Goal: Task Accomplishment & Management: Manage account settings

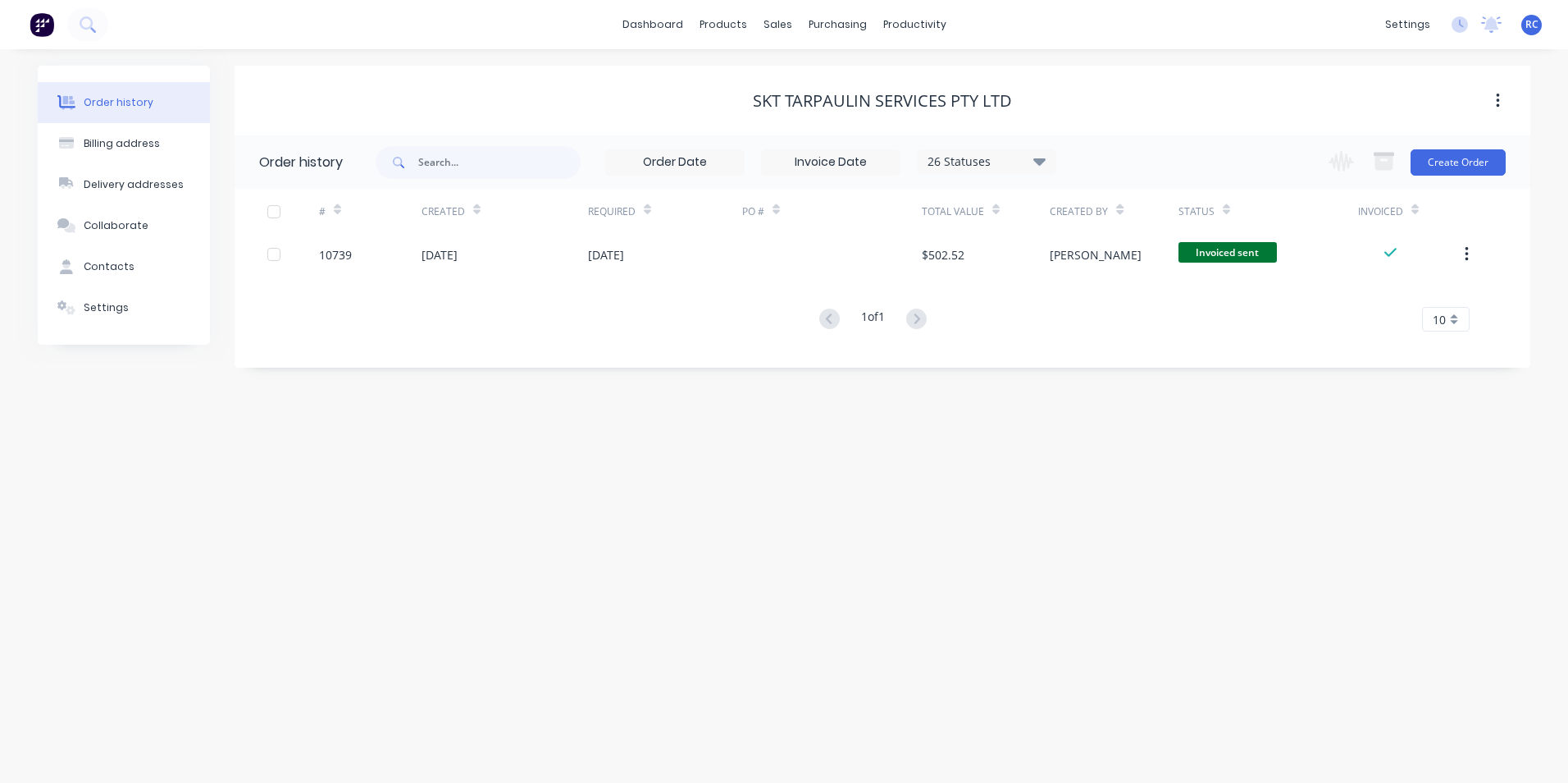
click at [382, 456] on div "Order history Billing address Delivery addresses Collaborate Contacts Settings …" at bounding box center [784, 416] width 1568 height 733
click at [776, 32] on div "sales" at bounding box center [777, 25] width 45 height 25
click at [819, 80] on div "Sales Orders" at bounding box center [838, 78] width 68 height 14
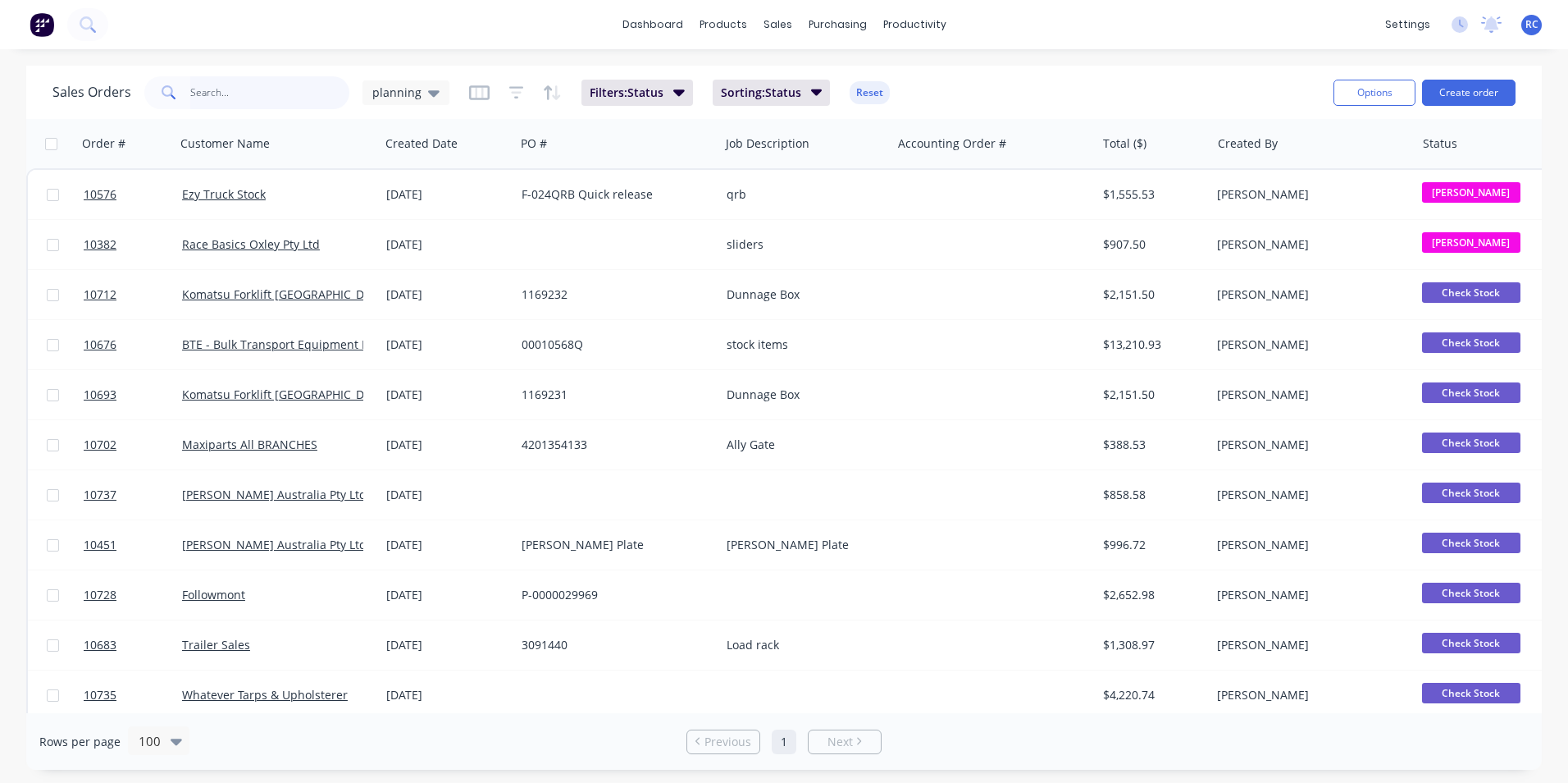
click at [235, 97] on input "text" at bounding box center [271, 93] width 160 height 32
type input "robuk"
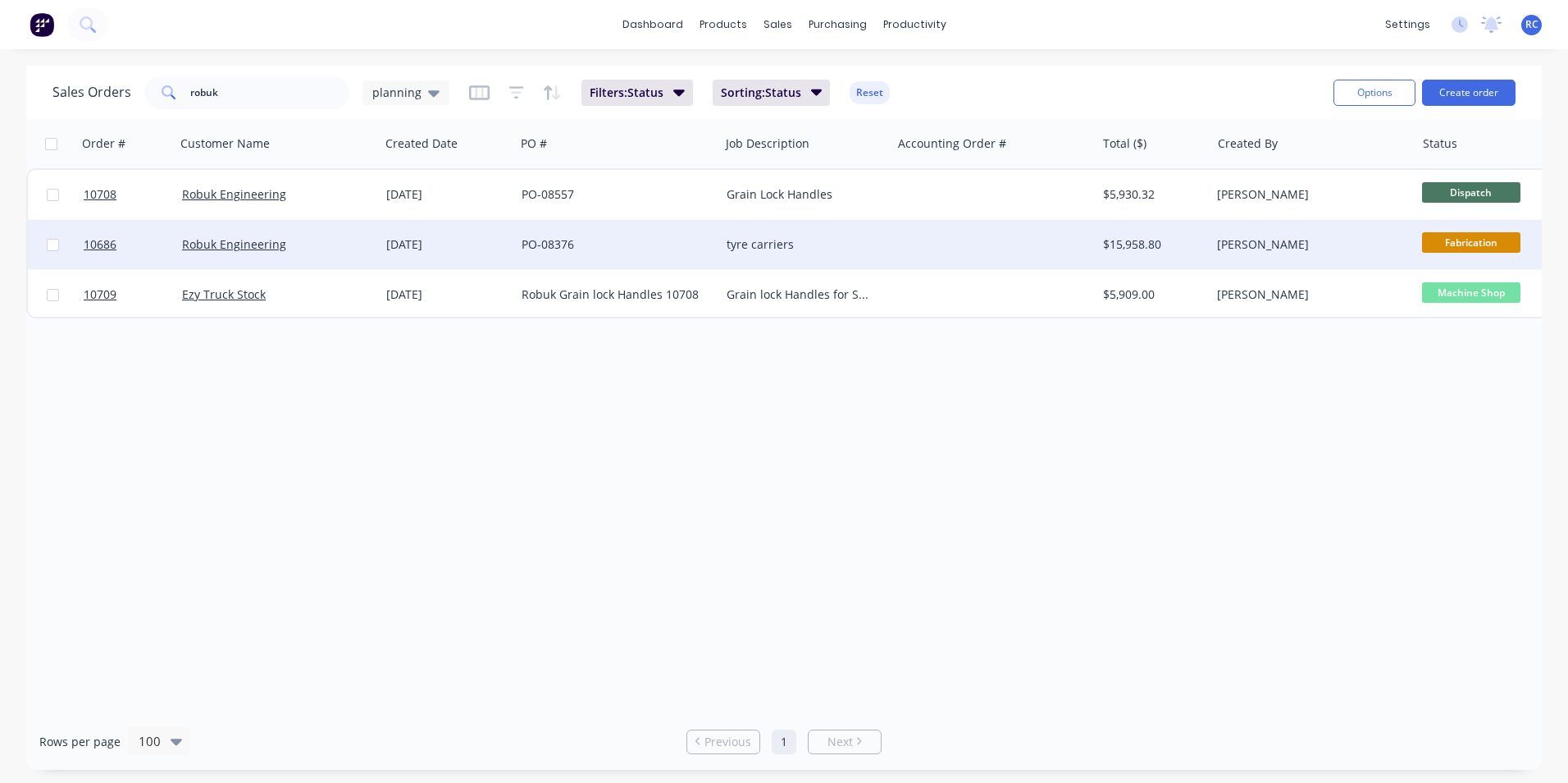
click at [513, 237] on div "[DATE]" at bounding box center [447, 245] width 135 height 50
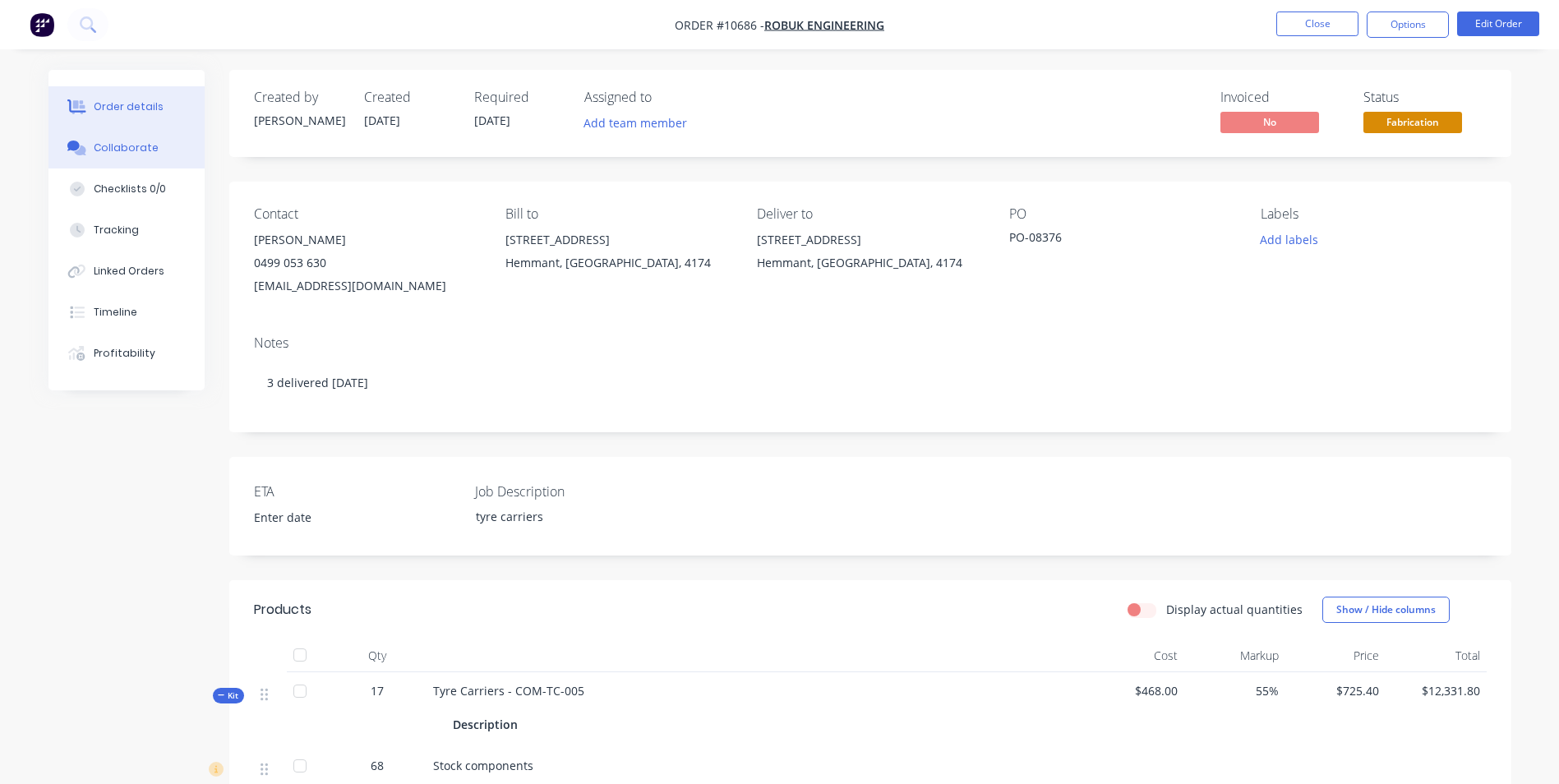
click at [123, 150] on div "Collaborate" at bounding box center [126, 147] width 65 height 14
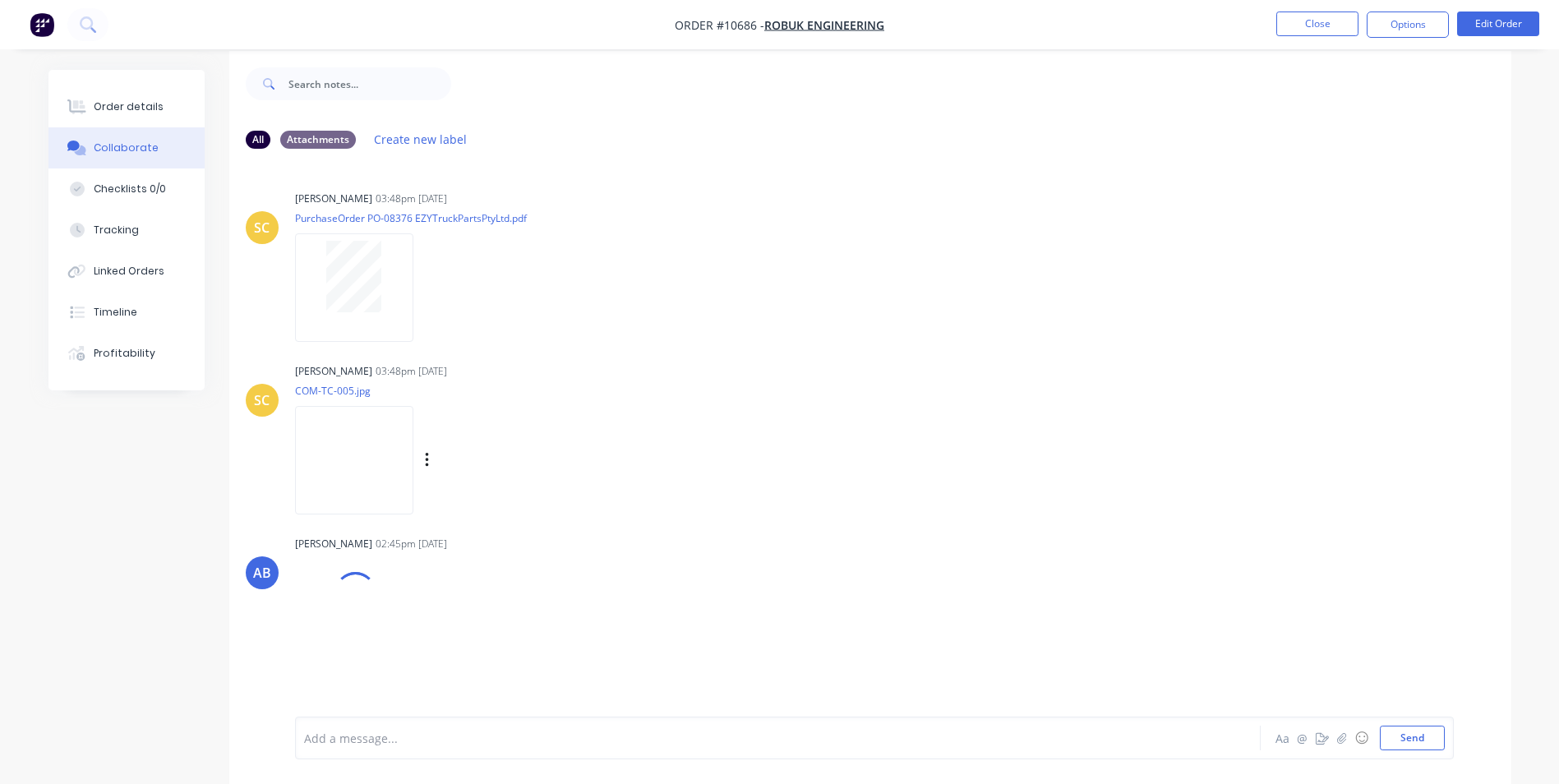
scroll to position [25, 0]
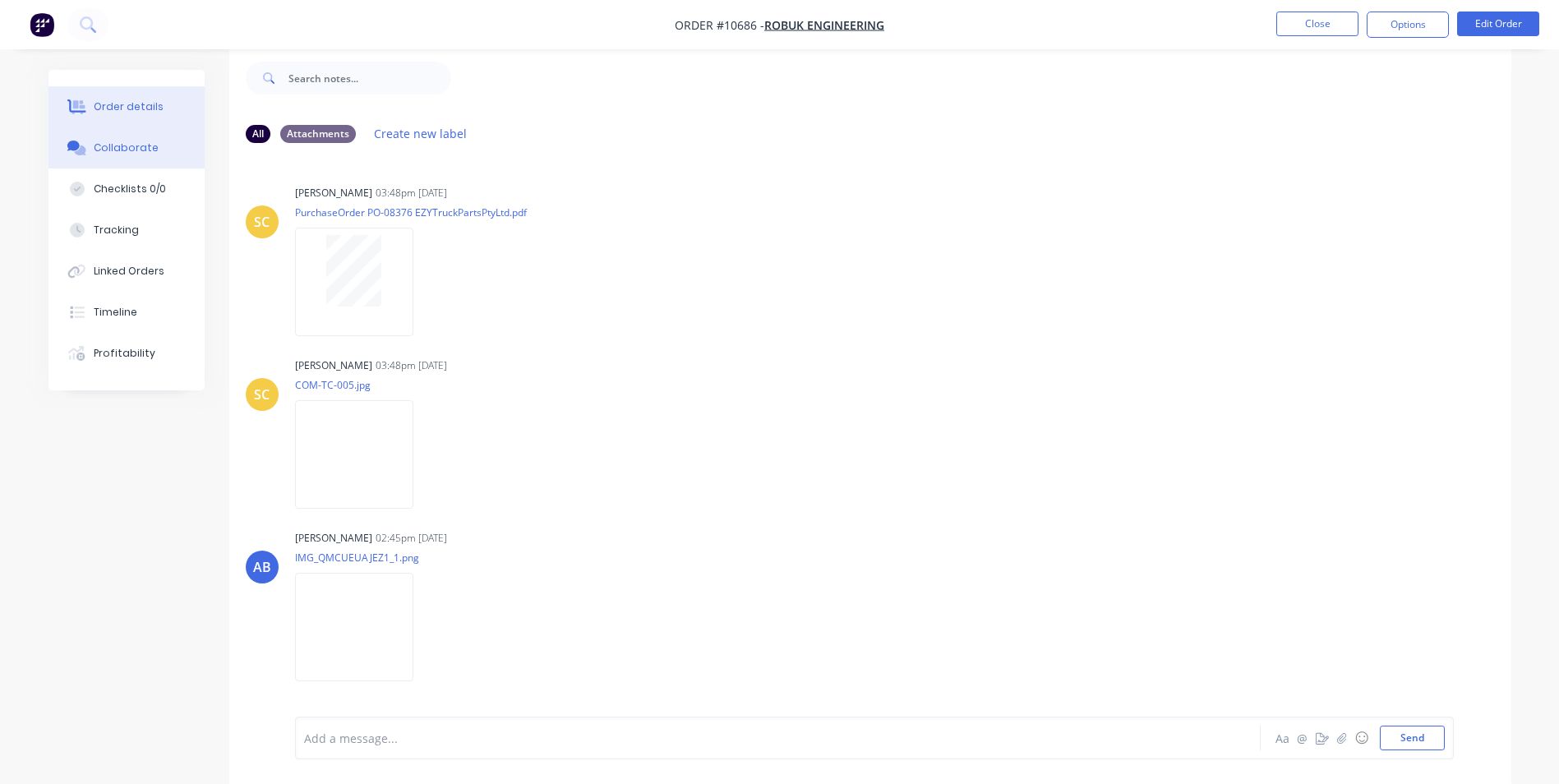
click at [120, 103] on div "Order details" at bounding box center [128, 106] width 70 height 14
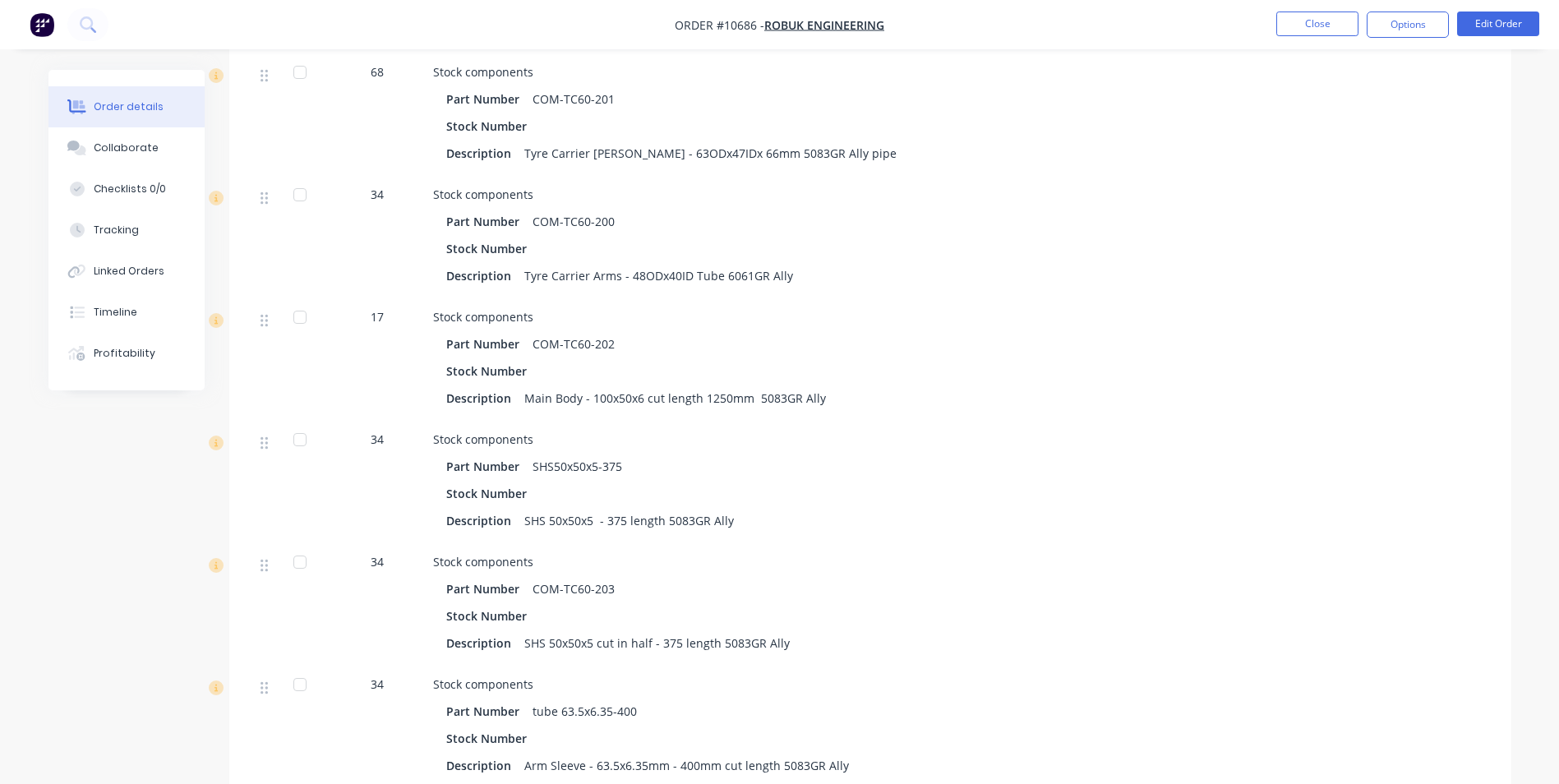
scroll to position [353, 0]
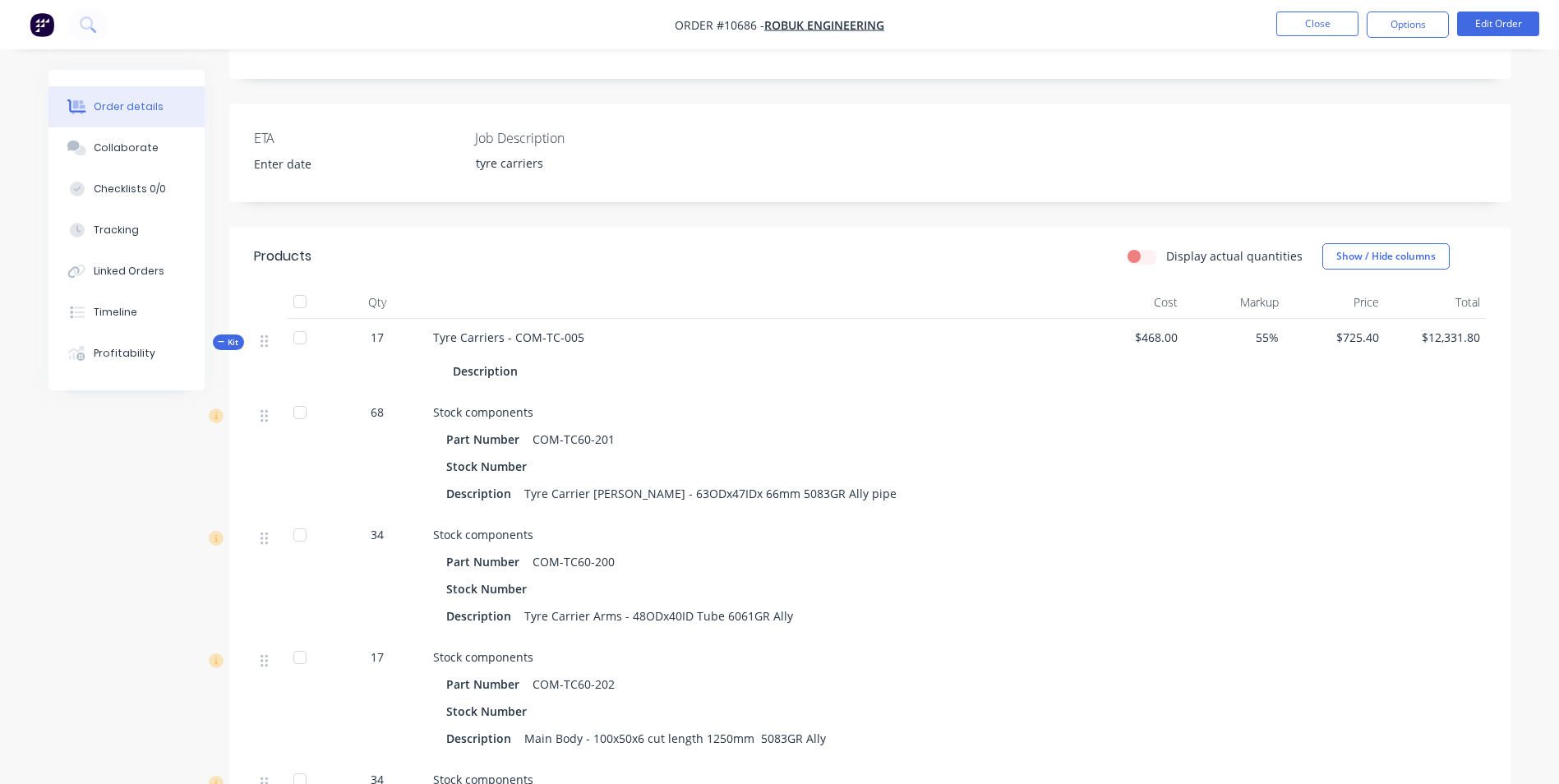
click at [218, 339] on icon at bounding box center [222, 342] width 8 height 9
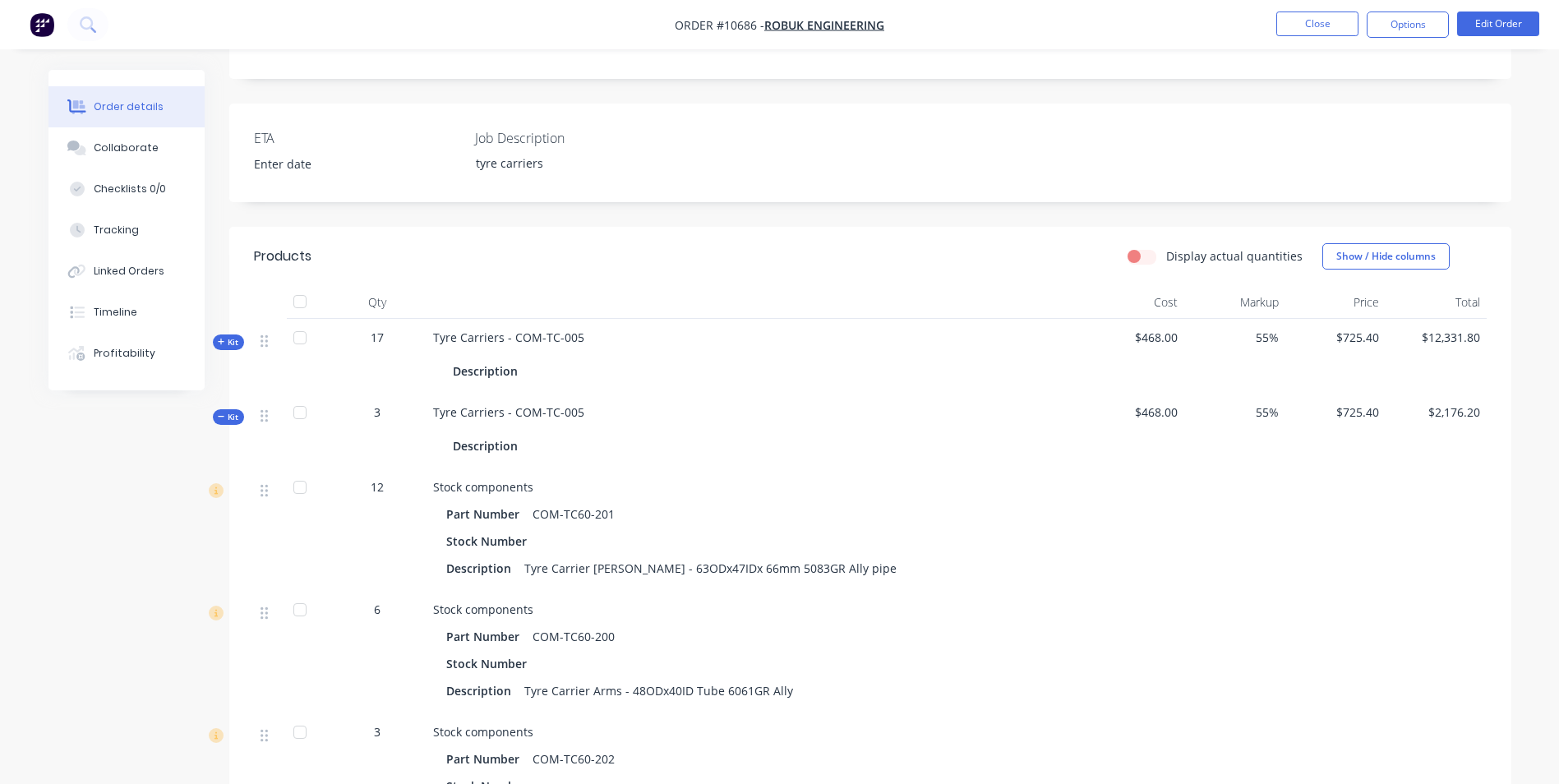
click at [226, 418] on span "Kit" at bounding box center [228, 416] width 21 height 12
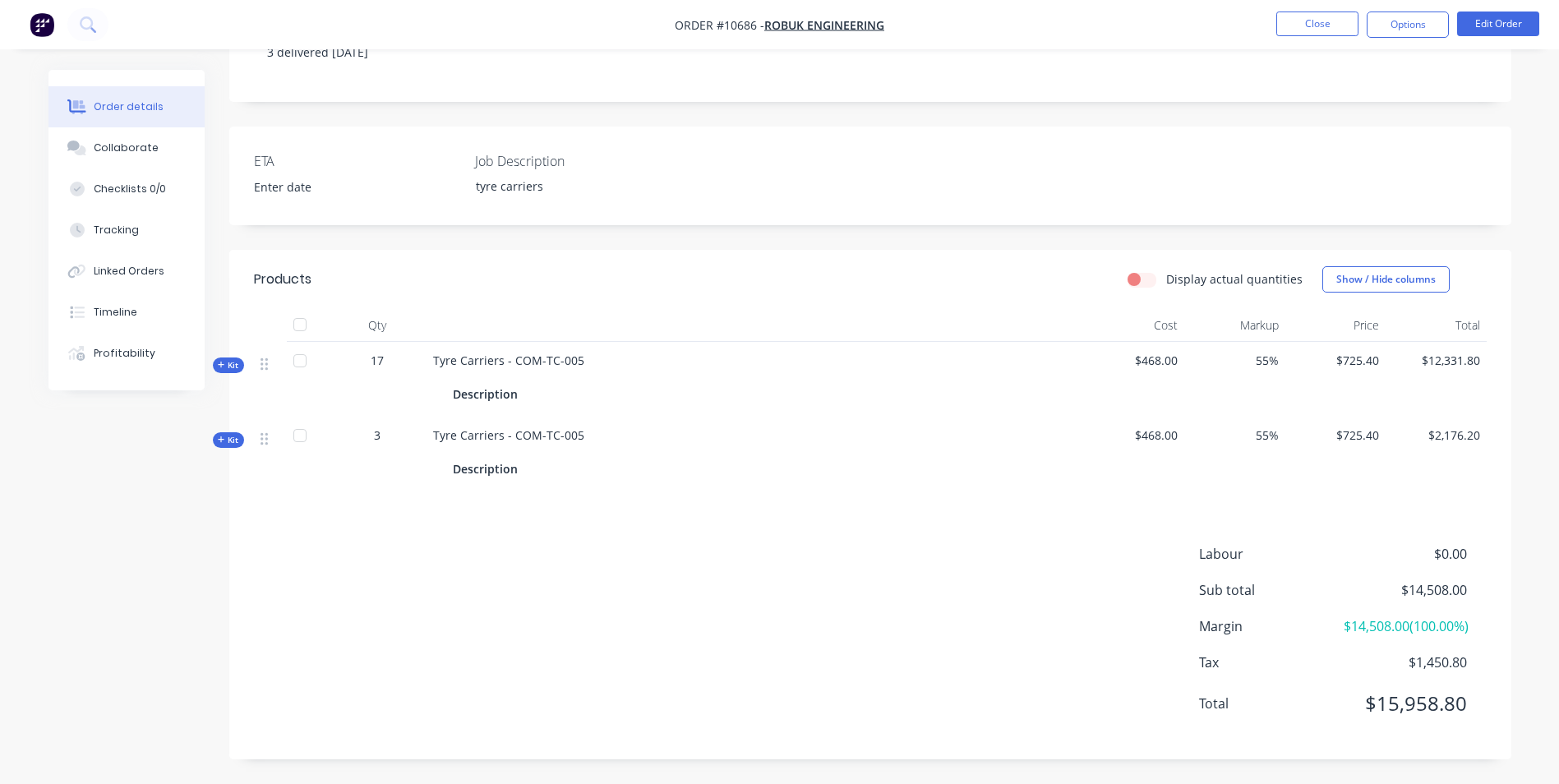
click at [385, 511] on div "Products Display actual quantities Show / Hide columns Qty Cost Markup Price To…" at bounding box center [870, 504] width 1282 height 509
click at [1473, 18] on button "Edit Order" at bounding box center [1498, 24] width 82 height 25
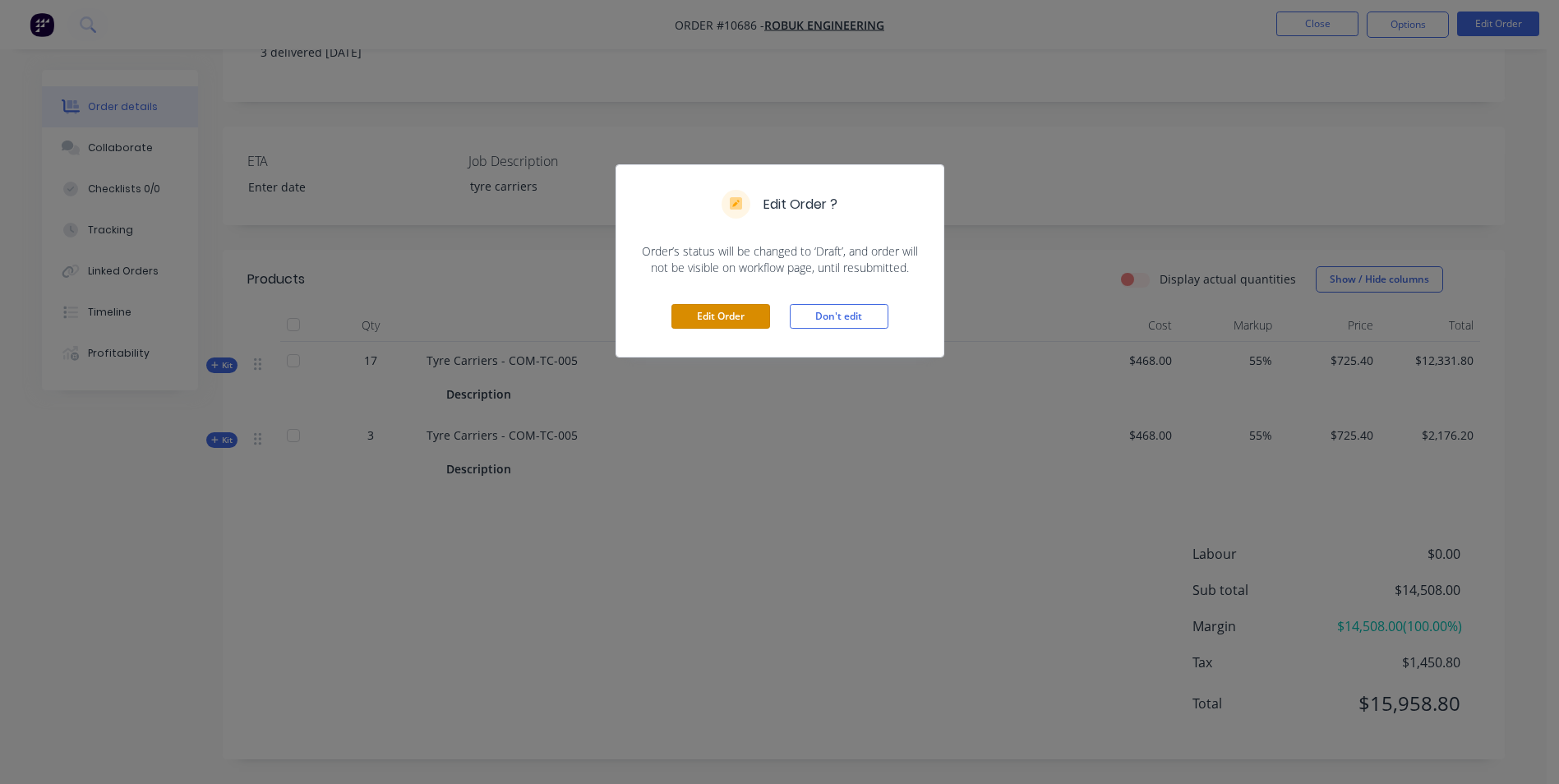
click at [755, 308] on button "Edit Order" at bounding box center [720, 316] width 98 height 25
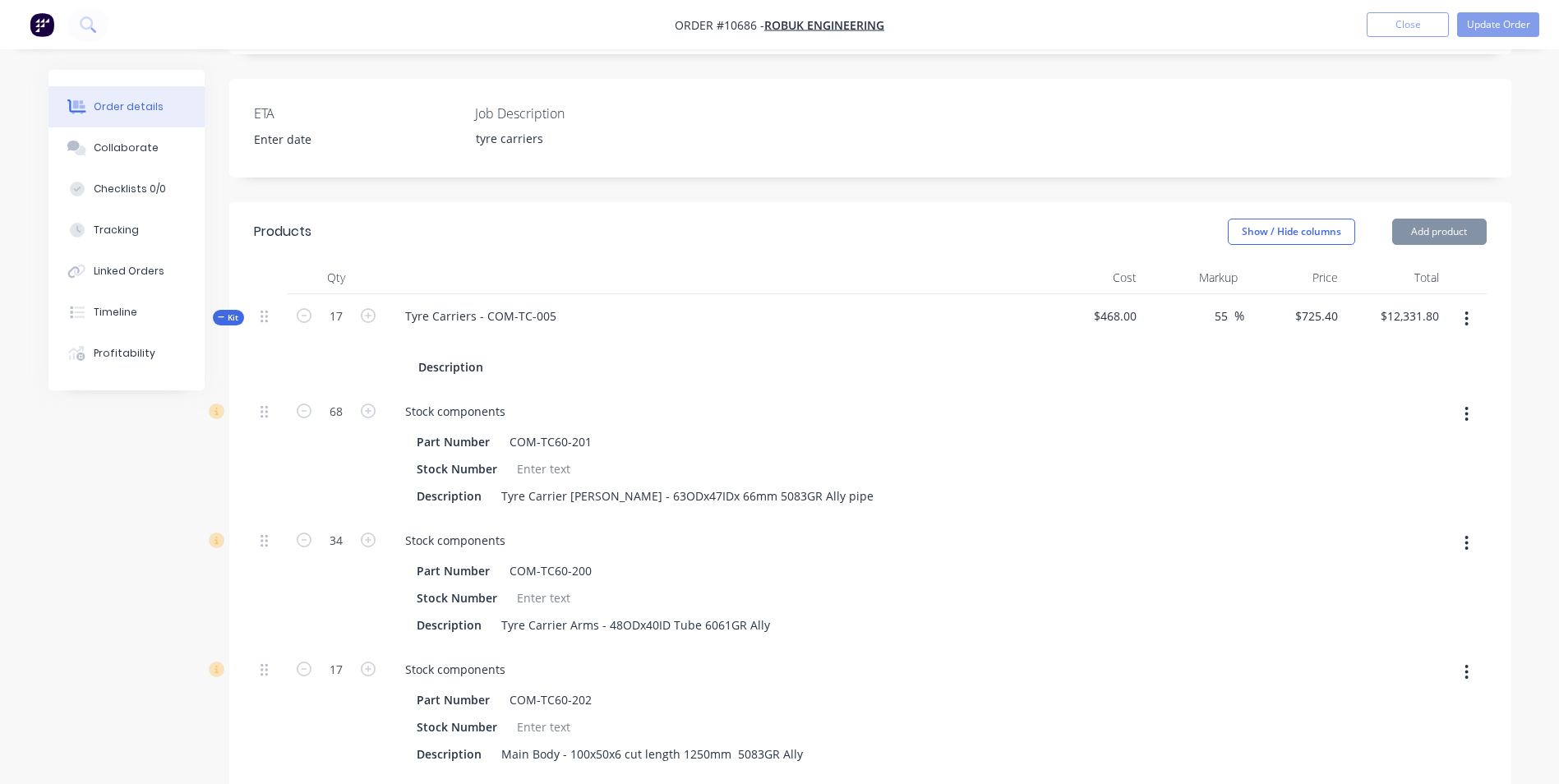
scroll to position [411, 0]
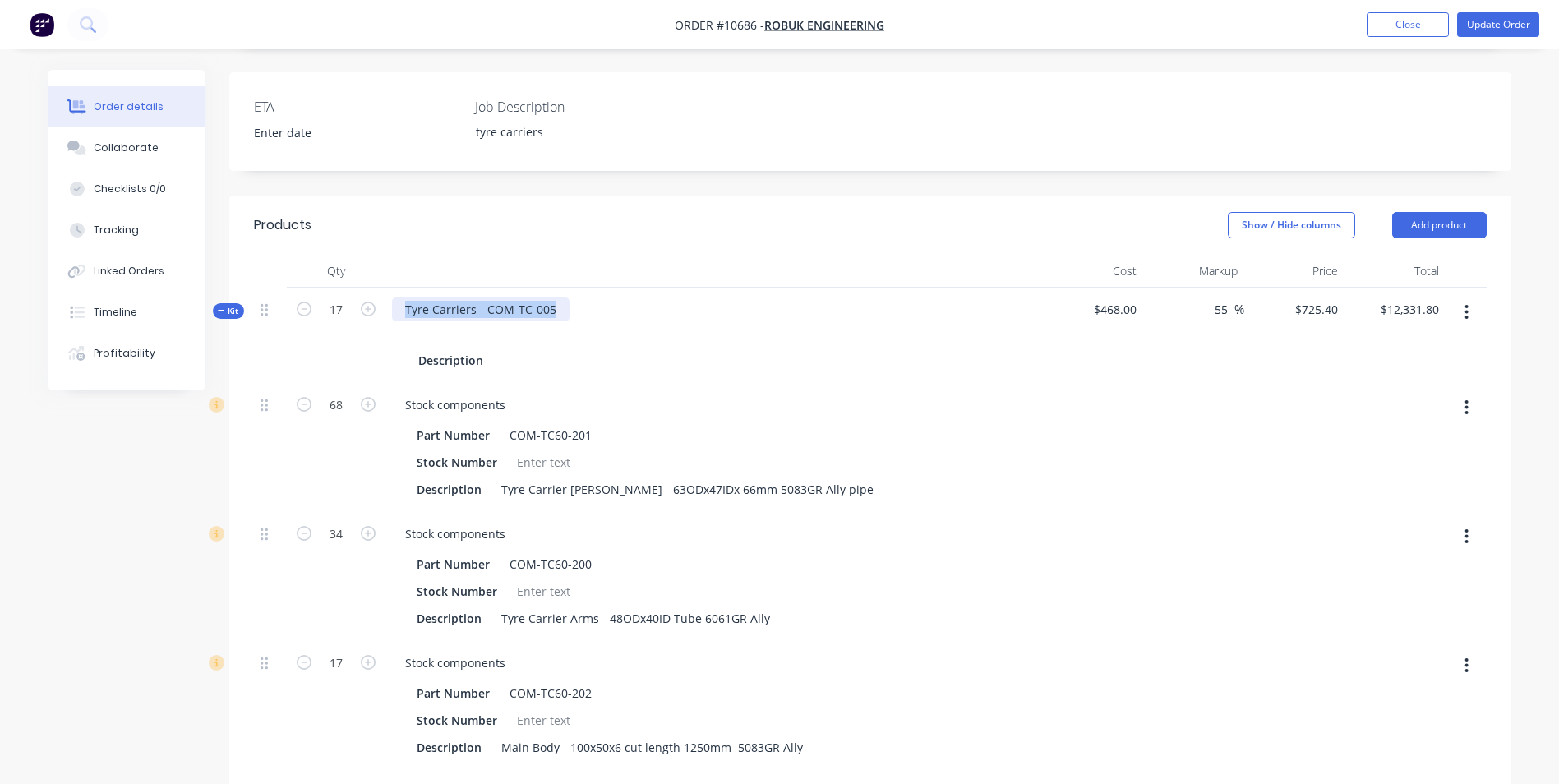
drag, startPoint x: 549, startPoint y: 284, endPoint x: 398, endPoint y: 289, distance: 151.1
click at [398, 297] on div "Tyre Carriers - COM-TC-005" at bounding box center [481, 308] width 178 height 24
copy div "Tyre Carriers - COM-TC-005"
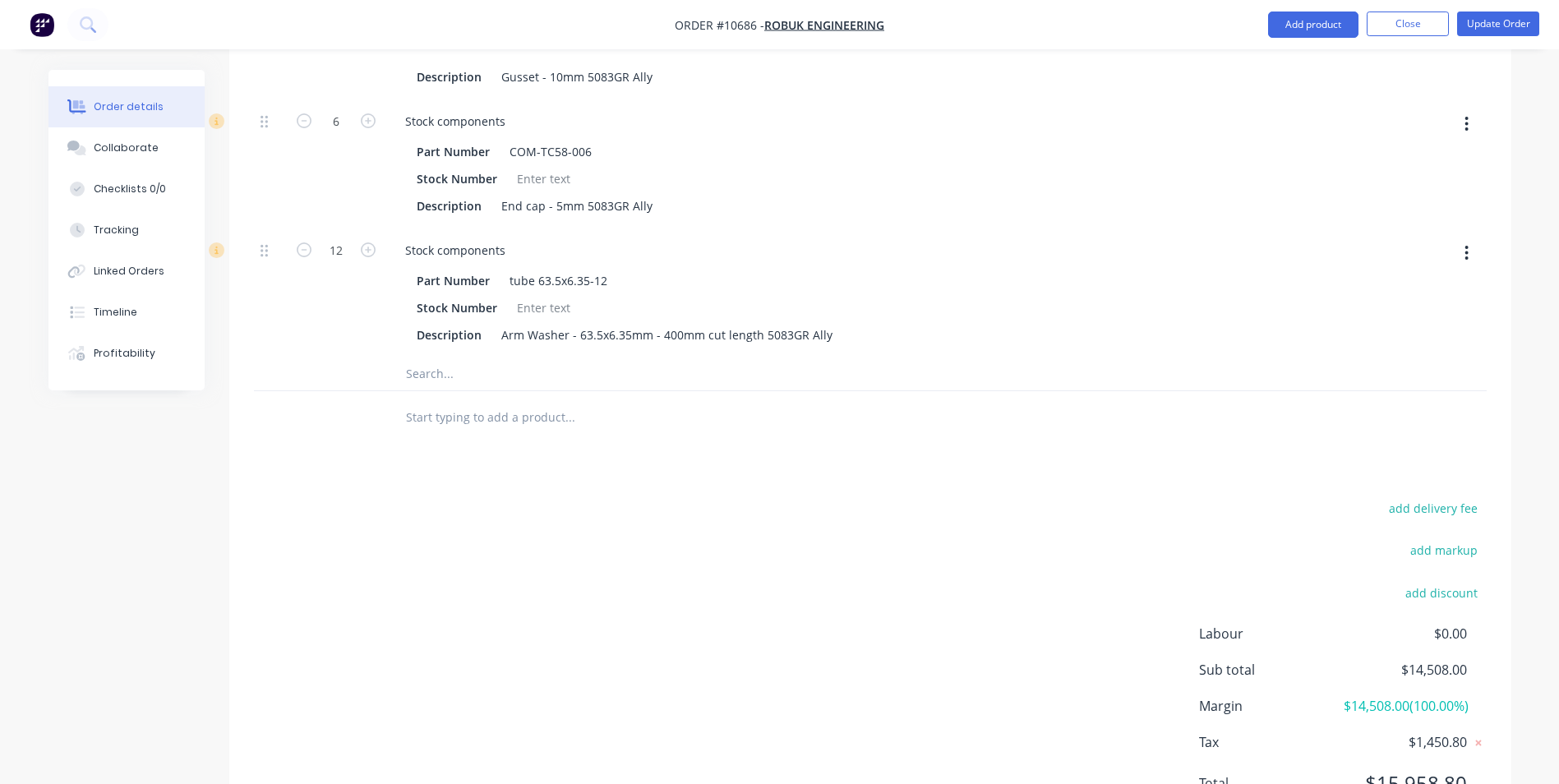
scroll to position [2963, 0]
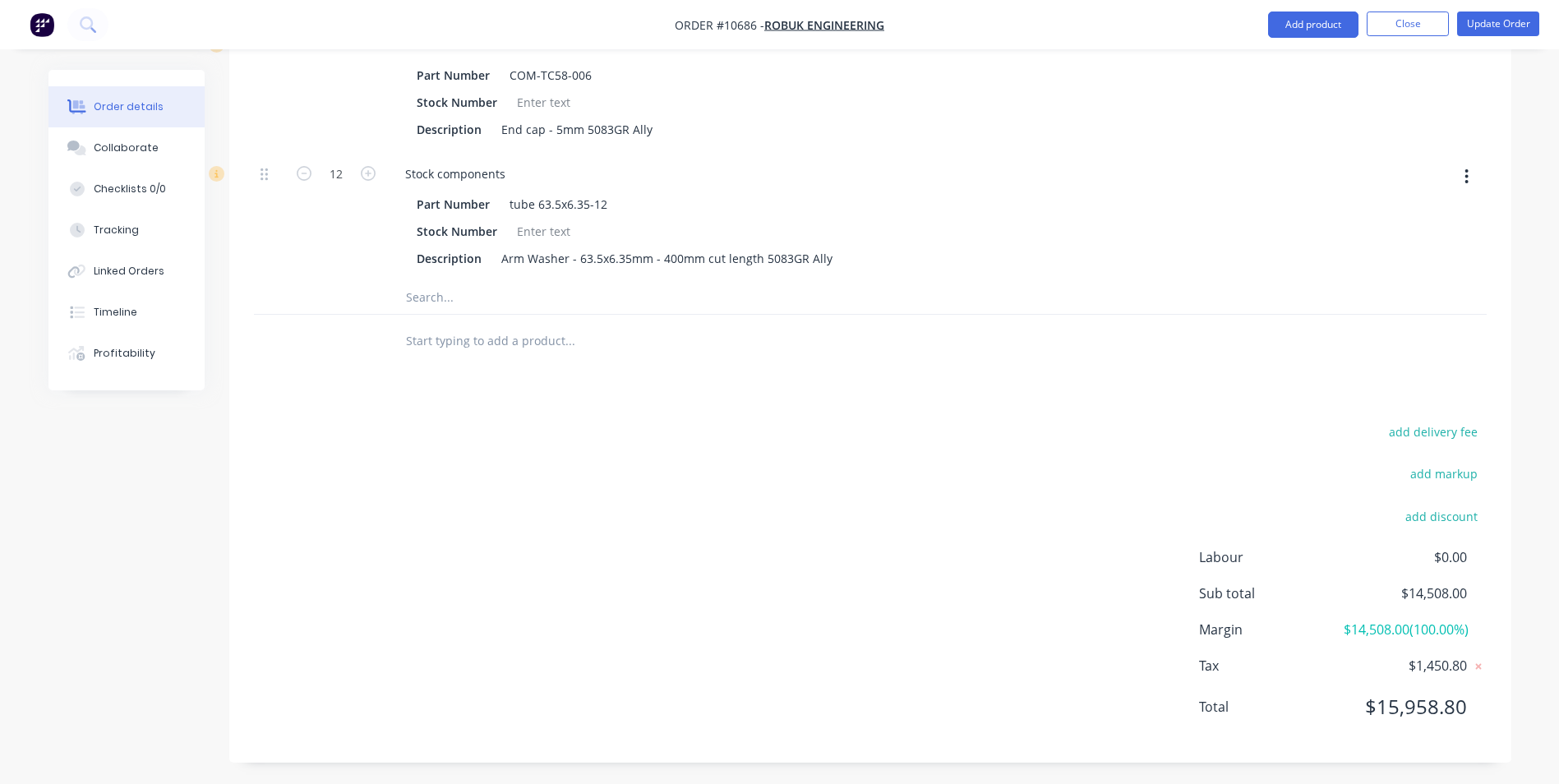
click at [474, 329] on input "text" at bounding box center [569, 341] width 329 height 32
paste input "Tyre Carriers - COM-TC-005"
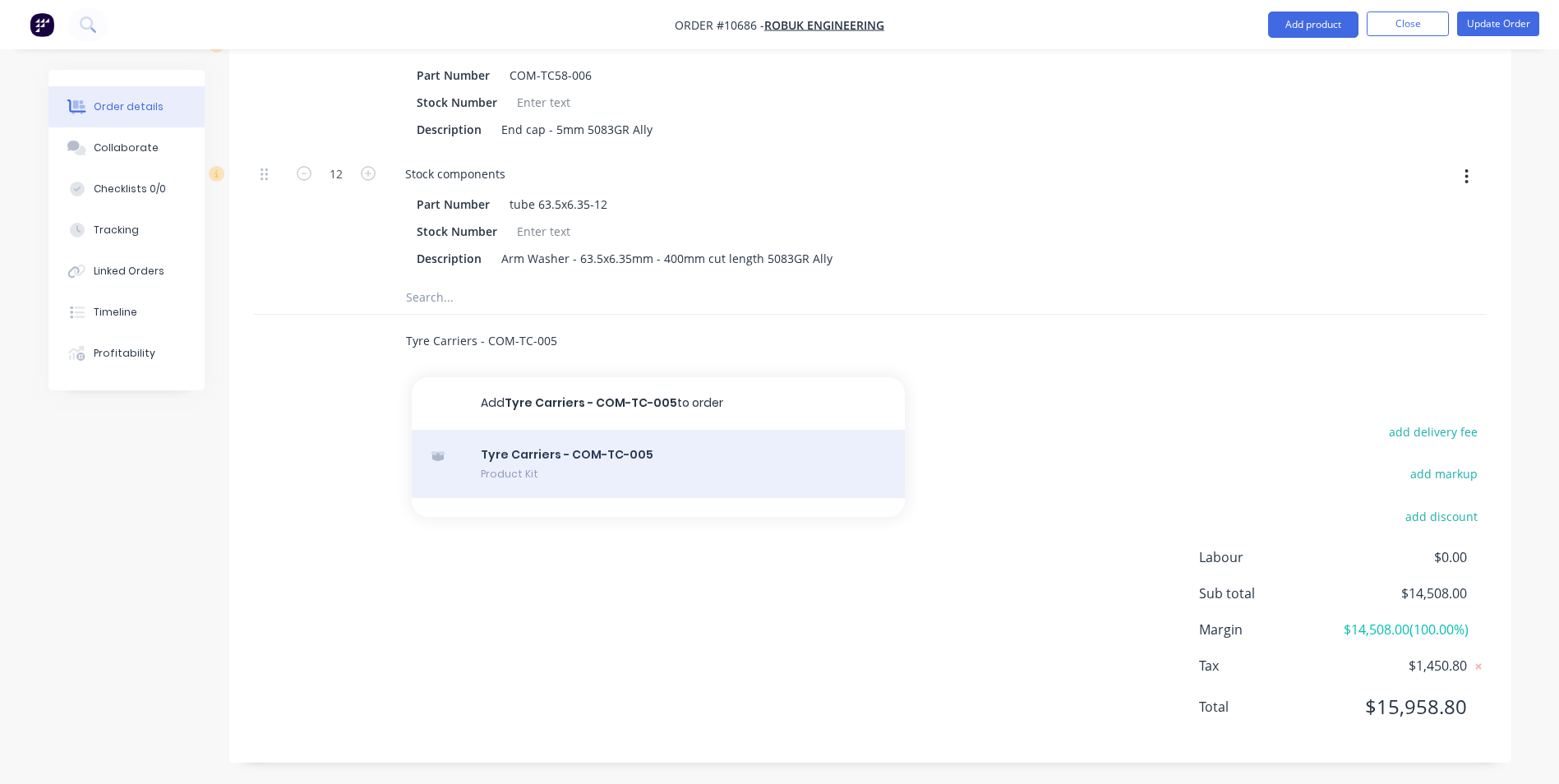
type input "Tyre Carriers - COM-TC-005"
click at [507, 440] on div "Tyre Carriers - COM-TC-005 Product Kit" at bounding box center [658, 464] width 493 height 69
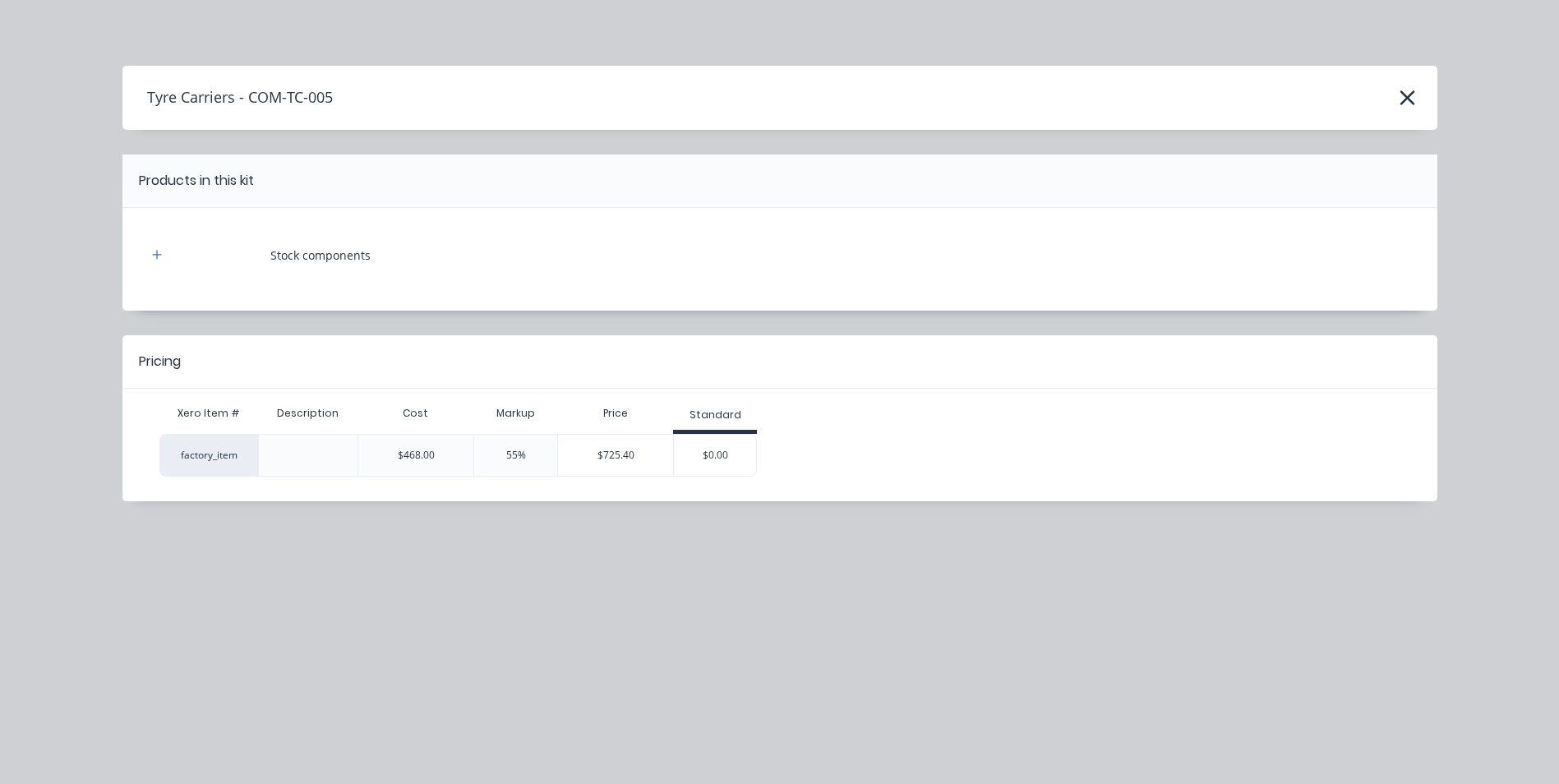
click at [669, 452] on div "$725.40" at bounding box center [615, 455] width 115 height 41
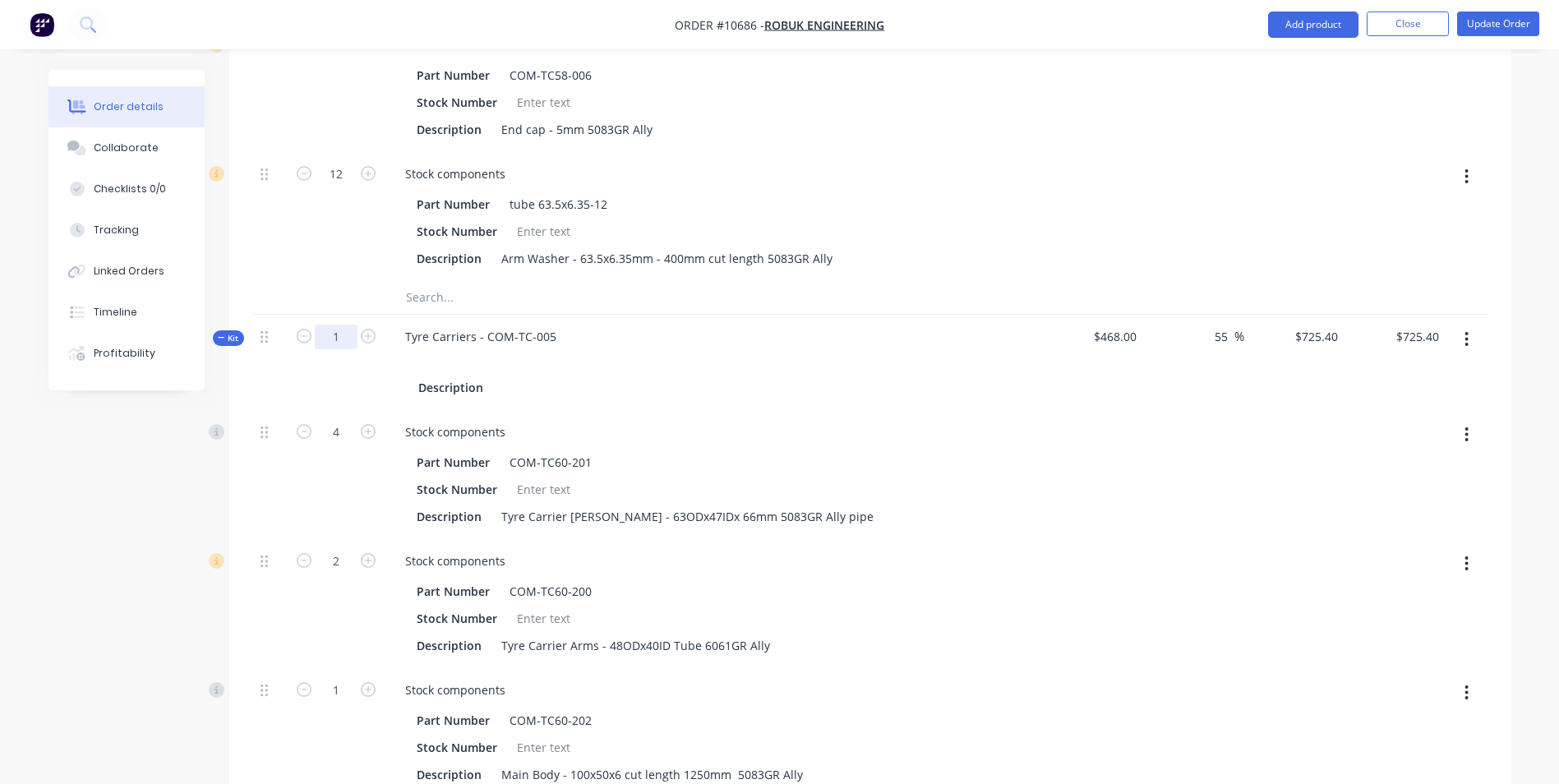
type input "10"
type input "$7,254.00"
type input "40"
type input "20"
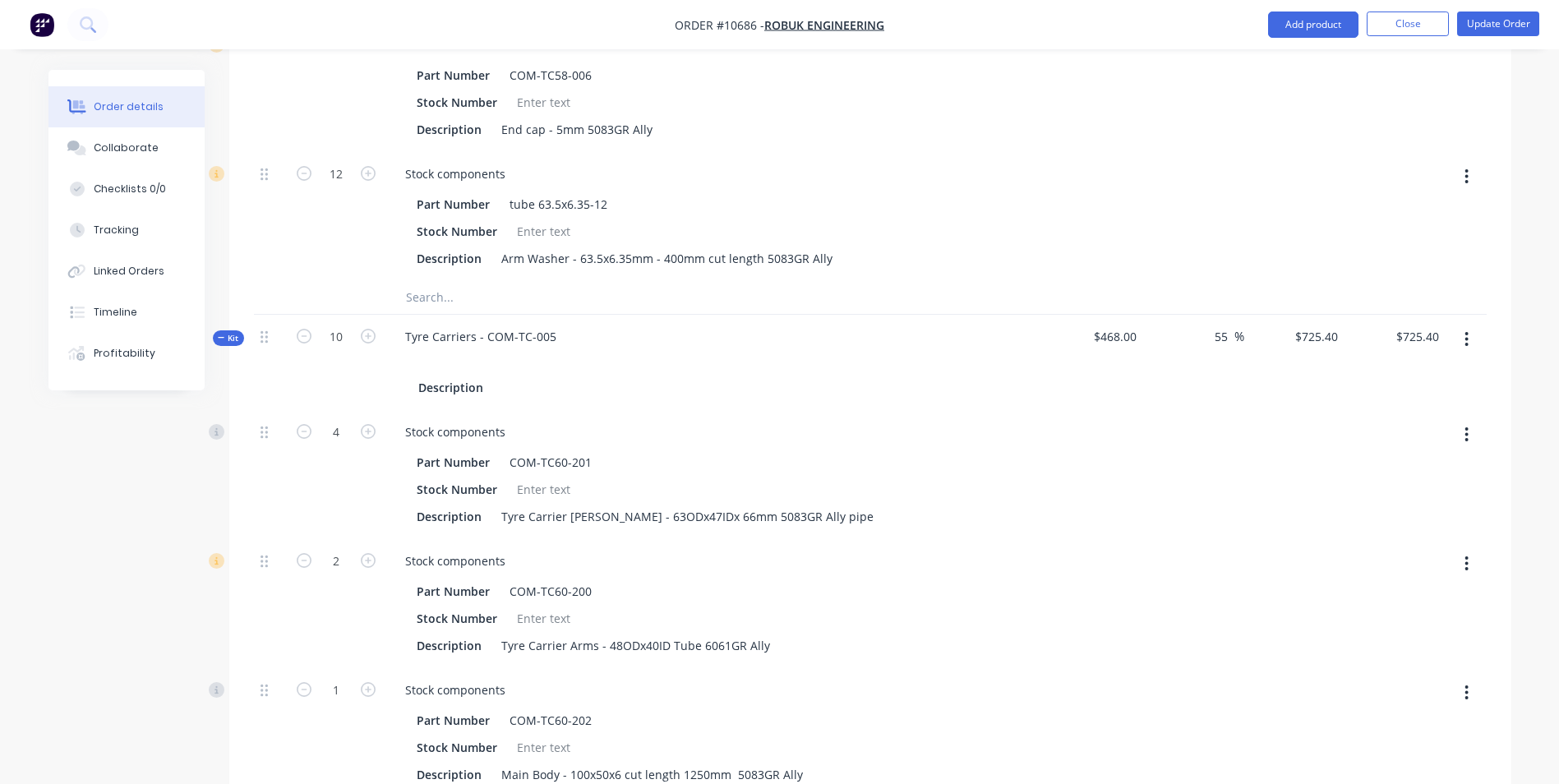
type input "10"
type input "20"
type input "80"
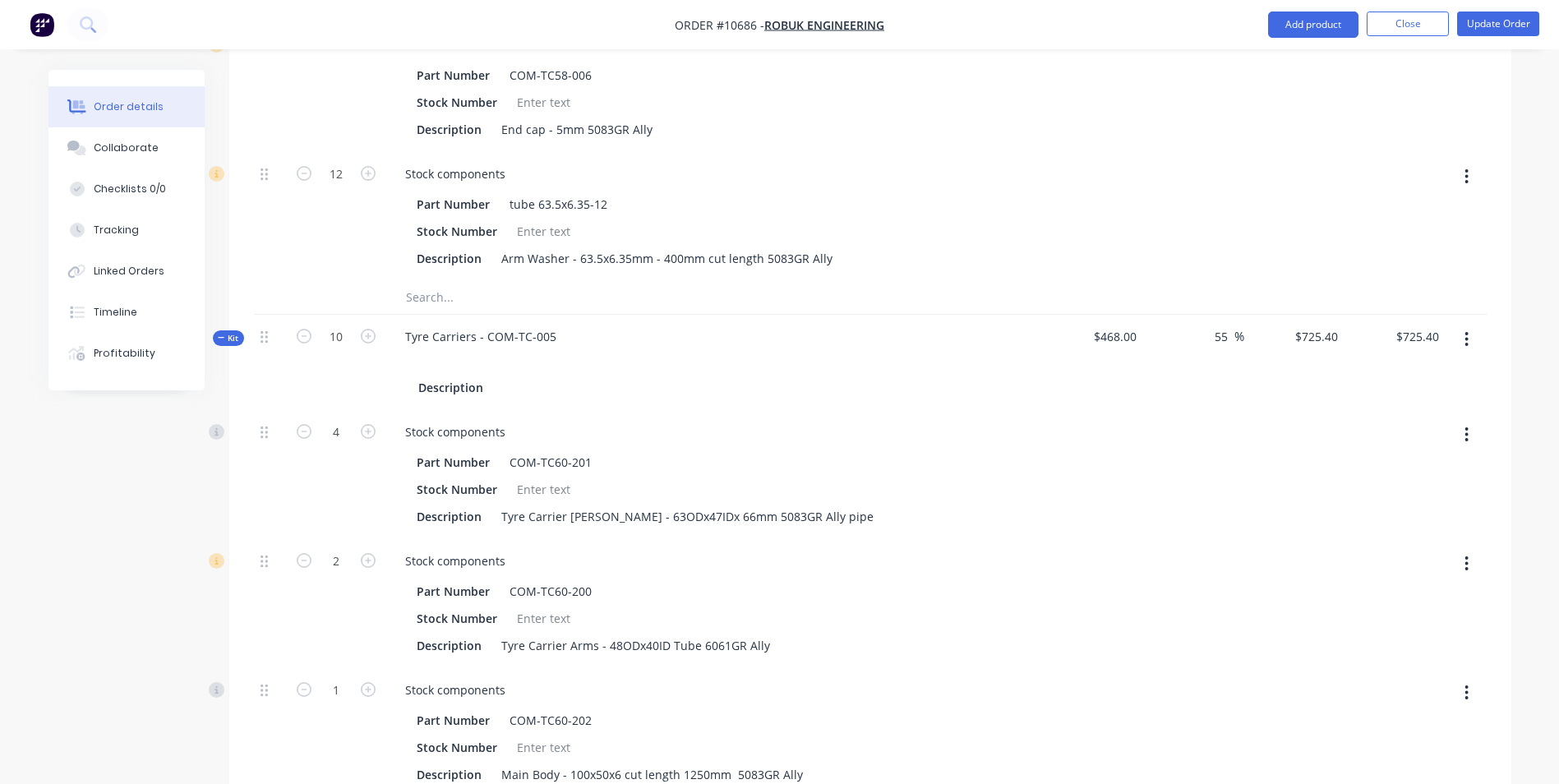
type input "20"
type input "40"
click at [651, 314] on div "Tyre Carriers - COM-TC-005 Description" at bounding box center [714, 362] width 657 height 95
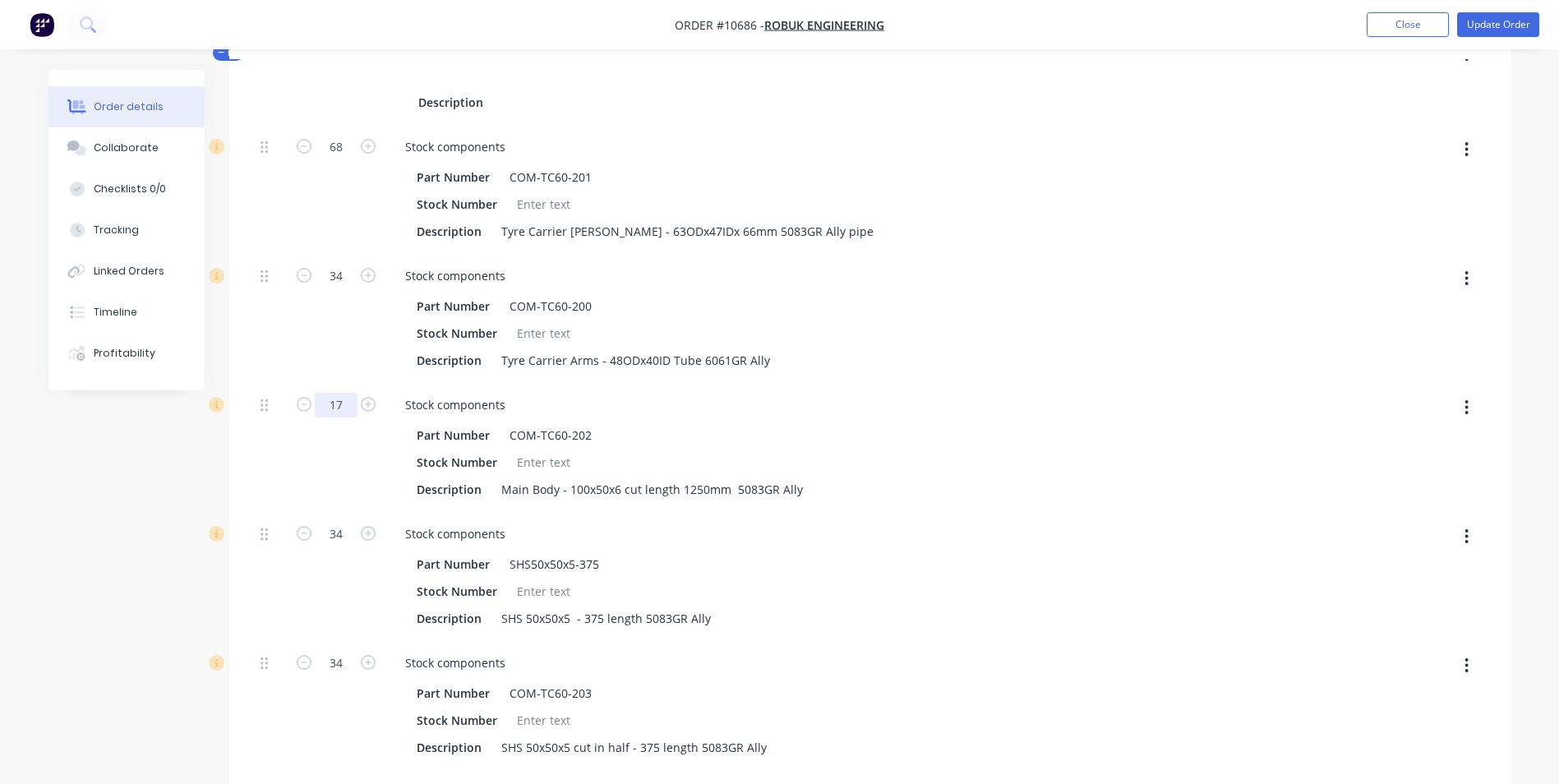
scroll to position [498, 0]
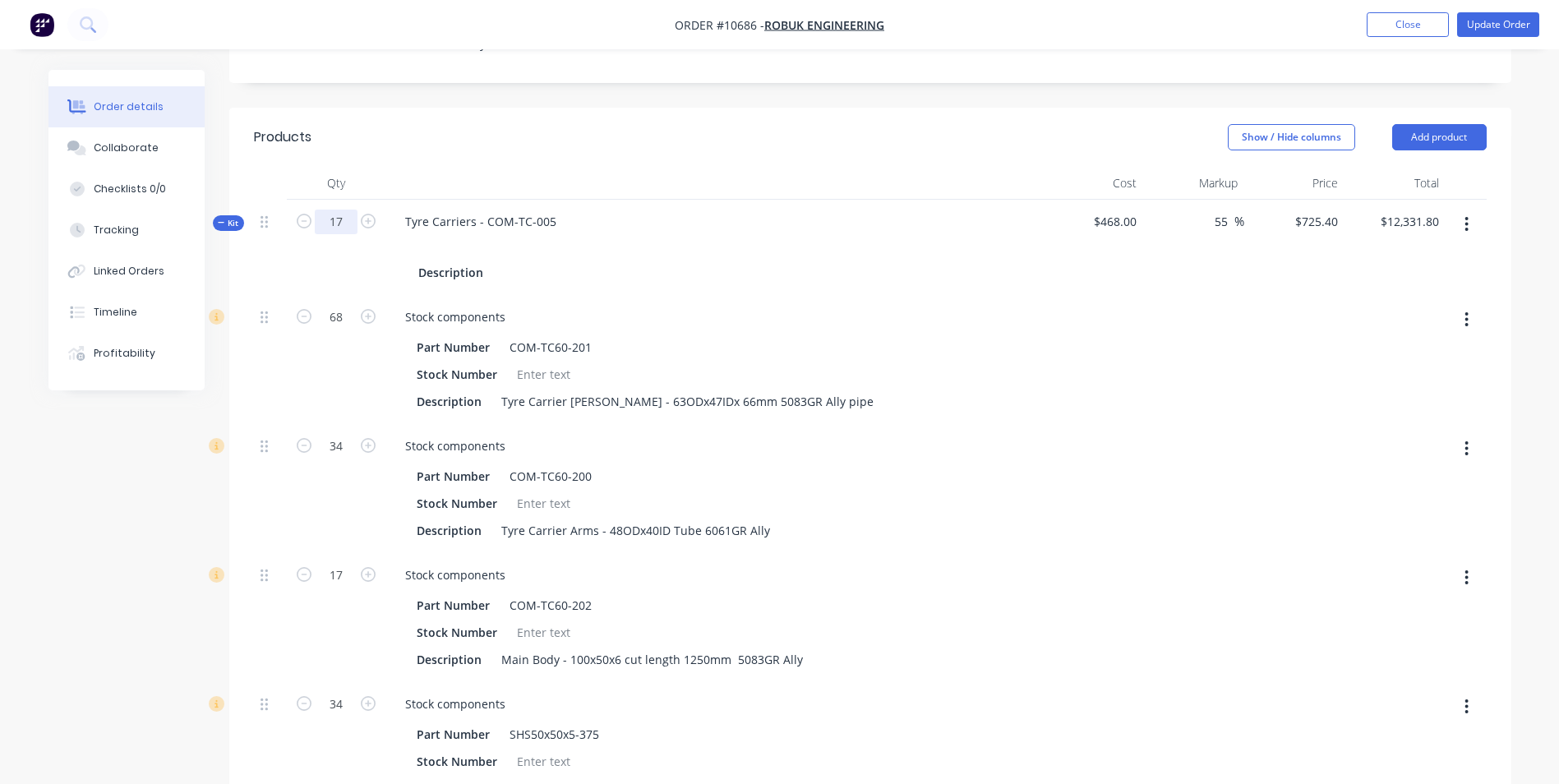
click at [336, 209] on input "17" at bounding box center [335, 222] width 43 height 25
type input "7"
type input "$5,077.80"
type input "28"
type input "14"
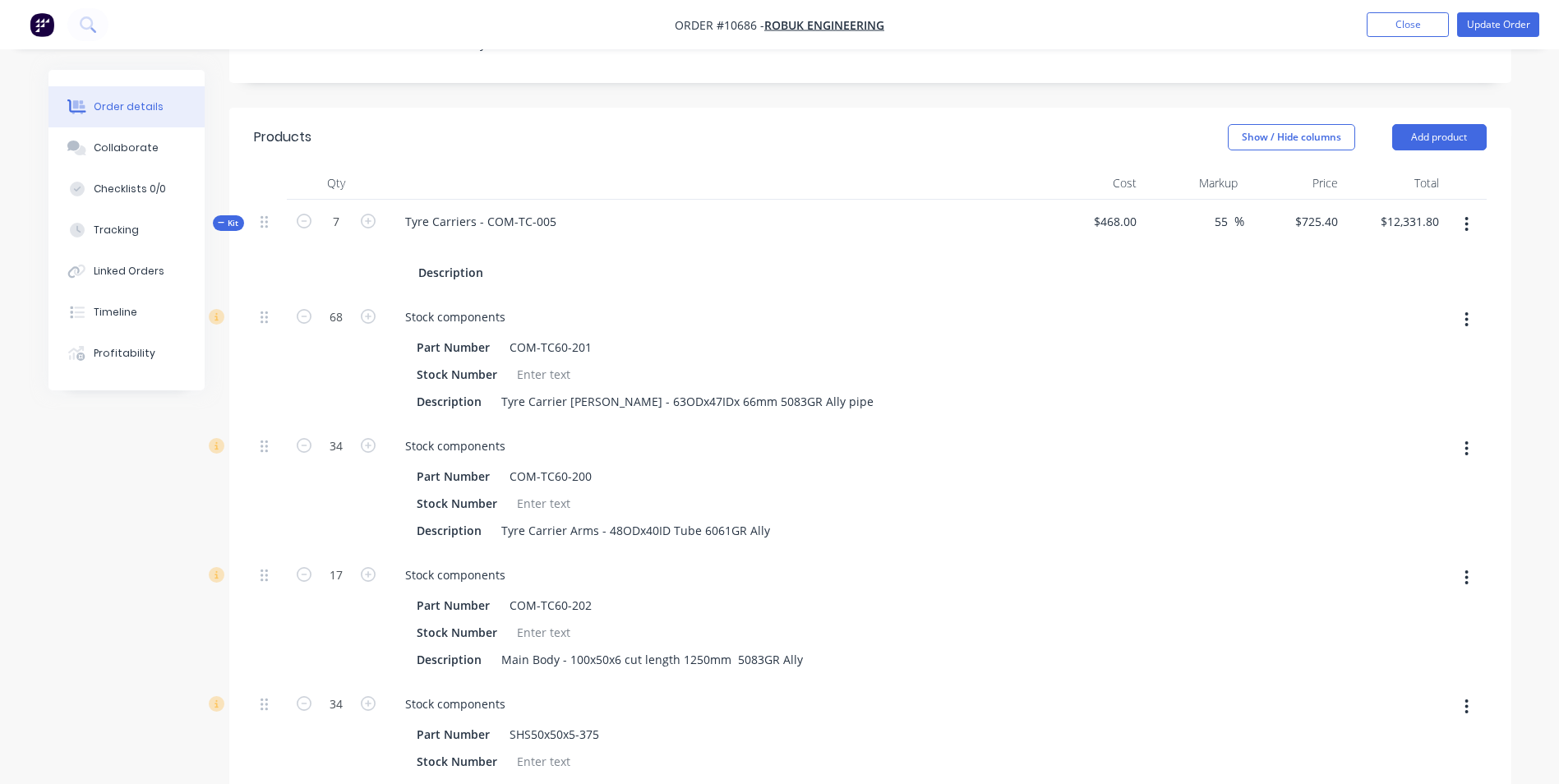
type input "7"
type input "14"
type input "56"
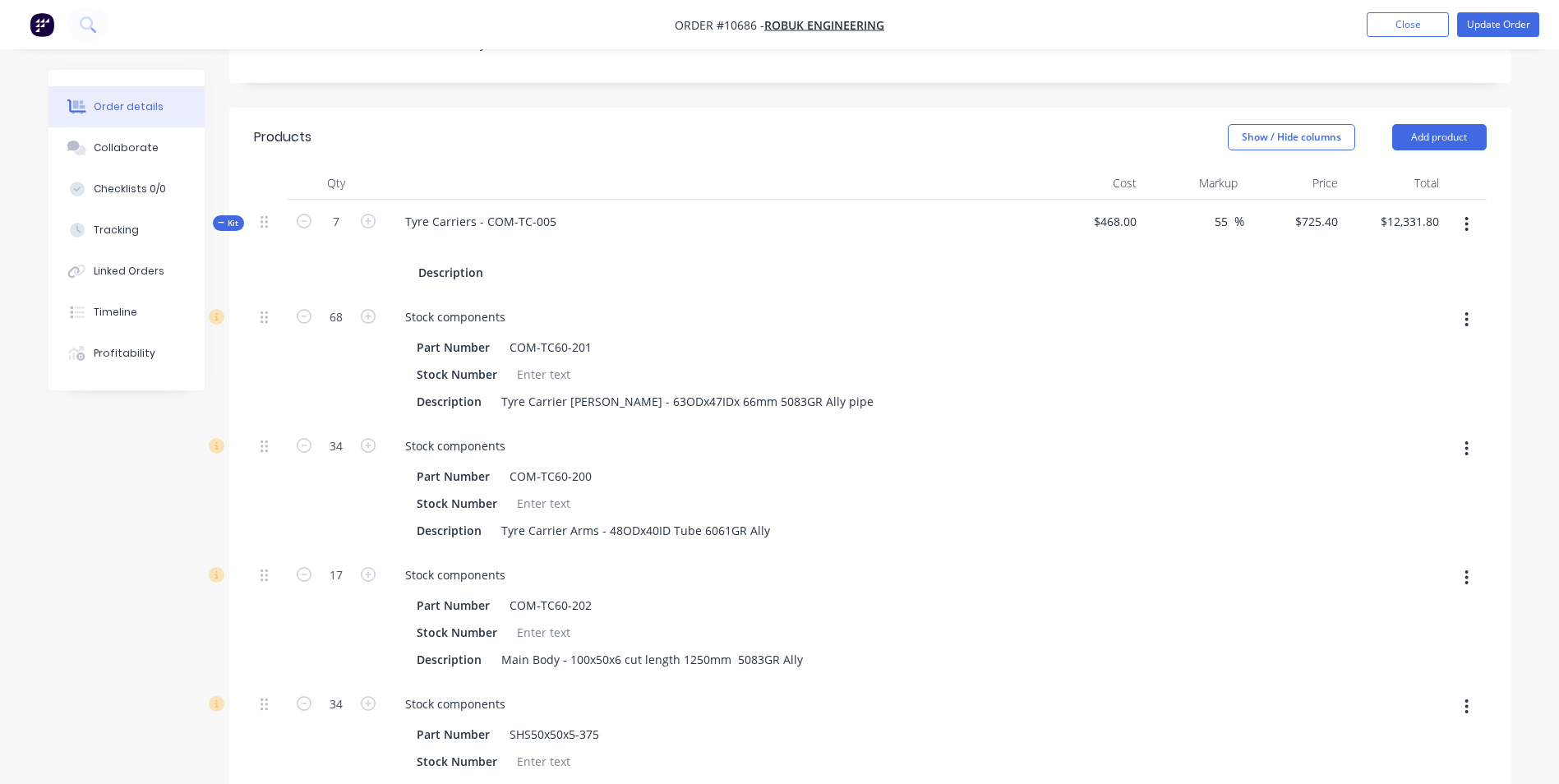
type input "14"
type input "28"
drag, startPoint x: 1050, startPoint y: 68, endPoint x: 1043, endPoint y: 75, distance: 9.9
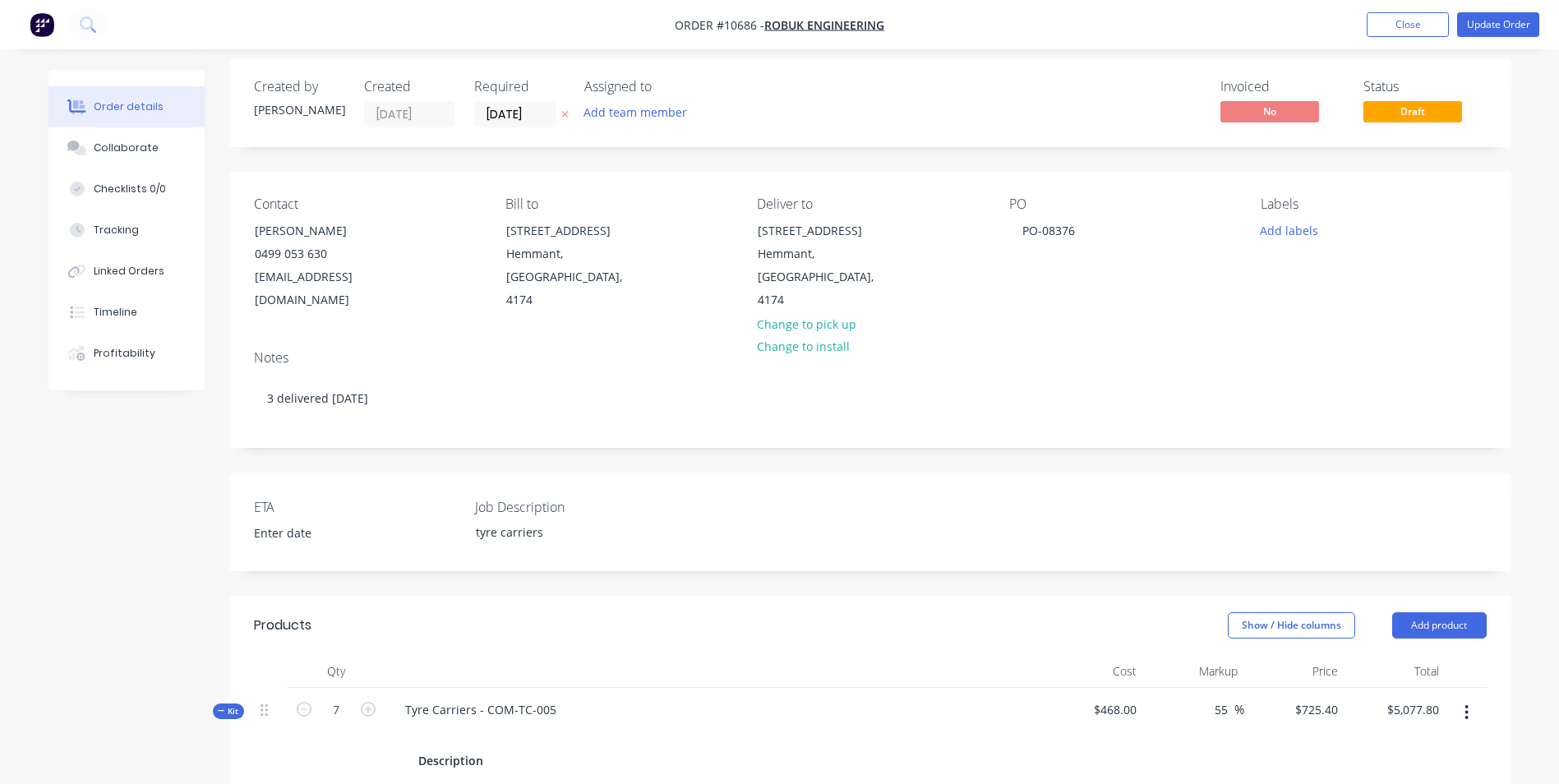
scroll to position [6, 0]
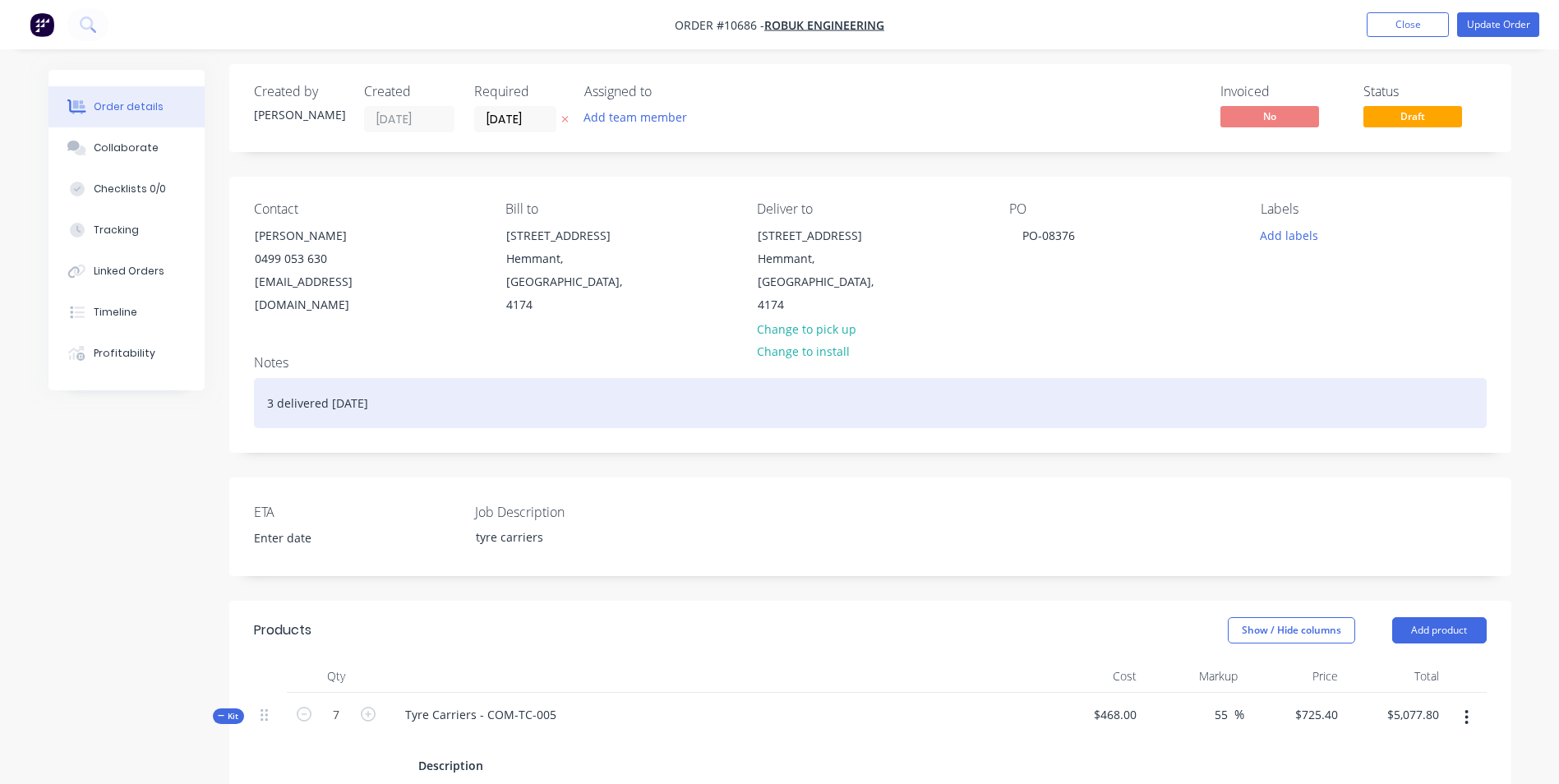
click at [450, 391] on div "3 delivered 21/08/2025" at bounding box center [870, 403] width 1232 height 50
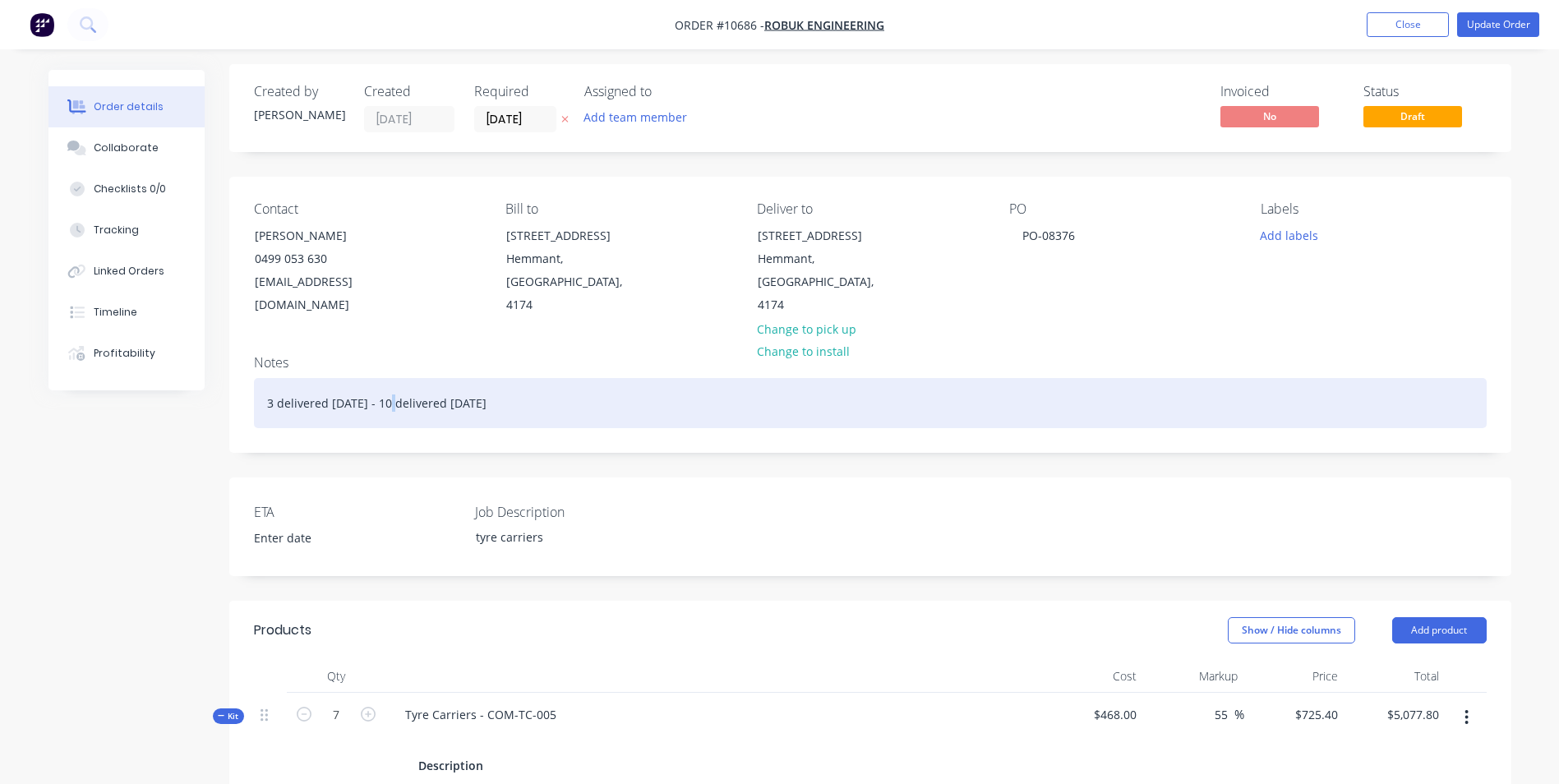
click at [394, 378] on div "3 delivered 21/08/2025 - 10 delivered 29/08/2025" at bounding box center [870, 403] width 1232 height 50
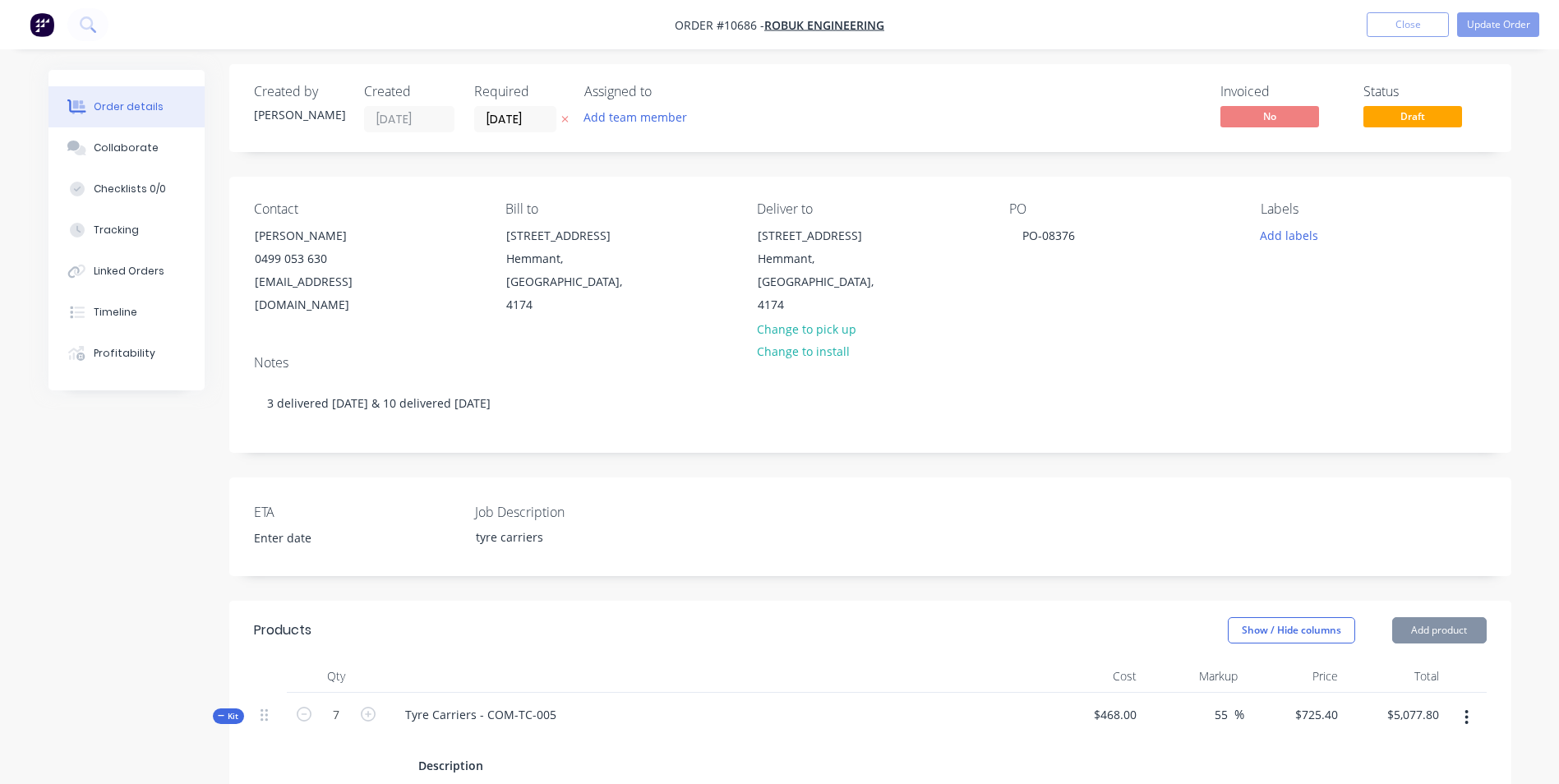
click at [565, 405] on div "Notes 3 delivered 21/08/2025 & 10 delivered 29/08/2025" at bounding box center [870, 396] width 1282 height 110
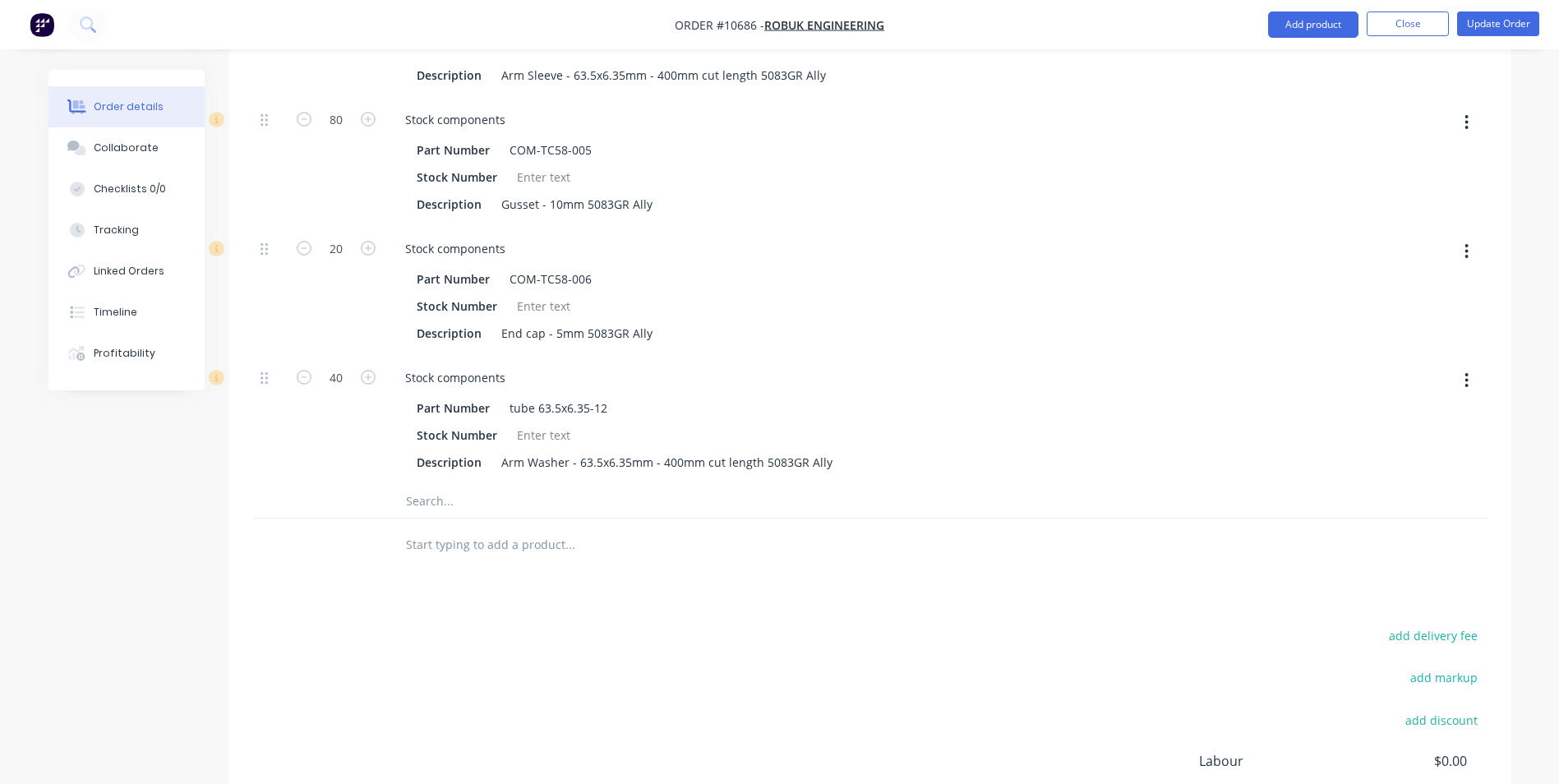
scroll to position [4252, 0]
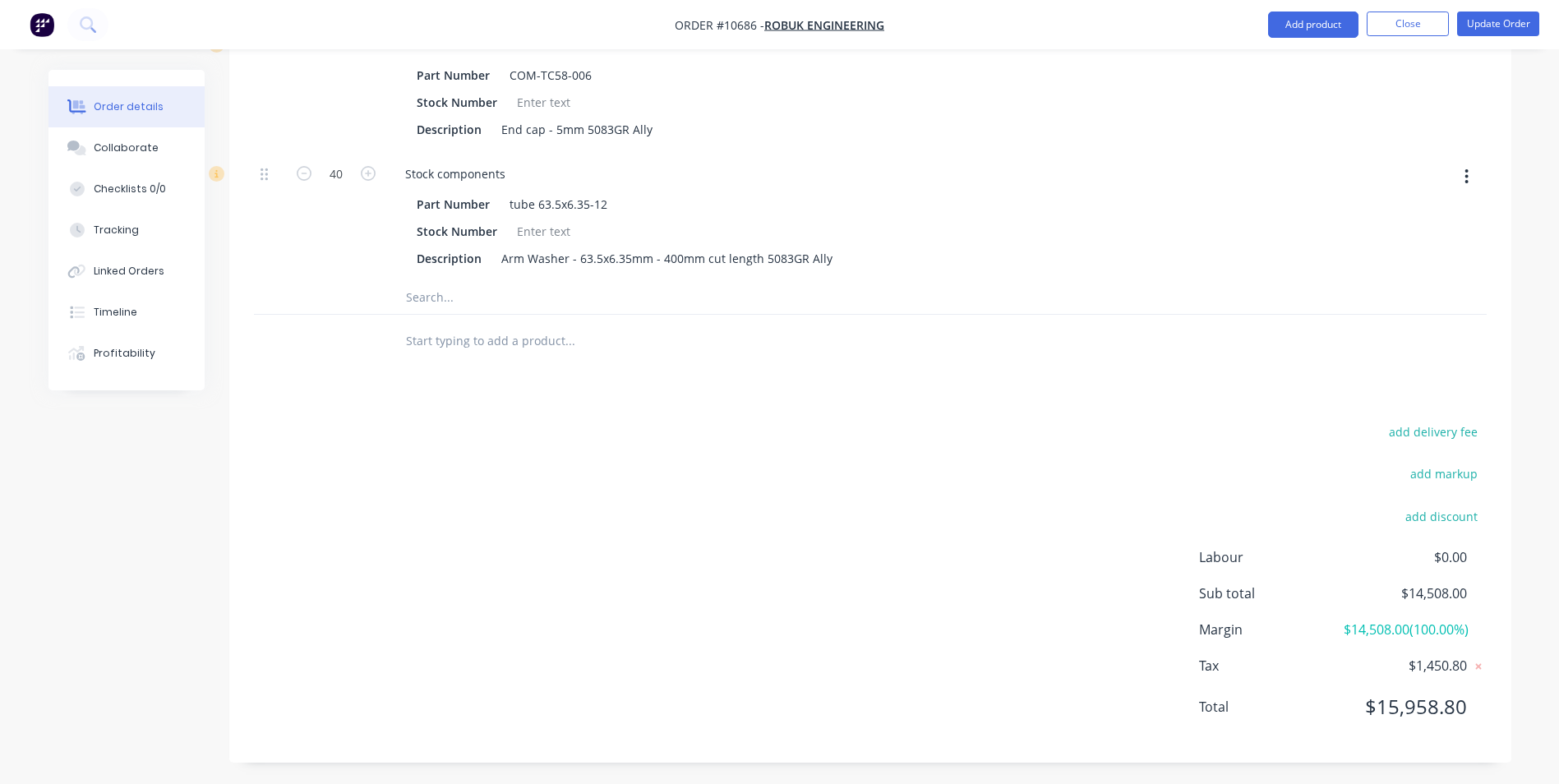
click at [902, 513] on div "add delivery fee add markup add discount Labour $0.00 Sub total $14,508.00 Marg…" at bounding box center [870, 579] width 1232 height 317
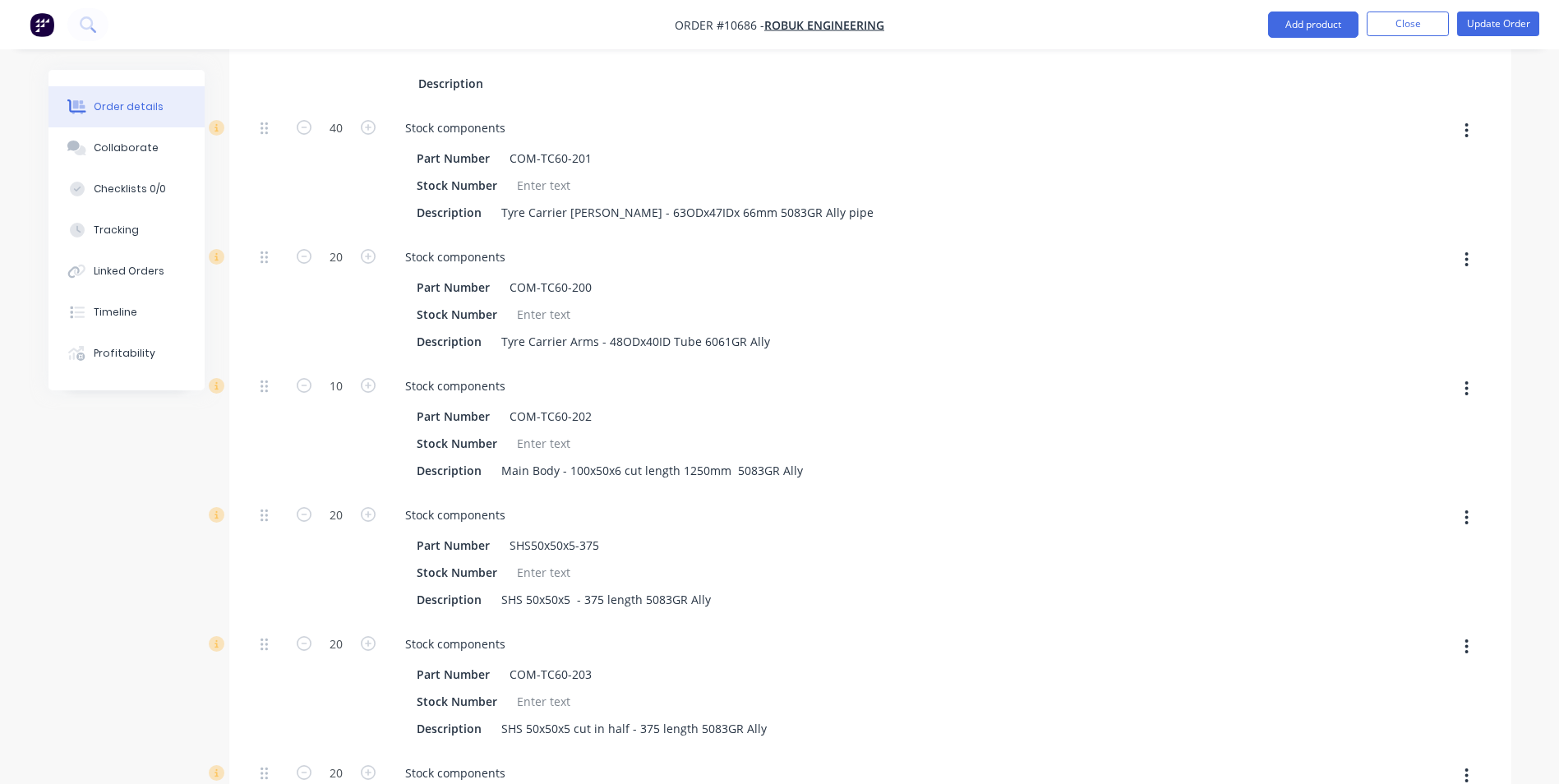
scroll to position [2774, 0]
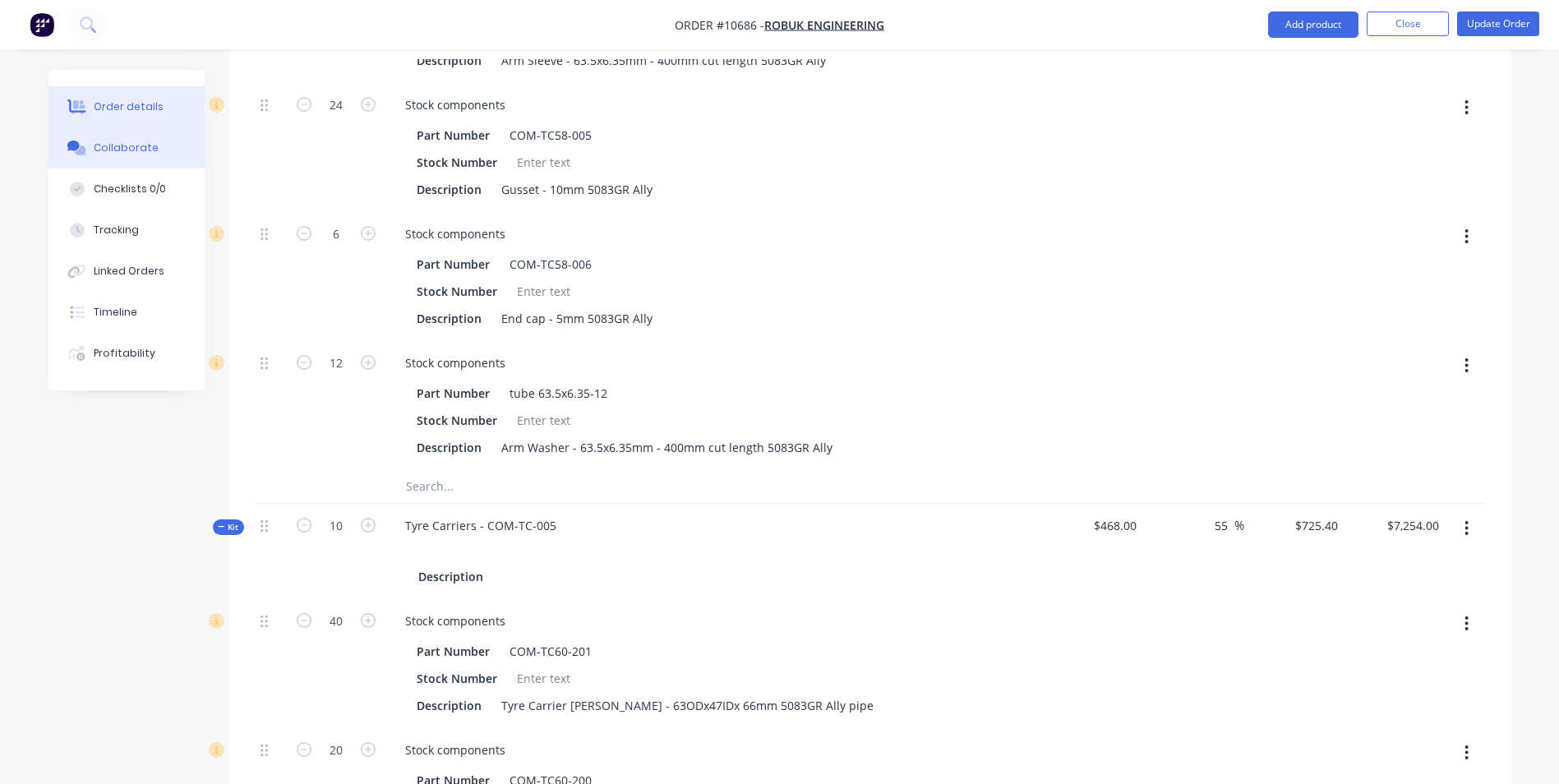
click at [173, 149] on button "Collaborate" at bounding box center [126, 147] width 156 height 41
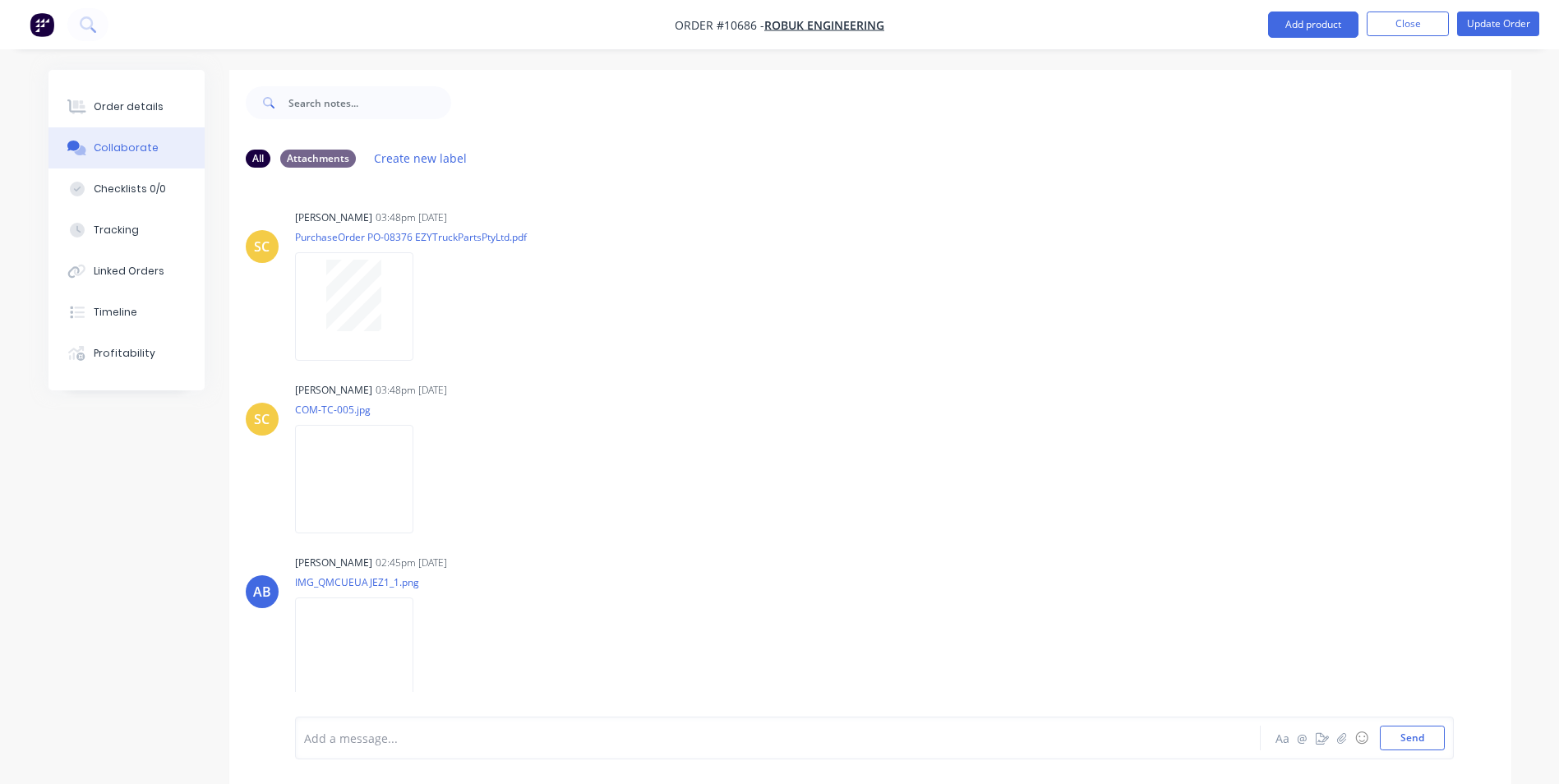
click at [589, 734] on div at bounding box center [732, 738] width 855 height 17
click at [409, 743] on div at bounding box center [732, 738] width 855 height 17
click at [1345, 735] on button "button" at bounding box center [1341, 737] width 20 height 20
click at [1409, 738] on button "Send" at bounding box center [1412, 738] width 65 height 25
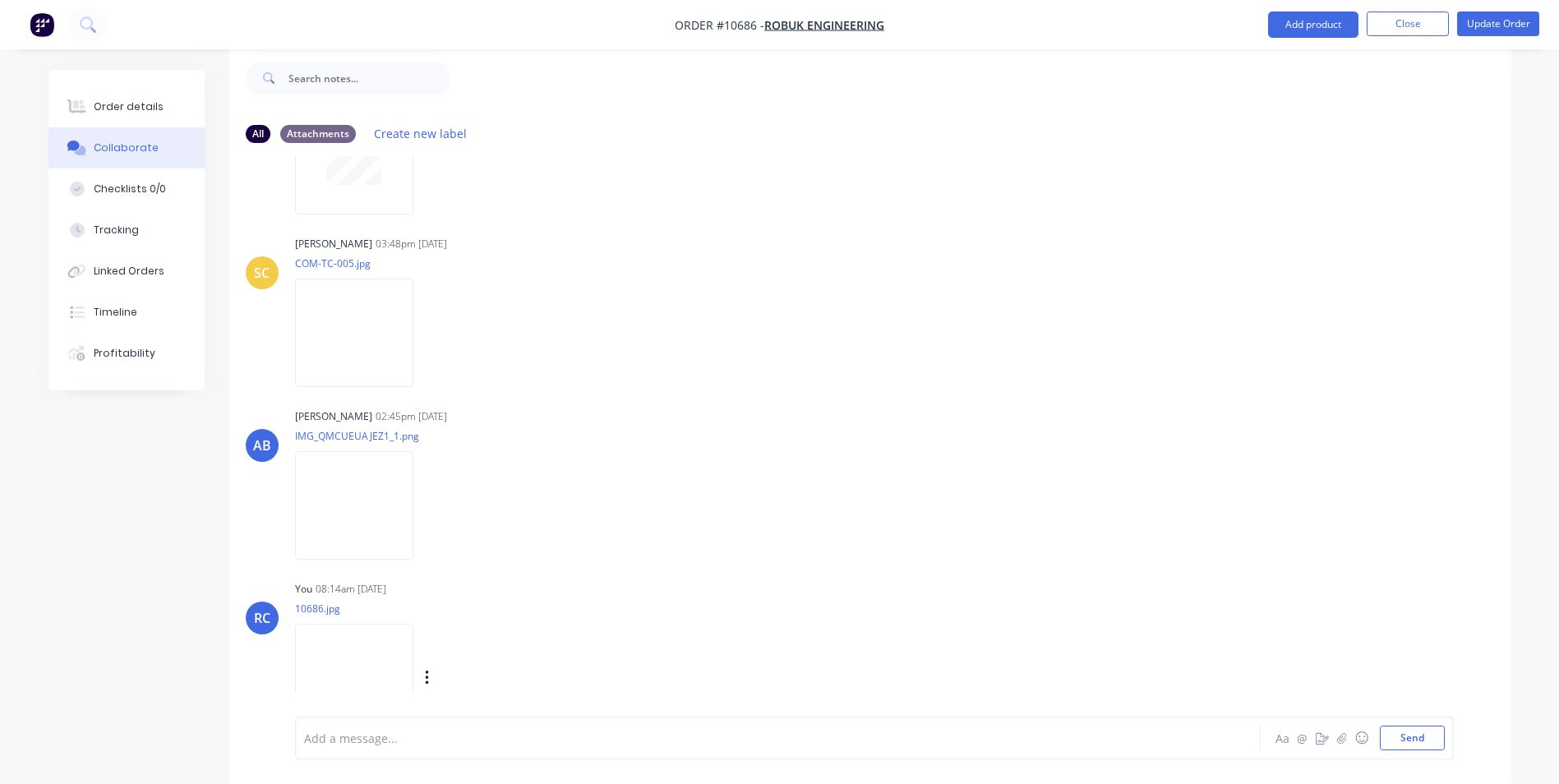
scroll to position [169, 0]
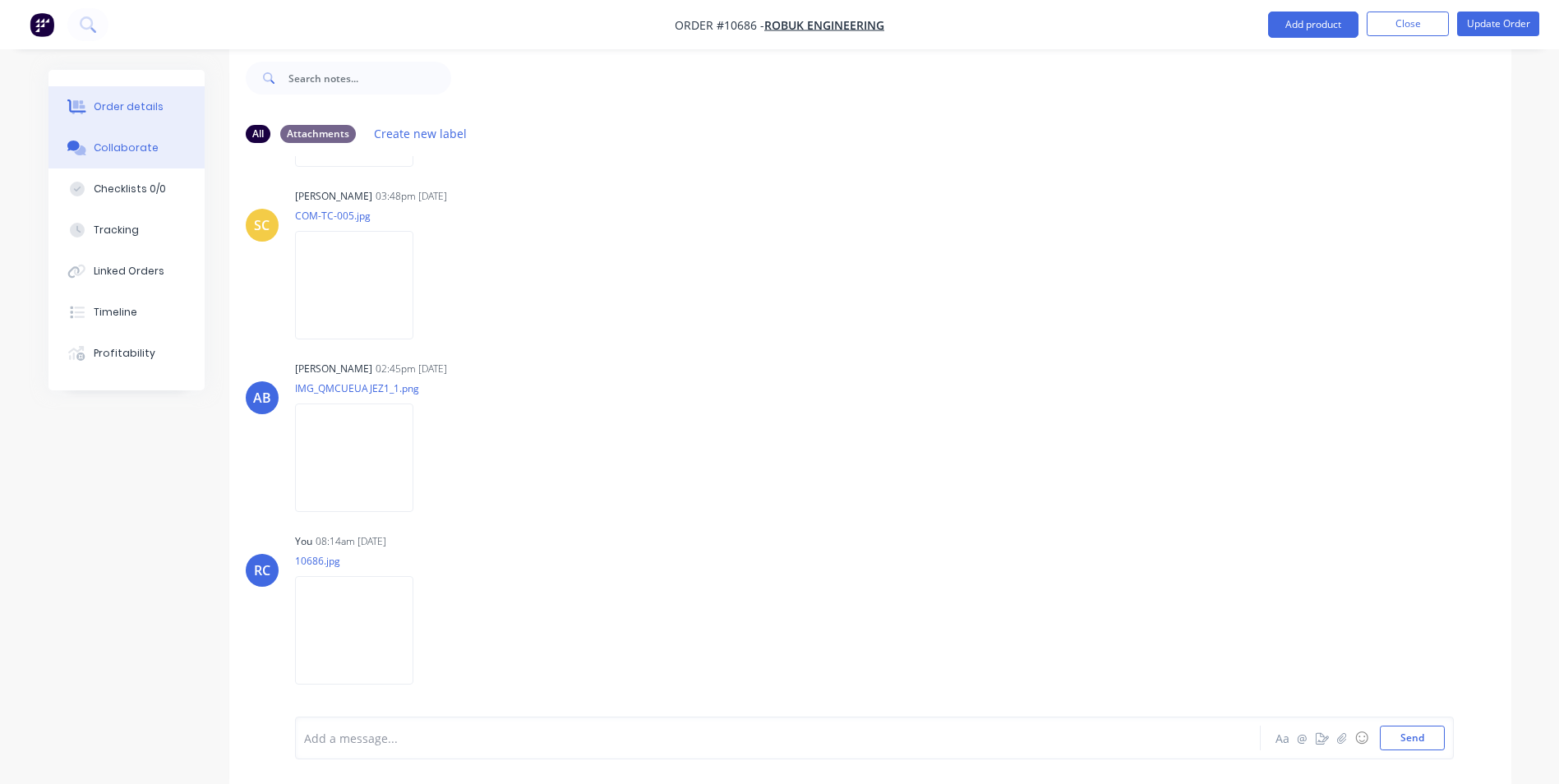
click at [148, 97] on button "Order details" at bounding box center [126, 106] width 156 height 41
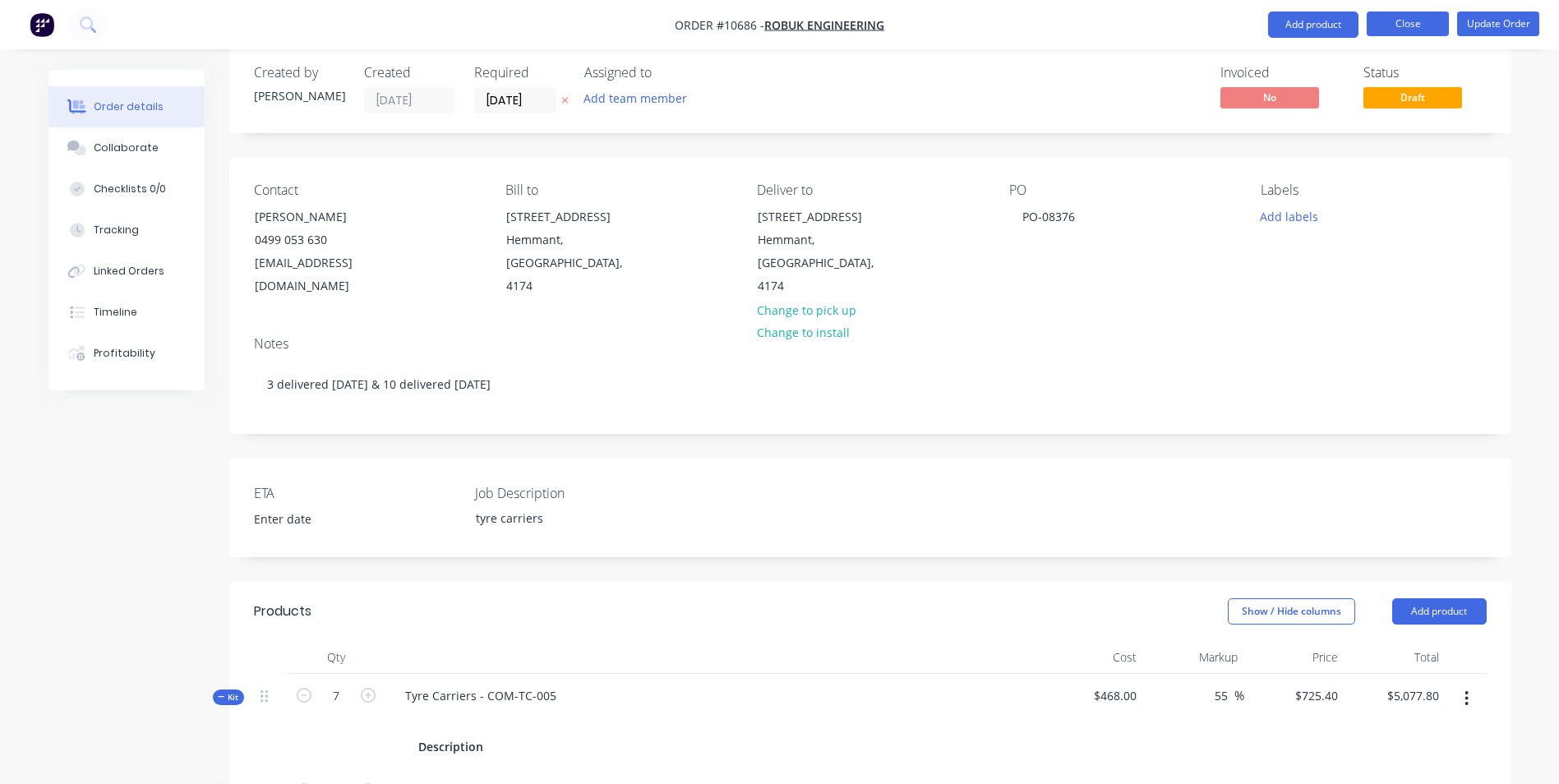
click at [1393, 27] on button "Close" at bounding box center [1408, 24] width 82 height 25
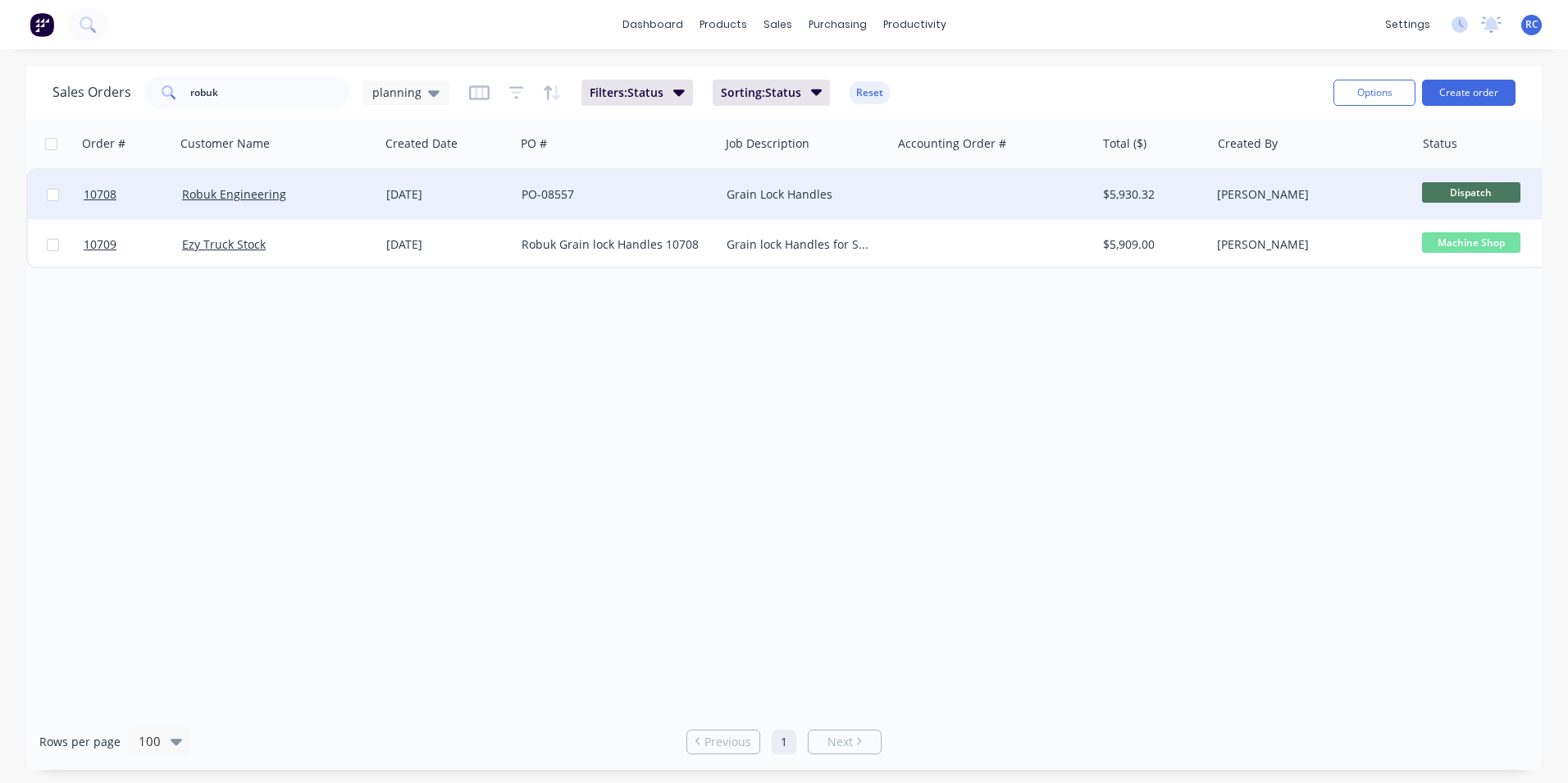
click at [220, 180] on div "Robuk Engineering" at bounding box center [277, 195] width 204 height 50
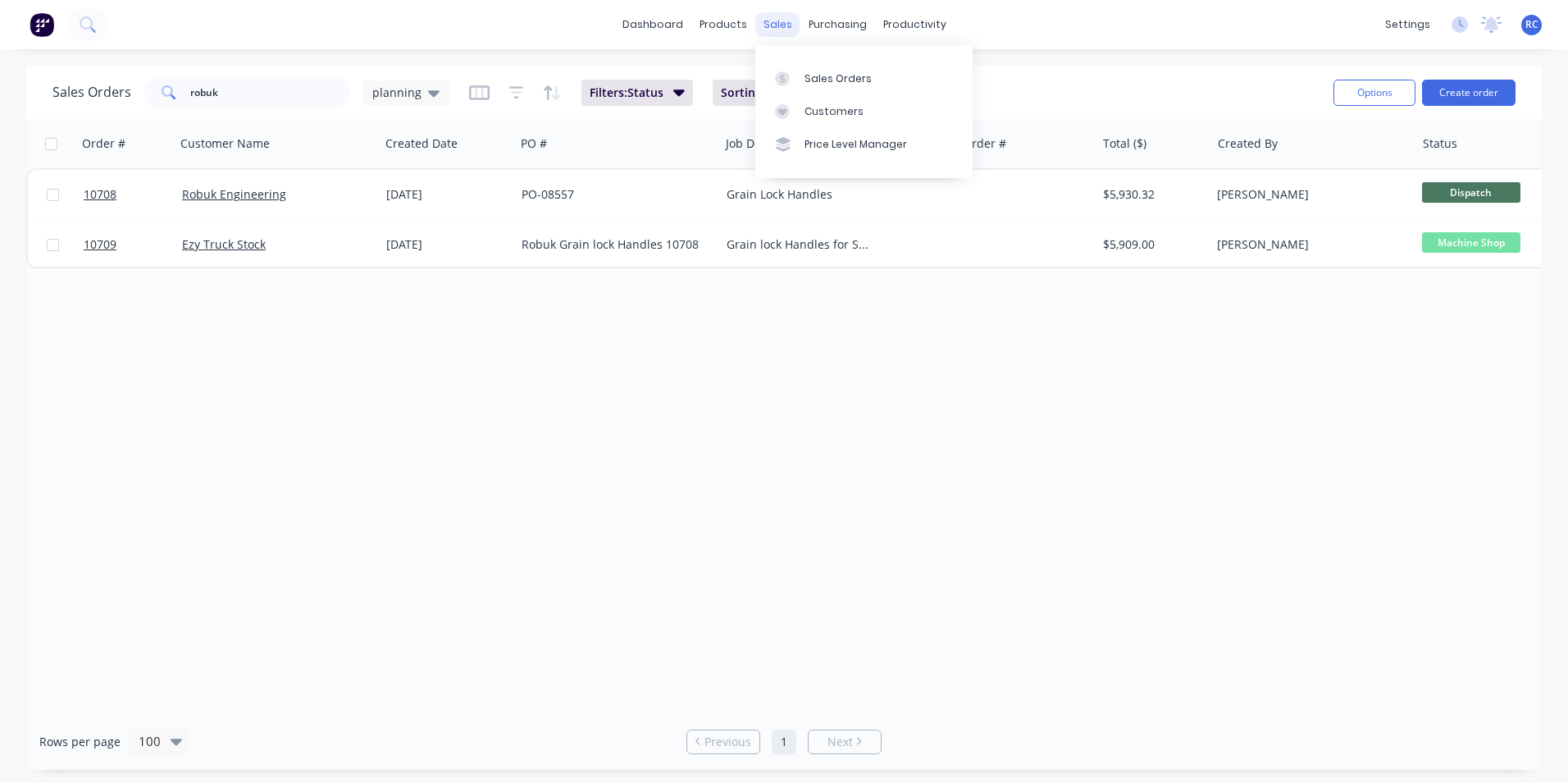
click at [779, 12] on div "sales" at bounding box center [777, 25] width 45 height 25
click at [825, 73] on div "Sales Orders" at bounding box center [838, 78] width 68 height 14
click at [389, 95] on span "planning" at bounding box center [397, 93] width 50 height 17
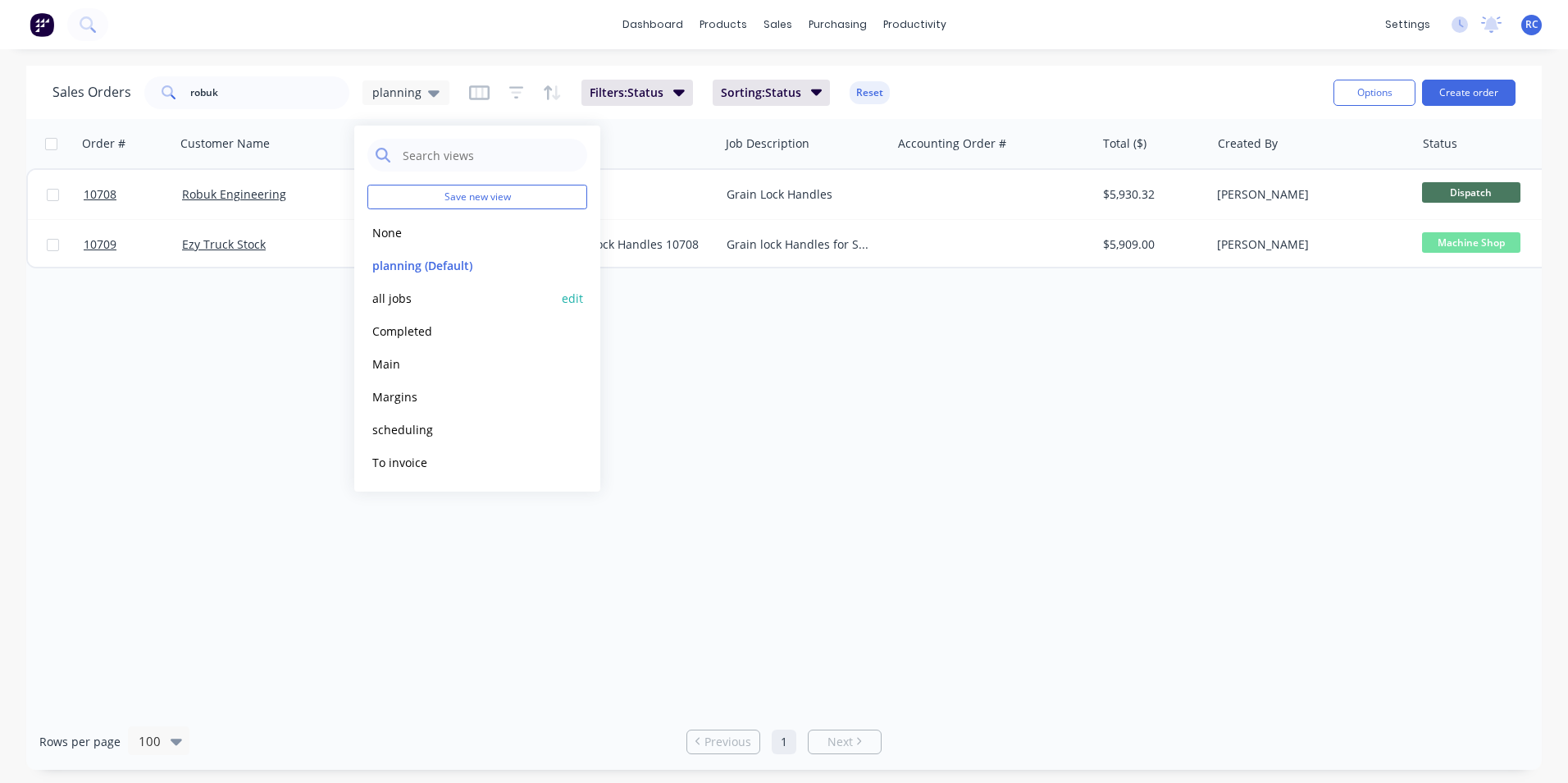
click at [402, 292] on button "all jobs" at bounding box center [460, 299] width 187 height 19
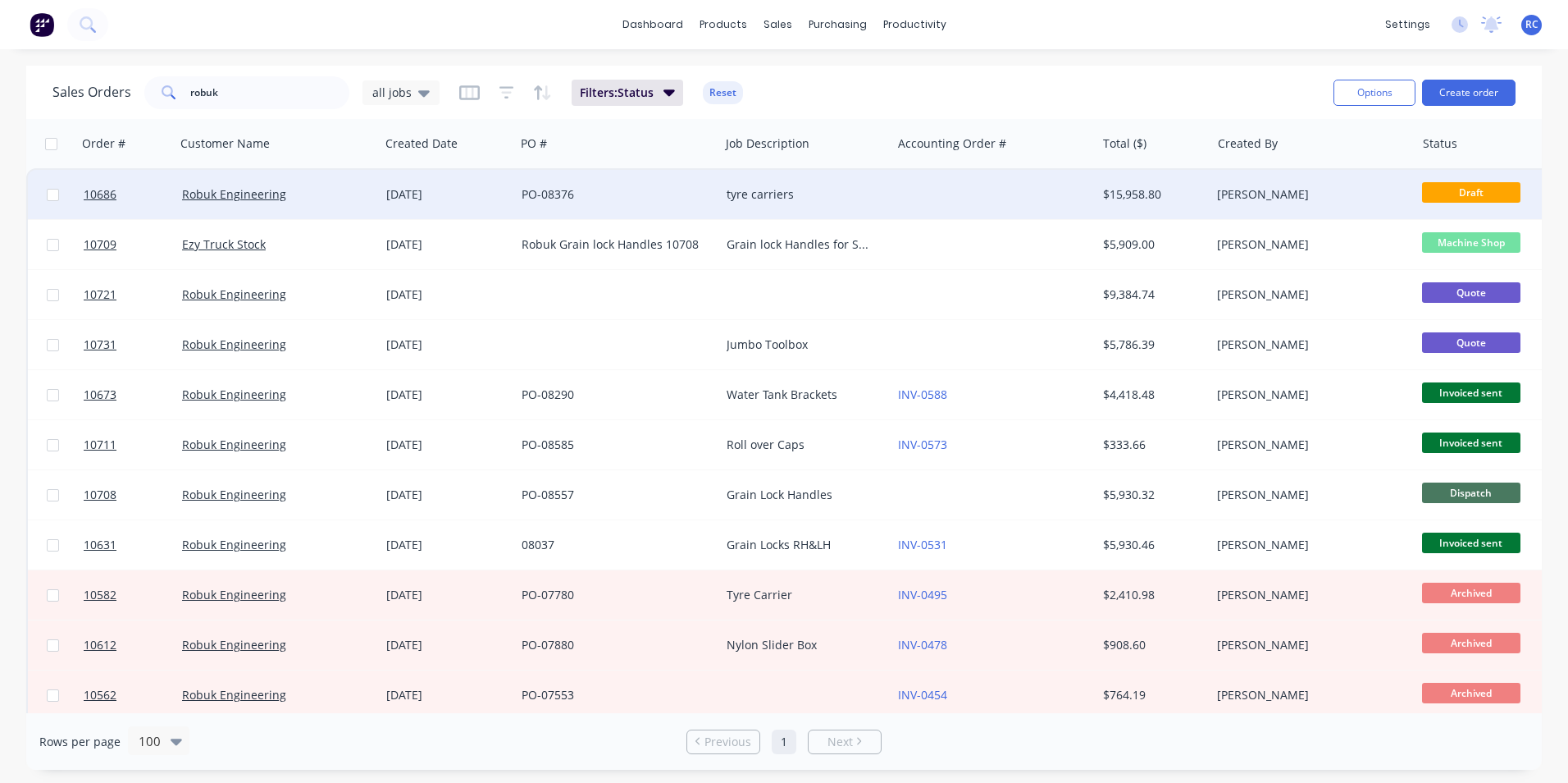
click at [539, 198] on div "PO-08376" at bounding box center [612, 194] width 182 height 16
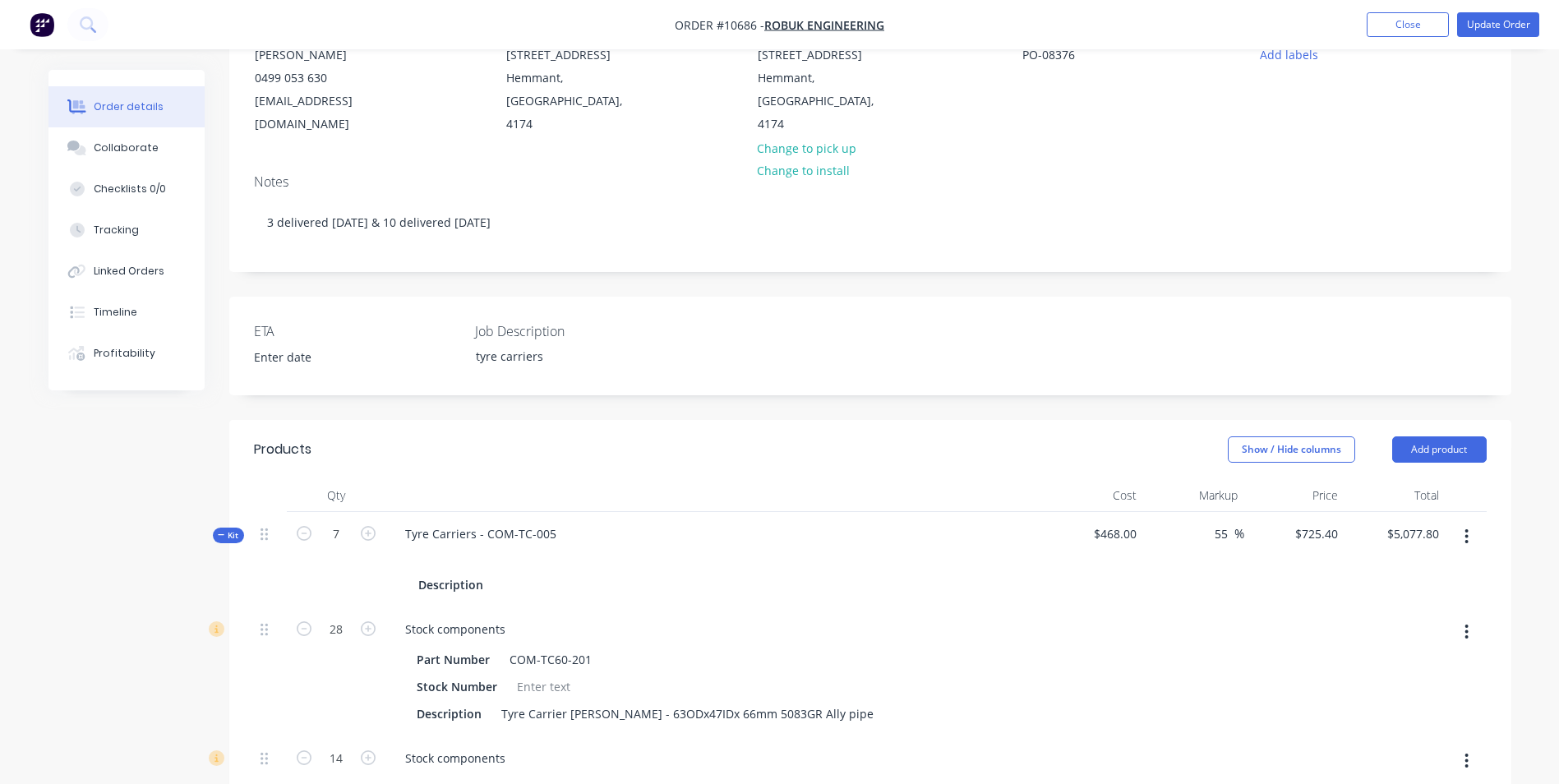
scroll to position [246, 0]
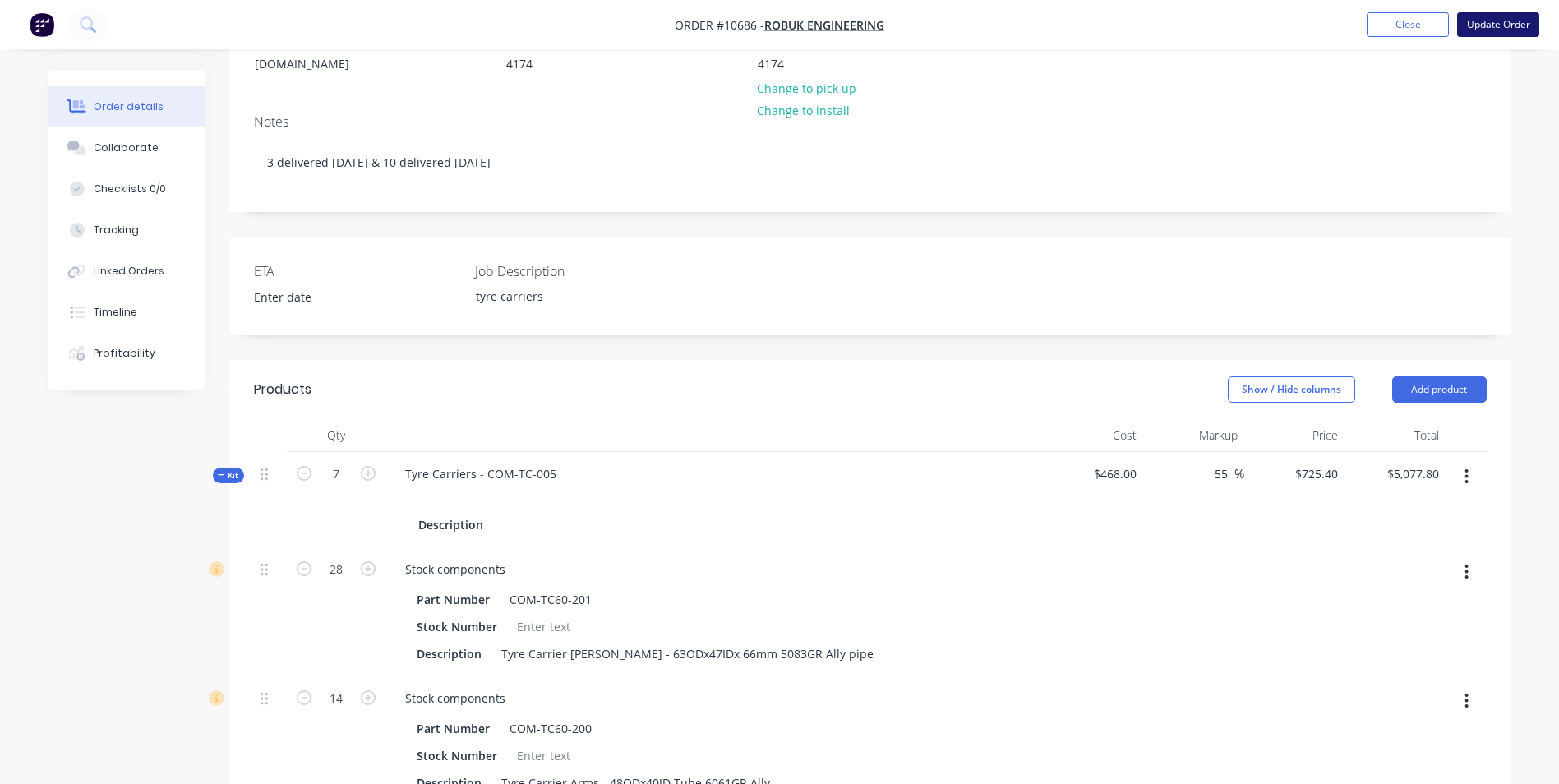
click at [1508, 27] on button "Update Order" at bounding box center [1498, 25] width 82 height 25
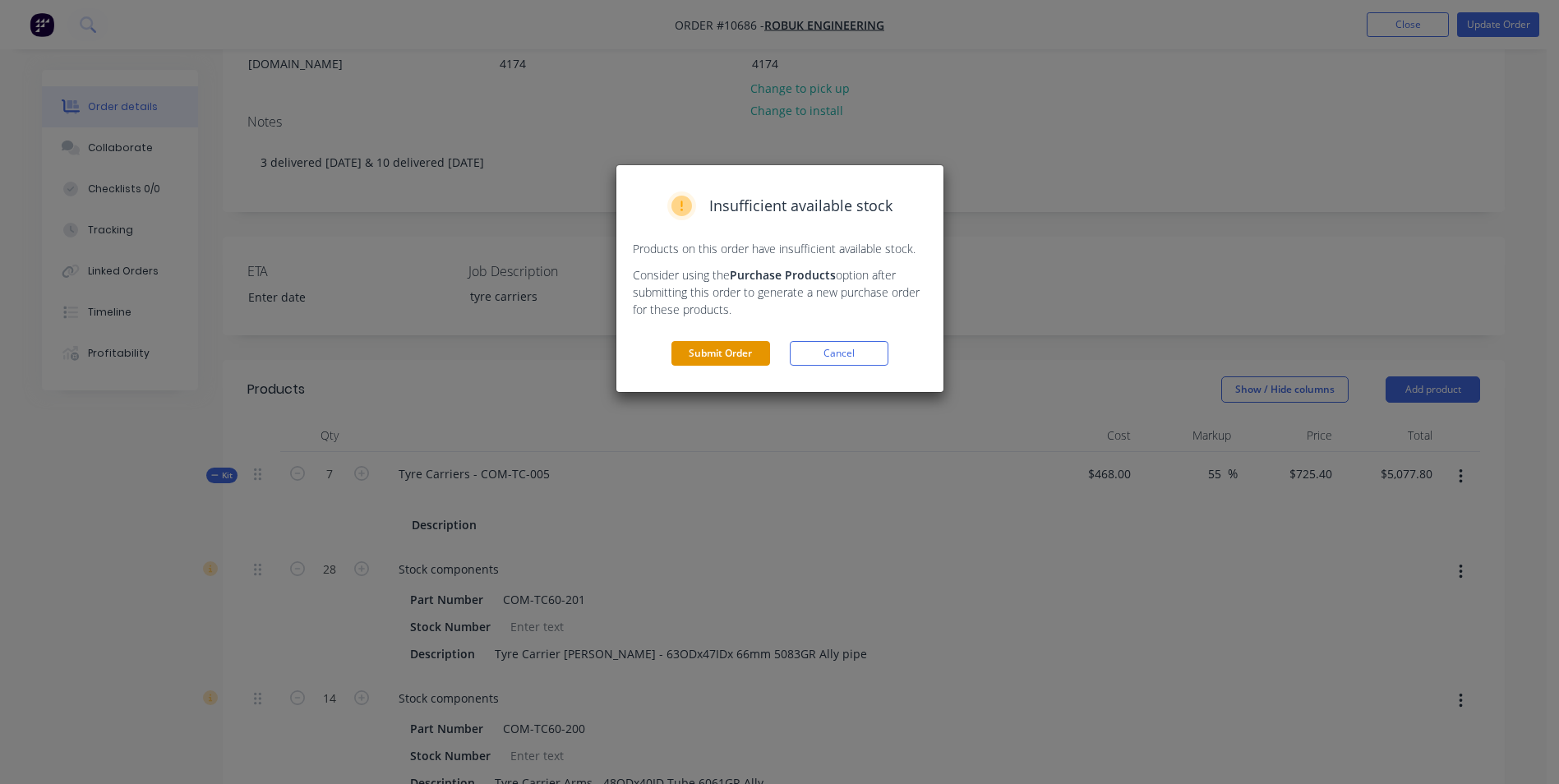
click at [745, 344] on button "Submit Order" at bounding box center [720, 353] width 98 height 25
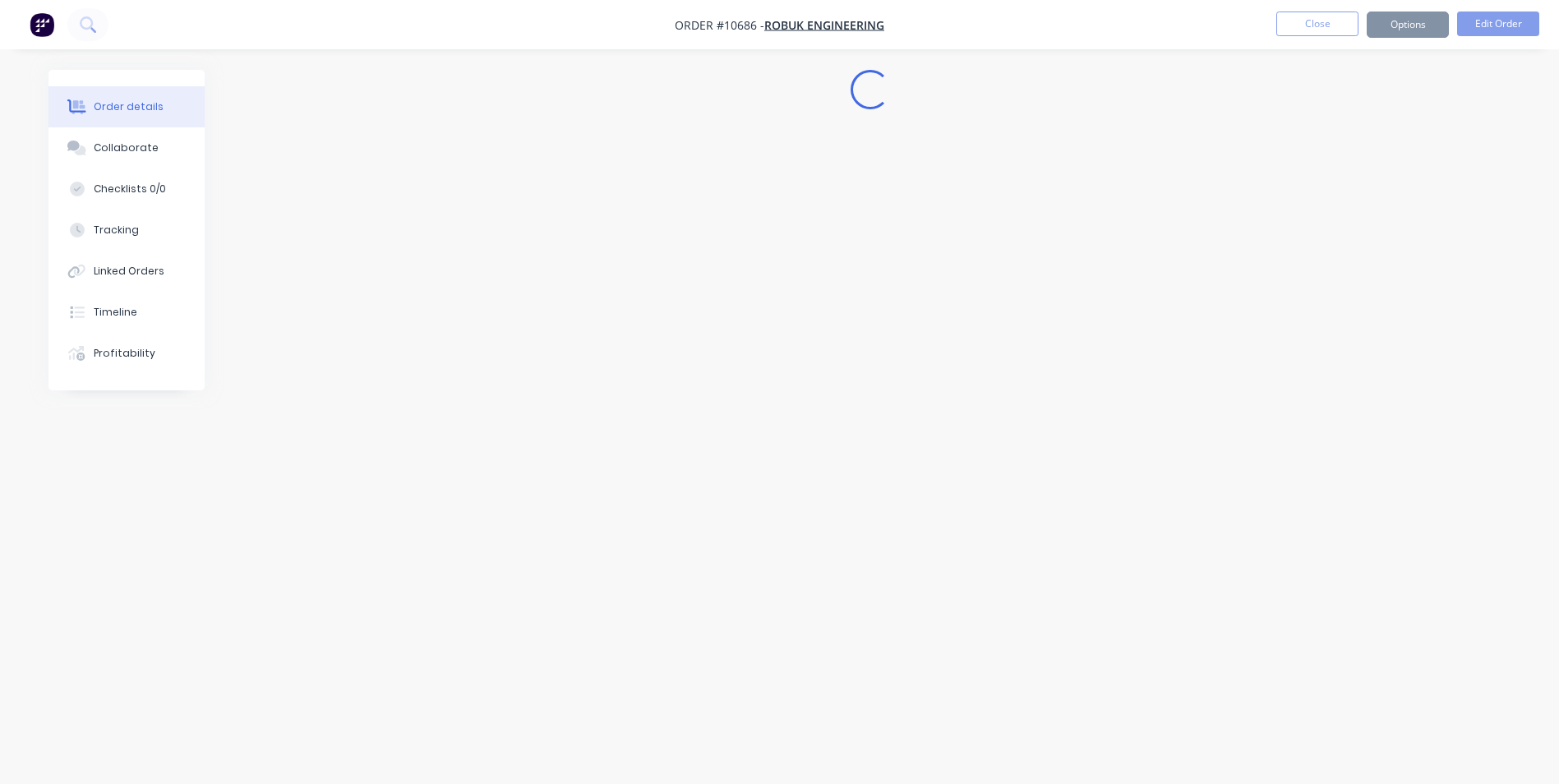
scroll to position [0, 0]
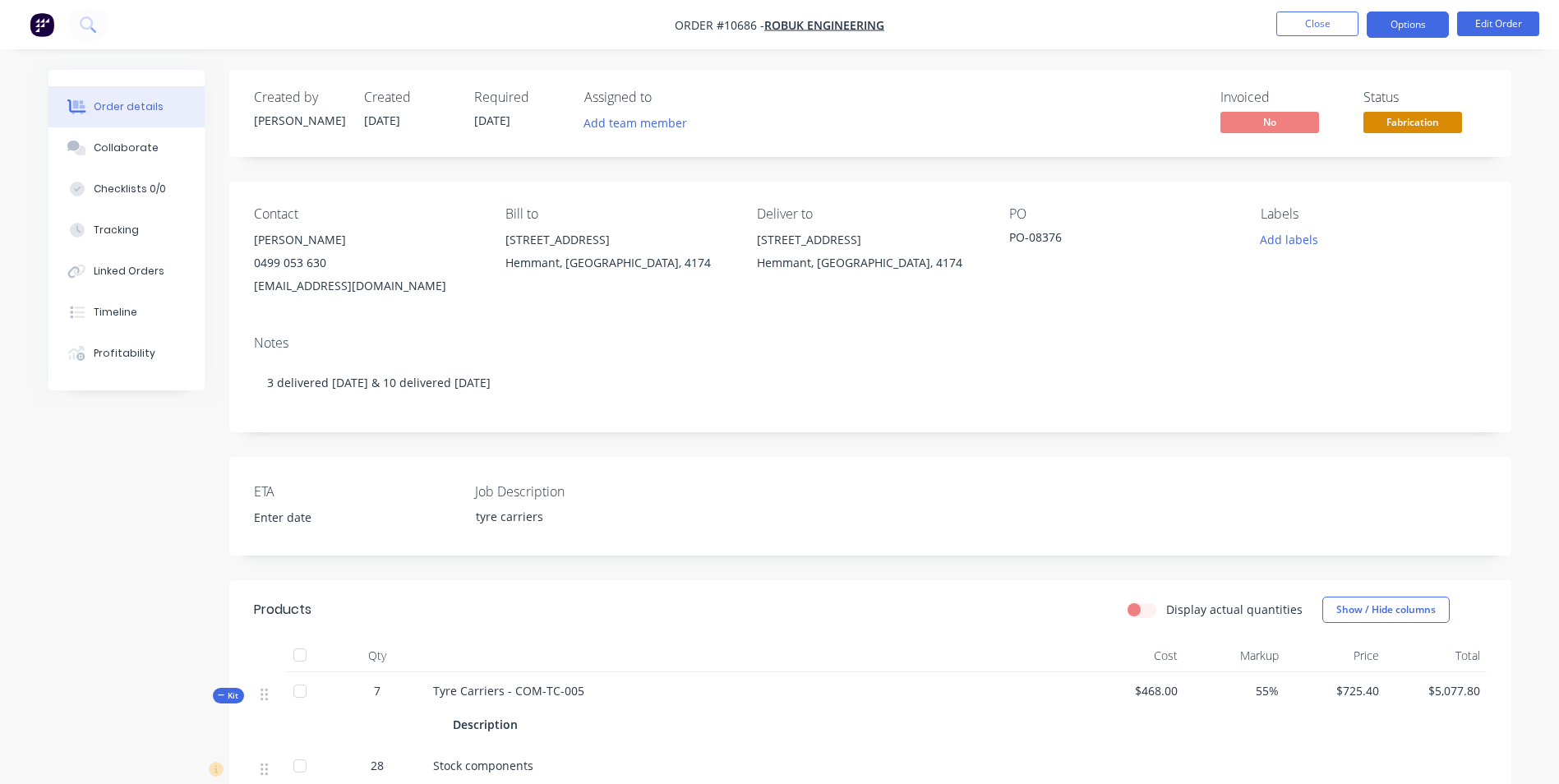
click at [1395, 32] on button "Options" at bounding box center [1408, 25] width 82 height 27
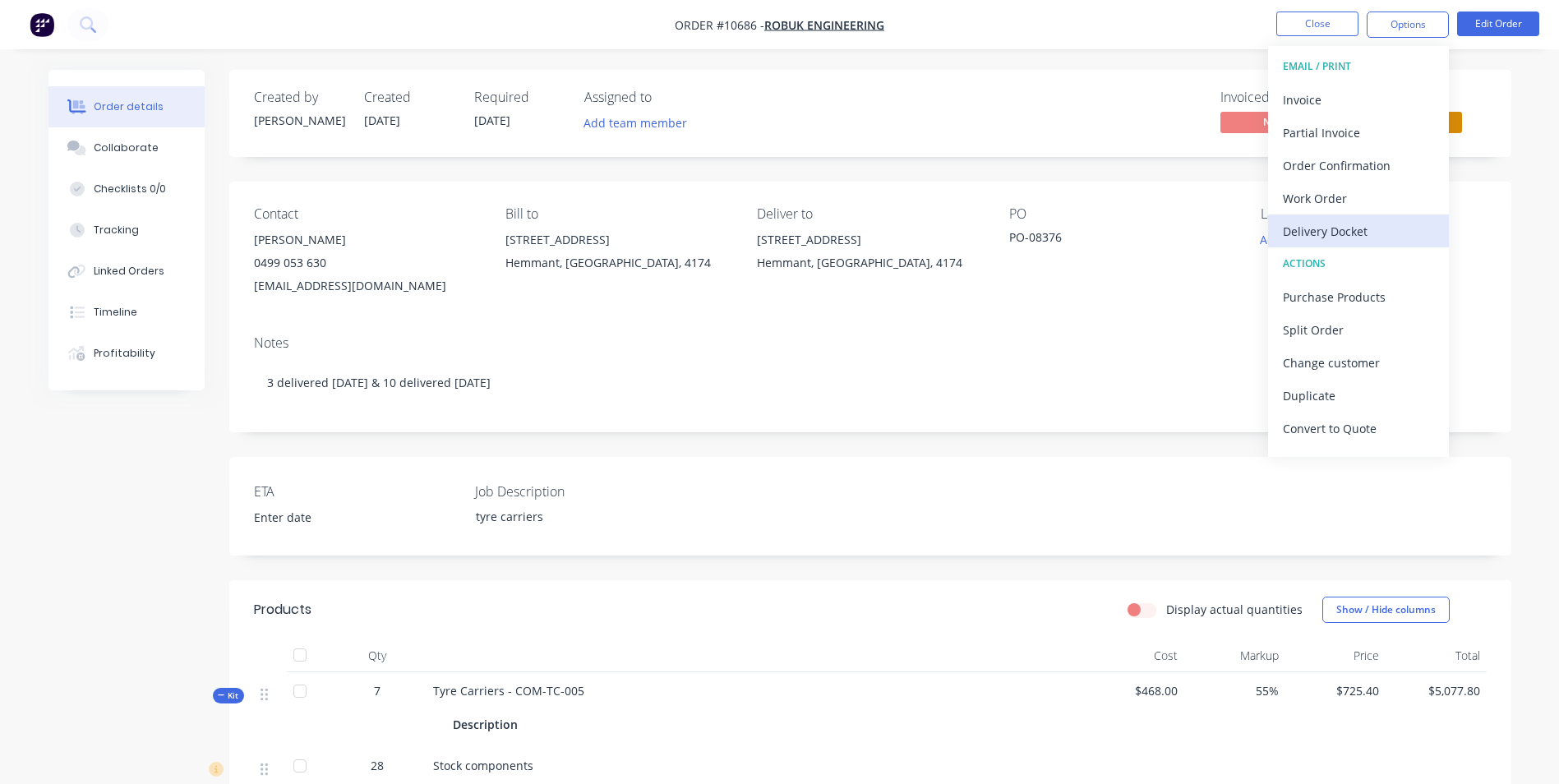
click at [1359, 232] on div "Delivery Docket" at bounding box center [1358, 231] width 151 height 24
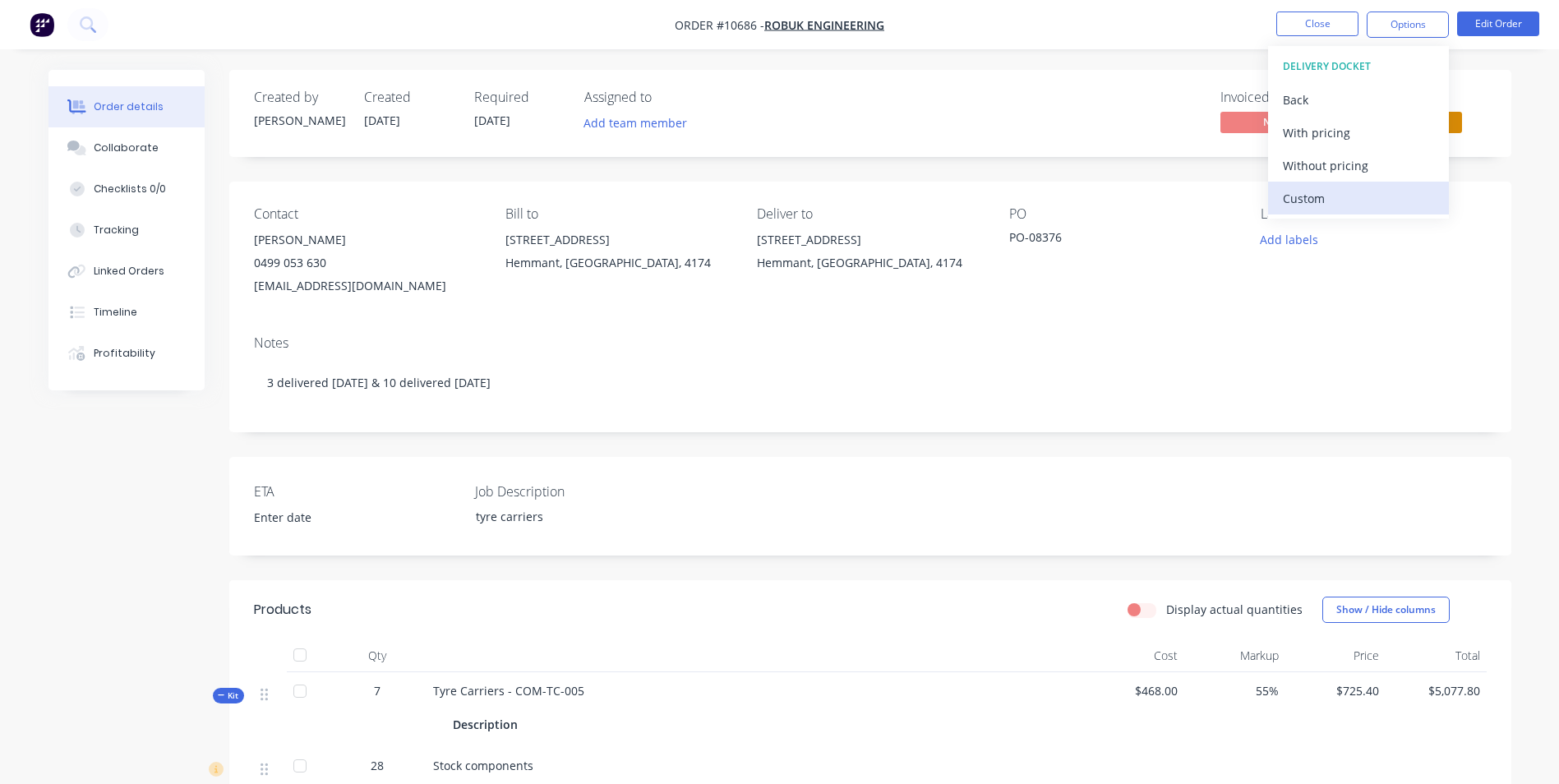
click at [1335, 201] on div "Custom" at bounding box center [1358, 198] width 151 height 24
click at [1326, 168] on div "Without pricing" at bounding box center [1358, 165] width 151 height 24
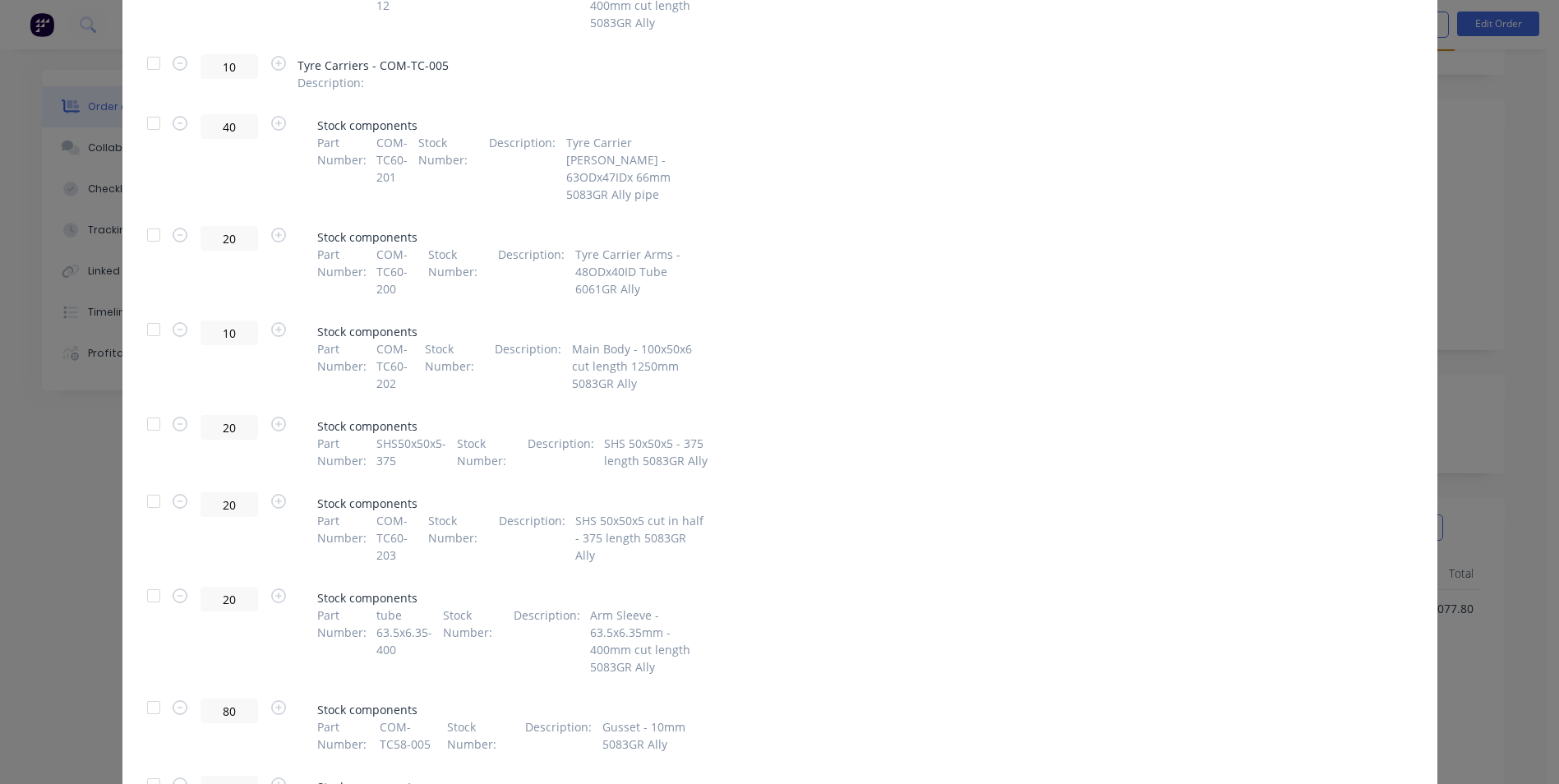
scroll to position [1978, 0]
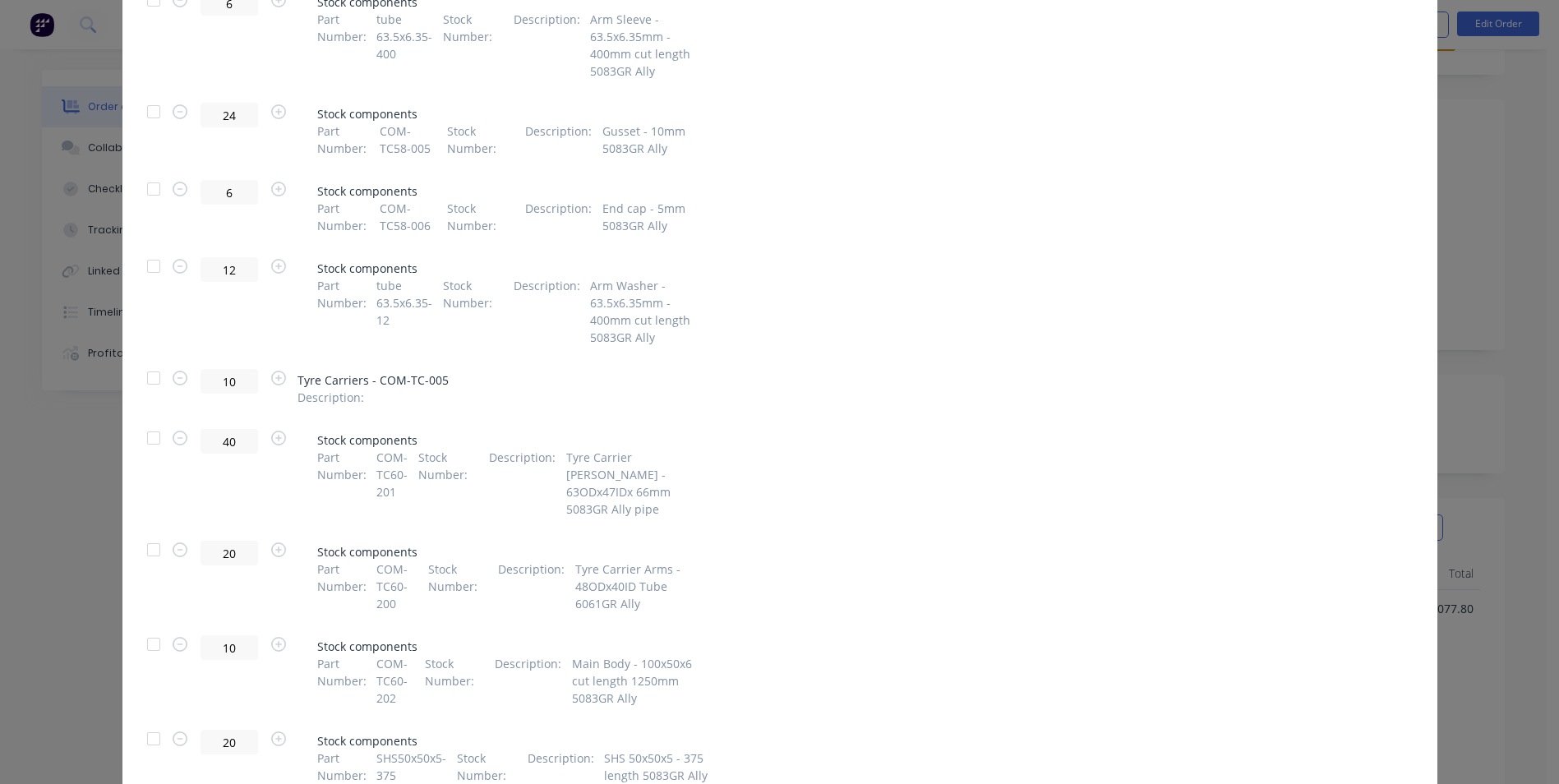
click at [154, 362] on div at bounding box center [154, 378] width 32 height 32
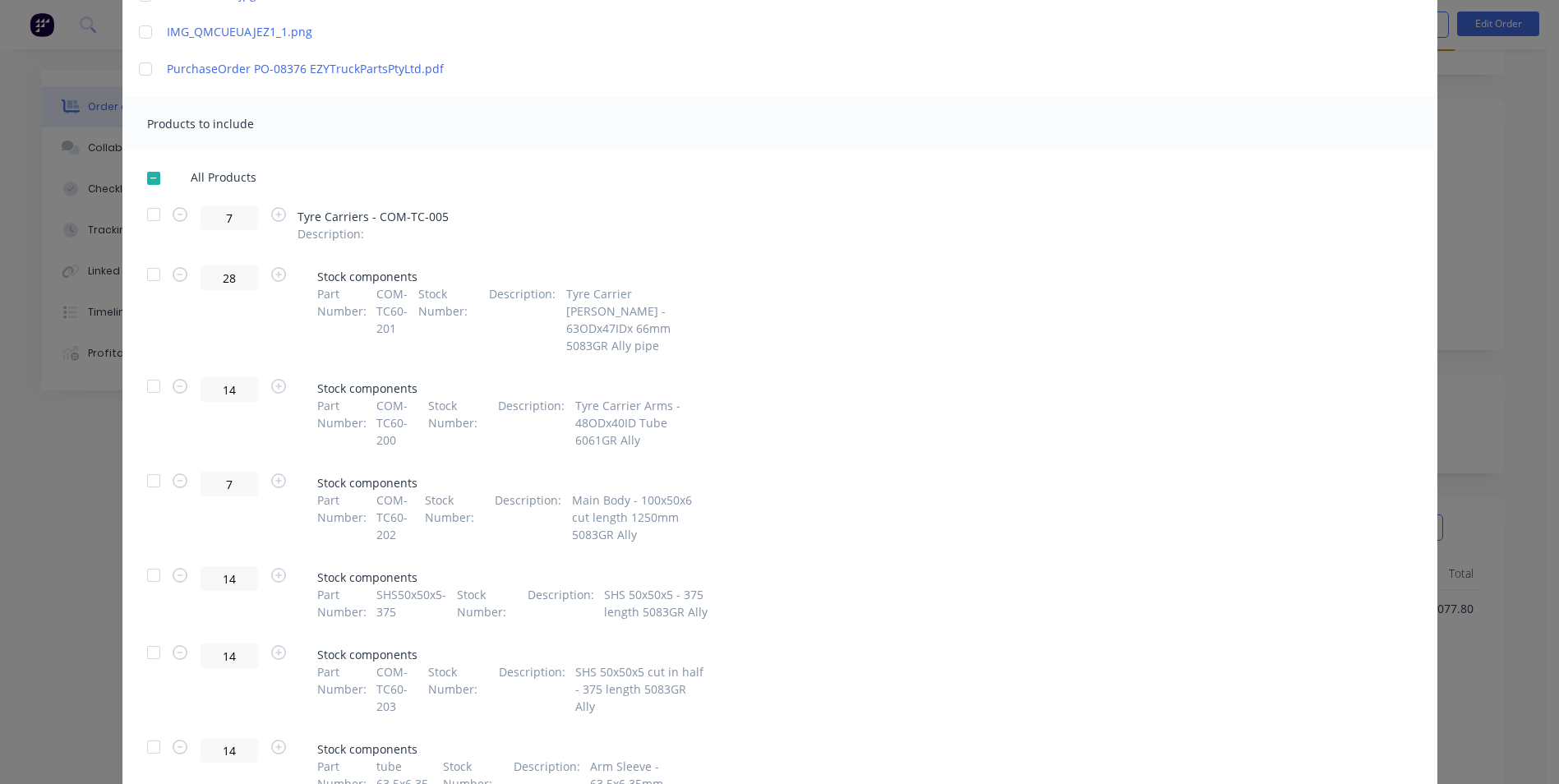
scroll to position [89, 0]
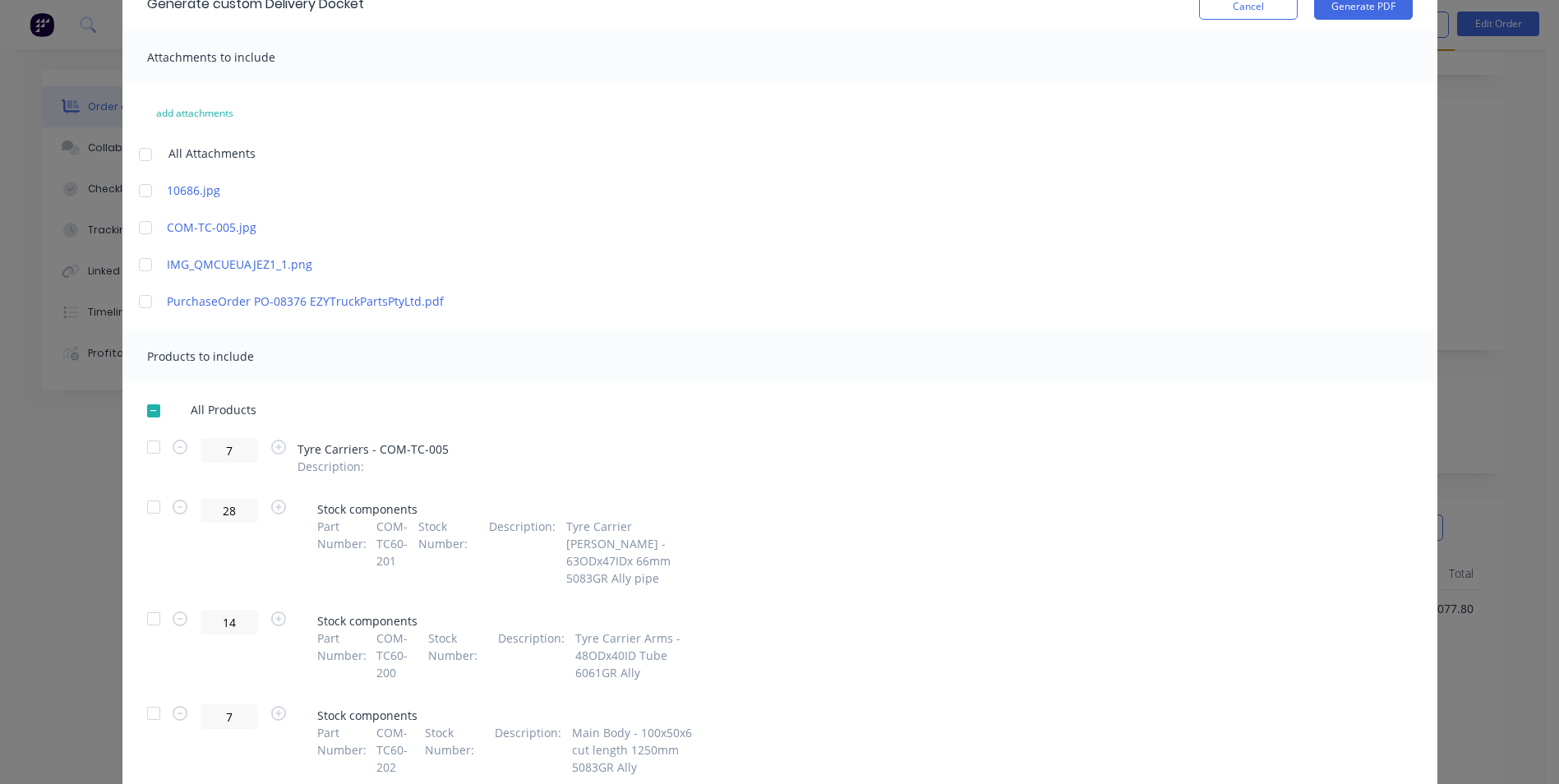
click at [139, 264] on div at bounding box center [145, 265] width 32 height 32
click at [1353, 20] on div "Generate custom Delivery Docket Cancel Generate PDF" at bounding box center [780, 4] width 1314 height 53
click at [1350, 13] on button "Generate PDF" at bounding box center [1363, 7] width 98 height 27
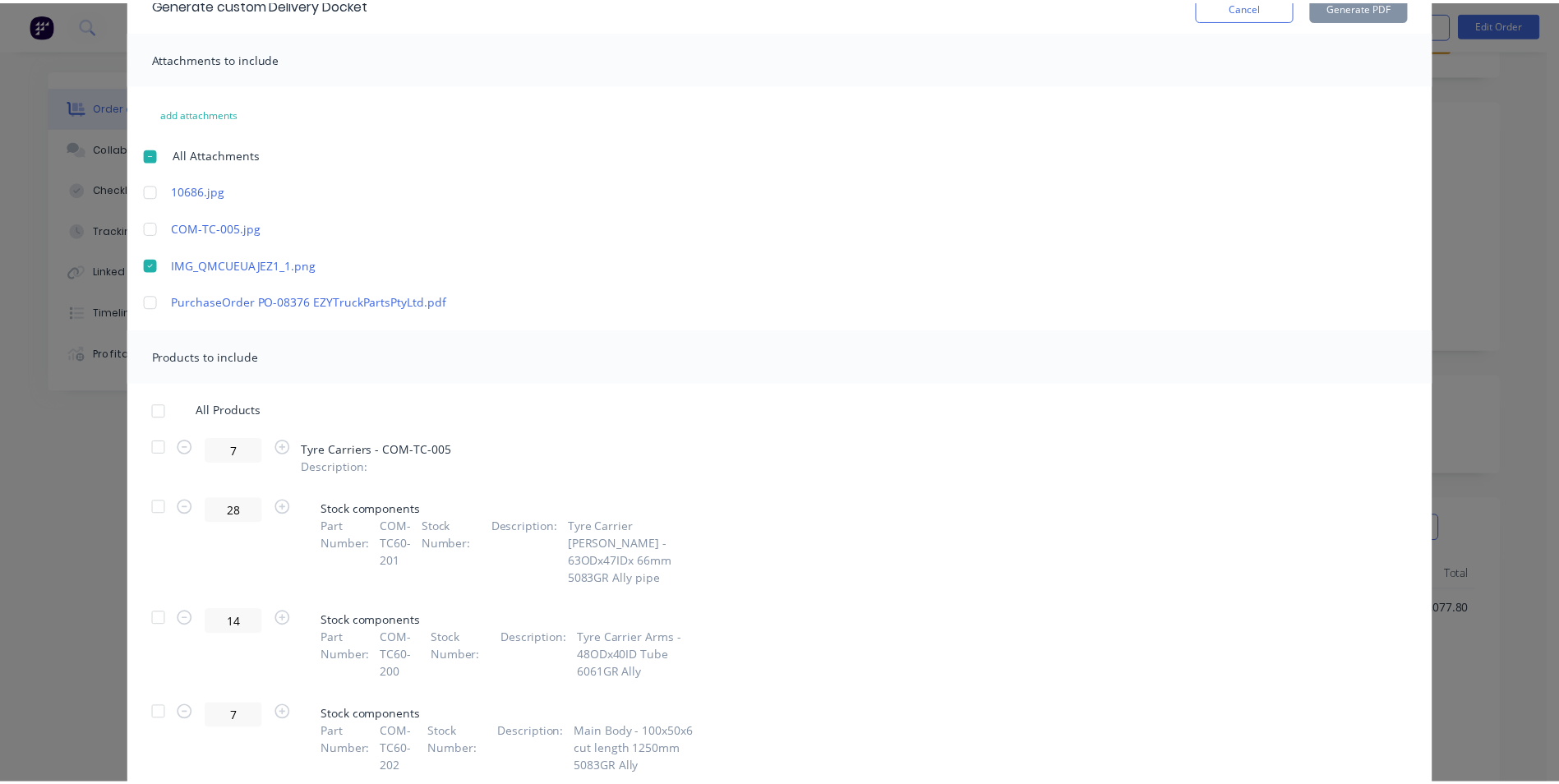
scroll to position [0, 0]
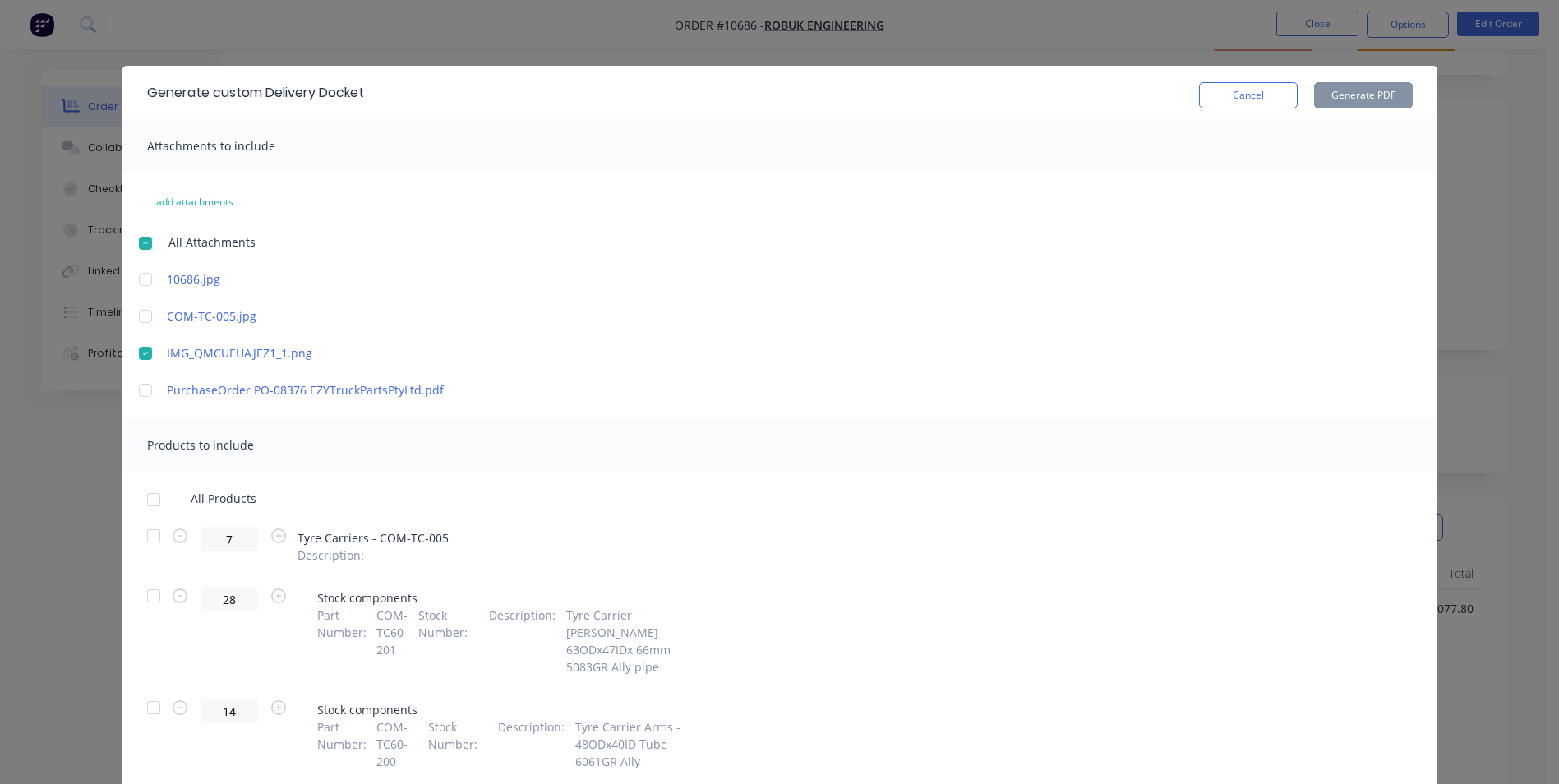
click at [1219, 91] on button "Cancel" at bounding box center [1248, 95] width 98 height 27
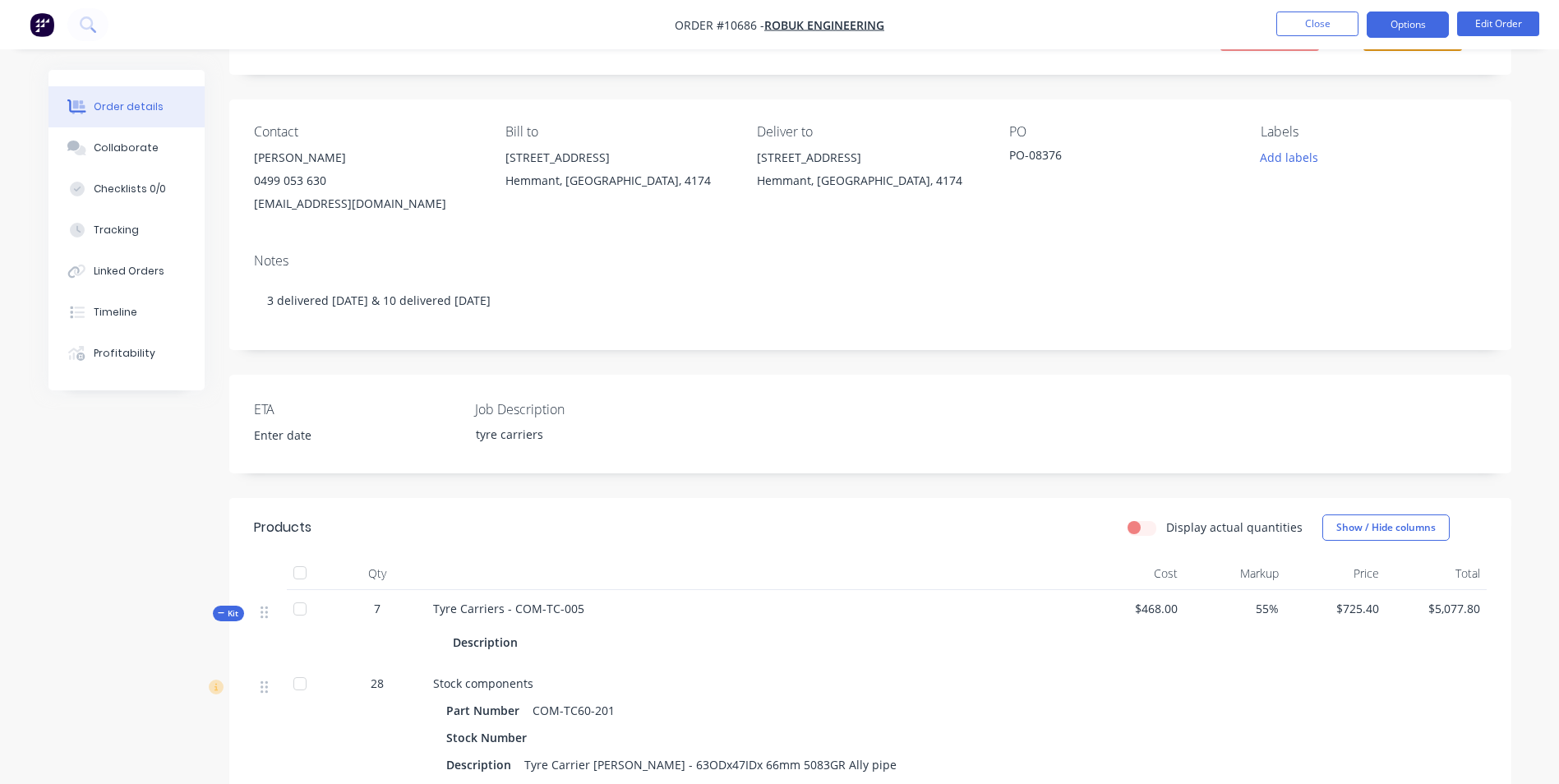
click at [1426, 19] on button "Options" at bounding box center [1408, 25] width 82 height 27
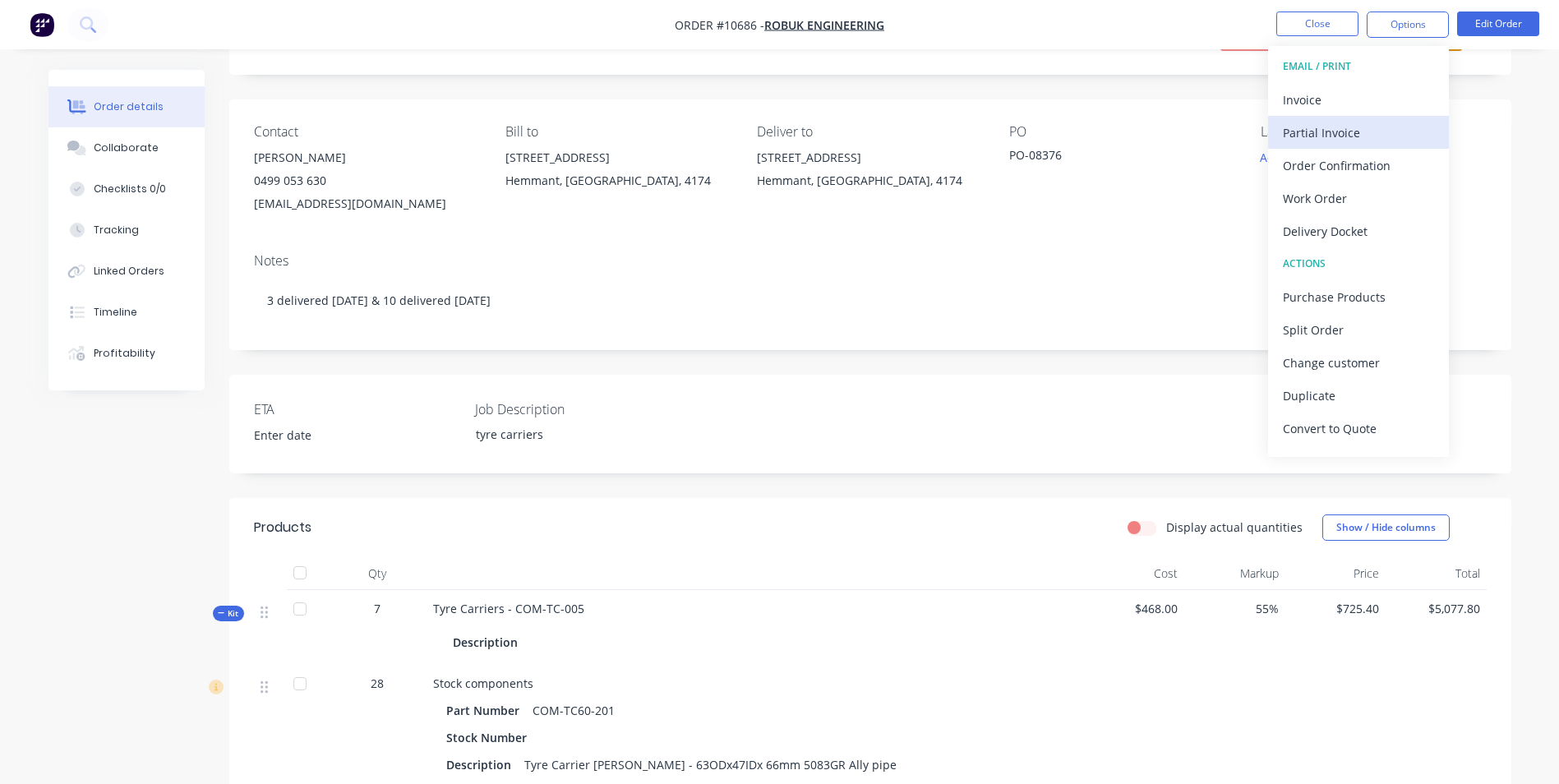
click at [1388, 136] on div "Partial Invoice" at bounding box center [1358, 132] width 151 height 24
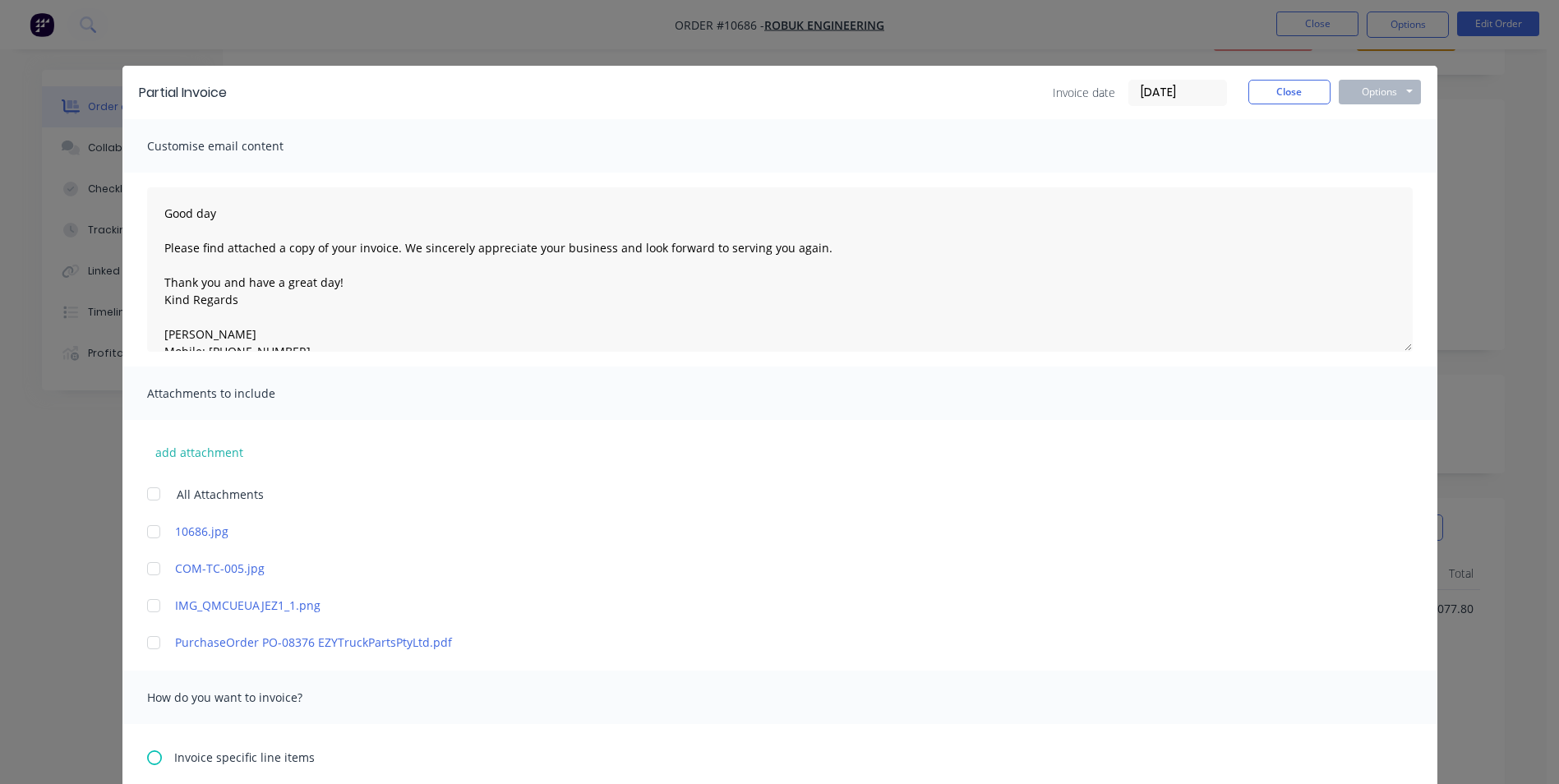
click at [147, 759] on icon at bounding box center [154, 756] width 14 height 14
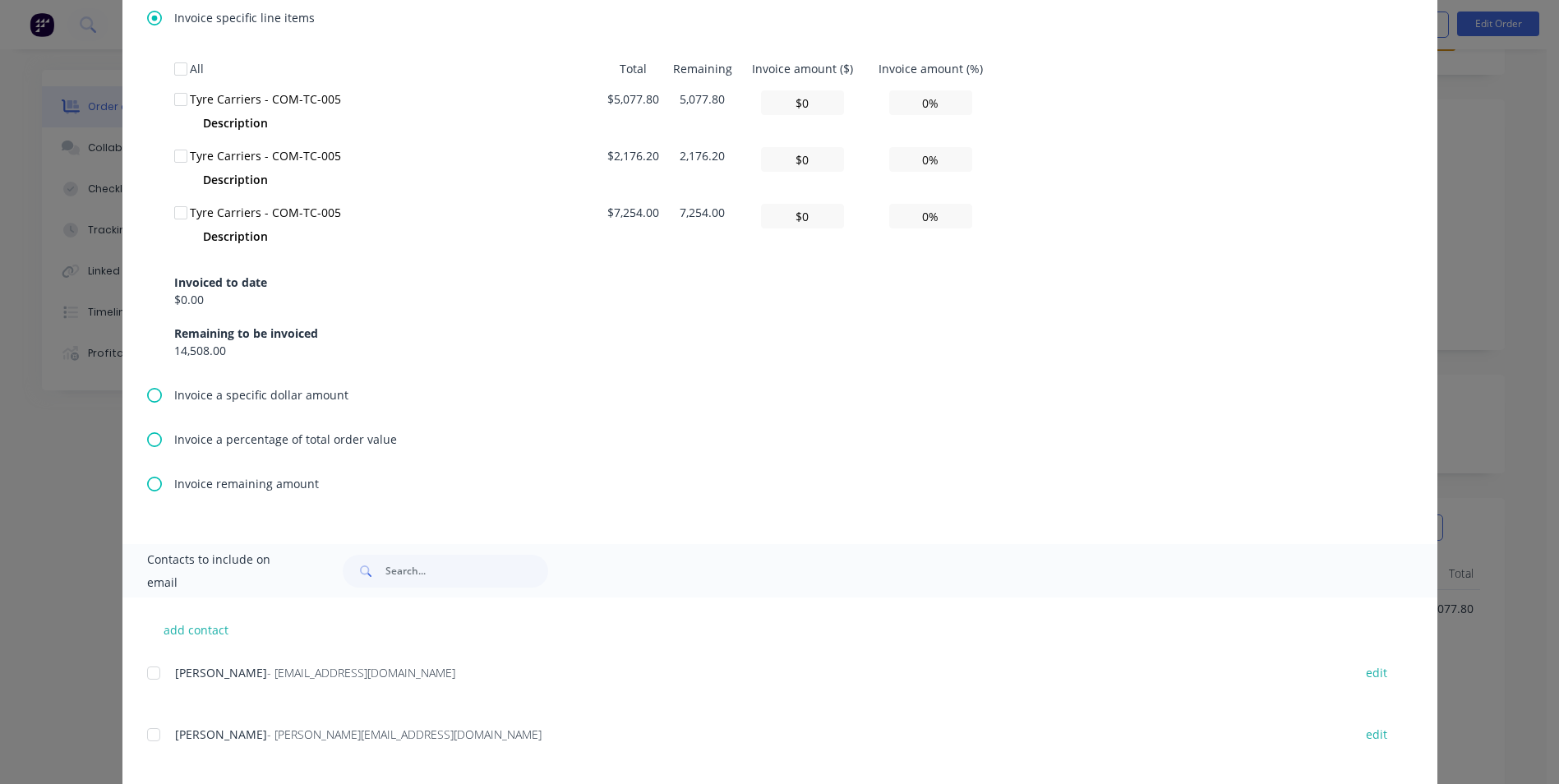
scroll to position [702, 0]
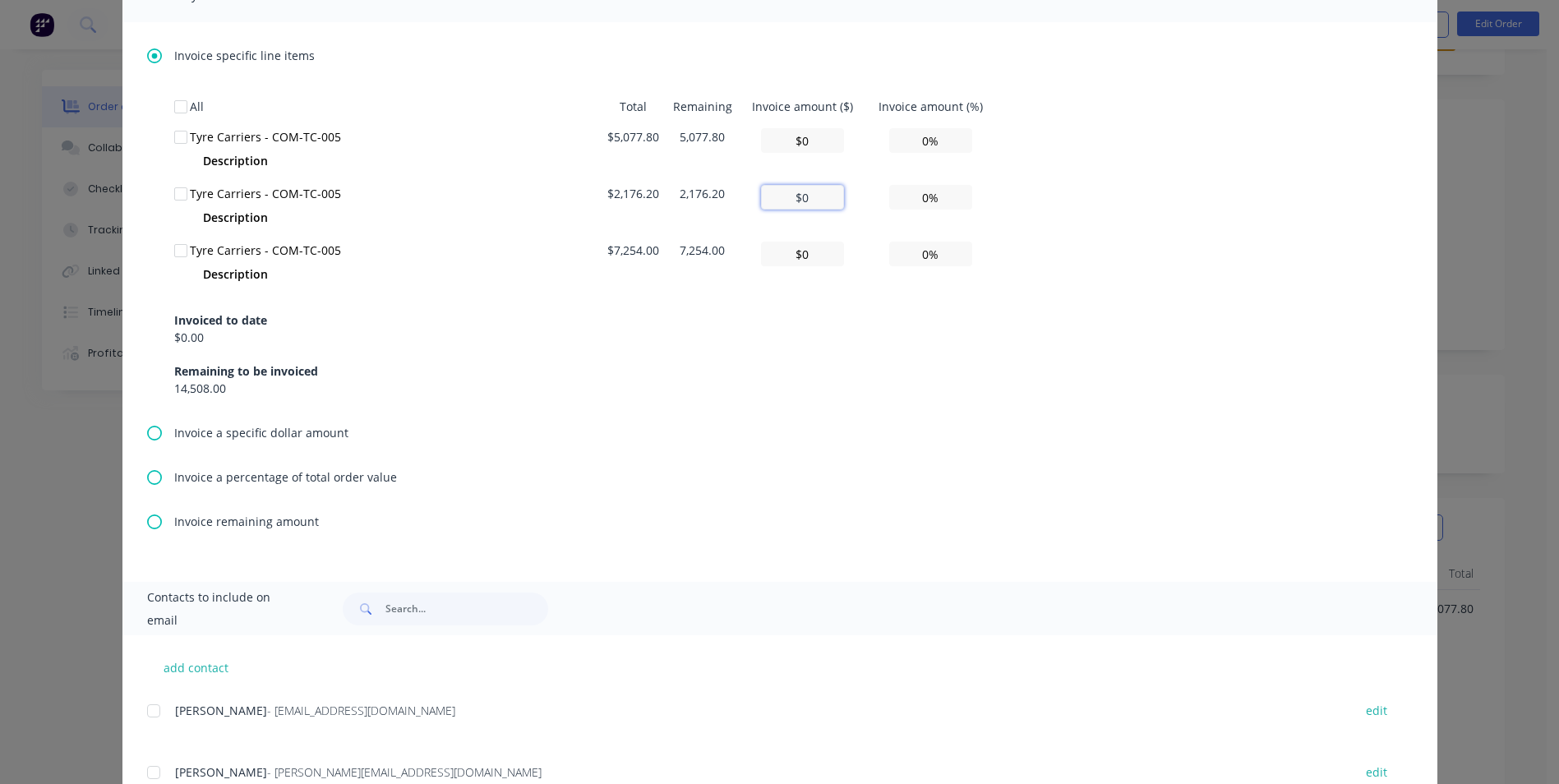
click at [801, 200] on input "$0" at bounding box center [802, 198] width 83 height 25
type input "$2"
type input "0.09%"
type input "$21"
type input "0.96%"
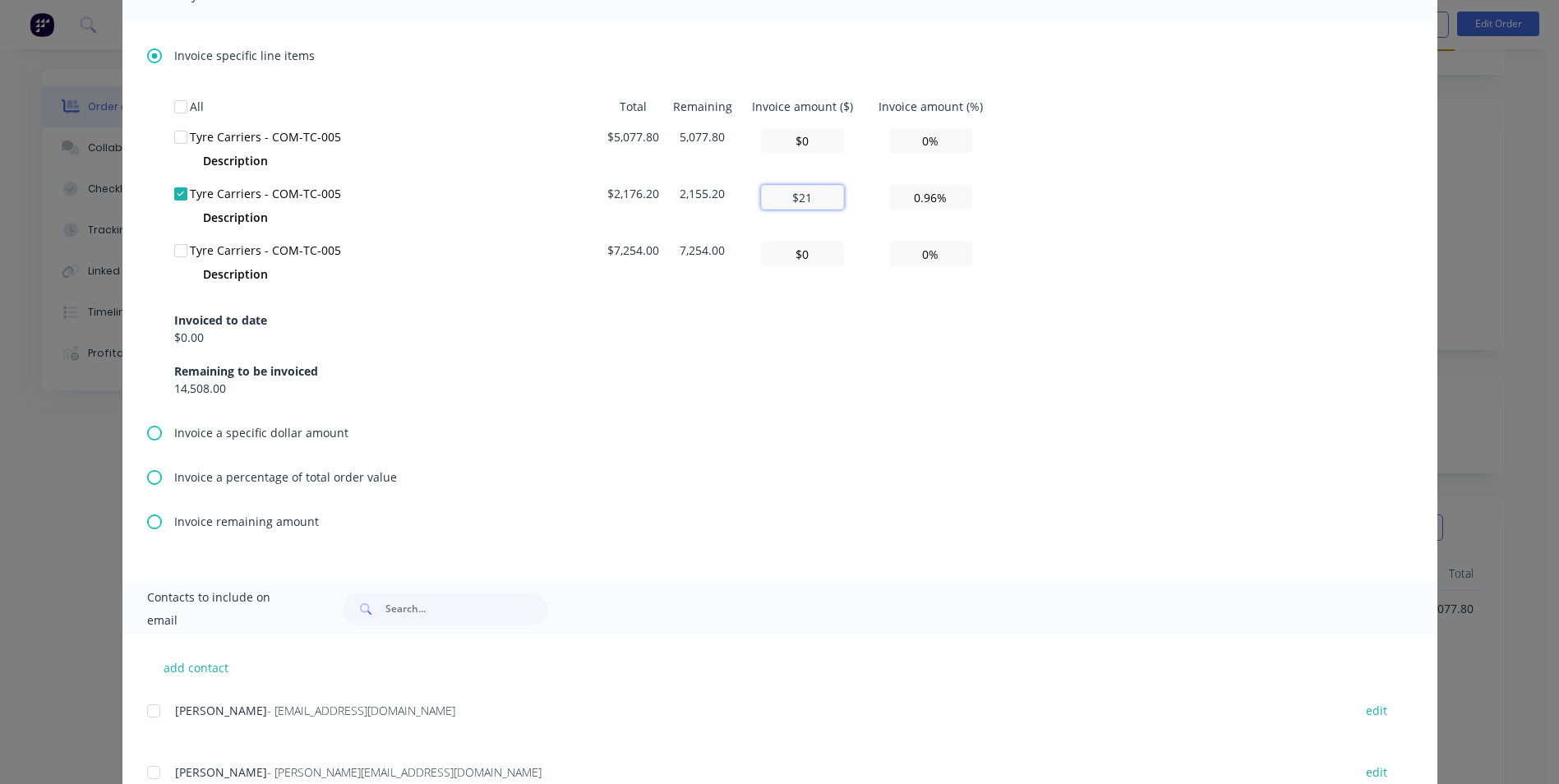
type input "$217"
type input "9.97%"
type input "$2,176"
type input "99.99%"
type input "$2,176.2"
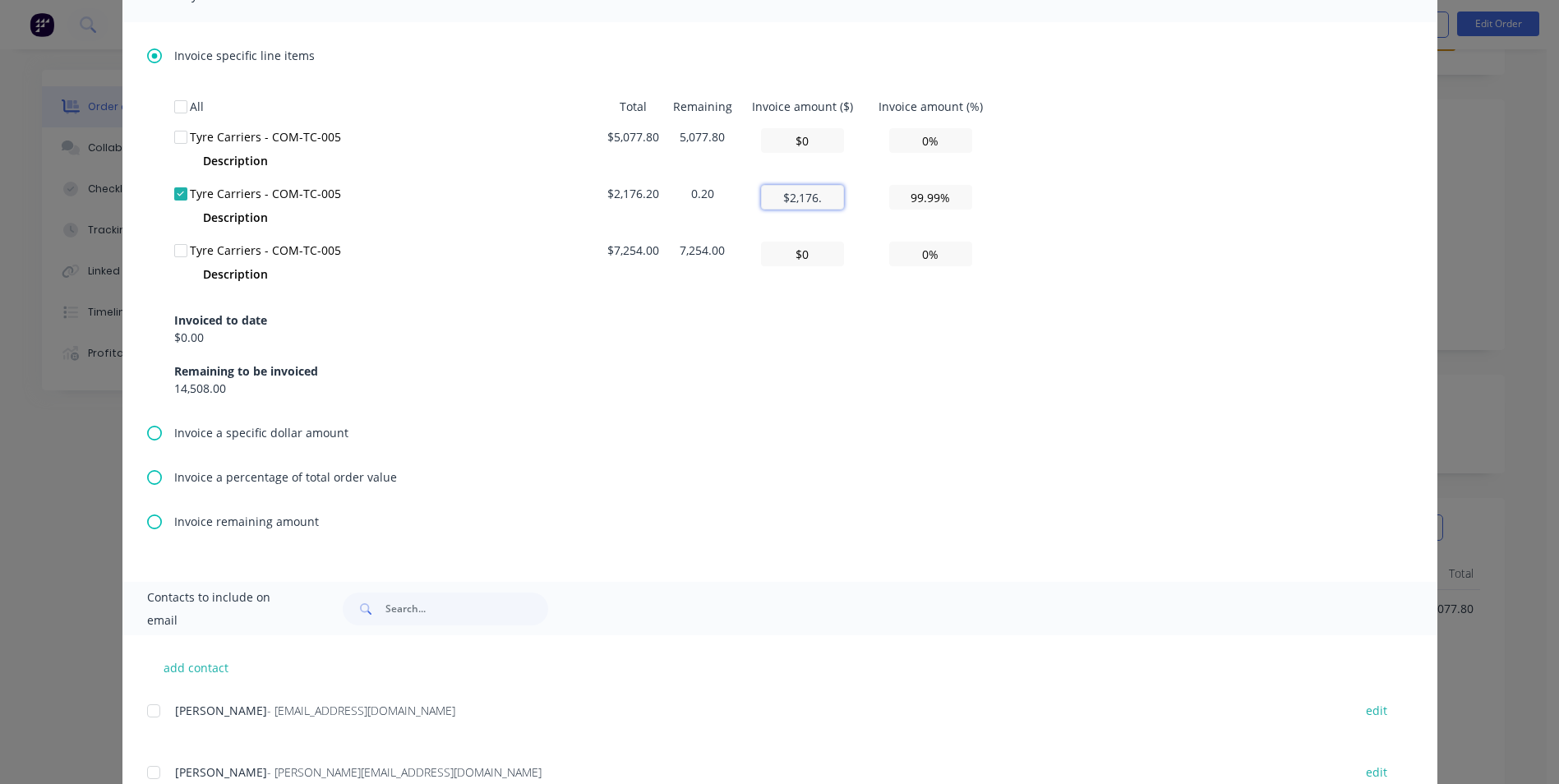
type input "100.00%"
type input "$2,176.2"
click at [785, 262] on input "$0" at bounding box center [802, 254] width 83 height 25
type input "$7"
type input "0.10%"
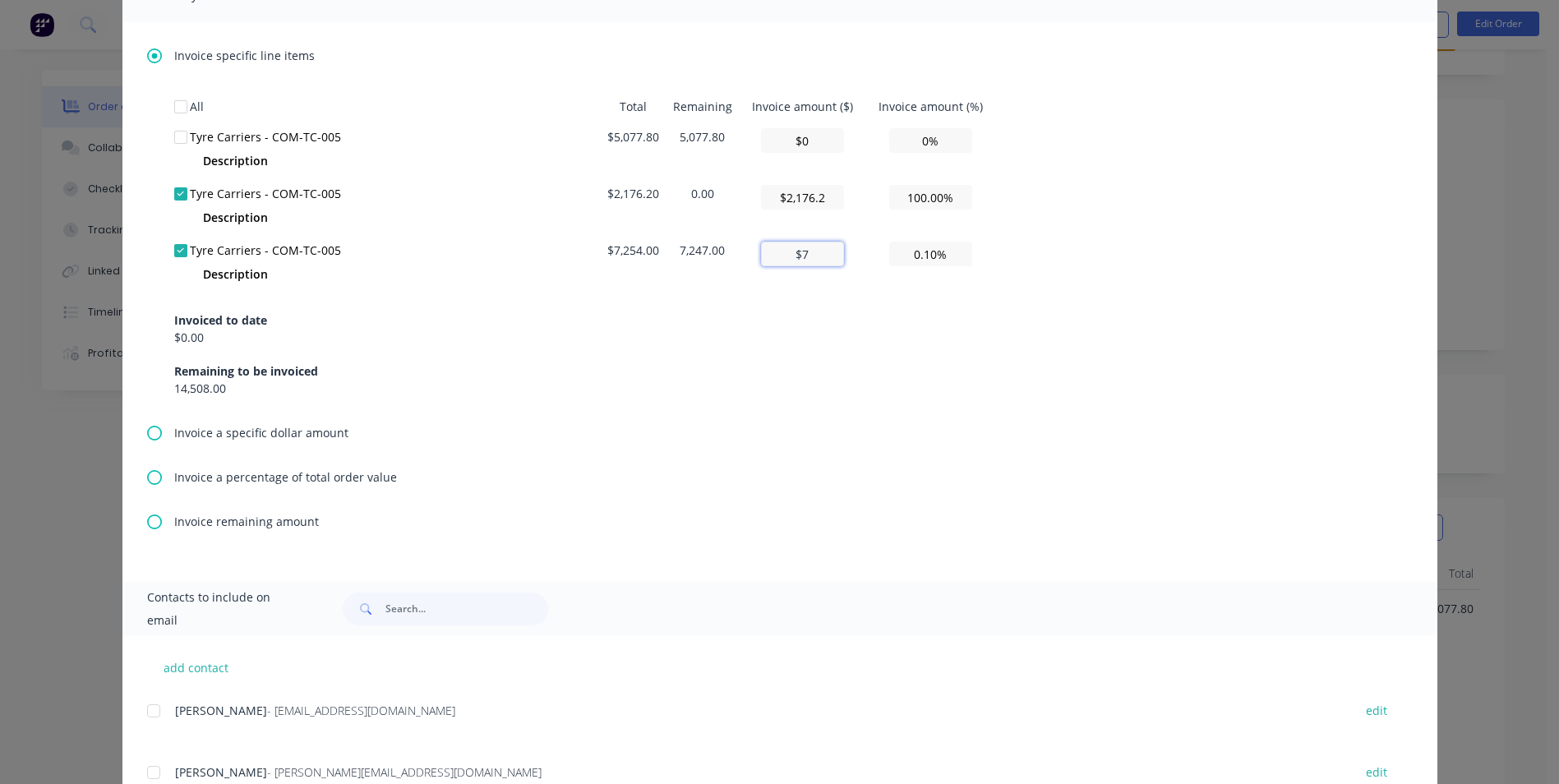
type input "$27"
type input "0.37%"
type input "$257"
type input "3.54%"
type input "$2,547"
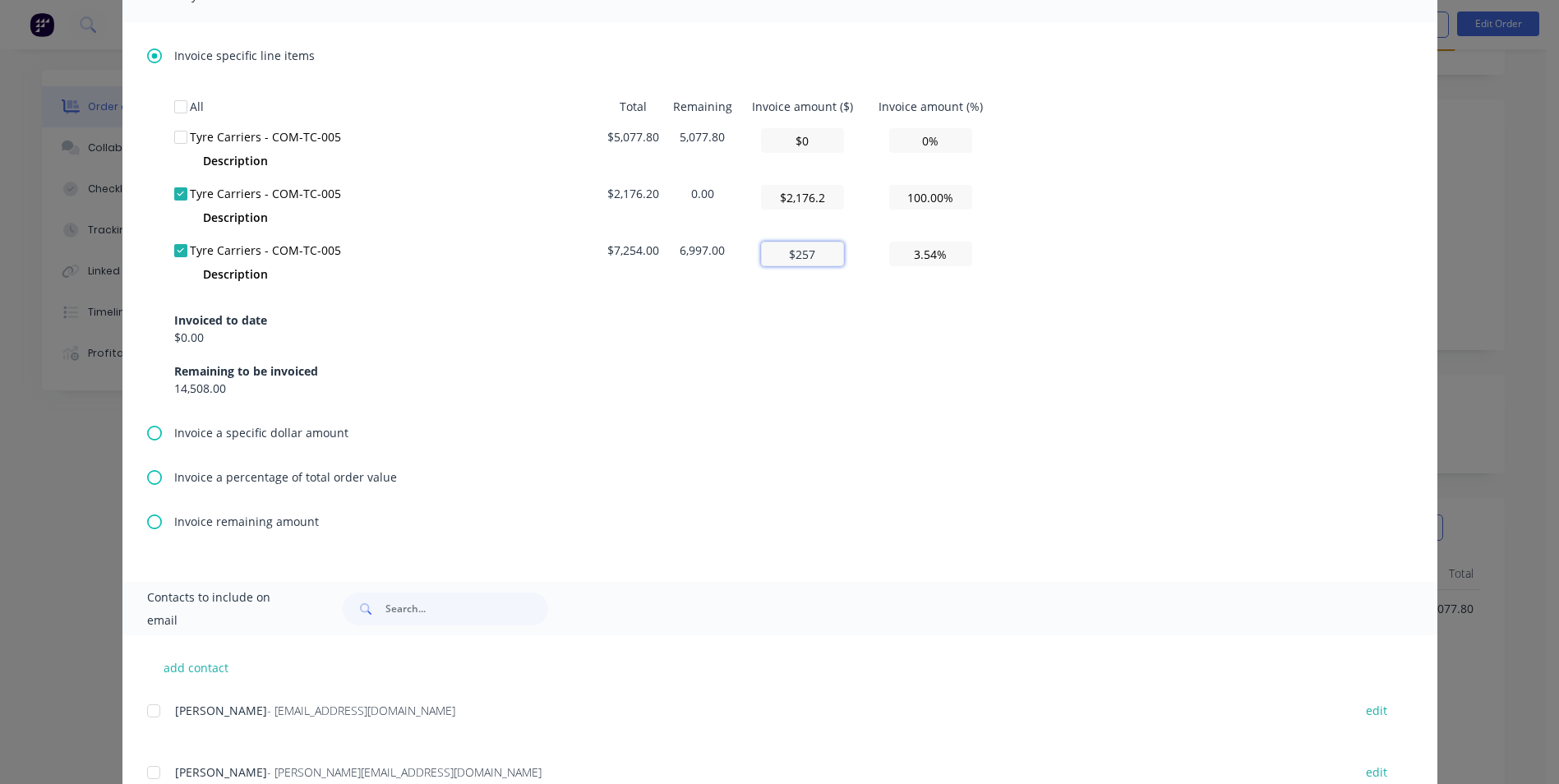
type input "35.11%"
type input "$257"
type input "3.54%"
type input "$27"
type input "0.37%"
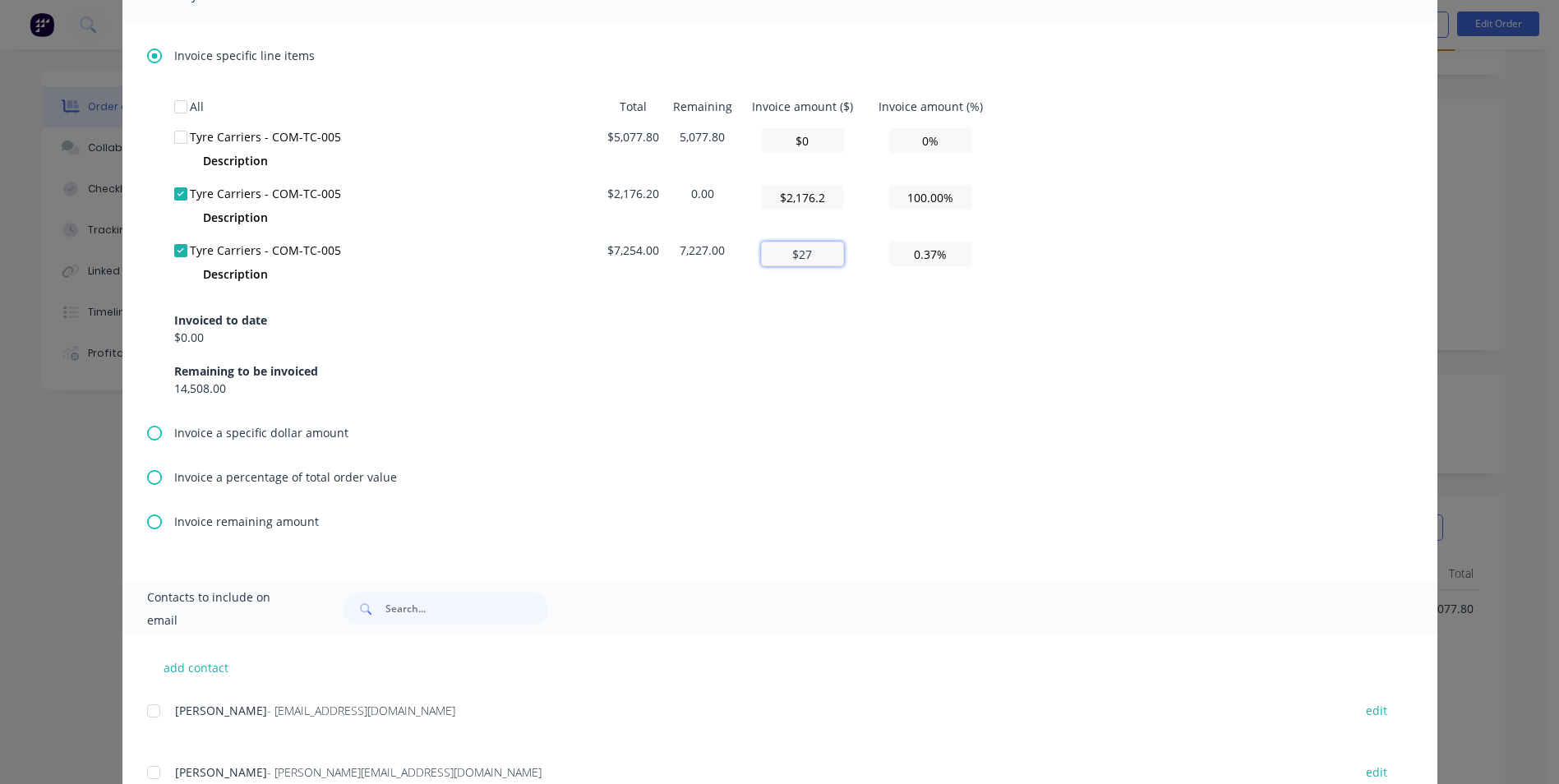
type input "$2"
type input "0.03%"
type input "$0"
type input "0%"
type input "$70"
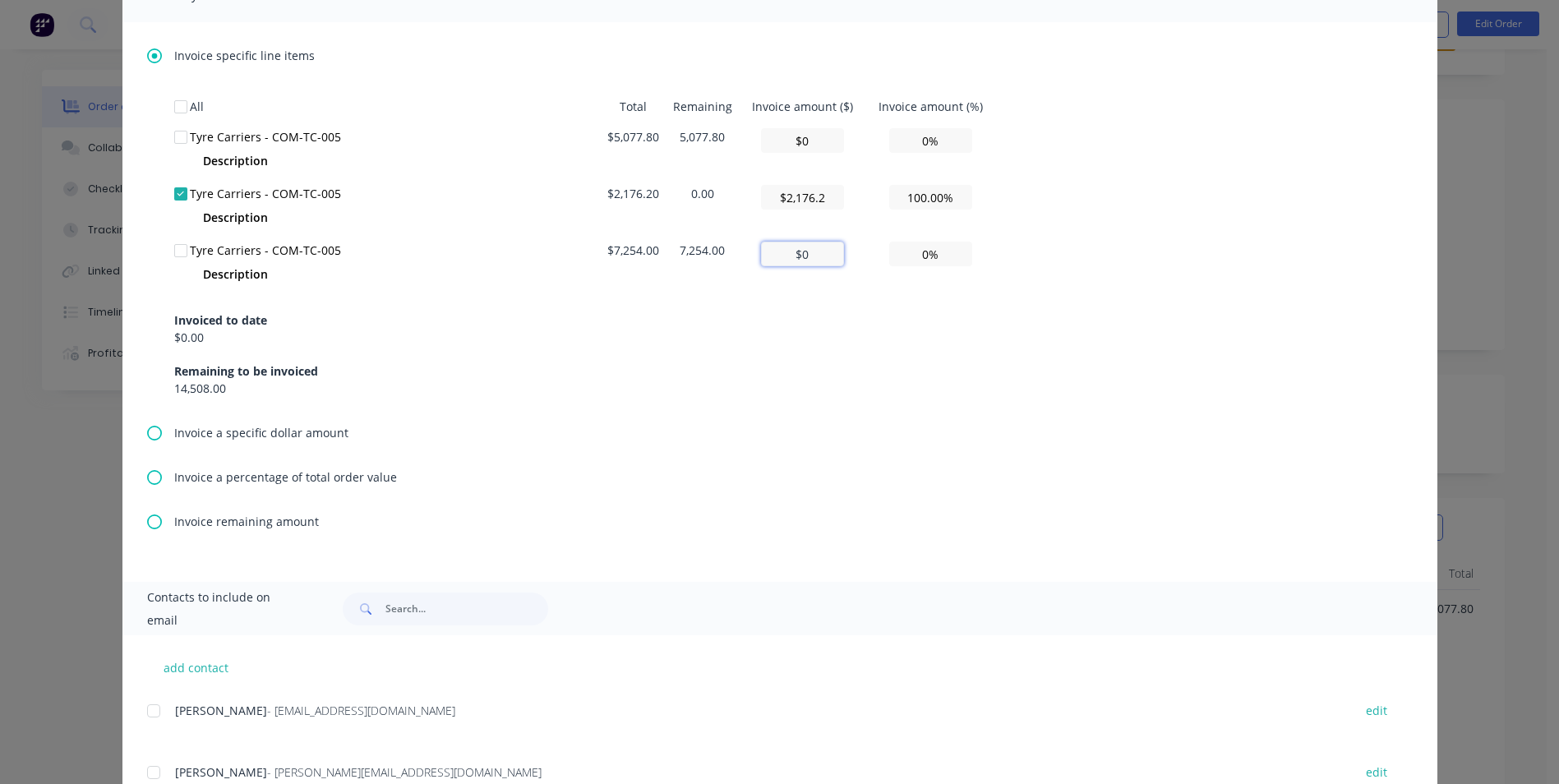
type input "0.96%"
type input "$720"
type input "9.93%"
type input "$7,250"
type input "99.94%"
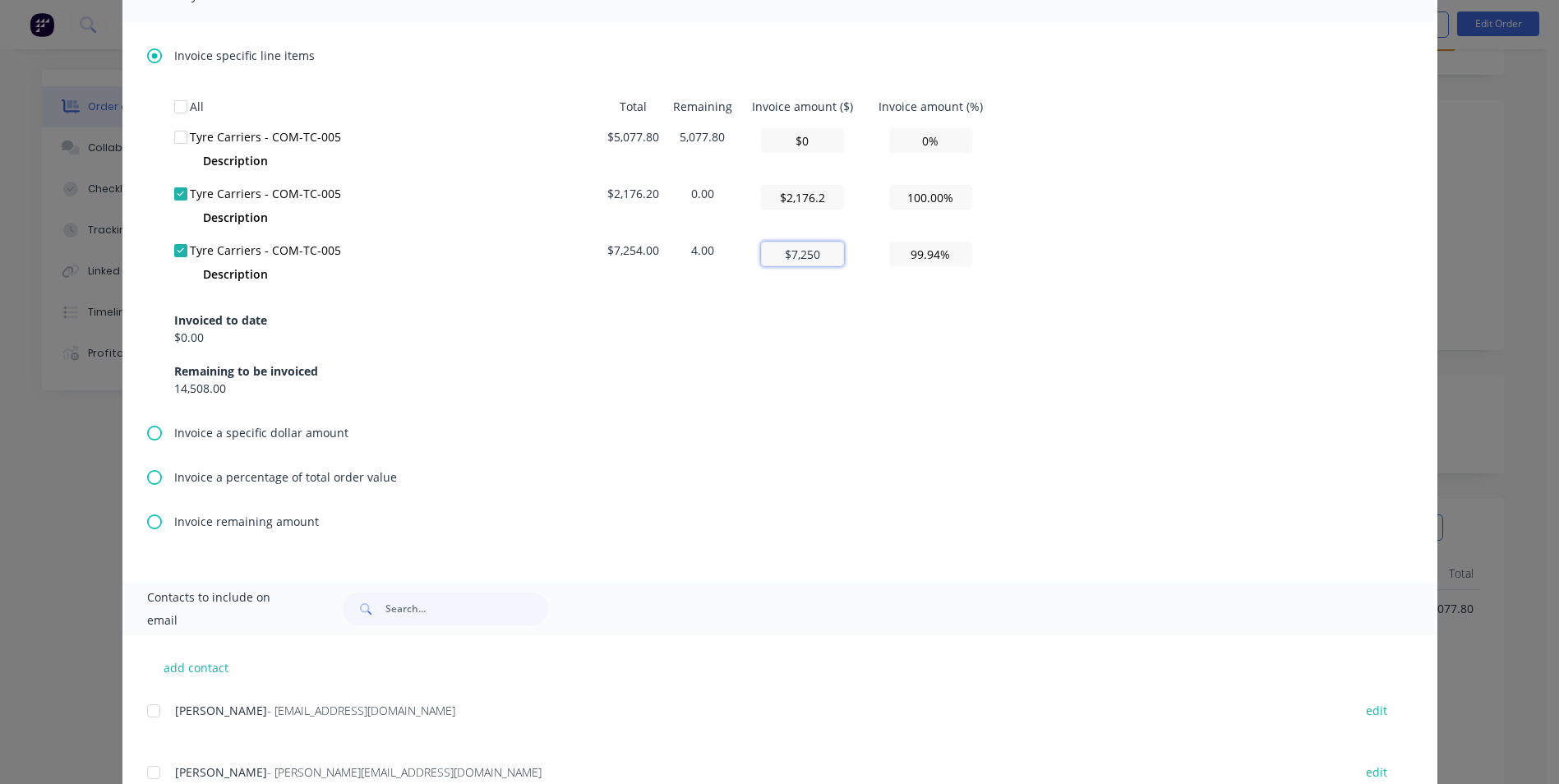
type input "$7,254"
type input "100.00%"
type input "$7,254"
click at [850, 302] on div "Invoiced to date $0.00 Remaining to be invoiced 14,508.00" at bounding box center [780, 344] width 1211 height 105
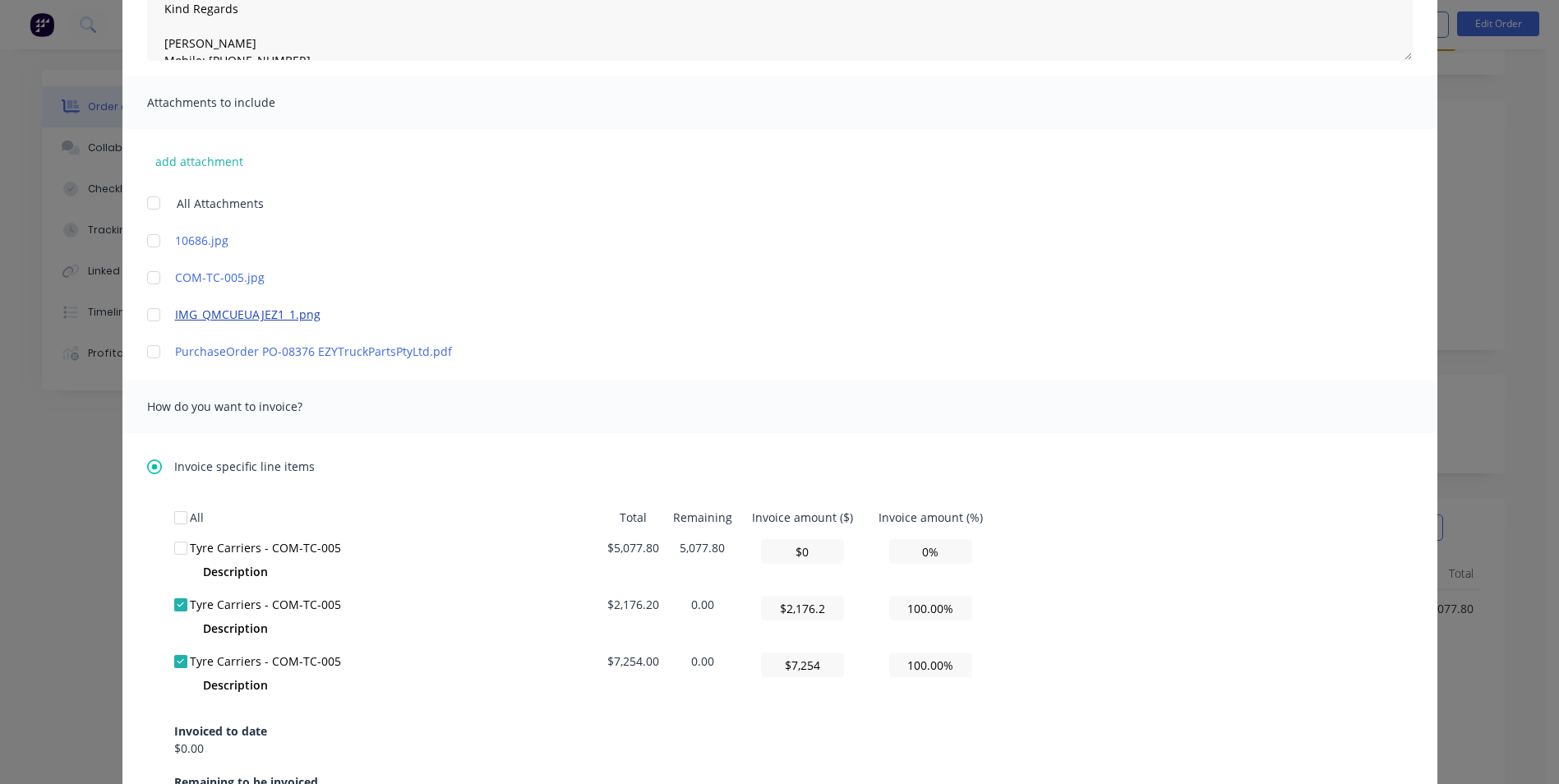
scroll to position [0, 0]
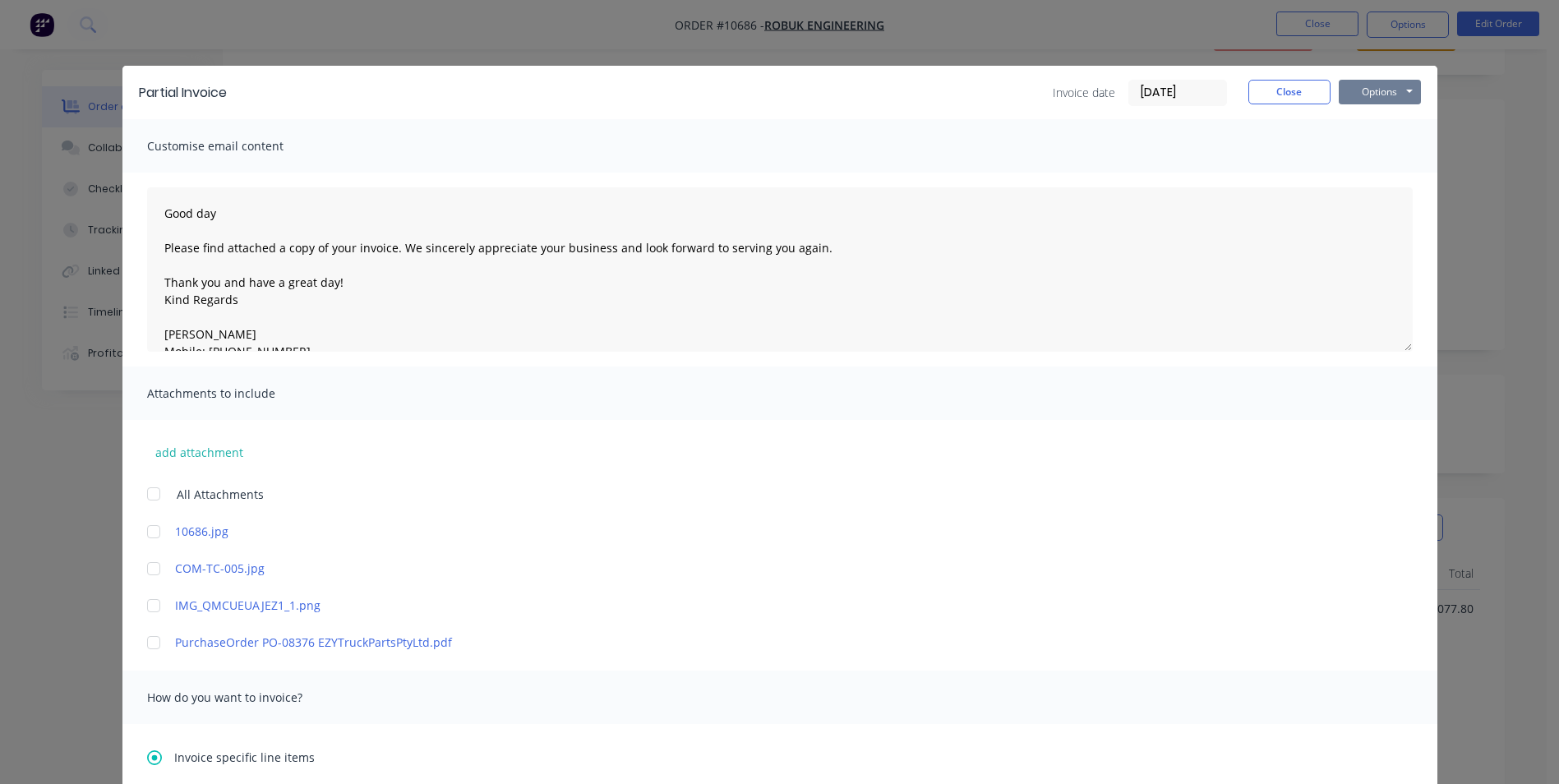
click at [1362, 95] on button "Options" at bounding box center [1379, 92] width 82 height 25
click at [1377, 124] on button "Preview" at bounding box center [1391, 121] width 105 height 27
click at [1261, 95] on button "Close" at bounding box center [1290, 92] width 82 height 25
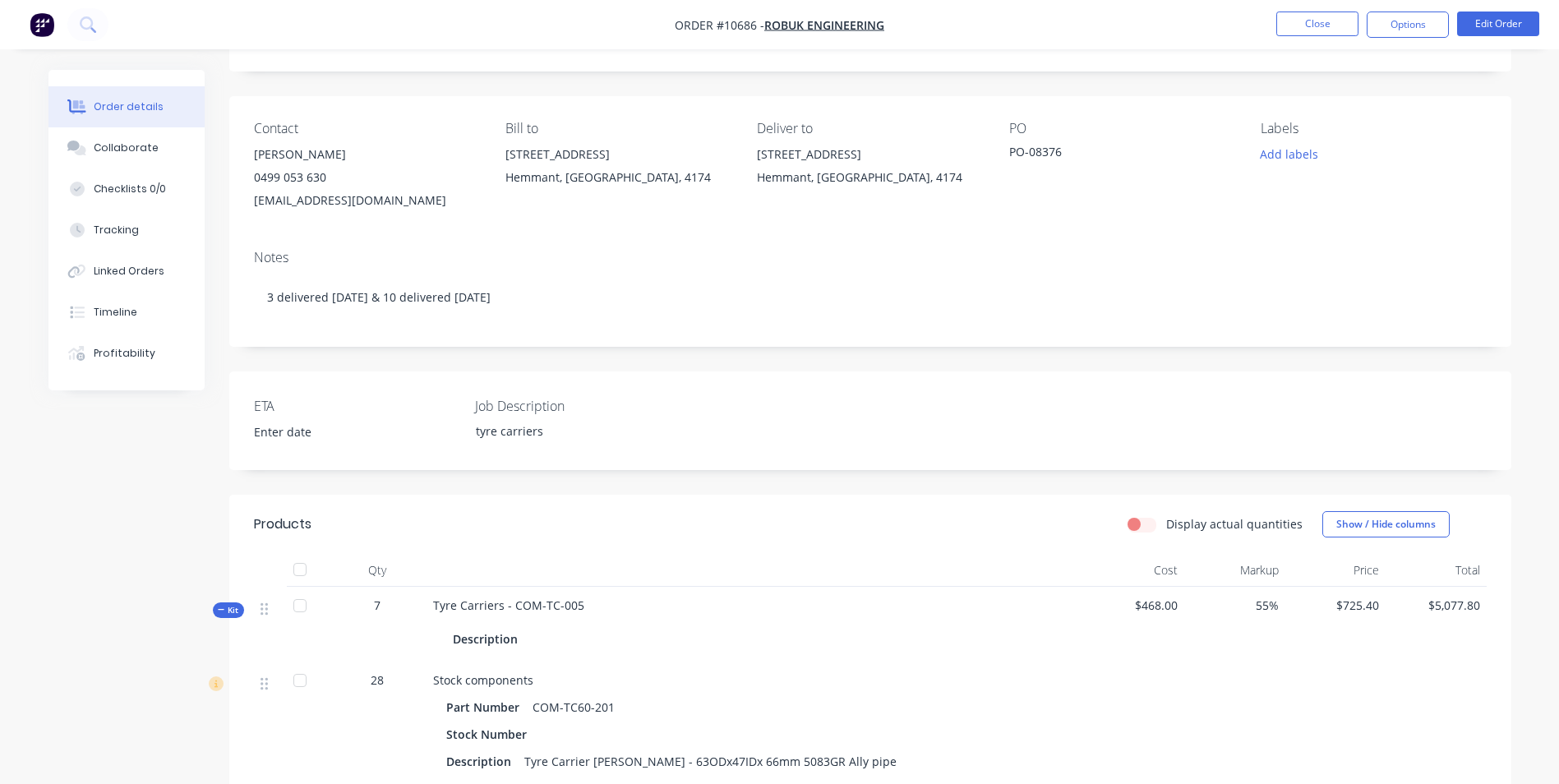
scroll to position [82, 0]
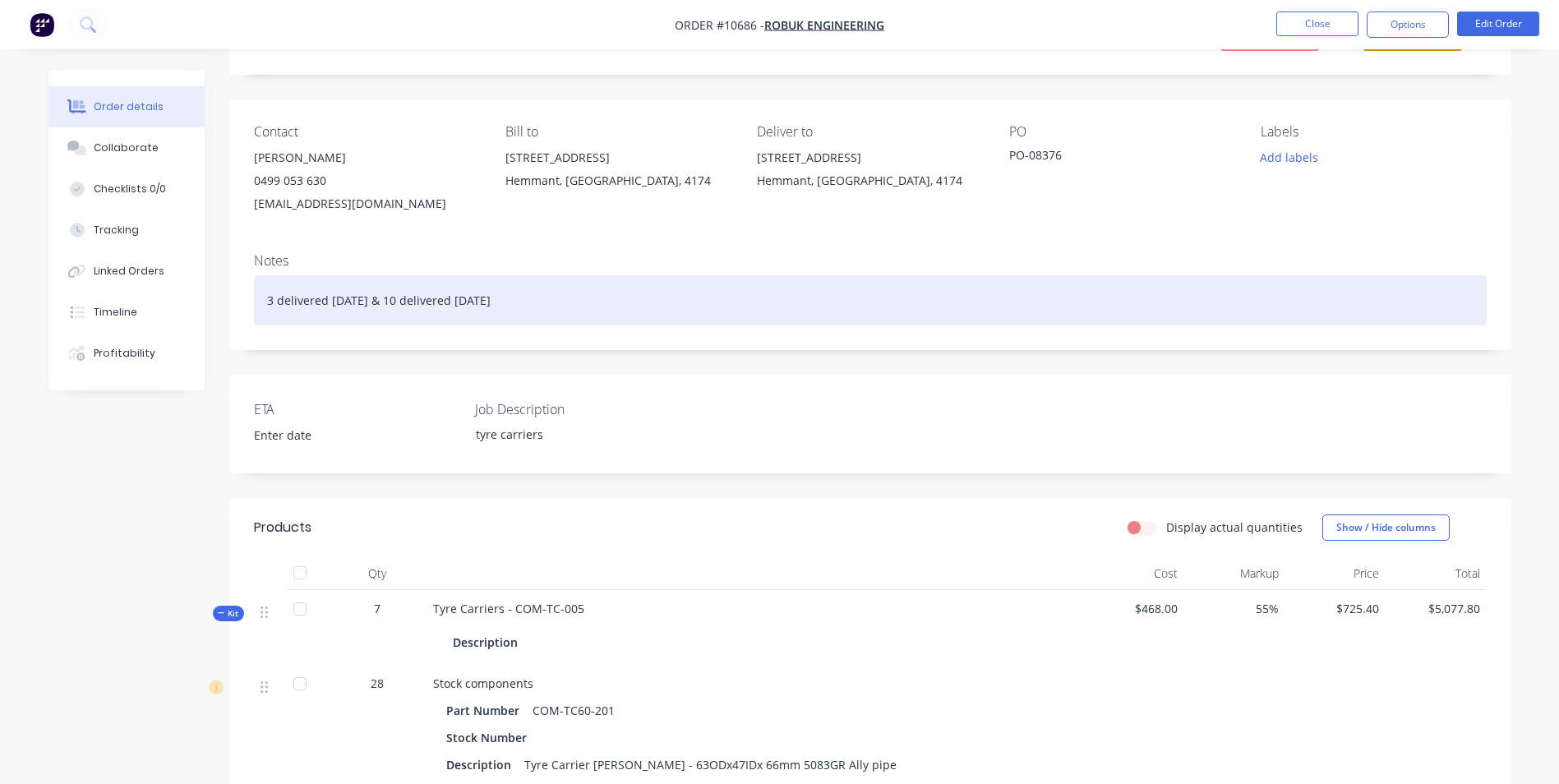
drag, startPoint x: 262, startPoint y: 297, endPoint x: 541, endPoint y: 303, distance: 279.1
click at [541, 303] on div "3 delivered 21/08/2025 & 10 delivered 29/08/2025" at bounding box center [870, 300] width 1232 height 50
copy div "3 delivered 21/08/2025 & 10 delivered 29/08/2025"
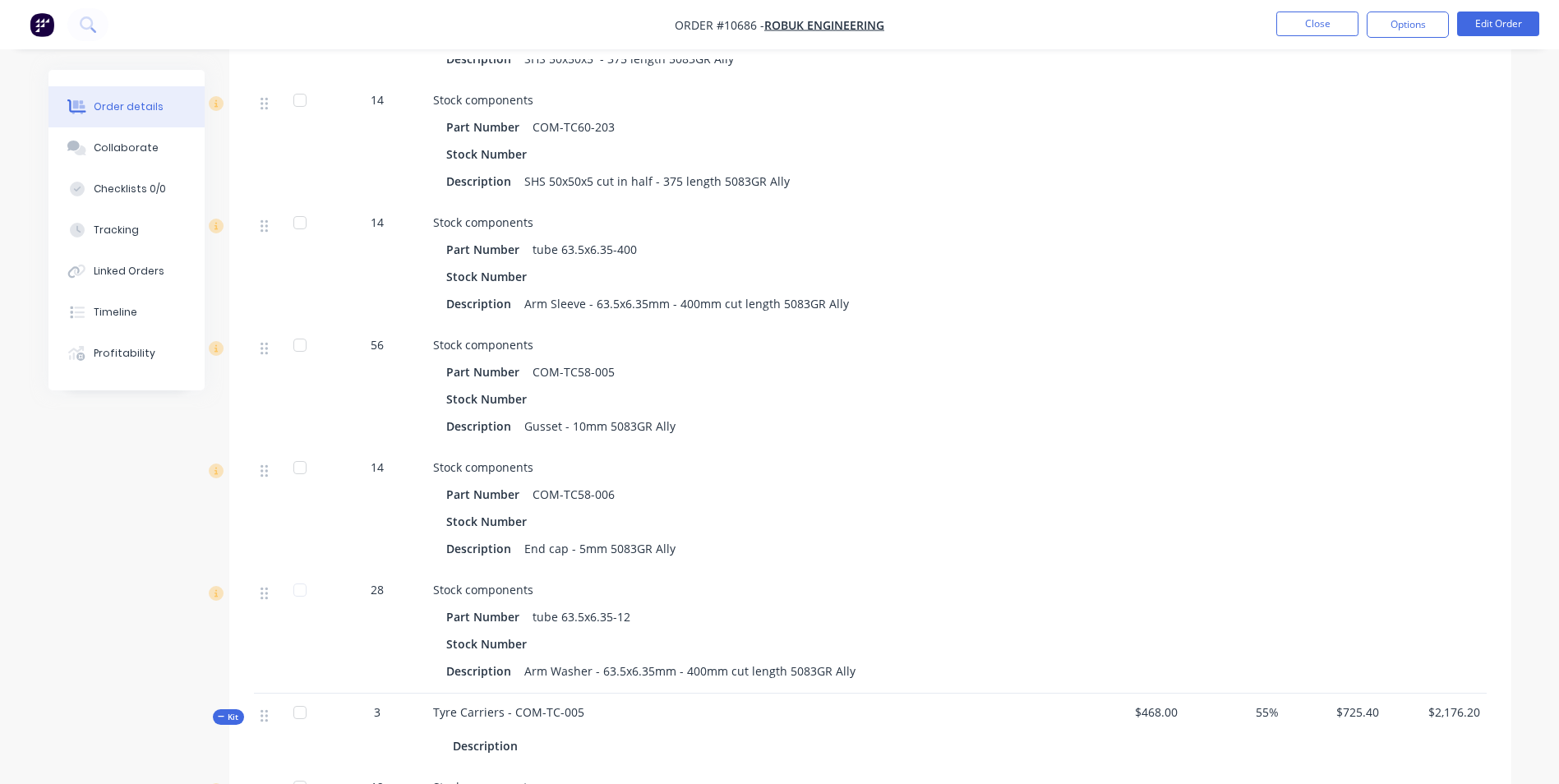
scroll to position [1396, 0]
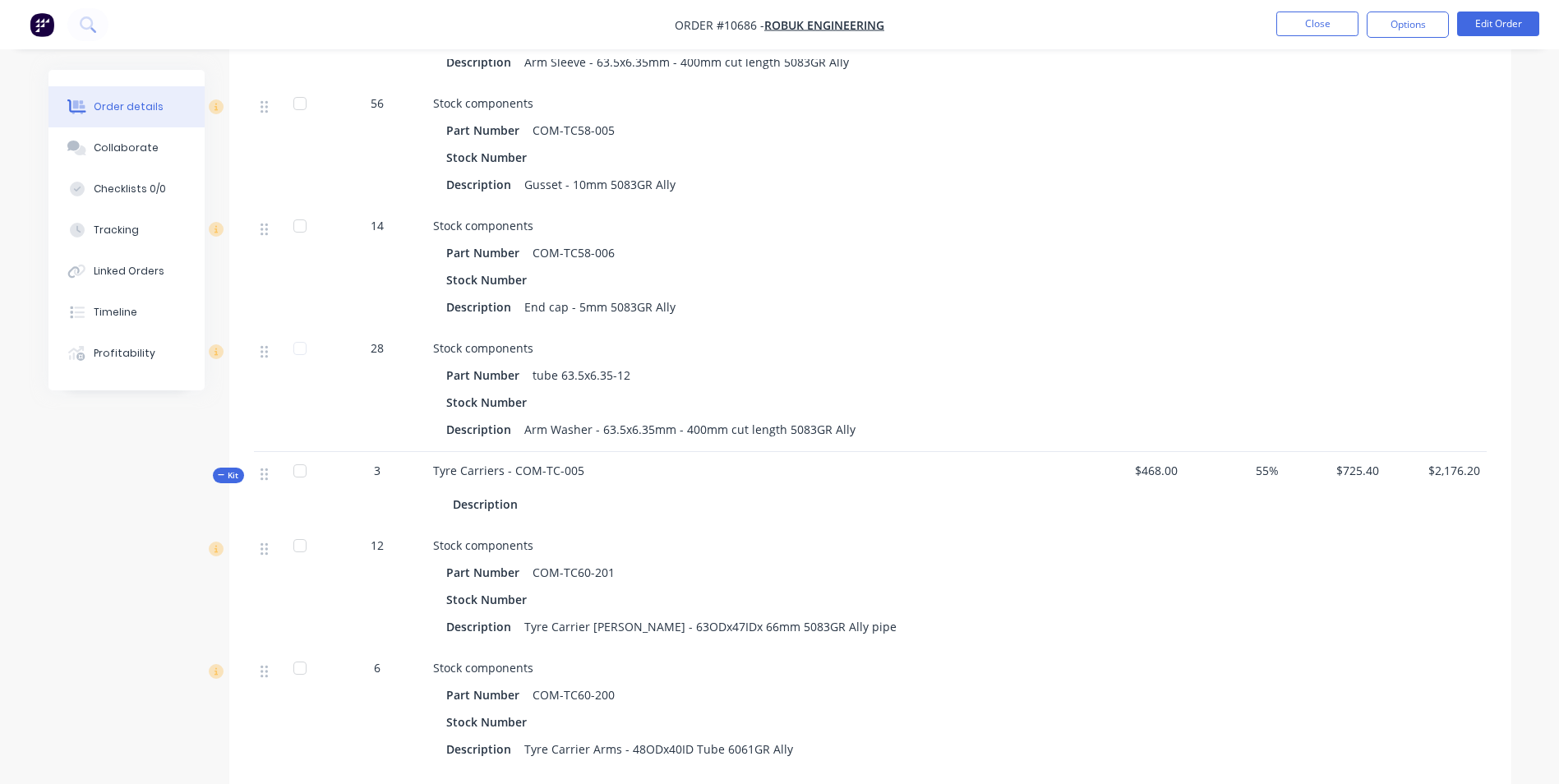
click at [541, 507] on div "Description" at bounding box center [755, 503] width 605 height 24
click at [510, 508] on div "Description" at bounding box center [488, 503] width 72 height 24
drag, startPoint x: 515, startPoint y: 503, endPoint x: 444, endPoint y: 500, distance: 71.1
click at [444, 500] on div "Description" at bounding box center [755, 503] width 644 height 24
click at [1519, 26] on button "Edit Order" at bounding box center [1498, 24] width 82 height 25
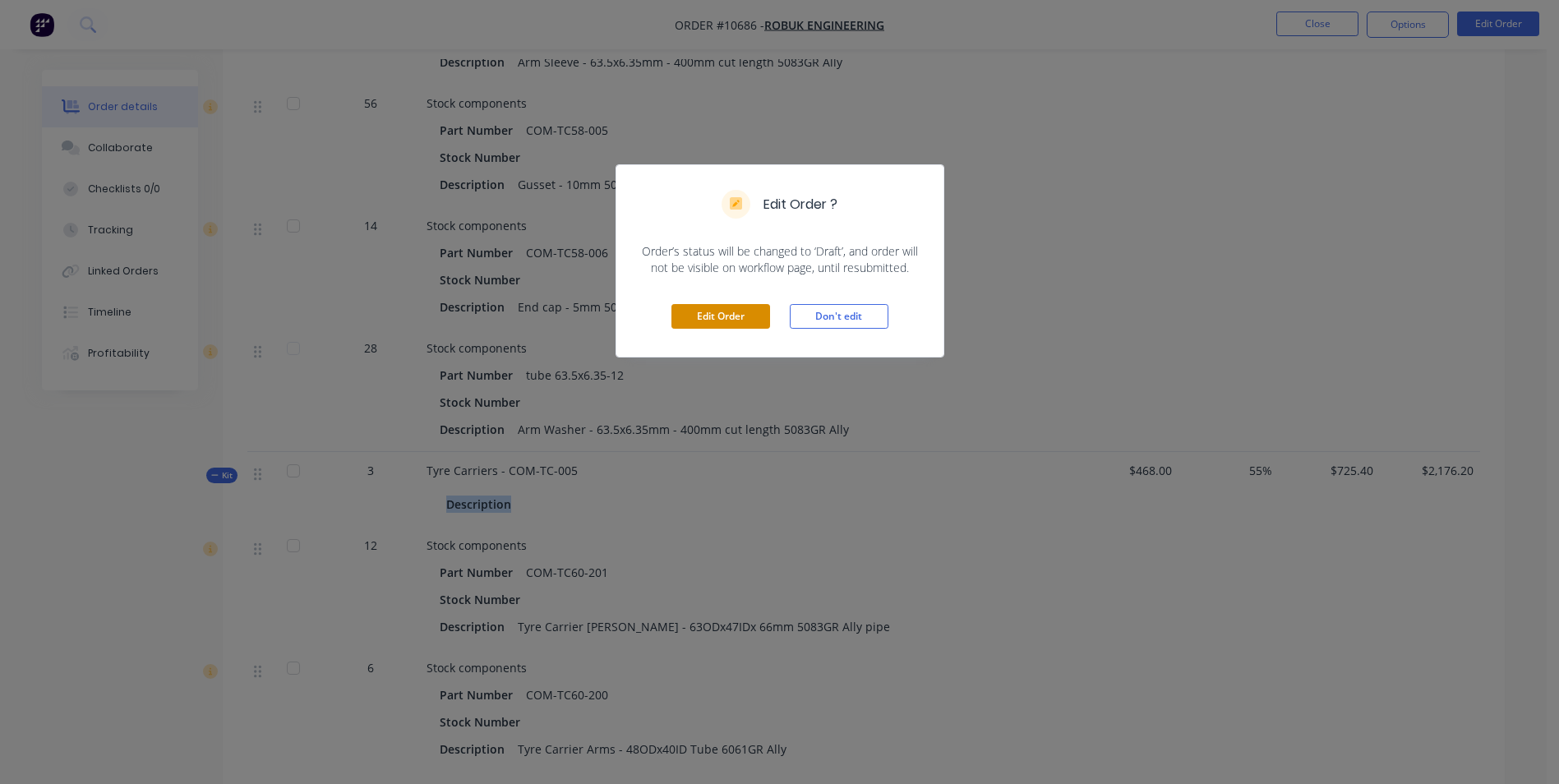
click at [718, 304] on button "Edit Order" at bounding box center [720, 316] width 98 height 25
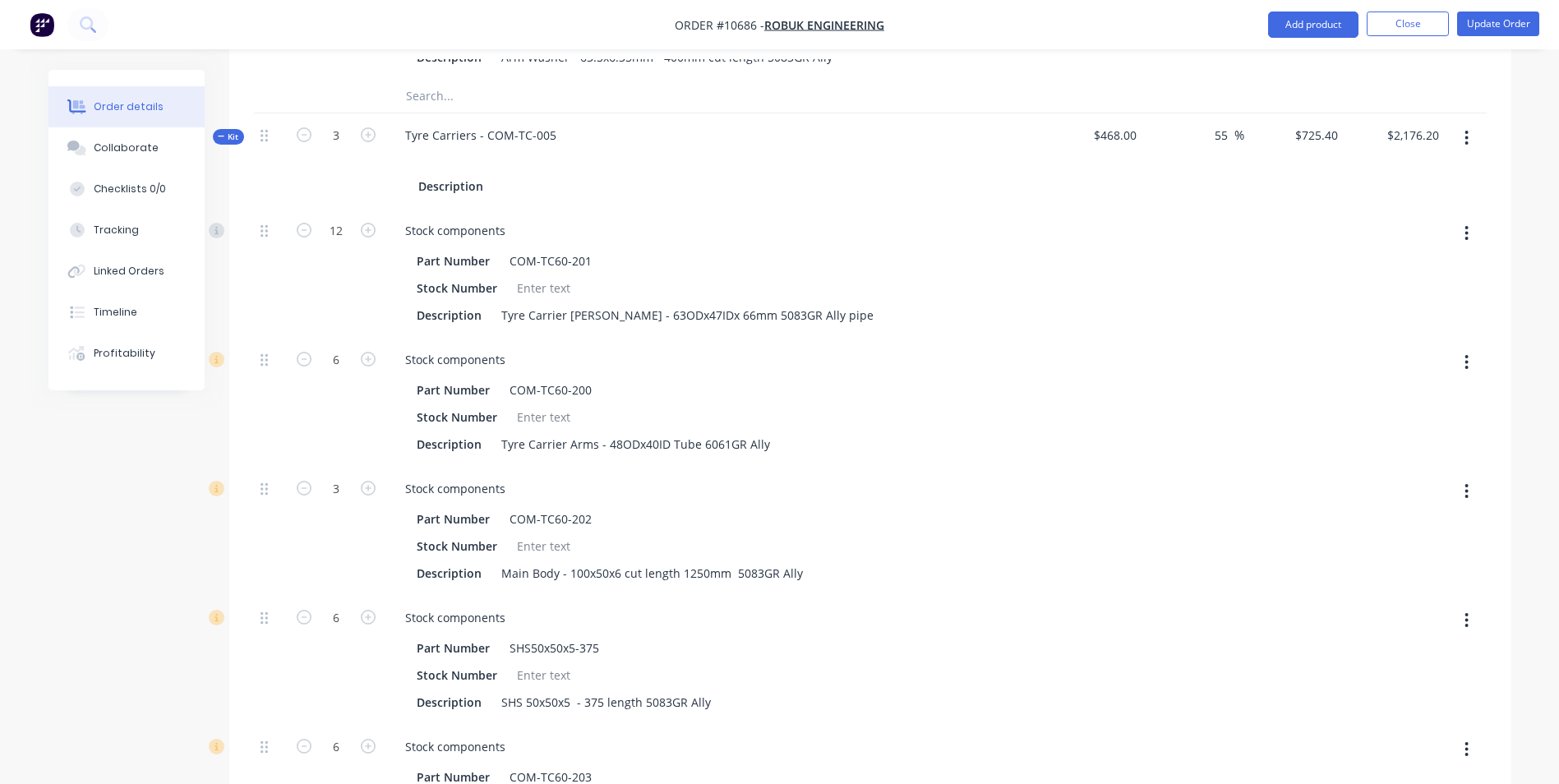
scroll to position [1890, 0]
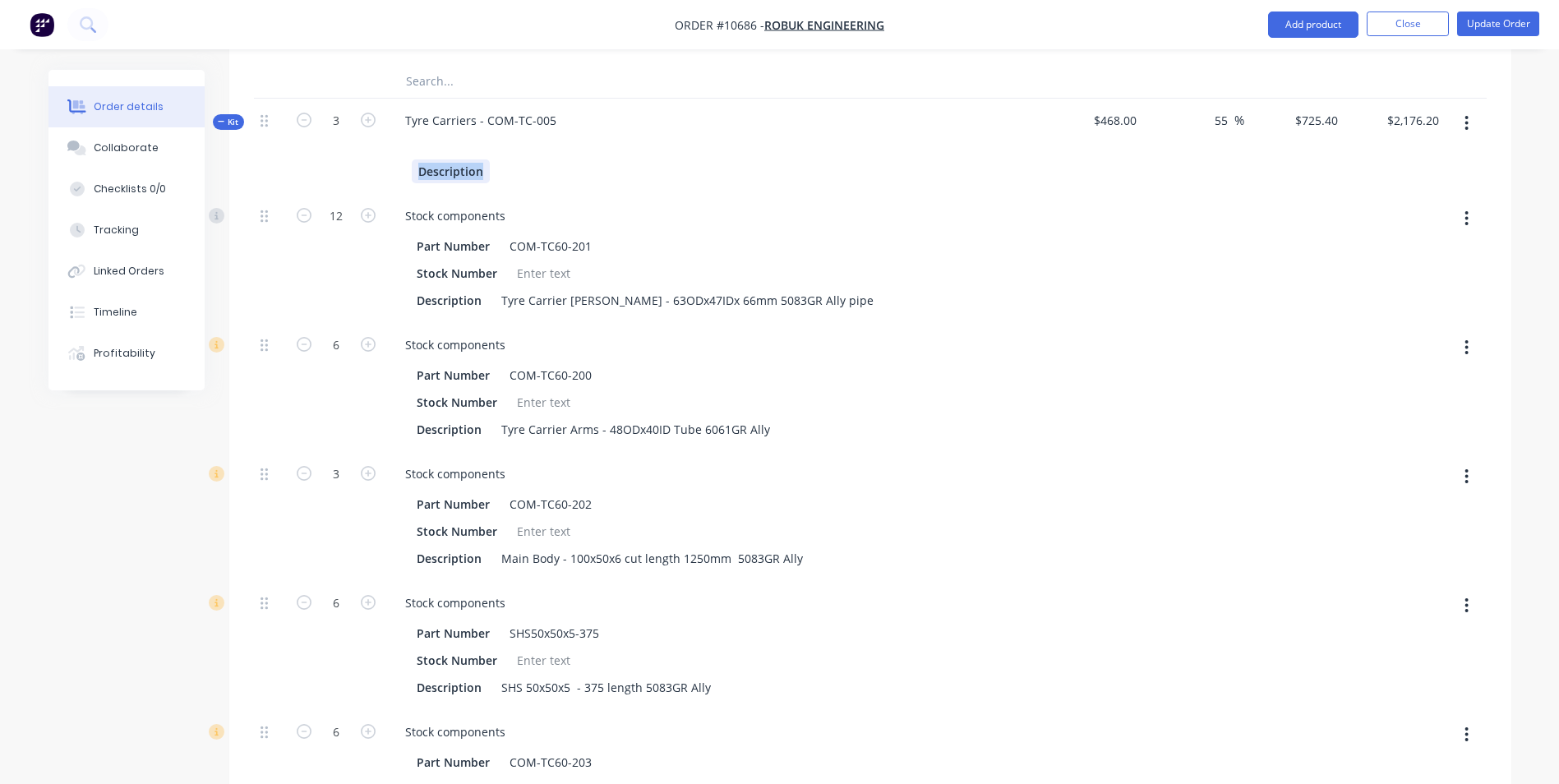
drag, startPoint x: 481, startPoint y: 151, endPoint x: 381, endPoint y: 156, distance: 100.1
click at [380, 151] on div "Kit 3 Tyre Carriers - COM-TC-005 Description $468.00 55 55 % $725.40 $725.40 $2…" at bounding box center [870, 146] width 1232 height 95
paste div
drag, startPoint x: 546, startPoint y: 146, endPoint x: 705, endPoint y: 154, distance: 159.2
click at [705, 159] on div "3 delivered 21/08/2025 & 10 delivered 29/08/2025" at bounding box center [714, 171] width 605 height 24
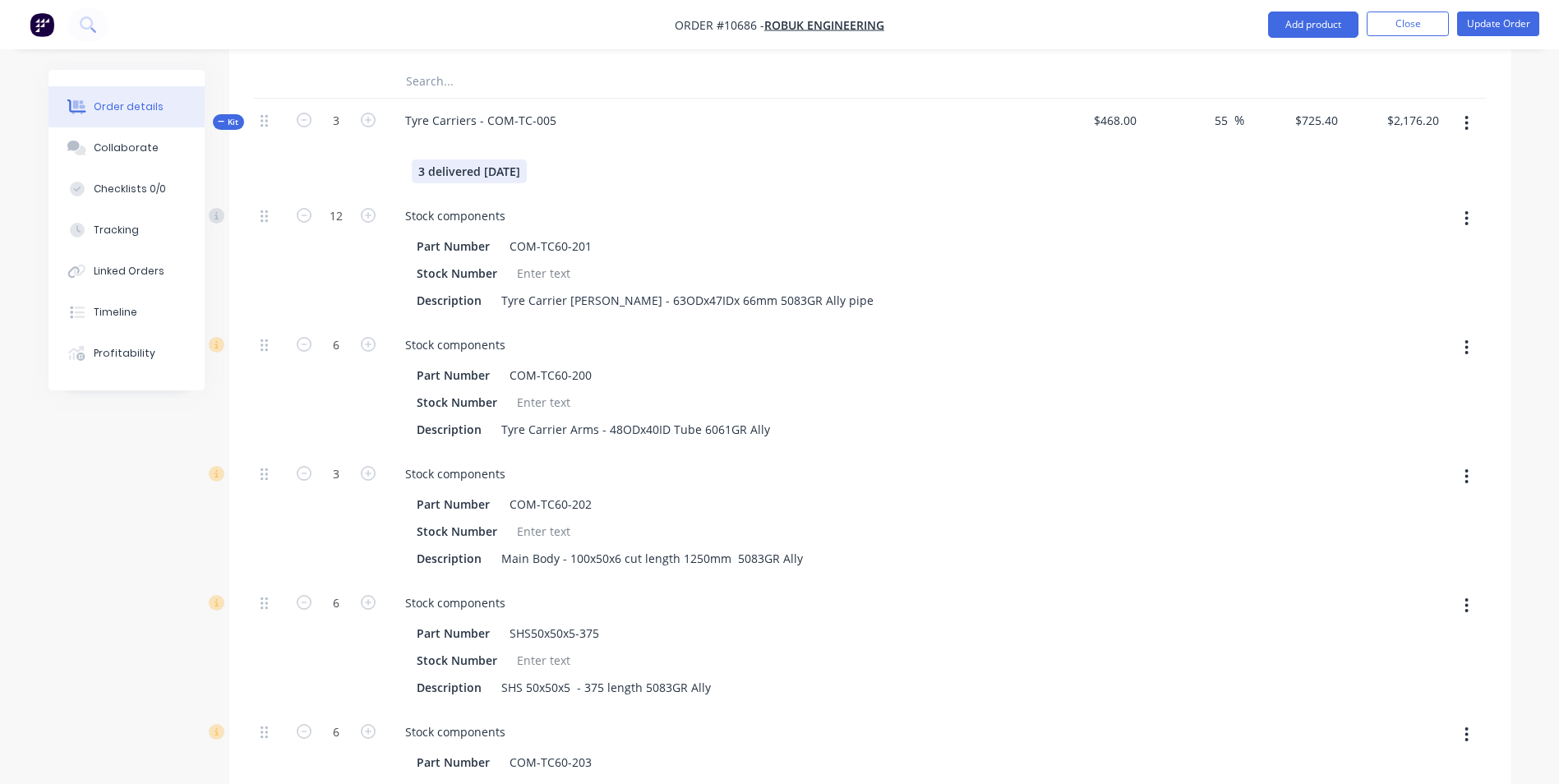
click at [424, 159] on div "3 delivered 21/08/2025" at bounding box center [469, 171] width 115 height 24
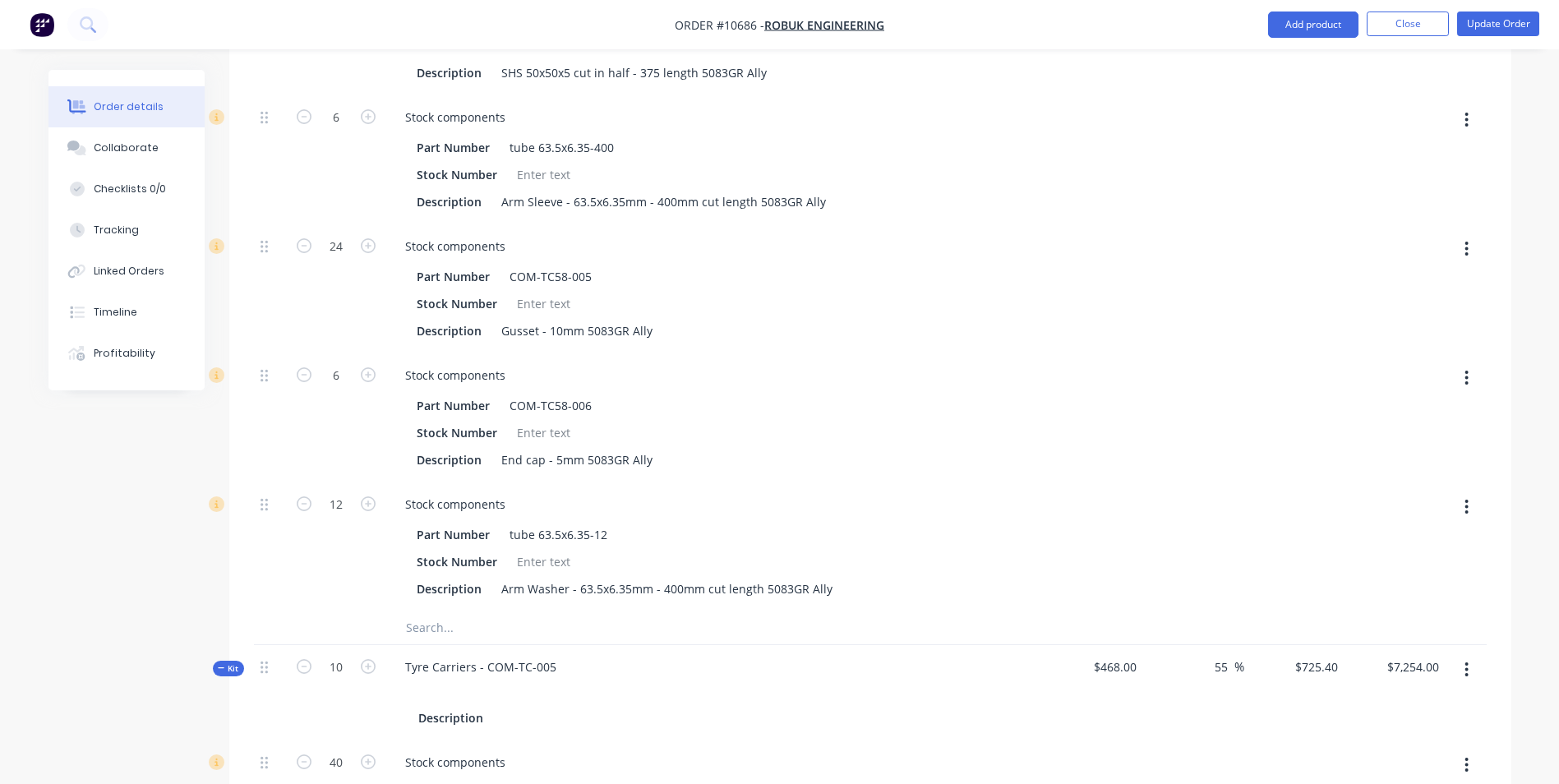
scroll to position [2711, 0]
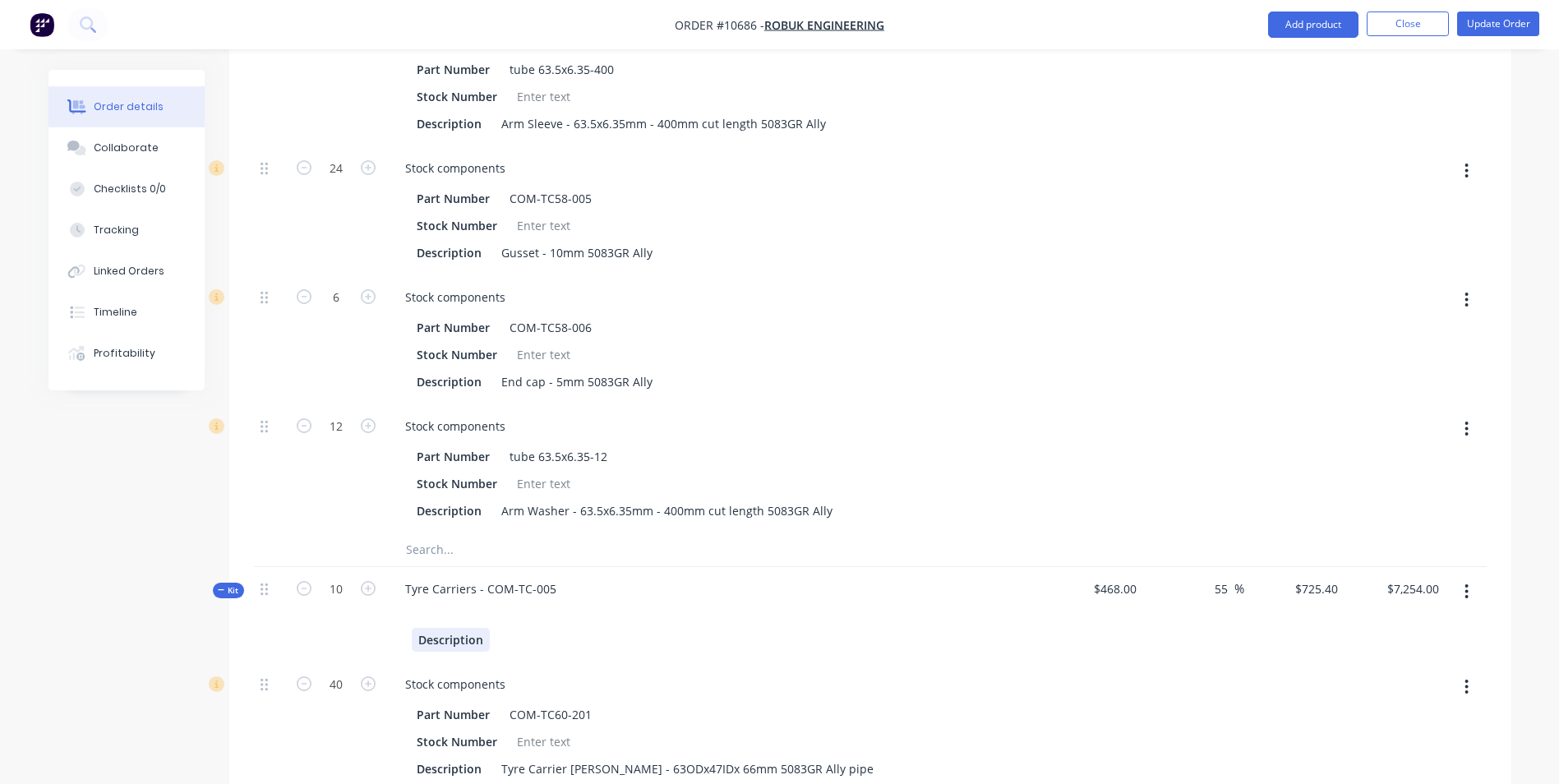
click at [443, 627] on div "Description" at bounding box center [451, 639] width 78 height 24
drag, startPoint x: 478, startPoint y: 617, endPoint x: 374, endPoint y: 603, distance: 104.9
click at [374, 603] on div "Kit 10 Tyre Carriers - COM-TC-005 Description $468.00 55 55 % $725.40 $725.40 $…" at bounding box center [870, 615] width 1232 height 95
paste div
click at [624, 627] on div "10 delivered 29/08/2025" at bounding box center [714, 639] width 605 height 24
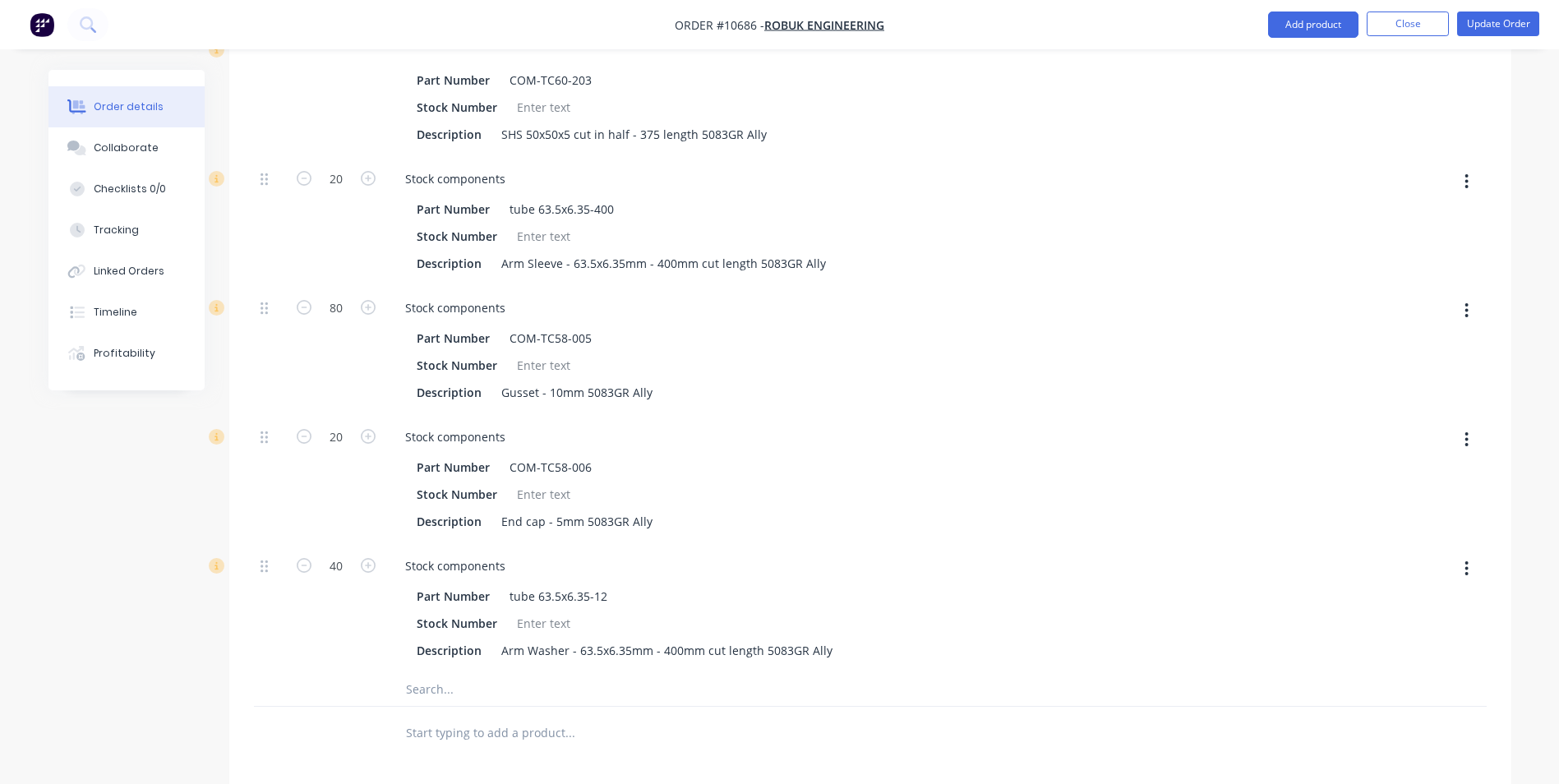
scroll to position [4252, 0]
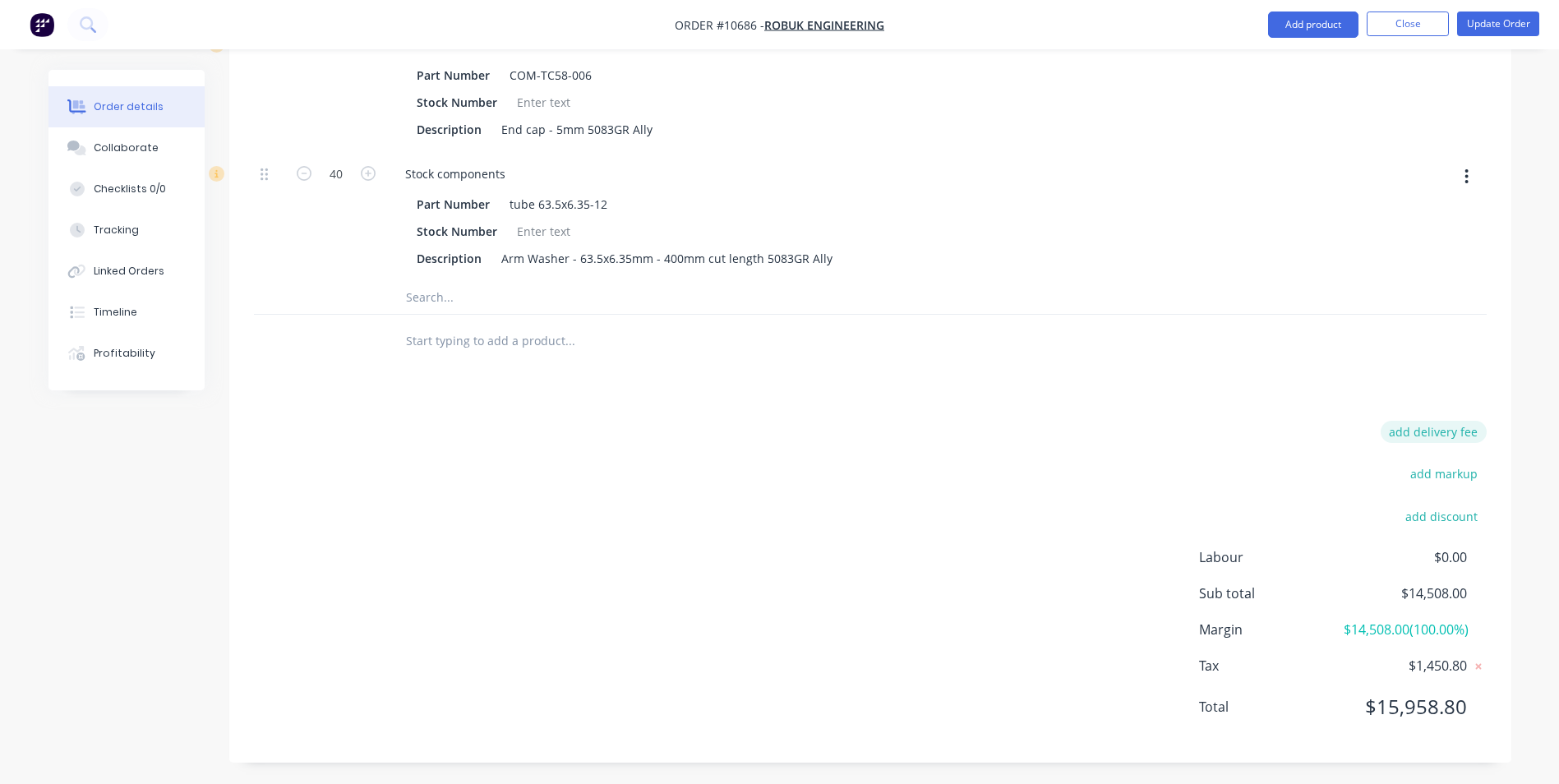
click at [1437, 420] on button "add delivery fee" at bounding box center [1433, 431] width 106 height 22
type input "16.8"
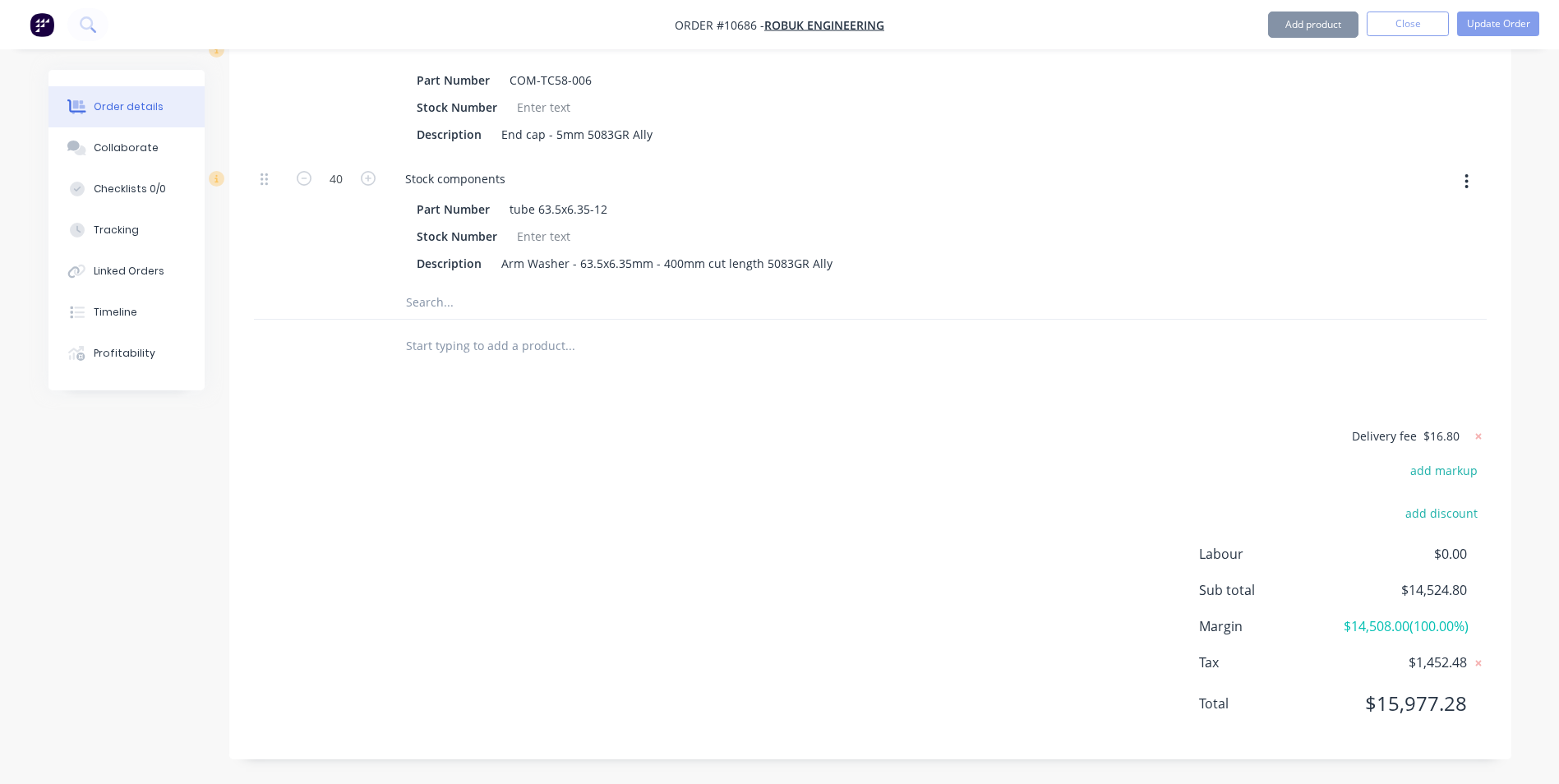
scroll to position [4245, 0]
click at [1498, 16] on button "Update Order" at bounding box center [1498, 24] width 82 height 25
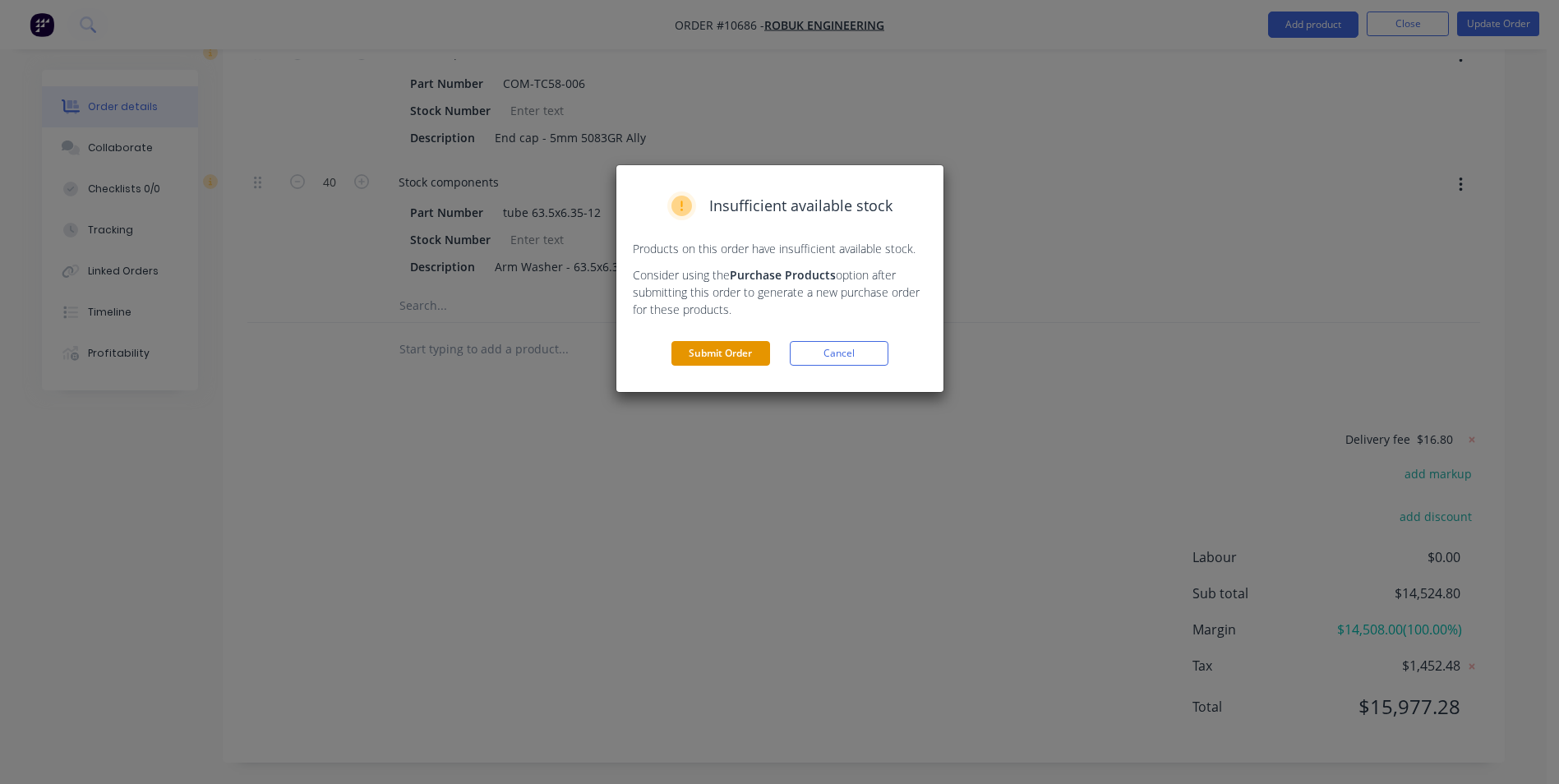
click at [760, 353] on button "Submit Order" at bounding box center [720, 353] width 98 height 25
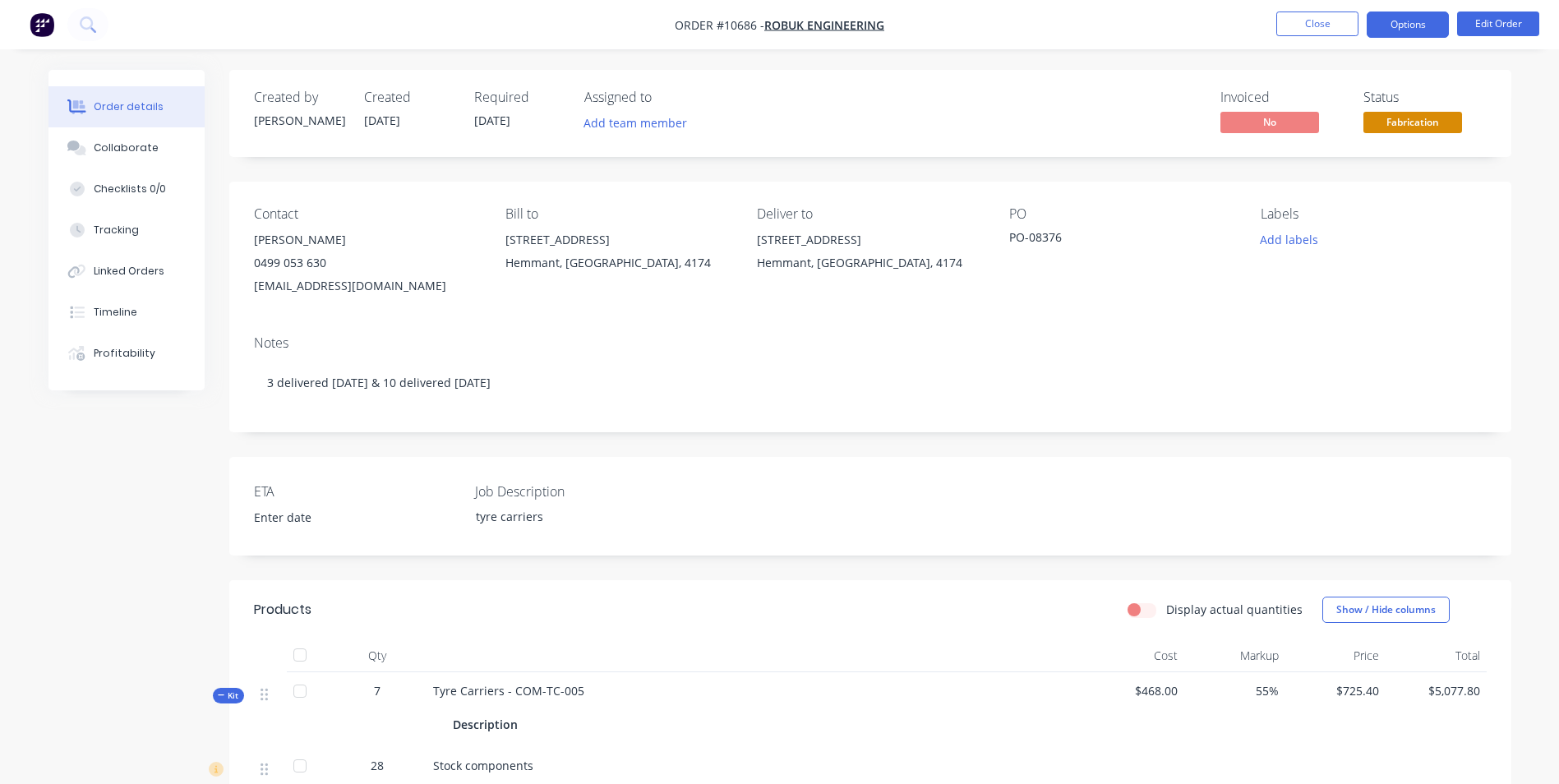
click at [1437, 21] on button "Options" at bounding box center [1408, 25] width 82 height 27
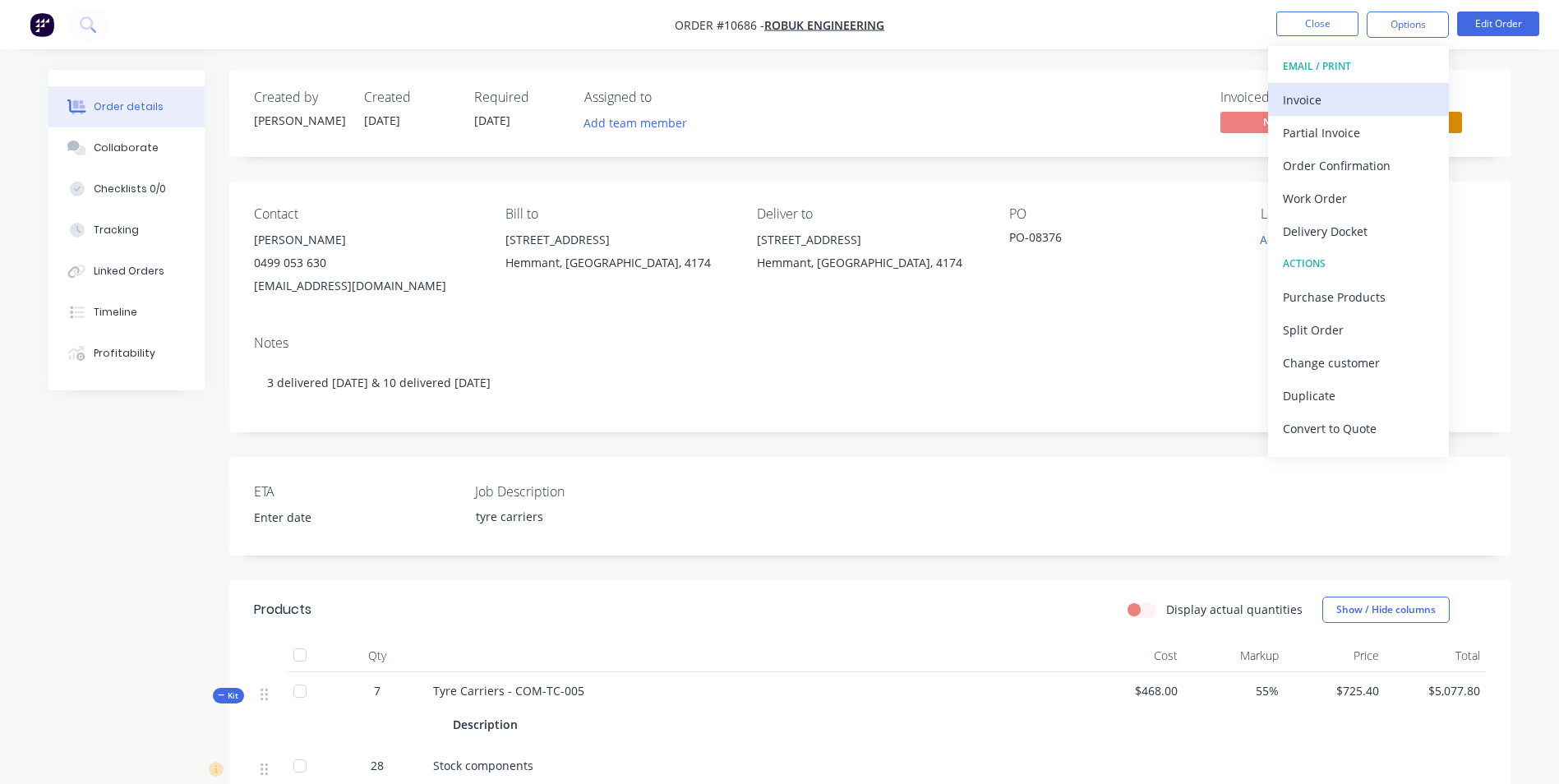
click at [1351, 89] on div "Invoice" at bounding box center [1358, 99] width 151 height 24
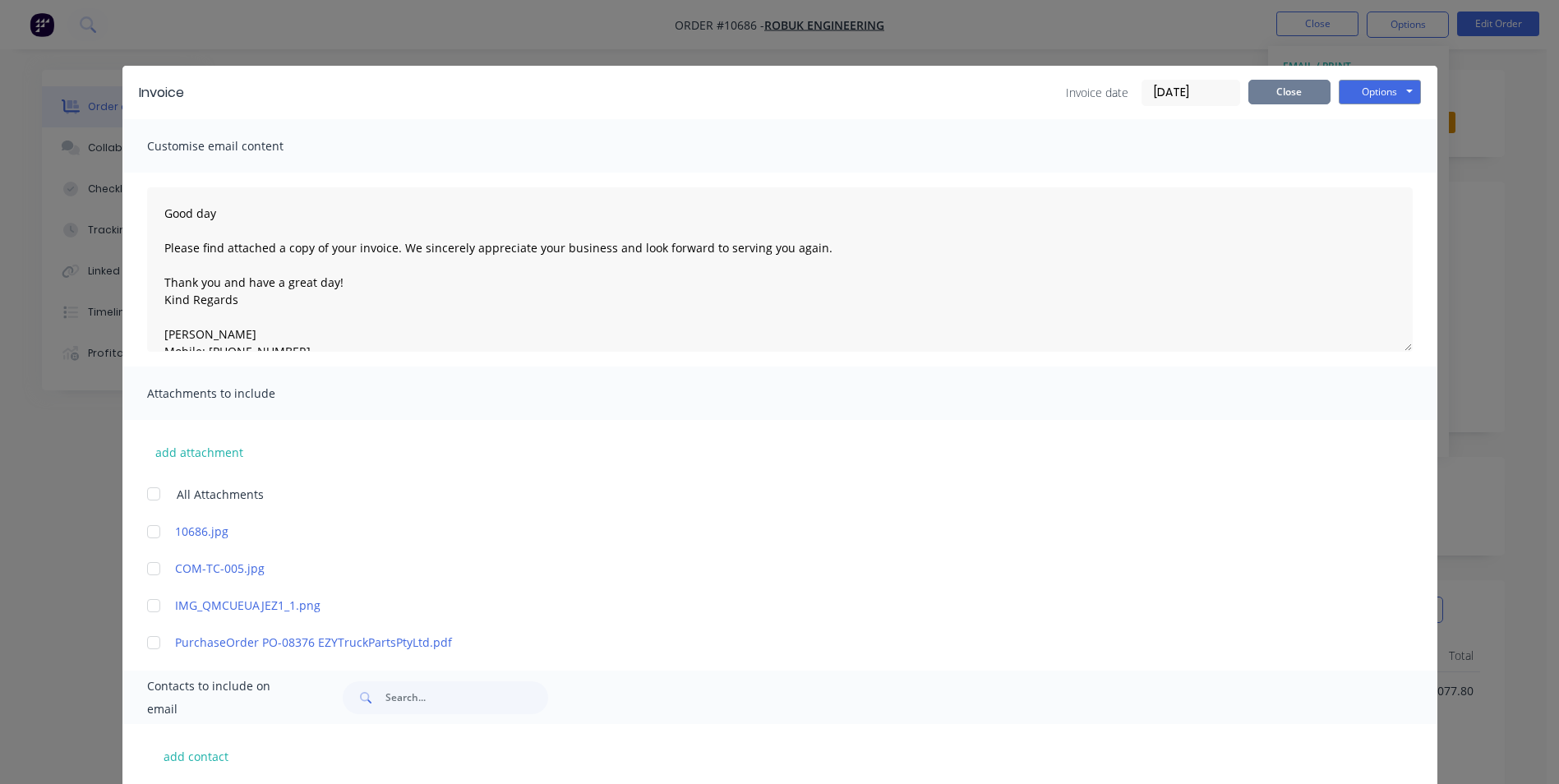
click at [1283, 82] on button "Close" at bounding box center [1290, 92] width 82 height 25
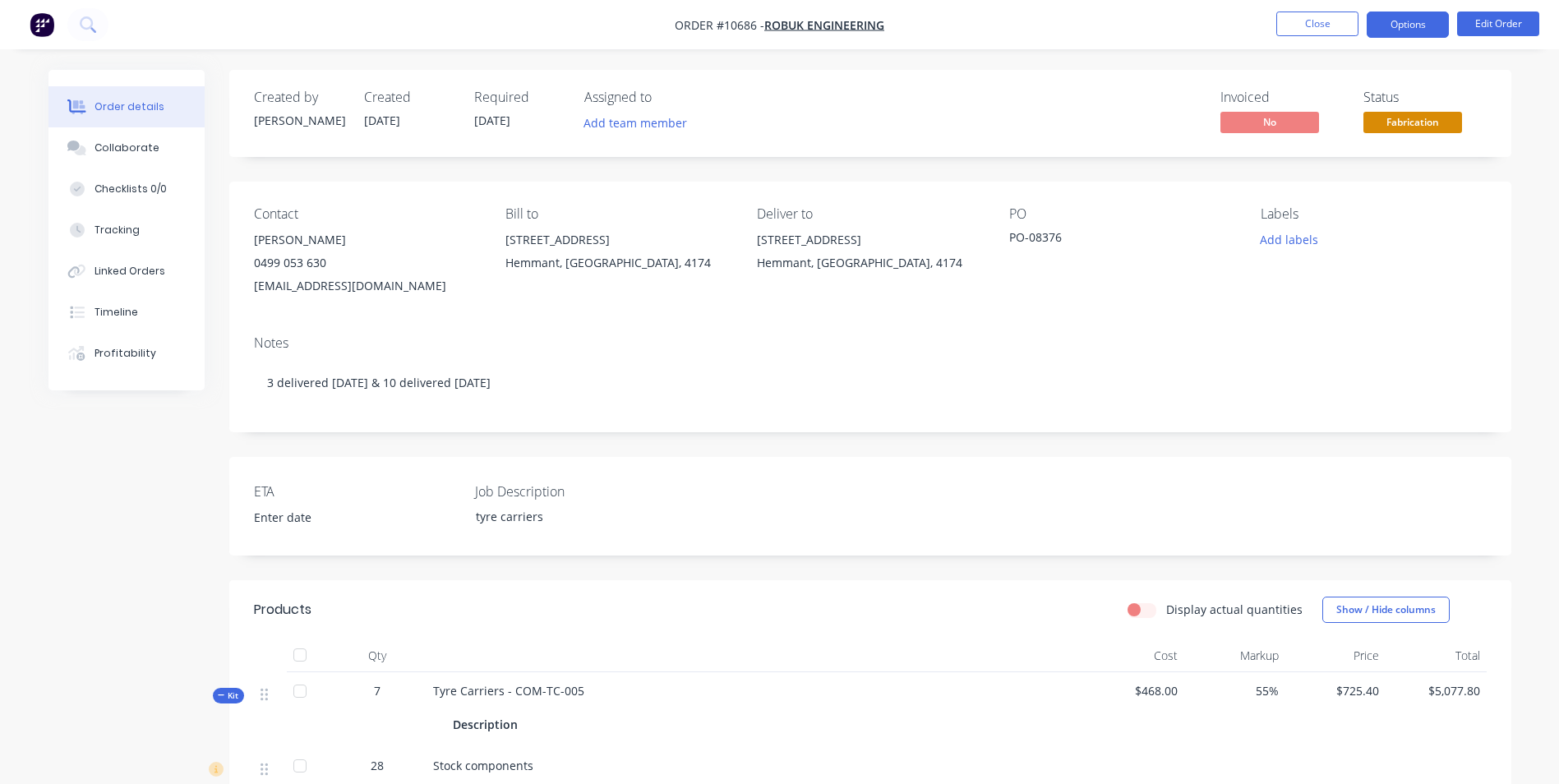
click at [1421, 27] on button "Options" at bounding box center [1408, 25] width 82 height 27
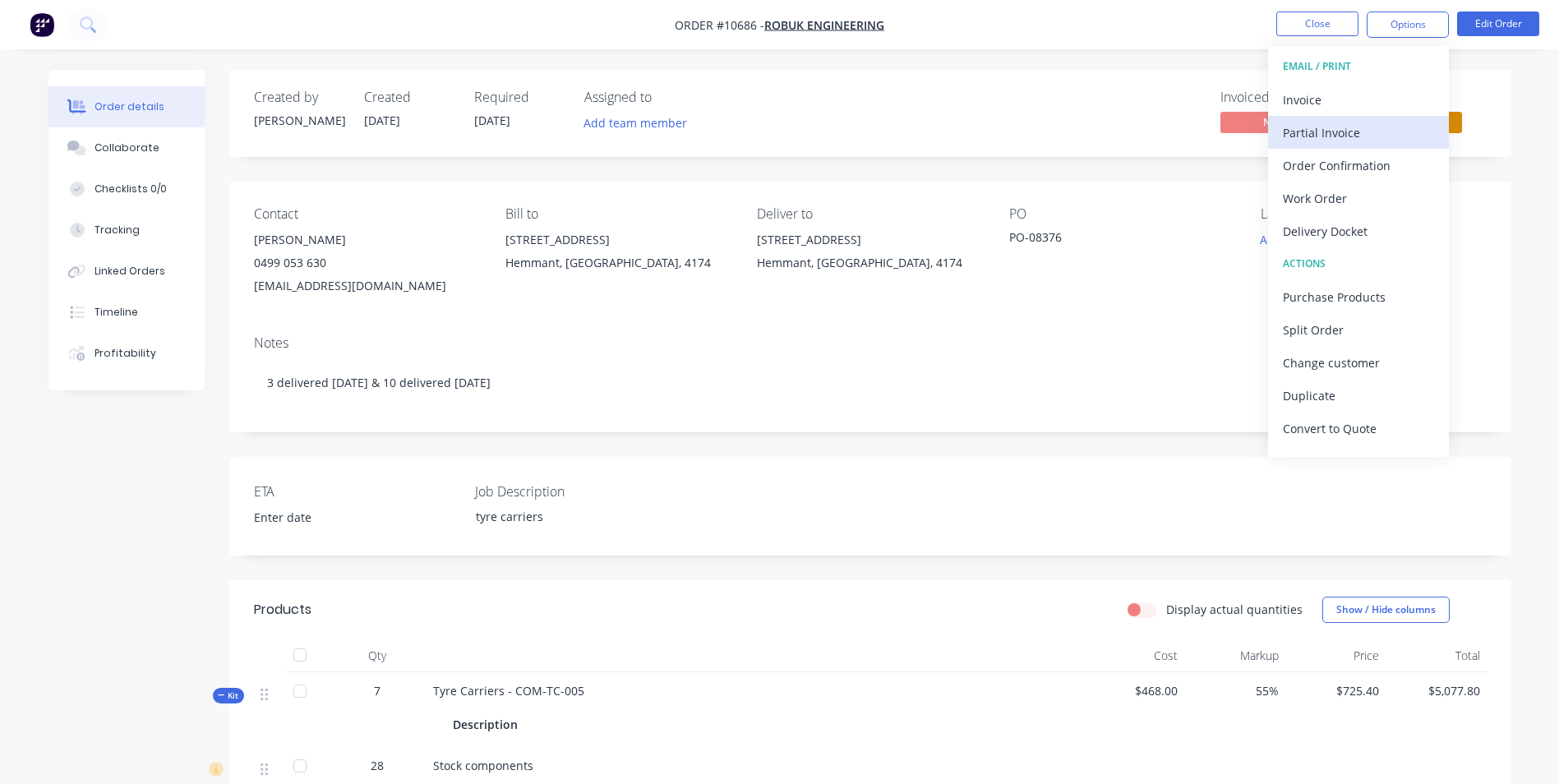
click at [1372, 141] on div "Partial Invoice" at bounding box center [1358, 132] width 151 height 24
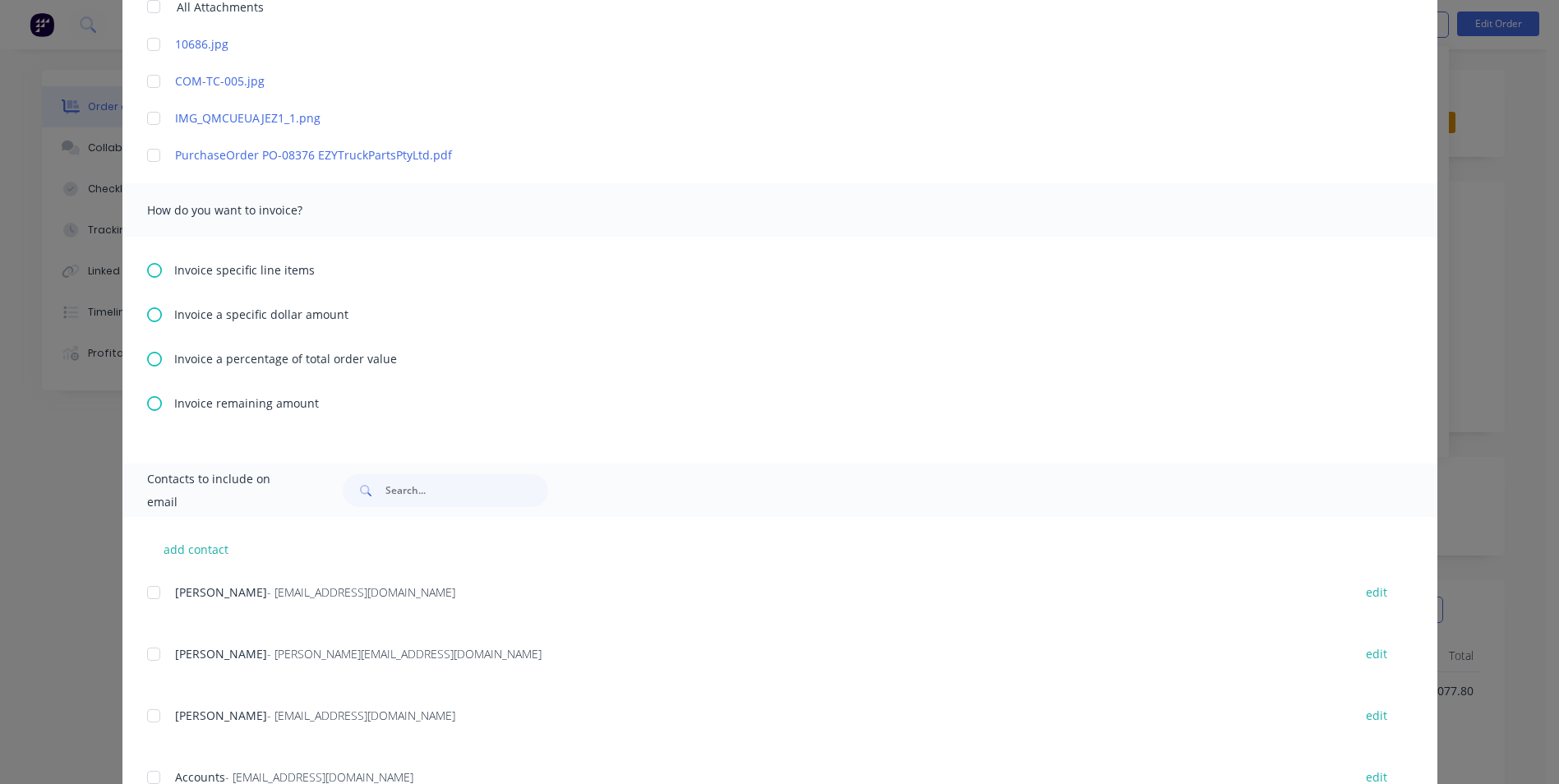
scroll to position [493, 0]
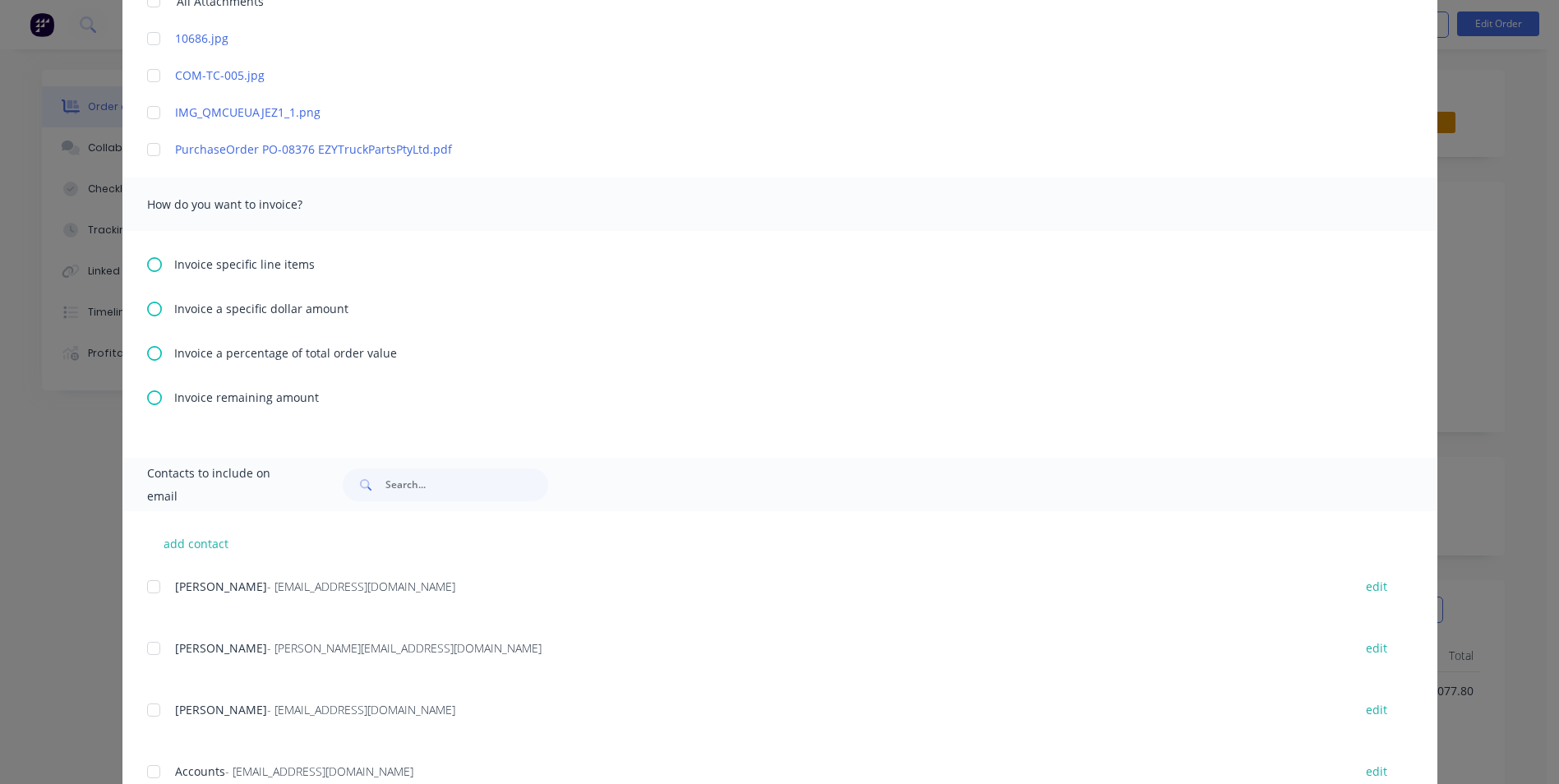
click at [147, 262] on icon at bounding box center [154, 264] width 14 height 14
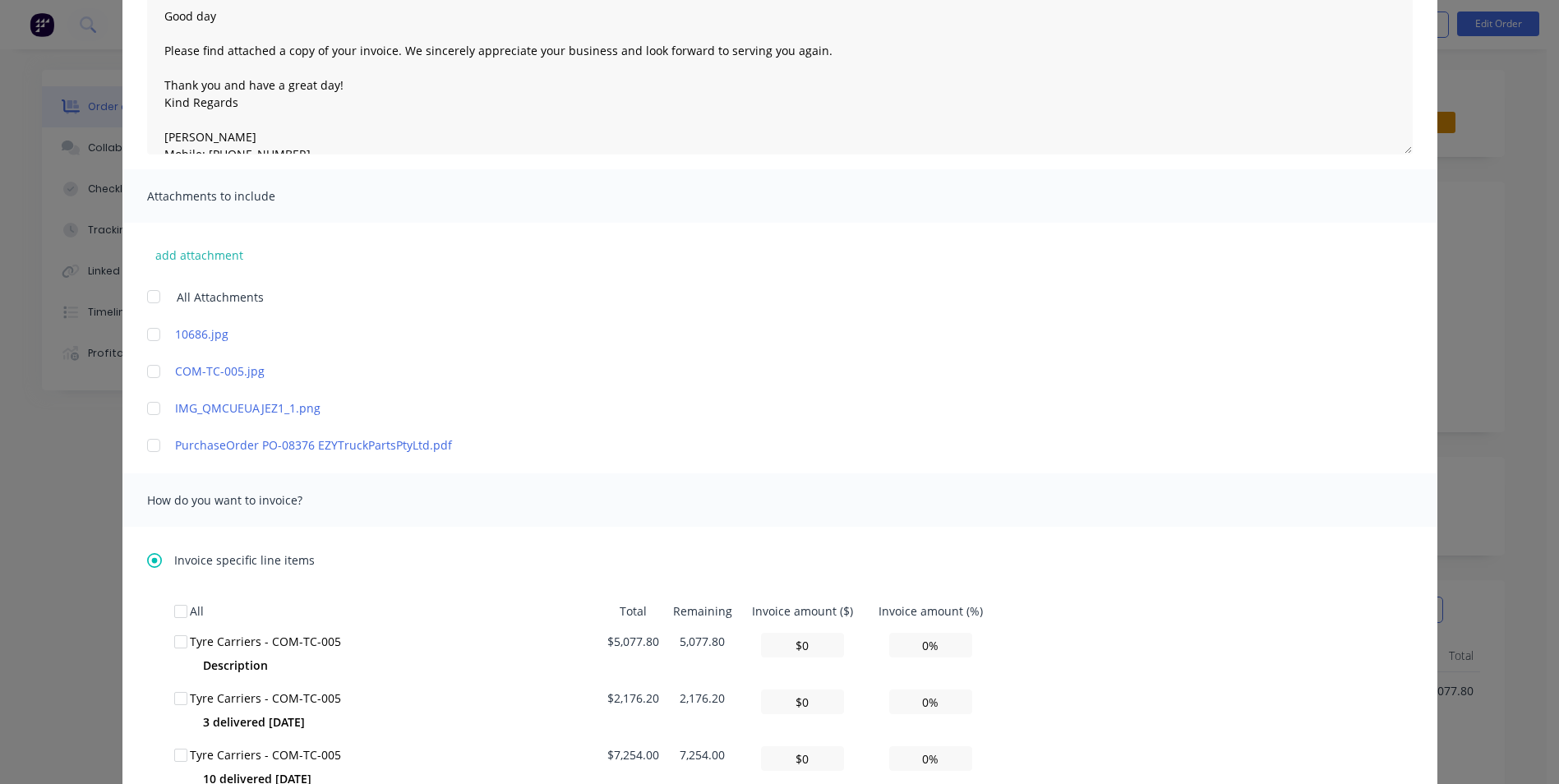
scroll to position [411, 0]
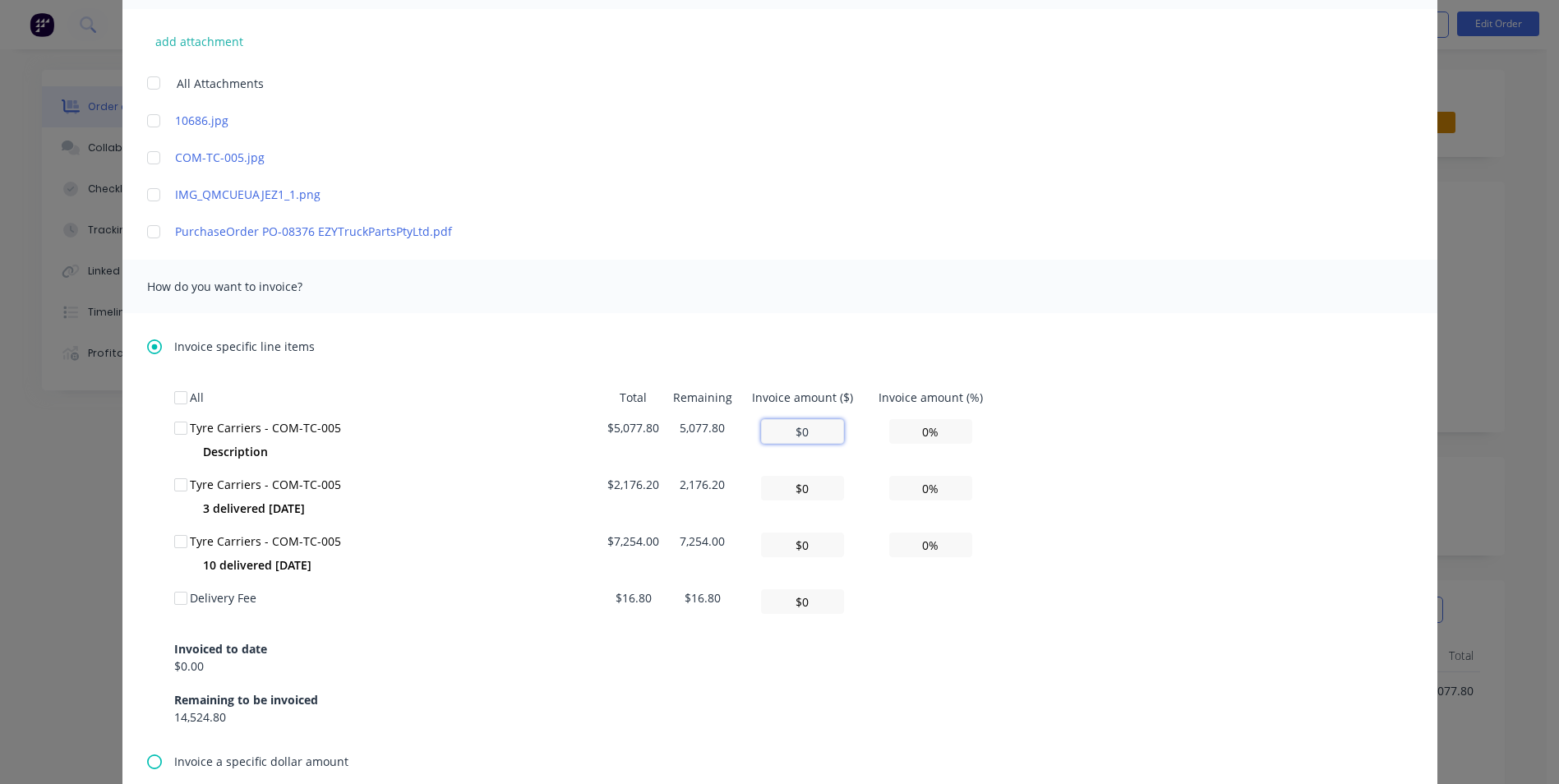
drag, startPoint x: 815, startPoint y: 432, endPoint x: 788, endPoint y: 425, distance: 27.9
click at [788, 425] on input "$0" at bounding box center [802, 432] width 83 height 25
type input "$0"
type input "0.00%"
drag, startPoint x: 812, startPoint y: 485, endPoint x: 780, endPoint y: 477, distance: 33.0
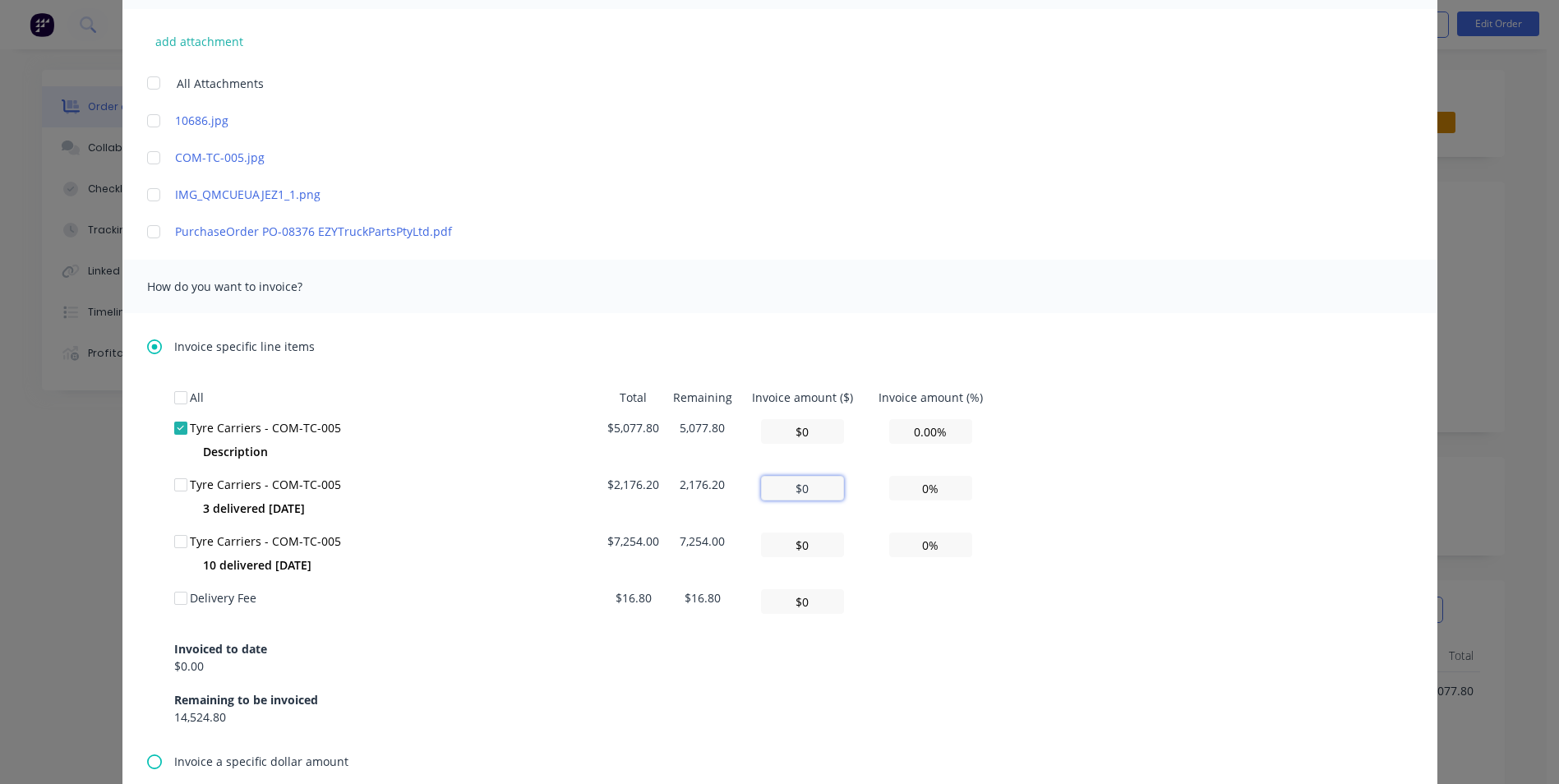
click at [783, 479] on input "$0" at bounding box center [802, 488] width 83 height 25
type input "$2"
type input "0.09%"
type input "$21"
type input "0.96%"
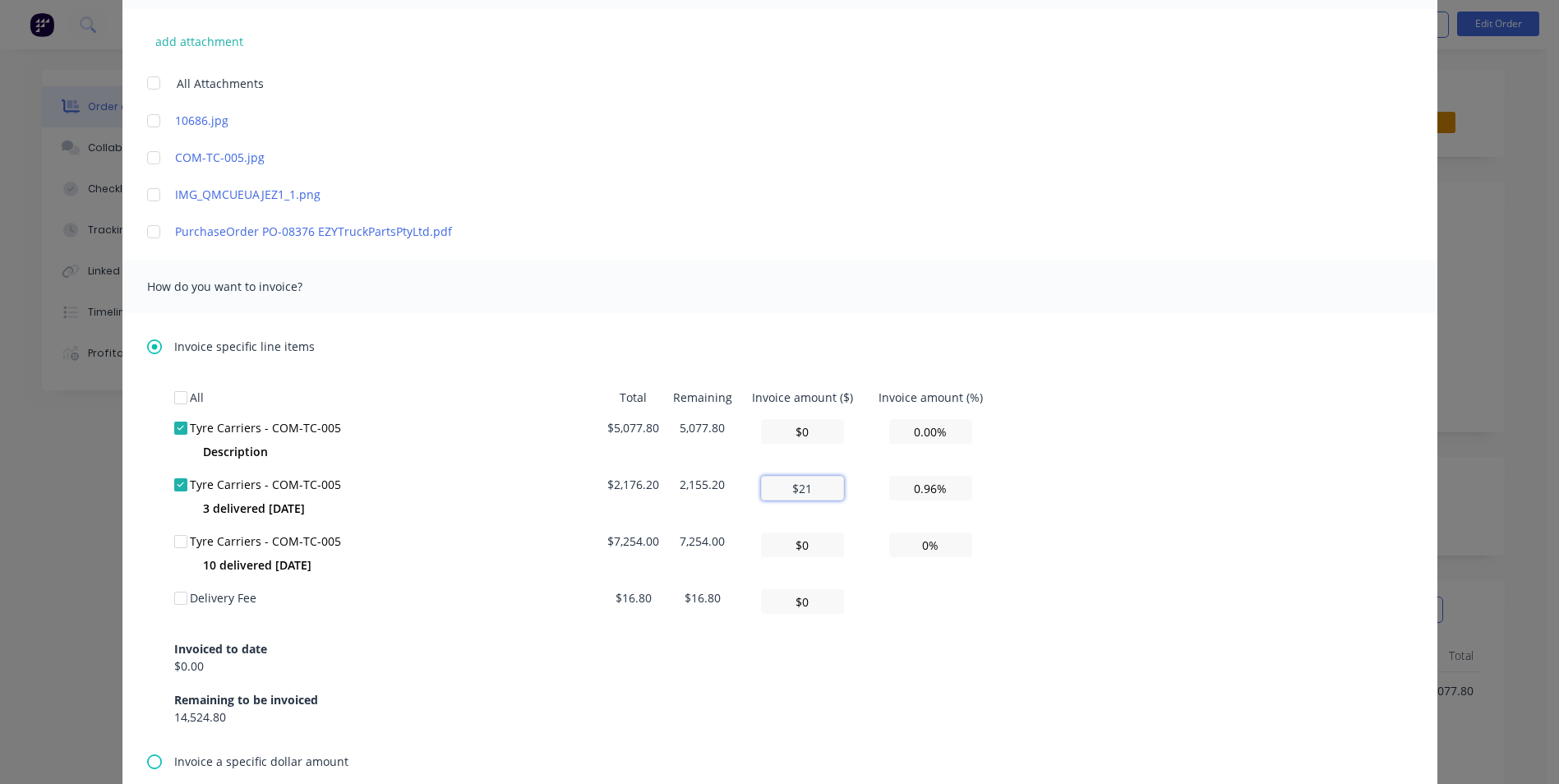
type input "$217"
type input "9.97%"
type input "$2,176"
type input "99.99%"
type input "$2,176.2"
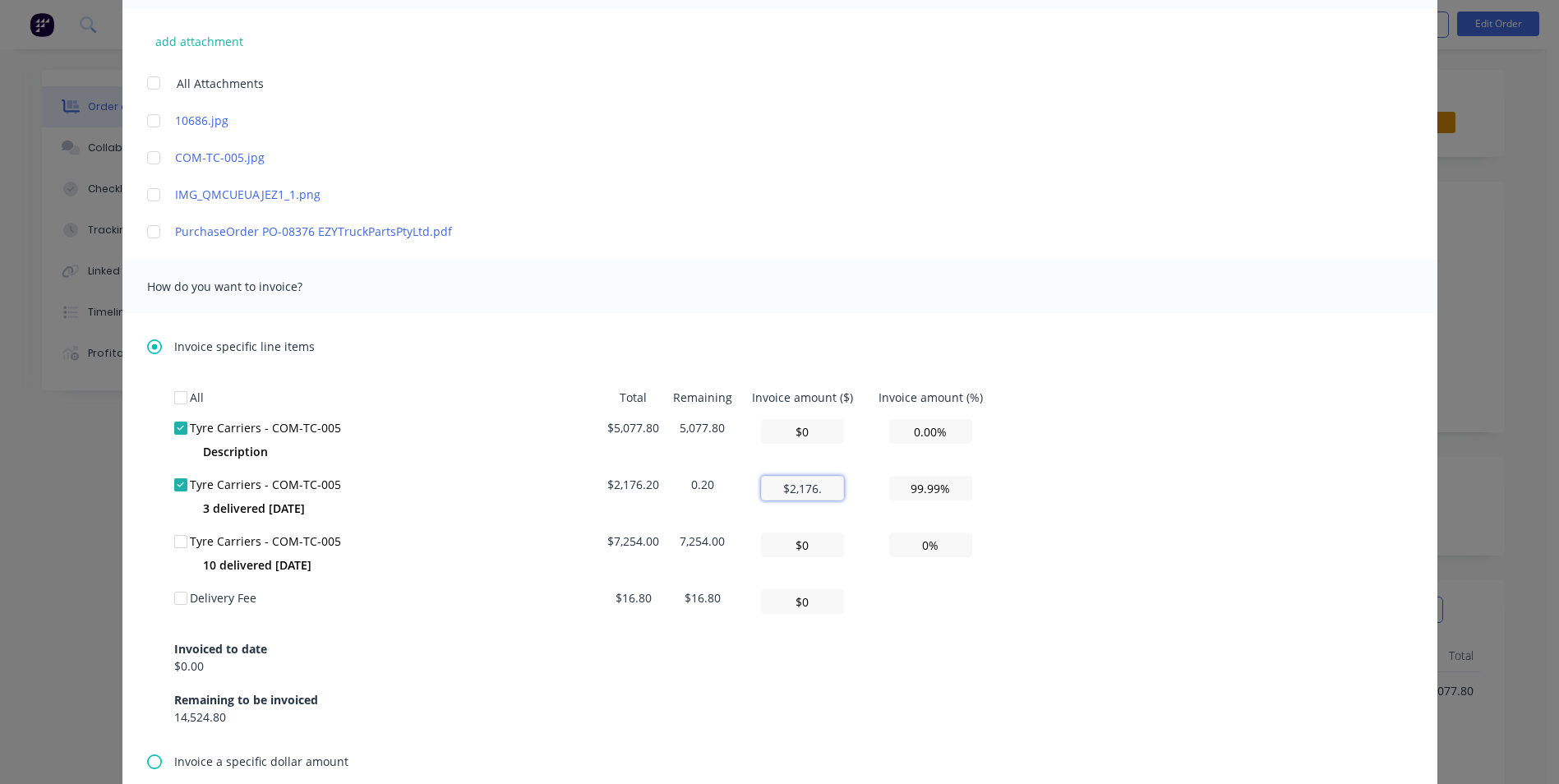
type input "100.00%"
type input "$2,176.2"
drag, startPoint x: 803, startPoint y: 547, endPoint x: 779, endPoint y: 540, distance: 25.0
click at [779, 540] on input "$0" at bounding box center [802, 544] width 83 height 25
type input "$7"
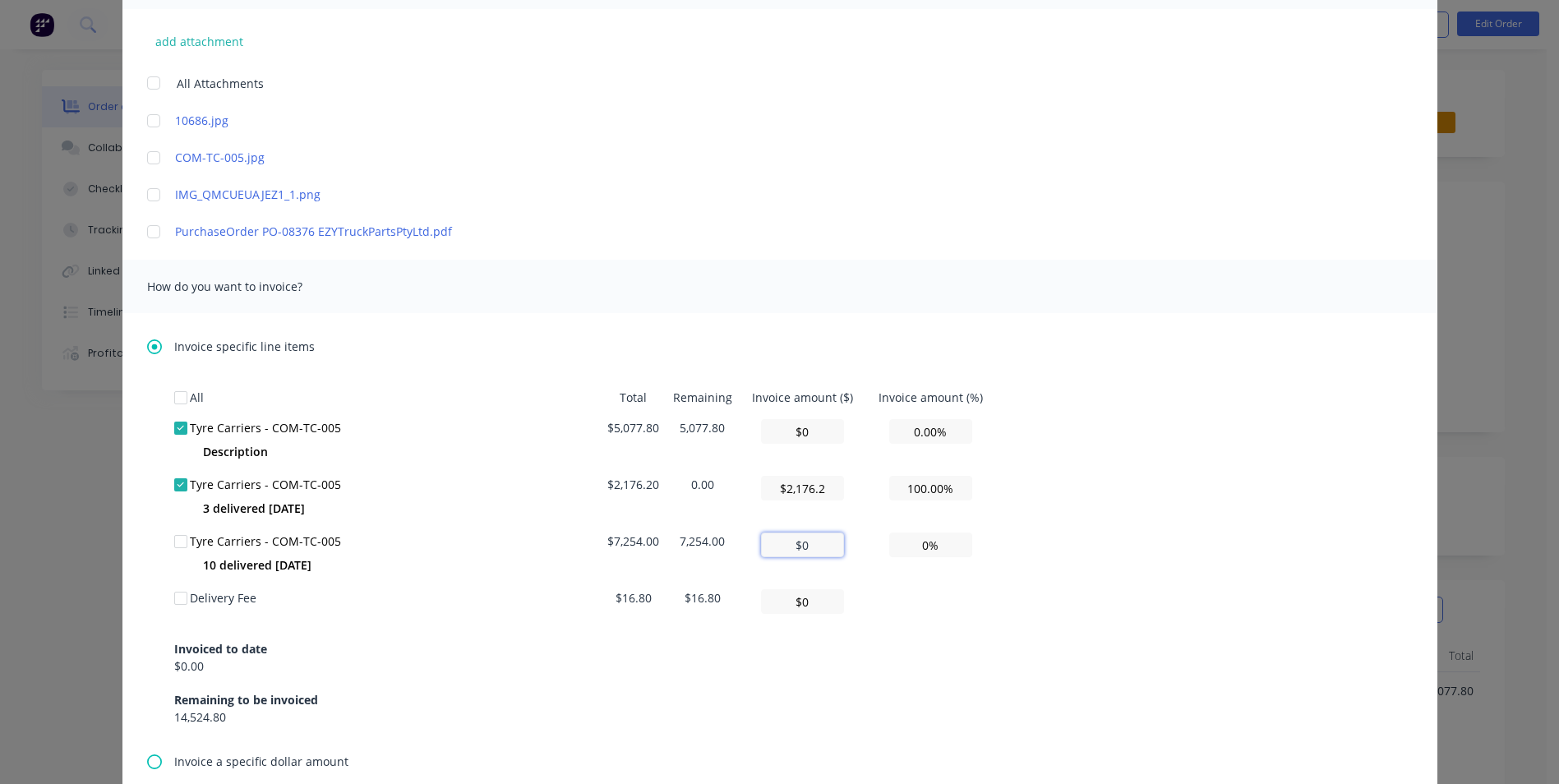
type input "0.10%"
type input "$72"
type input "0.99%"
type input "$725"
type input "9.99%"
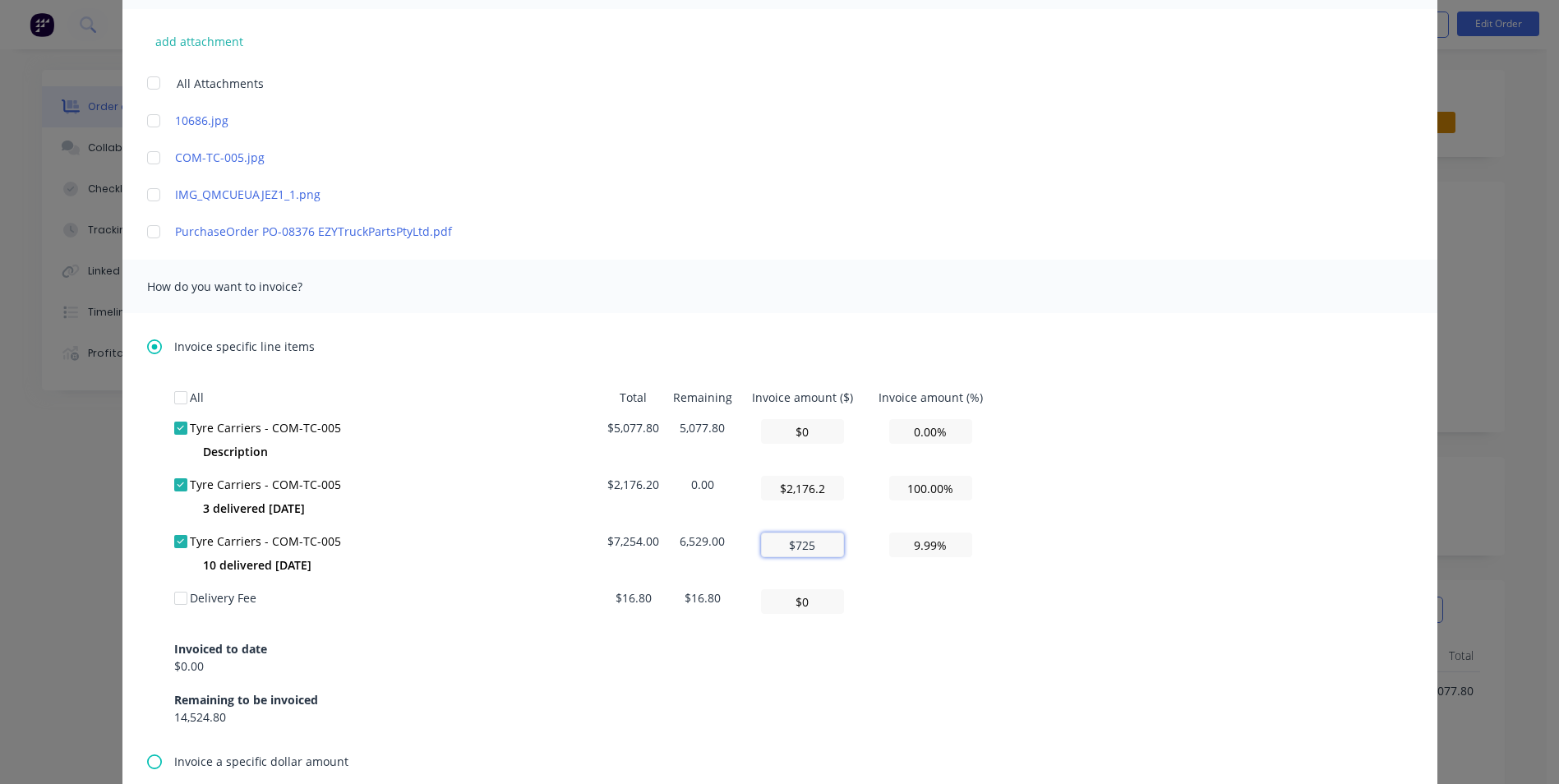
type input "$7,254"
type input "100.00%"
type input "$7,254"
drag, startPoint x: 806, startPoint y: 604, endPoint x: 789, endPoint y: 599, distance: 17.7
click at [789, 599] on input "$0" at bounding box center [802, 602] width 83 height 25
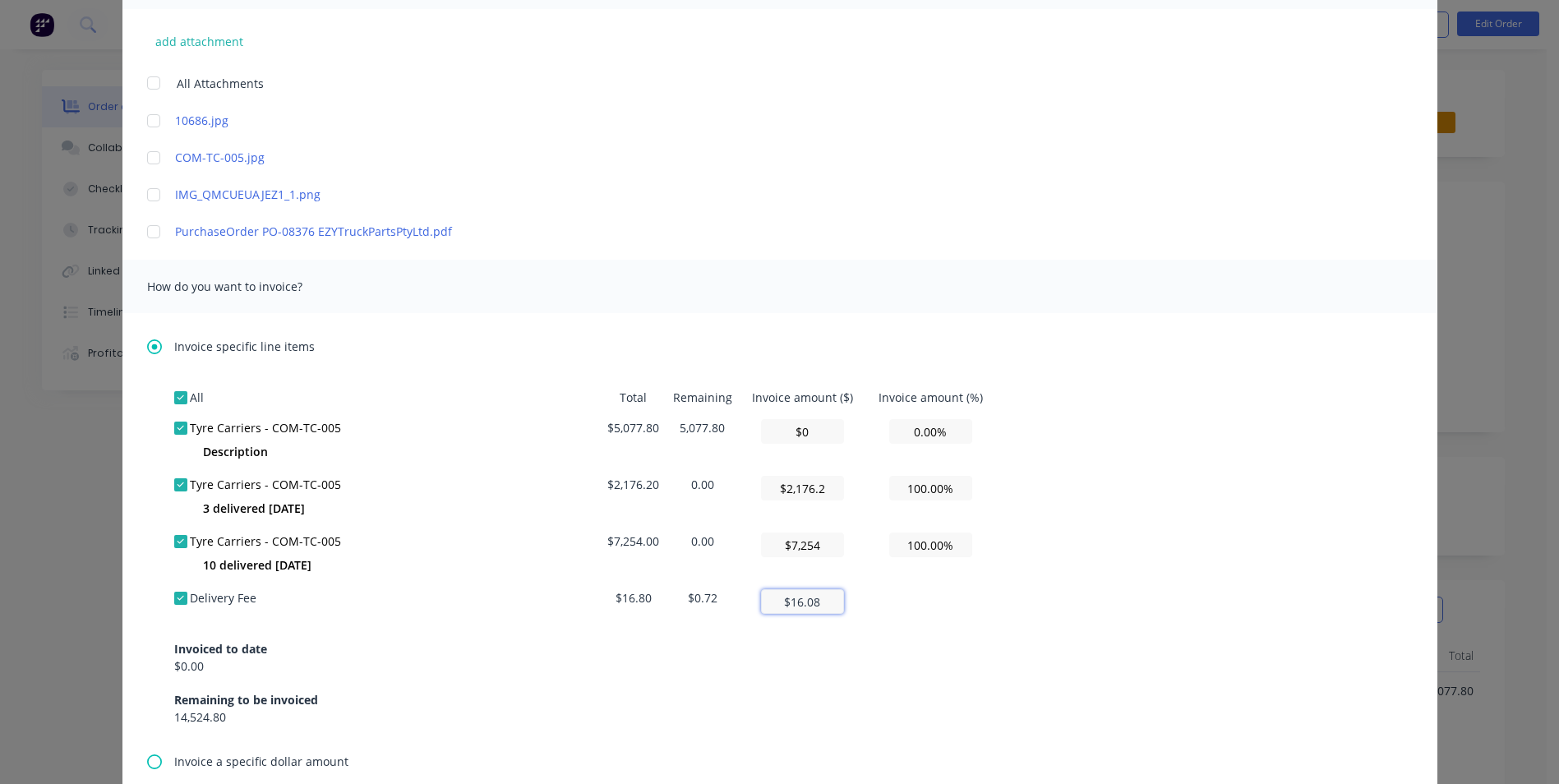
type input "$16.08"
click at [993, 649] on div "Invoiced to date $0.00 Remaining to be invoiced 14,524.80" at bounding box center [780, 672] width 1211 height 105
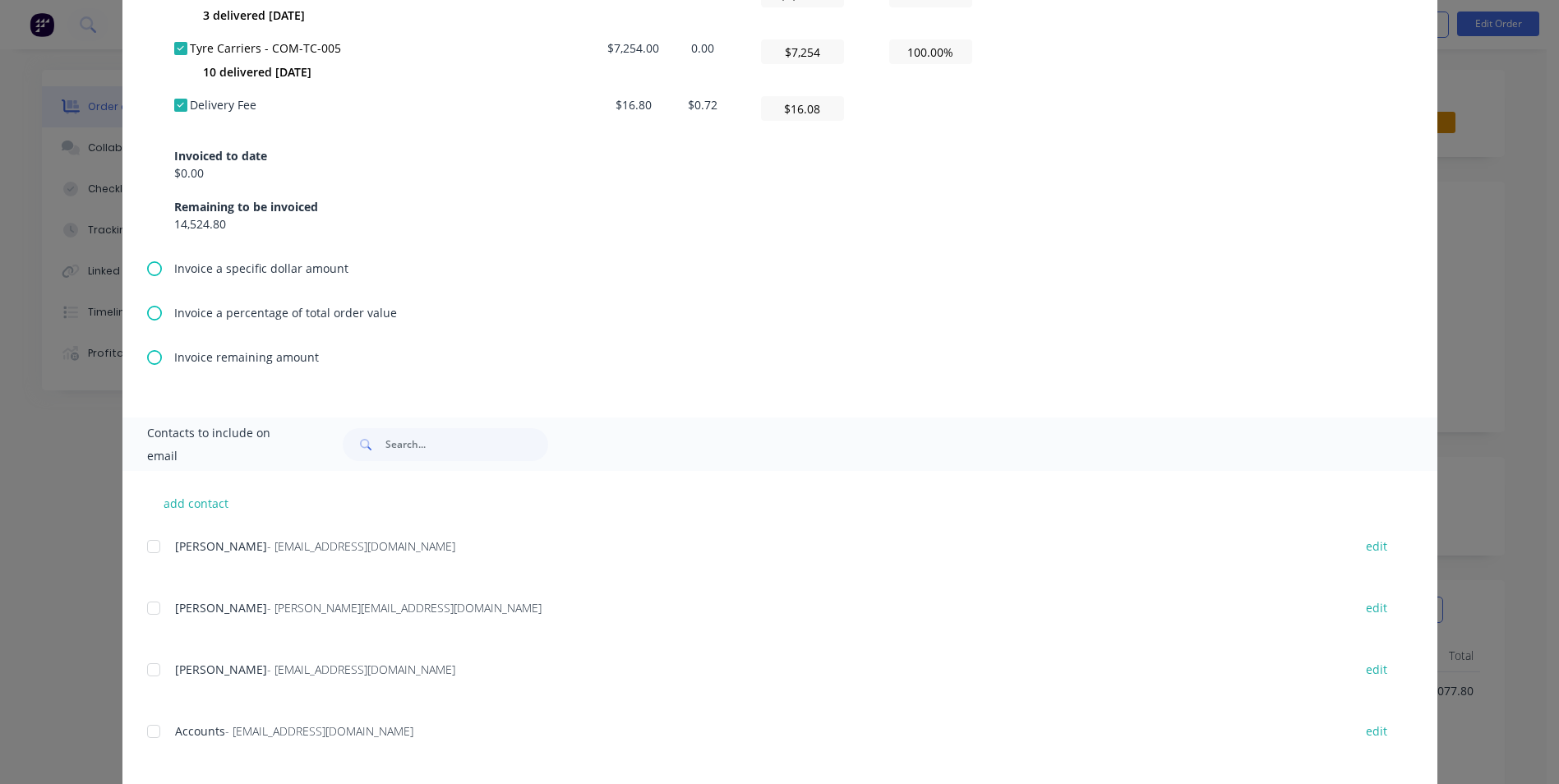
scroll to position [985, 0]
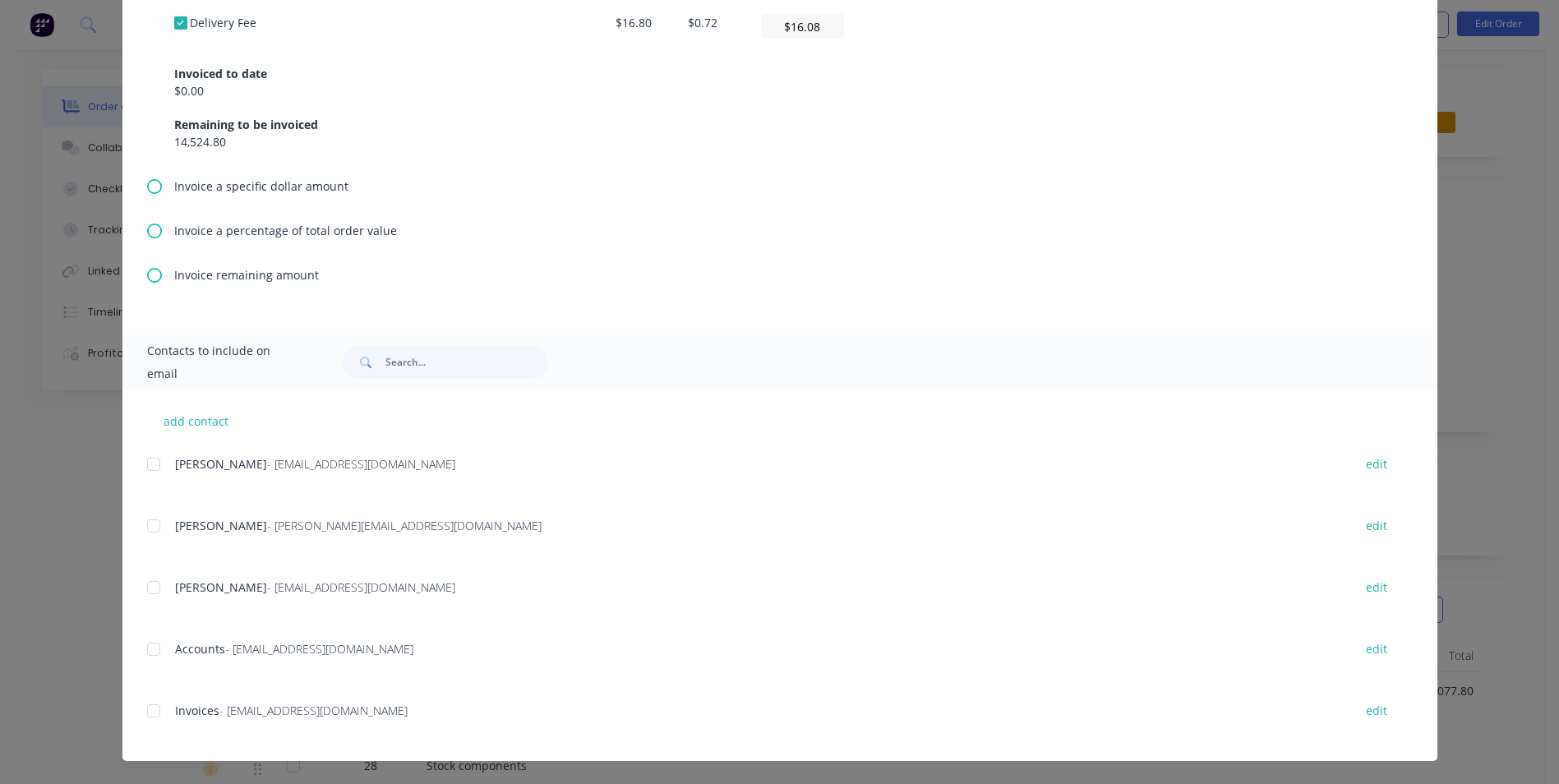
click at [145, 714] on div at bounding box center [154, 710] width 32 height 32
click at [150, 584] on div at bounding box center [154, 587] width 32 height 32
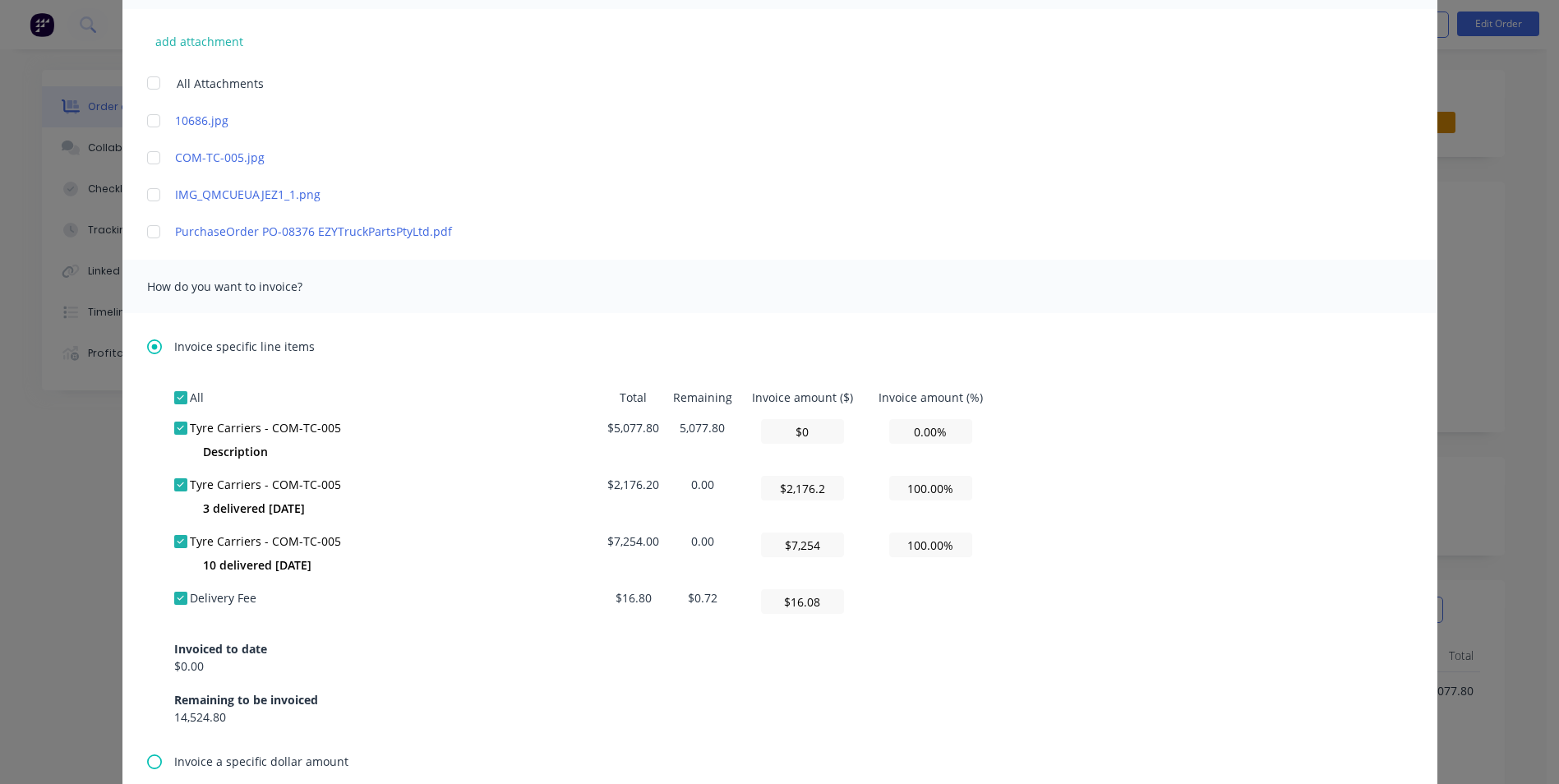
scroll to position [82, 0]
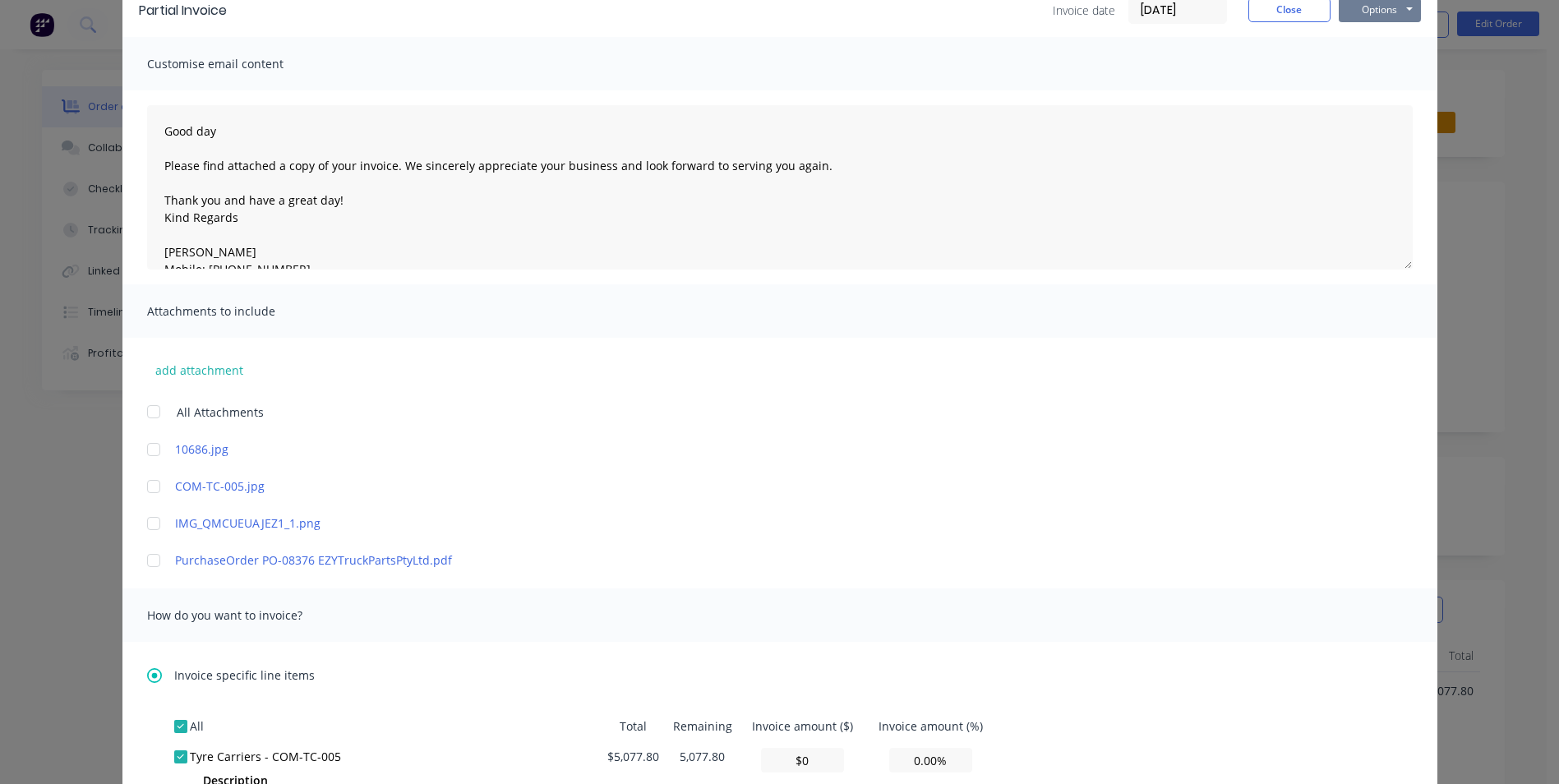
click at [1376, 17] on button "Options" at bounding box center [1379, 10] width 82 height 25
drag, startPoint x: 1383, startPoint y: 93, endPoint x: 1382, endPoint y: 65, distance: 28.0
click at [1382, 65] on div "Preview Print Email" at bounding box center [1391, 66] width 105 height 81
click at [1380, 61] on button "Print" at bounding box center [1391, 66] width 105 height 27
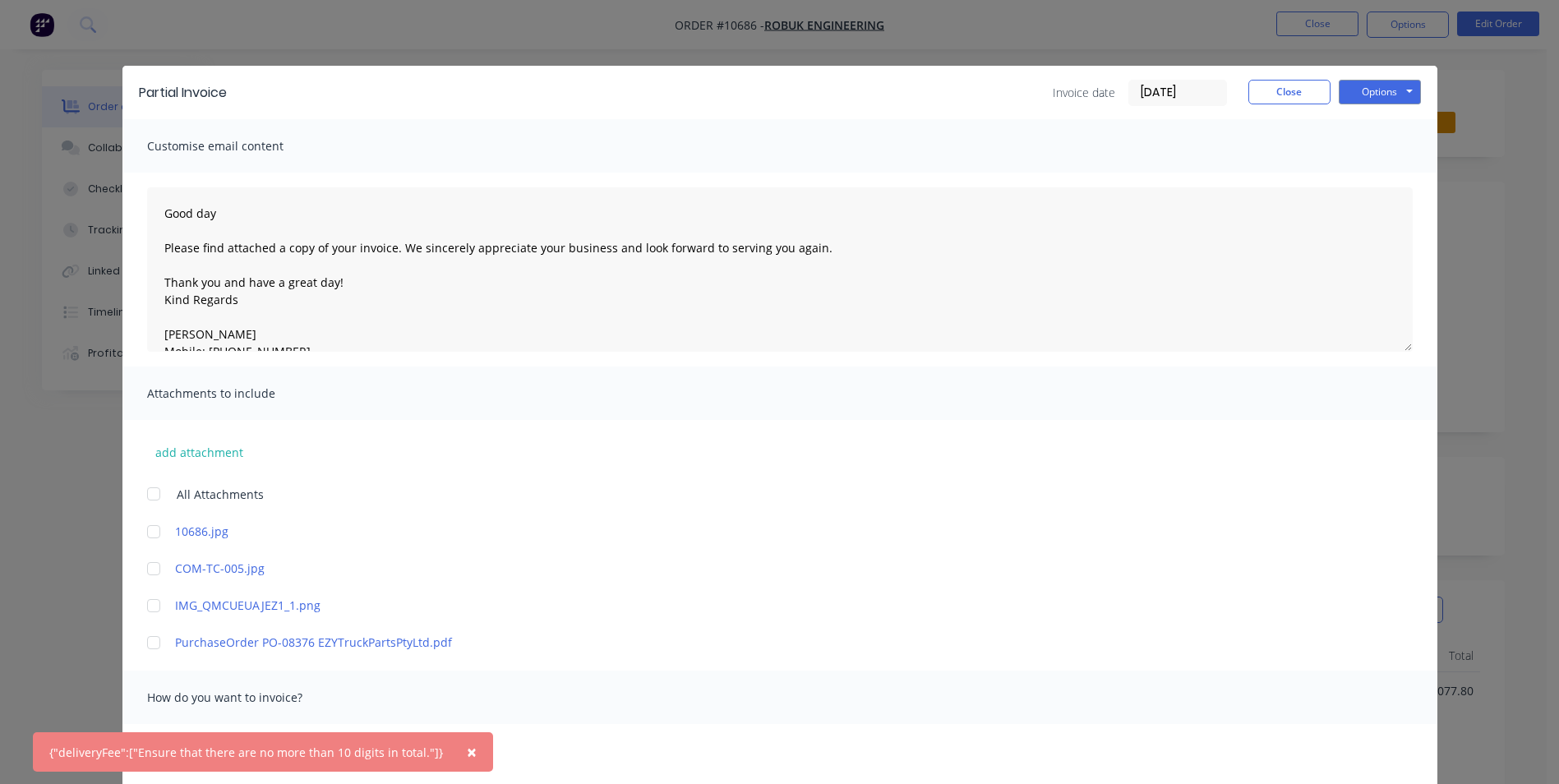
click at [386, 759] on div "{"deliveryFee":["Ensure that there are no more than 10 digits in total."]}" at bounding box center [246, 752] width 394 height 17
click at [405, 734] on div "× {"deliveryFee":["Ensure that there are no more than 10 digits in total."]}" at bounding box center [263, 751] width 460 height 39
click at [450, 750] on button "×" at bounding box center [471, 751] width 43 height 39
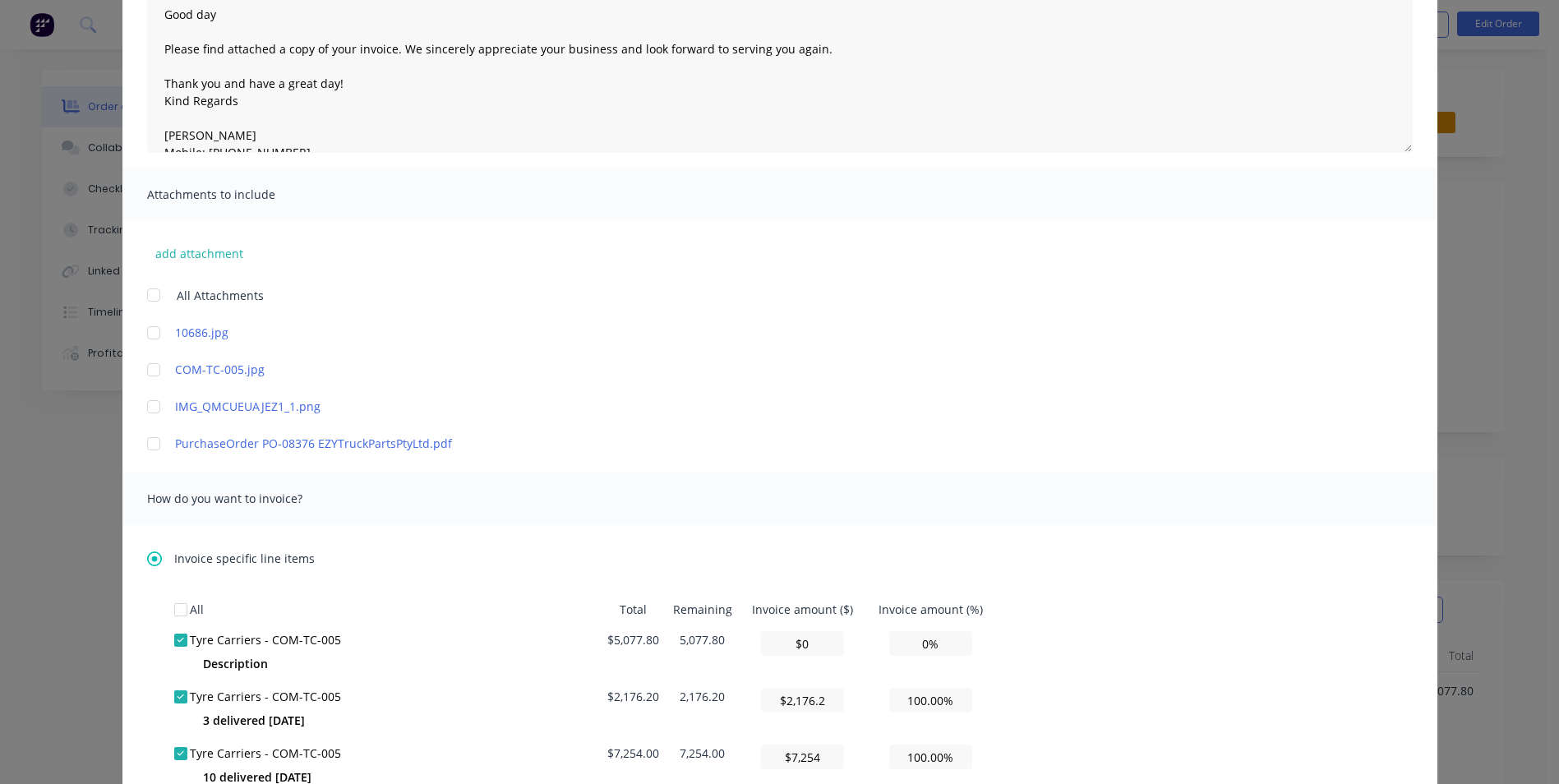
scroll to position [493, 0]
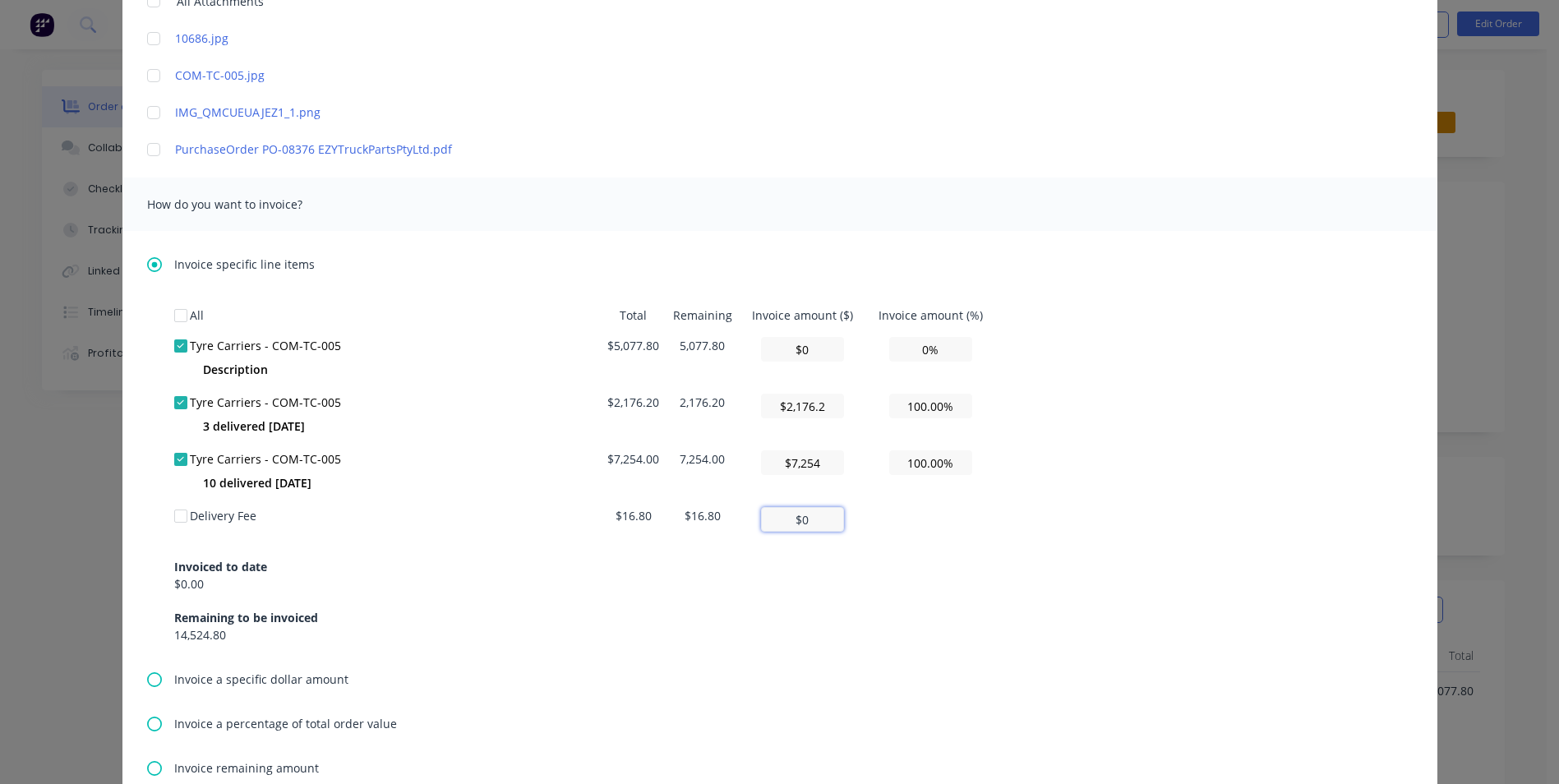
click at [798, 510] on input "$0" at bounding box center [802, 519] width 83 height 25
type input "$16.8"
drag, startPoint x: 884, startPoint y: 574, endPoint x: 860, endPoint y: 555, distance: 30.6
click at [882, 573] on div "Invoiced to date $0.00 Remaining to be invoiced 14,524.80" at bounding box center [780, 590] width 1211 height 105
click at [171, 345] on div at bounding box center [181, 346] width 32 height 32
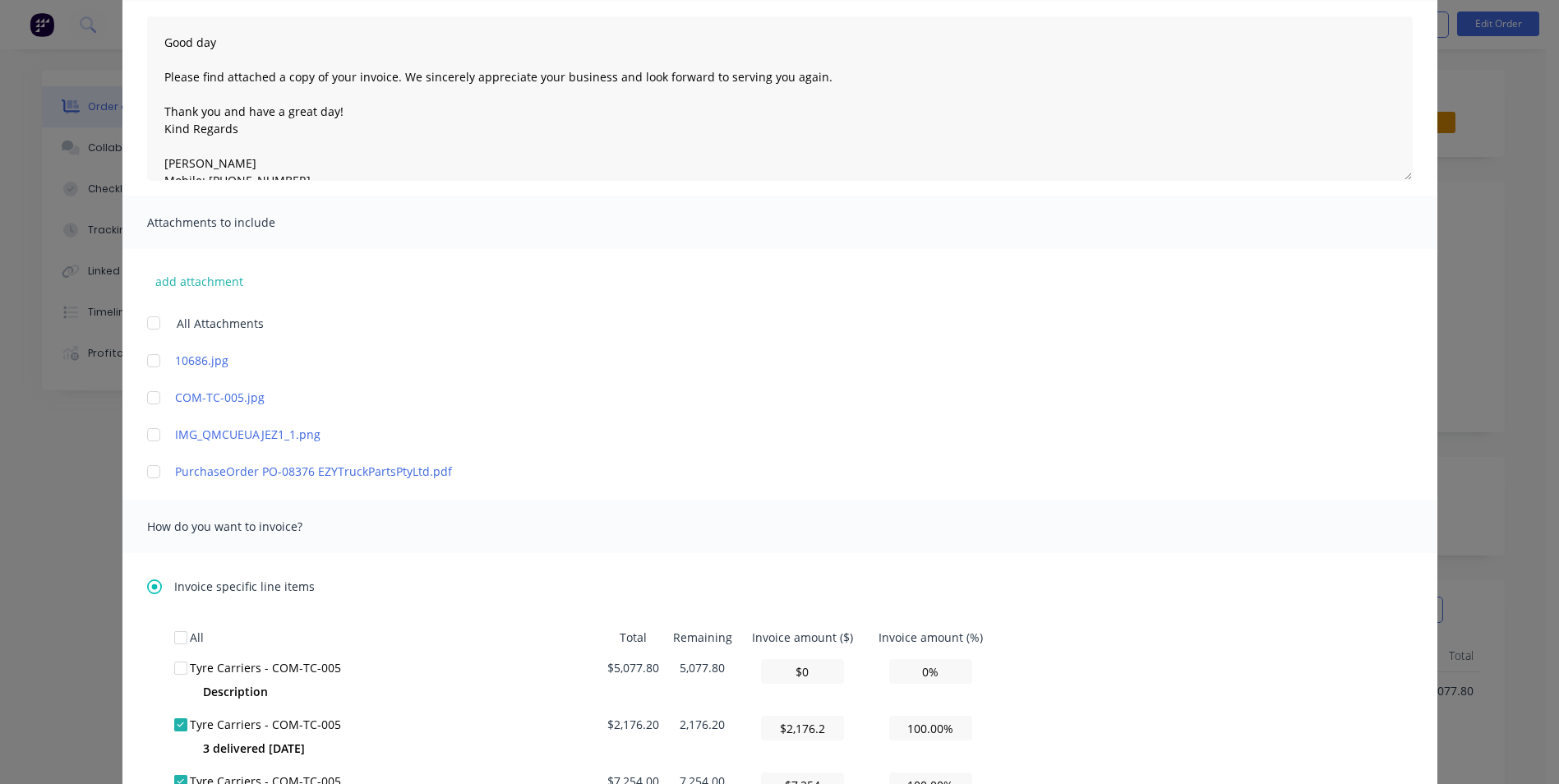
scroll to position [0, 0]
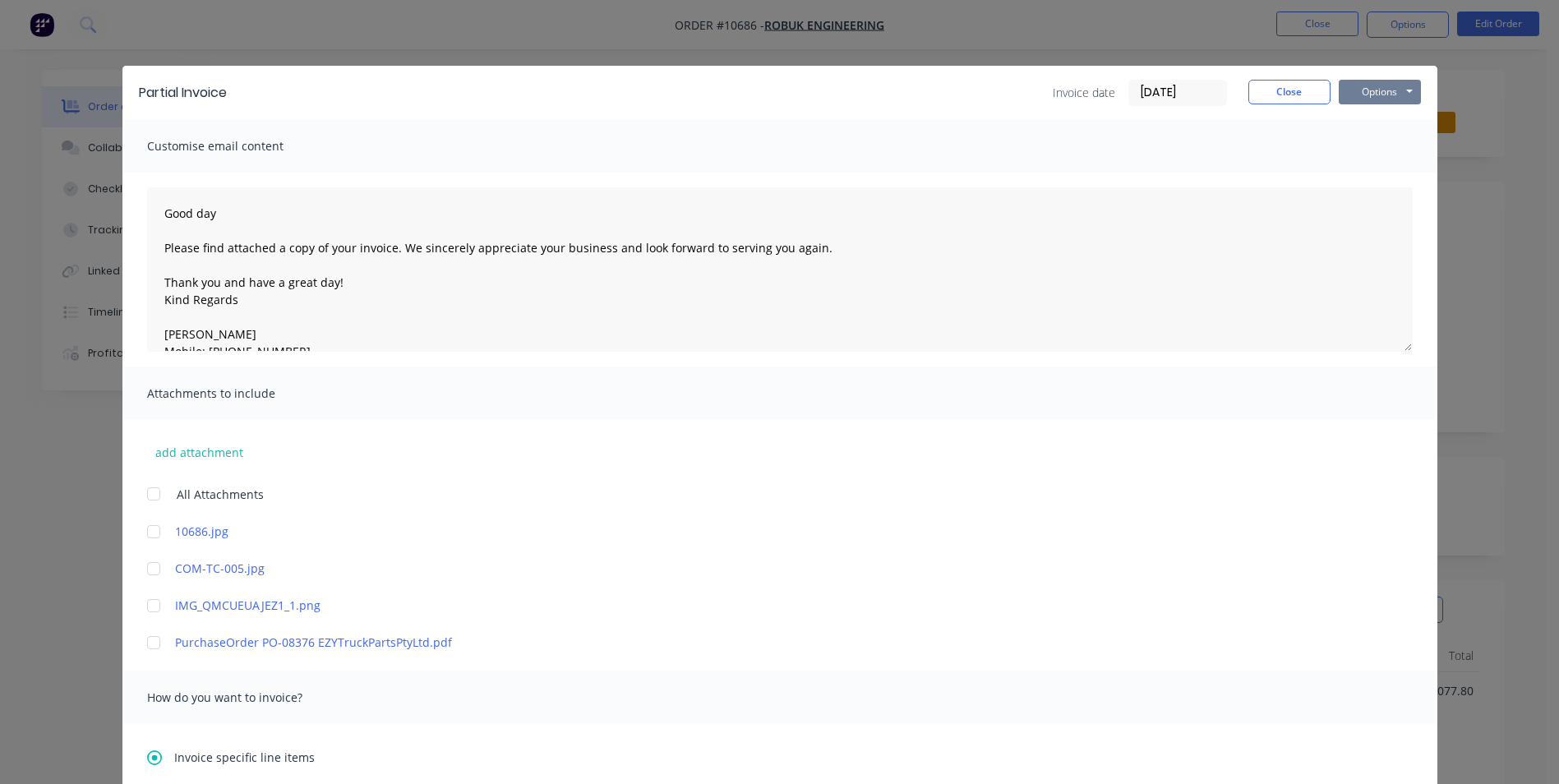
click at [1373, 91] on button "Options" at bounding box center [1379, 92] width 82 height 25
click at [1395, 117] on button "Preview" at bounding box center [1391, 121] width 105 height 27
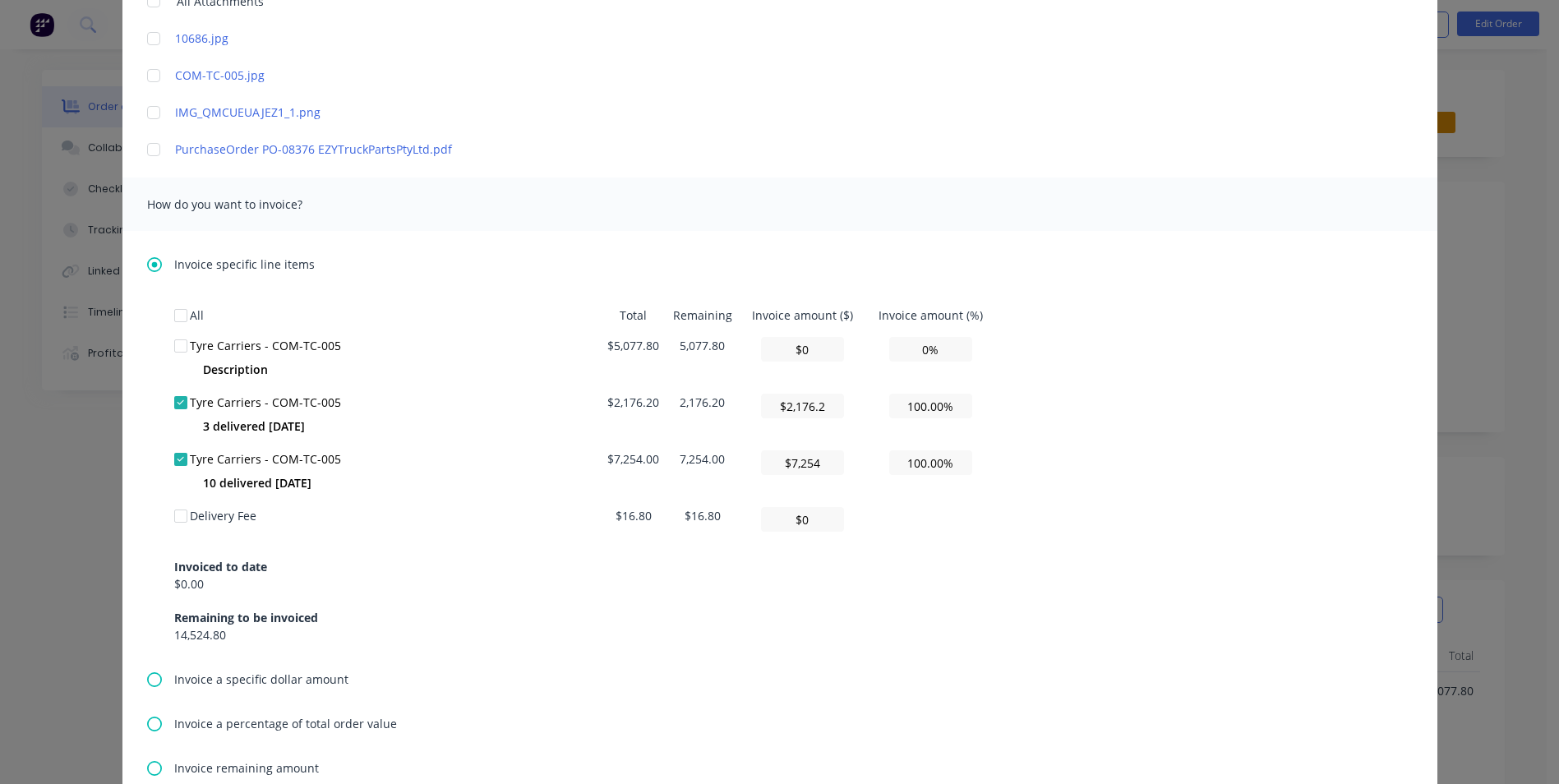
scroll to position [575, 0]
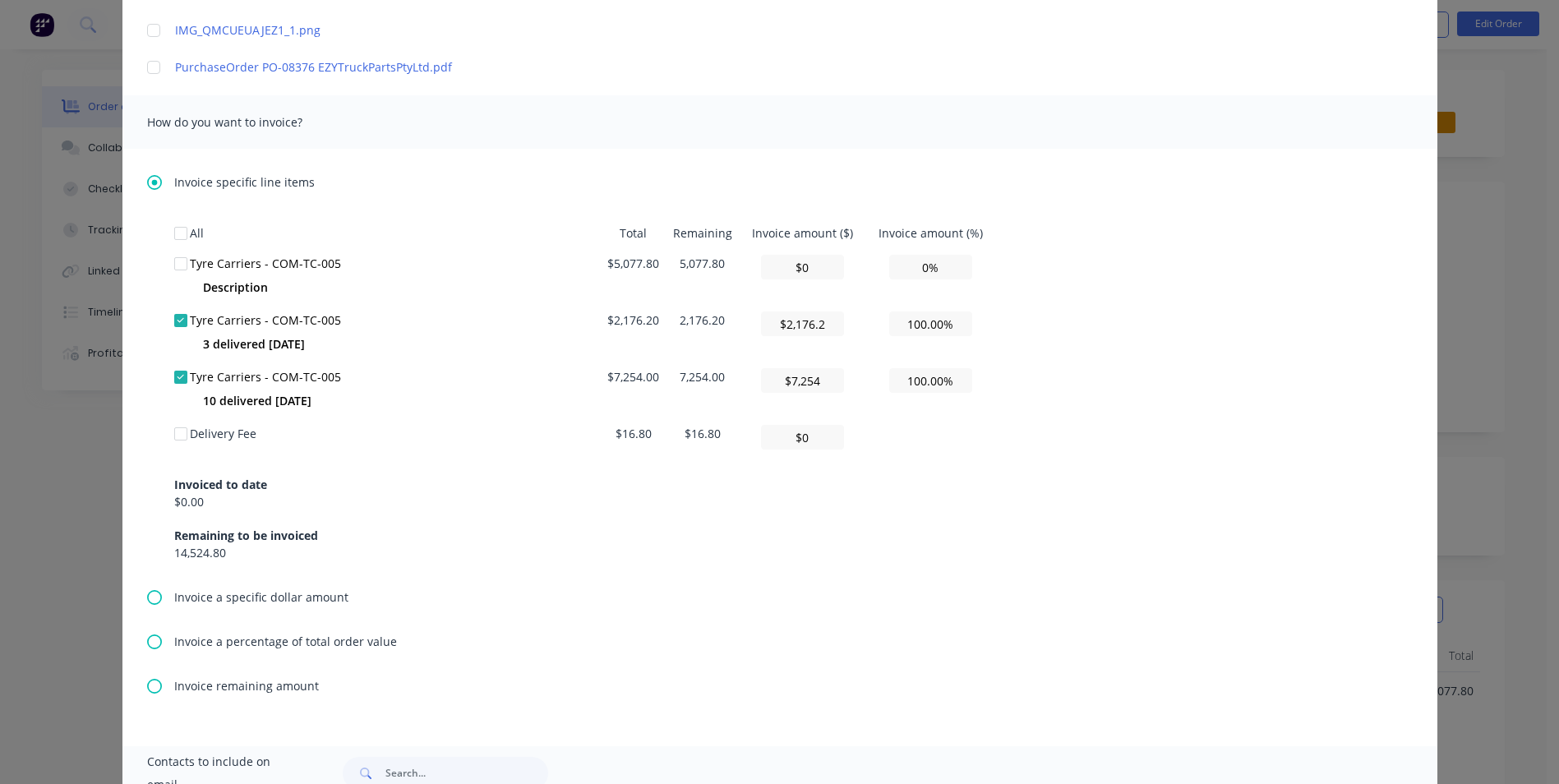
click at [173, 432] on div at bounding box center [181, 434] width 32 height 32
click at [784, 438] on input "$0" at bounding box center [802, 437] width 83 height 25
drag, startPoint x: 774, startPoint y: 438, endPoint x: 878, endPoint y: 453, distance: 105.1
click at [897, 439] on table "All Total Remaining Invoice amount ($) Invoice amount (%) Tyre Carriers - COM-T…" at bounding box center [585, 336] width 822 height 238
type input "$16.8"
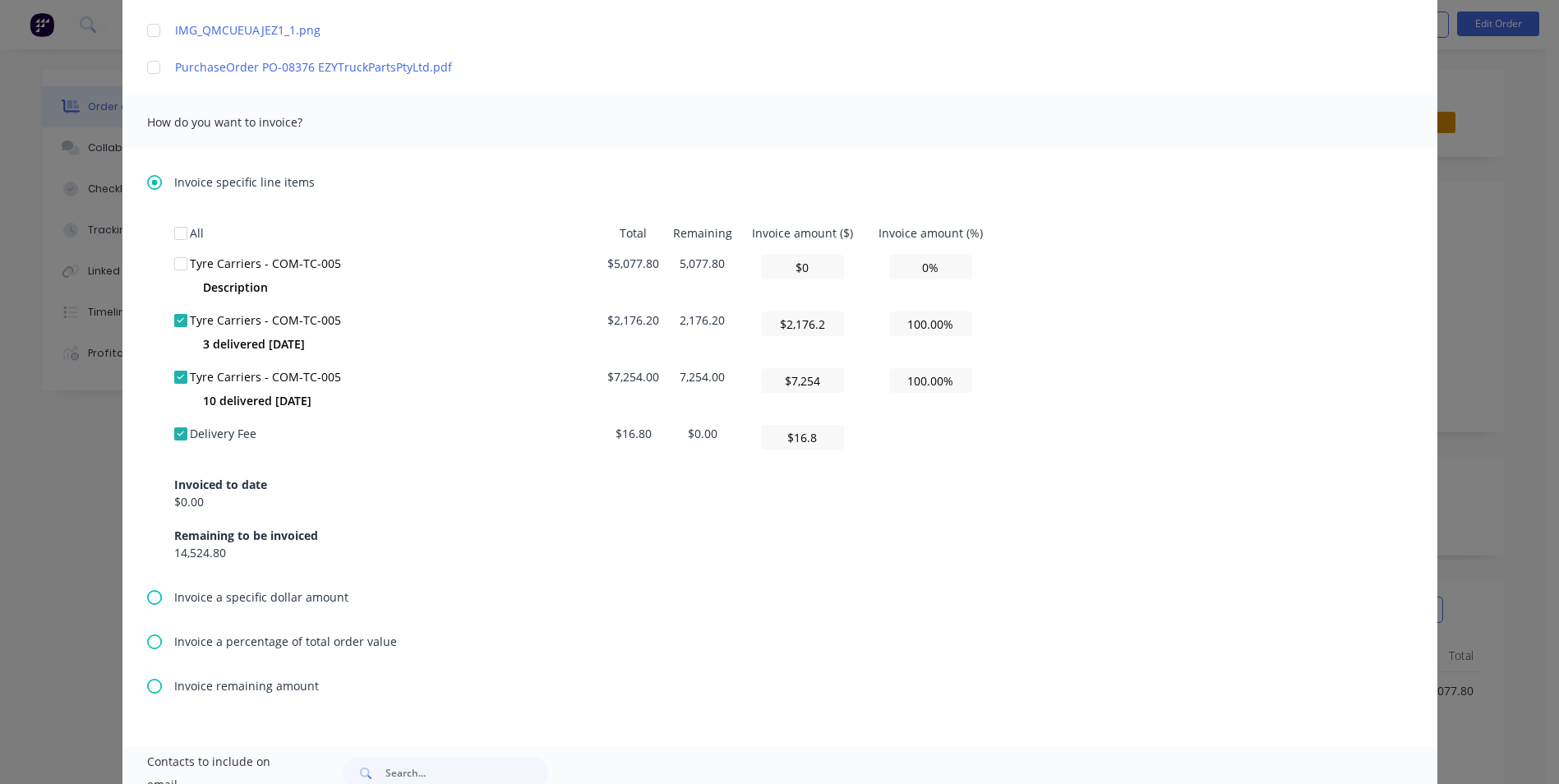
click at [890, 450] on table "All Total Remaining Invoice amount ($) Invoice amount (%) Tyre Carriers - COM-T…" at bounding box center [585, 336] width 822 height 238
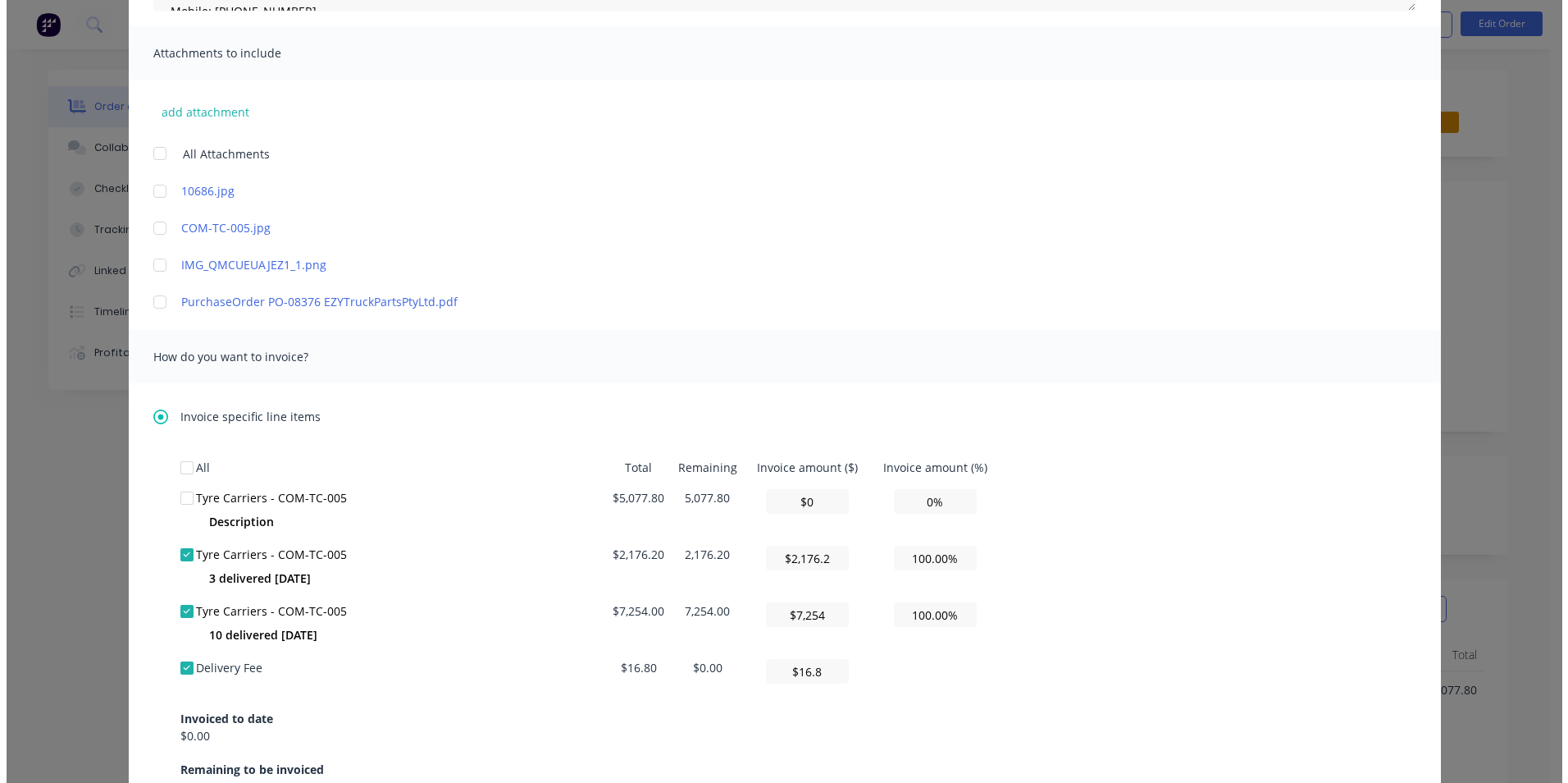
scroll to position [82, 0]
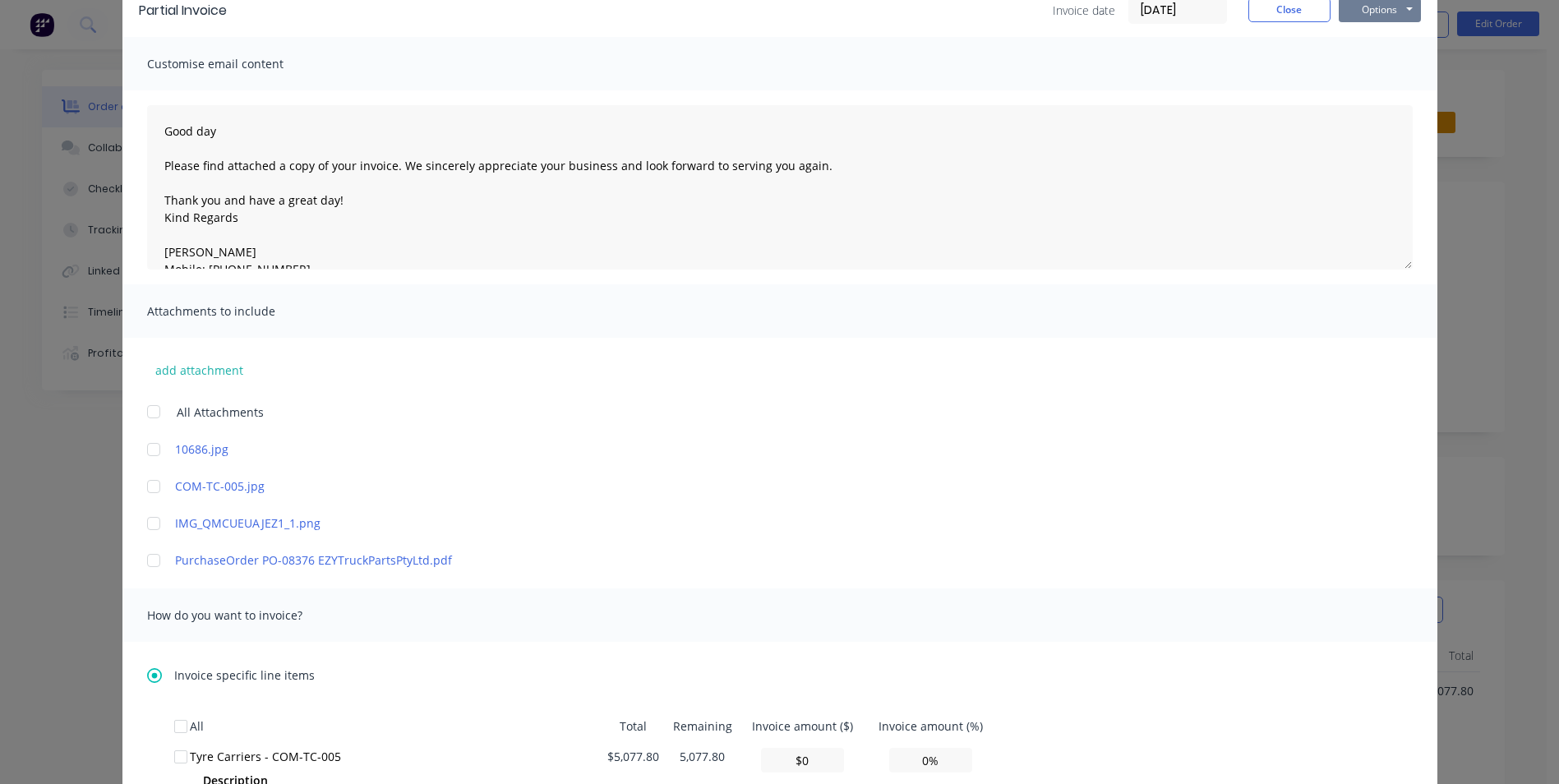
click at [1374, 5] on button "Options" at bounding box center [1379, 10] width 82 height 25
drag, startPoint x: 1385, startPoint y: 72, endPoint x: 1384, endPoint y: 44, distance: 28.0
click at [1384, 44] on div "Preview Print Email" at bounding box center [1391, 66] width 105 height 81
click at [1384, 42] on button "Preview" at bounding box center [1391, 39] width 105 height 27
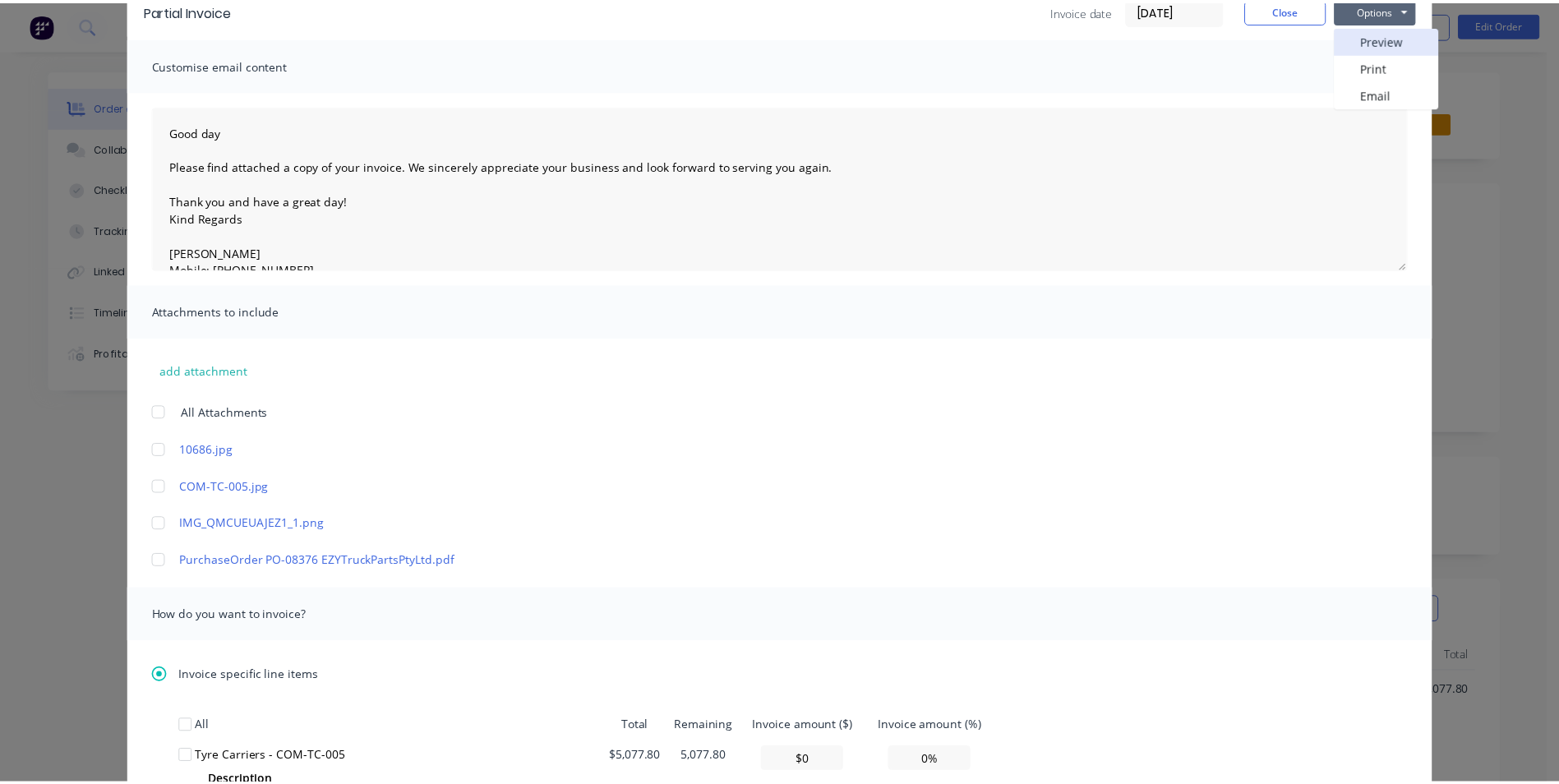
scroll to position [0, 0]
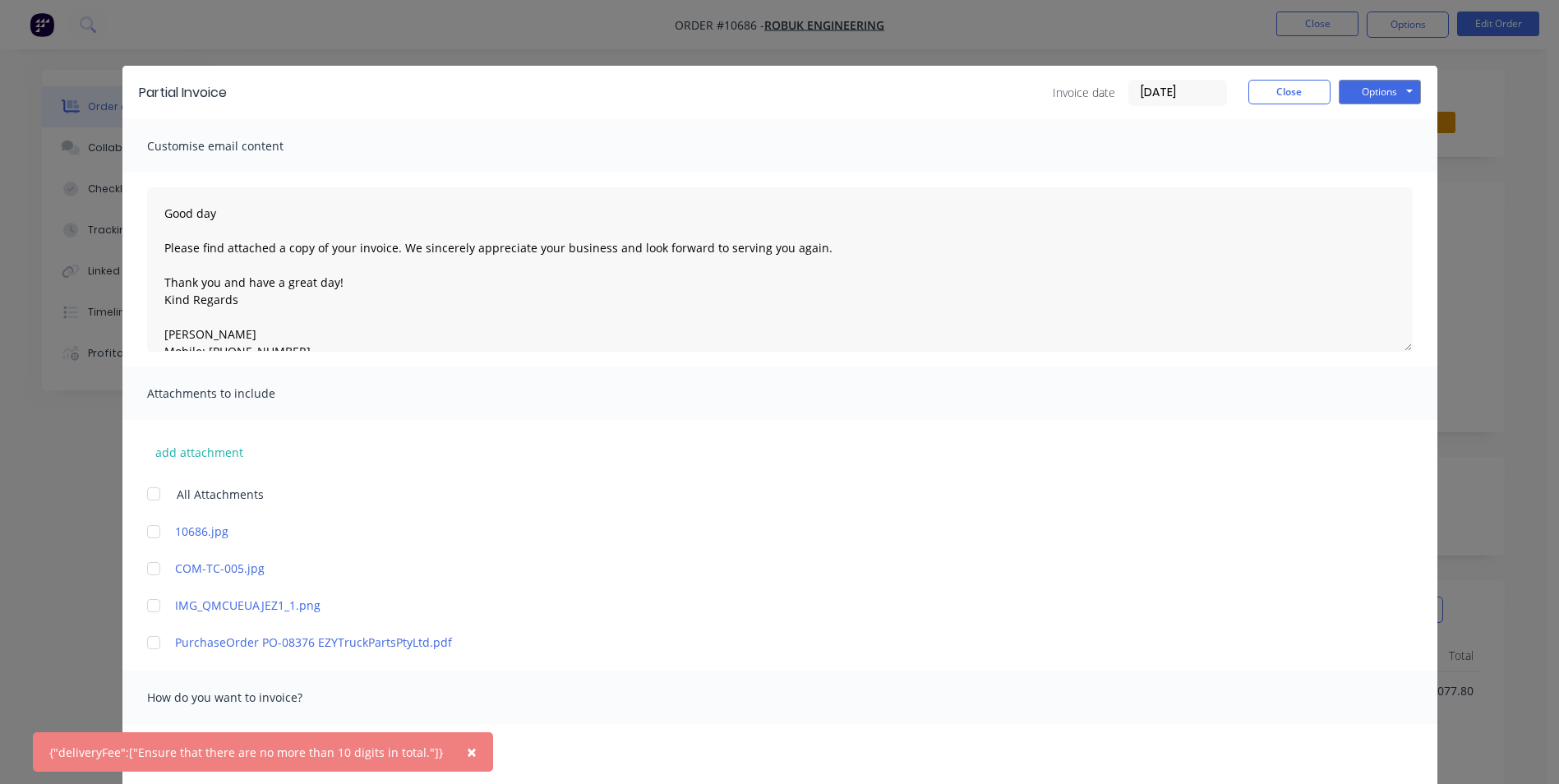
click at [467, 746] on span "×" at bounding box center [472, 752] width 10 height 23
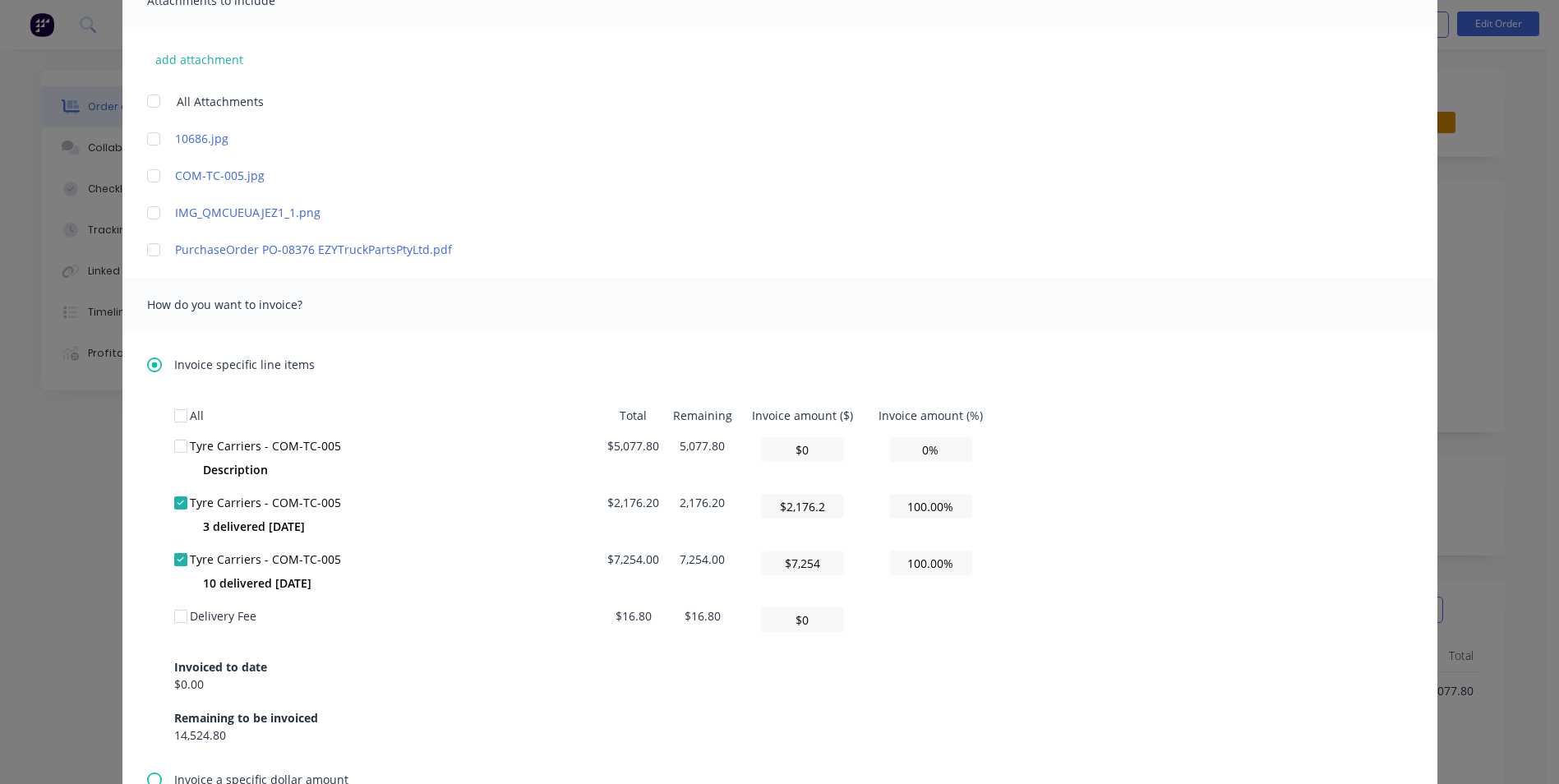
scroll to position [82, 0]
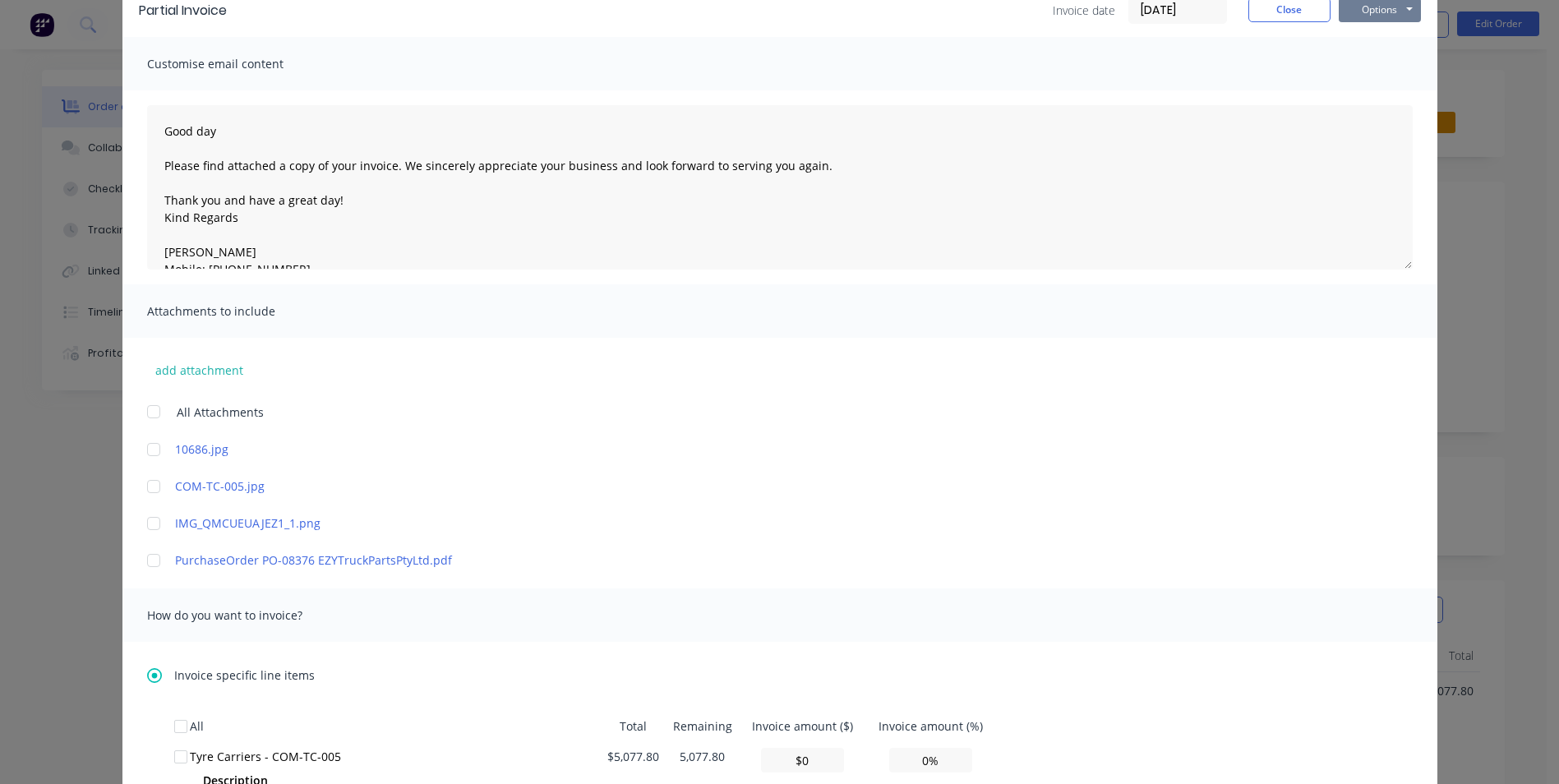
click at [1363, 10] on button "Options" at bounding box center [1379, 10] width 82 height 25
click at [1379, 32] on button "Preview" at bounding box center [1391, 39] width 105 height 27
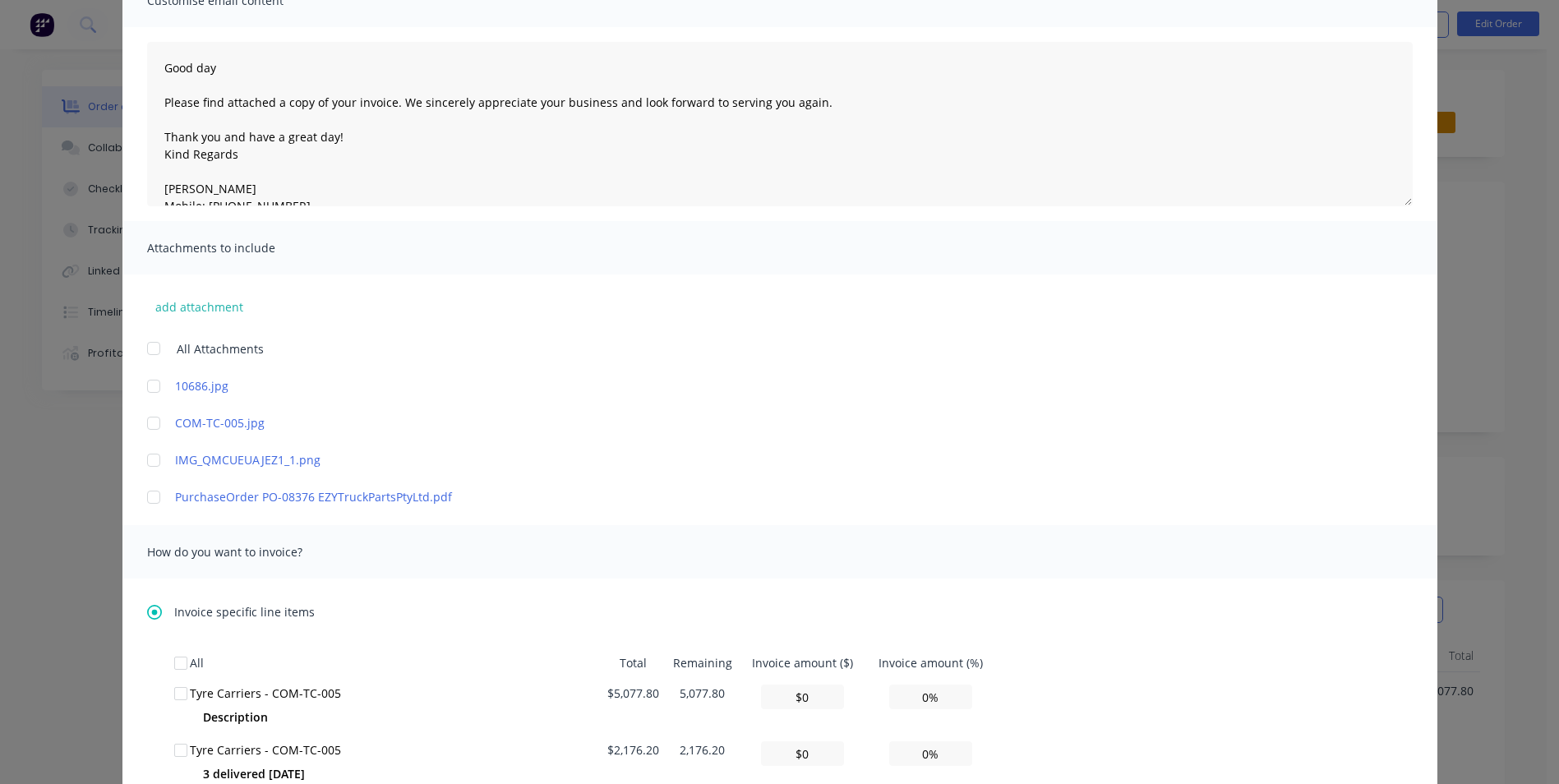
scroll to position [411, 0]
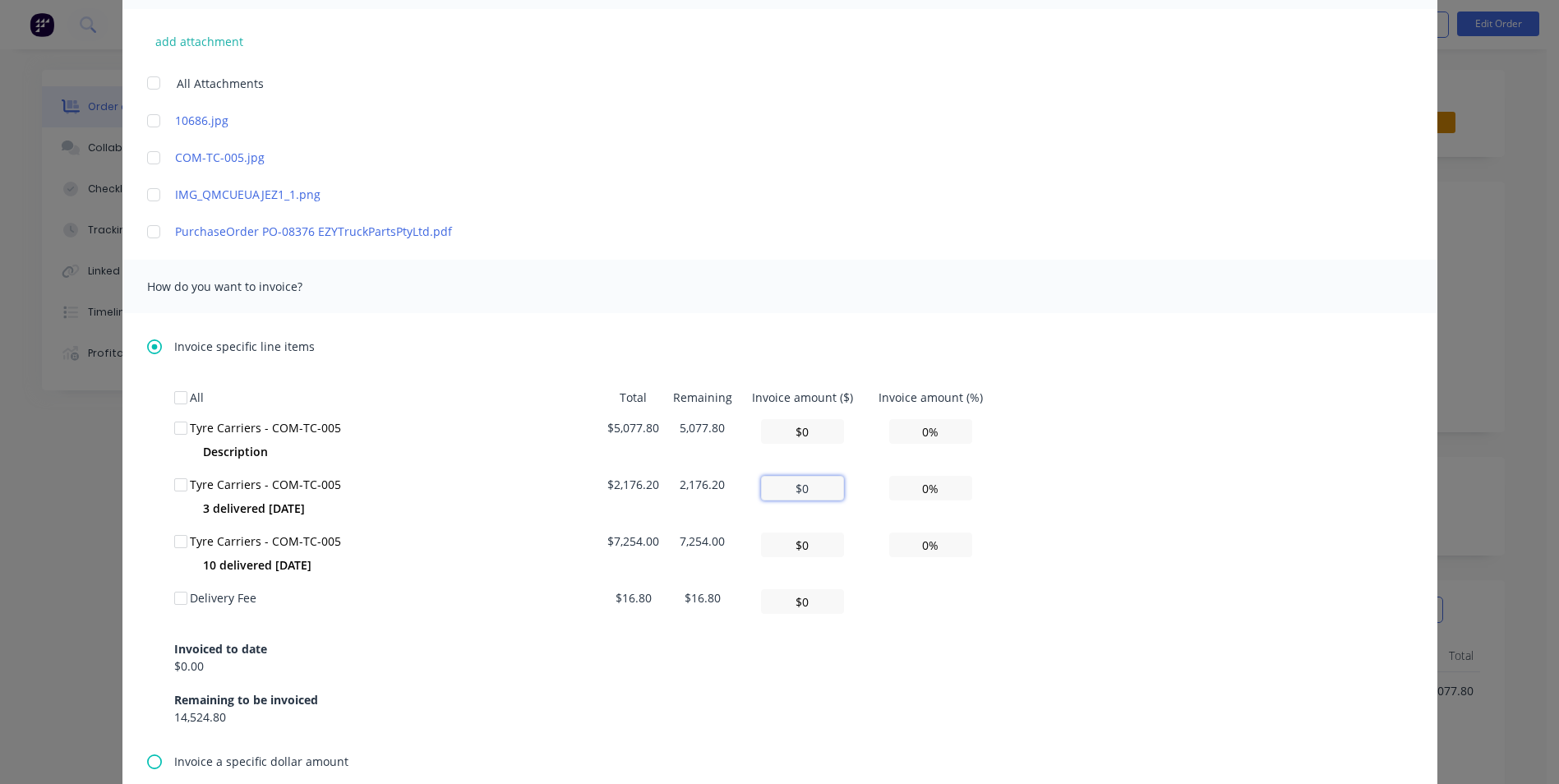
drag, startPoint x: 805, startPoint y: 493, endPoint x: 777, endPoint y: 487, distance: 28.6
click at [779, 485] on input "$0" at bounding box center [802, 488] width 83 height 25
type input "$2"
type input "0.09%"
type input "$21"
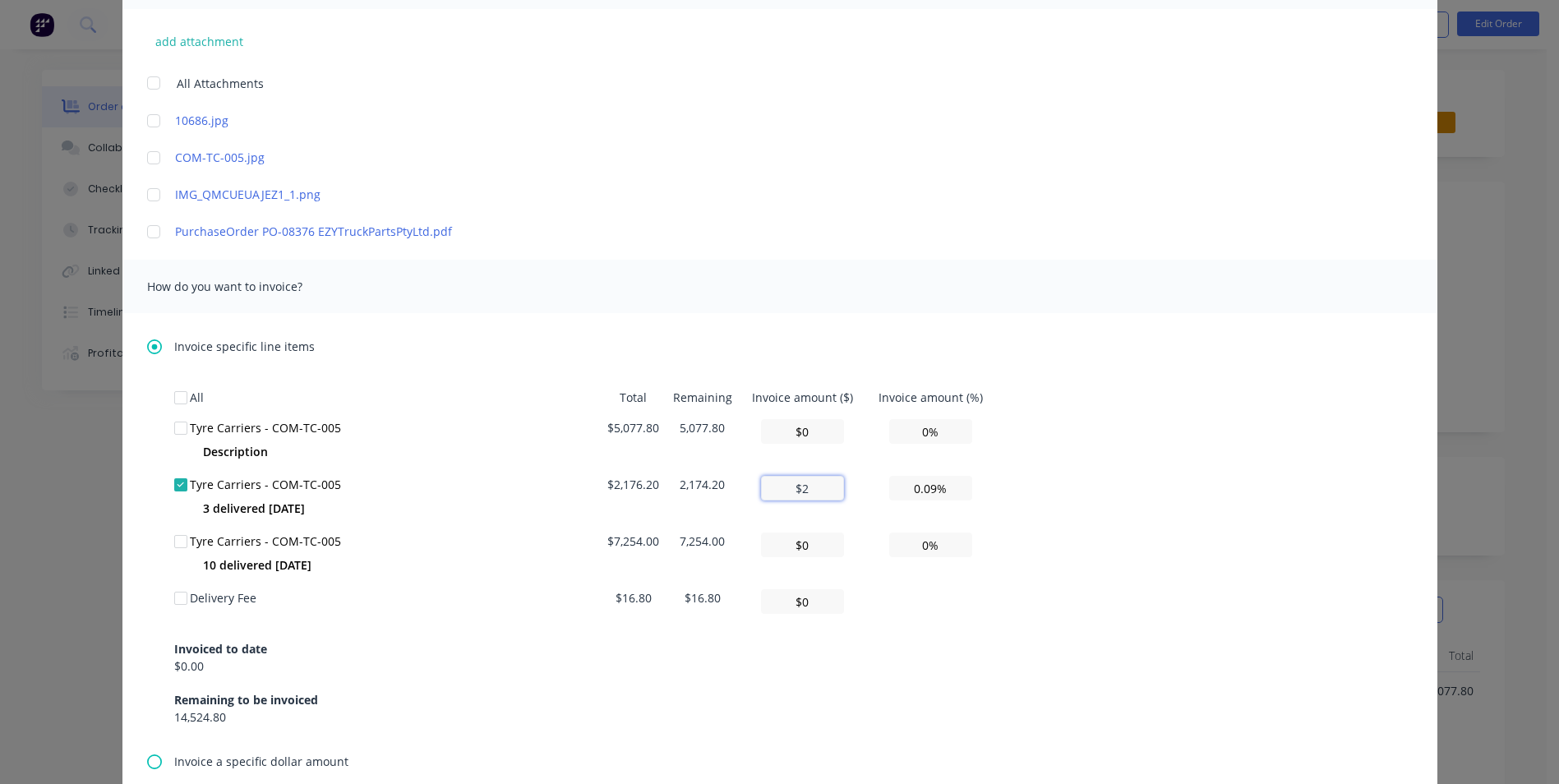
type input "0.96%"
type input "$217"
type input "9.97%"
type input "$2,176"
type input "99.99%"
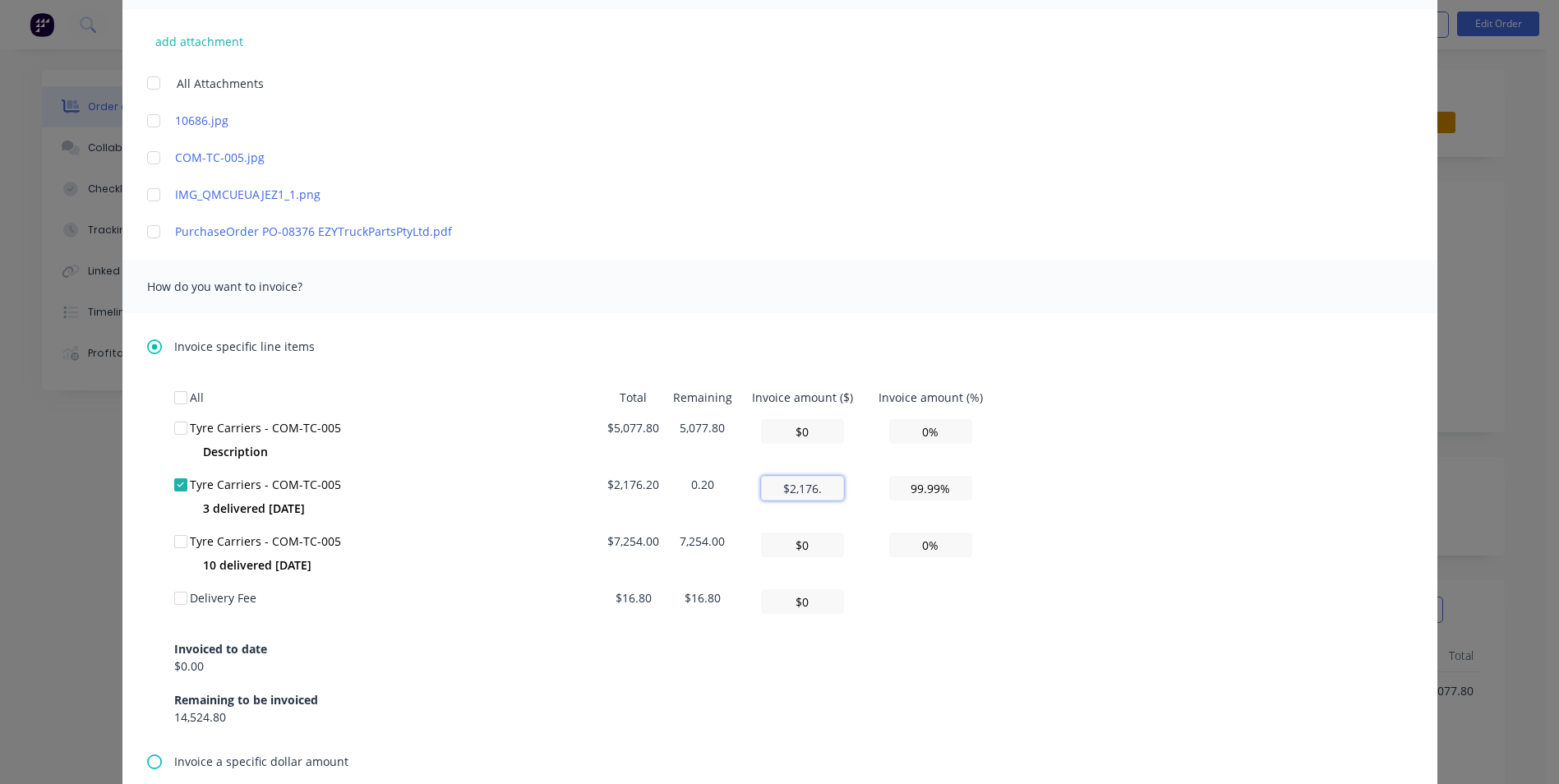
type input "$2,176.2"
type input "100.00%"
type input "$2,176.2"
drag, startPoint x: 800, startPoint y: 552, endPoint x: 814, endPoint y: 549, distance: 14.3
click at [816, 549] on input "$0" at bounding box center [802, 544] width 83 height 25
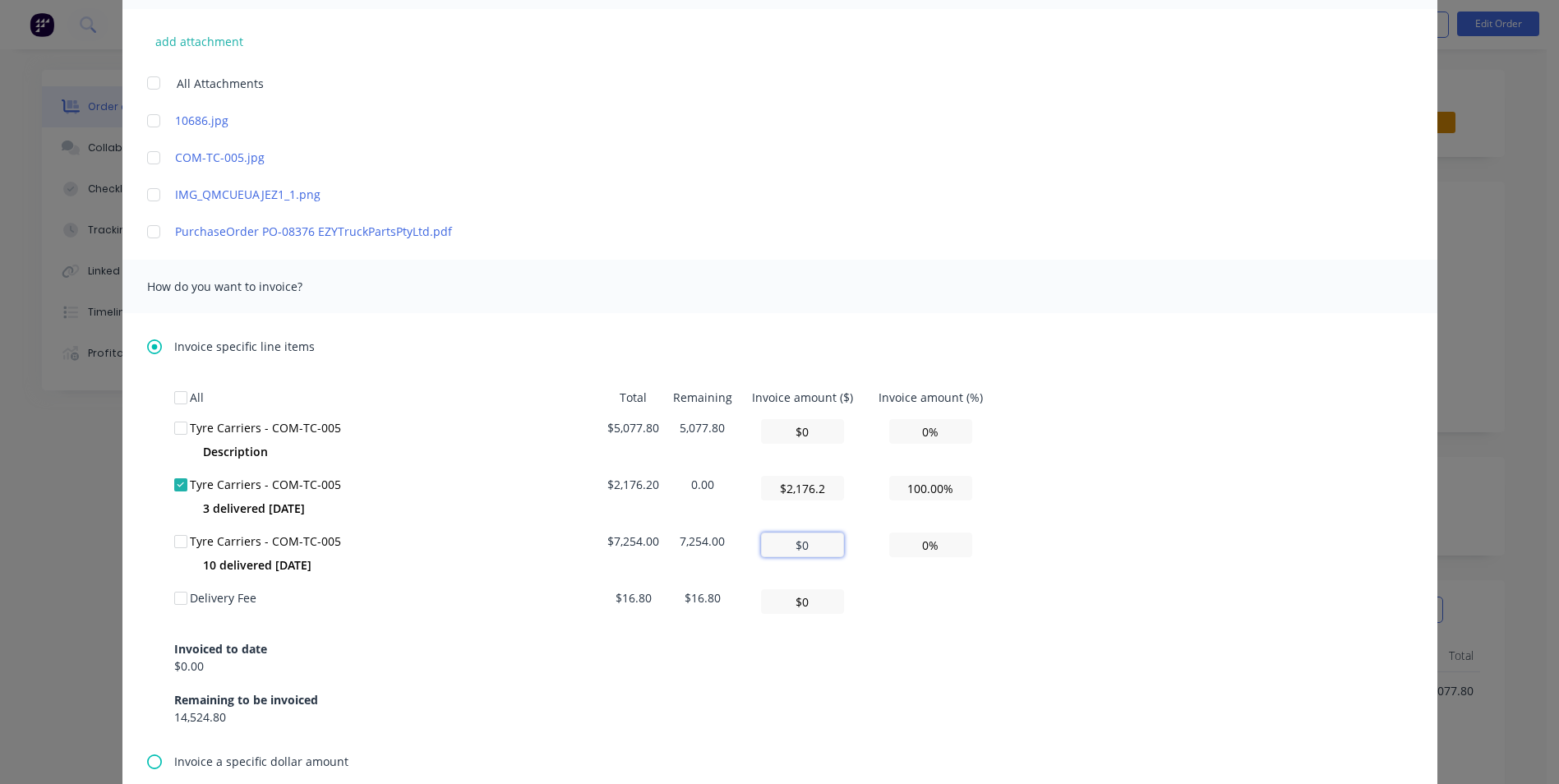
type input "$7"
type input "0.10%"
type input "$72"
type input "0.99%"
type input "$725"
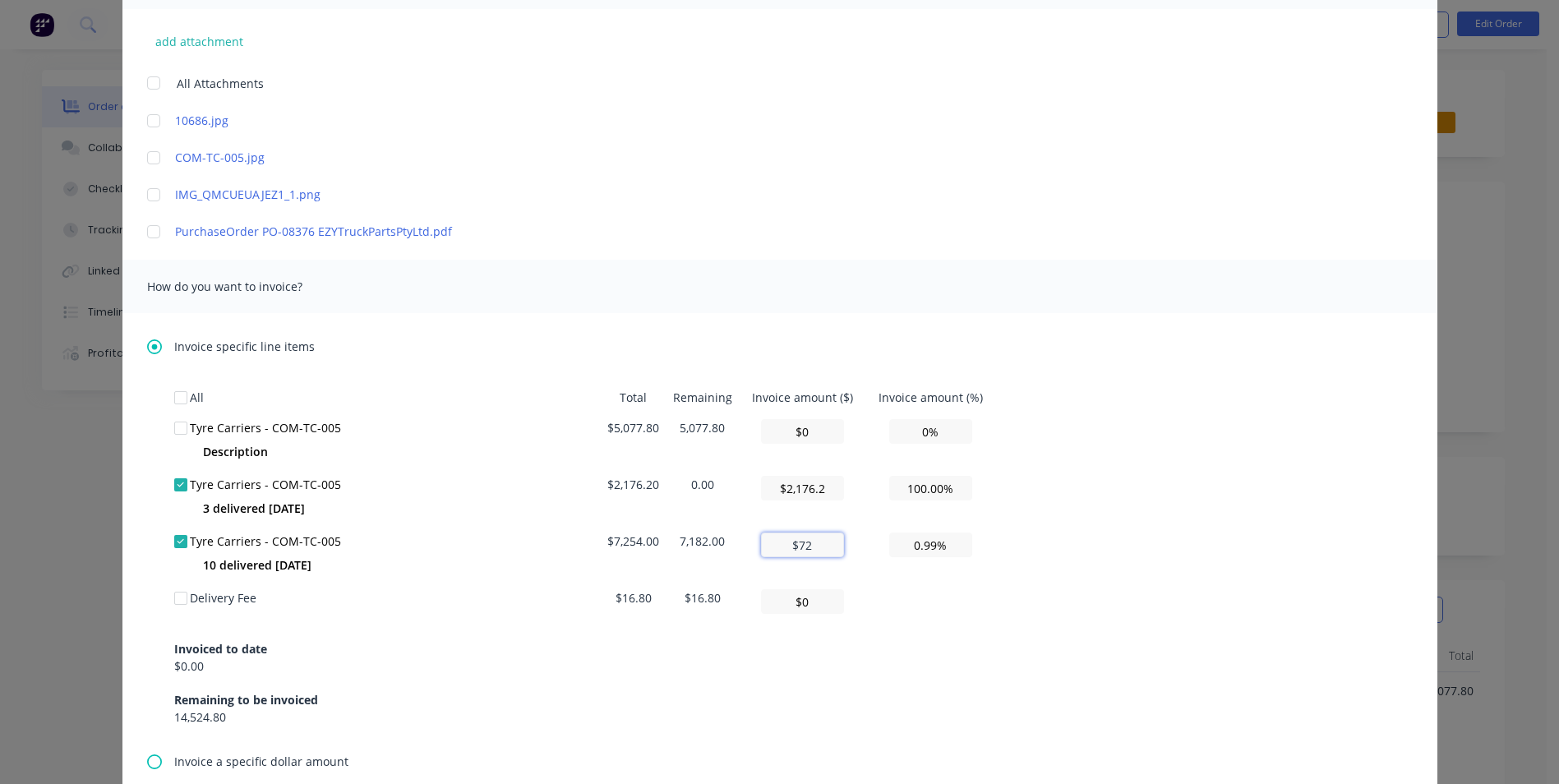
type input "9.99%"
type input "$7,254"
type input "100.00%"
type input "$7,254"
click at [856, 687] on div "Invoiced to date $0.00 Remaining to be invoiced 14,524.80" at bounding box center [780, 672] width 1211 height 105
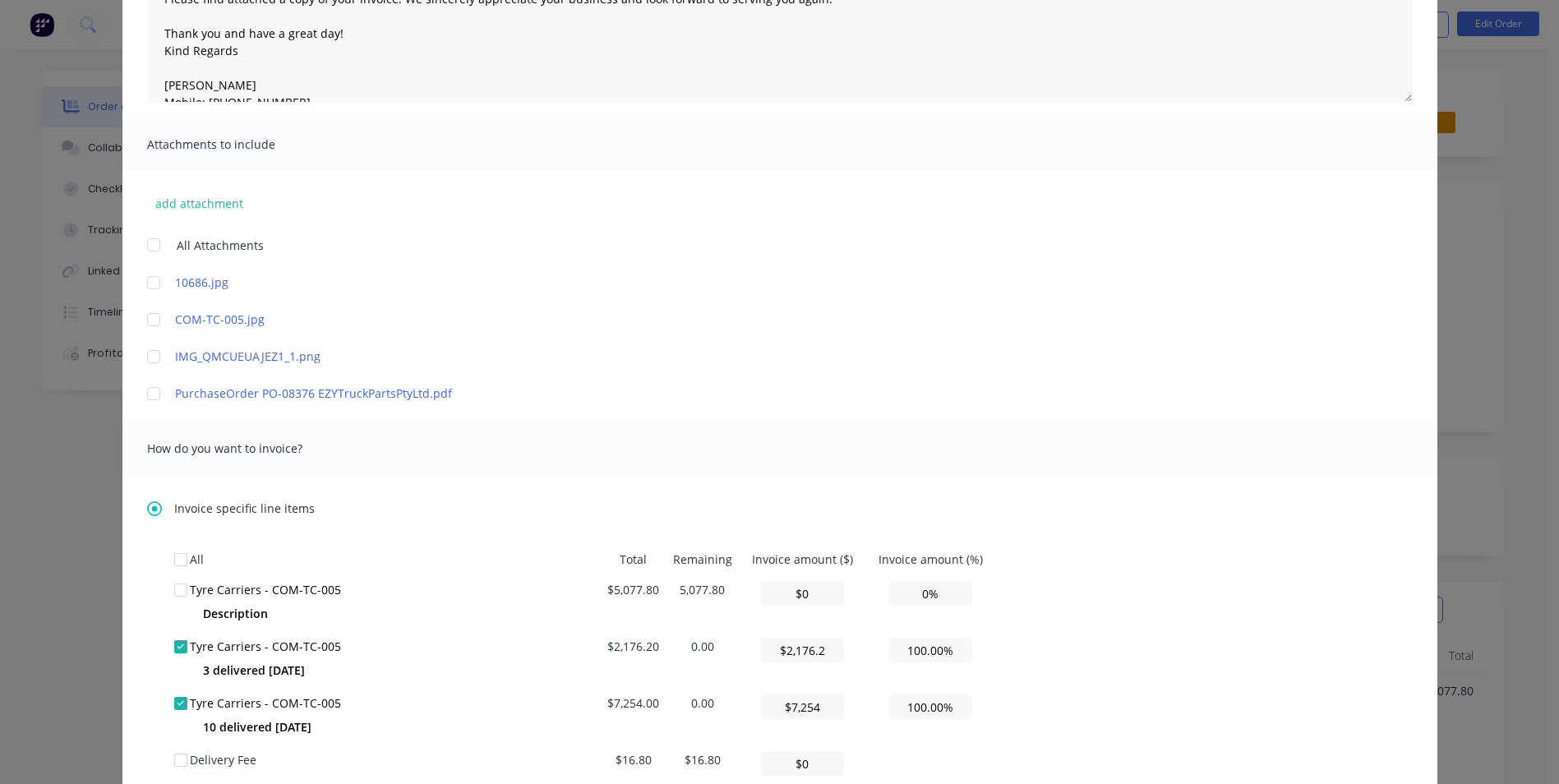
scroll to position [0, 0]
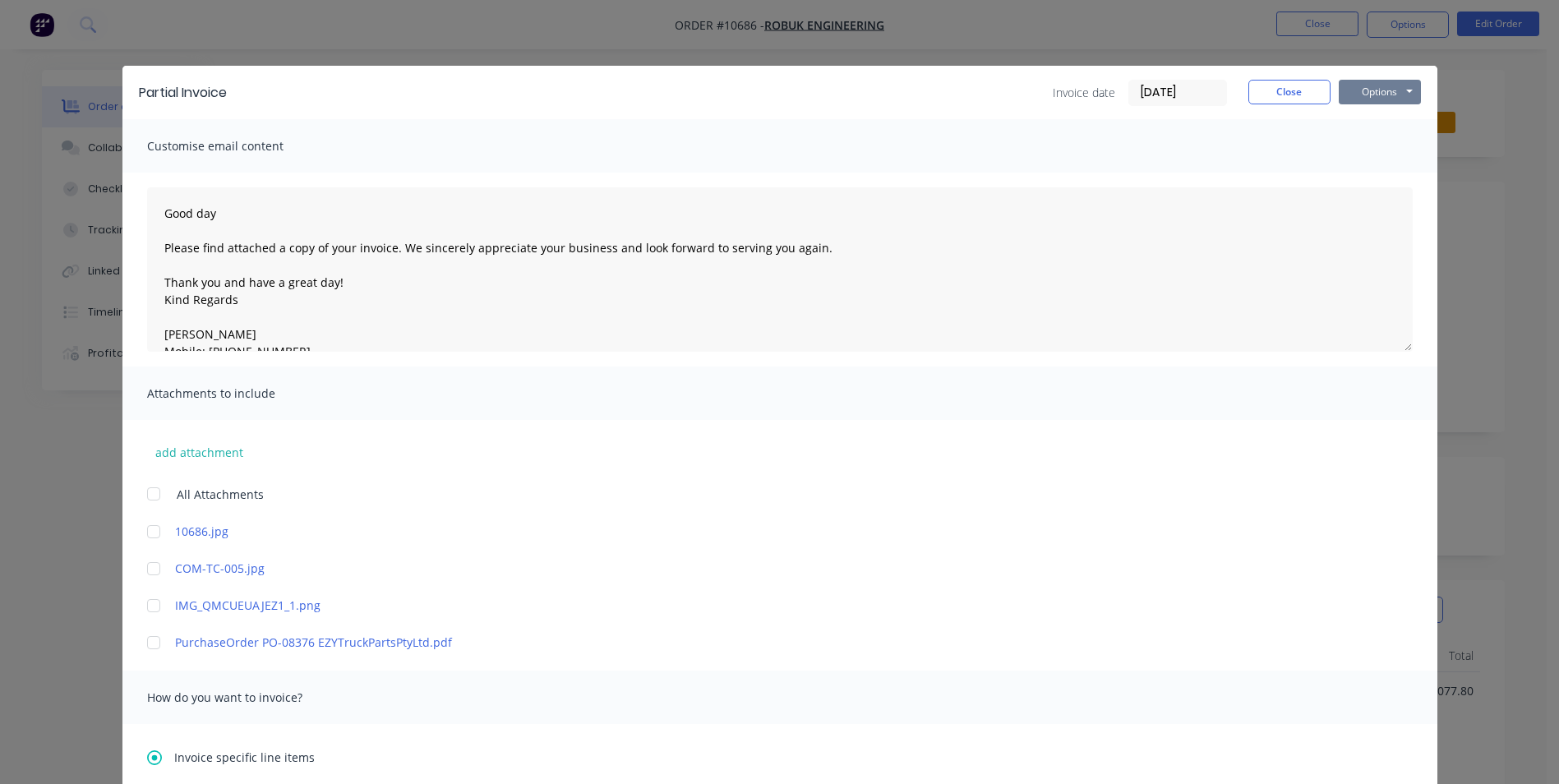
click at [1369, 80] on button "Options" at bounding box center [1379, 92] width 82 height 25
click at [1384, 174] on button "Email" at bounding box center [1391, 175] width 105 height 27
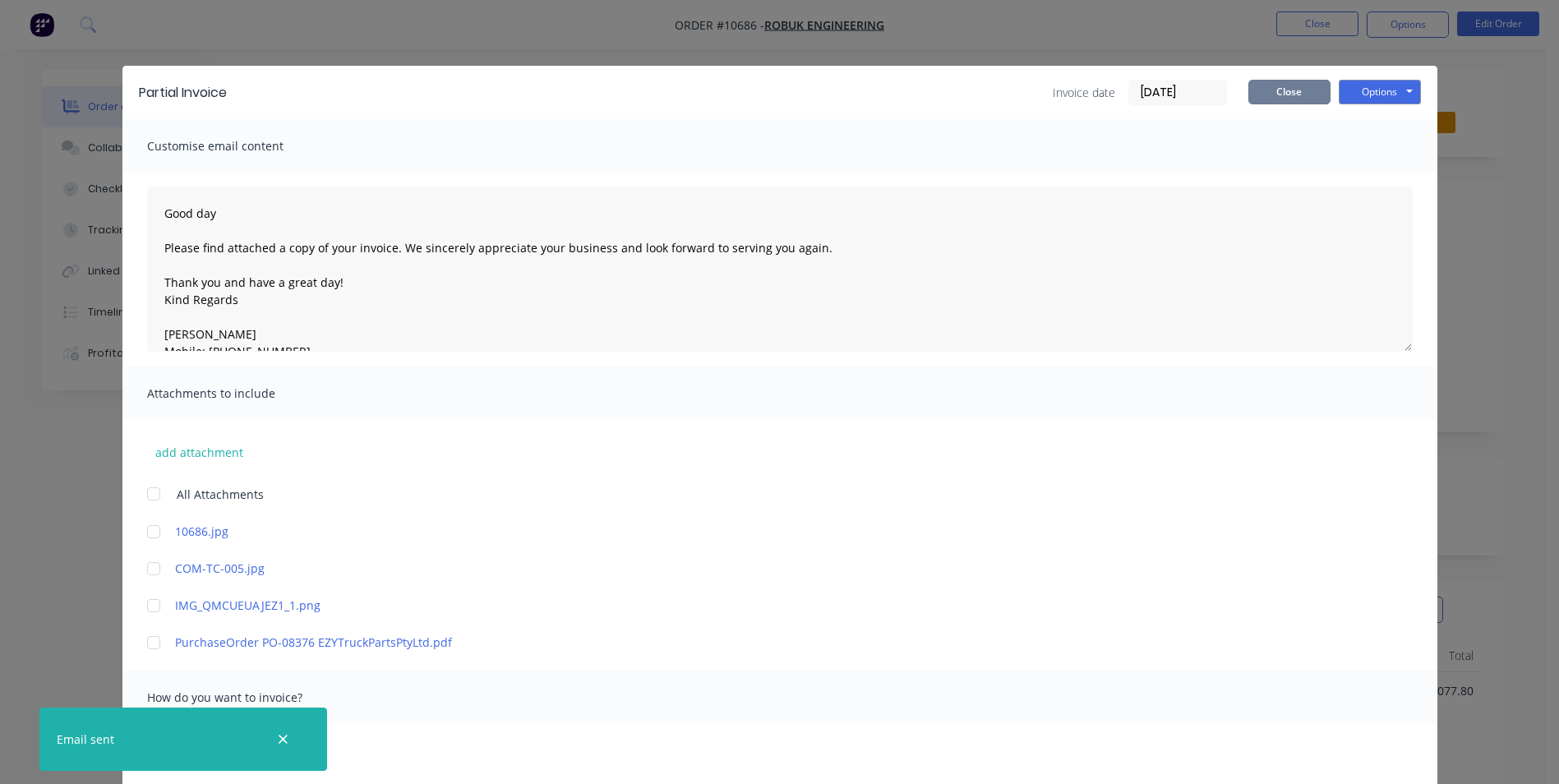
click at [1266, 91] on button "Close" at bounding box center [1290, 92] width 82 height 25
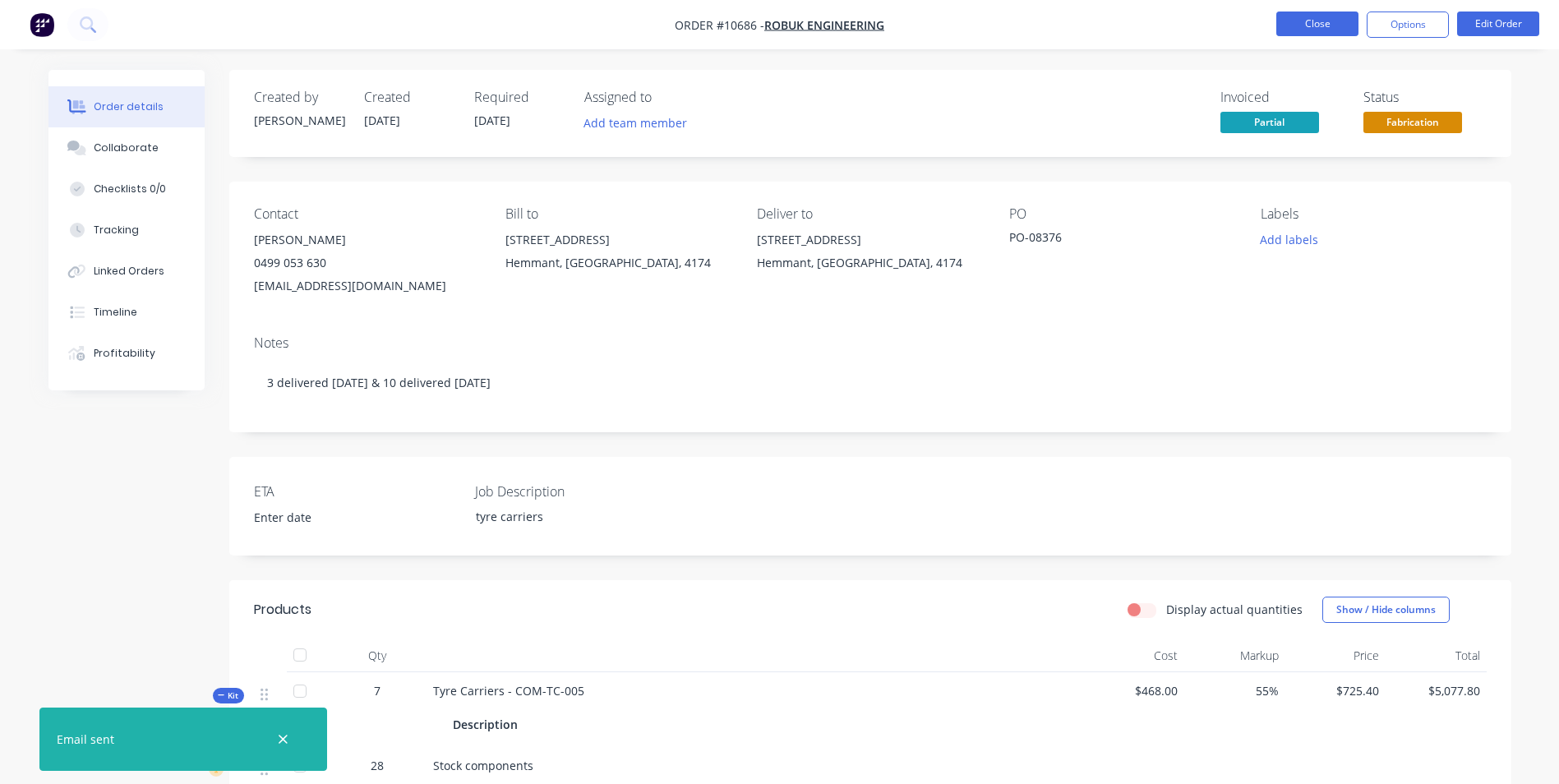
click at [1344, 29] on button "Close" at bounding box center [1317, 24] width 82 height 25
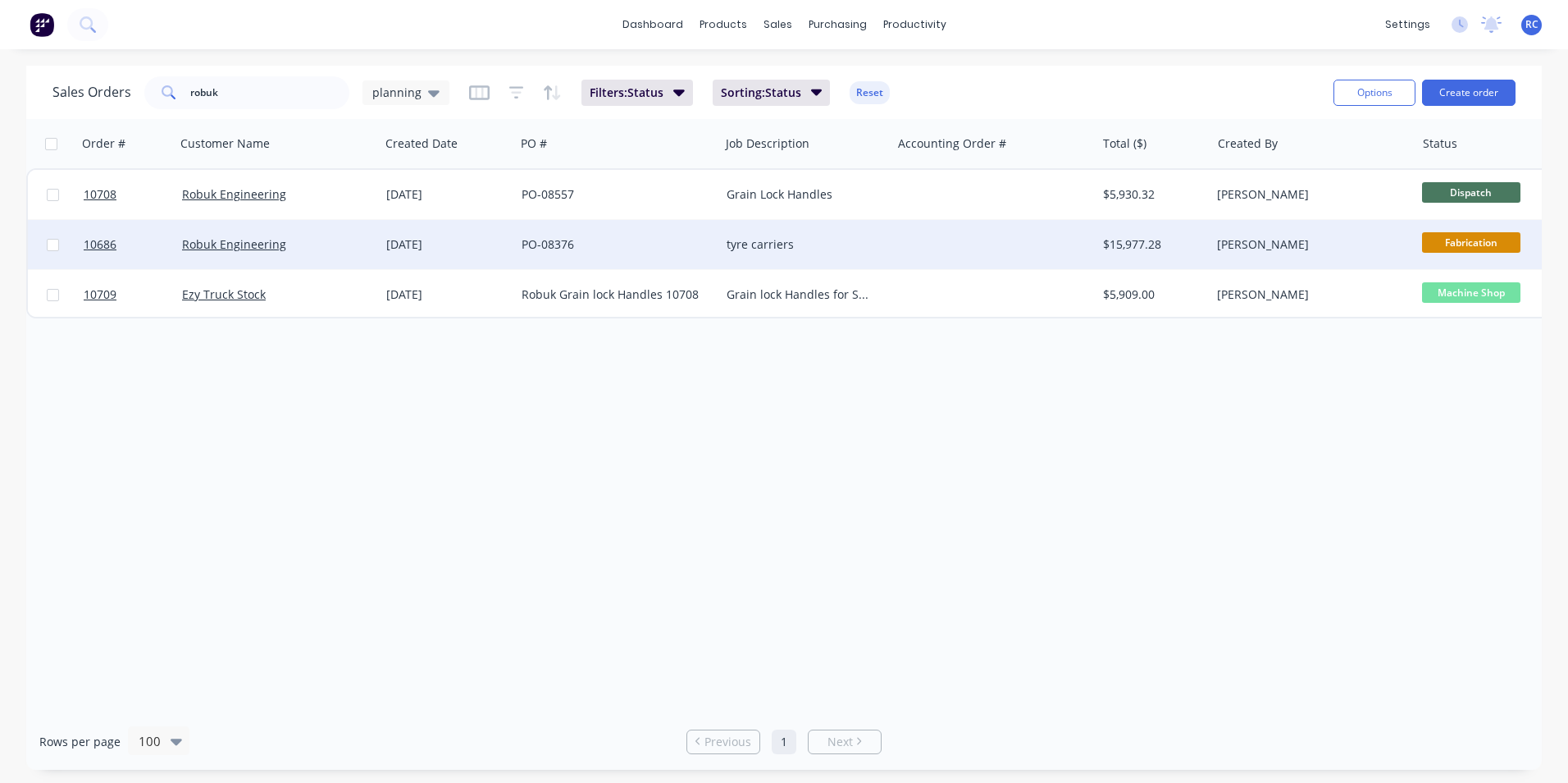
click at [396, 241] on div "[DATE]" at bounding box center [447, 244] width 122 height 16
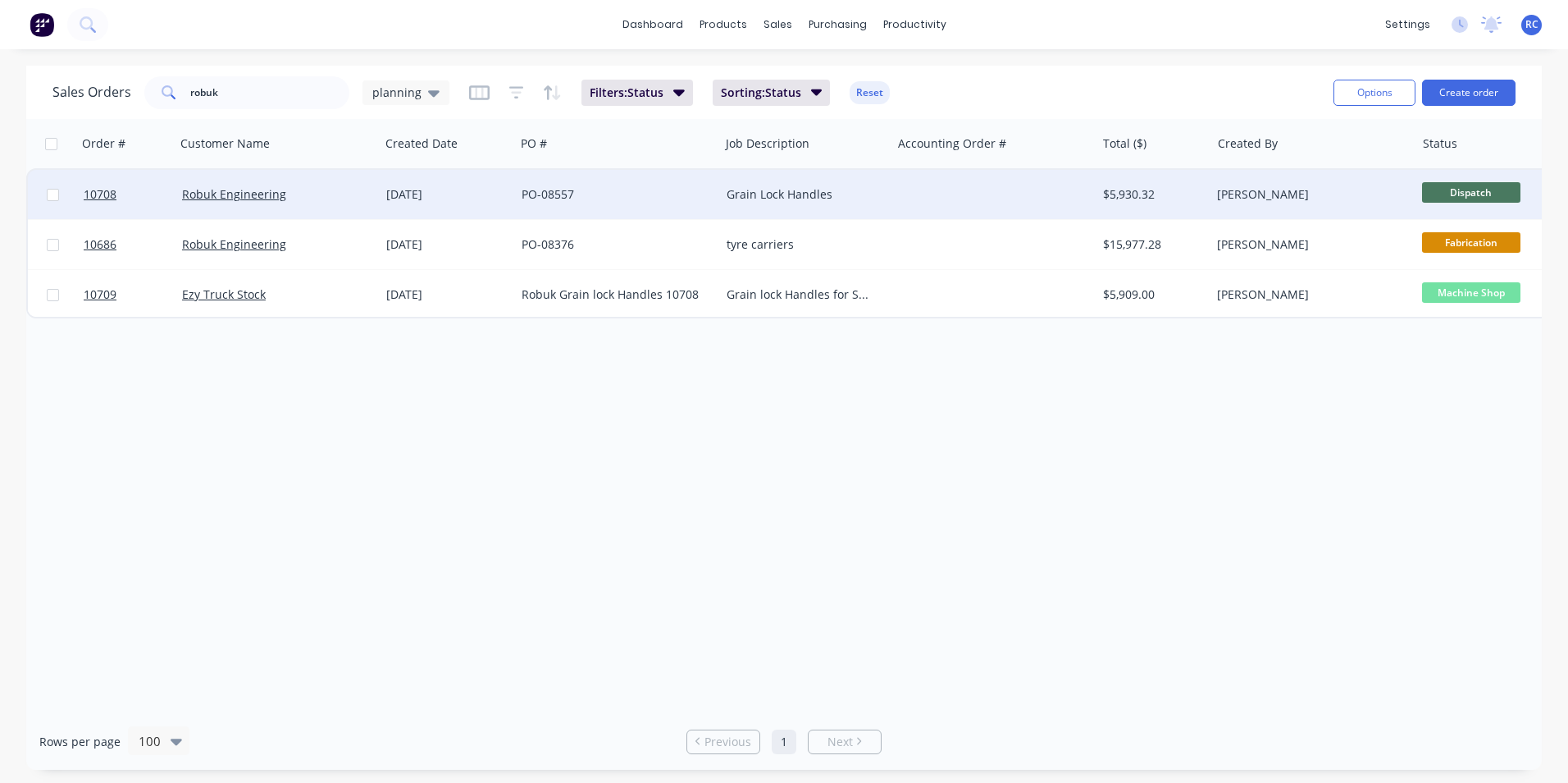
click at [694, 192] on div "PO-08557" at bounding box center [612, 194] width 182 height 16
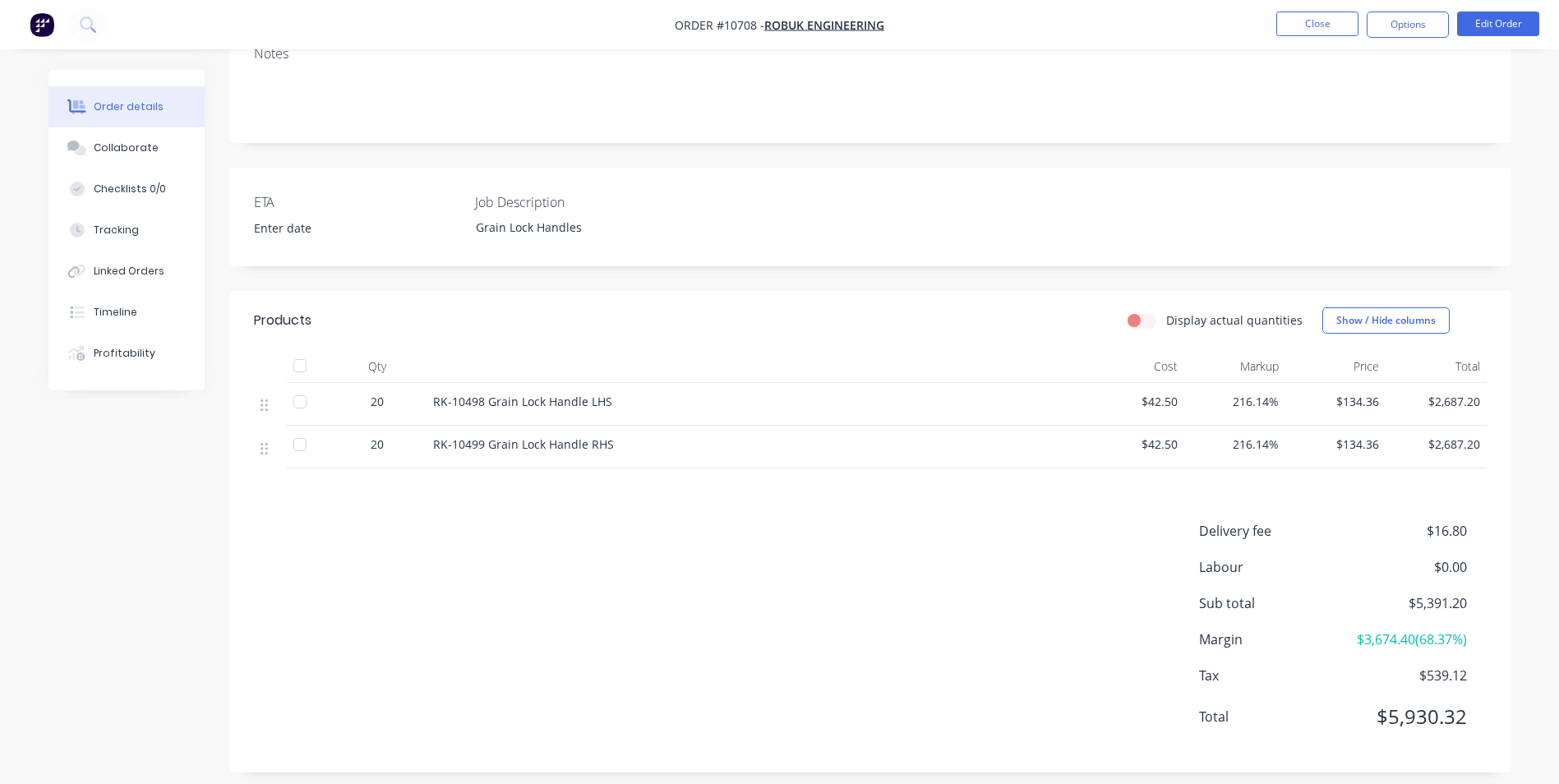
scroll to position [303, 0]
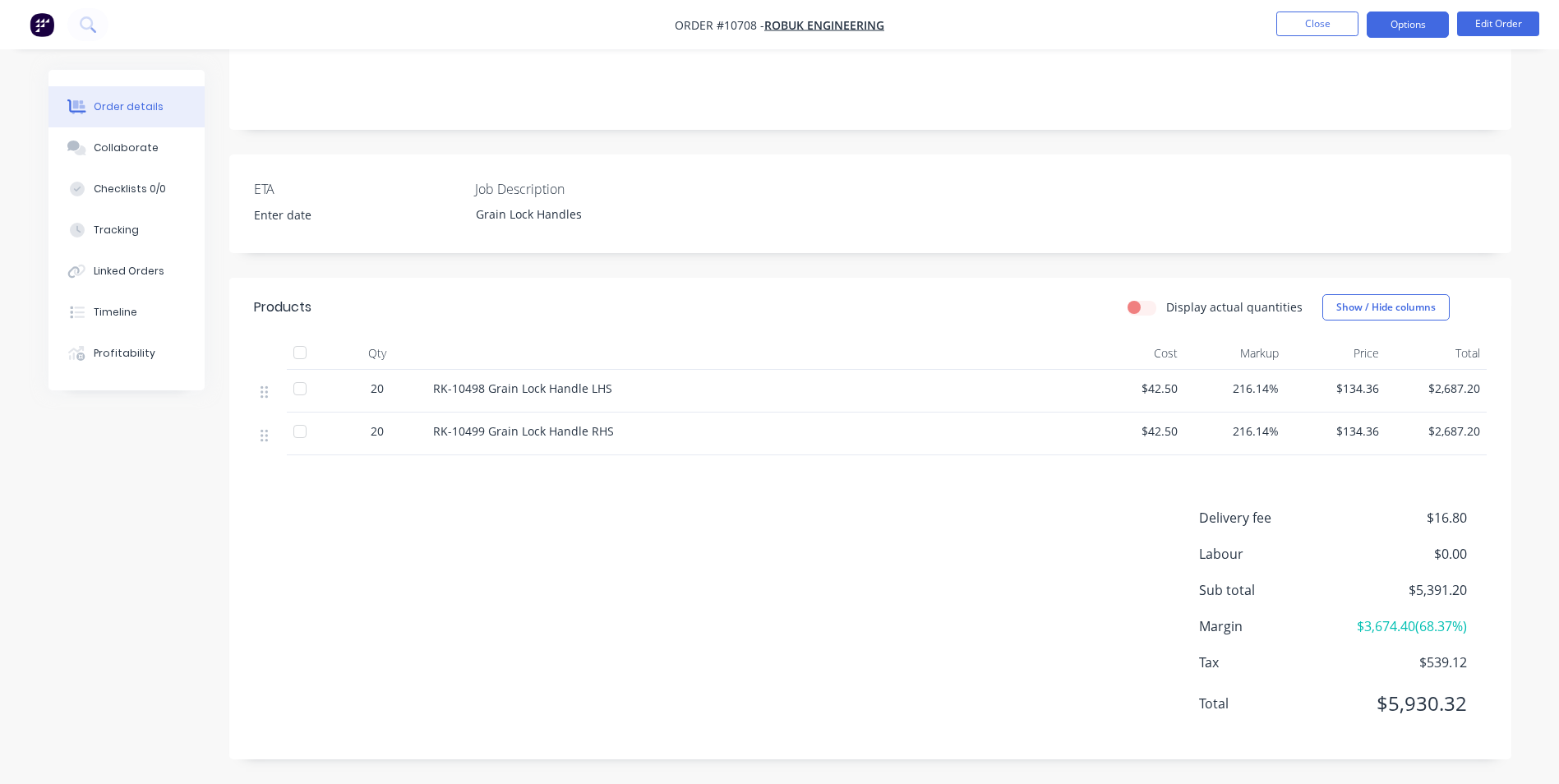
click at [1410, 22] on button "Options" at bounding box center [1408, 25] width 82 height 27
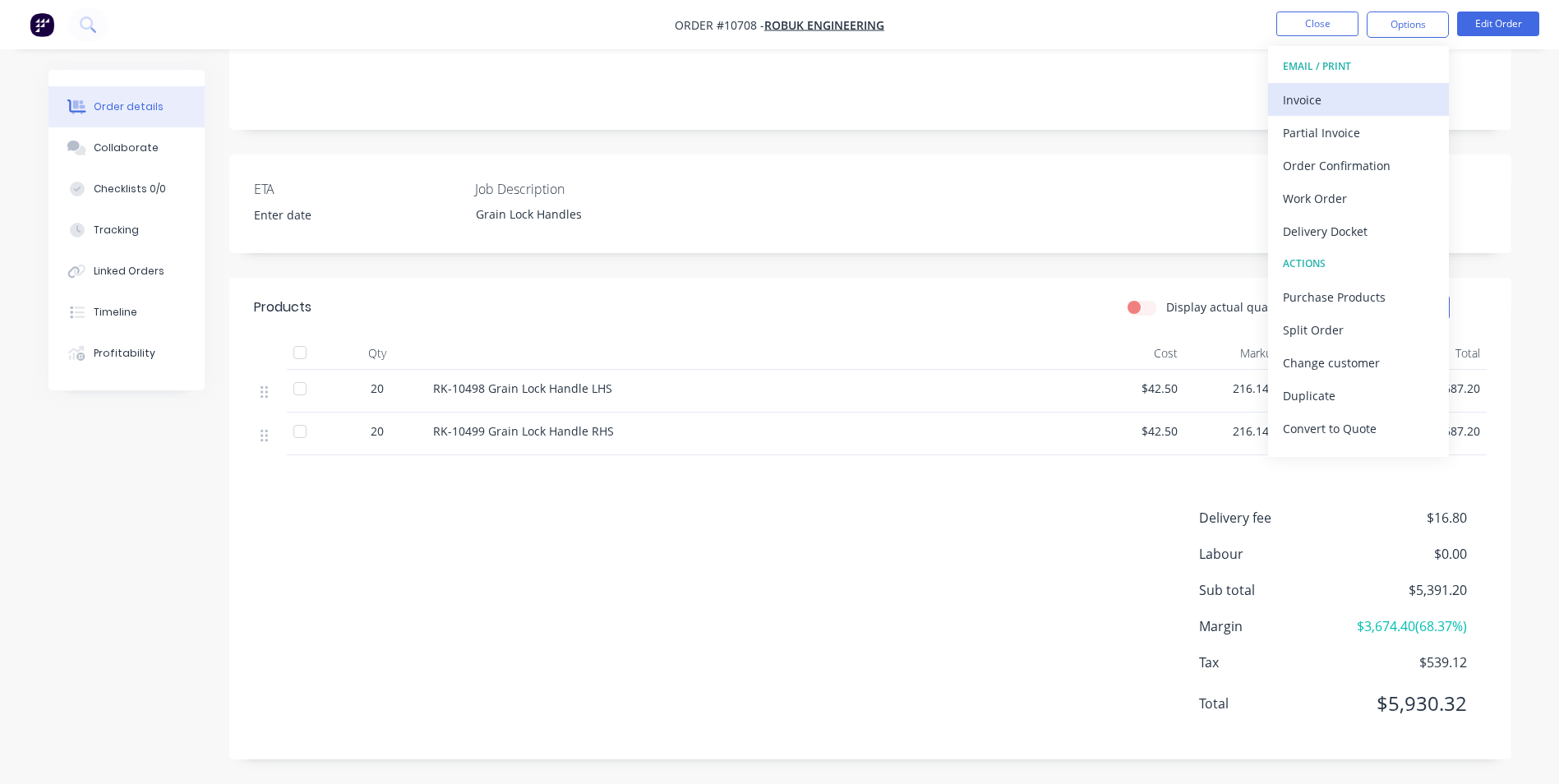
click at [1343, 84] on button "Invoice" at bounding box center [1357, 99] width 181 height 32
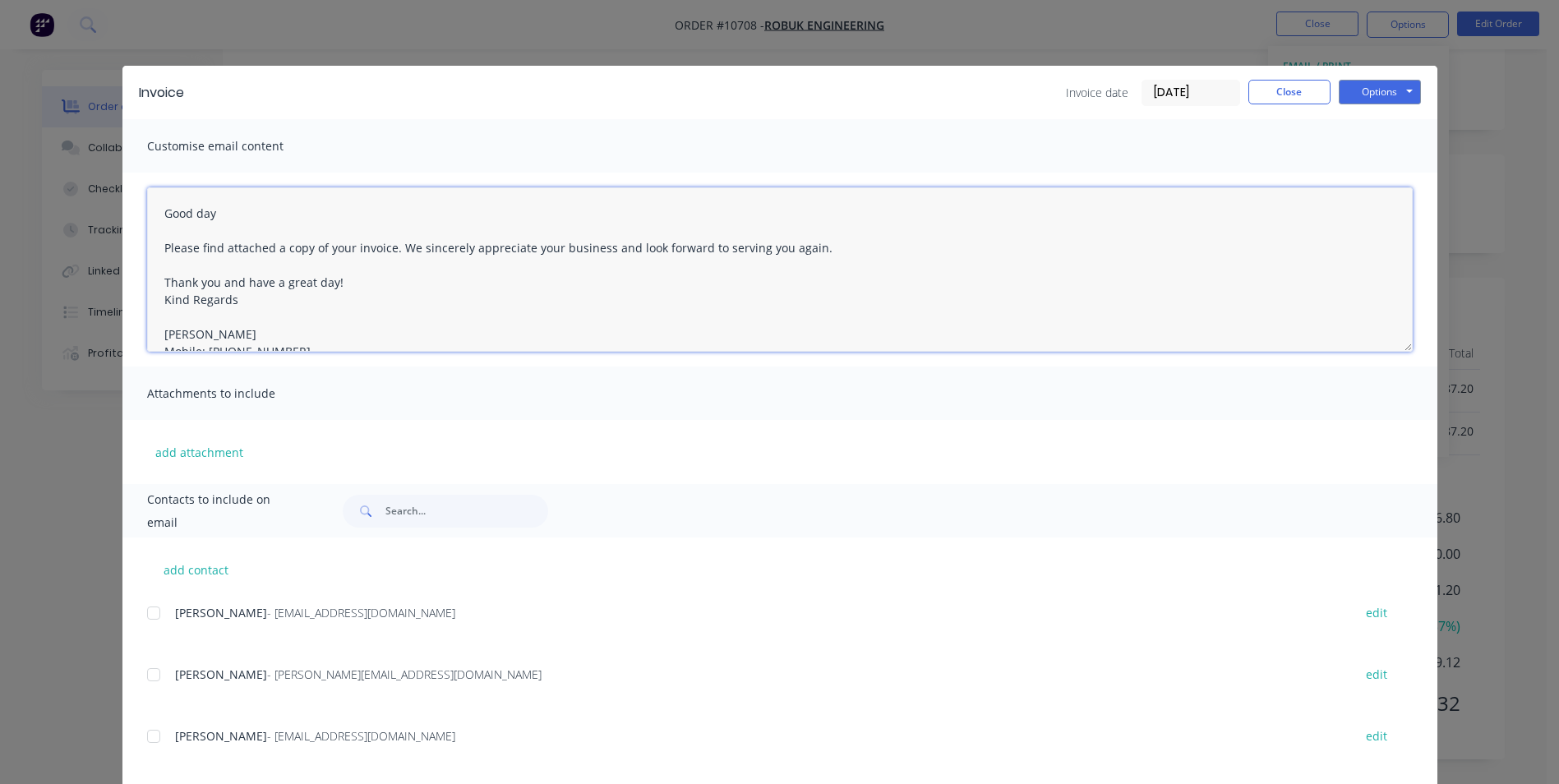
click at [382, 247] on textarea "Good day Please find attached a copy of your invoice. We sincerely appreciate y…" at bounding box center [780, 269] width 1266 height 164
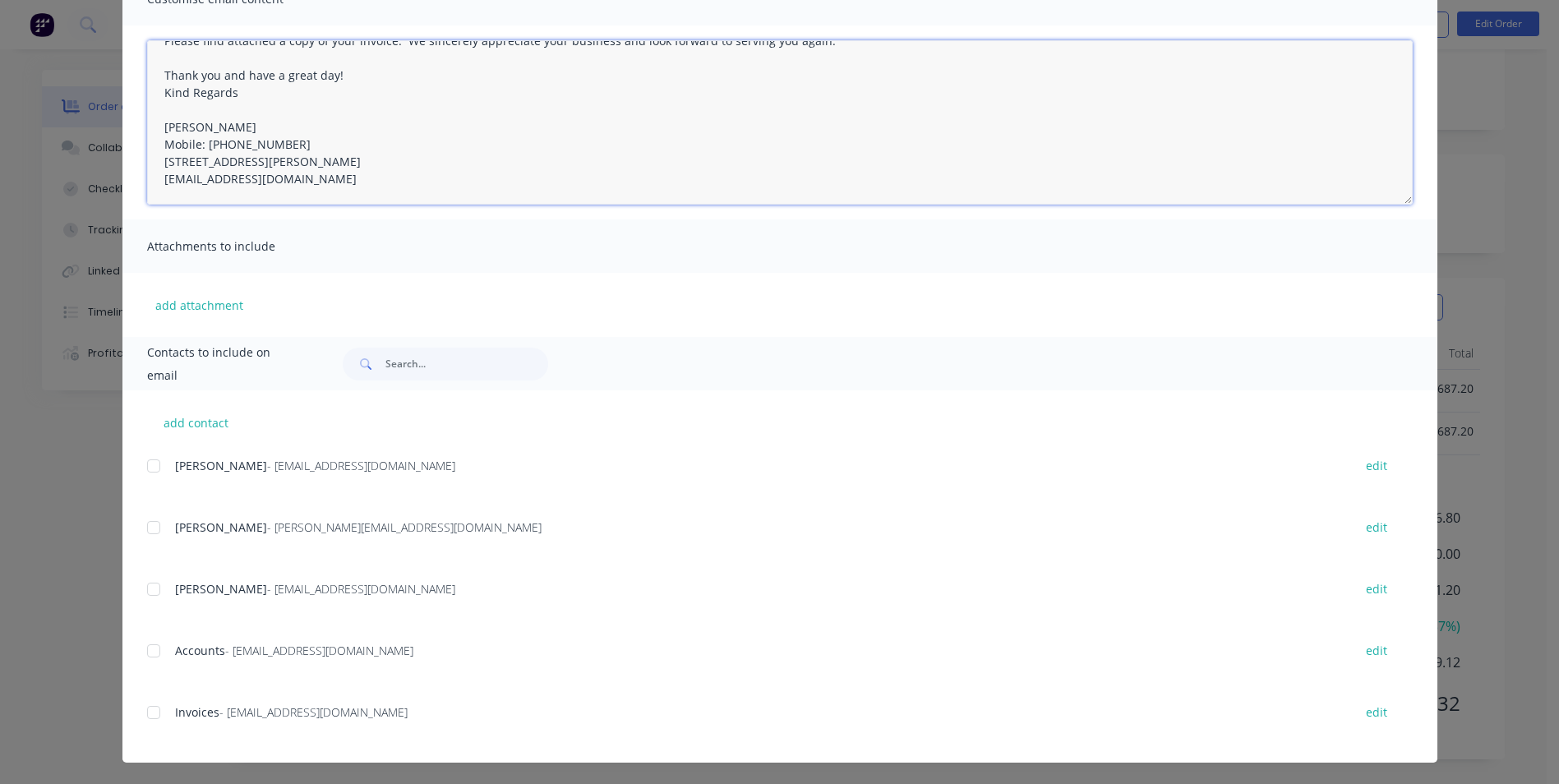
scroll to position [149, 0]
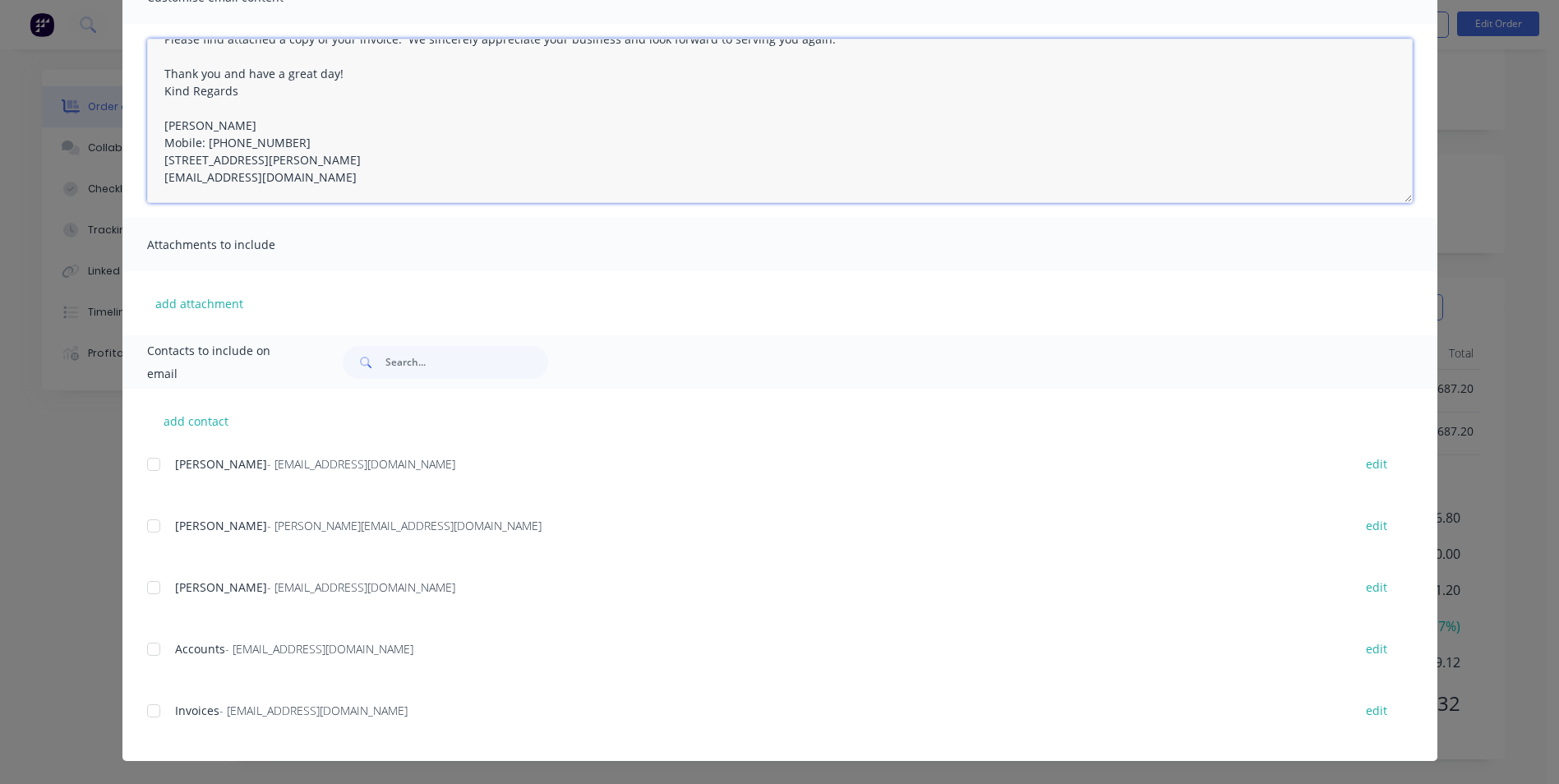
click at [144, 711] on div at bounding box center [154, 710] width 32 height 32
type textarea "Good day Please find attached a copy of your invoice. We sincerely appreciate y…"
drag, startPoint x: 151, startPoint y: 590, endPoint x: 279, endPoint y: 572, distance: 129.3
click at [151, 589] on div at bounding box center [154, 587] width 32 height 32
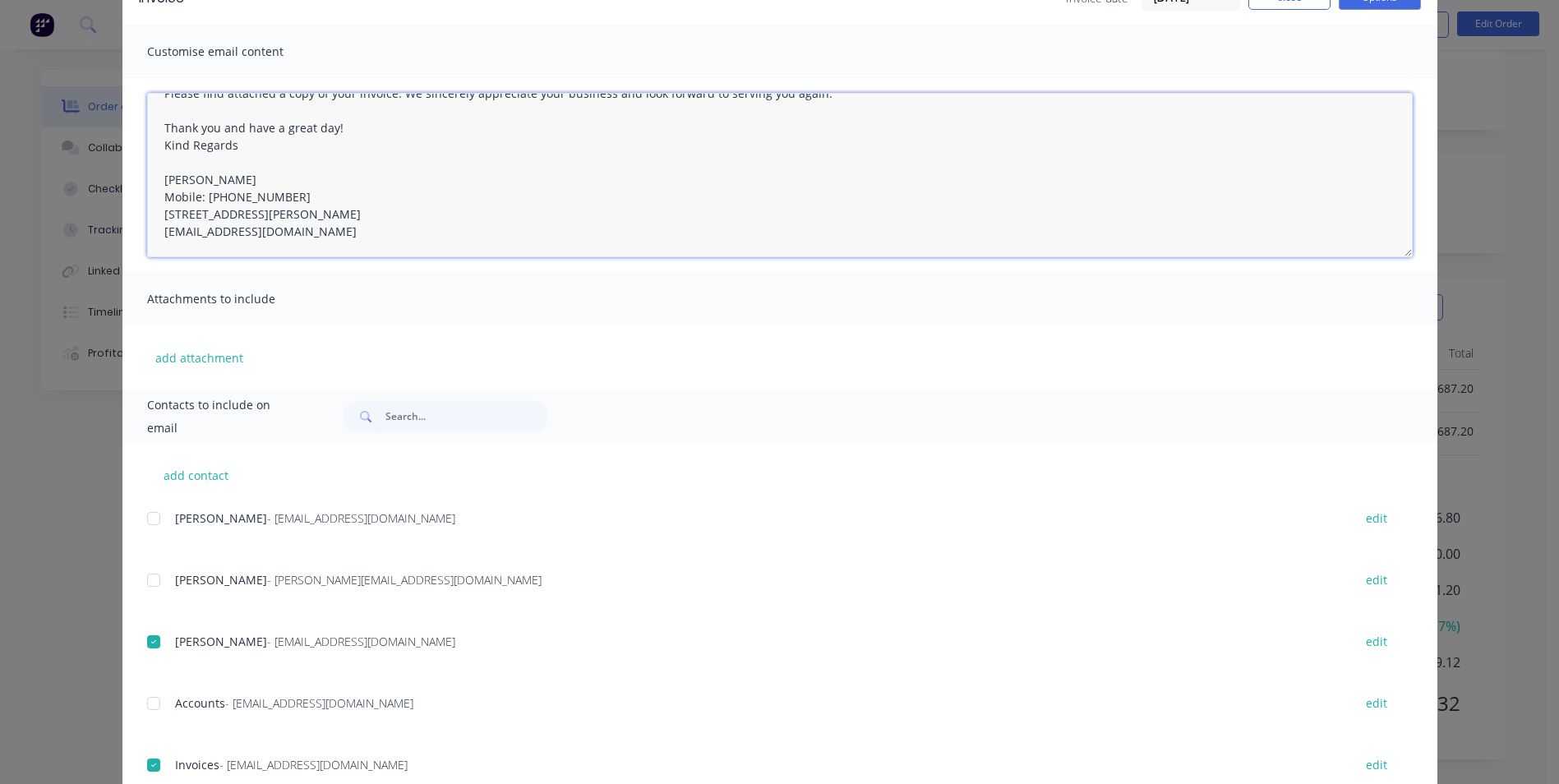
scroll to position [0, 0]
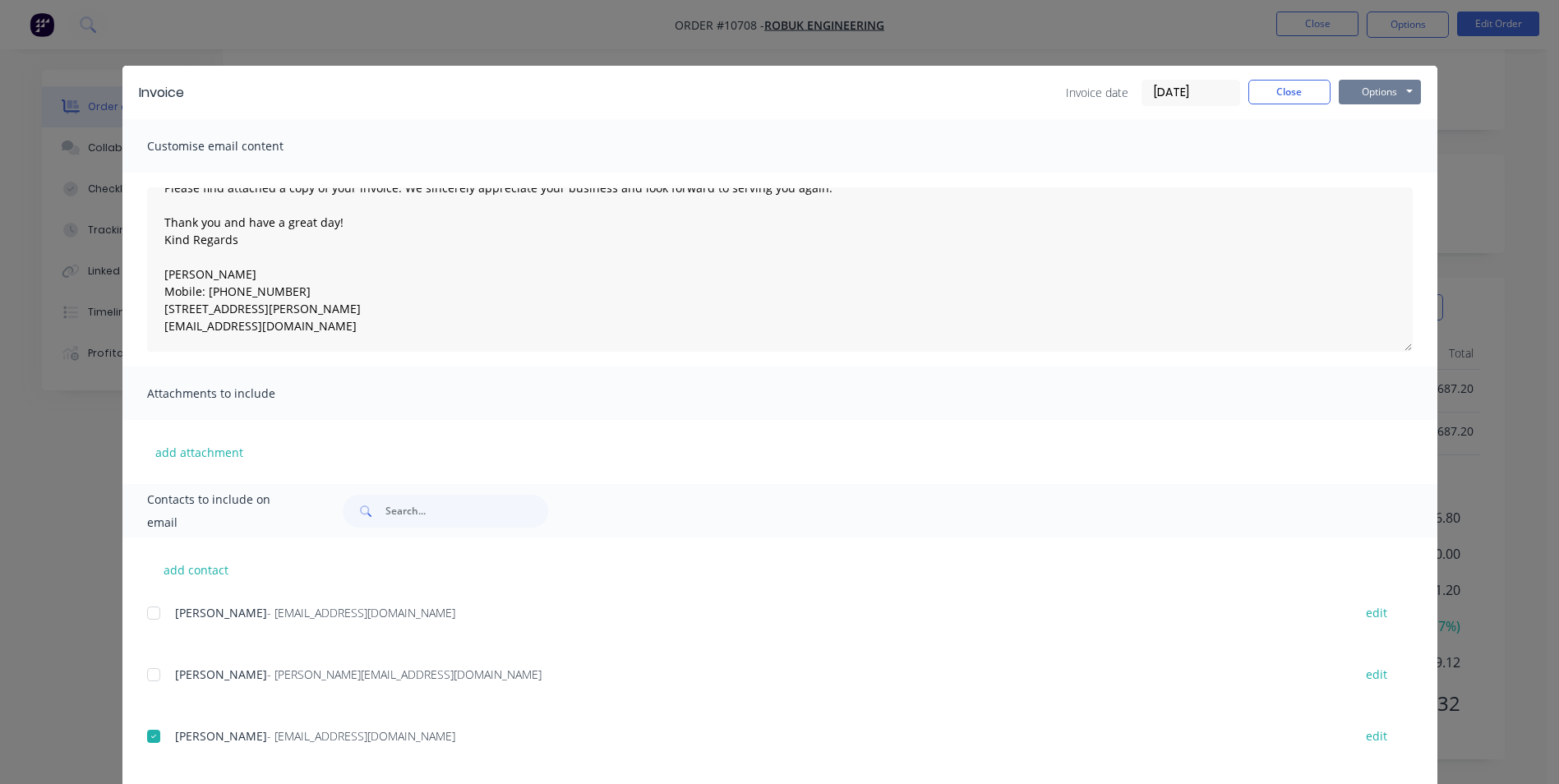
click at [1381, 98] on button "Options" at bounding box center [1379, 92] width 82 height 25
click at [1390, 172] on button "Email" at bounding box center [1391, 175] width 105 height 27
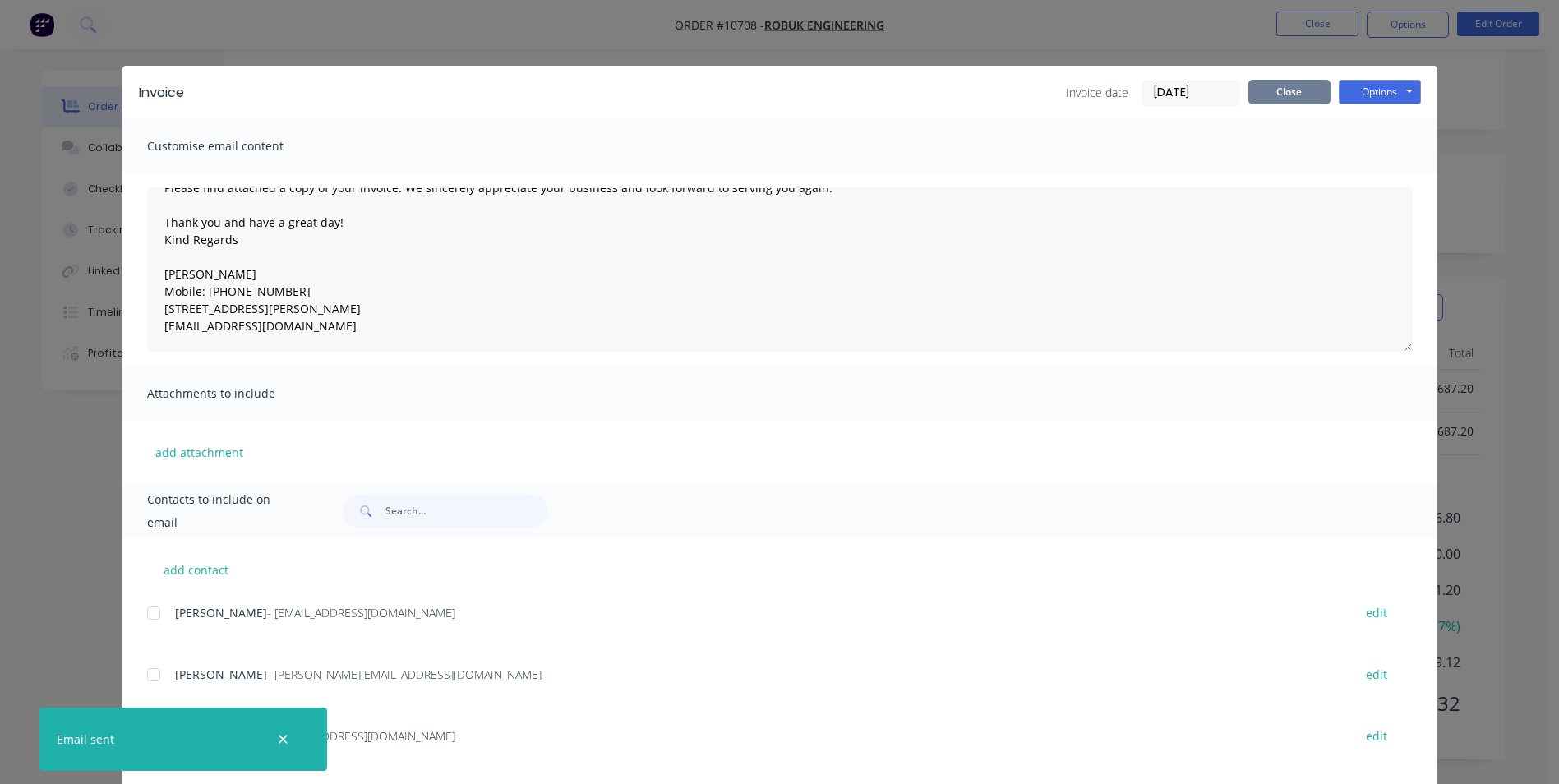
click at [1296, 92] on button "Close" at bounding box center [1290, 92] width 82 height 25
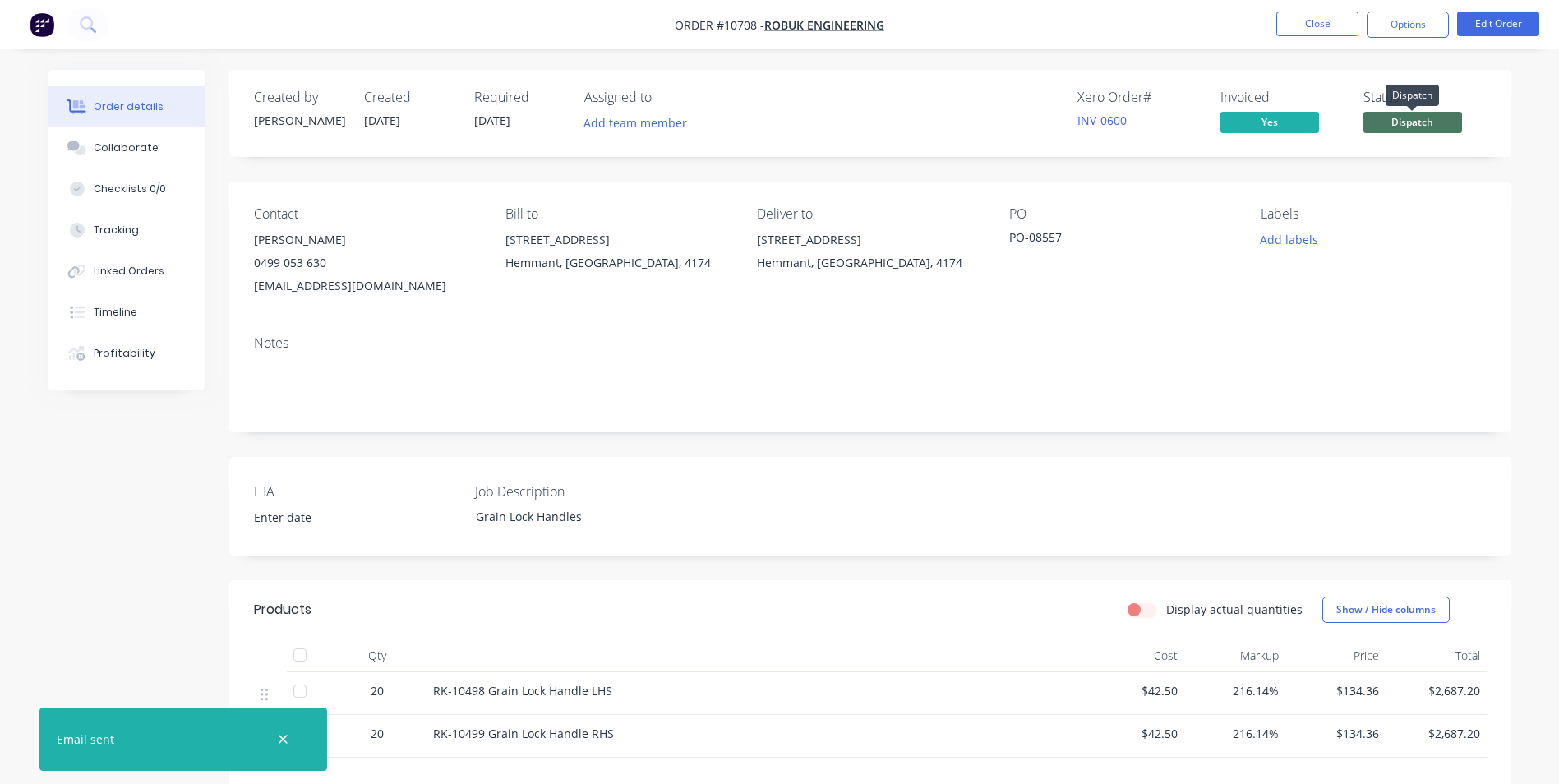
click at [1454, 131] on span "Dispatch" at bounding box center [1412, 122] width 98 height 21
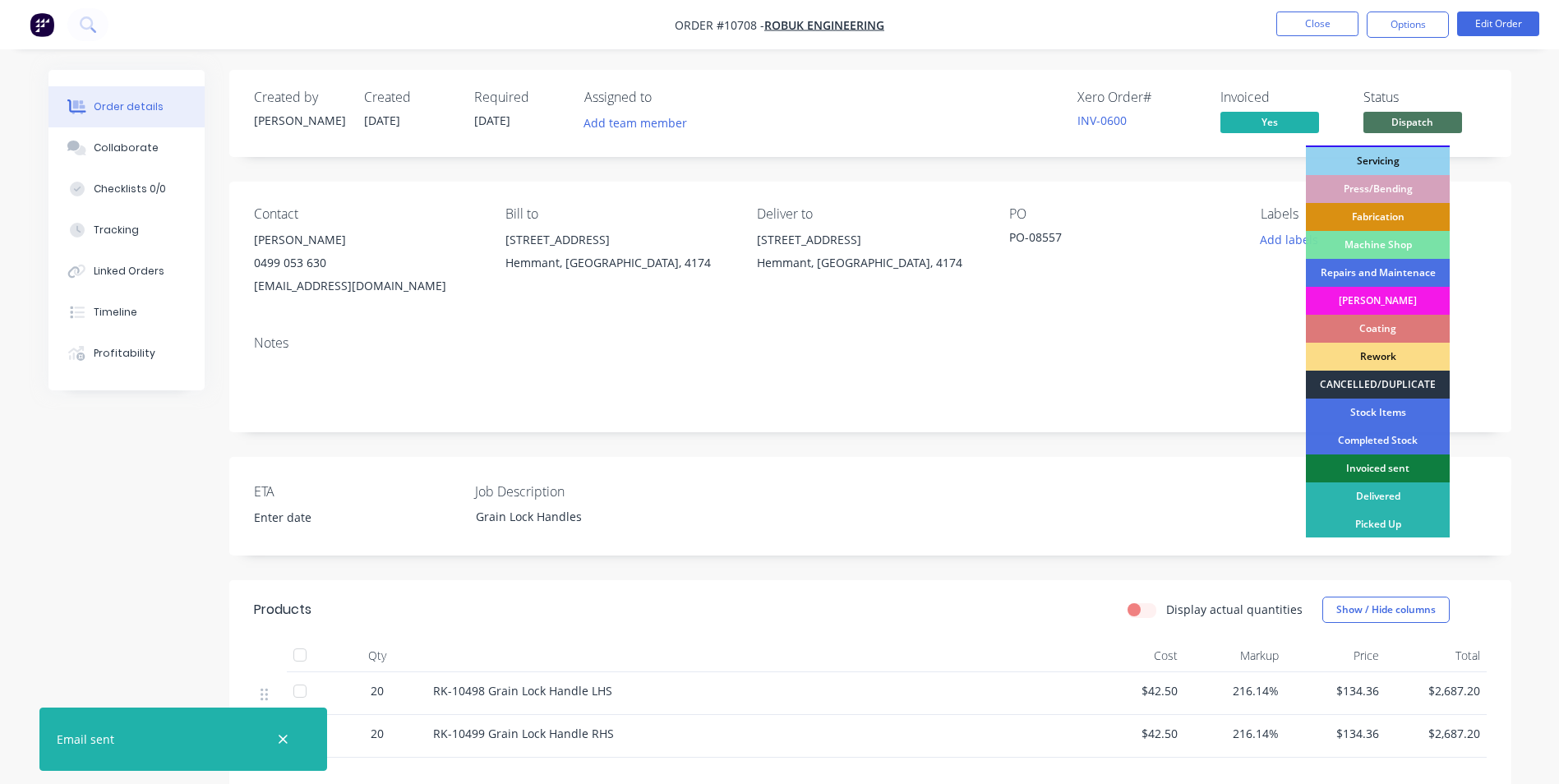
scroll to position [167, 0]
click at [1402, 464] on div "Invoiced sent" at bounding box center [1377, 467] width 144 height 28
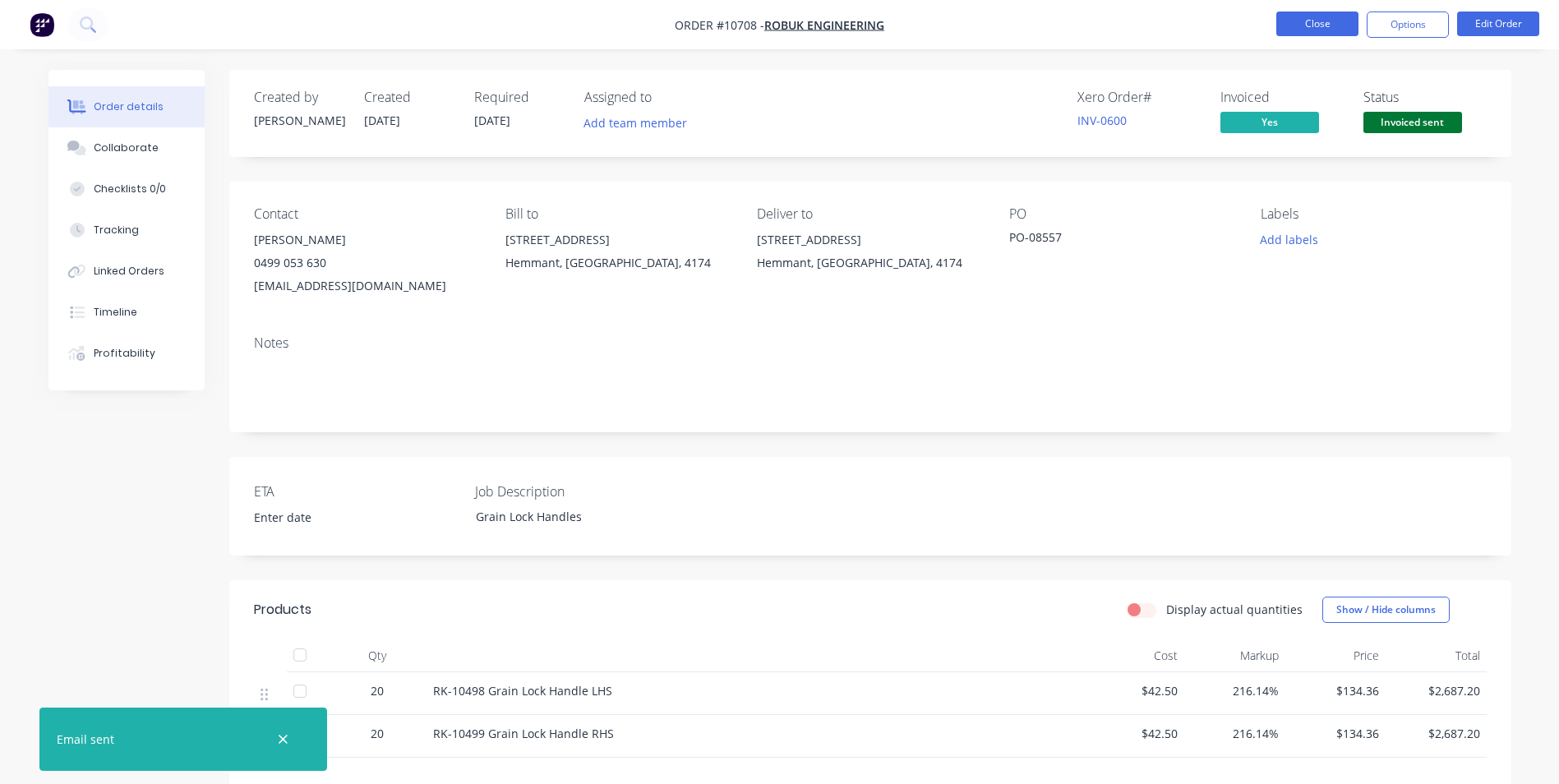
click at [1319, 17] on button "Close" at bounding box center [1317, 24] width 82 height 25
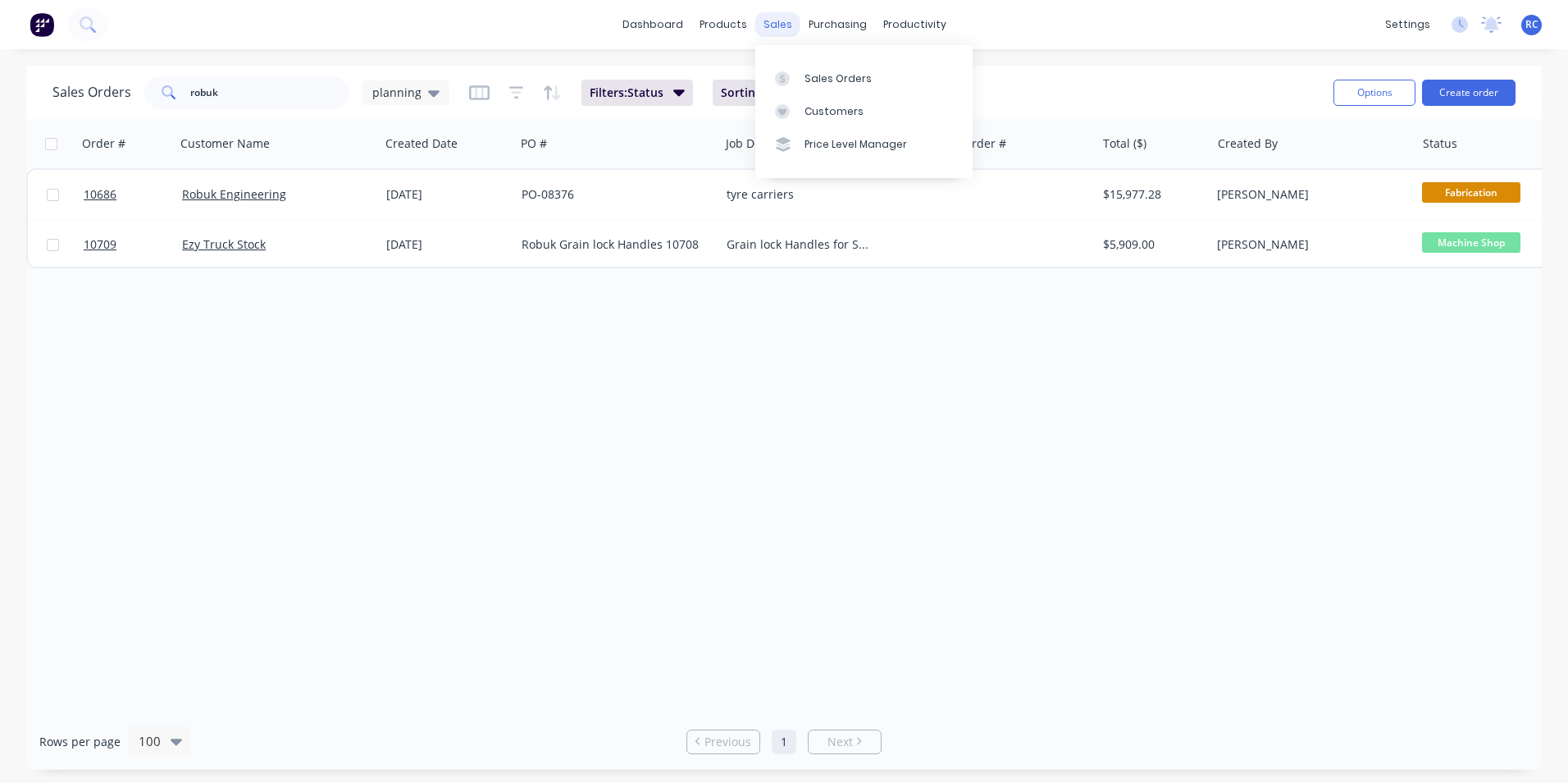
click at [779, 29] on div "sales" at bounding box center [777, 25] width 45 height 25
drag, startPoint x: 799, startPoint y: 90, endPoint x: 672, endPoint y: 126, distance: 132.0
click at [798, 90] on link "Sales Orders" at bounding box center [864, 78] width 217 height 32
drag, startPoint x: 231, startPoint y: 97, endPoint x: 94, endPoint y: 90, distance: 137.2
click at [94, 90] on div "Sales Orders robuk planning" at bounding box center [251, 93] width 397 height 32
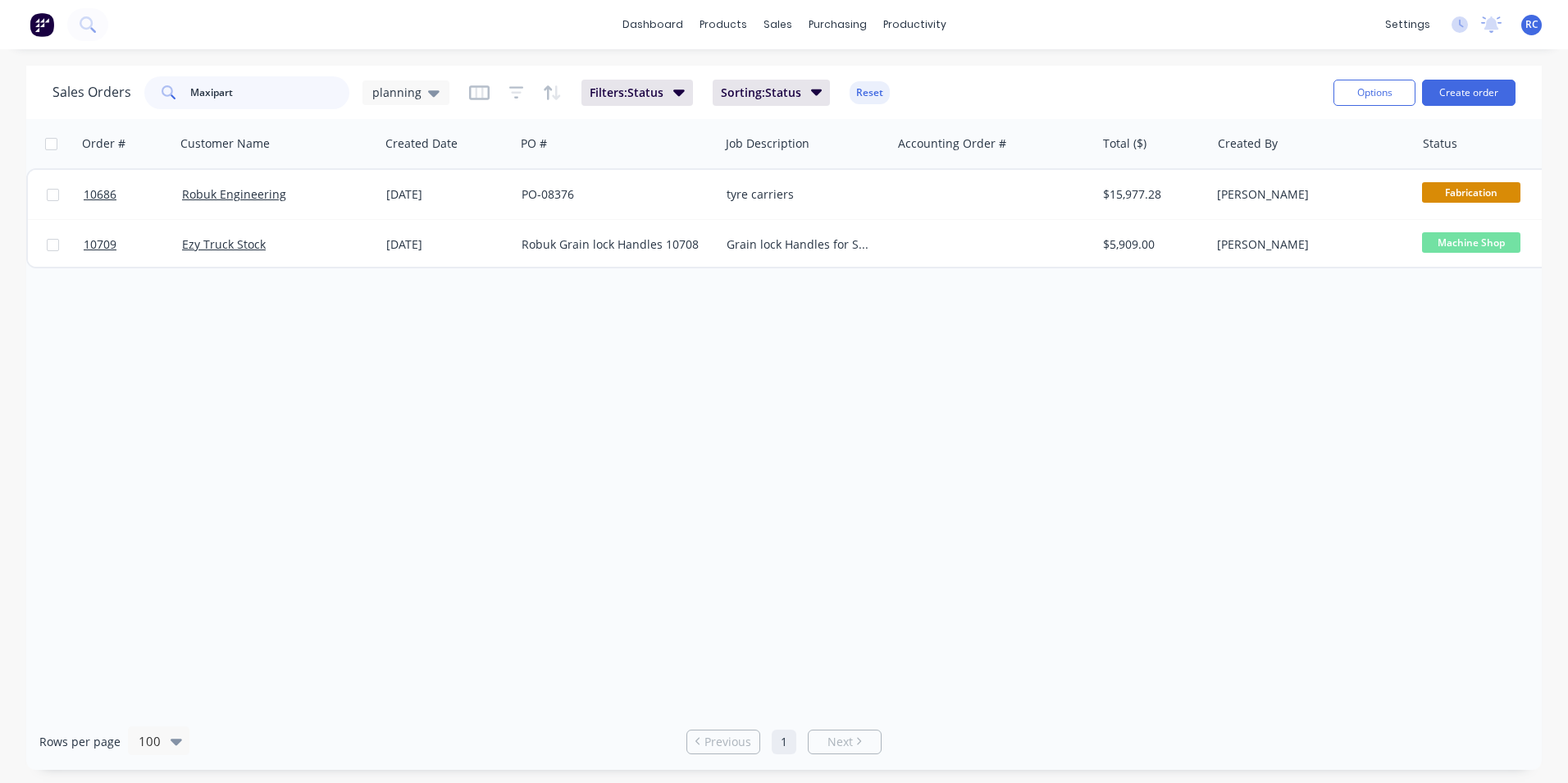
type input "Maxipart"
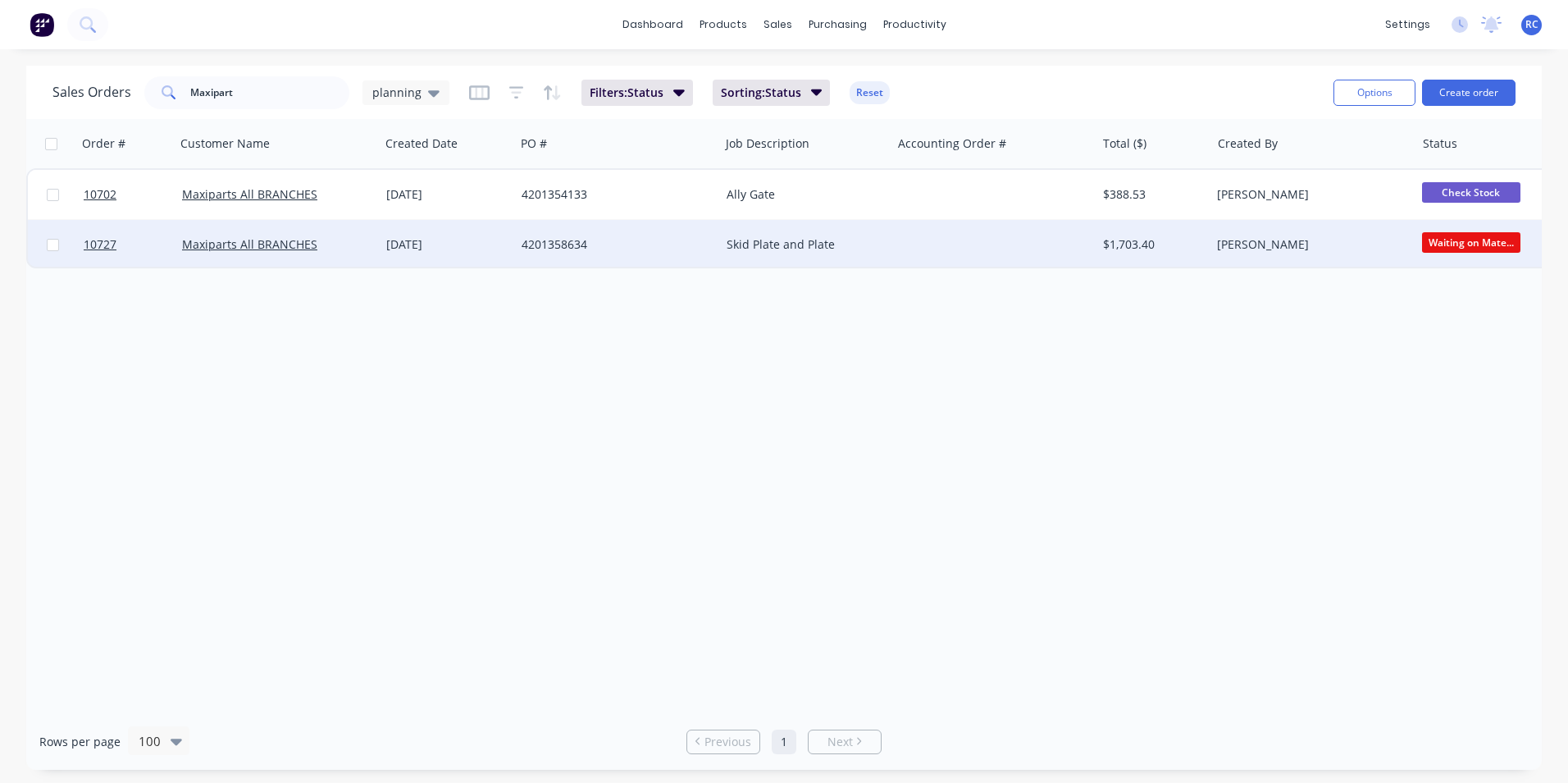
click at [702, 234] on div "4201358634" at bounding box center [617, 245] width 204 height 50
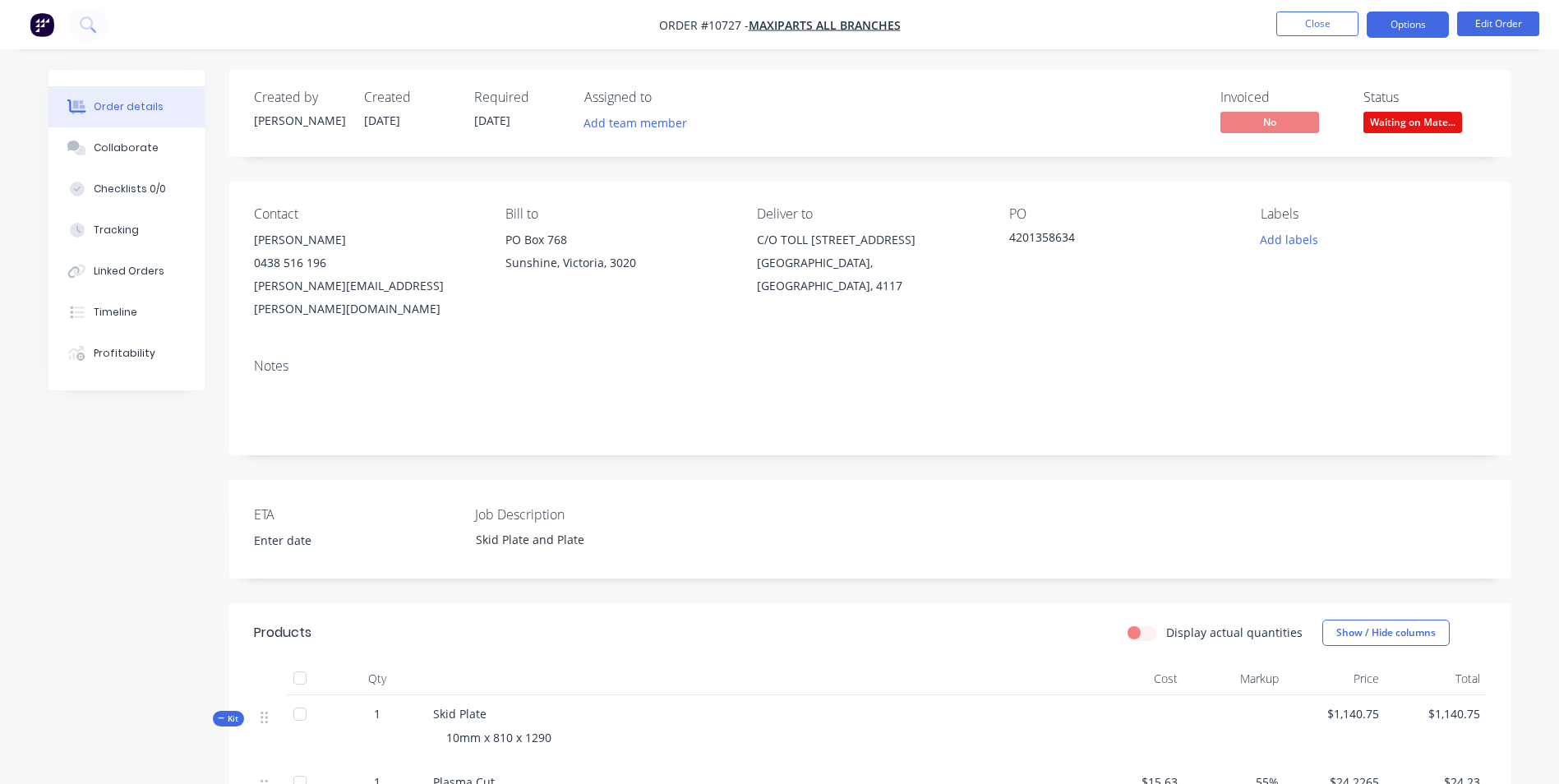
click at [1409, 23] on button "Options" at bounding box center [1408, 25] width 82 height 27
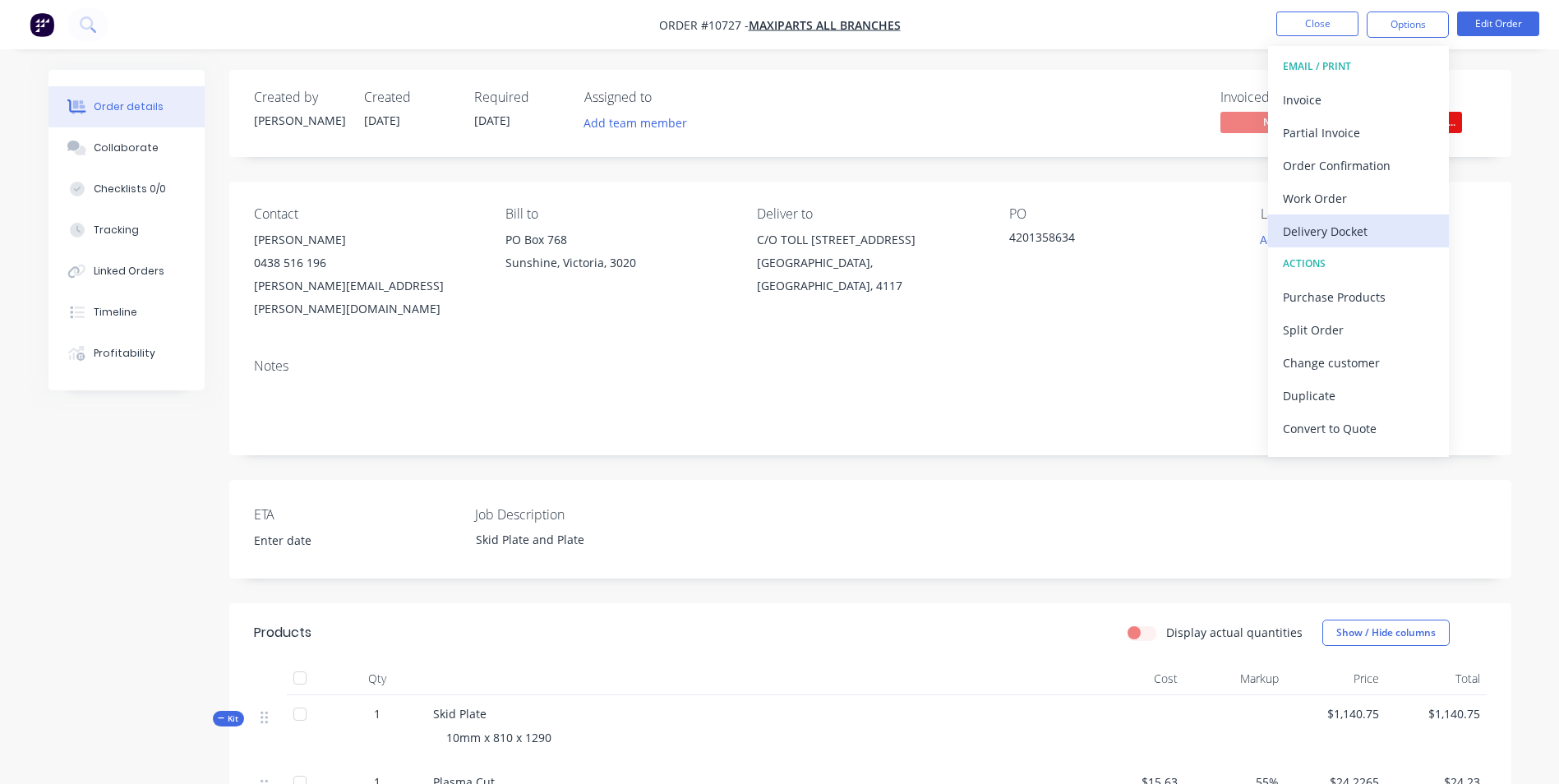
click at [1337, 222] on div "Delivery Docket" at bounding box center [1358, 231] width 151 height 24
drag, startPoint x: 1344, startPoint y: 157, endPoint x: 1367, endPoint y: 63, distance: 96.8
click at [1344, 156] on div "Without pricing" at bounding box center [1358, 165] width 151 height 24
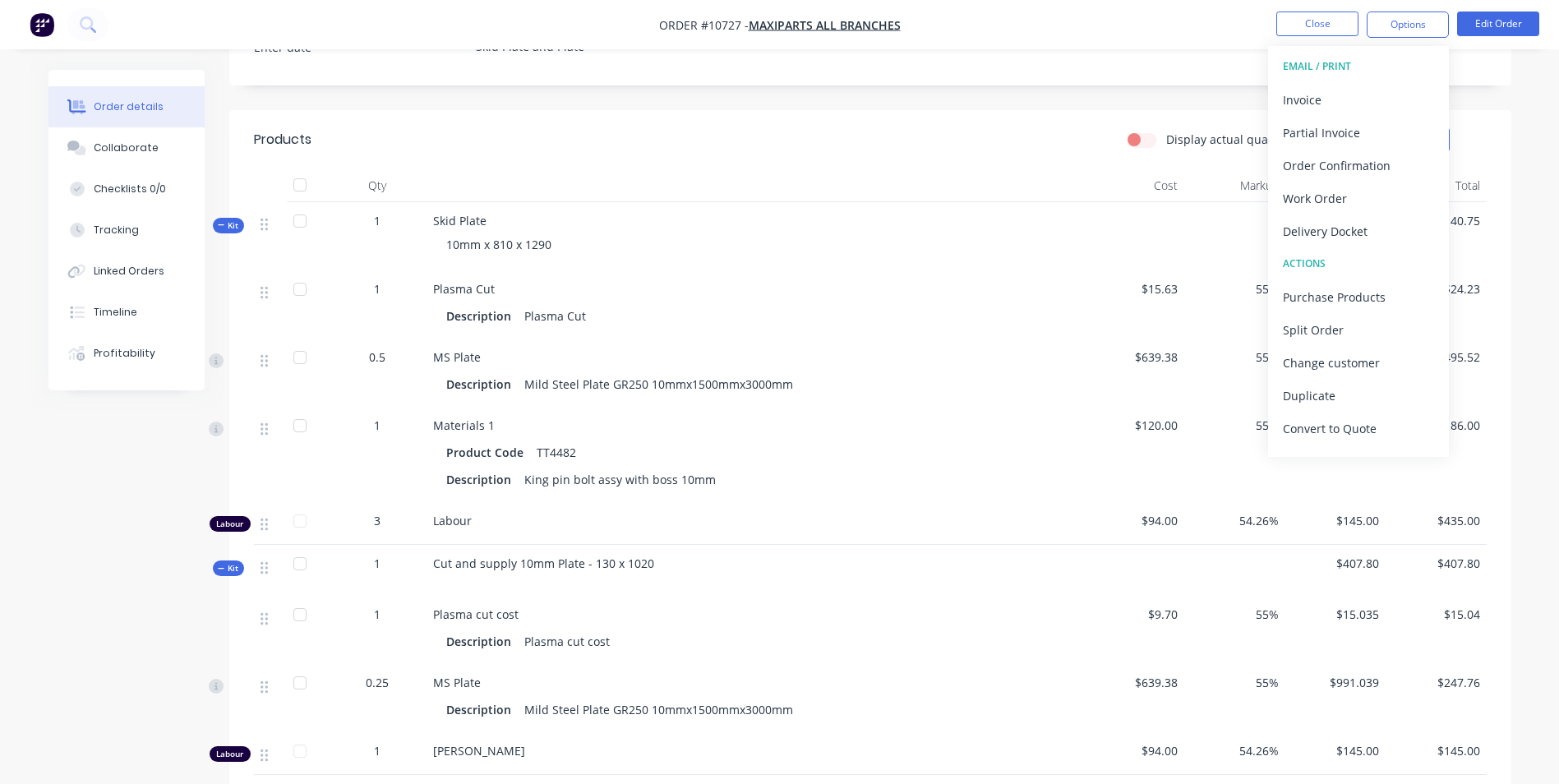
scroll to position [768, 0]
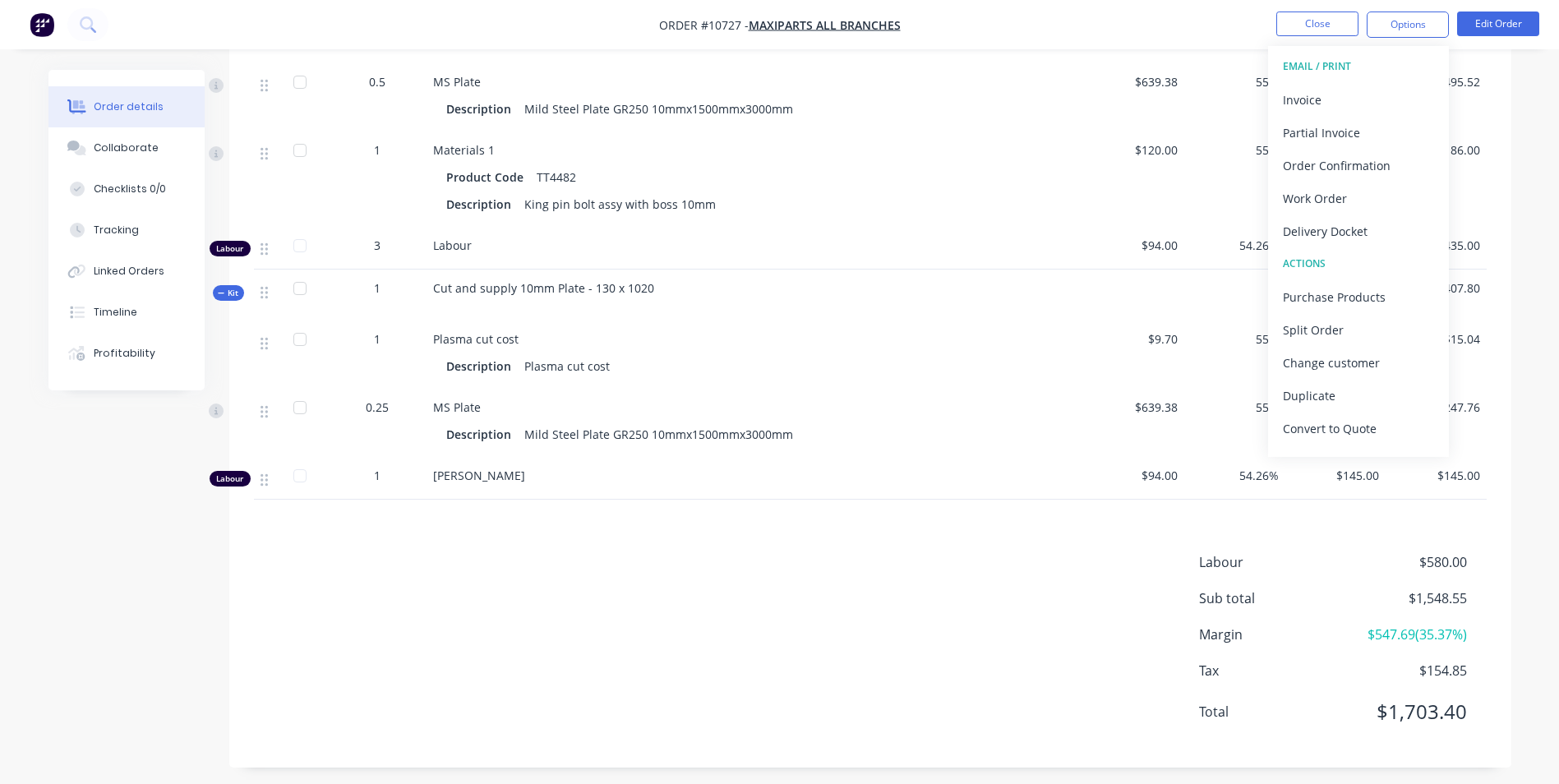
click at [801, 591] on div "Labour $580.00 Sub total $1,548.55 Margin $547.69 ( 35.37 %) Tax $154.85 Total …" at bounding box center [870, 647] width 1232 height 191
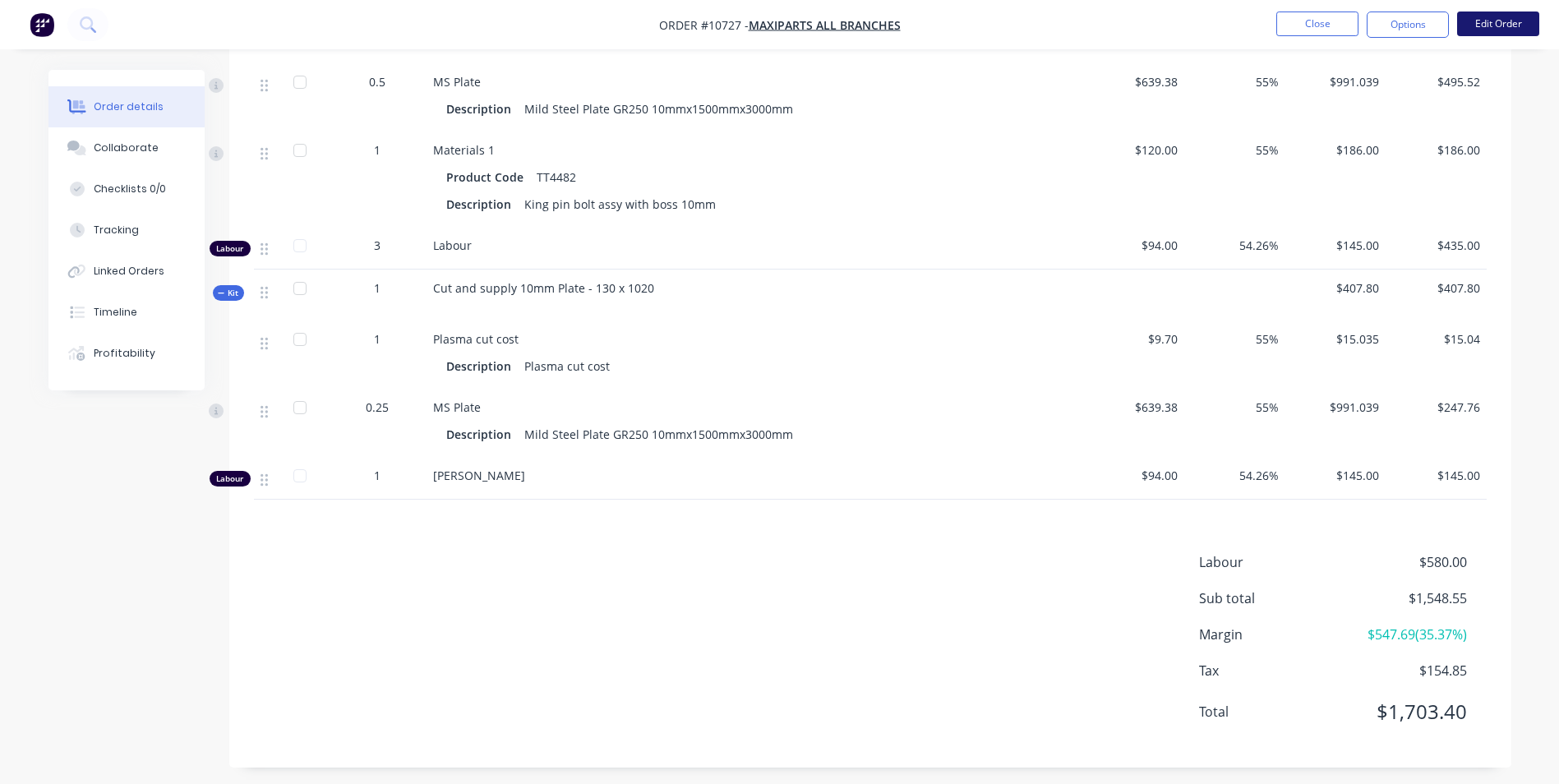
click at [1479, 18] on button "Edit Order" at bounding box center [1498, 24] width 82 height 25
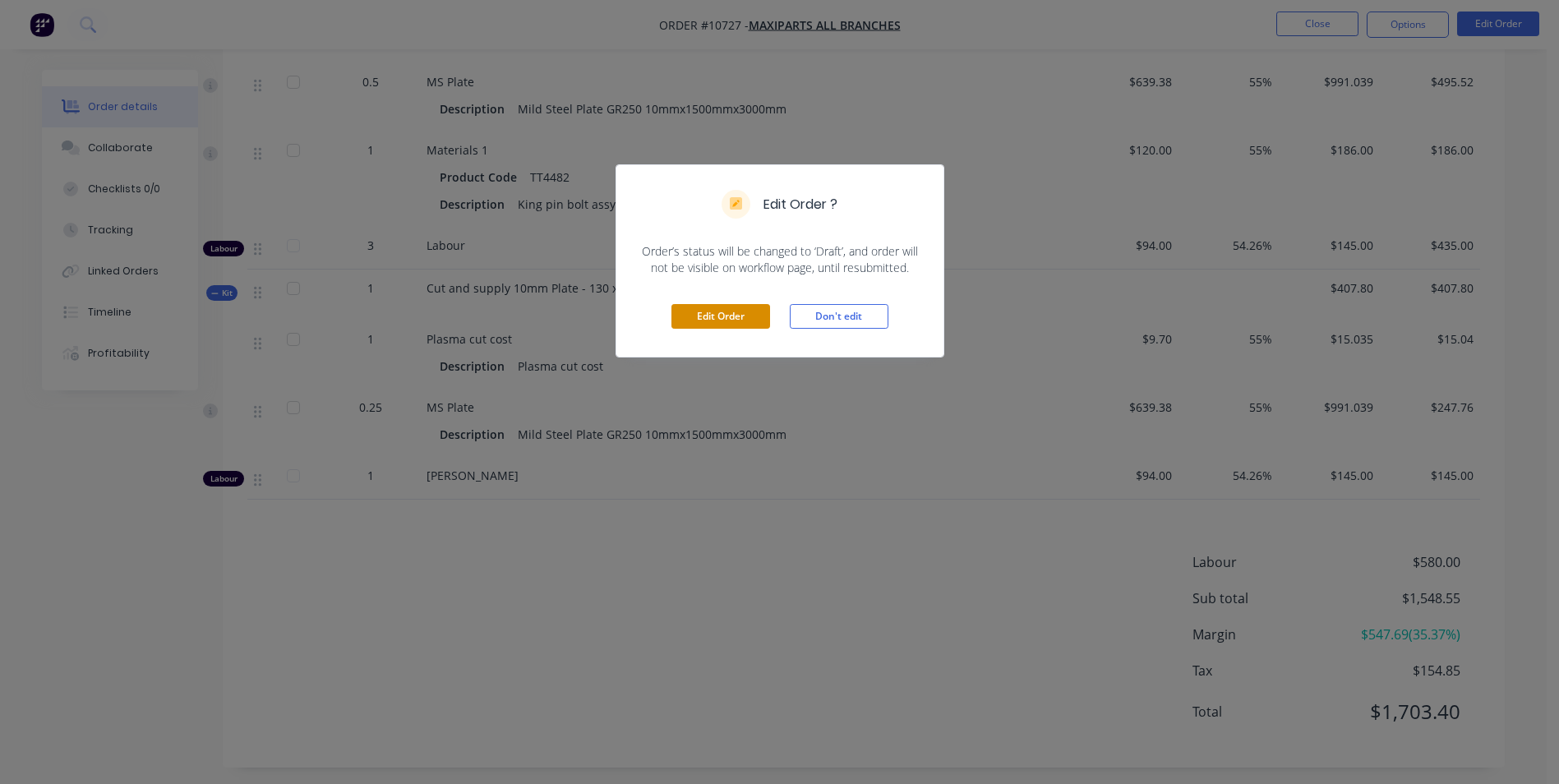
click at [716, 307] on button "Edit Order" at bounding box center [720, 316] width 98 height 25
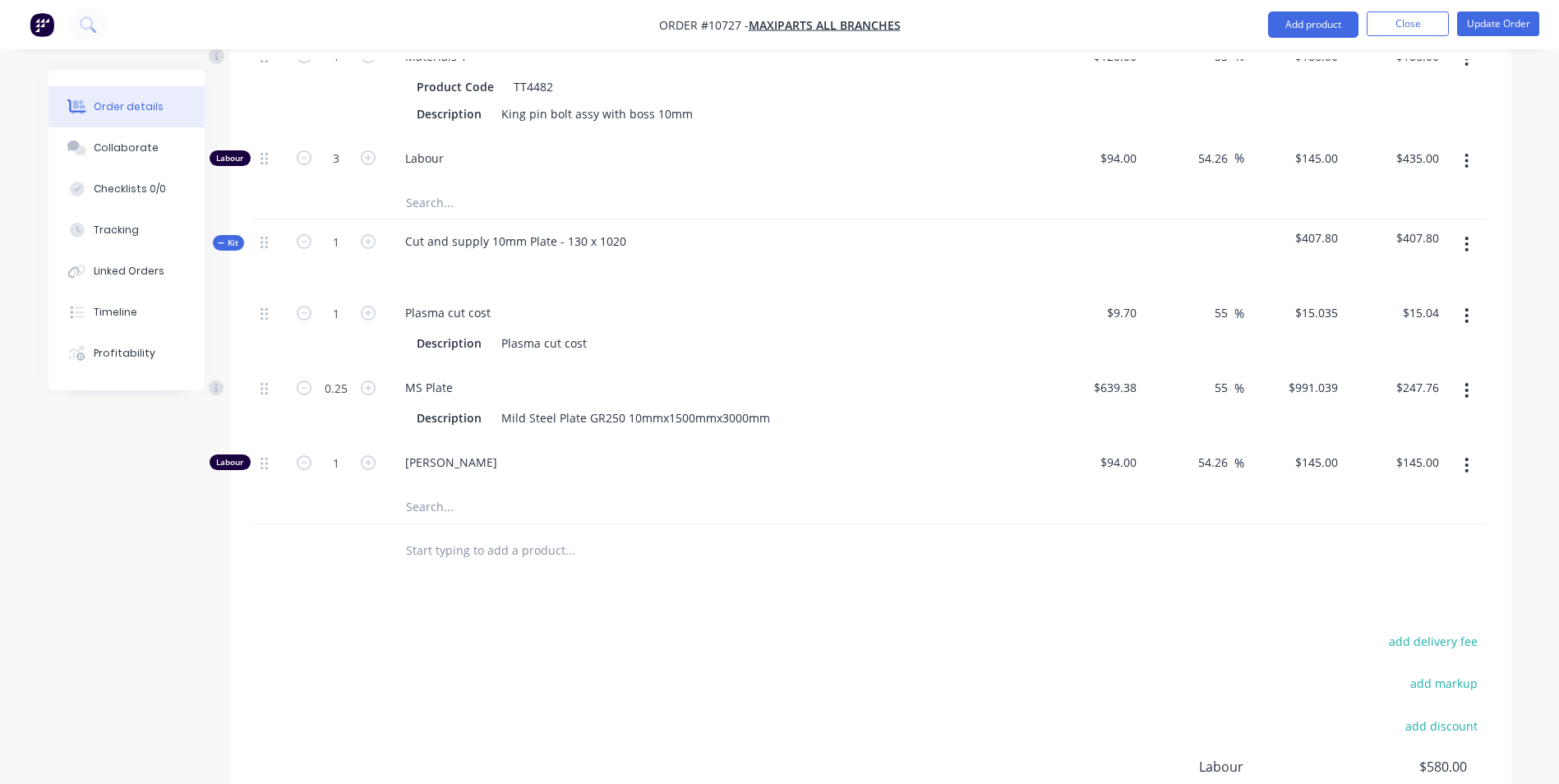
scroll to position [1090, 0]
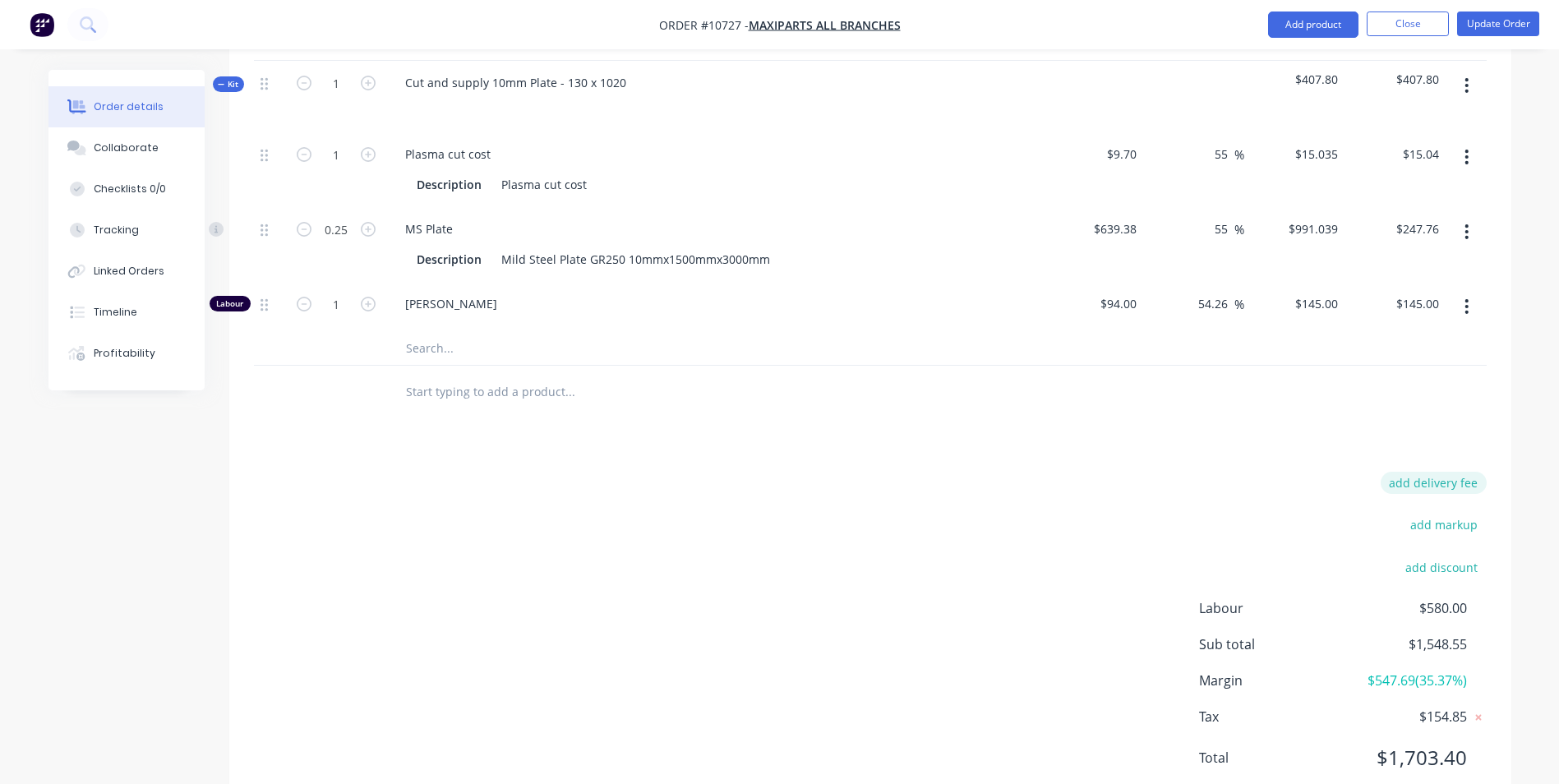
click at [1445, 472] on button "add delivery fee" at bounding box center [1433, 482] width 106 height 22
type input "16.8"
click input "submit" at bounding box center [0, 0] width 0 height 0
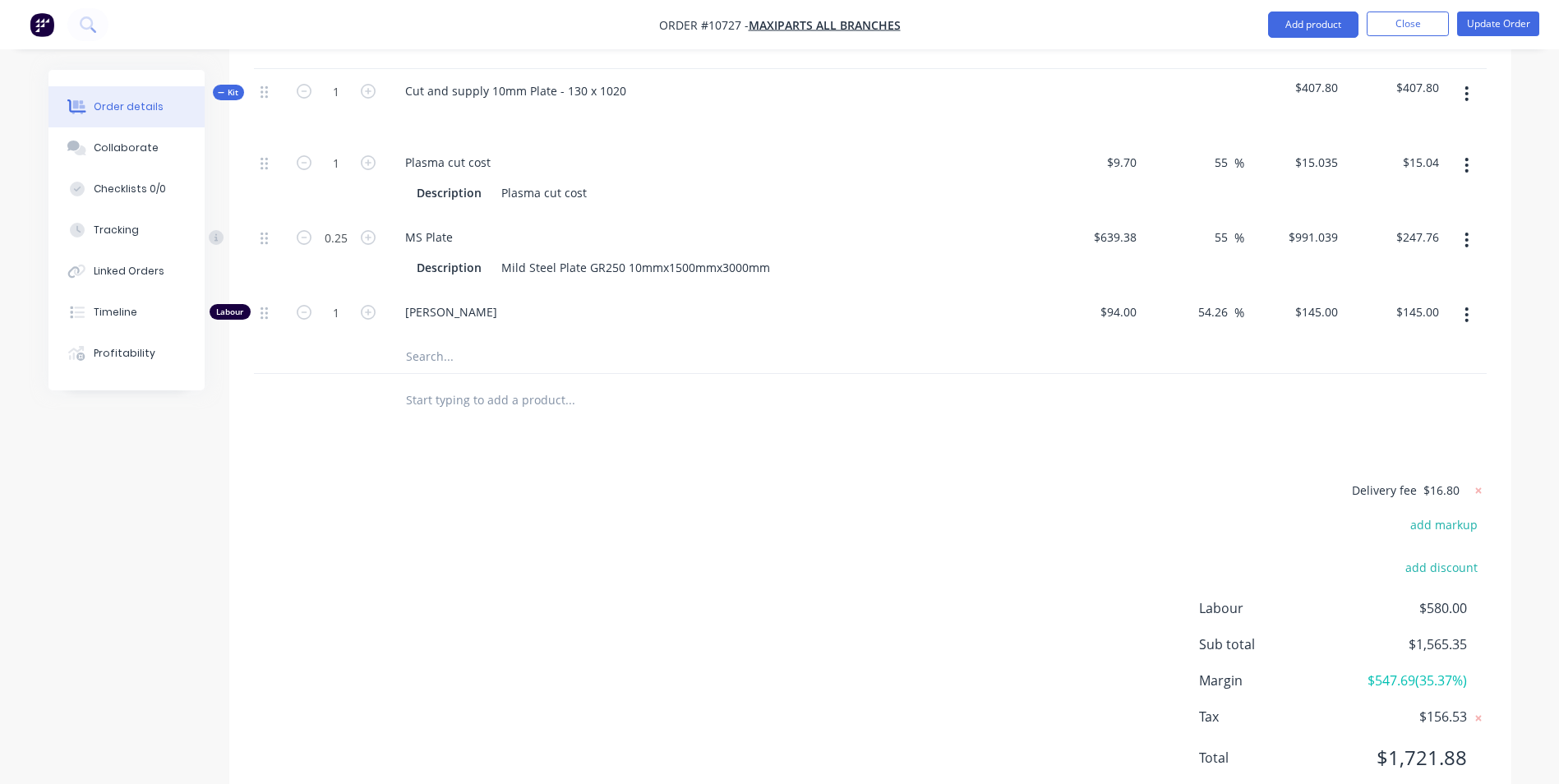
click at [1414, 396] on div "Products Show / Hide columns Add product Qty Cost Markup Price Total Kit 1 Skid…" at bounding box center [870, 192] width 1282 height 1242
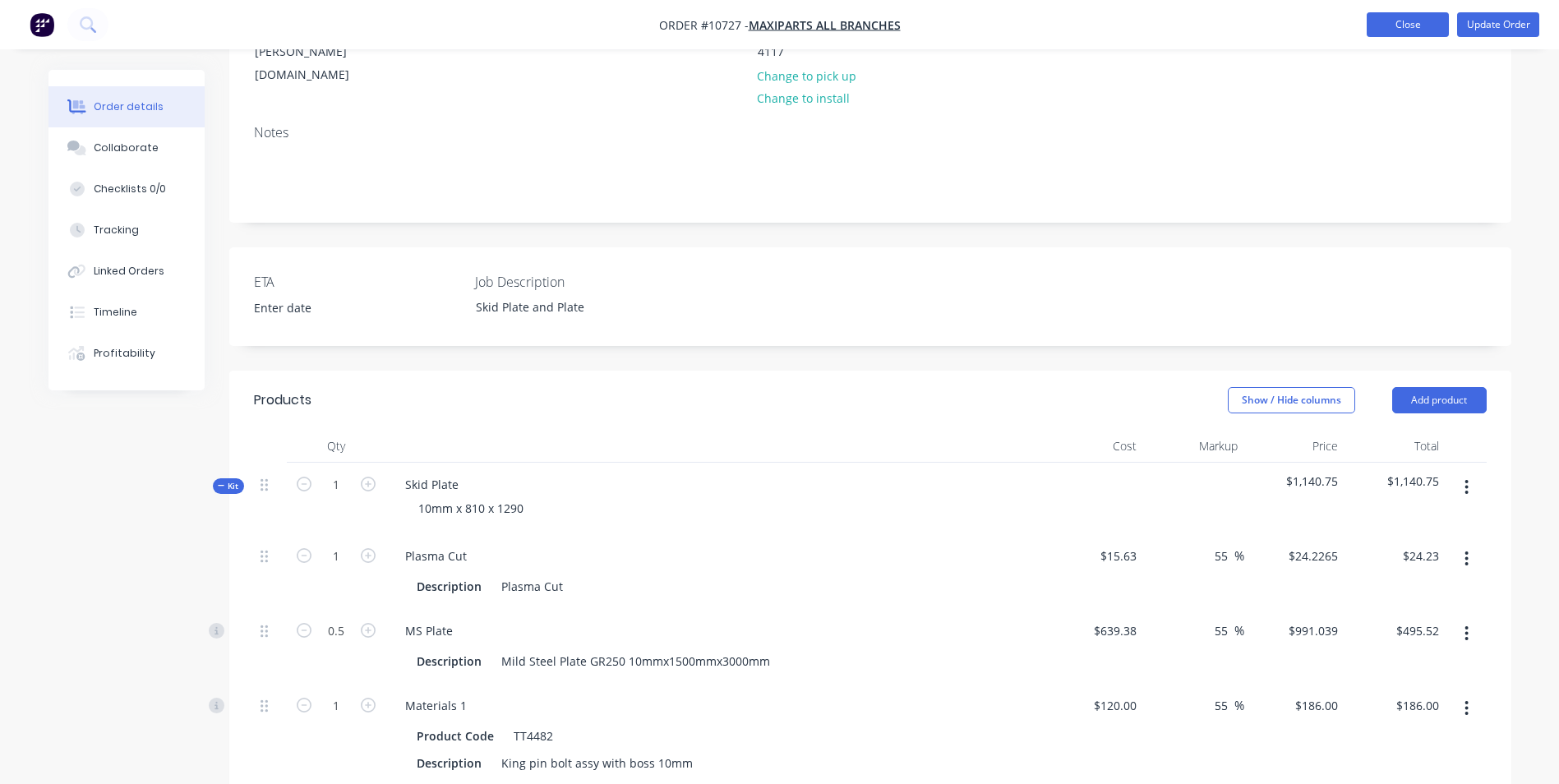
scroll to position [260, 0]
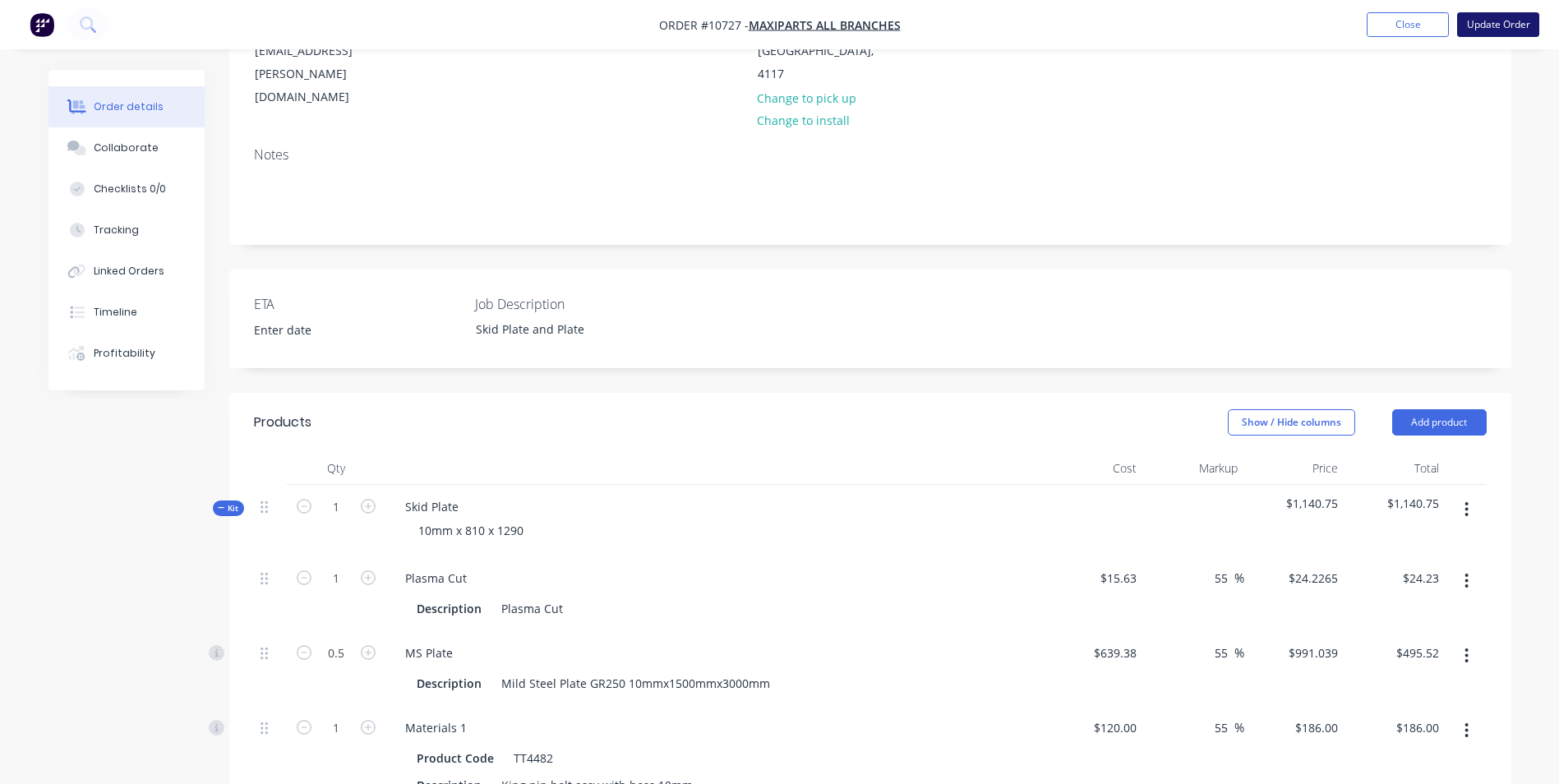
click at [1480, 22] on button "Update Order" at bounding box center [1498, 25] width 82 height 25
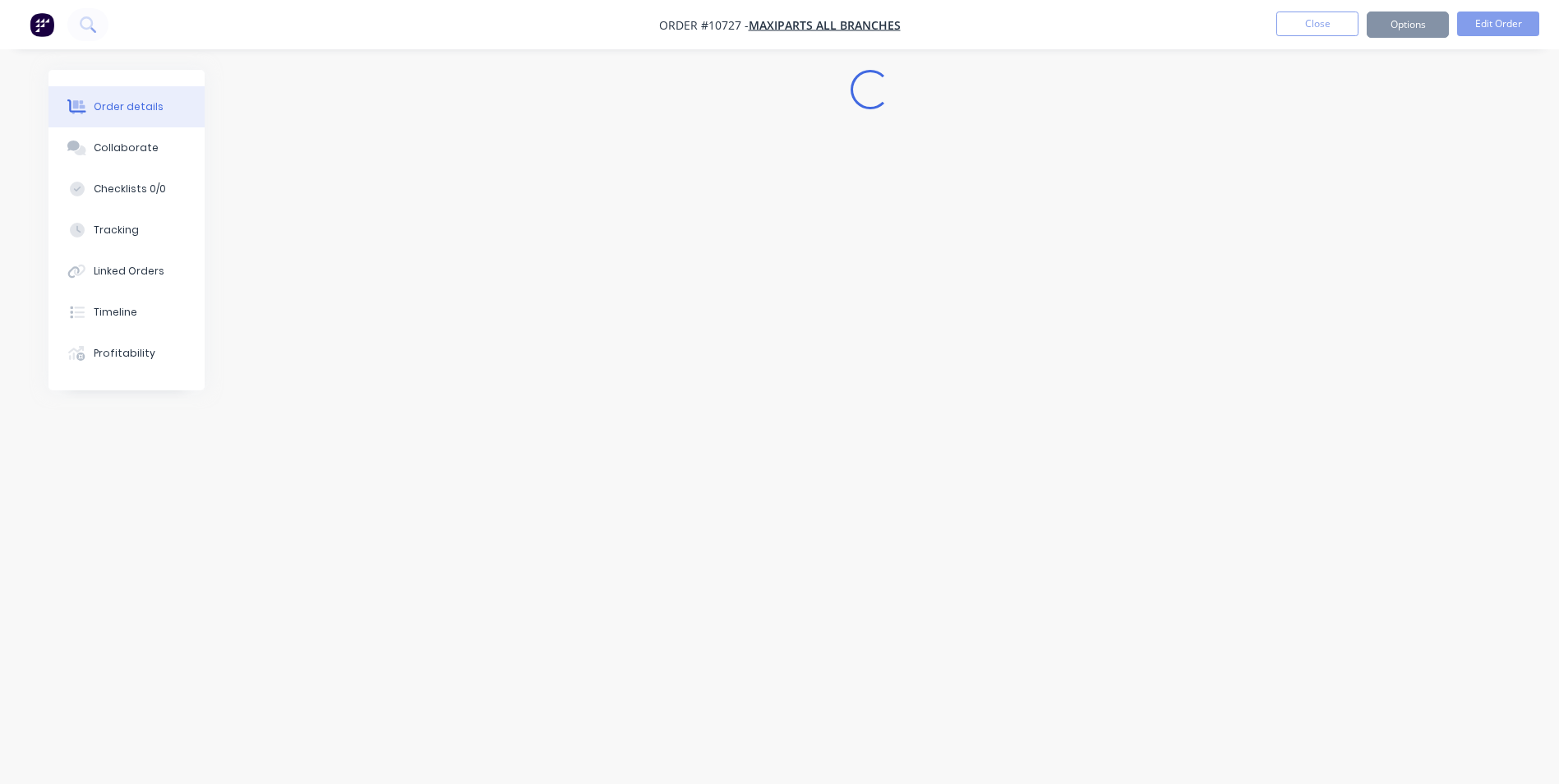
scroll to position [0, 0]
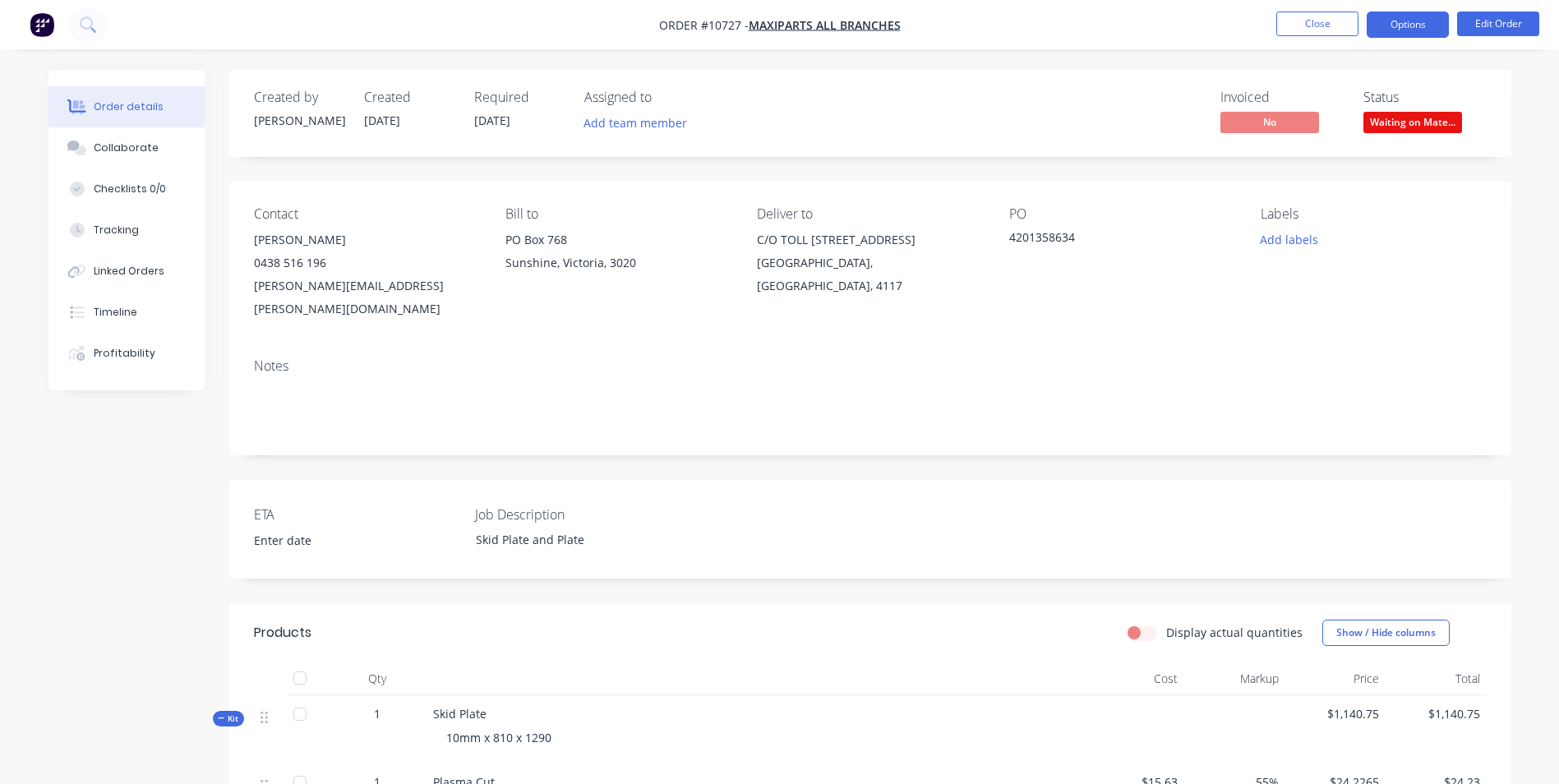
click at [1407, 24] on button "Options" at bounding box center [1408, 25] width 82 height 27
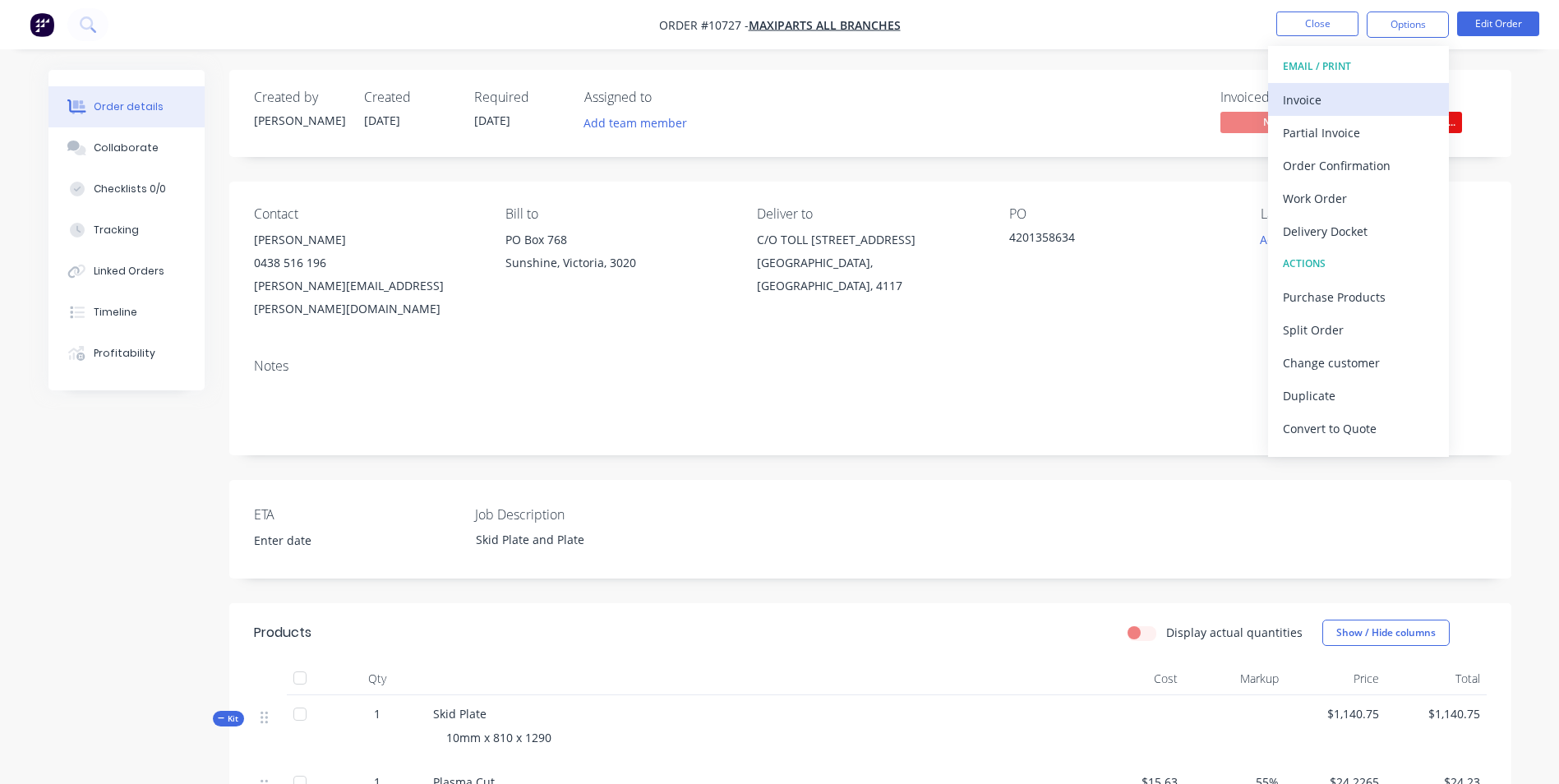
click at [1353, 101] on div "Invoice" at bounding box center [1358, 99] width 151 height 24
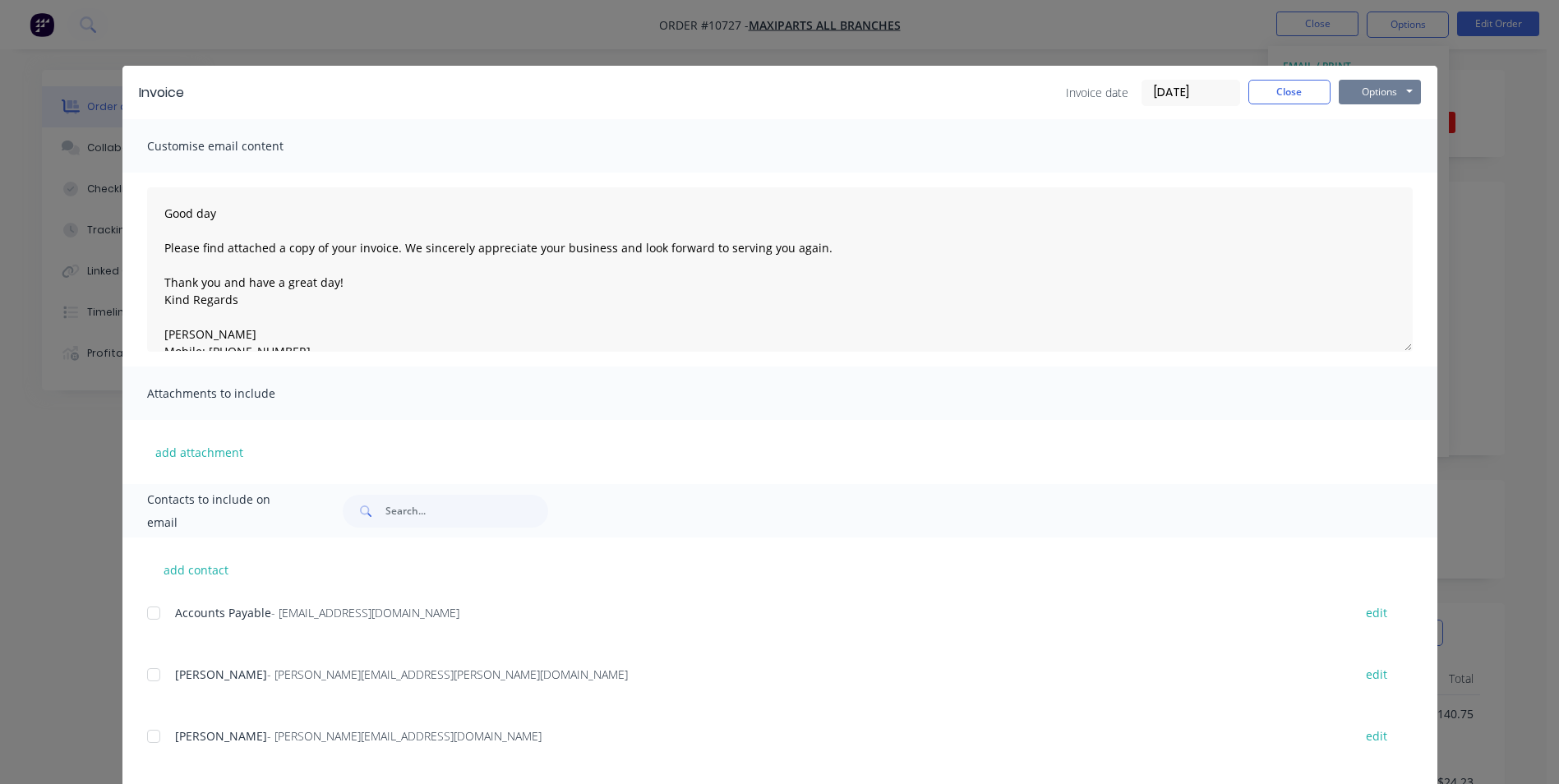
click at [1356, 90] on button "Options" at bounding box center [1379, 92] width 82 height 25
click at [1368, 122] on button "Preview" at bounding box center [1391, 121] width 105 height 27
click at [150, 672] on div at bounding box center [154, 674] width 32 height 32
click at [149, 608] on div at bounding box center [154, 613] width 32 height 32
drag, startPoint x: 1387, startPoint y: 93, endPoint x: 1385, endPoint y: 104, distance: 11.2
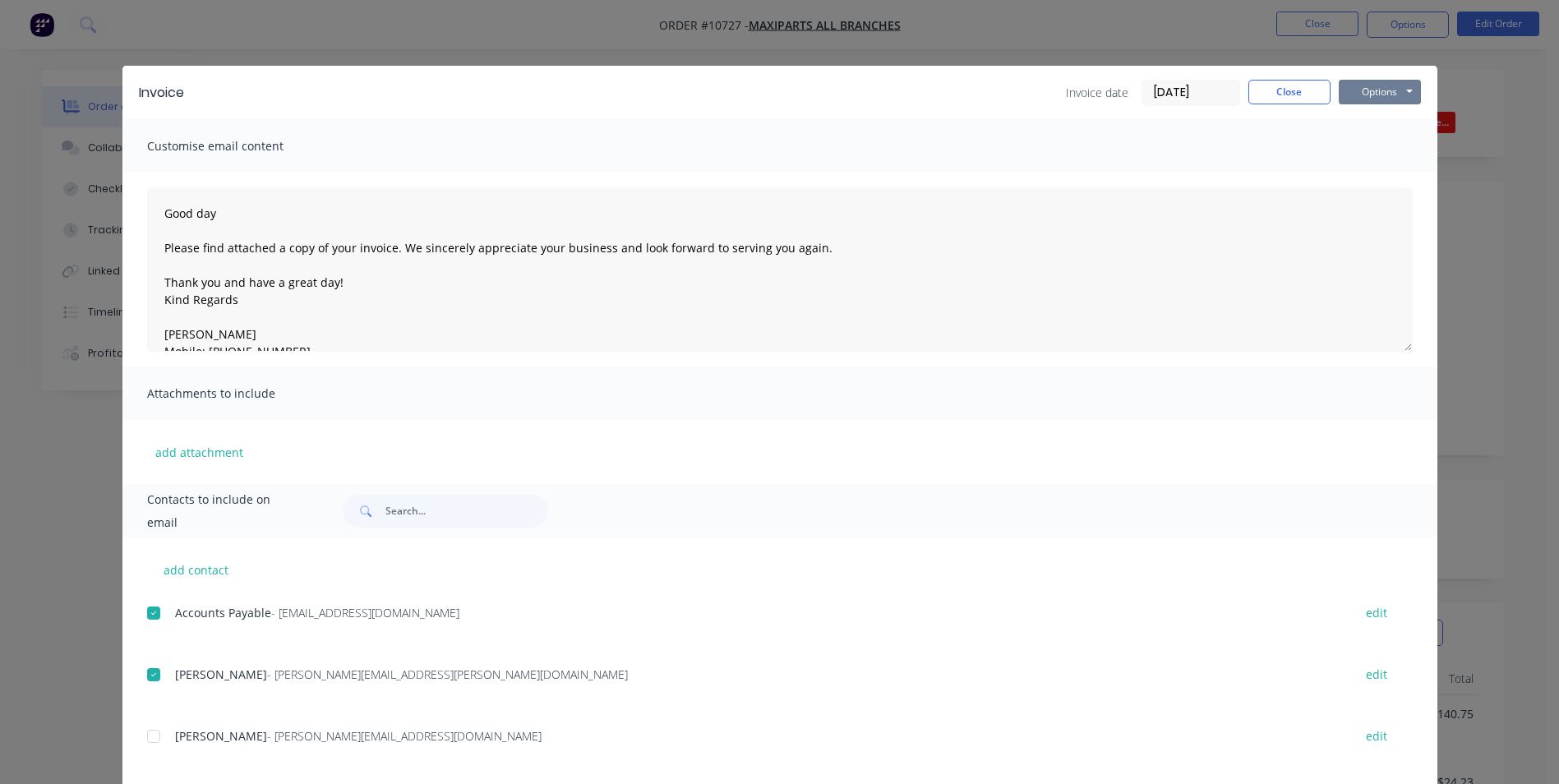
click at [1386, 93] on button "Options" at bounding box center [1379, 92] width 82 height 25
click at [1384, 179] on button "Email" at bounding box center [1391, 175] width 105 height 27
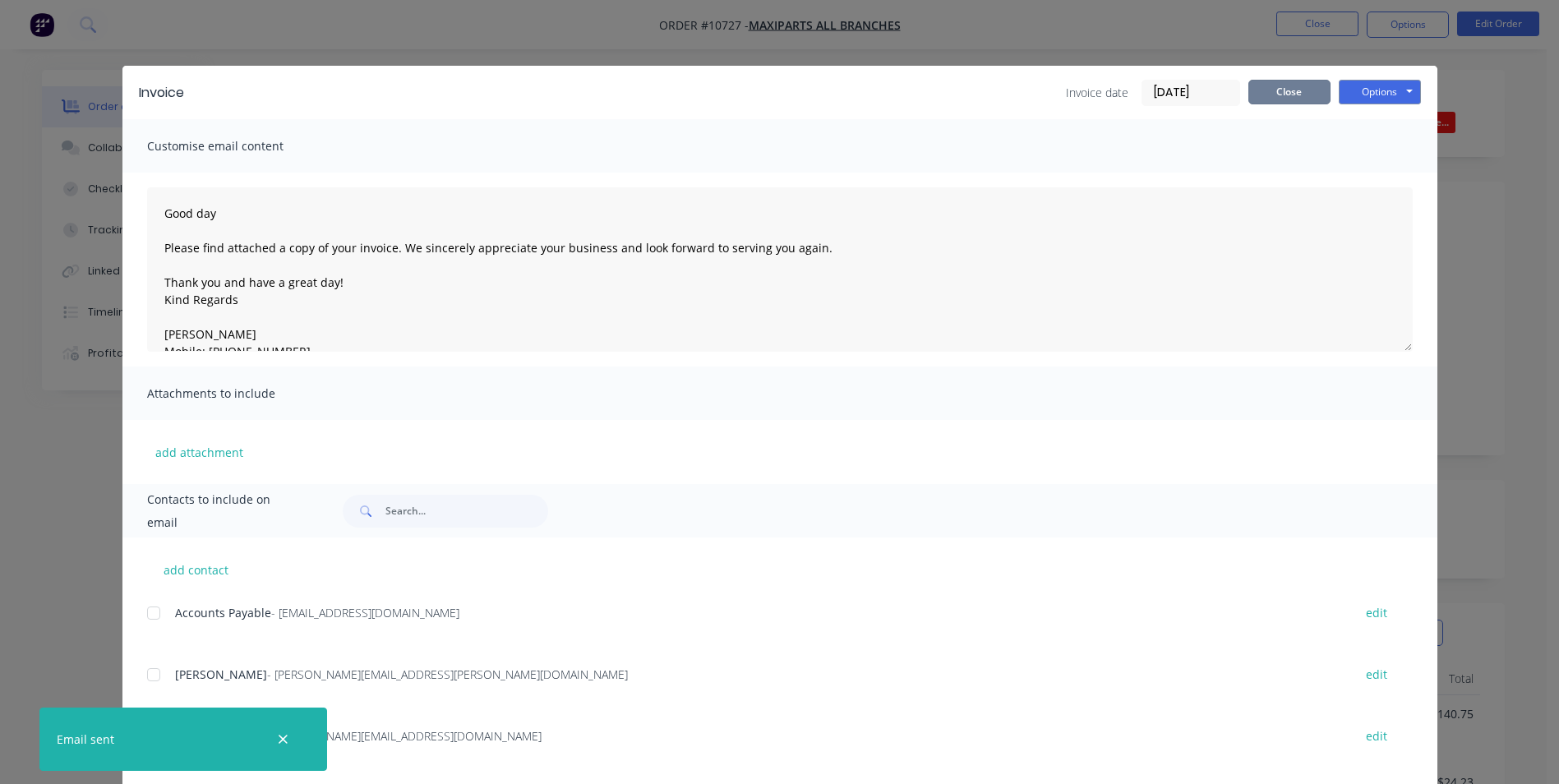
drag, startPoint x: 1299, startPoint y: 93, endPoint x: 1229, endPoint y: 9, distance: 109.3
click at [1298, 93] on button "Close" at bounding box center [1290, 92] width 82 height 25
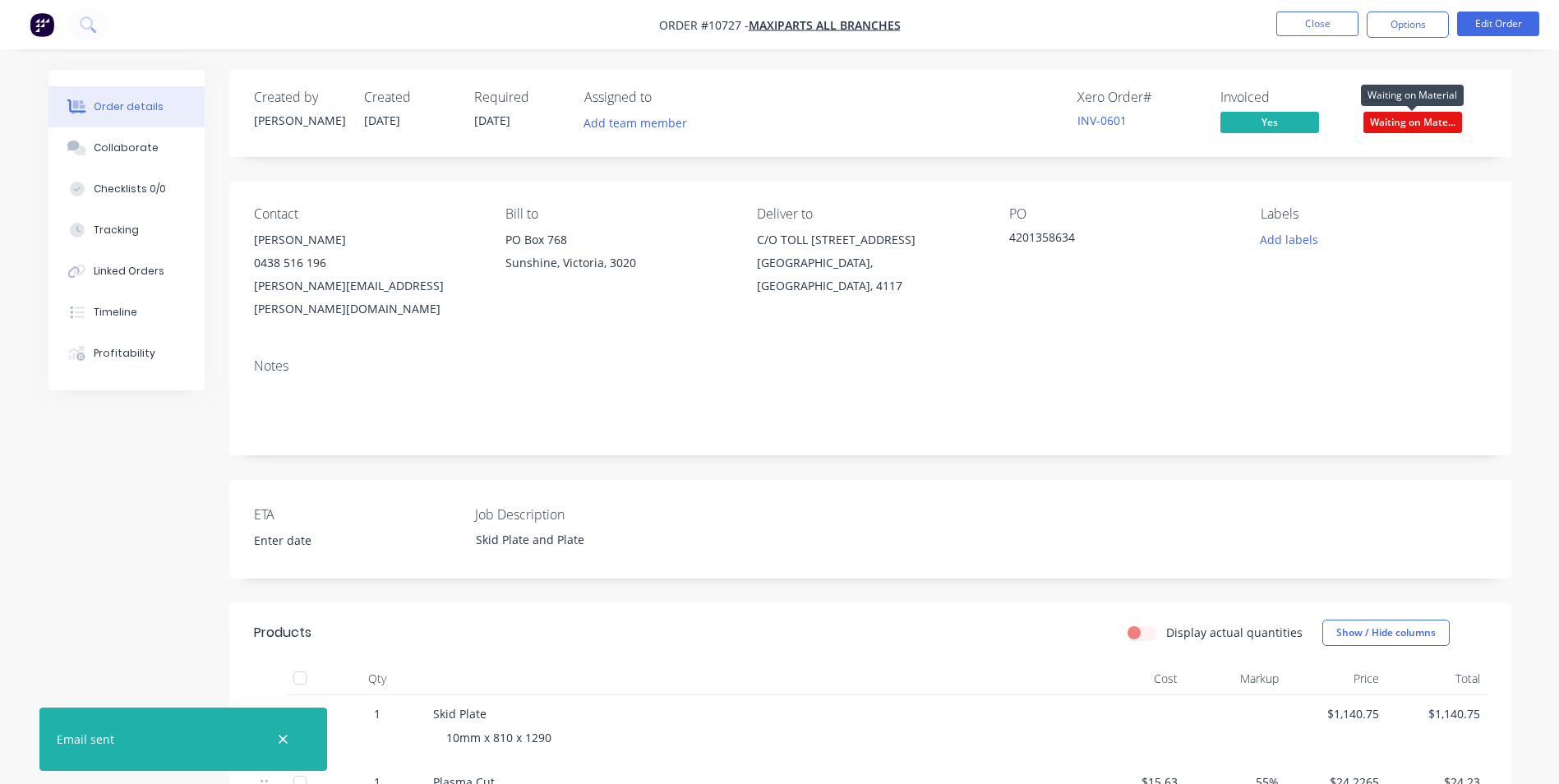
click at [1407, 120] on span "Waiting on Mate..." at bounding box center [1412, 122] width 98 height 21
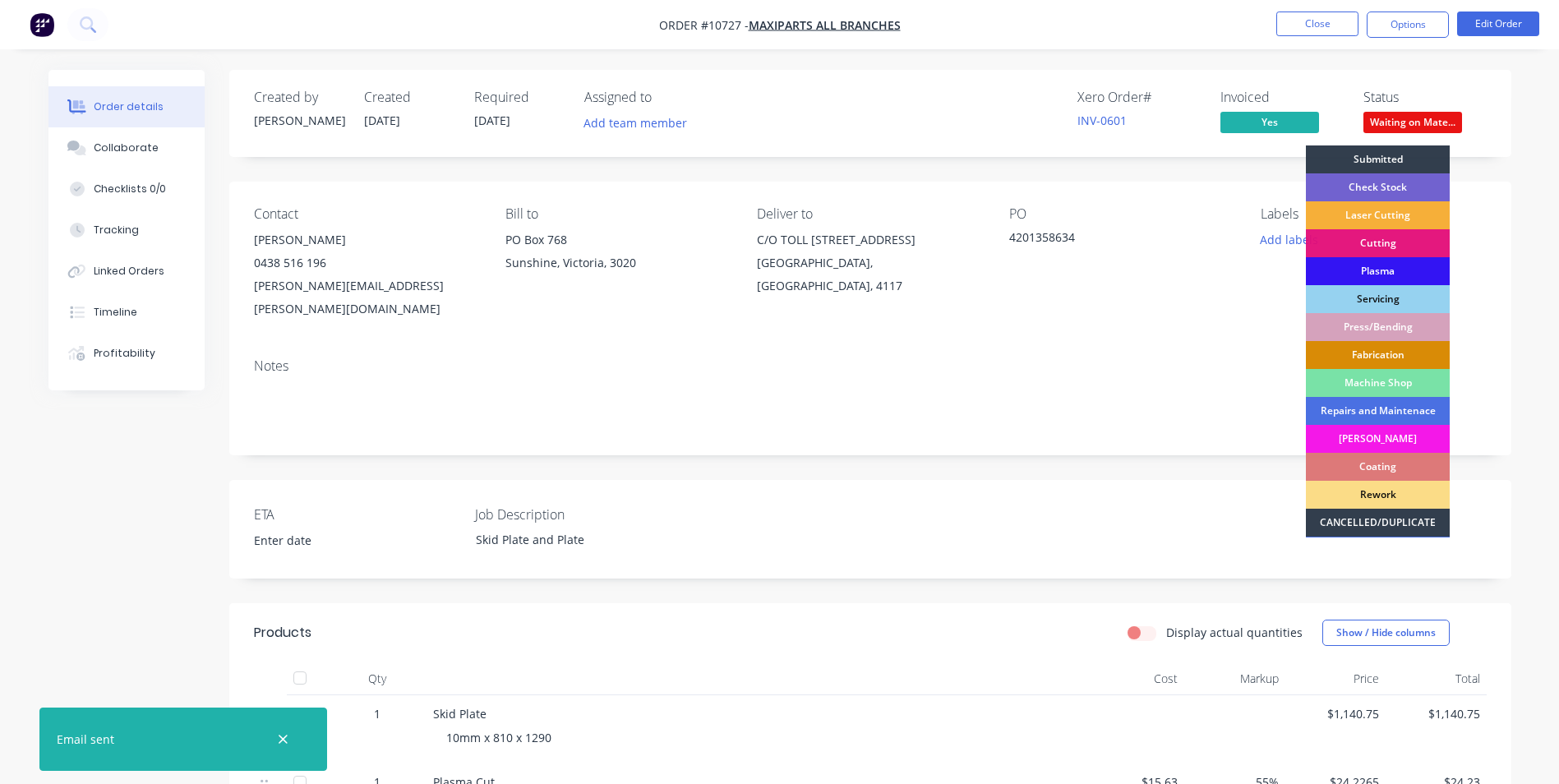
scroll to position [82, 0]
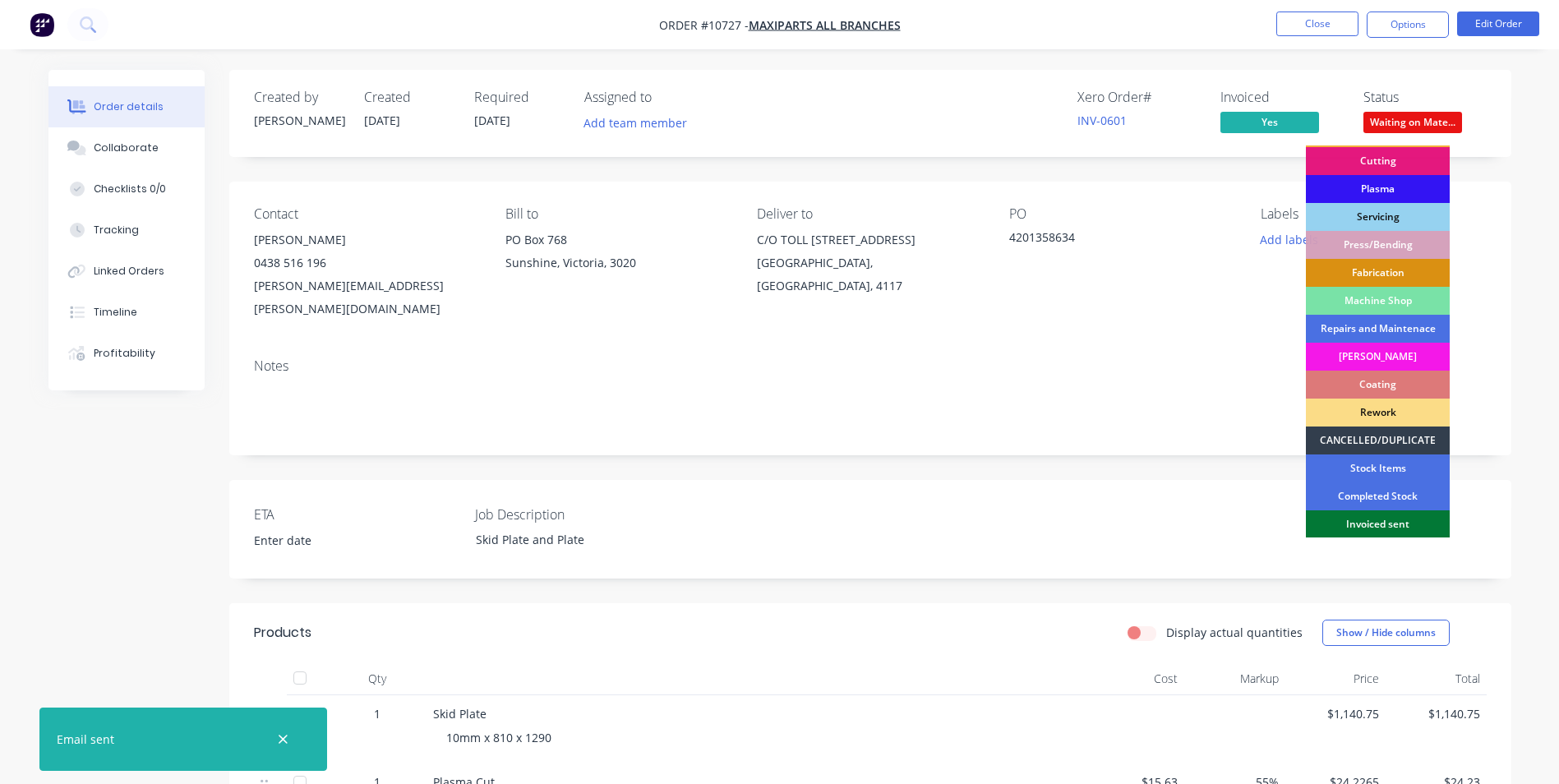
click at [1384, 528] on div "Invoiced sent" at bounding box center [1377, 523] width 144 height 28
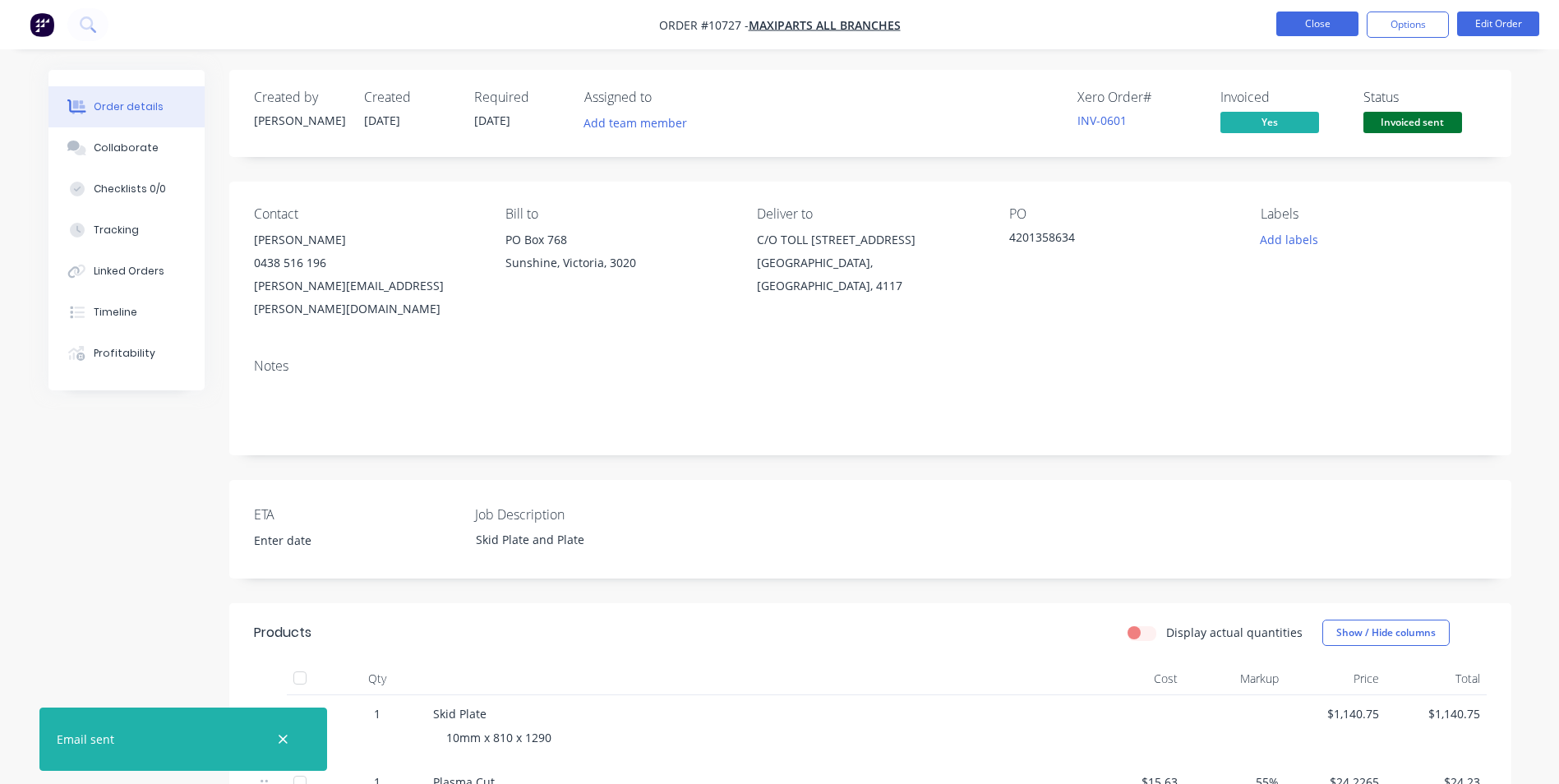
click at [1319, 20] on button "Close" at bounding box center [1317, 24] width 82 height 25
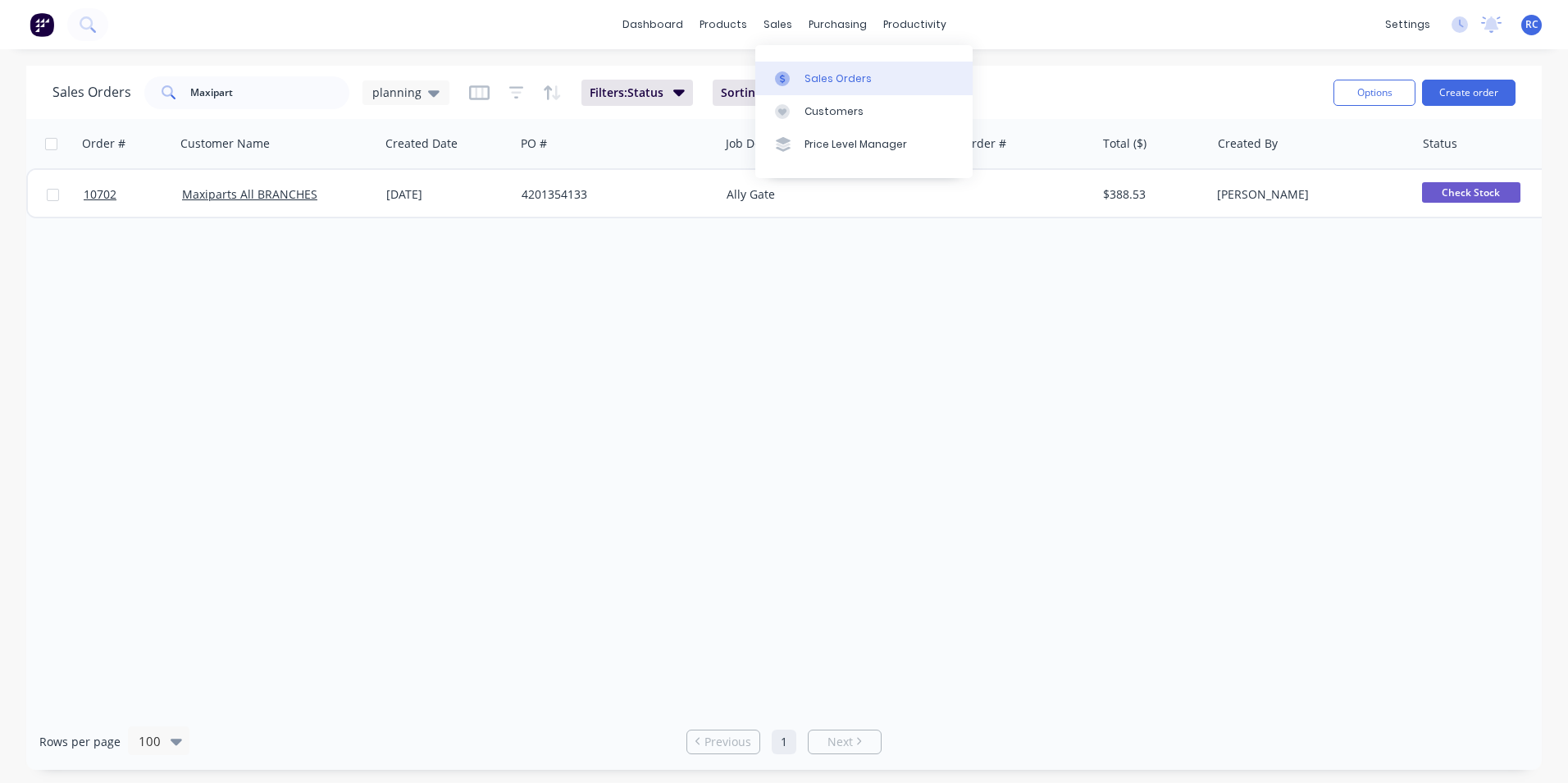
click at [795, 73] on div at bounding box center [787, 78] width 25 height 14
drag, startPoint x: 259, startPoint y: 95, endPoint x: 69, endPoint y: 73, distance: 191.3
click at [69, 73] on div "Sales Orders Maxipart planning Filters: Status Sorting: Status Reset" at bounding box center [686, 93] width 1268 height 40
type input "vawdrey"
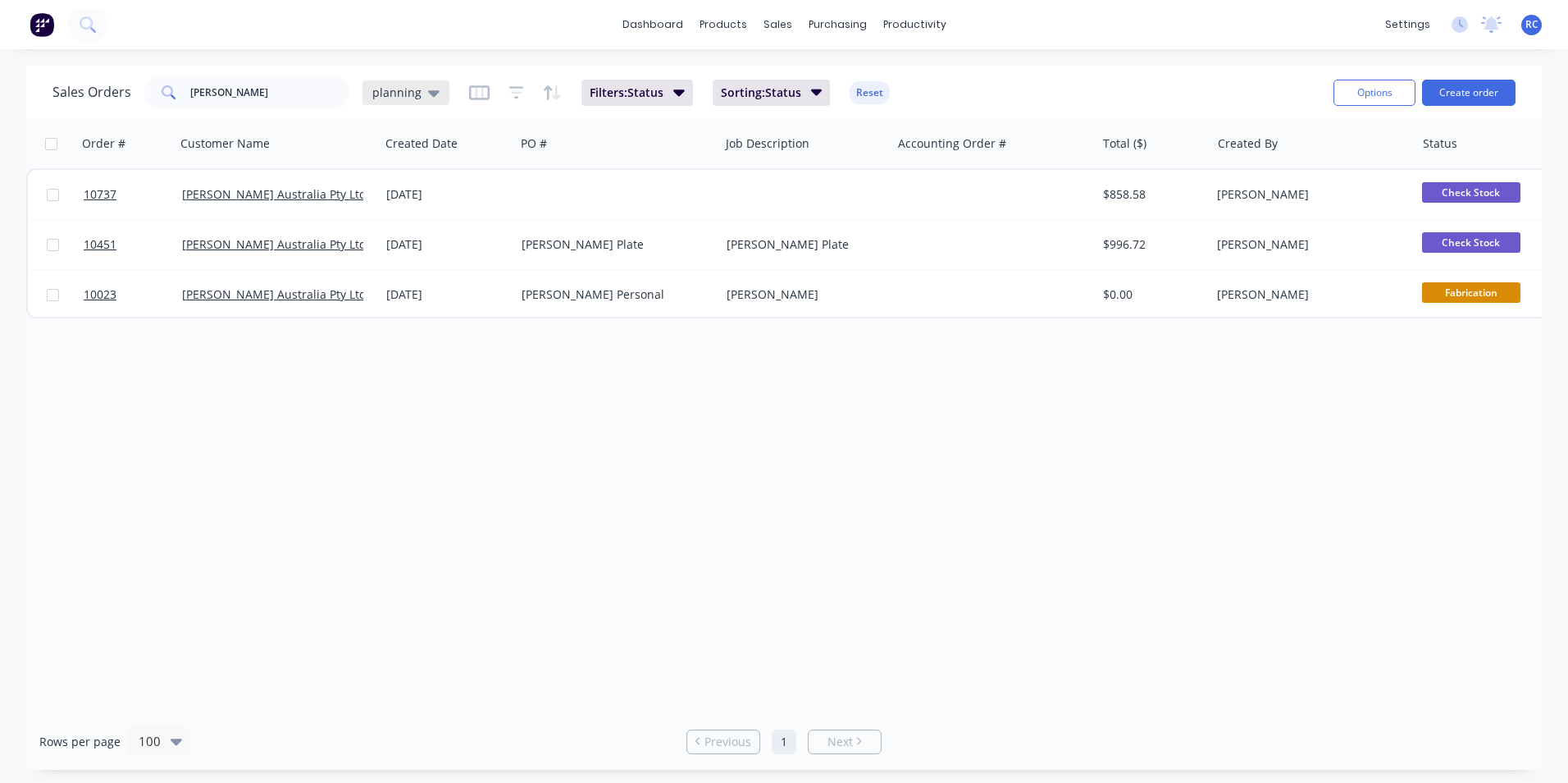
click at [396, 93] on span "planning" at bounding box center [397, 93] width 50 height 17
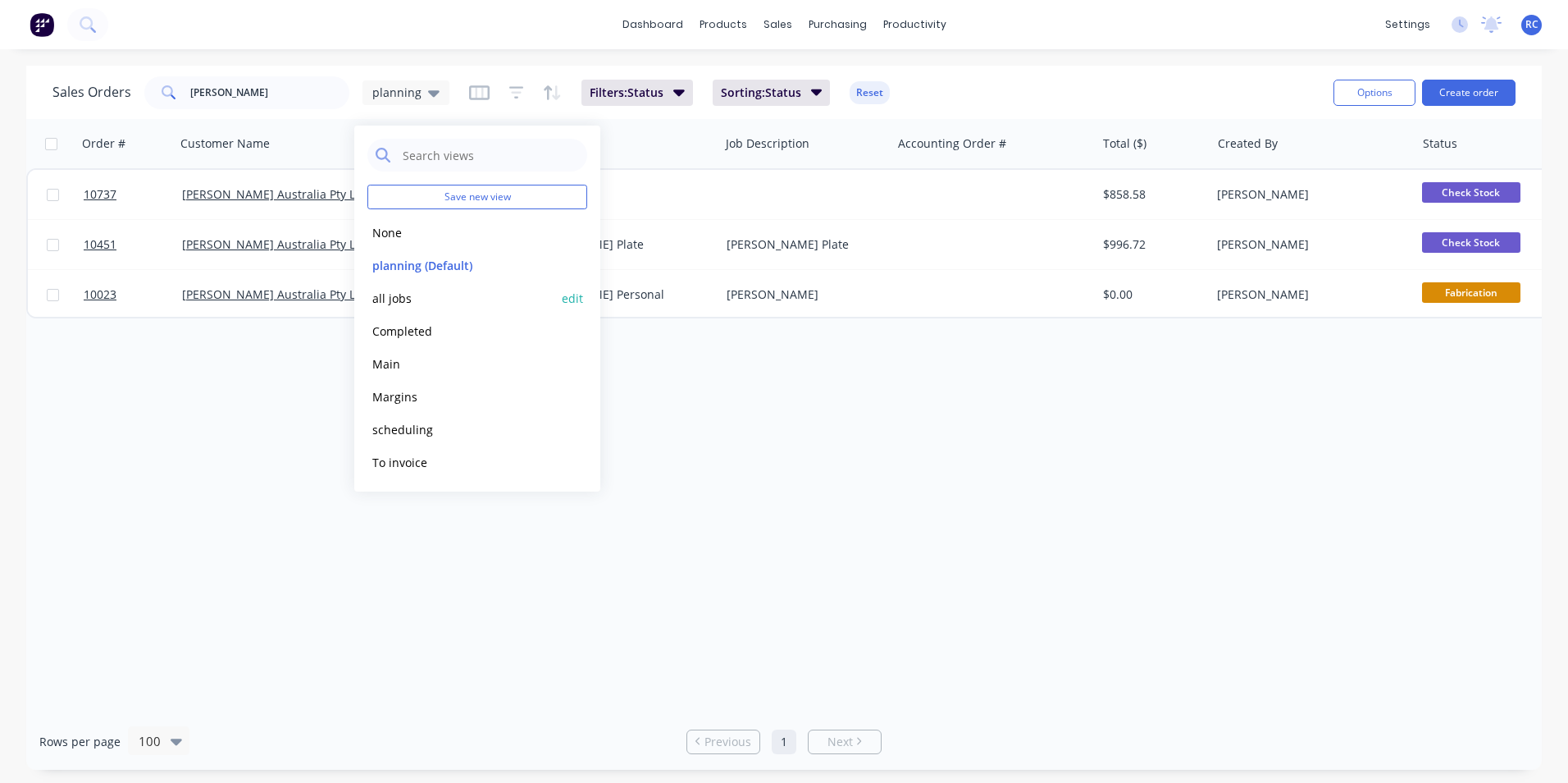
click at [398, 294] on button "all jobs" at bounding box center [460, 299] width 187 height 19
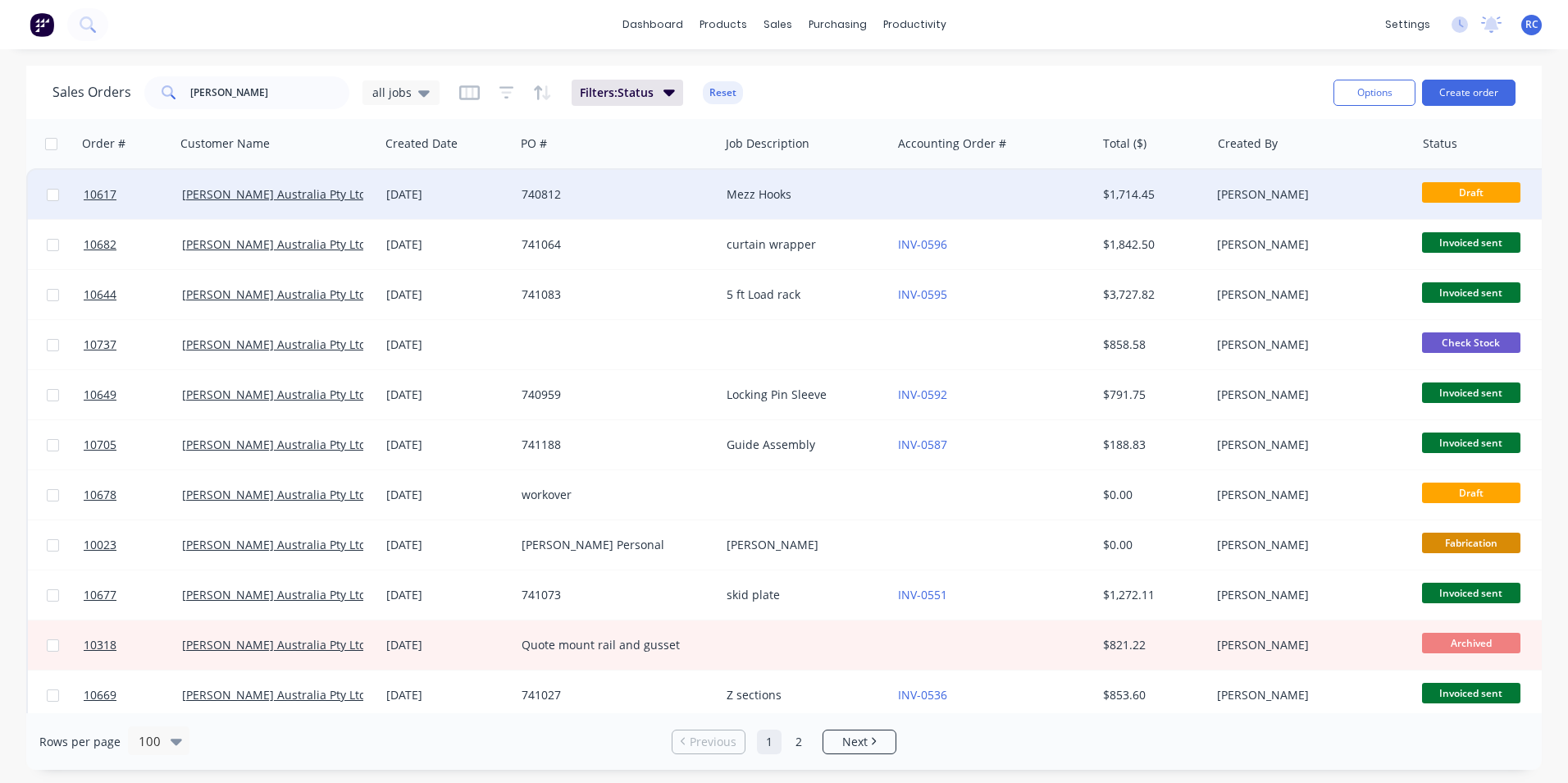
click at [349, 203] on div "[PERSON_NAME] Australia Pty Ltd" at bounding box center [277, 195] width 204 height 50
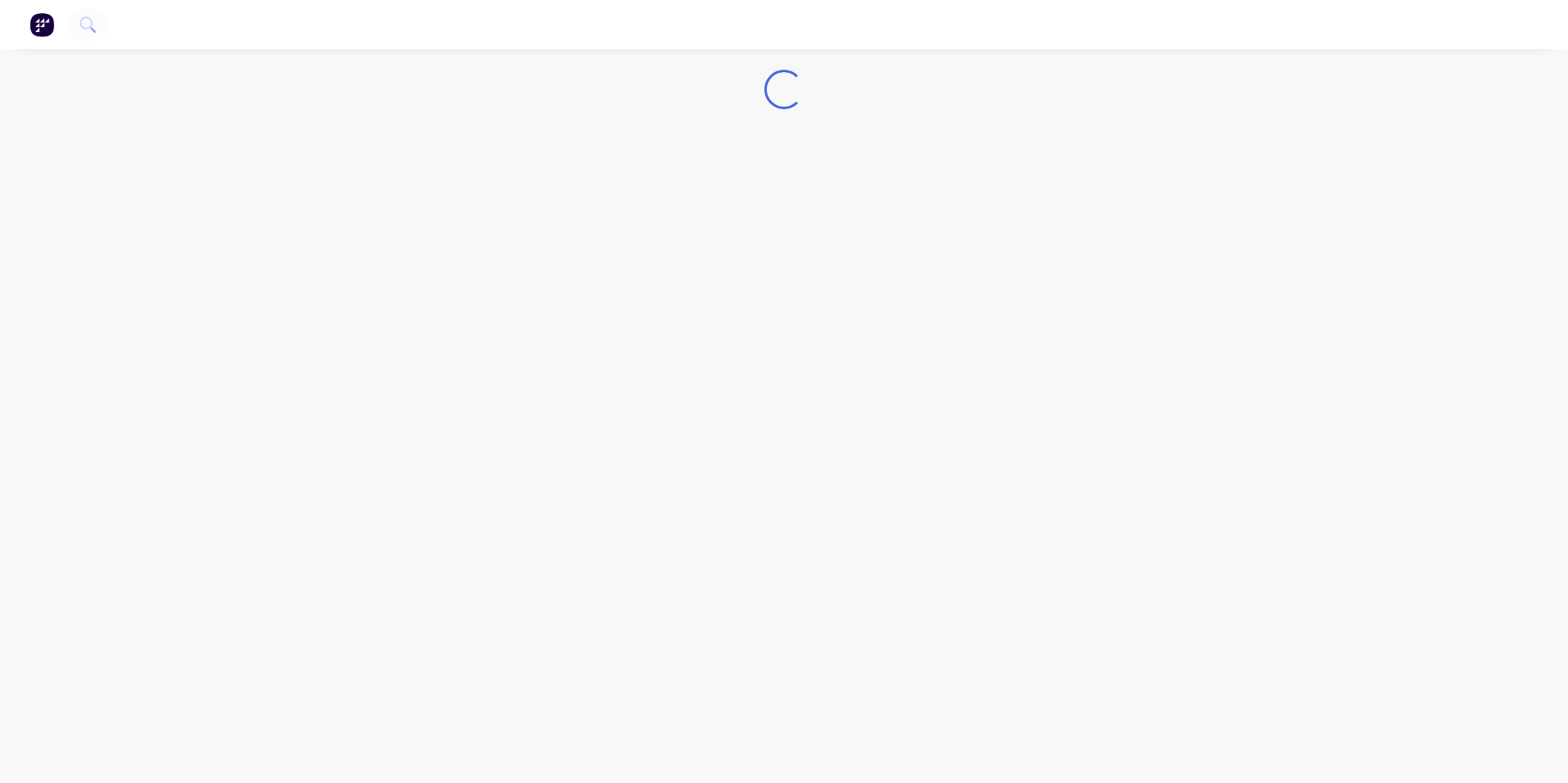
click at [349, 203] on div "Loading..." at bounding box center [784, 391] width 1568 height 783
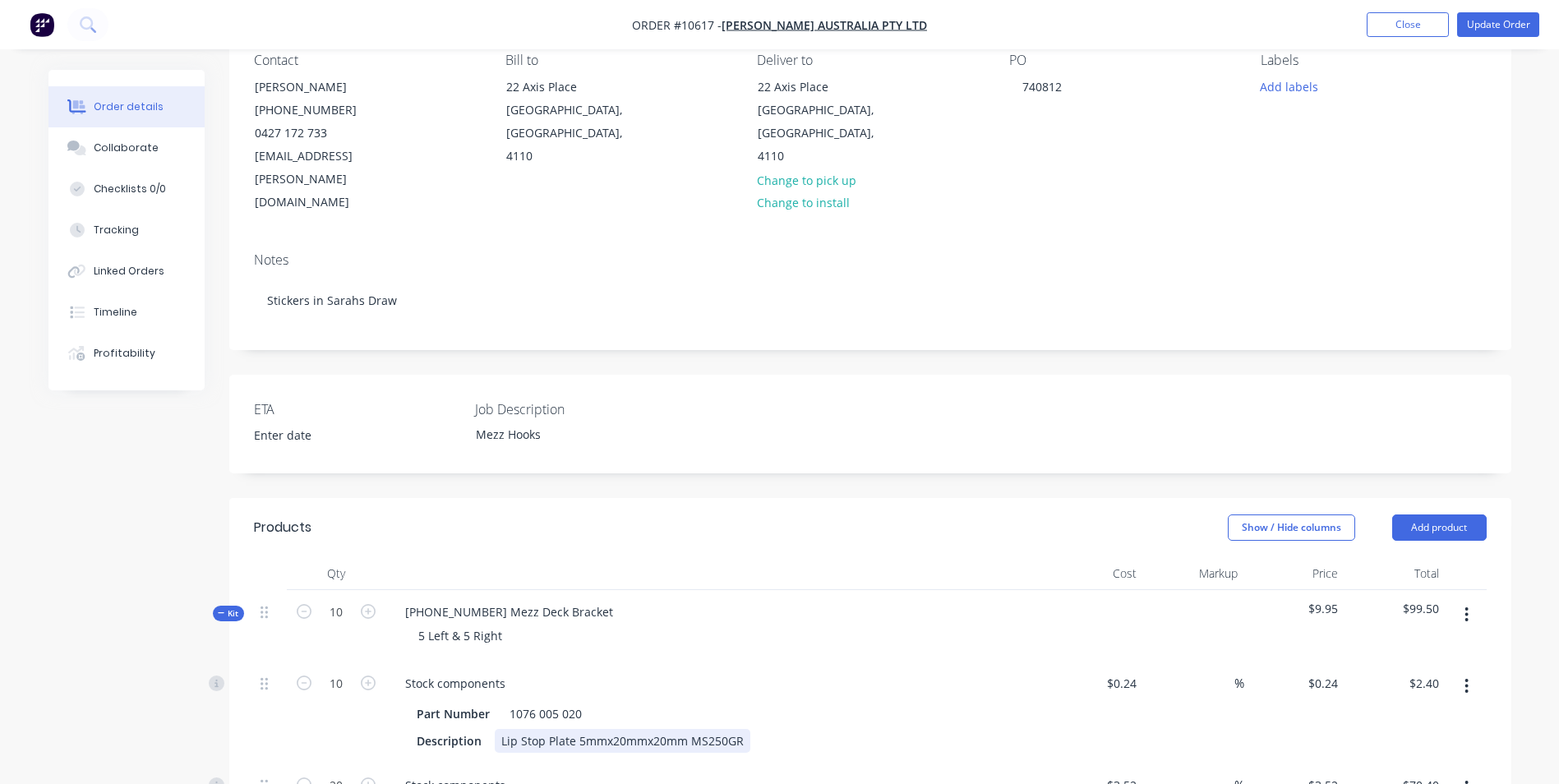
scroll to position [411, 0]
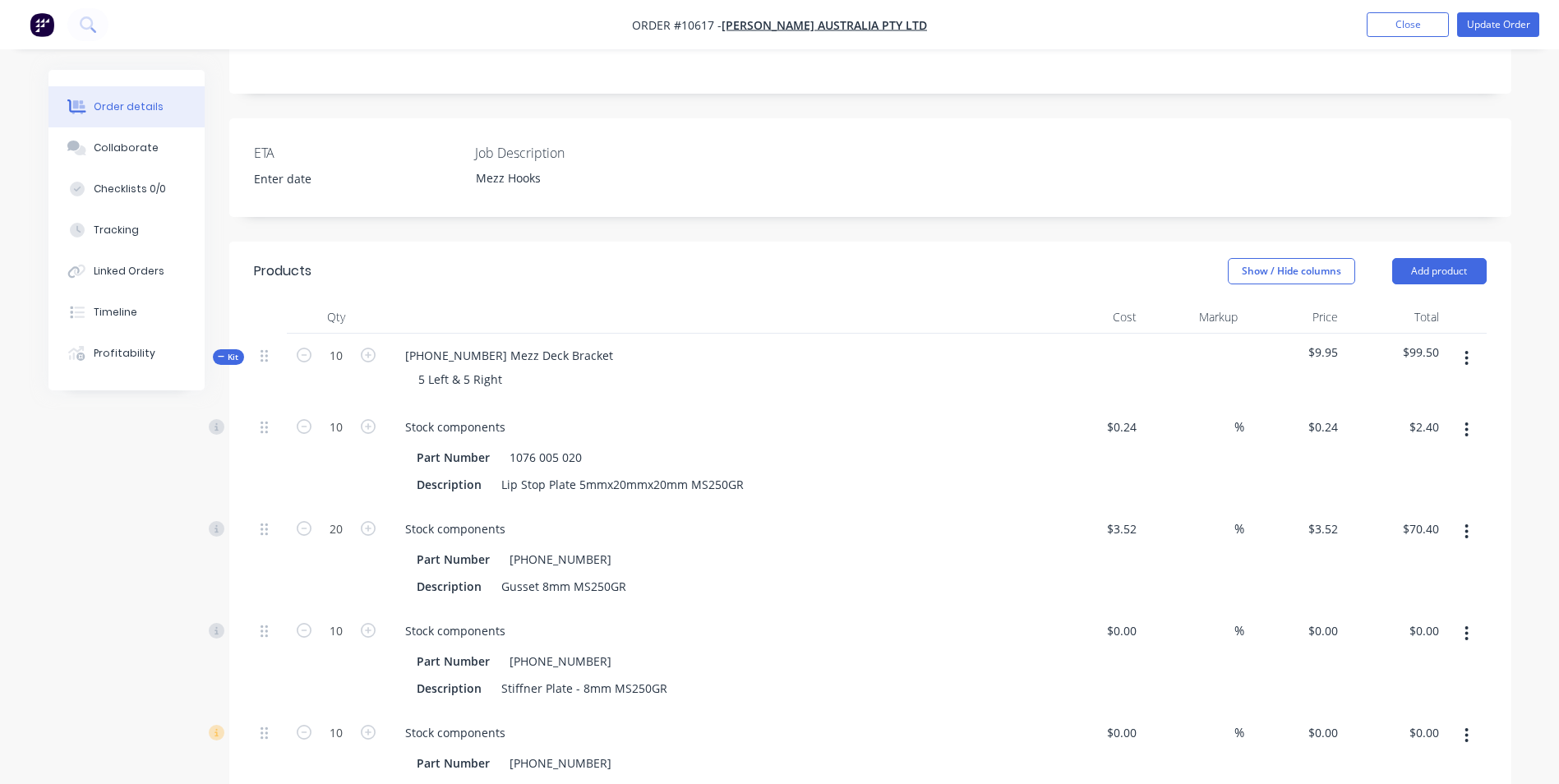
click at [1143, 608] on div "%" at bounding box center [1194, 659] width 101 height 102
click at [1131, 619] on input "0" at bounding box center [1134, 630] width 19 height 24
click at [1137, 619] on input "0" at bounding box center [1124, 630] width 38 height 24
type input "$0.24"
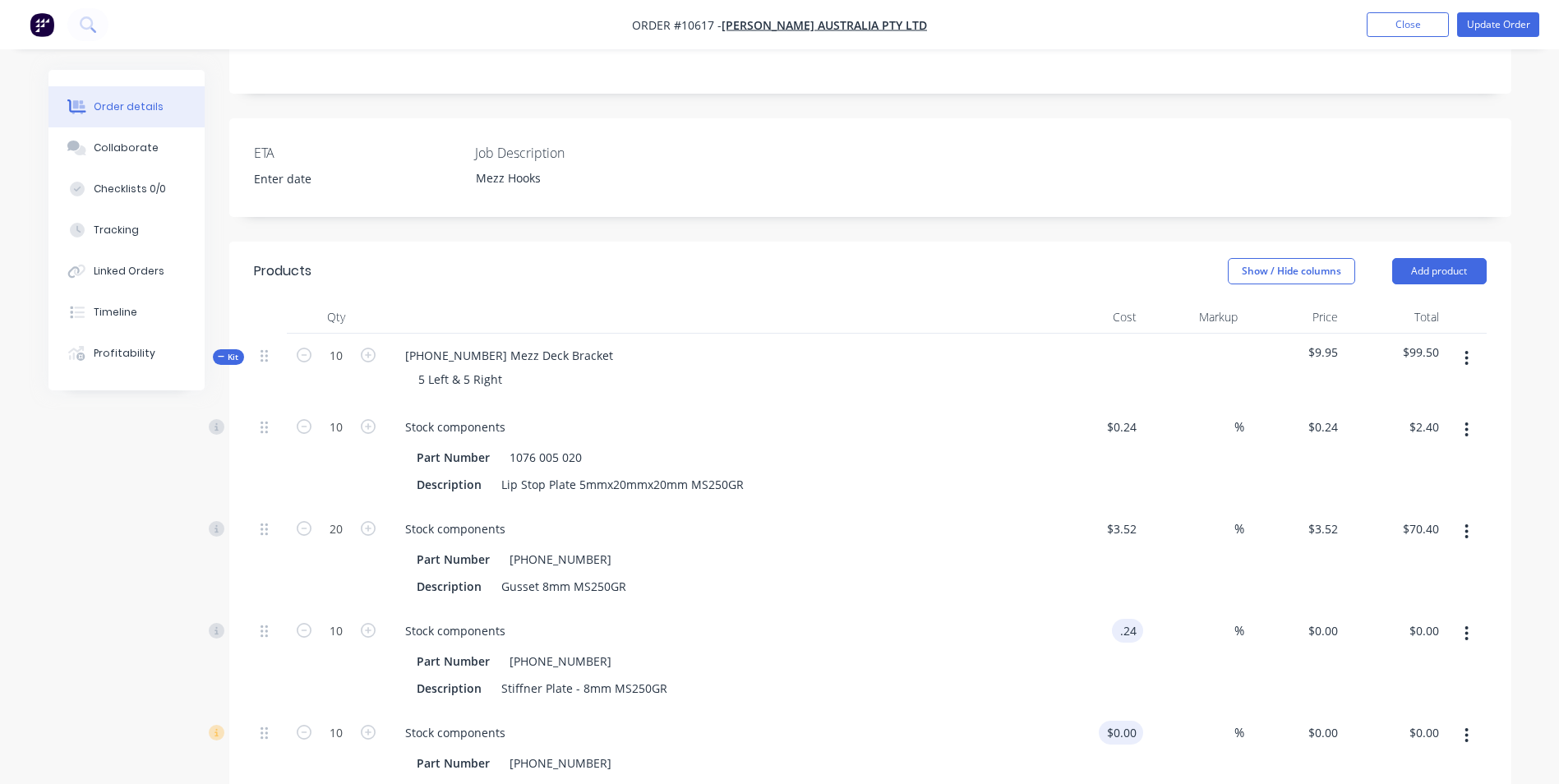
type input "$2.40"
click at [1120, 720] on div "0 $0.00" at bounding box center [1121, 731] width 44 height 24
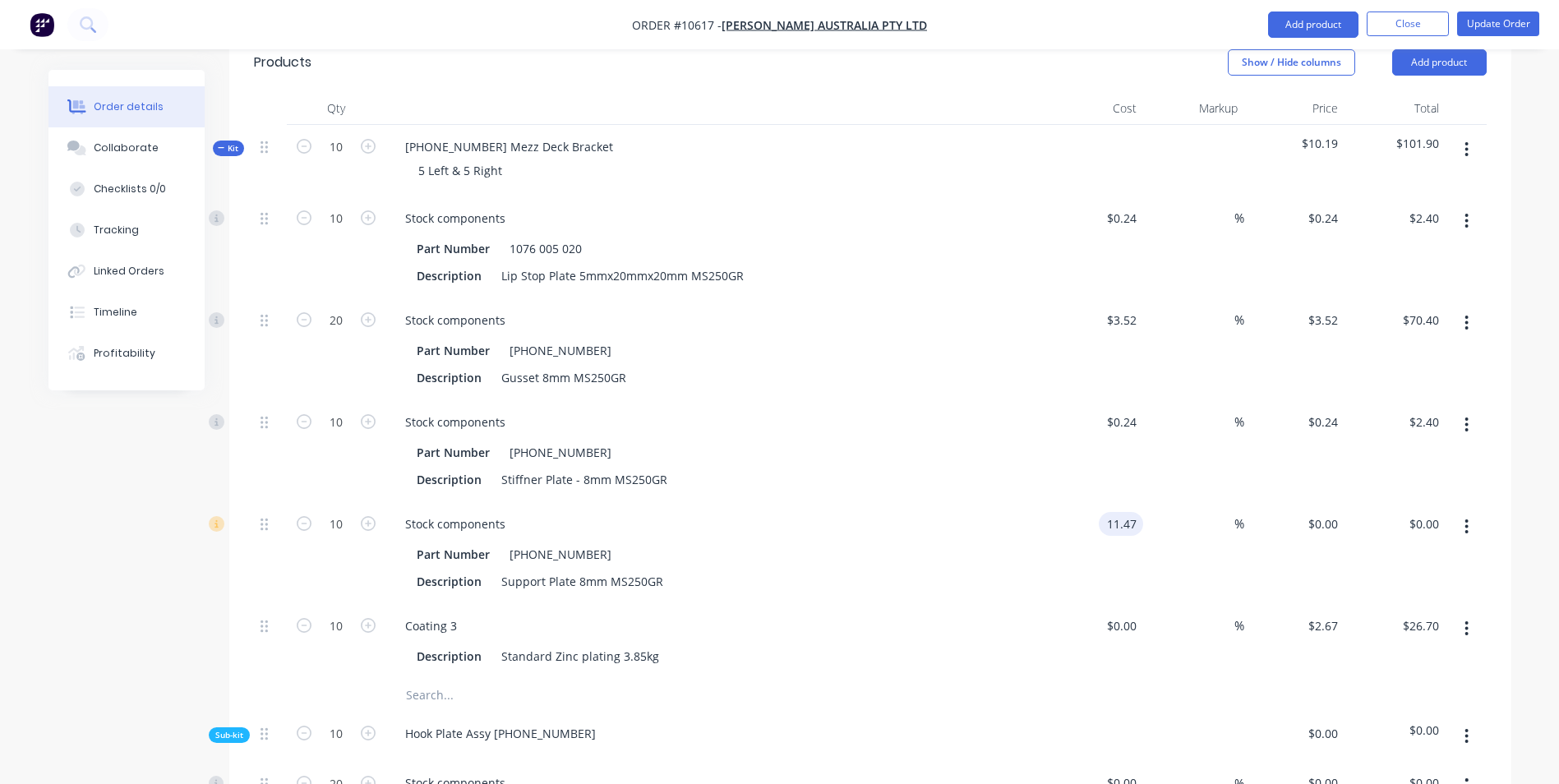
scroll to position [657, 0]
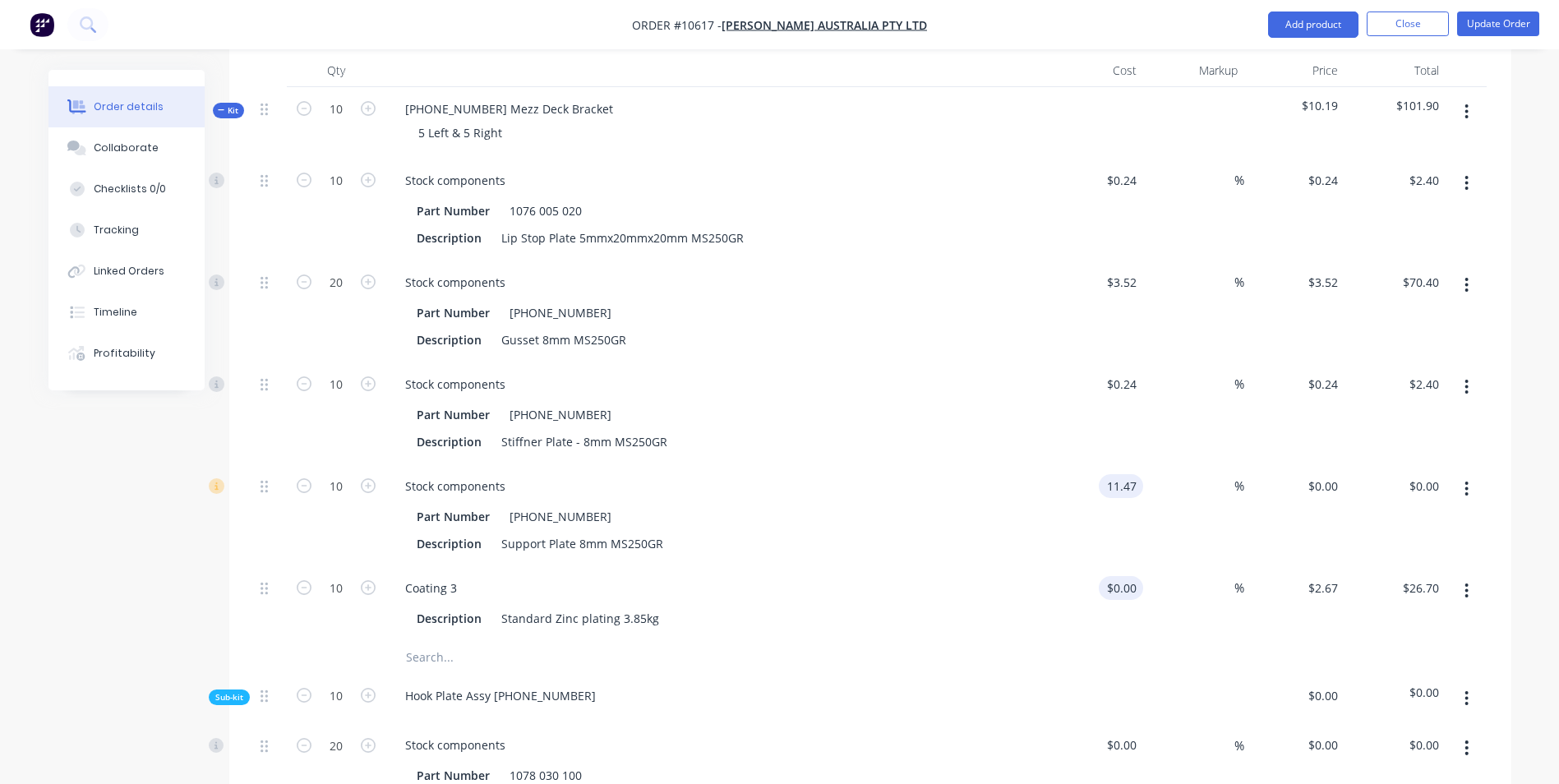
type input "$11.47"
type input "$114.70"
click at [1125, 576] on input "0" at bounding box center [1134, 587] width 19 height 24
type input "$0.00"
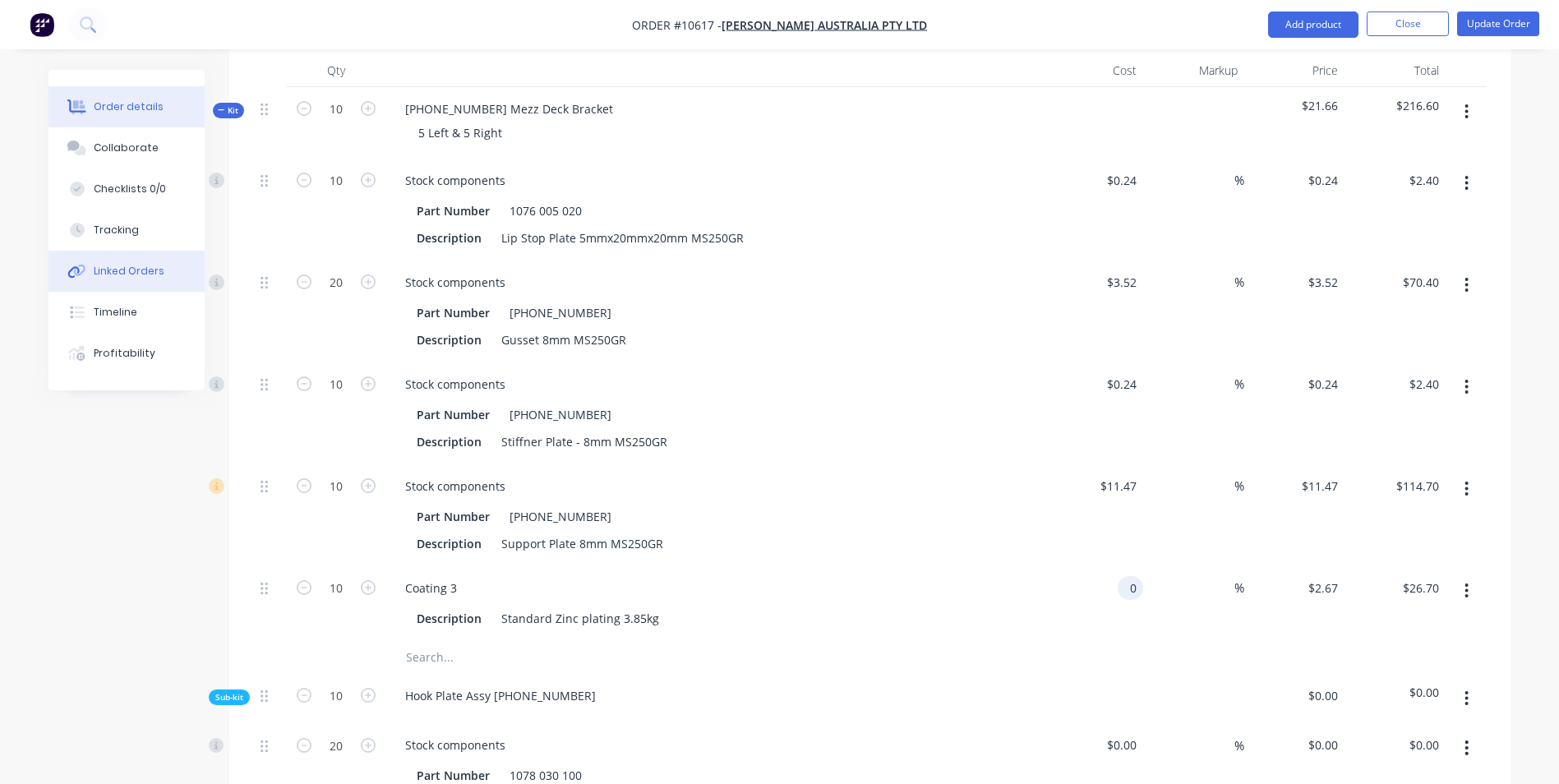
type input "$0.00"
click at [137, 276] on div "Linked Orders" at bounding box center [129, 270] width 71 height 14
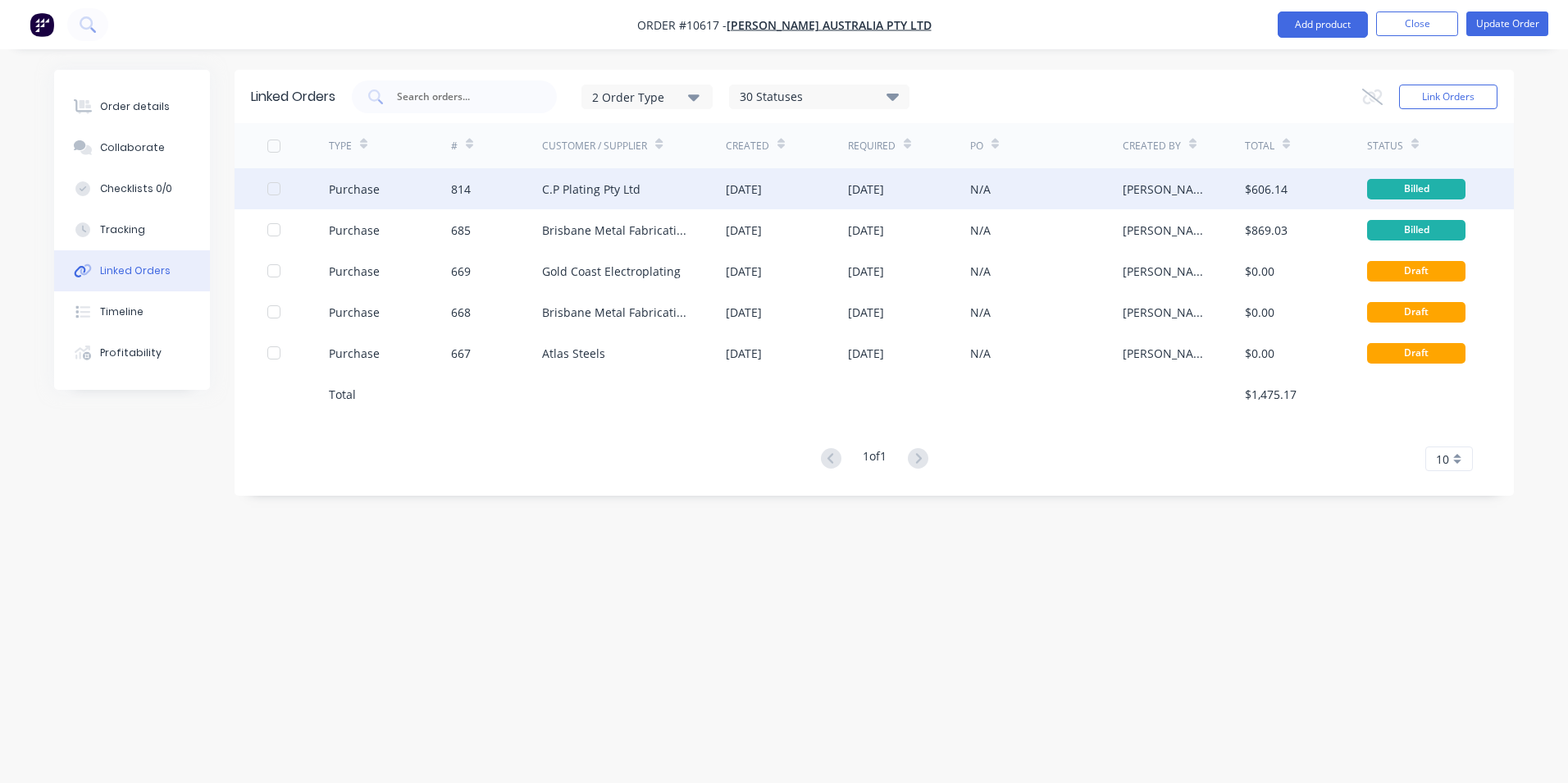
click at [612, 202] on div "C.P Plating Pty Ltd" at bounding box center [634, 188] width 184 height 41
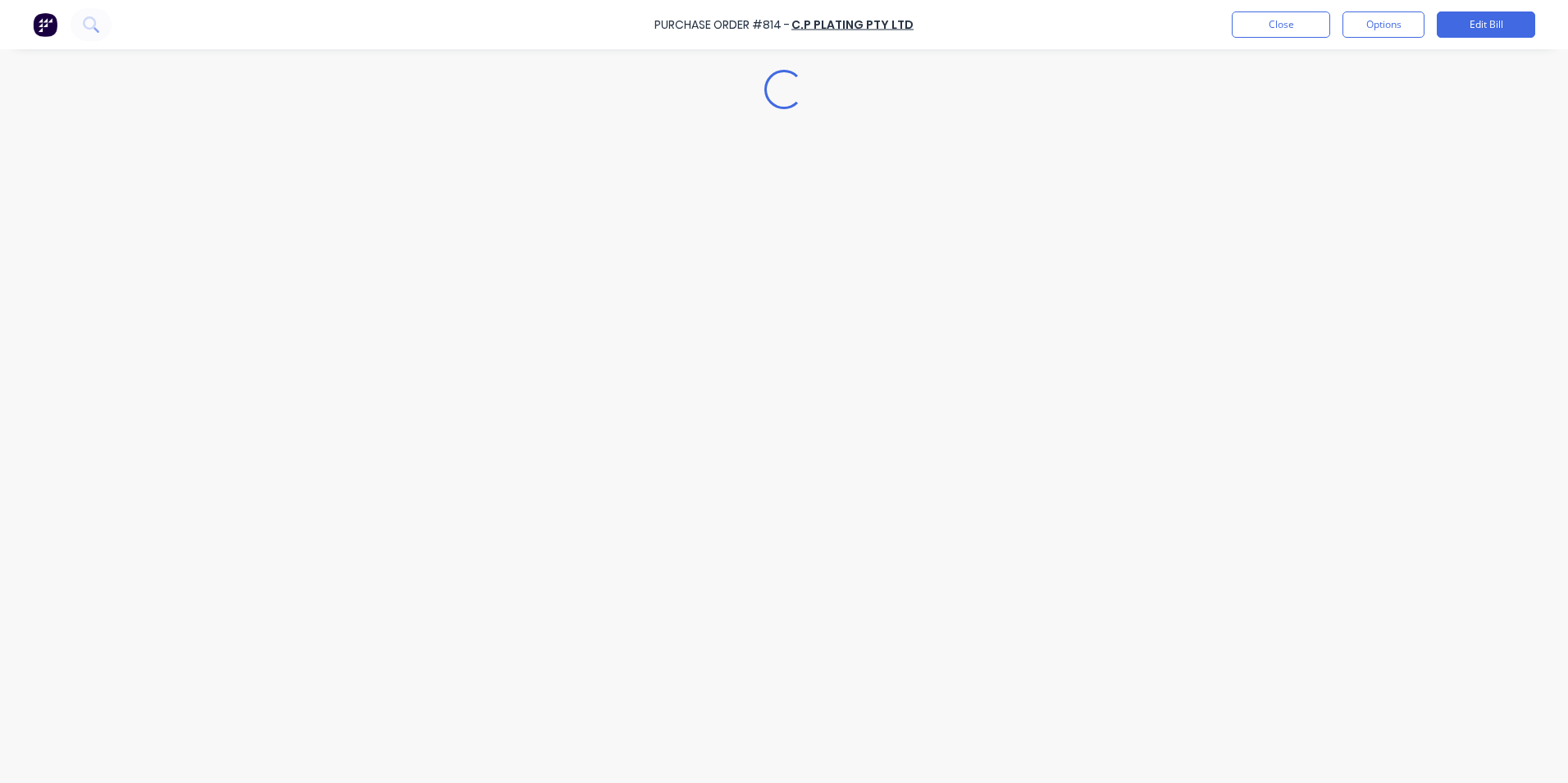
type textarea "x"
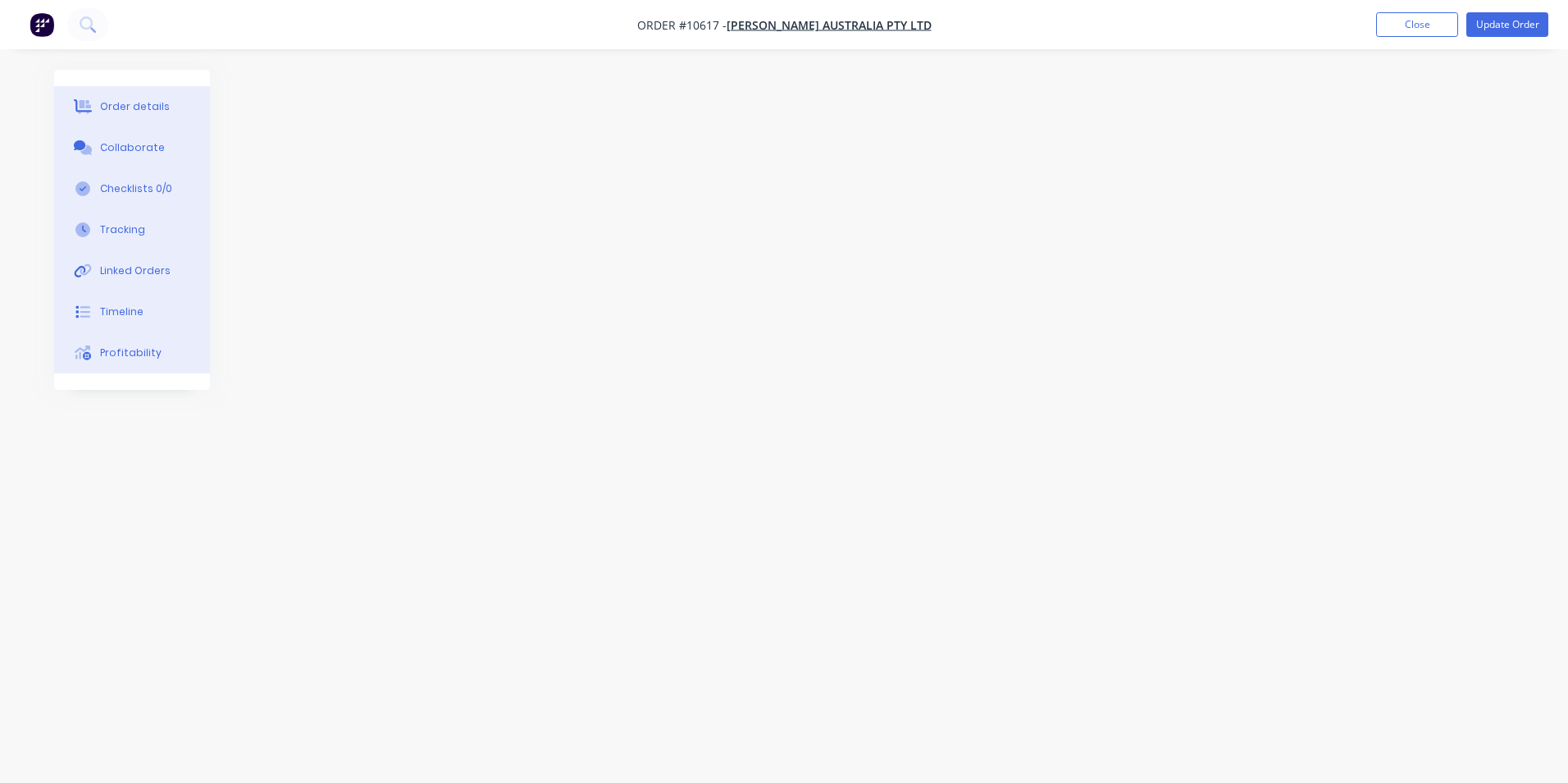
click at [131, 113] on div "Order details" at bounding box center [134, 106] width 70 height 14
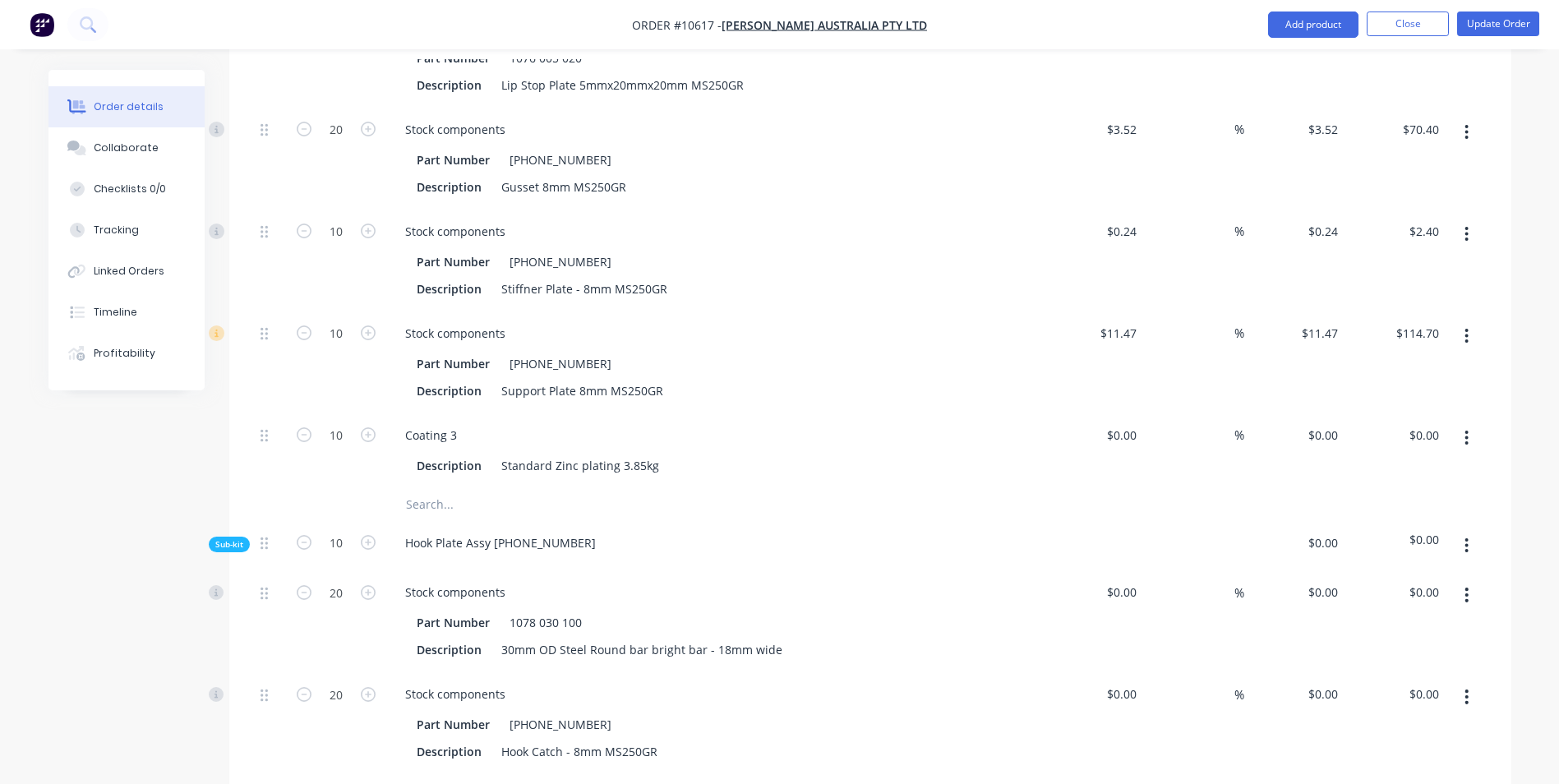
scroll to position [821, 0]
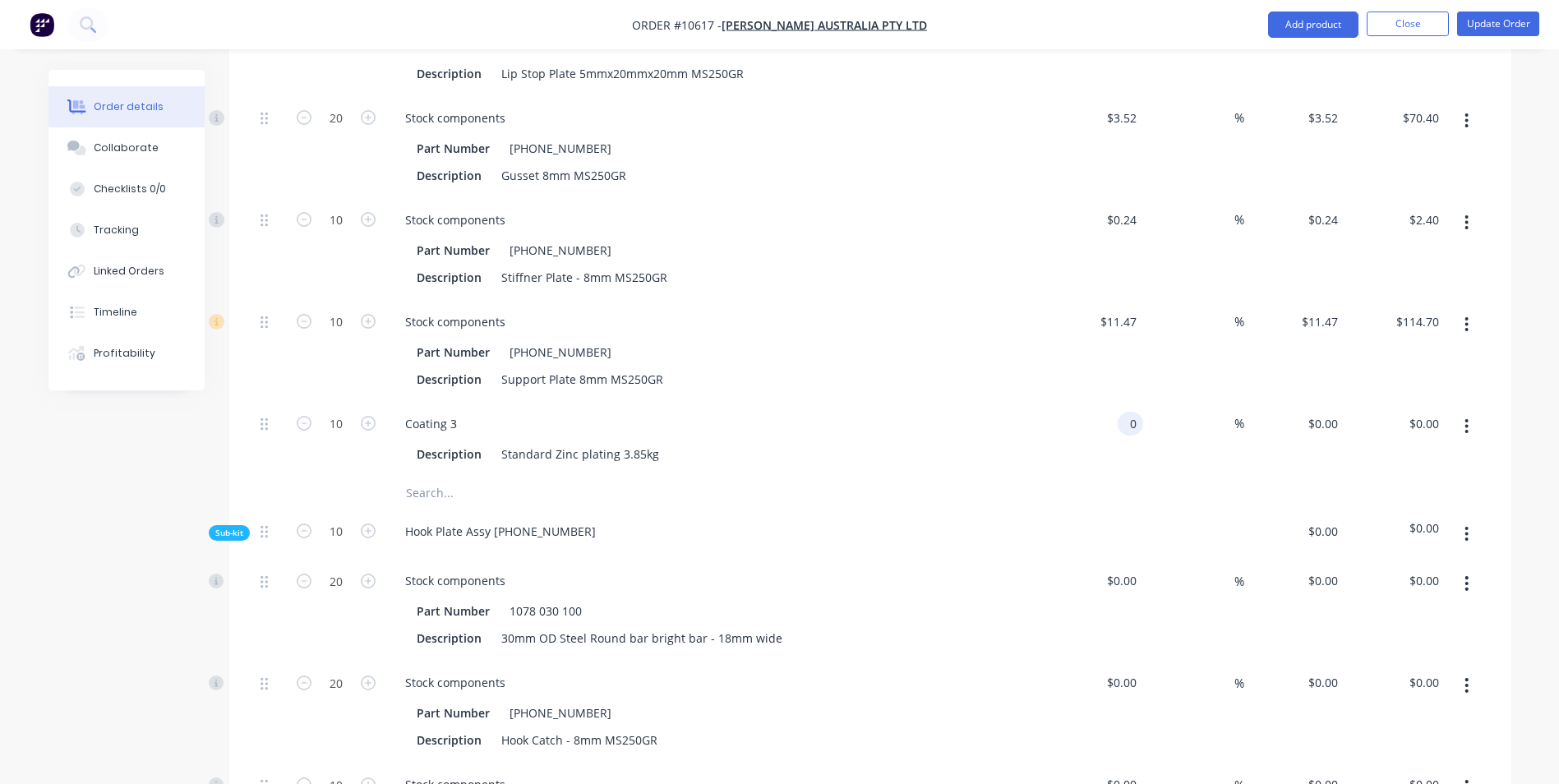
click at [1128, 412] on input "0" at bounding box center [1134, 423] width 19 height 24
type input "$13.00"
type input "$130.00"
click at [1252, 346] on div "$11.47 $11.47" at bounding box center [1294, 350] width 101 height 102
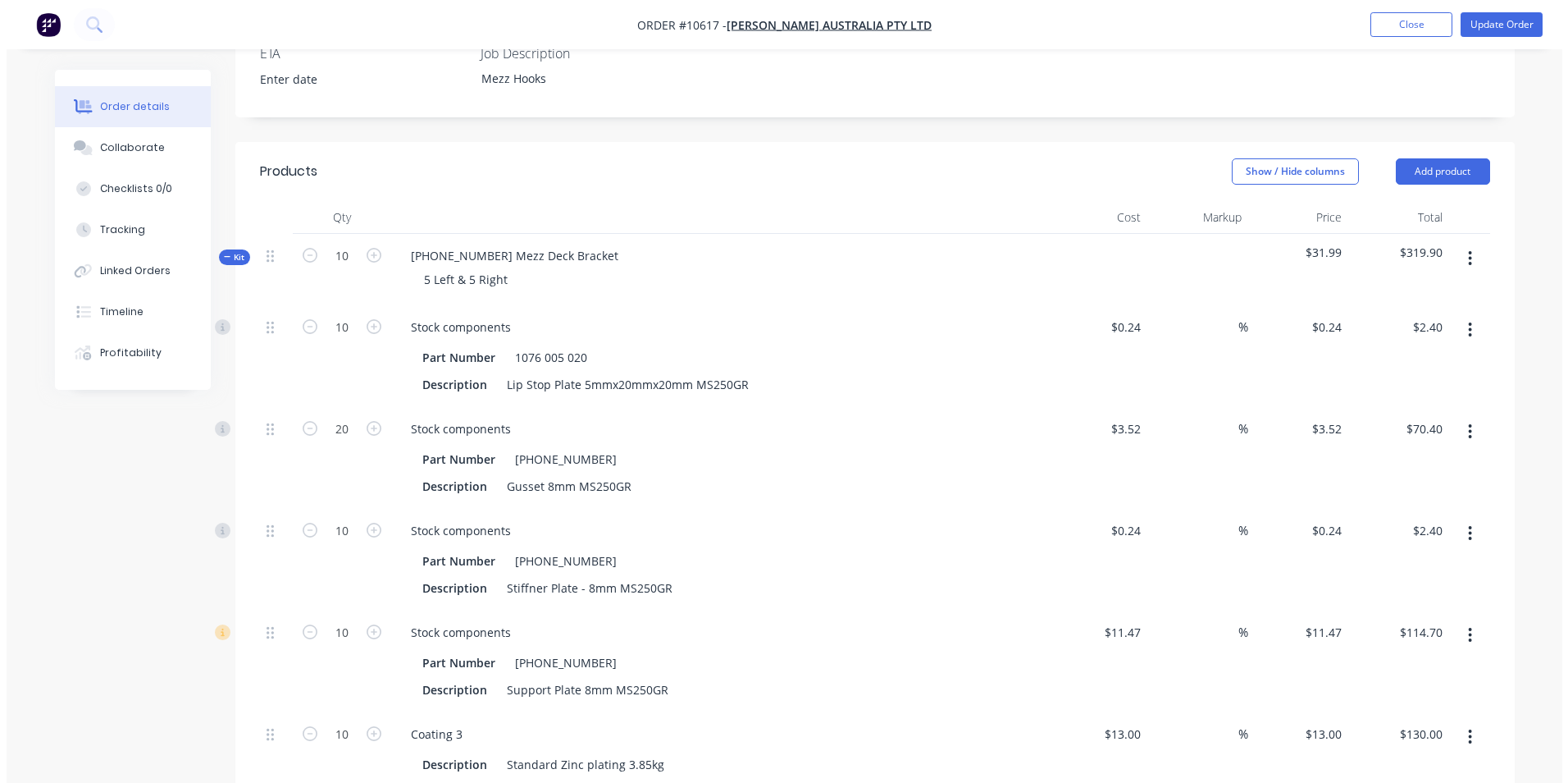
scroll to position [492, 0]
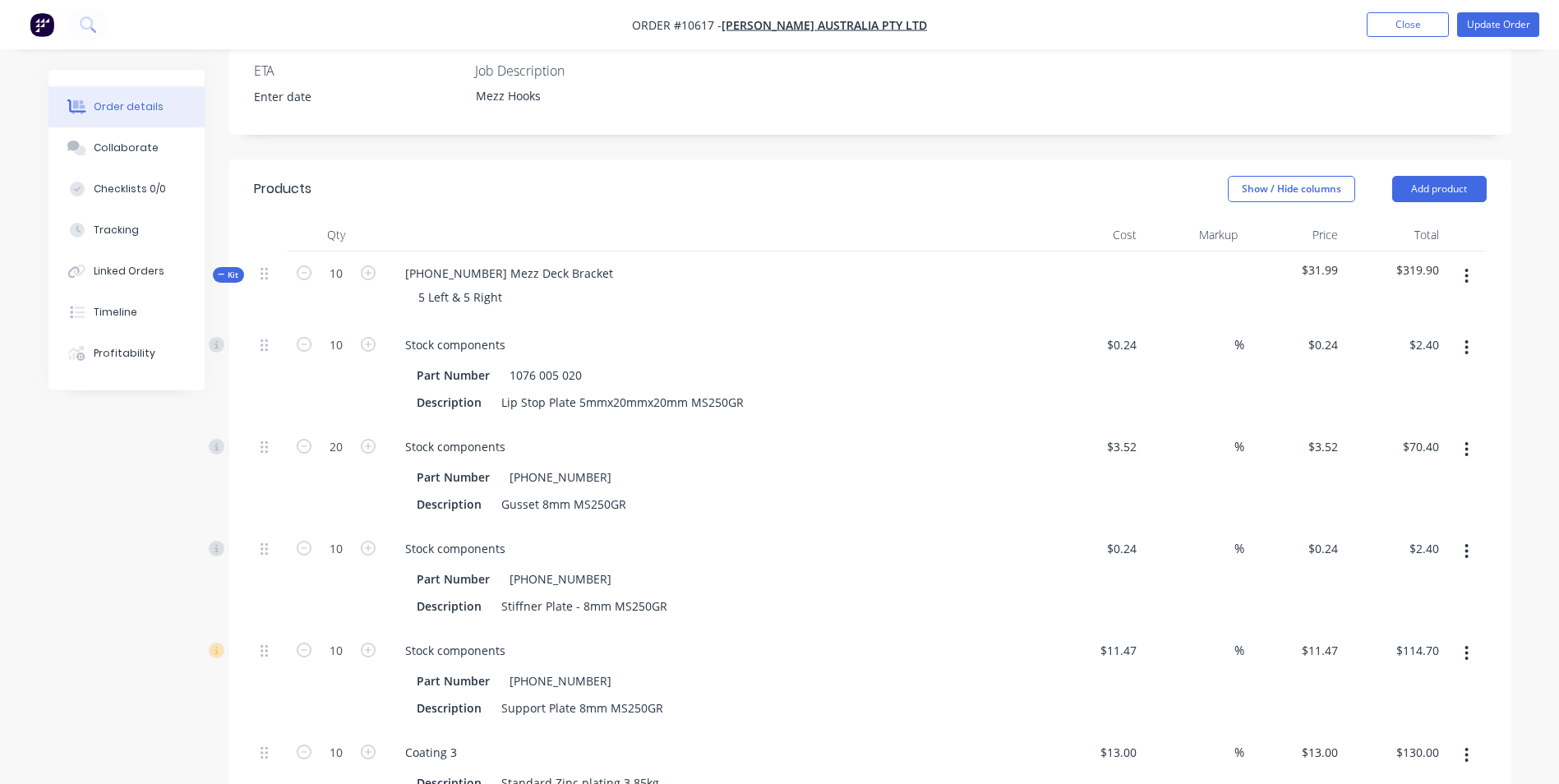
click at [1463, 262] on button "button" at bounding box center [1466, 276] width 38 height 30
click at [1442, 307] on div "Add product to kit" at bounding box center [1408, 319] width 126 height 24
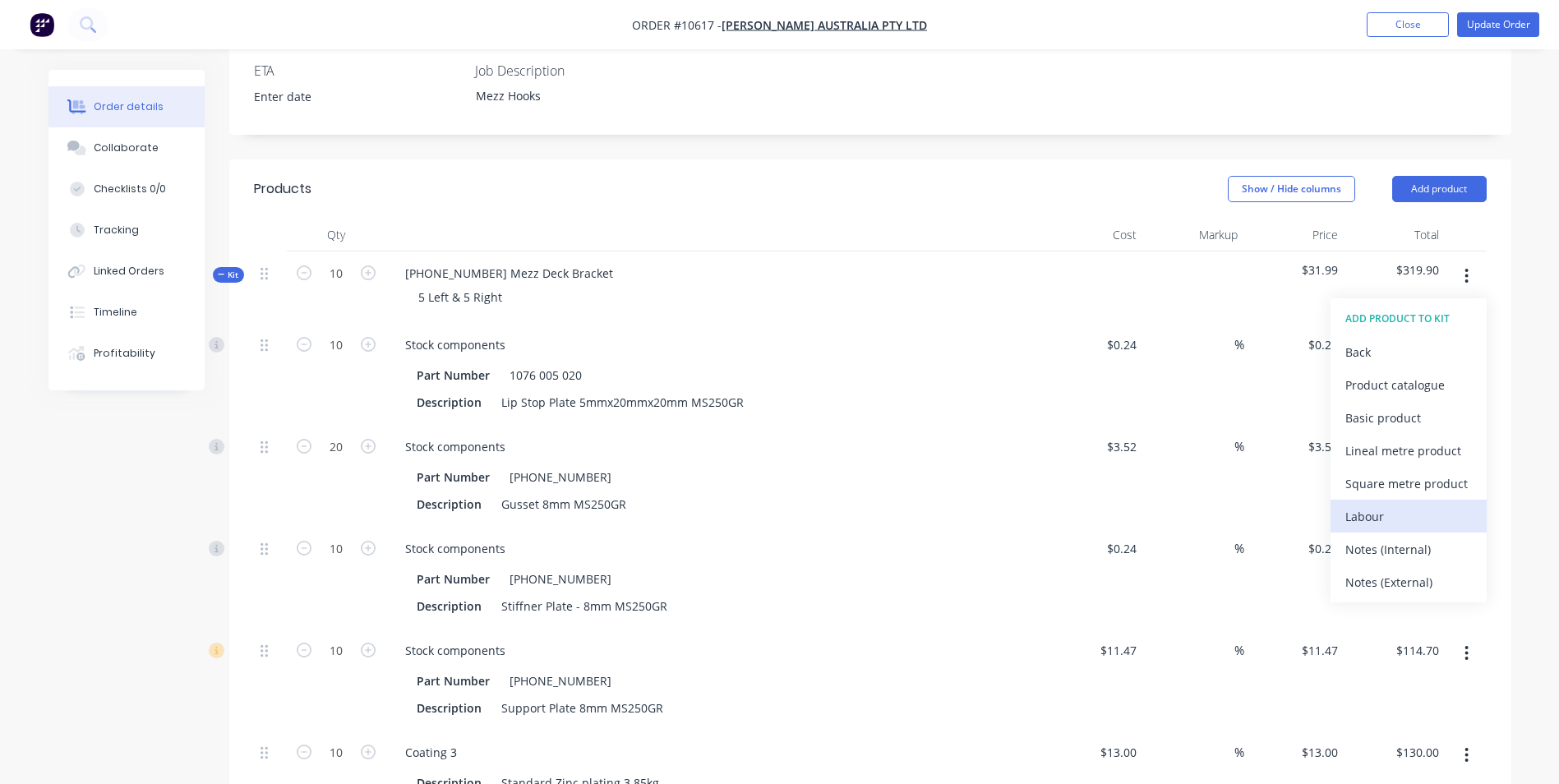
click at [1371, 504] on div "Labour" at bounding box center [1408, 516] width 126 height 24
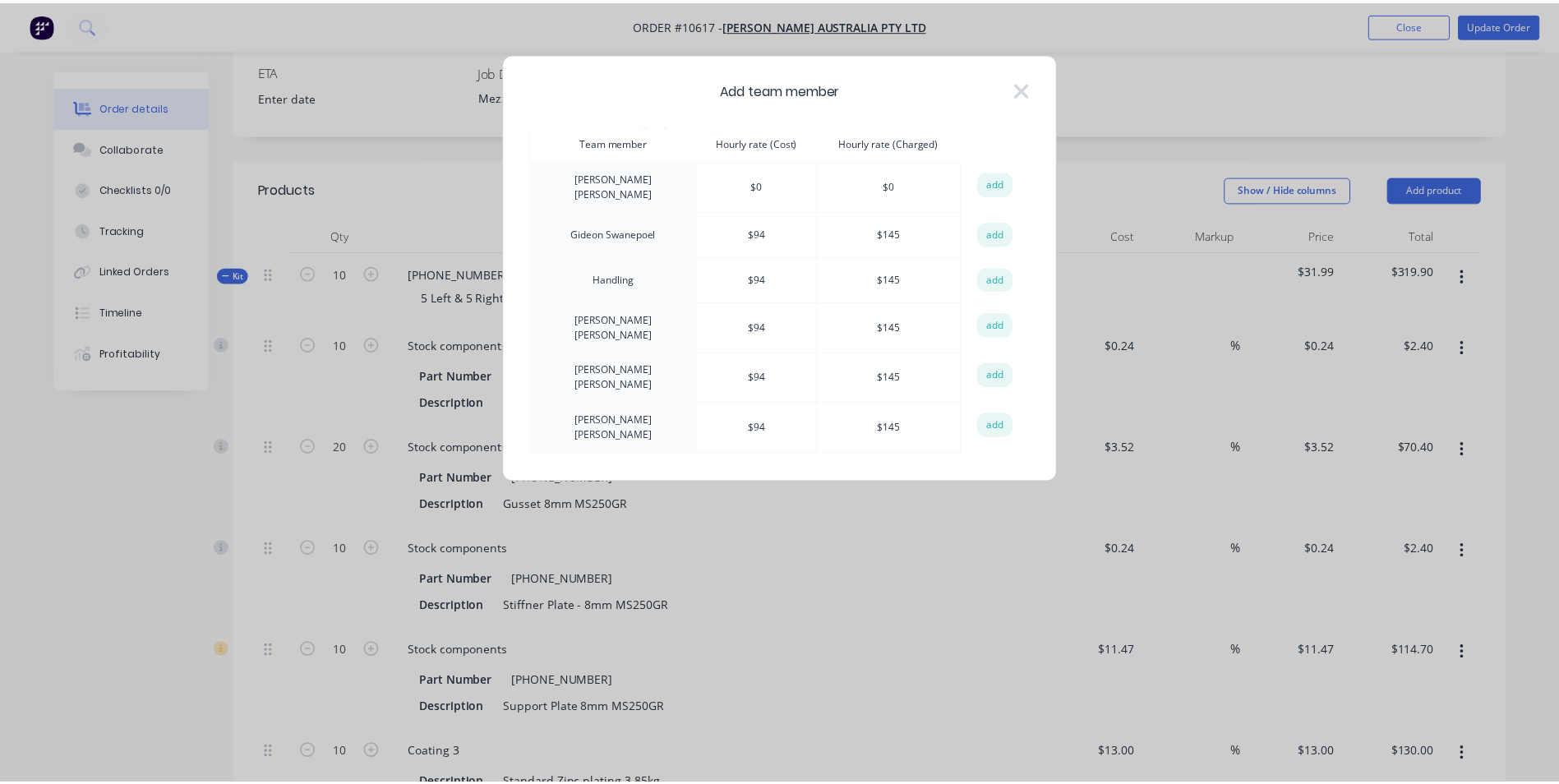
scroll to position [411, 0]
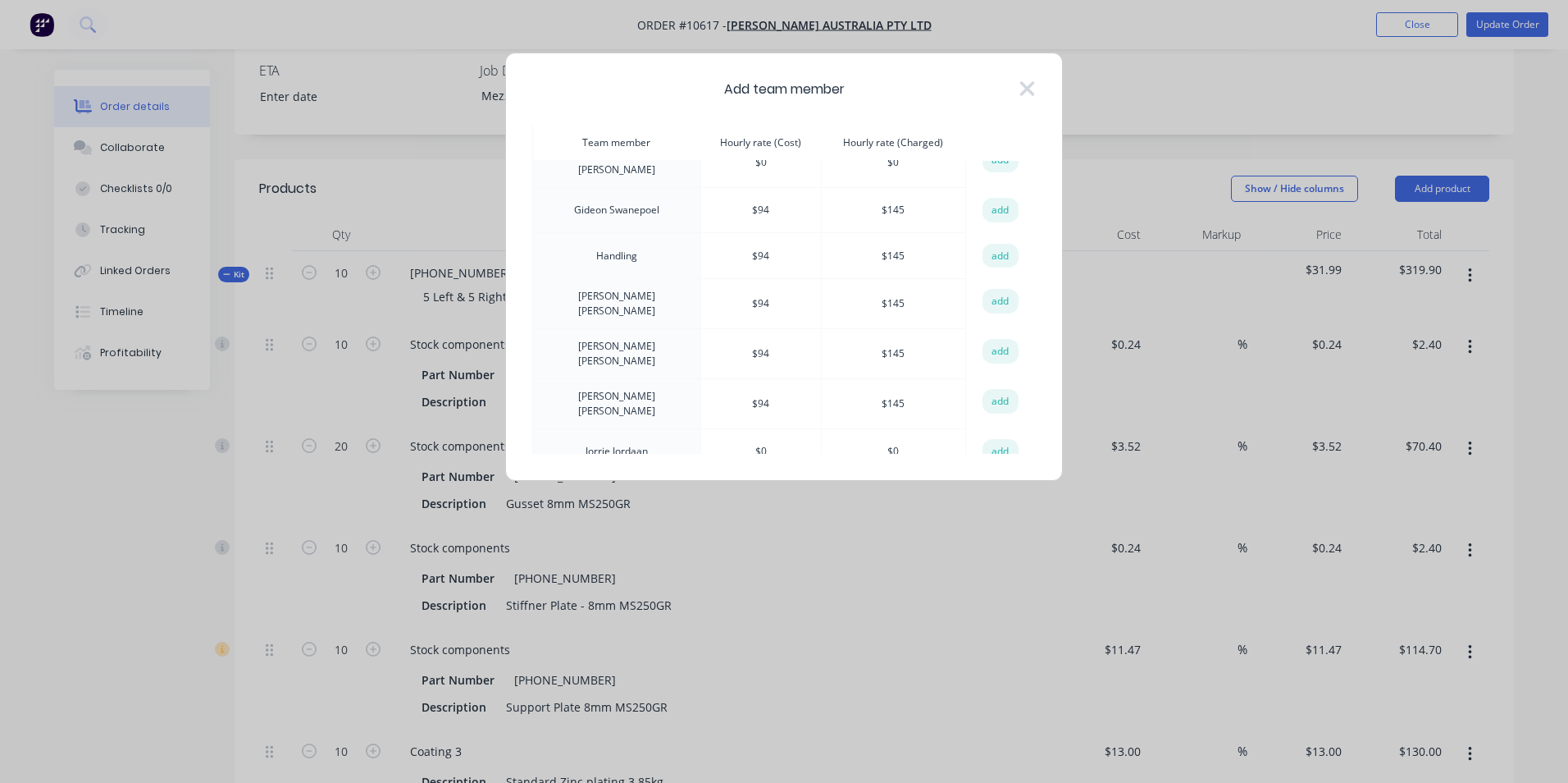
click at [632, 200] on td "Gideon Swanepoel" at bounding box center [617, 210] width 168 height 46
click at [992, 200] on button "add" at bounding box center [1001, 210] width 36 height 25
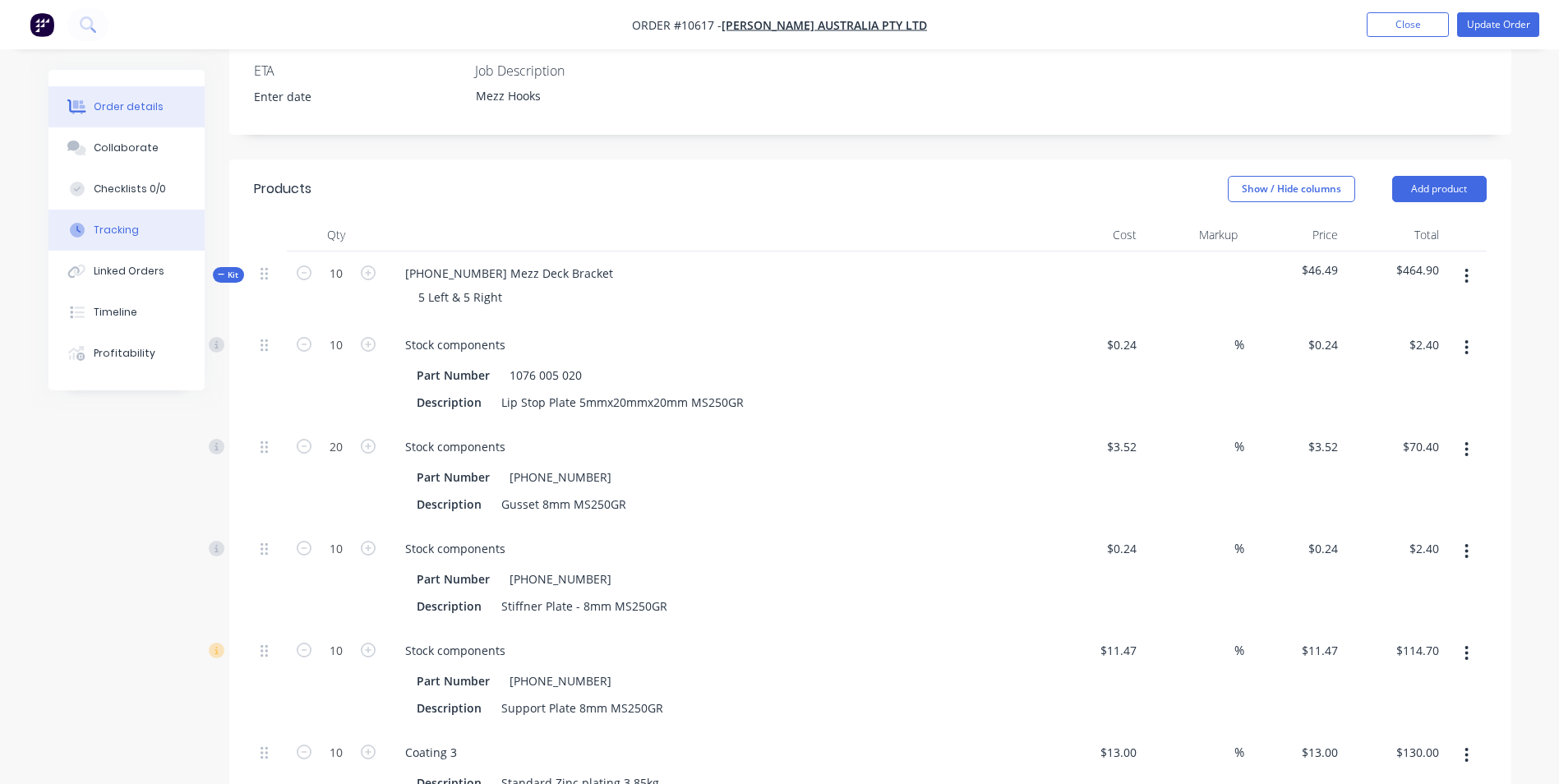
click at [117, 230] on div "Tracking" at bounding box center [116, 229] width 45 height 14
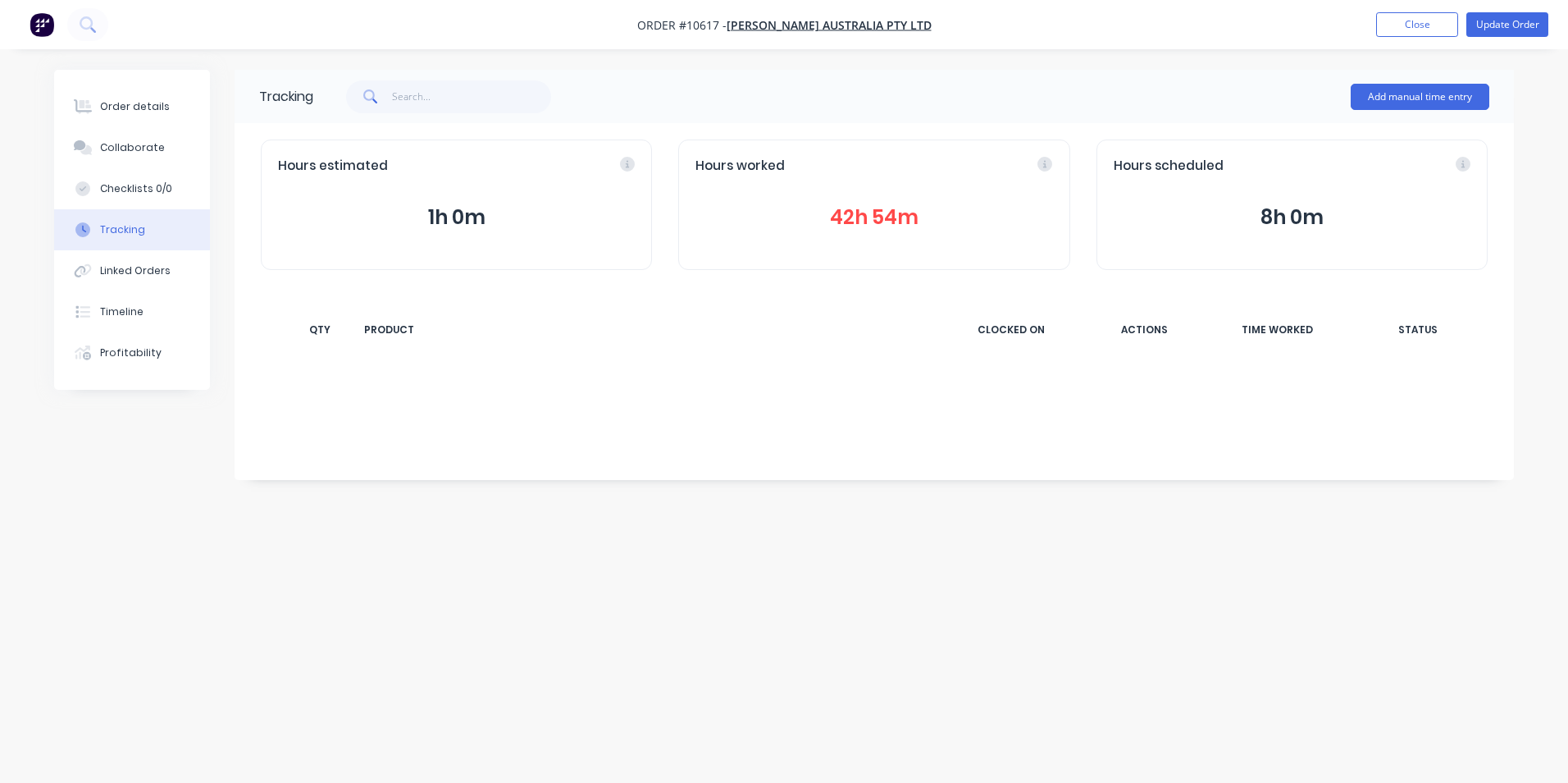
click at [888, 222] on button "42h 54m" at bounding box center [873, 217] width 356 height 31
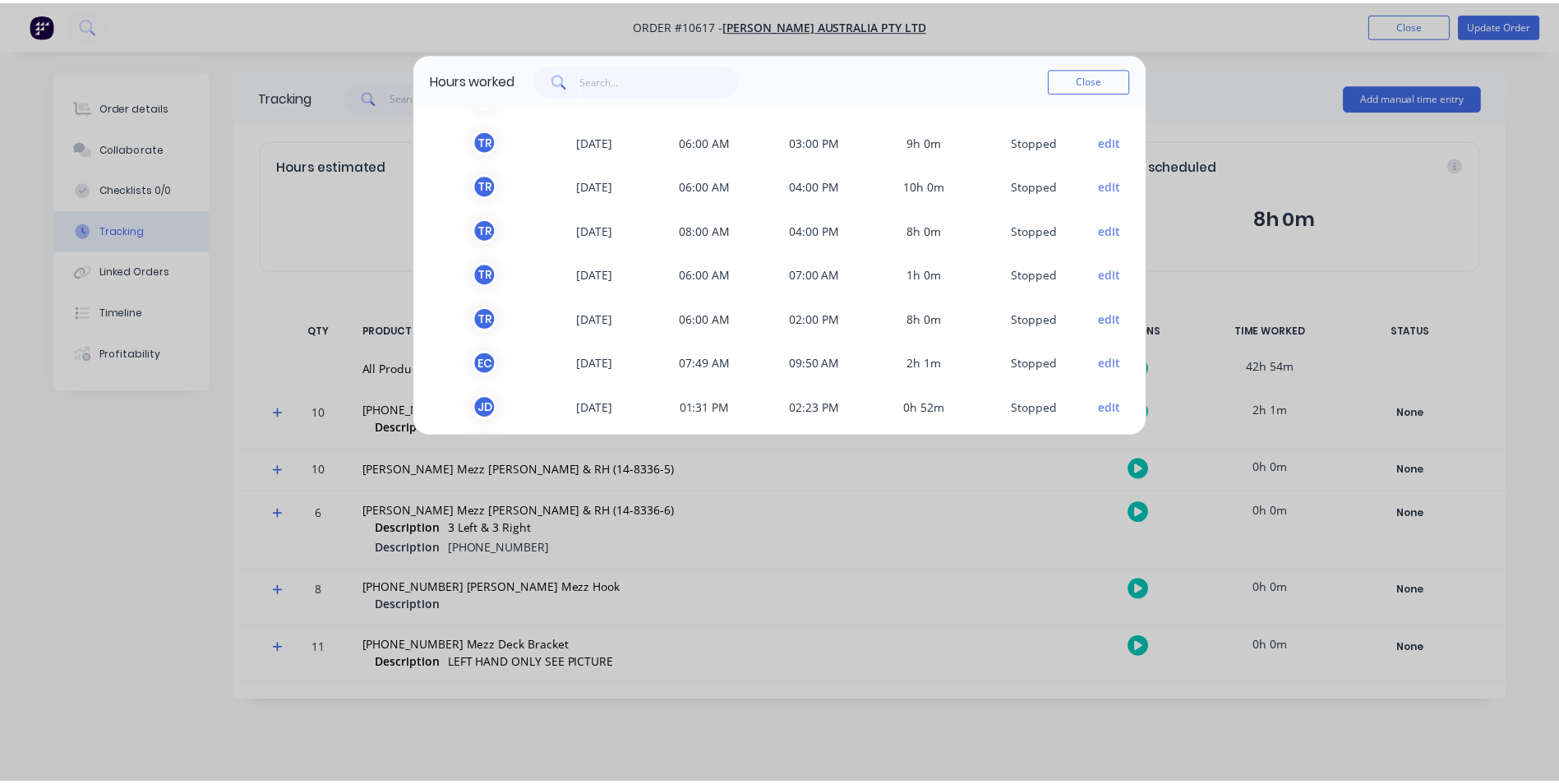
scroll to position [55, 0]
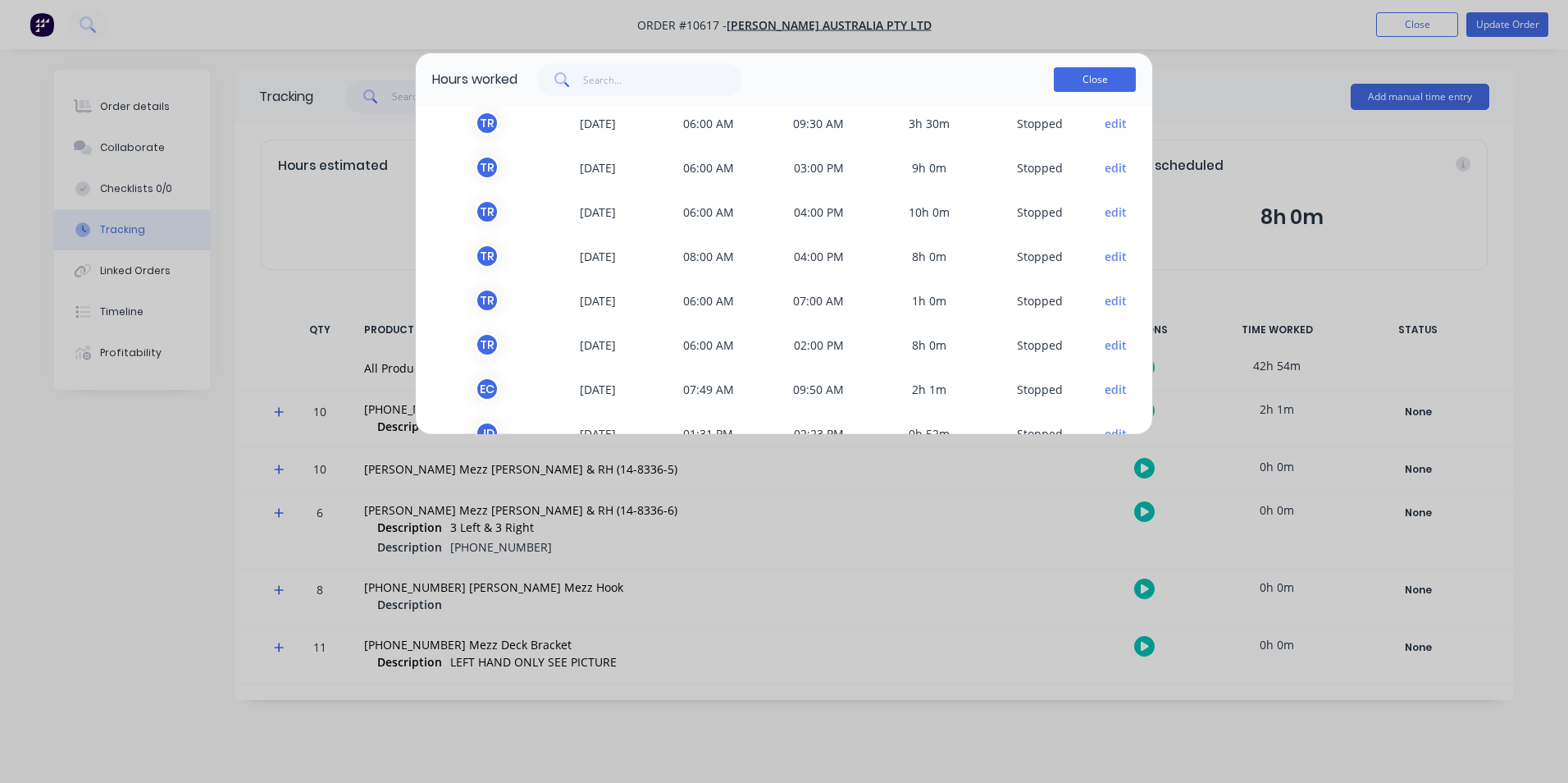
click at [1111, 91] on button "Close" at bounding box center [1094, 80] width 82 height 25
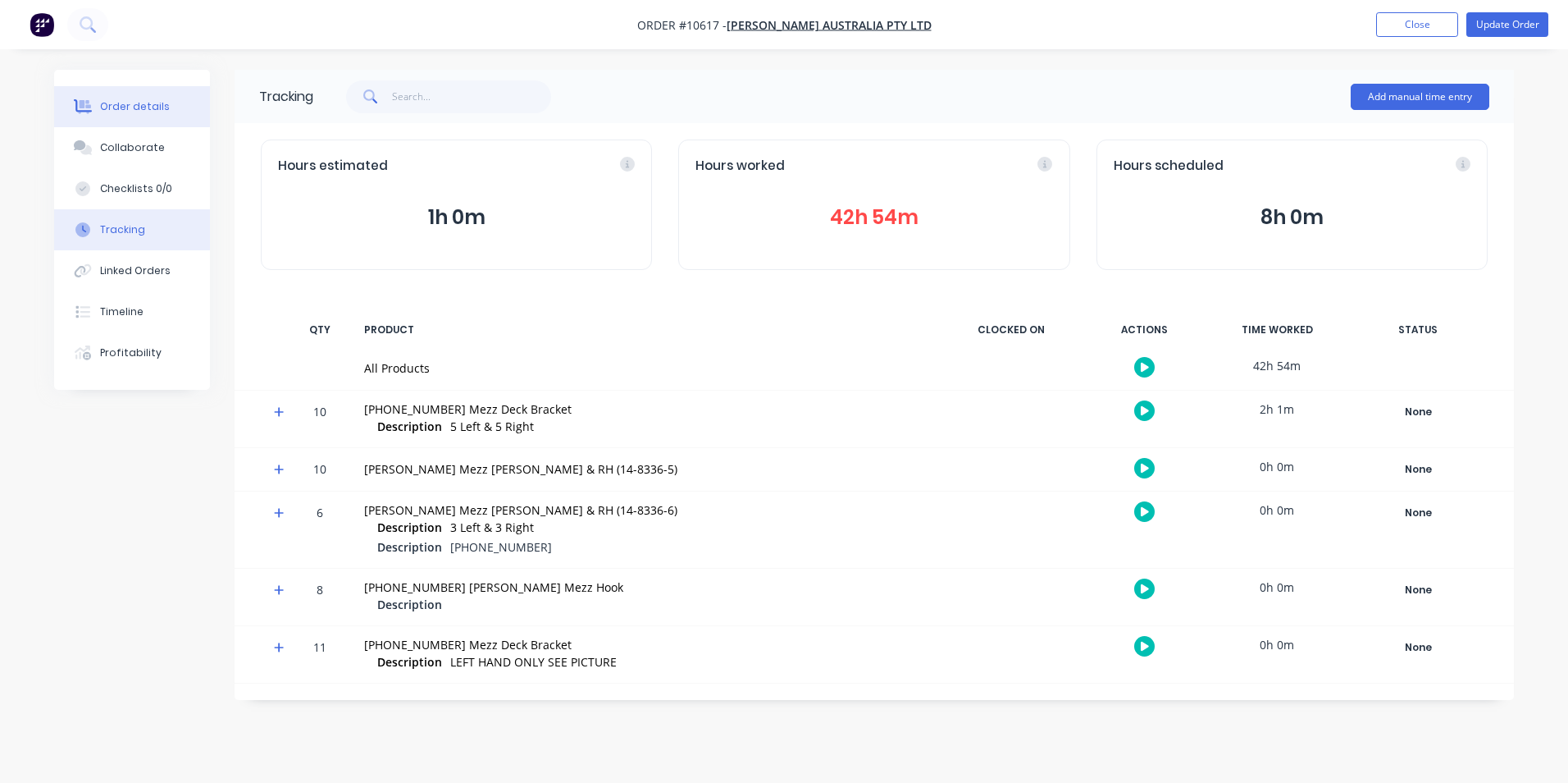
click at [173, 98] on button "Order details" at bounding box center [132, 106] width 155 height 41
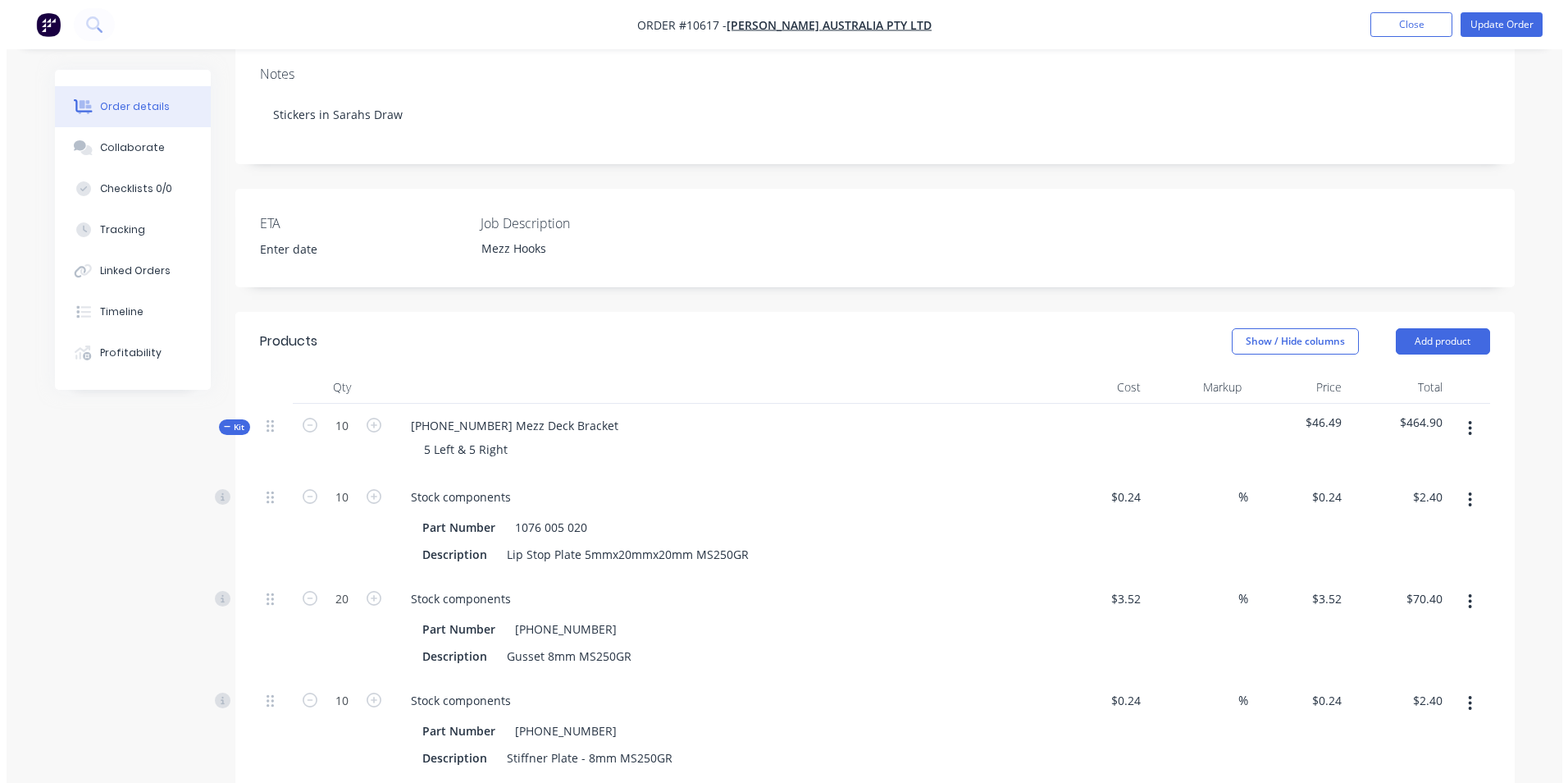
scroll to position [328, 0]
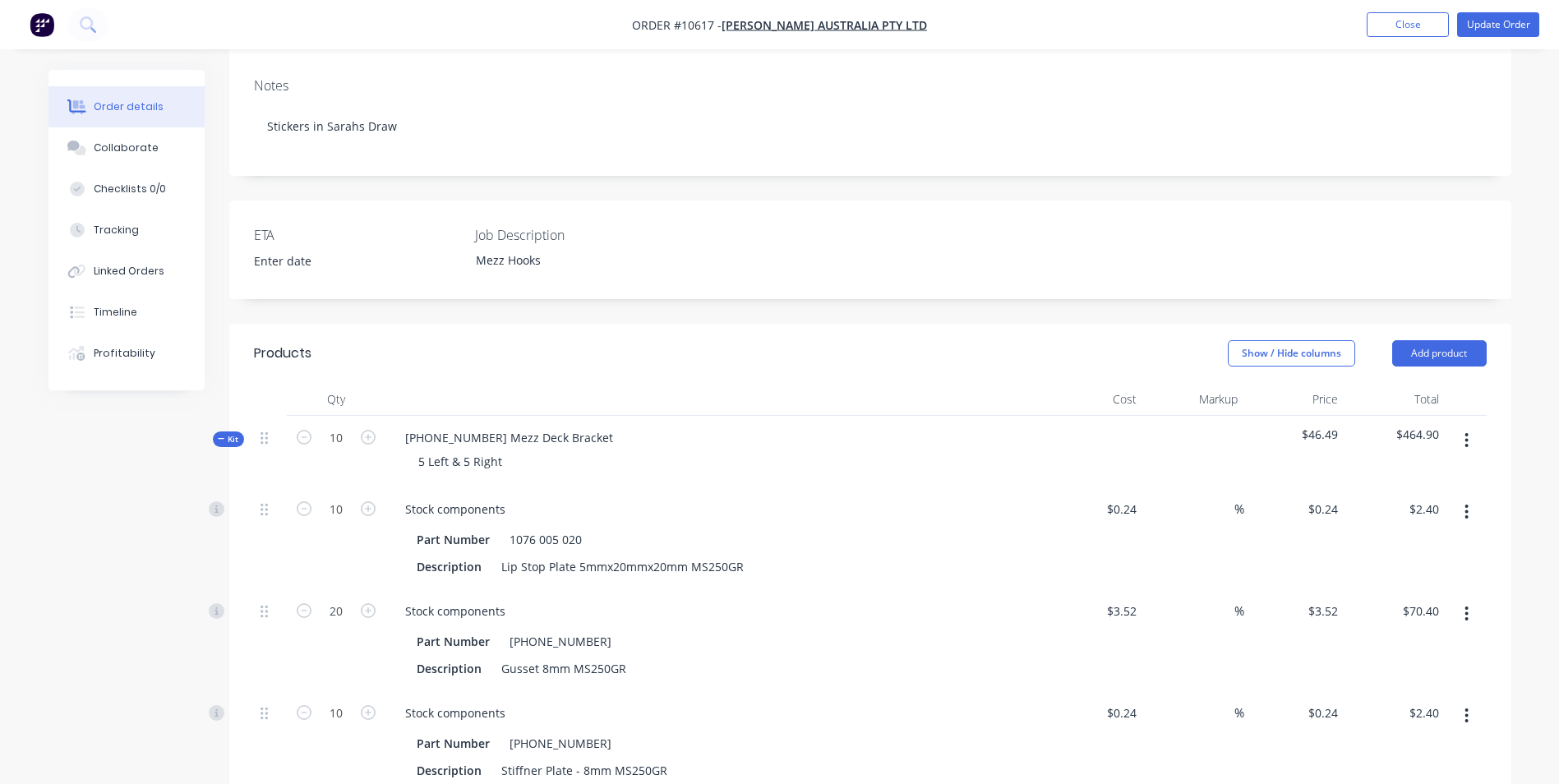
click at [1472, 426] on button "button" at bounding box center [1466, 440] width 38 height 30
click at [1437, 472] on div "Add product to kit" at bounding box center [1408, 483] width 126 height 24
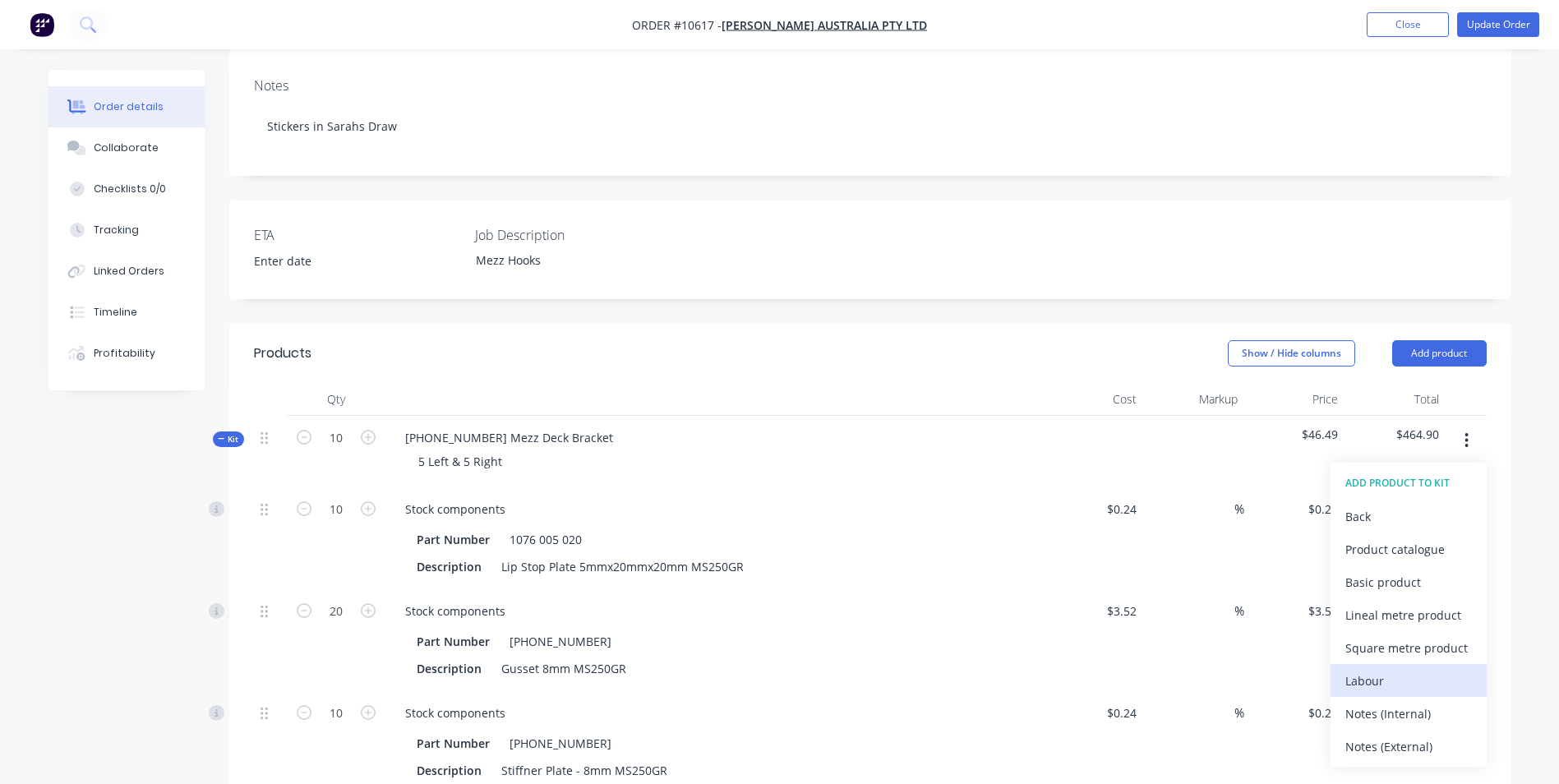
click at [1393, 668] on div "Labour" at bounding box center [1408, 680] width 126 height 24
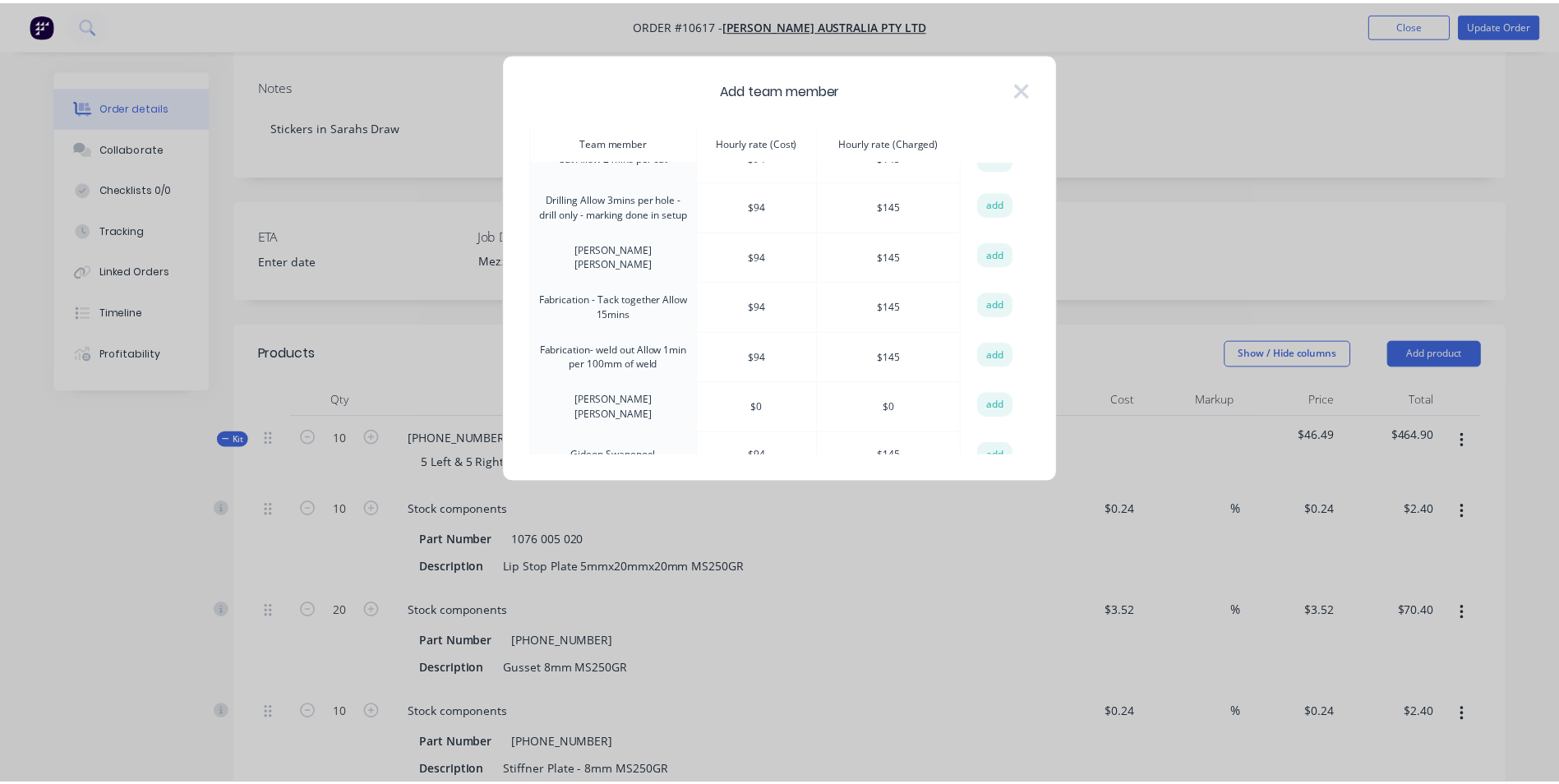
scroll to position [150, 0]
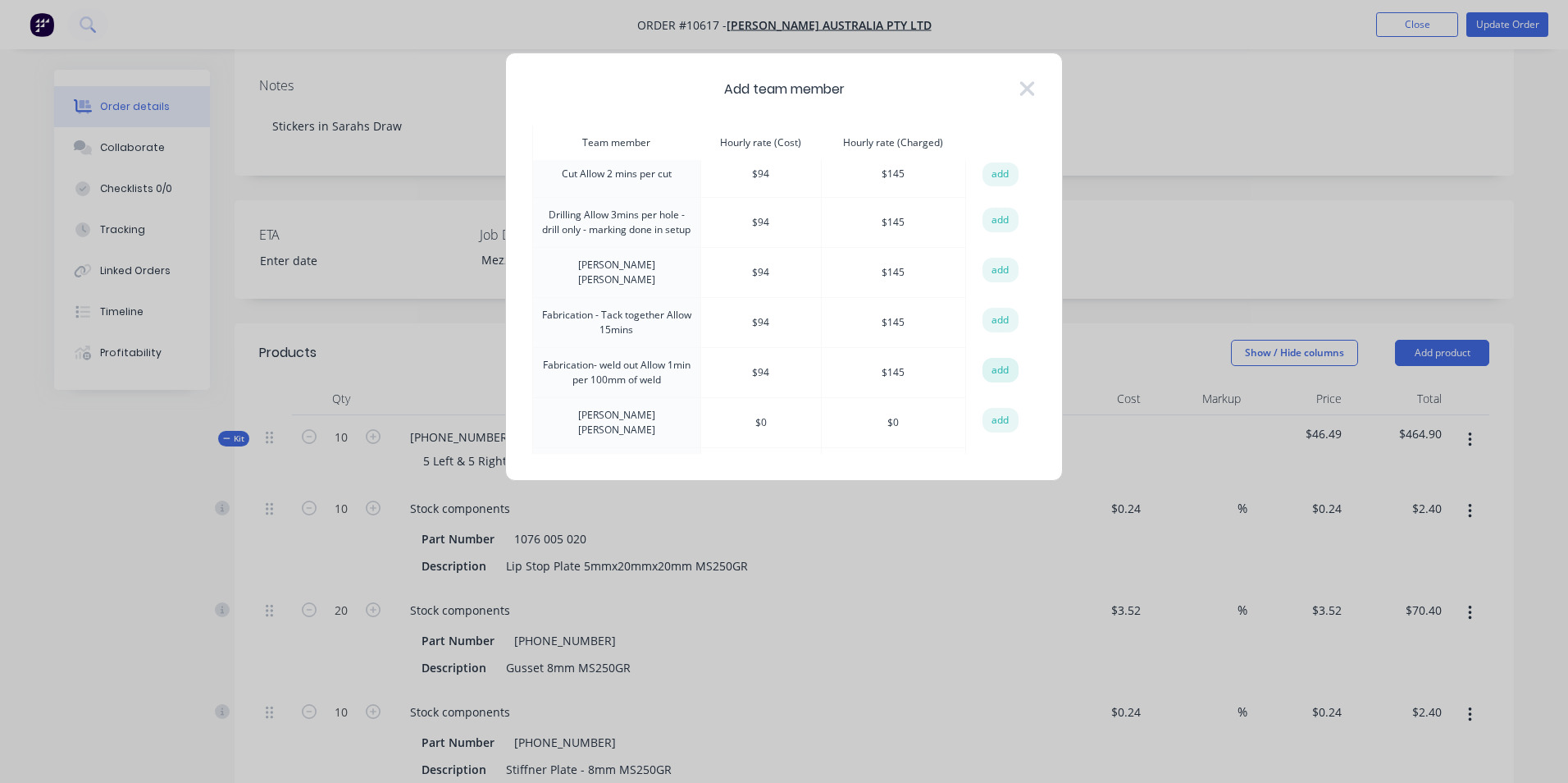
click at [994, 358] on button "add" at bounding box center [1001, 370] width 36 height 25
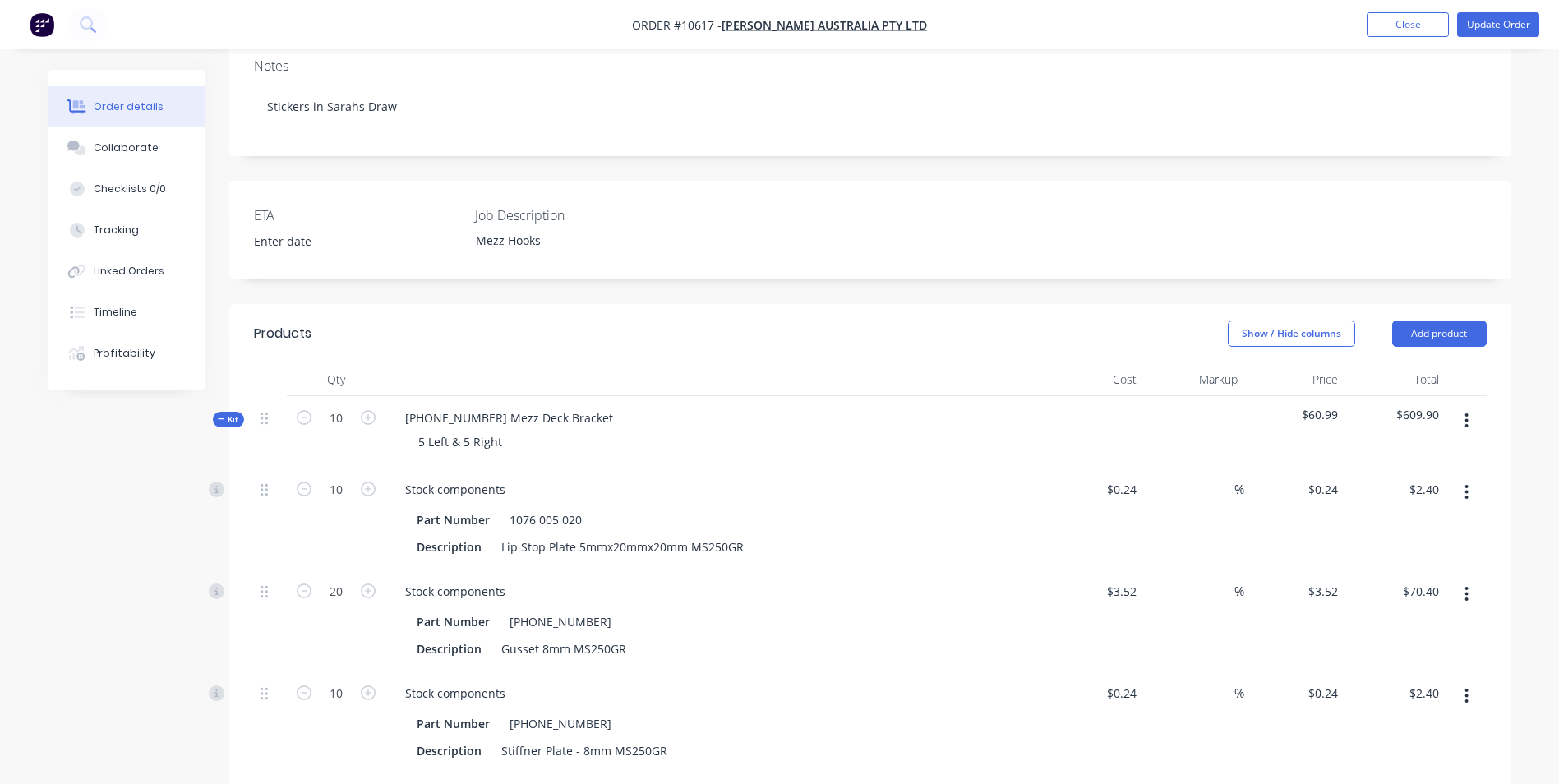
scroll to position [328, 0]
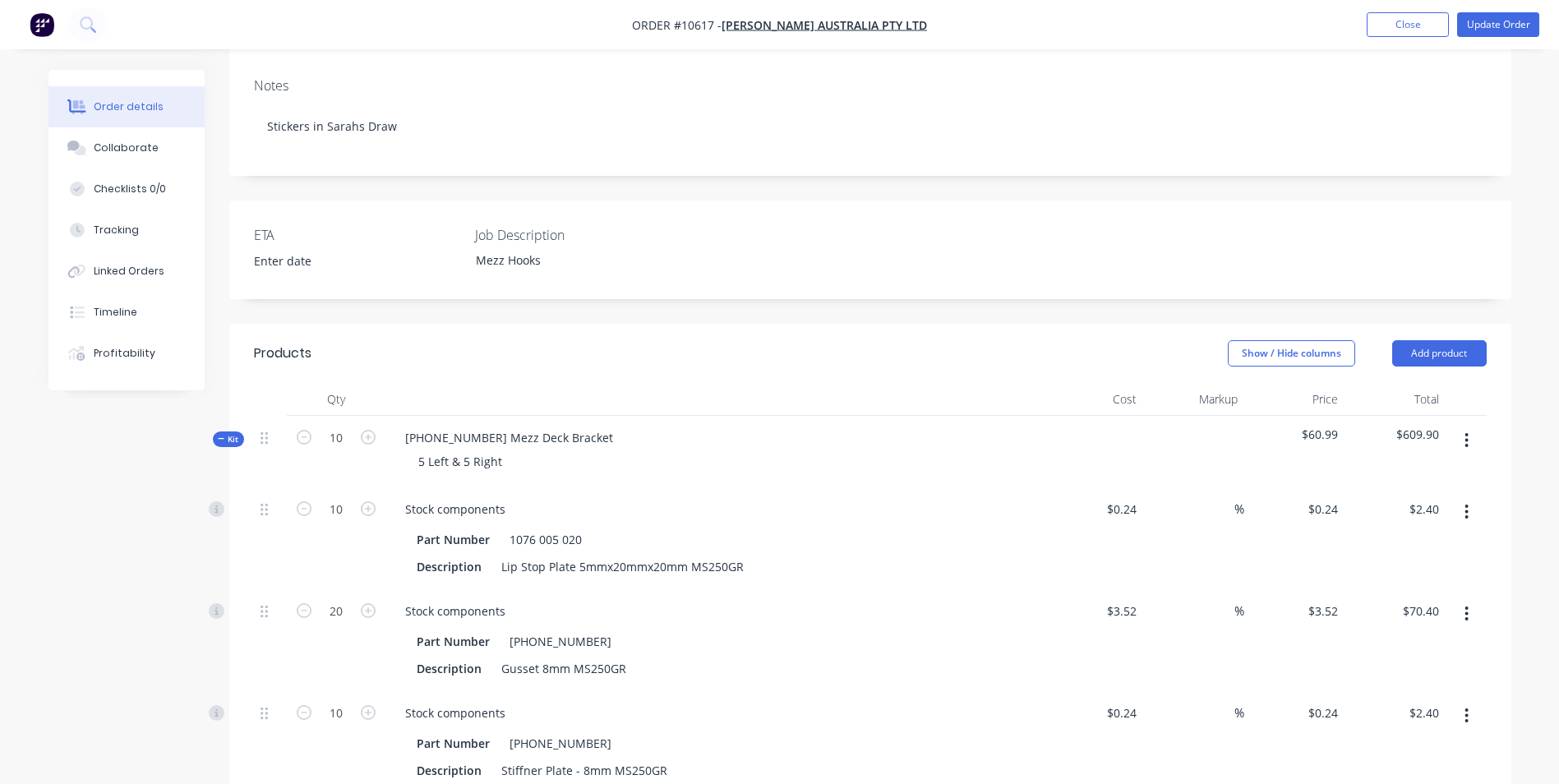
click at [226, 433] on span "Kit" at bounding box center [228, 438] width 21 height 12
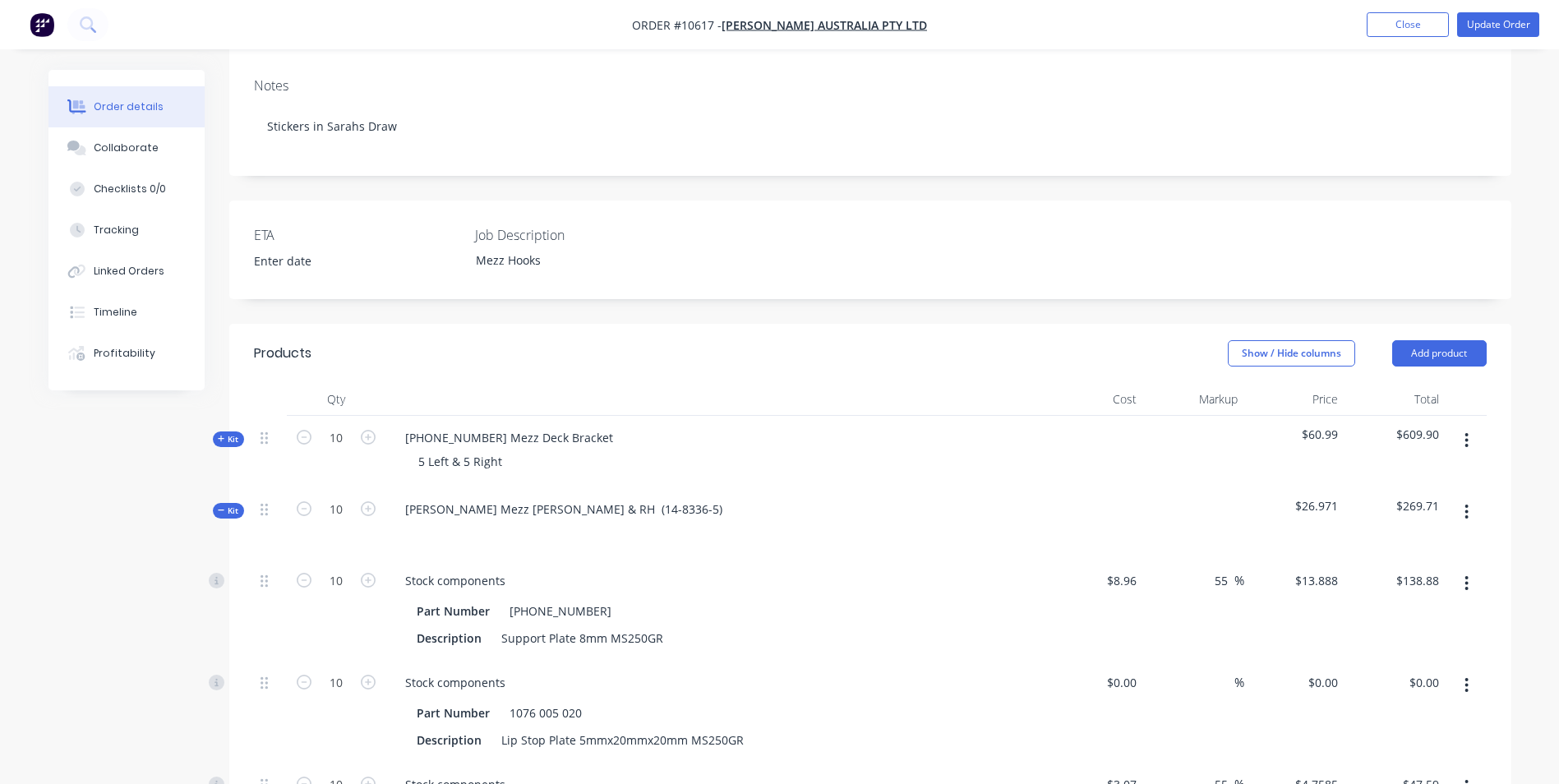
click at [228, 504] on span "Kit" at bounding box center [228, 510] width 21 height 12
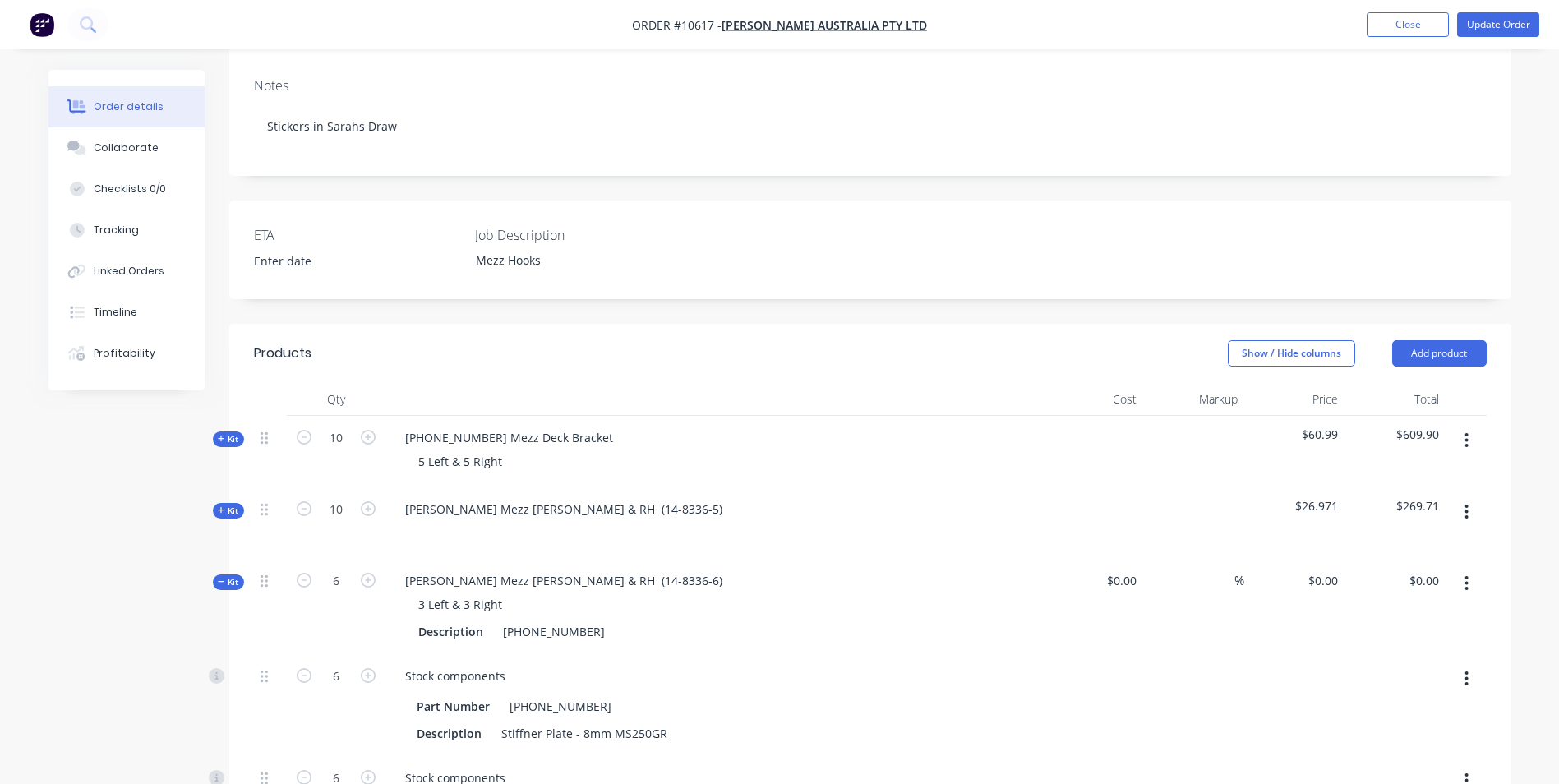
click at [228, 576] on span "Kit" at bounding box center [228, 582] width 21 height 12
click at [218, 673] on icon at bounding box center [222, 677] width 8 height 9
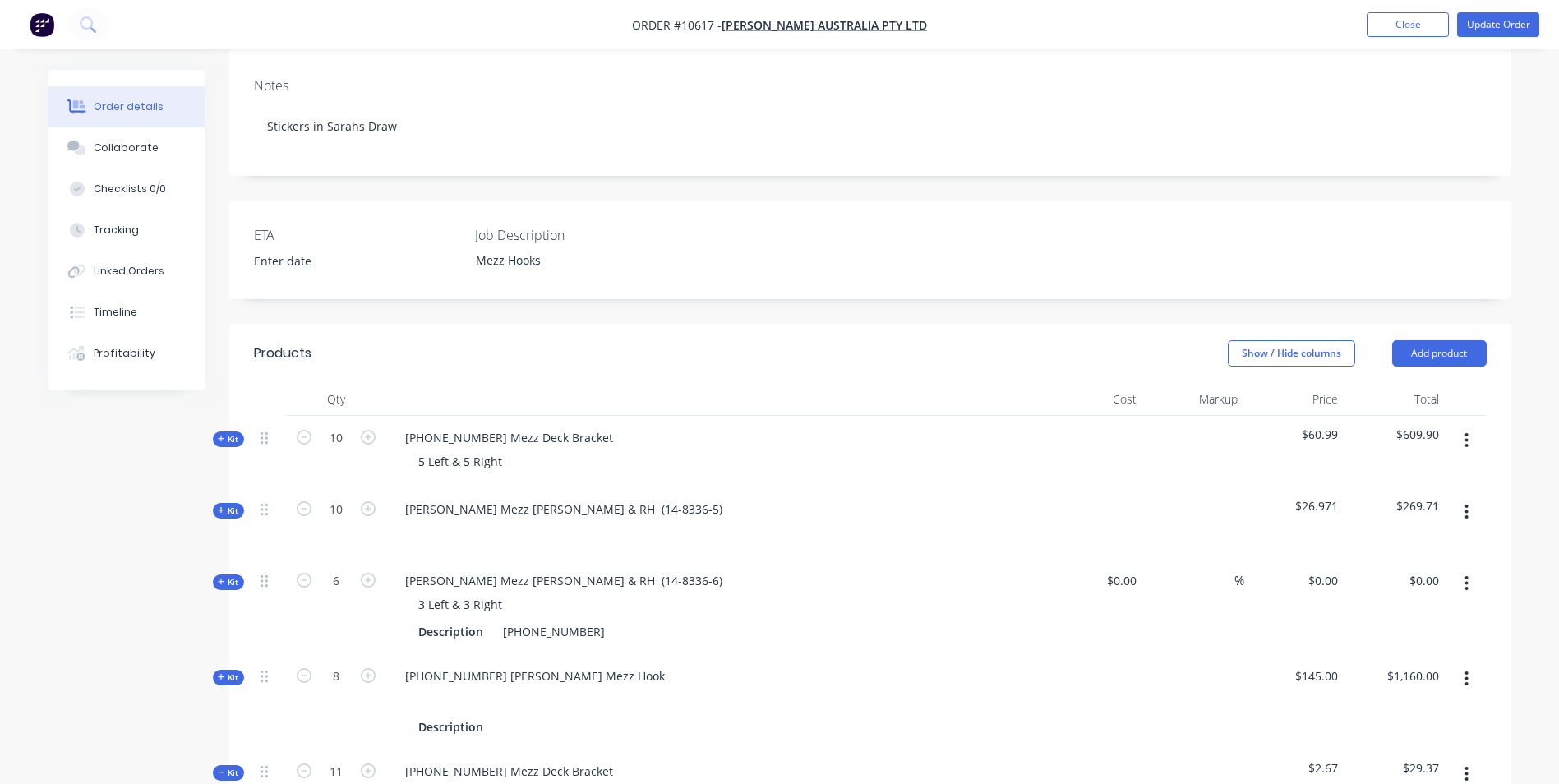
click at [231, 767] on span "Kit" at bounding box center [228, 773] width 21 height 12
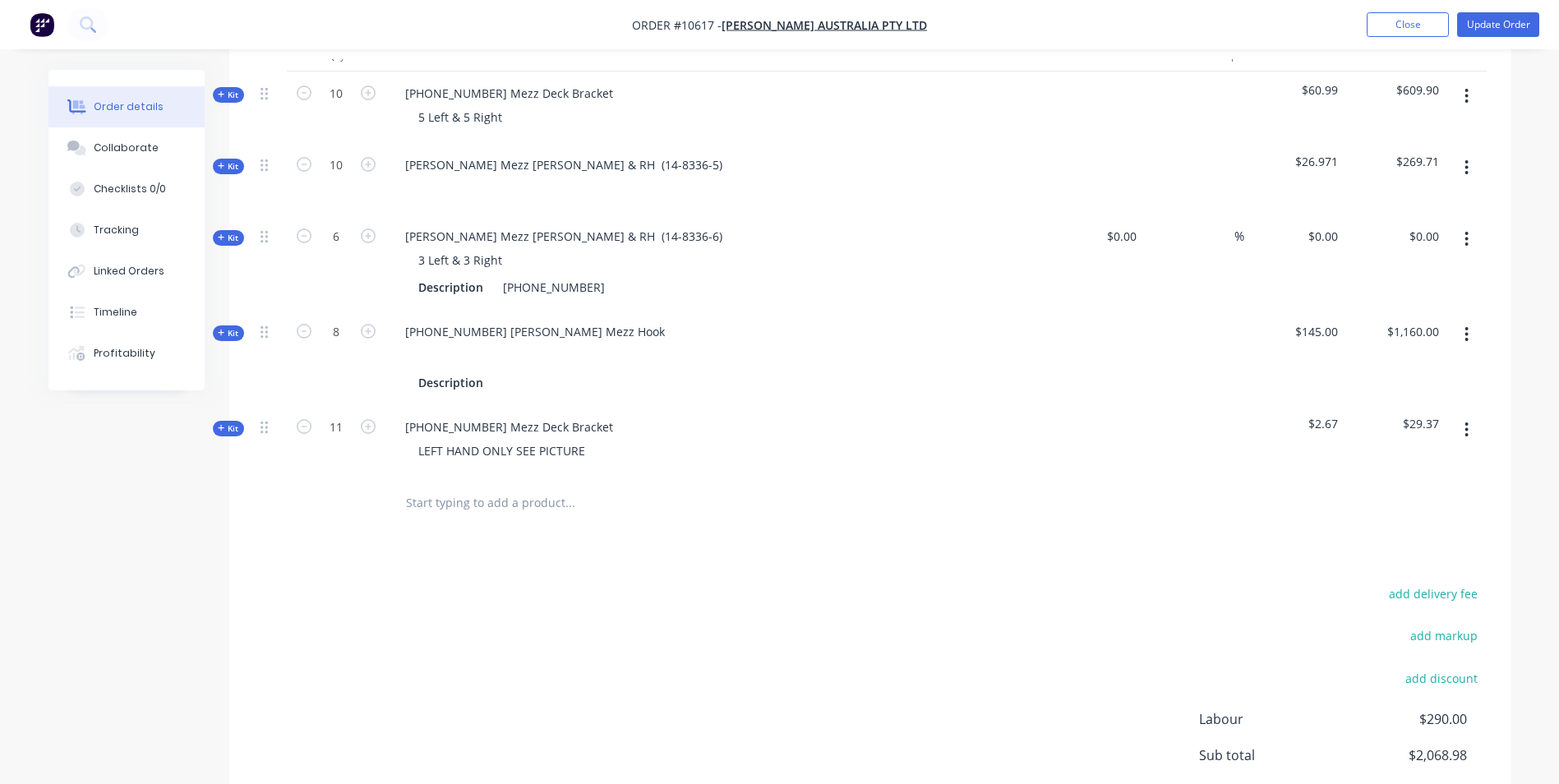
scroll to position [575, 0]
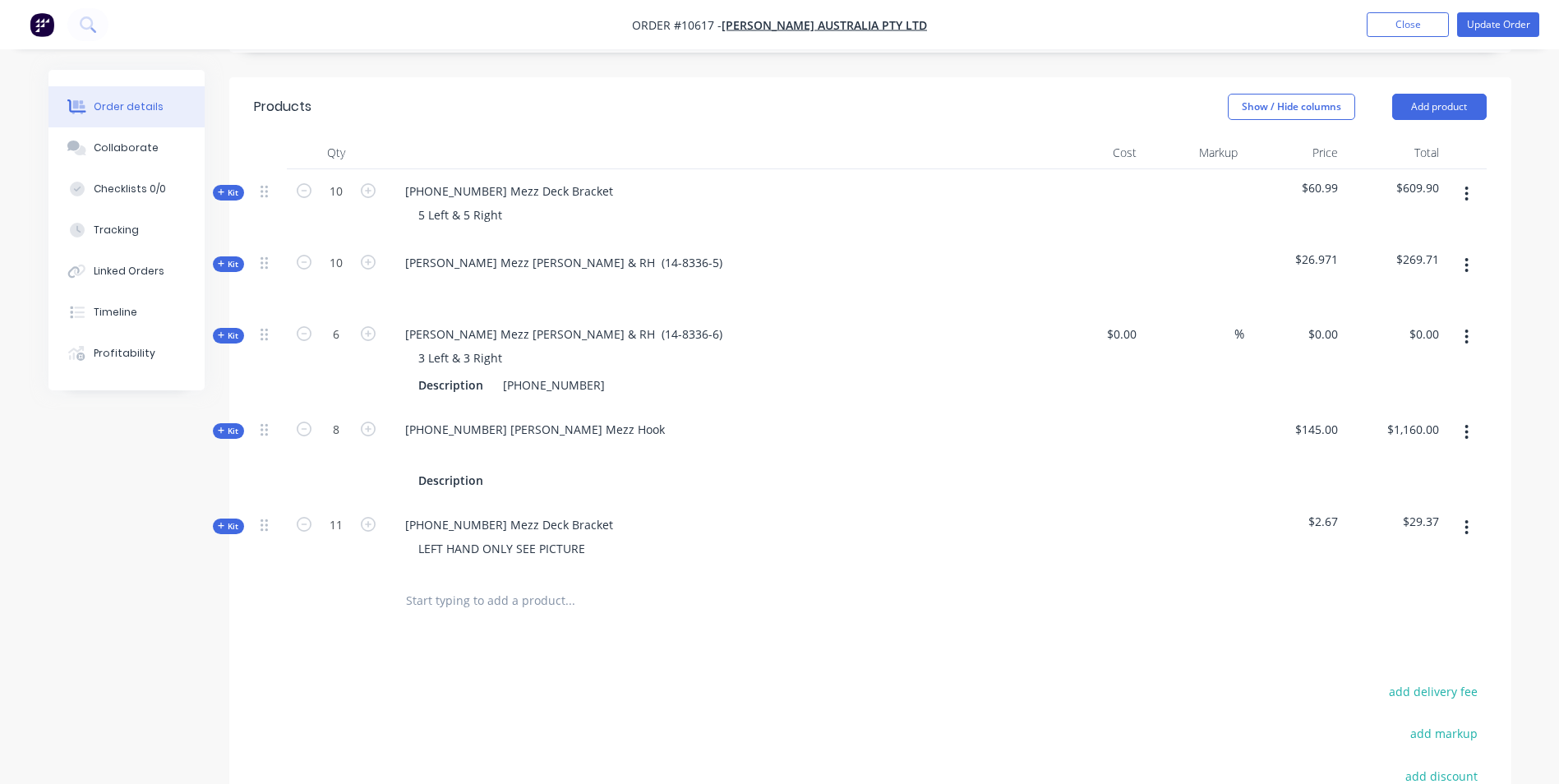
click at [232, 186] on span "Kit" at bounding box center [228, 192] width 21 height 12
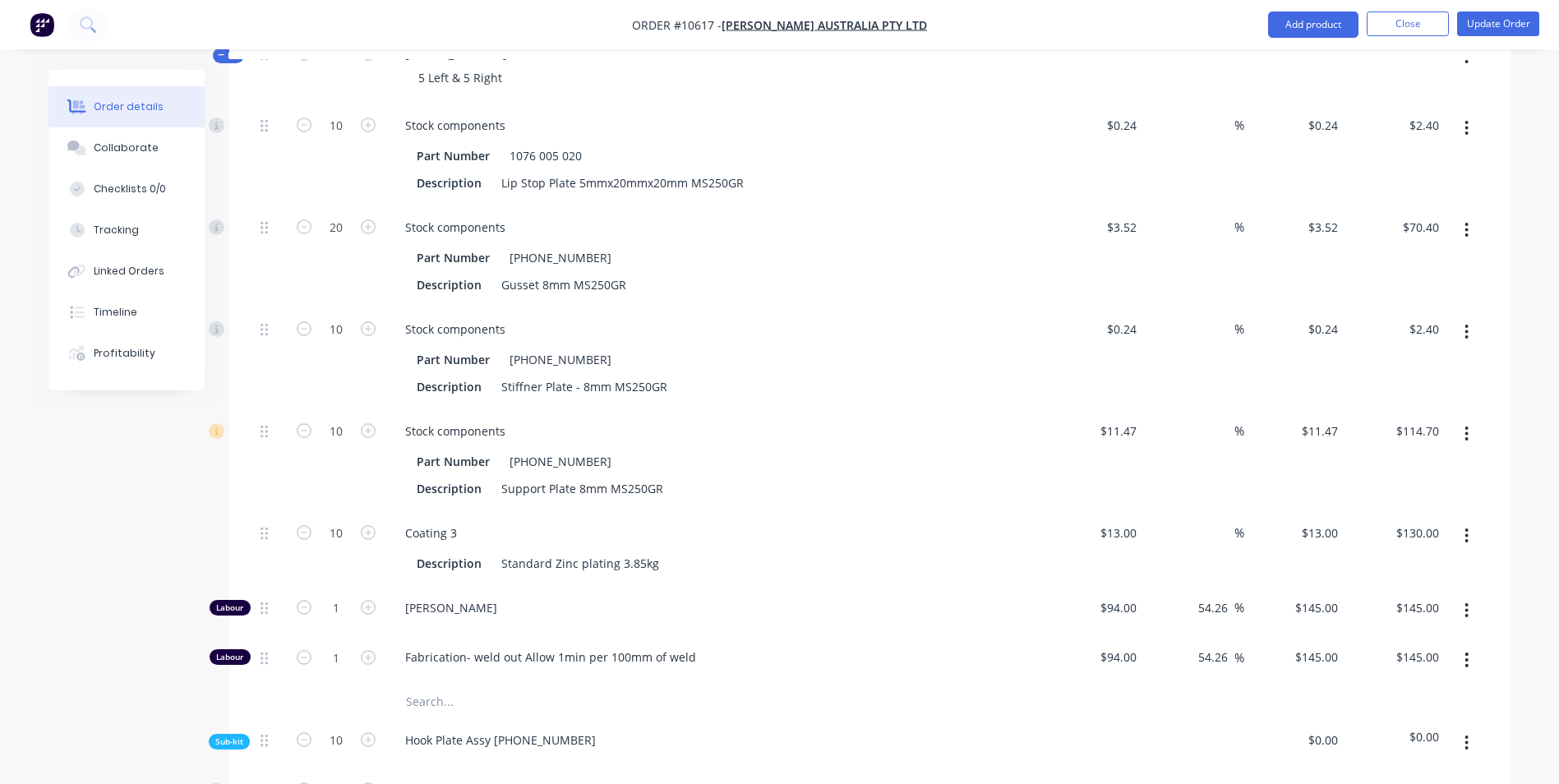
scroll to position [739, 0]
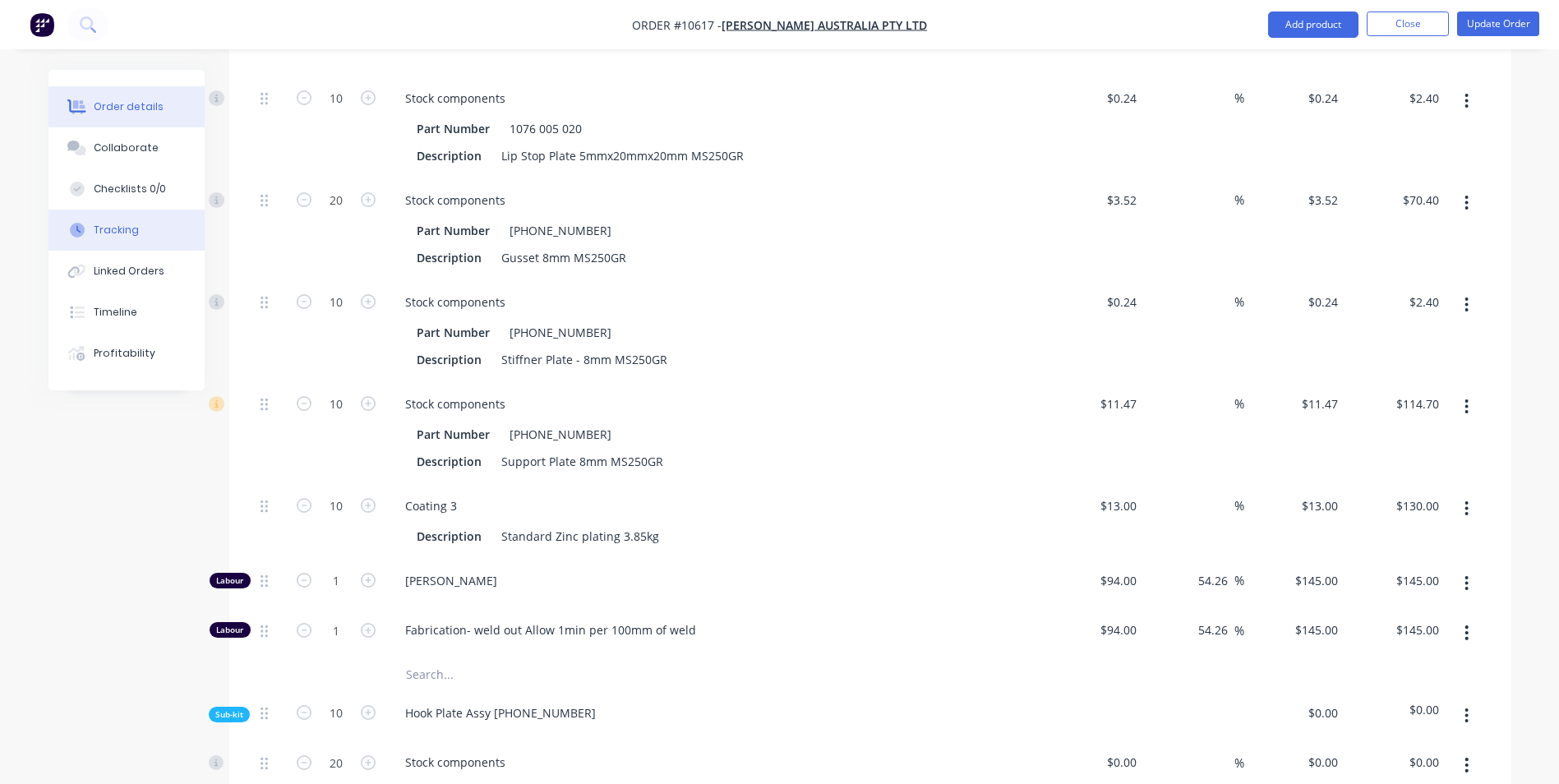
click at [123, 239] on button "Tracking" at bounding box center [126, 229] width 156 height 41
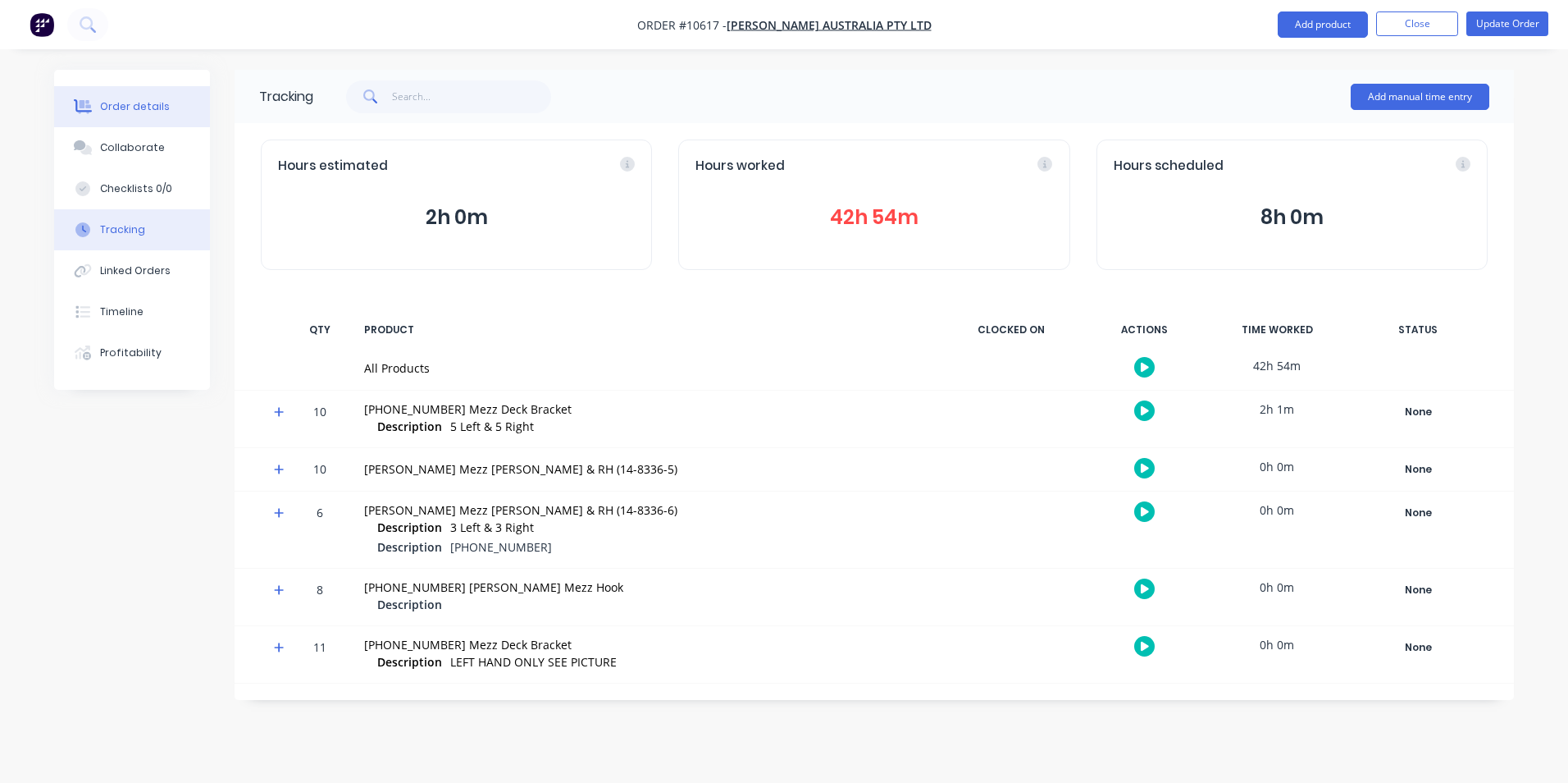
click at [125, 110] on div "Order details" at bounding box center [134, 106] width 70 height 14
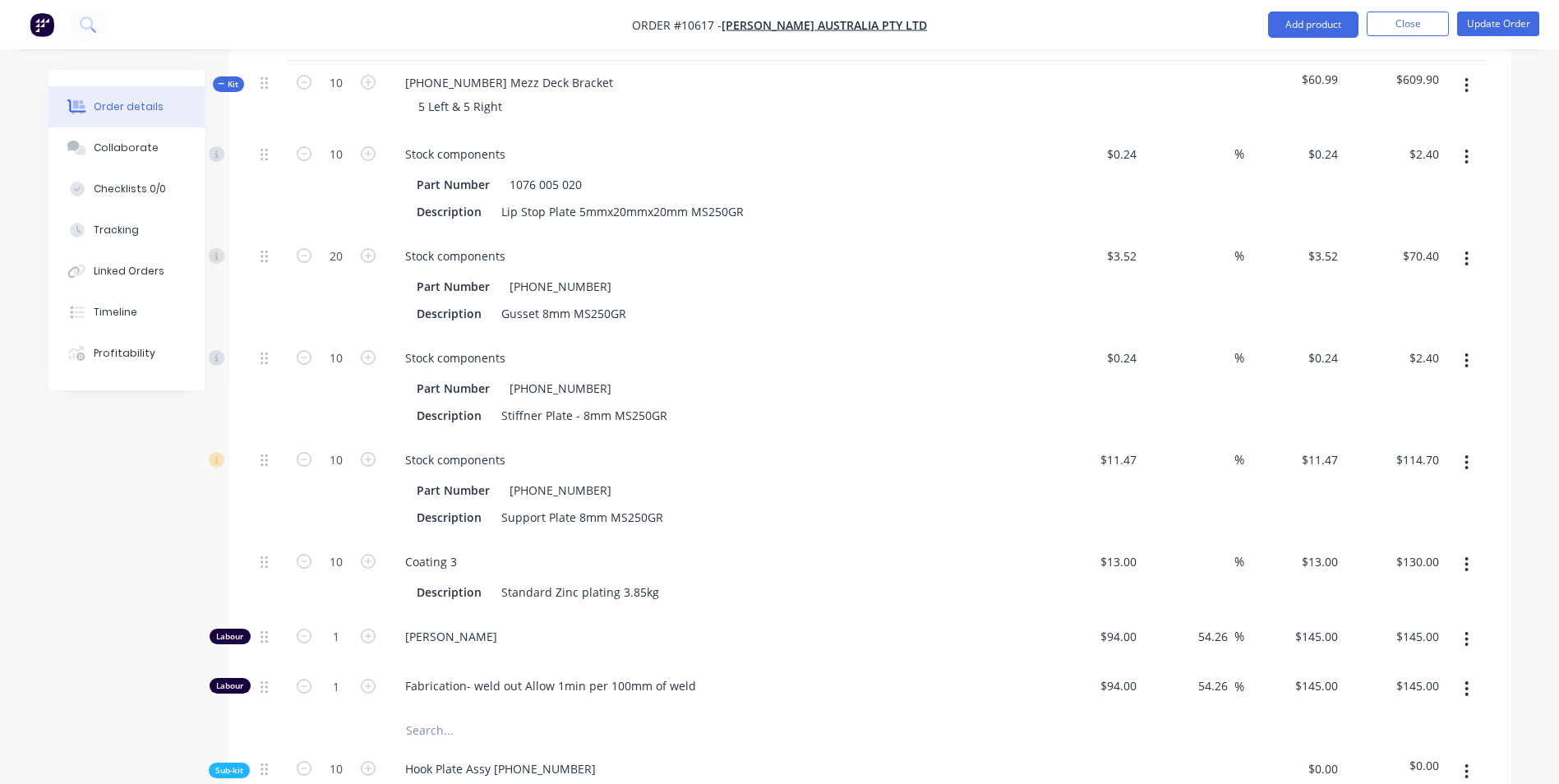
scroll to position [903, 0]
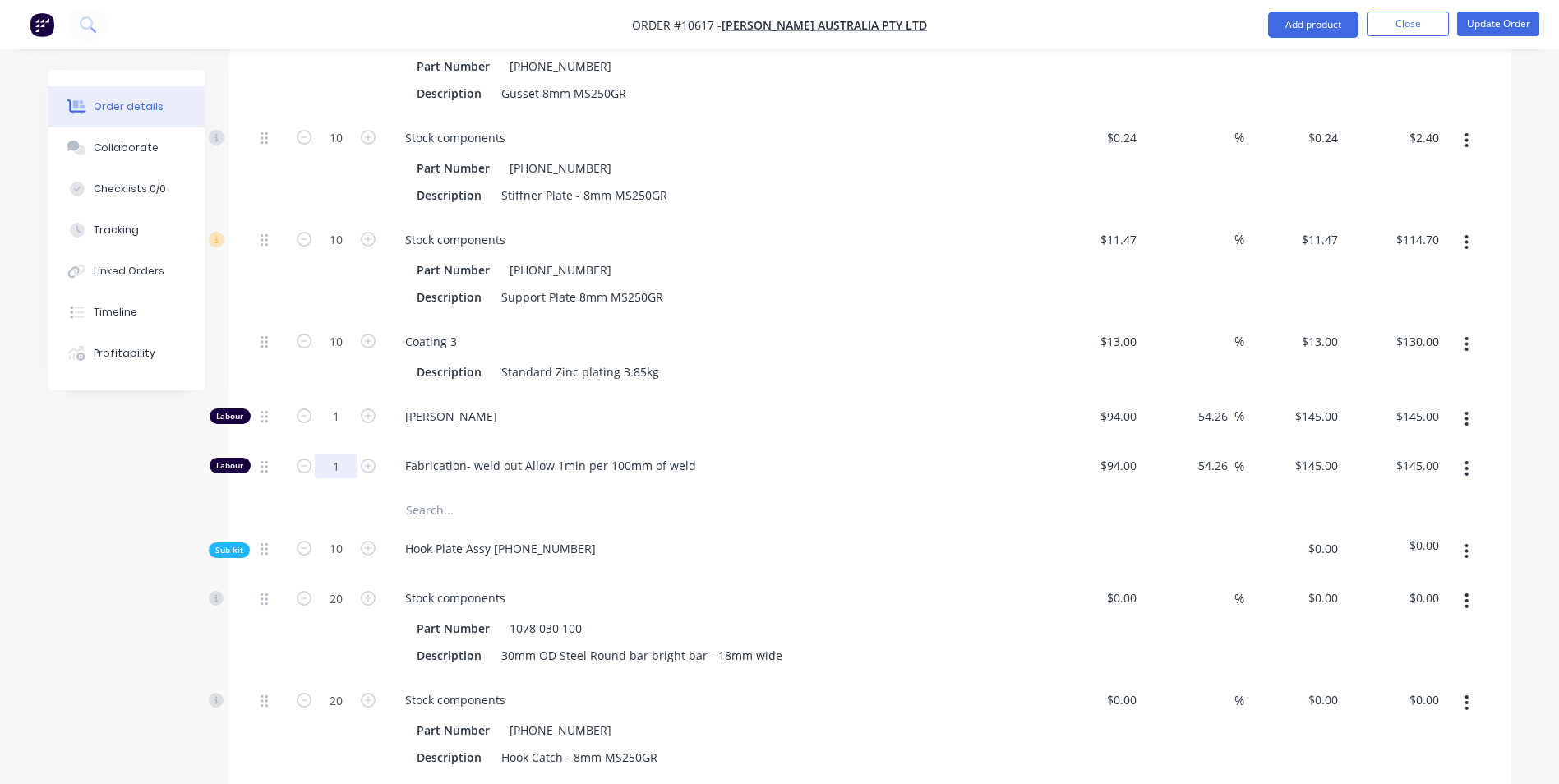
type input "0.75"
type input "$108.75"
type input "0.5"
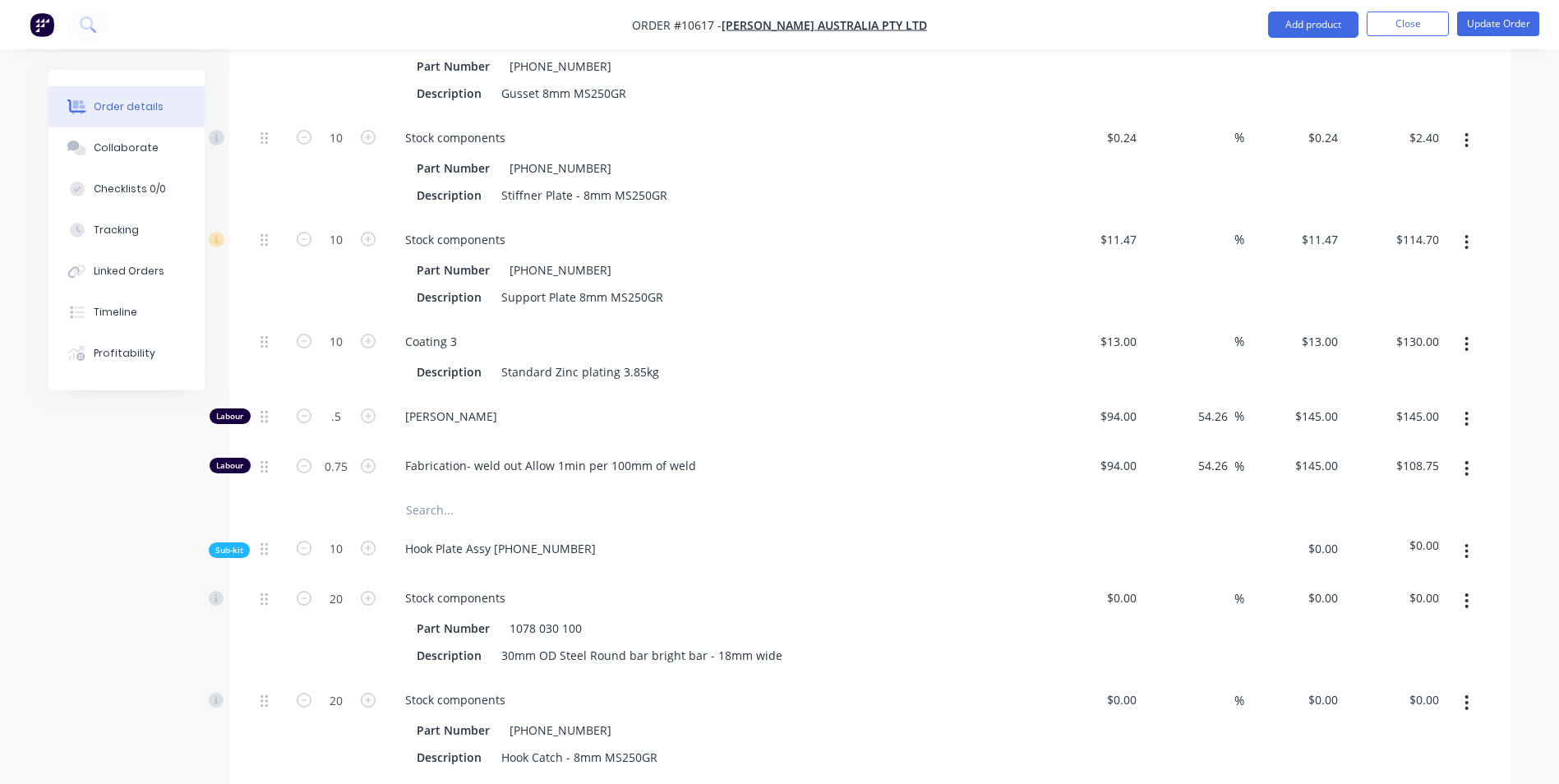
type input "$72.50"
click at [910, 526] on div "Hook Plate Assy 14-8332-2" at bounding box center [714, 551] width 657 height 50
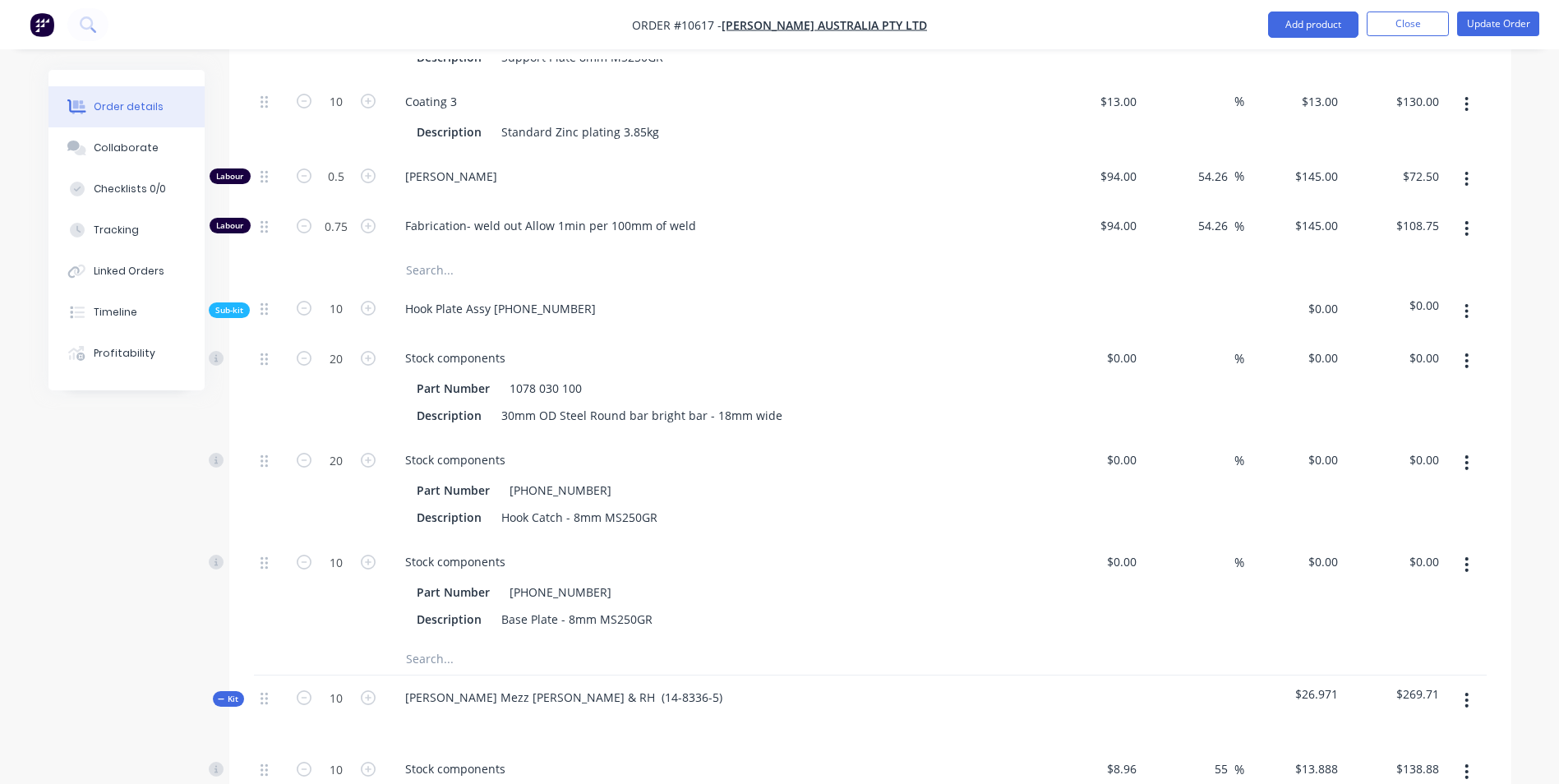
scroll to position [1150, 0]
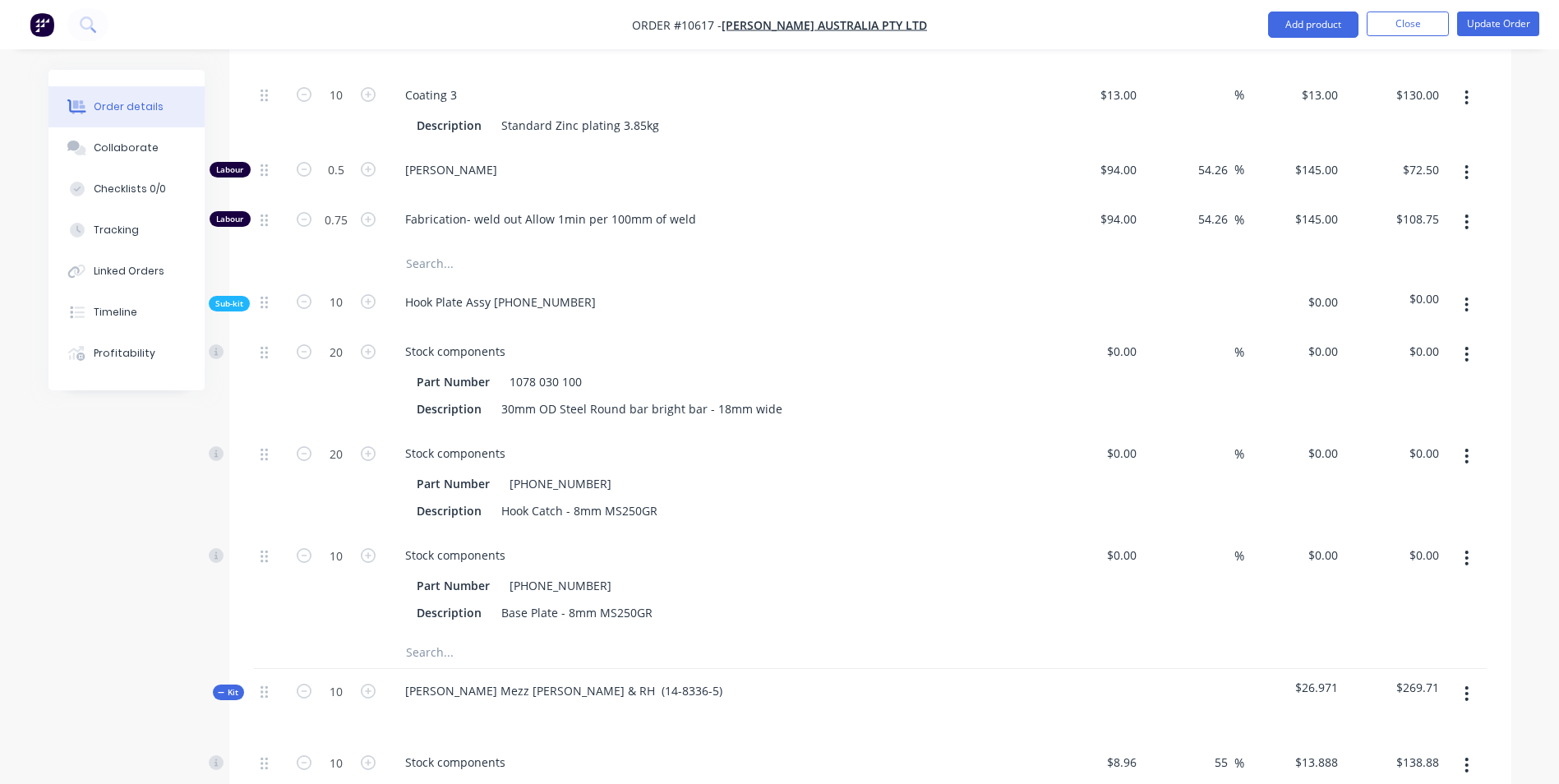
click at [1460, 290] on button "button" at bounding box center [1466, 305] width 38 height 30
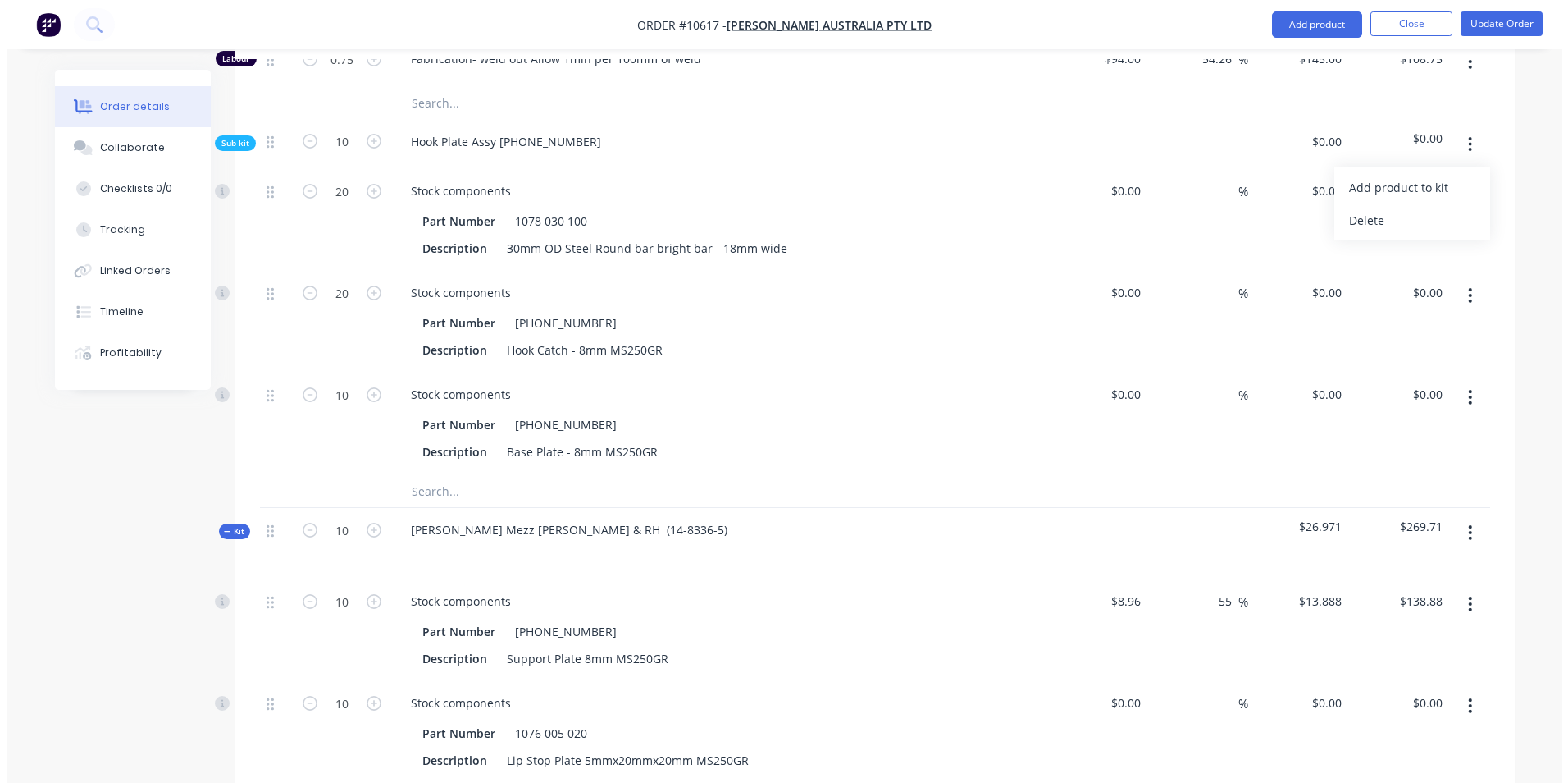
scroll to position [1312, 0]
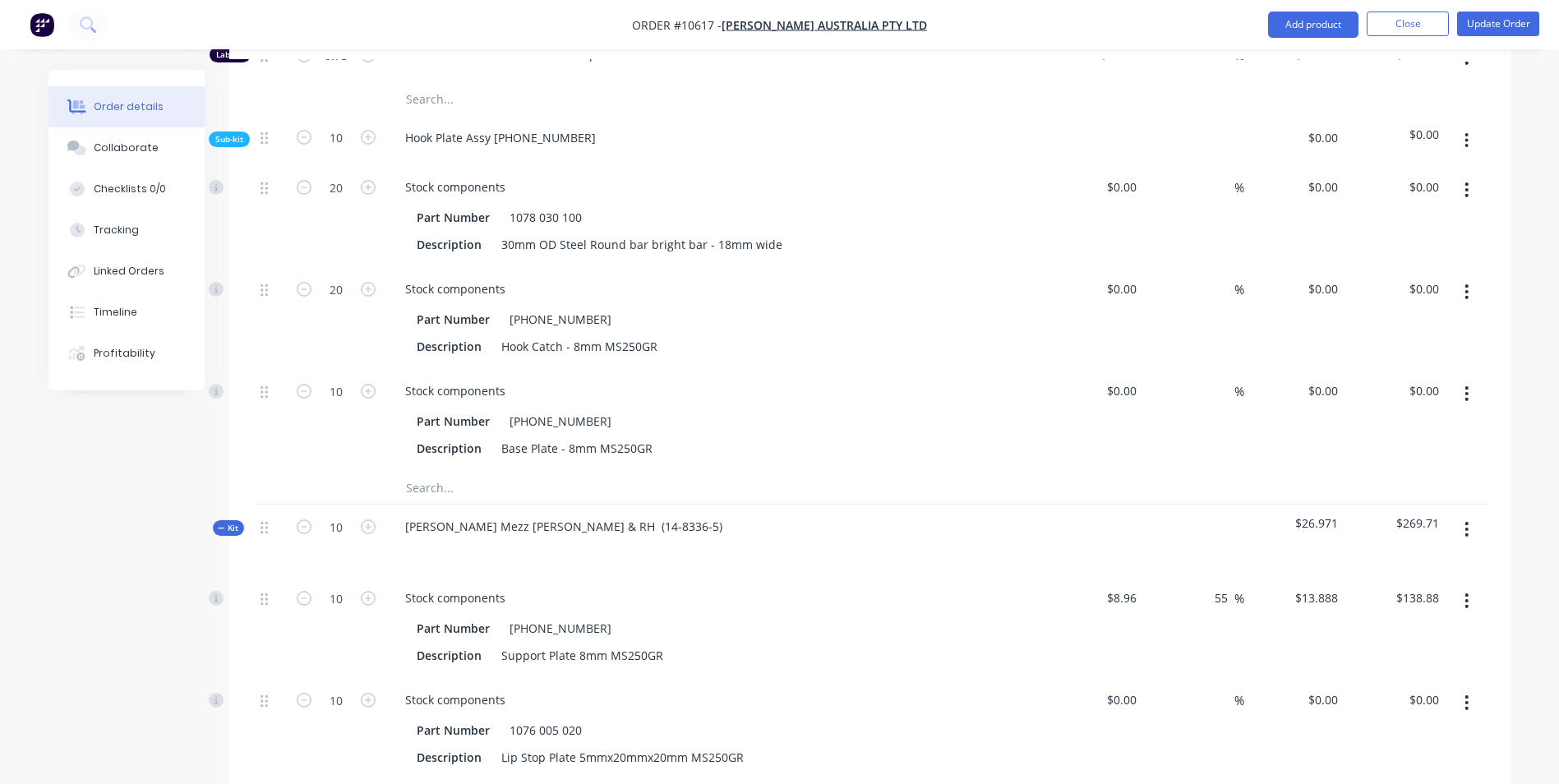
click at [1464, 520] on icon "button" at bounding box center [1466, 529] width 4 height 18
click at [1436, 561] on div "Add product to kit" at bounding box center [1408, 572] width 126 height 24
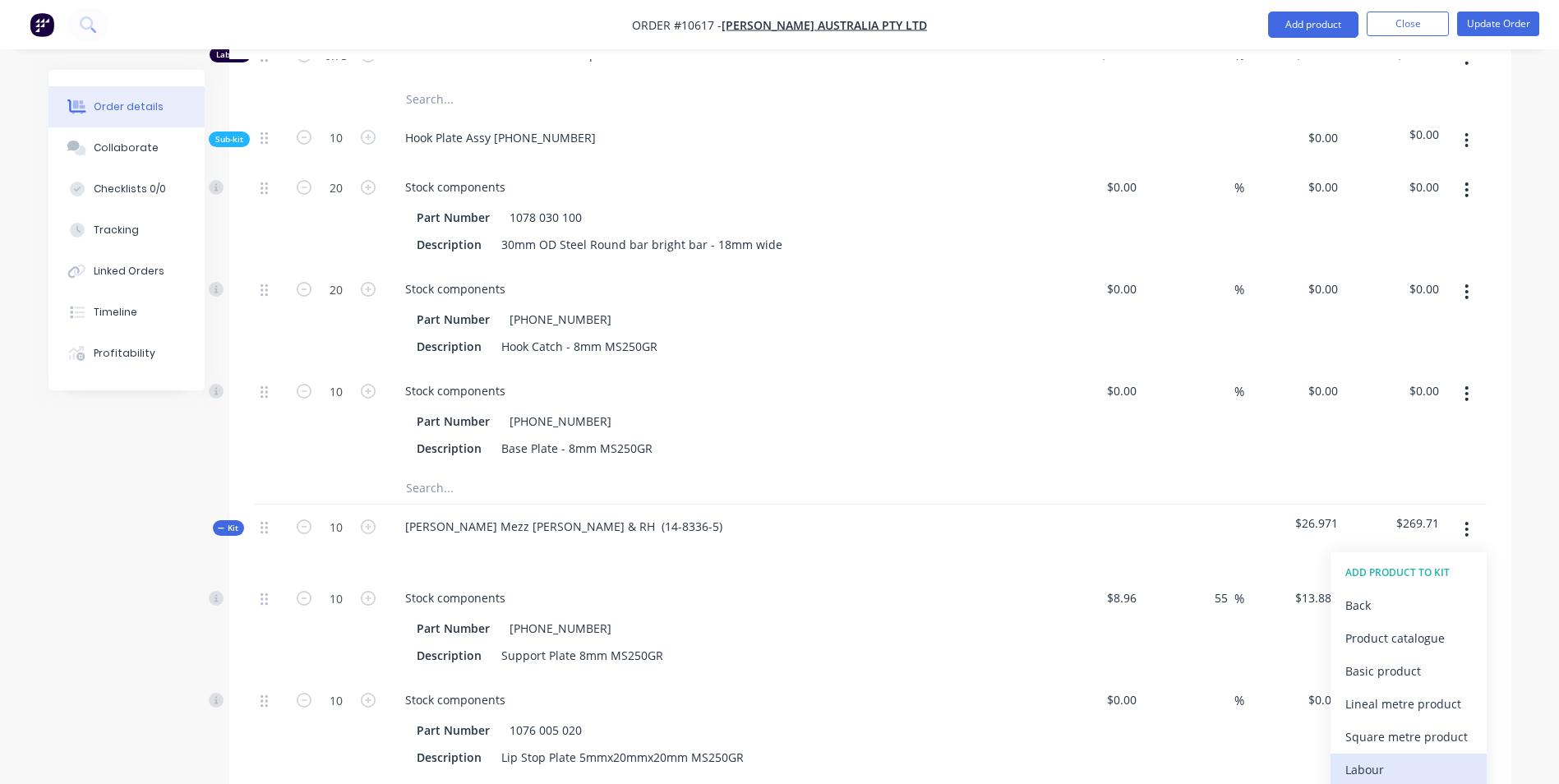
click at [1386, 757] on div "Labour" at bounding box center [1408, 769] width 126 height 24
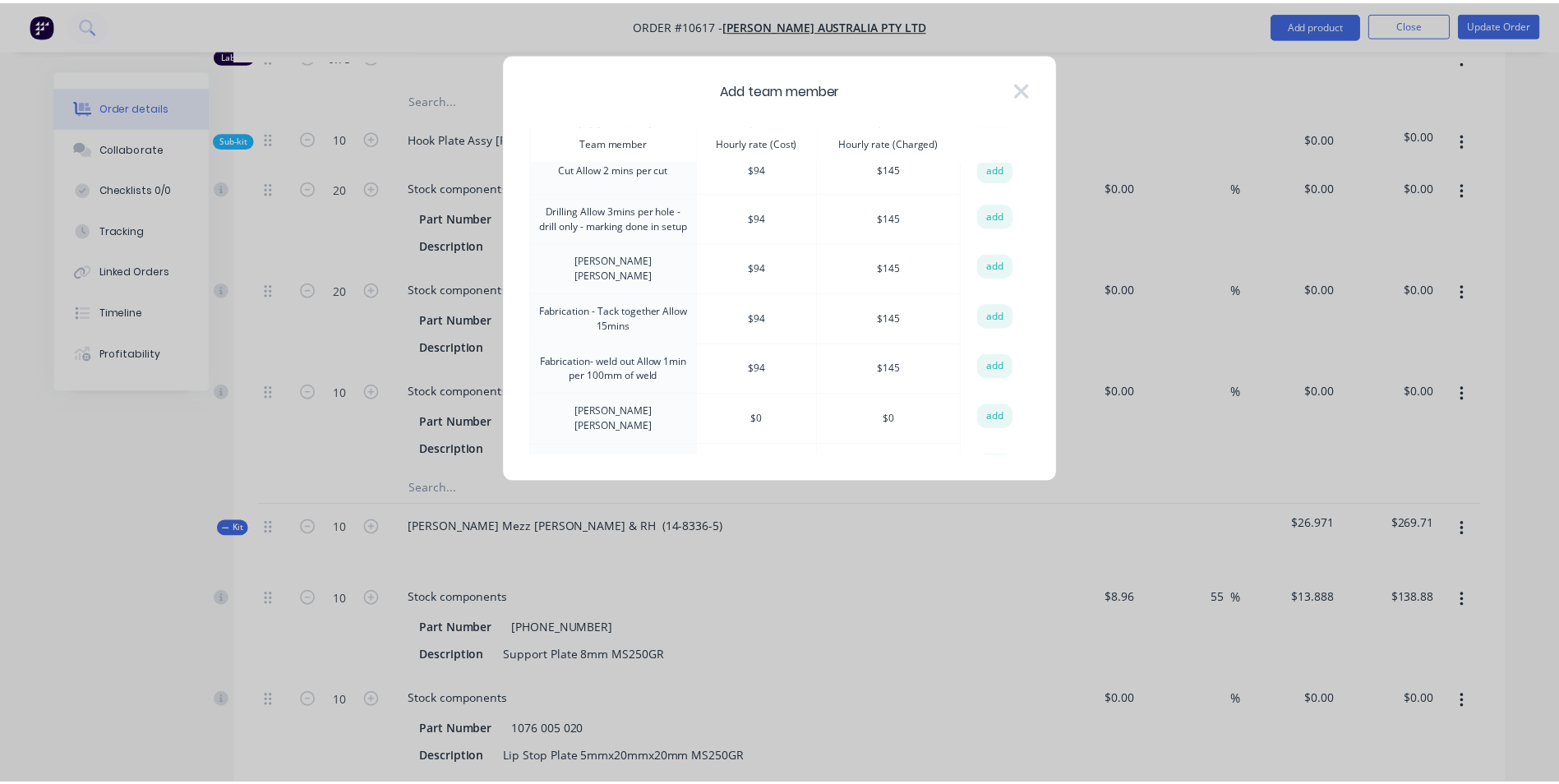
scroll to position [164, 0]
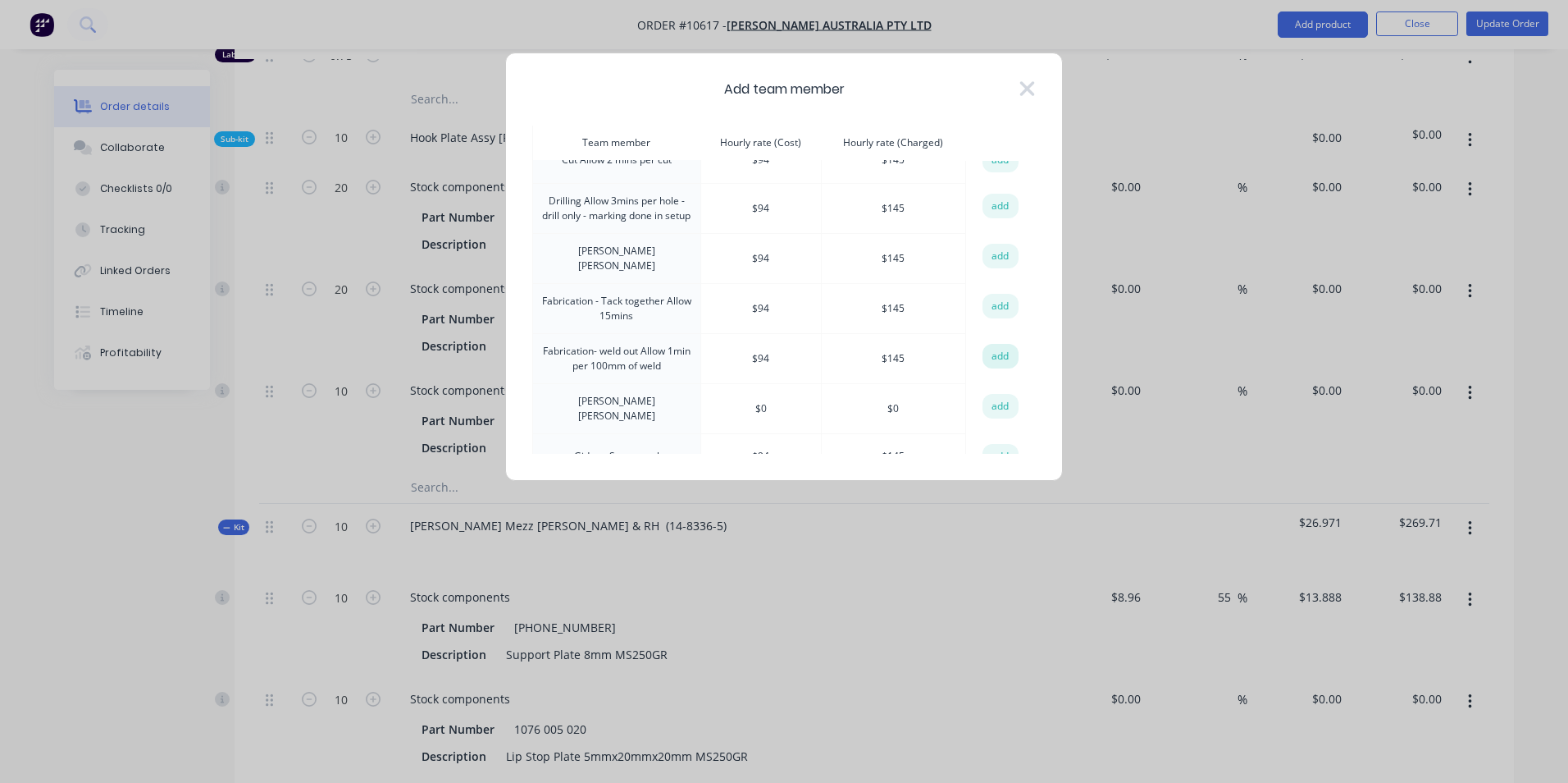
click at [1001, 349] on button "add" at bounding box center [1001, 356] width 36 height 25
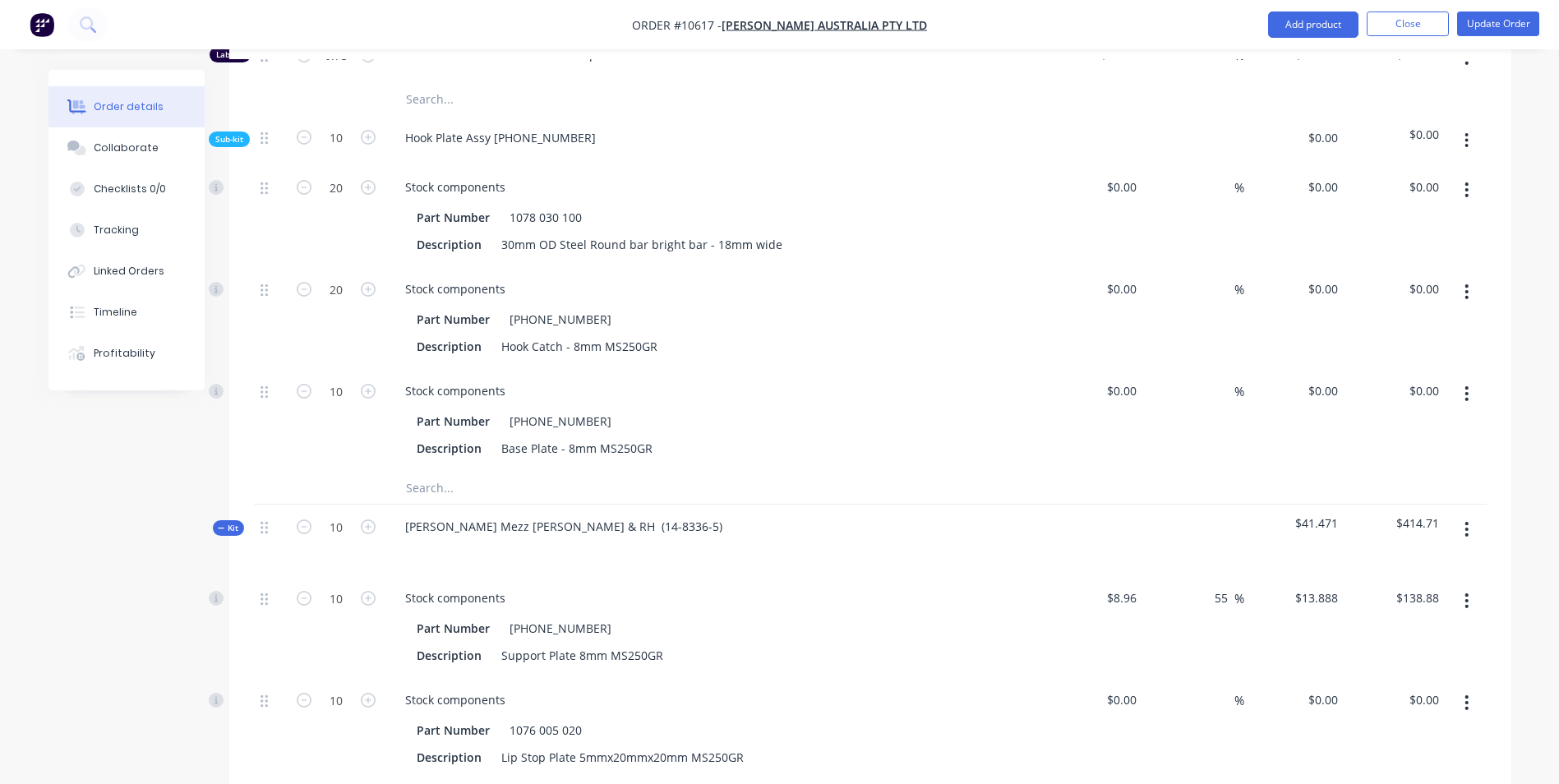
click at [1464, 520] on icon "button" at bounding box center [1466, 529] width 4 height 18
click at [1402, 561] on div "Add product to kit" at bounding box center [1408, 572] width 126 height 24
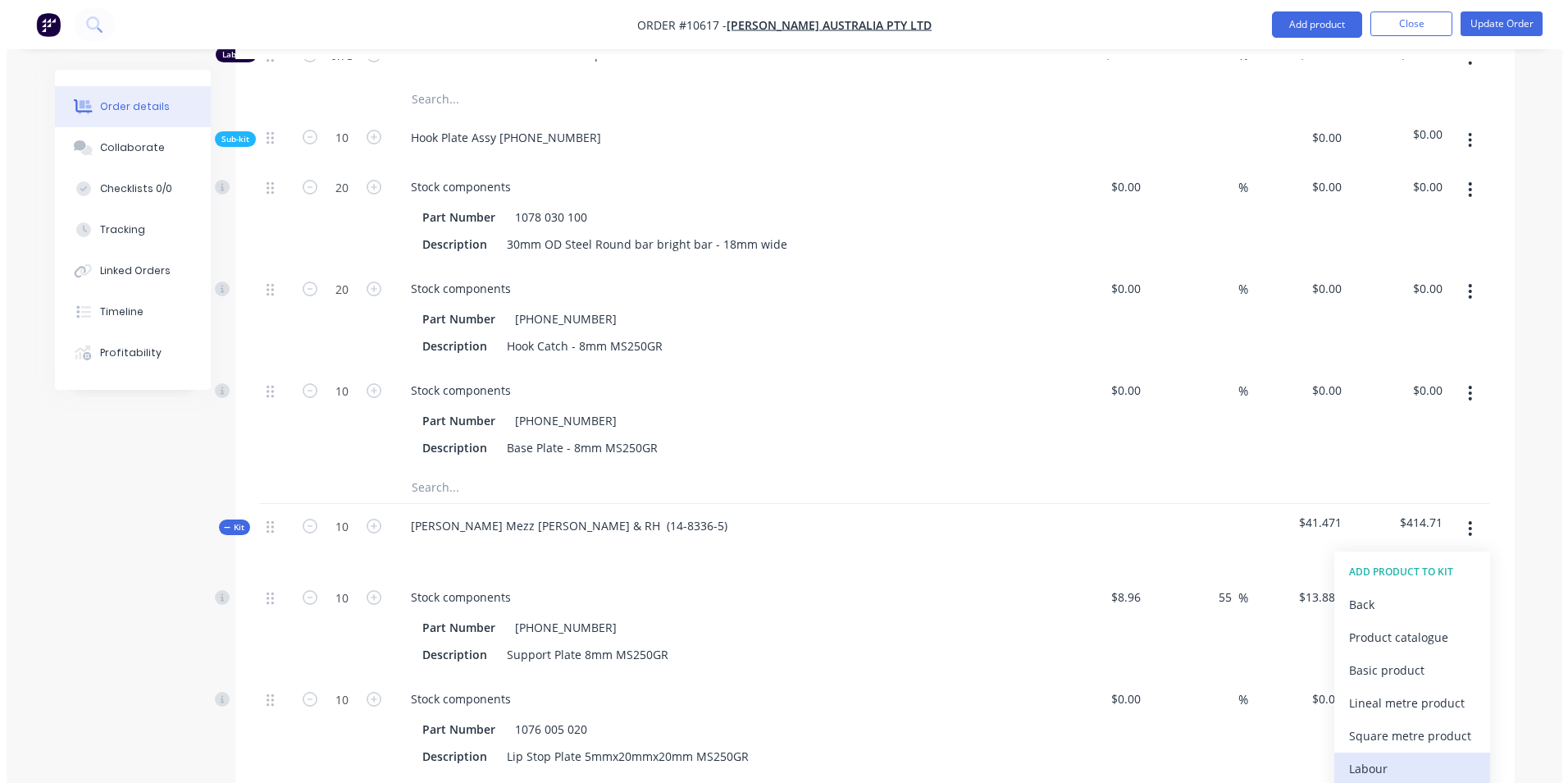
scroll to position [1394, 0]
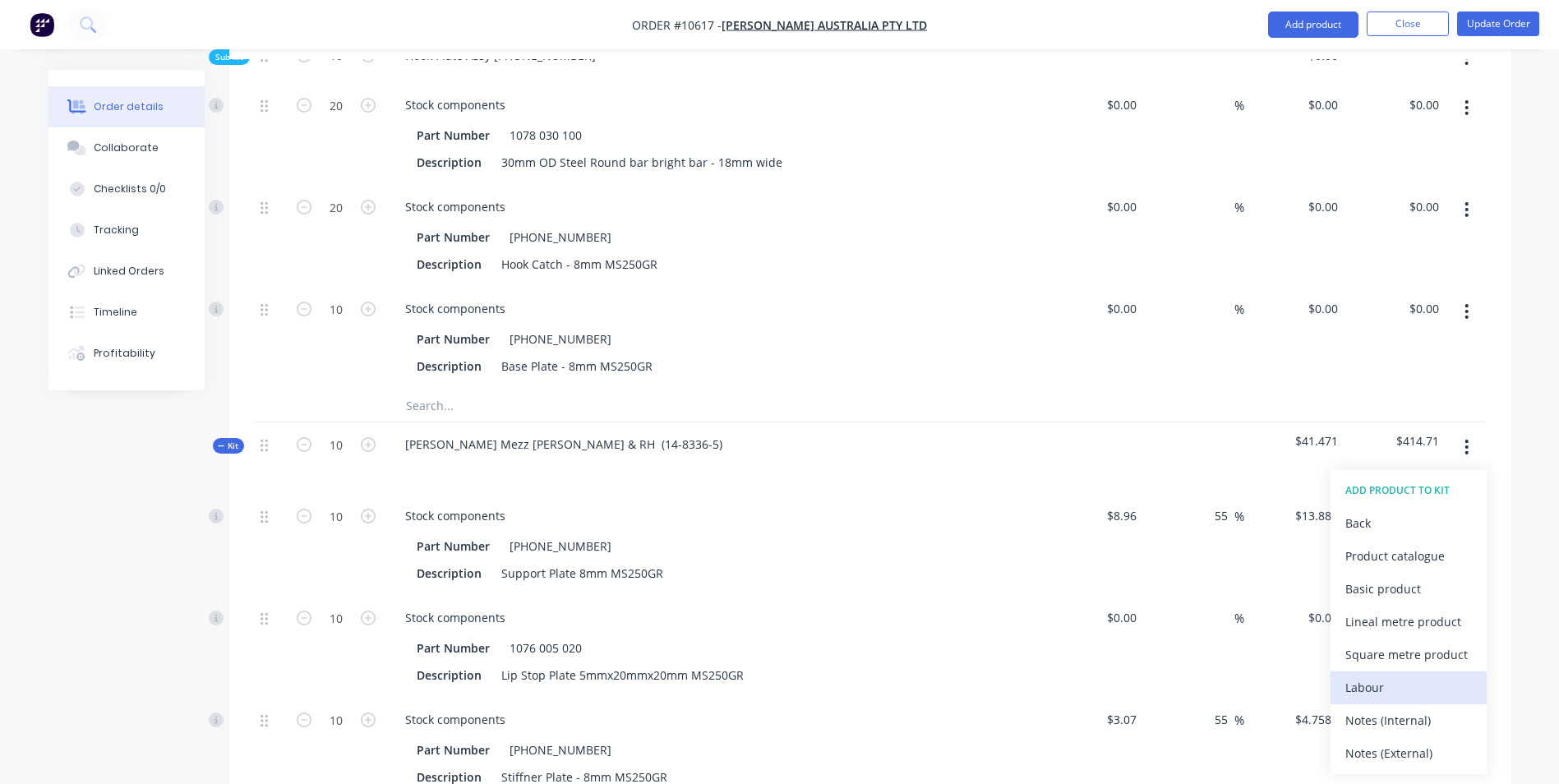
click at [1382, 675] on div "Labour" at bounding box center [1408, 687] width 126 height 24
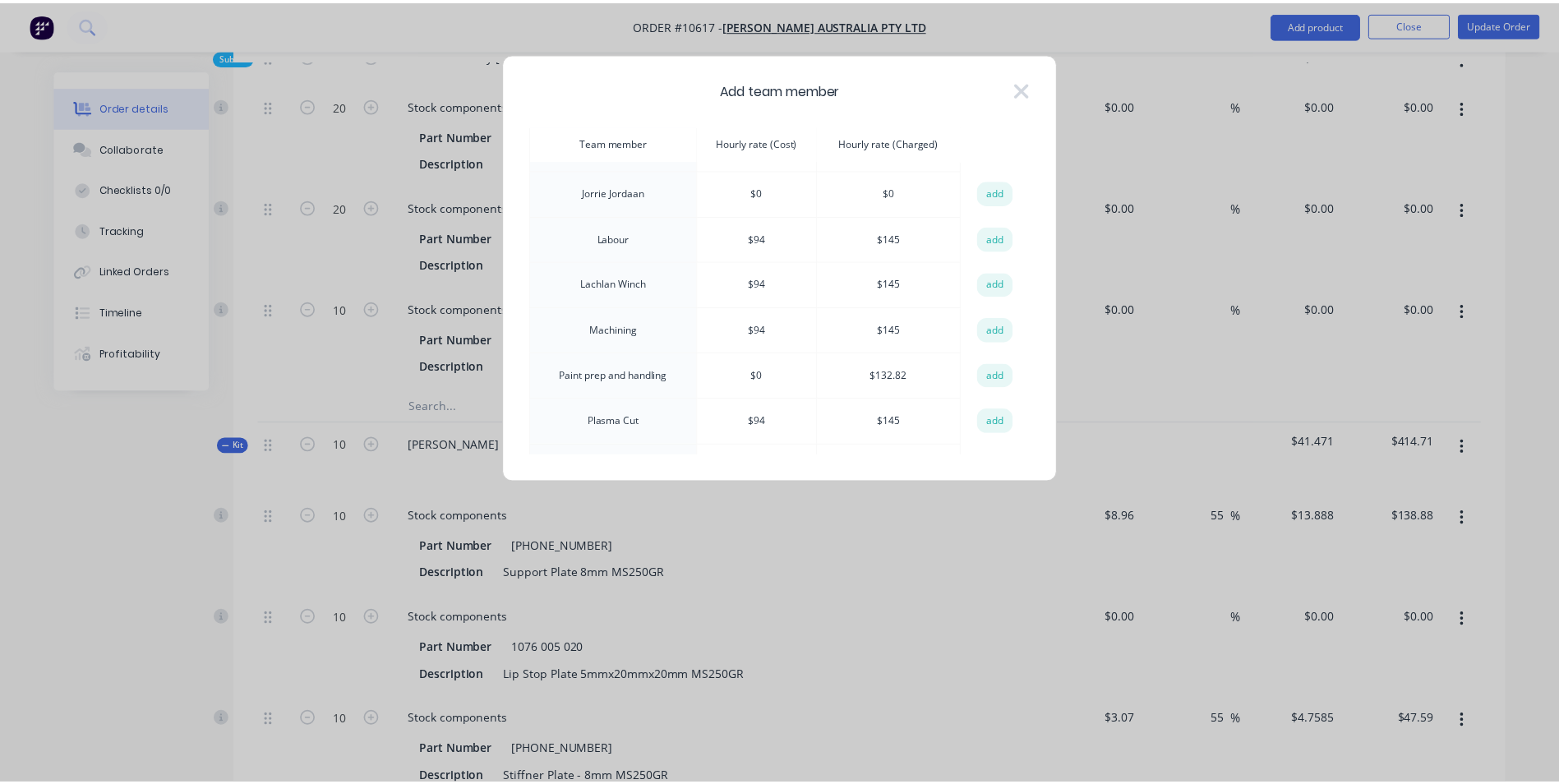
scroll to position [739, 0]
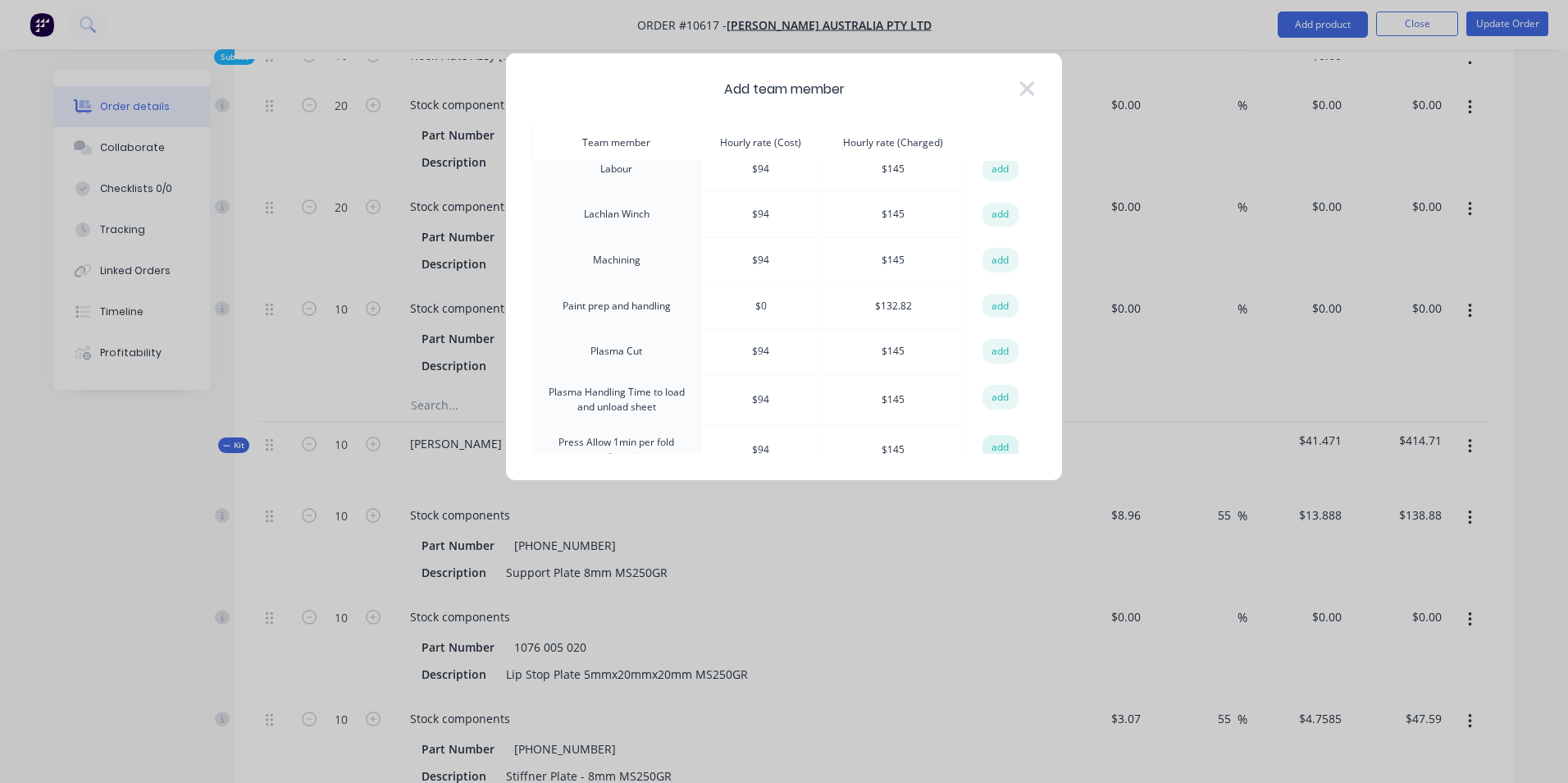
click at [986, 435] on button "add" at bounding box center [1001, 447] width 36 height 25
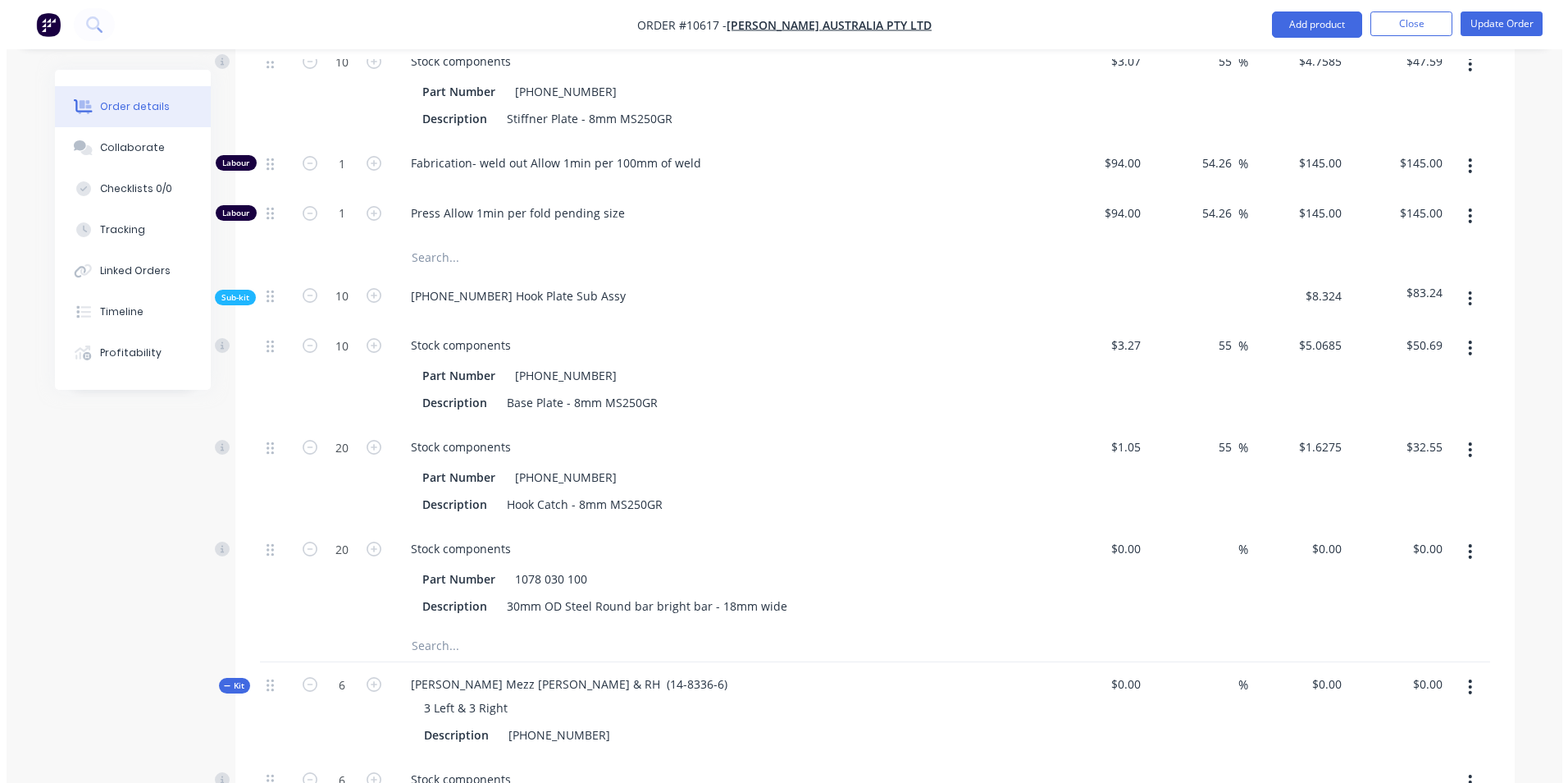
scroll to position [2051, 0]
click at [1465, 291] on icon "button" at bounding box center [1463, 299] width 4 height 18
click at [1437, 331] on div "Add product to kit" at bounding box center [1405, 342] width 126 height 24
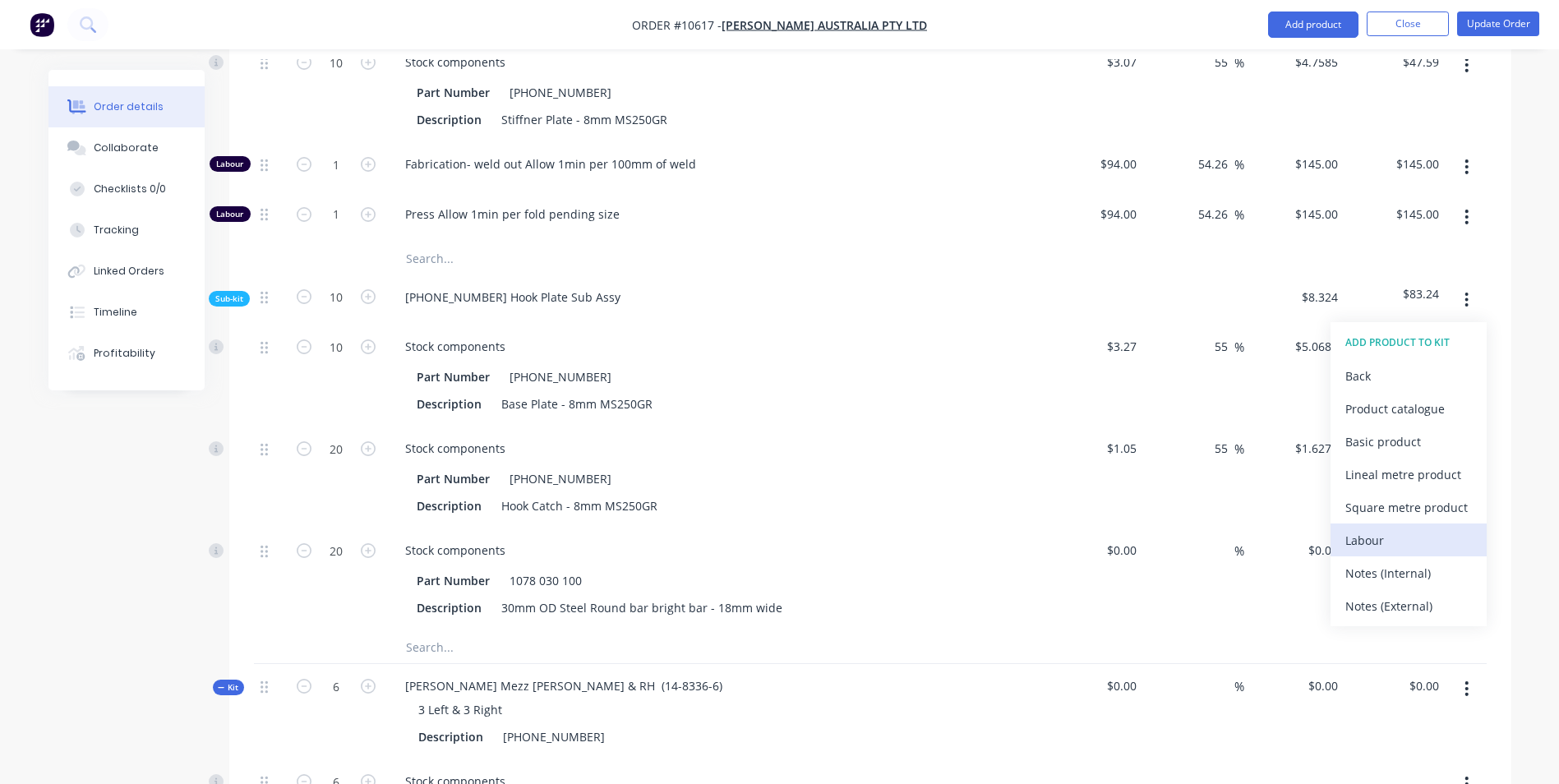
click at [1427, 528] on div "Labour" at bounding box center [1408, 540] width 126 height 24
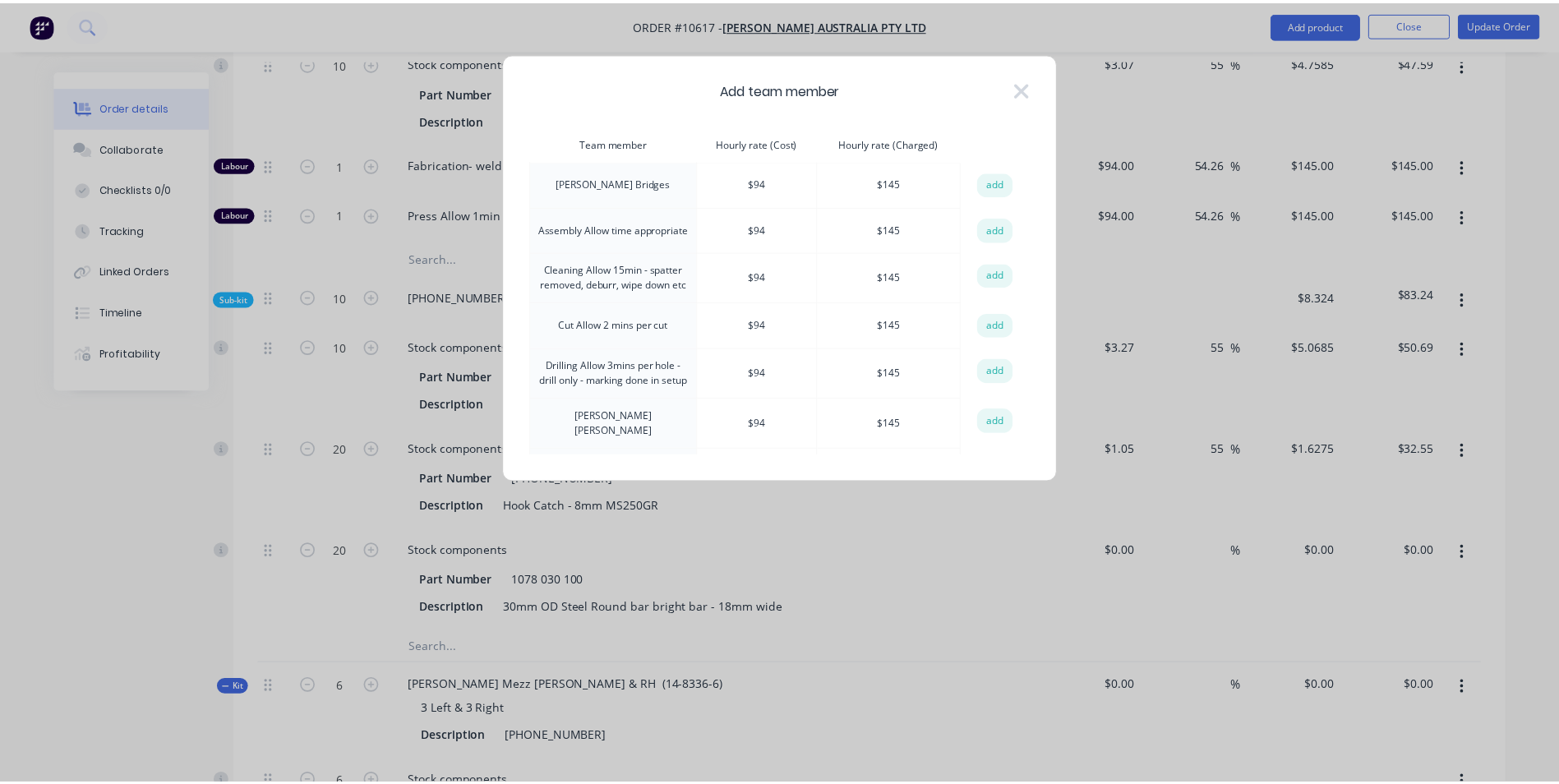
scroll to position [82, 0]
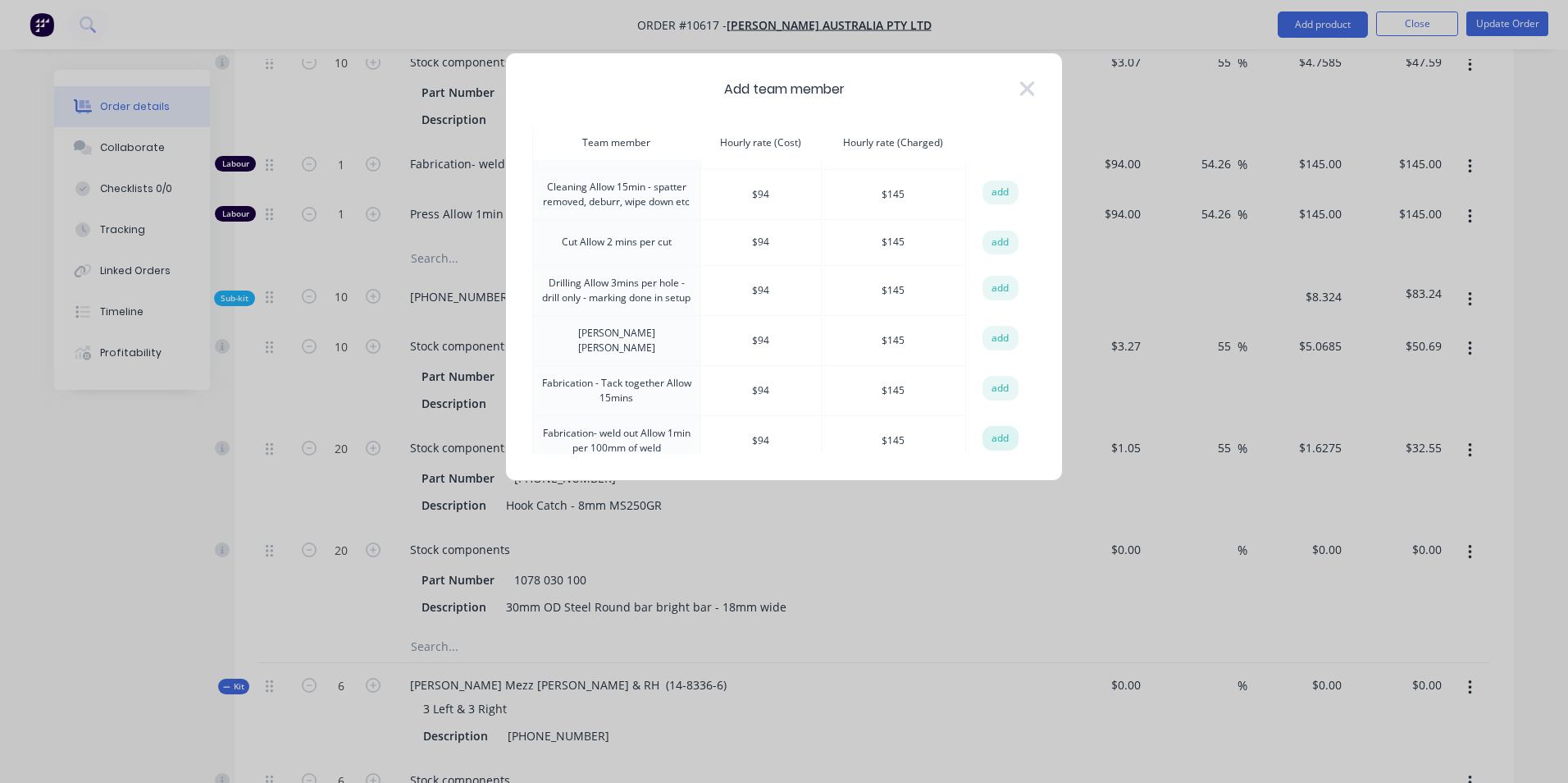
click at [990, 433] on button "add" at bounding box center [1001, 438] width 36 height 25
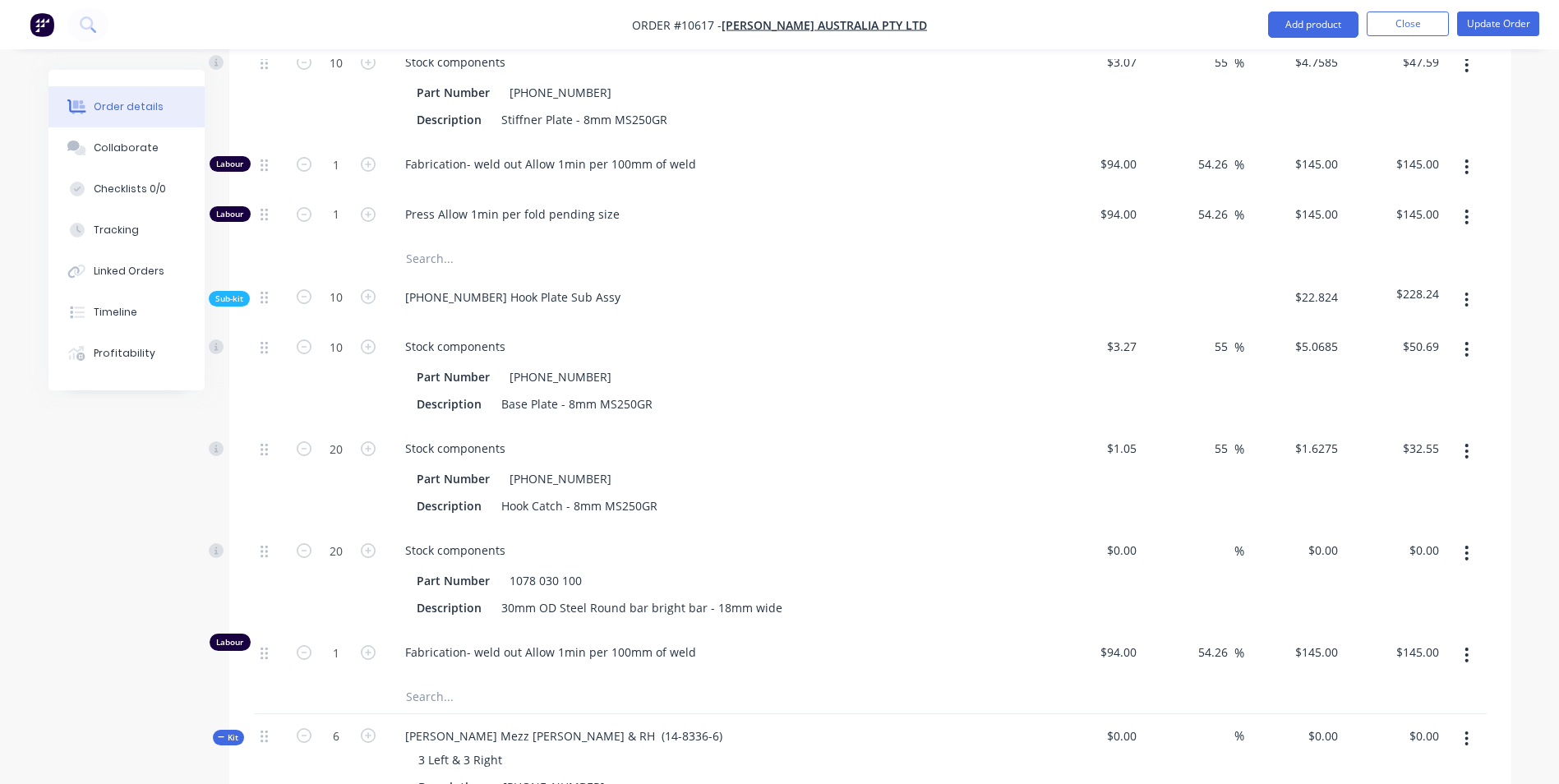
click at [1467, 730] on icon "button" at bounding box center [1466, 738] width 4 height 18
click at [1454, 770] on div "Add product to kit" at bounding box center [1408, 781] width 126 height 24
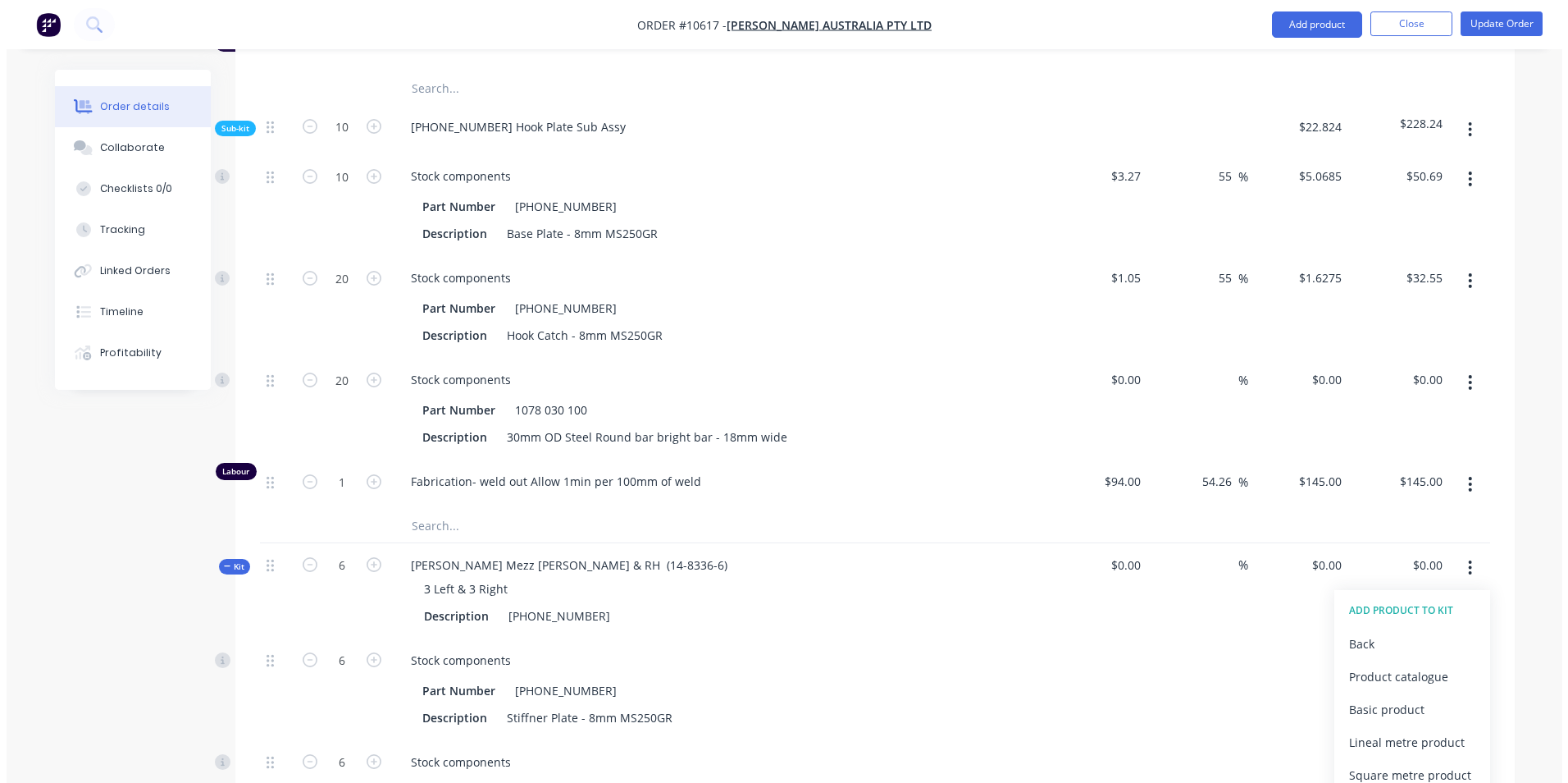
scroll to position [2297, 0]
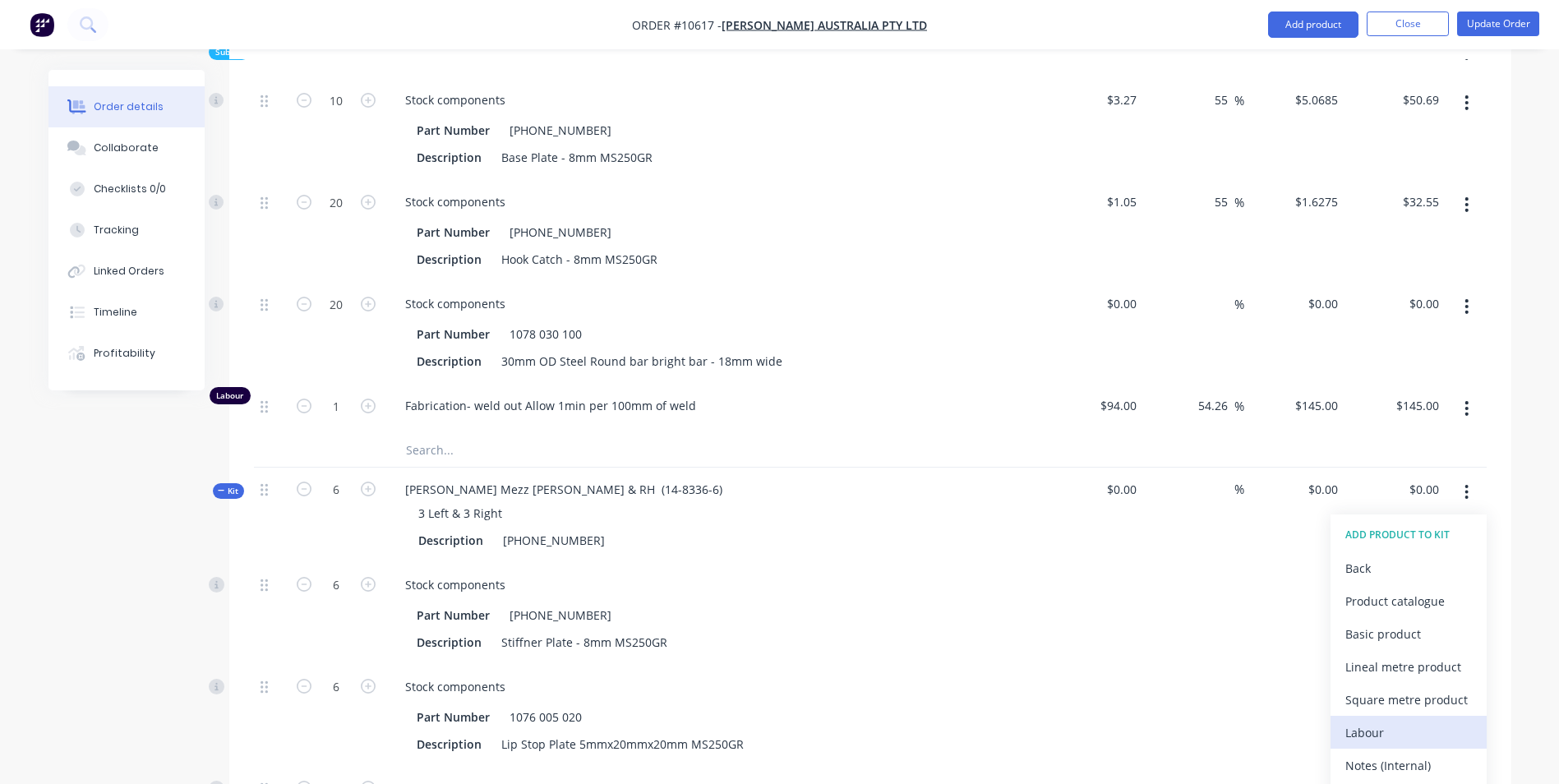
click at [1389, 720] on div "Labour" at bounding box center [1408, 731] width 126 height 24
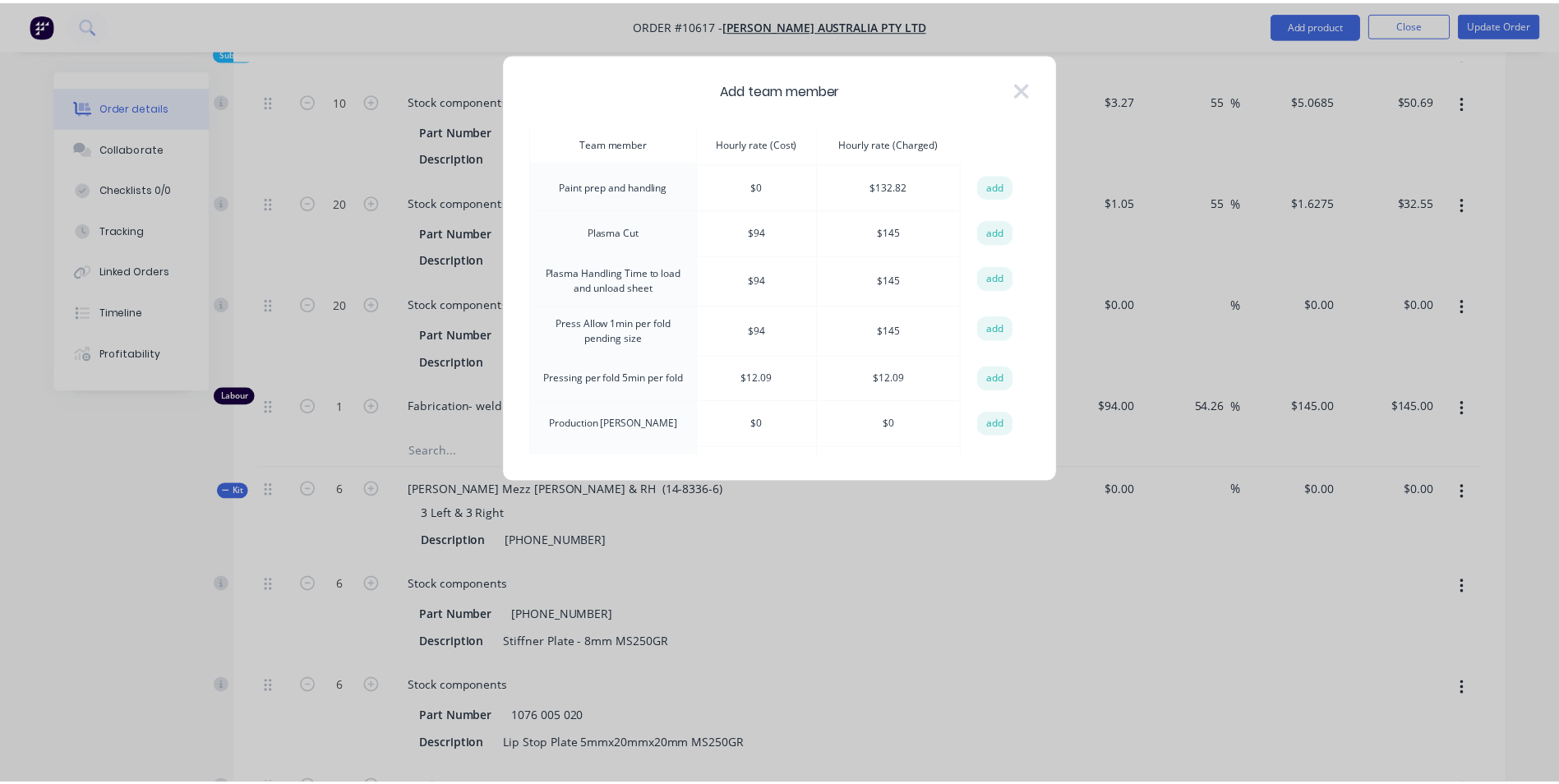
scroll to position [808, 0]
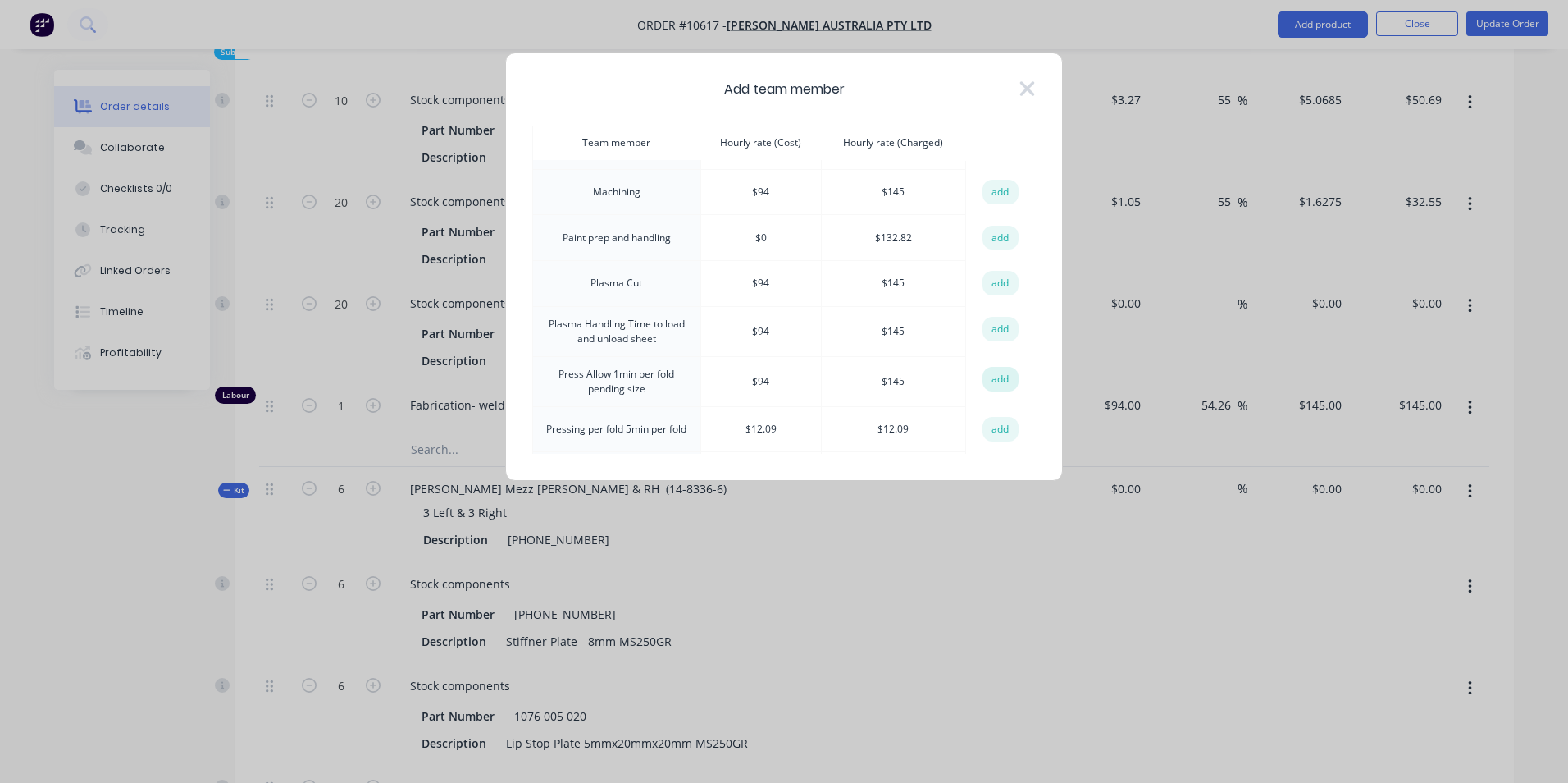
click at [988, 367] on button "add" at bounding box center [1001, 380] width 36 height 25
type input "$15.6667"
type input "$94.00"
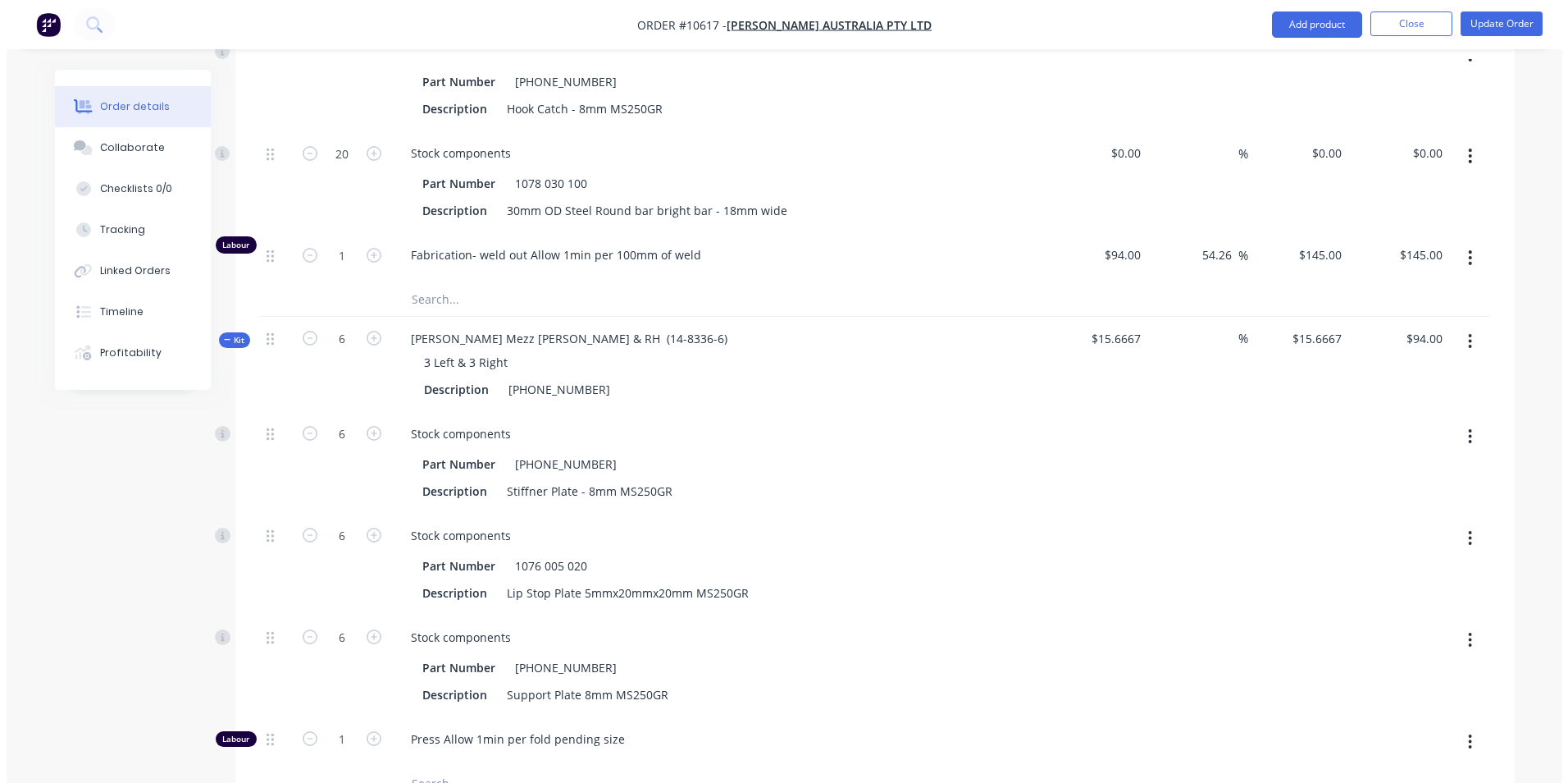
scroll to position [2380, 0]
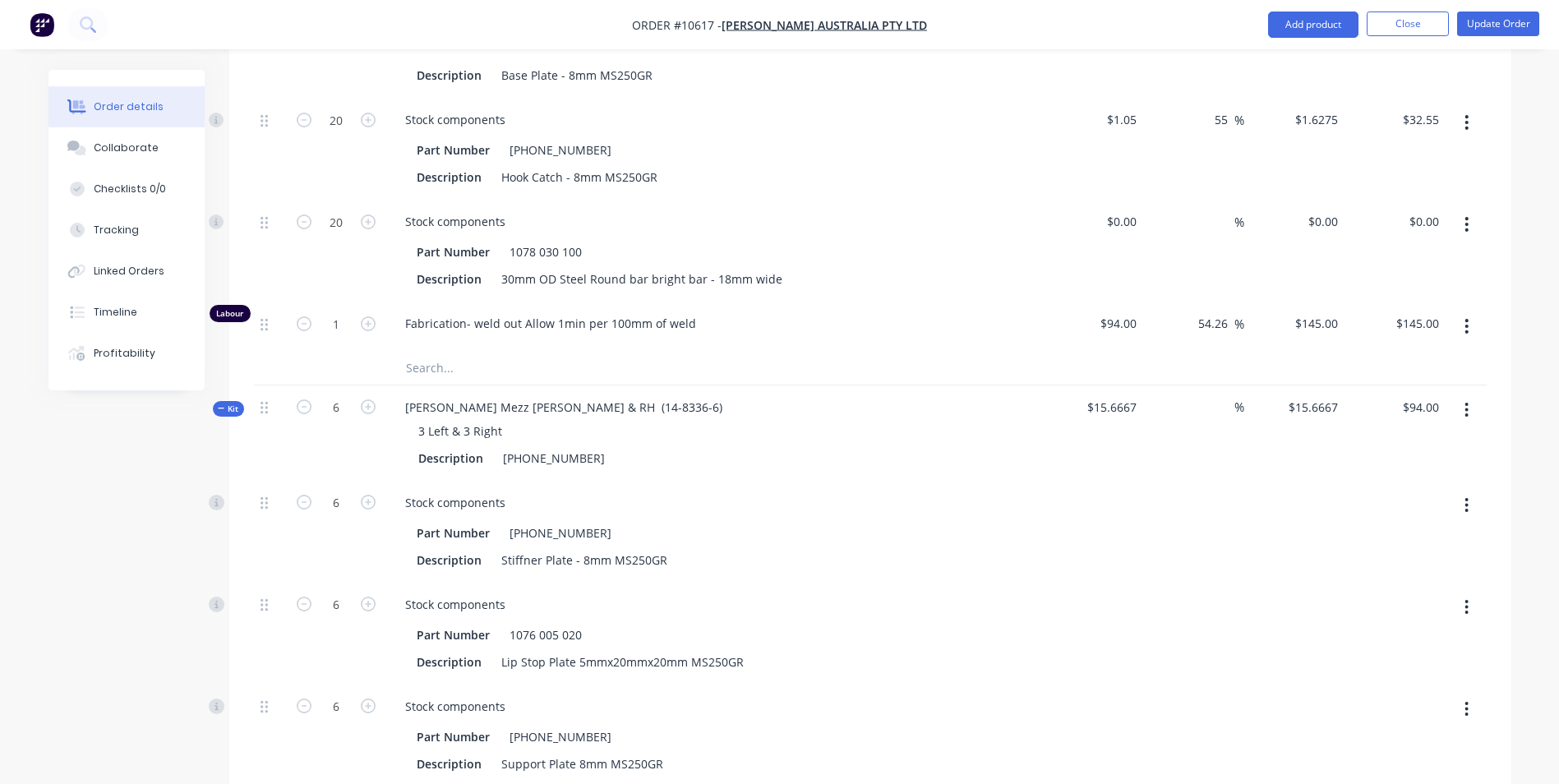
click at [1461, 395] on button "button" at bounding box center [1466, 410] width 38 height 30
click at [1420, 441] on div "Add product to kit" at bounding box center [1408, 453] width 126 height 24
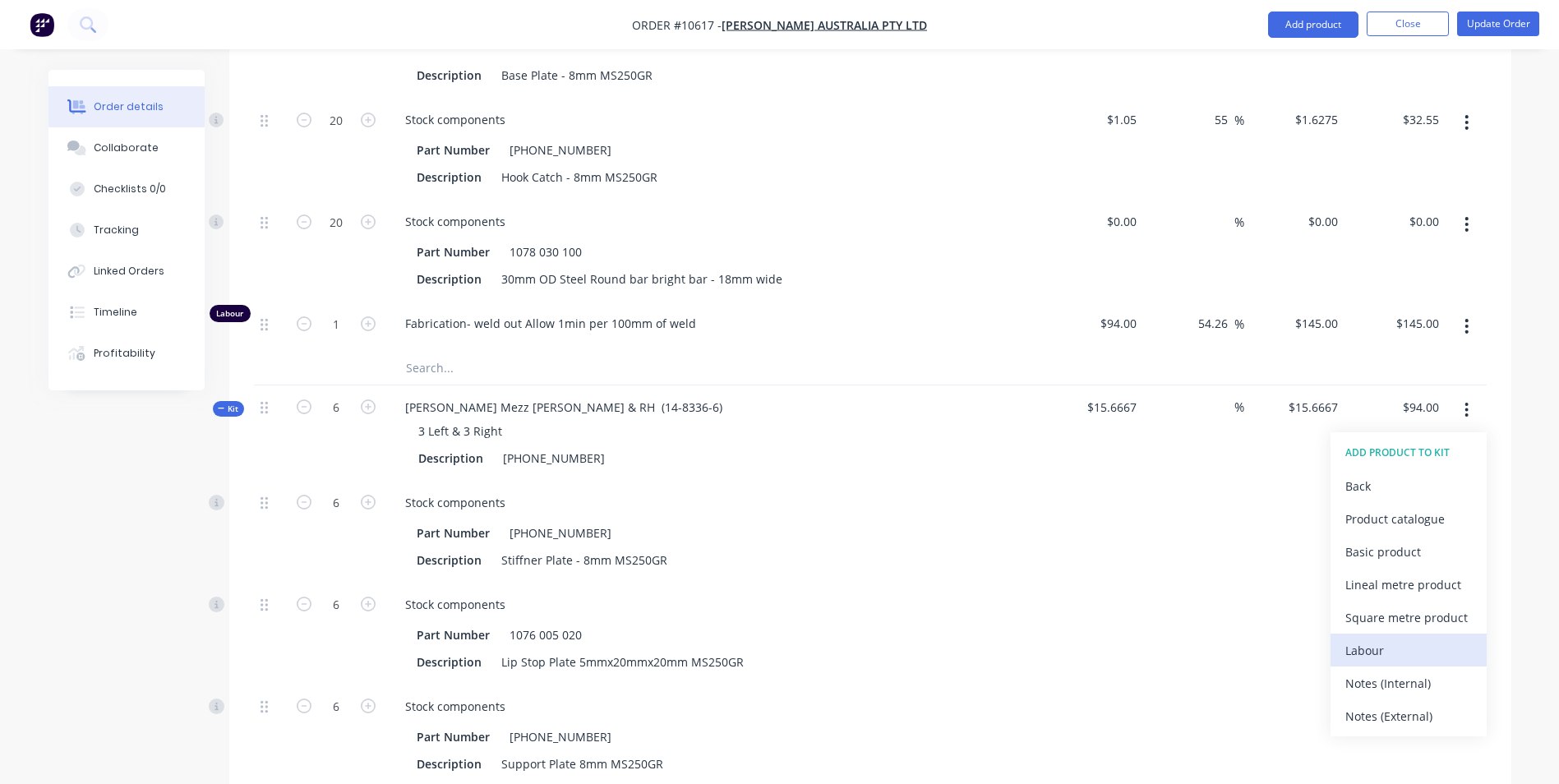
click at [1370, 638] on div "Labour" at bounding box center [1408, 649] width 126 height 24
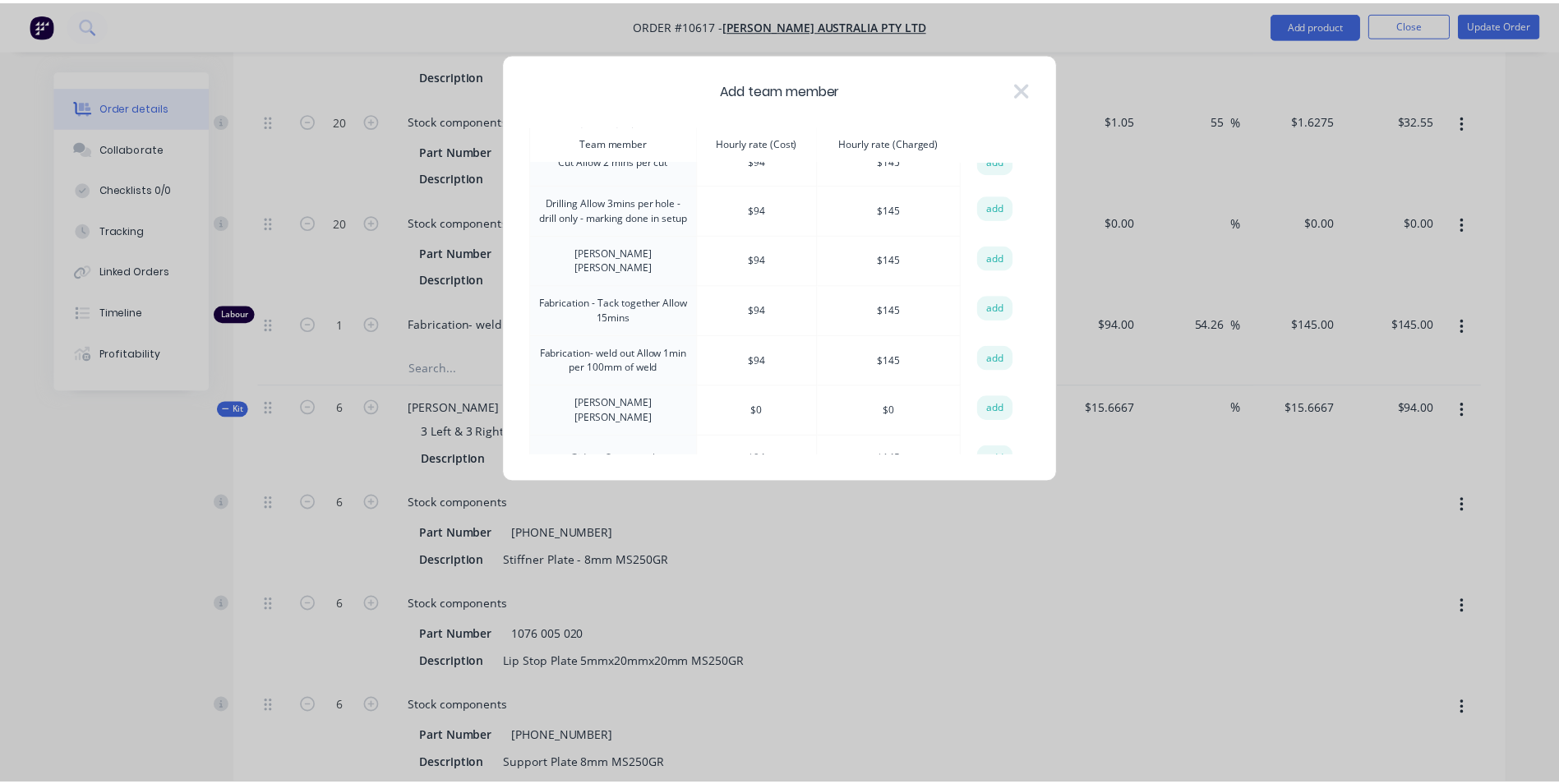
scroll to position [164, 0]
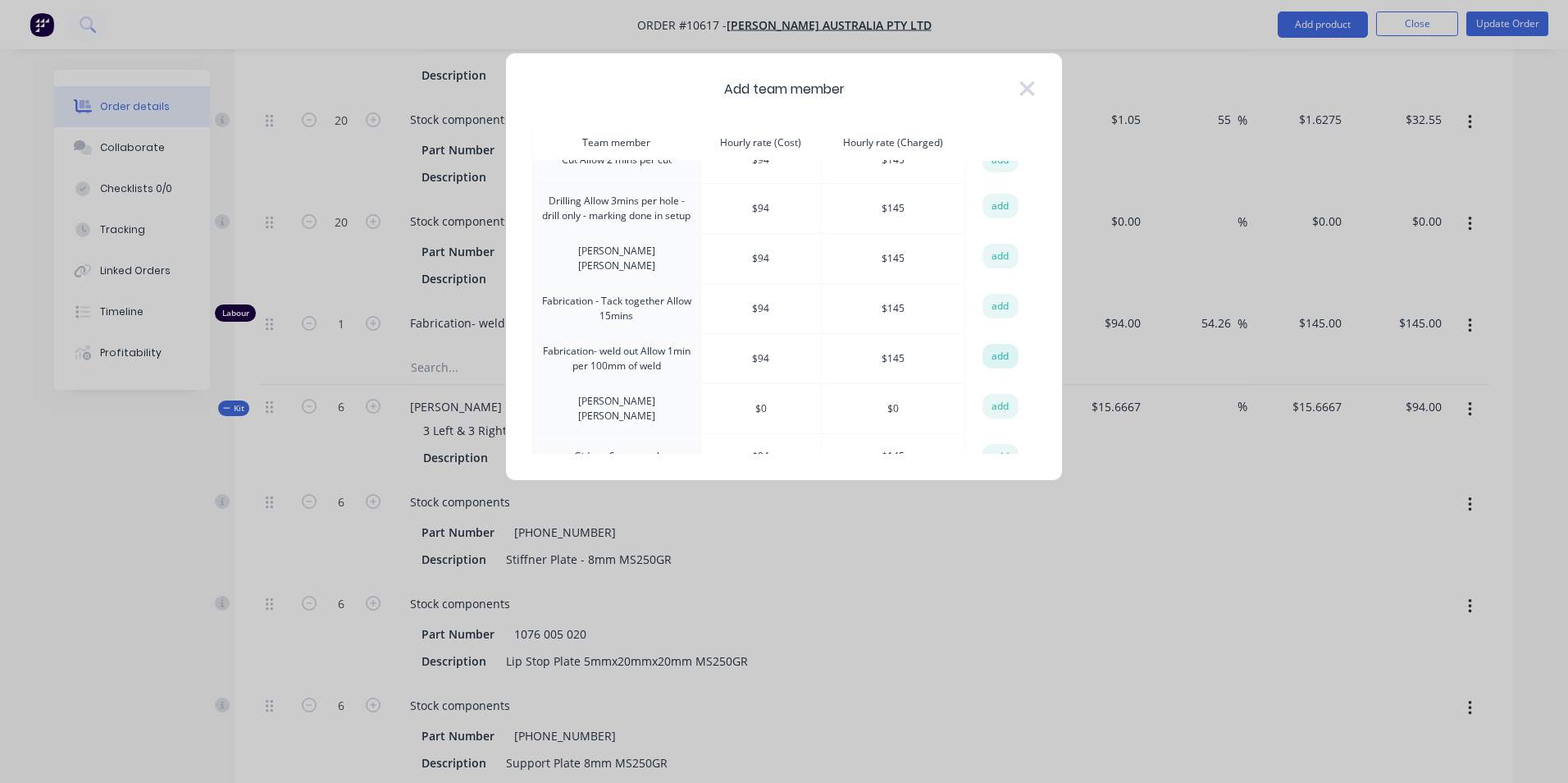
click at [996, 349] on button "add" at bounding box center [1001, 356] width 36 height 25
type input "$31.3333"
type input "$188.00"
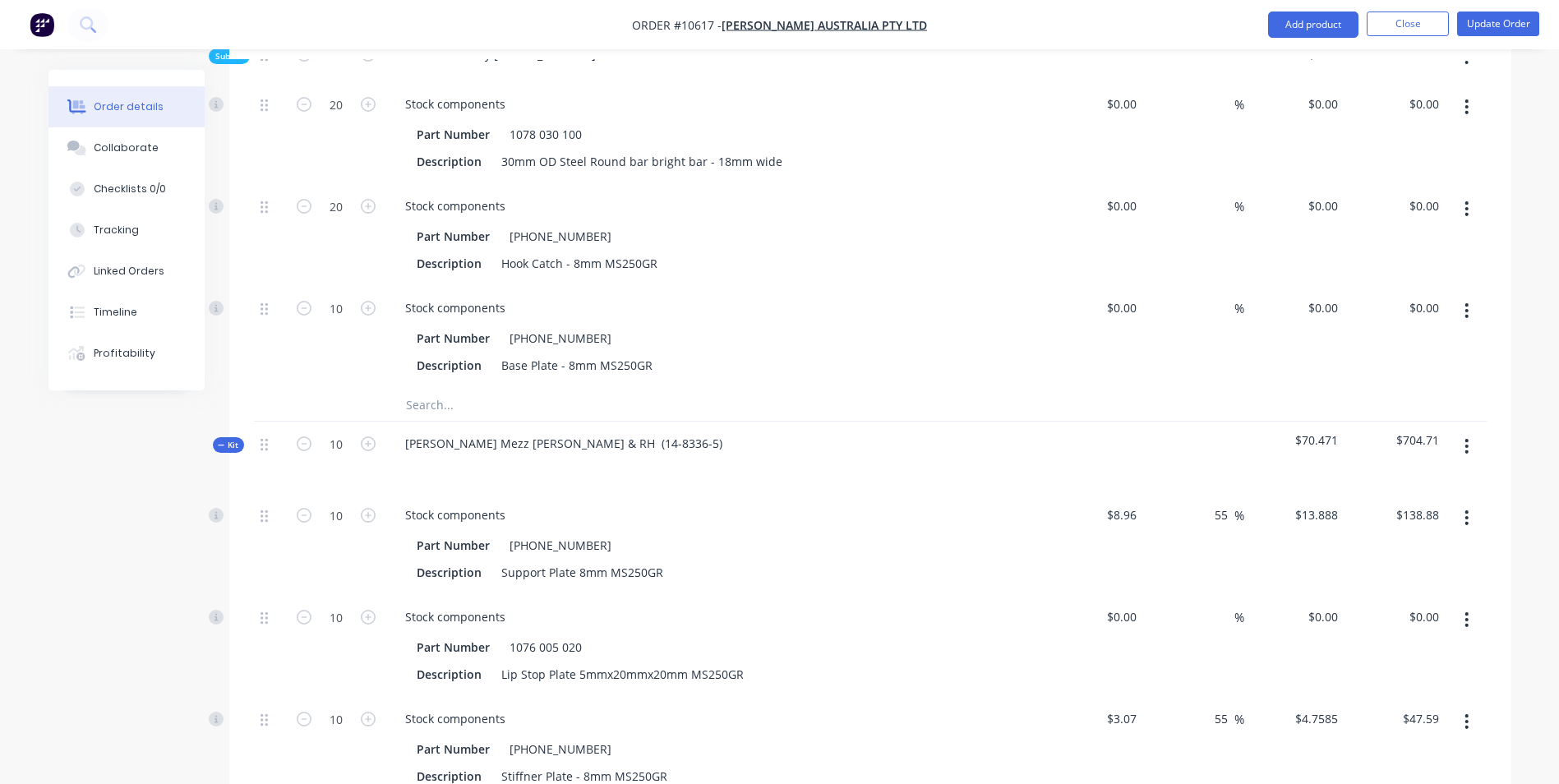
scroll to position [1396, 0]
click at [230, 439] on span "Kit" at bounding box center [228, 445] width 21 height 12
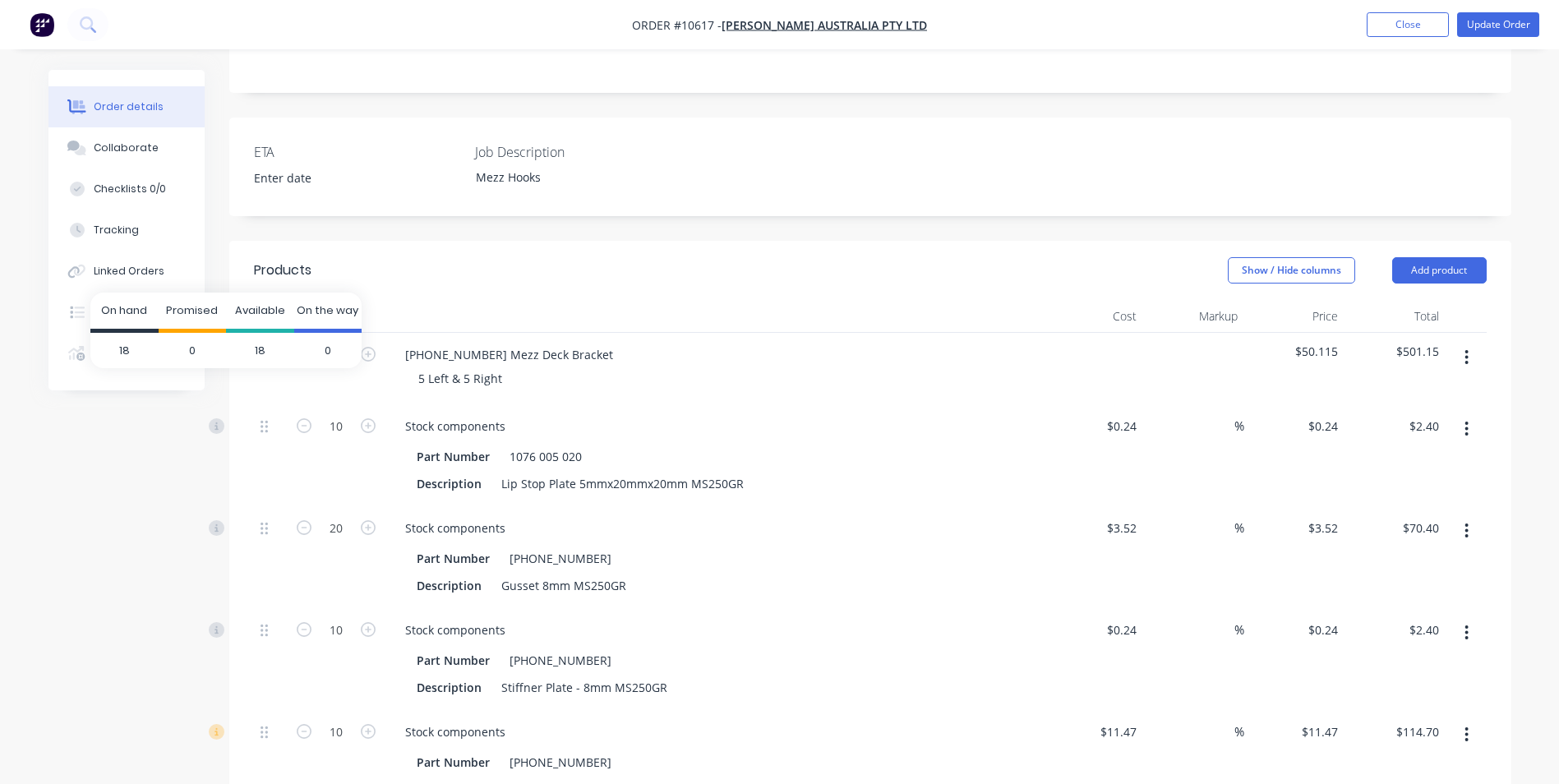
scroll to position [411, 0]
click at [232, 350] on span "Kit" at bounding box center [228, 356] width 21 height 12
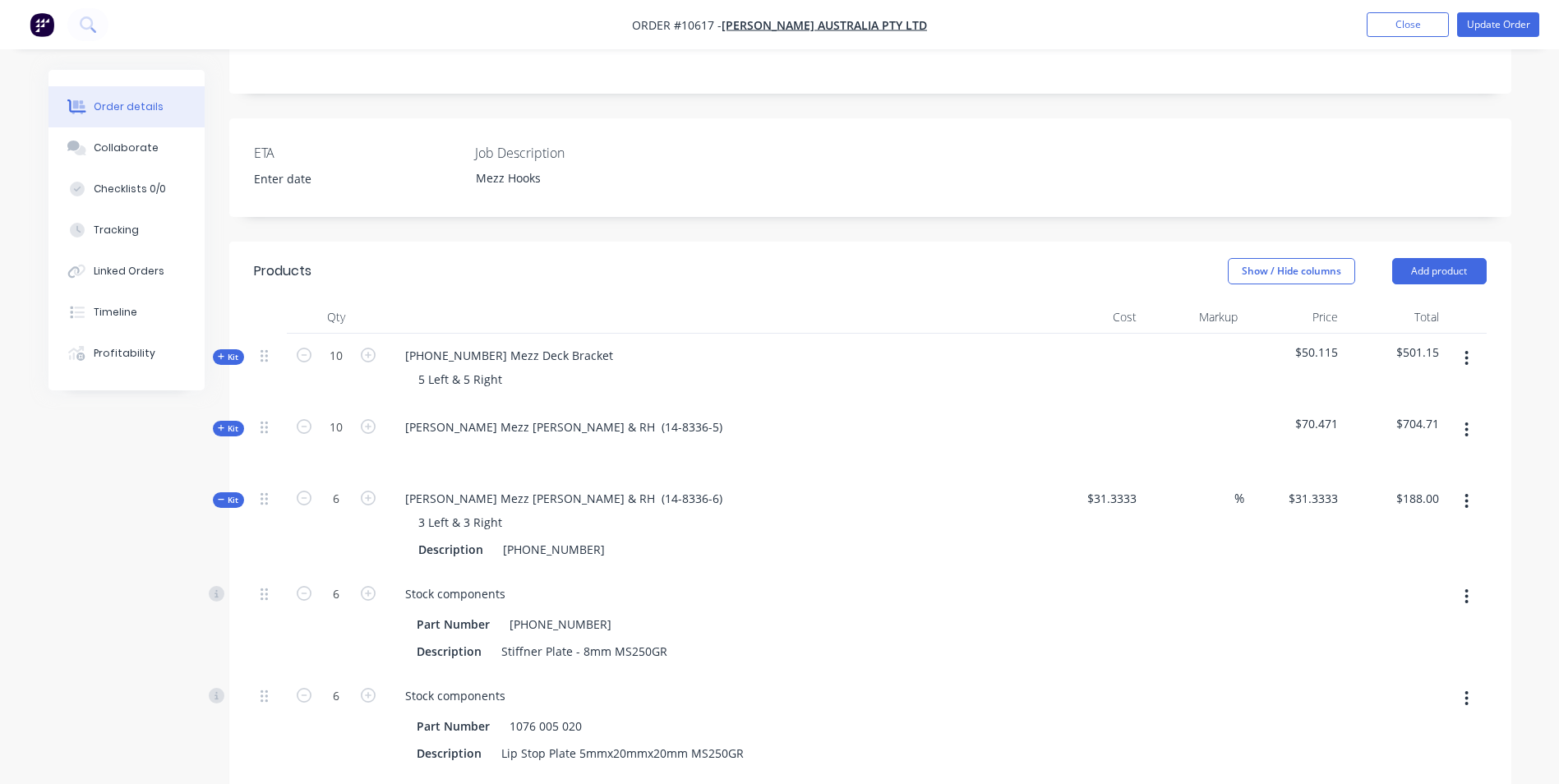
click at [236, 494] on span "Kit" at bounding box center [228, 499] width 21 height 12
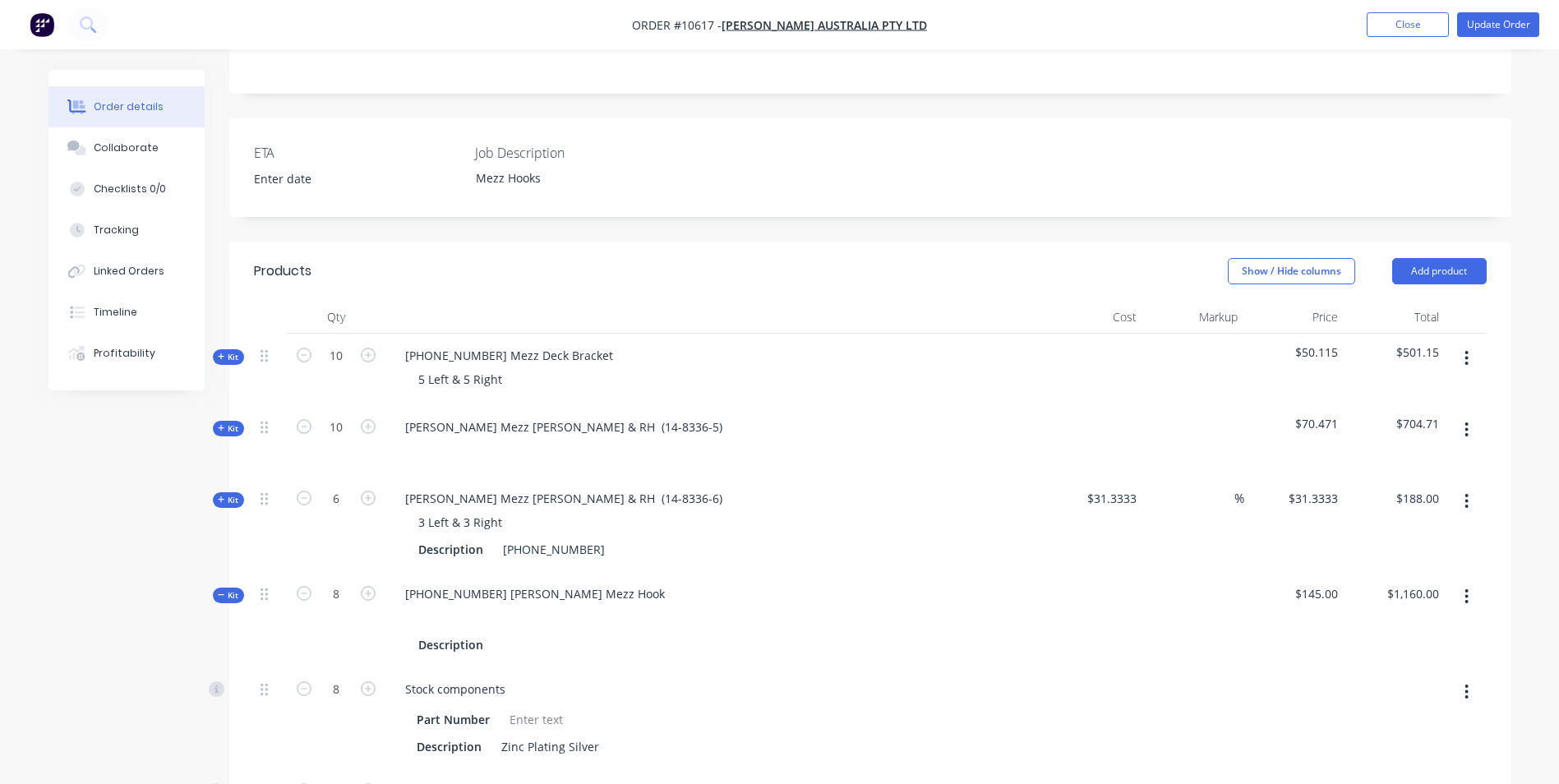
click at [233, 589] on span "Kit" at bounding box center [228, 595] width 21 height 12
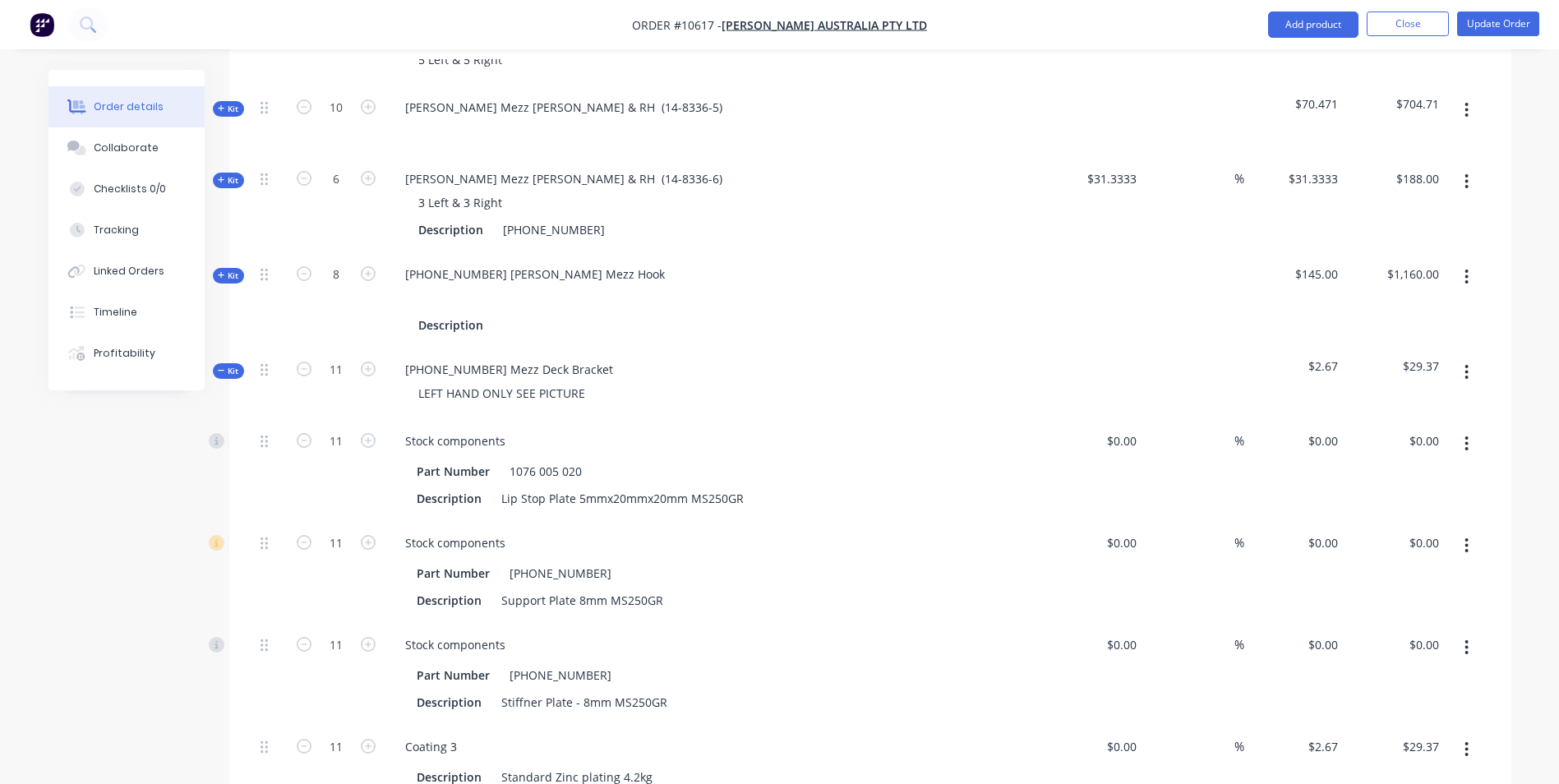
scroll to position [739, 0]
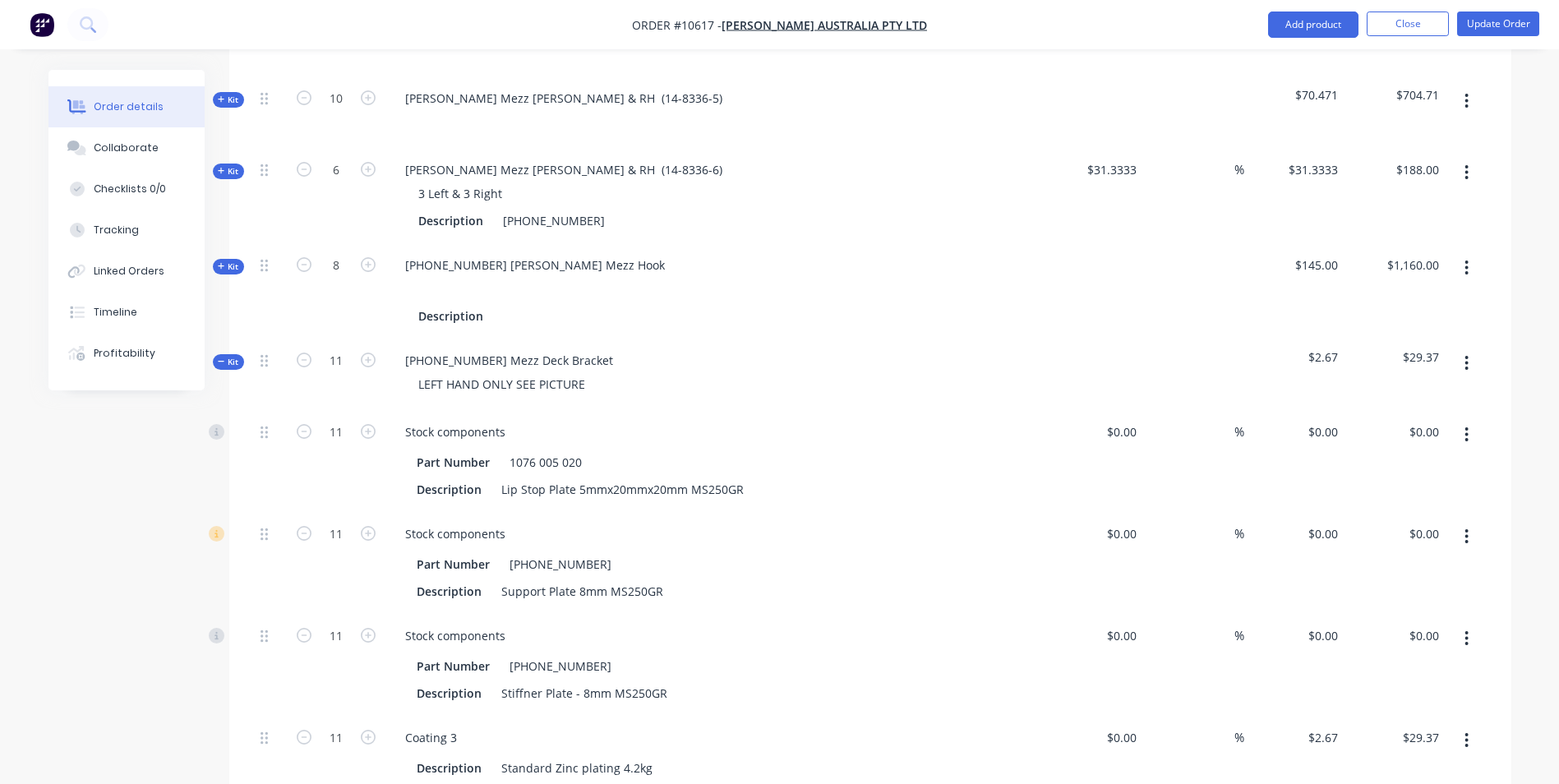
click at [227, 355] on span "Kit" at bounding box center [228, 361] width 21 height 12
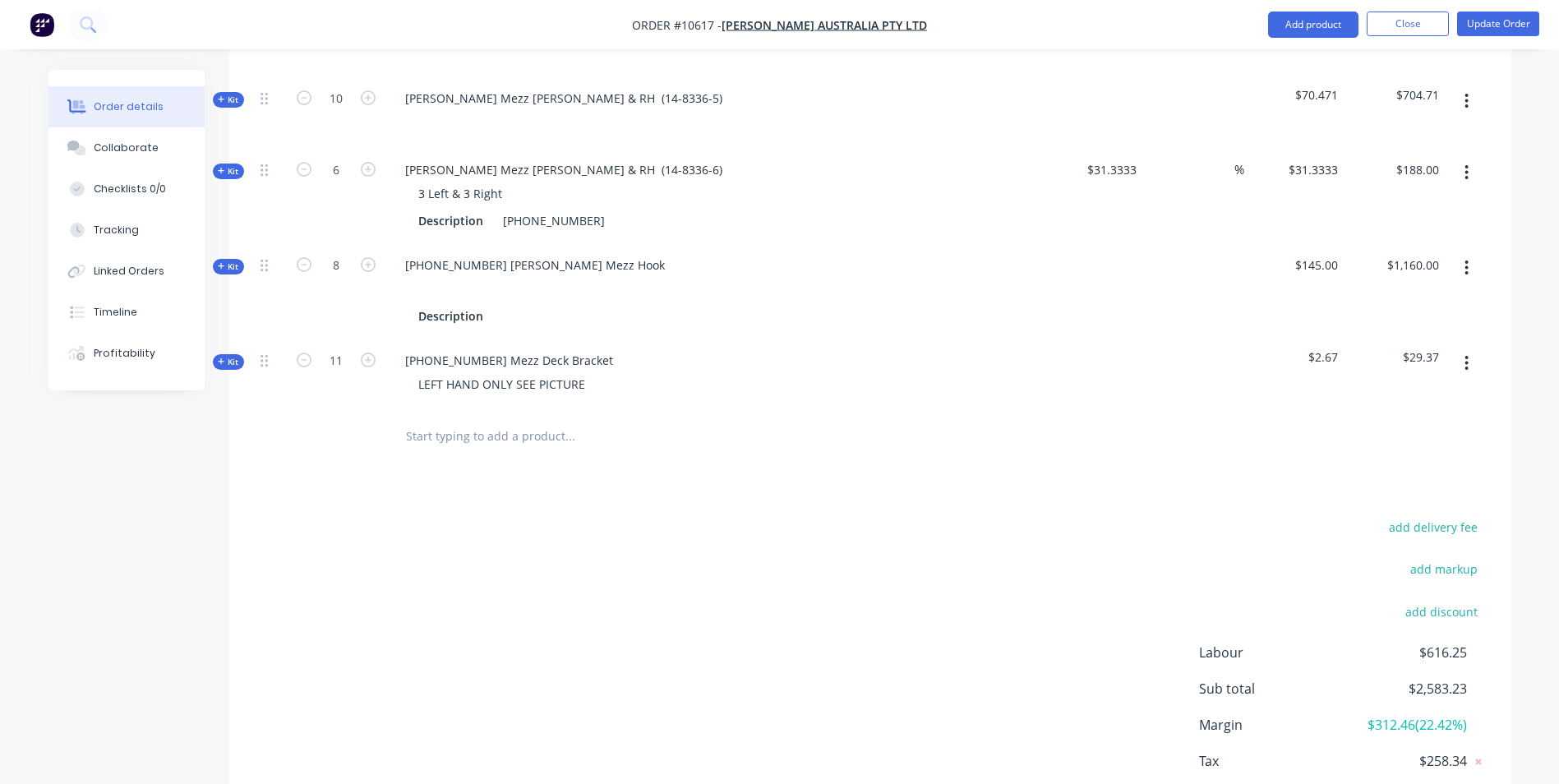
click at [226, 355] on span "Kit" at bounding box center [228, 361] width 21 height 12
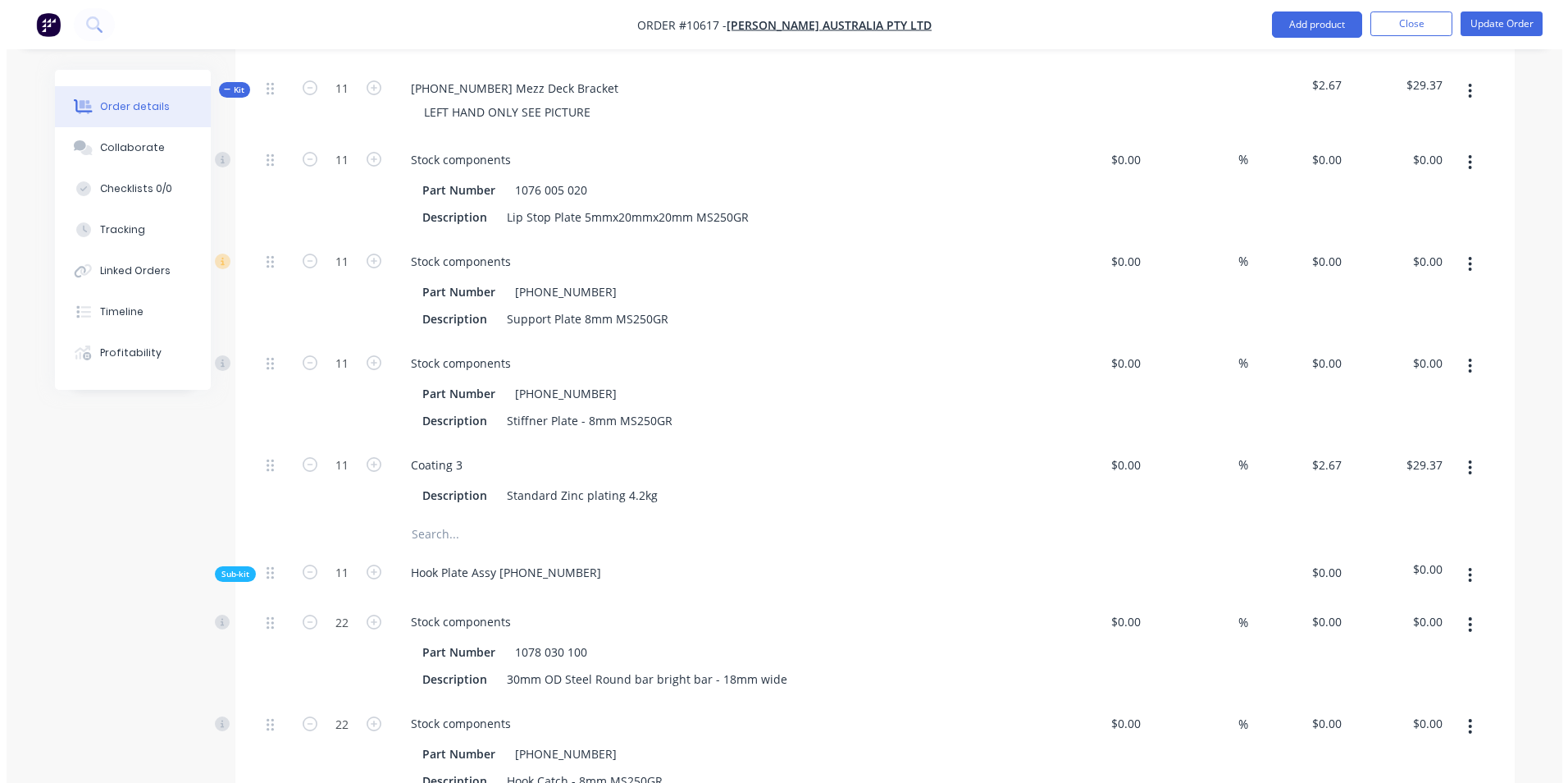
scroll to position [984, 0]
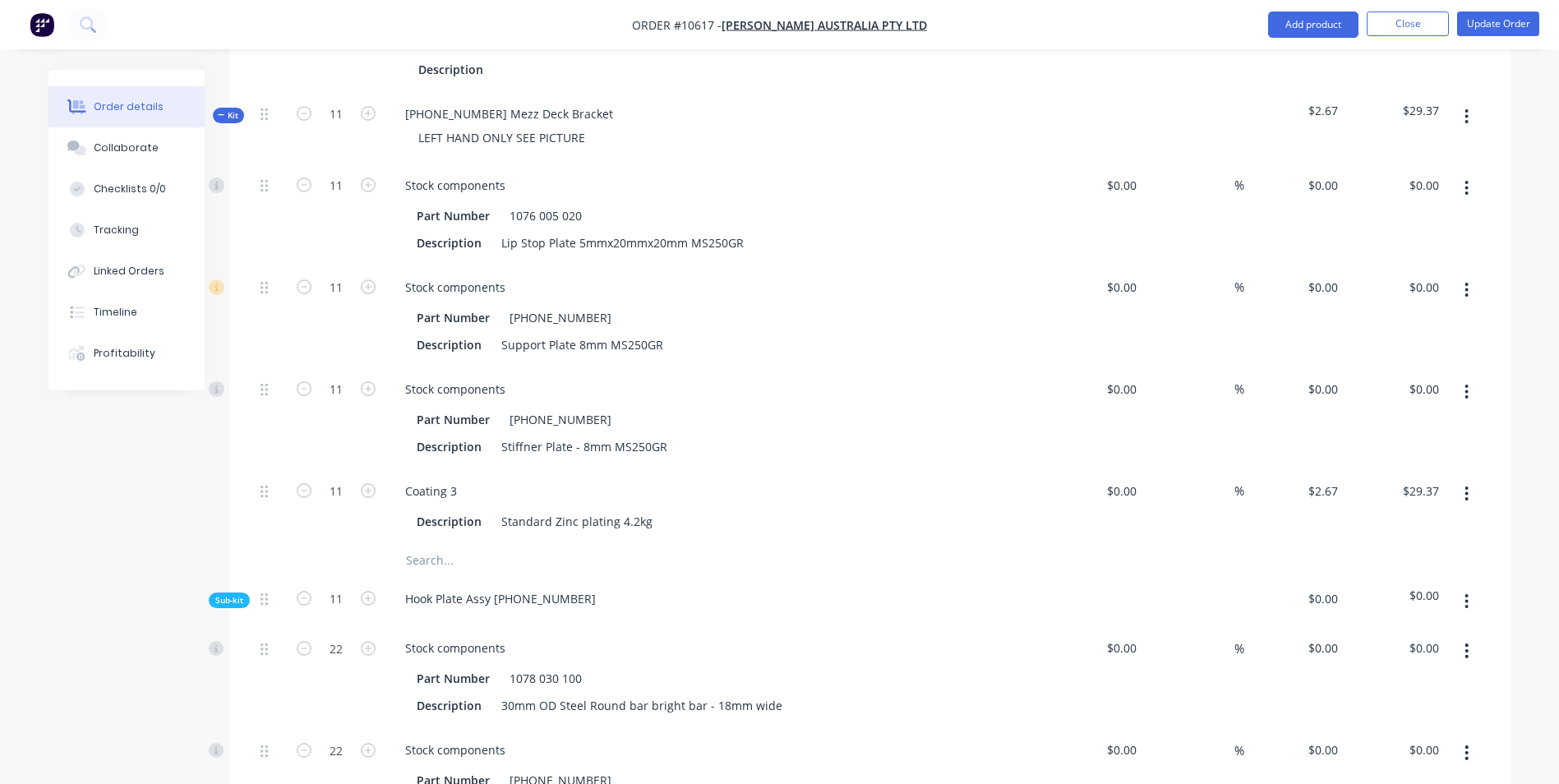
click at [1463, 102] on button "button" at bounding box center [1466, 117] width 38 height 30
click at [1432, 148] on div "Add product to kit" at bounding box center [1408, 159] width 126 height 24
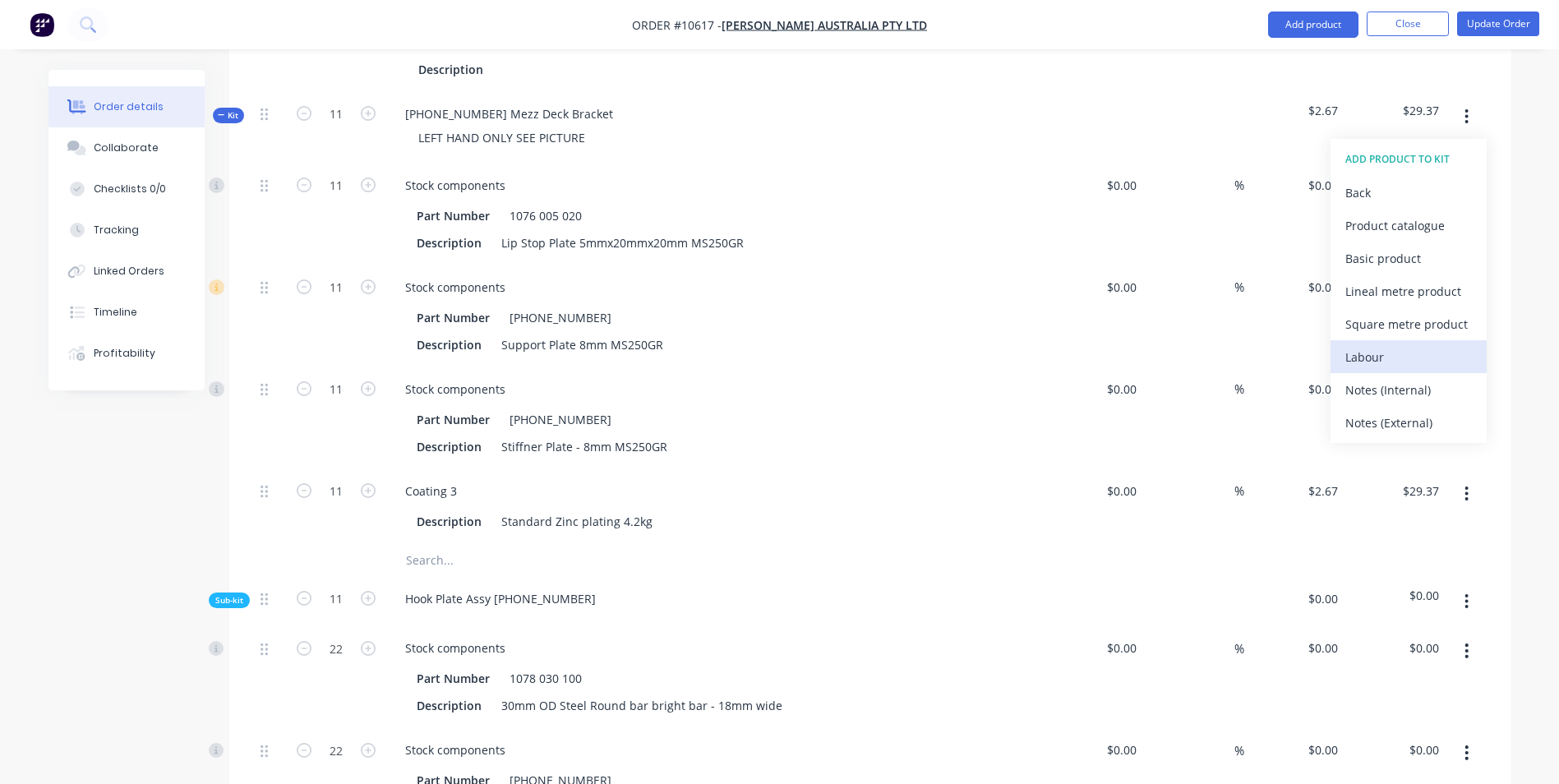
click at [1397, 345] on div "Labour" at bounding box center [1408, 356] width 126 height 24
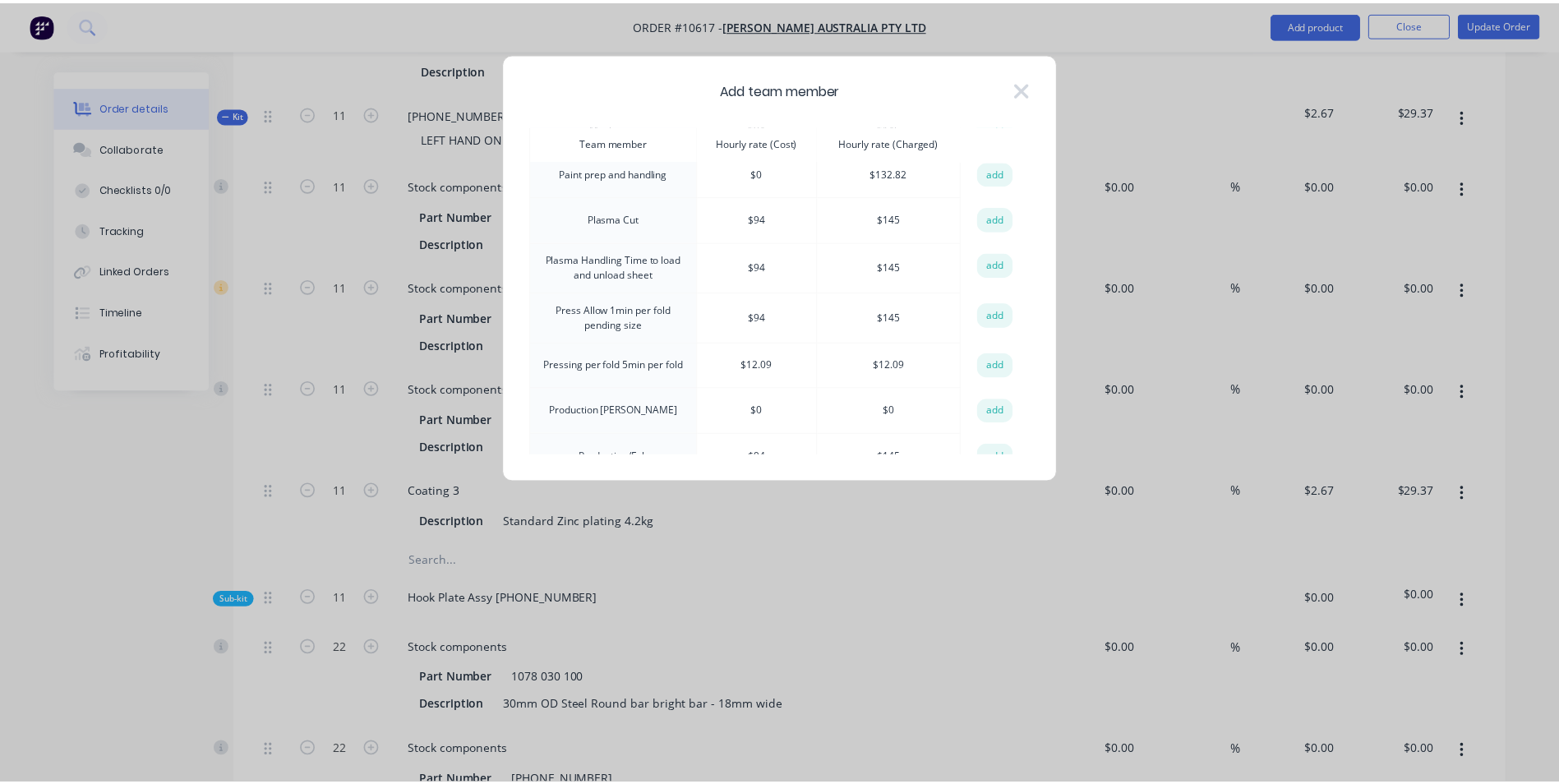
scroll to position [903, 0]
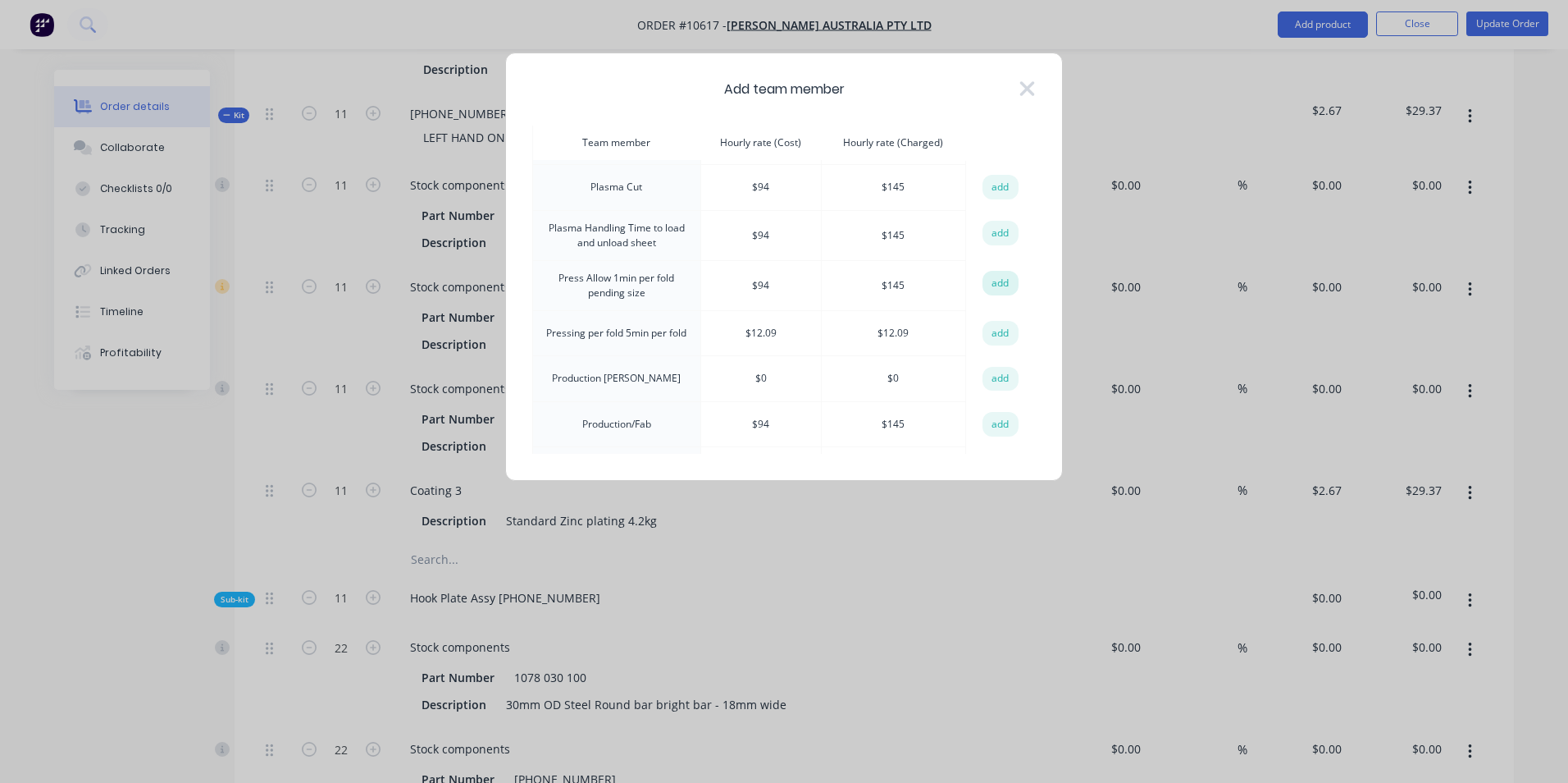
click at [996, 271] on button "add" at bounding box center [1001, 283] width 36 height 25
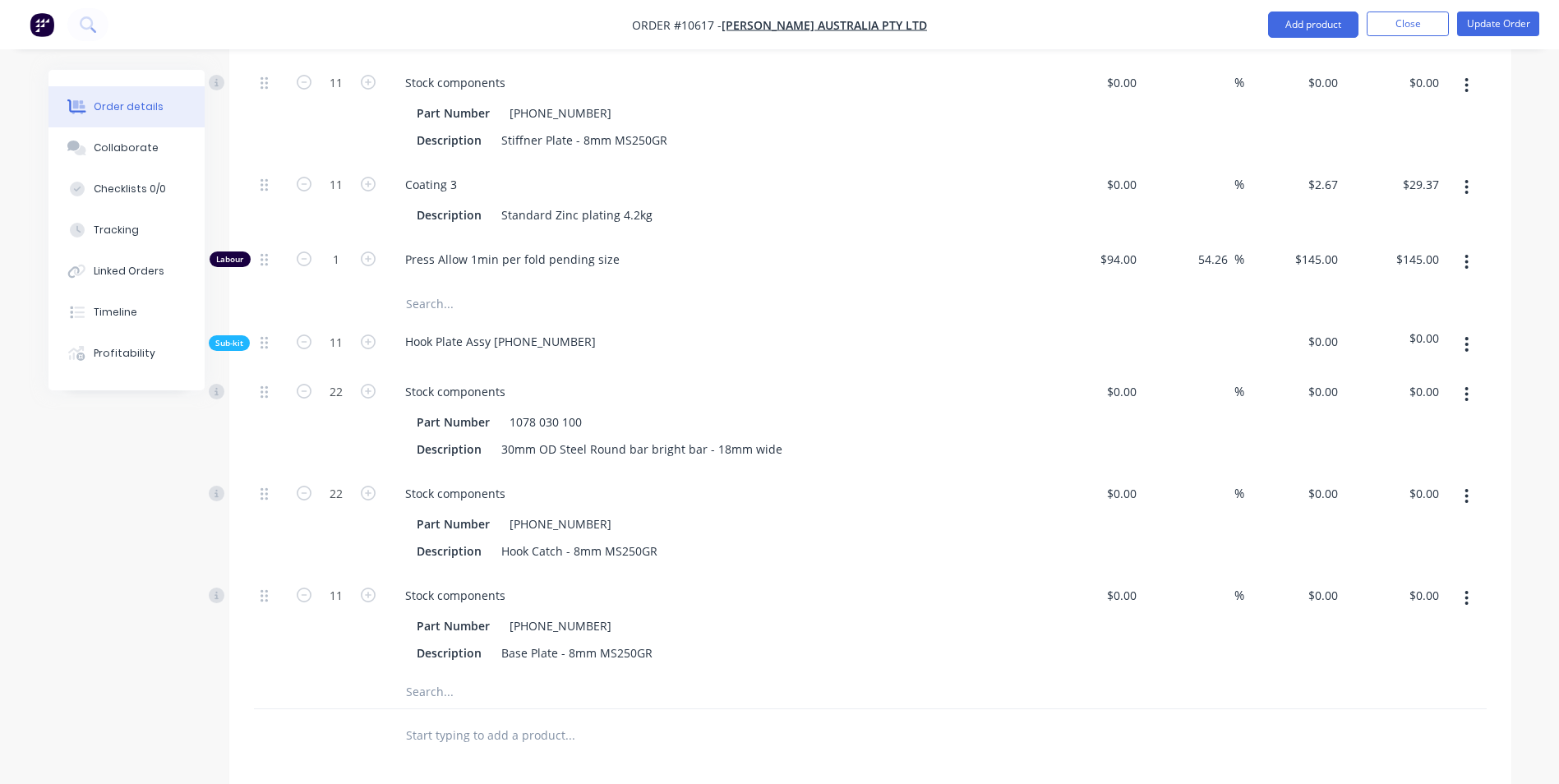
scroll to position [1314, 0]
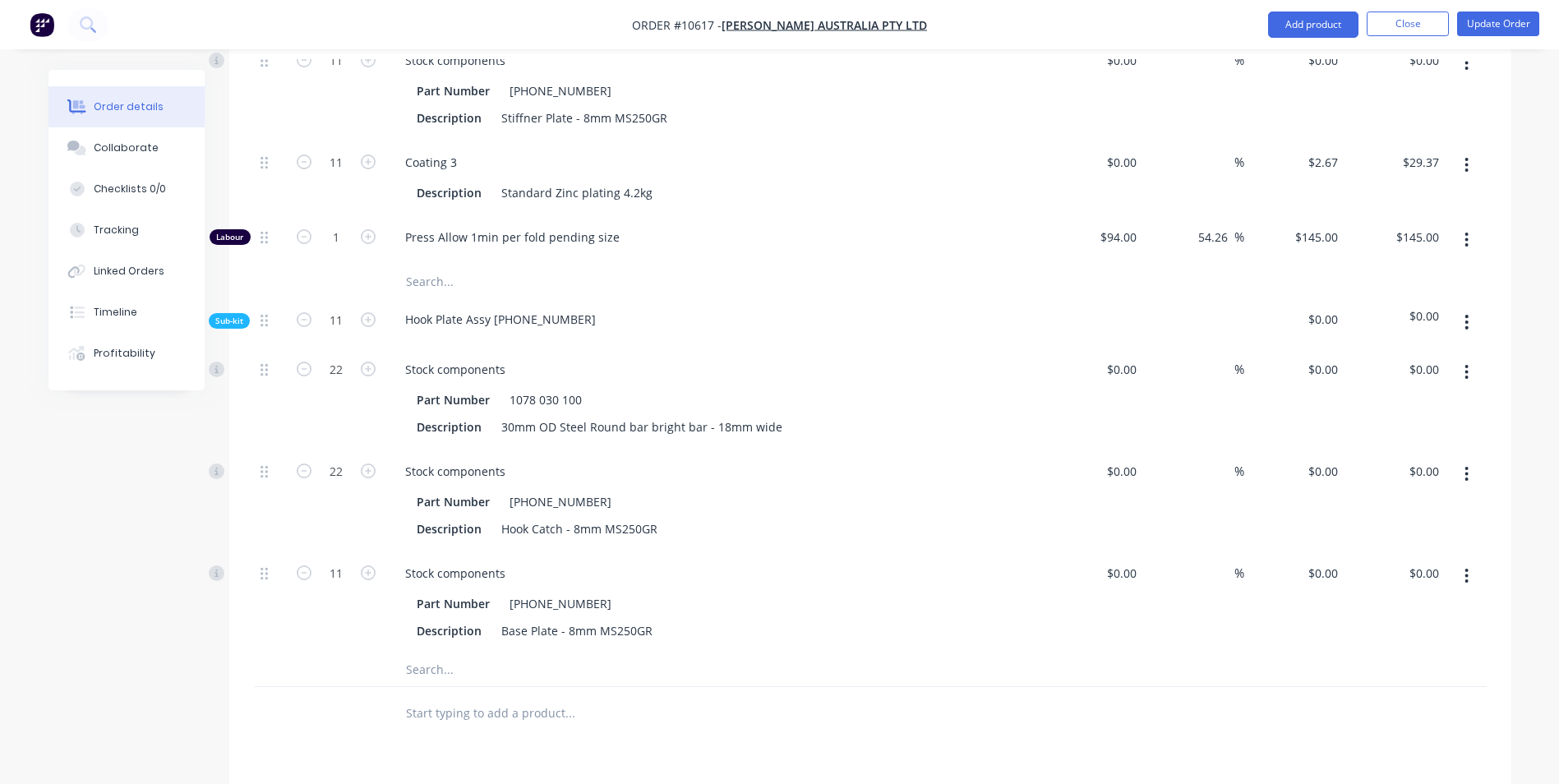
click at [1468, 313] on icon "button" at bounding box center [1466, 322] width 4 height 18
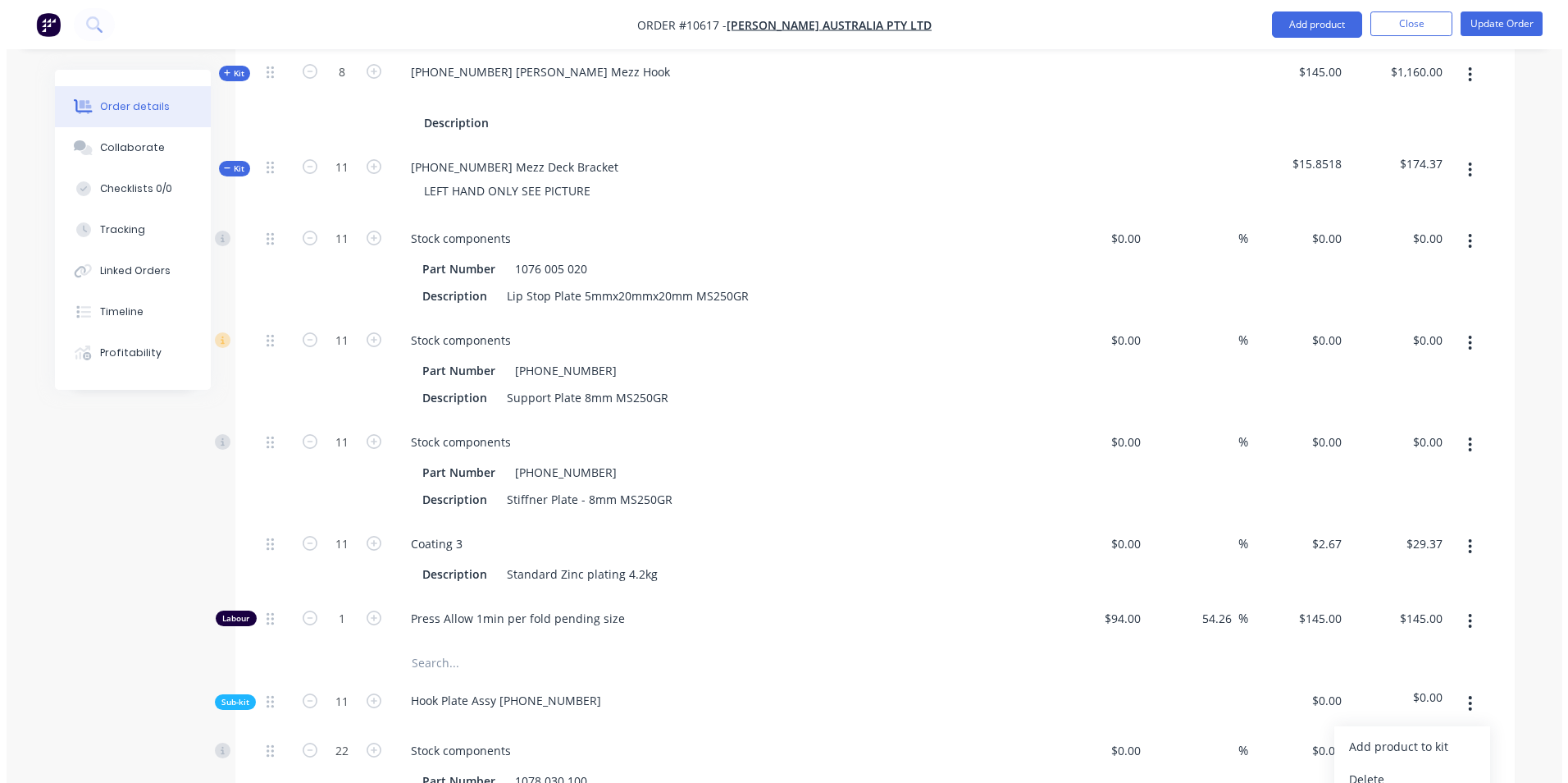
scroll to position [902, 0]
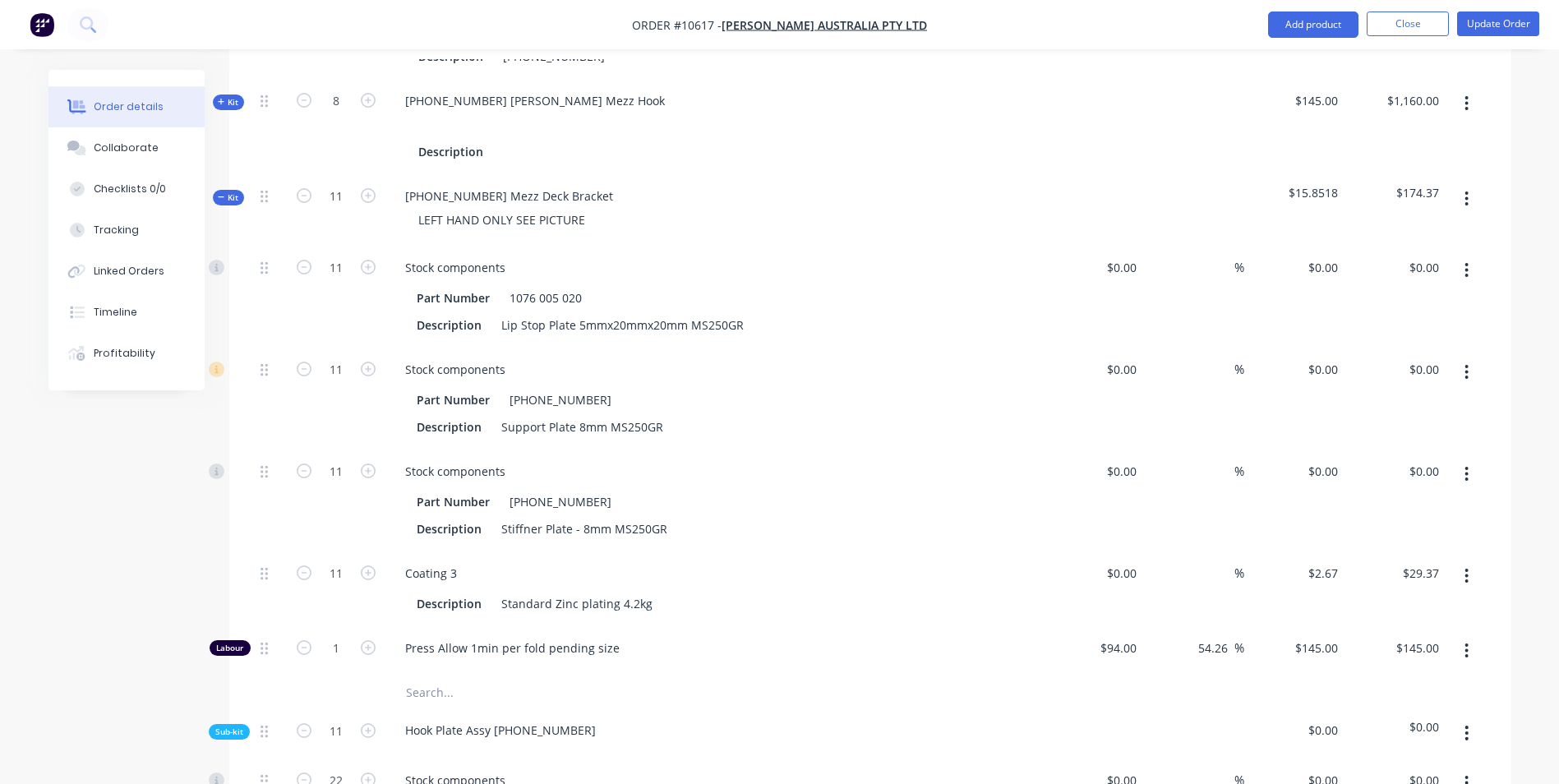
click at [1476, 184] on button "button" at bounding box center [1466, 199] width 38 height 30
click at [1462, 230] on div "Add product to kit" at bounding box center [1408, 242] width 126 height 24
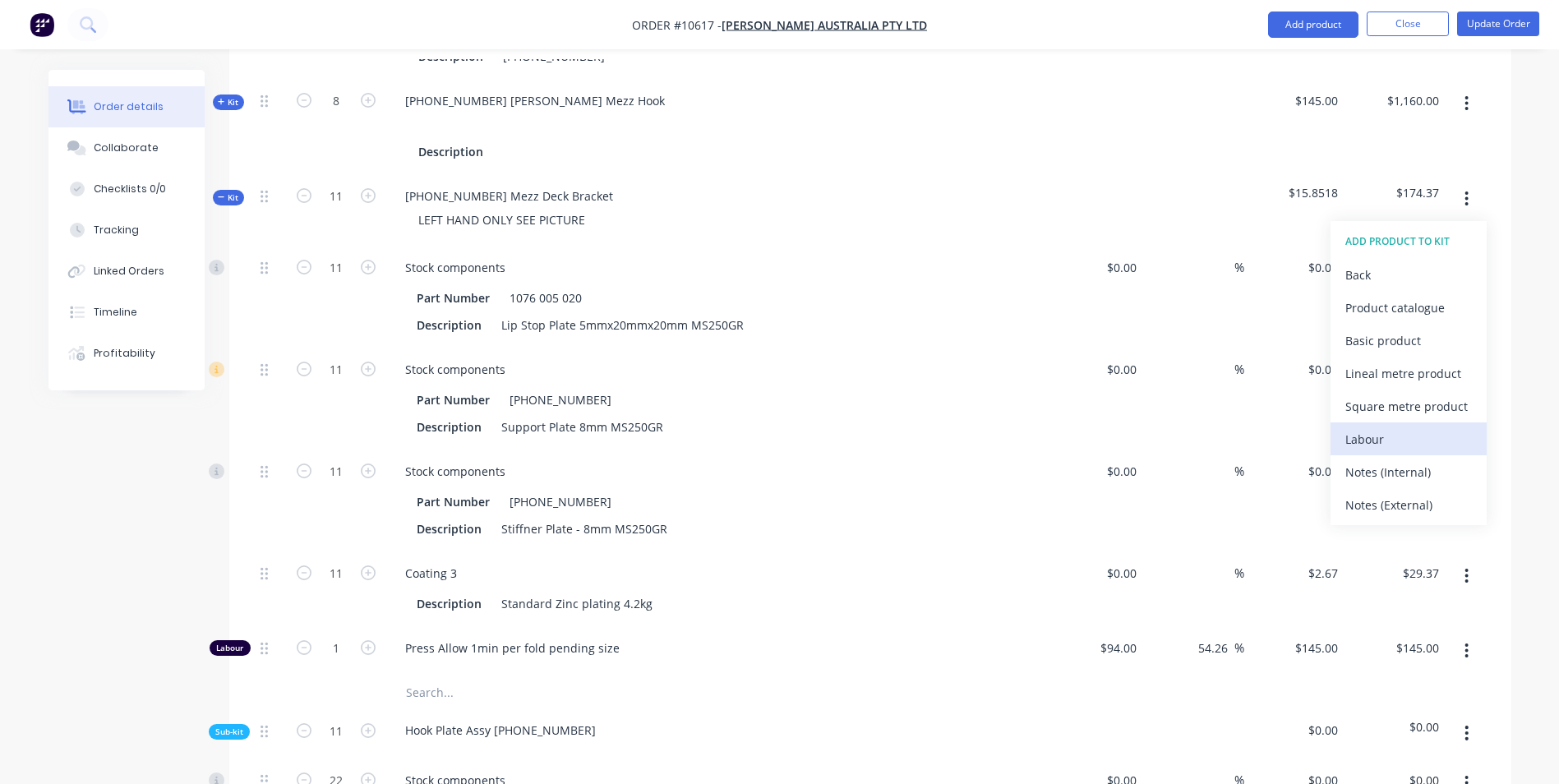
click at [1402, 427] on div "Labour" at bounding box center [1408, 438] width 126 height 24
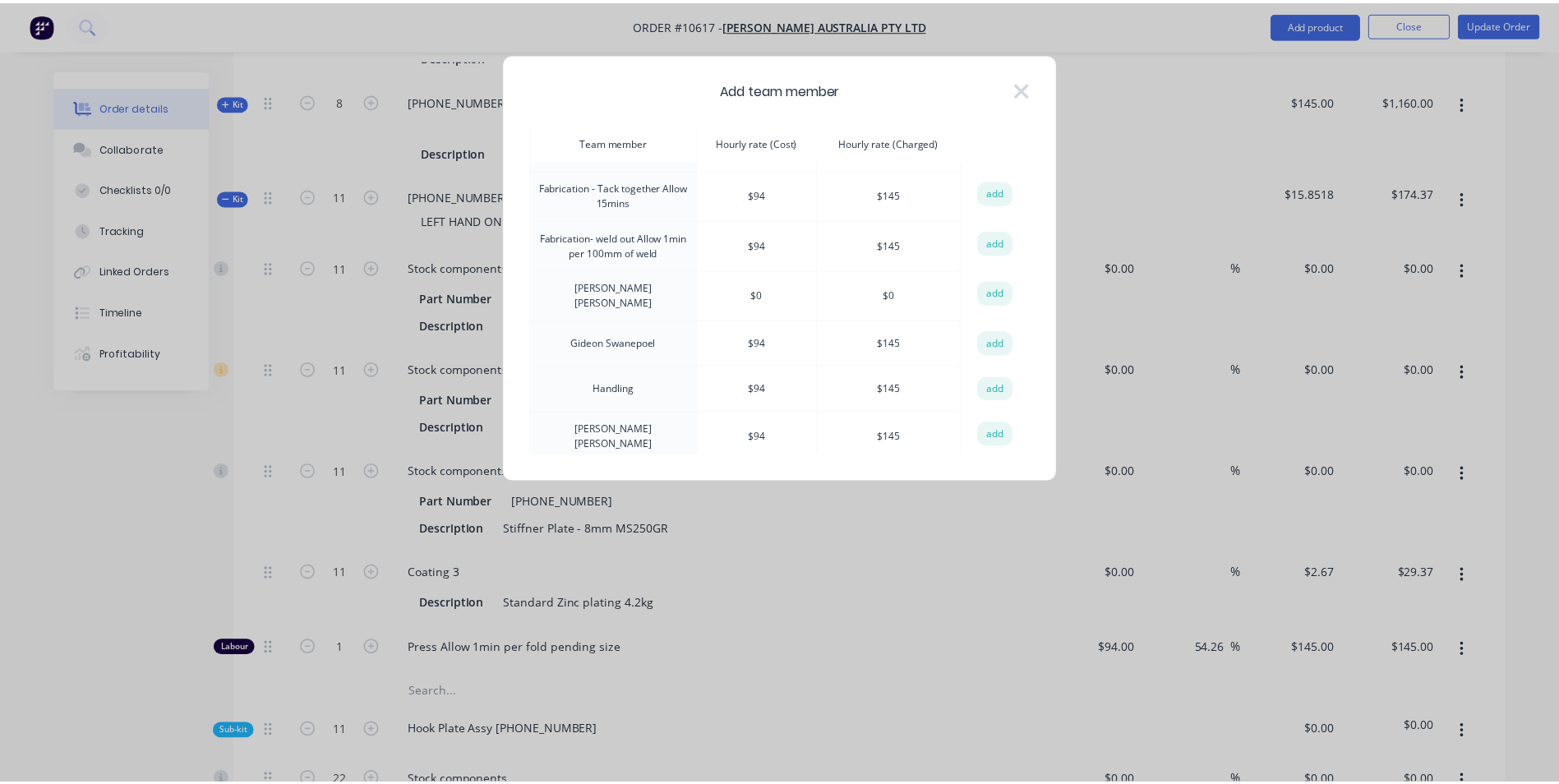
scroll to position [246, 0]
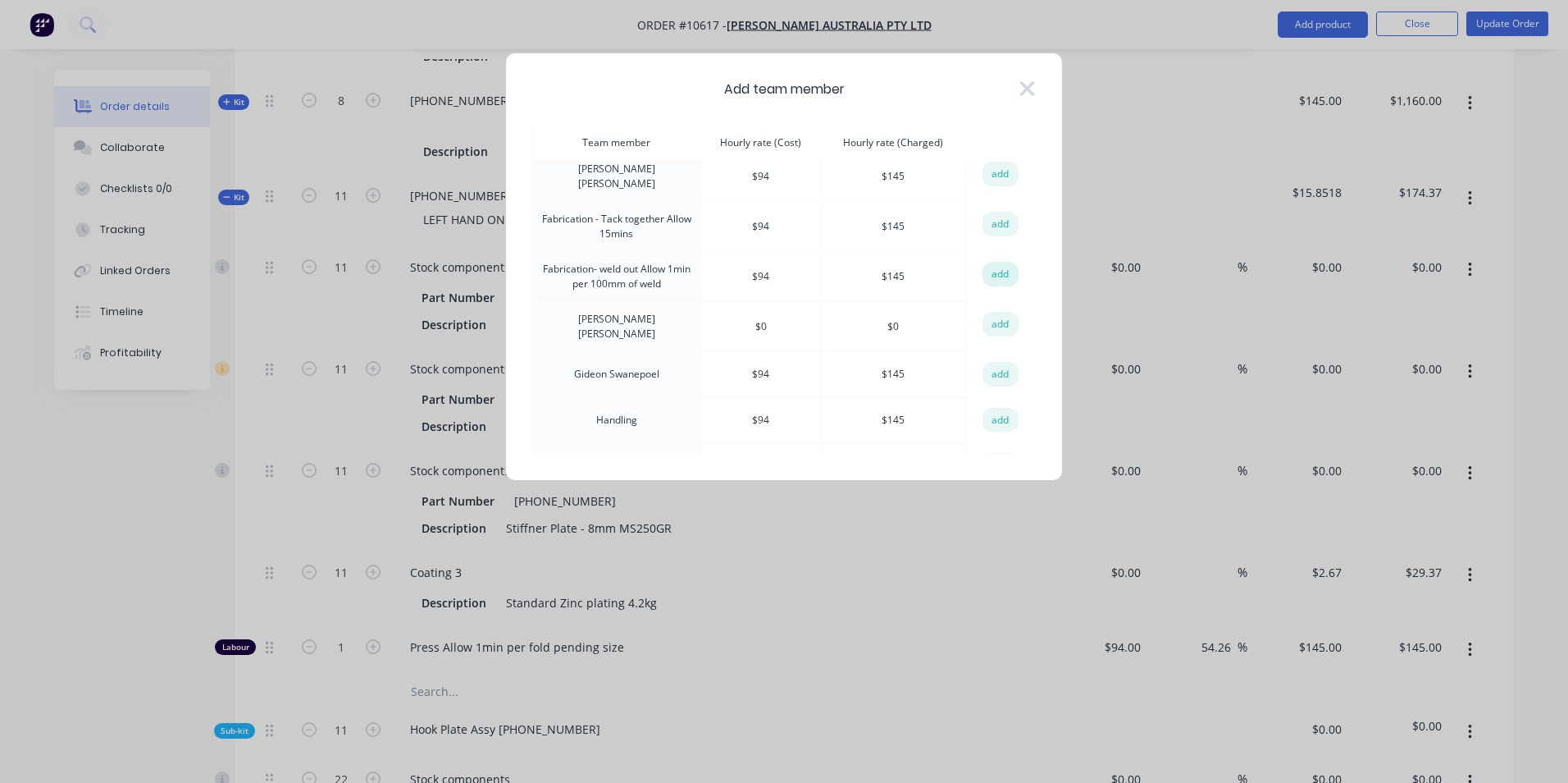
click at [993, 269] on button "add" at bounding box center [1001, 274] width 36 height 25
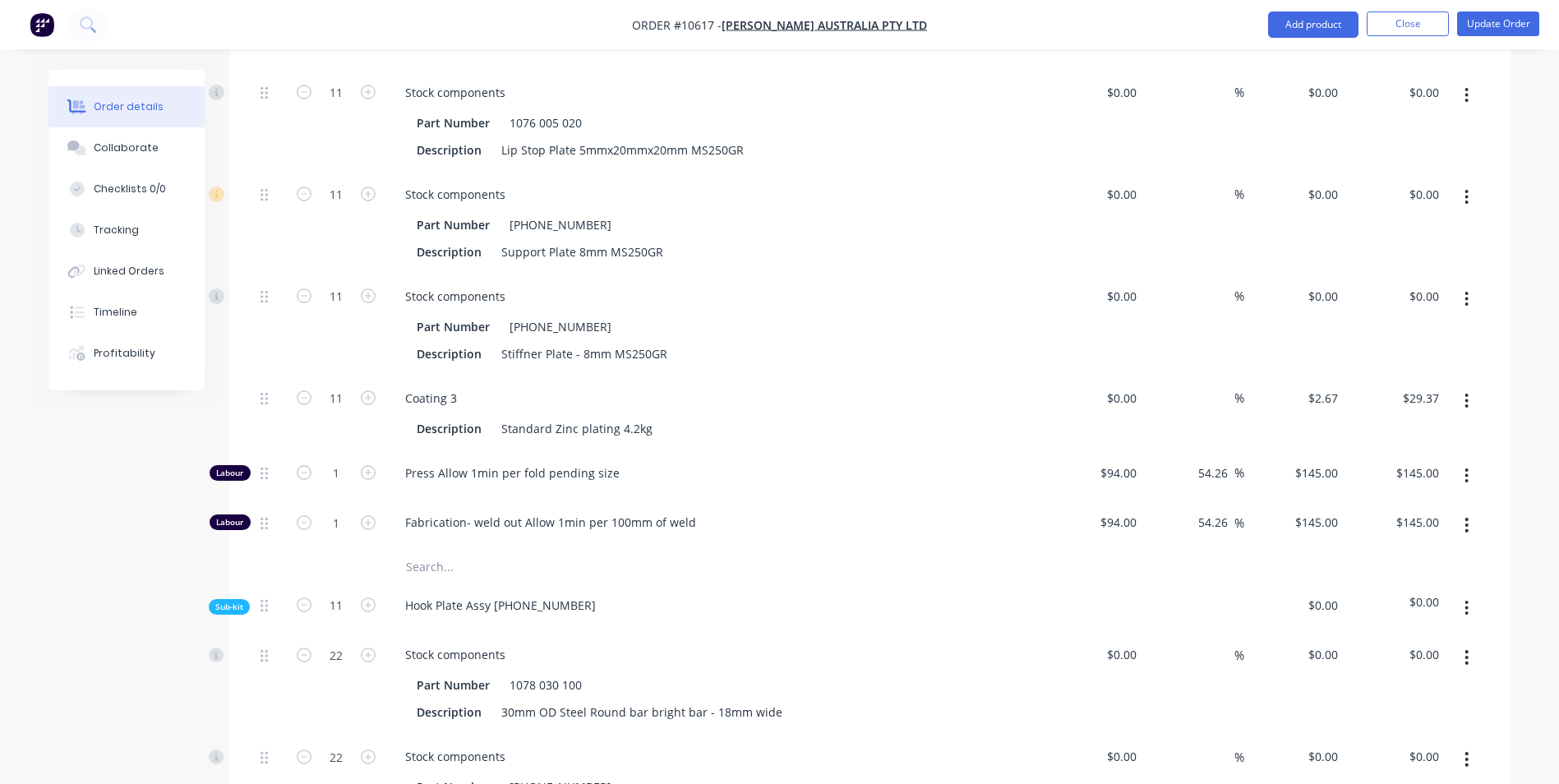
scroll to position [1232, 0]
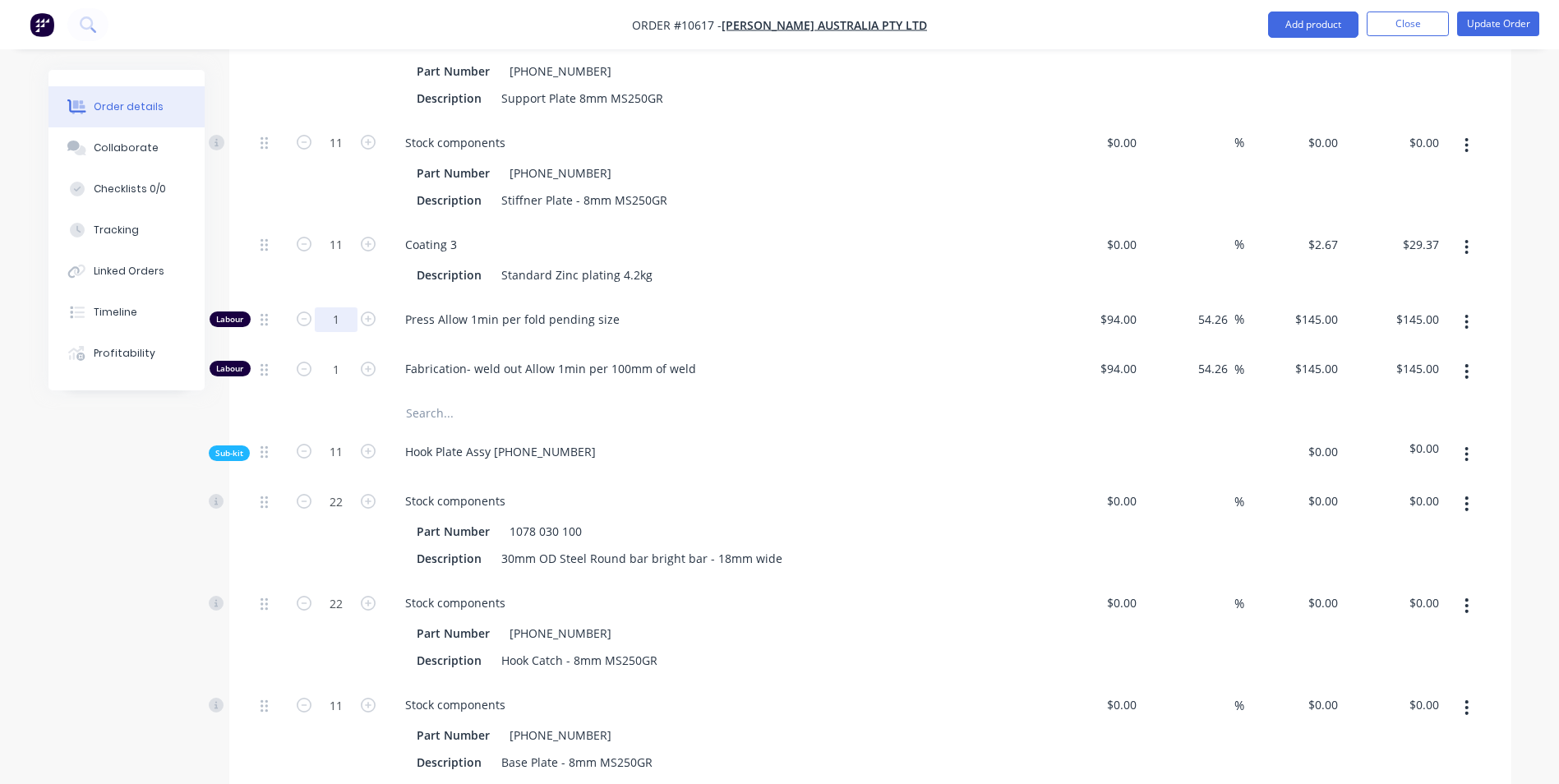
type input "0.5"
type input "$72.50"
drag, startPoint x: 288, startPoint y: 296, endPoint x: 303, endPoint y: 297, distance: 15.0
click at [288, 297] on div "0.5" at bounding box center [335, 322] width 98 height 50
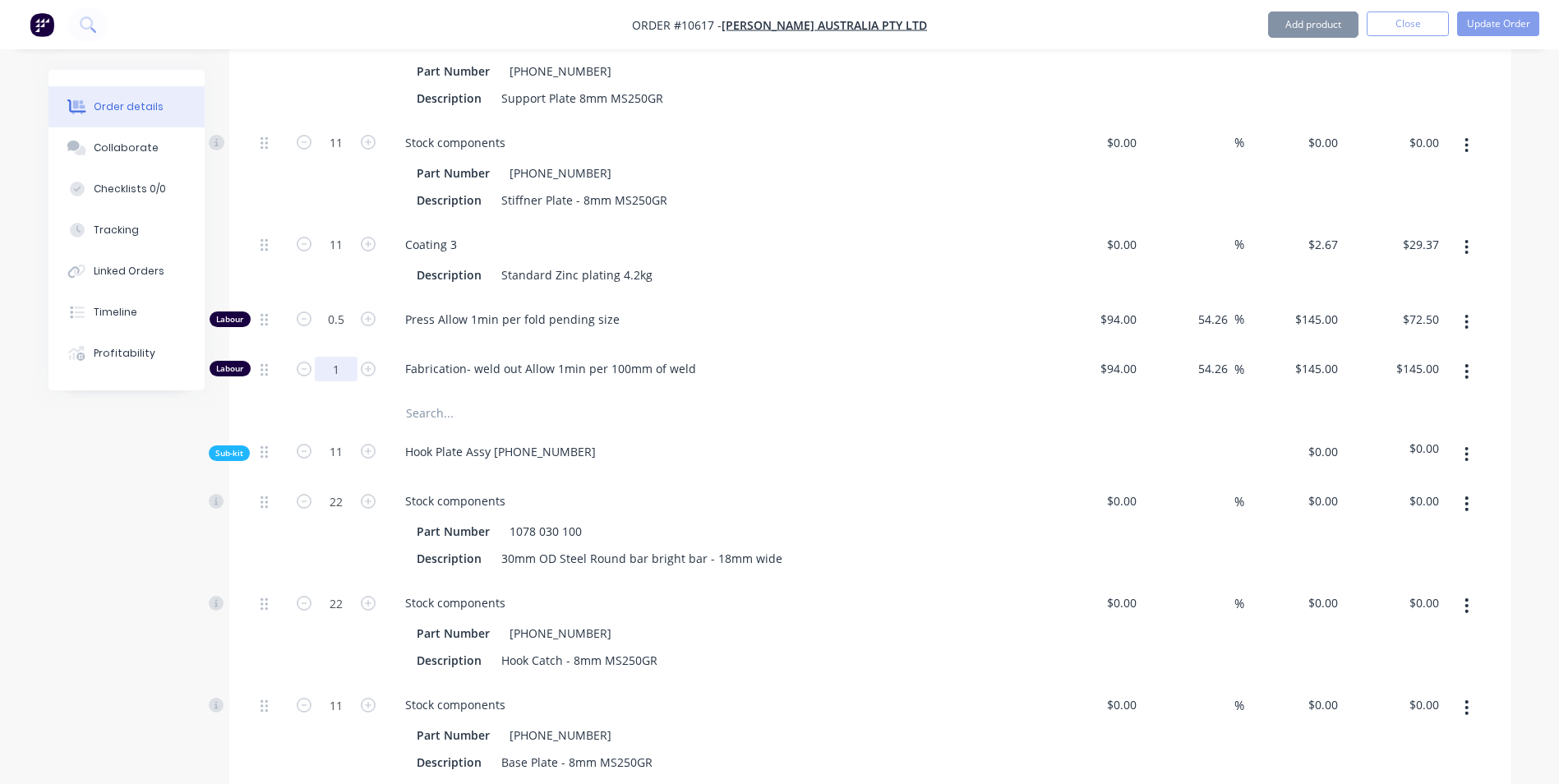
type input "0.75"
type input "$108.75"
click at [797, 430] on div "Hook Plate Assy 14-8332-2" at bounding box center [714, 455] width 657 height 50
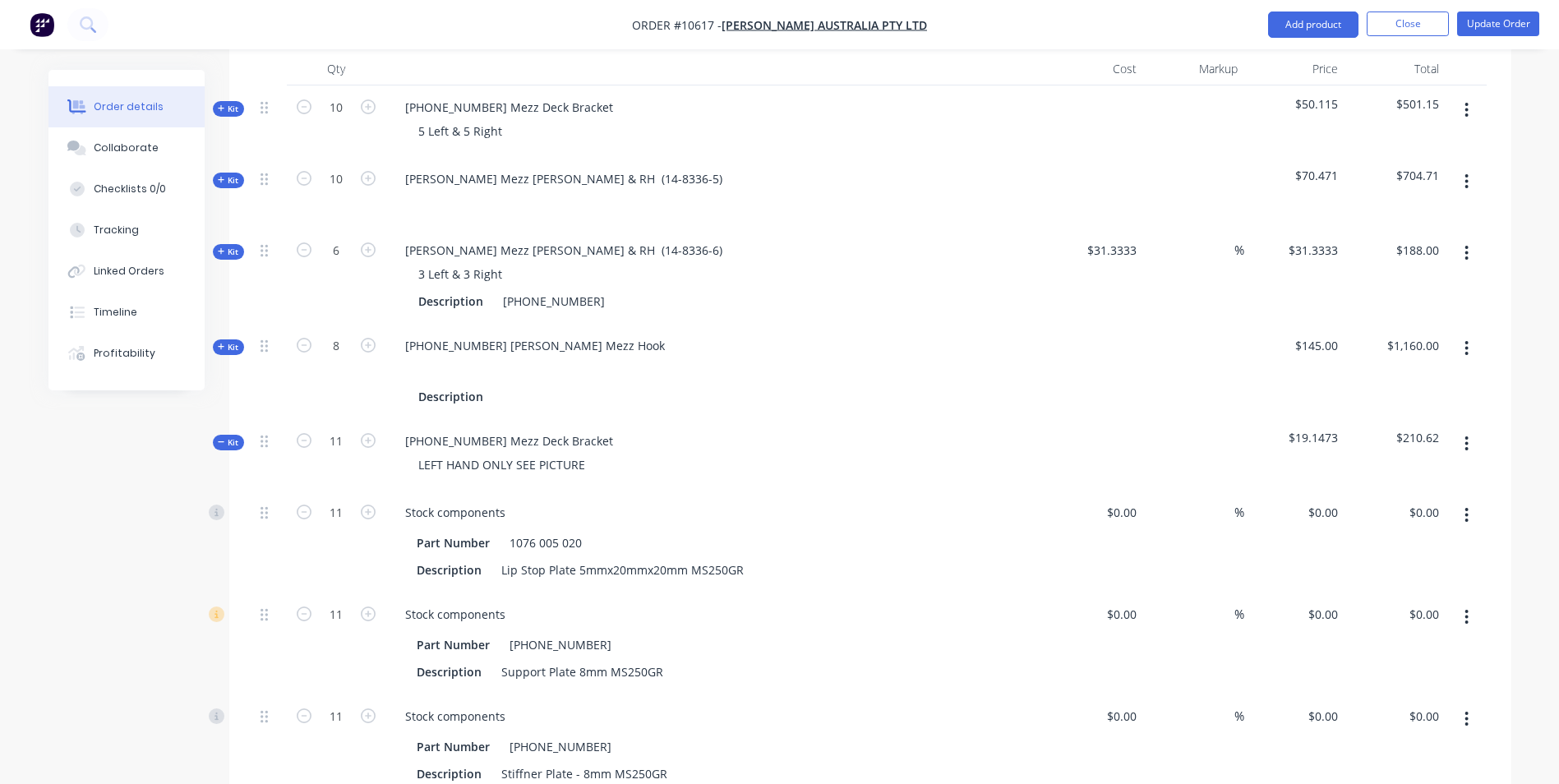
scroll to position [657, 0]
click at [238, 343] on span "Kit" at bounding box center [228, 349] width 21 height 12
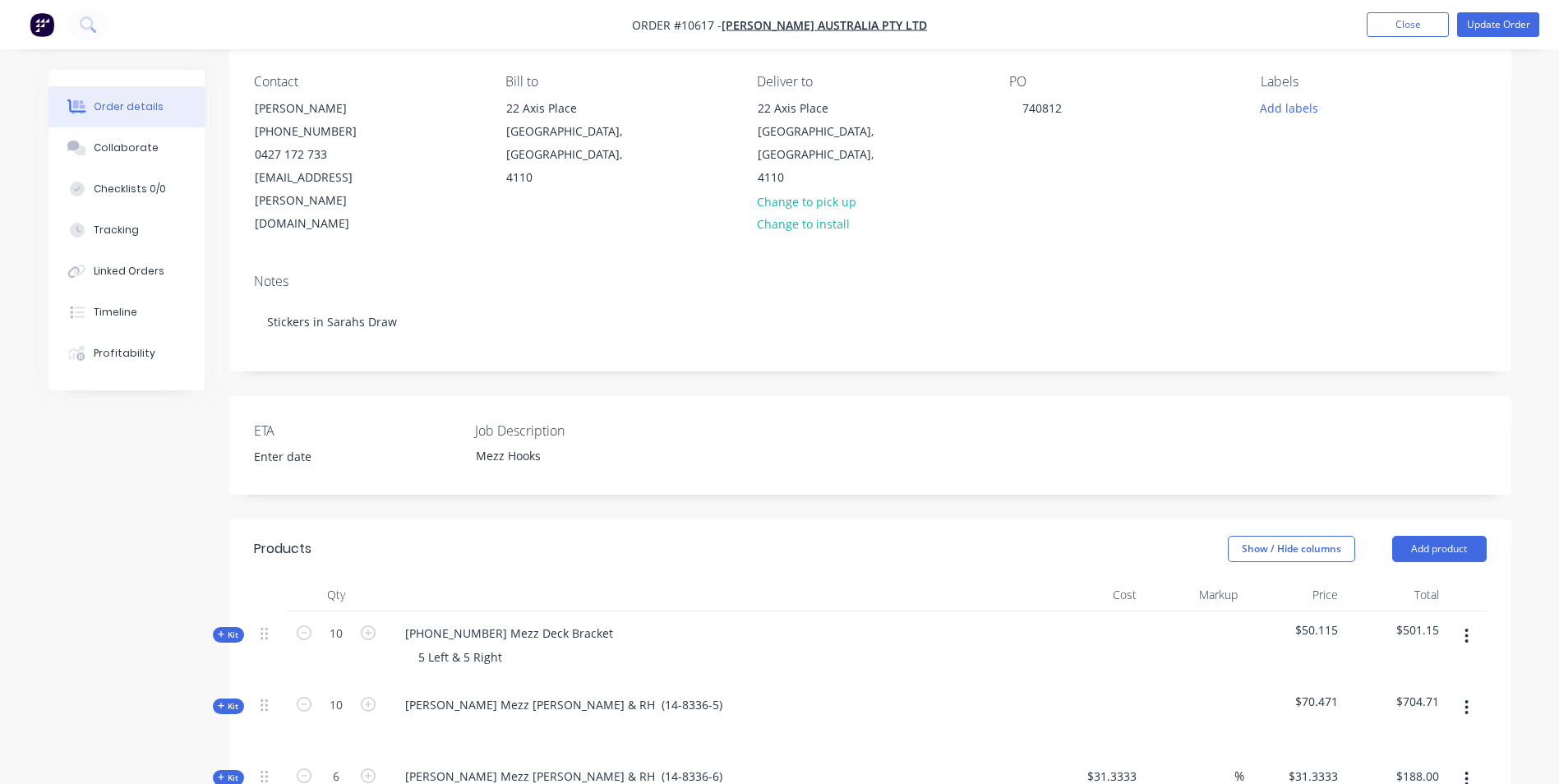
scroll to position [0, 0]
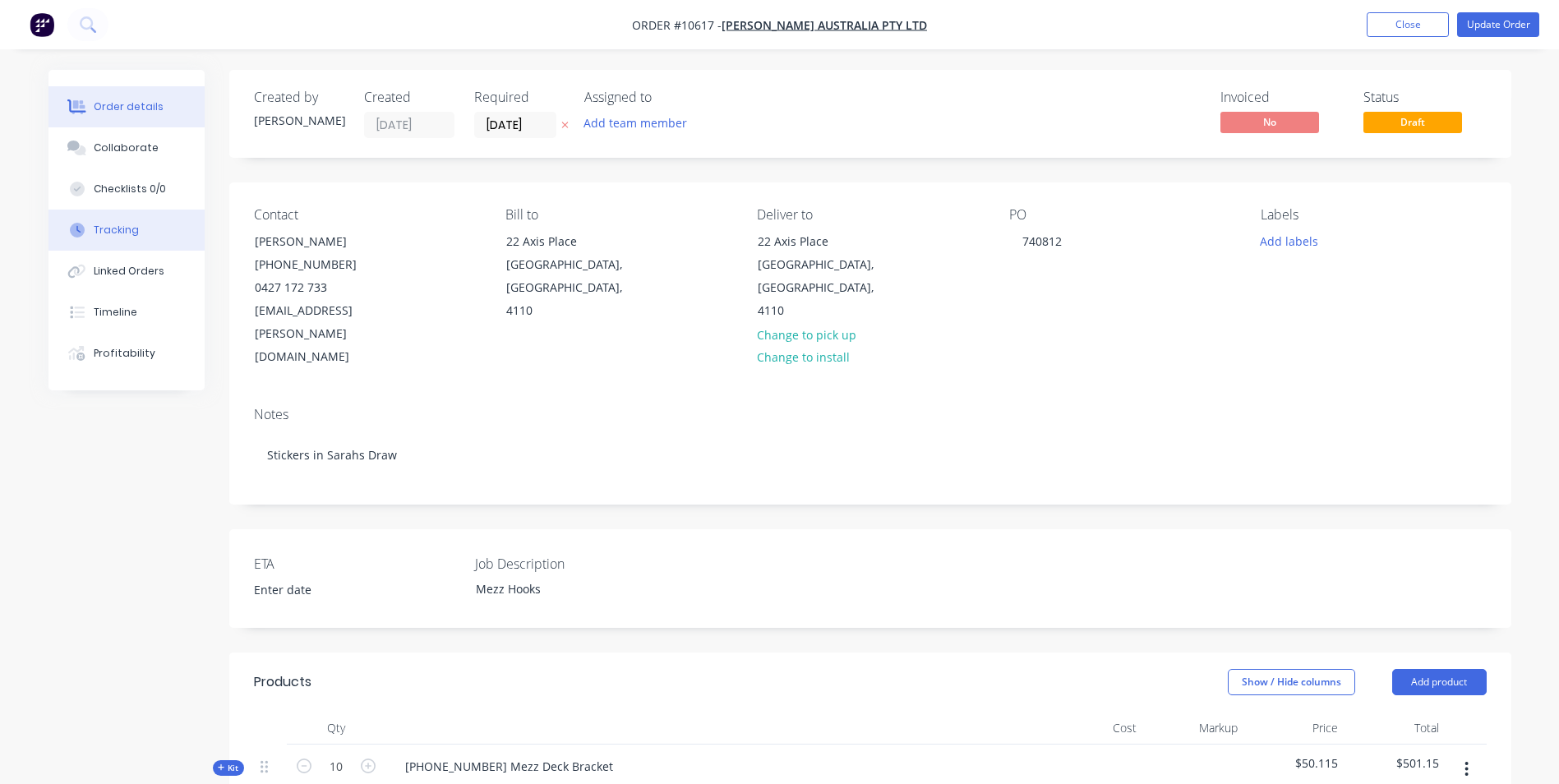
click at [88, 228] on div at bounding box center [77, 229] width 25 height 14
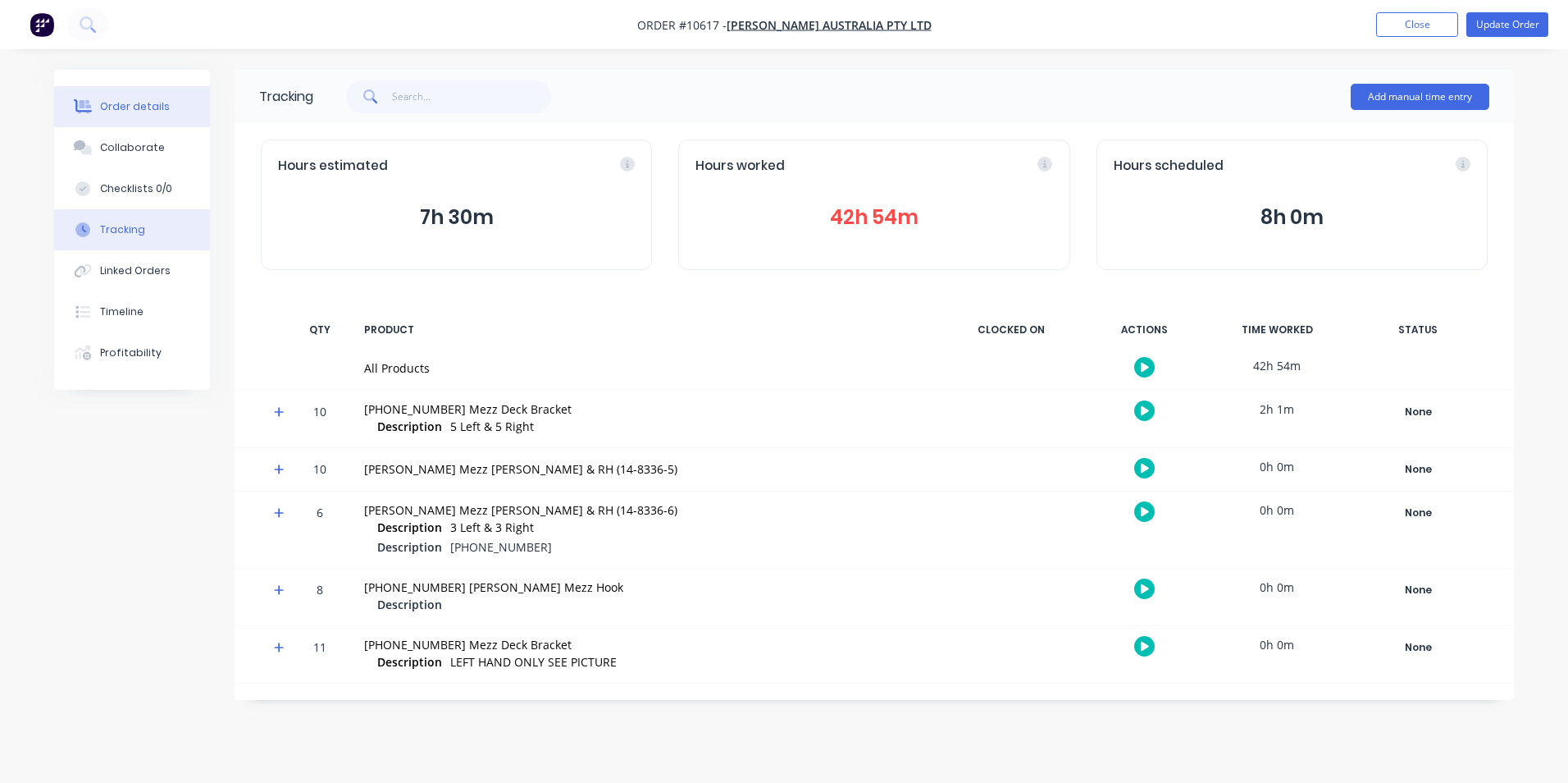
click at [125, 115] on button "Order details" at bounding box center [132, 106] width 155 height 41
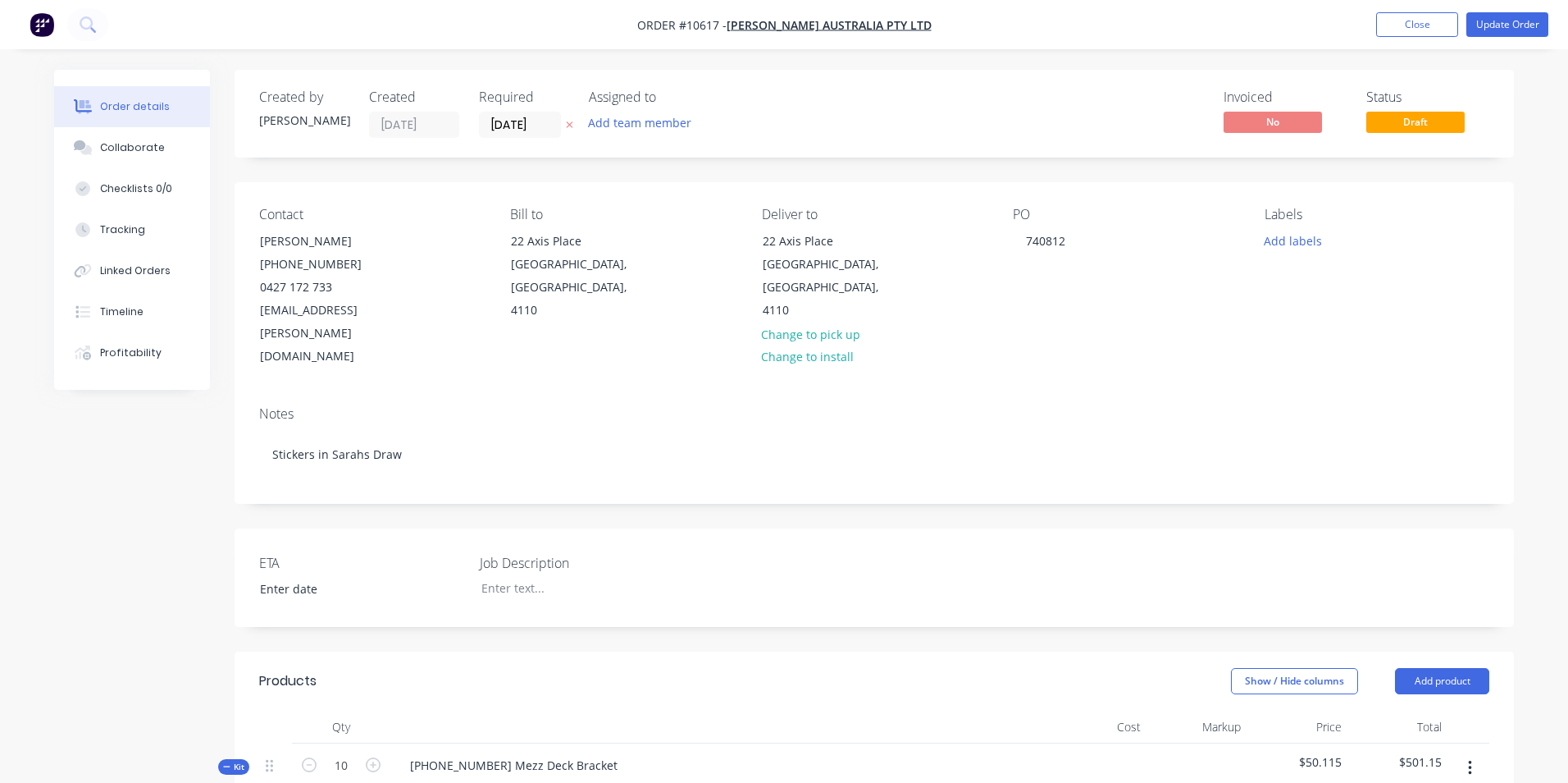
type input "$0.24"
type input "$2.40"
type input "$3.52"
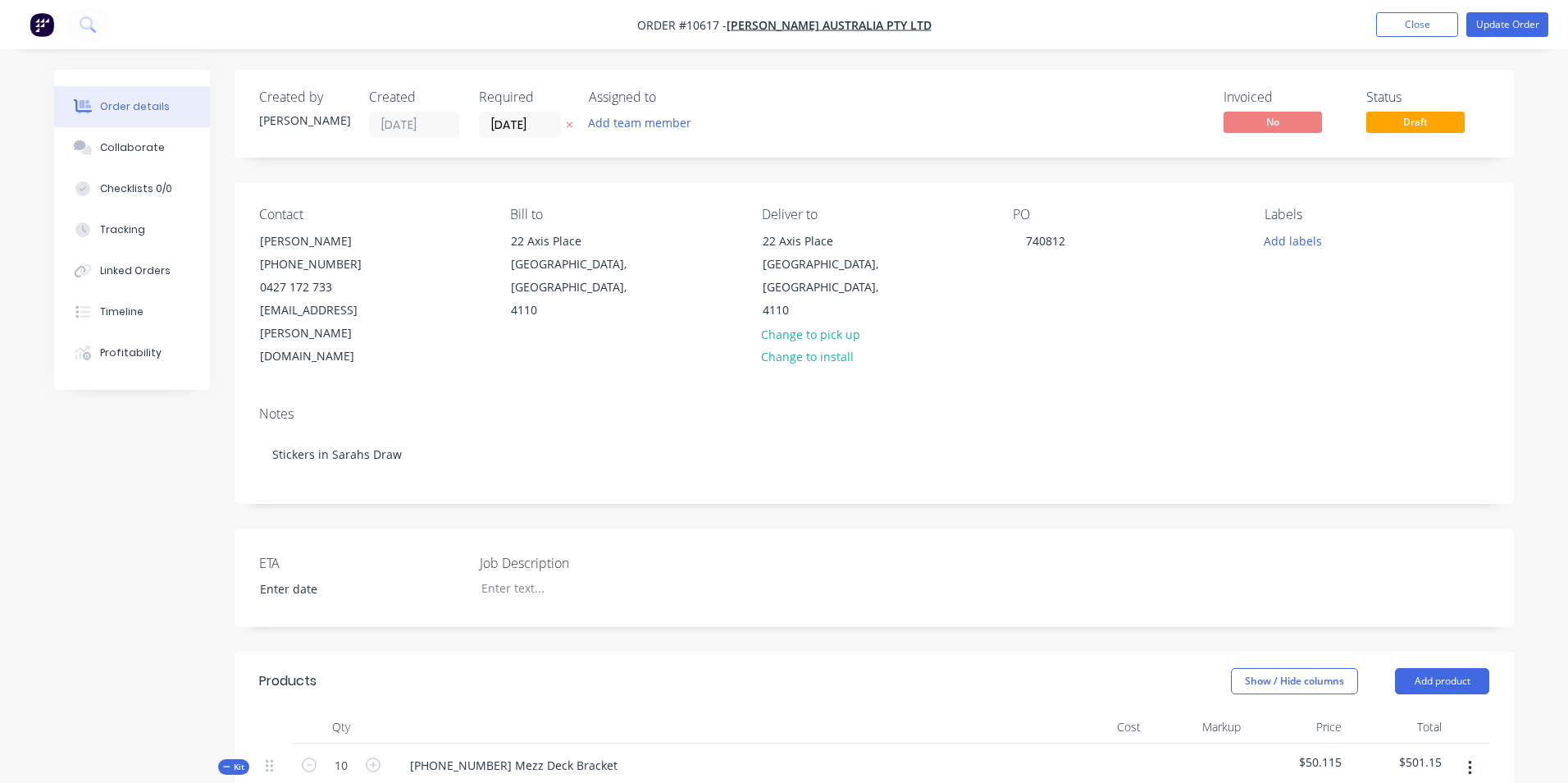
type input "$70.40"
type input "$0.24"
type input "$2.40"
type input "$11.47"
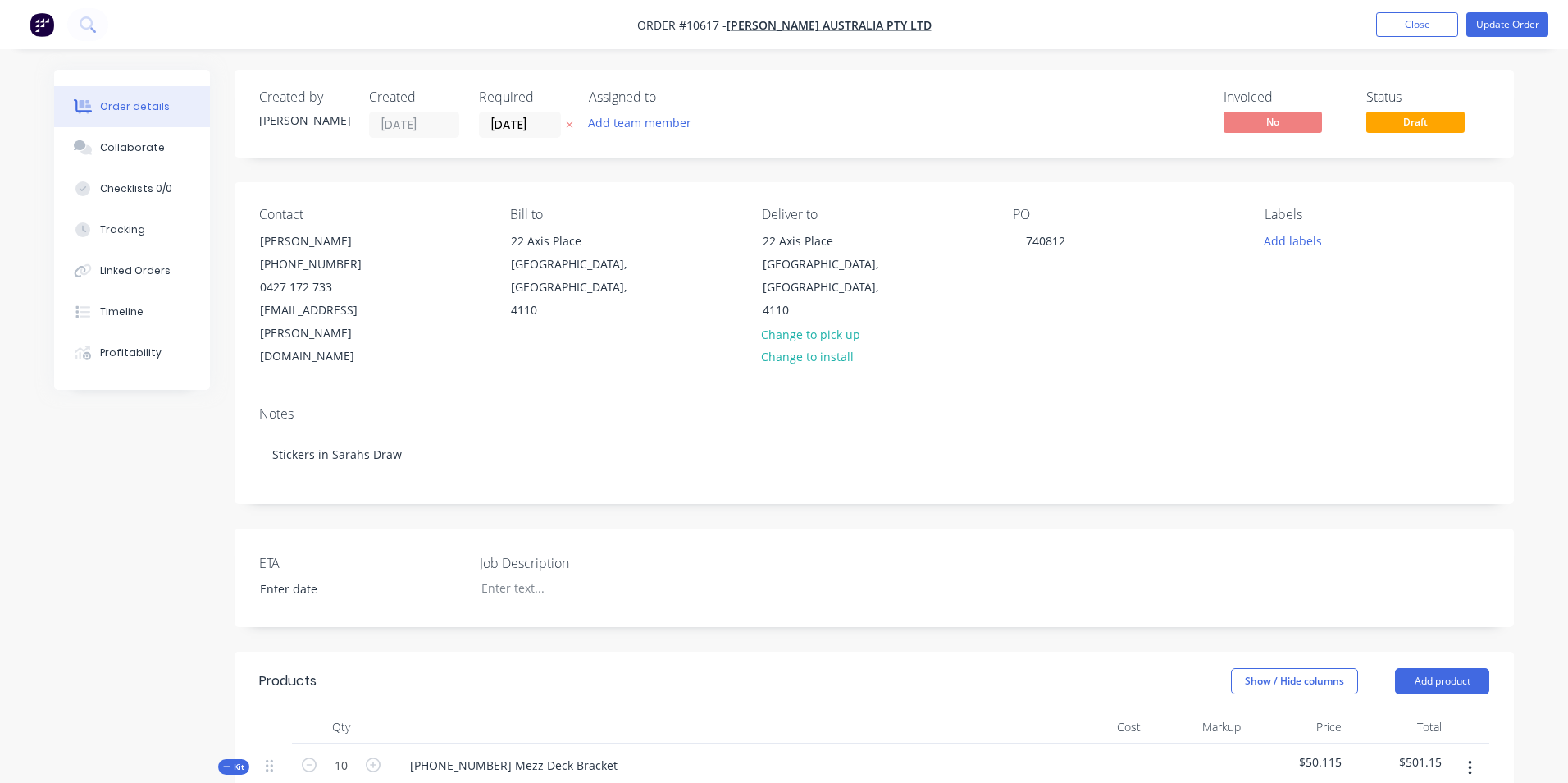
type input "$11.47"
type input "$114.70"
type input "$13.00"
type input "$130.00"
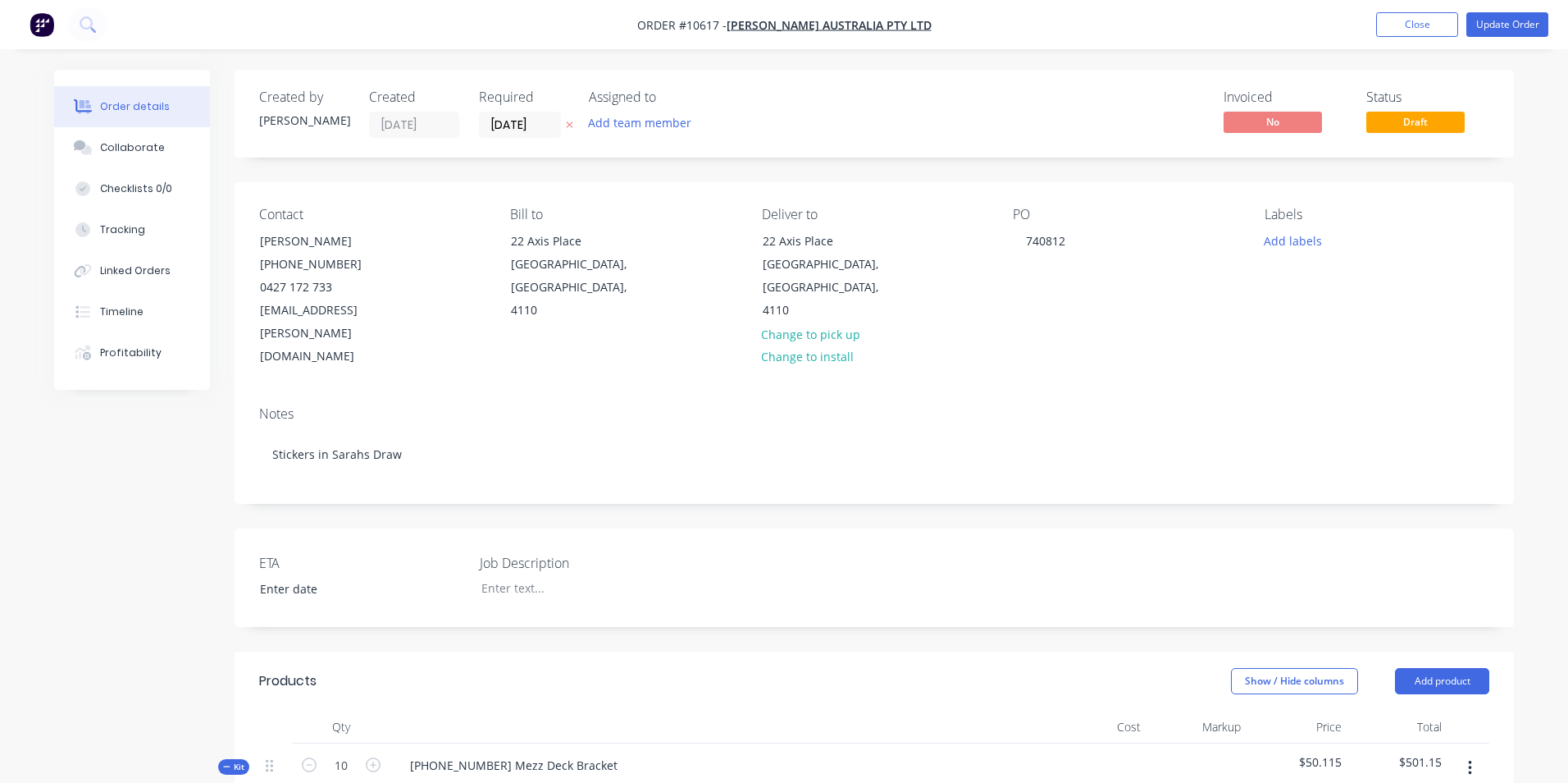
type input "$94.00"
type input "54.26"
type input "$145.00"
type input "$72.50"
type input "$94.00"
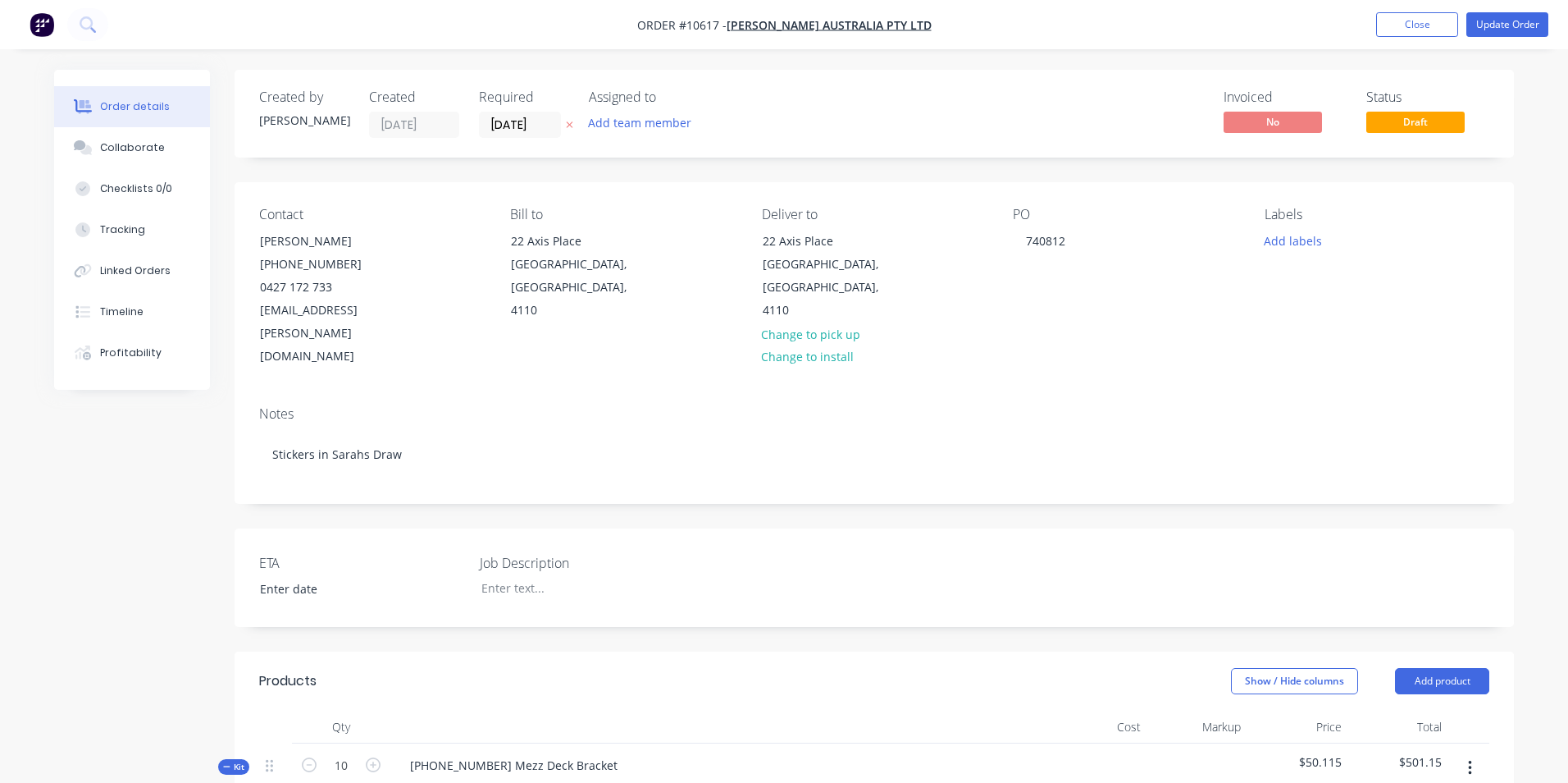
type input "54.26"
type input "$145.00"
type input "$108.75"
type input "$8.96"
type input "55"
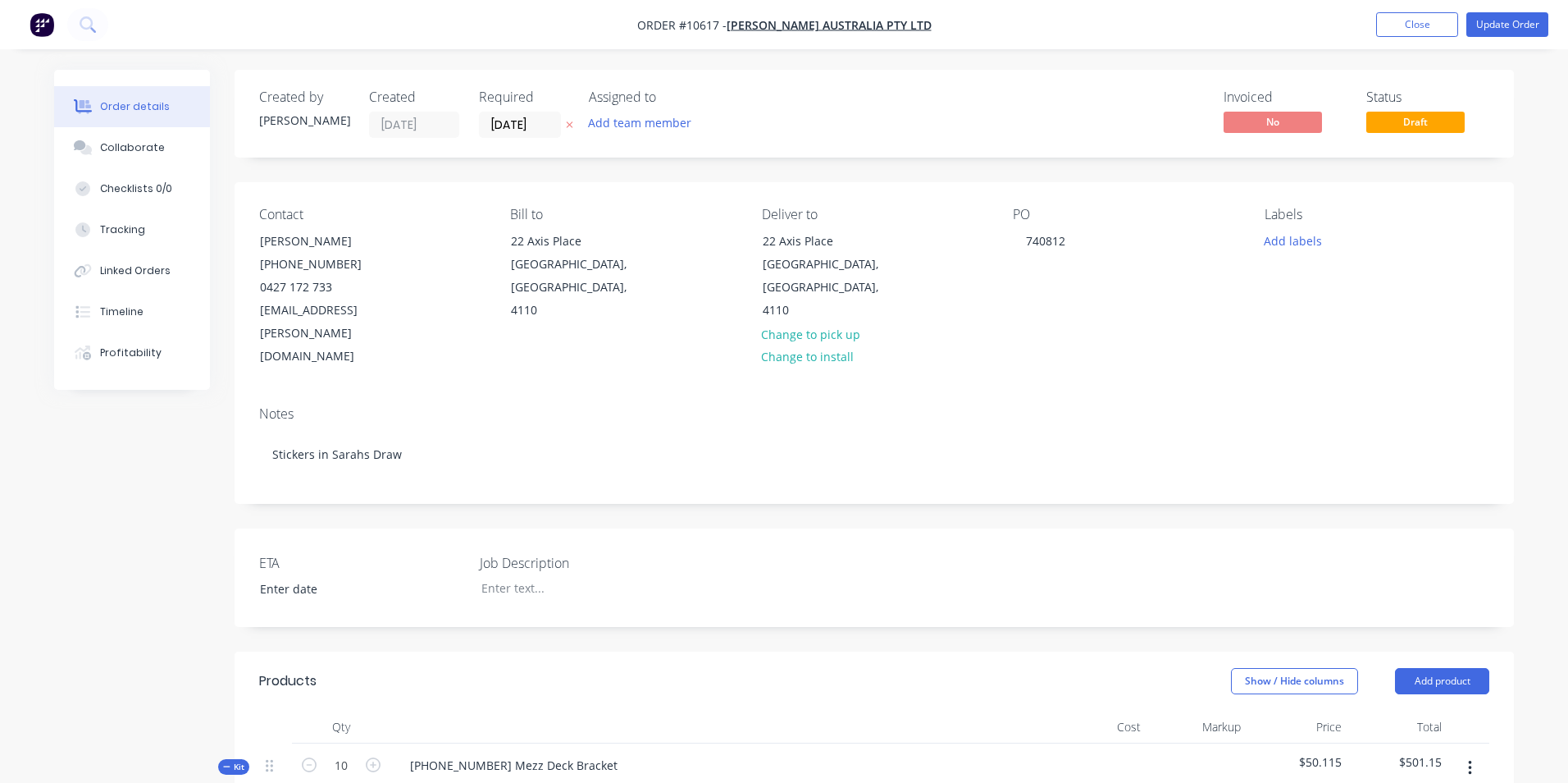
type input "$13.888"
type input "$138.88"
type input "$3.07"
type input "55"
type input "$4.7585"
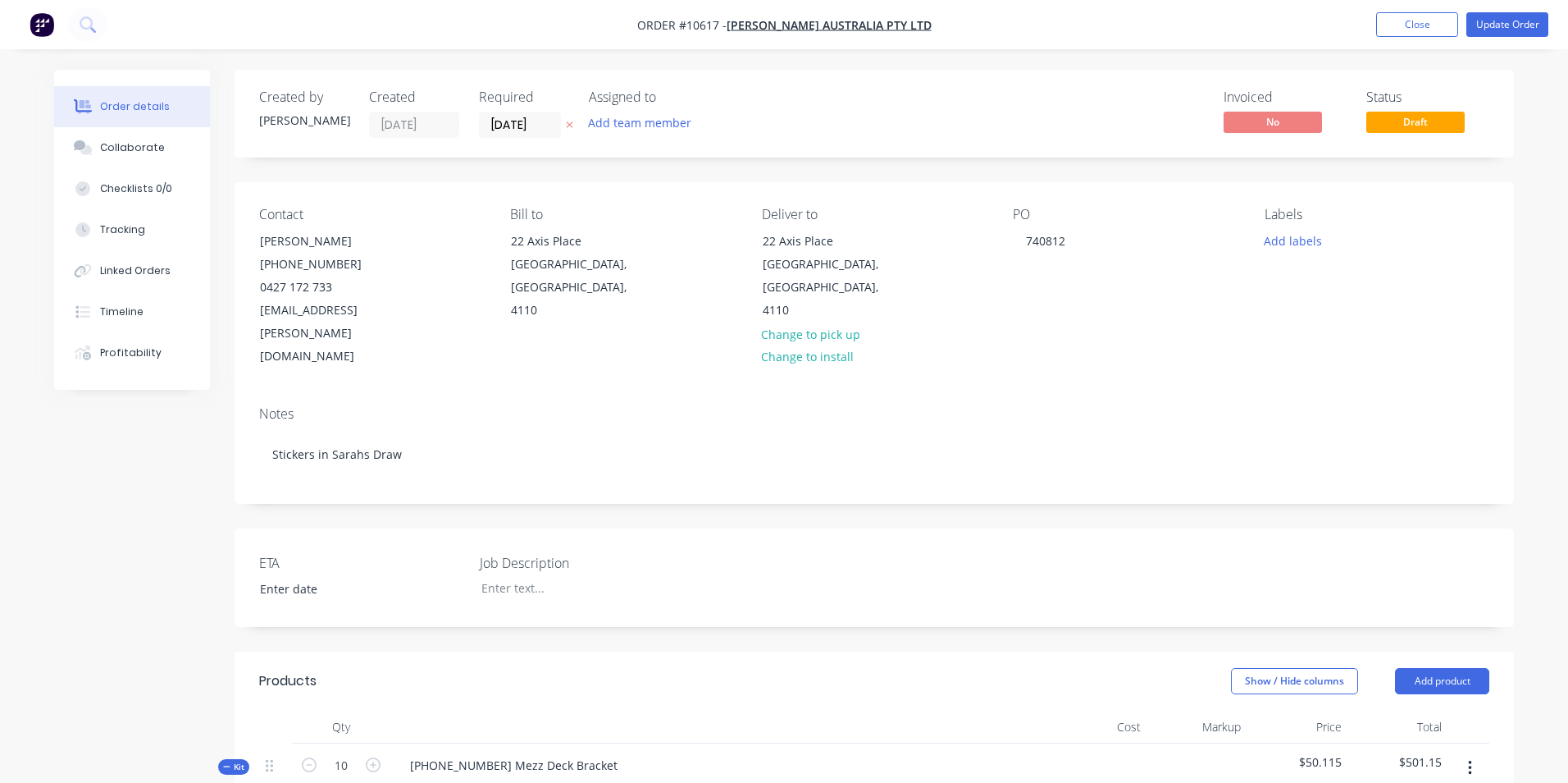
type input "$47.59"
type input "$94.00"
type input "54.26"
type input "$145.00"
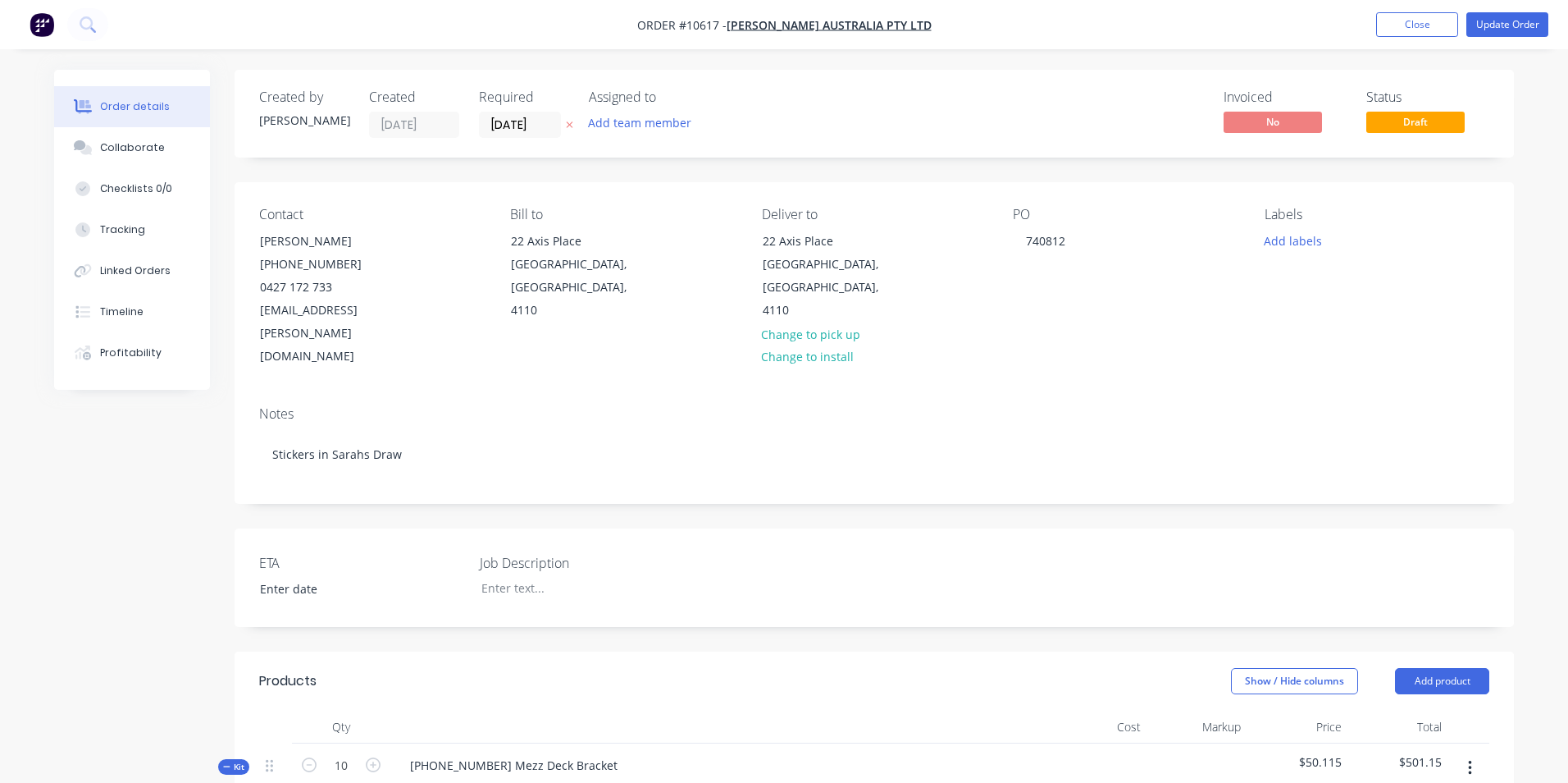
type input "$94.00"
type input "54.26"
type input "$145.00"
type input "$3.27"
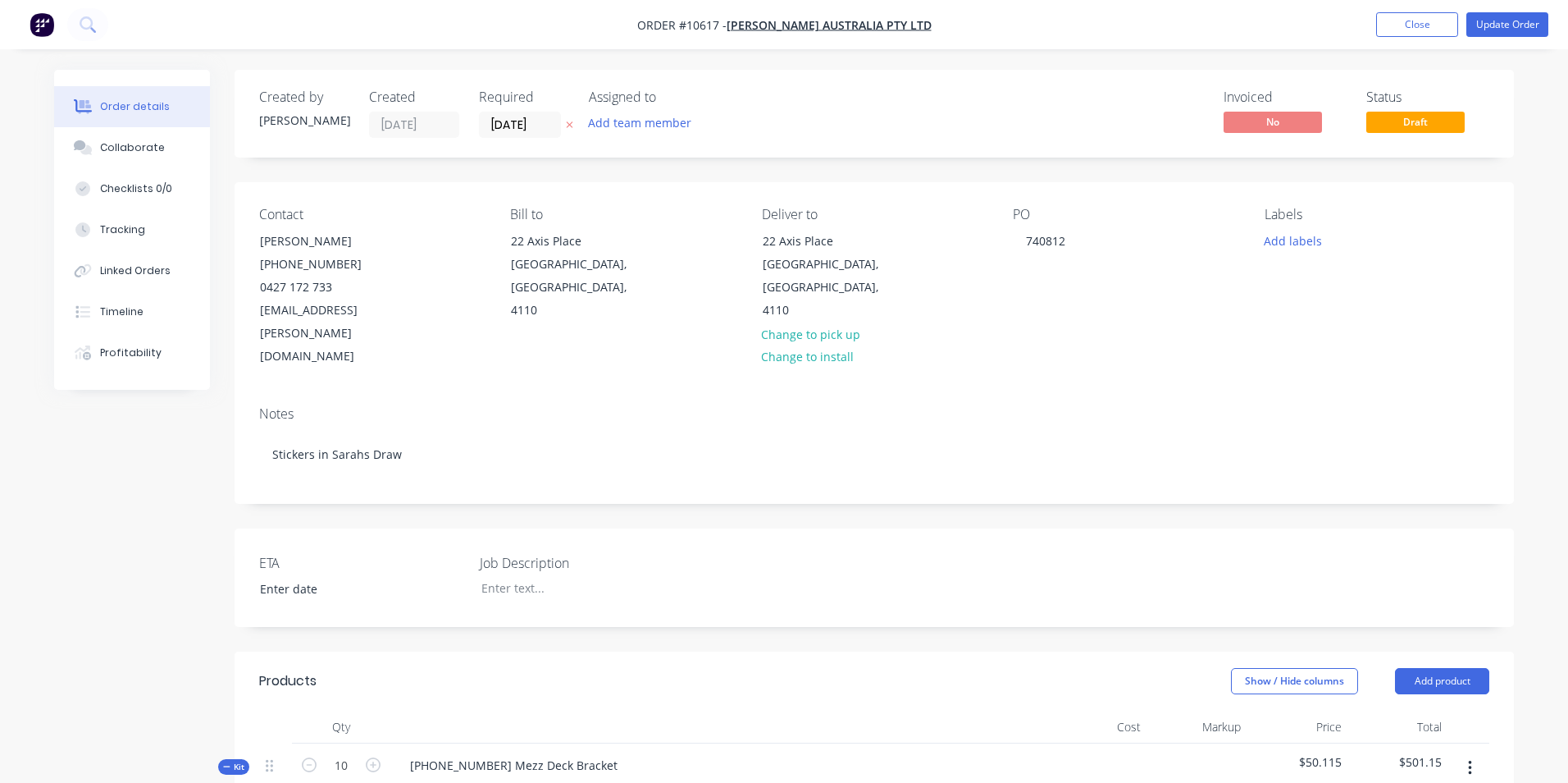
type input "55"
type input "$5.0685"
type input "$50.69"
type input "$1.05"
type input "55"
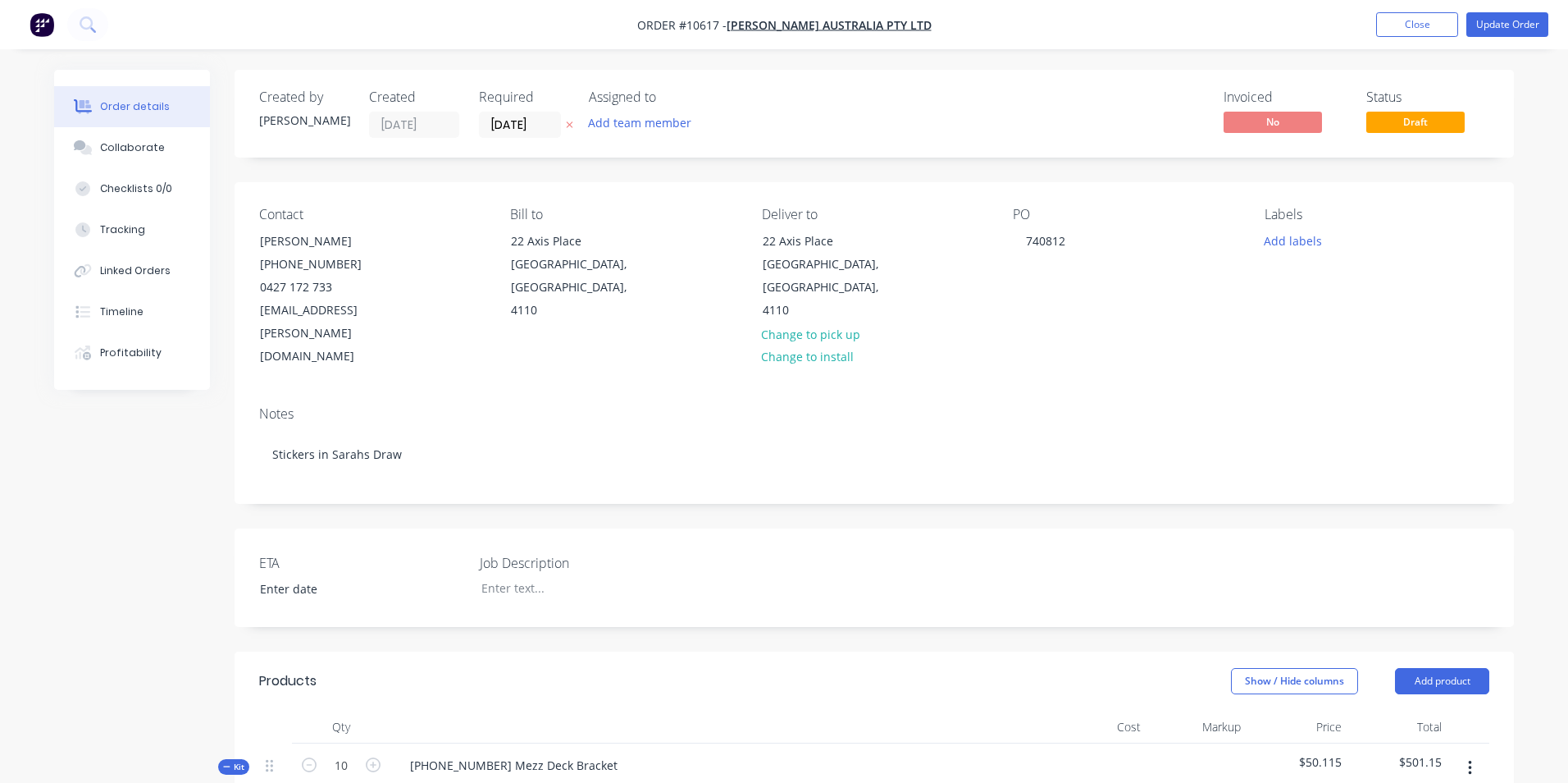
type input "$1.6275"
type input "$32.55"
type input "$94.00"
type input "54.26"
type input "$145.00"
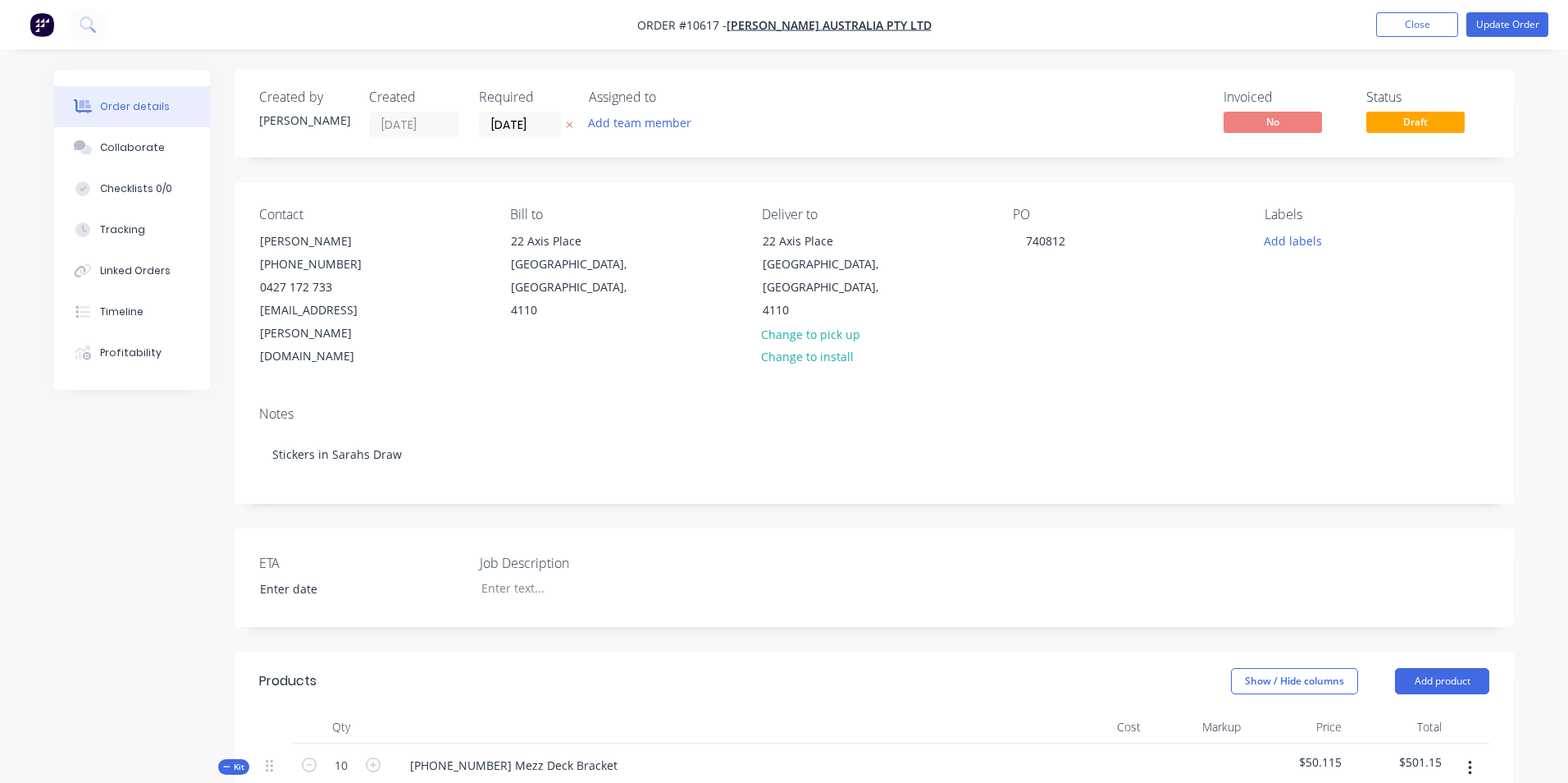
type input "$145.00"
type input "$31.3333"
type input "$188.00"
type input "$145.00"
type input "$1,160.00"
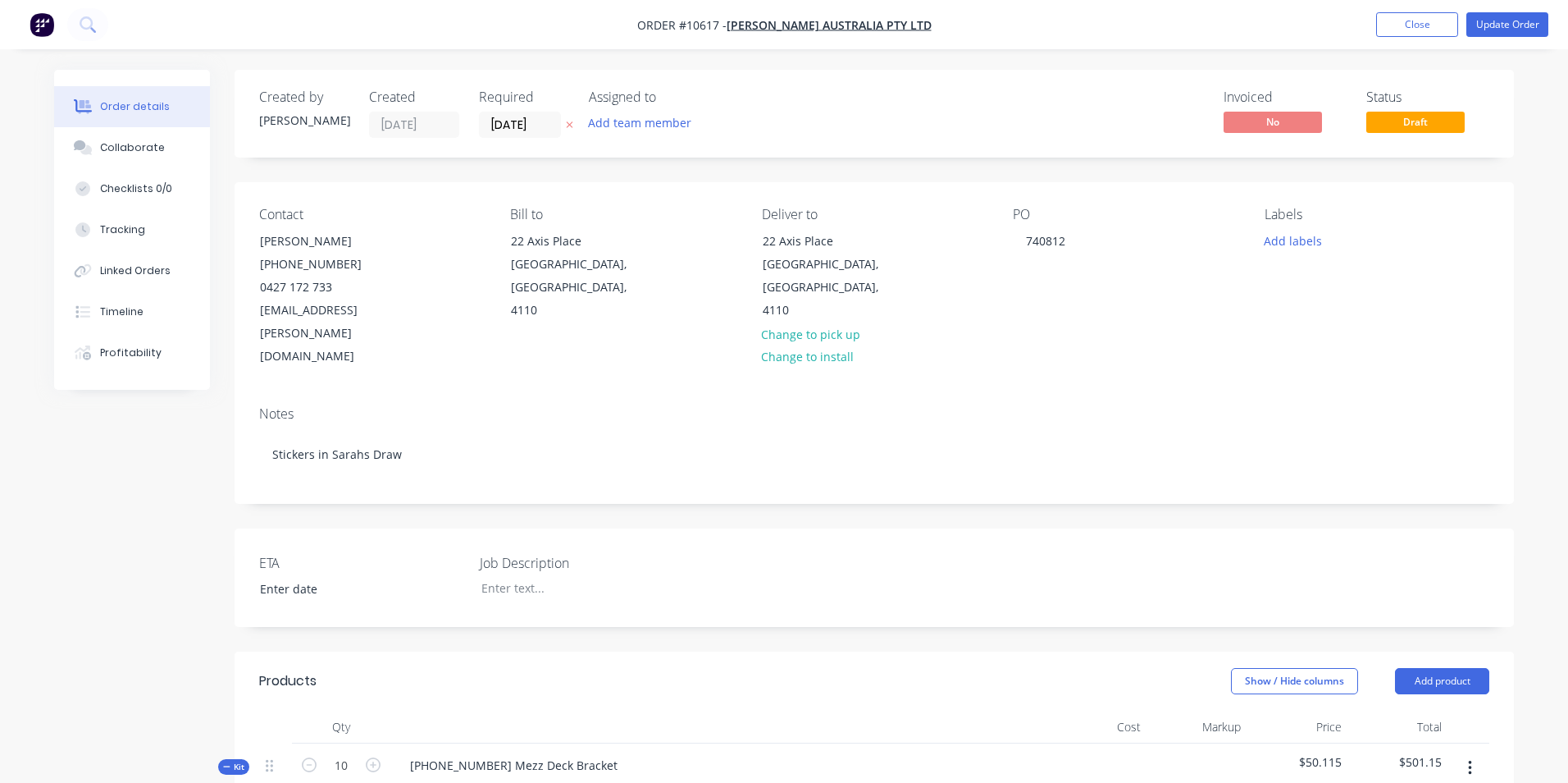
type input "$2.67"
type input "$29.37"
type input "$94.00"
type input "54.26"
type input "$145.00"
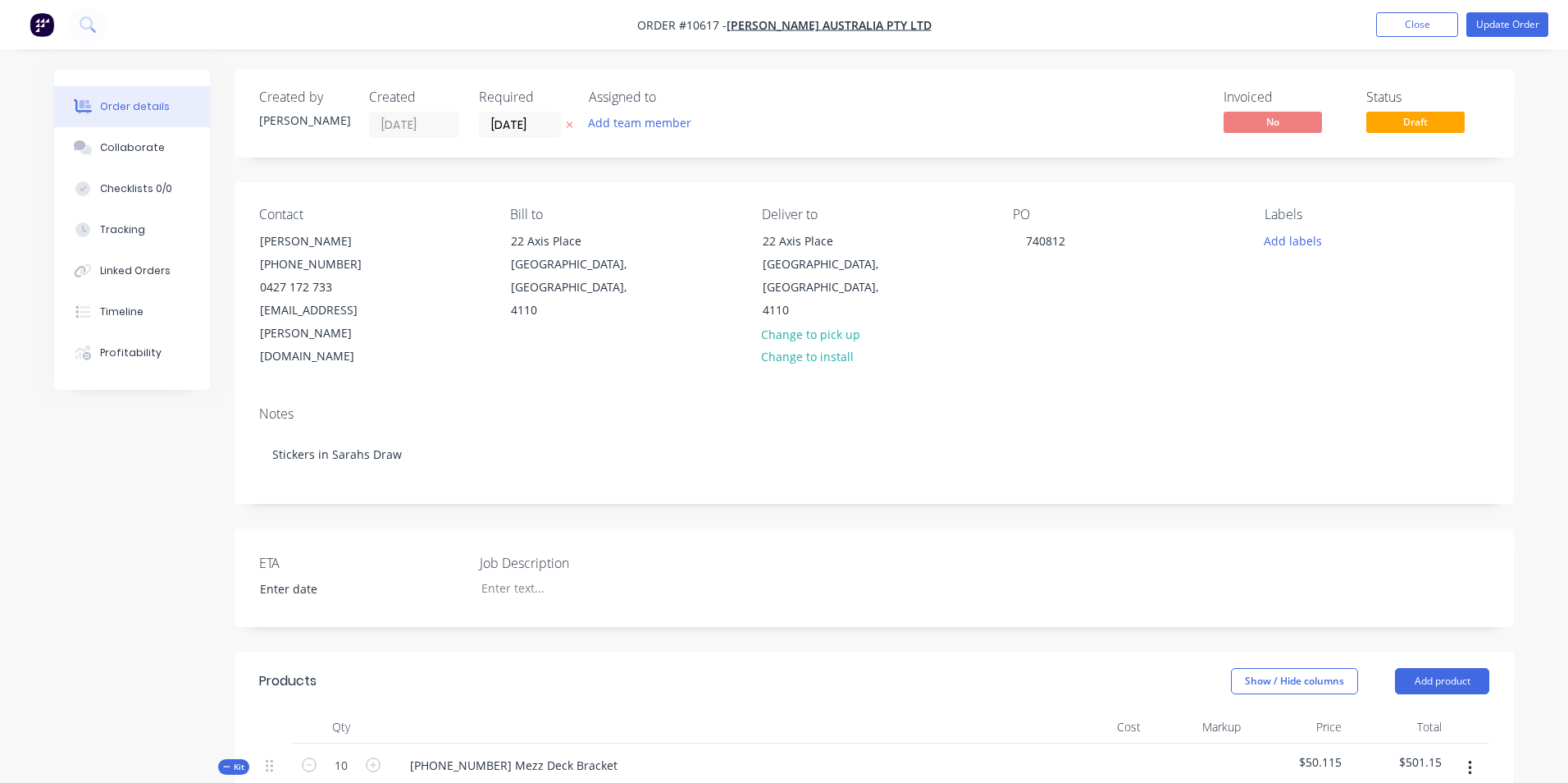
type input "$72.50"
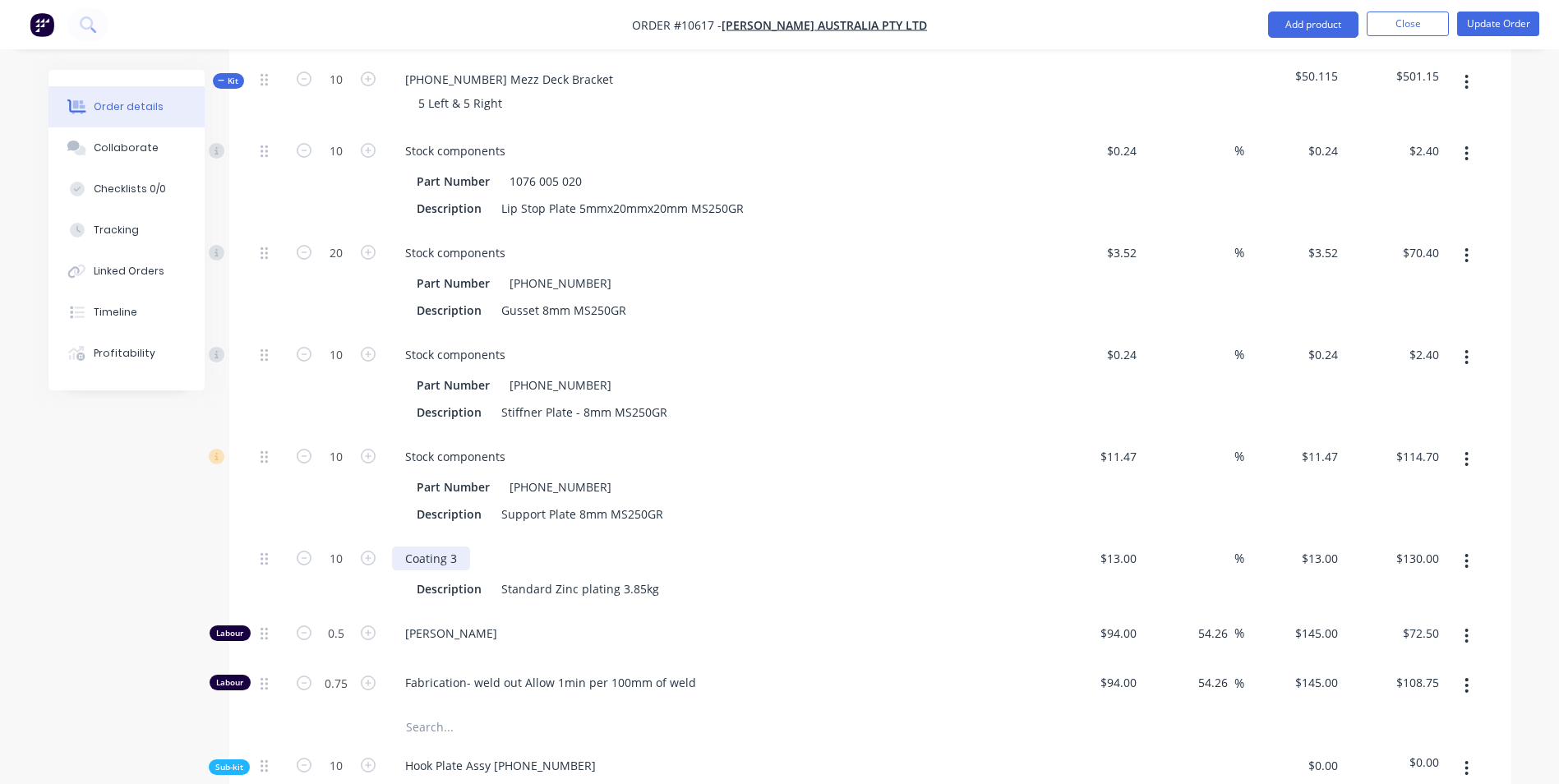
scroll to position [739, 0]
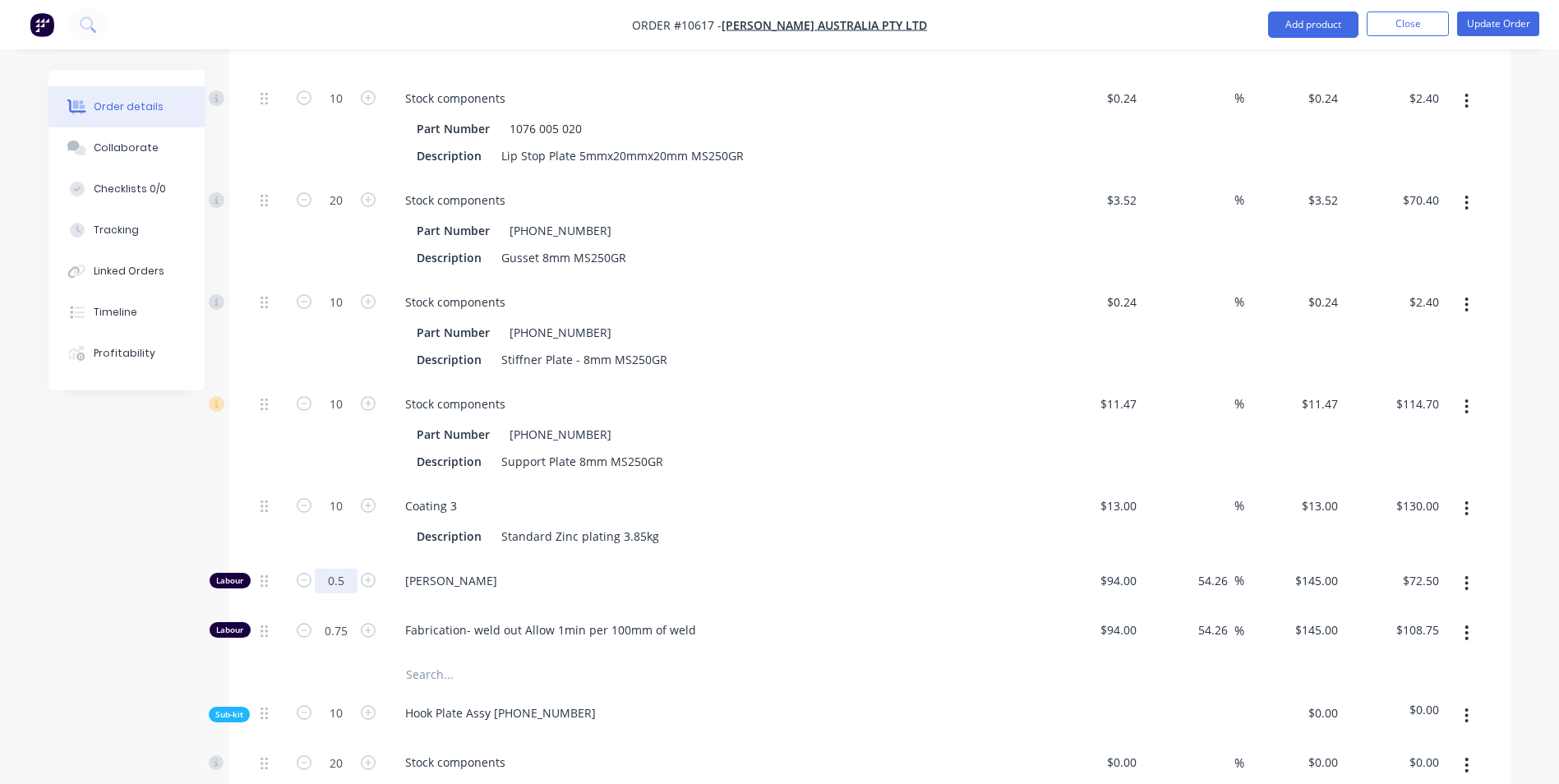
click at [340, 111] on input "0.5" at bounding box center [335, 98] width 43 height 25
drag, startPoint x: 162, startPoint y: 552, endPoint x: 366, endPoint y: 599, distance: 209.3
click at [344, 111] on input "0.75" at bounding box center [335, 98] width 43 height 25
click at [596, 559] on div "Gideon Swanepoel" at bounding box center [714, 583] width 657 height 50
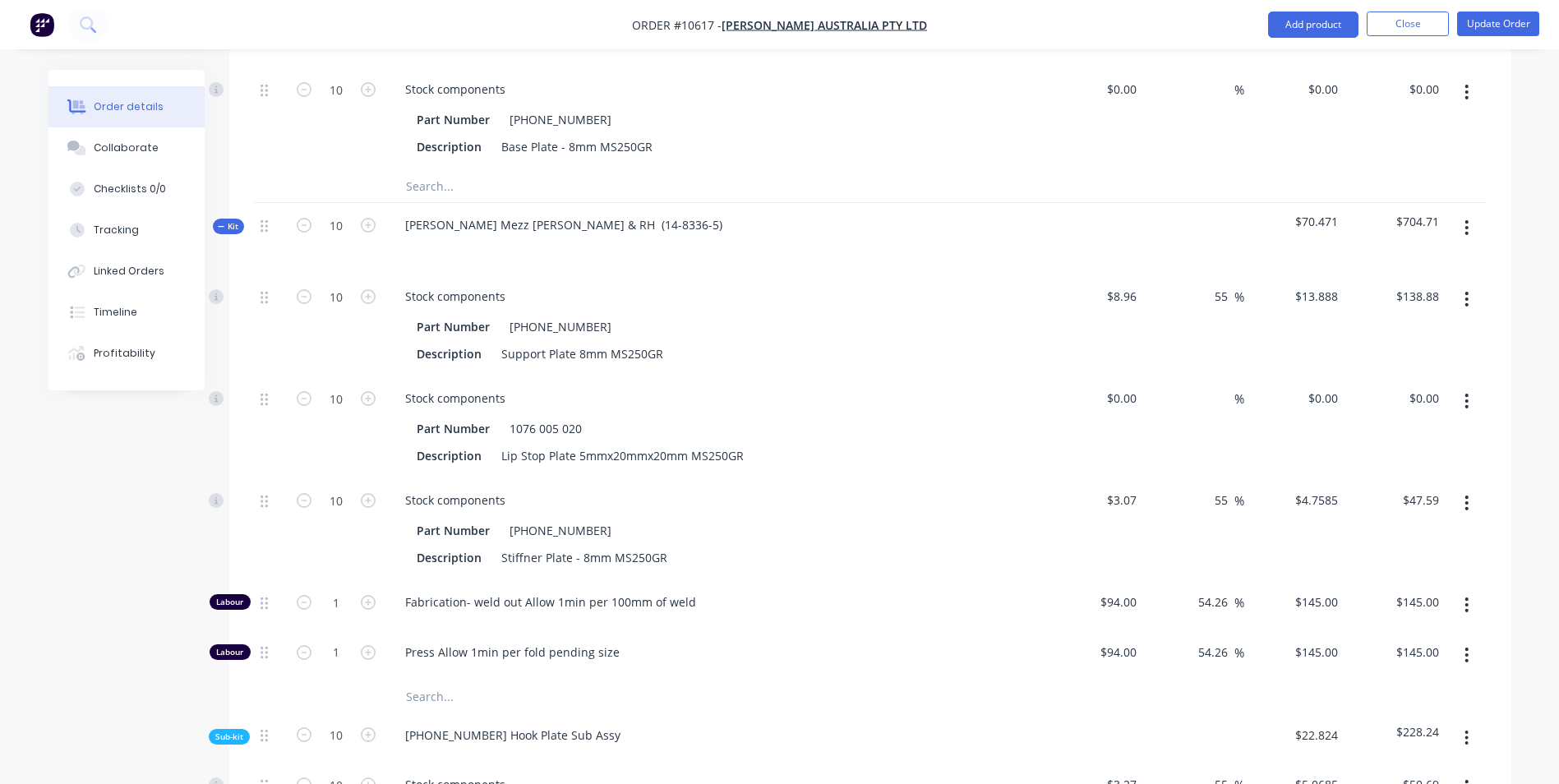
scroll to position [1725, 0]
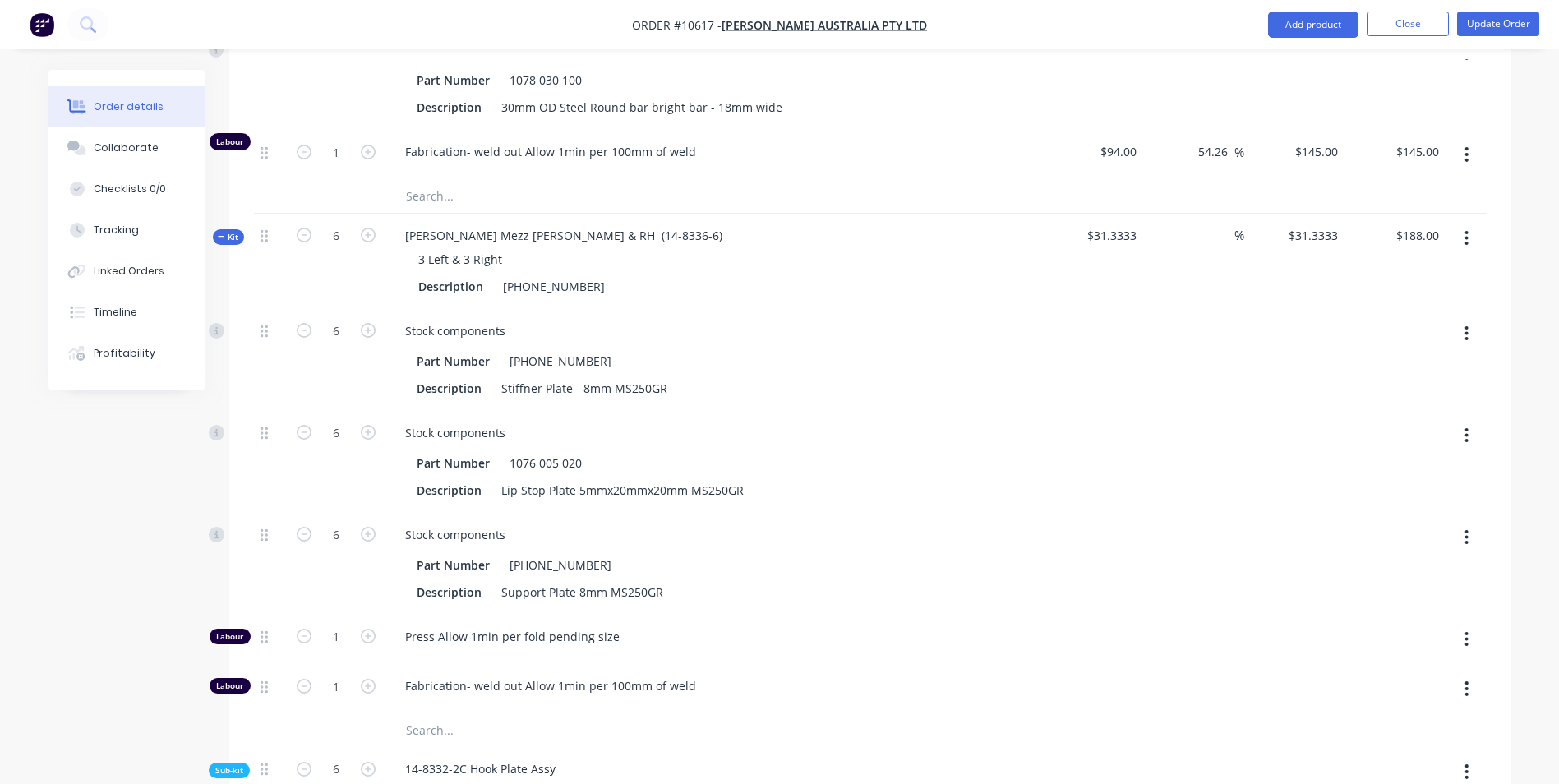
scroll to position [2629, 0]
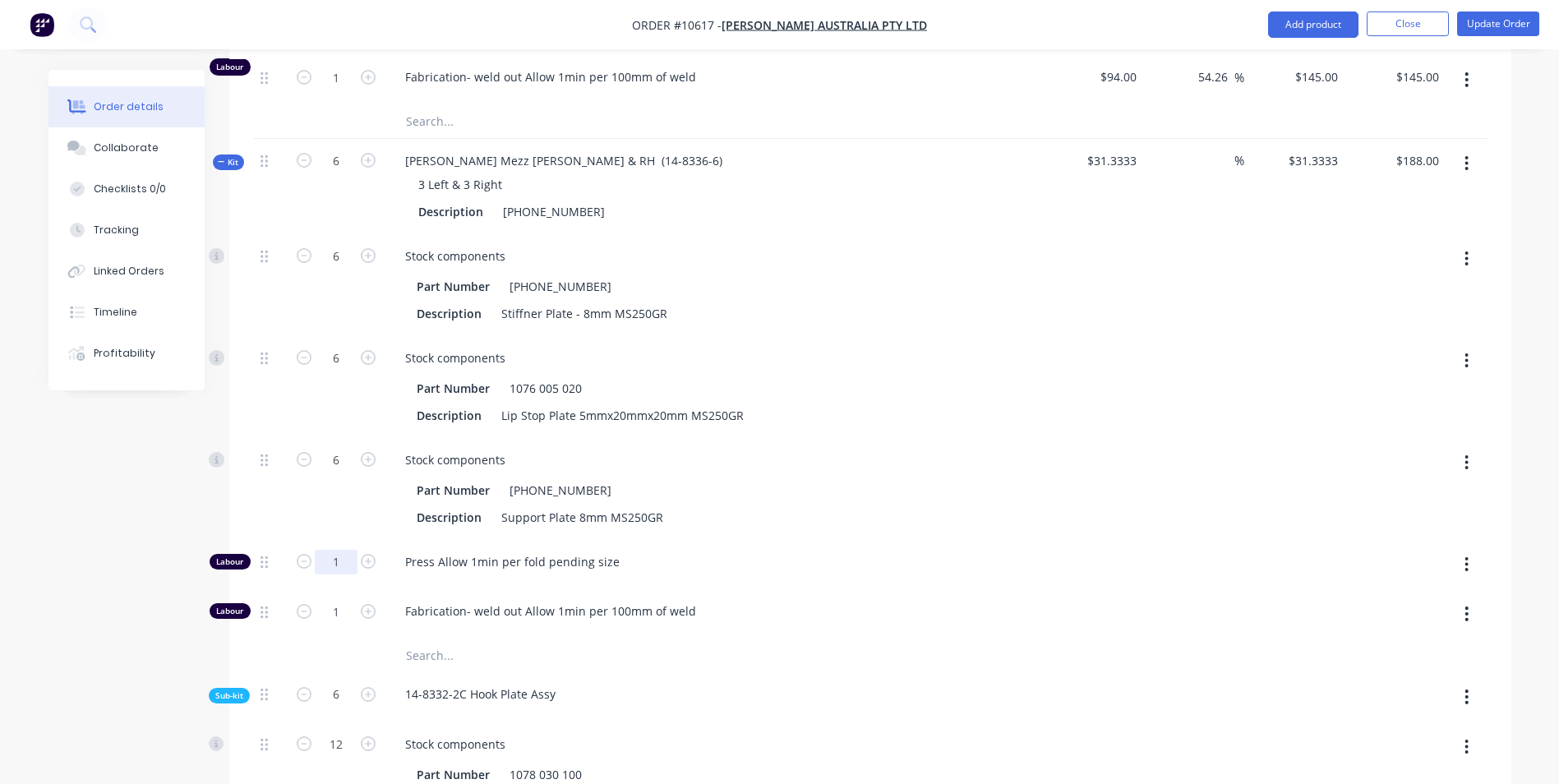
click at [160, 536] on div "Created by Sarah Created 30/06/25 Required 30/06/25 Assigned to Add team member…" at bounding box center [780, 435] width 1463 height 5990
click at [104, 572] on div "Created by Sarah Created 30/06/25 Required 30/06/25 Assigned to Add team member…" at bounding box center [780, 435] width 1463 height 5990
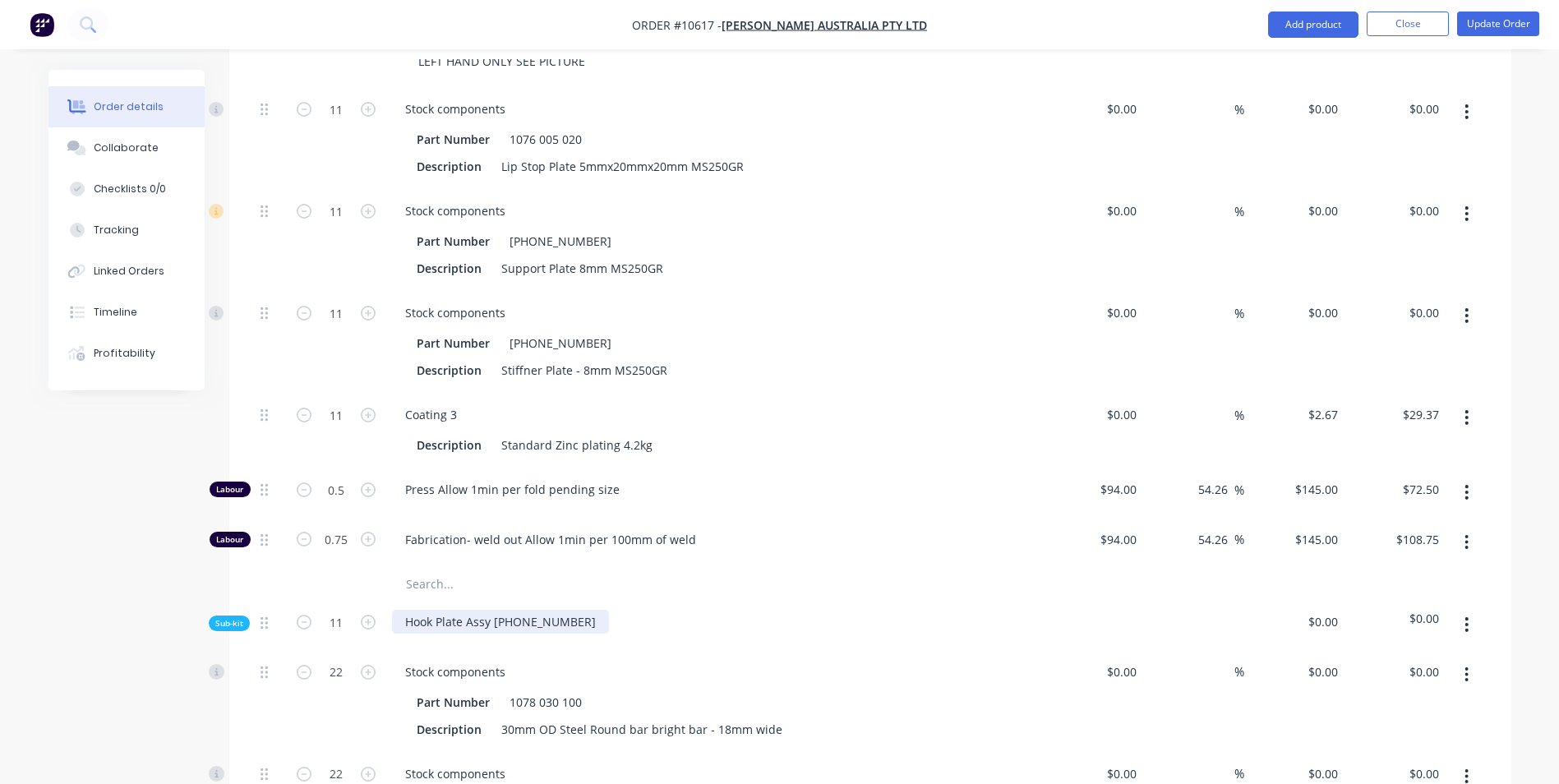
scroll to position [4600, 0]
click at [358, 477] on button "button" at bounding box center [368, 486] width 21 height 17
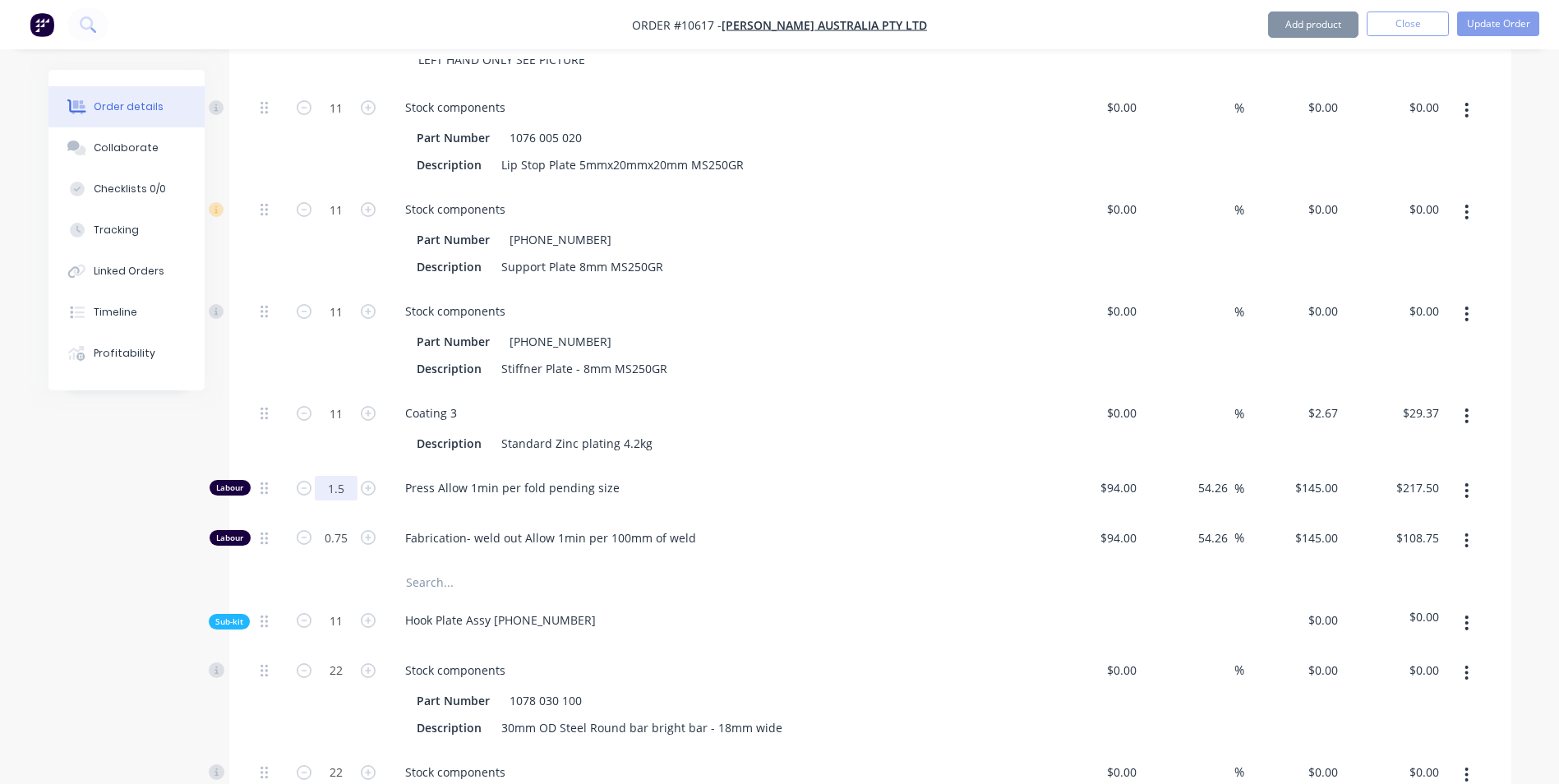
drag, startPoint x: 0, startPoint y: 368, endPoint x: 28, endPoint y: 396, distance: 39.6
click at [331, 524] on div "0.75" at bounding box center [335, 537] width 43 height 25
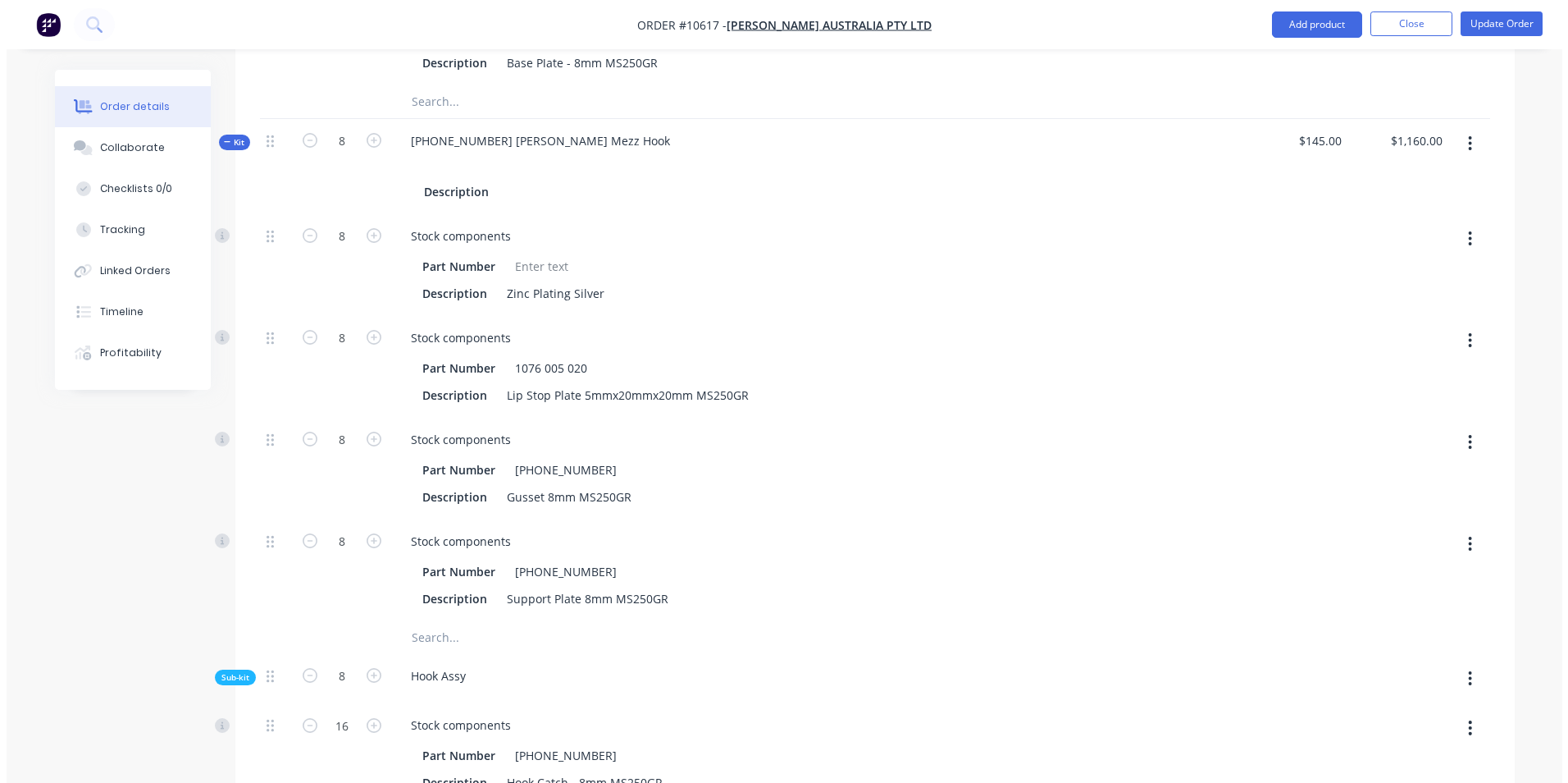
scroll to position [3528, 0]
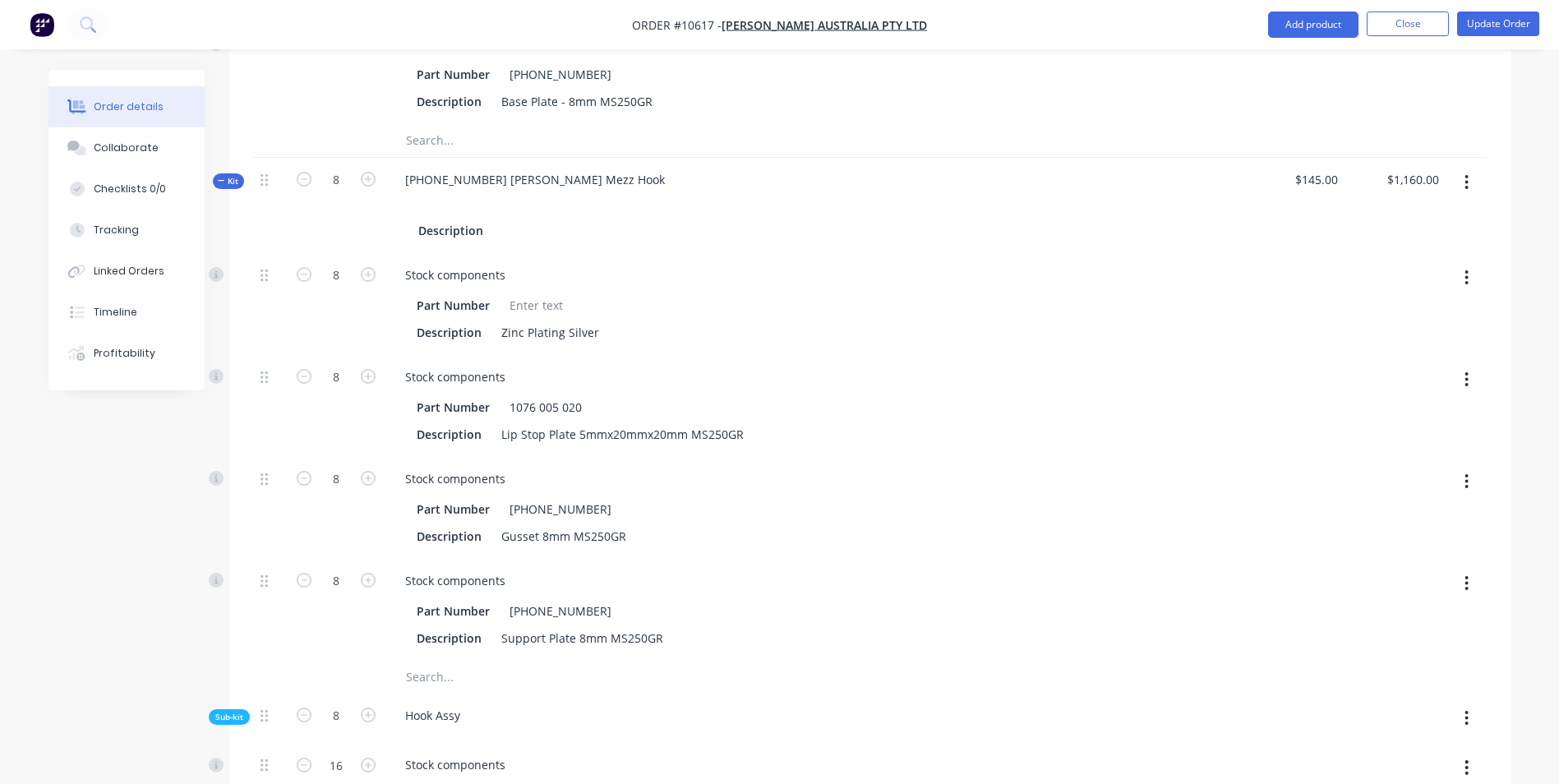
click at [1467, 175] on icon "button" at bounding box center [1466, 181] width 3 height 14
click at [1396, 209] on button "Add product to kit" at bounding box center [1408, 225] width 156 height 32
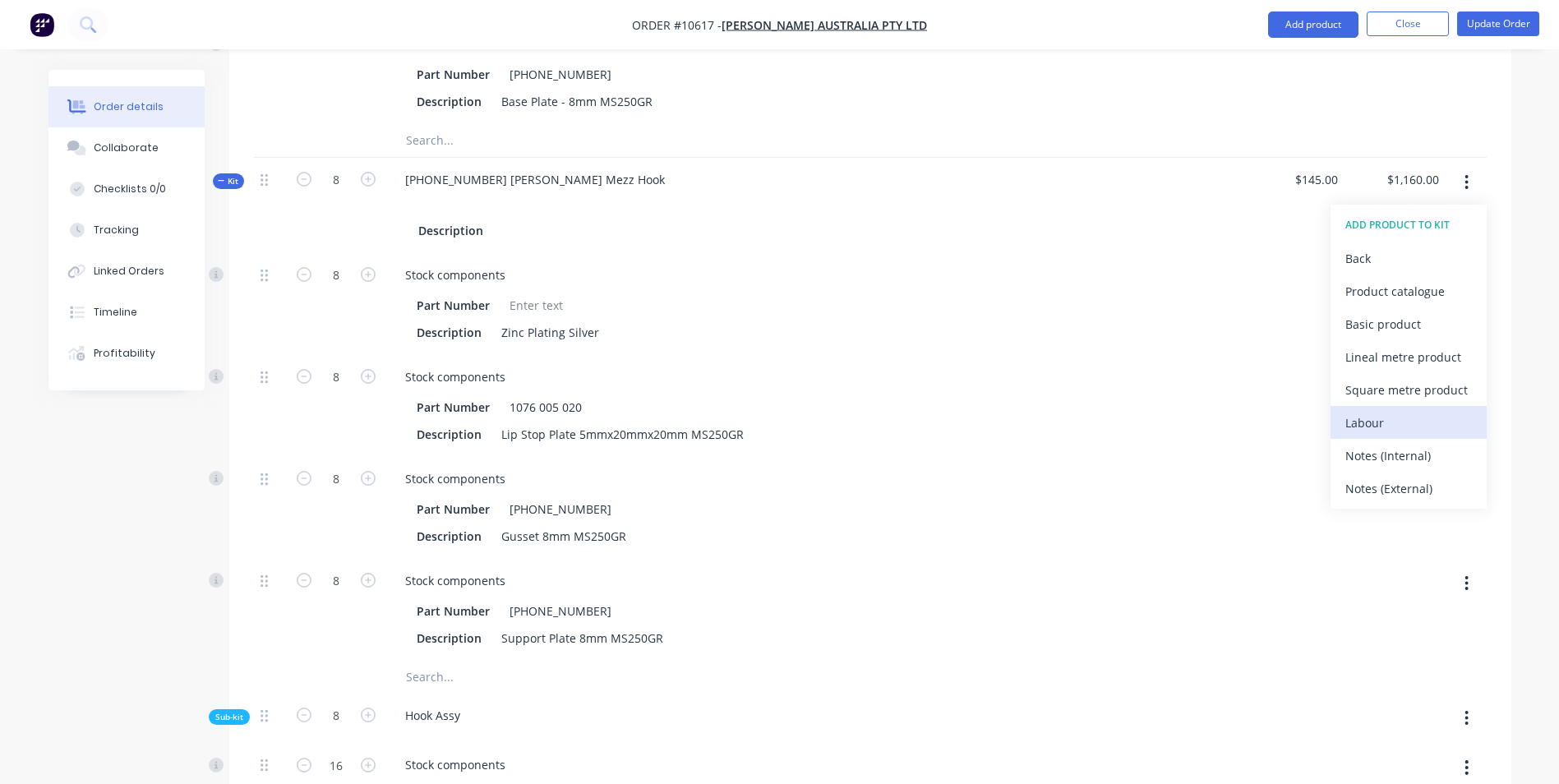
click at [1373, 411] on div "Labour" at bounding box center [1408, 422] width 126 height 24
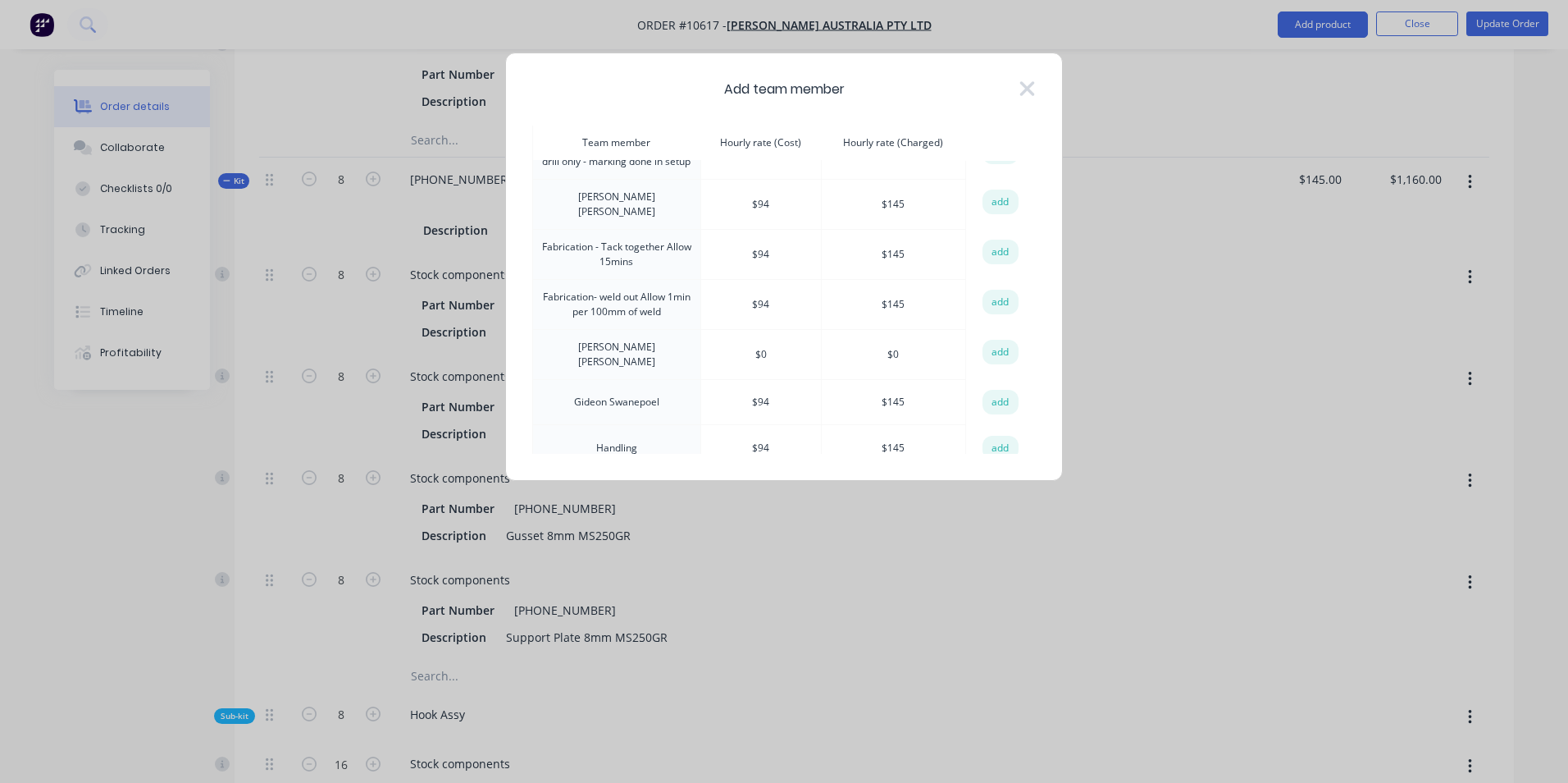
scroll to position [246, 0]
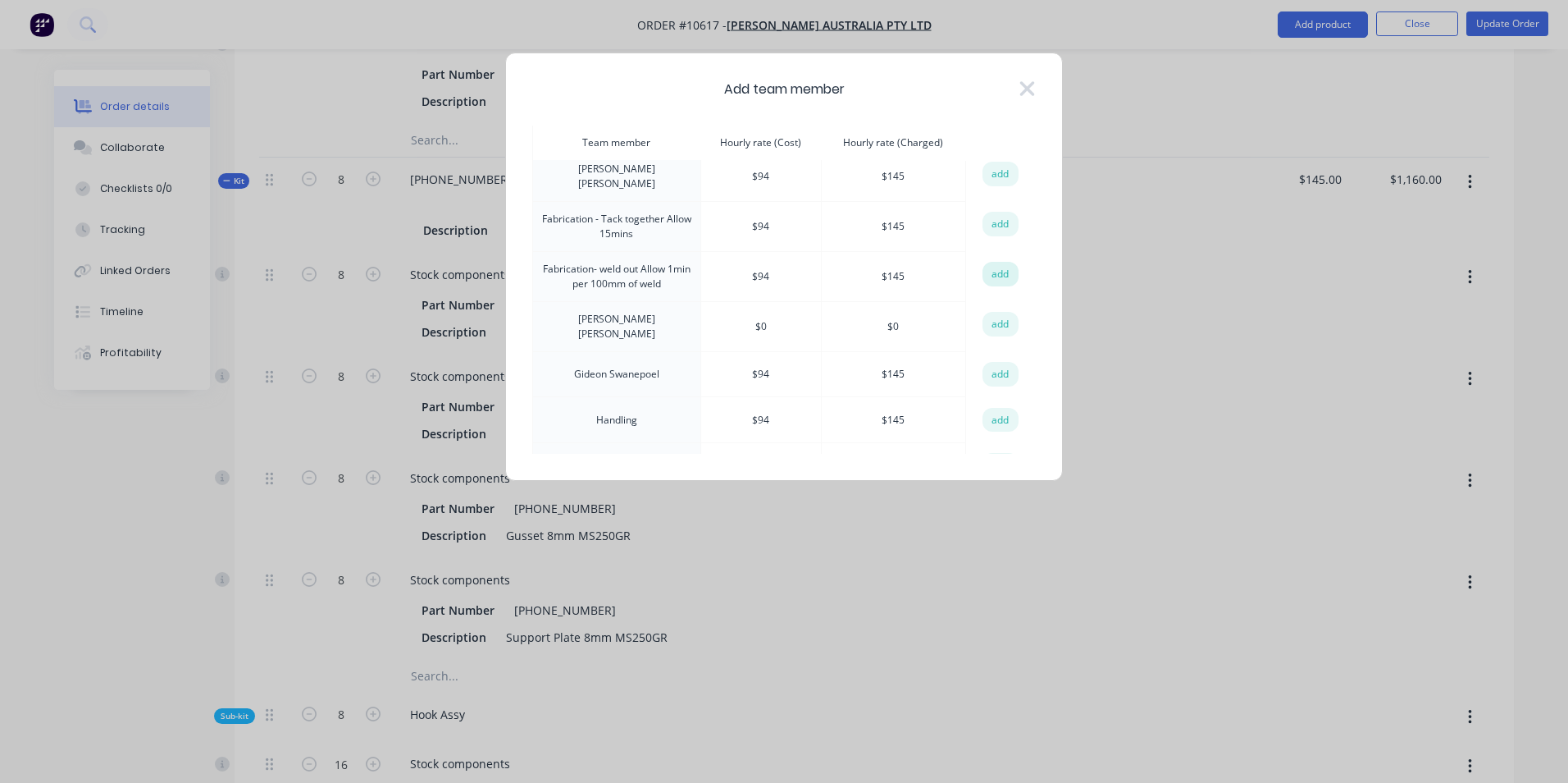
click at [991, 270] on button "add" at bounding box center [1001, 274] width 36 height 25
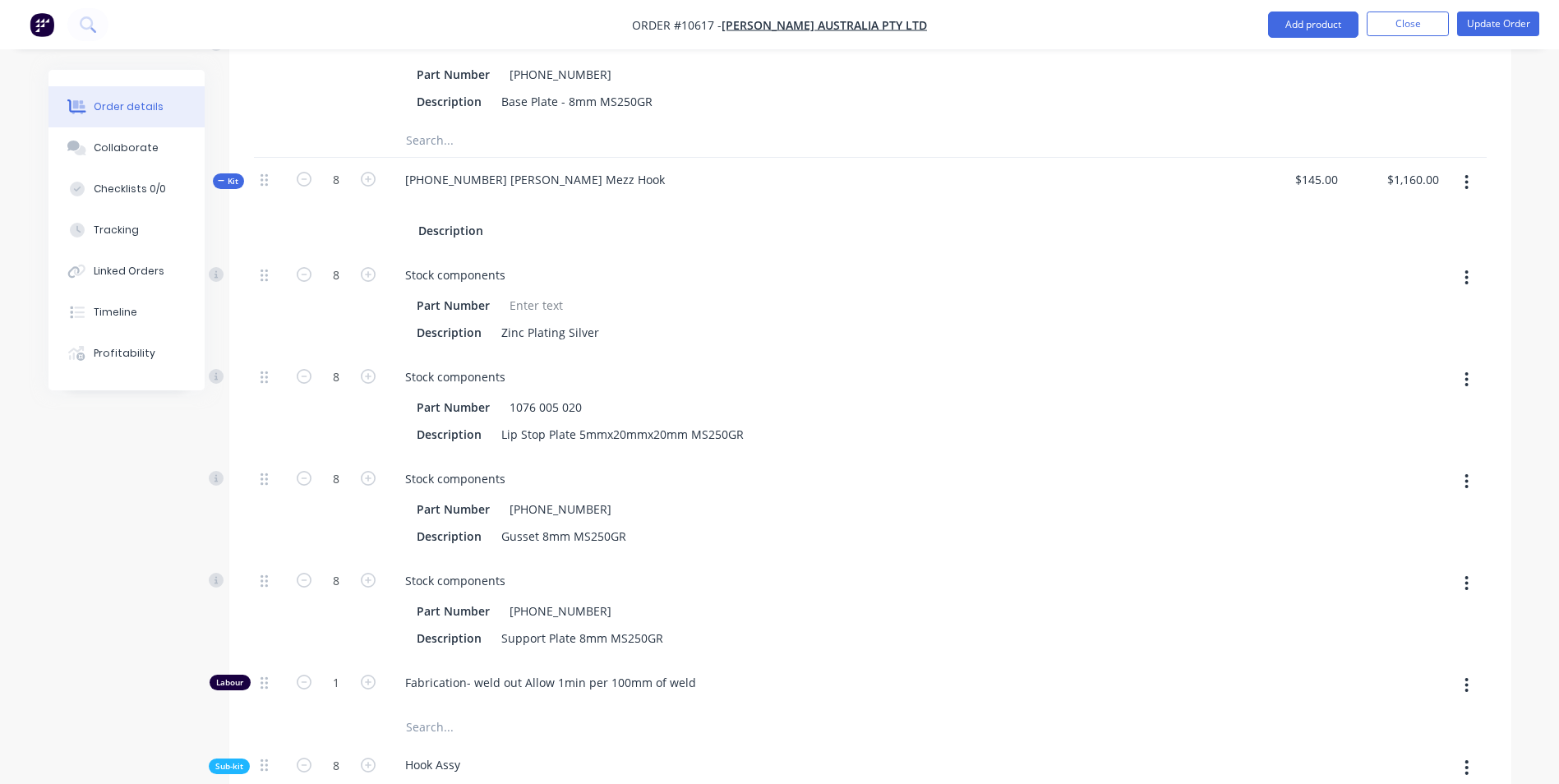
click at [1465, 167] on button "button" at bounding box center [1466, 181] width 38 height 30
click at [1422, 214] on div "Add product to kit" at bounding box center [1408, 225] width 126 height 24
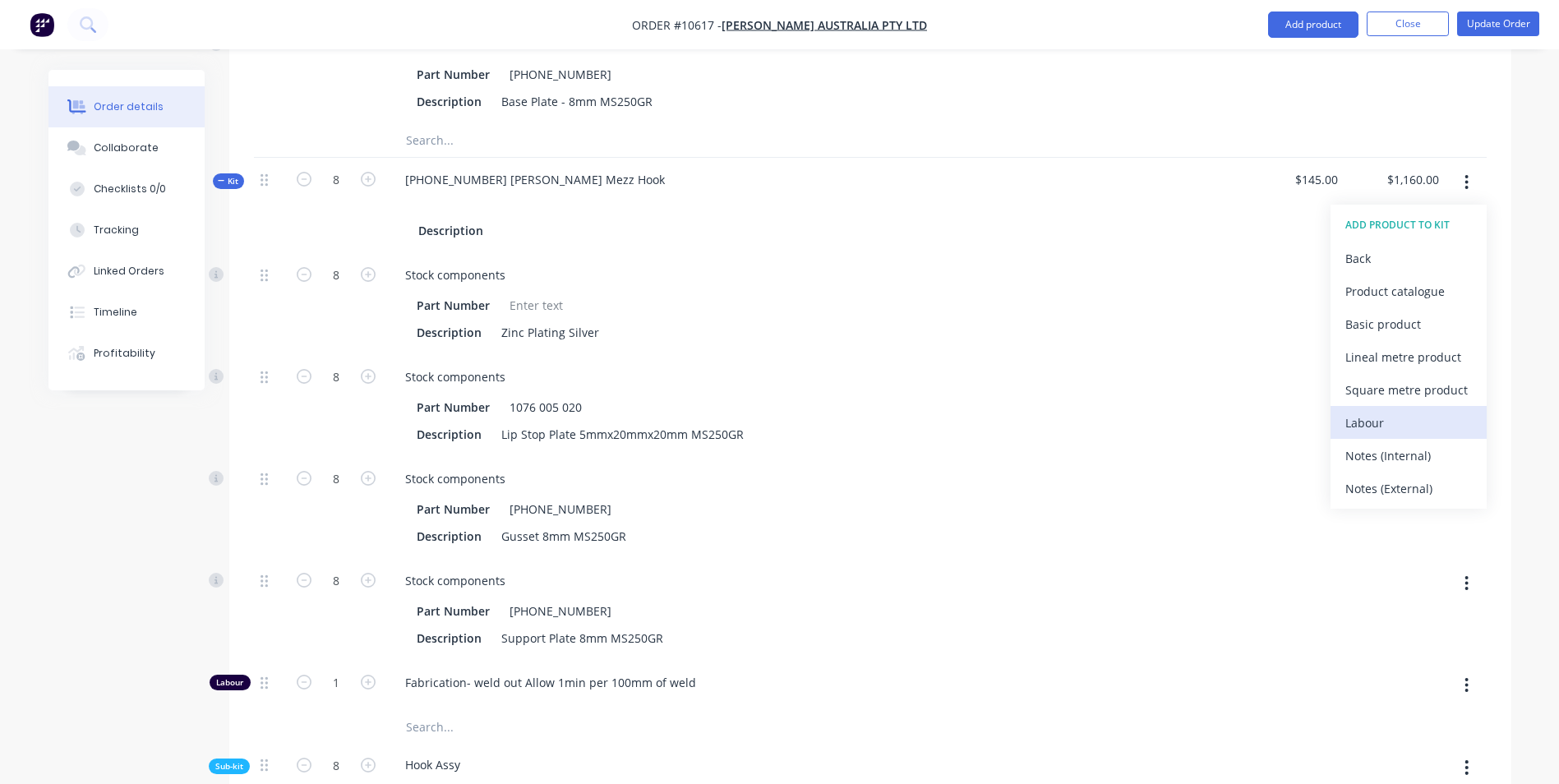
click at [1415, 411] on div "Labour" at bounding box center [1408, 422] width 126 height 24
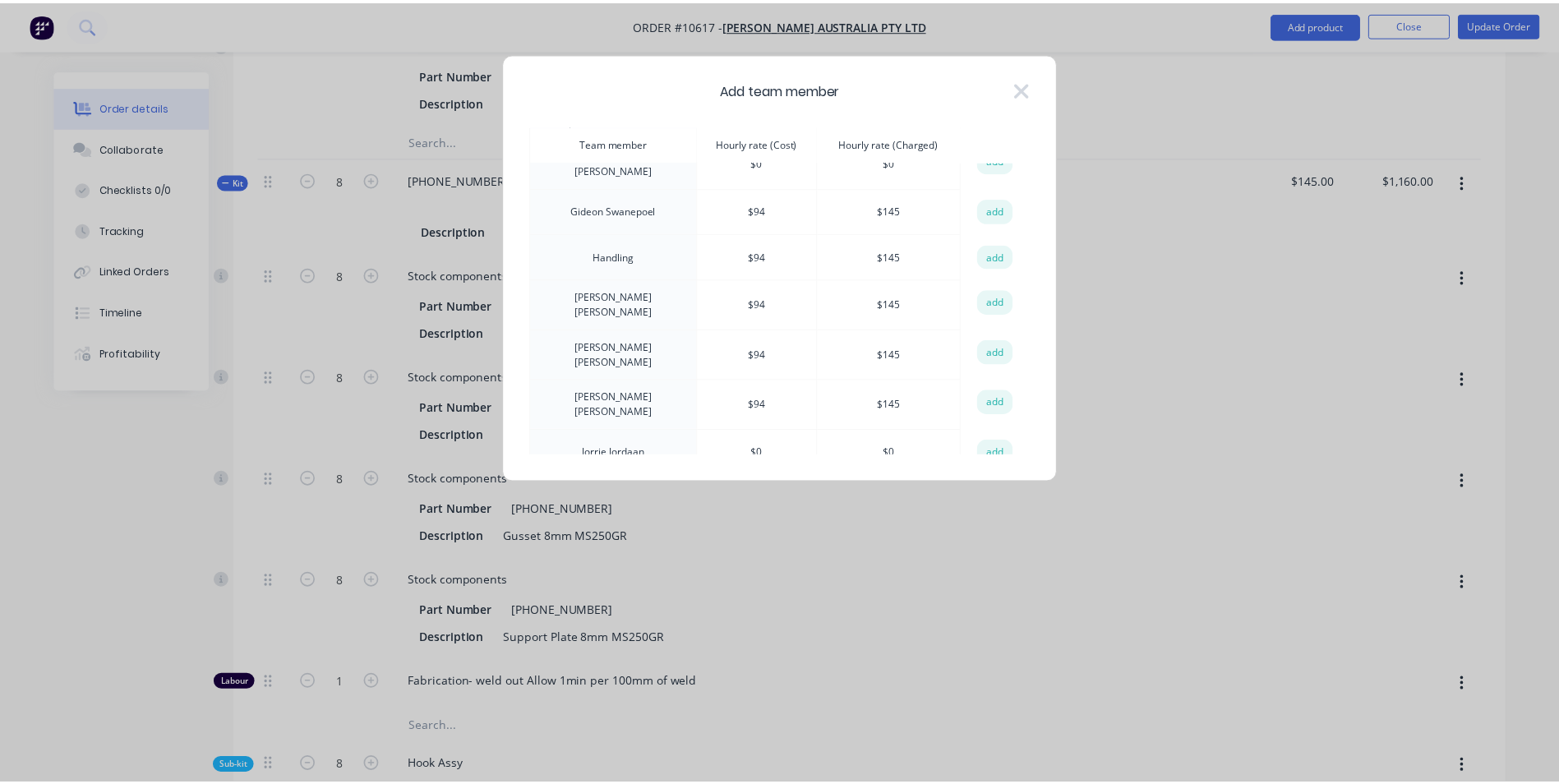
scroll to position [739, 0]
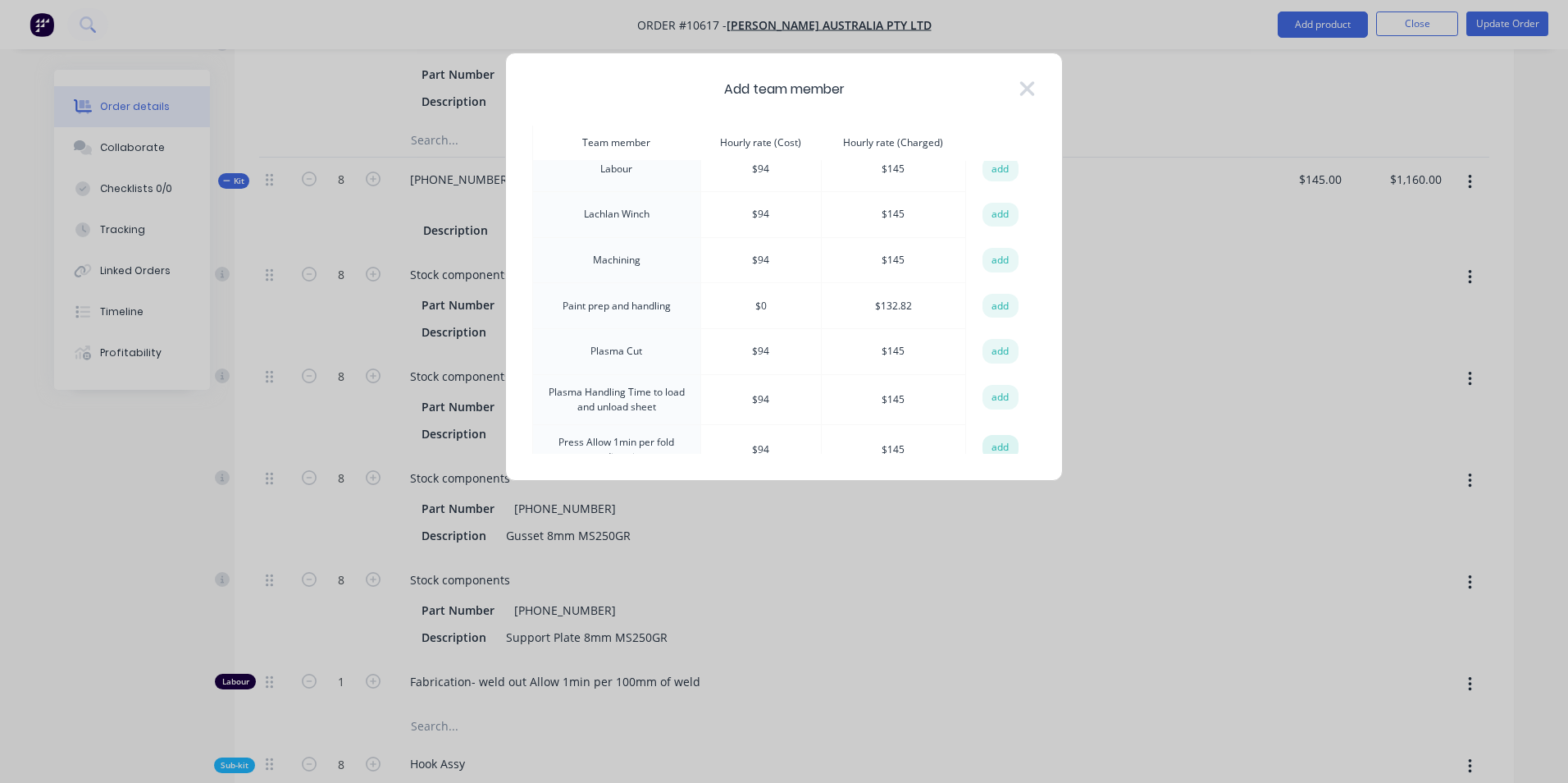
click at [997, 435] on button "add" at bounding box center [1001, 447] width 36 height 25
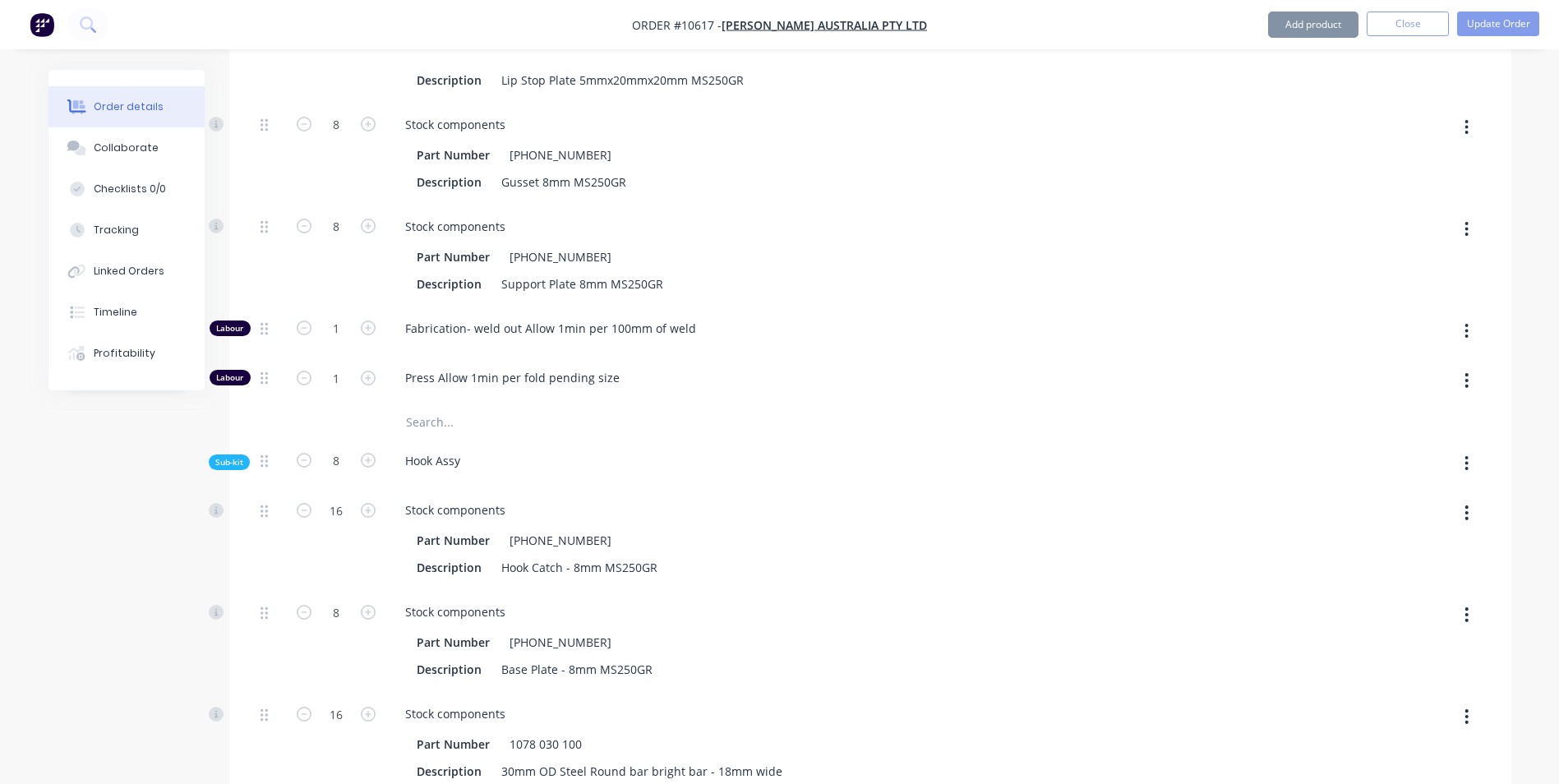
scroll to position [3943, 0]
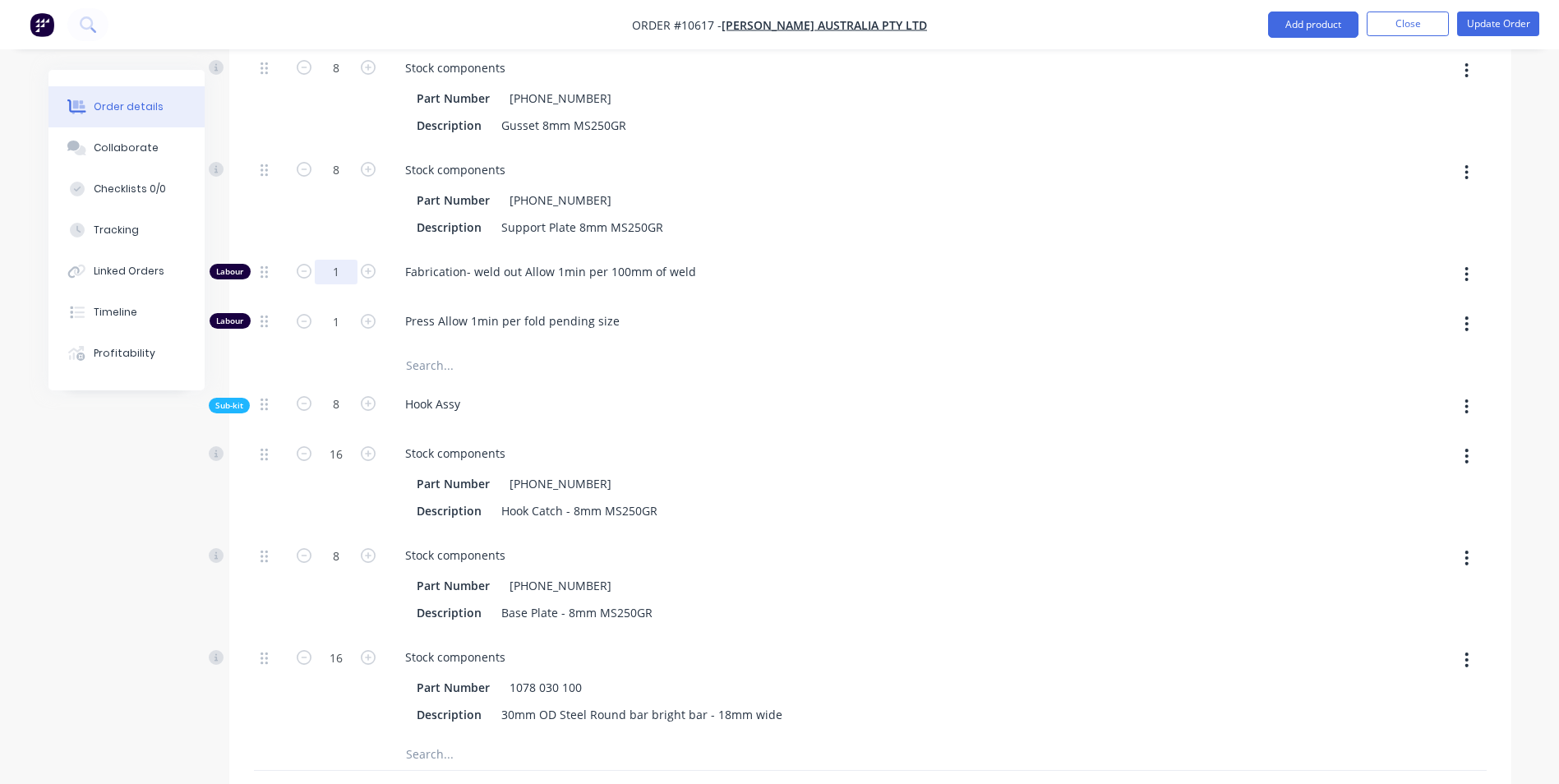
click at [104, 232] on div "Tracking" at bounding box center [116, 229] width 45 height 14
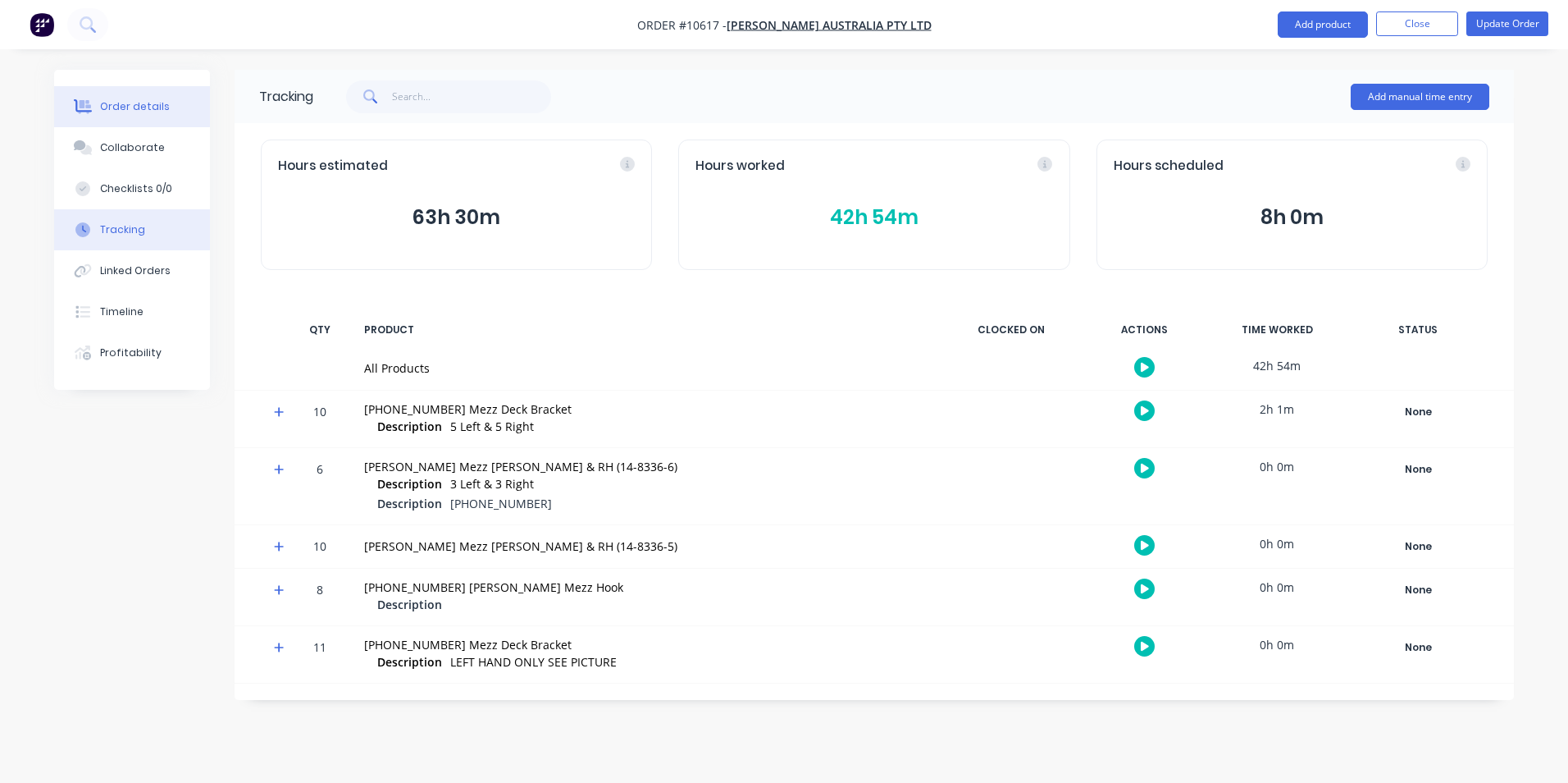
click at [136, 111] on div "Order details" at bounding box center [134, 106] width 70 height 14
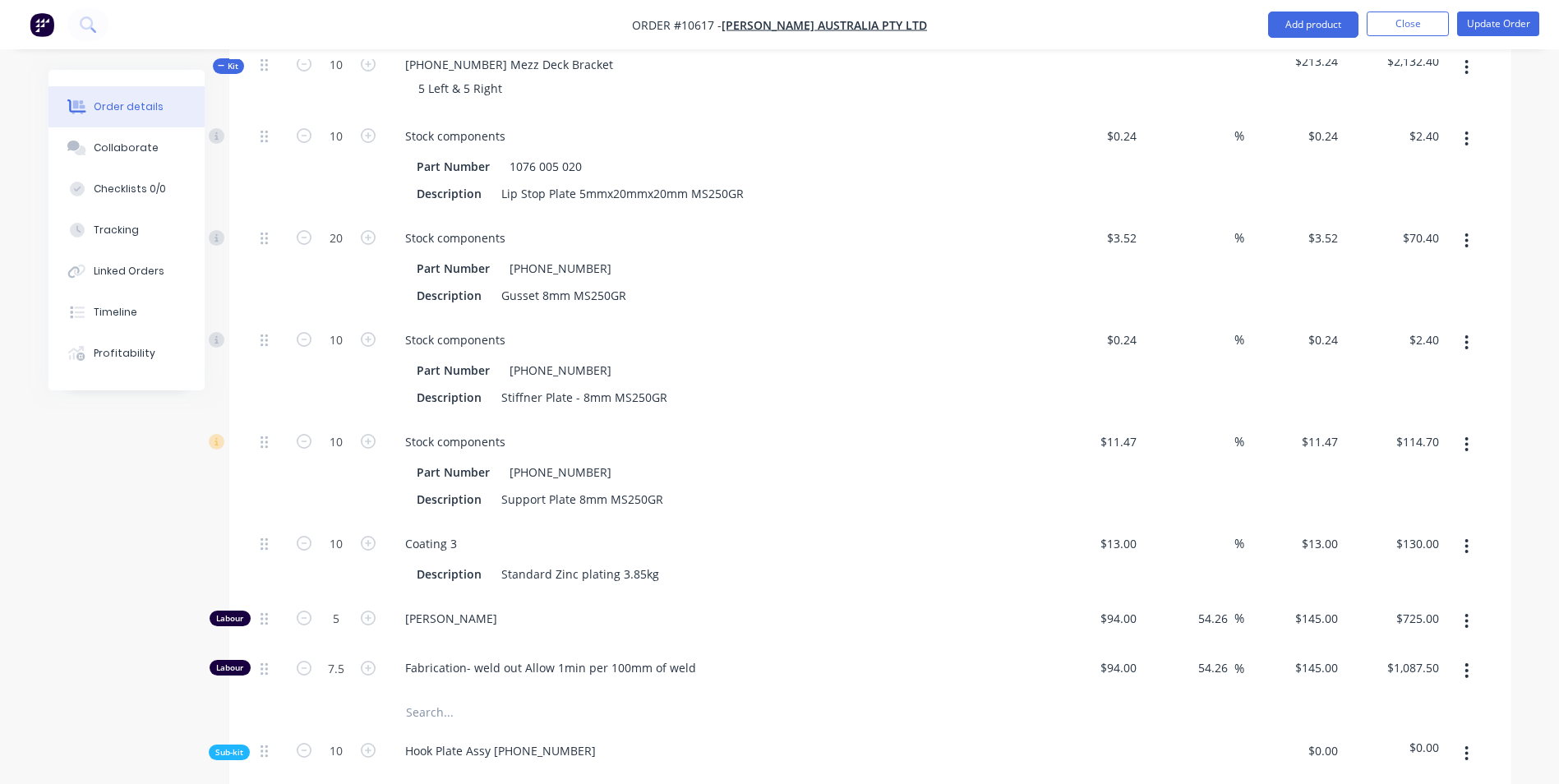
scroll to position [739, 0]
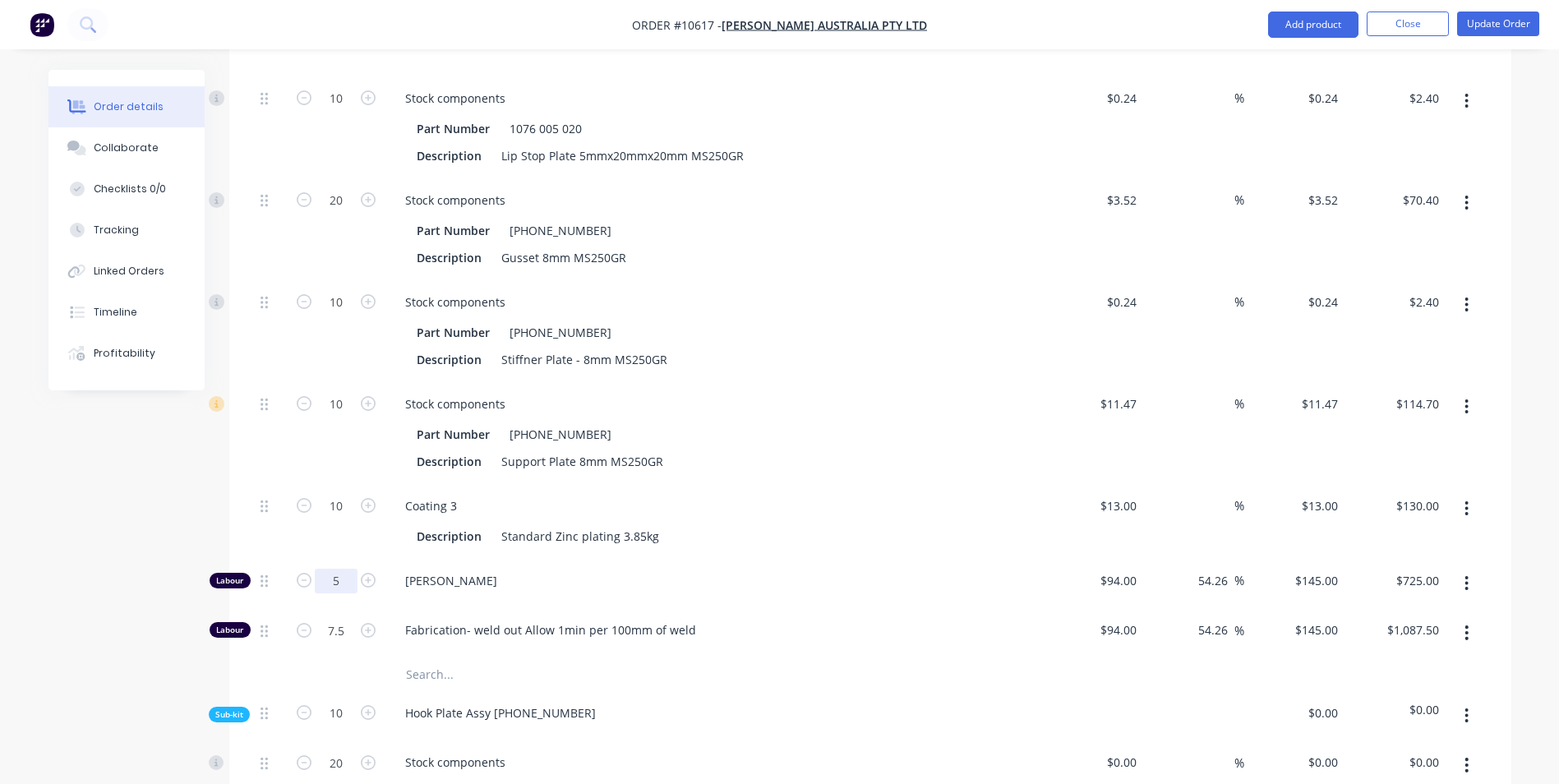
click at [341, 111] on input "5" at bounding box center [335, 98] width 43 height 25
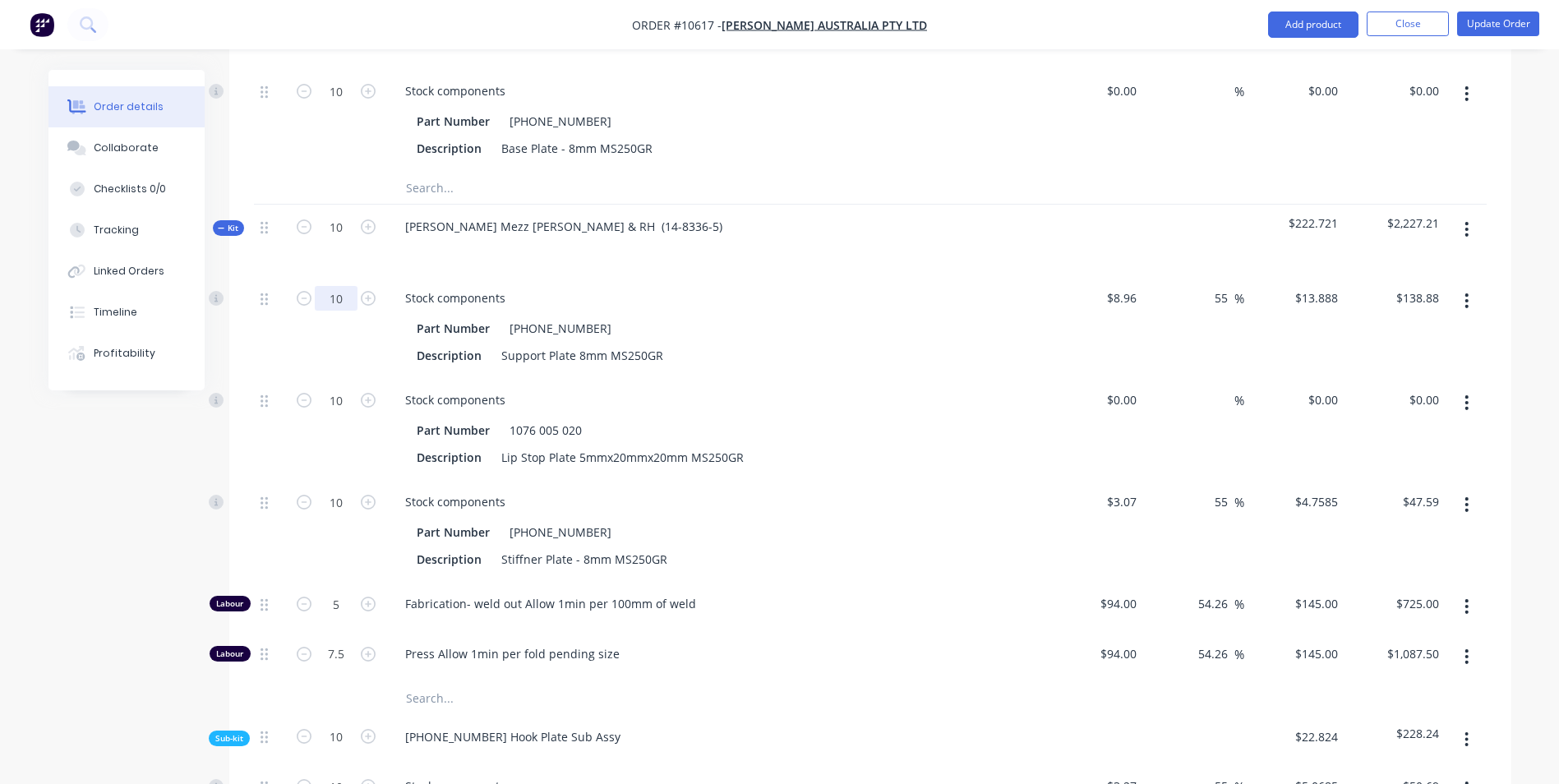
scroll to position [1642, 0]
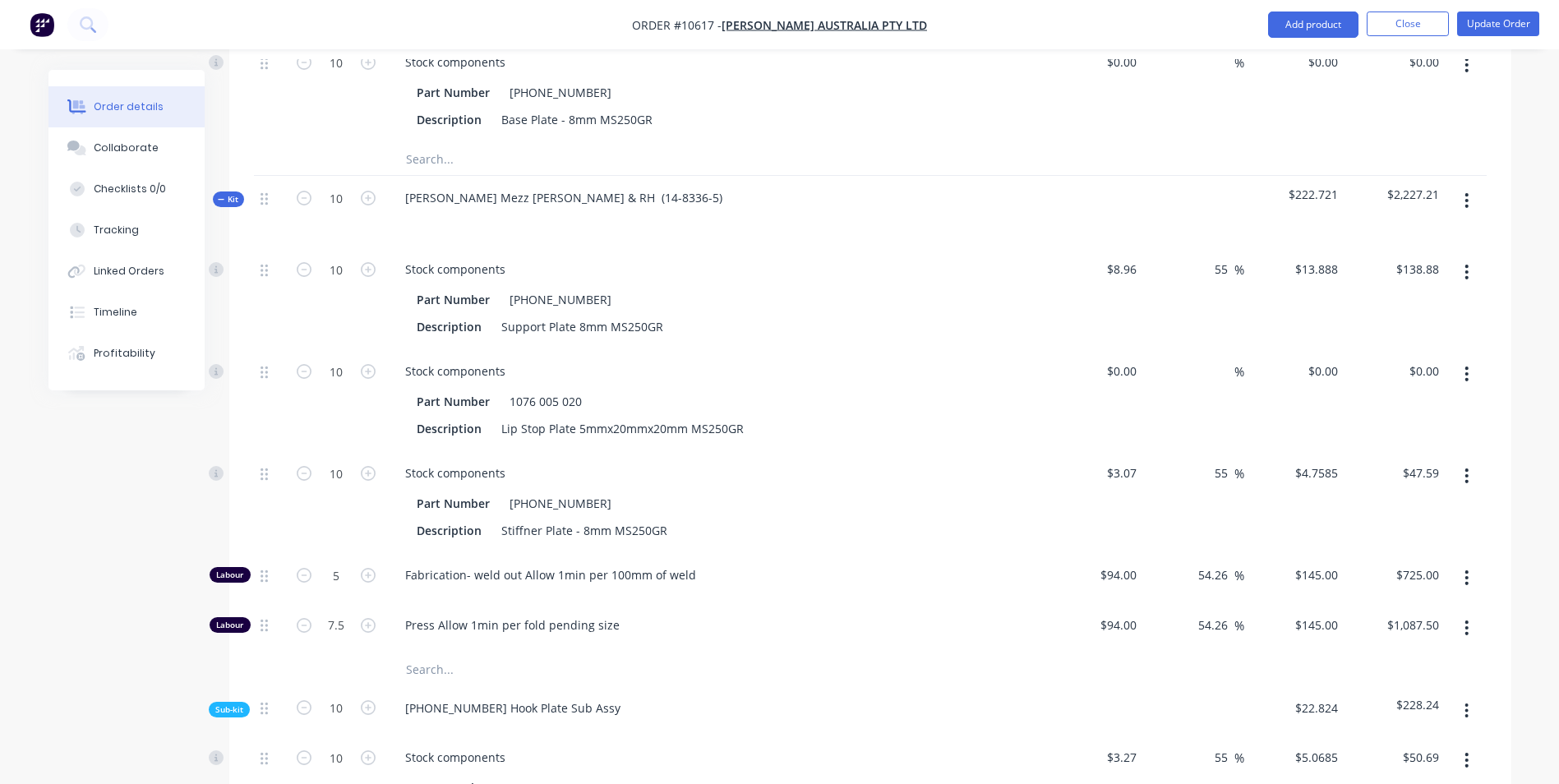
click at [328, 553] on div "5" at bounding box center [335, 578] width 98 height 50
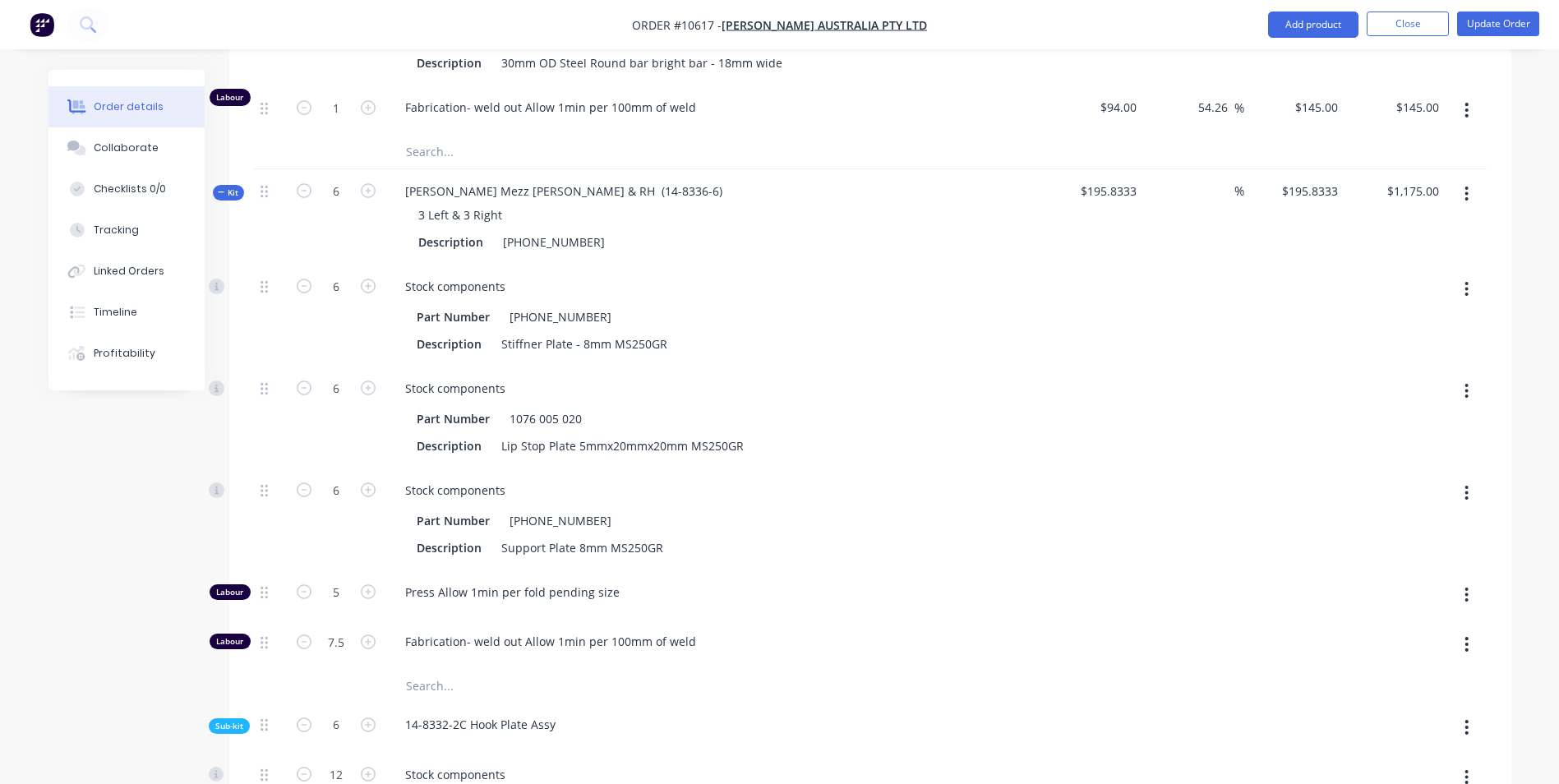
scroll to position [2629, 0]
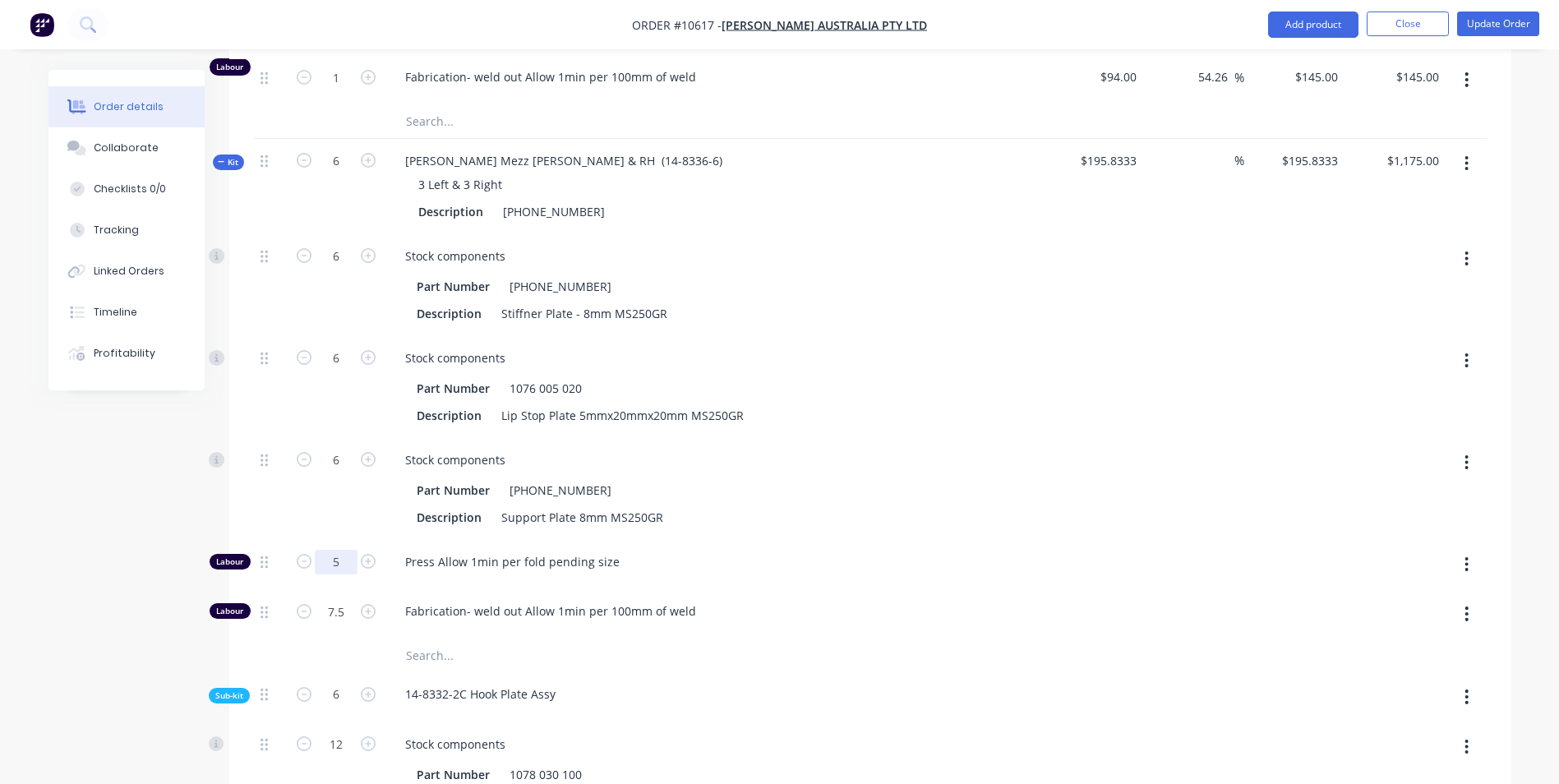
click at [16, 625] on div "Order details Collaborate Checklists 0/0 Tracking Linked Orders Timeline Profit…" at bounding box center [780, 451] width 1559 height 6159
click at [98, 233] on div "Tracking" at bounding box center [116, 229] width 45 height 14
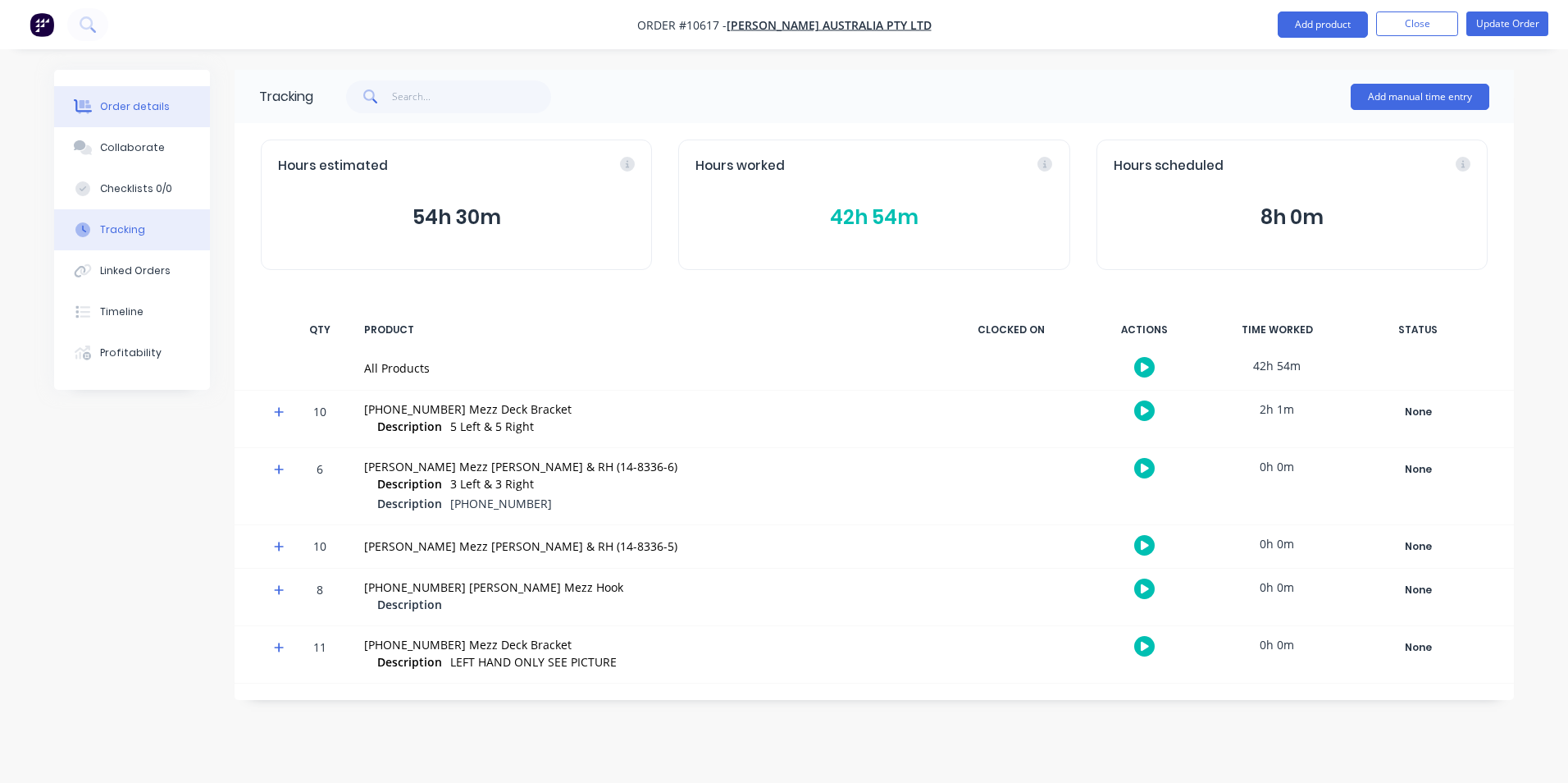
click at [128, 102] on div "Order details" at bounding box center [134, 106] width 70 height 14
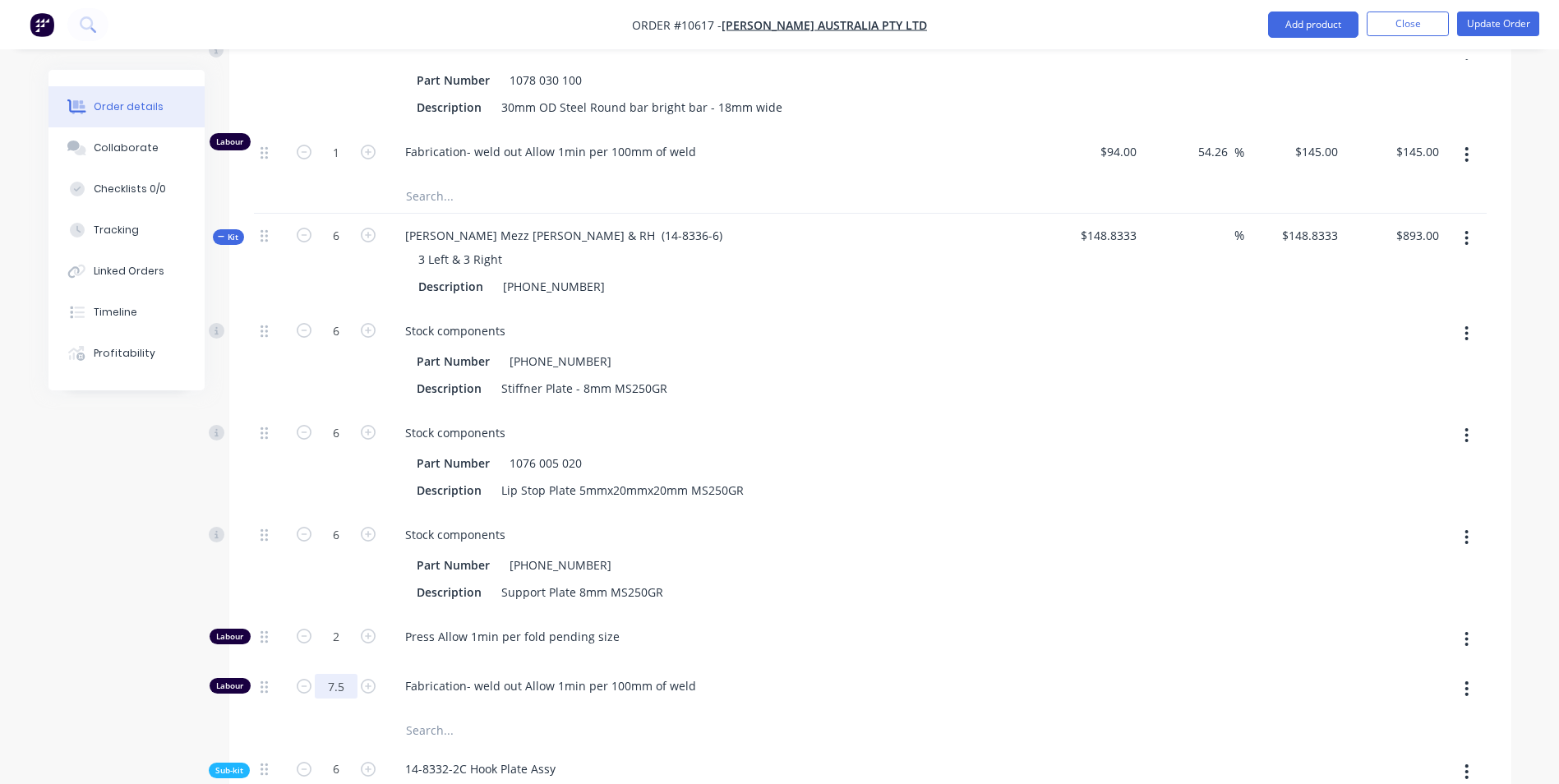
scroll to position [2547, 0]
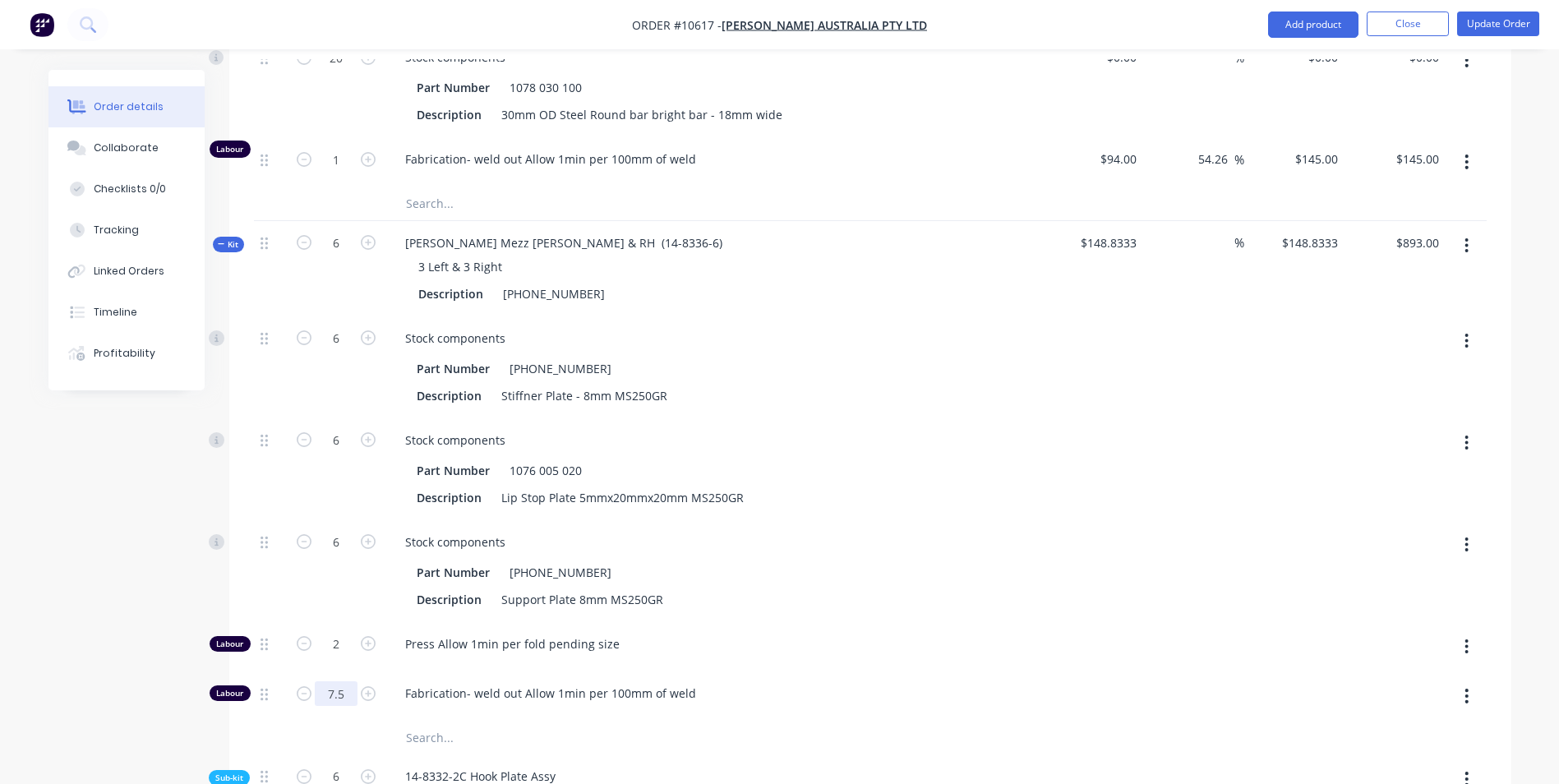
click at [111, 619] on div "Created by Sarah Created 30/06/25 Required 30/06/25 Assigned to Add team member…" at bounding box center [780, 567] width 1463 height 6090
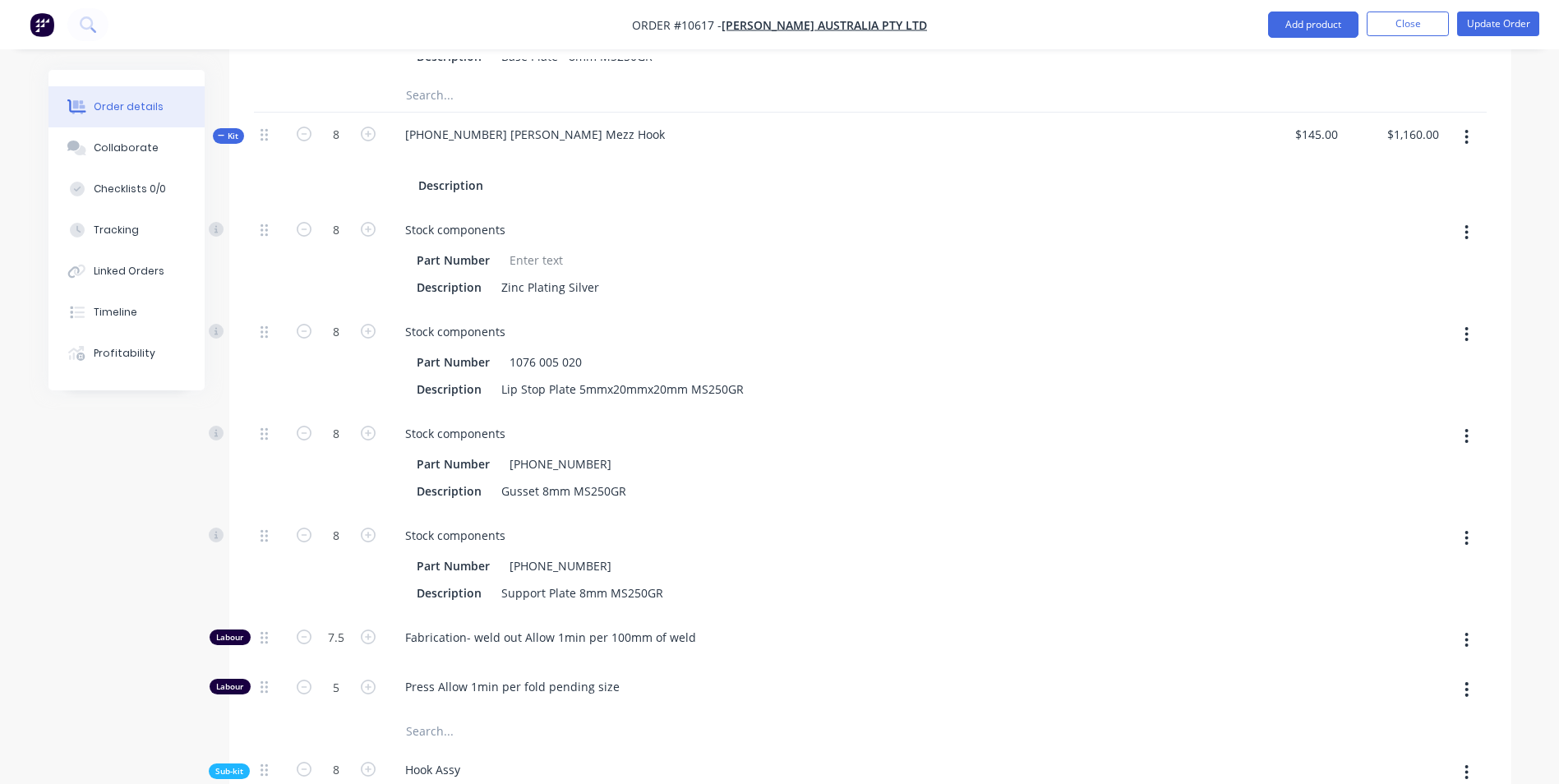
scroll to position [3614, 0]
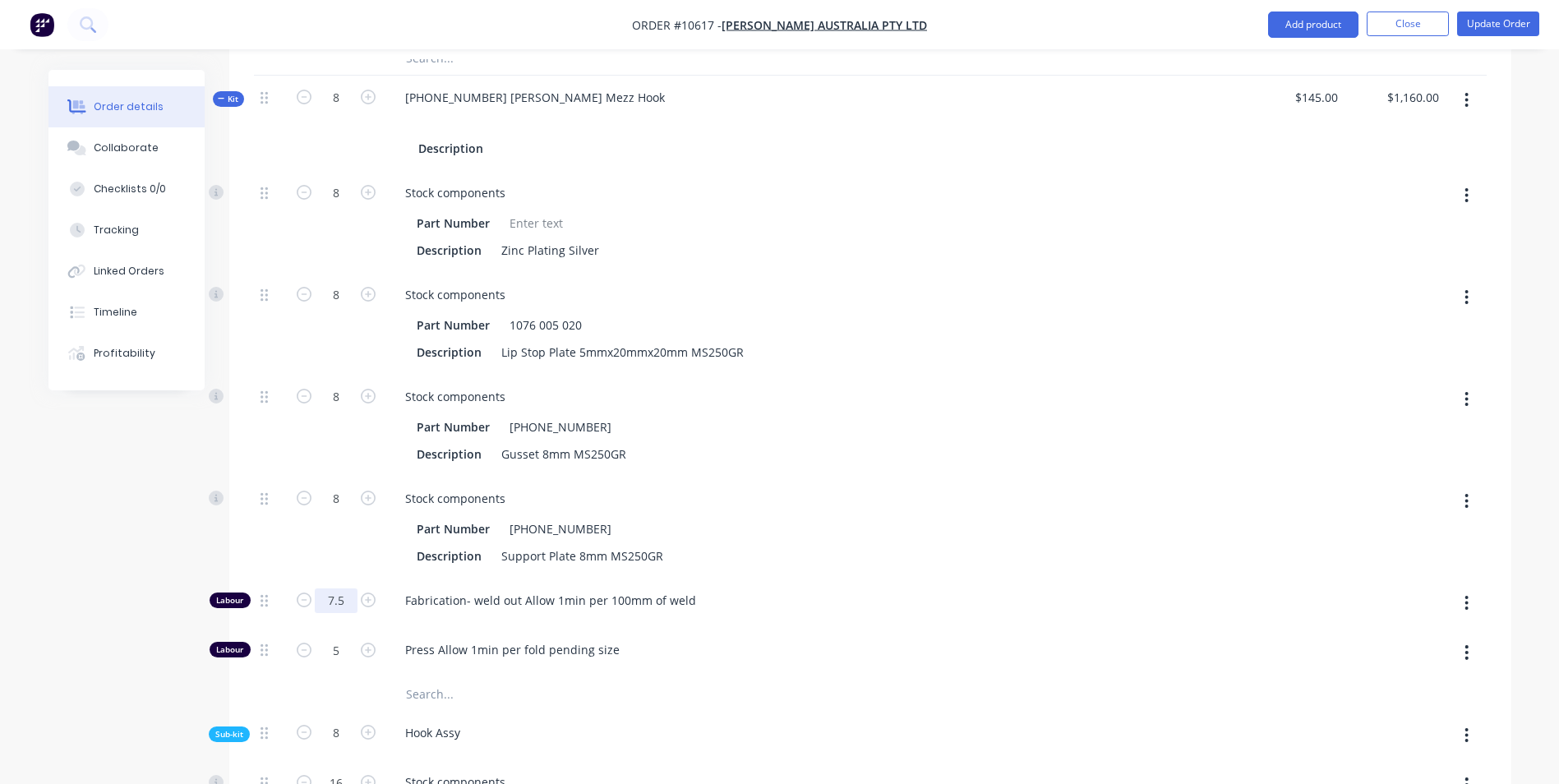
drag, startPoint x: 91, startPoint y: 505, endPoint x: 427, endPoint y: 671, distance: 374.8
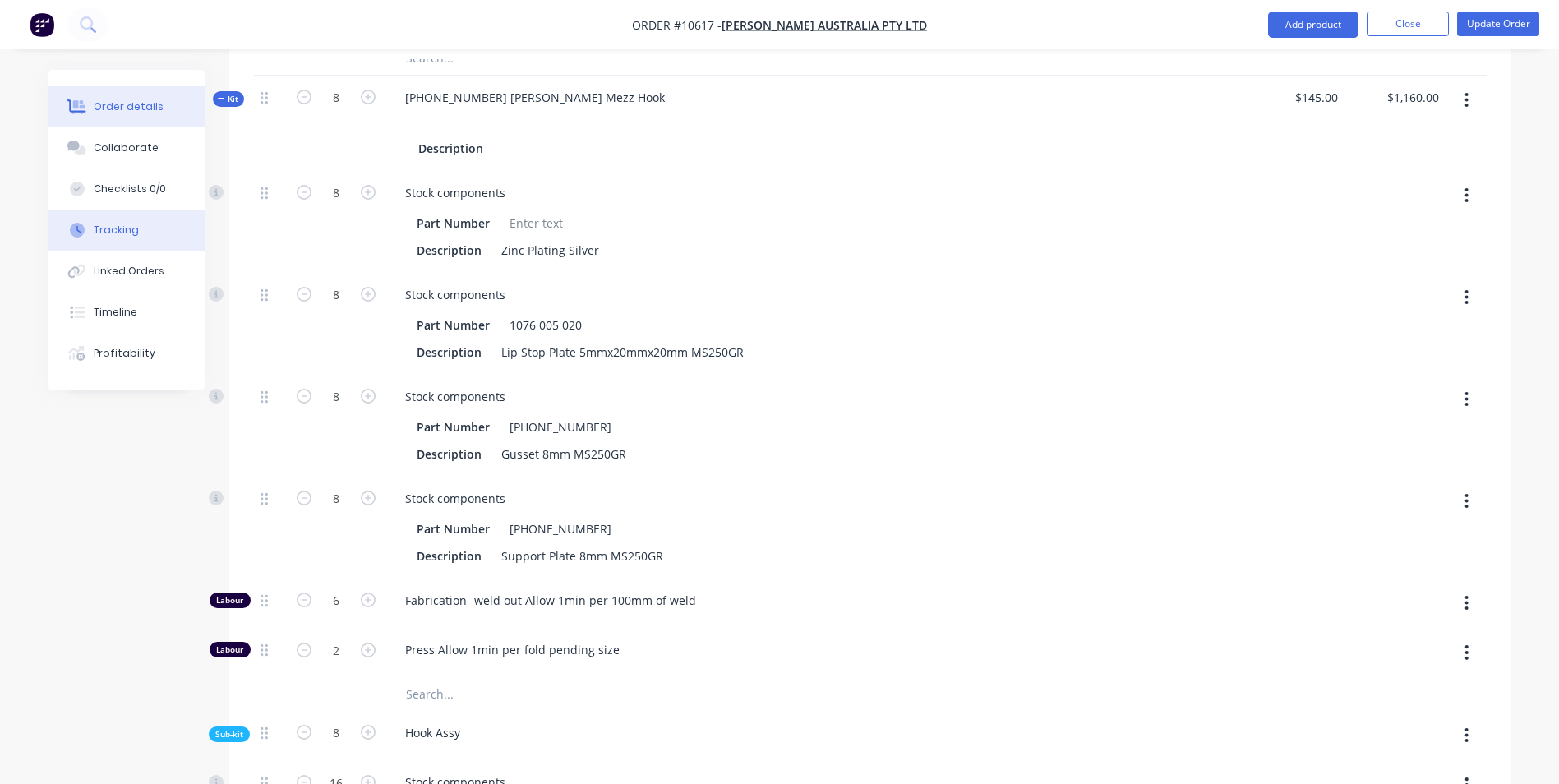
click at [114, 227] on div "Tracking" at bounding box center [116, 229] width 45 height 14
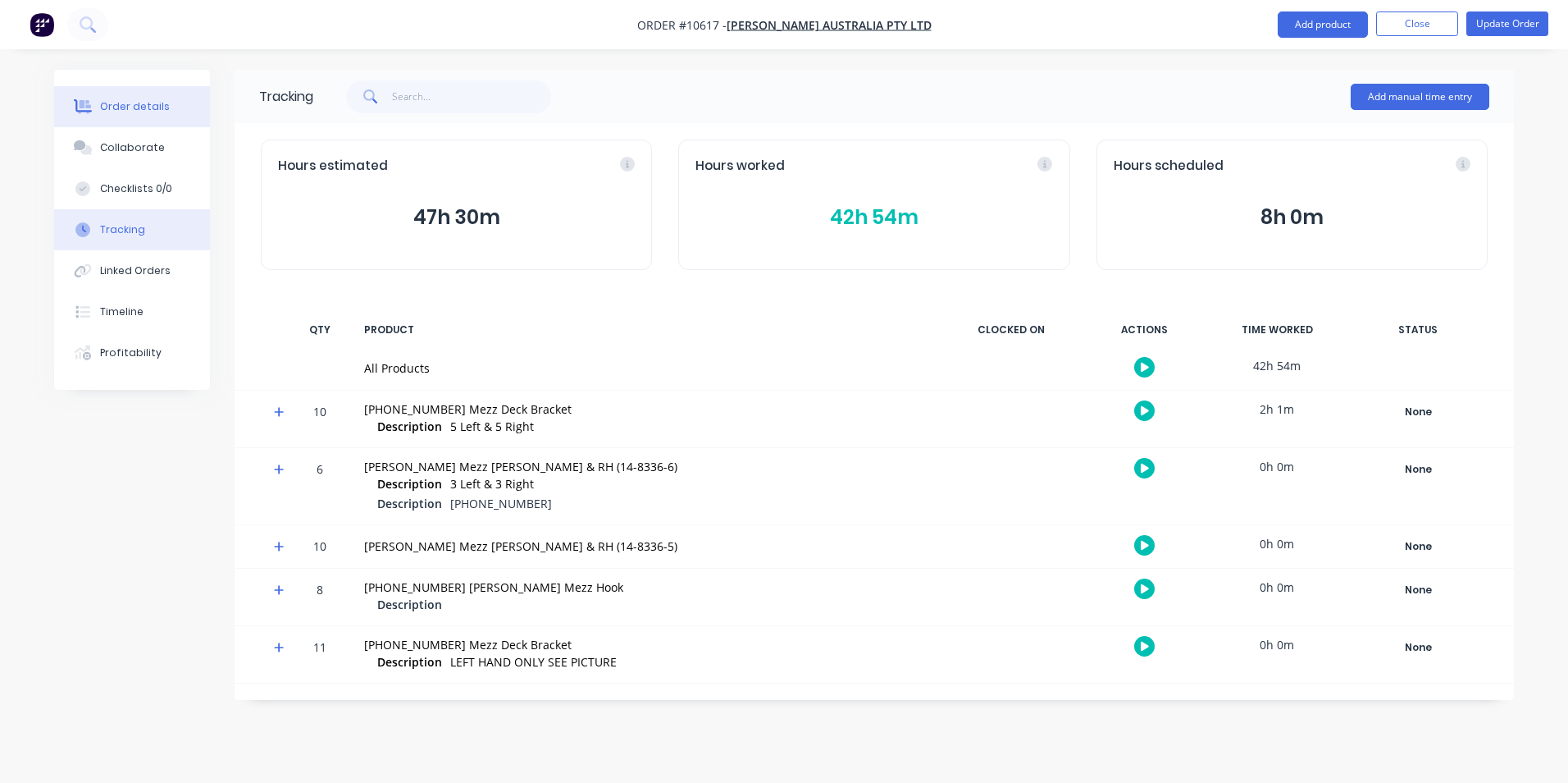
click at [148, 91] on button "Order details" at bounding box center [132, 106] width 155 height 41
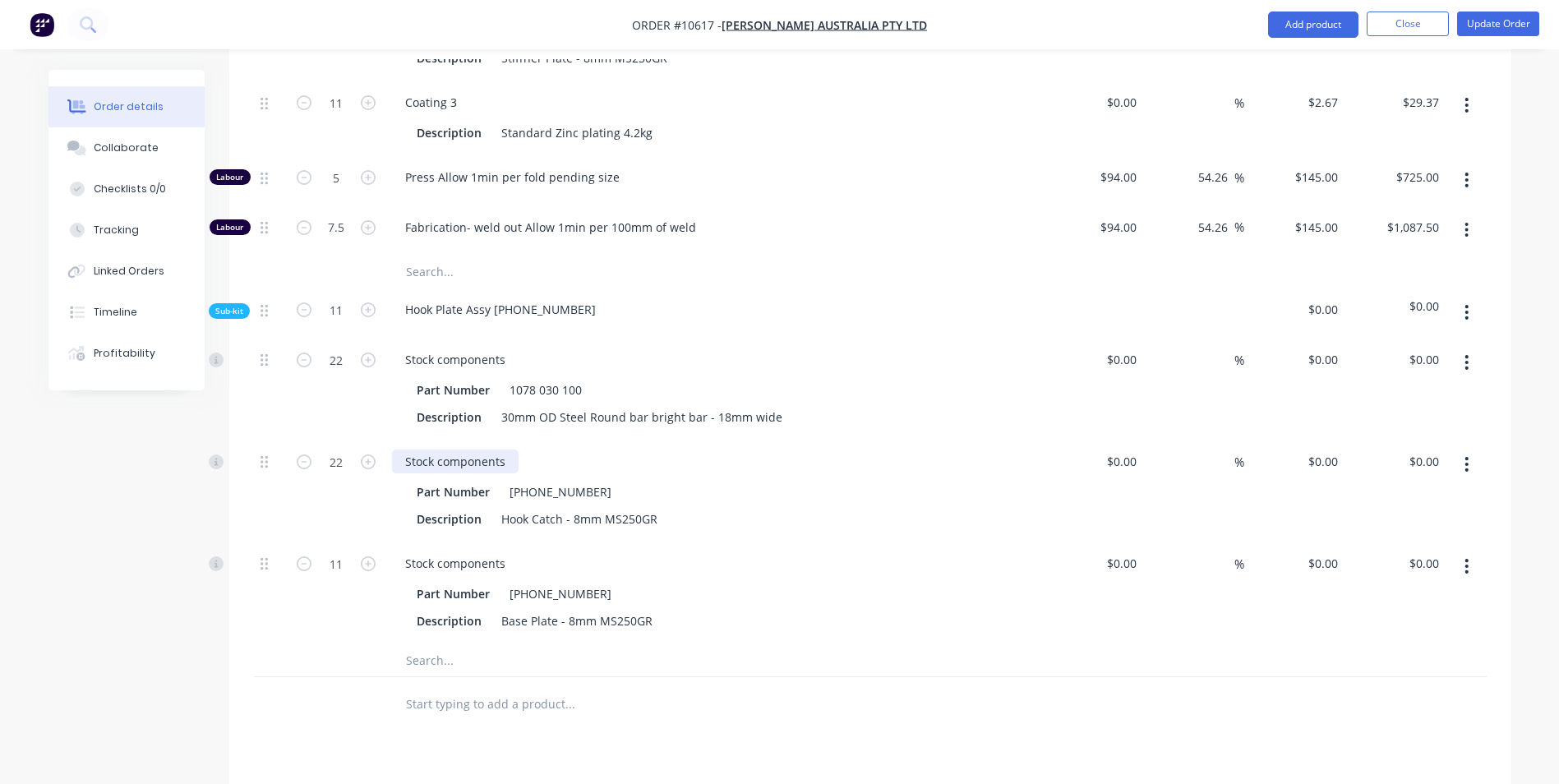
scroll to position [5011, 0]
drag, startPoint x: 180, startPoint y: 453, endPoint x: 209, endPoint y: 416, distance: 47.0
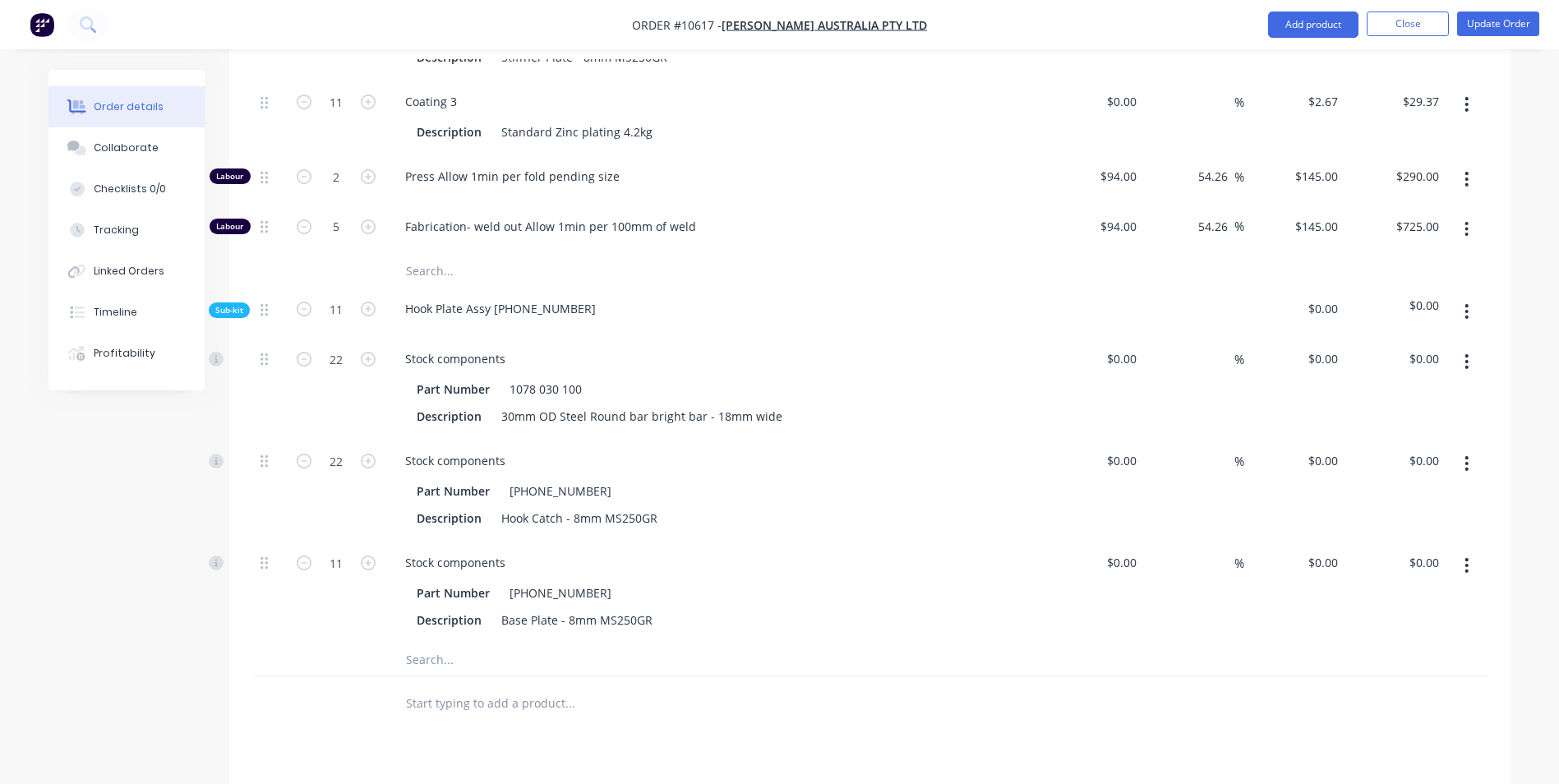
click at [126, 235] on div "Tracking" at bounding box center [116, 229] width 45 height 14
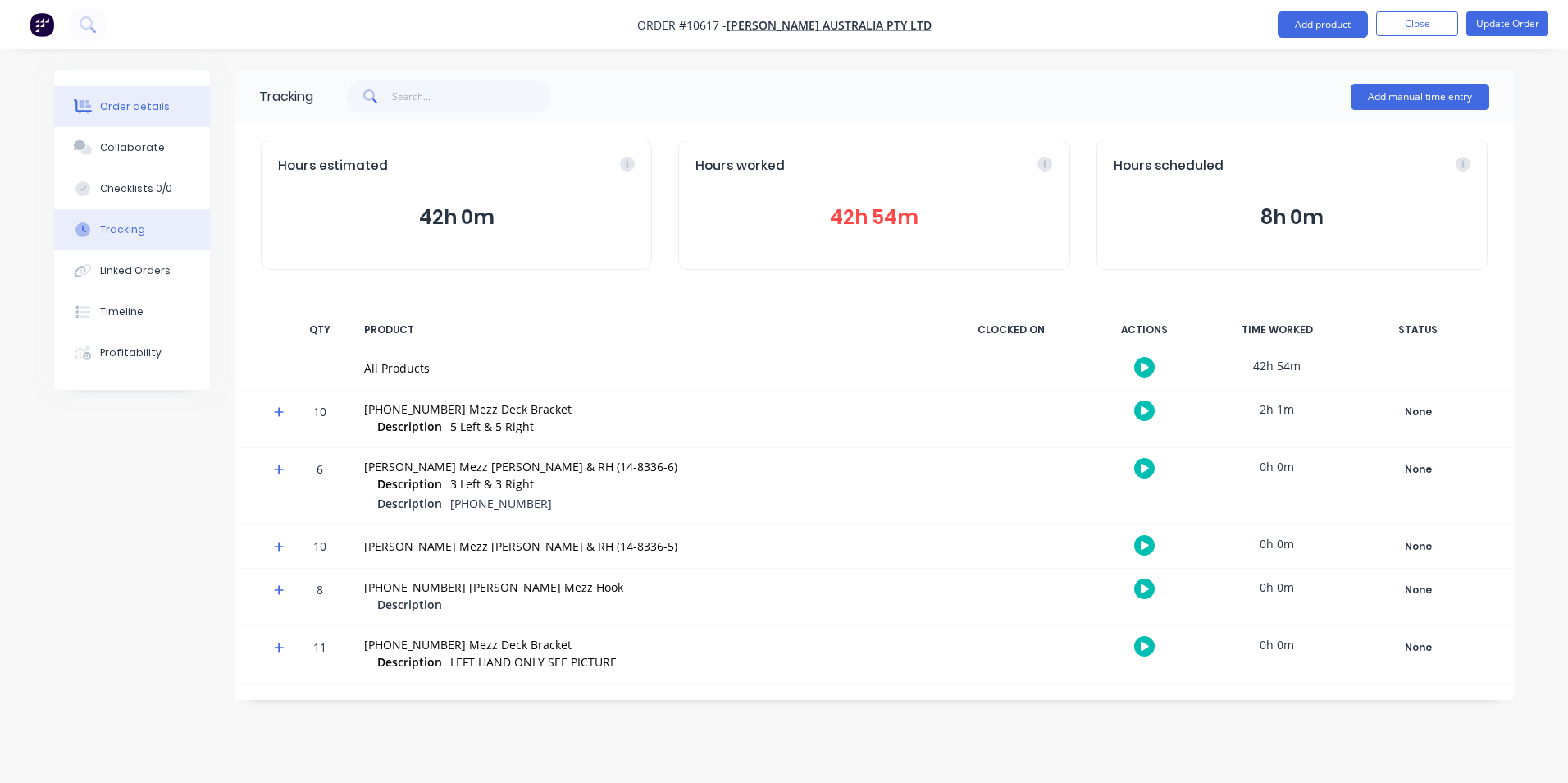
click at [144, 98] on button "Order details" at bounding box center [132, 106] width 155 height 41
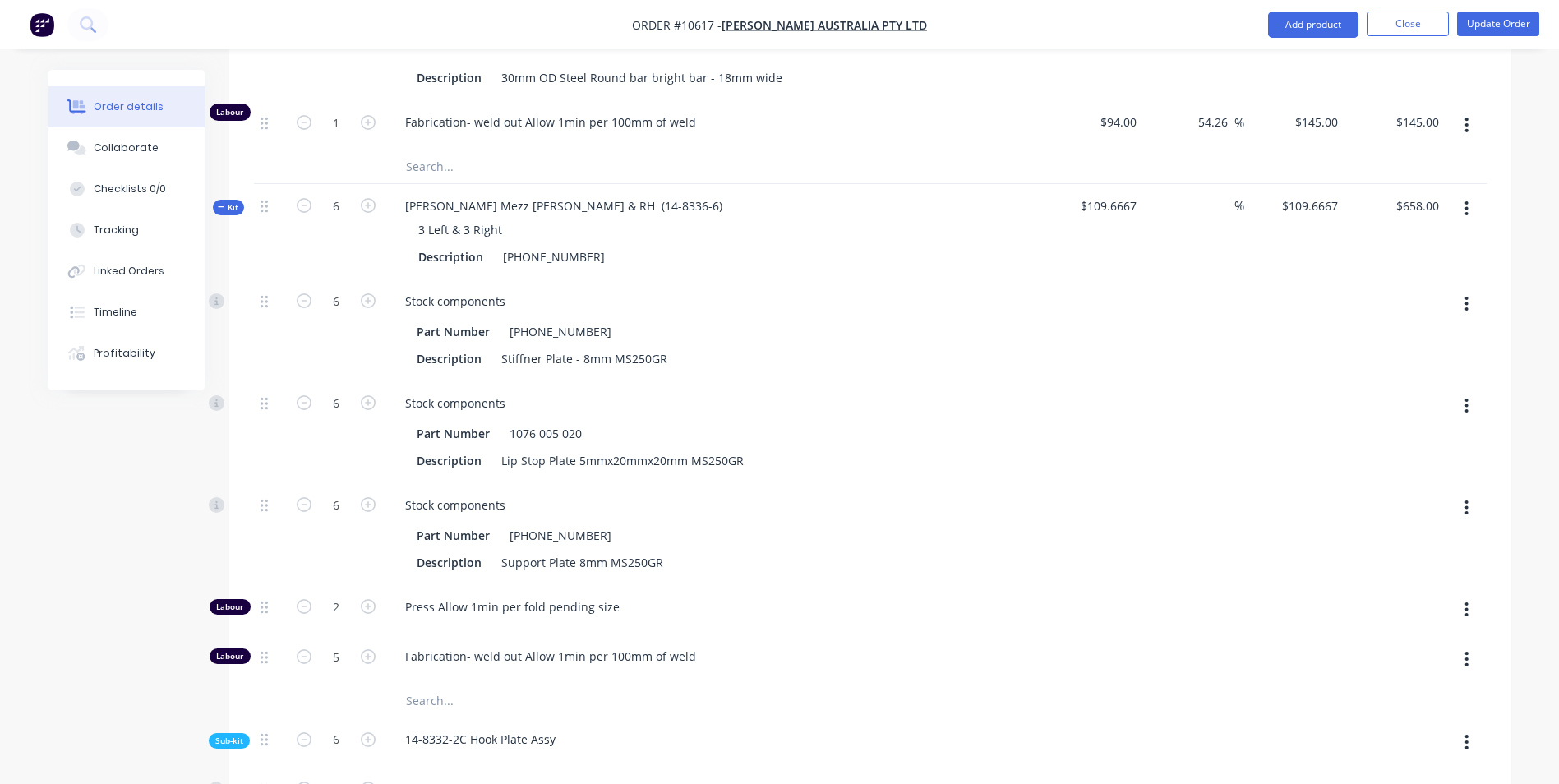
scroll to position [2711, 0]
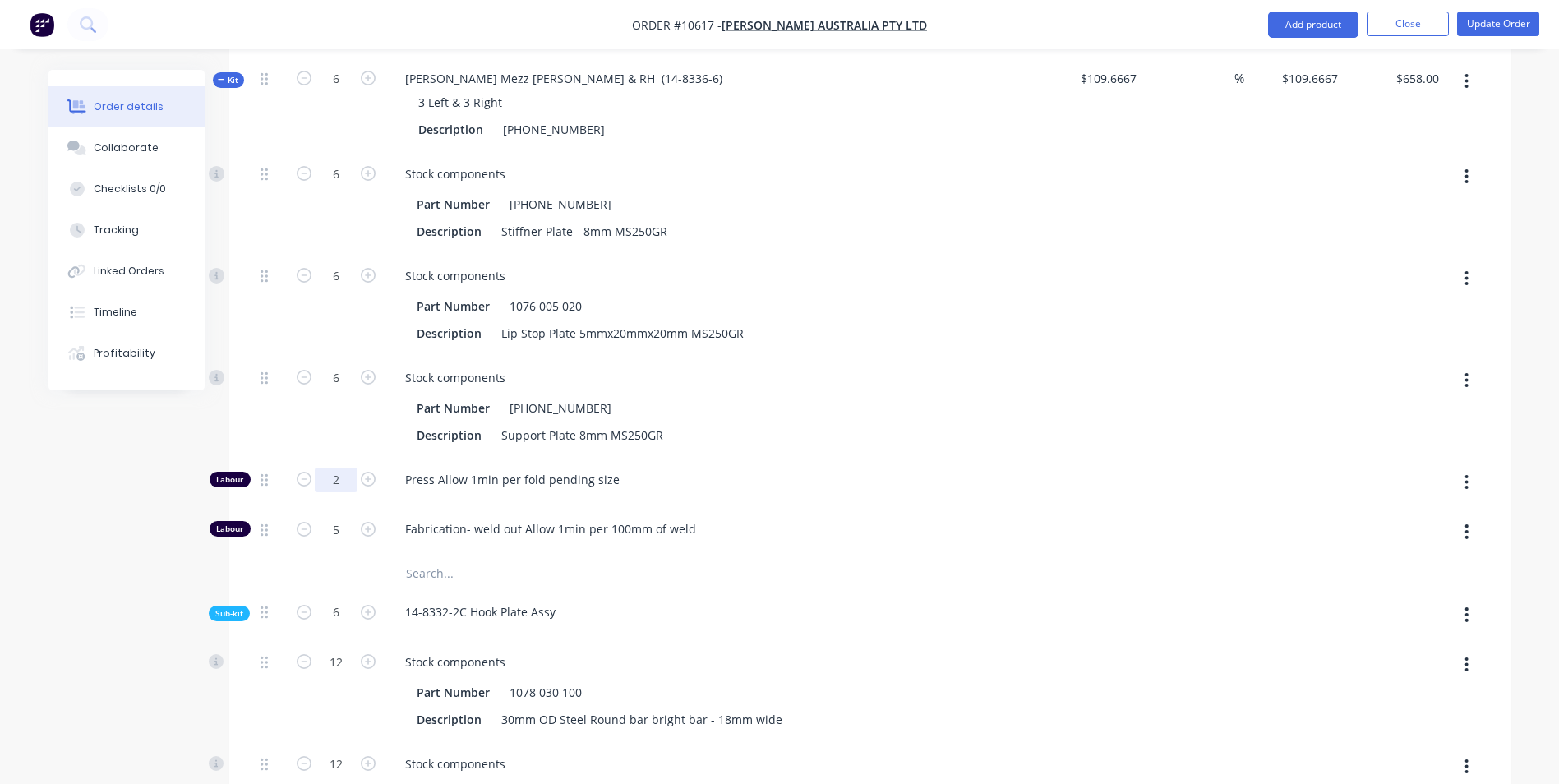
drag, startPoint x: 165, startPoint y: 559, endPoint x: 205, endPoint y: 538, distance: 45.2
click at [165, 559] on div "Created by Sarah Created 30/06/25 Required 30/06/25 Assigned to Add team member…" at bounding box center [780, 403] width 1463 height 6090
click at [160, 655] on div "Created by Sarah Created 30/06/25 Required 30/06/25 Assigned to Add team member…" at bounding box center [780, 403] width 1463 height 6090
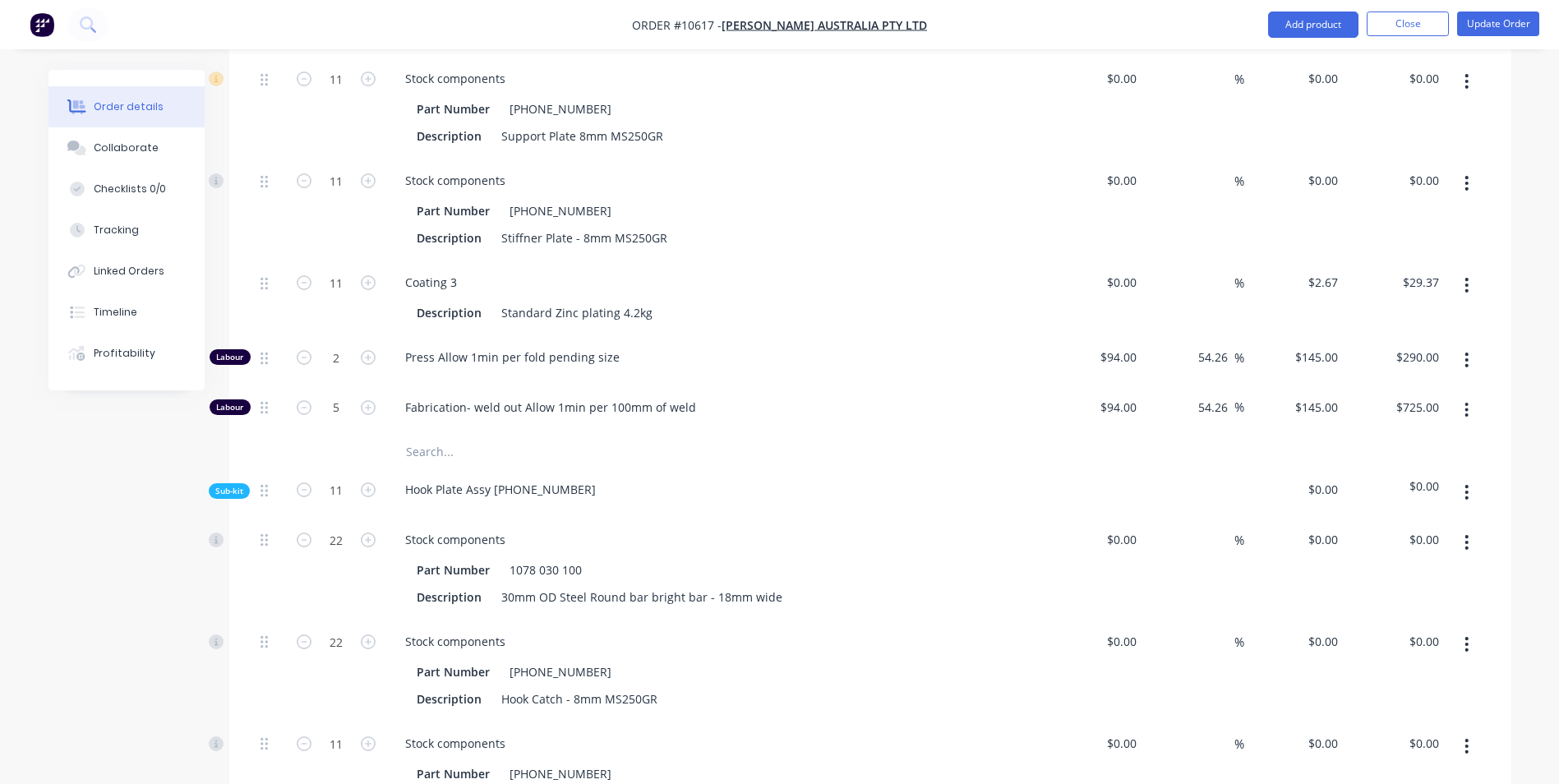
scroll to position [4846, 0]
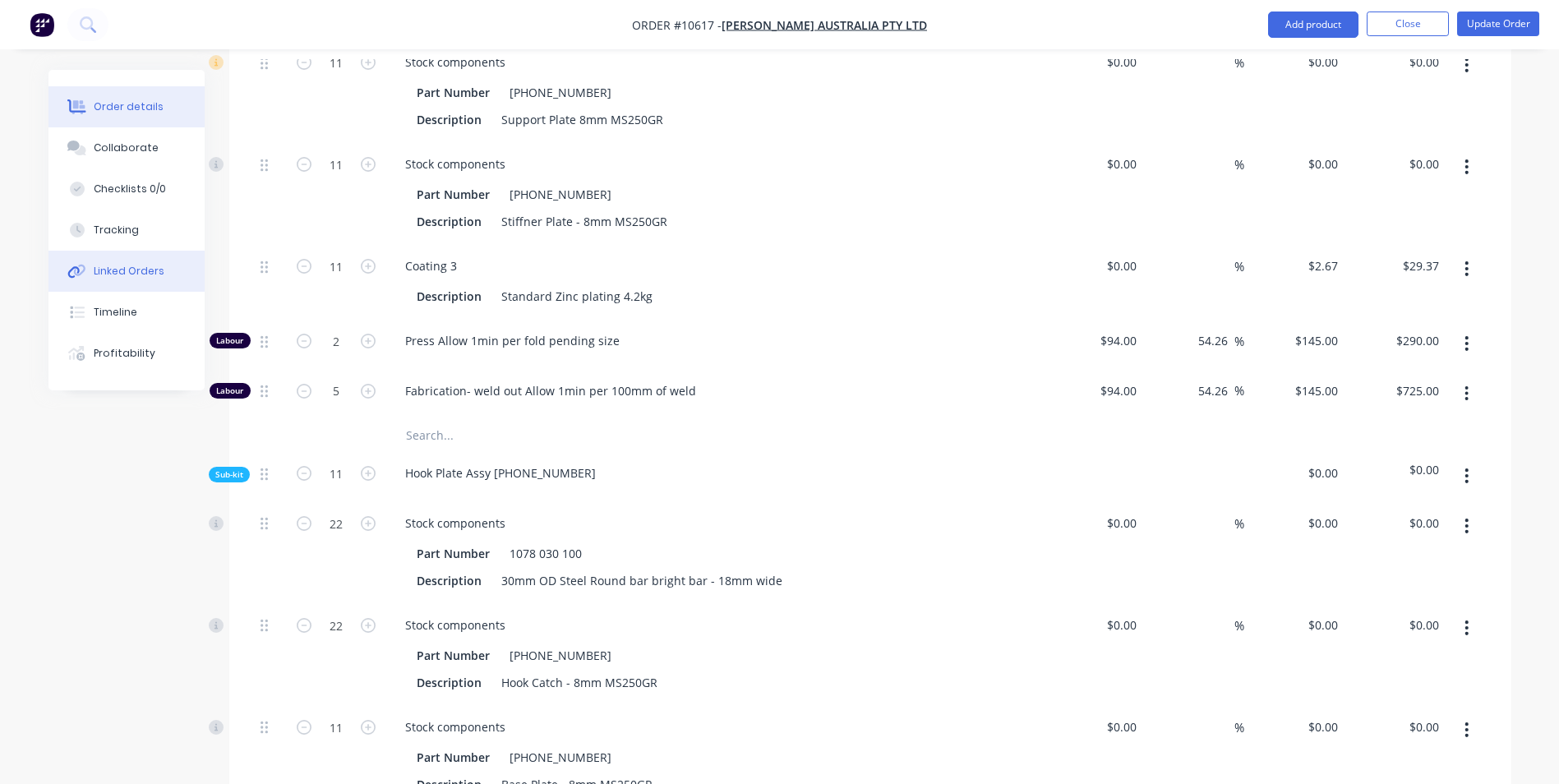
click at [120, 259] on button "Linked Orders" at bounding box center [126, 270] width 156 height 41
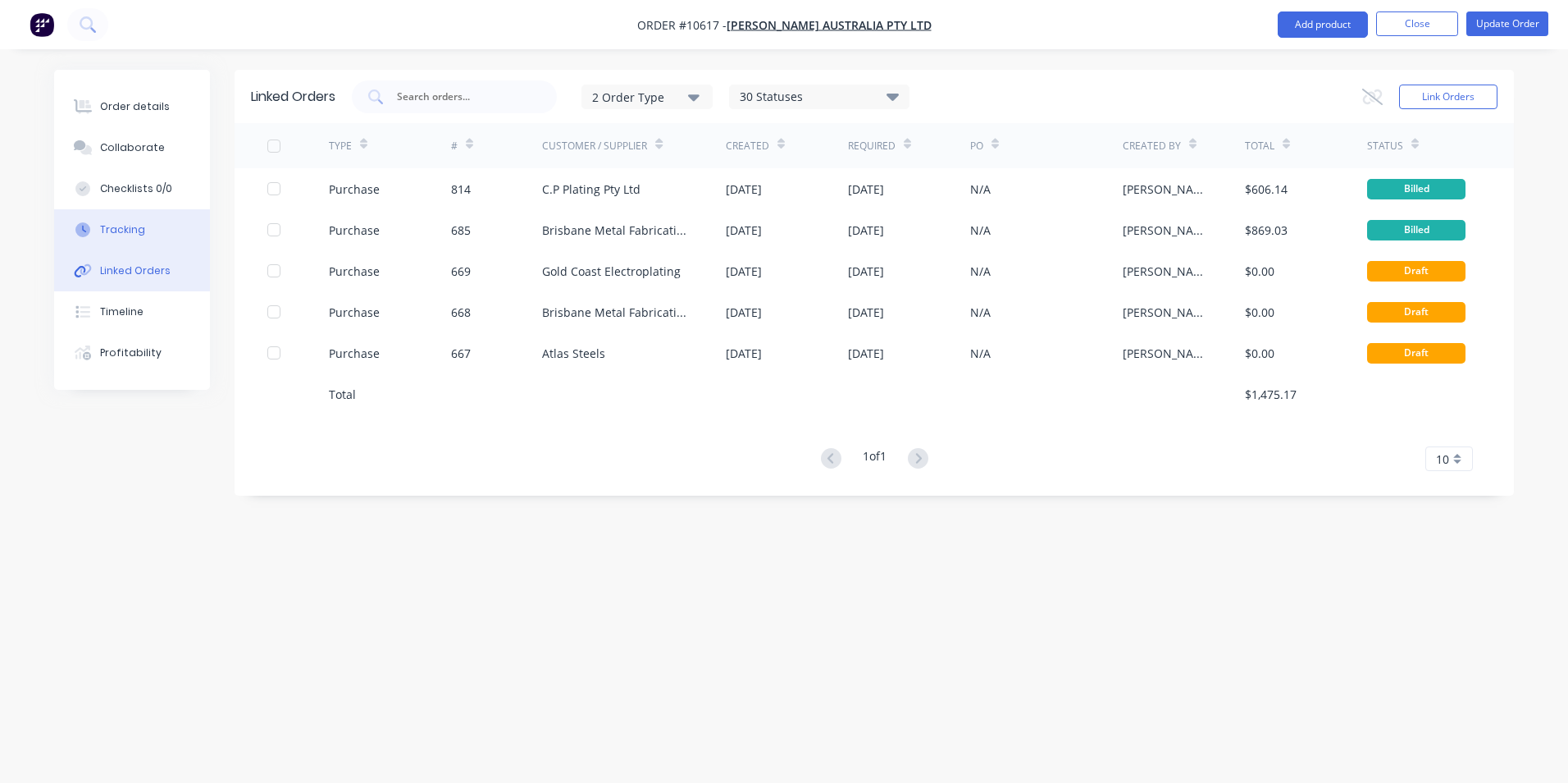
click at [118, 222] on div "Tracking" at bounding box center [122, 229] width 45 height 14
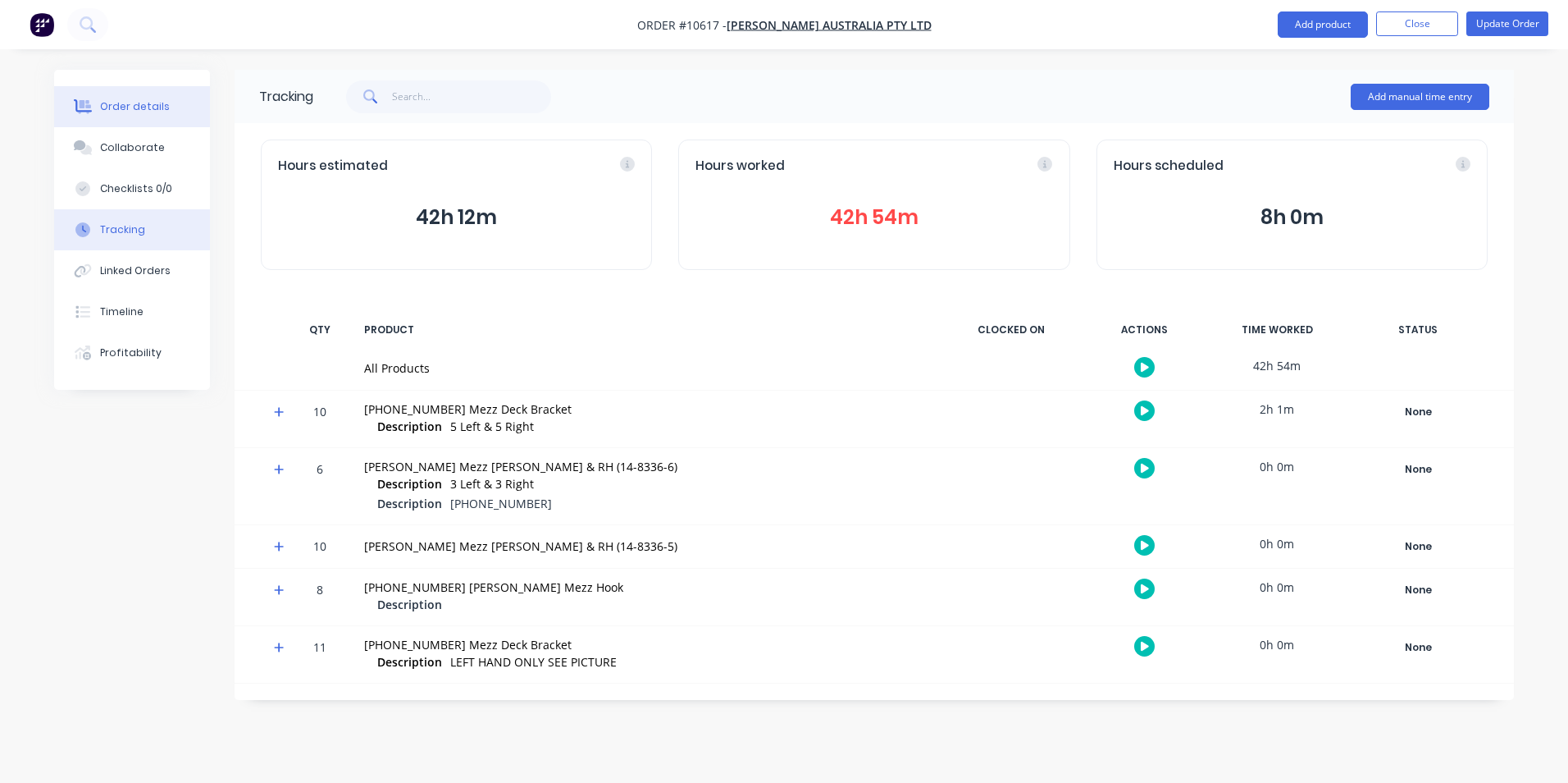
click at [134, 115] on button "Order details" at bounding box center [132, 106] width 155 height 41
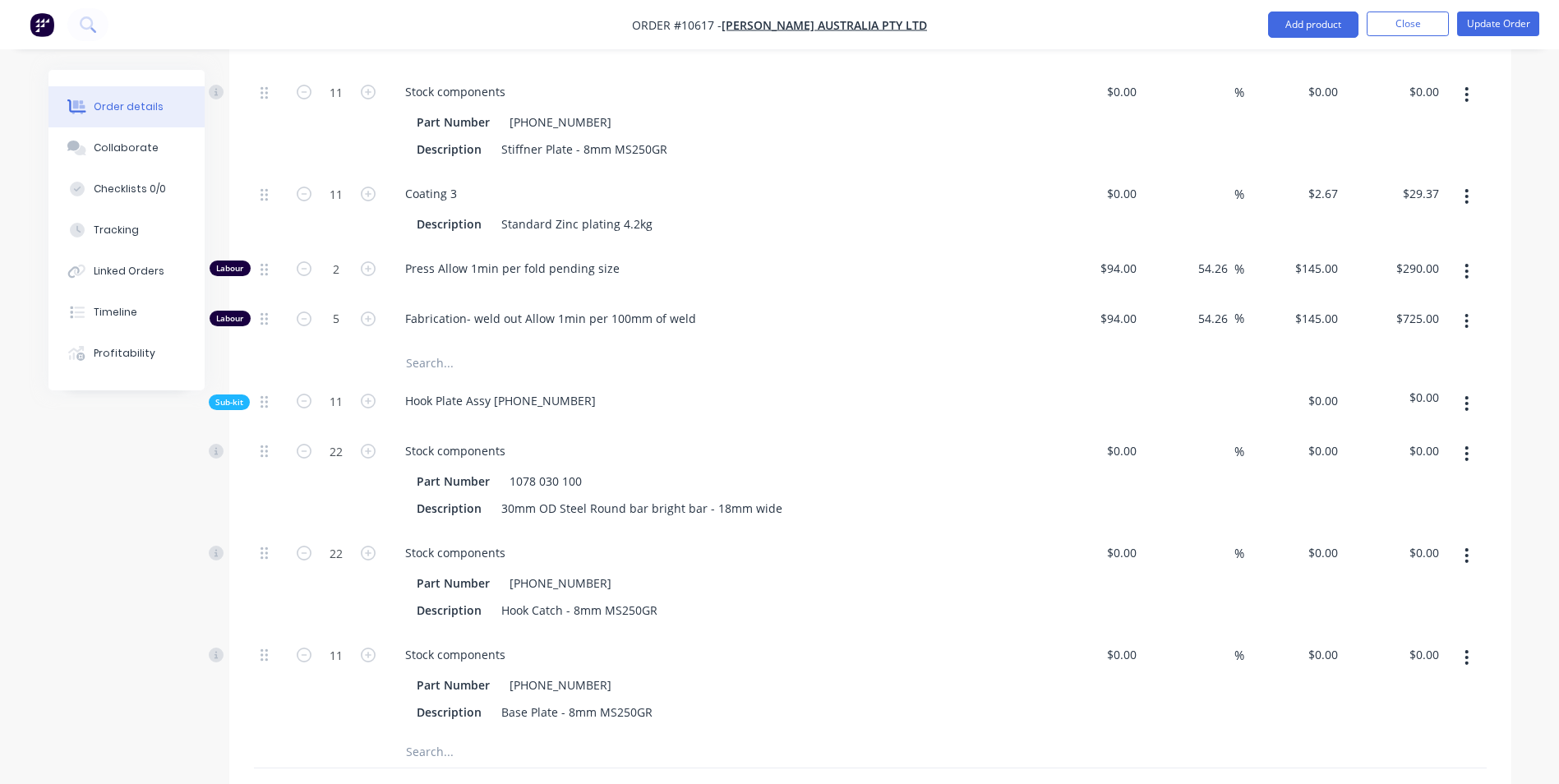
scroll to position [4837, 0]
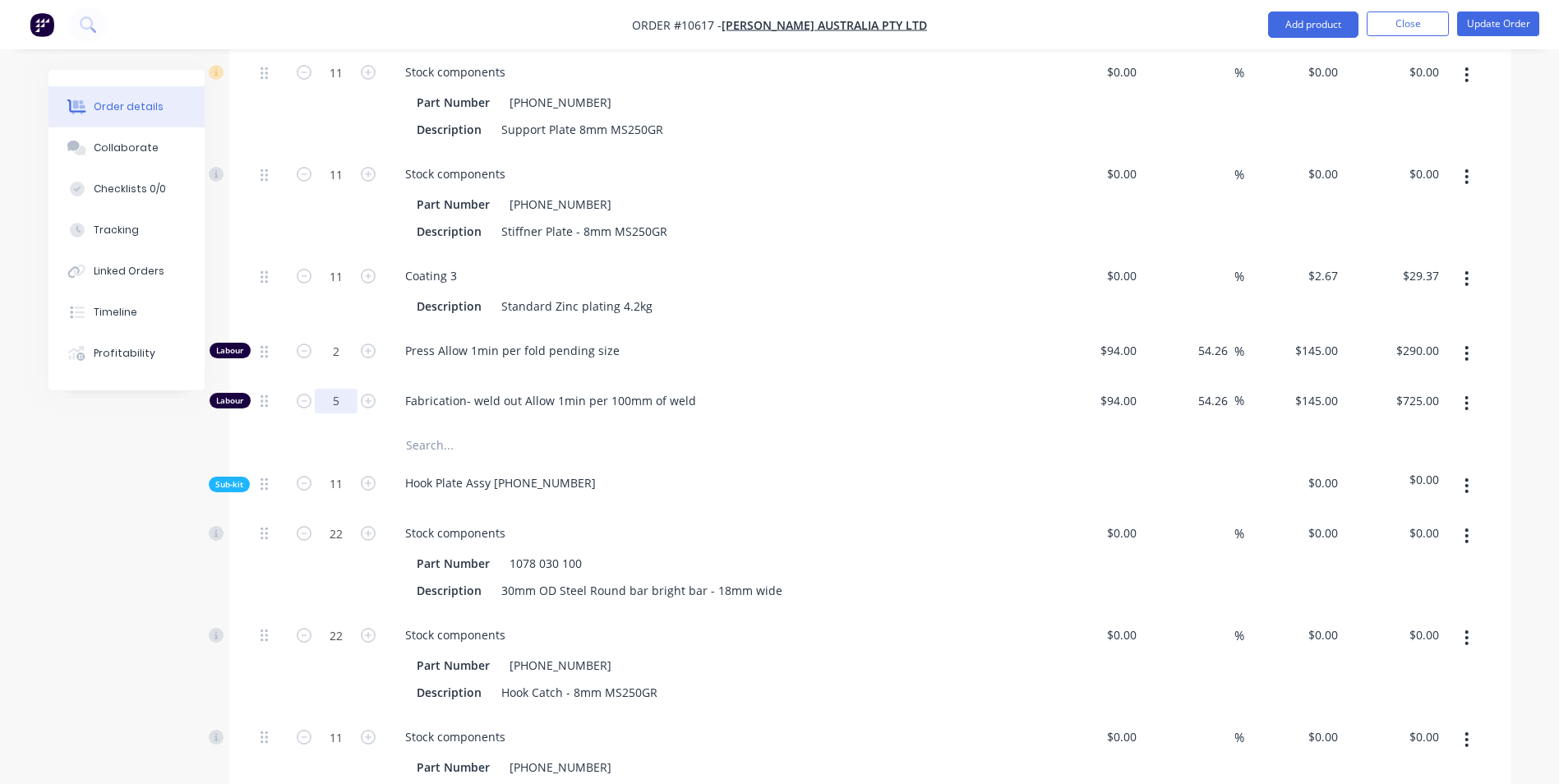
click at [120, 232] on div "Tracking" at bounding box center [116, 229] width 45 height 14
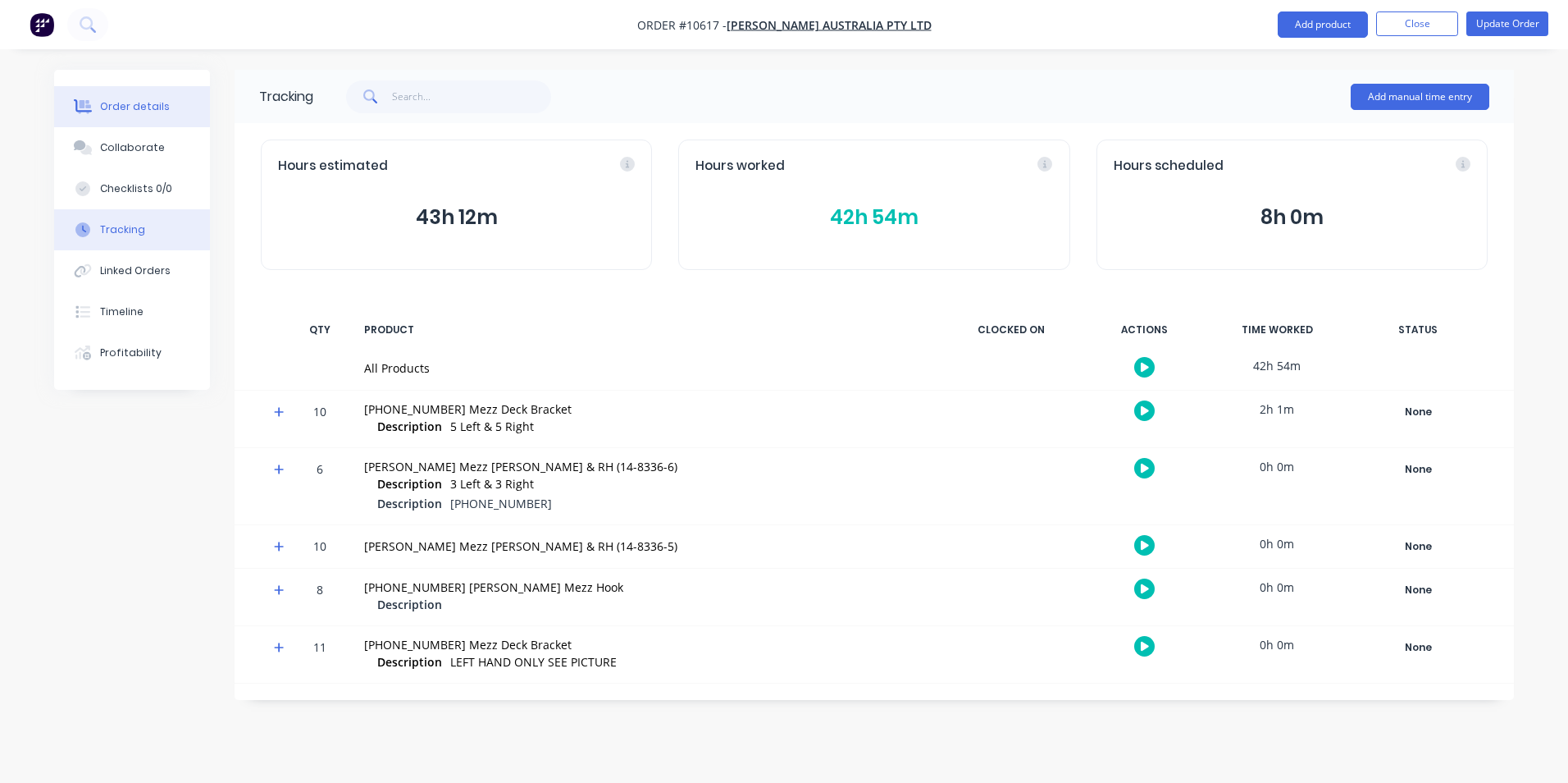
click at [144, 104] on div "Order details" at bounding box center [134, 106] width 70 height 14
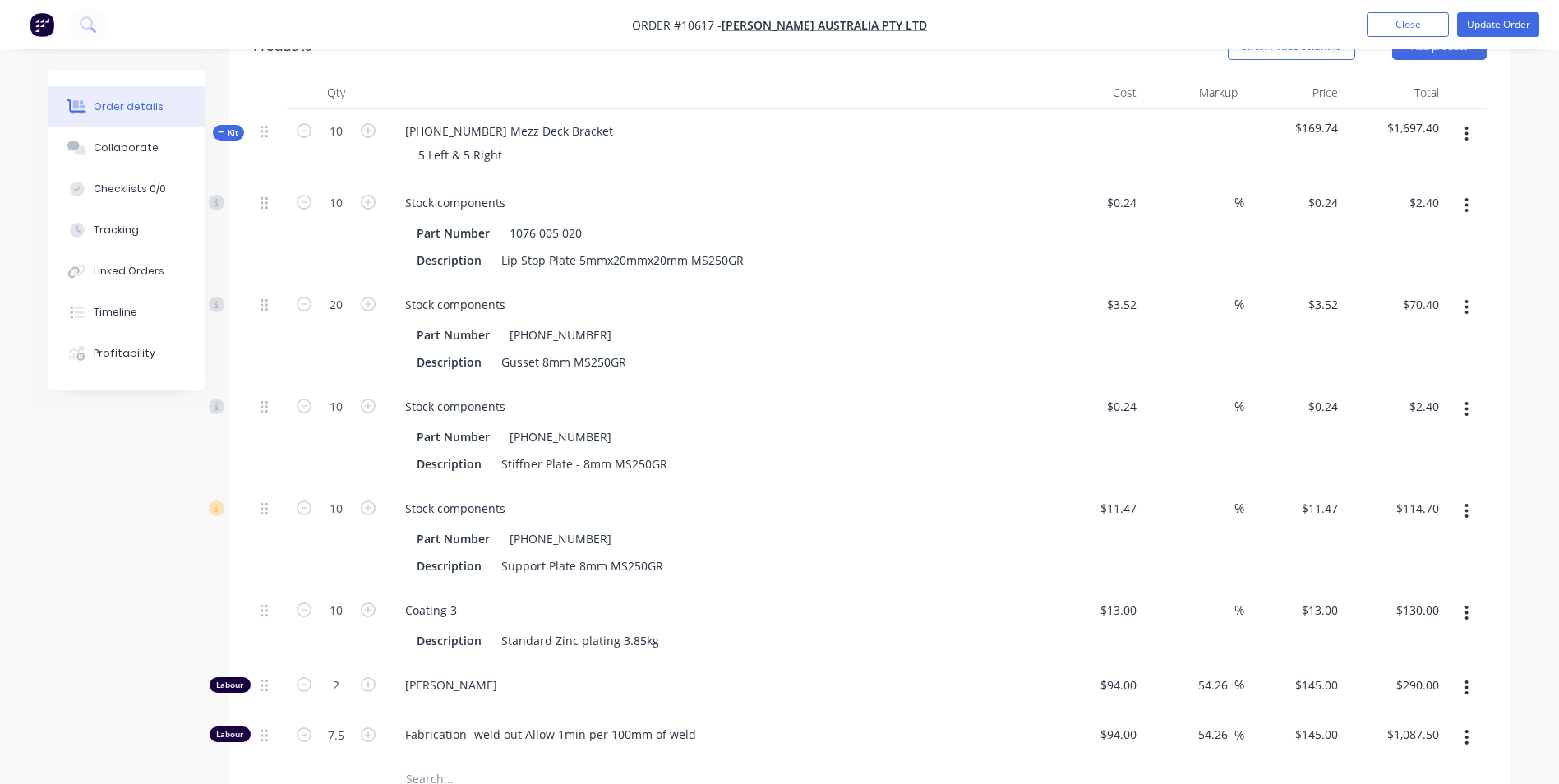
scroll to position [493, 0]
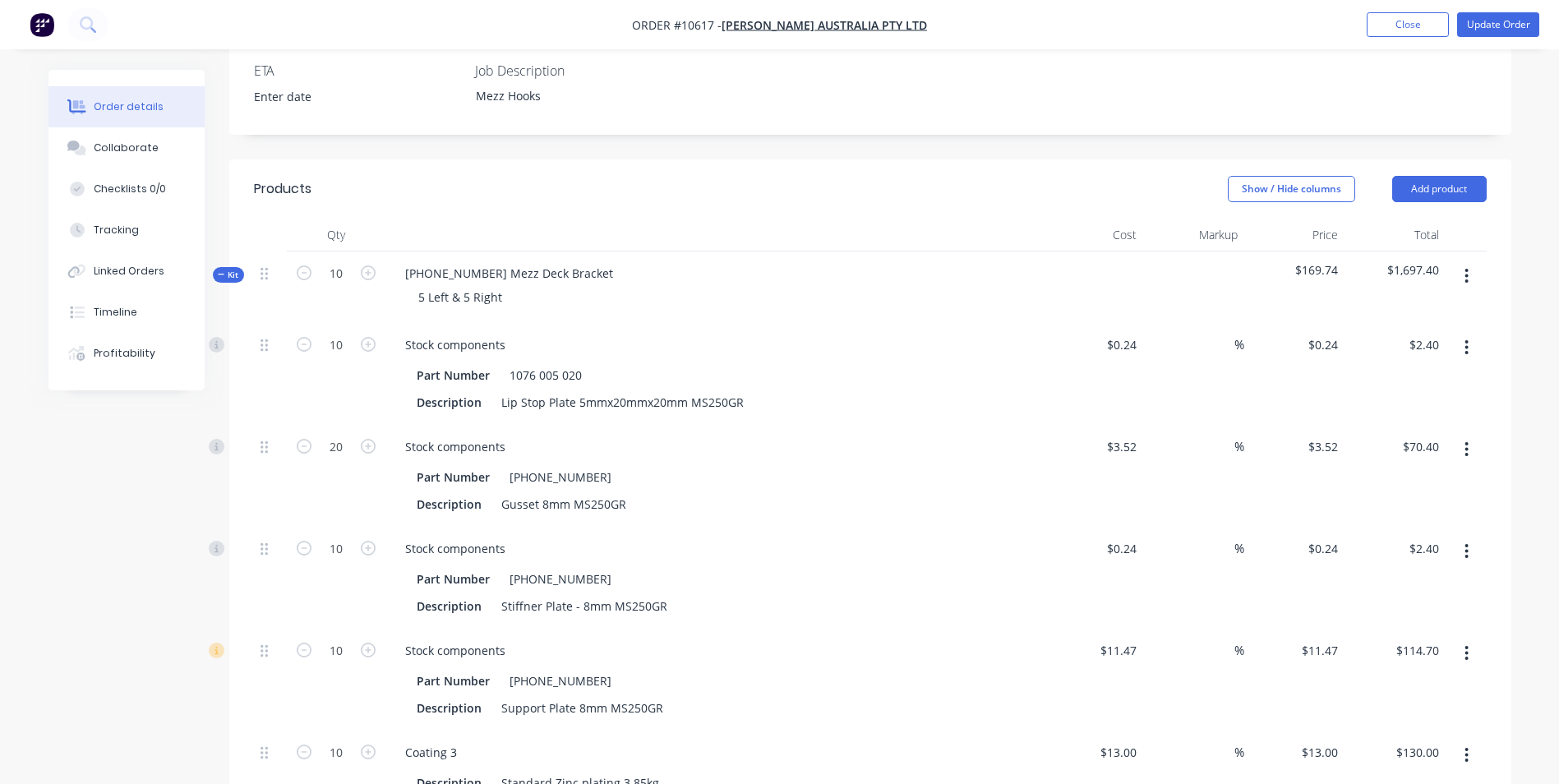
click at [1185, 323] on div "%" at bounding box center [1194, 373] width 101 height 102
click at [1224, 332] on input at bounding box center [1225, 344] width 19 height 24
click at [1217, 425] on div "%" at bounding box center [1194, 476] width 101 height 102
click at [1217, 434] on input at bounding box center [1225, 446] width 19 height 24
click at [1226, 537] on input at bounding box center [1225, 548] width 19 height 24
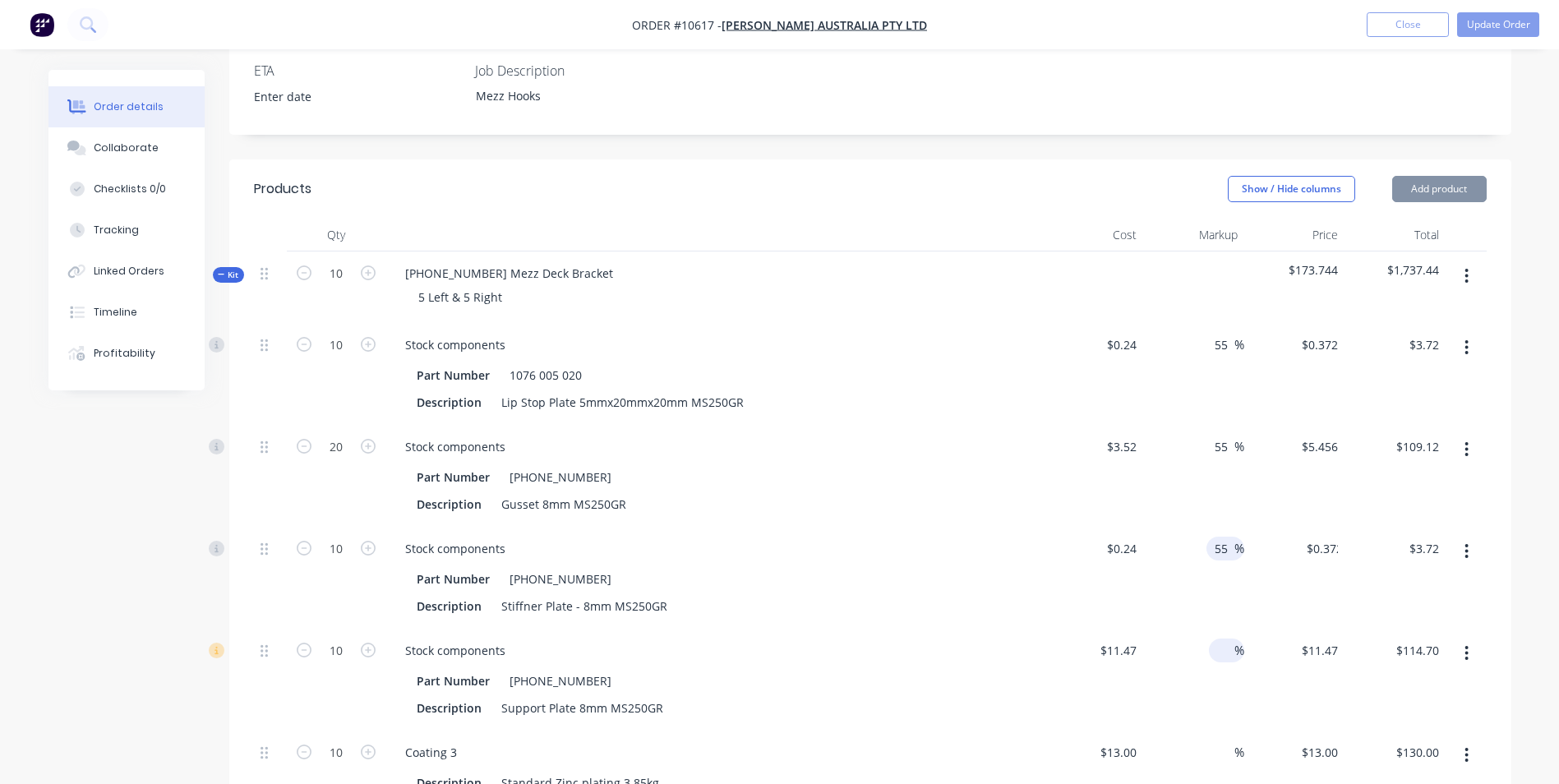
click at [1221, 638] on input at bounding box center [1225, 649] width 19 height 24
click at [1220, 740] on input at bounding box center [1225, 752] width 19 height 24
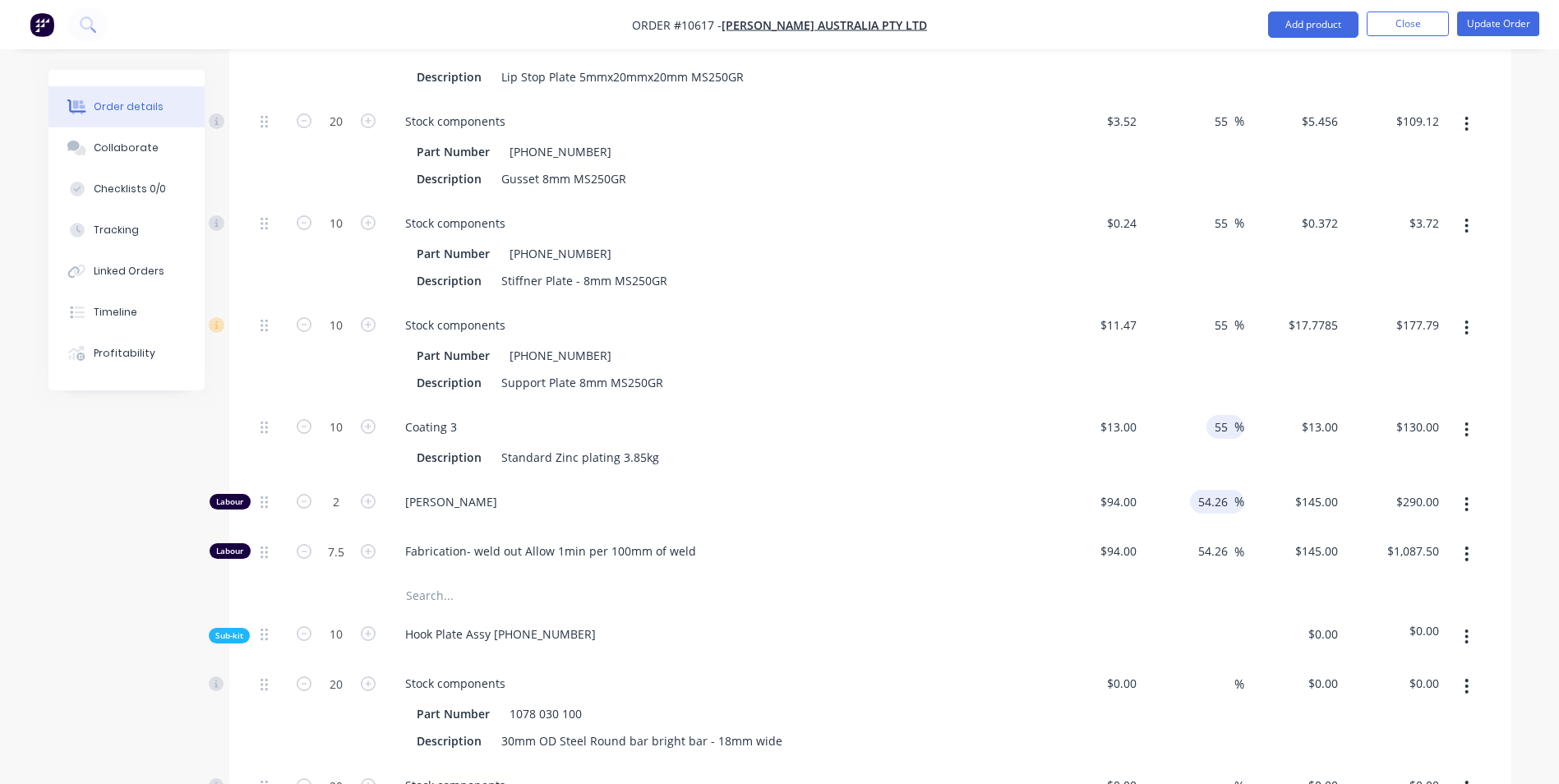
scroll to position [821, 0]
click at [1219, 667] on input at bounding box center [1225, 679] width 19 height 24
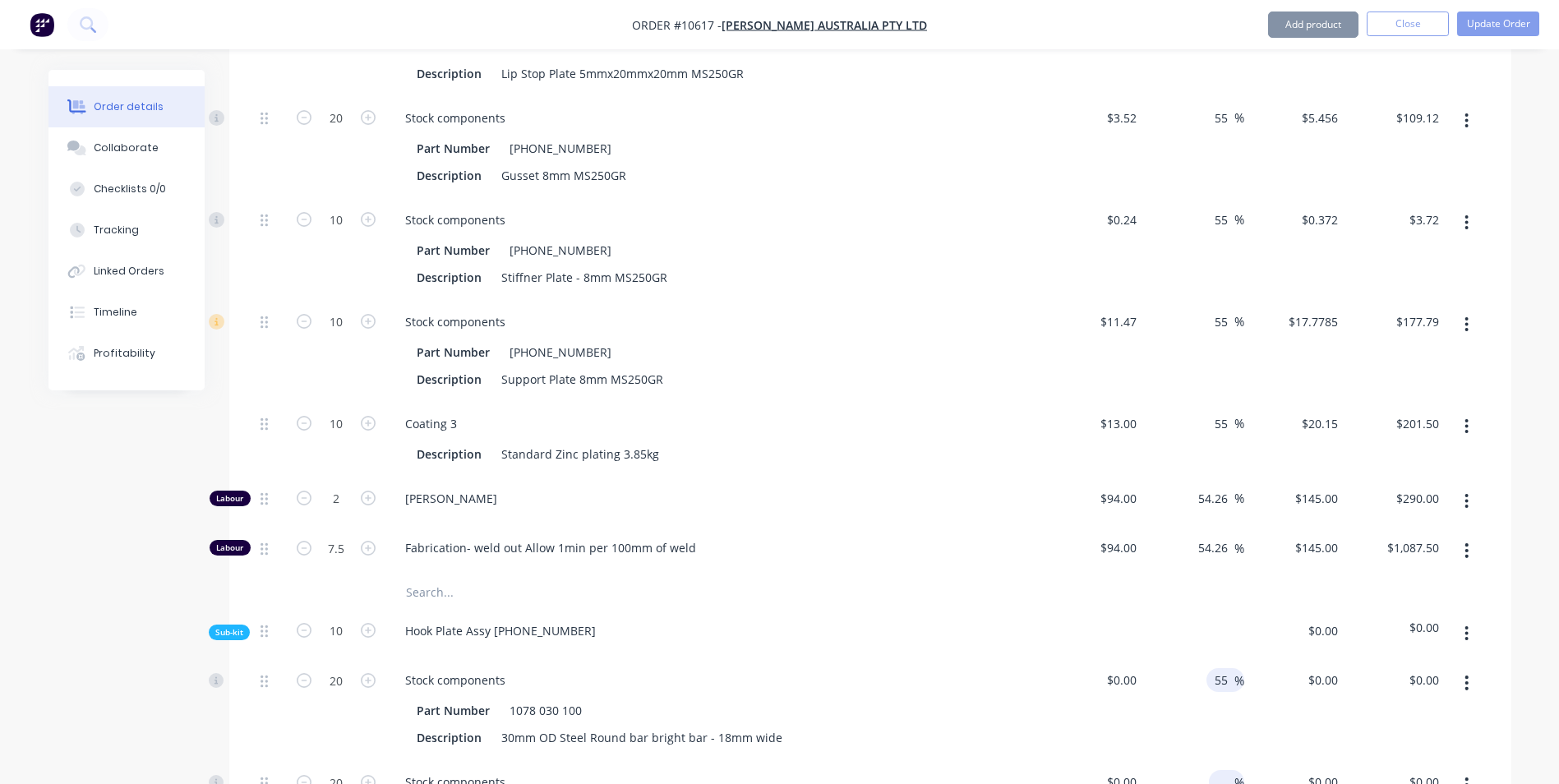
click at [1208, 770] on div "%" at bounding box center [1226, 781] width 35 height 24
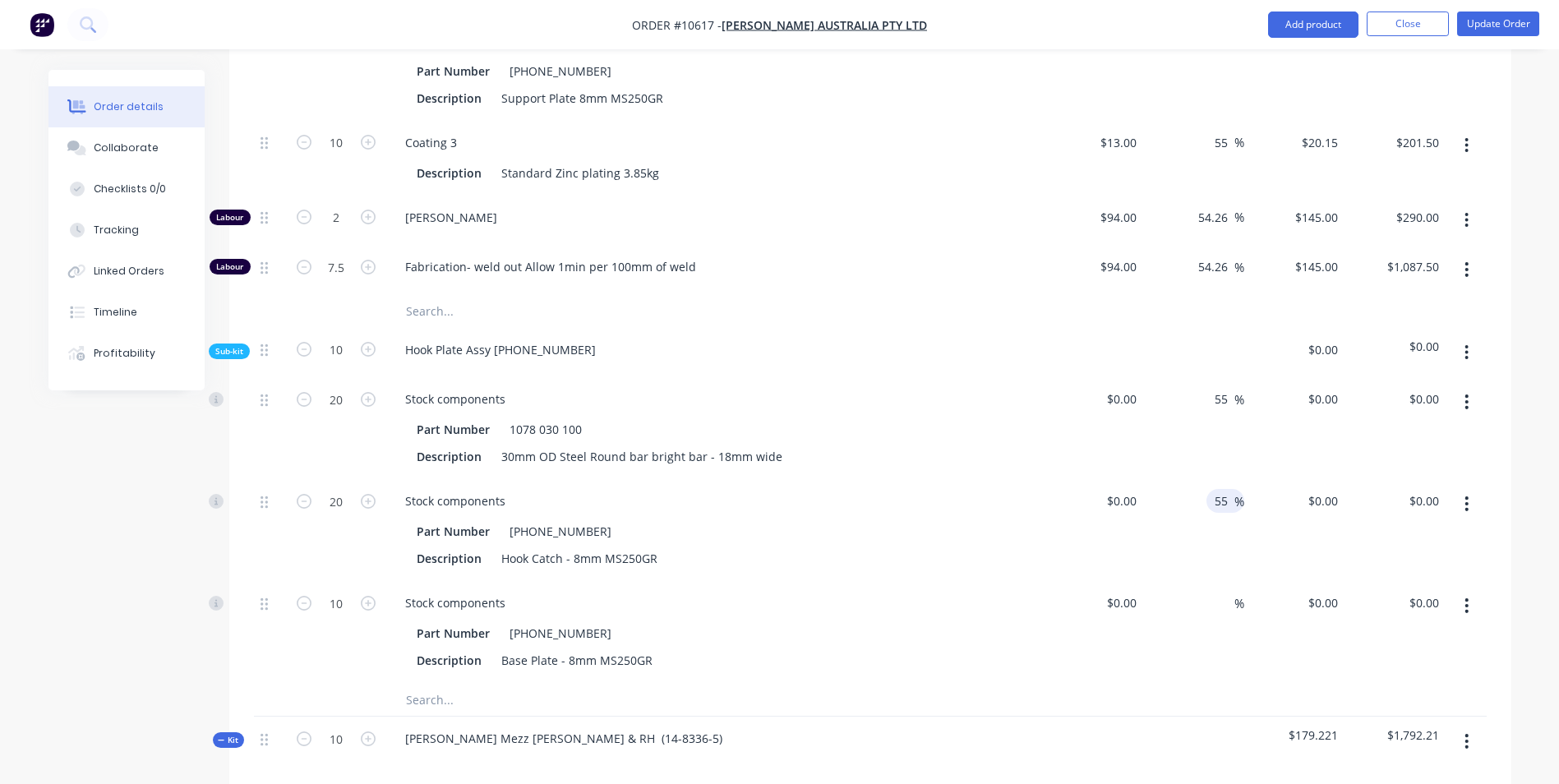
scroll to position [1150, 0]
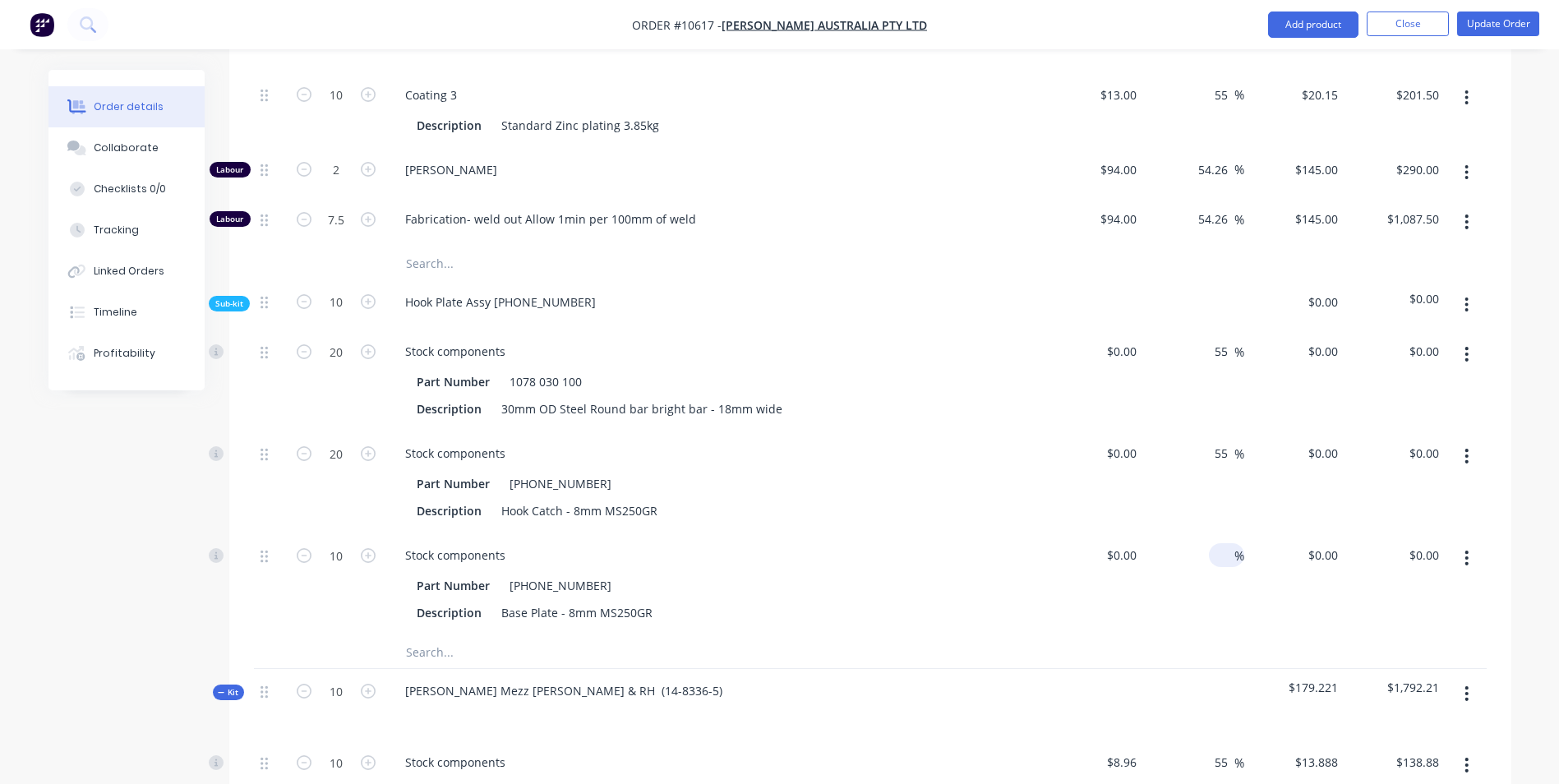
click at [1231, 543] on input at bounding box center [1225, 555] width 19 height 24
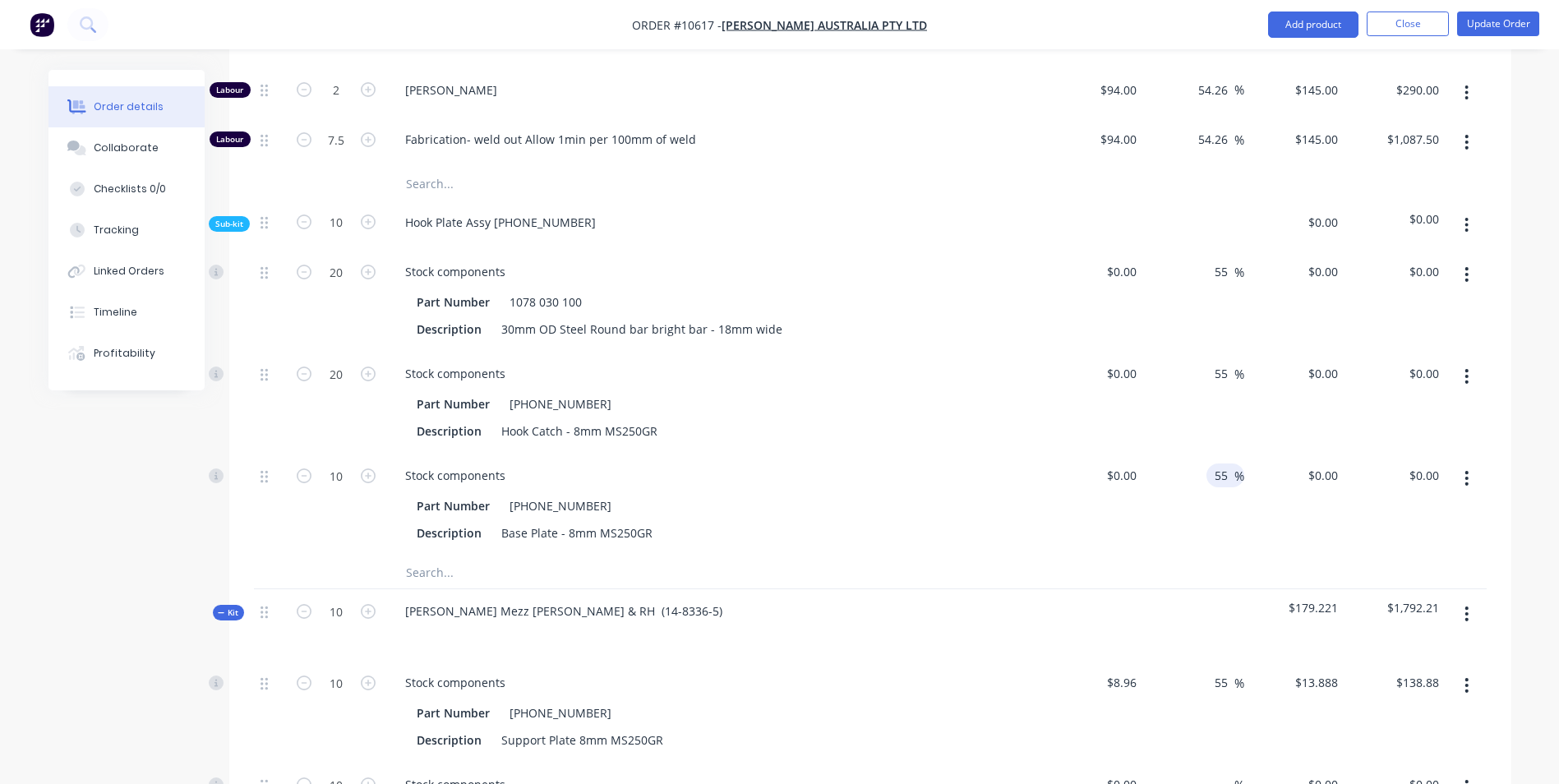
scroll to position [1478, 0]
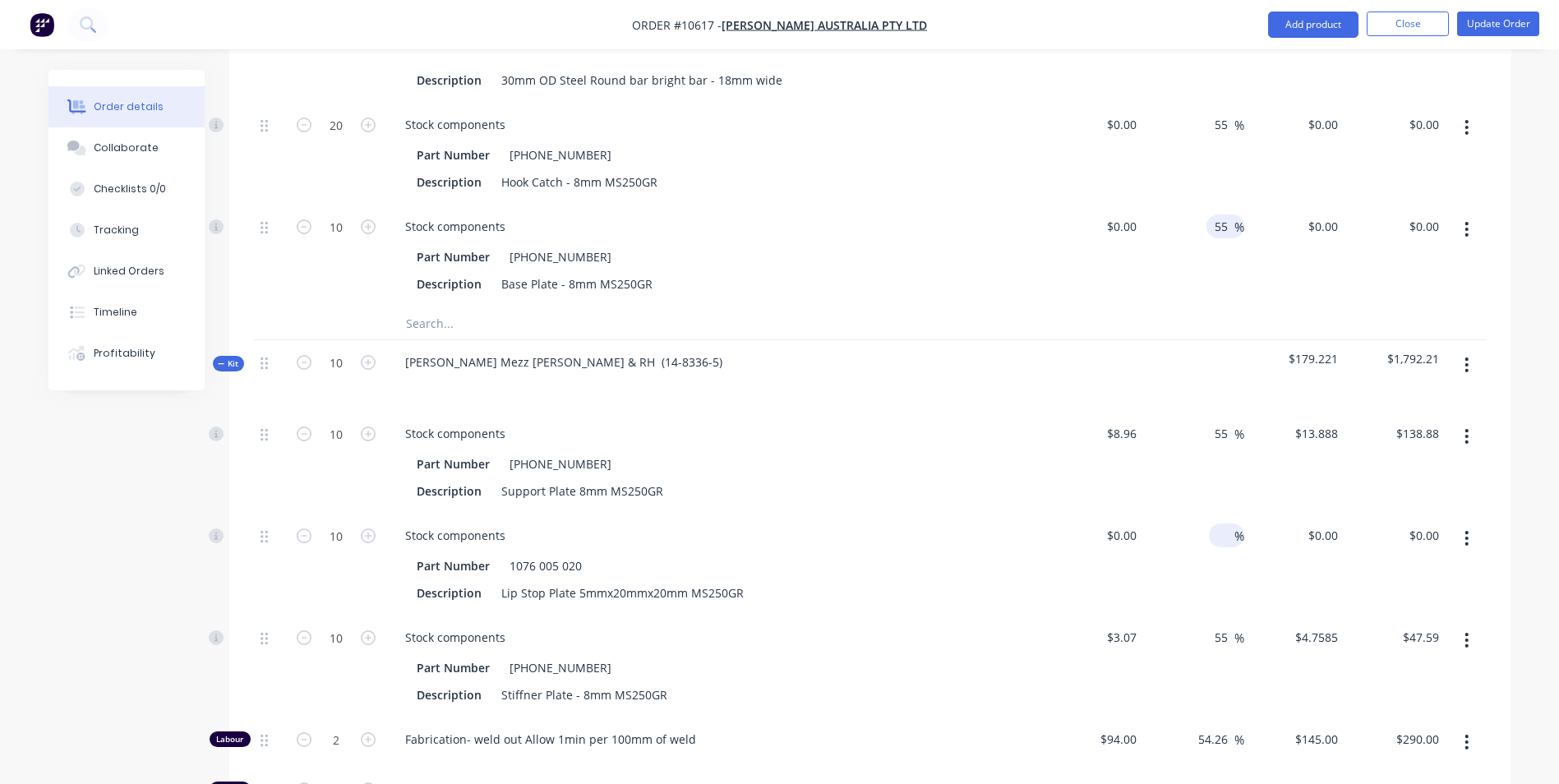
click at [1226, 523] on input at bounding box center [1225, 535] width 19 height 24
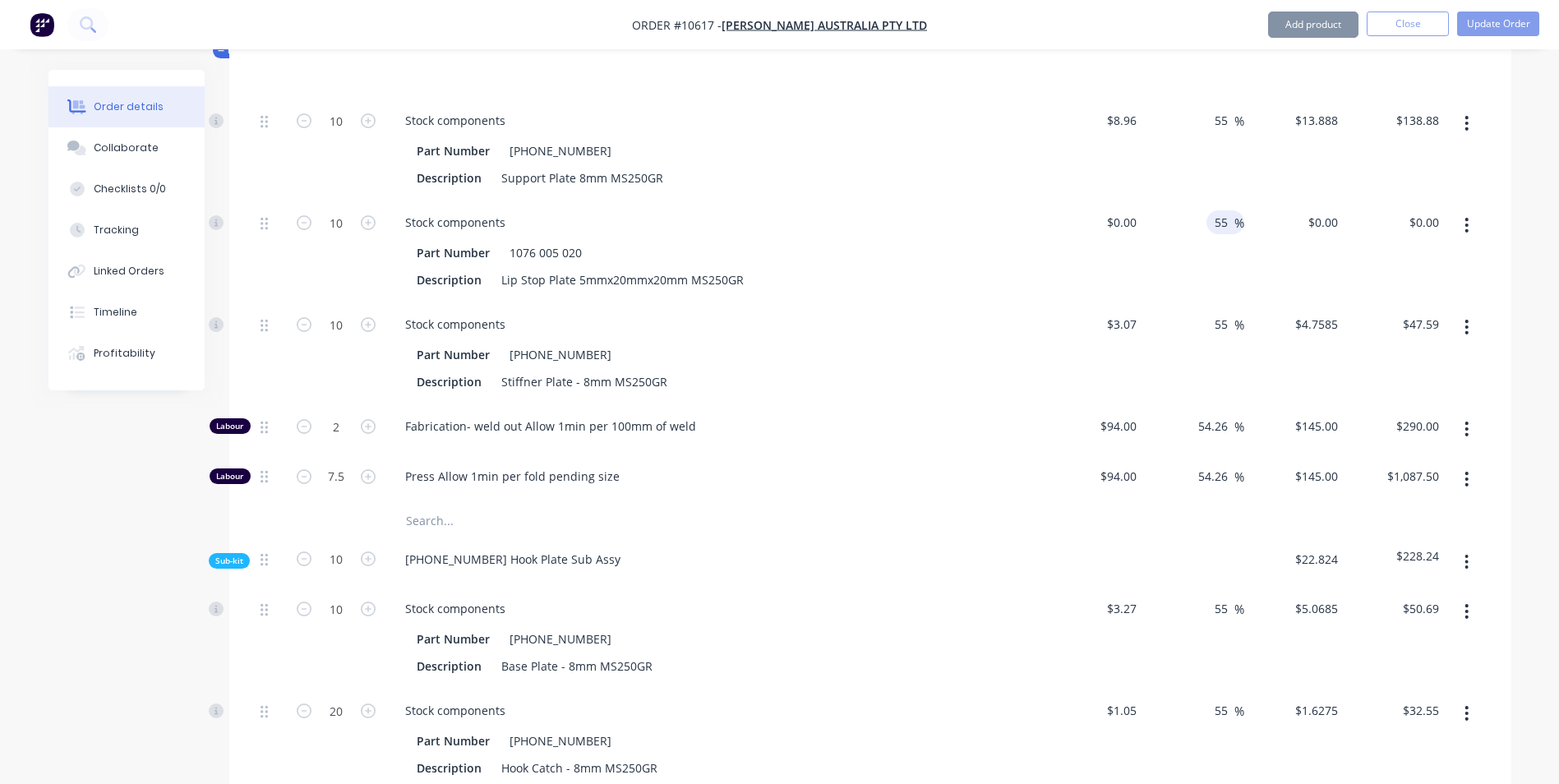
scroll to position [1890, 0]
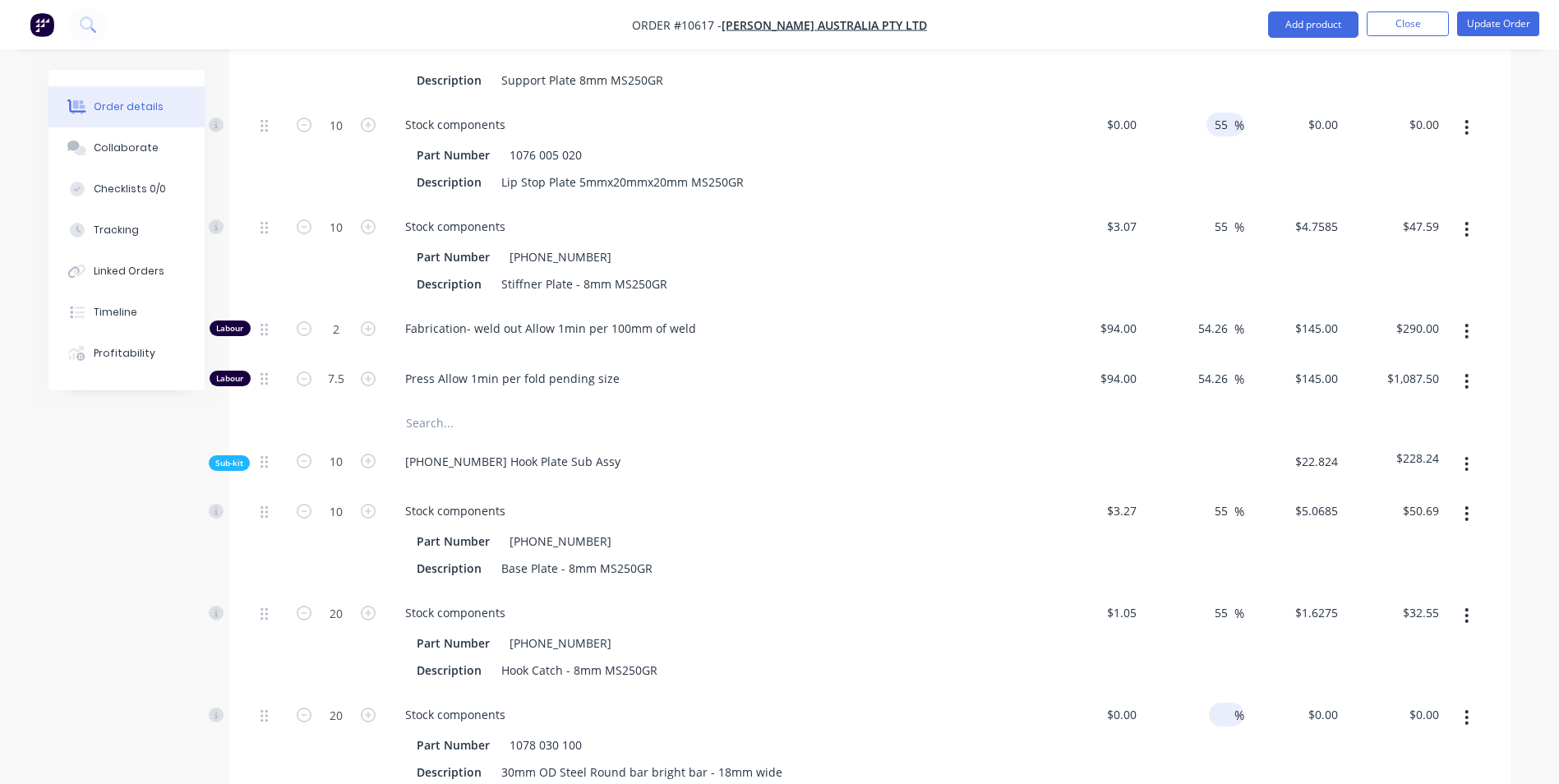
click at [1220, 703] on input at bounding box center [1225, 714] width 19 height 24
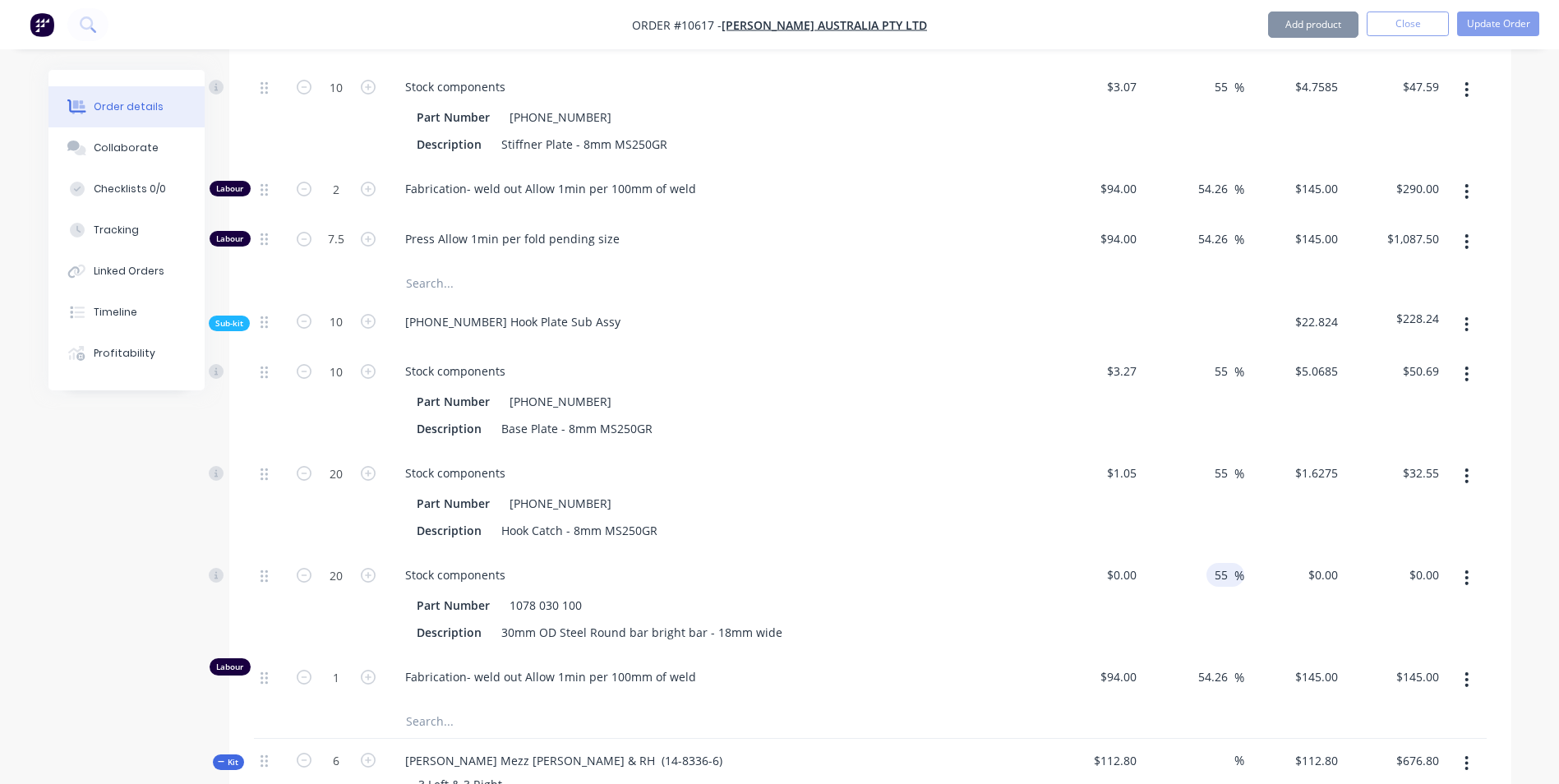
scroll to position [2300, 0]
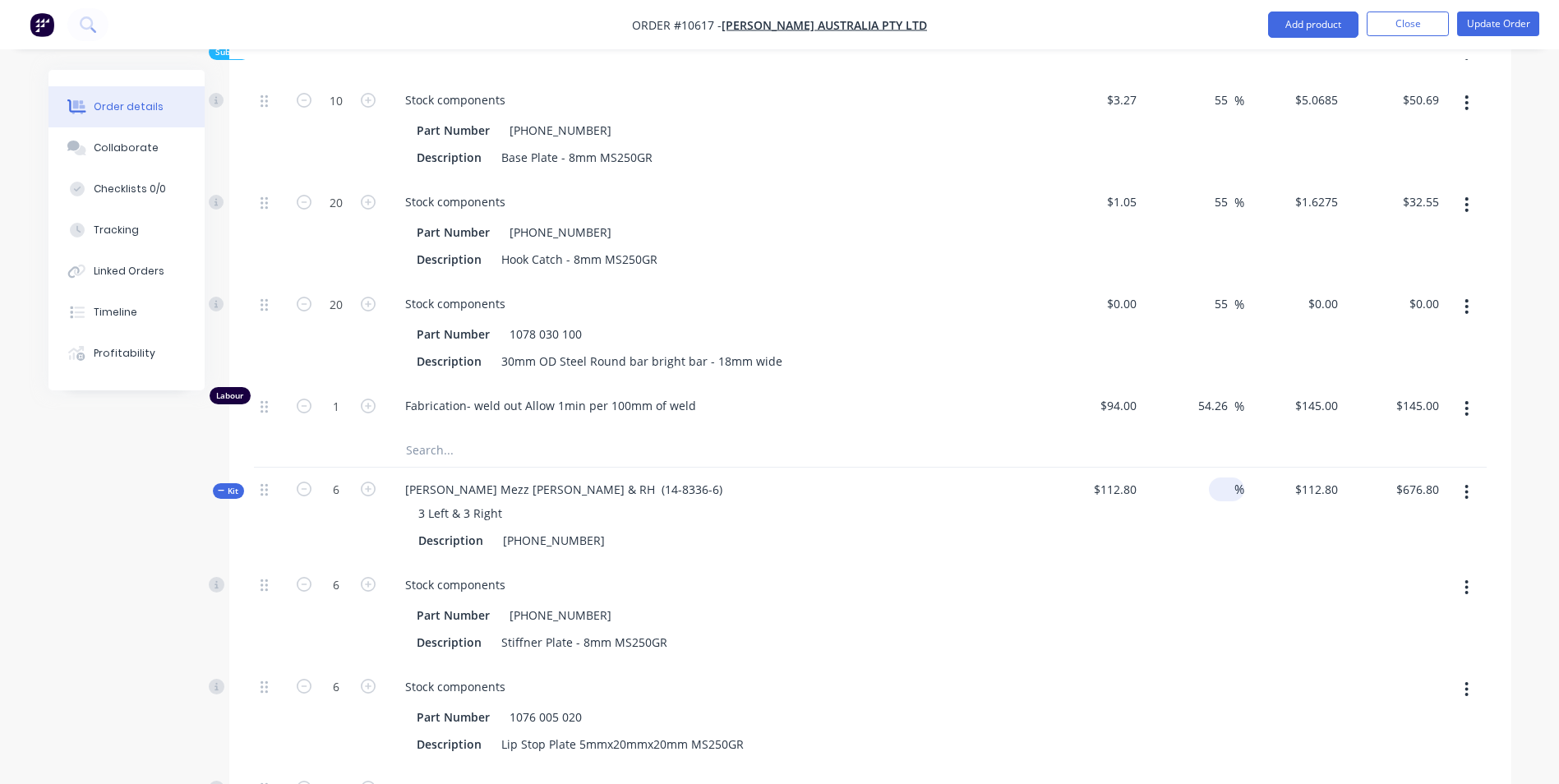
click at [1225, 477] on input at bounding box center [1225, 489] width 19 height 24
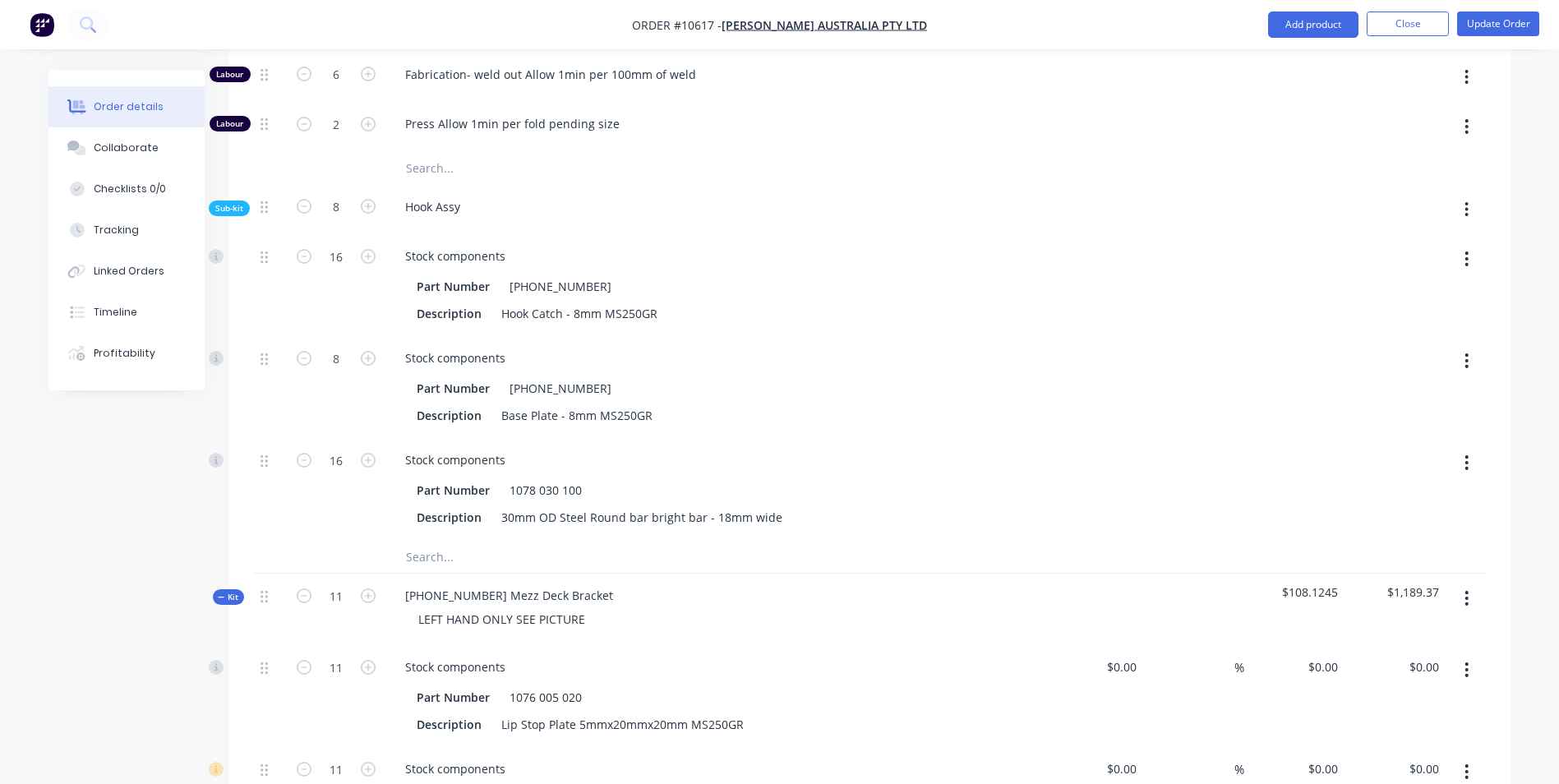
scroll to position [4354, 0]
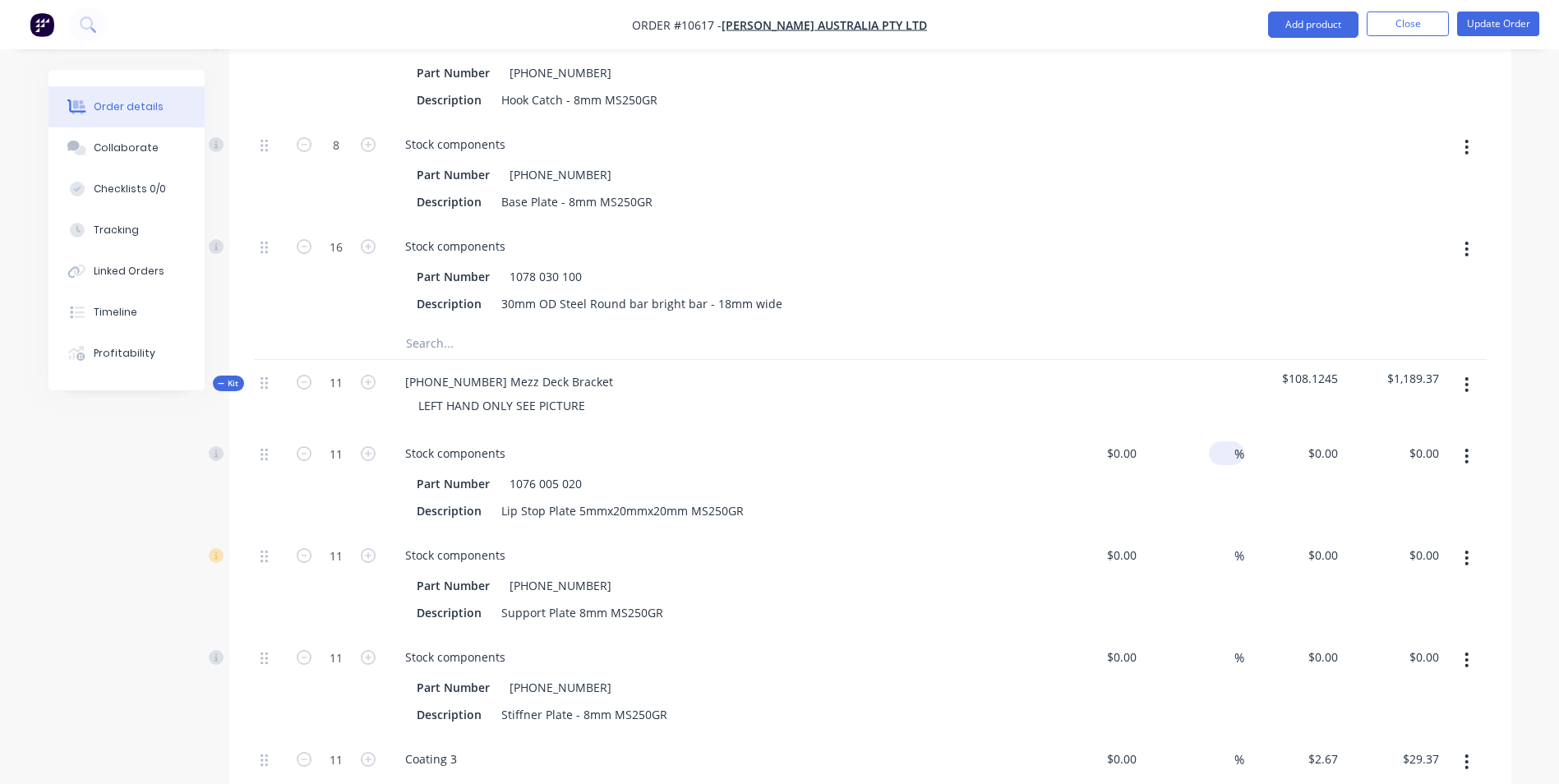
click at [1228, 441] on input at bounding box center [1225, 453] width 19 height 24
click at [1224, 543] on input at bounding box center [1225, 555] width 19 height 24
click at [1227, 645] on input at bounding box center [1225, 656] width 19 height 24
drag, startPoint x: 1221, startPoint y: 703, endPoint x: 1231, endPoint y: 711, distance: 12.8
click at [1221, 747] on input at bounding box center [1225, 758] width 19 height 24
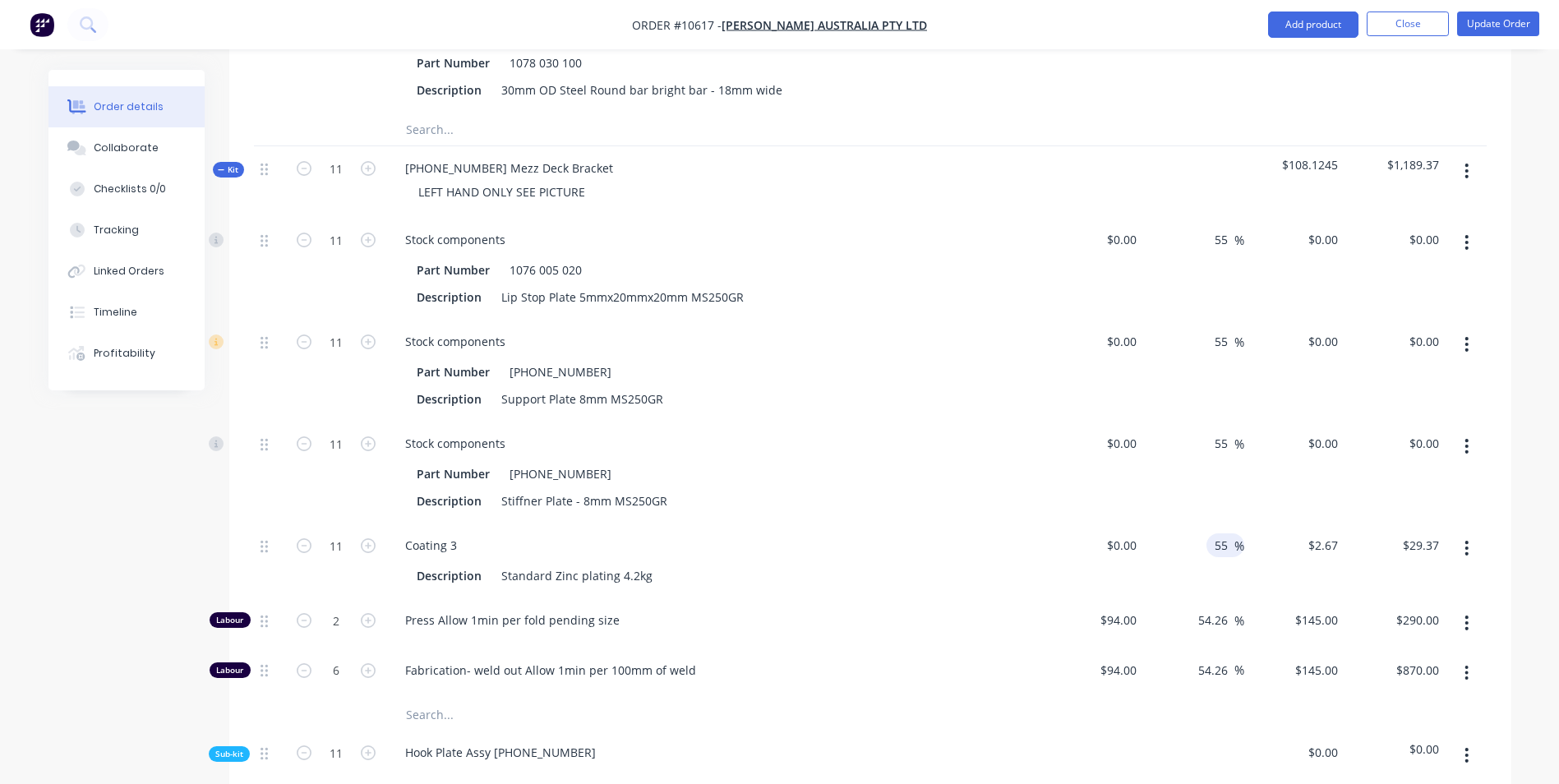
scroll to position [4764, 0]
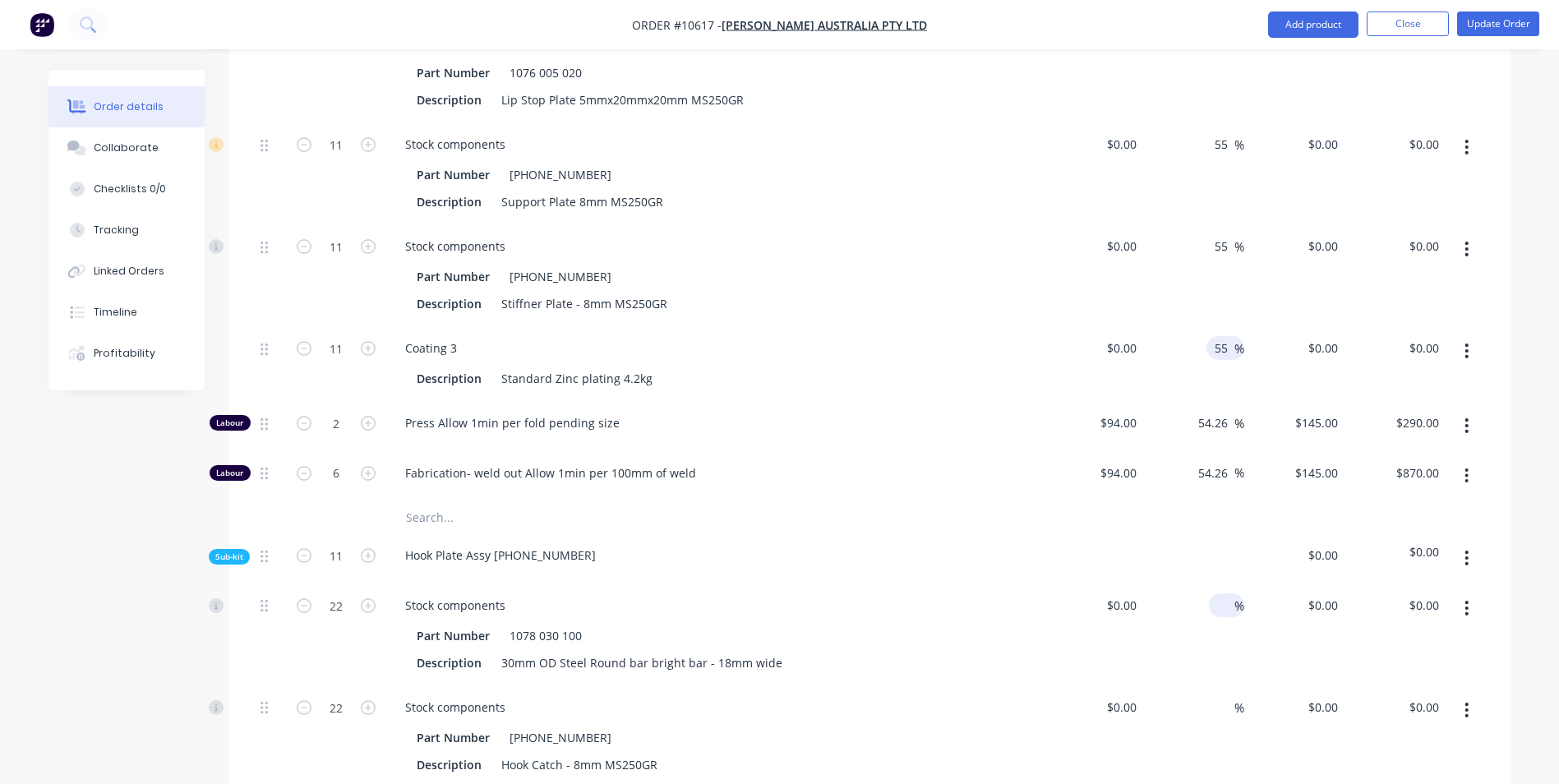
click at [1208, 593] on div "%" at bounding box center [1226, 604] width 35 height 24
click at [1222, 695] on input at bounding box center [1225, 707] width 19 height 24
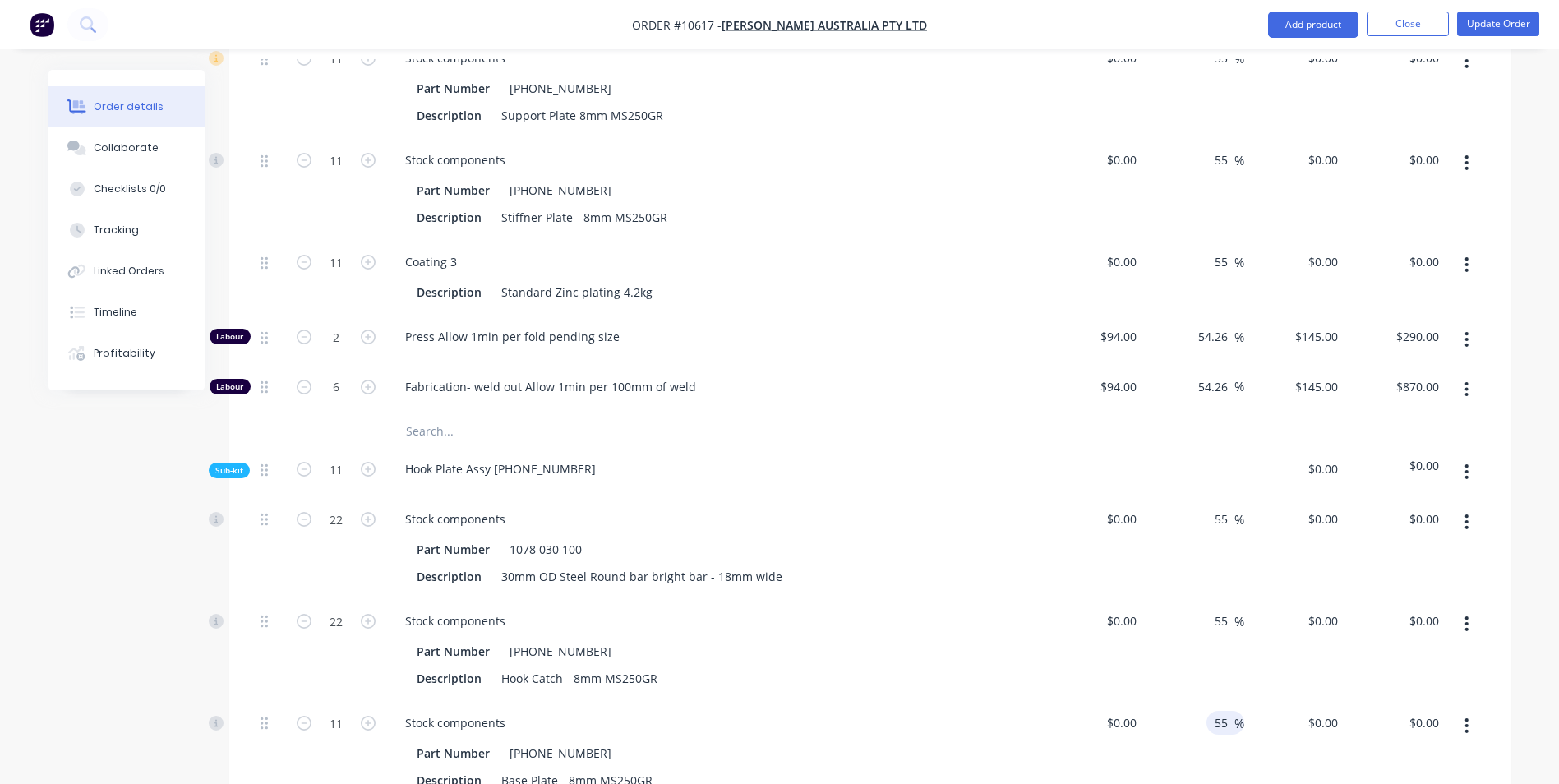
scroll to position [5093, 0]
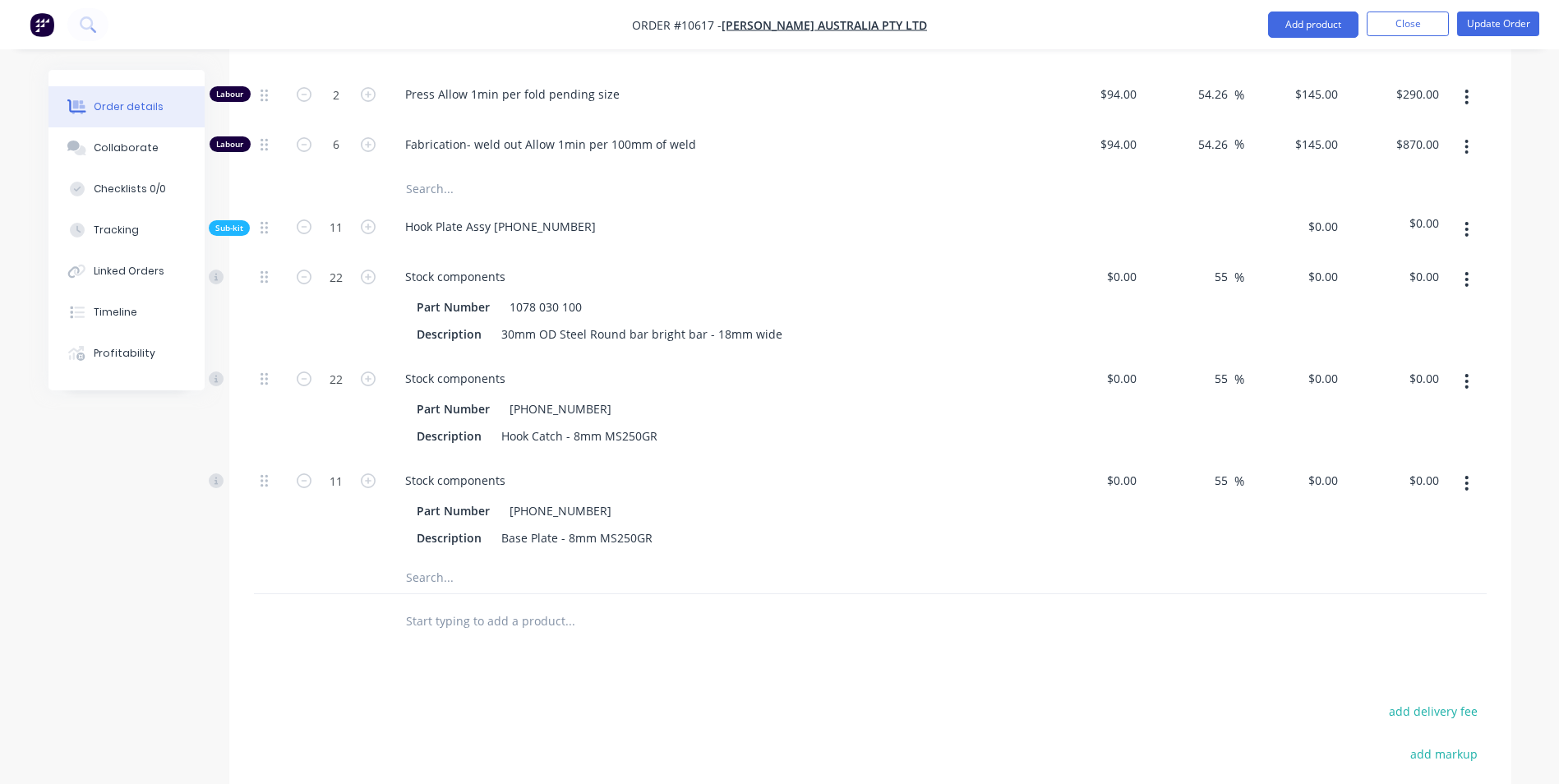
drag, startPoint x: 1216, startPoint y: 565, endPoint x: 1208, endPoint y: 567, distance: 8.2
click at [1216, 594] on div at bounding box center [870, 621] width 1232 height 53
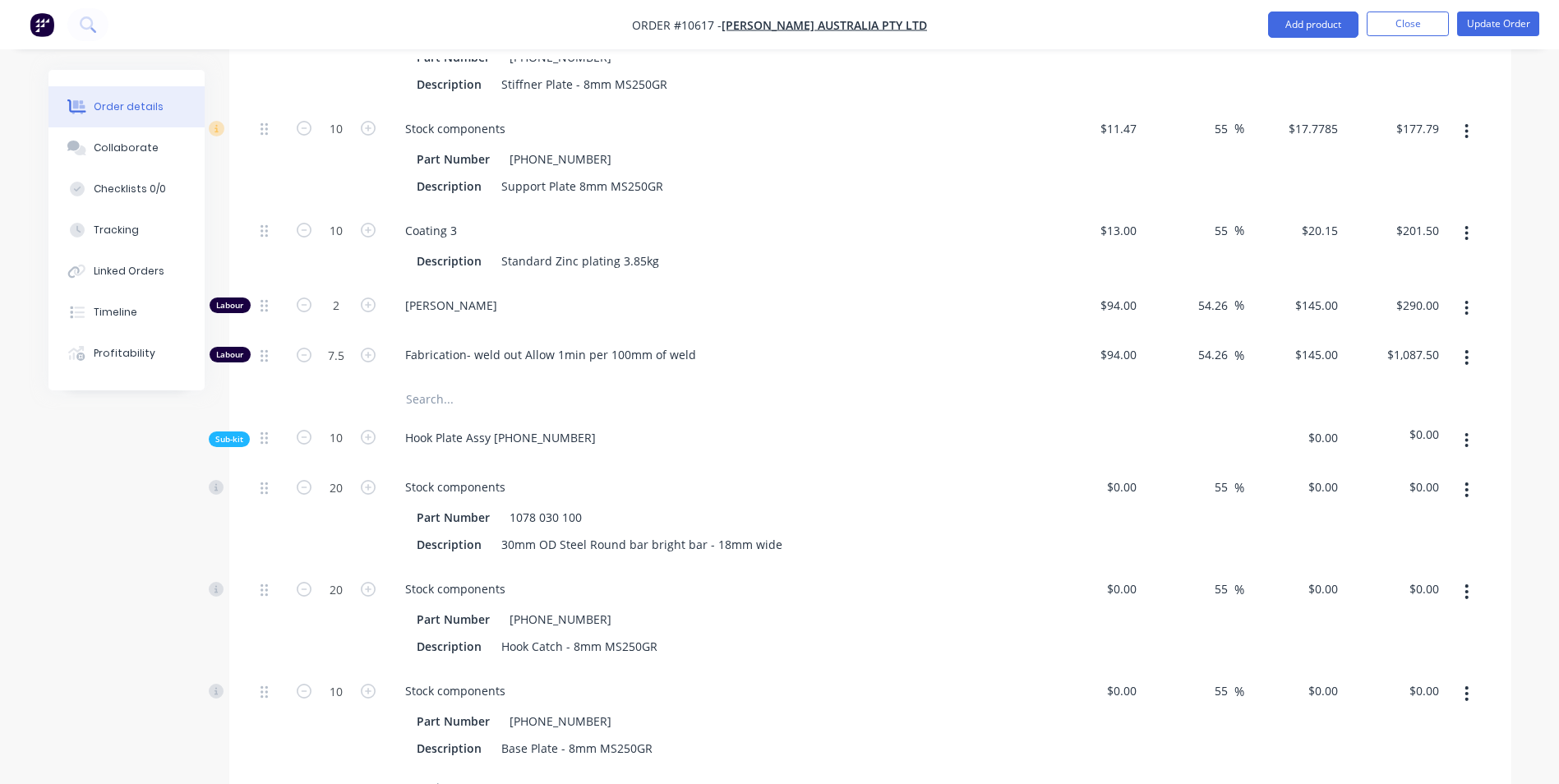
scroll to position [1068, 0]
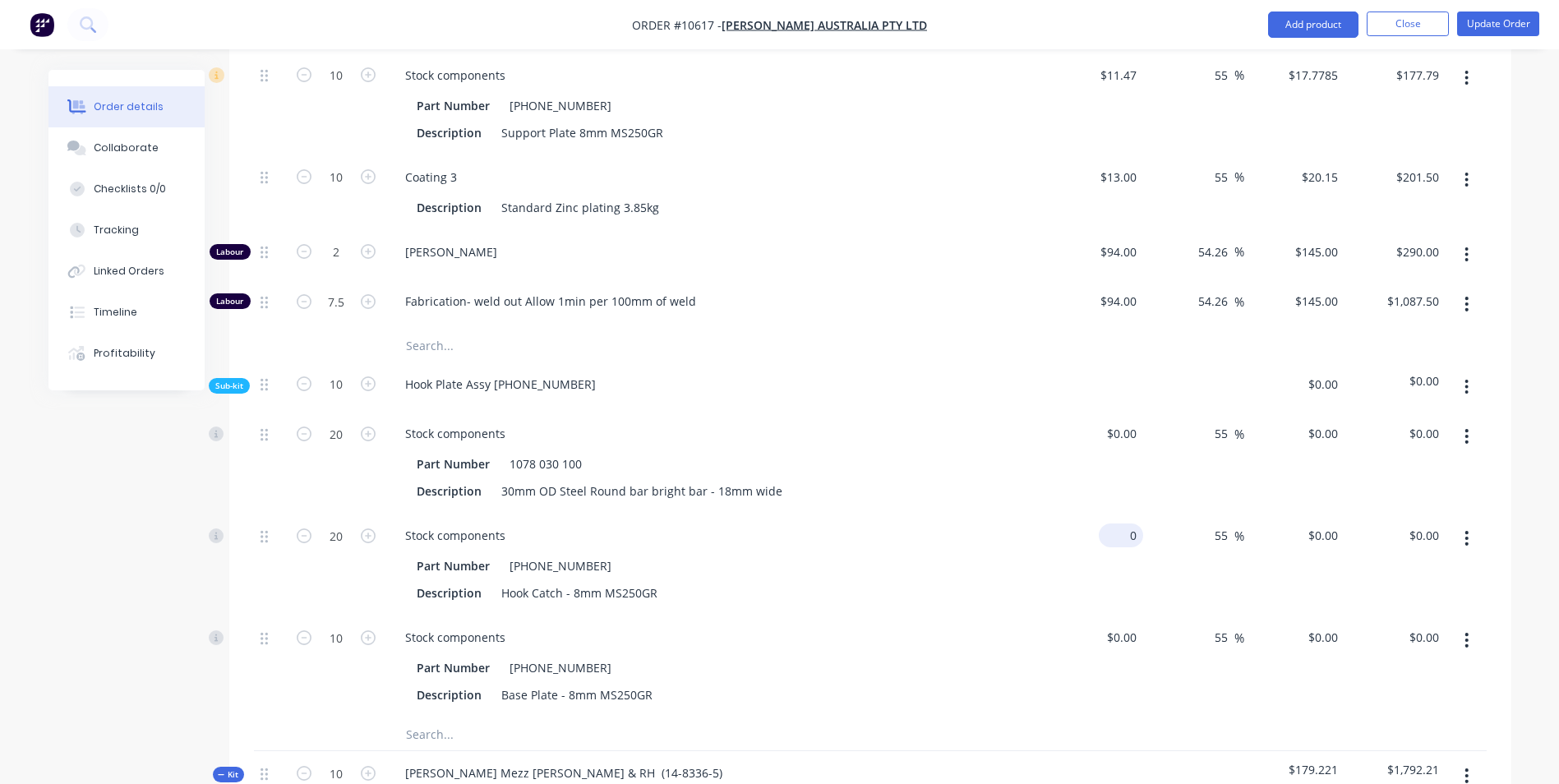
click at [1119, 523] on div "0 $0.00" at bounding box center [1121, 535] width 44 height 24
click at [1097, 615] on div "$0.00 $0.00" at bounding box center [1094, 666] width 101 height 102
click at [1128, 625] on input "0" at bounding box center [1124, 637] width 38 height 24
click at [1127, 421] on input "0" at bounding box center [1134, 433] width 19 height 24
click at [655, 683] on div "Description Base Plate - 8mm MS250GR" at bounding box center [711, 694] width 602 height 24
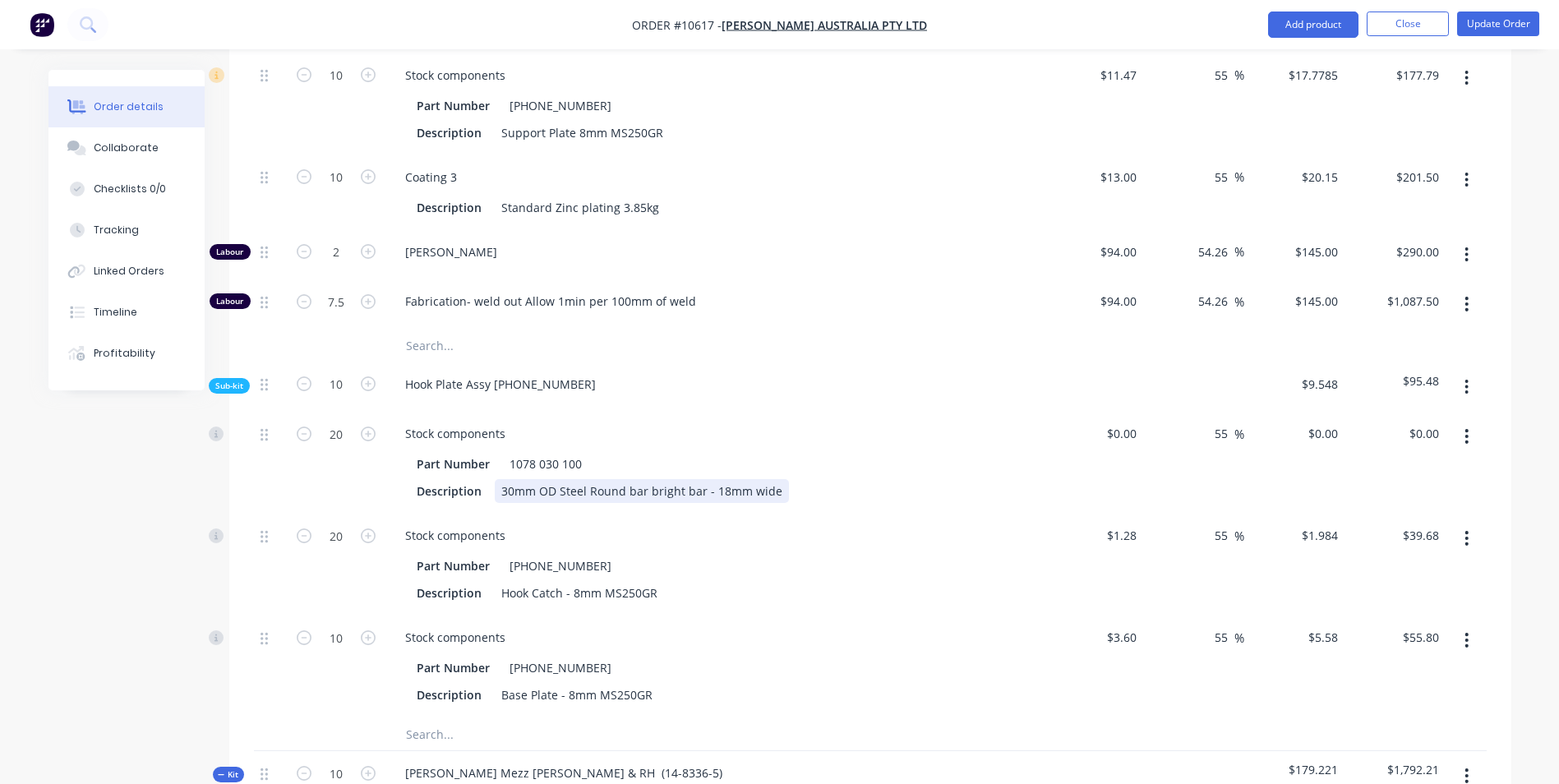
click at [795, 479] on div "Description 30mm OD Steel Round bar bright bar - 18mm wide" at bounding box center [711, 491] width 602 height 24
click at [332, 421] on input "20" at bounding box center [335, 434] width 43 height 25
click at [784, 479] on div "Description 30mm OD Steel Round bar bright bar - 18mm wide" at bounding box center [711, 491] width 602 height 24
click at [1117, 412] on div "0 $0.00" at bounding box center [1094, 462] width 101 height 102
click at [1020, 556] on div "Part Number 14-8332-3 Description Hook Catch - 8mm MS250GR" at bounding box center [714, 577] width 644 height 54
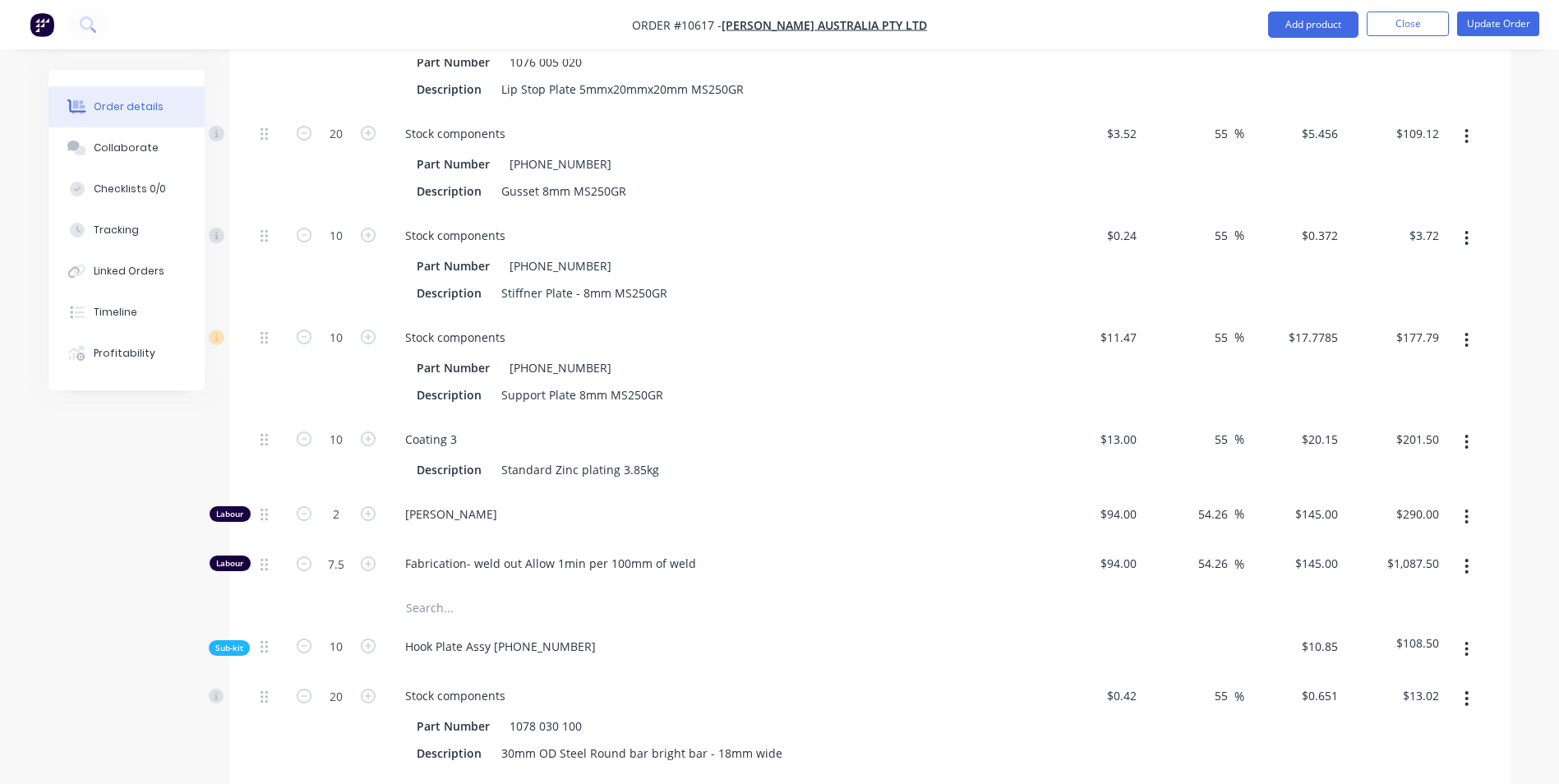
scroll to position [821, 0]
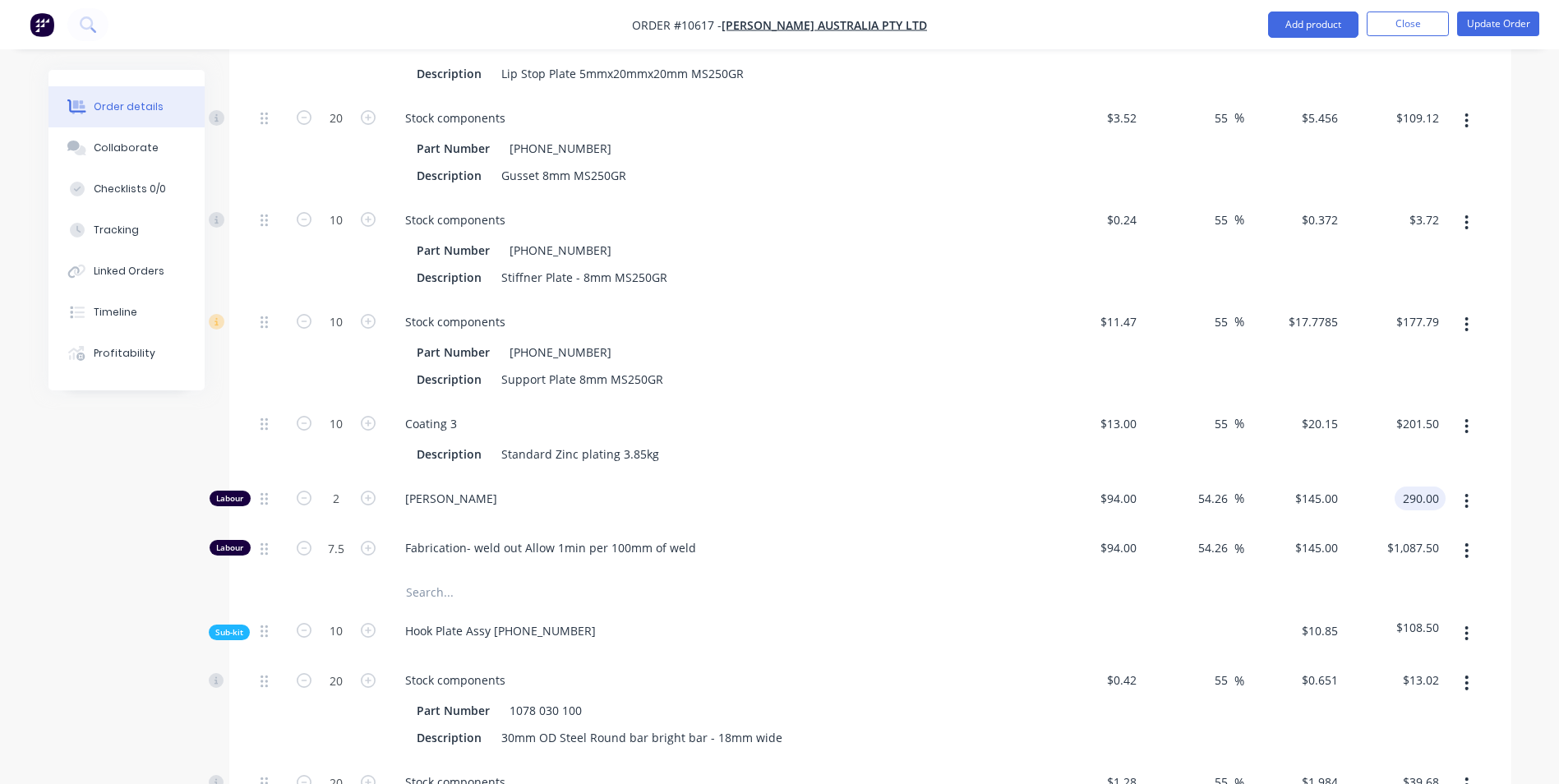
click at [1440, 486] on input "290.00" at bounding box center [1423, 498] width 44 height 24
click at [1441, 418] on div "$201.50 $201.50" at bounding box center [1395, 439] width 101 height 74
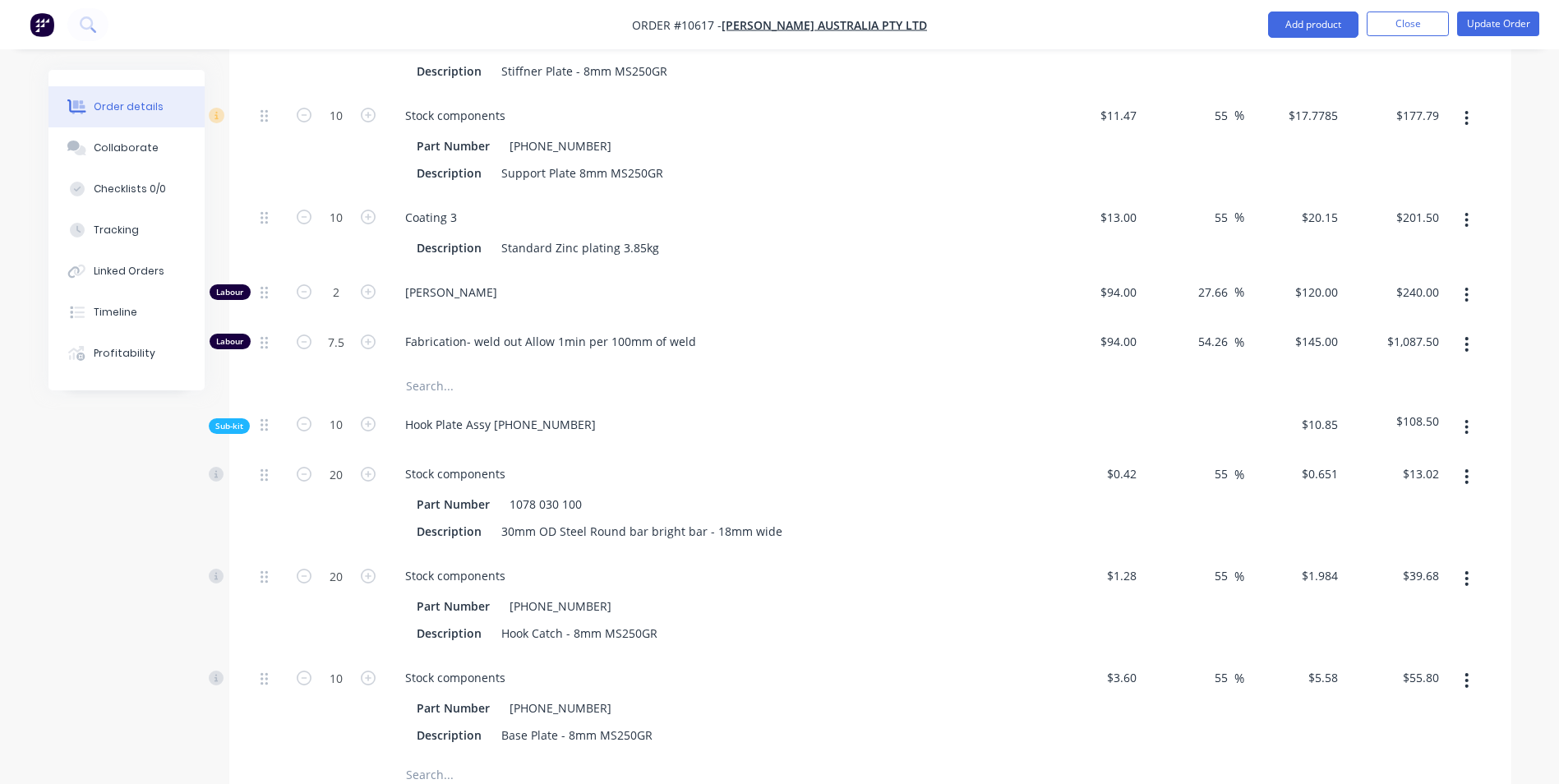
scroll to position [985, 0]
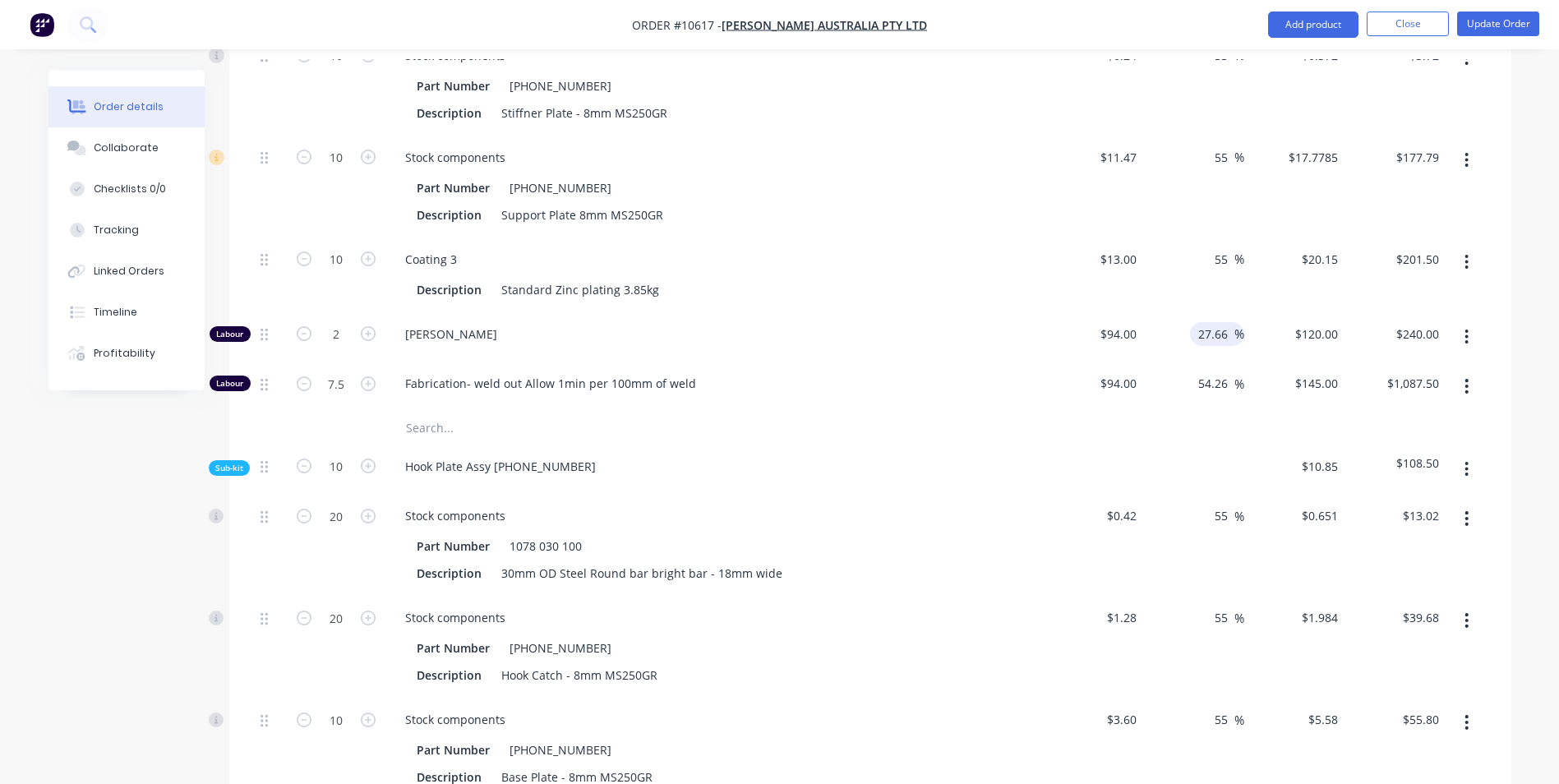
click at [1213, 322] on input "27.66" at bounding box center [1216, 333] width 38 height 24
drag, startPoint x: 1199, startPoint y: 288, endPoint x: 1247, endPoint y: 295, distance: 48.5
click at [1247, 312] on div "Labour 2 Gideon Swanepoel $94.00 $94.00 27.66 27.66 % $120.00 $120.00 $240.00 $…" at bounding box center [870, 337] width 1232 height 50
click at [1346, 312] on div "$188.00 $188.00" at bounding box center [1395, 337] width 101 height 50
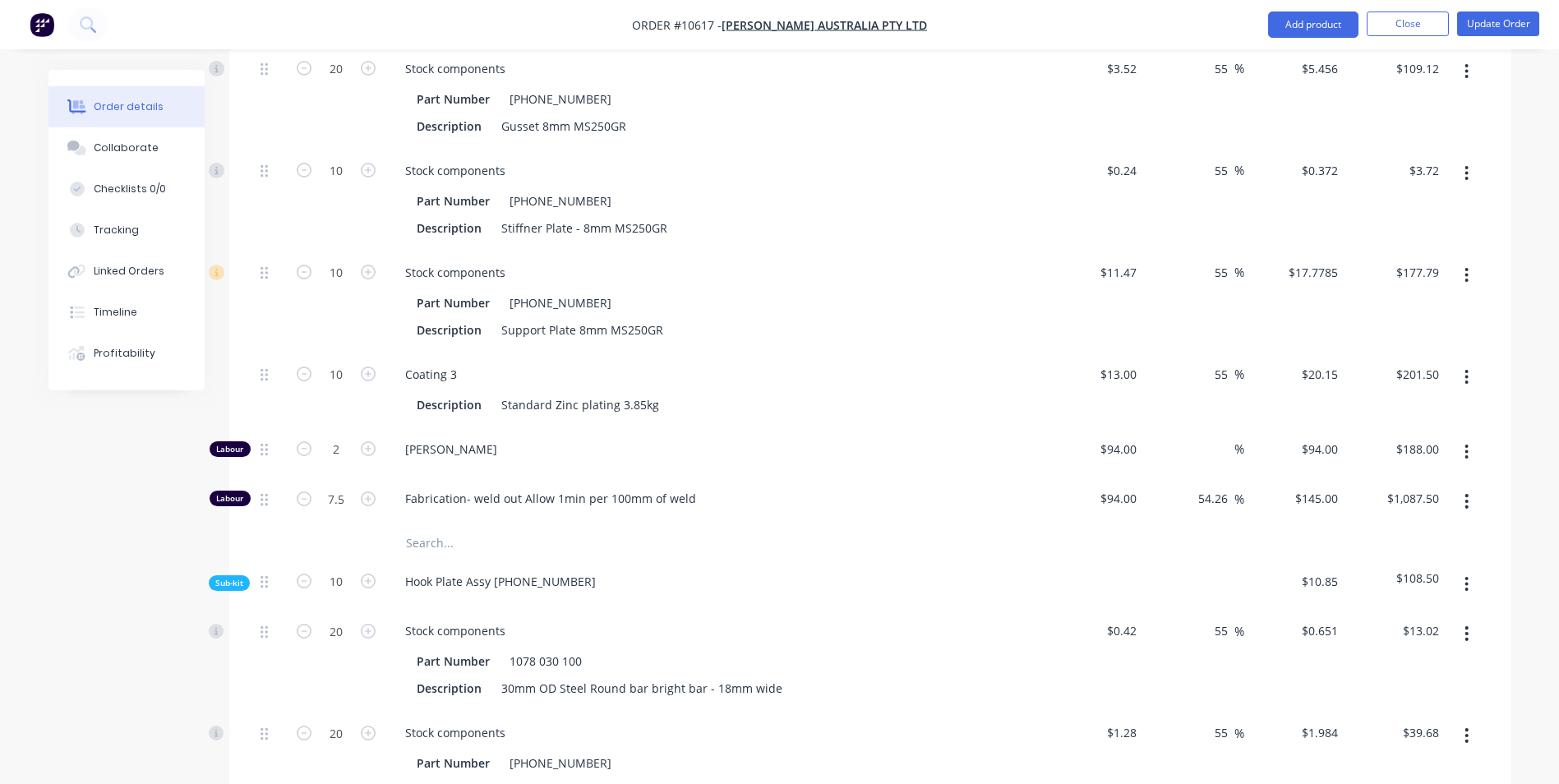
scroll to position [903, 0]
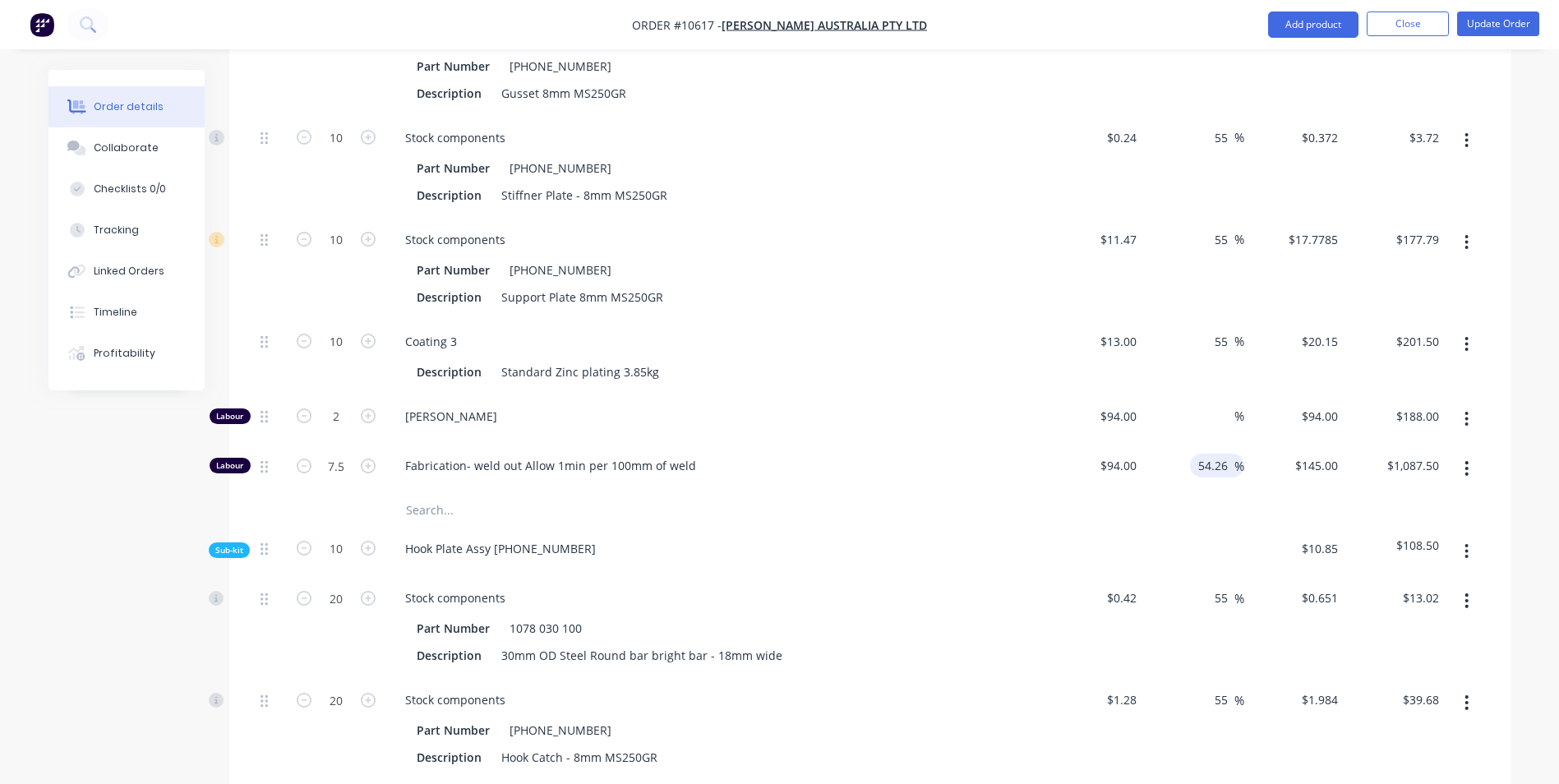
click at [1191, 454] on div "54.26 54.26 %" at bounding box center [1217, 465] width 54 height 24
click at [1195, 454] on div "54.26 54.26 %" at bounding box center [1217, 465] width 54 height 24
drag, startPoint x: 1200, startPoint y: 423, endPoint x: 1226, endPoint y: 438, distance: 30.0
click at [1226, 444] on div "54.26 54.26 %" at bounding box center [1194, 469] width 101 height 50
click at [1217, 394] on div "%" at bounding box center [1194, 419] width 101 height 50
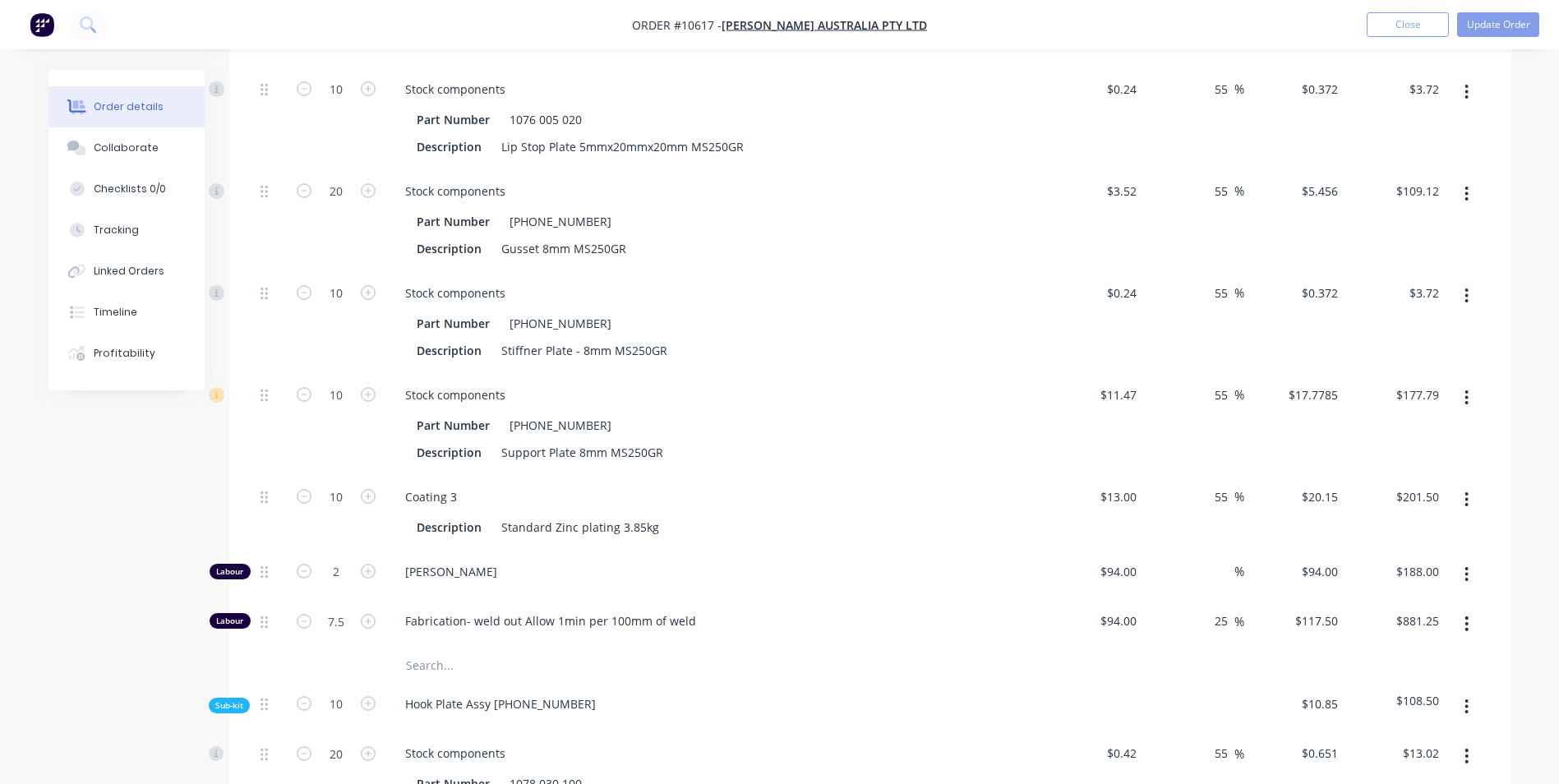
scroll to position [985, 0]
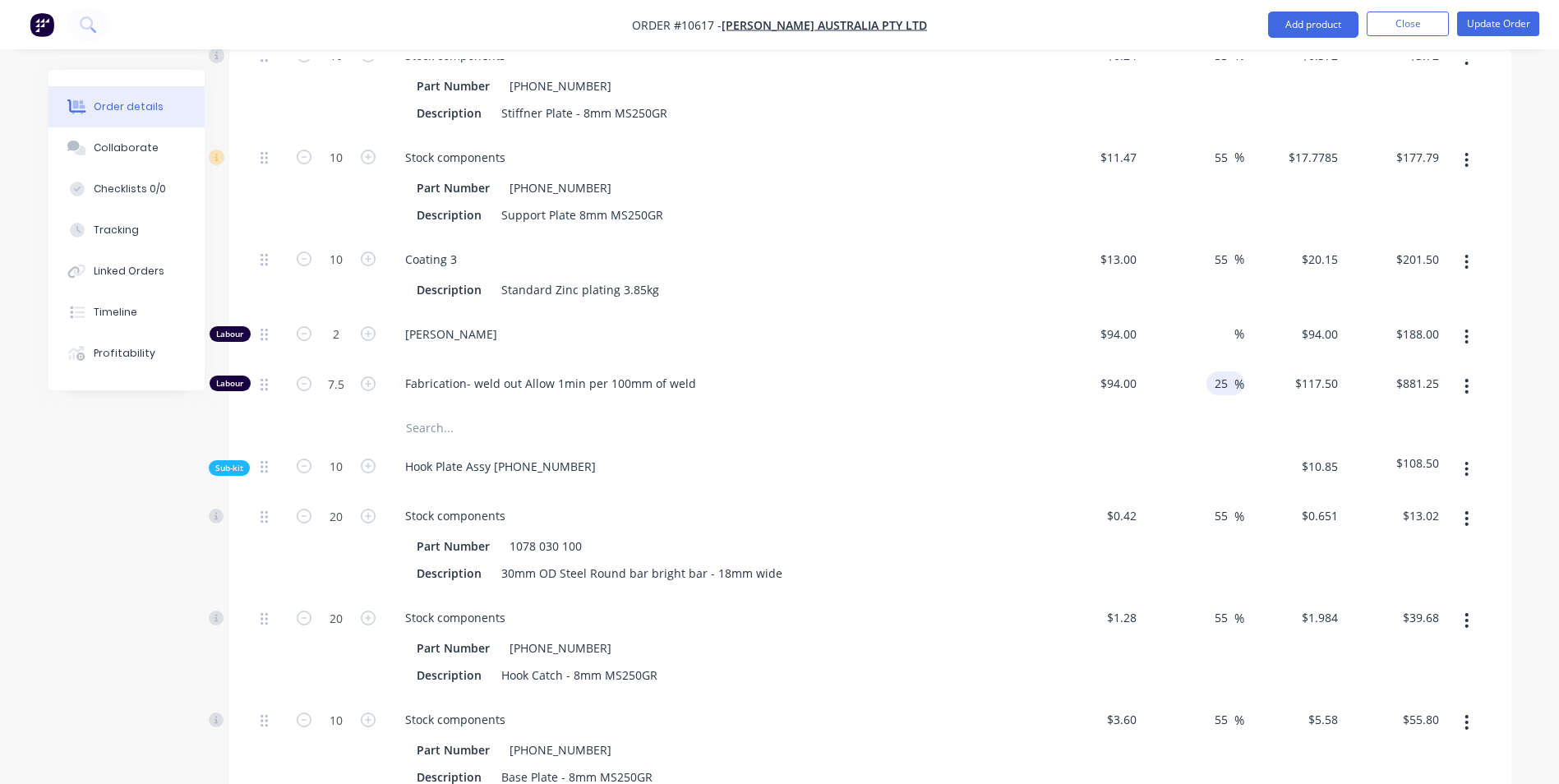
click at [1235, 371] on div "25 25 %" at bounding box center [1226, 383] width 38 height 24
drag, startPoint x: 1233, startPoint y: 339, endPoint x: 1204, endPoint y: 329, distance: 30.7
click at [1204, 362] on div "25 25 %" at bounding box center [1194, 387] width 101 height 50
drag, startPoint x: 1204, startPoint y: 329, endPoint x: 1156, endPoint y: 383, distance: 72.2
click at [1156, 412] on div at bounding box center [870, 428] width 1232 height 32
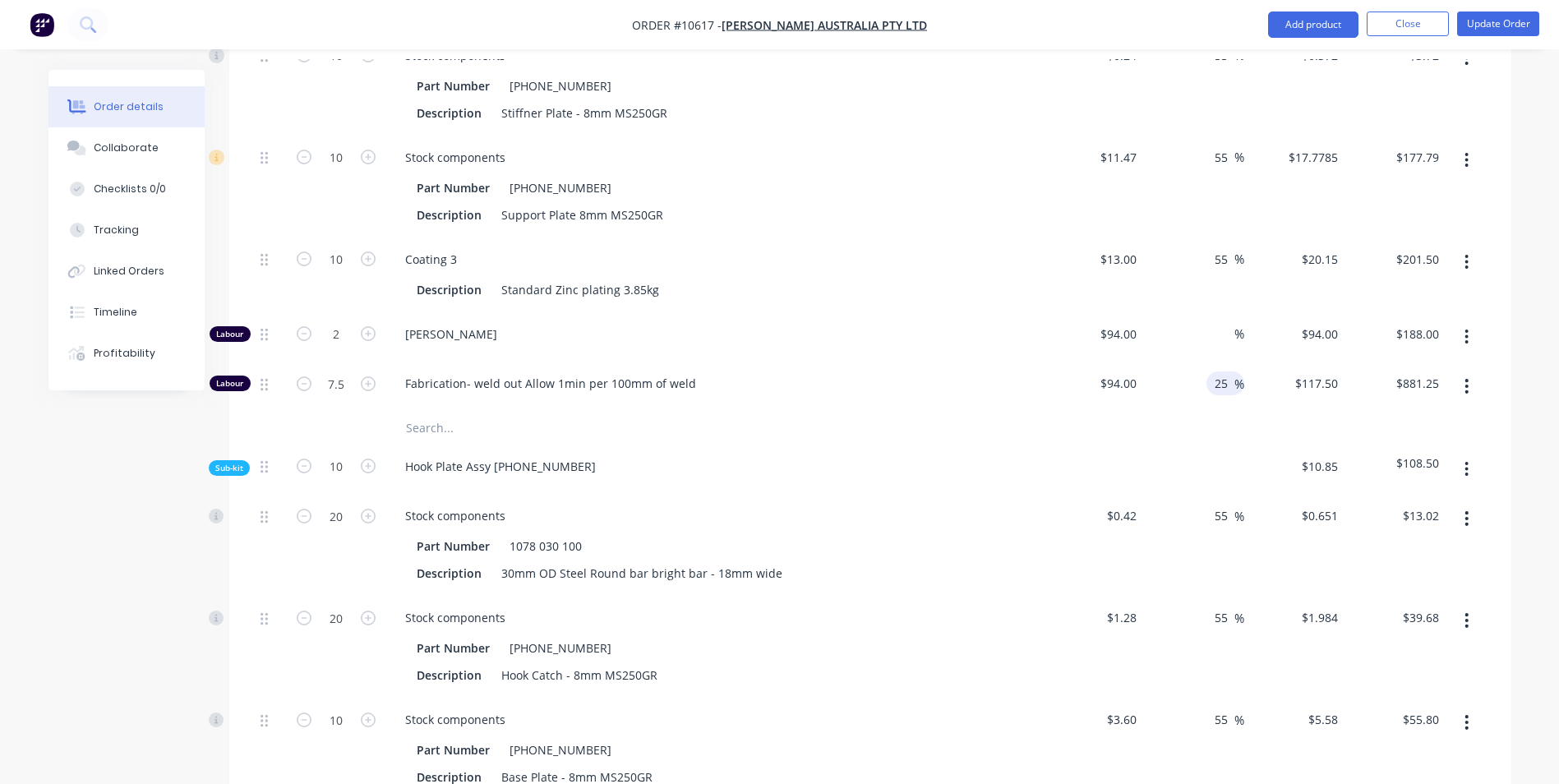
click at [1215, 371] on input "25" at bounding box center [1224, 383] width 21 height 24
click at [1225, 312] on div "%" at bounding box center [1194, 337] width 101 height 50
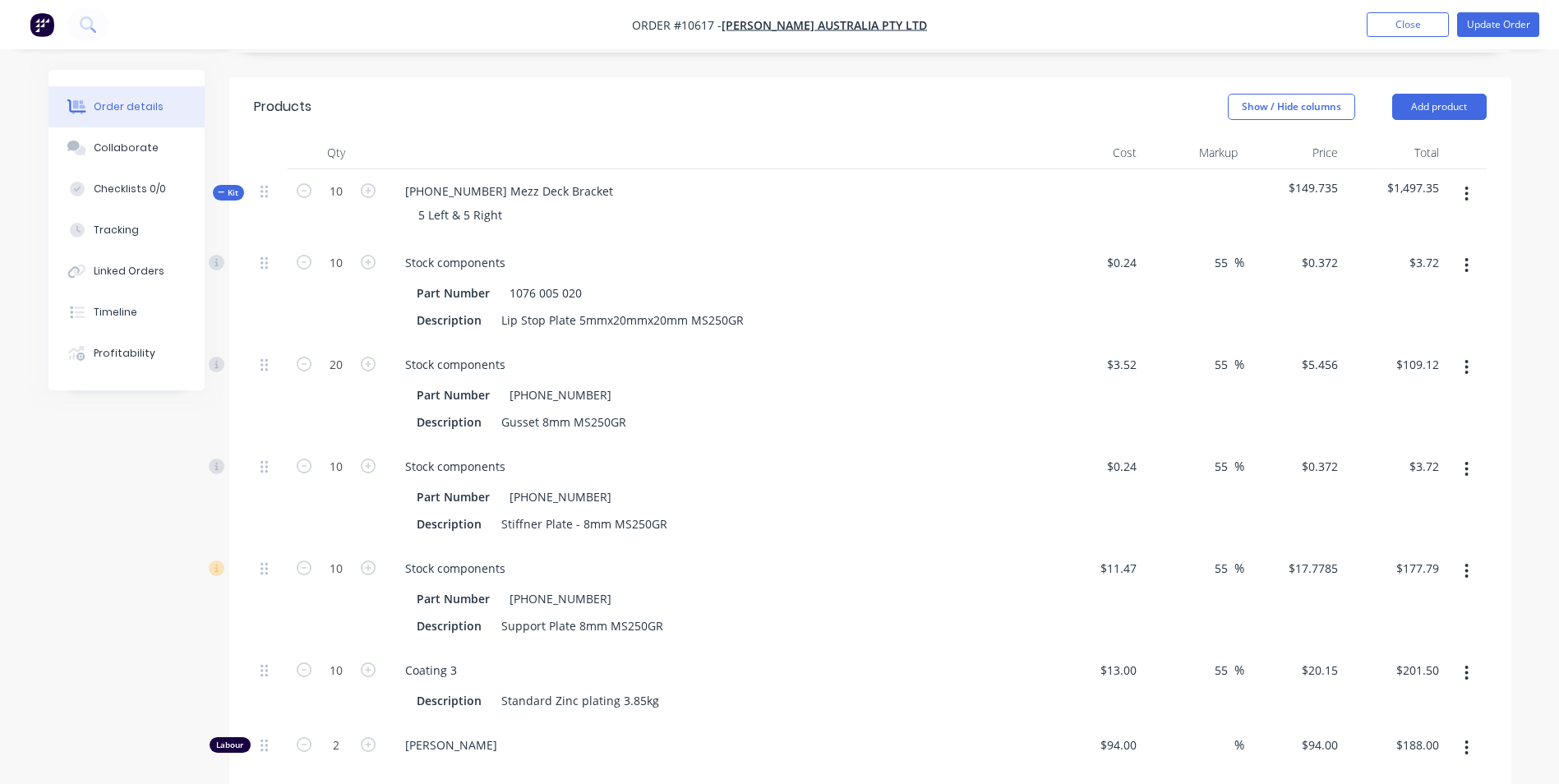
scroll to position [657, 0]
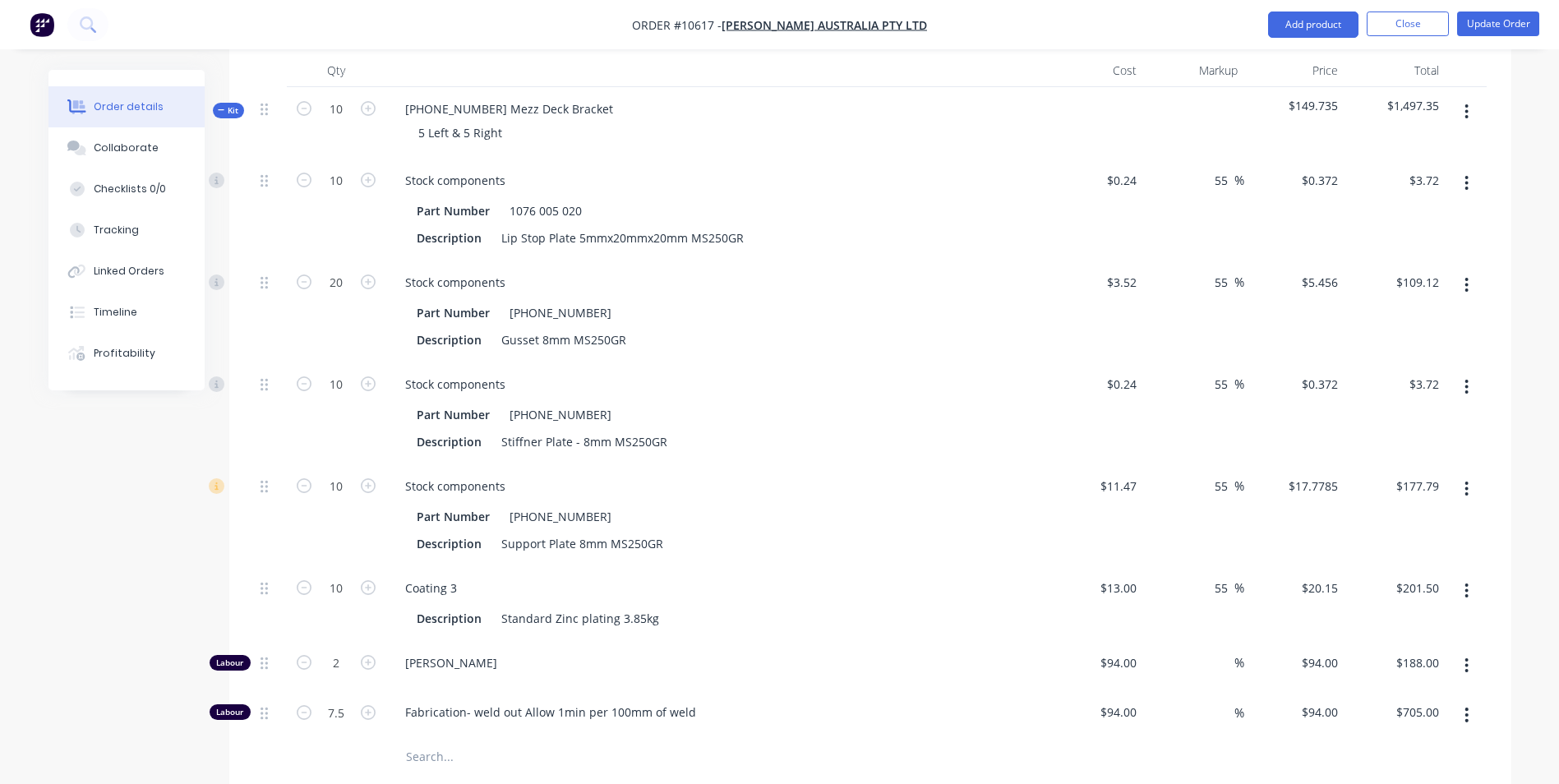
click at [1449, 474] on div at bounding box center [1466, 488] width 38 height 30
click at [1420, 474] on input "177.79" at bounding box center [1420, 485] width 51 height 24
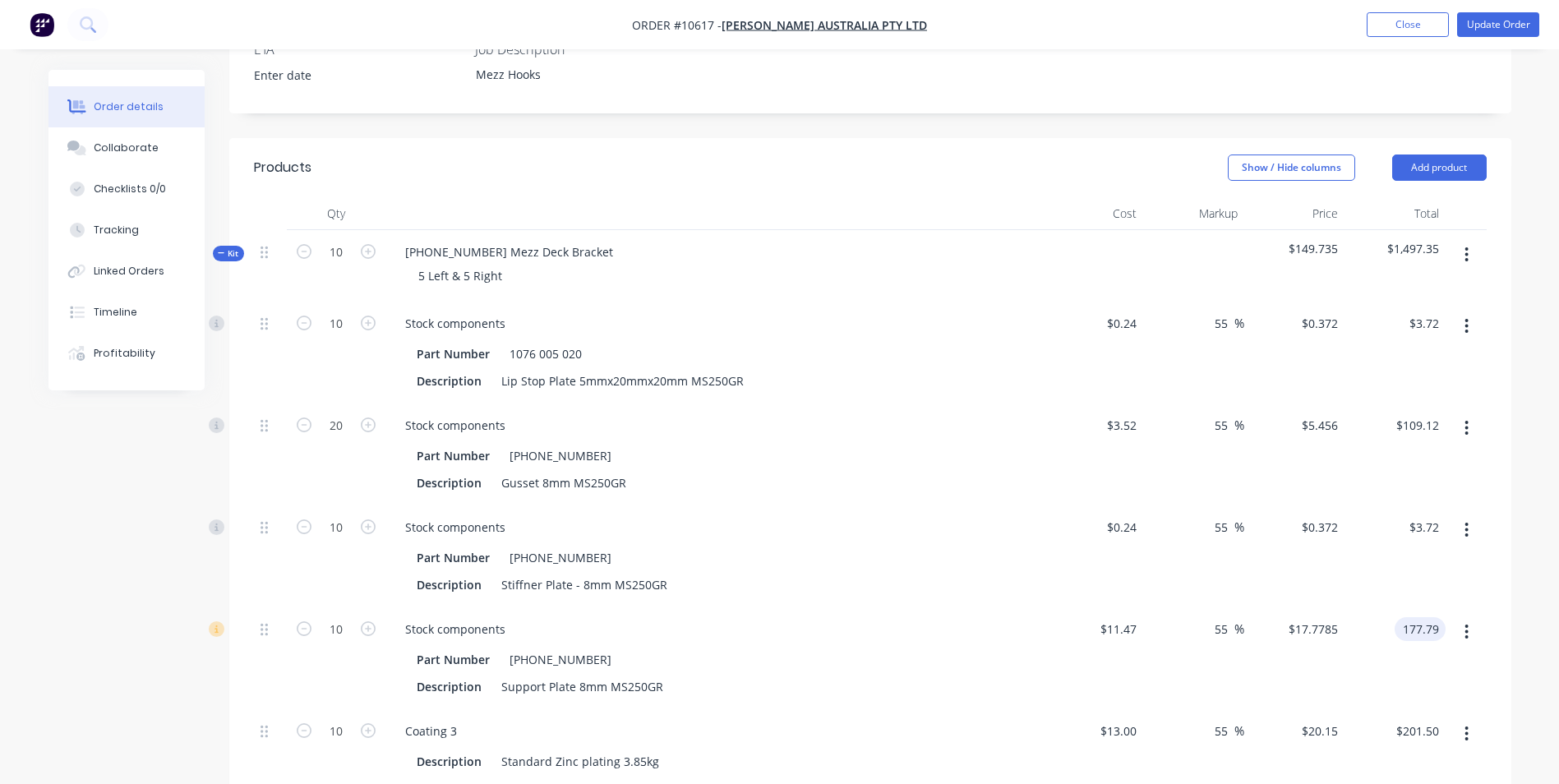
scroll to position [493, 0]
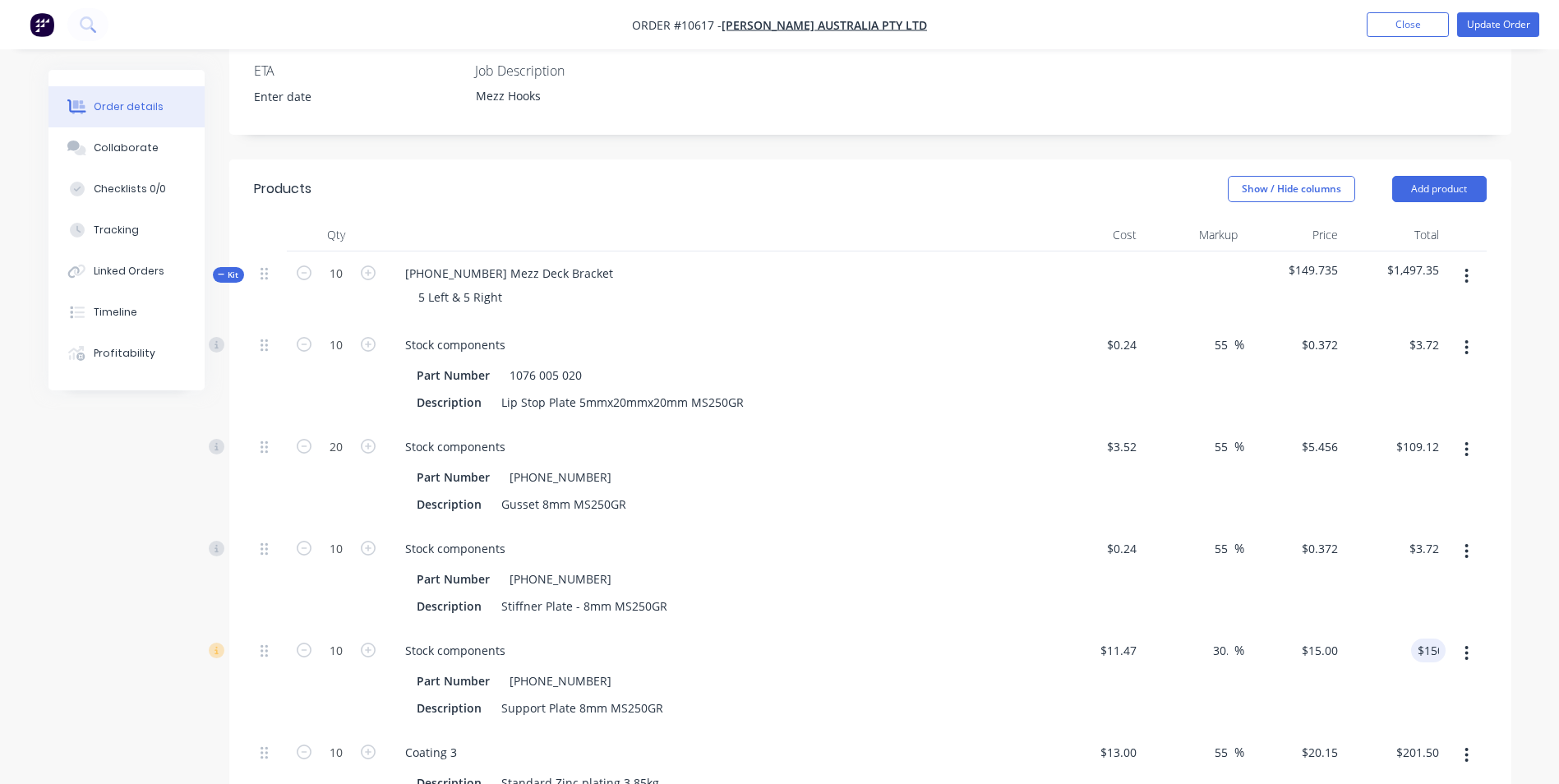
click at [1391, 445] on div "$109.12 $109.12" at bounding box center [1395, 476] width 101 height 102
click at [1438, 628] on div "$150.00 $150.00" at bounding box center [1395, 679] width 101 height 102
click at [1433, 638] on input "150.00" at bounding box center [1423, 649] width 44 height 24
click at [1417, 557] on div "$3.72 $3.72" at bounding box center [1395, 577] width 101 height 102
click at [1420, 638] on input "140.00" at bounding box center [1420, 649] width 51 height 24
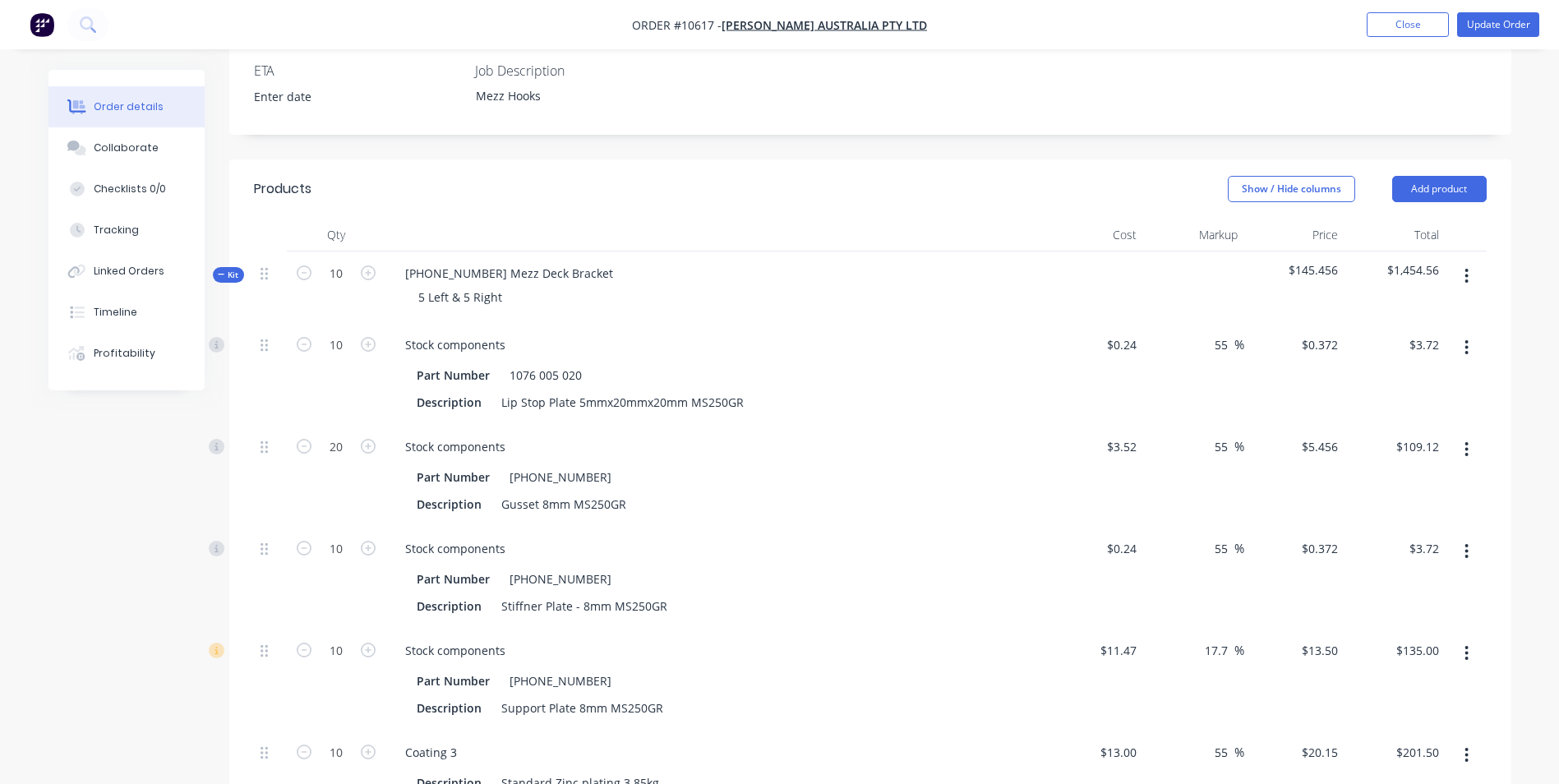
click at [1420, 553] on div "$3.72 $3.72" at bounding box center [1395, 577] width 101 height 102
click at [1416, 638] on input "135.00" at bounding box center [1423, 649] width 44 height 24
click at [1396, 567] on div "$3.72 $3.72" at bounding box center [1395, 577] width 101 height 102
click at [1404, 638] on div "130.00 130.00" at bounding box center [1423, 649] width 44 height 24
click at [1471, 638] on button "button" at bounding box center [1466, 652] width 38 height 30
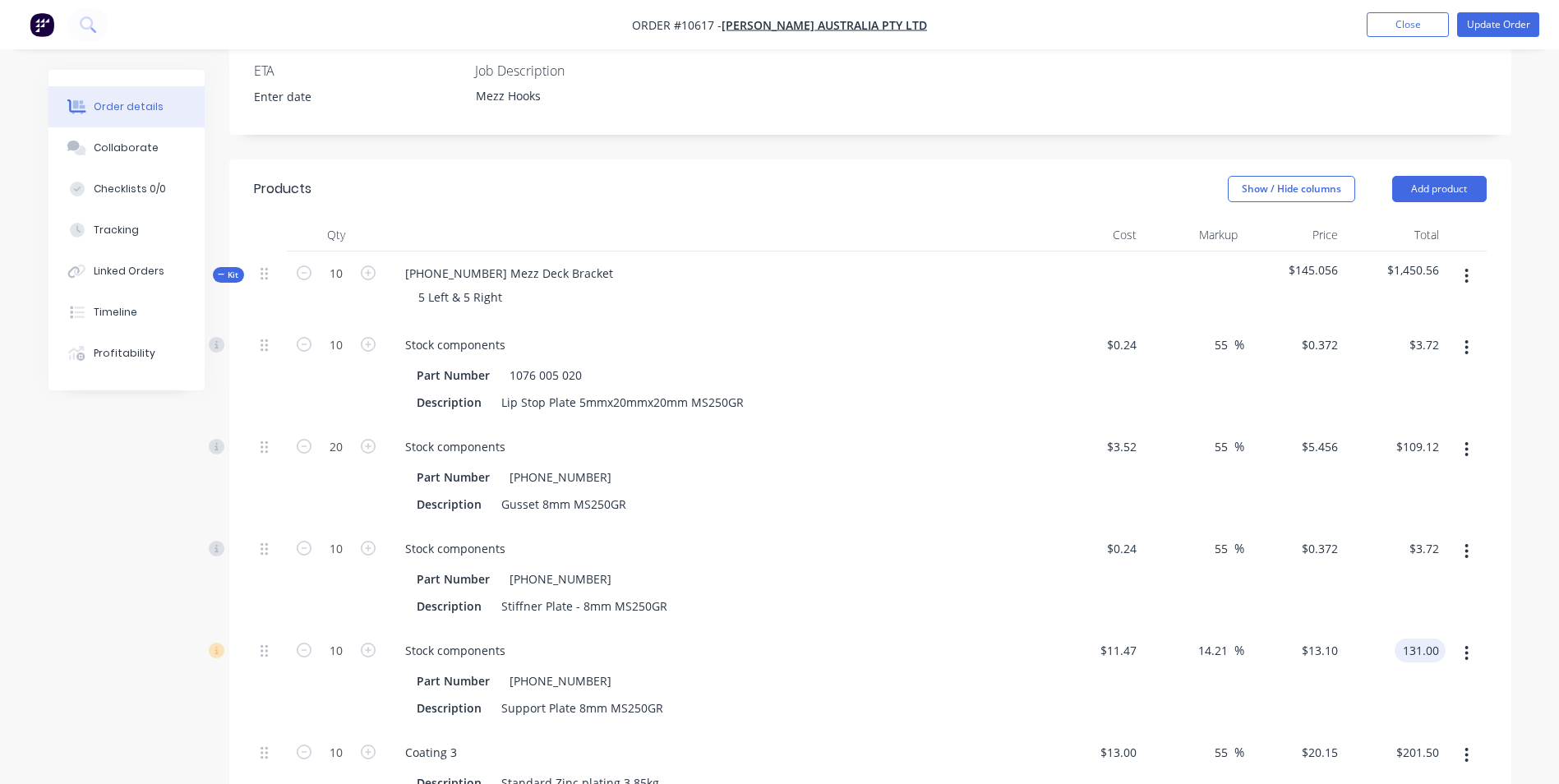
click at [1429, 638] on input "131.00" at bounding box center [1423, 649] width 44 height 24
click at [1419, 561] on div "$3.72 $3.72" at bounding box center [1395, 577] width 101 height 102
click at [215, 267] on div "Kit" at bounding box center [228, 275] width 32 height 15
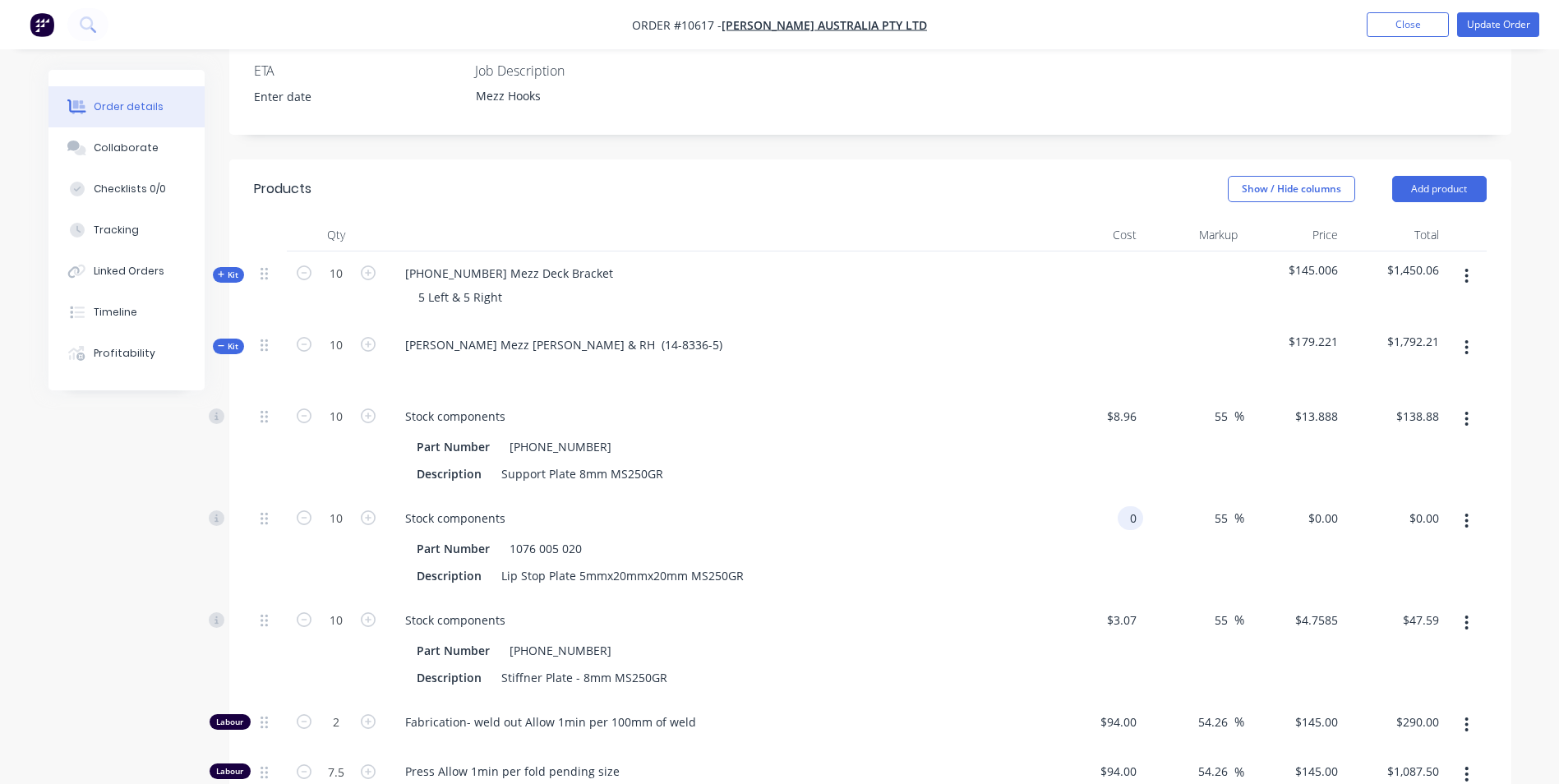
click at [1128, 506] on input "0" at bounding box center [1134, 518] width 19 height 24
click at [1138, 608] on input "3.07" at bounding box center [1127, 620] width 32 height 24
click at [1104, 700] on div "94 94" at bounding box center [1094, 725] width 101 height 50
click at [1200, 710] on input "54.26" at bounding box center [1216, 721] width 38 height 24
drag, startPoint x: 1200, startPoint y: 674, endPoint x: 1293, endPoint y: 680, distance: 93.2
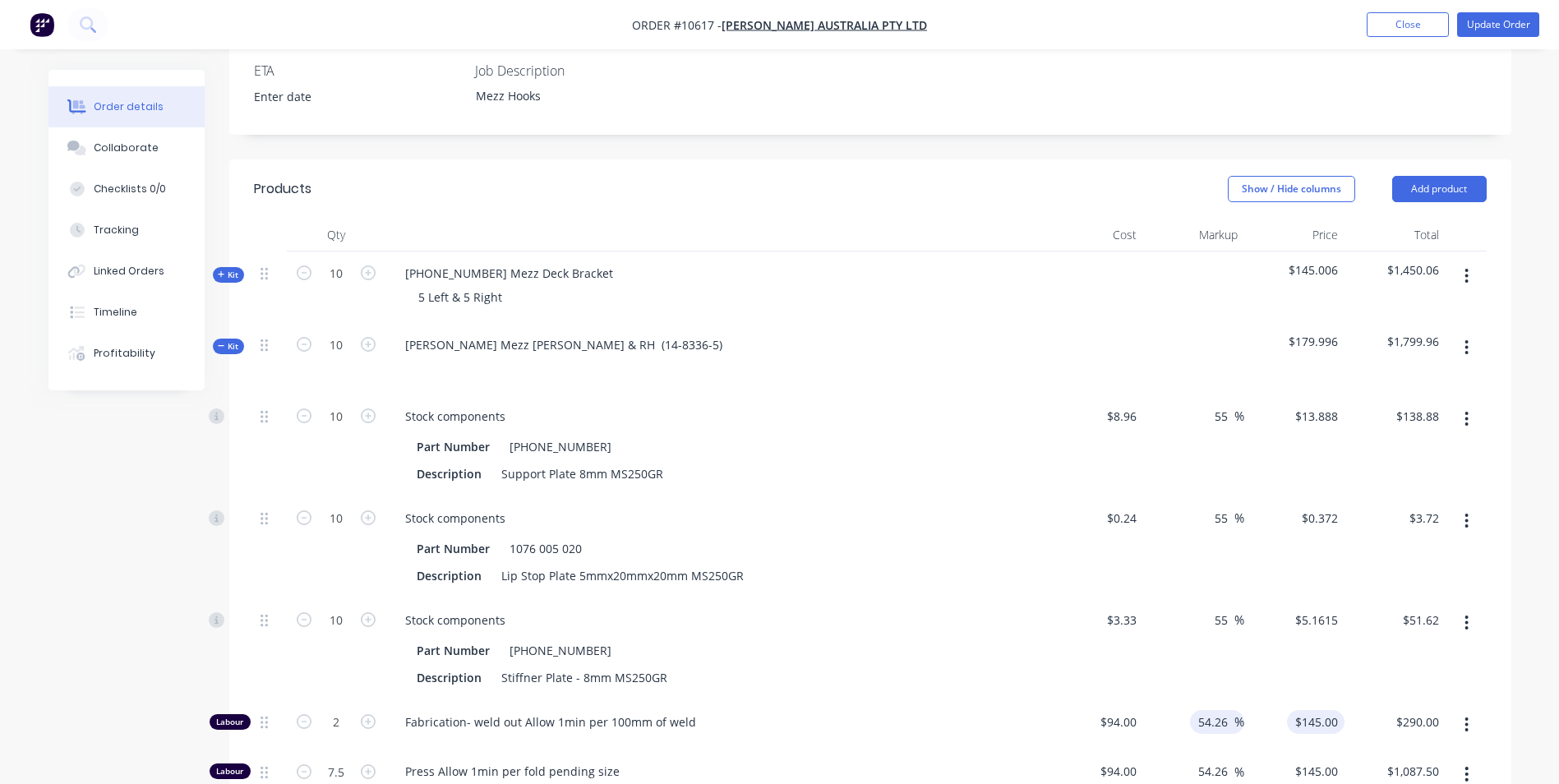
click at [1289, 700] on div "Labour 2 Fabrication- weld out Allow 1min per 100mm of weld $94.00 $94.00 54.26…" at bounding box center [870, 725] width 1232 height 50
click at [1197, 759] on div "54.26 54.26" at bounding box center [1216, 771] width 38 height 24
click at [1211, 759] on input "54.26" at bounding box center [1216, 771] width 38 height 24
click at [1197, 759] on div "54.26 54.26 %" at bounding box center [1217, 771] width 54 height 24
drag, startPoint x: 1198, startPoint y: 726, endPoint x: 1273, endPoint y: 731, distance: 75.2
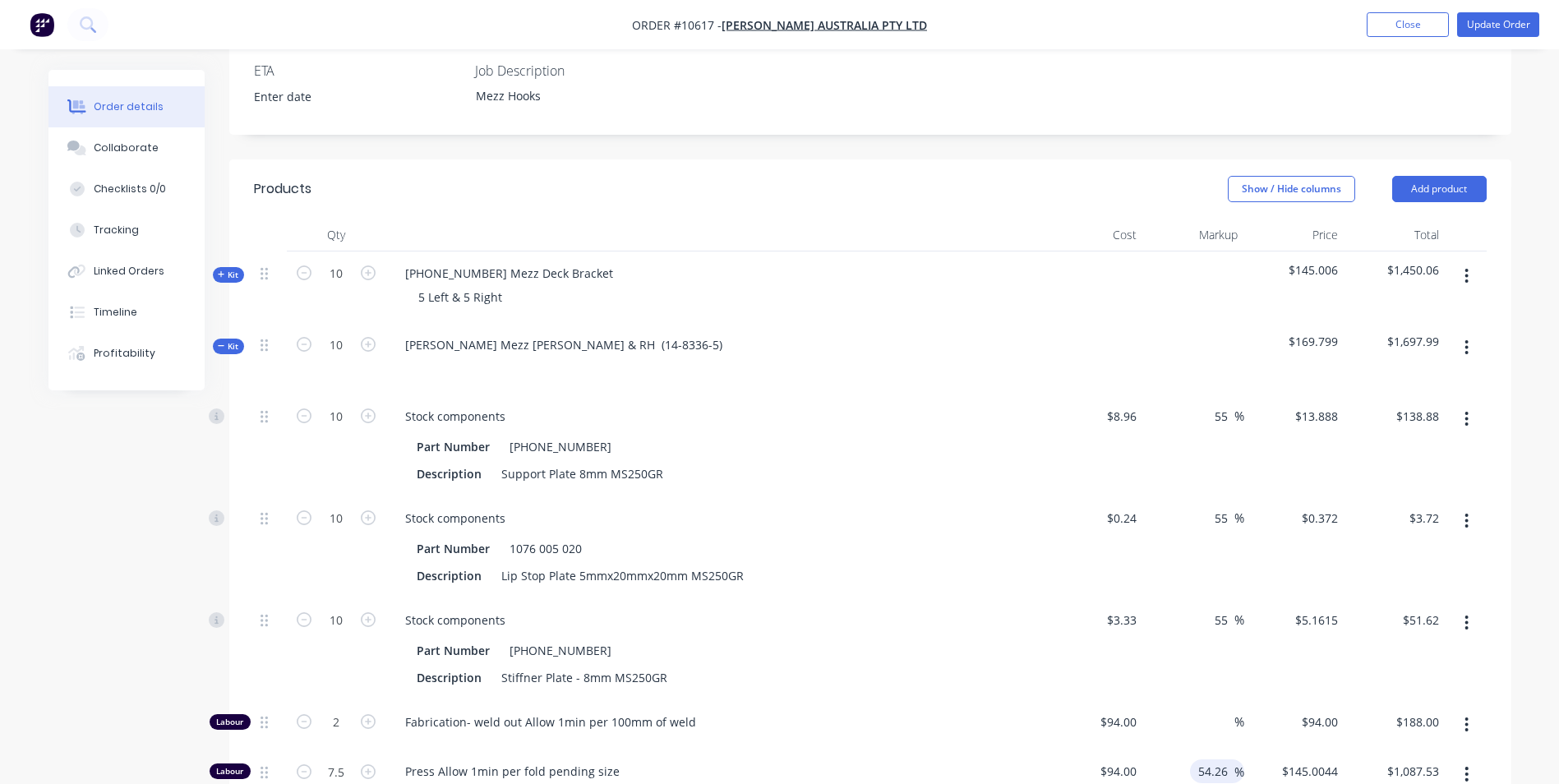
click at [1273, 750] on div "Labour 7.5 Press Allow 1min per fold pending size $94.00 $94.00 54.26 54.26 % $…" at bounding box center [870, 774] width 1232 height 50
click at [1162, 750] on div "%" at bounding box center [1194, 774] width 101 height 50
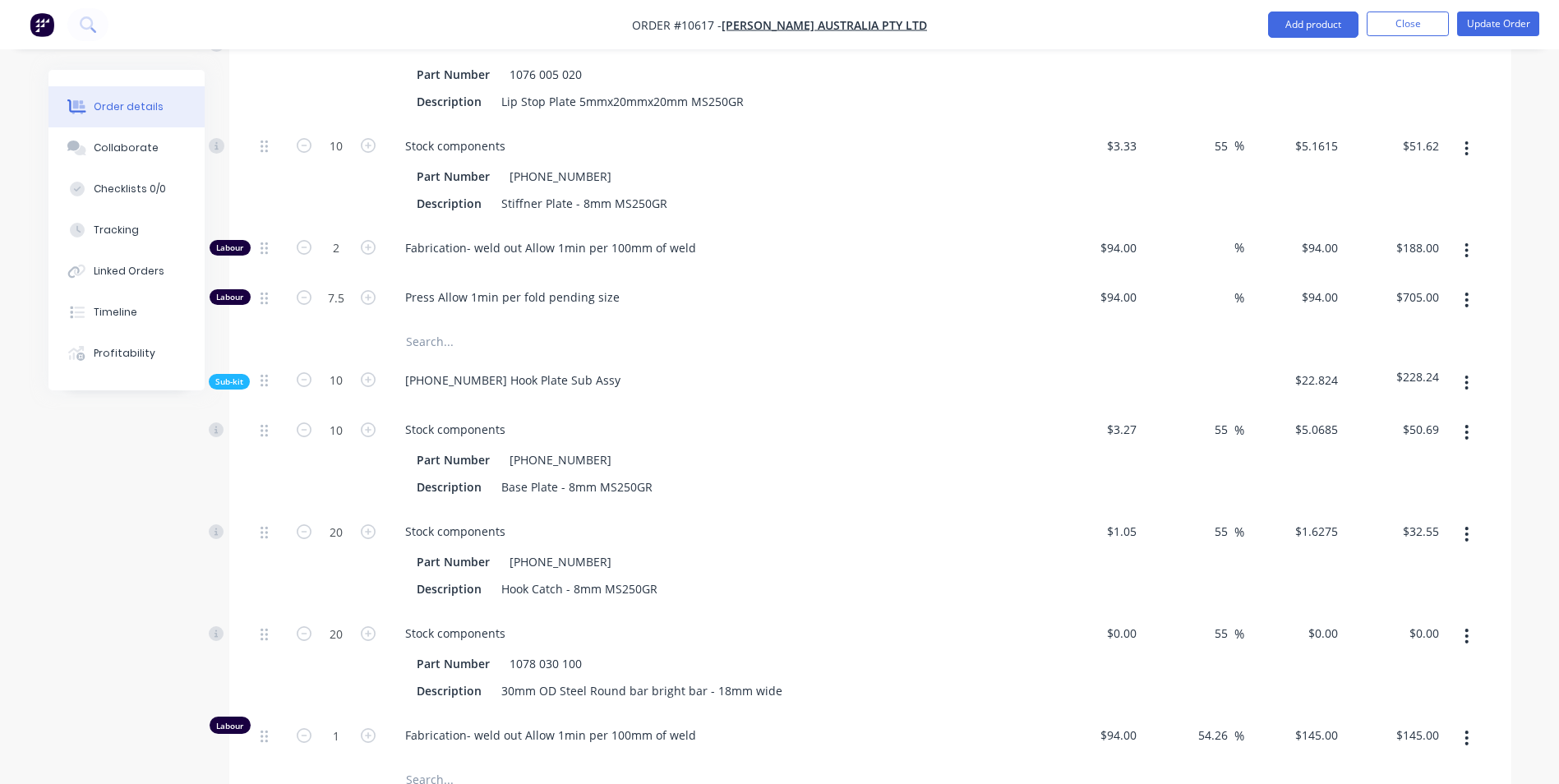
scroll to position [985, 0]
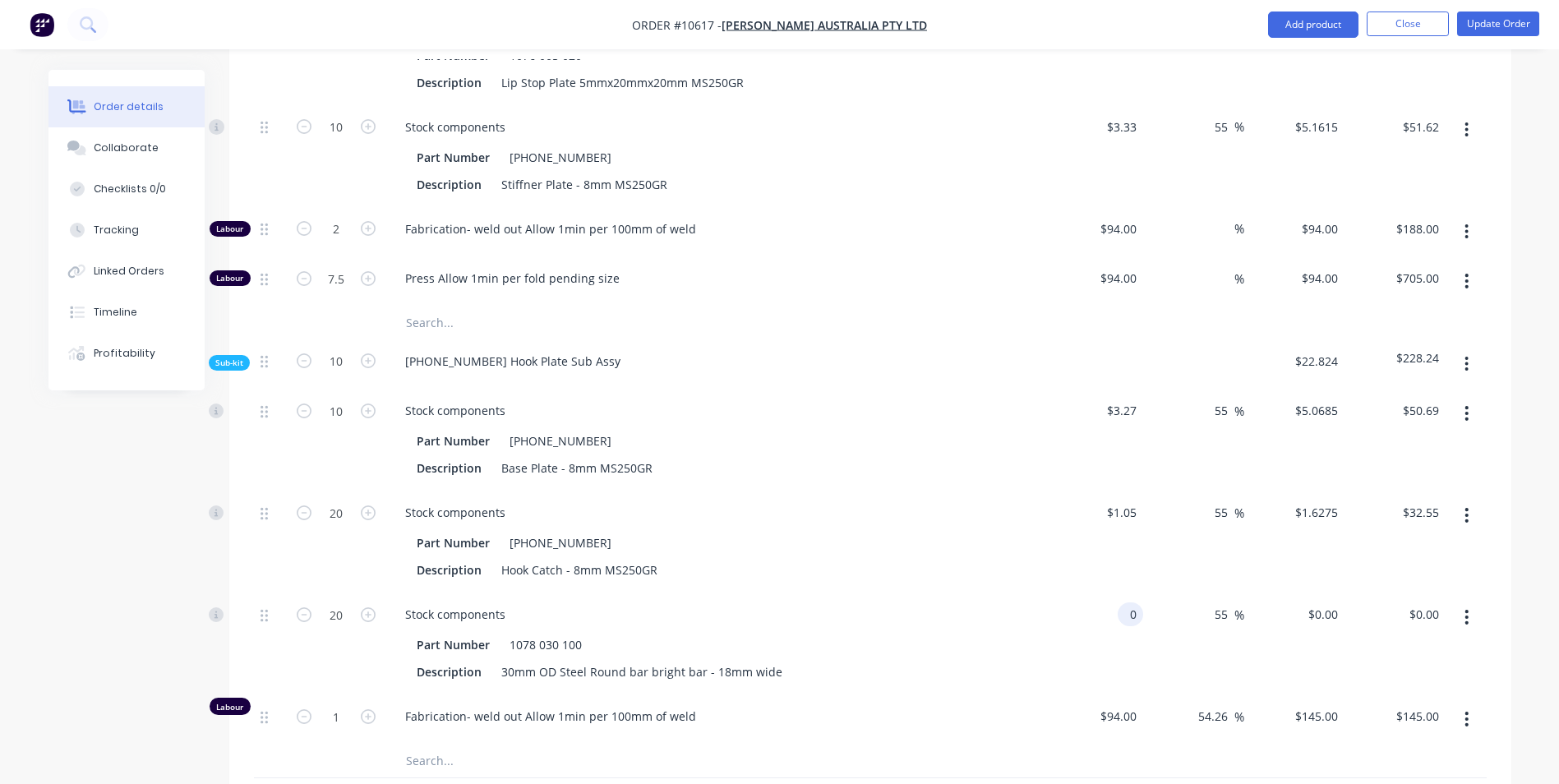
click at [1118, 592] on div "0 0" at bounding box center [1094, 643] width 101 height 102
click at [1153, 518] on div "55 55 %" at bounding box center [1194, 541] width 101 height 102
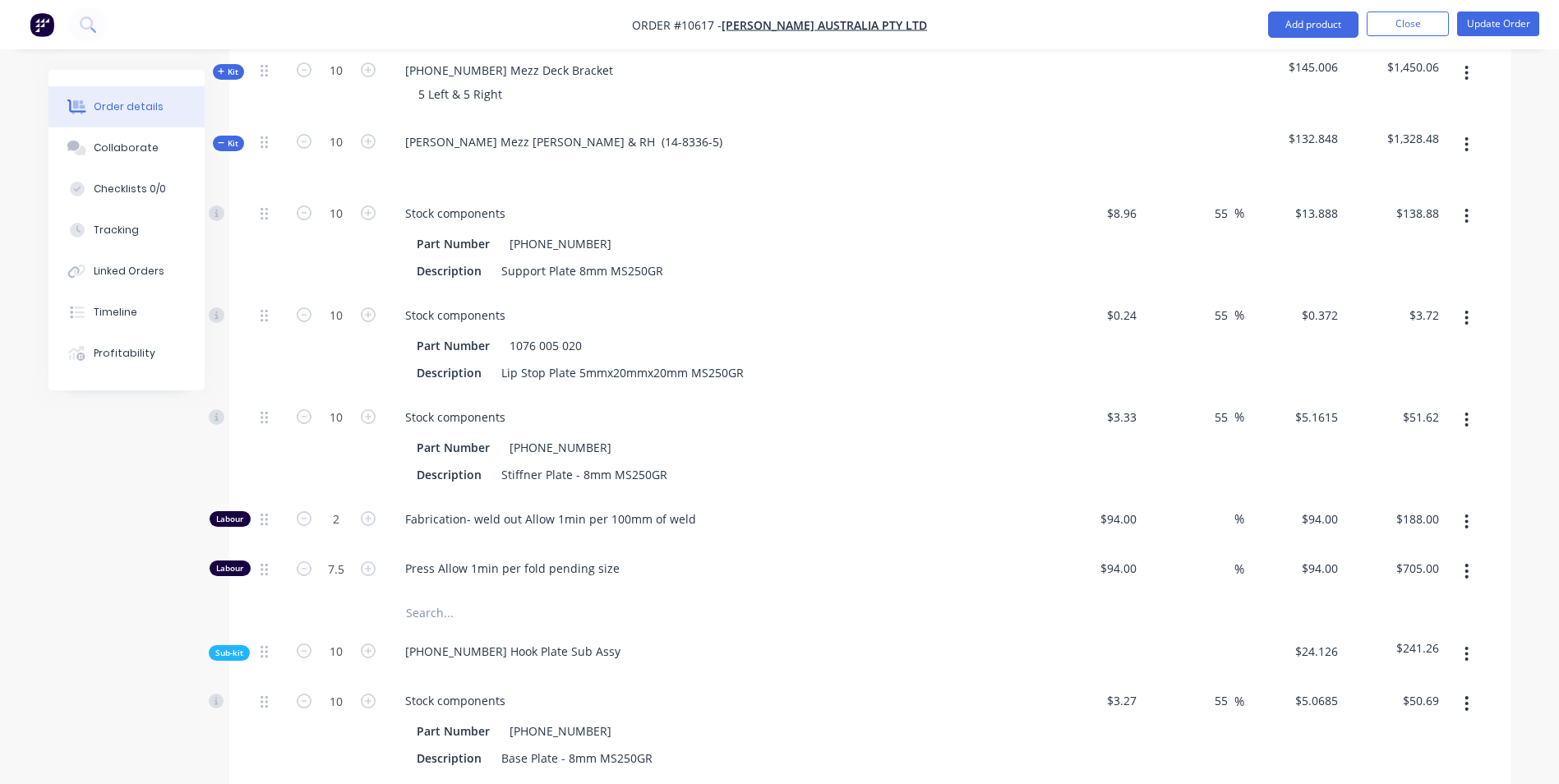
scroll to position [657, 0]
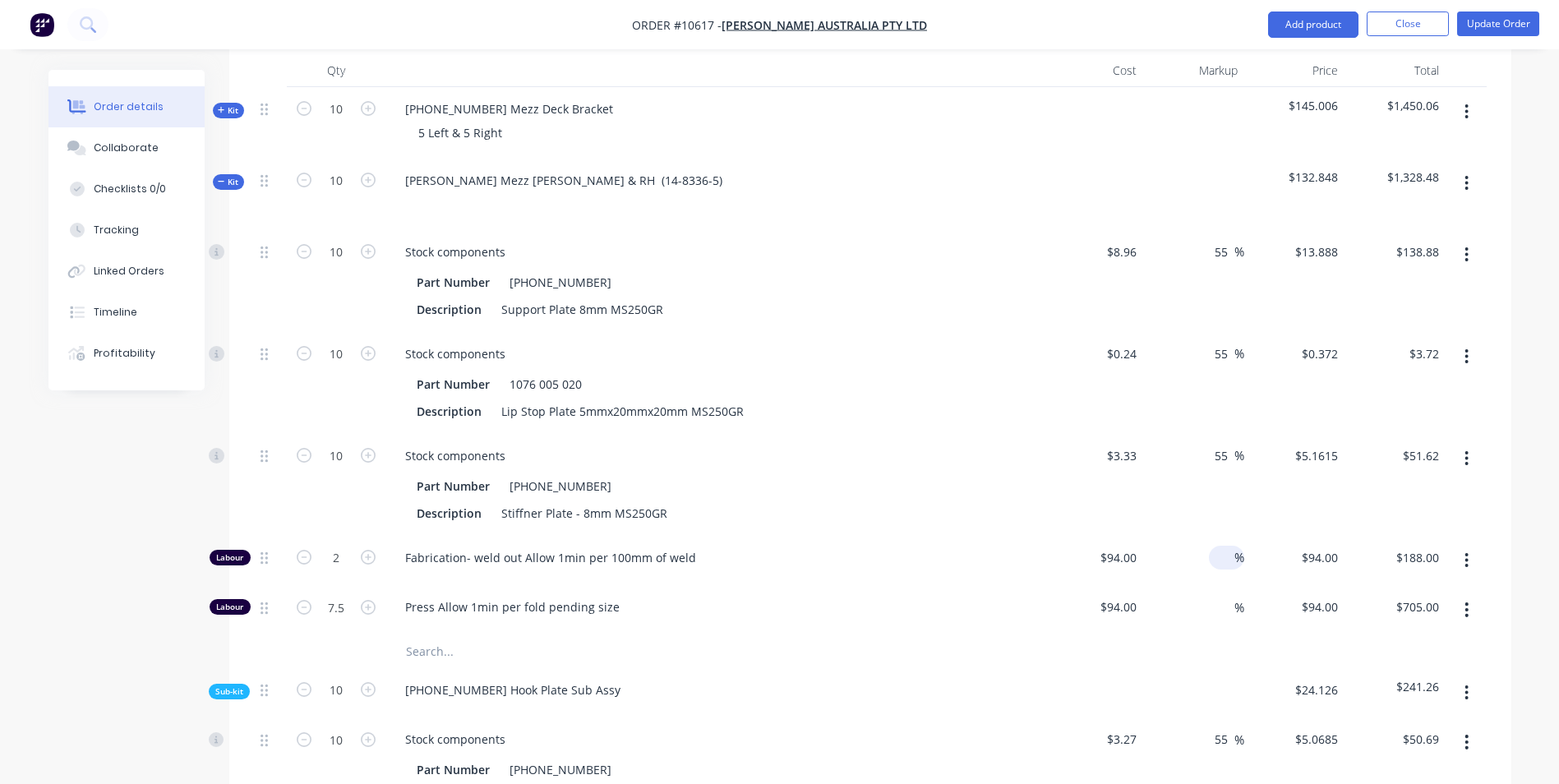
click at [1211, 545] on div "%" at bounding box center [1226, 557] width 35 height 24
click at [1464, 168] on button "button" at bounding box center [1466, 182] width 38 height 30
click at [1420, 215] on div "Add product to kit" at bounding box center [1408, 226] width 126 height 24
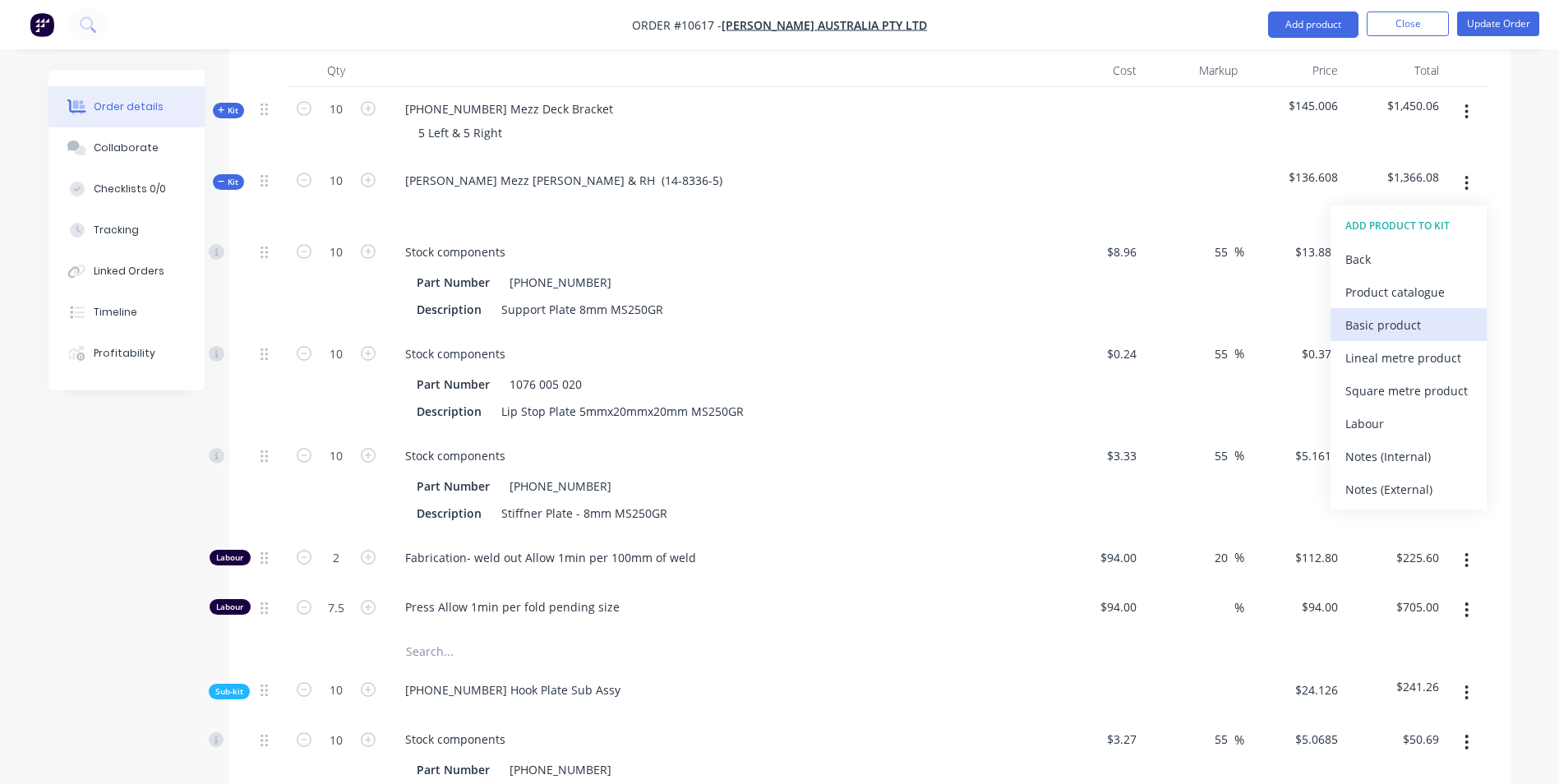
click at [1362, 313] on div "Basic product" at bounding box center [1408, 325] width 126 height 24
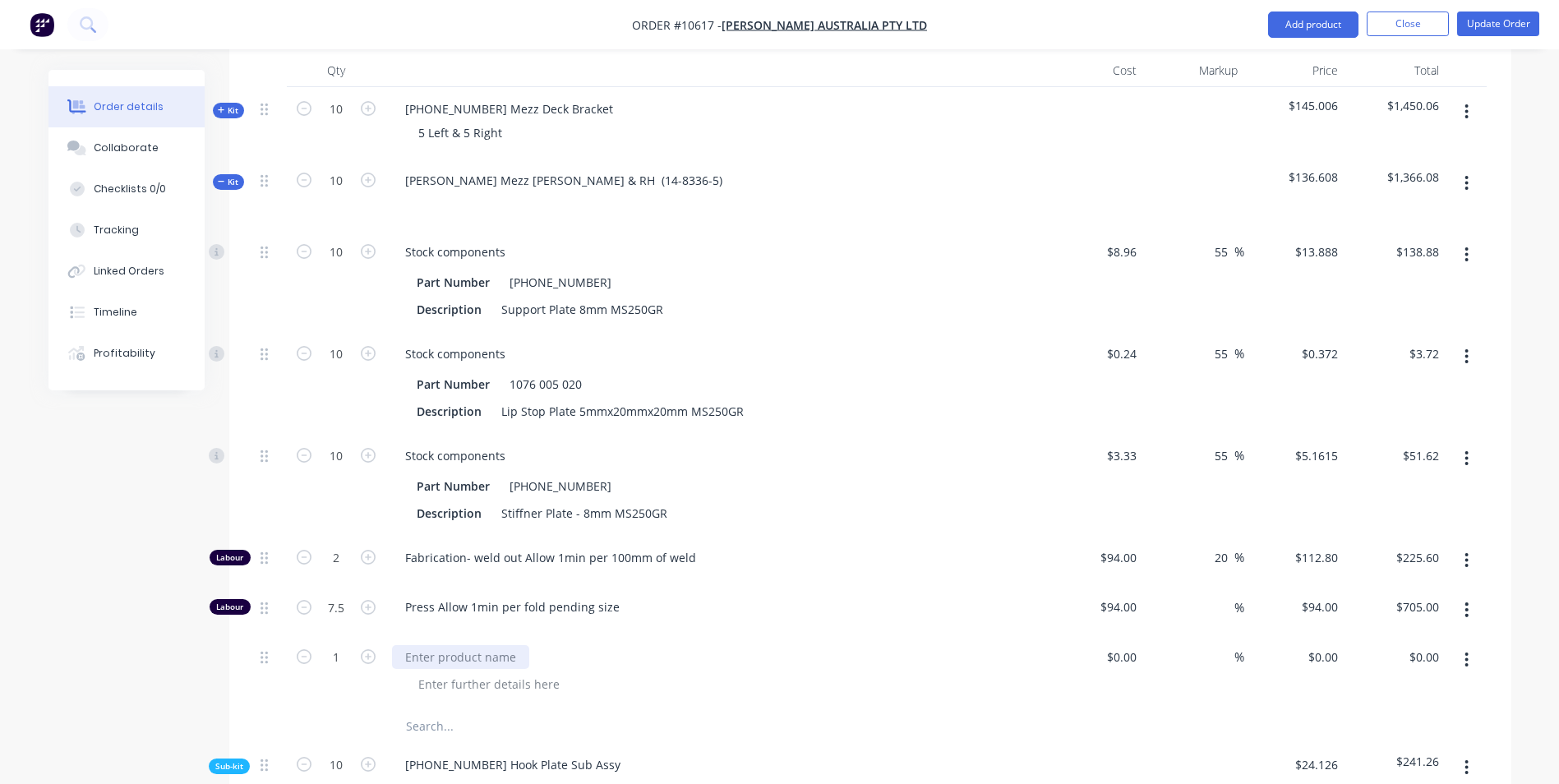
click at [439, 645] on div at bounding box center [460, 656] width 138 height 24
click at [338, 265] on input "1" at bounding box center [335, 252] width 43 height 25
click at [1132, 645] on input at bounding box center [1134, 656] width 19 height 24
click at [1096, 635] on div "13 13" at bounding box center [1094, 672] width 101 height 74
click at [1214, 545] on input "20" at bounding box center [1224, 557] width 21 height 24
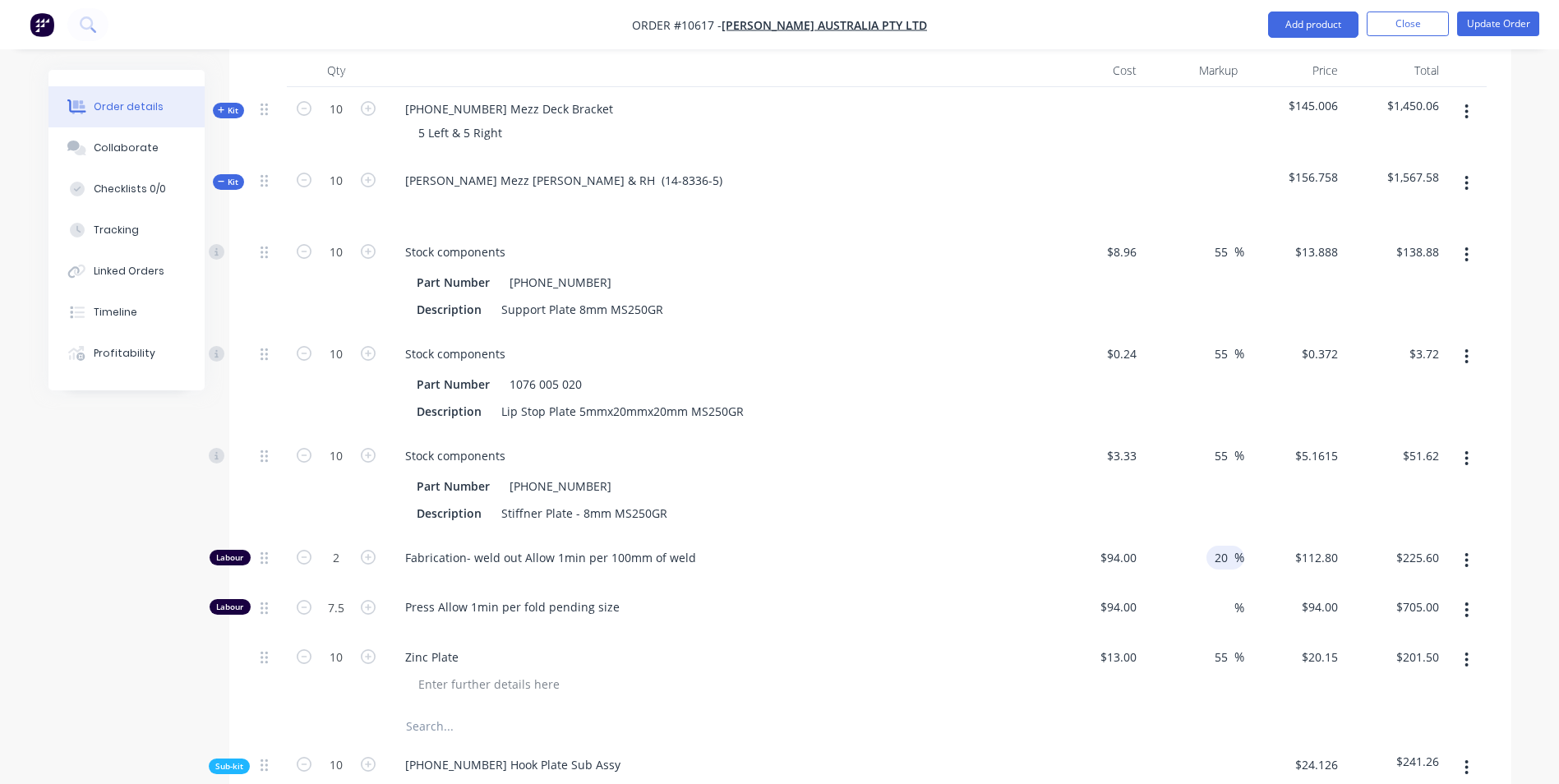
drag, startPoint x: 1215, startPoint y: 503, endPoint x: 1230, endPoint y: 512, distance: 17.5
click at [1230, 545] on input "20" at bounding box center [1224, 557] width 21 height 24
click at [1219, 595] on input at bounding box center [1225, 606] width 19 height 24
click at [1404, 240] on input "138.88" at bounding box center [1420, 251] width 51 height 24
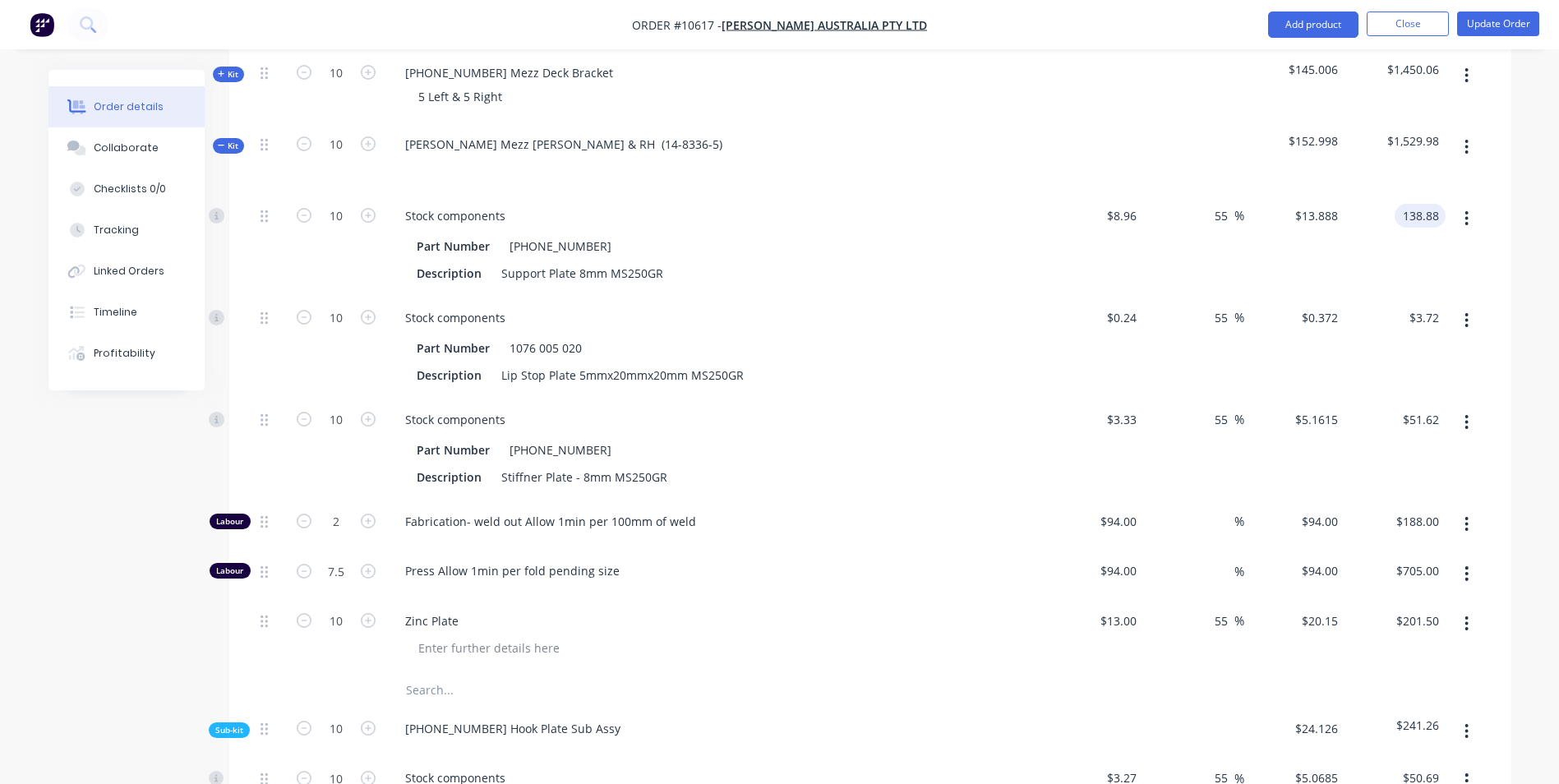
scroll to position [739, 0]
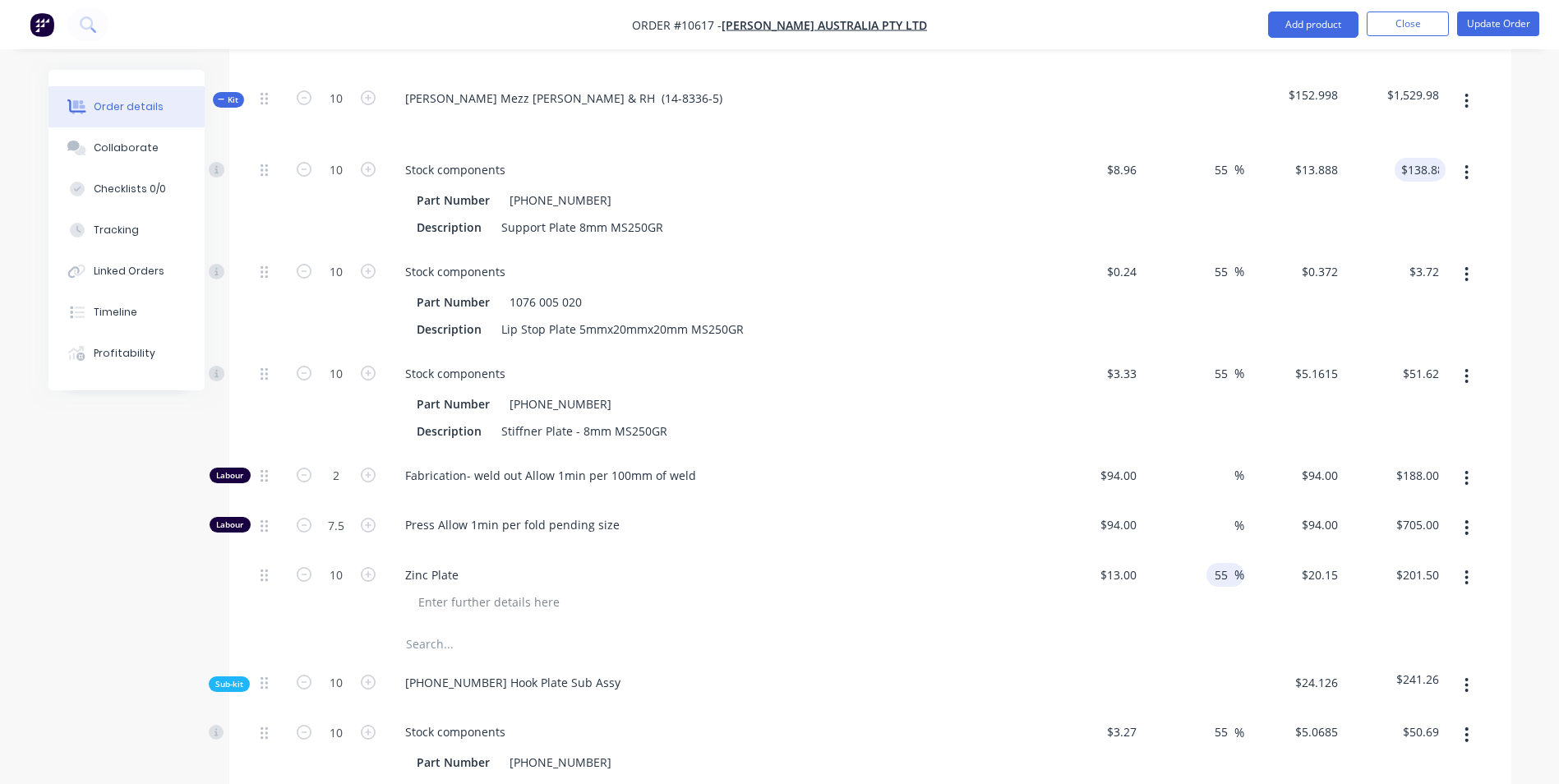
click at [1218, 562] on input "55" at bounding box center [1224, 574] width 21 height 24
drag, startPoint x: 1212, startPoint y: 527, endPoint x: 1248, endPoint y: 538, distance: 37.6
click at [1248, 553] on div "10 Zinc Plate $13.00 $13.00 55 55 % $20.15 $20.15 $201.50 $201.50" at bounding box center [870, 590] width 1232 height 74
click at [1225, 513] on input at bounding box center [1225, 524] width 19 height 24
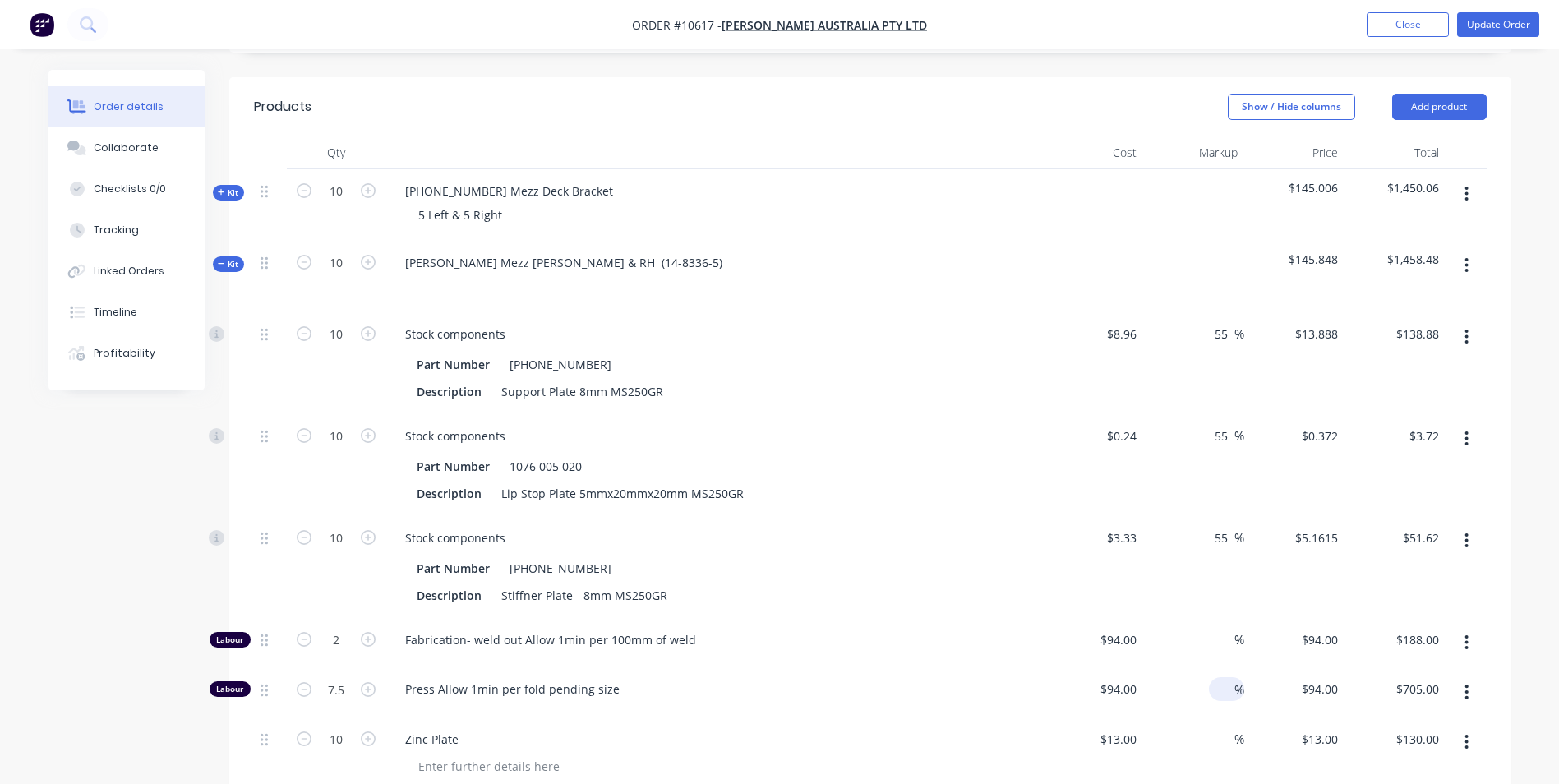
scroll to position [657, 0]
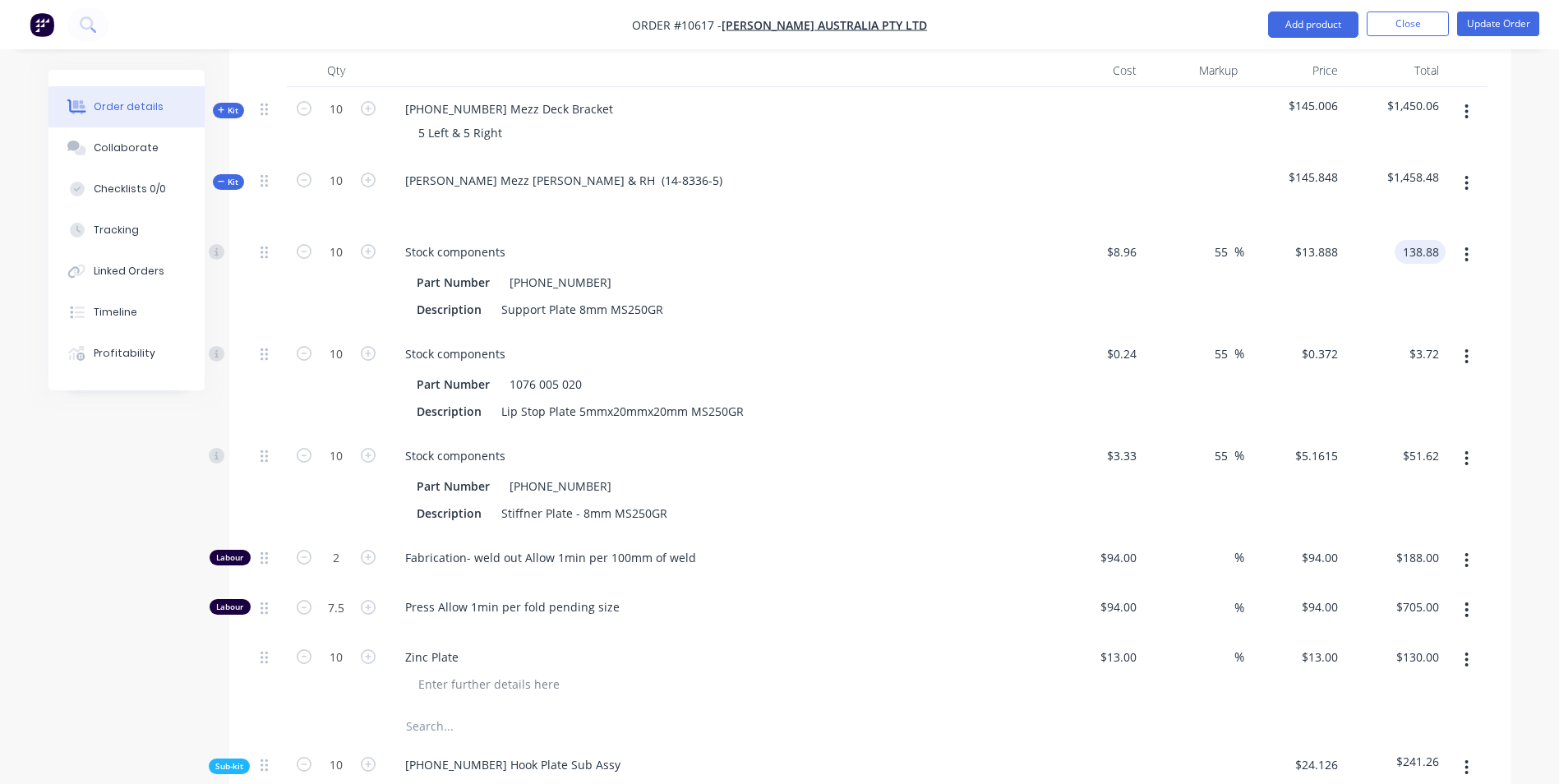
click at [1417, 240] on input "138.88" at bounding box center [1423, 251] width 44 height 24
click at [1413, 230] on div "$138.00 $138.00" at bounding box center [1395, 281] width 101 height 102
click at [1408, 240] on input "138.00" at bounding box center [1420, 251] width 51 height 24
click at [1447, 332] on div at bounding box center [1465, 383] width 41 height 102
click at [1431, 240] on input "135.00" at bounding box center [1423, 251] width 44 height 24
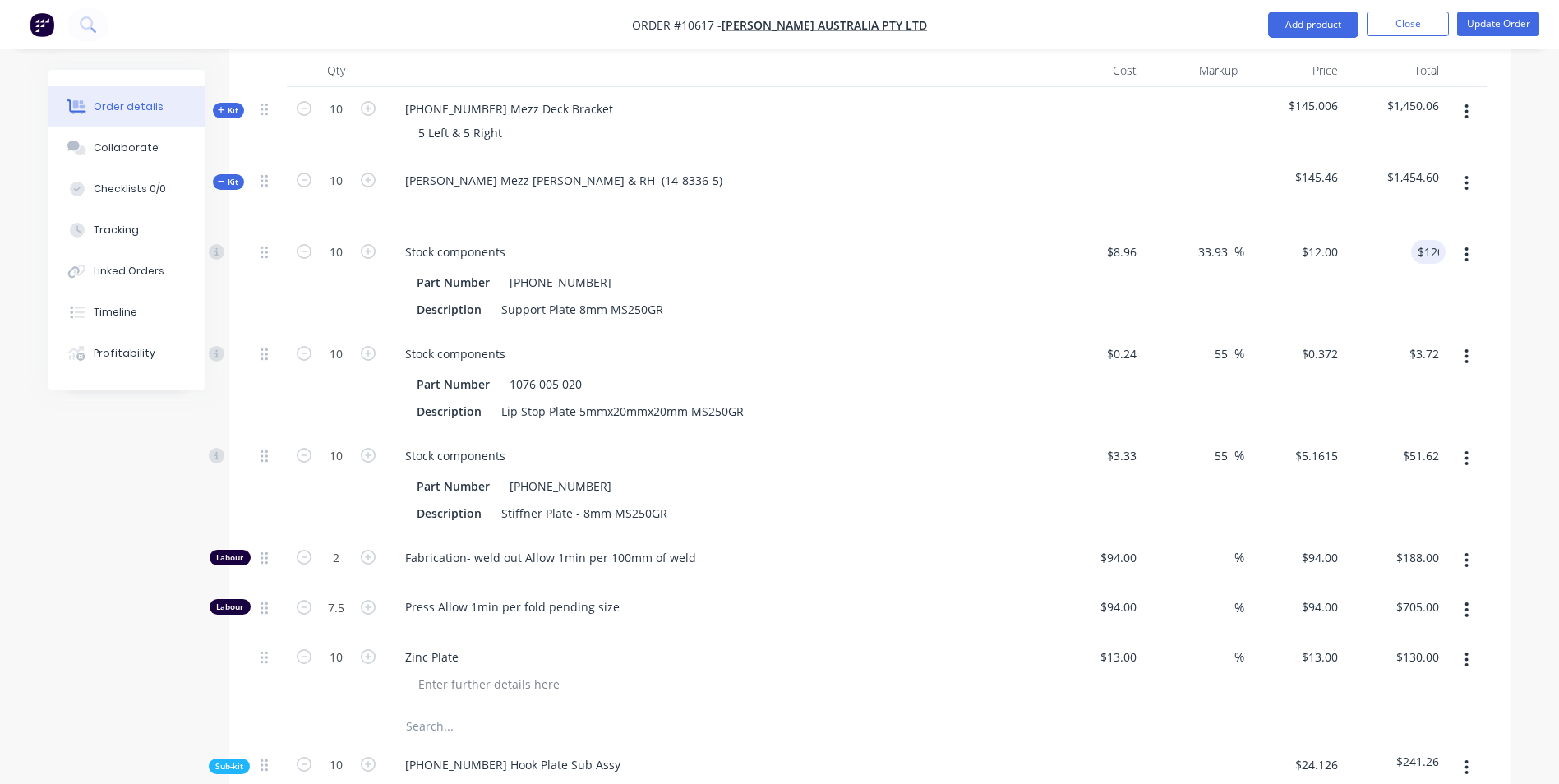
click at [1412, 248] on div "$120.00 120" at bounding box center [1395, 281] width 101 height 102
click at [1424, 240] on input "120.00" at bounding box center [1423, 251] width 44 height 24
click at [1420, 230] on div "$130.00 130" at bounding box center [1395, 281] width 101 height 102
click at [1420, 240] on input "130.00" at bounding box center [1420, 251] width 51 height 24
click at [1329, 230] on div "$13.05 $13.05" at bounding box center [1294, 281] width 101 height 102
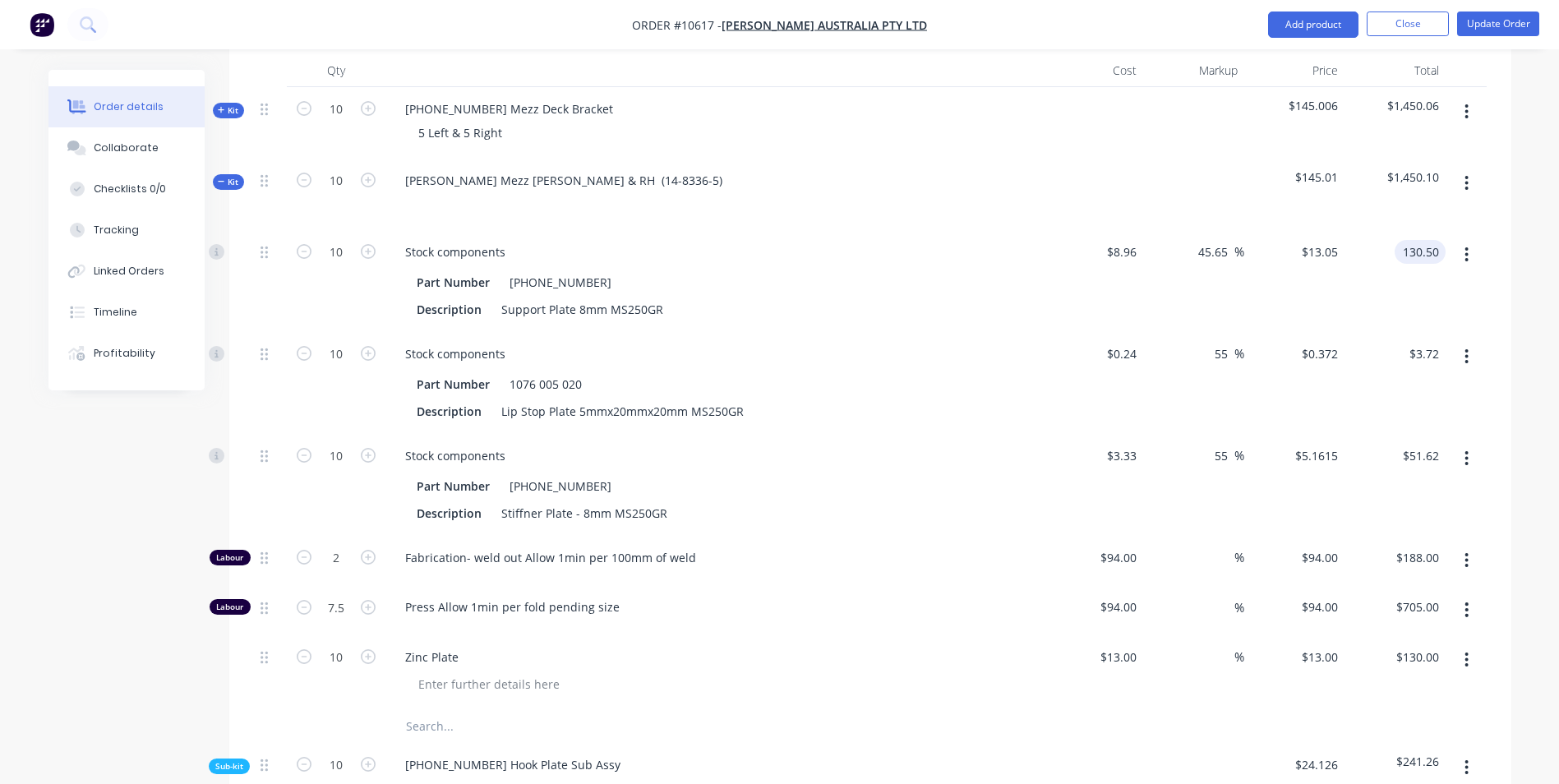
click at [1420, 240] on input "130.50" at bounding box center [1423, 251] width 44 height 24
click at [1463, 273] on div at bounding box center [1465, 281] width 41 height 102
click at [218, 178] on icon at bounding box center [222, 181] width 8 height 9
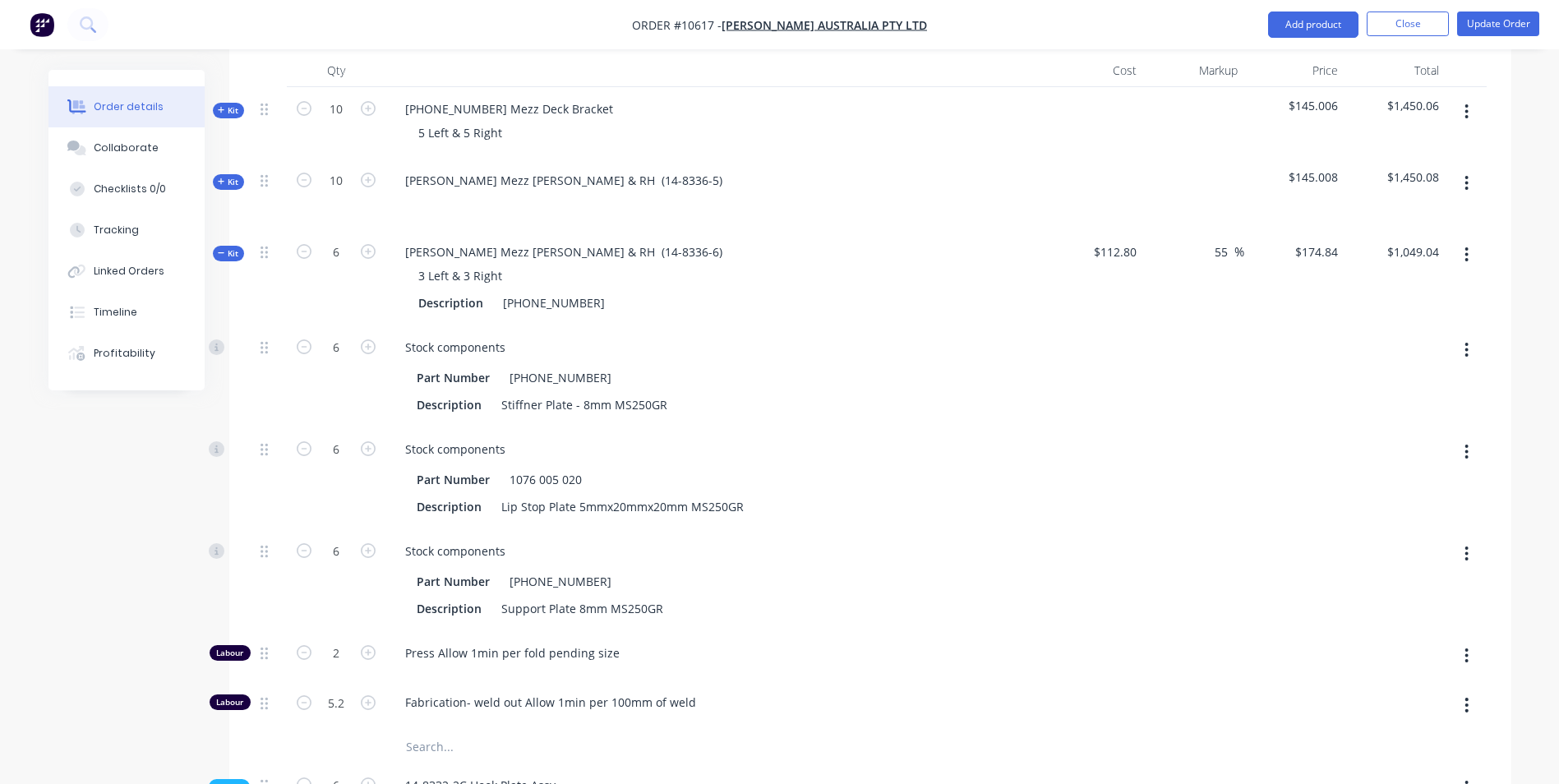
click at [1118, 244] on span "$112.80" at bounding box center [1094, 252] width 88 height 17
drag, startPoint x: 1140, startPoint y: 205, endPoint x: 1100, endPoint y: 194, distance: 41.5
click at [1100, 230] on div "$112.80" at bounding box center [1094, 278] width 101 height 95
click at [1308, 240] on input "174.84" at bounding box center [1322, 251] width 44 height 24
click at [236, 247] on span "Kit" at bounding box center [228, 253] width 21 height 12
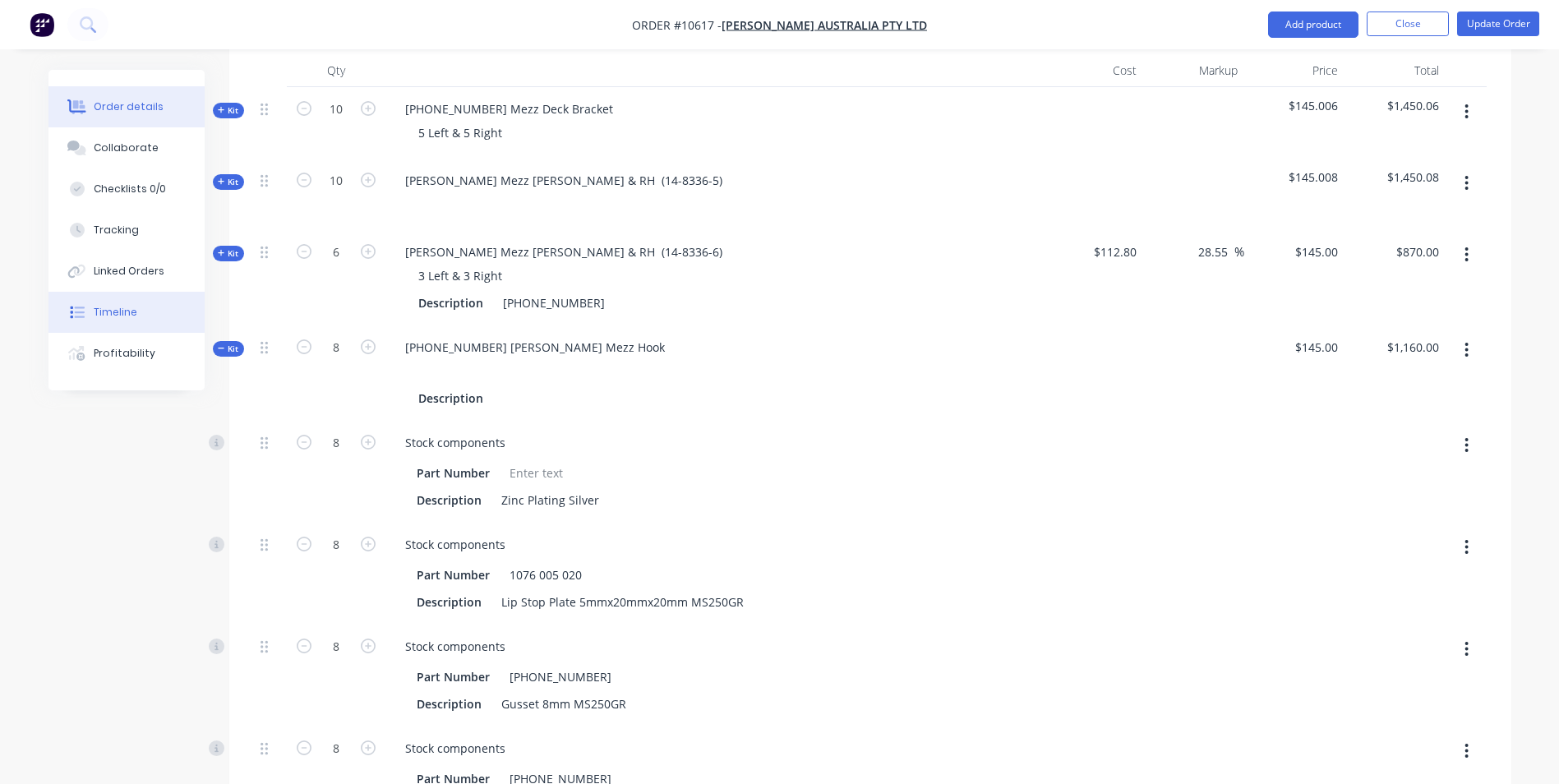
click at [198, 308] on button "Timeline" at bounding box center [126, 311] width 156 height 41
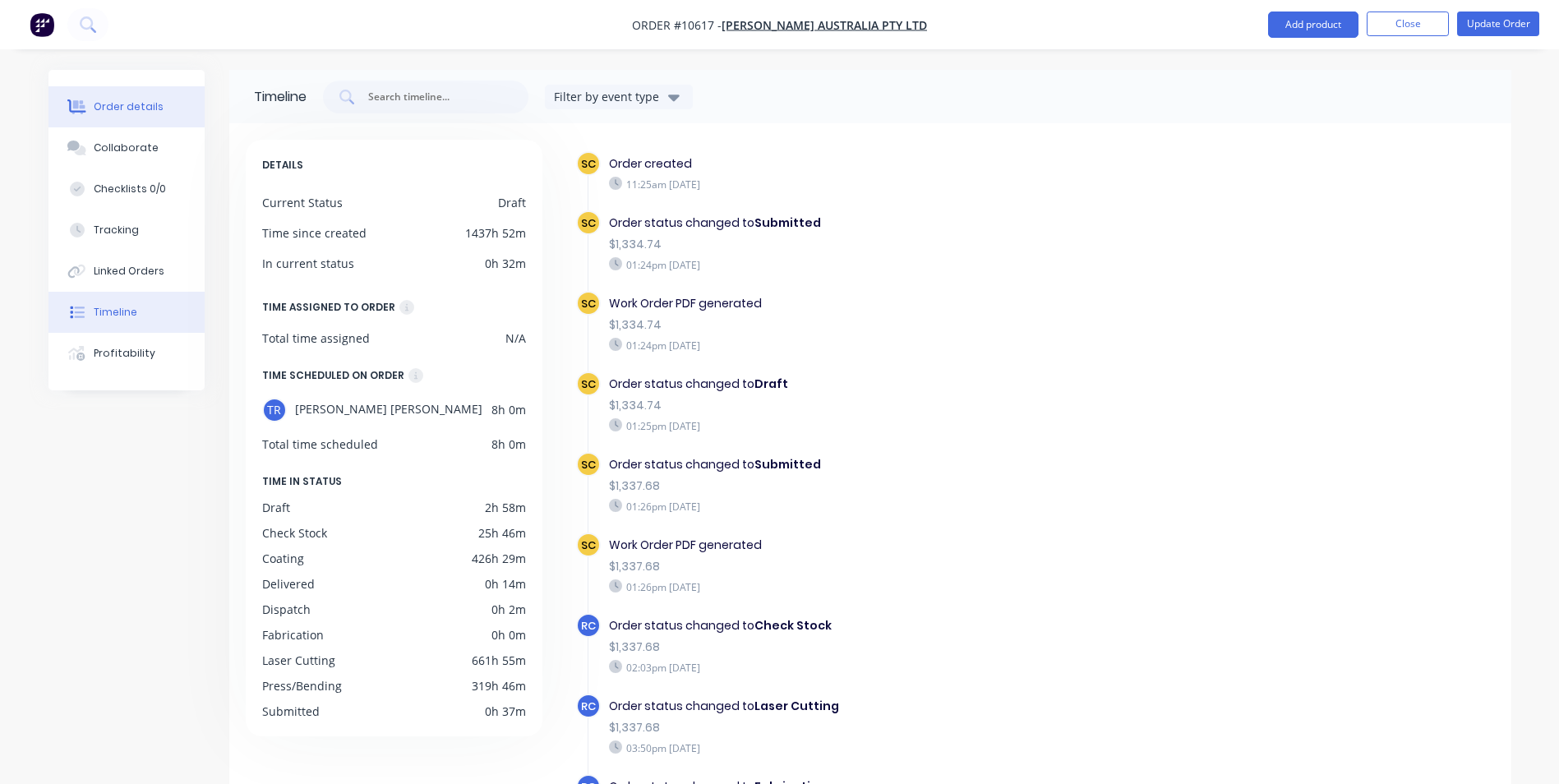
click at [91, 123] on button "Order details" at bounding box center [126, 106] width 156 height 41
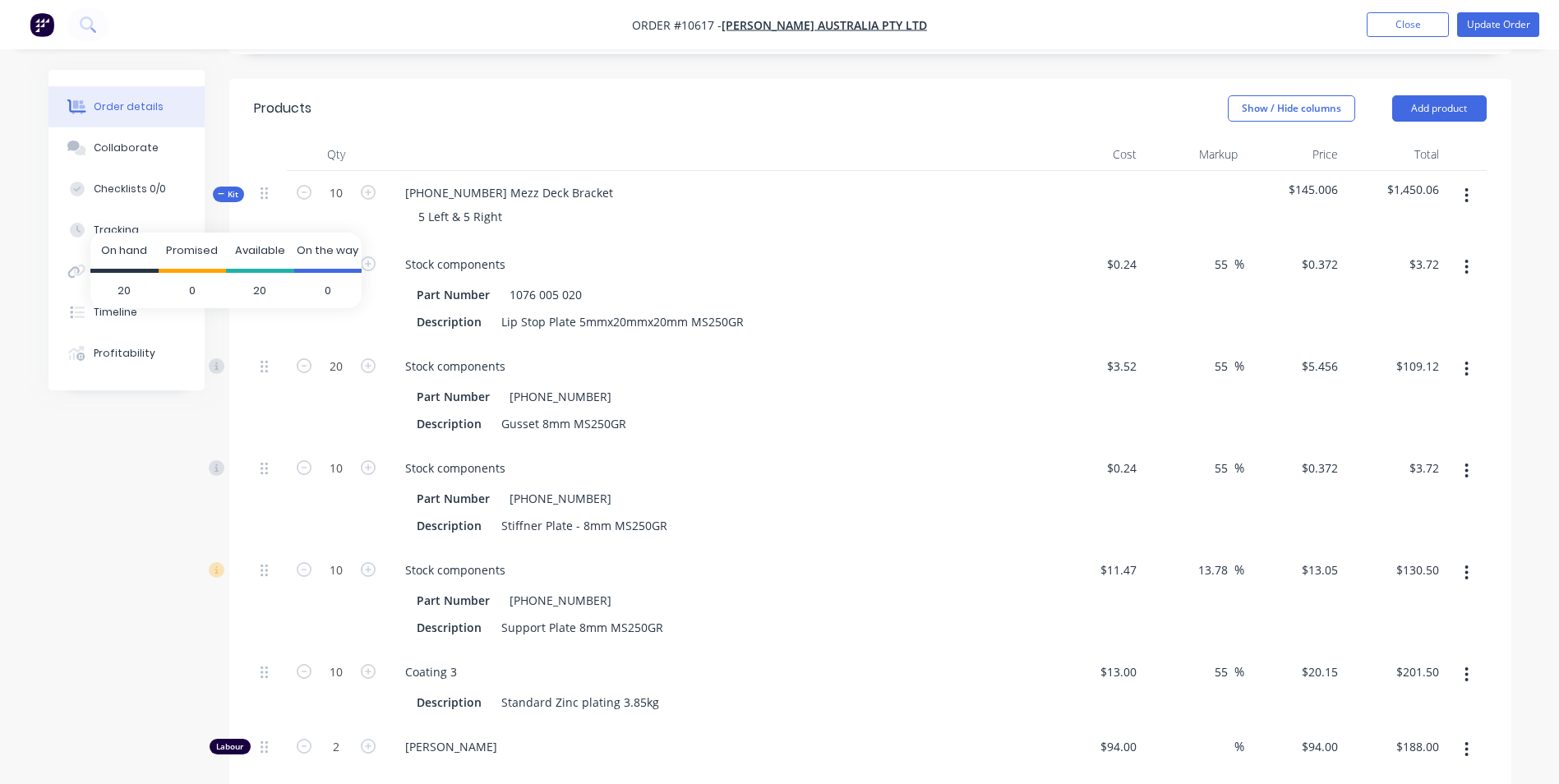
scroll to position [575, 0]
click at [220, 188] on icon at bounding box center [222, 192] width 8 height 9
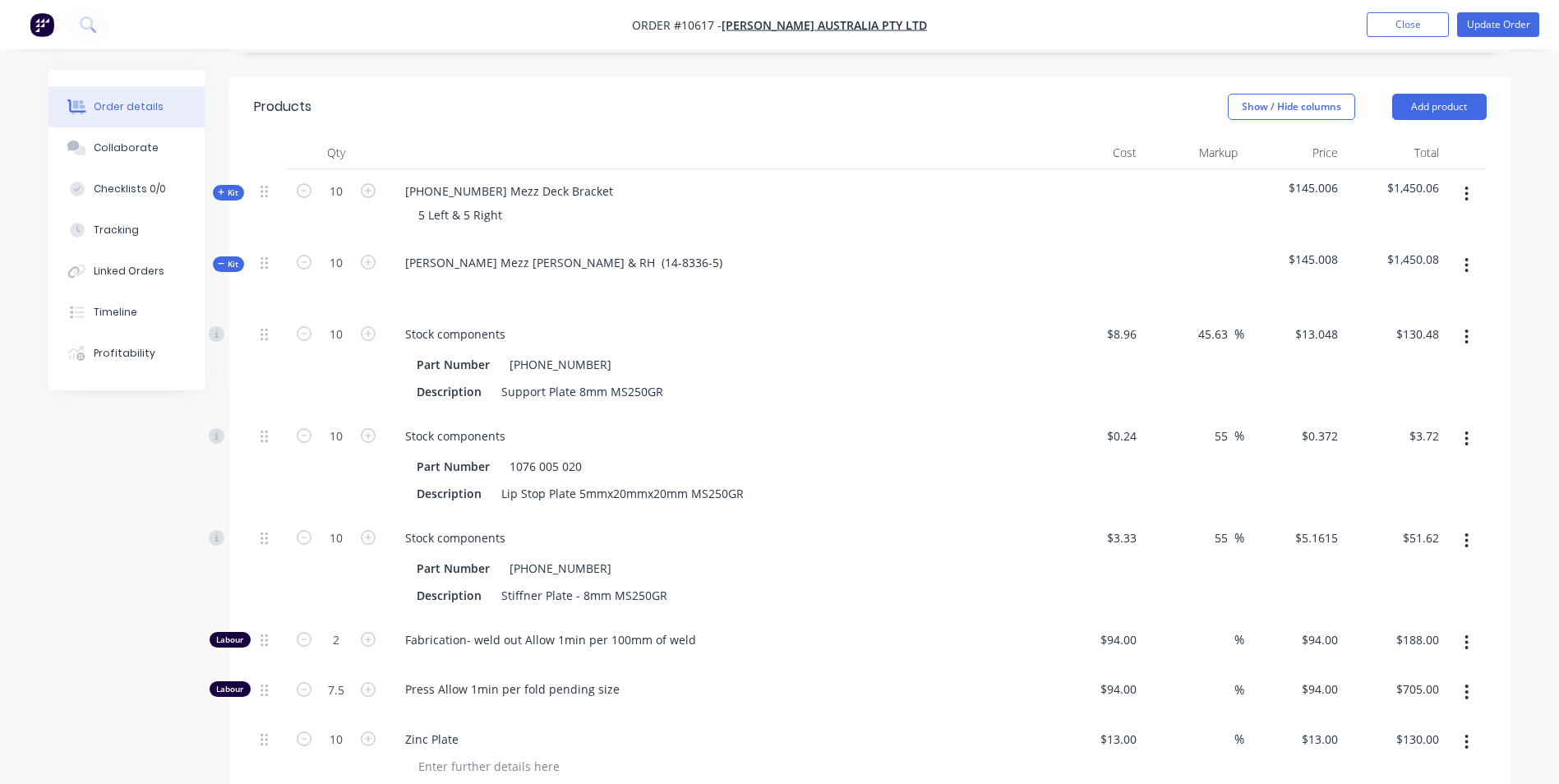
click at [219, 260] on icon at bounding box center [222, 264] width 8 height 9
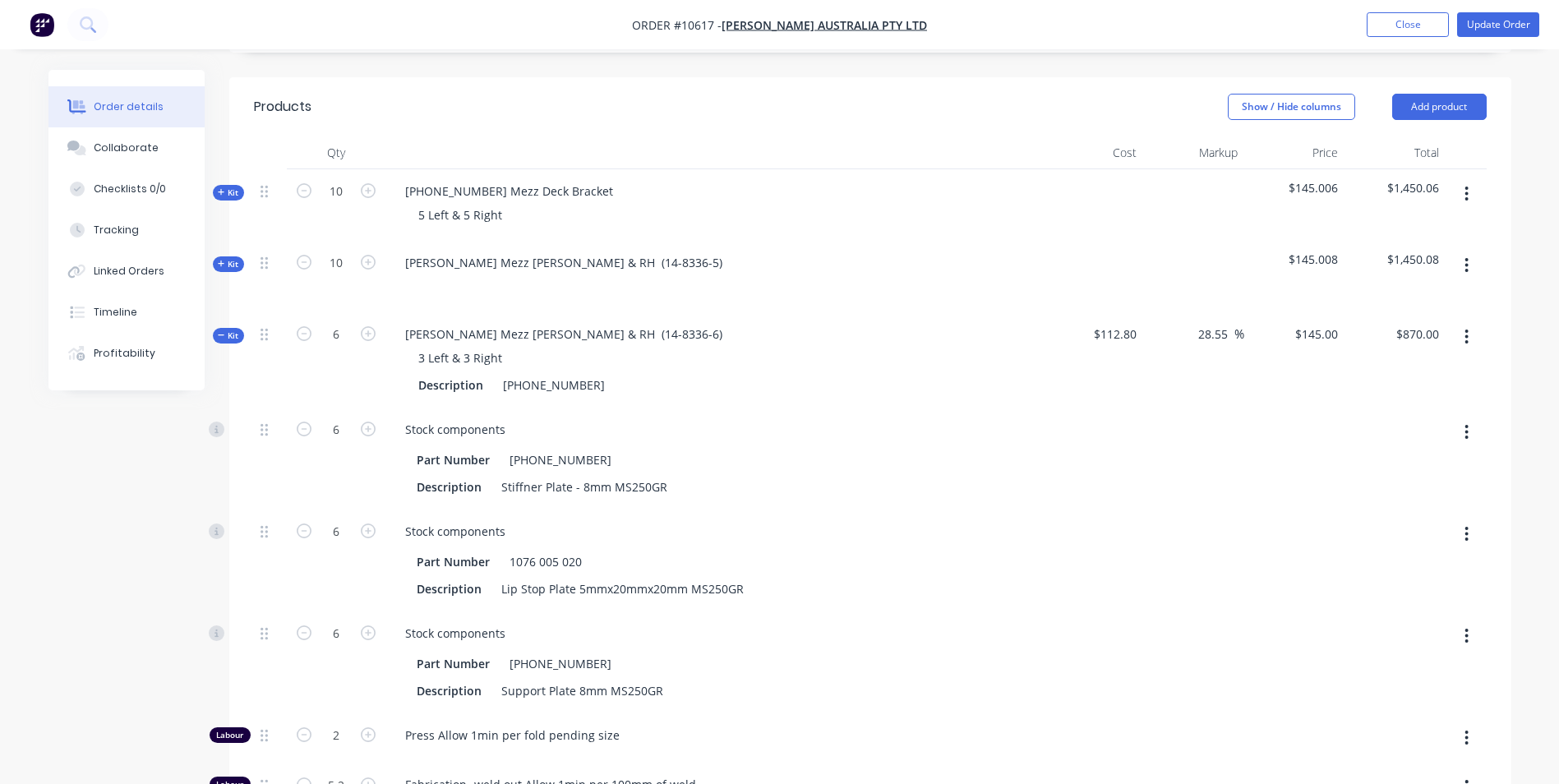
click at [221, 273] on div "Order details Collaborate Checklists 0/0 Tracking Linked Orders Timeline Profit…" at bounding box center [139, 229] width 181 height 320
click at [225, 329] on span "Kit" at bounding box center [228, 335] width 21 height 12
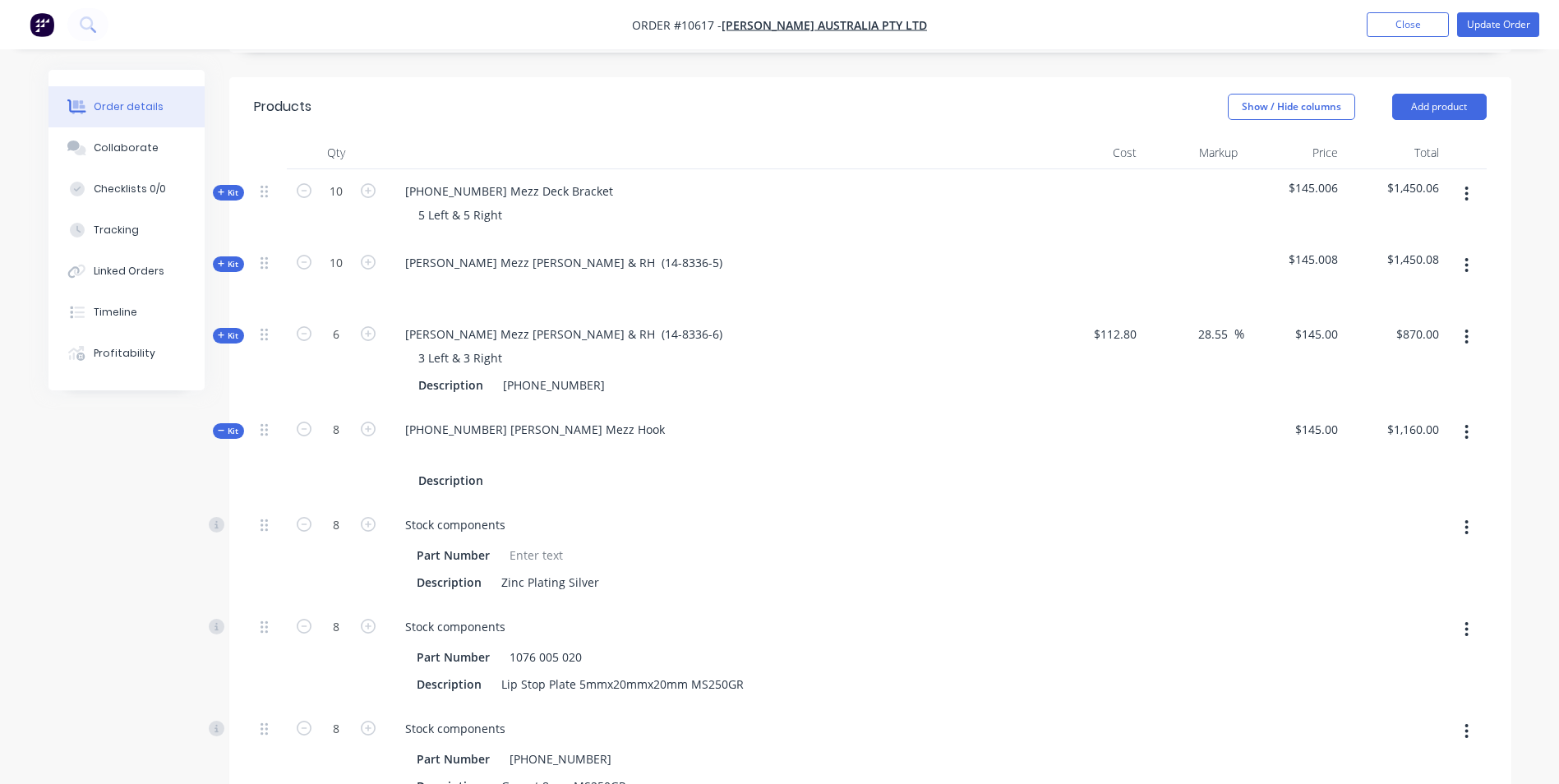
click at [230, 425] on span "Kit" at bounding box center [228, 431] width 21 height 12
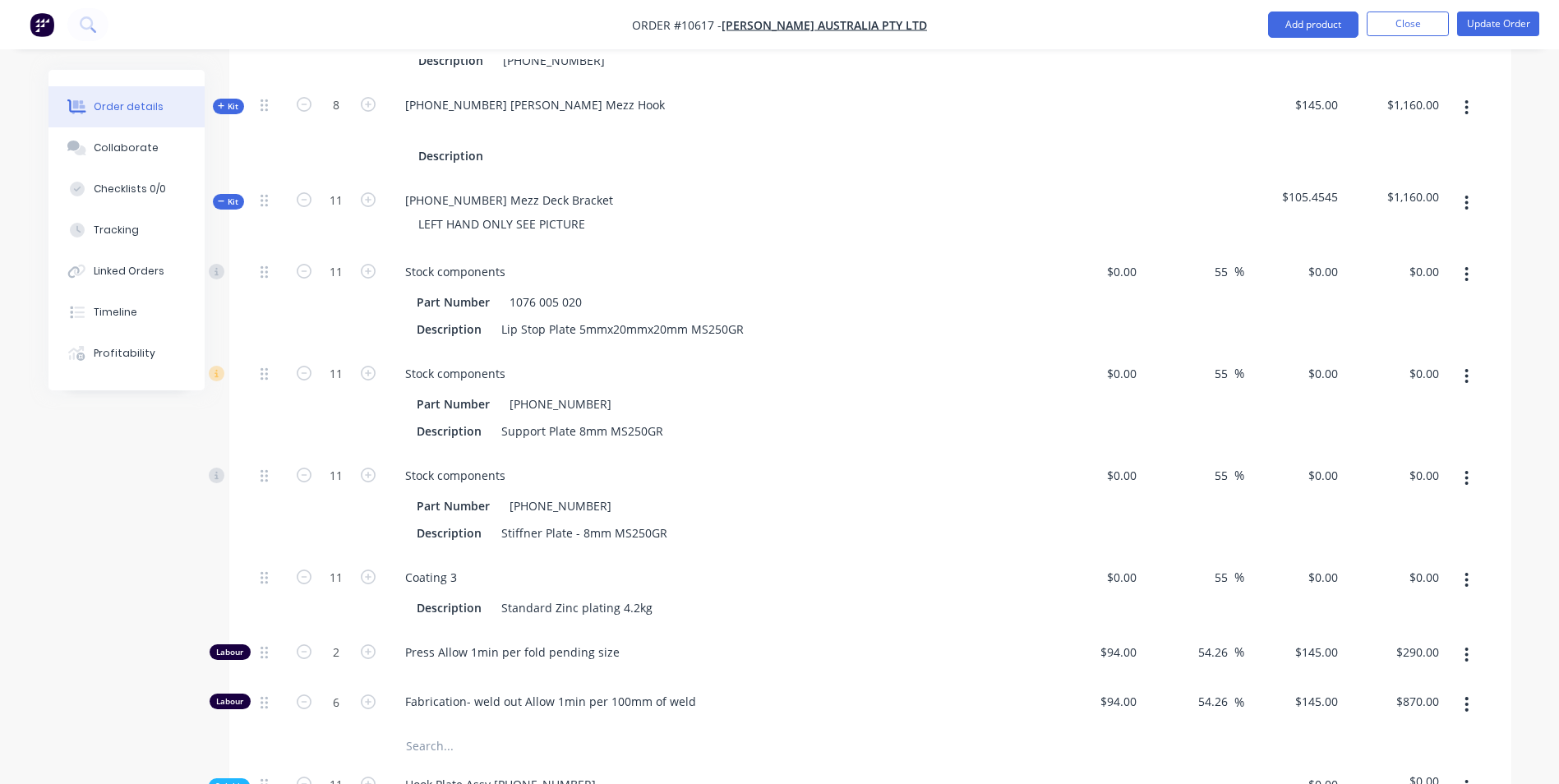
scroll to position [903, 0]
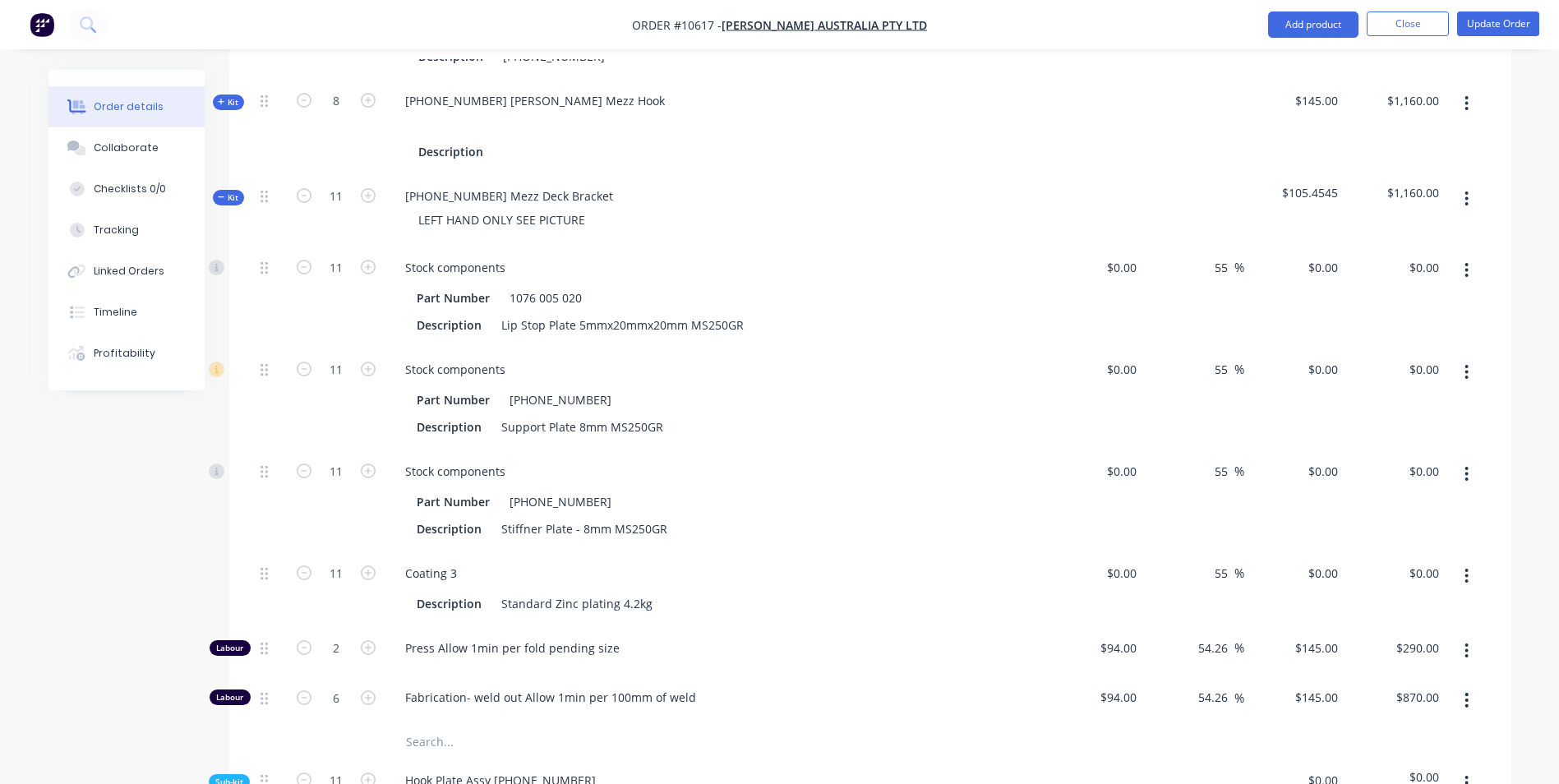
click at [1119, 195] on div at bounding box center [1094, 209] width 101 height 72
click at [1130, 256] on input "0" at bounding box center [1124, 267] width 38 height 24
click at [1125, 357] on input "0" at bounding box center [1134, 369] width 19 height 24
click at [1134, 459] on input "0" at bounding box center [1124, 471] width 38 height 24
click at [1113, 551] on div "0 0" at bounding box center [1094, 588] width 101 height 74
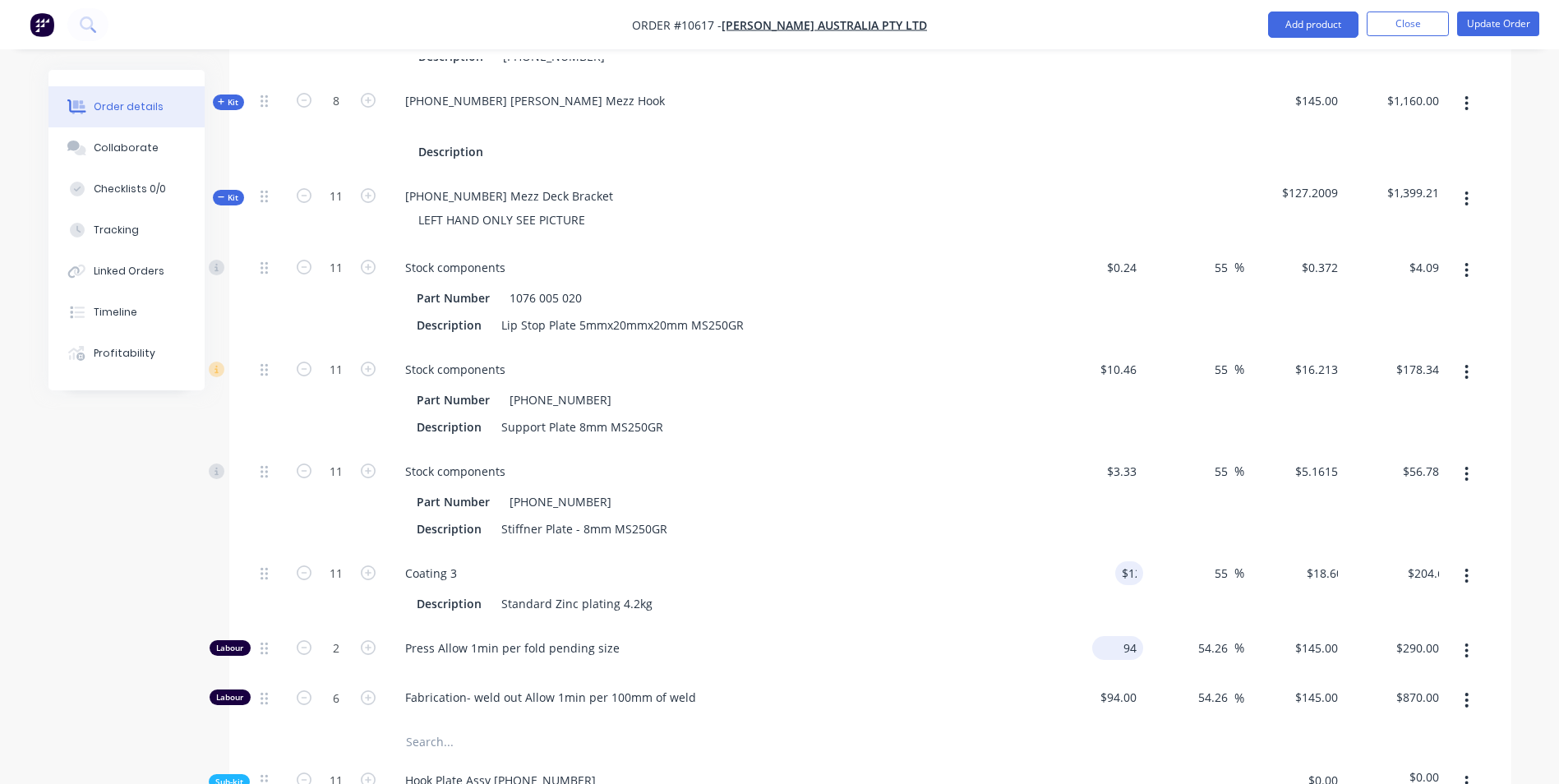
click at [1121, 636] on div "94 $94.00" at bounding box center [1117, 647] width 51 height 24
click at [1105, 676] on div "$94.00 $94.00" at bounding box center [1094, 700] width 101 height 50
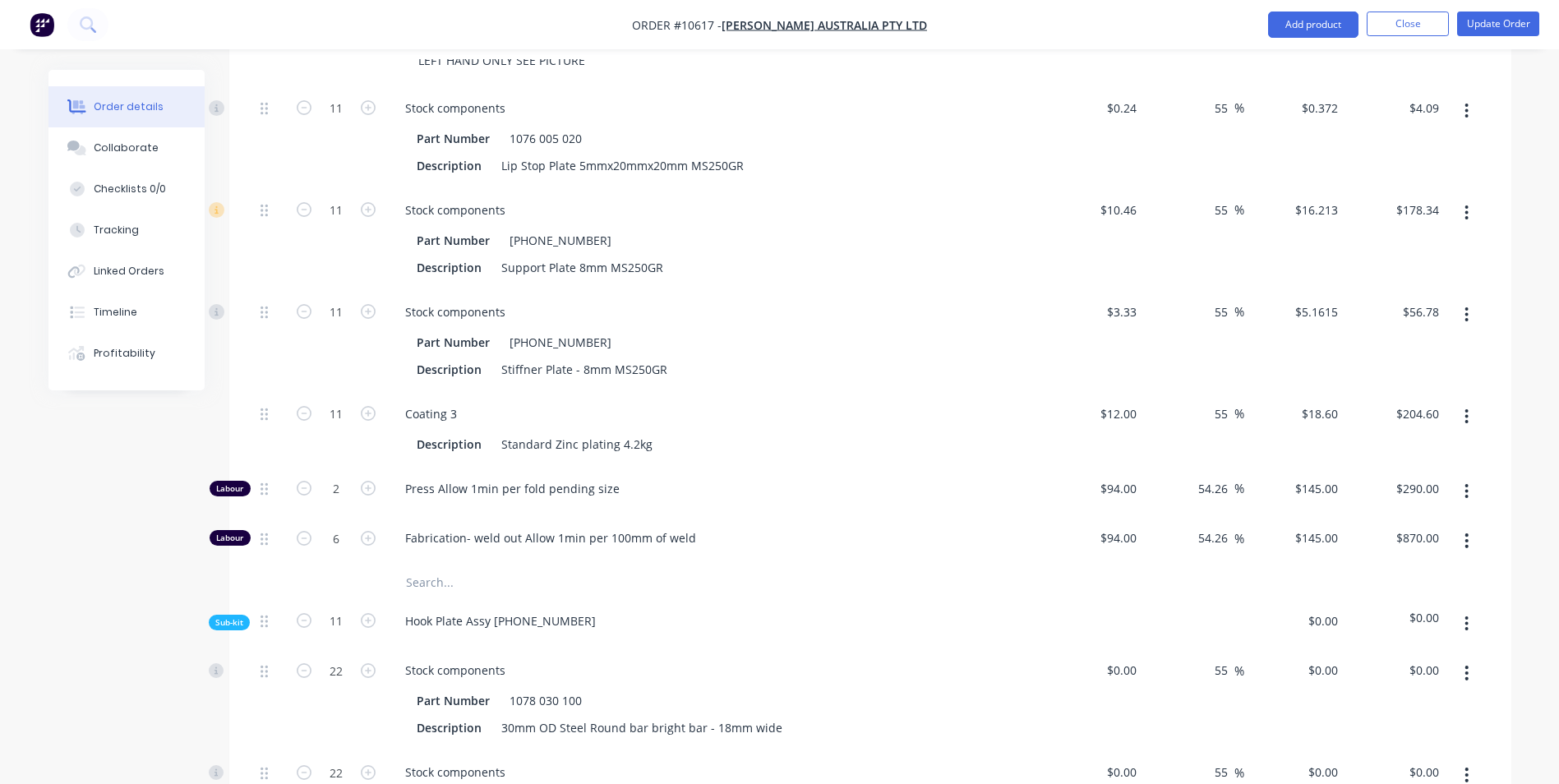
scroll to position [1068, 0]
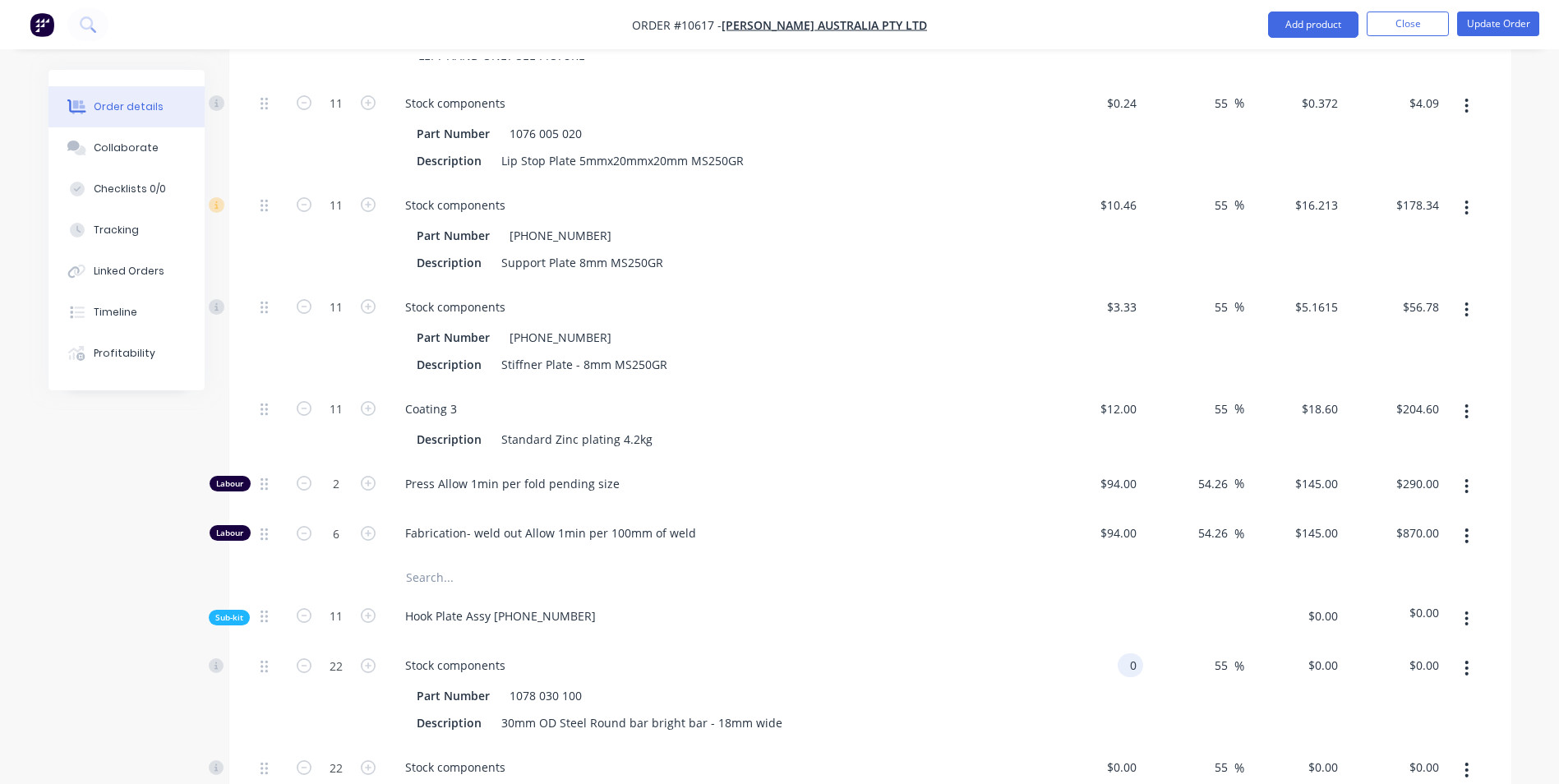
click at [1122, 653] on div "0 0" at bounding box center [1130, 665] width 26 height 24
click at [1118, 745] on div "$0.00 $0.00" at bounding box center [1094, 795] width 101 height 102
click at [1122, 745] on div "$0.00 $0.00" at bounding box center [1094, 795] width 101 height 102
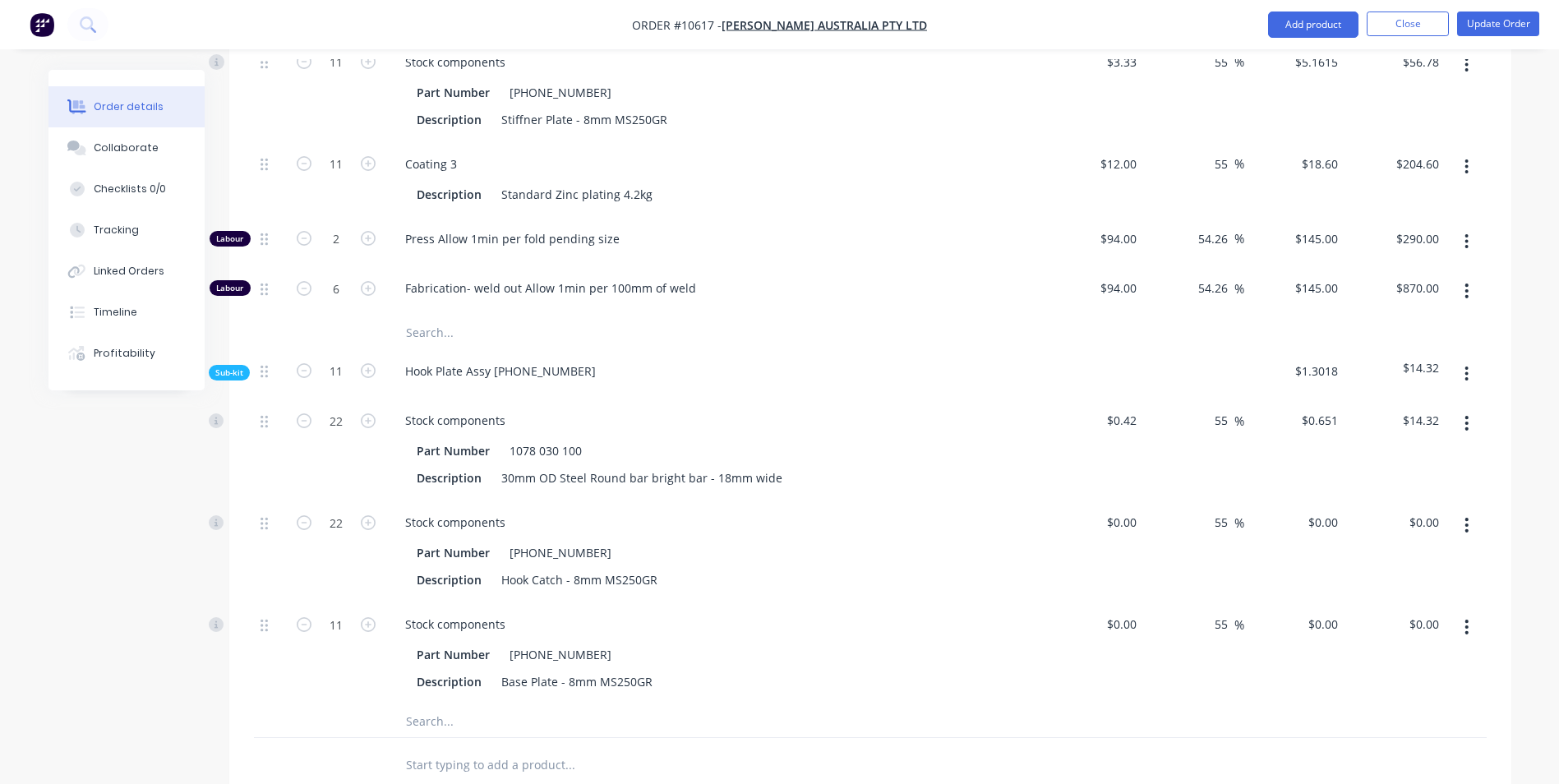
scroll to position [1314, 0]
click at [1132, 508] on input "0" at bounding box center [1124, 519] width 38 height 24
click at [1121, 610] on div "0 $0.00" at bounding box center [1121, 622] width 44 height 24
click at [1179, 545] on div "55 55 %" at bounding box center [1194, 549] width 101 height 102
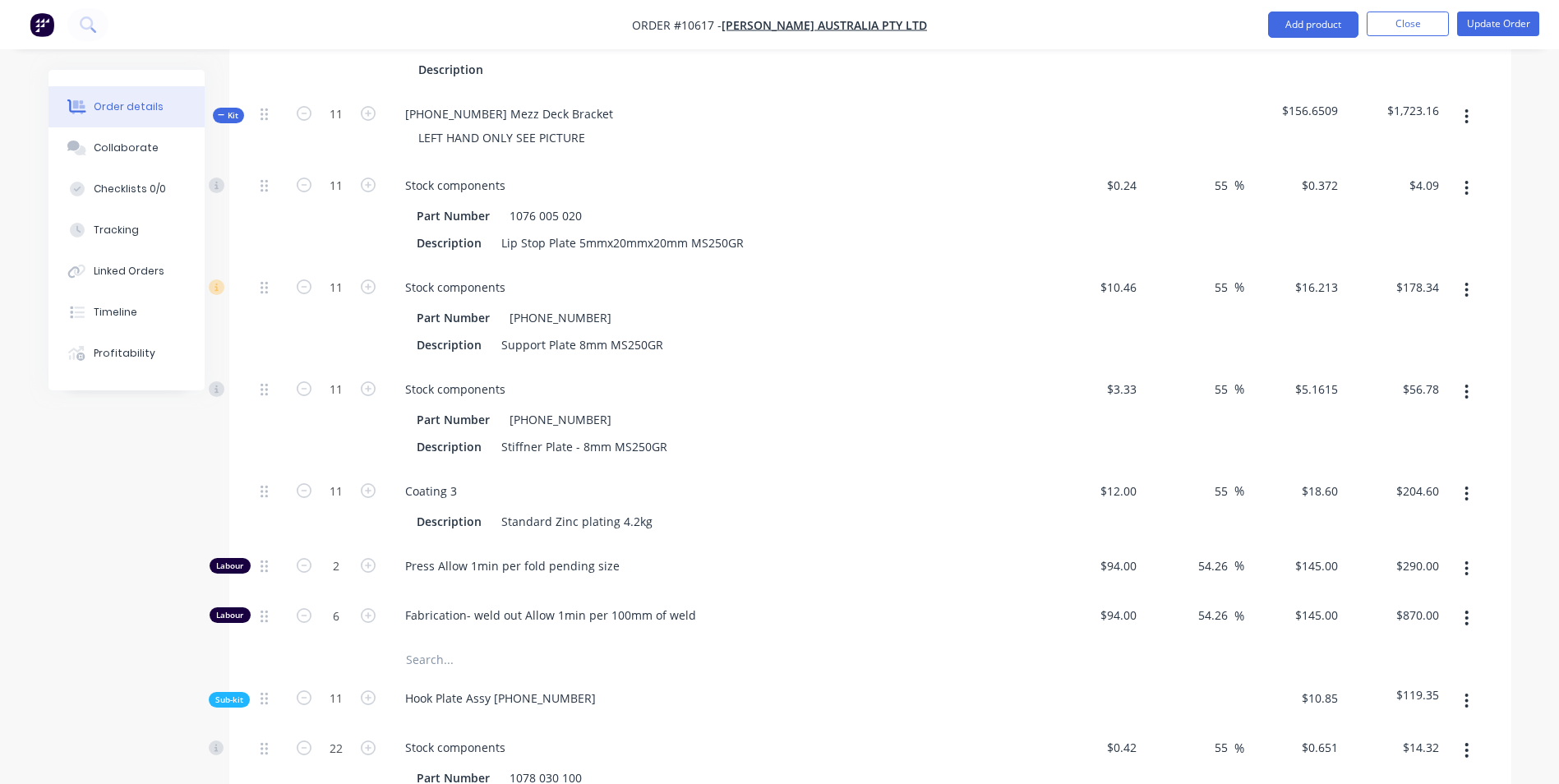
scroll to position [903, 0]
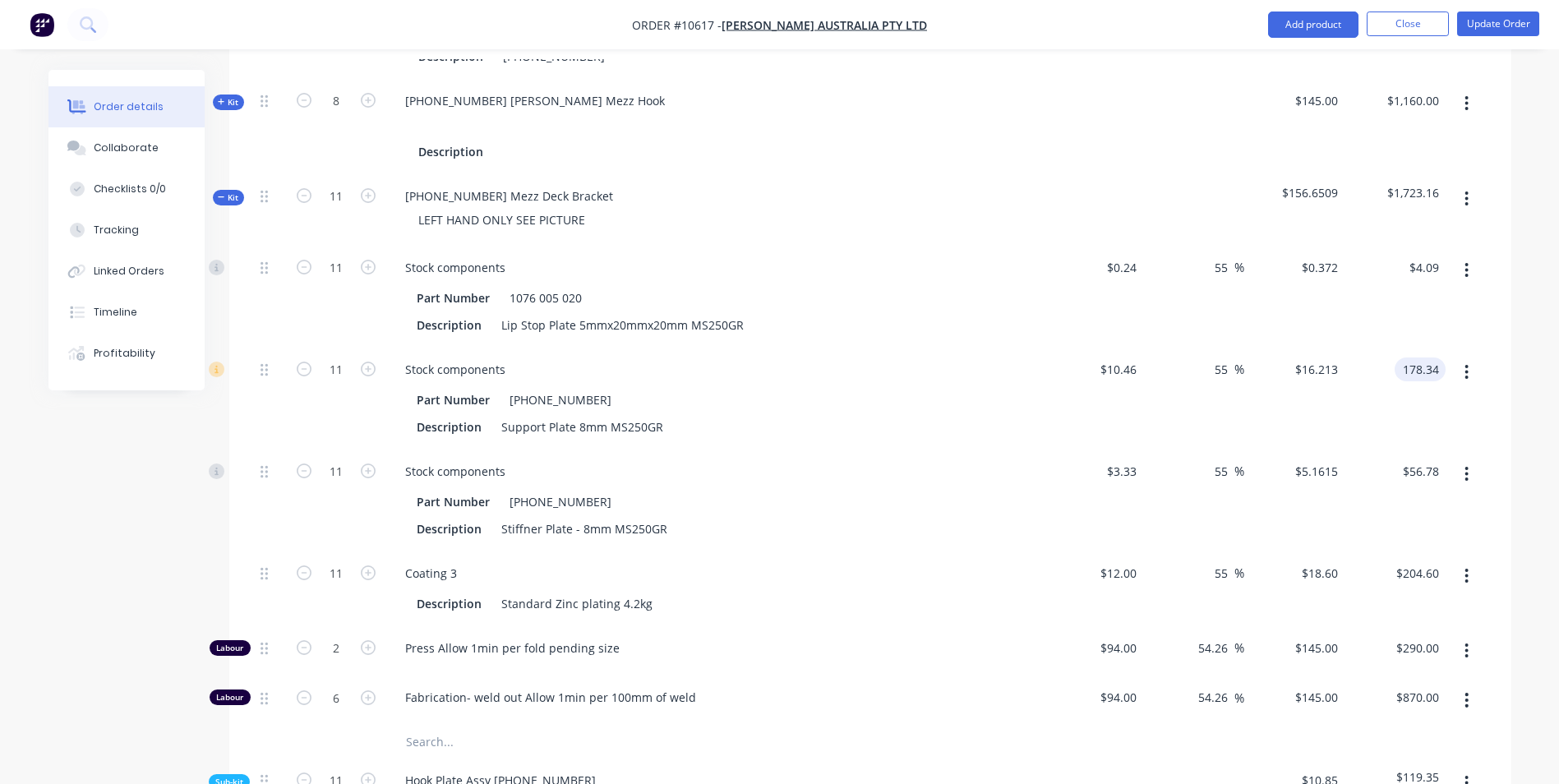
click at [1433, 357] on input "178.34" at bounding box center [1423, 369] width 44 height 24
click at [1359, 358] on div "$170.00 $170.00" at bounding box center [1395, 398] width 101 height 102
click at [1408, 357] on input "170.00" at bounding box center [1423, 369] width 44 height 24
click at [1377, 365] on div "$160.00 $160.00" at bounding box center [1395, 398] width 101 height 102
click at [1414, 357] on input "160.00" at bounding box center [1423, 369] width 44 height 24
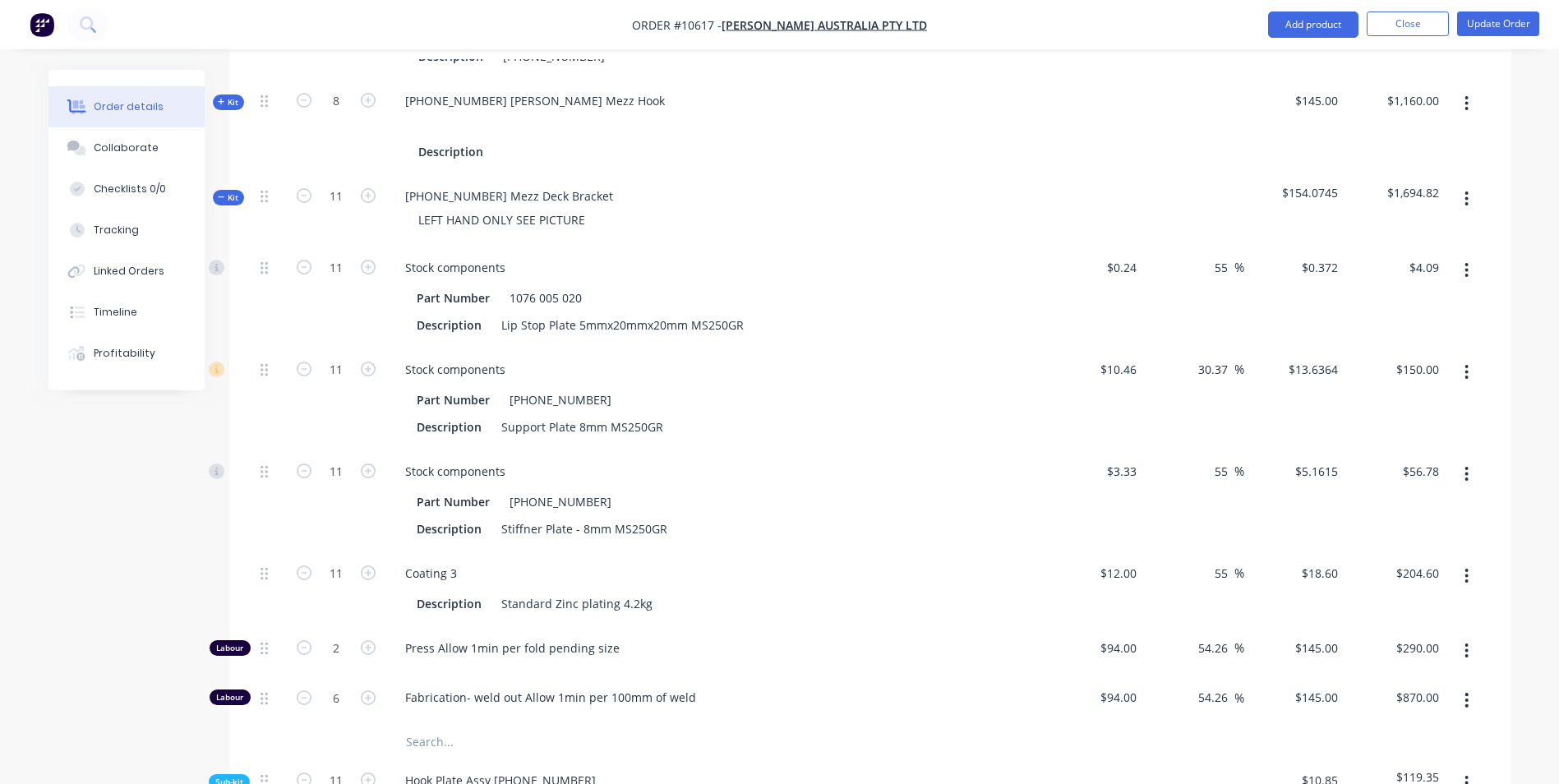
click at [1401, 348] on div "$150.00 $150.00" at bounding box center [1395, 398] width 101 height 102
click at [1430, 357] on input "150.00" at bounding box center [1420, 369] width 51 height 24
click at [1396, 362] on div "$130.00 130" at bounding box center [1395, 398] width 101 height 102
click at [1404, 357] on div "130.00 130.00" at bounding box center [1423, 369] width 44 height 24
click at [1379, 348] on div "$120.00 $120.00" at bounding box center [1395, 398] width 101 height 102
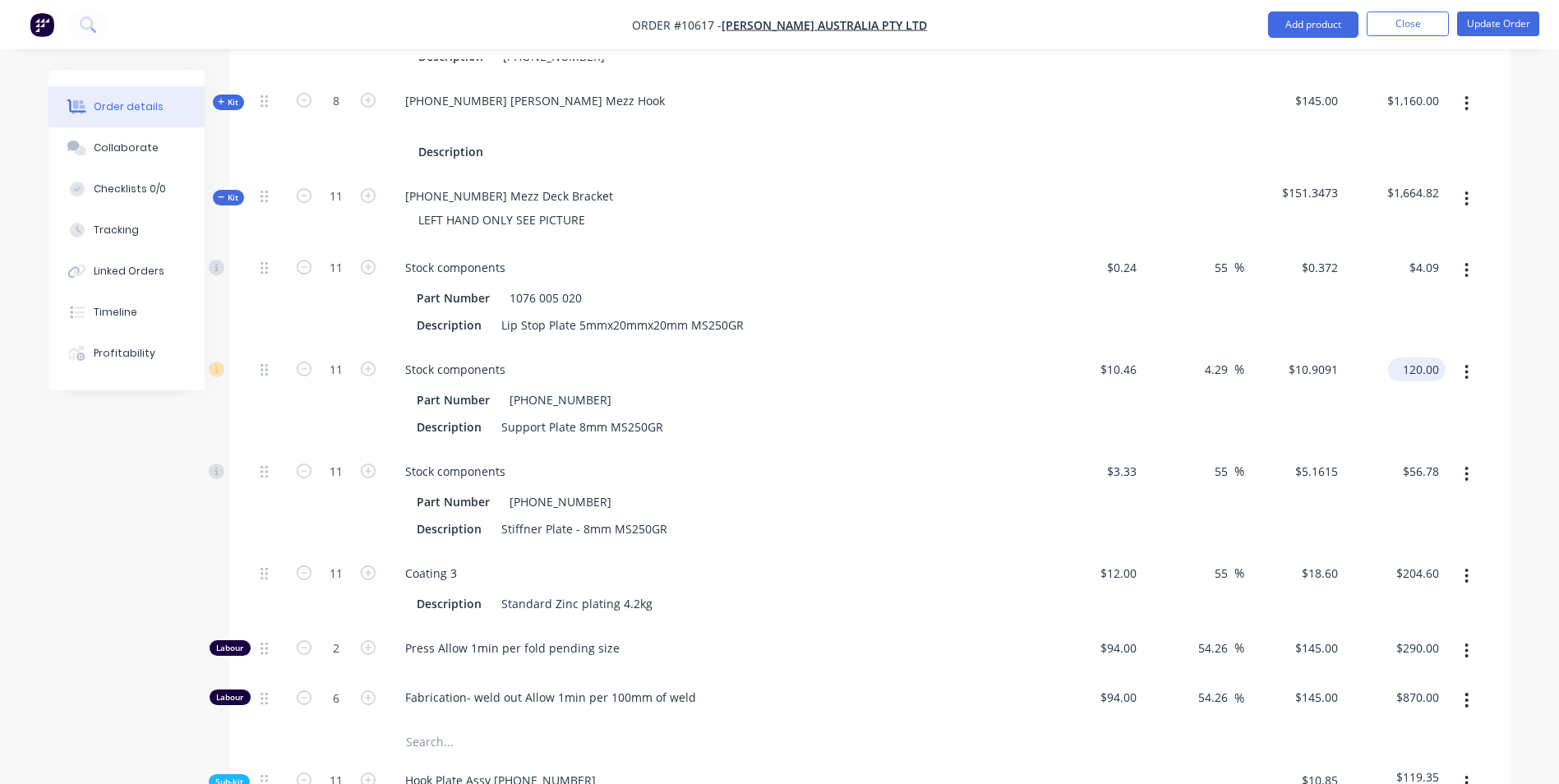
click at [1418, 357] on input "120.00" at bounding box center [1420, 369] width 51 height 24
click at [1418, 357] on div "100.00 100" at bounding box center [1431, 369] width 28 height 24
click at [1418, 357] on input "100.00" at bounding box center [1423, 369] width 44 height 24
click at [1425, 367] on div "$120.00 $120.00" at bounding box center [1395, 398] width 101 height 102
click at [1411, 459] on input "56.78" at bounding box center [1427, 471] width 38 height 24
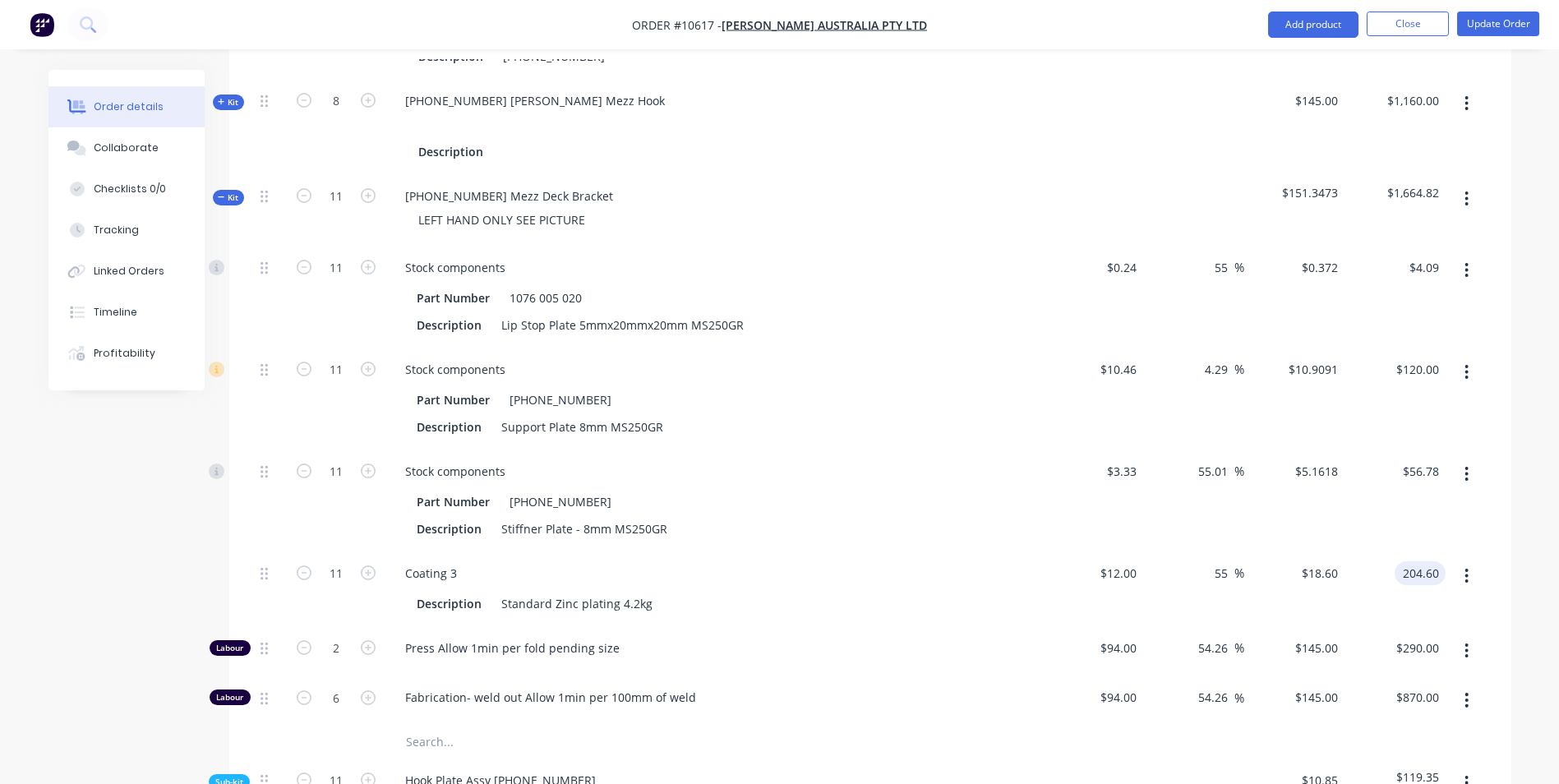
click at [1424, 562] on input "204.60" at bounding box center [1423, 573] width 44 height 24
click at [1231, 562] on input "55" at bounding box center [1224, 573] width 21 height 24
click at [1240, 494] on div "55.01 55.01 %" at bounding box center [1194, 500] width 101 height 102
click at [1430, 357] on input "120.00" at bounding box center [1420, 369] width 51 height 24
click at [1399, 357] on div "$122.00 $122.00" at bounding box center [1395, 398] width 101 height 102
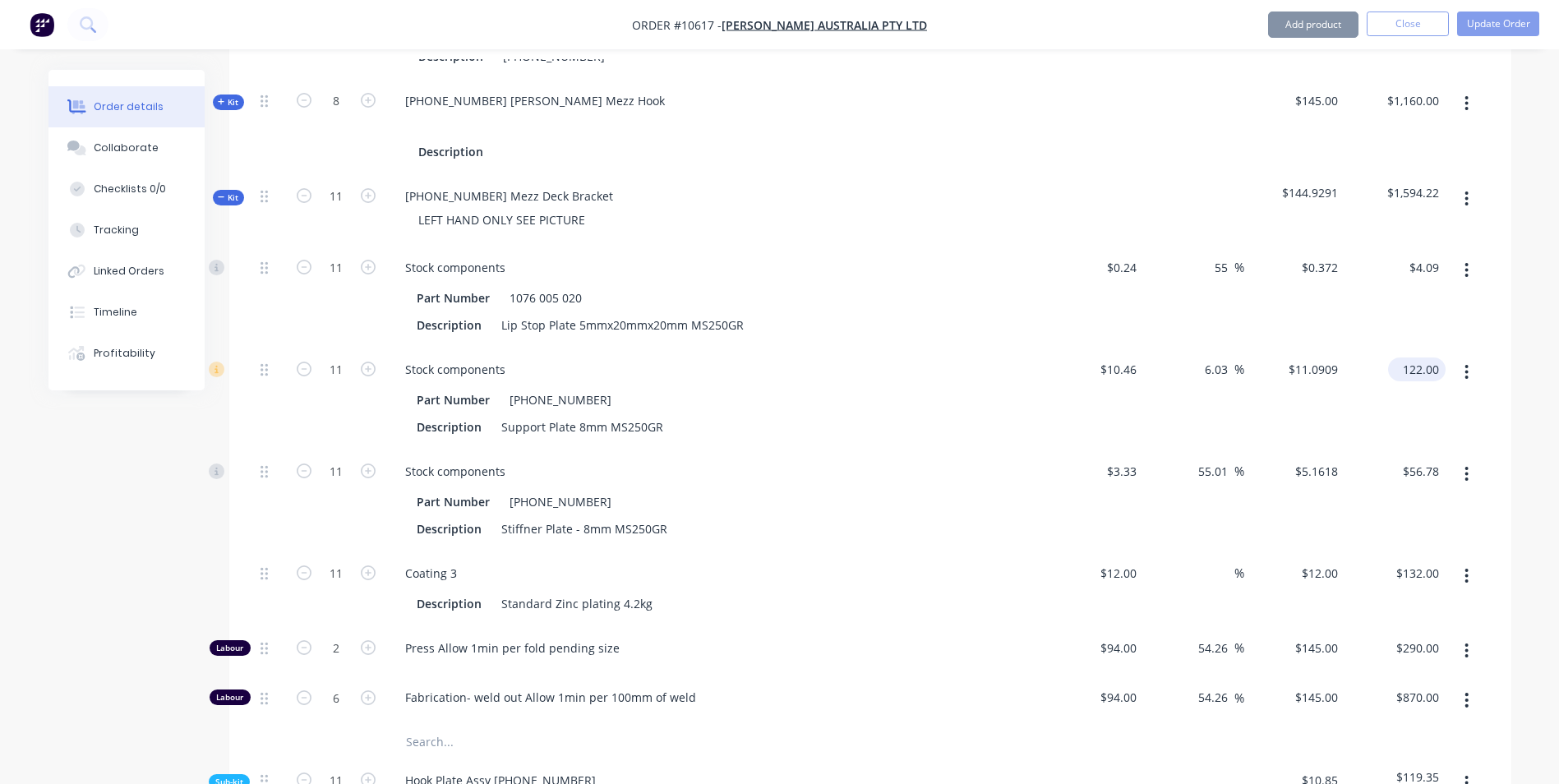
click at [1431, 357] on input "122.00" at bounding box center [1420, 369] width 51 height 24
click at [1418, 349] on div "$123.00 $123.00" at bounding box center [1395, 398] width 101 height 102
click at [1425, 357] on input "123.00" at bounding box center [1423, 369] width 44 height 24
click at [1428, 459] on input "56.78" at bounding box center [1427, 471] width 38 height 24
click at [1404, 450] on div "$56.75 56.75" at bounding box center [1395, 500] width 101 height 102
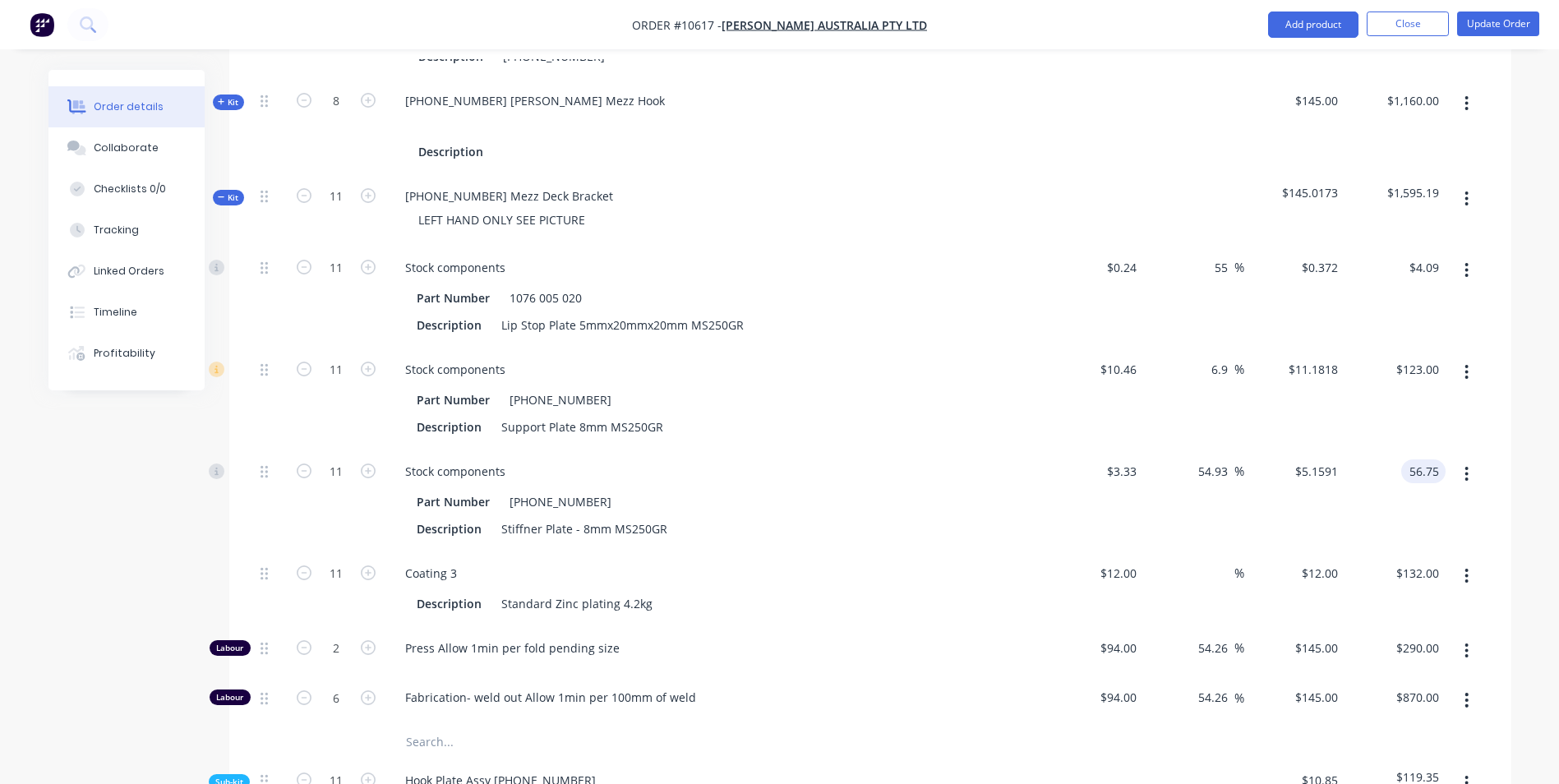
click at [1414, 459] on input "56.75" at bounding box center [1427, 471] width 38 height 24
click at [1415, 450] on div "$56.74 $56.74" at bounding box center [1395, 500] width 101 height 102
click at [1409, 459] on div "56.74 $56.74" at bounding box center [1423, 471] width 44 height 24
click at [1409, 459] on div "56.70 56.70" at bounding box center [1427, 471] width 38 height 24
click at [1428, 388] on div "$123.00 $123.00" at bounding box center [1395, 398] width 101 height 102
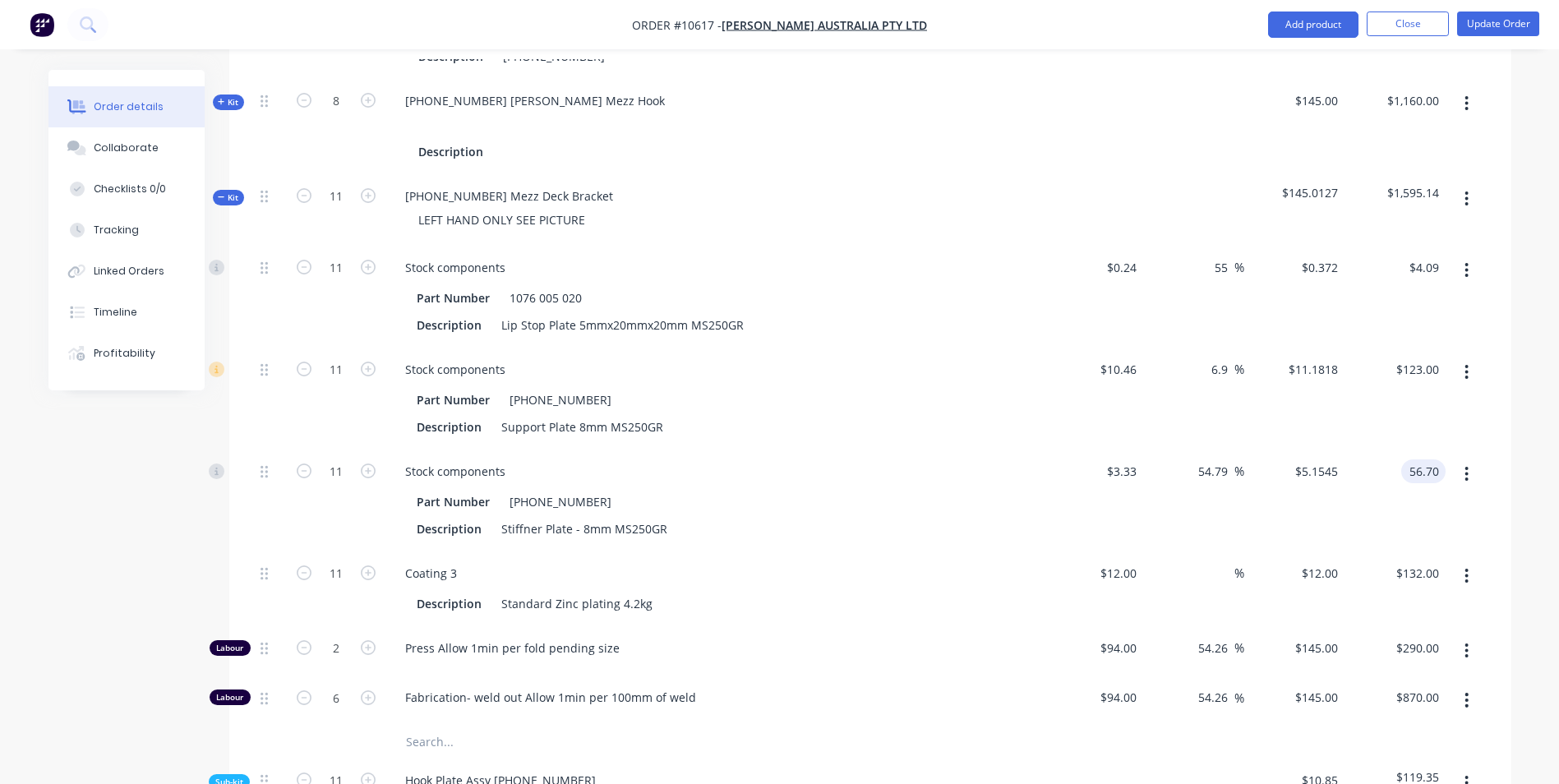
click at [1420, 459] on input "56.70" at bounding box center [1427, 471] width 38 height 24
click at [1419, 450] on div "$56.68 $56.68" at bounding box center [1395, 500] width 101 height 102
click at [1421, 459] on input "56.68" at bounding box center [1427, 471] width 38 height 24
click at [1420, 450] on div "$56.65 $56.65" at bounding box center [1395, 500] width 101 height 102
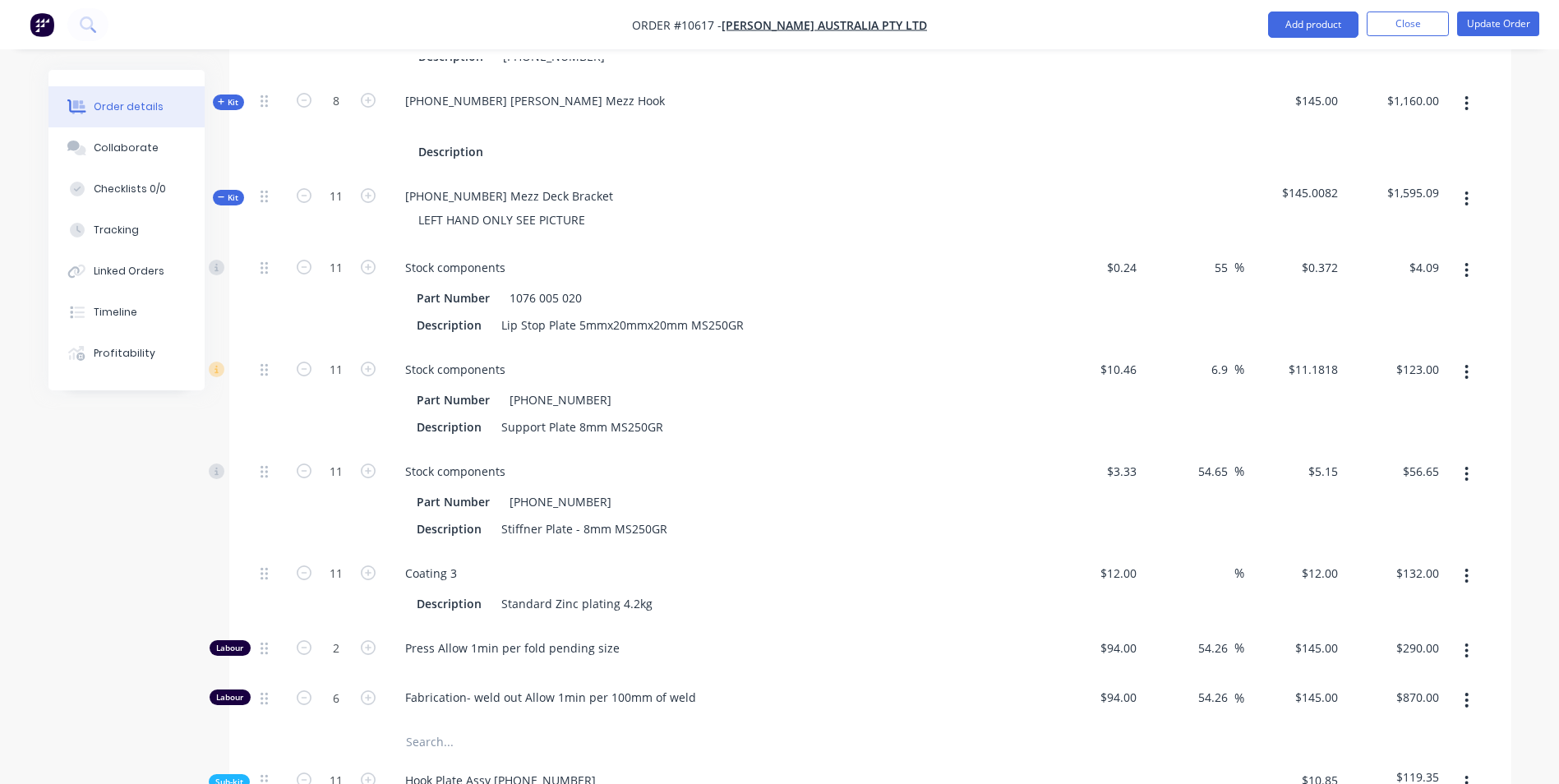
click at [233, 190] on div "Kit" at bounding box center [228, 198] width 32 height 15
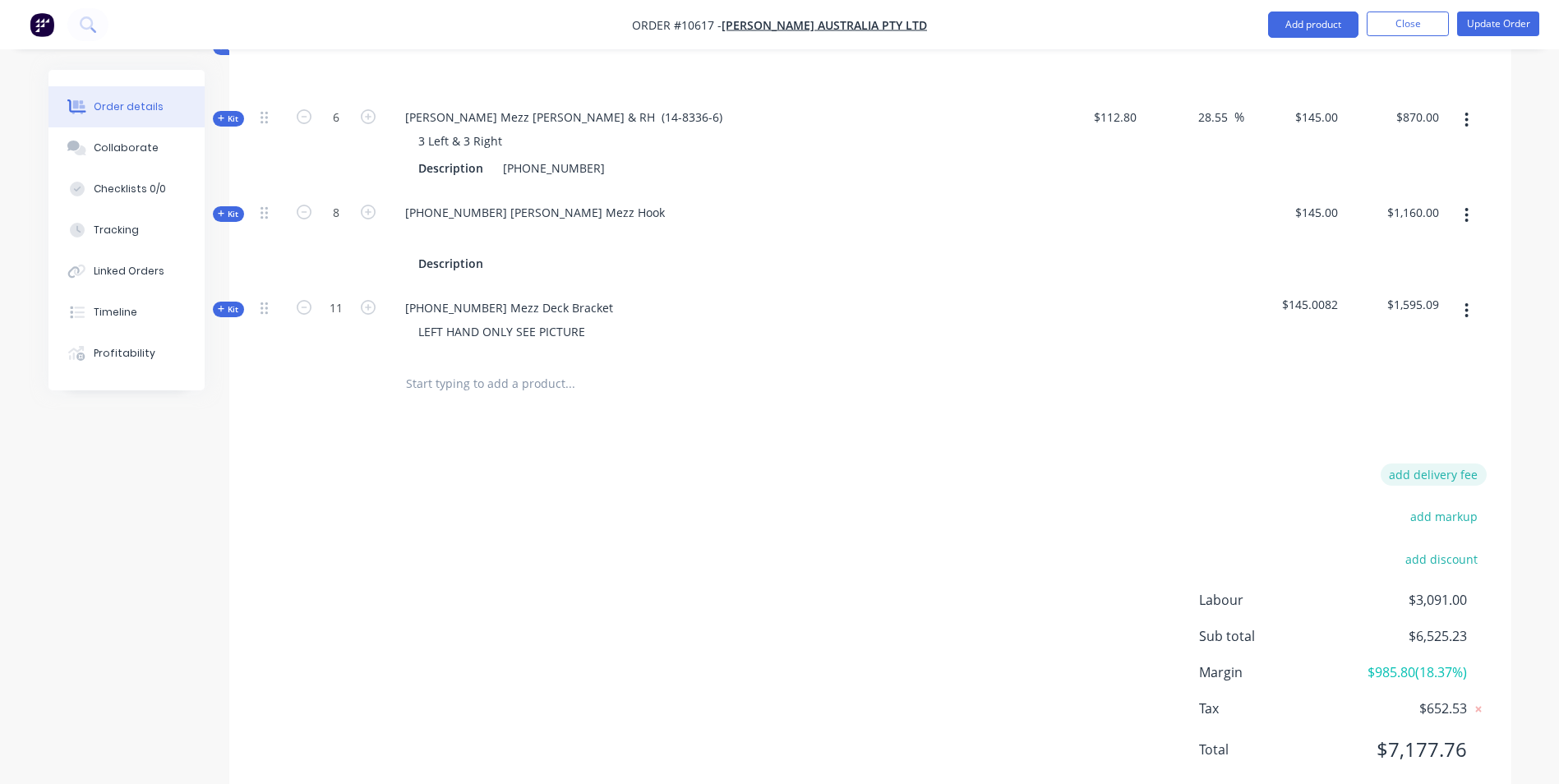
click at [1441, 463] on button "add delivery fee" at bounding box center [1433, 474] width 106 height 22
click input "submit" at bounding box center [0, 0] width 0 height 0
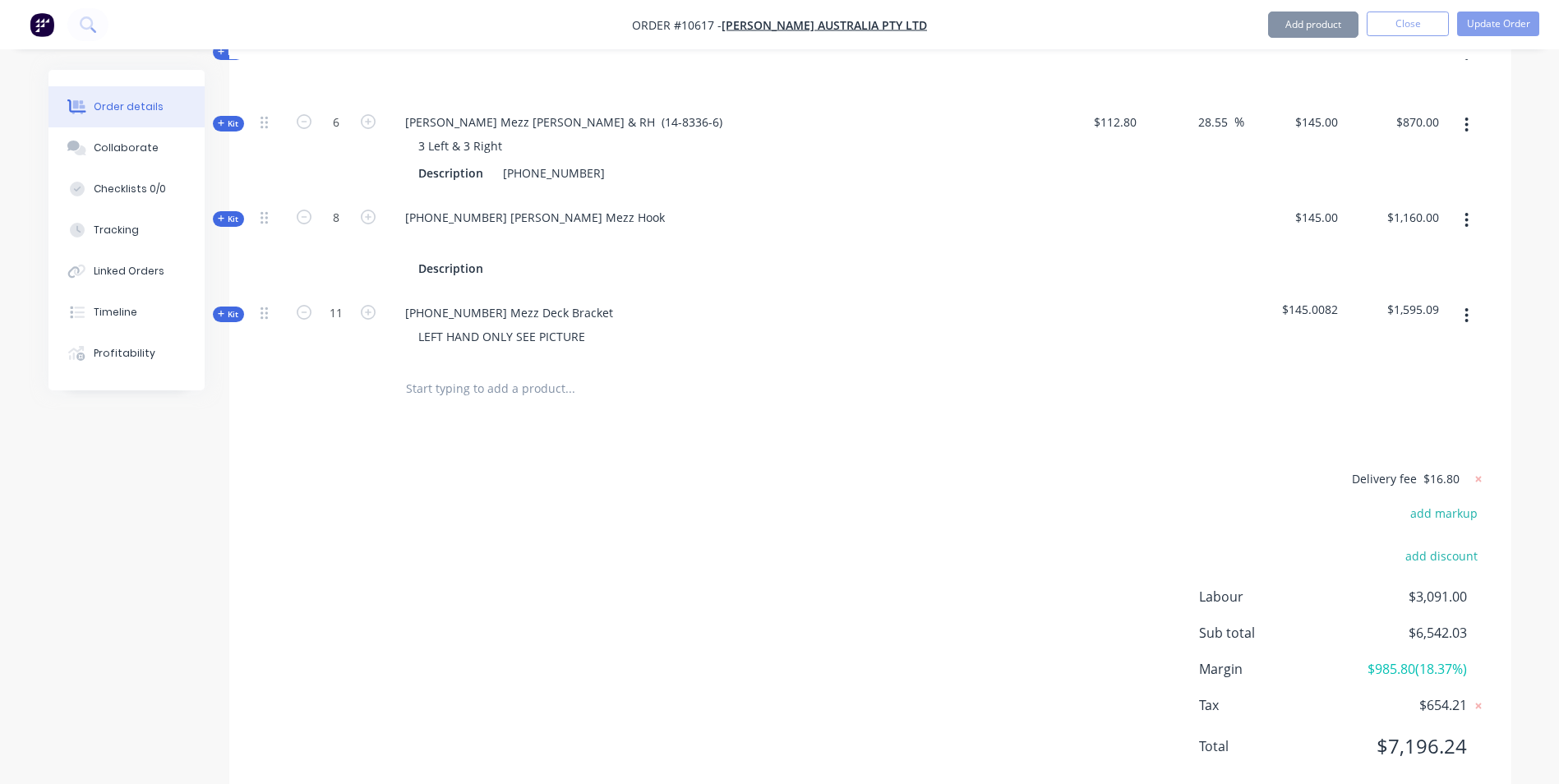
scroll to position [784, 0]
click at [1112, 472] on div "Delivery fee $16.80 add markup add discount Labour $3,091.00 Sub total $6,542.0…" at bounding box center [870, 625] width 1232 height 308
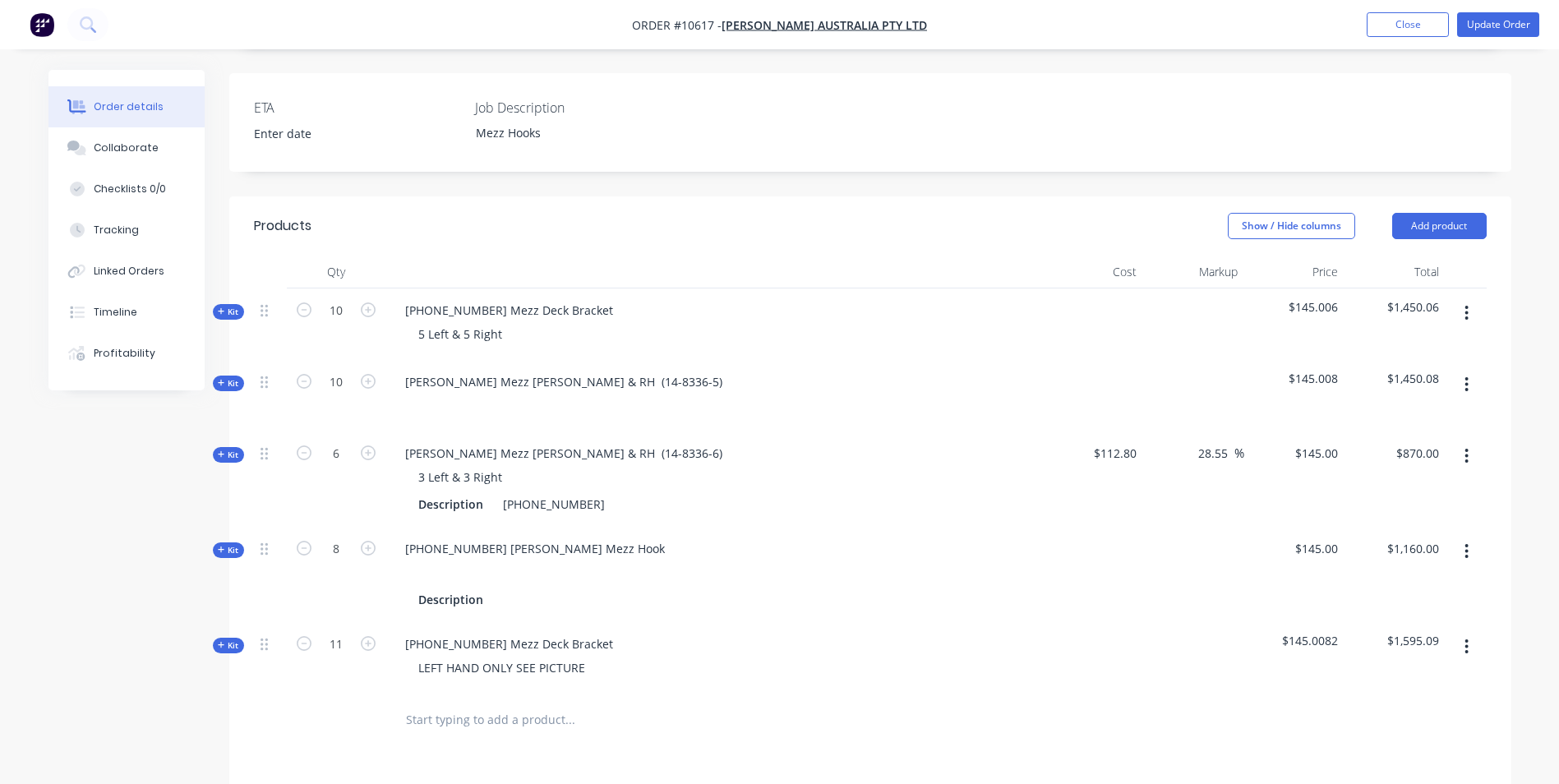
scroll to position [456, 0]
click at [1332, 632] on span "$145.0082" at bounding box center [1294, 641] width 88 height 17
click at [1458, 632] on button "button" at bounding box center [1466, 646] width 38 height 30
click at [232, 640] on span "Kit" at bounding box center [228, 646] width 21 height 12
click at [1427, 704] on input "4.09" at bounding box center [1429, 715] width 32 height 24
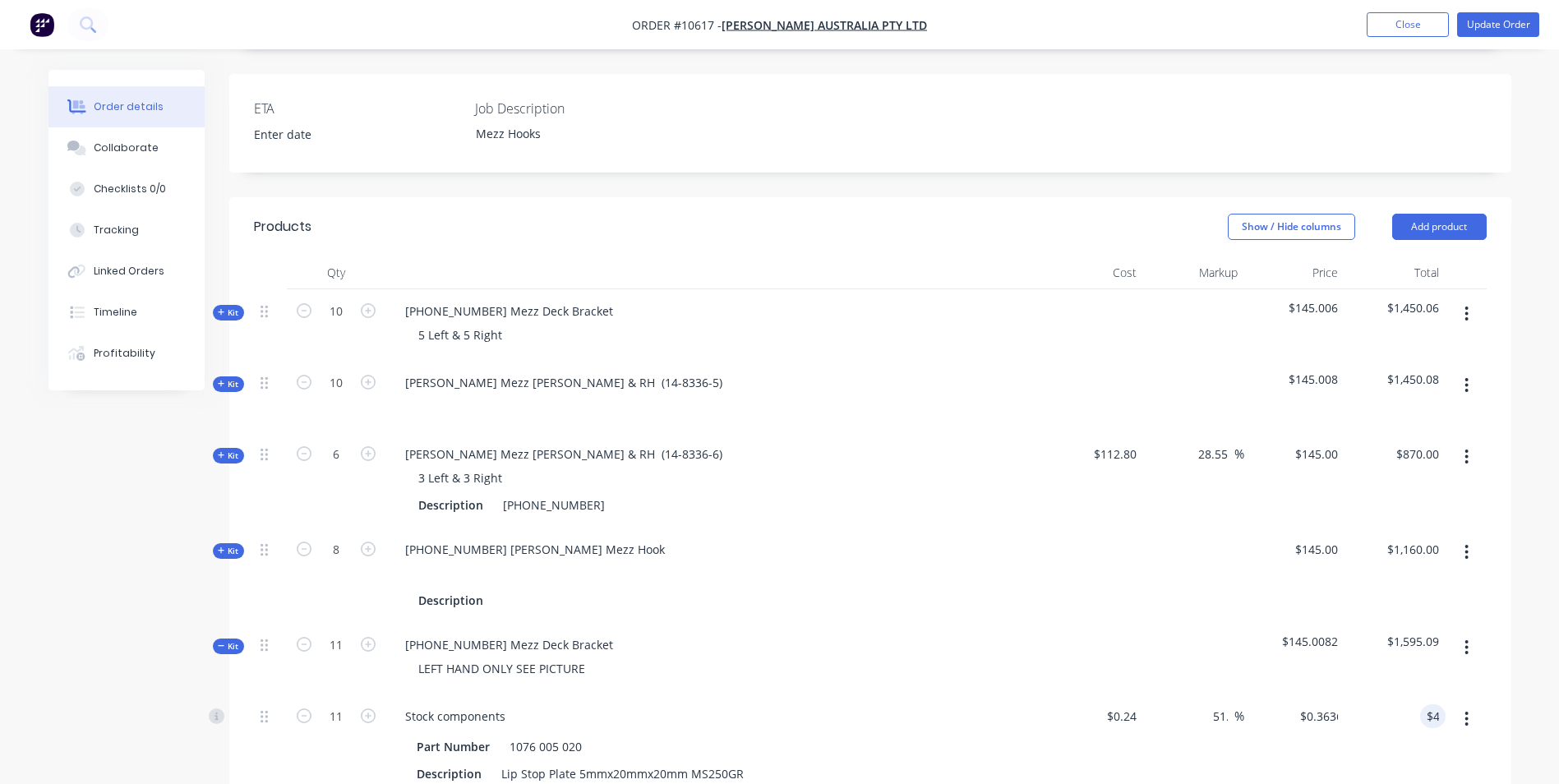
click at [1264, 694] on div "$0.3636 $0.372" at bounding box center [1294, 745] width 101 height 102
click at [1470, 371] on button "button" at bounding box center [1466, 385] width 38 height 30
drag, startPoint x: 1278, startPoint y: 322, endPoint x: 961, endPoint y: 337, distance: 317.4
click at [1277, 361] on div "$145.008" at bounding box center [1294, 396] width 101 height 72
click at [240, 376] on div "Kit" at bounding box center [228, 384] width 32 height 15
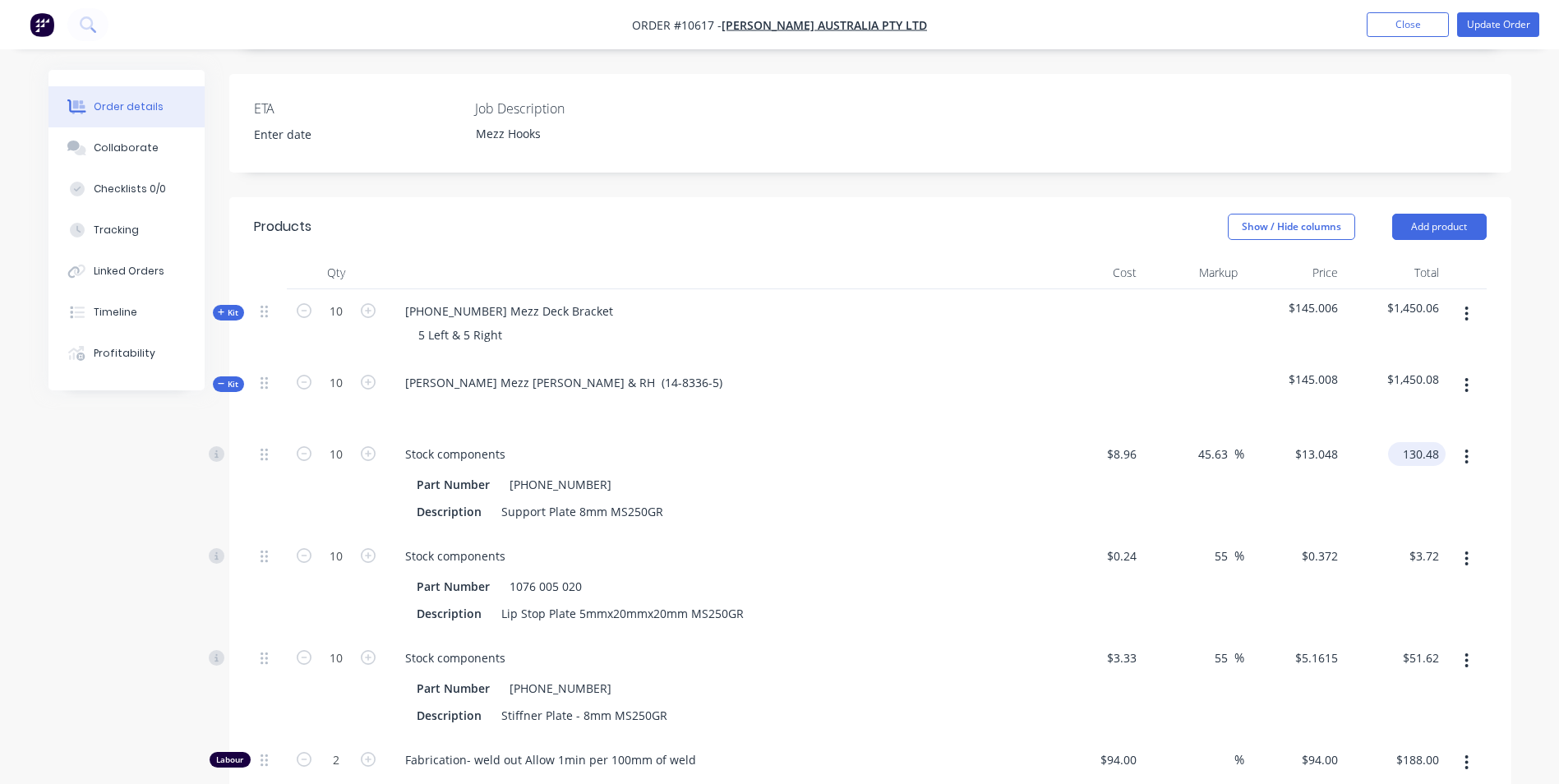
click at [1431, 442] on input "130.48" at bounding box center [1420, 454] width 51 height 24
click at [1417, 442] on input "130.45" at bounding box center [1423, 454] width 44 height 24
click at [1418, 444] on div "$130.45 $130.45" at bounding box center [1395, 482] width 101 height 102
click at [1418, 442] on input "130.45" at bounding box center [1420, 454] width 51 height 24
click at [1418, 437] on div "$130.40 $130.40" at bounding box center [1395, 482] width 101 height 102
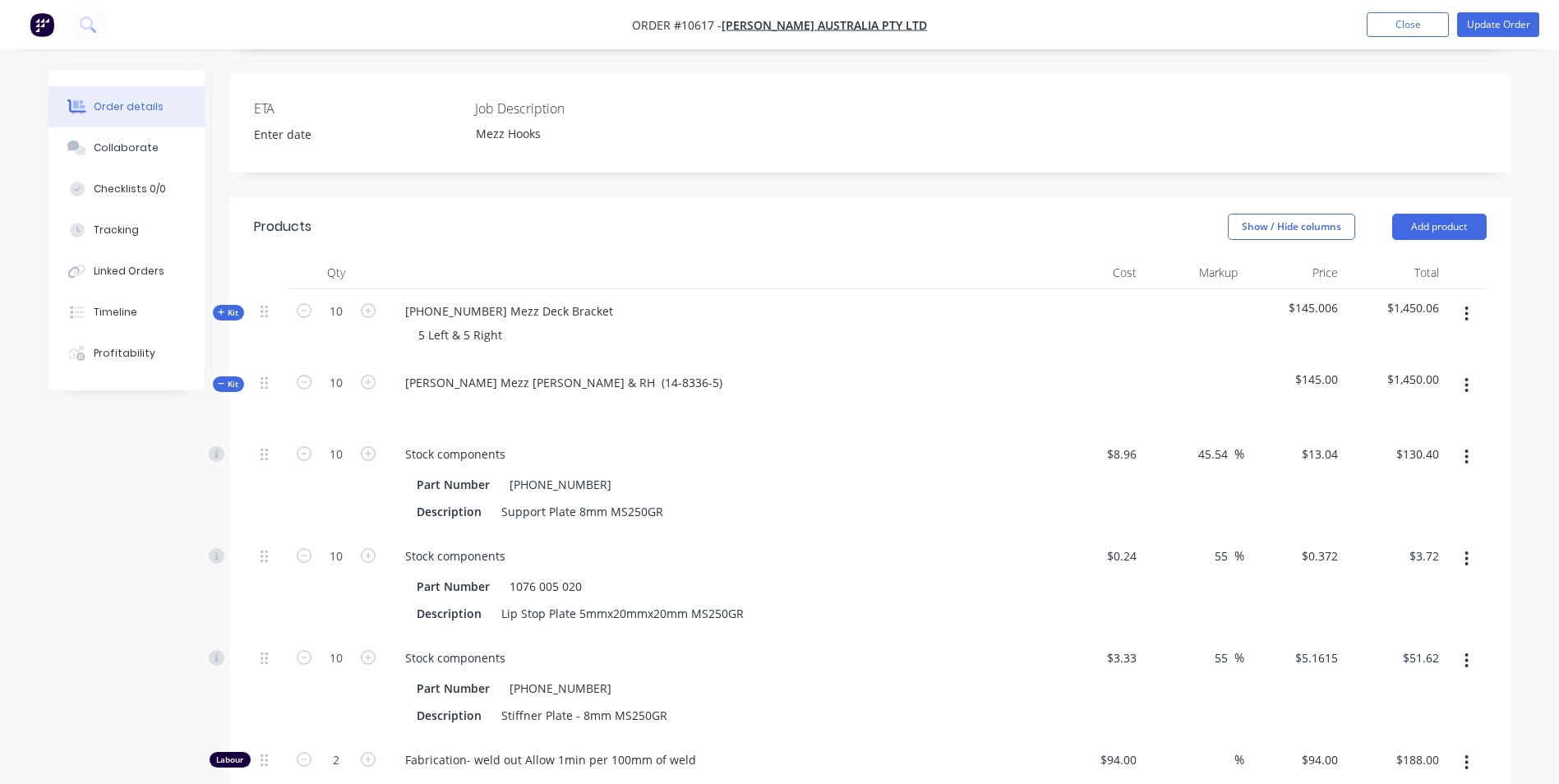
click at [235, 307] on span "Kit" at bounding box center [228, 312] width 21 height 12
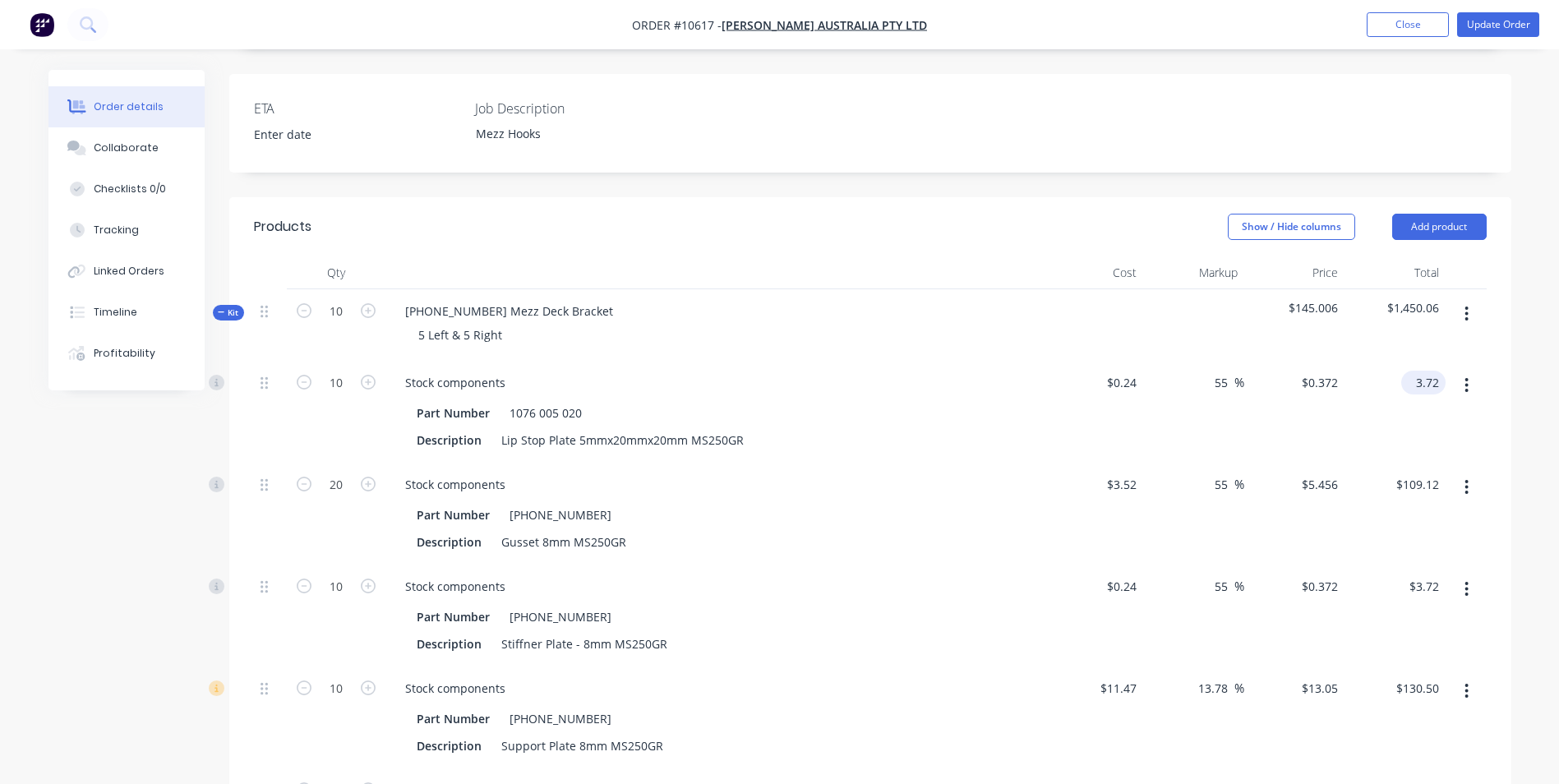
click at [1403, 361] on div "3.72 $3.72" at bounding box center [1395, 412] width 101 height 102
click at [1407, 364] on div "$3.65 3.65" at bounding box center [1395, 412] width 101 height 102
click at [1415, 371] on input "3.65" at bounding box center [1427, 382] width 38 height 24
click at [1418, 371] on div "$3.66 $3.66" at bounding box center [1395, 412] width 101 height 102
click at [227, 307] on span "Kit" at bounding box center [228, 312] width 21 height 12
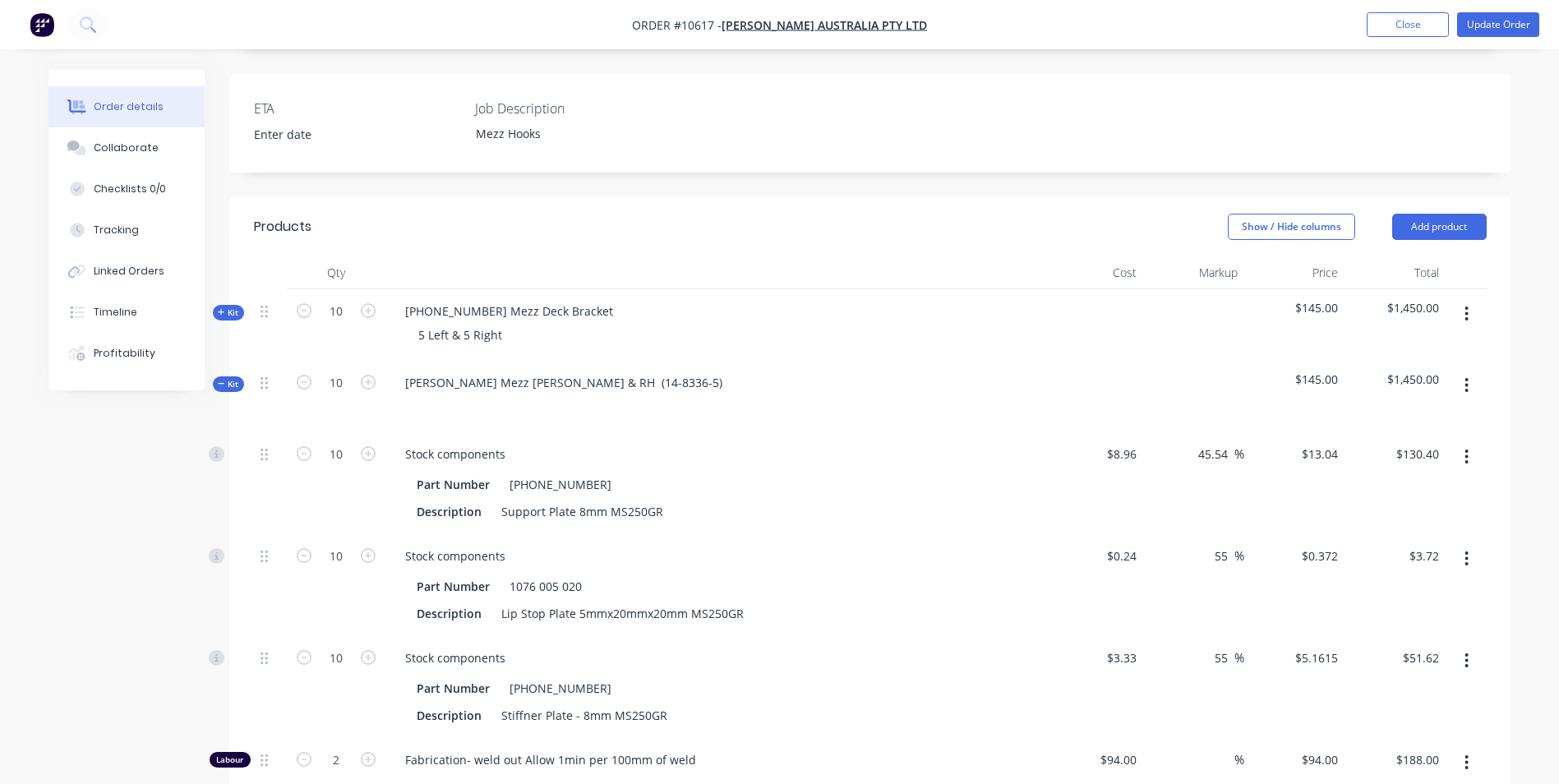
click at [218, 378] on span "Kit" at bounding box center [228, 384] width 21 height 12
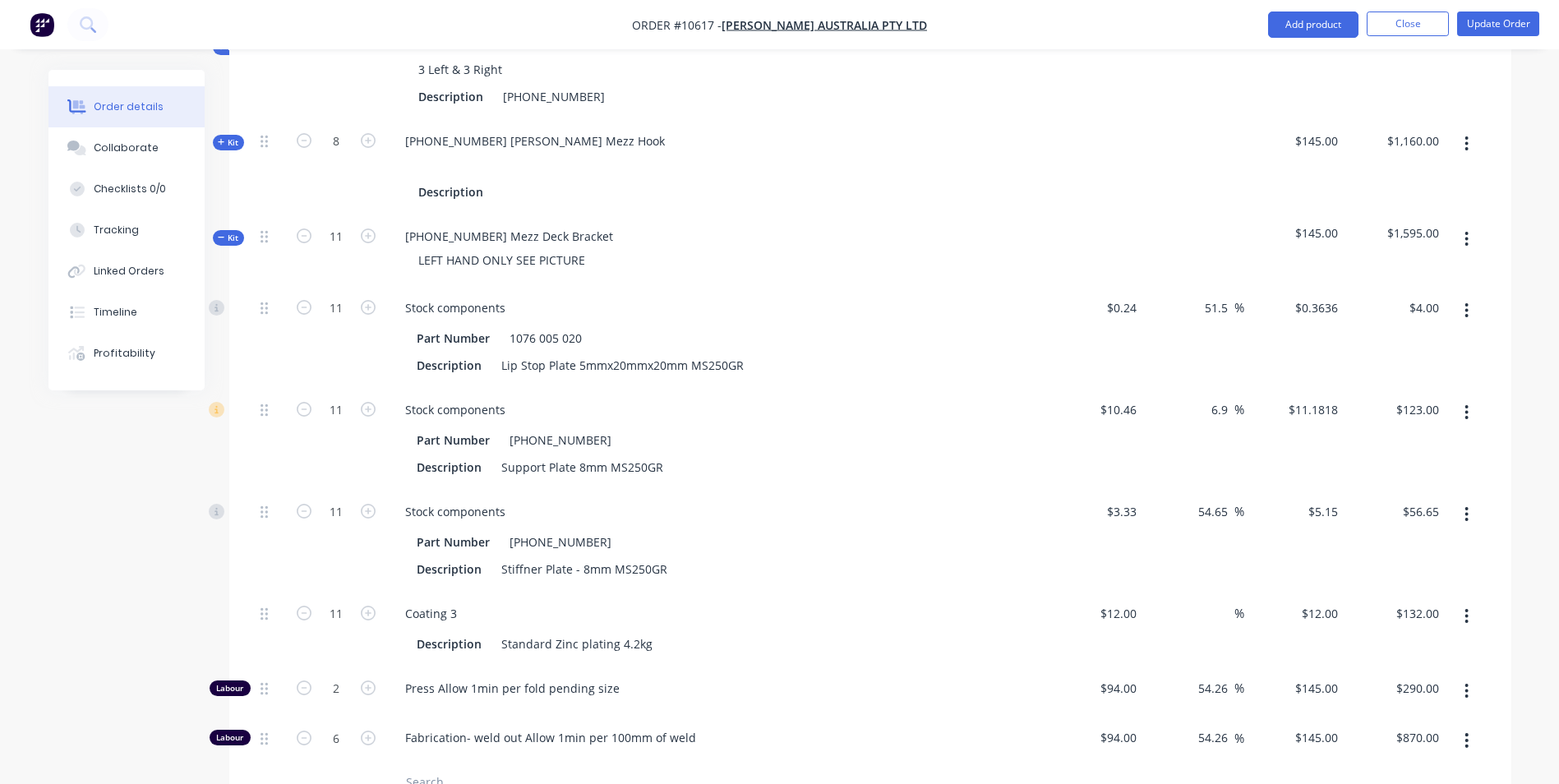
scroll to position [866, 0]
click at [222, 180] on div "Order details Collaborate Checklists 0/0 Tracking Linked Orders Timeline Profit…" at bounding box center [780, 426] width 1496 height 2446
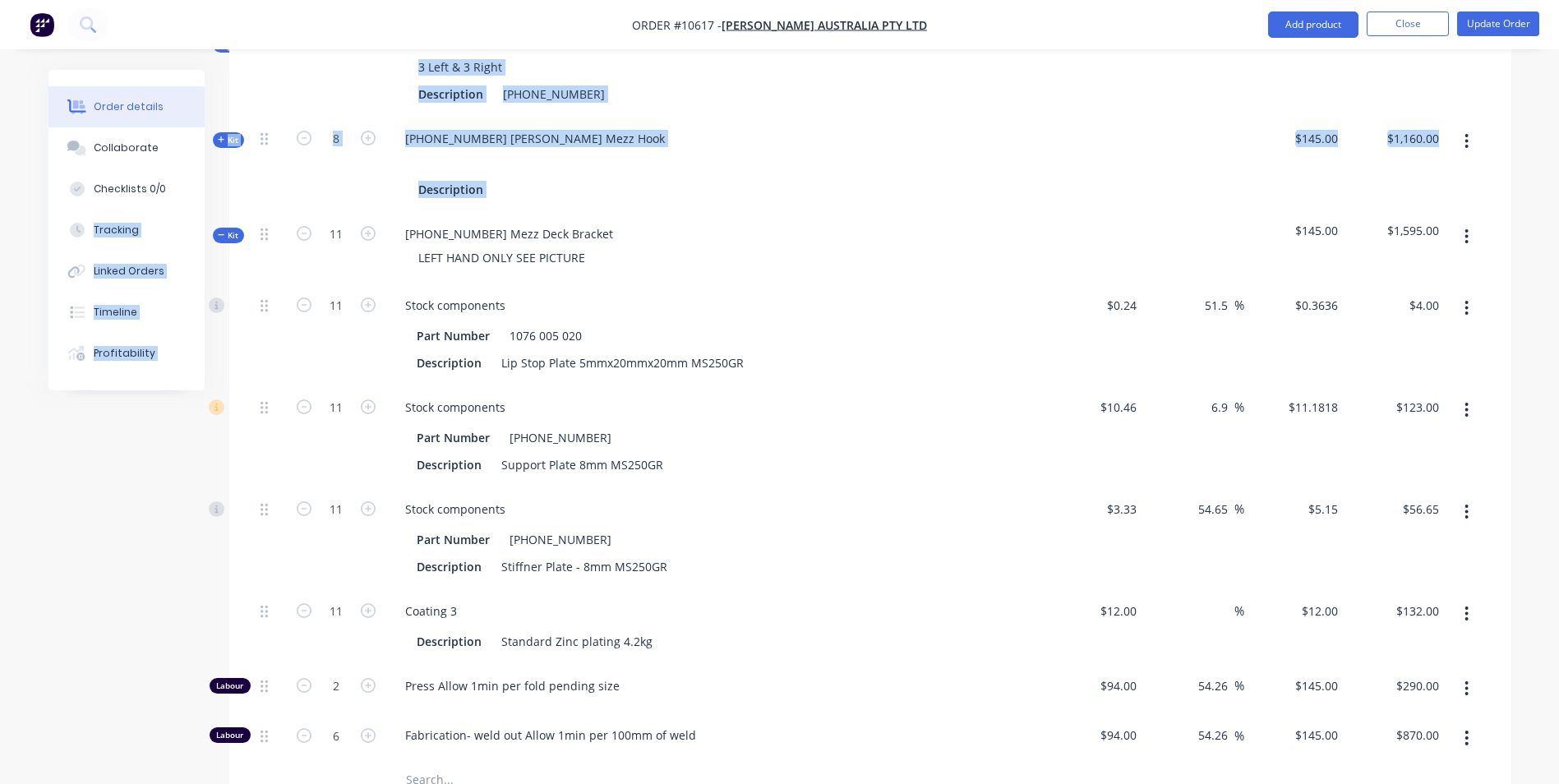
drag, startPoint x: 222, startPoint y: 180, endPoint x: 225, endPoint y: 191, distance: 11.4
click at [226, 229] on span "Kit" at bounding box center [228, 235] width 21 height 12
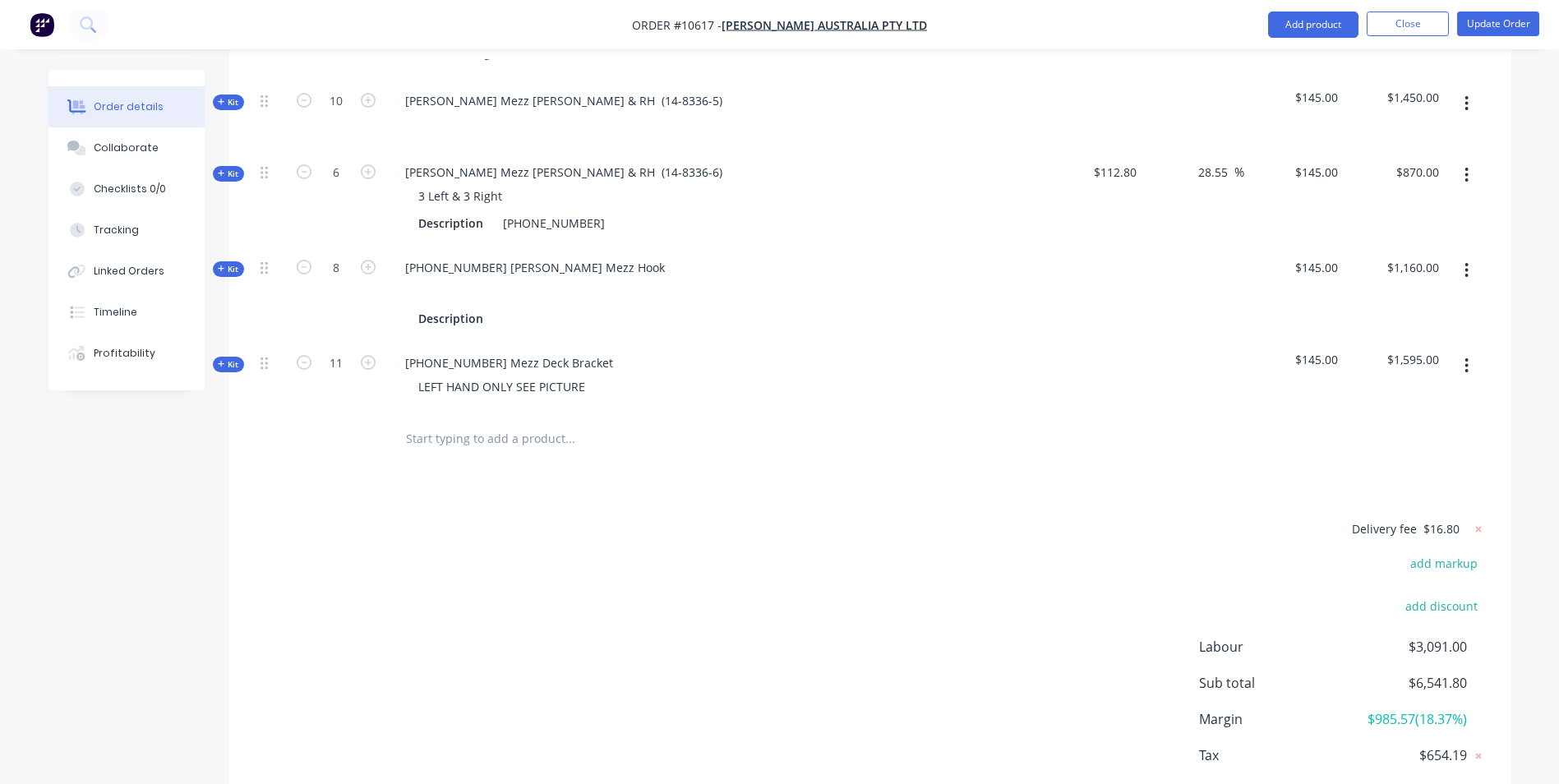
scroll to position [784, 0]
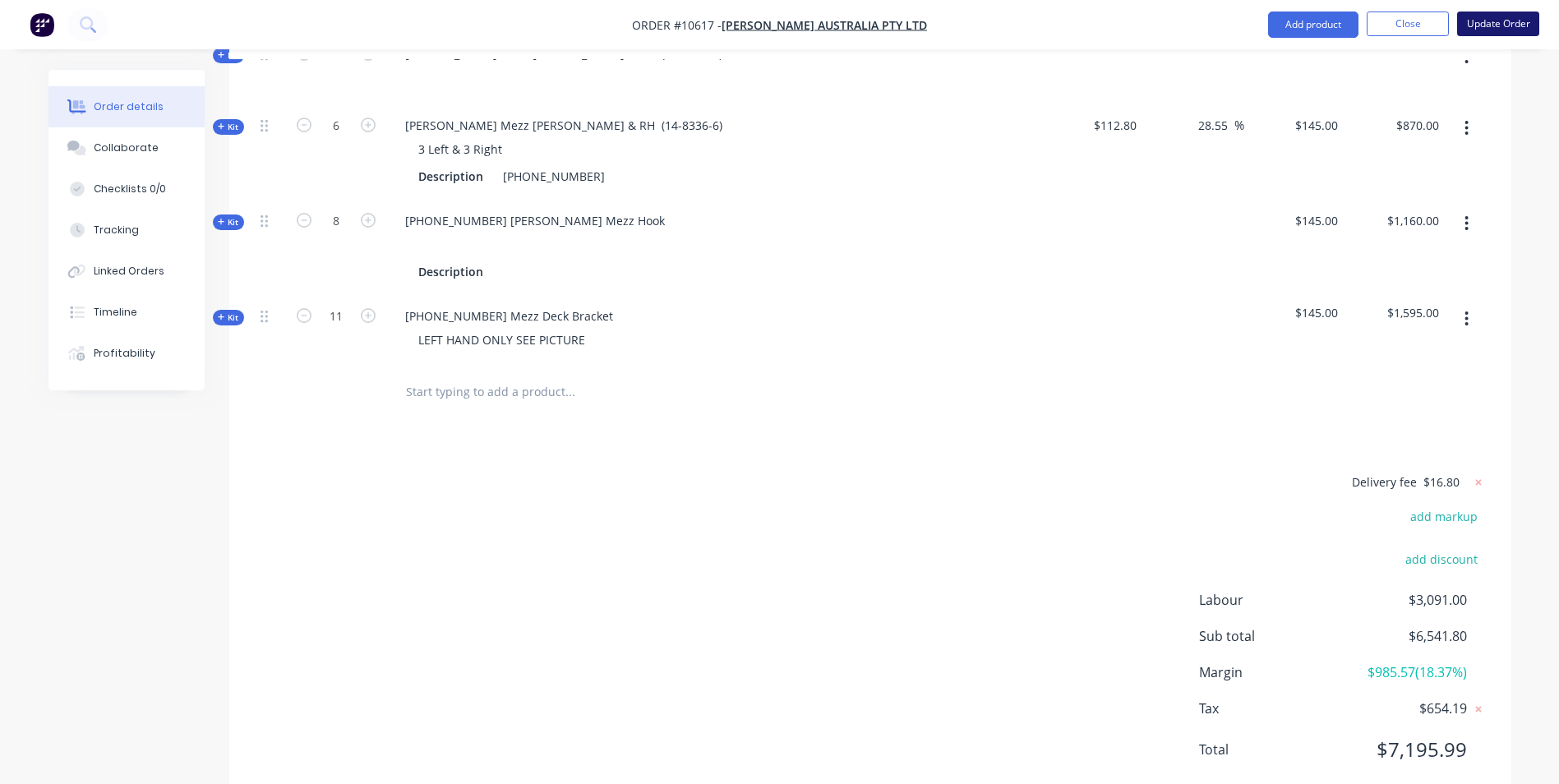
click at [1501, 27] on button "Update Order" at bounding box center [1498, 24] width 82 height 25
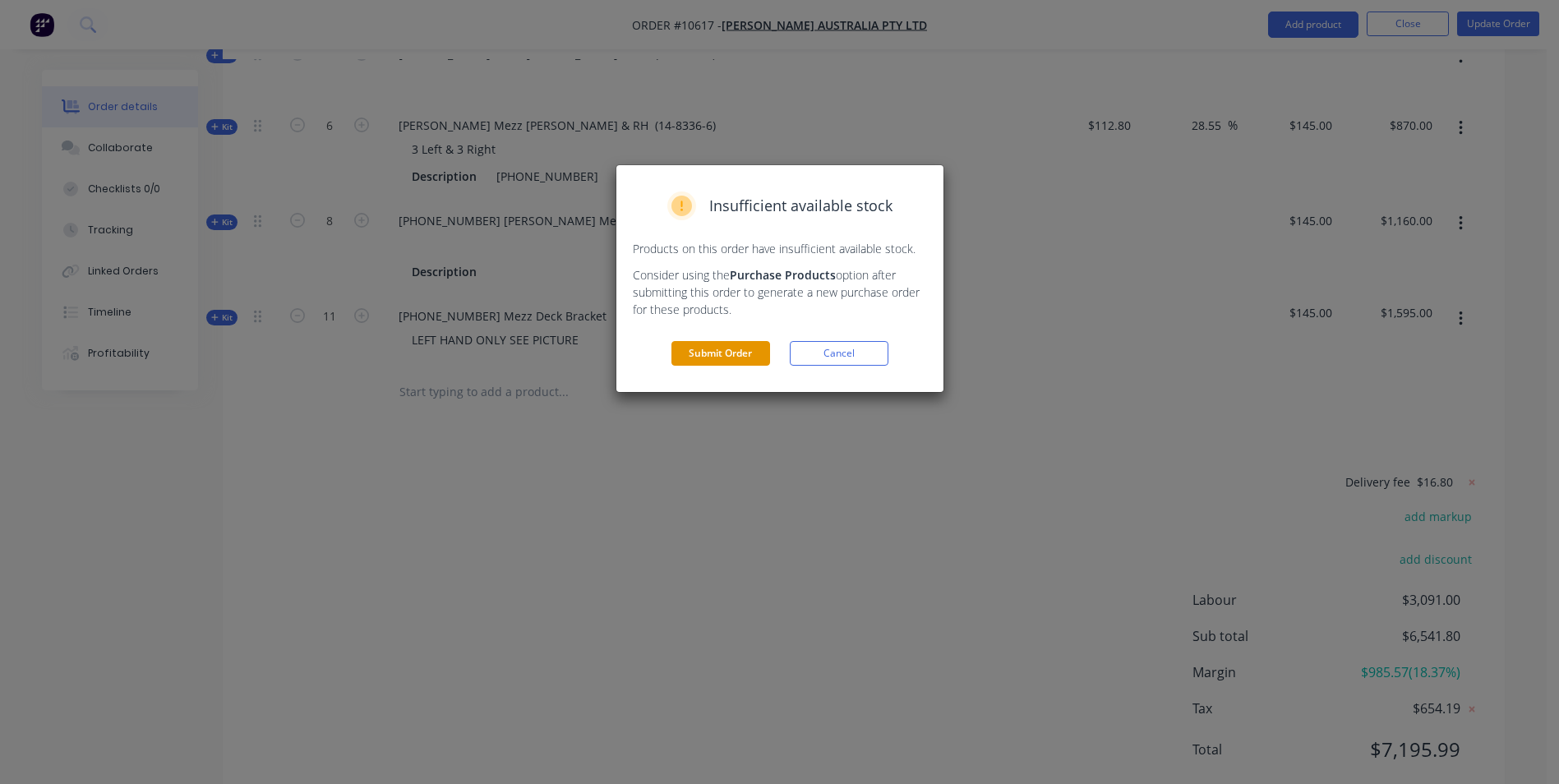
click at [746, 350] on button "Submit Order" at bounding box center [720, 353] width 98 height 25
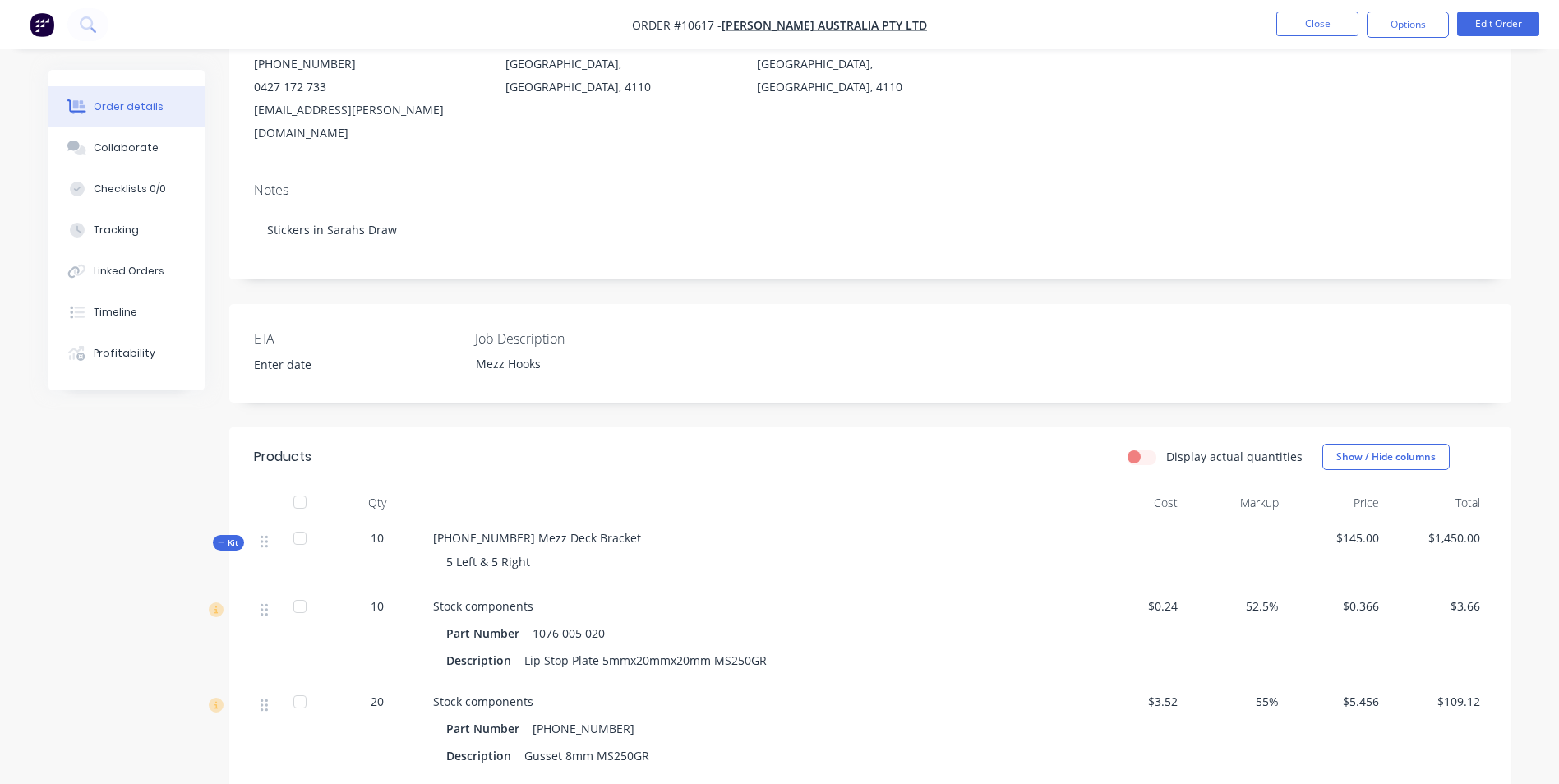
scroll to position [246, 0]
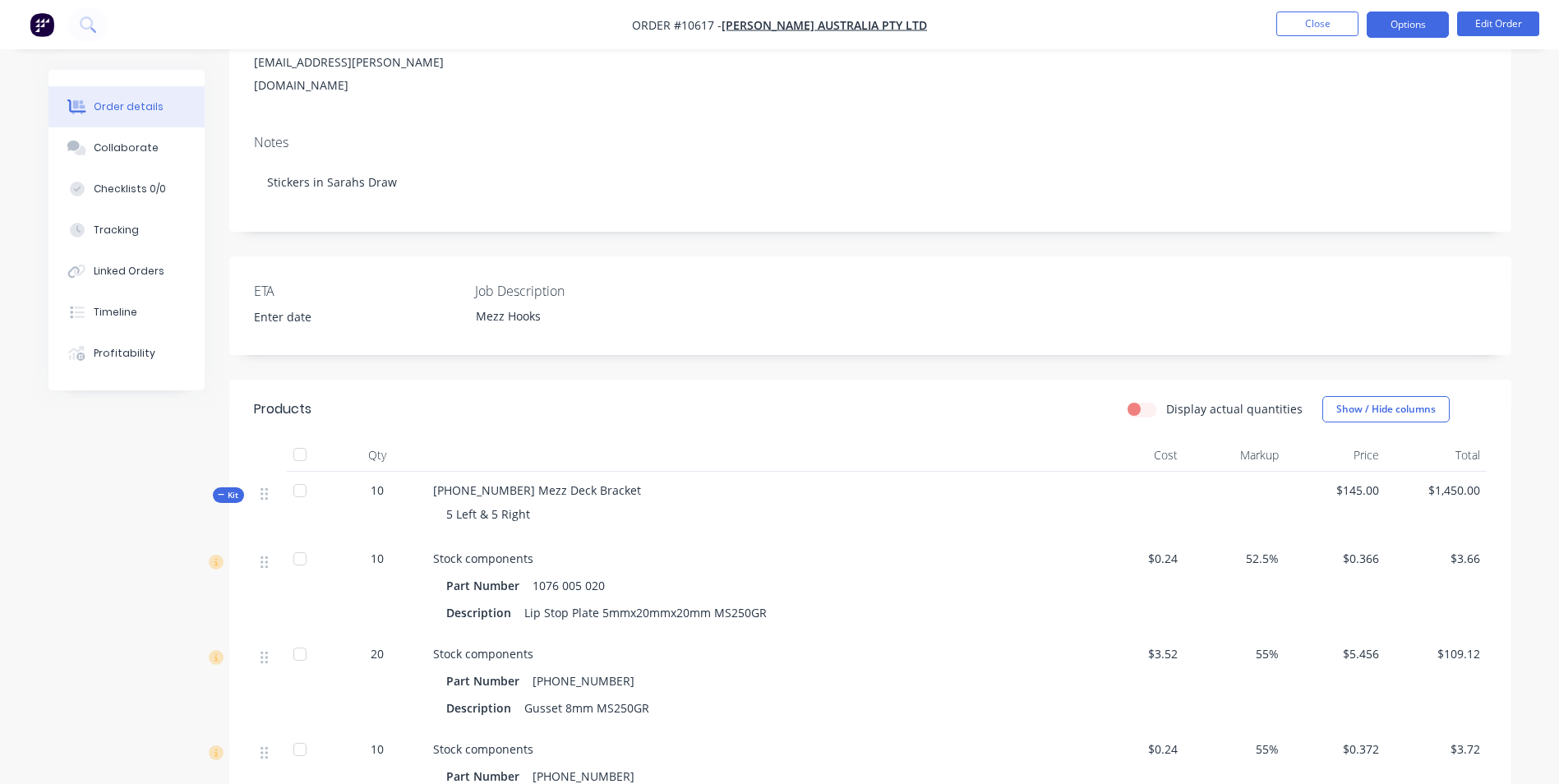
click at [1414, 15] on button "Options" at bounding box center [1408, 25] width 82 height 27
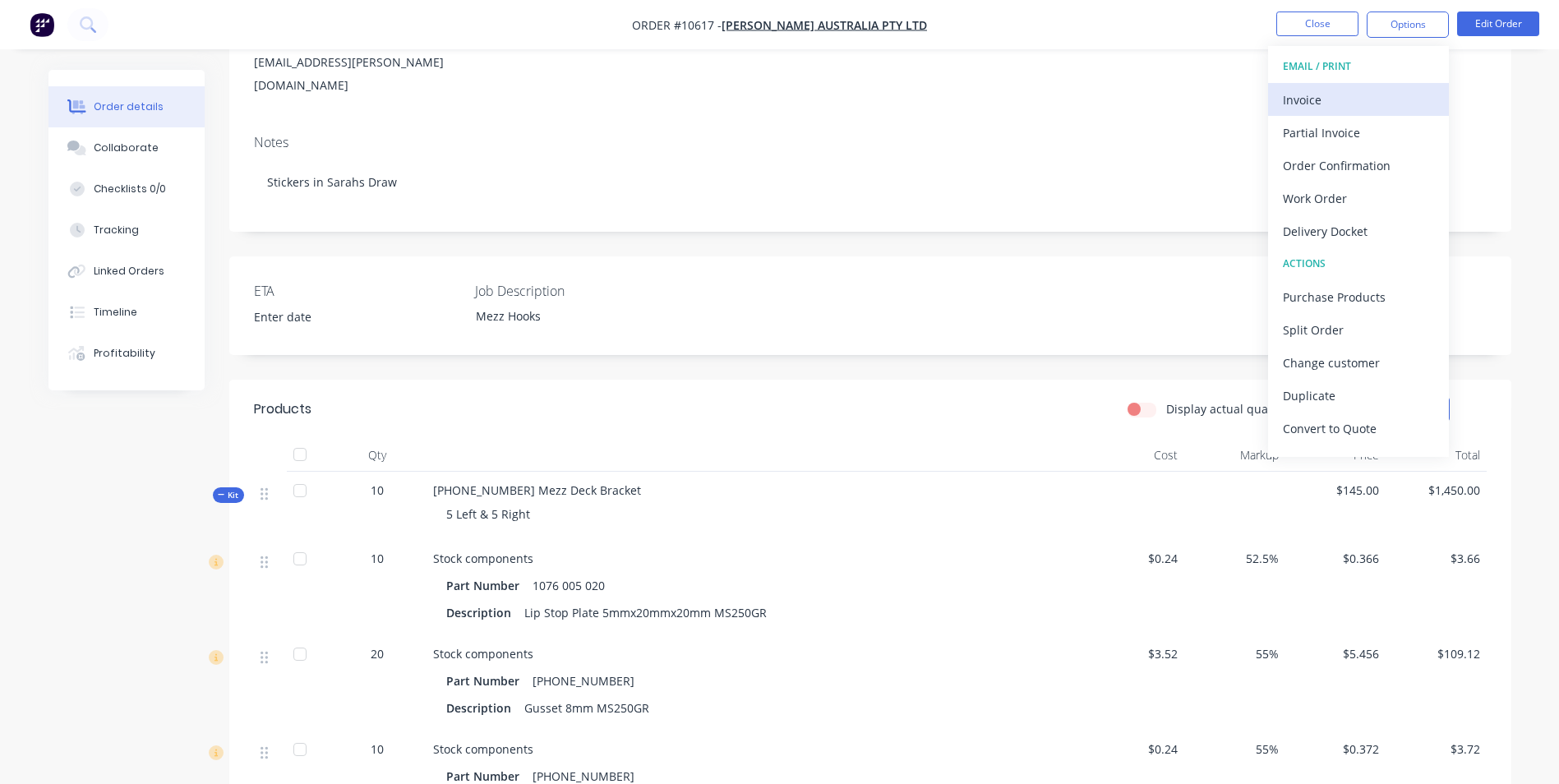
click at [1342, 91] on div "Invoice" at bounding box center [1358, 99] width 151 height 24
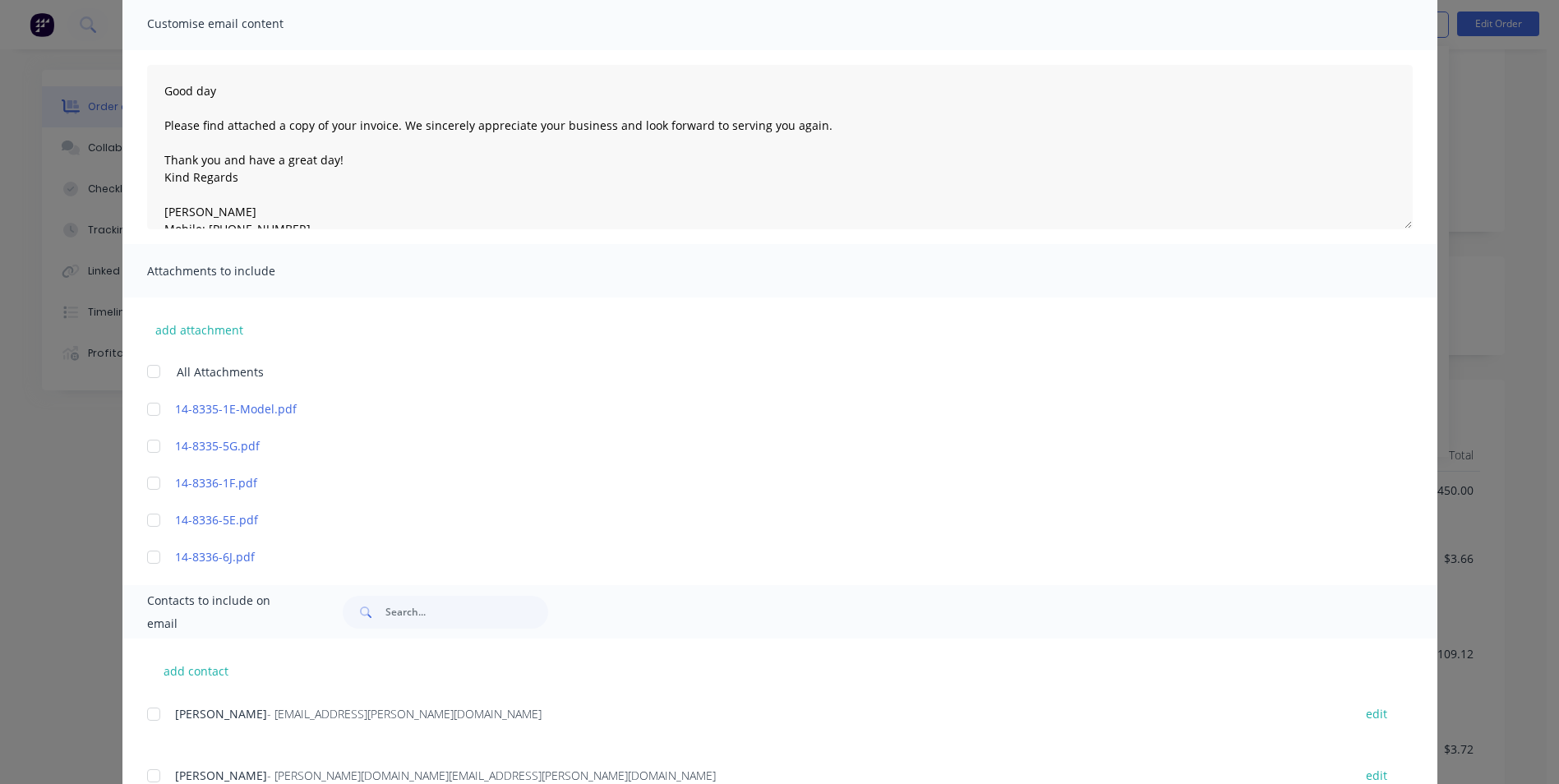
scroll to position [64, 0]
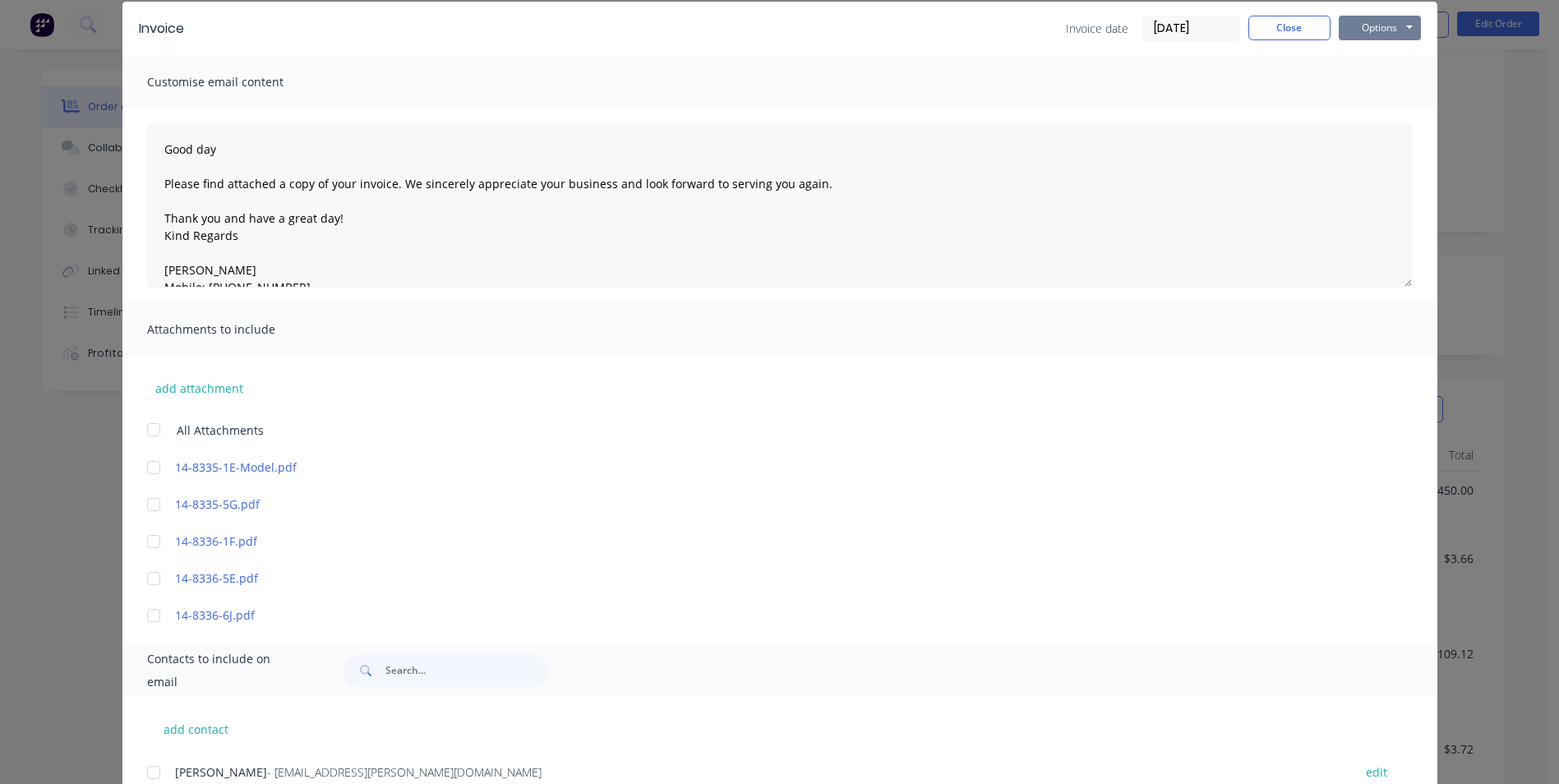
click at [1343, 37] on button "Options" at bounding box center [1379, 28] width 82 height 25
click at [1356, 56] on button "Preview" at bounding box center [1391, 57] width 105 height 27
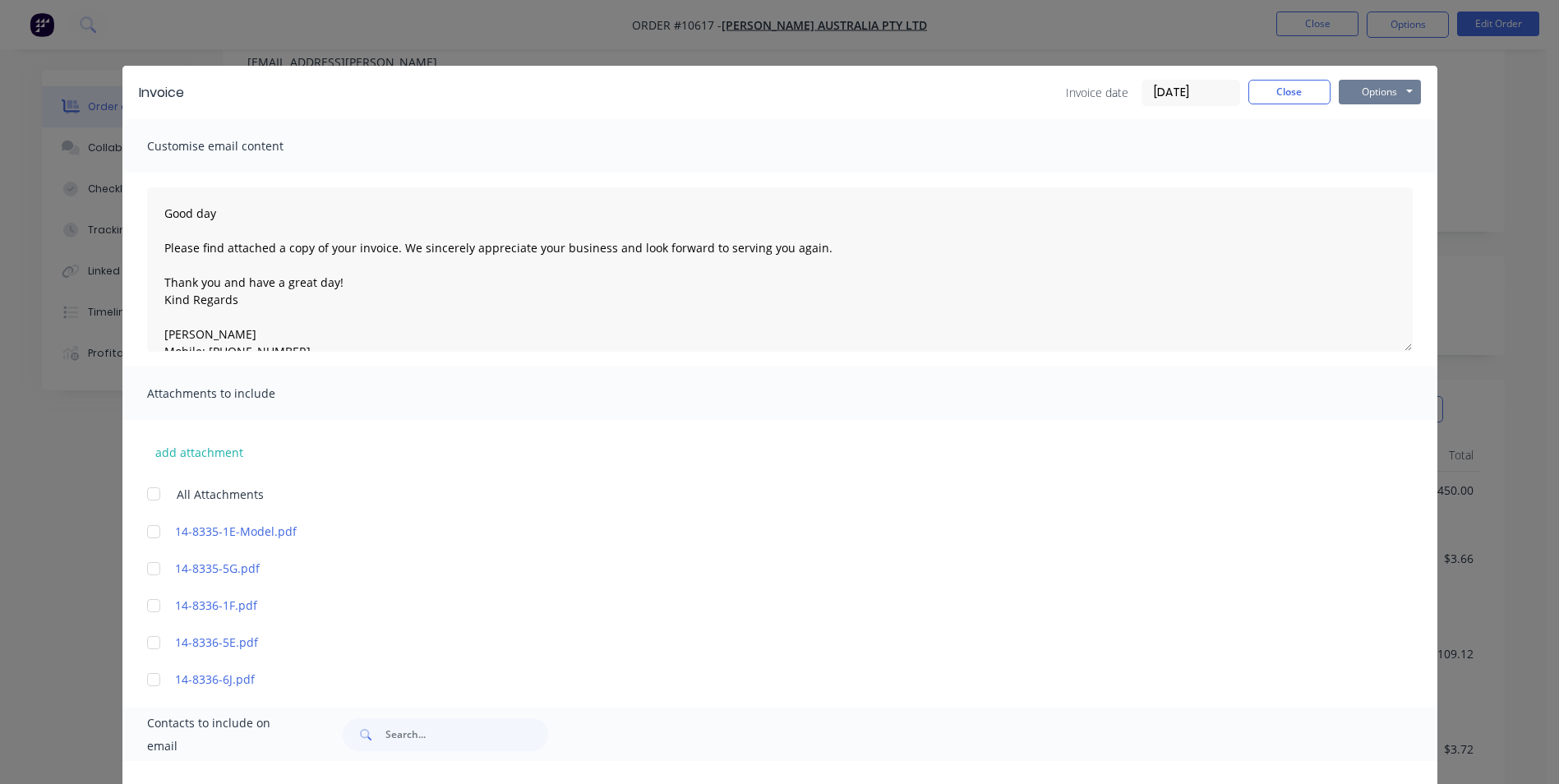
click at [1368, 86] on button "Options" at bounding box center [1379, 92] width 82 height 25
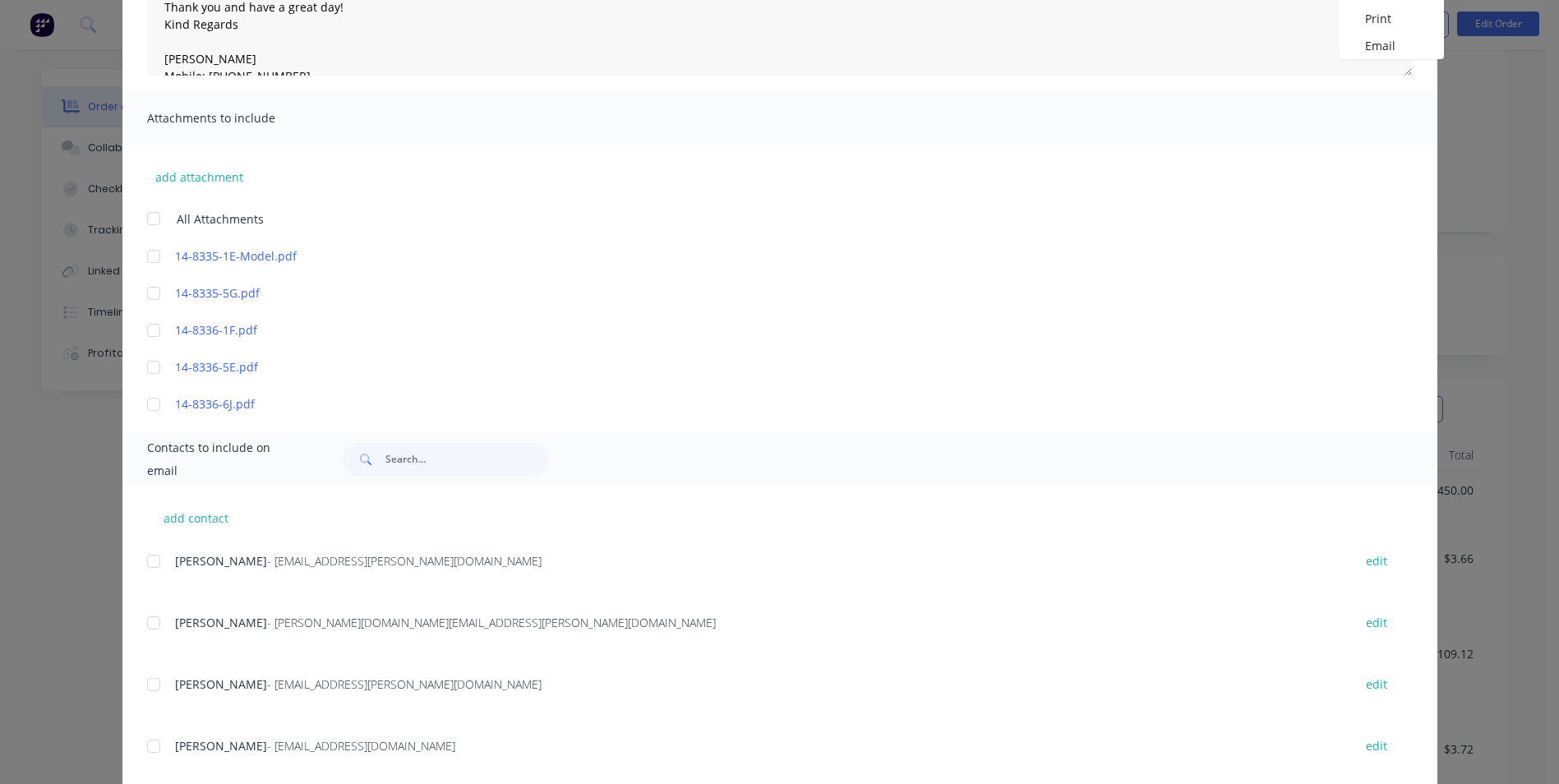
scroll to position [310, 0]
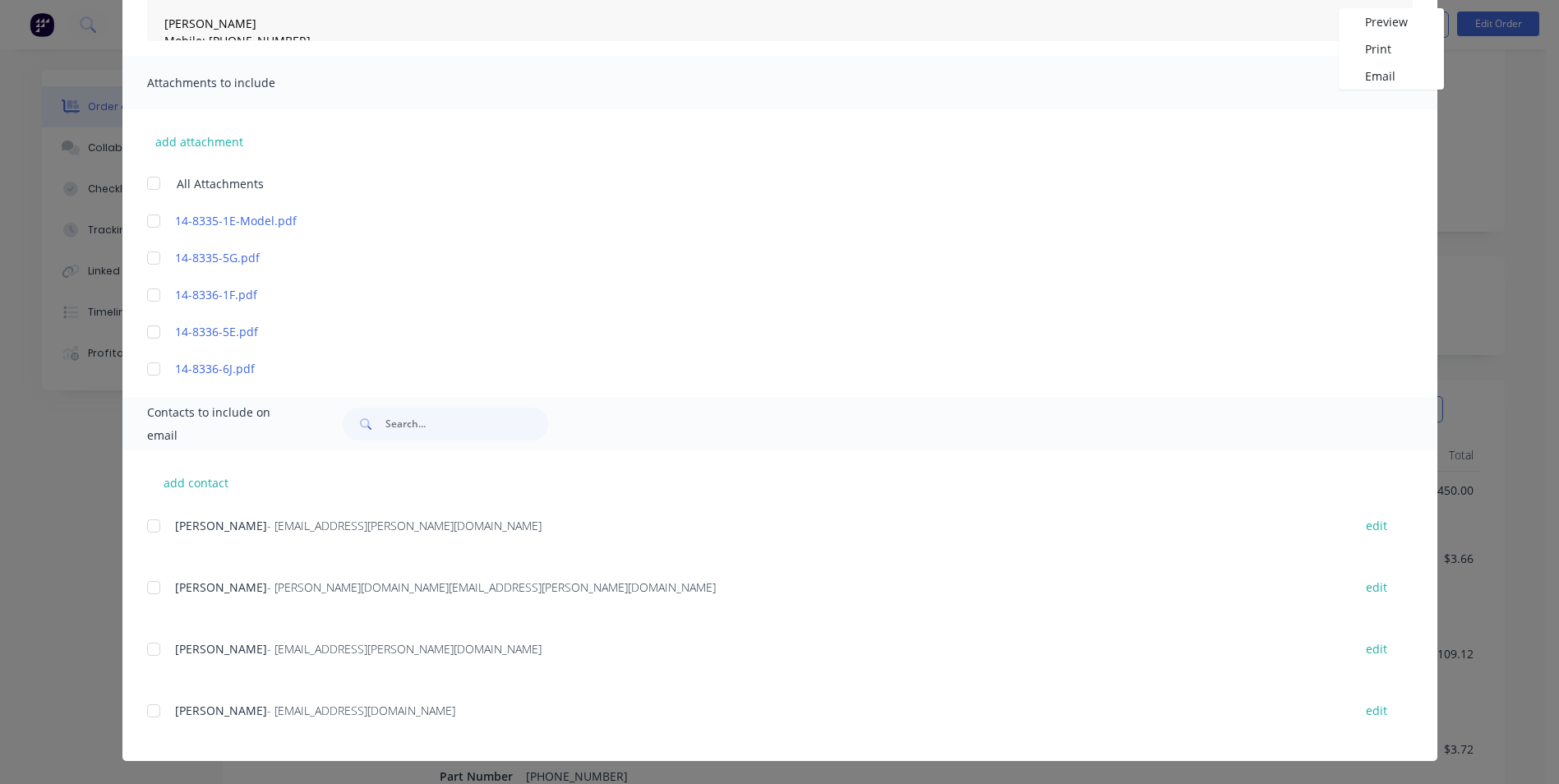
click at [160, 649] on div at bounding box center [154, 648] width 32 height 32
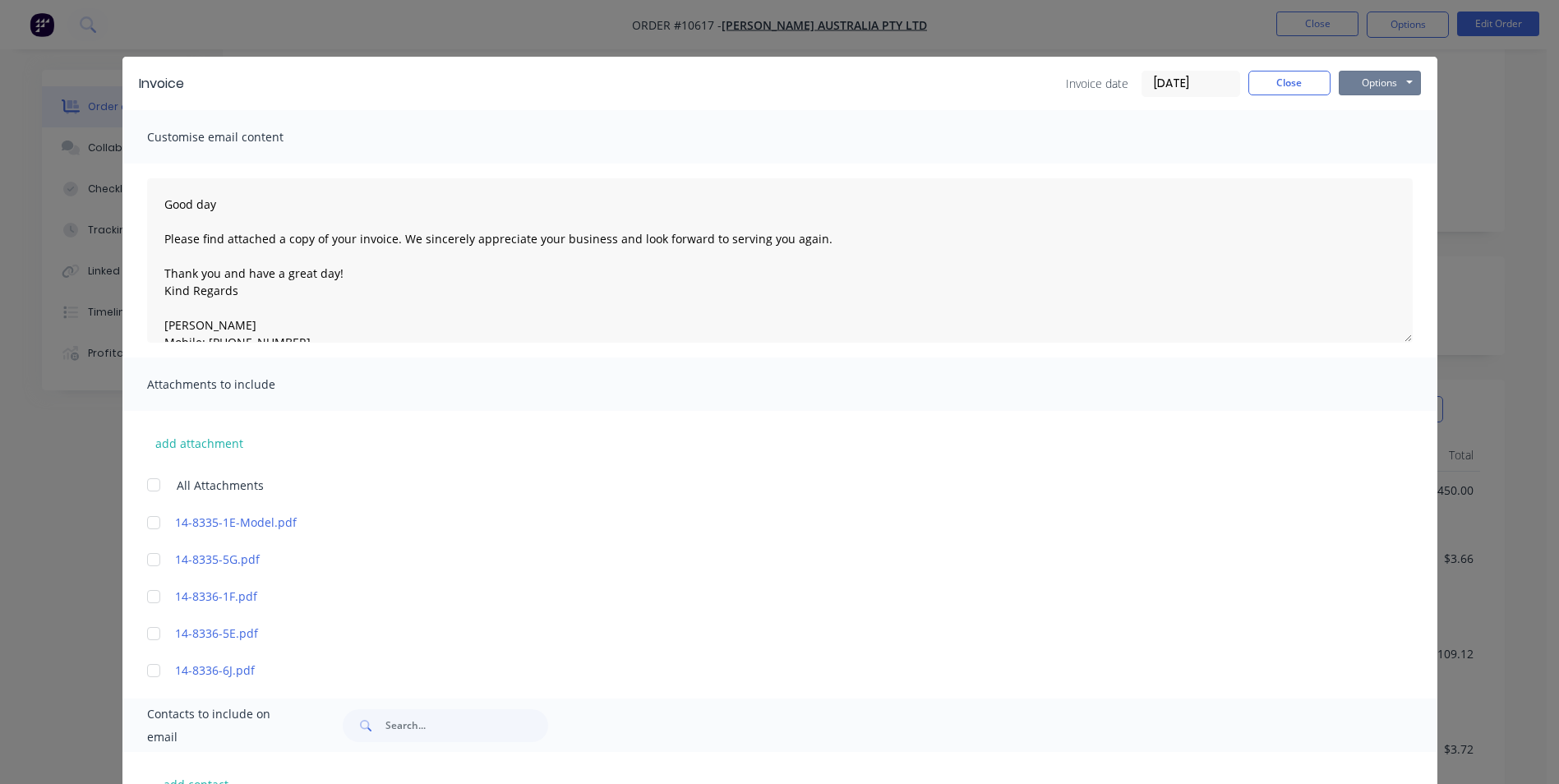
scroll to position [0, 0]
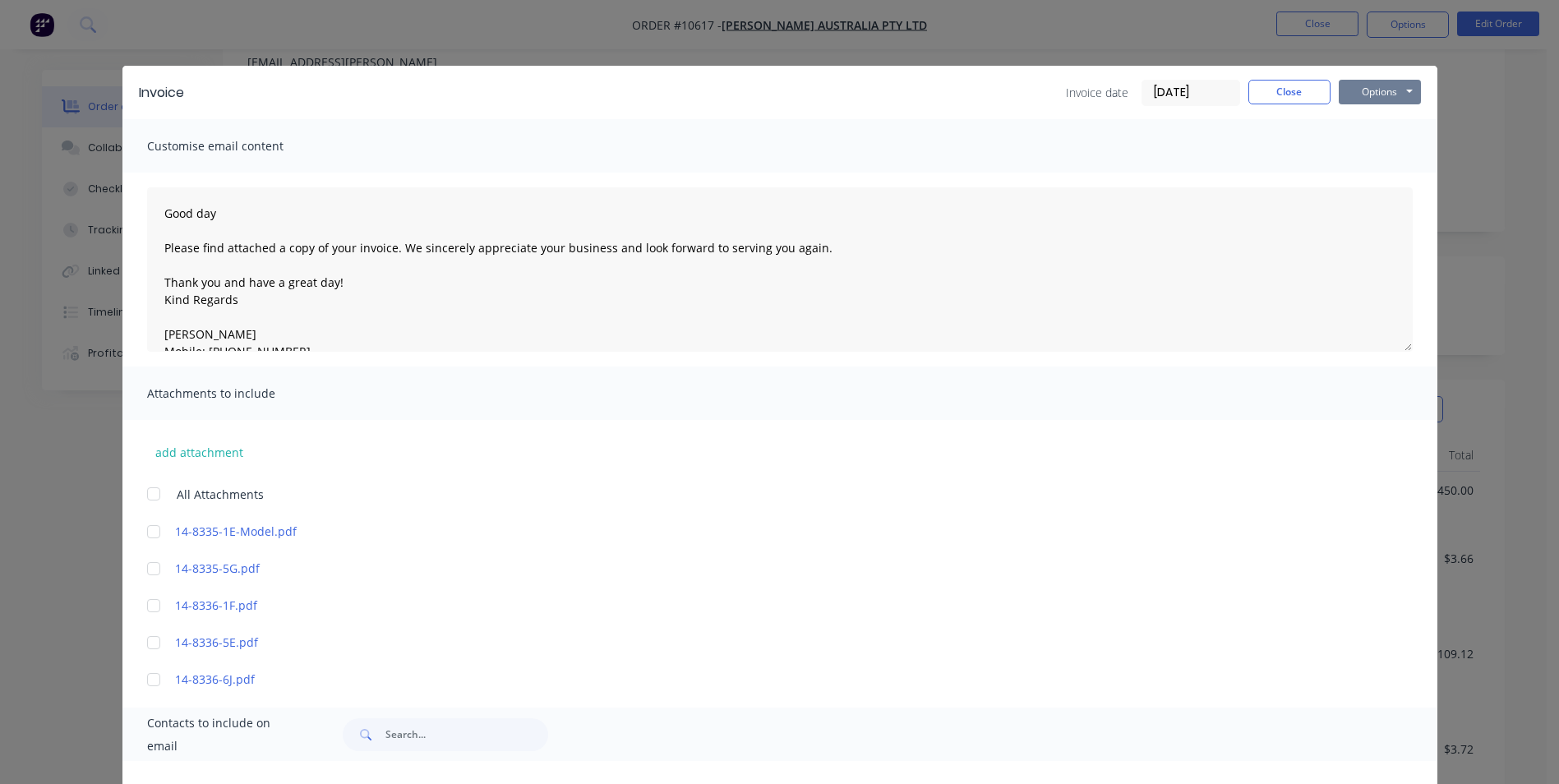
click at [1356, 86] on button "Options" at bounding box center [1379, 92] width 82 height 25
click at [1381, 172] on button "Email" at bounding box center [1391, 175] width 105 height 27
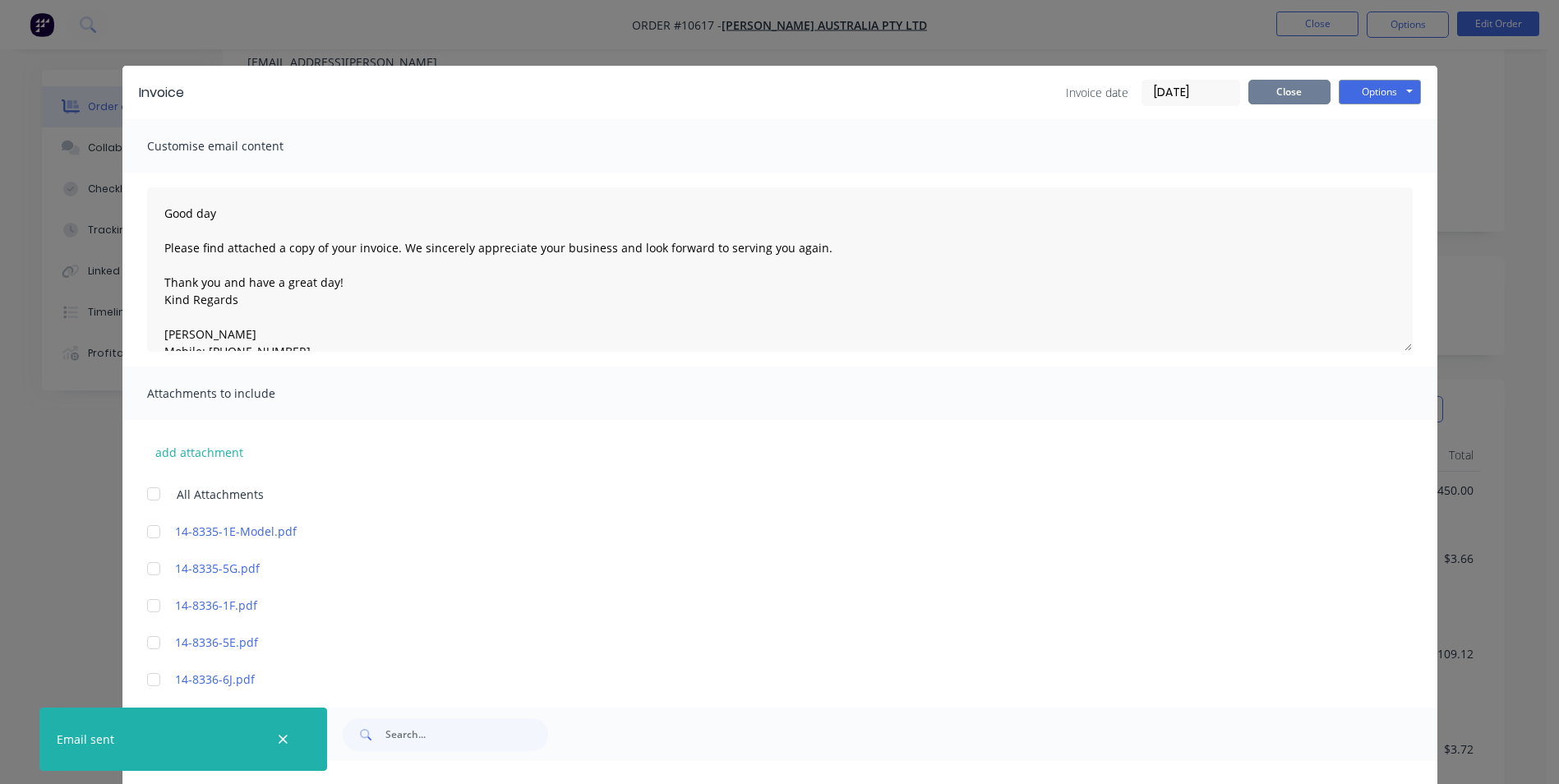
click at [1252, 96] on button "Close" at bounding box center [1290, 92] width 82 height 25
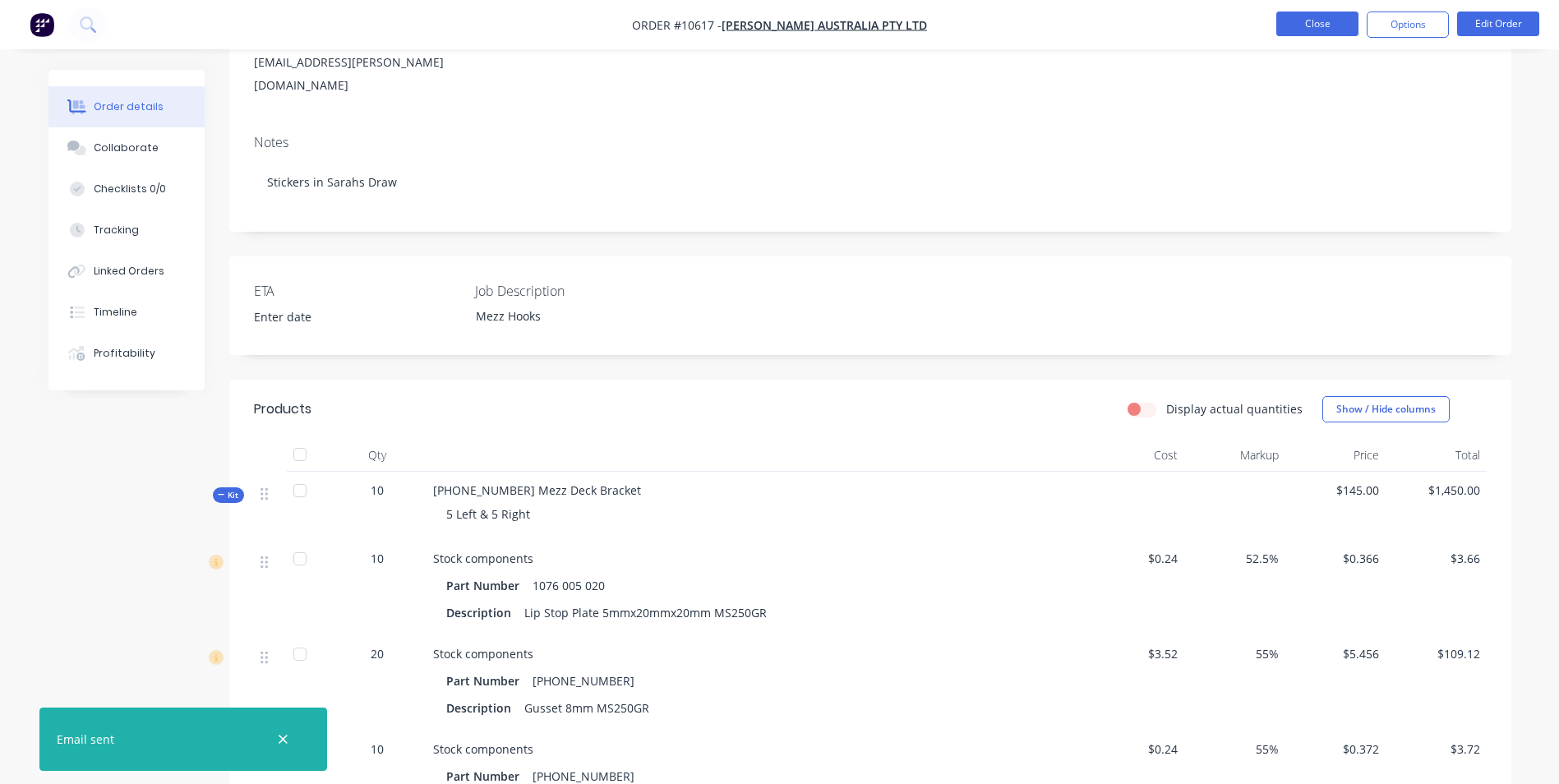
click at [1305, 30] on button "Close" at bounding box center [1317, 24] width 82 height 25
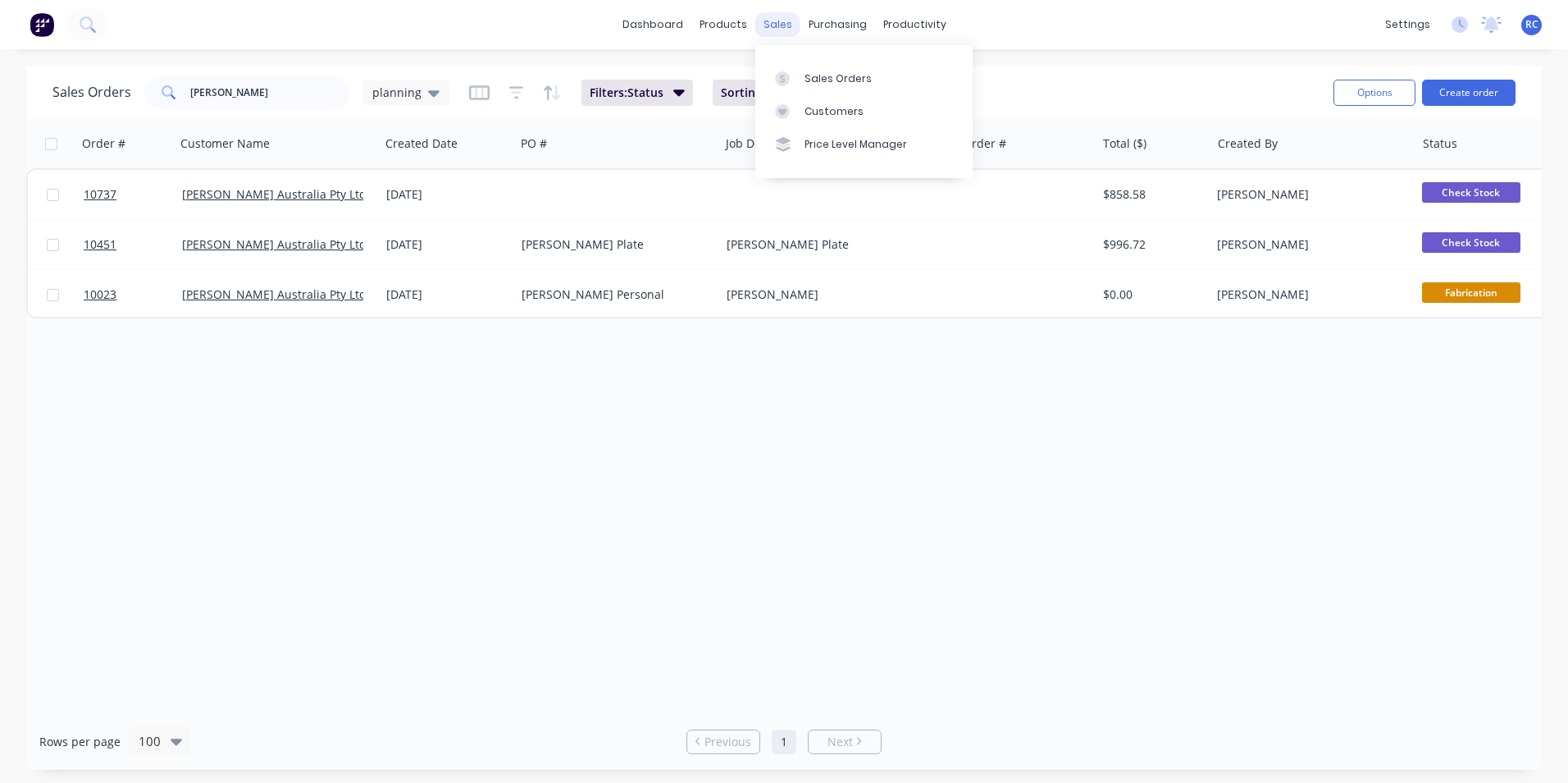
click at [773, 25] on div "sales" at bounding box center [777, 25] width 45 height 25
drag, startPoint x: 261, startPoint y: 93, endPoint x: 114, endPoint y: 79, distance: 147.7
click at [126, 81] on div "Sales Orders vawdrey planning" at bounding box center [251, 93] width 397 height 32
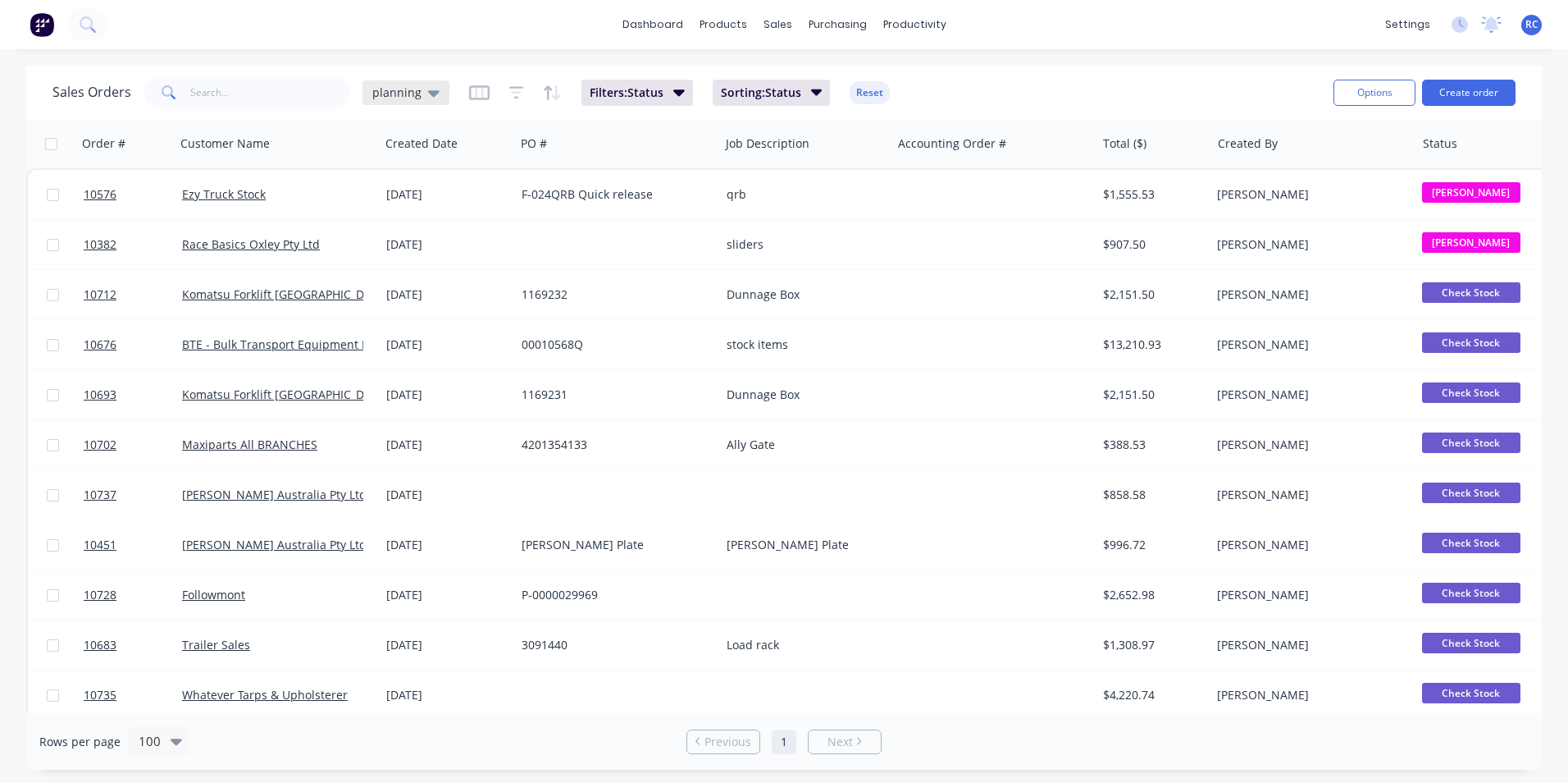
click at [414, 86] on span "planning" at bounding box center [397, 93] width 50 height 17
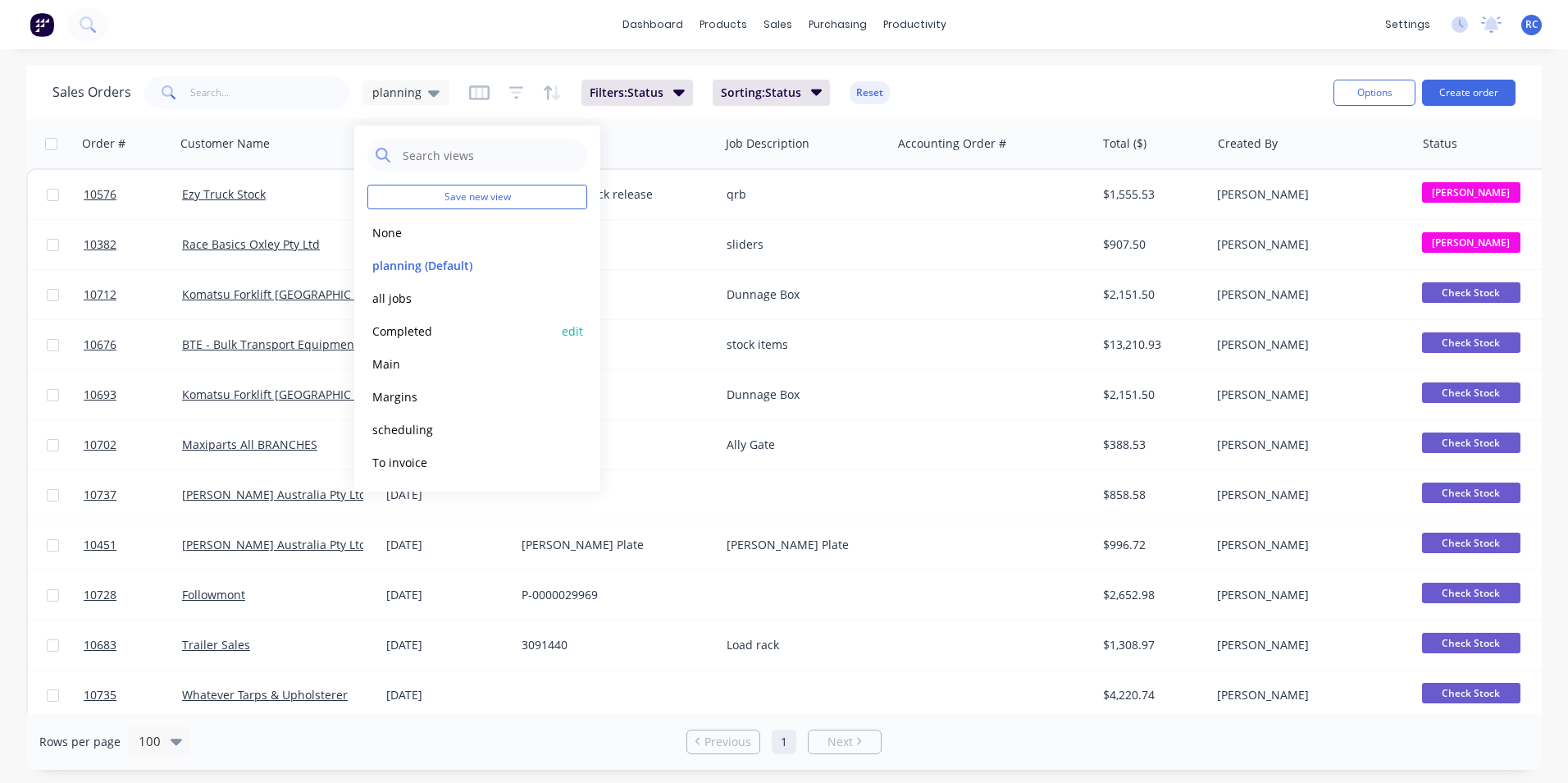
click at [408, 330] on button "Completed" at bounding box center [460, 331] width 187 height 19
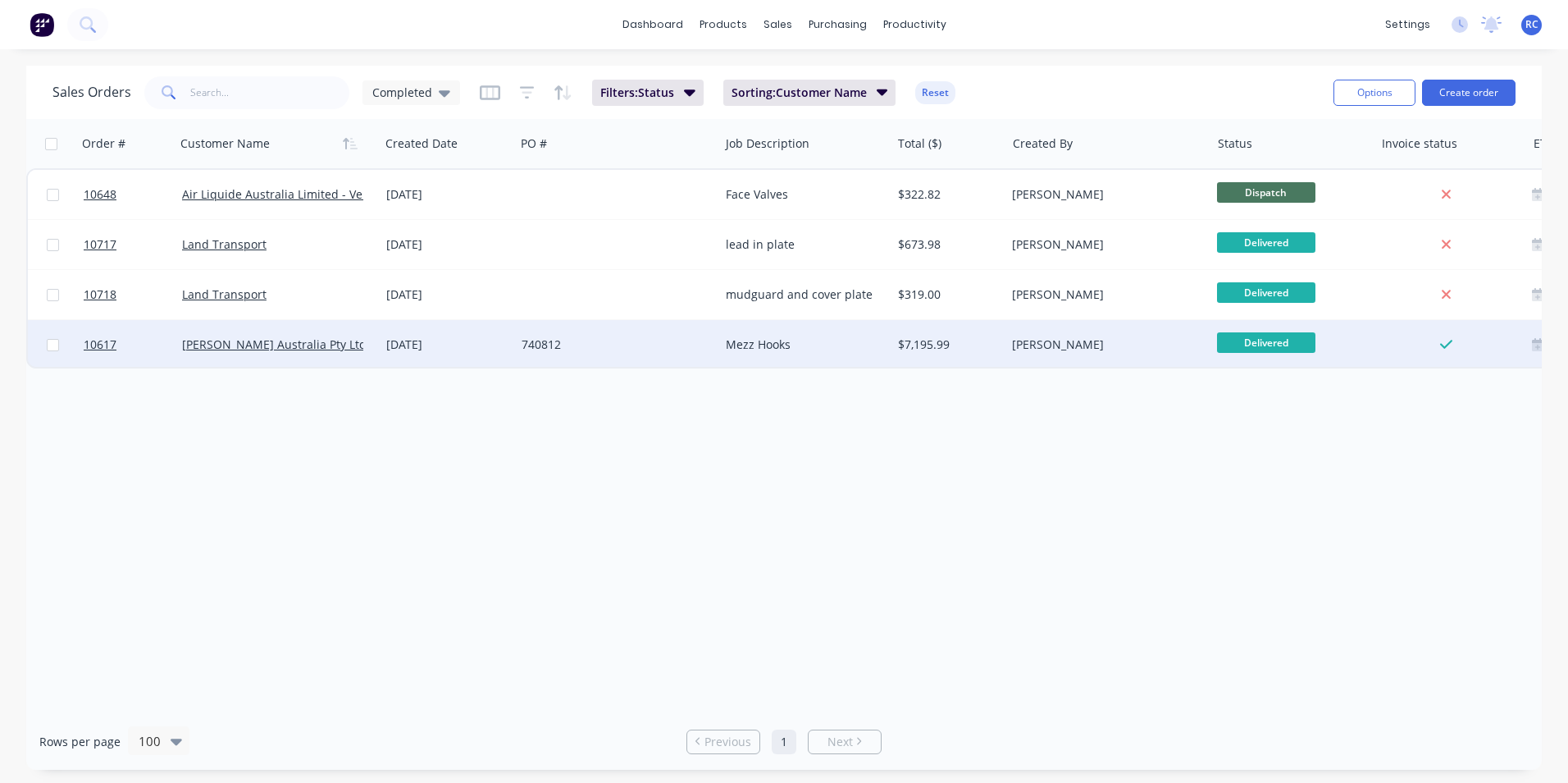
click at [1251, 343] on span "Delivered" at bounding box center [1266, 342] width 98 height 21
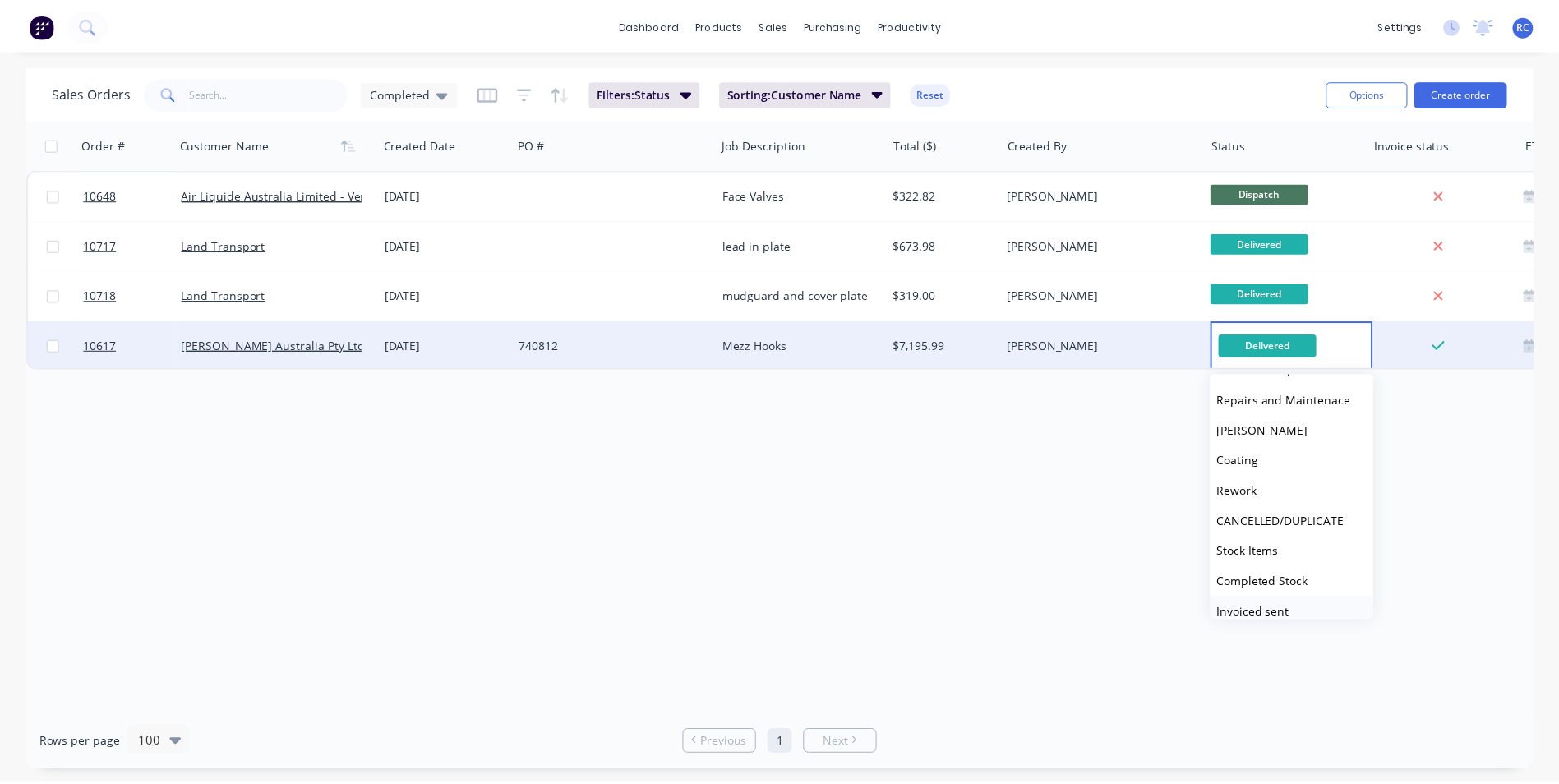
scroll to position [328, 0]
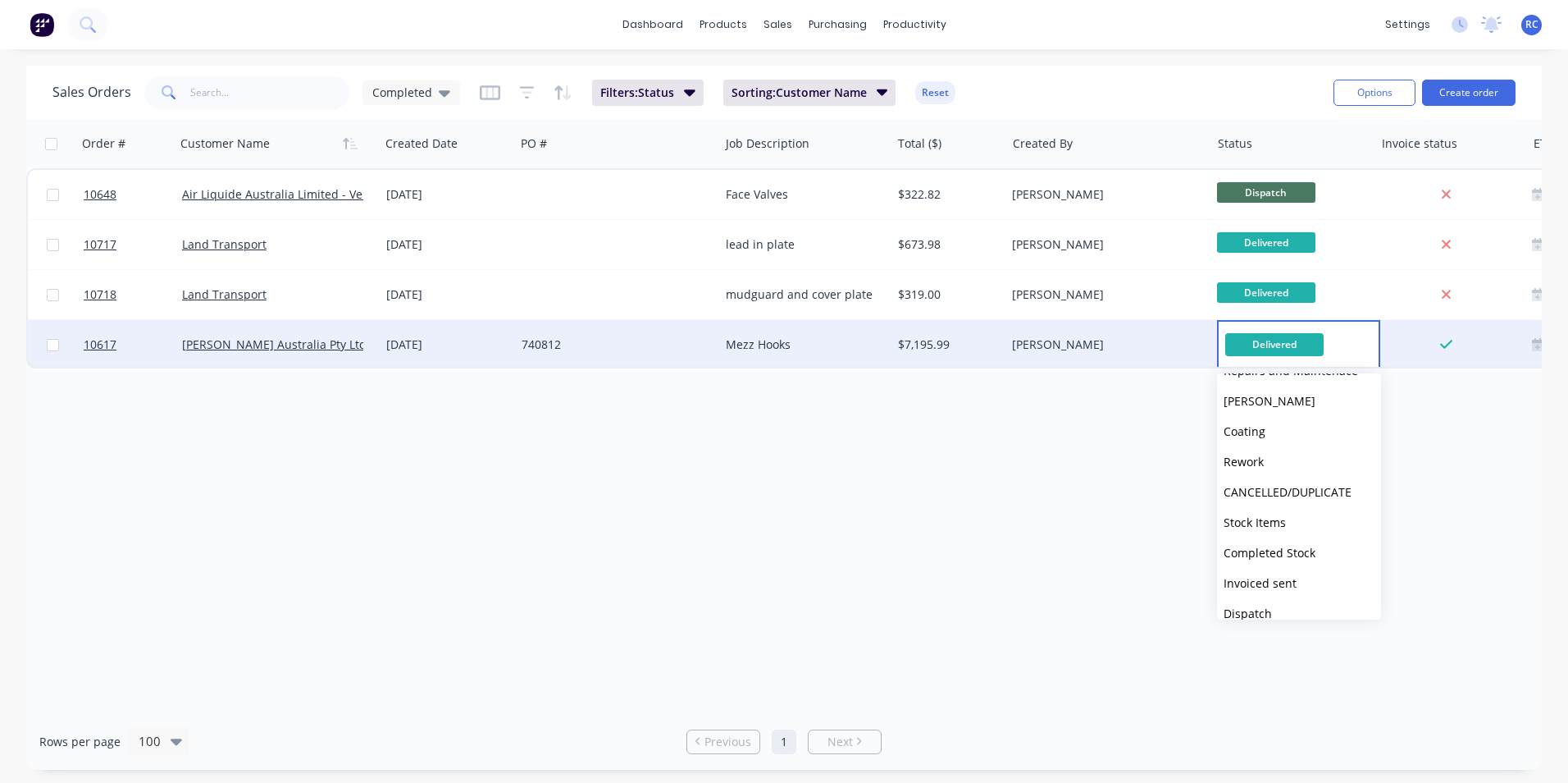
click at [1245, 582] on span "Invoiced sent" at bounding box center [1259, 583] width 73 height 15
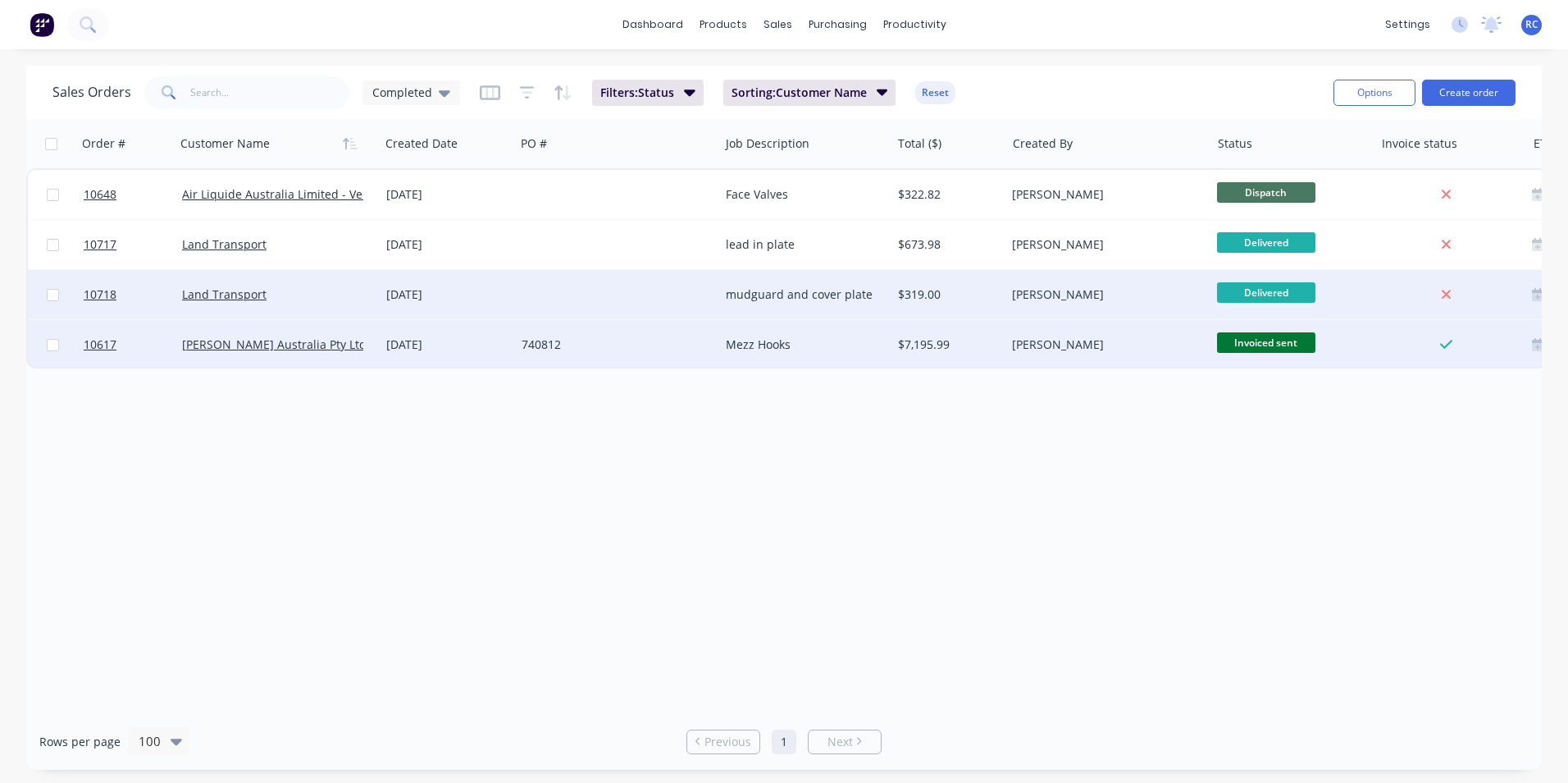
click at [269, 297] on div "Land Transport" at bounding box center [273, 294] width 182 height 16
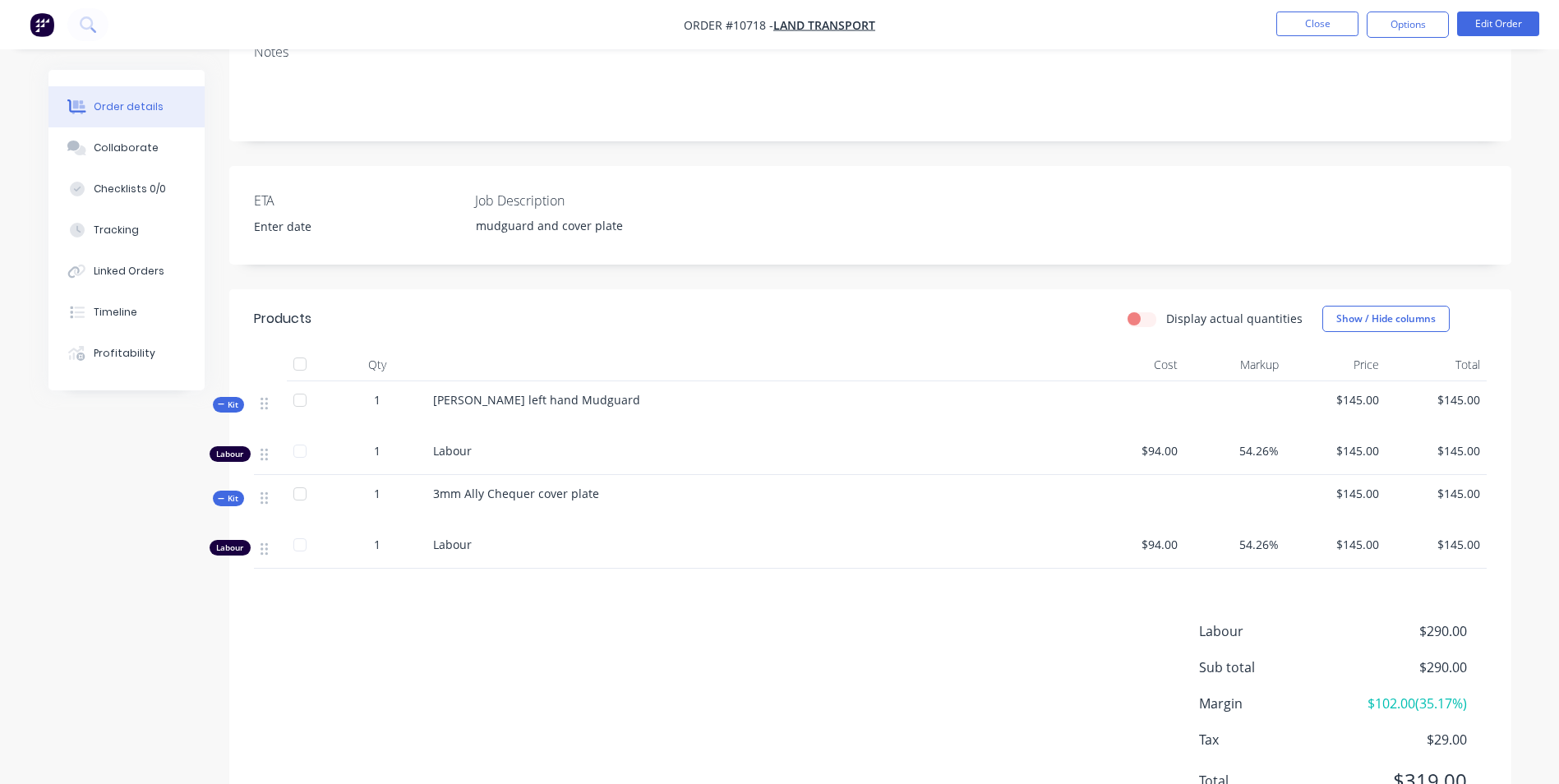
scroll to position [328, 0]
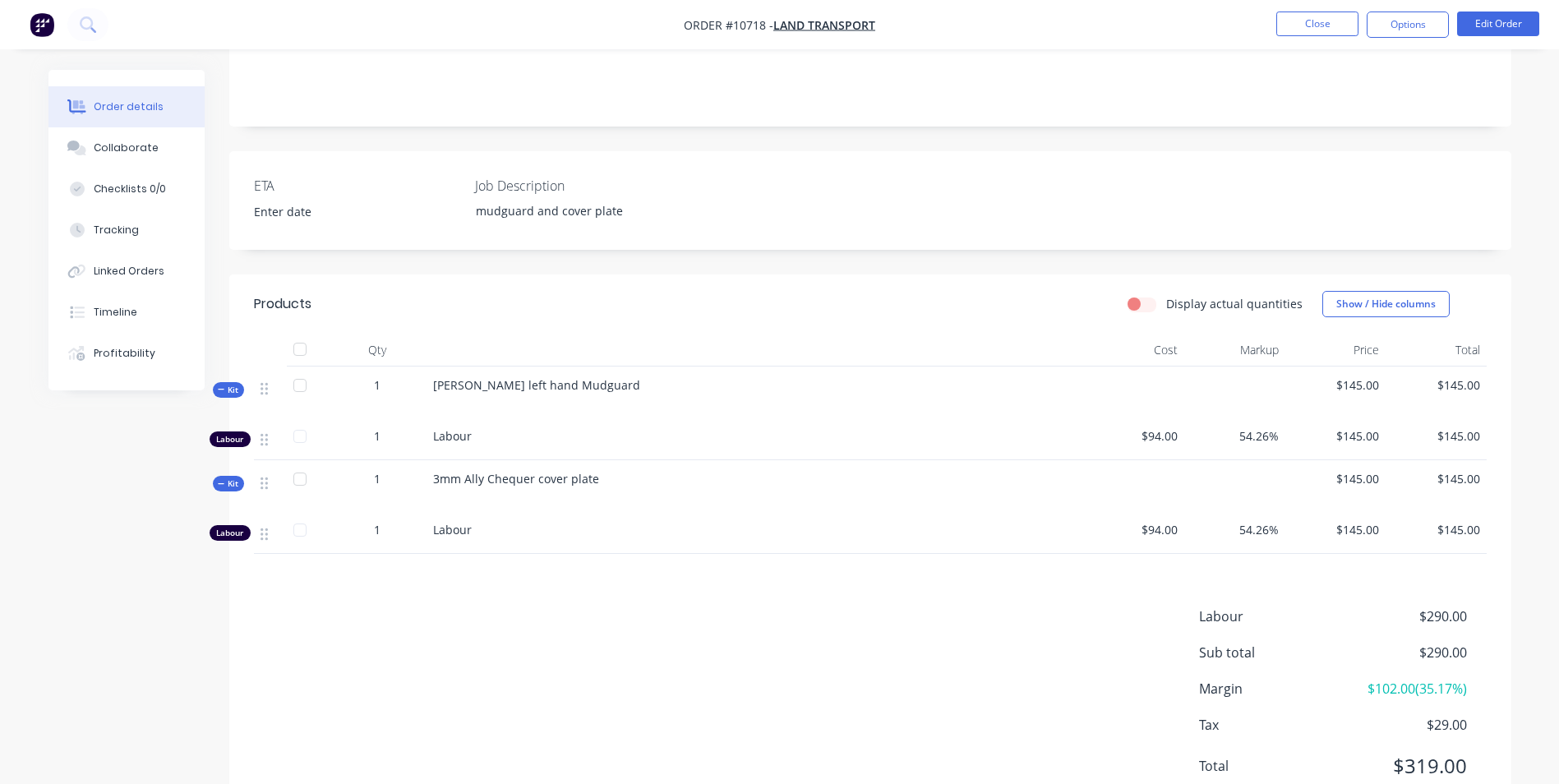
click at [603, 683] on div "Labour $290.00 Sub total $290.00 Margin $102.00 ( 35.17 %) Tax $29.00 Total $31…" at bounding box center [870, 702] width 1232 height 191
click at [137, 230] on button "Tracking" at bounding box center [126, 229] width 156 height 41
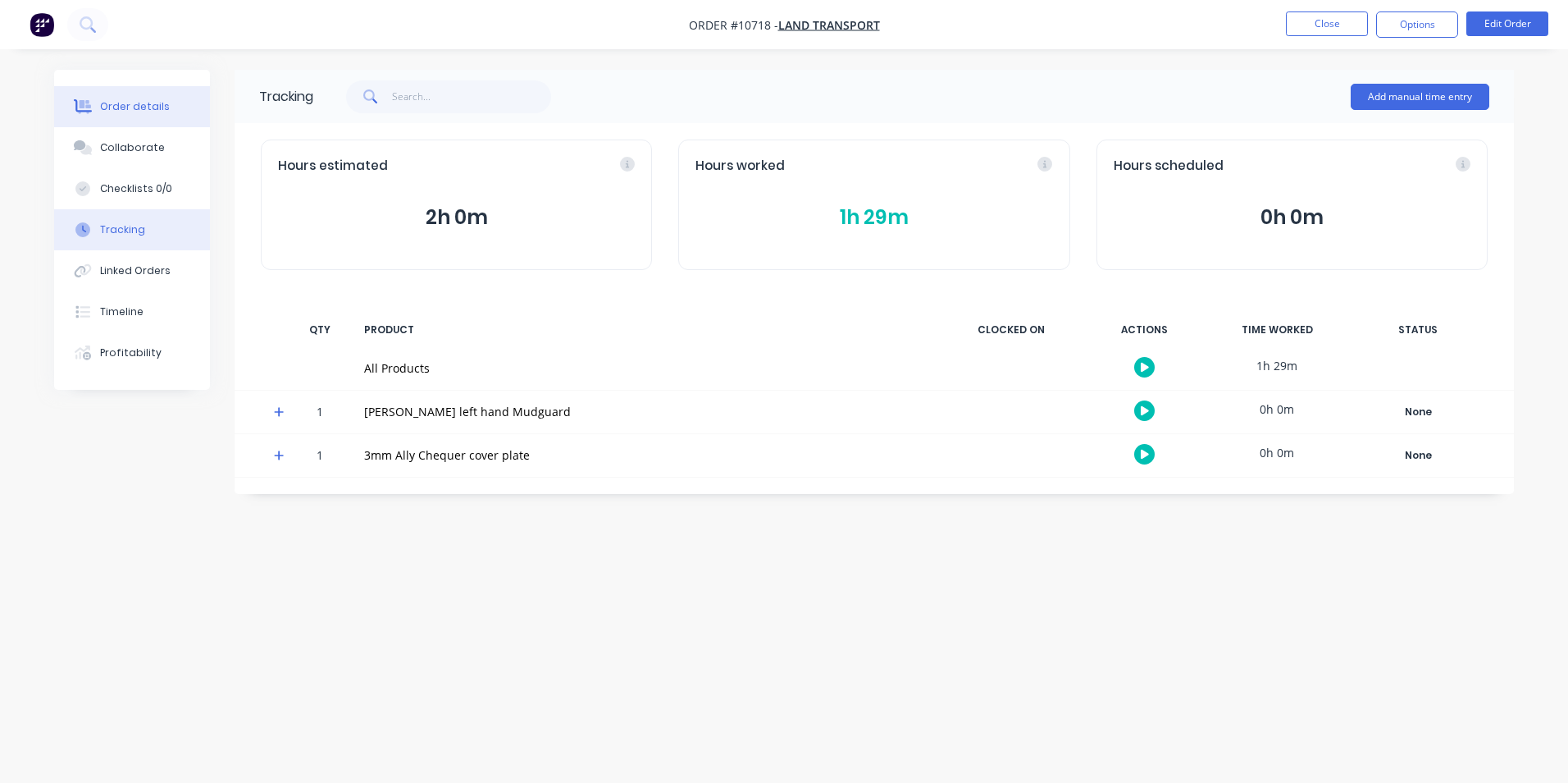
click at [138, 109] on div "Order details" at bounding box center [134, 106] width 70 height 14
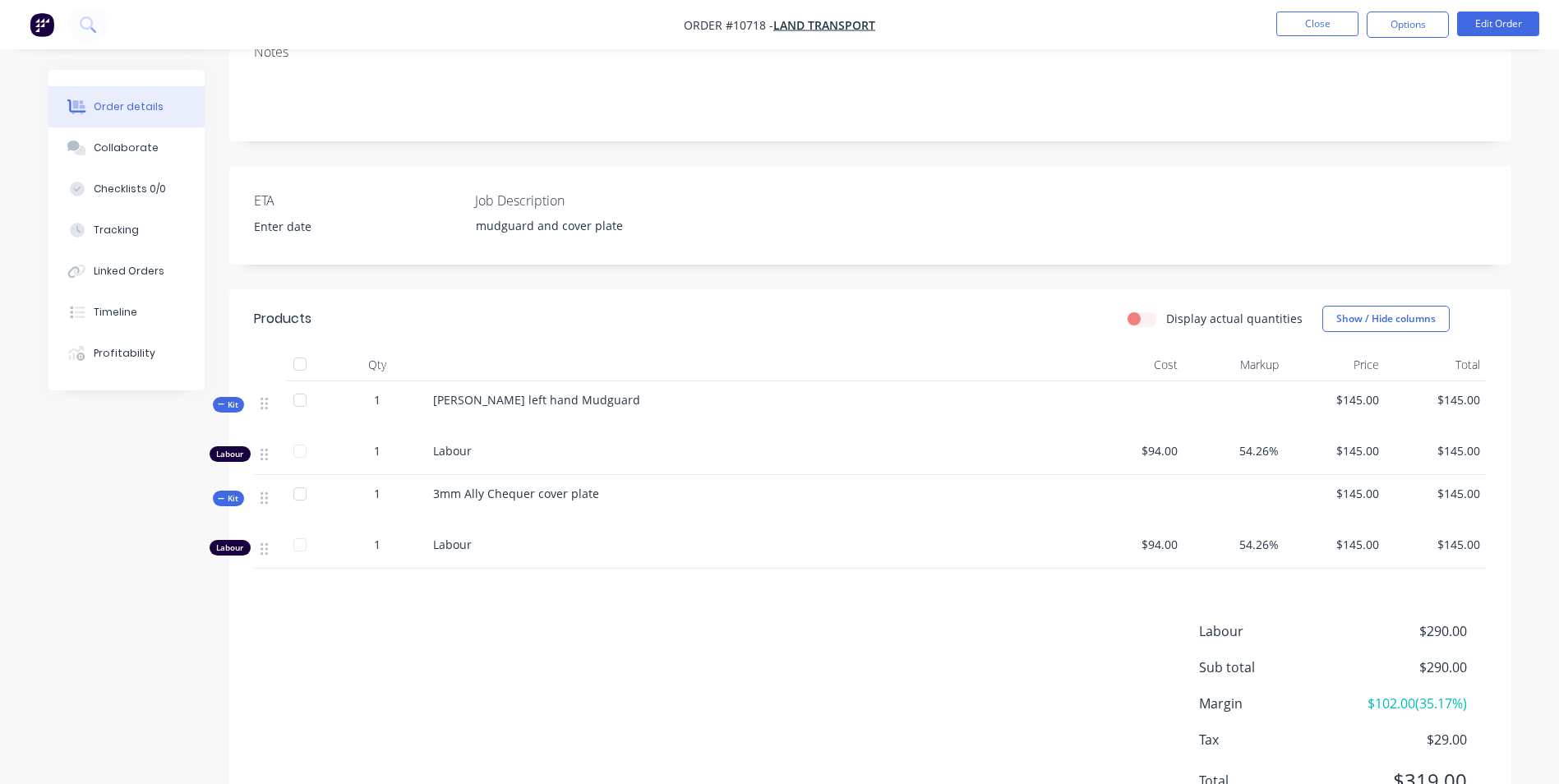
scroll to position [328, 0]
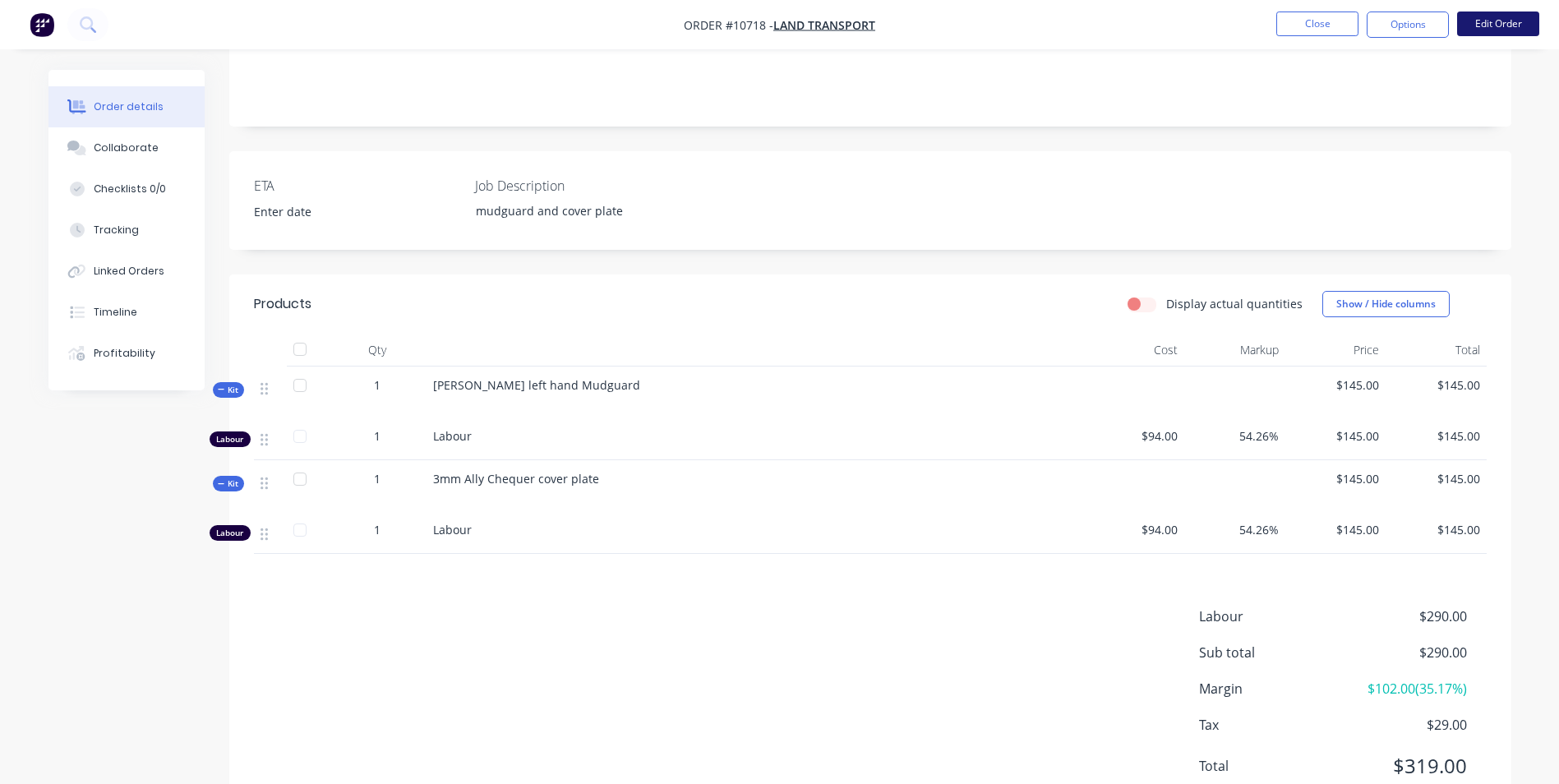
click at [1513, 24] on button "Edit Order" at bounding box center [1498, 24] width 82 height 25
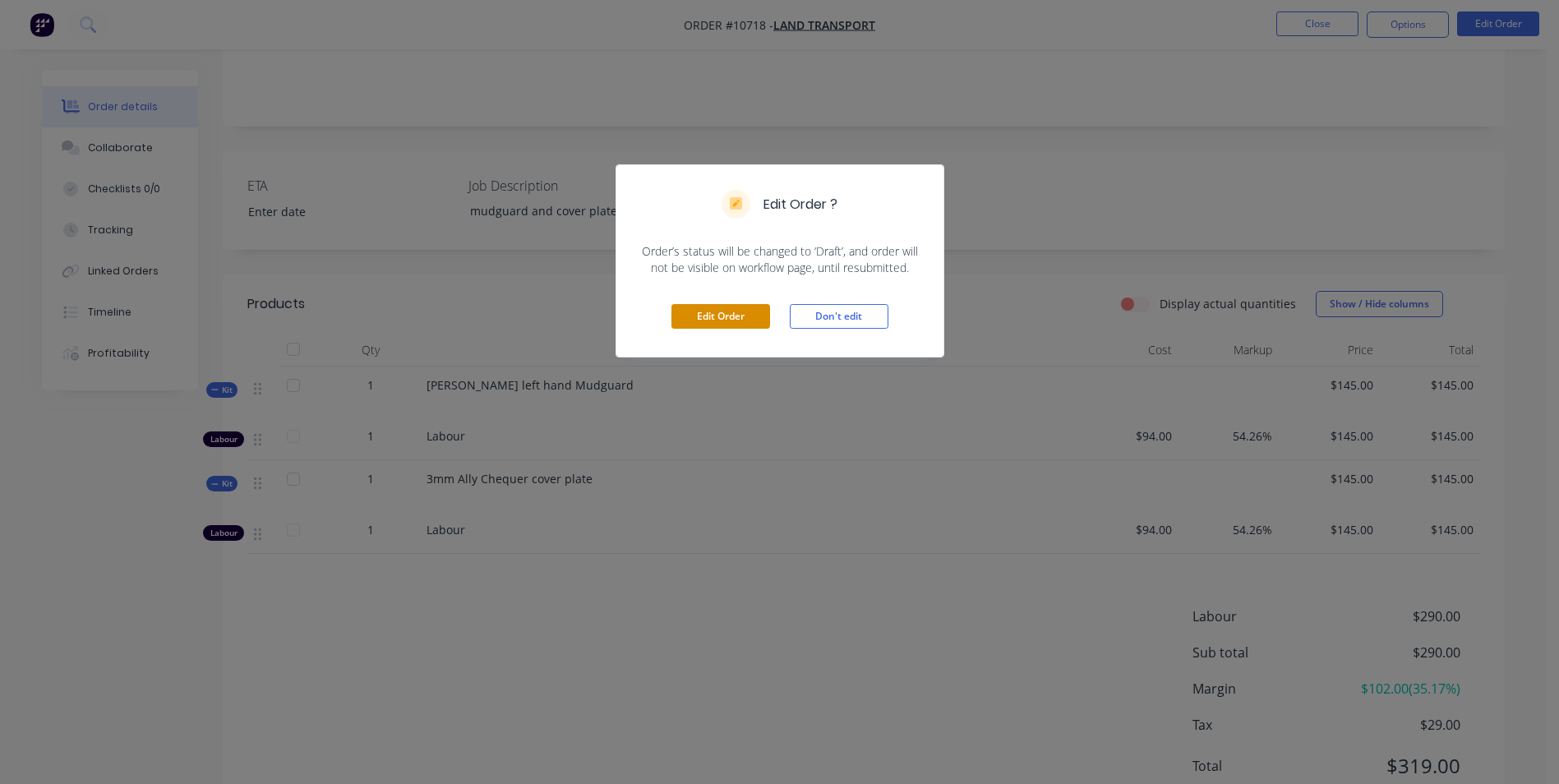
click at [737, 323] on button "Edit Order" at bounding box center [720, 316] width 98 height 25
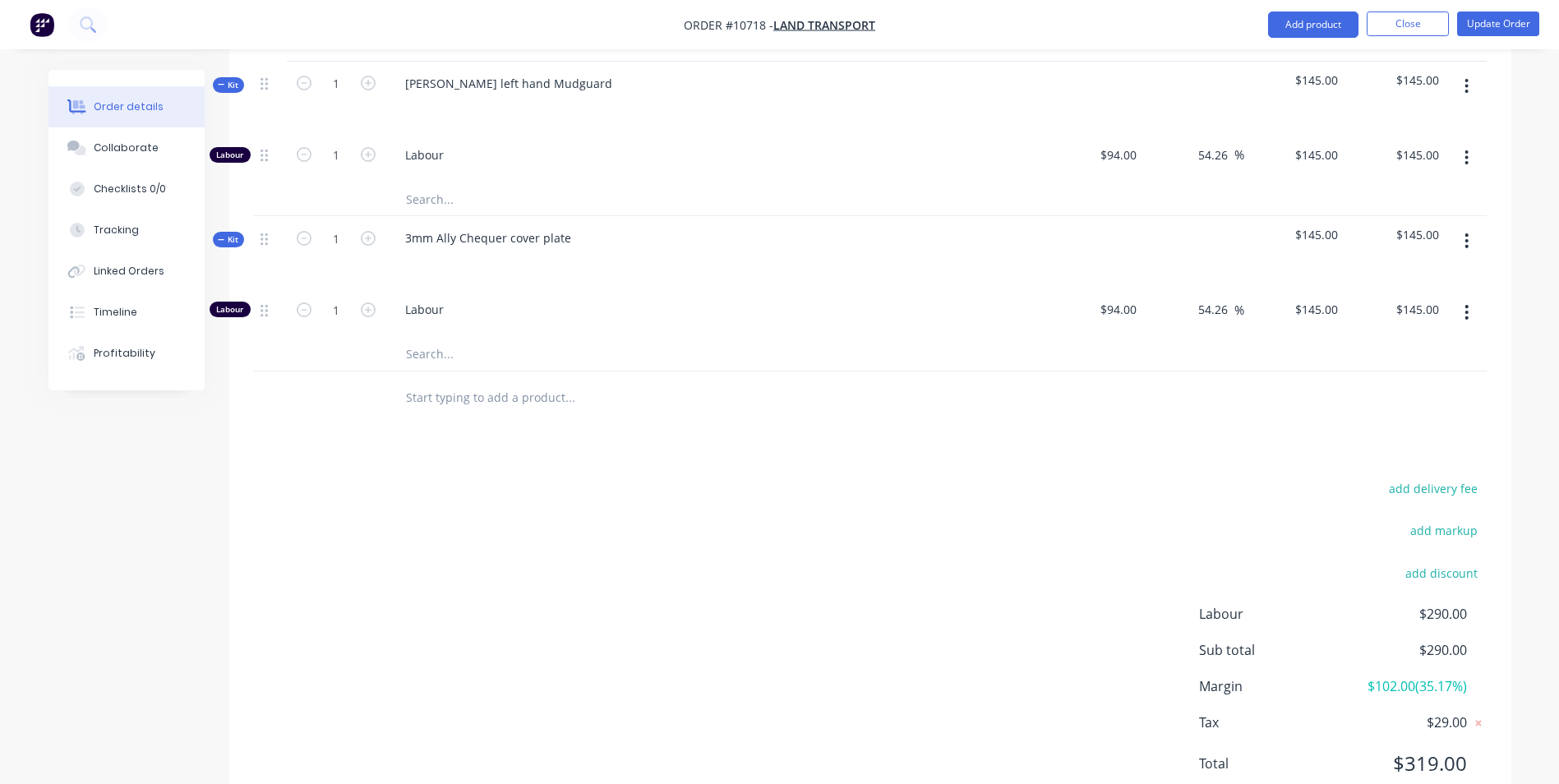
scroll to position [696, 0]
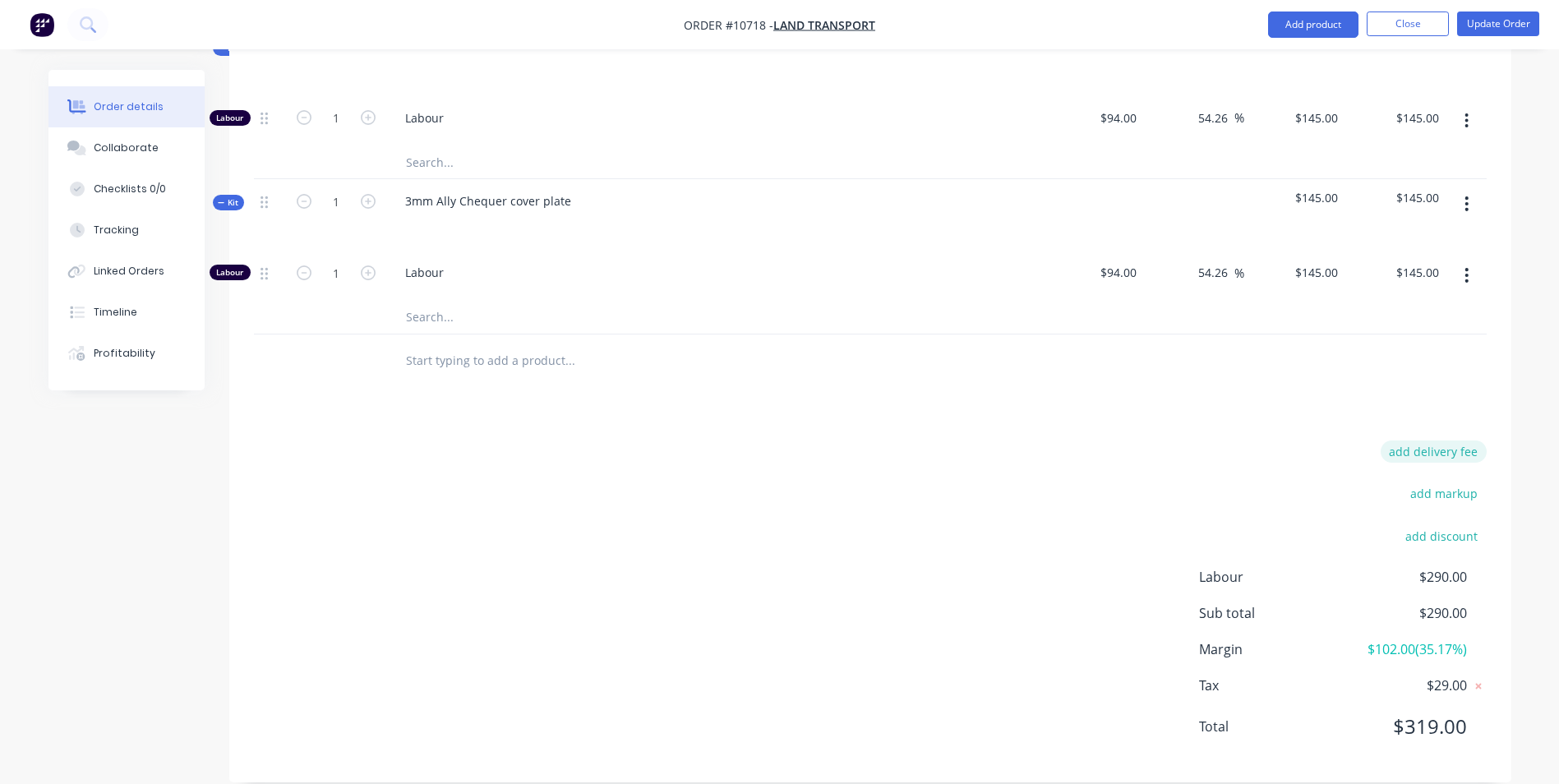
click at [1435, 440] on button "add delivery fee" at bounding box center [1433, 451] width 106 height 22
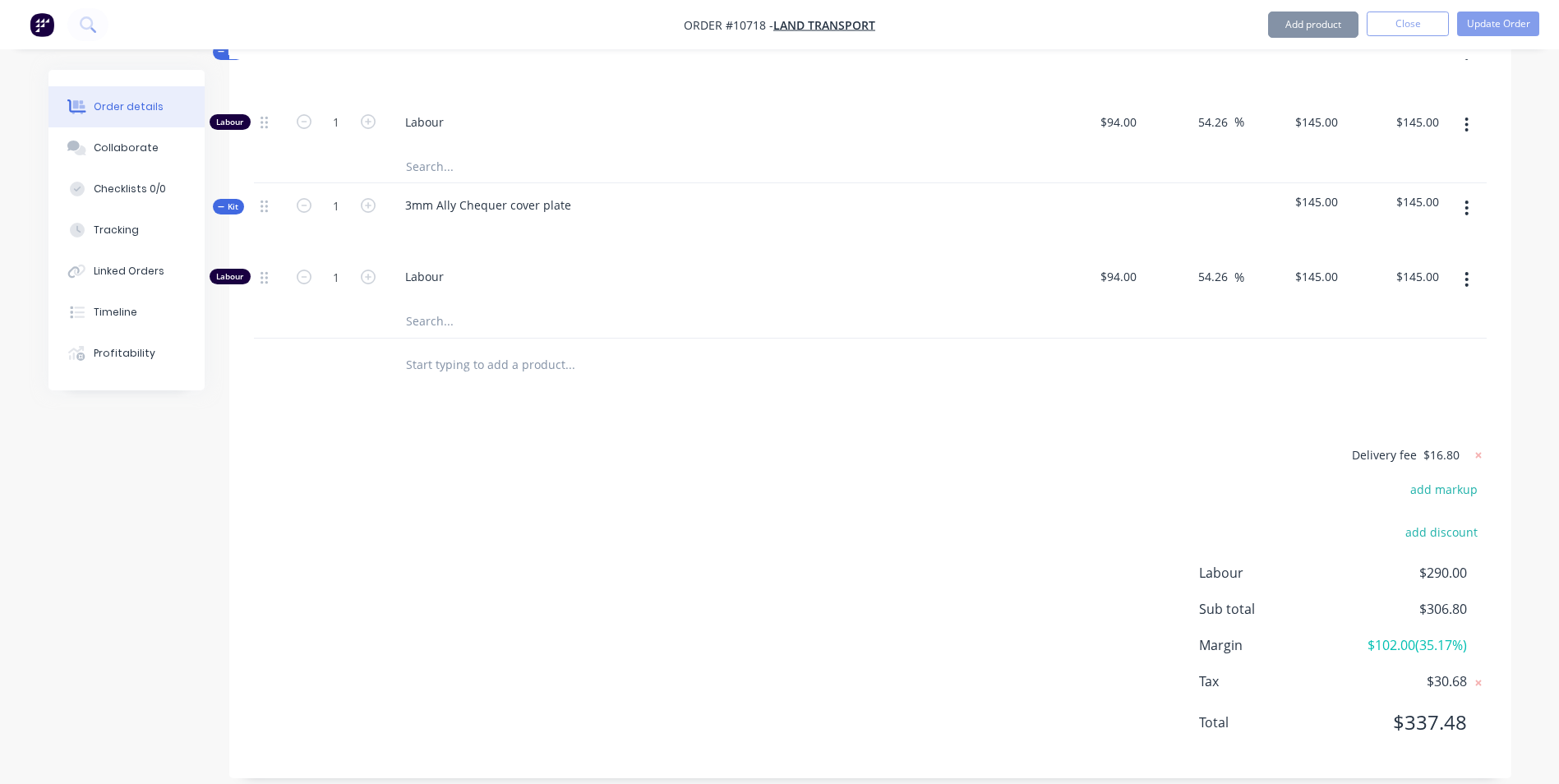
scroll to position [689, 0]
click at [1156, 409] on div "Products Show / Hide columns Add product Qty Cost Markup Price Total Kit 1 Doll…" at bounding box center [870, 361] width 1282 height 841
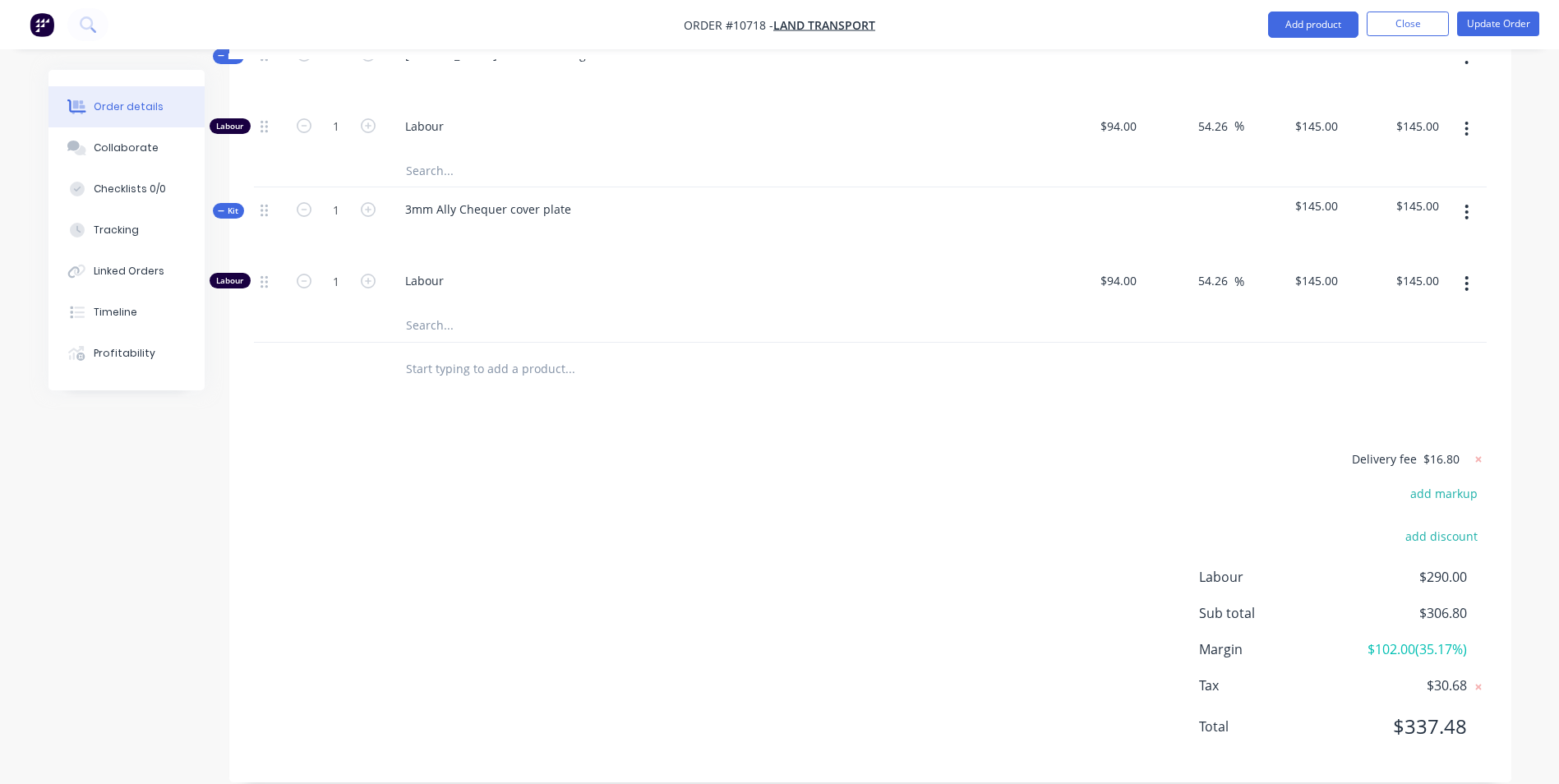
click at [216, 180] on div "Order details Collaborate Checklists 0/0 Tracking Linked Orders Timeline Profit…" at bounding box center [139, 229] width 181 height 320
click at [218, 207] on icon at bounding box center [222, 211] width 8 height 9
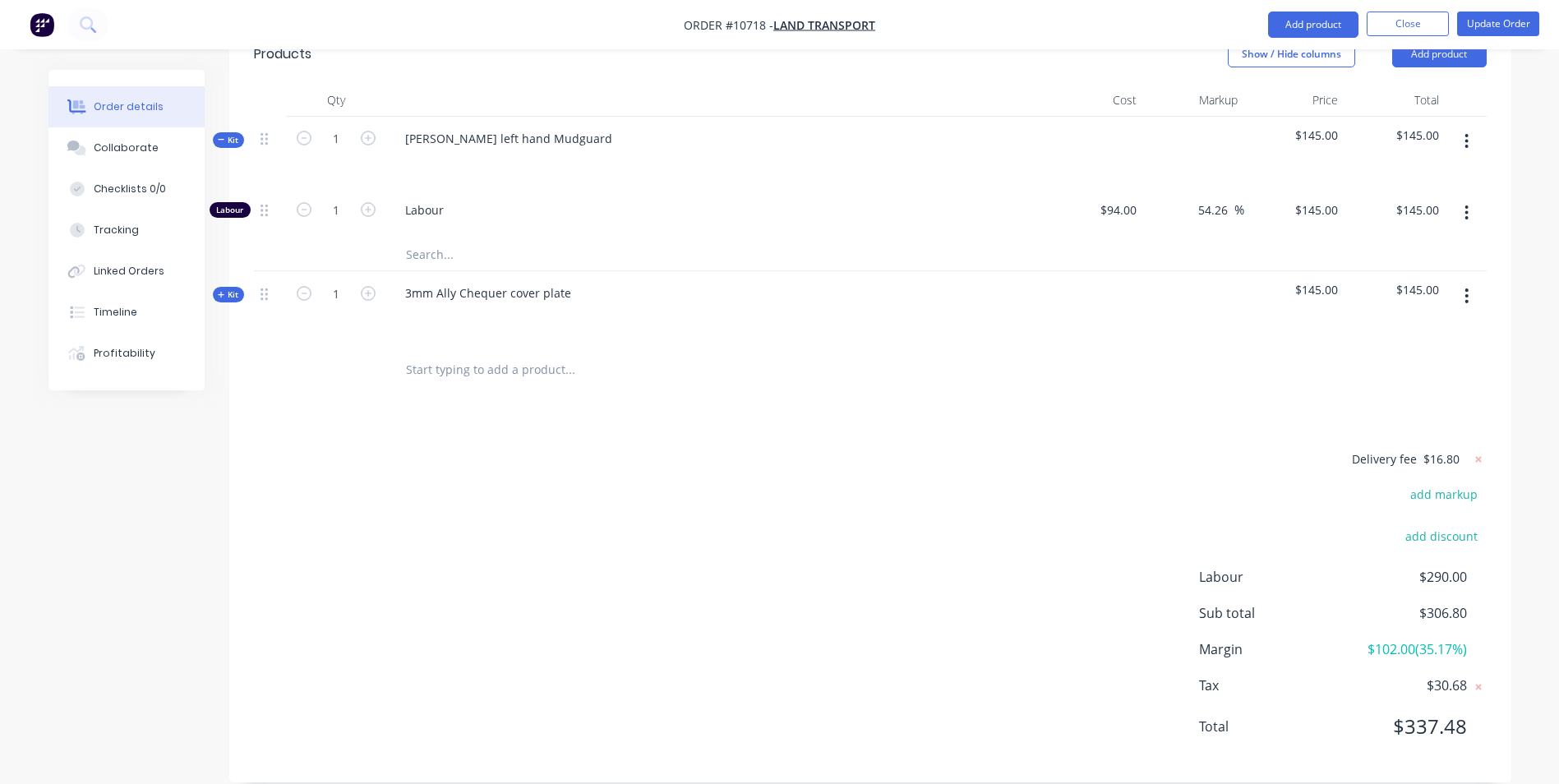
click at [224, 288] on span "Kit" at bounding box center [228, 294] width 21 height 12
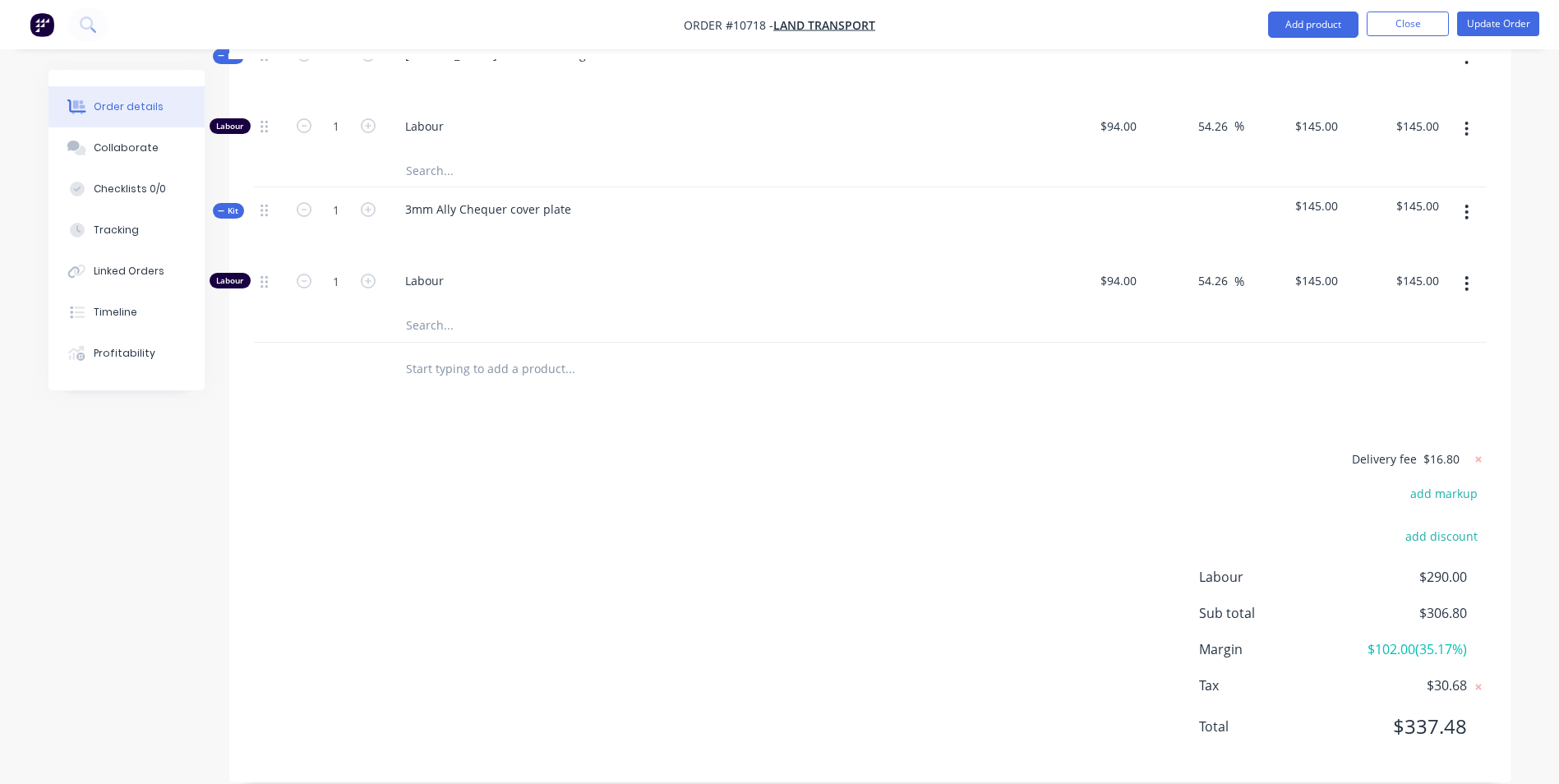
click at [225, 266] on div "Order details Collaborate Checklists 0/0 Tracking Linked Orders Timeline Profit…" at bounding box center [139, 229] width 181 height 320
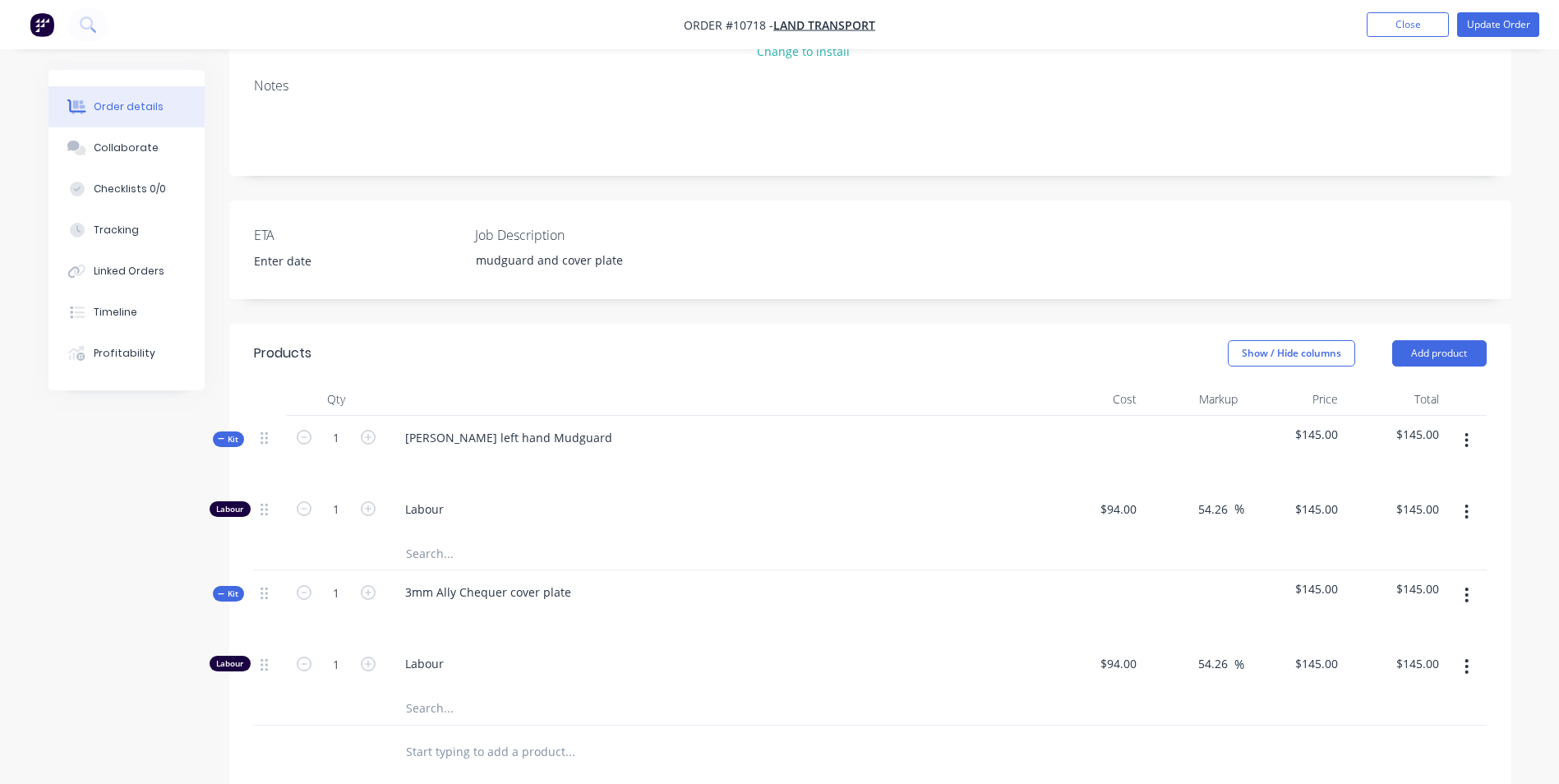
scroll to position [278, 0]
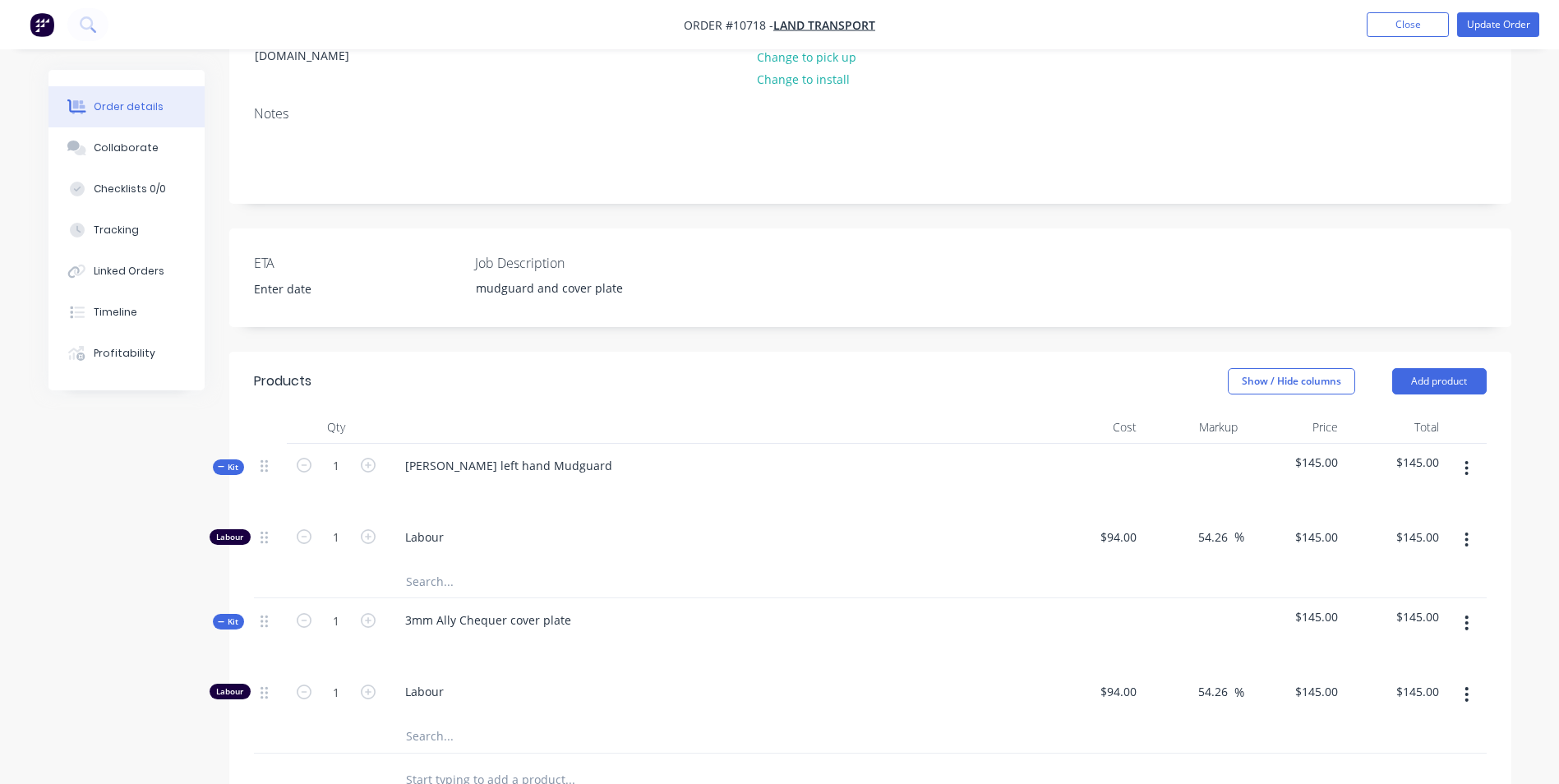
click at [1471, 454] on button "button" at bounding box center [1466, 468] width 38 height 30
click at [1439, 499] on div "Add product to kit" at bounding box center [1408, 511] width 126 height 24
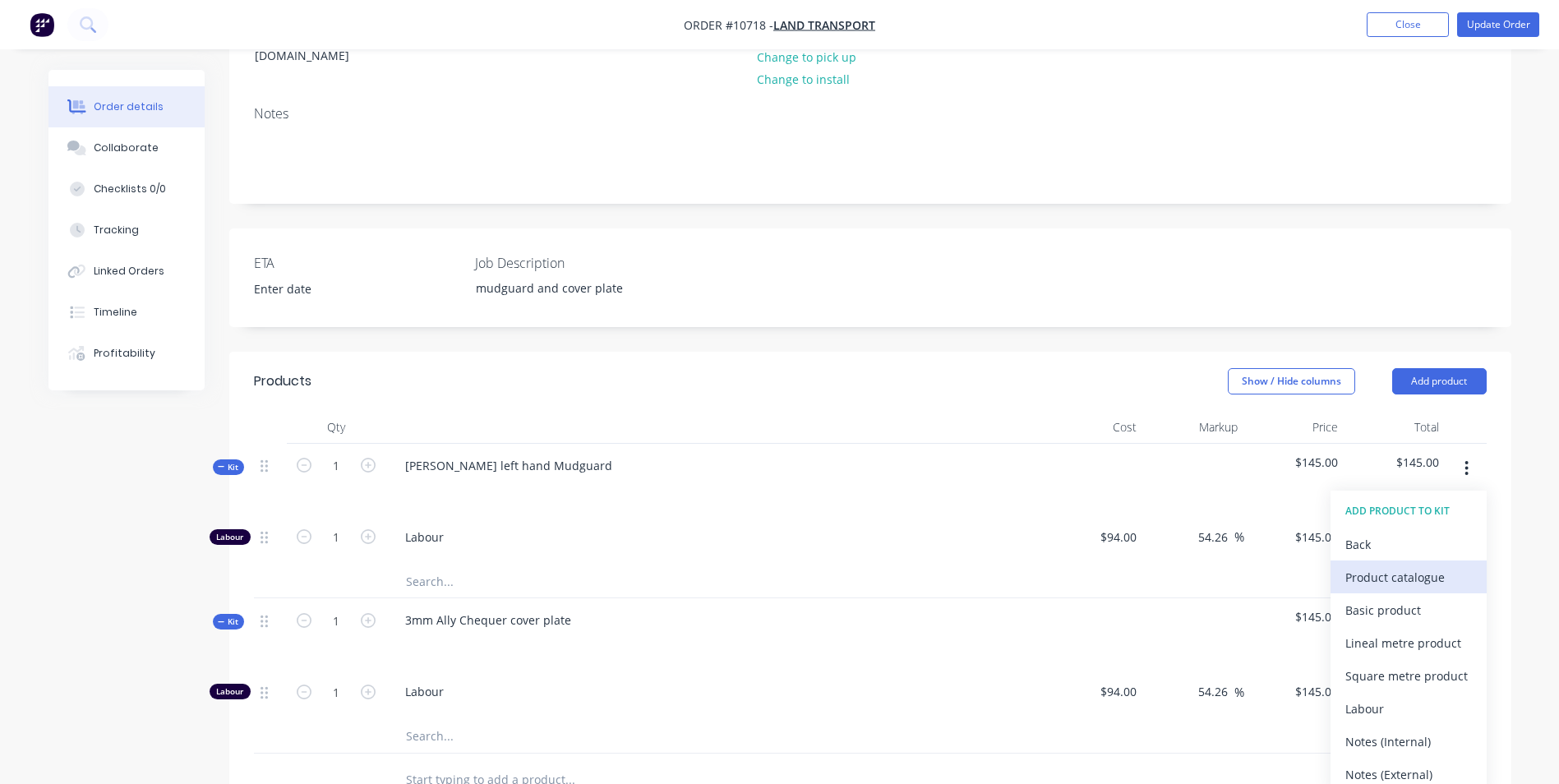
click at [1398, 565] on div "Product catalogue" at bounding box center [1408, 577] width 126 height 24
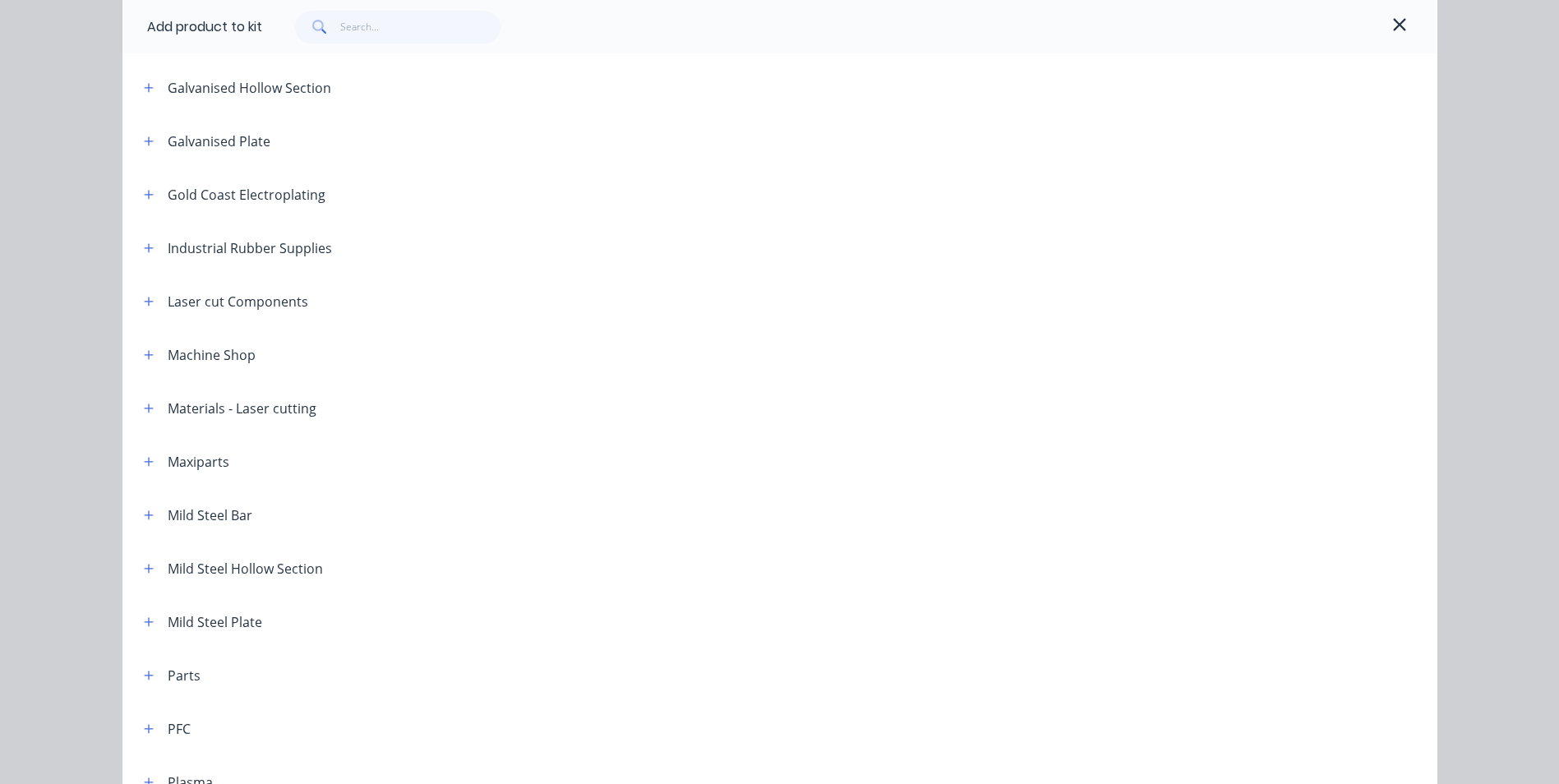
scroll to position [657, 0]
click at [149, 618] on button "button" at bounding box center [149, 619] width 21 height 21
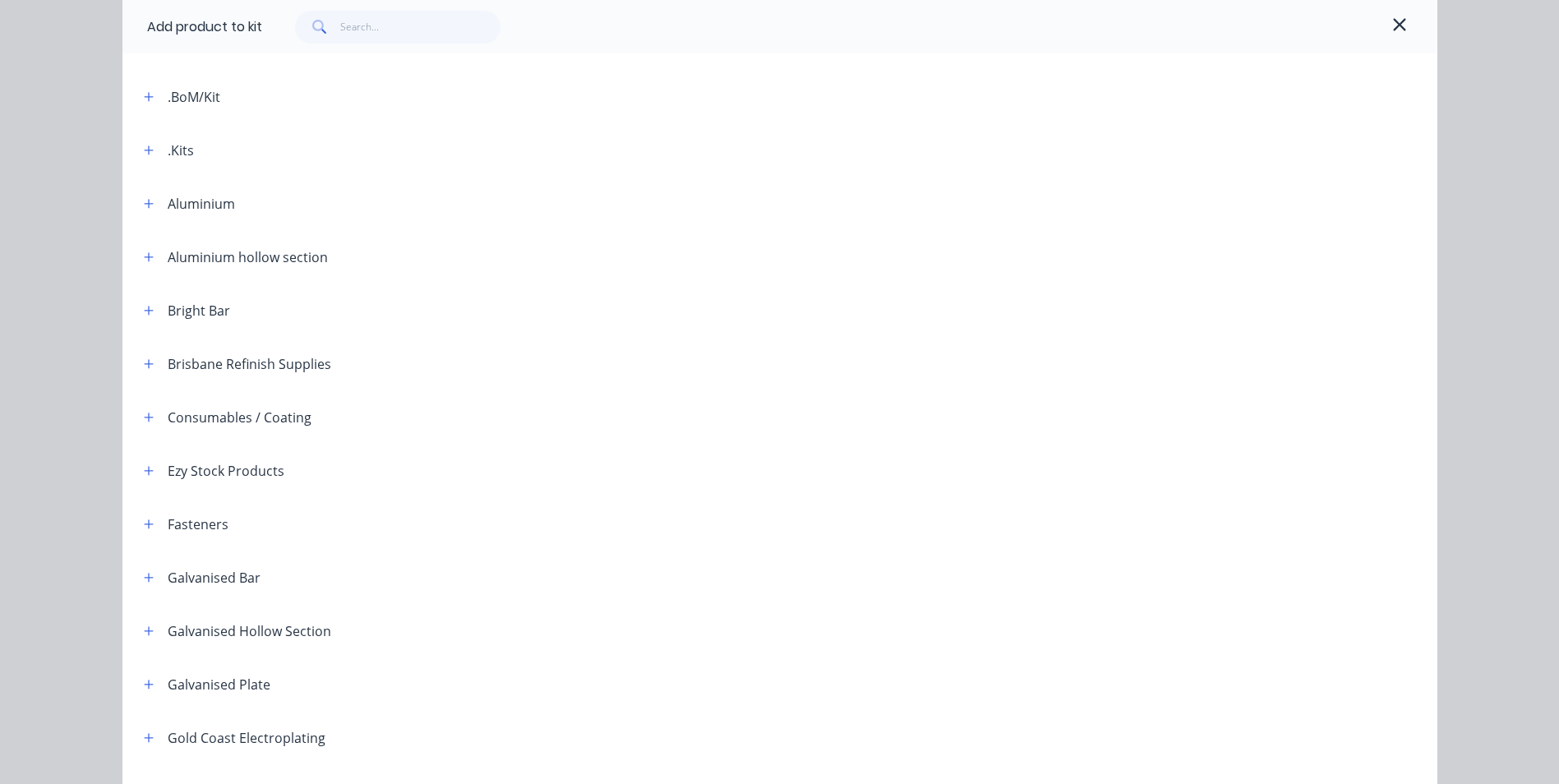
scroll to position [82, 0]
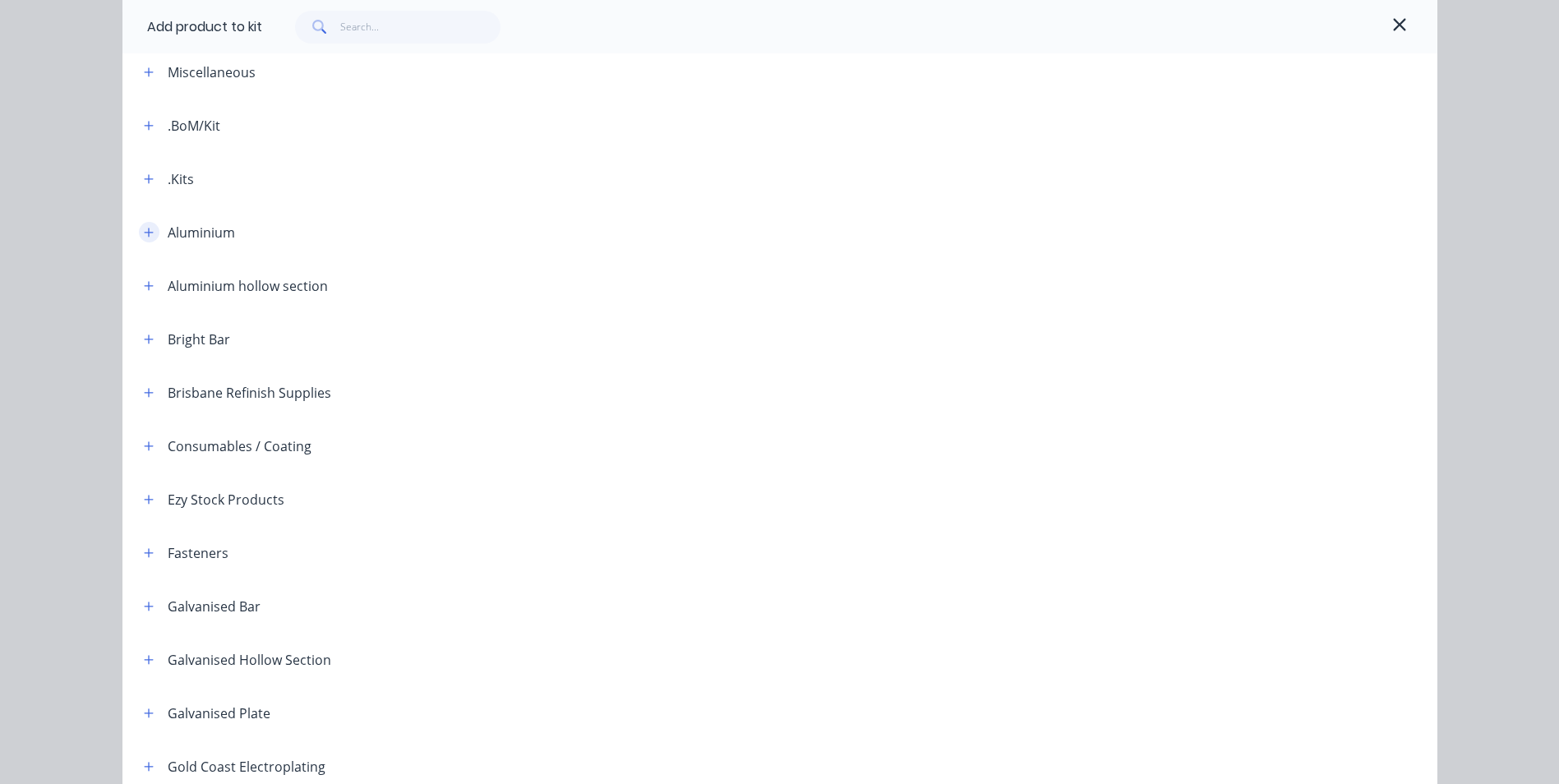
click at [144, 230] on icon "button" at bounding box center [149, 232] width 10 height 11
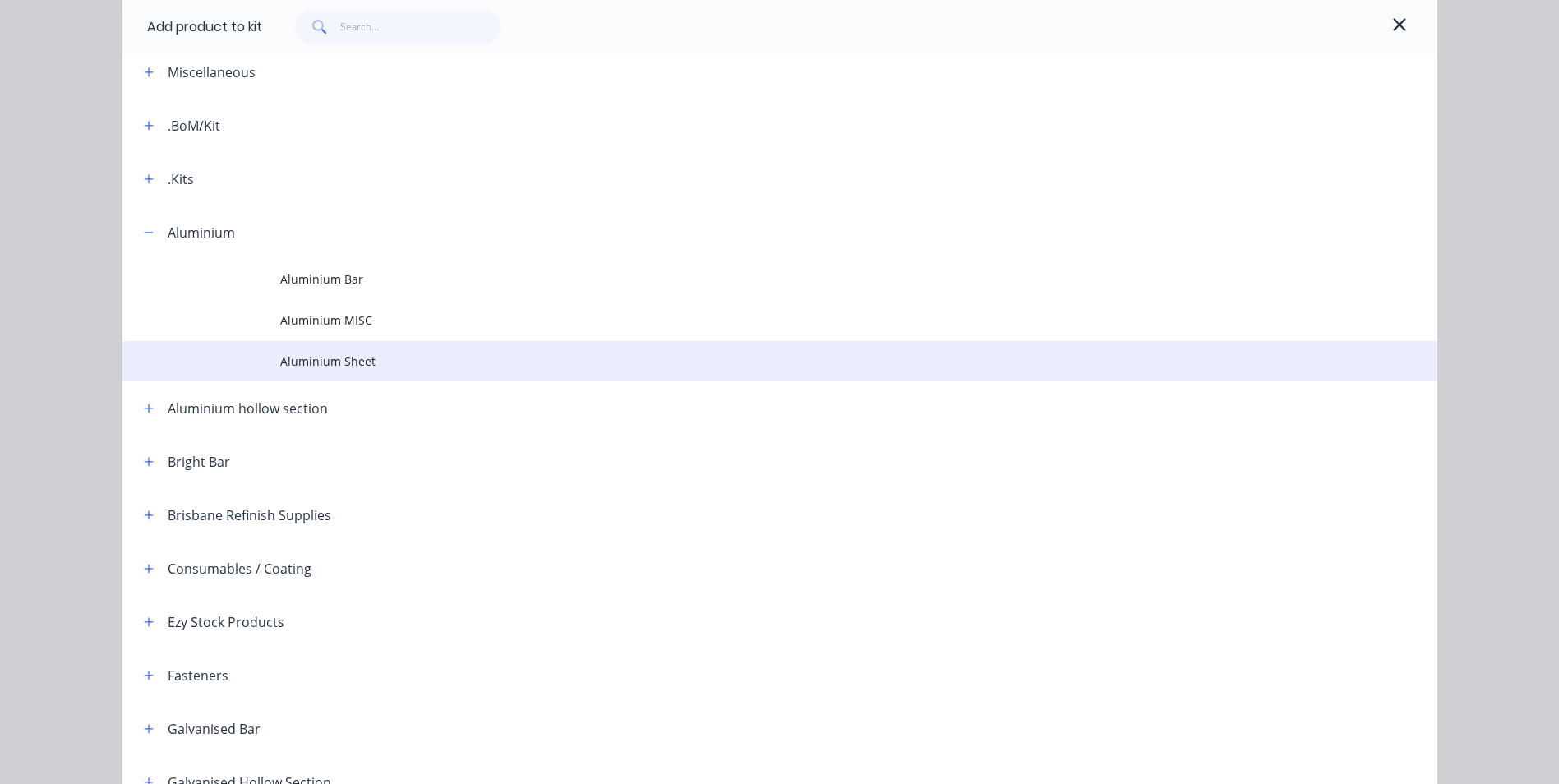
click at [309, 359] on span "Aluminium Sheet" at bounding box center [742, 361] width 926 height 17
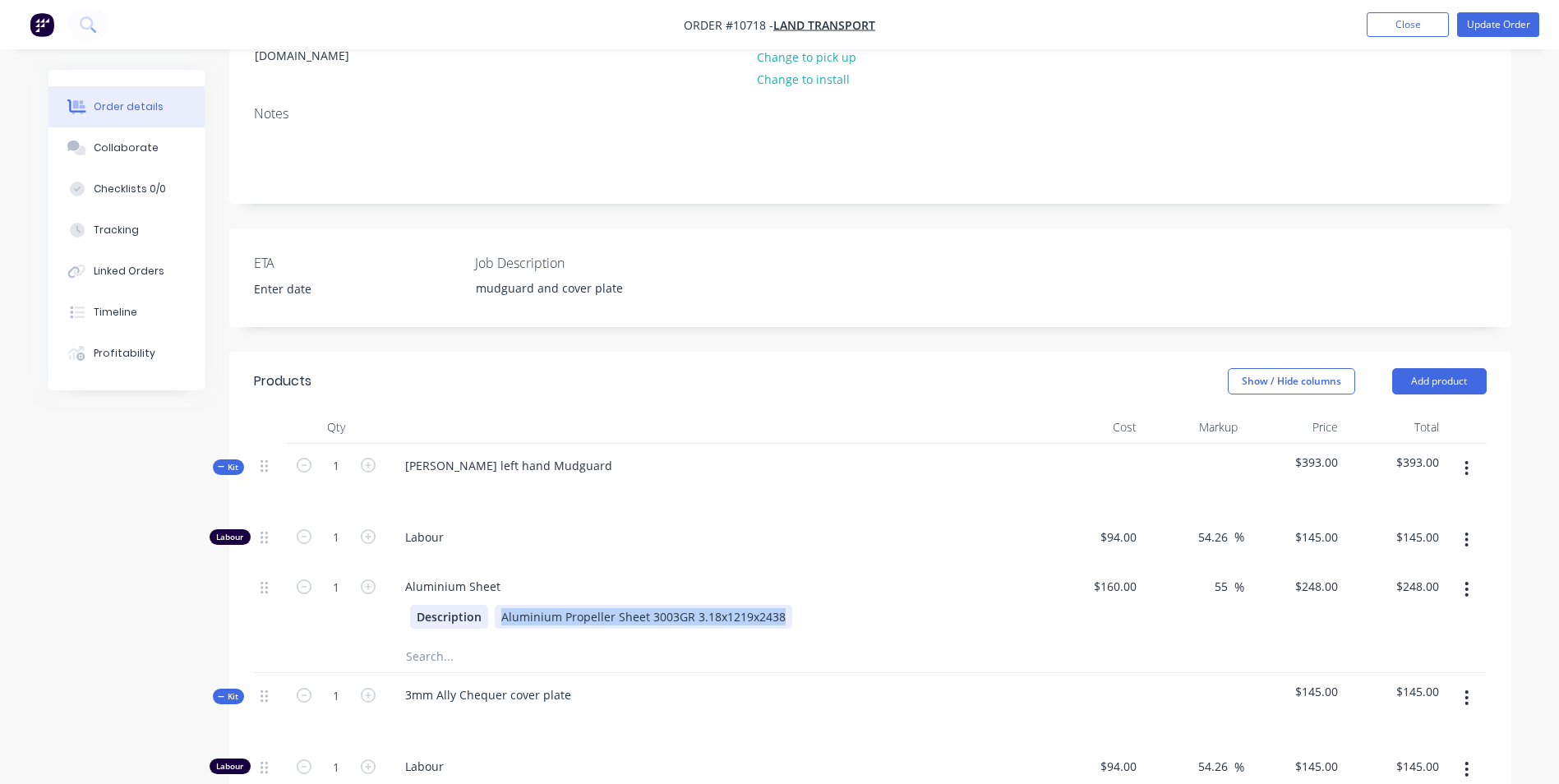
drag, startPoint x: 777, startPoint y: 597, endPoint x: 414, endPoint y: 582, distance: 363.3
click at [414, 604] on div "Description Aluminium Propeller Sheet 3003GR 3.18x1219x2438" at bounding box center [711, 616] width 602 height 24
copy div "Aluminium Propeller Sheet 3003GR 3.18x1219x2438"
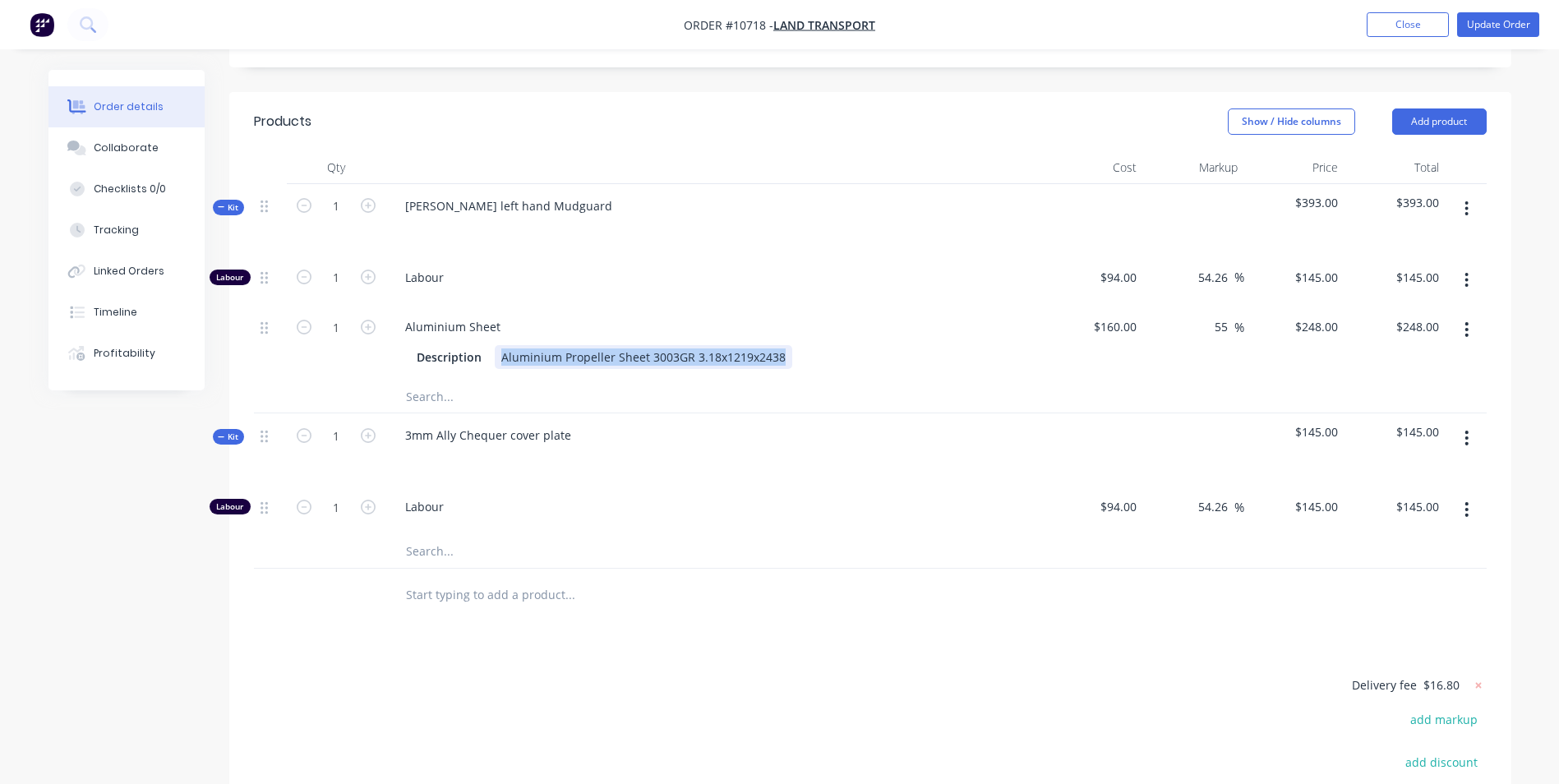
scroll to position [606, 0]
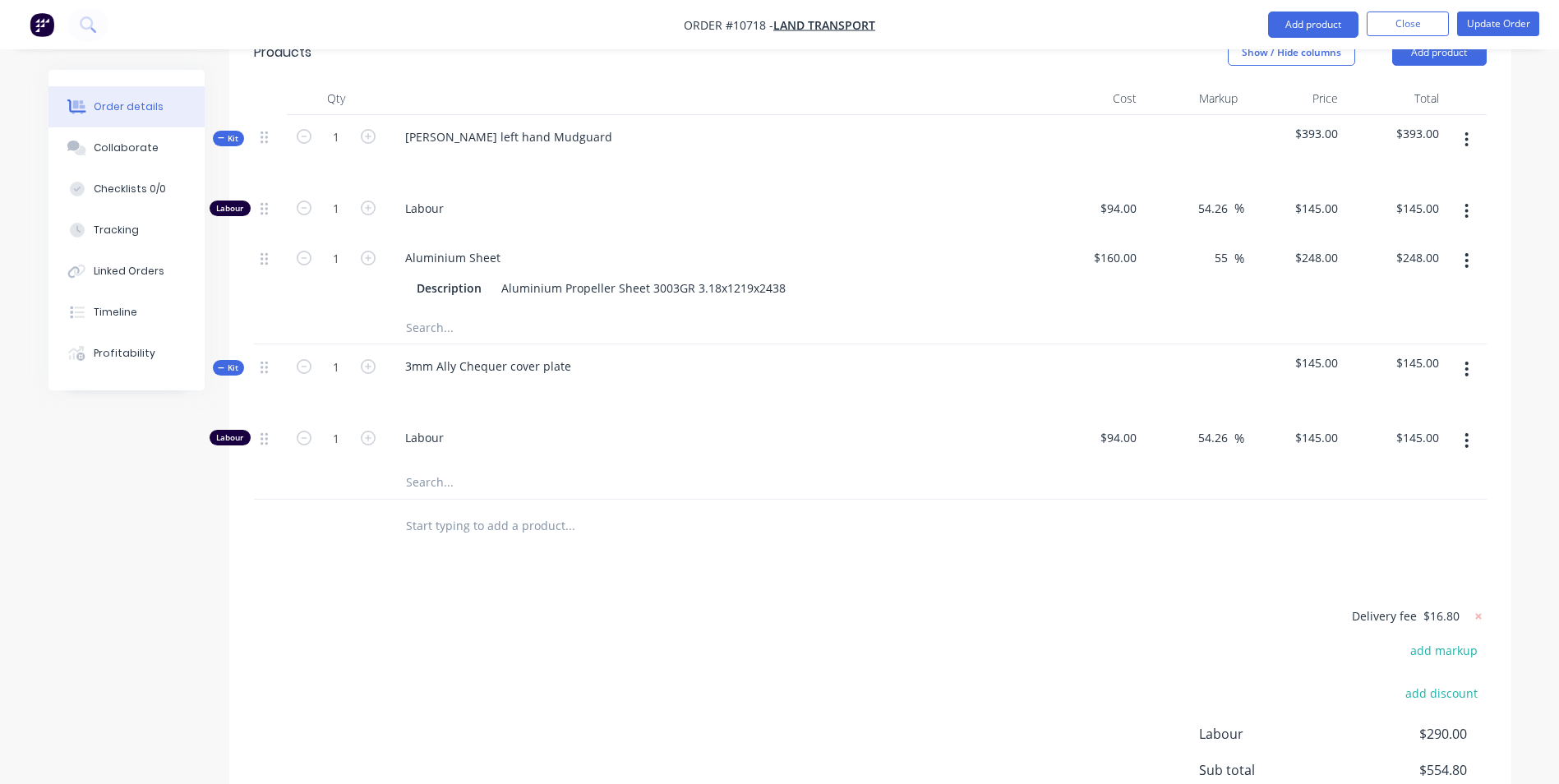
click at [444, 466] on input "text" at bounding box center [569, 482] width 329 height 32
paste input "Aluminium Propeller Sheet 3003GR 3.18x1219x2438"
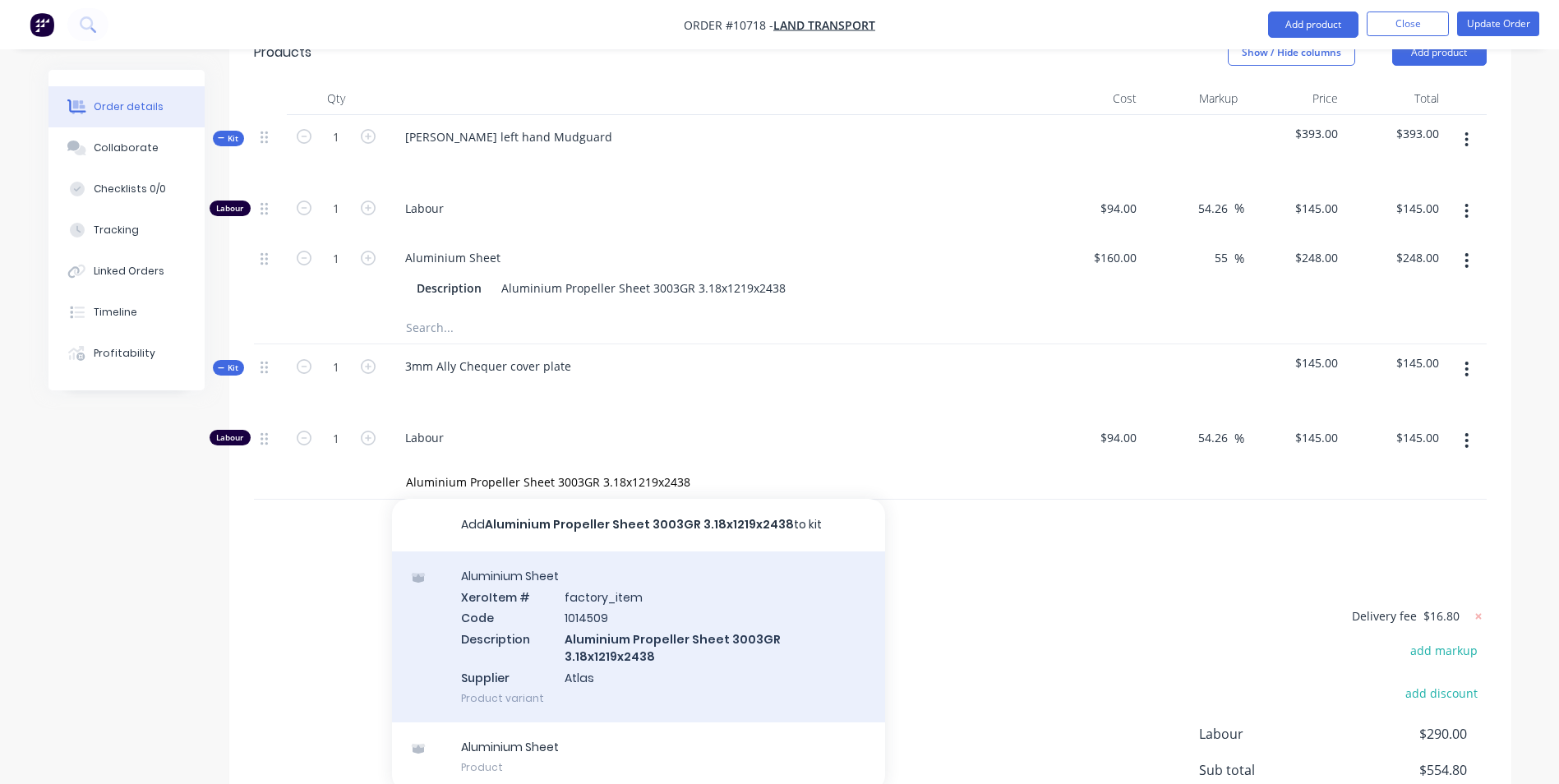
click at [573, 627] on div "Aluminium Sheet Xero Item # factory_item Code 1014509 Description Aluminium Pro…" at bounding box center [638, 636] width 493 height 171
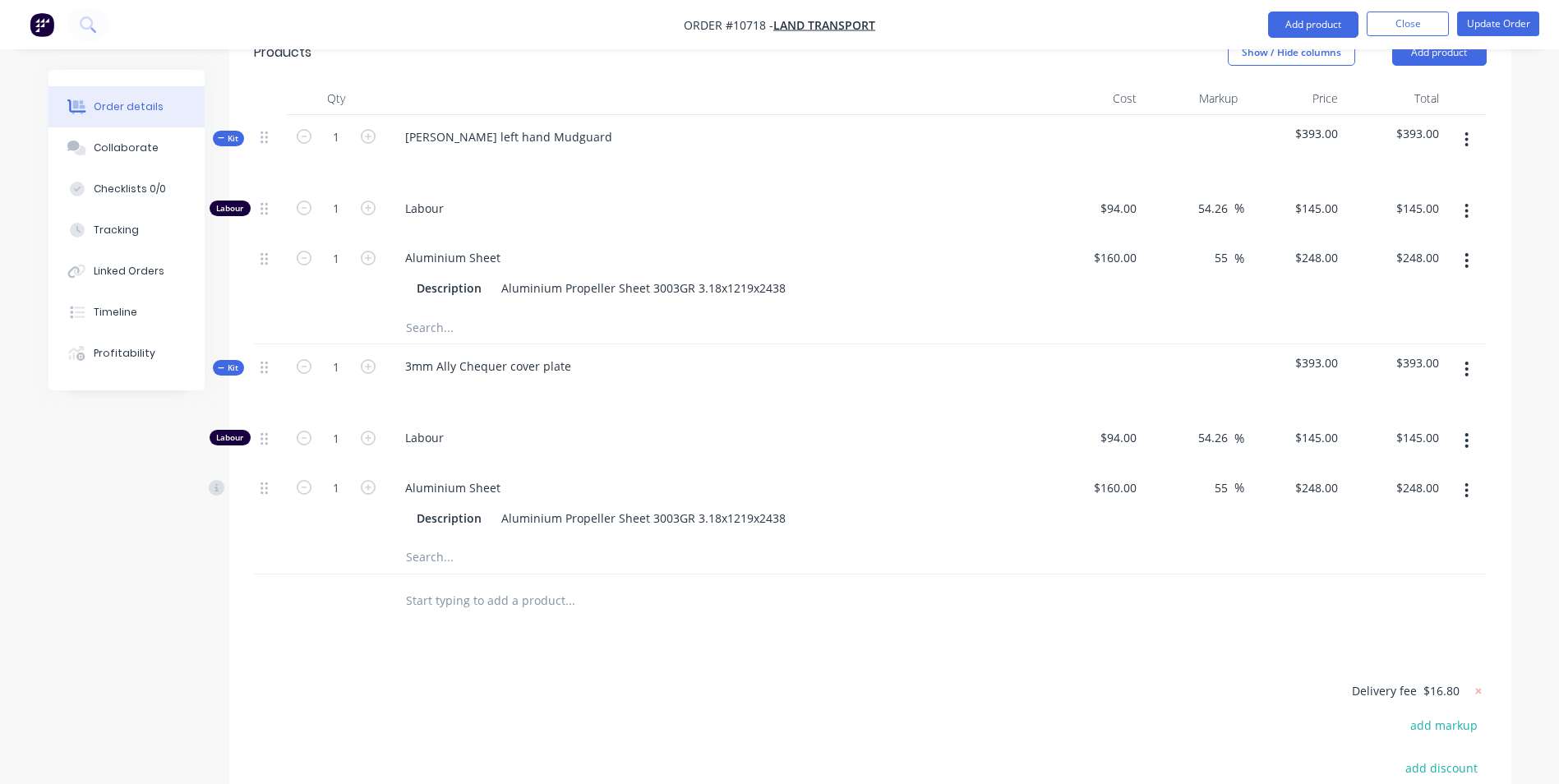
click at [1461, 245] on button "button" at bounding box center [1466, 260] width 38 height 30
click at [1408, 357] on div "Delete" at bounding box center [1408, 369] width 126 height 24
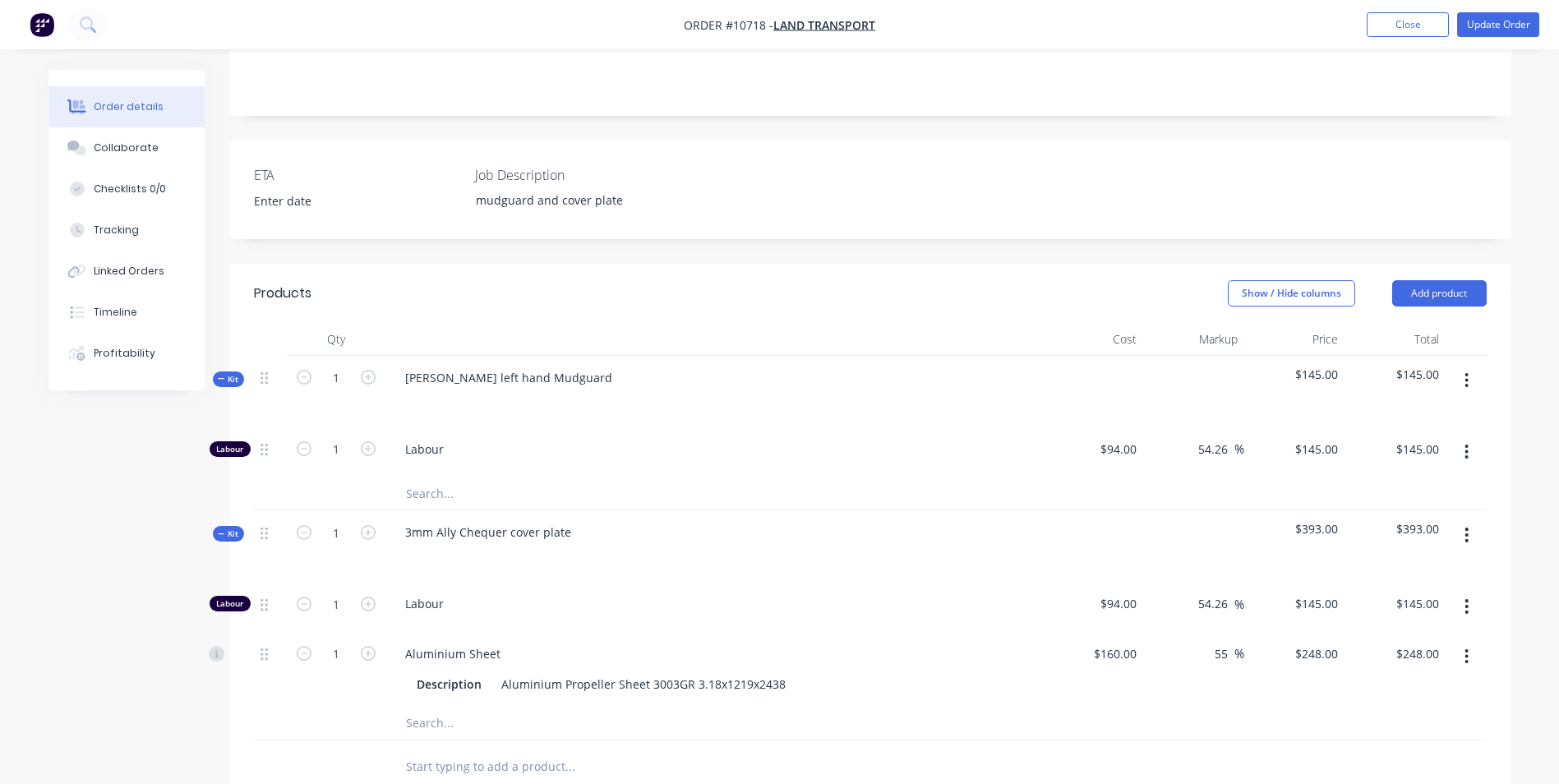
scroll to position [360, 0]
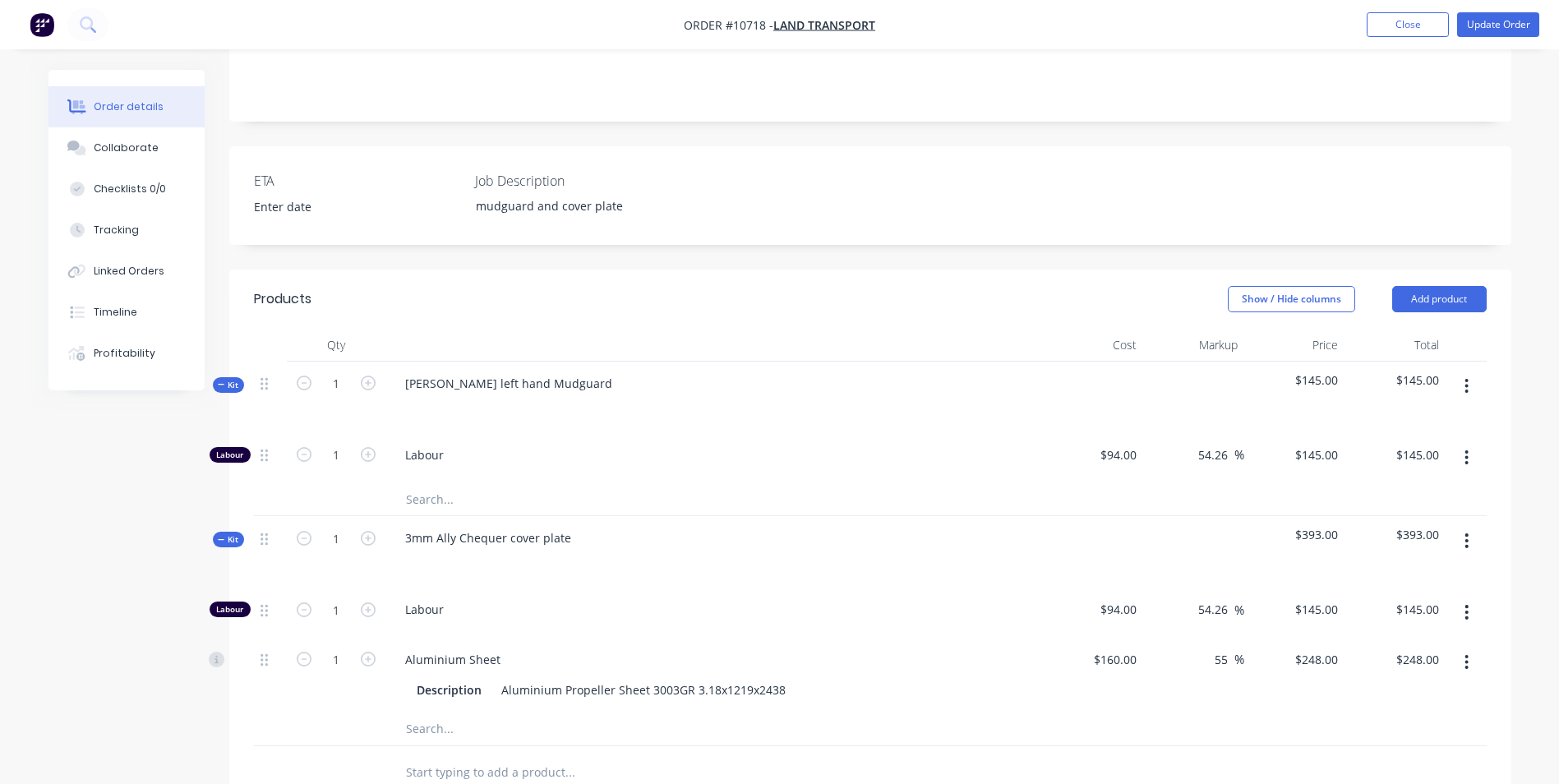
click at [432, 482] on input "text" at bounding box center [569, 498] width 329 height 32
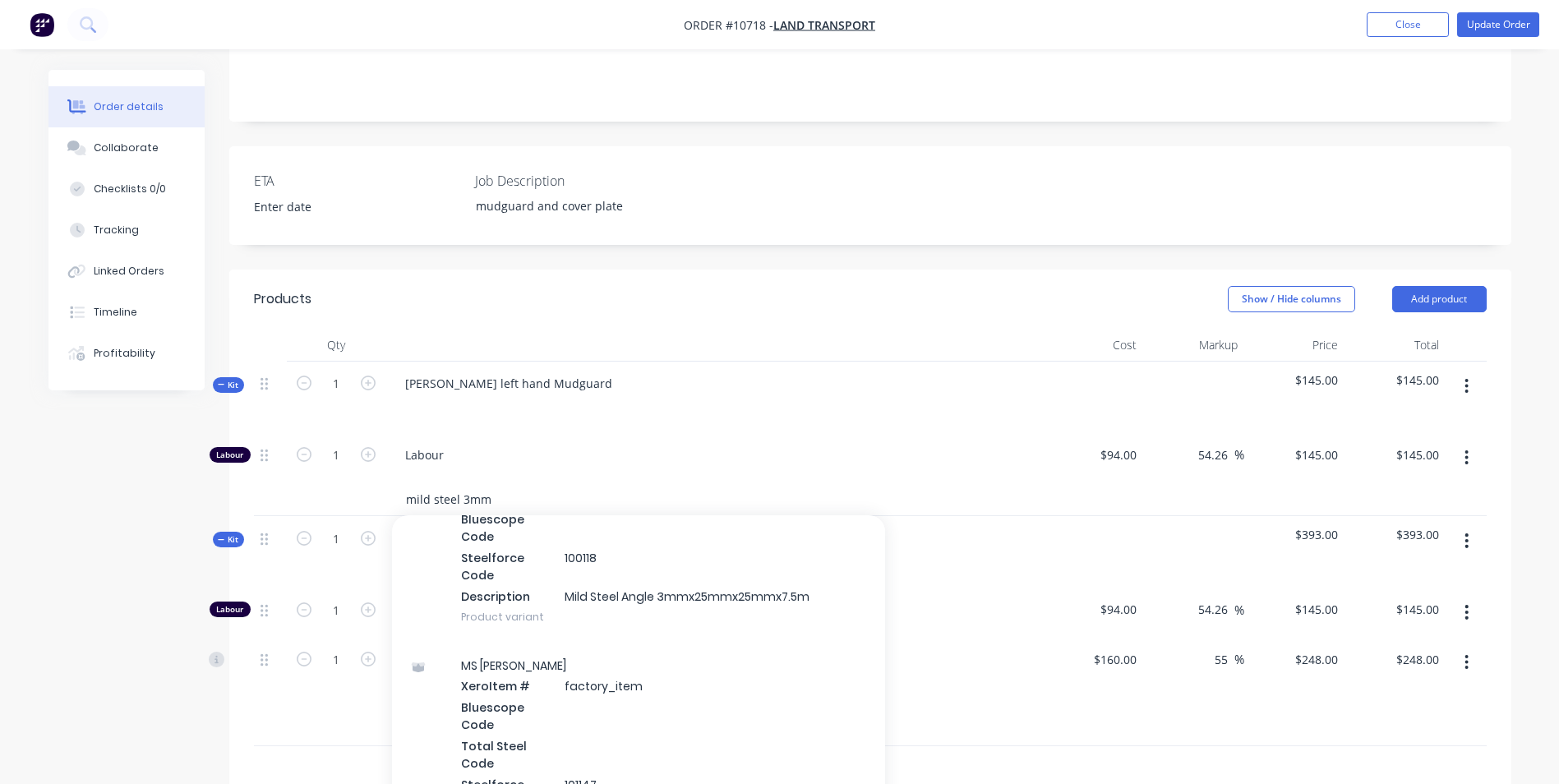
scroll to position [1068, 0]
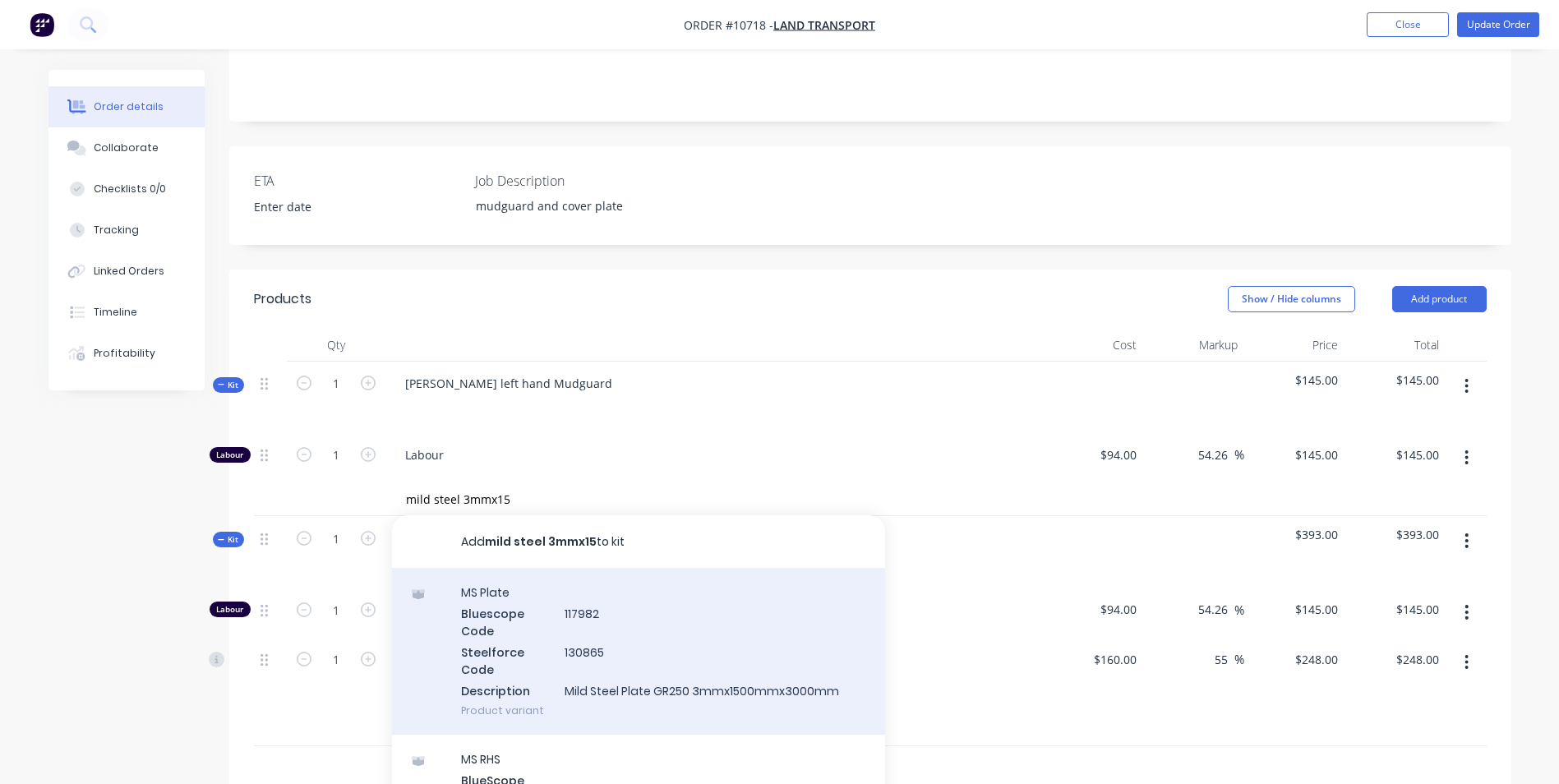
click at [644, 589] on div "MS Plate Bluescope Code 117982 Steelforce Code 130865 Description Mild Steel Pl…" at bounding box center [638, 650] width 493 height 167
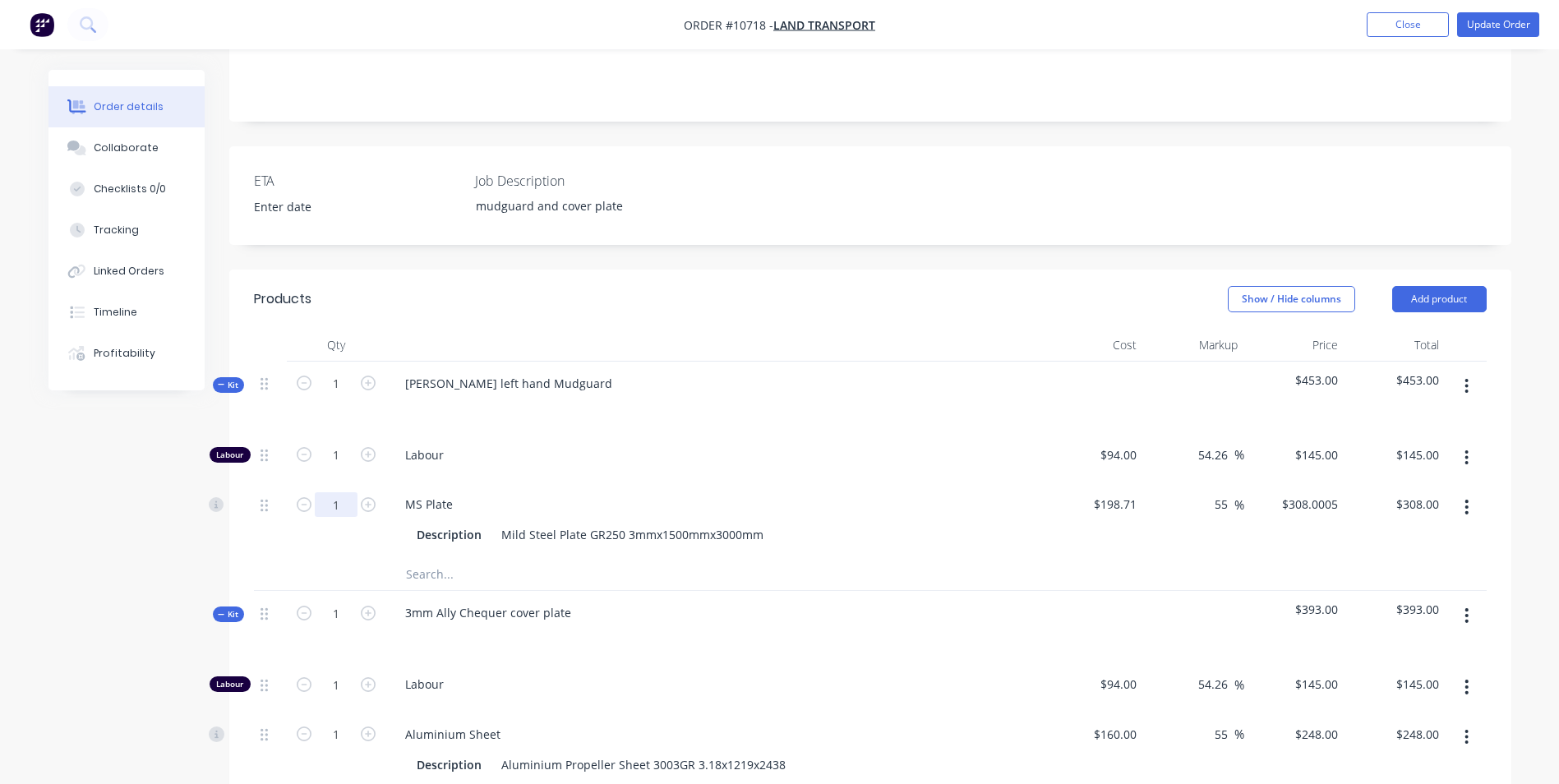
click at [350, 467] on input "1" at bounding box center [335, 456] width 43 height 25
click at [154, 230] on button "Tracking" at bounding box center [126, 229] width 156 height 41
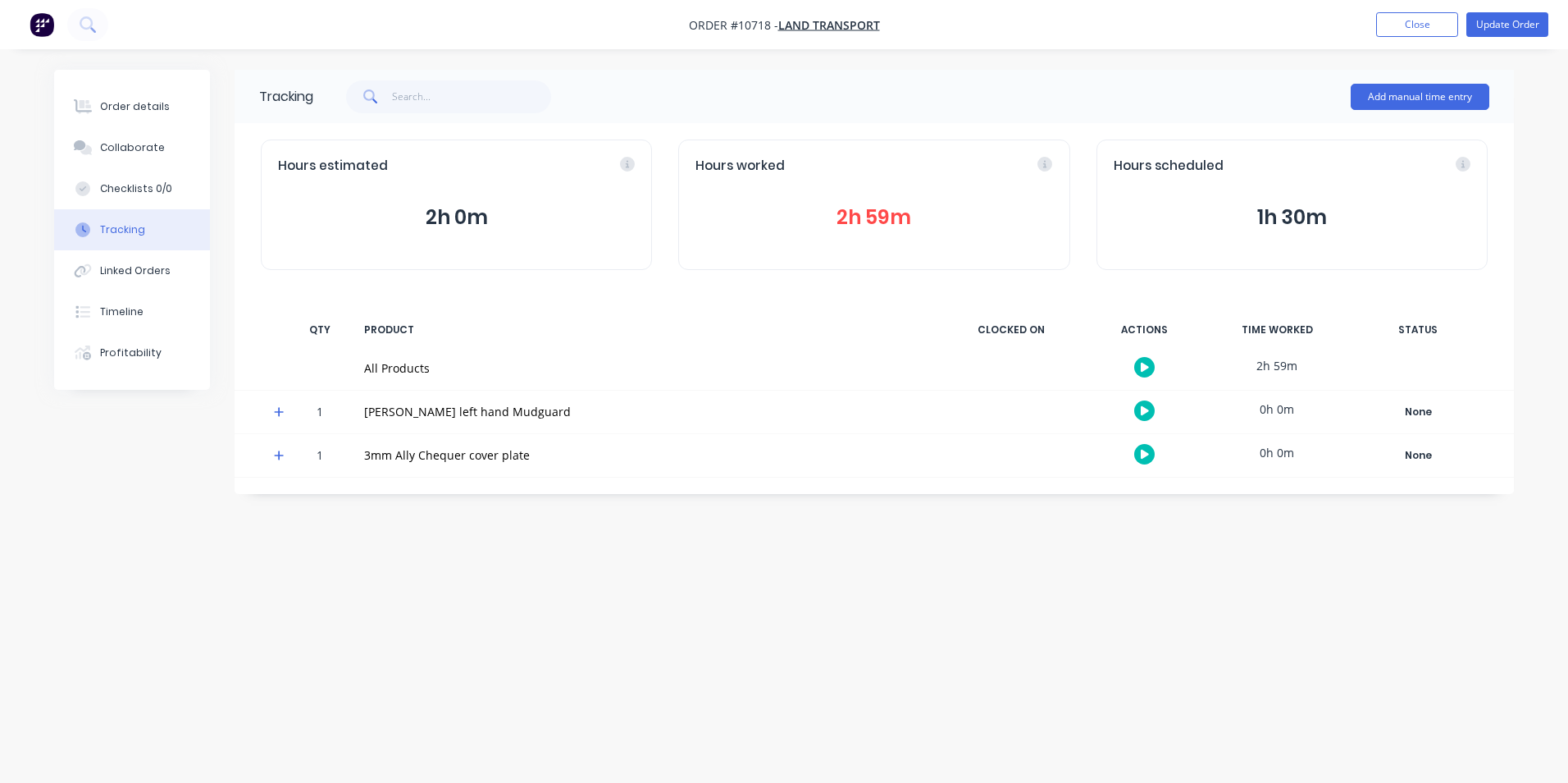
click at [945, 207] on button "2h 59m" at bounding box center [873, 217] width 356 height 31
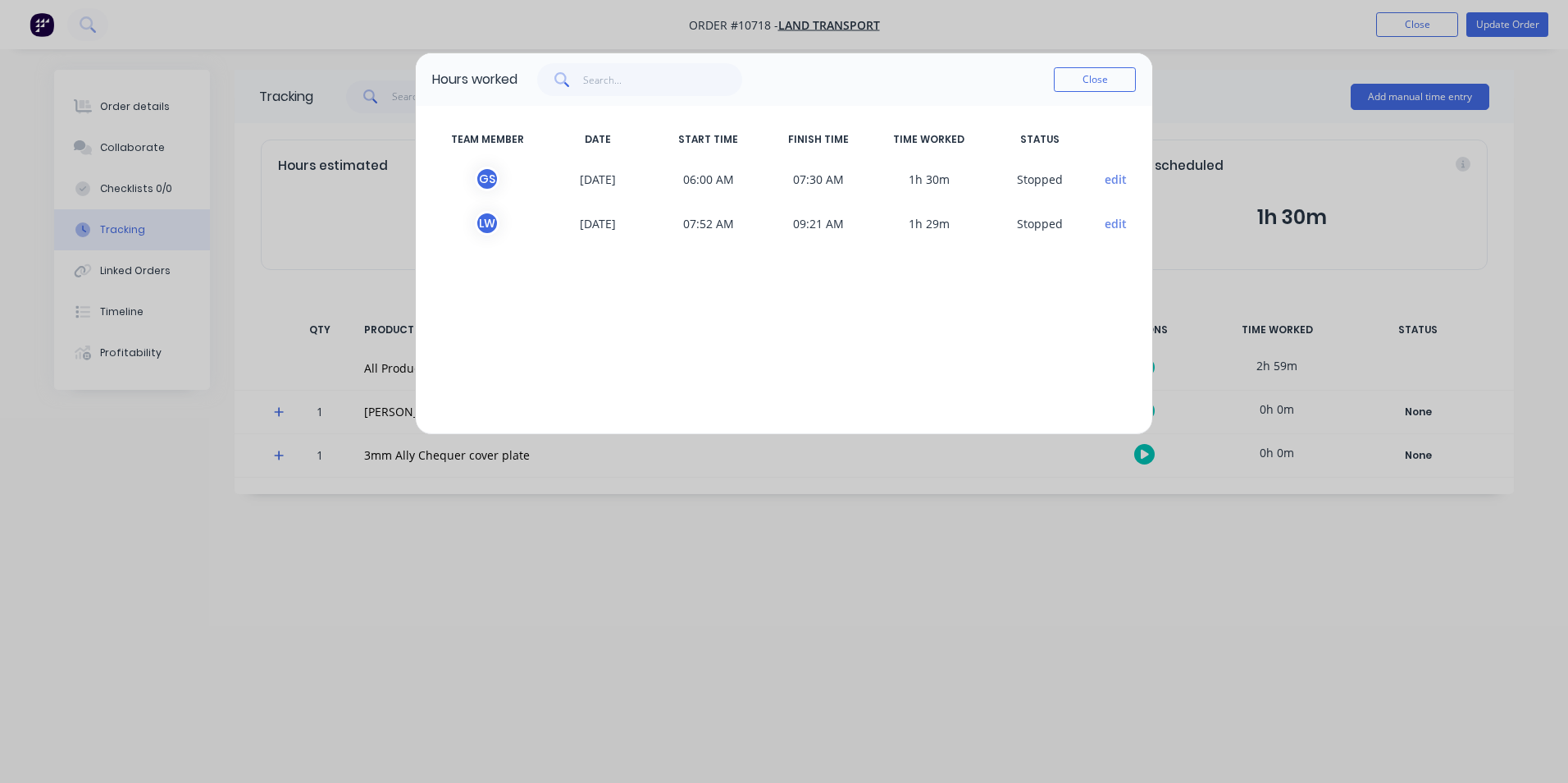
click at [86, 94] on div "Hours worked Close TEAM MEMBER DATE START TIME FINISH TIME TIME WORKED STATUS G…" at bounding box center [784, 391] width 1568 height 783
click at [106, 109] on div "Hours worked Close TEAM MEMBER DATE START TIME FINISH TIME TIME WORKED STATUS G…" at bounding box center [784, 391] width 1568 height 783
click at [1100, 79] on button "Close" at bounding box center [1094, 80] width 82 height 25
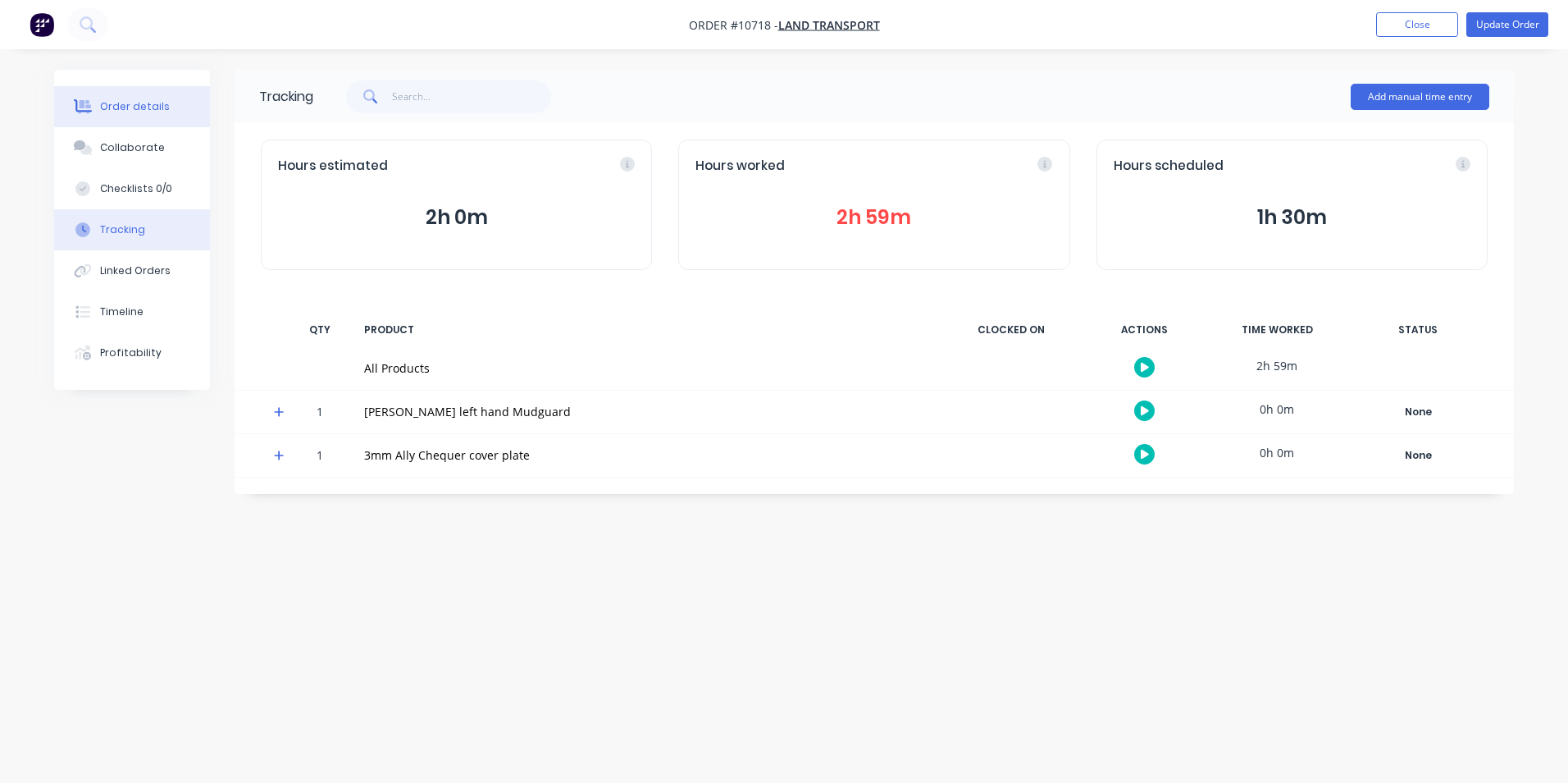
click at [109, 109] on div "Order details" at bounding box center [134, 106] width 70 height 14
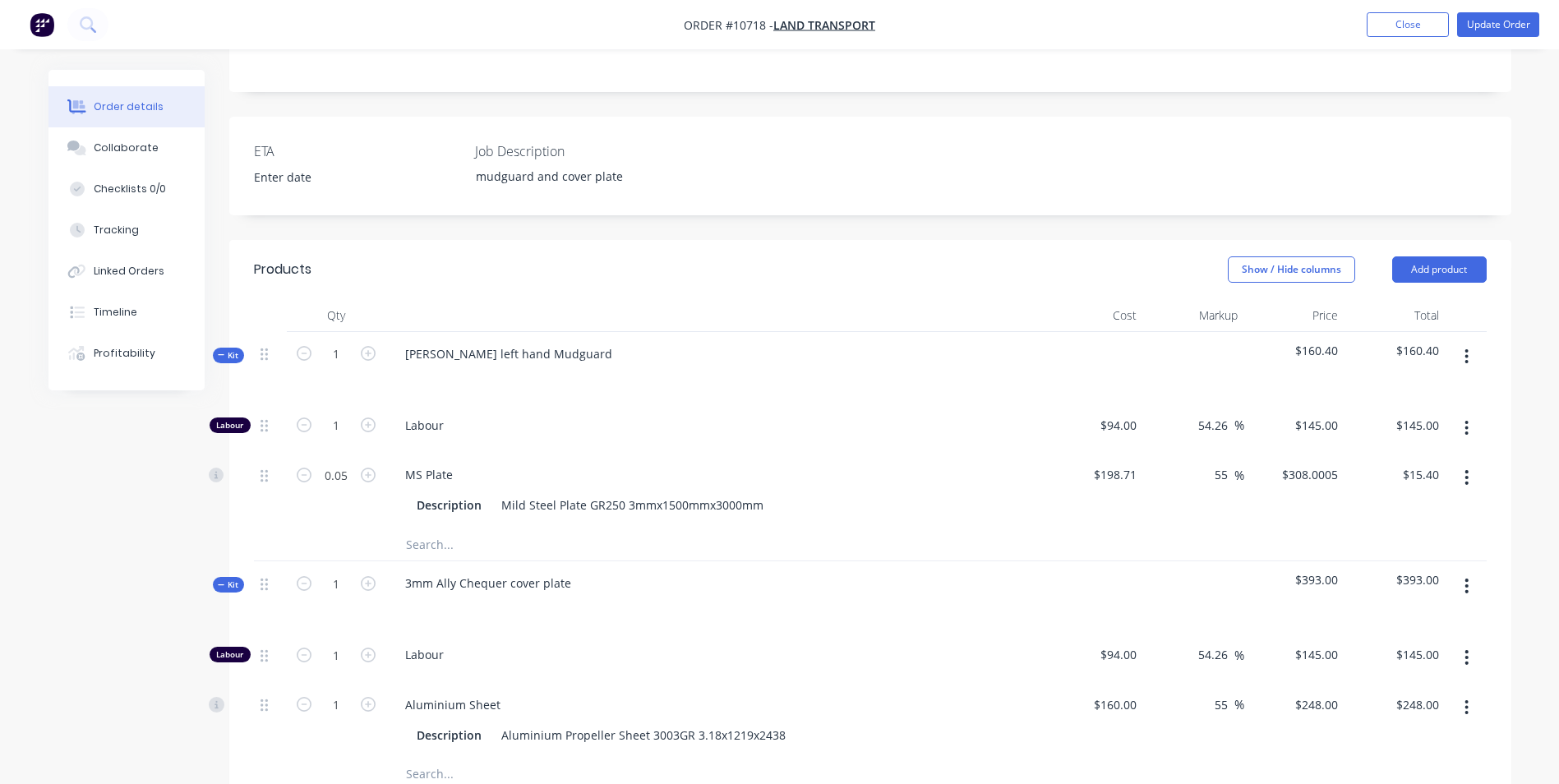
scroll to position [411, 0]
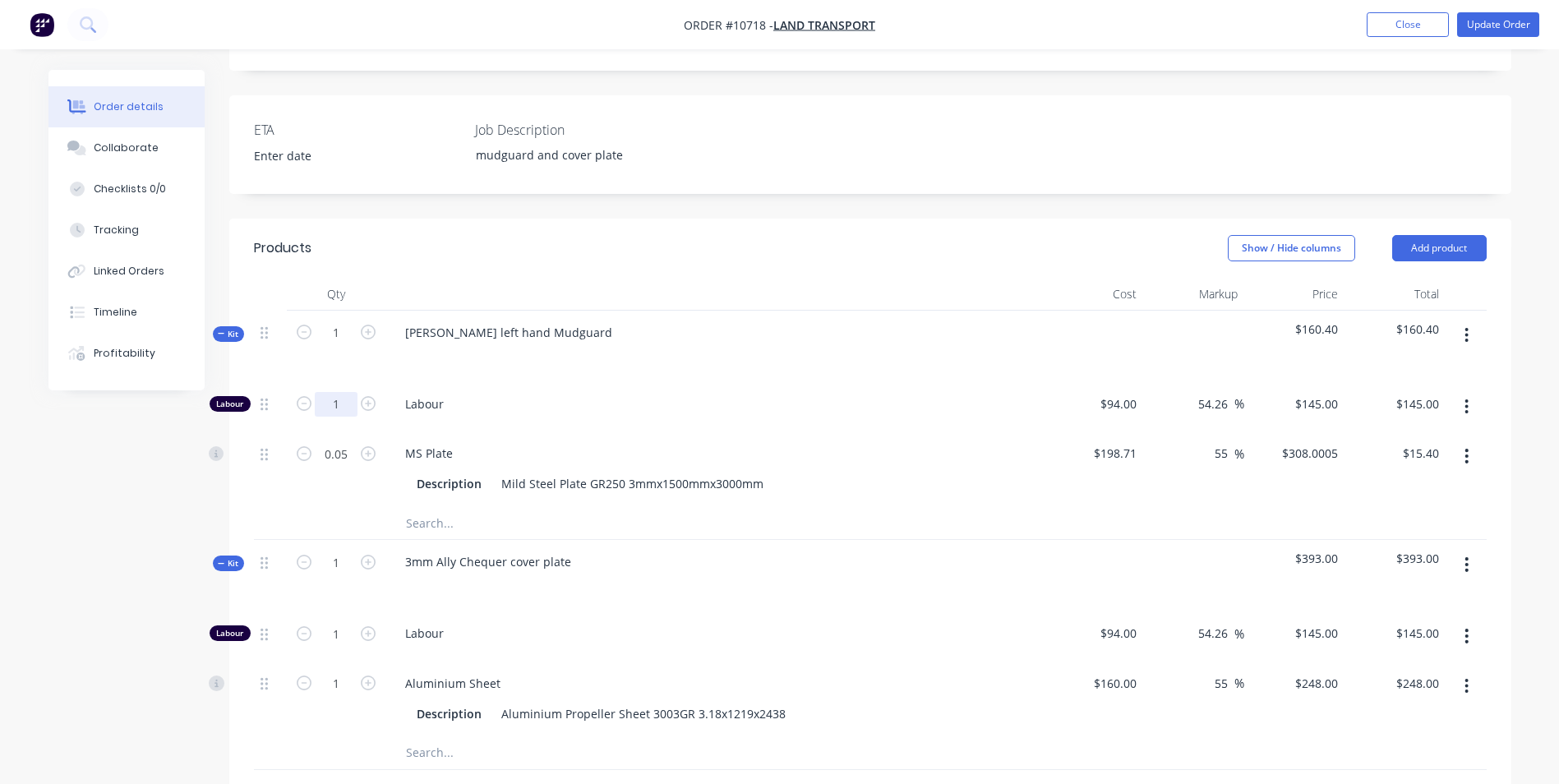
click at [344, 392] on input "1" at bounding box center [335, 404] width 43 height 25
click at [346, 392] on input "1" at bounding box center [335, 404] width 43 height 25
click at [344, 416] on input "1" at bounding box center [335, 404] width 43 height 25
click at [624, 625] on span "Labour" at bounding box center [720, 633] width 631 height 17
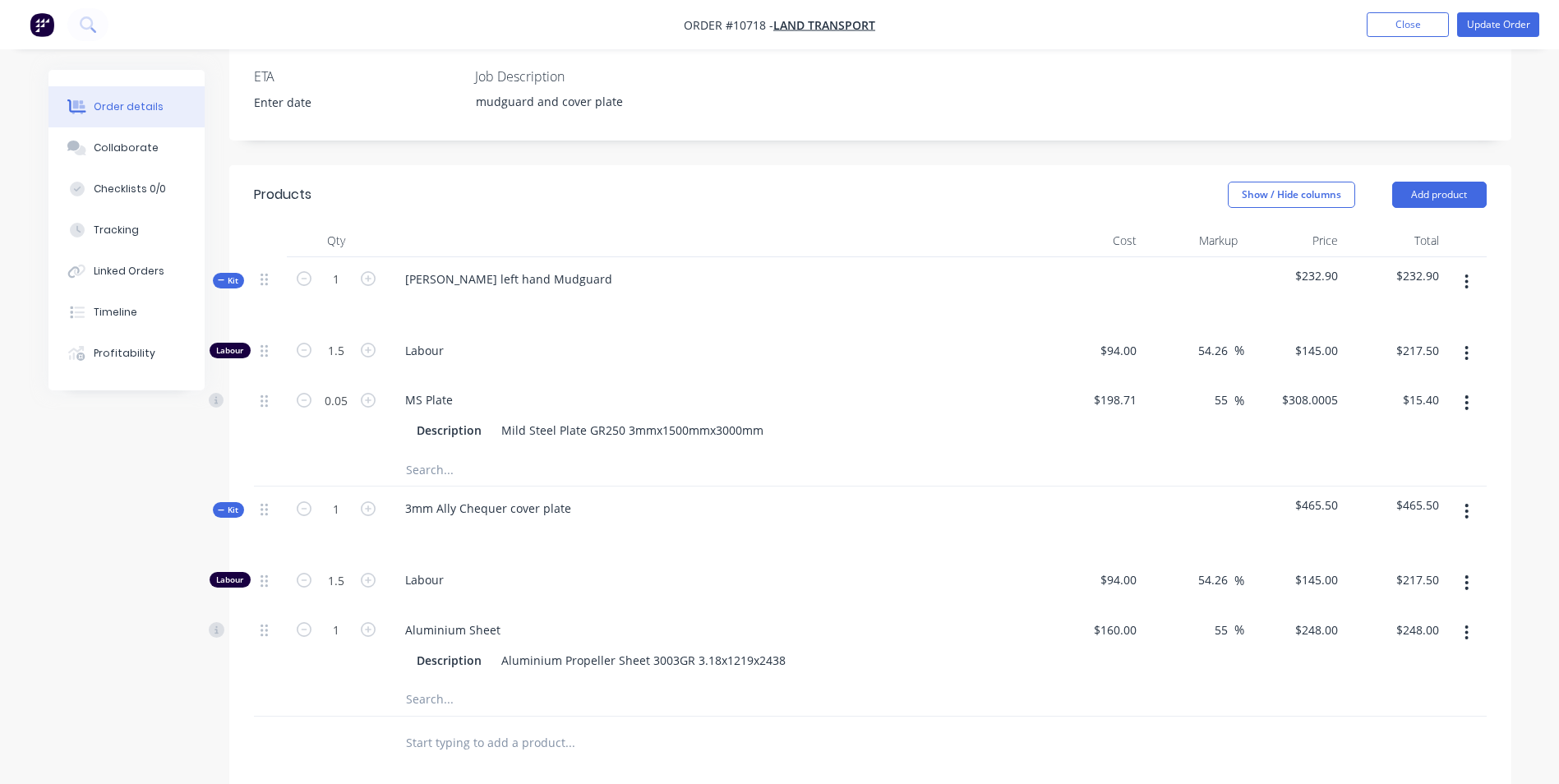
scroll to position [493, 0]
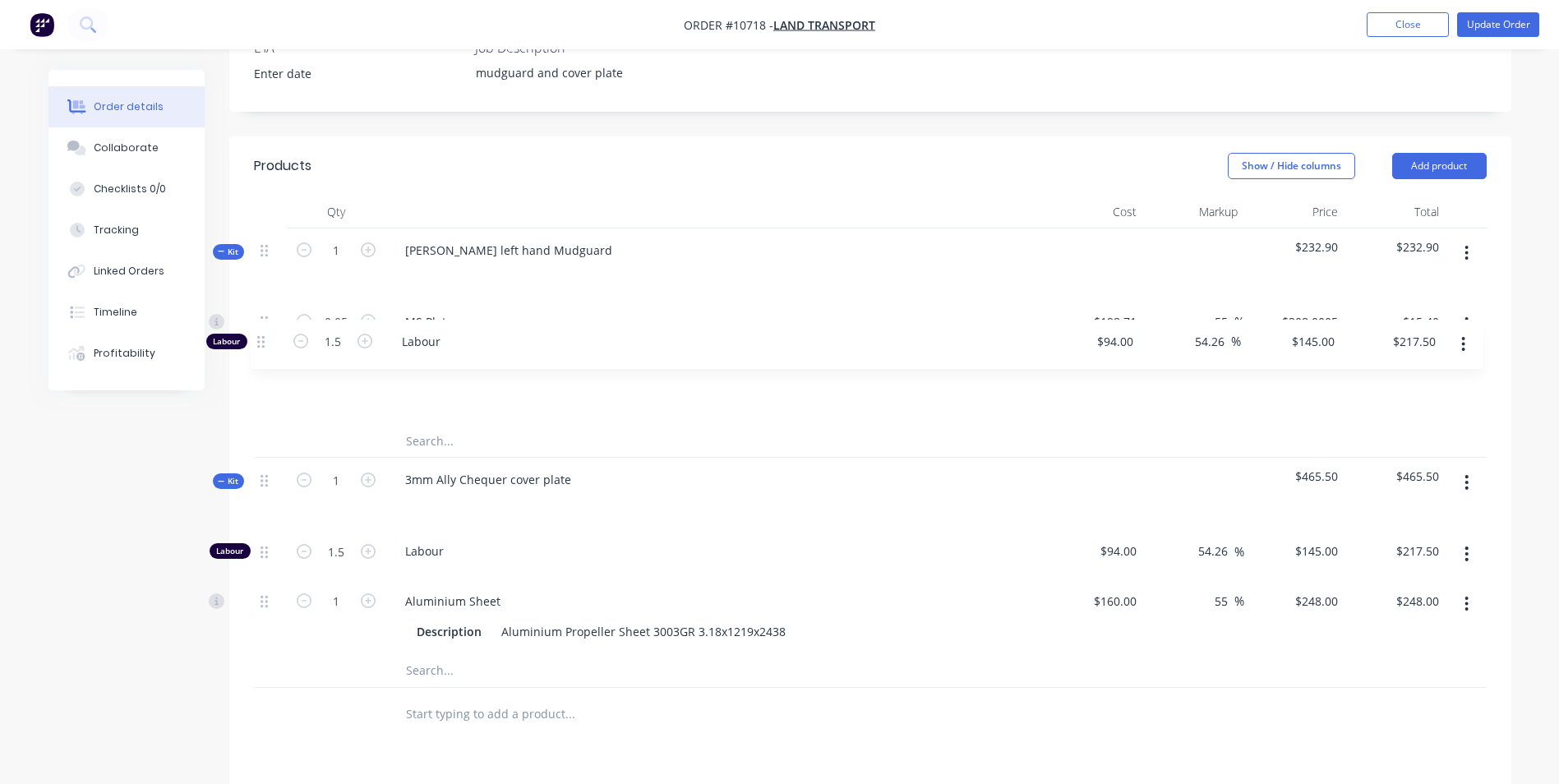
drag, startPoint x: 266, startPoint y: 303, endPoint x: 262, endPoint y: 350, distance: 47.2
click at [262, 350] on div "Labour 1.5 Labour $94.00 $94.00 54.26 54.26 % $145.00 $145.00 $217.50 $217.50 0…" at bounding box center [870, 362] width 1232 height 125
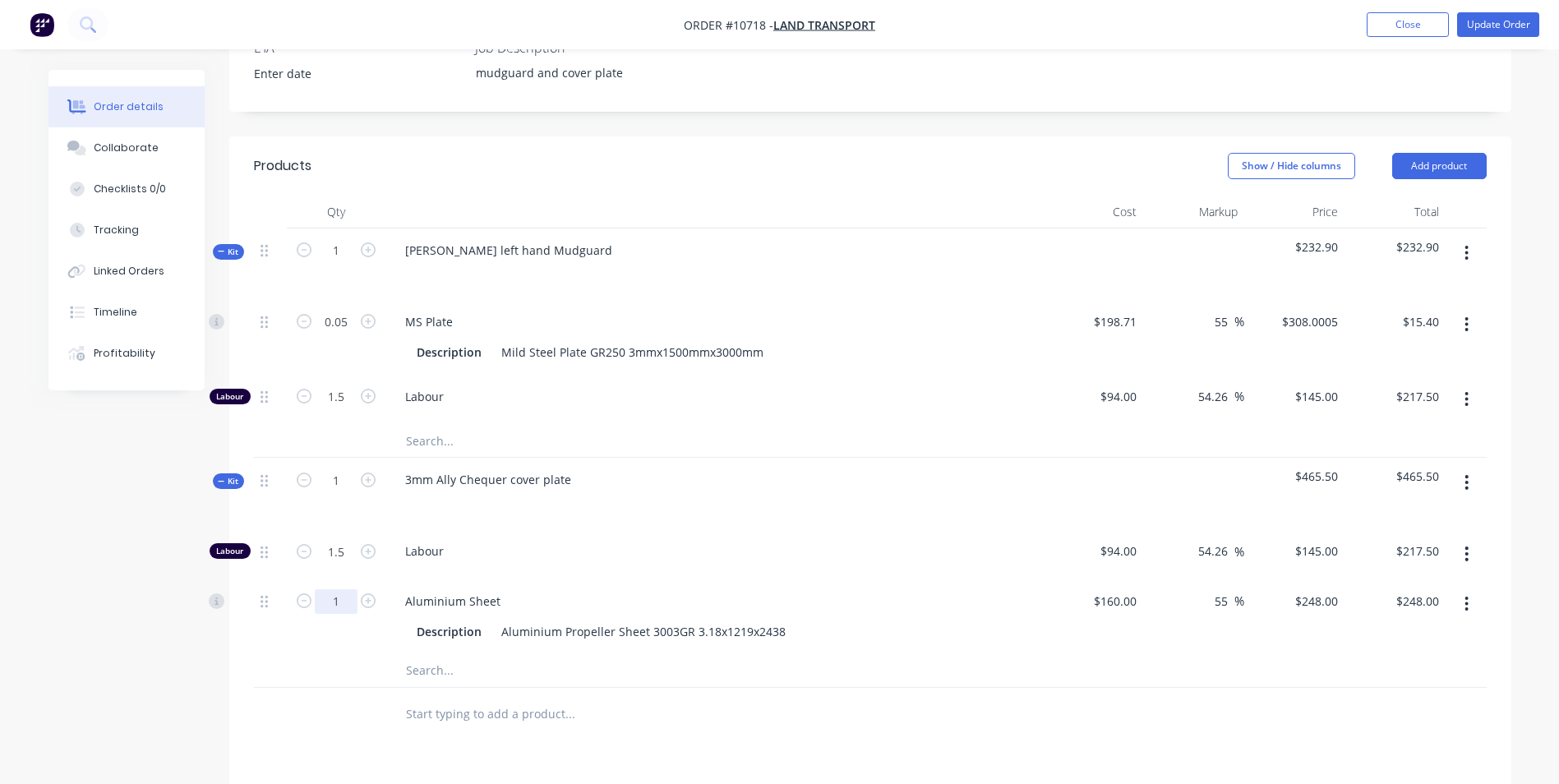
click at [327, 334] on input "1" at bounding box center [335, 322] width 43 height 25
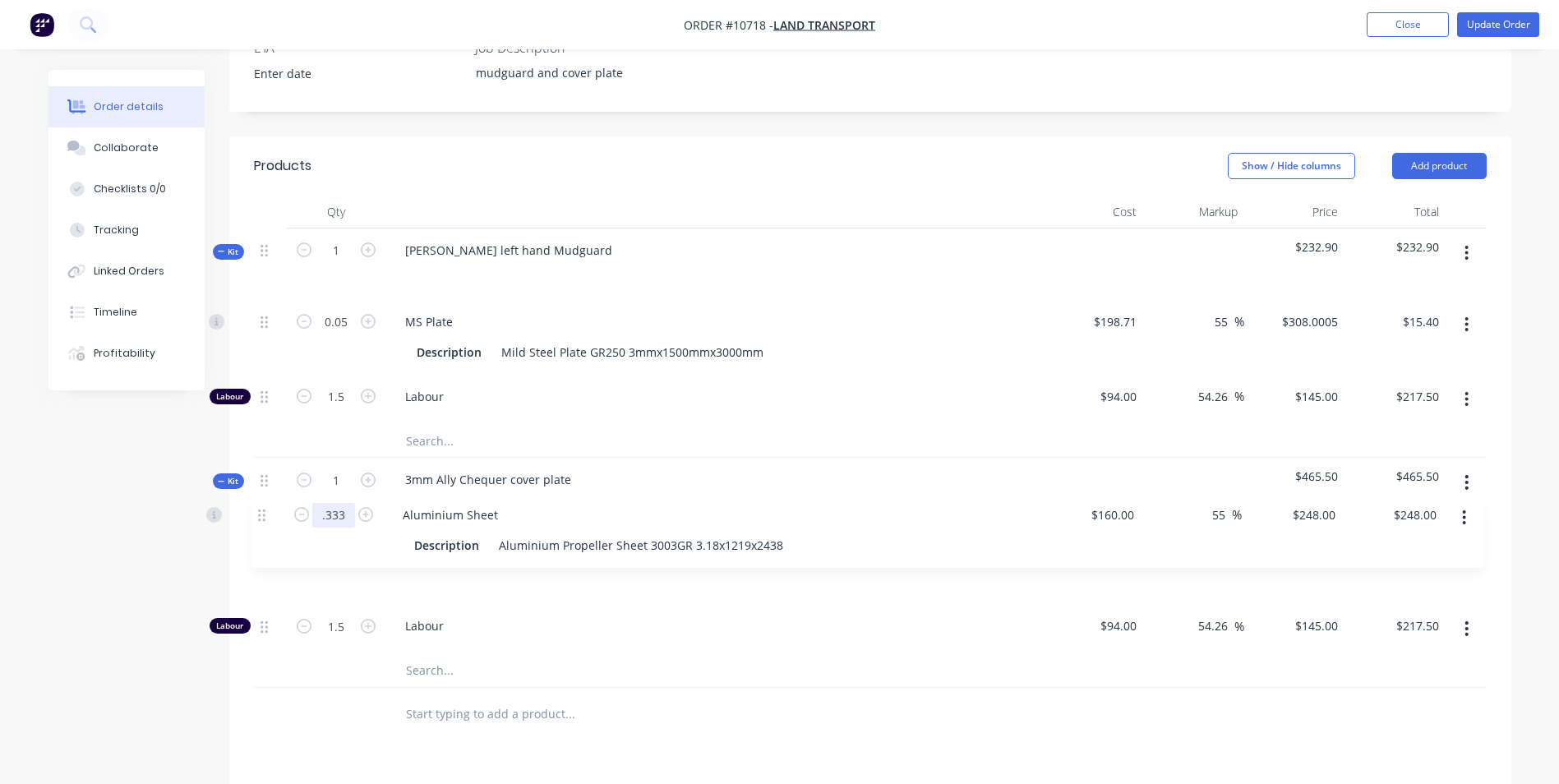
drag, startPoint x: 267, startPoint y: 579, endPoint x: 265, endPoint y: 509, distance: 70.0
click at [265, 529] on div "Labour 1.5 Labour $94.00 $94.00 54.26 54.26 % $145.00 $145.00 $217.50 $217.50 .…" at bounding box center [870, 591] width 1232 height 125
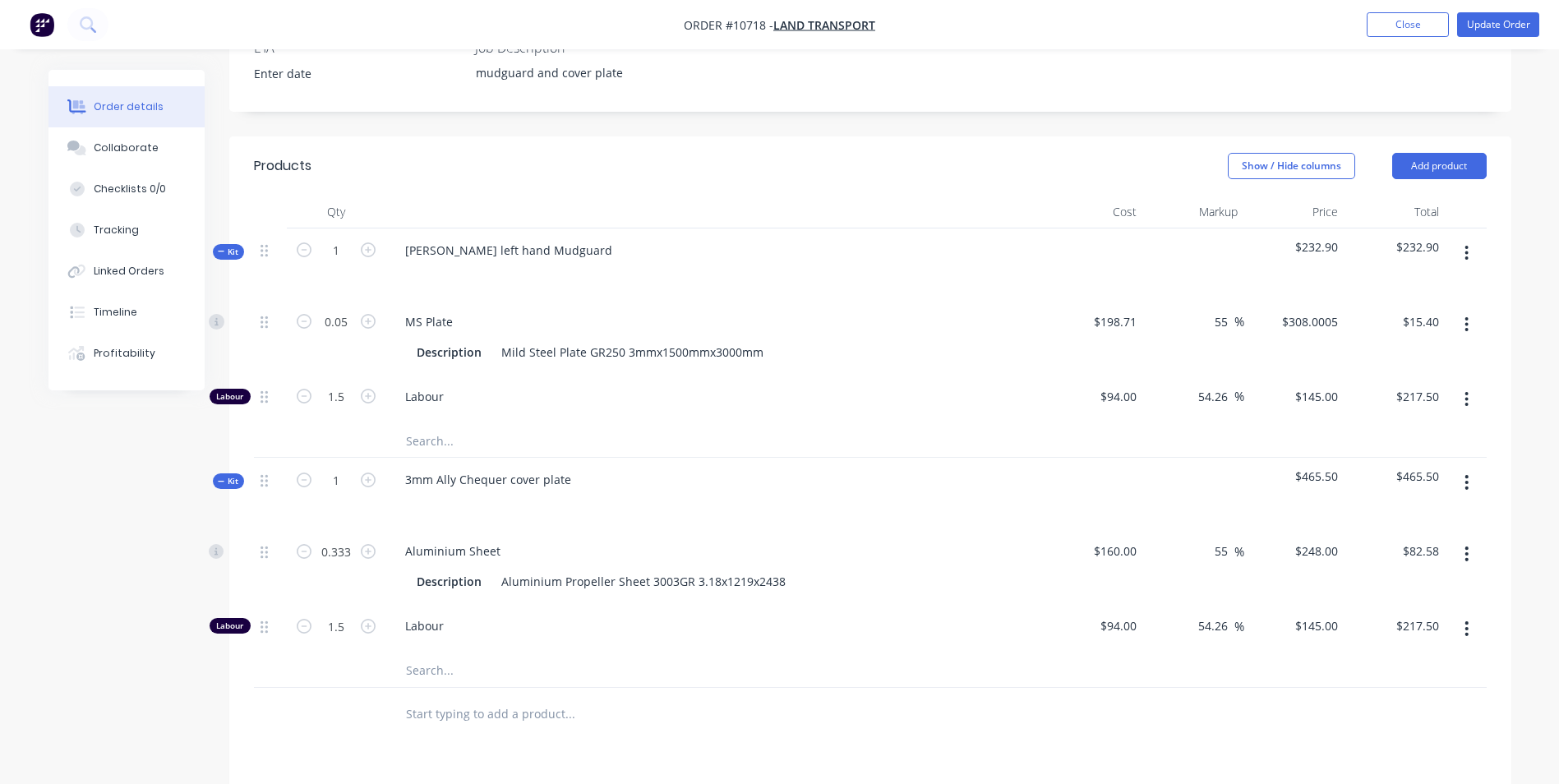
click at [945, 659] on div at bounding box center [680, 670] width 591 height 32
click at [148, 275] on div "Linked Orders" at bounding box center [129, 270] width 71 height 14
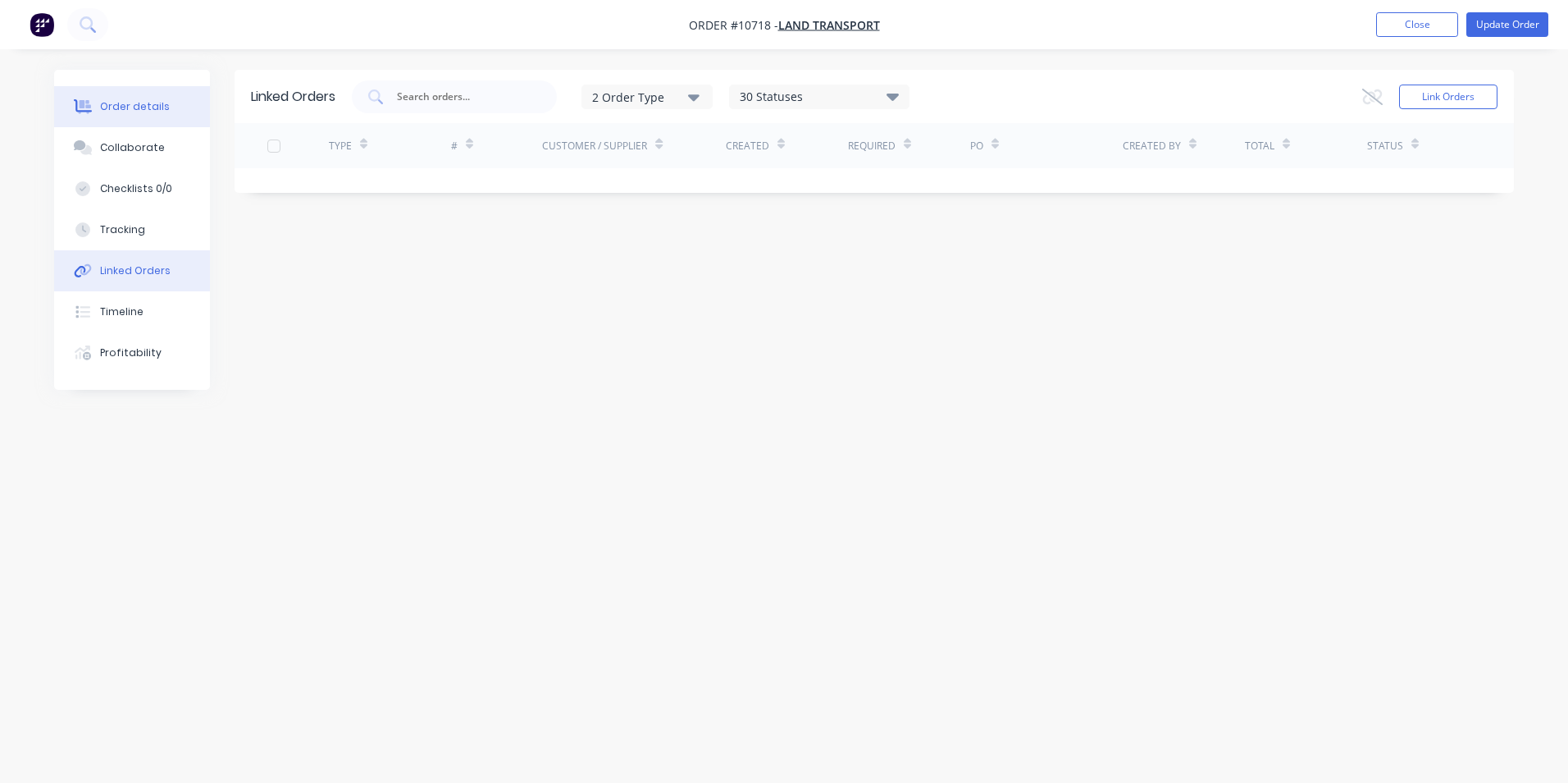
click at [132, 110] on div "Order details" at bounding box center [134, 106] width 70 height 14
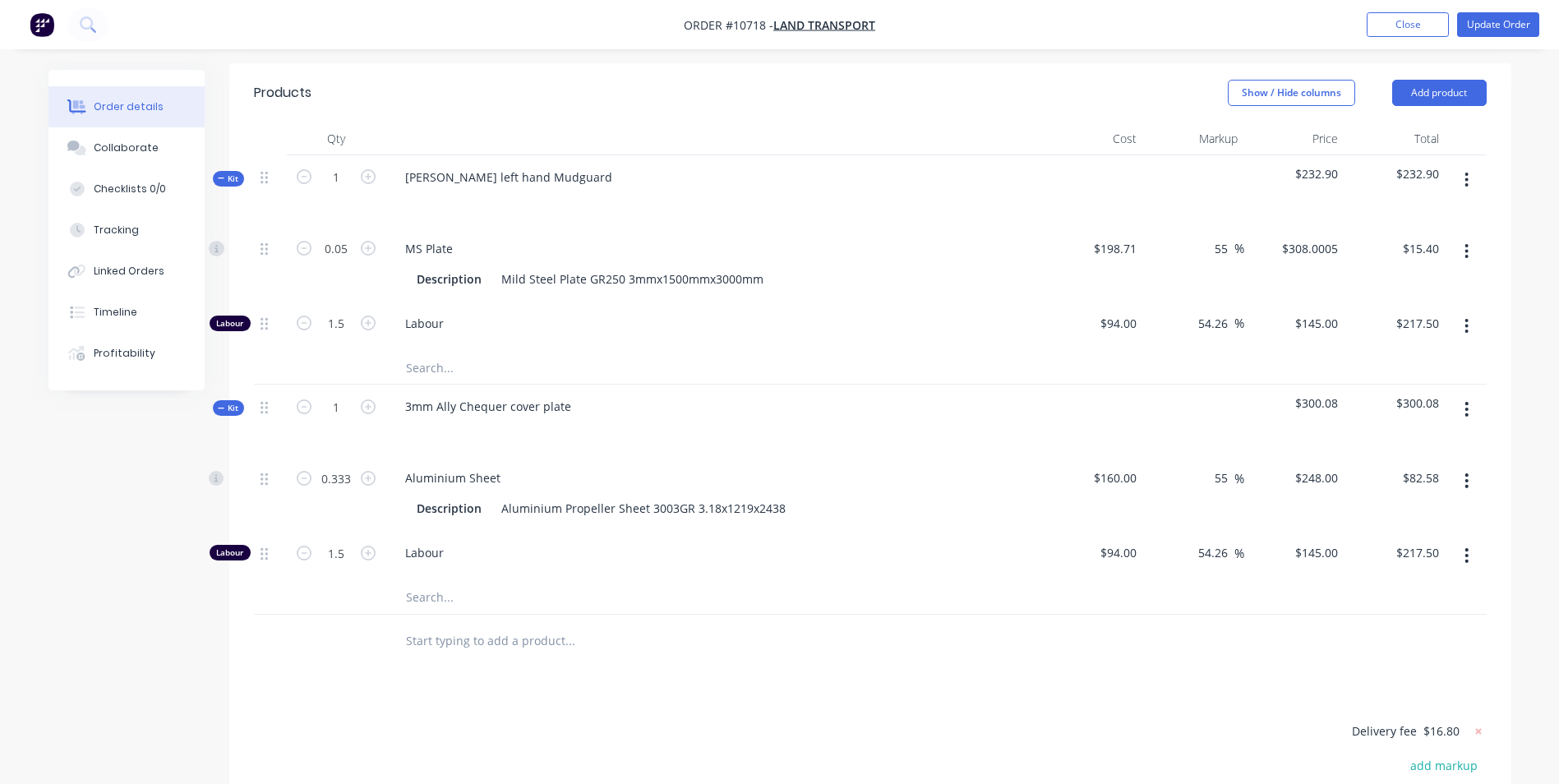
scroll to position [575, 0]
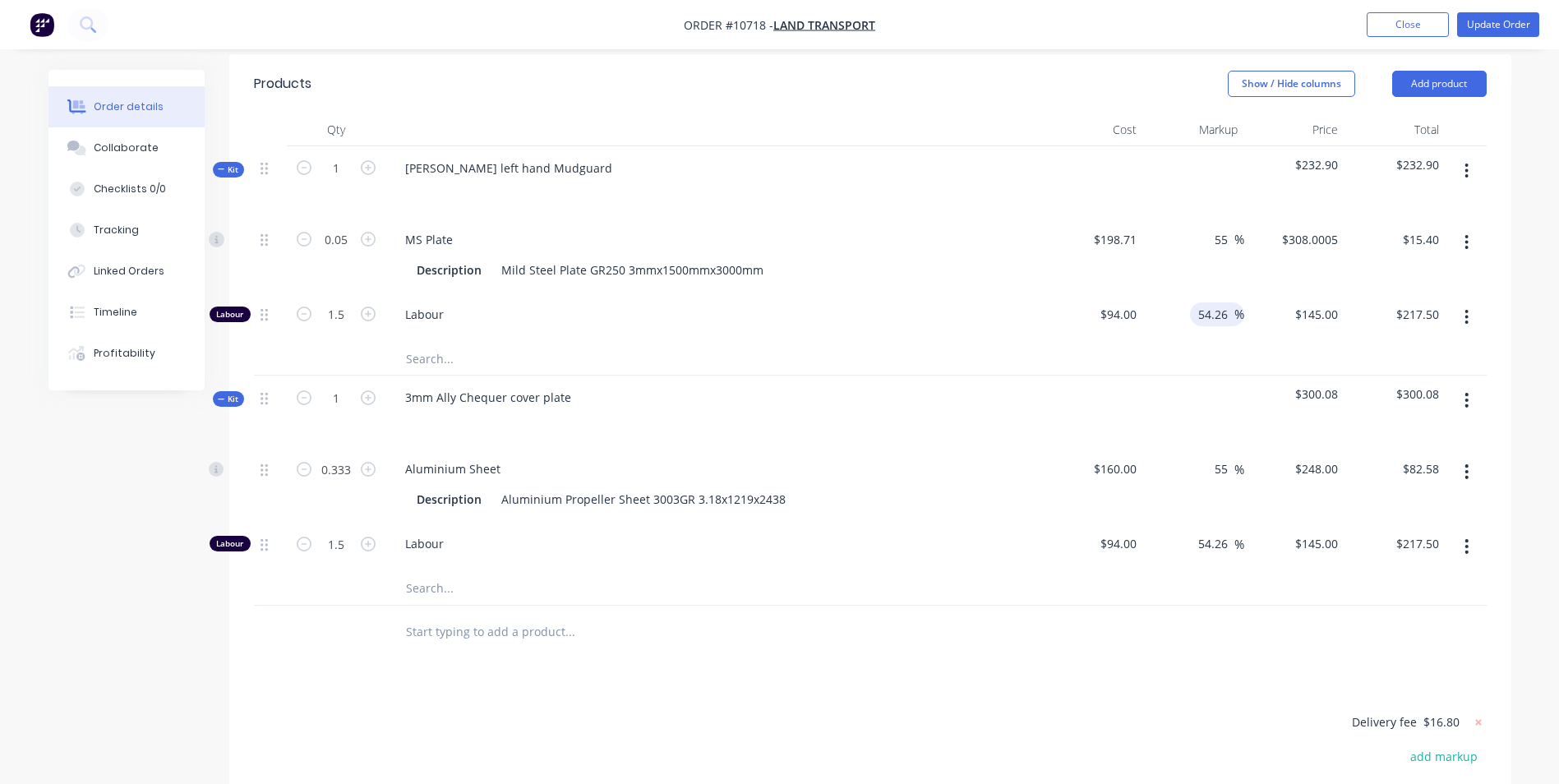
click at [1191, 303] on div "54.26 54.26 %" at bounding box center [1217, 314] width 54 height 24
drag, startPoint x: 1231, startPoint y: 294, endPoint x: 1187, endPoint y: 277, distance: 47.2
click at [1188, 292] on div "54.26 54.26 %" at bounding box center [1194, 317] width 101 height 50
click at [1187, 292] on div "54.26 54.26 %" at bounding box center [1194, 317] width 101 height 50
click at [1044, 314] on div "$94.00 $94.00" at bounding box center [1094, 317] width 101 height 50
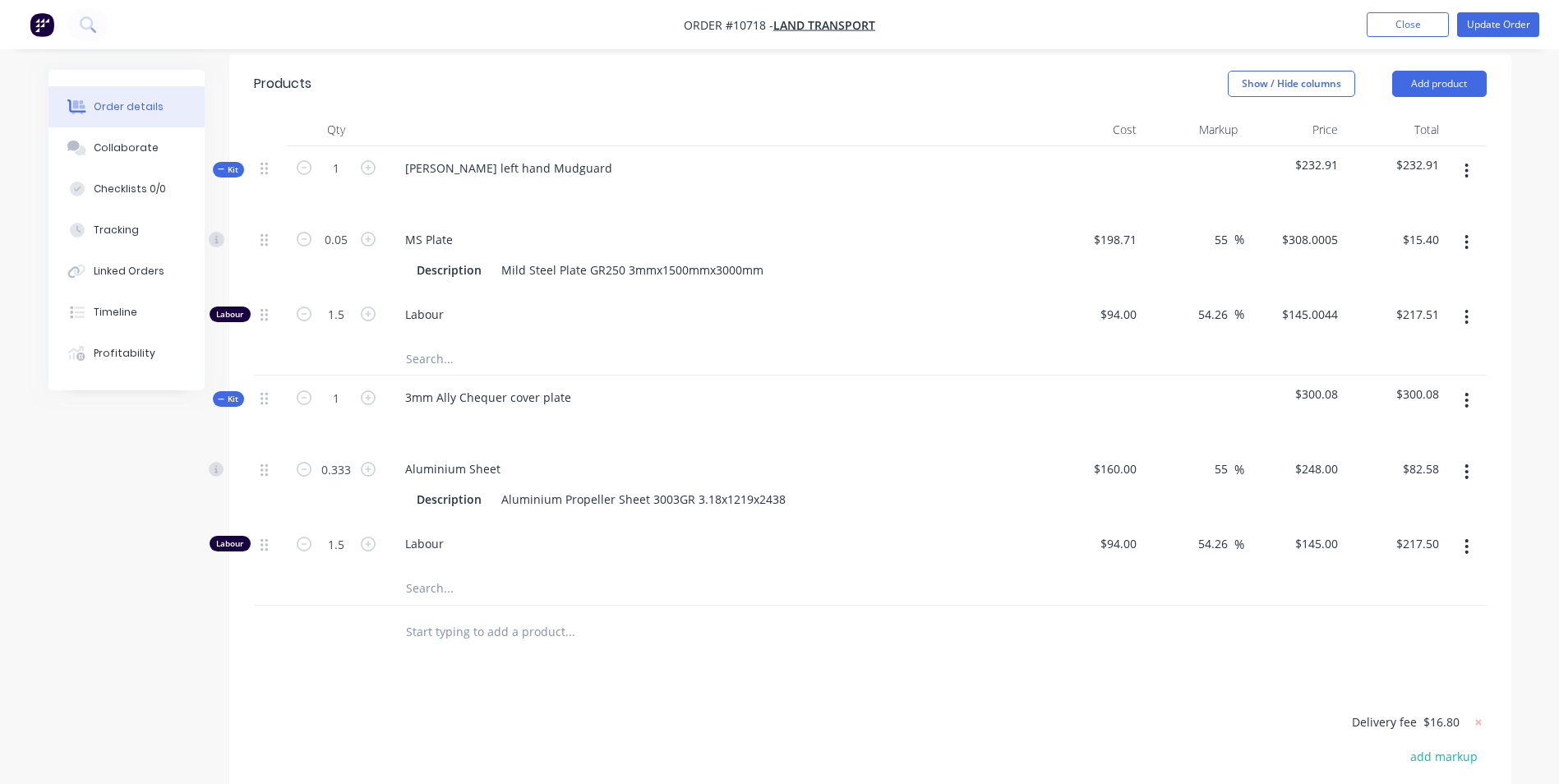
click at [996, 657] on div "Products Show / Hide columns Add product Qty Cost Markup Price Total Kit 1 Doll…" at bounding box center [870, 549] width 1282 height 990
click at [234, 392] on span "Kit" at bounding box center [228, 398] width 21 height 12
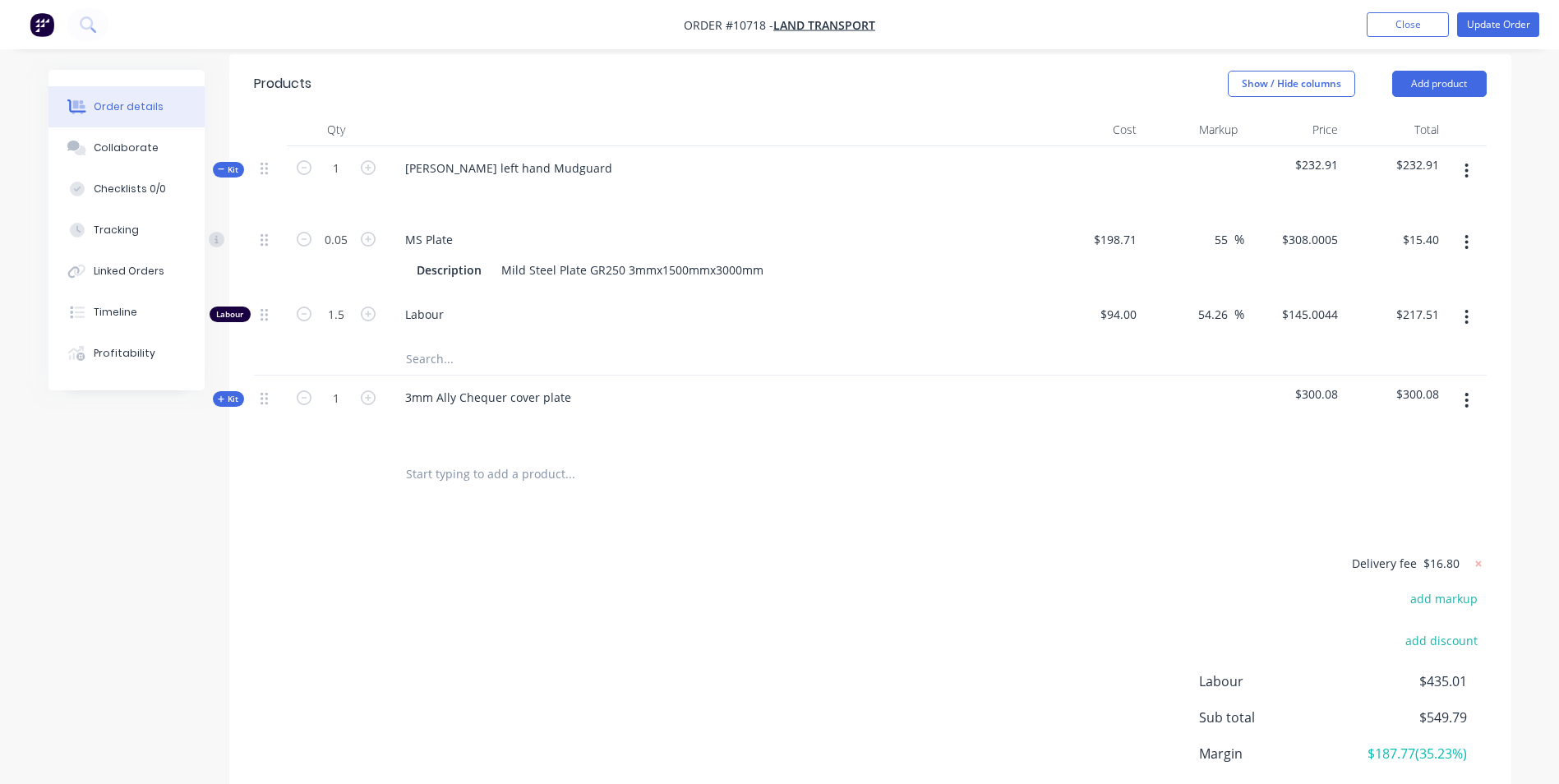
click at [234, 392] on span "Kit" at bounding box center [228, 398] width 21 height 12
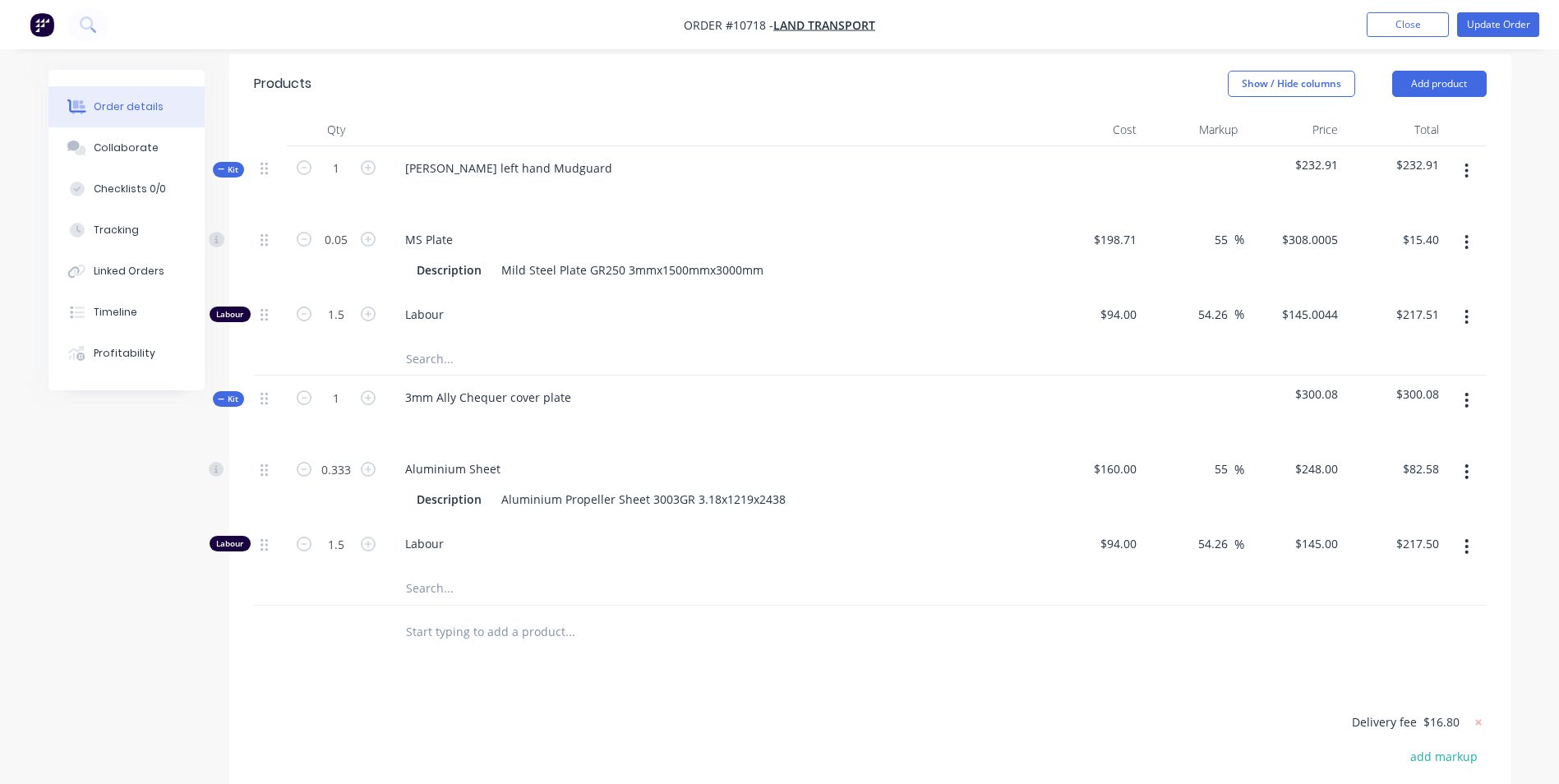
click at [733, 629] on div at bounding box center [680, 632] width 591 height 53
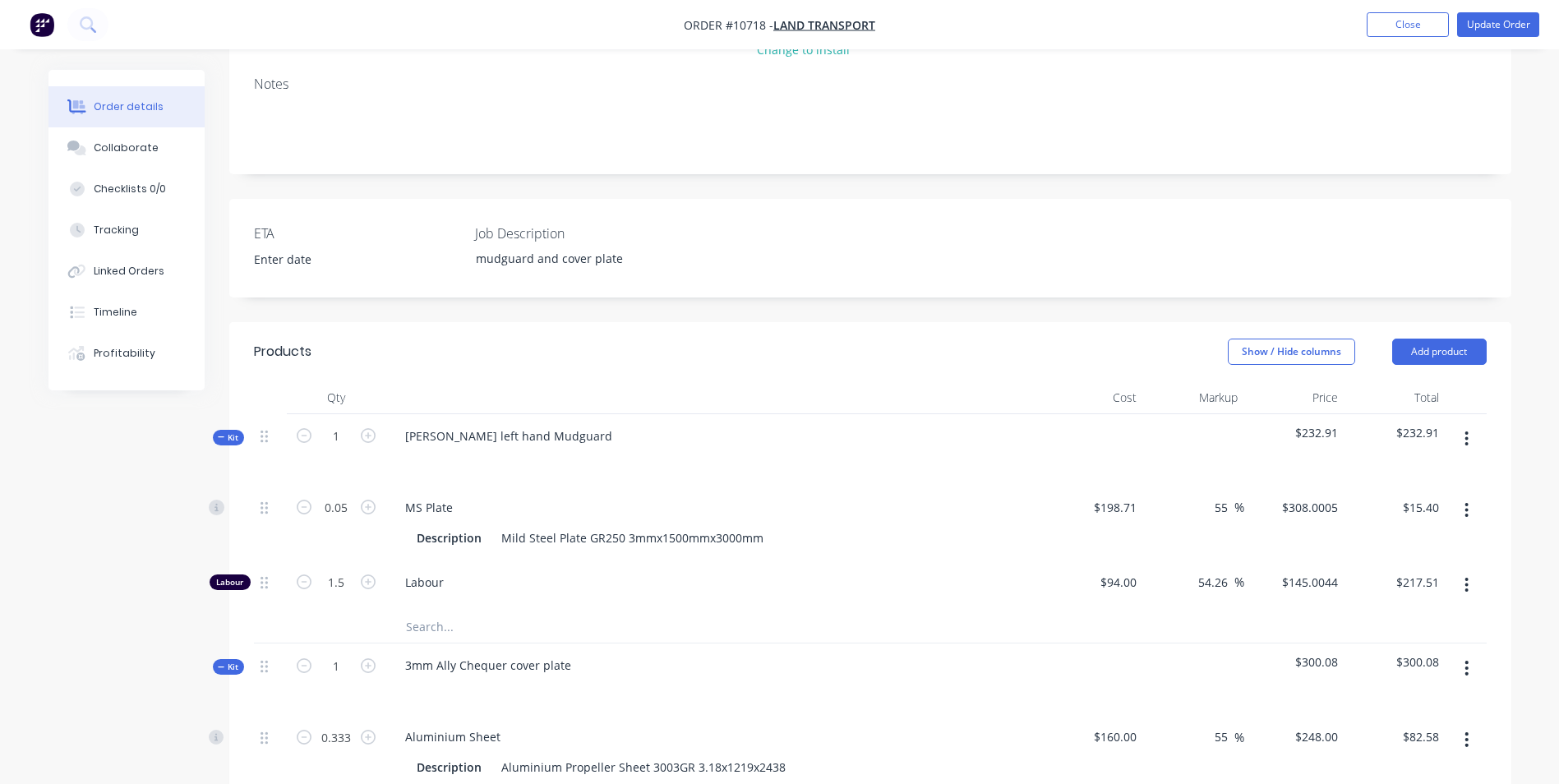
scroll to position [246, 0]
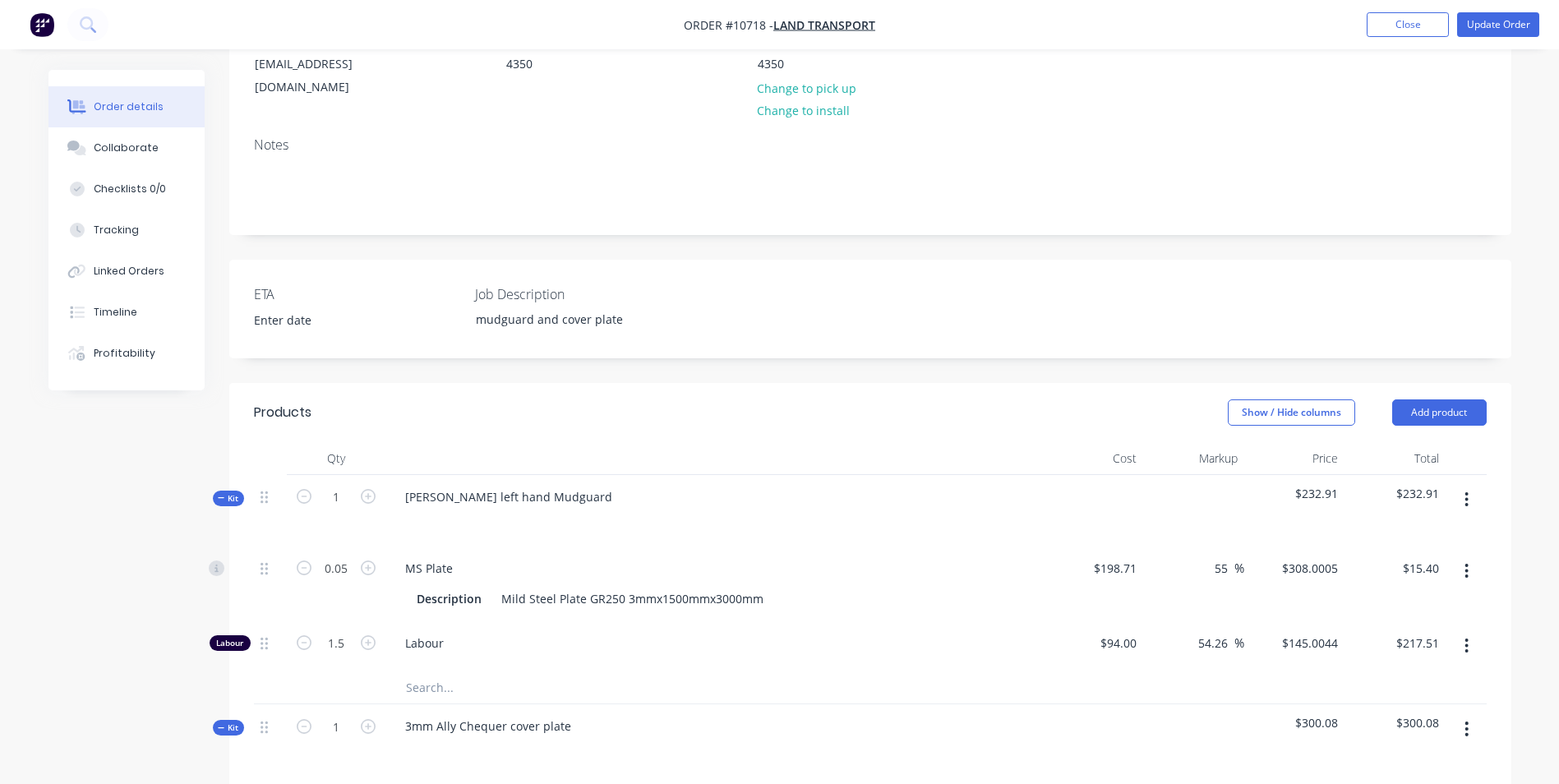
click at [228, 492] on span "Kit" at bounding box center [228, 498] width 21 height 12
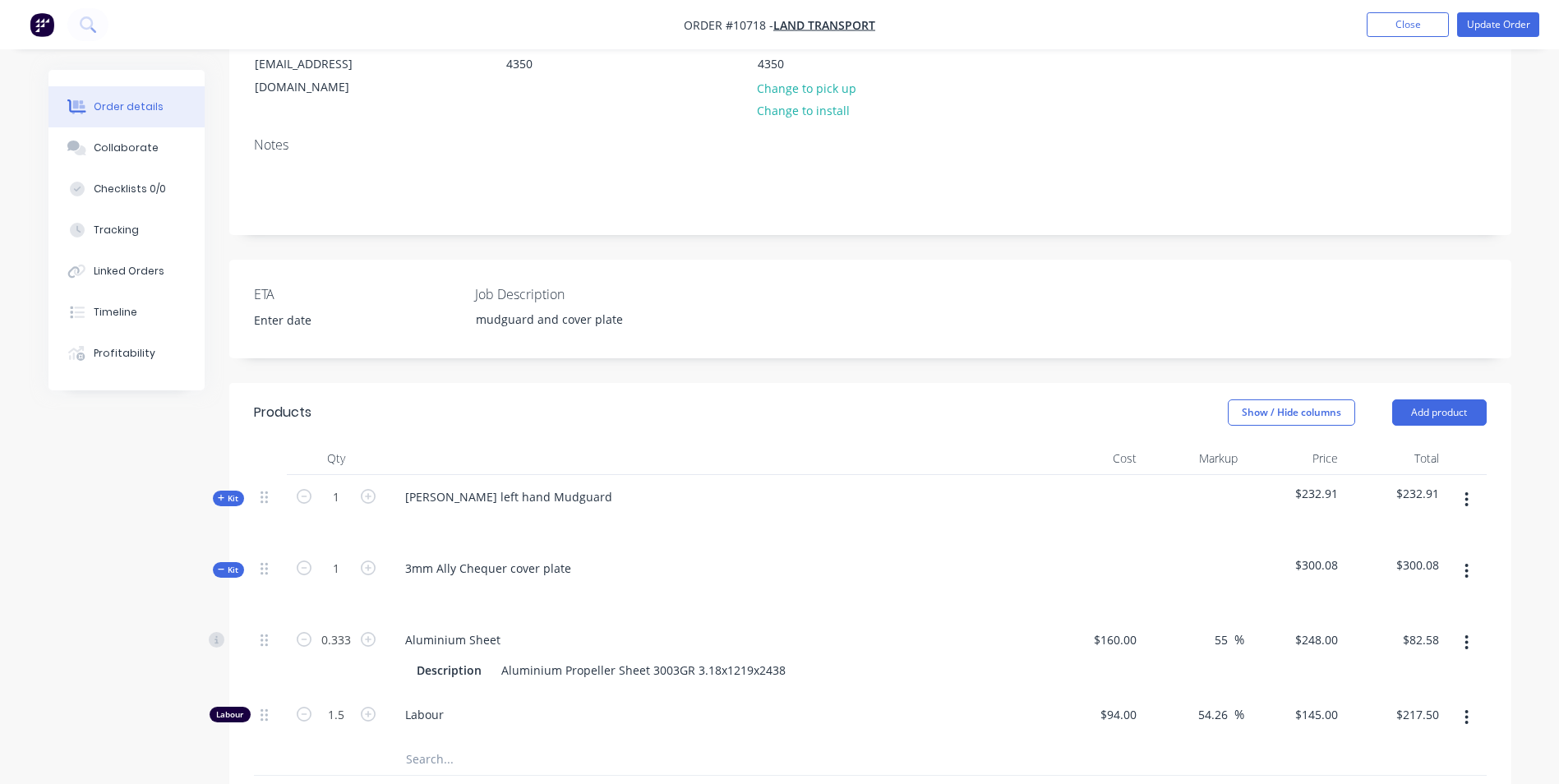
click at [225, 563] on span "Kit" at bounding box center [228, 569] width 21 height 12
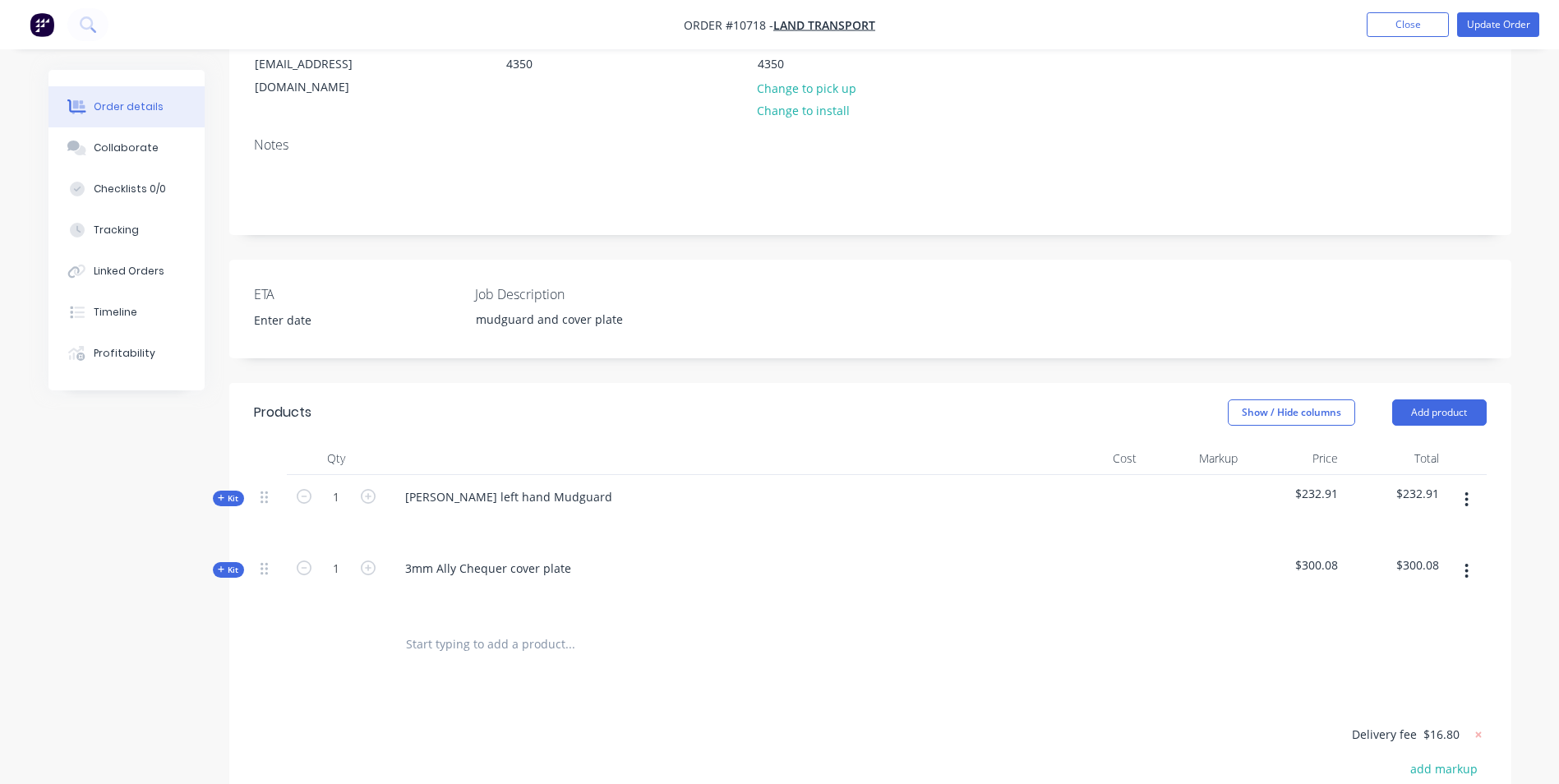
click at [225, 563] on span "Kit" at bounding box center [228, 569] width 21 height 12
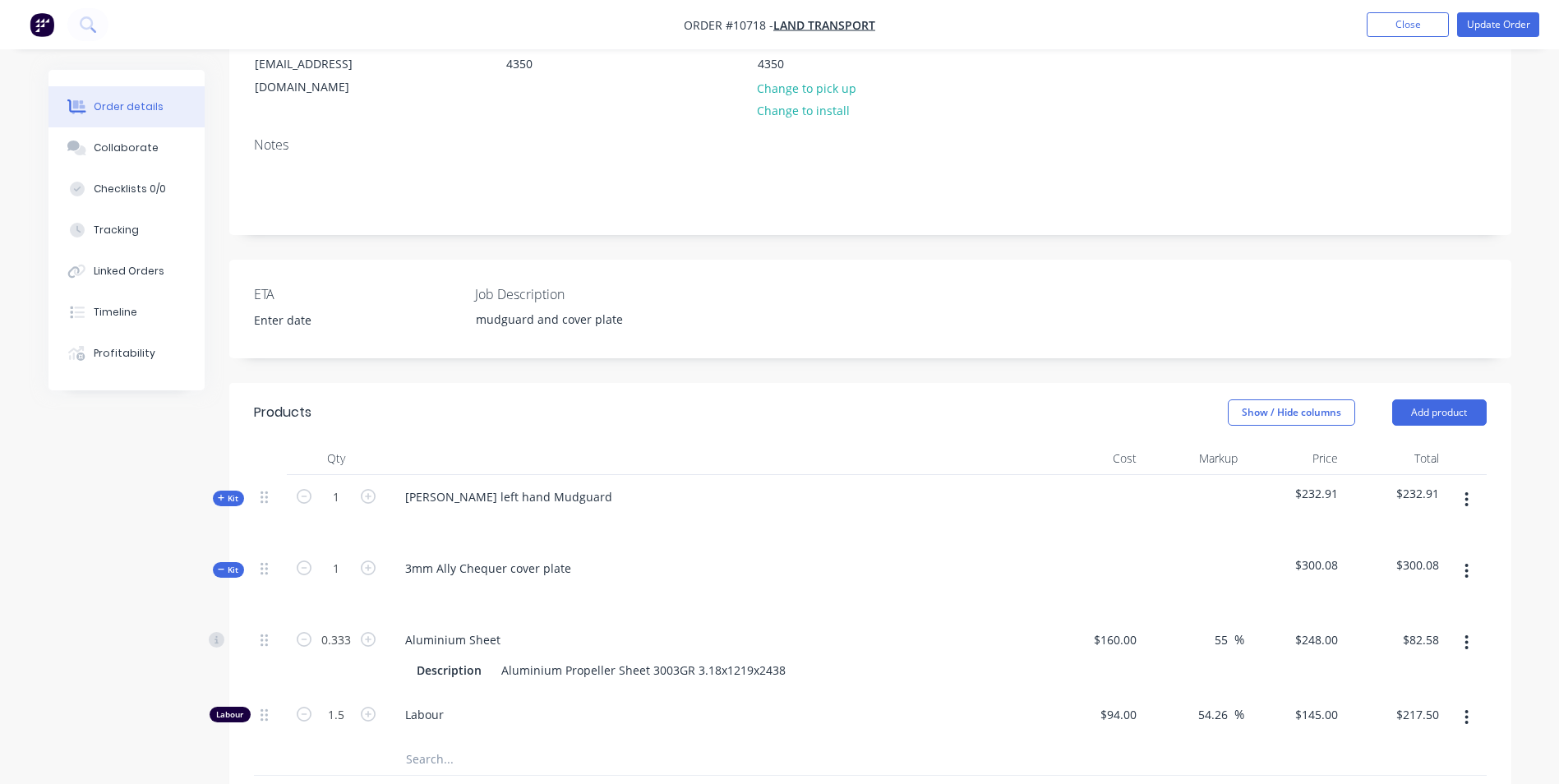
click at [220, 494] on icon at bounding box center [222, 498] width 8 height 9
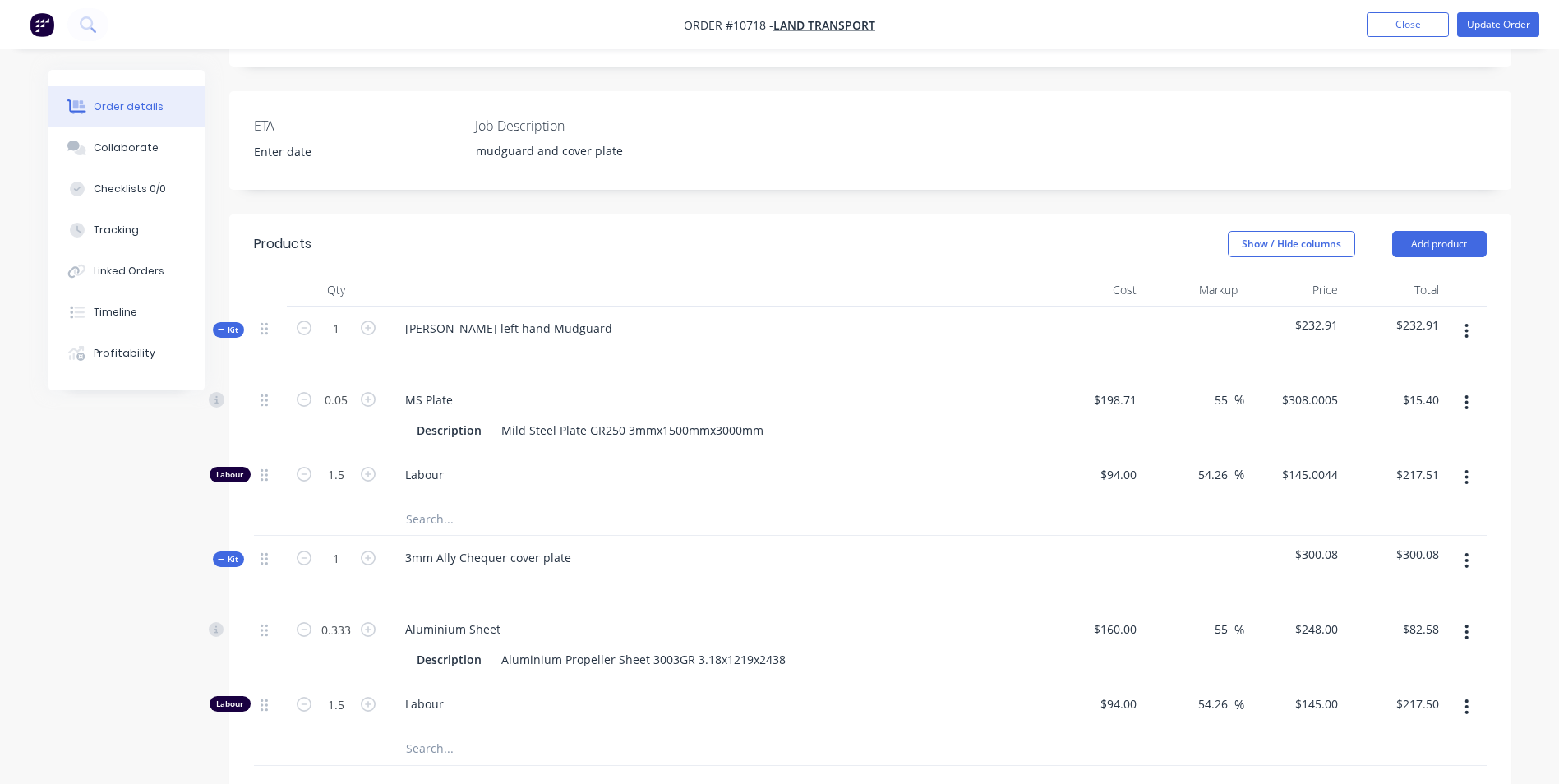
scroll to position [575, 0]
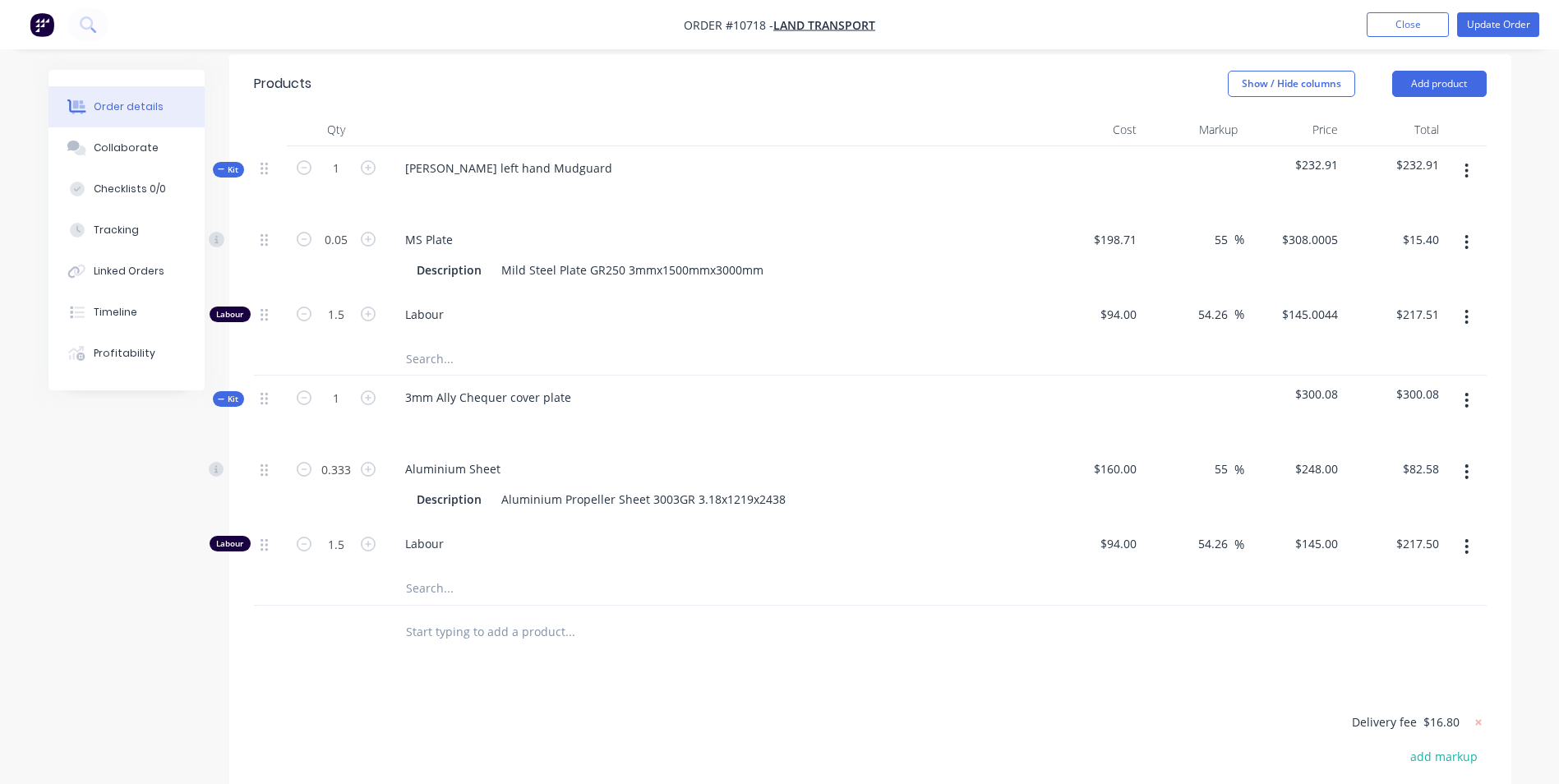
click at [230, 161] on div "Kit" at bounding box center [228, 169] width 32 height 15
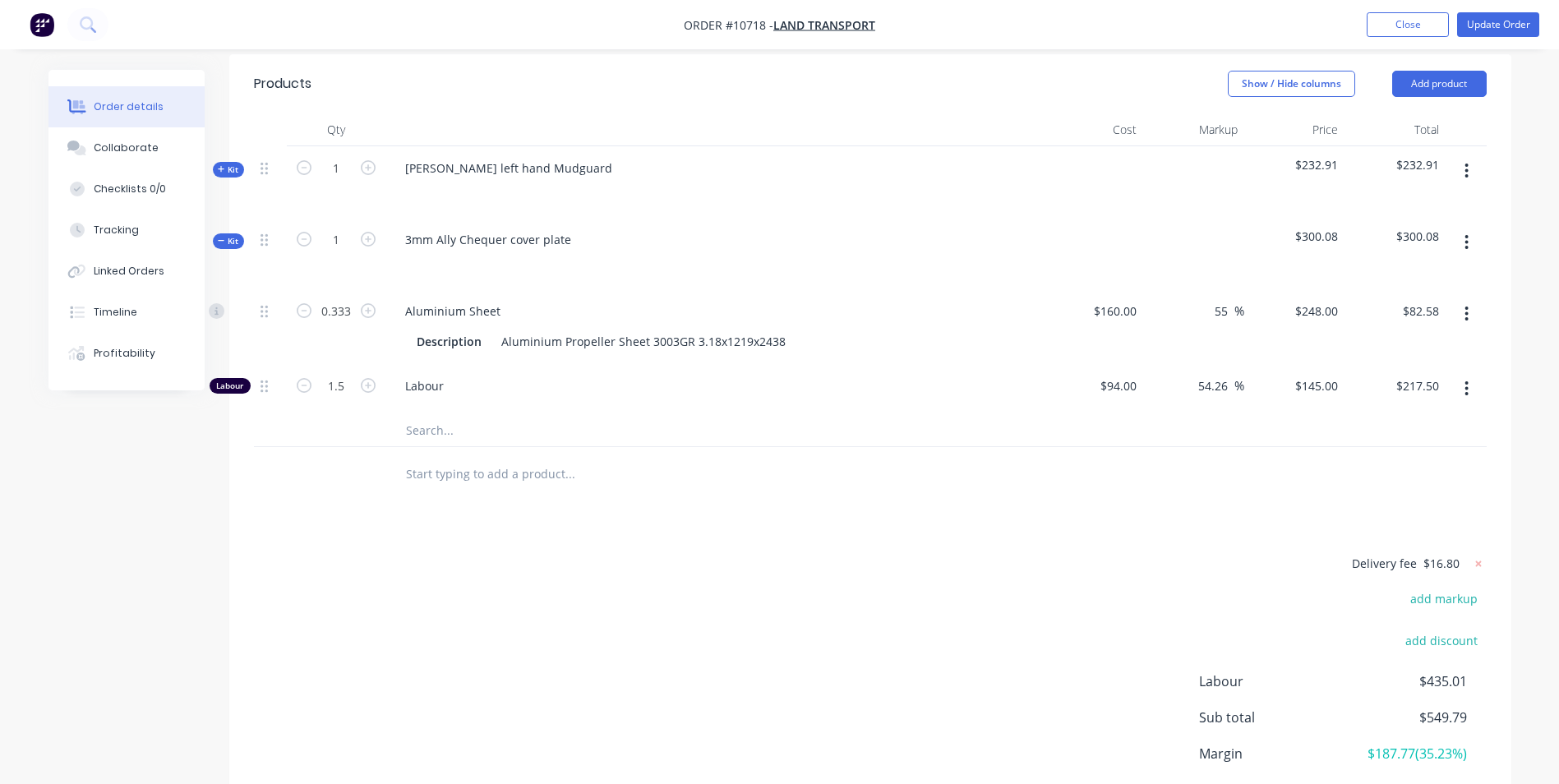
click at [232, 235] on span "Kit" at bounding box center [228, 241] width 21 height 12
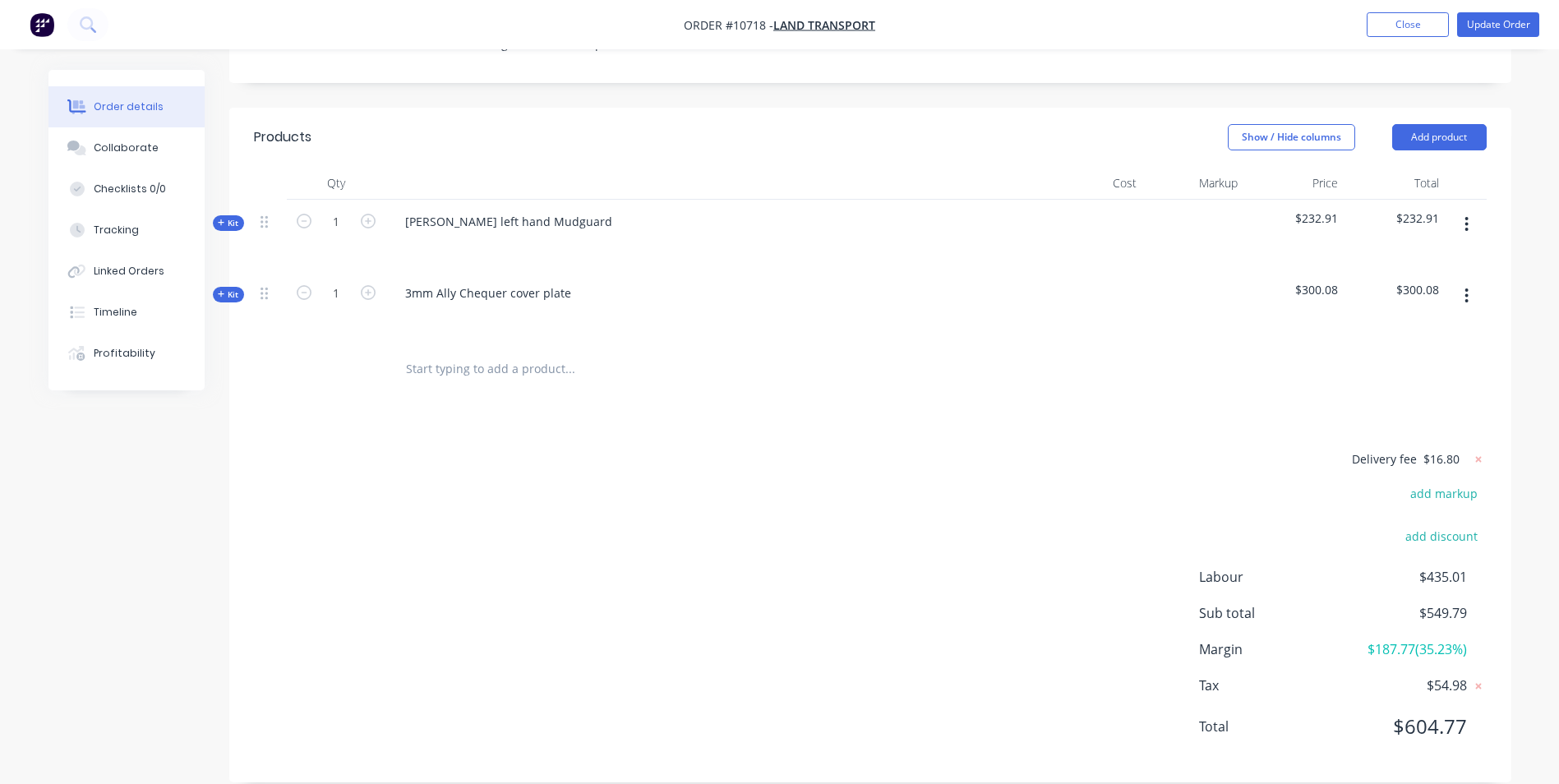
click at [238, 366] on div "Qty Cost Markup Price Total Kit 1 Dolly left hand Mudguard $232.91 $232.91 Kit …" at bounding box center [870, 282] width 1282 height 229
click at [763, 500] on div "Delivery fee $16.80 add markup add discount Labour $435.01 Sub total $549.79 Ma…" at bounding box center [870, 603] width 1232 height 308
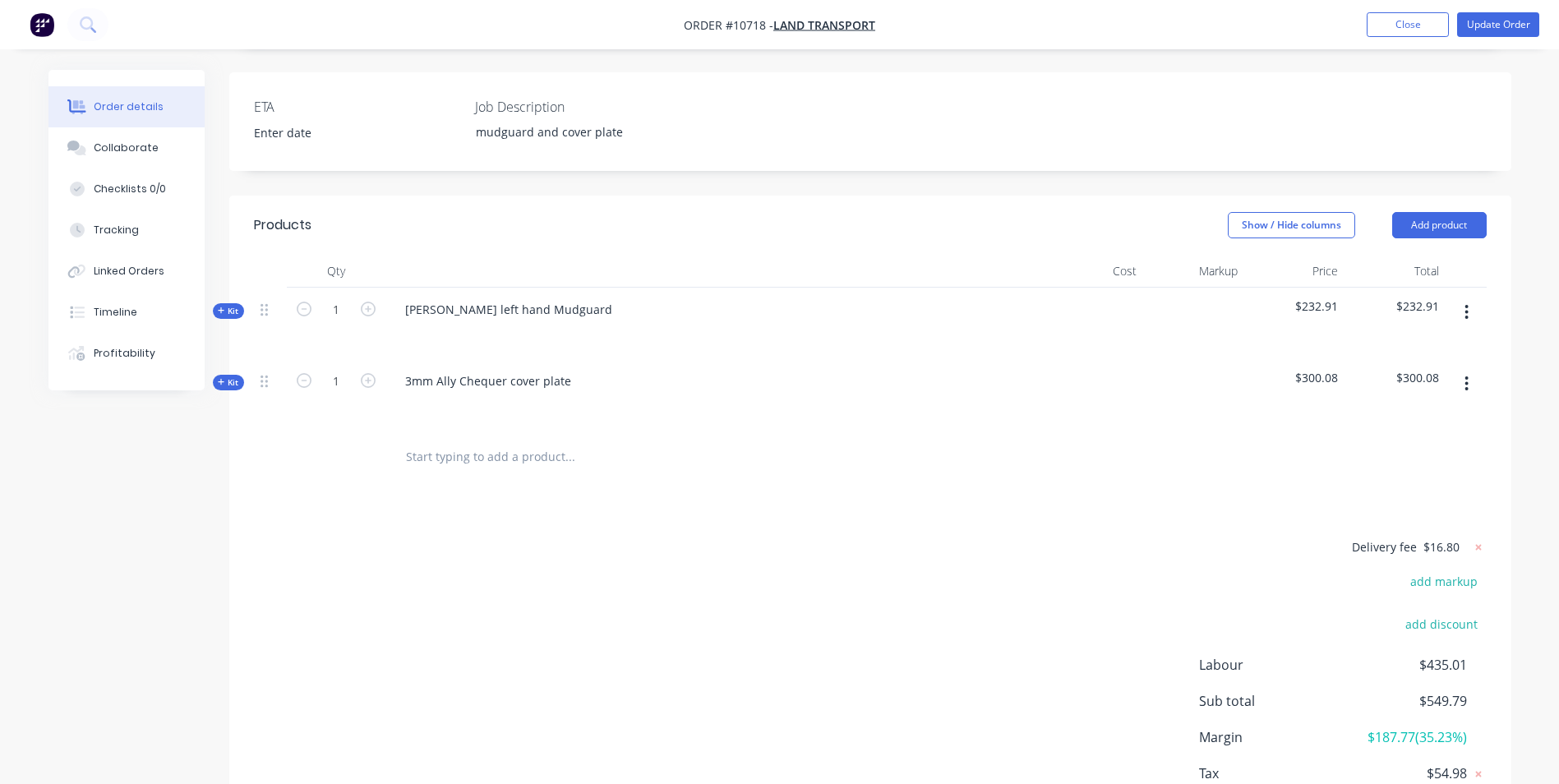
scroll to position [439, 0]
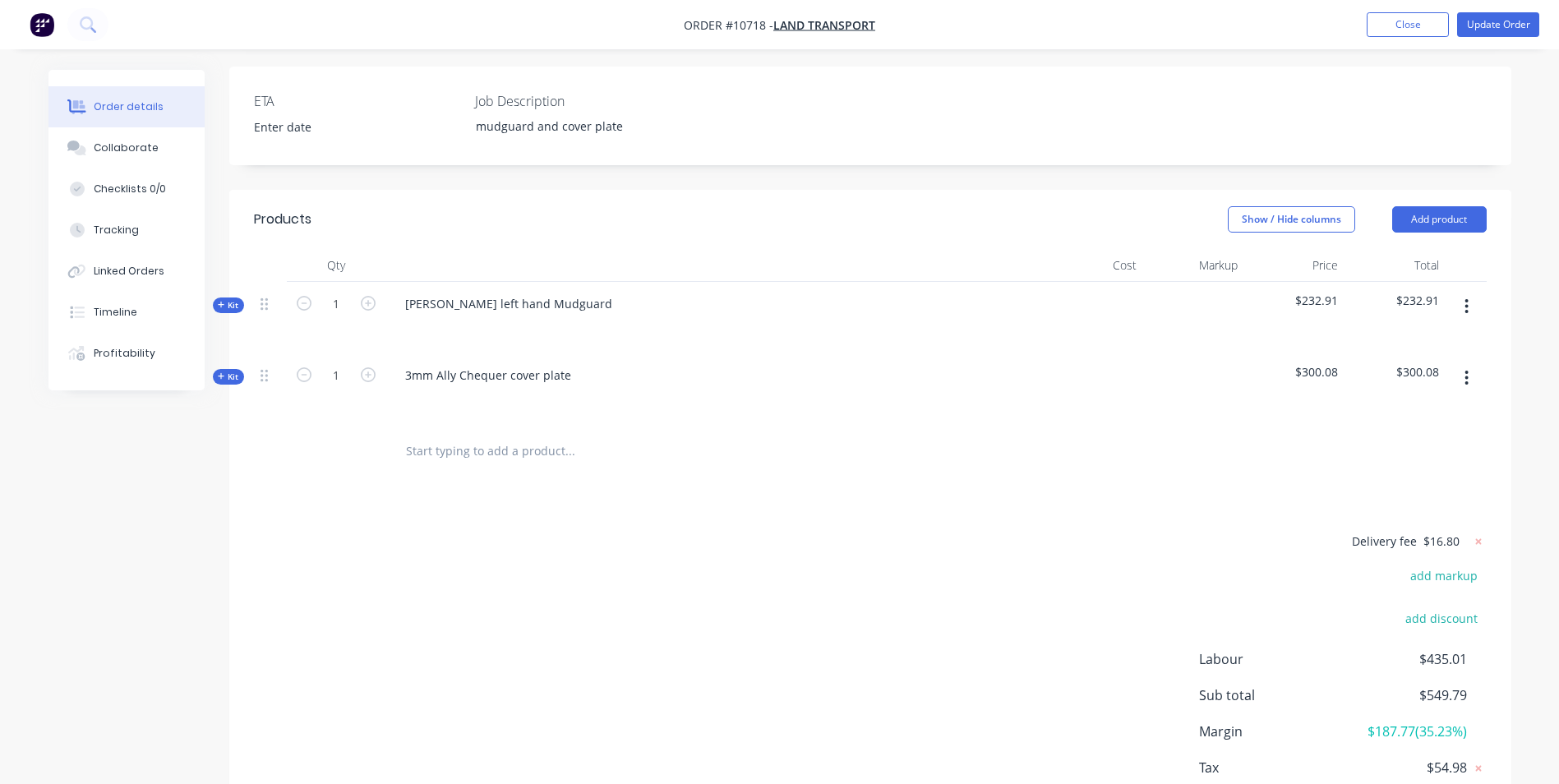
click at [218, 301] on icon at bounding box center [222, 305] width 8 height 9
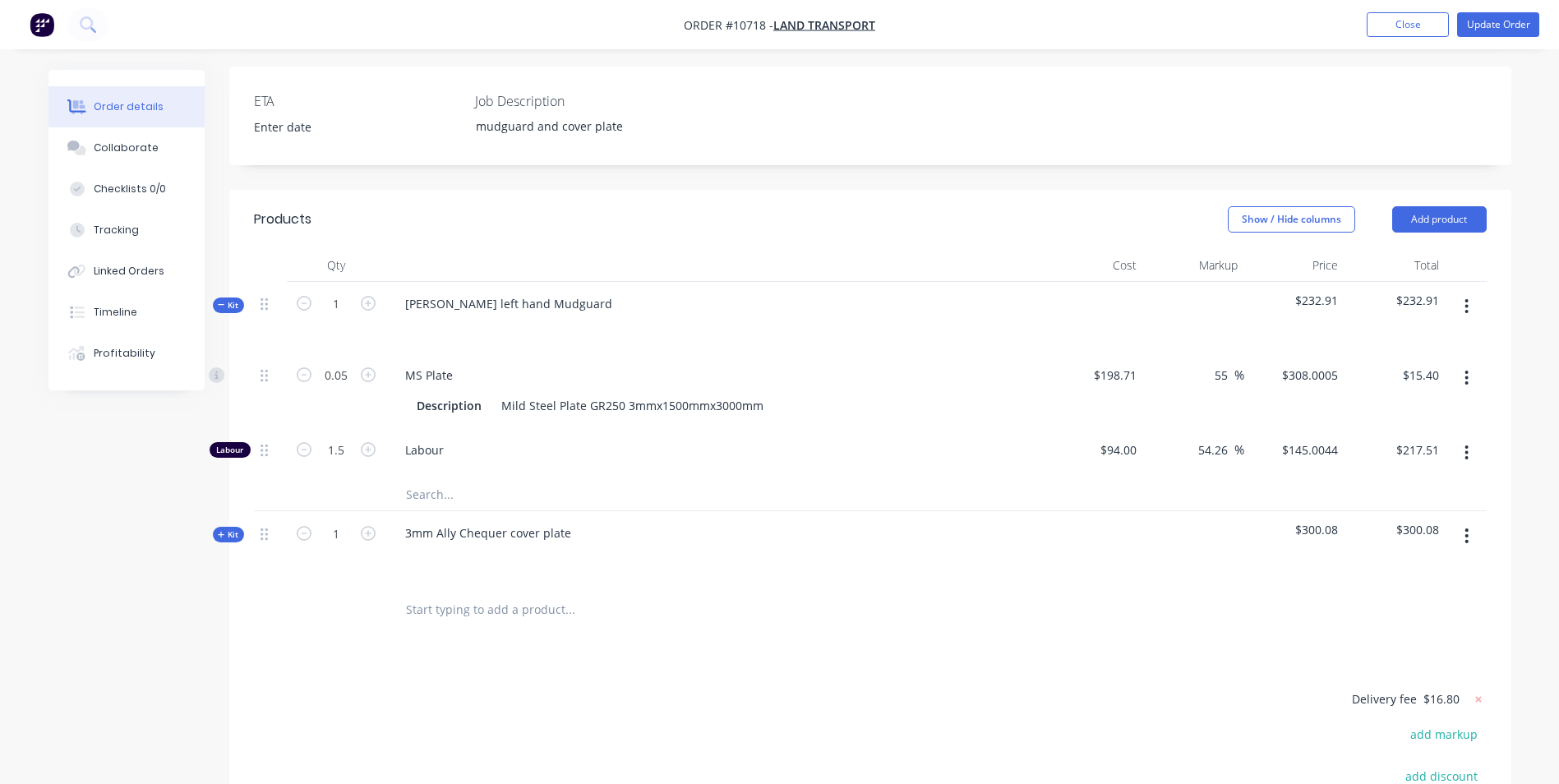
click at [219, 526] on div "Kit" at bounding box center [228, 534] width 32 height 15
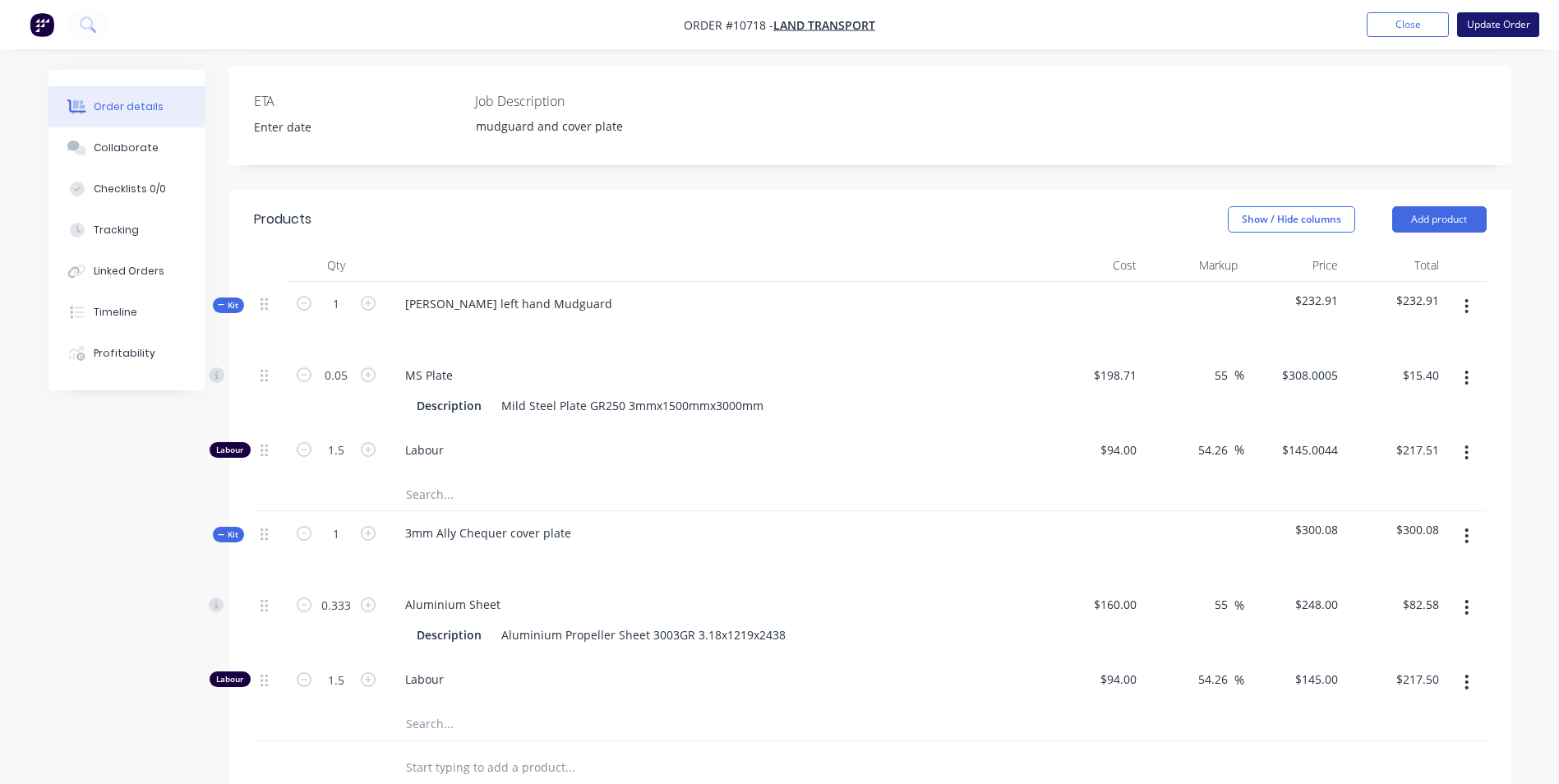
drag, startPoint x: 1519, startPoint y: 22, endPoint x: 1483, endPoint y: 55, distance: 48.8
click at [1518, 22] on button "Update Order" at bounding box center [1498, 25] width 82 height 25
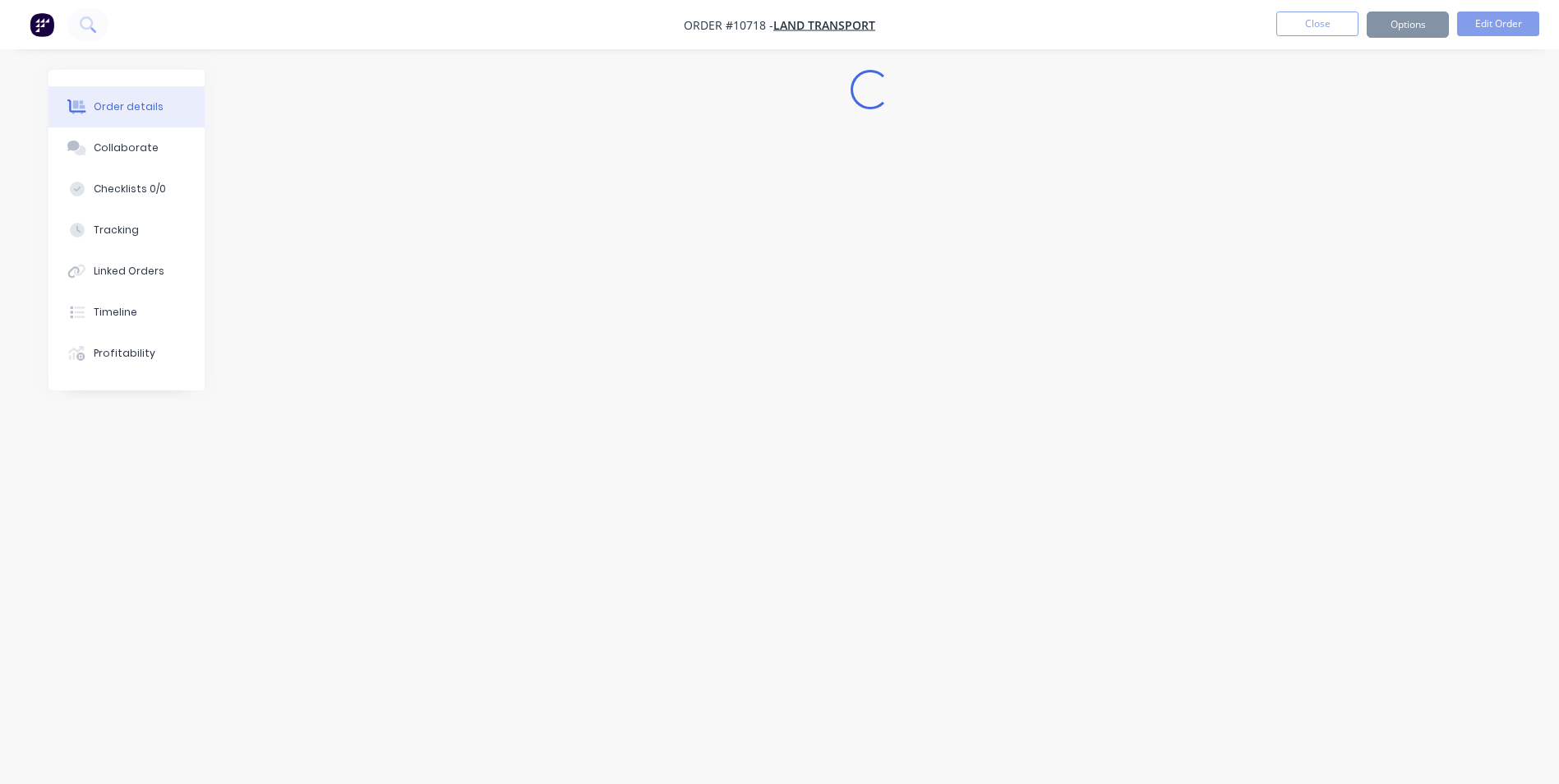
scroll to position [0, 0]
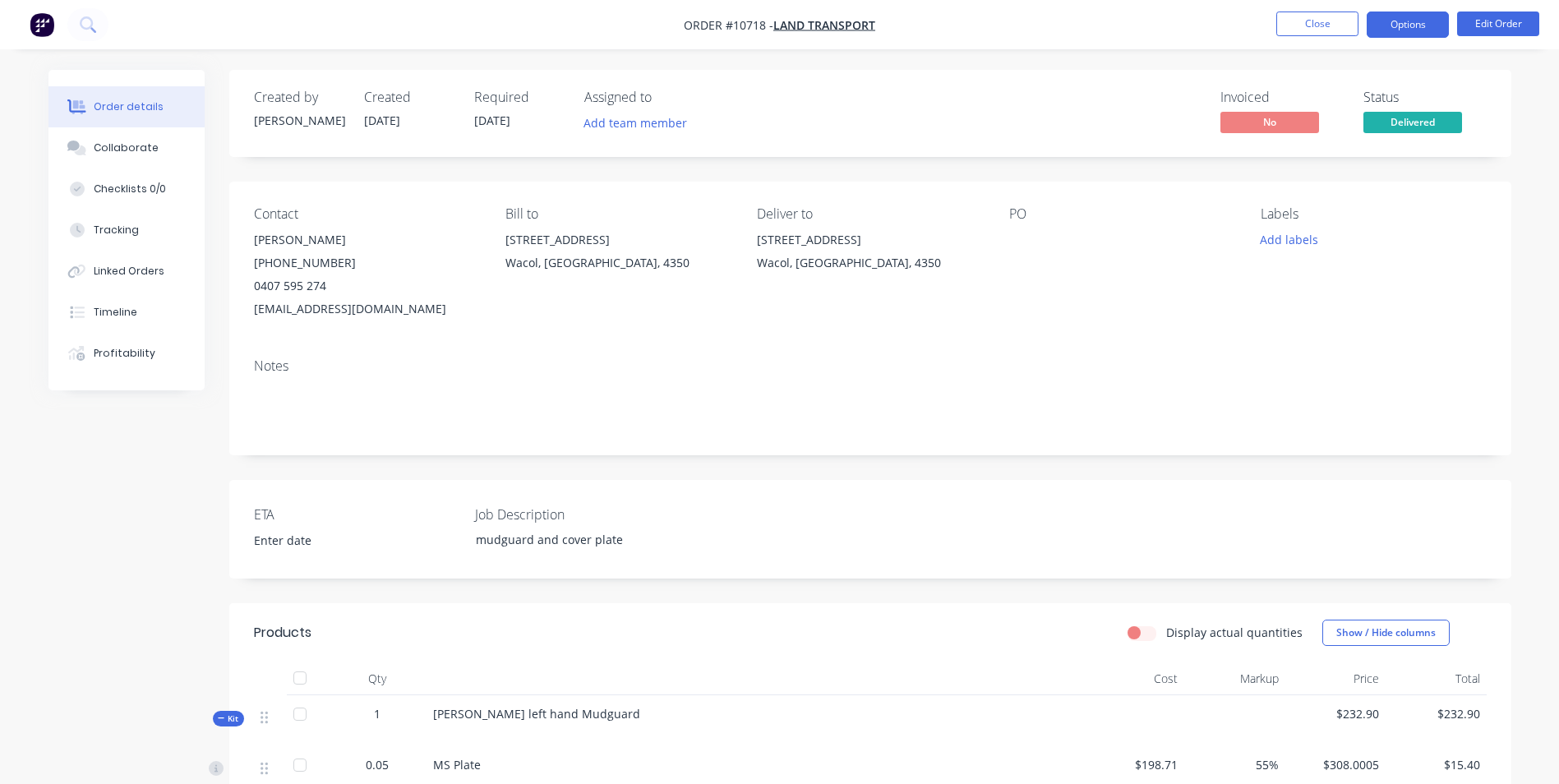
click at [1420, 22] on button "Options" at bounding box center [1408, 25] width 82 height 27
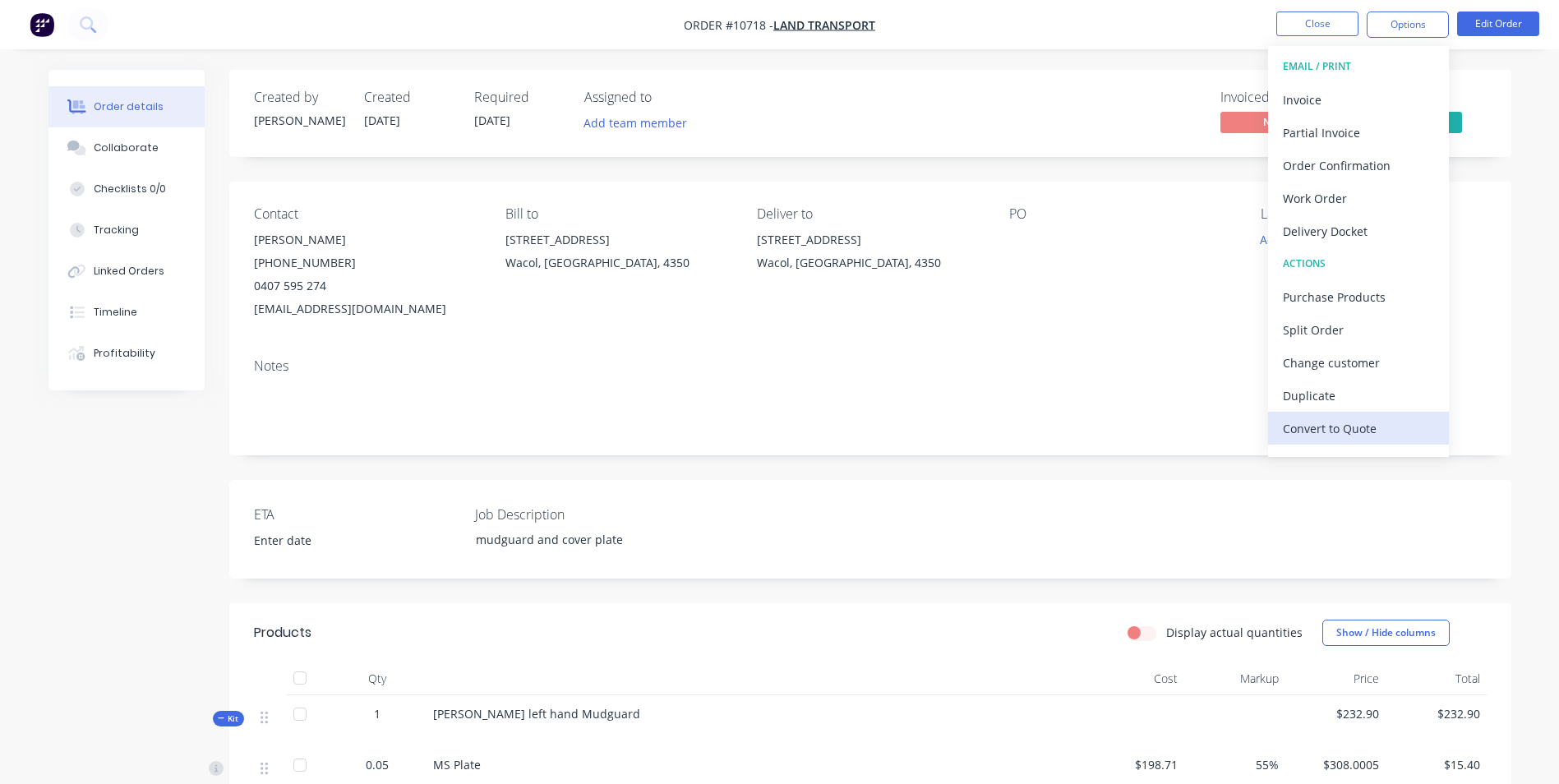
click at [1358, 418] on div "Convert to Quote" at bounding box center [1358, 428] width 151 height 24
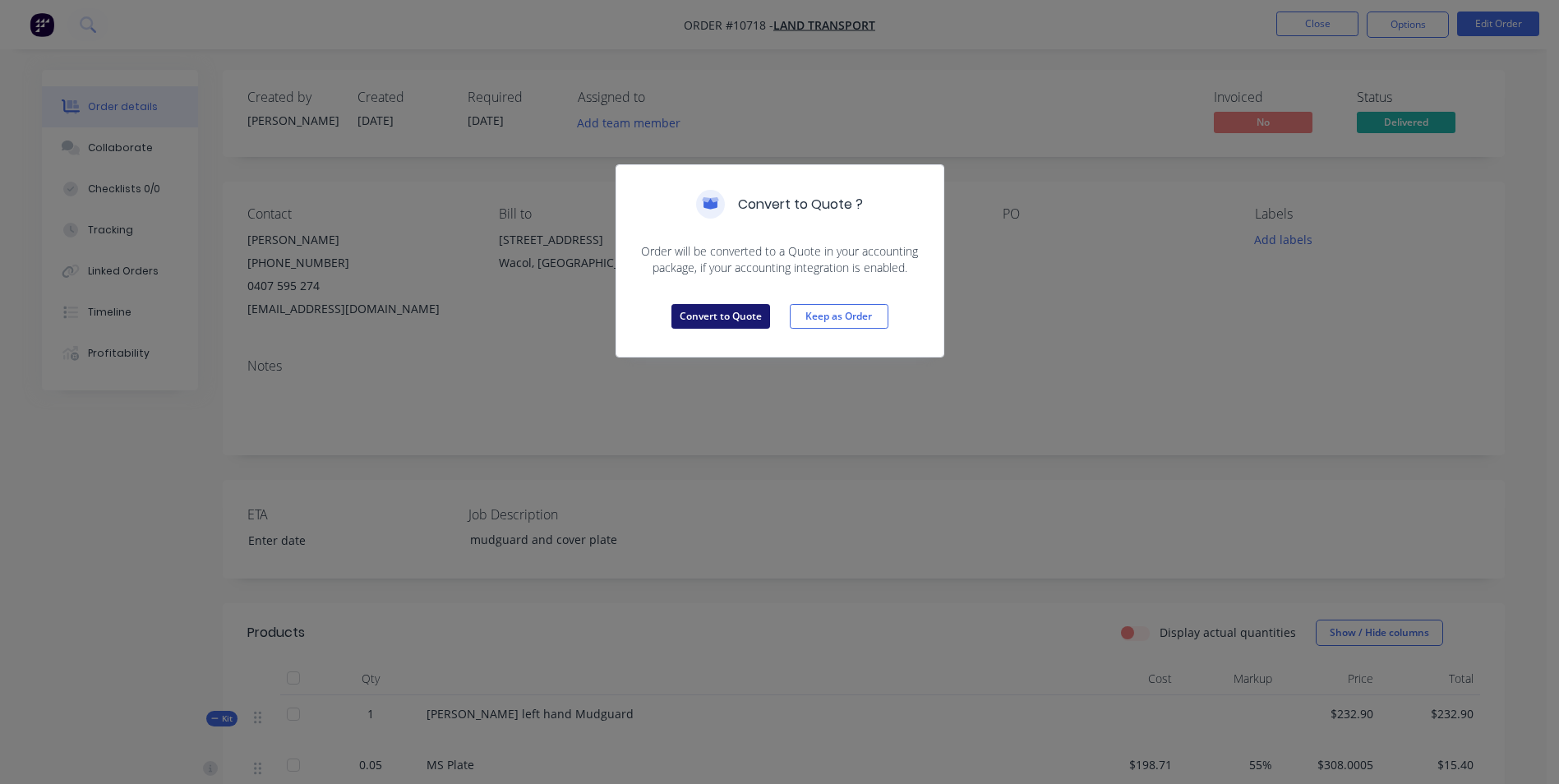
click at [712, 314] on button "Convert to Quote" at bounding box center [720, 316] width 98 height 25
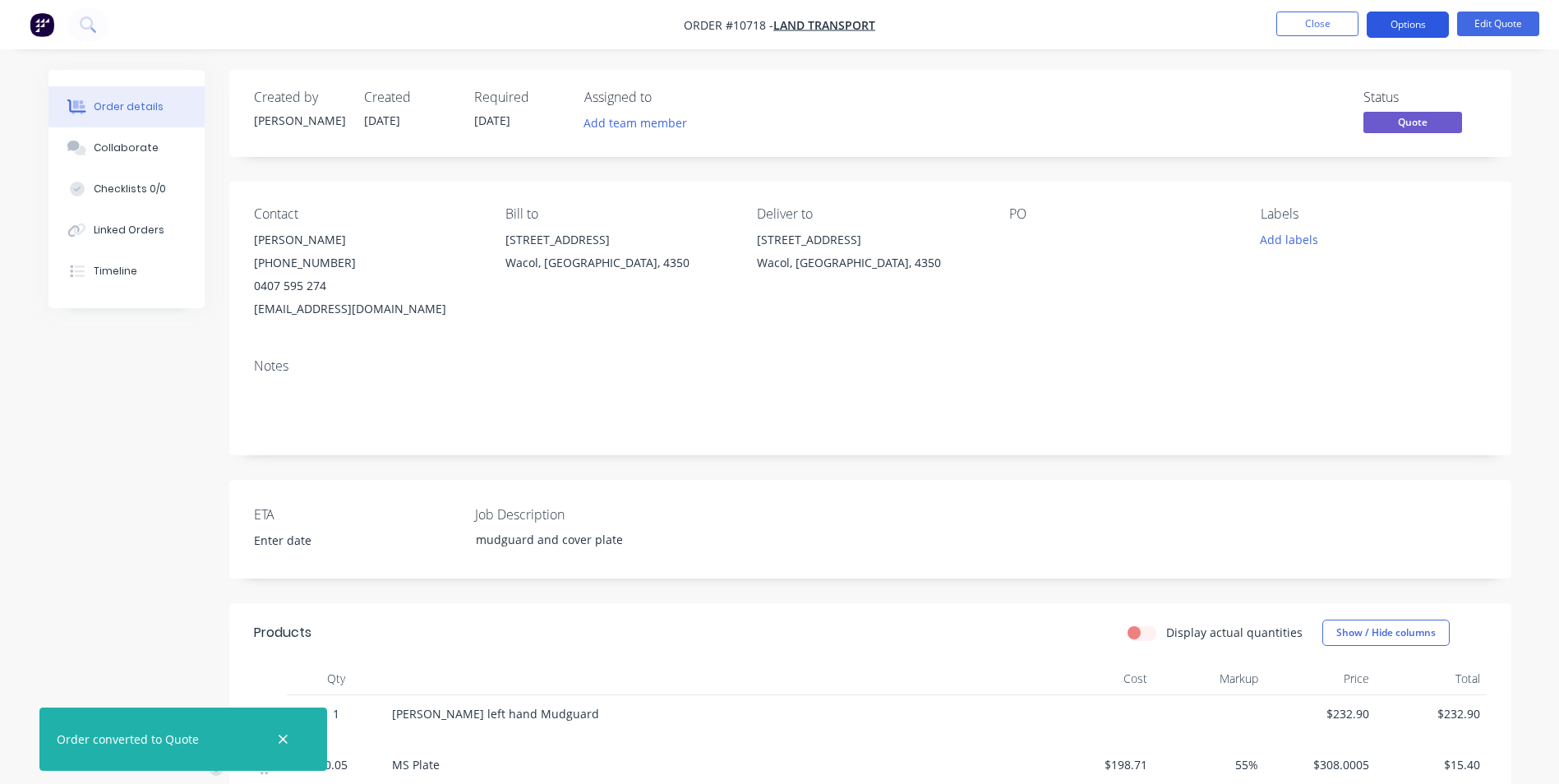
click at [1416, 15] on button "Options" at bounding box center [1408, 25] width 82 height 27
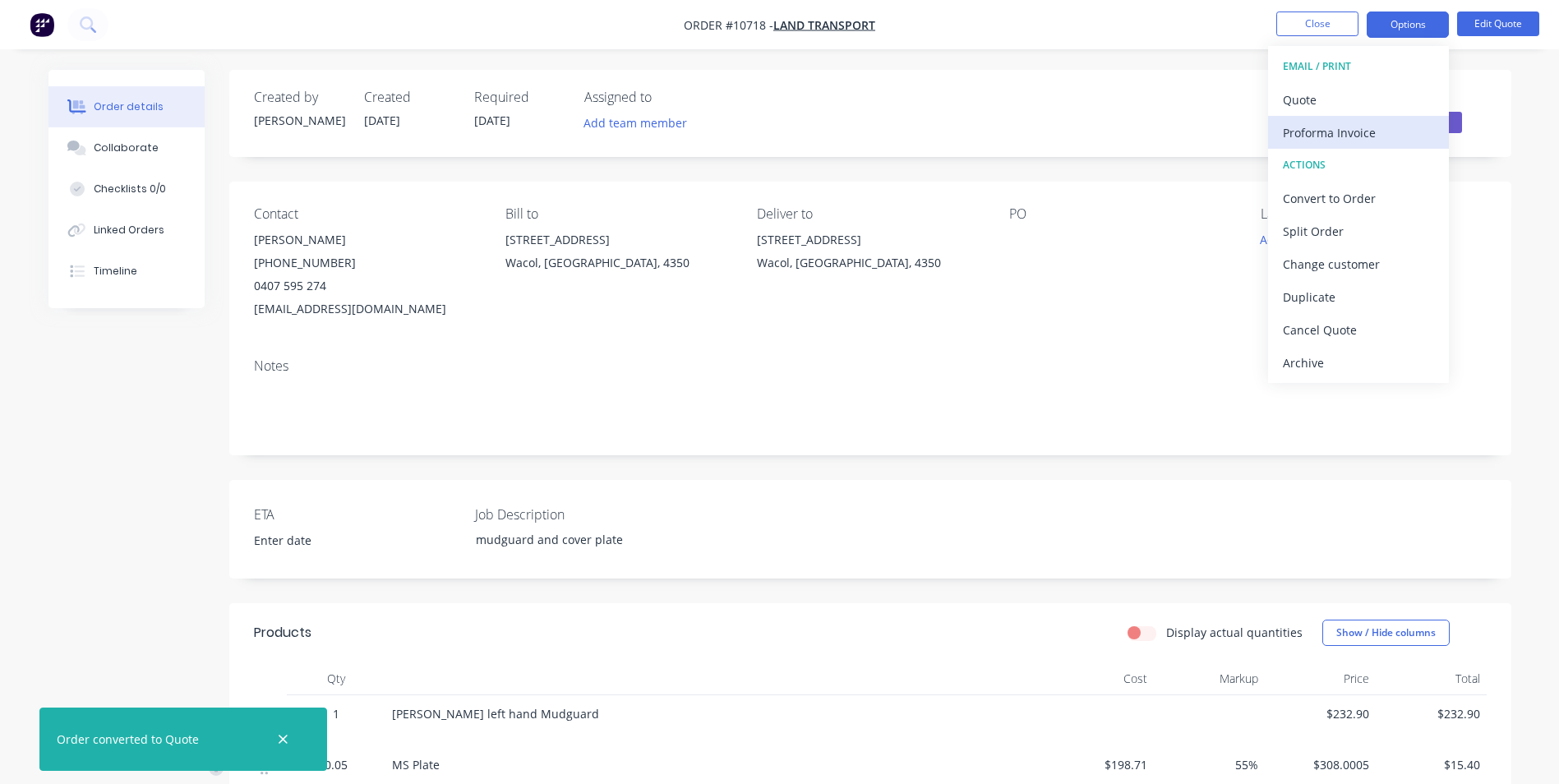
click at [1327, 144] on div "Proforma Invoice" at bounding box center [1358, 132] width 151 height 24
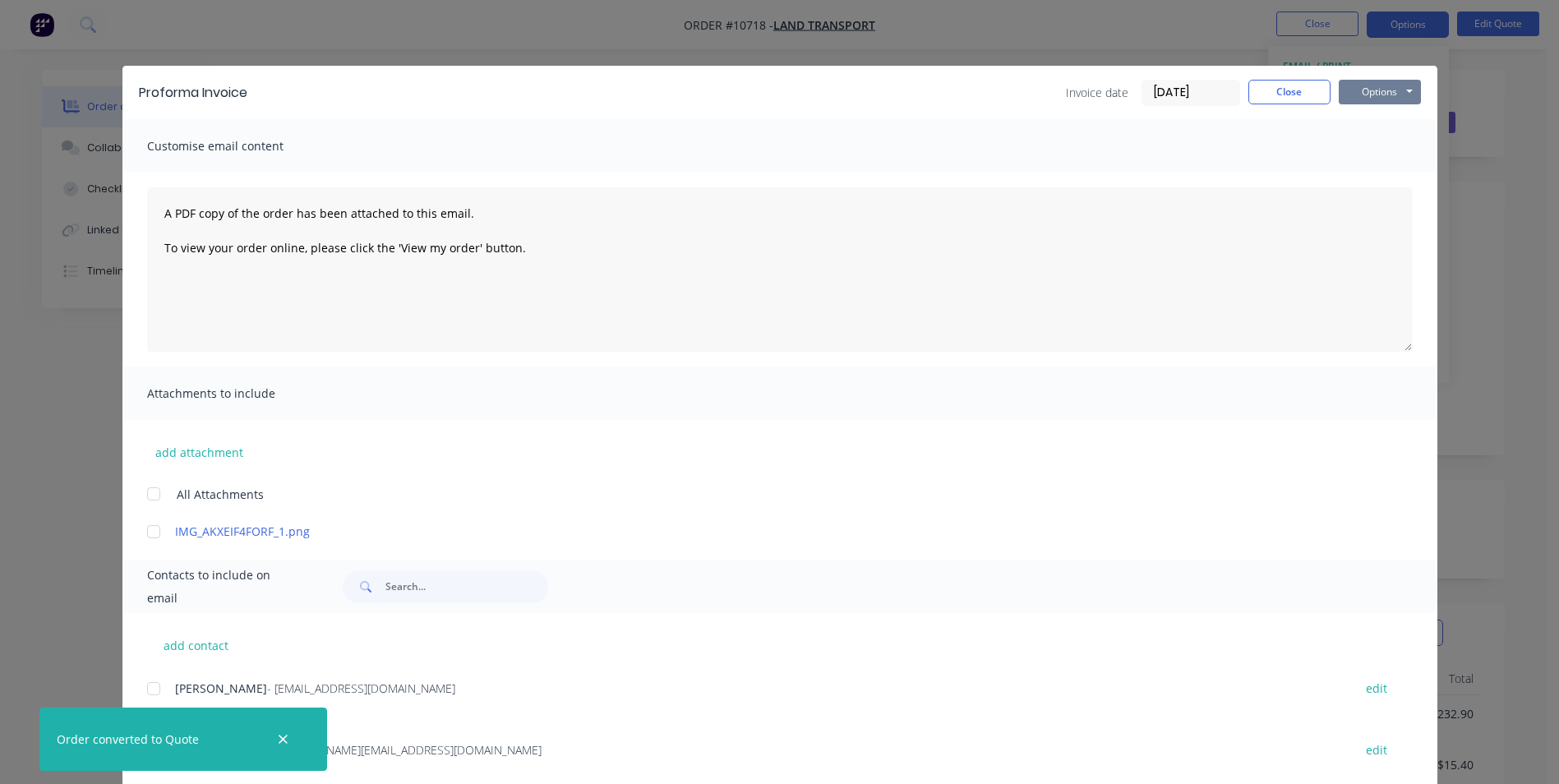
click at [1359, 86] on button "Options" at bounding box center [1379, 92] width 82 height 25
click at [1365, 119] on button "Preview" at bounding box center [1391, 121] width 105 height 27
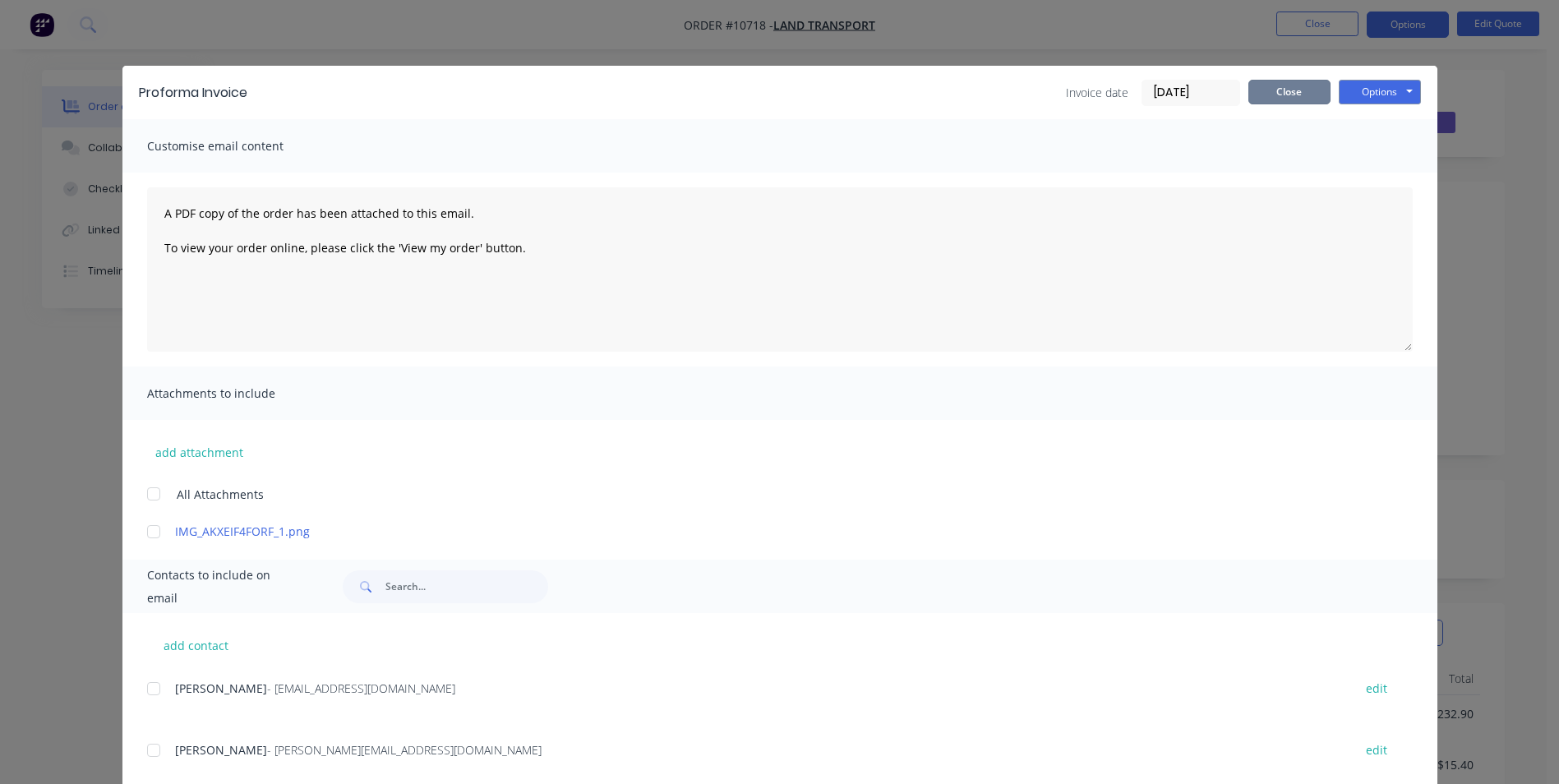
drag, startPoint x: 1286, startPoint y: 103, endPoint x: 1297, endPoint y: 97, distance: 12.5
click at [1286, 102] on button "Close" at bounding box center [1290, 92] width 82 height 25
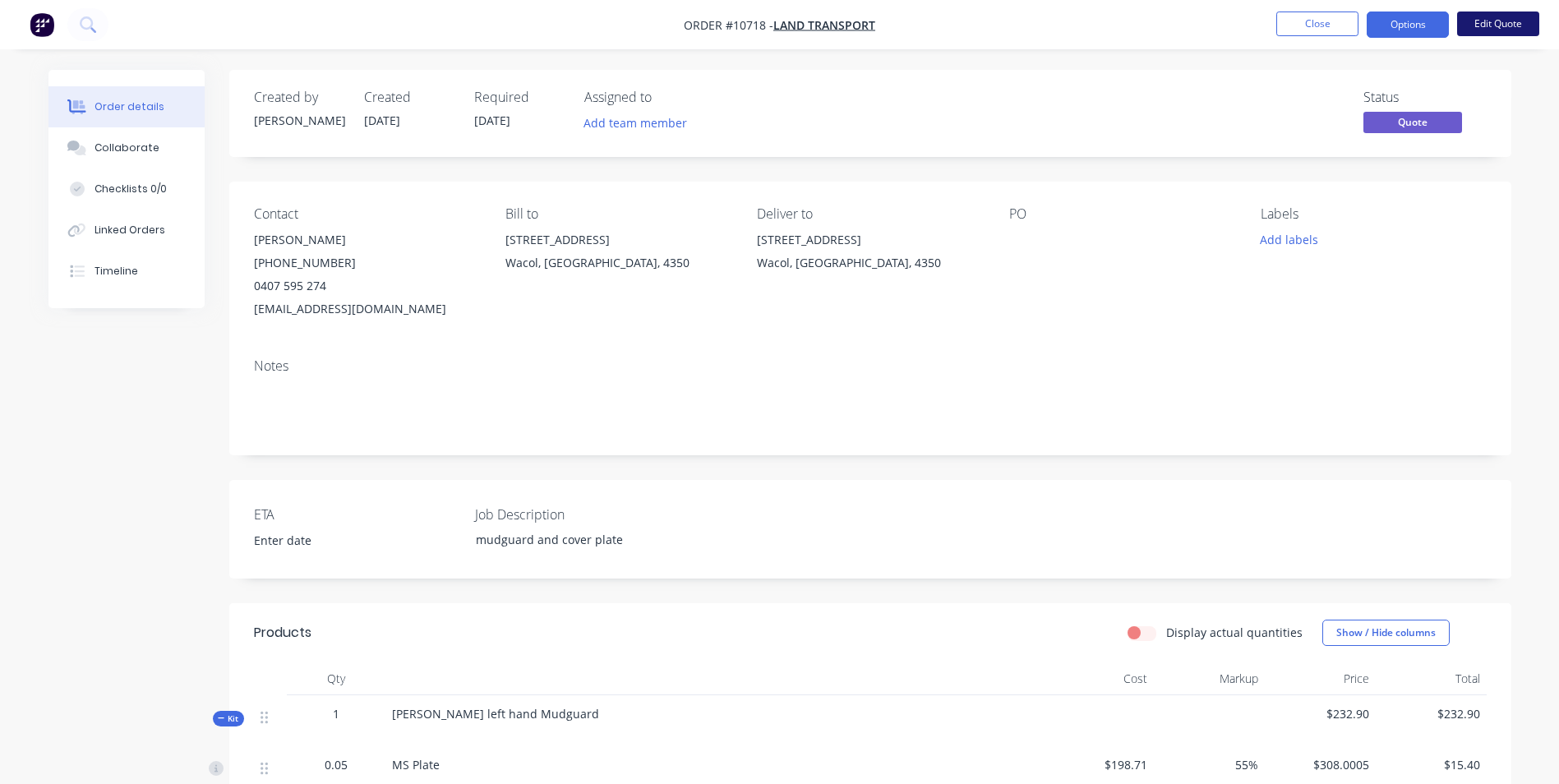
click at [1518, 29] on button "Edit Quote" at bounding box center [1498, 24] width 82 height 25
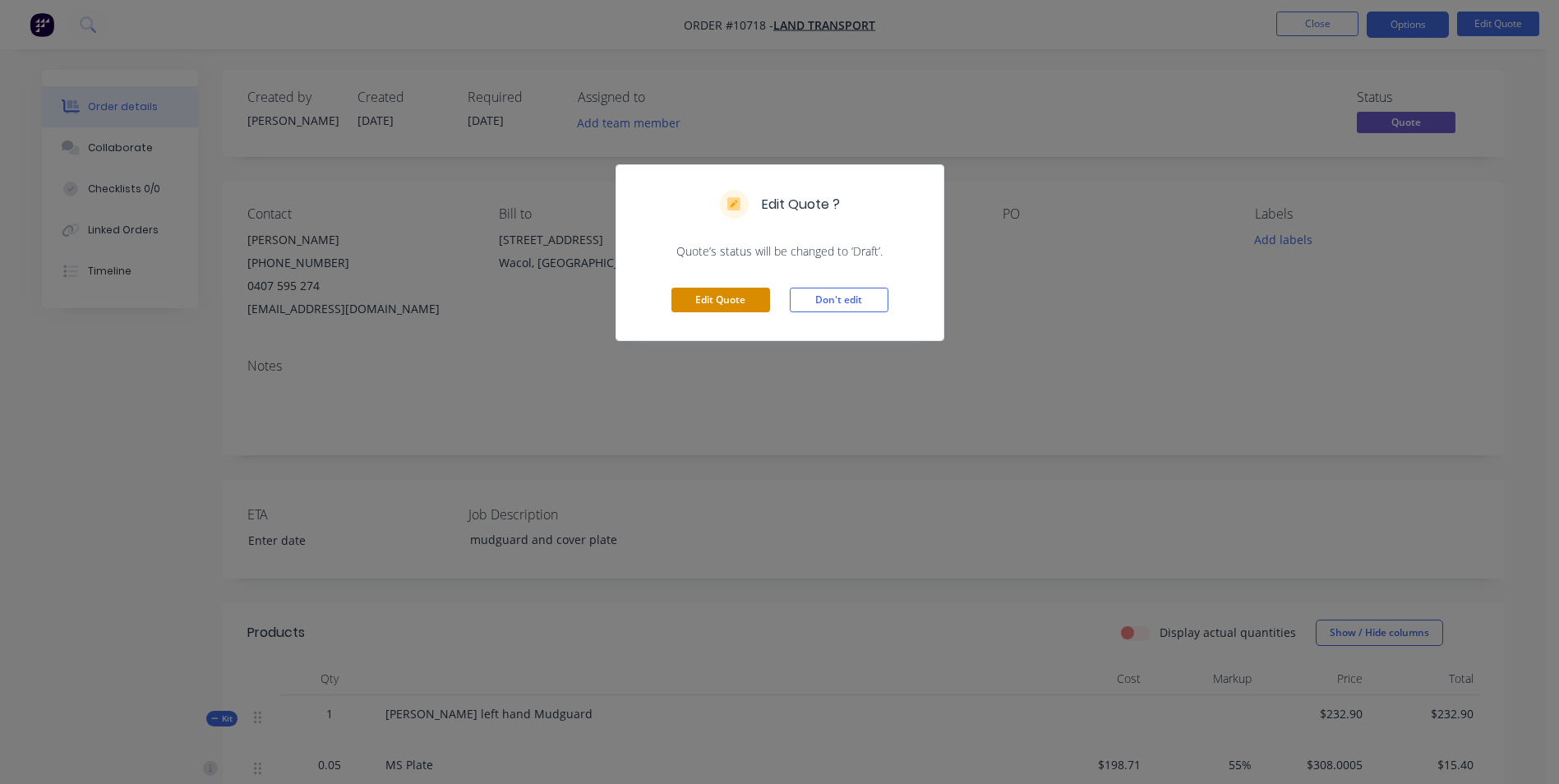
click at [696, 294] on button "Edit Quote" at bounding box center [720, 300] width 98 height 25
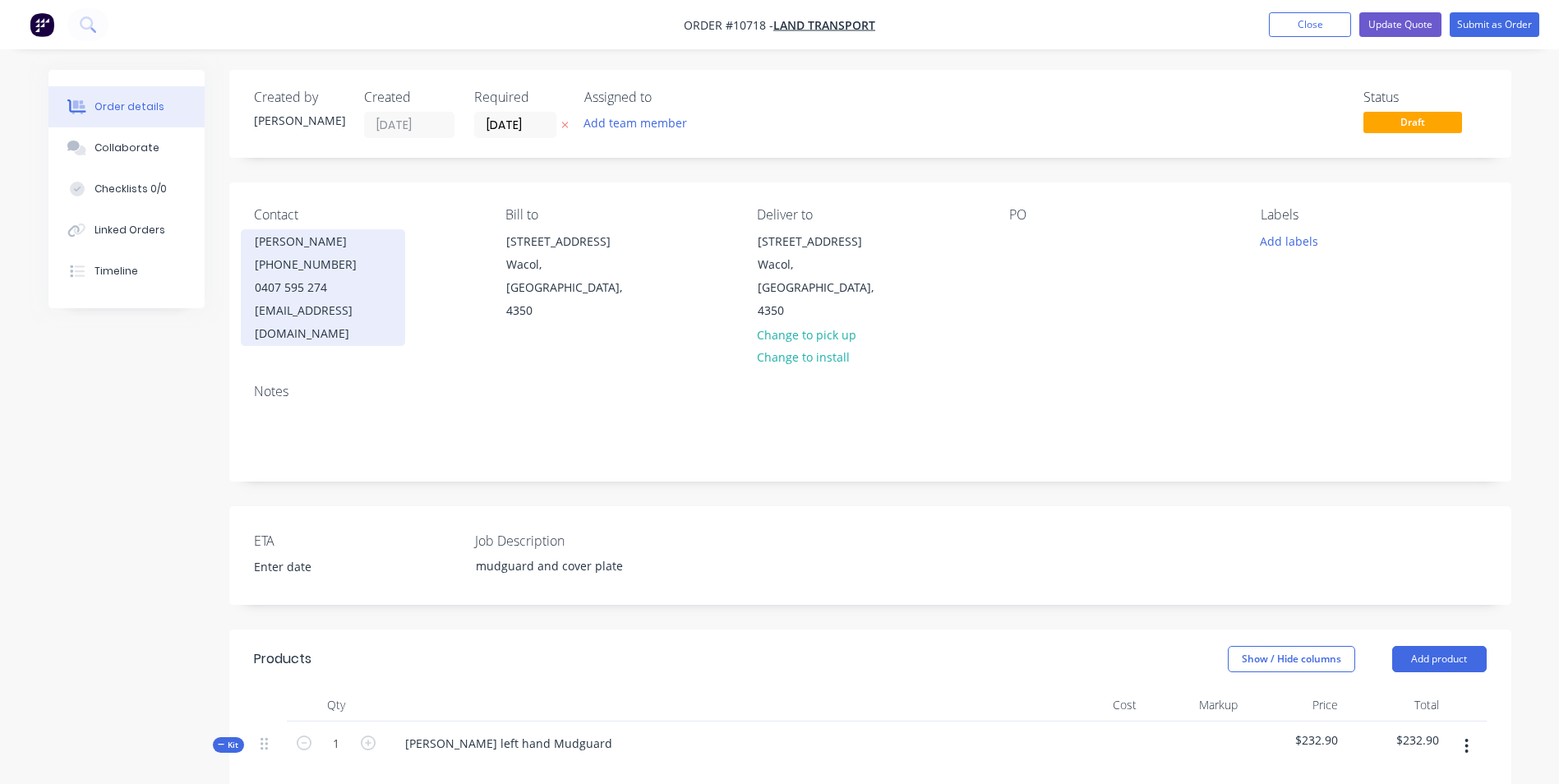
click at [315, 265] on div "[PHONE_NUMBER]" at bounding box center [323, 265] width 137 height 23
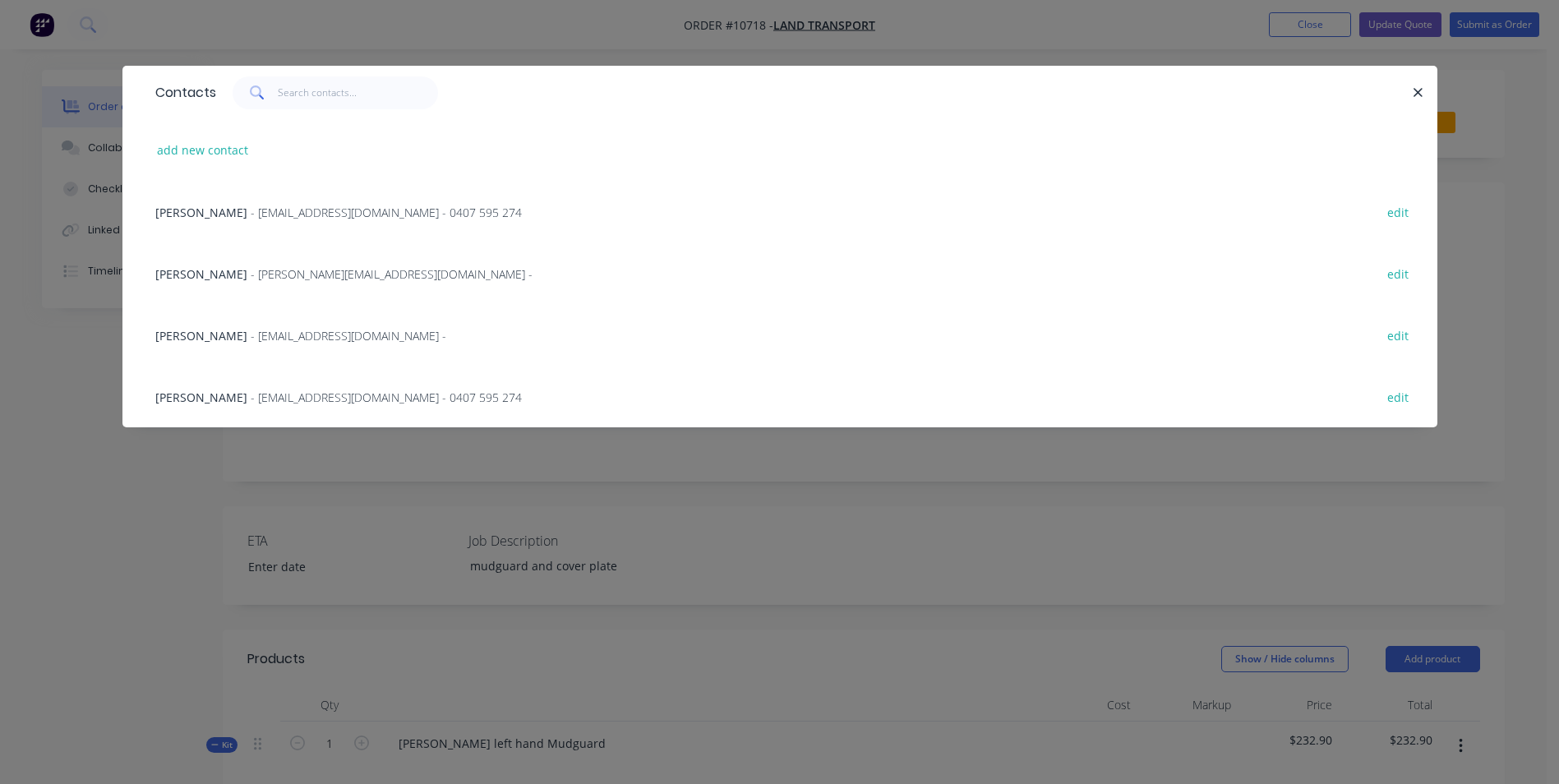
click at [253, 198] on div "Jake Moore - workshop@landtransport.com.au - 0407 595 274 edit" at bounding box center [780, 211] width 1266 height 62
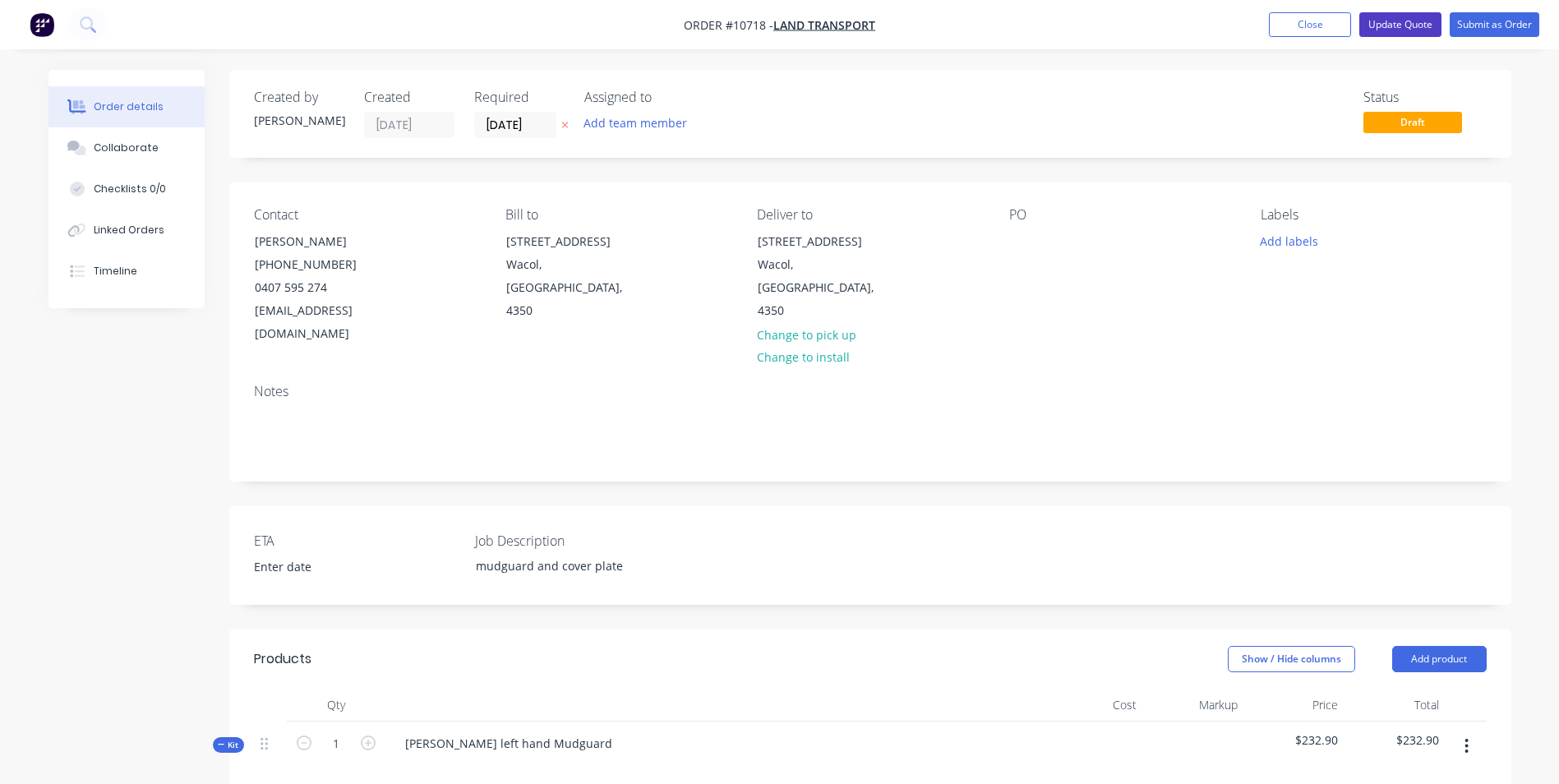
click at [1406, 27] on button "Update Quote" at bounding box center [1400, 25] width 82 height 25
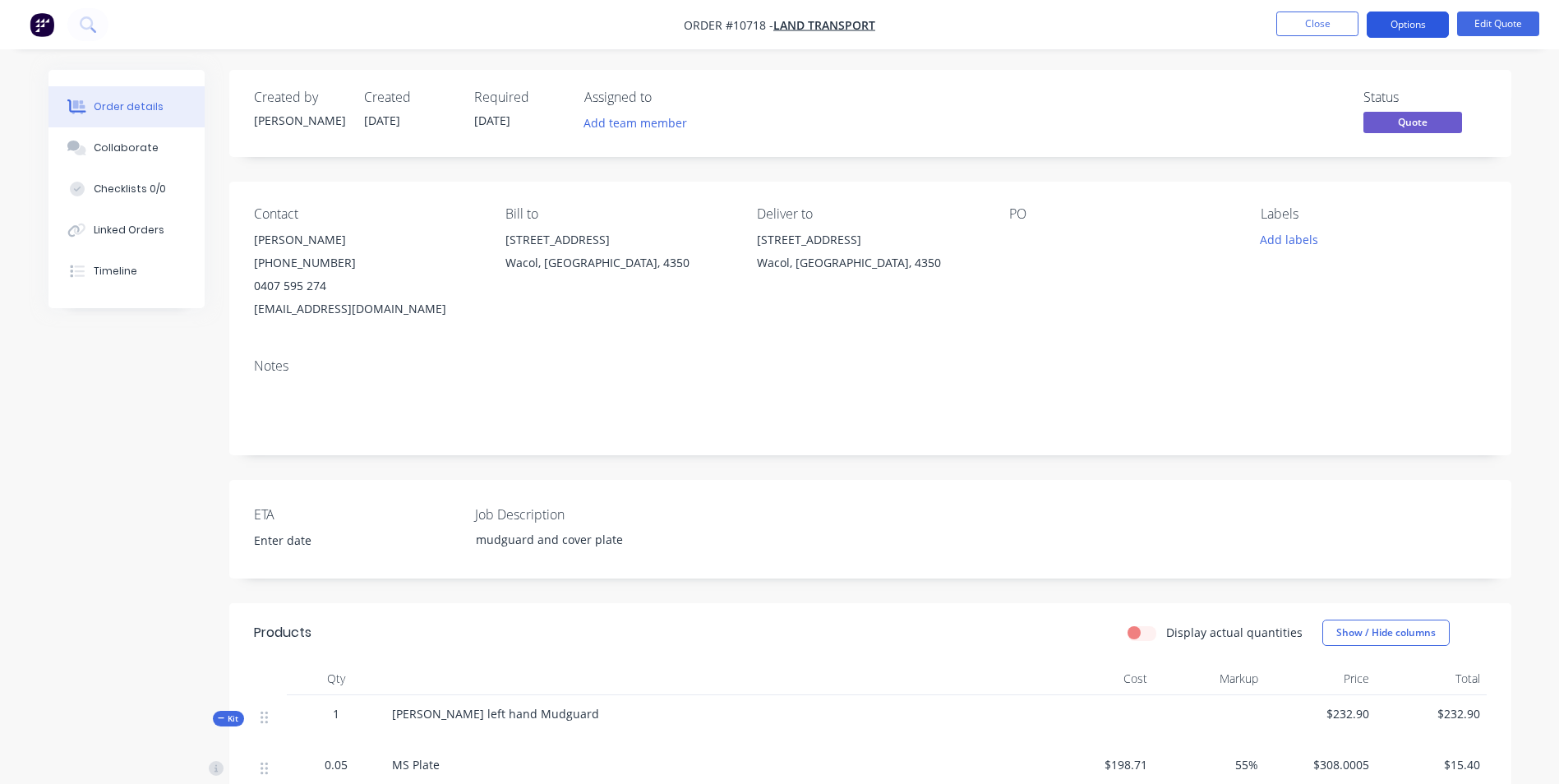
click at [1426, 28] on button "Options" at bounding box center [1408, 25] width 82 height 27
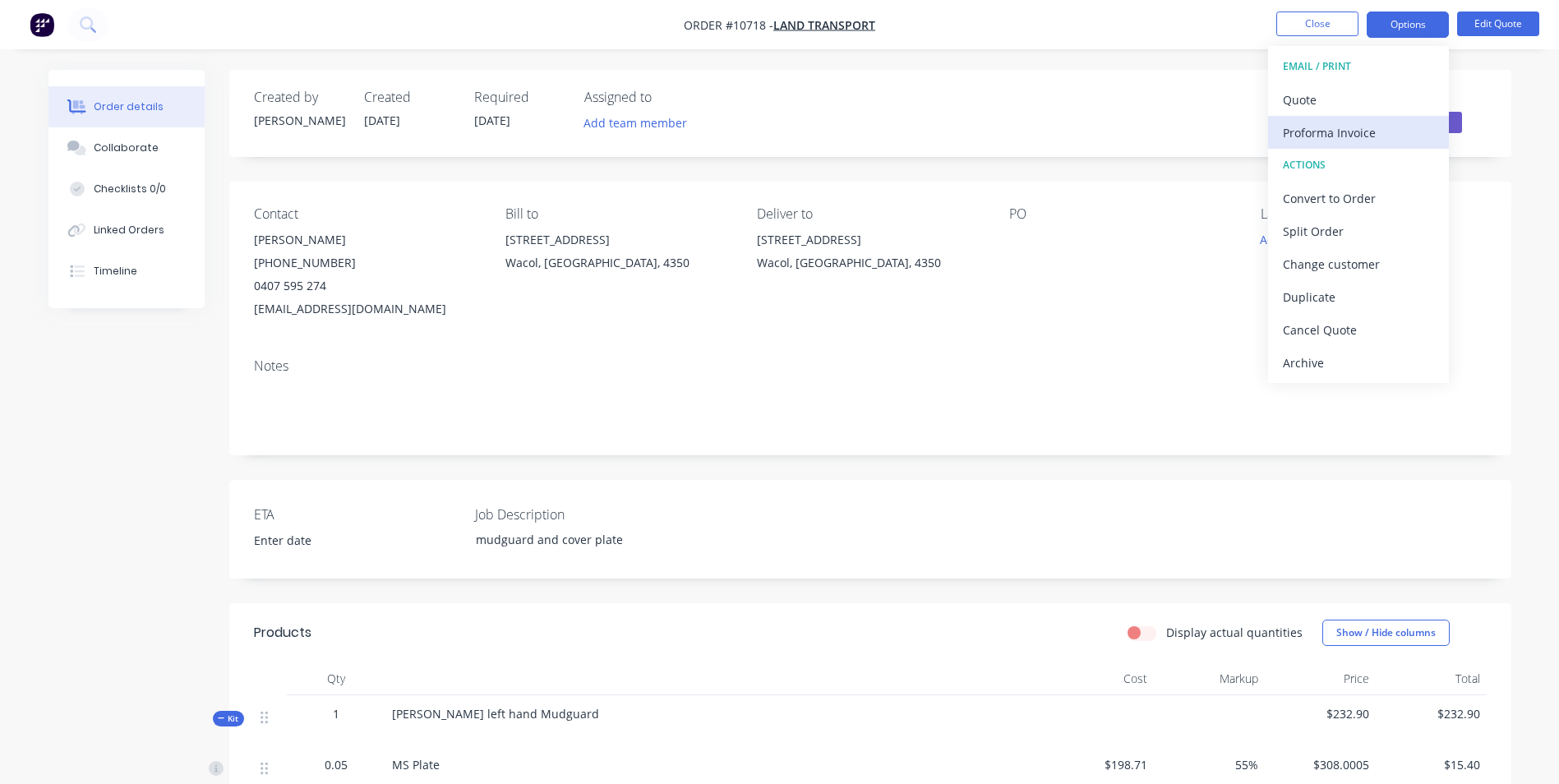
click at [1359, 135] on div "Proforma Invoice" at bounding box center [1358, 132] width 151 height 24
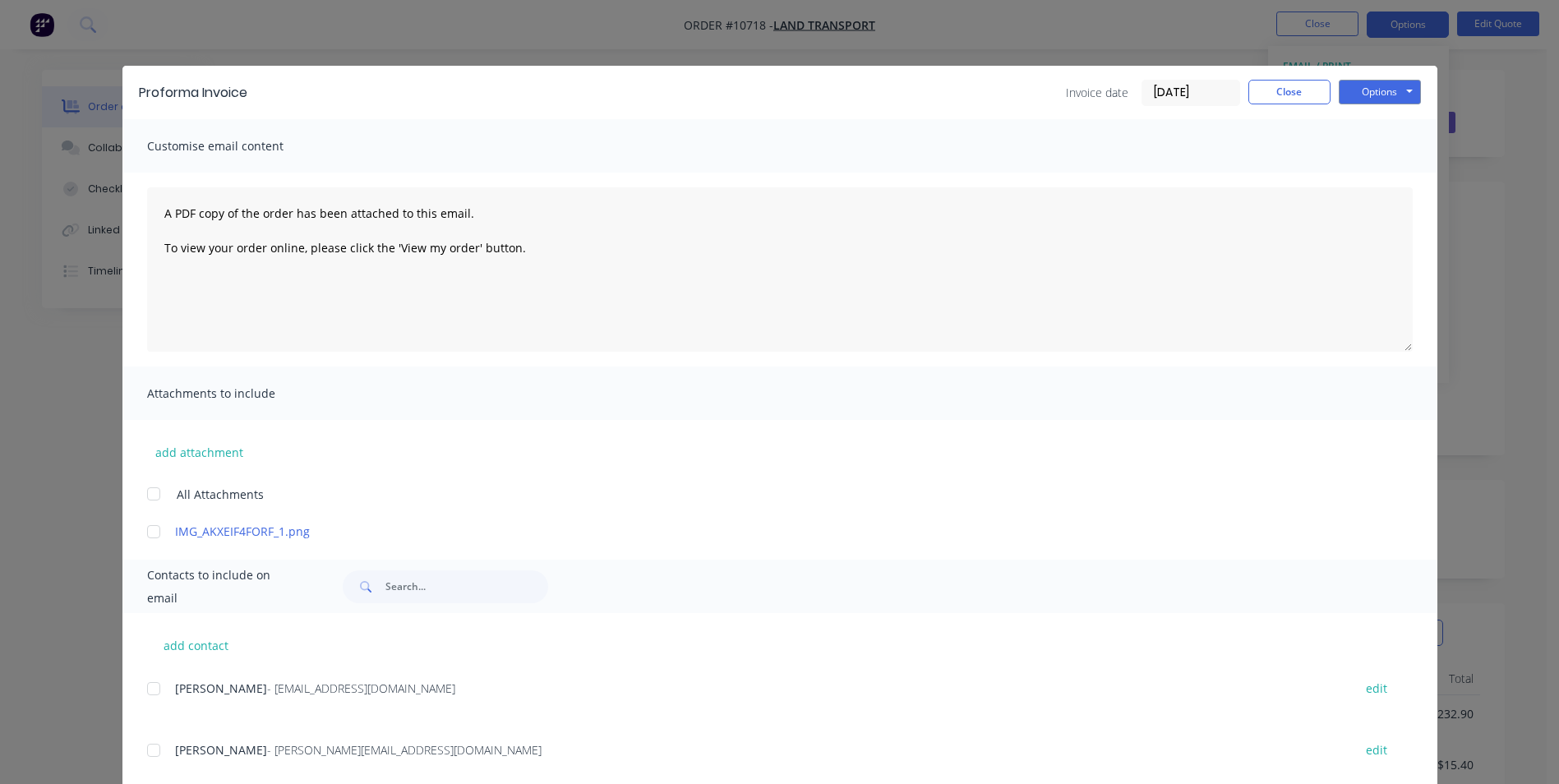
click at [160, 693] on div at bounding box center [154, 689] width 32 height 32
click at [1379, 102] on button "Options" at bounding box center [1379, 92] width 82 height 25
click at [1386, 127] on button "Preview" at bounding box center [1391, 121] width 105 height 27
drag, startPoint x: 145, startPoint y: 183, endPoint x: 150, endPoint y: 206, distance: 23.5
click at [145, 192] on div "A PDF copy of the order has been attached to this email. To view your order onl…" at bounding box center [780, 269] width 1314 height 194
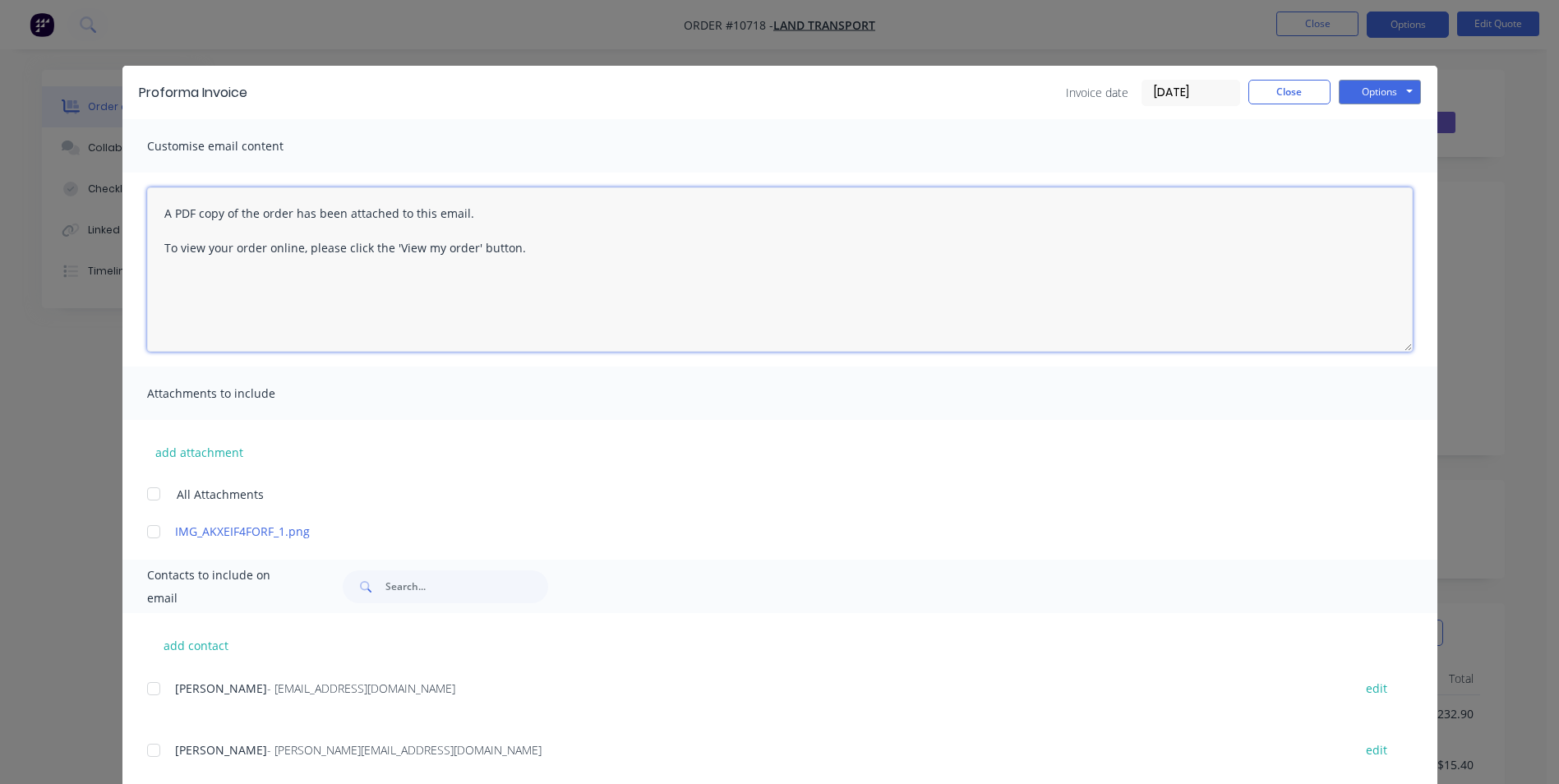
drag, startPoint x: 156, startPoint y: 212, endPoint x: 481, endPoint y: 301, distance: 337.0
click at [481, 301] on textarea "A PDF copy of the order has been attached to this email. To view your order onl…" at bounding box center [780, 269] width 1266 height 164
paste textarea "Hi Jake Please send me a PO for the attached Pro Forma Invoice. Regards Renee"
drag, startPoint x: 245, startPoint y: 294, endPoint x: 195, endPoint y: 294, distance: 50.0
click at [195, 294] on textarea "Hi Jake Please send me a PO for the attached Pro Forma Invoice. Regards Reneett…" at bounding box center [780, 269] width 1266 height 164
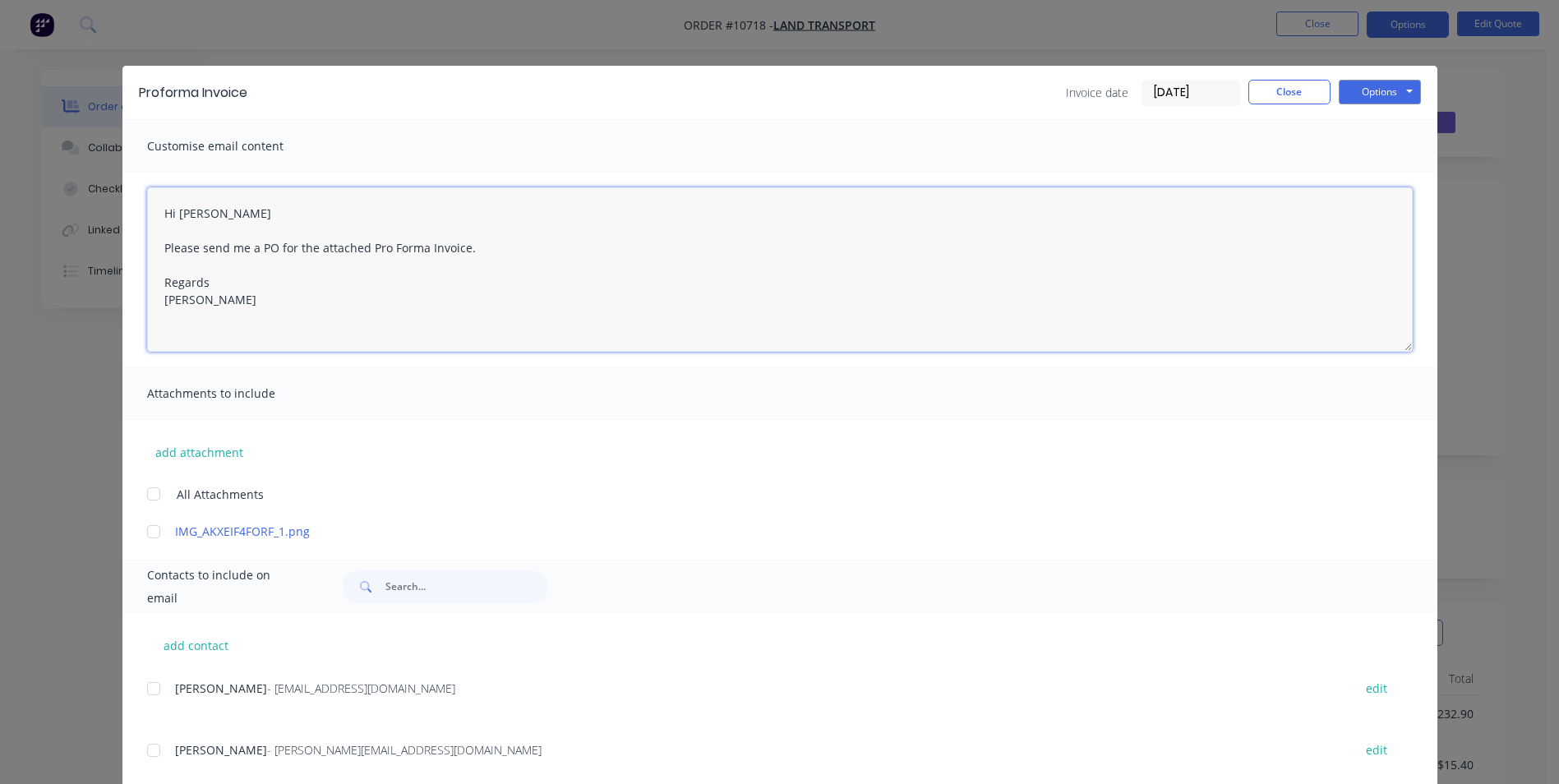
click at [362, 305] on textarea "Hi Jake Please send me a PO for the attached Pro Forma Invoice. Regards Renee" at bounding box center [780, 269] width 1266 height 164
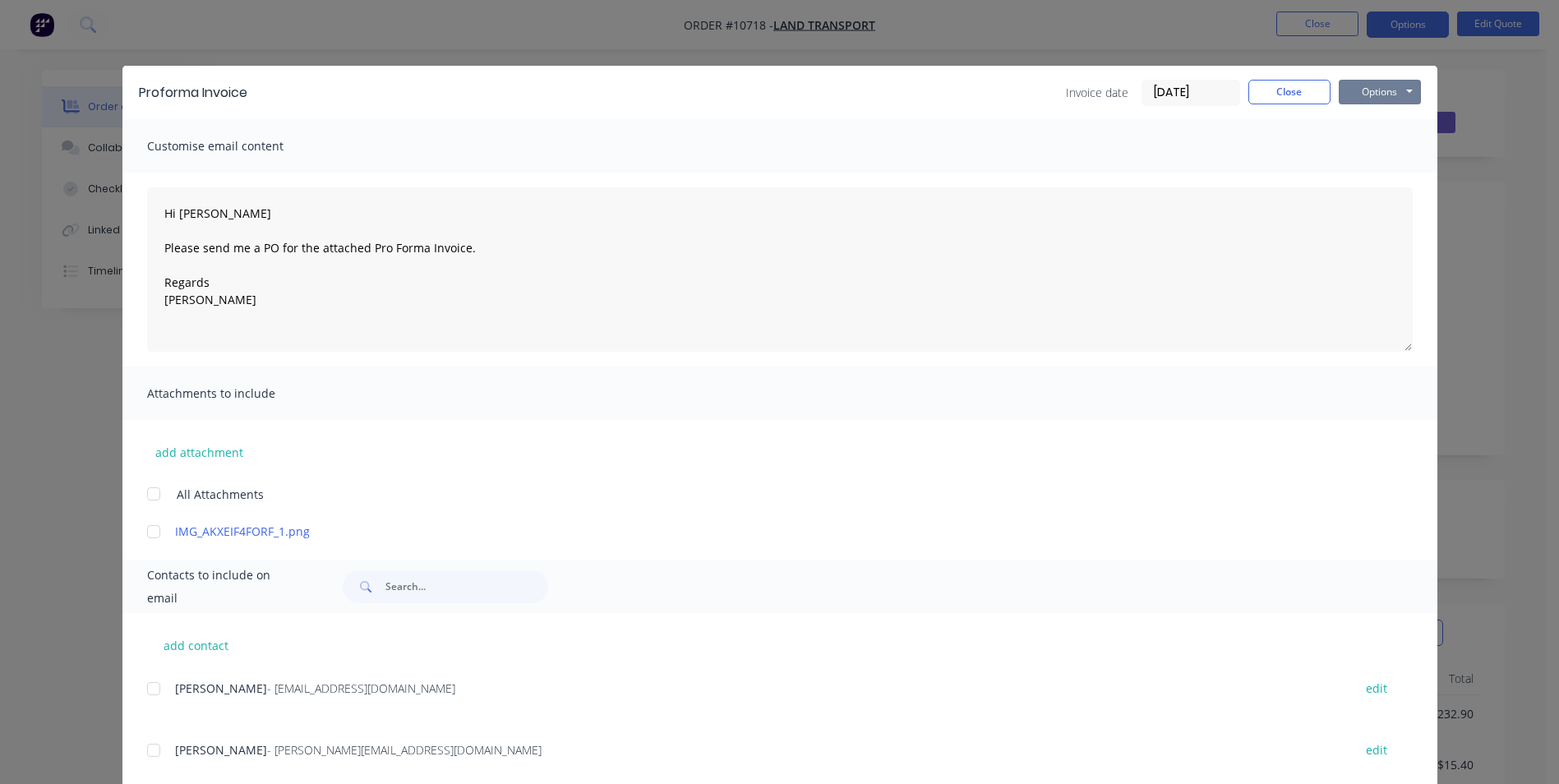
drag, startPoint x: 1390, startPoint y: 87, endPoint x: 0, endPoint y: 598, distance: 1481.0
click at [21, 573] on div "Proforma Invoice Invoice date 29/08/25 Close Options Preview Print Email Custom…" at bounding box center [780, 392] width 1559 height 784
drag, startPoint x: 158, startPoint y: 688, endPoint x: 171, endPoint y: 685, distance: 13.3
click at [158, 688] on div at bounding box center [154, 689] width 32 height 32
click at [1344, 92] on button "Options" at bounding box center [1379, 92] width 82 height 25
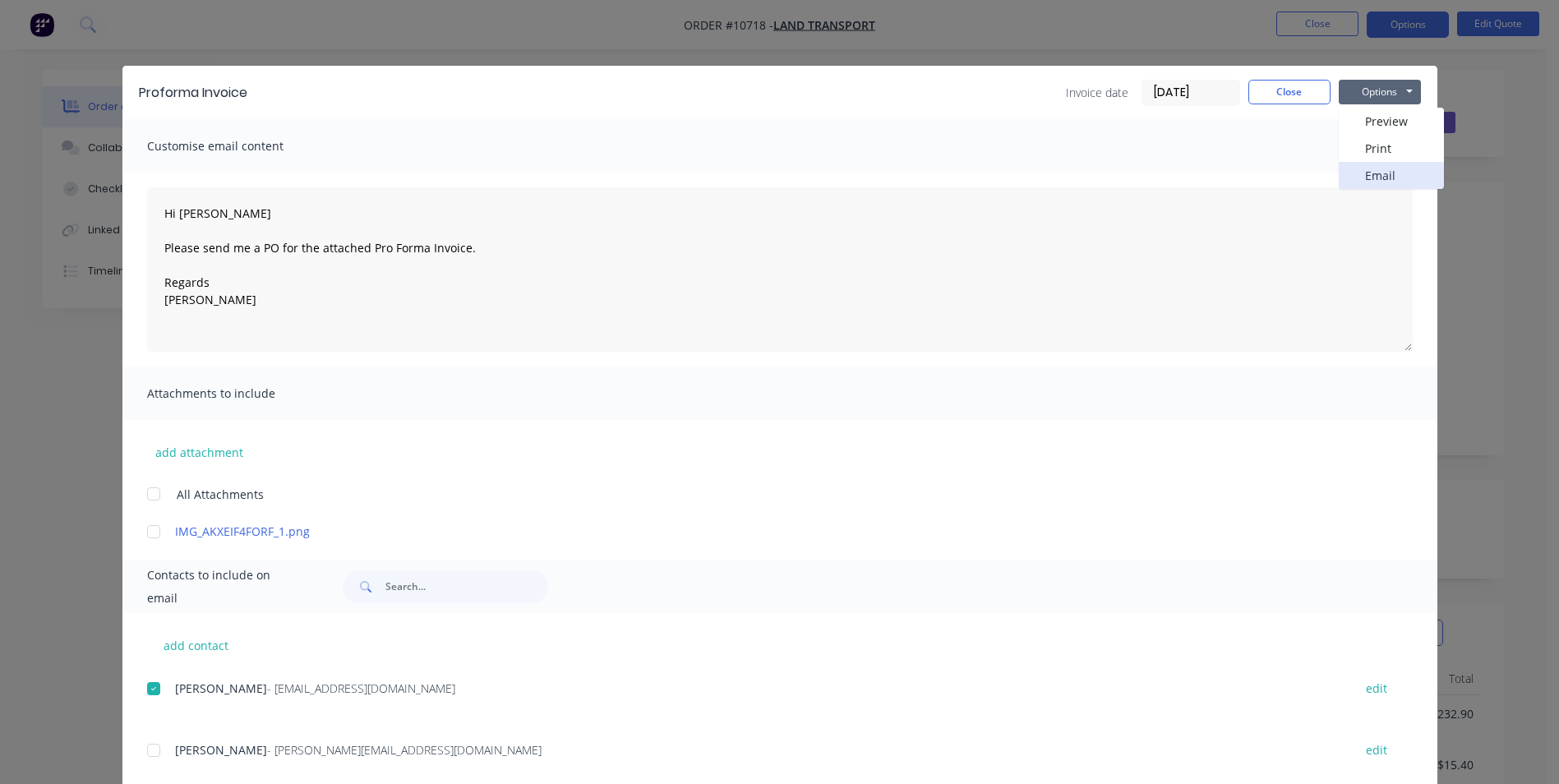
click at [1354, 179] on button "Email" at bounding box center [1391, 175] width 105 height 27
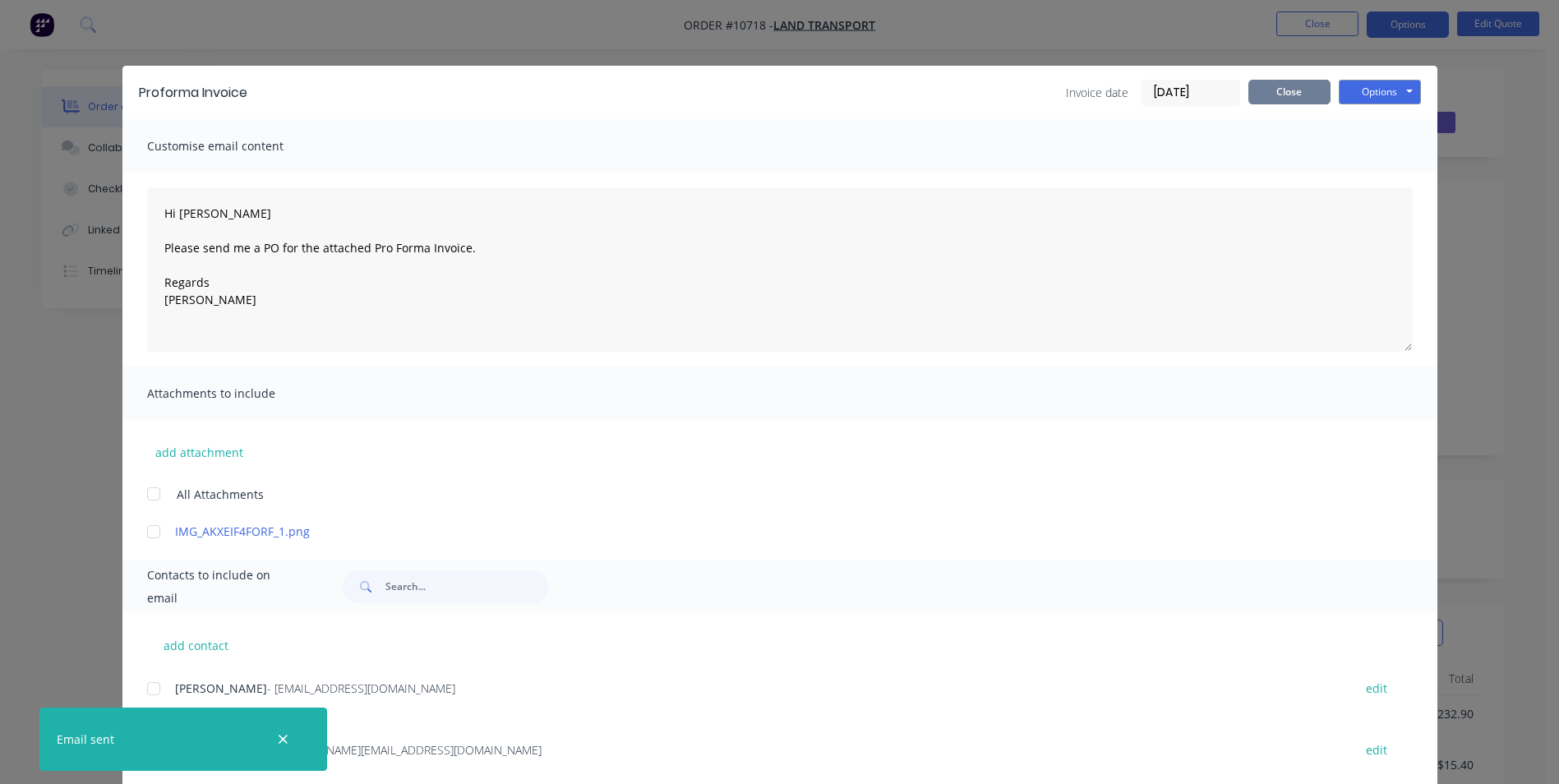
click at [1305, 85] on button "Close" at bounding box center [1290, 92] width 82 height 25
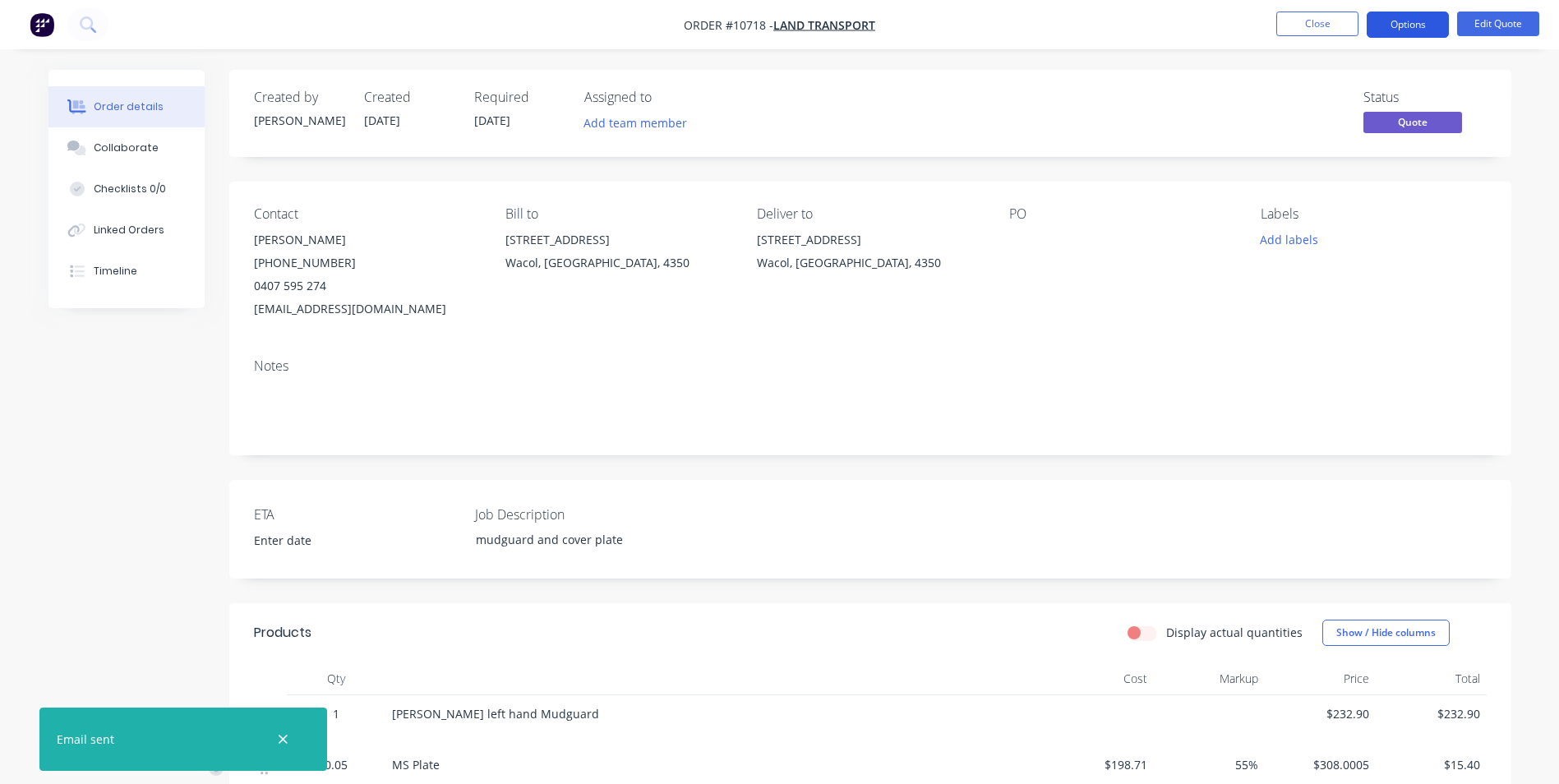
click at [1437, 24] on button "Options" at bounding box center [1408, 25] width 82 height 27
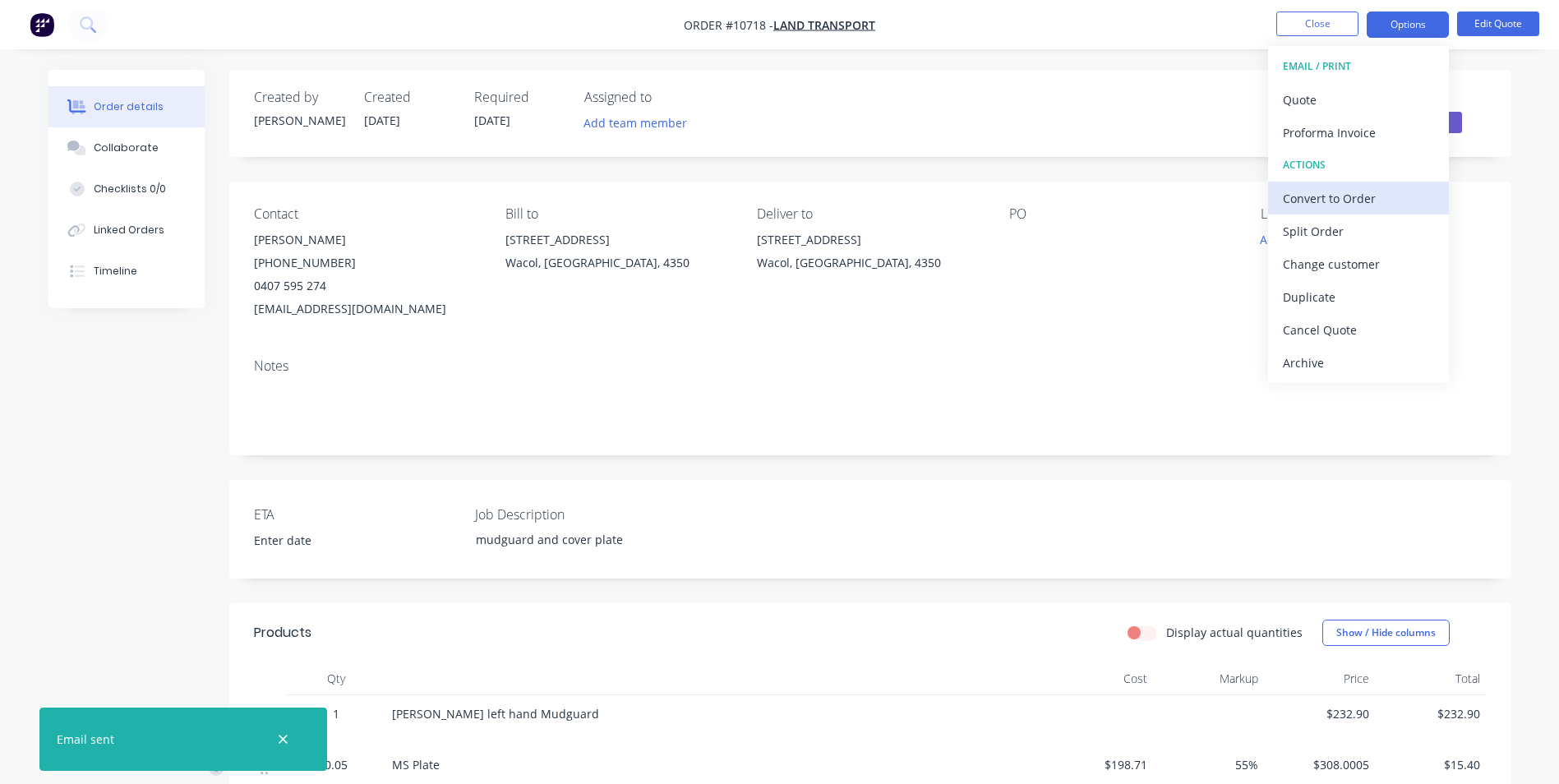
click at [1352, 197] on div "Convert to Order" at bounding box center [1358, 198] width 151 height 24
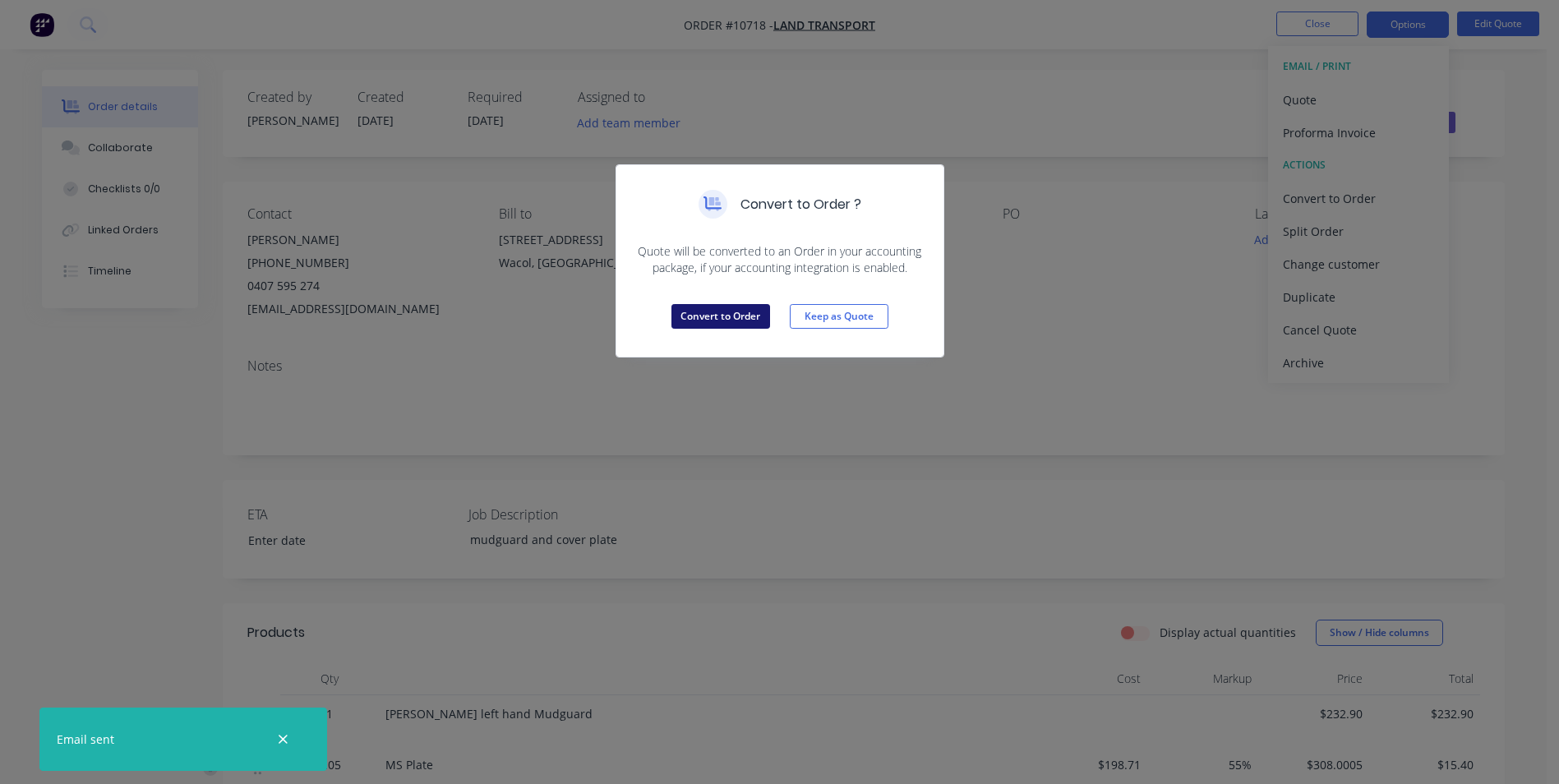
click at [717, 321] on button "Convert to Order" at bounding box center [720, 316] width 98 height 25
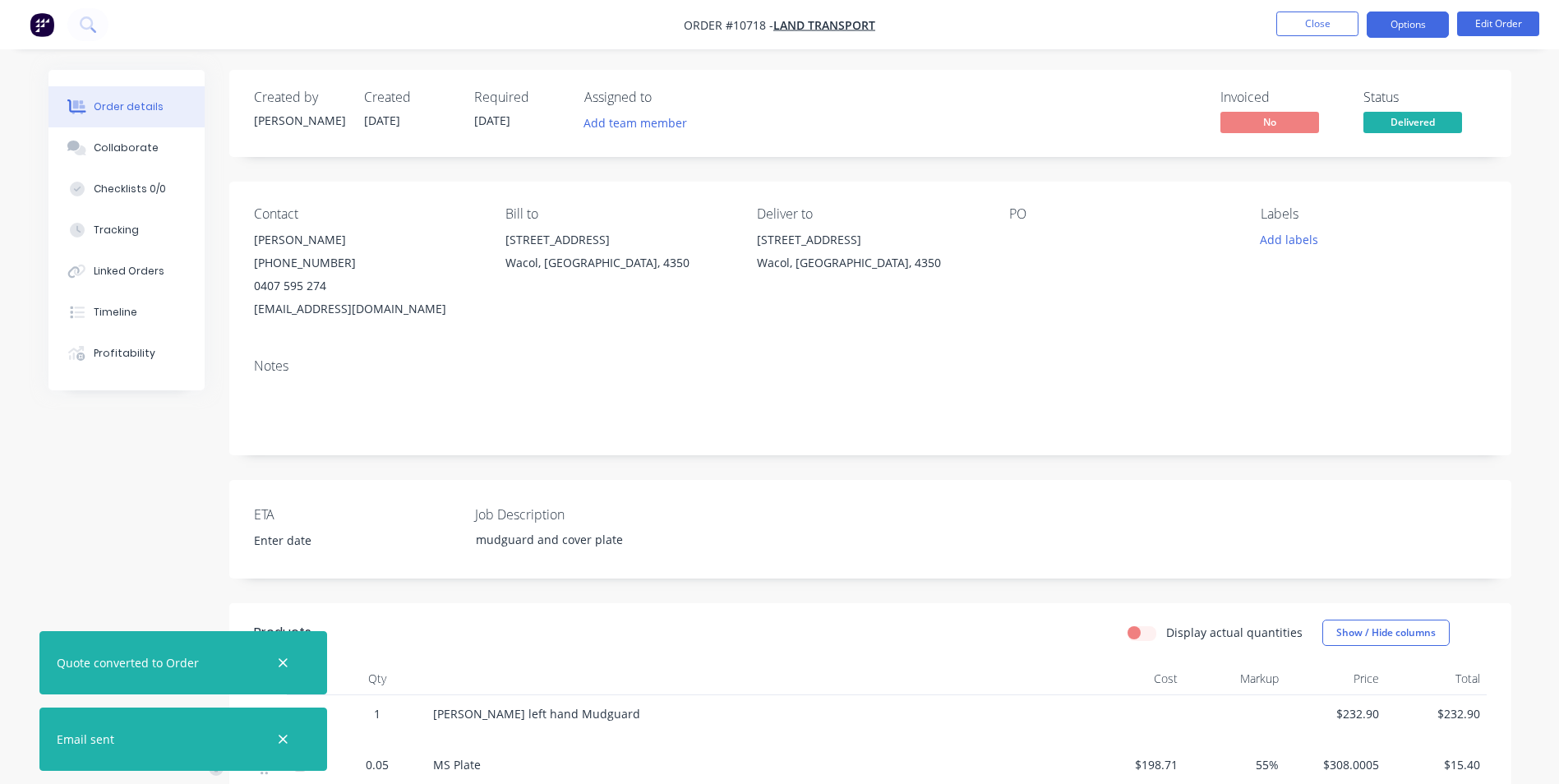
click at [1424, 25] on button "Options" at bounding box center [1408, 25] width 82 height 27
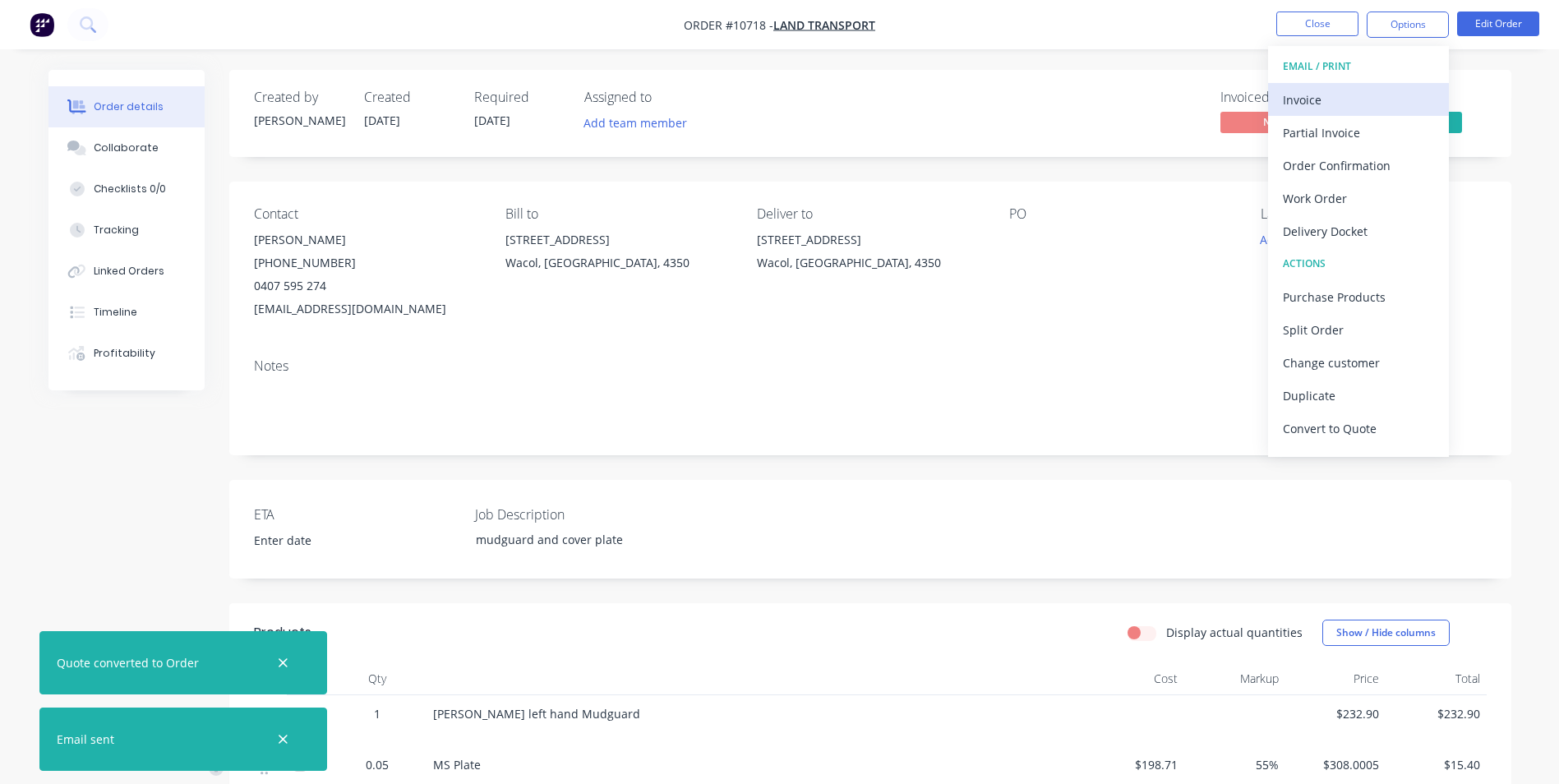
click at [1364, 110] on div "Invoice" at bounding box center [1358, 99] width 151 height 24
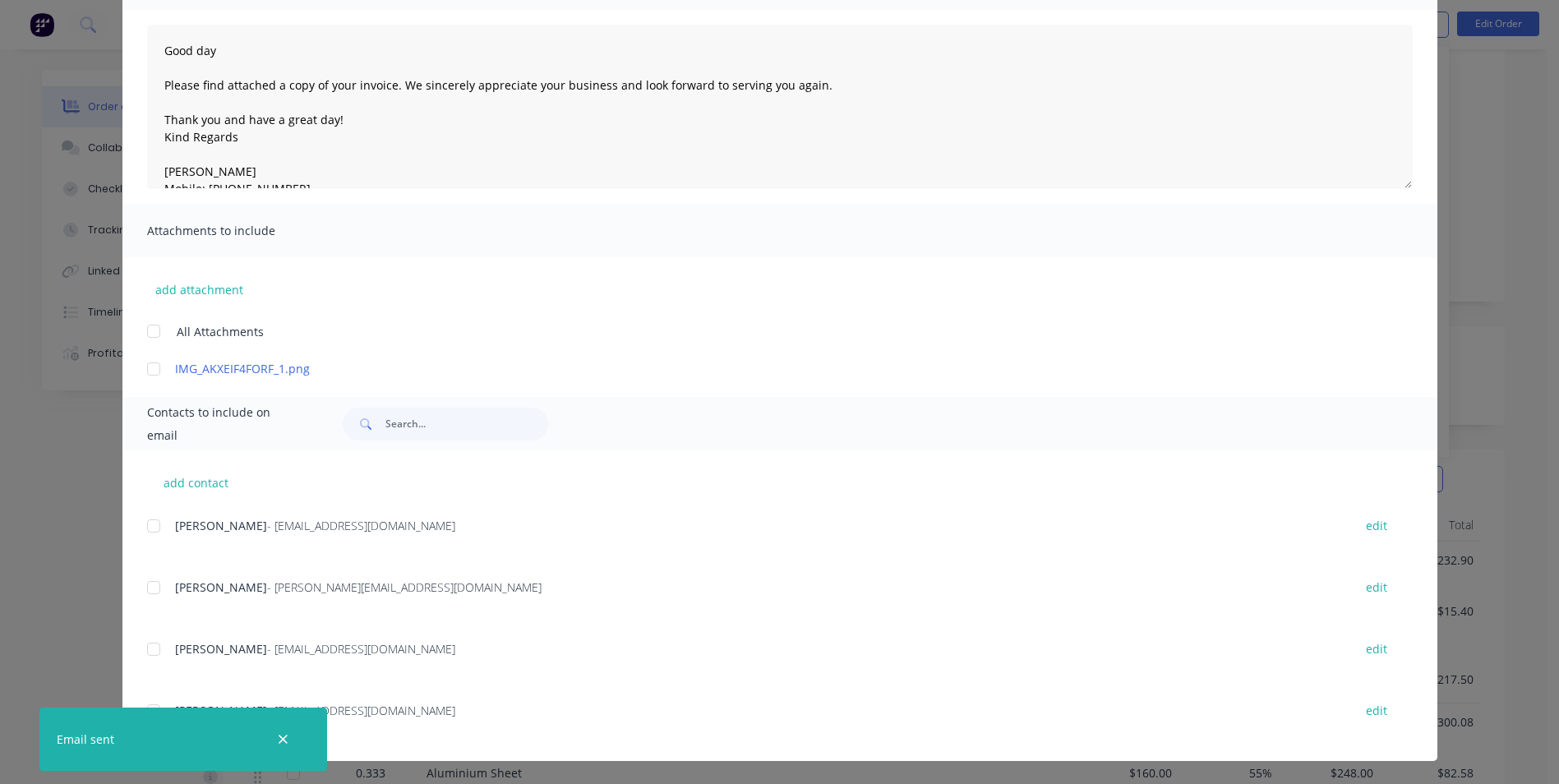
scroll to position [328, 0]
click at [137, 644] on div "add contact Jake Moore - workshop@landtransport.com.au edit Eileen Atkinson - e…" at bounding box center [780, 604] width 1314 height 310
click at [144, 653] on div at bounding box center [154, 648] width 32 height 32
click at [285, 742] on icon "button" at bounding box center [283, 738] width 11 height 14
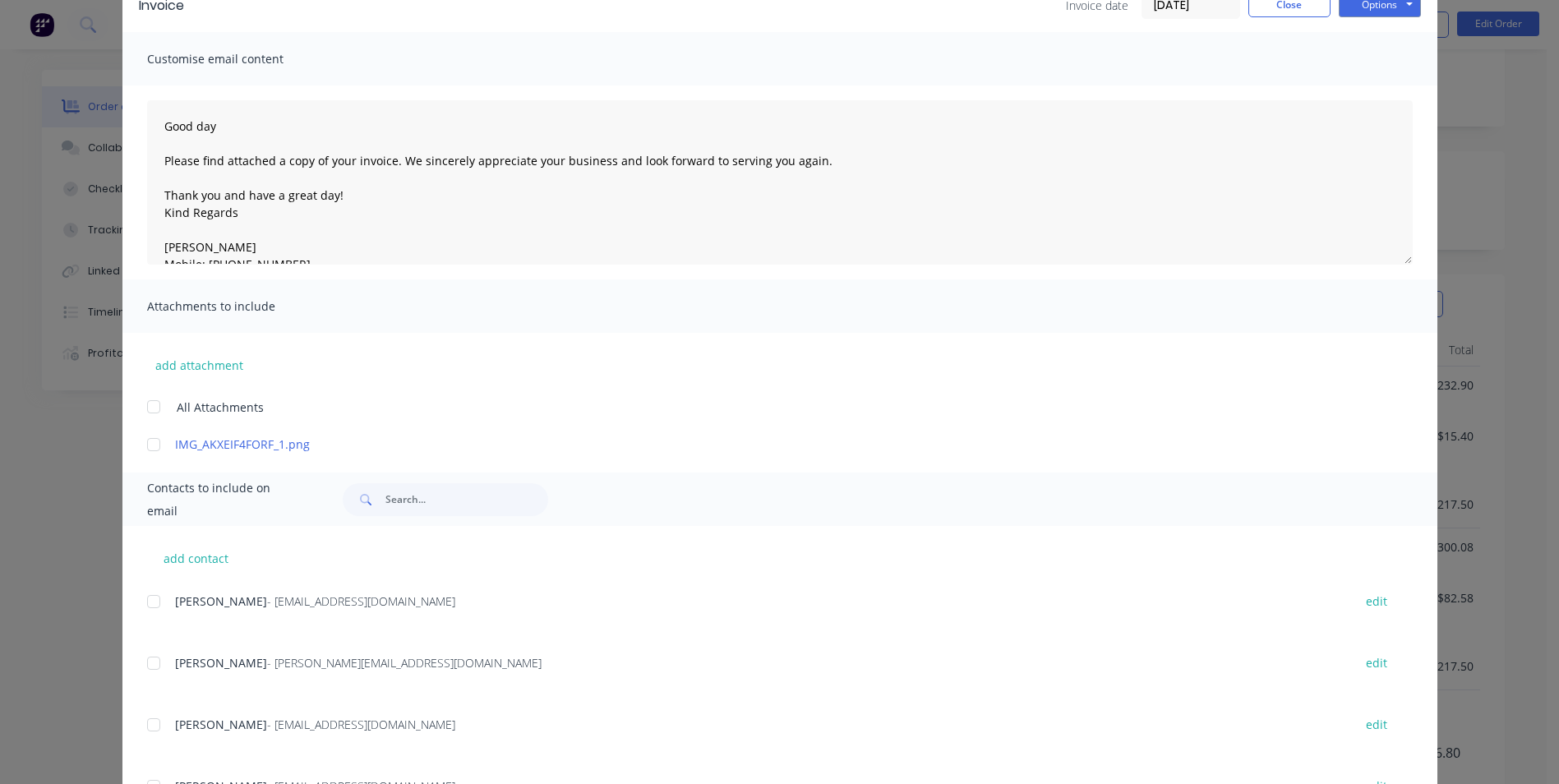
scroll to position [162, 0]
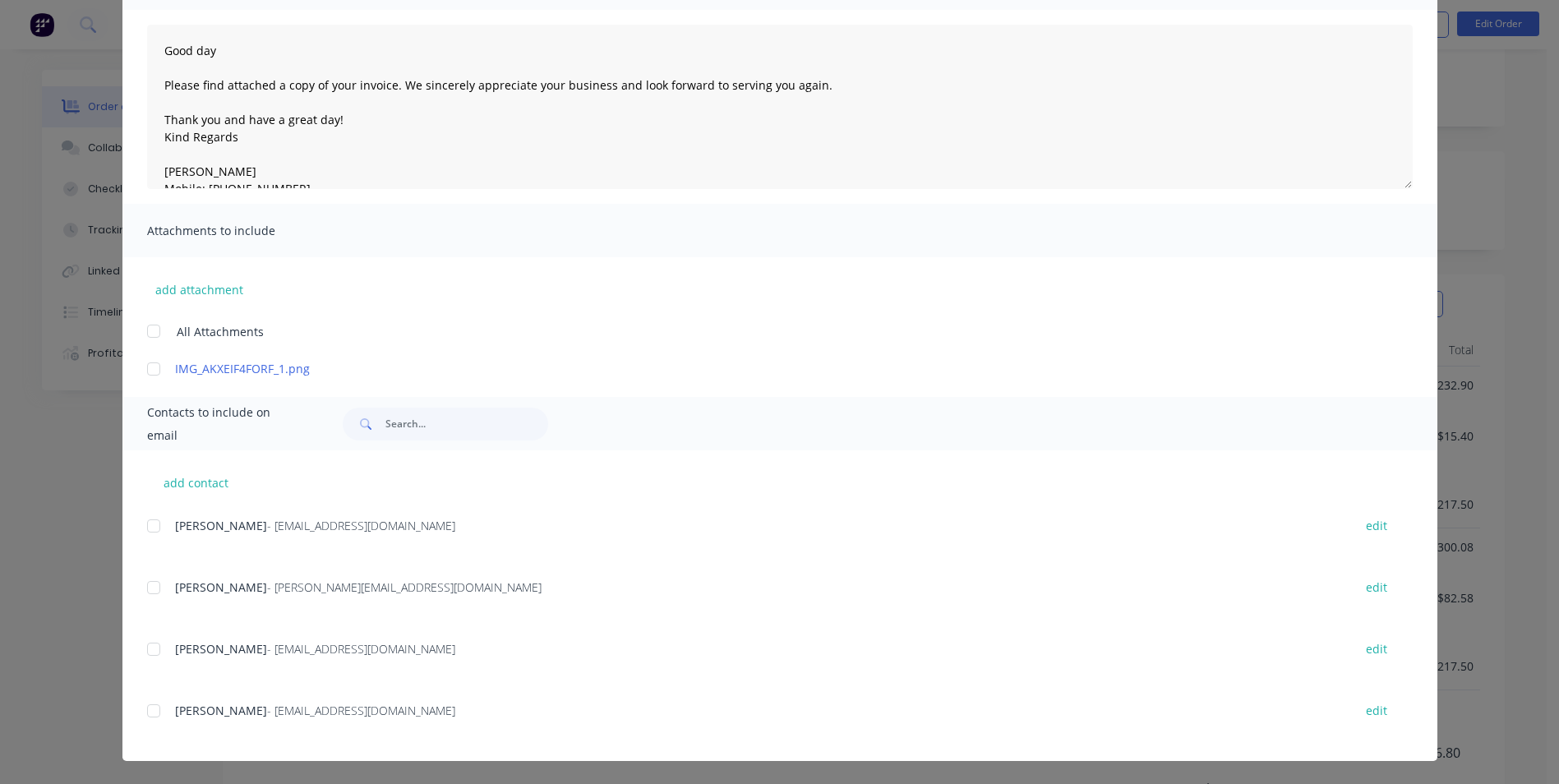
click at [144, 650] on div at bounding box center [154, 648] width 32 height 32
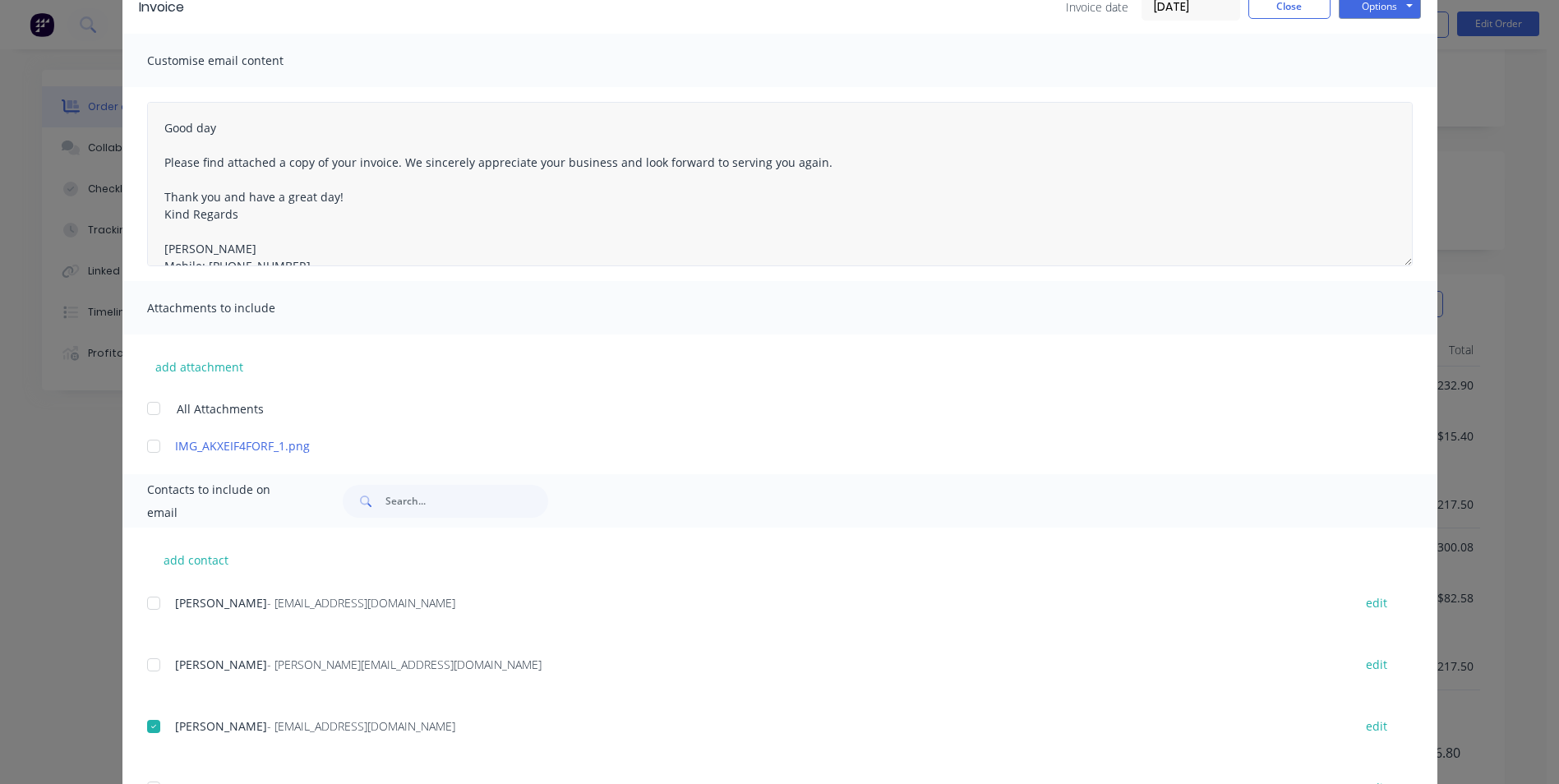
scroll to position [0, 0]
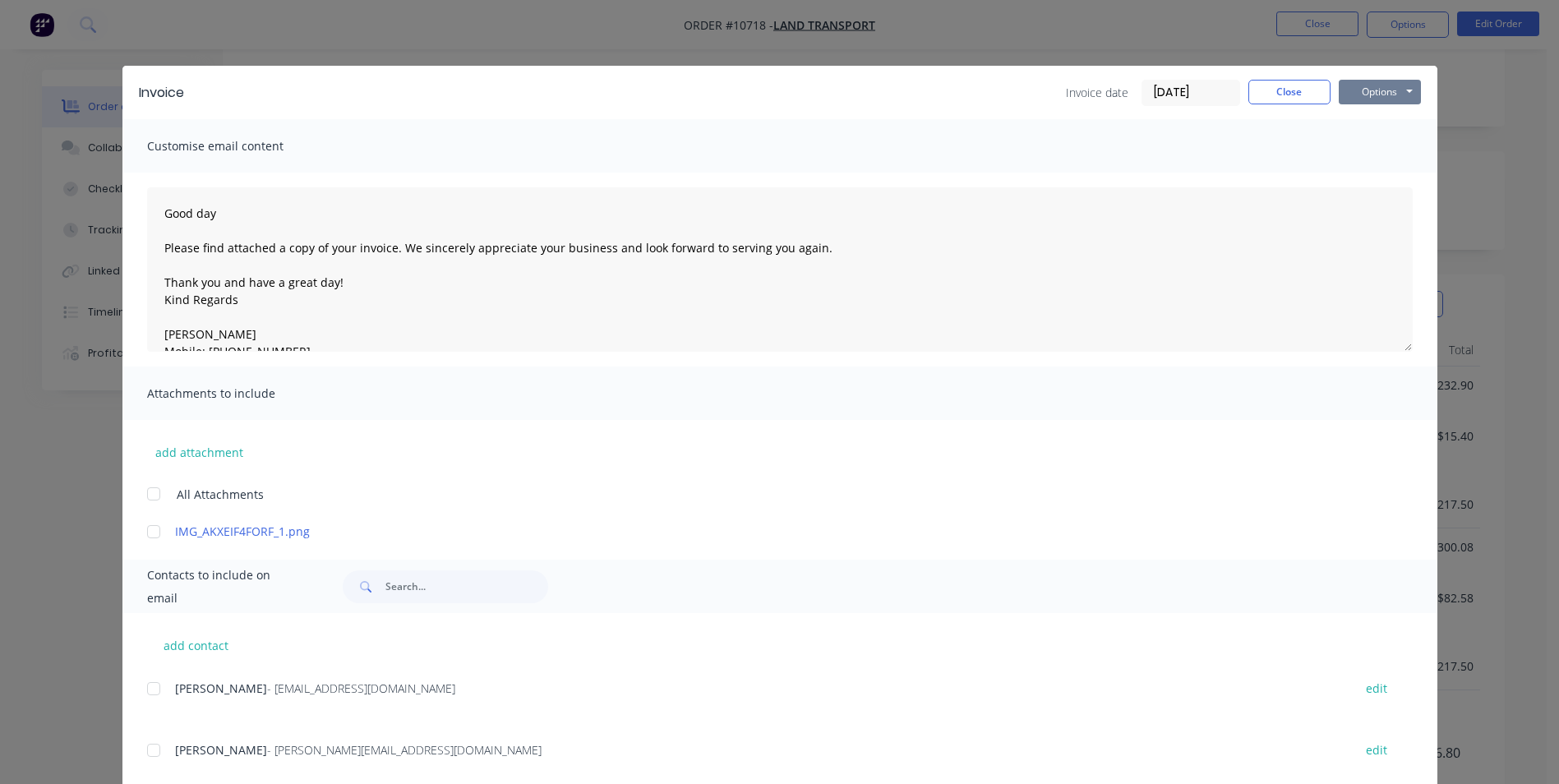
click at [1365, 92] on button "Options" at bounding box center [1379, 92] width 82 height 25
click at [1373, 178] on button "Email" at bounding box center [1391, 175] width 105 height 27
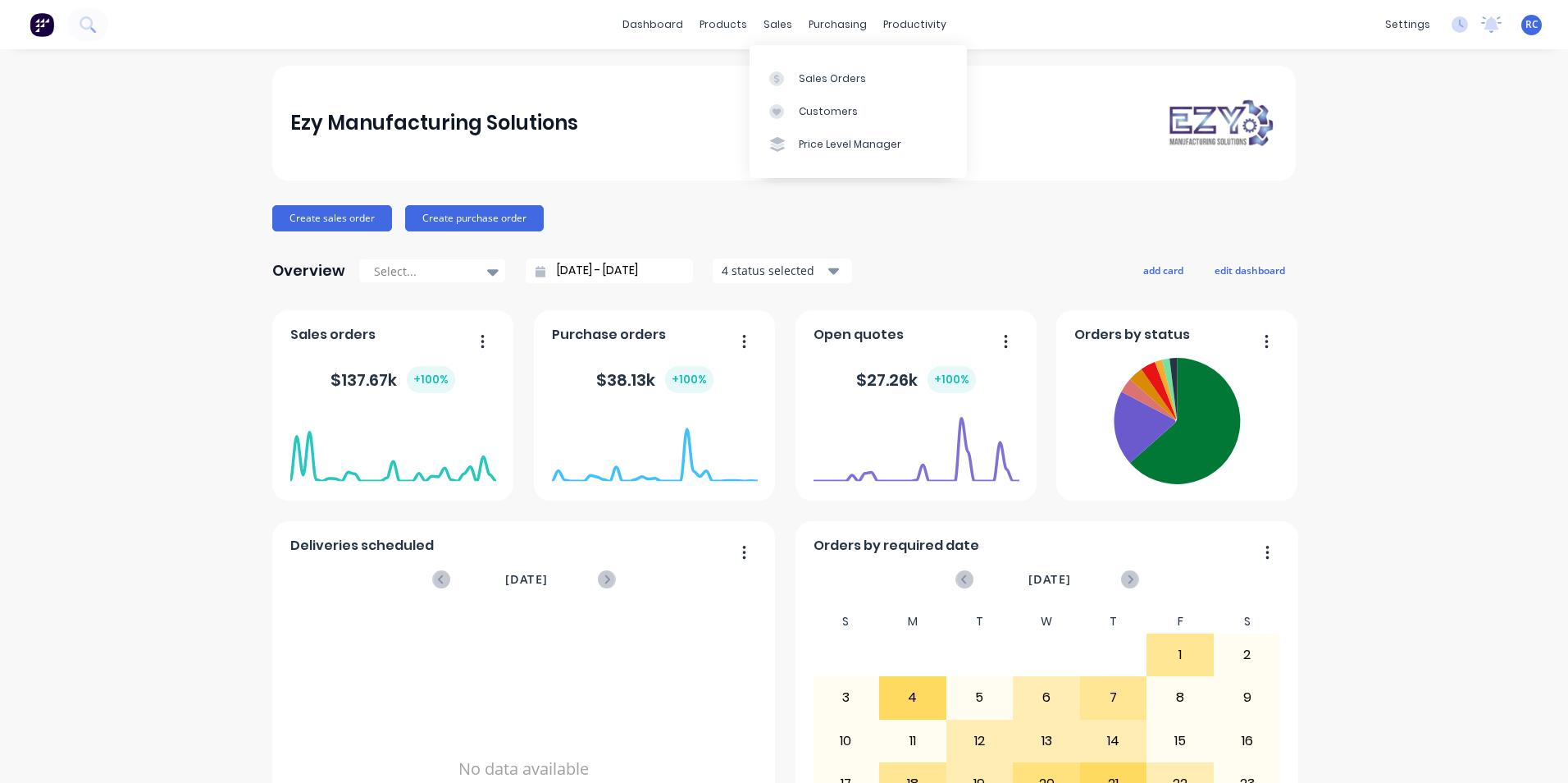
click at [760, 23] on div "sales" at bounding box center [777, 25] width 45 height 25
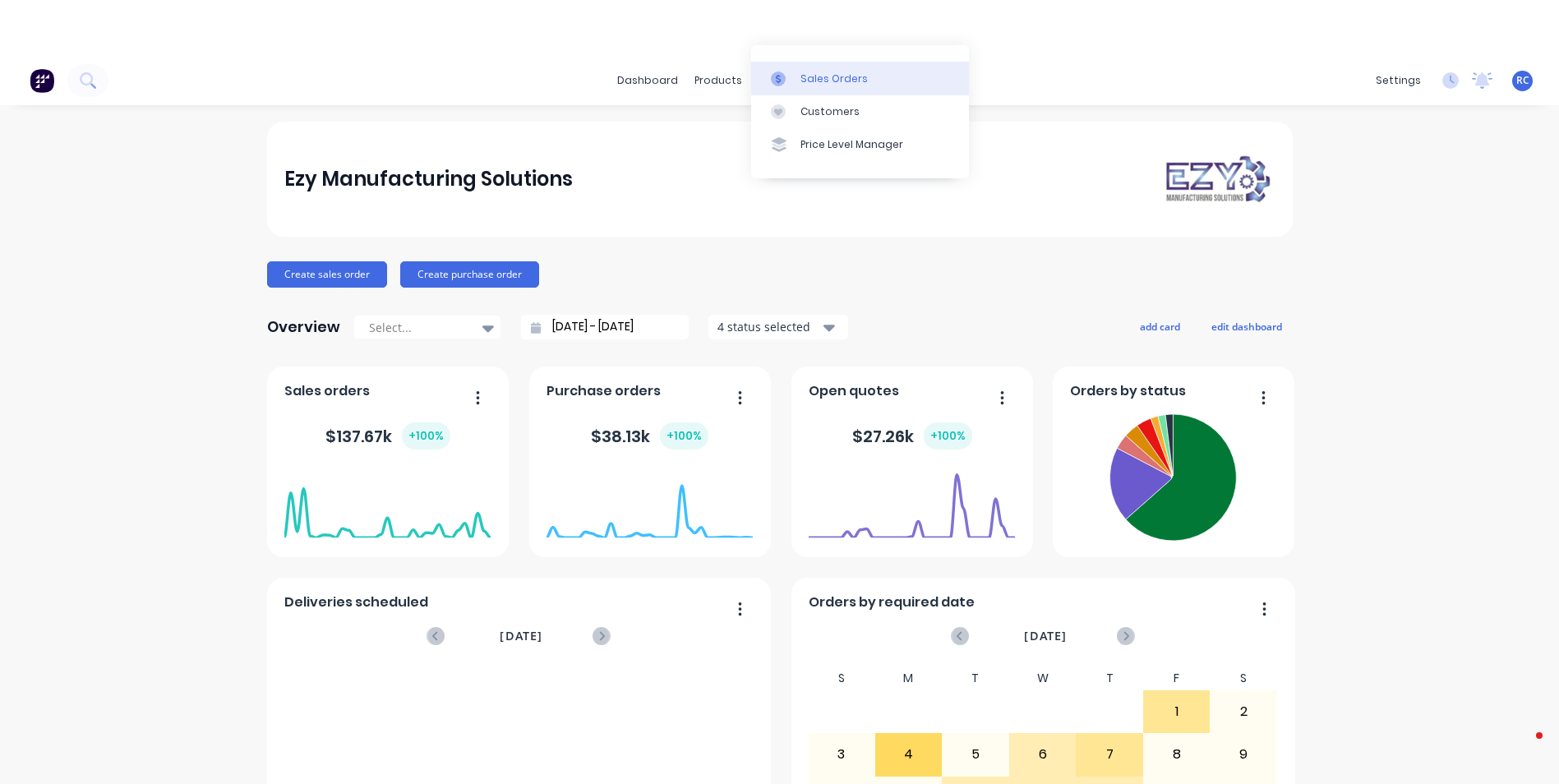
click at [791, 87] on link "Sales Orders" at bounding box center [860, 78] width 218 height 32
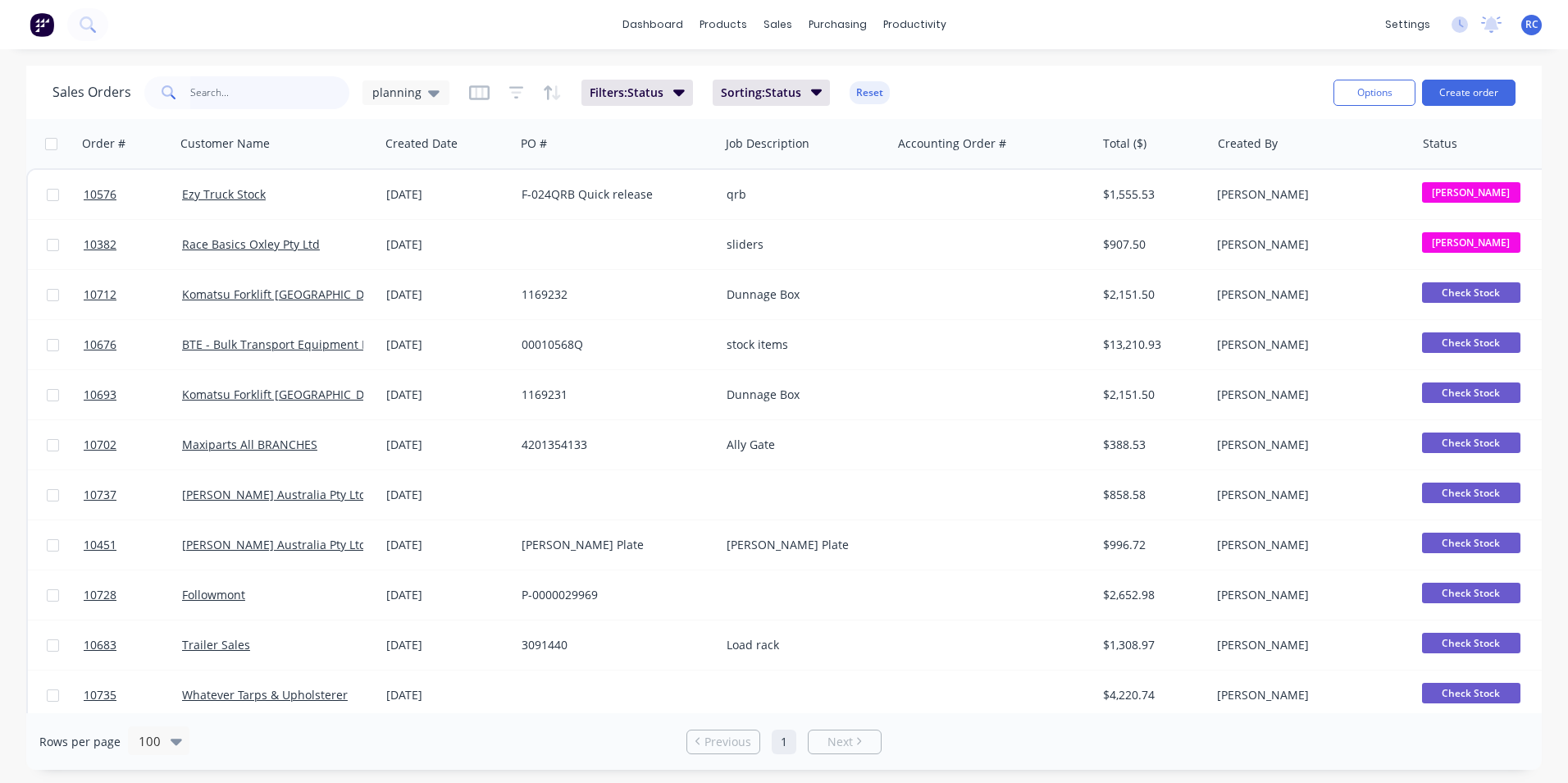
click at [244, 91] on input "text" at bounding box center [271, 93] width 160 height 32
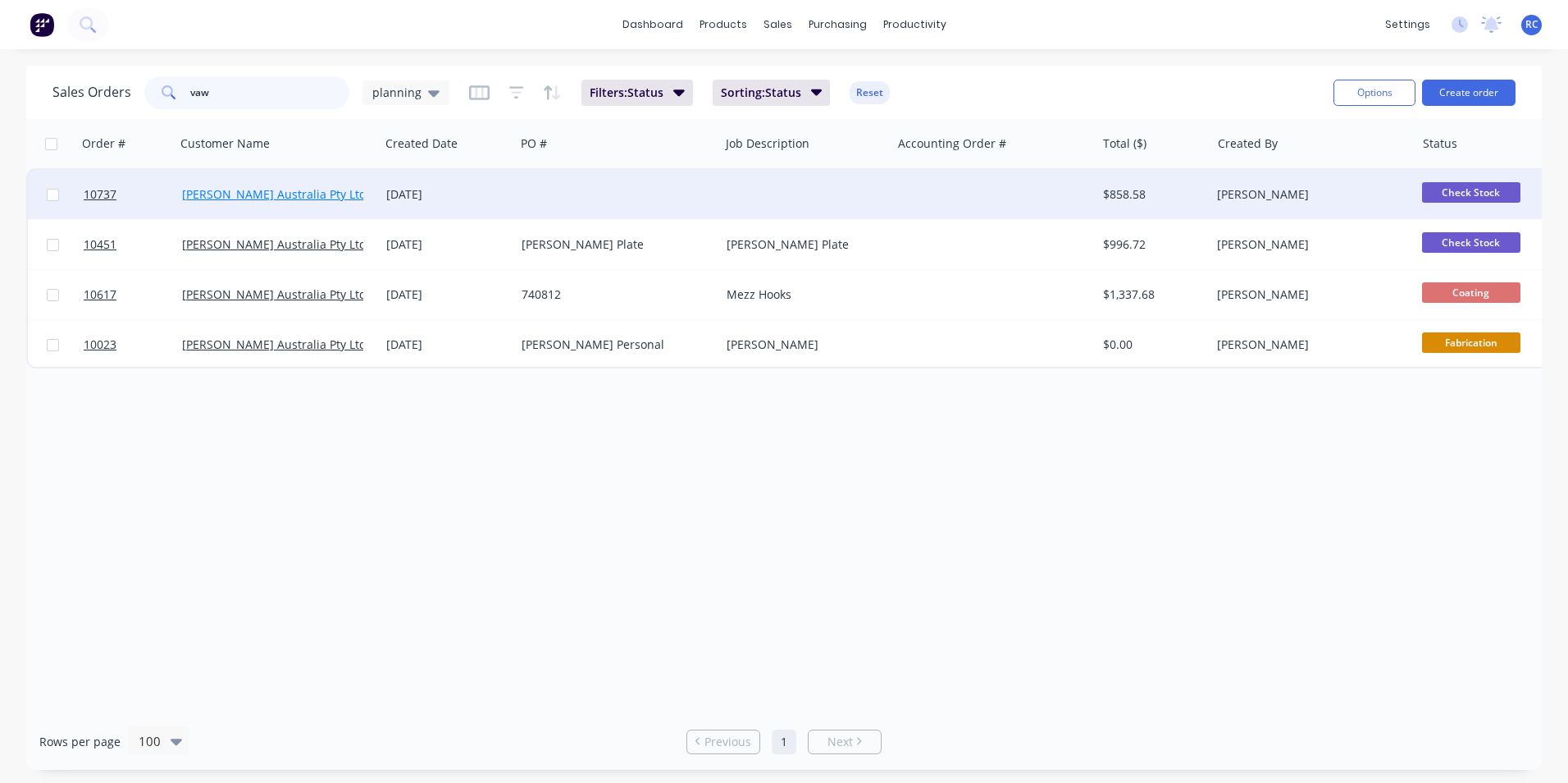
type input "vaw"
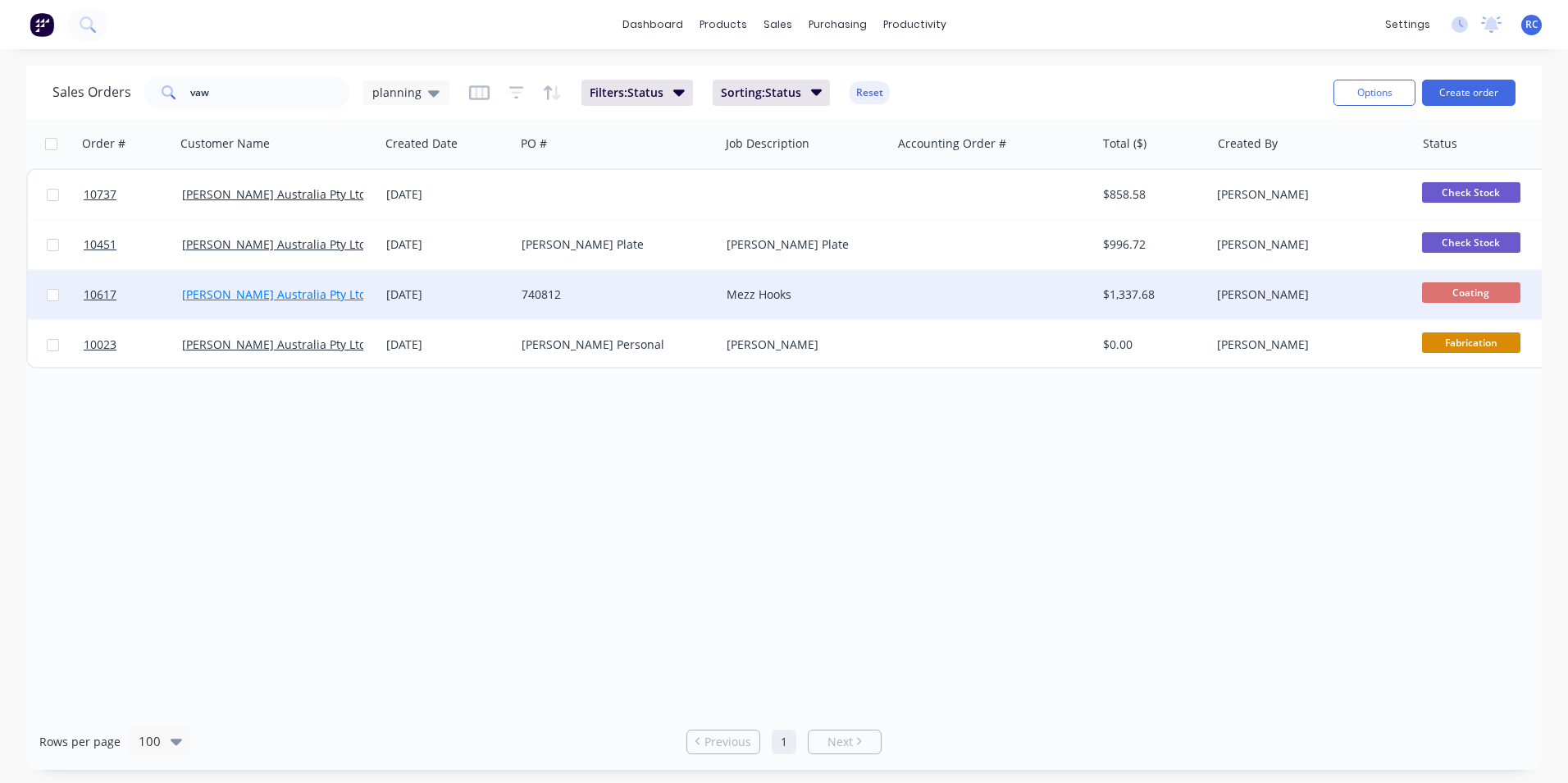
click at [239, 298] on link "[PERSON_NAME] Australia Pty Ltd" at bounding box center [275, 294] width 185 height 15
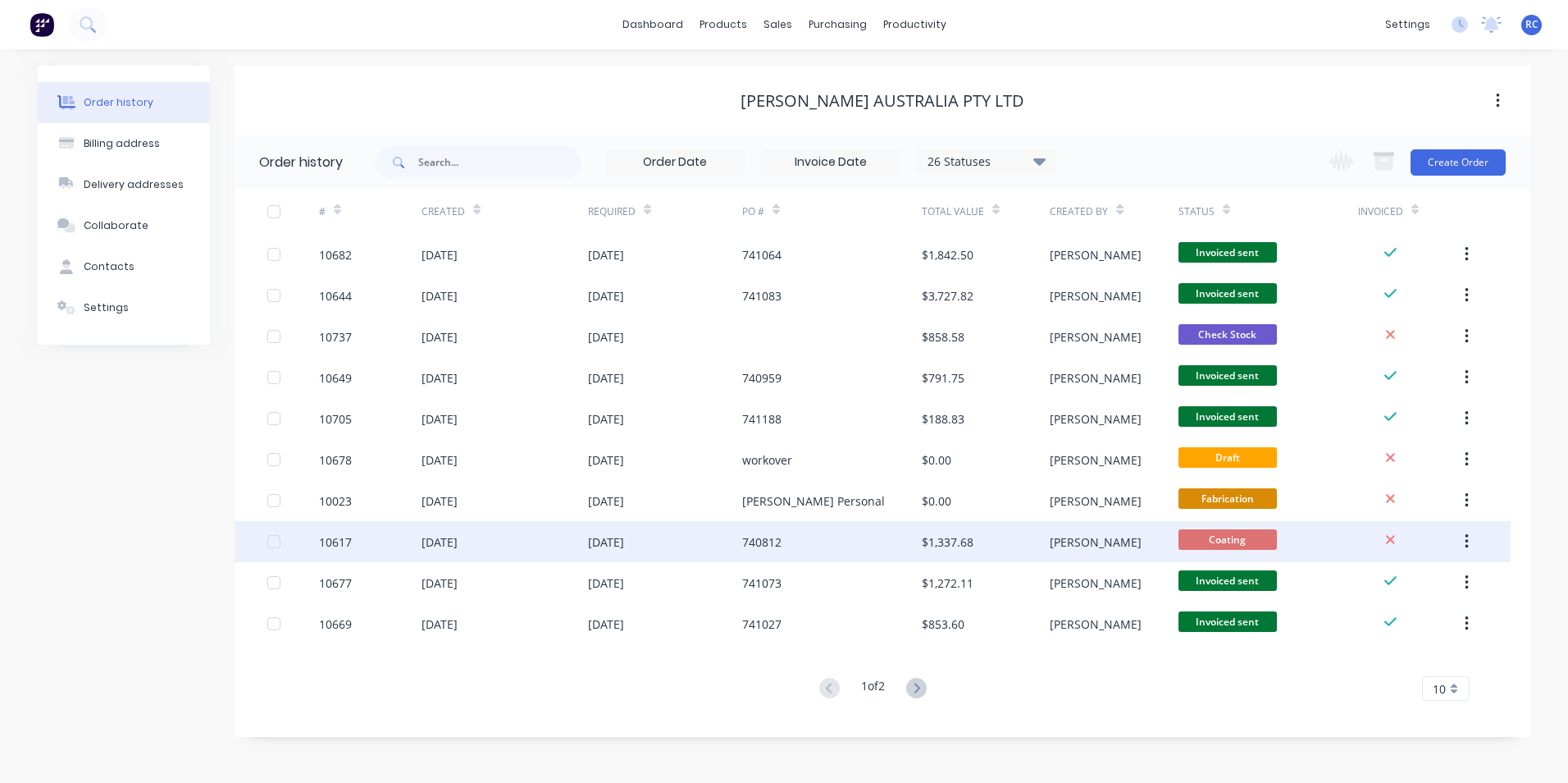
click at [456, 548] on div "[DATE]" at bounding box center [439, 542] width 36 height 17
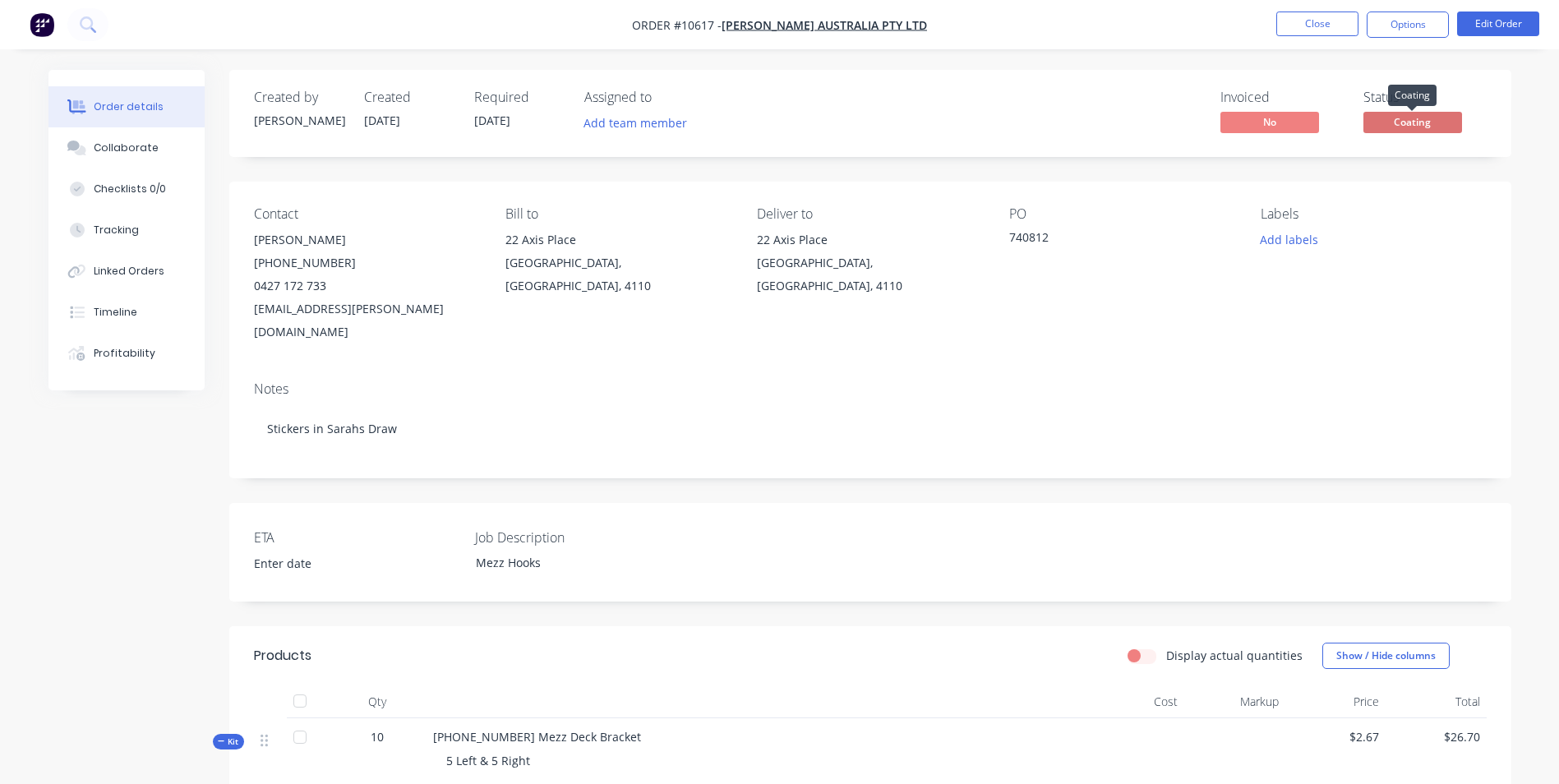
click at [1421, 118] on span "Coating" at bounding box center [1412, 122] width 98 height 21
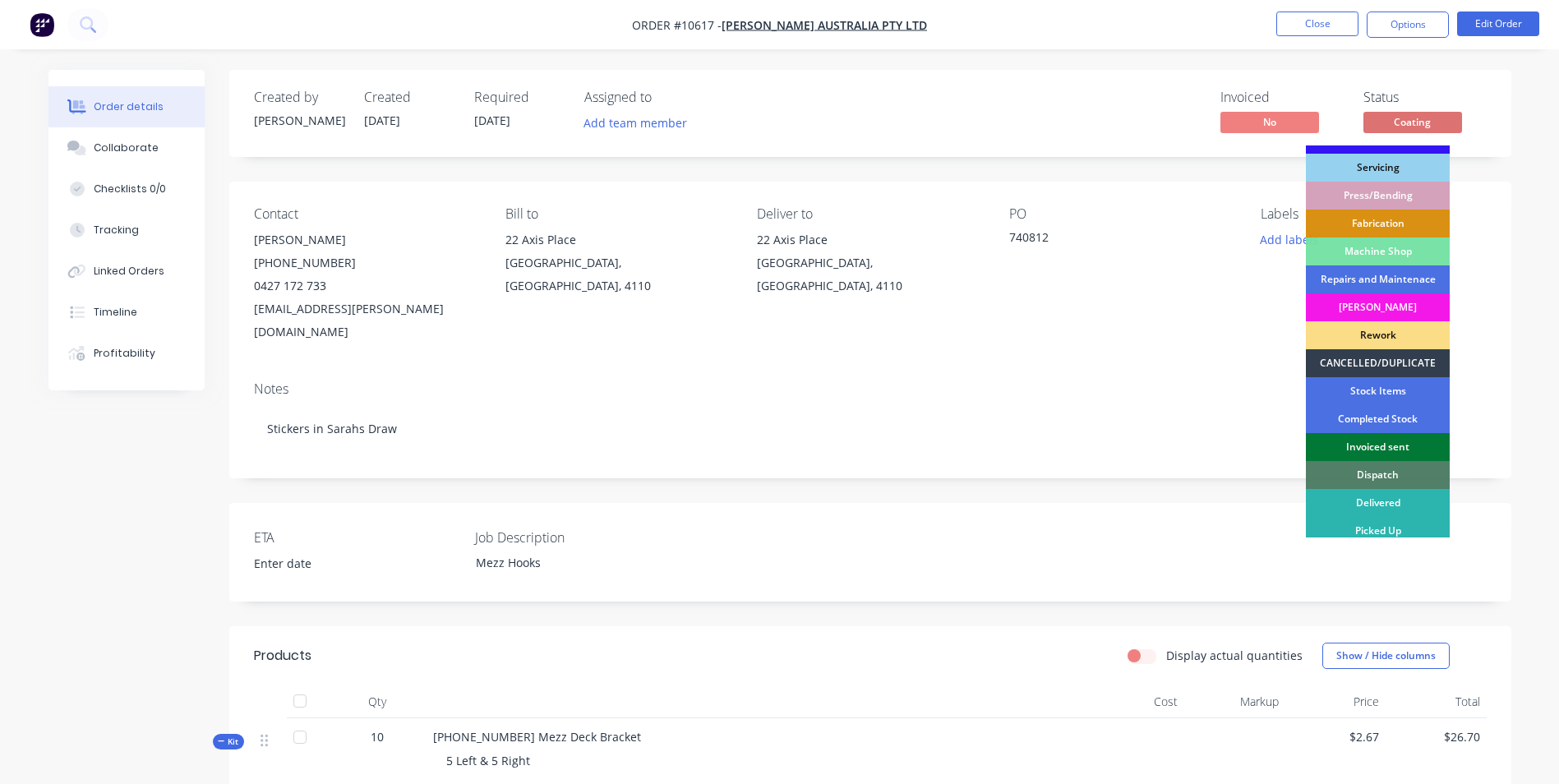
scroll to position [167, 0]
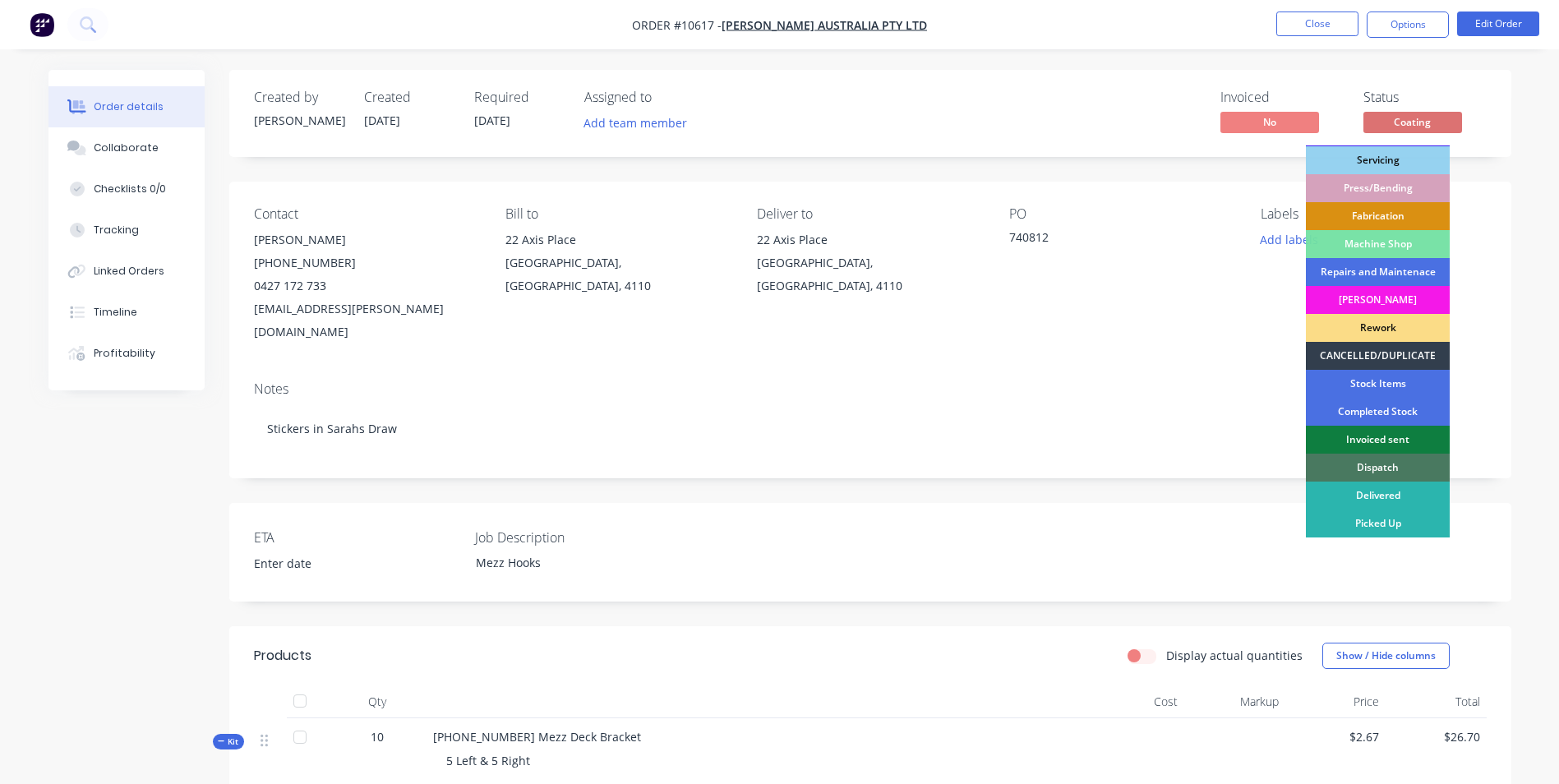
click at [1399, 465] on div "Dispatch" at bounding box center [1377, 467] width 144 height 28
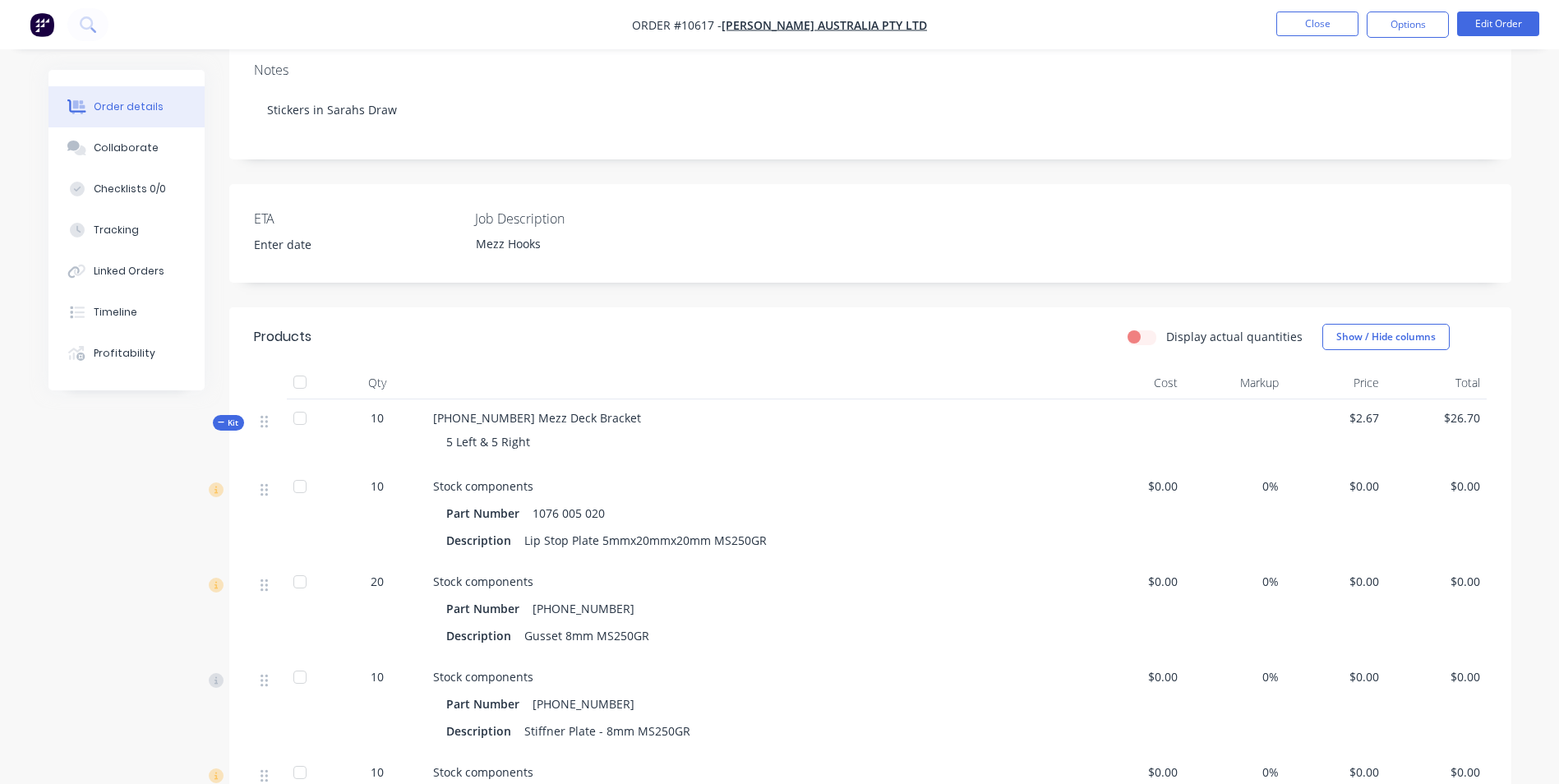
scroll to position [328, 0]
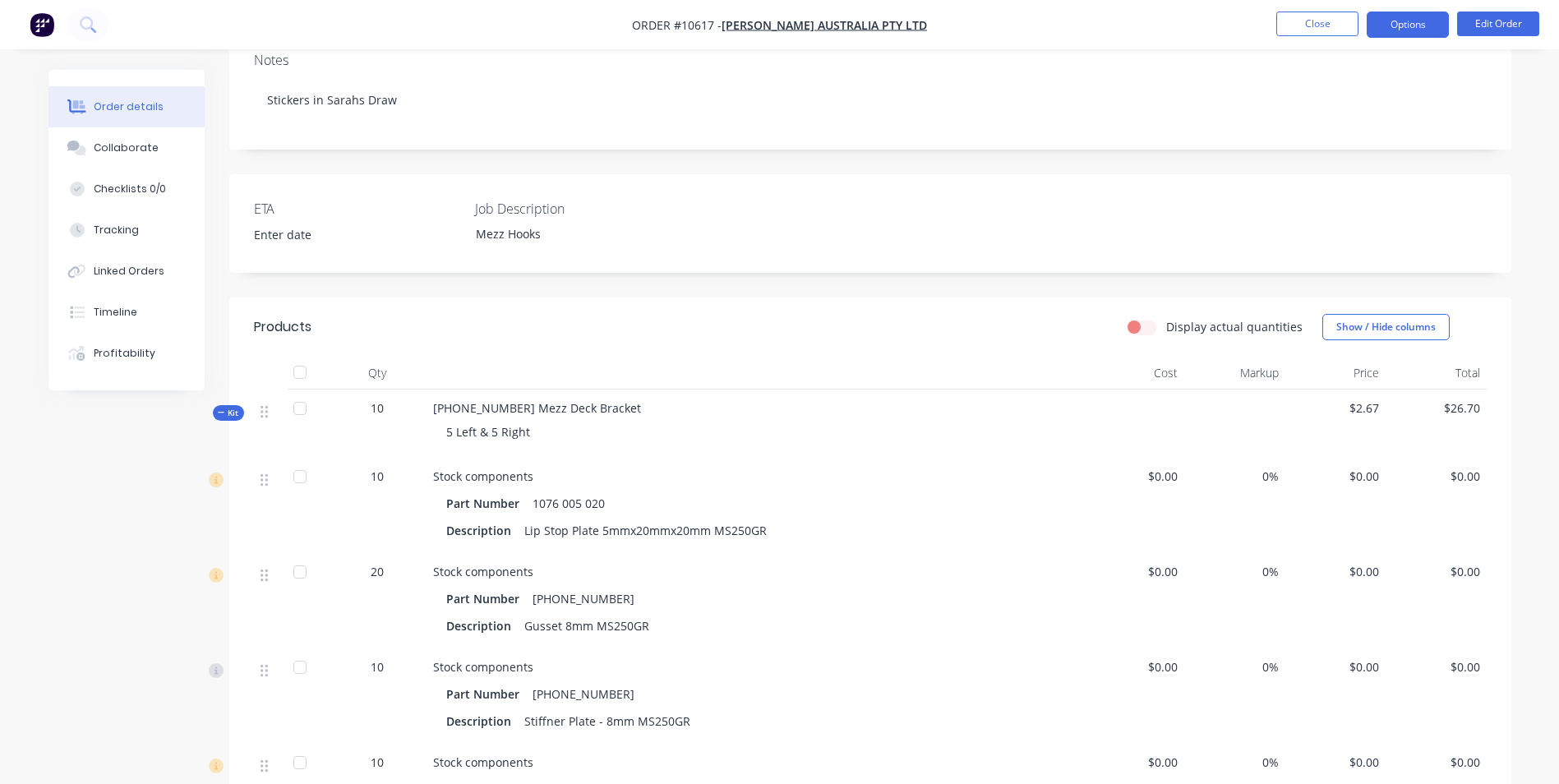
click at [1434, 25] on button "Options" at bounding box center [1408, 25] width 82 height 27
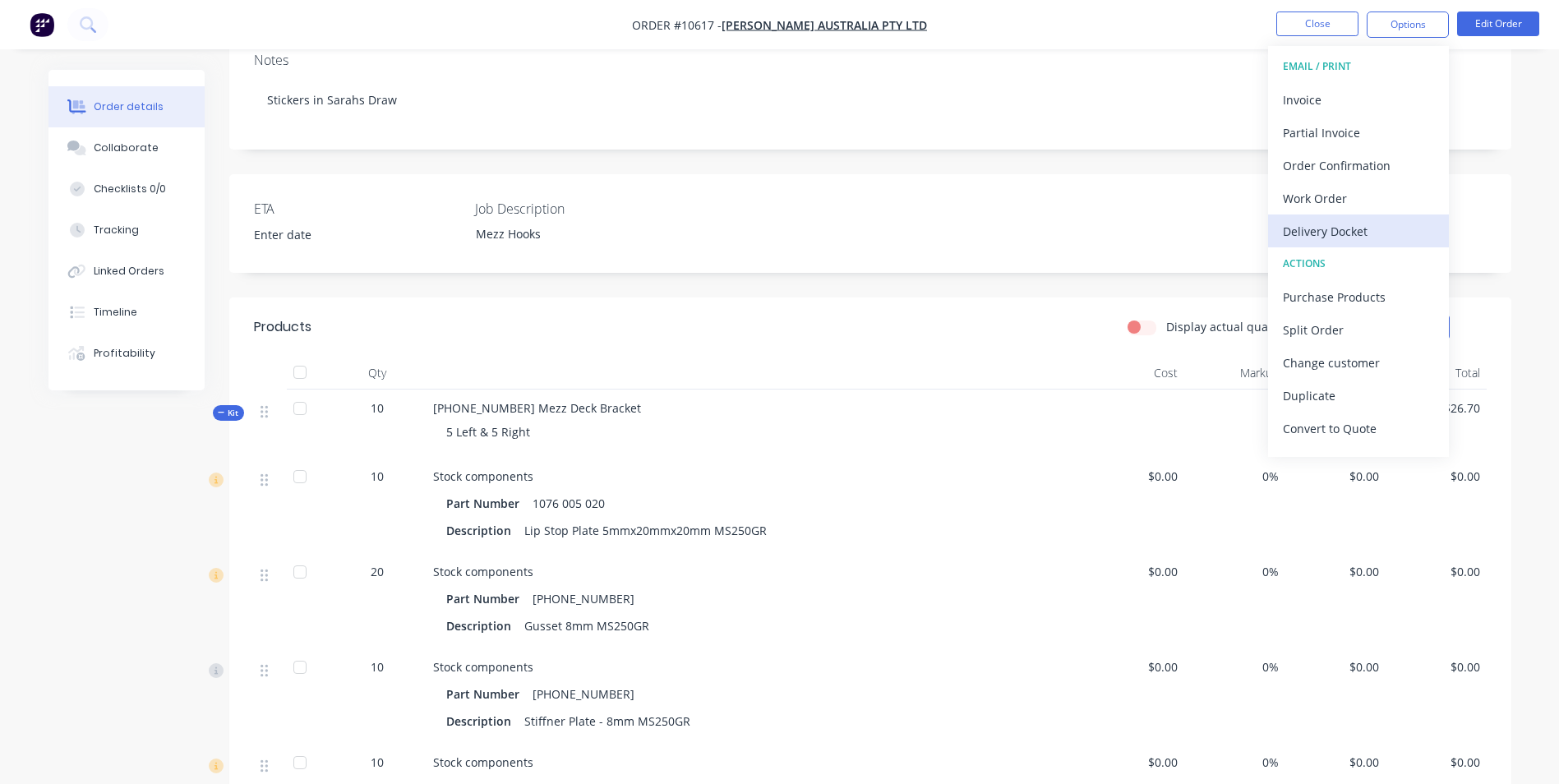
click at [1334, 232] on div "Delivery Docket" at bounding box center [1358, 231] width 151 height 24
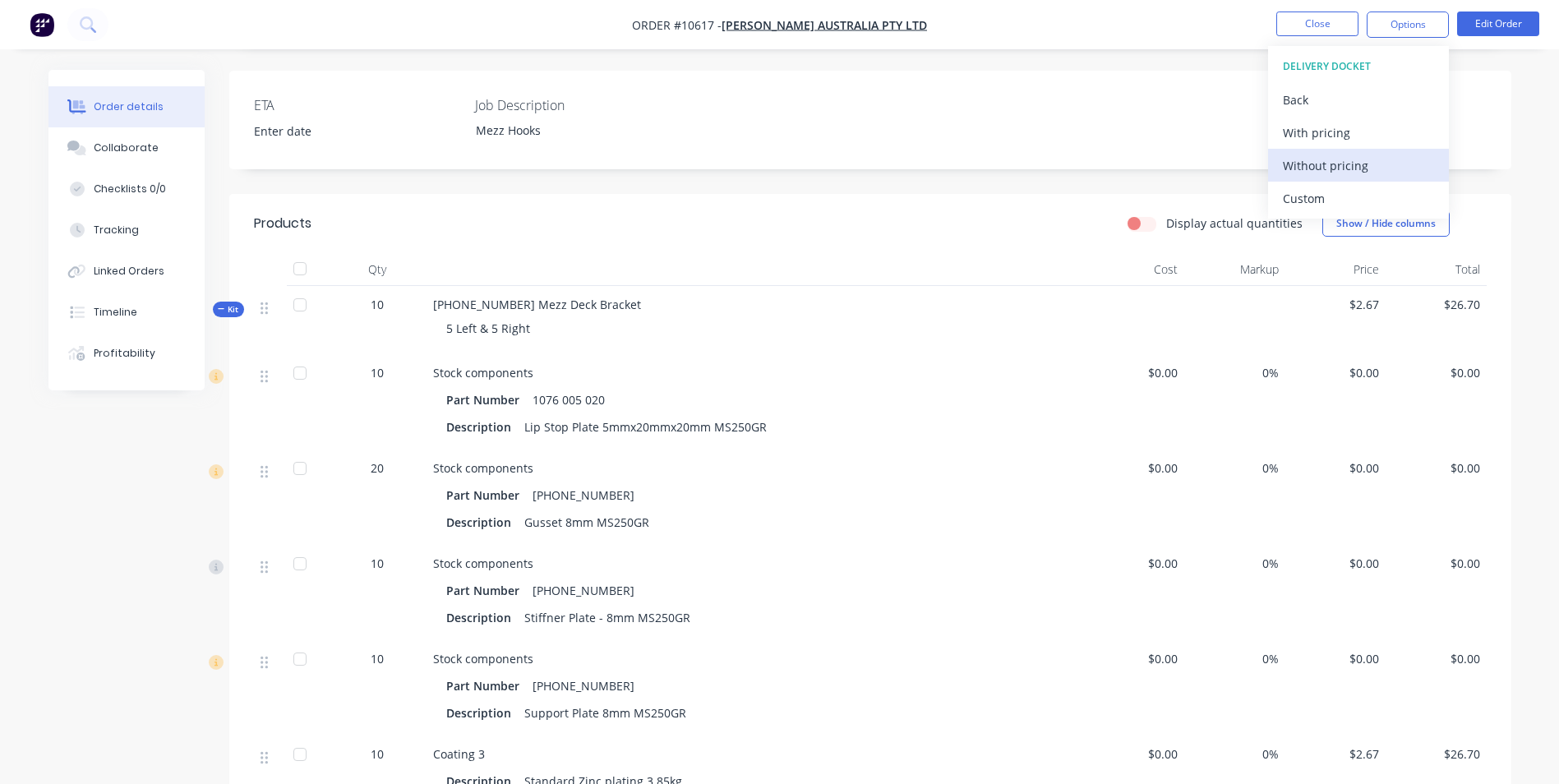
scroll to position [411, 0]
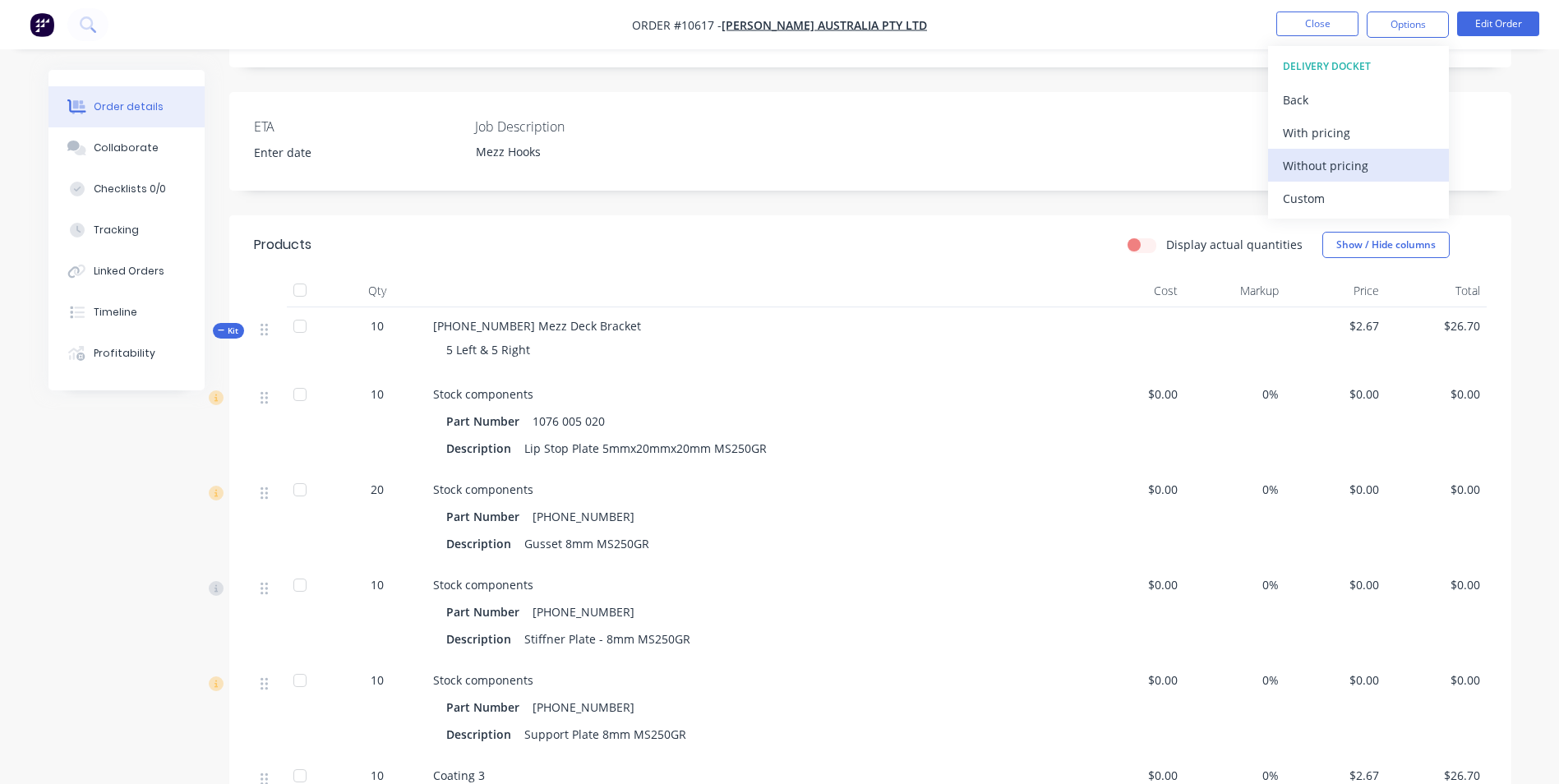
click at [1361, 170] on div "Without pricing" at bounding box center [1358, 165] width 151 height 24
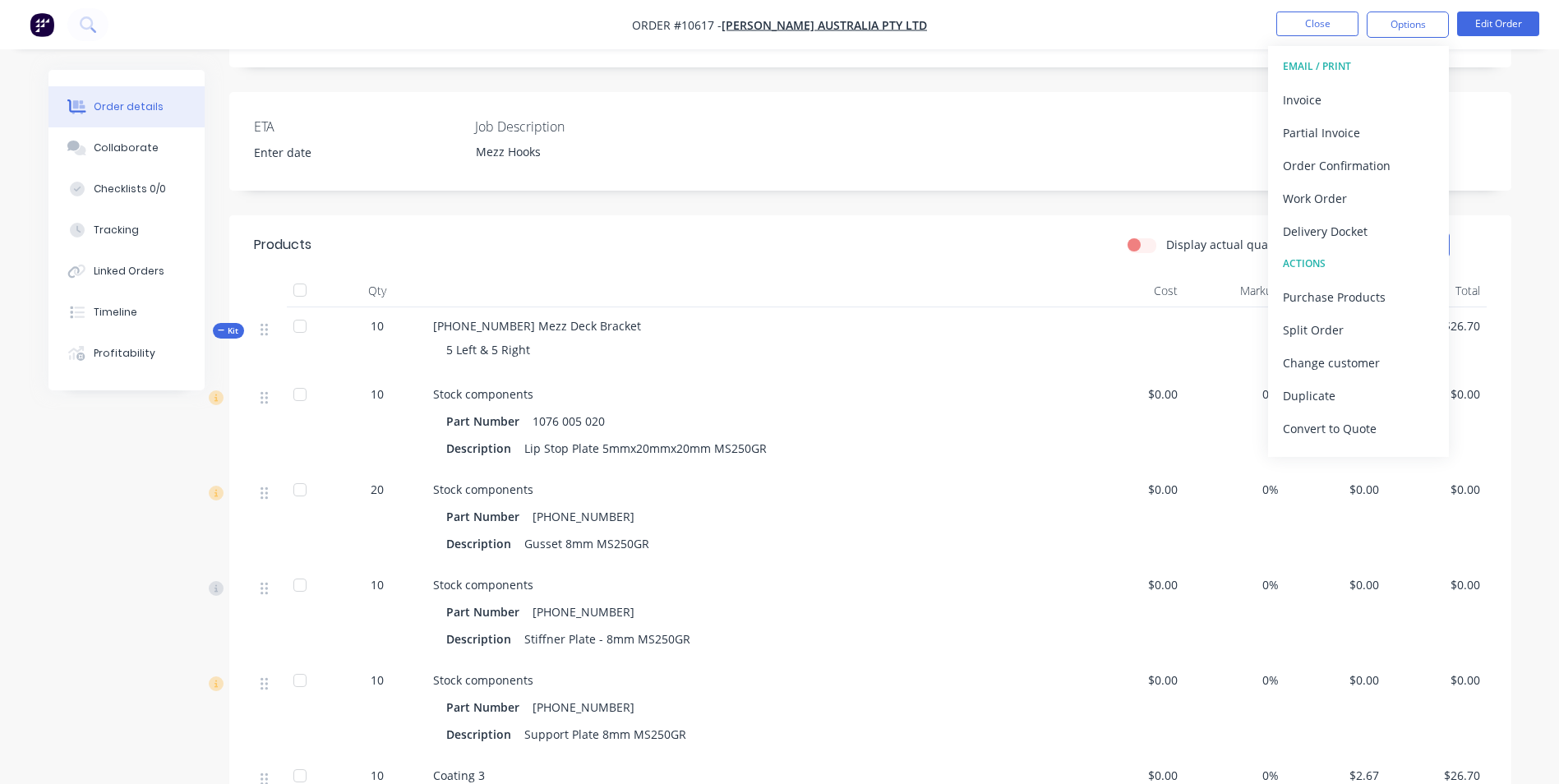
click at [221, 327] on icon at bounding box center [222, 330] width 8 height 9
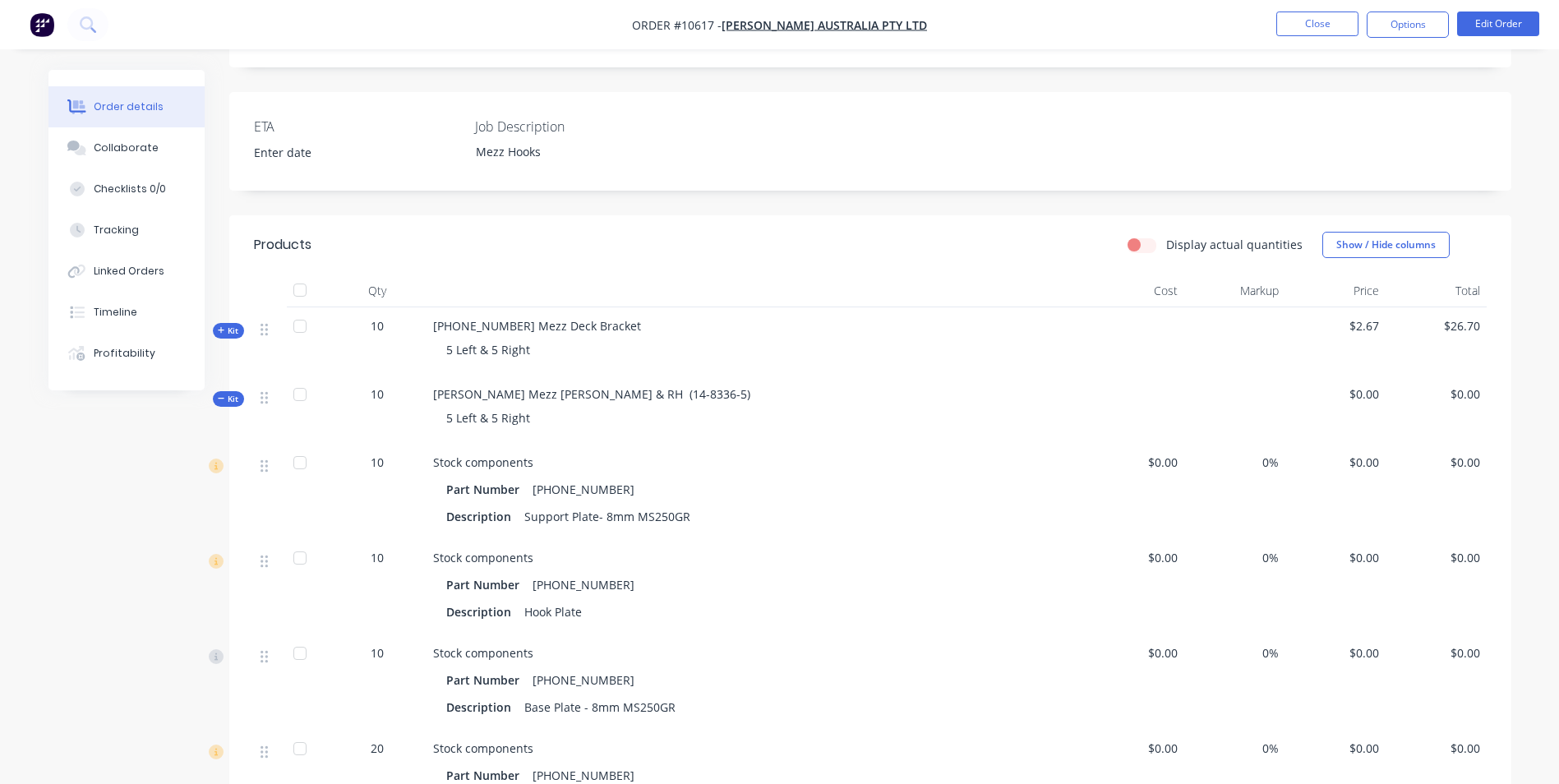
click at [237, 392] on span "Kit" at bounding box center [228, 398] width 21 height 12
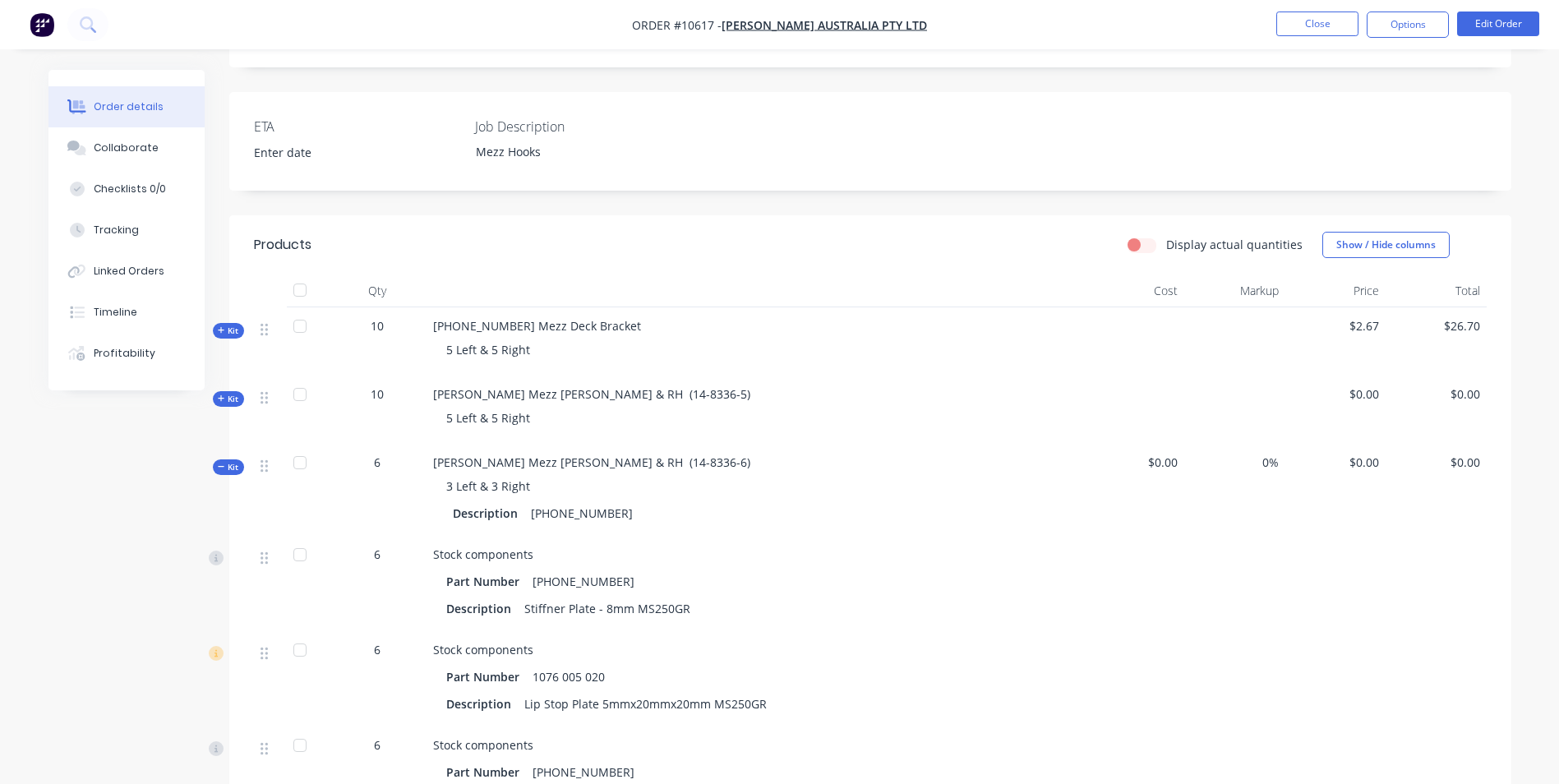
click at [224, 459] on div "Kit" at bounding box center [228, 467] width 32 height 15
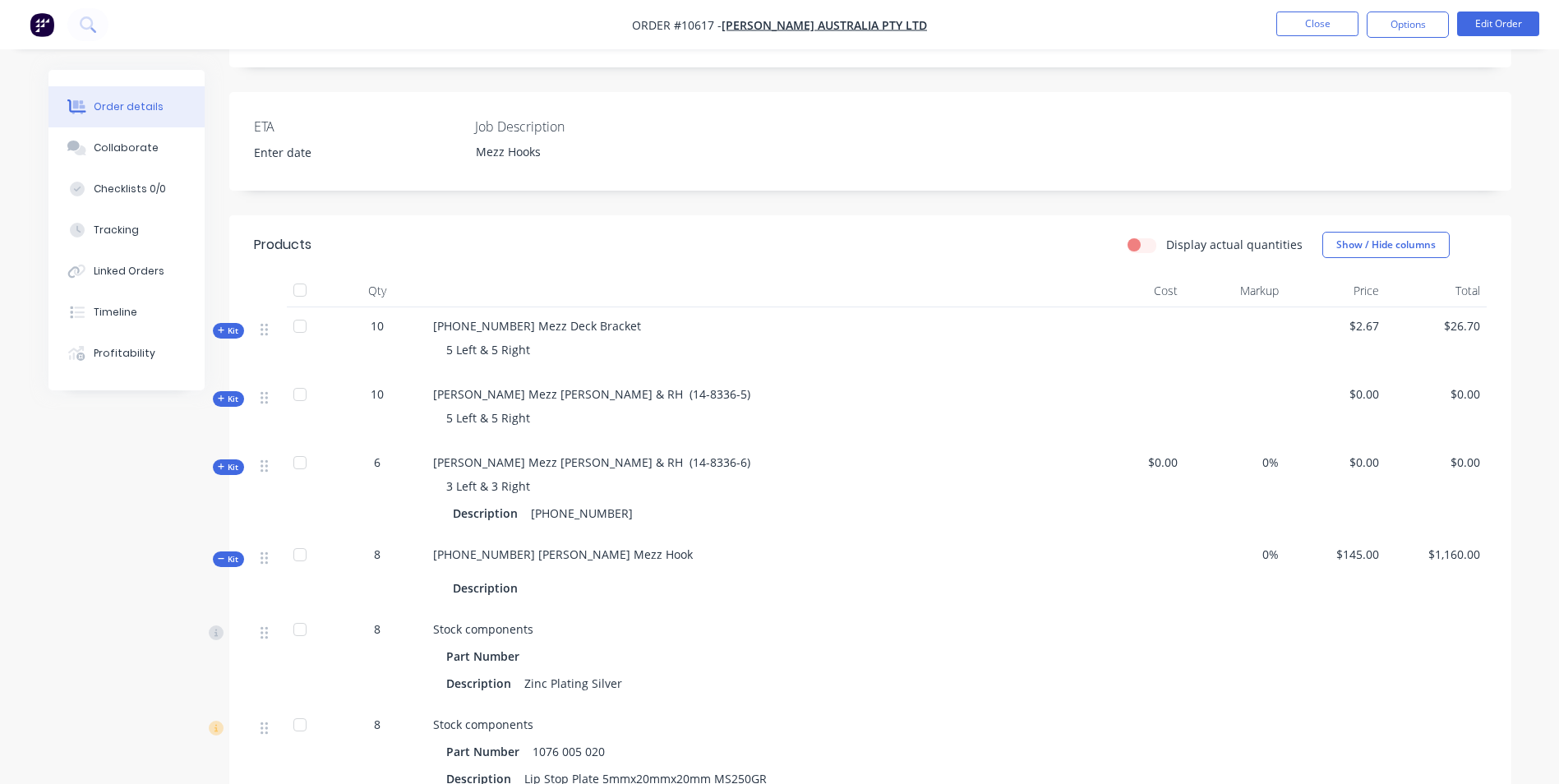
click at [226, 553] on span "Kit" at bounding box center [228, 559] width 21 height 12
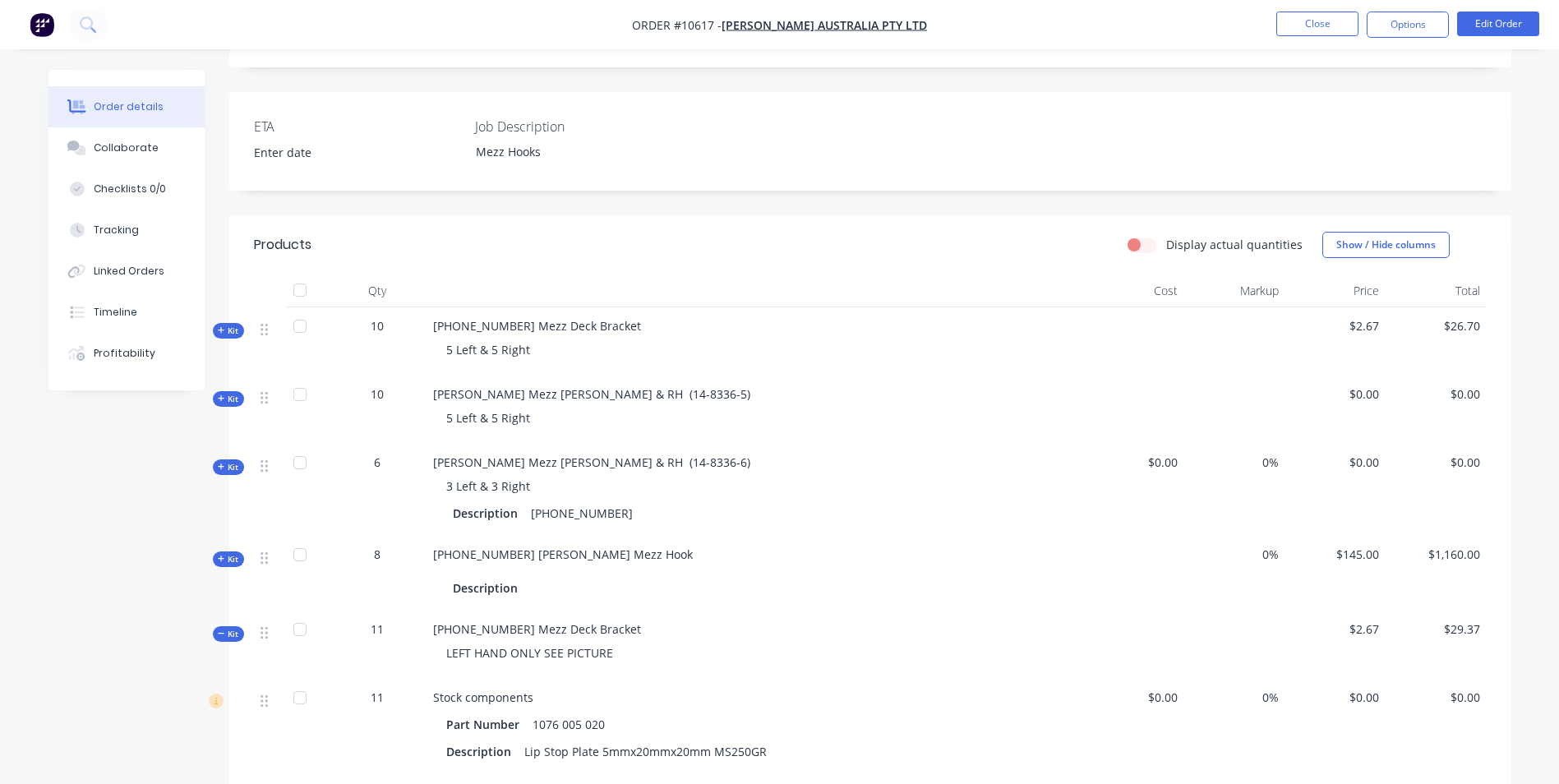
click at [222, 626] on div "Kit" at bounding box center [228, 634] width 32 height 15
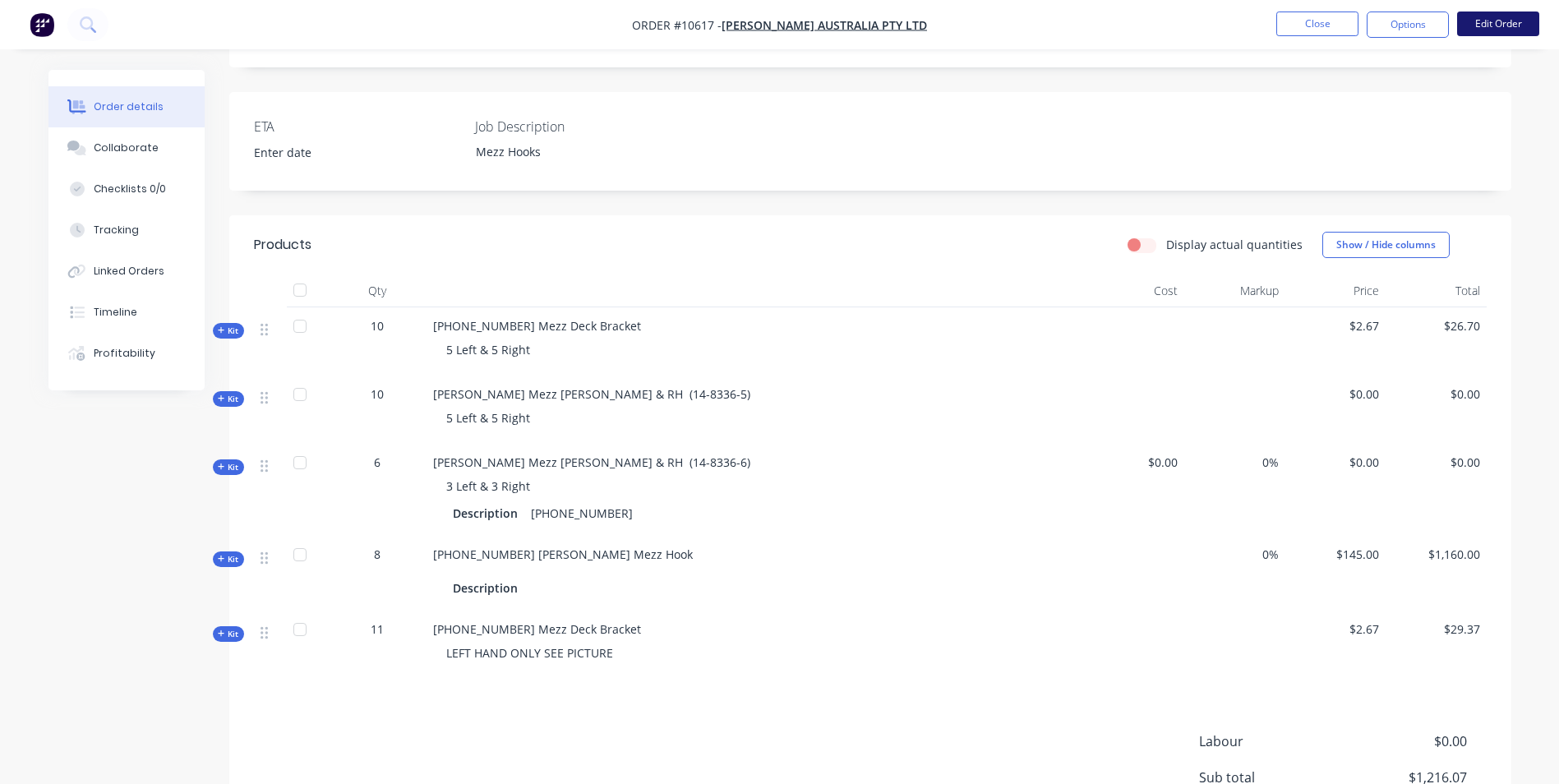
click at [1479, 18] on button "Edit Order" at bounding box center [1498, 24] width 82 height 25
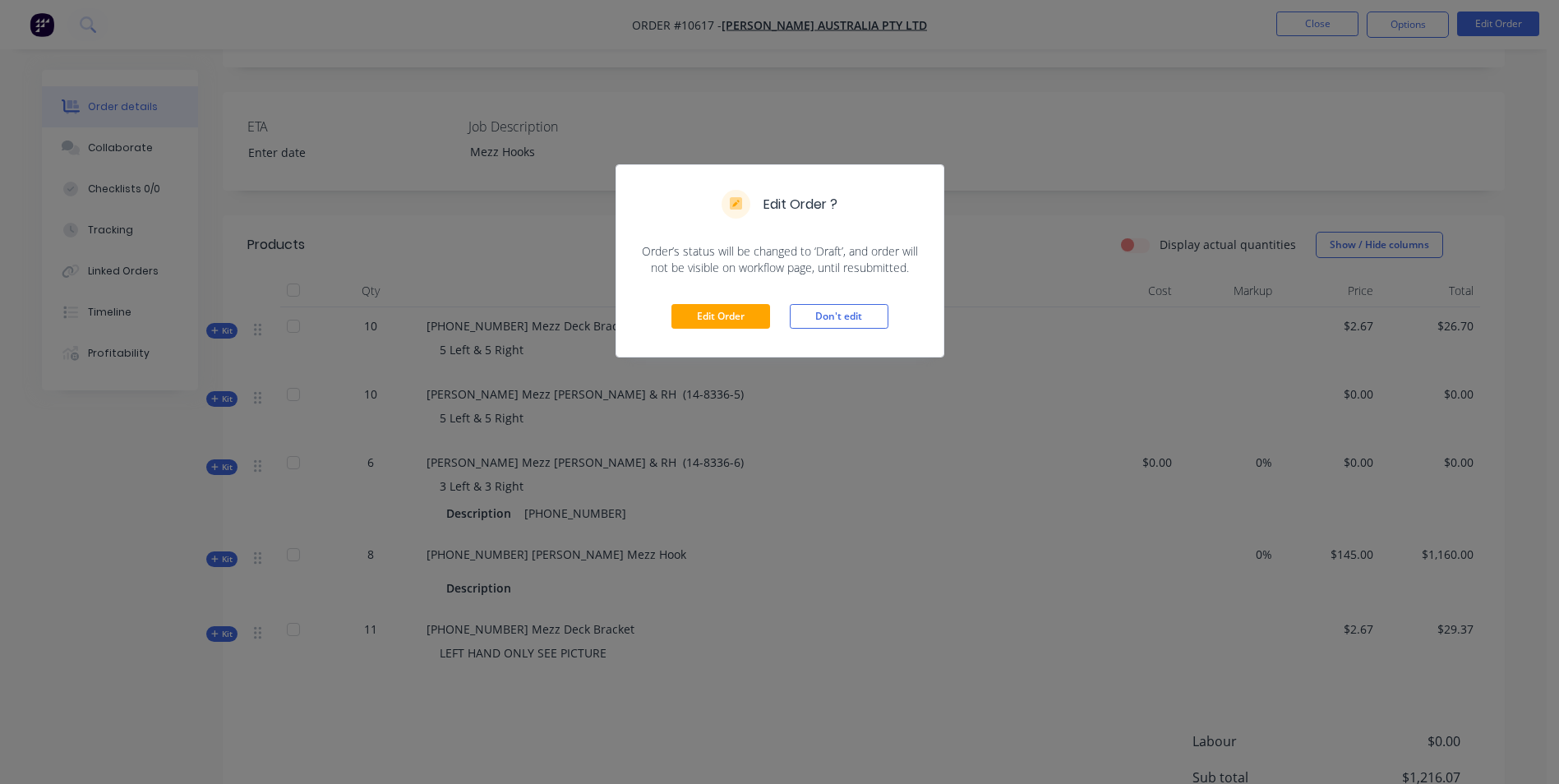
click at [721, 301] on div "Edit Order Don't edit" at bounding box center [780, 316] width 327 height 80
click at [723, 314] on button "Edit Order" at bounding box center [720, 316] width 98 height 25
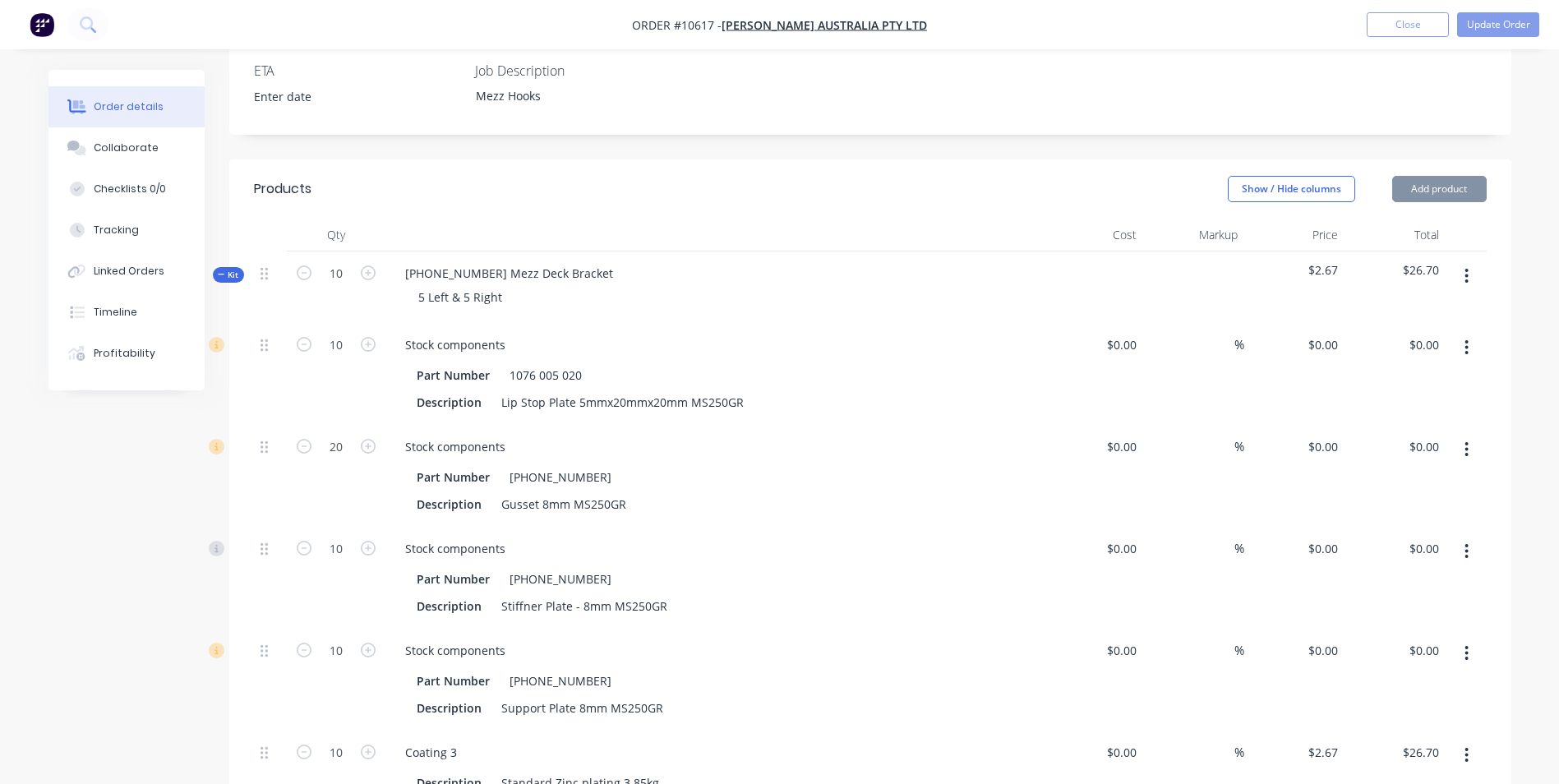
scroll to position [575, 0]
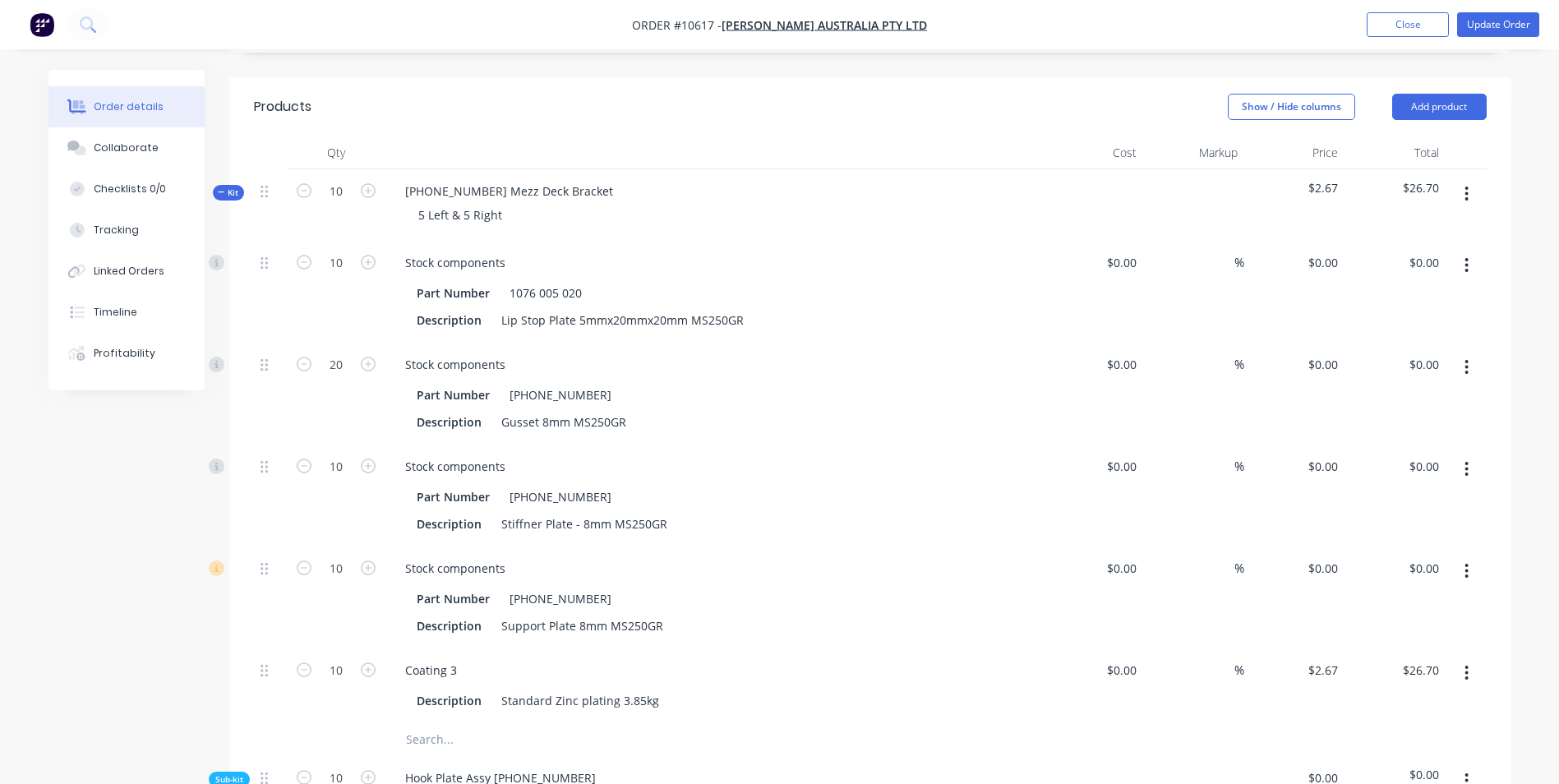
click at [227, 186] on span "Kit" at bounding box center [228, 192] width 21 height 12
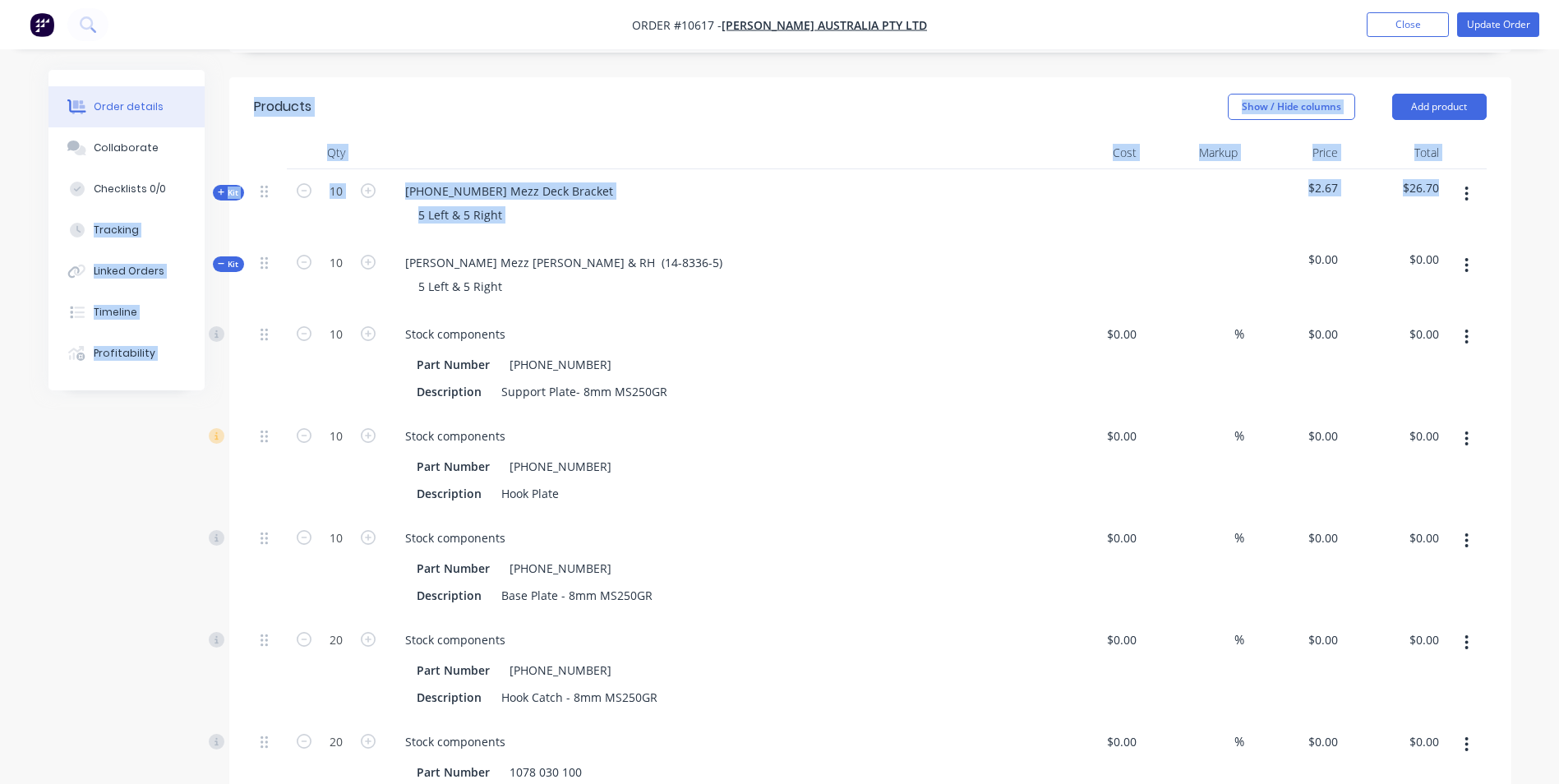
drag, startPoint x: 227, startPoint y: 202, endPoint x: 226, endPoint y: 219, distance: 17.0
click at [226, 258] on span "Kit" at bounding box center [228, 264] width 21 height 12
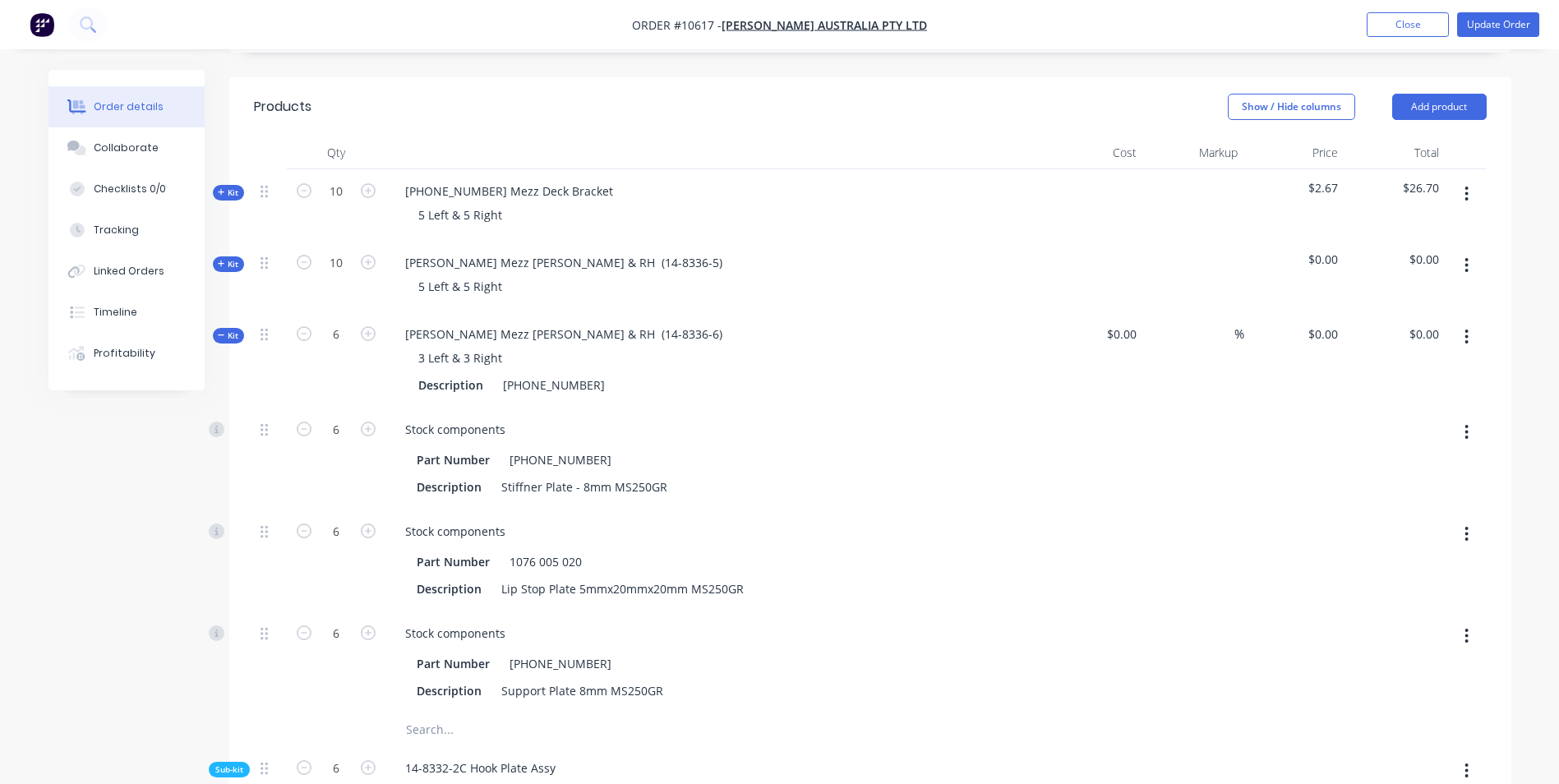
click at [234, 328] on div "Kit" at bounding box center [228, 335] width 32 height 15
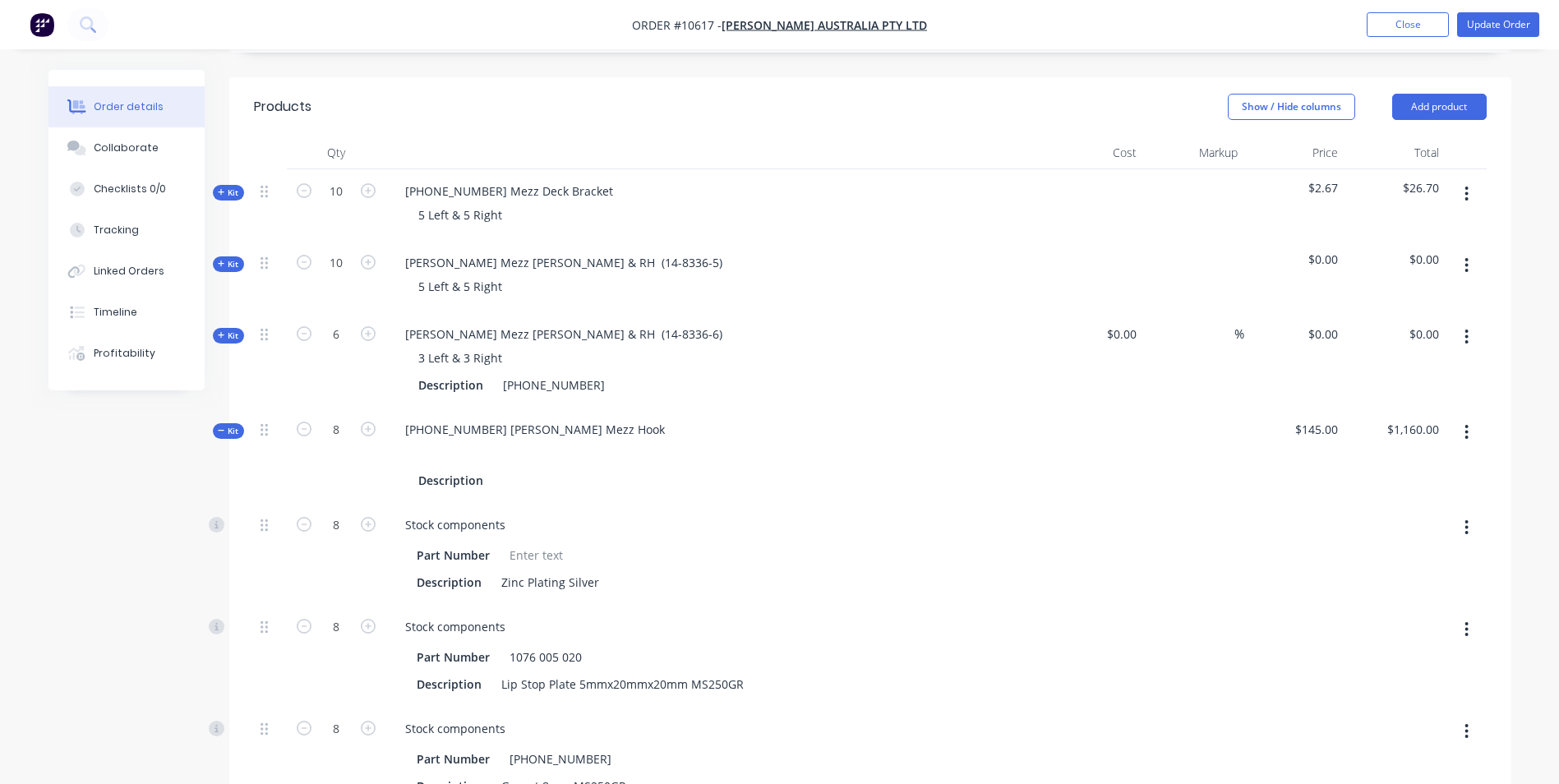
click at [229, 425] on span "Kit" at bounding box center [228, 431] width 21 height 12
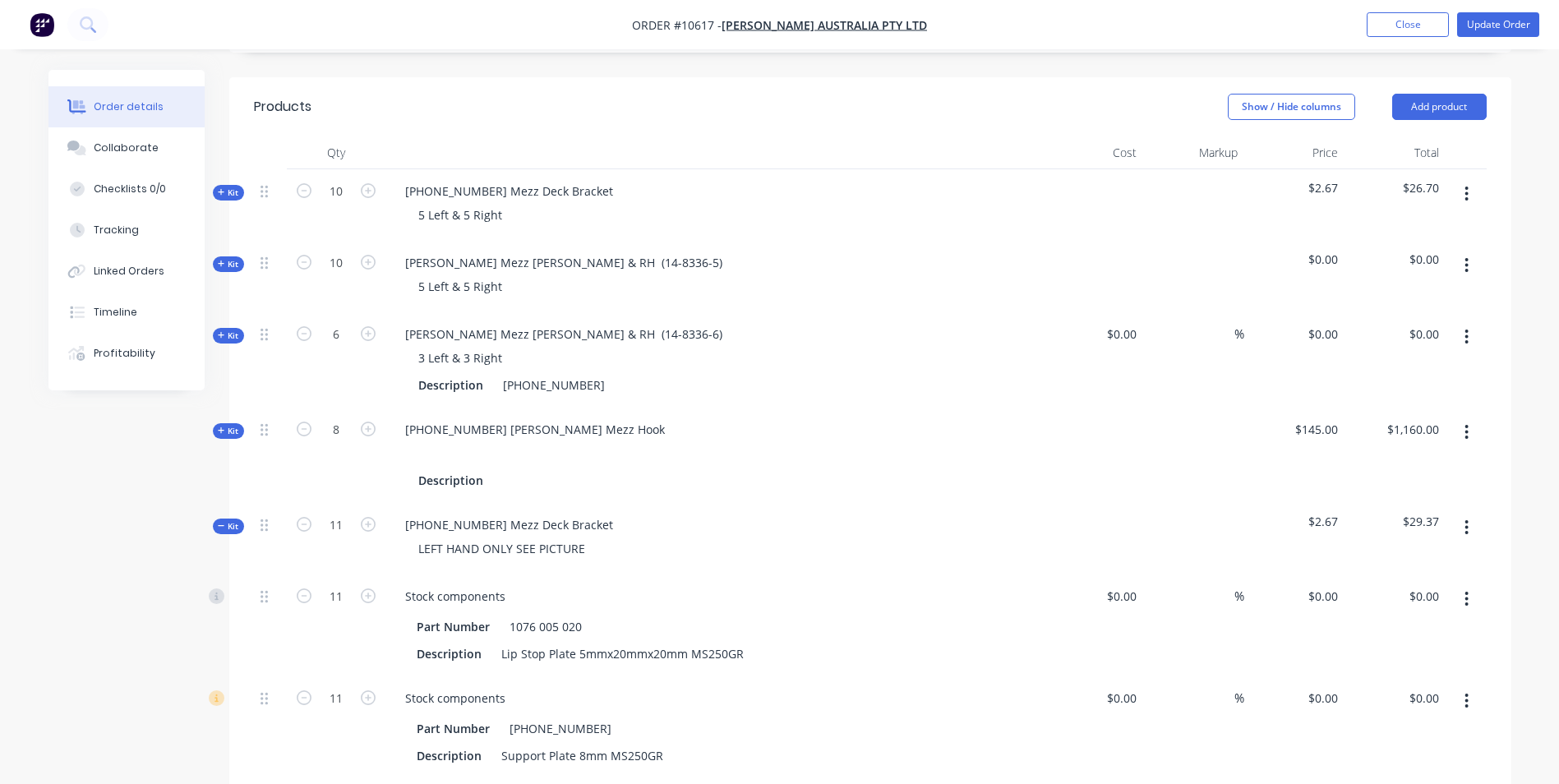
click at [226, 520] on span "Kit" at bounding box center [228, 526] width 21 height 12
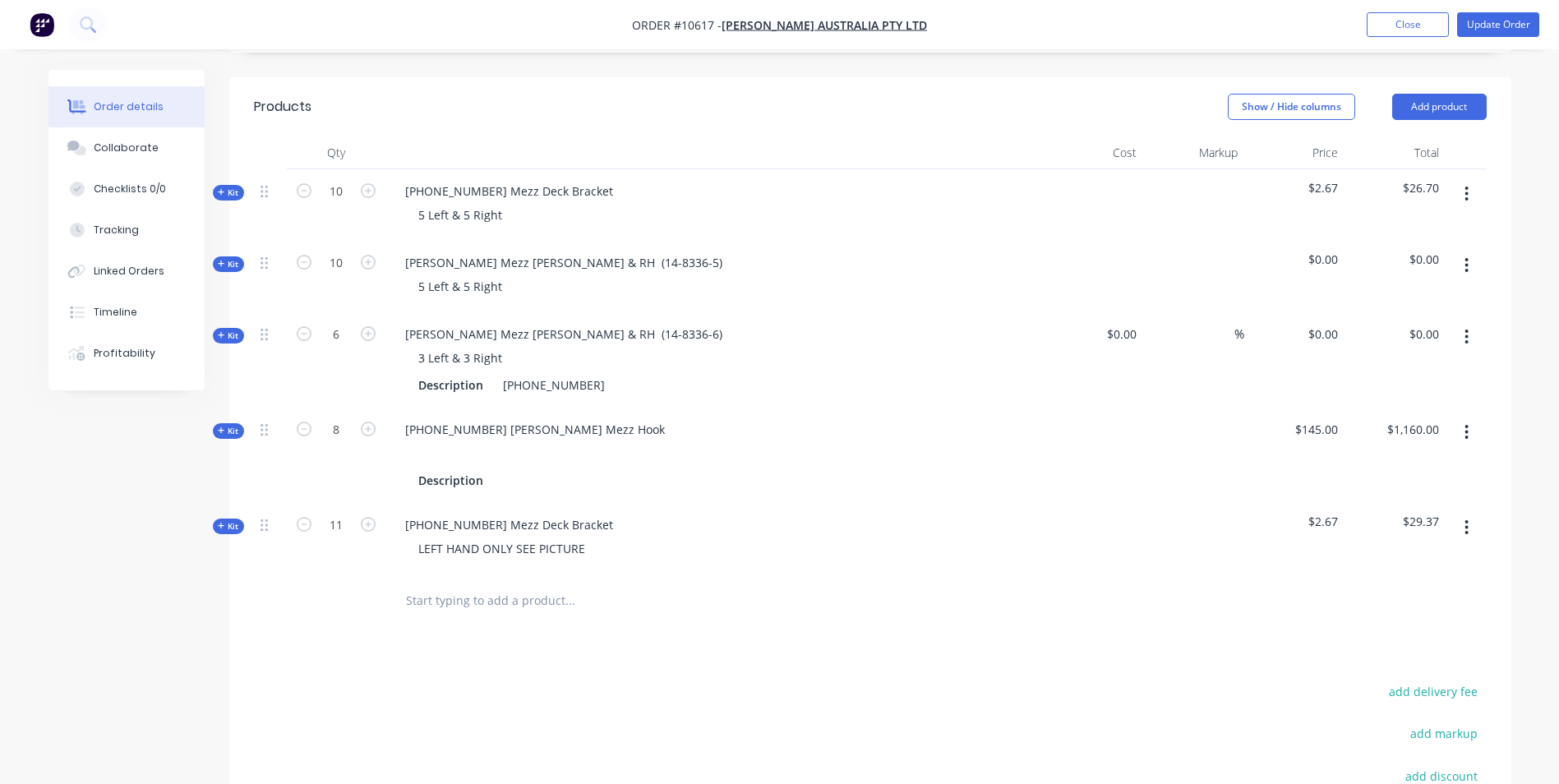
click at [472, 584] on input "text" at bounding box center [569, 601] width 329 height 32
drag, startPoint x: 403, startPoint y: 209, endPoint x: 635, endPoint y: 209, distance: 232.0
click at [635, 250] on div "Vawdrey Mezz Hook LH & RH (14-8336-5)" at bounding box center [564, 262] width 344 height 24
copy div "Vawdrey Mezz Hook LH & RH (14-8336-5)"
click at [420, 584] on input "text" at bounding box center [569, 601] width 329 height 32
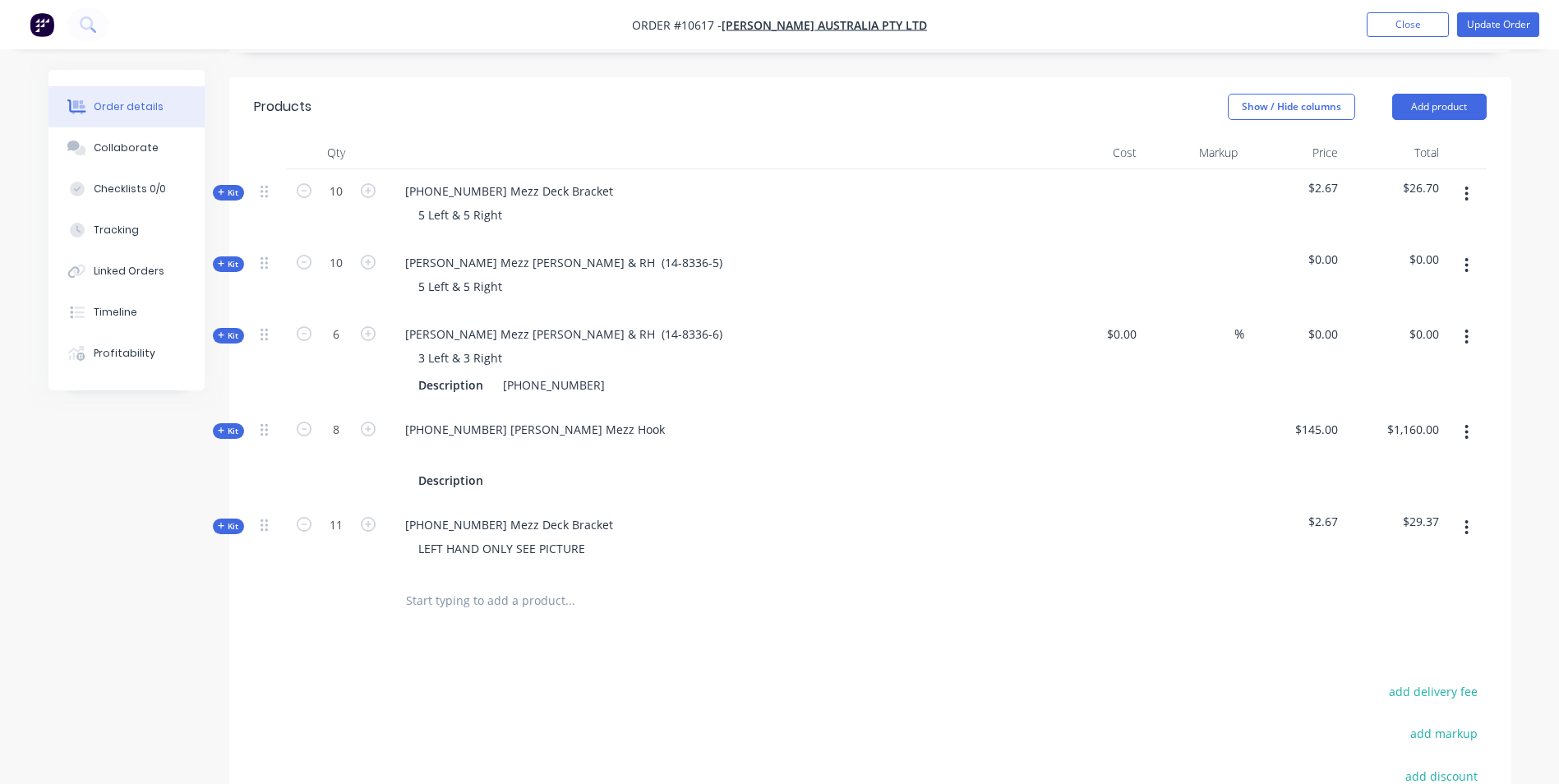
paste input "Vawdrey Mezz Hook LH & RH (14-8336-5)"
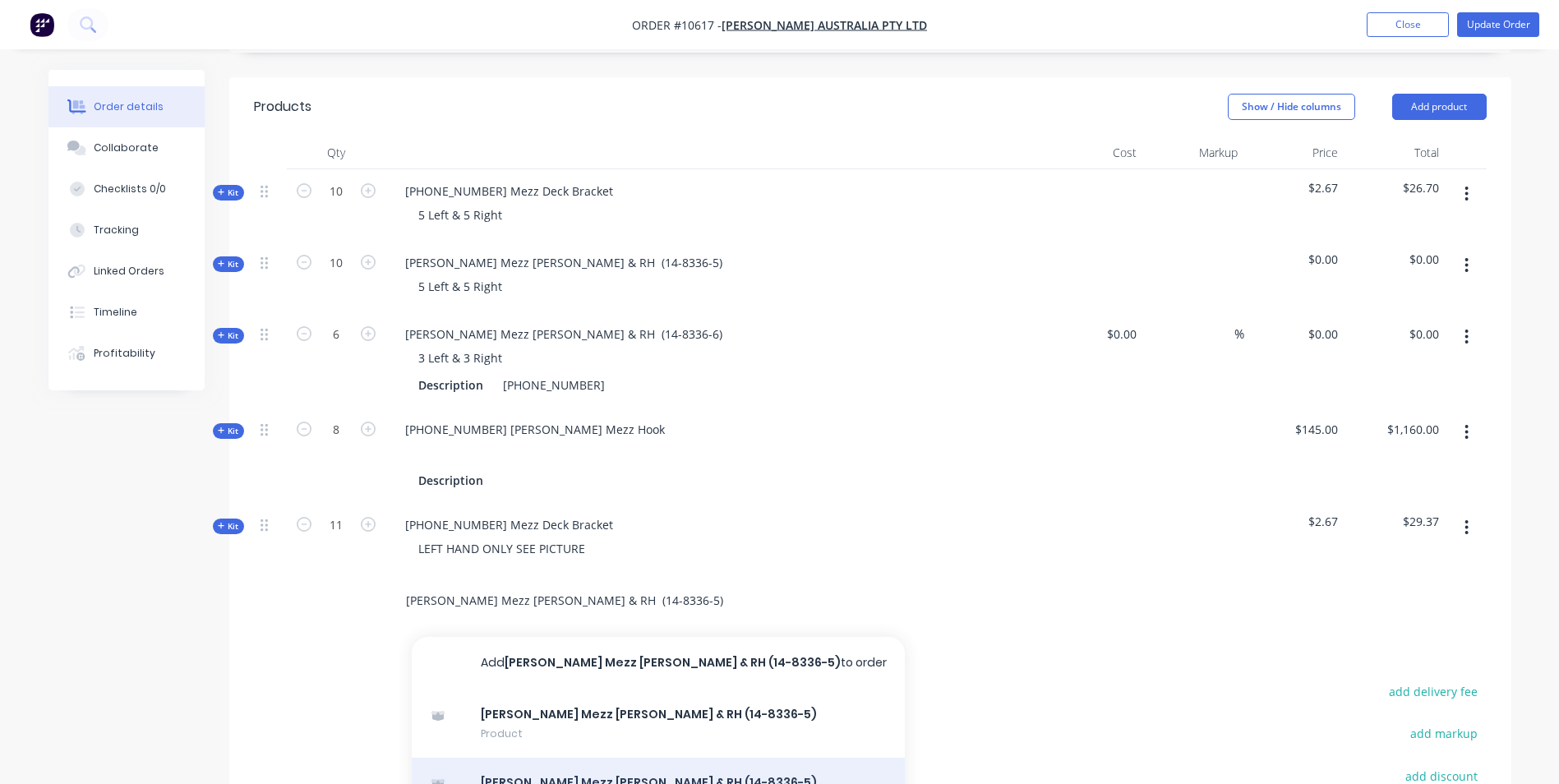
type input "Vawdrey Mezz Hook LH & RH (14-8336-5)"
click at [528, 757] on div "Vawdrey Mezz Hook LH & RH (14-8336-5) Product Kit" at bounding box center [658, 792] width 493 height 69
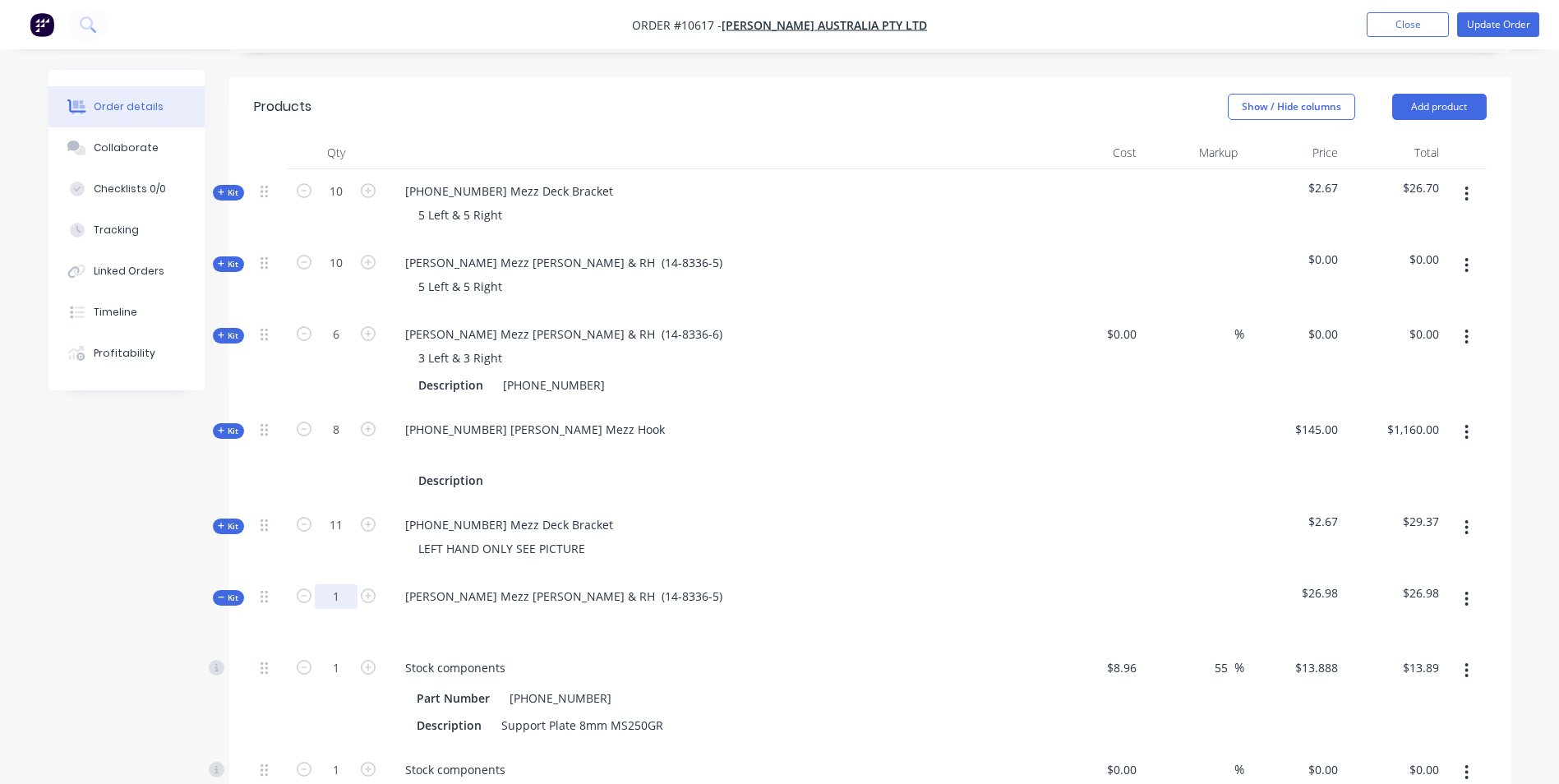
click at [337, 203] on input "1" at bounding box center [335, 192] width 43 height 25
type input "10"
type input "$138.88"
type input "10"
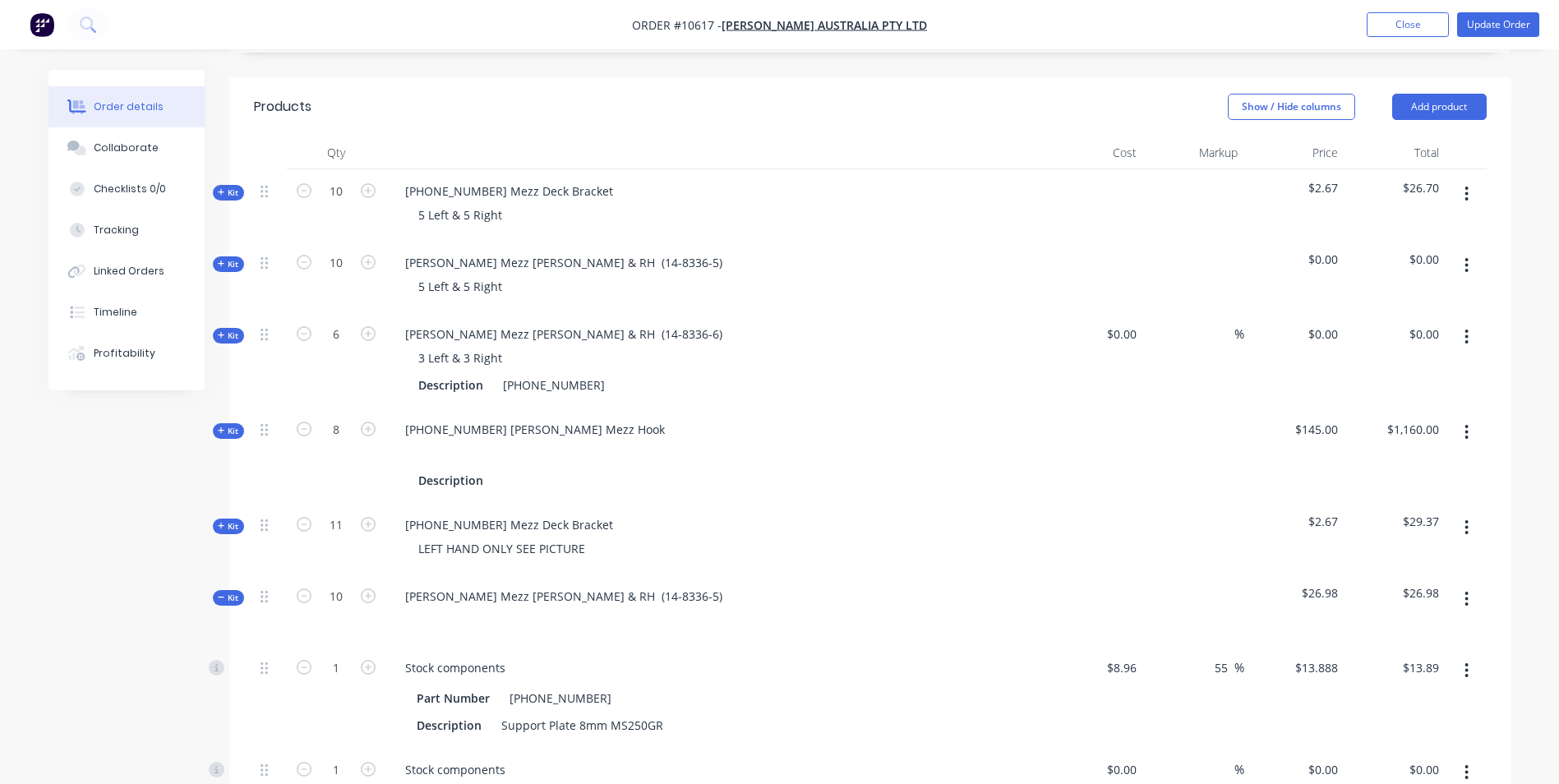
type input "10"
type input "$47.59"
type input "10"
type input "$50.69"
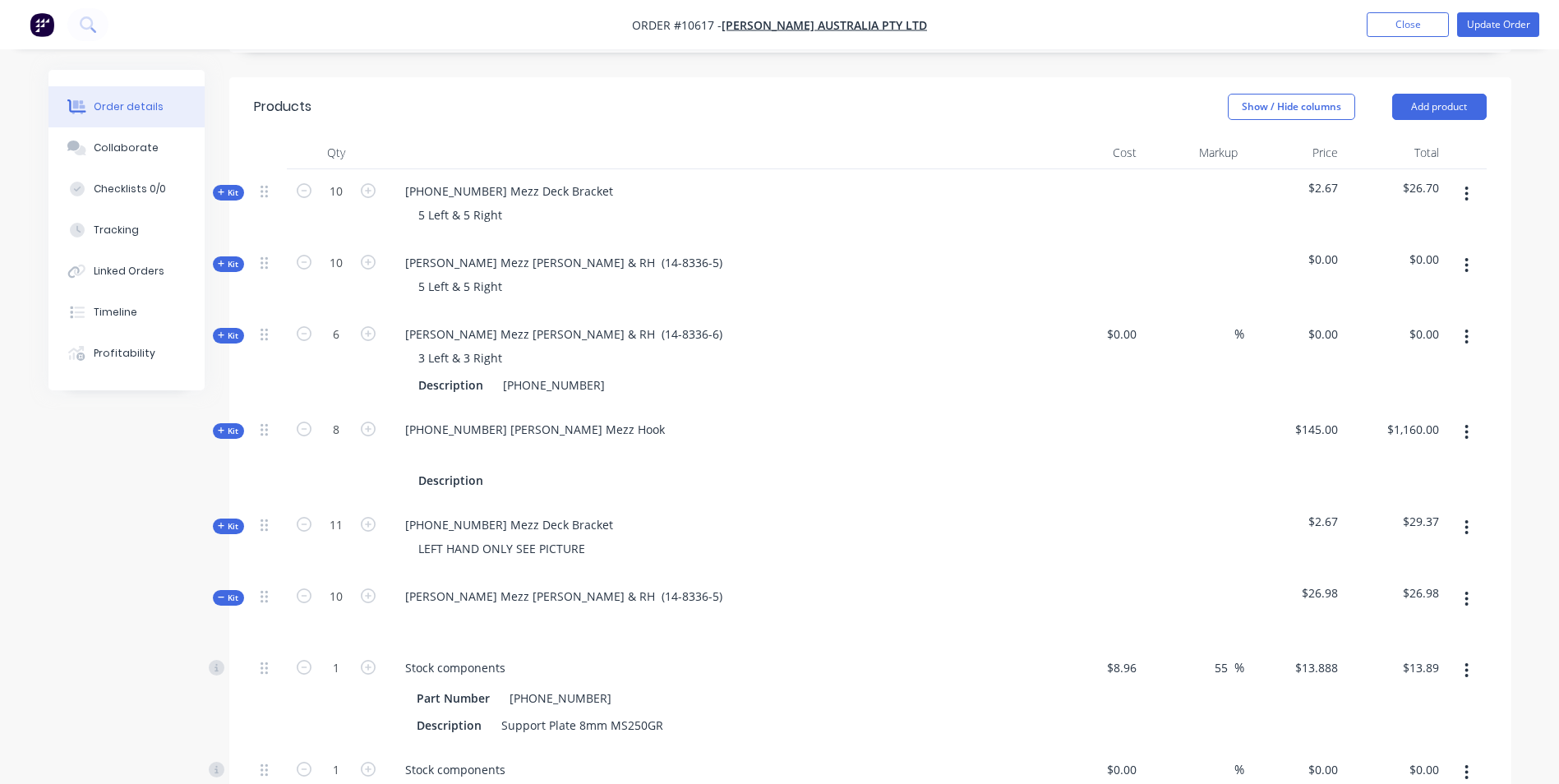
type input "20"
type input "$32.55"
type input "20"
click at [768, 608] on div at bounding box center [714, 620] width 644 height 24
click at [1467, 258] on icon "button" at bounding box center [1466, 265] width 3 height 14
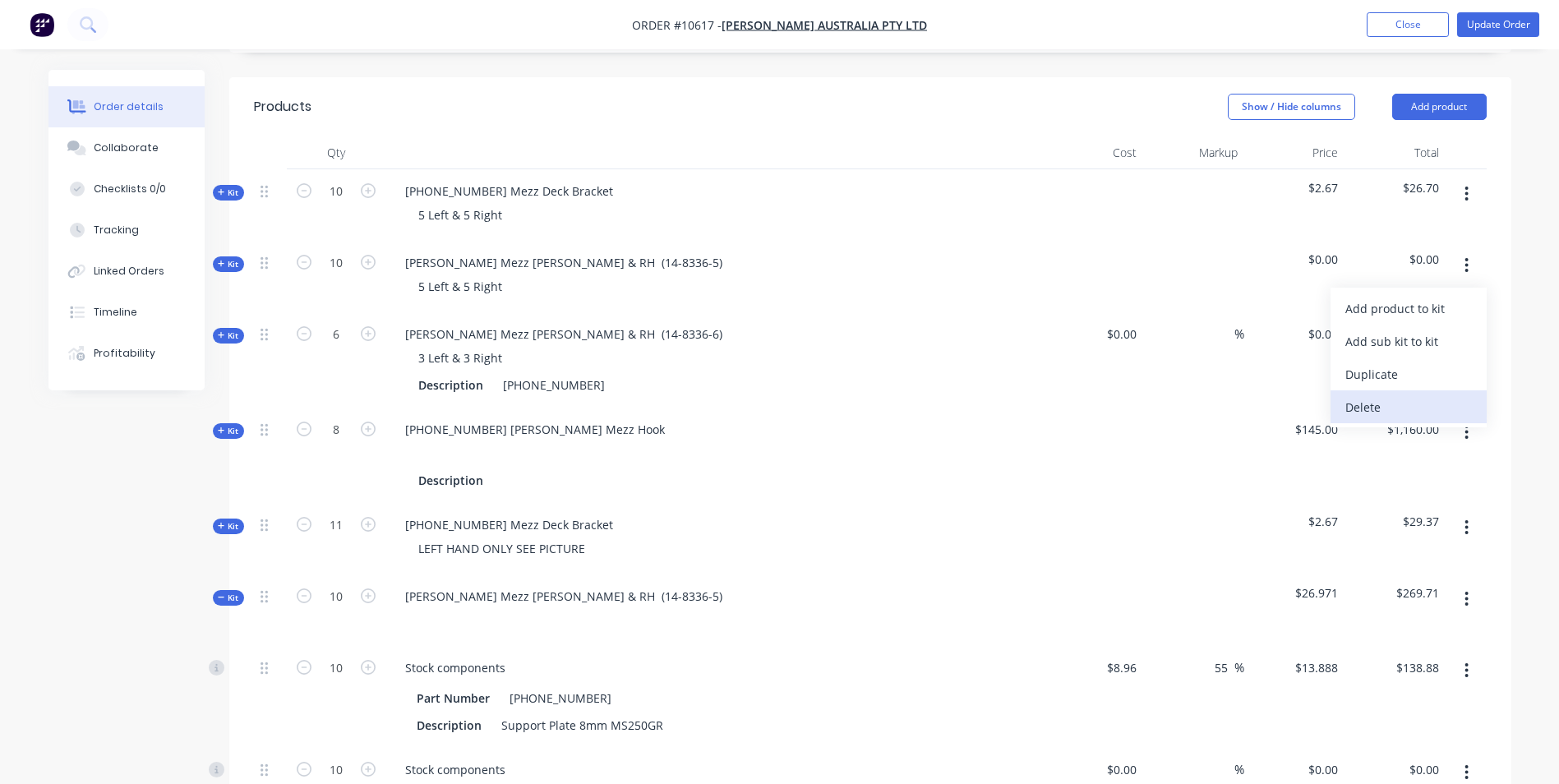
click at [1401, 395] on div "Delete" at bounding box center [1408, 407] width 126 height 24
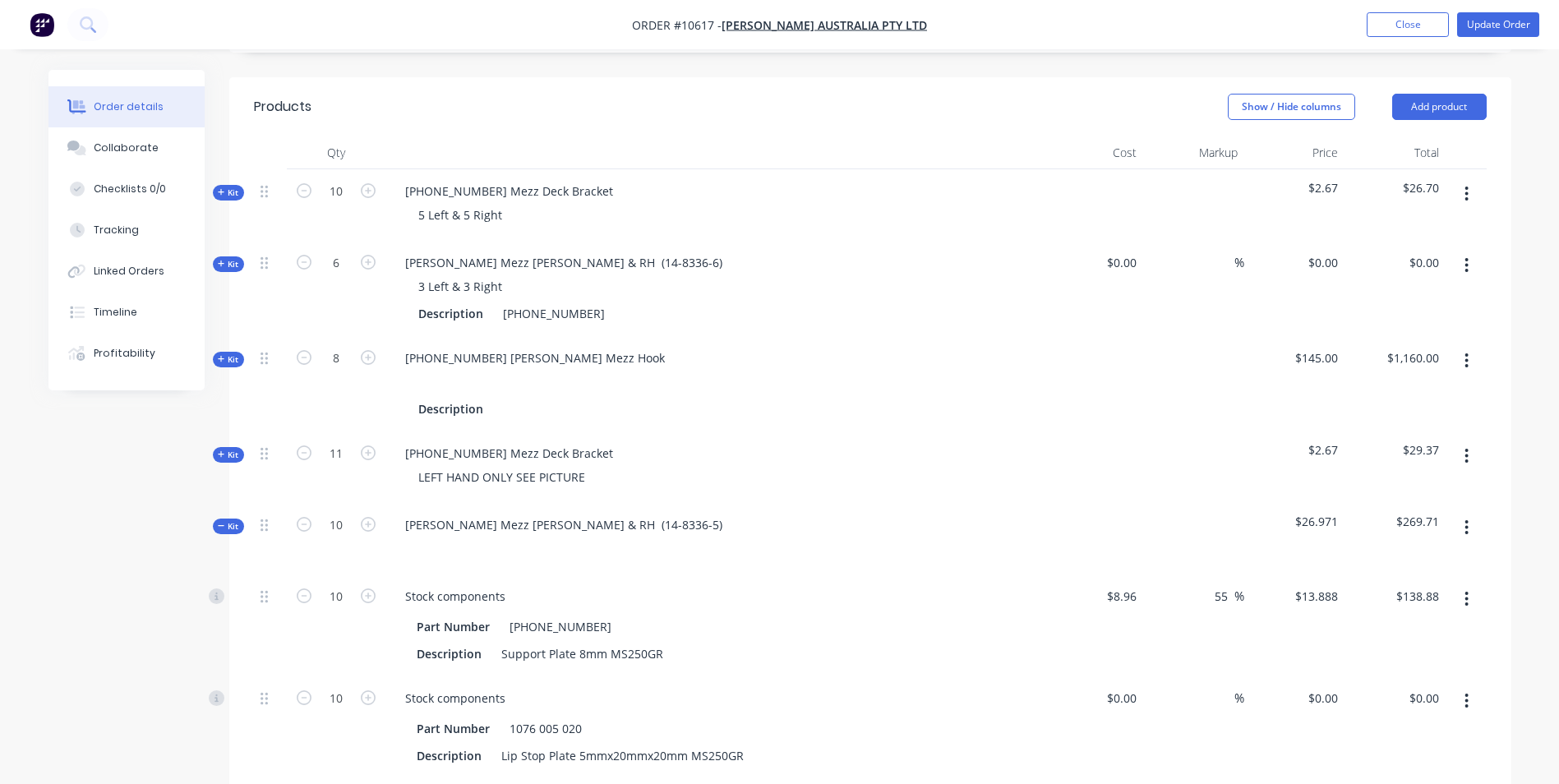
click at [225, 520] on span "Kit" at bounding box center [228, 526] width 21 height 12
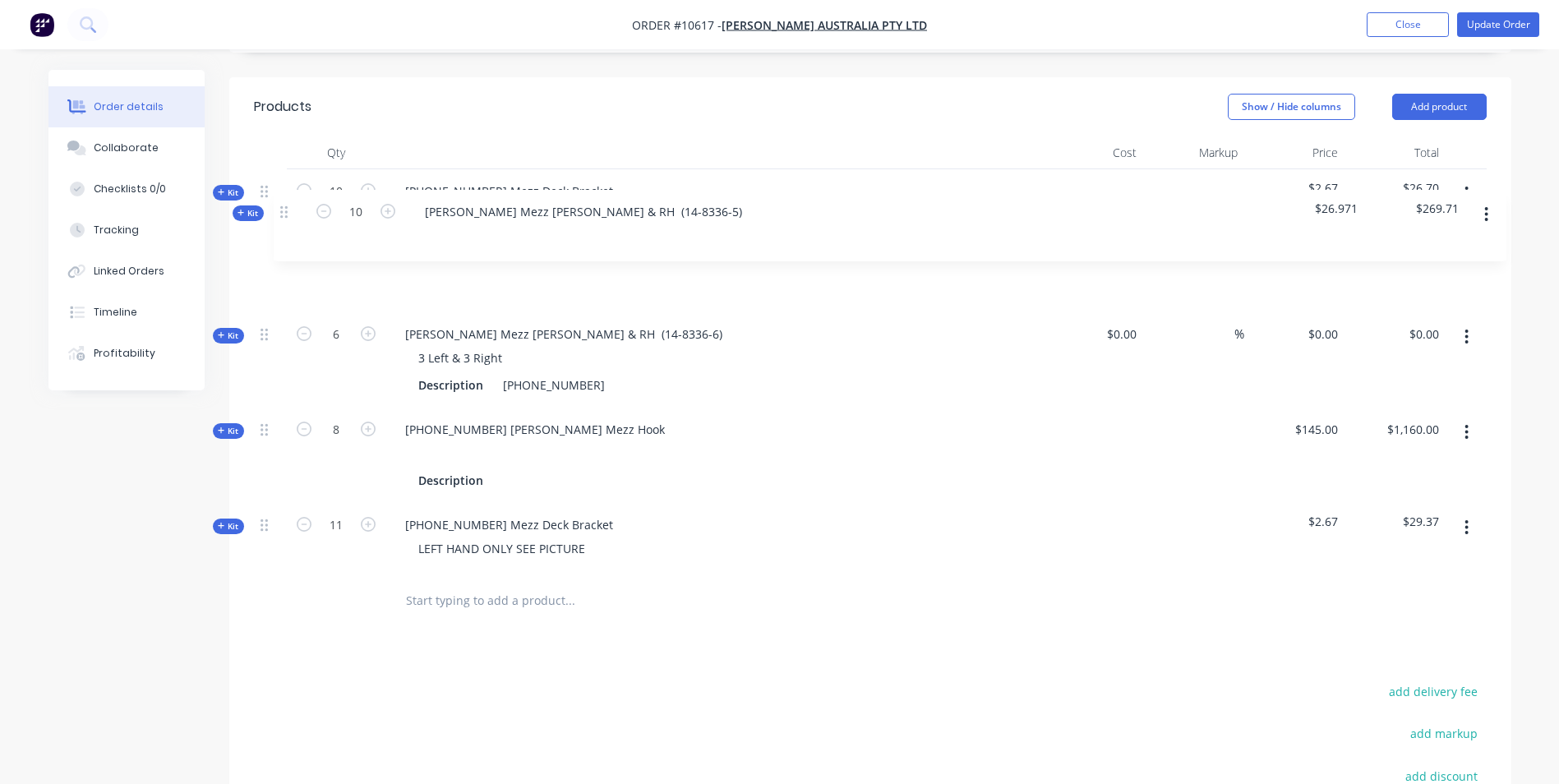
drag, startPoint x: 264, startPoint y: 476, endPoint x: 284, endPoint y: 201, distance: 275.7
click at [284, 201] on div "Kit 10 14-8335-1 Mezz Deck Bracket 5 Left & 5 Right $2.67 $26.70 Kit 6 Vawdrey …" at bounding box center [870, 371] width 1232 height 405
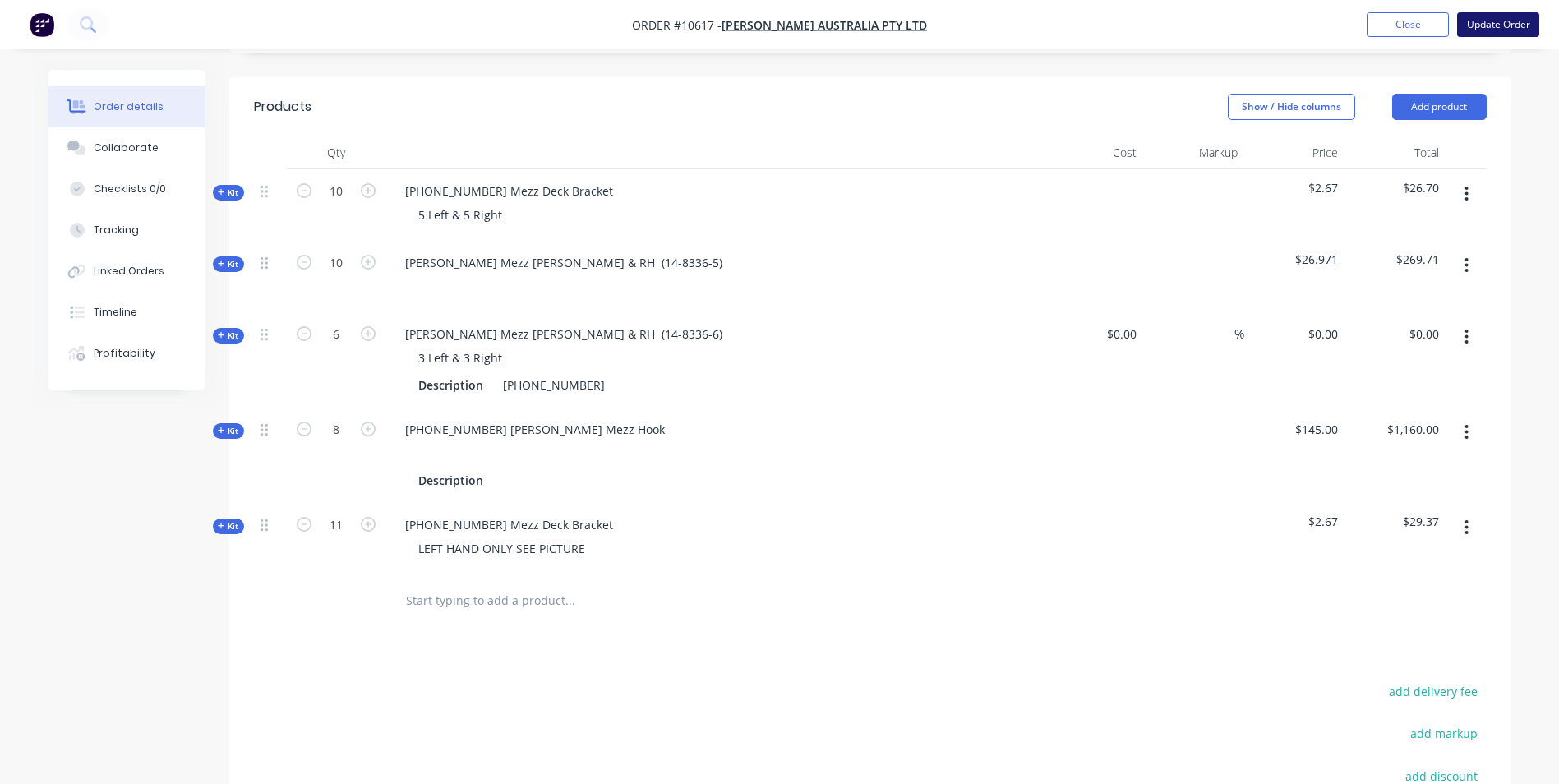
click at [1497, 29] on button "Update Order" at bounding box center [1498, 25] width 82 height 25
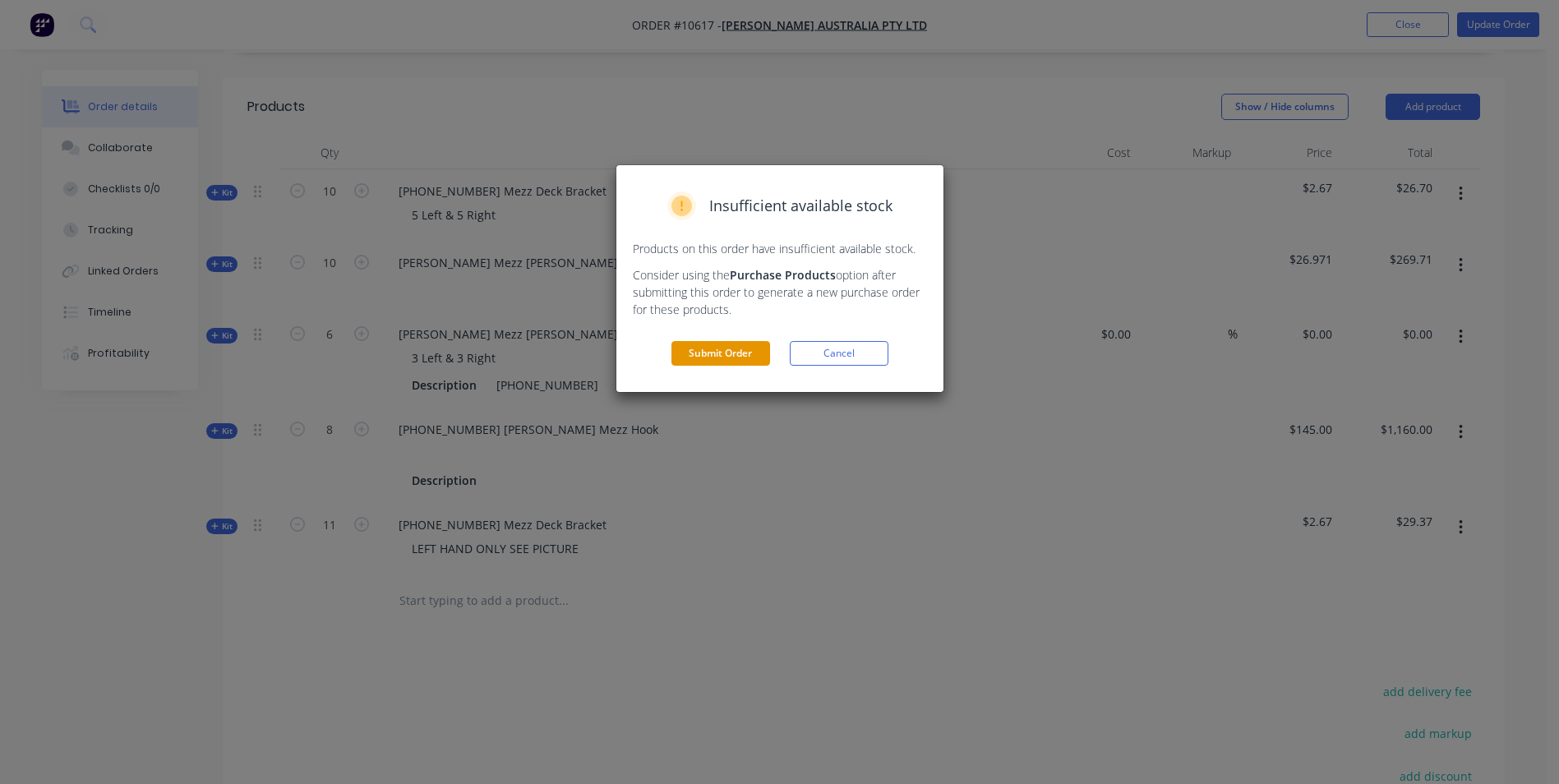
click at [692, 362] on button "Submit Order" at bounding box center [720, 353] width 98 height 25
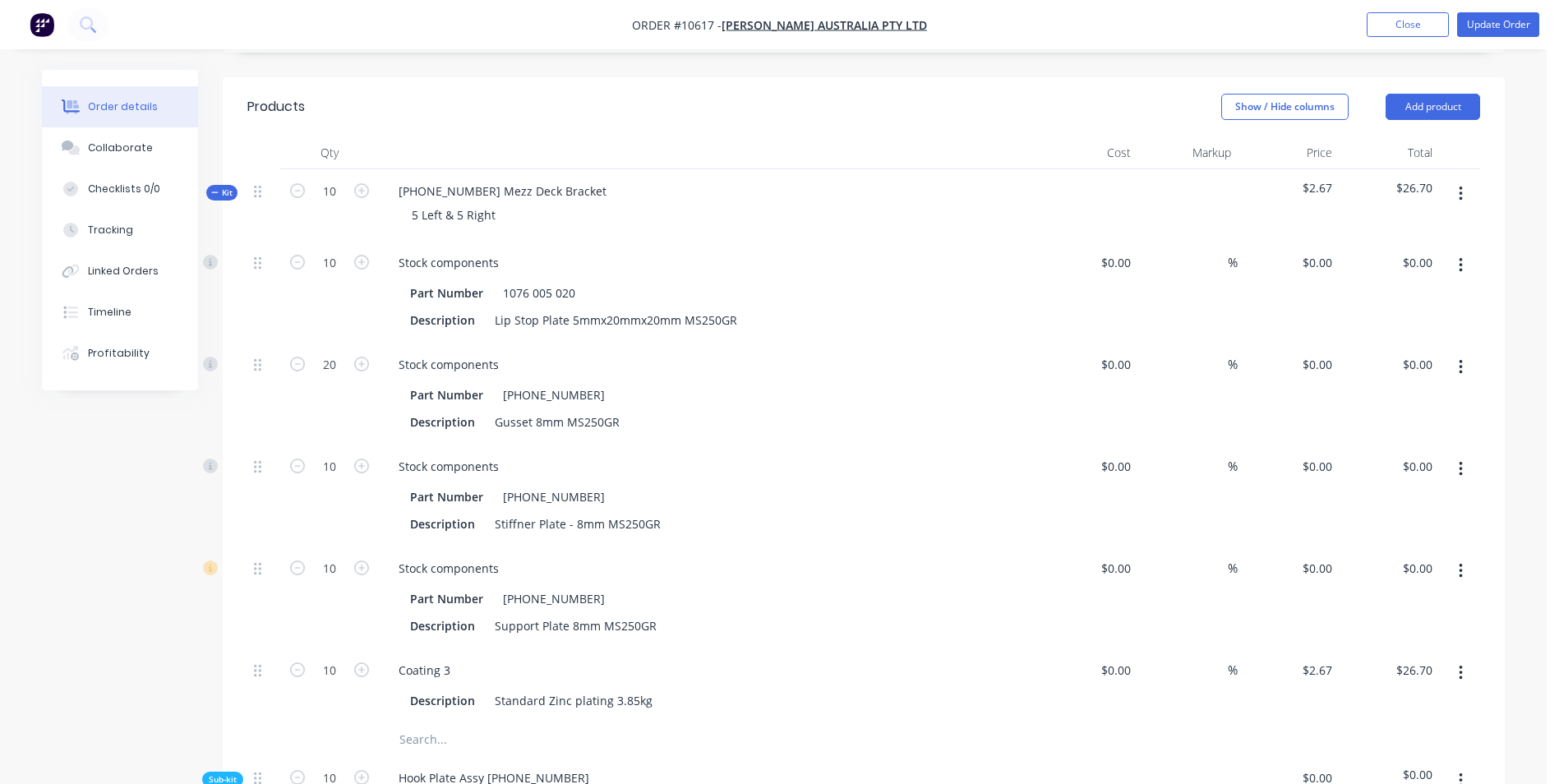
scroll to position [0, 0]
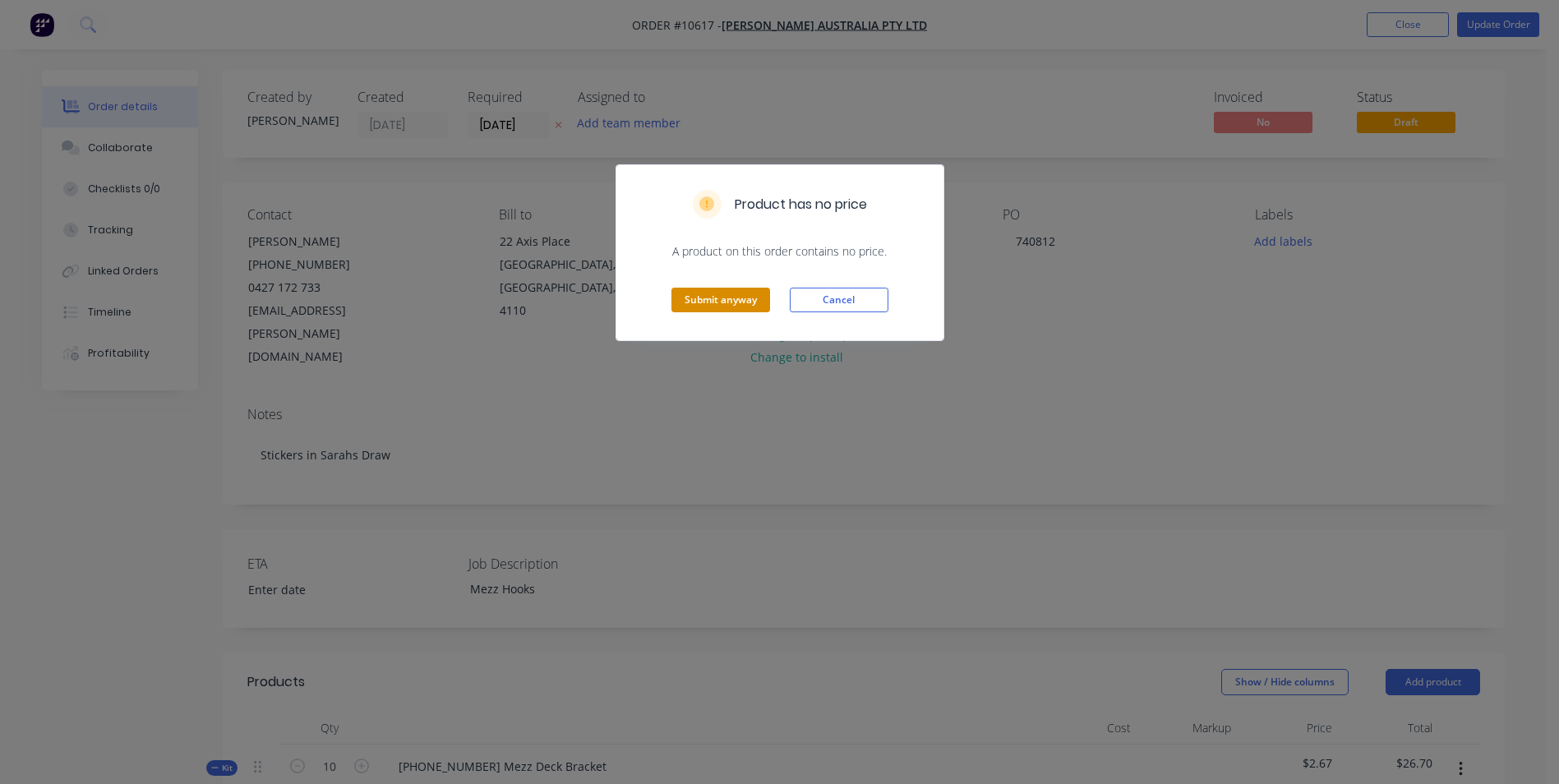
click at [710, 301] on button "Submit anyway" at bounding box center [720, 300] width 98 height 25
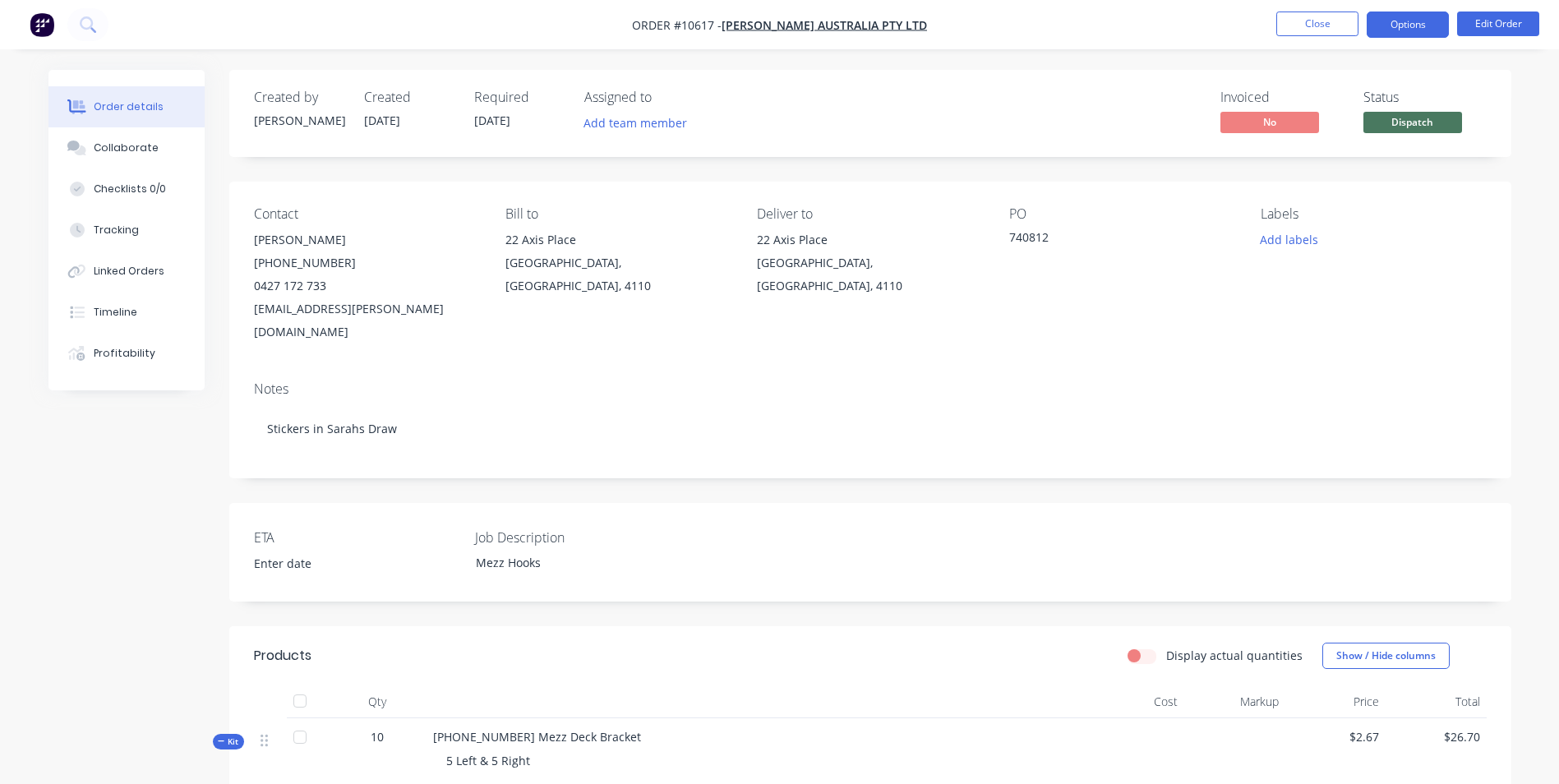
click at [1414, 27] on button "Options" at bounding box center [1408, 25] width 82 height 27
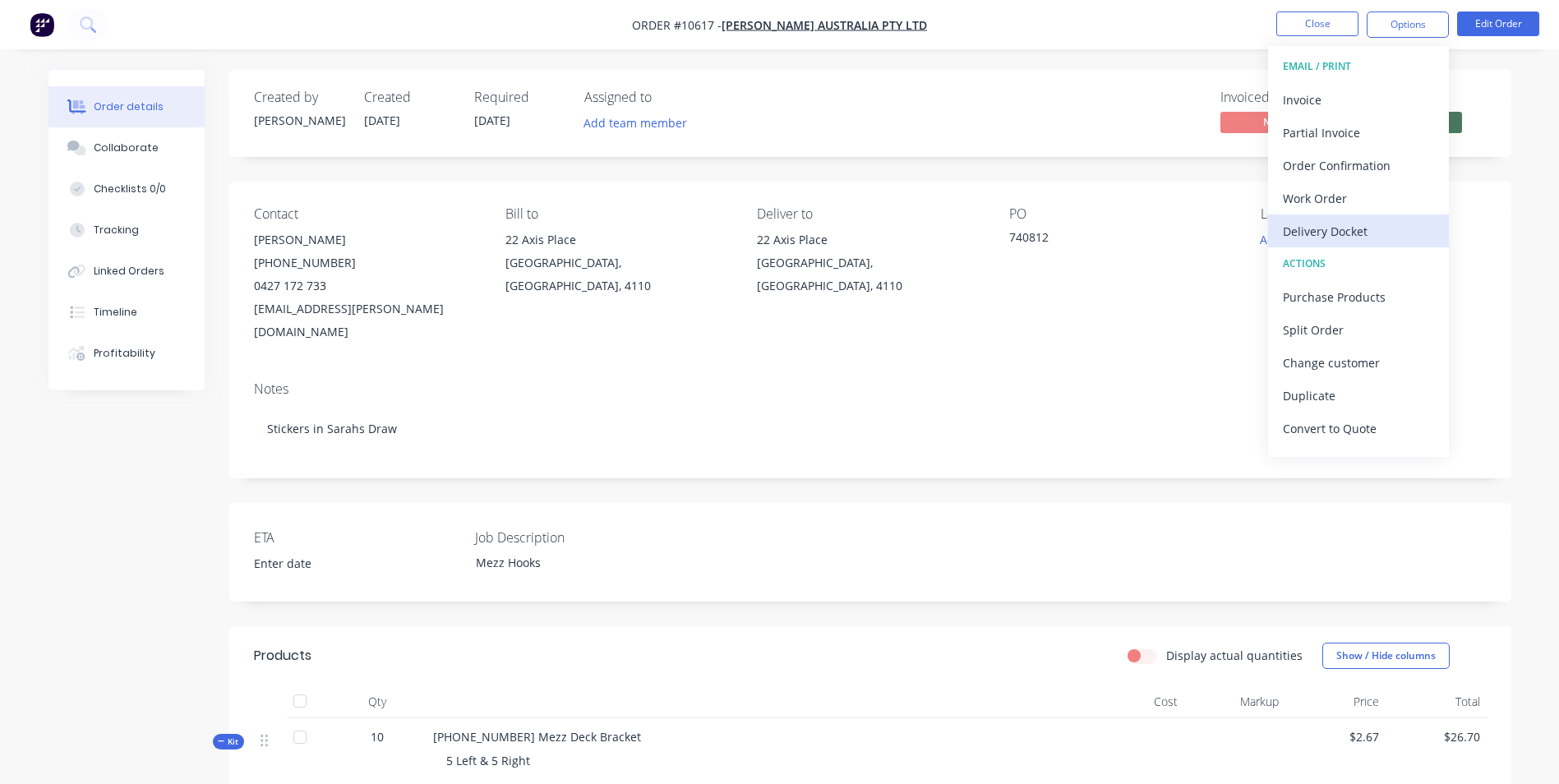
click at [1346, 232] on div "Delivery Docket" at bounding box center [1358, 231] width 151 height 24
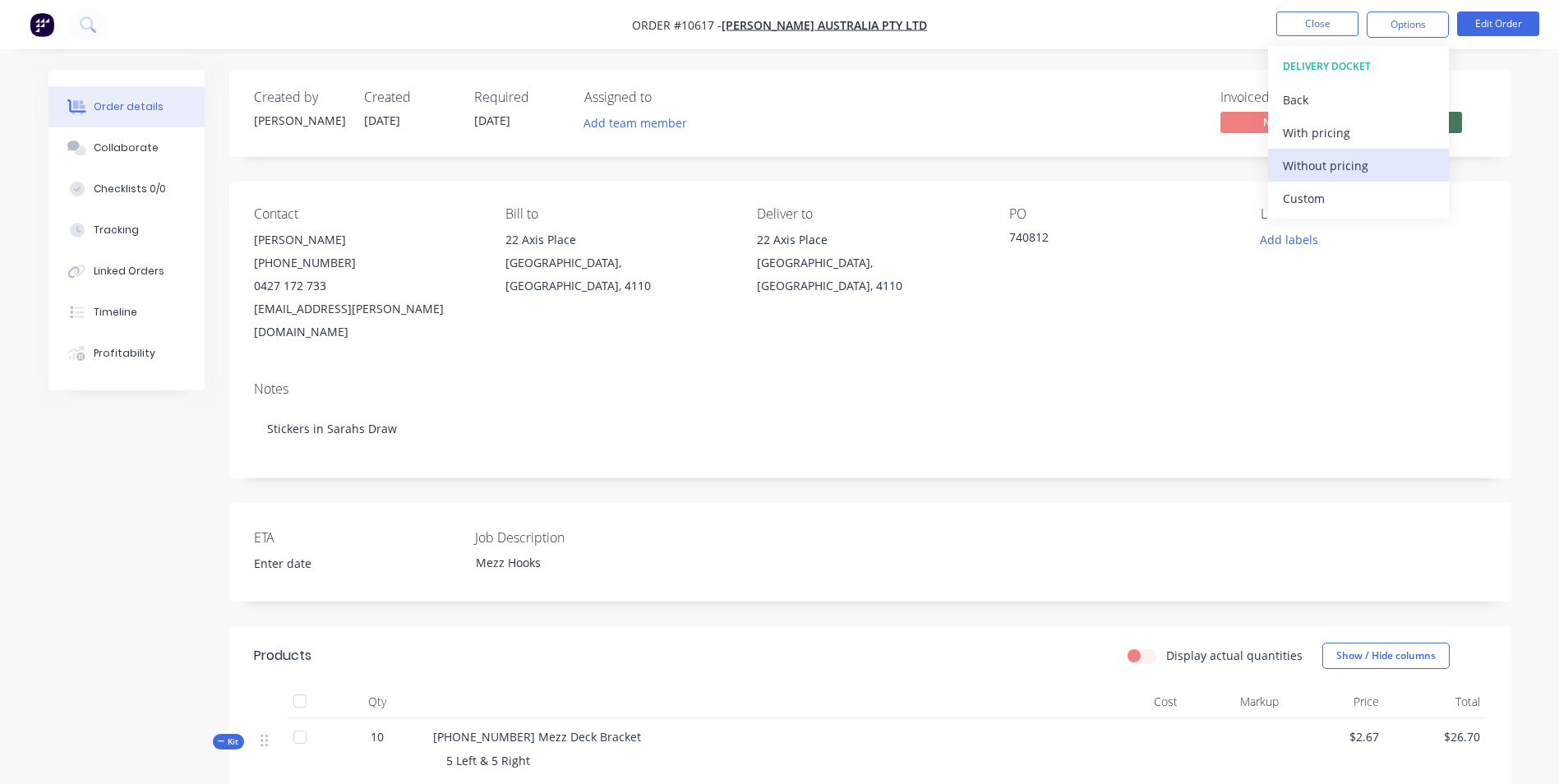
click at [1321, 170] on div "Without pricing" at bounding box center [1358, 165] width 151 height 24
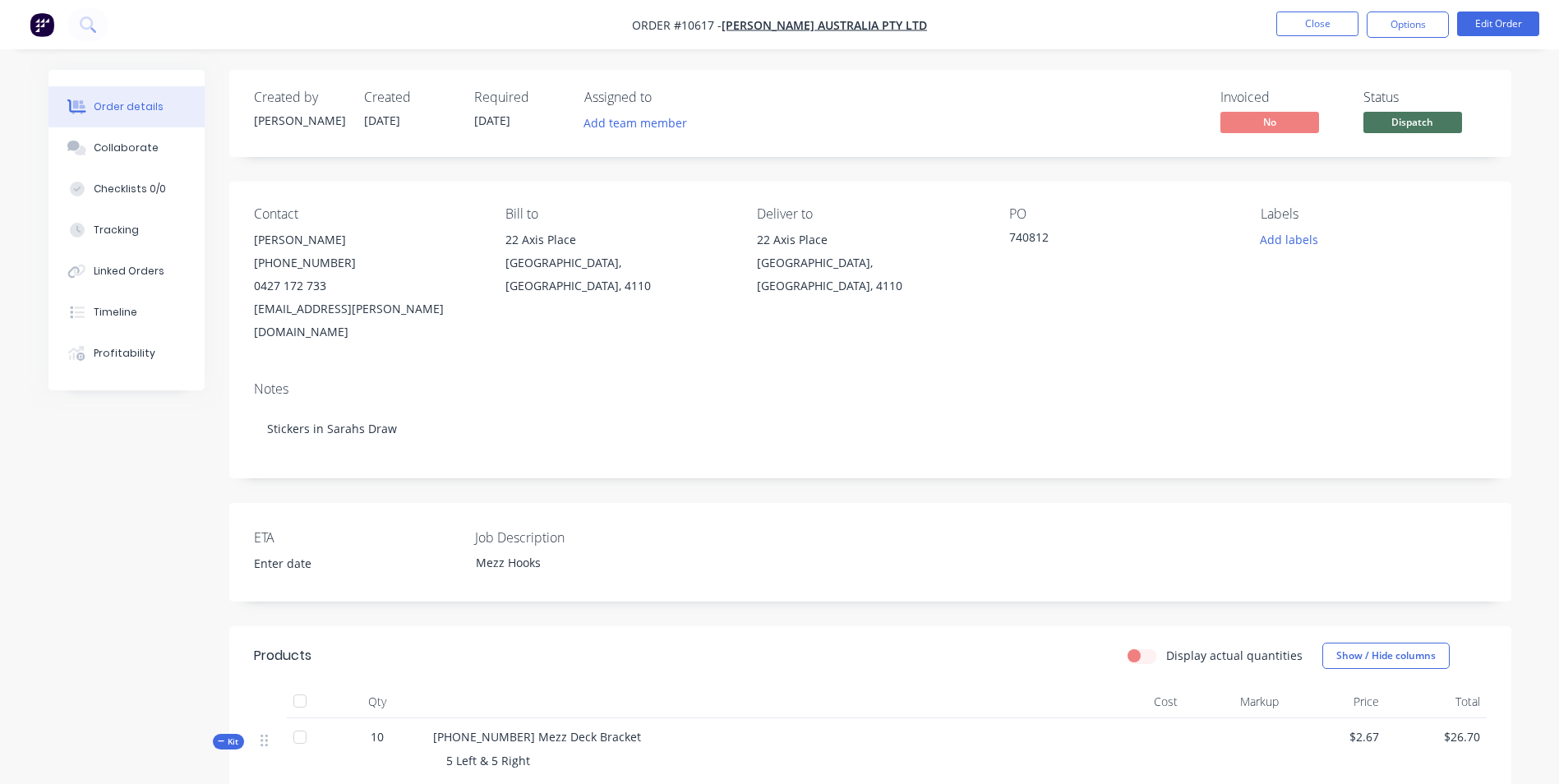
click at [1472, 124] on div "Status Dispatch" at bounding box center [1424, 114] width 123 height 48
click at [1423, 127] on span "Dispatch" at bounding box center [1412, 122] width 98 height 21
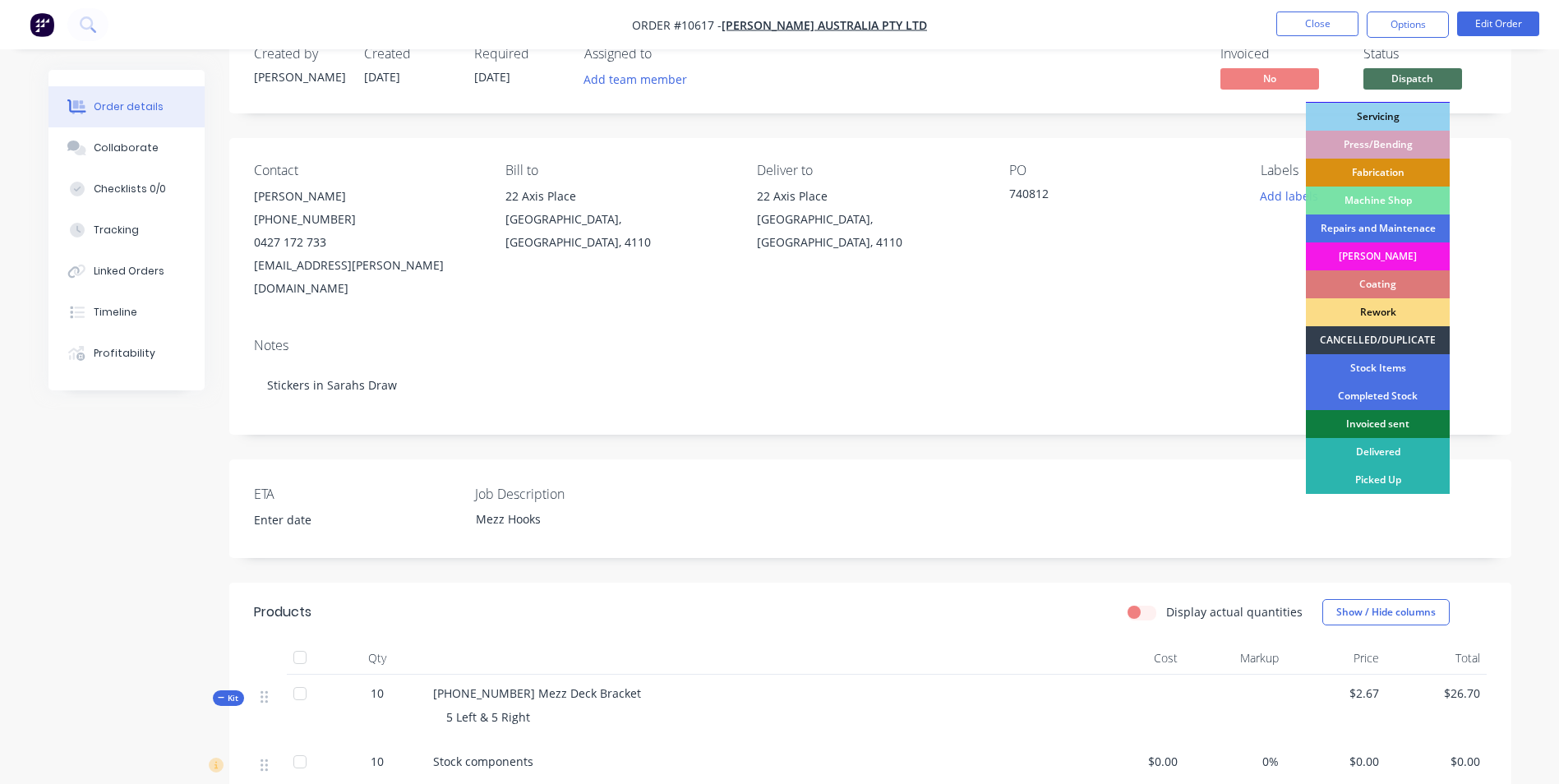
scroll to position [82, 0]
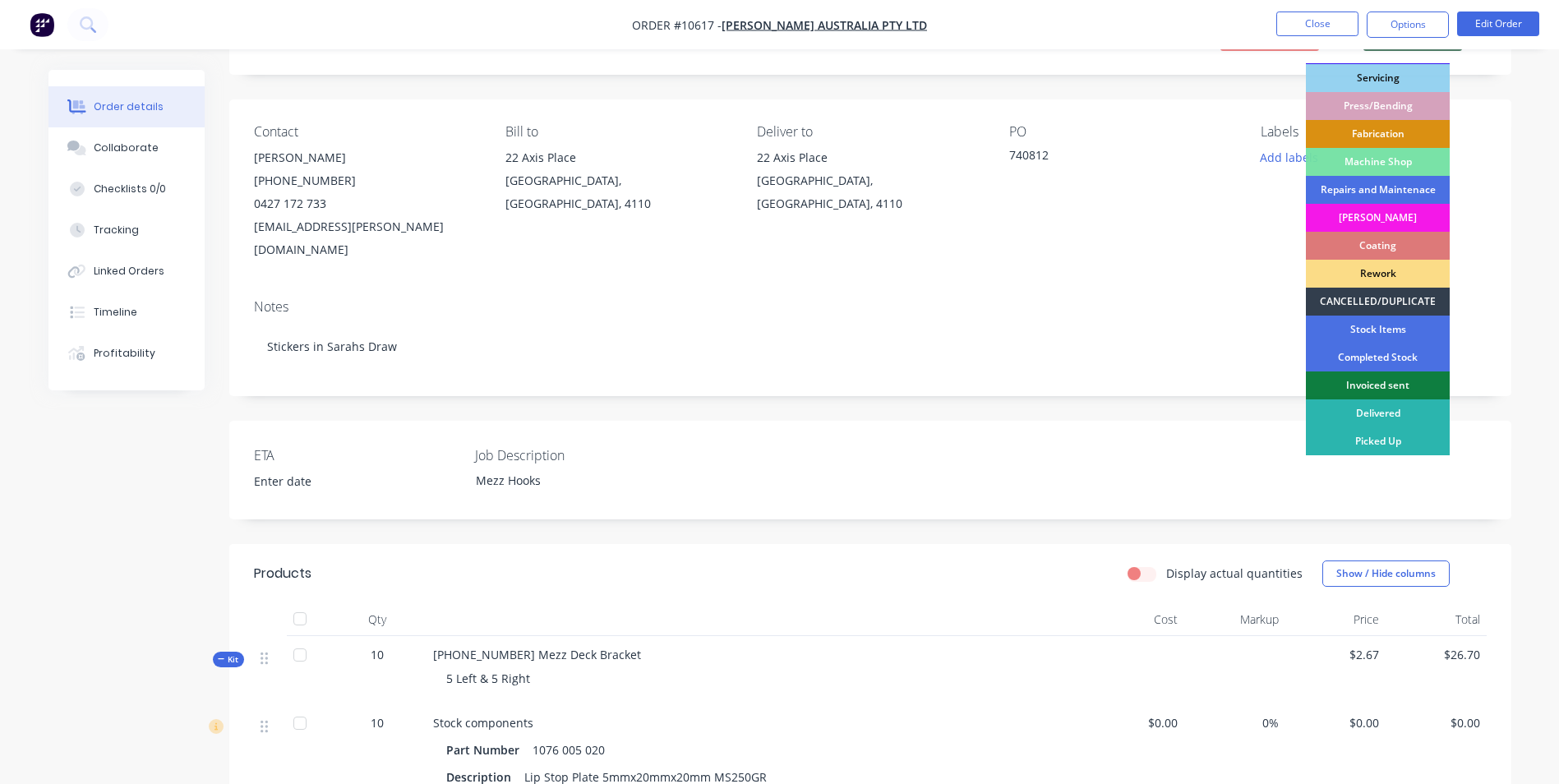
click at [1399, 405] on div "Delivered" at bounding box center [1377, 413] width 144 height 28
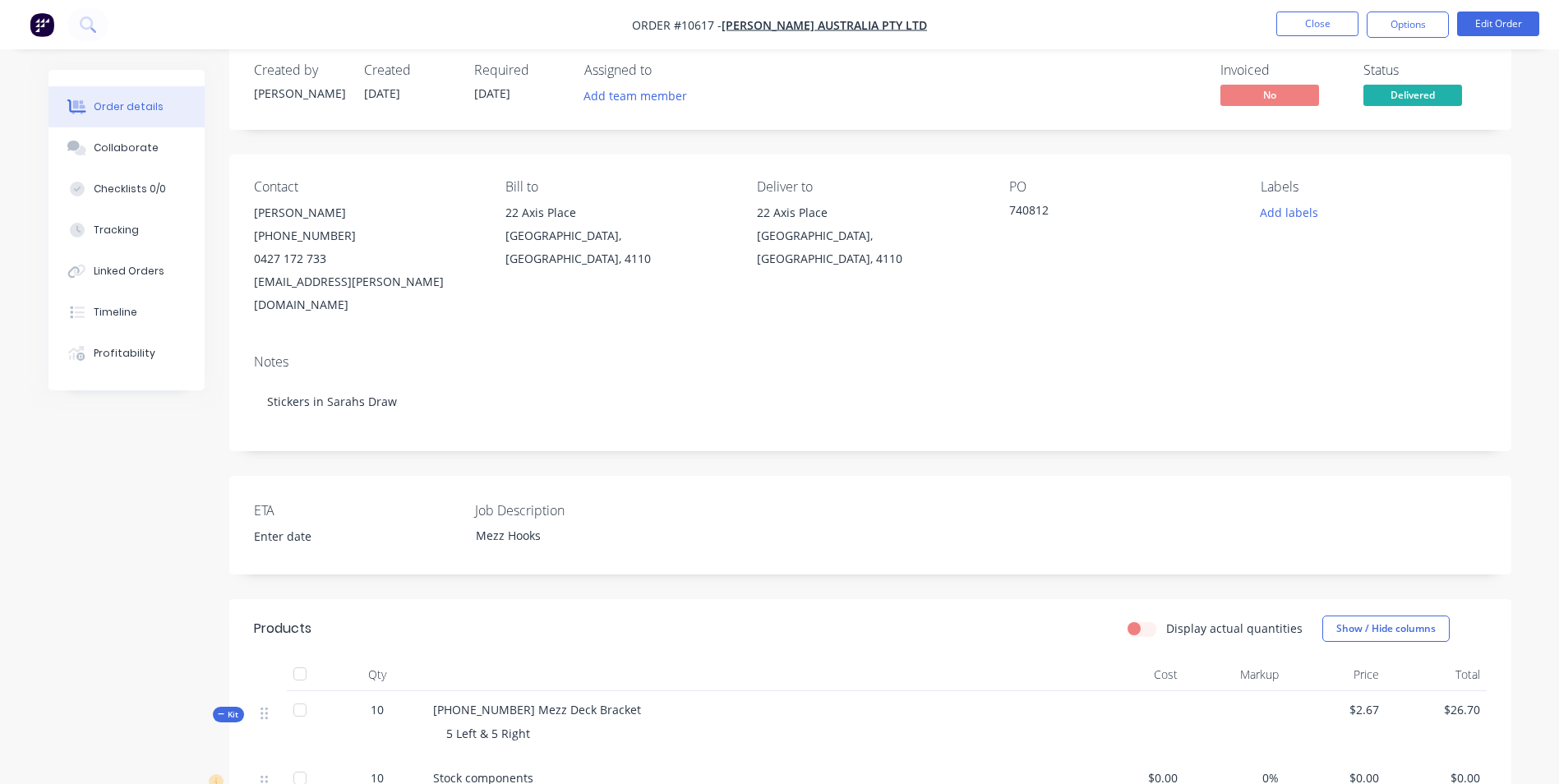
scroll to position [0, 0]
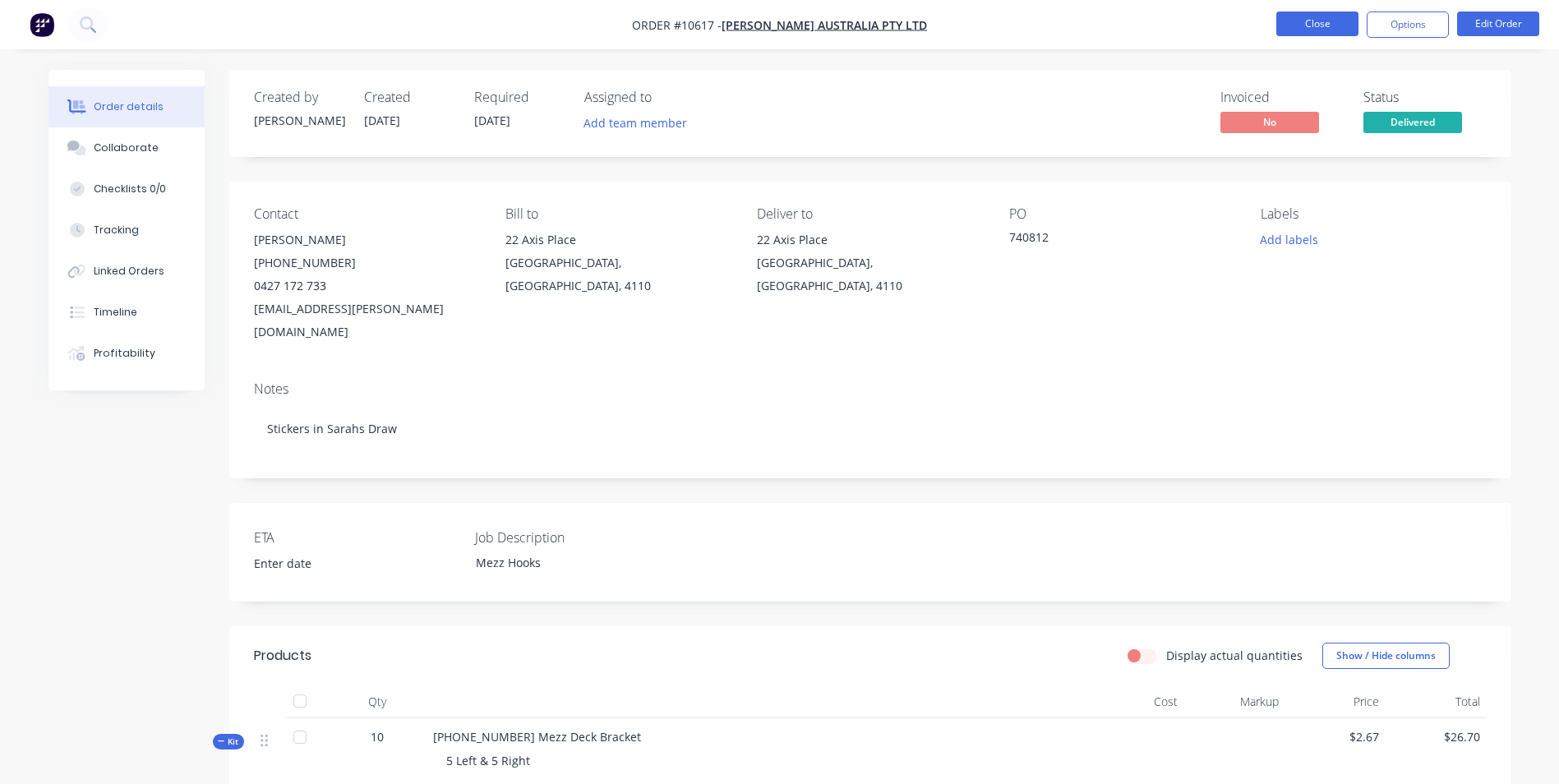
click at [1337, 32] on button "Close" at bounding box center [1317, 24] width 82 height 25
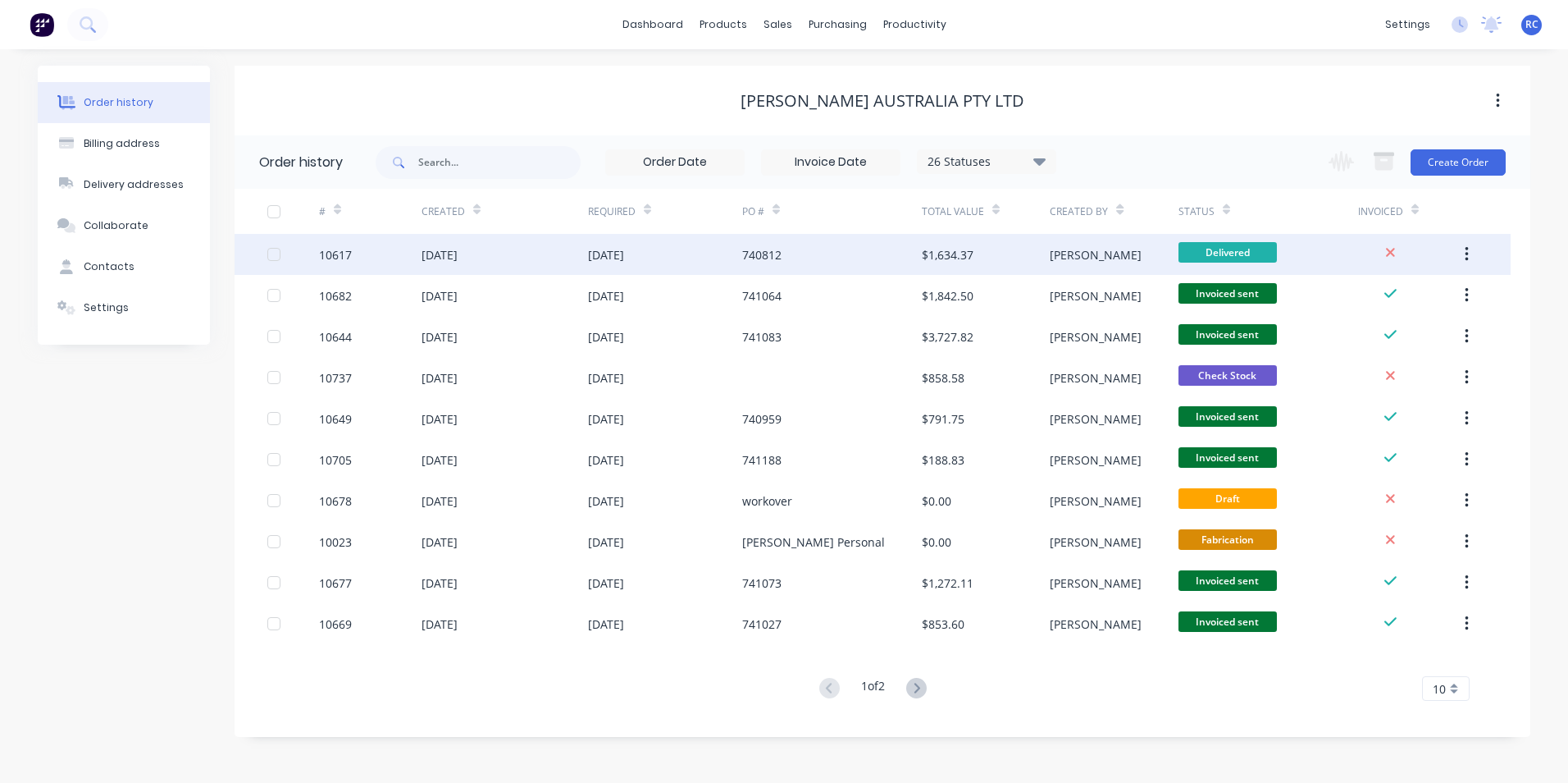
click at [560, 260] on div "[DATE]" at bounding box center [504, 254] width 167 height 41
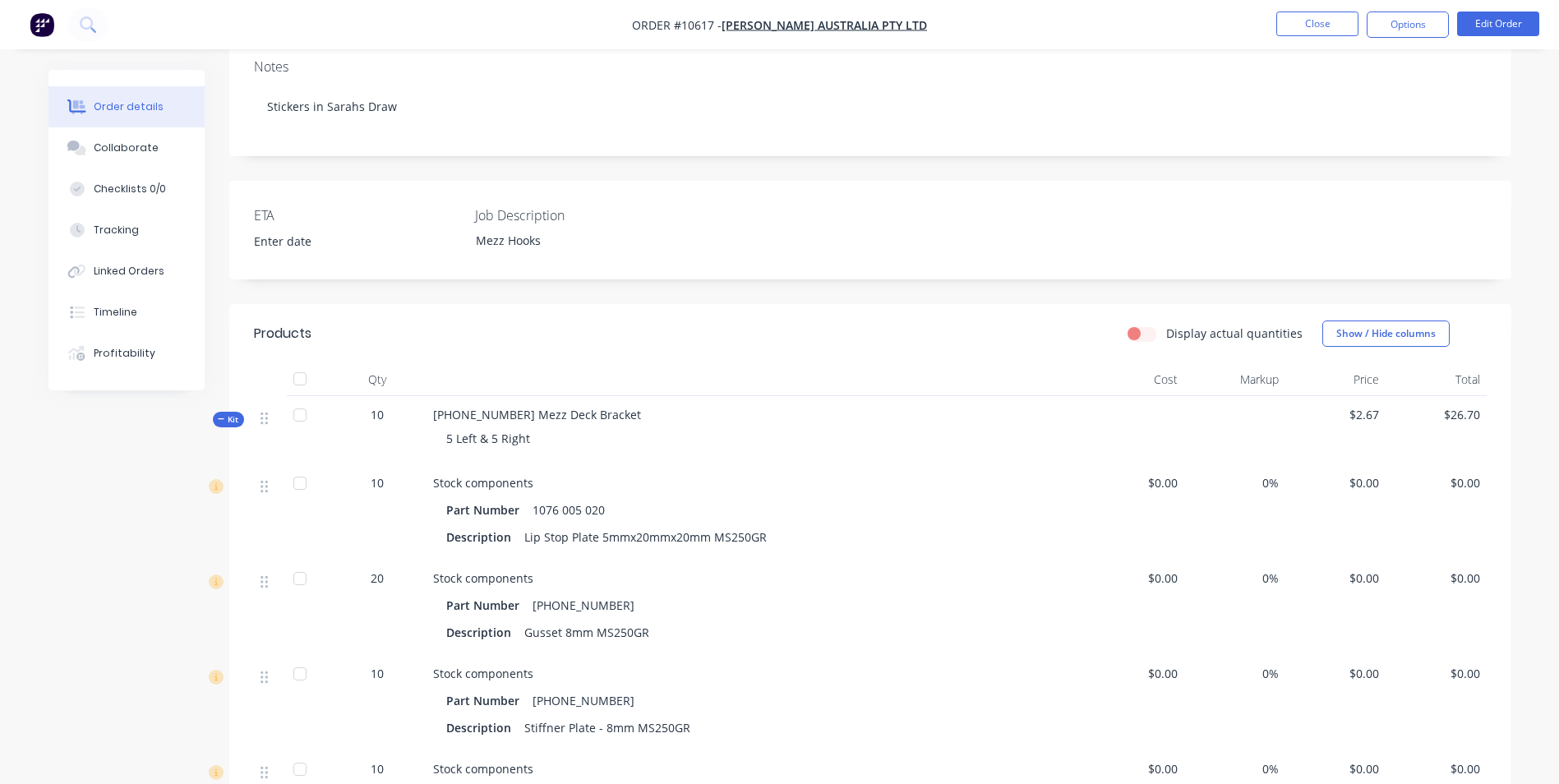
scroll to position [411, 0]
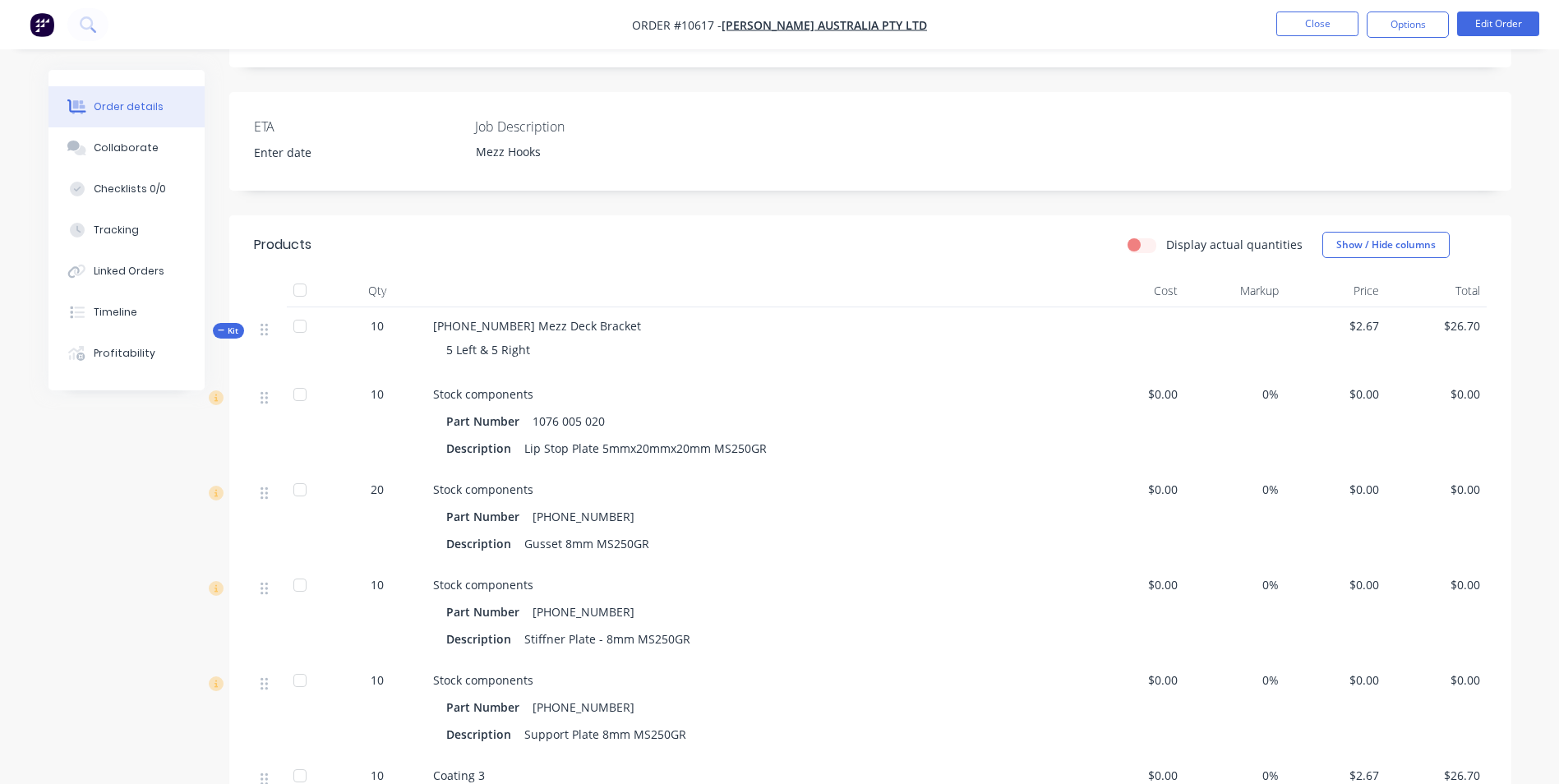
click at [218, 327] on icon at bounding box center [222, 330] width 8 height 9
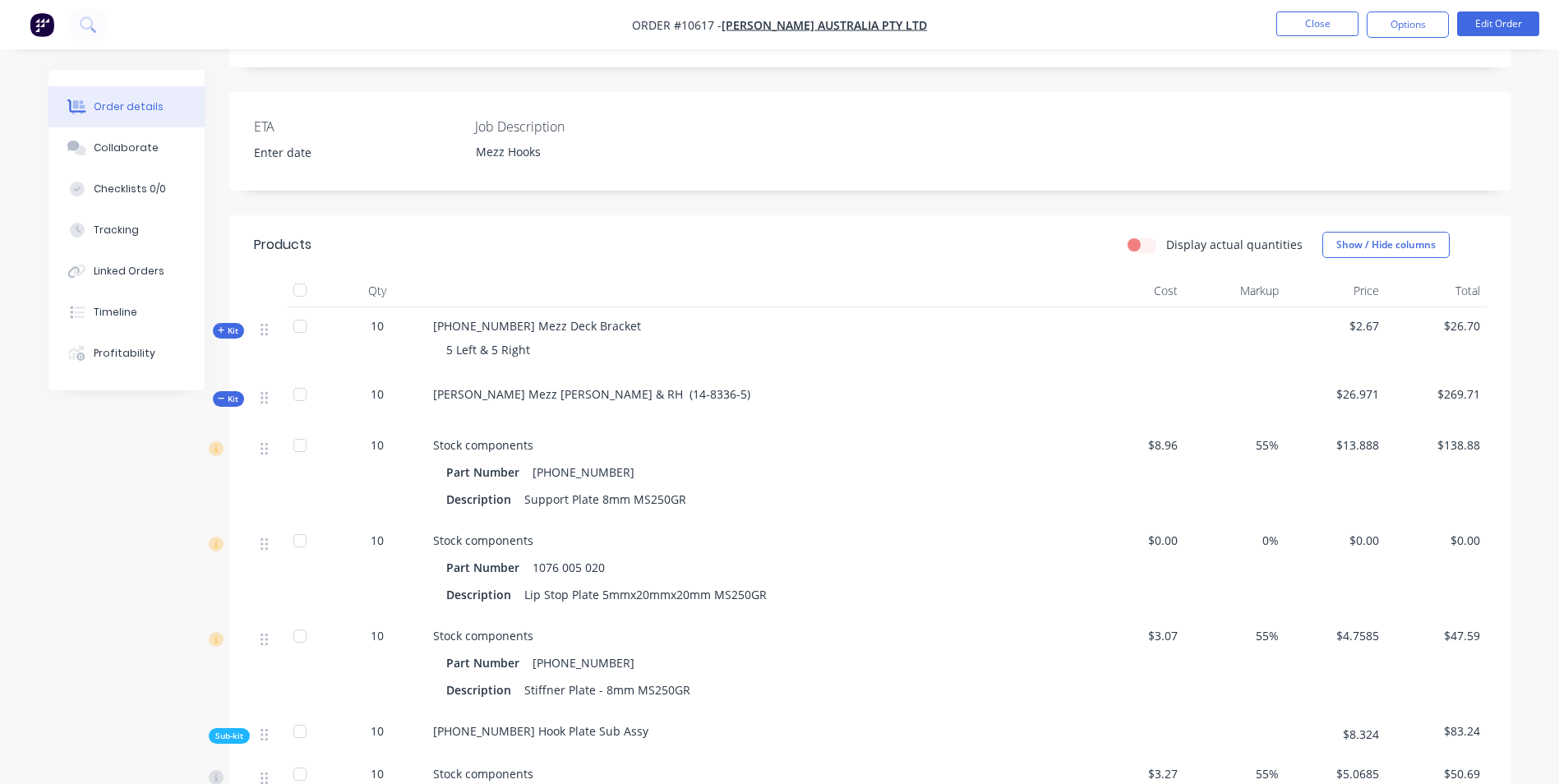
click at [226, 392] on span "Kit" at bounding box center [228, 398] width 21 height 12
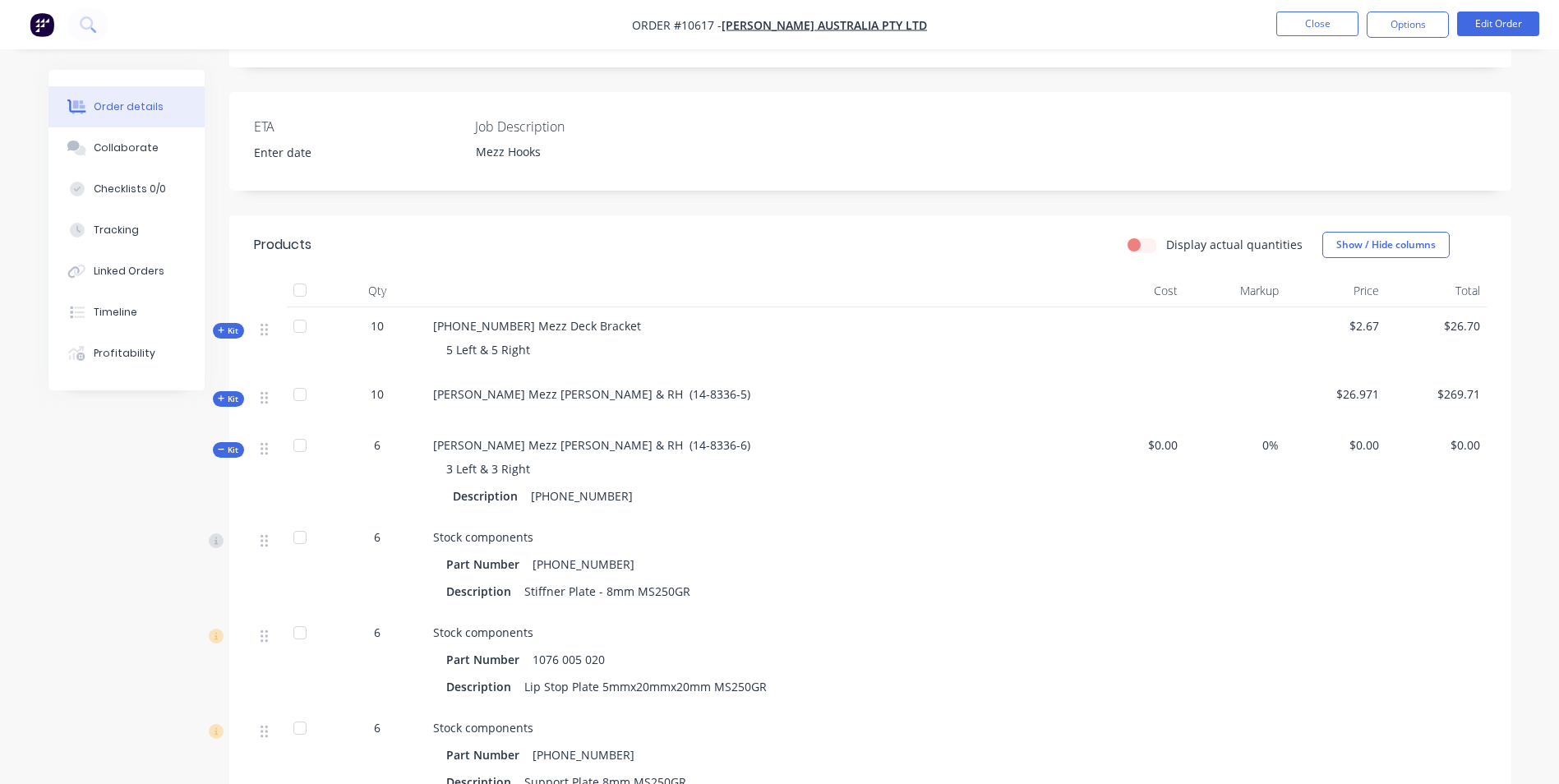
drag, startPoint x: 229, startPoint y: 426, endPoint x: 231, endPoint y: 362, distance: 64.0
click at [226, 444] on span "Kit" at bounding box center [228, 450] width 21 height 12
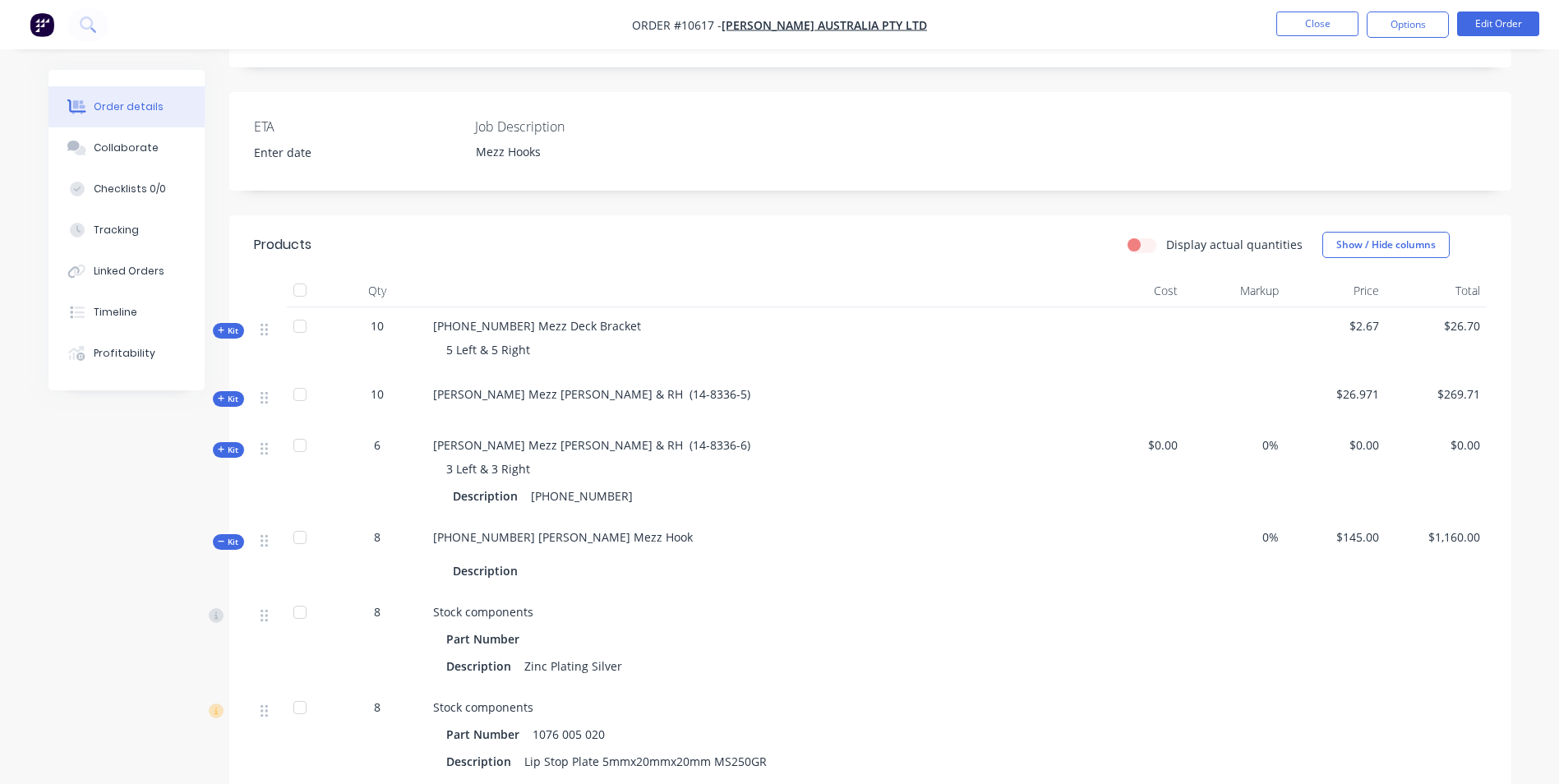
drag, startPoint x: 244, startPoint y: 532, endPoint x: 215, endPoint y: 515, distance: 33.6
click at [215, 534] on div "Kit" at bounding box center [228, 541] width 32 height 15
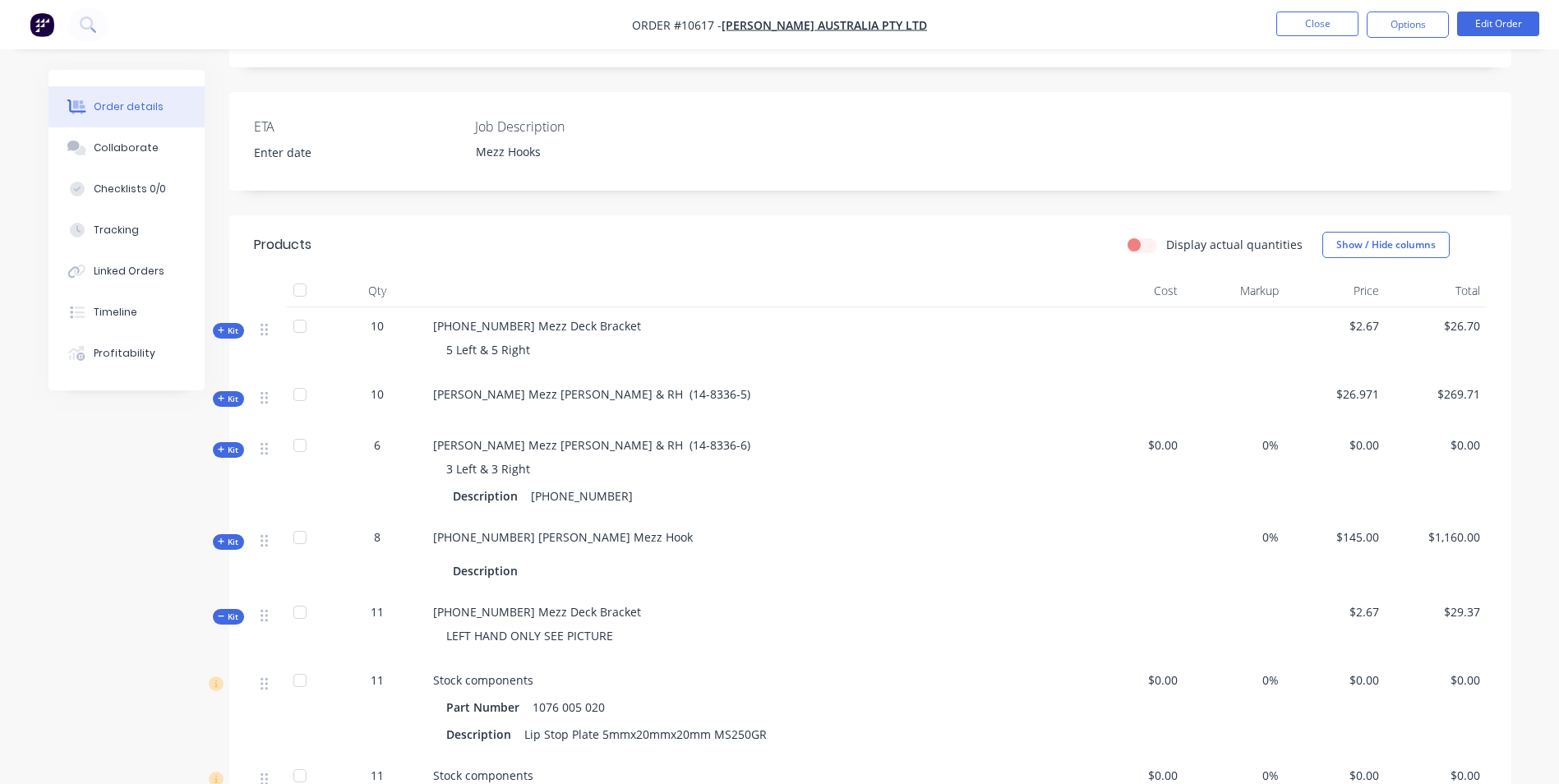
click at [227, 610] on span "Kit" at bounding box center [228, 616] width 21 height 12
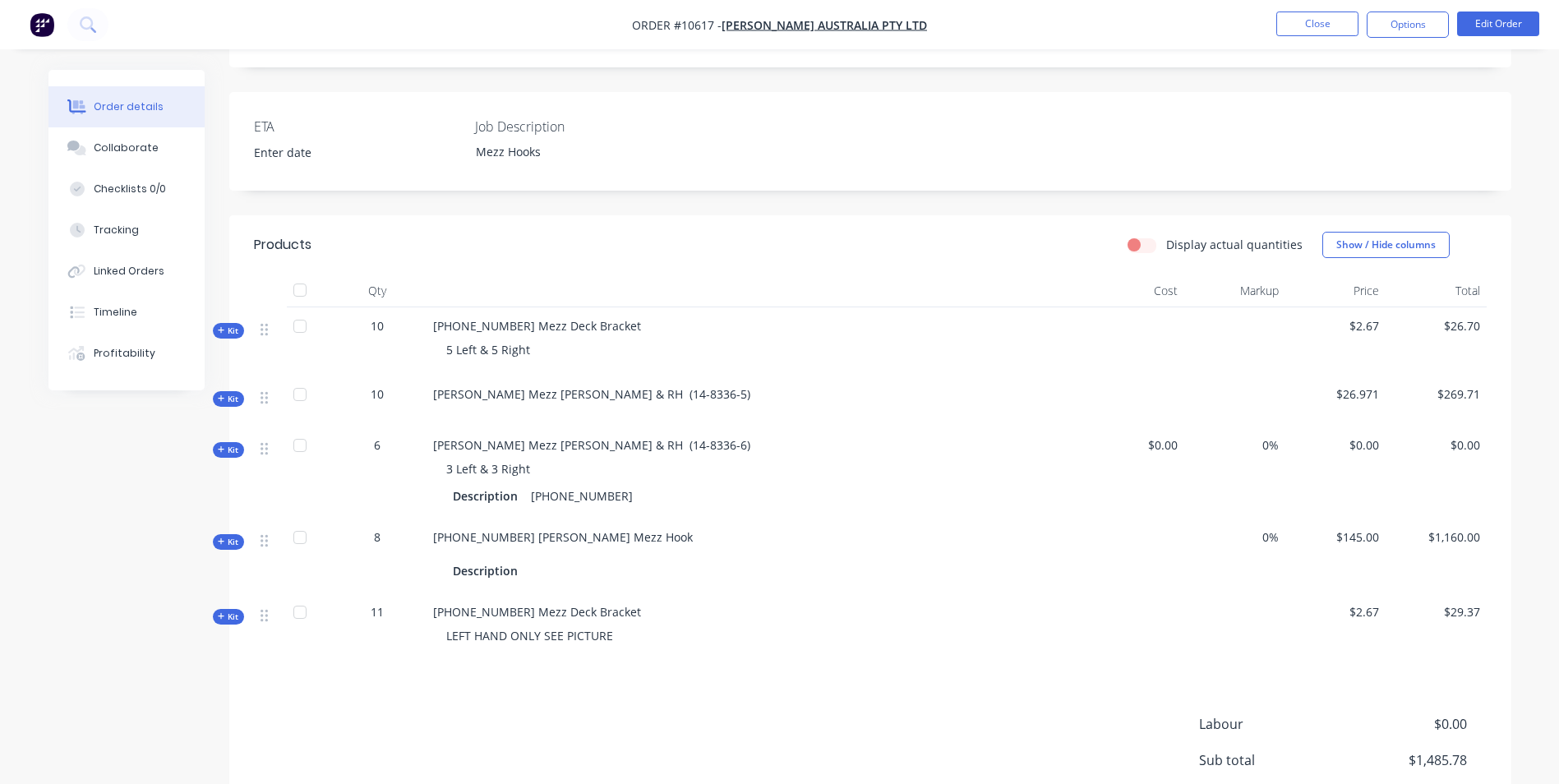
click at [233, 325] on span "Kit" at bounding box center [228, 330] width 21 height 12
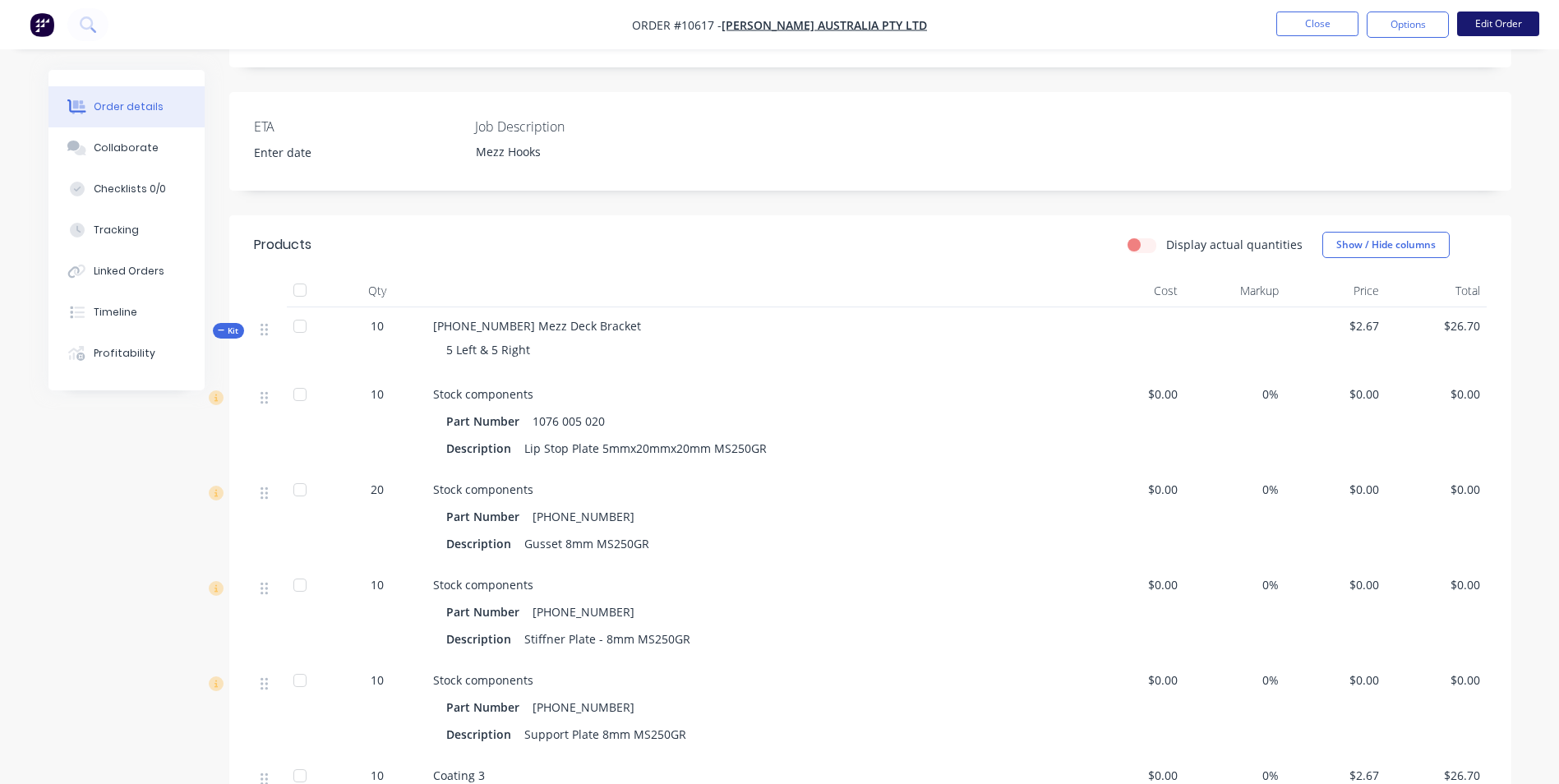
click at [1482, 27] on button "Edit Order" at bounding box center [1498, 24] width 82 height 25
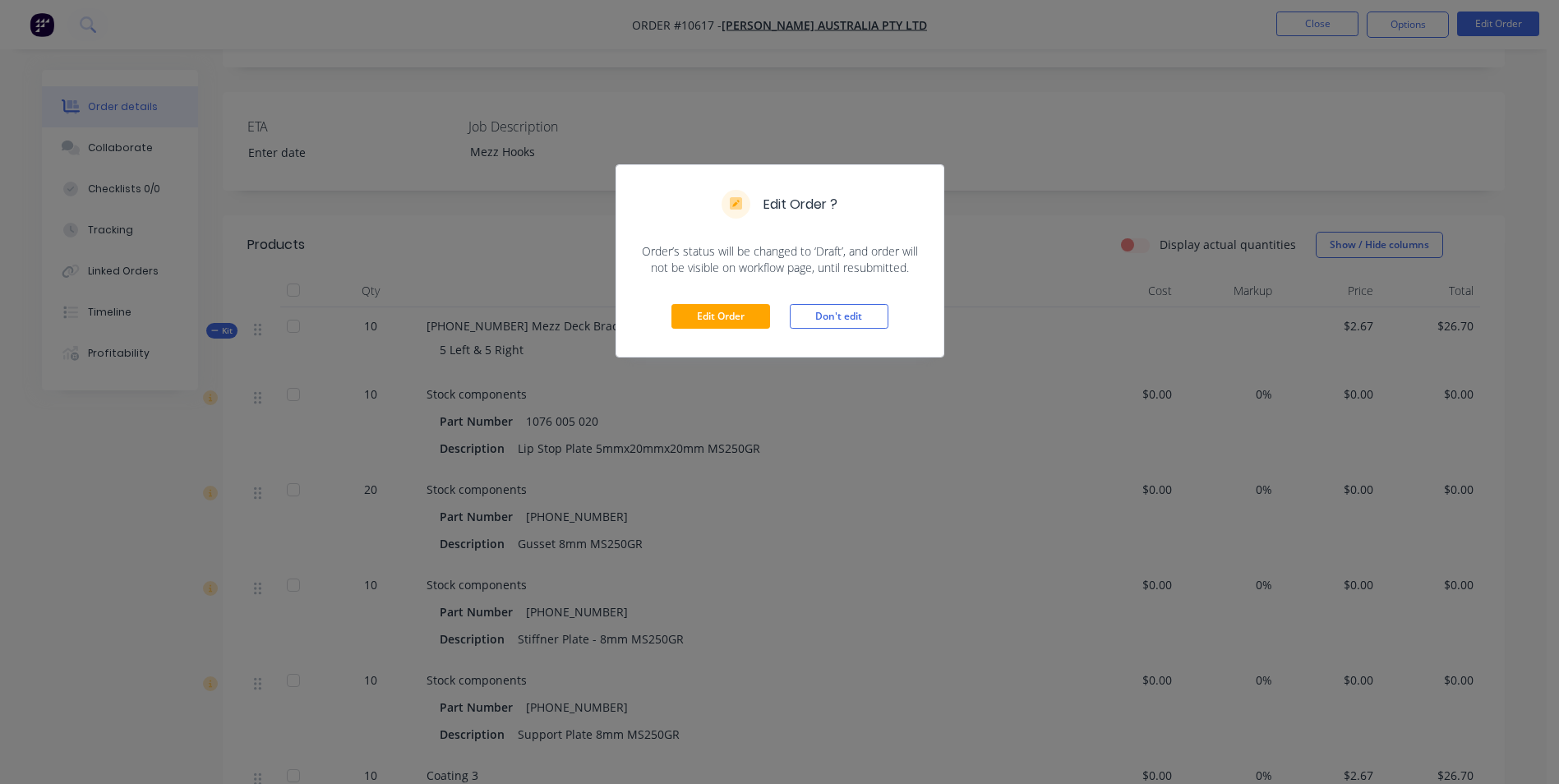
click at [758, 296] on div "Edit Order Don't edit" at bounding box center [780, 316] width 327 height 80
click at [741, 319] on button "Edit Order" at bounding box center [720, 316] width 98 height 25
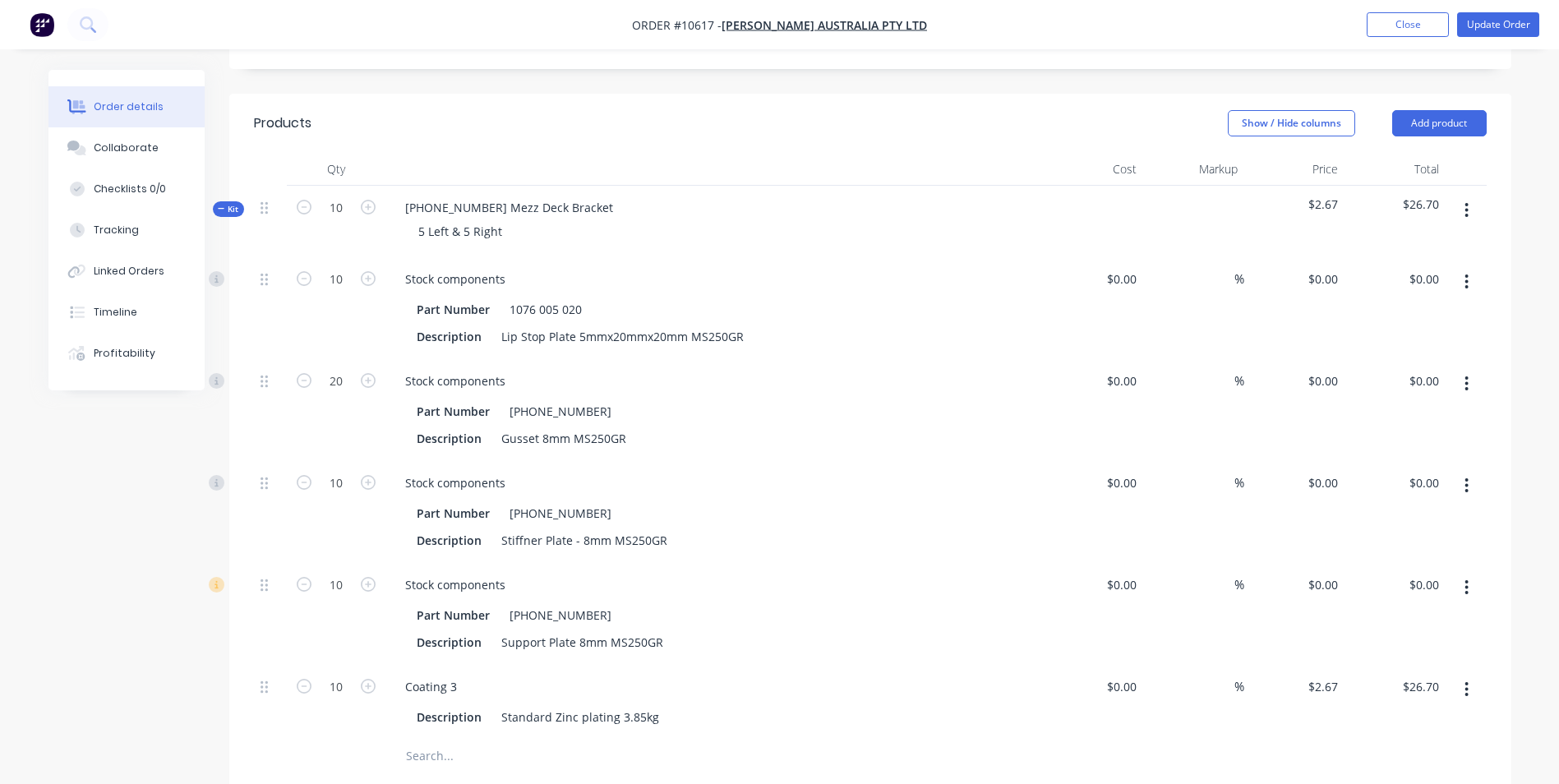
scroll to position [575, 0]
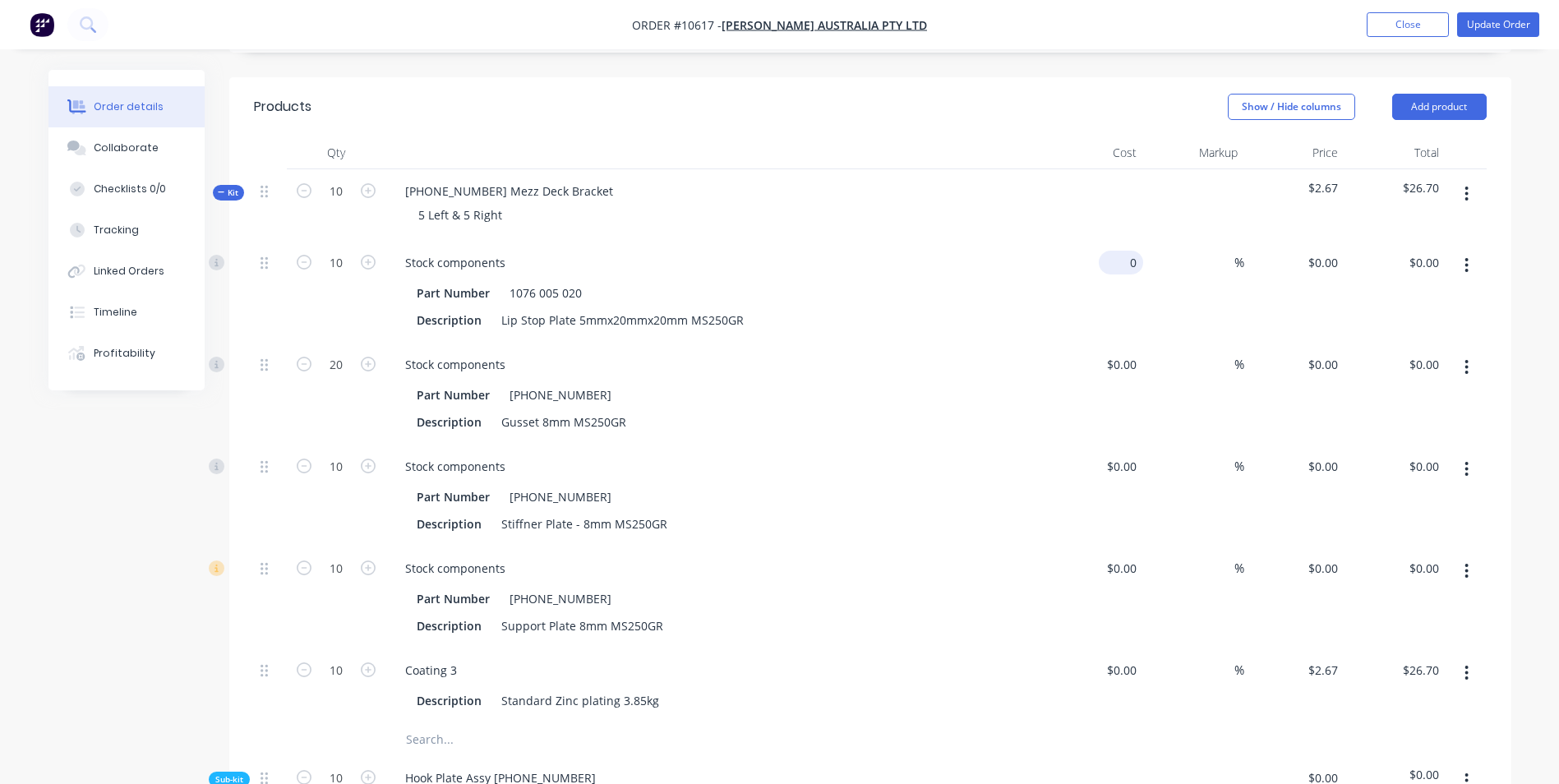
click at [1138, 250] on input "0" at bounding box center [1124, 262] width 38 height 24
type input "$0.24"
type input "$2.40"
click at [1121, 352] on div "0 0" at bounding box center [1130, 364] width 26 height 24
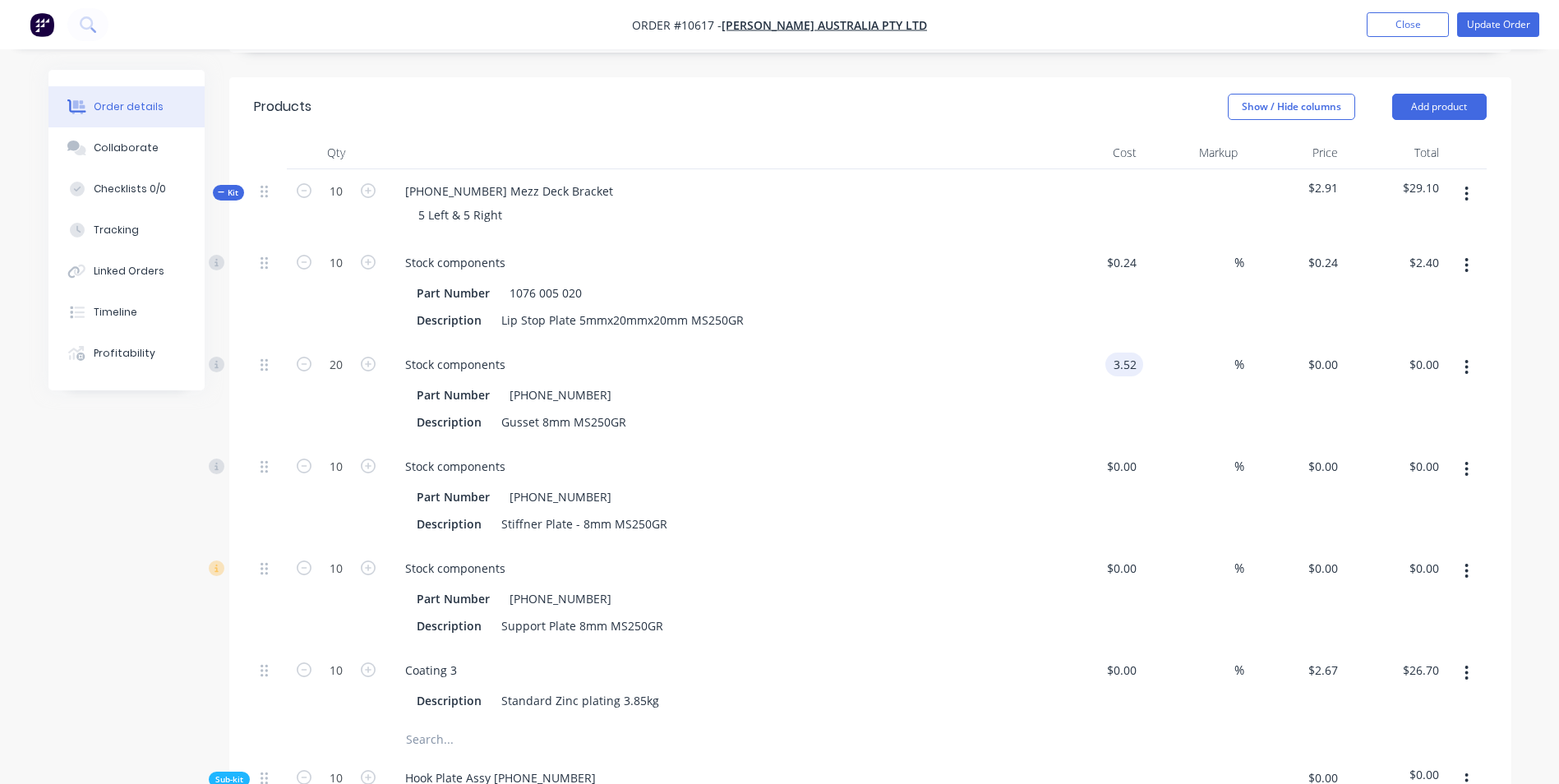
type input "$3.52"
type input "$70.40"
click at [1126, 455] on input "$0.00" at bounding box center [1124, 466] width 38 height 24
type input "3.52"
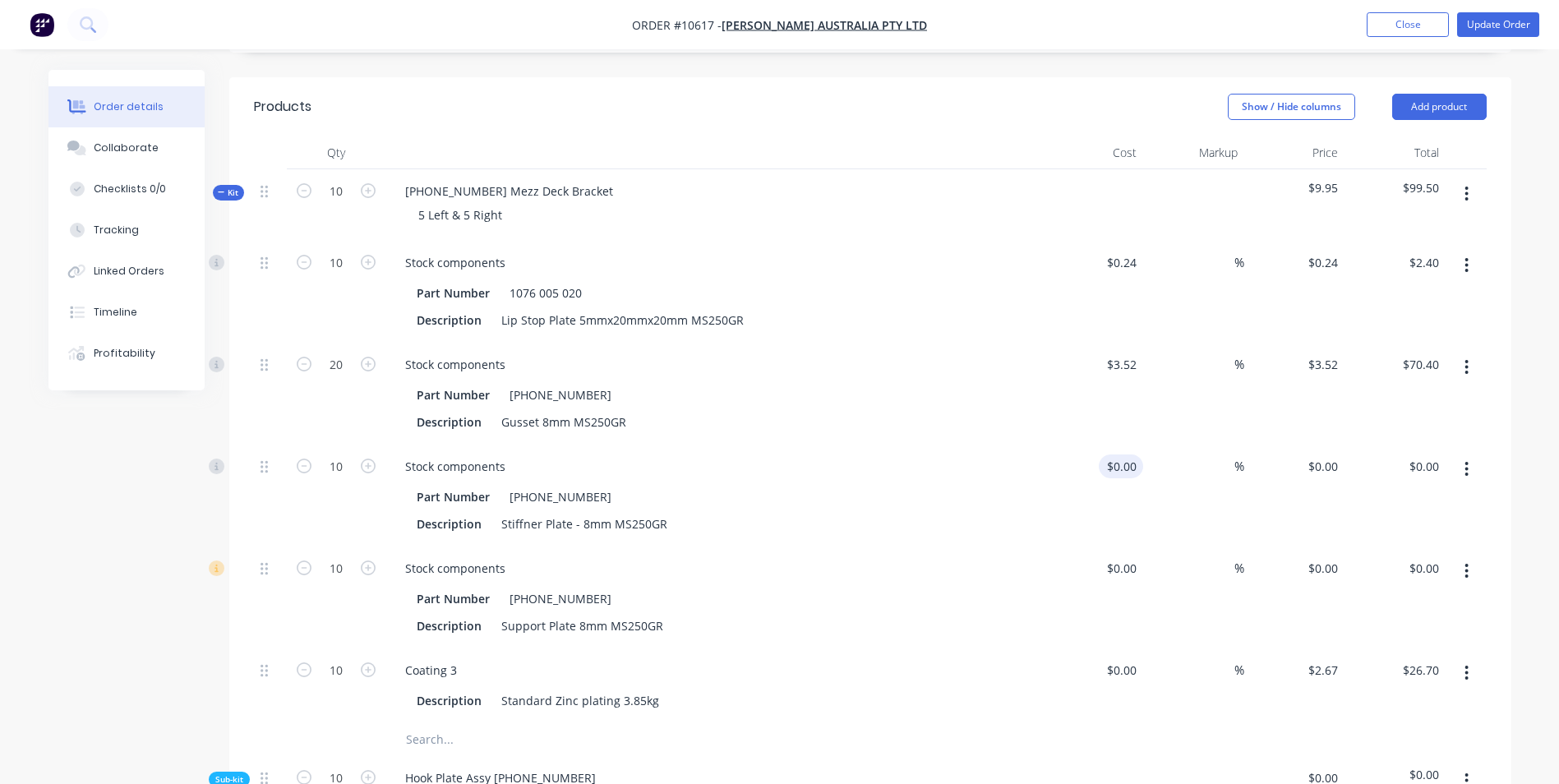
type input "$0.00"
type input "$3.52"
type input "0"
type input "3.52"
type input "$0.00"
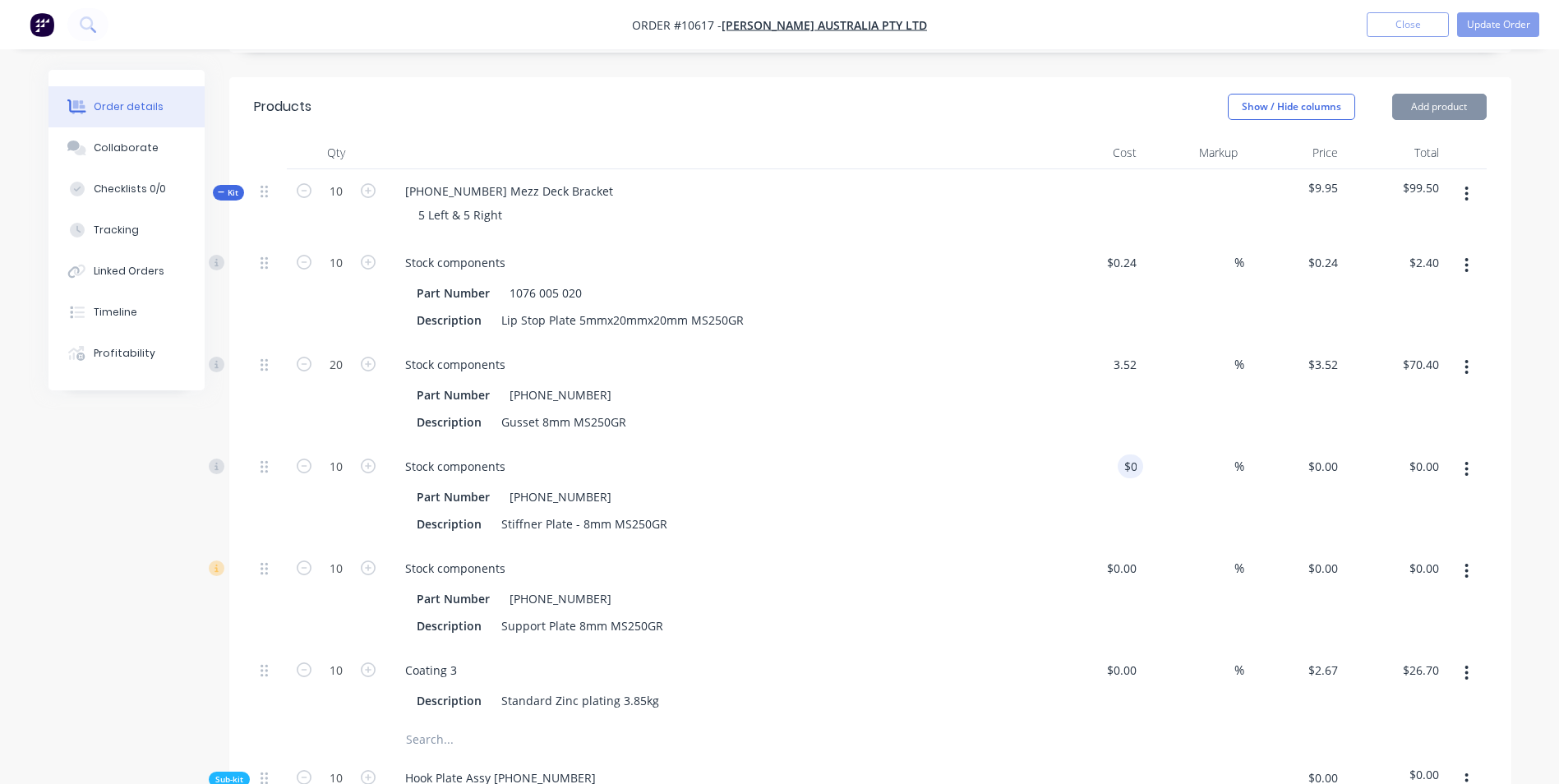
type input "$3.52"
type input "0"
type input "3.52"
type input "$0.00"
type input "$3.52"
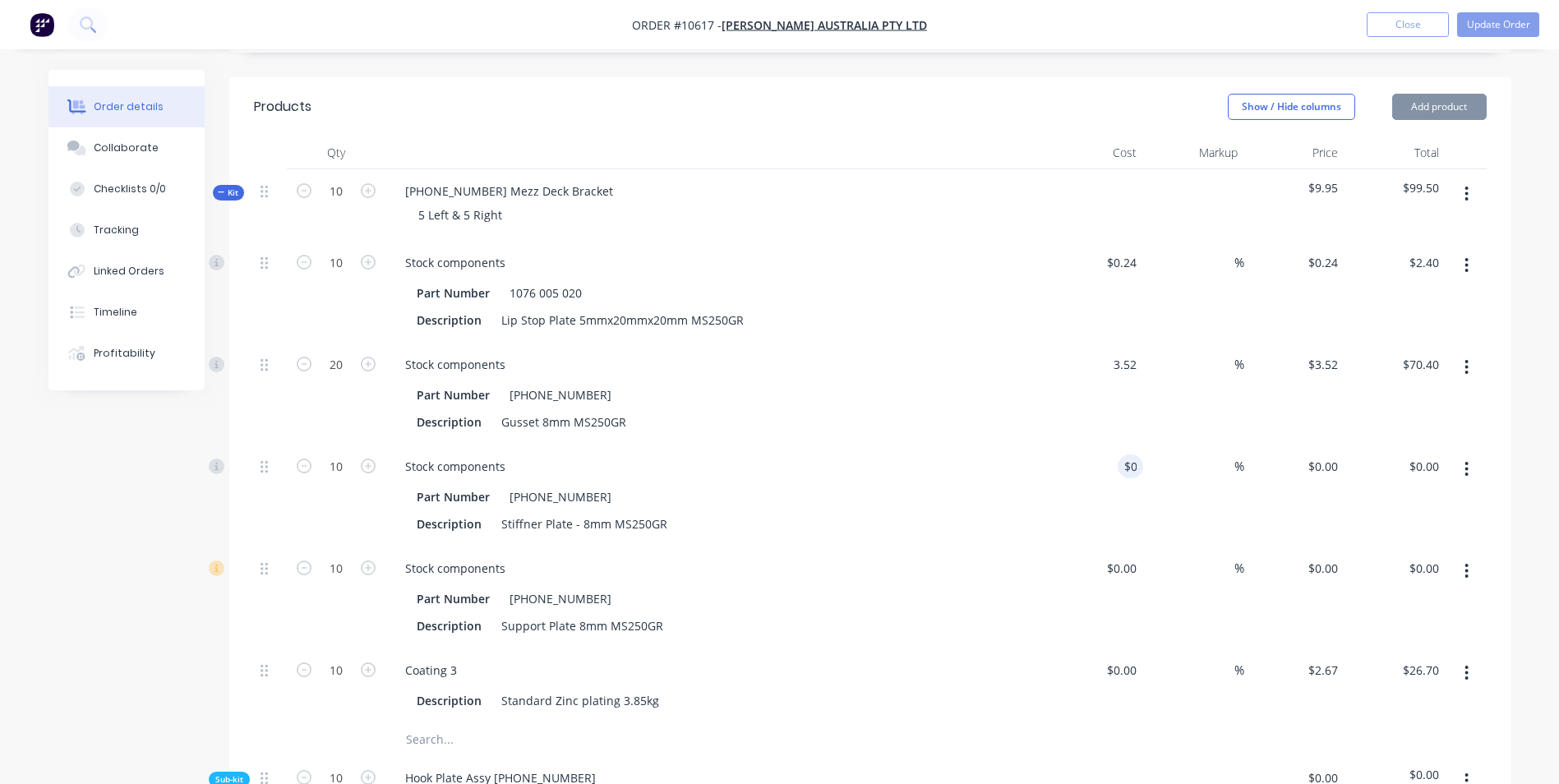
type input "0"
type input "3.52"
type input "$0.00"
type input "$3.52"
type input "0"
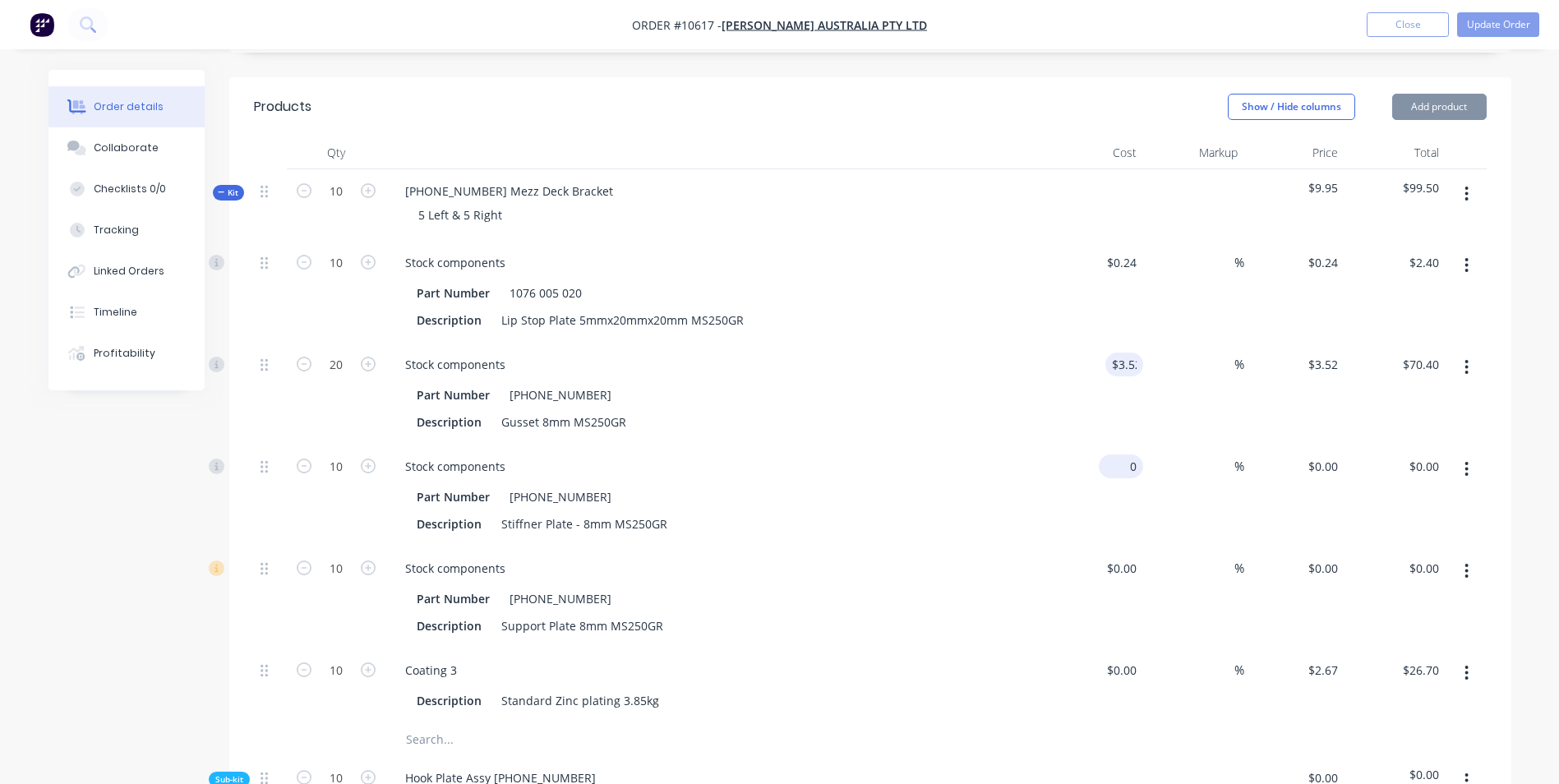
type input "3.52"
type input "$0.00"
type input "$3.52"
type input "0"
type input "3.52"
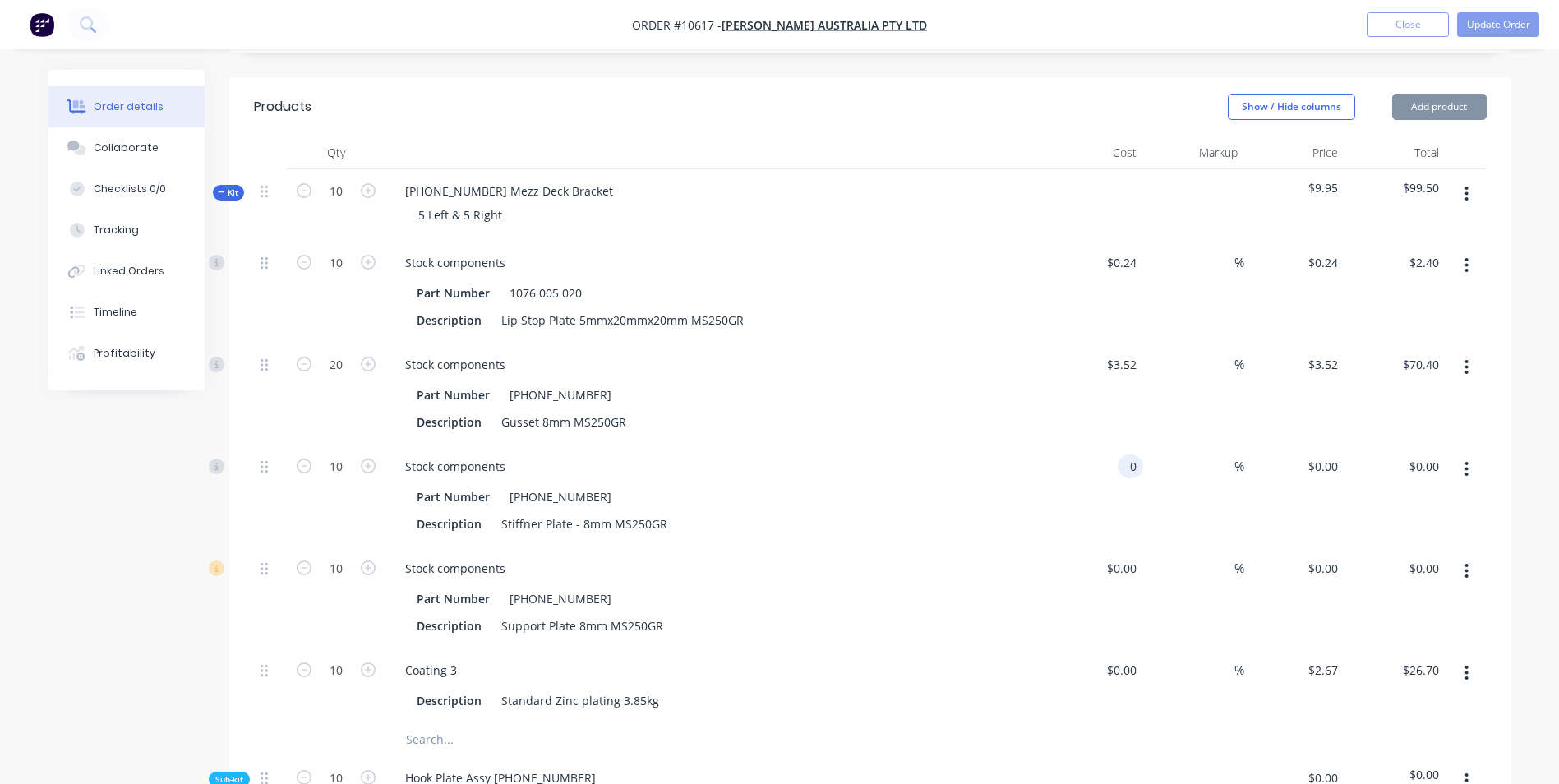
type input "$0.00"
type input "$3.52"
type input "0"
type input "3.52"
type input "$0.00"
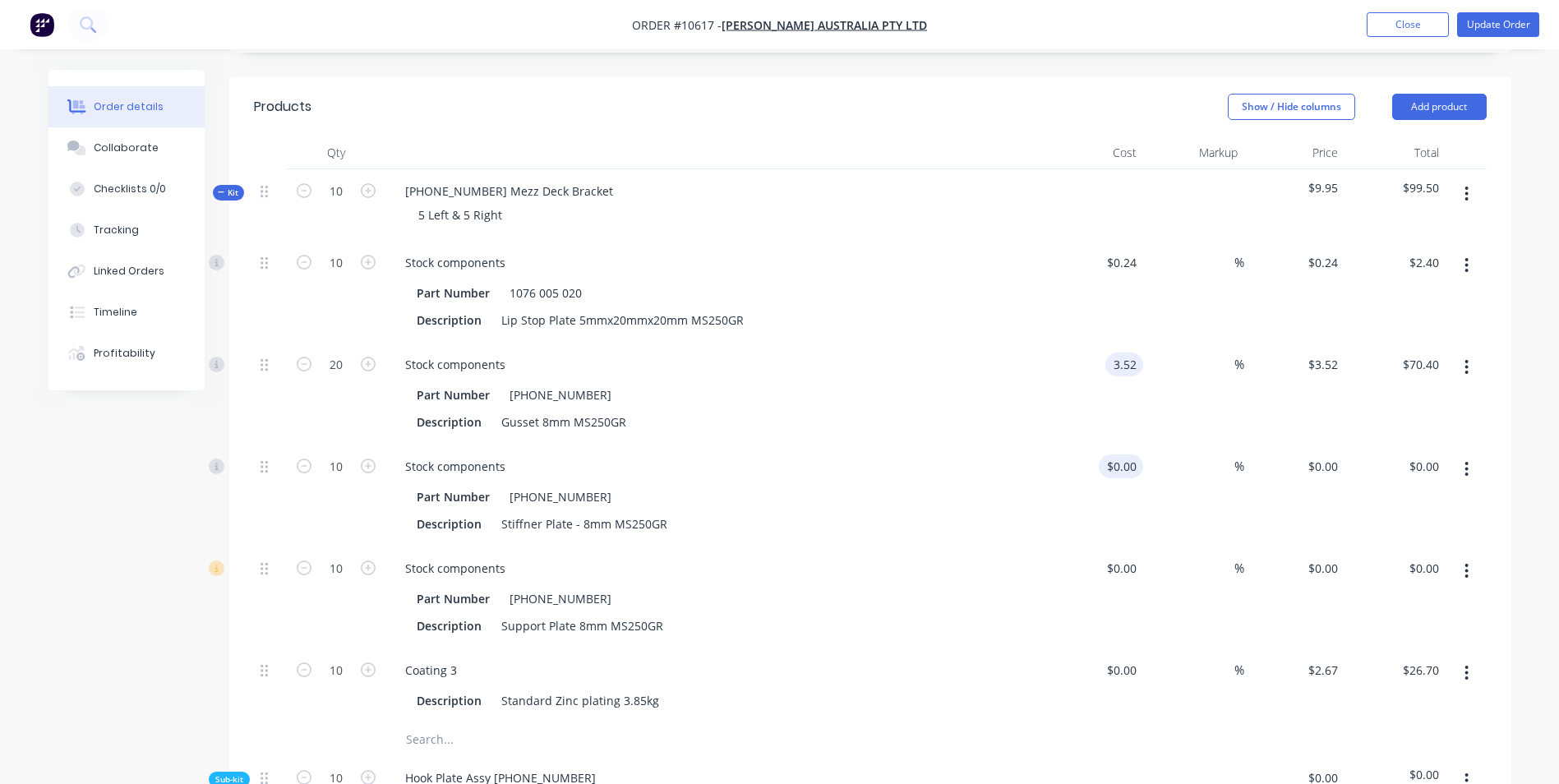
type input "$3.52"
type input "0"
type input "3.52"
type input "$0.00"
type input "$3.52"
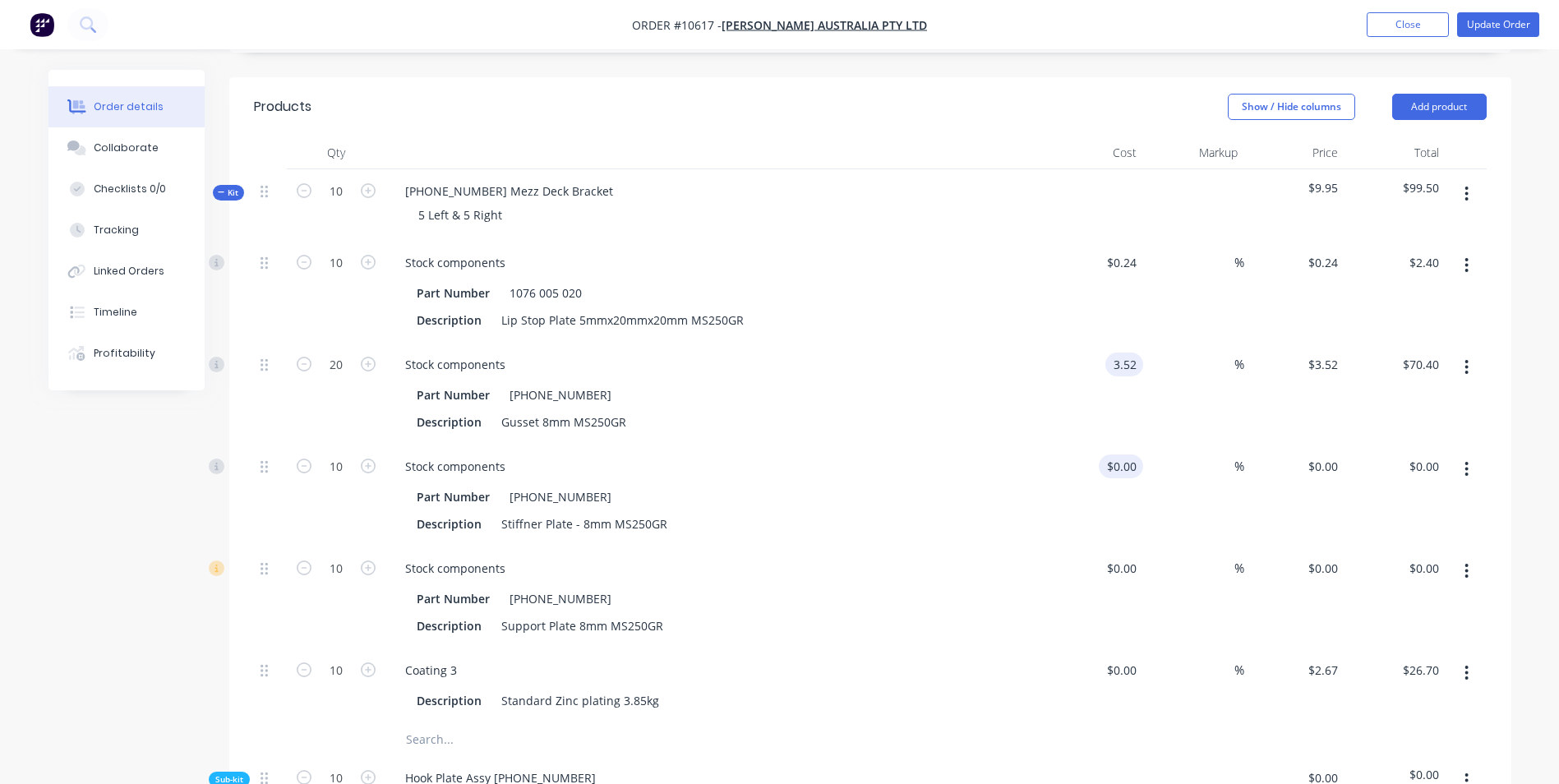
type input "0"
type input "3.52"
type input "$0.00"
type input "$3.52"
type input "0"
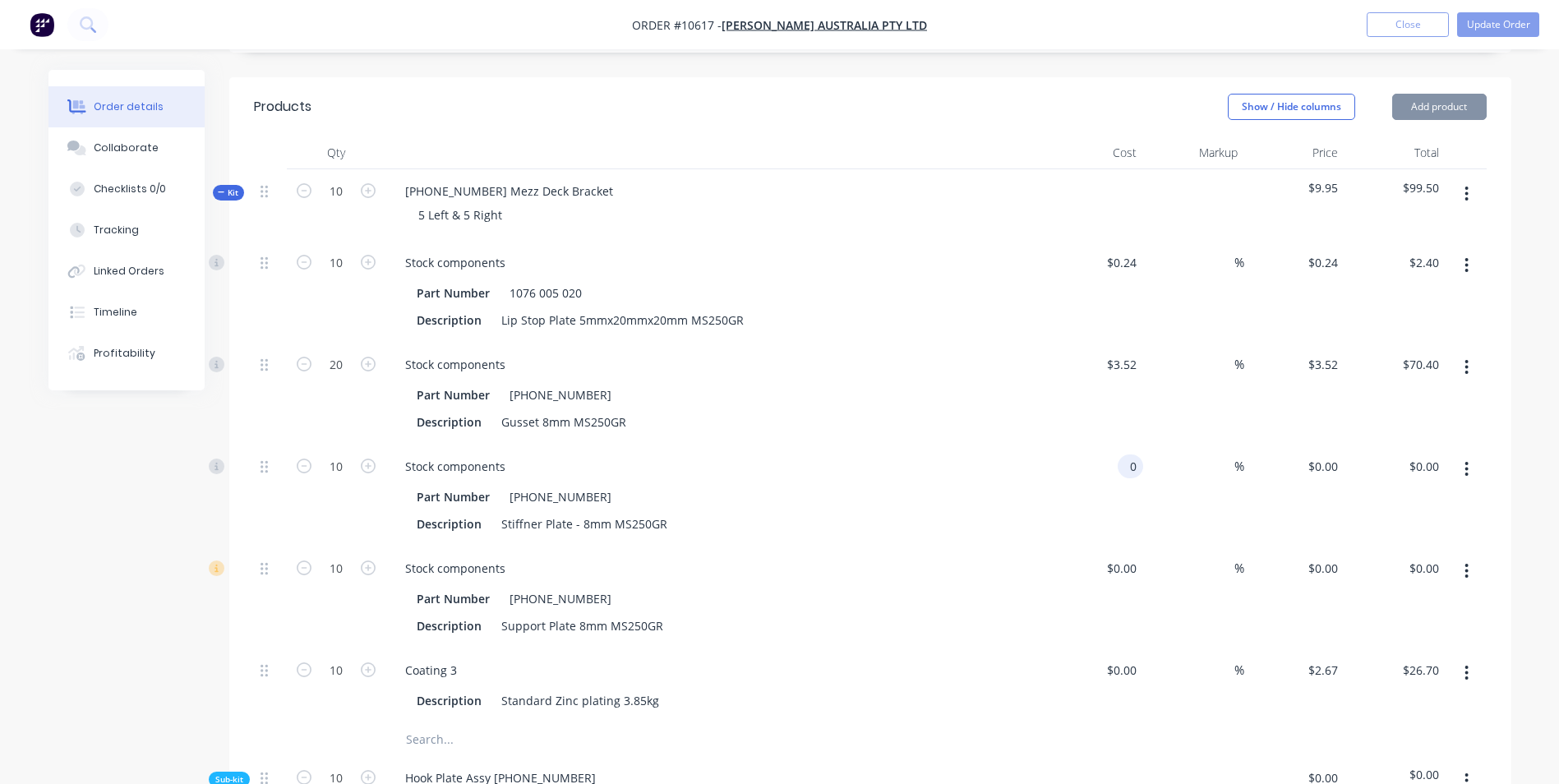
type input "3.52"
type input "$0.00"
type input "$3.52"
type input "0"
type input "$3.52"
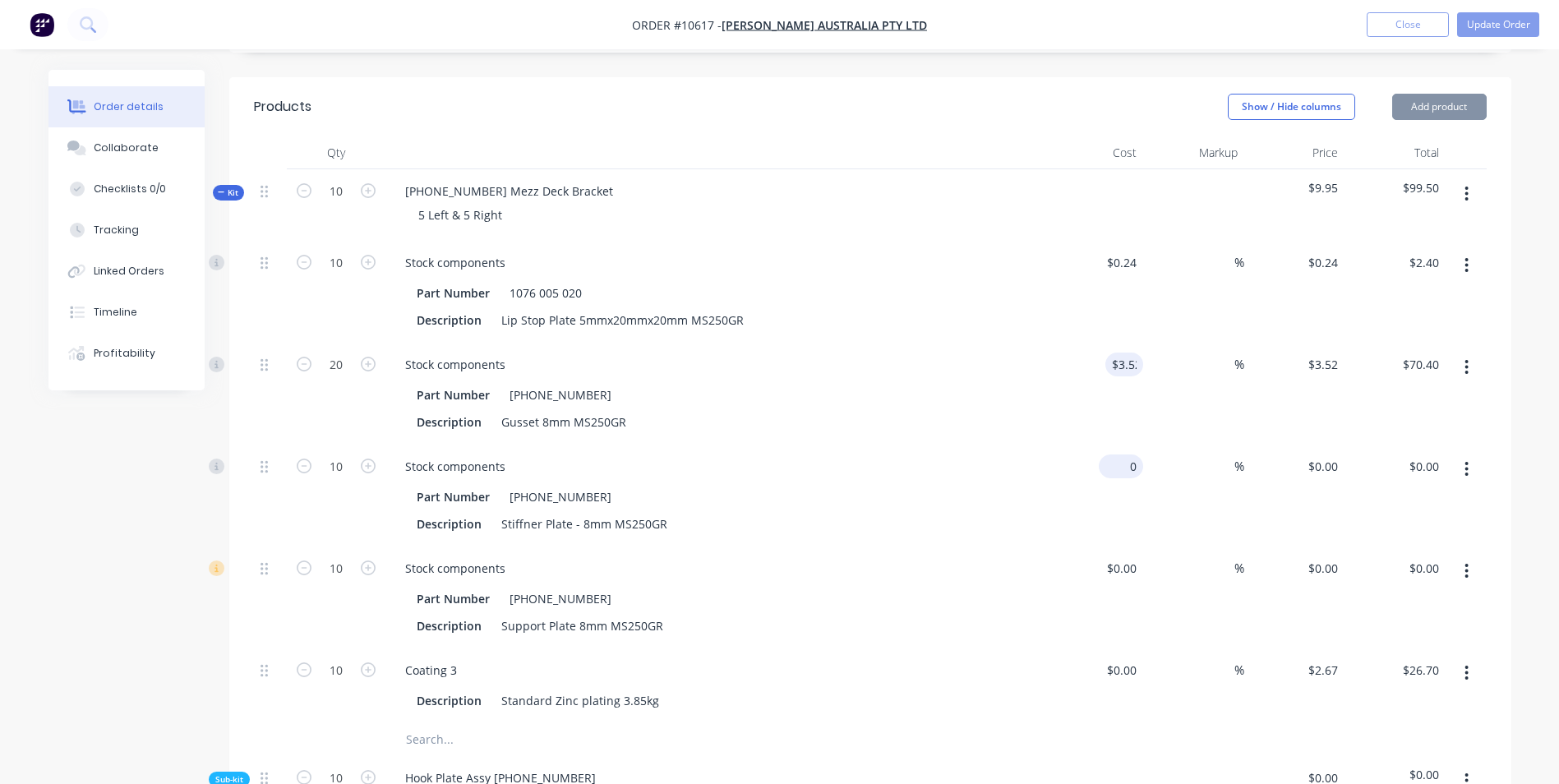
type input "0"
type input "3.52"
type input "$0.00"
type input "$3.52"
type input "0"
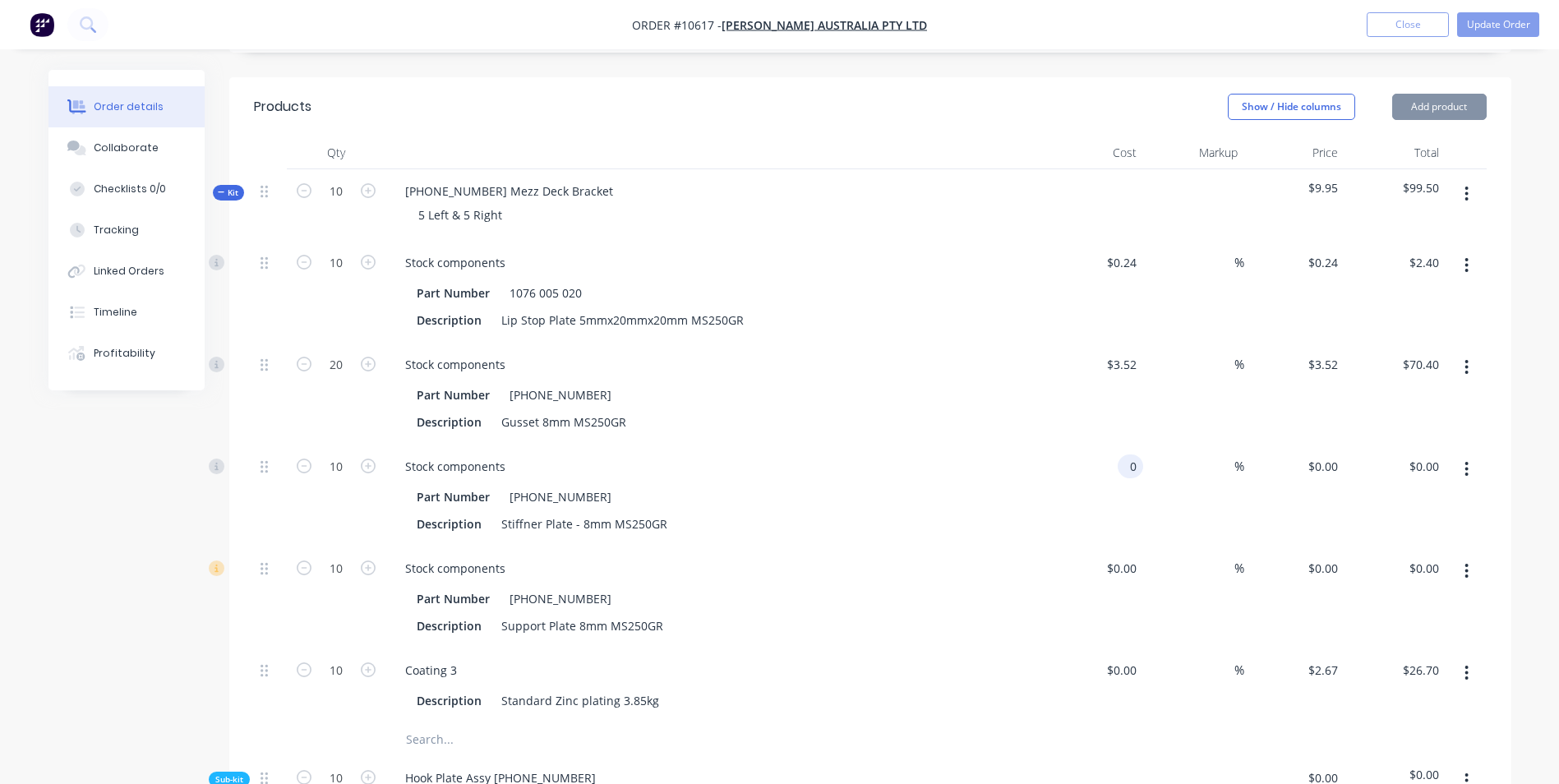
type input "3.52"
type input "$0.00"
type input "$3.52"
type input "0"
type input "3.52"
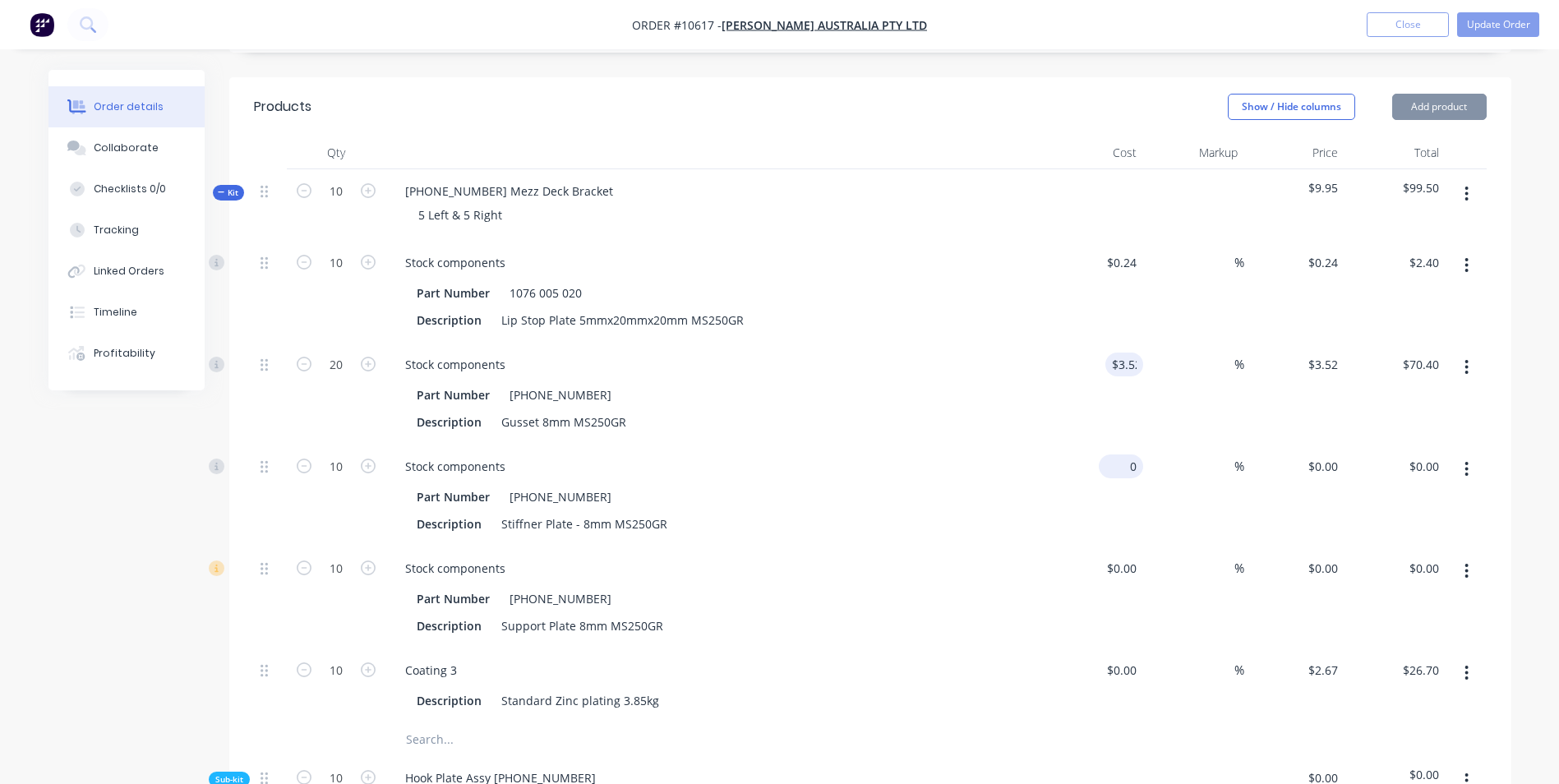
type input "$0.00"
type input "$3.52"
type input "0"
type input "3.52"
type input "$0.00"
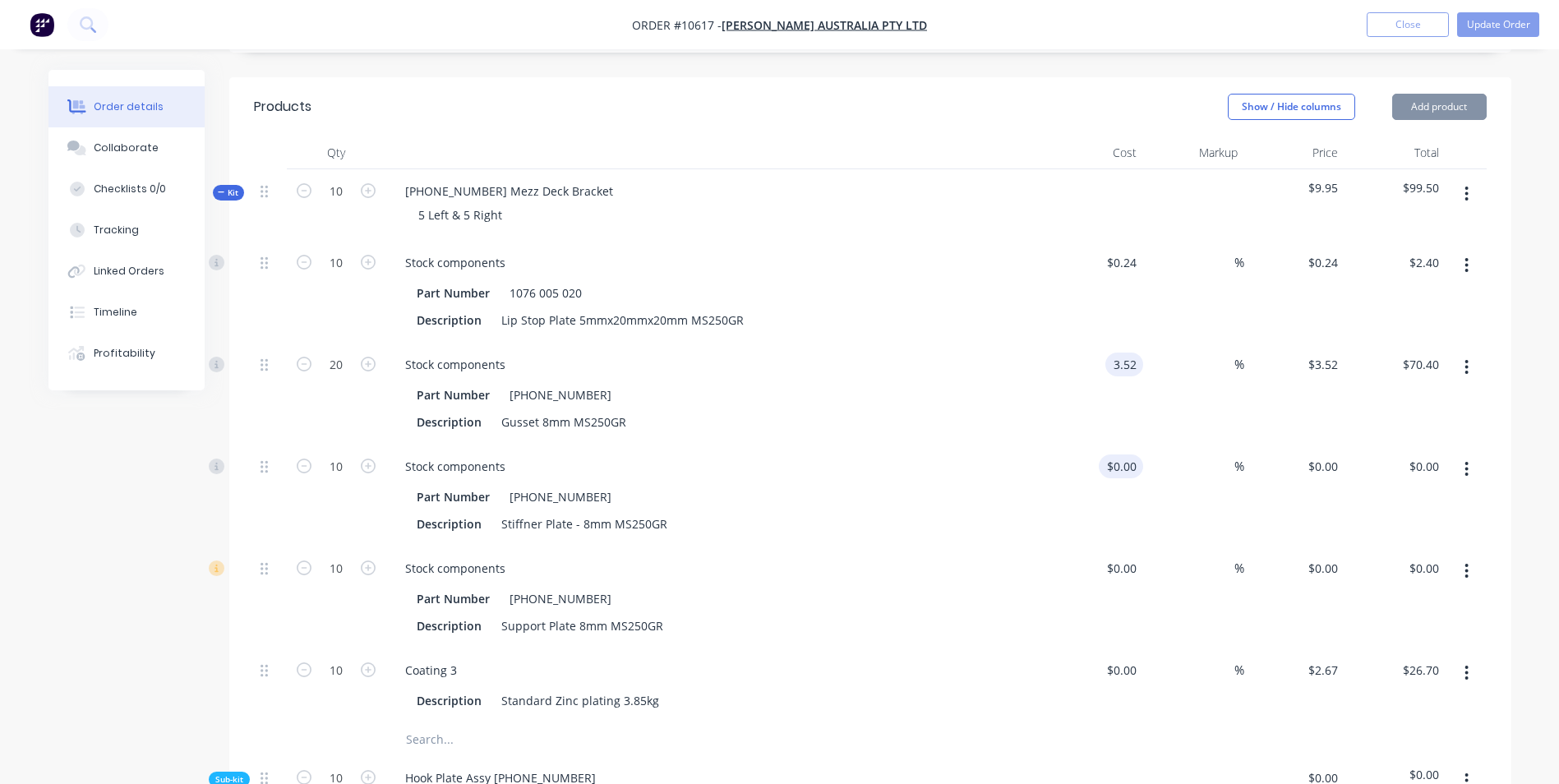
type input "$3.52"
type input "0"
type input "3.52"
type input "$0.00"
type input "$3.52"
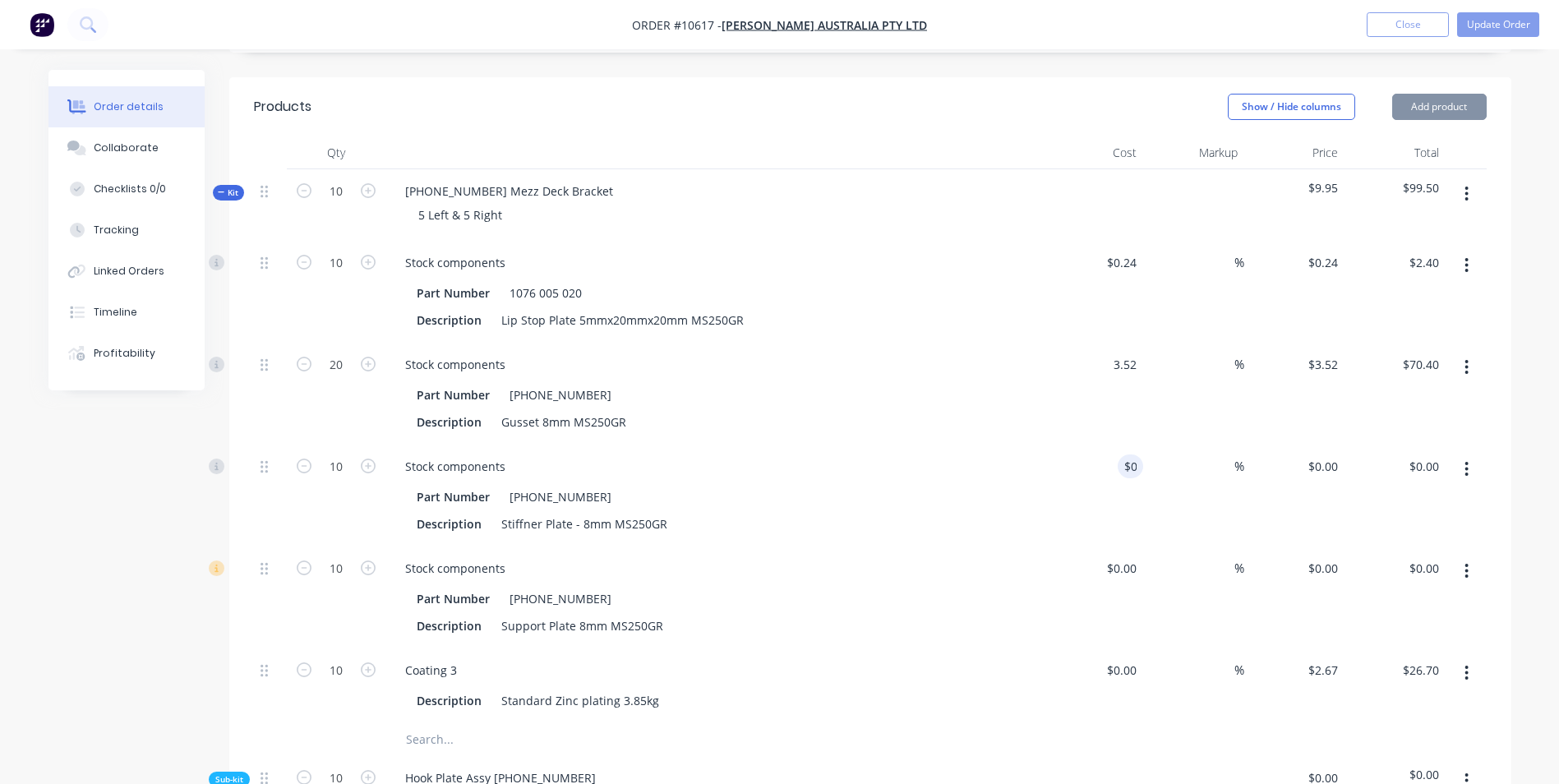
type input "0"
type input "3.52"
type input "$0.00"
type input "$3.52"
type input "0"
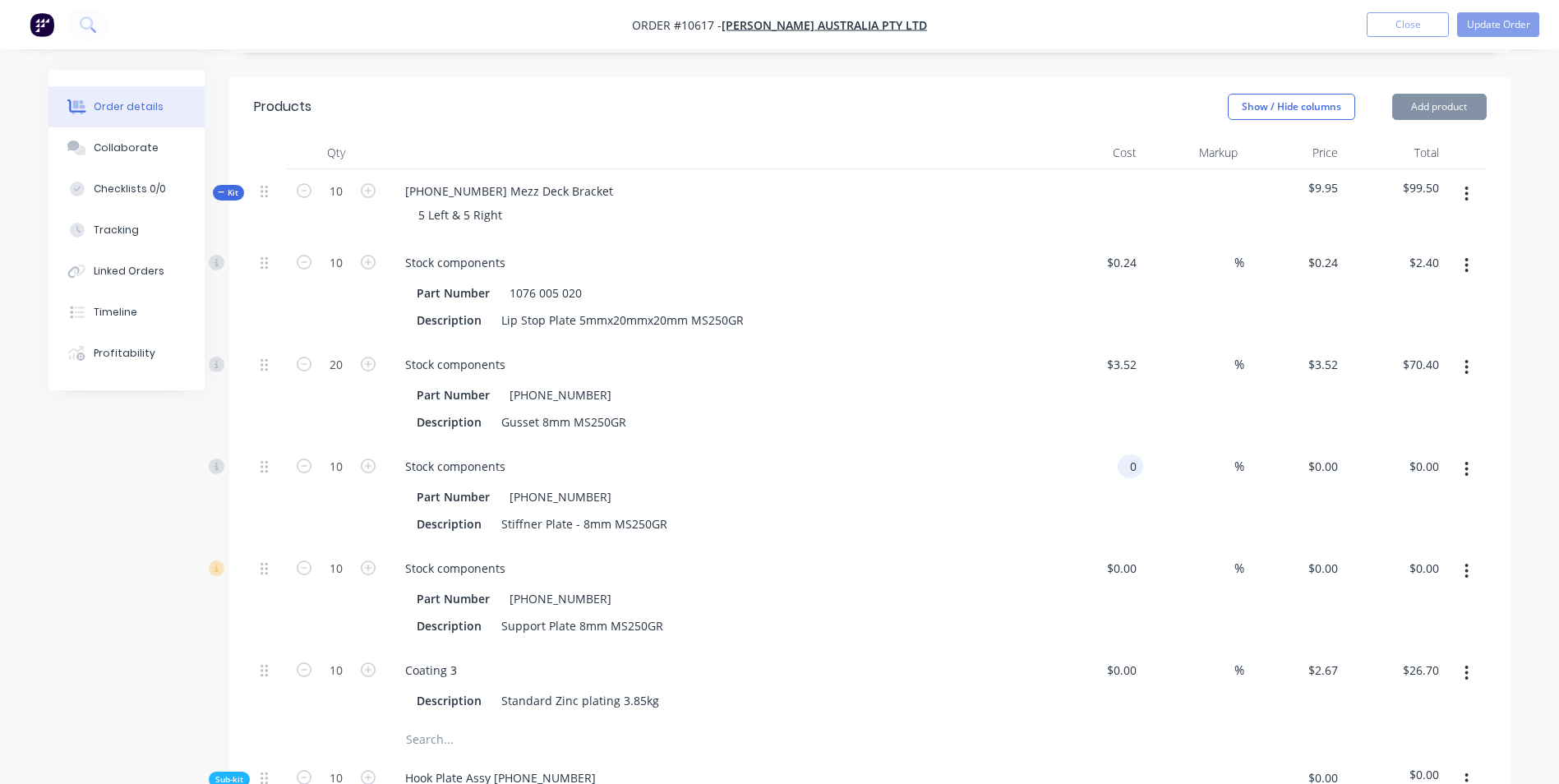
type input "3.52"
type input "$0.00"
type input "$3.52"
type input "0"
type input "3.52"
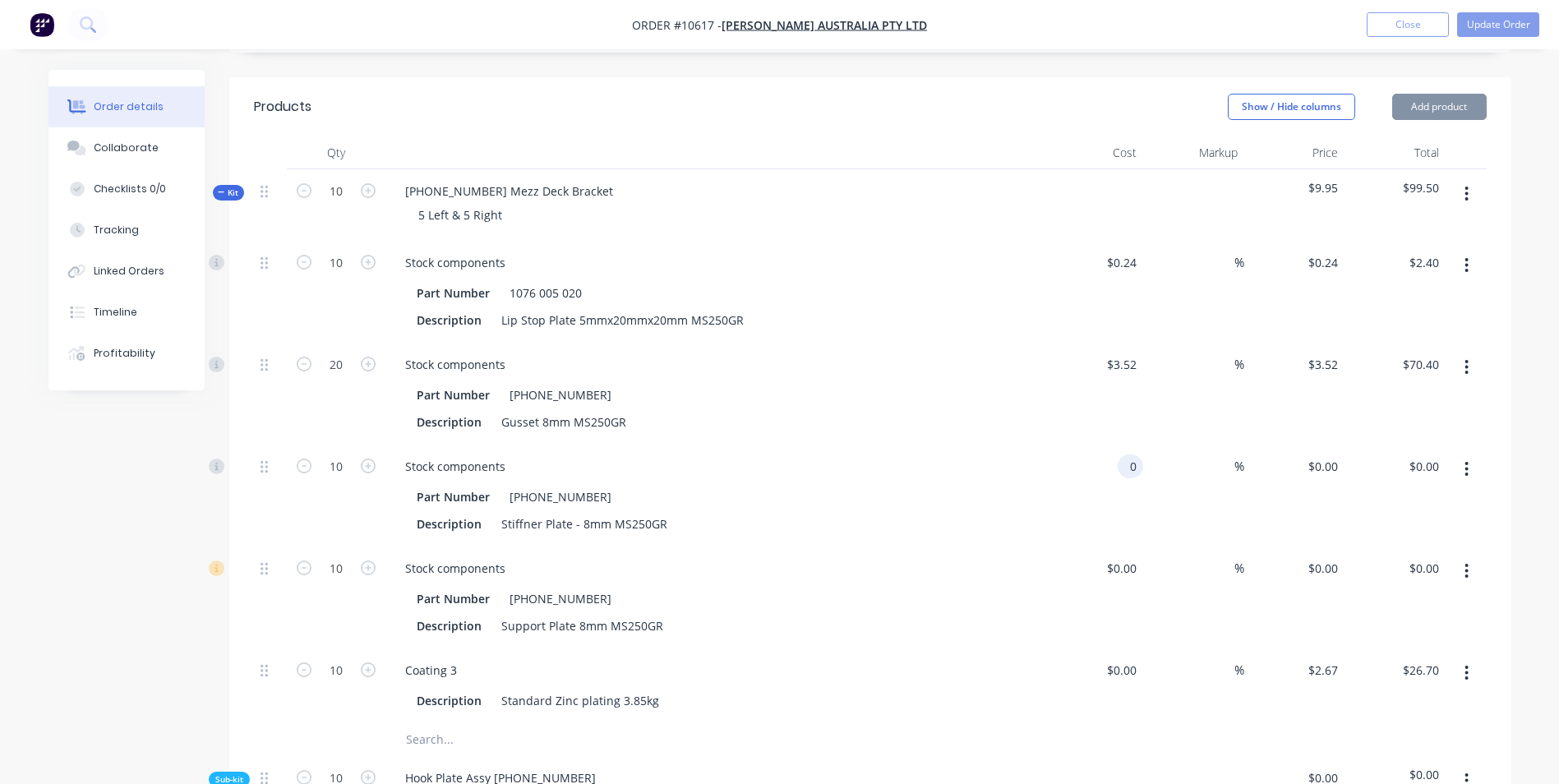
type input "$0.00"
type input "$3.52"
type input "0"
type input "3.52"
type input "$0.00"
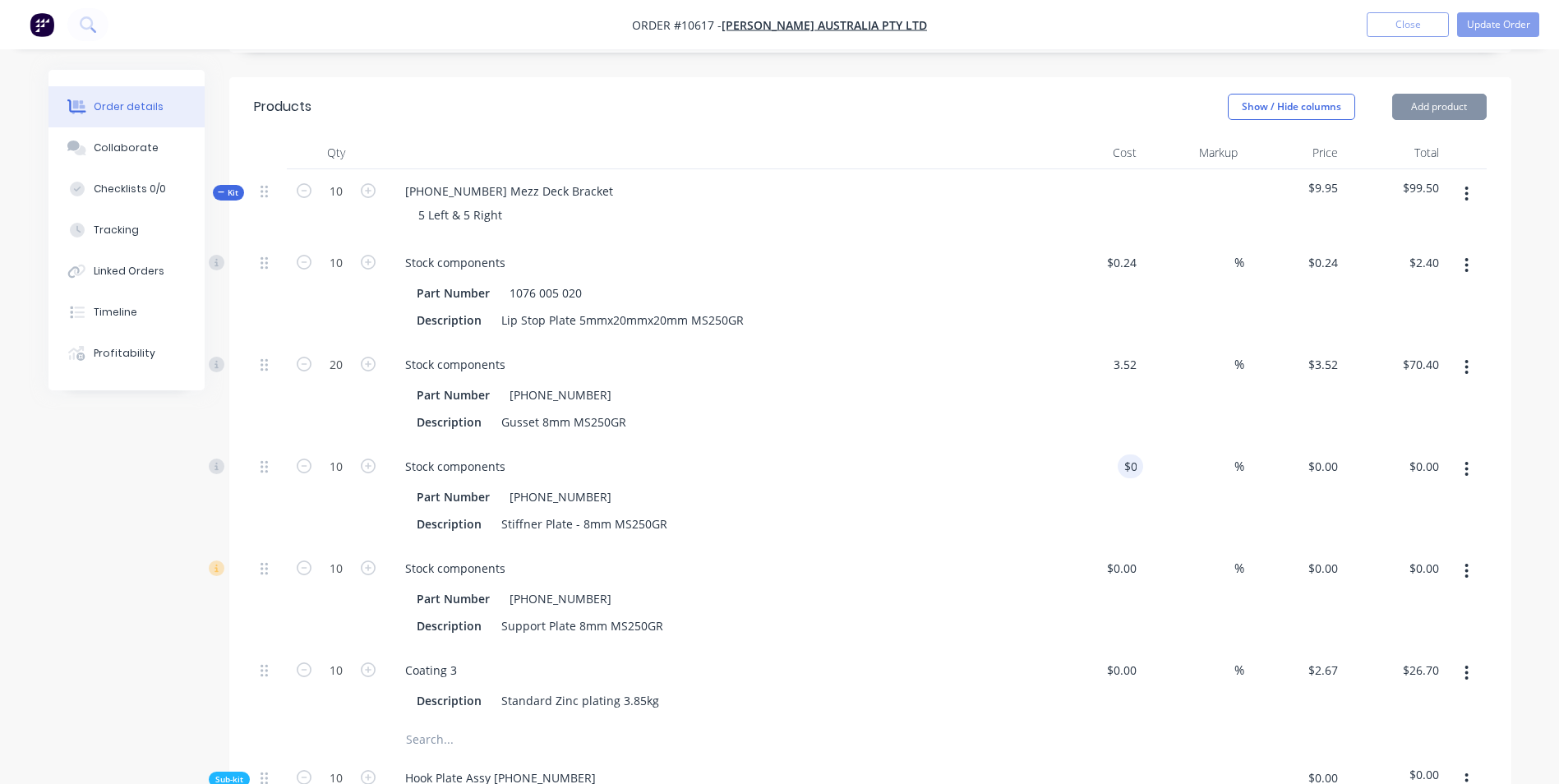
type input "$3.52"
type input "0"
type input "3.52"
type input "$0.00"
type input "$3.52"
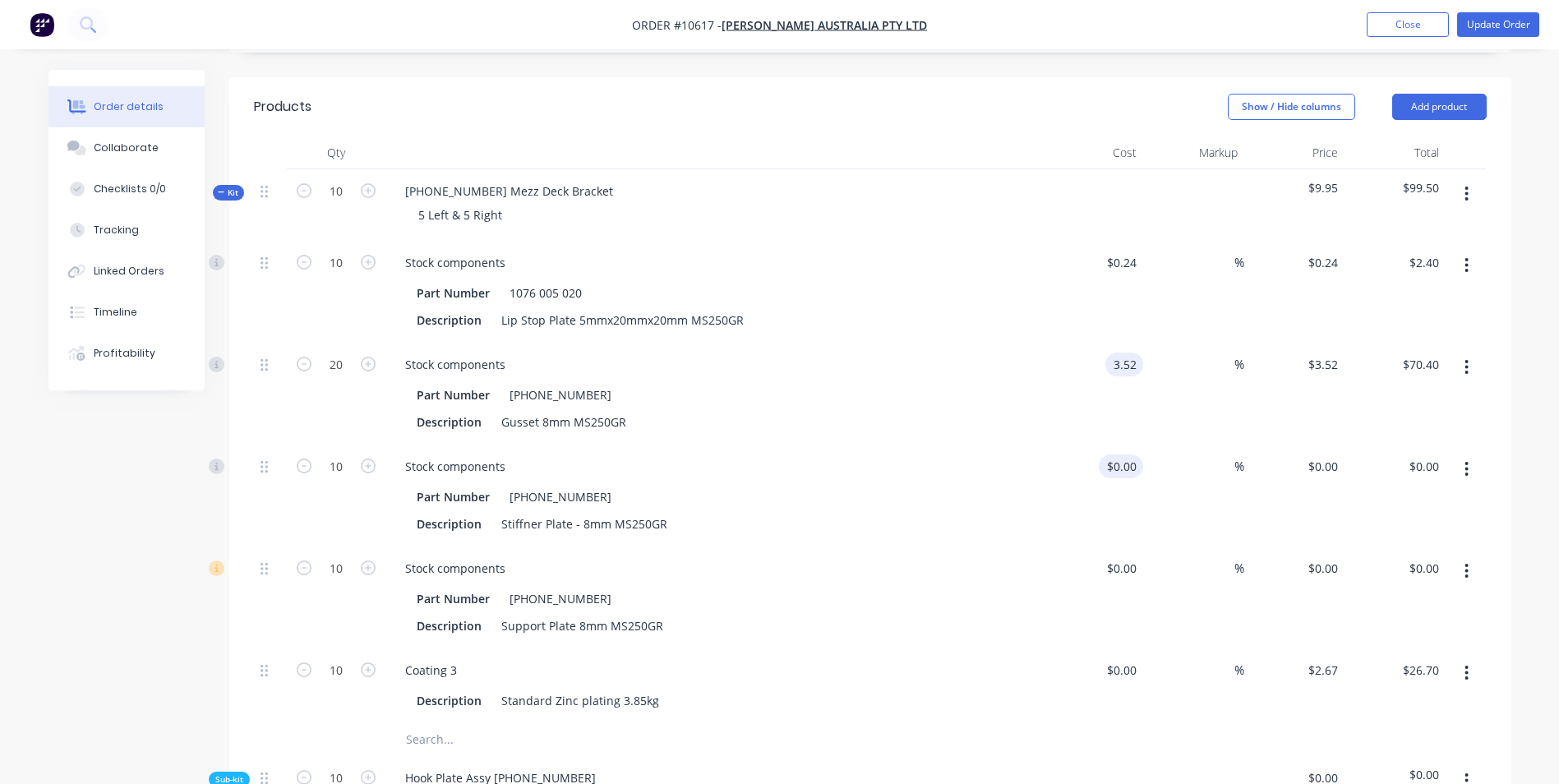
type input "0"
type input "3.52"
type input "$0.00"
type input "$3.52"
type input "0"
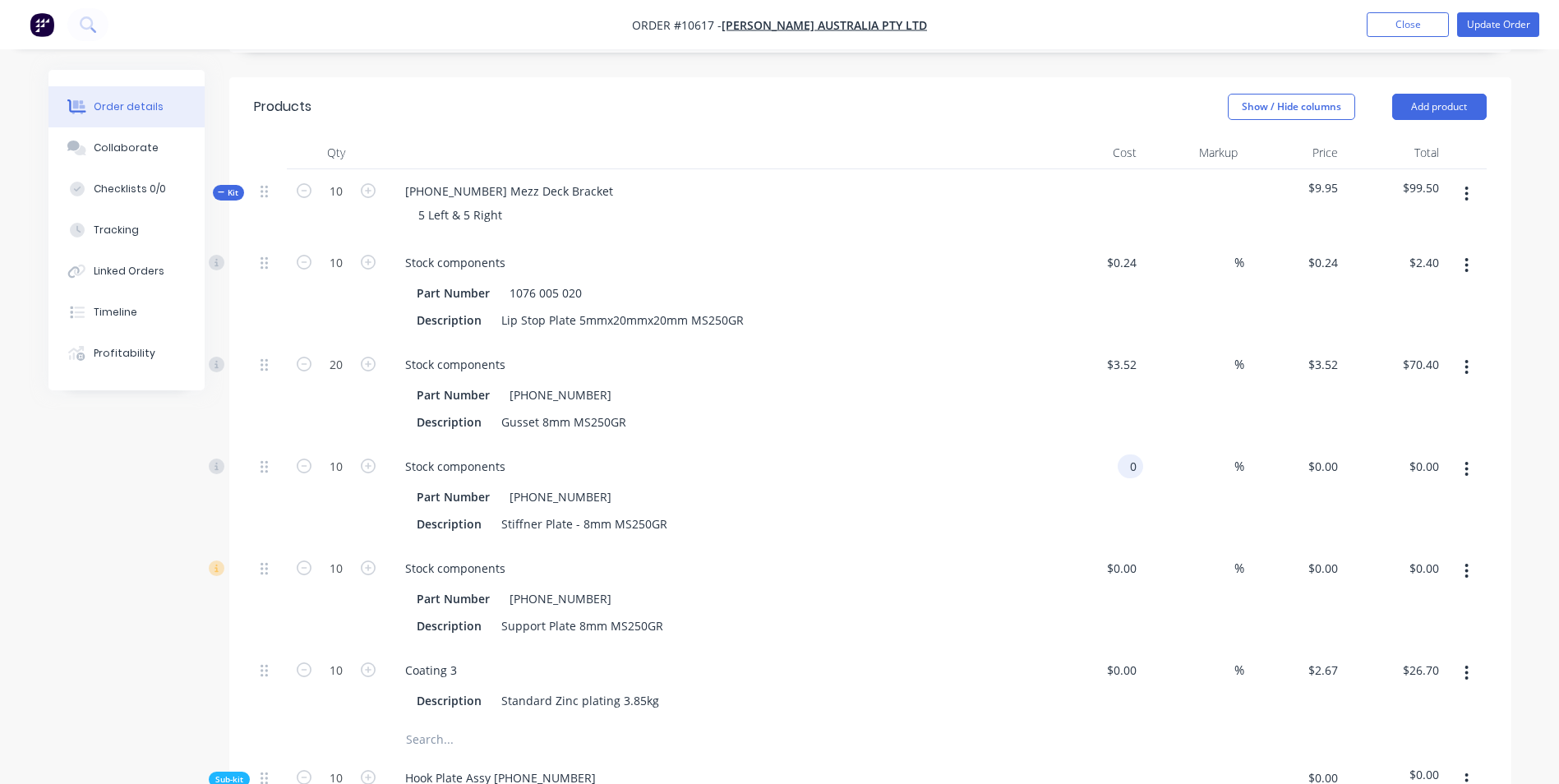
type input "3.52"
type input "$0.00"
type input "$3.52"
type input "0"
type input "3.52"
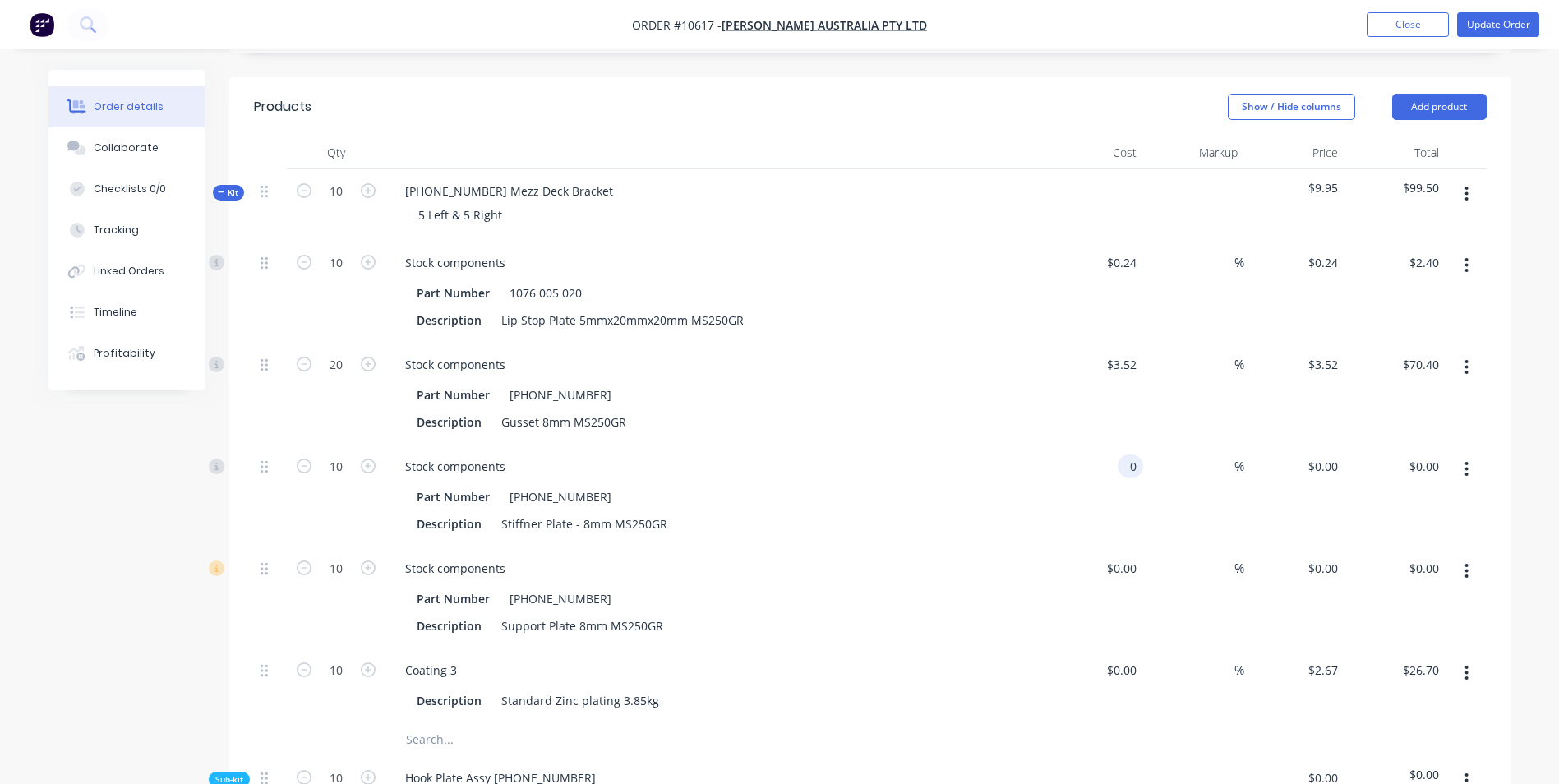
type input "$0.00"
type input "$3.52"
type input "0"
type input "3.52"
type input "$0.00"
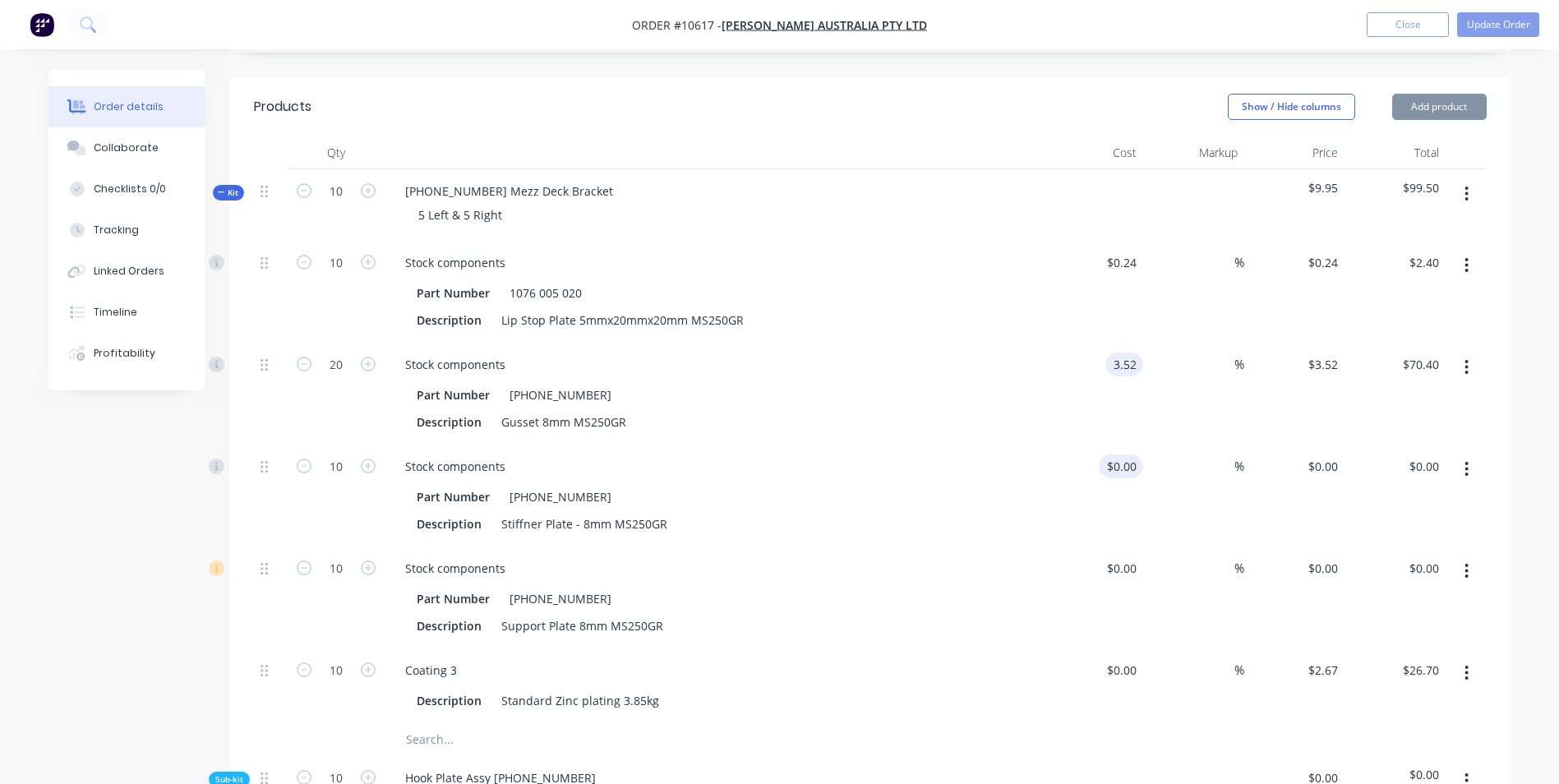
type input "$3.52"
type input "0"
type input "3.52"
type input "$0.00"
type input "$3.52"
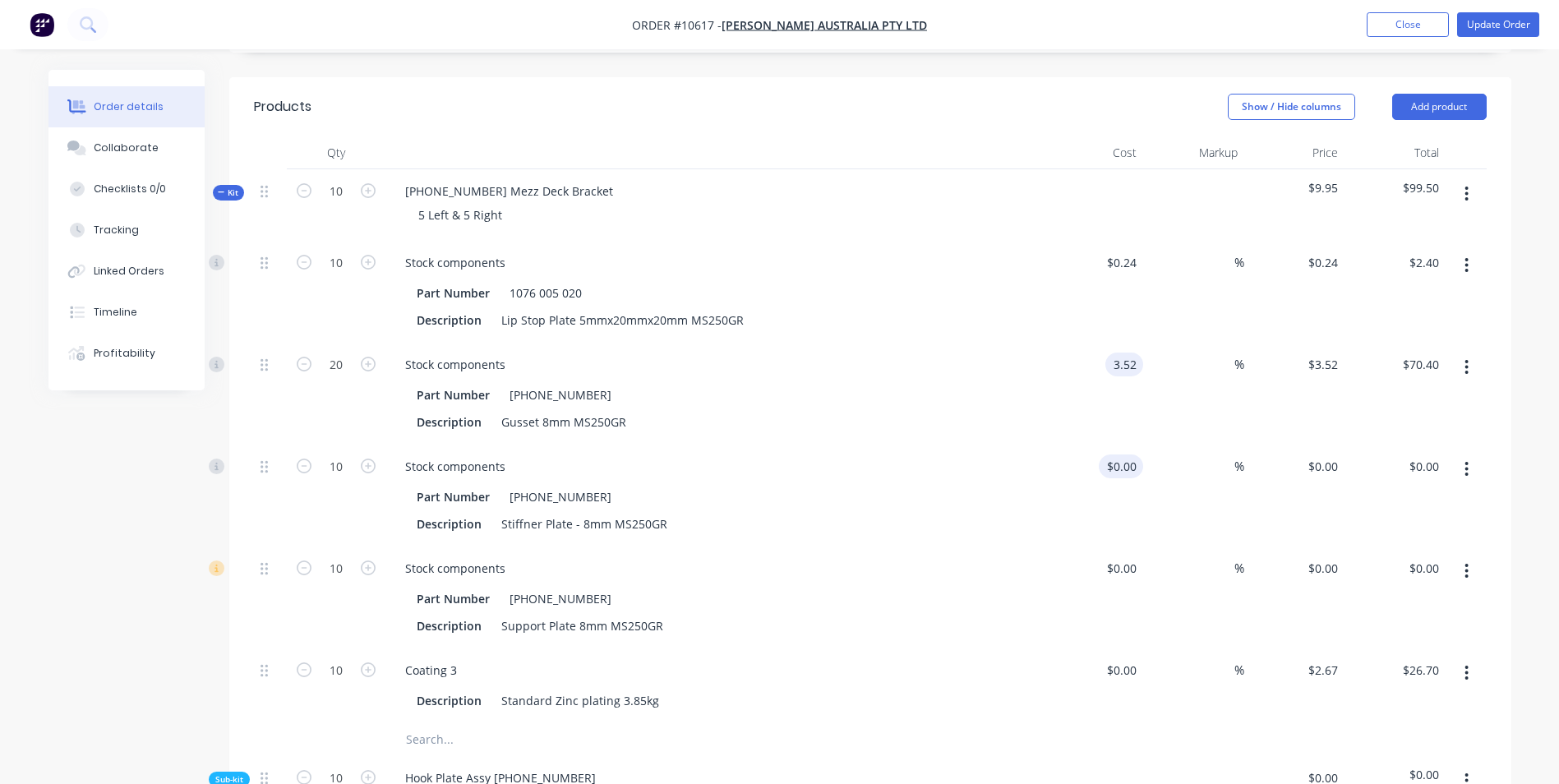
type input "0"
type input "3.52"
type input "$0.00"
type input "$3.52"
type input "0"
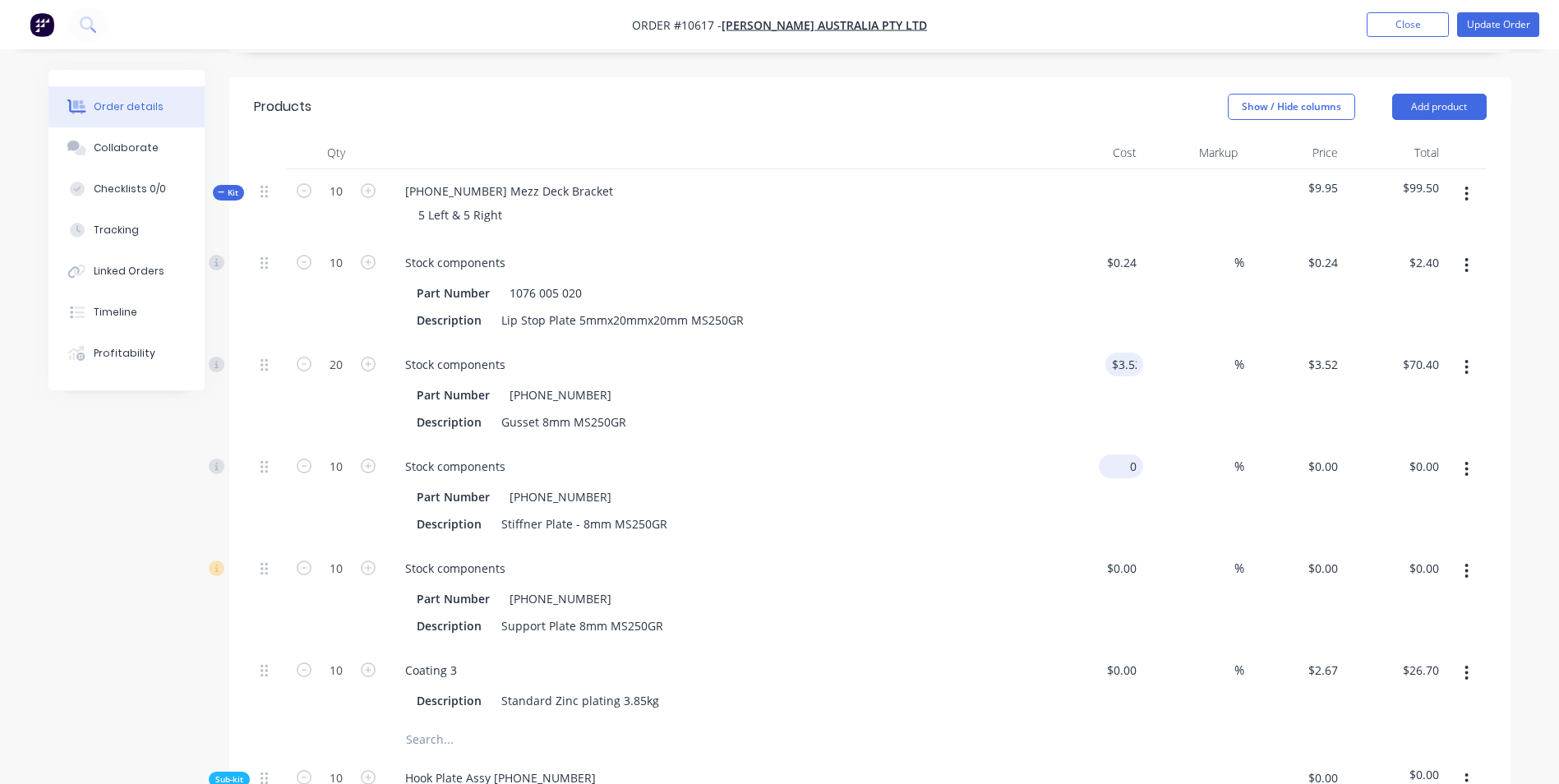
type input "3.52"
type input "$0.00"
type input "$3.52"
type input "0"
type input "3.52"
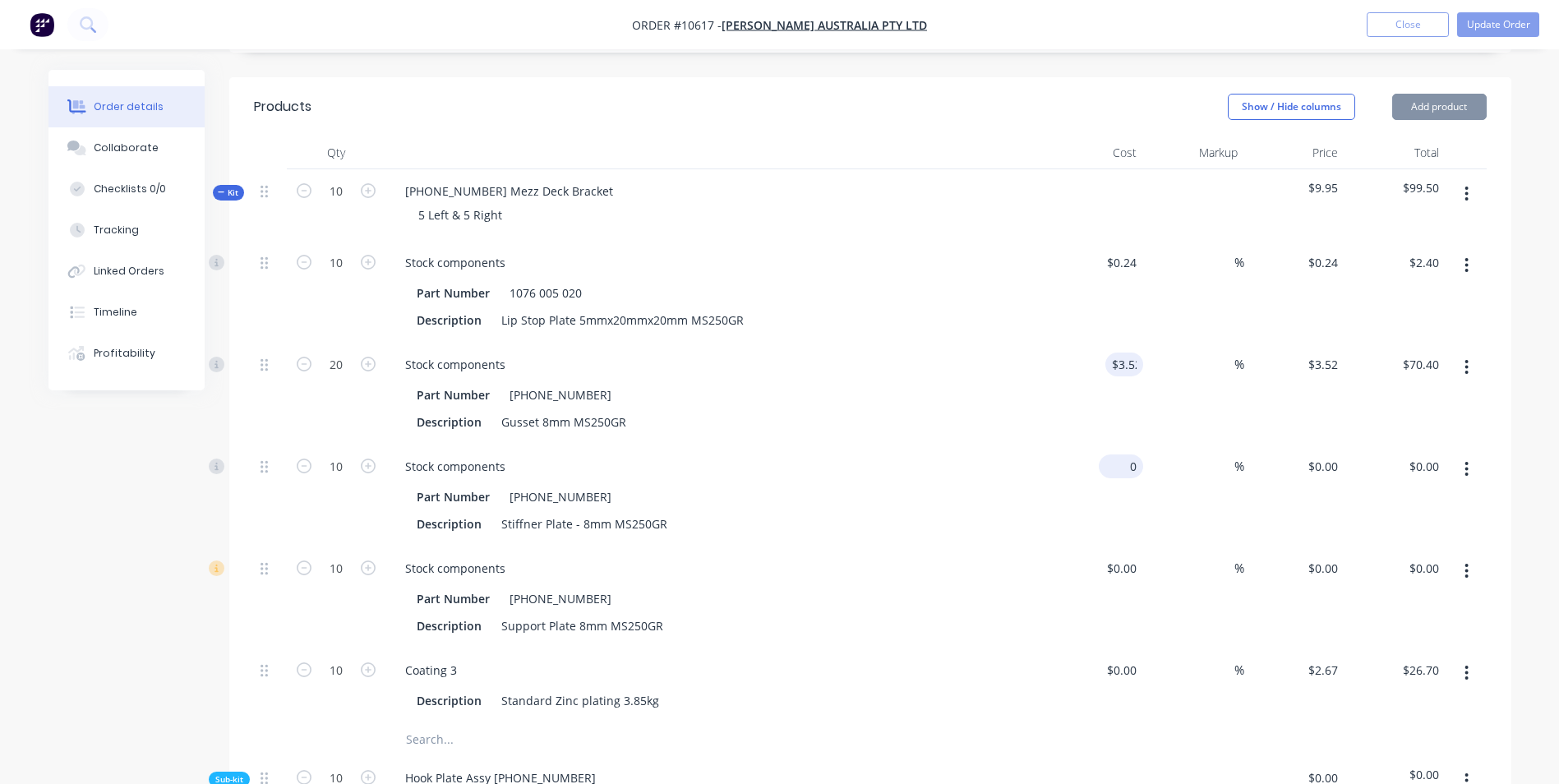
type input "$0.00"
type input "$3.52"
type input "0"
type input "3.52"
type input "$0.00"
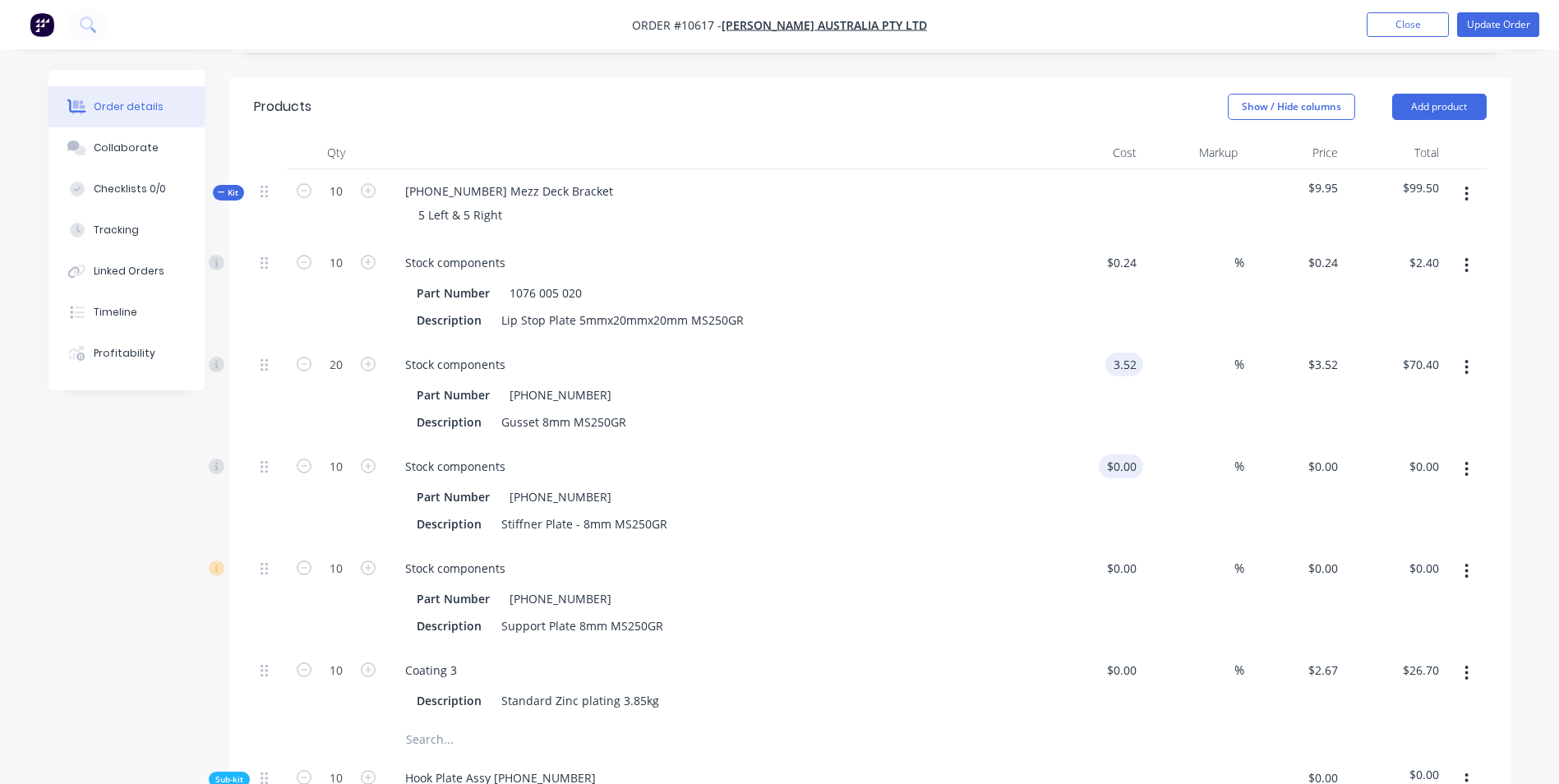
type input "$3.52"
type input "0"
type input "3.52"
type input "$0.00"
type input "$3.52"
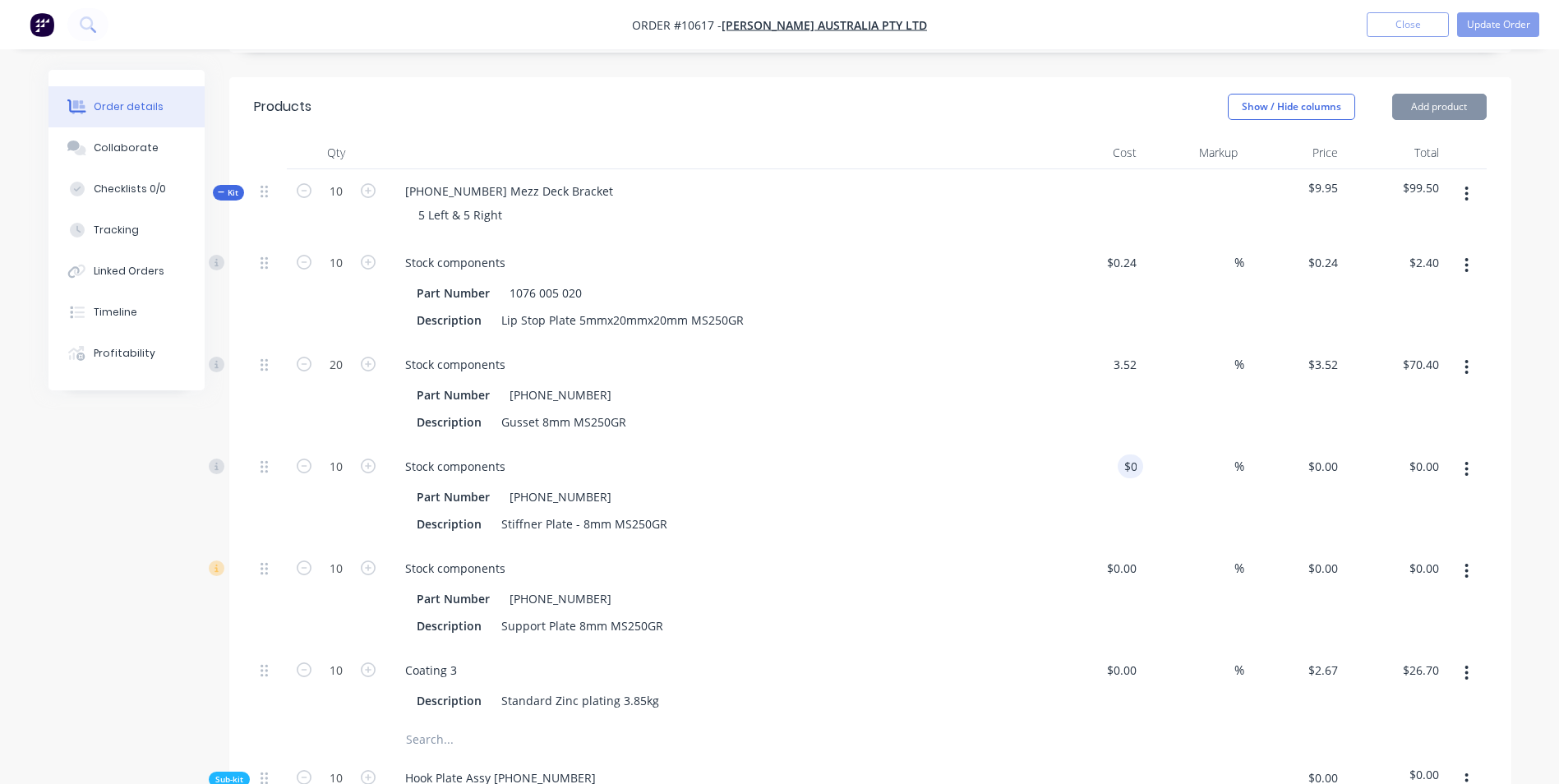
type input "0"
type input "3.52"
type input "$0.00"
type input "$3.52"
type input "0"
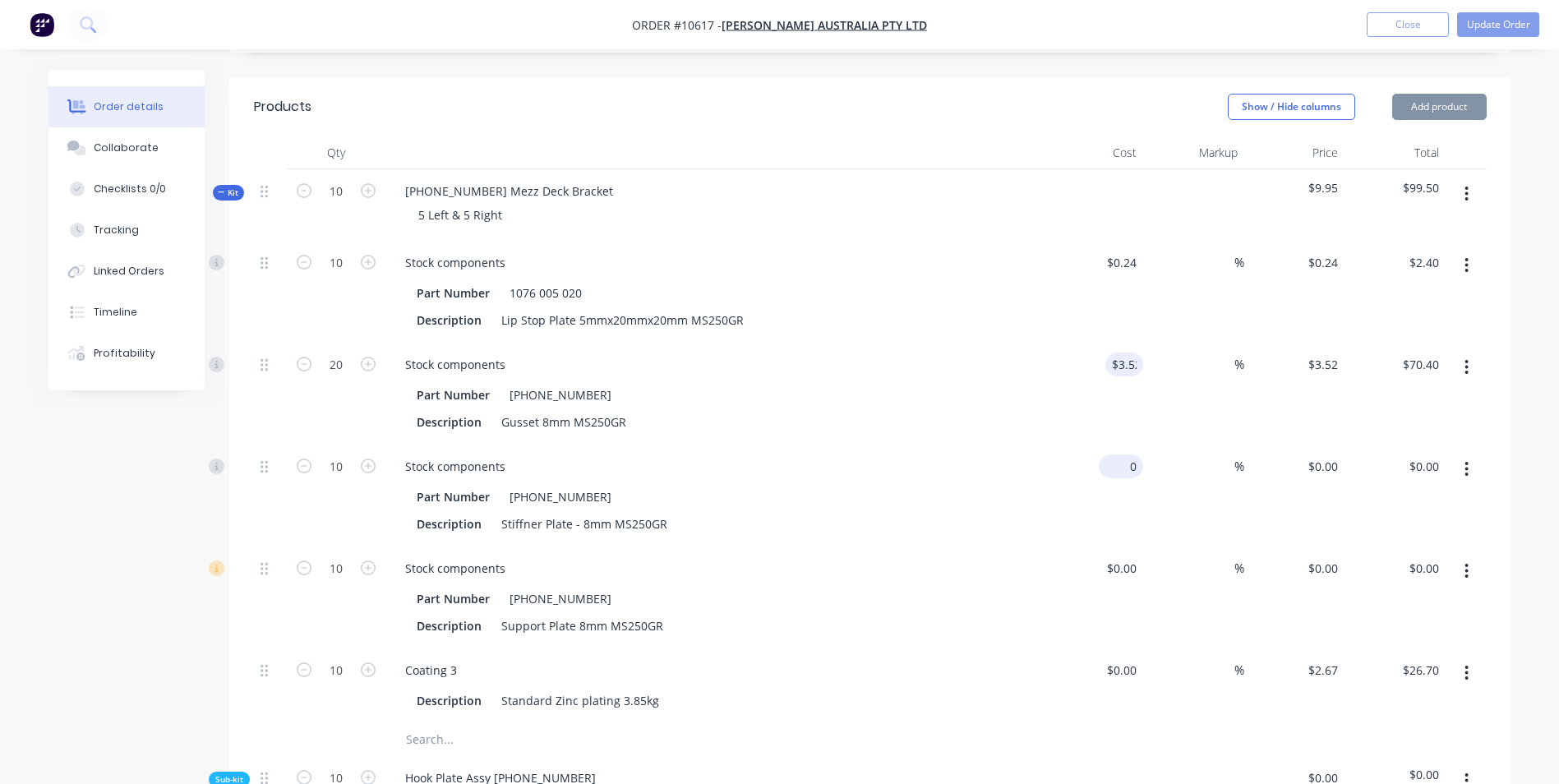
type input "3.52"
type input "$0.00"
type input "$3.52"
type input "0"
type input "3.52"
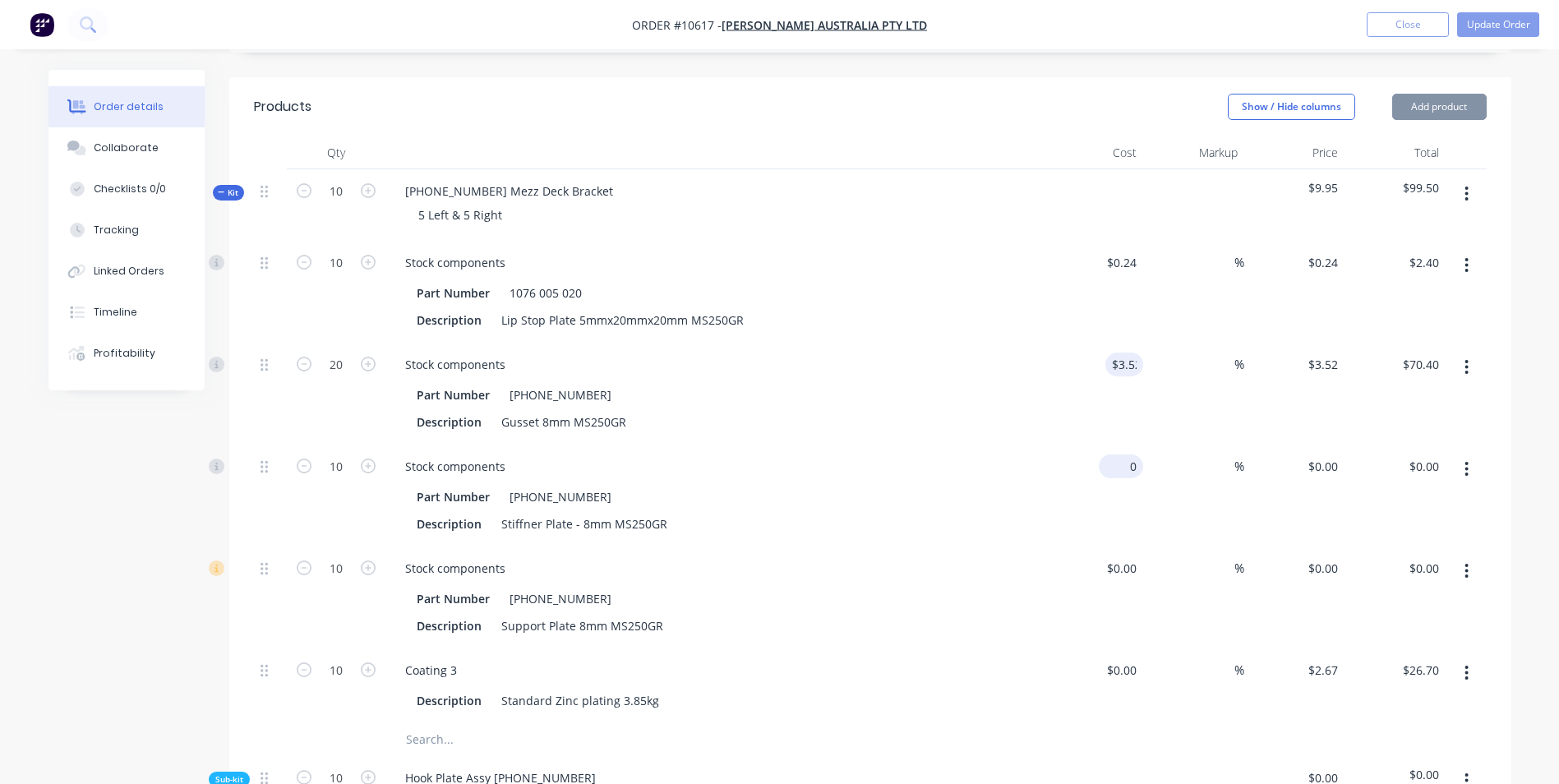
type input "$0.00"
type input "$3.52"
type input "0"
type input "3.52"
type input "$0.00"
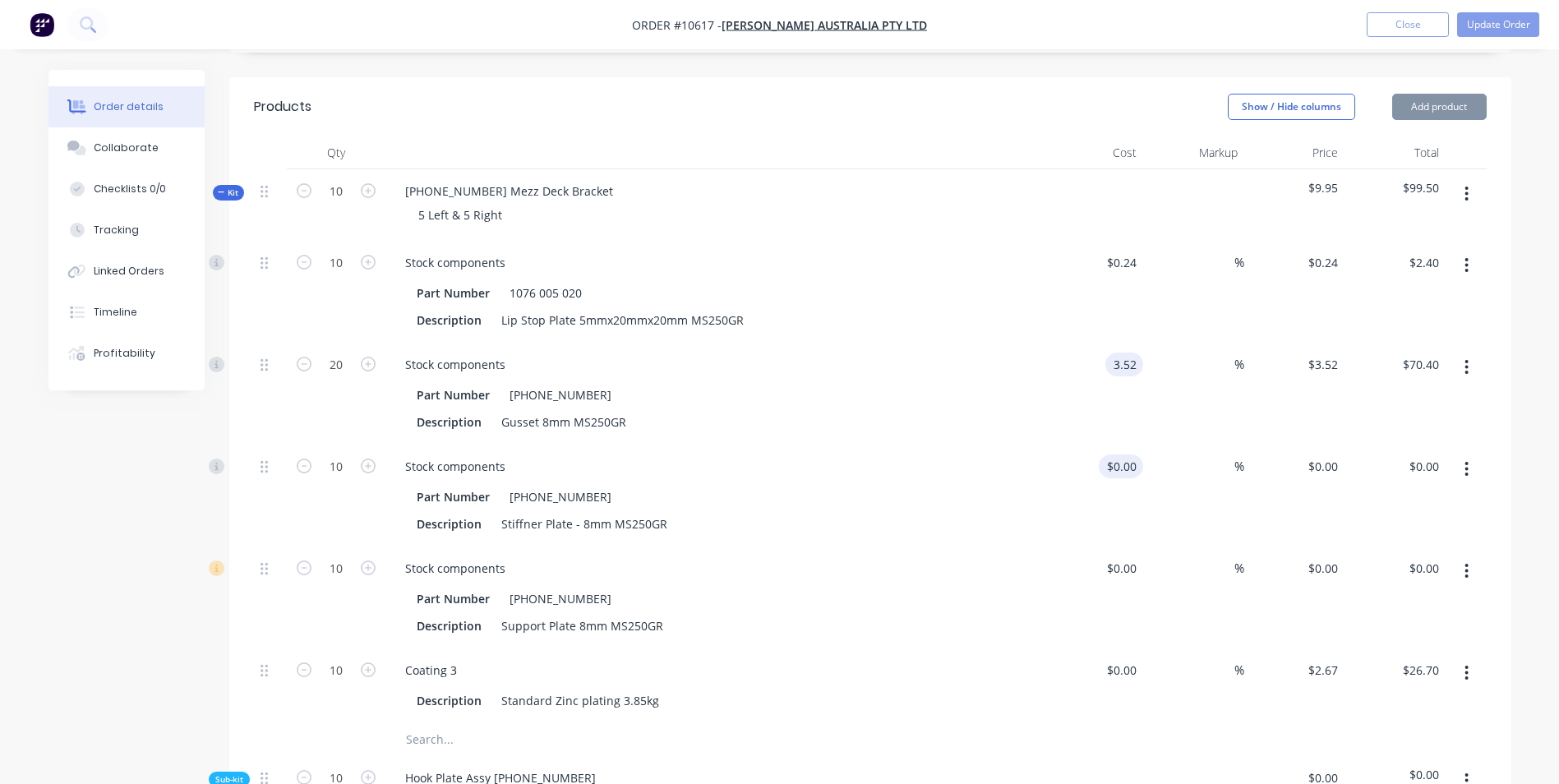
type input "$3.52"
type input "0"
type input "3.52"
type input "$0.00"
type input "$3.52"
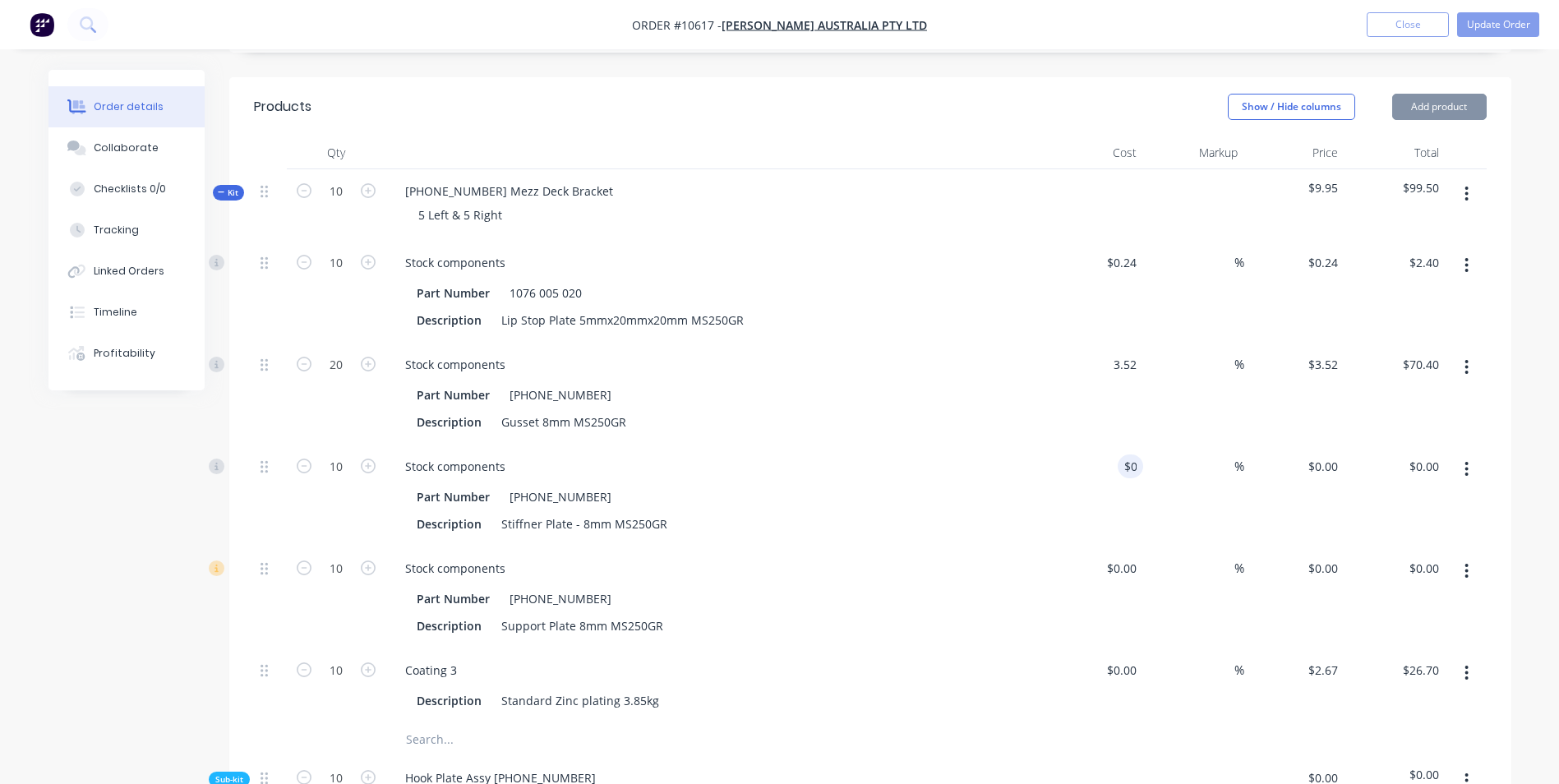
type input "0"
type input "3.52"
type input "$0.00"
type input "$3.52"
type input "0"
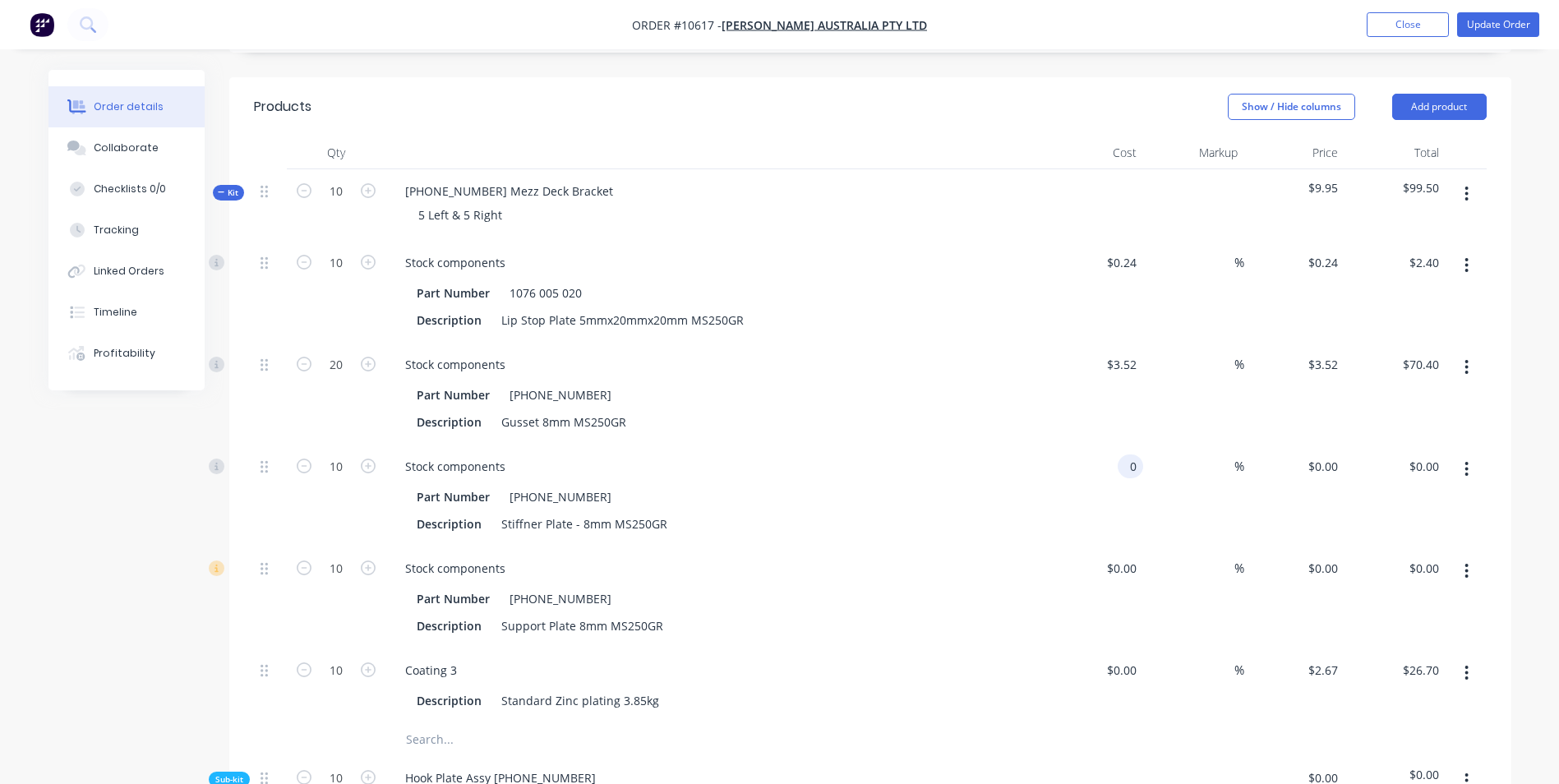
type input "3.52"
type input "$0.00"
type input "$3.52"
type input "0"
type input "3.52"
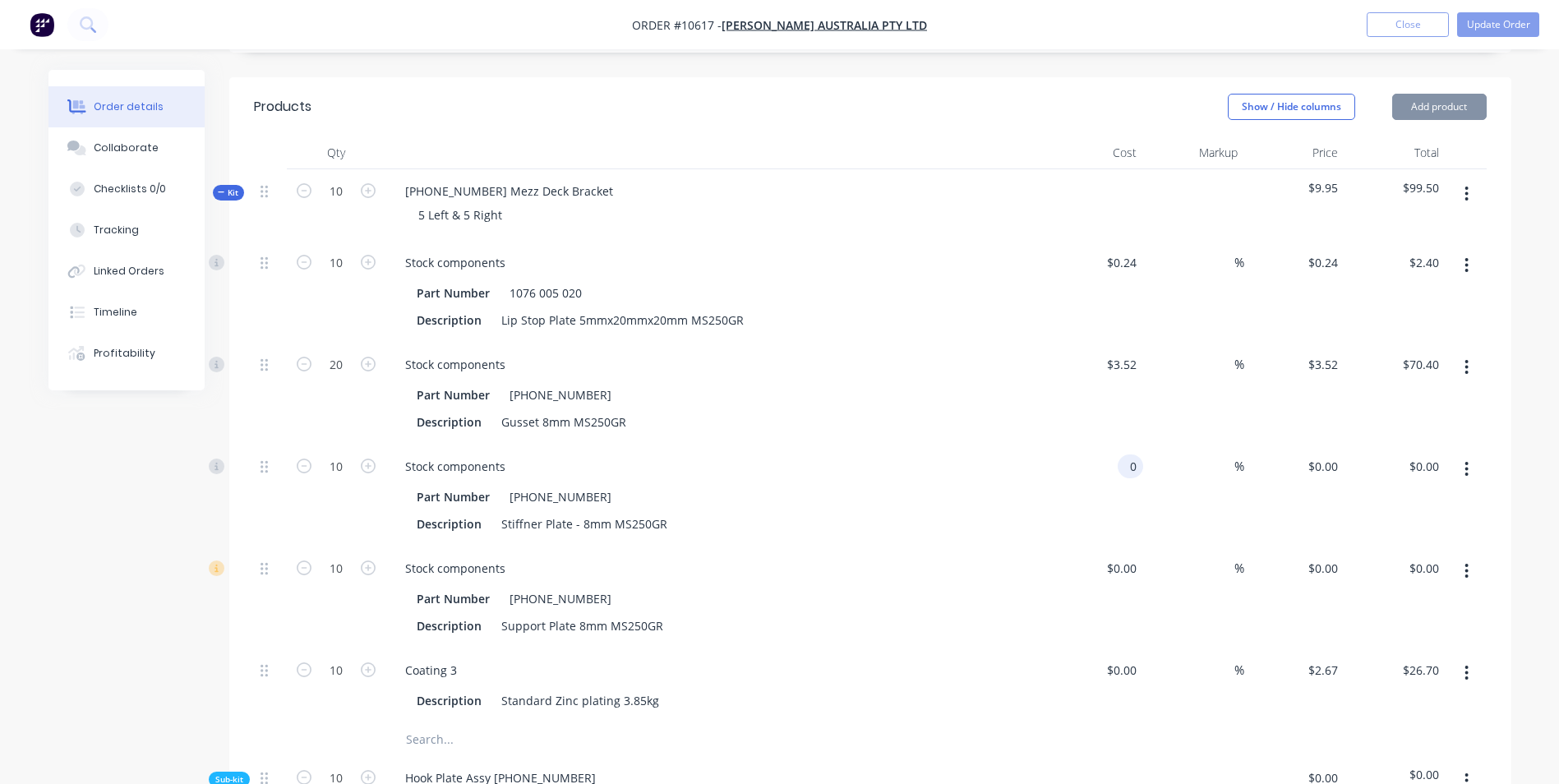
type input "$0.00"
type input "$3.52"
type input "0"
type input "3.52"
type input "$0.00"
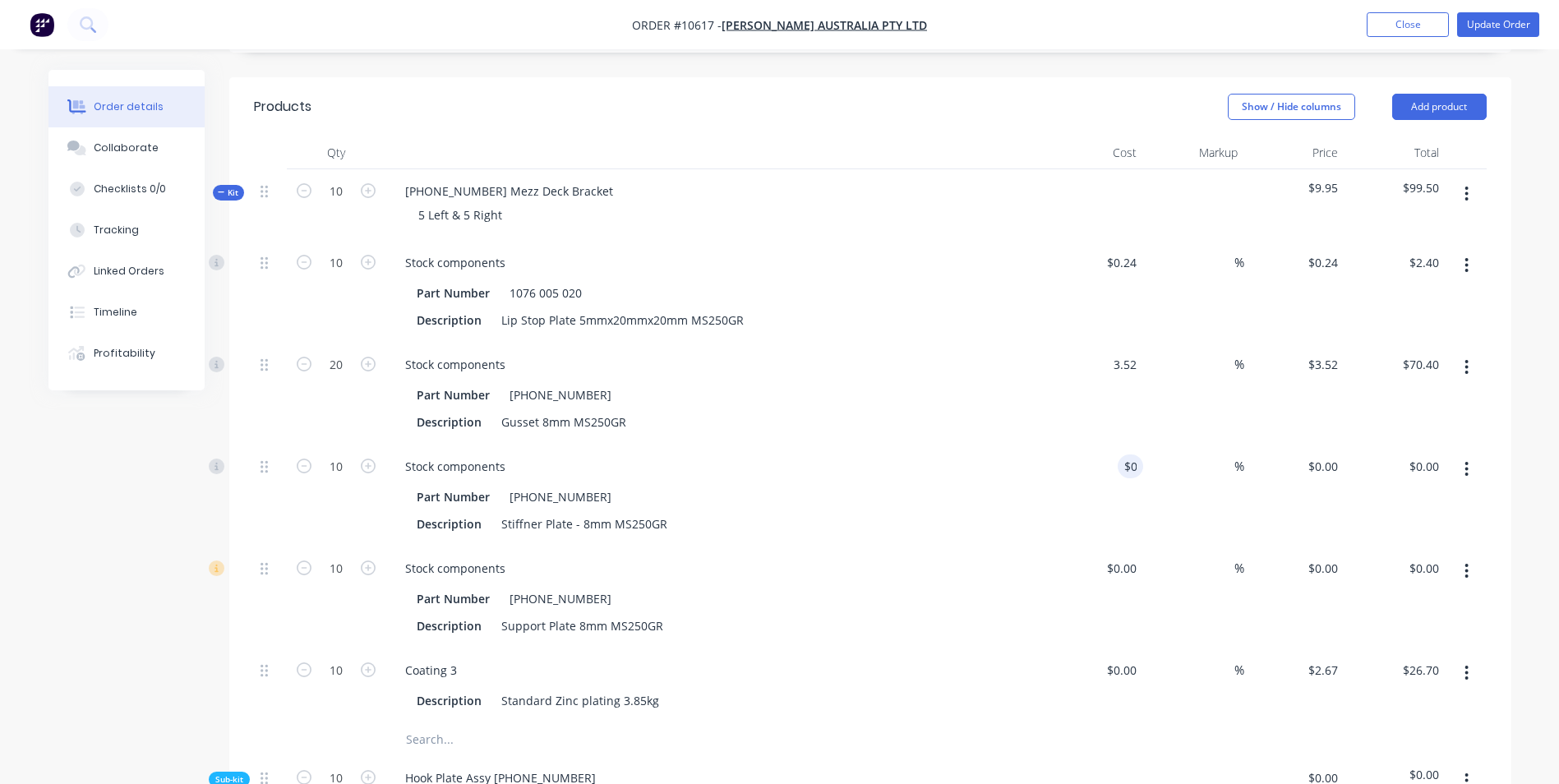
type input "$3.52"
type input "0"
type input "3.52"
type input "$0.00"
type input "$3.52"
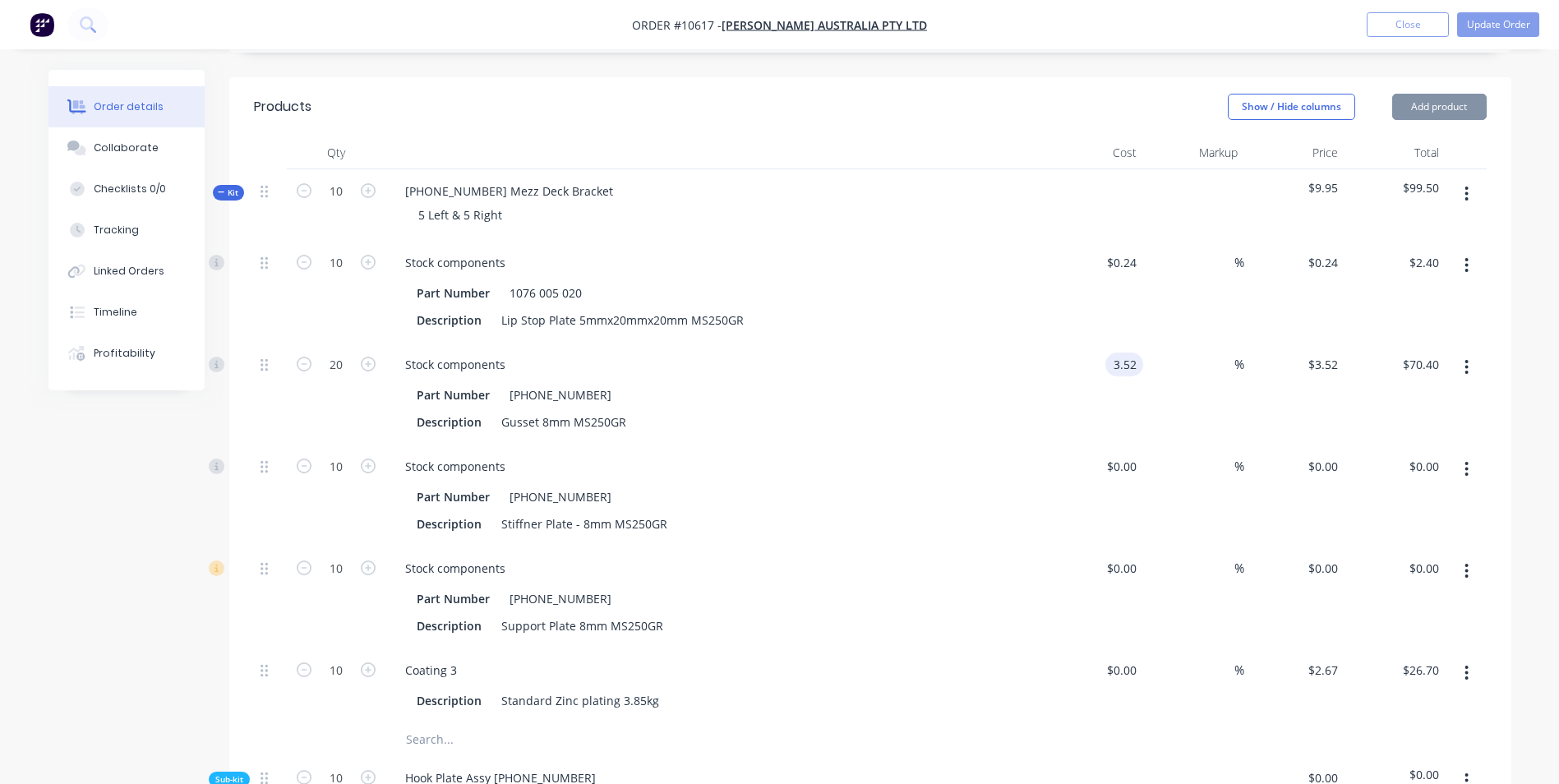
type input "0"
type input "3.52"
type input "$0.00"
type input "$3.52"
type input "0"
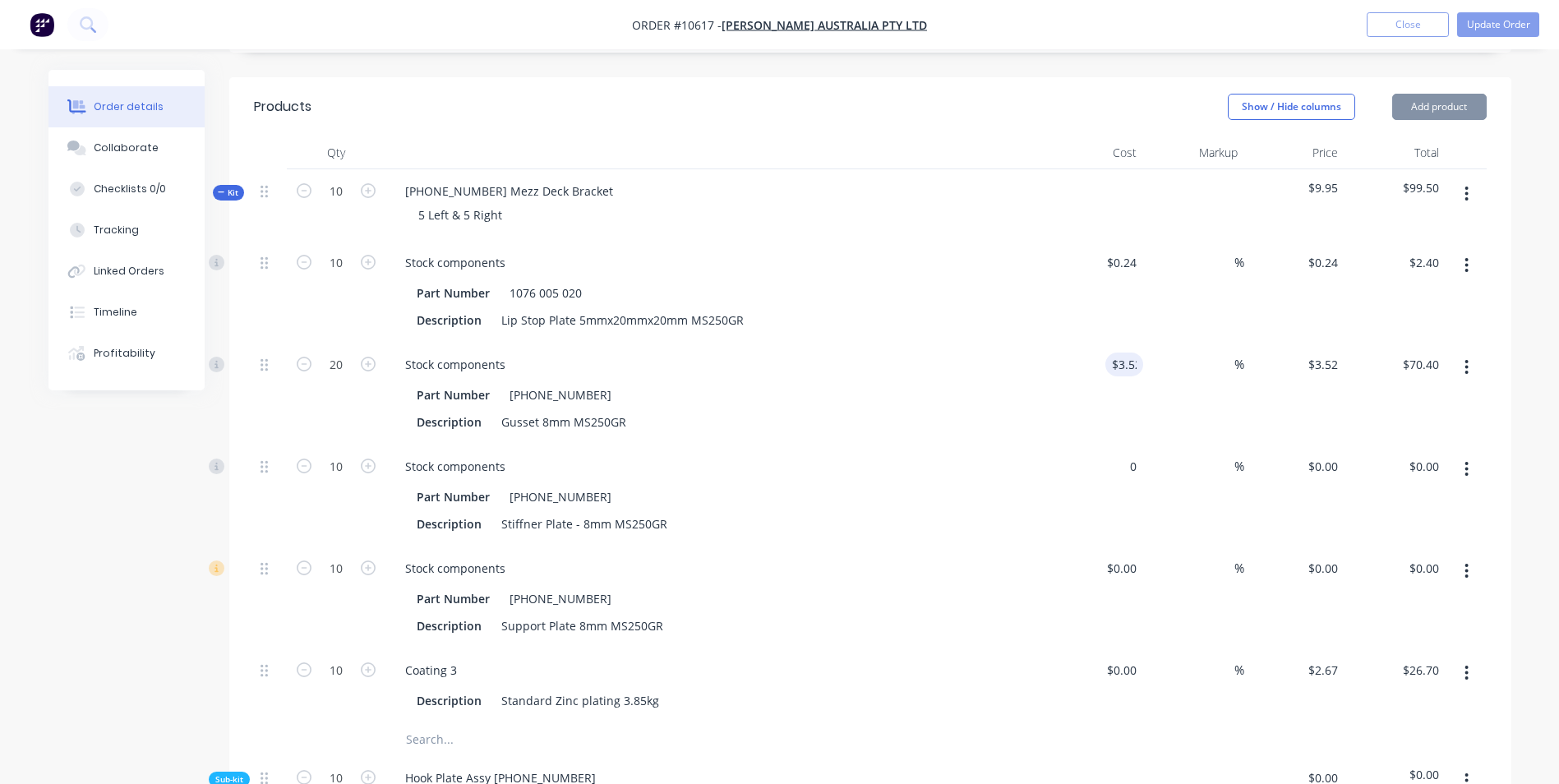
type input "3.52"
type input "$0.00"
type input "$3.52"
type input "0"
click at [1146, 444] on div "%" at bounding box center [1194, 495] width 101 height 102
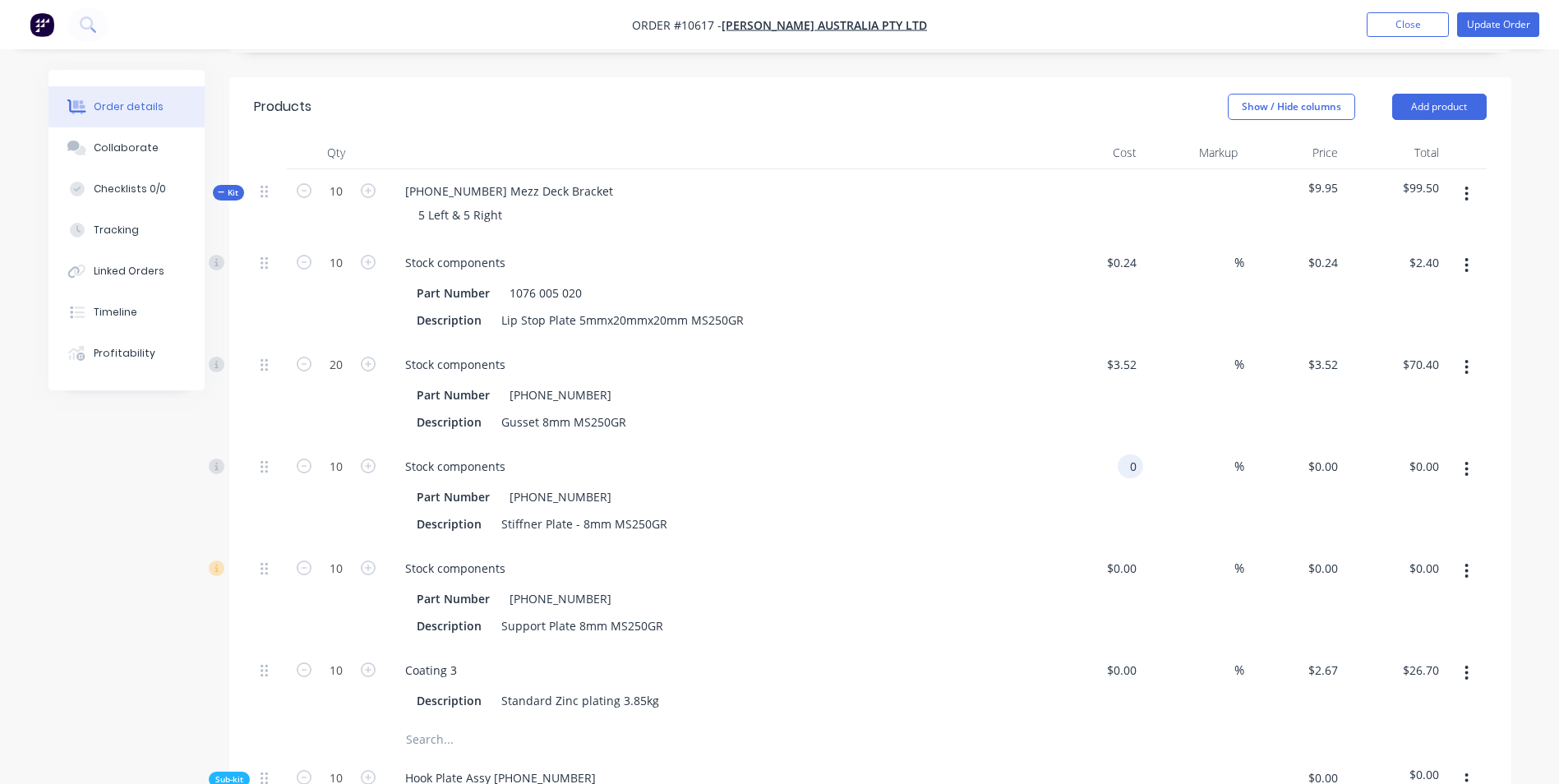
type input "$3.52"
type input "0"
type input "3.52"
type input "$0.00"
type input "$3.52"
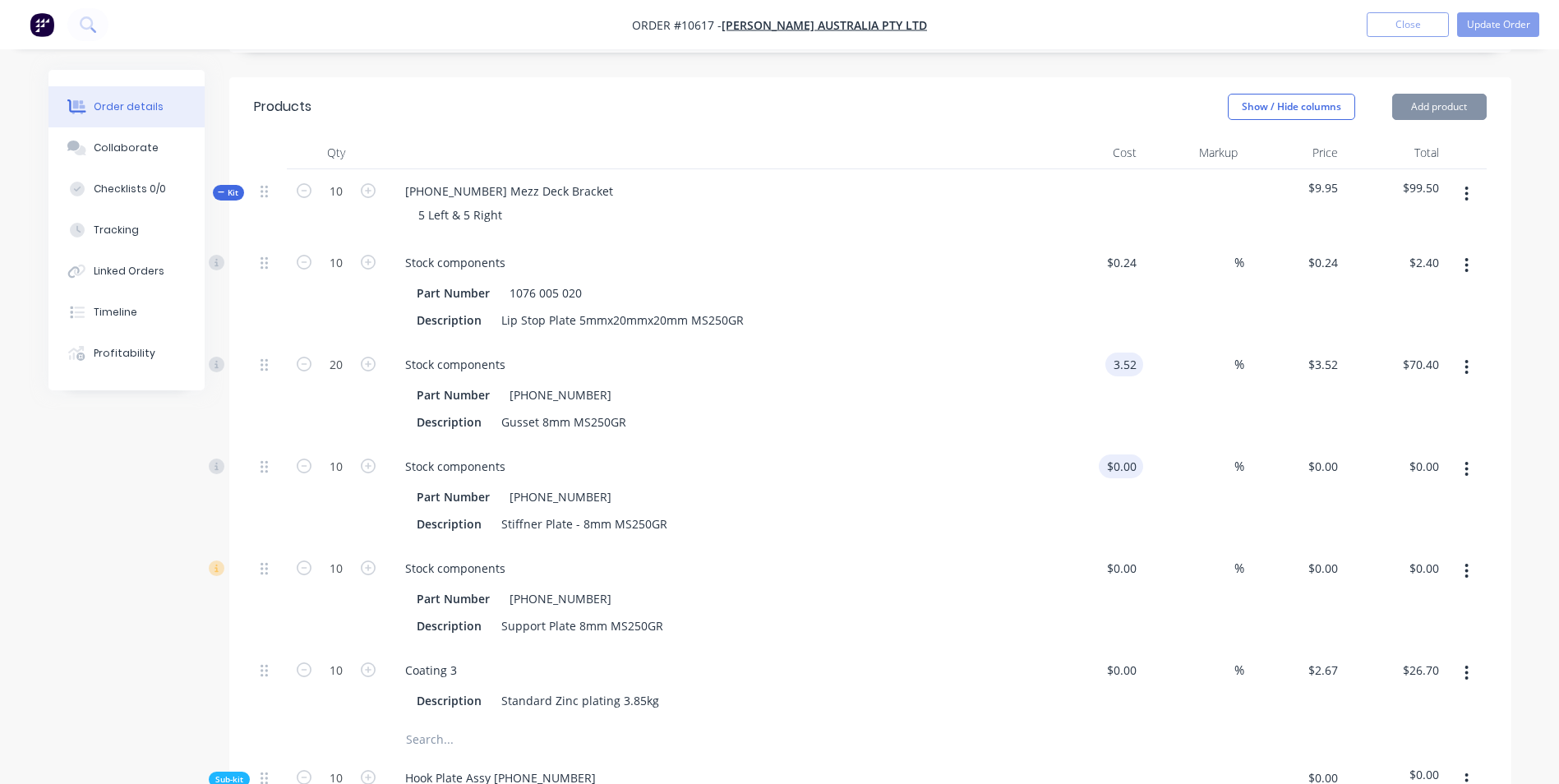
type input "0"
type input "3.52"
type input "$0.00"
type input "$3.52"
click at [1132, 455] on input "$0.00" at bounding box center [1134, 466] width 19 height 24
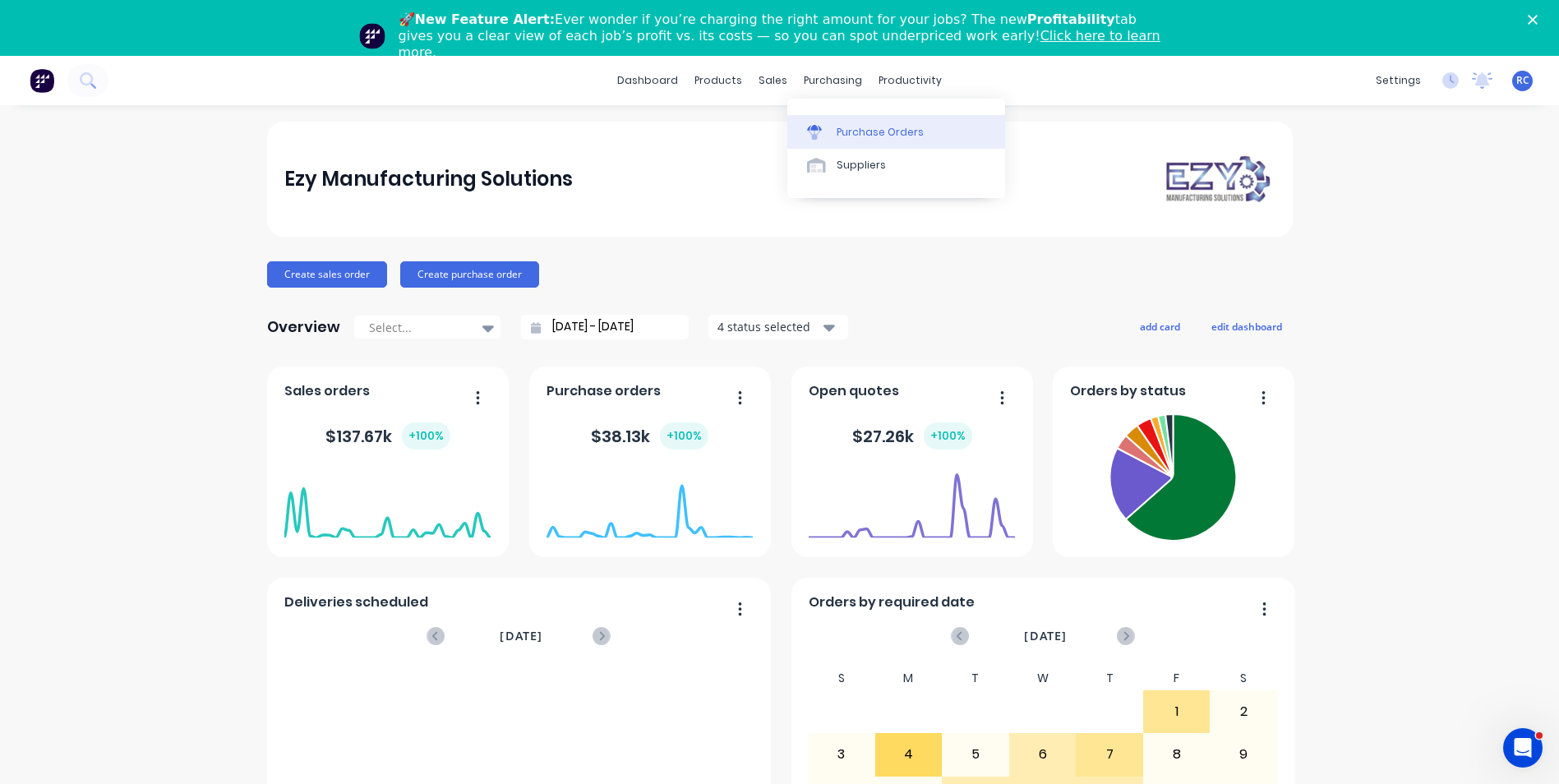
click at [839, 125] on div "Purchase Orders" at bounding box center [880, 132] width 87 height 14
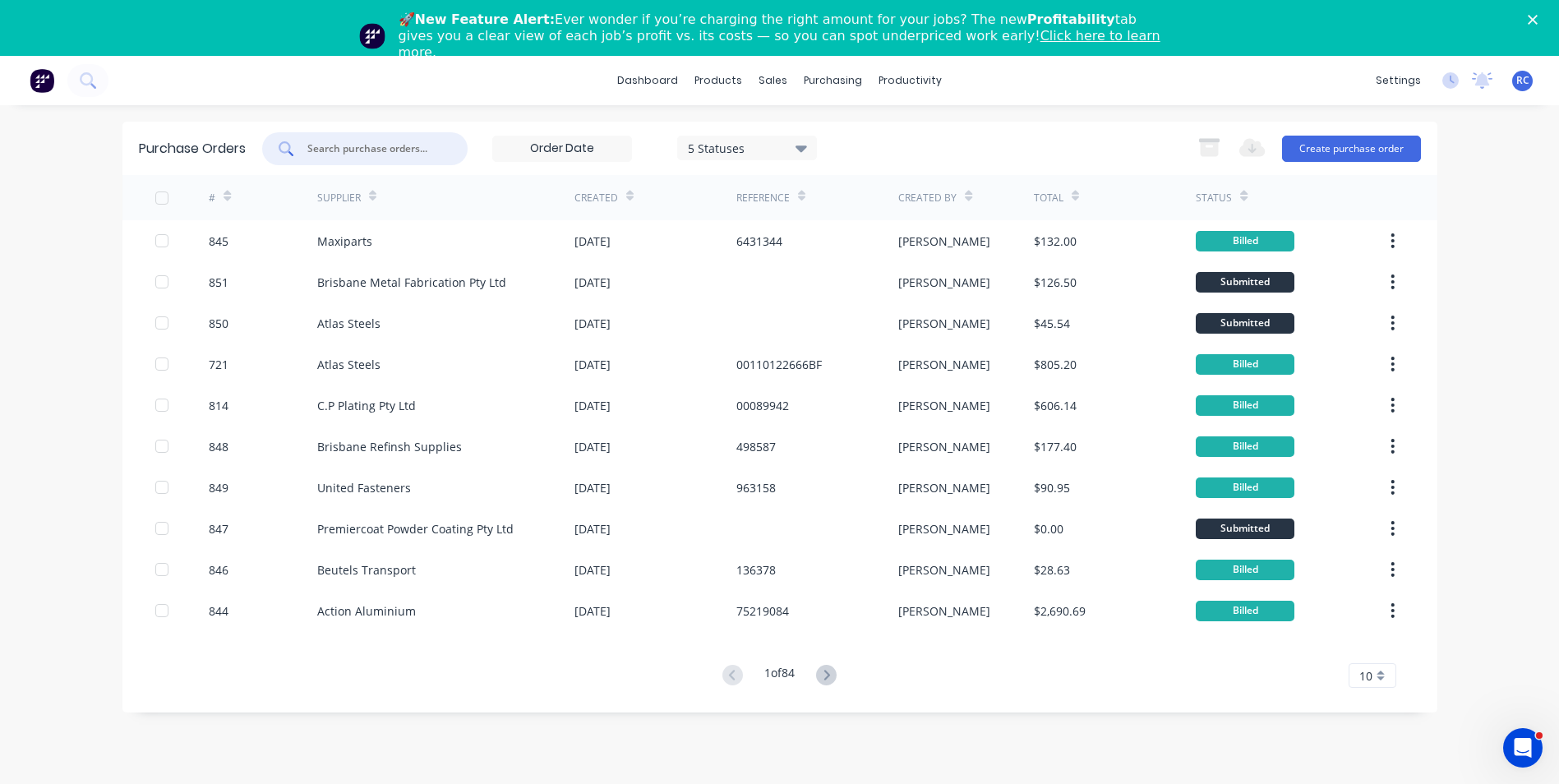
click at [374, 146] on input "text" at bounding box center [374, 148] width 137 height 16
click at [736, 83] on div "products" at bounding box center [717, 80] width 64 height 25
click at [744, 129] on div "Product Catalogue" at bounding box center [791, 134] width 102 height 14
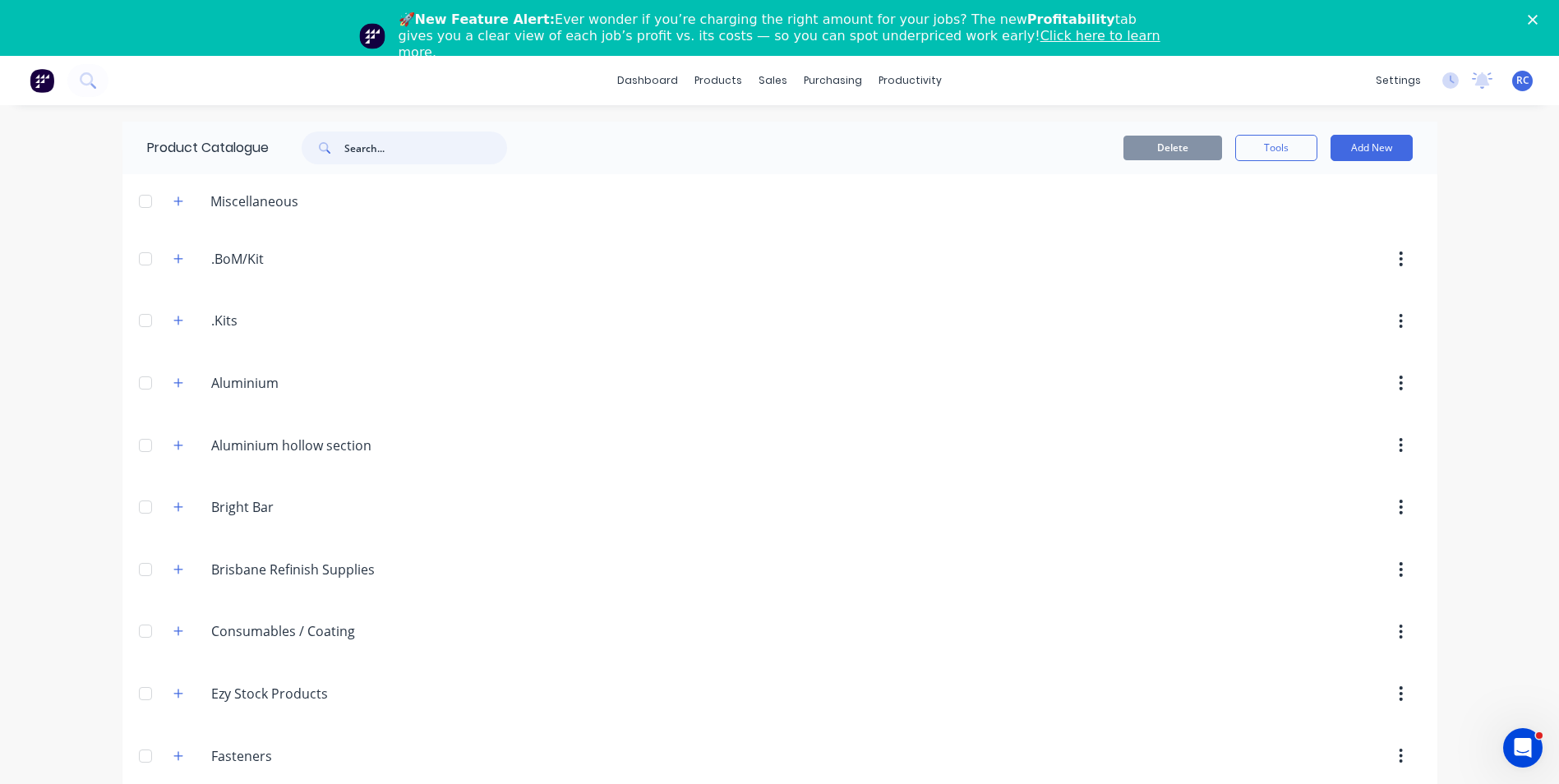
click at [402, 133] on input "text" at bounding box center [425, 148] width 162 height 32
type input "14-8336-5"
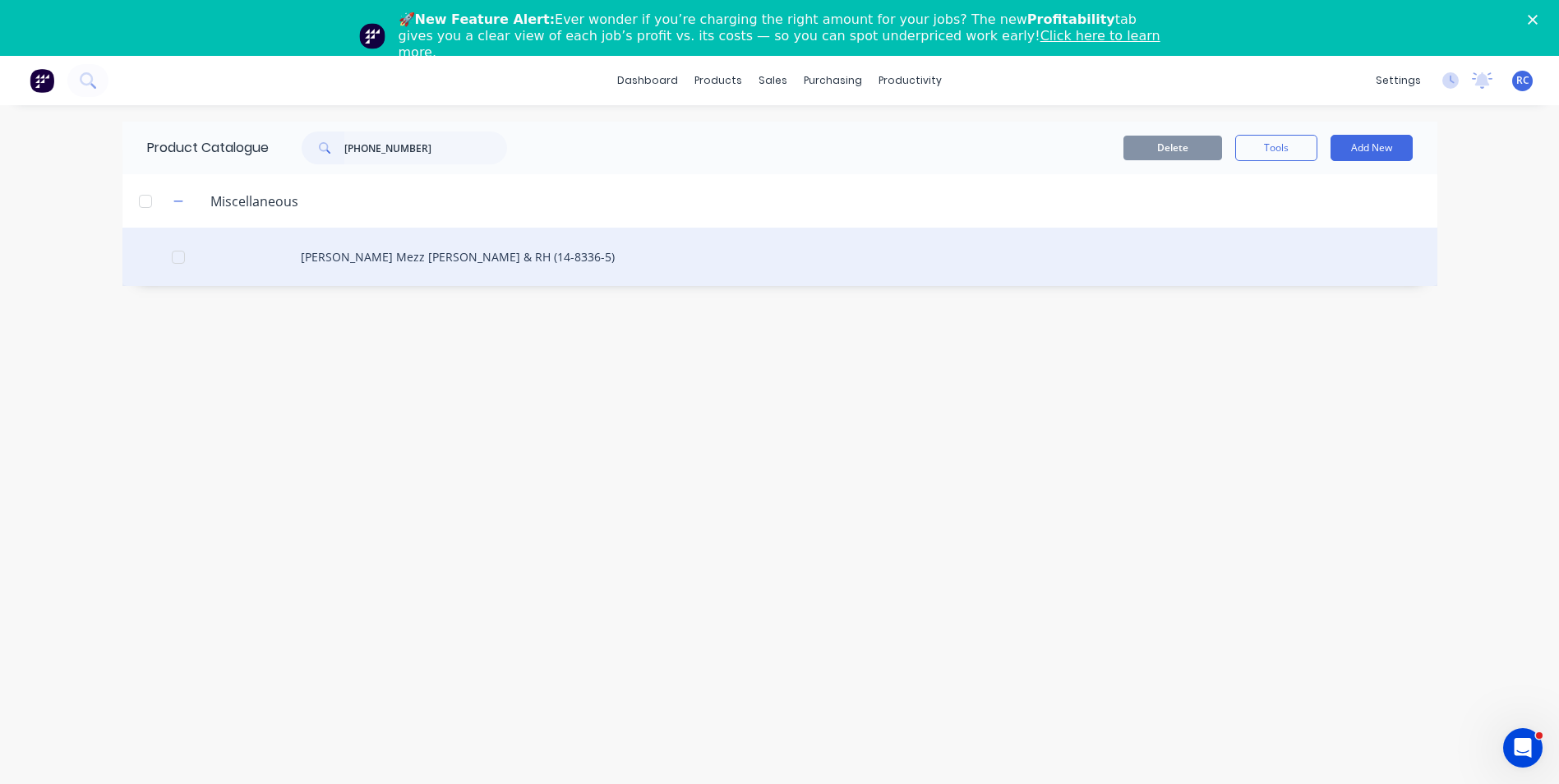
click at [415, 250] on div "[PERSON_NAME] Mezz [PERSON_NAME] & RH (14-8336-5)" at bounding box center [780, 256] width 1314 height 58
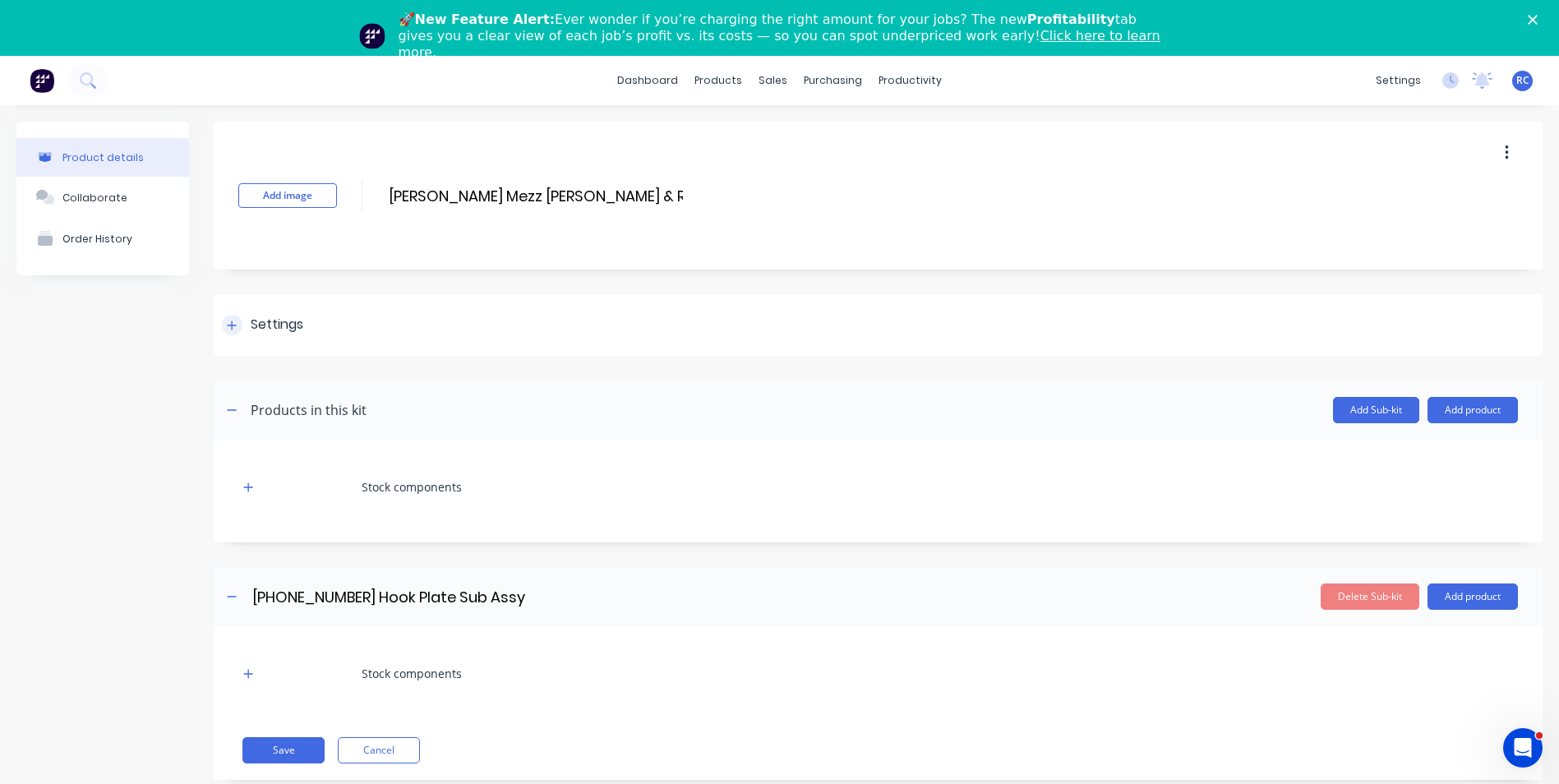
click at [274, 334] on div "Settings" at bounding box center [276, 325] width 53 height 21
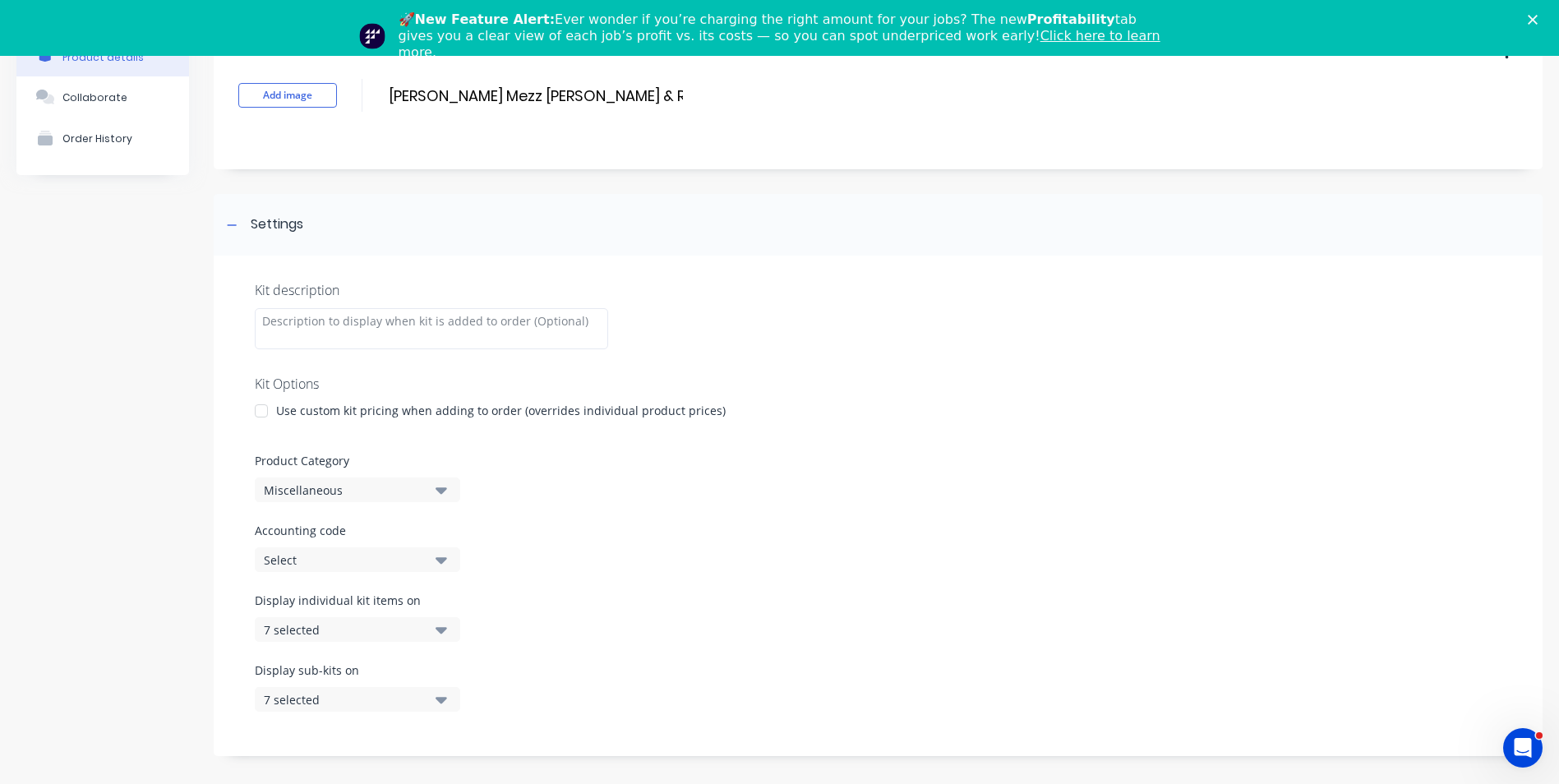
scroll to position [246, 0]
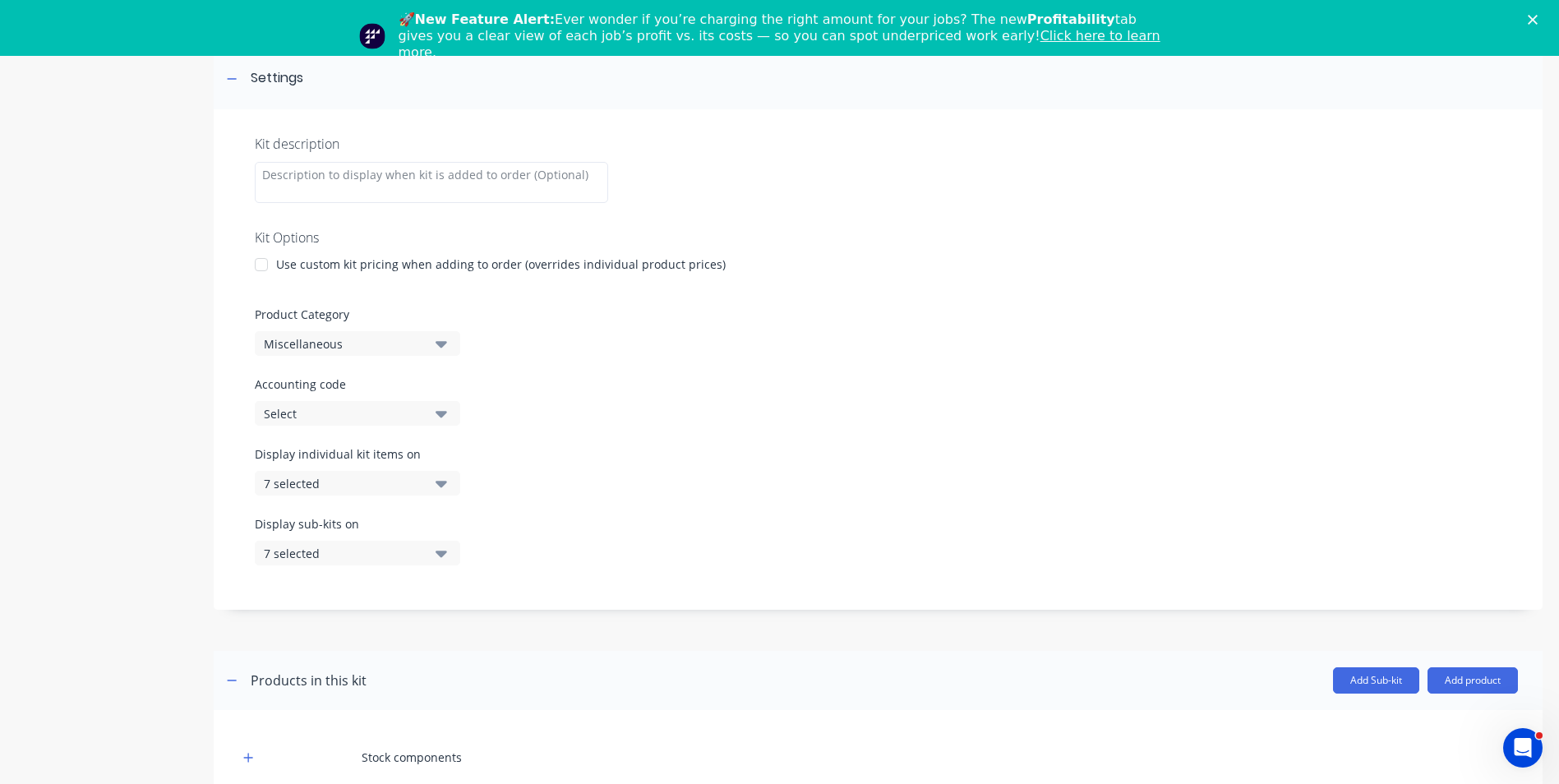
click at [437, 485] on icon "button" at bounding box center [441, 482] width 11 height 18
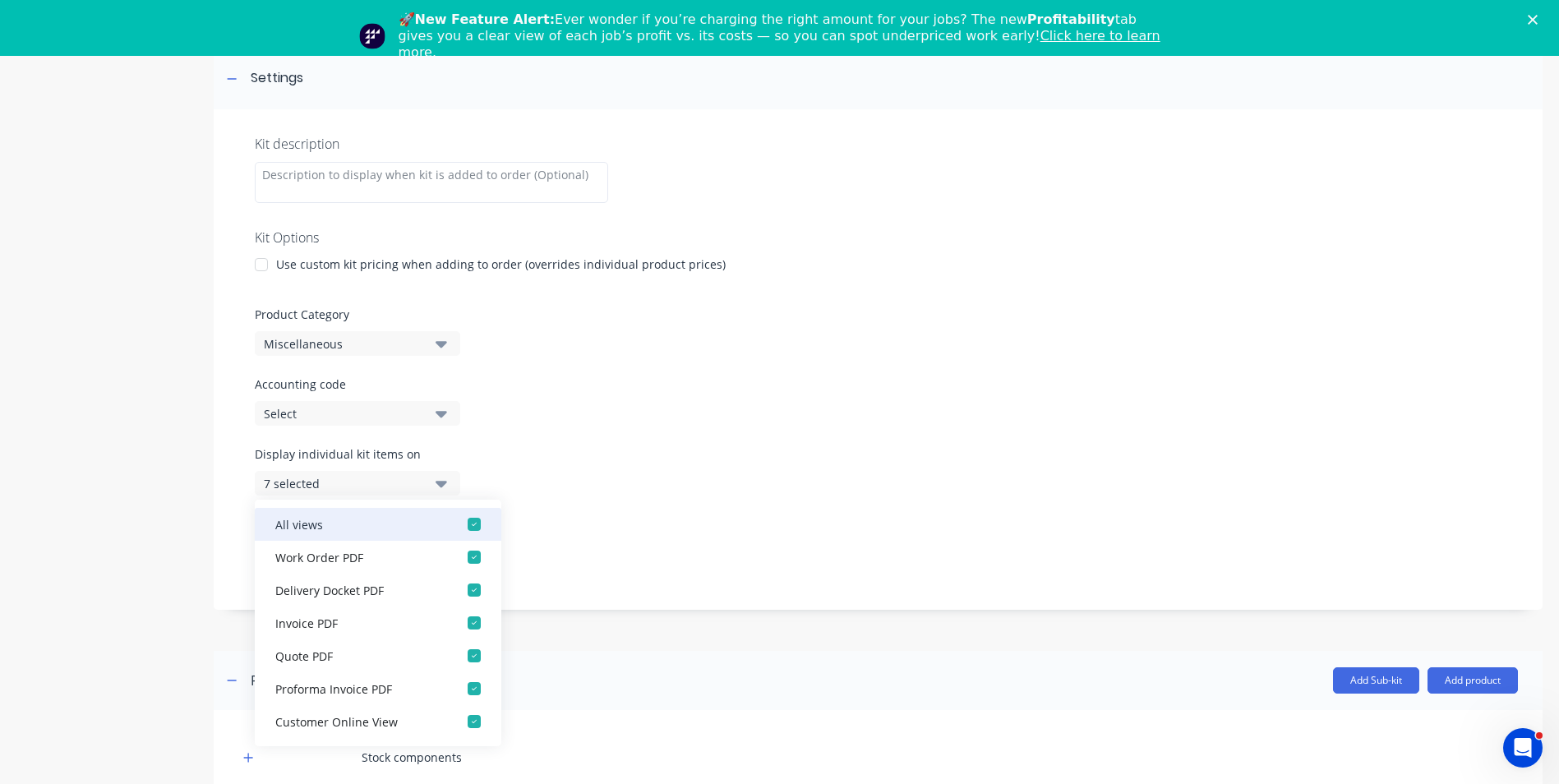
click at [458, 522] on div "button" at bounding box center [474, 524] width 32 height 32
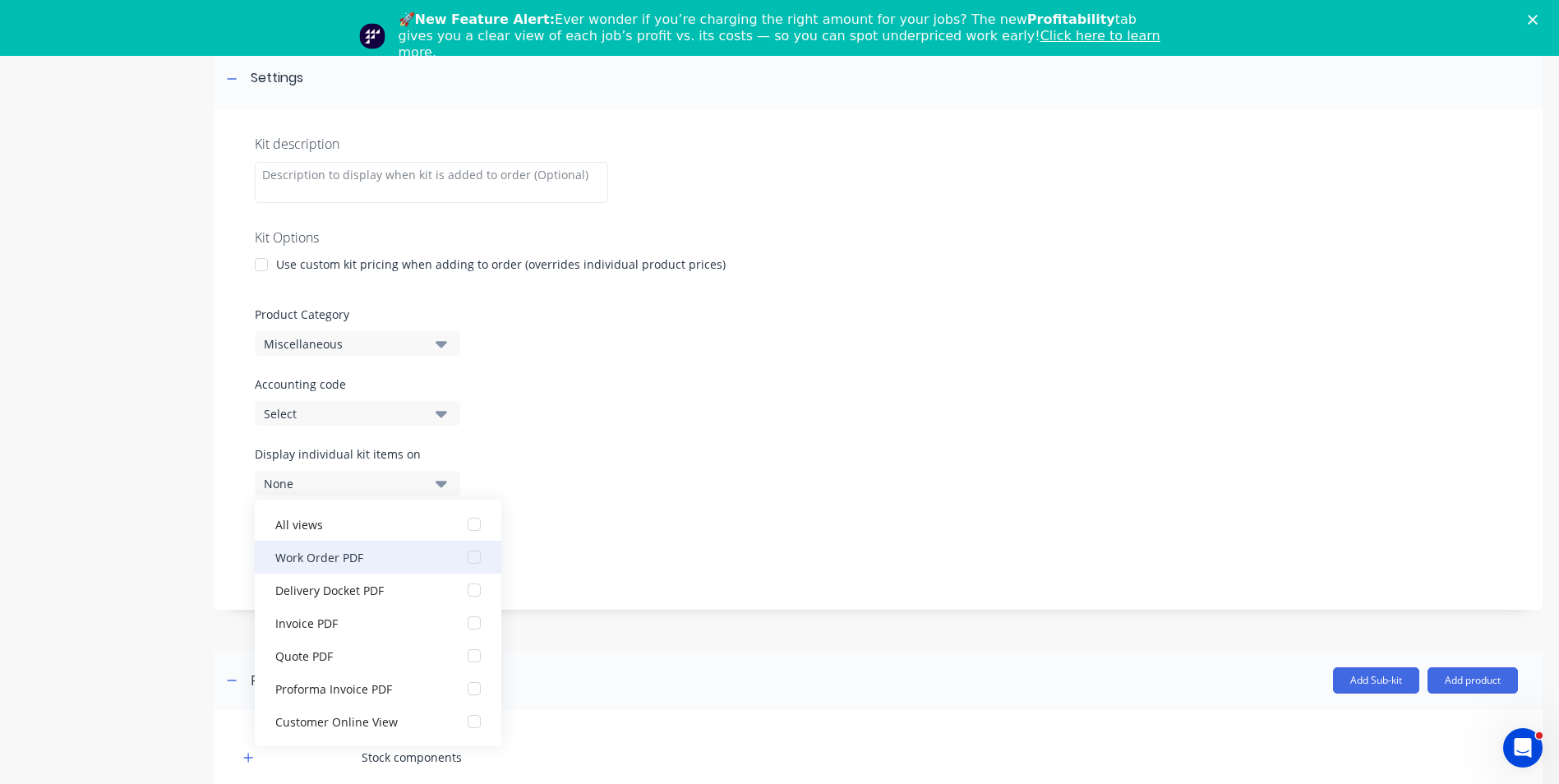
click at [471, 564] on div "button" at bounding box center [474, 557] width 32 height 32
click at [510, 444] on div "Kit description Kit Options Use custom kit pricing when adding to order (overri…" at bounding box center [878, 359] width 1329 height 500
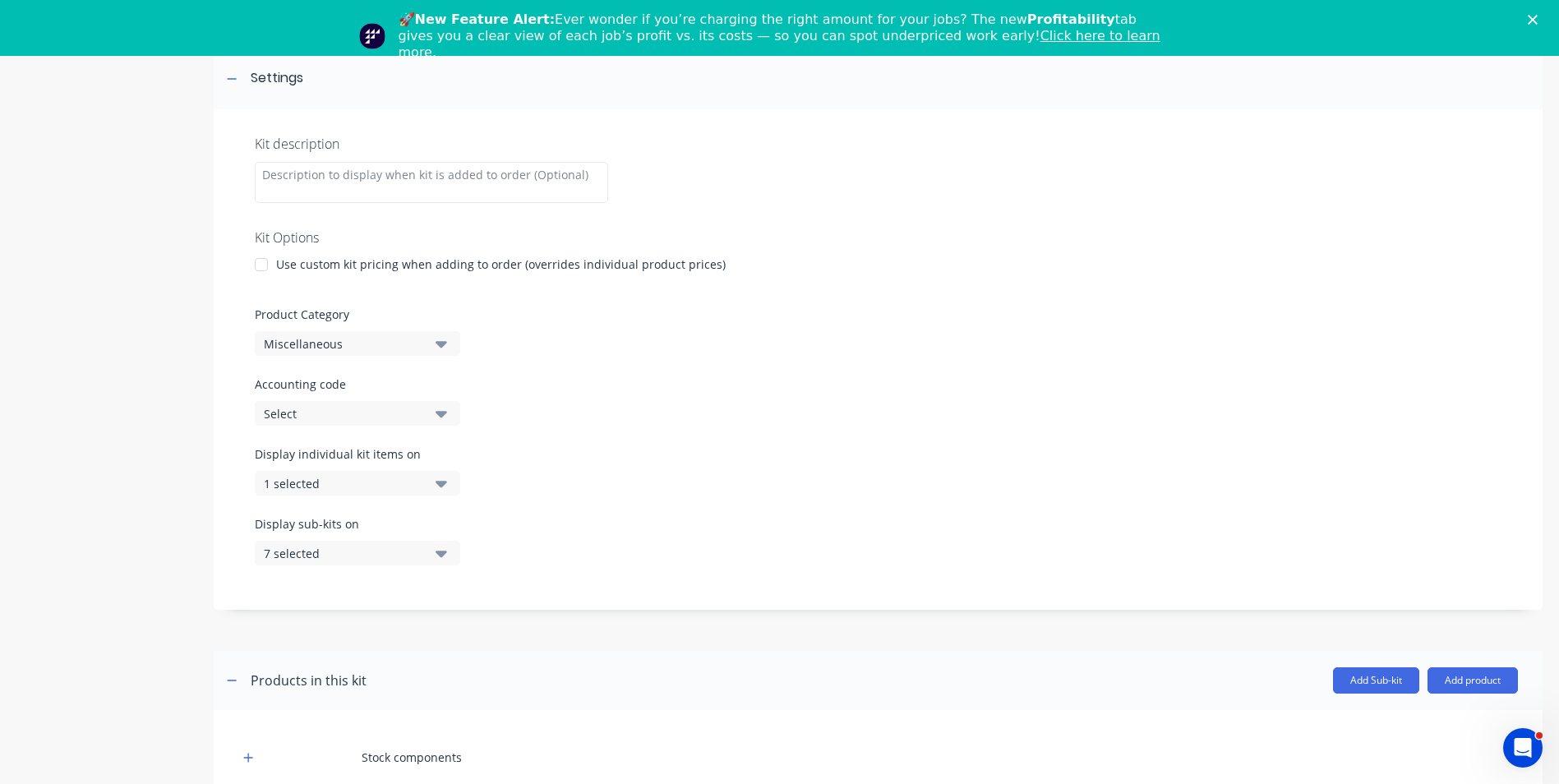
click at [444, 551] on icon "button" at bounding box center [441, 553] width 11 height 7
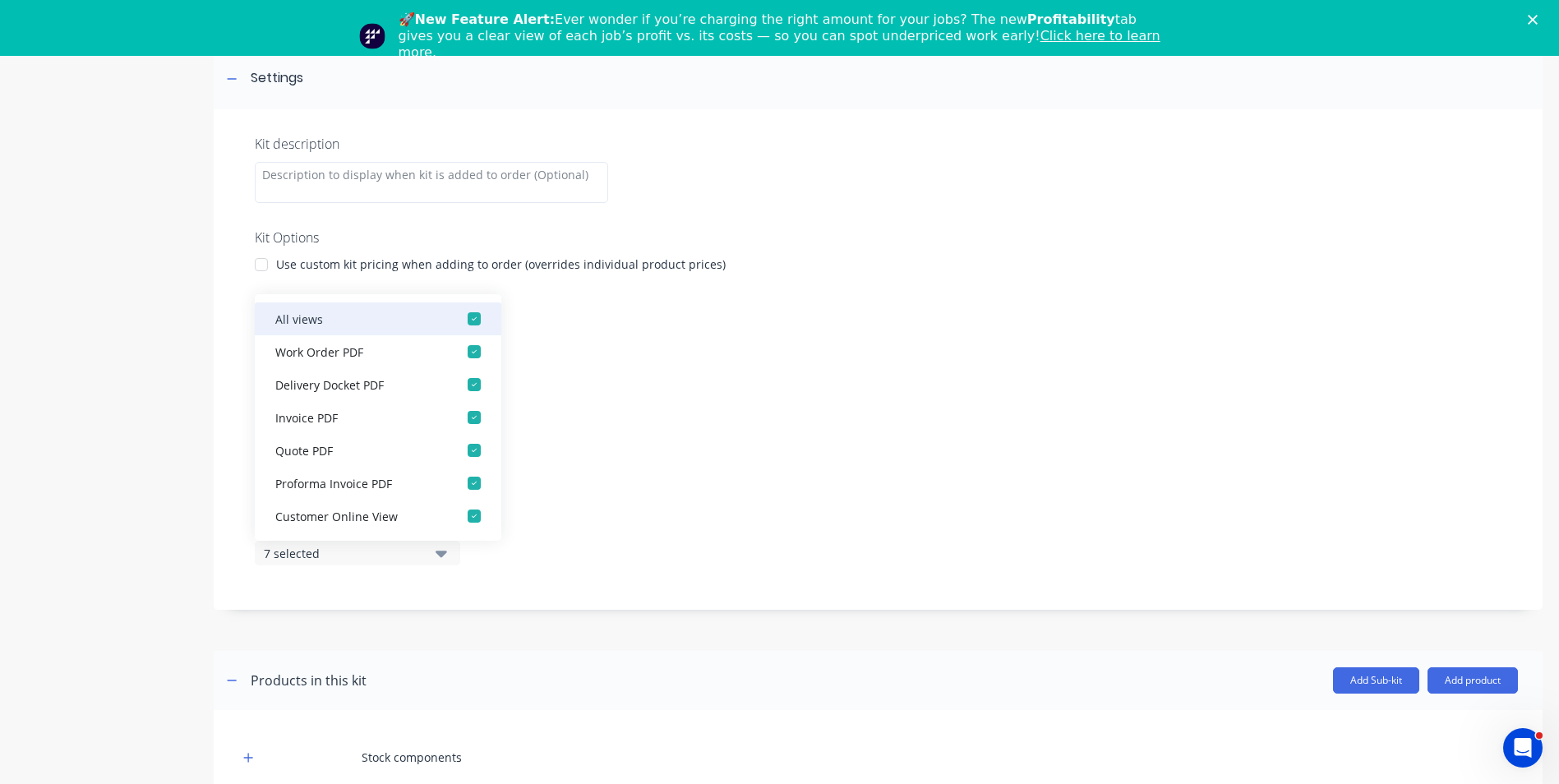
drag, startPoint x: 457, startPoint y: 323, endPoint x: 461, endPoint y: 347, distance: 24.3
click at [458, 324] on div "button" at bounding box center [474, 319] width 32 height 32
drag, startPoint x: 459, startPoint y: 352, endPoint x: 520, endPoint y: 306, distance: 76.4
click at [459, 353] on div "button" at bounding box center [474, 351] width 32 height 32
click at [943, 633] on div at bounding box center [878, 639] width 1329 height 25
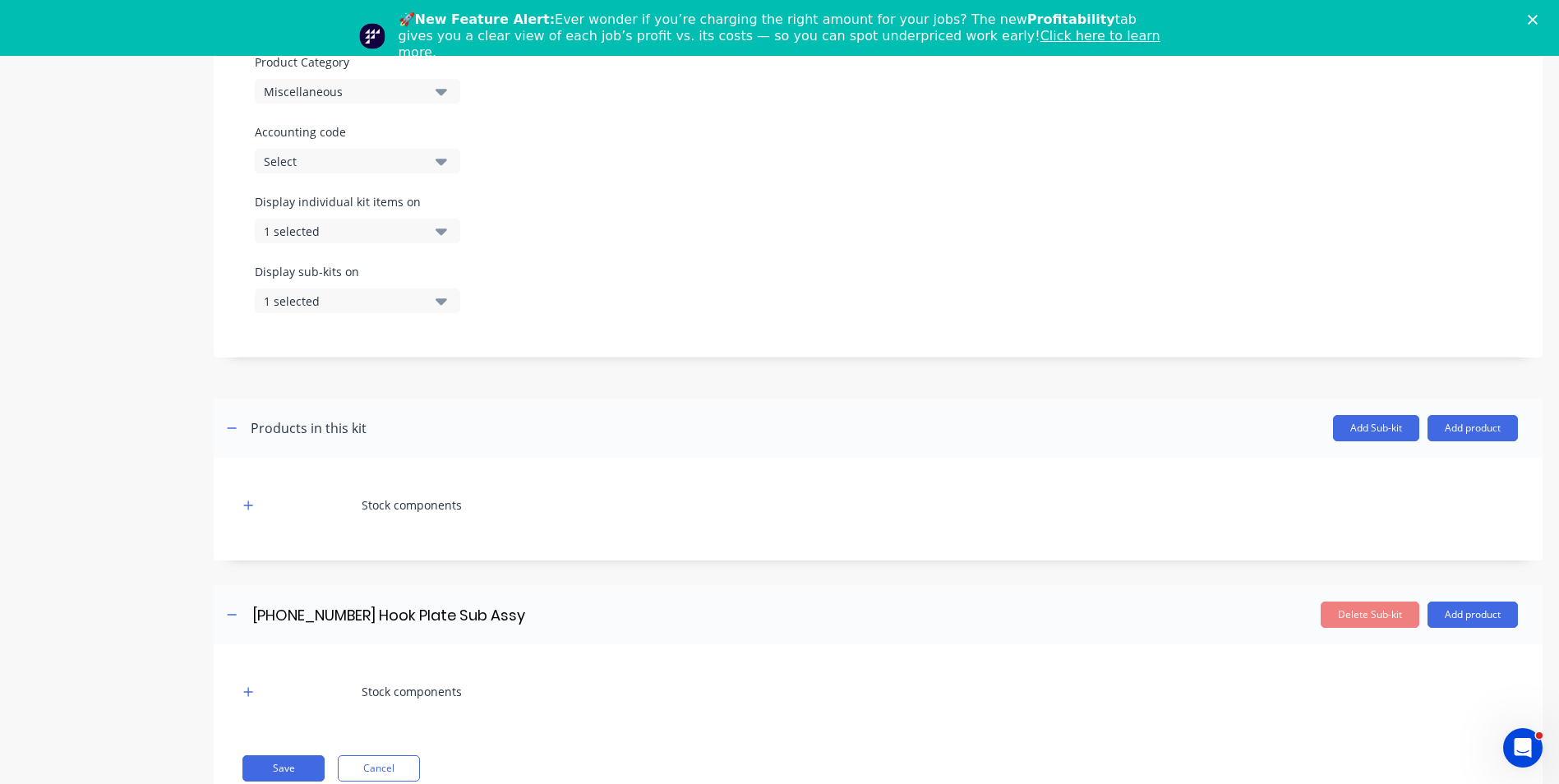
scroll to position [55, 0]
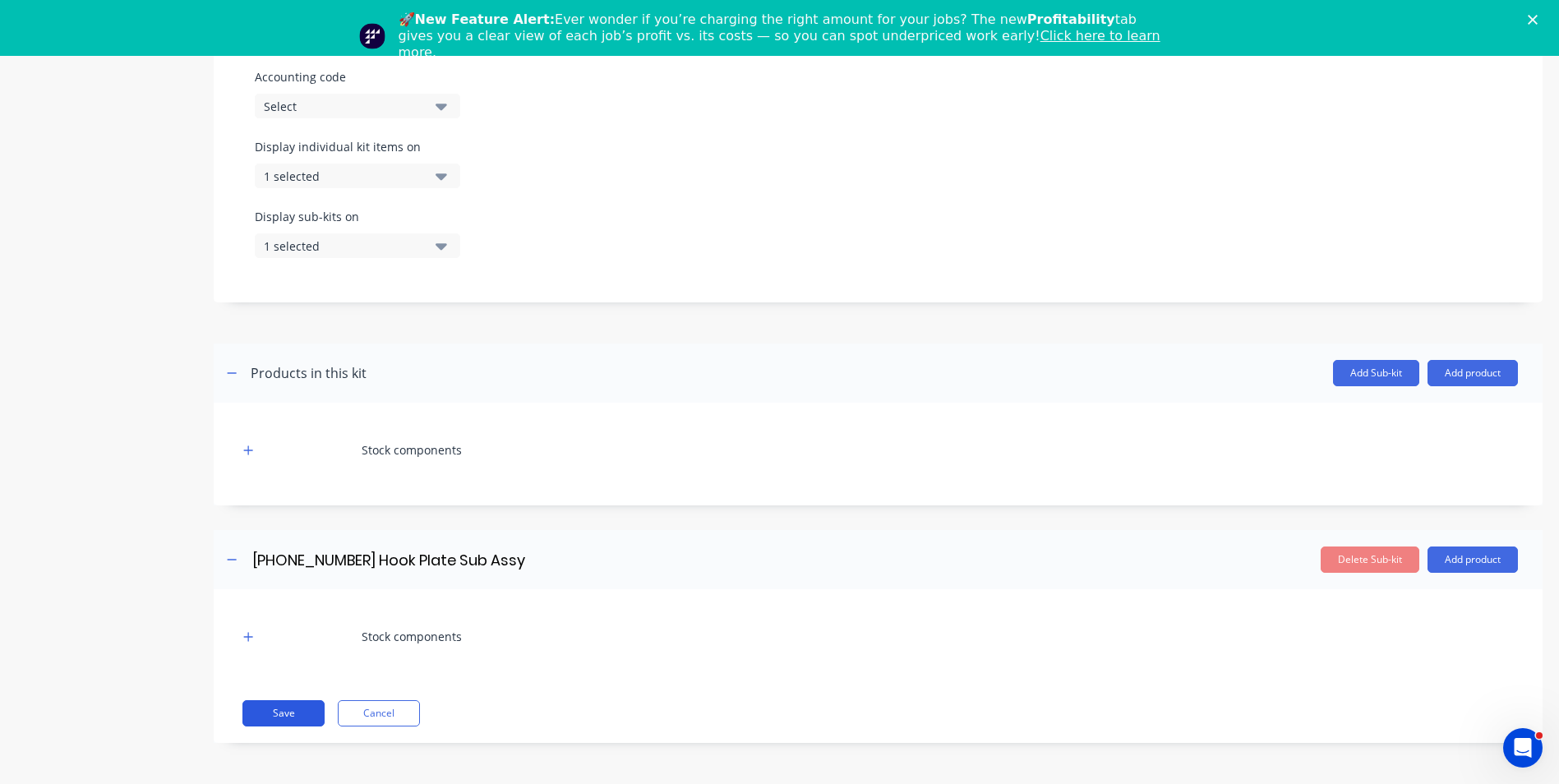
click at [296, 710] on button "Save" at bounding box center [284, 713] width 82 height 27
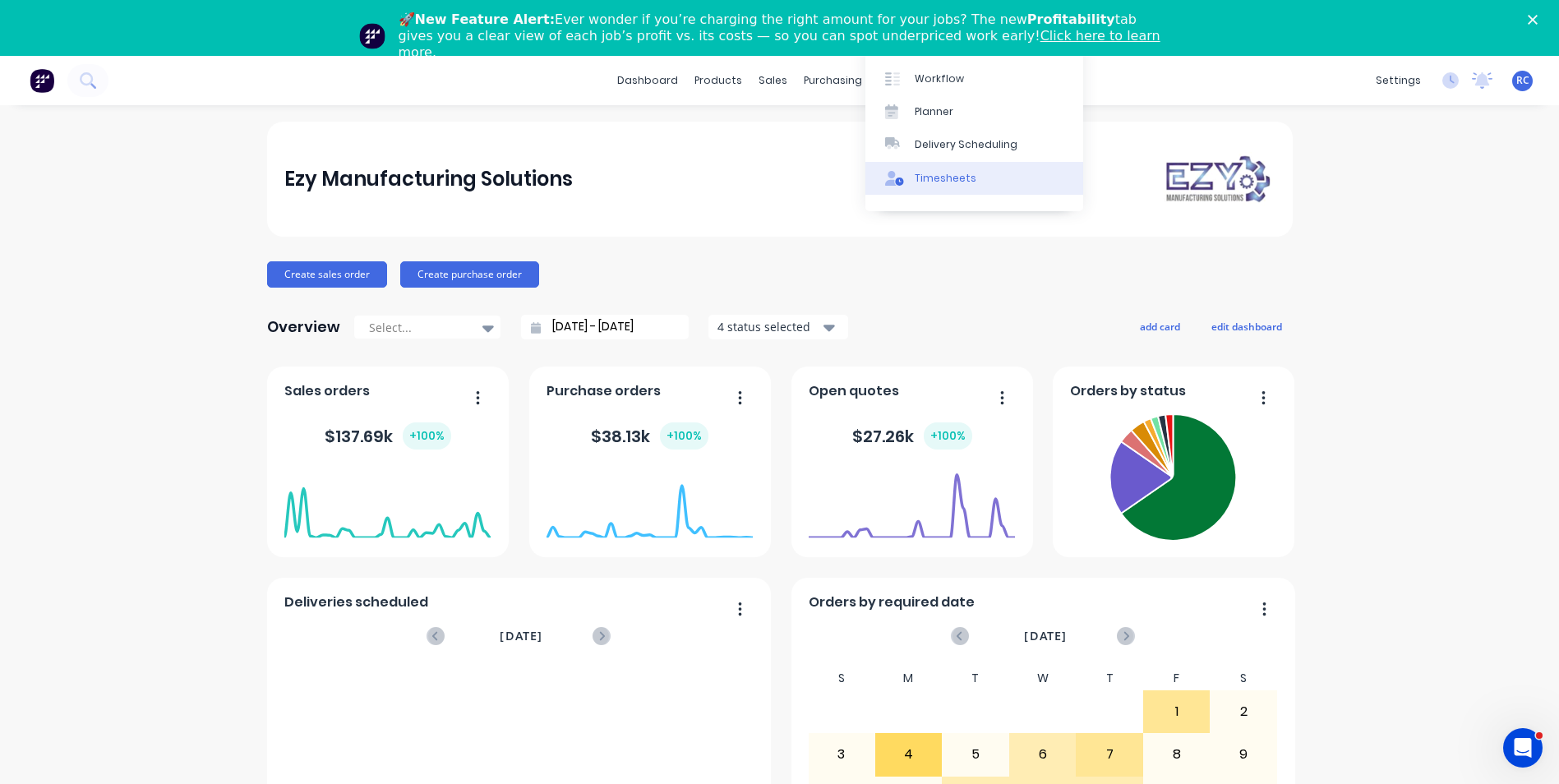
click at [950, 178] on div "Timesheets" at bounding box center [945, 178] width 62 height 14
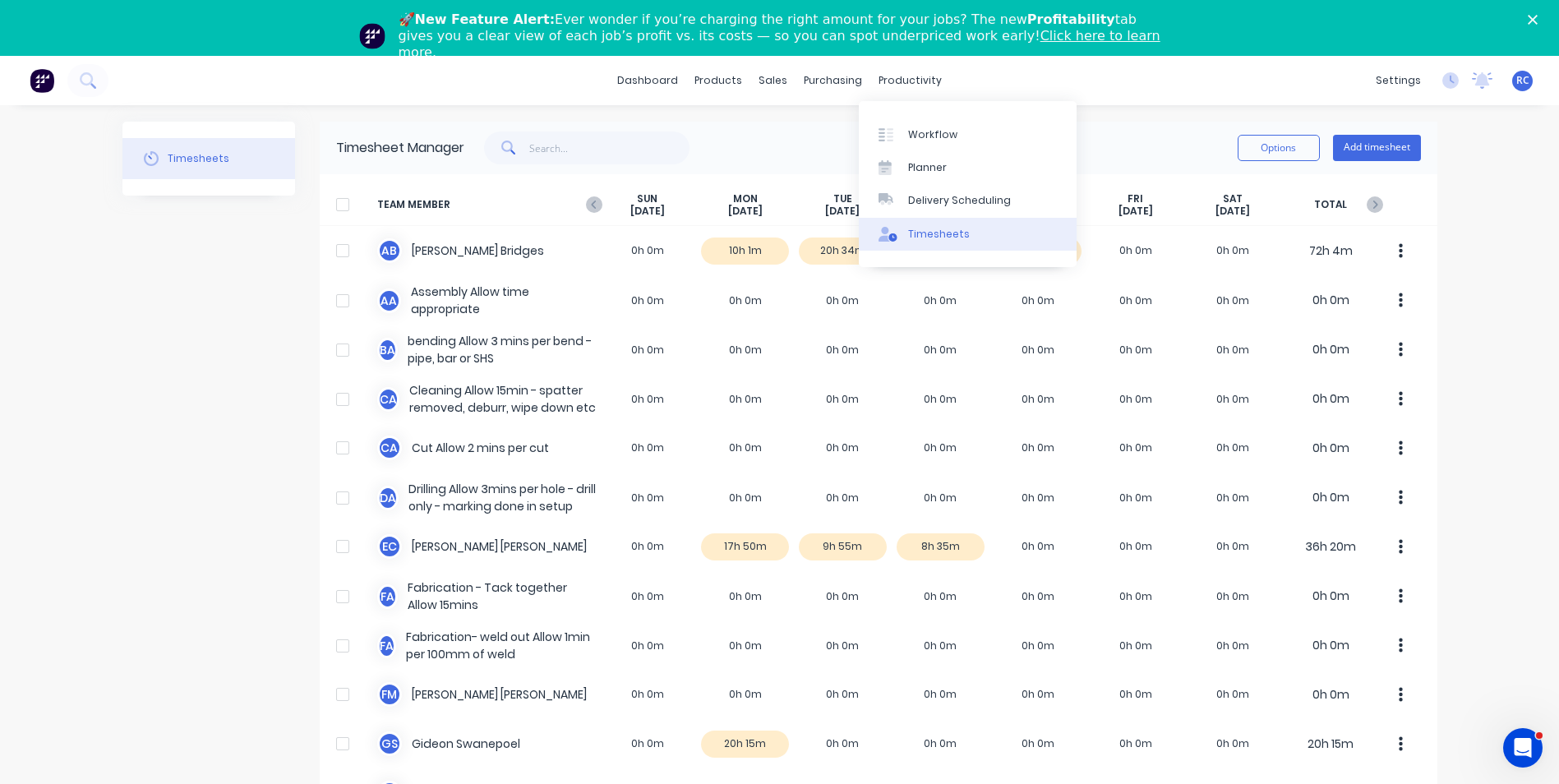
click at [942, 236] on div "Timesheets" at bounding box center [939, 233] width 62 height 14
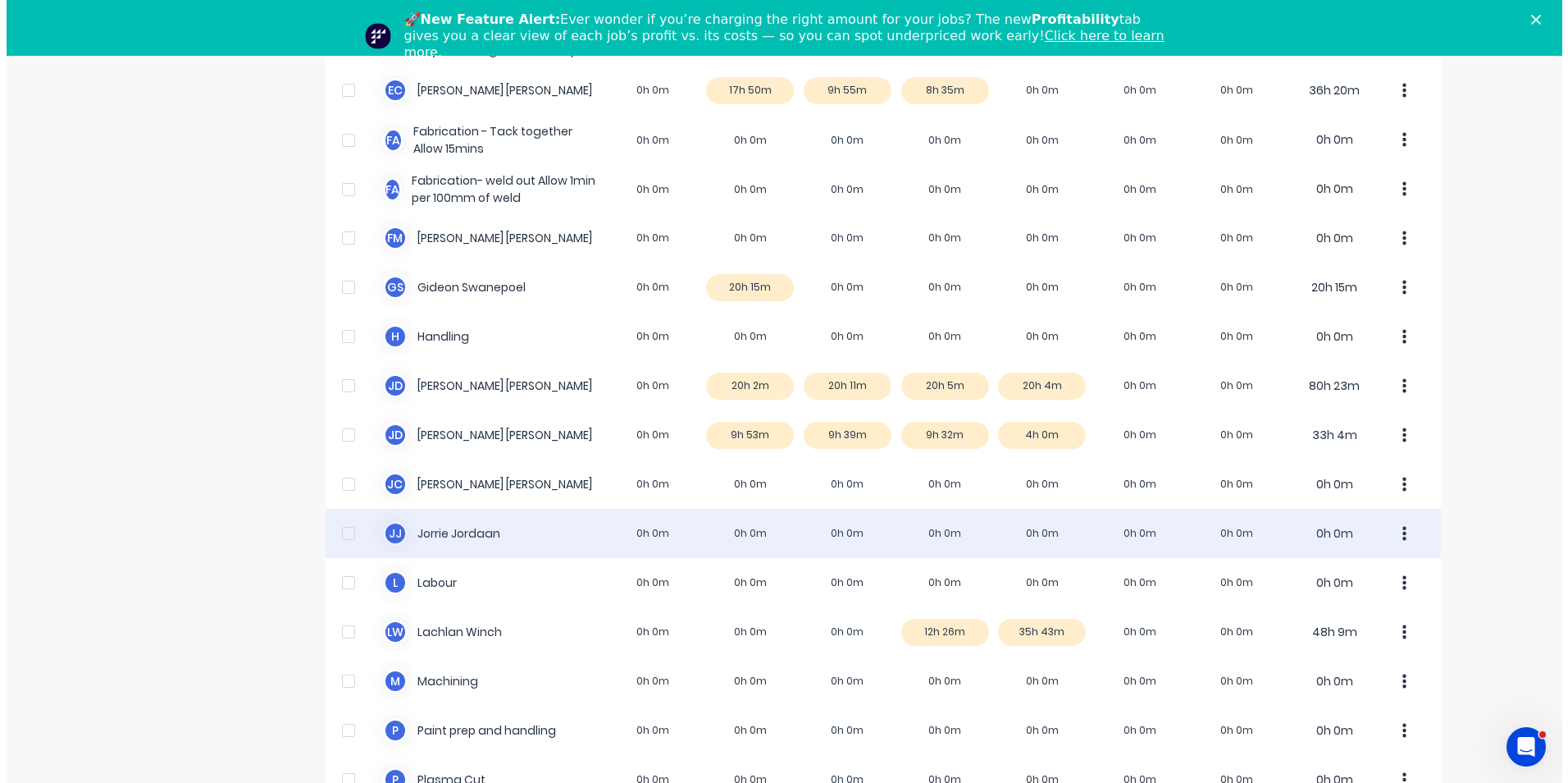
scroll to position [410, 0]
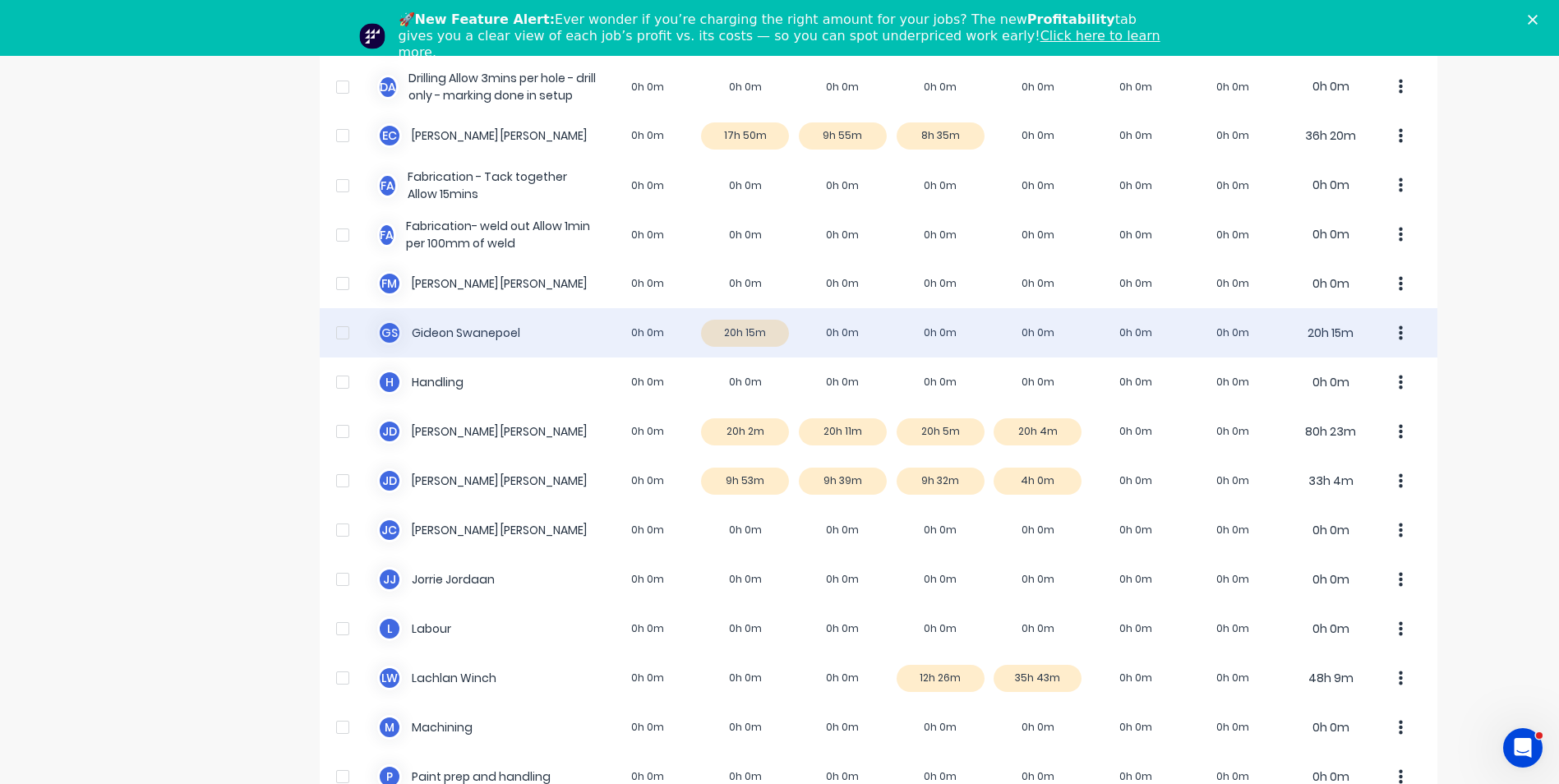
click at [449, 335] on div "G S Gideon Swanepoel 0h 0m 20h 15m 0h 0m 0h 0m 0h 0m 0h 0m 0h 0m 20h 15m" at bounding box center [879, 333] width 1118 height 50
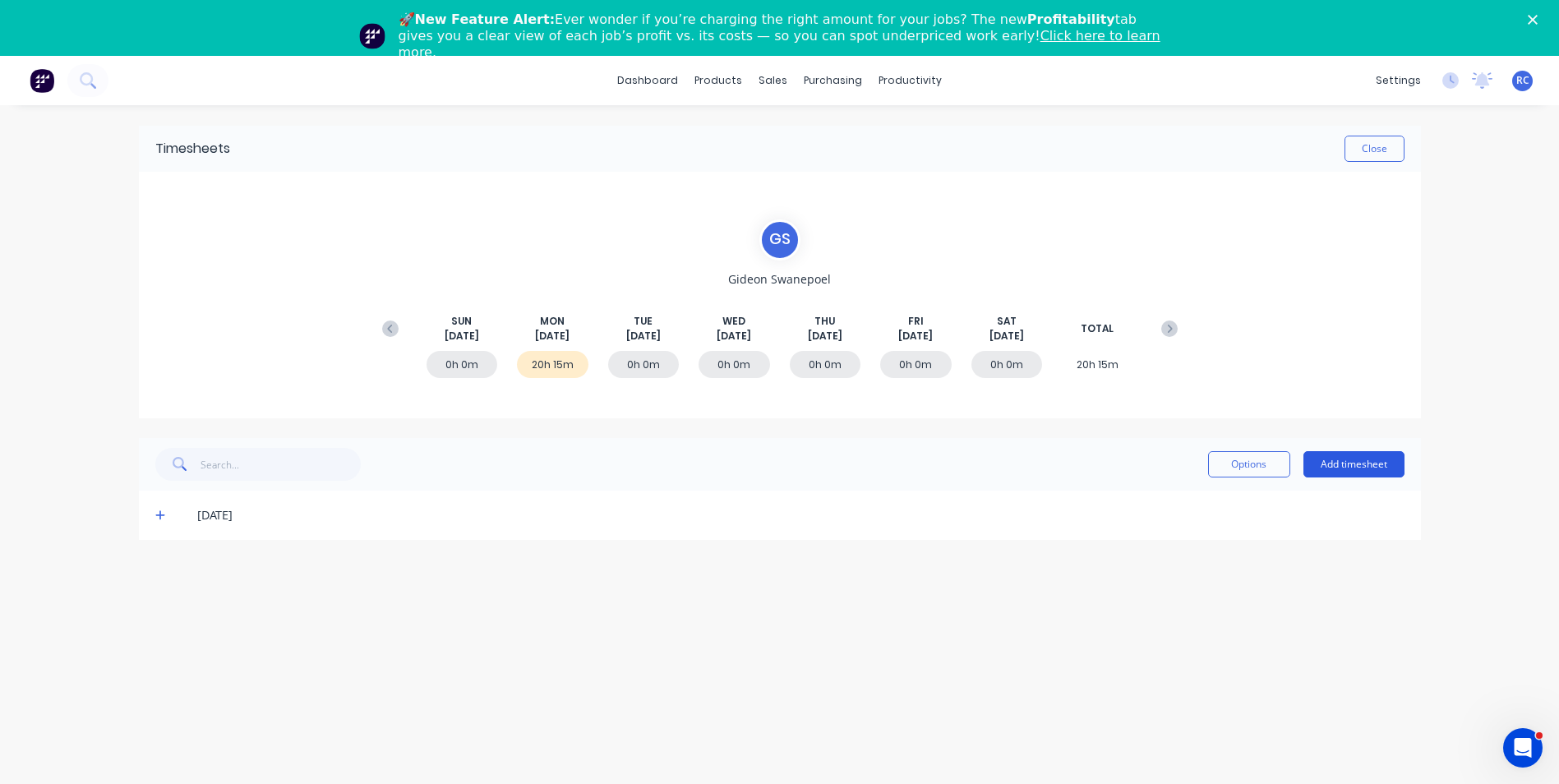
click at [1351, 464] on button "Add timesheet" at bounding box center [1354, 464] width 101 height 27
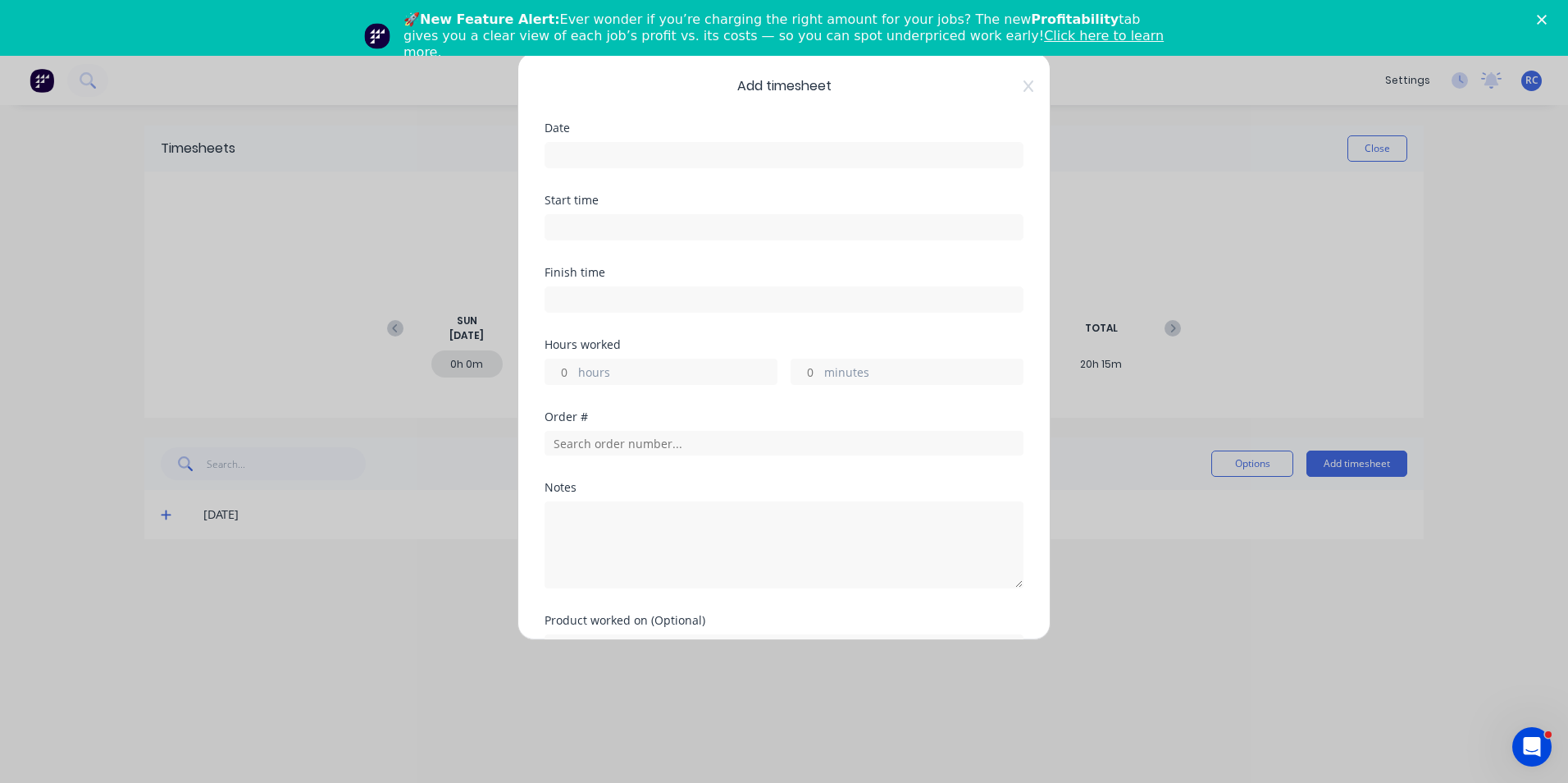
click at [666, 131] on div "Date" at bounding box center [784, 128] width 479 height 11
click at [654, 155] on input at bounding box center [784, 155] width 478 height 25
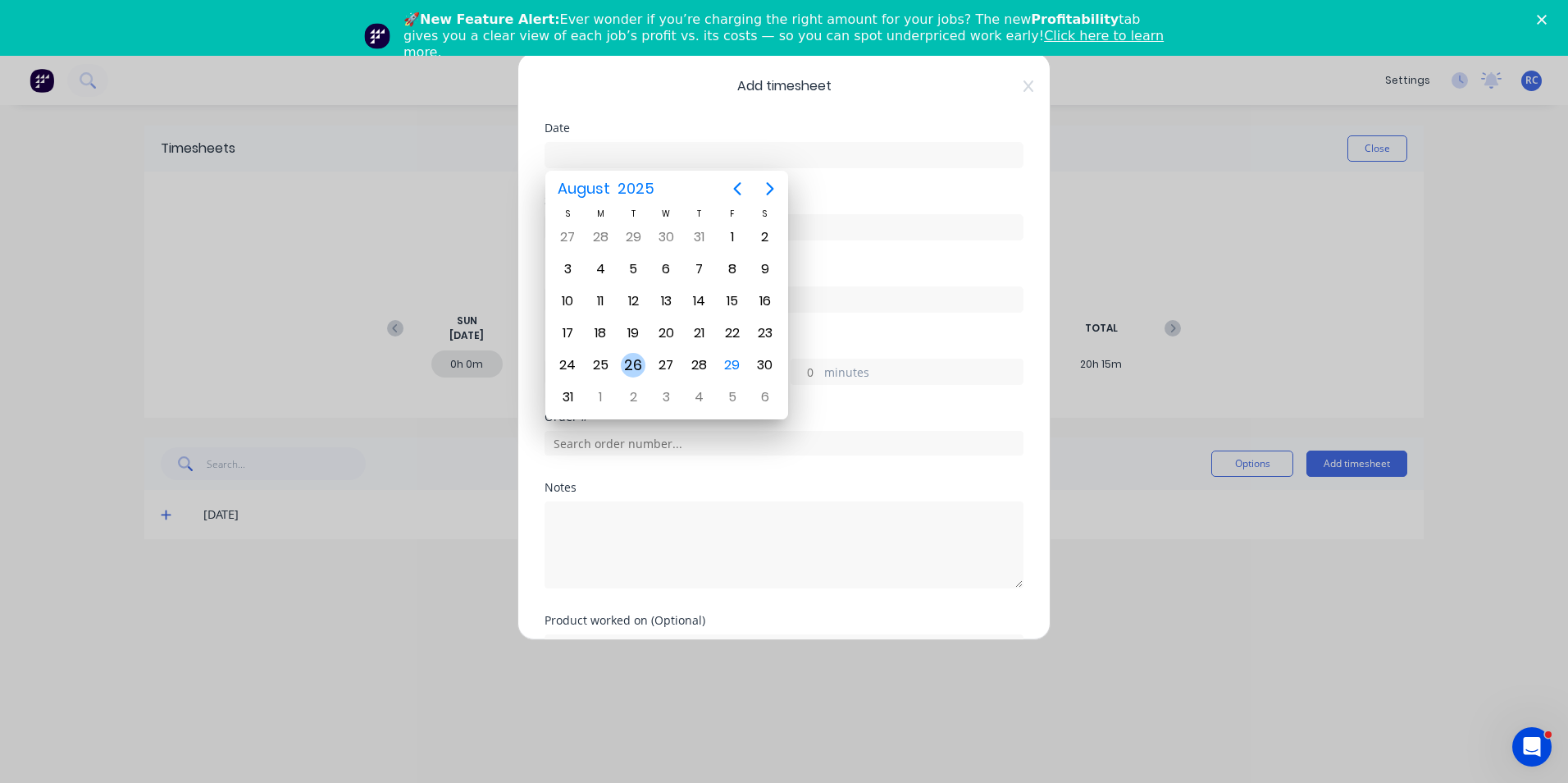
click at [631, 369] on div "26" at bounding box center [633, 365] width 25 height 25
type input "26/08/2025"
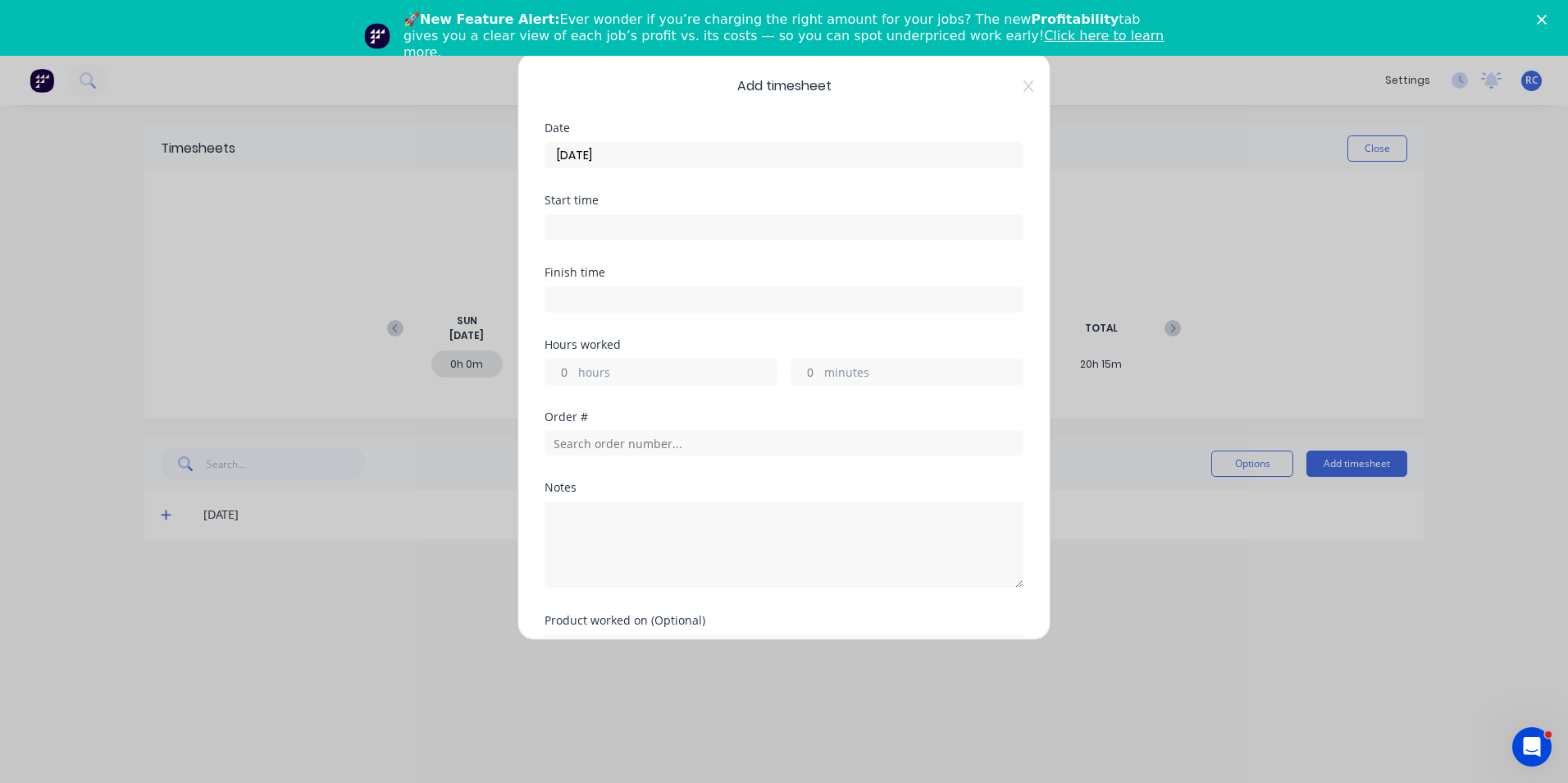
click at [583, 237] on input at bounding box center [784, 227] width 478 height 25
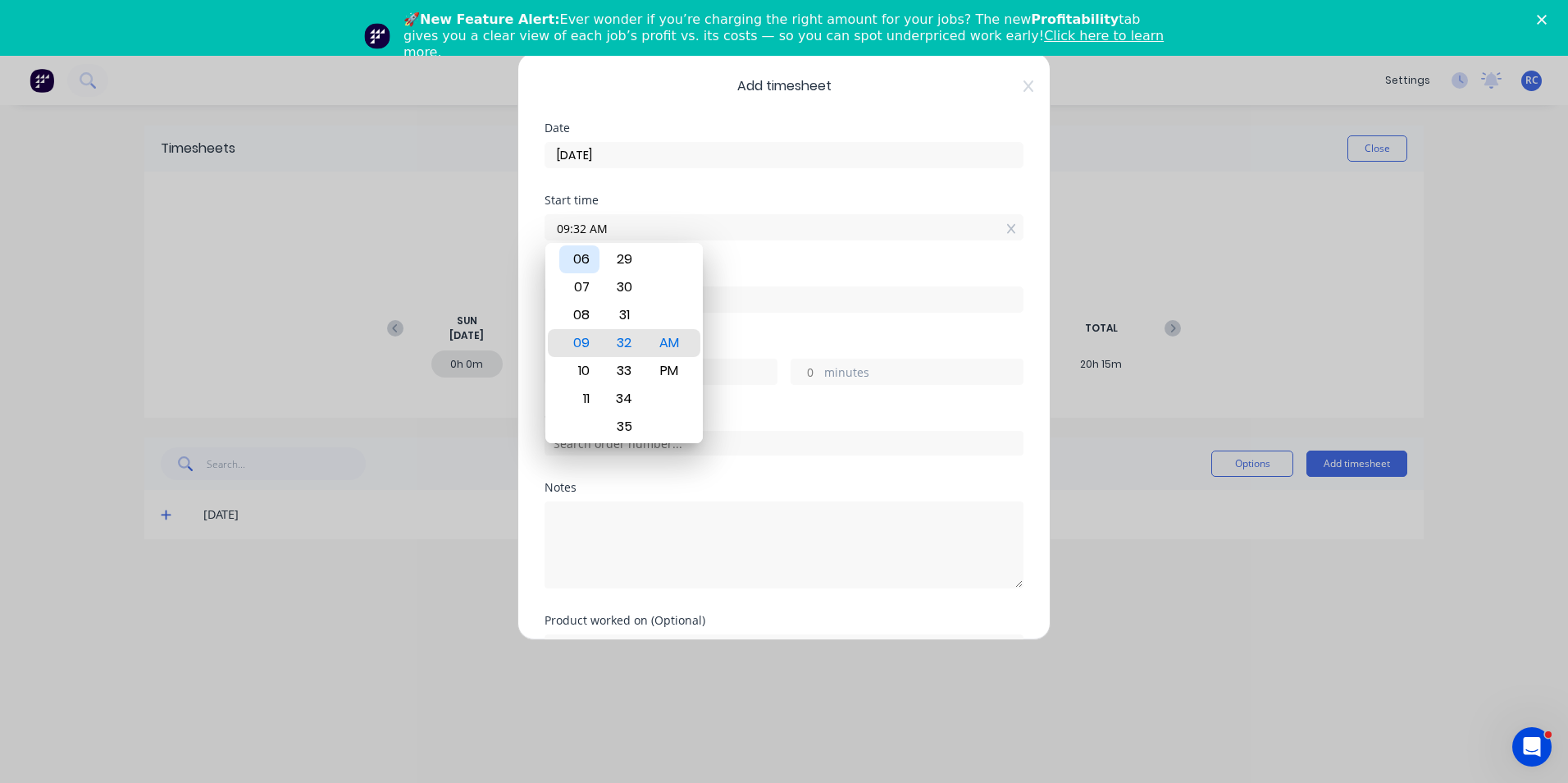
drag, startPoint x: 580, startPoint y: 256, endPoint x: 623, endPoint y: 248, distance: 43.7
click at [580, 255] on div "06" at bounding box center [580, 258] width 40 height 28
click at [625, 286] on div "00" at bounding box center [624, 286] width 40 height 28
type input "06:00 AM"
click at [819, 257] on div "Start time 06:00 AM" at bounding box center [784, 231] width 479 height 72
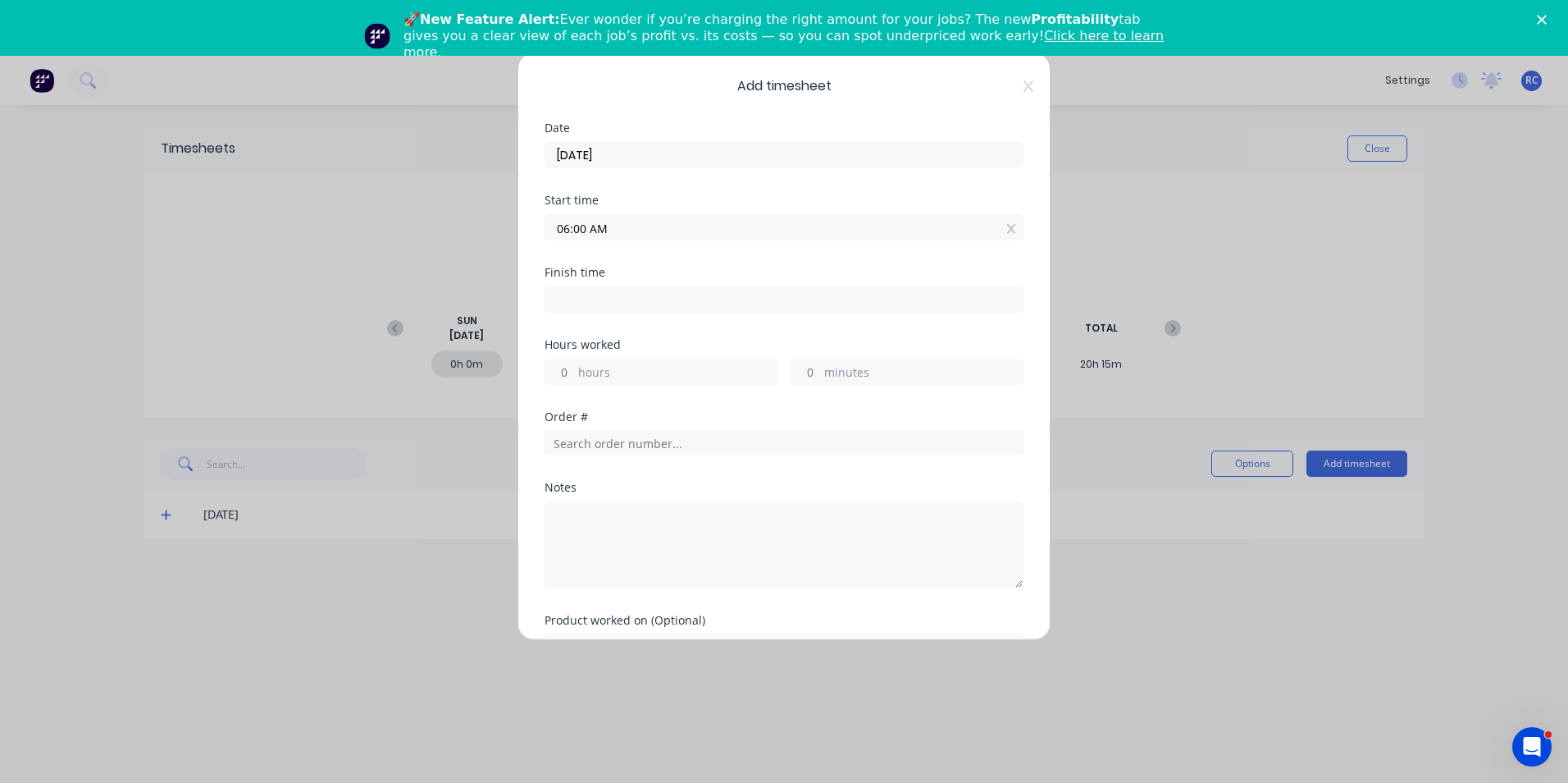
click at [573, 300] on input at bounding box center [784, 299] width 478 height 25
type input "09:32 AM"
type input "3"
type input "32"
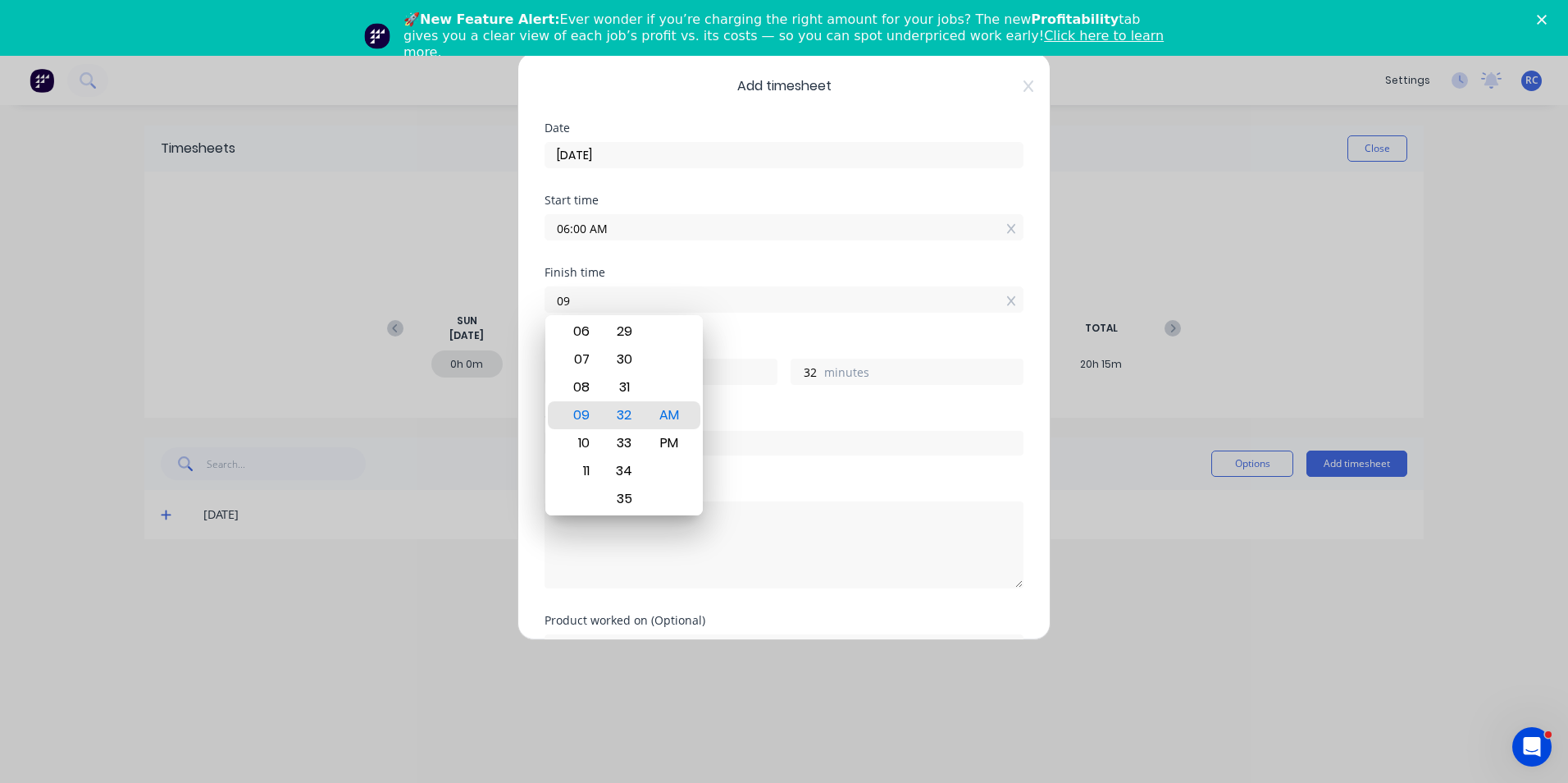
type input "0"
type input "07:30 AM"
type input "1"
type input "30"
click at [707, 312] on label "07:30 AM" at bounding box center [784, 299] width 479 height 27
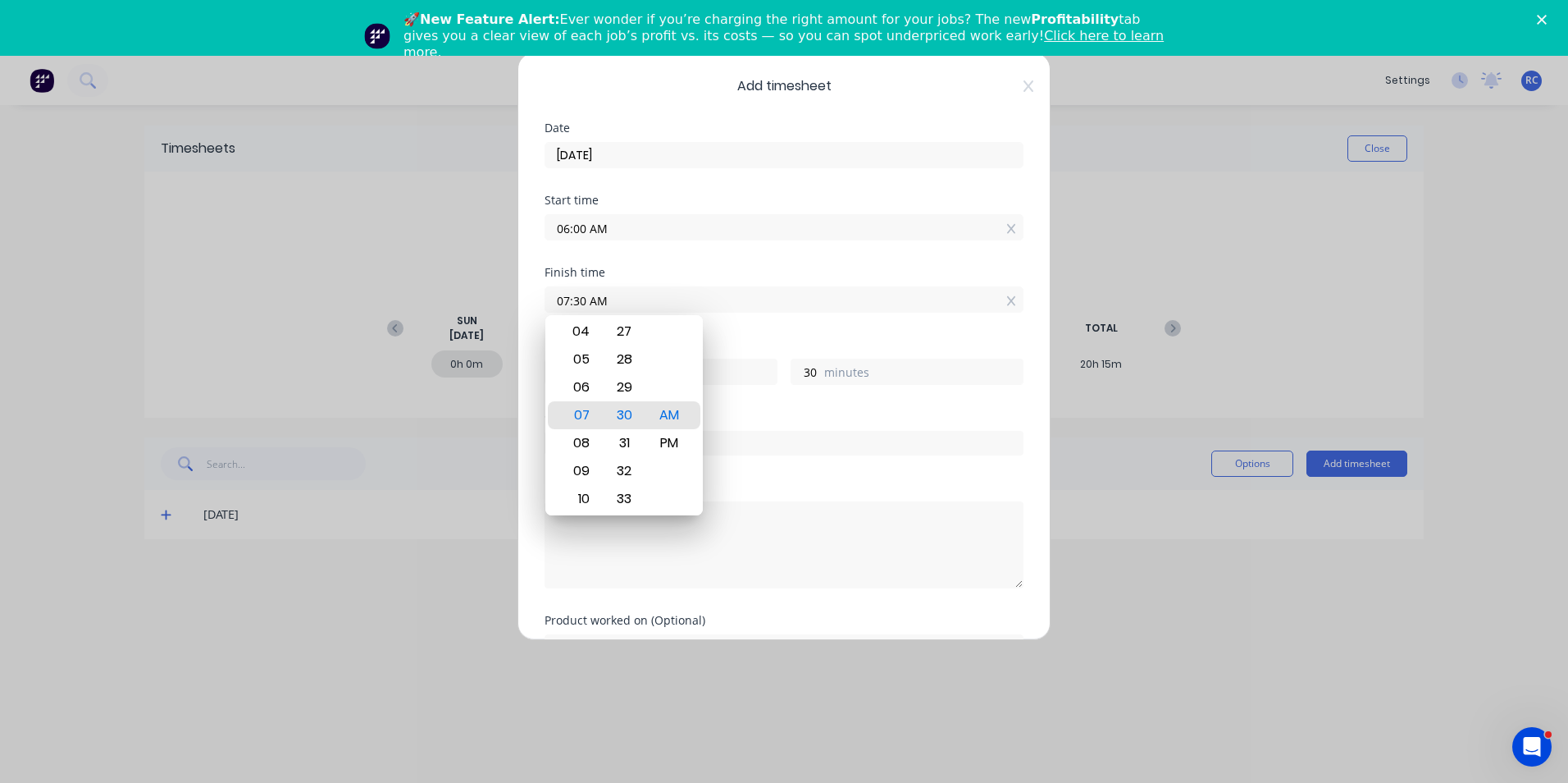
click at [707, 312] on input "07:30 AM" at bounding box center [784, 299] width 478 height 25
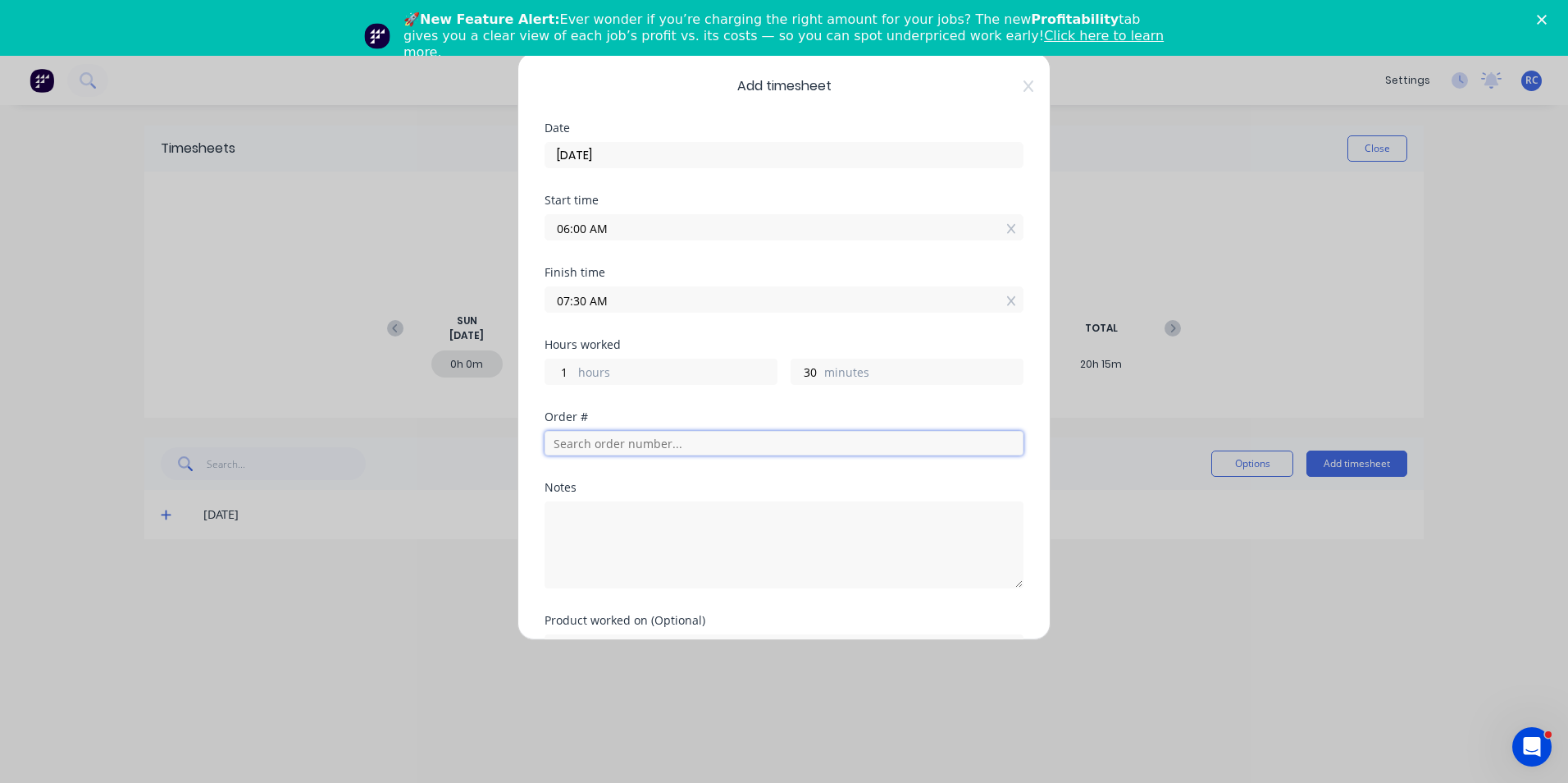
click at [603, 443] on input "text" at bounding box center [784, 443] width 479 height 25
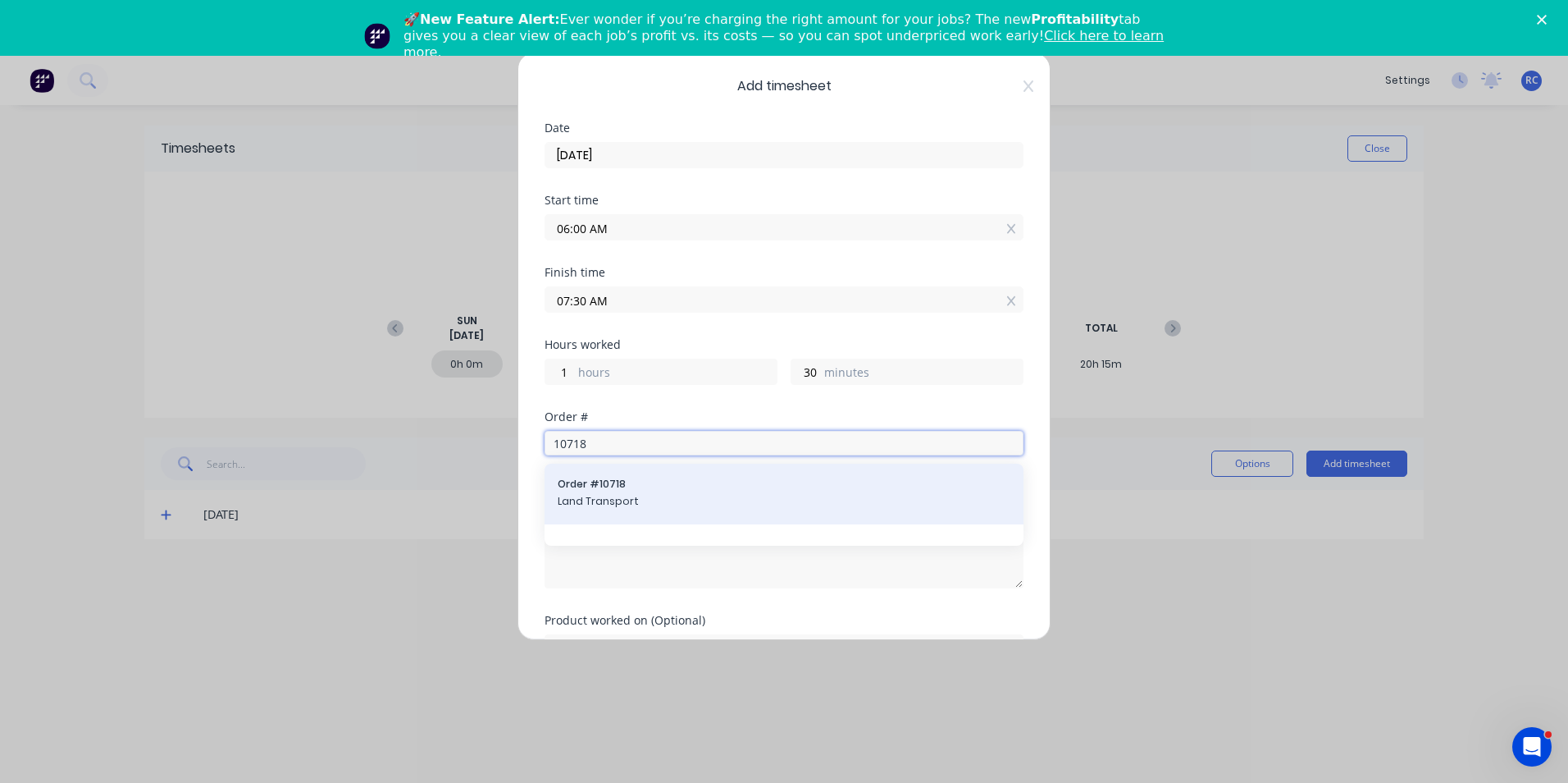
type input "10718"
click at [623, 502] on span "Land Transport" at bounding box center [784, 501] width 453 height 14
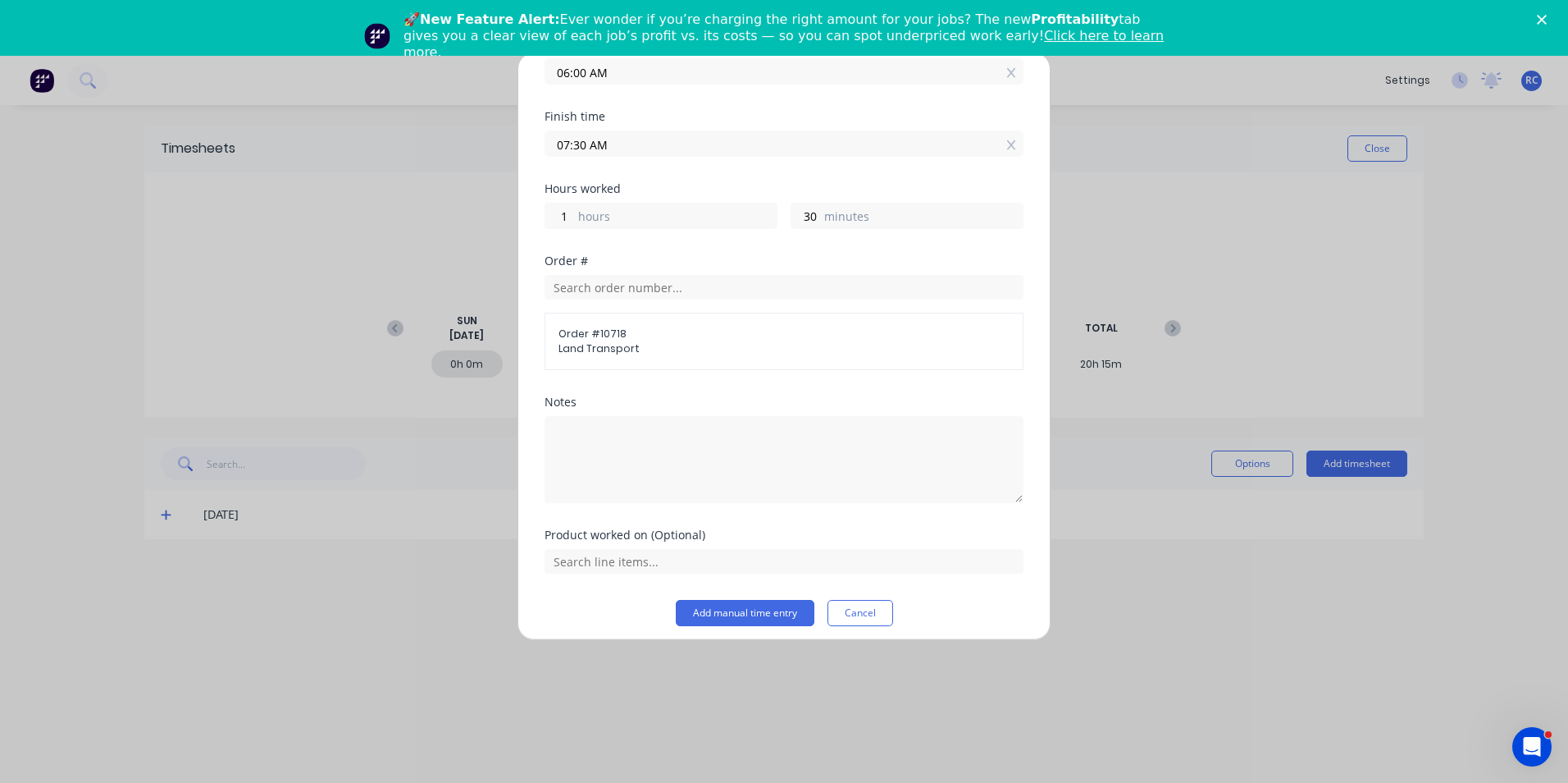
scroll to position [166, 0]
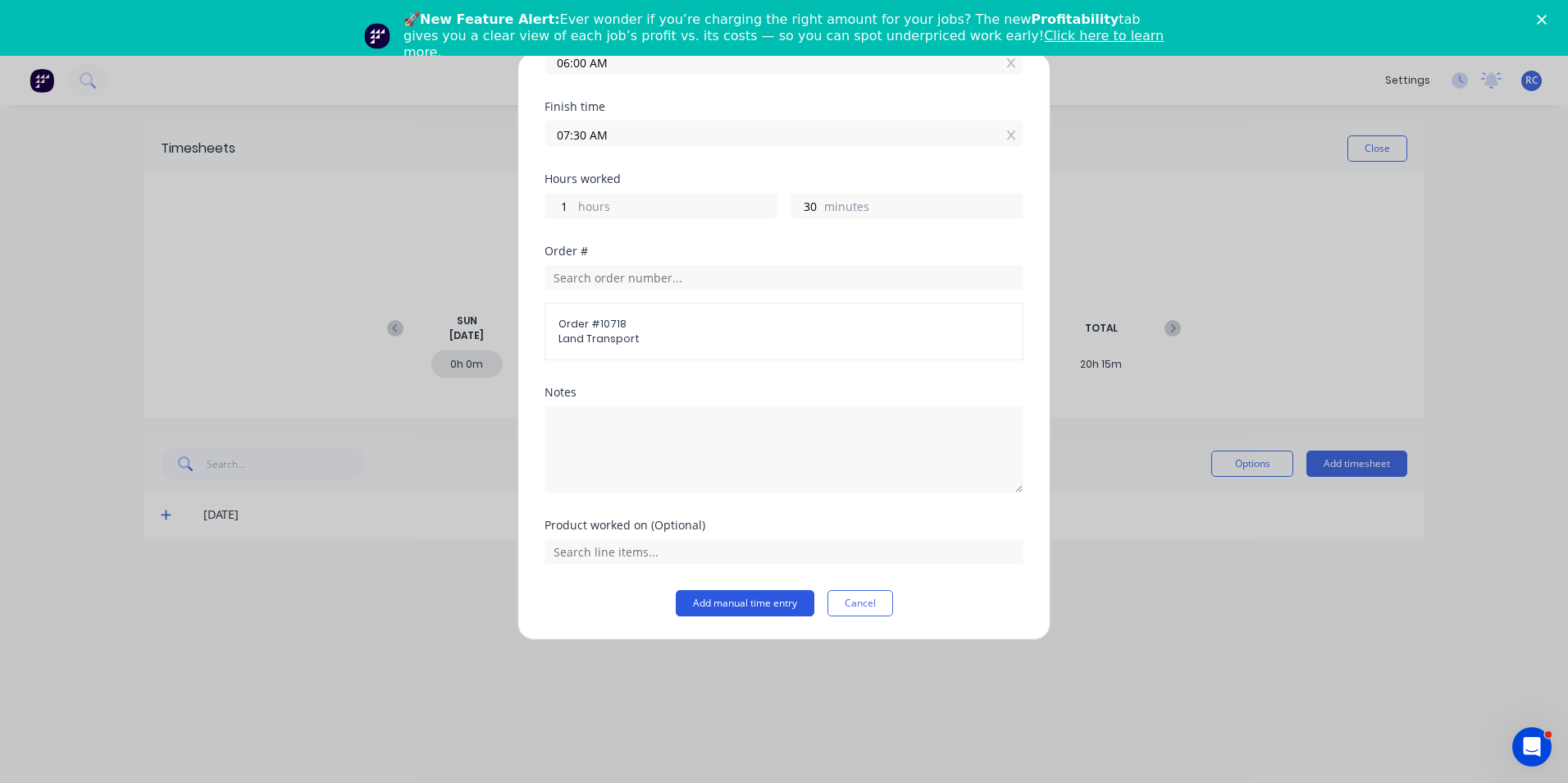
click at [744, 603] on button "Add manual time entry" at bounding box center [744, 604] width 138 height 27
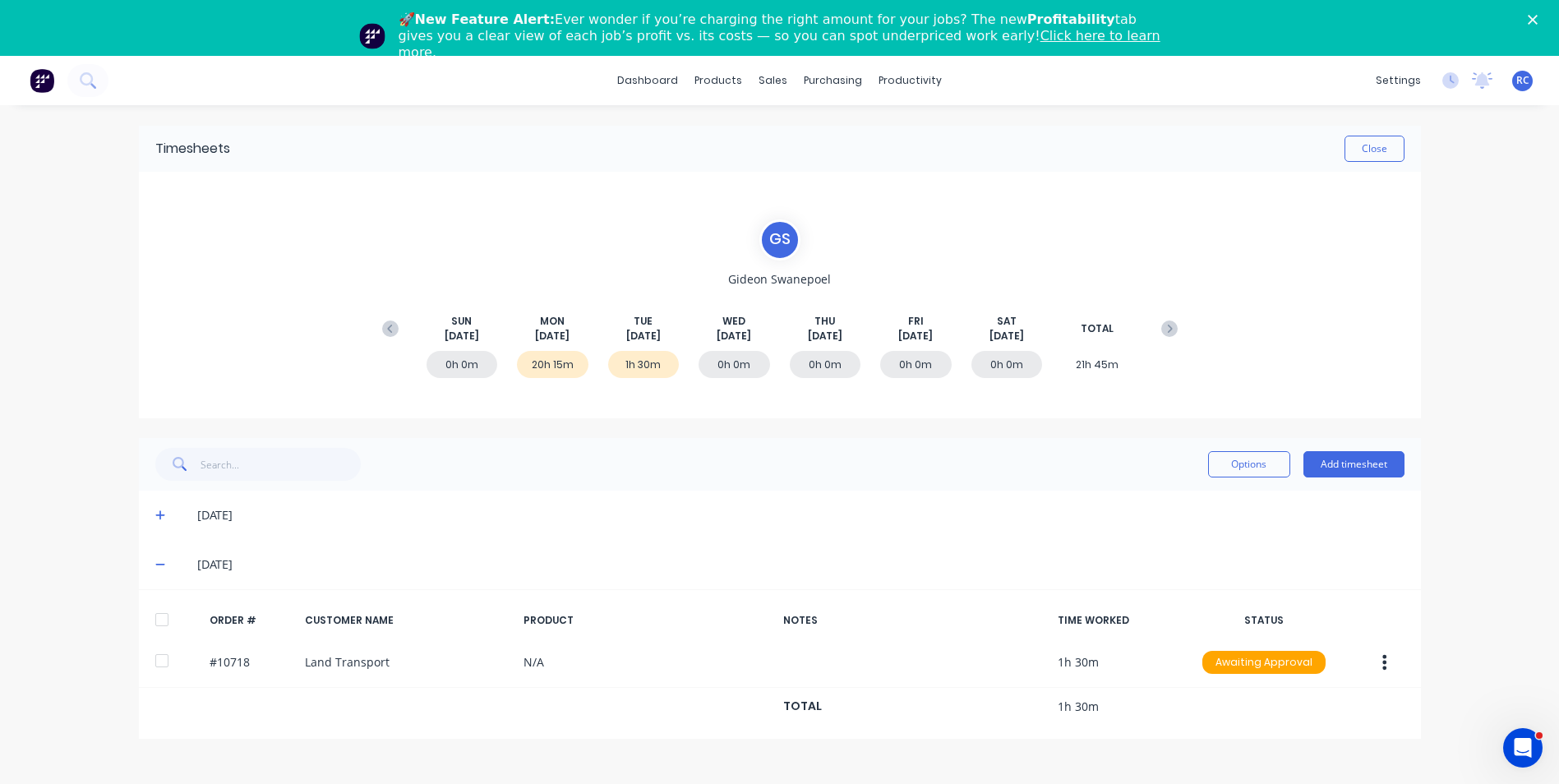
click at [1357, 450] on div "Options Add timesheet" at bounding box center [1307, 464] width 197 height 32
click at [1361, 473] on button "Add timesheet" at bounding box center [1354, 464] width 101 height 27
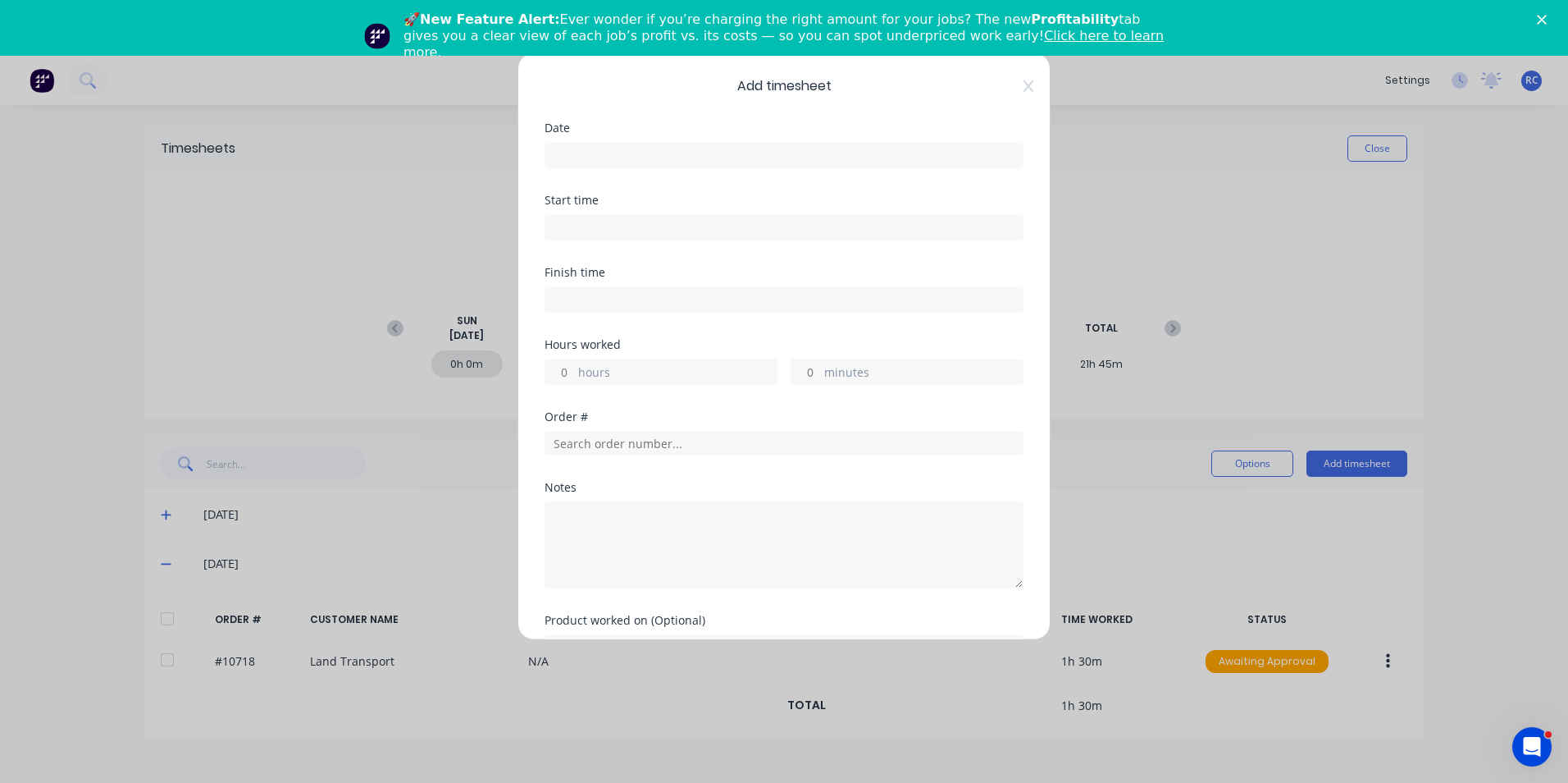
click at [619, 138] on div at bounding box center [784, 154] width 479 height 31
click at [668, 162] on input at bounding box center [784, 155] width 478 height 25
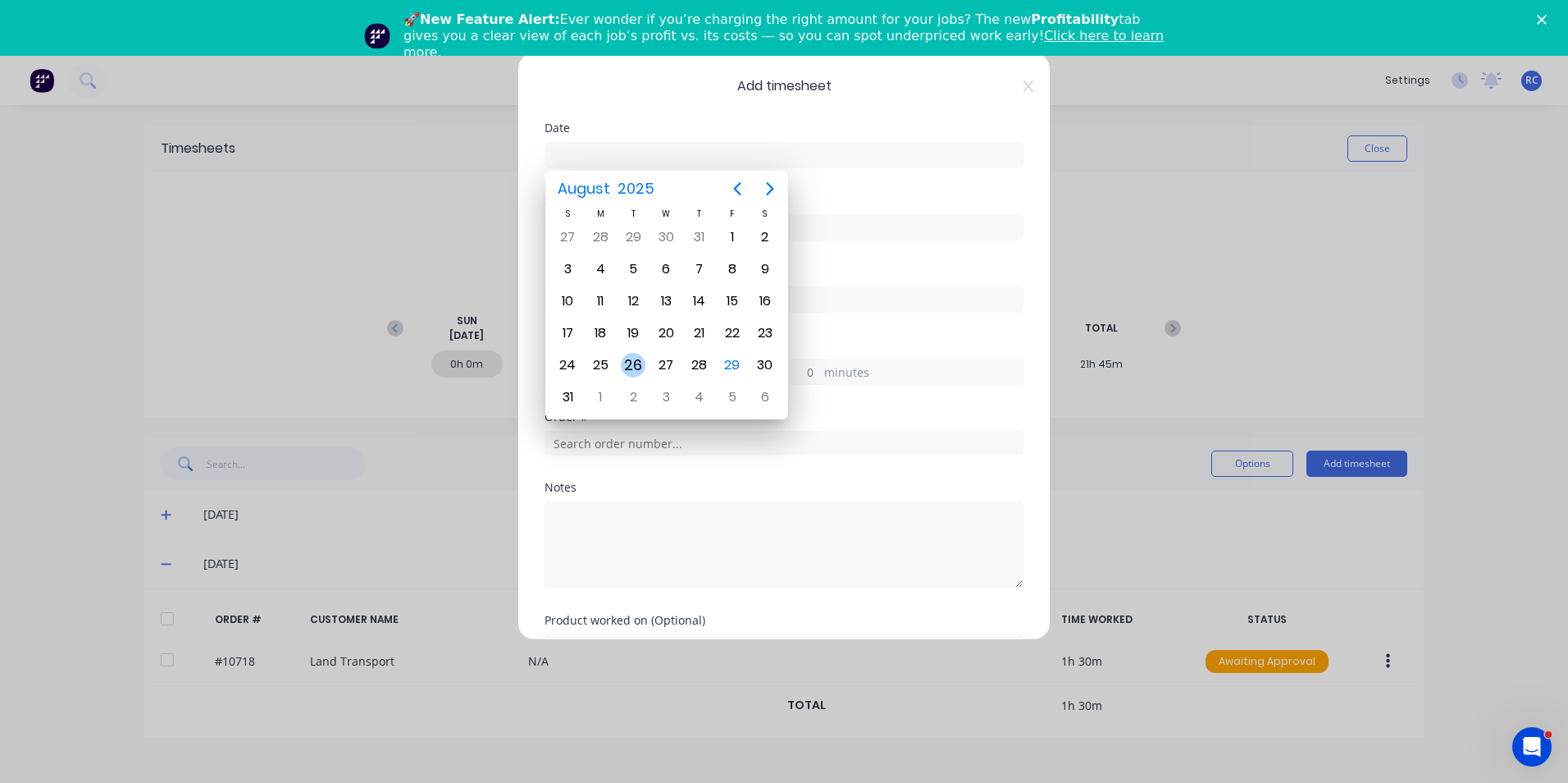
click at [628, 360] on div "26" at bounding box center [633, 365] width 25 height 25
type input "26/08/2025"
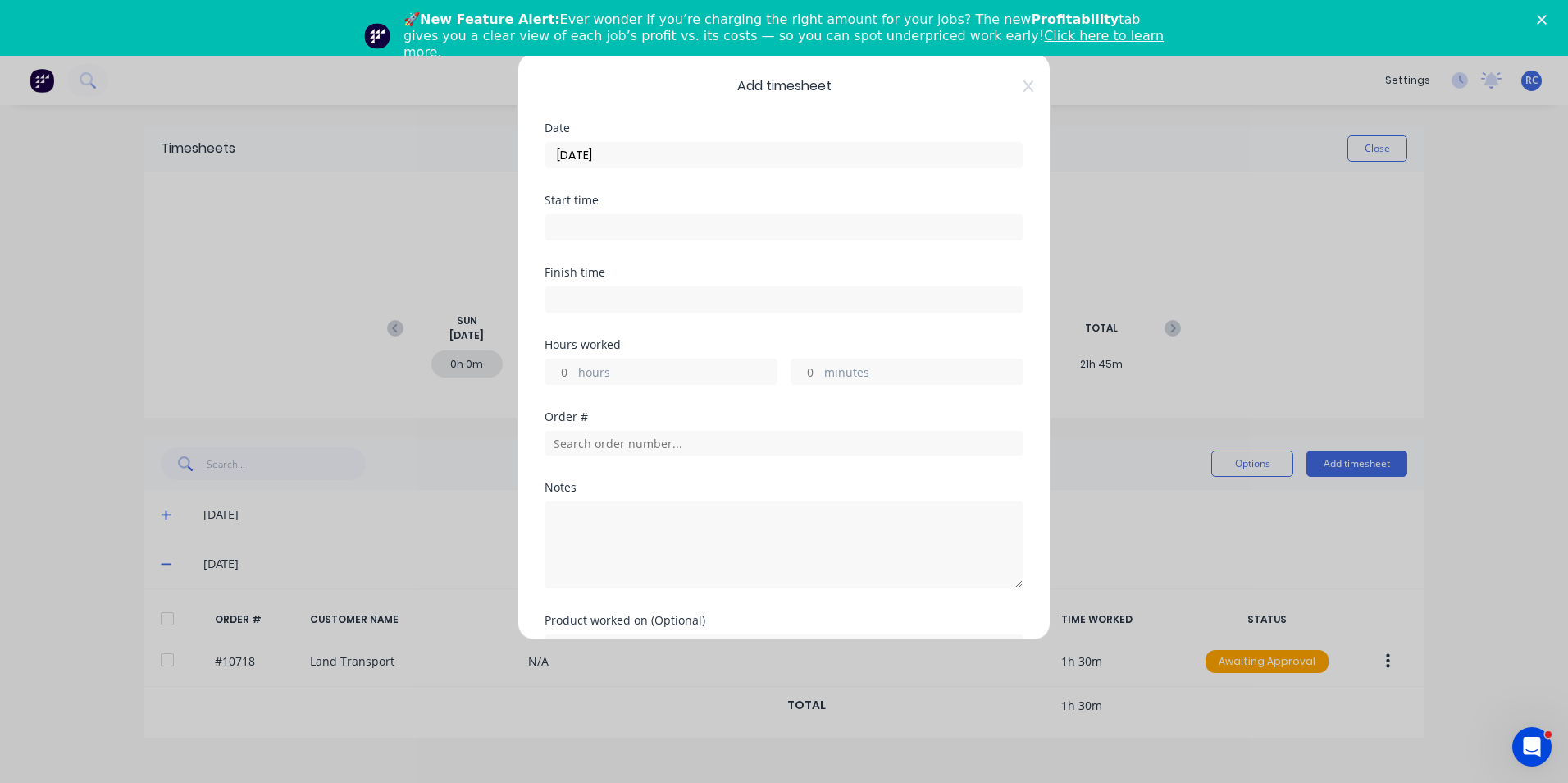
click at [599, 225] on input at bounding box center [784, 227] width 478 height 25
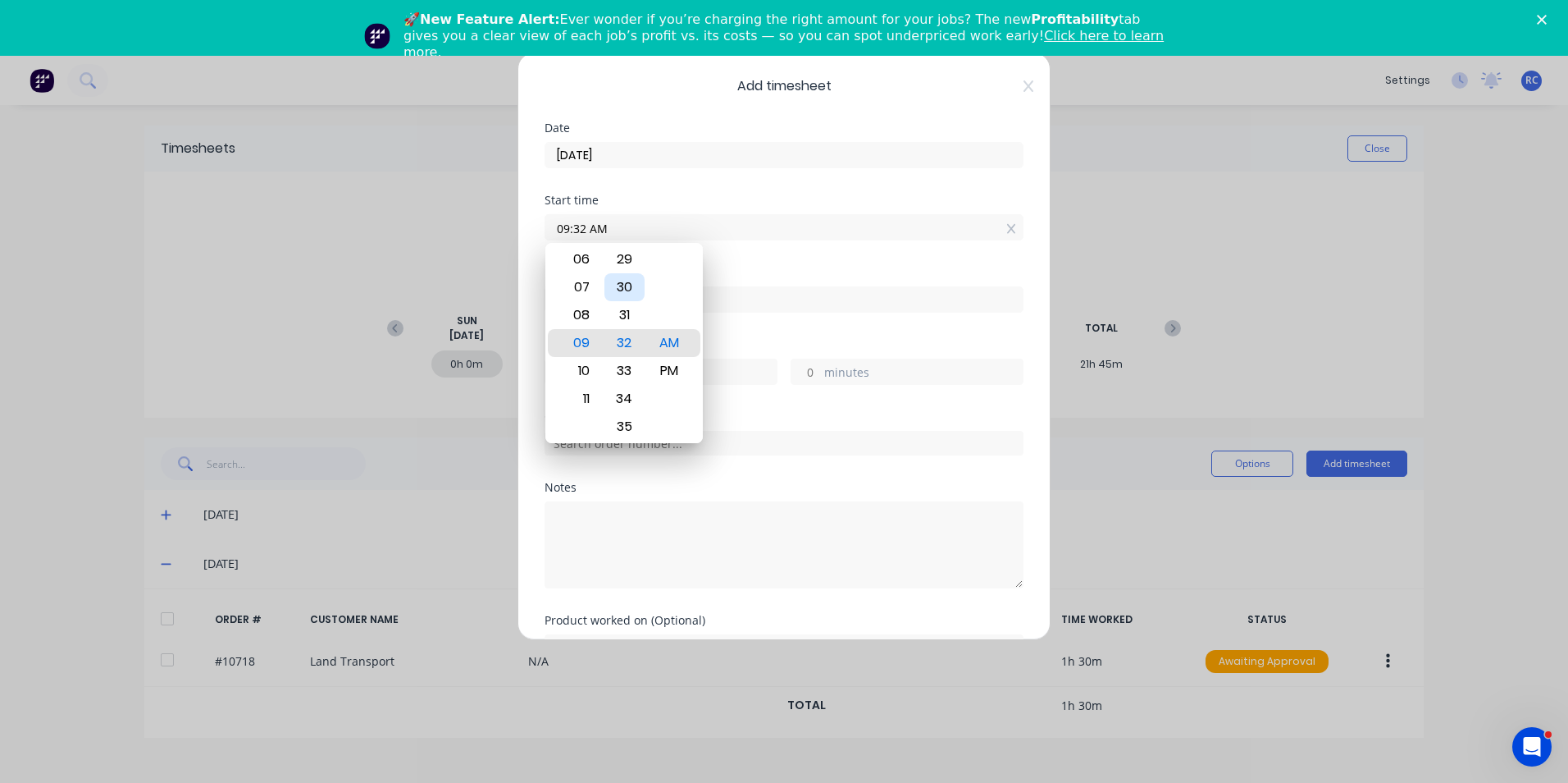
click at [618, 291] on div "30" at bounding box center [624, 286] width 40 height 28
type input "09:30 AM"
click at [718, 345] on div "Hours worked" at bounding box center [784, 344] width 479 height 11
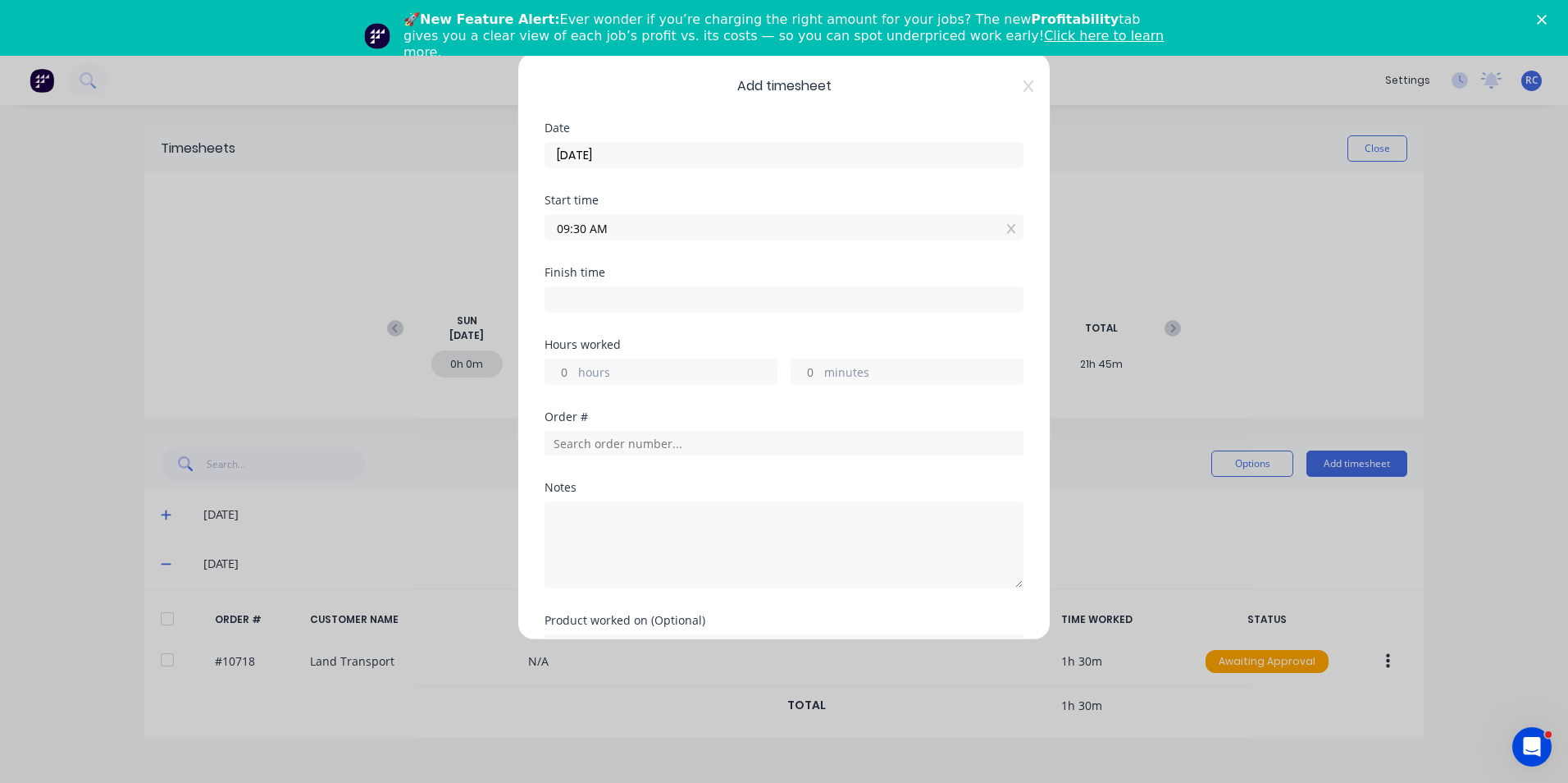
click at [686, 296] on input at bounding box center [784, 299] width 478 height 25
type input "09:32 AM"
type input "0"
type input "2"
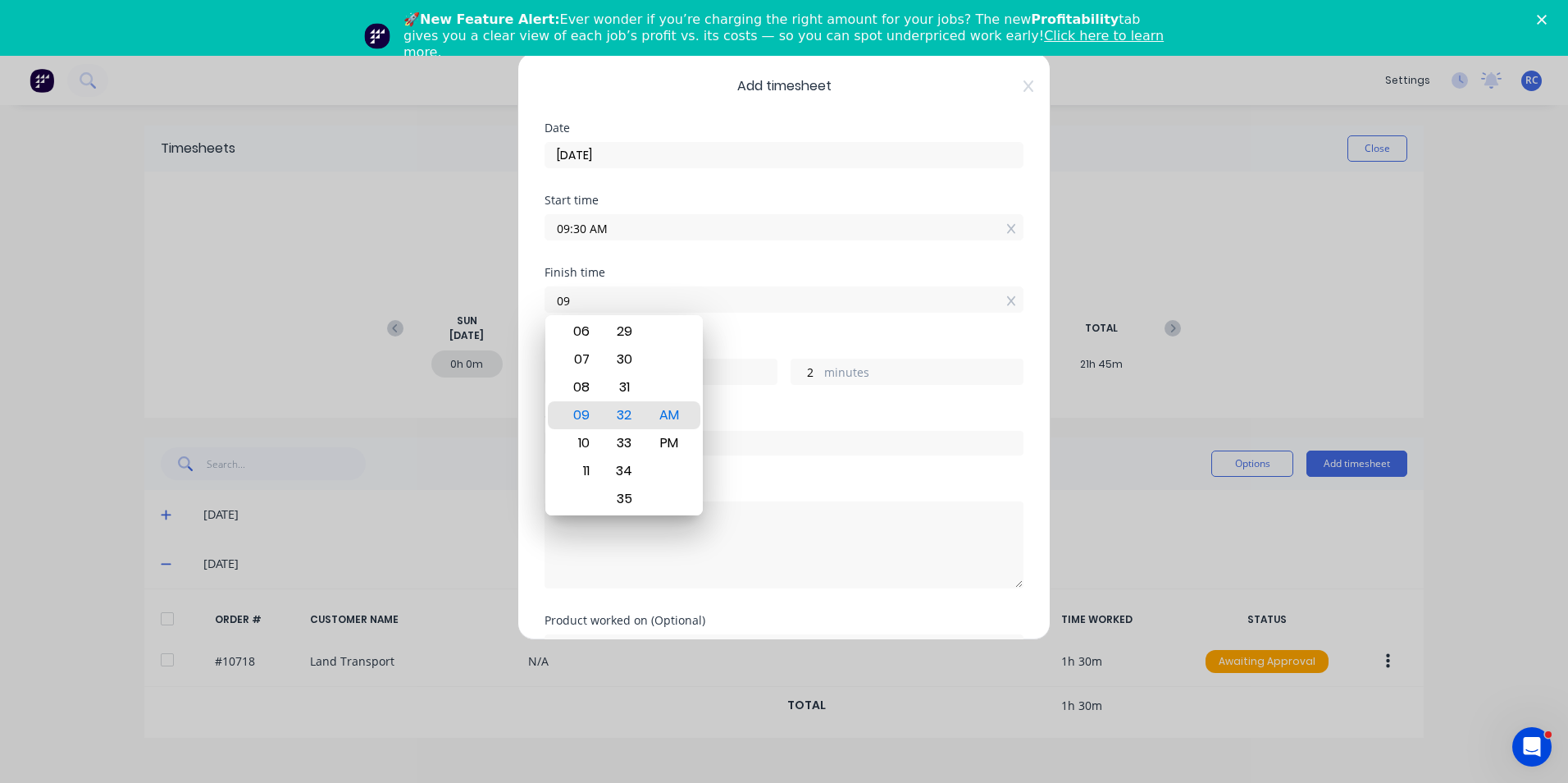
type input "0"
type input "08:05 AM"
type input "22"
type input "35"
click at [647, 419] on div "AM PM" at bounding box center [669, 415] width 45 height 2259
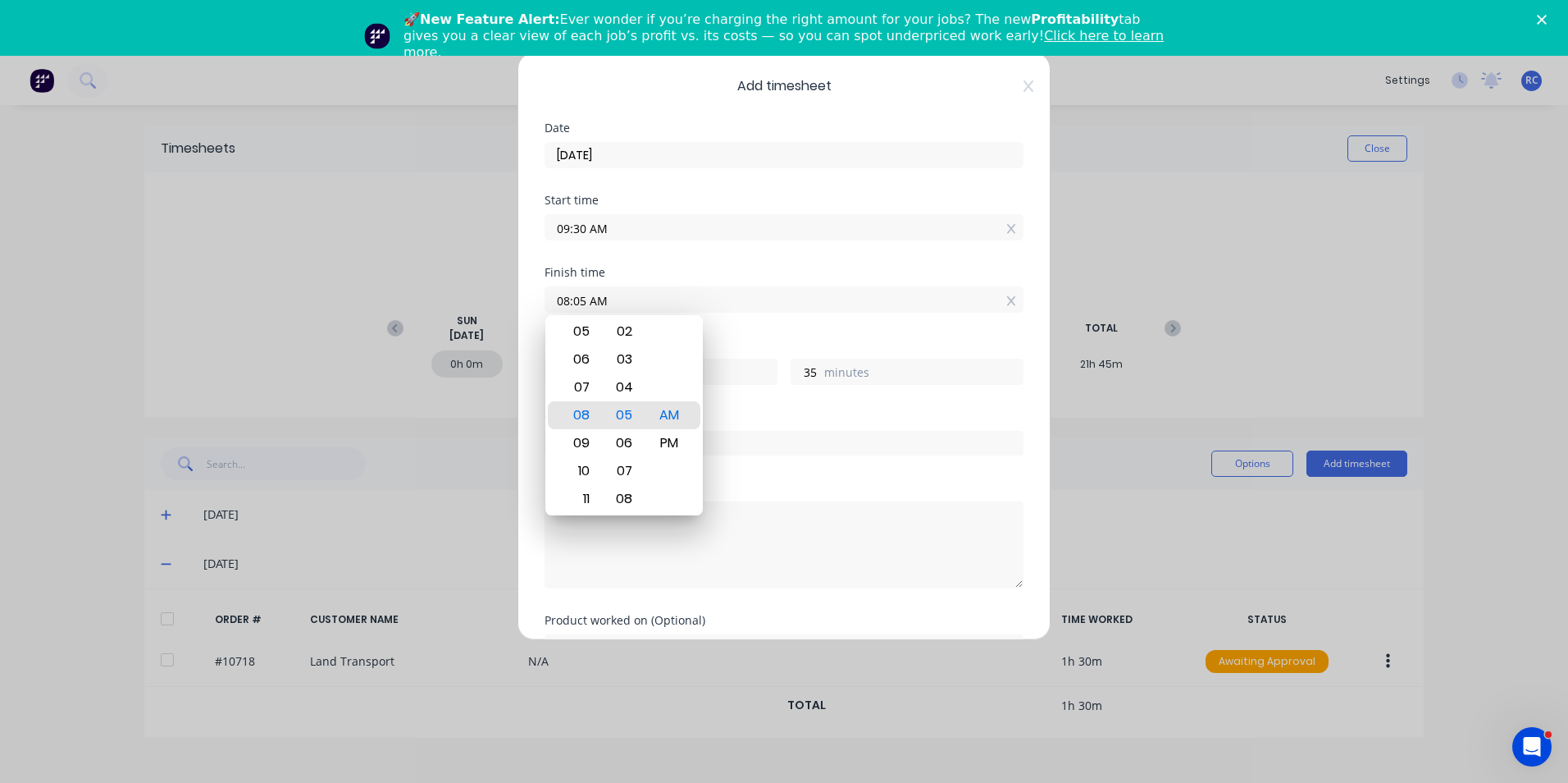
click at [822, 413] on div "Order #" at bounding box center [784, 417] width 479 height 11
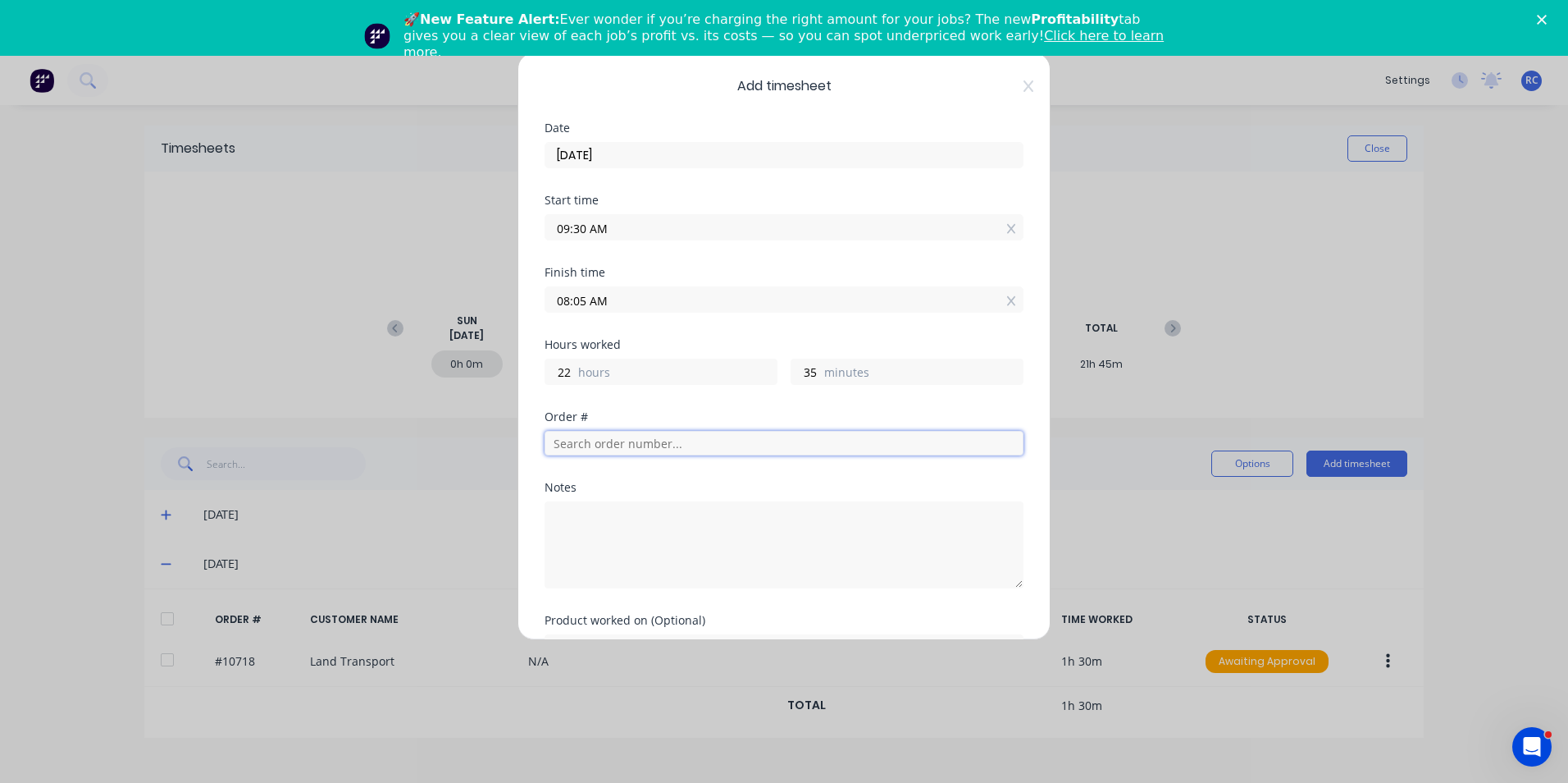
click at [573, 440] on input "text" at bounding box center [784, 443] width 479 height 25
click at [625, 438] on input "text" at bounding box center [784, 443] width 479 height 25
click at [668, 379] on label "hours" at bounding box center [677, 374] width 198 height 21
click at [574, 379] on input "22" at bounding box center [560, 372] width 29 height 25
click at [640, 379] on label "hours" at bounding box center [677, 374] width 198 height 21
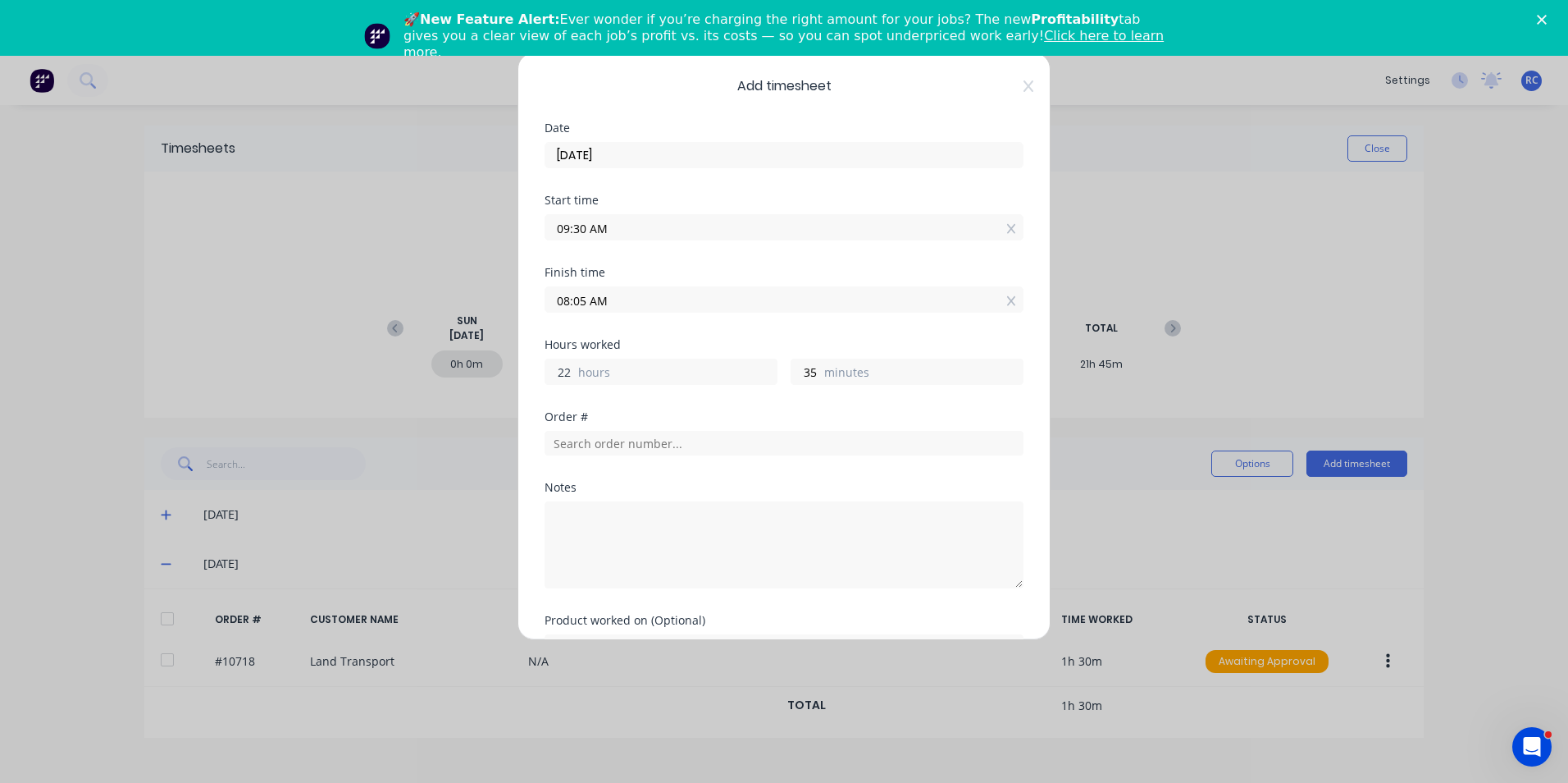
click at [574, 379] on input "22" at bounding box center [560, 372] width 29 height 25
click at [572, 226] on input "09:30 AM" at bounding box center [784, 227] width 478 height 25
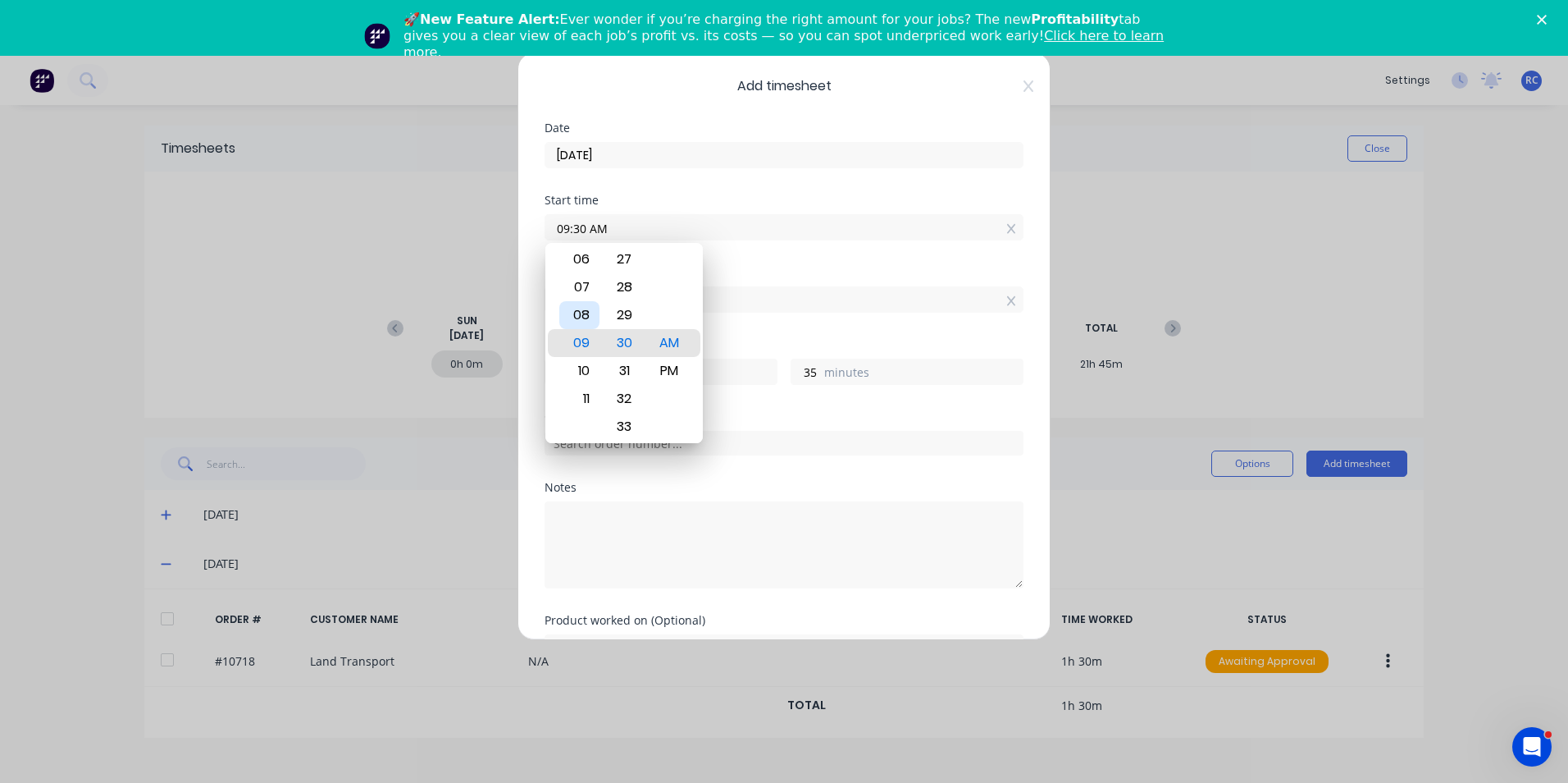
click at [589, 317] on div "08" at bounding box center [580, 315] width 40 height 28
click at [634, 286] on div "00" at bounding box center [624, 286] width 40 height 28
type input "08:00 AM"
click at [656, 342] on div "AM" at bounding box center [669, 342] width 40 height 28
click at [806, 275] on div "Finish time" at bounding box center [784, 273] width 479 height 11
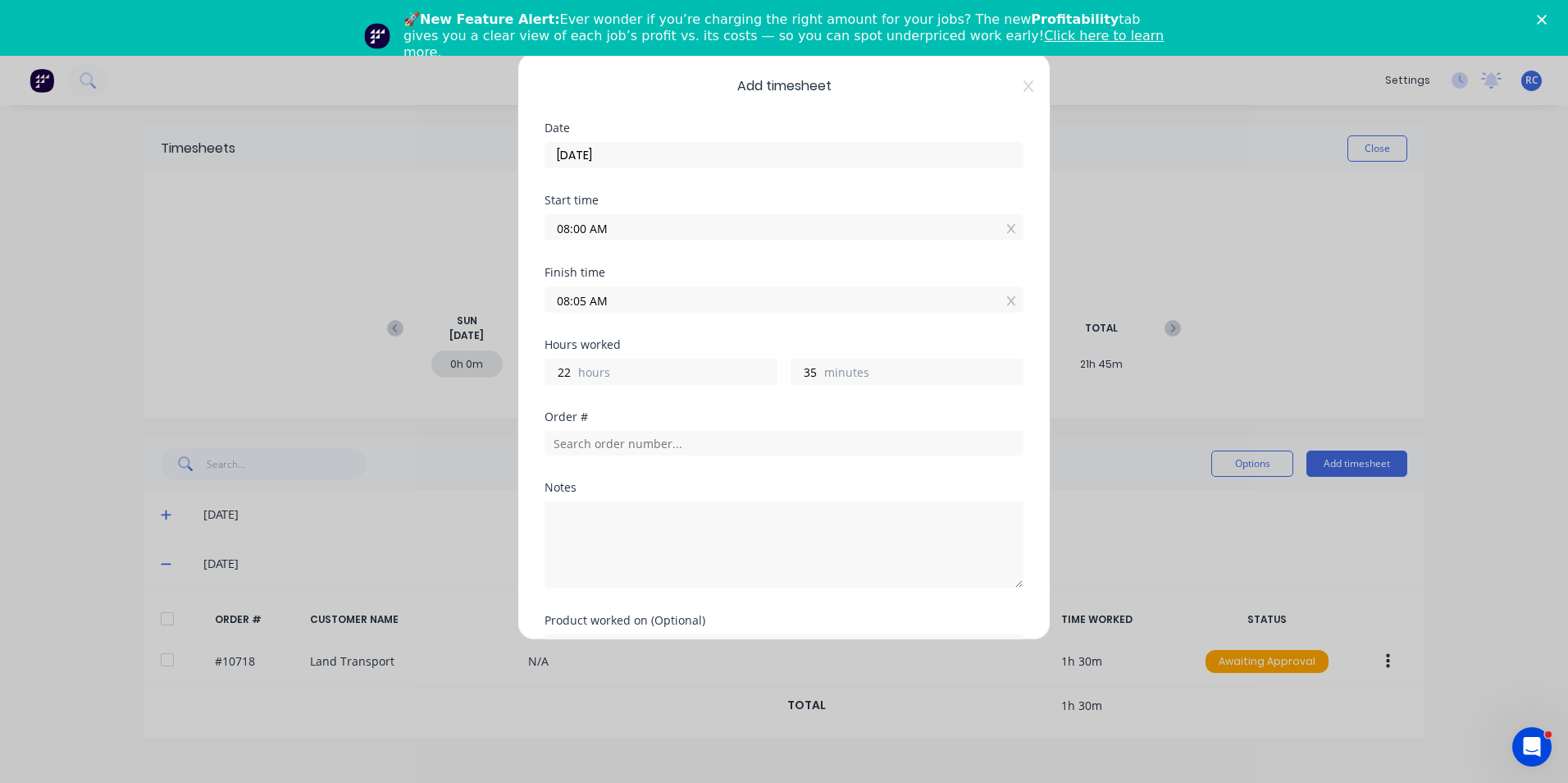
click at [598, 302] on input "08:05 AM" at bounding box center [784, 299] width 478 height 25
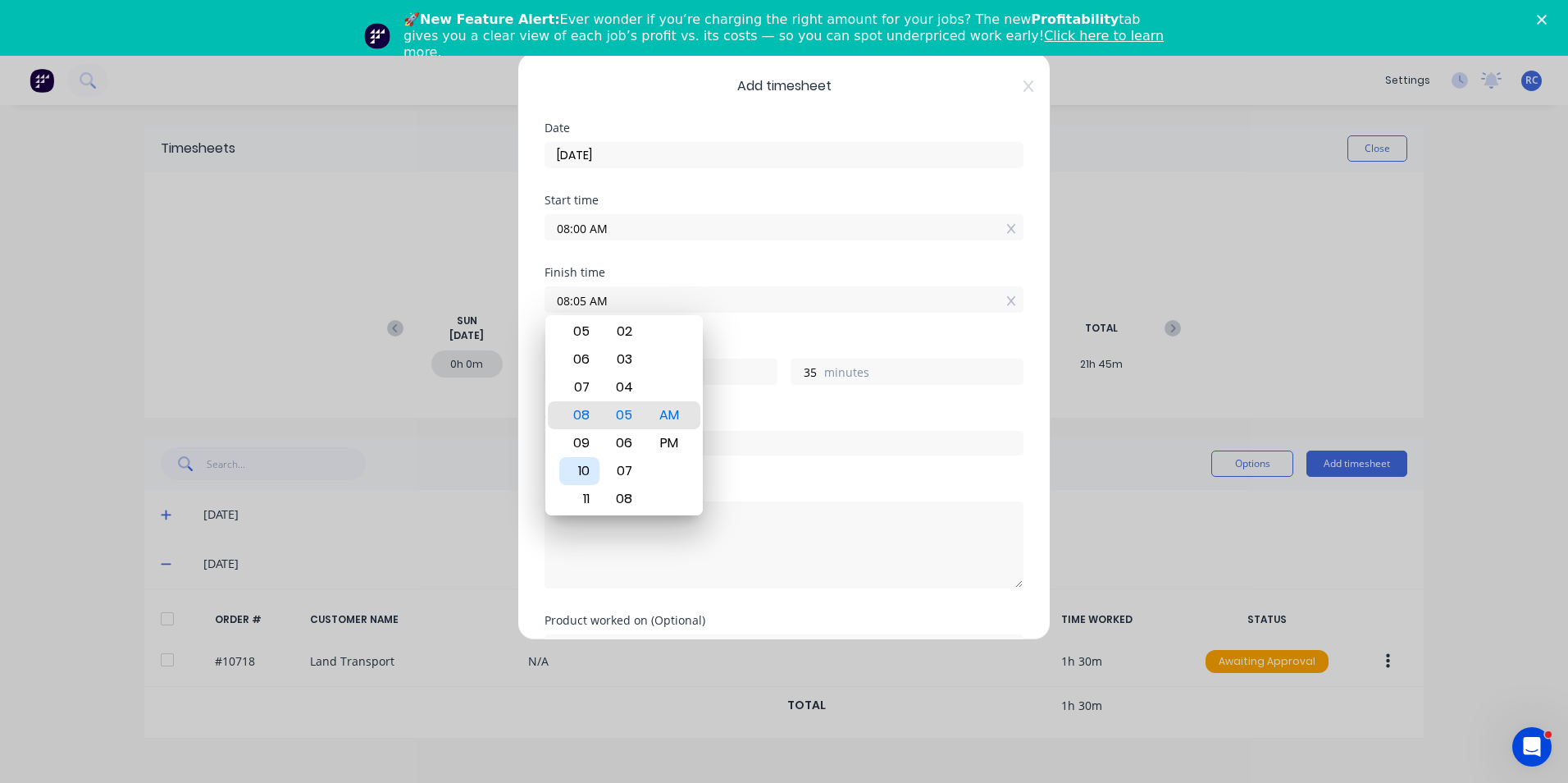
click at [590, 474] on div "10" at bounding box center [580, 470] width 40 height 28
type input "10:05 AM"
type input "26"
type input "5"
type input "10:01 AM"
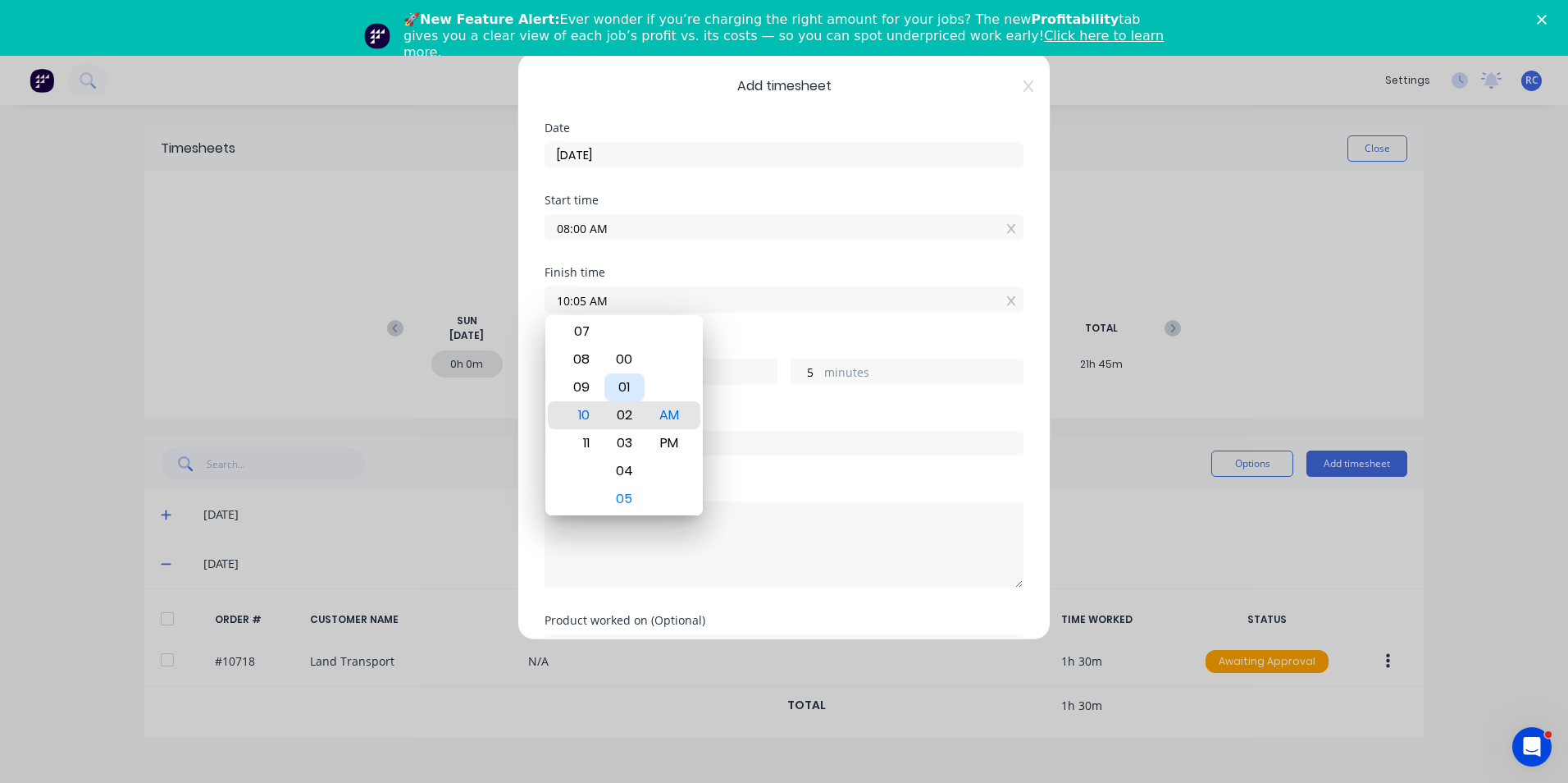
type input "1"
click at [621, 393] on div "00" at bounding box center [624, 386] width 40 height 28
type input "10:00 AM"
type input "0"
click at [733, 302] on input "10:00 AM" at bounding box center [784, 299] width 478 height 25
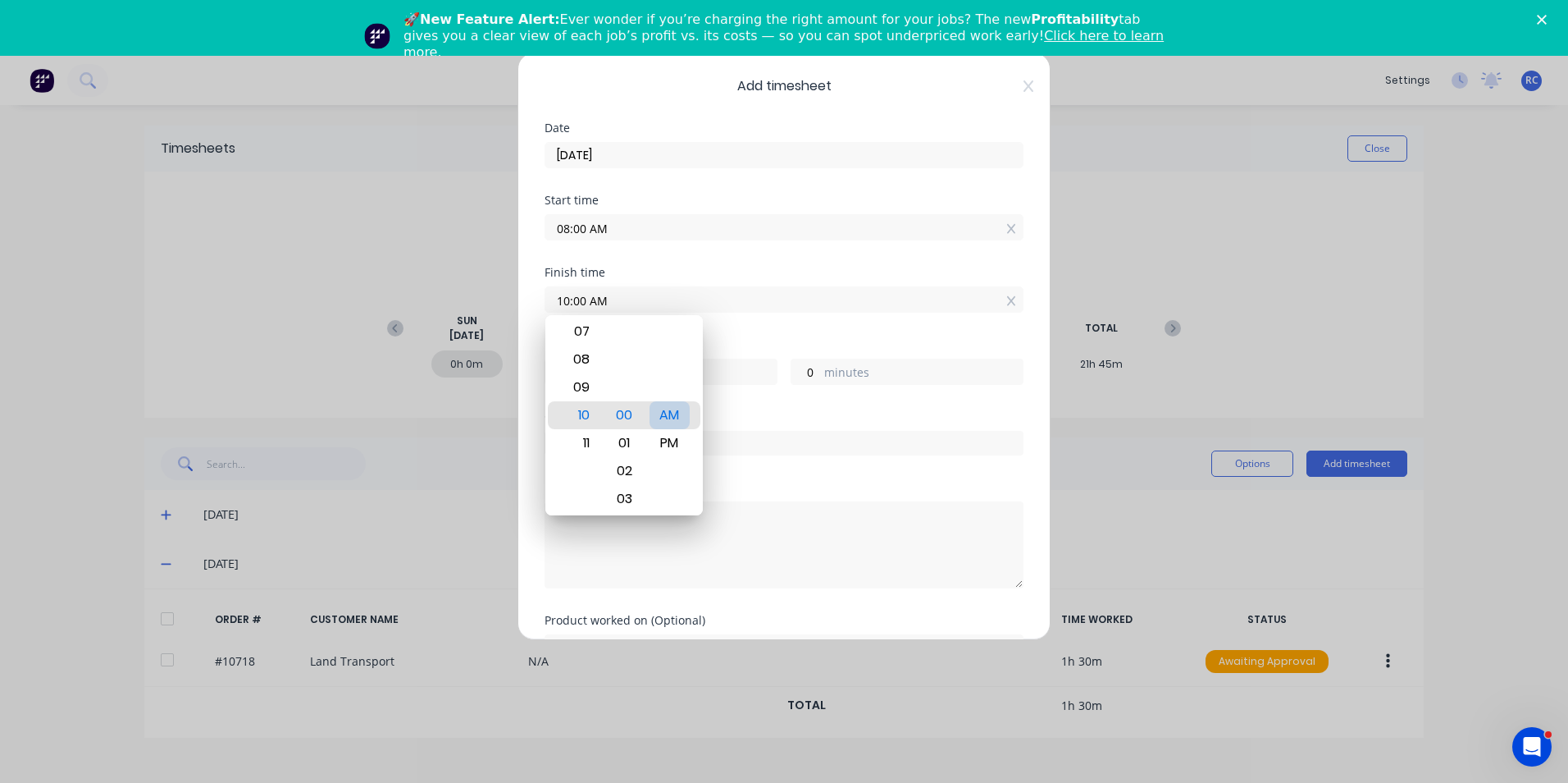
click at [676, 422] on div "AM" at bounding box center [669, 415] width 40 height 28
click at [557, 424] on div "12 01 02 03 04 05 06 07 08 09 10 11" at bounding box center [579, 415] width 45 height 2259
drag, startPoint x: 553, startPoint y: 474, endPoint x: 545, endPoint y: 486, distance: 14.4
click at [550, 474] on div "12 01 02 03 04 05 06 07 08 09 10 11 00 01 02 03 04 05 06 07 08 09 10 11 12 13 1…" at bounding box center [623, 415] width 157 height 200
click at [549, 570] on textarea at bounding box center [784, 545] width 479 height 87
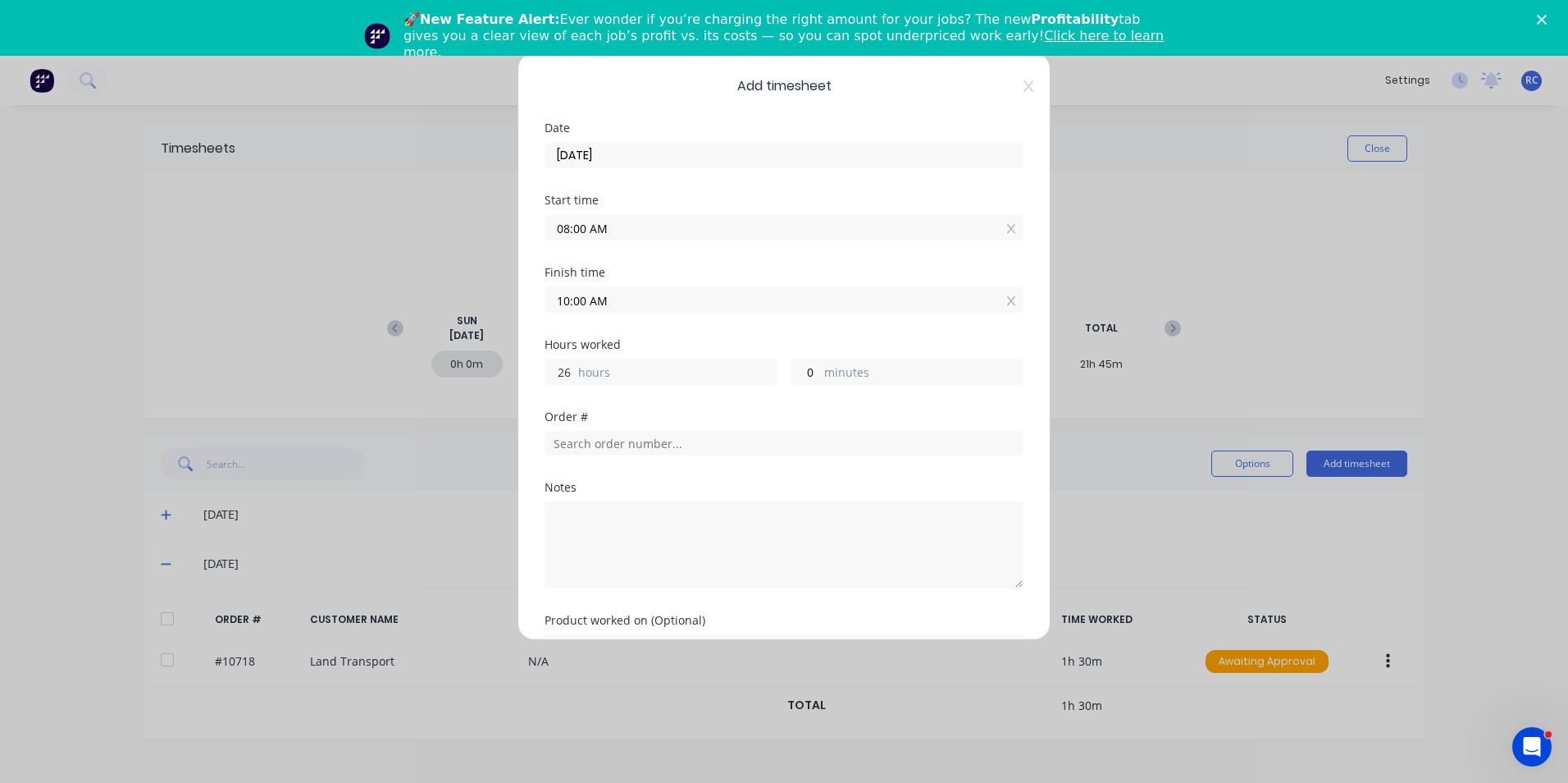
click at [570, 376] on input "26" at bounding box center [560, 372] width 29 height 25
drag, startPoint x: 570, startPoint y: 376, endPoint x: 537, endPoint y: 358, distance: 37.6
click at [537, 358] on div "Add timesheet Date 26/08/2025 Start time 08:00 AM Finish time 10:00 AM Hours wo…" at bounding box center [784, 346] width 533 height 587
type input "2"
click at [672, 443] on input "text" at bounding box center [784, 443] width 479 height 25
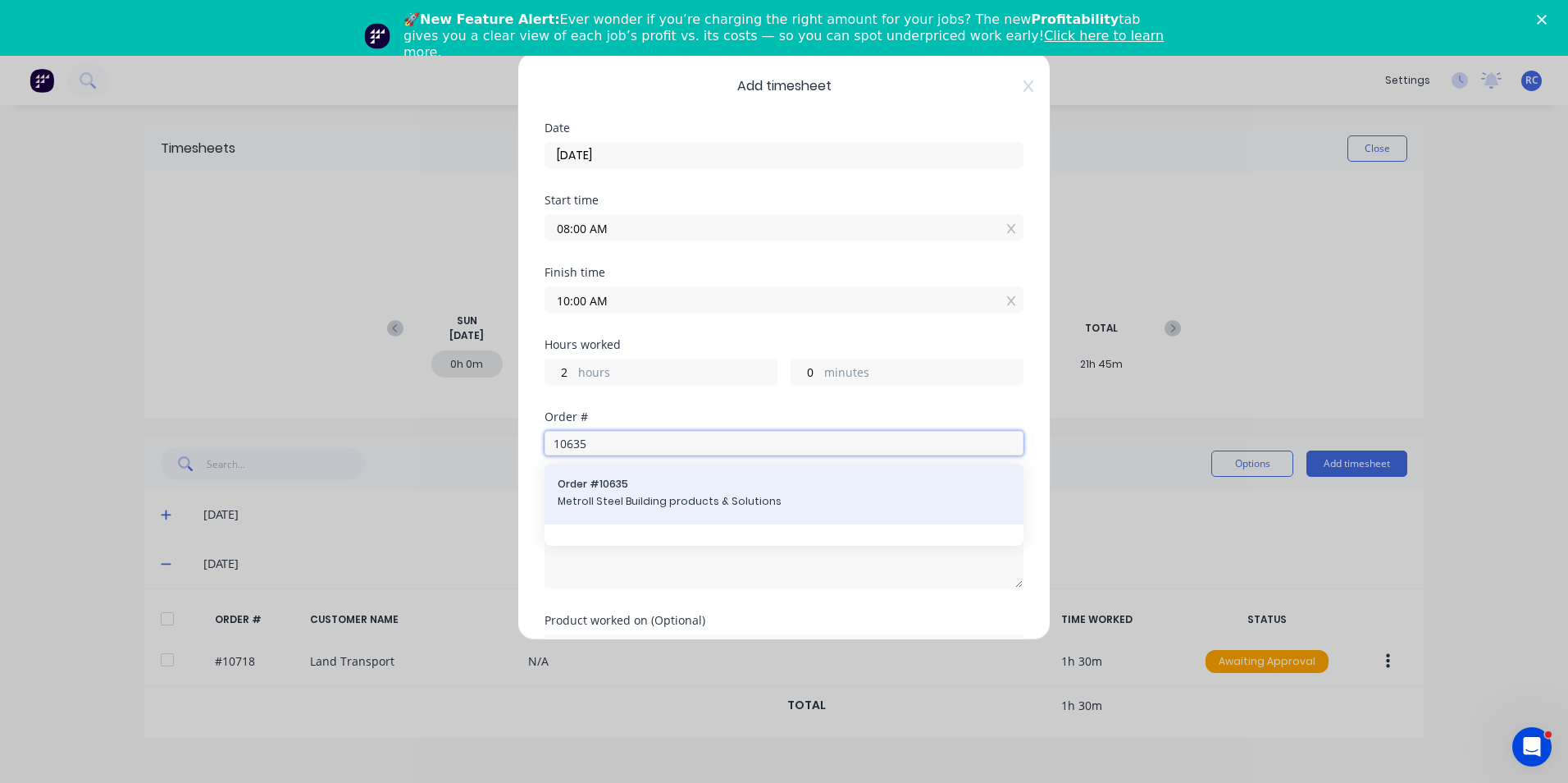
type input "10635"
click at [601, 497] on span "Metroll Steel Building products & Solutions" at bounding box center [784, 501] width 453 height 14
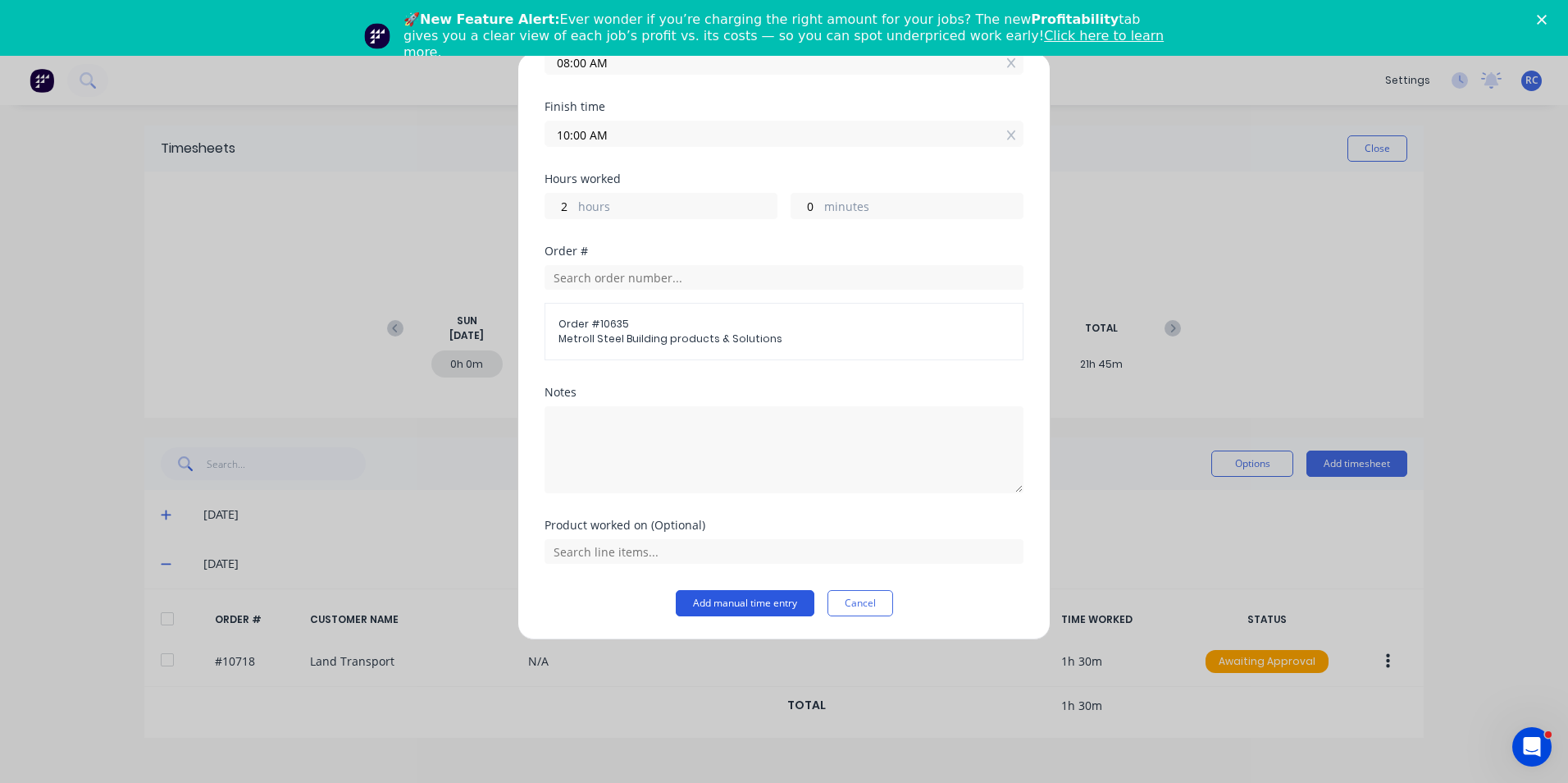
click at [736, 602] on button "Add manual time entry" at bounding box center [744, 604] width 138 height 27
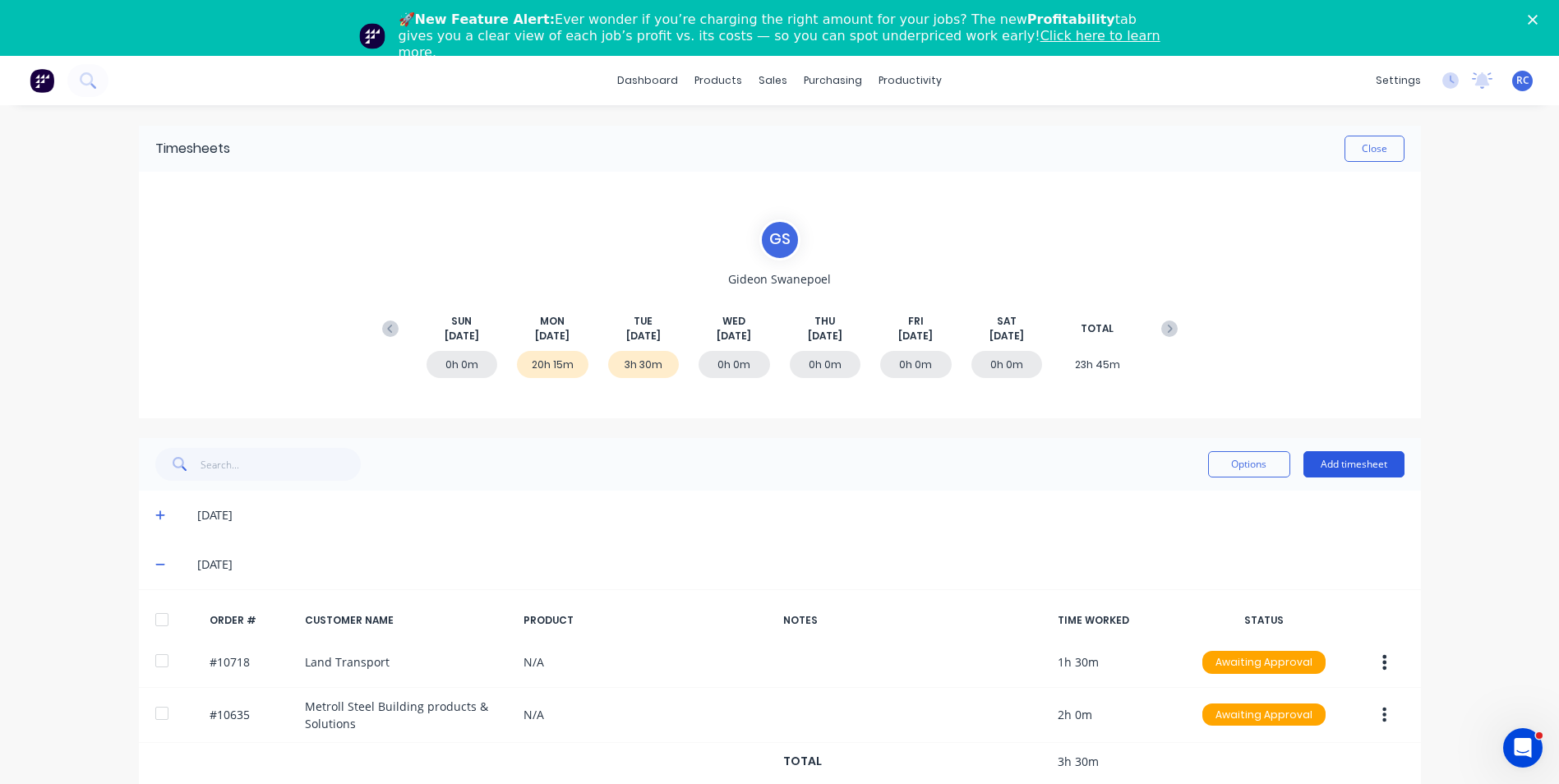
click at [1348, 459] on button "Add timesheet" at bounding box center [1354, 464] width 101 height 27
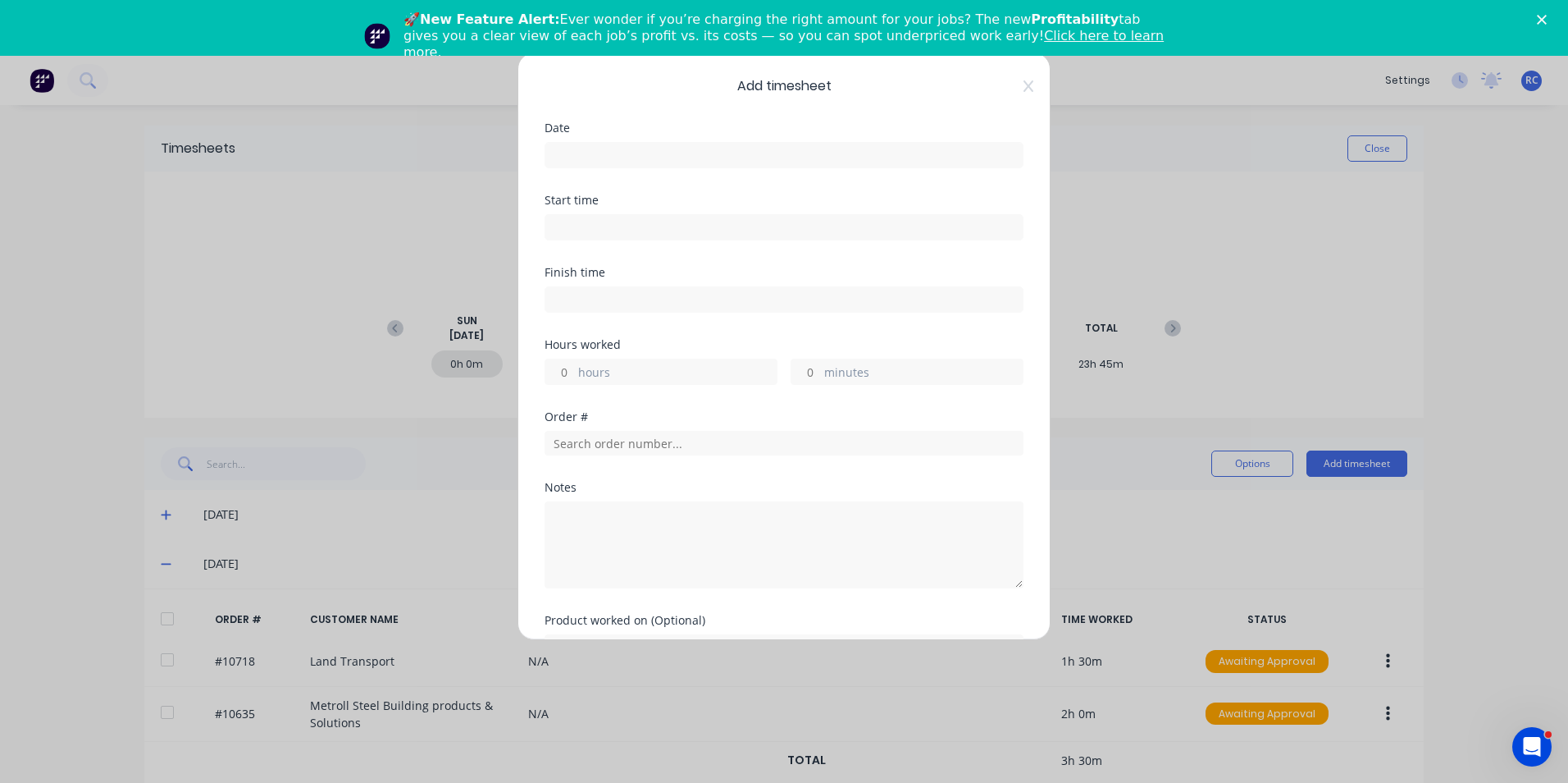
click at [596, 148] on input at bounding box center [784, 155] width 478 height 25
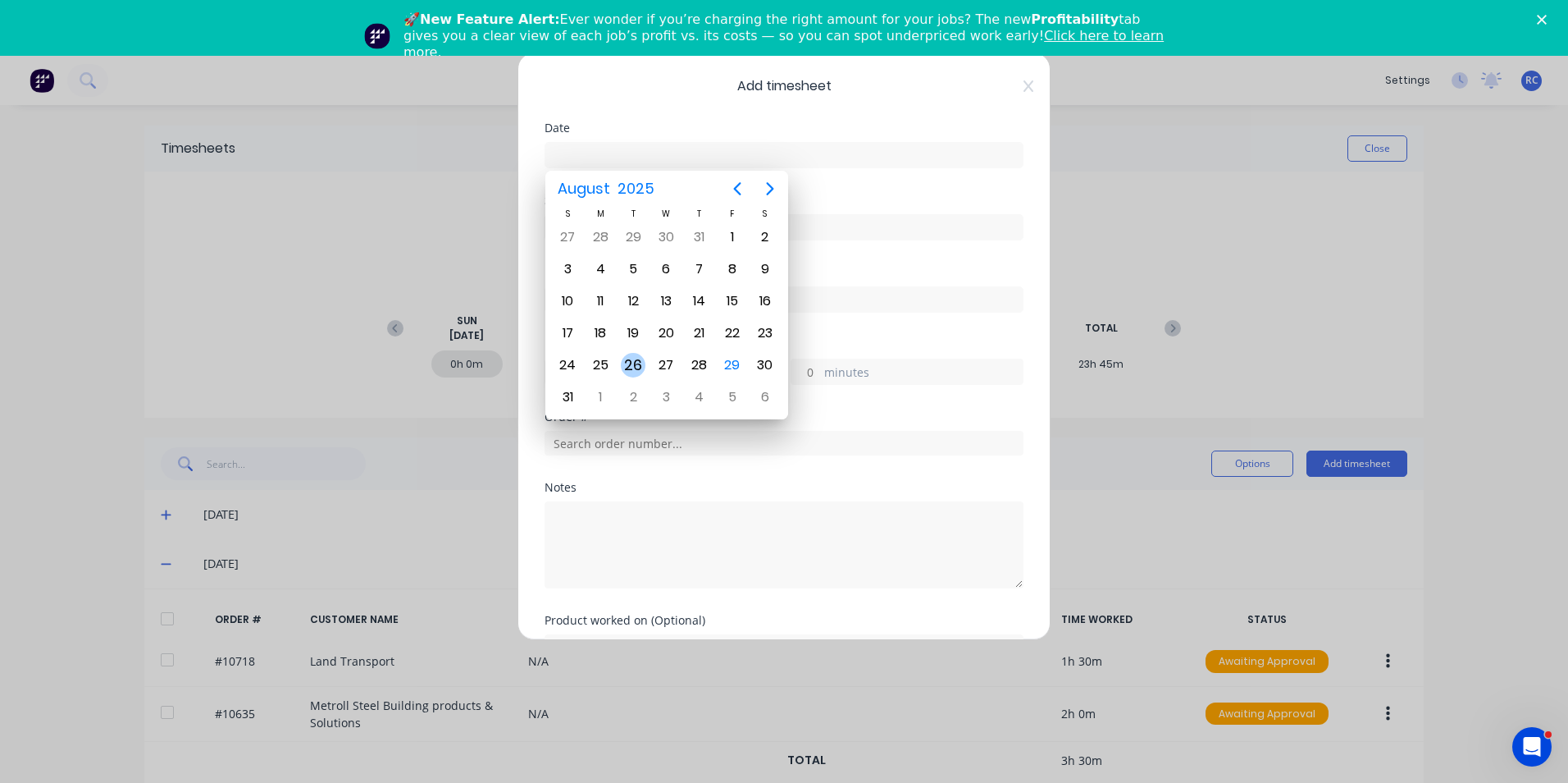
click at [638, 373] on div "26" at bounding box center [633, 365] width 25 height 25
type input "26/08/2025"
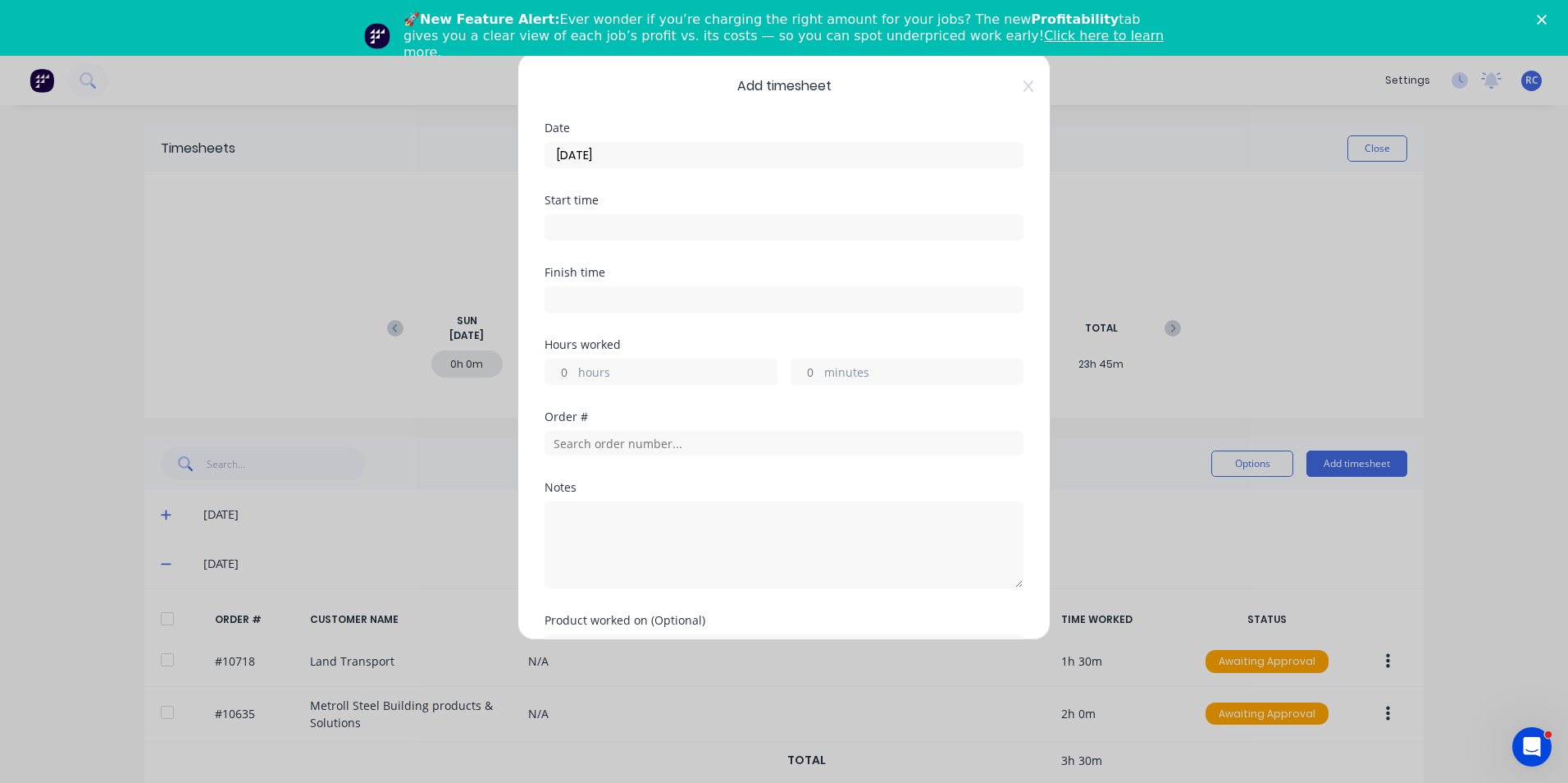
click at [589, 369] on label "hours" at bounding box center [677, 374] width 198 height 21
click at [574, 369] on input "hours" at bounding box center [560, 372] width 29 height 25
type input "5"
click at [825, 367] on label "minutes" at bounding box center [924, 374] width 198 height 21
click at [819, 367] on input "minutes" at bounding box center [805, 372] width 29 height 25
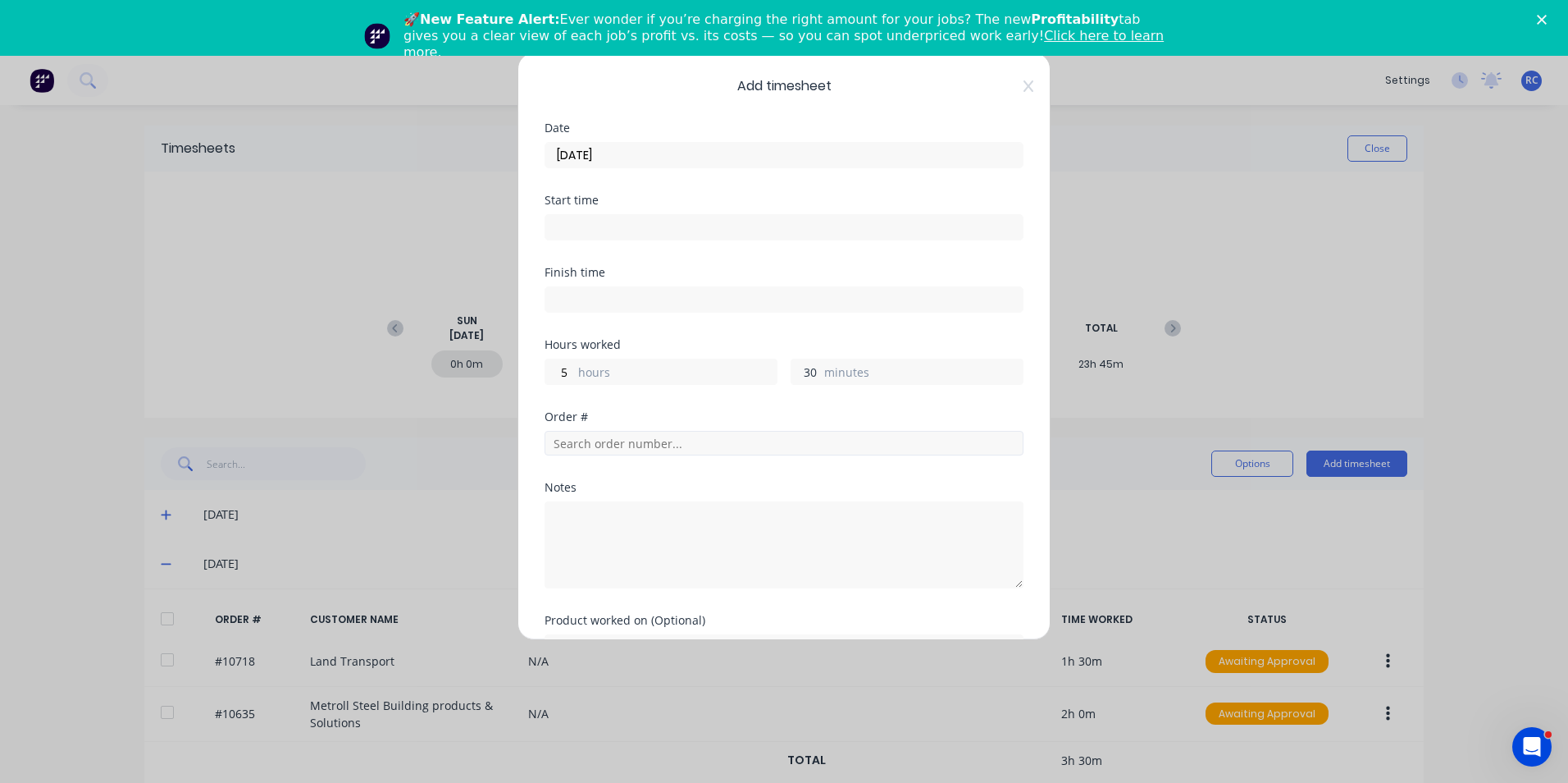
type input "30"
click at [634, 443] on input "text" at bounding box center [784, 443] width 479 height 25
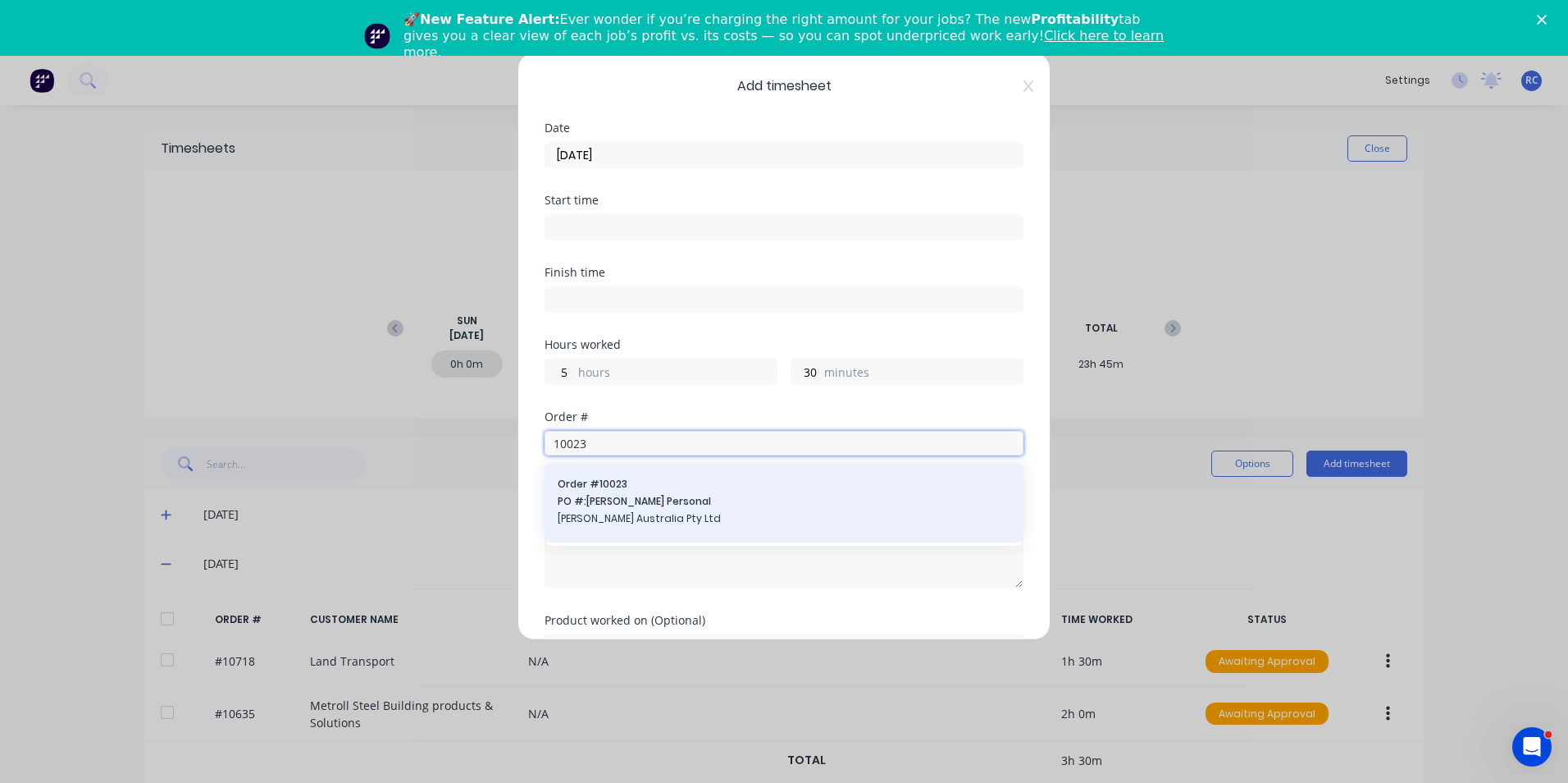
type input "10023"
click at [661, 503] on span "PO #: Andrew Personal" at bounding box center [784, 501] width 453 height 14
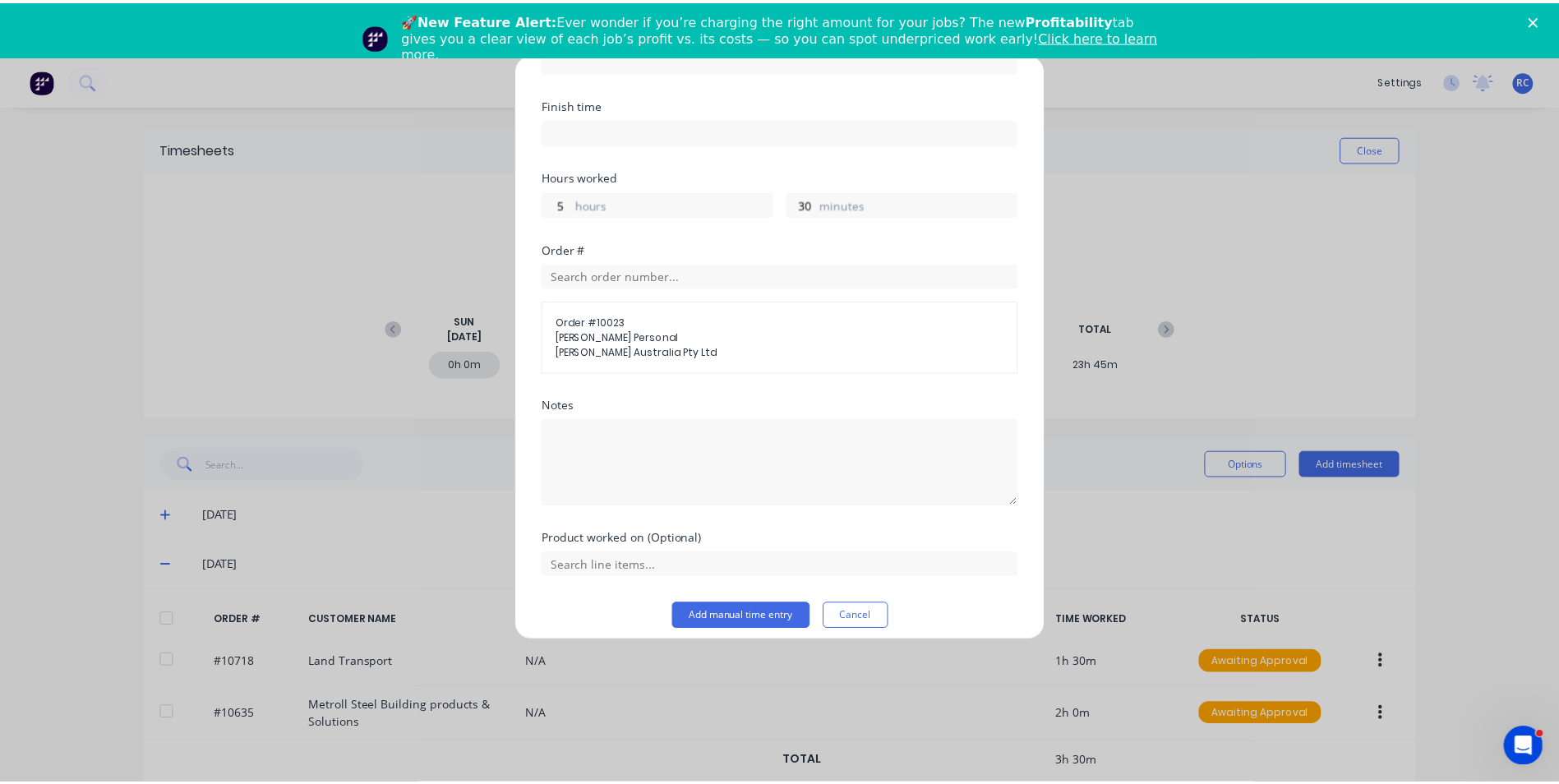
scroll to position [180, 0]
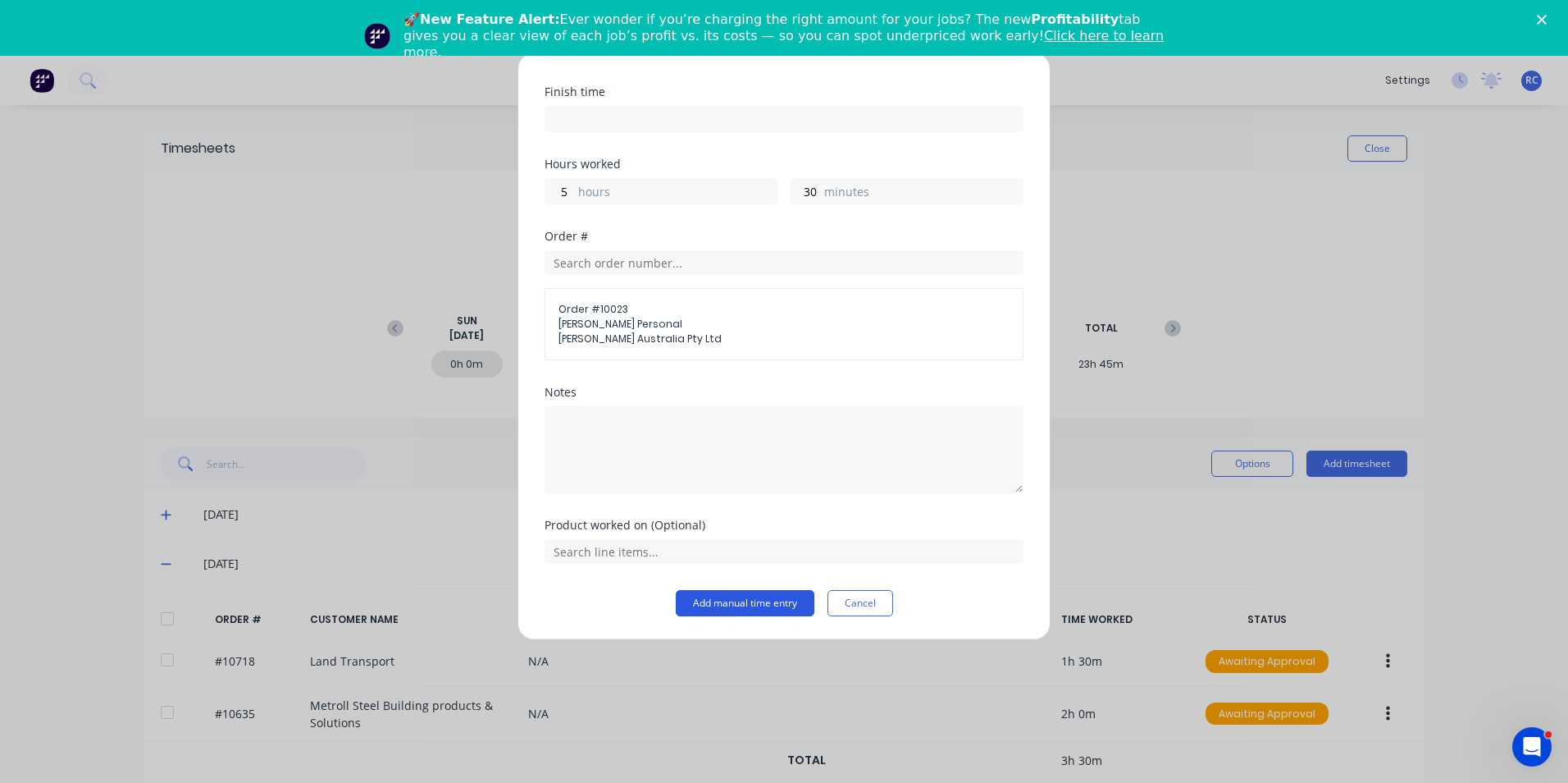
click at [718, 601] on button "Add manual time entry" at bounding box center [744, 604] width 138 height 27
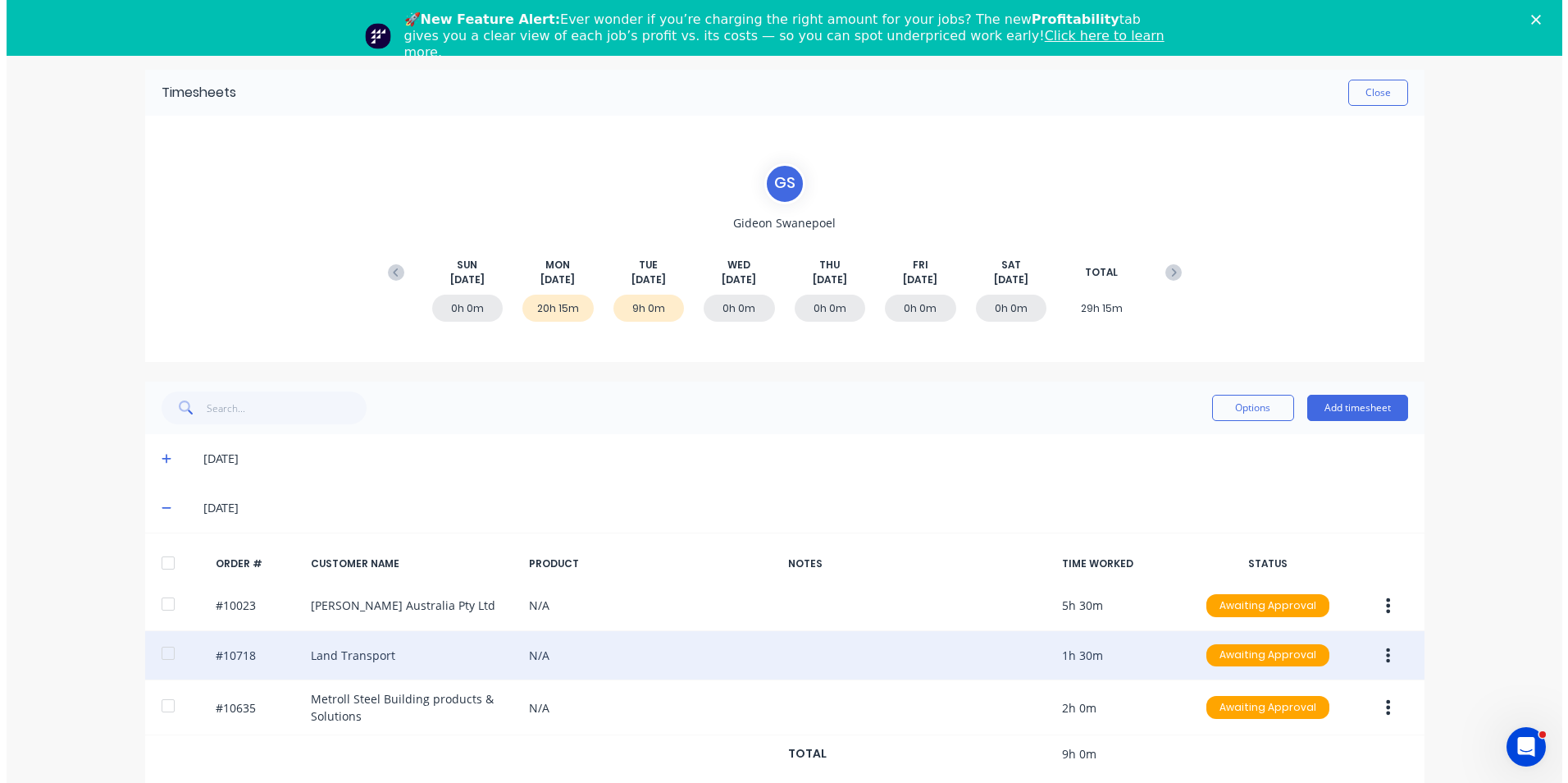
scroll to position [24, 0]
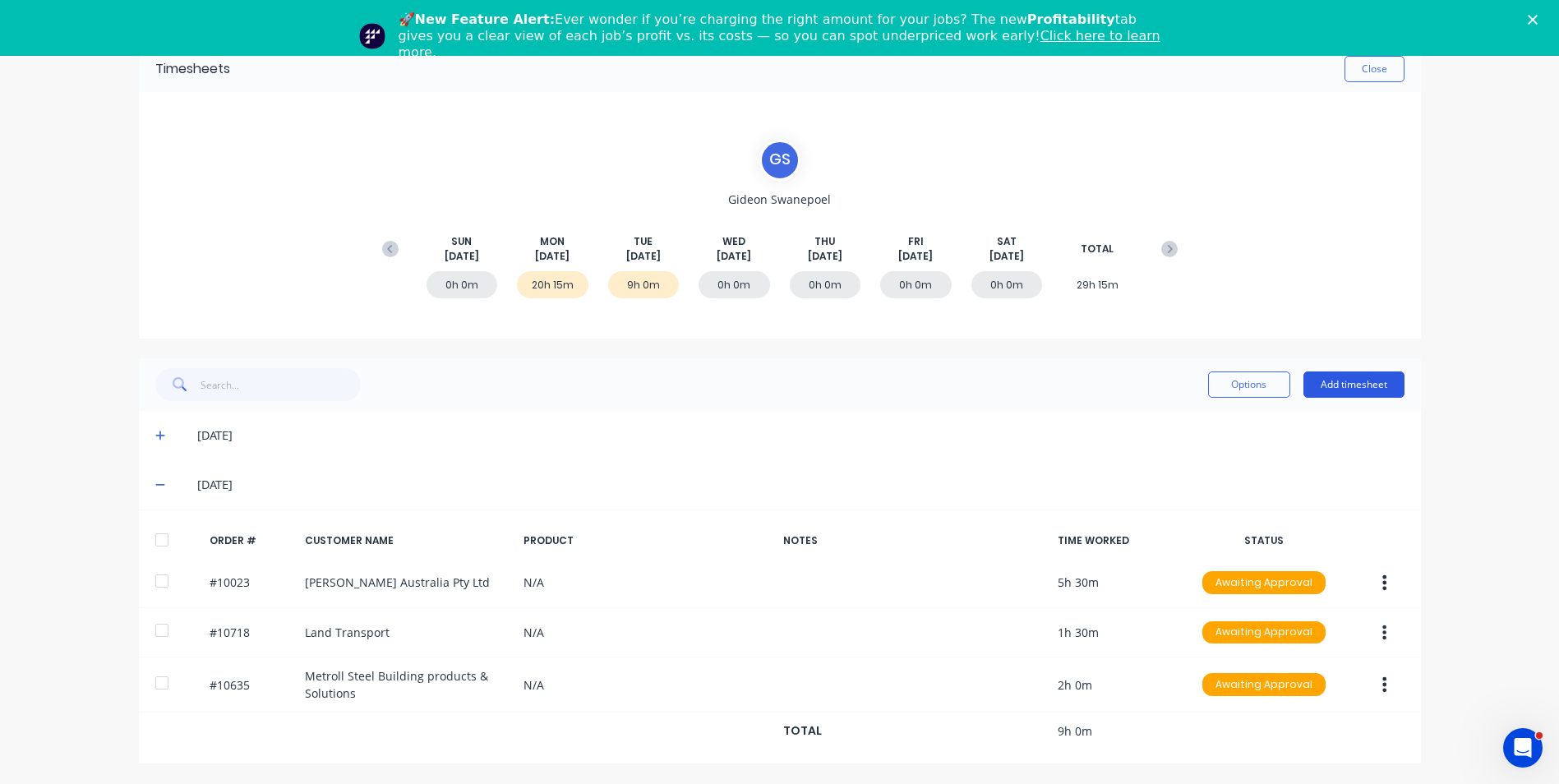
click at [1337, 388] on button "Add timesheet" at bounding box center [1354, 385] width 101 height 27
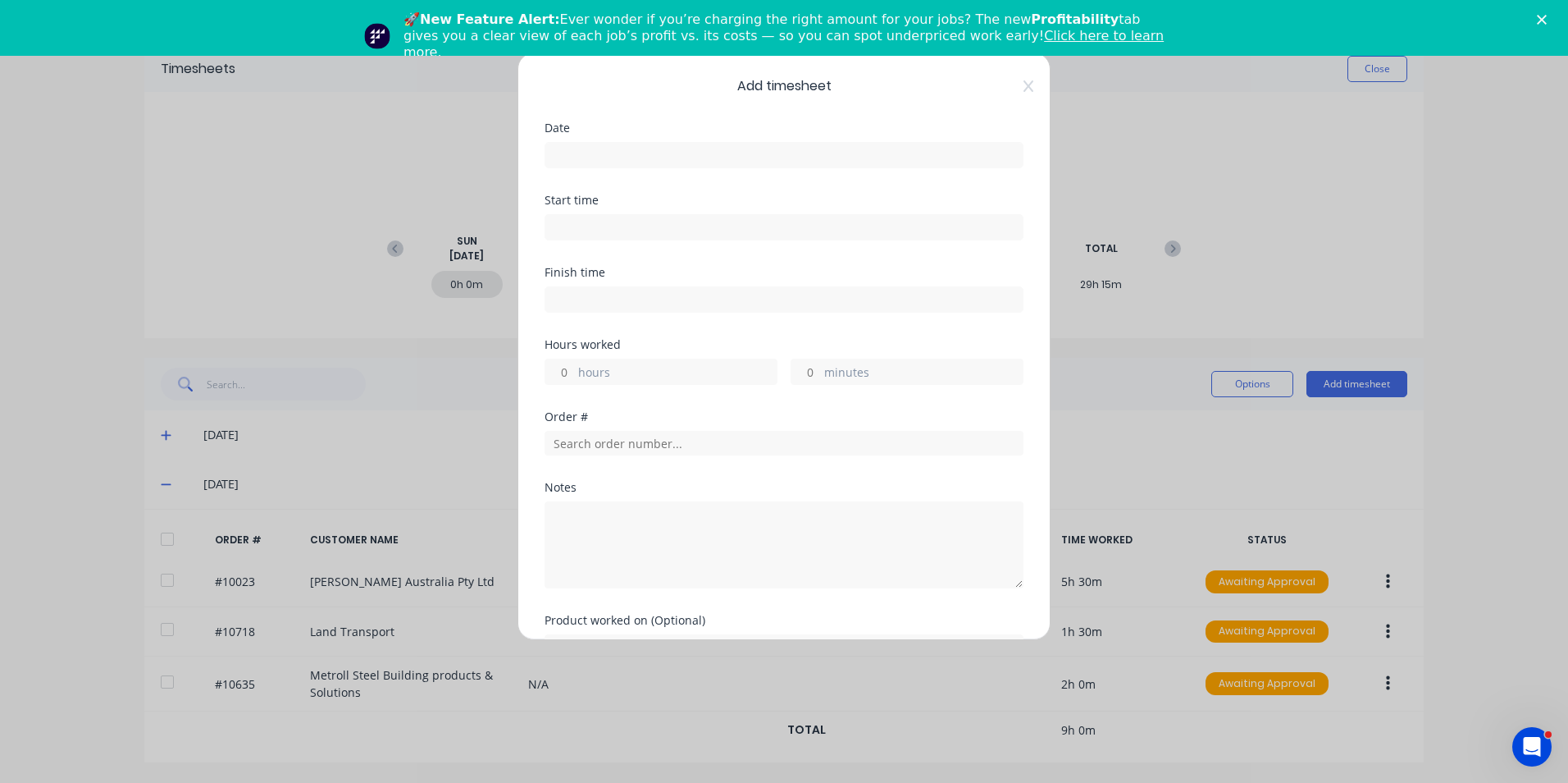
click at [607, 151] on input at bounding box center [784, 155] width 478 height 25
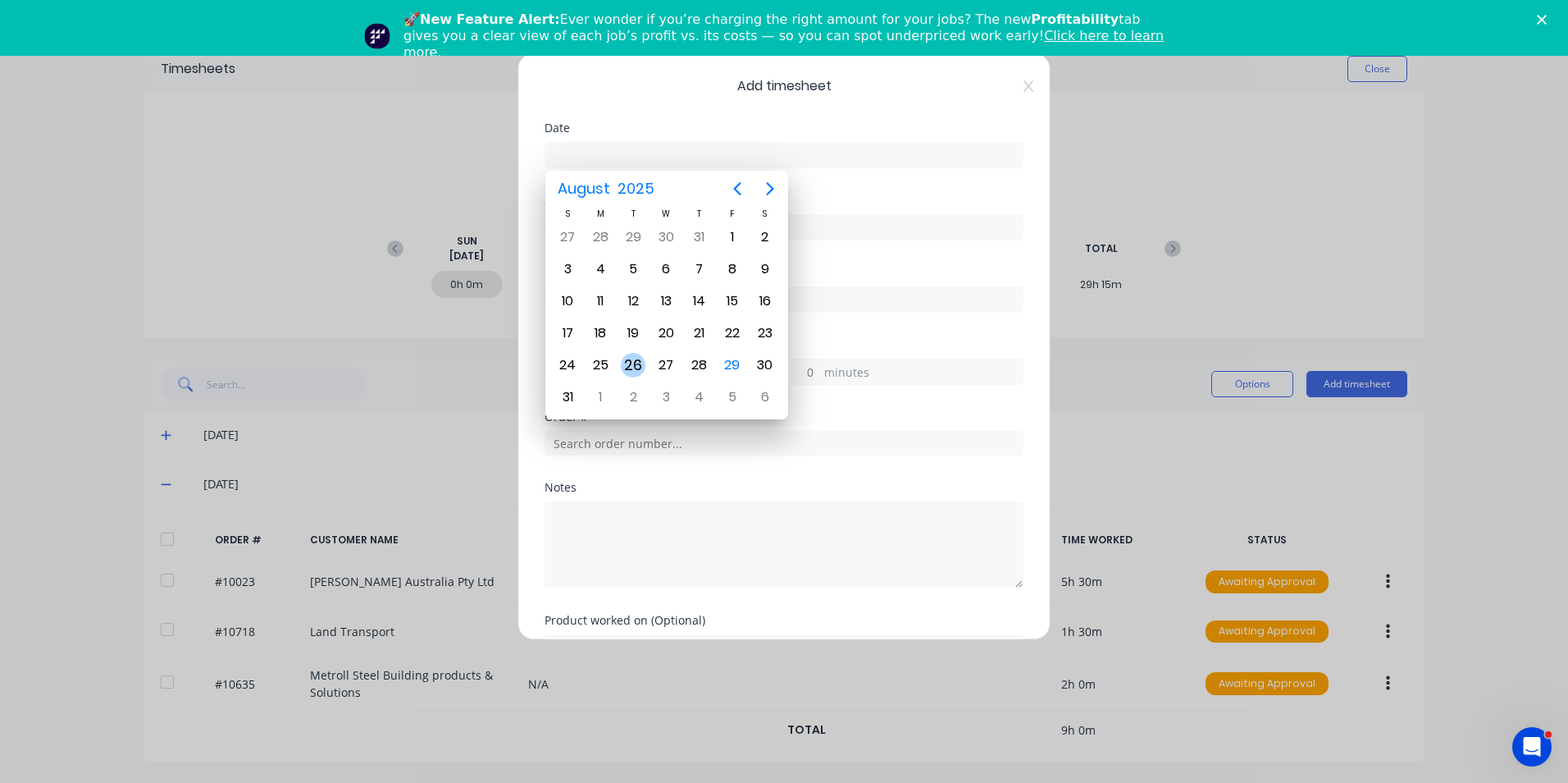
drag, startPoint x: 648, startPoint y: 368, endPoint x: 641, endPoint y: 364, distance: 8.1
click at [645, 366] on div "26" at bounding box center [633, 364] width 32 height 31
type input "26/08/2025"
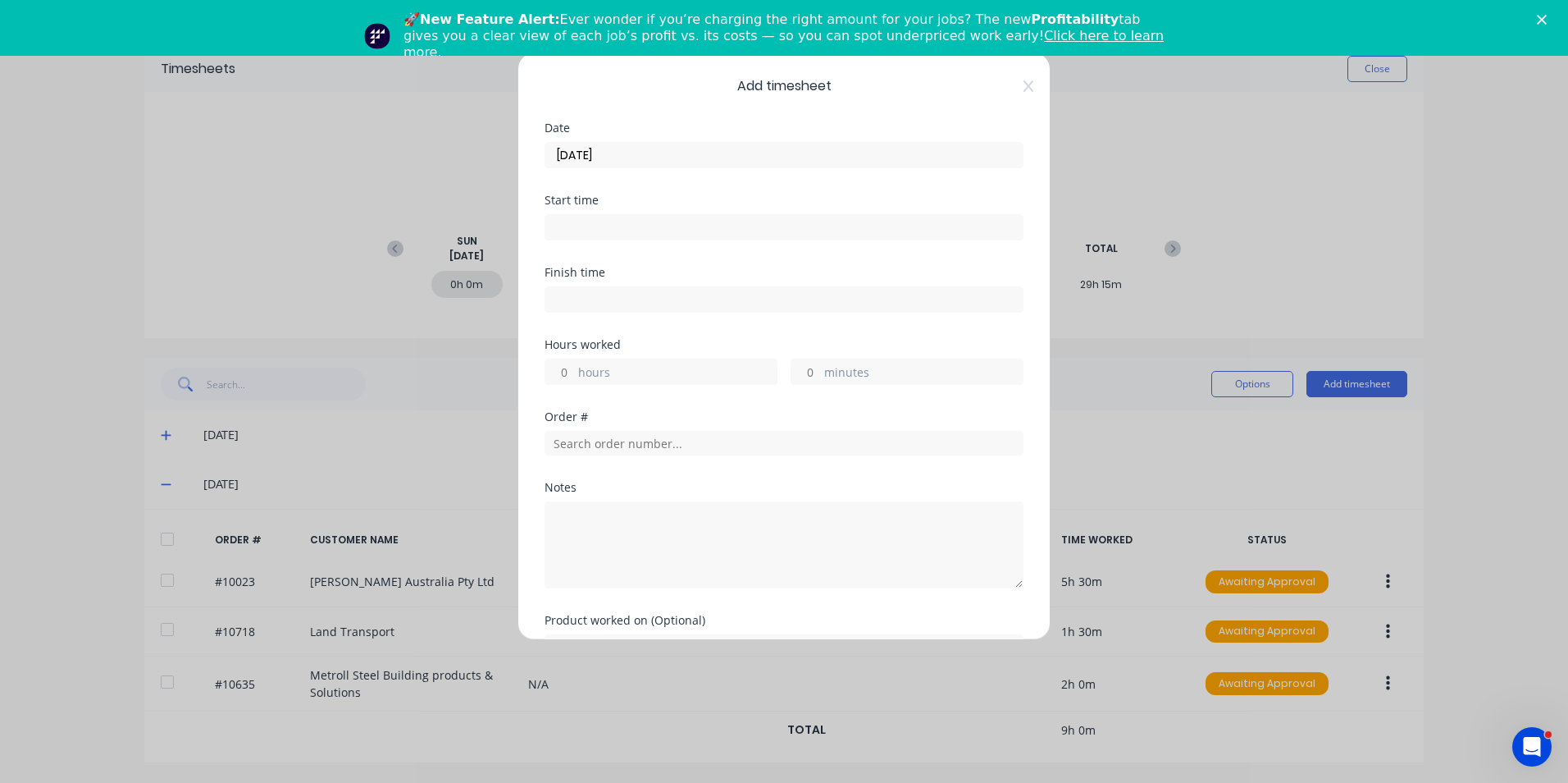
click at [607, 374] on label "hours" at bounding box center [677, 374] width 198 height 21
click at [574, 374] on input "hours" at bounding box center [560, 372] width 29 height 25
click at [808, 369] on input "minutes" at bounding box center [805, 372] width 29 height 25
type input "35"
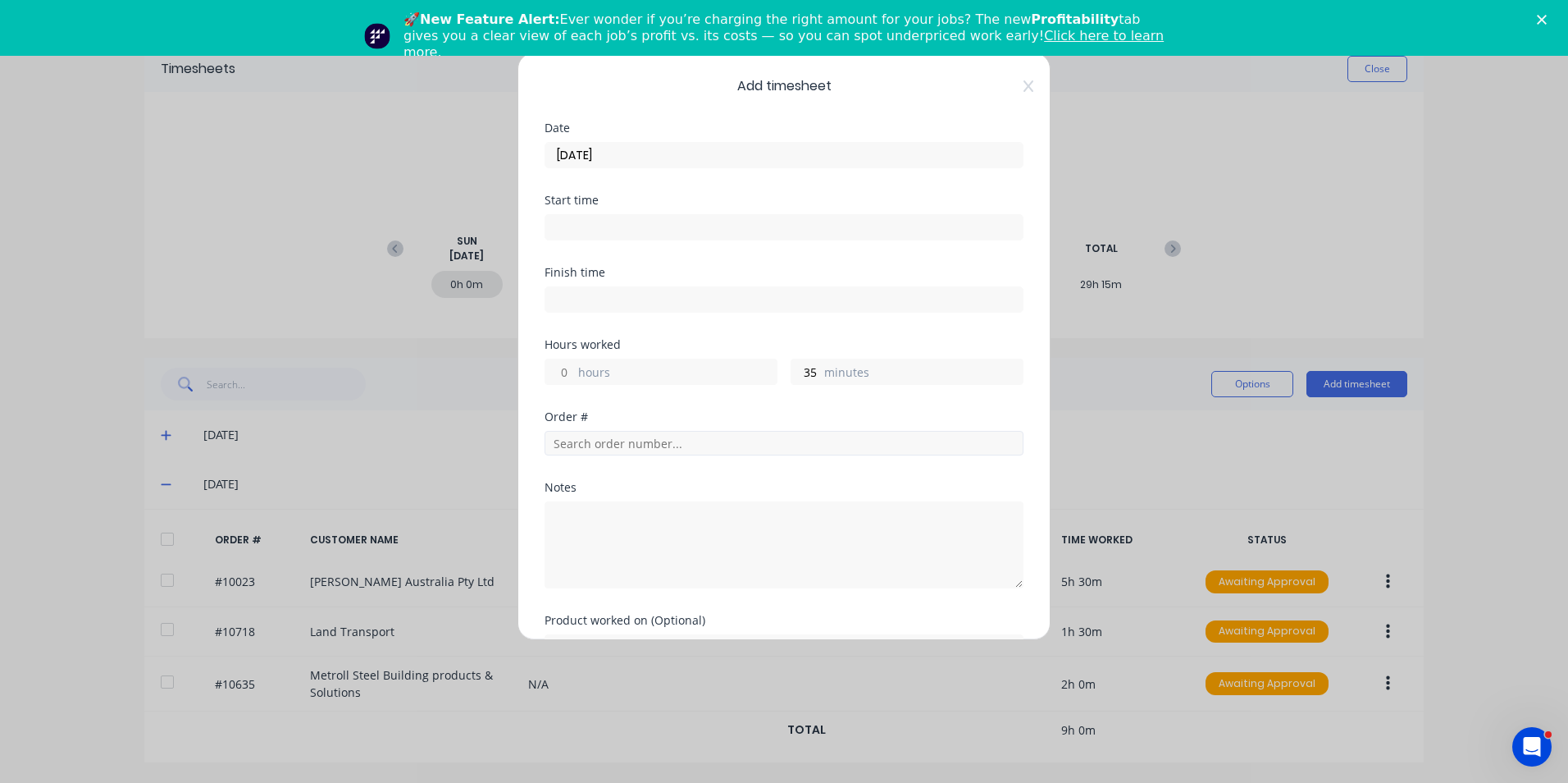
click at [729, 455] on div "Order #" at bounding box center [784, 446] width 479 height 71
click at [725, 443] on input "text" at bounding box center [784, 443] width 479 height 25
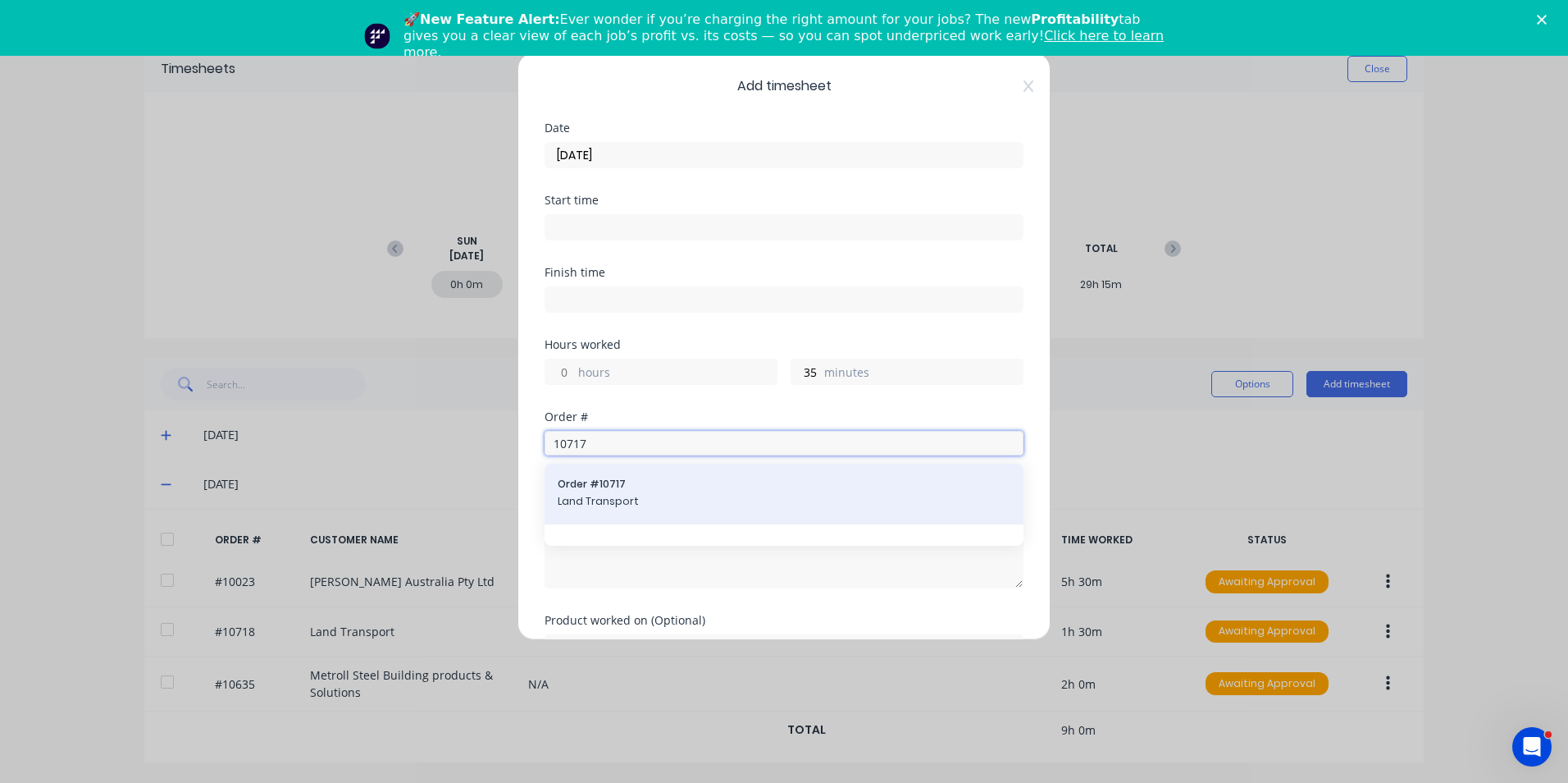
type input "10717"
click at [725, 488] on span "Order # 10717" at bounding box center [784, 484] width 453 height 14
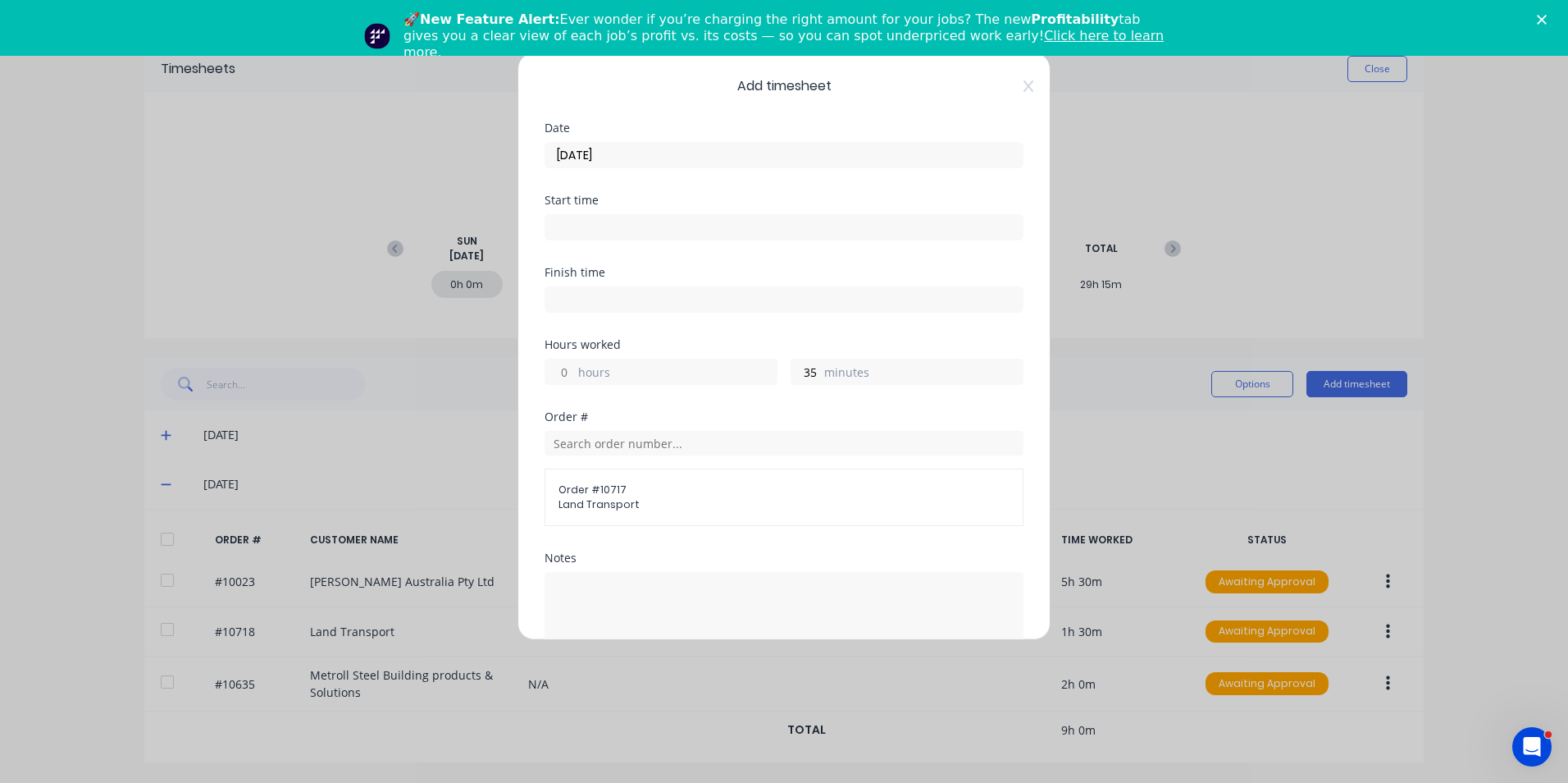
click at [719, 492] on span "Order # 10717" at bounding box center [784, 489] width 451 height 14
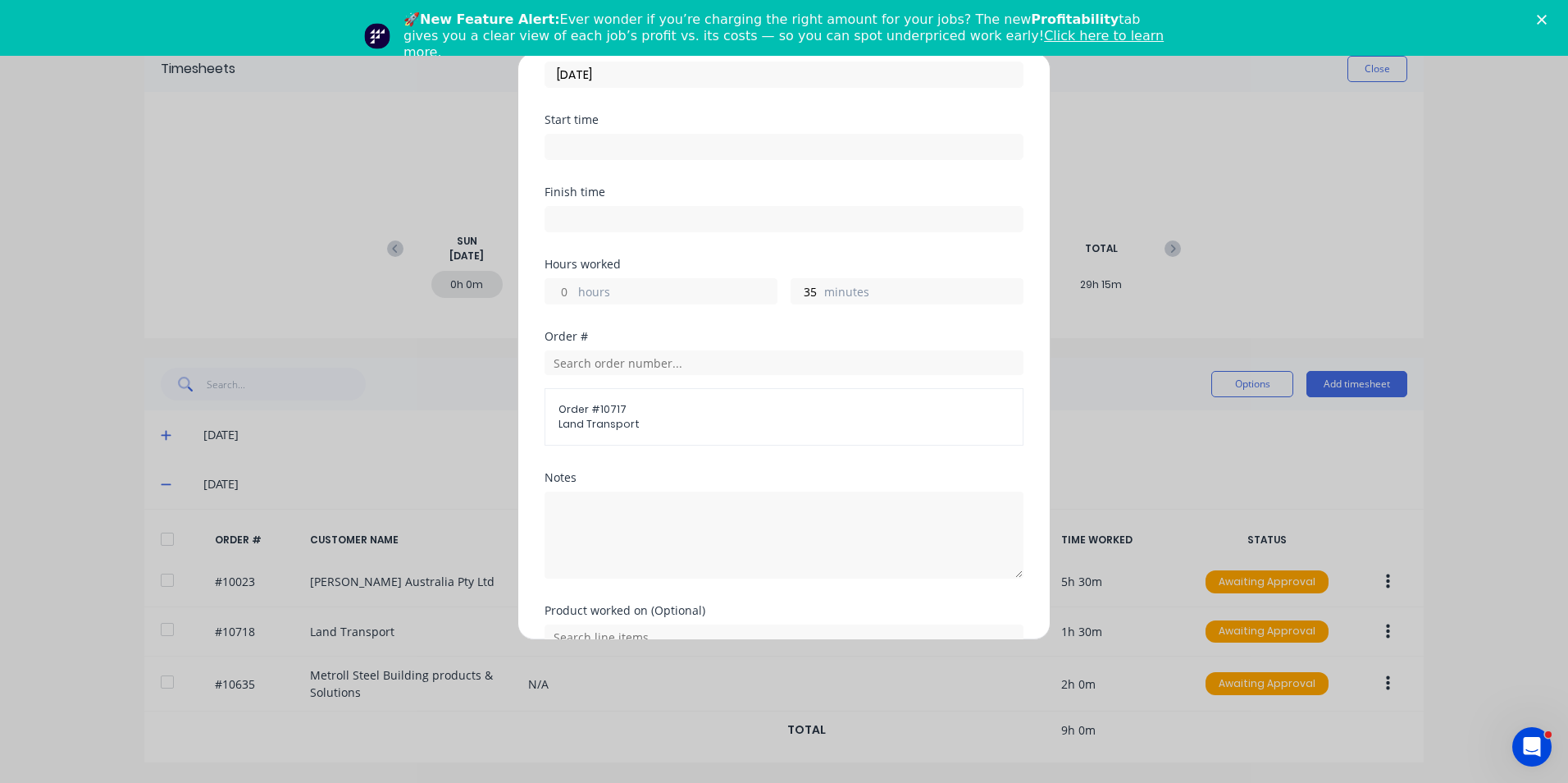
scroll to position [166, 0]
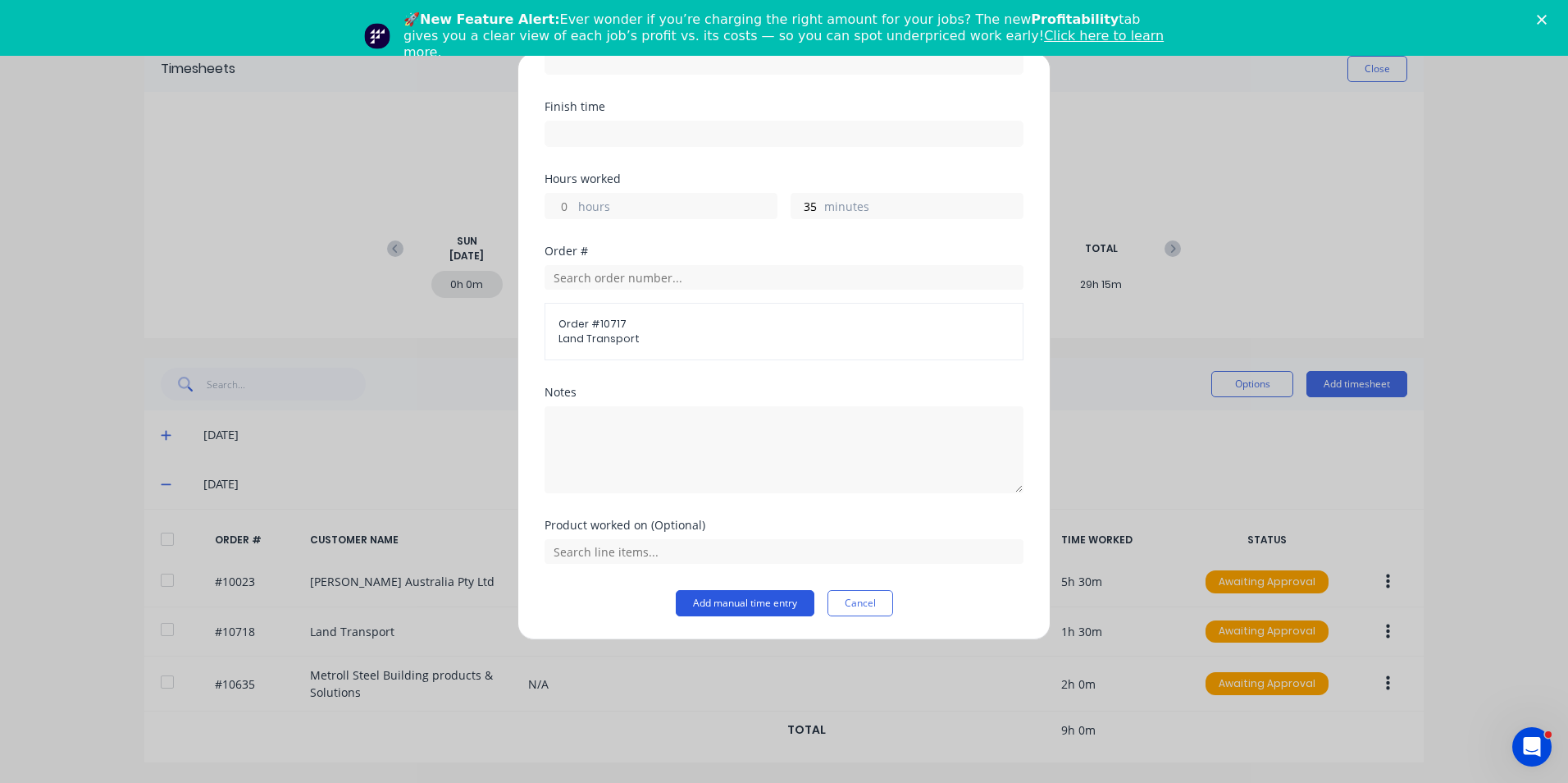
click at [699, 602] on button "Add manual time entry" at bounding box center [744, 604] width 138 height 27
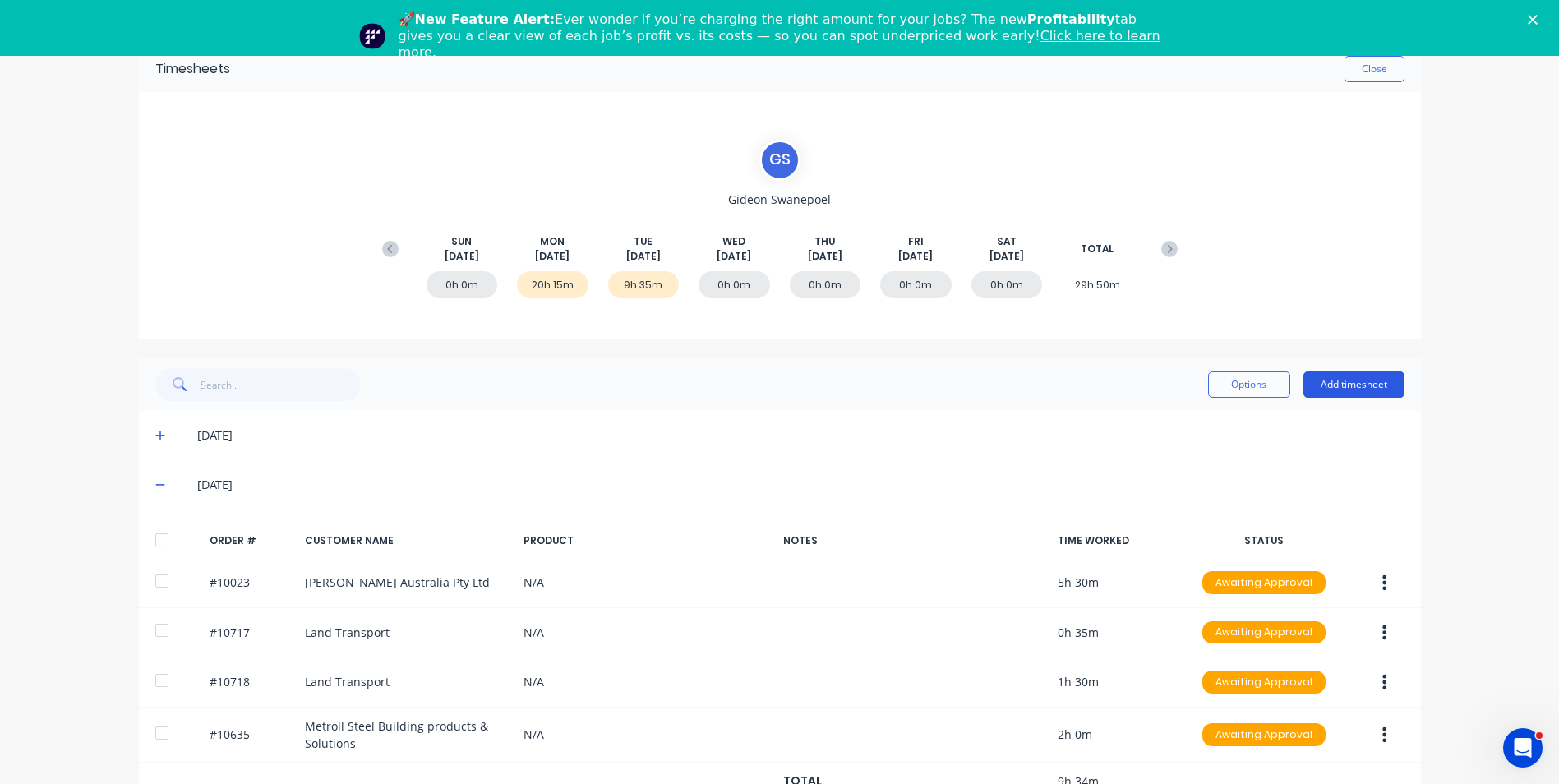
click at [1315, 385] on button "Add timesheet" at bounding box center [1354, 385] width 101 height 27
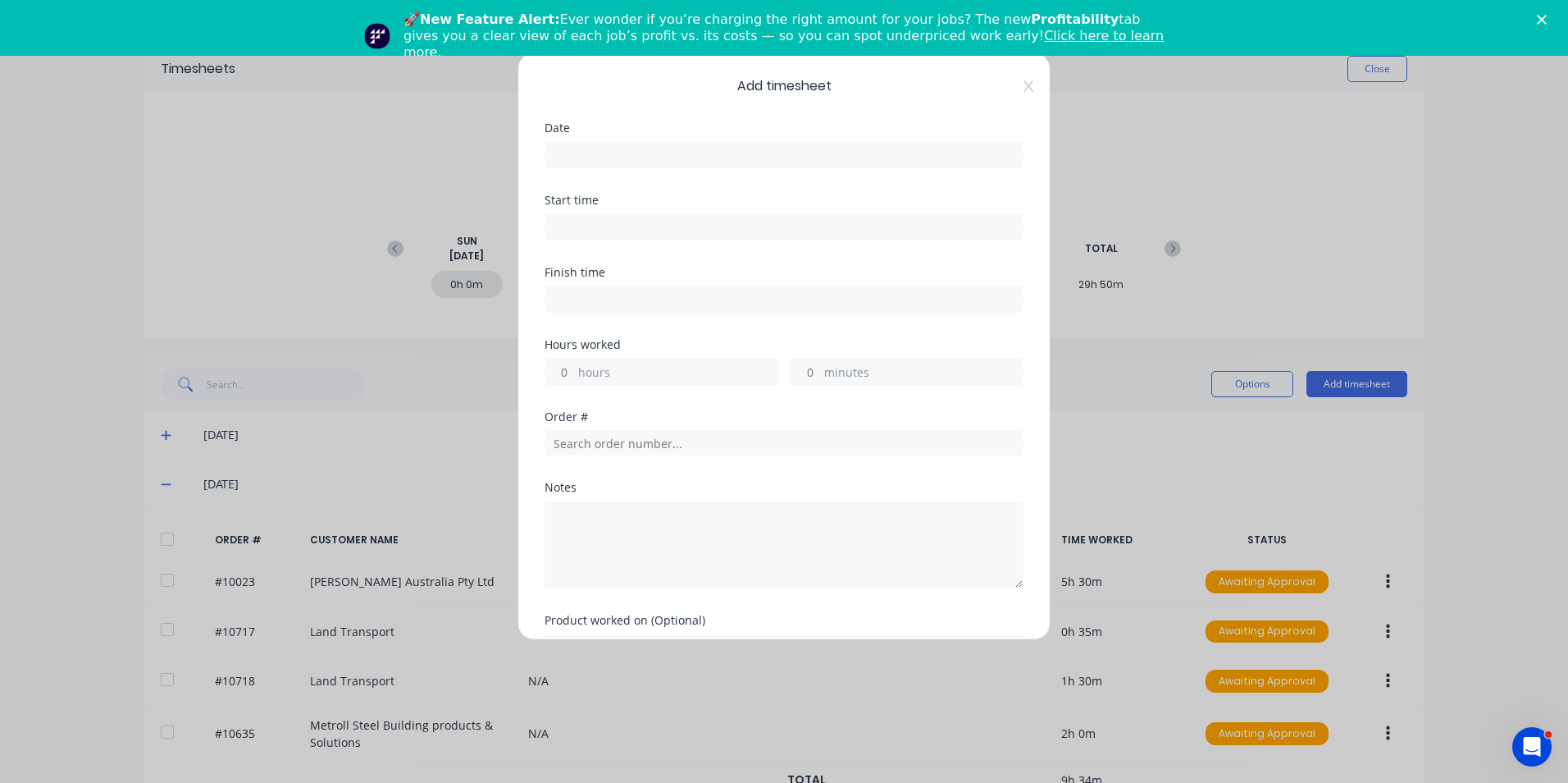
click at [640, 142] on label at bounding box center [784, 155] width 479 height 27
click at [640, 143] on input at bounding box center [784, 155] width 478 height 25
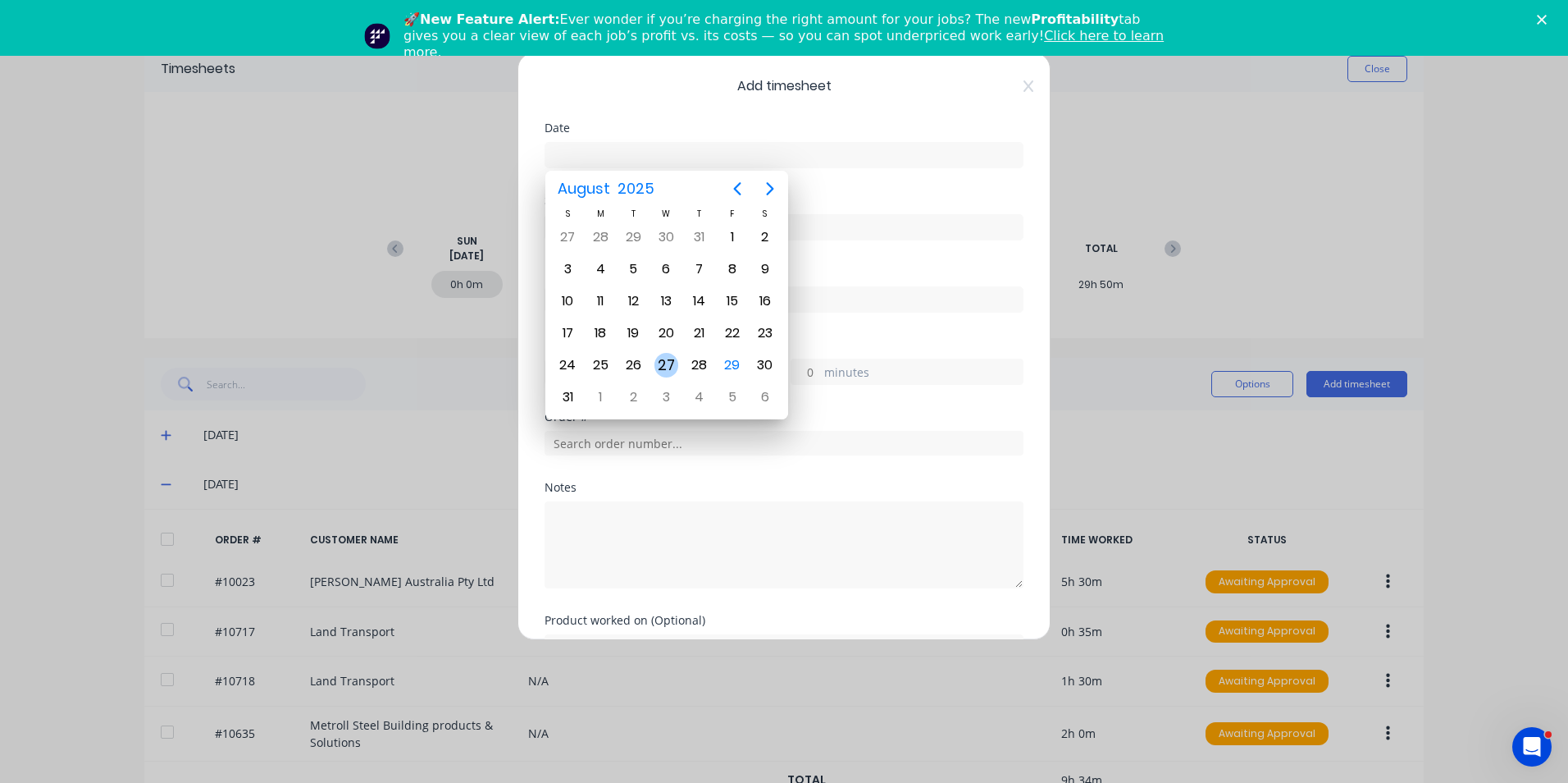
click at [676, 360] on div "27" at bounding box center [666, 365] width 25 height 25
type input "27/08/2025"
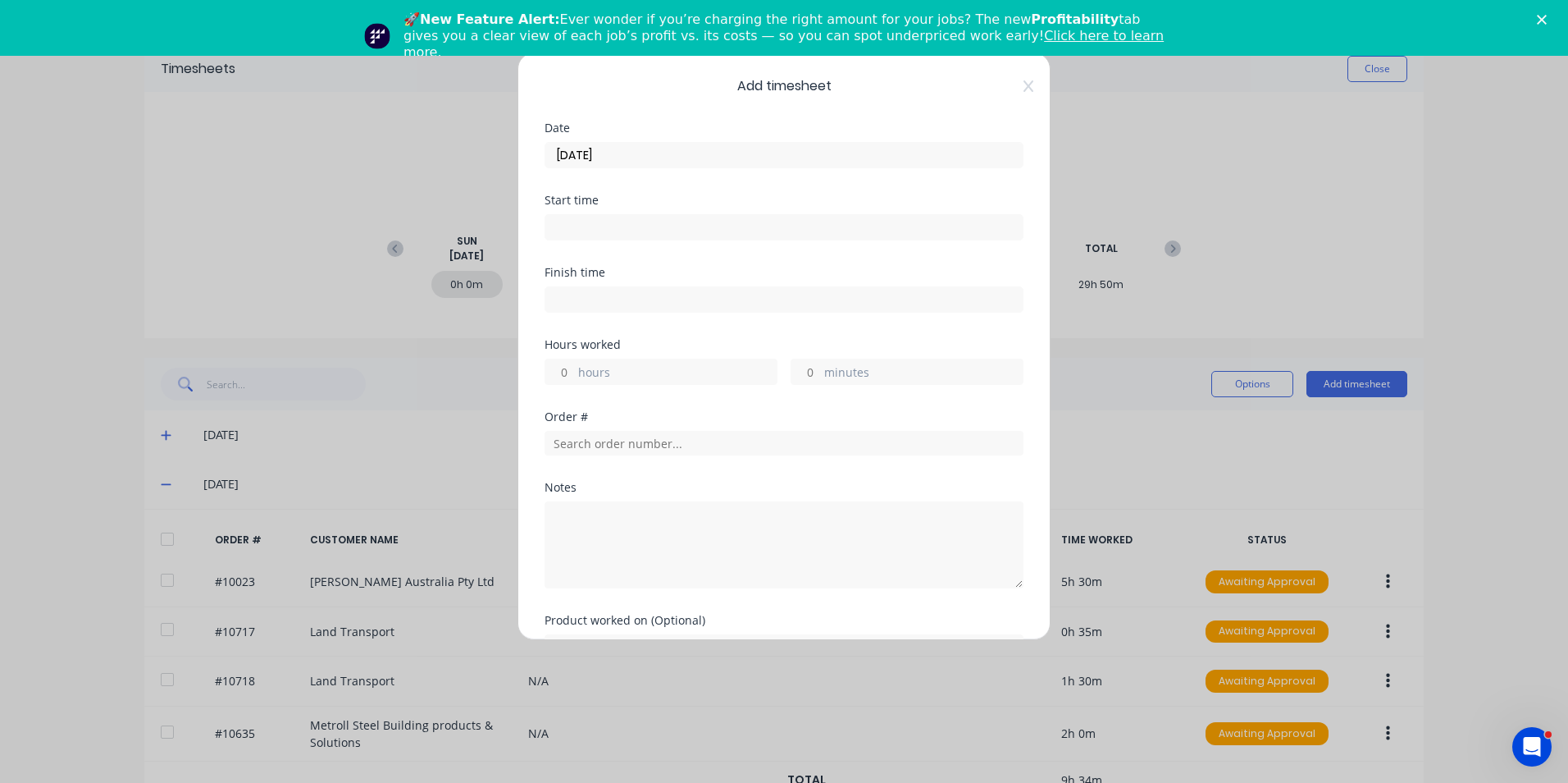
click at [598, 229] on input at bounding box center [784, 227] width 478 height 25
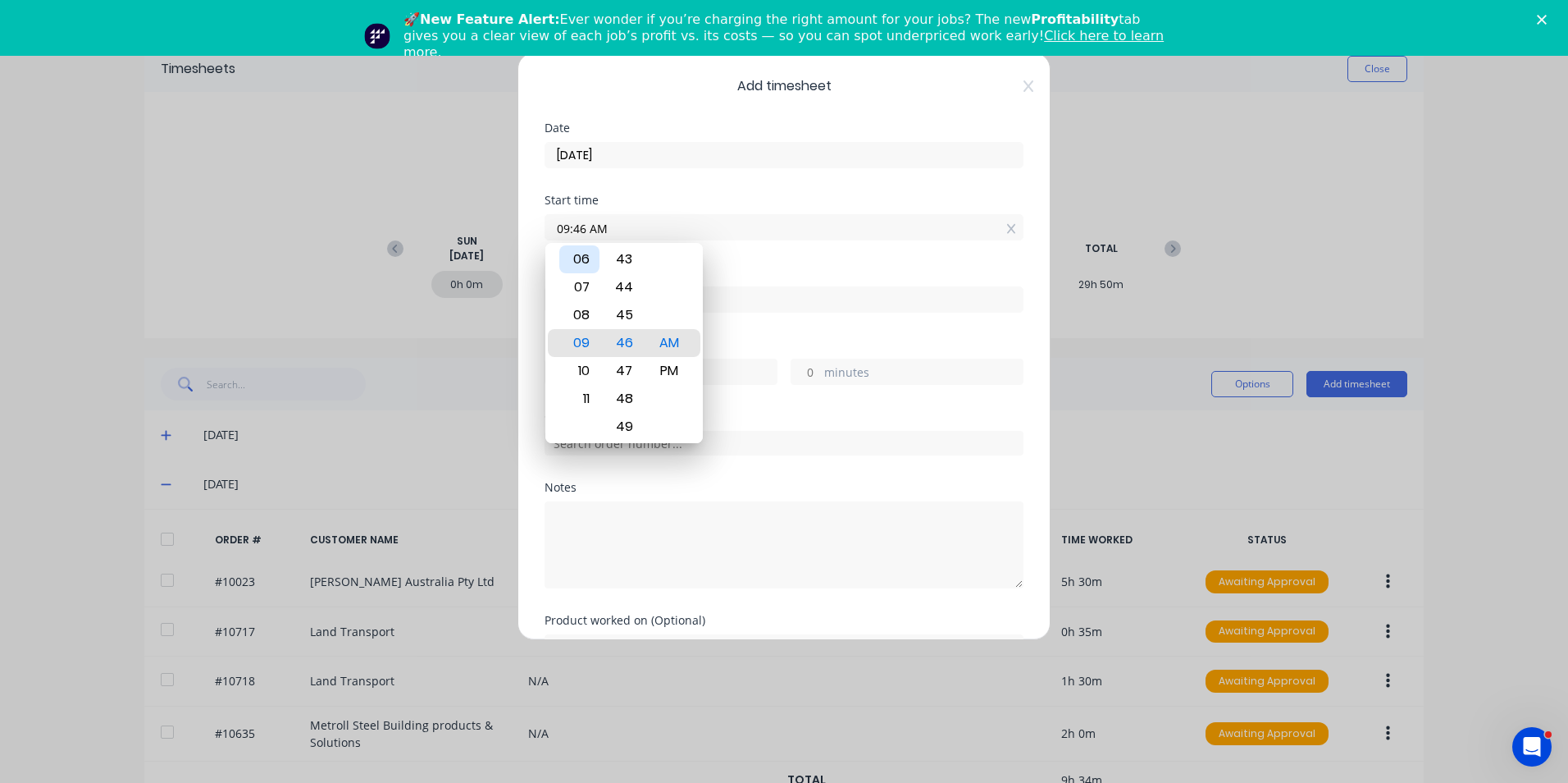
click at [592, 266] on div "06" at bounding box center [580, 258] width 40 height 28
click at [625, 283] on div "00" at bounding box center [624, 286] width 40 height 28
click at [588, 422] on div "06" at bounding box center [580, 426] width 40 height 28
type input "06:00 AM"
click at [824, 211] on div "06:00 AM" at bounding box center [784, 225] width 479 height 31
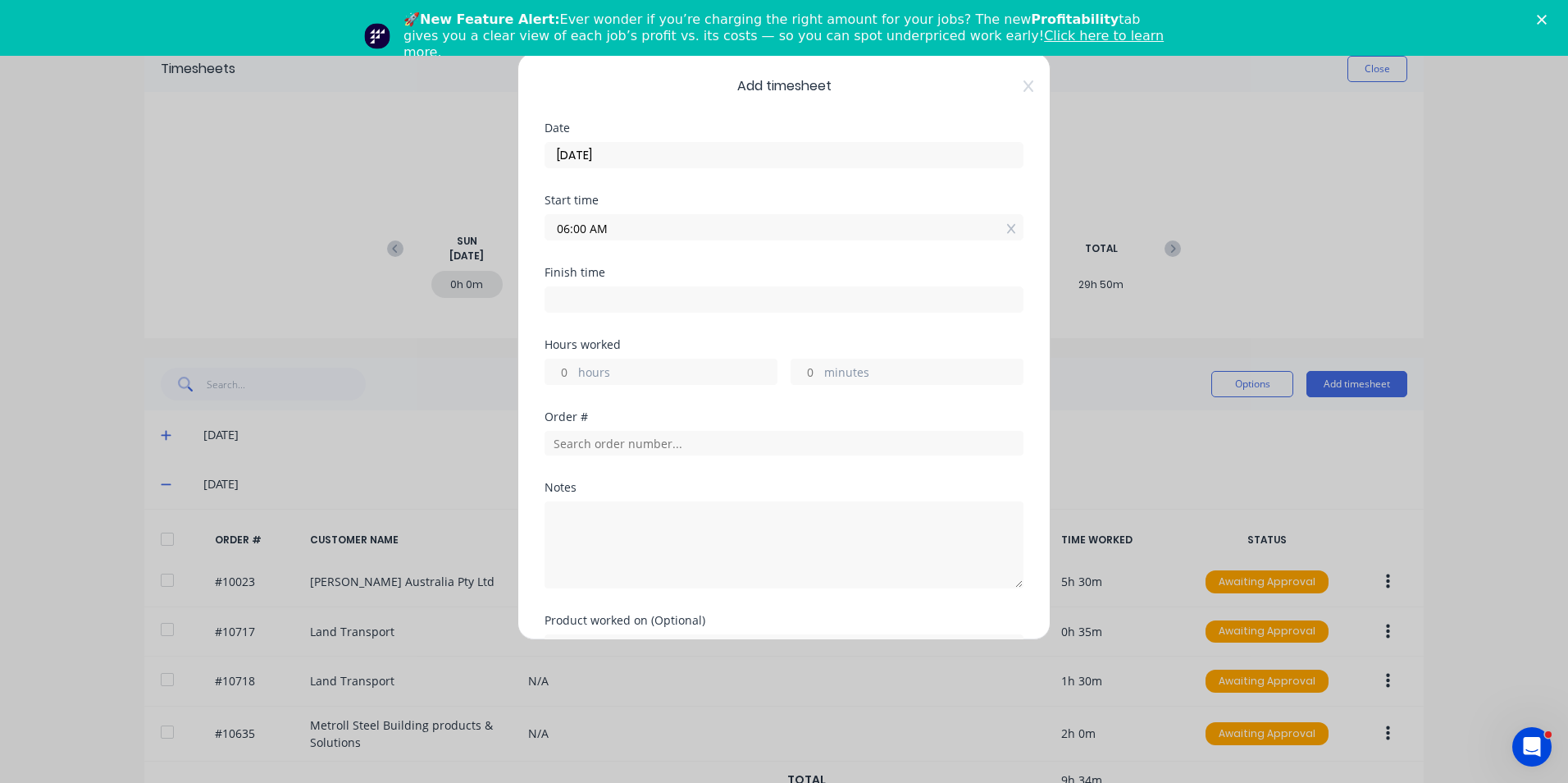
click at [601, 291] on input at bounding box center [784, 299] width 478 height 25
type input "09:46 AM"
type input "3"
type input "46"
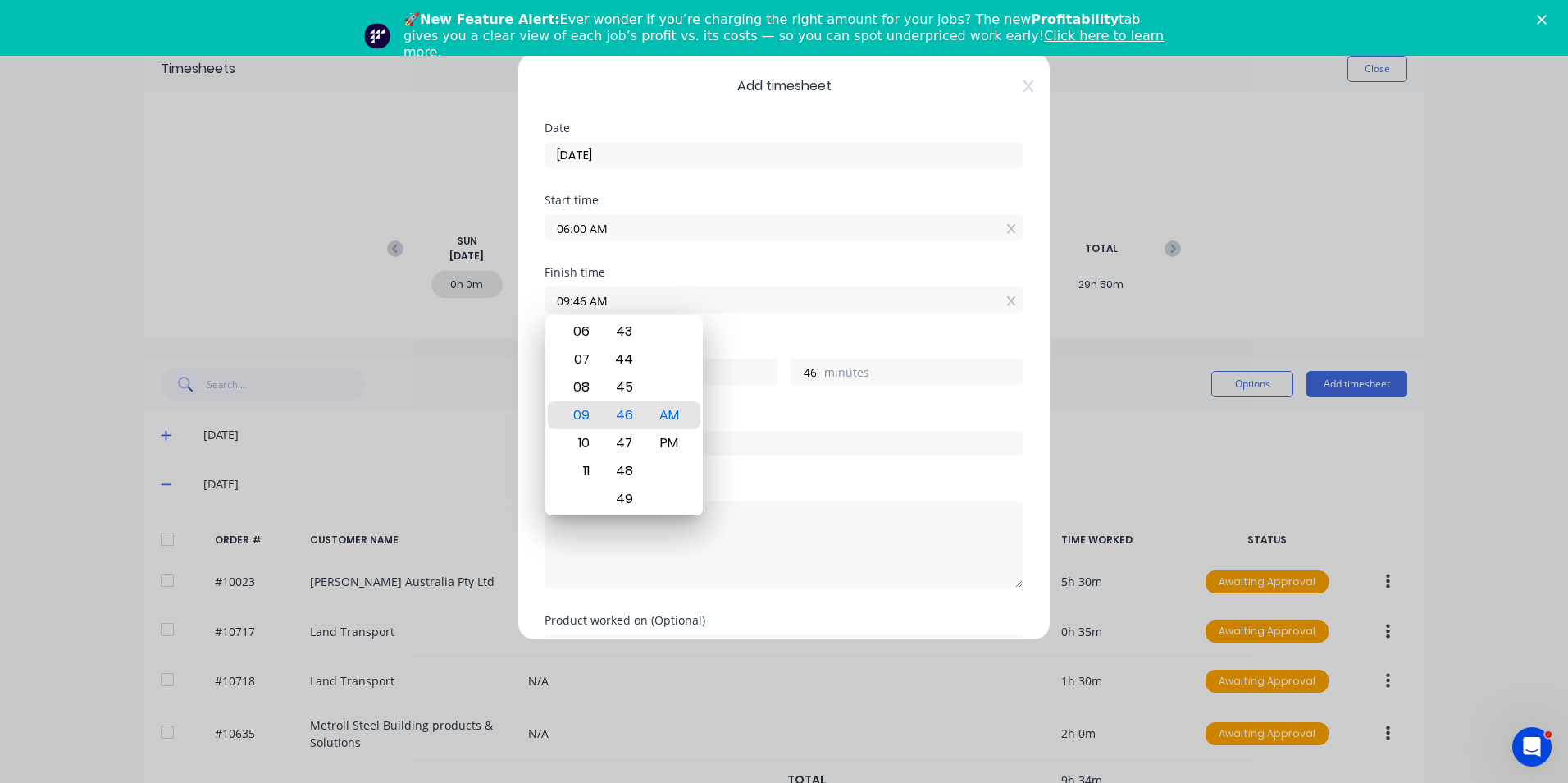
drag, startPoint x: 611, startPoint y: 297, endPoint x: 484, endPoint y: 287, distance: 127.4
click at [485, 284] on div "Add timesheet Date 27/08/2025 Start time 06:00 AM Finish time 09:46 AM Hours wo…" at bounding box center [784, 391] width 1568 height 783
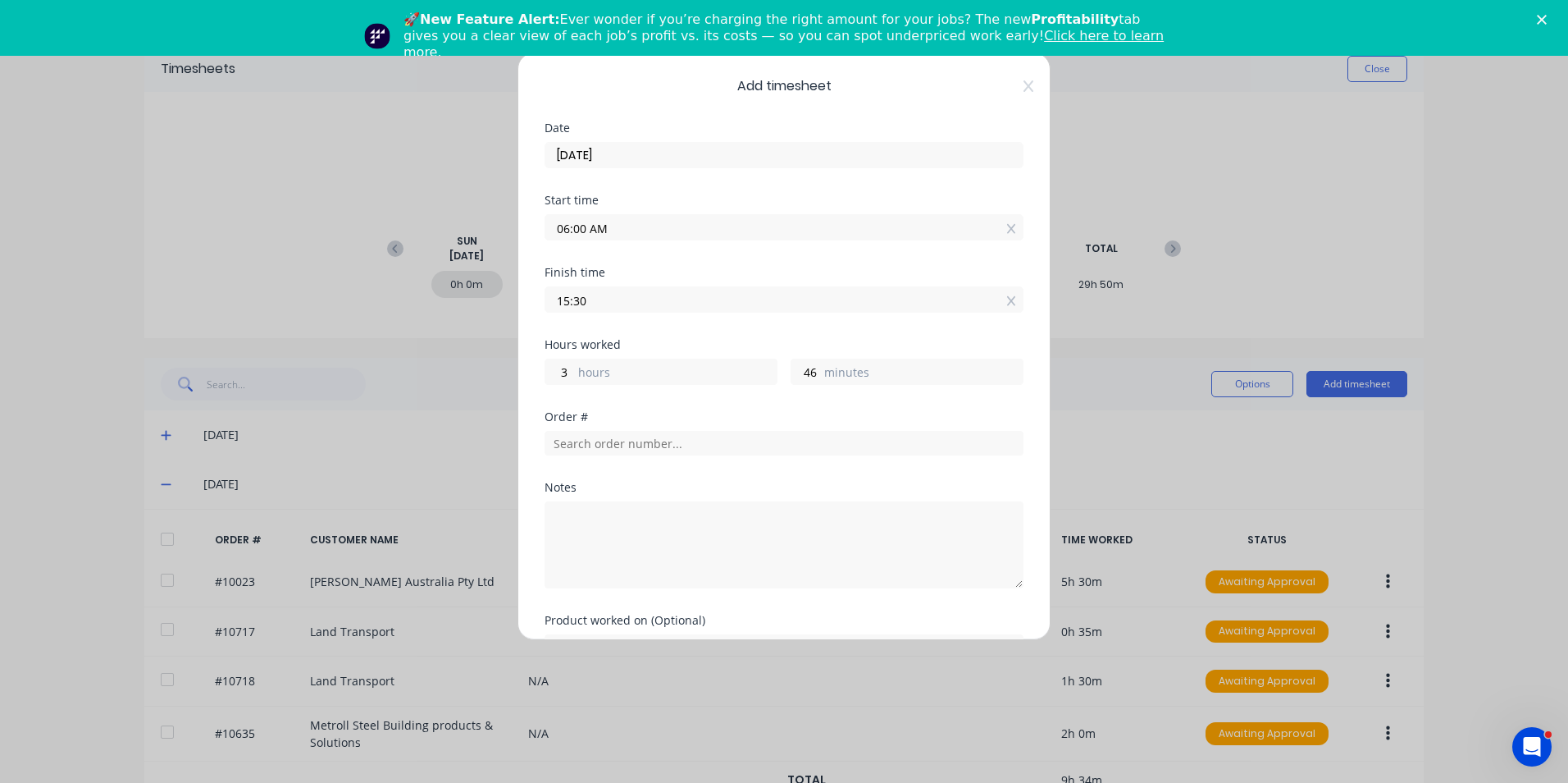
type input "03:30 PM"
type input "9"
type input "30"
click at [597, 384] on div "Hours worked 9 hours 30 minutes" at bounding box center [784, 375] width 479 height 72
click at [574, 445] on input "text" at bounding box center [784, 443] width 479 height 25
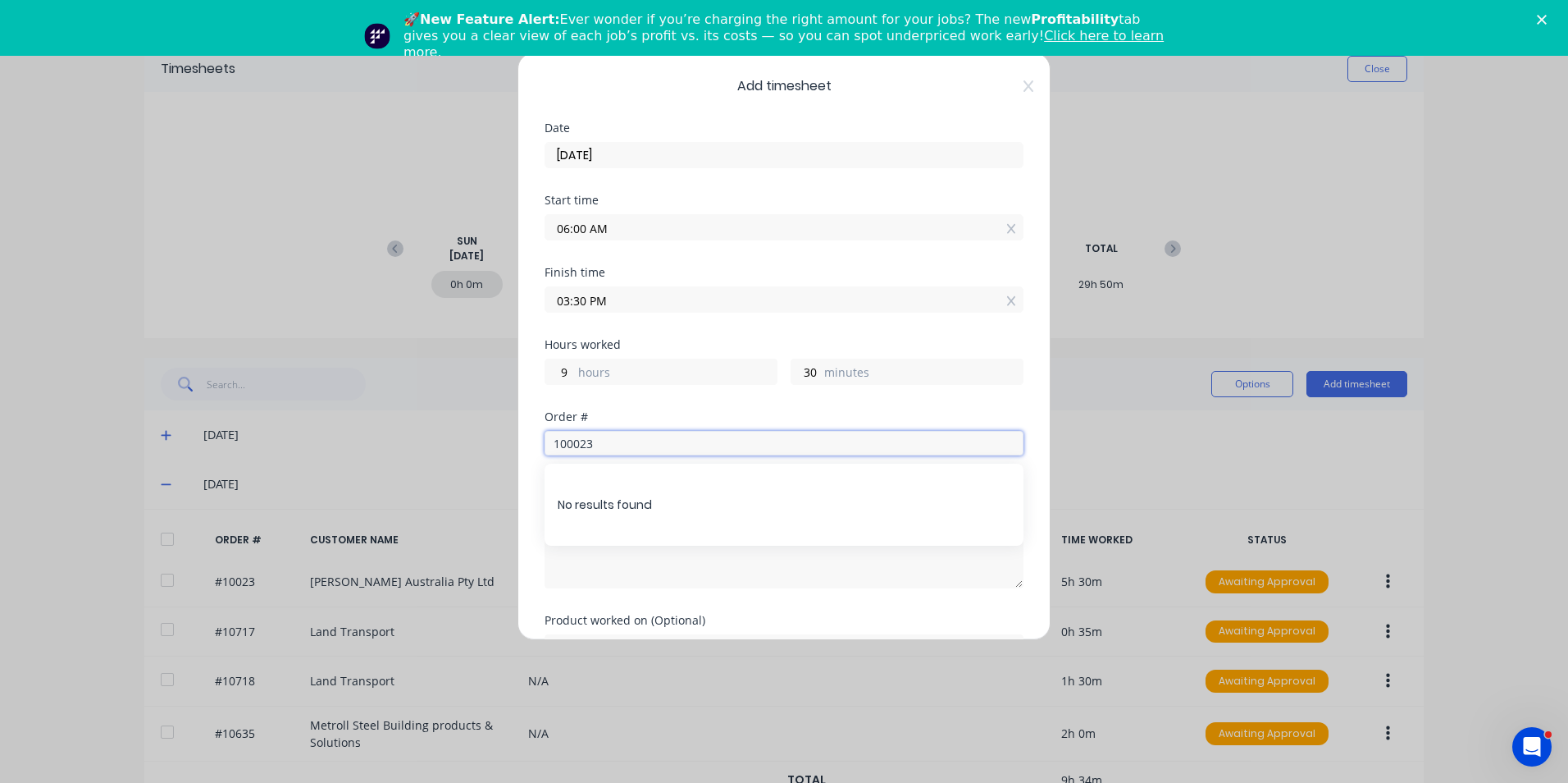
click at [574, 445] on input "100023" at bounding box center [784, 443] width 479 height 25
type input "10023"
click at [676, 685] on button "Add manual time entry" at bounding box center [744, 698] width 138 height 27
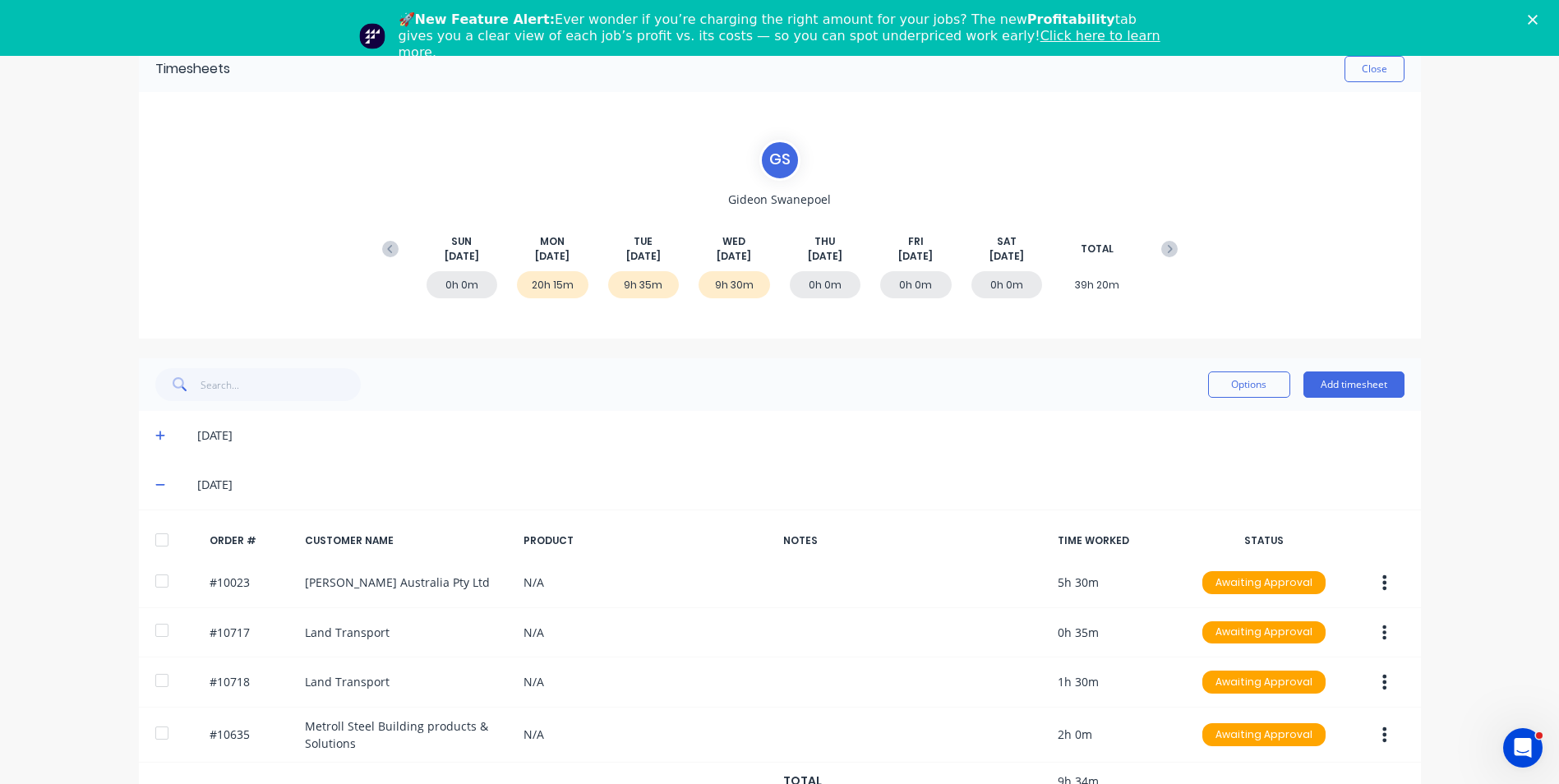
click at [841, 285] on div "0h 0m" at bounding box center [825, 285] width 72 height 27
click at [1419, 397] on div "Timesheets Close G S Gideon Swanepoel SUN Aug 24th MON Aug 25th TUE Aug 26th WE…" at bounding box center [780, 529] width 1314 height 1006
click at [1364, 394] on button "Add timesheet" at bounding box center [1354, 385] width 101 height 27
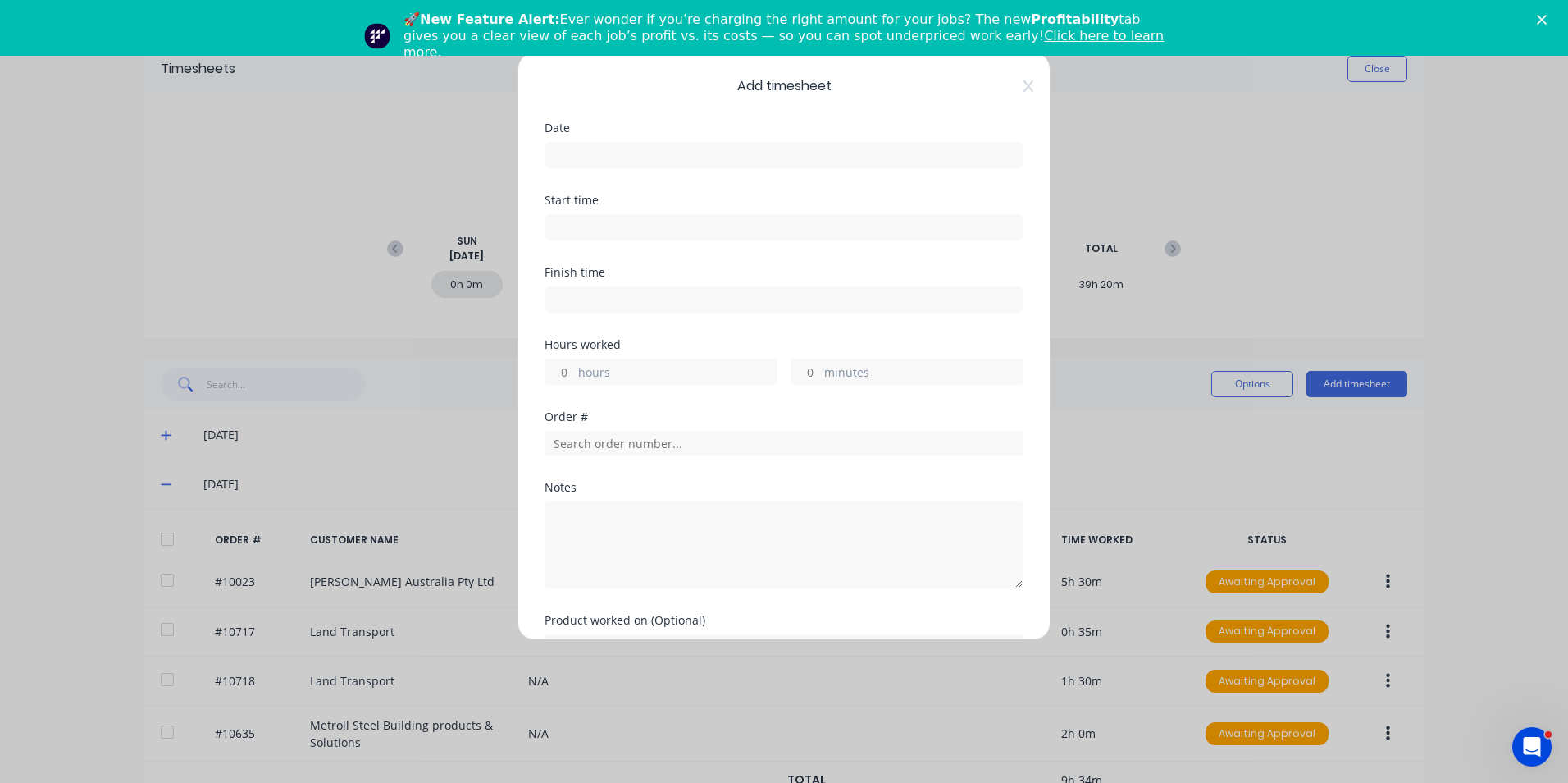
click at [623, 151] on input at bounding box center [784, 155] width 478 height 25
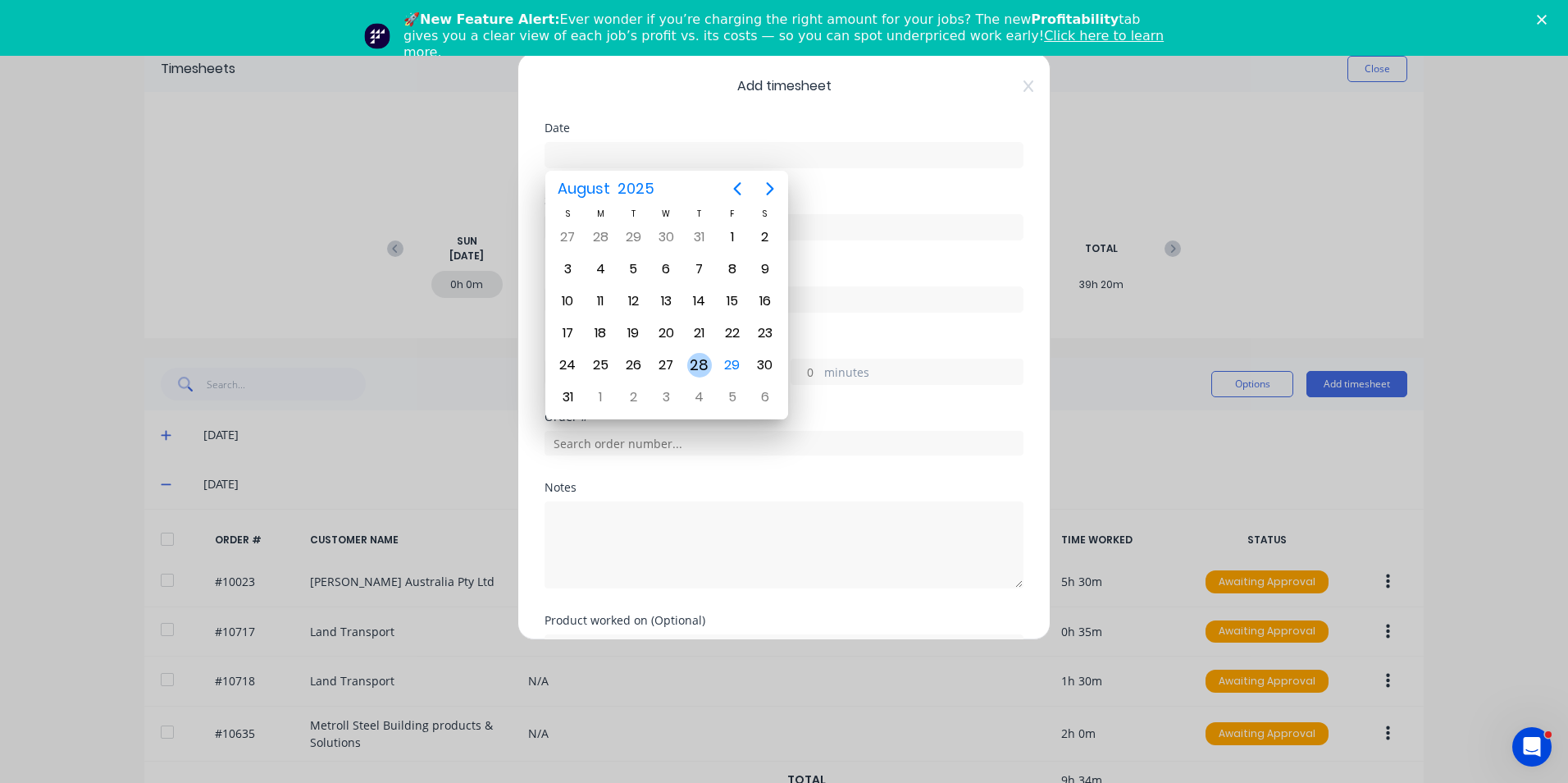
click at [702, 361] on div "28" at bounding box center [700, 365] width 25 height 25
type input "28/08/2025"
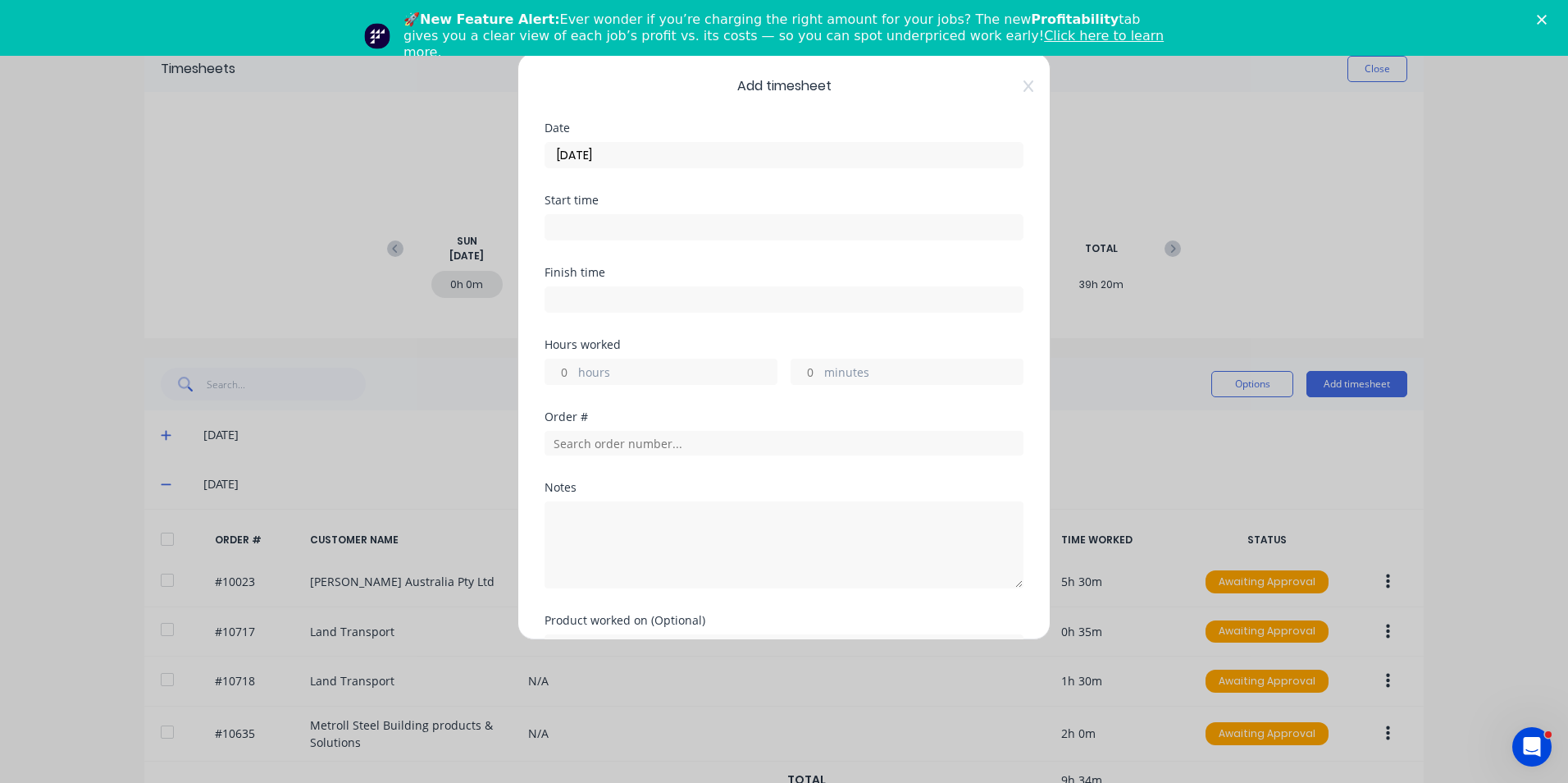
click at [606, 372] on label "hours" at bounding box center [677, 374] width 198 height 21
click at [574, 372] on input "hours" at bounding box center [560, 372] width 29 height 25
type input "9"
click at [809, 355] on div "9 hours minutes" at bounding box center [784, 370] width 479 height 31
click at [809, 365] on input "minutes" at bounding box center [805, 372] width 29 height 25
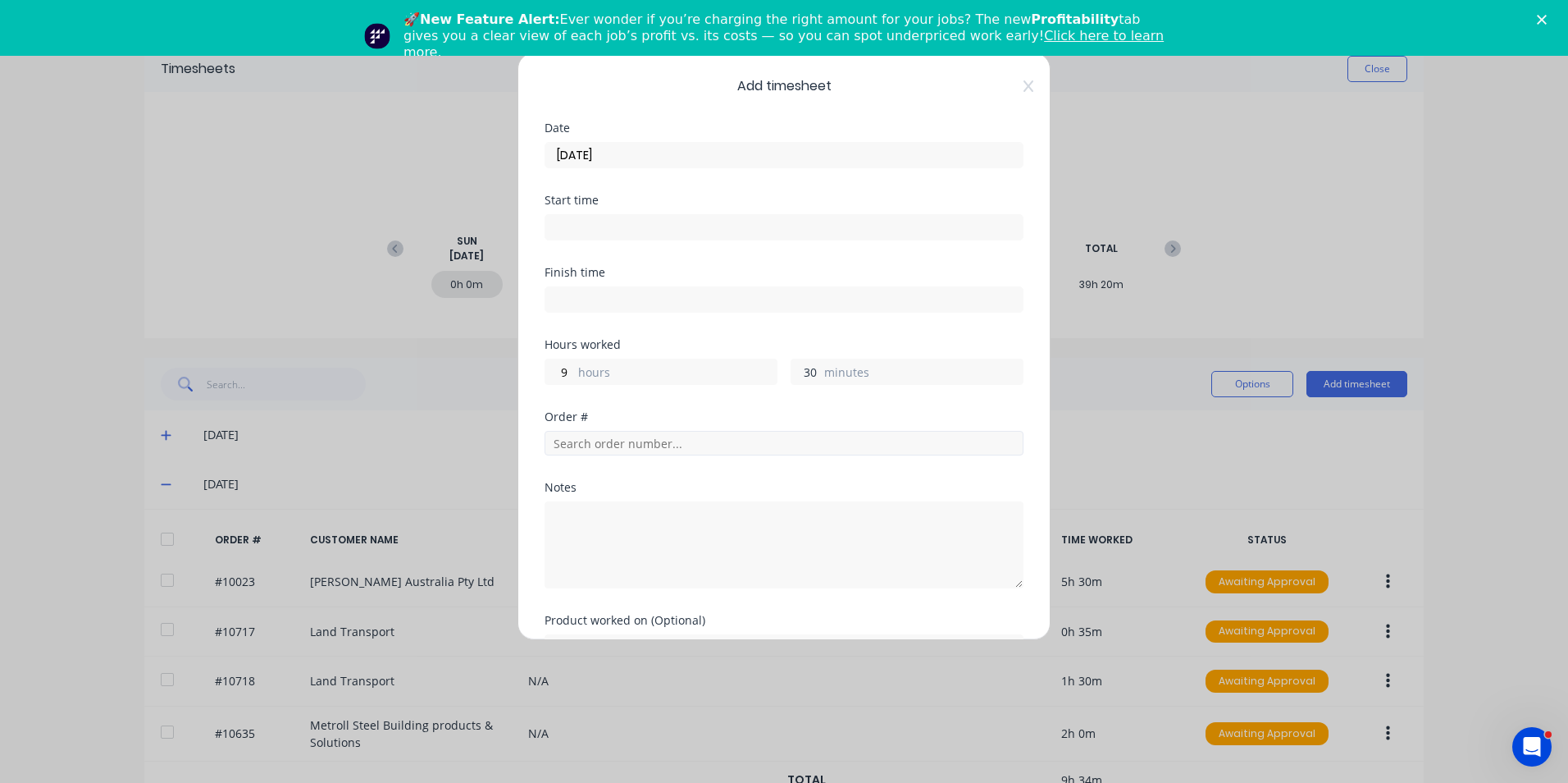
type input "30"
click at [659, 450] on input "text" at bounding box center [784, 443] width 479 height 25
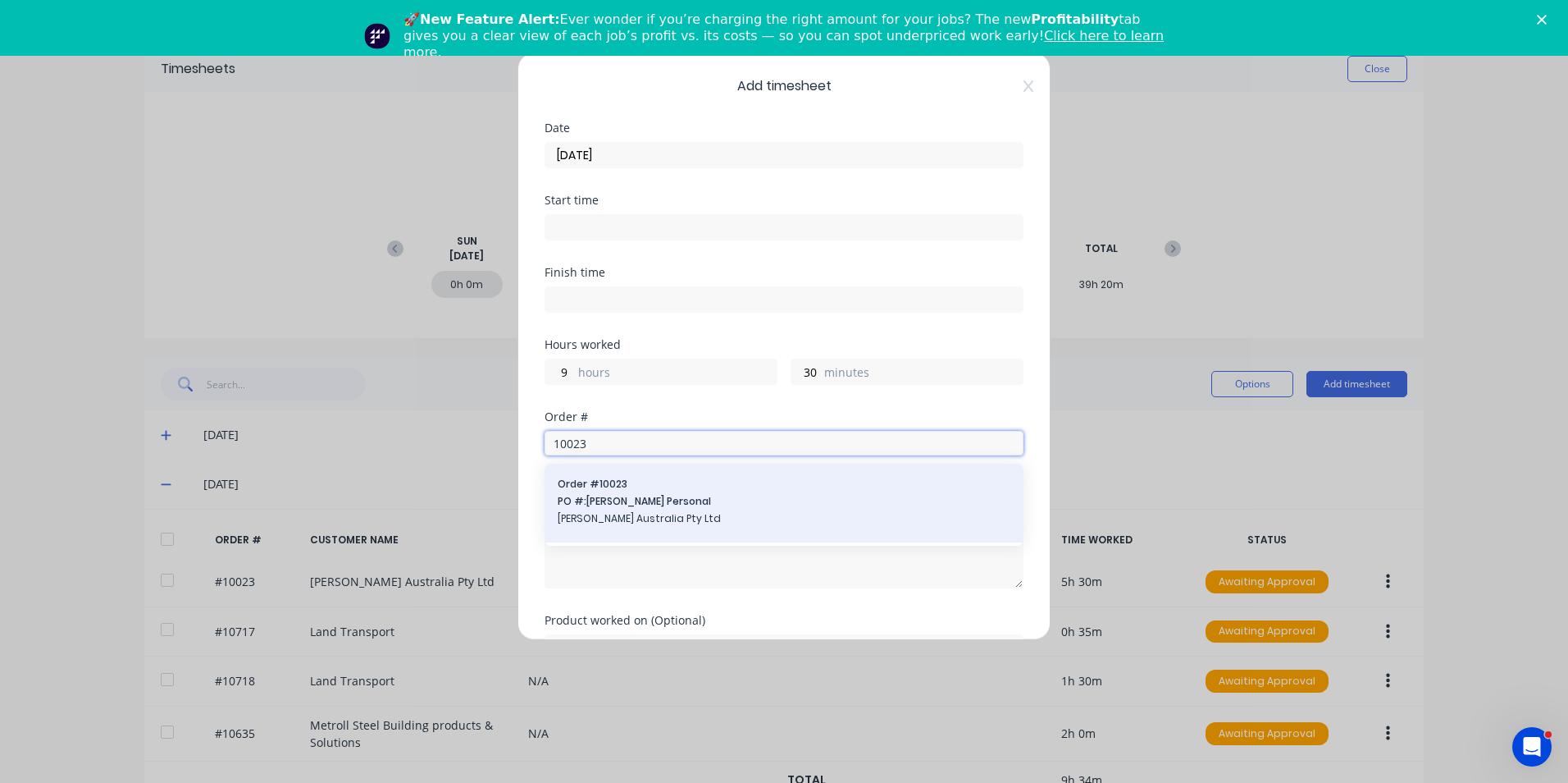
type input "10023"
click at [627, 492] on div "Order # 10023 PO #: Andrew Personal Vawdrey Australia Pty Ltd" at bounding box center [784, 503] width 453 height 52
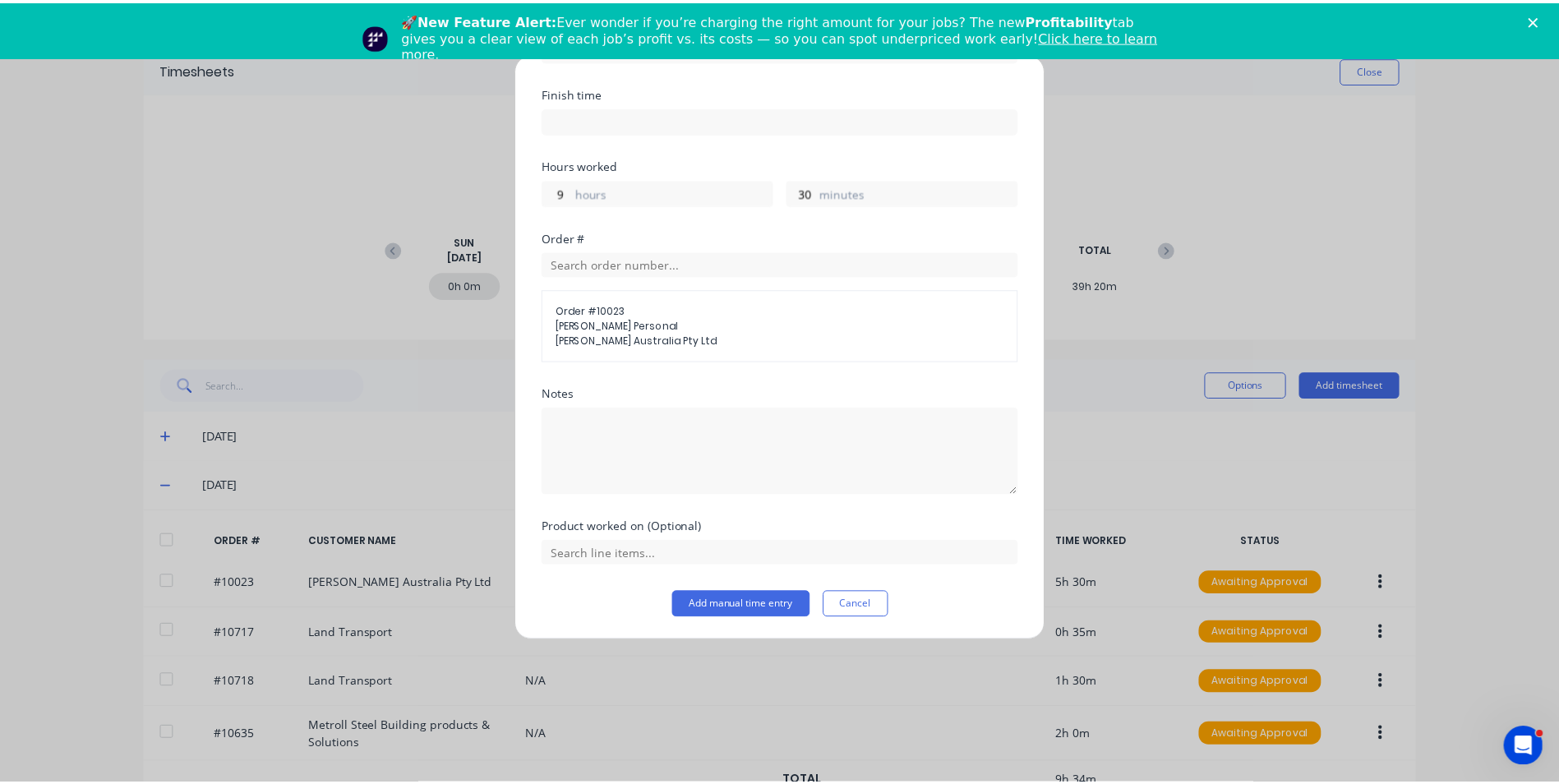
scroll to position [180, 0]
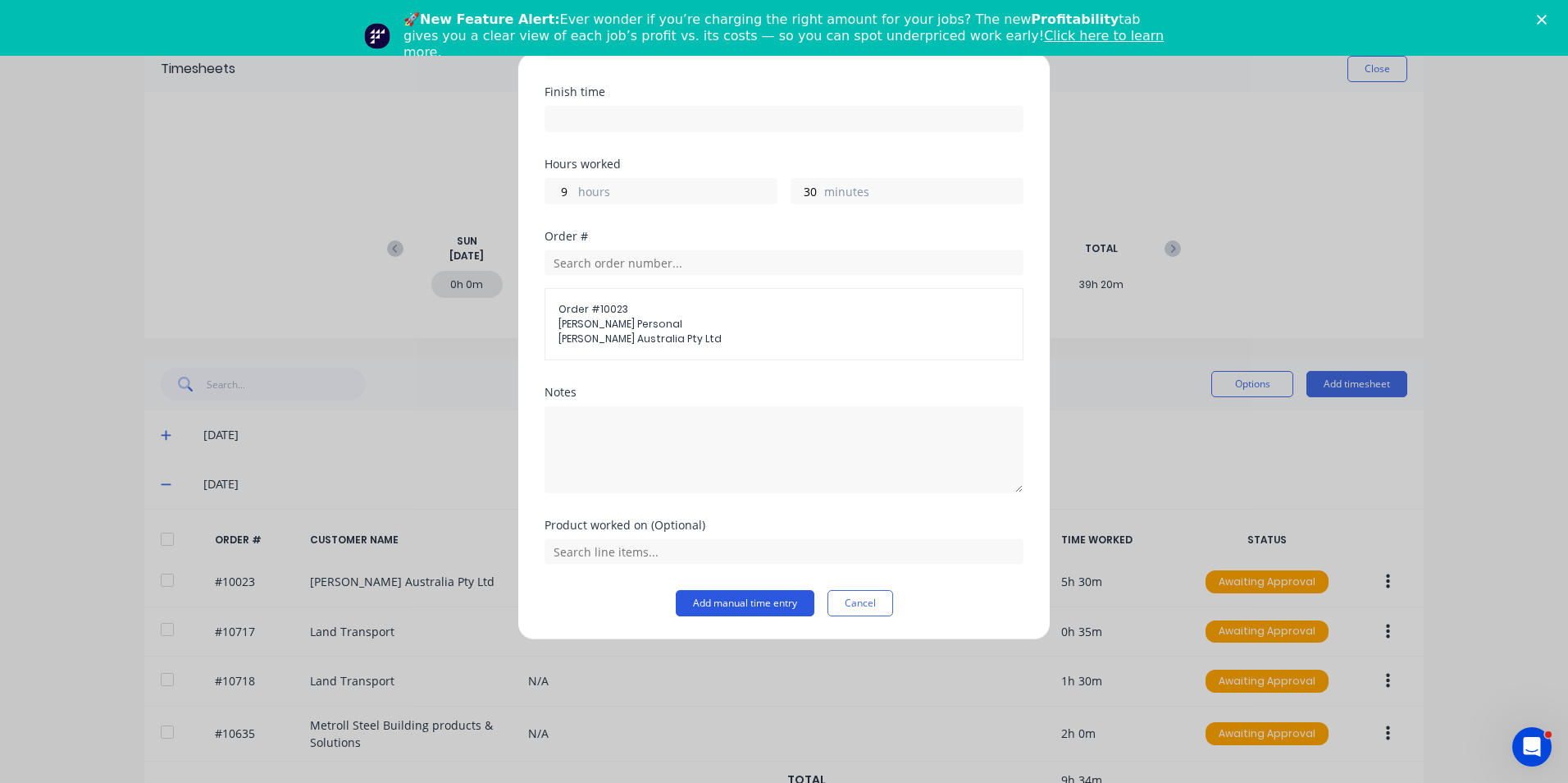
click at [716, 601] on button "Add manual time entry" at bounding box center [744, 604] width 138 height 27
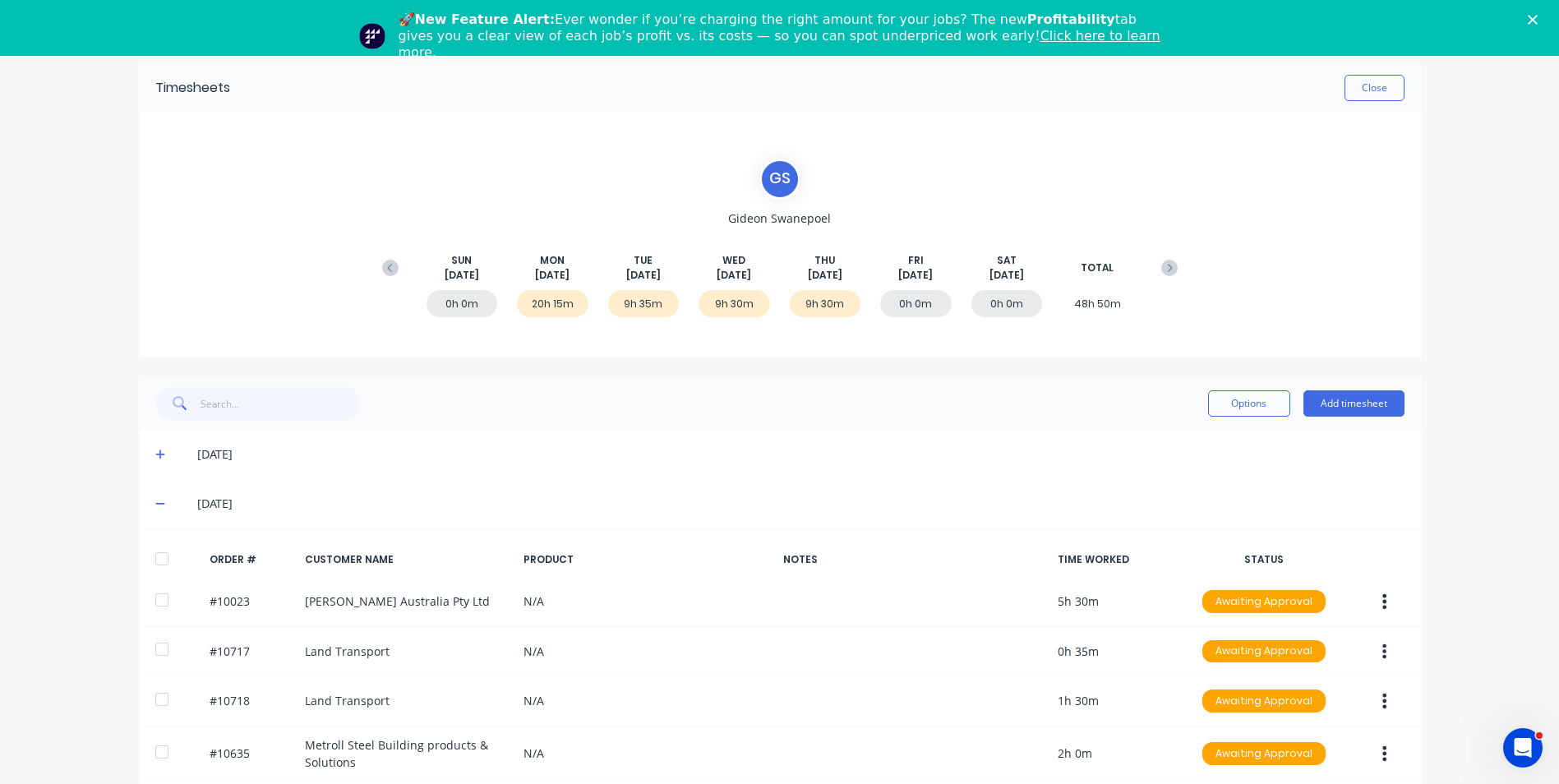
scroll to position [0, 0]
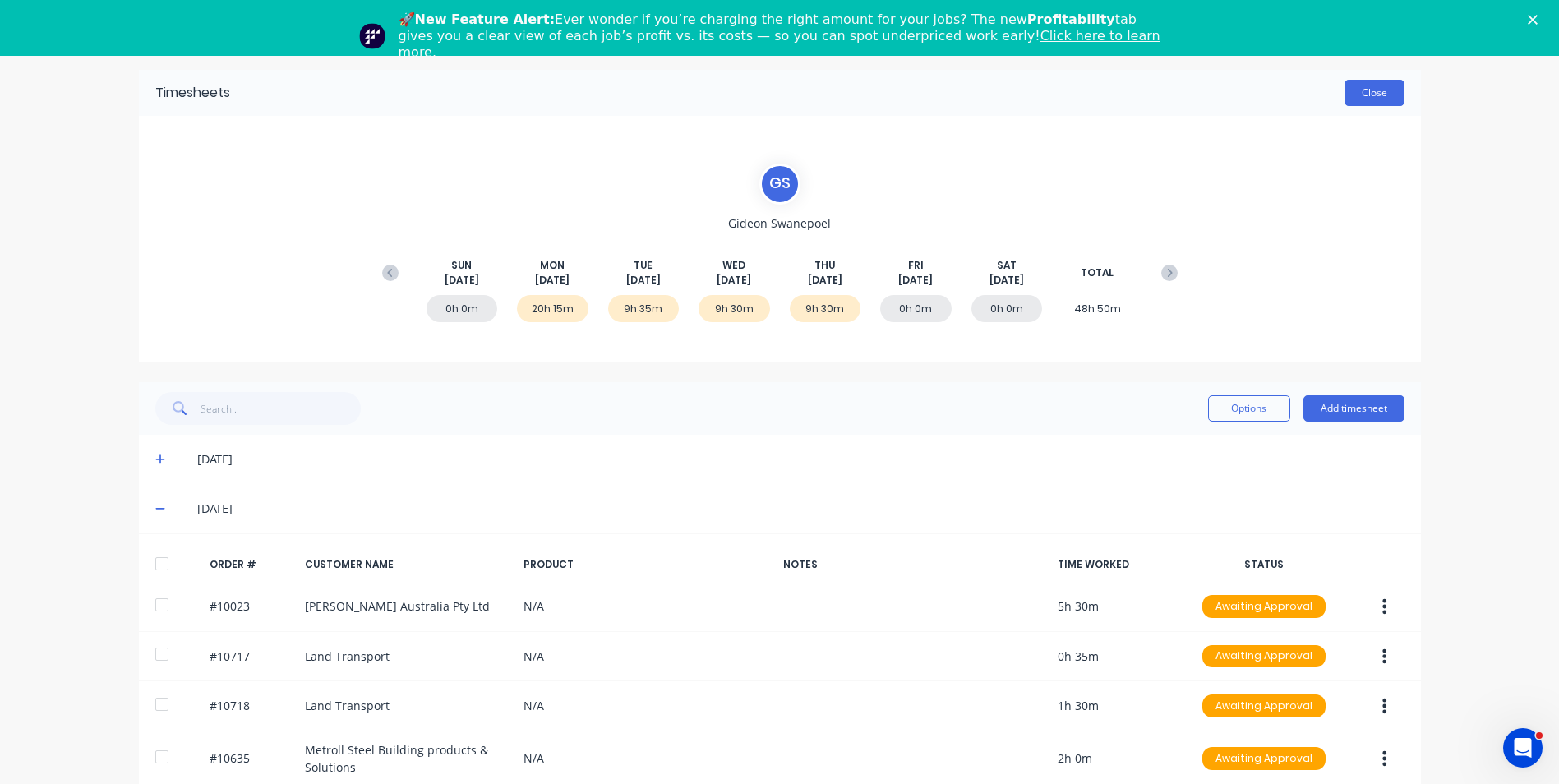
click at [1346, 90] on button "Close" at bounding box center [1374, 93] width 60 height 27
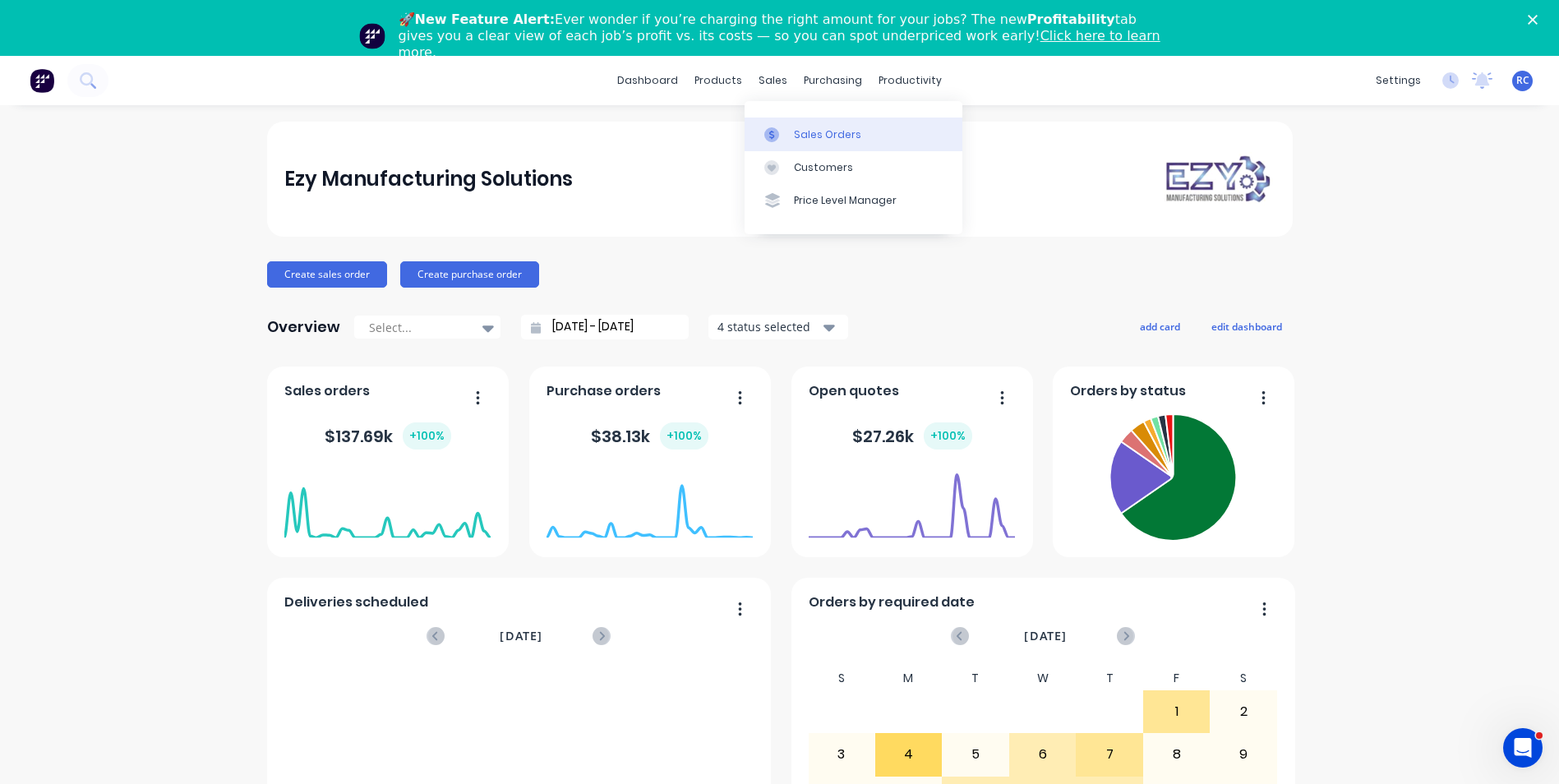
click at [785, 143] on link "Sales Orders" at bounding box center [853, 134] width 218 height 32
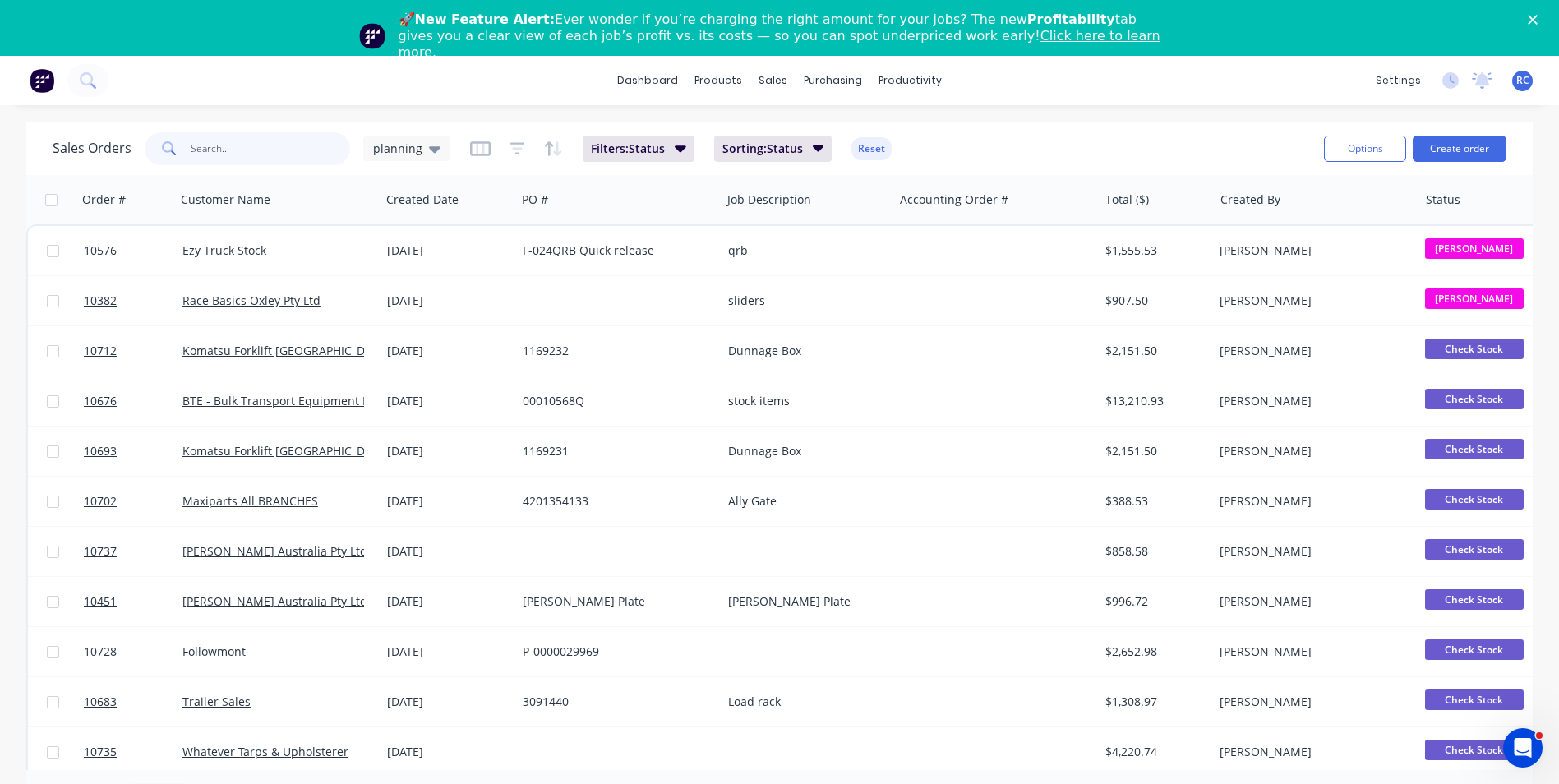
click at [230, 134] on input "text" at bounding box center [271, 148] width 160 height 32
click at [441, 144] on div "planning" at bounding box center [406, 149] width 87 height 25
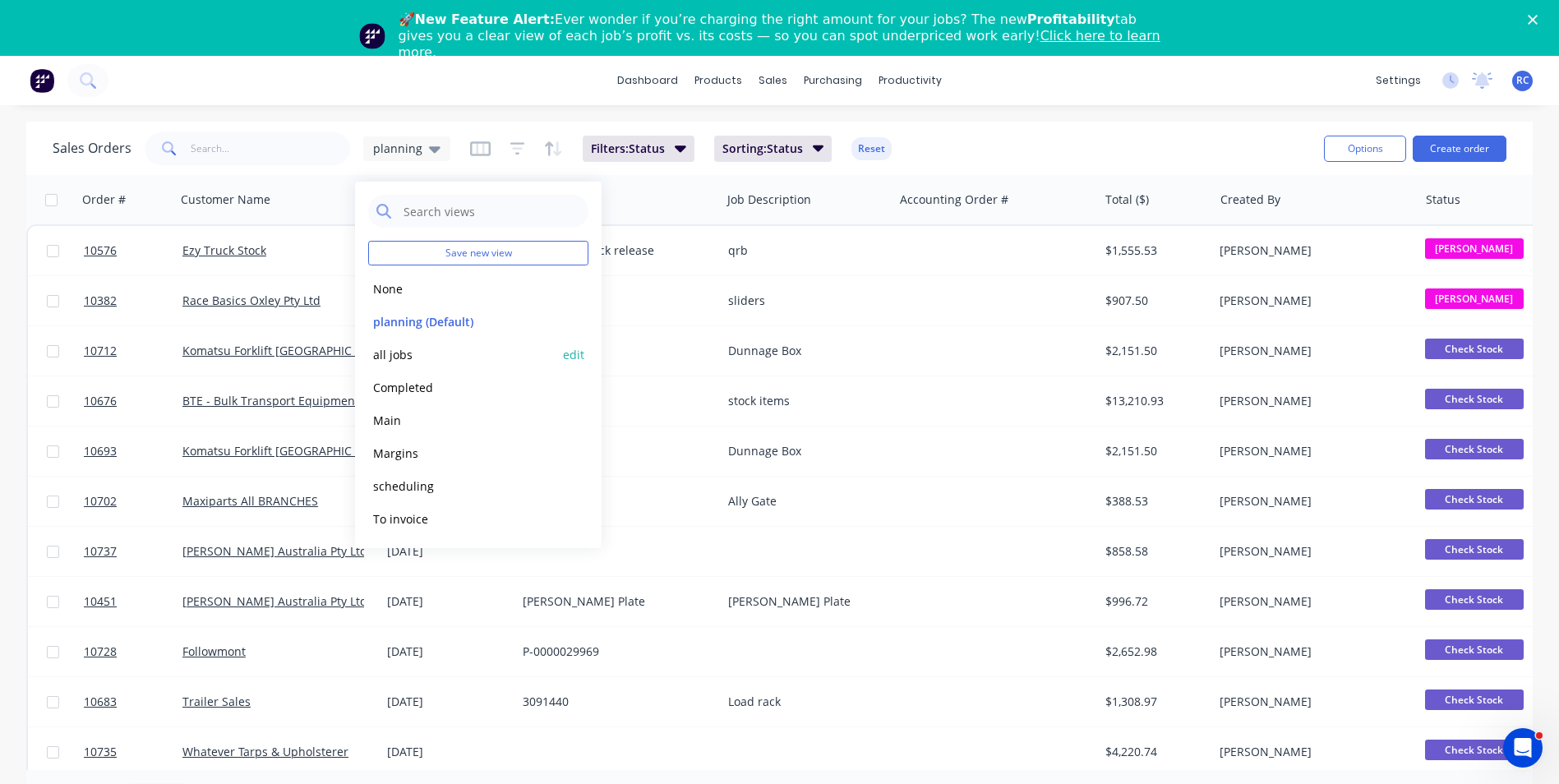
click at [397, 350] on button "all jobs" at bounding box center [461, 354] width 187 height 19
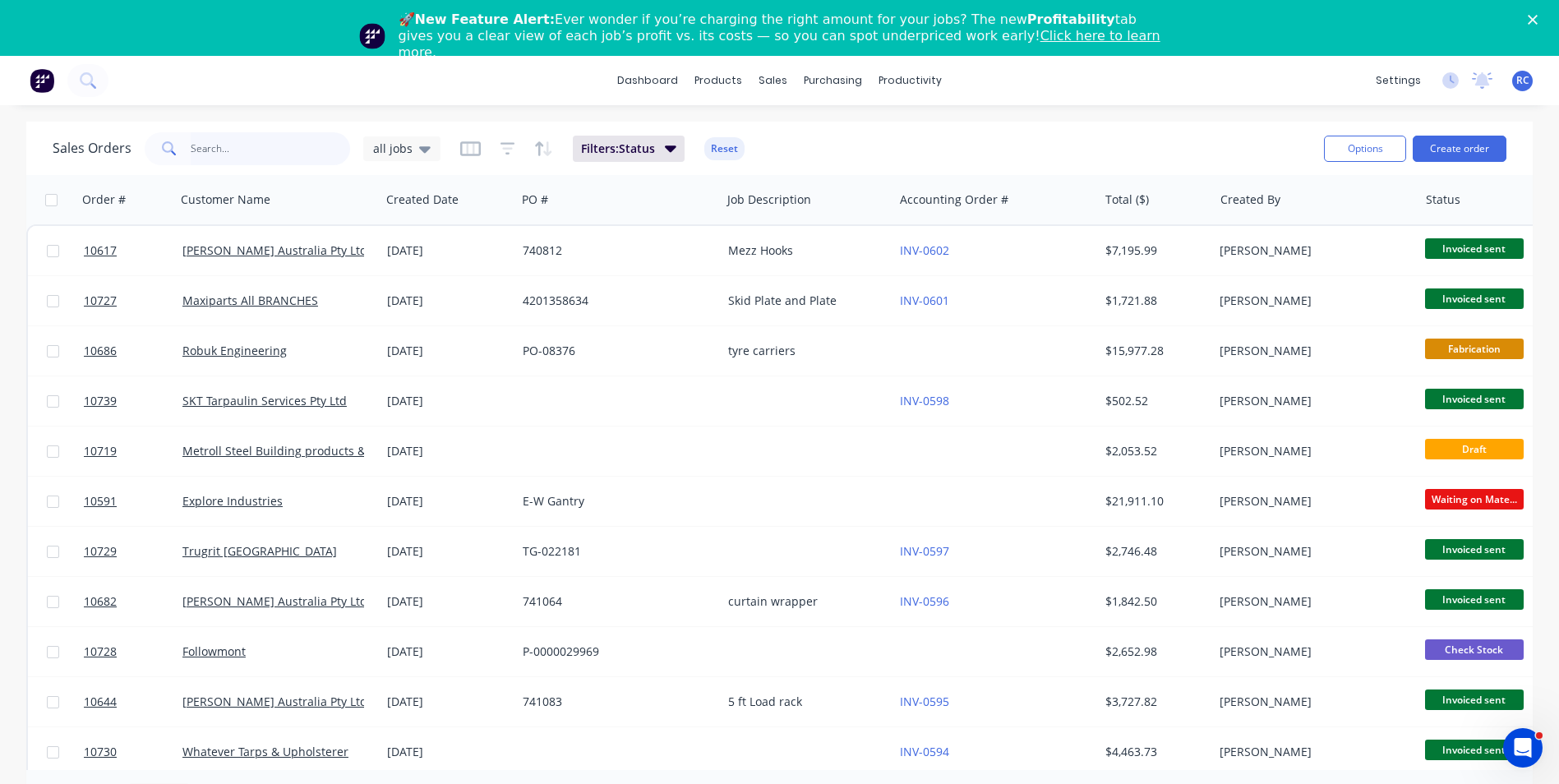
click at [237, 152] on input "text" at bounding box center [271, 148] width 160 height 32
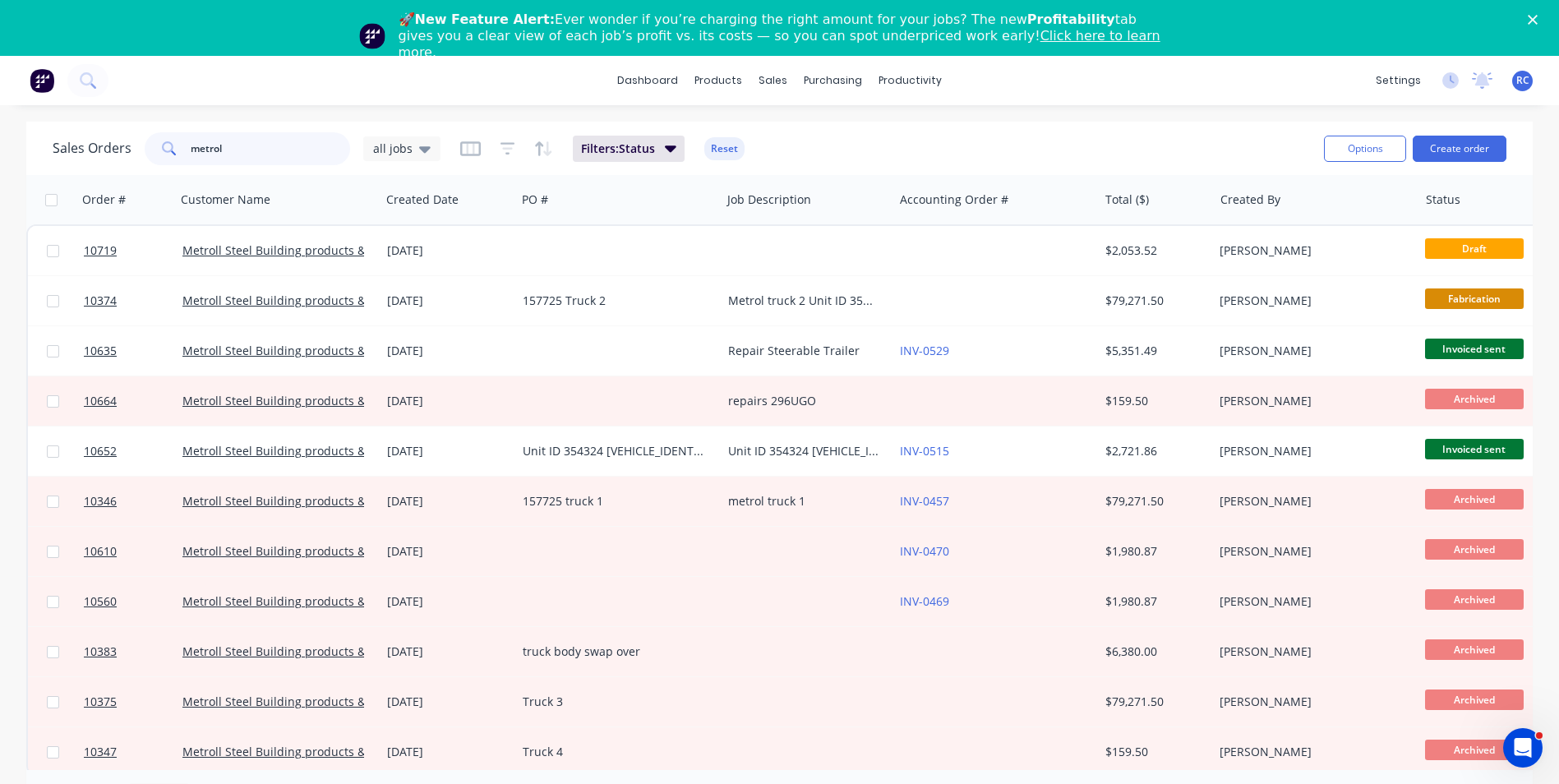
drag, startPoint x: 250, startPoint y: 145, endPoint x: 103, endPoint y: 129, distance: 147.9
click at [103, 129] on div "Sales Orders metrol all jobs Filters: Status Reset" at bounding box center [681, 148] width 1258 height 40
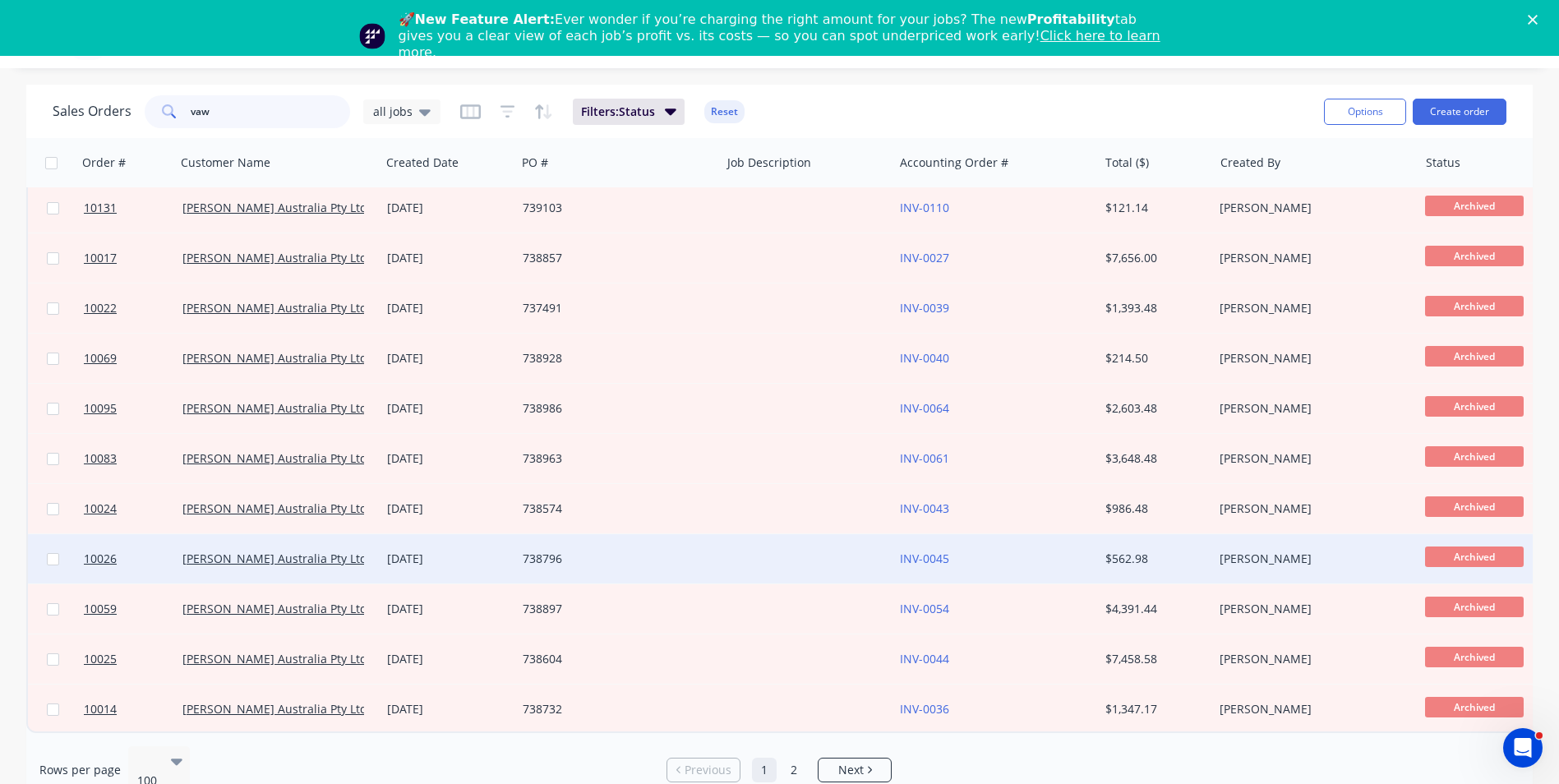
scroll to position [55, 0]
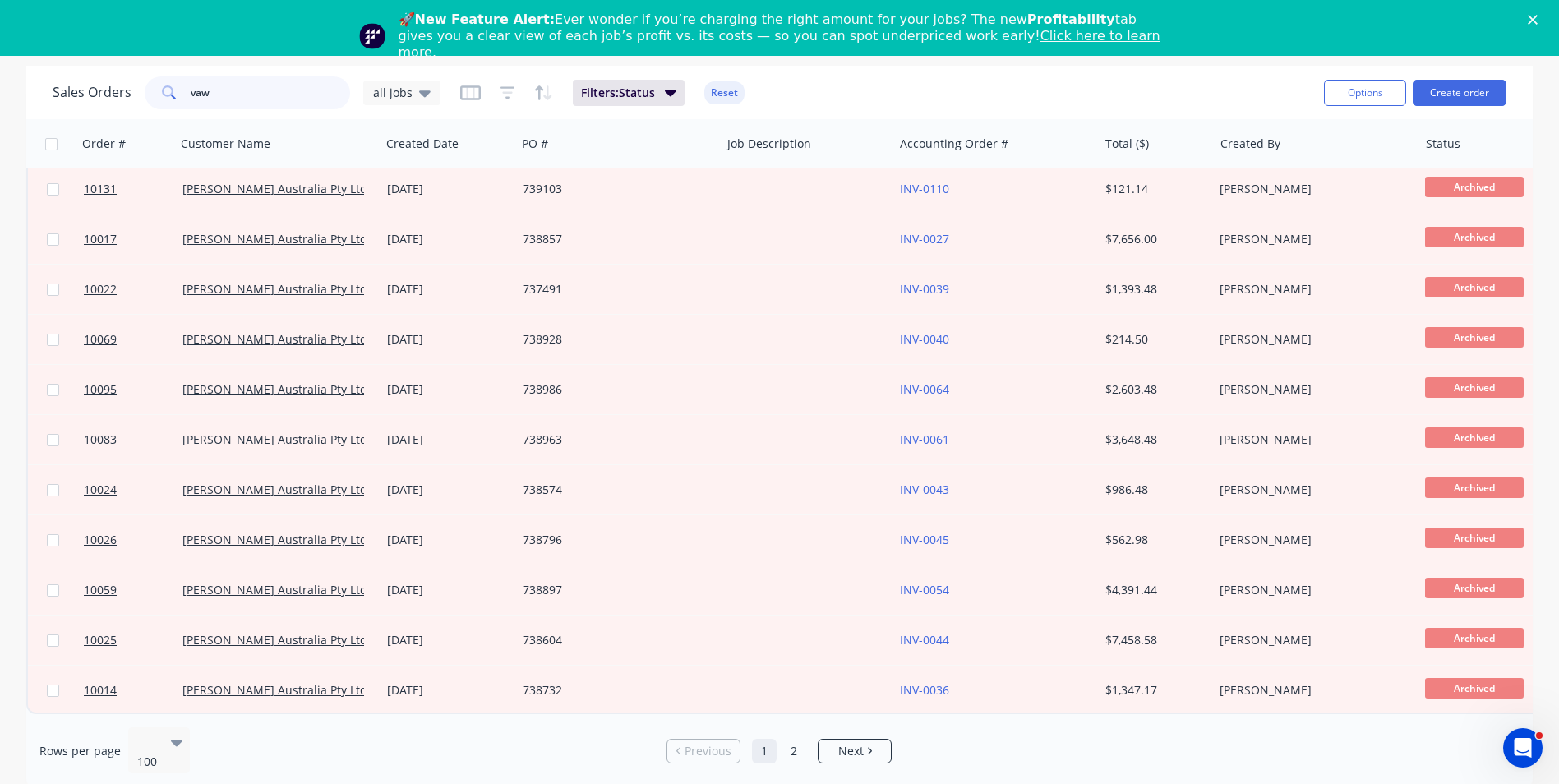
drag, startPoint x: 238, startPoint y: 95, endPoint x: 169, endPoint y: 74, distance: 72.1
click at [150, 73] on div "Sales Orders vaw all jobs Filters: Status Reset" at bounding box center [681, 93] width 1258 height 40
click at [419, 95] on icon at bounding box center [425, 93] width 11 height 18
drag, startPoint x: 245, startPoint y: 96, endPoint x: 126, endPoint y: 72, distance: 121.4
click at [126, 72] on div "Sales Orders vaw all jobs Filters: Status Reset Options Create order" at bounding box center [780, 93] width 1506 height 53
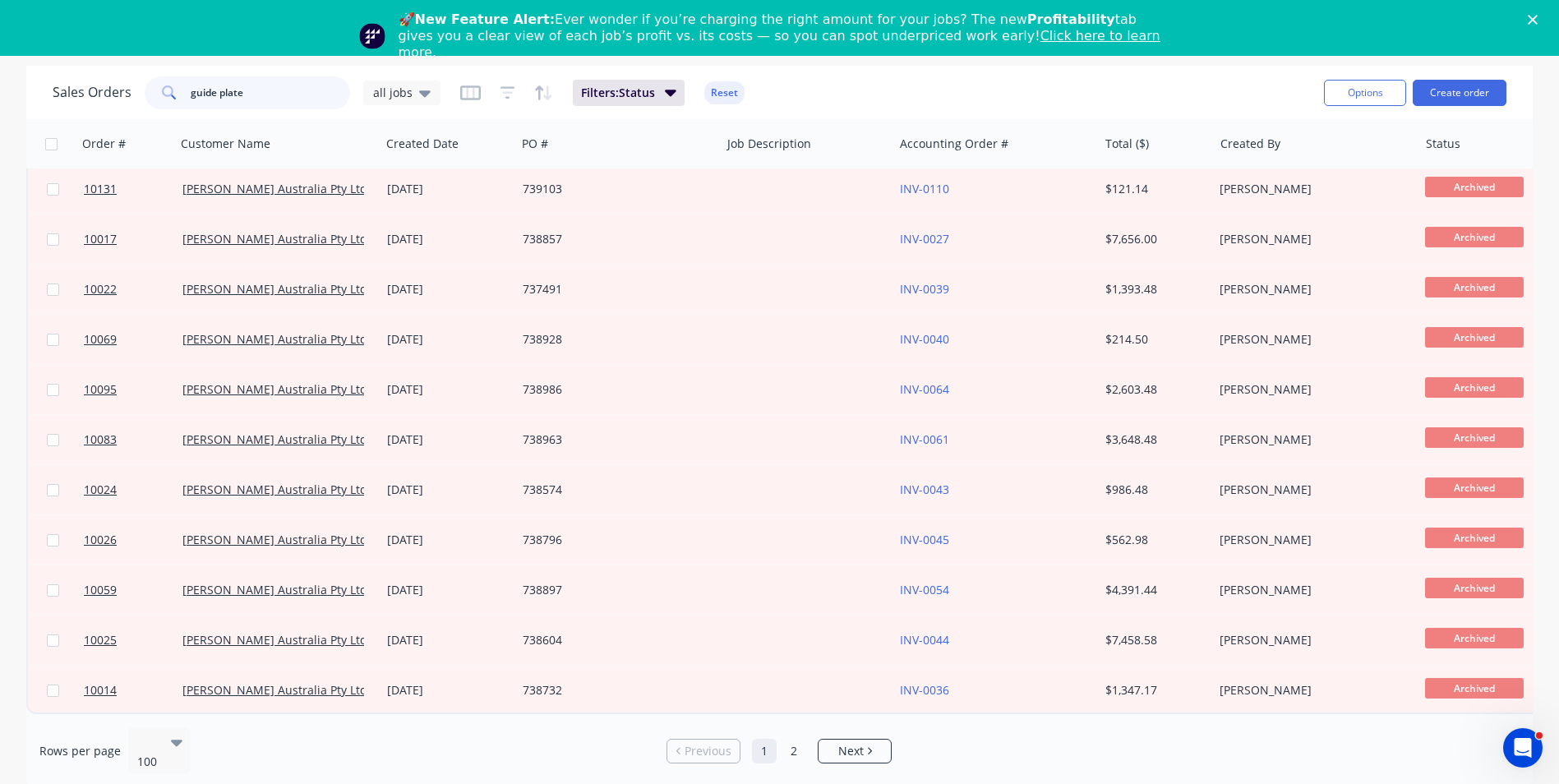
type input "guide plate"
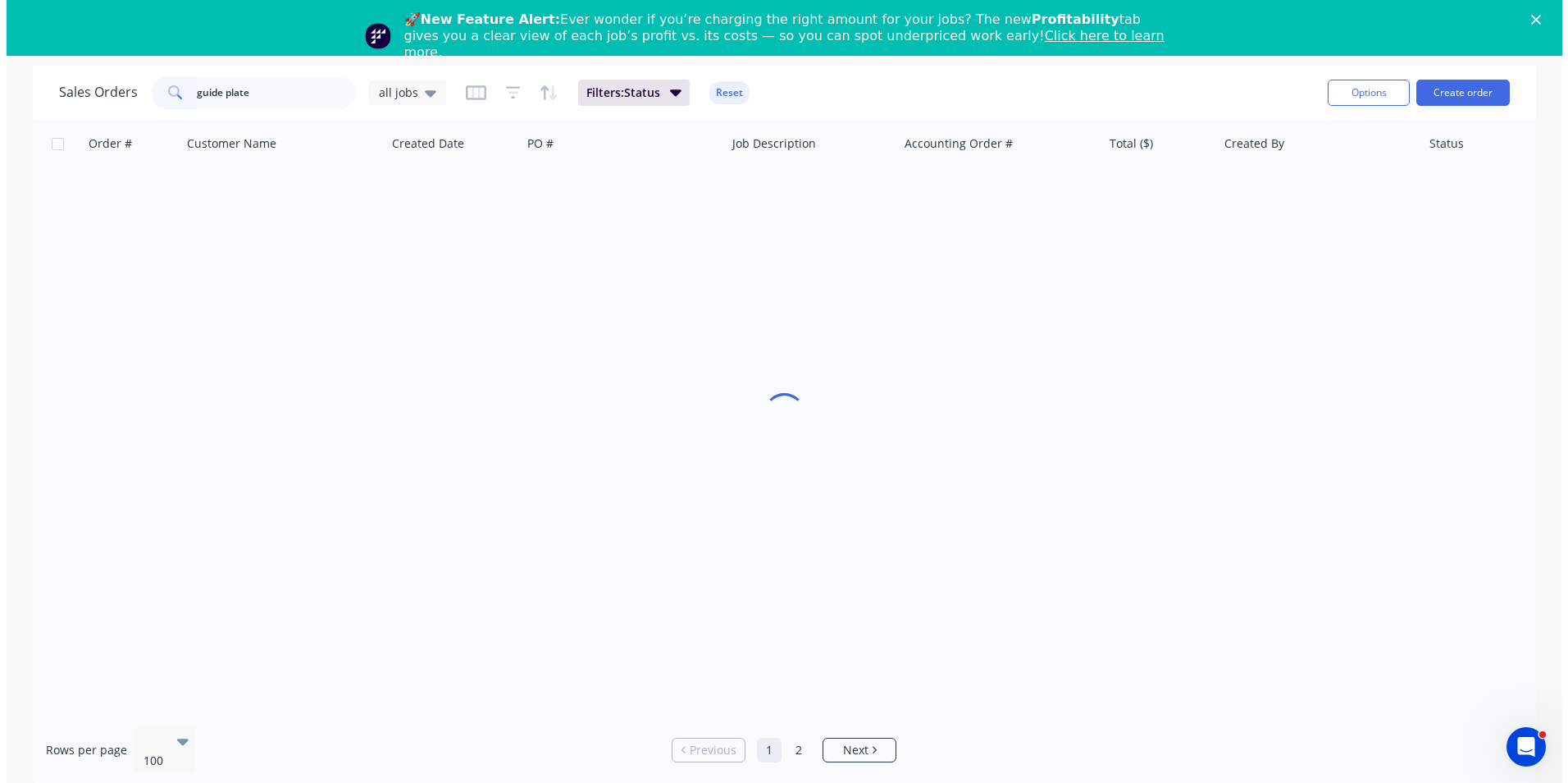
scroll to position [0, 0]
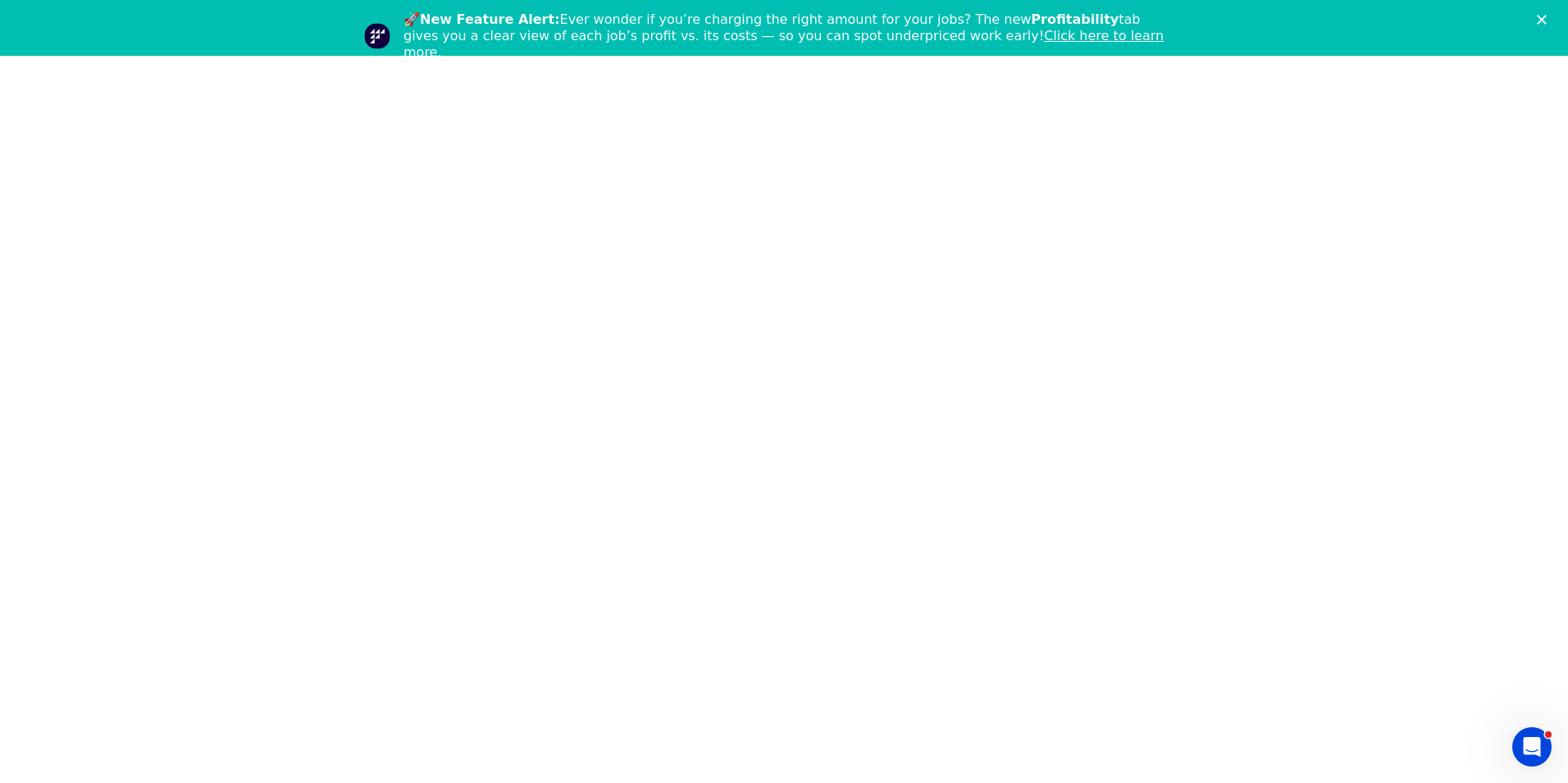
click at [928, 41] on link "Click here to learn more." at bounding box center [783, 44] width 760 height 32
click at [1541, 19] on polygon "Close" at bounding box center [1541, 19] width 10 height 10
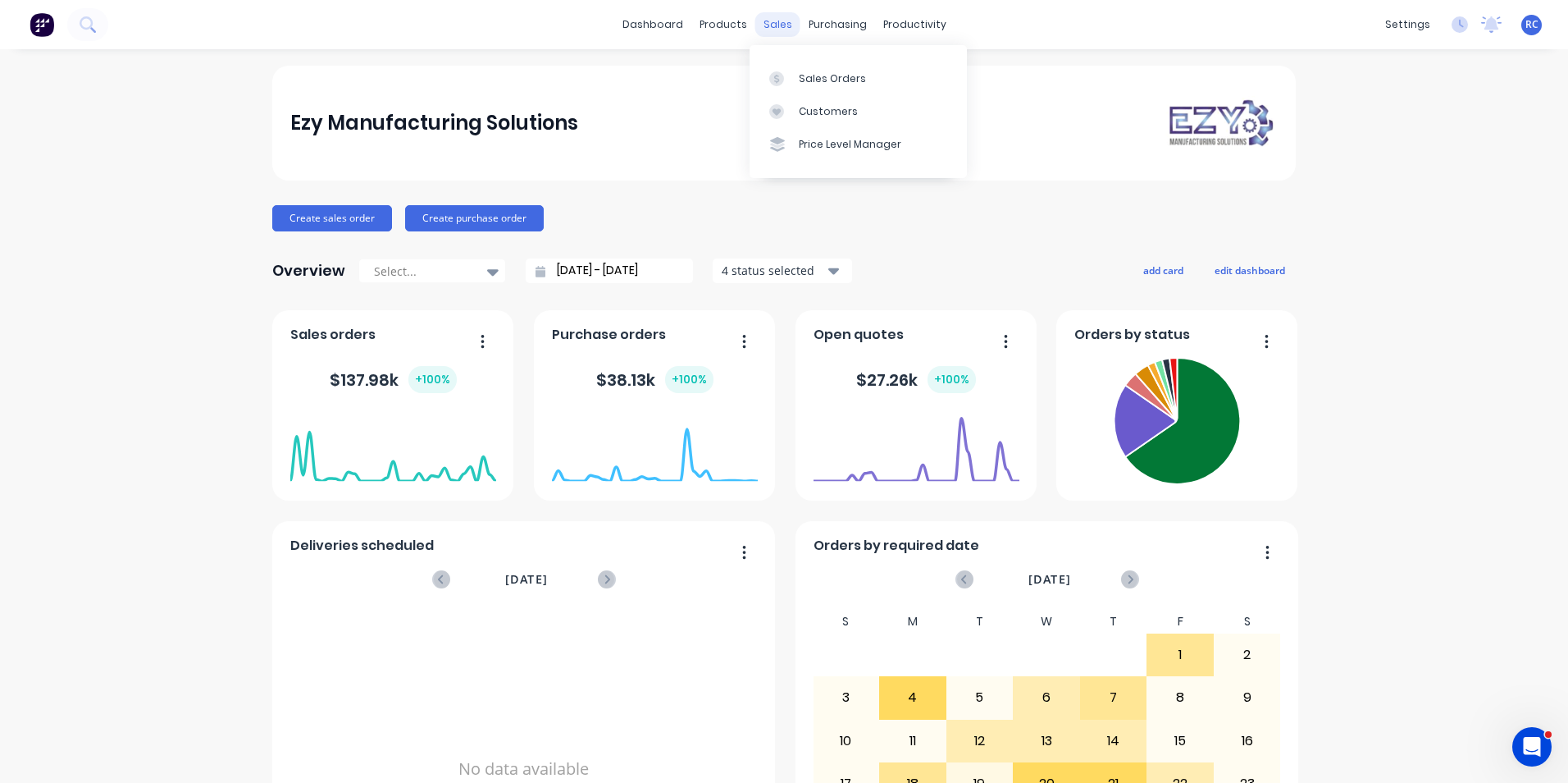
click at [781, 18] on div "sales" at bounding box center [777, 25] width 45 height 25
drag, startPoint x: 814, startPoint y: 85, endPoint x: 800, endPoint y: 83, distance: 14.1
click at [814, 85] on div "Sales Orders" at bounding box center [832, 78] width 68 height 14
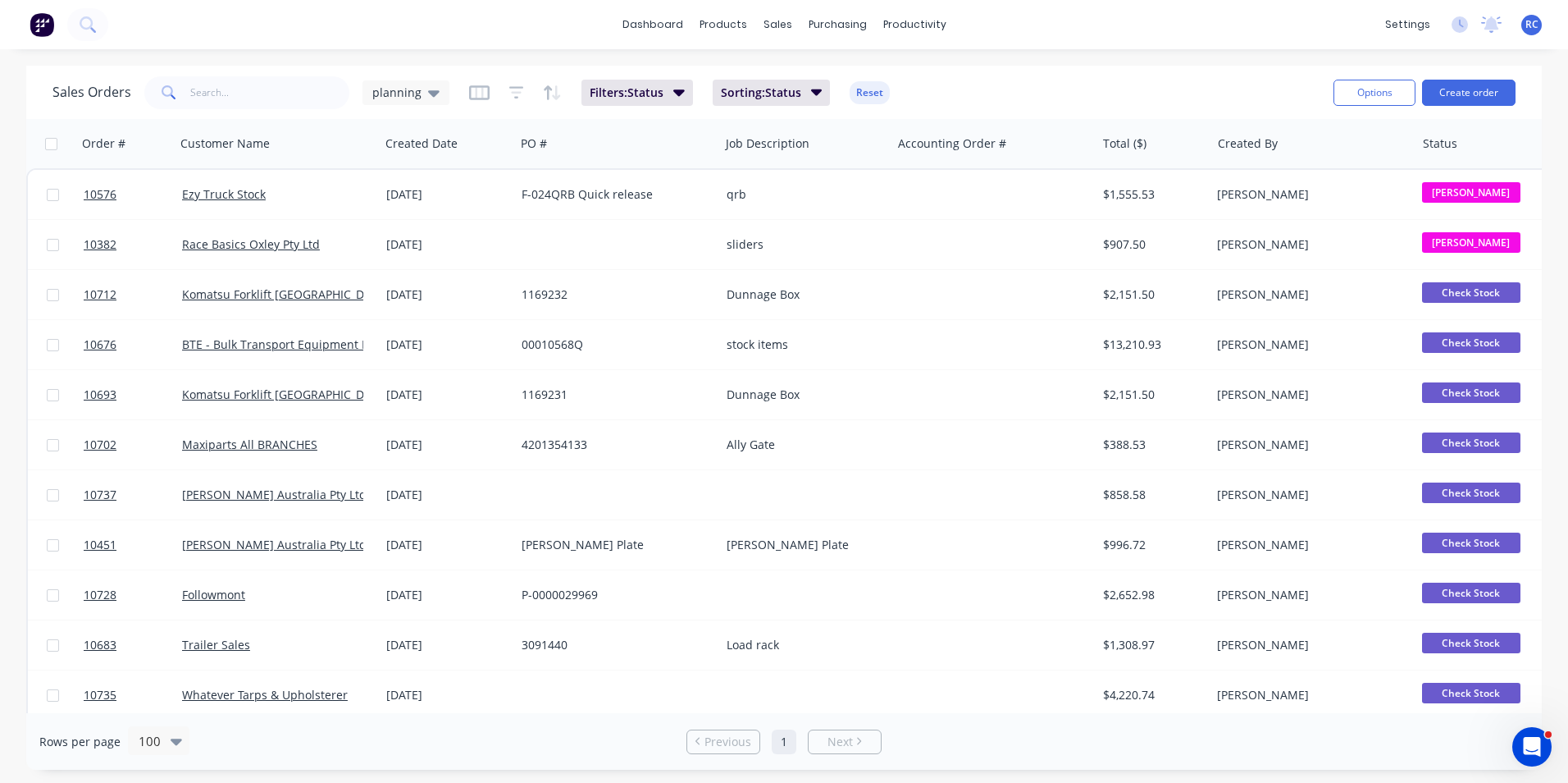
click at [447, 103] on div "Sales Orders planning Filters: Status Sorting: Status Reset" at bounding box center [686, 93] width 1268 height 40
click at [428, 98] on icon at bounding box center [434, 93] width 11 height 18
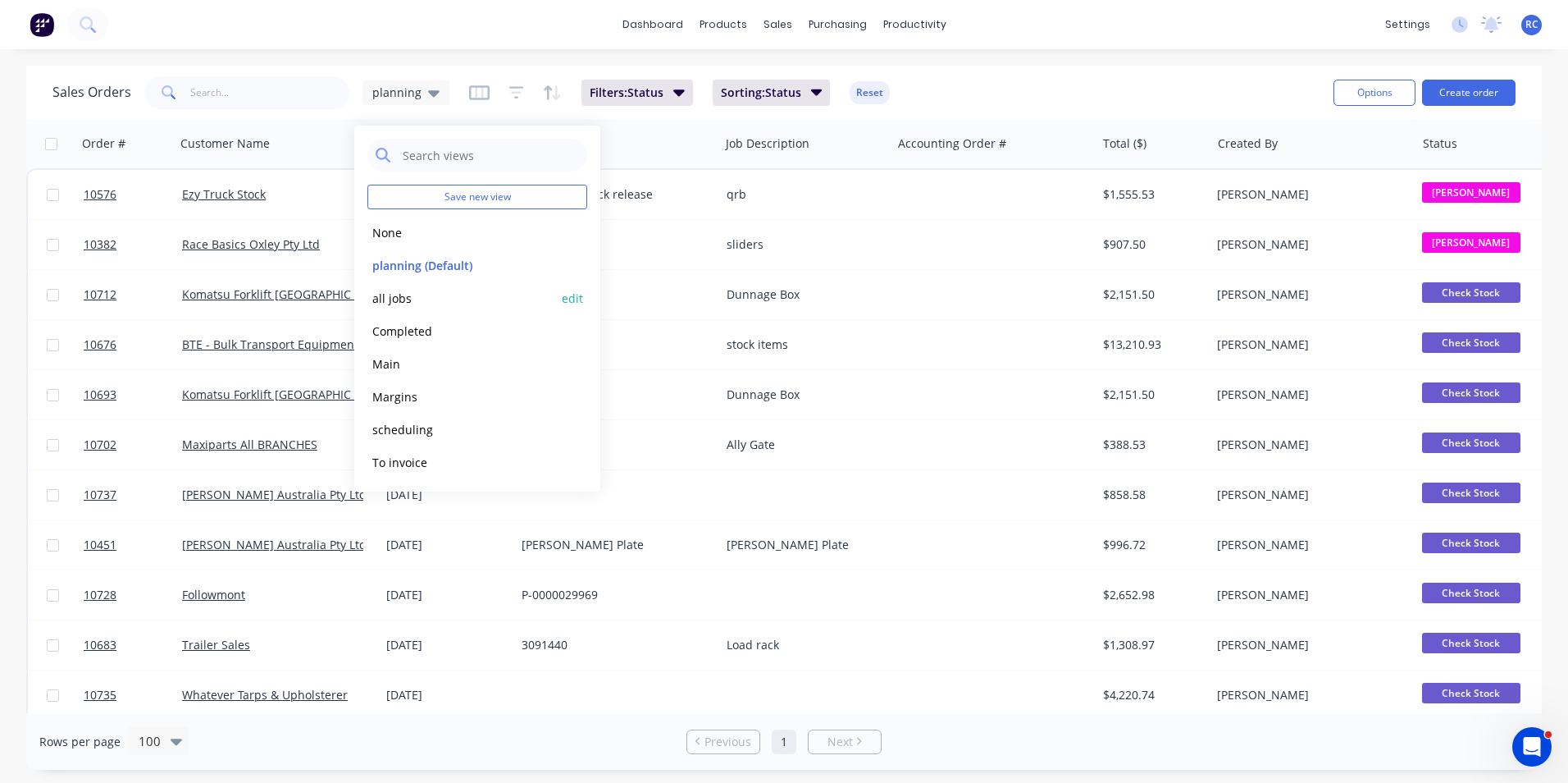
click at [385, 293] on button "all jobs" at bounding box center [460, 299] width 187 height 19
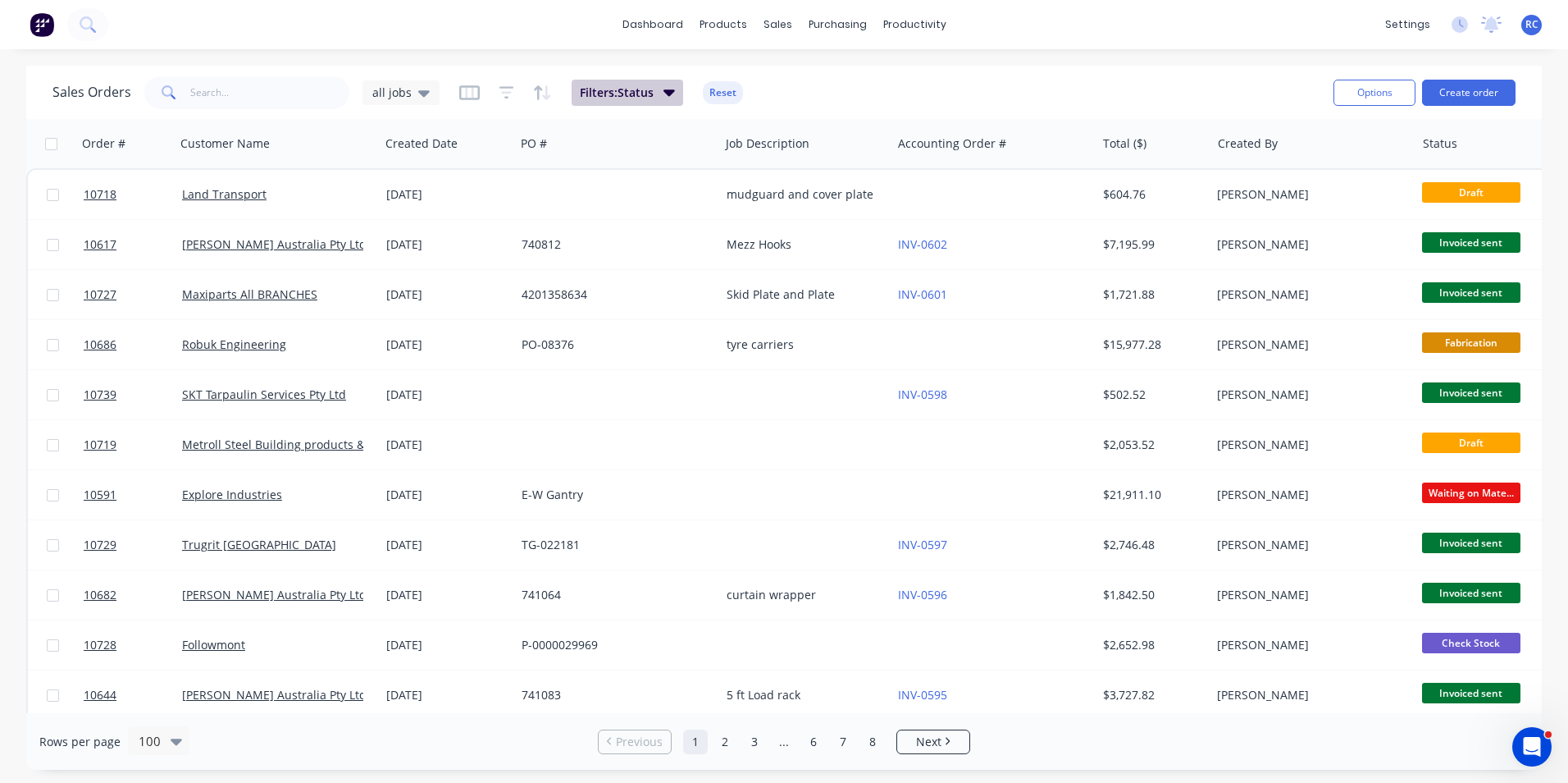
click at [631, 94] on span "Filters: Status" at bounding box center [616, 93] width 73 height 16
click at [195, 84] on input "text" at bounding box center [271, 93] width 160 height 32
type input "[PERSON_NAME]"
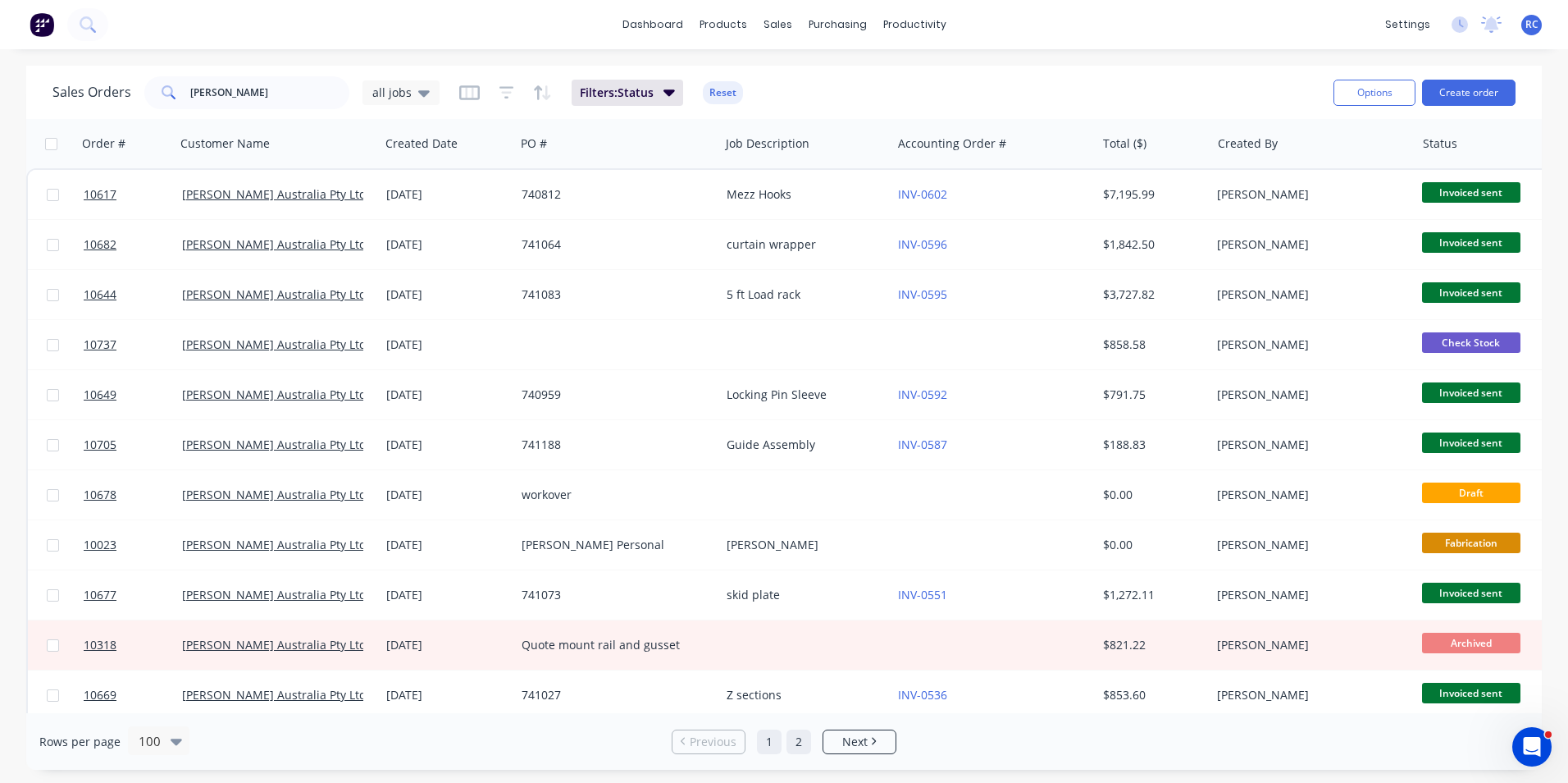
click at [794, 736] on link "2" at bounding box center [799, 742] width 25 height 25
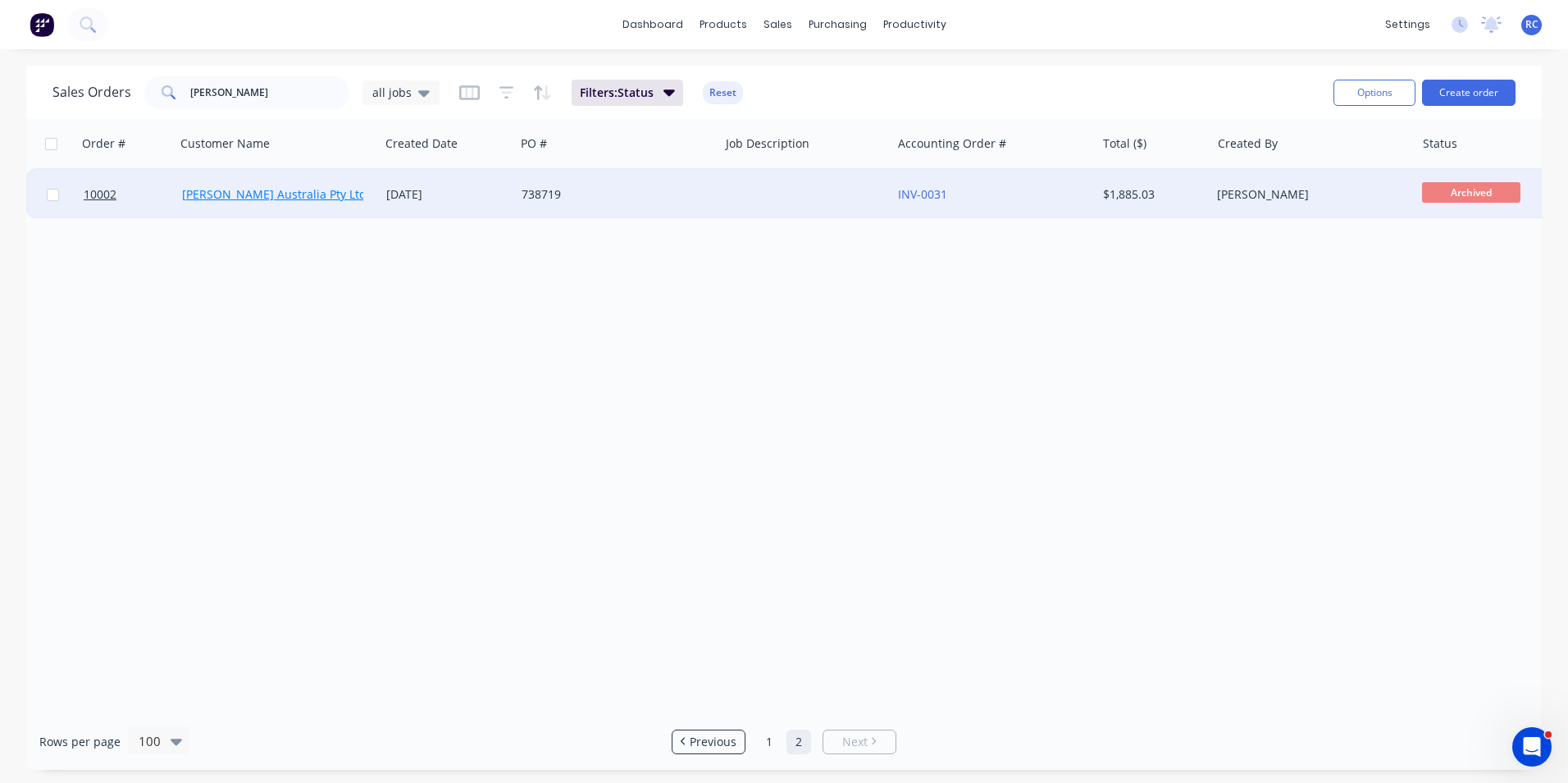
click at [305, 200] on link "[PERSON_NAME] Australia Pty Ltd" at bounding box center [275, 194] width 185 height 15
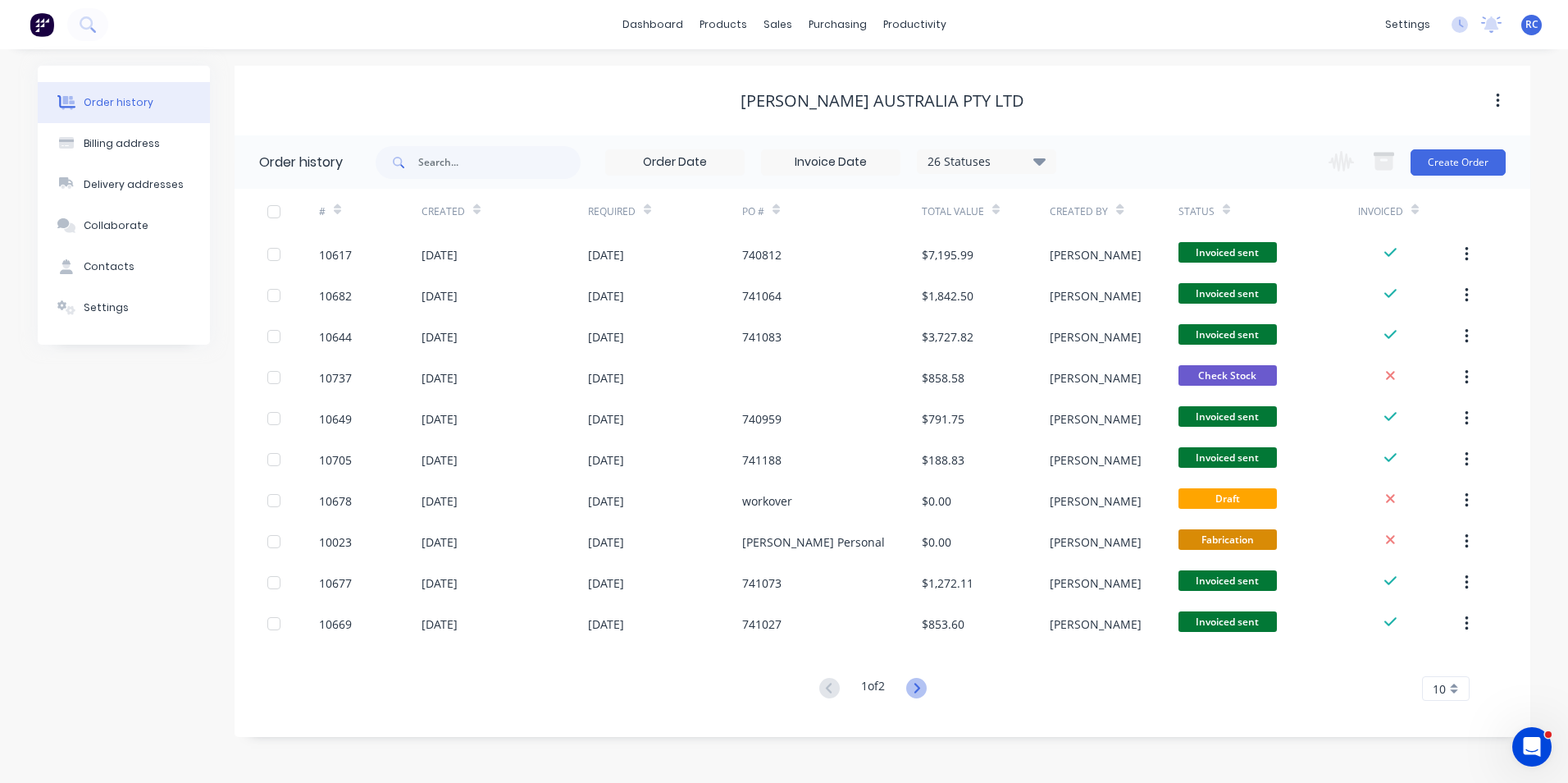
click at [914, 682] on icon at bounding box center [917, 689] width 21 height 21
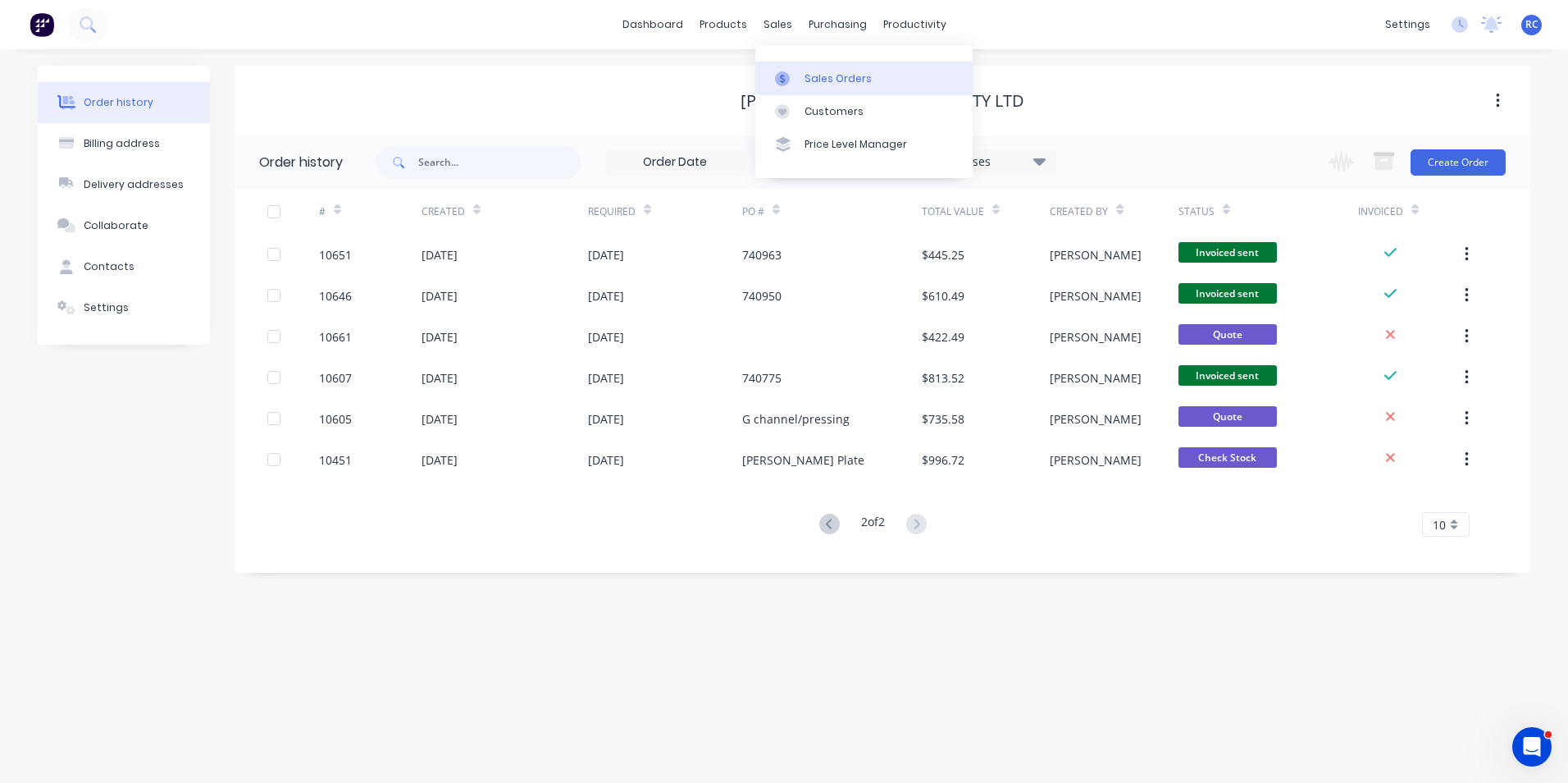
click at [808, 89] on link "Sales Orders" at bounding box center [864, 78] width 217 height 32
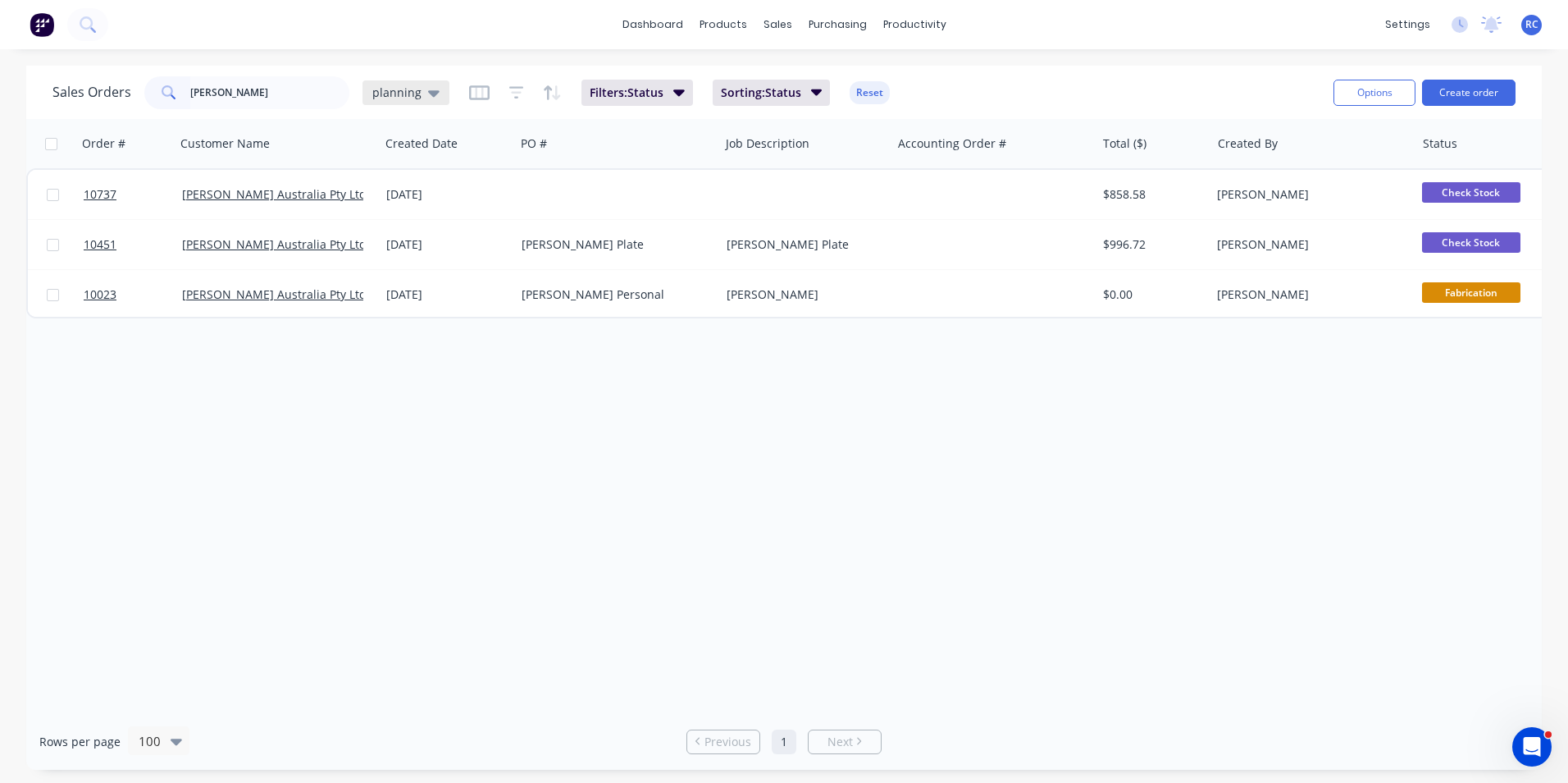
click at [428, 97] on icon at bounding box center [434, 93] width 11 height 18
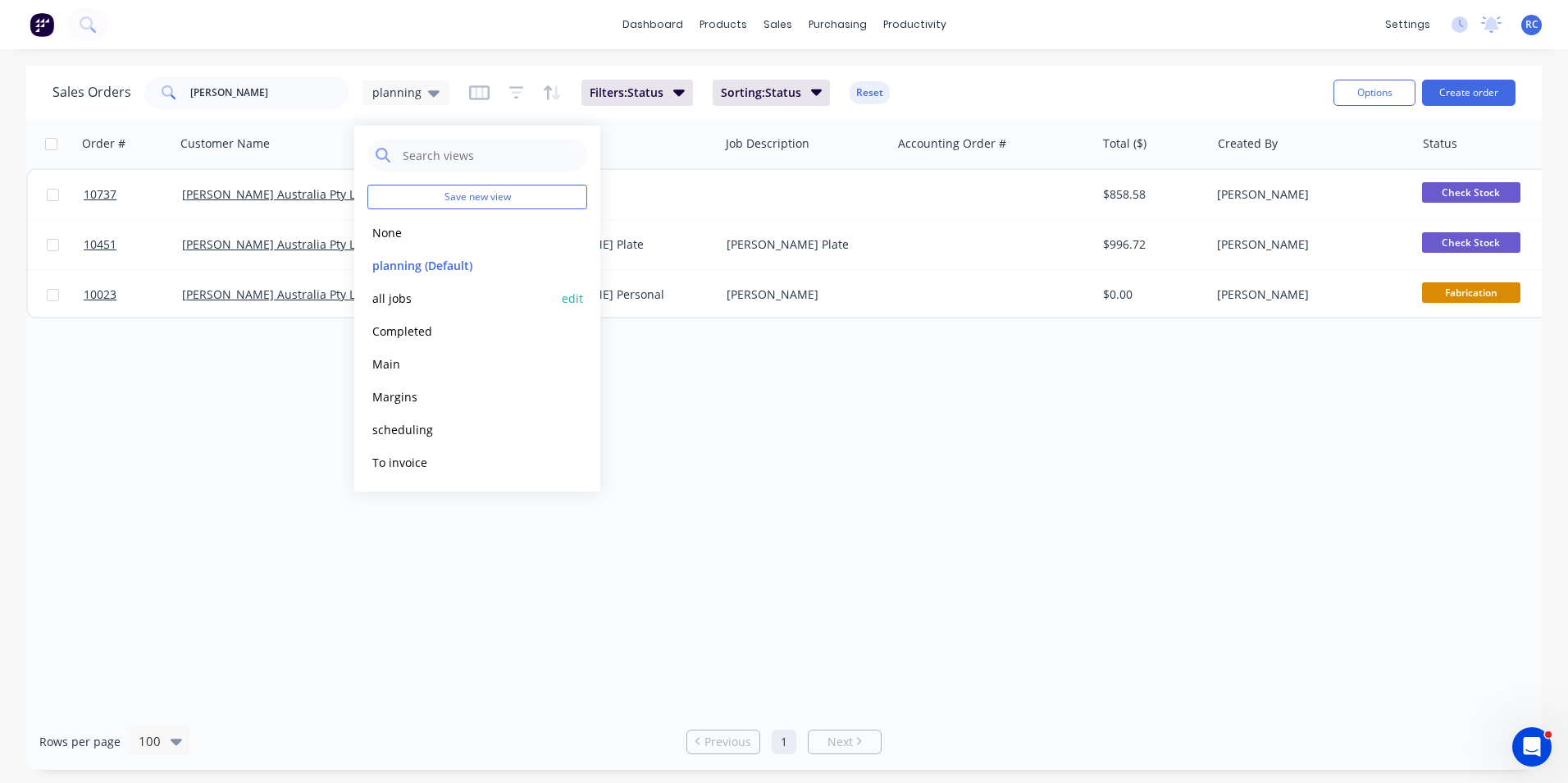
click at [411, 299] on button "all jobs" at bounding box center [460, 299] width 187 height 19
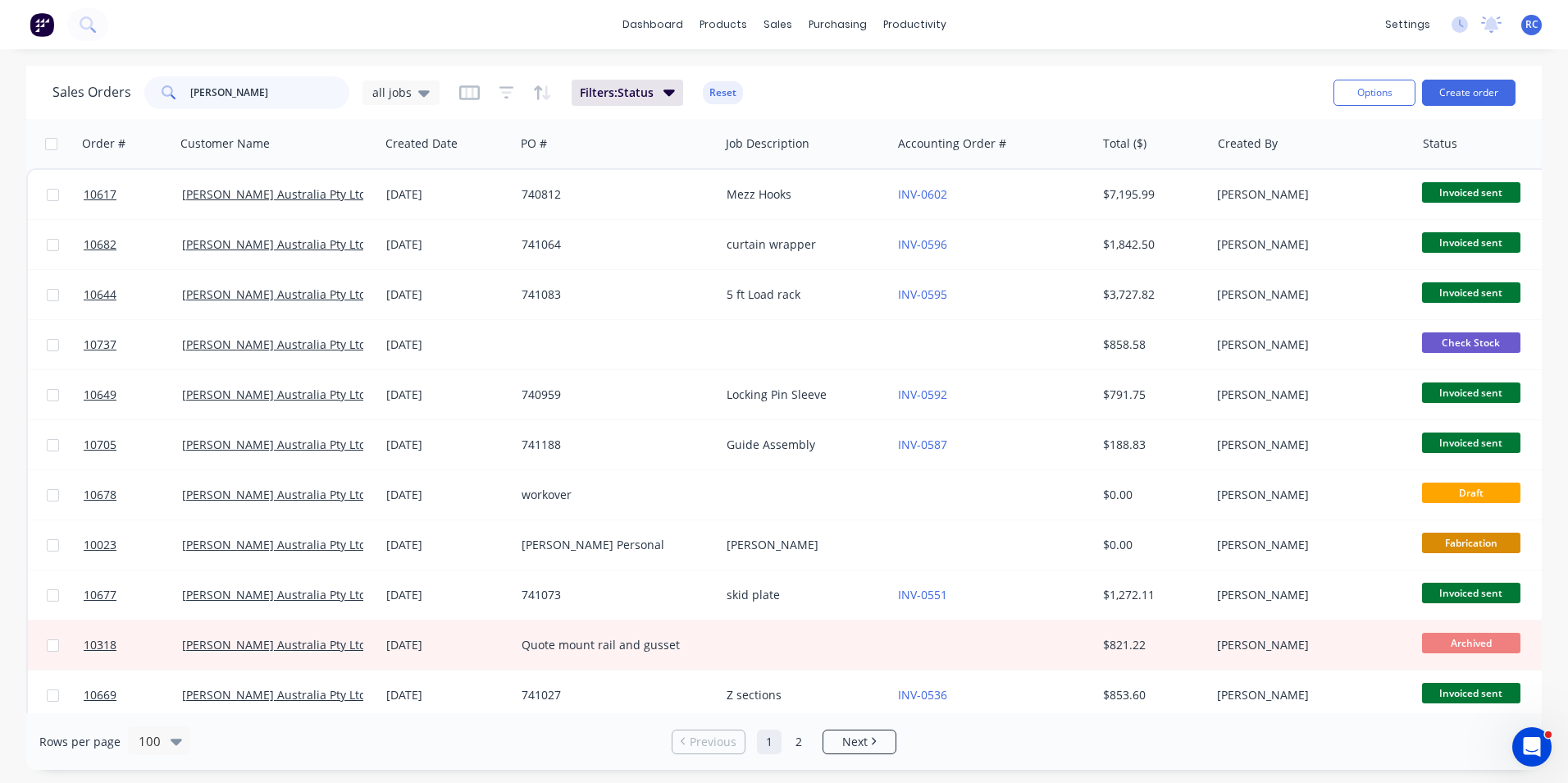
drag, startPoint x: 267, startPoint y: 105, endPoint x: 144, endPoint y: 86, distance: 124.5
click at [144, 86] on div "[PERSON_NAME]" at bounding box center [246, 93] width 205 height 32
type input "10718"
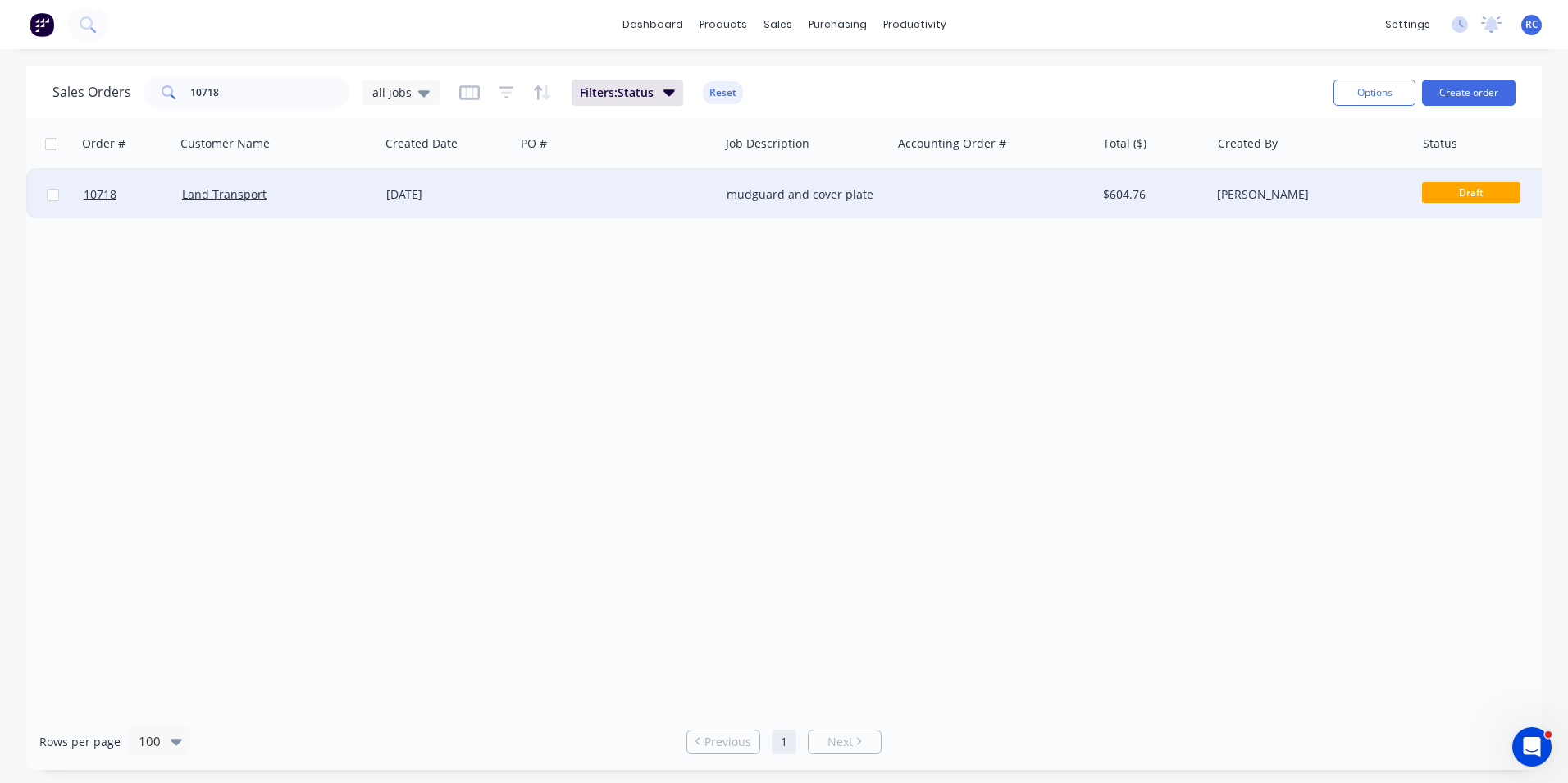
click at [267, 192] on div "Land Transport" at bounding box center [273, 194] width 182 height 16
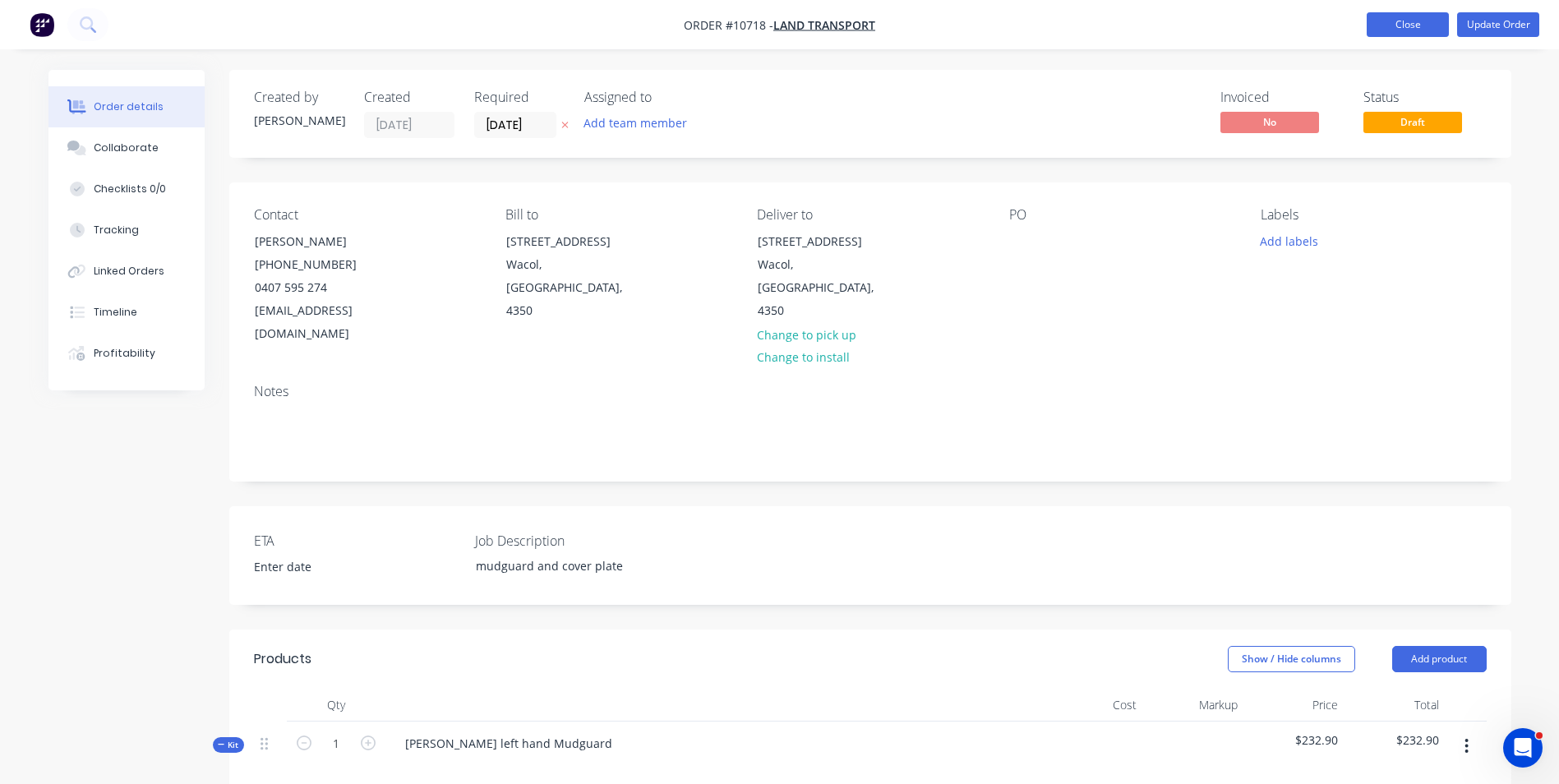
click at [1428, 23] on button "Close" at bounding box center [1408, 25] width 82 height 25
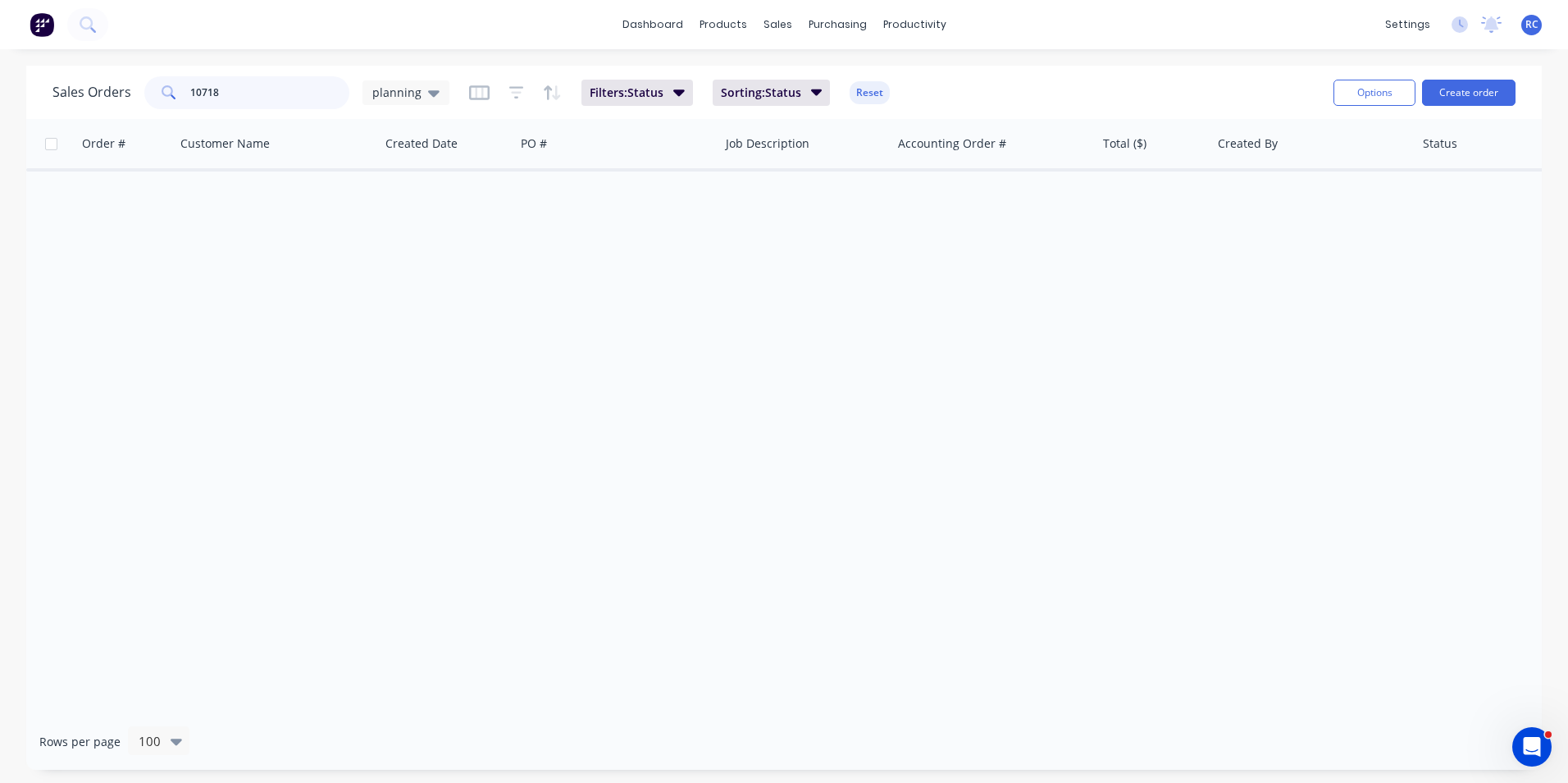
drag, startPoint x: 213, startPoint y: 91, endPoint x: 245, endPoint y: 97, distance: 32.6
click at [229, 94] on input "10718" at bounding box center [271, 93] width 160 height 32
type input "10717"
click at [440, 92] on div "planning" at bounding box center [405, 93] width 87 height 25
click at [402, 298] on button "all jobs" at bounding box center [460, 299] width 187 height 19
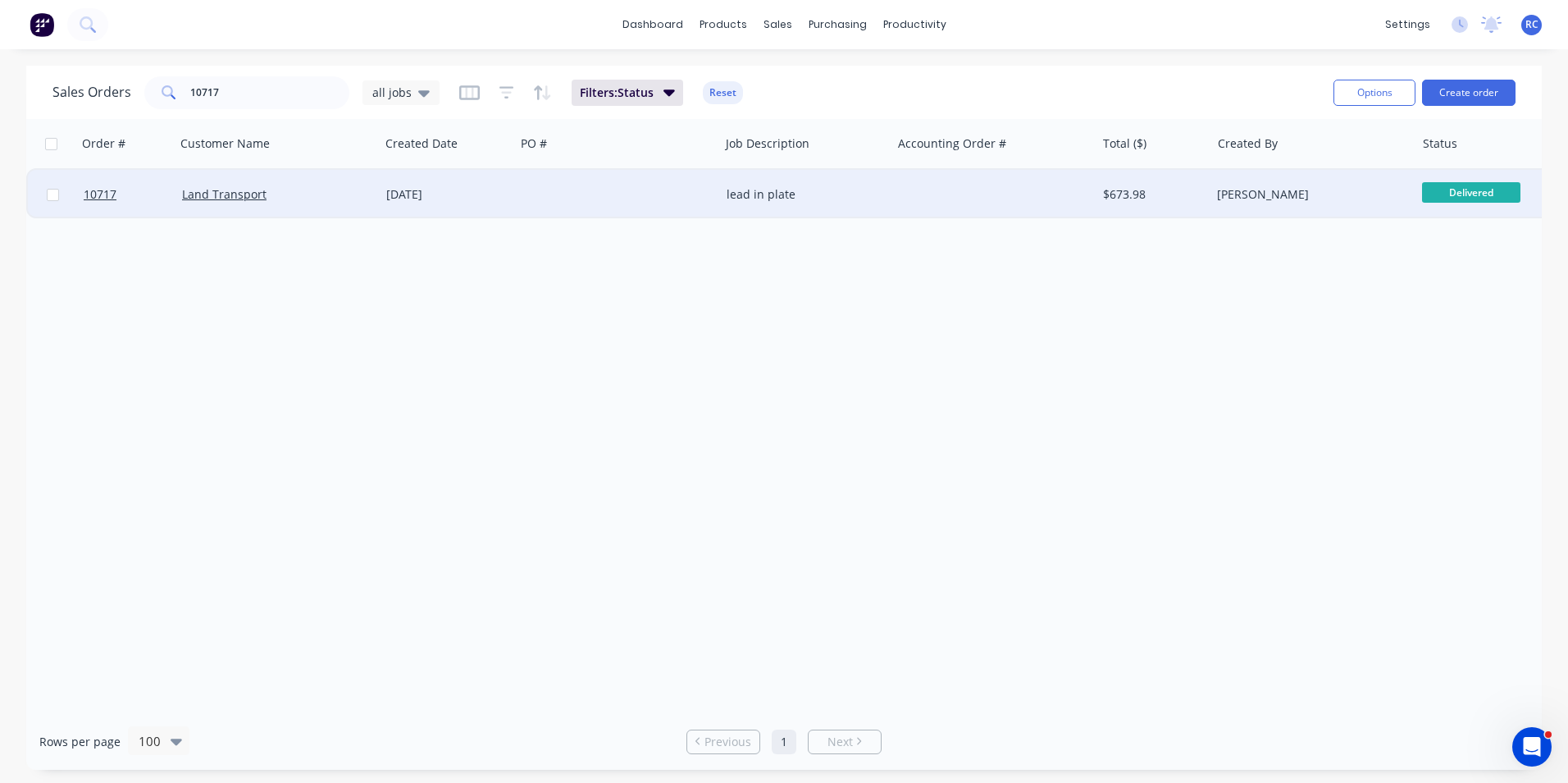
click at [408, 196] on div "[DATE]" at bounding box center [447, 194] width 122 height 16
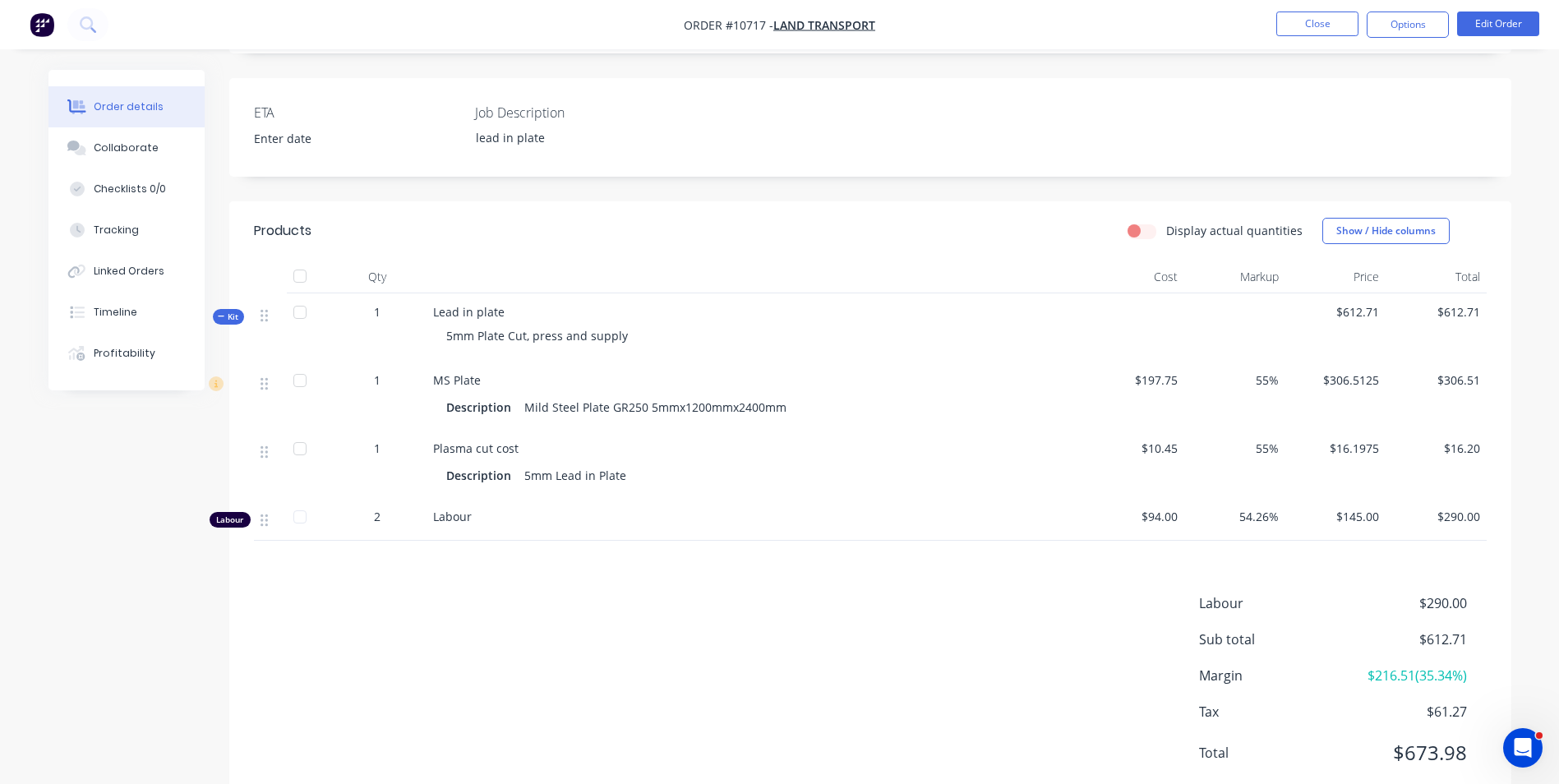
scroll to position [411, 0]
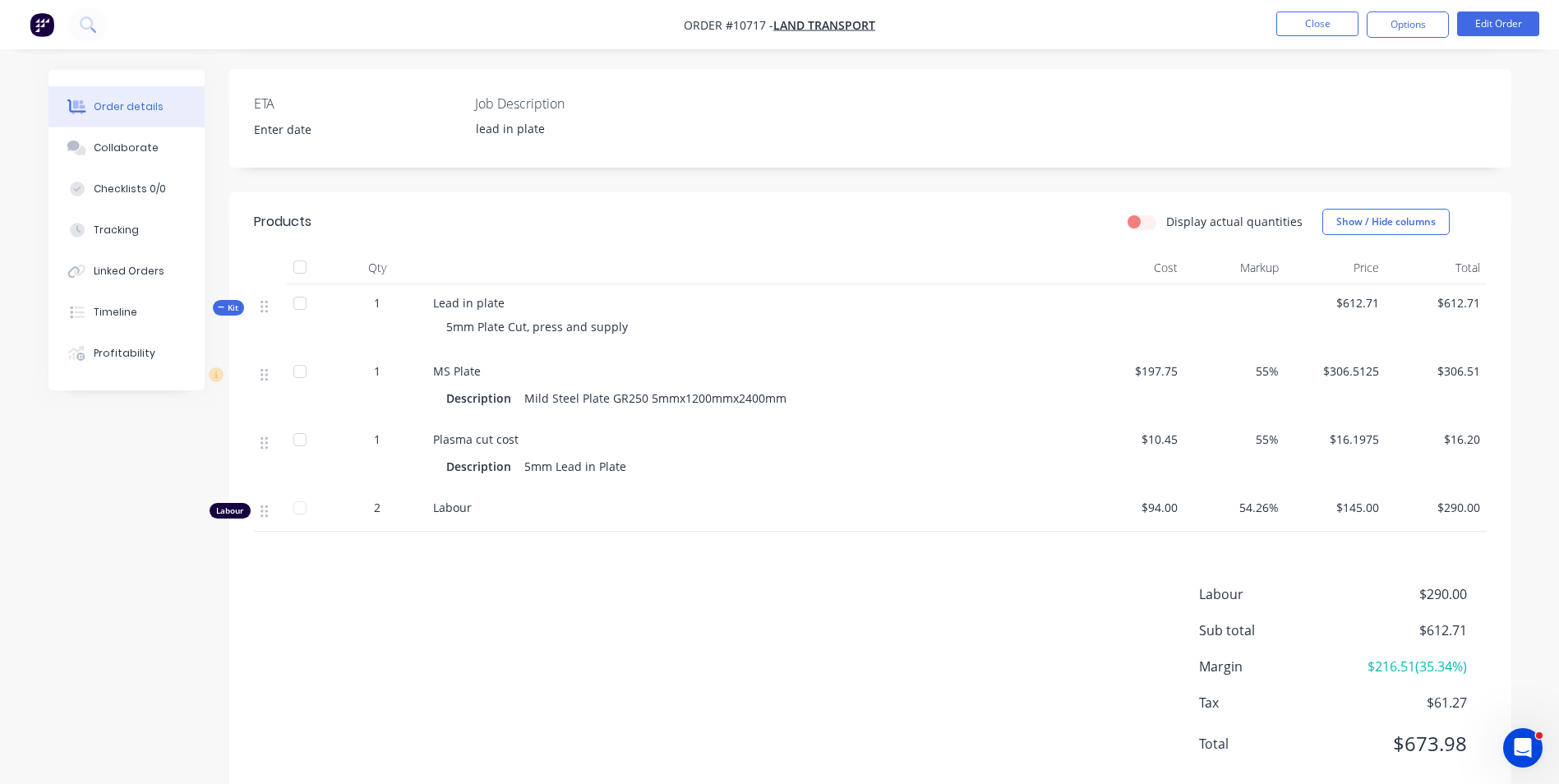
click at [373, 379] on div "1" at bounding box center [376, 371] width 85 height 17
click at [381, 363] on div "1" at bounding box center [376, 371] width 85 height 17
click at [1505, 21] on button "Edit Order" at bounding box center [1498, 24] width 82 height 25
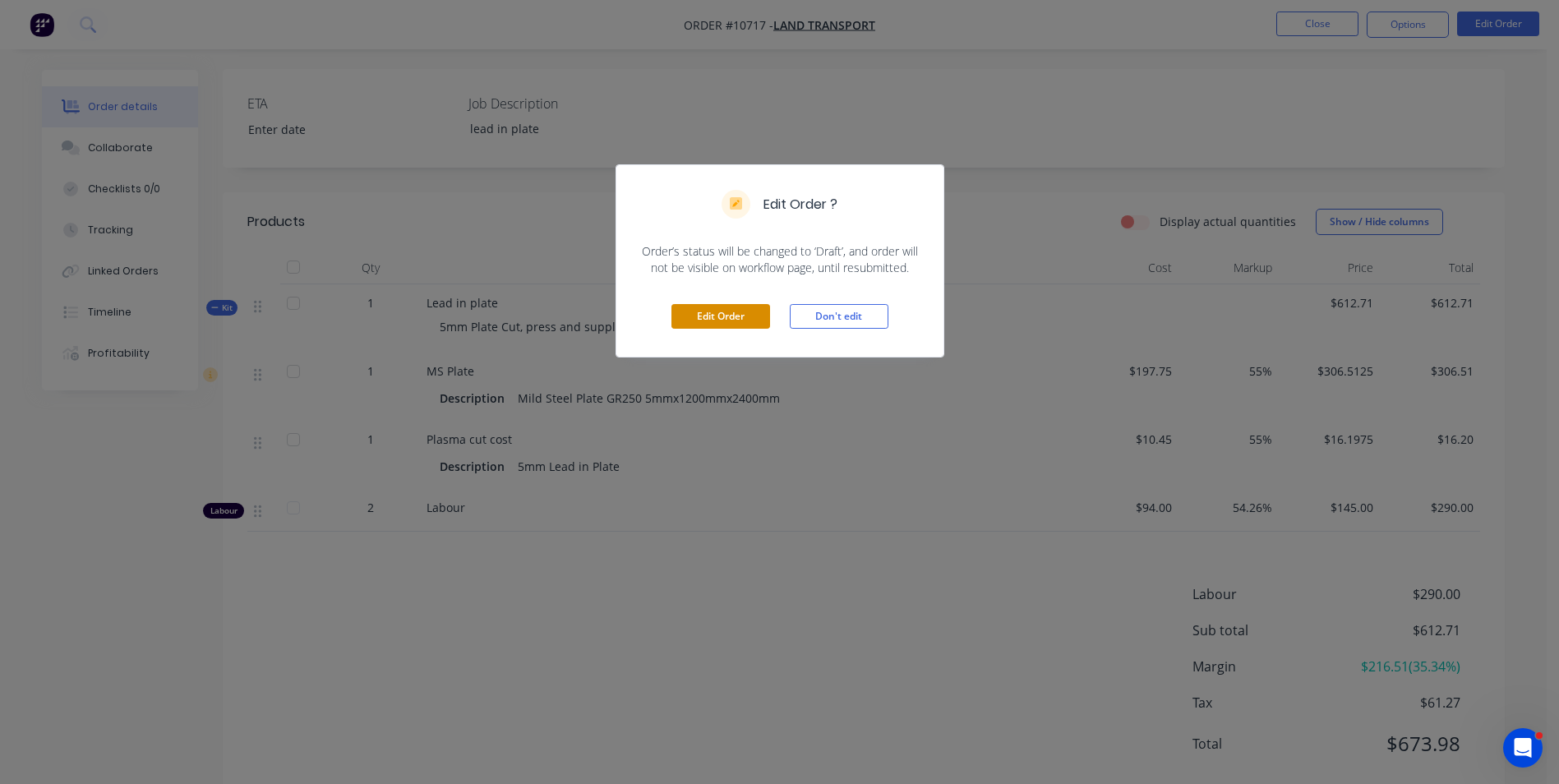
click at [720, 315] on button "Edit Order" at bounding box center [720, 316] width 98 height 25
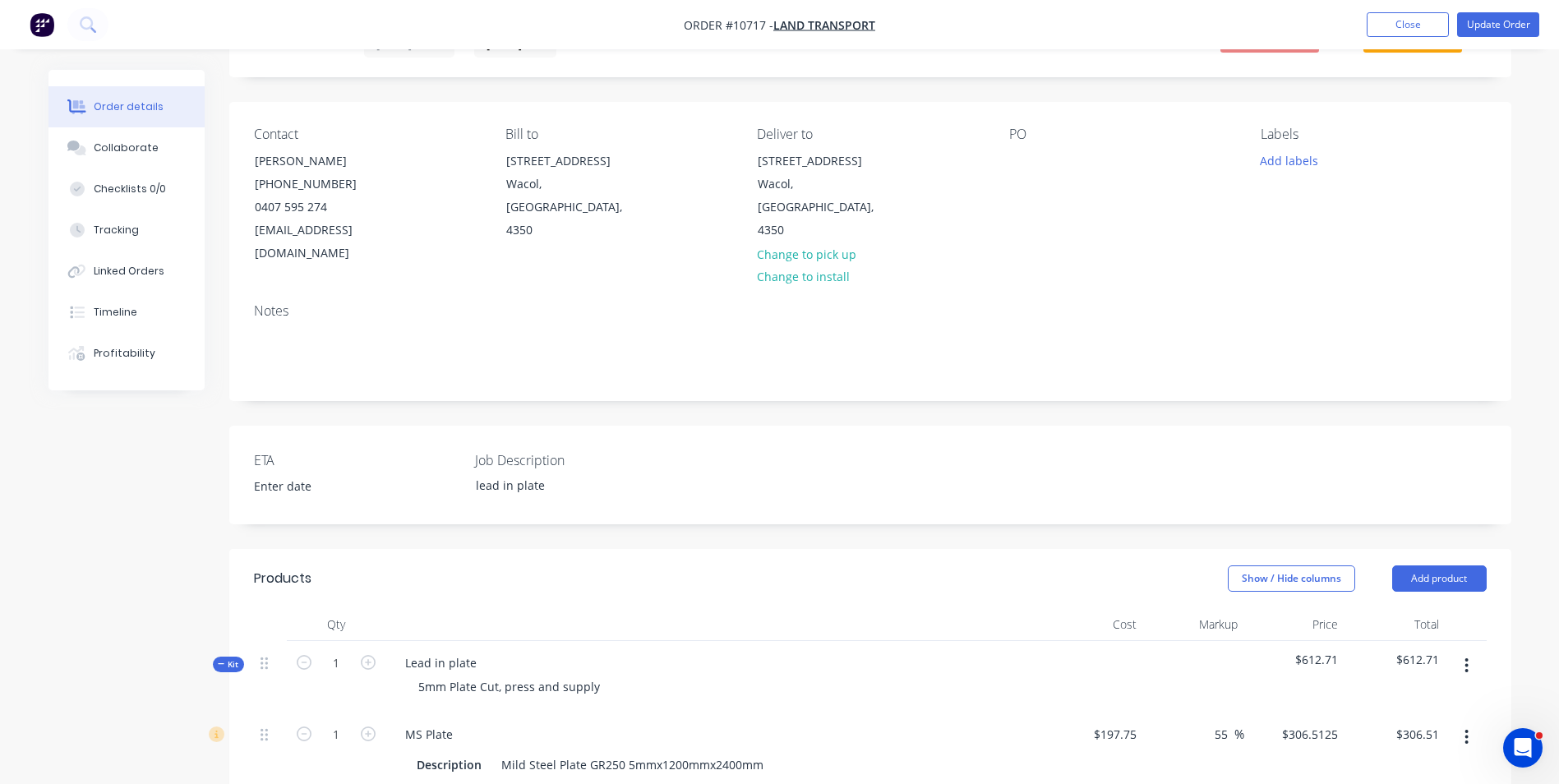
scroll to position [328, 0]
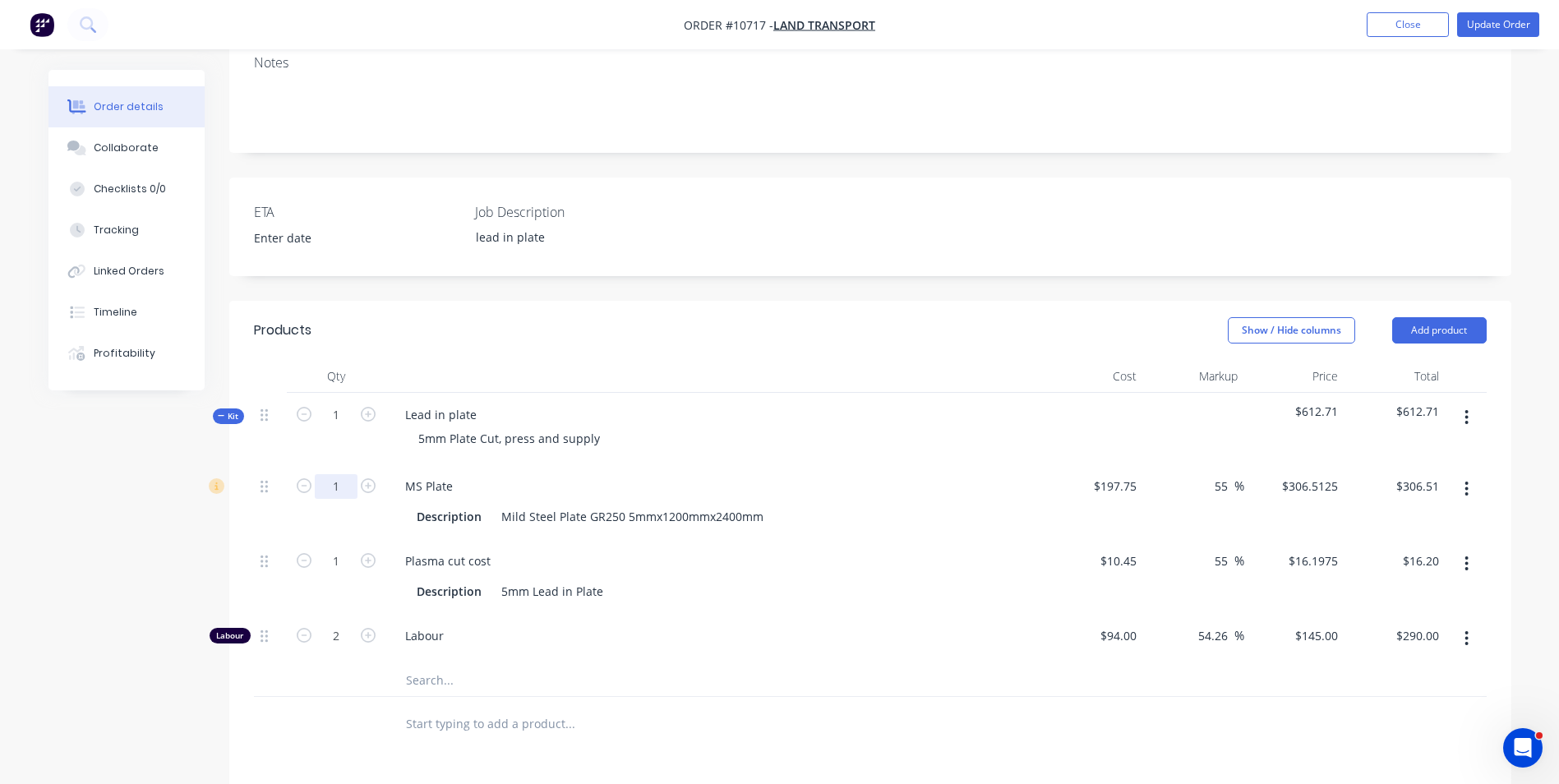
click at [330, 474] on input "1" at bounding box center [335, 486] width 43 height 25
type input "0.25"
type input "$76.63"
click at [605, 504] on div "Mild Steel Plate GR250 5mmx1200mmx2400mm" at bounding box center [632, 516] width 275 height 24
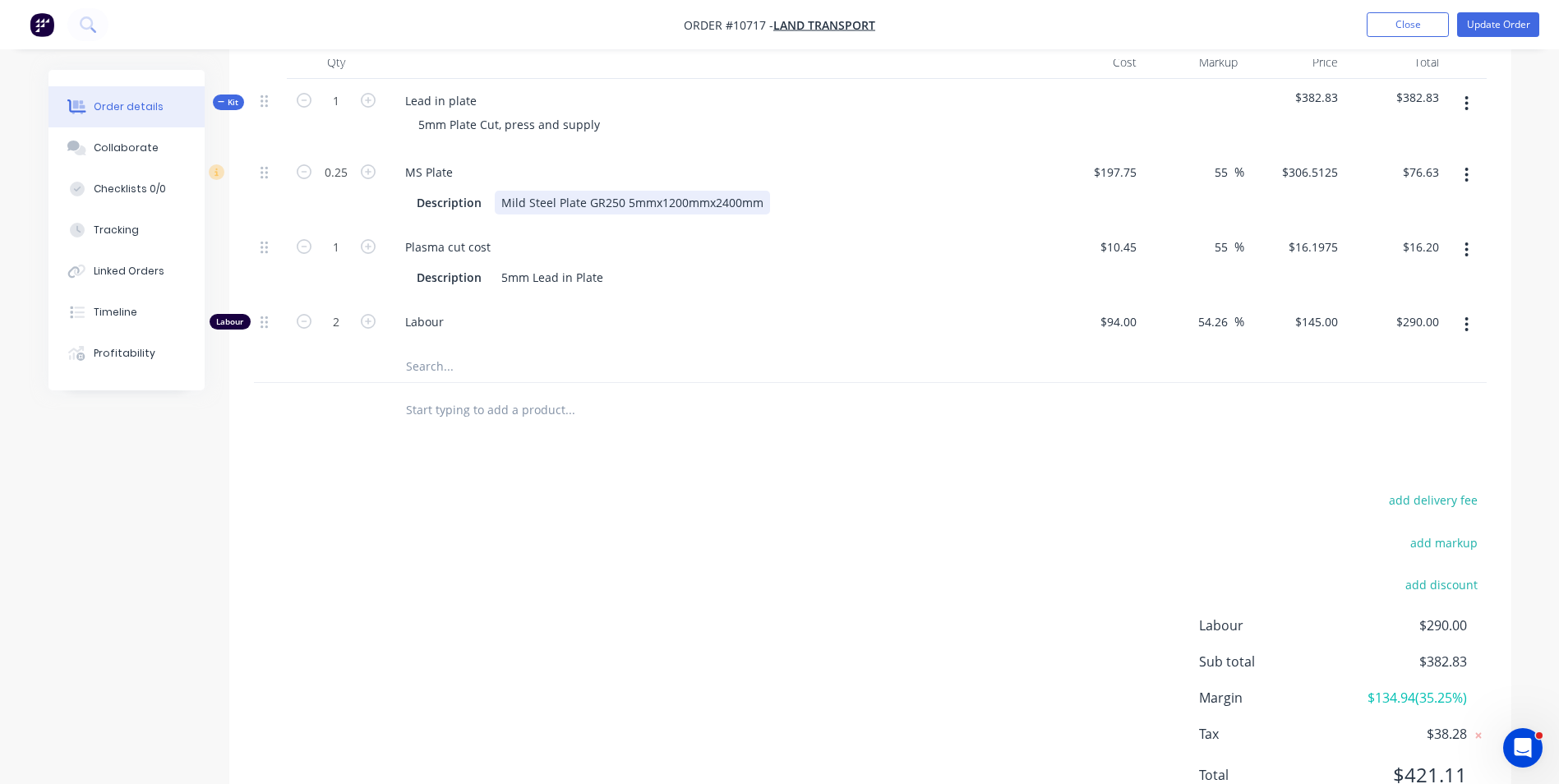
scroll to position [657, 0]
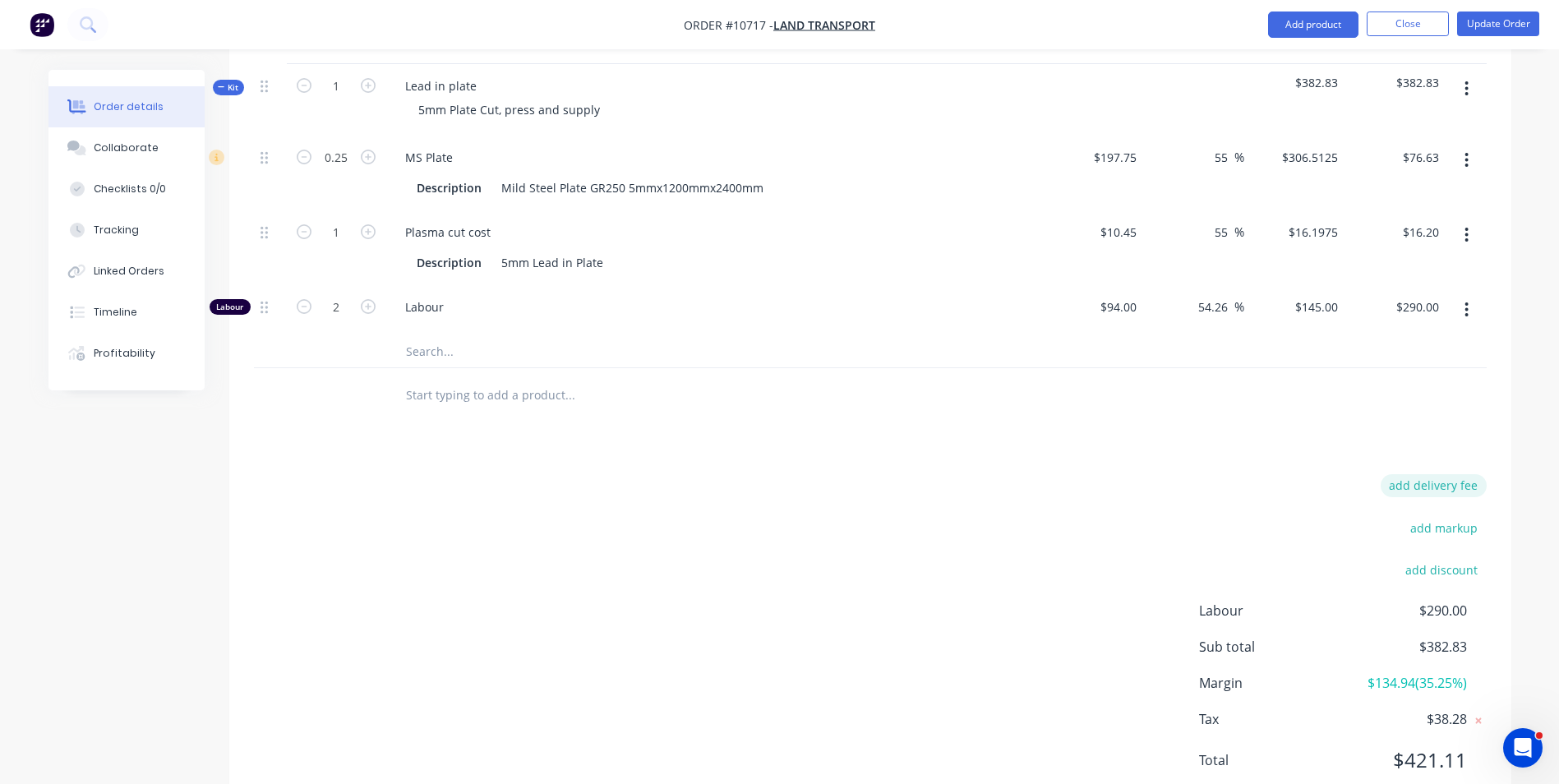
click at [1427, 474] on button "add delivery fee" at bounding box center [1433, 484] width 106 height 22
type input "16.8"
click input "submit" at bounding box center [0, 0] width 0 height 0
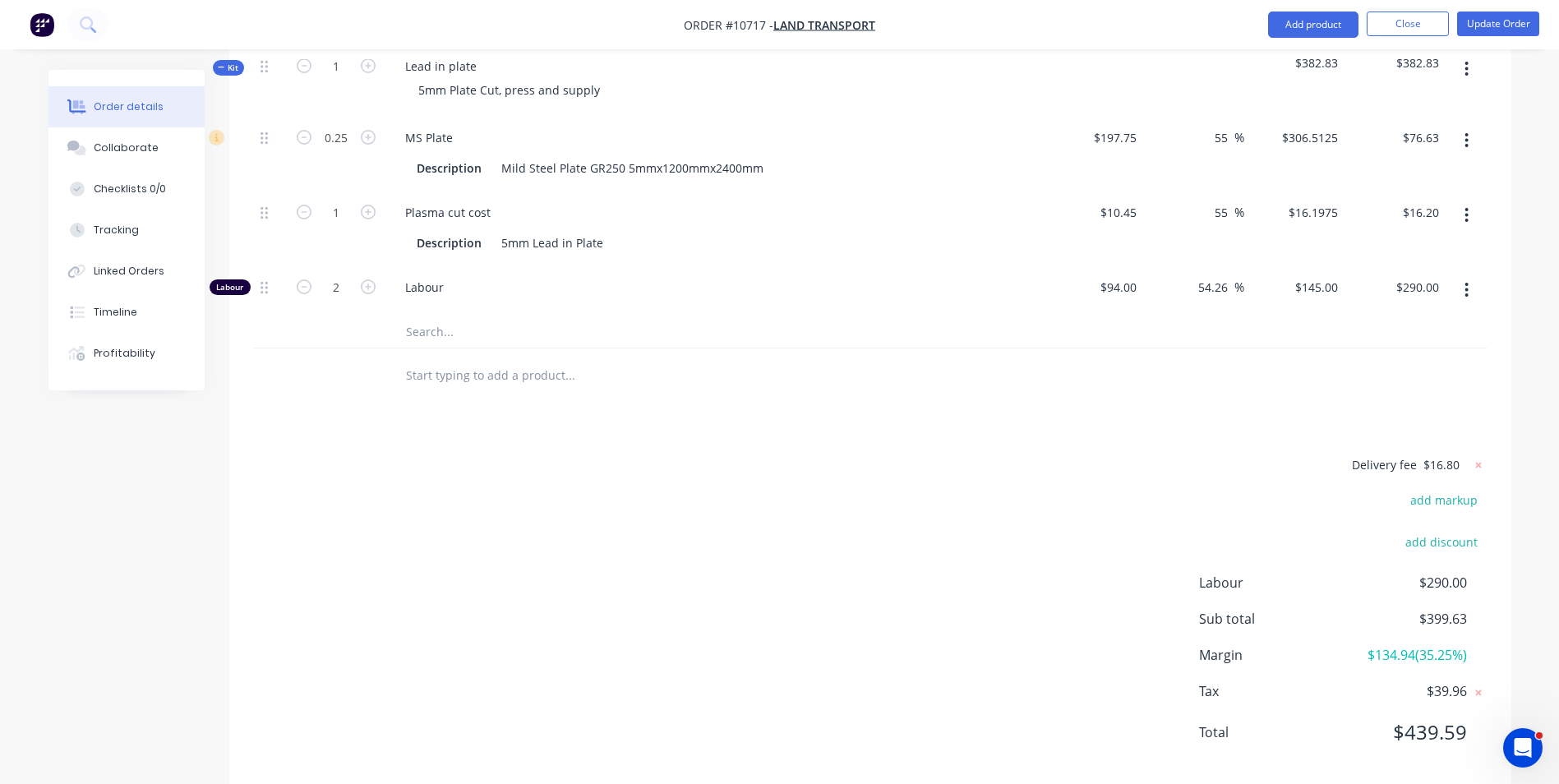
scroll to position [683, 0]
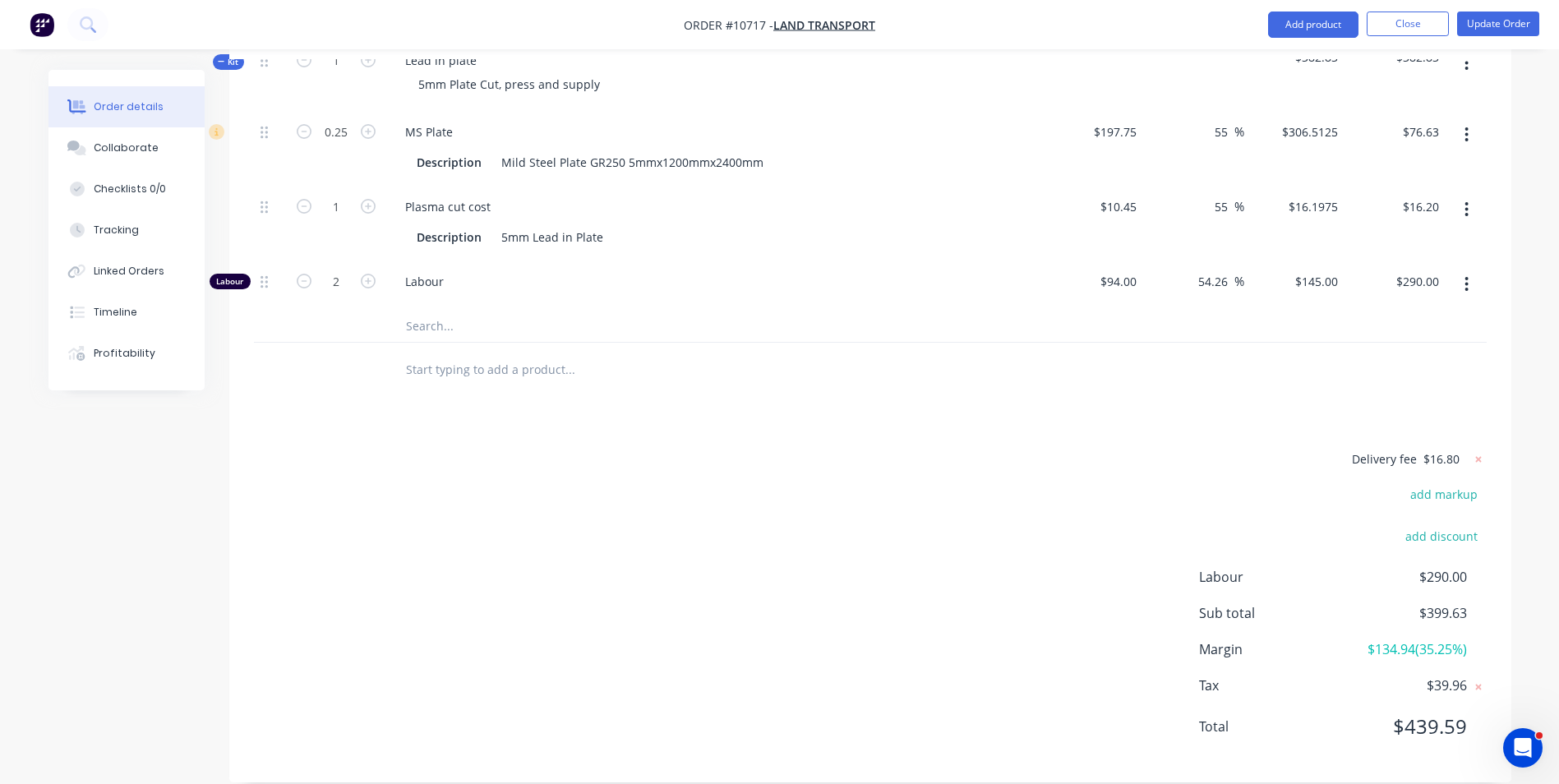
click at [772, 472] on div "Delivery fee $16.80 add markup add discount Labour $290.00 Sub total $399.63 Ma…" at bounding box center [870, 603] width 1232 height 308
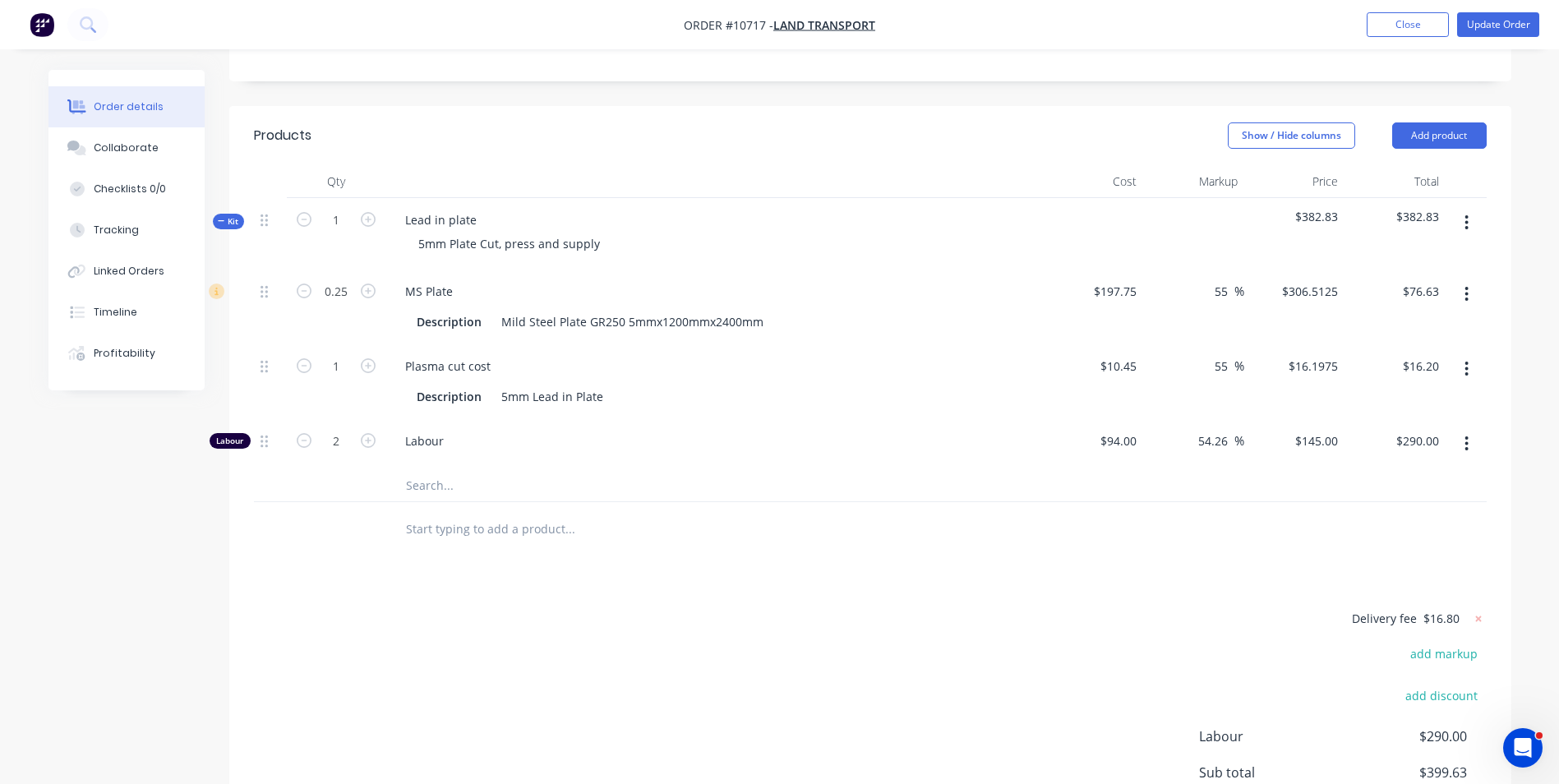
scroll to position [190, 0]
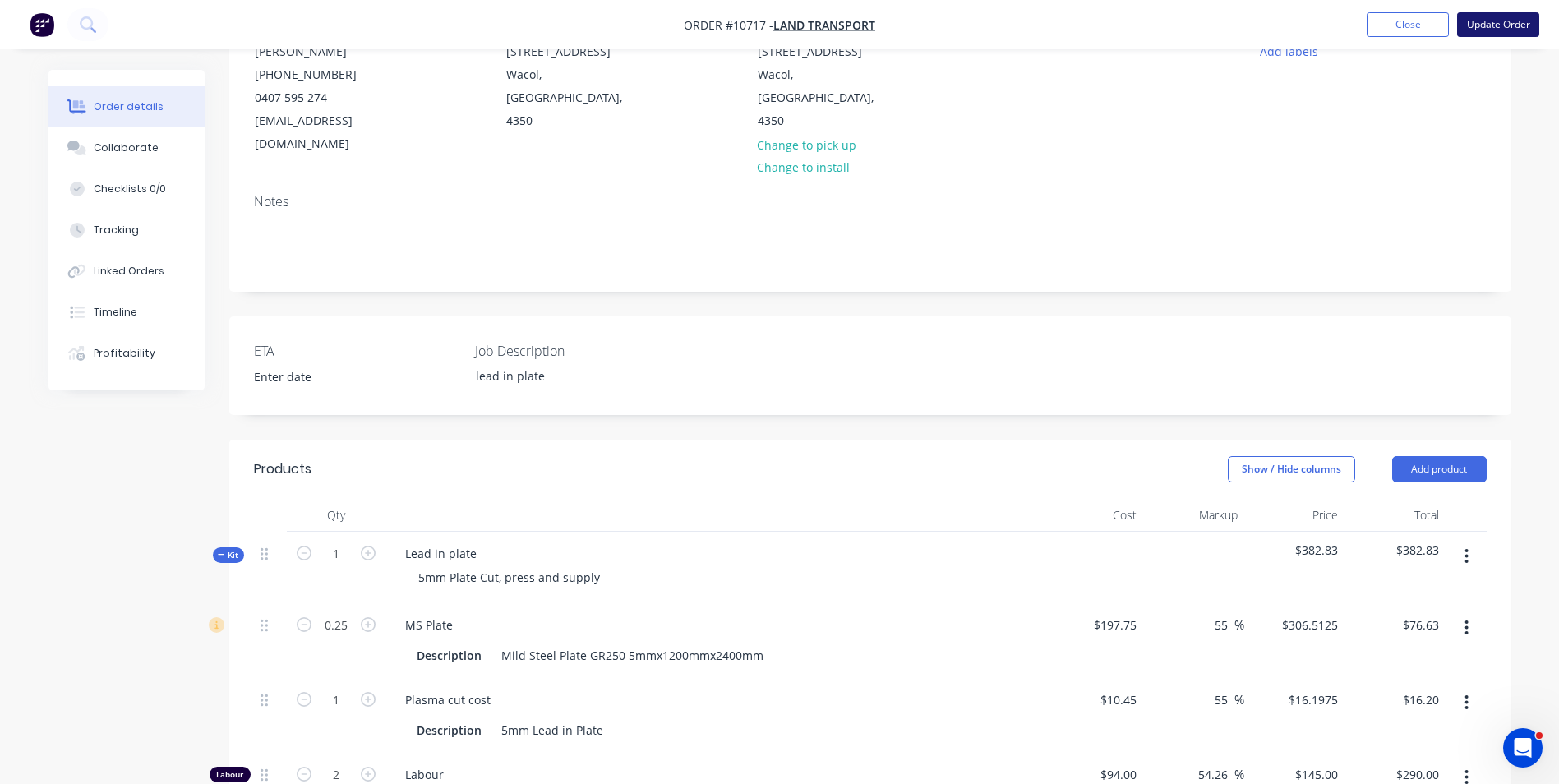
click at [1522, 27] on button "Update Order" at bounding box center [1498, 25] width 82 height 25
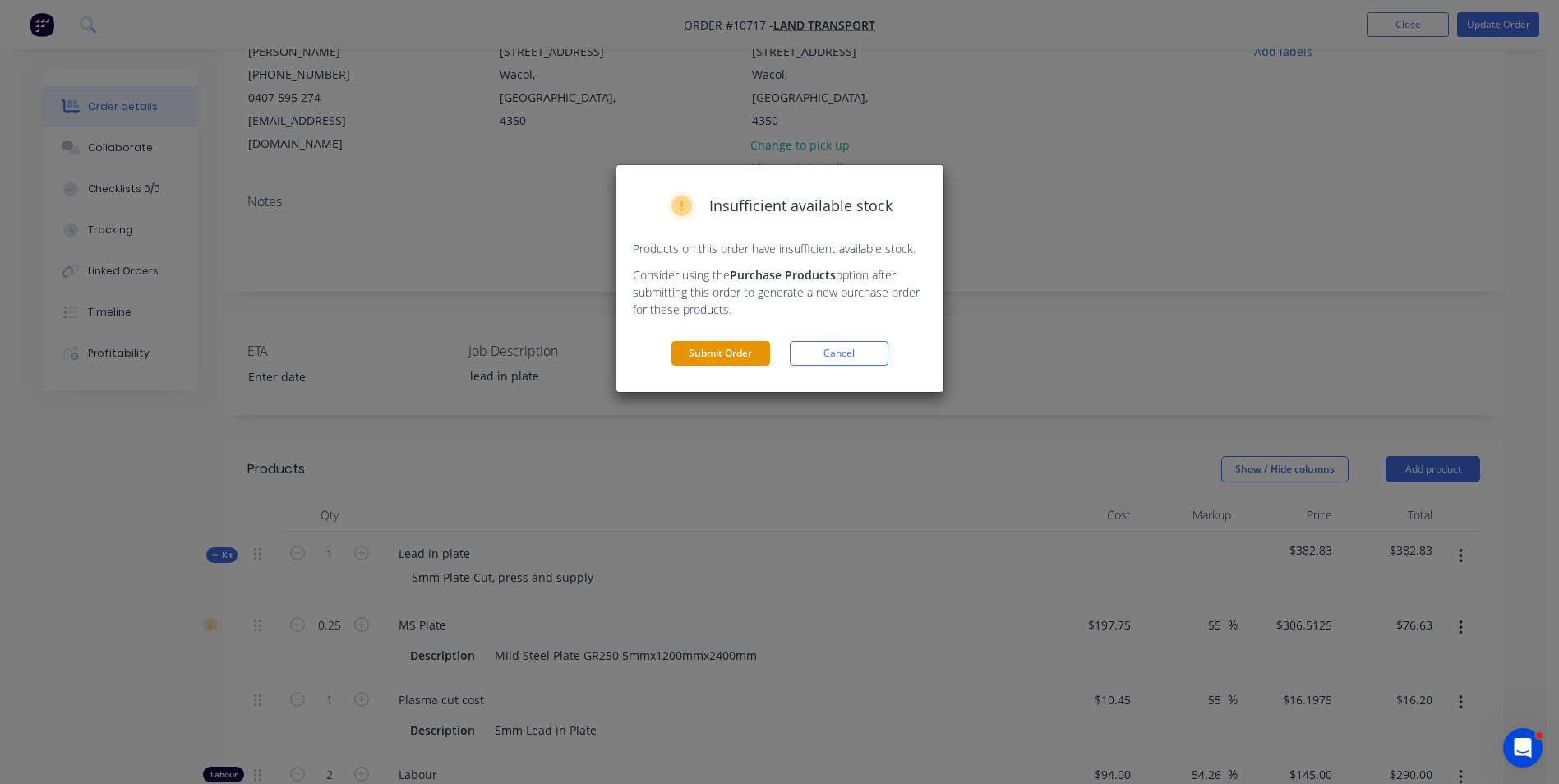
click at [727, 344] on button "Submit Order" at bounding box center [720, 353] width 98 height 25
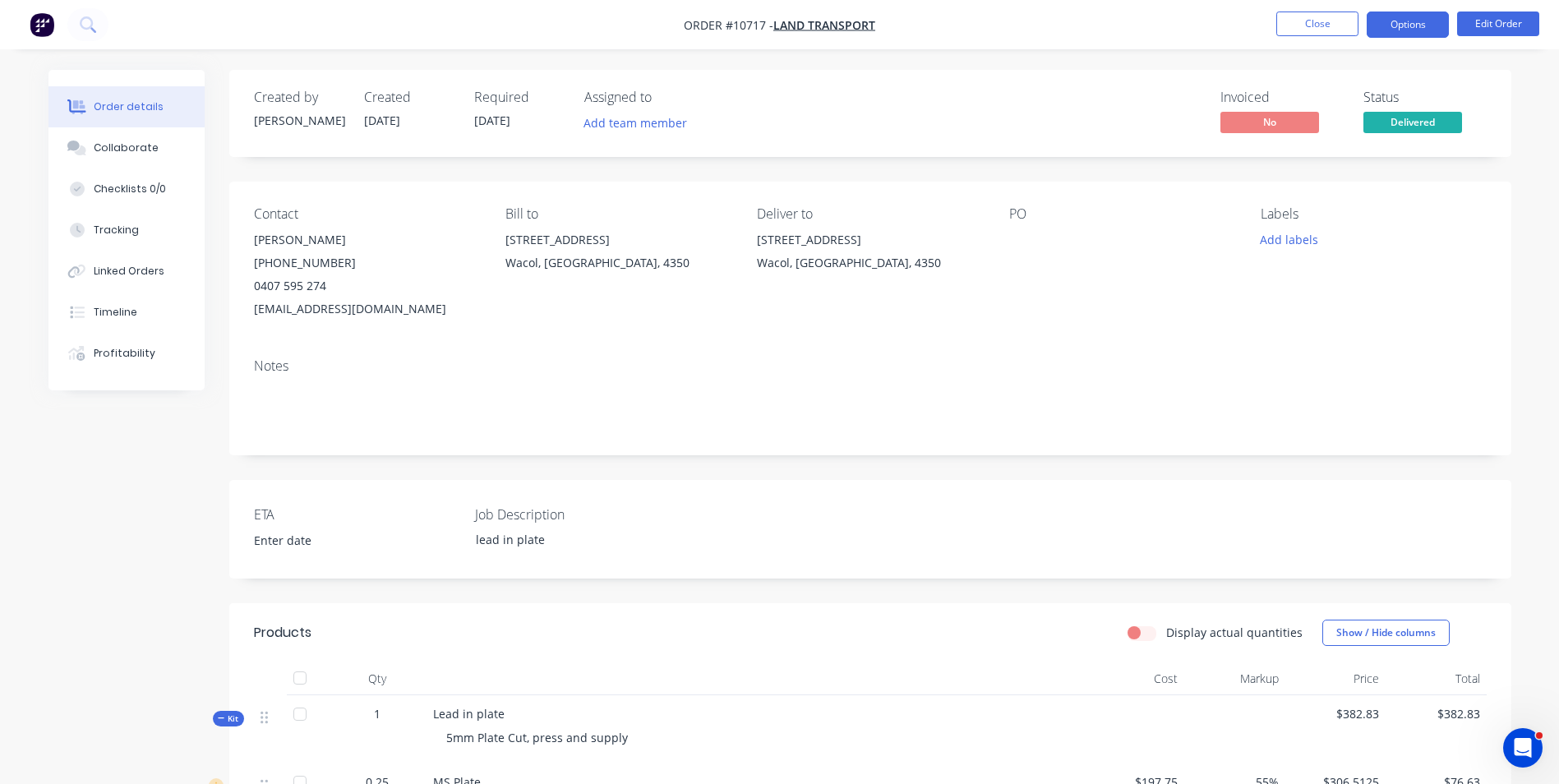
click at [1412, 19] on button "Options" at bounding box center [1408, 25] width 82 height 27
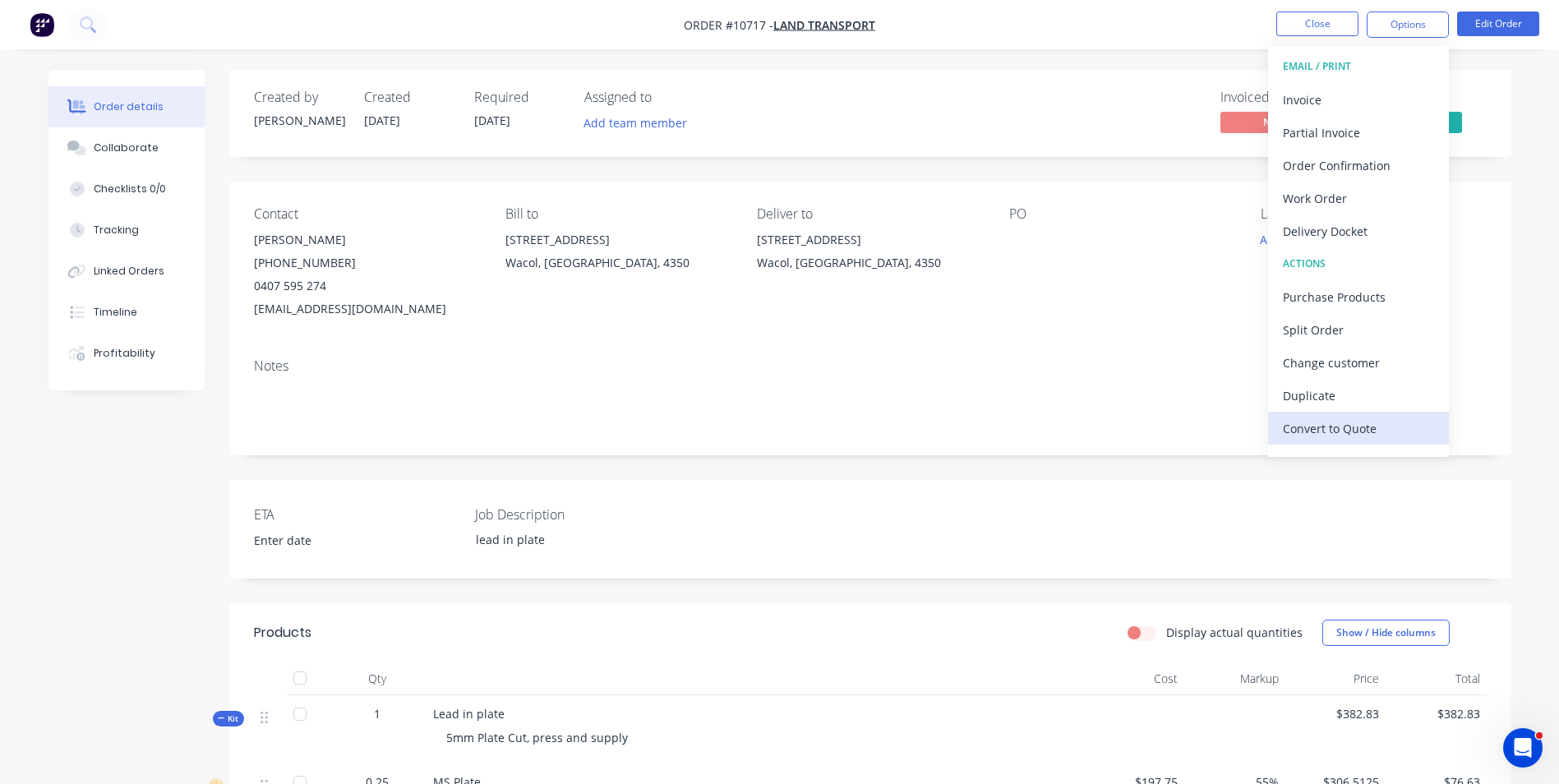
click at [1320, 434] on div "Convert to Quote" at bounding box center [1358, 428] width 151 height 24
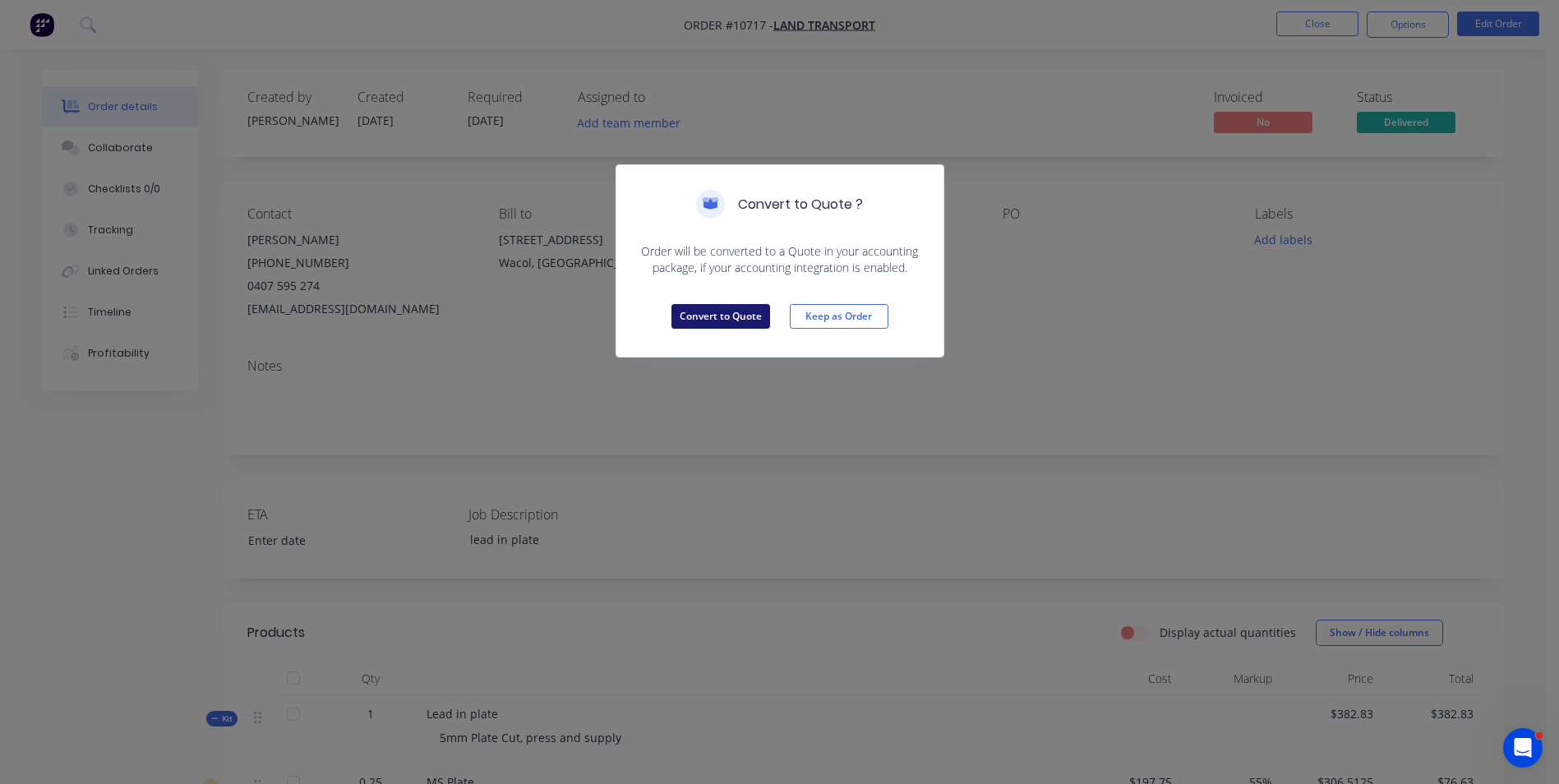
click at [718, 321] on button "Convert to Quote" at bounding box center [720, 316] width 98 height 25
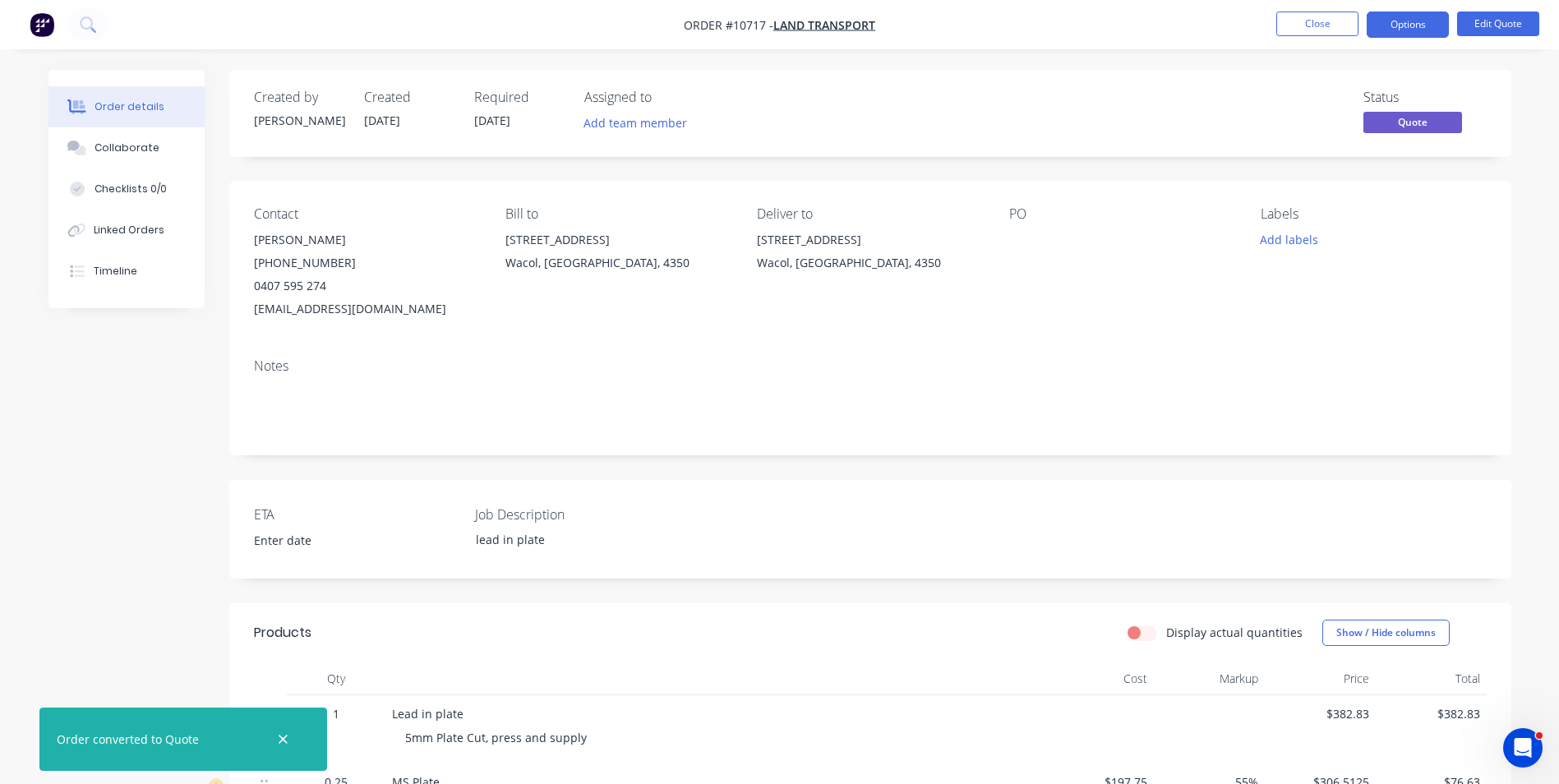
click at [1420, 40] on nav "Order #10717 - Land Transport Close Options Edit Quote" at bounding box center [780, 25] width 1559 height 50
click at [1417, 27] on button "Options" at bounding box center [1408, 25] width 82 height 27
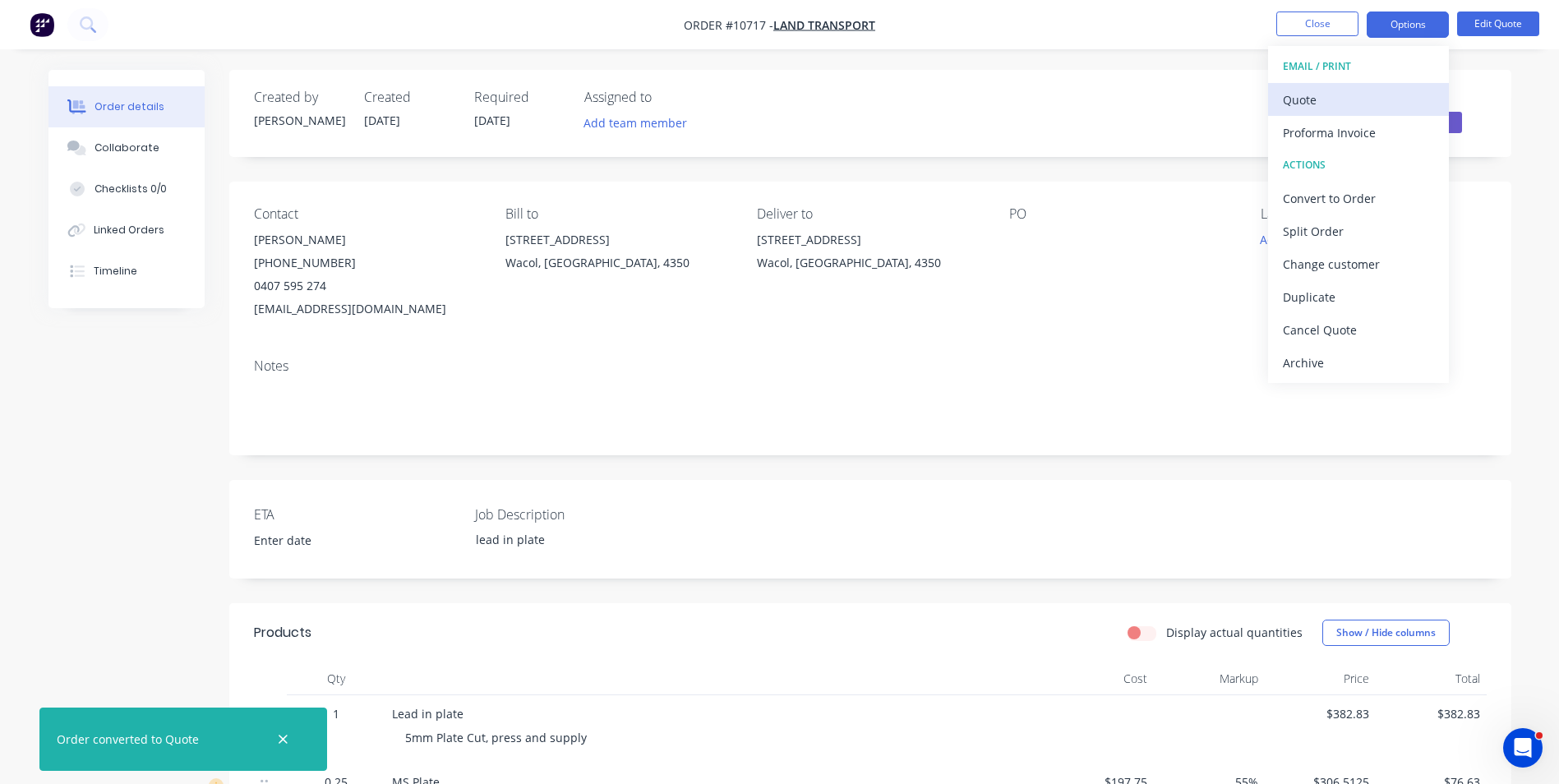
click at [1333, 98] on div "Quote" at bounding box center [1358, 99] width 151 height 24
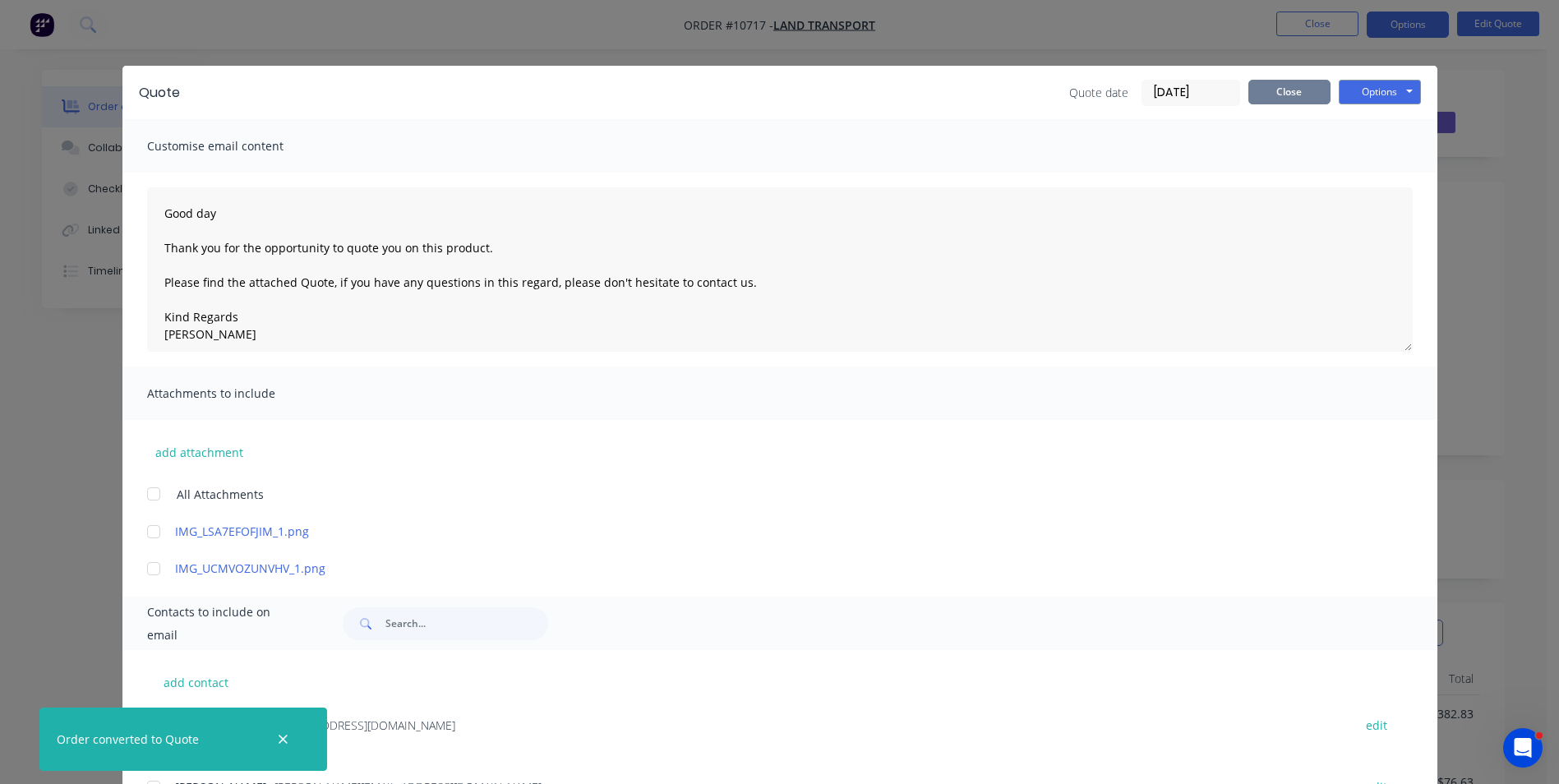
click at [1291, 95] on button "Close" at bounding box center [1290, 92] width 82 height 25
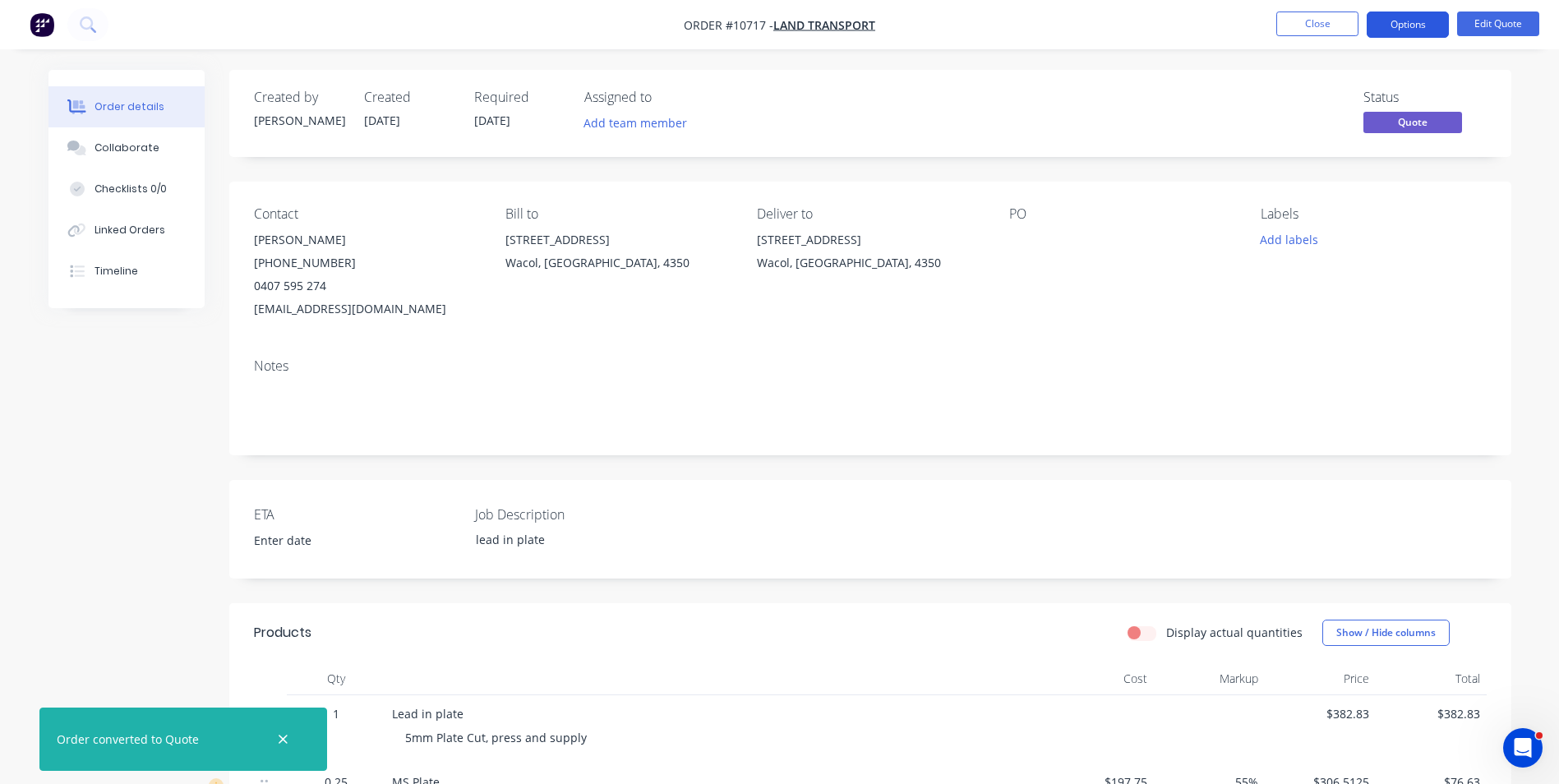
click at [1386, 25] on button "Options" at bounding box center [1408, 25] width 82 height 27
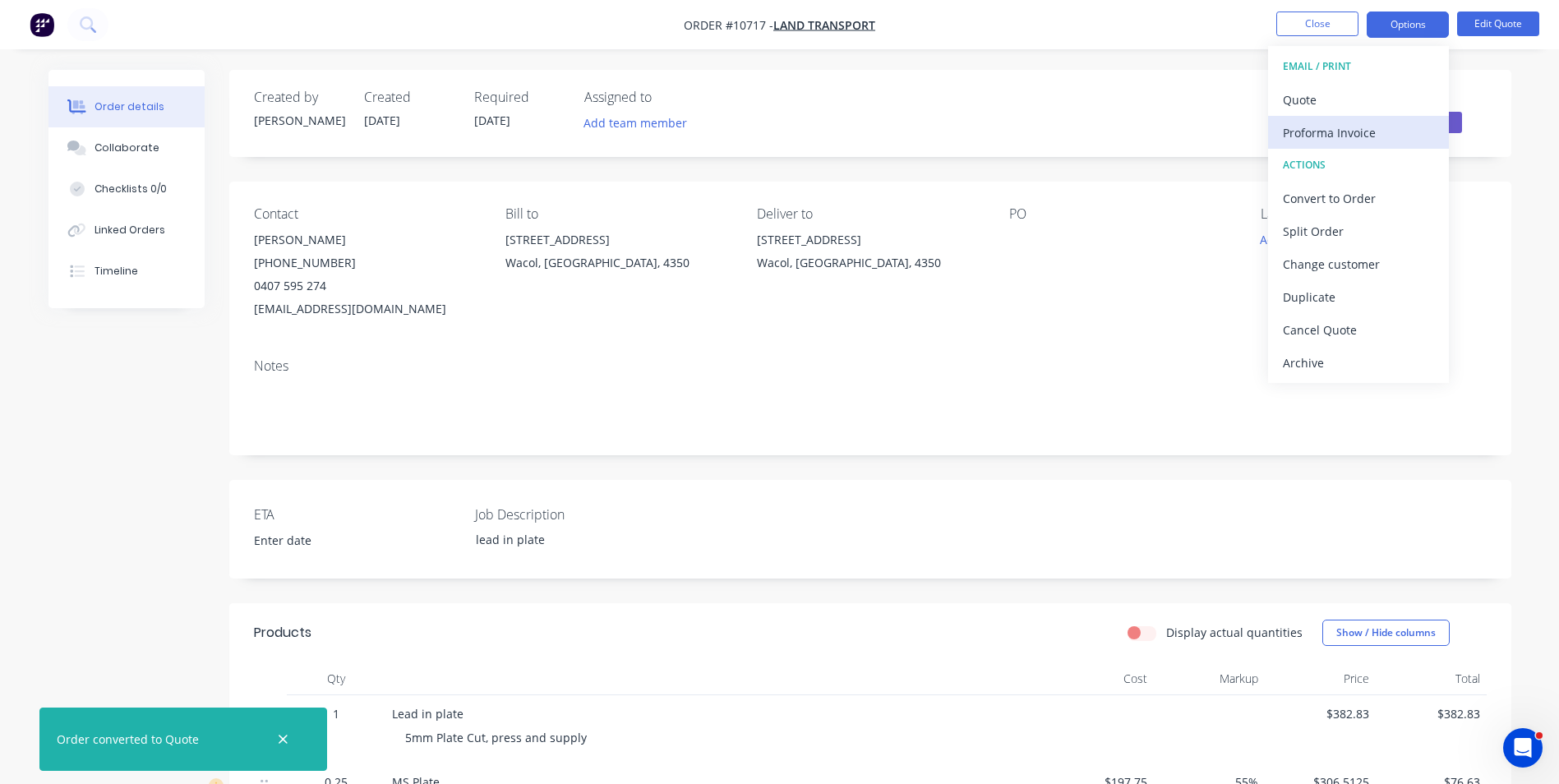
click at [1367, 131] on div "Proforma Invoice" at bounding box center [1358, 132] width 151 height 24
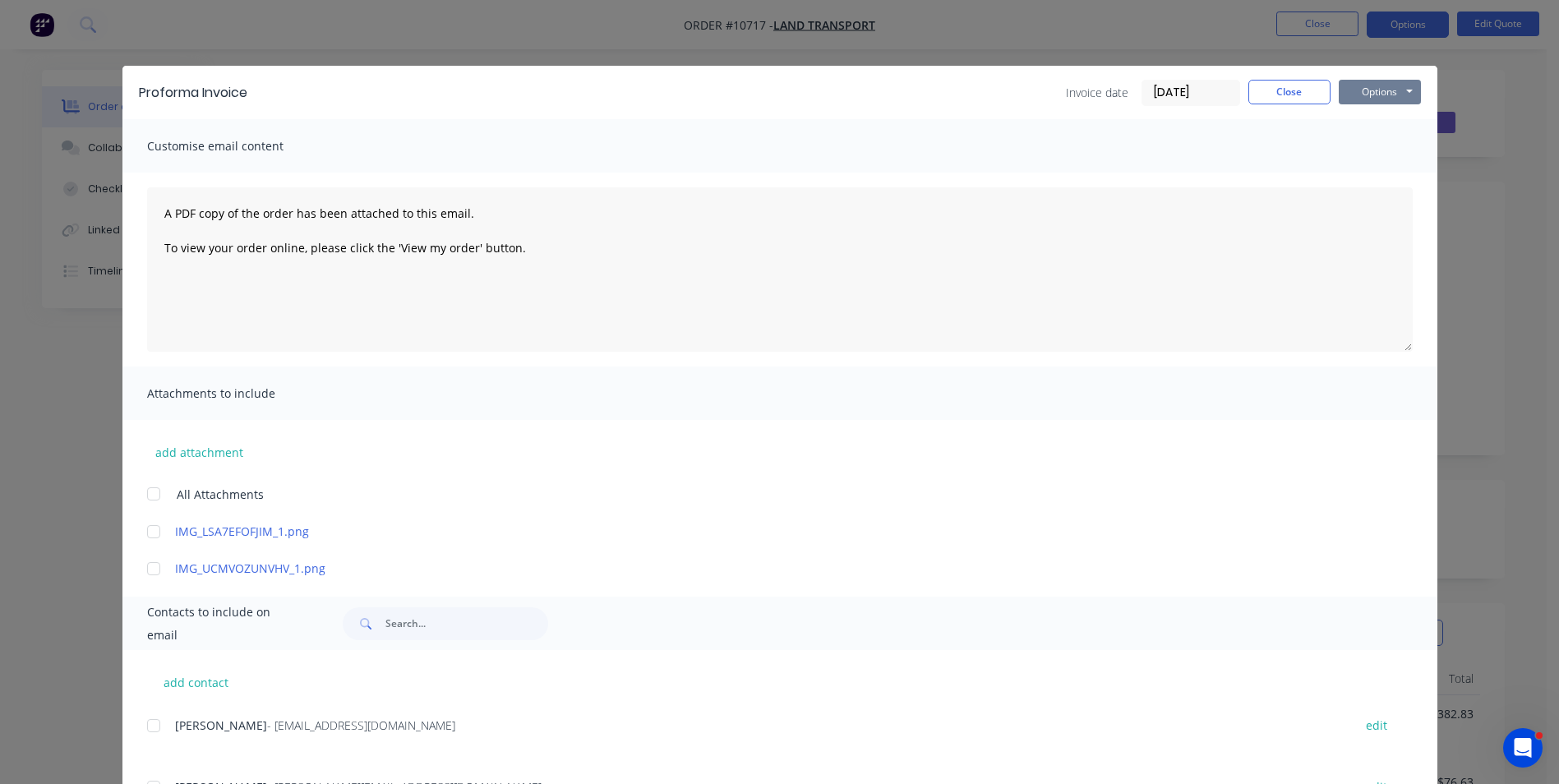
click at [1370, 96] on button "Options" at bounding box center [1379, 92] width 82 height 25
click at [1384, 118] on button "Preview" at bounding box center [1391, 121] width 105 height 27
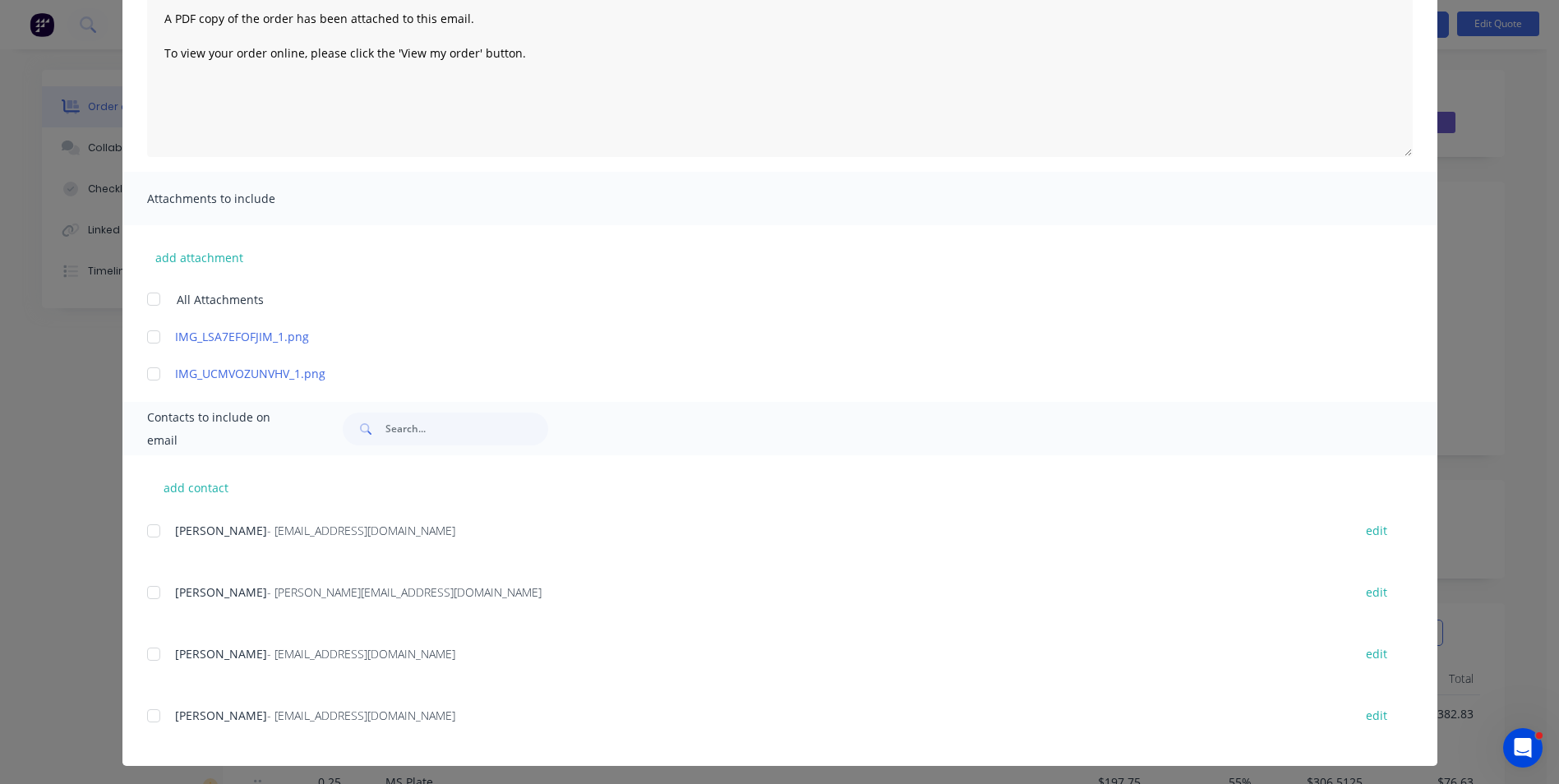
scroll to position [200, 0]
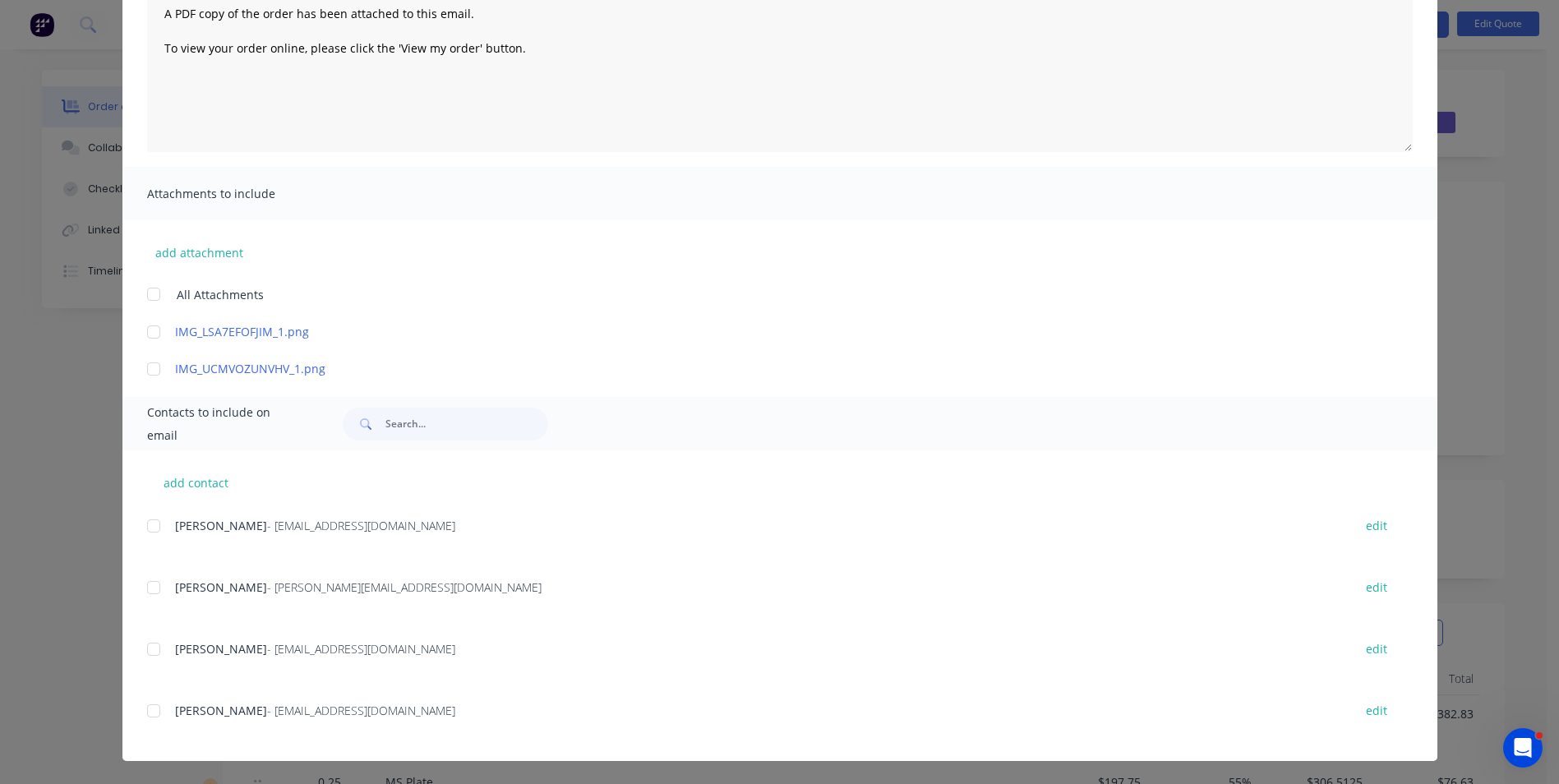
click at [150, 521] on div at bounding box center [154, 525] width 32 height 32
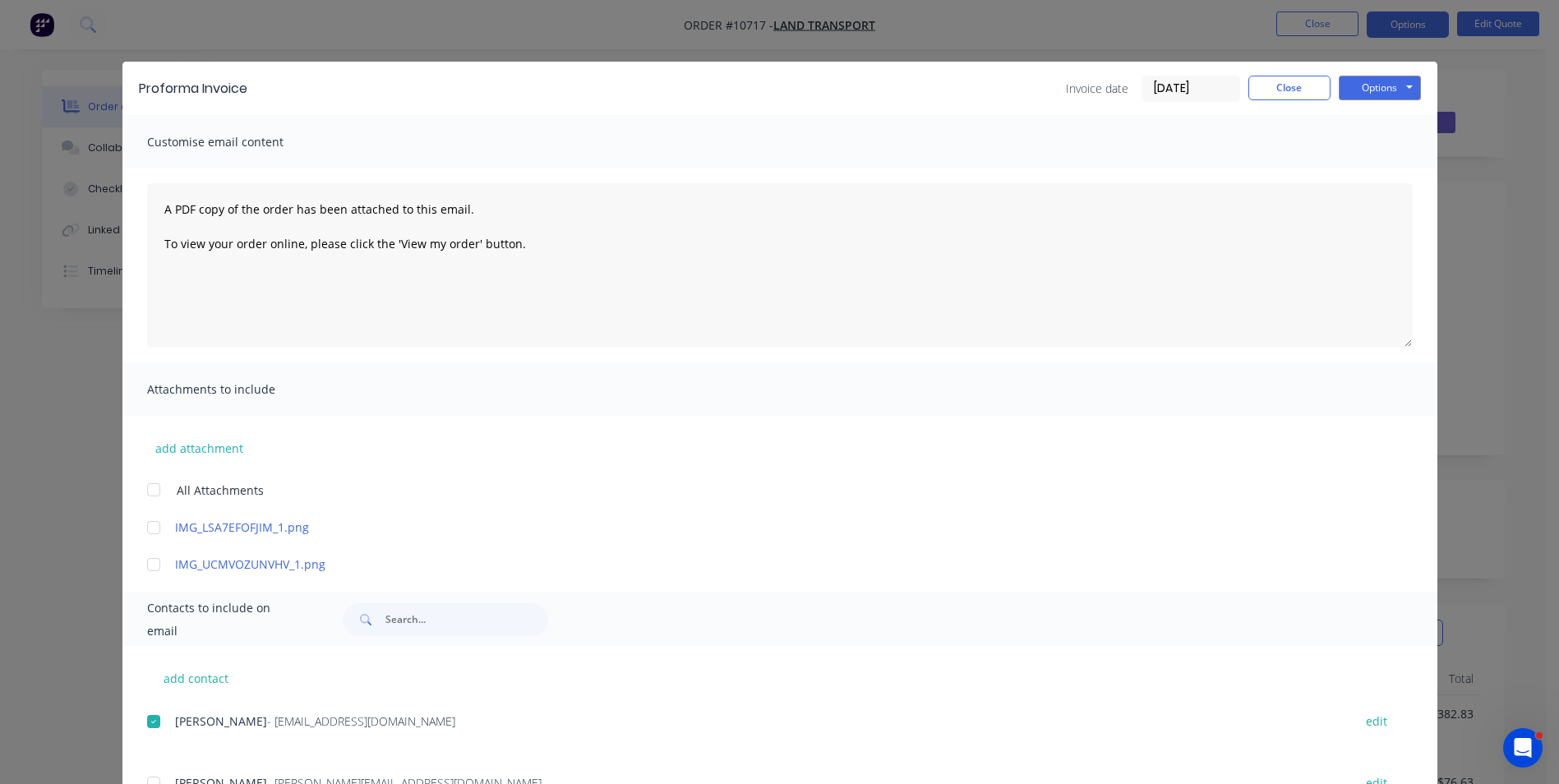
scroll to position [0, 0]
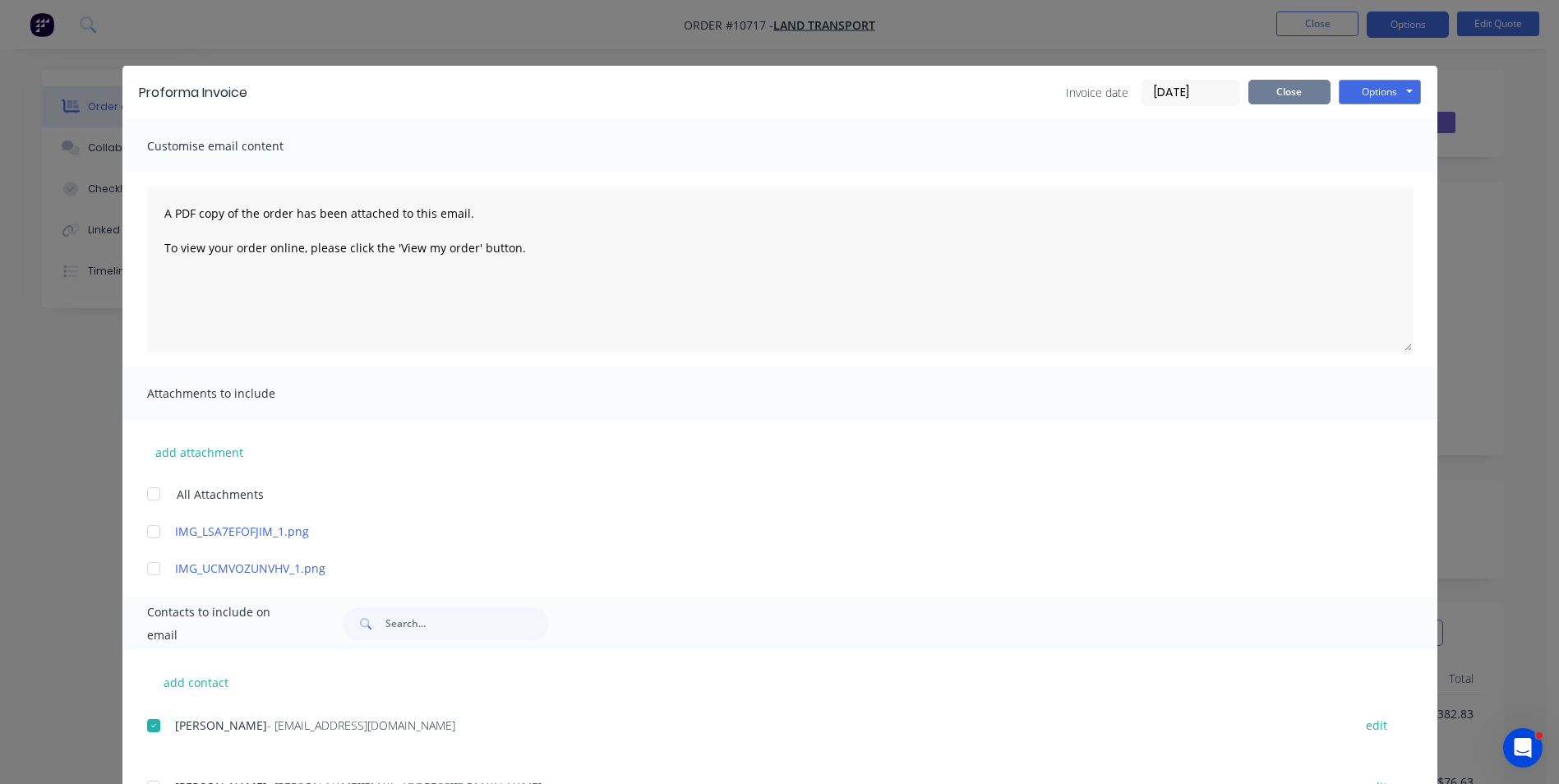
click at [1264, 93] on button "Close" at bounding box center [1290, 92] width 82 height 25
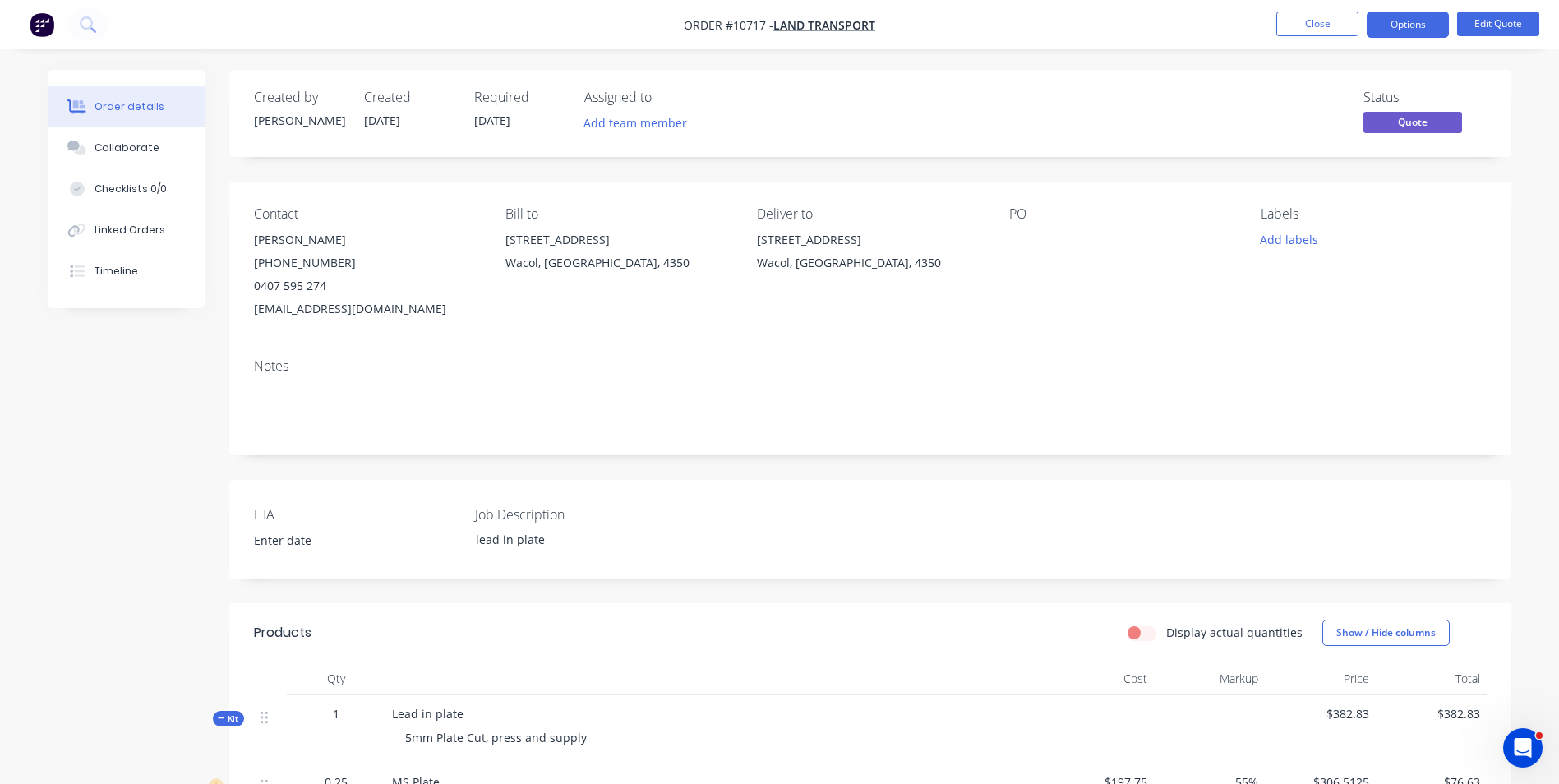
click at [284, 231] on div "[PERSON_NAME]" at bounding box center [367, 240] width 225 height 23
click at [1498, 26] on button "Edit Quote" at bounding box center [1498, 24] width 82 height 25
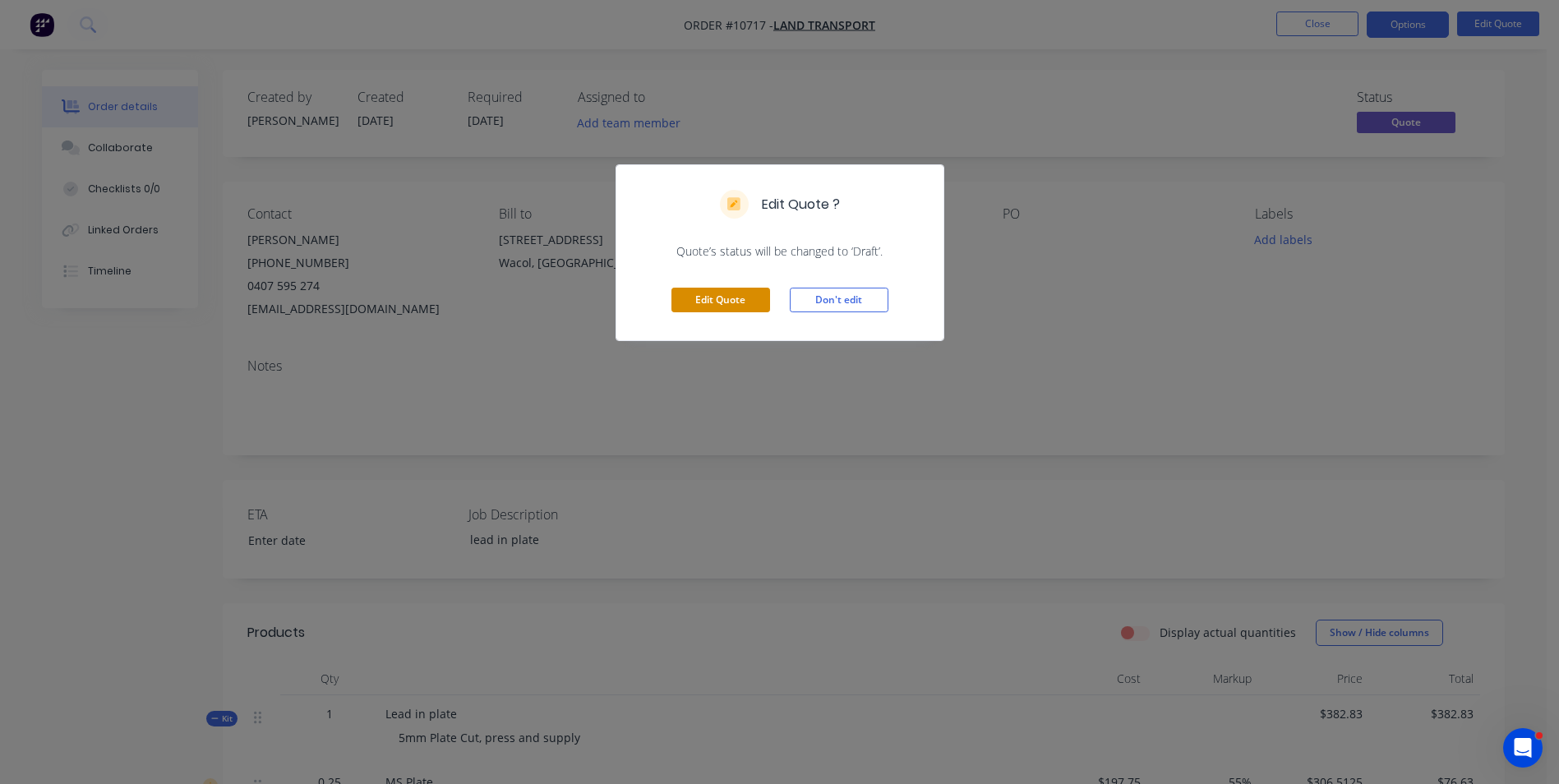
click at [715, 293] on button "Edit Quote" at bounding box center [720, 300] width 98 height 25
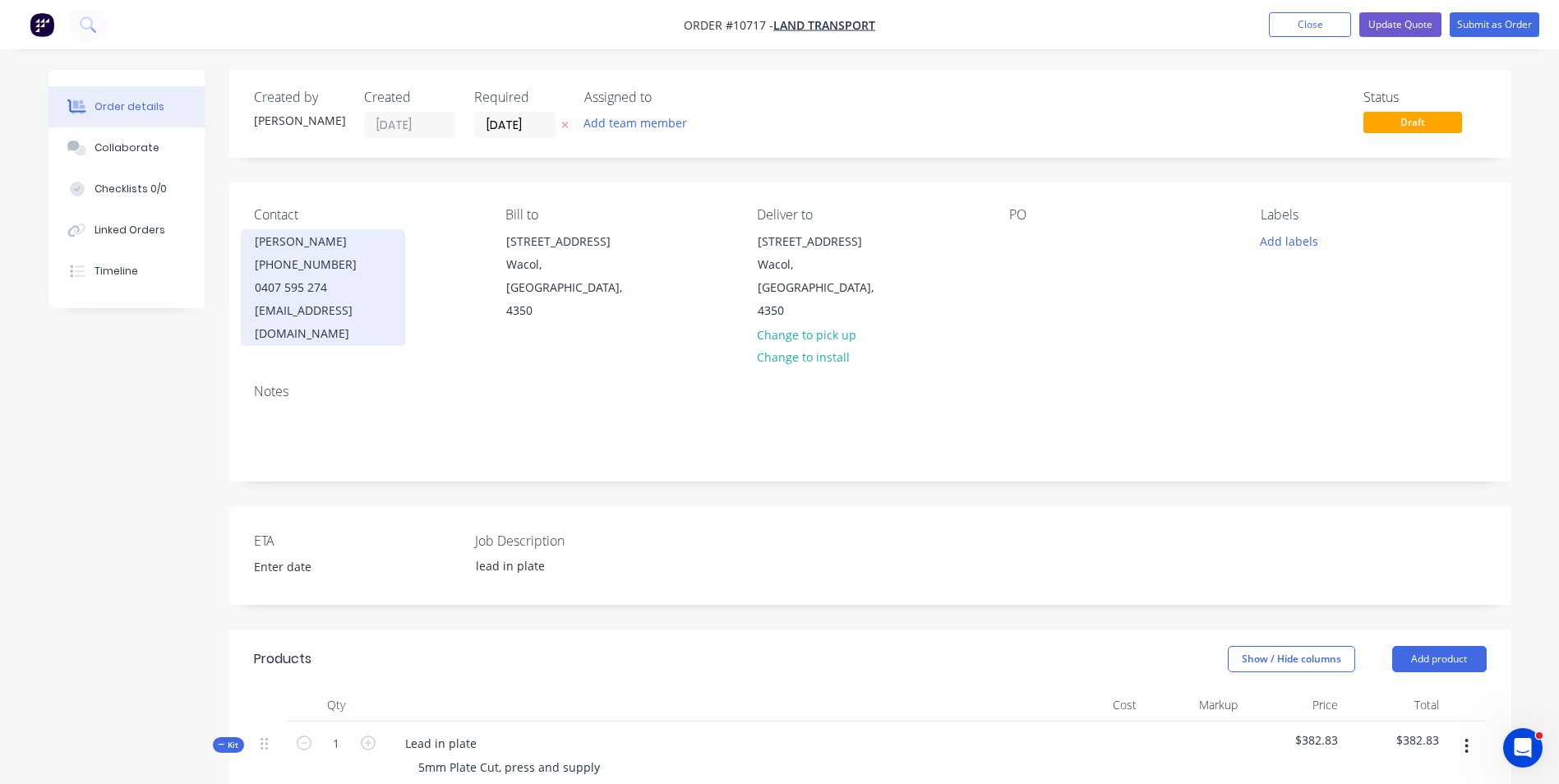
click at [290, 251] on div "[PERSON_NAME]" at bounding box center [323, 242] width 137 height 23
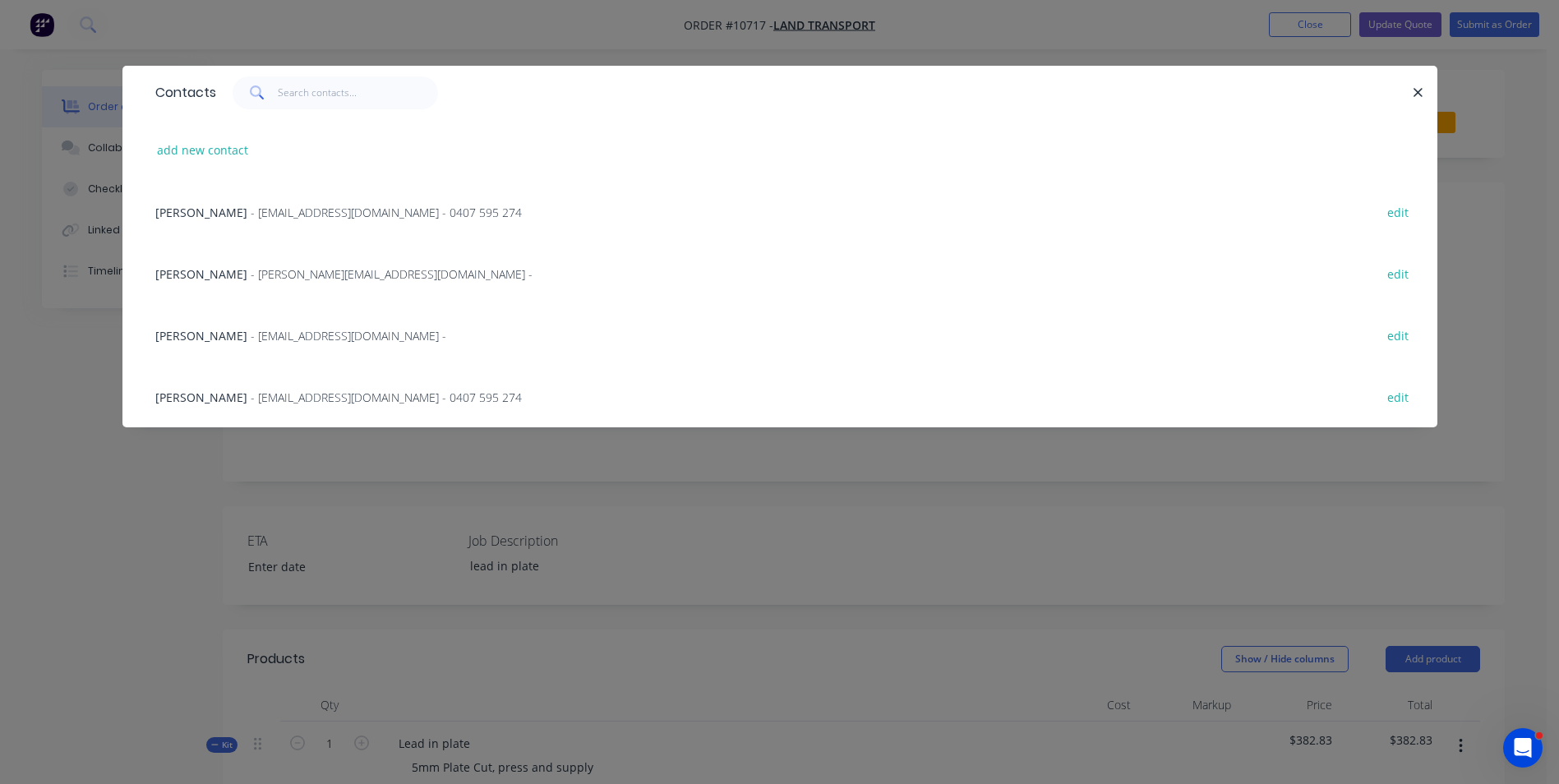
click at [250, 213] on span "- [EMAIL_ADDRESS][DOMAIN_NAME] - 0407 595 274" at bounding box center [386, 212] width 271 height 15
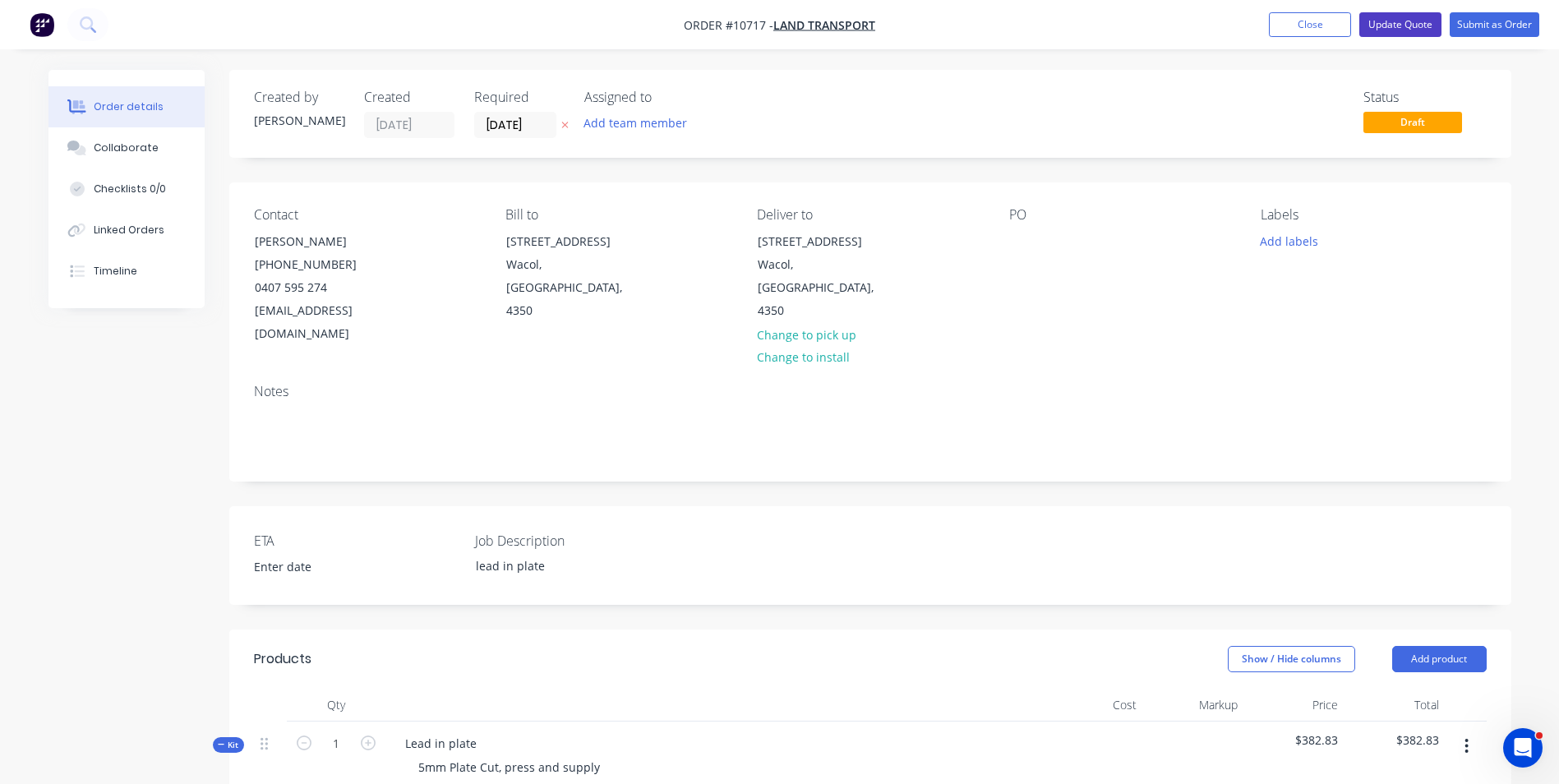
click at [1417, 24] on button "Update Quote" at bounding box center [1400, 25] width 82 height 25
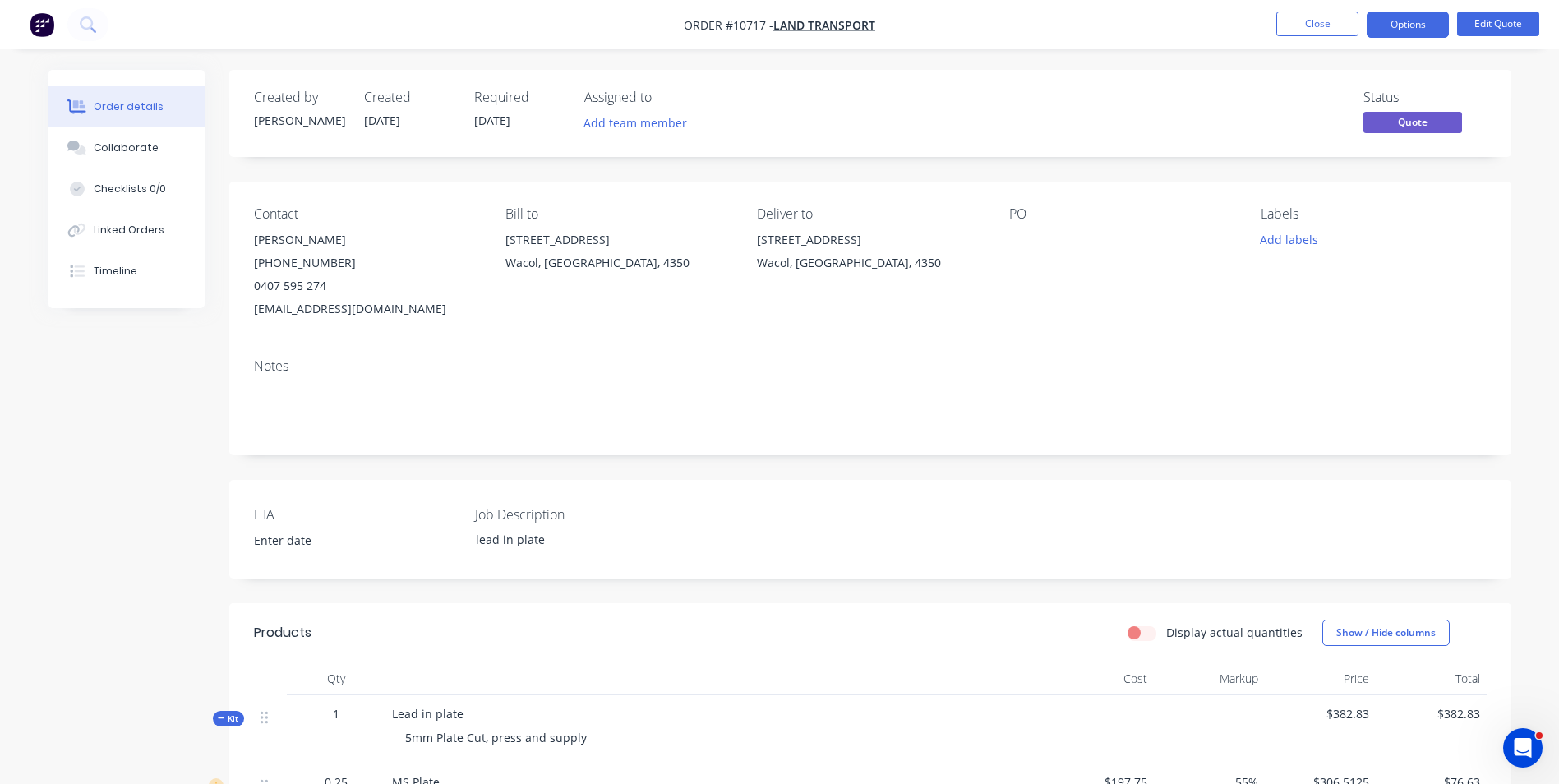
click at [1417, 24] on button "Options" at bounding box center [1408, 25] width 82 height 27
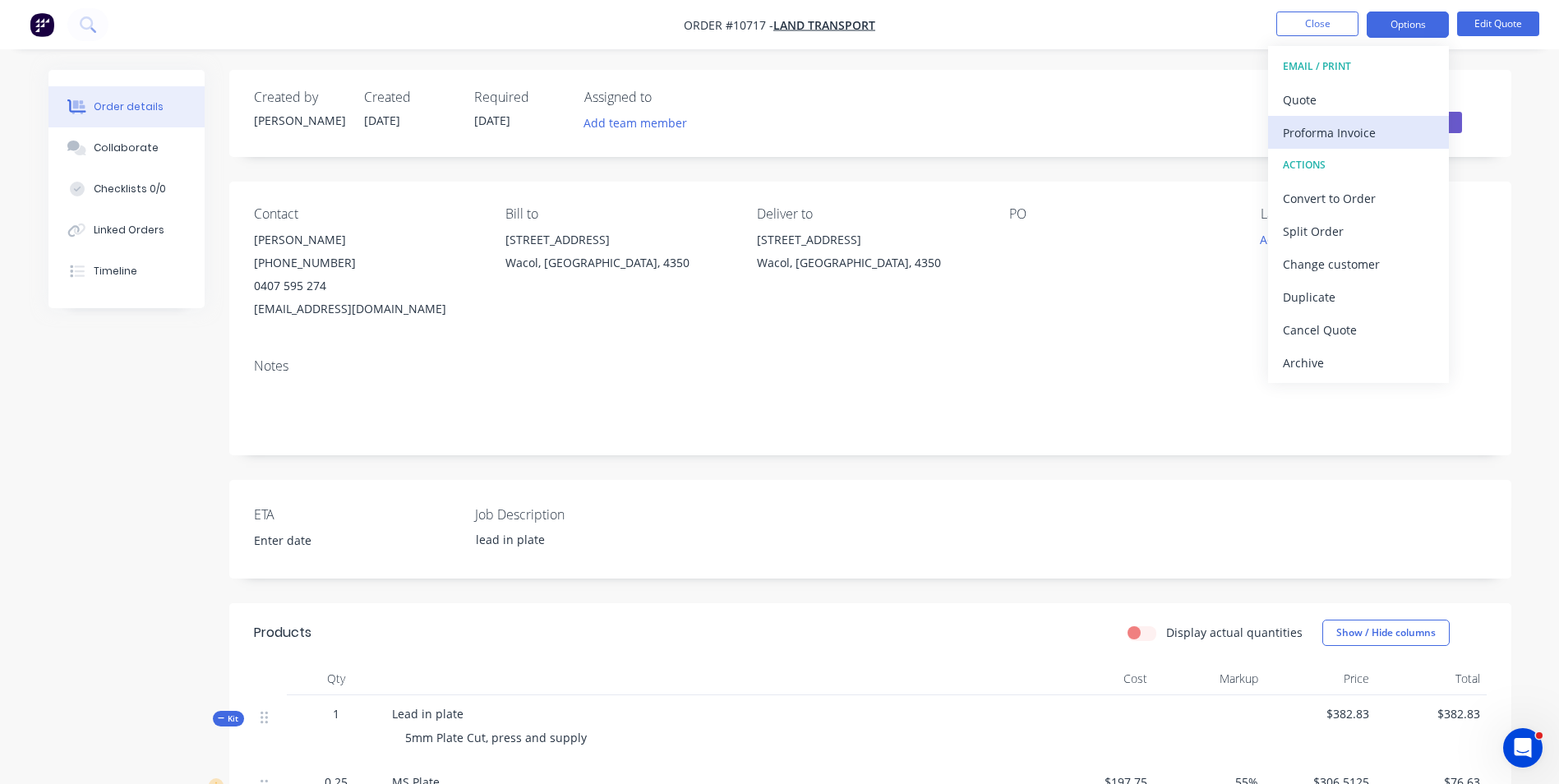
click at [1306, 127] on div "Proforma Invoice" at bounding box center [1358, 132] width 151 height 24
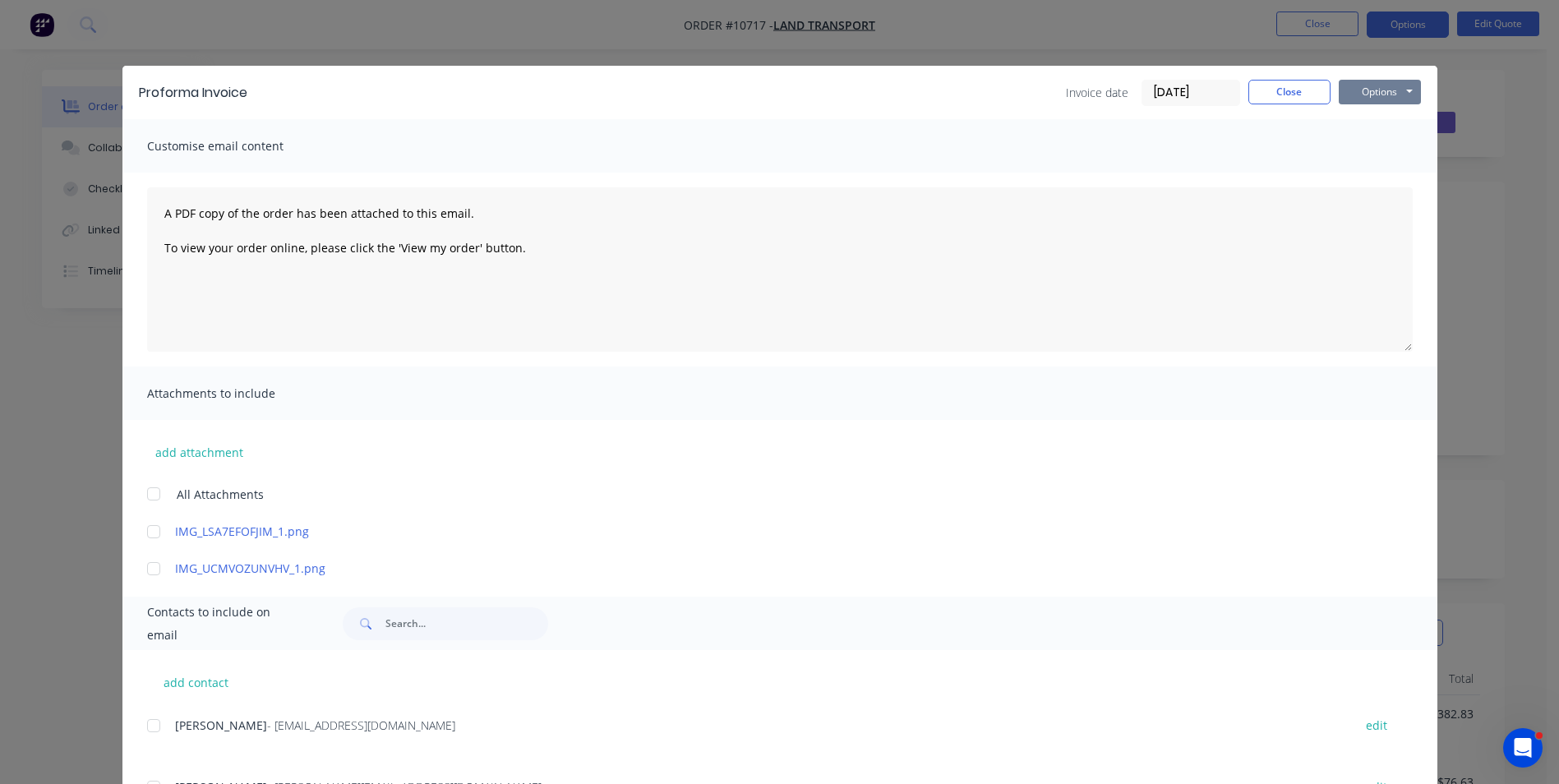
click at [1379, 88] on button "Options" at bounding box center [1379, 92] width 82 height 25
click at [1368, 127] on button "Preview" at bounding box center [1391, 121] width 105 height 27
drag, startPoint x: 157, startPoint y: 728, endPoint x: 196, endPoint y: 720, distance: 39.8
click at [164, 723] on div "[PERSON_NAME] - [EMAIL_ADDRESS][DOMAIN_NAME] edit" at bounding box center [792, 725] width 1291 height 22
click at [161, 727] on div at bounding box center [154, 725] width 32 height 32
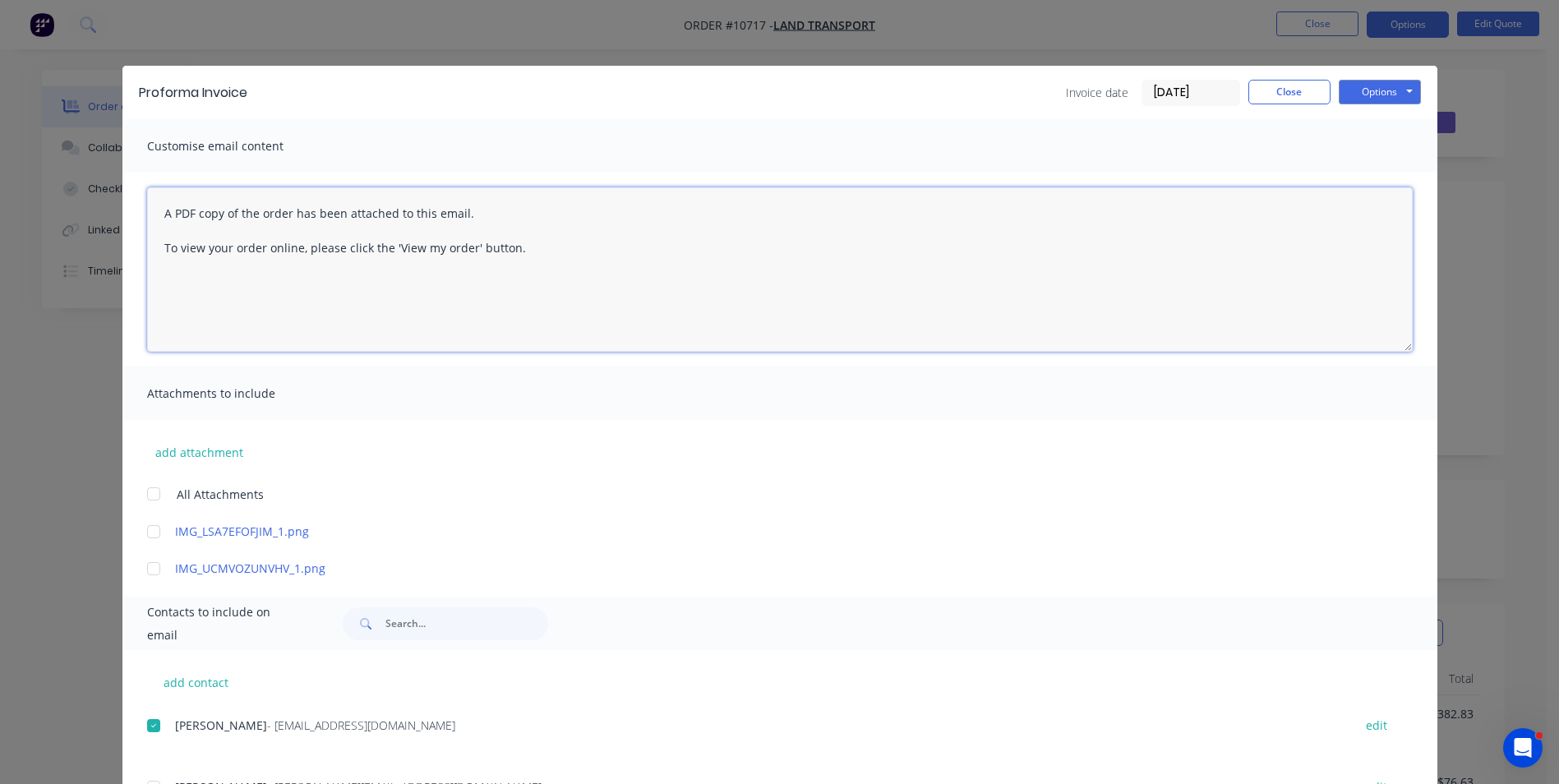
drag, startPoint x: 154, startPoint y: 208, endPoint x: 822, endPoint y: 315, distance: 676.5
click at [822, 314] on textarea "A PDF copy of the order has been attached to this email. To view your order onl…" at bounding box center [780, 269] width 1266 height 164
drag, startPoint x: 532, startPoint y: 246, endPoint x: 551, endPoint y: 240, distance: 19.9
click at [531, 240] on textarea "Good day [PERSON_NAME] Please see the attached pro Forma invoice, if you would …" at bounding box center [780, 269] width 1266 height 164
type textarea "Good day [PERSON_NAME] Please see the attached pro Forma invoice, if you would …"
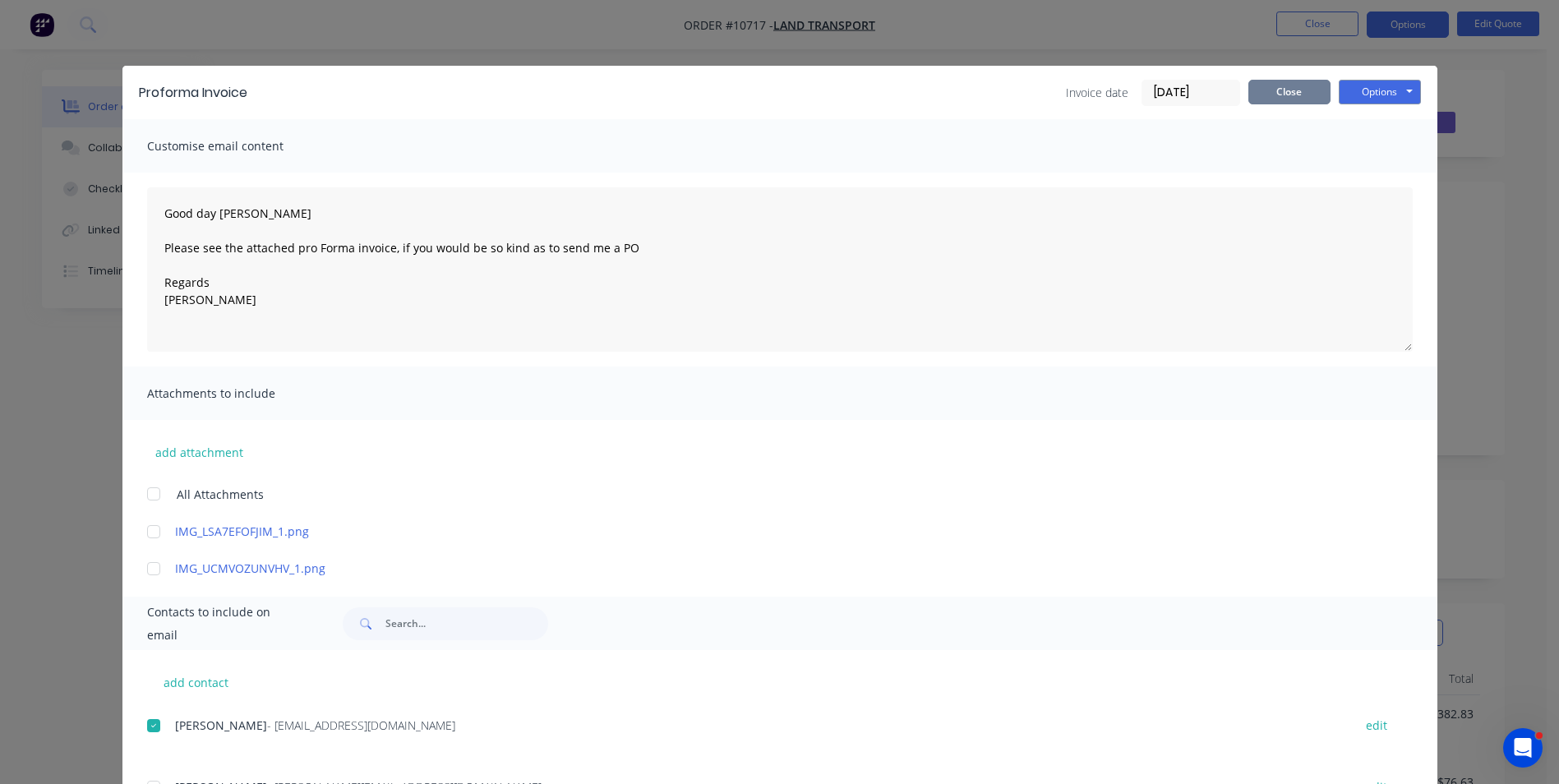
click at [1296, 97] on button "Close" at bounding box center [1290, 92] width 82 height 25
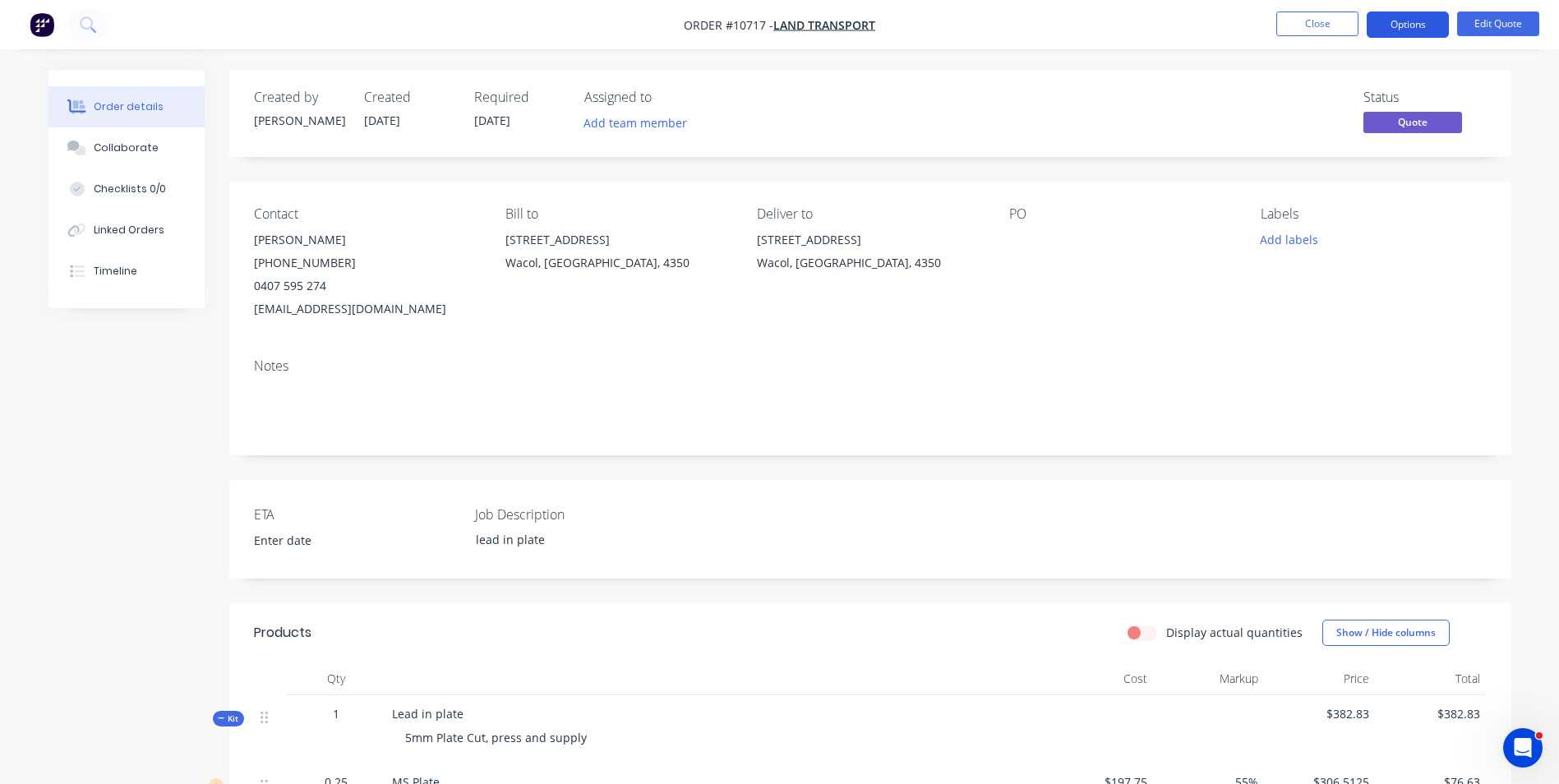
click at [1402, 24] on button "Options" at bounding box center [1408, 25] width 82 height 27
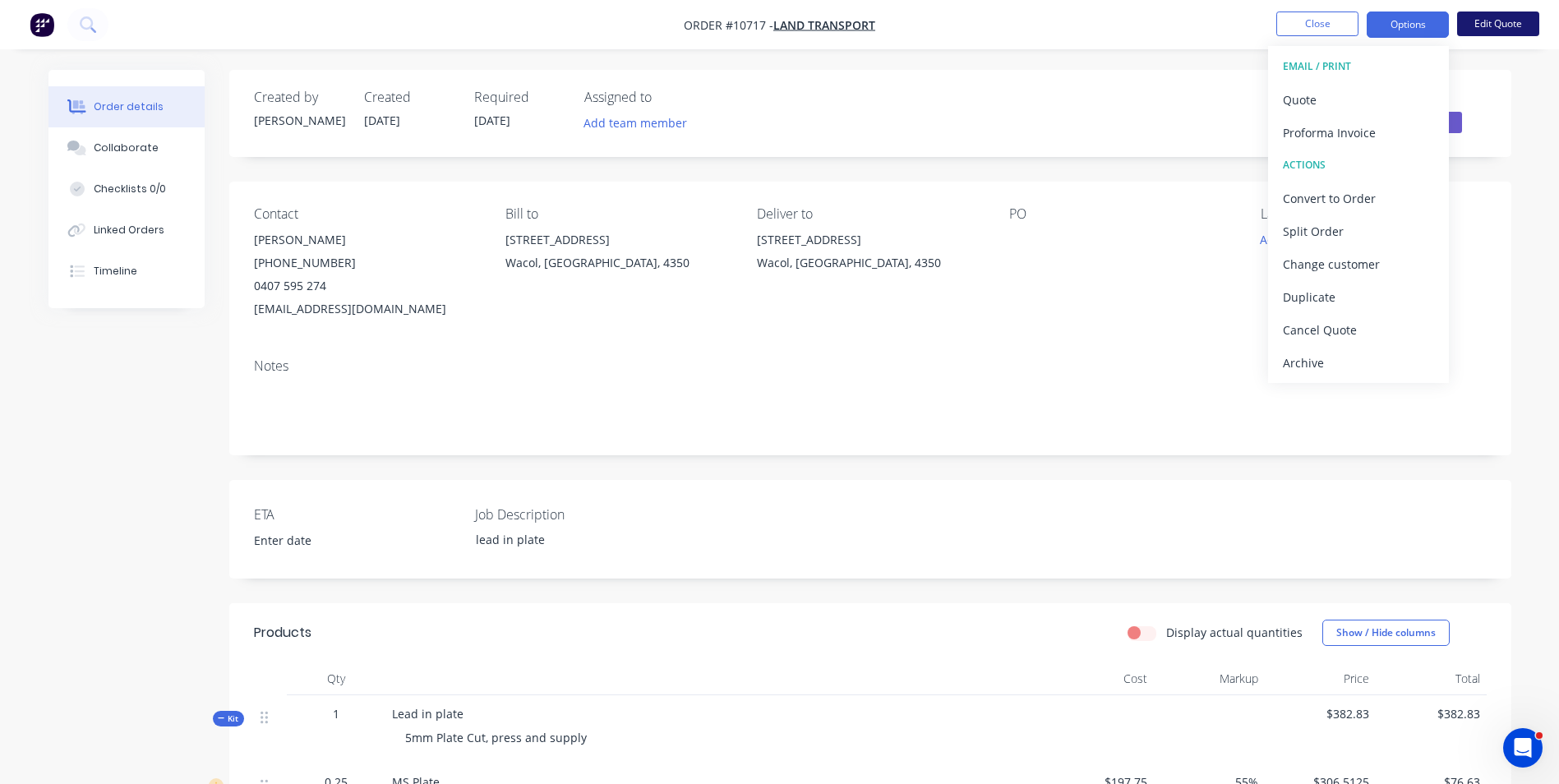
click at [1515, 17] on button "Edit Quote" at bounding box center [1498, 24] width 82 height 25
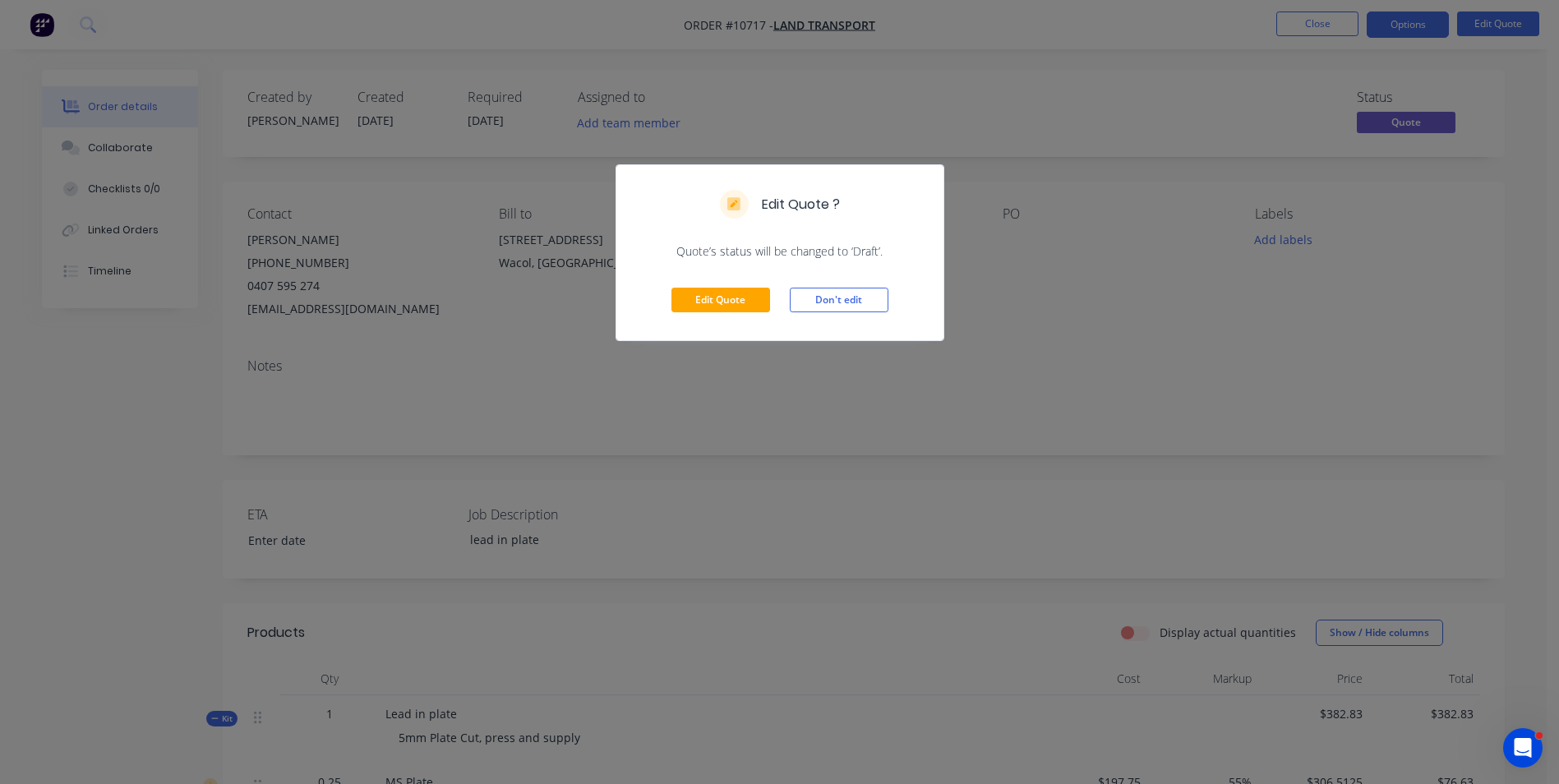
click at [734, 286] on div "Edit Quote Don't edit" at bounding box center [780, 300] width 327 height 80
click at [728, 299] on button "Edit Quote" at bounding box center [720, 300] width 98 height 25
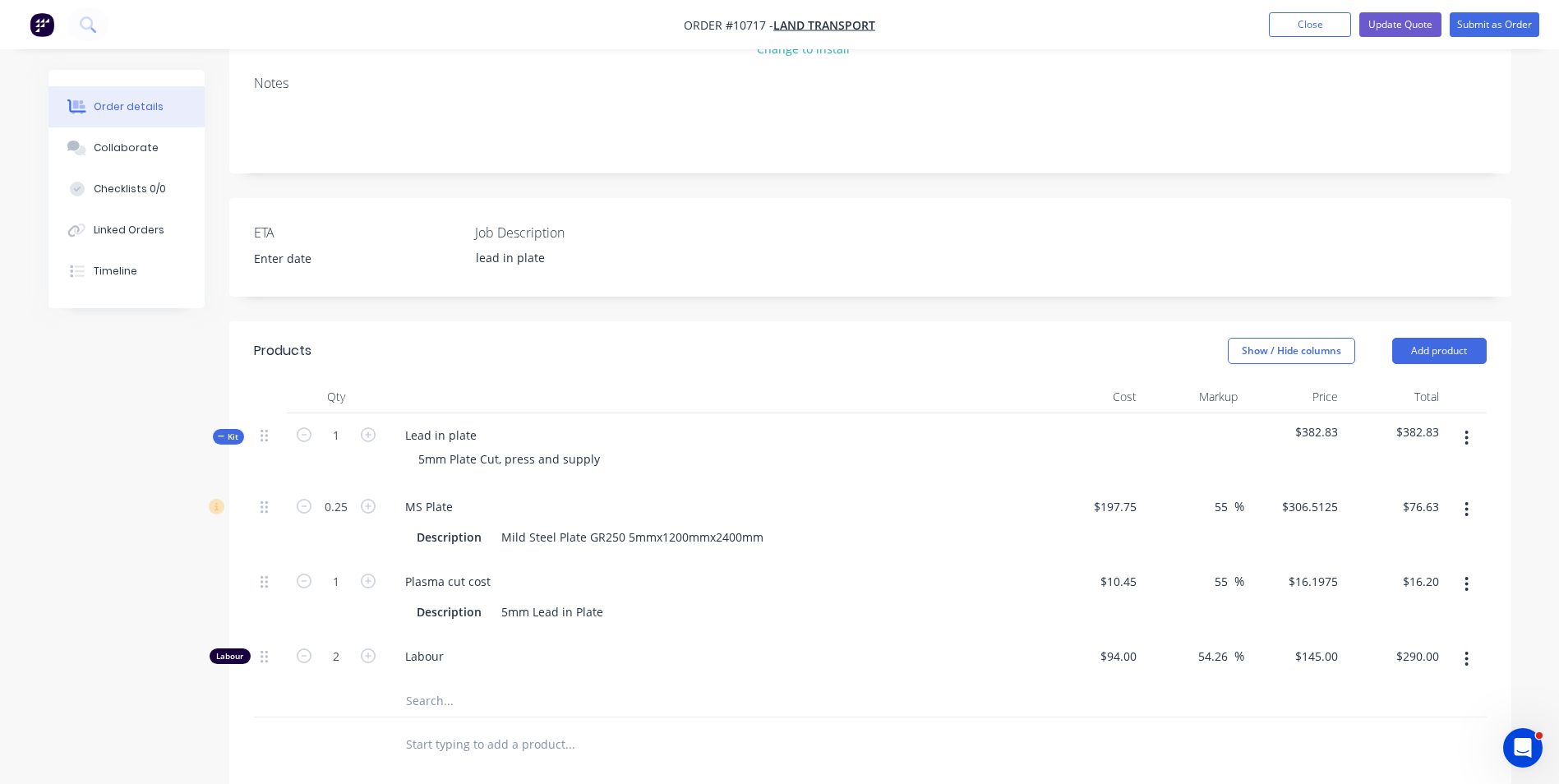
scroll to position [328, 0]
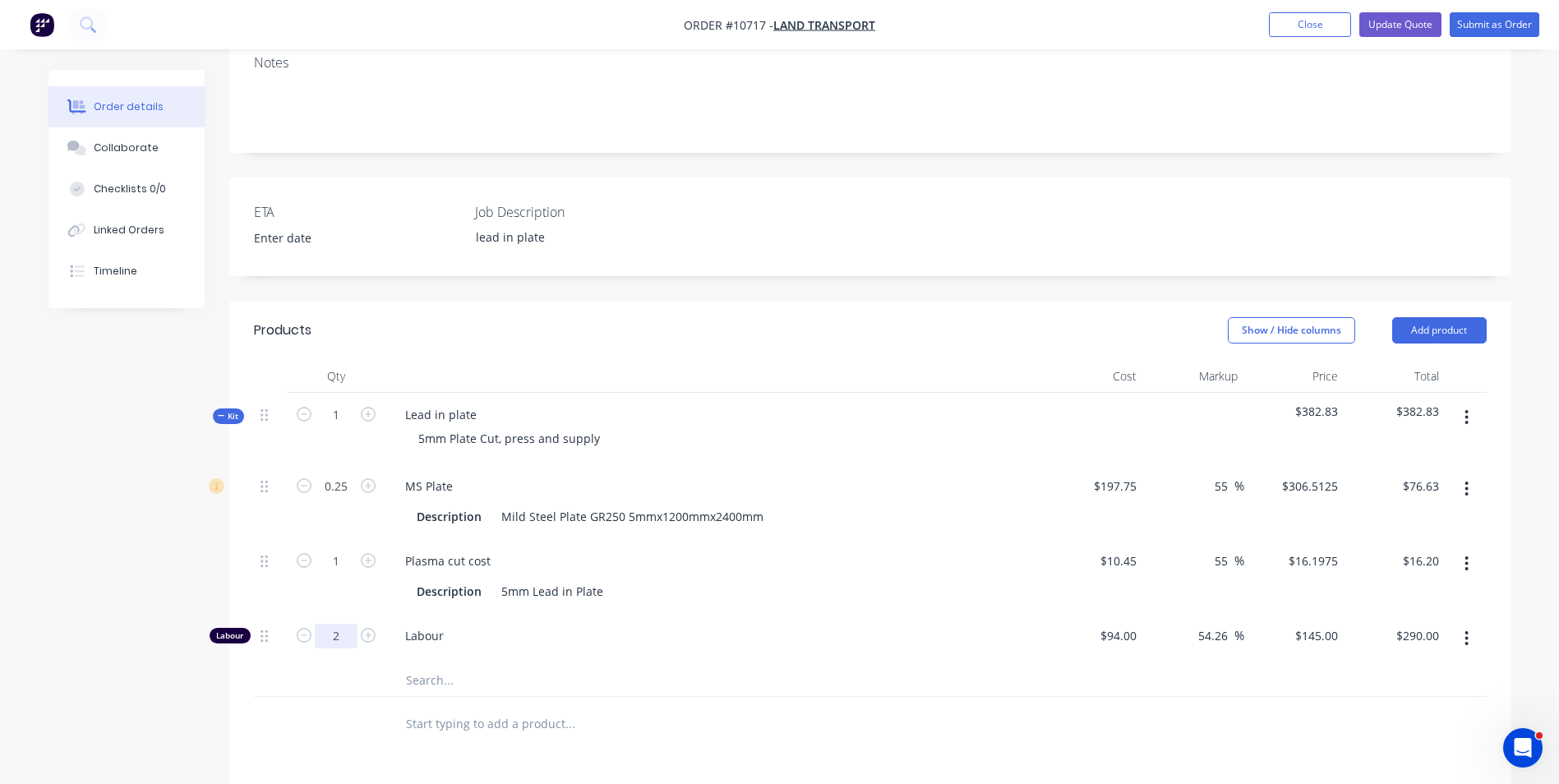
click at [352, 498] on input "2" at bounding box center [335, 486] width 43 height 25
type input "4"
type input "$580.00"
click at [808, 626] on span "Labour" at bounding box center [720, 635] width 631 height 17
click at [322, 498] on input "4" at bounding box center [335, 486] width 43 height 25
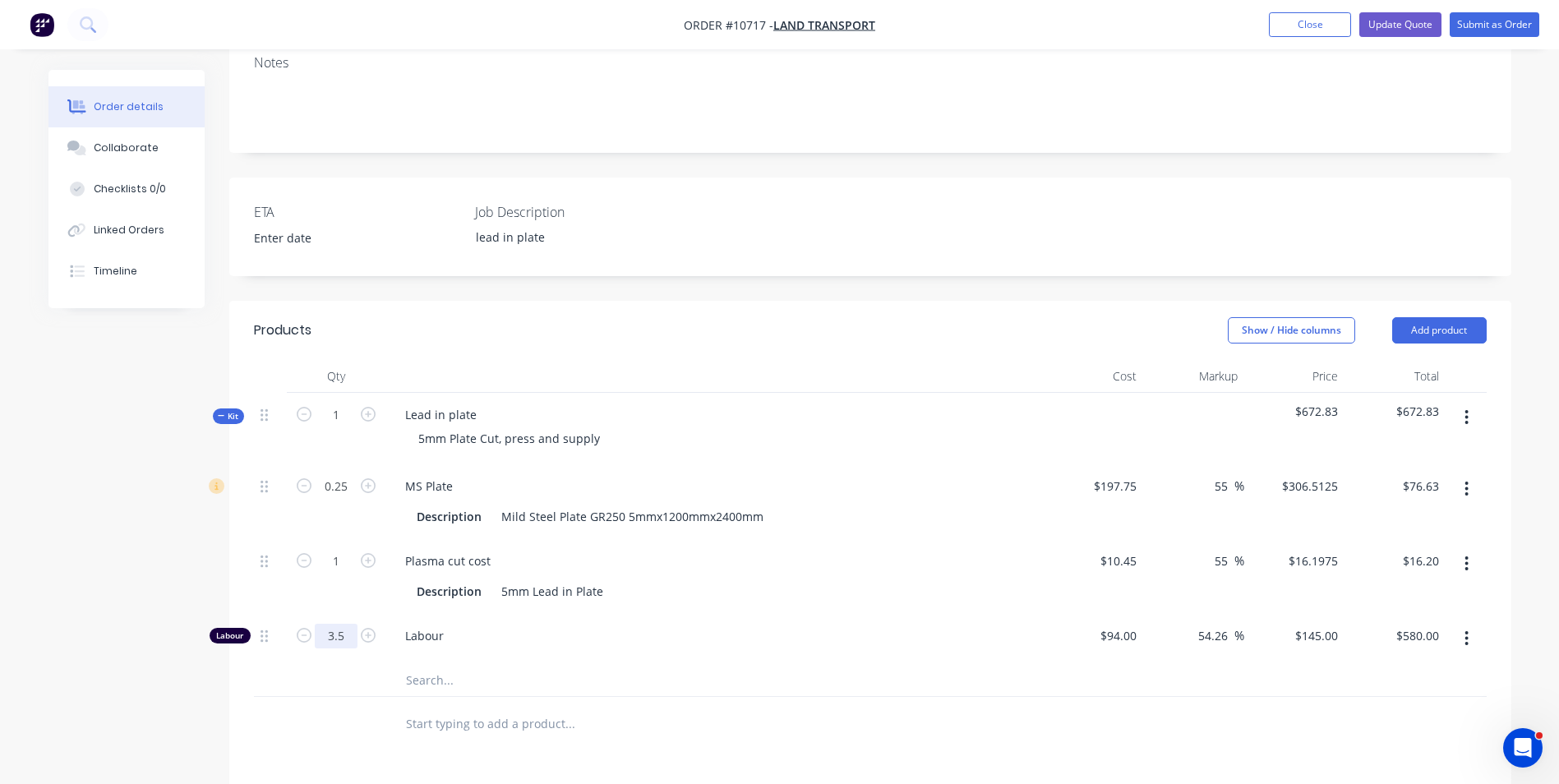
type input "3.5"
type input "$507.50"
click at [588, 614] on div "Labour" at bounding box center [714, 639] width 657 height 50
click at [332, 498] on input "3.5" at bounding box center [335, 486] width 43 height 25
type input "3.25"
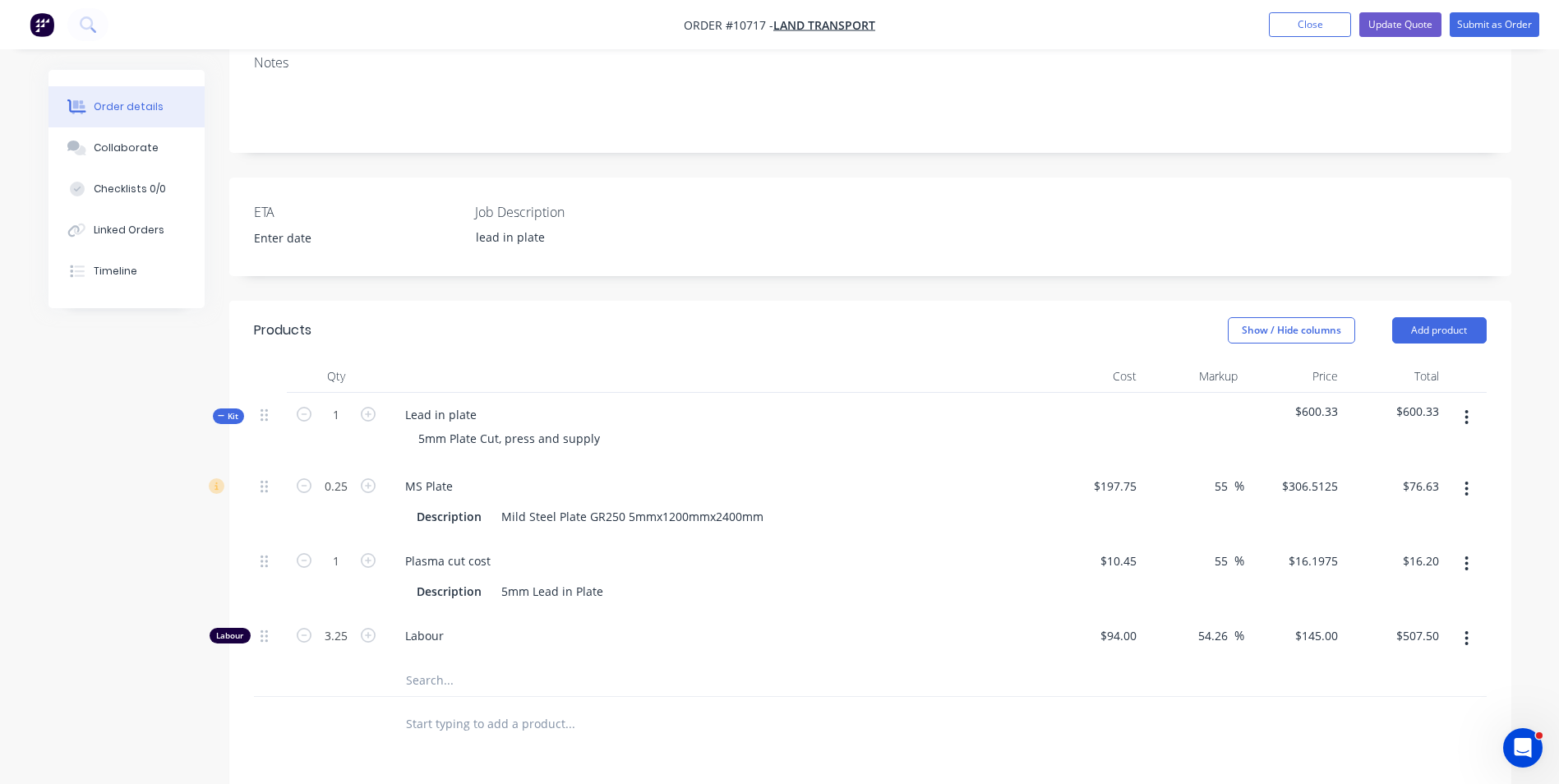
type input "$471.25"
click at [731, 663] on input "text" at bounding box center [569, 679] width 329 height 32
click at [325, 498] on input "3.25" at bounding box center [335, 486] width 43 height 25
type input "3.33"
type input "$482.85"
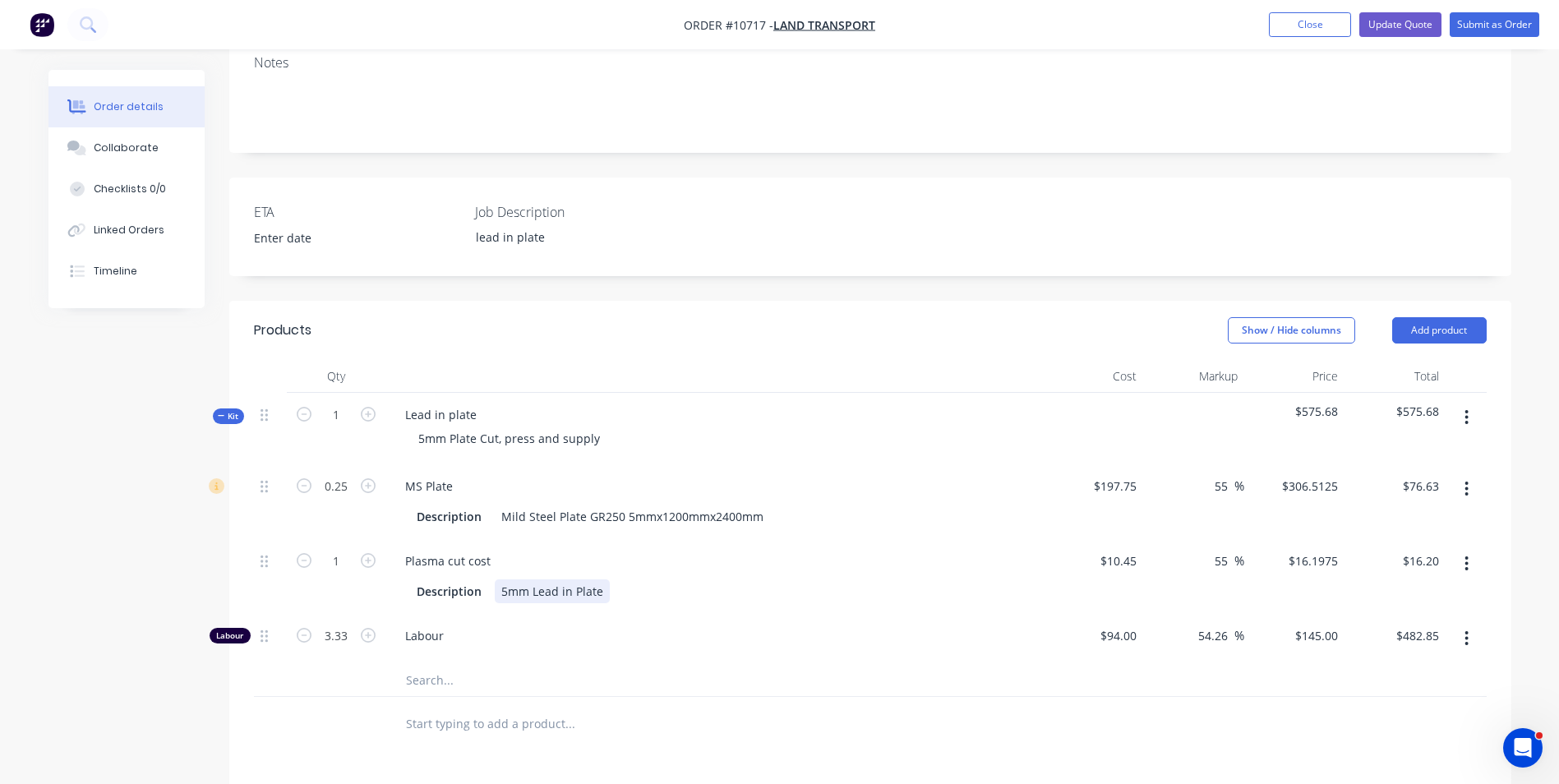
click at [818, 587] on div "Plasma cut cost Description 5mm Lead in Plate" at bounding box center [714, 576] width 657 height 74
click at [346, 498] on input "3.33" at bounding box center [335, 486] width 43 height 25
type input "3.45"
type input "$500.25"
click at [596, 635] on div "Labour" at bounding box center [714, 639] width 657 height 50
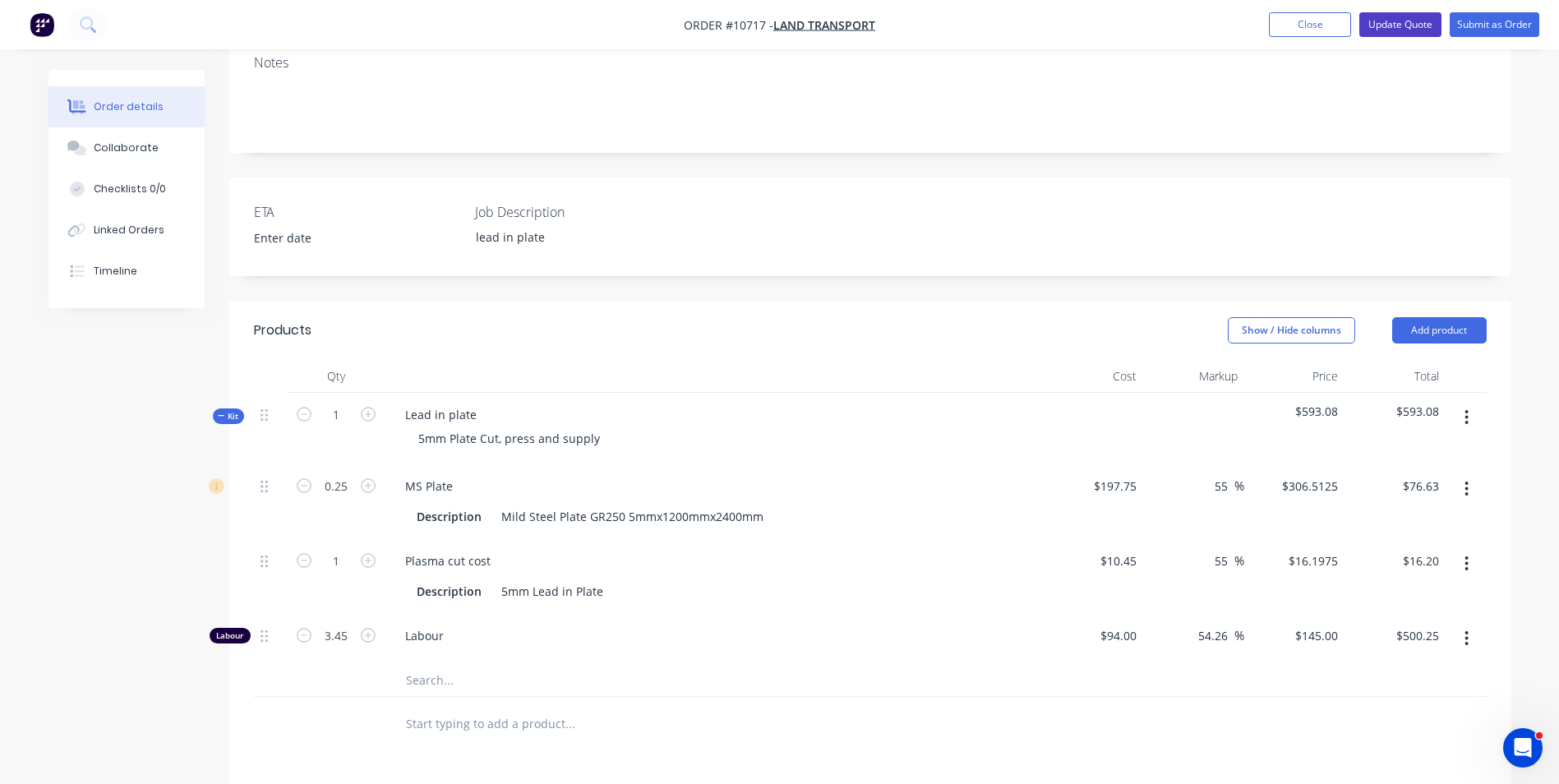
click at [1409, 16] on button "Update Quote" at bounding box center [1400, 25] width 82 height 25
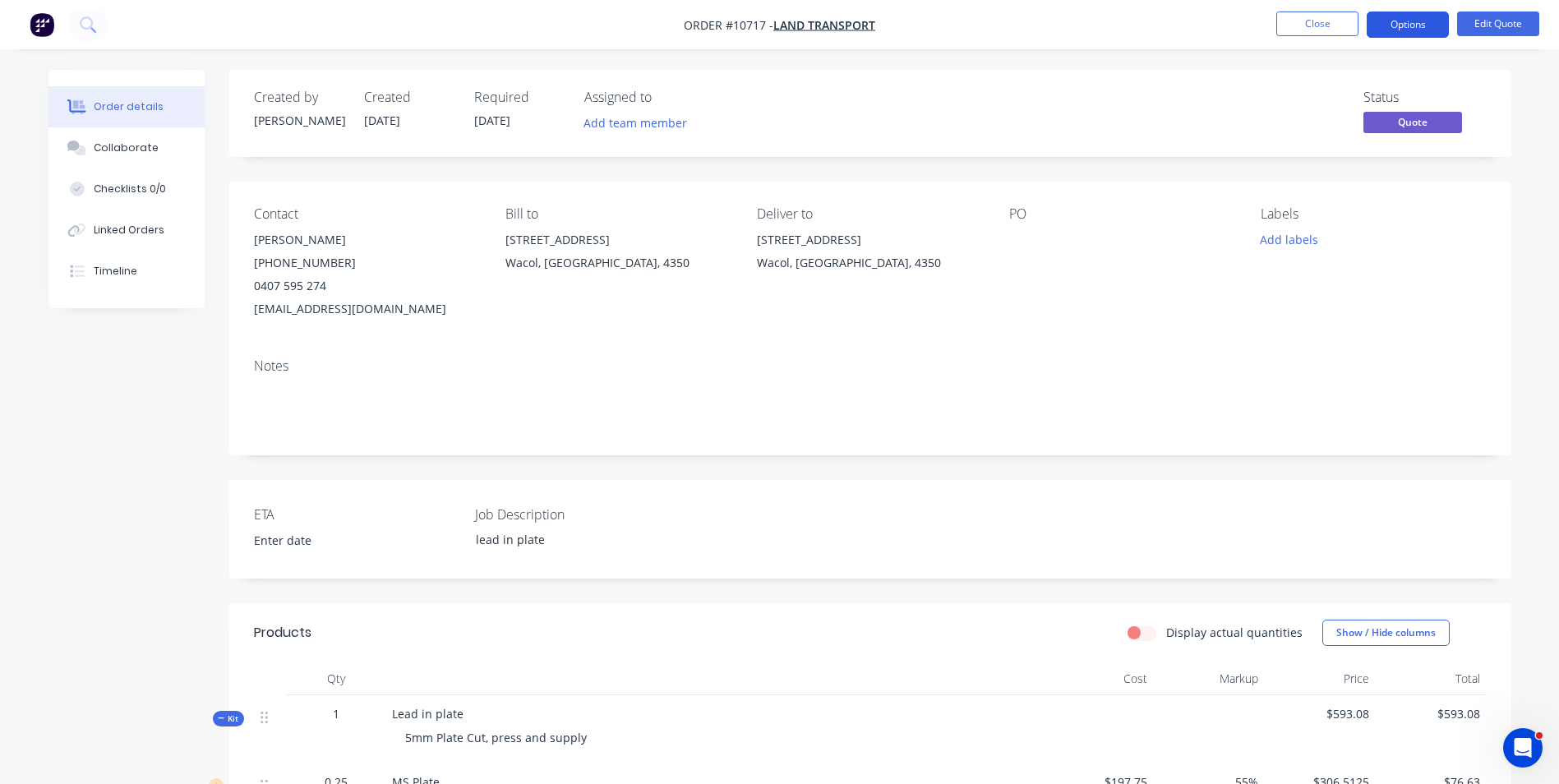
click at [1411, 23] on button "Options" at bounding box center [1408, 25] width 82 height 27
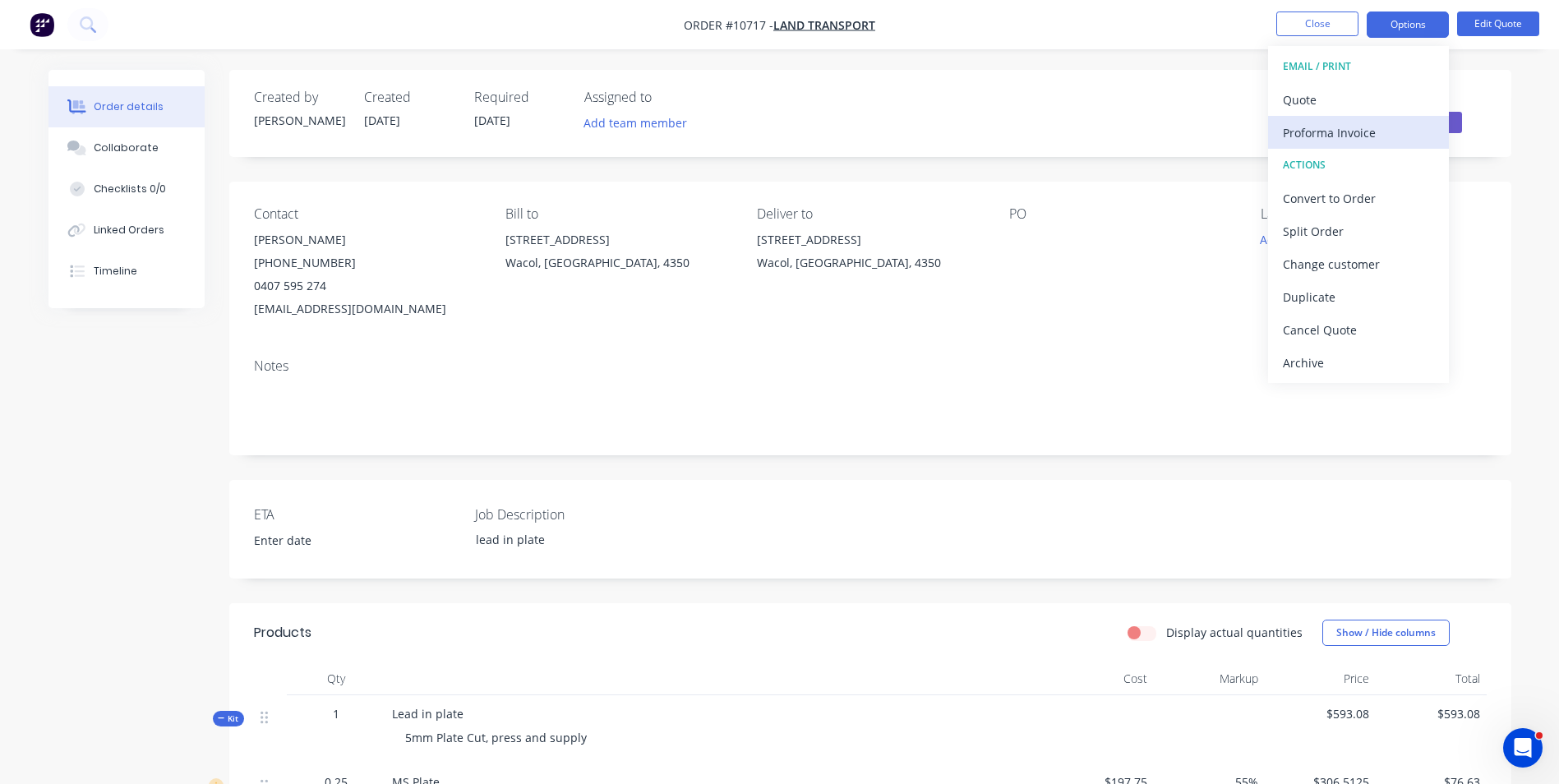
click at [1374, 126] on div "Proforma Invoice" at bounding box center [1358, 132] width 151 height 24
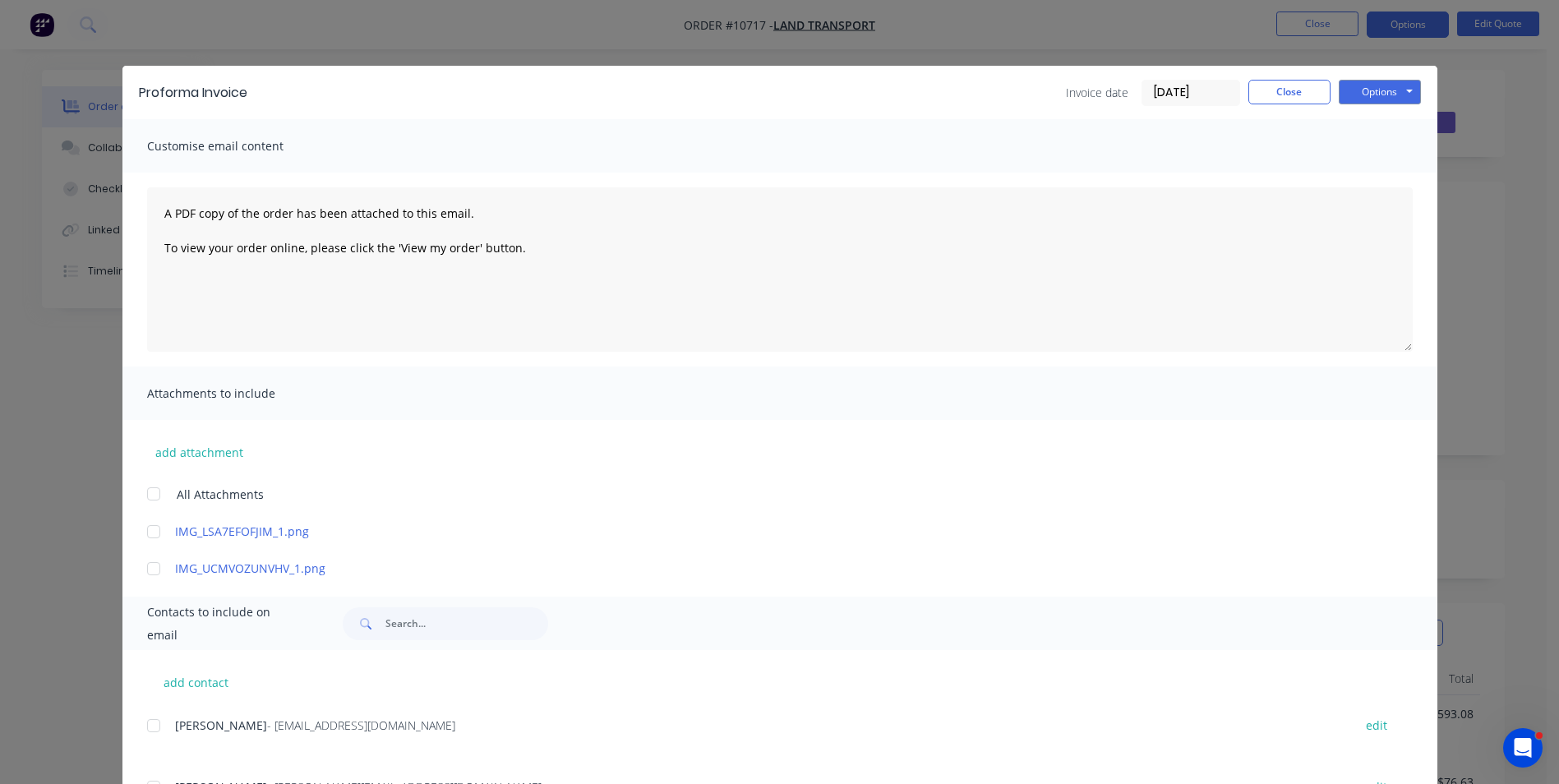
click at [151, 725] on div at bounding box center [154, 725] width 32 height 32
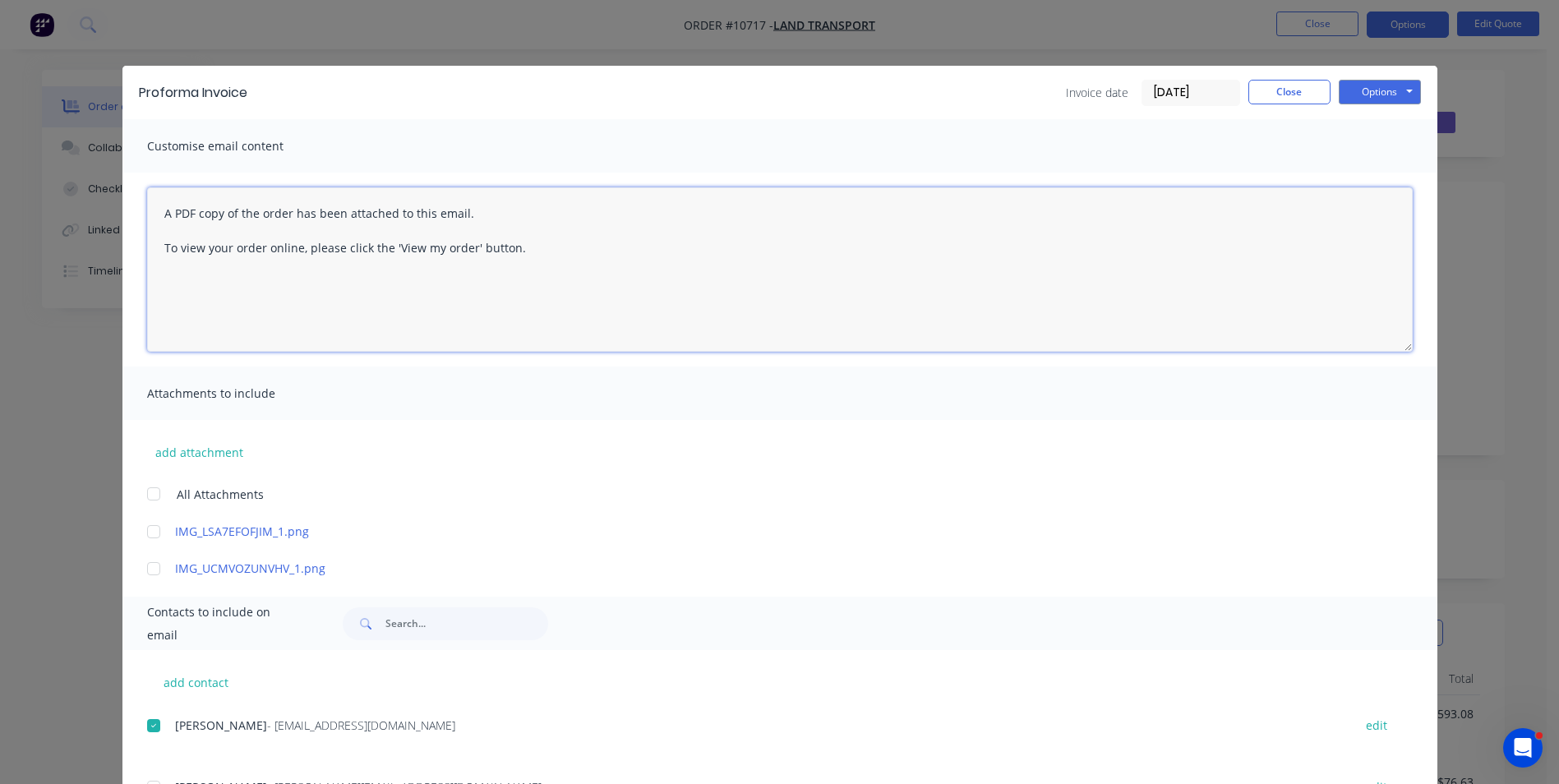
drag, startPoint x: 161, startPoint y: 214, endPoint x: 514, endPoint y: 302, distance: 363.8
click at [514, 300] on textarea "A PDF copy of the order has been attached to this email. To view your order onl…" at bounding box center [780, 269] width 1266 height 164
type textarea "A"
type textarea "Hi [PERSON_NAME] Please send me a PO for the attached Pro Forma Invoice. Regard…"
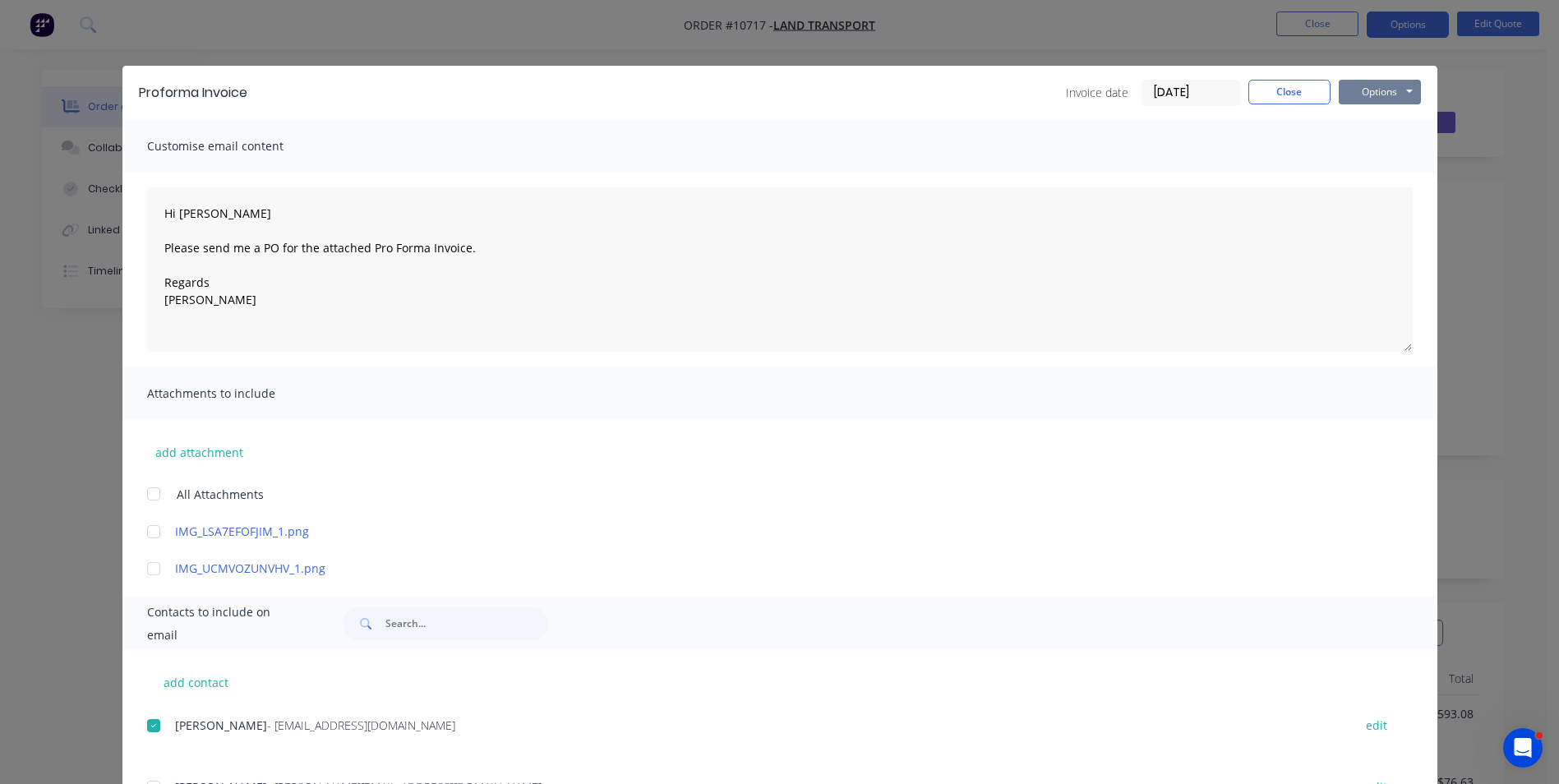
click at [1367, 92] on button "Options" at bounding box center [1379, 92] width 82 height 25
click at [1361, 176] on button "Email" at bounding box center [1391, 175] width 105 height 27
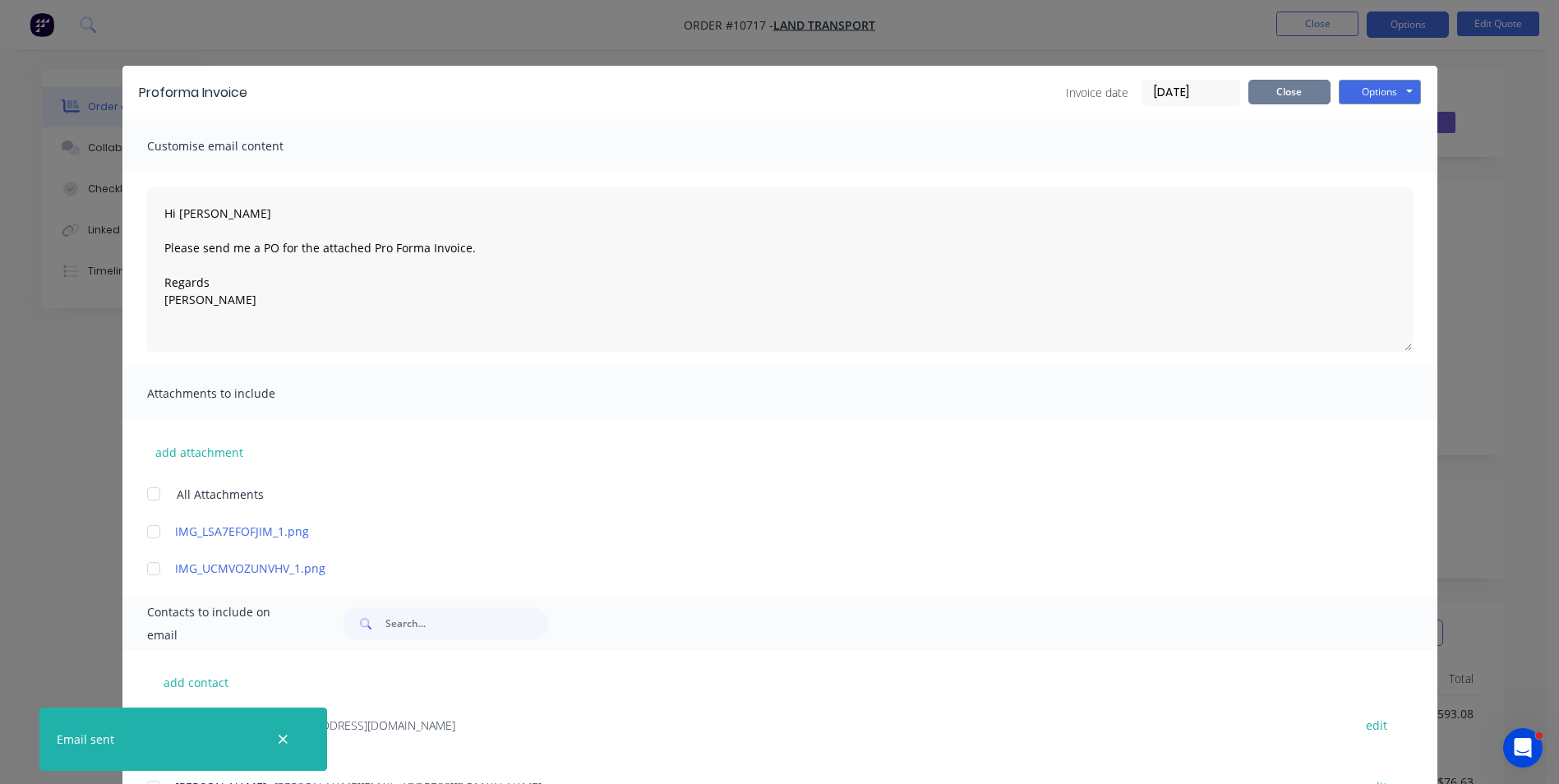
drag, startPoint x: 1301, startPoint y: 85, endPoint x: 1395, endPoint y: 55, distance: 98.7
click at [1299, 84] on button "Close" at bounding box center [1290, 92] width 82 height 25
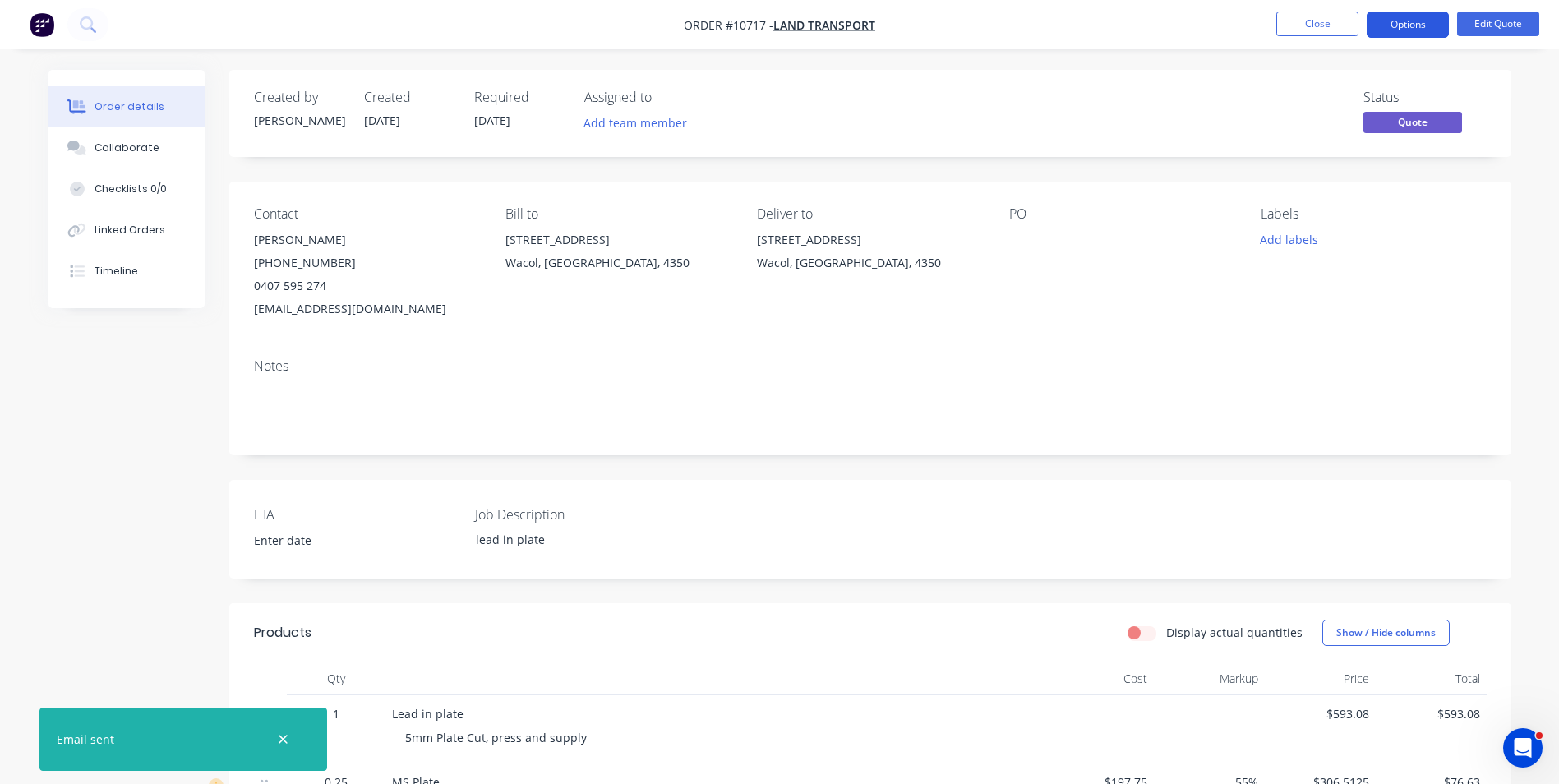
click at [1419, 37] on button "Options" at bounding box center [1408, 25] width 82 height 27
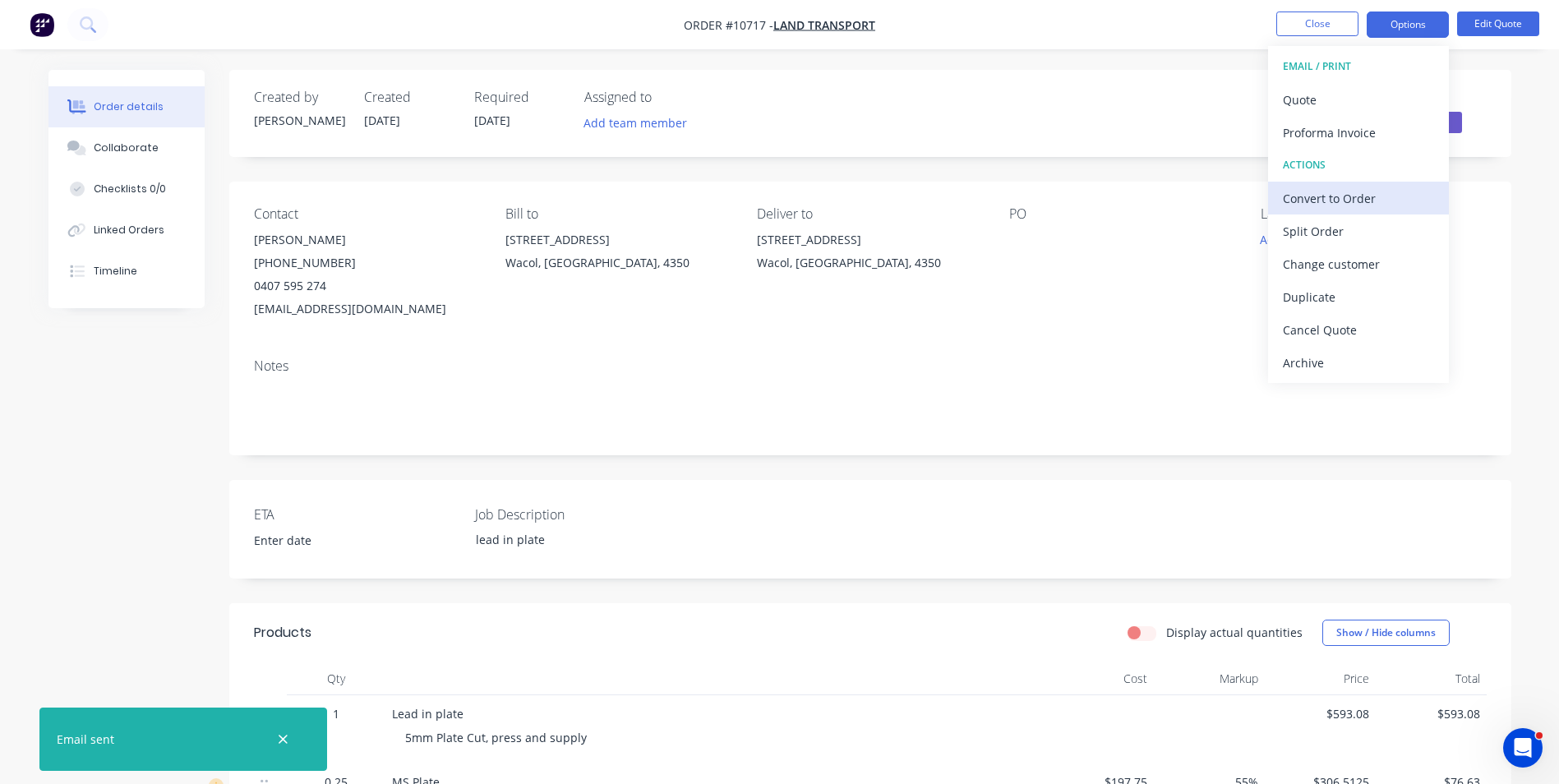
click at [1341, 205] on div "Convert to Order" at bounding box center [1358, 198] width 151 height 24
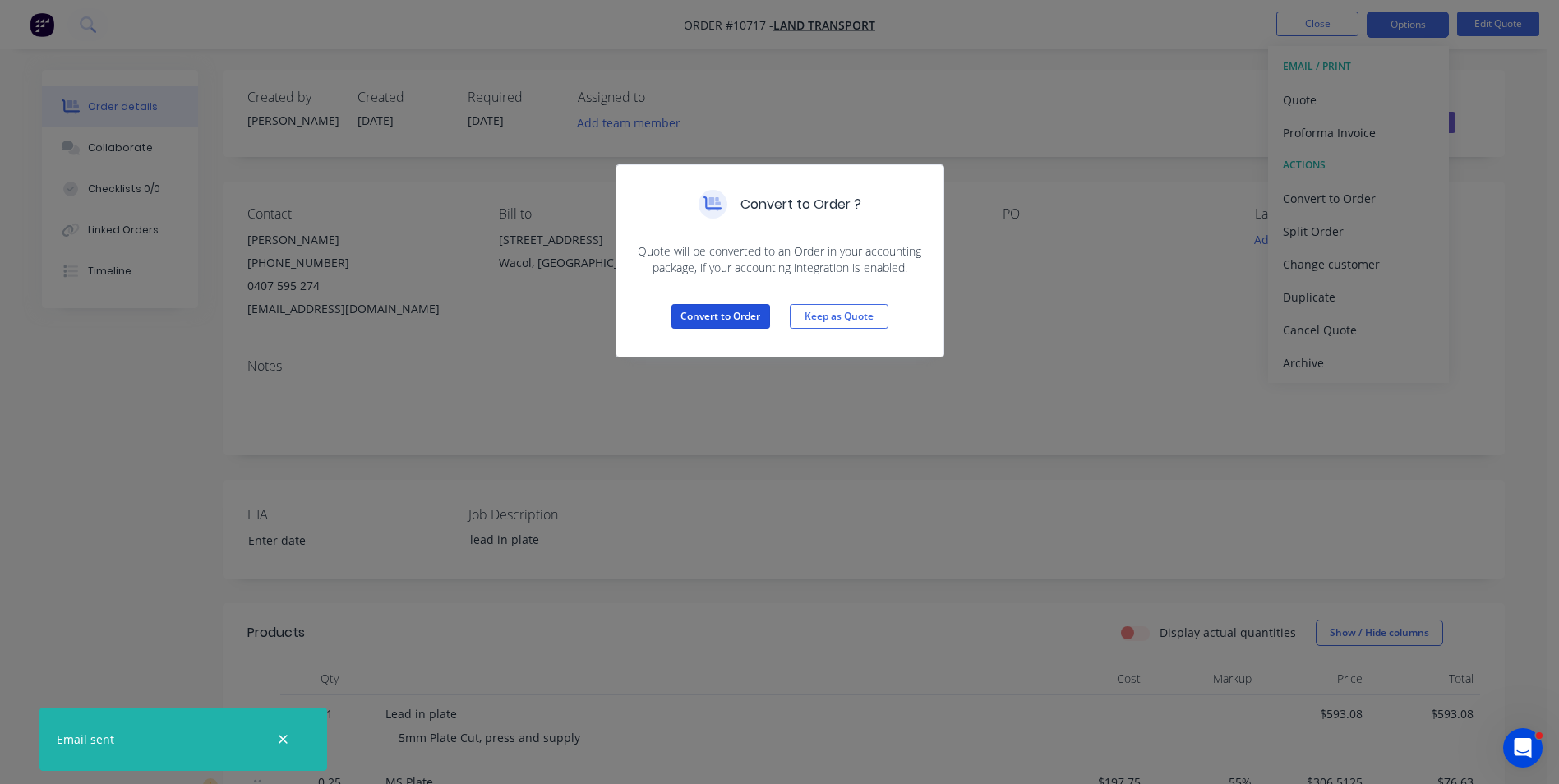
drag, startPoint x: 760, startPoint y: 317, endPoint x: 821, endPoint y: 276, distance: 73.5
click at [758, 317] on button "Convert to Order" at bounding box center [720, 316] width 98 height 25
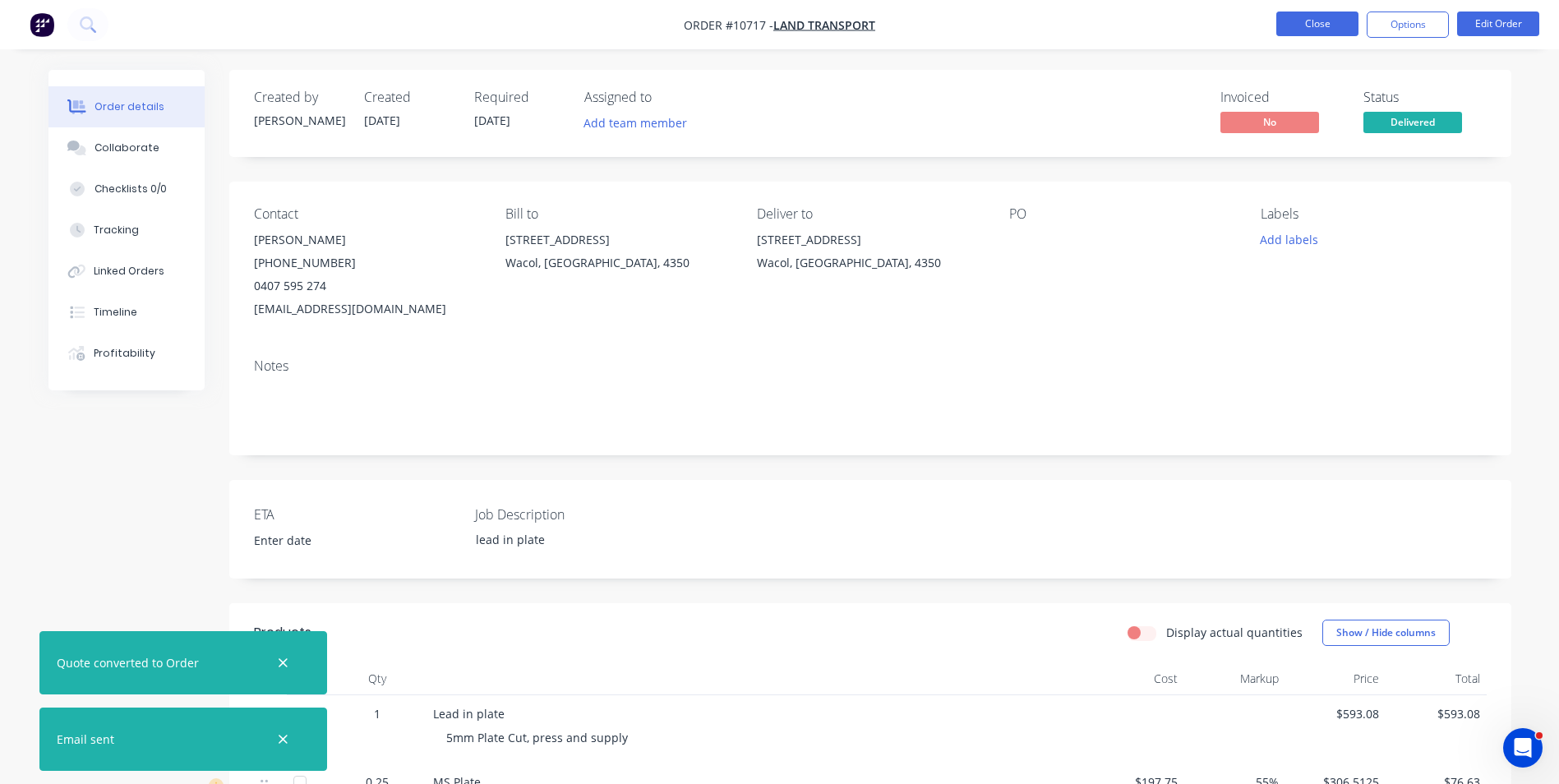
click at [1345, 16] on button "Close" at bounding box center [1317, 24] width 82 height 25
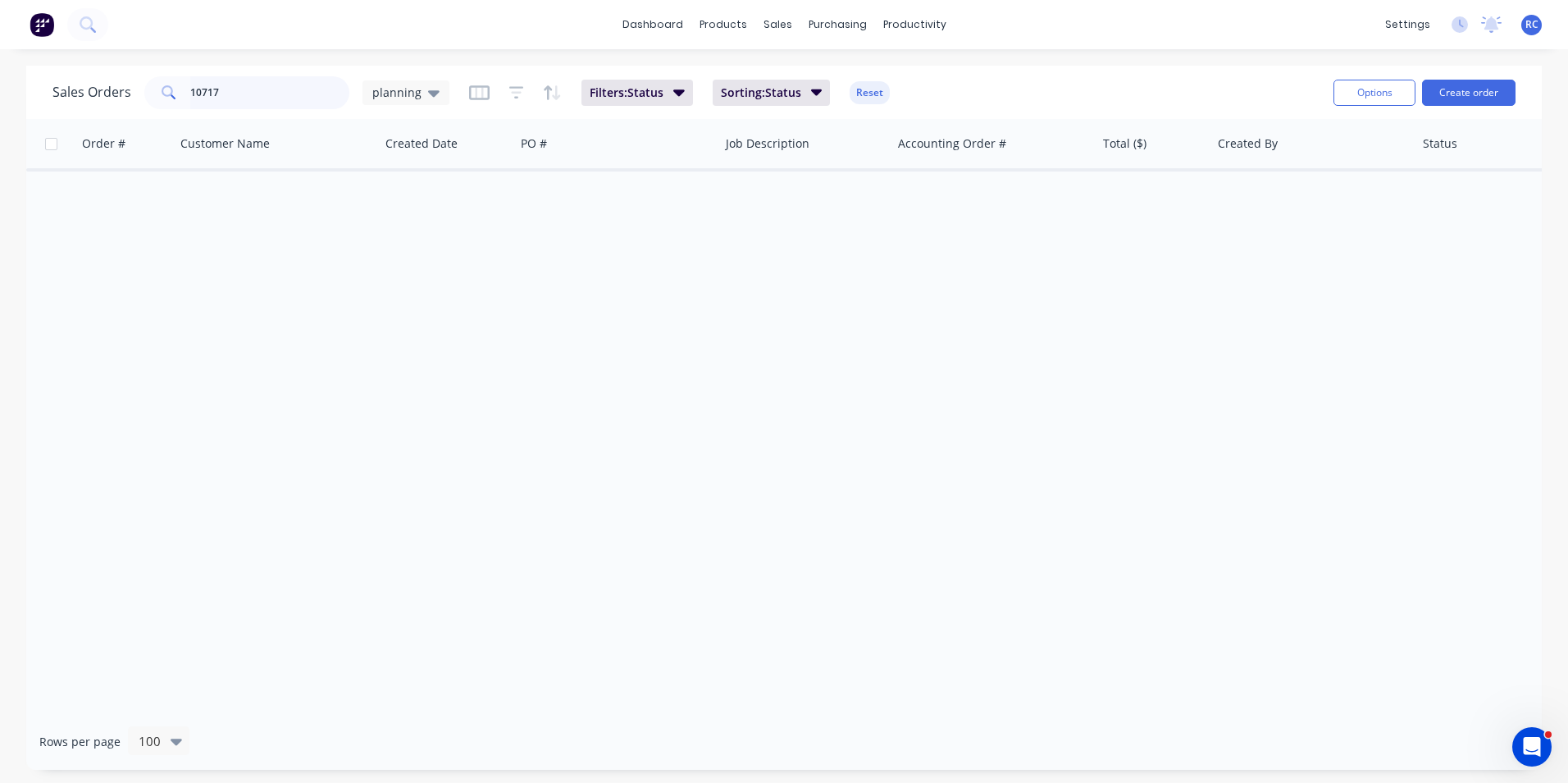
click at [237, 85] on input "10717" at bounding box center [271, 93] width 160 height 32
click at [407, 87] on span "planning" at bounding box center [397, 93] width 50 height 17
click at [405, 299] on button "all jobs" at bounding box center [460, 299] width 187 height 19
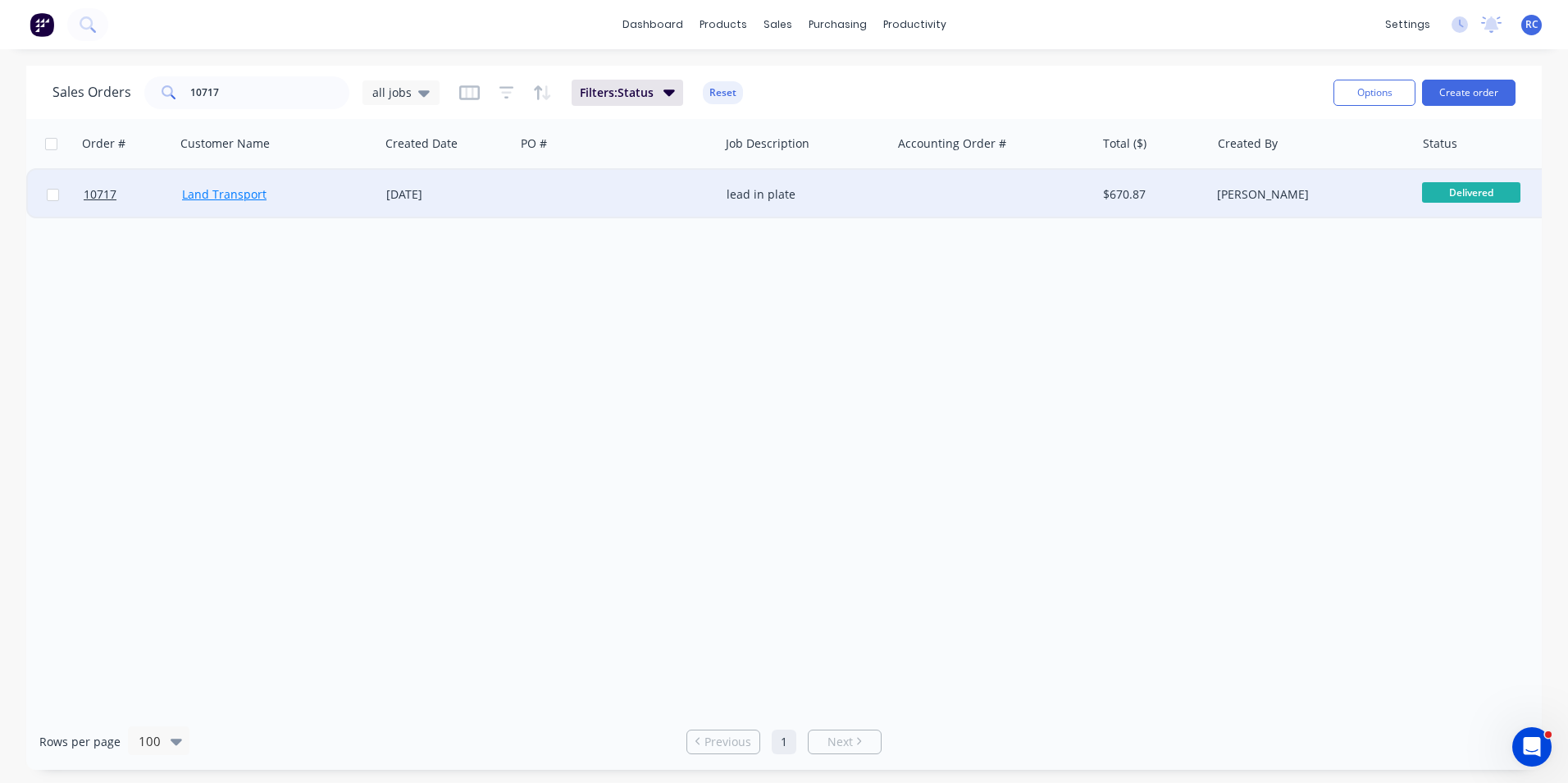
click at [255, 196] on link "Land Transport" at bounding box center [224, 194] width 85 height 15
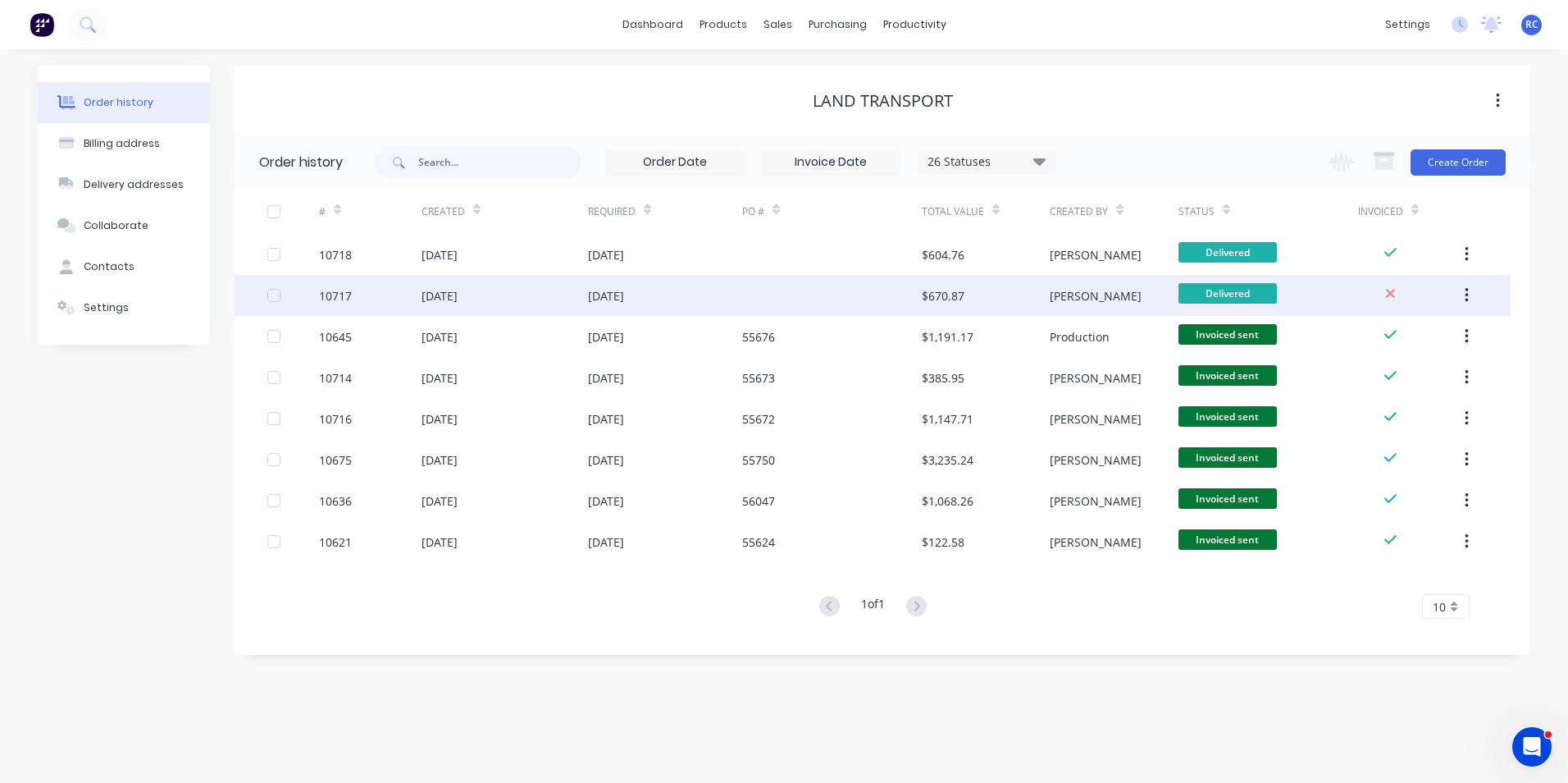
click at [438, 287] on div "[DATE]" at bounding box center [439, 296] width 36 height 17
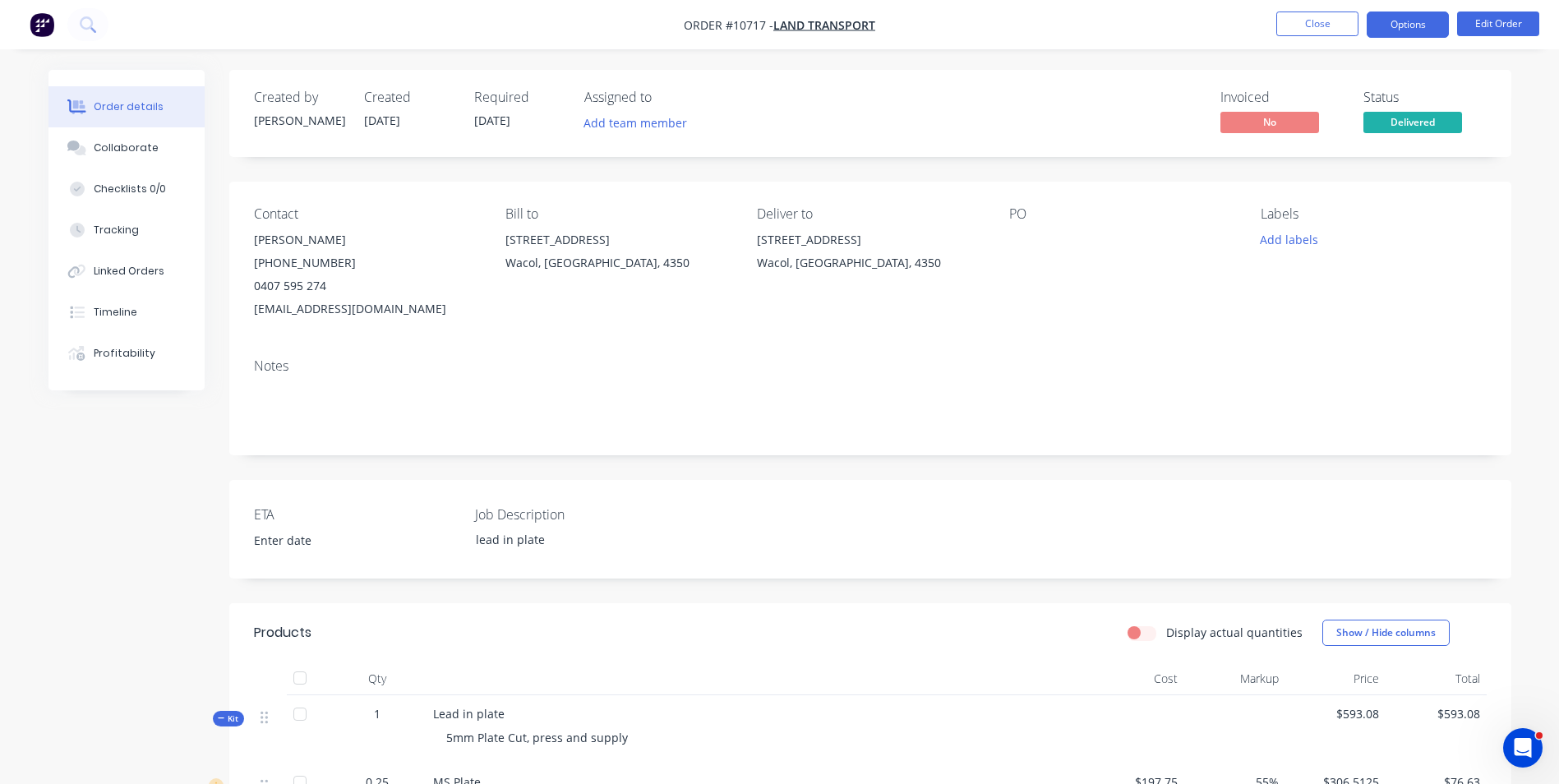
click at [1395, 29] on button "Options" at bounding box center [1408, 25] width 82 height 27
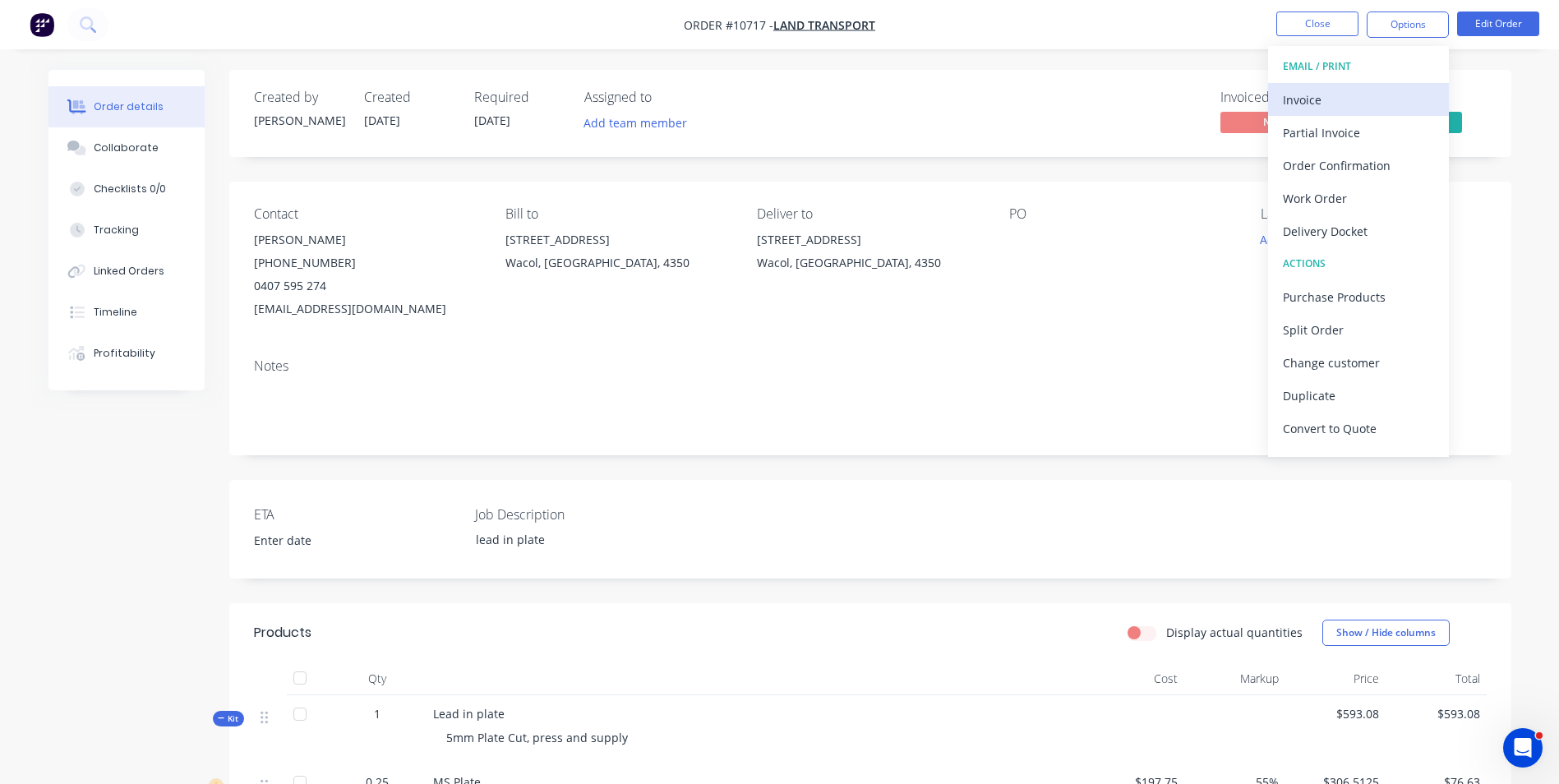
click at [1350, 101] on div "Invoice" at bounding box center [1358, 99] width 151 height 24
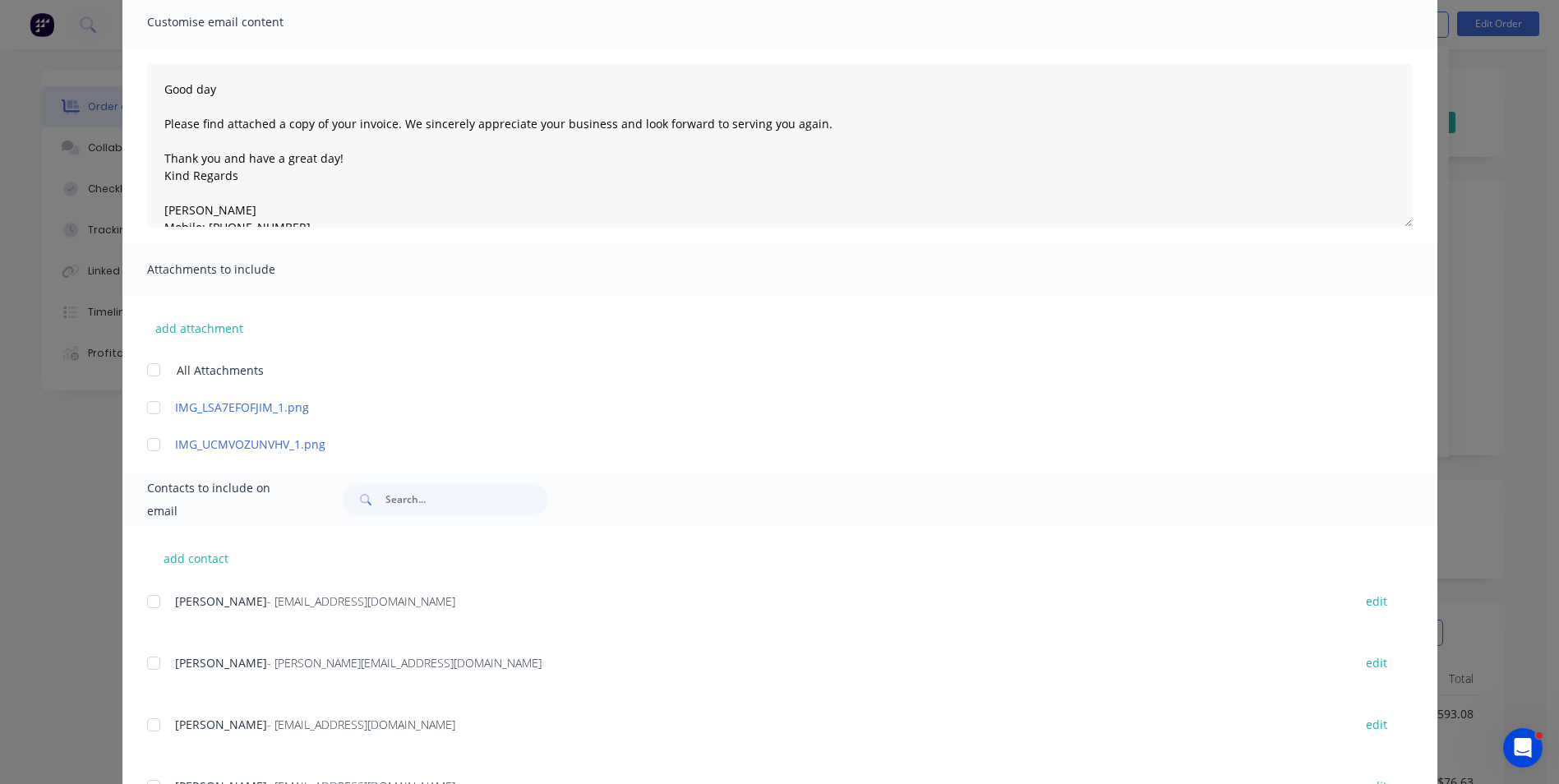
scroll to position [200, 0]
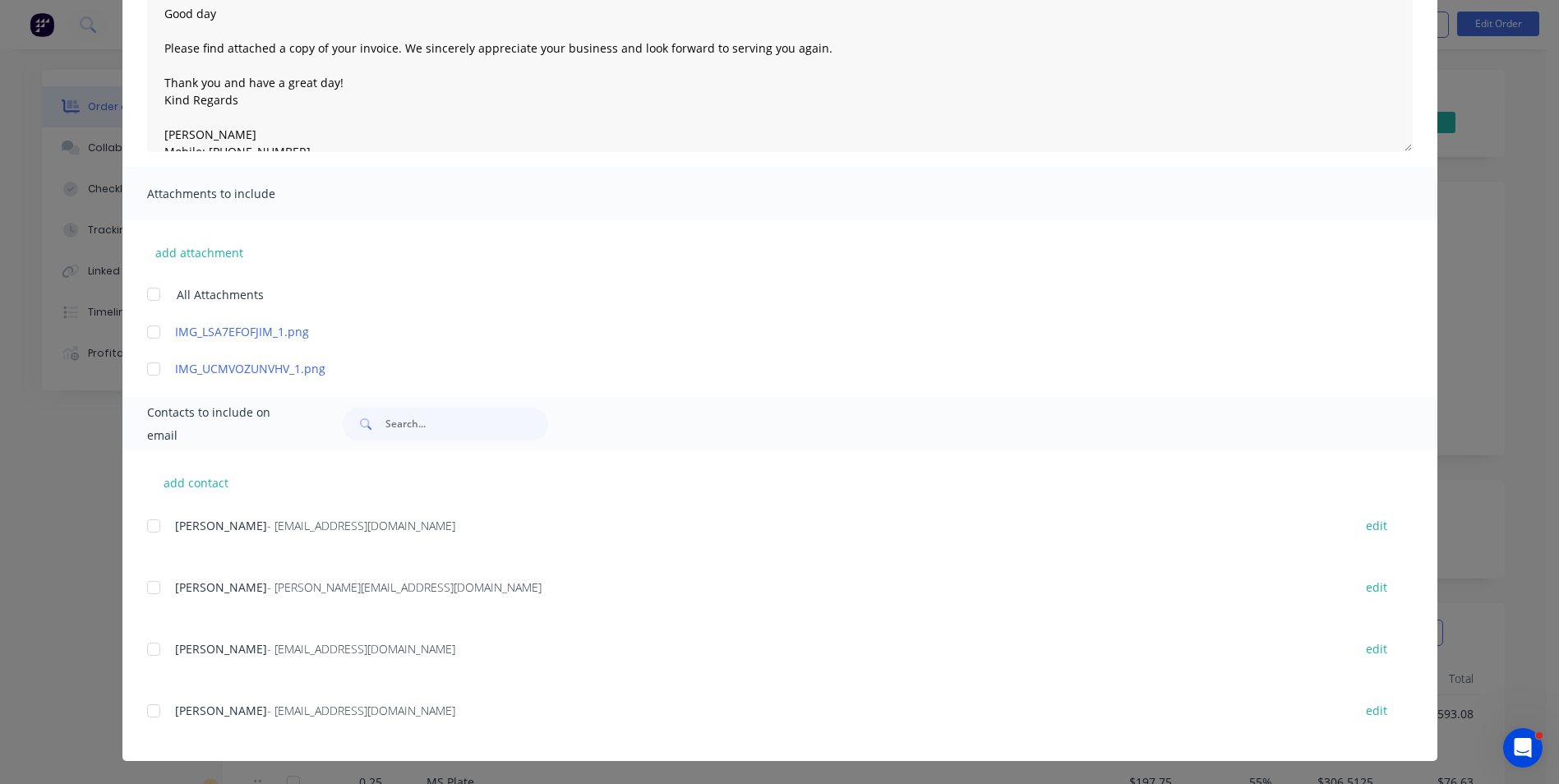
click at [144, 651] on div at bounding box center [154, 648] width 32 height 32
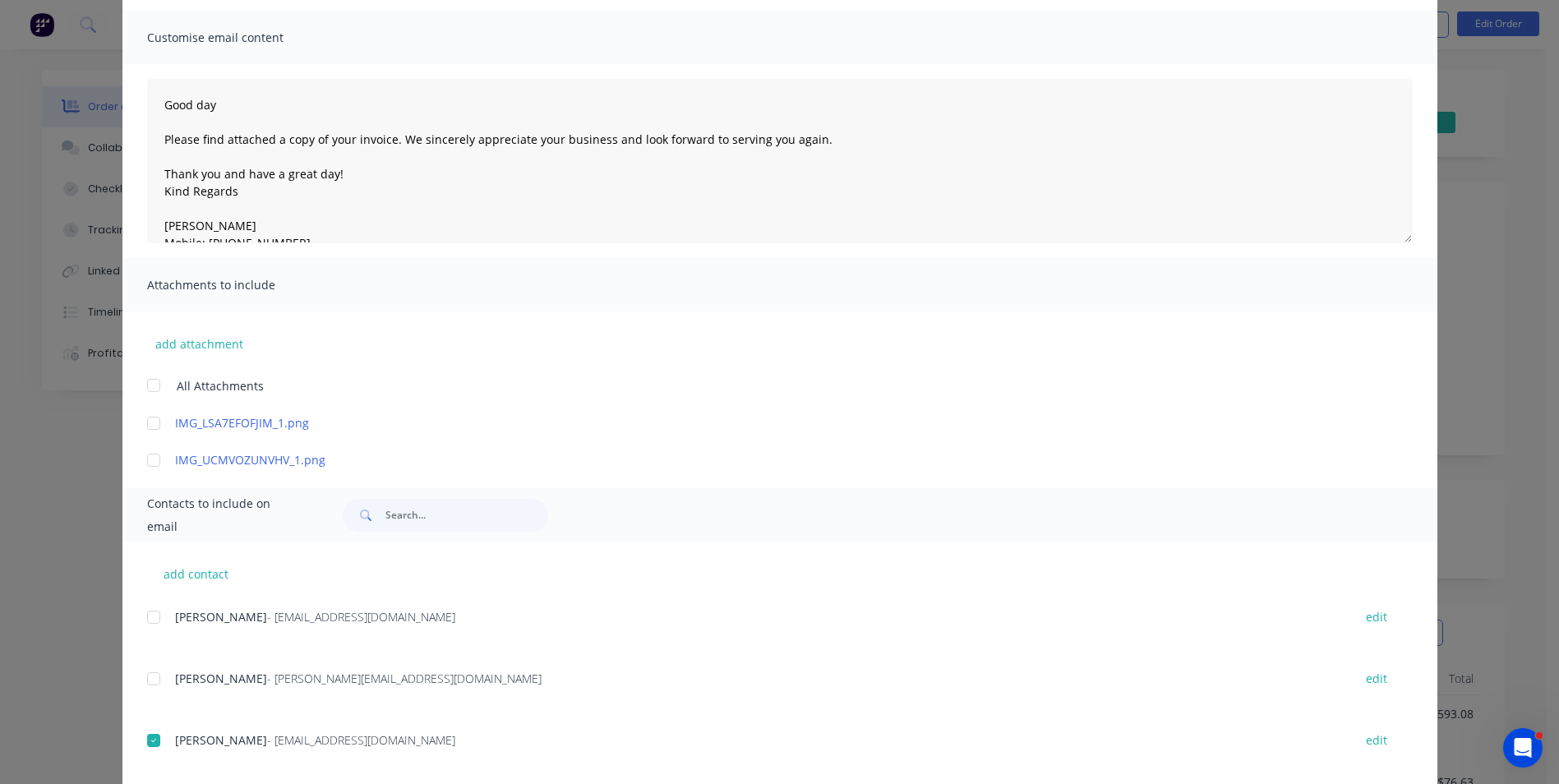
scroll to position [0, 0]
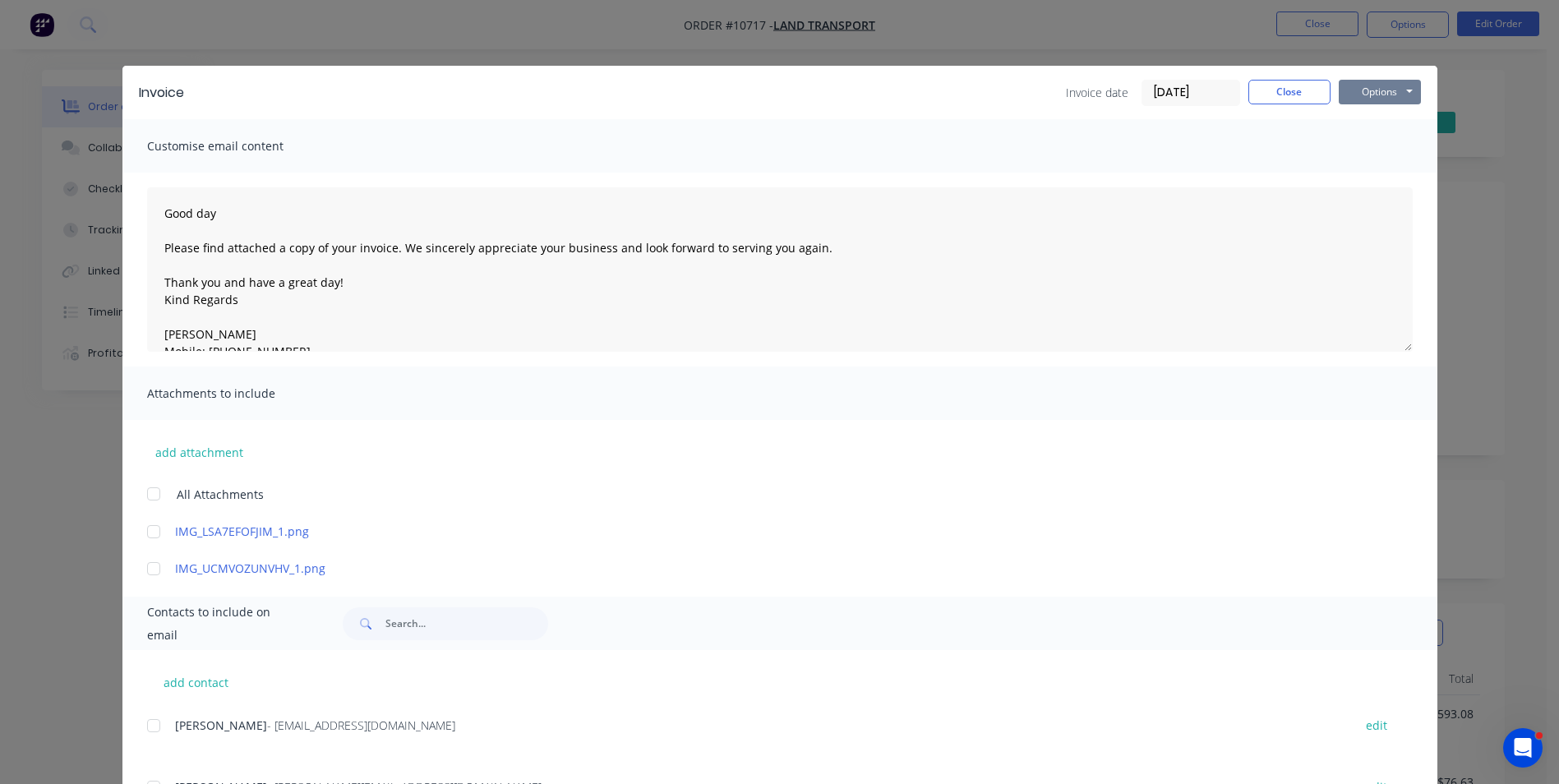
click at [1366, 83] on button "Options" at bounding box center [1379, 92] width 82 height 25
click at [1370, 166] on button "Email" at bounding box center [1391, 175] width 105 height 27
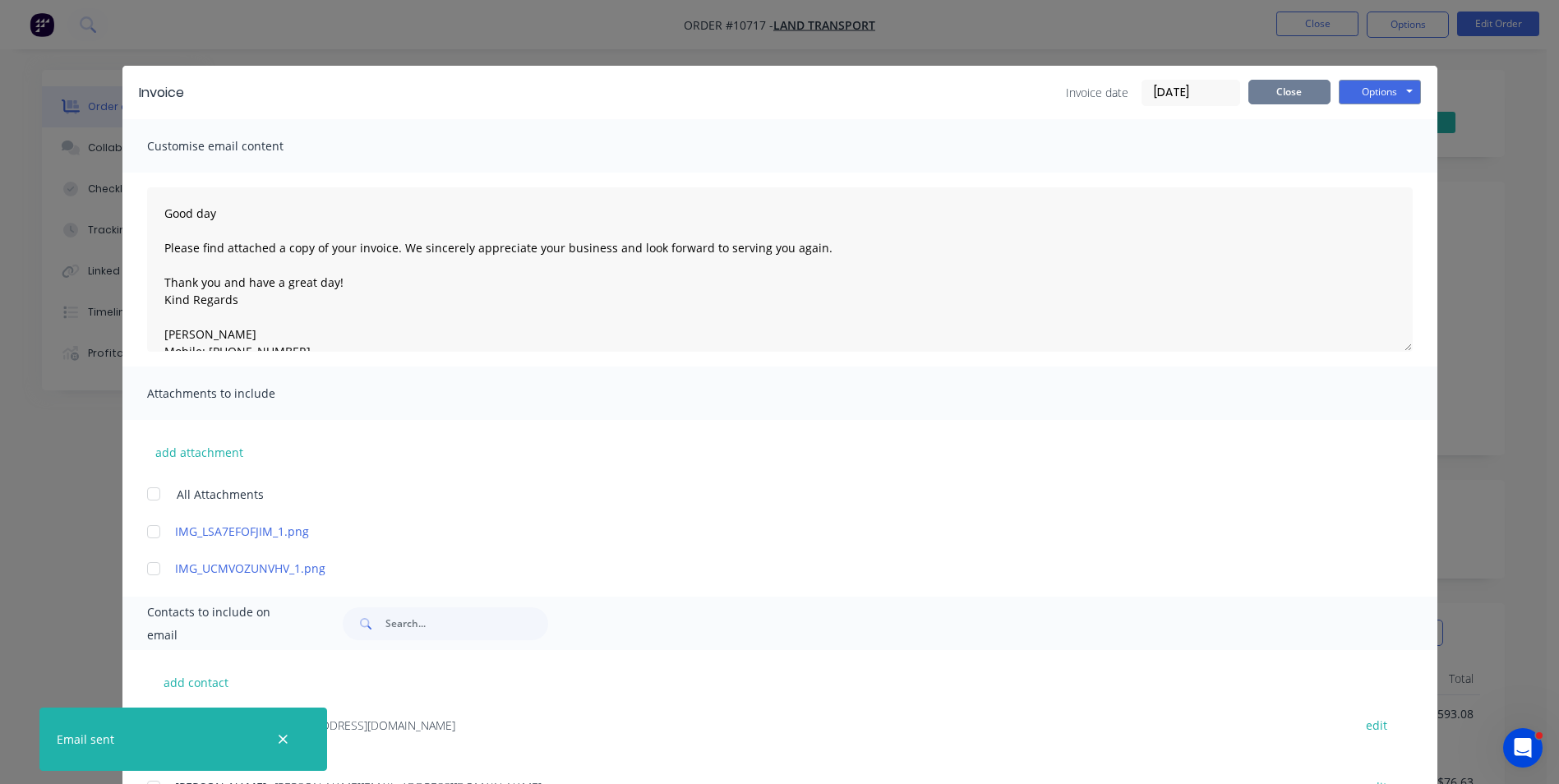
click at [1296, 102] on button "Close" at bounding box center [1290, 92] width 82 height 25
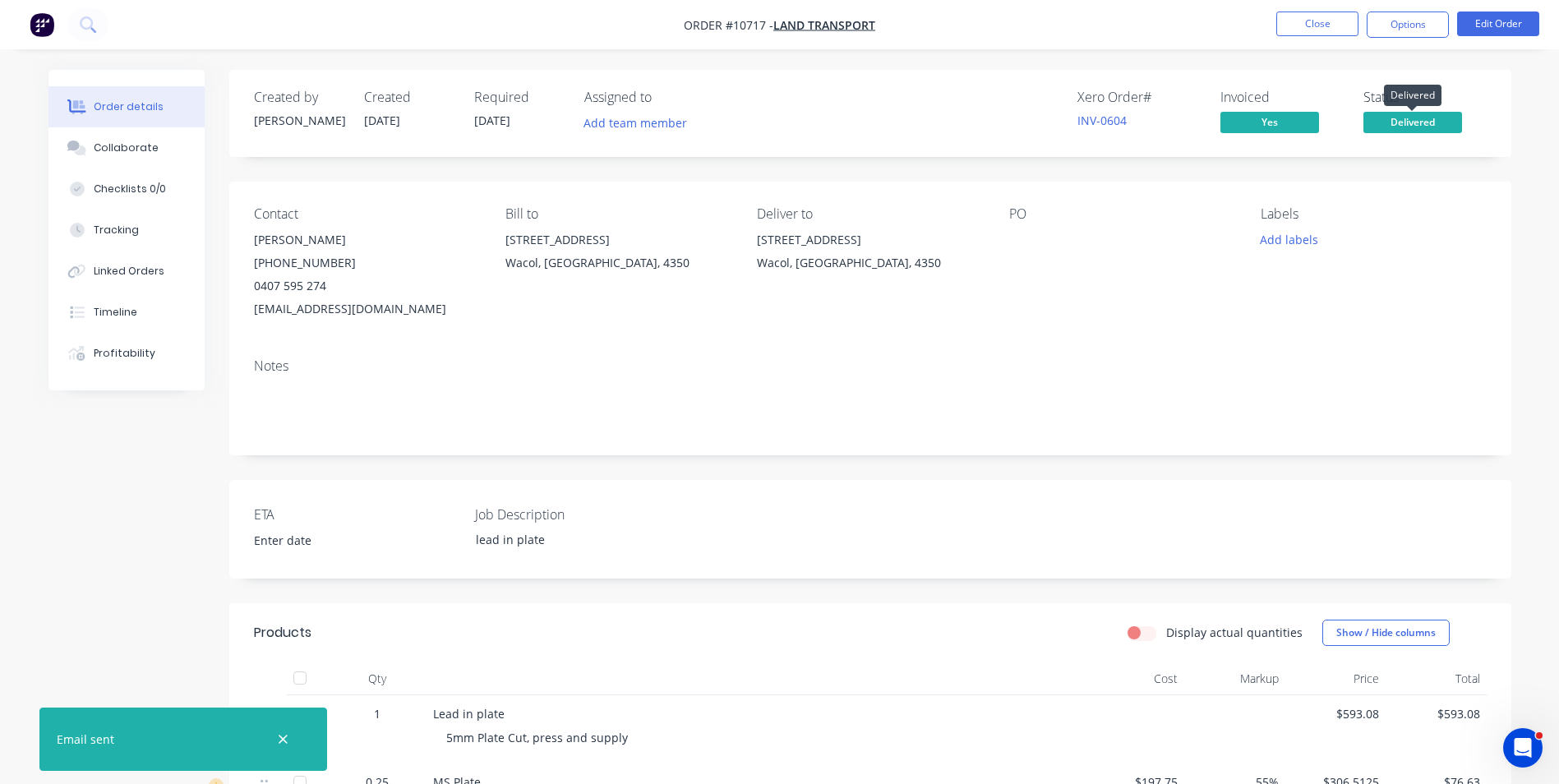
click at [1397, 124] on span "Delivered" at bounding box center [1412, 122] width 98 height 21
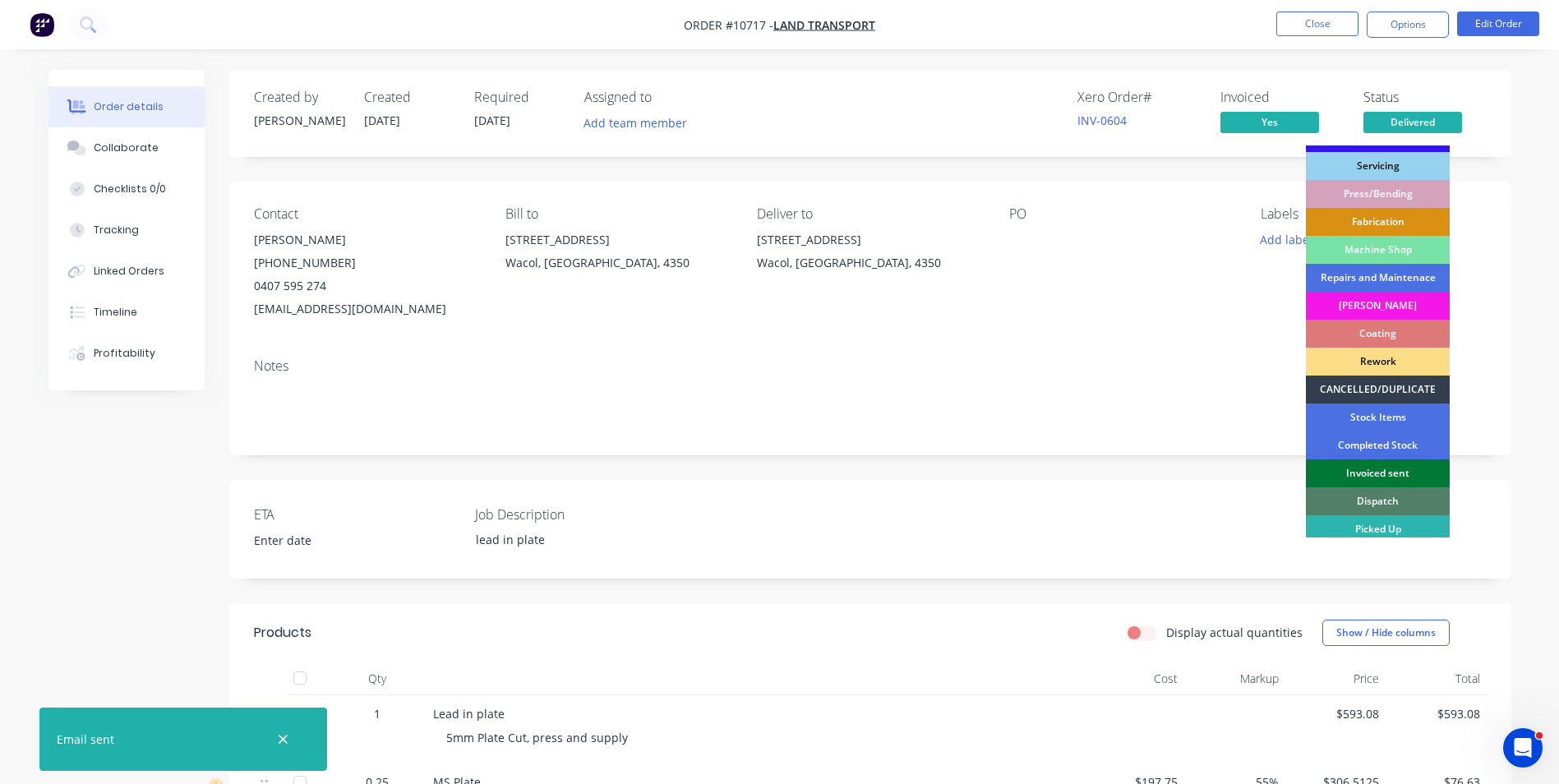
scroll to position [167, 0]
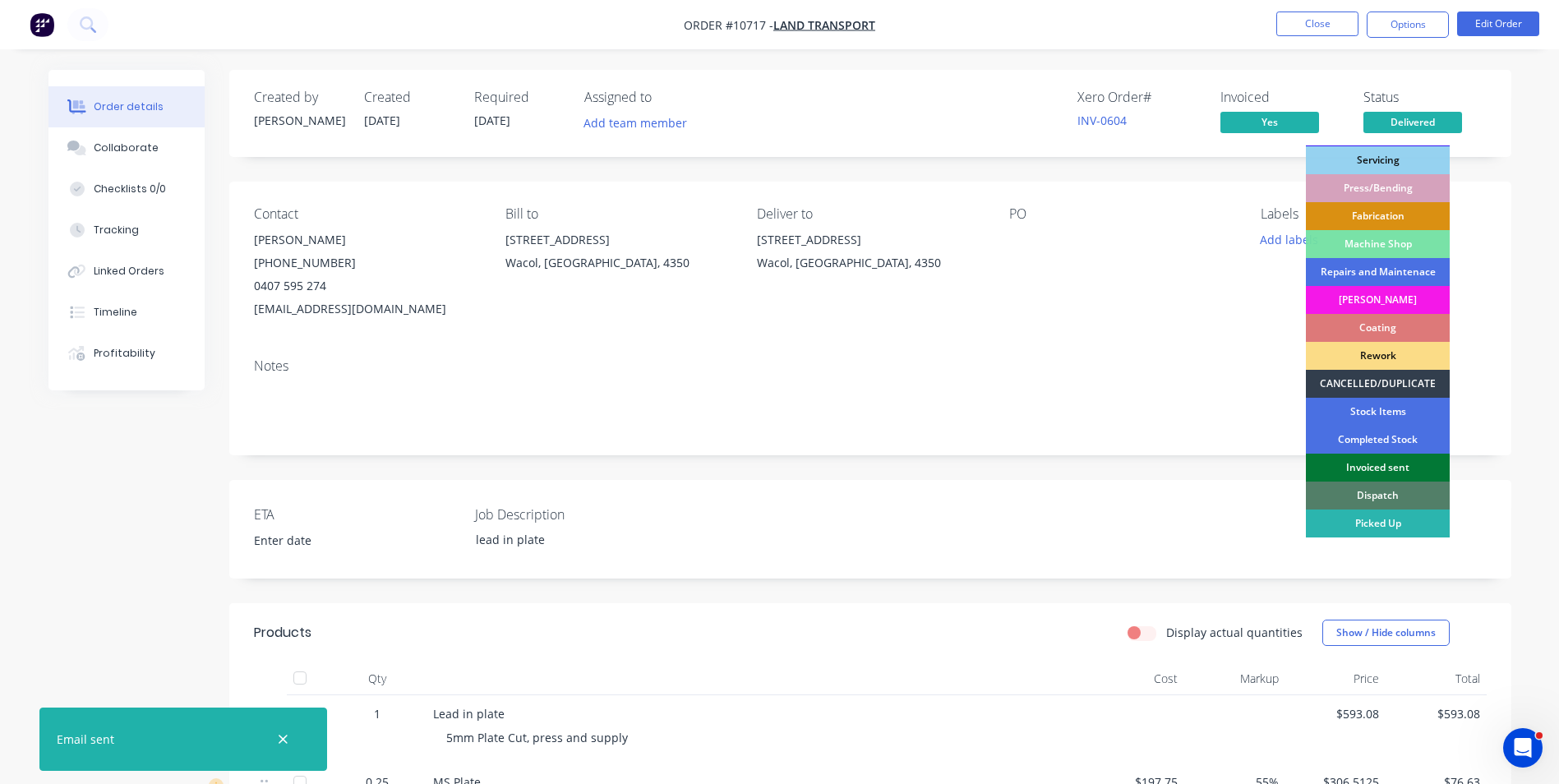
click at [1399, 459] on div "Invoiced sent" at bounding box center [1377, 467] width 144 height 28
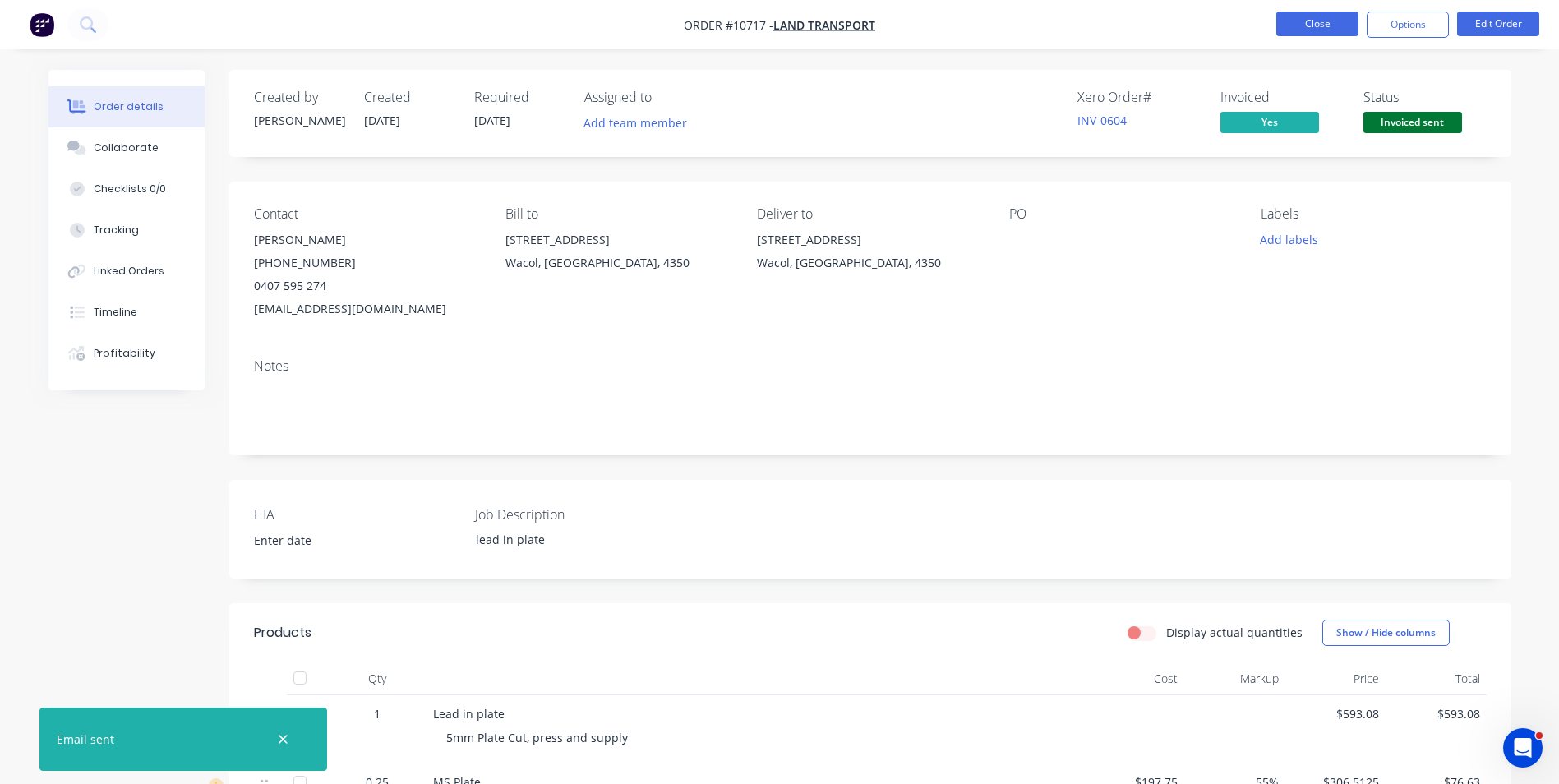
click at [1326, 17] on button "Close" at bounding box center [1317, 24] width 82 height 25
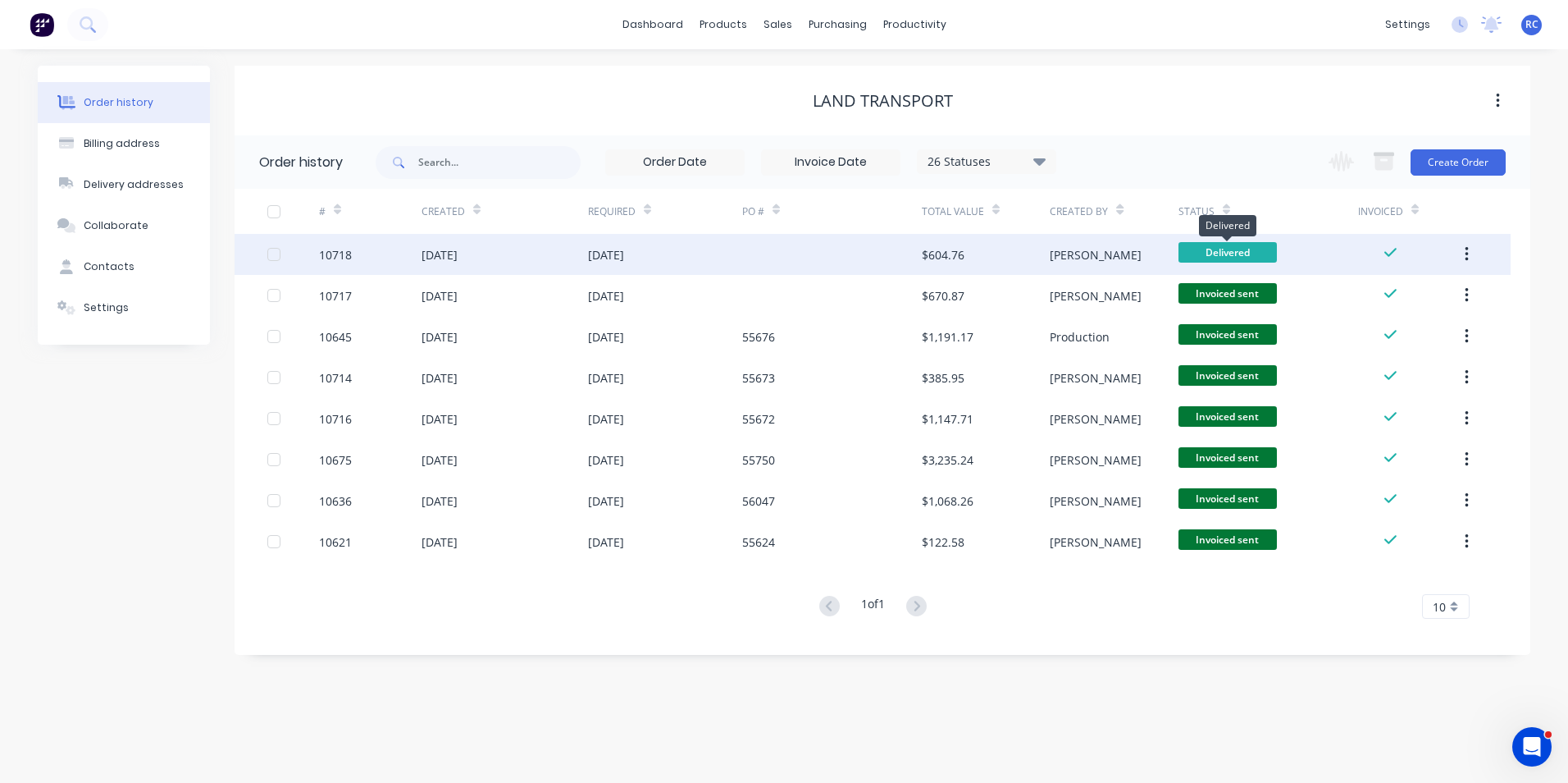
click at [1217, 258] on span "Delivered" at bounding box center [1227, 253] width 98 height 21
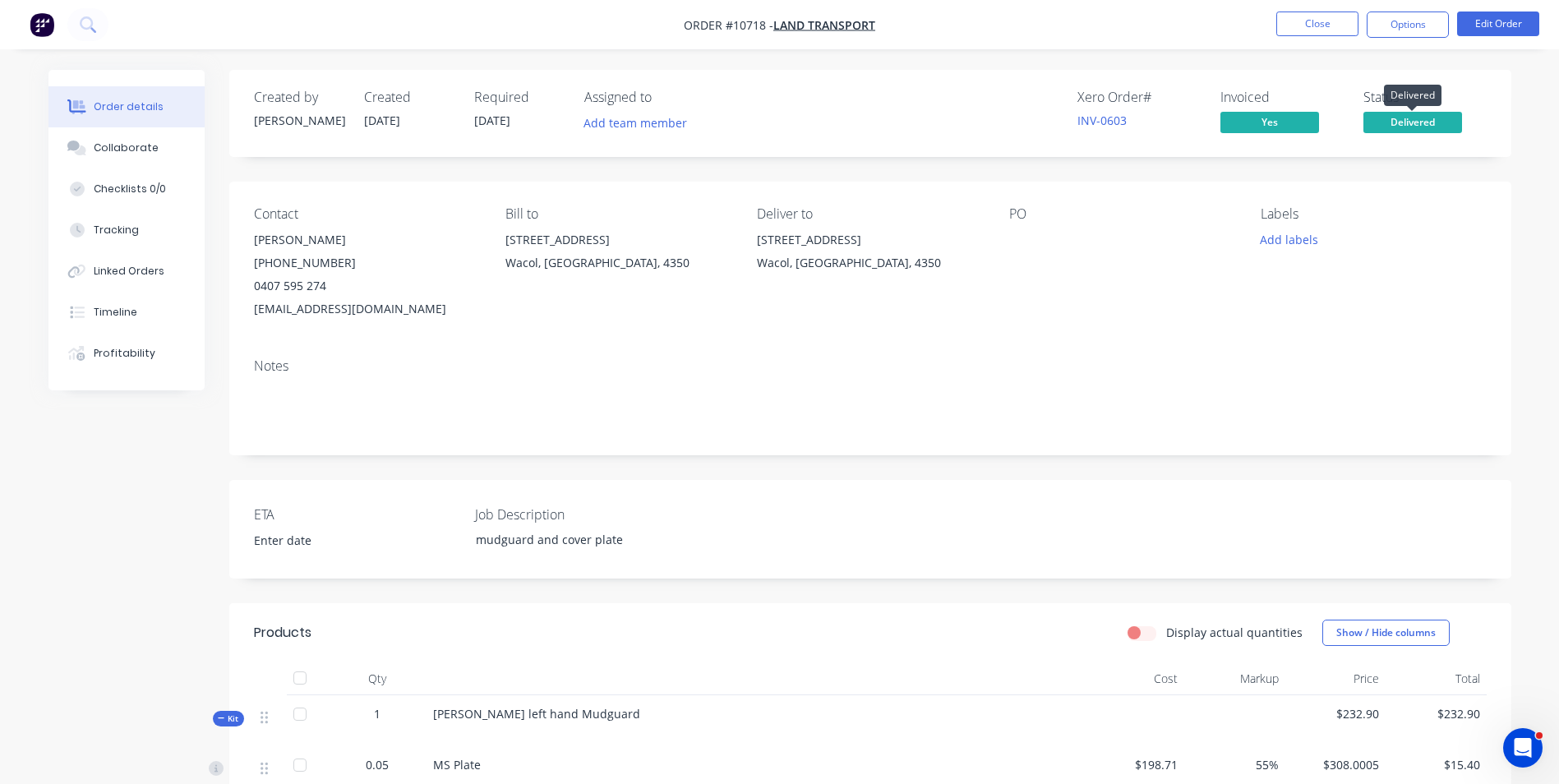
click at [1418, 118] on span "Delivered" at bounding box center [1412, 122] width 98 height 21
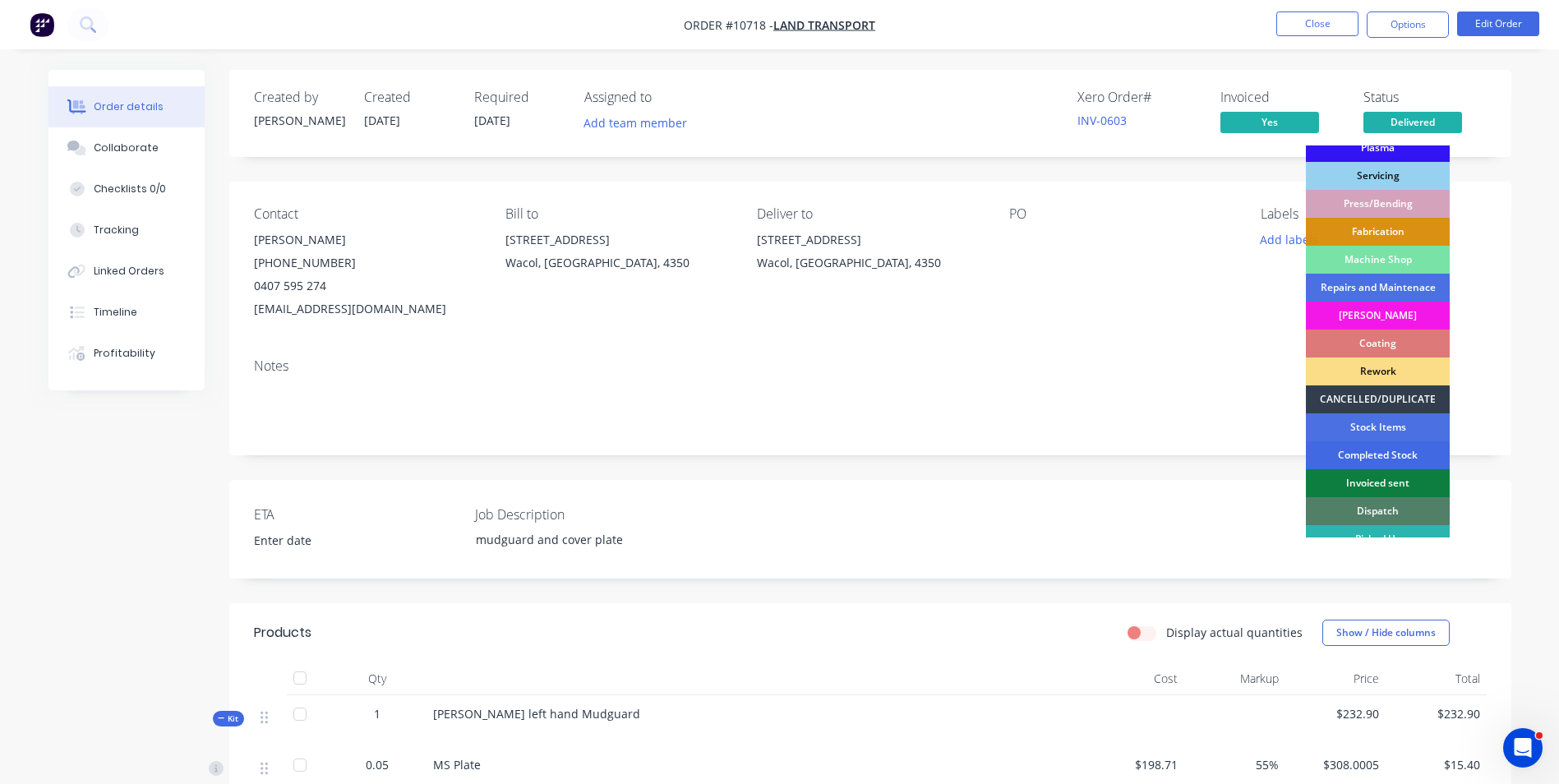
scroll to position [167, 0]
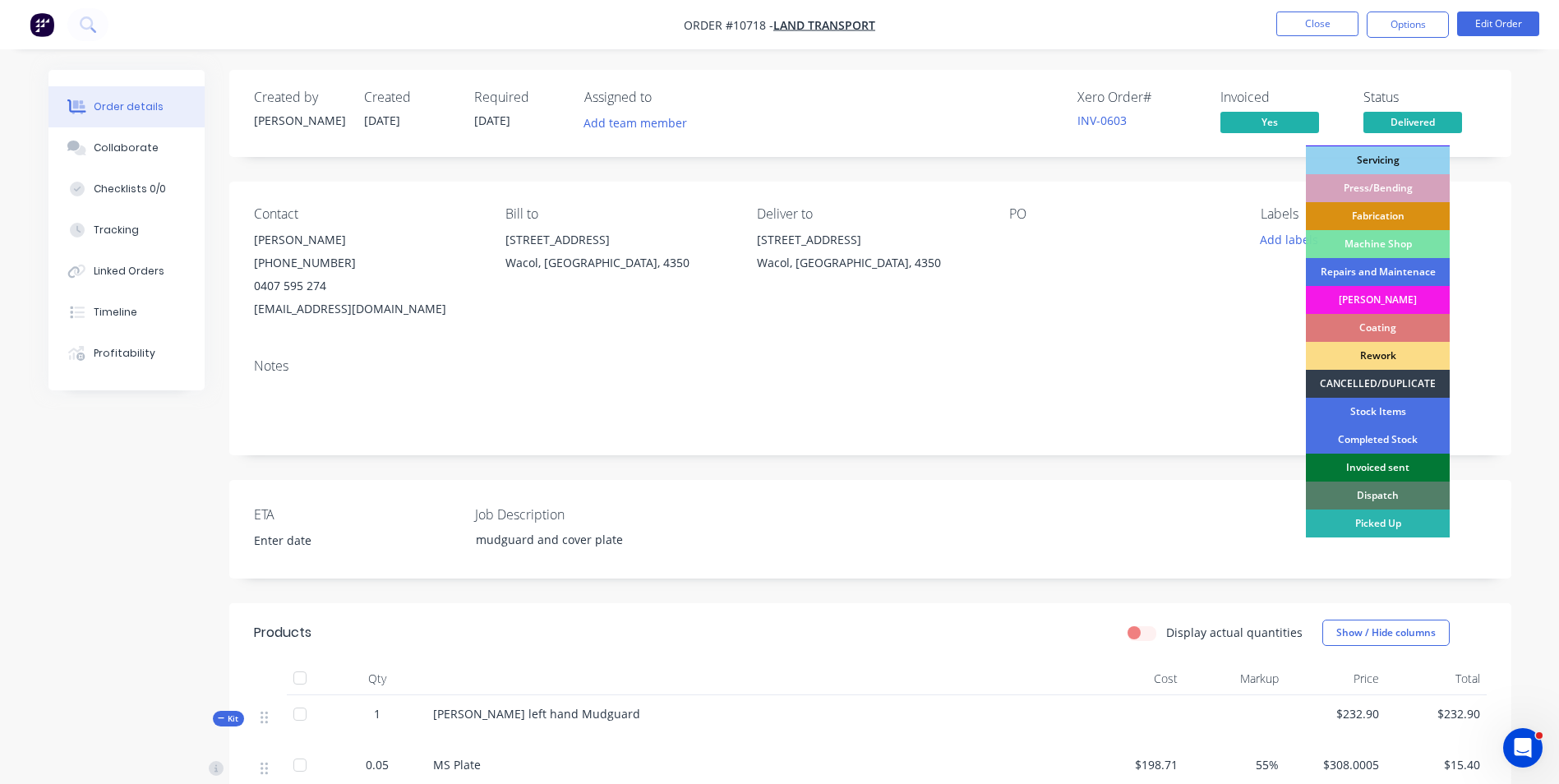
click at [1399, 464] on div "Invoiced sent" at bounding box center [1377, 467] width 144 height 28
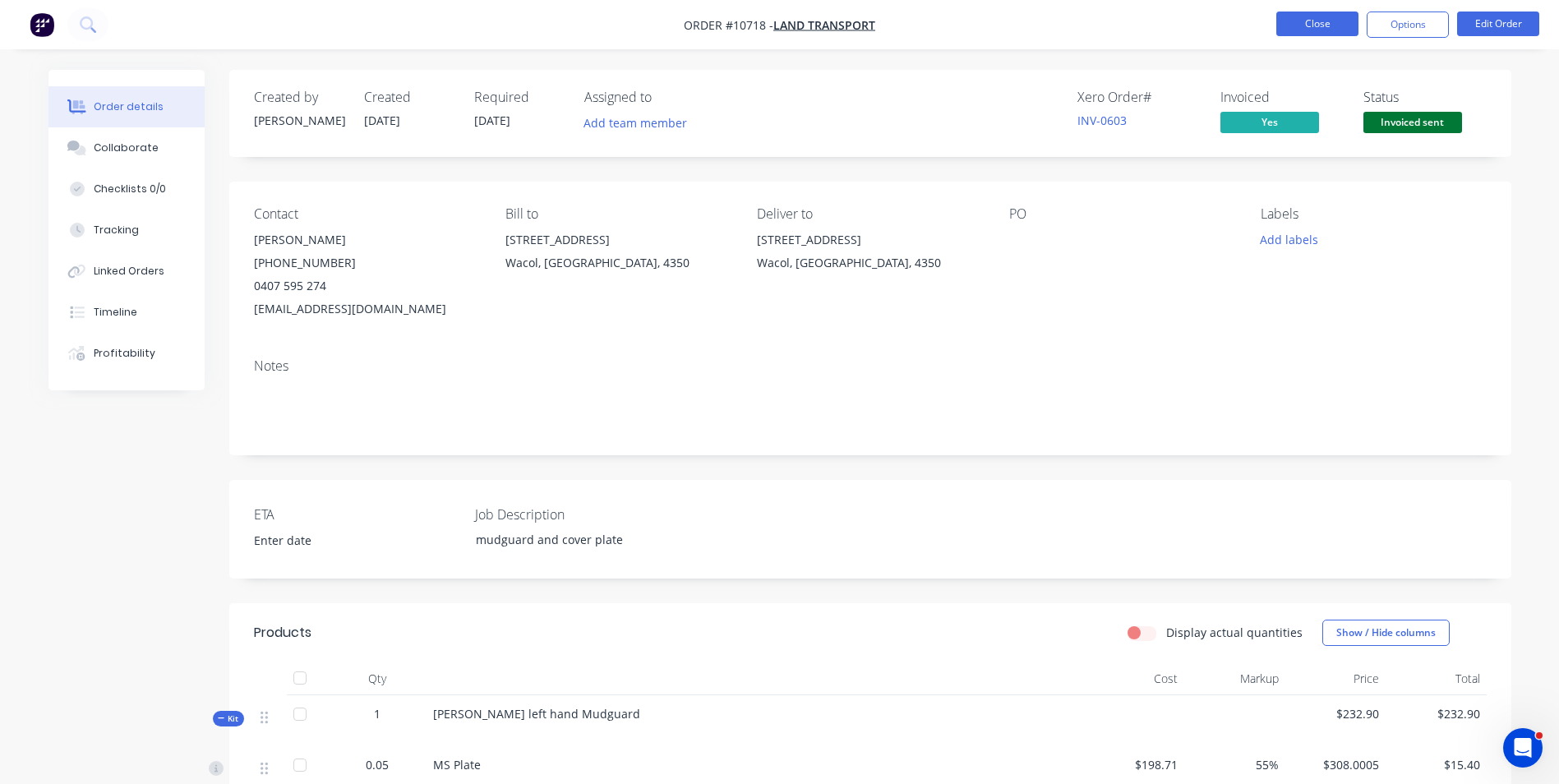
click at [1297, 18] on button "Close" at bounding box center [1317, 24] width 82 height 25
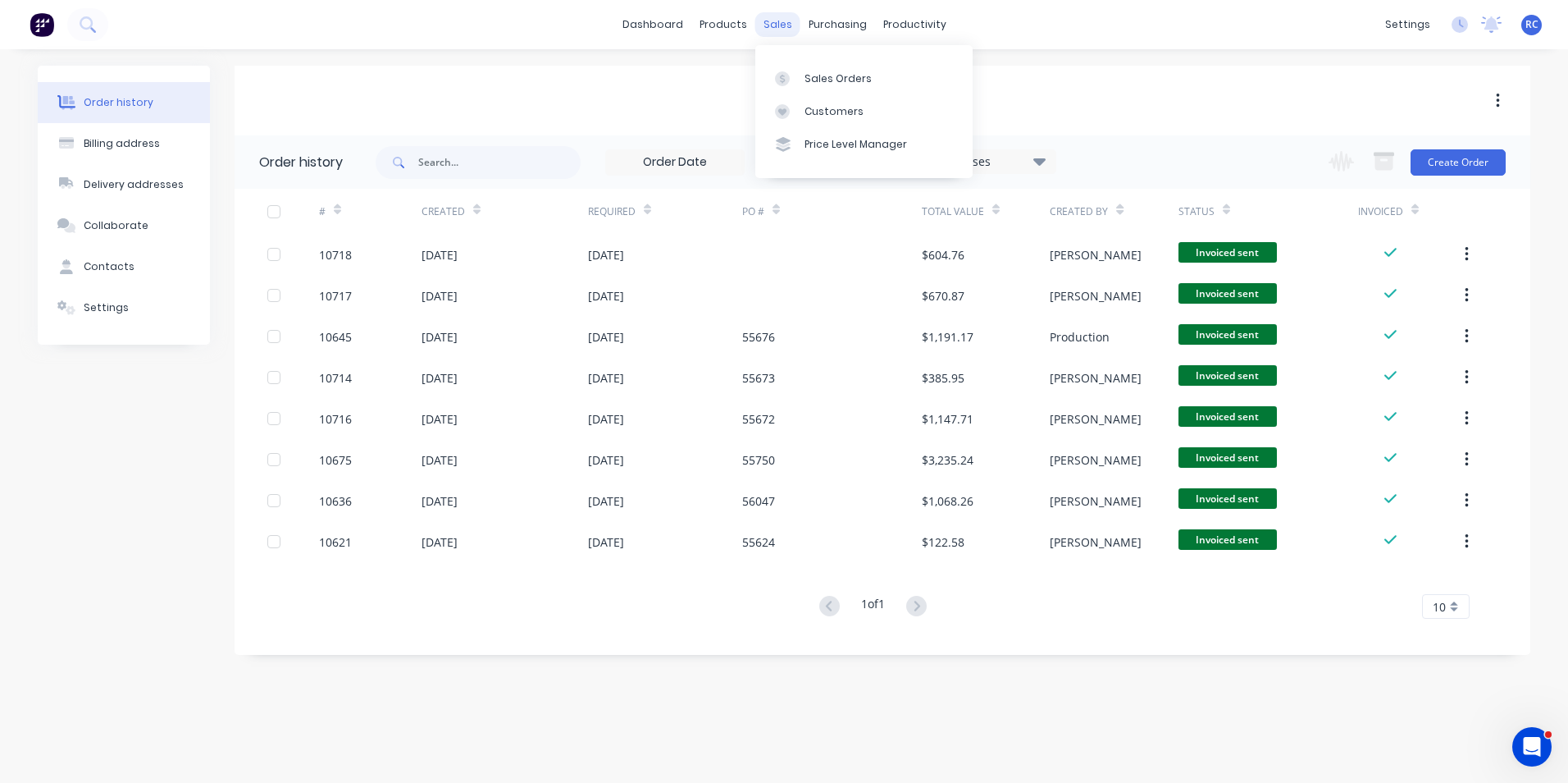
click at [781, 24] on div "sales" at bounding box center [777, 25] width 45 height 25
click at [801, 74] on link "Sales Orders" at bounding box center [864, 78] width 217 height 32
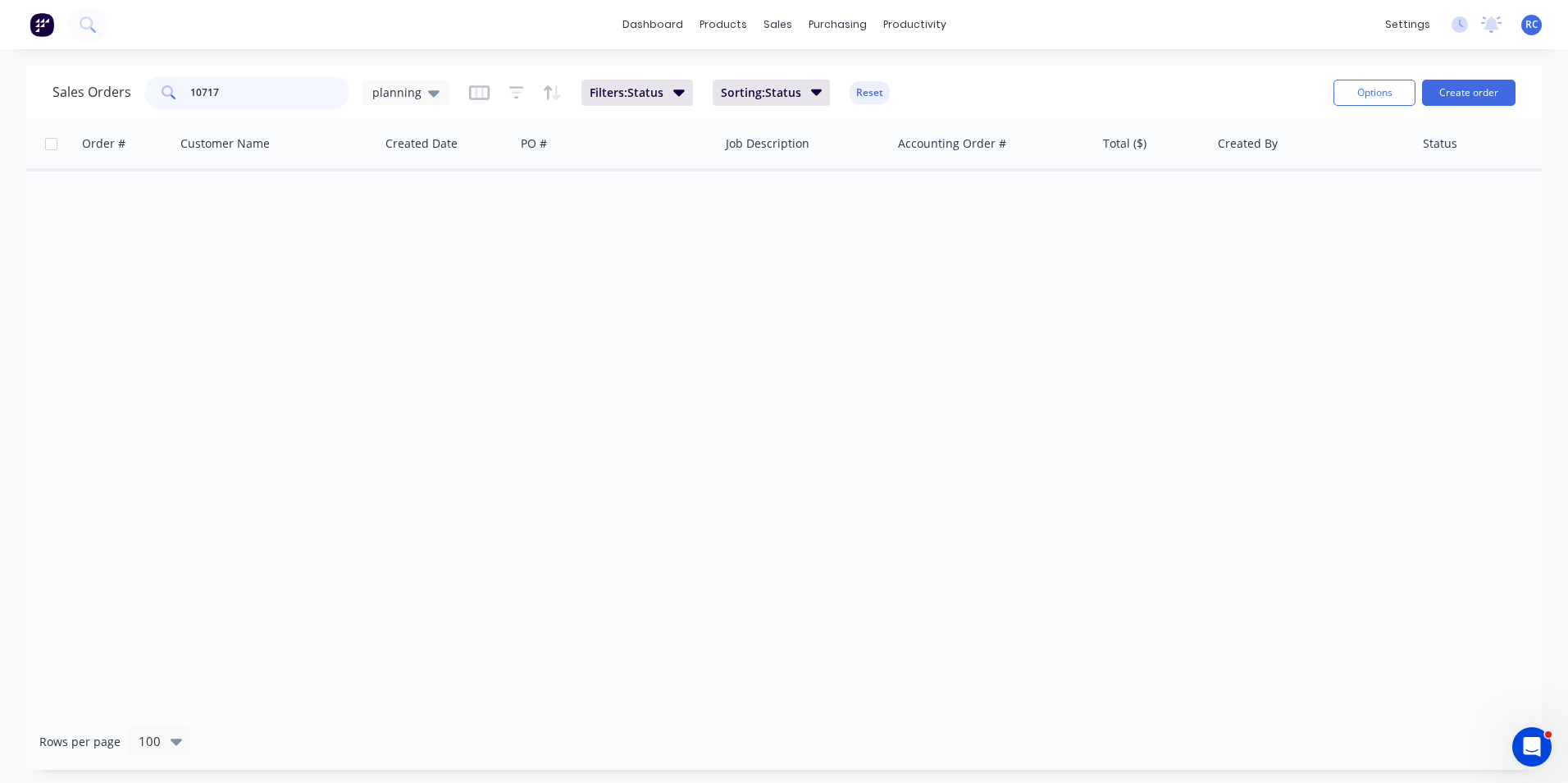
drag, startPoint x: 264, startPoint y: 91, endPoint x: 125, endPoint y: 93, distance: 139.0
click at [125, 93] on div "Sales Orders 10717 planning" at bounding box center [251, 93] width 397 height 32
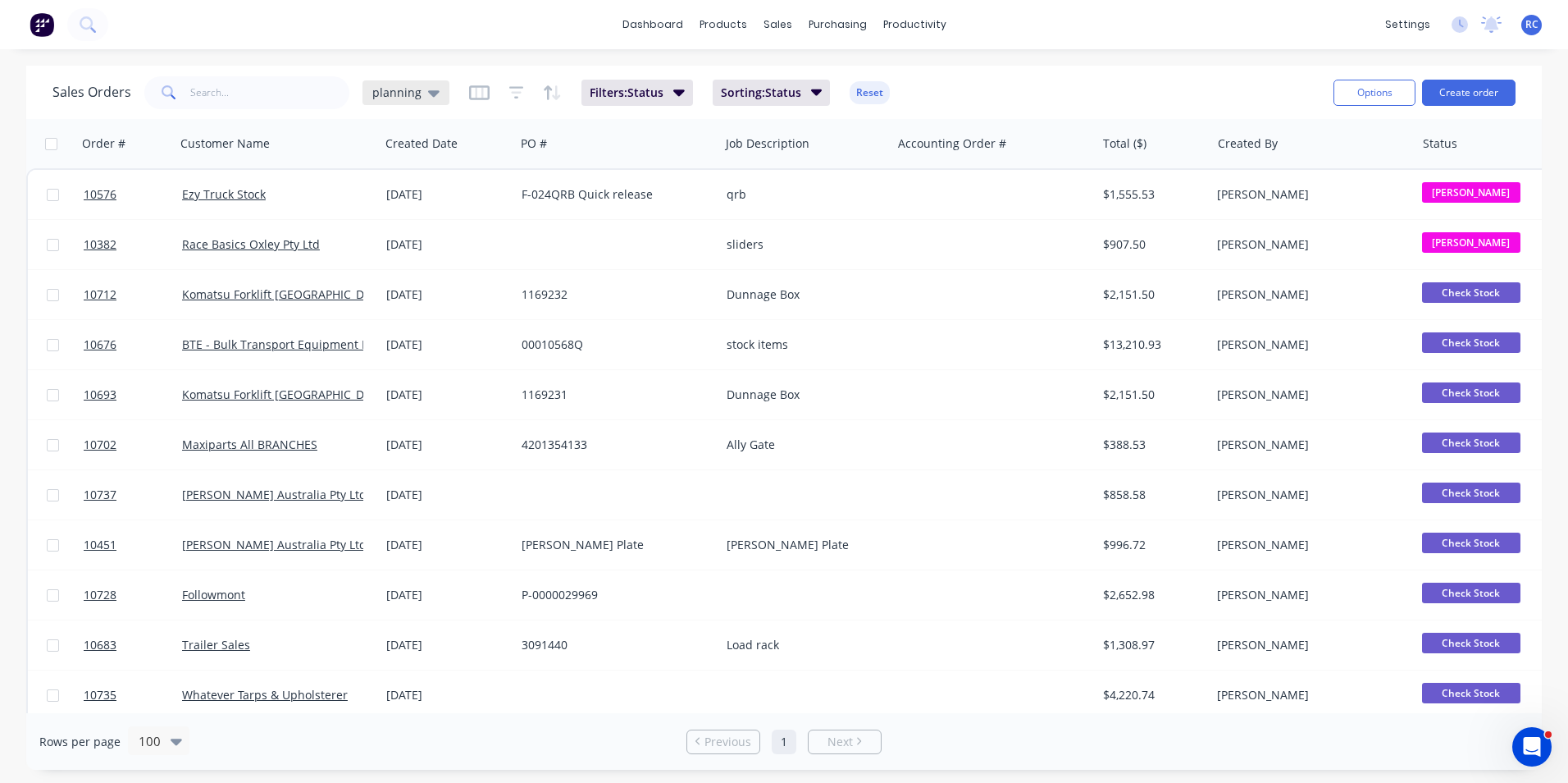
click at [385, 93] on span "planning" at bounding box center [397, 93] width 50 height 17
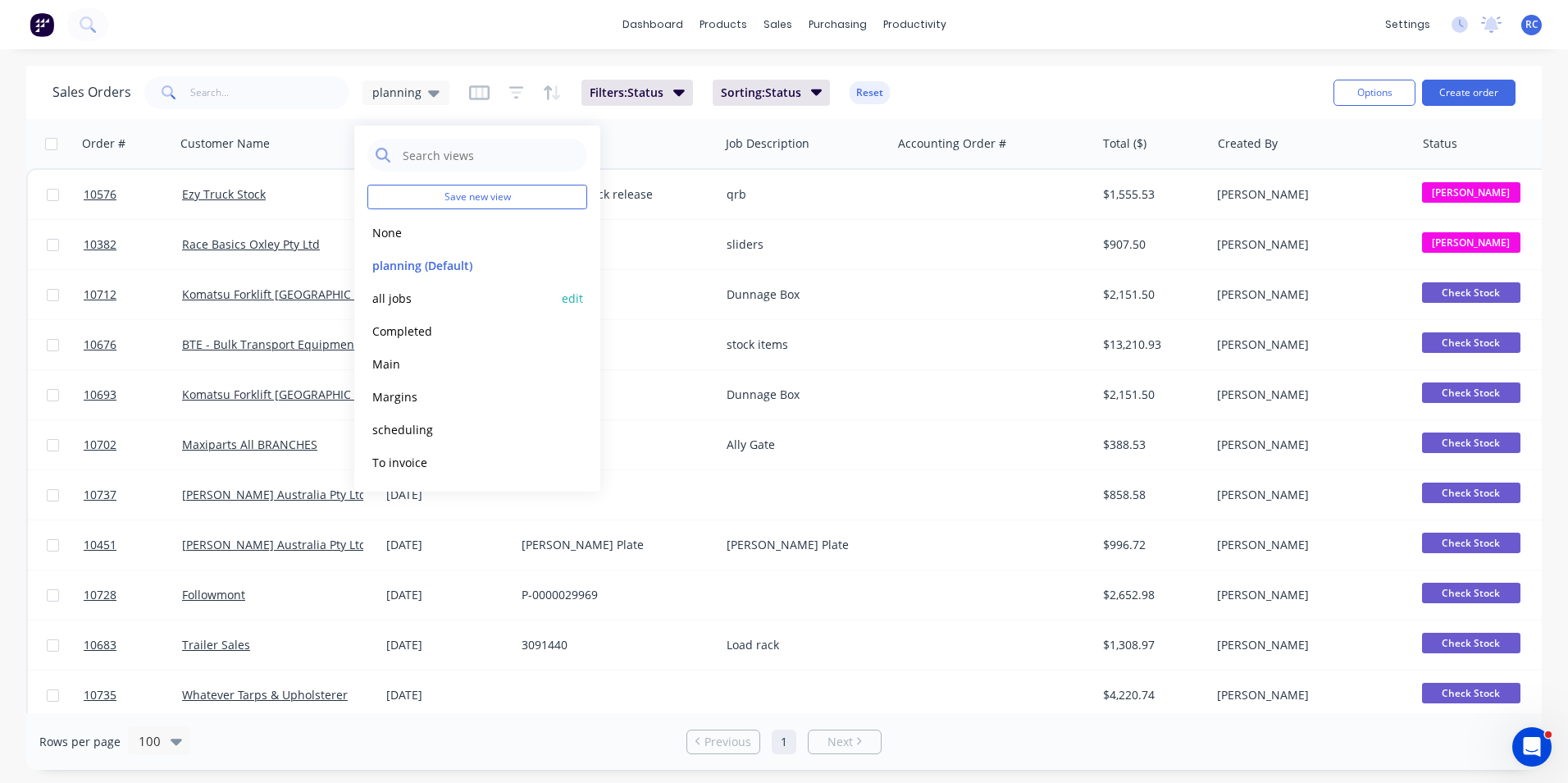
click at [394, 295] on button "all jobs" at bounding box center [460, 299] width 187 height 19
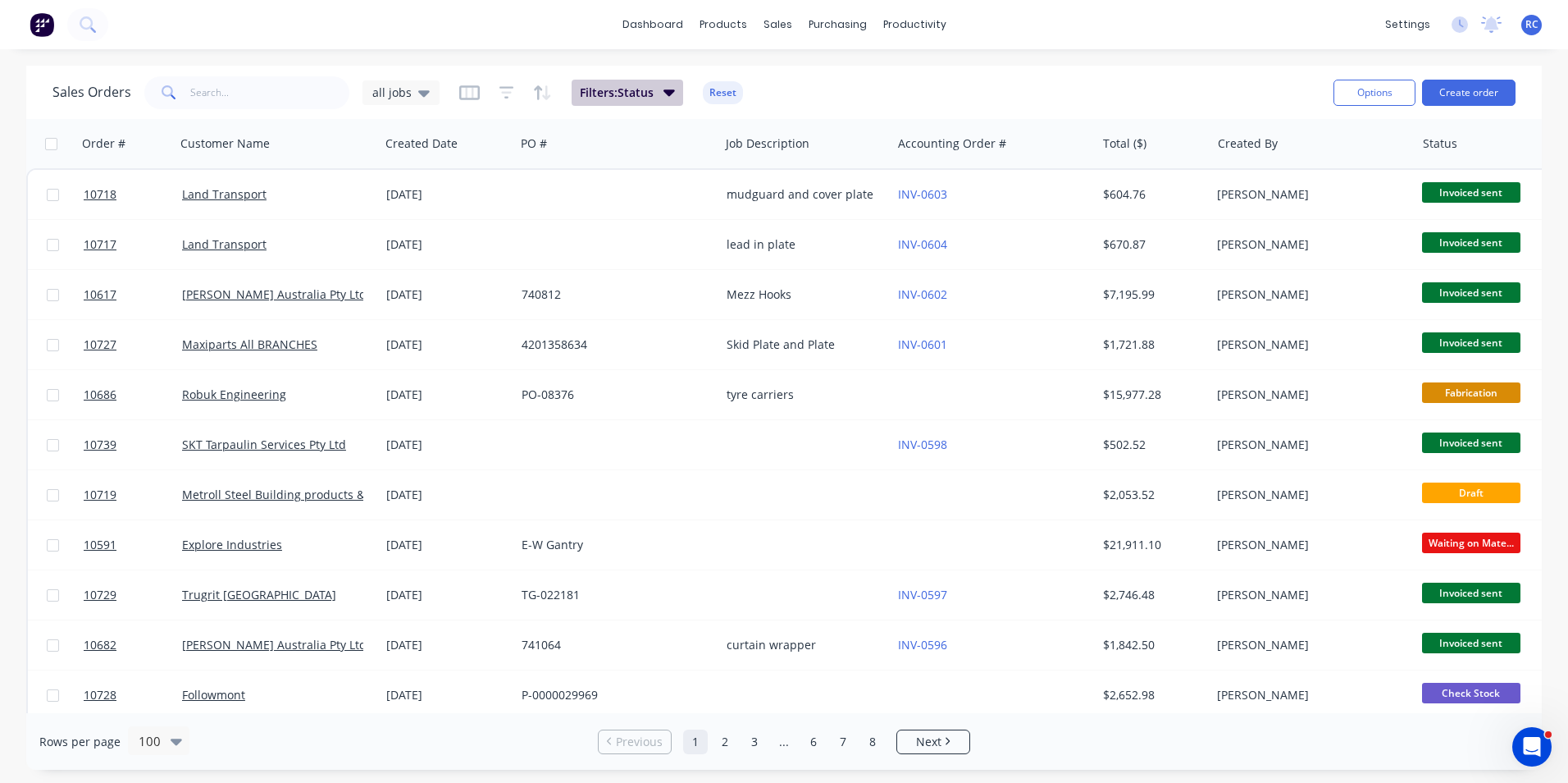
click at [673, 91] on button "Filters: Status" at bounding box center [627, 93] width 112 height 27
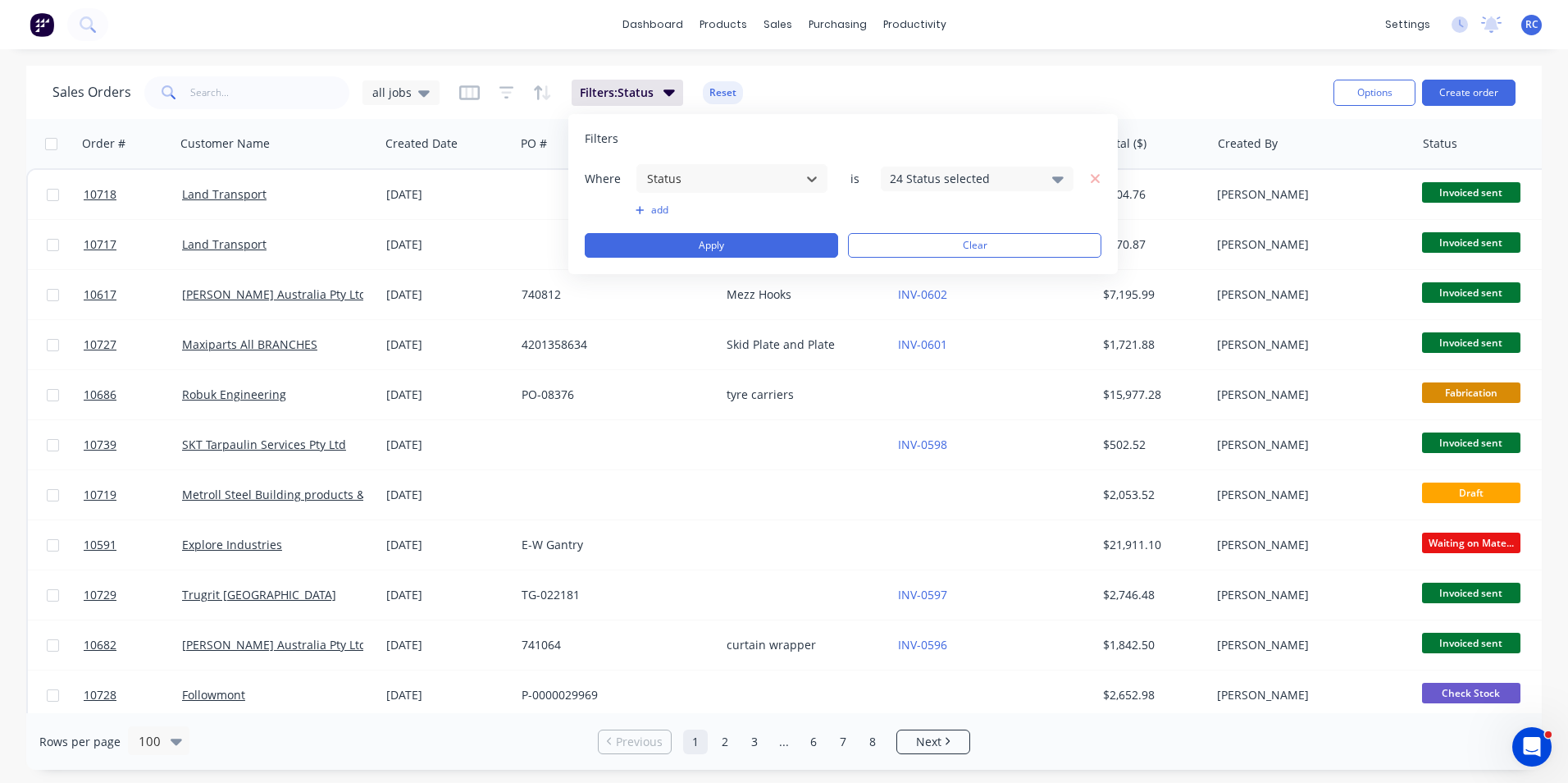
click at [961, 172] on div "24 Status selected" at bounding box center [964, 178] width 149 height 17
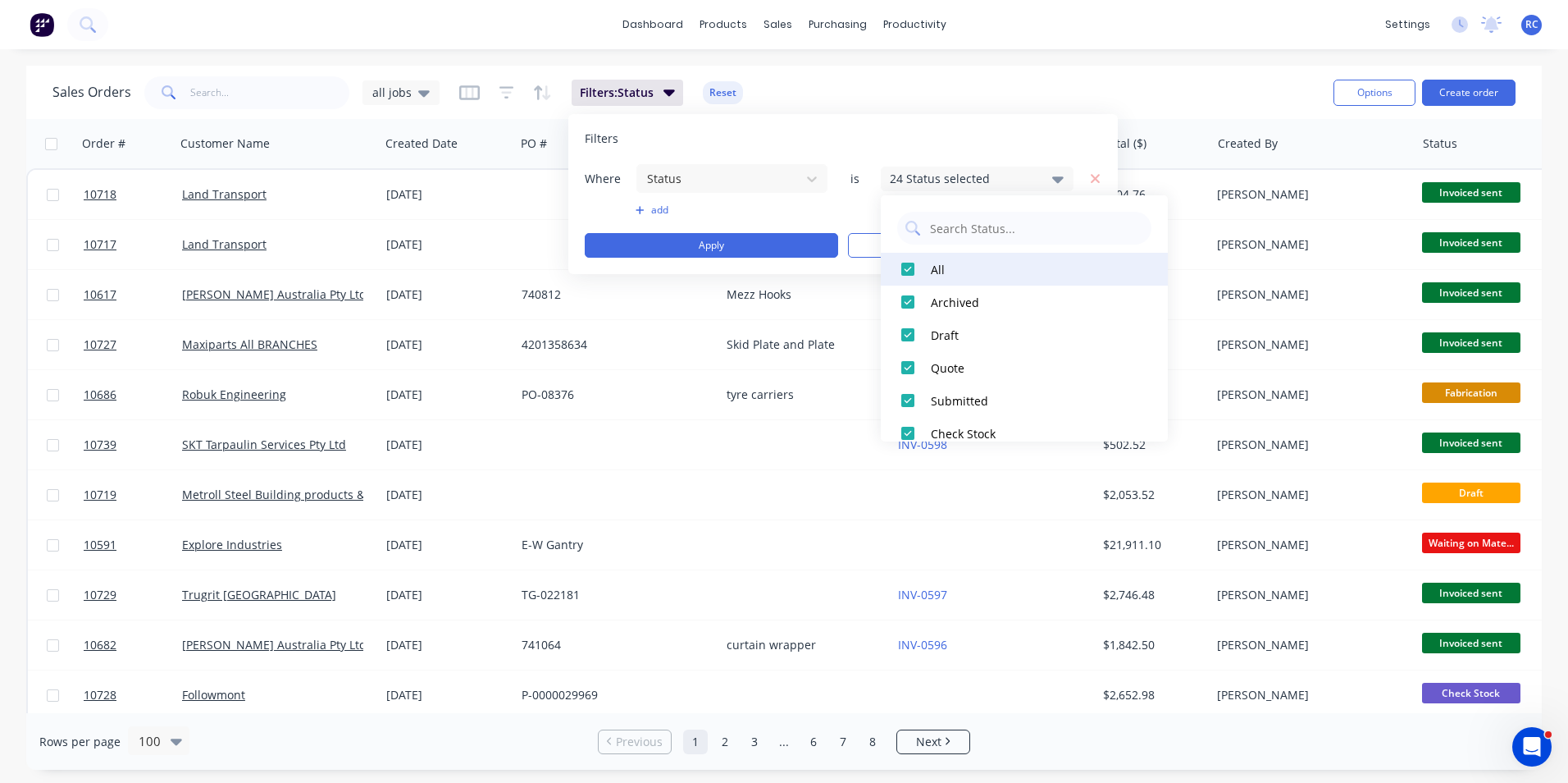
click at [900, 276] on div at bounding box center [907, 269] width 32 height 32
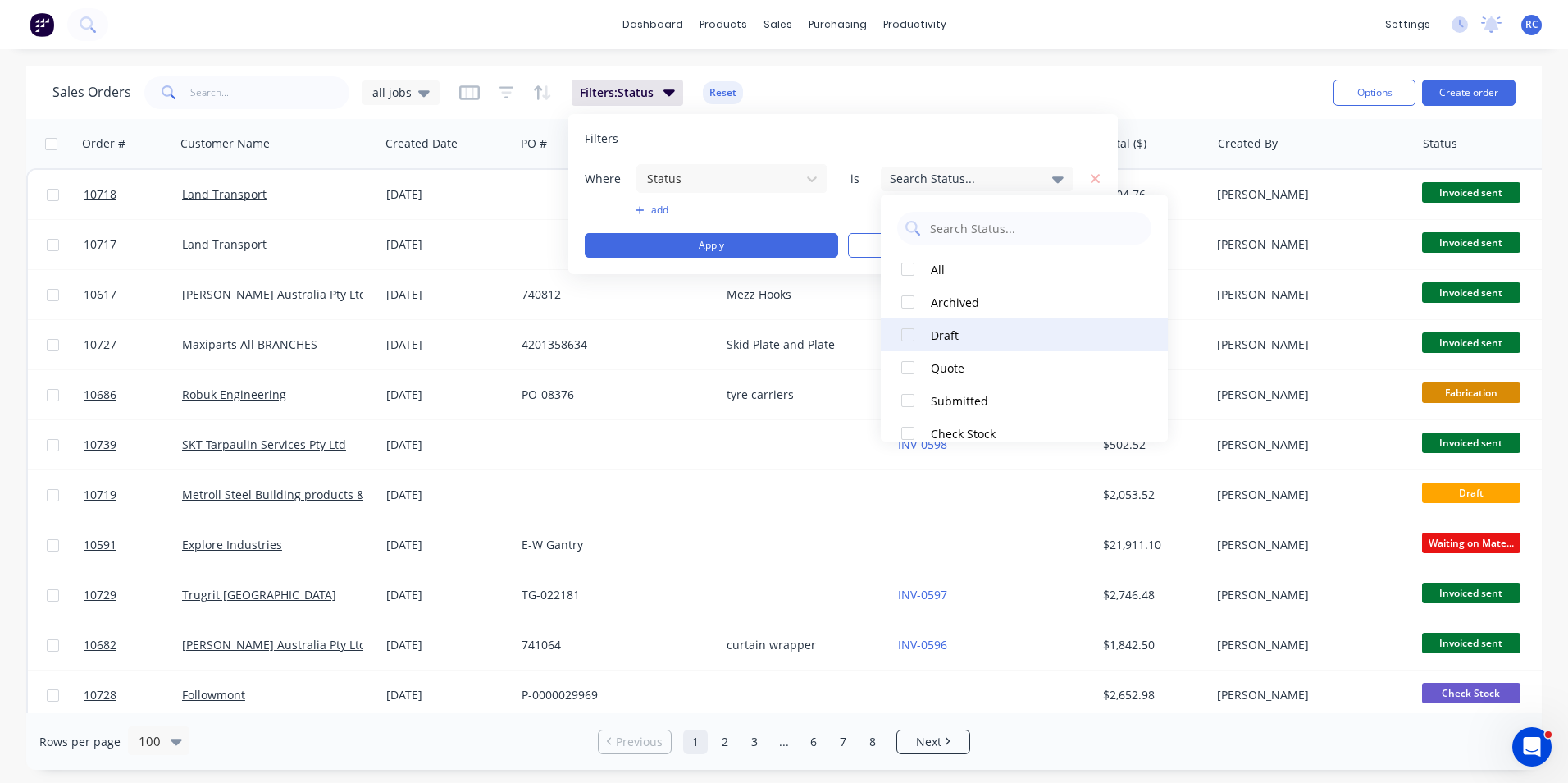
click at [906, 338] on div at bounding box center [907, 335] width 32 height 32
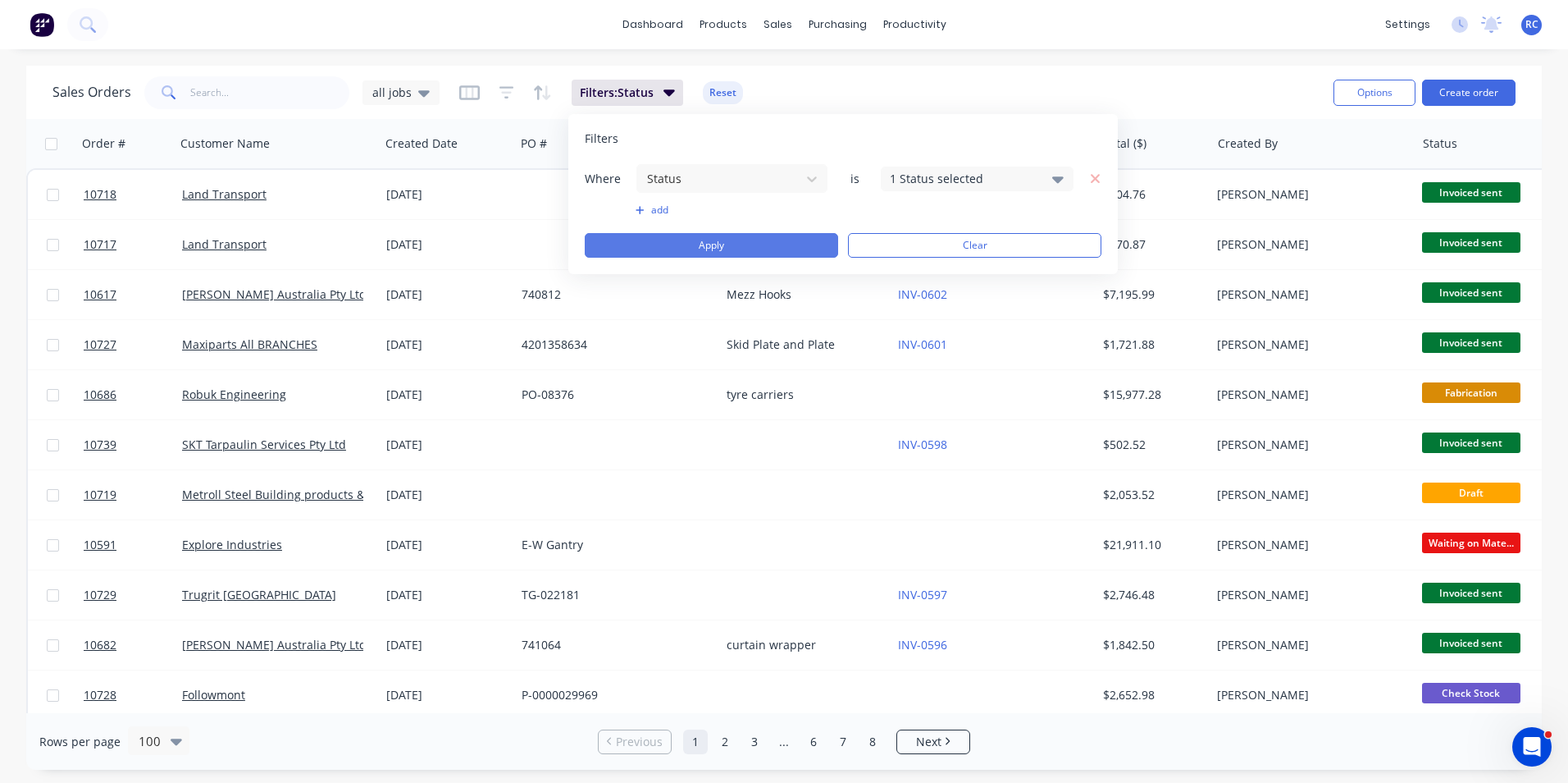
click at [754, 239] on button "Apply" at bounding box center [711, 245] width 254 height 25
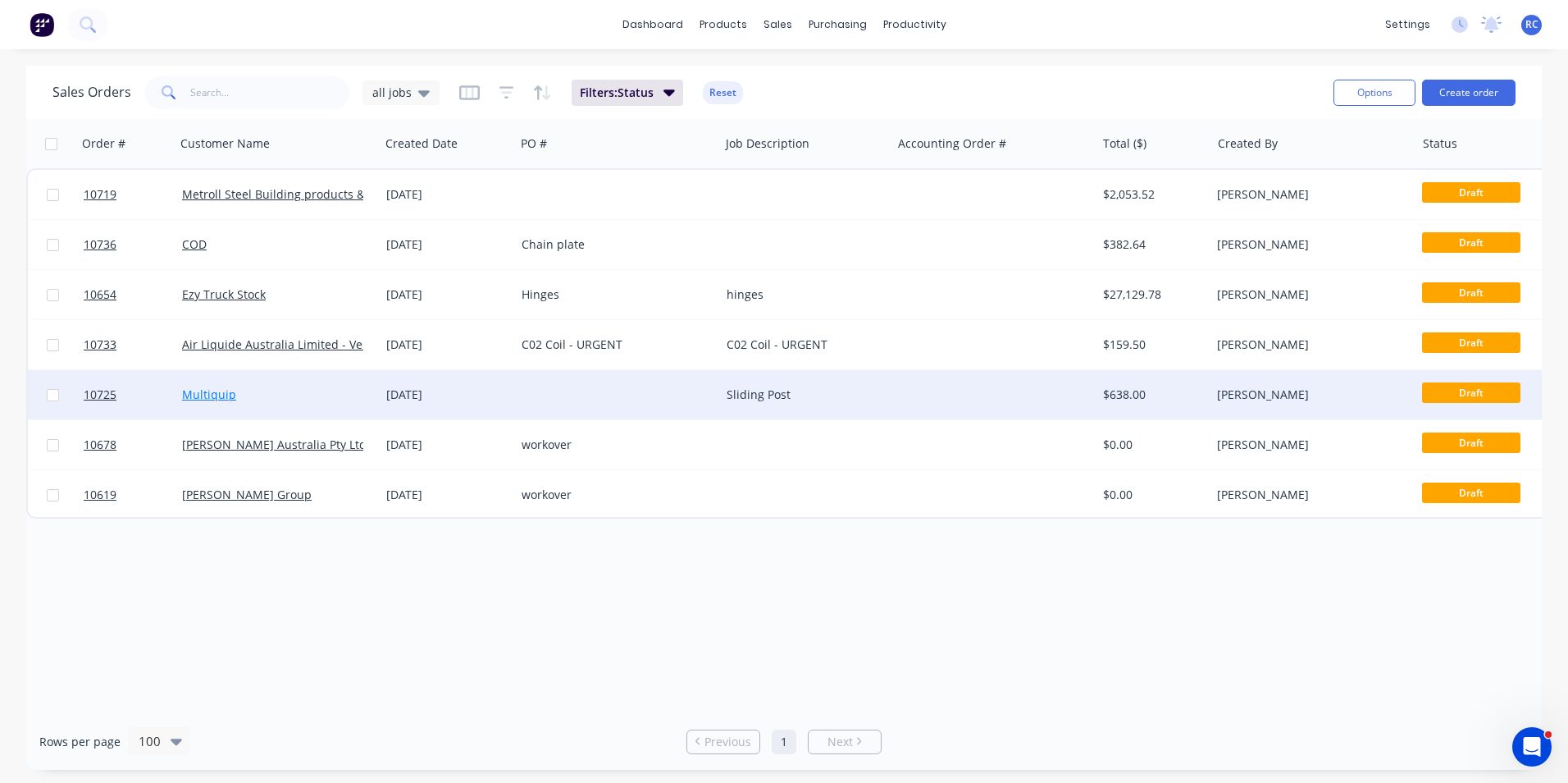
click at [230, 395] on link "Multiquip" at bounding box center [209, 394] width 54 height 15
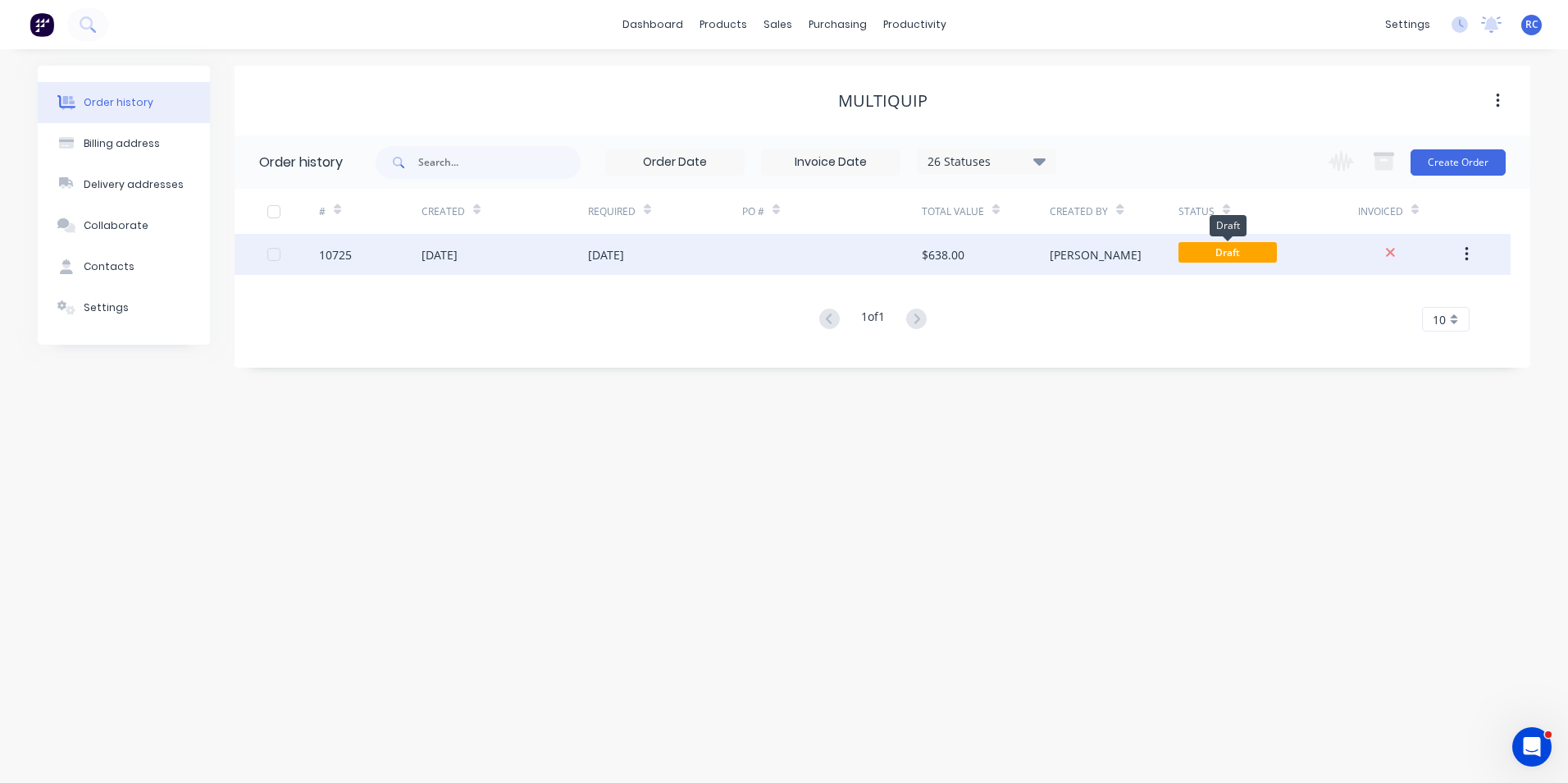
click at [1232, 252] on span "Draft" at bounding box center [1227, 253] width 98 height 21
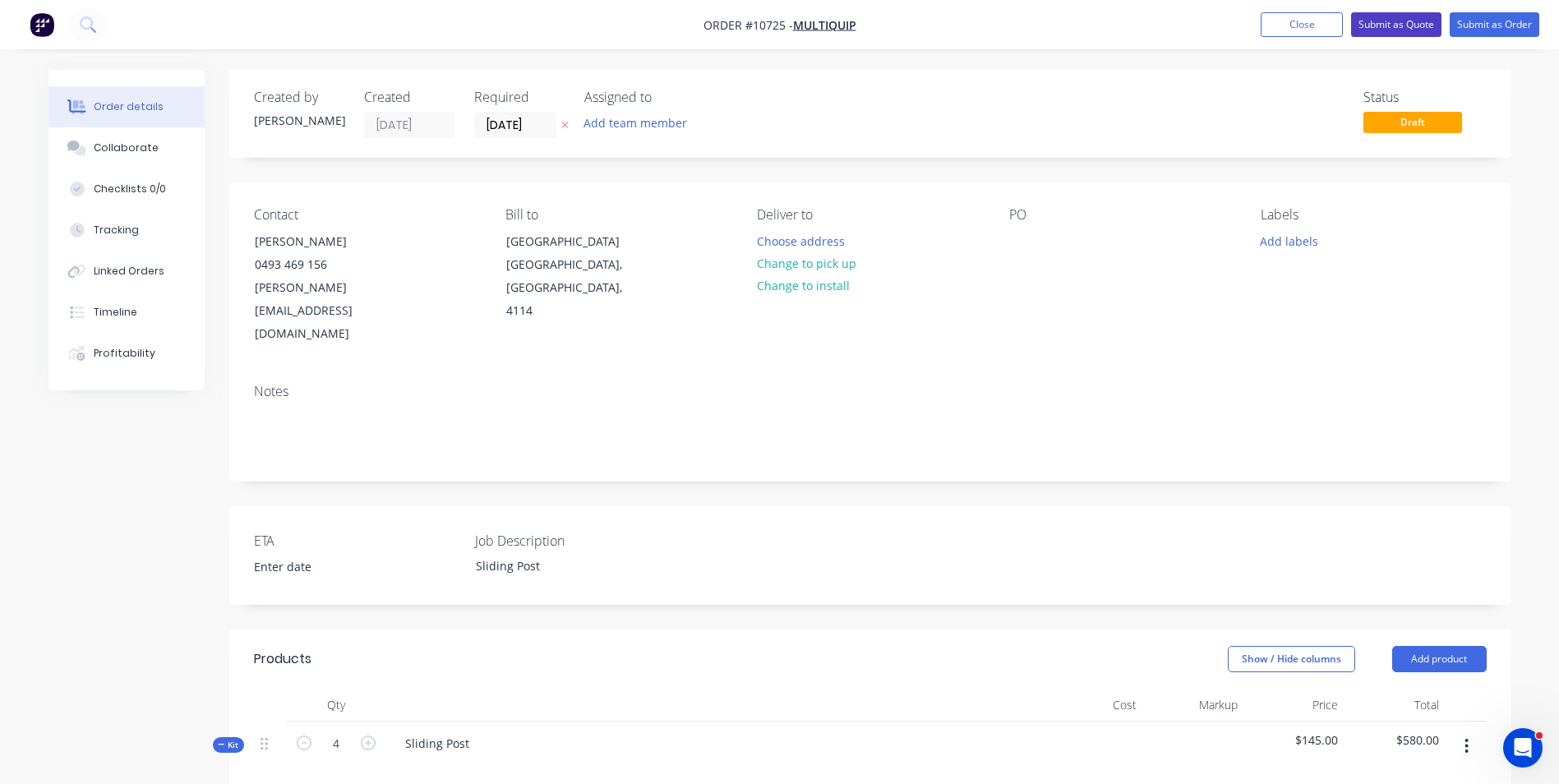
click at [1418, 29] on button "Submit as Quote" at bounding box center [1396, 25] width 91 height 25
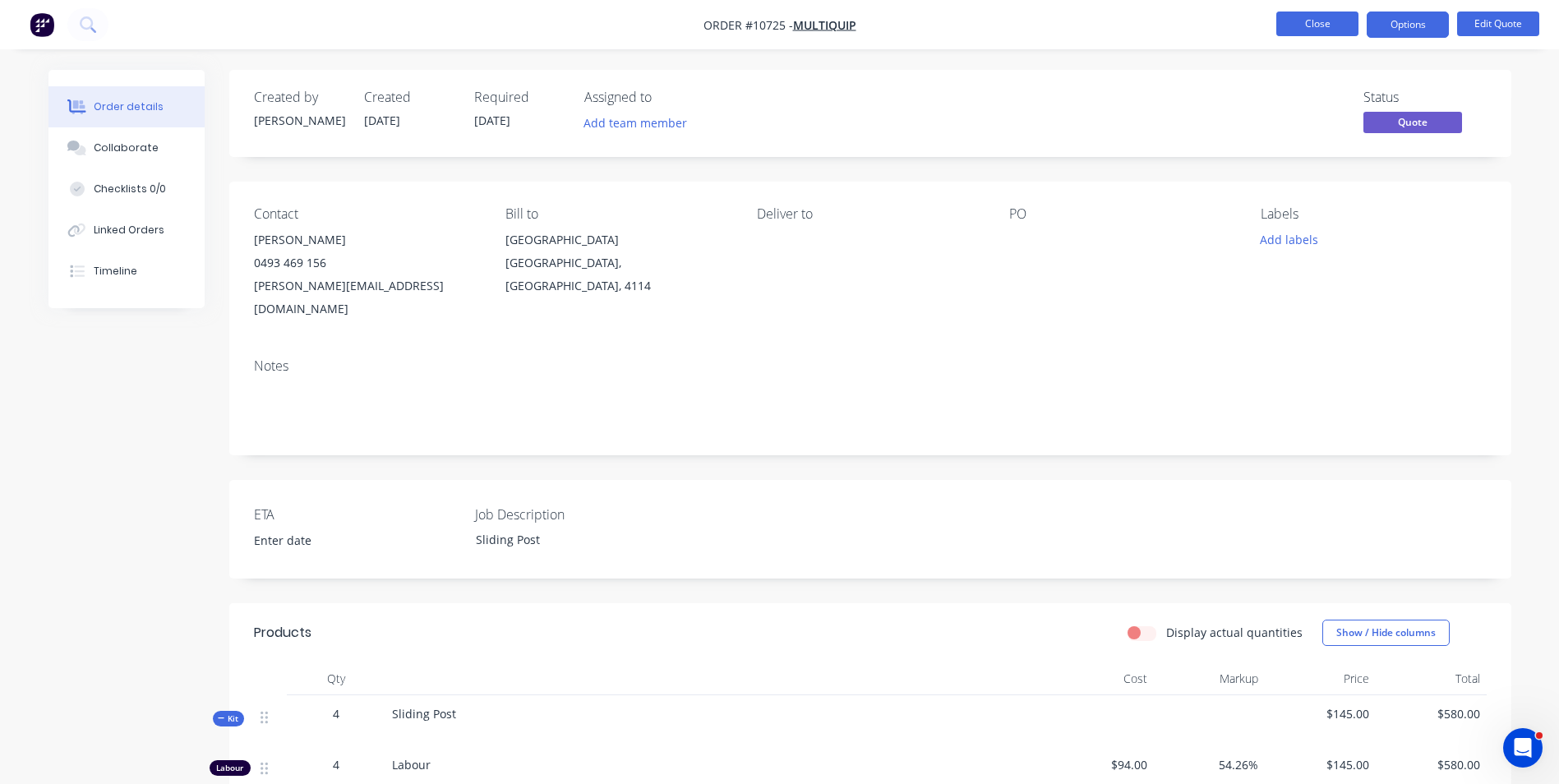
click at [1330, 27] on button "Close" at bounding box center [1317, 24] width 82 height 25
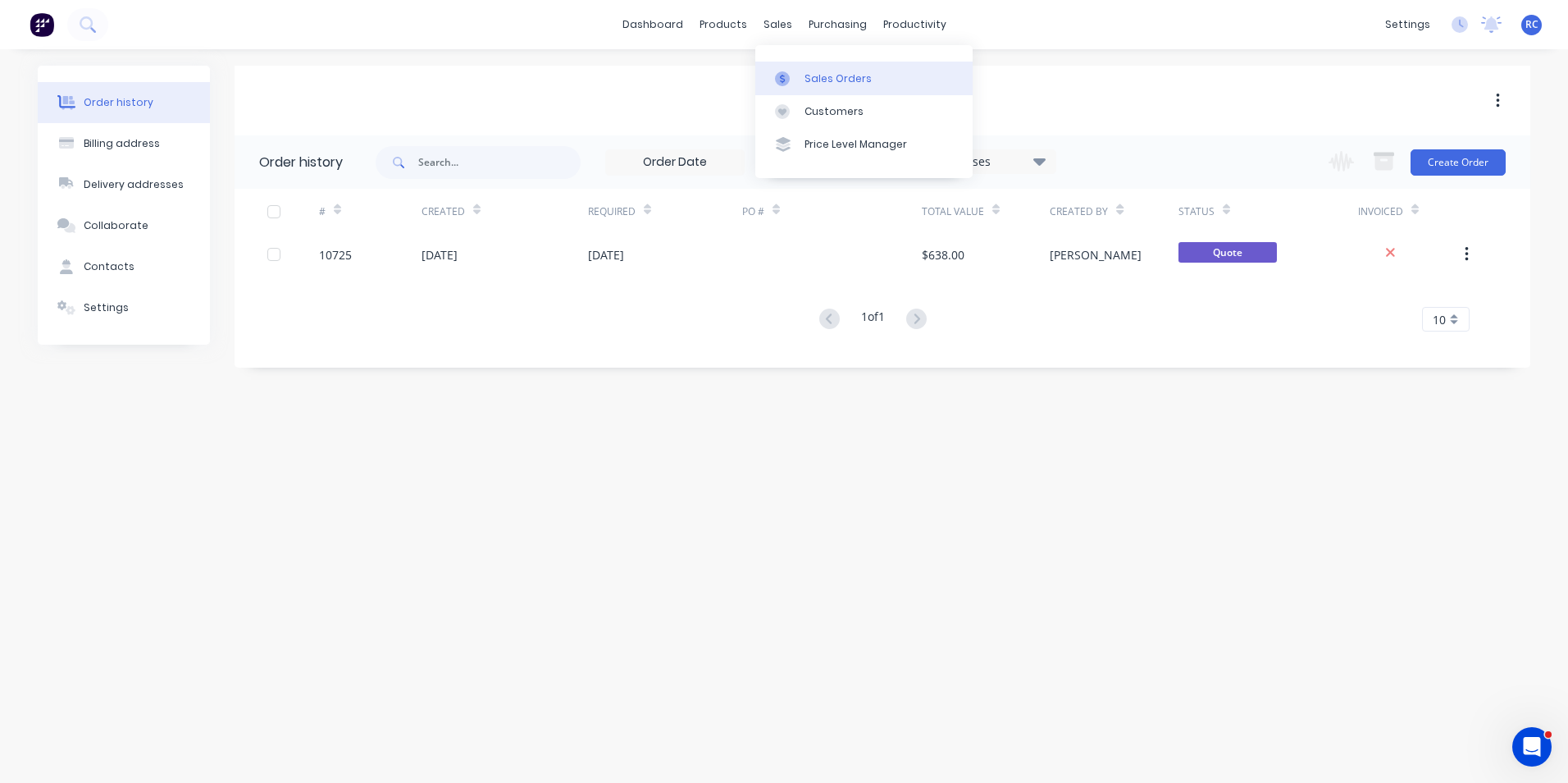
click at [794, 90] on link "Sales Orders" at bounding box center [864, 78] width 217 height 32
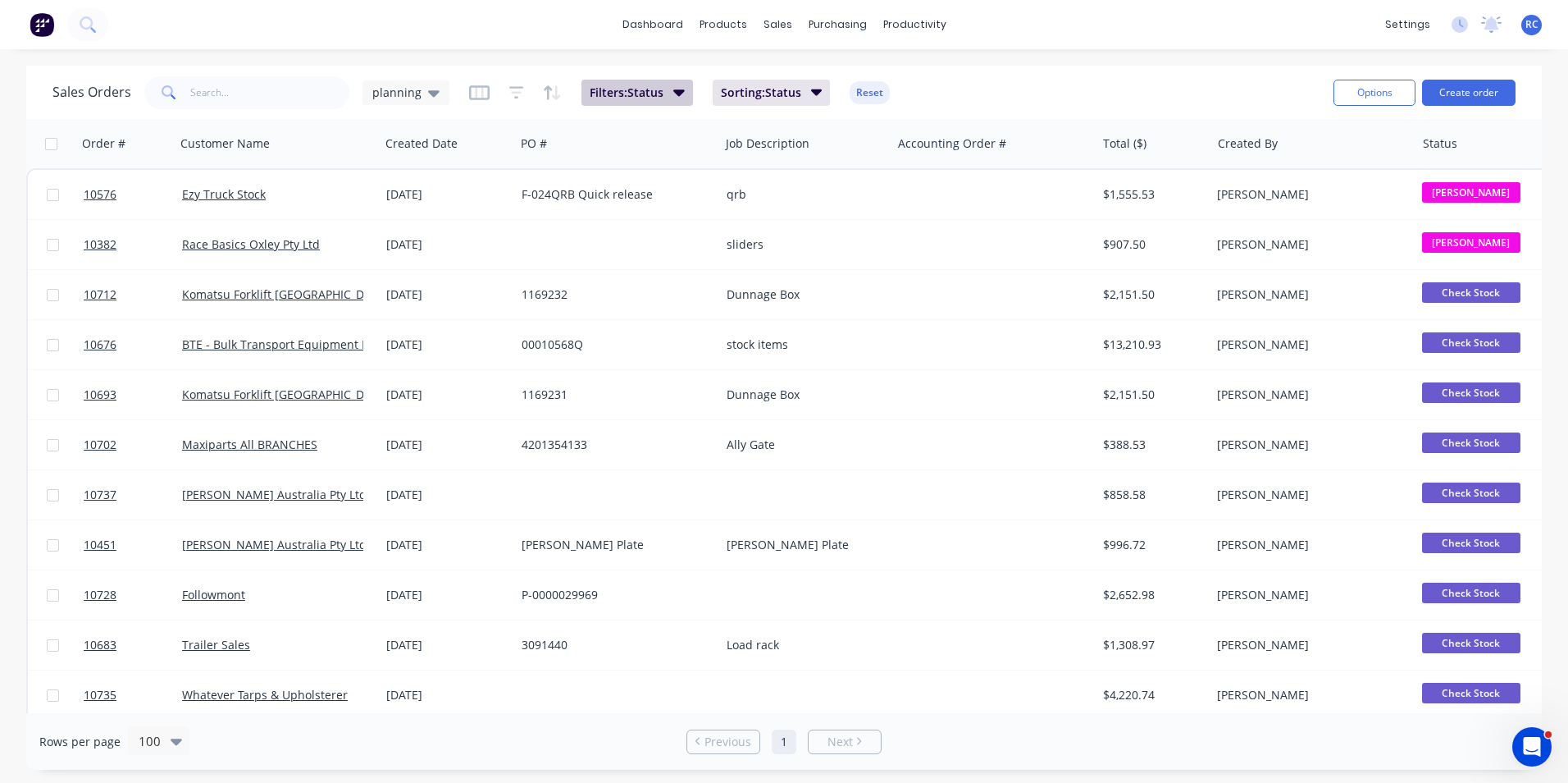
click at [648, 86] on span "Filters: Status" at bounding box center [626, 93] width 73 height 16
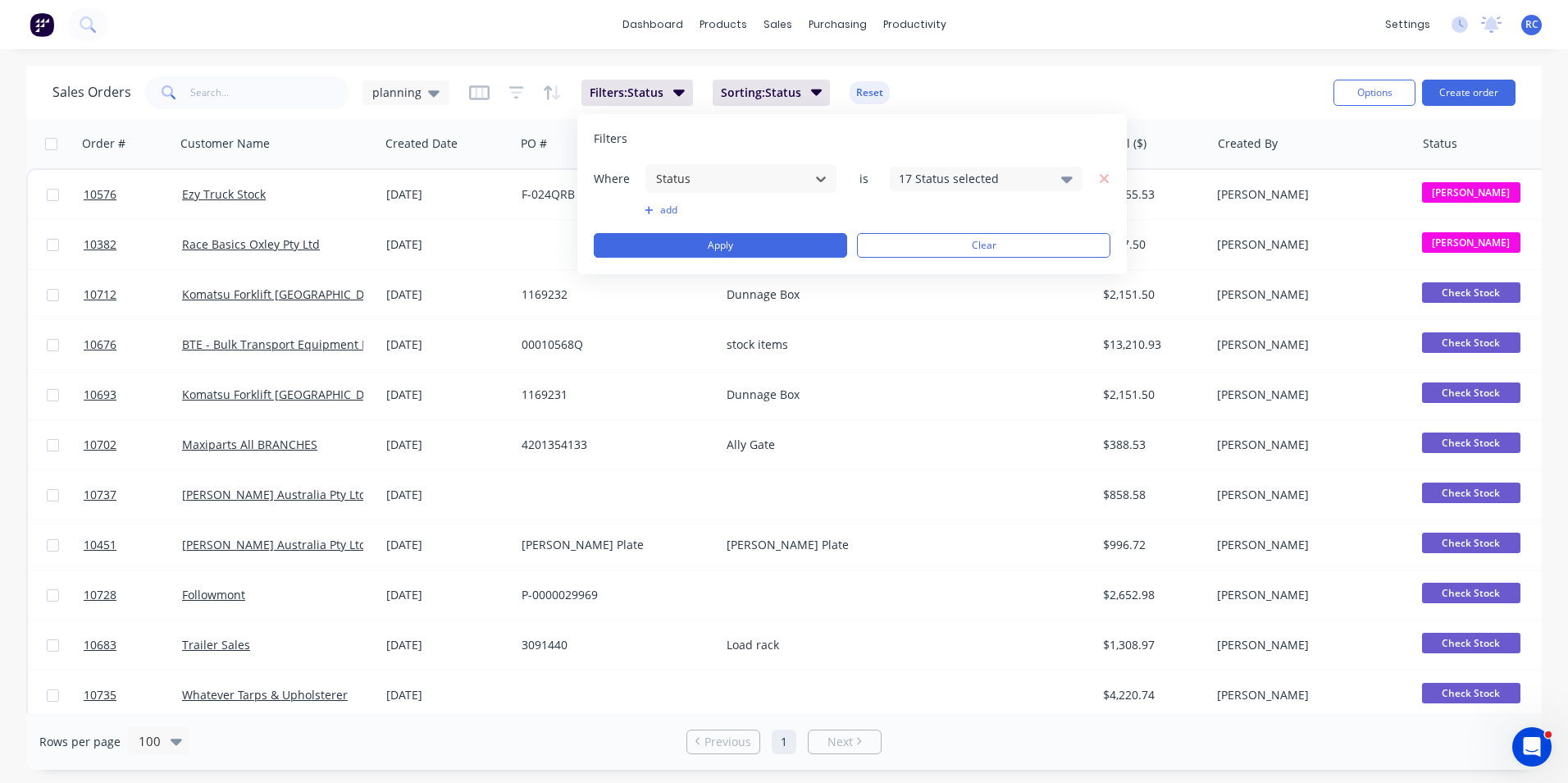
click at [926, 172] on div "17 Status selected" at bounding box center [973, 178] width 149 height 17
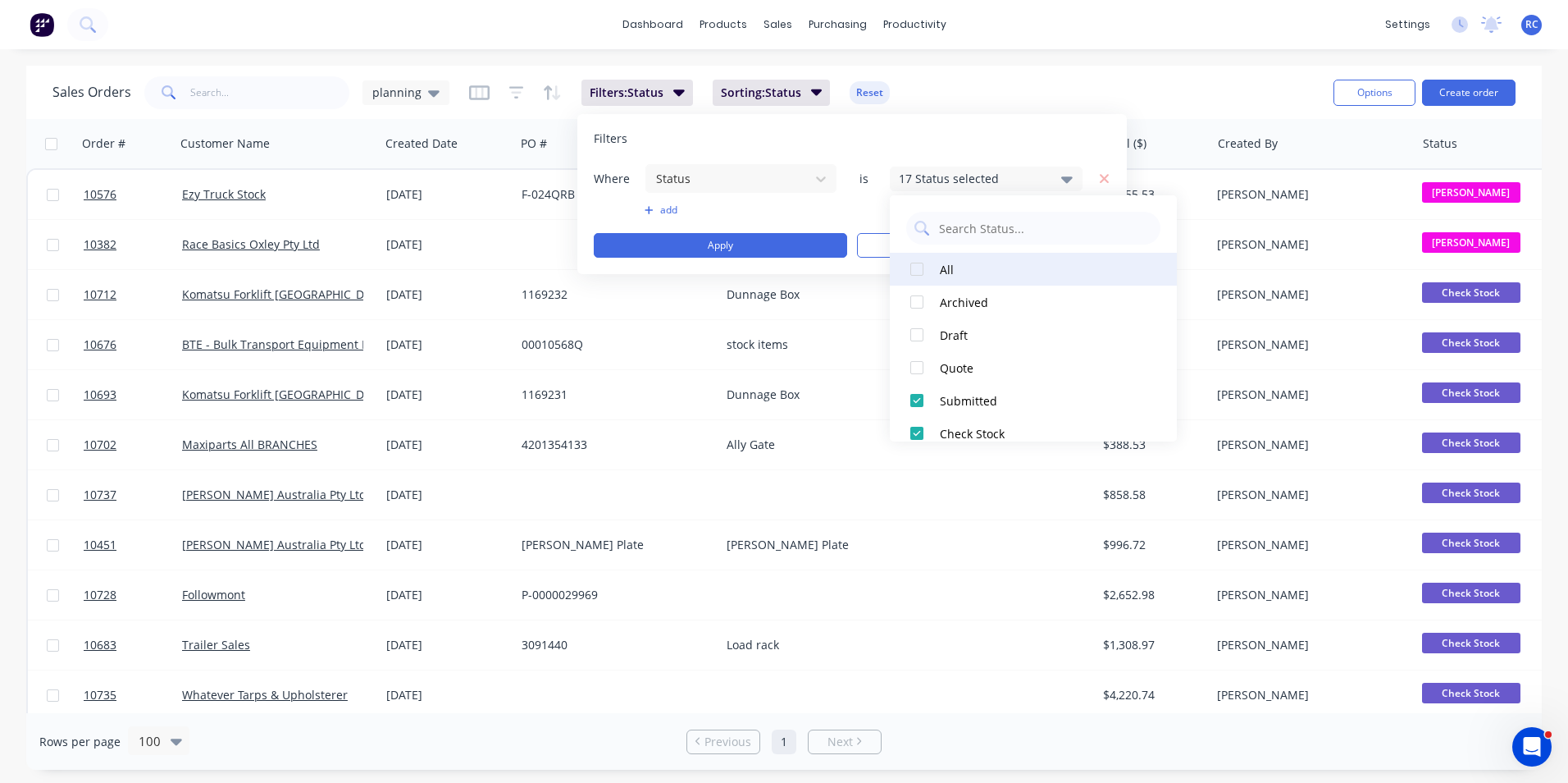
click at [947, 264] on div "All" at bounding box center [1038, 270] width 196 height 17
click at [947, 263] on div "All" at bounding box center [1038, 270] width 196 height 17
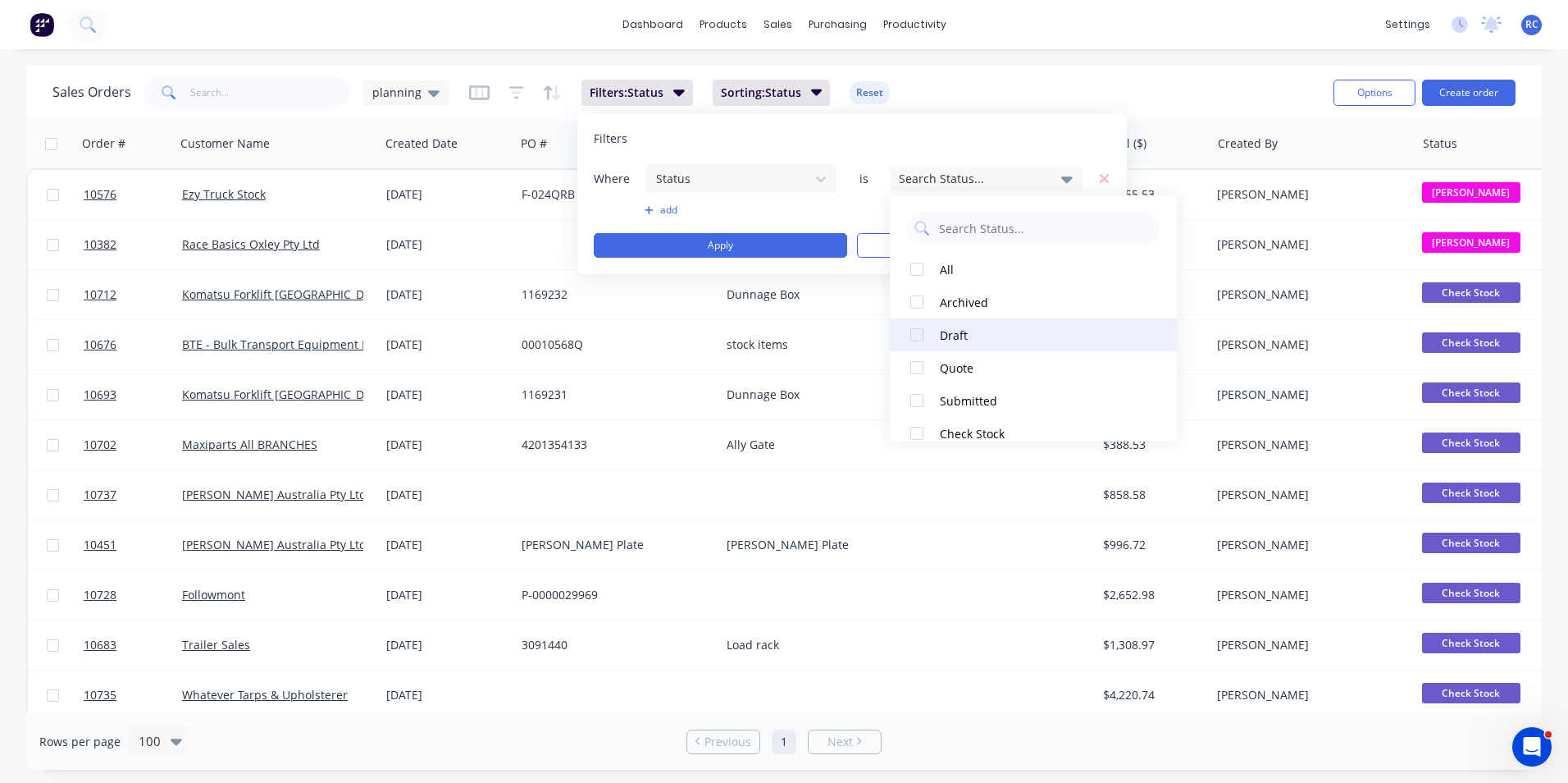
click at [965, 336] on div "Draft" at bounding box center [1038, 335] width 196 height 17
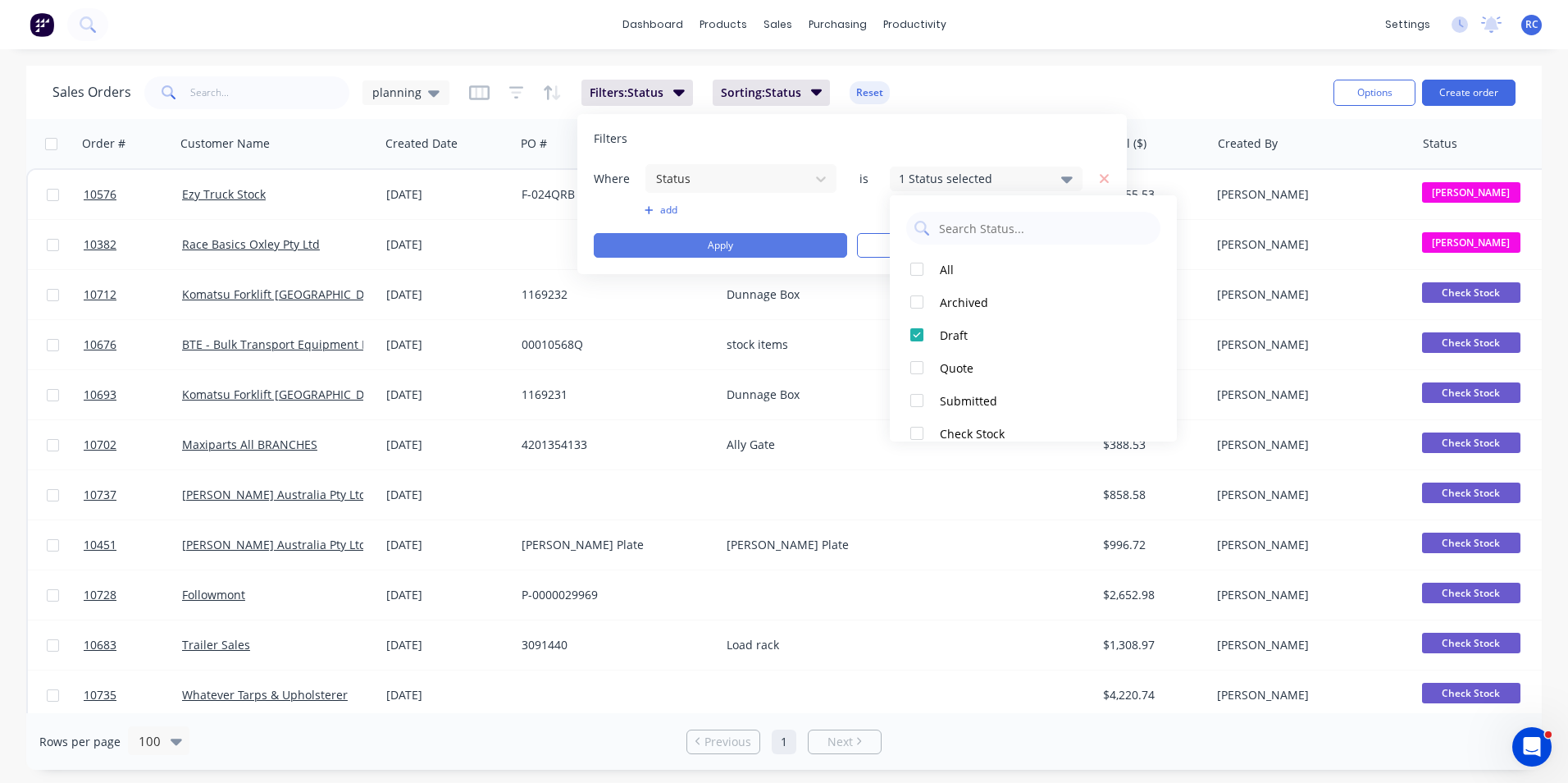
click at [787, 240] on button "Apply" at bounding box center [721, 245] width 254 height 25
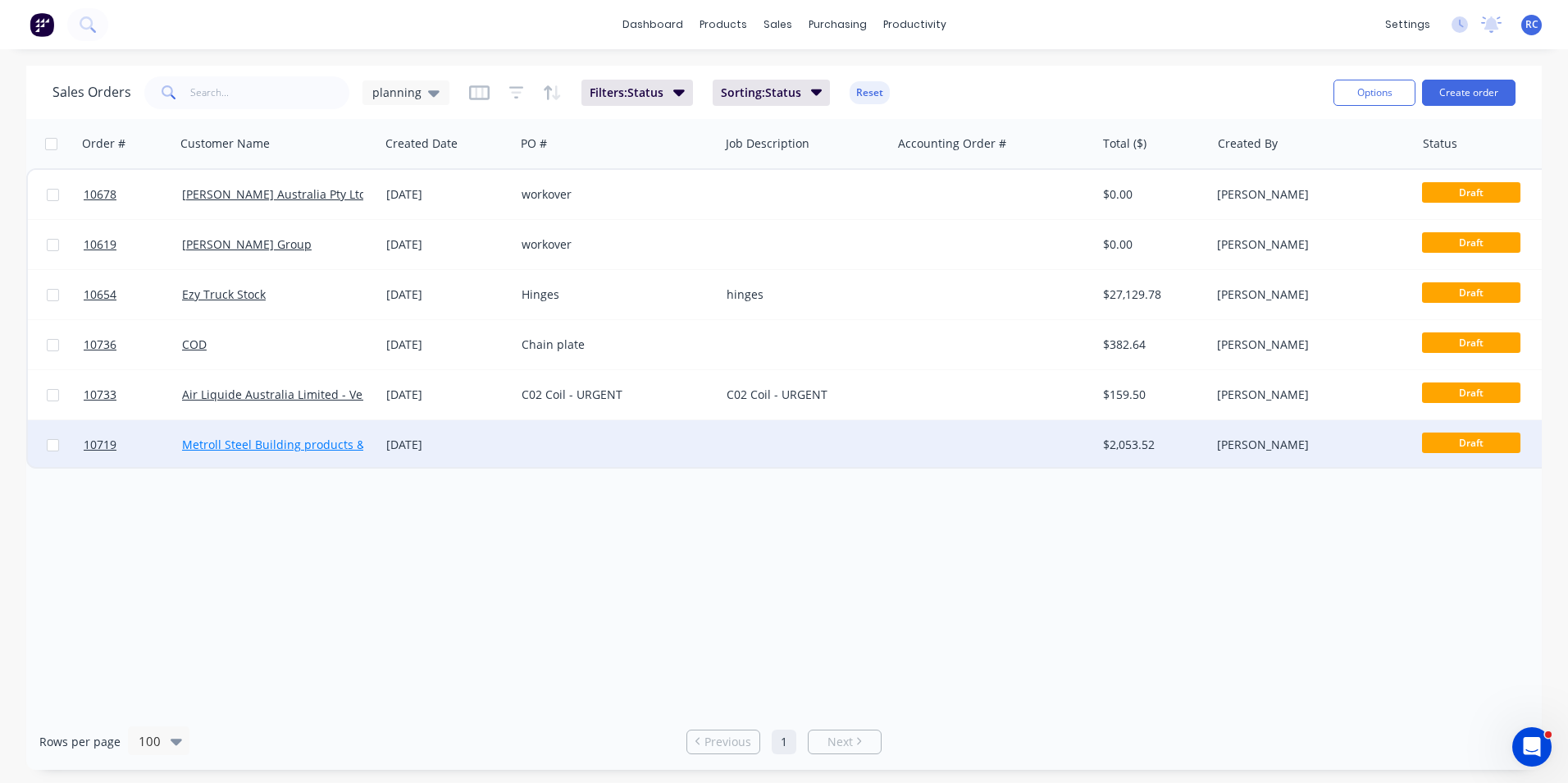
click at [189, 449] on link "Metroll Steel Building products & Solutions" at bounding box center [300, 444] width 237 height 15
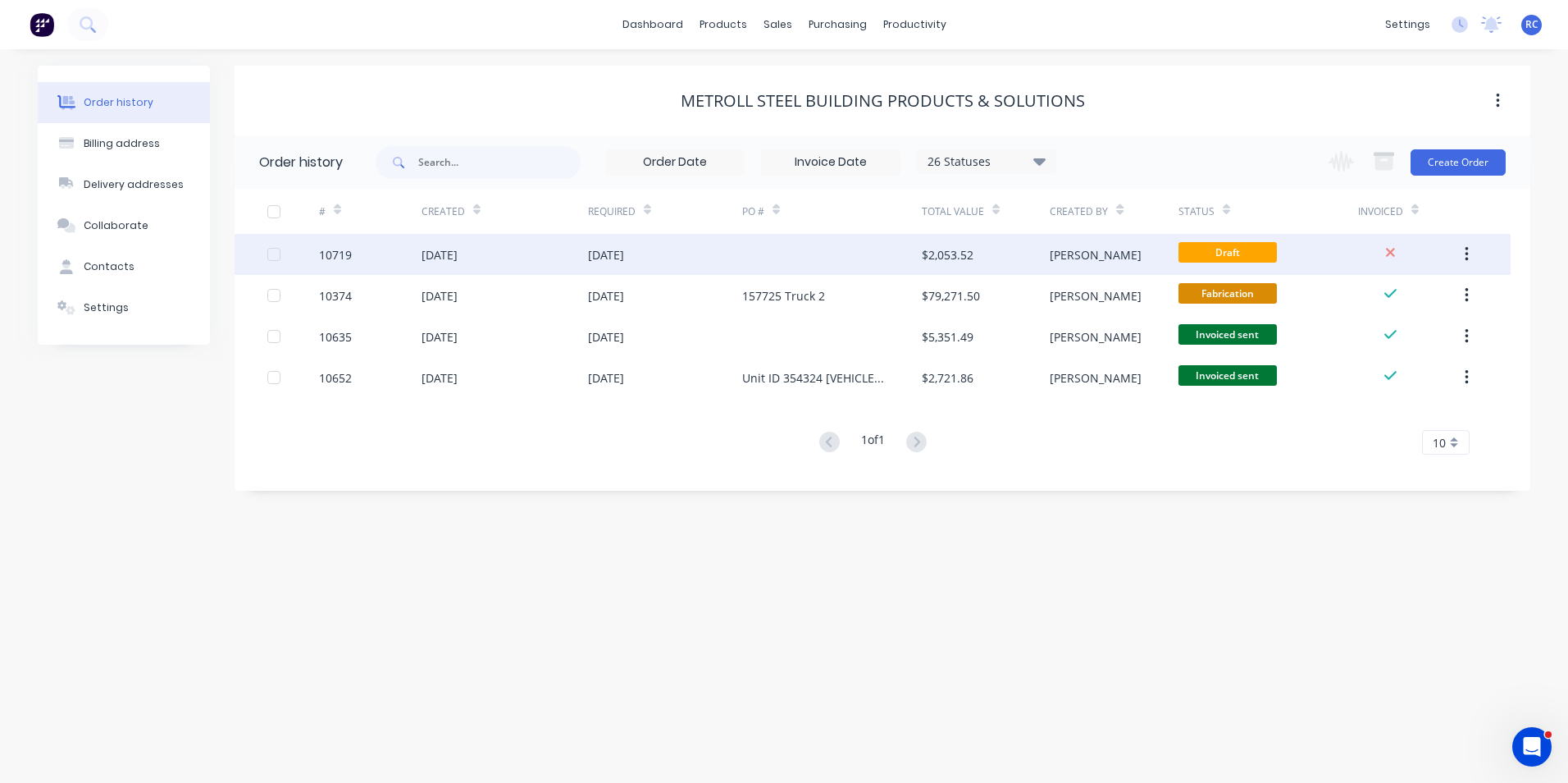
click at [445, 240] on div "[DATE]" at bounding box center [504, 254] width 167 height 41
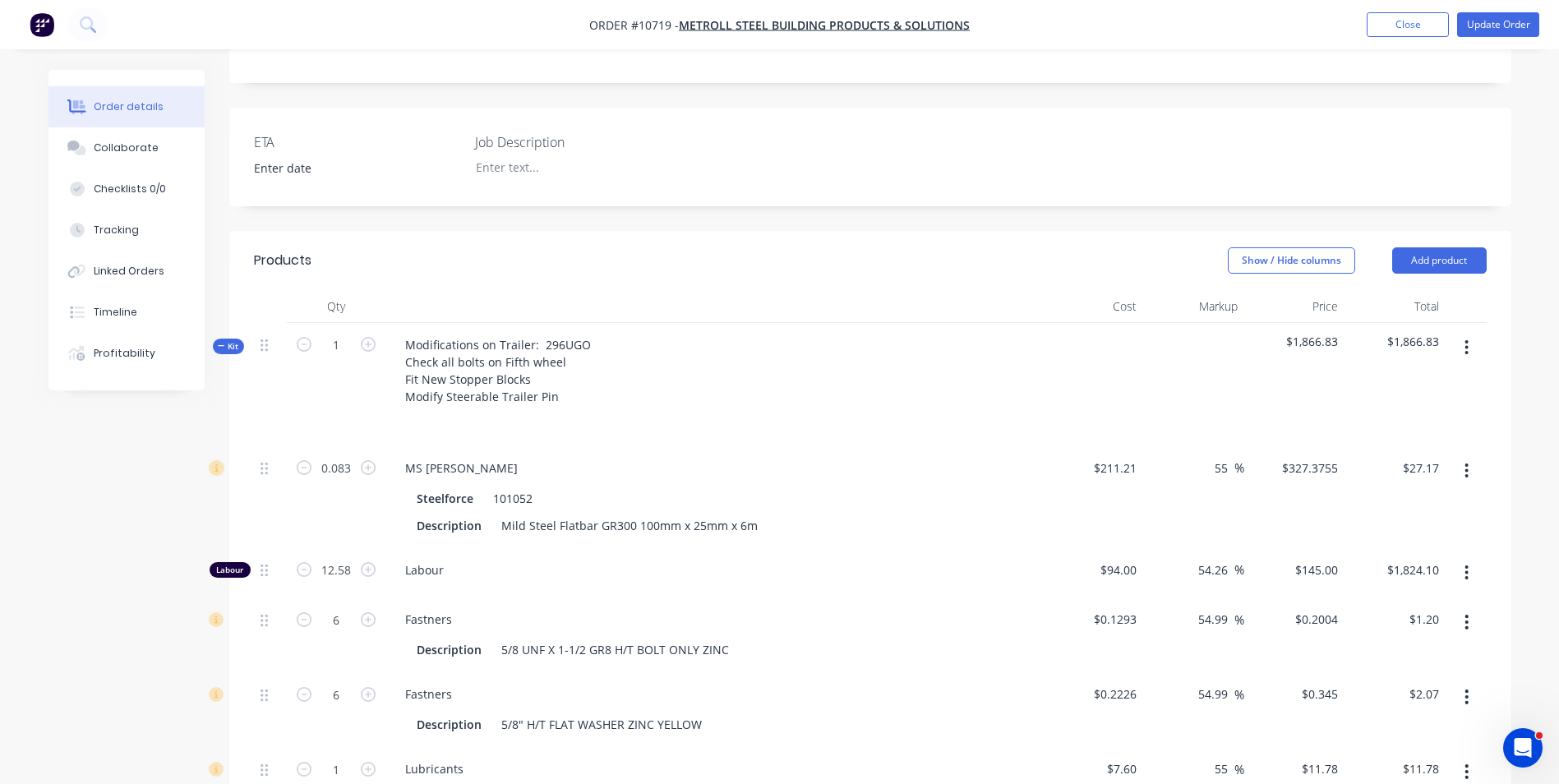
scroll to position [411, 0]
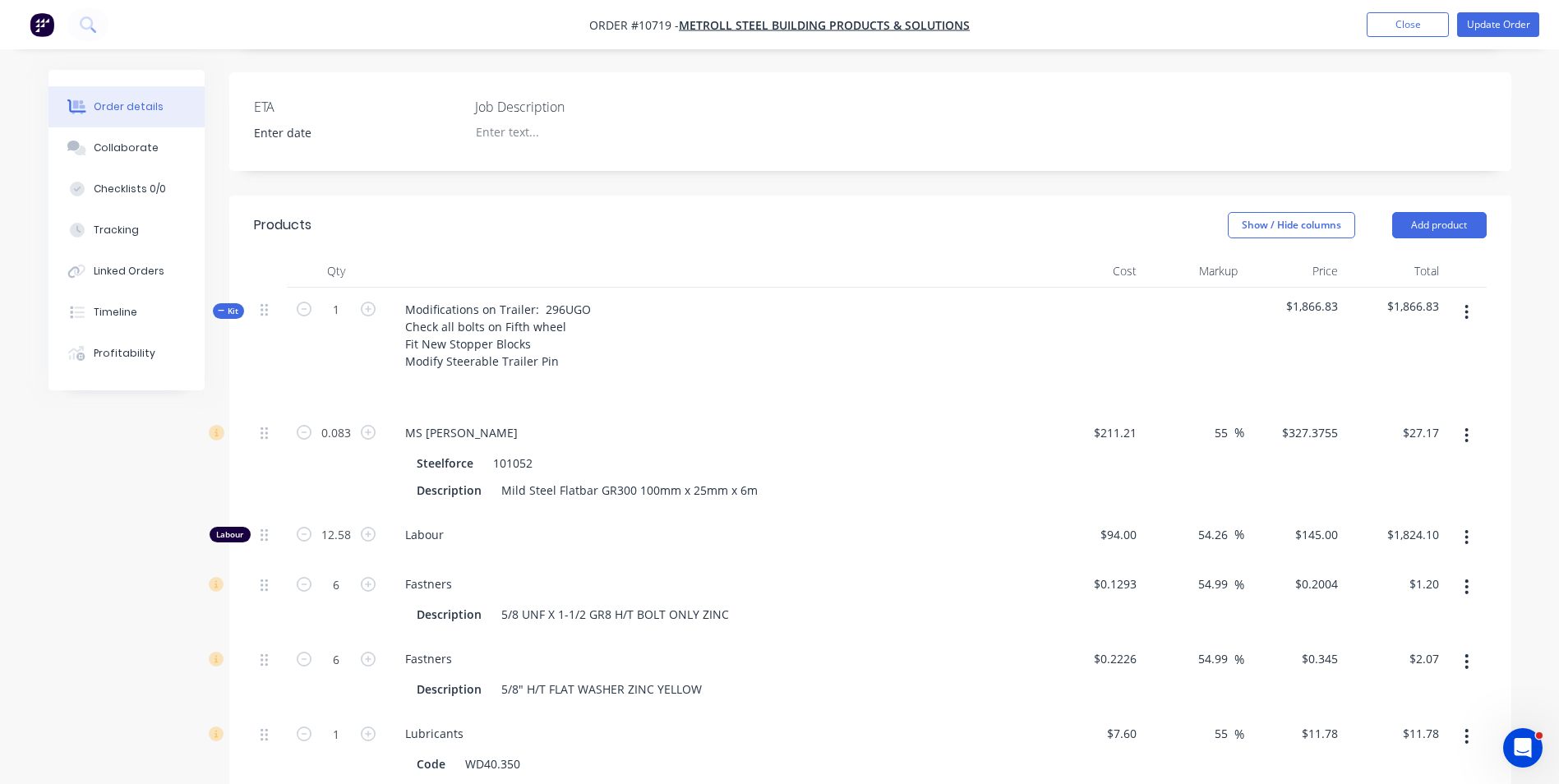
click at [229, 305] on span "Kit" at bounding box center [228, 310] width 21 height 12
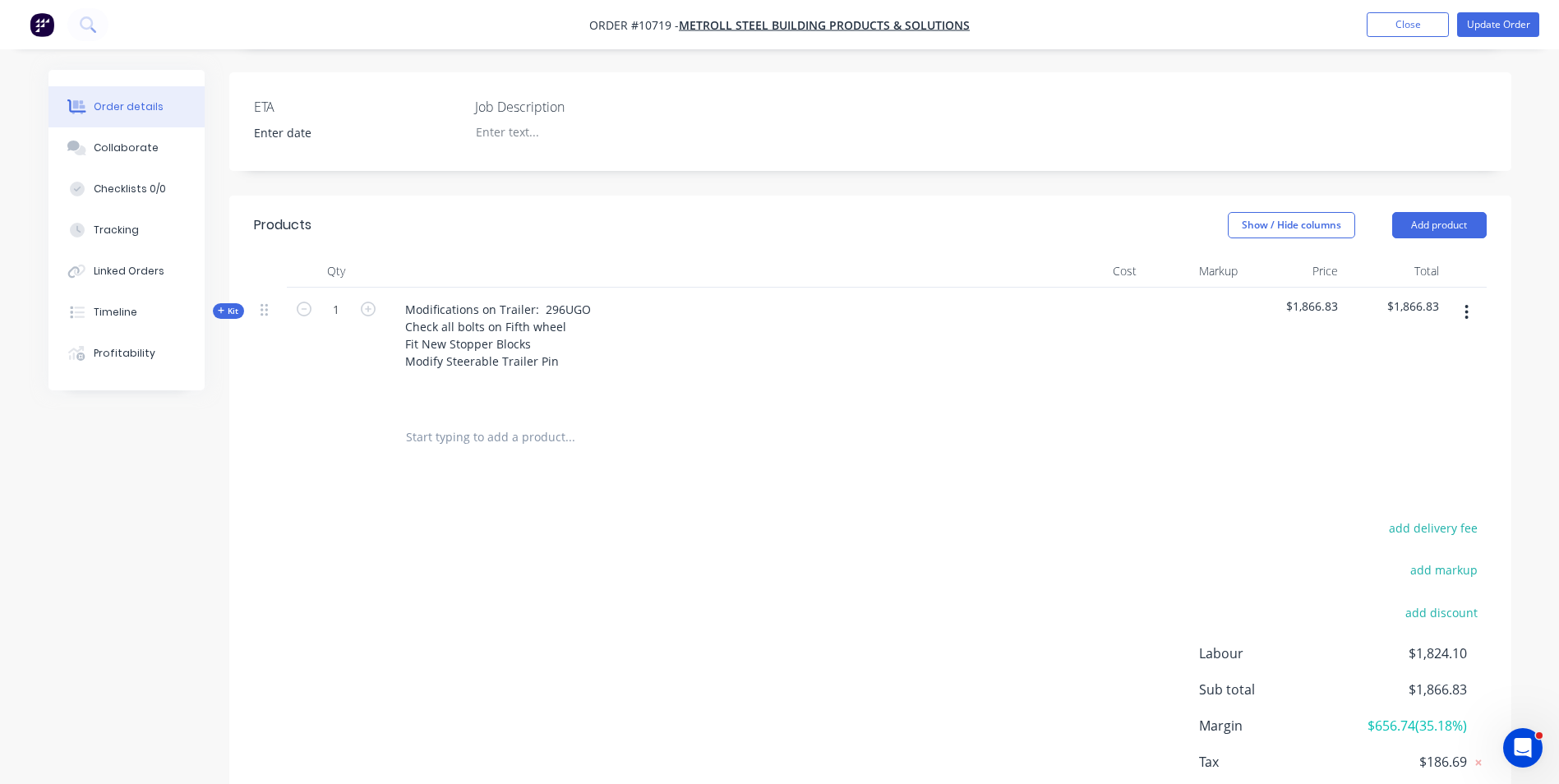
click at [229, 305] on span "Kit" at bounding box center [228, 310] width 21 height 12
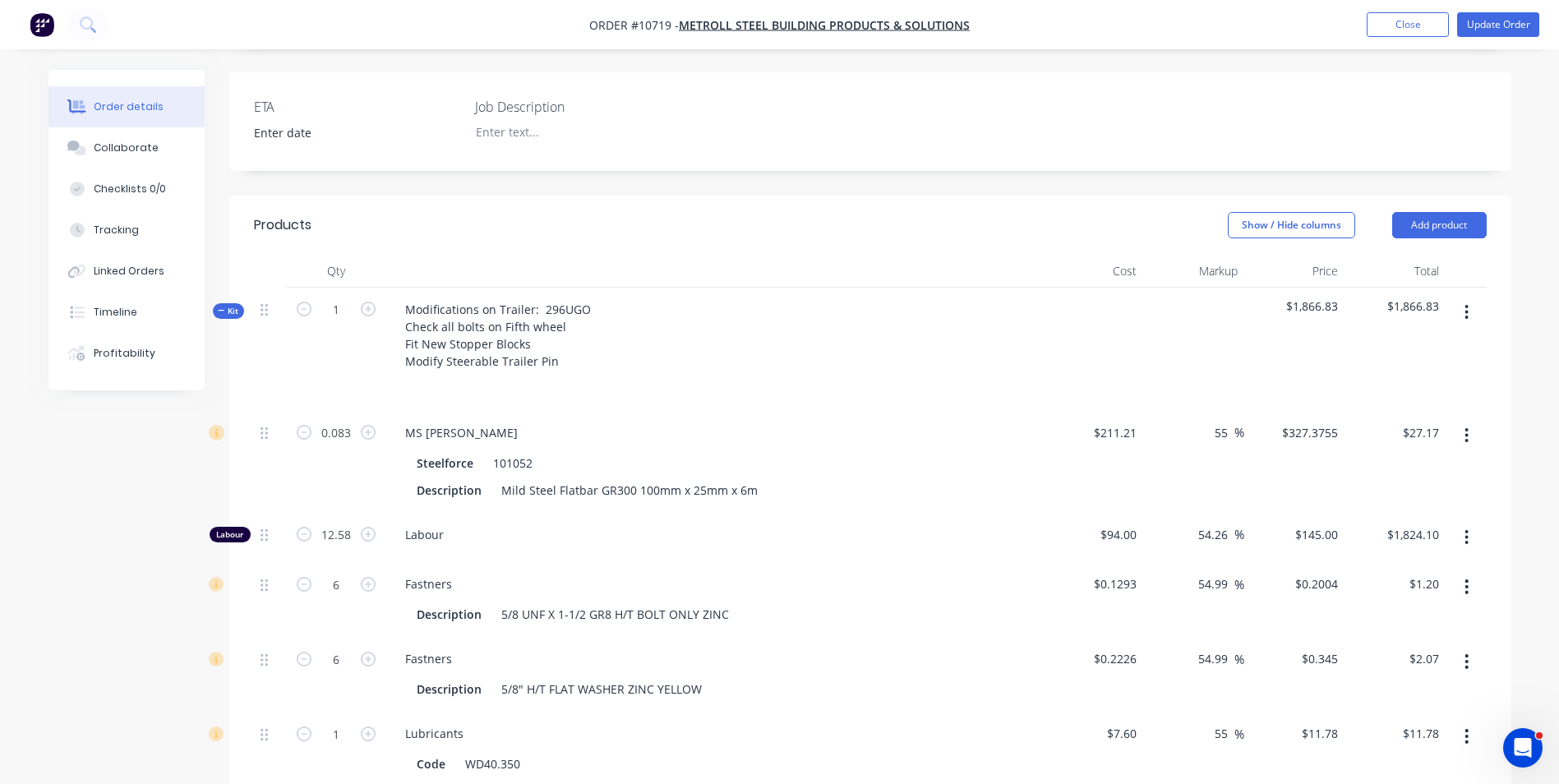
click at [233, 526] on div "Labour" at bounding box center [229, 534] width 41 height 15
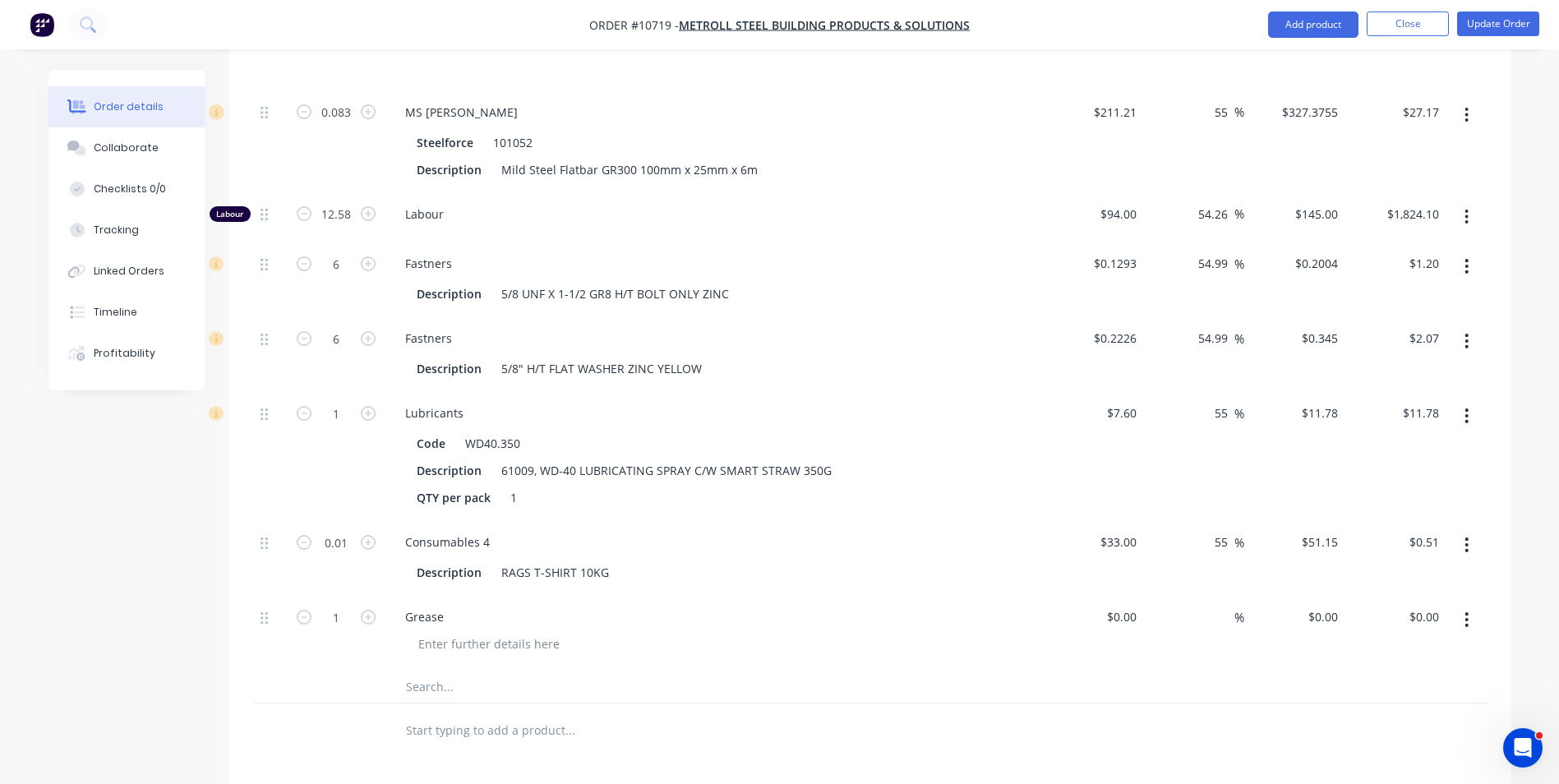
scroll to position [739, 0]
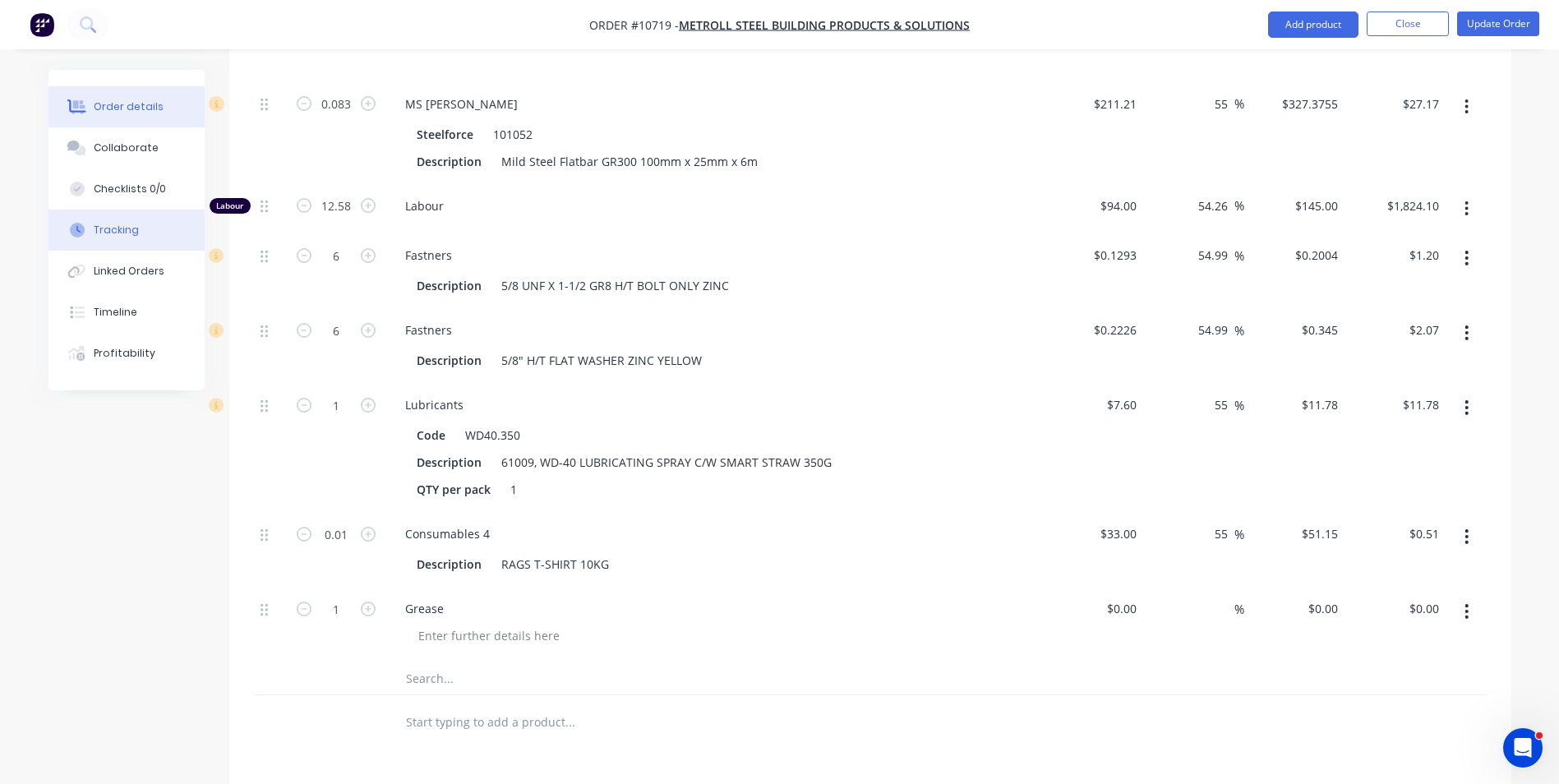
click at [126, 224] on div "Tracking" at bounding box center [116, 229] width 45 height 14
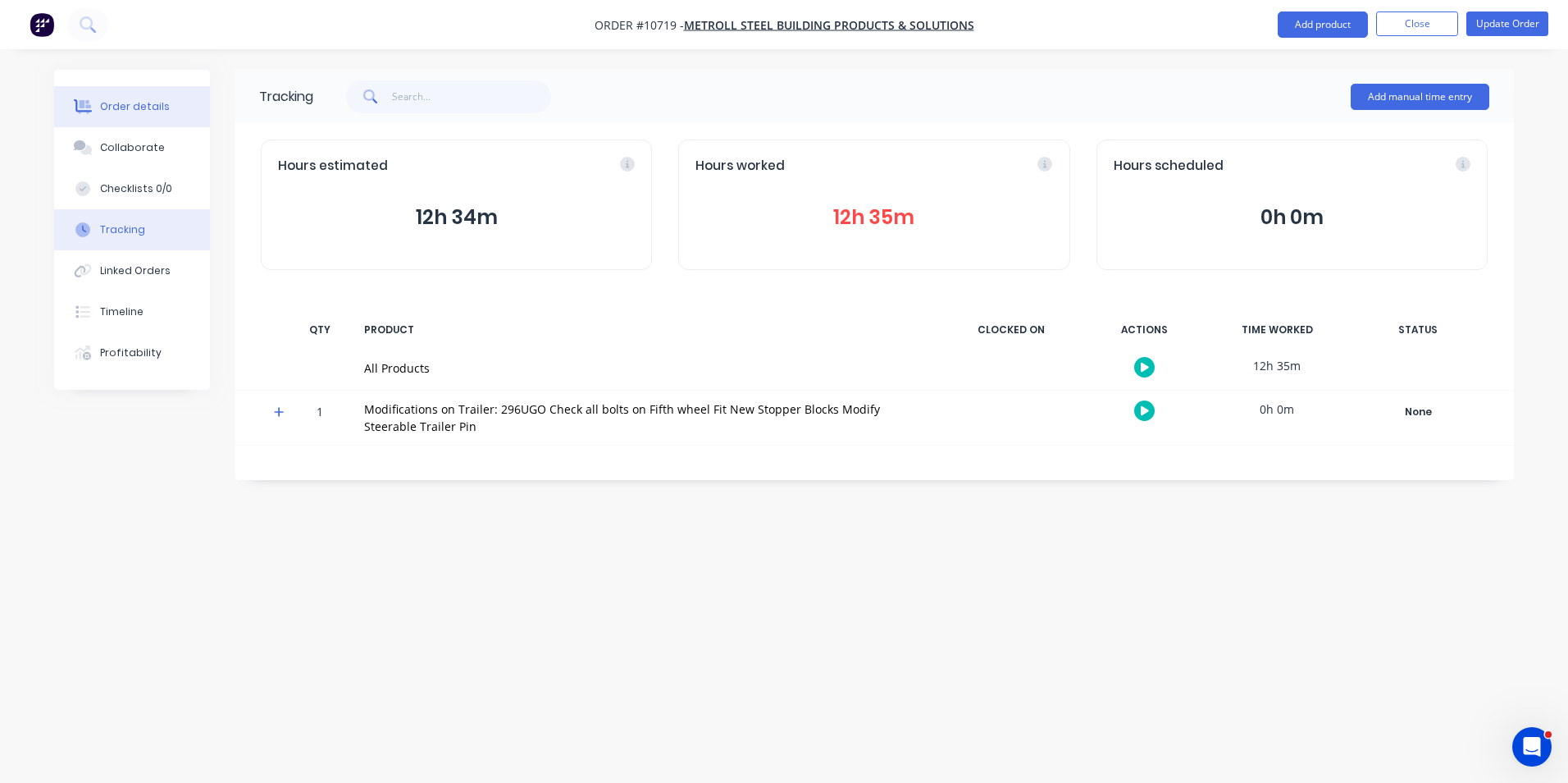
click at [146, 102] on div "Order details" at bounding box center [134, 106] width 70 height 14
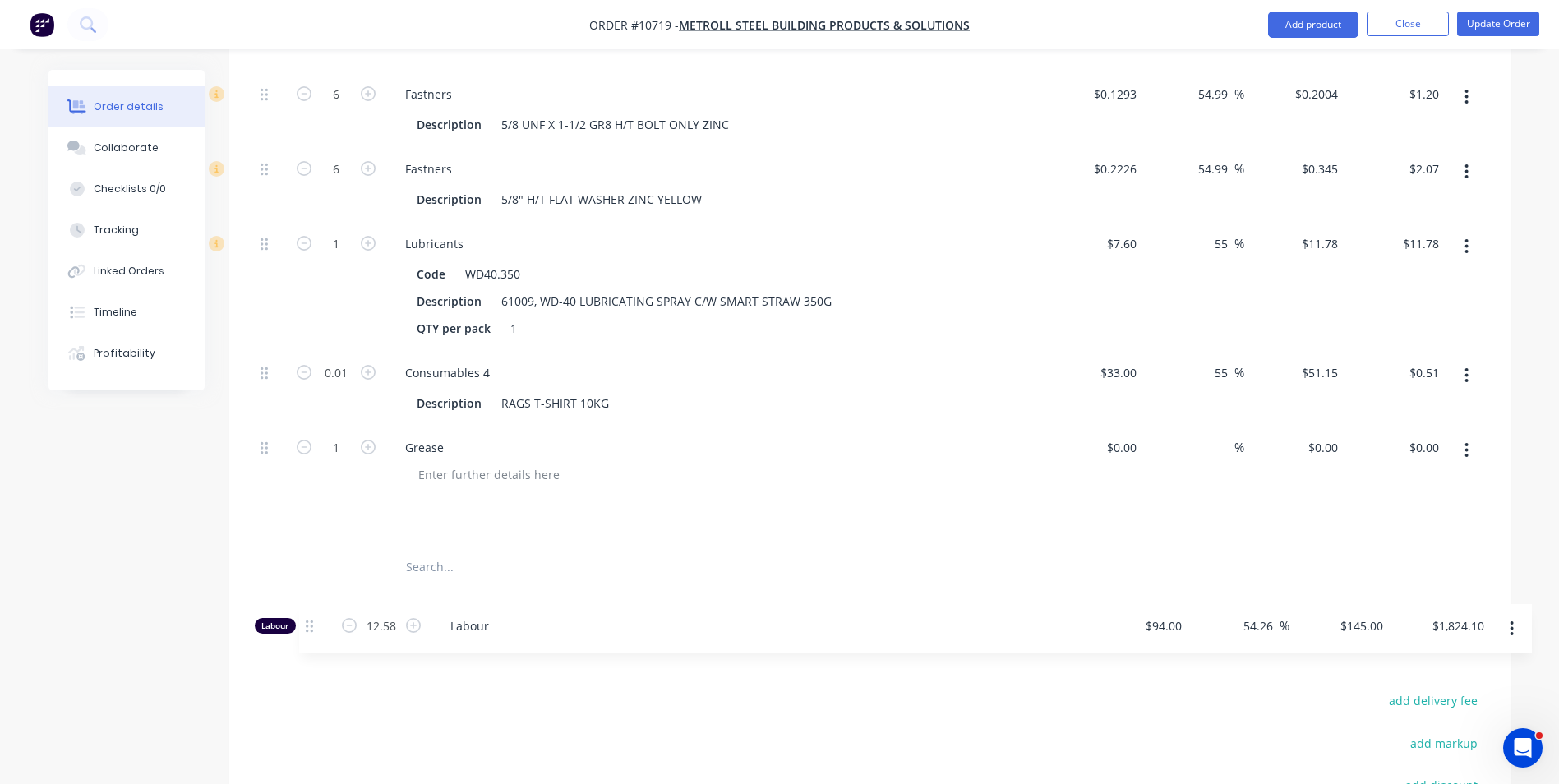
scroll to position [852, 0]
drag, startPoint x: 263, startPoint y: 244, endPoint x: 302, endPoint y: 484, distance: 243.1
click at [302, 484] on div "0.083 MS Flatbar Steelforce 101052 Description Mild Steel Flatbar GR300 100mm x…" at bounding box center [870, 259] width 1232 height 580
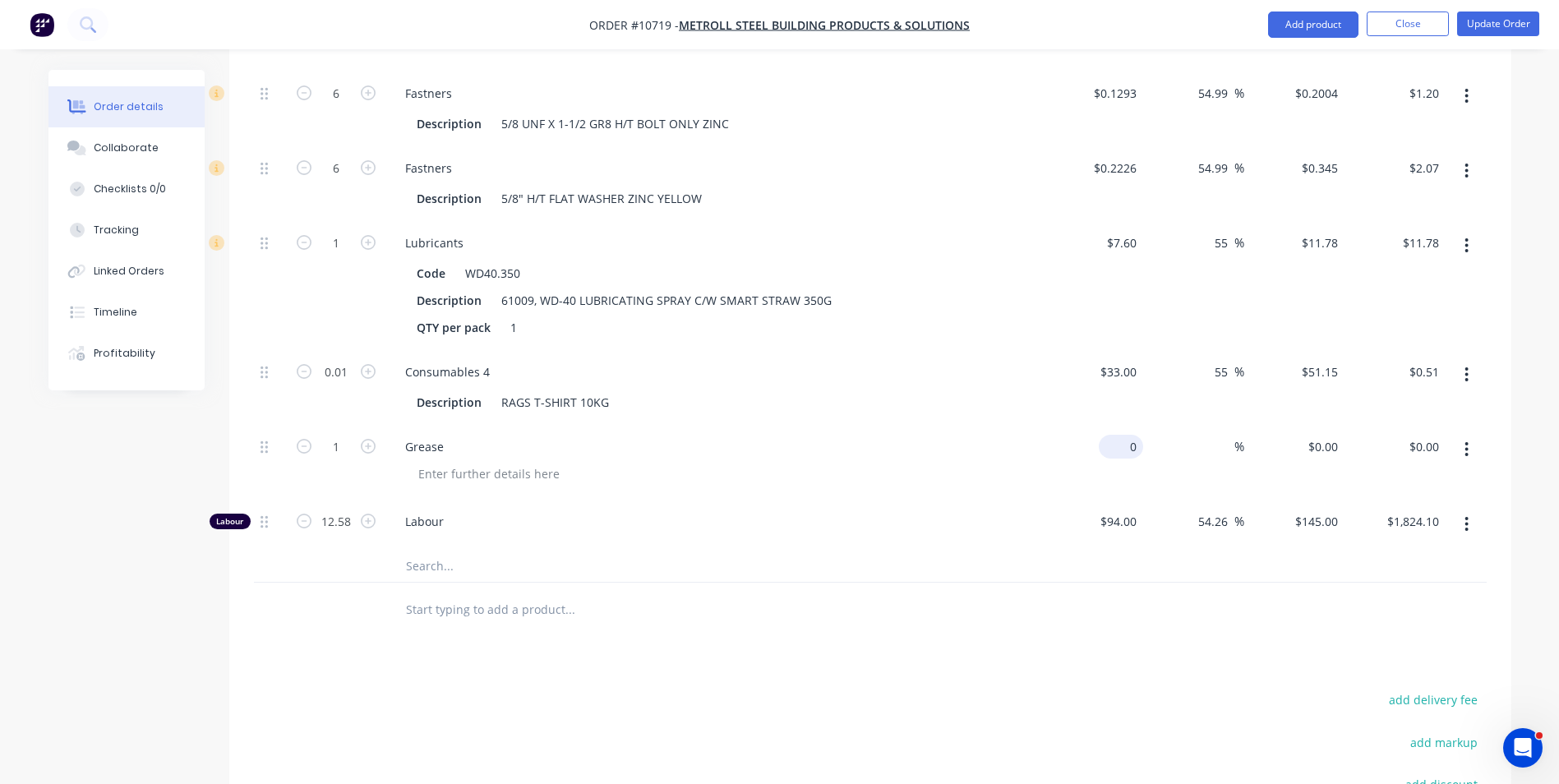
click at [1124, 434] on div "0 $0.00" at bounding box center [1124, 446] width 38 height 24
type input "$5.00"
click at [1216, 434] on input at bounding box center [1225, 446] width 19 height 24
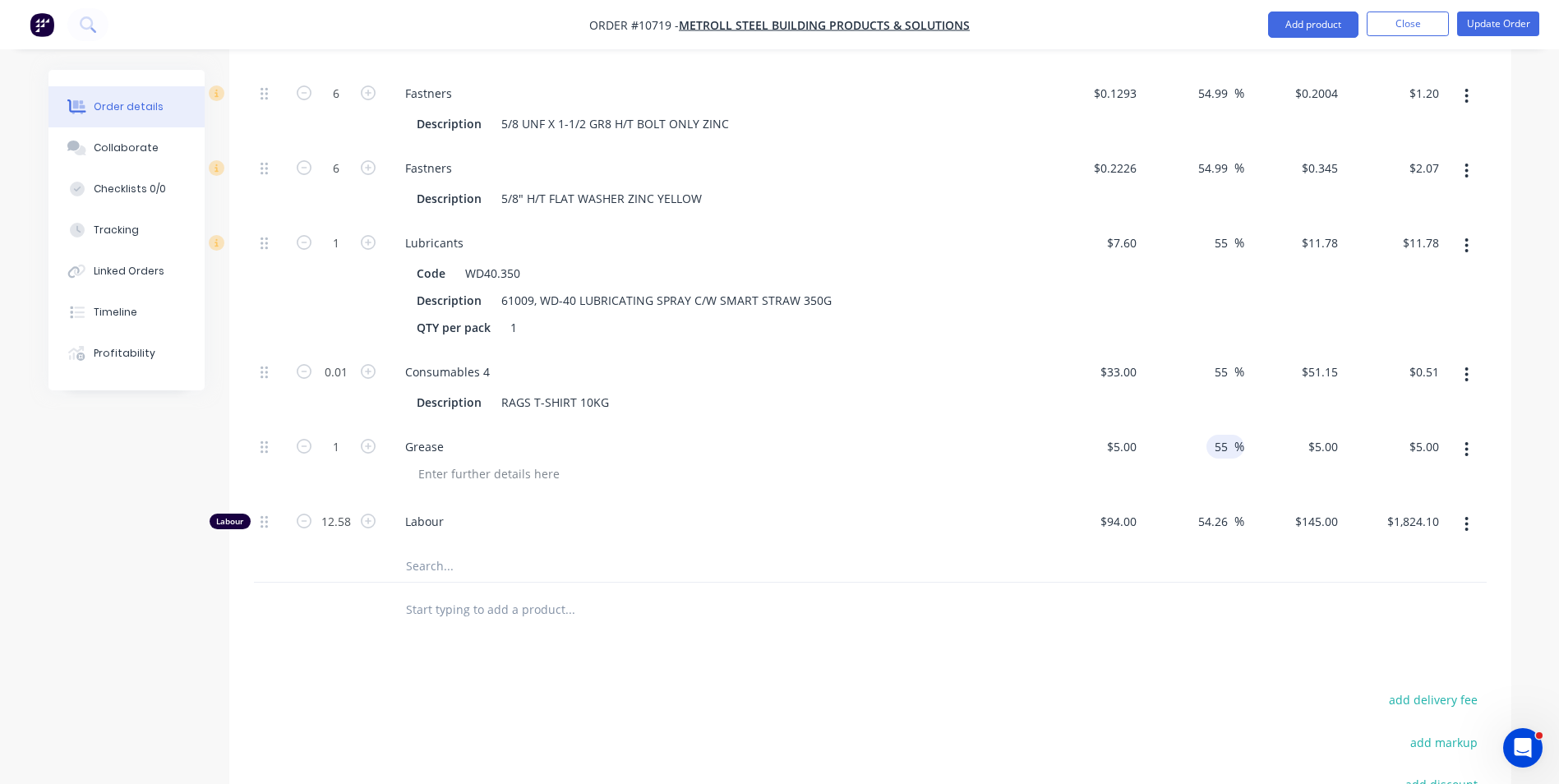
type input "55"
type input "$7.75"
click at [1308, 359] on div "$51.15 $51.15" at bounding box center [1294, 387] width 101 height 74
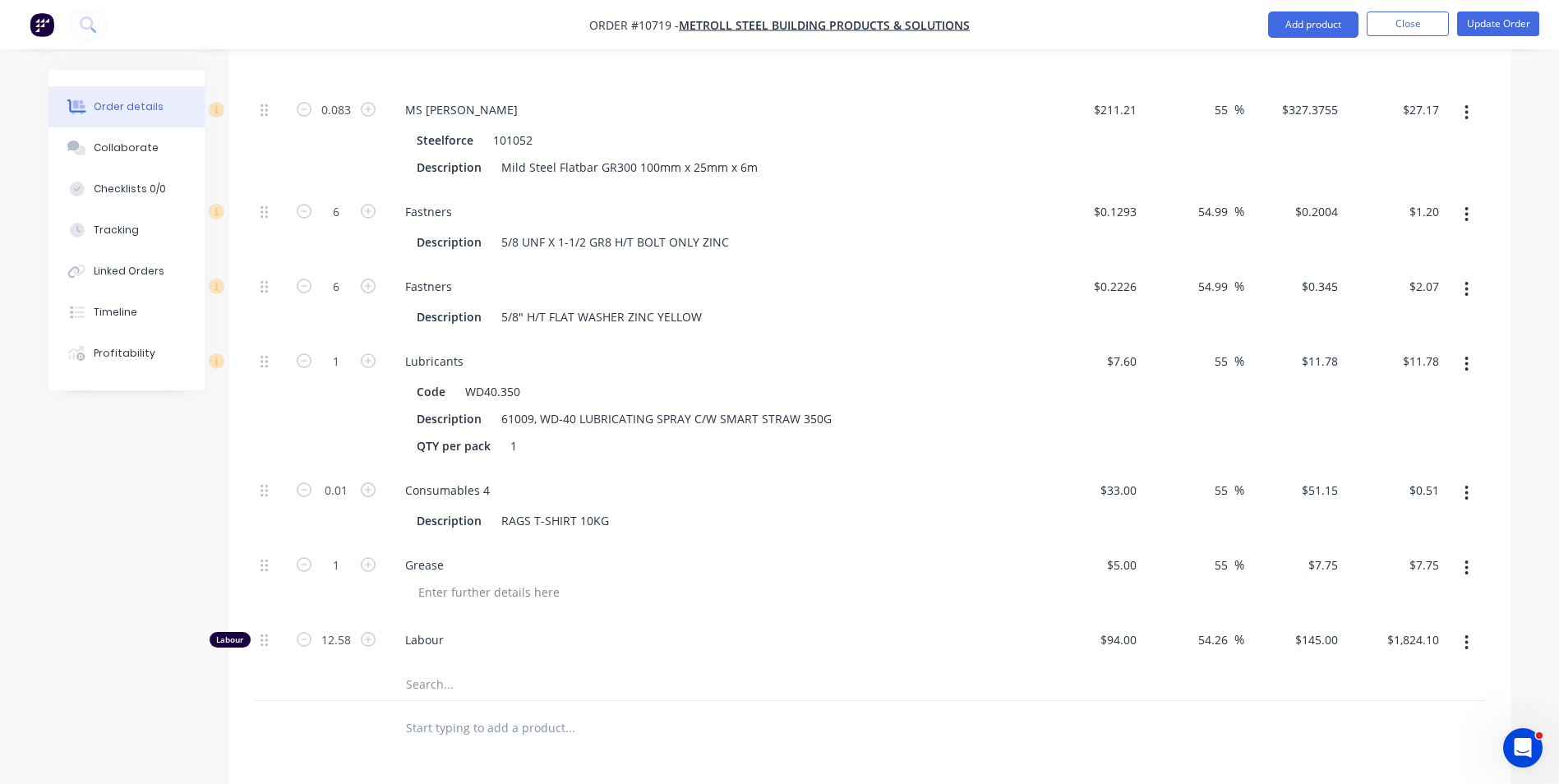
scroll to position [770, 0]
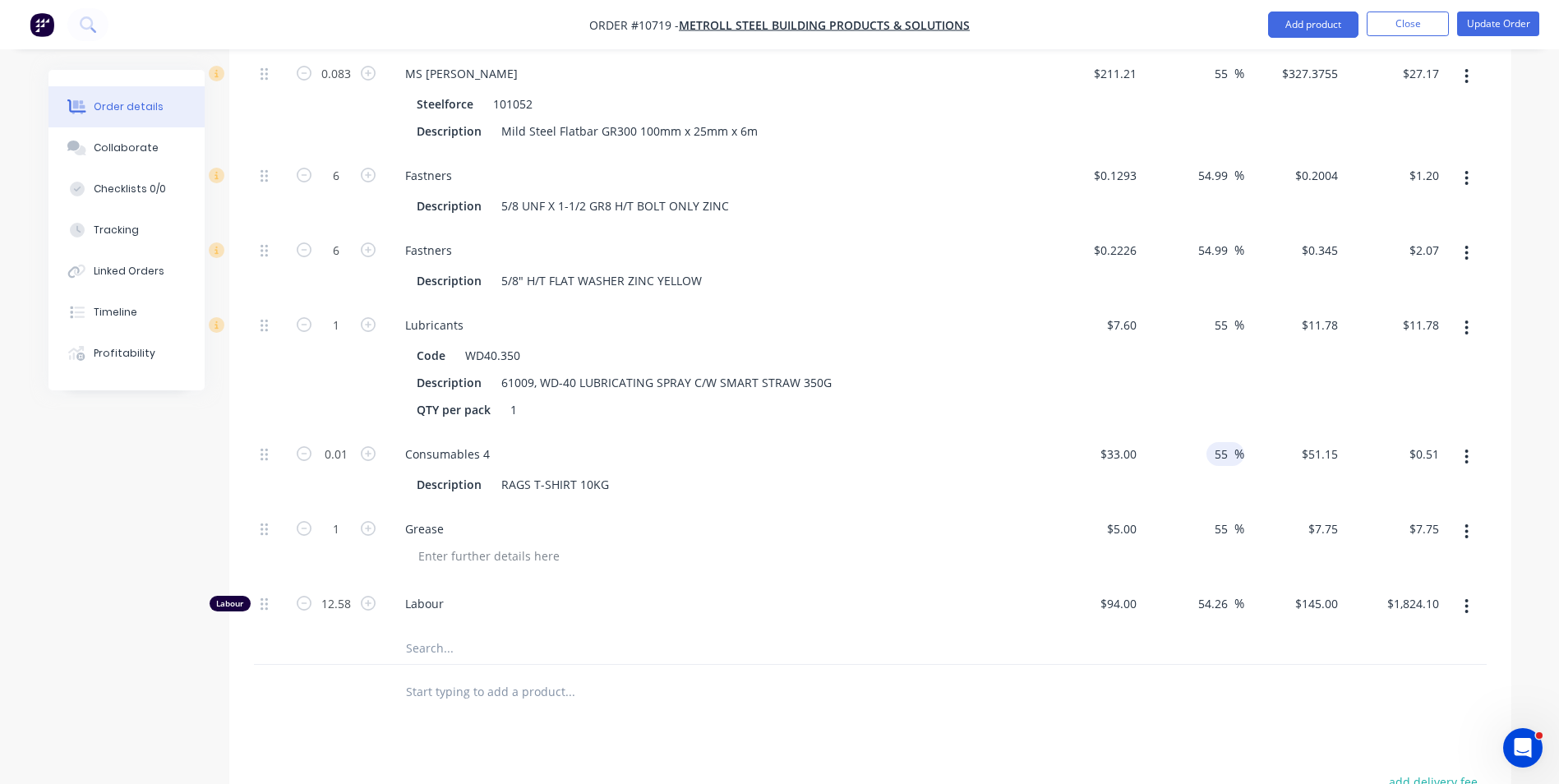
drag, startPoint x: 1240, startPoint y: 419, endPoint x: 1227, endPoint y: 418, distance: 13.0
click at [1237, 444] on span "%" at bounding box center [1239, 454] width 10 height 19
drag, startPoint x: 1226, startPoint y: 415, endPoint x: 1212, endPoint y: 414, distance: 14.0
click at [1213, 442] on input "55" at bounding box center [1224, 454] width 21 height 24
type input "100"
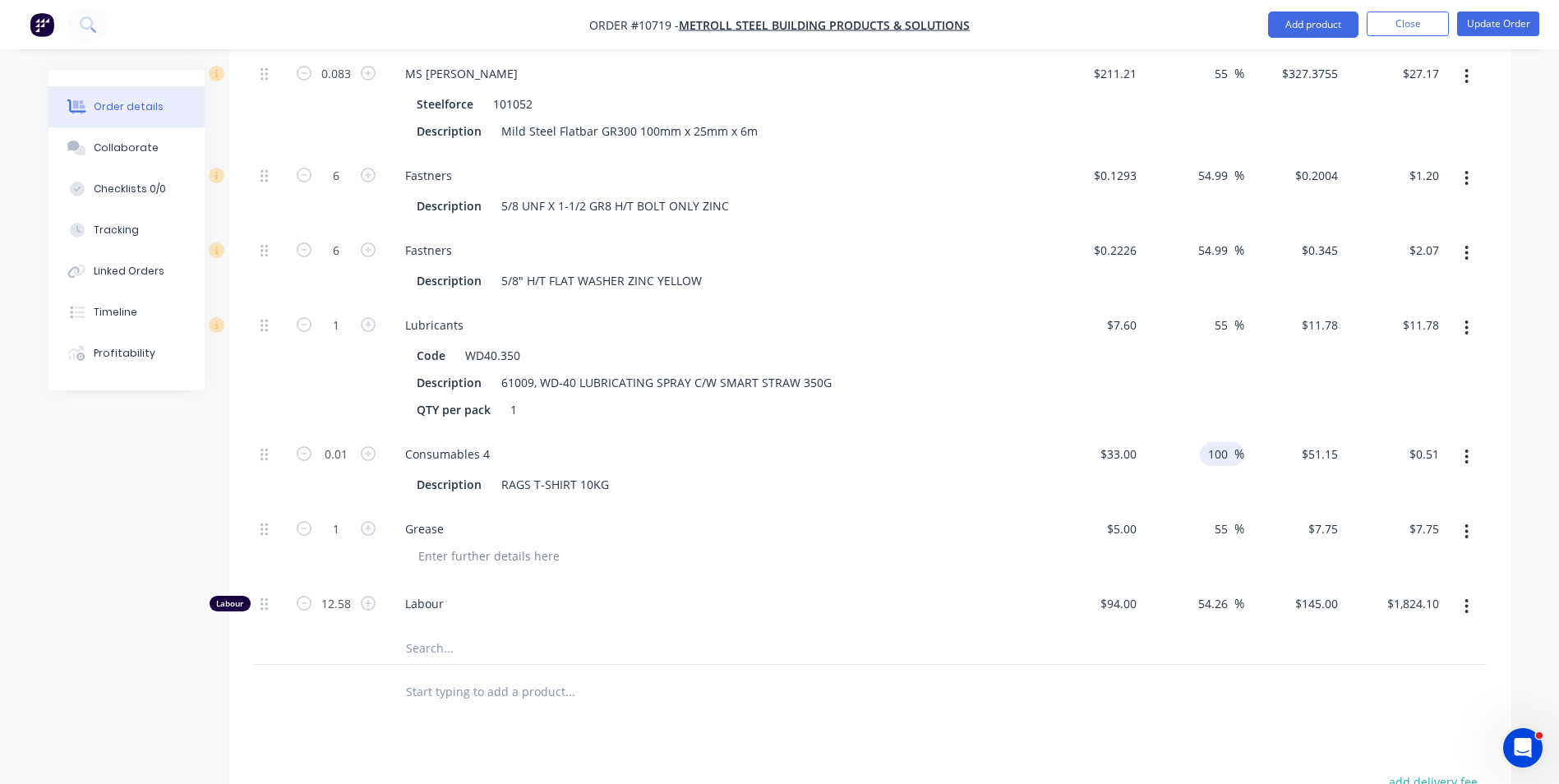
type input "$66.00"
type input "$0.66"
click at [1212, 432] on div "100 100 %" at bounding box center [1194, 469] width 101 height 74
click at [1209, 446] on div "100 100 %" at bounding box center [1194, 469] width 101 height 74
click at [1138, 432] on div "$33.00 $33.00" at bounding box center [1094, 469] width 101 height 74
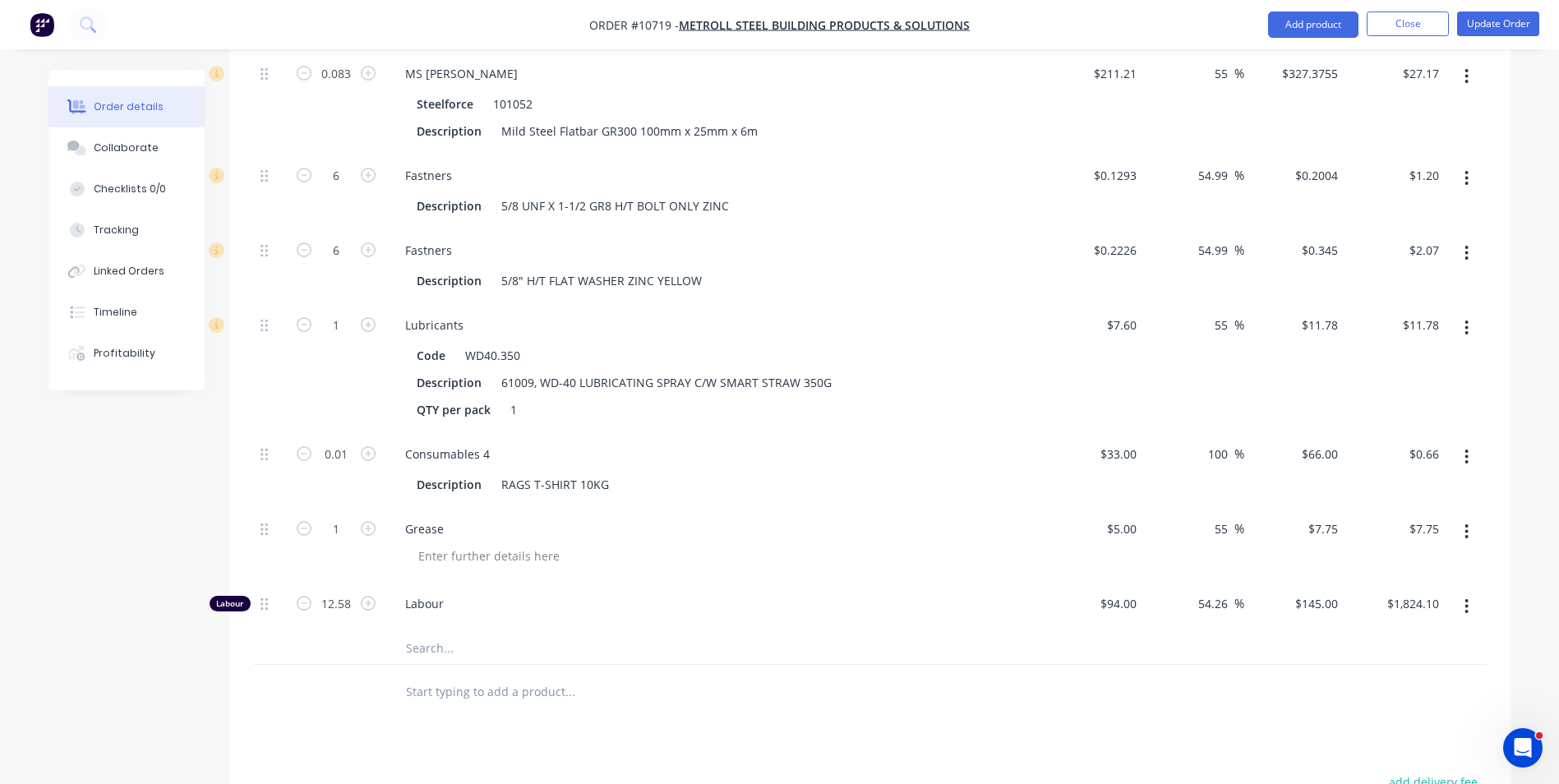
click at [1127, 507] on div "$5.00 $5.00" at bounding box center [1094, 544] width 101 height 74
click at [630, 582] on div "Labour" at bounding box center [714, 606] width 657 height 50
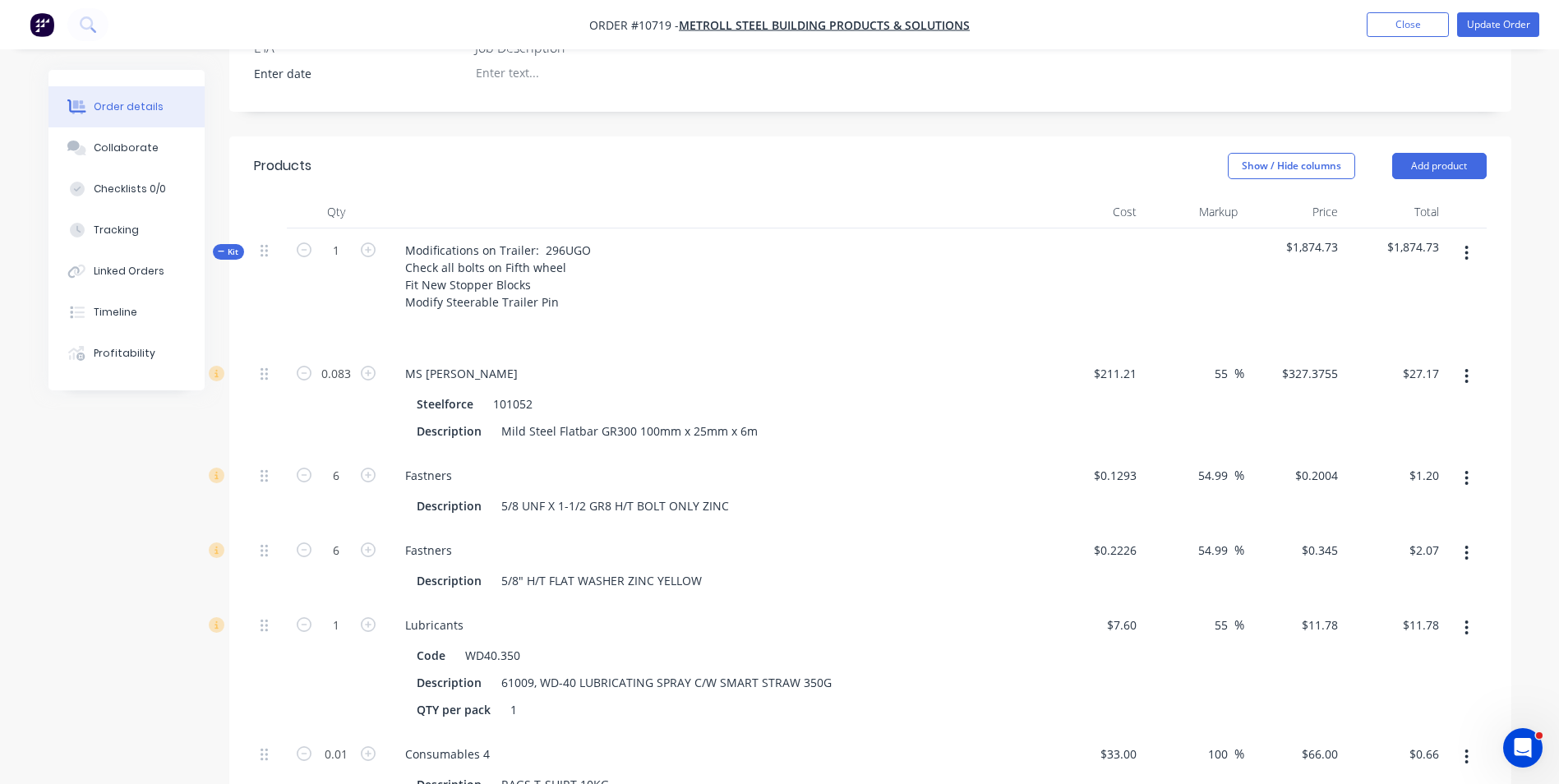
scroll to position [441, 0]
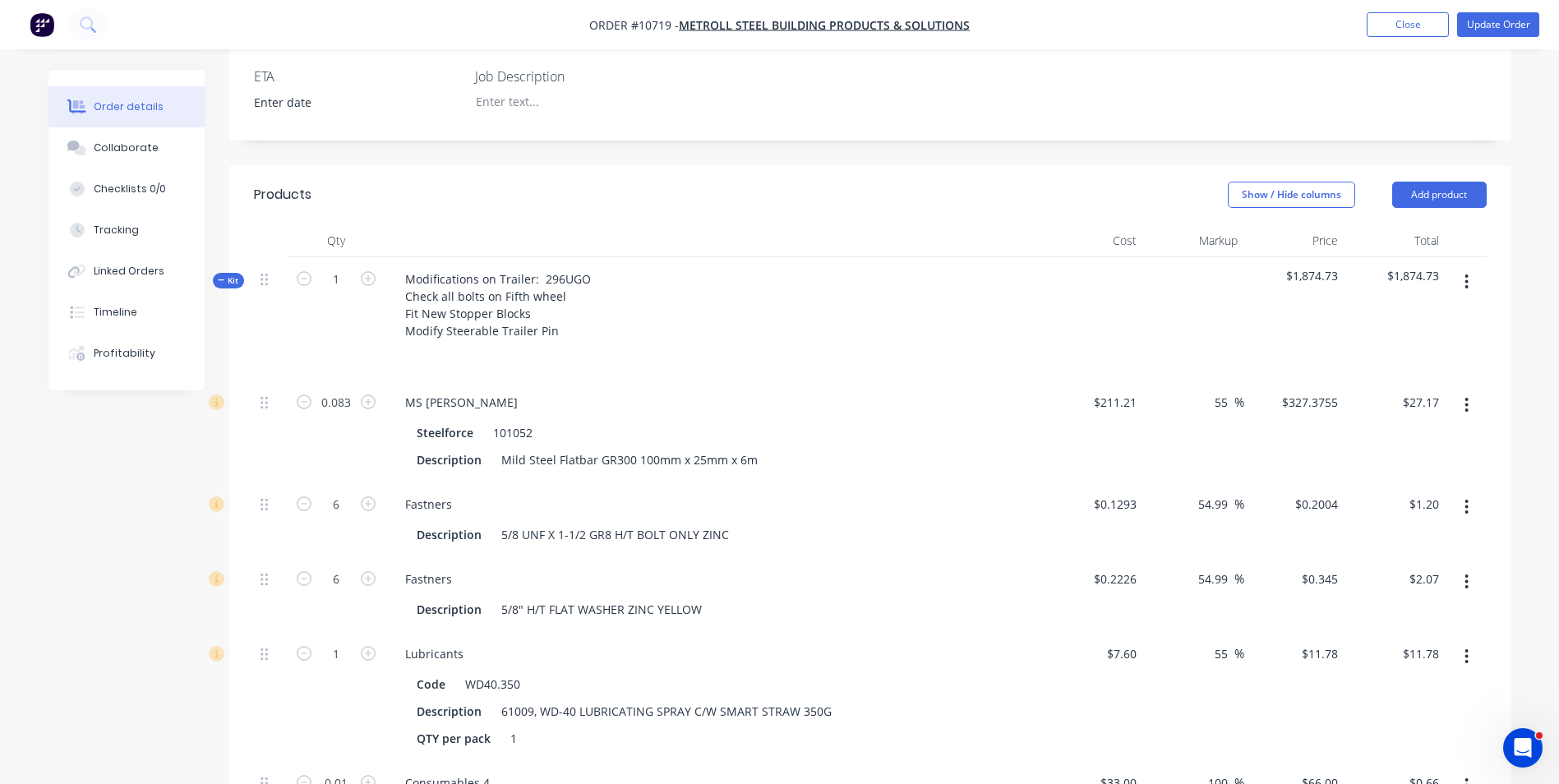
click at [231, 274] on span "Kit" at bounding box center [228, 280] width 21 height 12
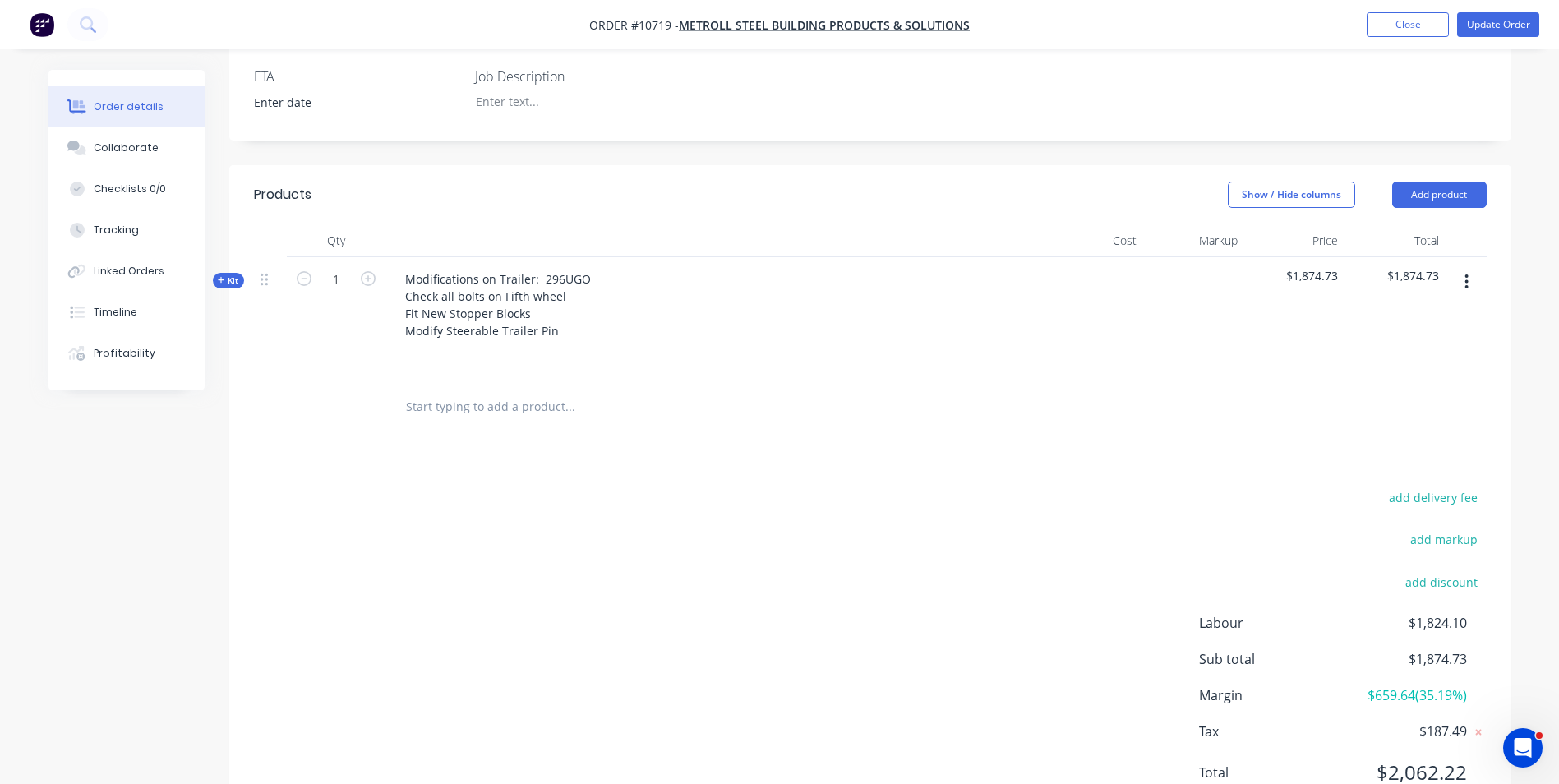
click at [674, 486] on div "add delivery fee add markup add discount Labour $1,824.10 Sub total $1,874.73 M…" at bounding box center [870, 645] width 1232 height 317
click at [613, 417] on div "Products Show / Hide columns Add product Qty Cost Markup Price Total Kit 1 Modi…" at bounding box center [870, 497] width 1282 height 663
click at [550, 400] on div "Products Show / Hide columns Add product Qty Cost Markup Price Total Kit 1 Modi…" at bounding box center [870, 497] width 1282 height 663
click at [462, 267] on div "Modifications on Trailer: 296UGO Check all bolts on Fifth wheel Fit New Stopper…" at bounding box center [498, 305] width 212 height 75
click at [426, 267] on div "Modifications on Trailer: 296UGO Check all bolts on Fifth wheel Fit New Stopper…" at bounding box center [498, 305] width 212 height 75
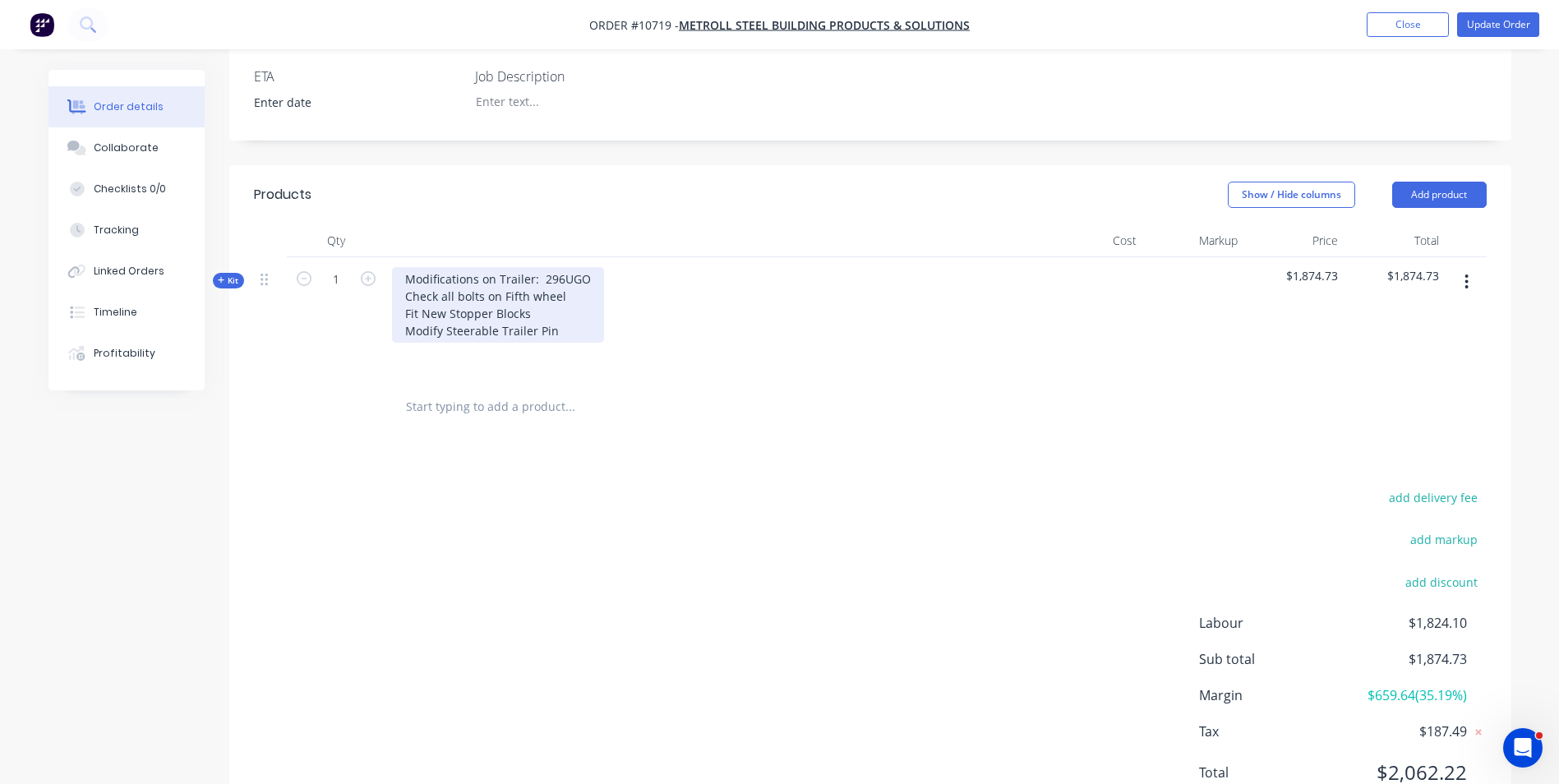
click at [449, 267] on div "Modifications on Trailer: 296UGO Check all bolts on Fifth wheel Fit New Stopper…" at bounding box center [498, 305] width 212 height 75
click at [406, 272] on div "Modifications on Trailer: 296UGO Check all bolts on Fifth wheel Fit New Stopper…" at bounding box center [498, 305] width 212 height 75
click at [569, 293] on div "Modifications on Trailer: 296UGO Check all bolts on Fifth wheel Manufacture and…" at bounding box center [517, 305] width 251 height 75
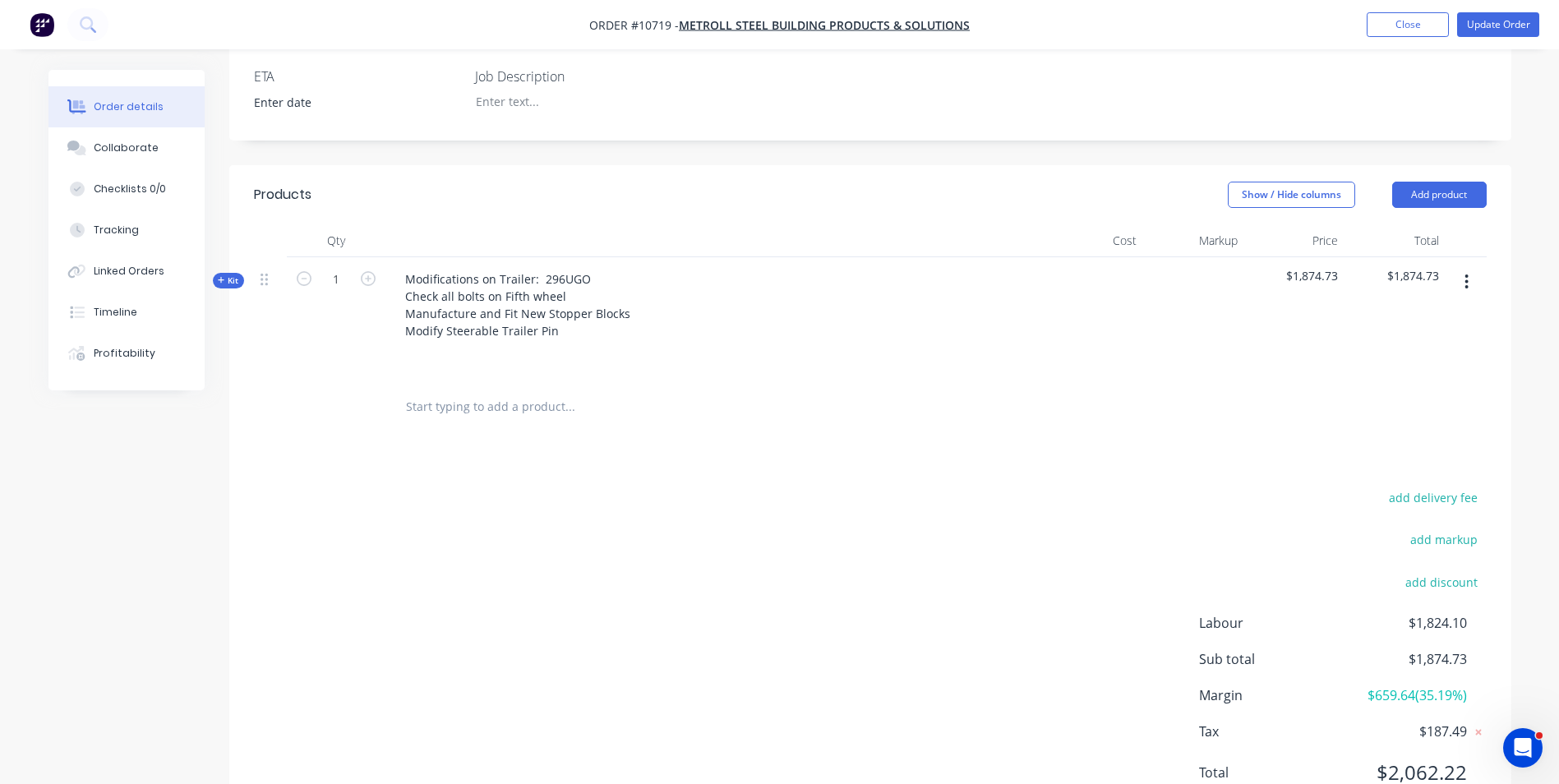
click at [222, 274] on span "Kit" at bounding box center [228, 280] width 21 height 12
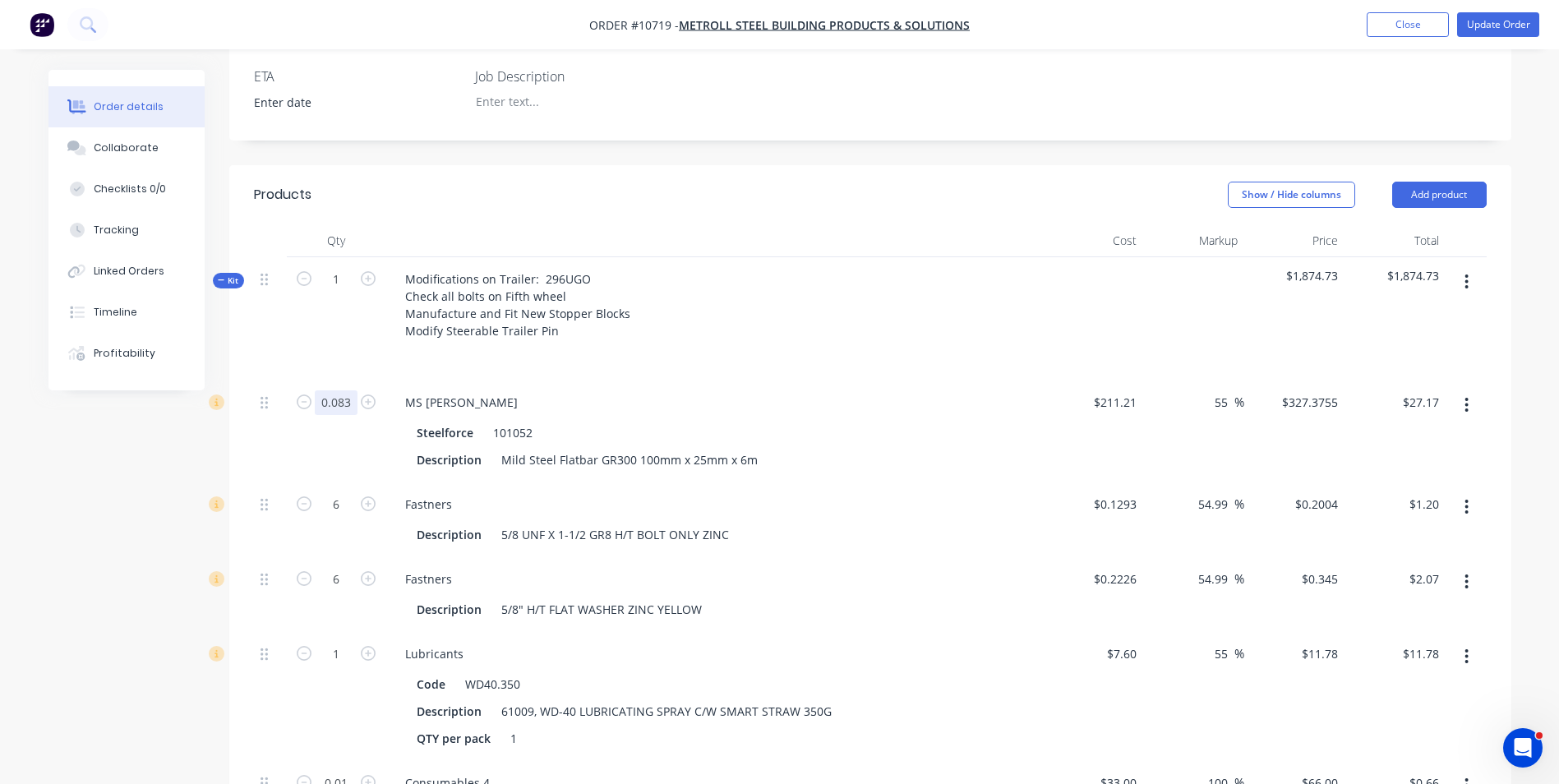
click at [357, 392] on button "button" at bounding box center [368, 400] width 21 height 17
type input "1.083"
type input "$354.55"
type input "0.18"
type input "$58.93"
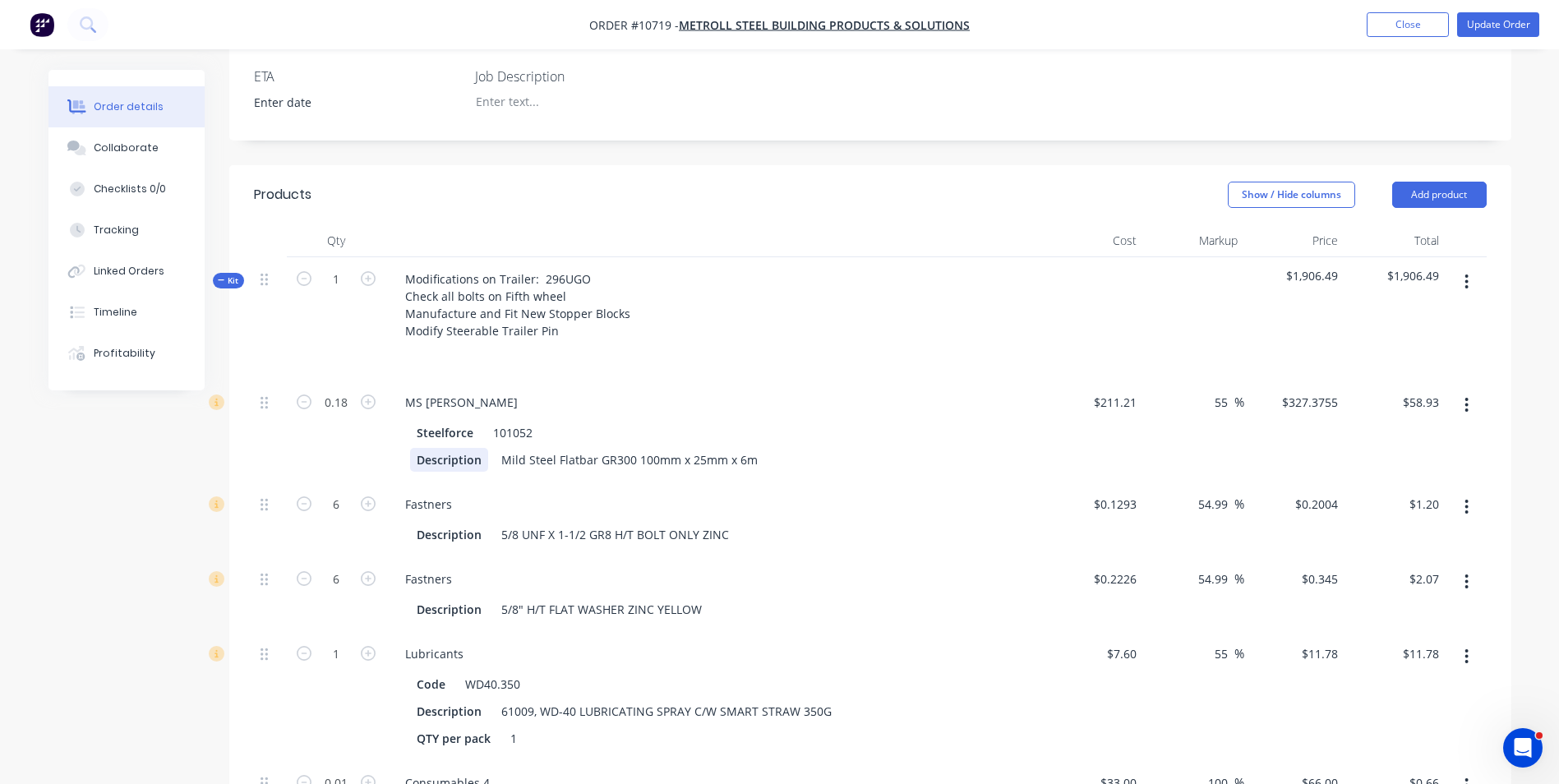
click at [438, 448] on div "Description" at bounding box center [449, 459] width 78 height 24
click at [347, 391] on input "0.18" at bounding box center [335, 403] width 43 height 25
type input "0.15"
type input "$49.11"
click at [1032, 329] on div "Modifications on Trailer: 296UGO Check all bolts on Fifth wheel Manufacture and…" at bounding box center [714, 318] width 657 height 123
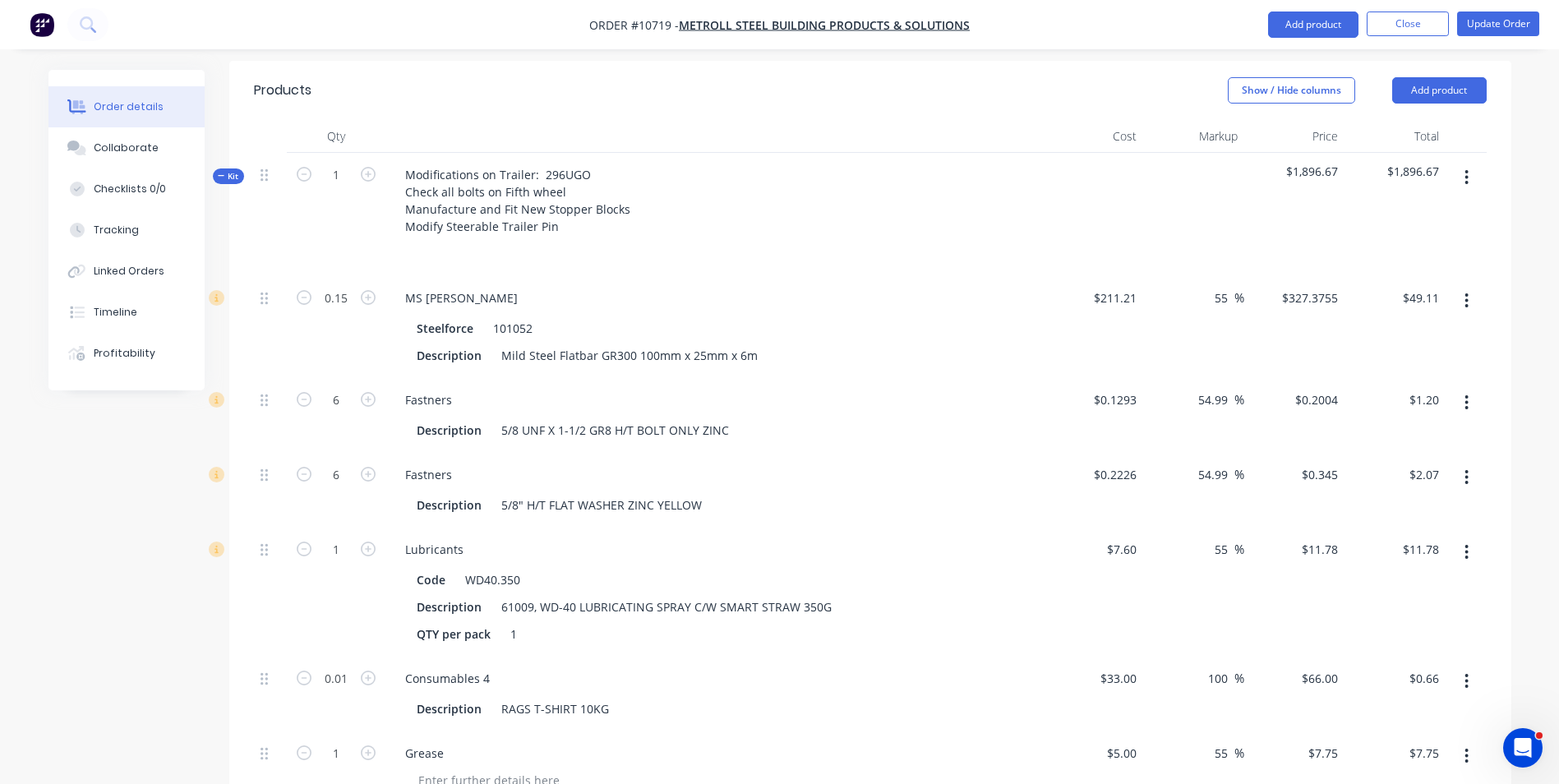
scroll to position [359, 0]
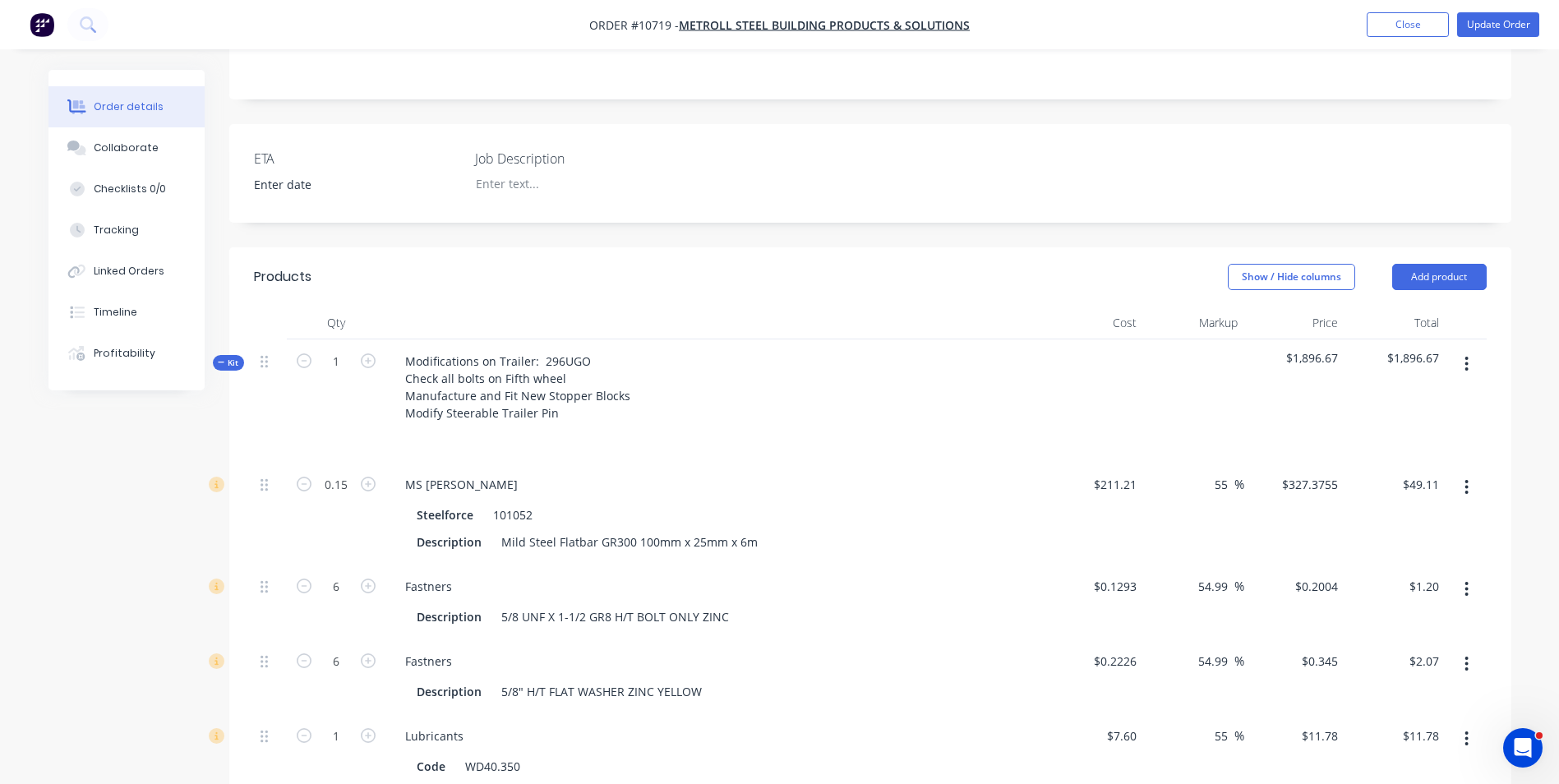
click at [233, 355] on div "Kit" at bounding box center [228, 363] width 32 height 15
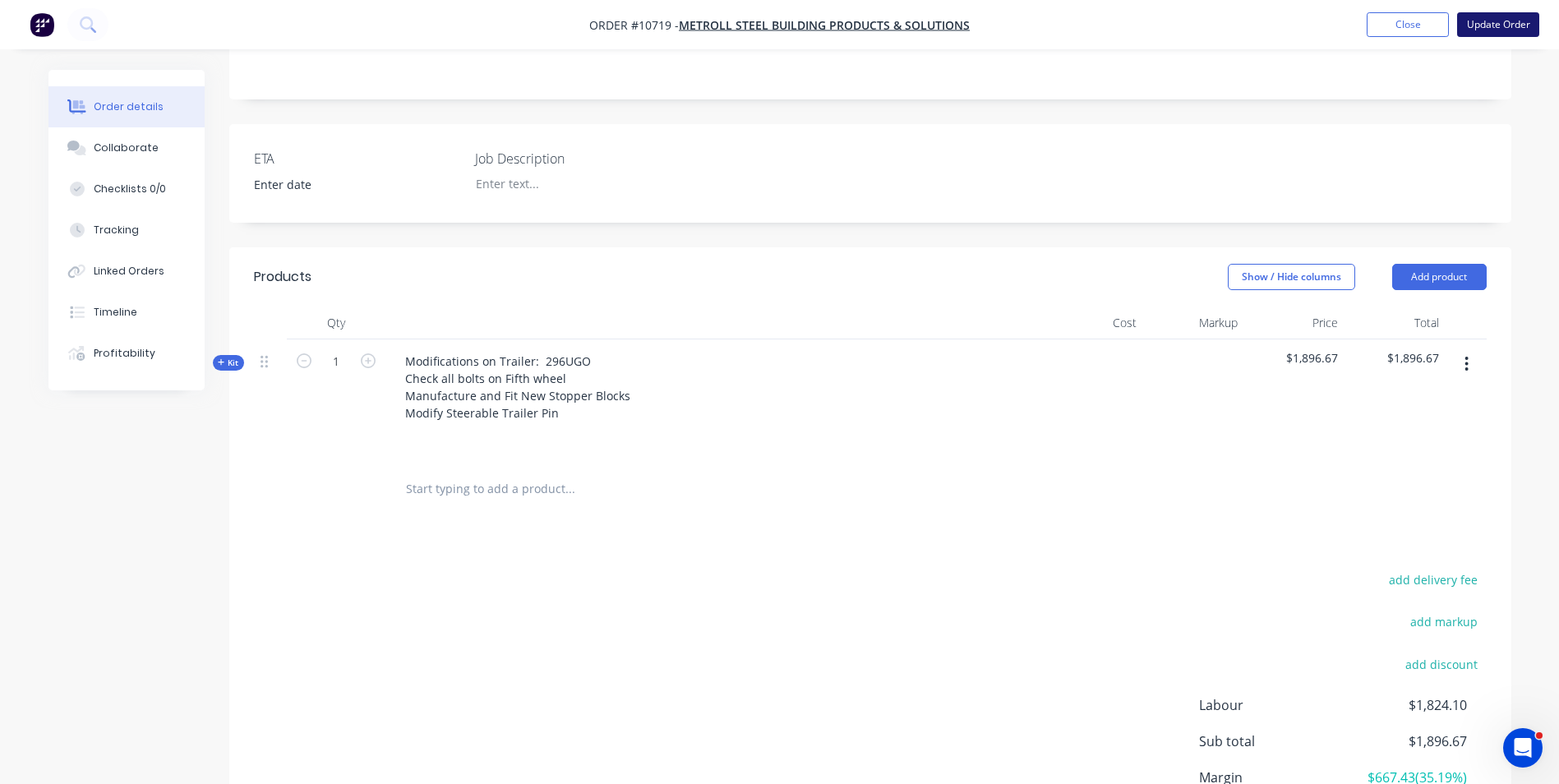
click at [1501, 17] on button "Update Order" at bounding box center [1498, 25] width 82 height 25
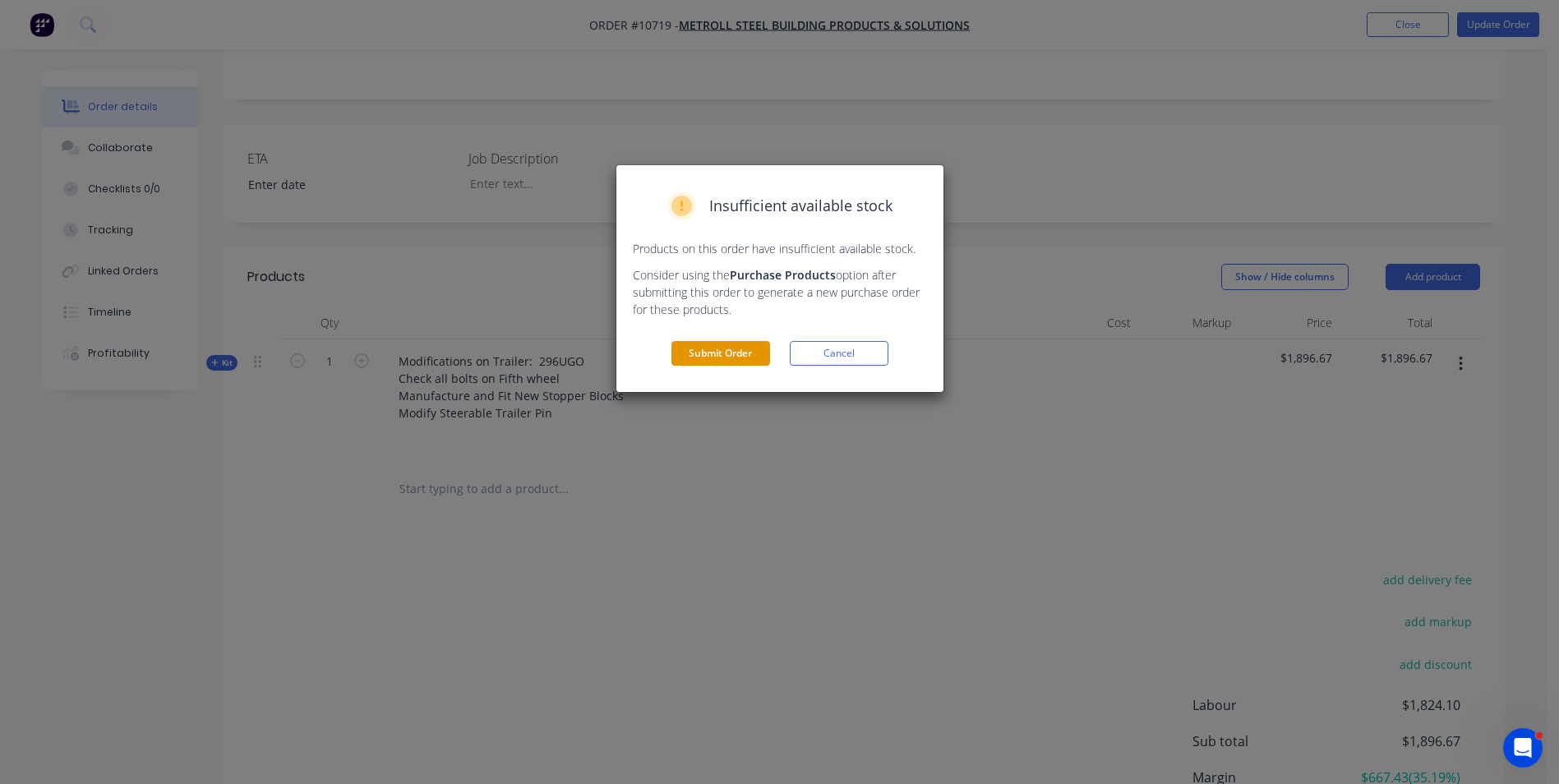
click at [716, 351] on button "Submit Order" at bounding box center [720, 353] width 98 height 25
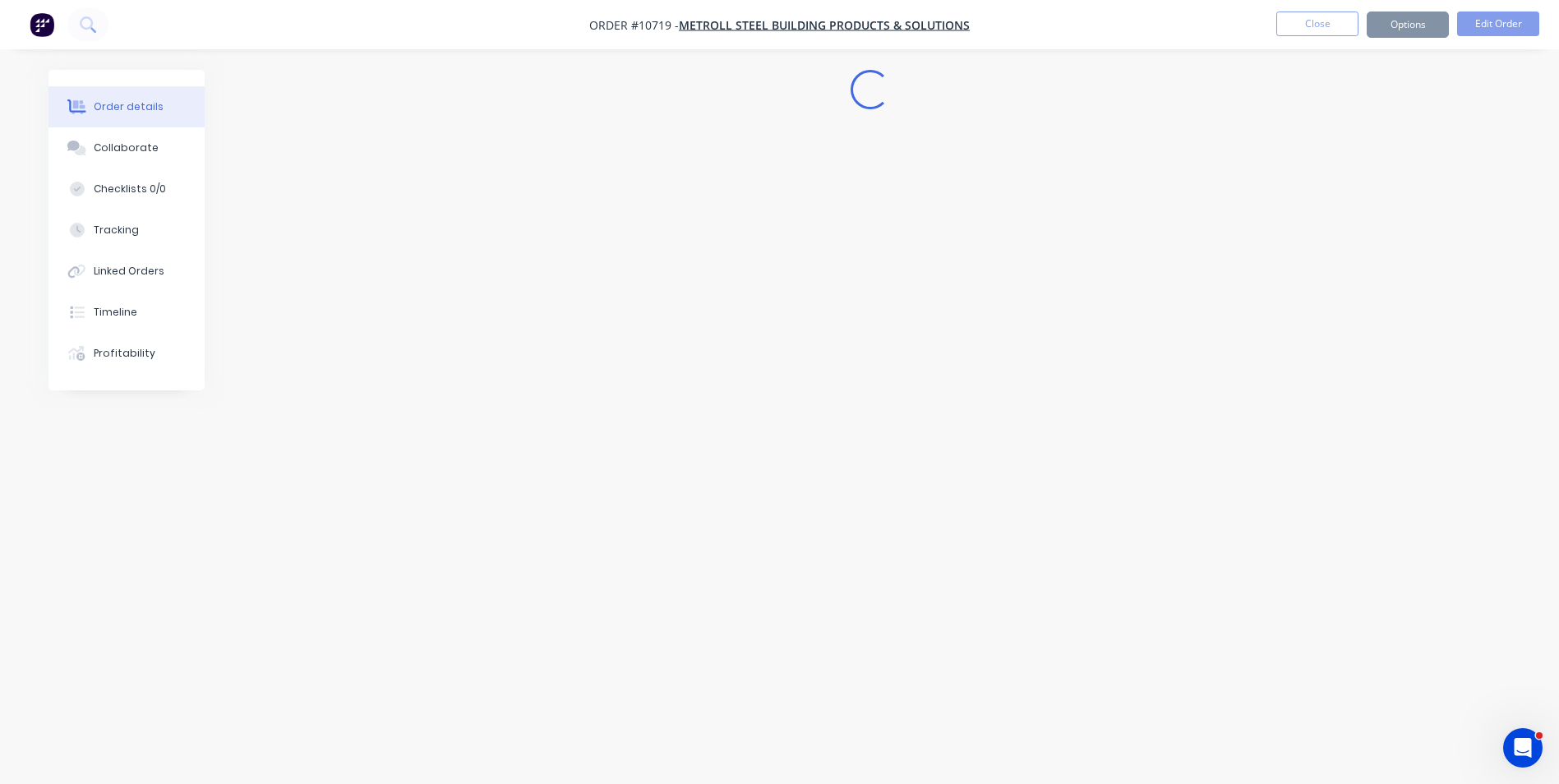
scroll to position [0, 0]
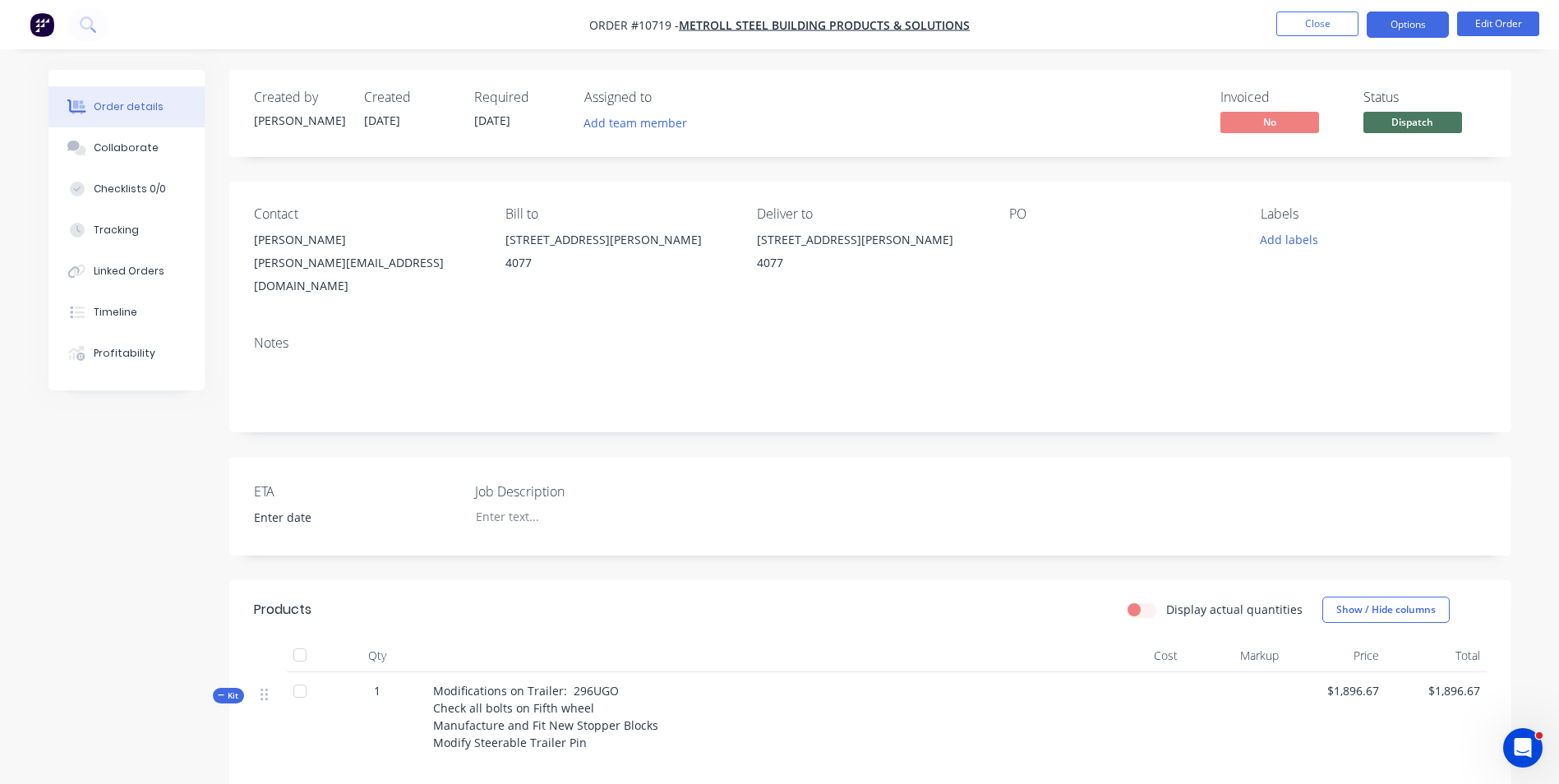
click at [1434, 19] on button "Options" at bounding box center [1408, 25] width 82 height 27
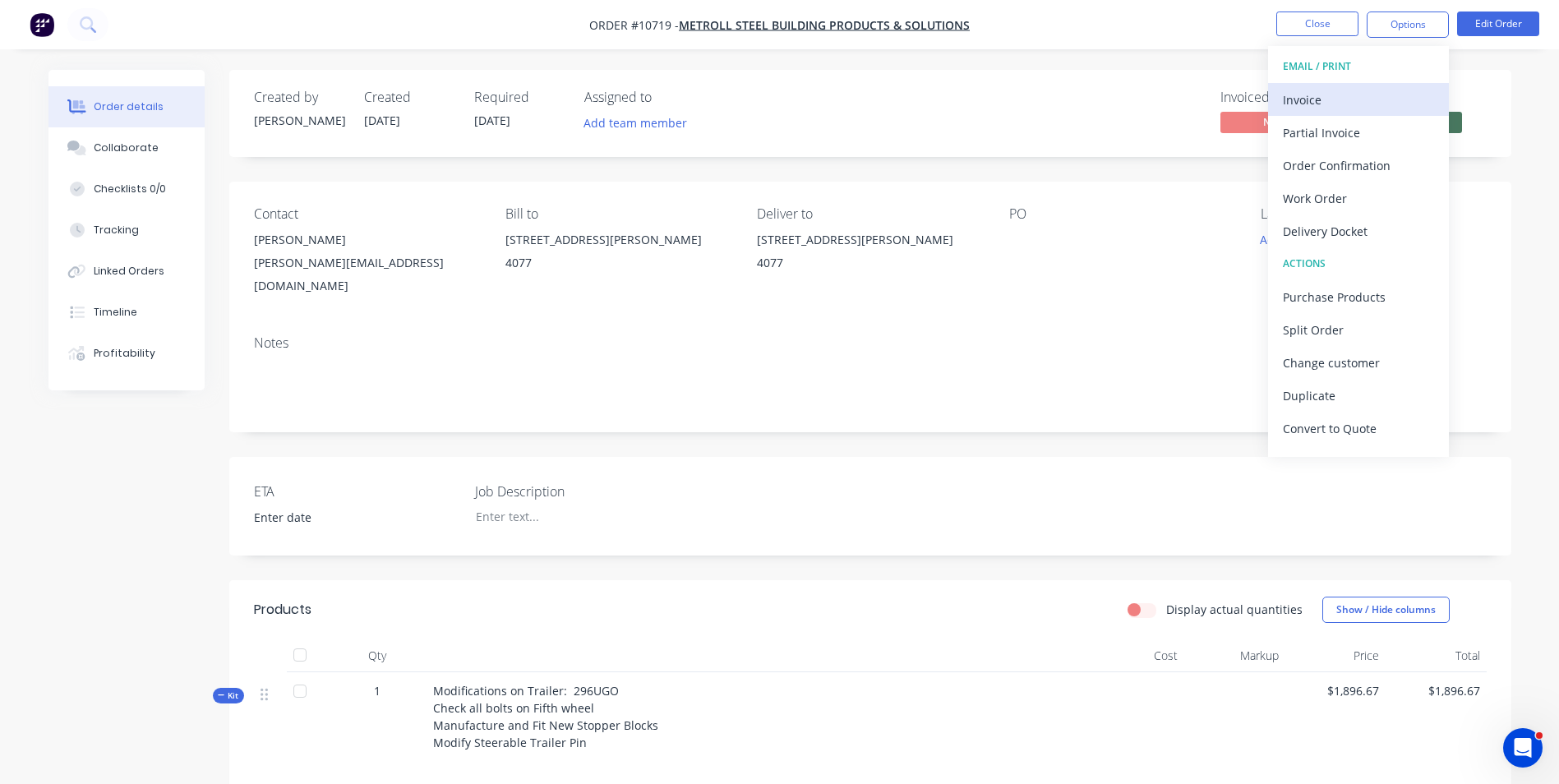
click at [1343, 103] on div "Invoice" at bounding box center [1358, 99] width 151 height 24
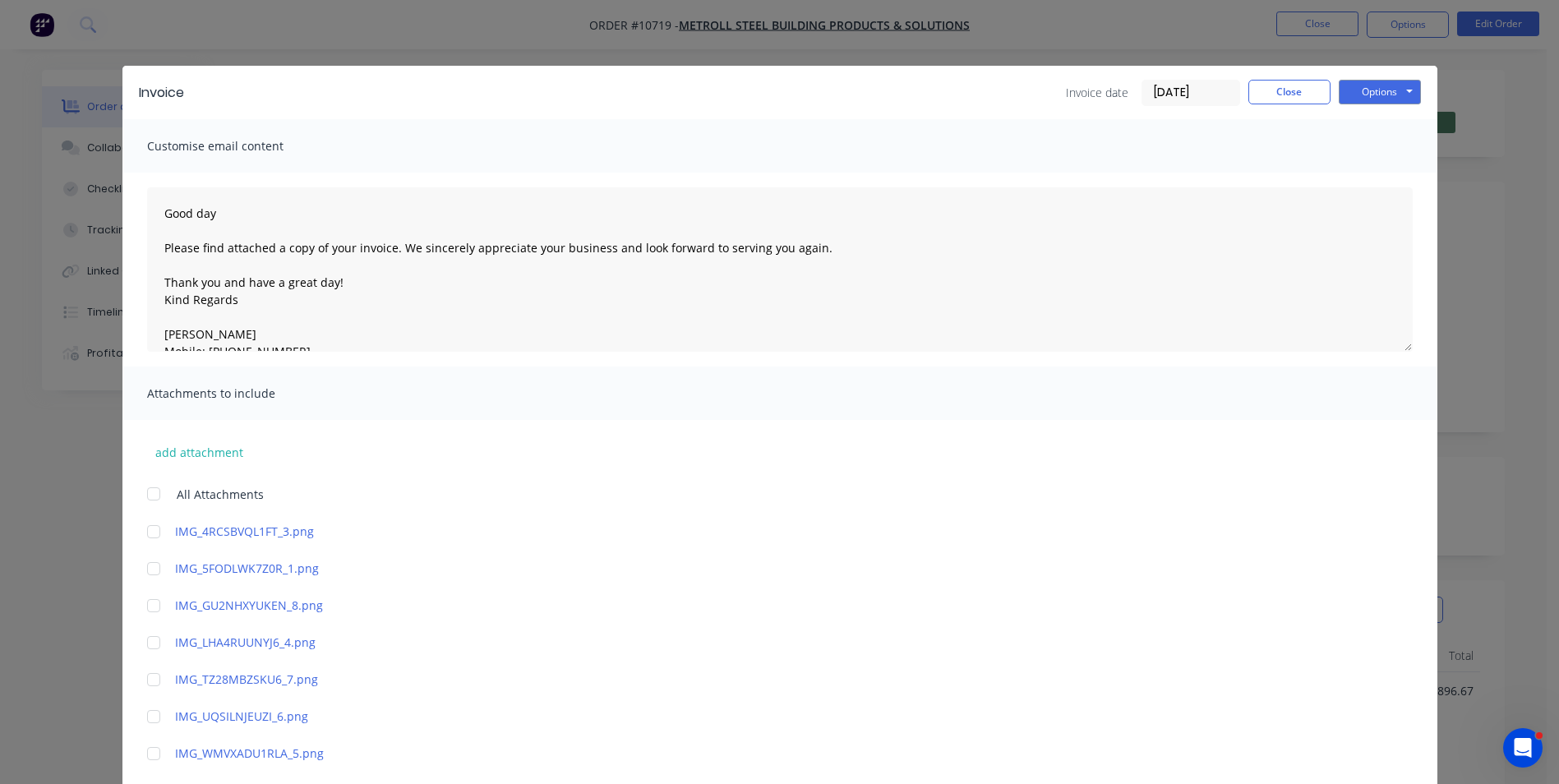
click at [1365, 74] on div "Invoice Invoice date 29/08/25 Close Options Preview Print Email" at bounding box center [780, 93] width 1314 height 53
click at [1361, 101] on button "Options" at bounding box center [1379, 92] width 82 height 25
click at [1364, 132] on button "Preview" at bounding box center [1391, 121] width 105 height 27
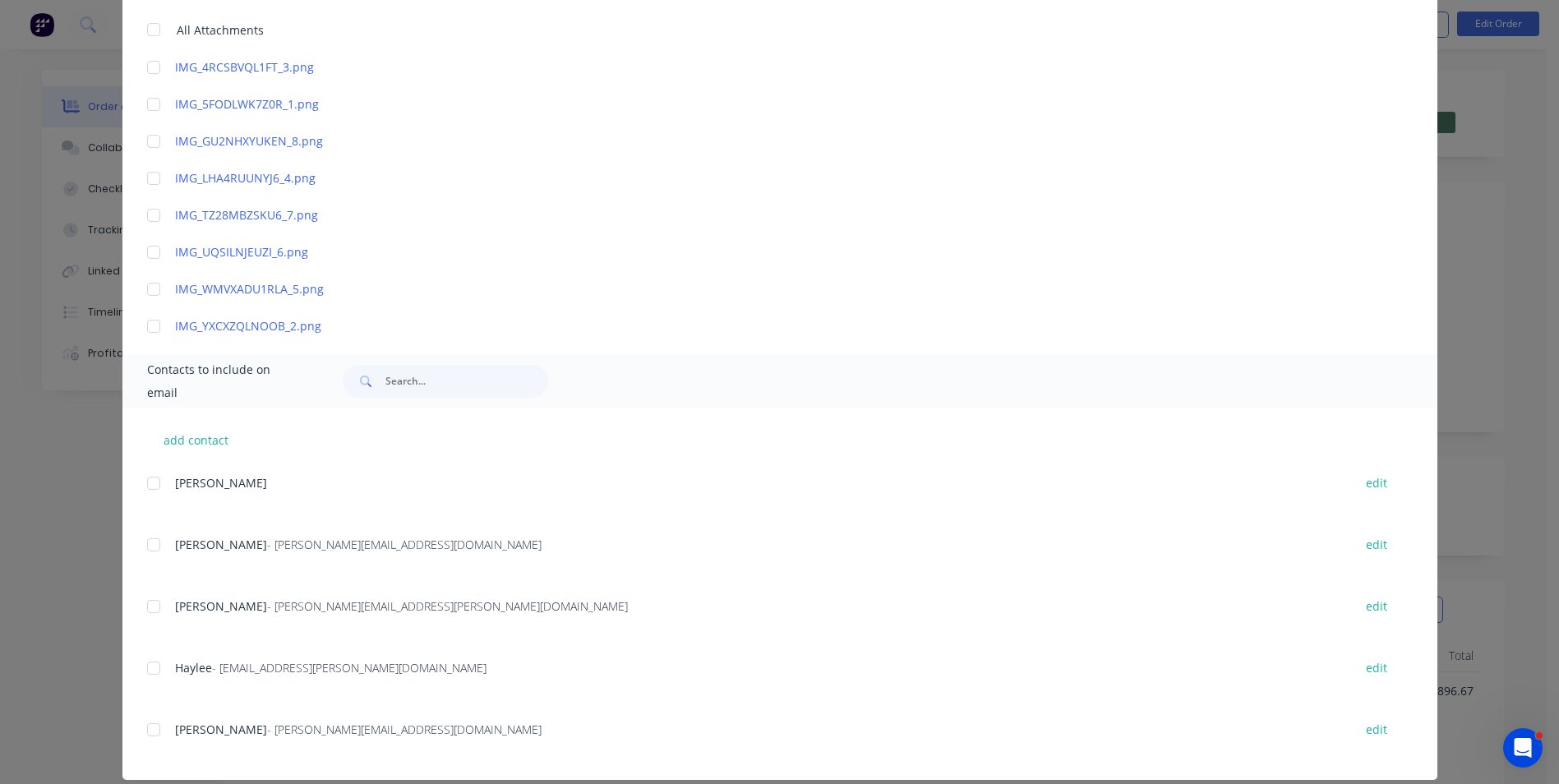
scroll to position [483, 0]
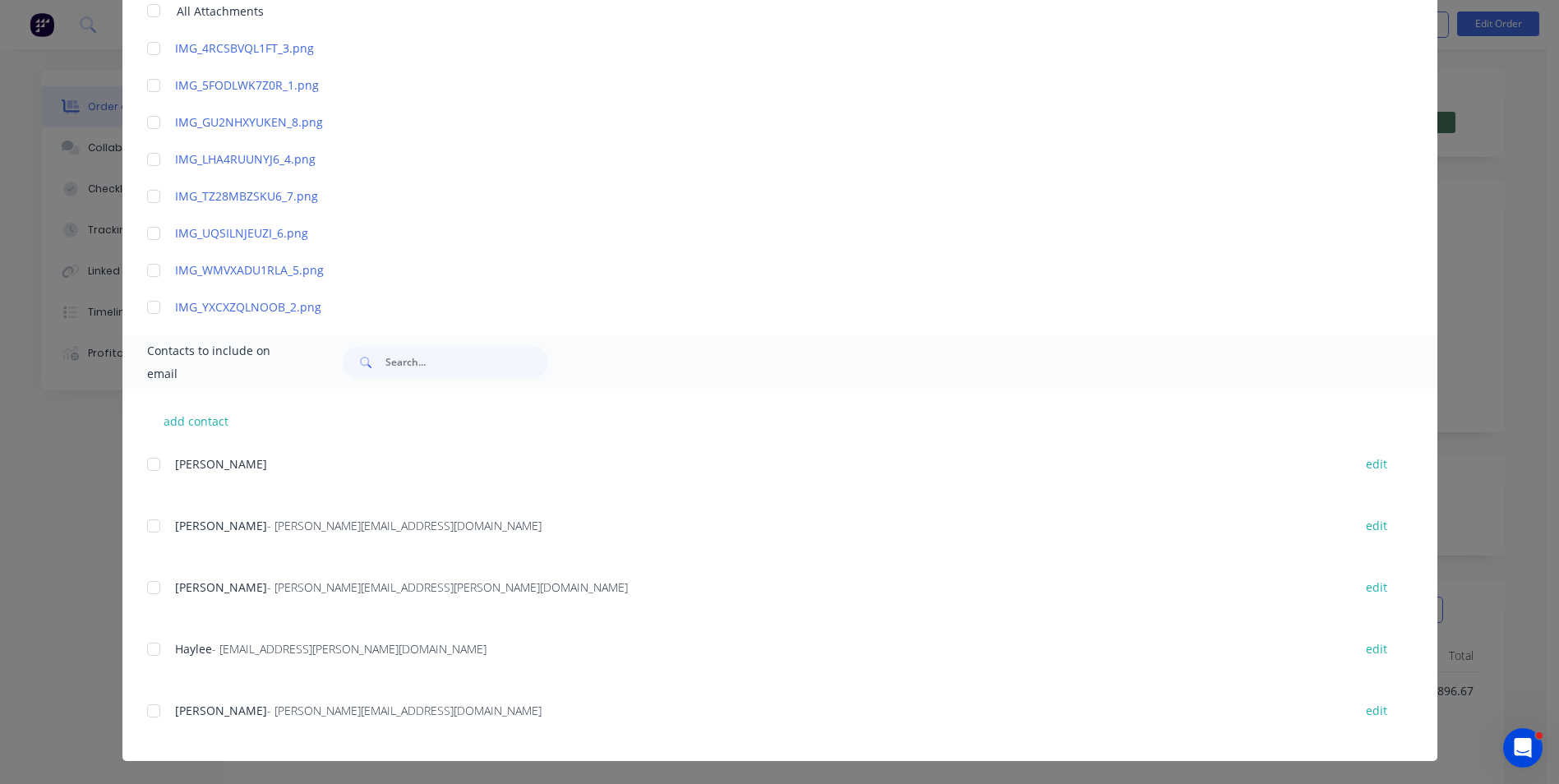
click at [145, 717] on div at bounding box center [154, 710] width 32 height 32
click at [149, 639] on div at bounding box center [154, 648] width 32 height 32
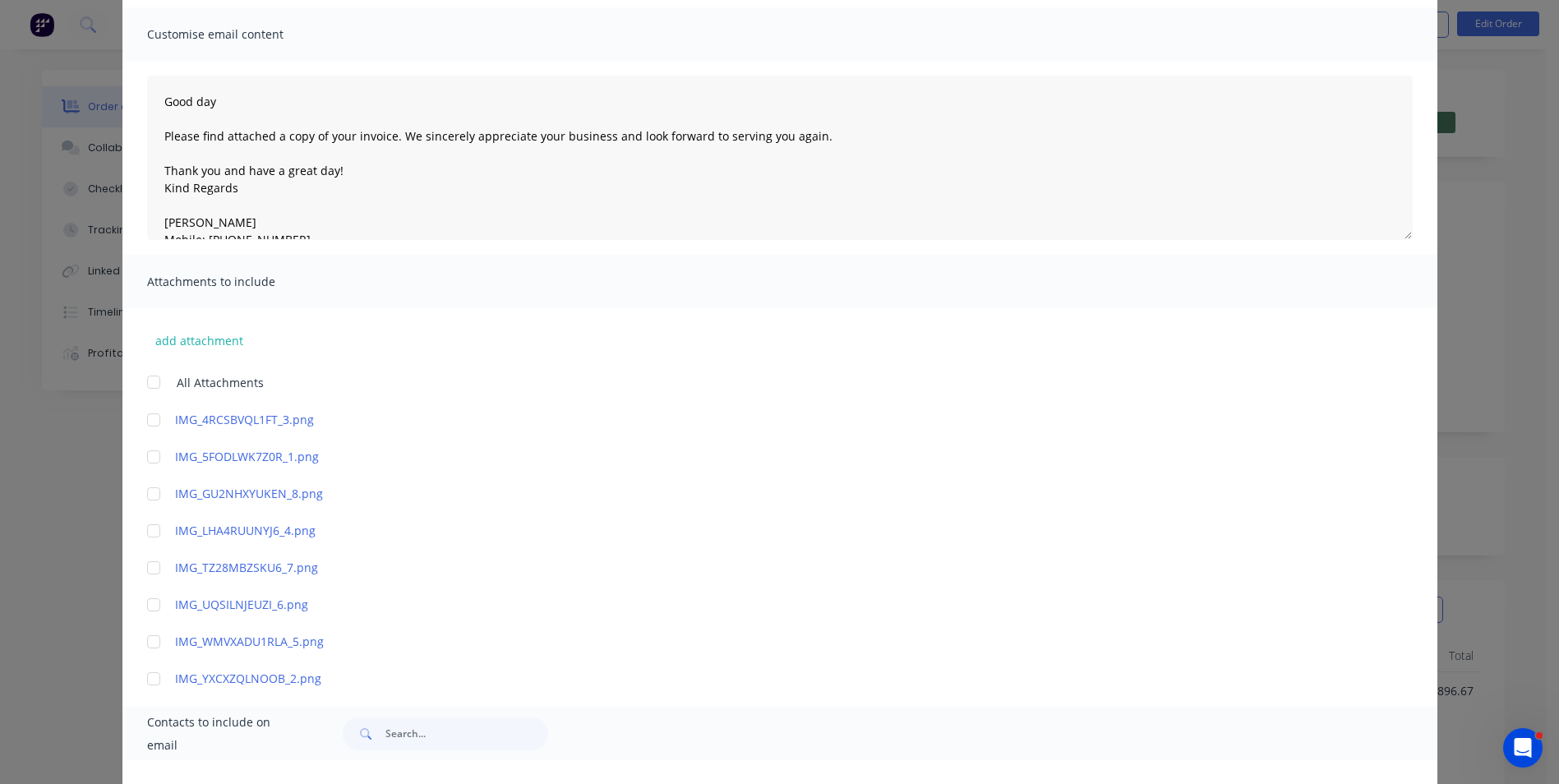
scroll to position [73, 0]
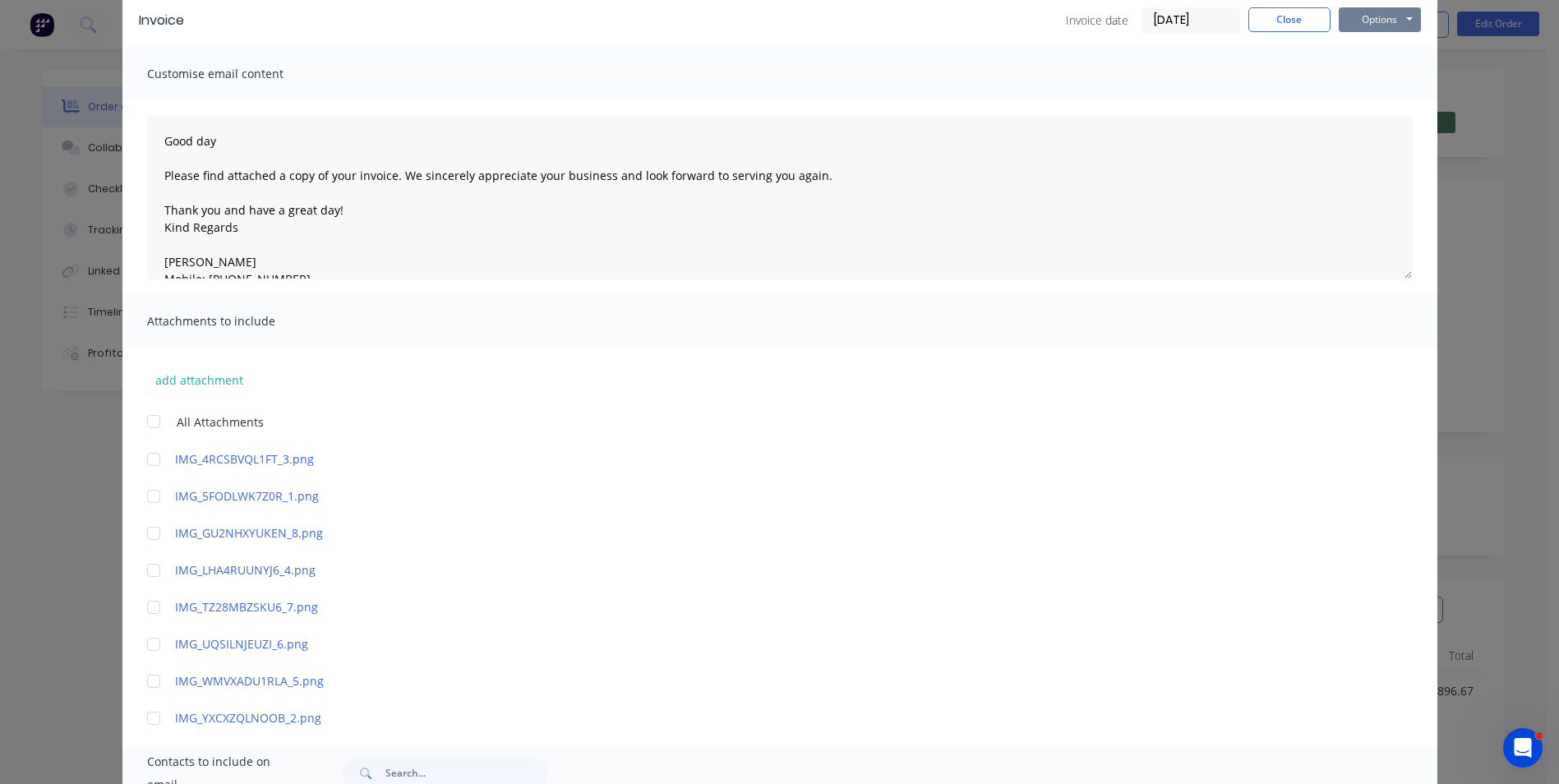
click at [1362, 9] on button "Options" at bounding box center [1379, 20] width 82 height 25
click at [1371, 97] on button "Email" at bounding box center [1391, 103] width 105 height 27
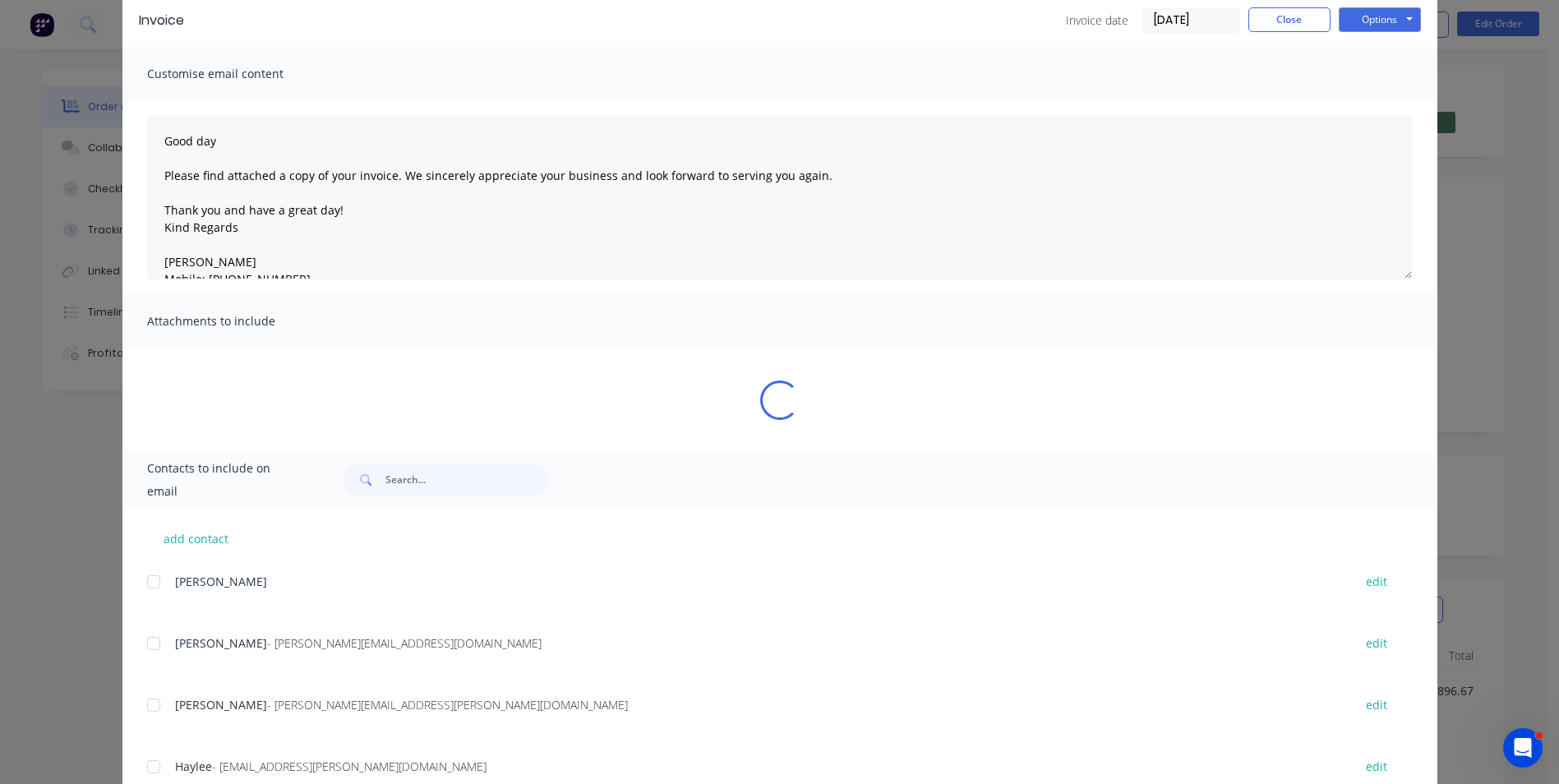
scroll to position [0, 0]
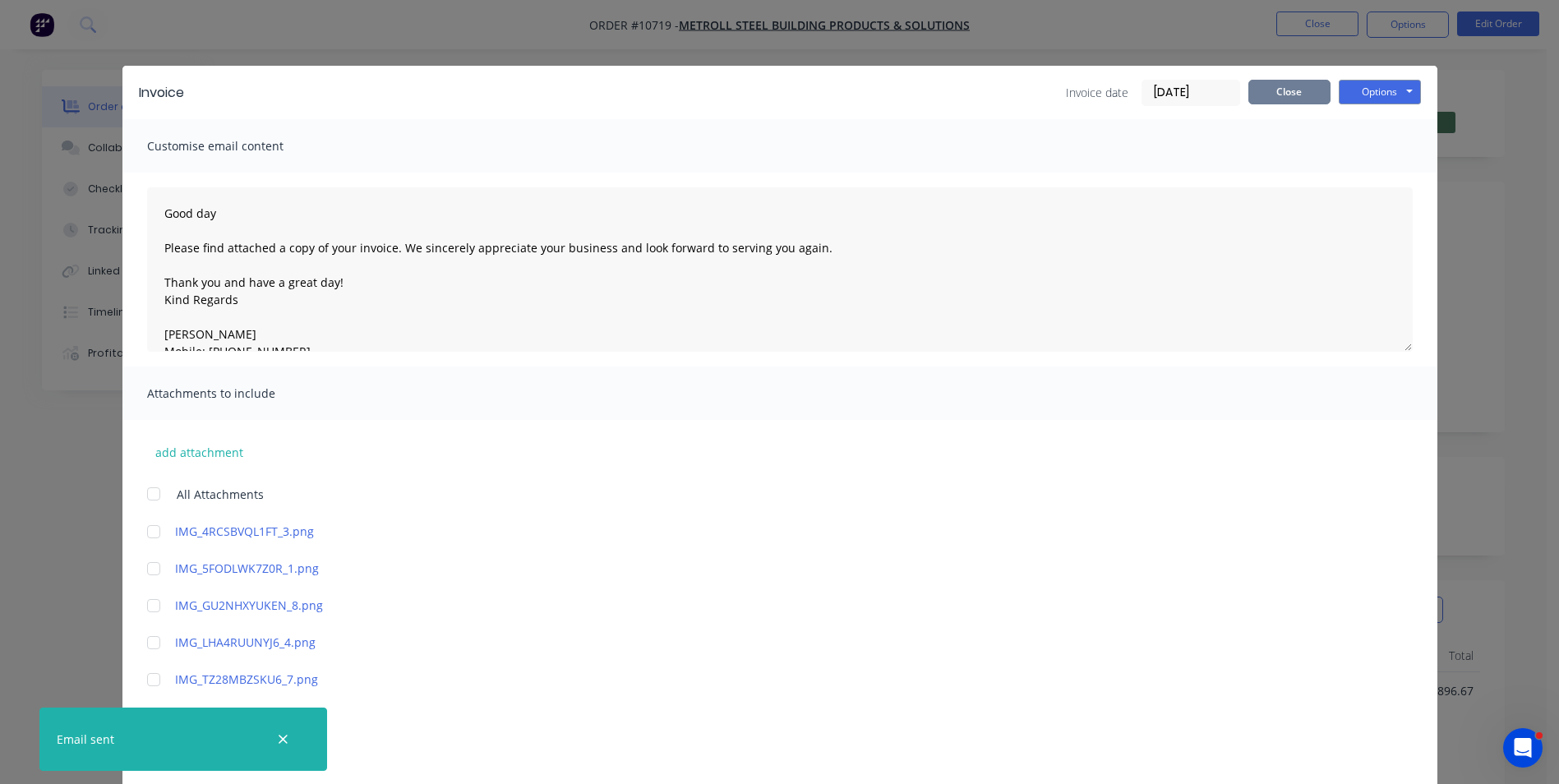
click at [1296, 100] on button "Close" at bounding box center [1290, 92] width 82 height 25
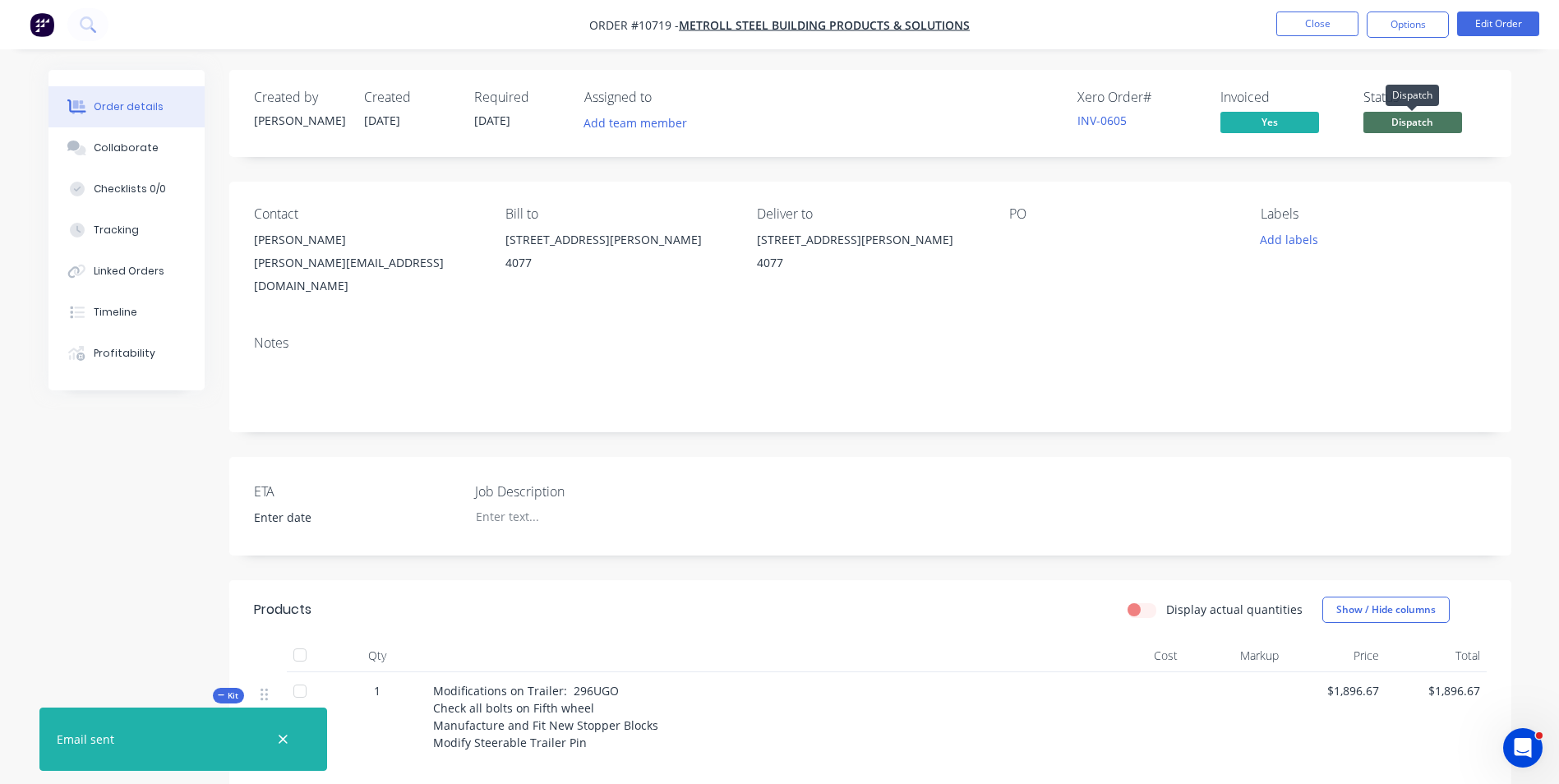
click at [1443, 128] on span "Dispatch" at bounding box center [1412, 122] width 98 height 21
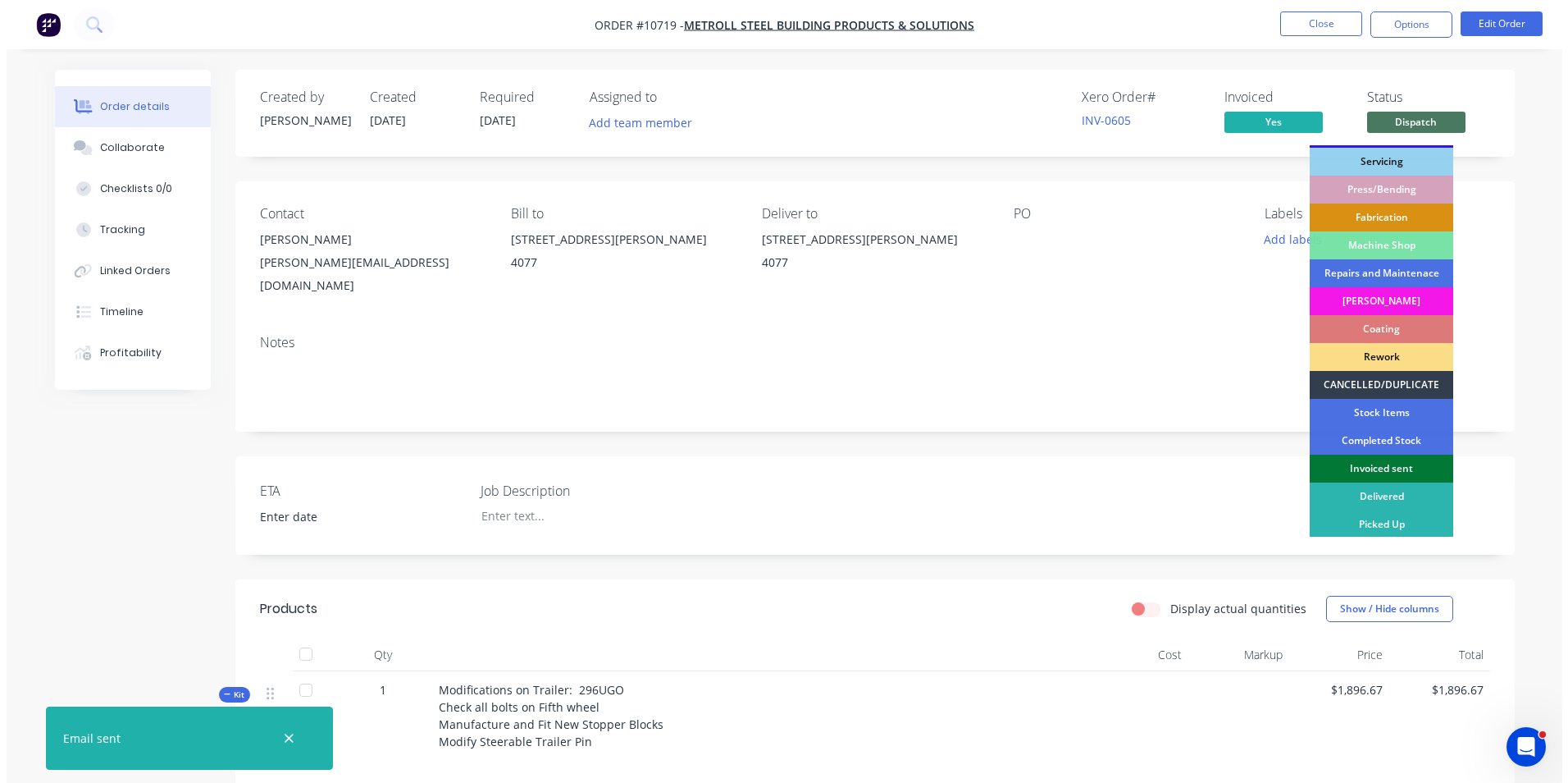
scroll to position [167, 0]
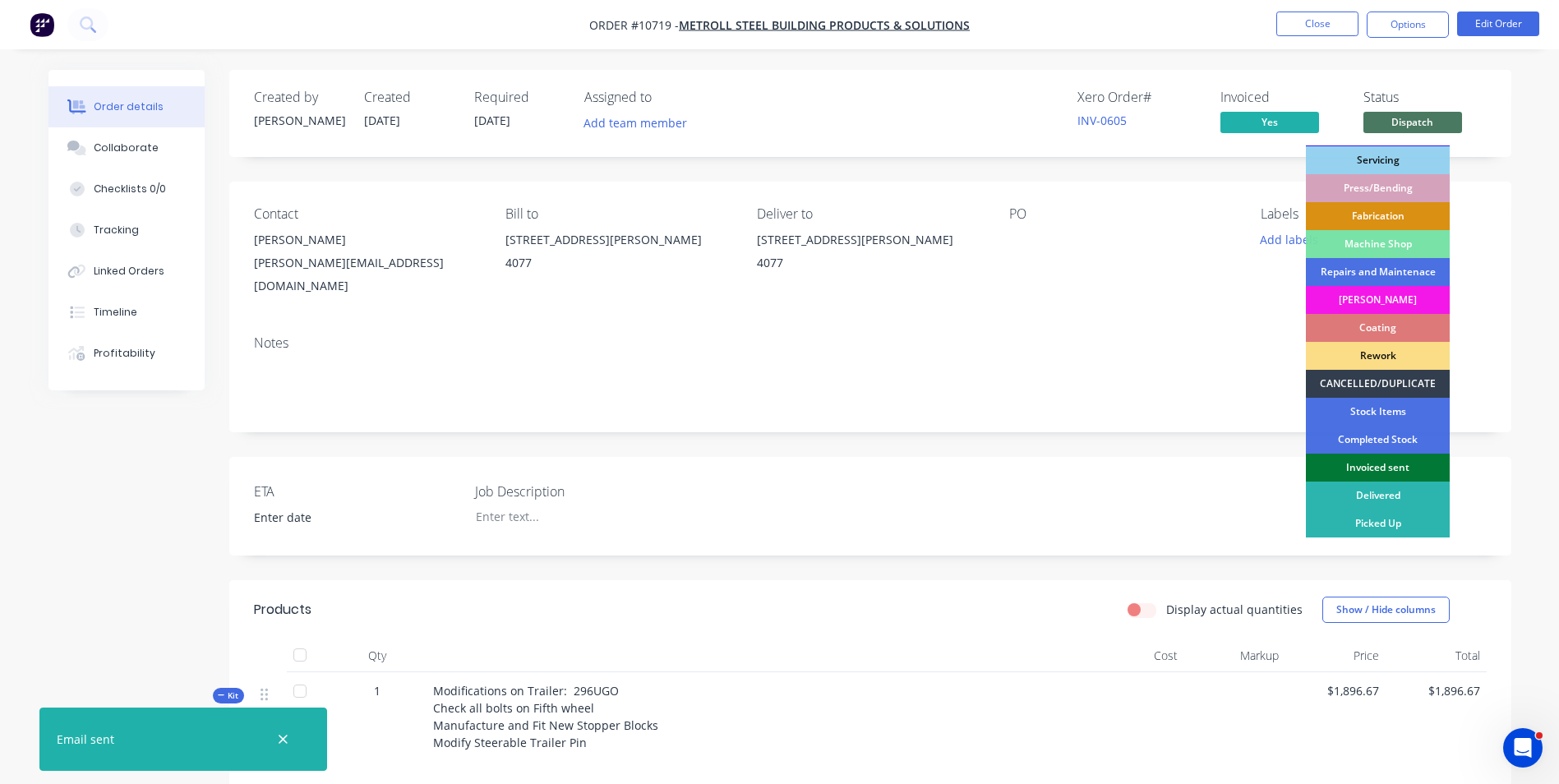
click at [1387, 469] on div "Invoiced sent" at bounding box center [1377, 467] width 144 height 28
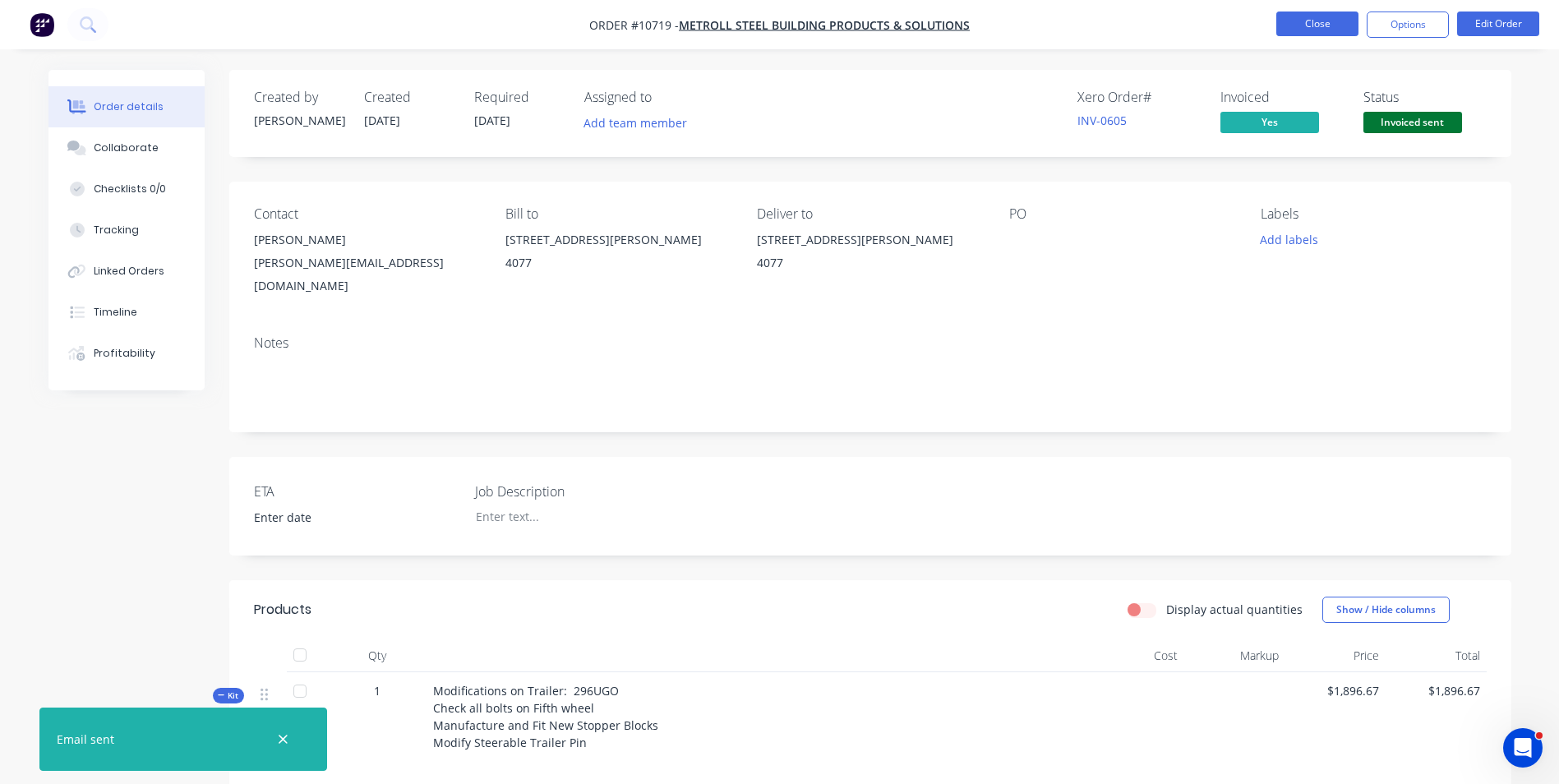
click at [1316, 27] on button "Close" at bounding box center [1317, 24] width 82 height 25
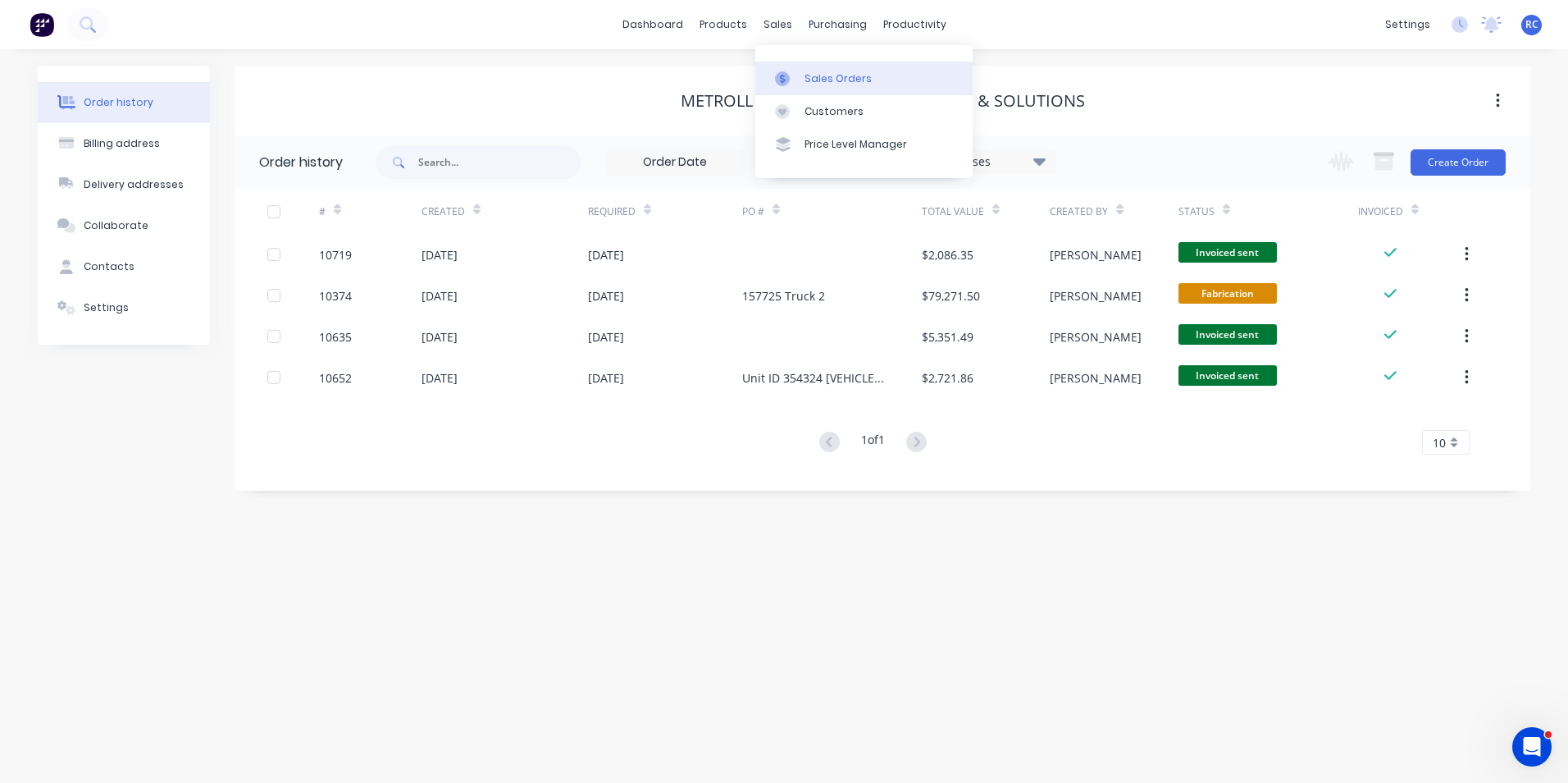
click at [795, 74] on div at bounding box center [787, 78] width 25 height 14
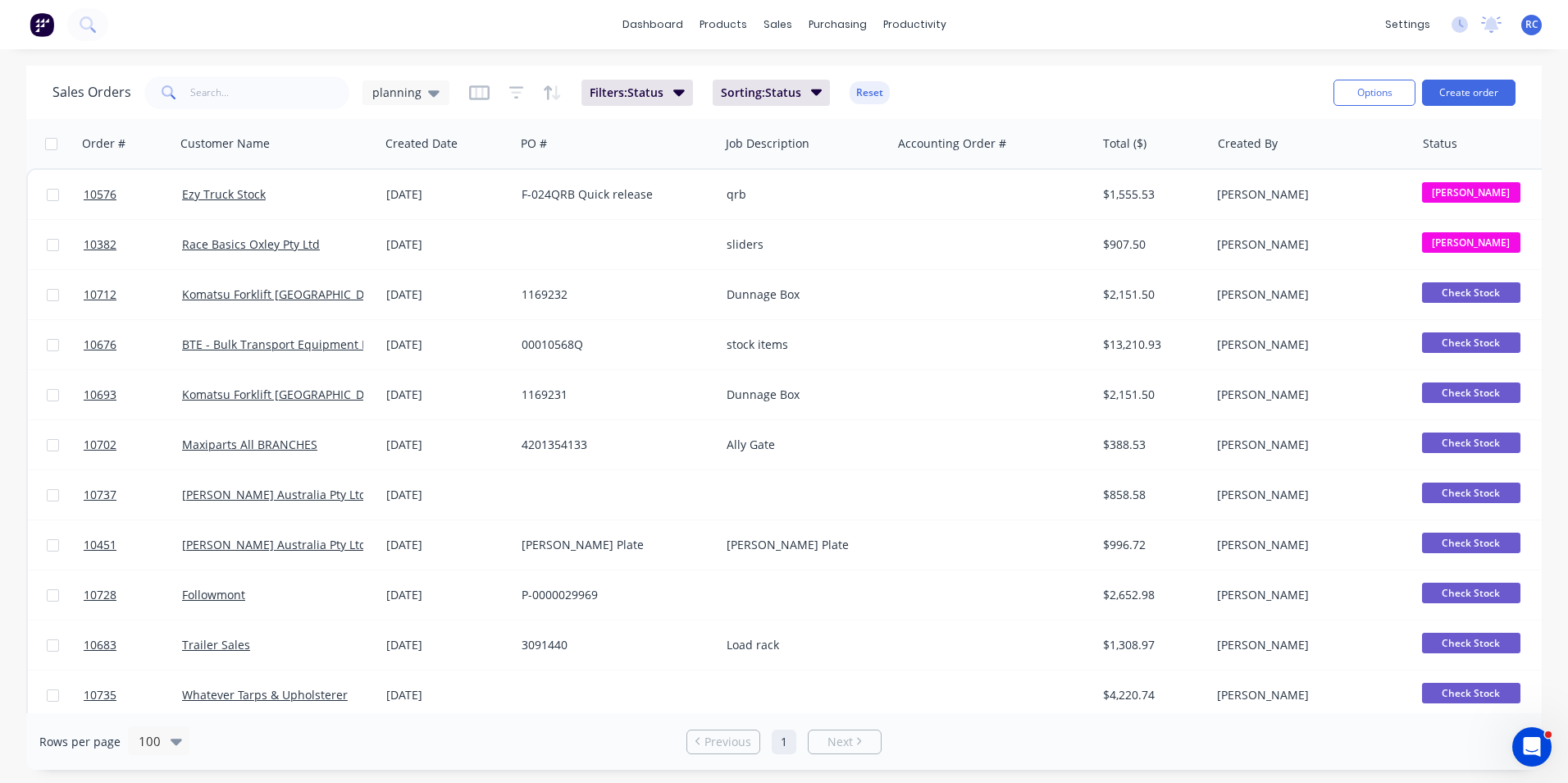
click at [455, 103] on div "Sales Orders planning Filters: Status Sorting: Status Reset" at bounding box center [686, 93] width 1268 height 40
click at [414, 97] on span "planning" at bounding box center [397, 93] width 50 height 17
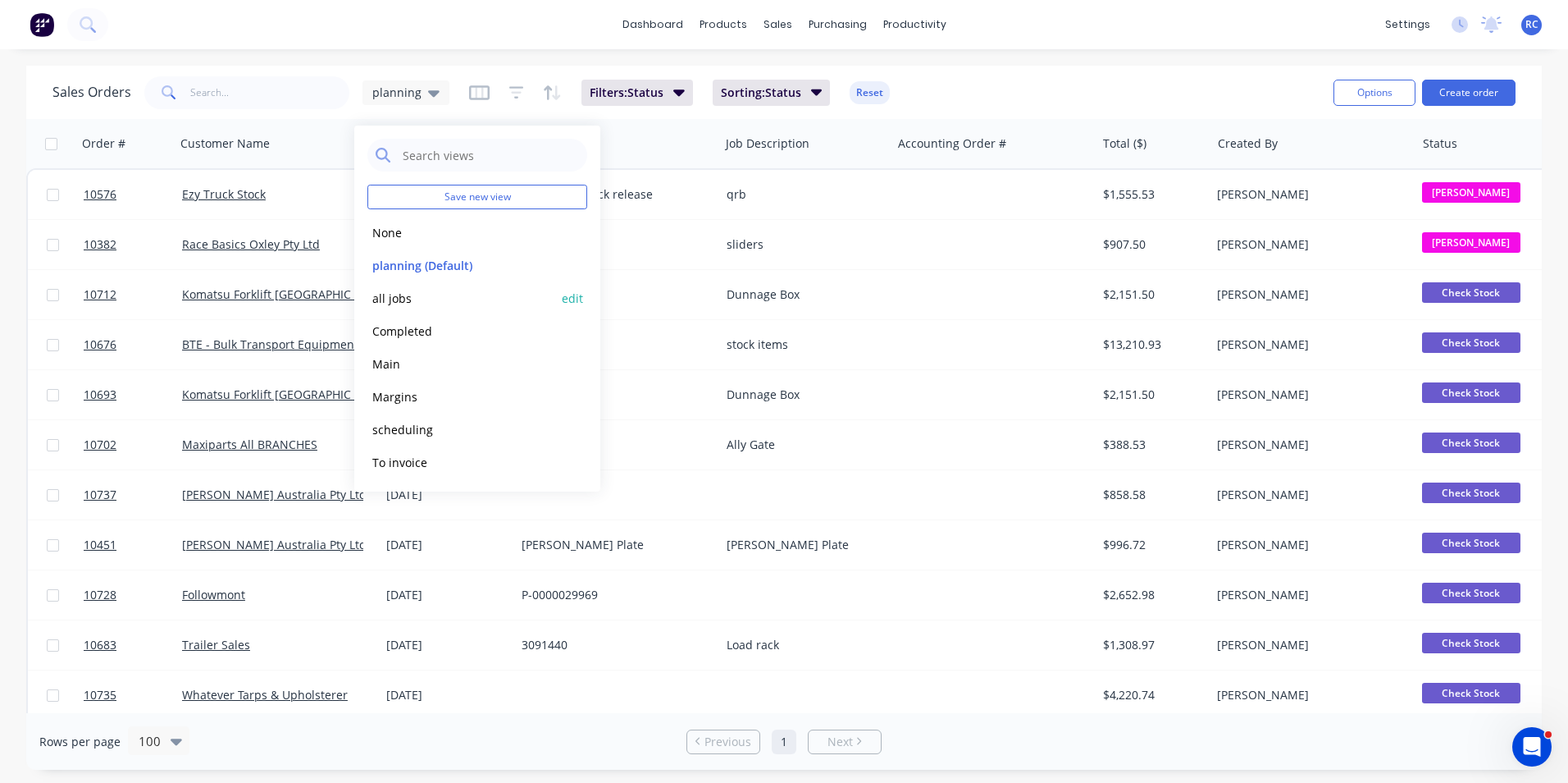
click at [389, 294] on button "all jobs" at bounding box center [460, 299] width 187 height 19
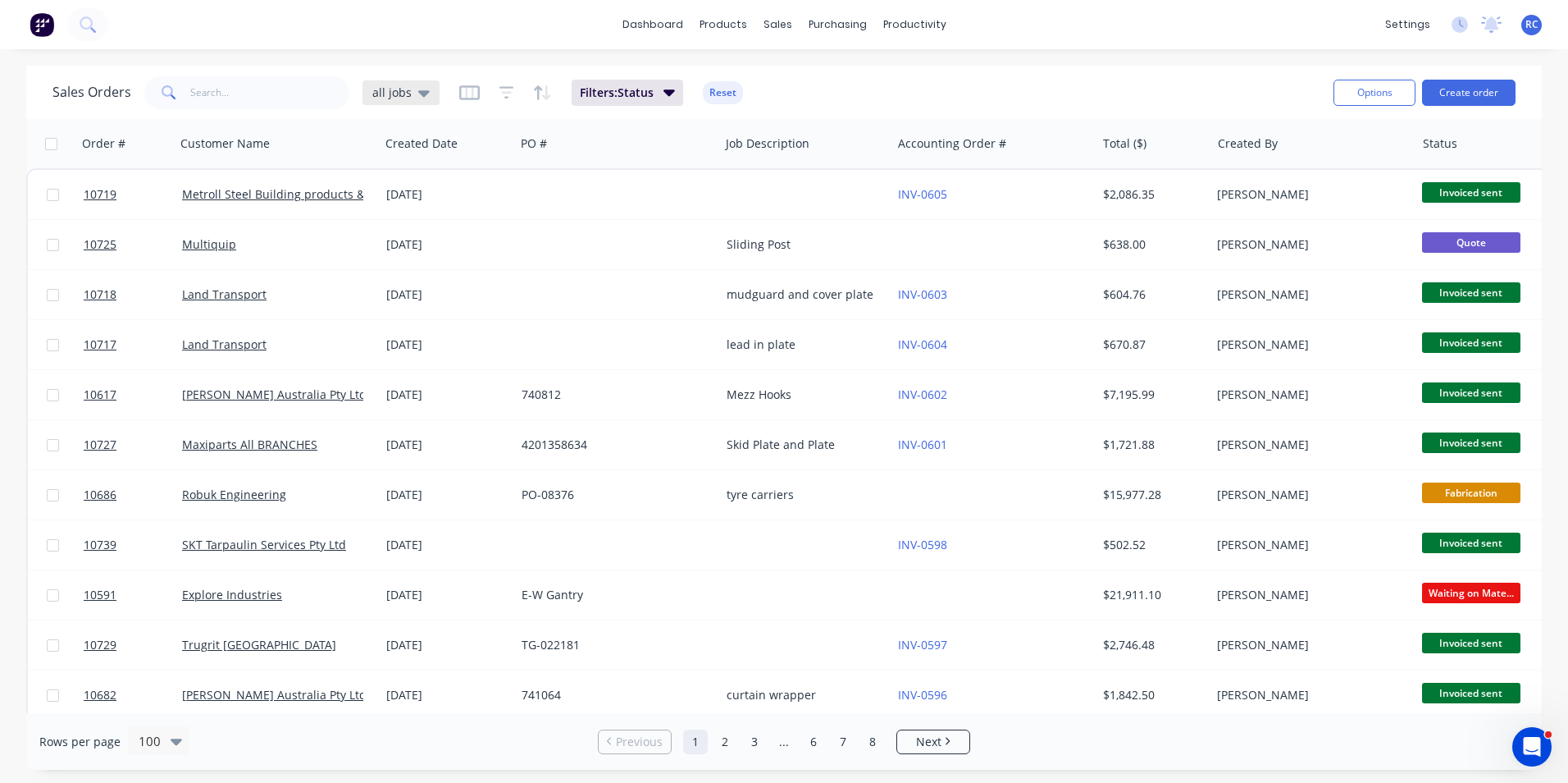
click at [403, 90] on span "all jobs" at bounding box center [392, 93] width 39 height 17
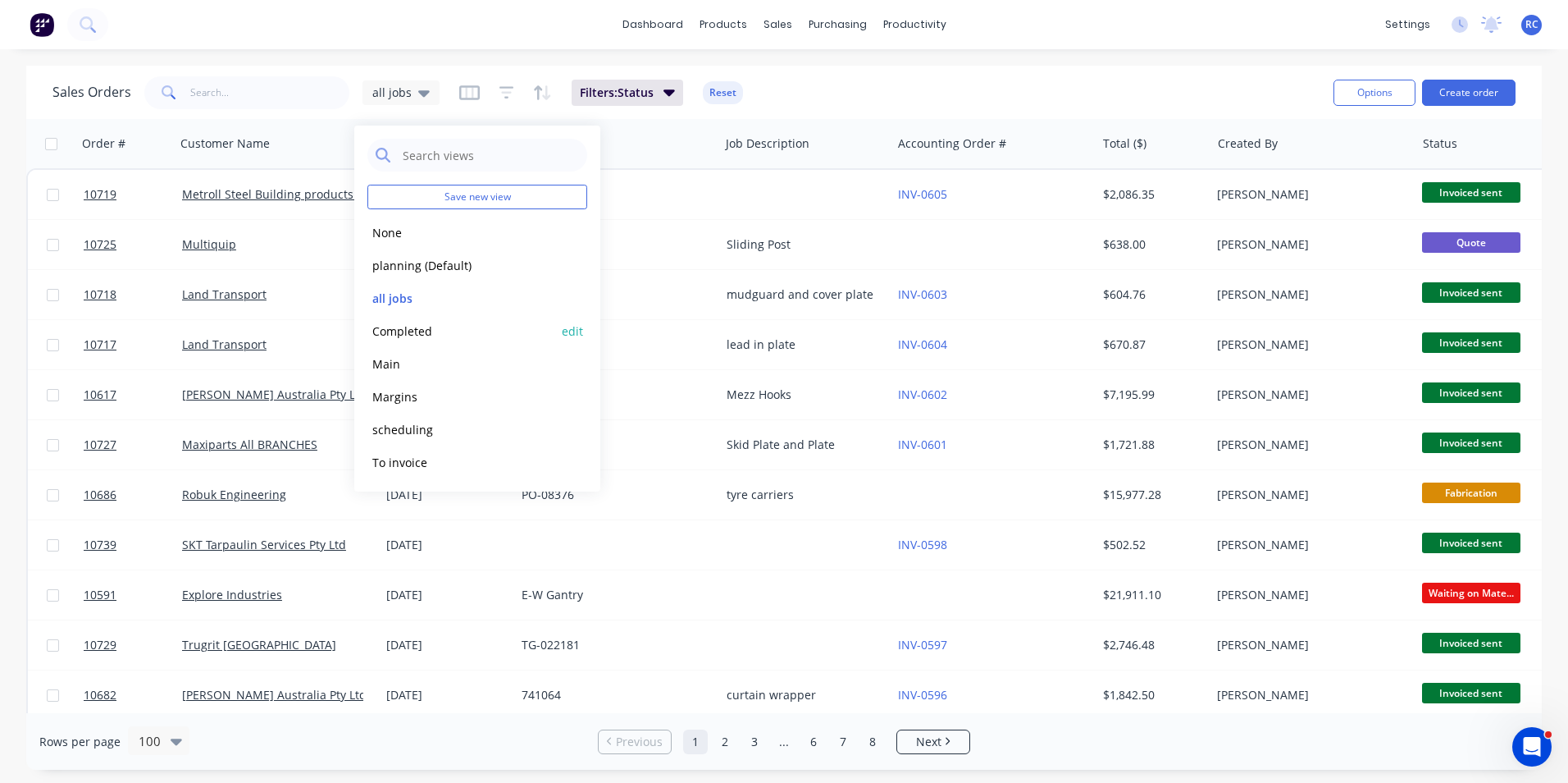
click at [397, 317] on div "Completed edit" at bounding box center [477, 330] width 220 height 32
click at [399, 332] on button "Completed" at bounding box center [460, 331] width 187 height 19
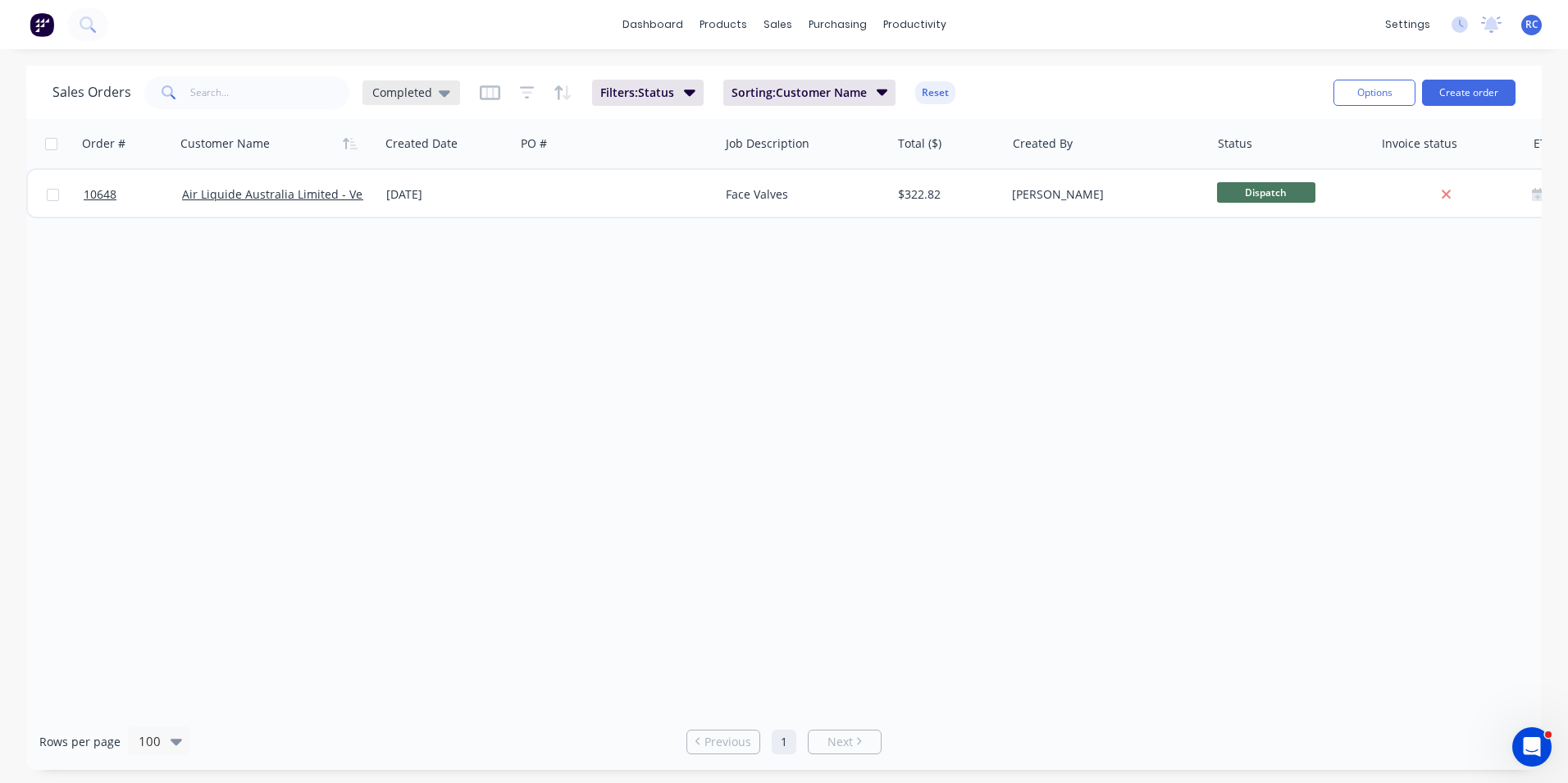
click at [402, 84] on div "Completed" at bounding box center [411, 93] width 97 height 25
click at [404, 291] on button "all jobs" at bounding box center [460, 299] width 187 height 19
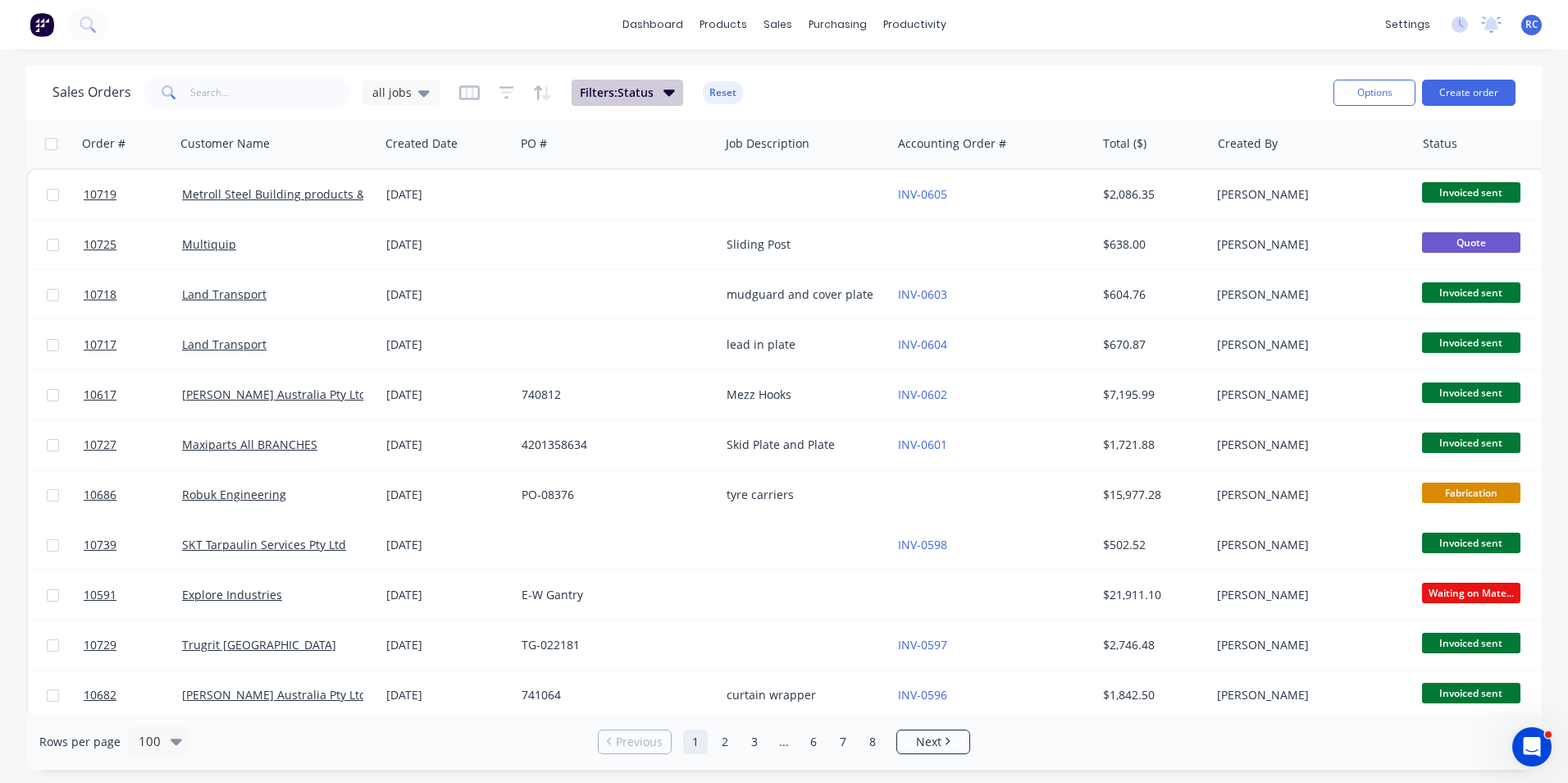
click at [621, 85] on span "Filters: Status" at bounding box center [616, 93] width 73 height 16
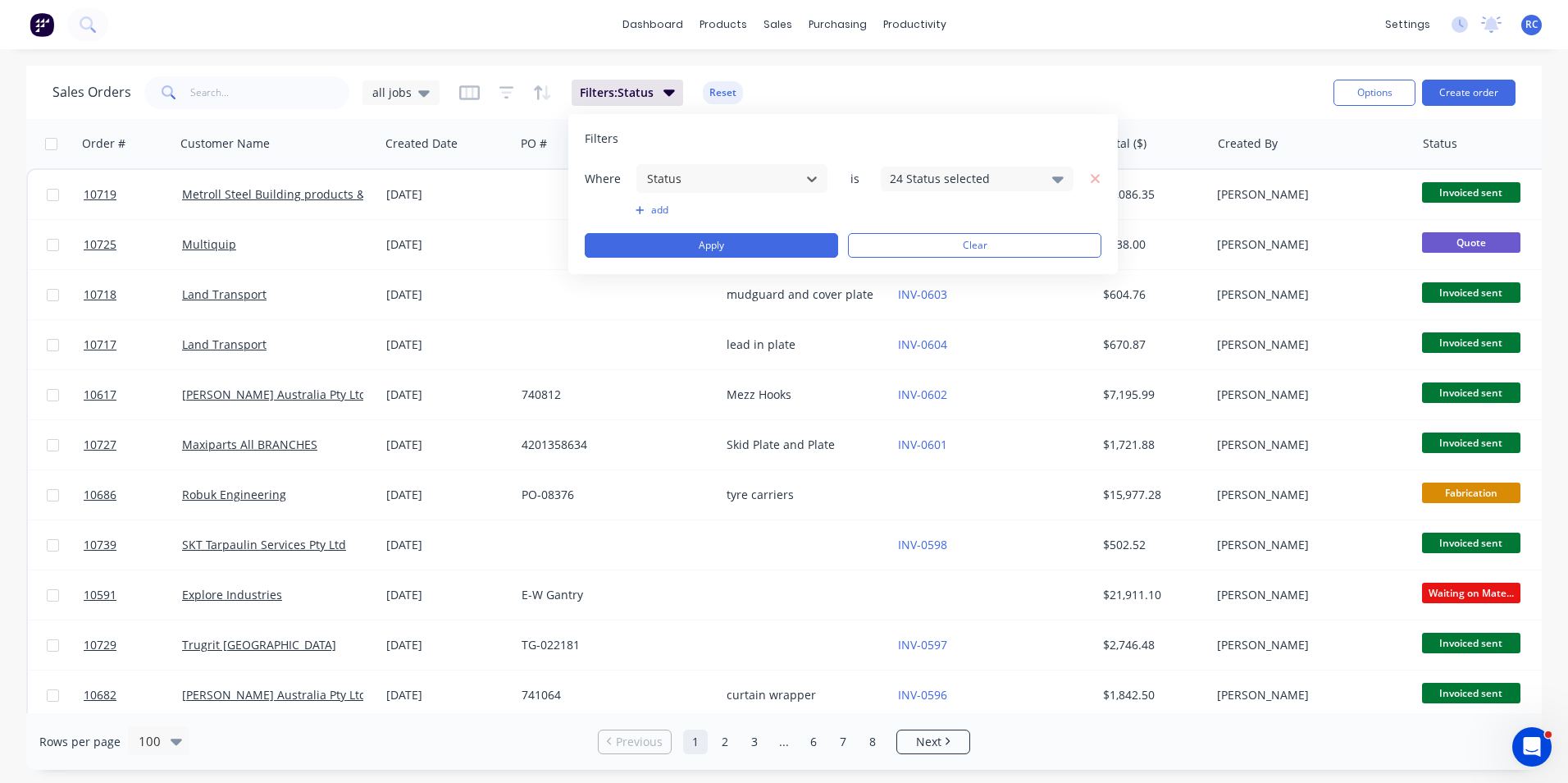
click at [926, 179] on div "24 Status selected" at bounding box center [964, 178] width 149 height 17
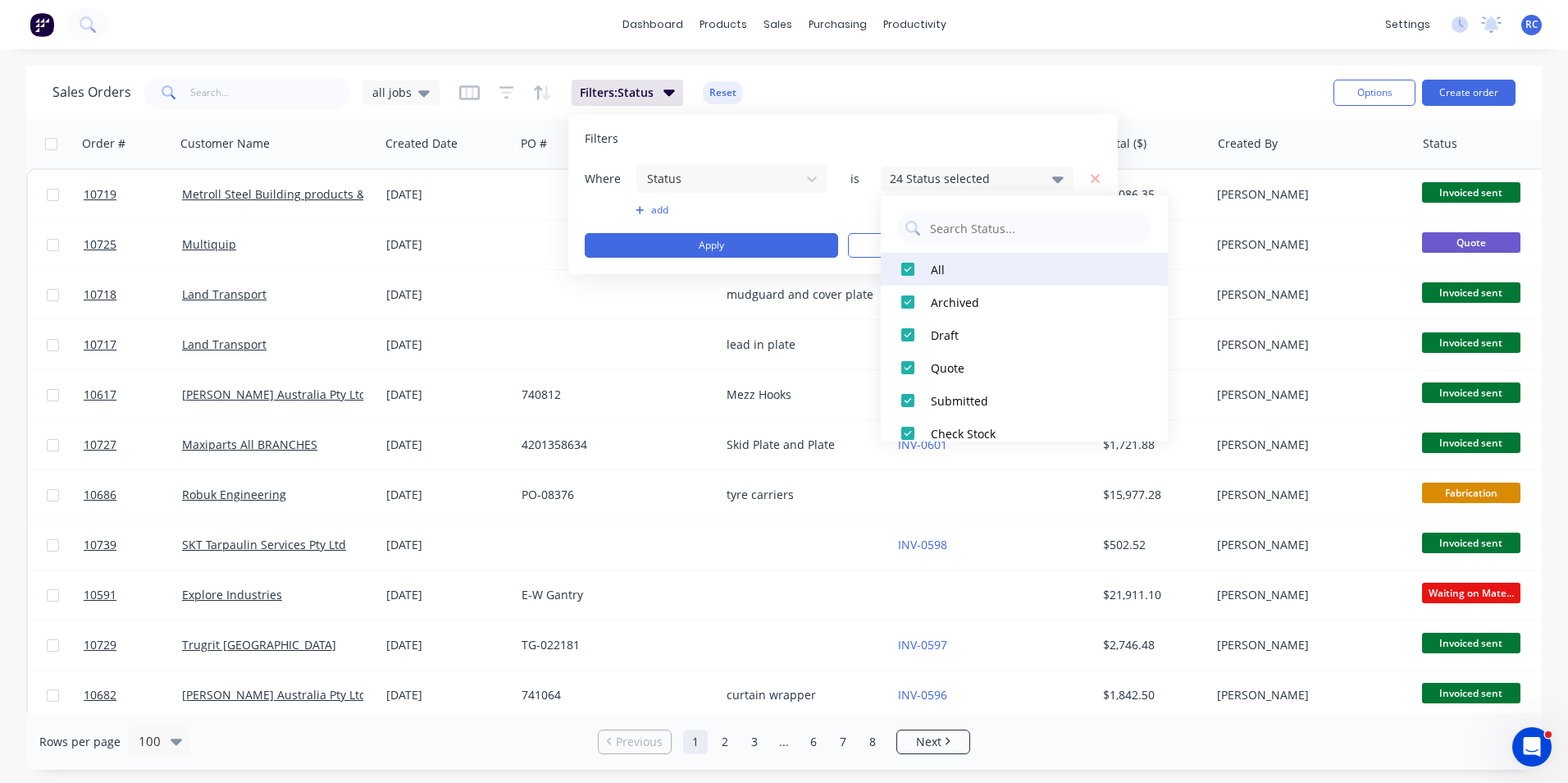
click at [902, 269] on div at bounding box center [907, 269] width 32 height 32
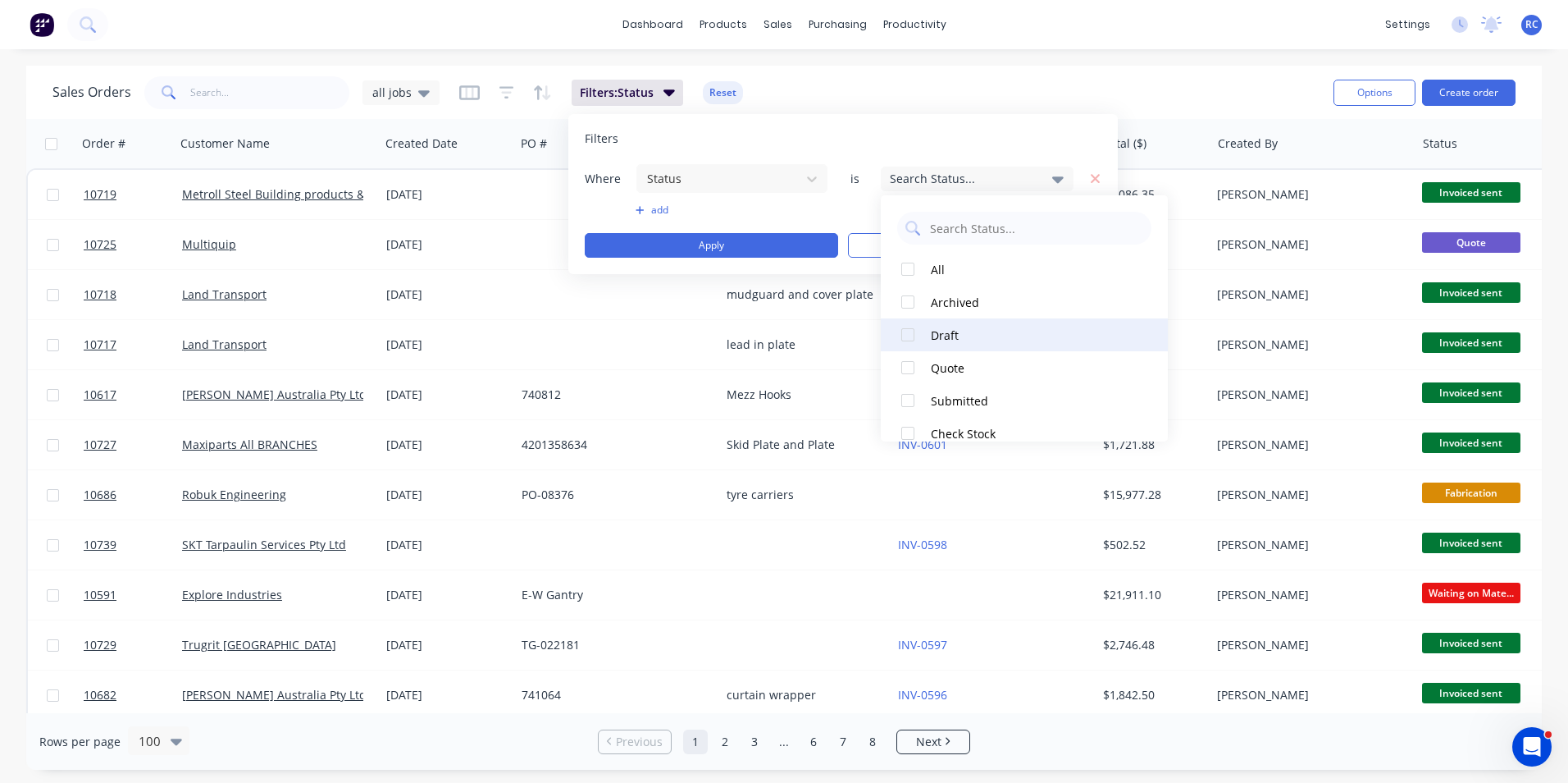
click at [911, 338] on div at bounding box center [907, 335] width 32 height 32
click at [743, 231] on div "Where Status is 1 Status selected add Apply Clear" at bounding box center [843, 210] width 517 height 94
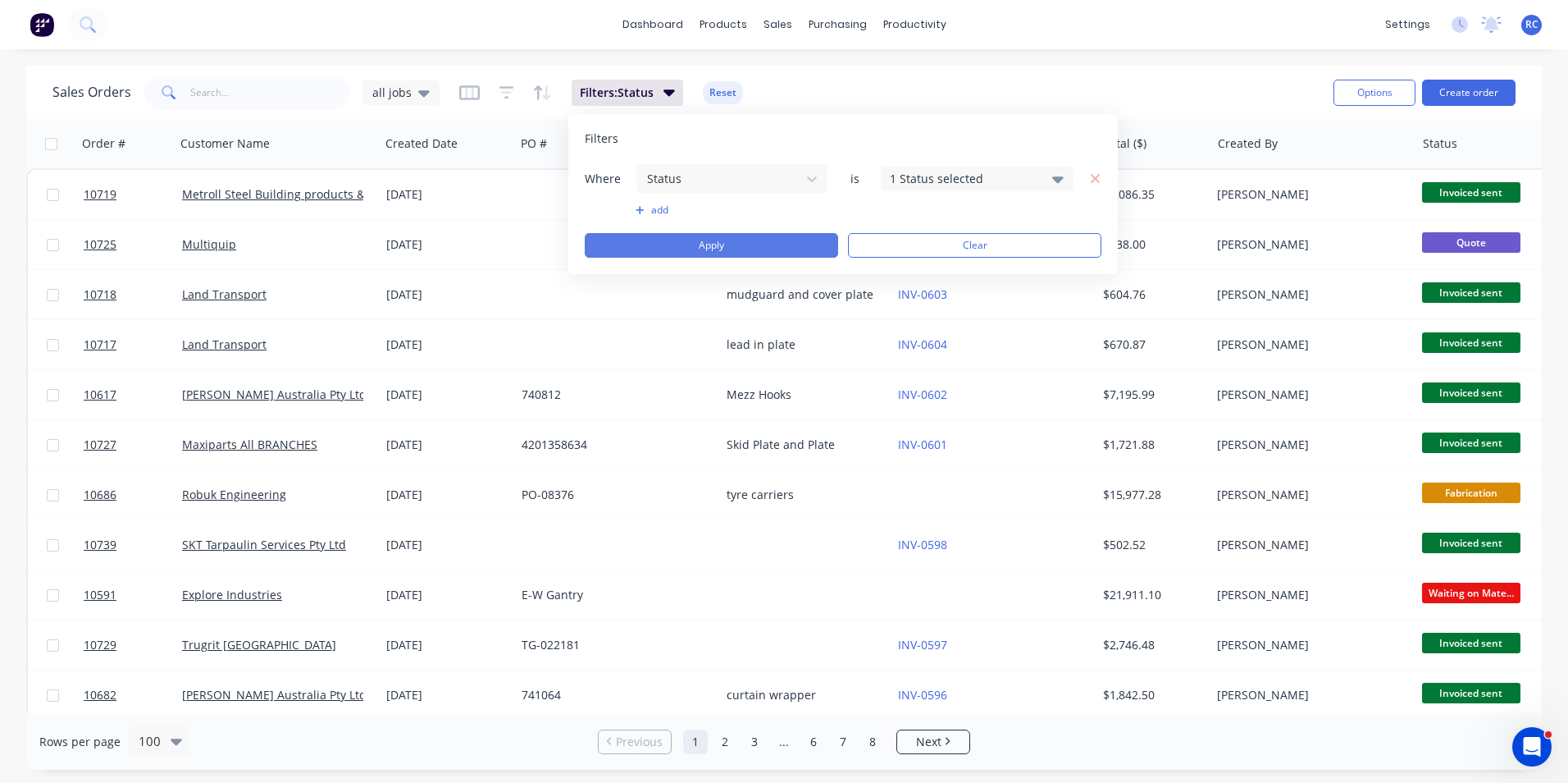
click at [748, 239] on button "Apply" at bounding box center [711, 245] width 254 height 25
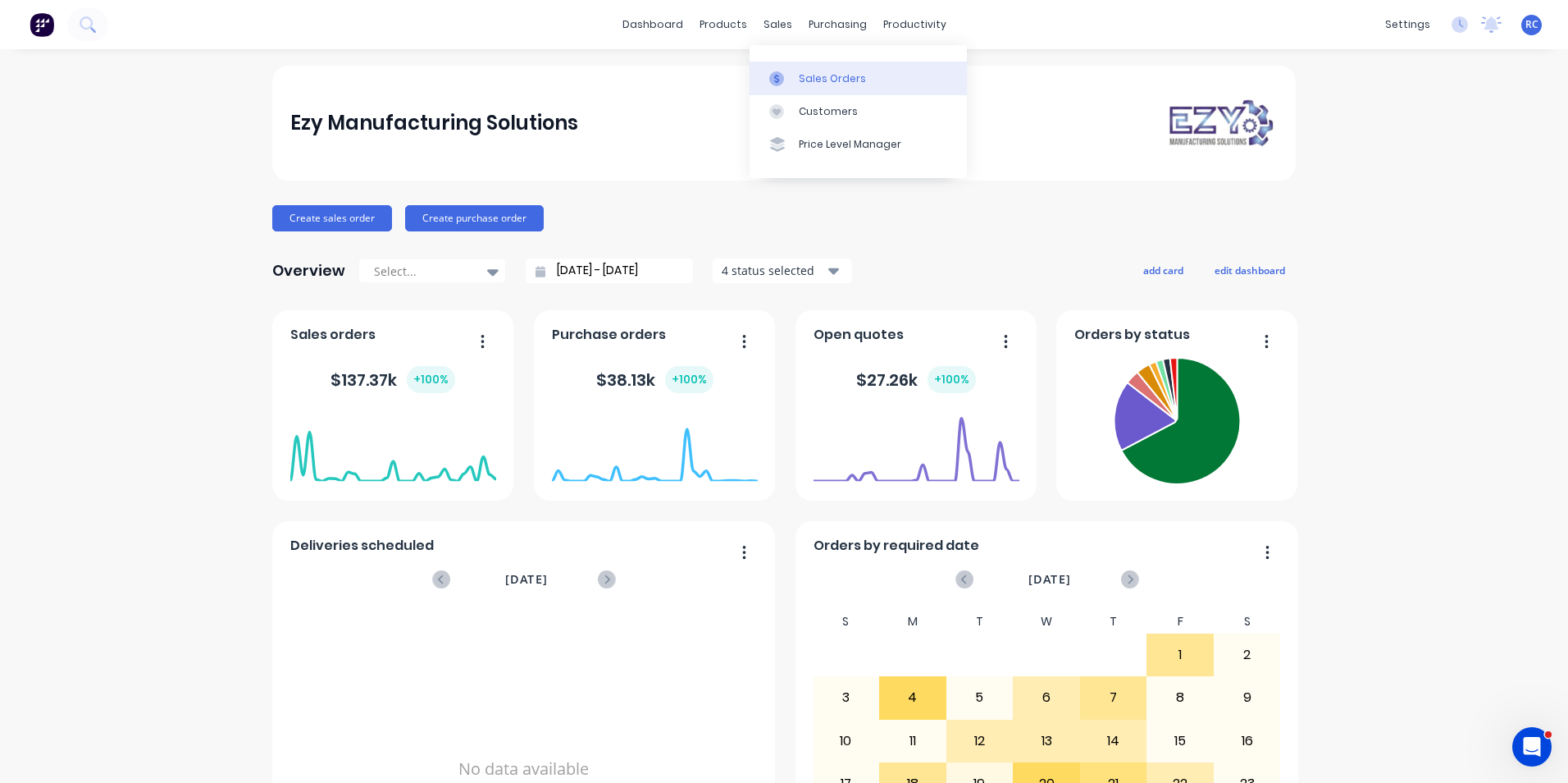
click at [813, 86] on link "Sales Orders" at bounding box center [858, 78] width 217 height 32
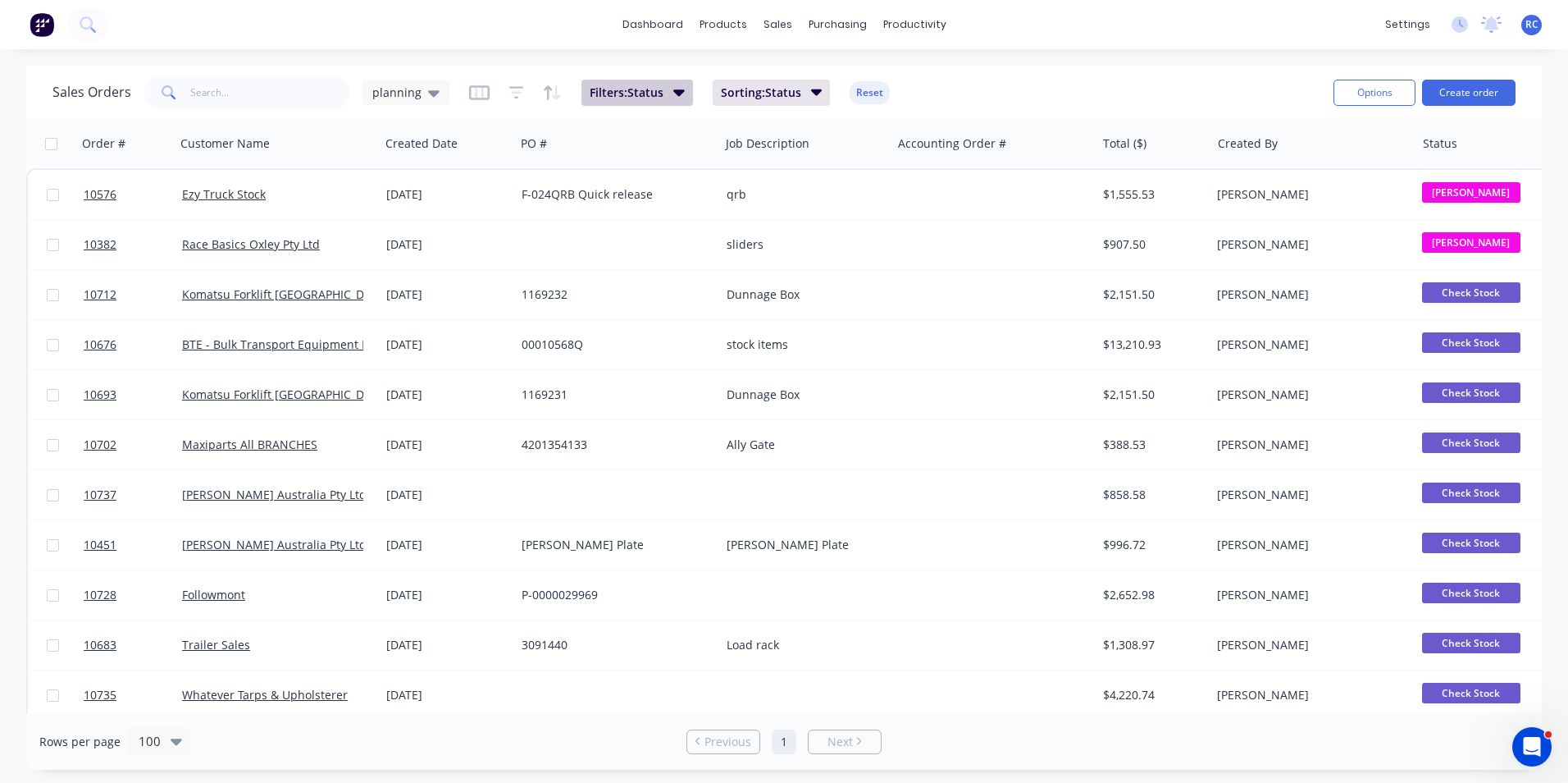
click at [669, 93] on button "Filters: Status" at bounding box center [637, 93] width 112 height 27
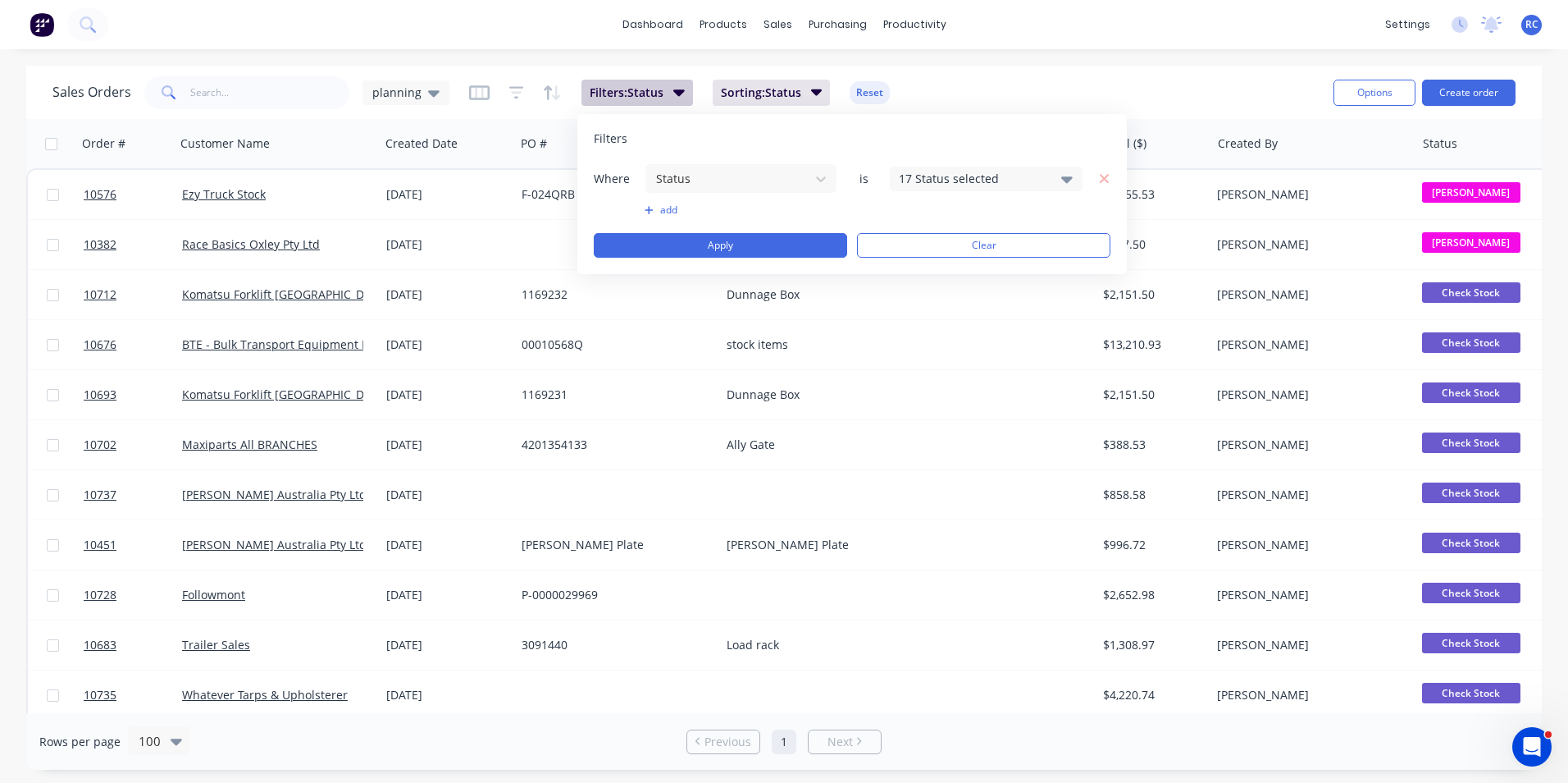
click at [669, 93] on button "Filters: Status" at bounding box center [637, 93] width 112 height 27
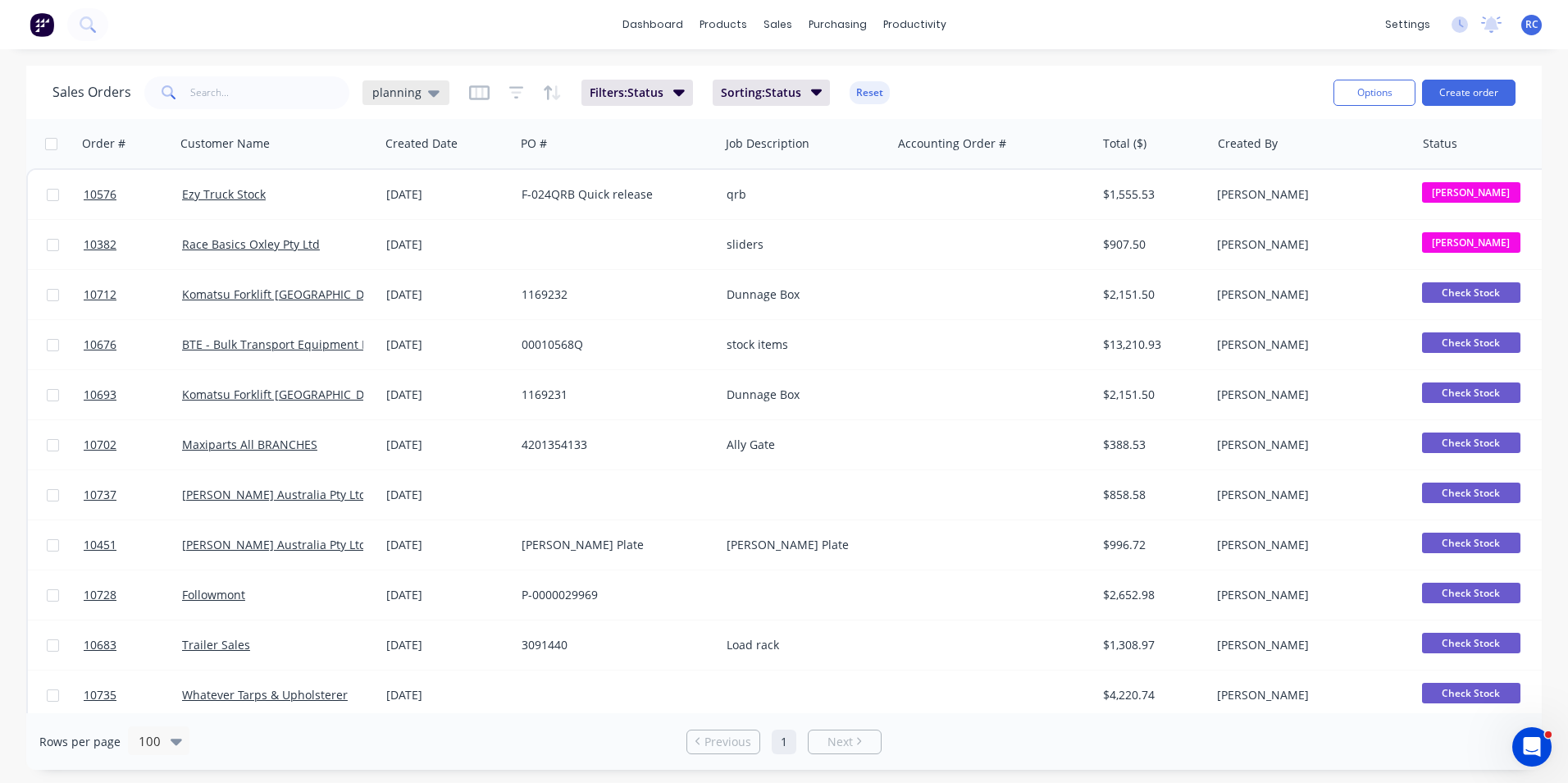
click at [390, 91] on span "planning" at bounding box center [397, 93] width 50 height 17
click at [262, 41] on div "dashboard products sales purchasing productivity dashboard products Product Cat…" at bounding box center [784, 25] width 1568 height 50
click at [438, 91] on div "planning" at bounding box center [405, 93] width 87 height 25
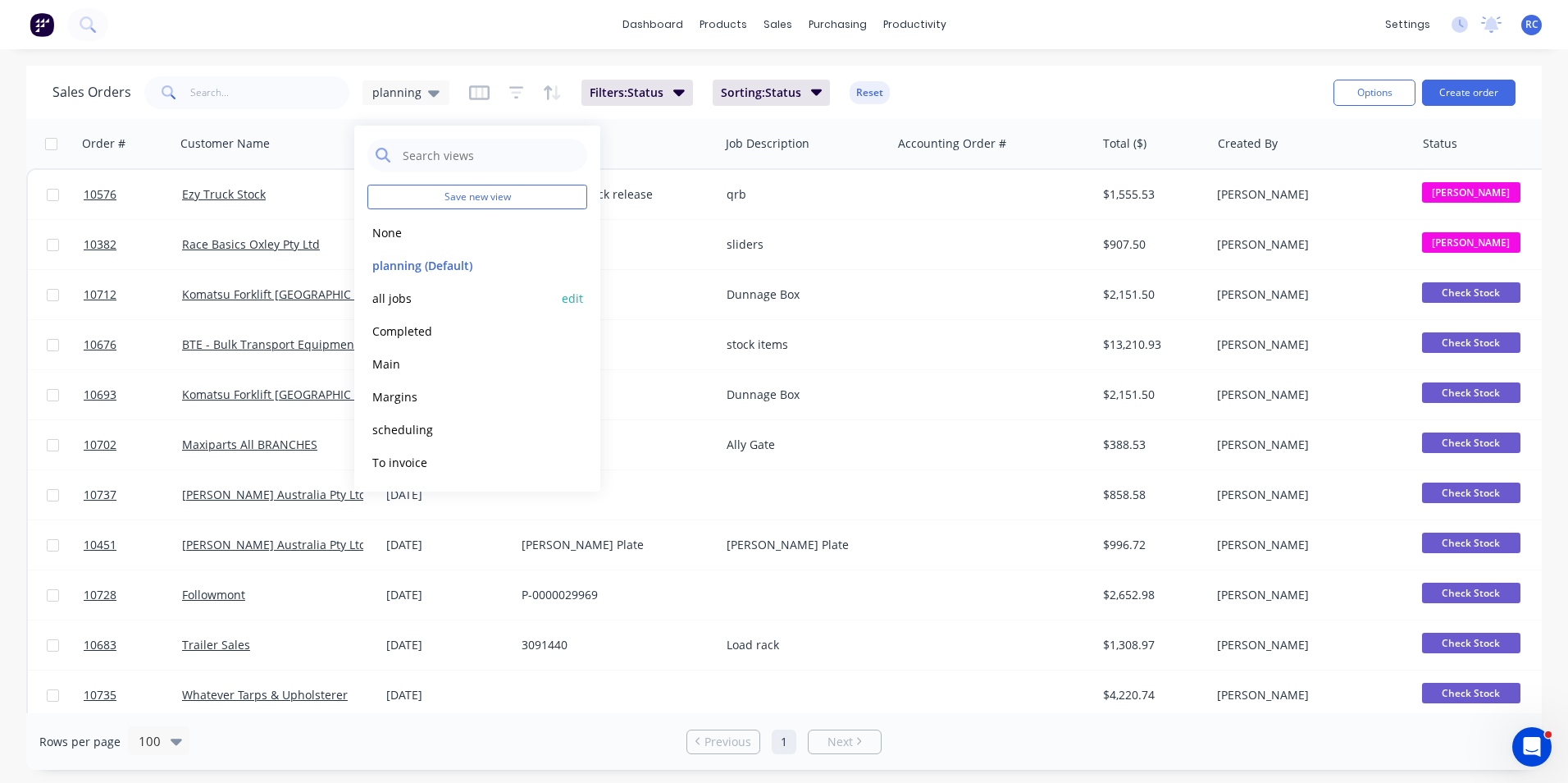
click at [425, 293] on button "all jobs" at bounding box center [460, 299] width 187 height 19
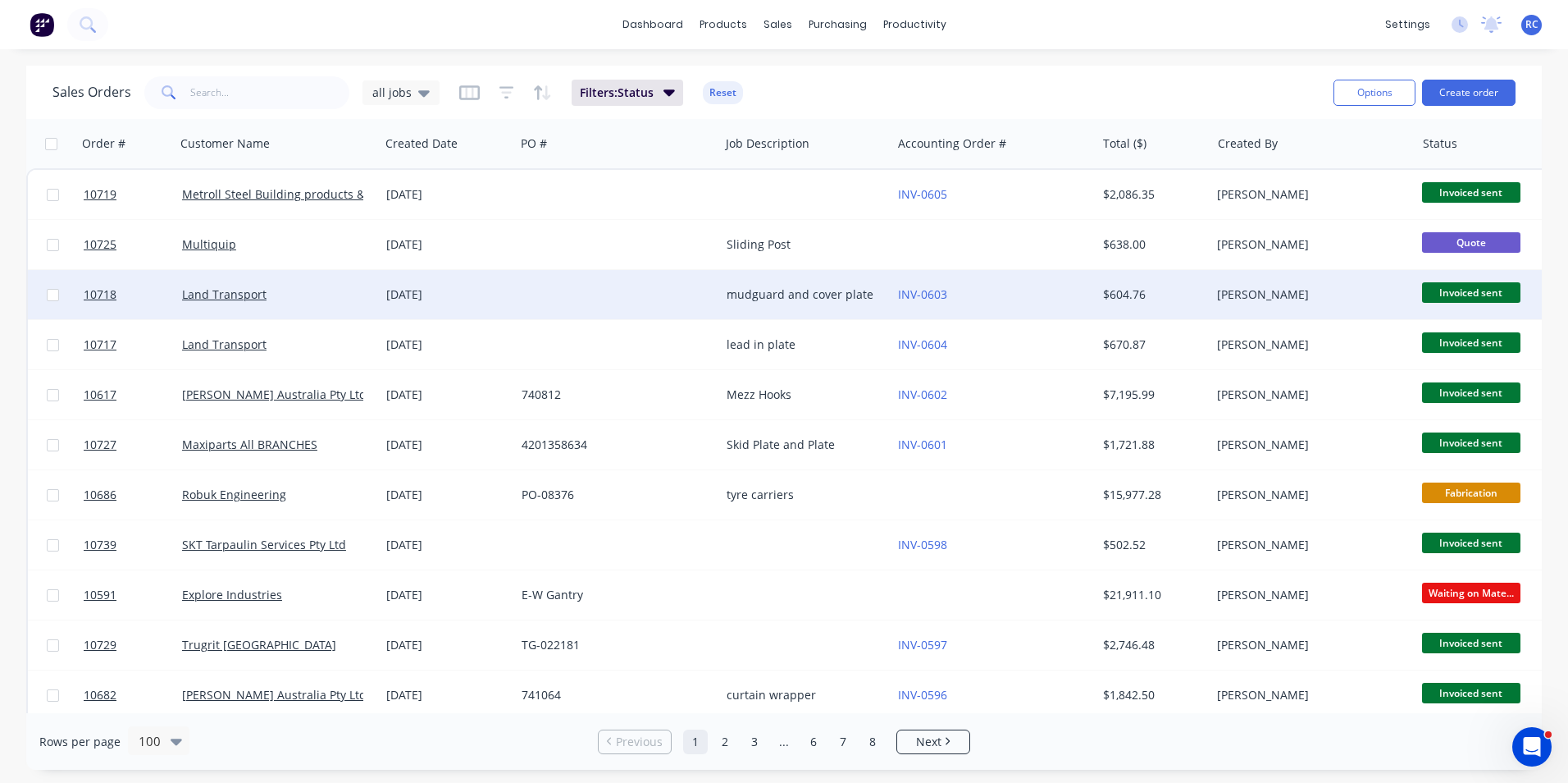
click at [1238, 291] on div "[PERSON_NAME]" at bounding box center [1308, 294] width 182 height 16
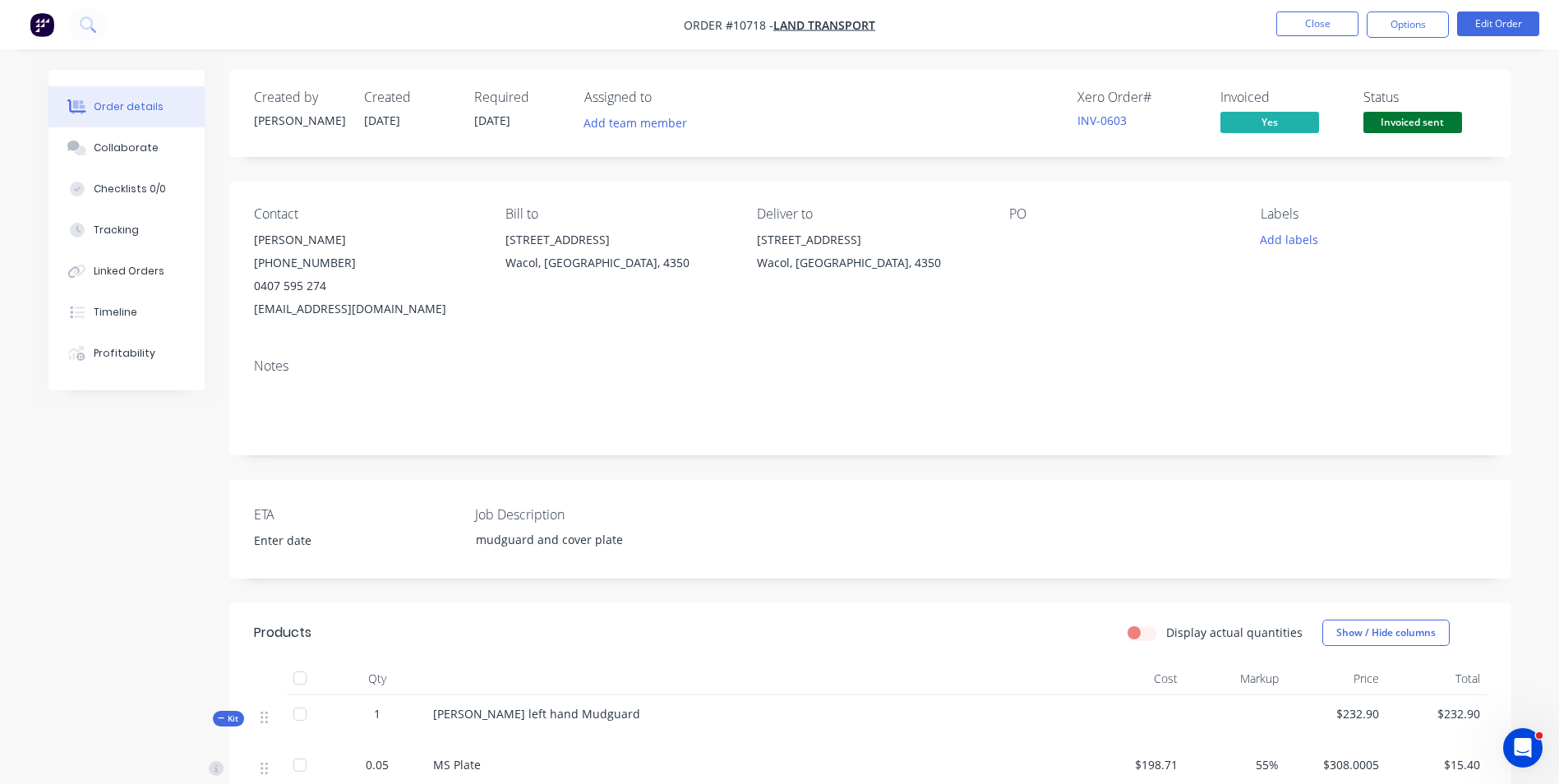
click at [1166, 636] on label "Display actual quantities" at bounding box center [1234, 632] width 137 height 17
click at [1141, 636] on input "Display actual quantities" at bounding box center [1134, 631] width 13 height 15
checkbox input "true"
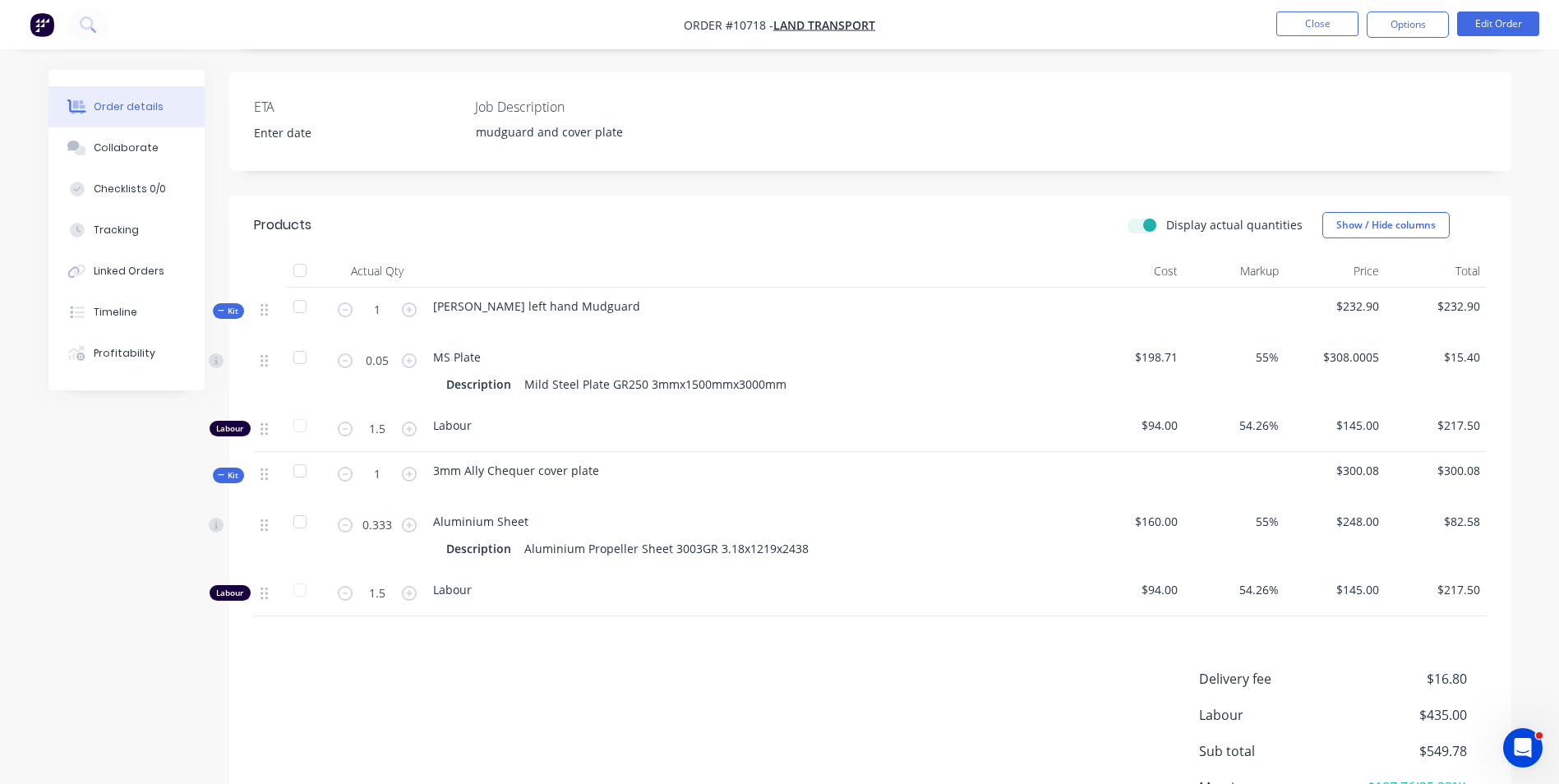
scroll to position [240, 0]
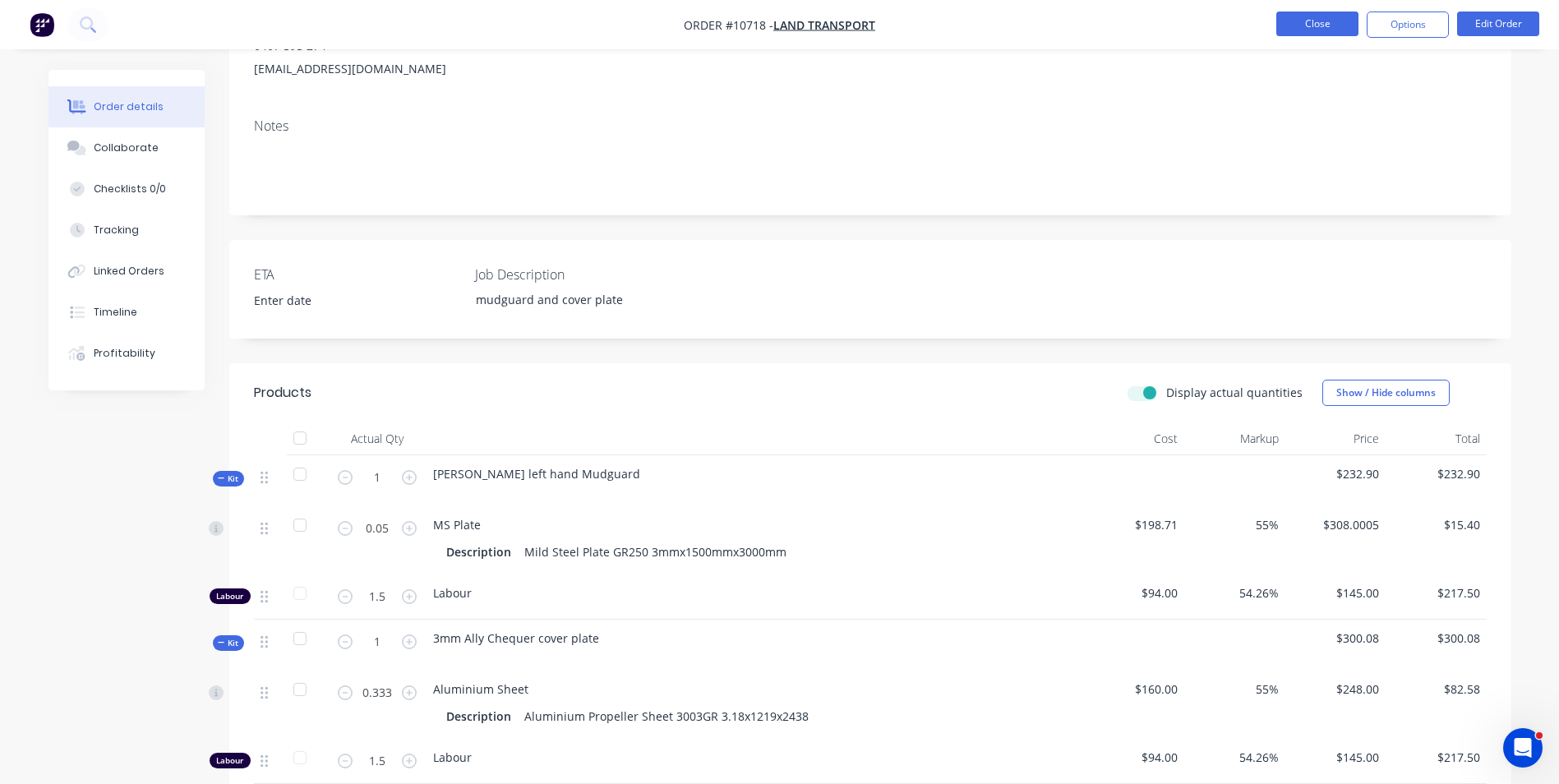
click at [1320, 27] on button "Close" at bounding box center [1317, 24] width 82 height 25
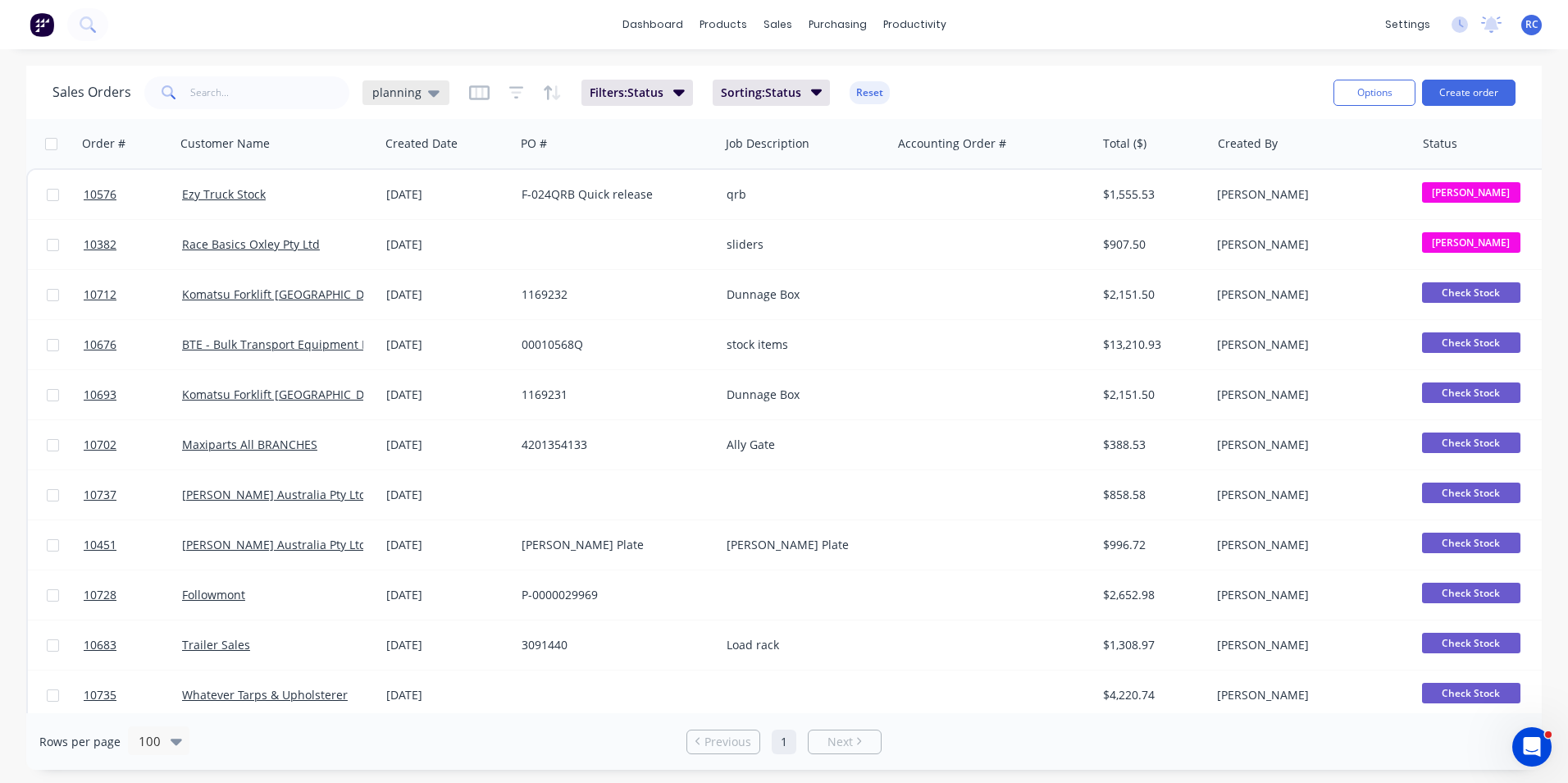
click at [397, 97] on span "planning" at bounding box center [397, 93] width 50 height 17
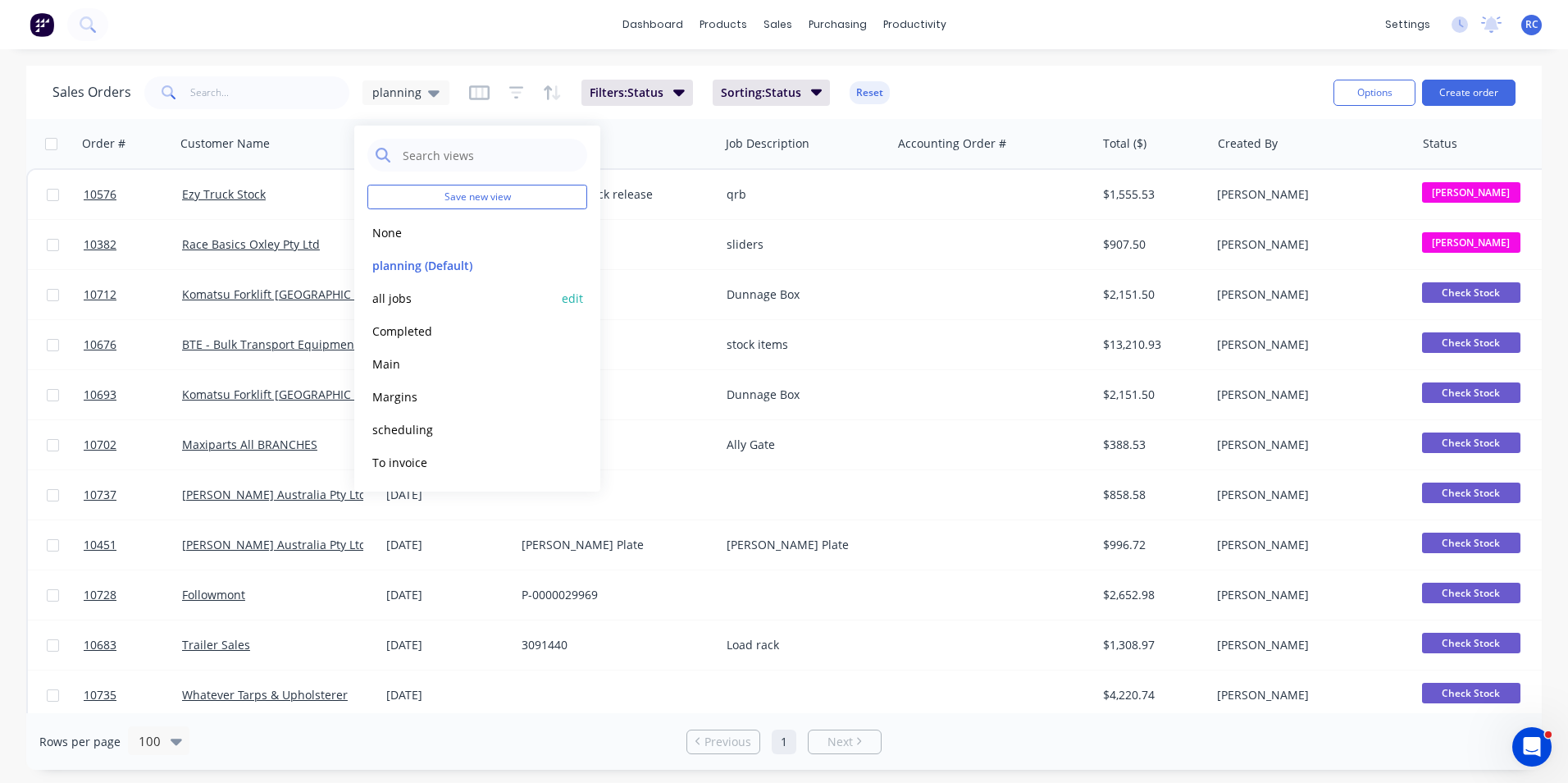
click at [412, 294] on button "all jobs" at bounding box center [460, 299] width 187 height 19
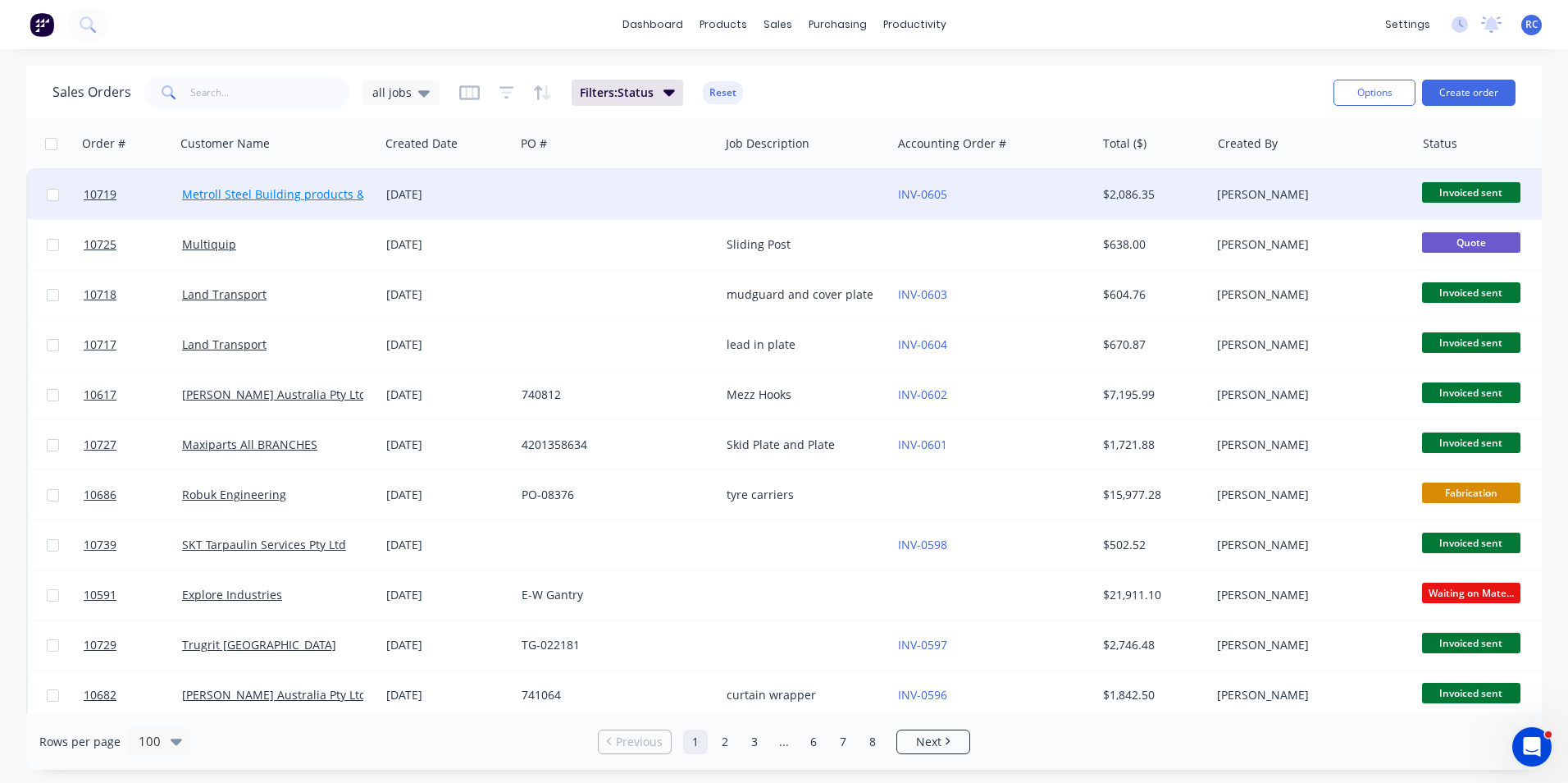
click at [275, 196] on link "Metroll Steel Building products & Solutions" at bounding box center [300, 194] width 237 height 15
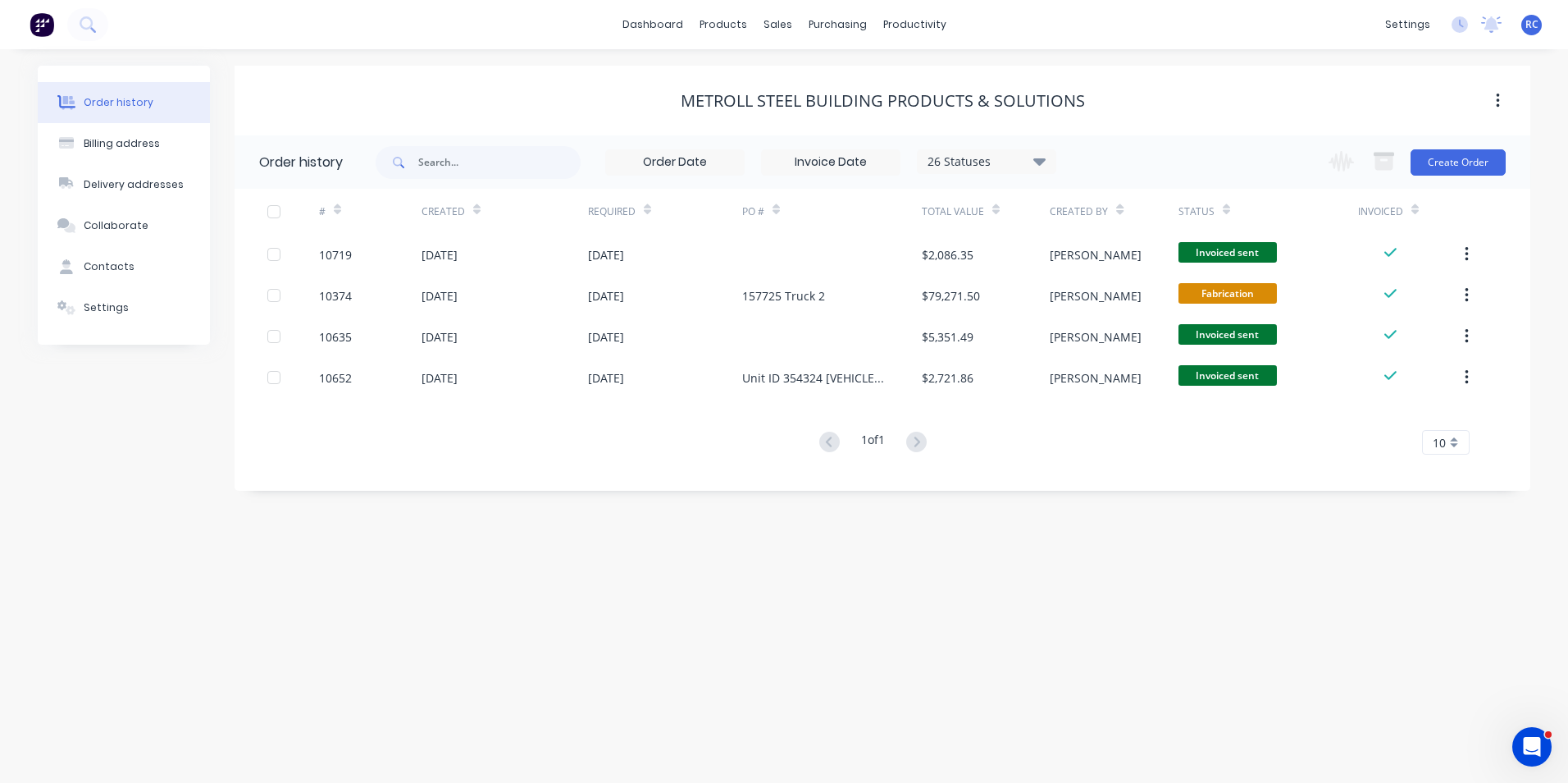
click at [1503, 93] on button "button" at bounding box center [1497, 100] width 38 height 30
click at [1364, 76] on div "Metroll Steel Building products & Solutions Archive" at bounding box center [882, 100] width 1295 height 70
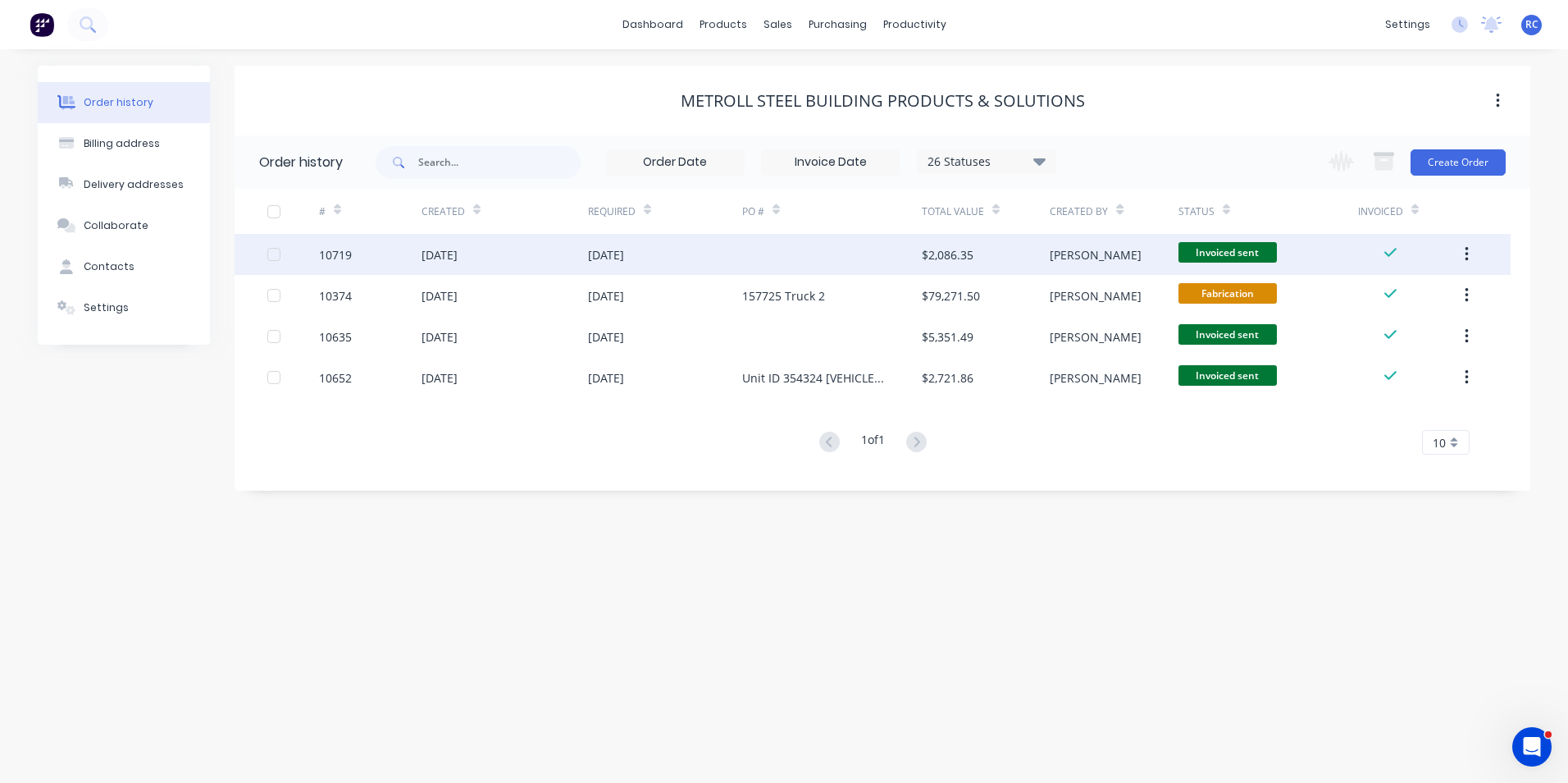
click at [1073, 259] on div "[PERSON_NAME]" at bounding box center [1095, 255] width 92 height 17
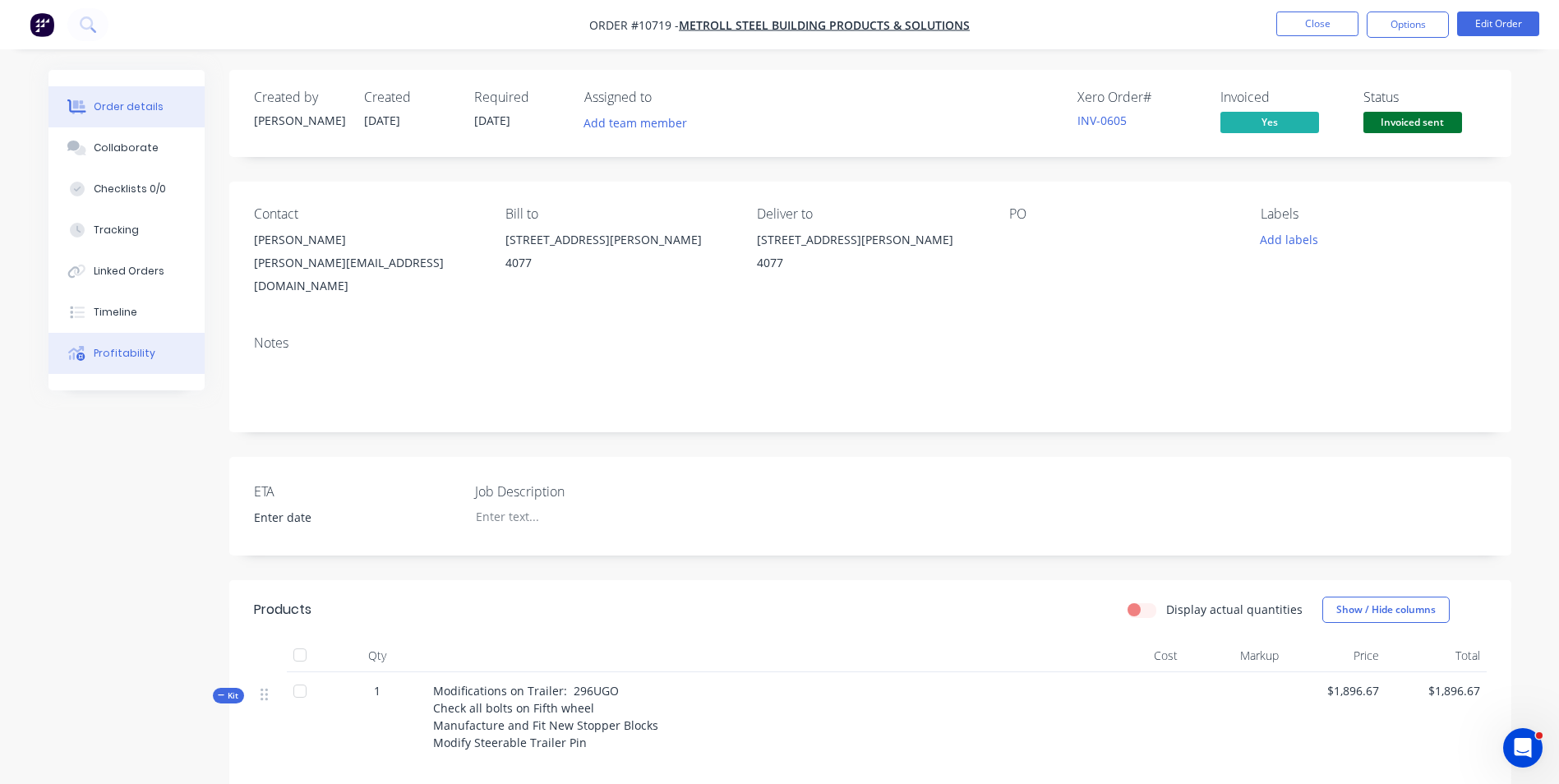
click at [98, 350] on div "Profitability" at bounding box center [124, 352] width 62 height 14
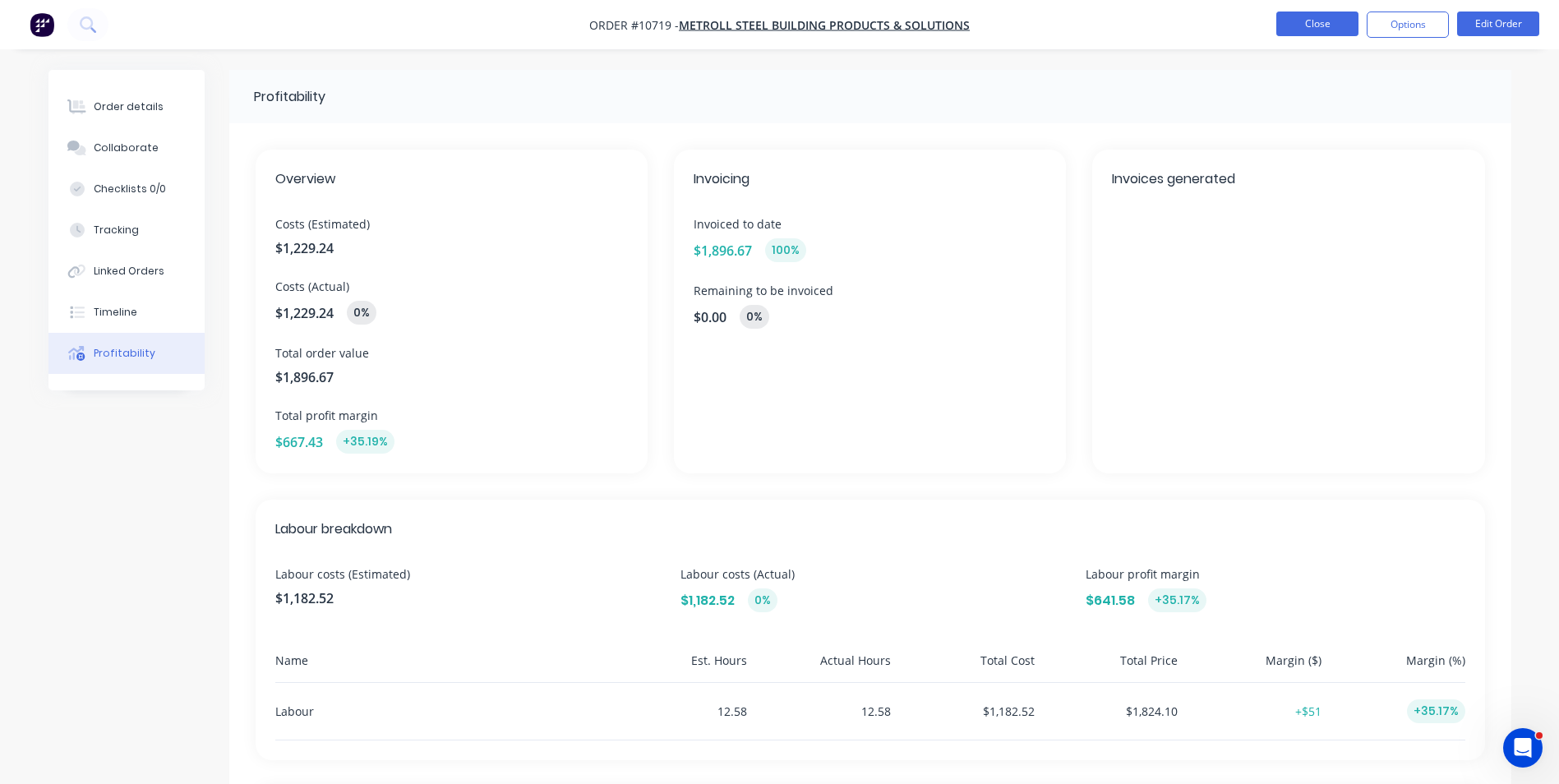
click at [1313, 32] on button "Close" at bounding box center [1317, 24] width 82 height 25
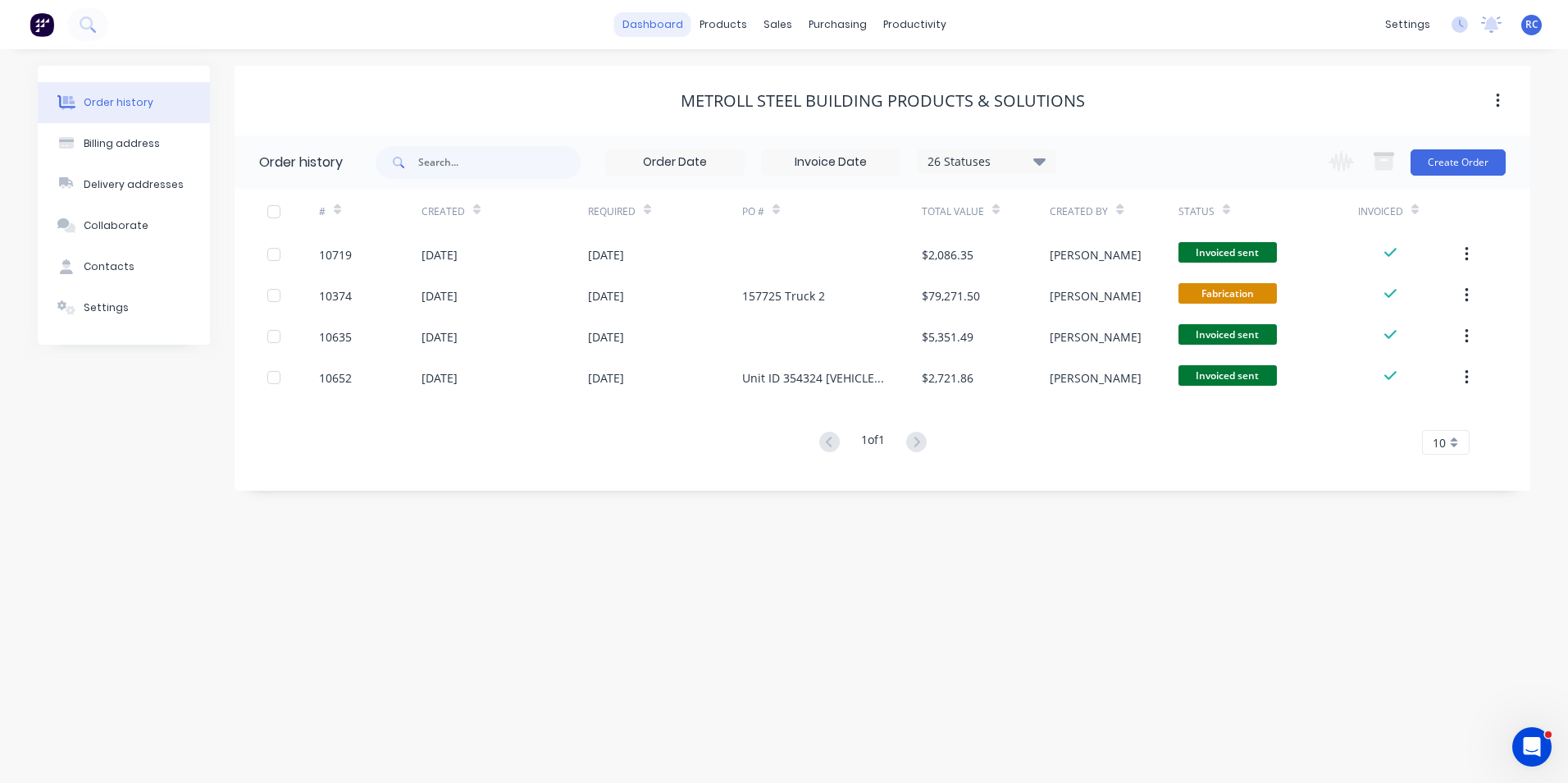
click at [662, 21] on link "dashboard" at bounding box center [652, 25] width 77 height 25
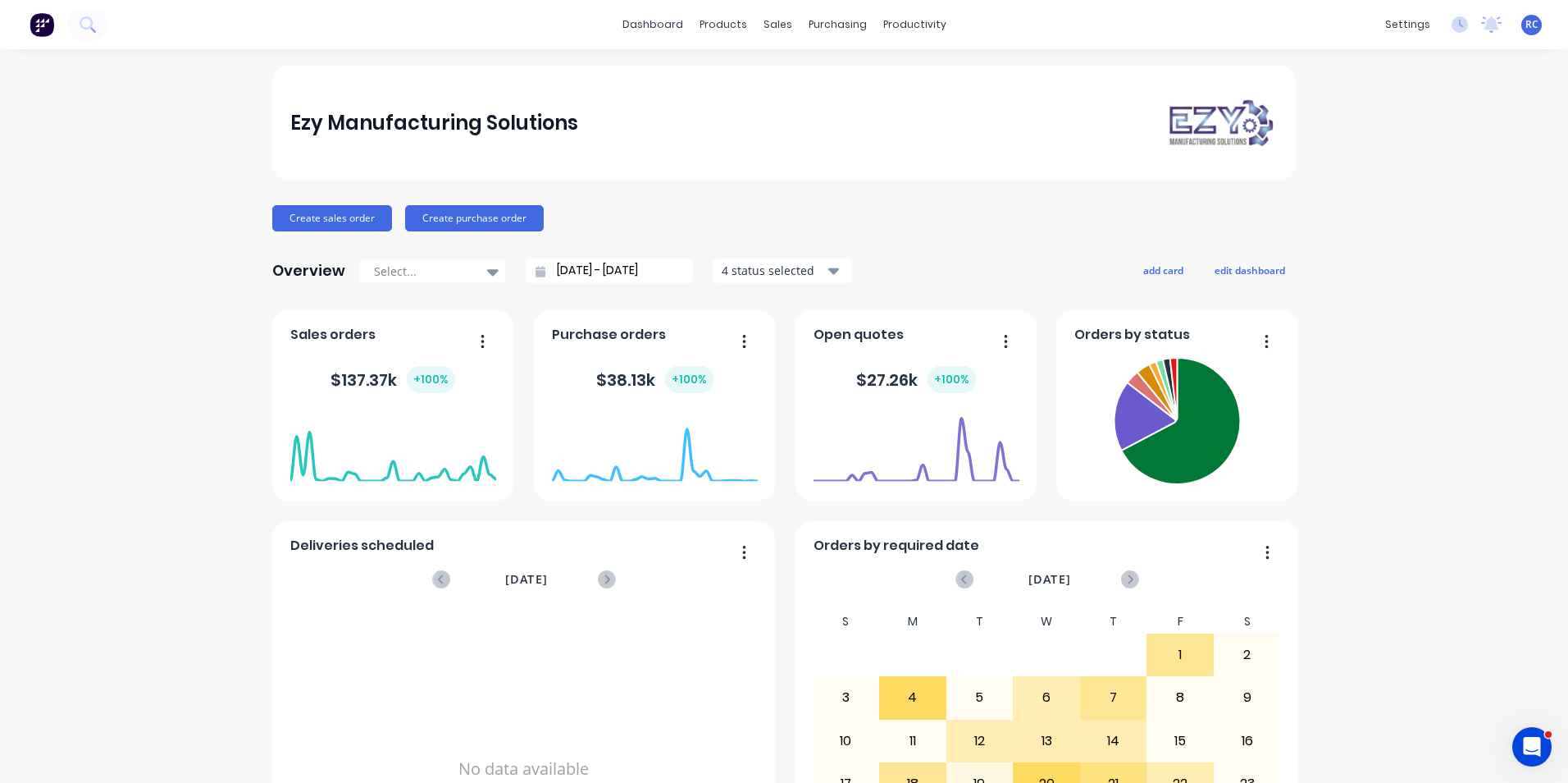
click at [459, 349] on button "button" at bounding box center [477, 342] width 34 height 26
click at [480, 337] on icon "button" at bounding box center [482, 340] width 4 height 16
click at [480, 338] on icon "button" at bounding box center [482, 340] width 4 height 16
click at [577, 261] on input "[DATE] - [DATE]" at bounding box center [616, 271] width 141 height 25
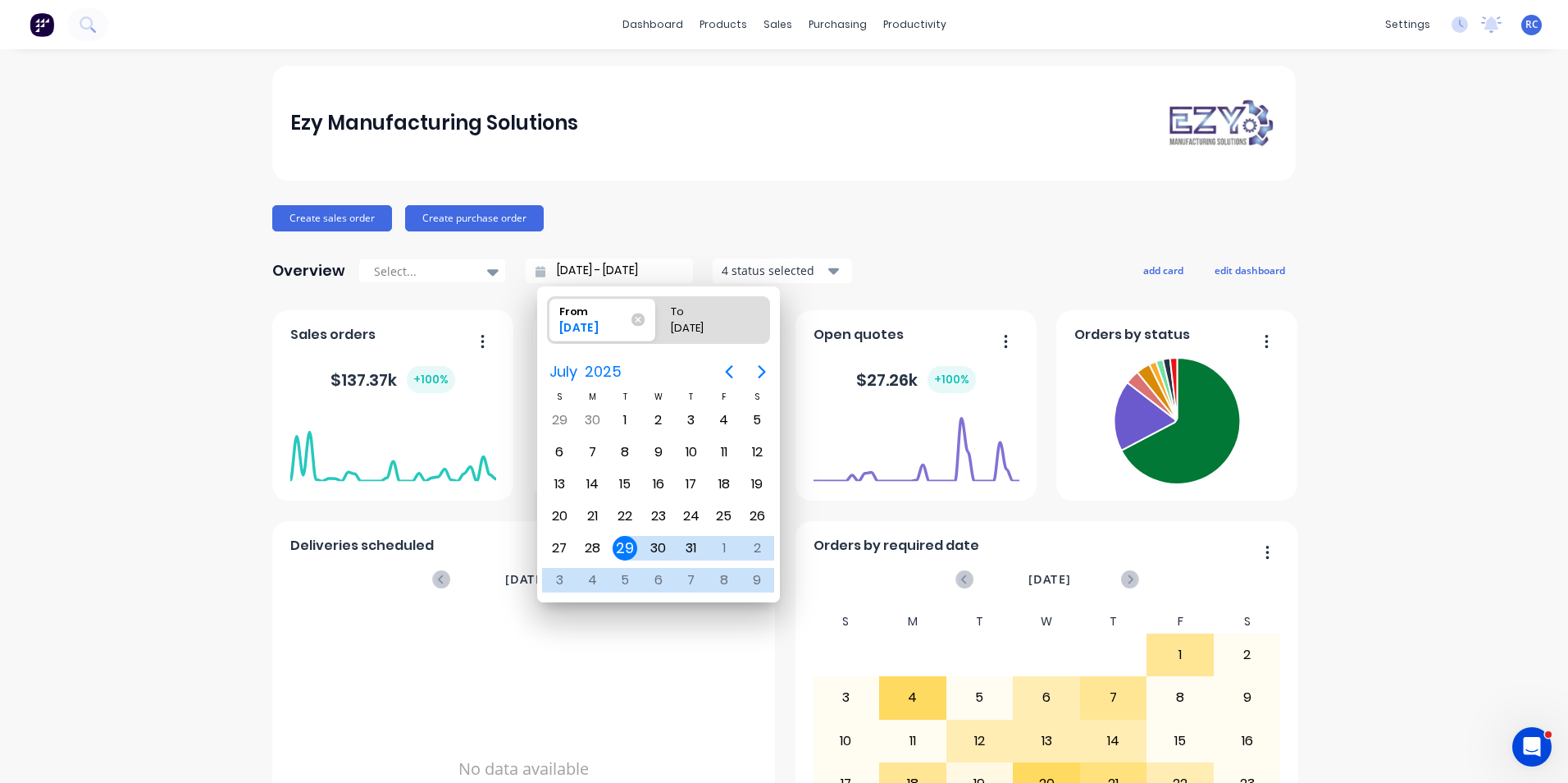
click at [591, 320] on div "[DATE]" at bounding box center [593, 330] width 81 height 22
click at [548, 320] on input "From [DATE]" at bounding box center [548, 319] width 1 height 46
click at [730, 373] on icon "Previous page" at bounding box center [728, 371] width 20 height 20
click at [558, 412] on div "1" at bounding box center [560, 421] width 25 height 25
type input "[DATE] - [DATE]"
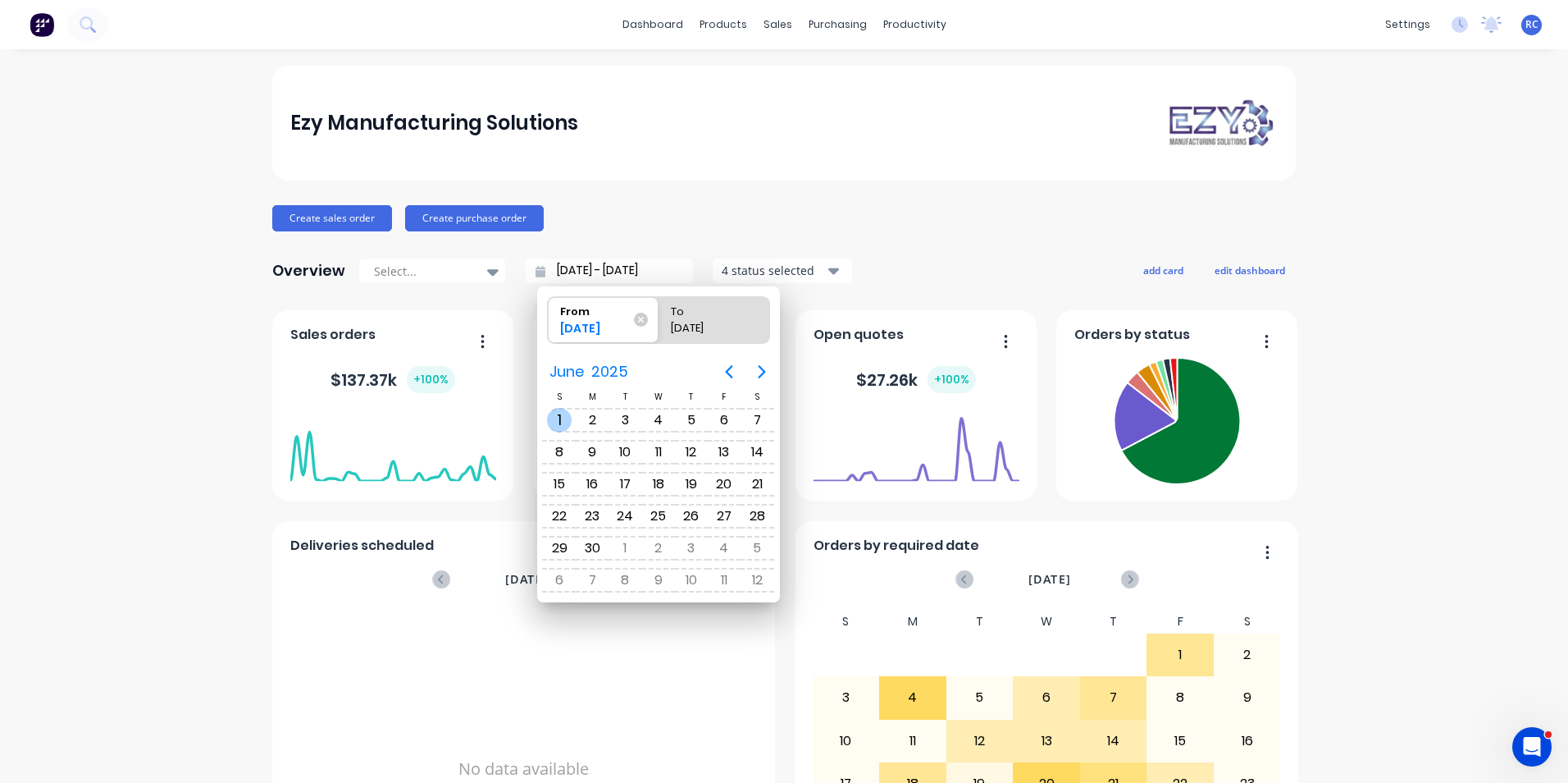
radio input "false"
radio input "true"
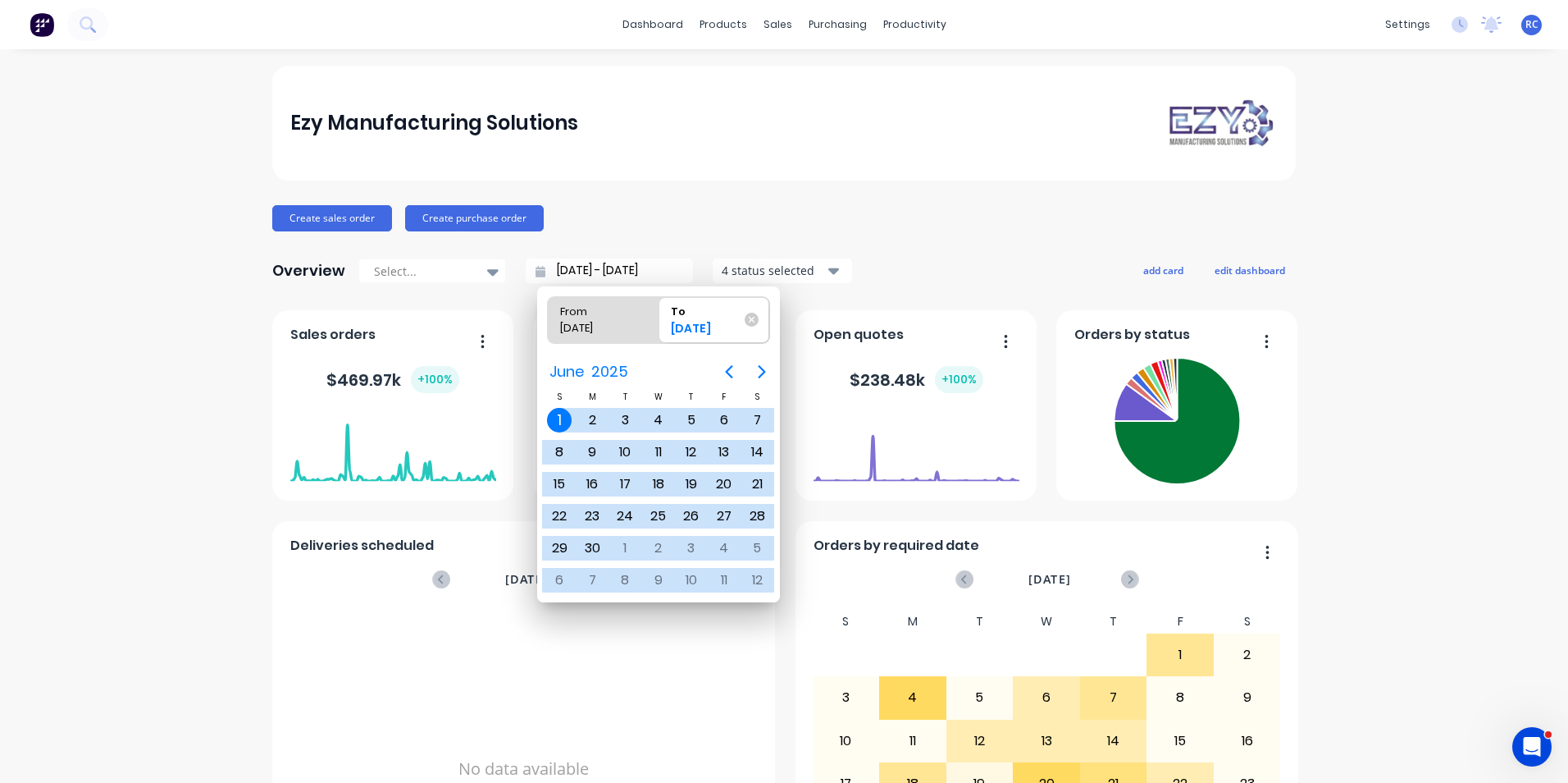
click at [760, 323] on span "To [DATE]" at bounding box center [714, 319] width 111 height 46
click at [660, 323] on input "To [DATE]" at bounding box center [659, 319] width 1 height 46
click at [874, 271] on div "Overview Select... [DATE] - [DATE] 4 status selected add card edit dashboard" at bounding box center [784, 271] width 1024 height 32
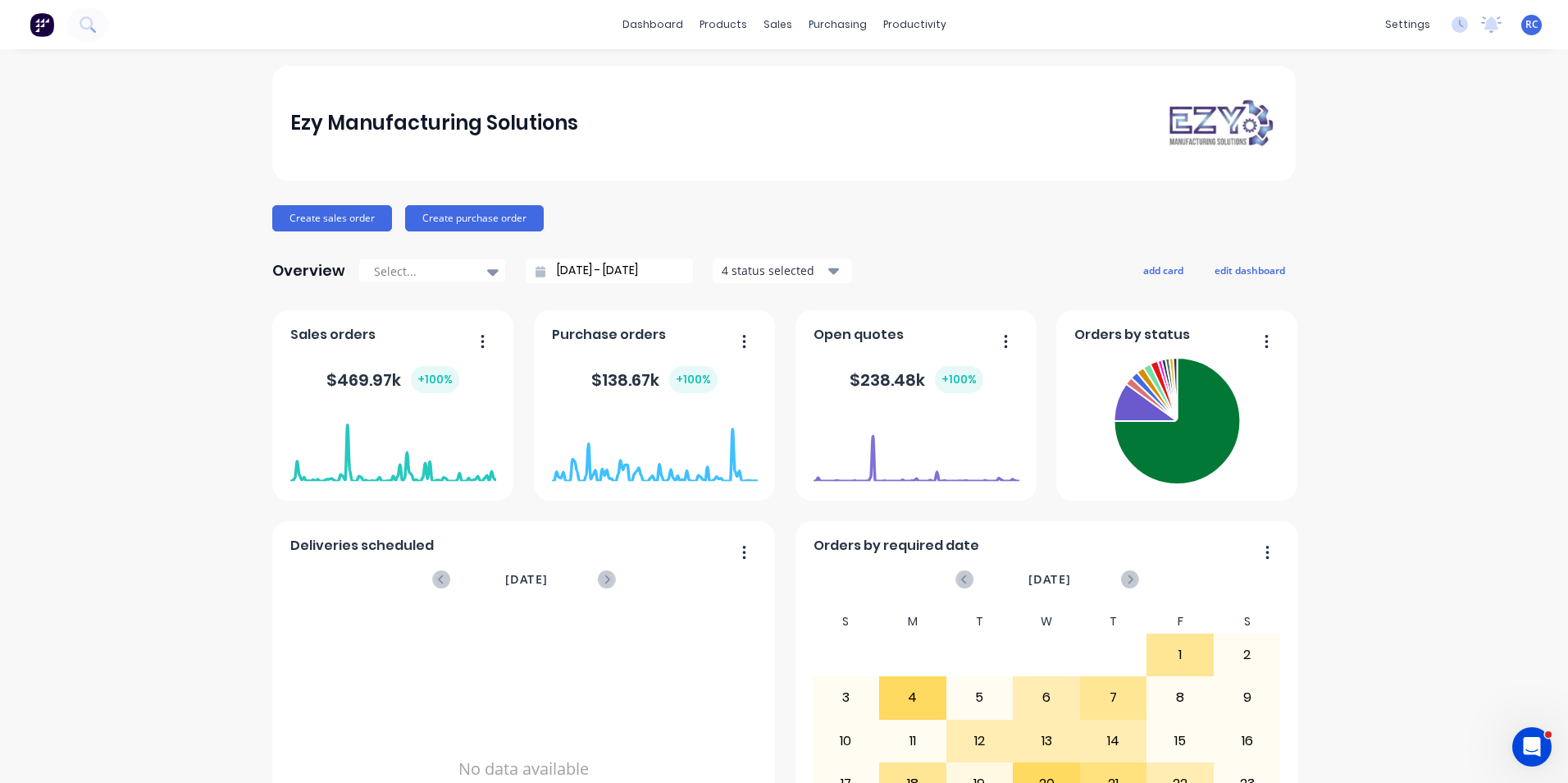
click at [480, 336] on icon "button" at bounding box center [482, 340] width 4 height 16
click at [438, 445] on div "Export to Excel Format" at bounding box center [416, 449] width 126 height 24
click at [758, 27] on div "sales" at bounding box center [777, 25] width 45 height 25
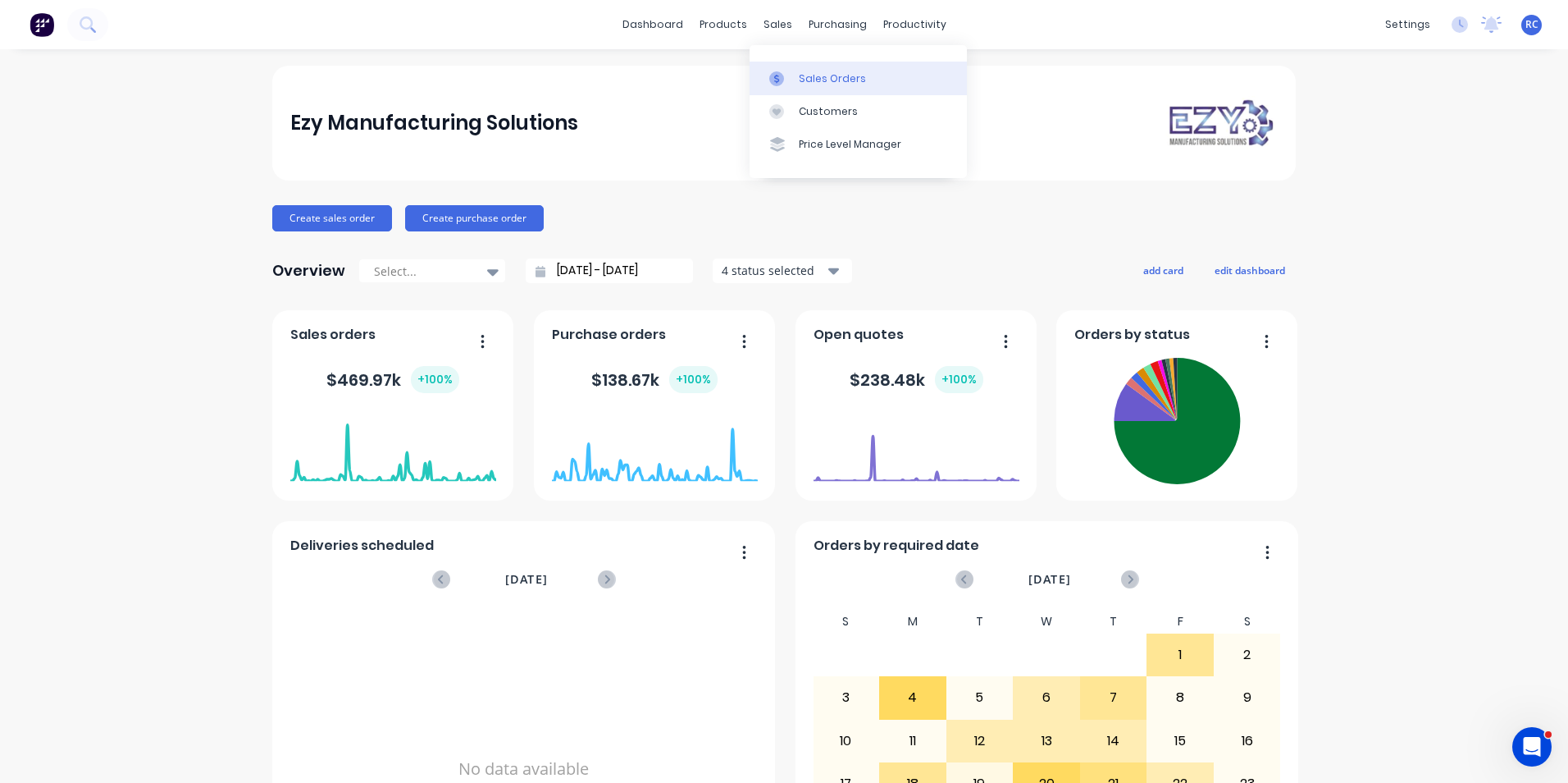
click at [788, 87] on link "Sales Orders" at bounding box center [858, 78] width 217 height 32
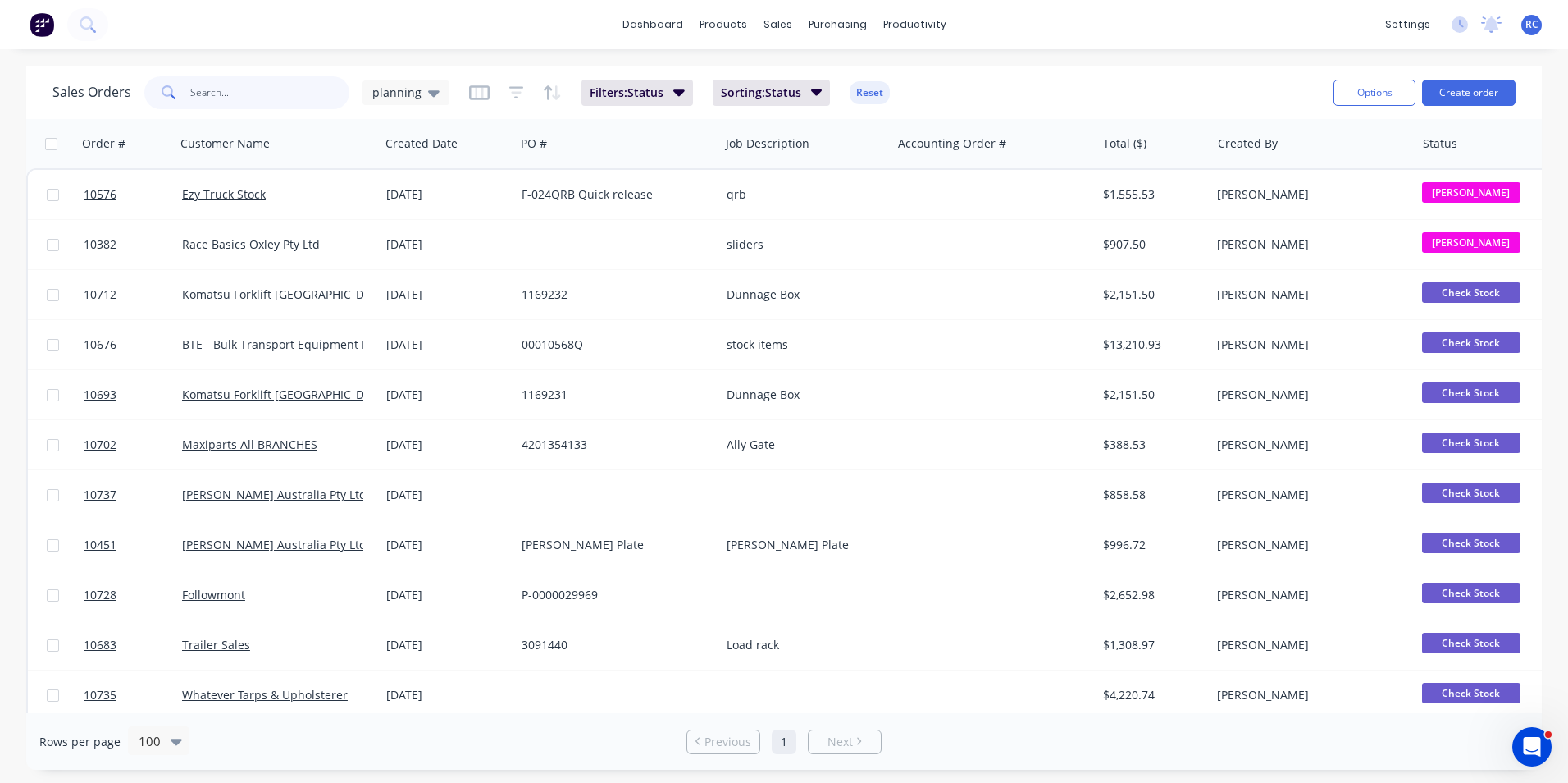
click at [246, 97] on input "text" at bounding box center [271, 93] width 160 height 32
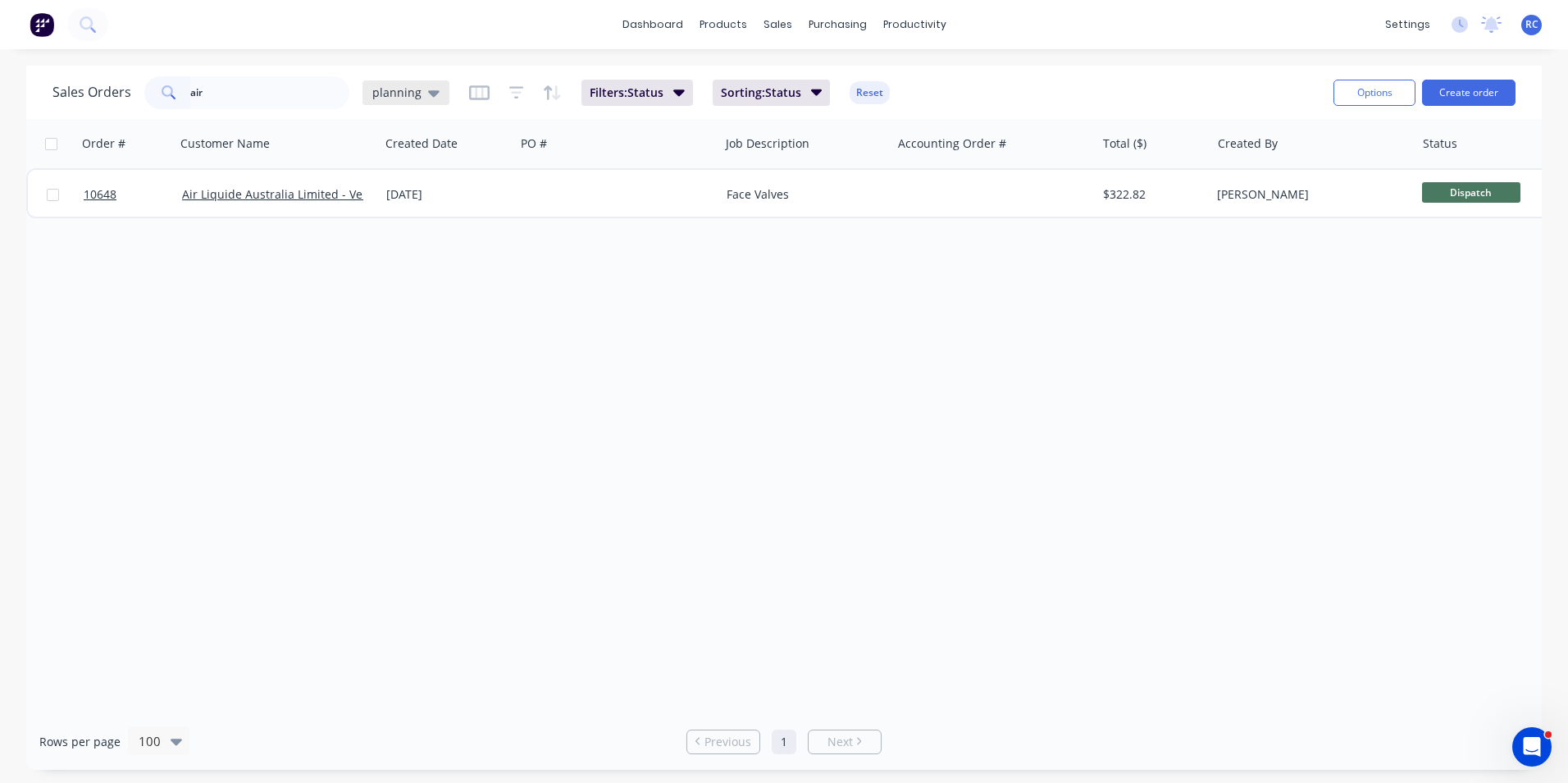
click at [402, 98] on span "planning" at bounding box center [397, 93] width 50 height 17
click at [385, 299] on button "all jobs" at bounding box center [460, 299] width 187 height 19
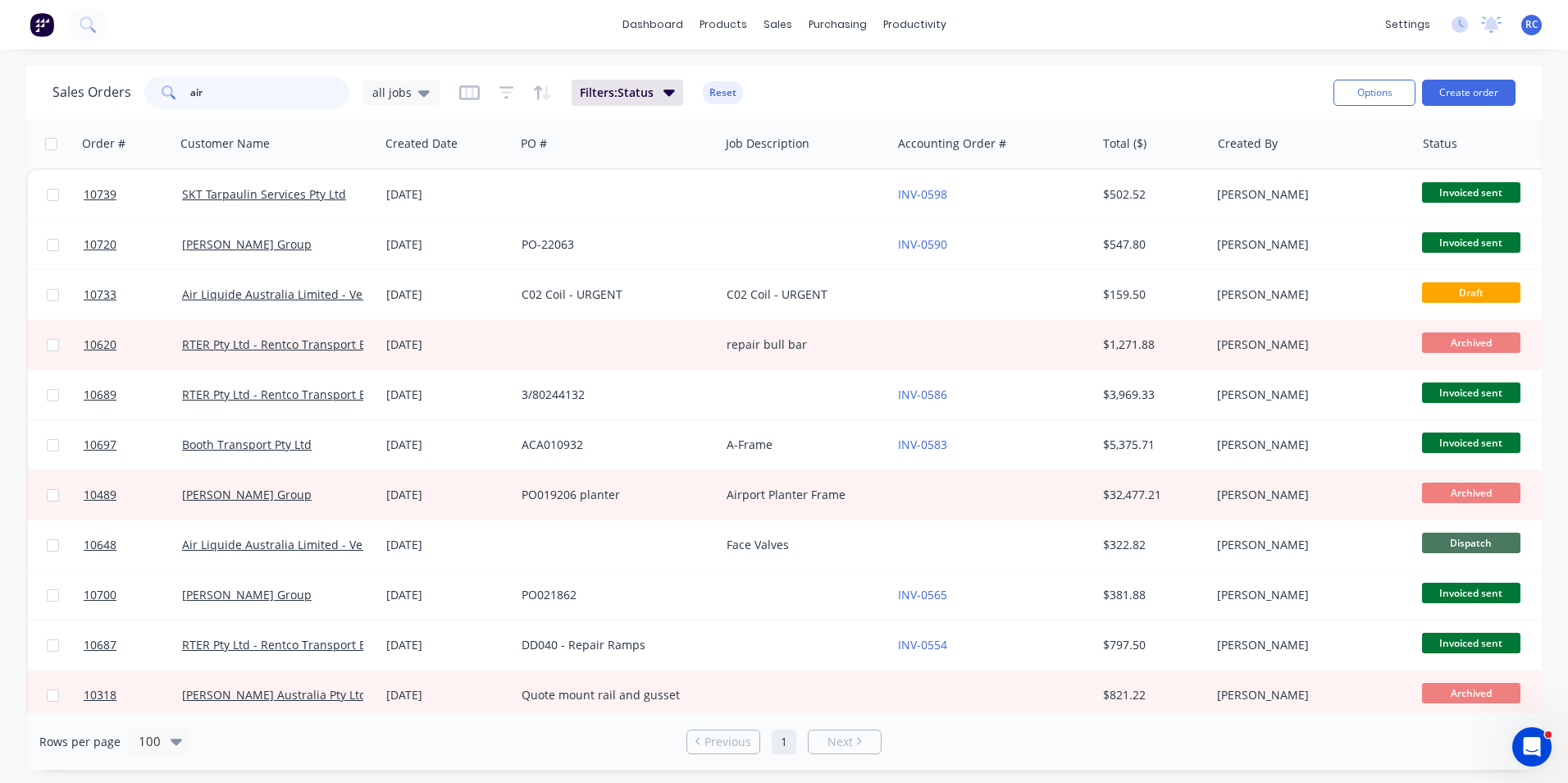
click at [252, 79] on input "air" at bounding box center [271, 93] width 160 height 32
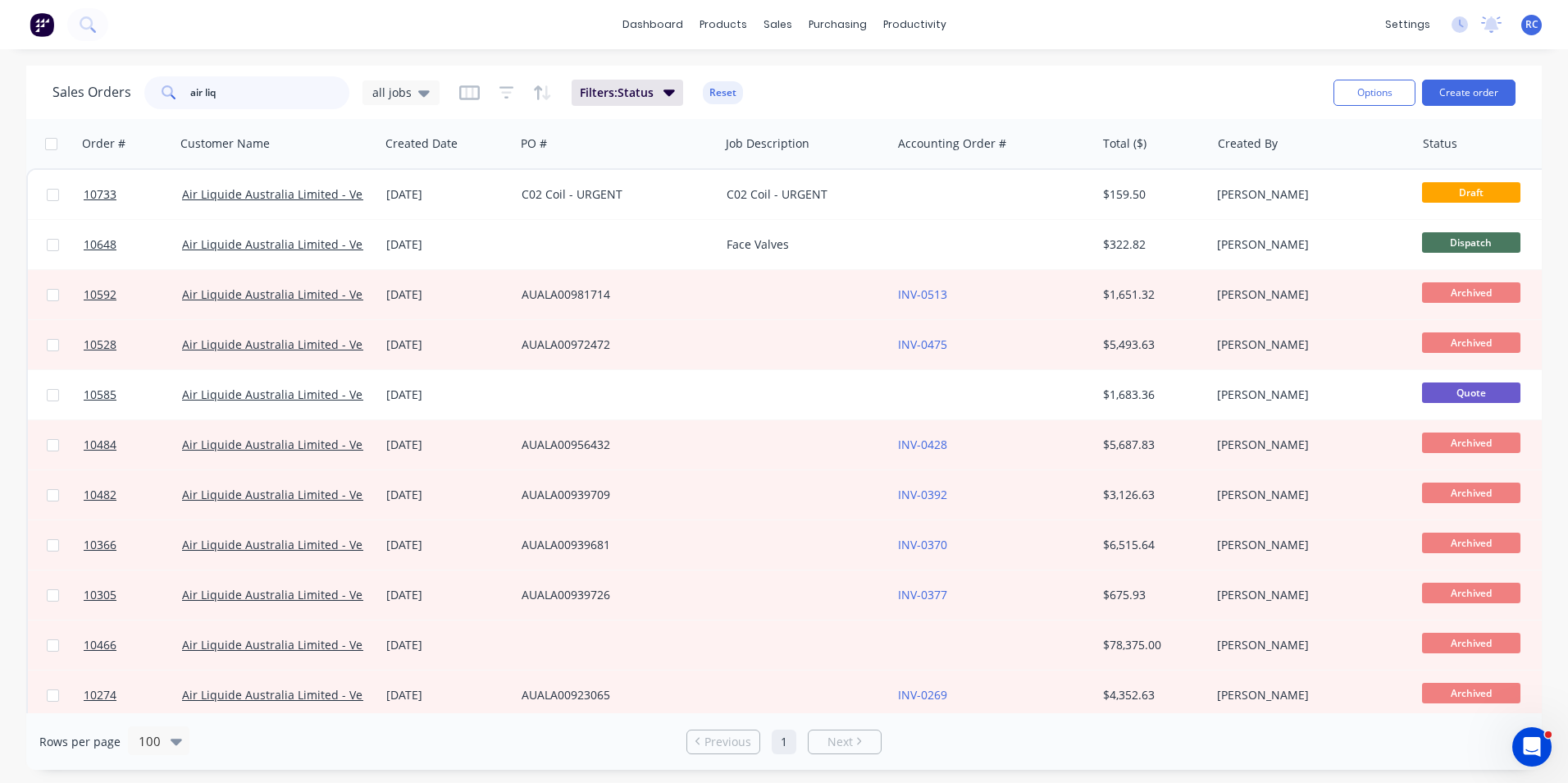
drag, startPoint x: 244, startPoint y: 91, endPoint x: 163, endPoint y: 77, distance: 82.2
click at [163, 77] on div "air liq" at bounding box center [246, 93] width 205 height 32
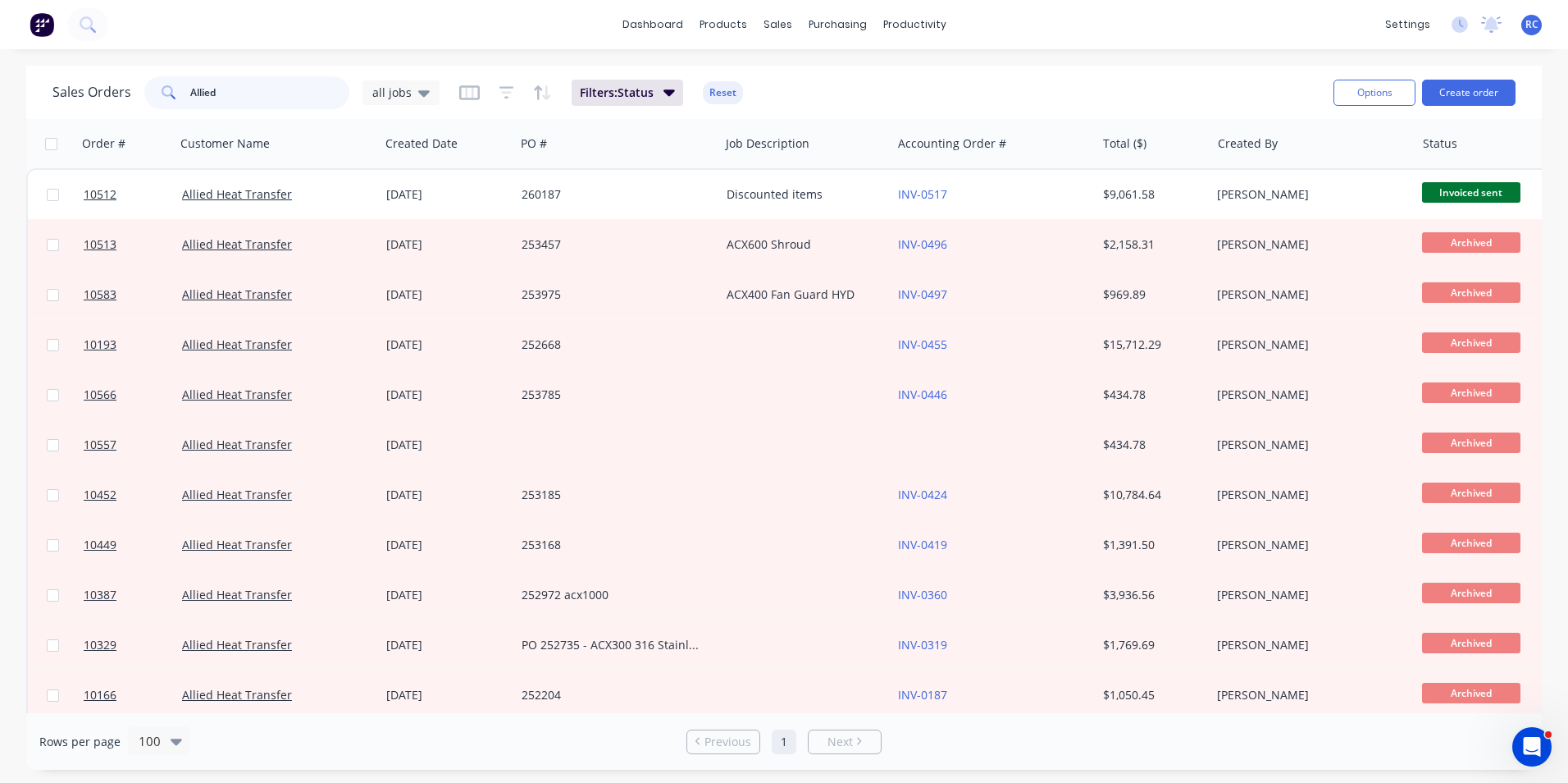
drag, startPoint x: 237, startPoint y: 98, endPoint x: 117, endPoint y: 73, distance: 122.6
click at [117, 72] on div "Sales Orders Allied all jobs Filters: Status Reset" at bounding box center [686, 93] width 1268 height 40
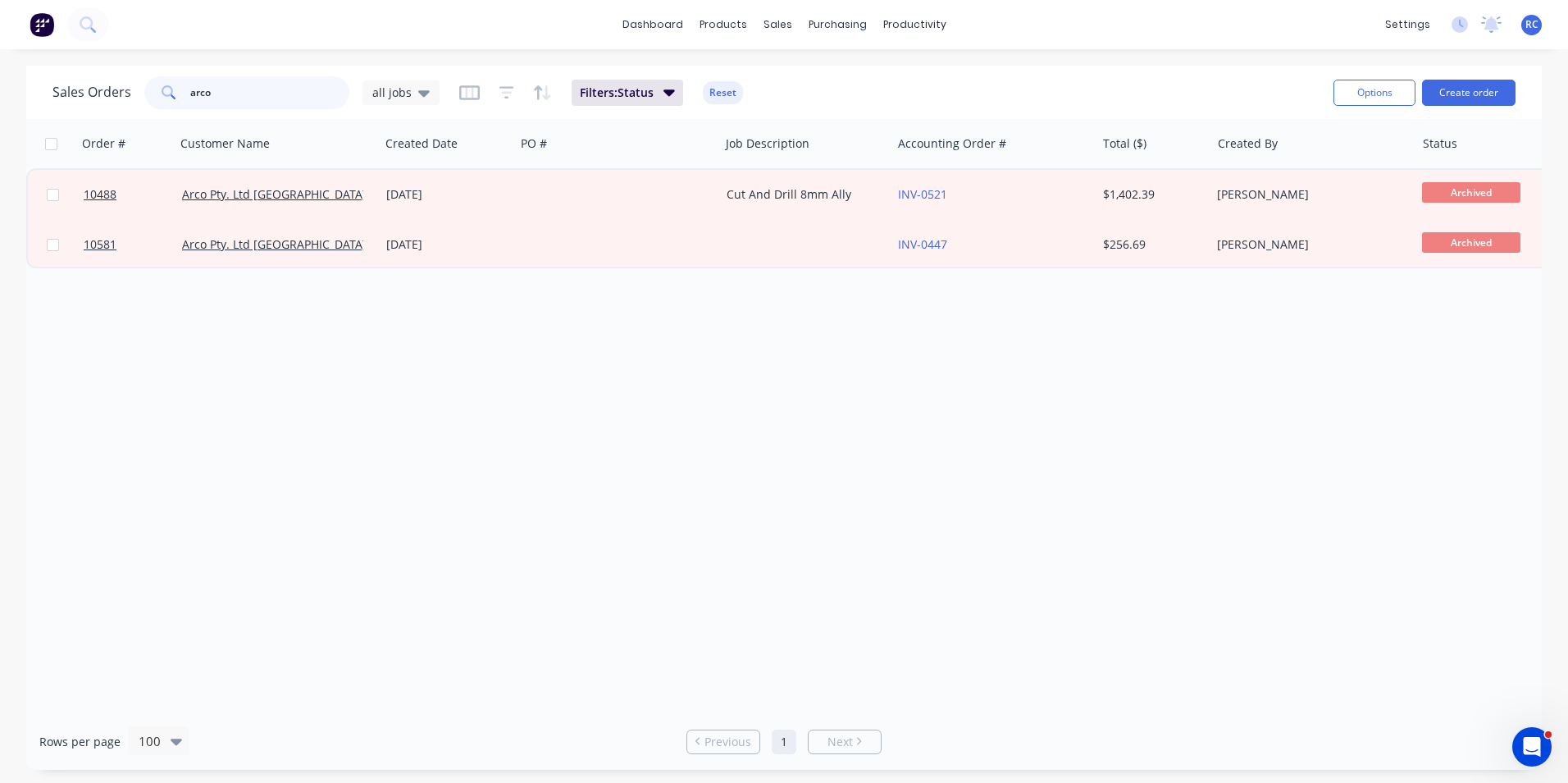
drag, startPoint x: 224, startPoint y: 100, endPoint x: 134, endPoint y: 93, distance: 90.3
click at [134, 93] on div "Sales Orders arco all jobs" at bounding box center [246, 93] width 387 height 32
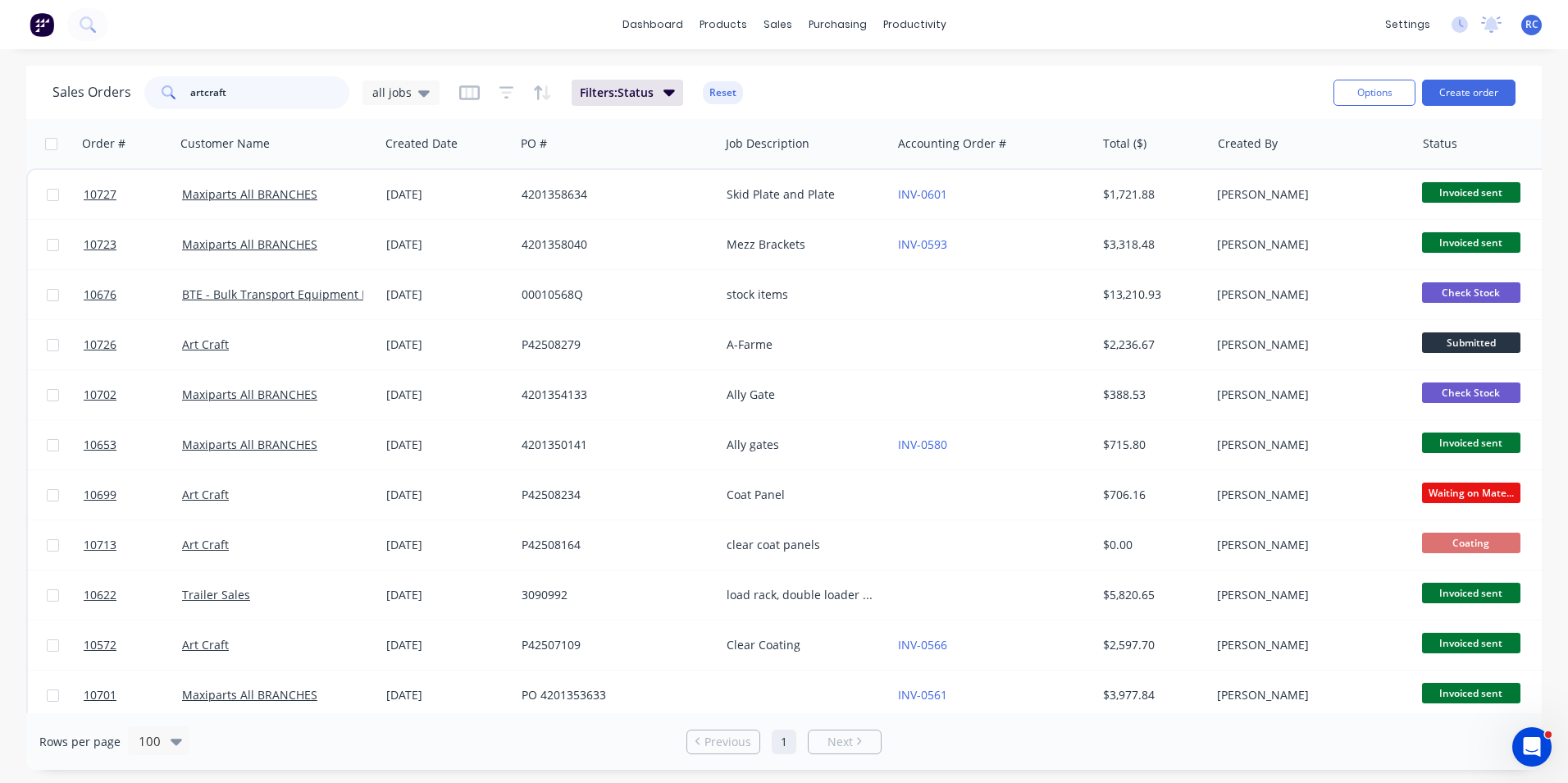
type input "artcraft"
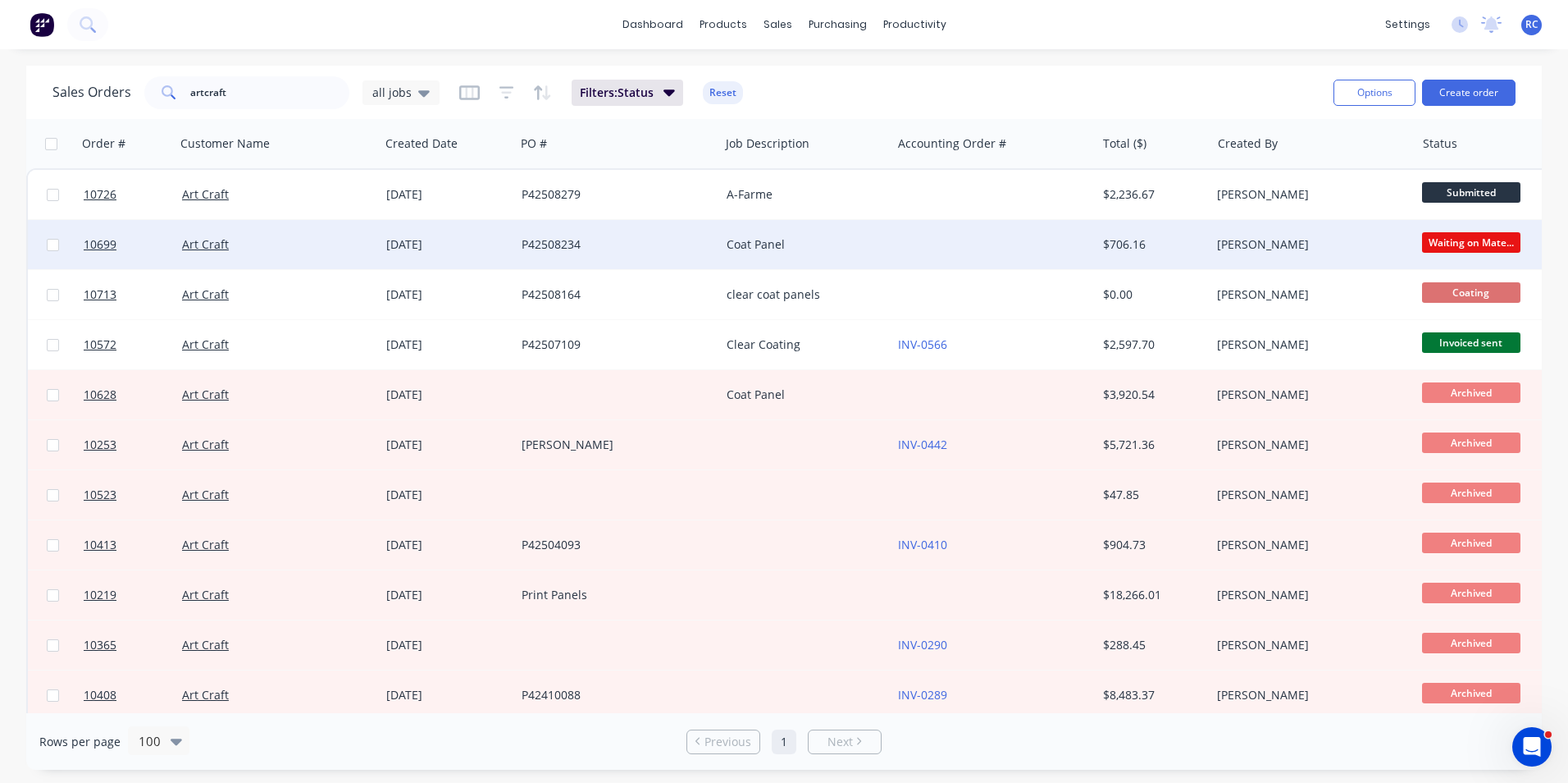
click at [1319, 242] on div "[PERSON_NAME]" at bounding box center [1308, 244] width 182 height 16
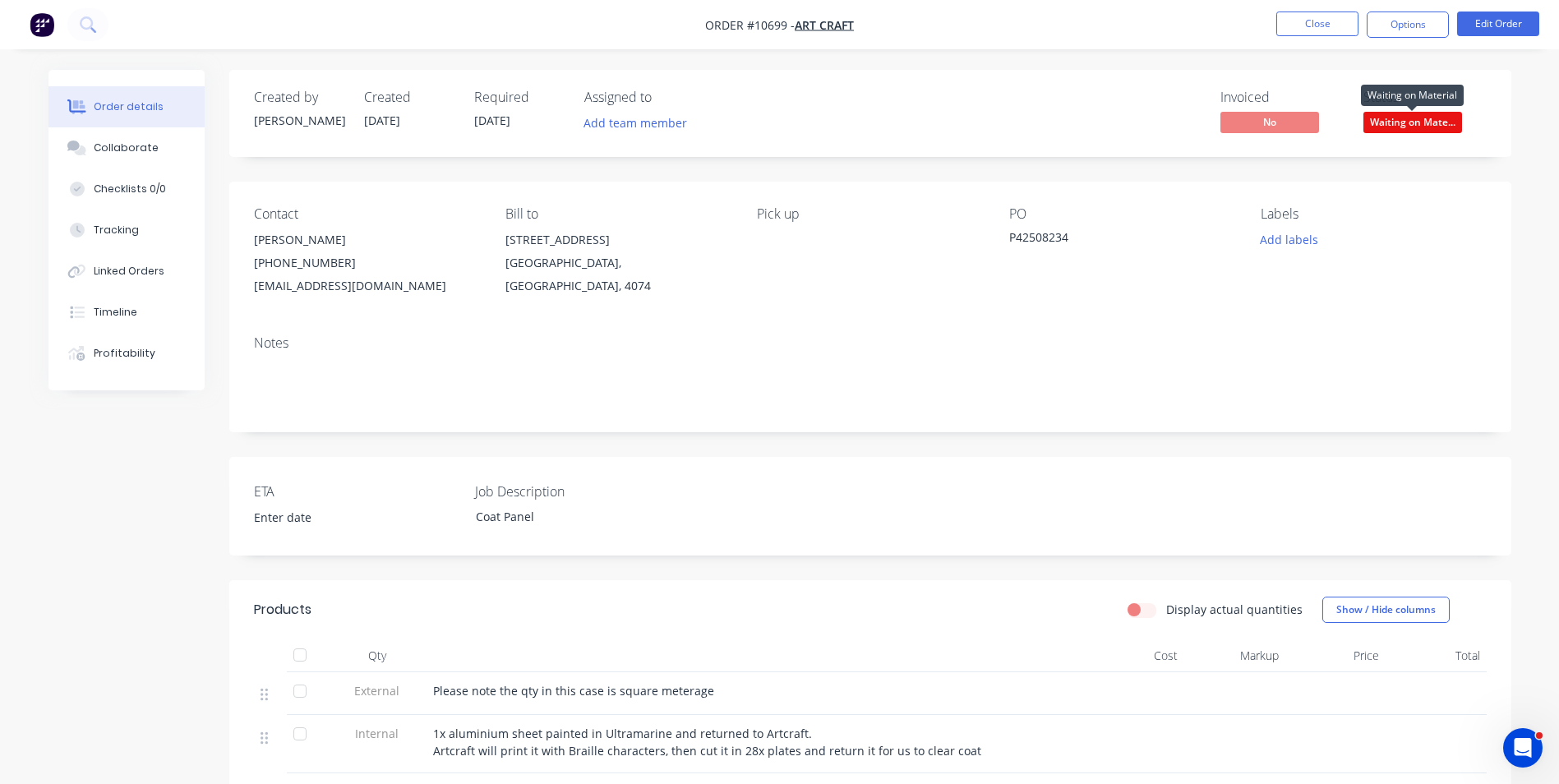
click at [1415, 120] on span "Waiting on Mate..." at bounding box center [1412, 122] width 98 height 21
click at [1313, 23] on button "Close" at bounding box center [1317, 24] width 82 height 25
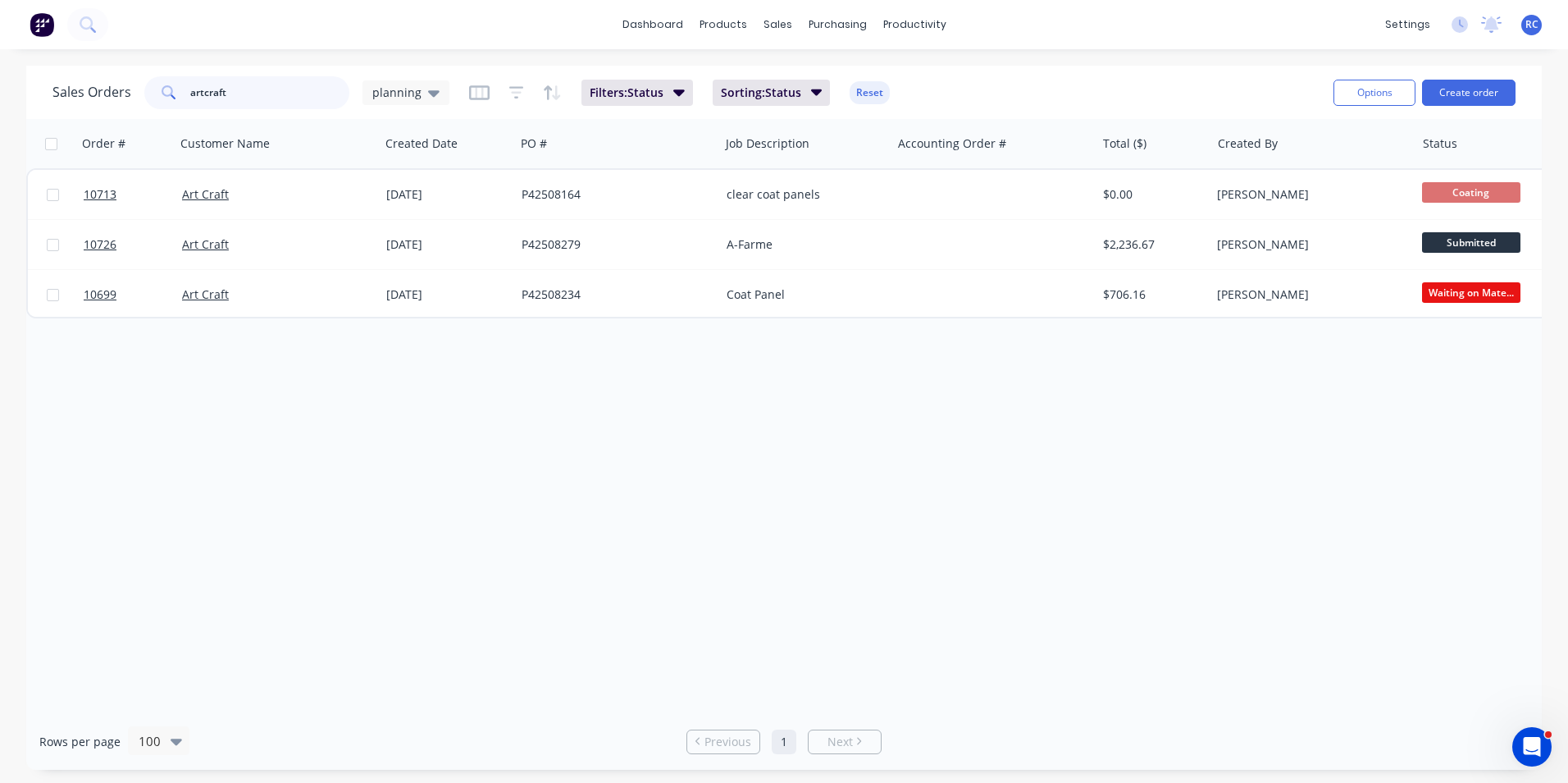
drag, startPoint x: 237, startPoint y: 85, endPoint x: 111, endPoint y: 77, distance: 126.3
click at [111, 76] on div "Sales Orders artcraft planning" at bounding box center [251, 93] width 397 height 32
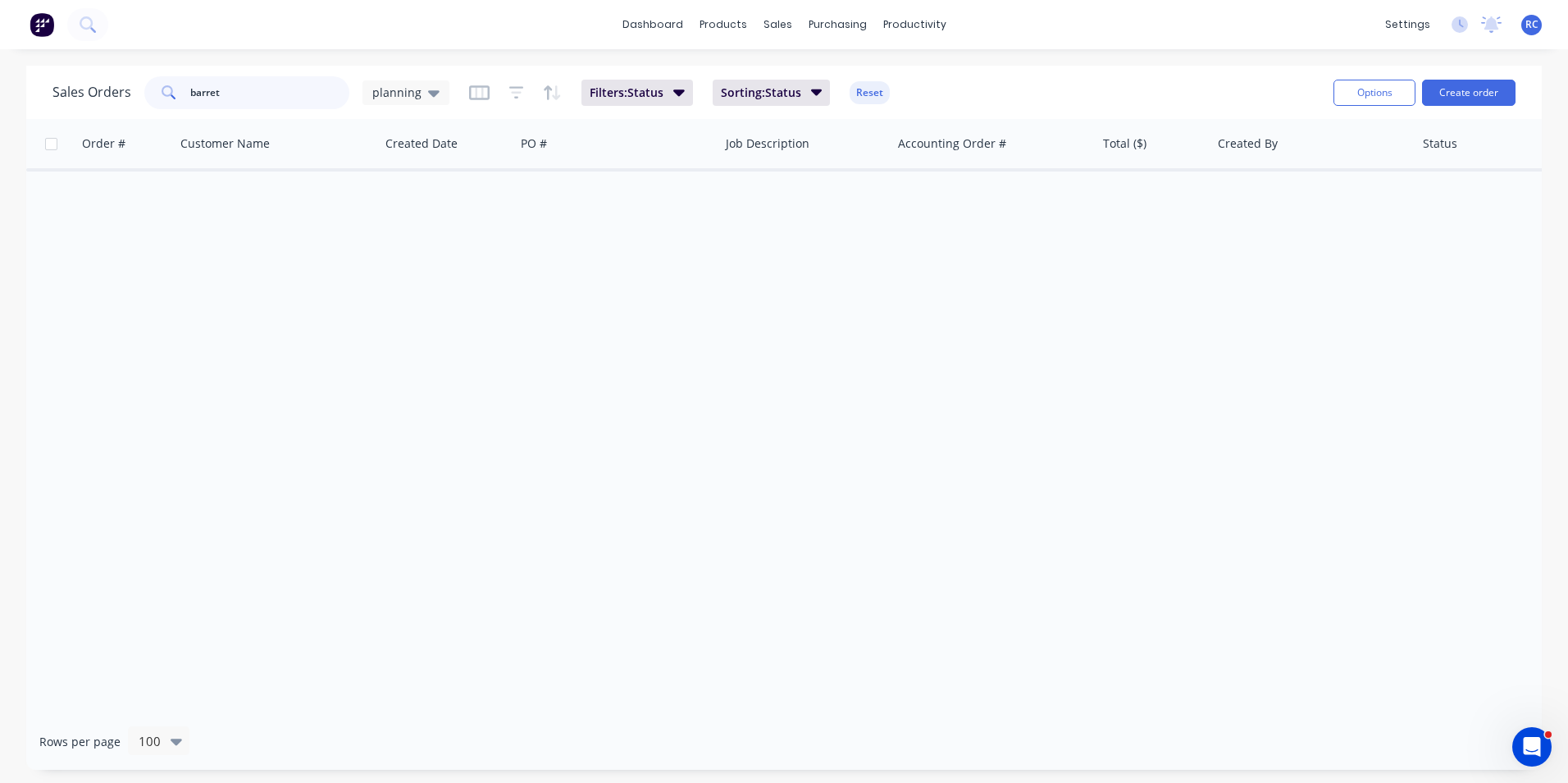
drag, startPoint x: 255, startPoint y: 93, endPoint x: 87, endPoint y: 72, distance: 169.3
click at [87, 72] on div "Sales Orders barret planning Filters: Status Sorting: Status Reset Options Crea…" at bounding box center [784, 93] width 1516 height 53
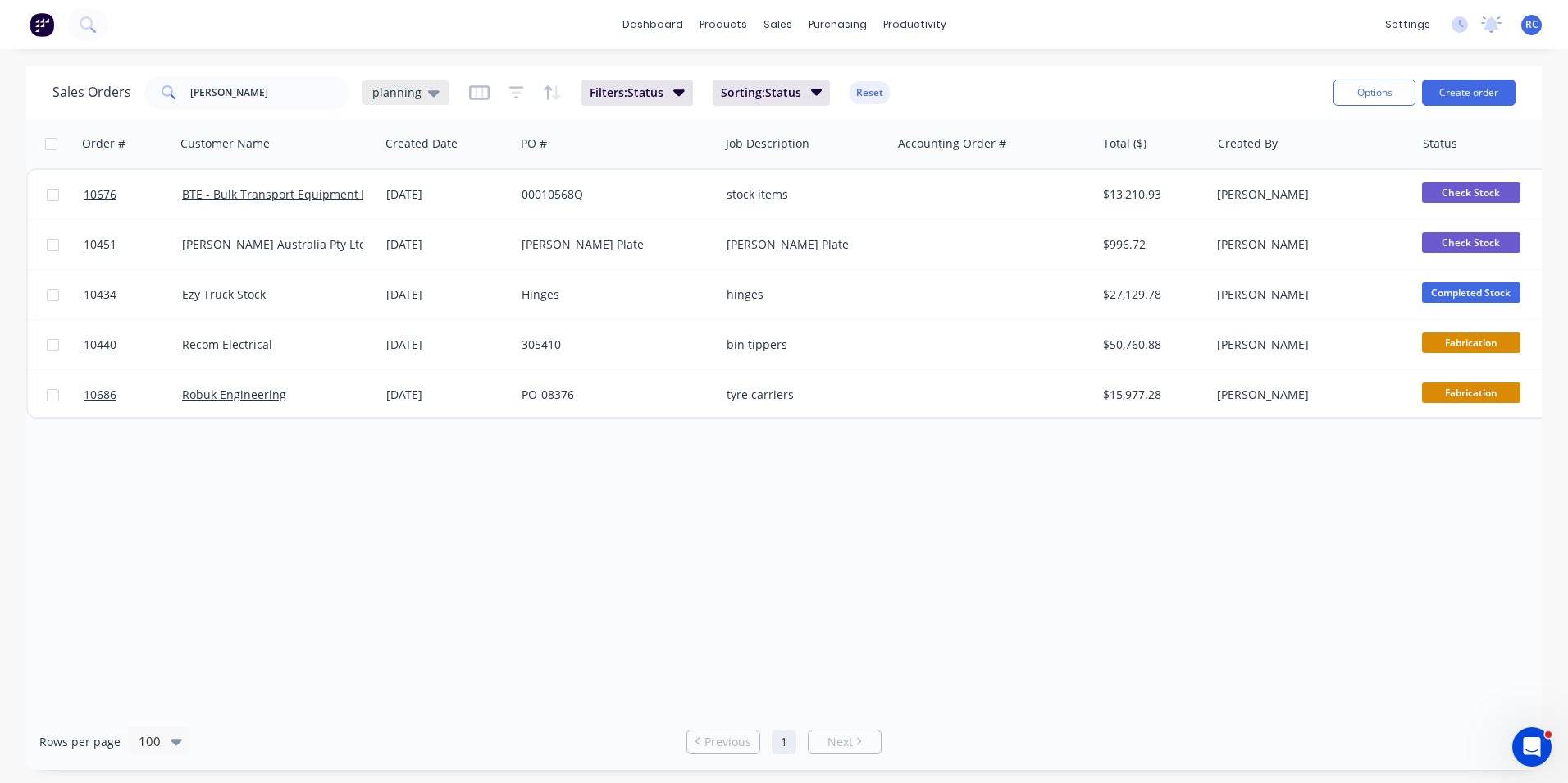
click at [412, 99] on span "planning" at bounding box center [397, 93] width 50 height 17
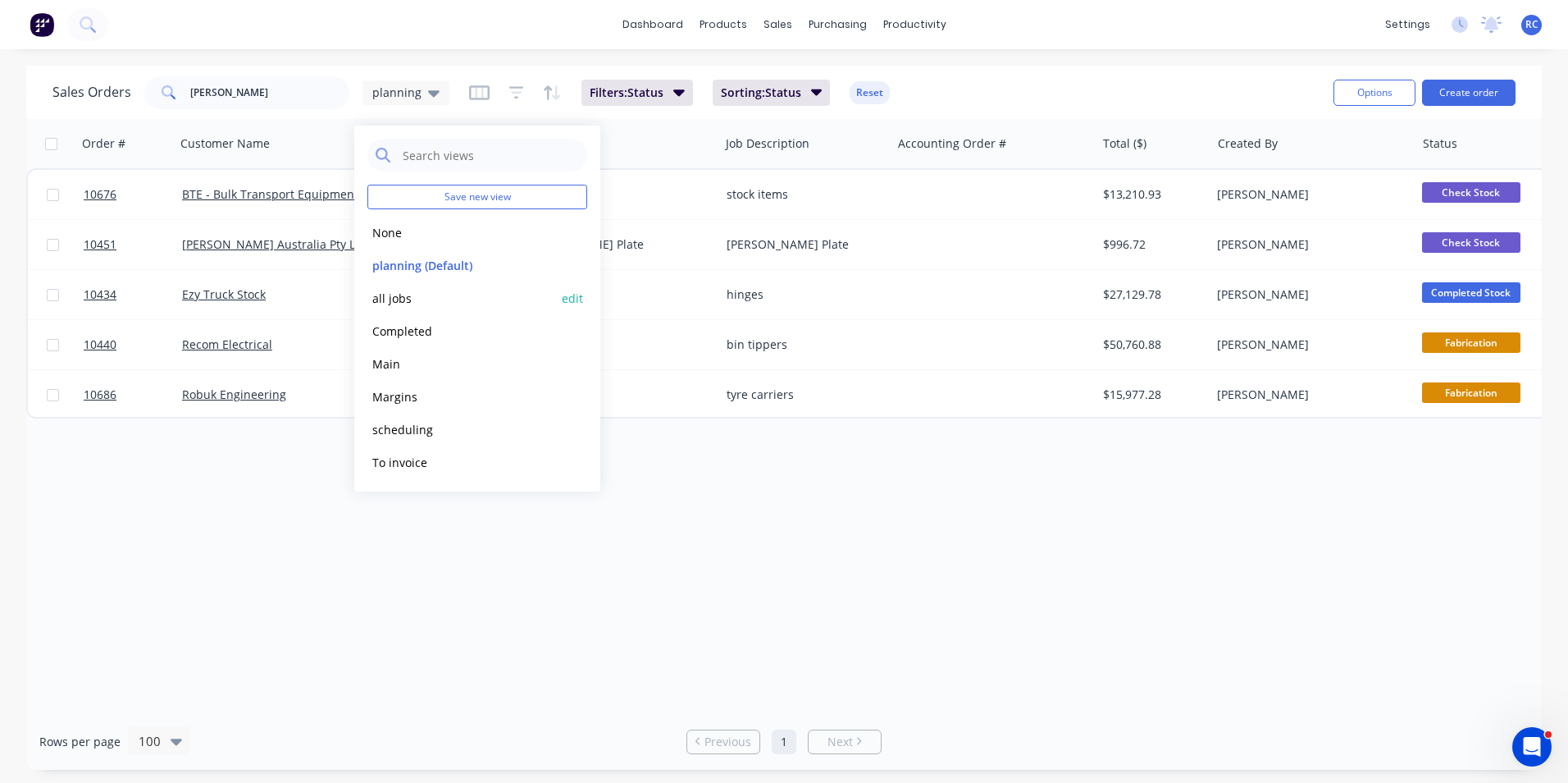
click at [414, 302] on button "all jobs" at bounding box center [460, 299] width 187 height 19
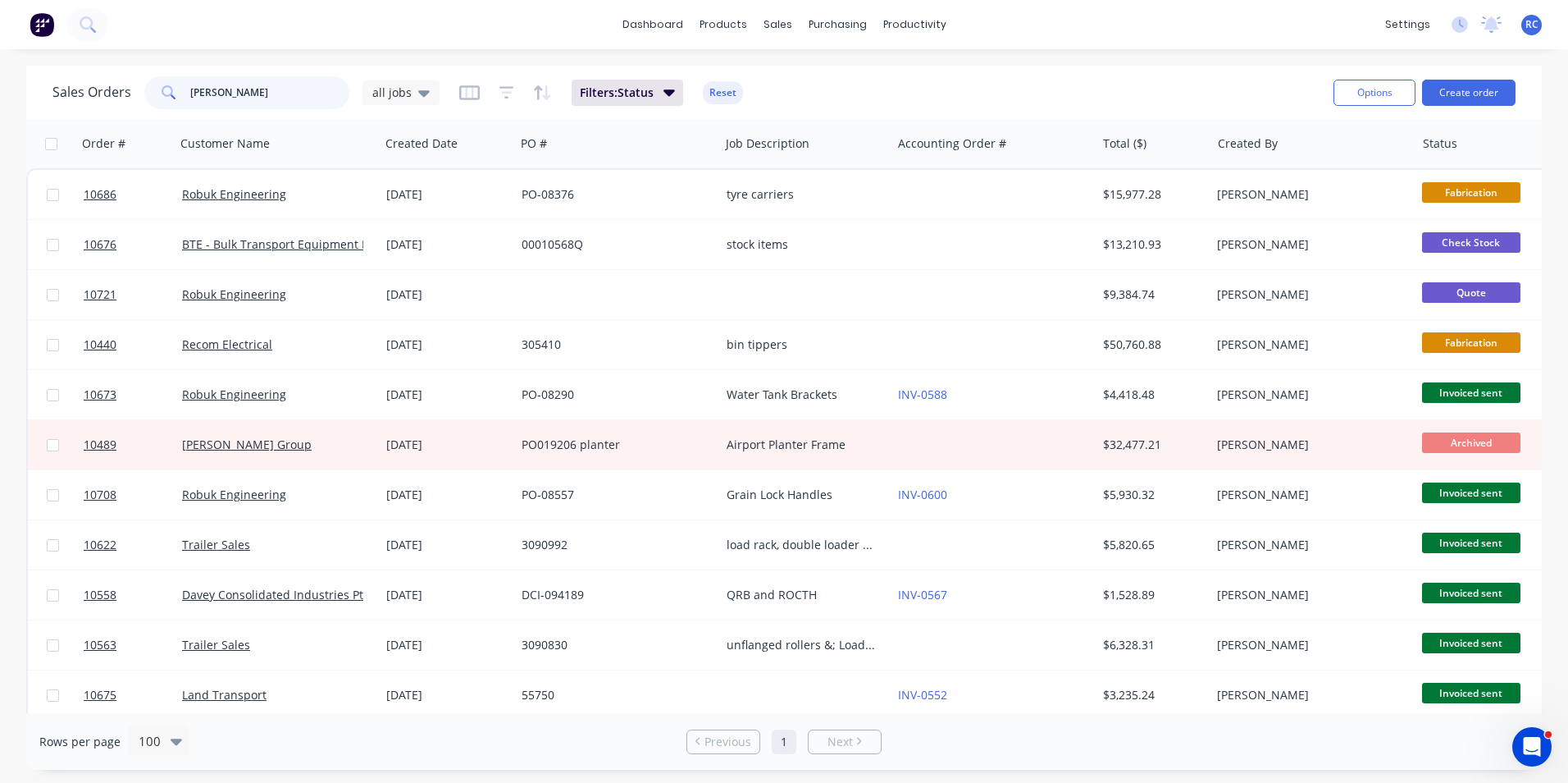
click at [220, 106] on input "[PERSON_NAME]" at bounding box center [271, 93] width 160 height 32
type input "[PERSON_NAME] corp"
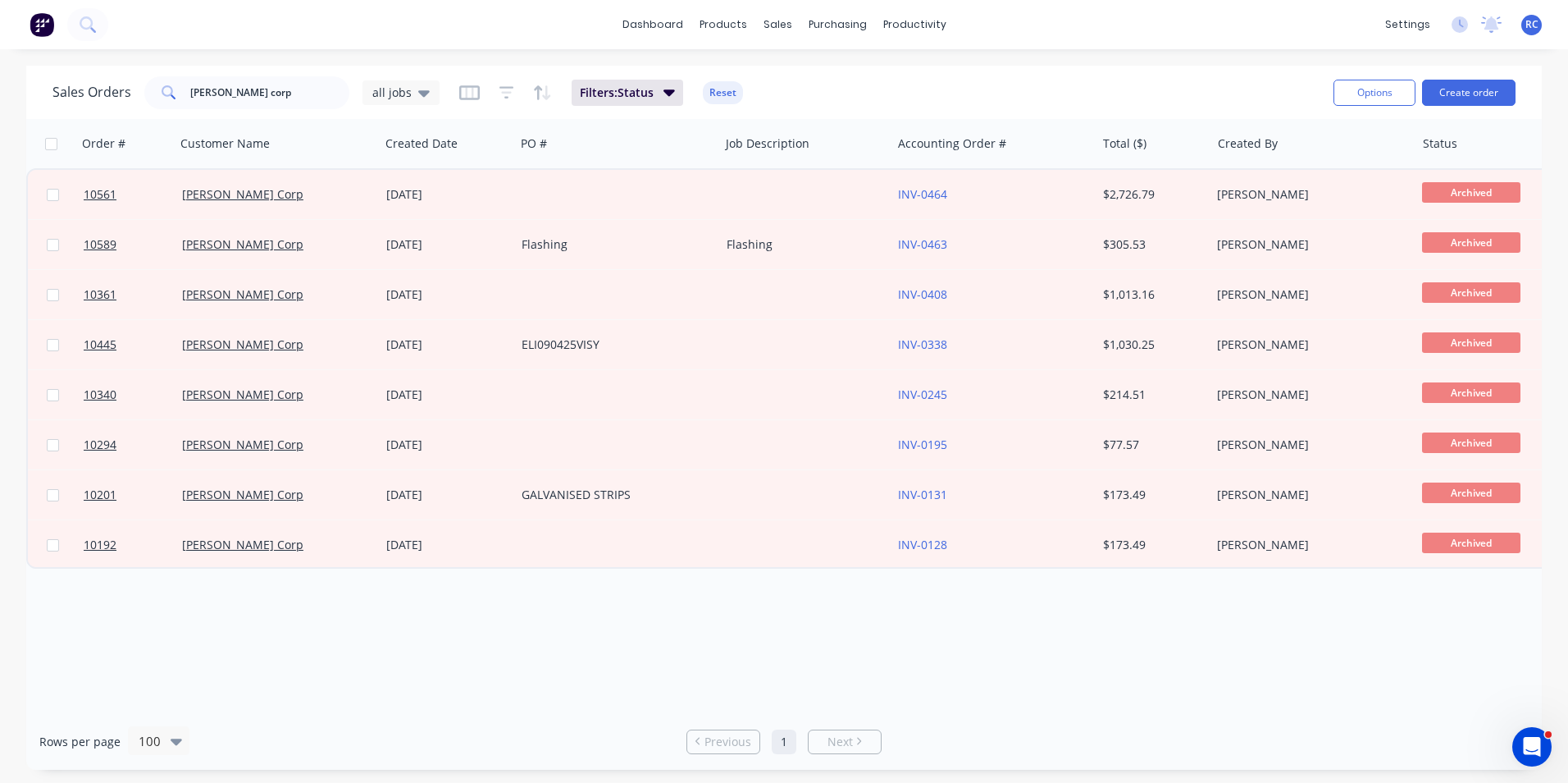
click at [90, 95] on h1 "Sales Orders" at bounding box center [92, 93] width 79 height 15
click at [41, 23] on img at bounding box center [42, 25] width 25 height 25
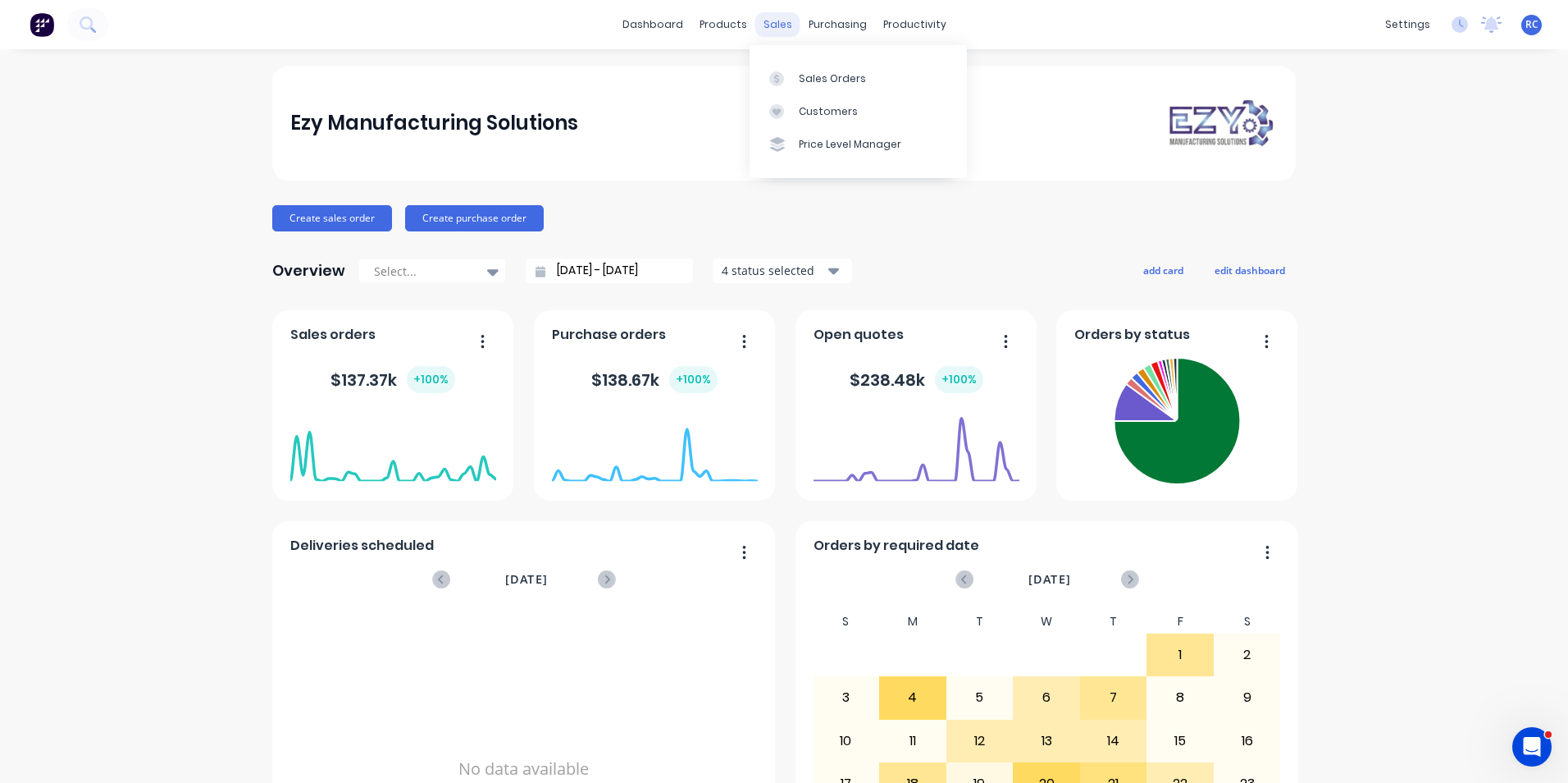
click at [759, 31] on div "sales" at bounding box center [777, 25] width 45 height 25
click at [804, 70] on link "Sales Orders" at bounding box center [858, 78] width 217 height 32
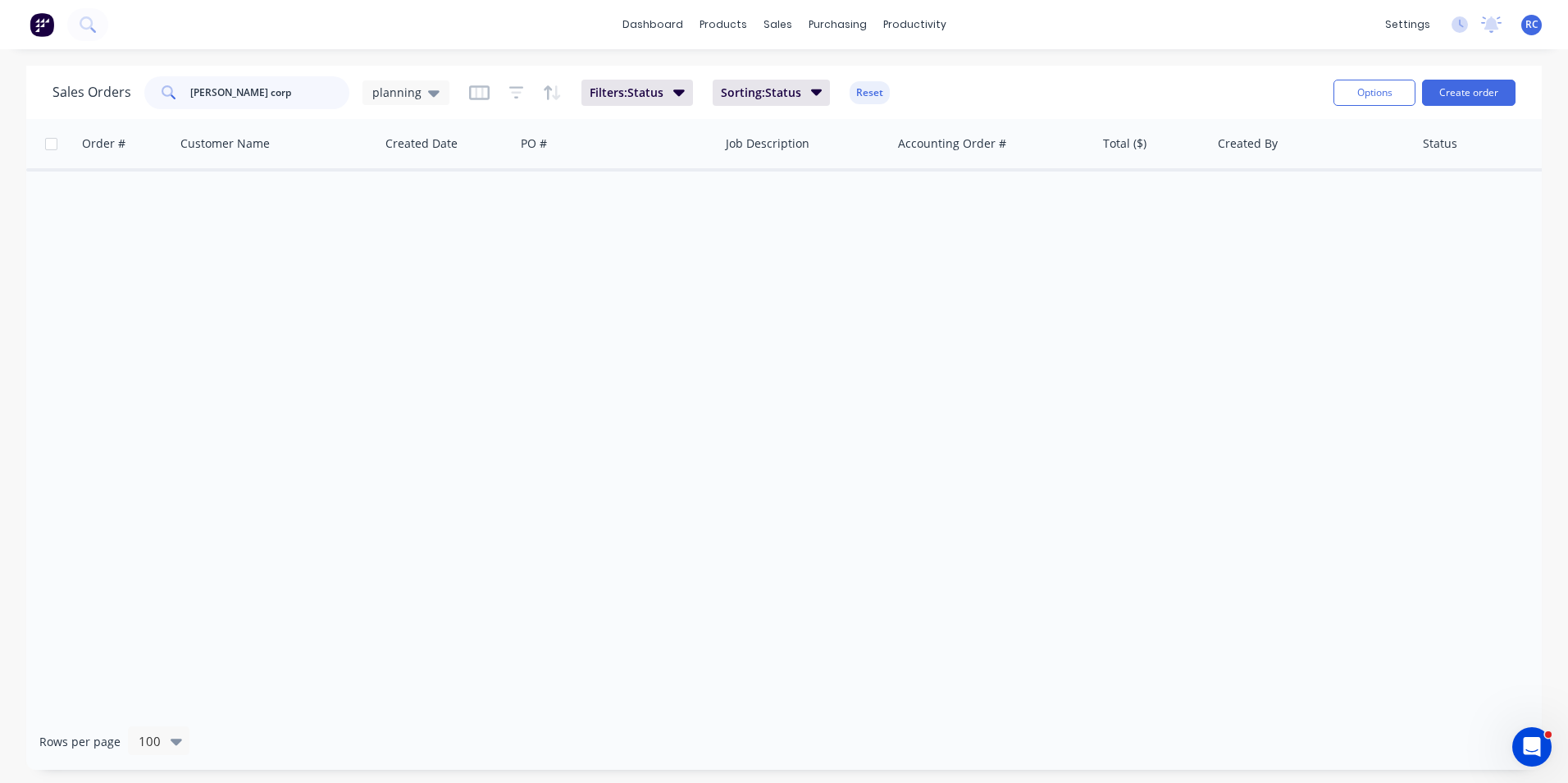
drag, startPoint x: 217, startPoint y: 100, endPoint x: 48, endPoint y: 93, distance: 169.1
click at [48, 93] on div "Sales Orders [PERSON_NAME] corp planning Filters: Status Sorting: Status Reset …" at bounding box center [784, 93] width 1516 height 53
type input "p"
drag, startPoint x: 233, startPoint y: 93, endPoint x: 42, endPoint y: 74, distance: 191.9
click at [42, 74] on div "Sales Orders p planning Filters: Status Sorting: Status Reset Options Create or…" at bounding box center [784, 93] width 1516 height 53
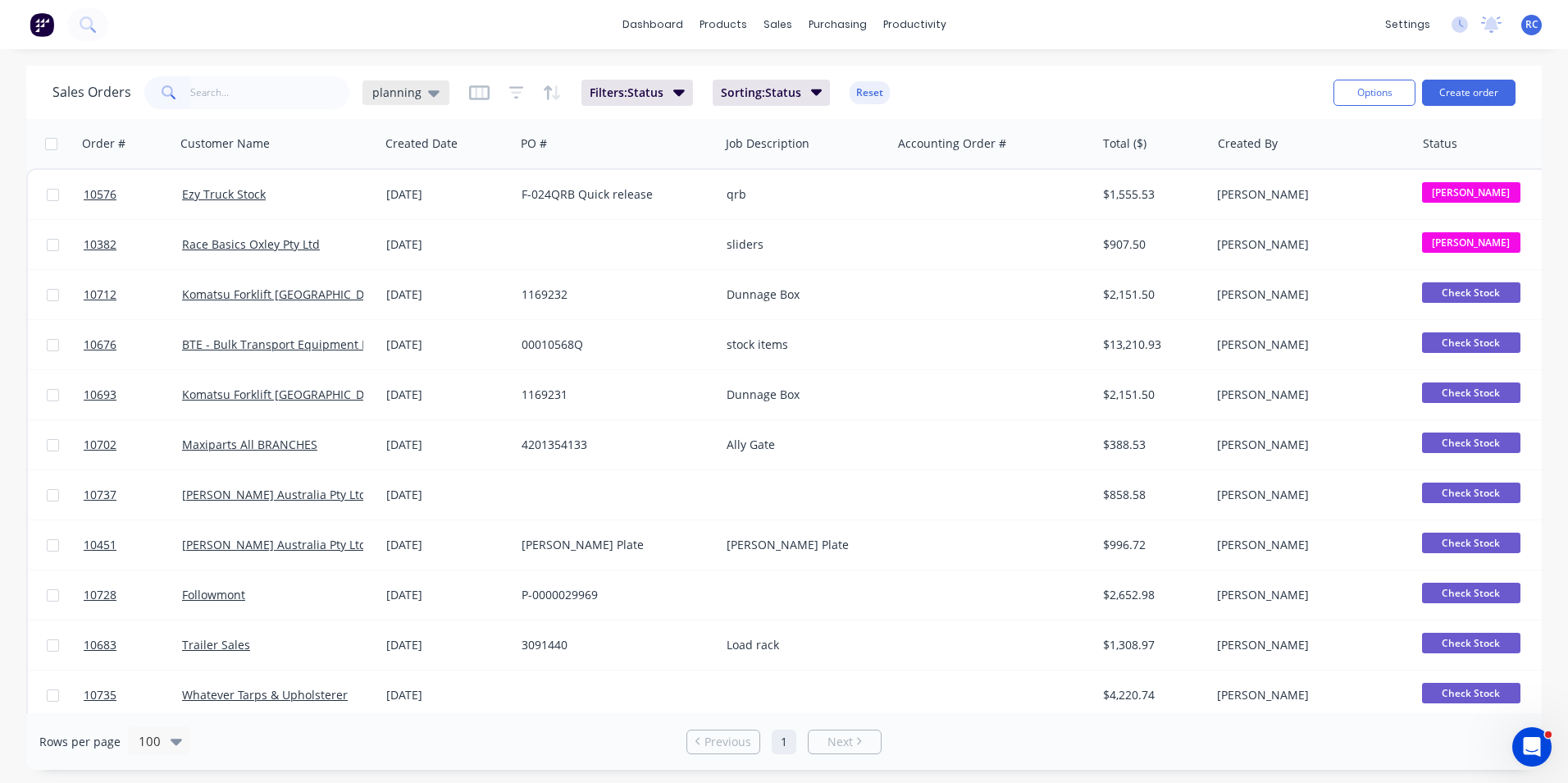
click at [435, 91] on icon at bounding box center [434, 93] width 11 height 7
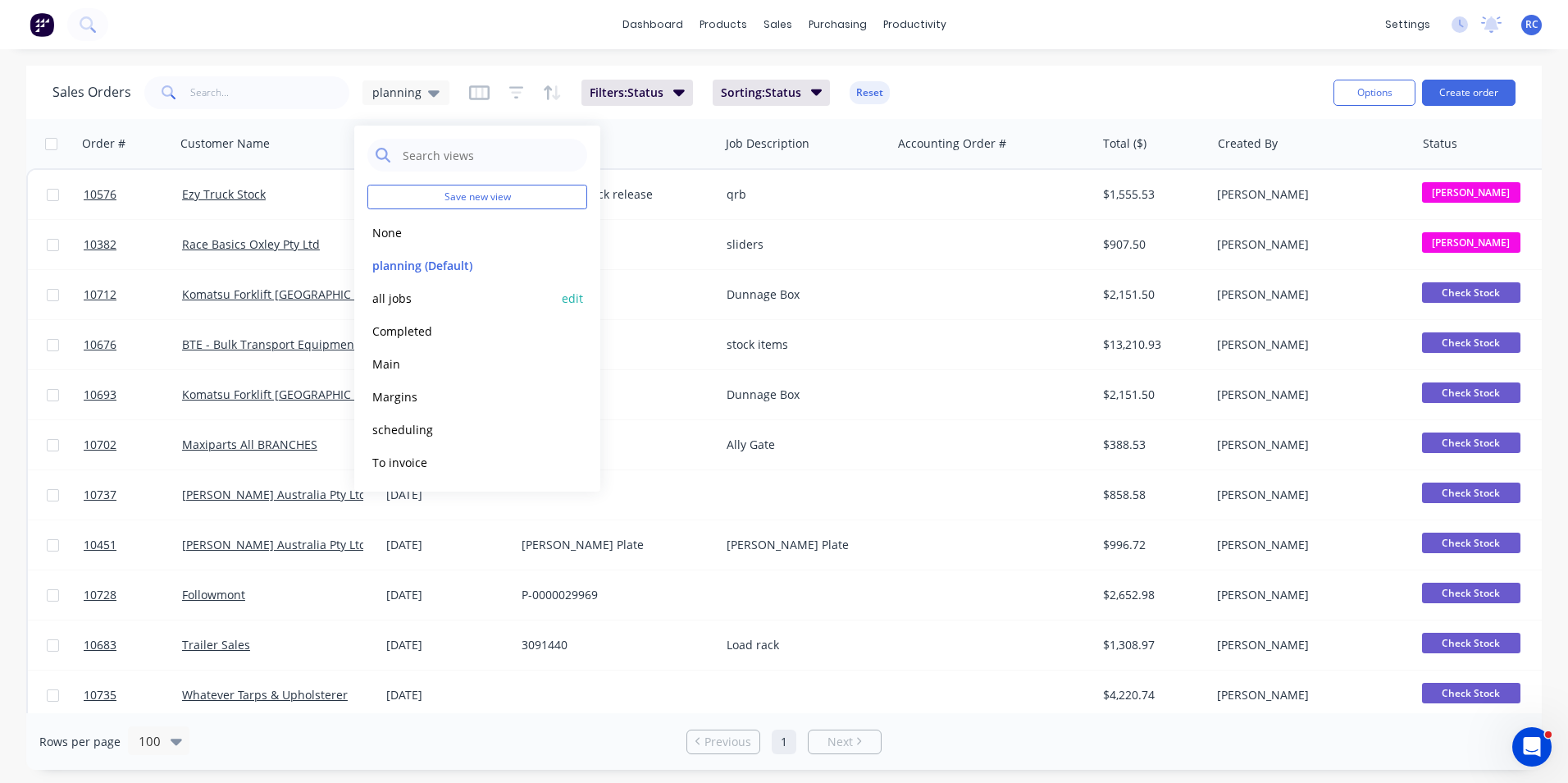
click at [403, 297] on button "all jobs" at bounding box center [460, 299] width 187 height 19
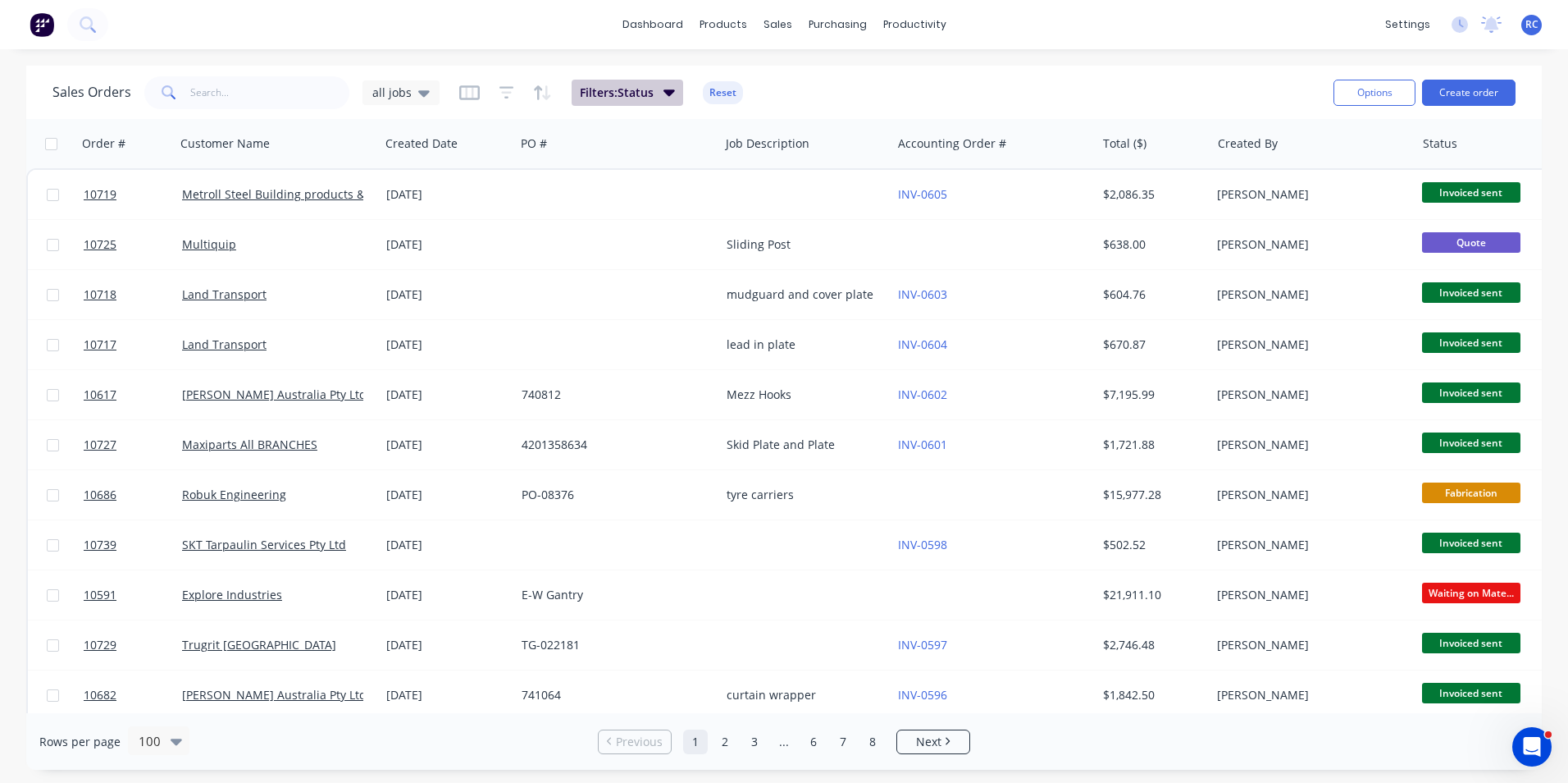
click at [635, 97] on span "Filters: Status" at bounding box center [616, 93] width 73 height 16
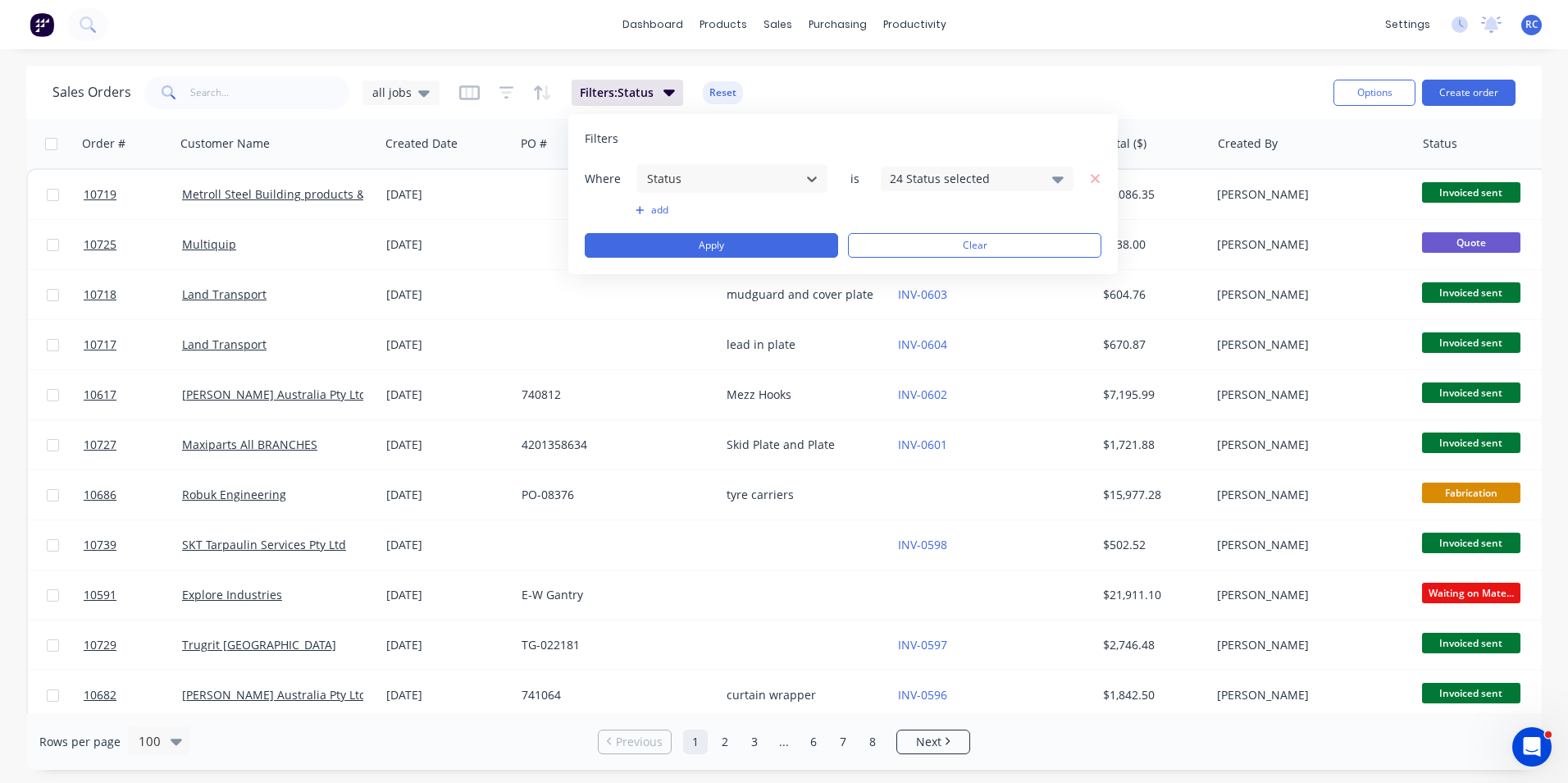
click at [1019, 174] on div "24 Status selected" at bounding box center [964, 178] width 149 height 17
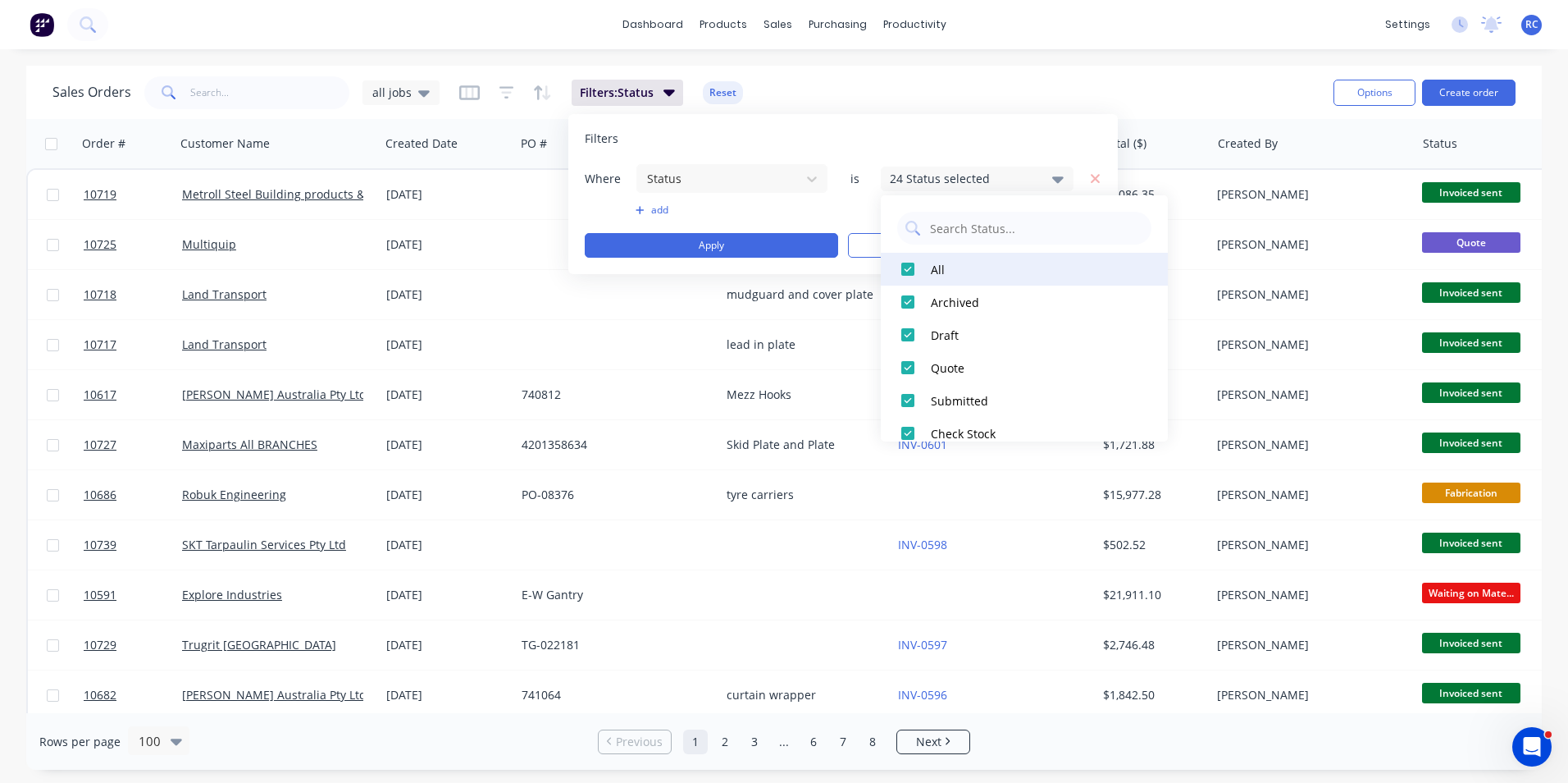
click at [907, 258] on div at bounding box center [907, 269] width 32 height 32
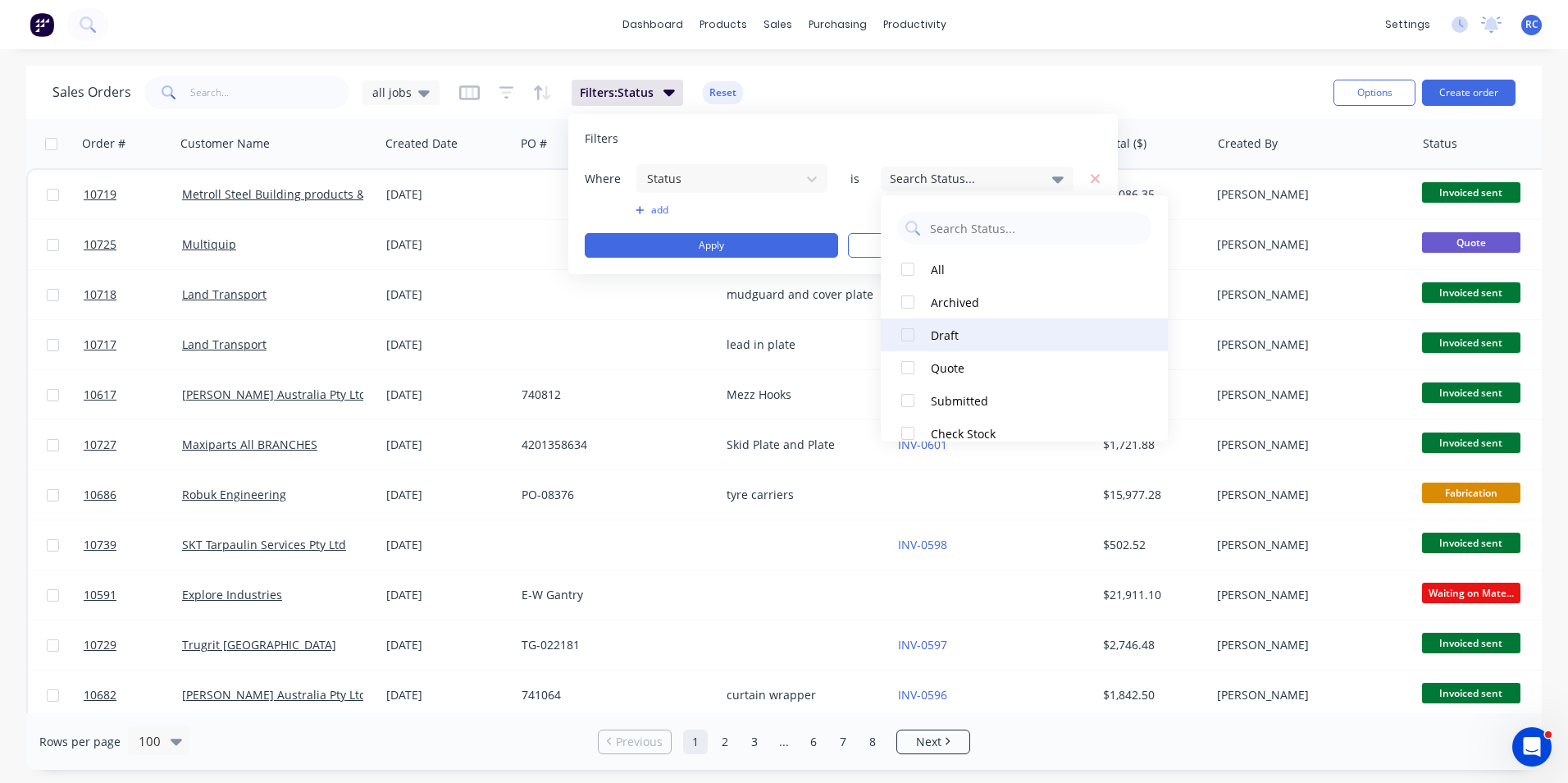
click at [914, 337] on div at bounding box center [907, 335] width 32 height 32
click at [911, 334] on div at bounding box center [907, 335] width 32 height 32
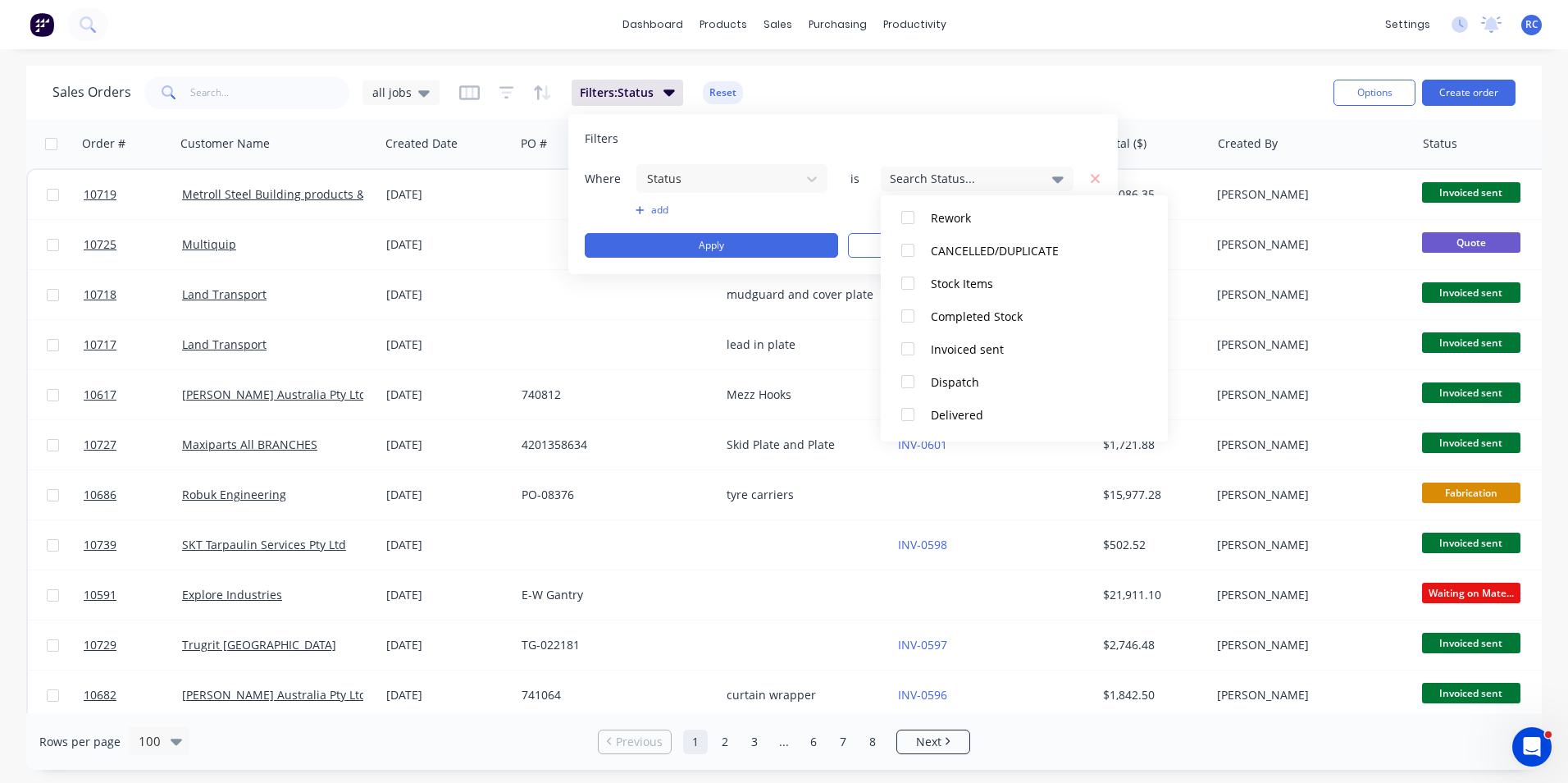
scroll to position [640, 0]
click at [911, 317] on div at bounding box center [907, 319] width 32 height 32
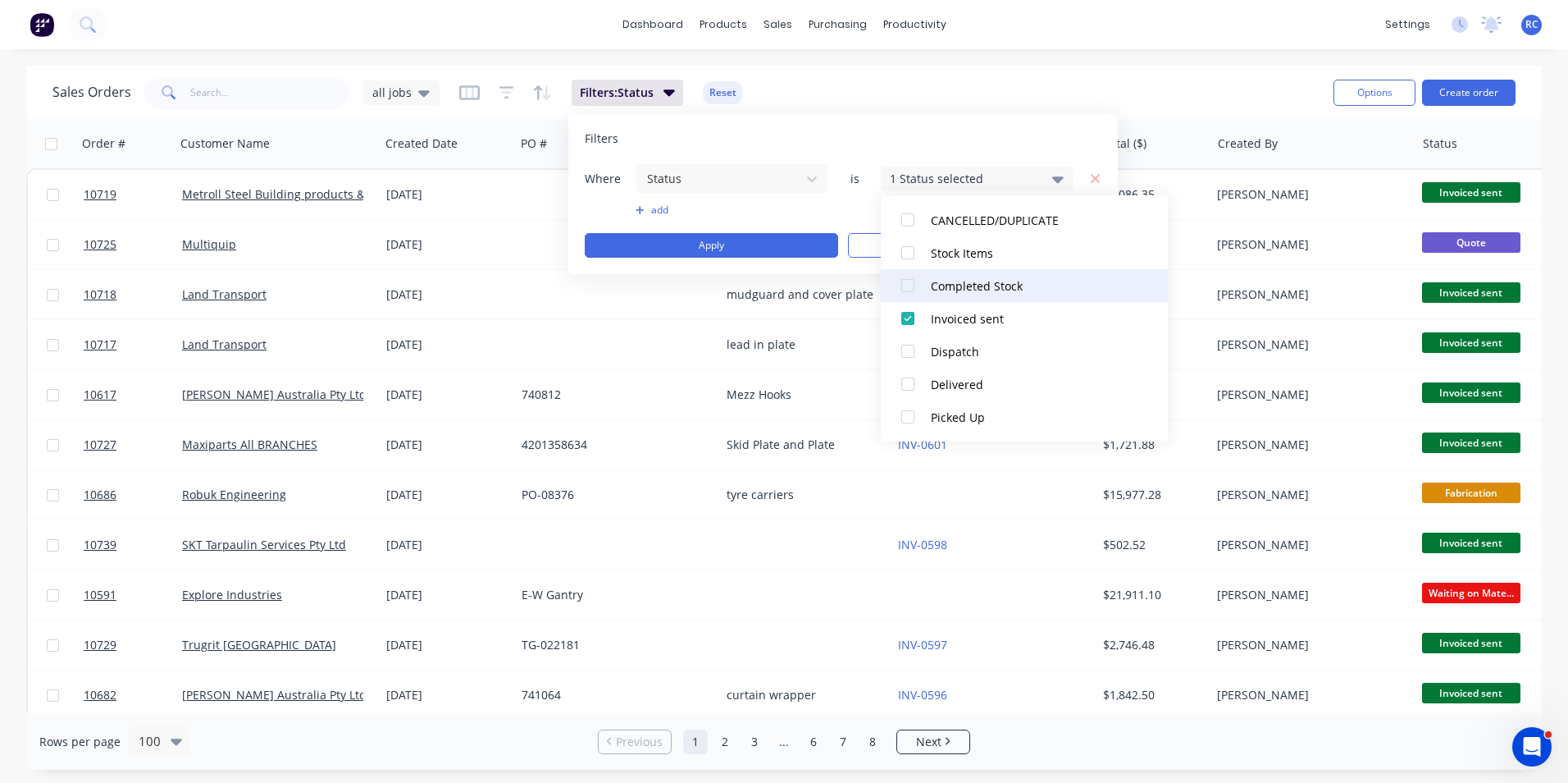
click at [915, 288] on div at bounding box center [907, 285] width 32 height 32
click at [913, 253] on div at bounding box center [907, 253] width 32 height 32
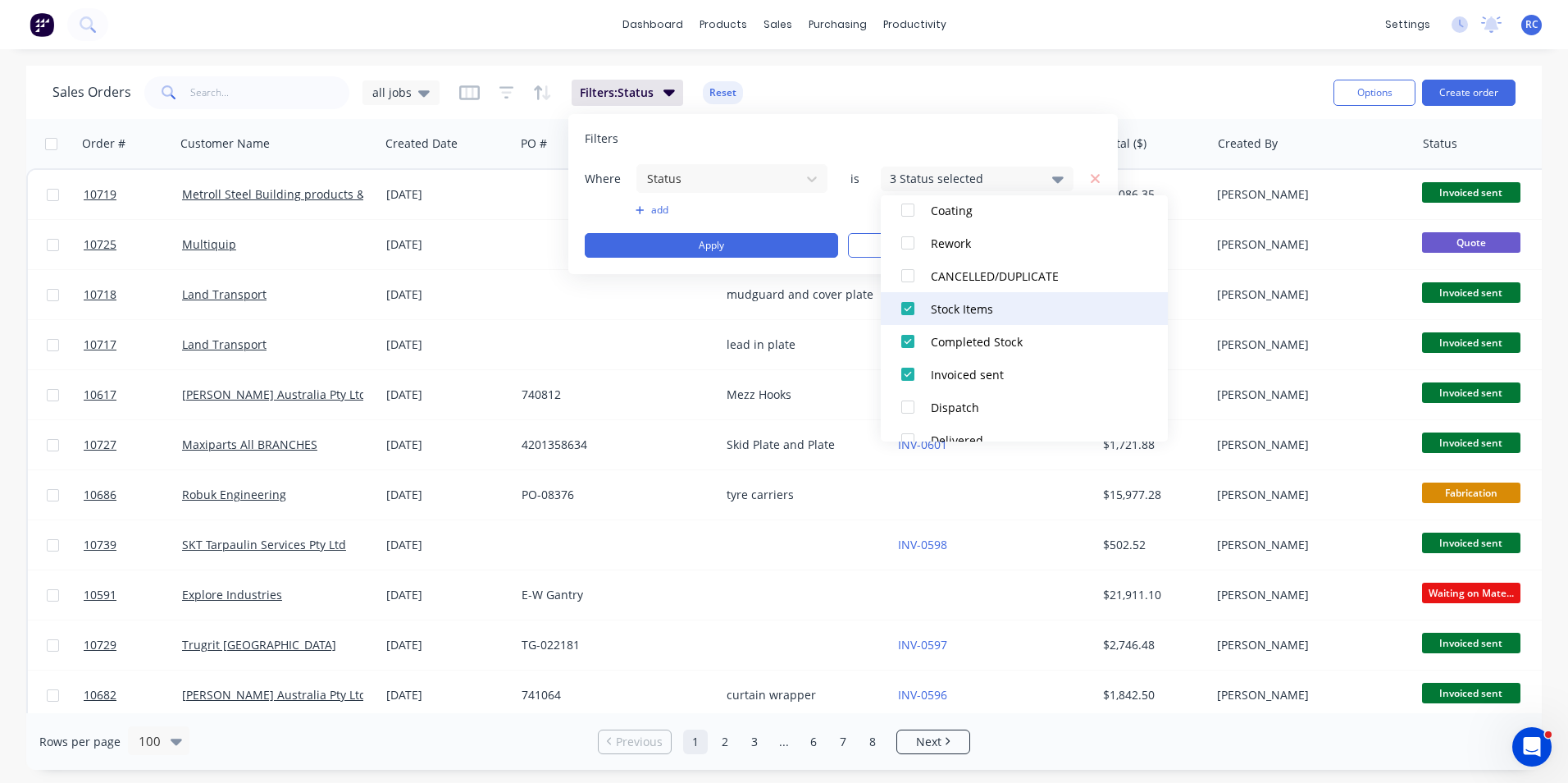
scroll to position [558, 0]
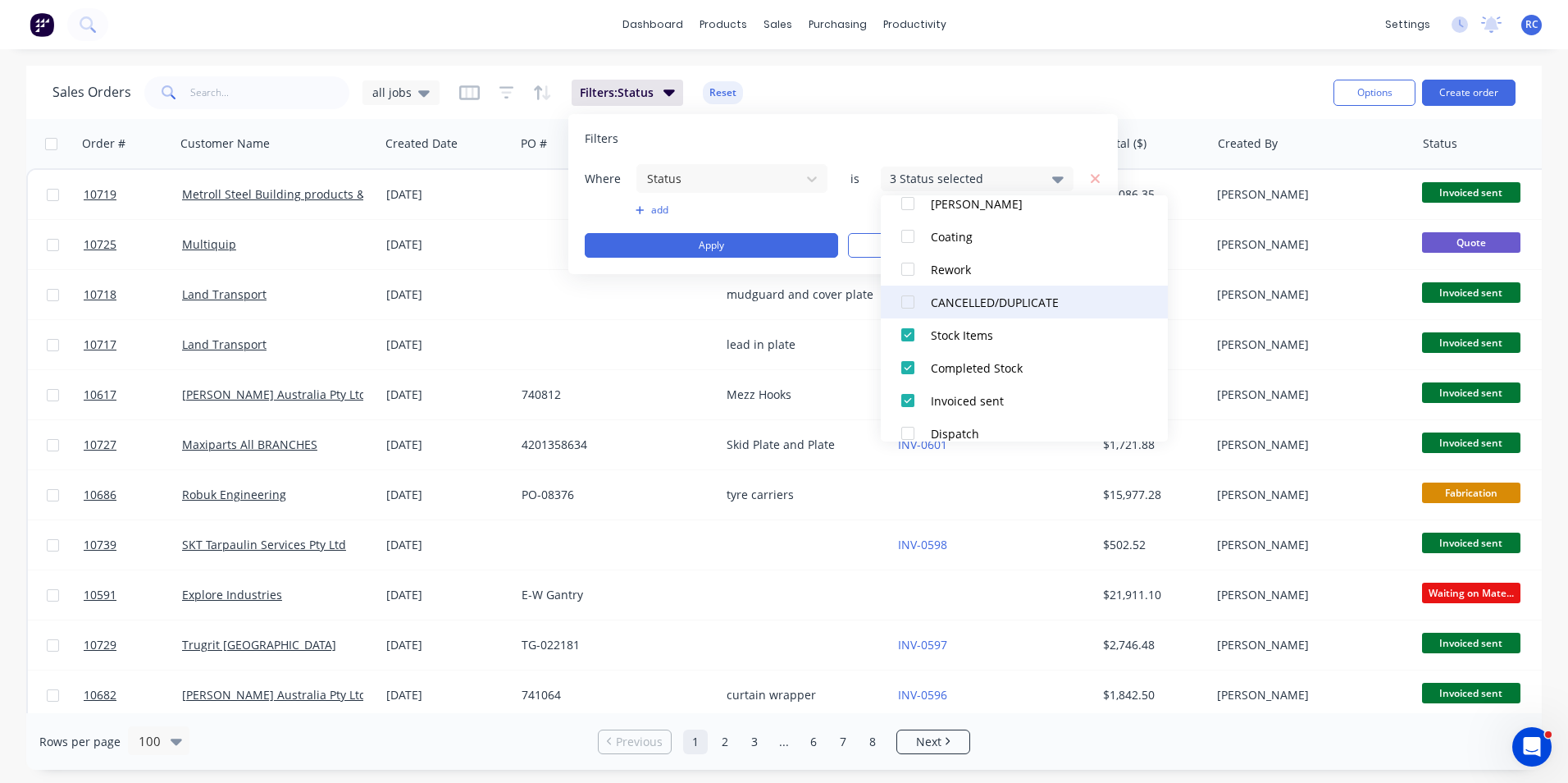
click at [909, 308] on div at bounding box center [907, 301] width 32 height 32
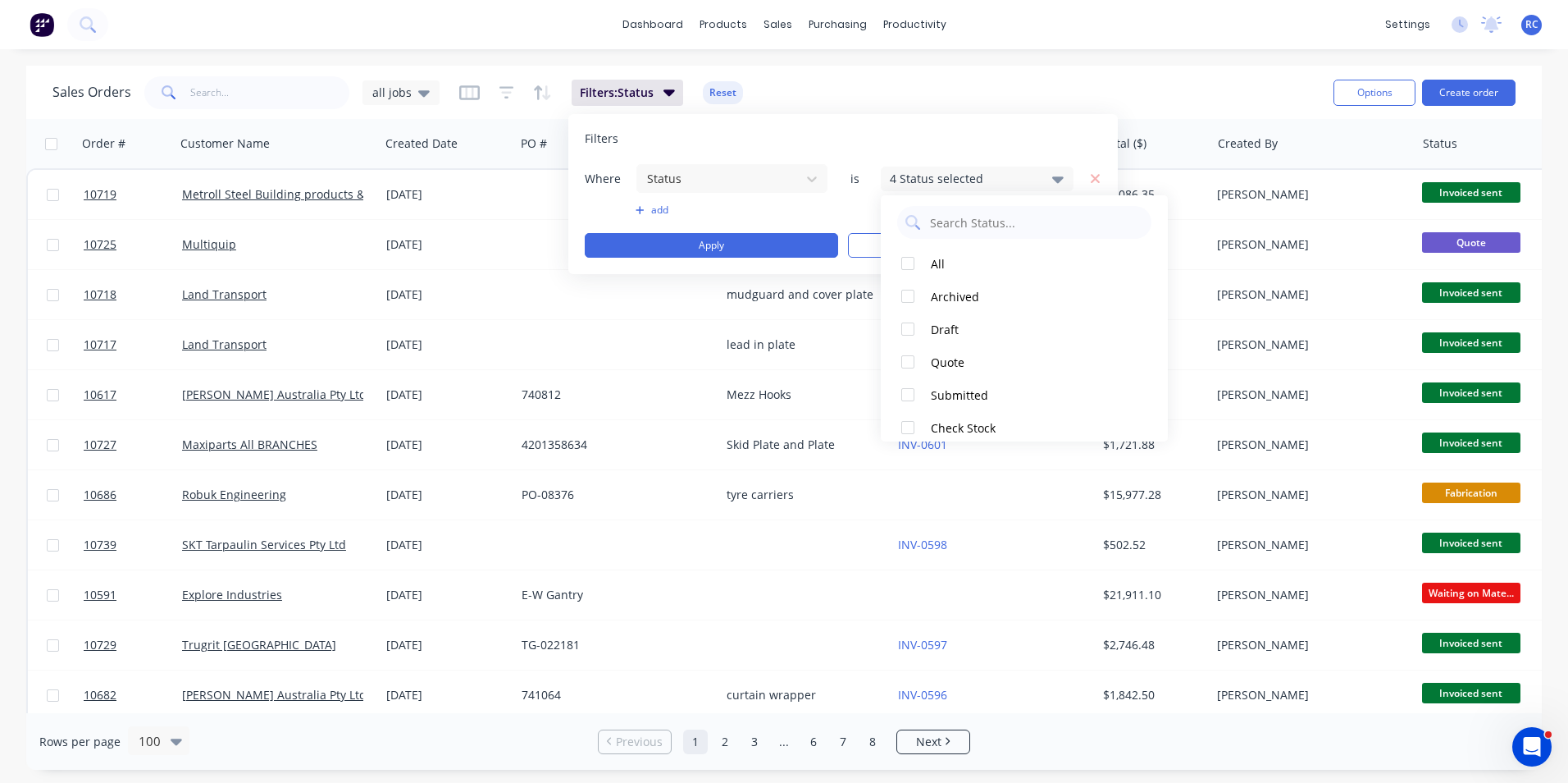
scroll to position [0, 0]
click at [941, 371] on div "Quote" at bounding box center [1028, 368] width 196 height 17
click at [707, 250] on button "Apply" at bounding box center [711, 245] width 254 height 25
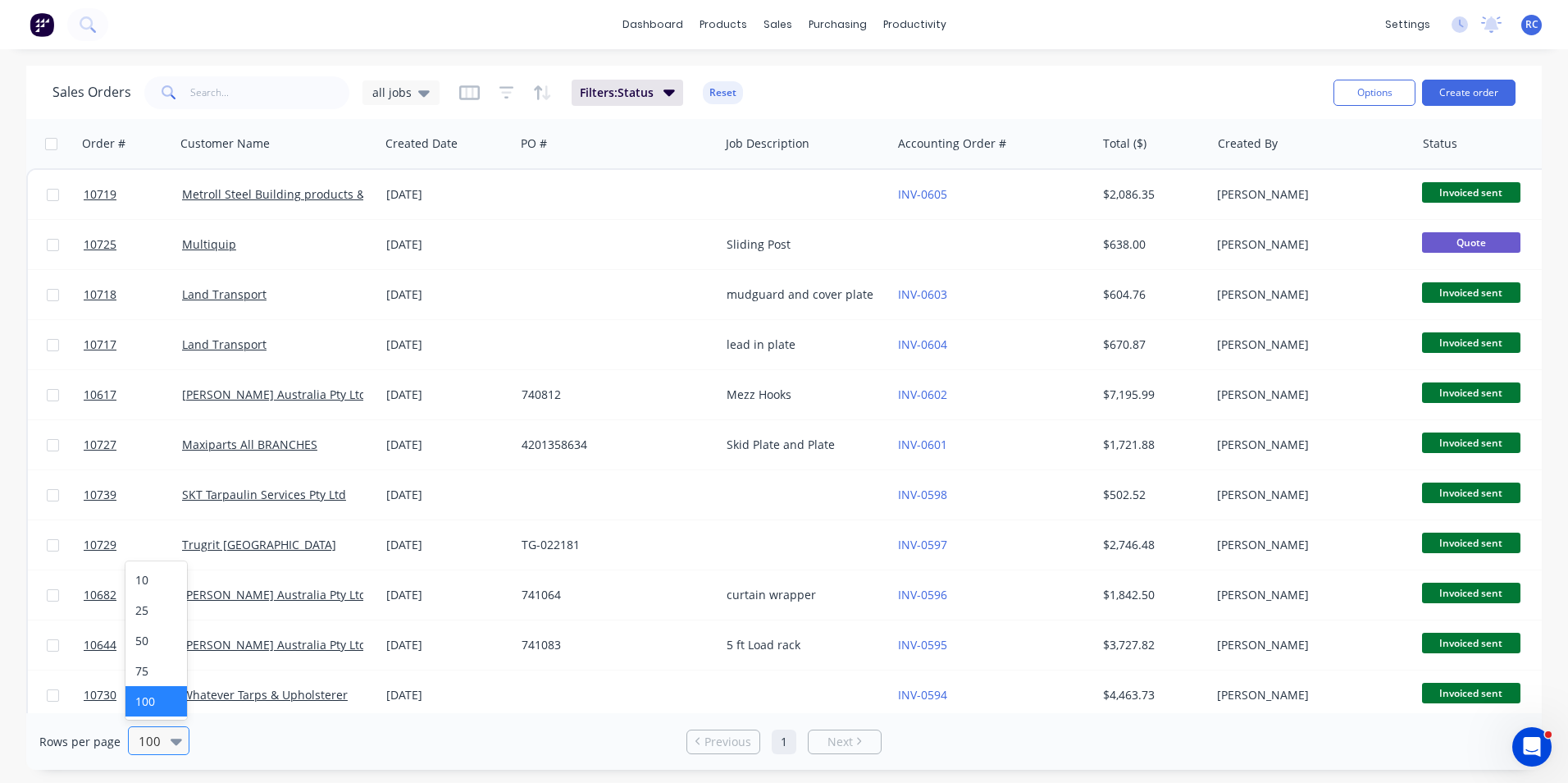
click at [166, 741] on div "100" at bounding box center [151, 740] width 38 height 27
click at [151, 586] on div "10" at bounding box center [156, 580] width 62 height 31
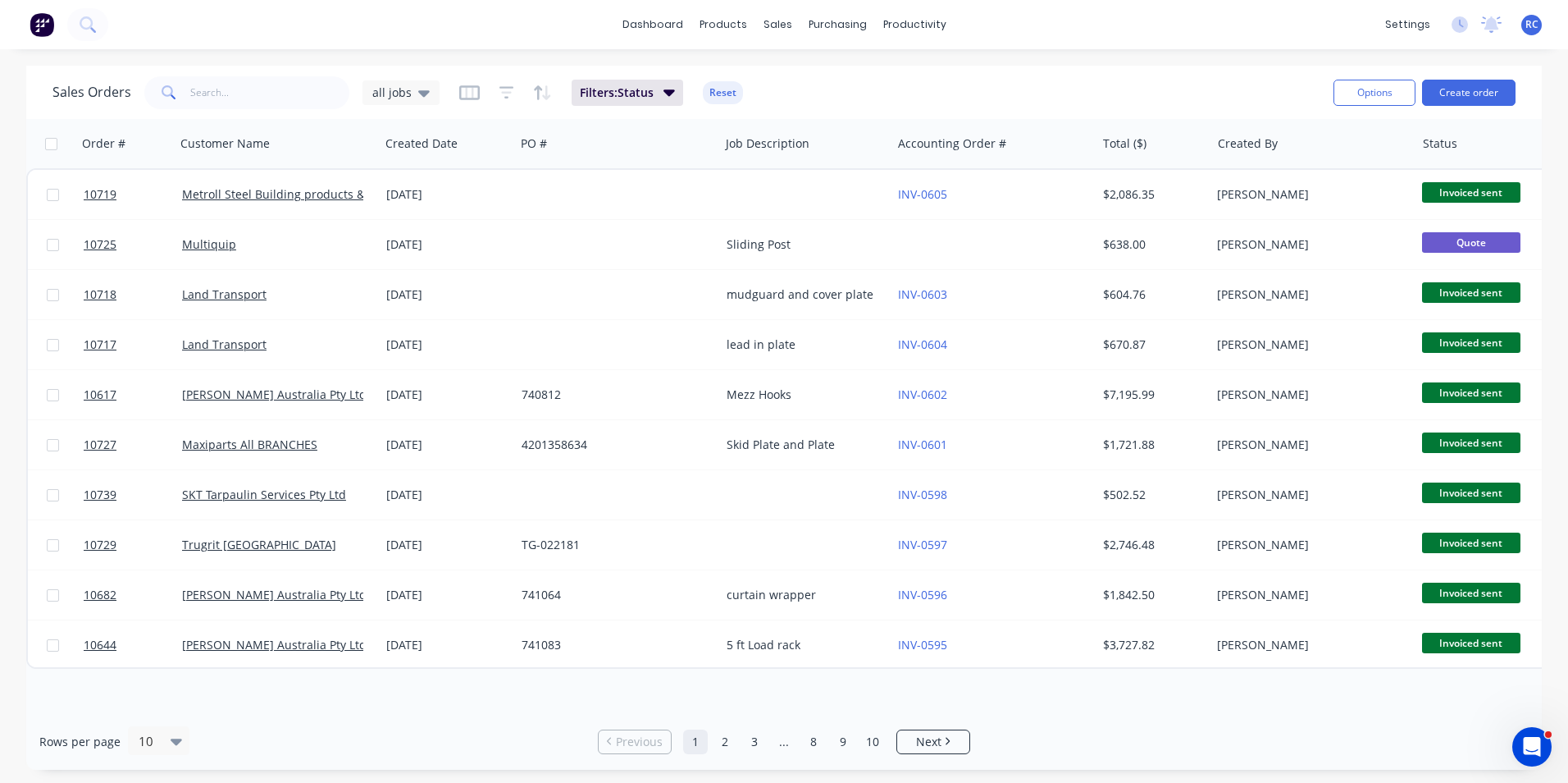
click at [52, 141] on input "checkbox" at bounding box center [51, 144] width 12 height 12
checkbox input "true"
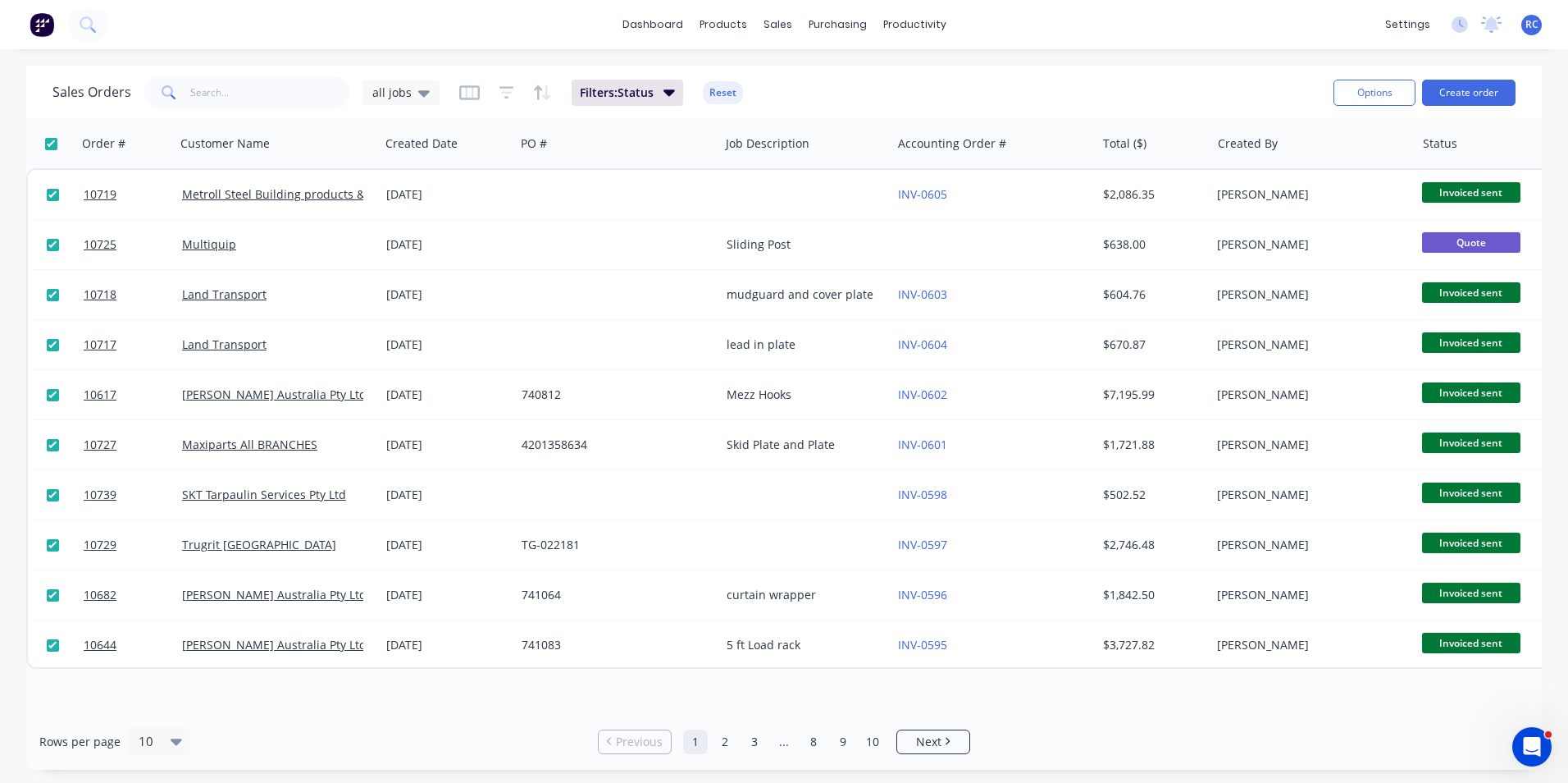
checkbox input "true"
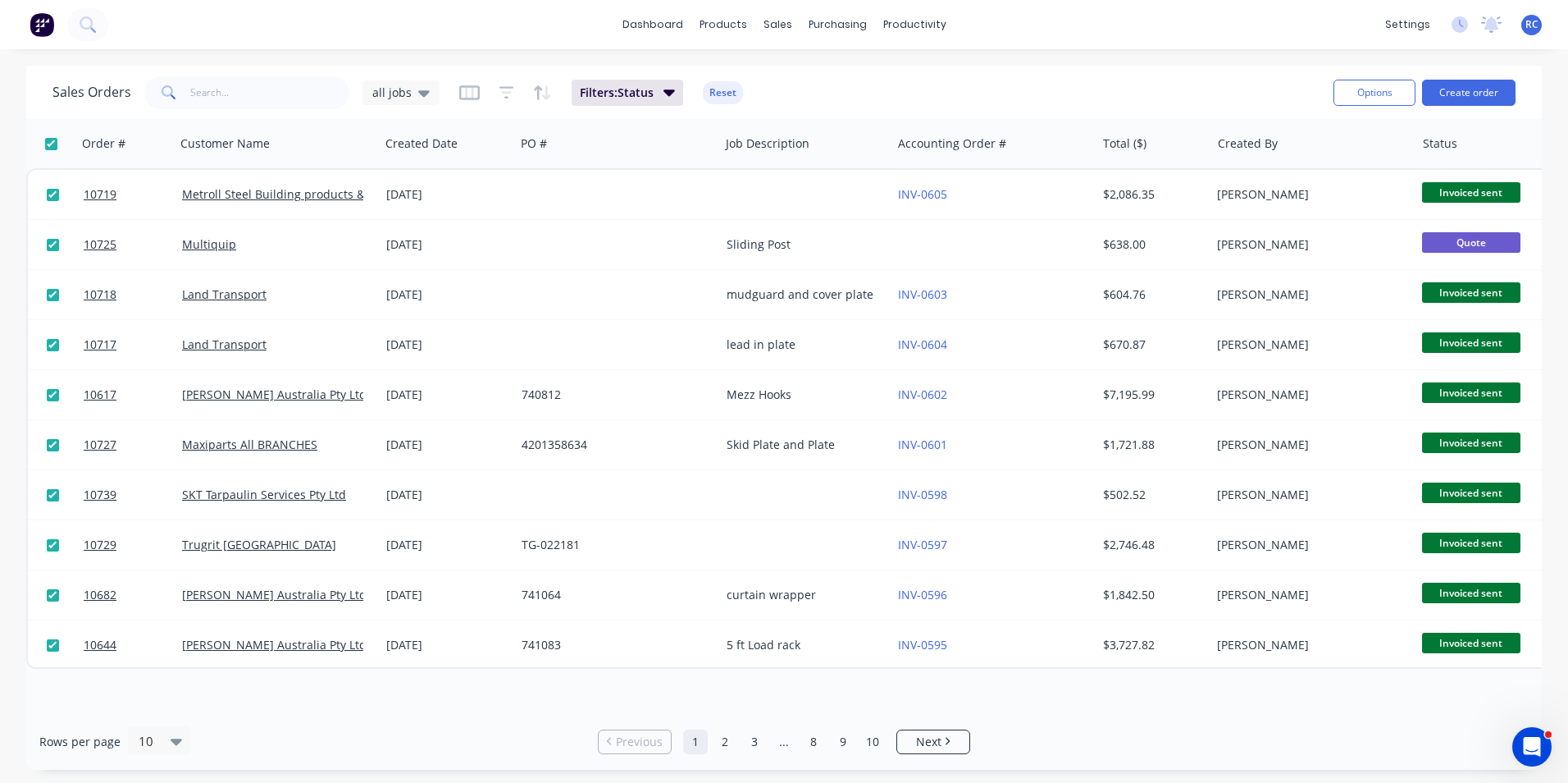
checkbox input "true"
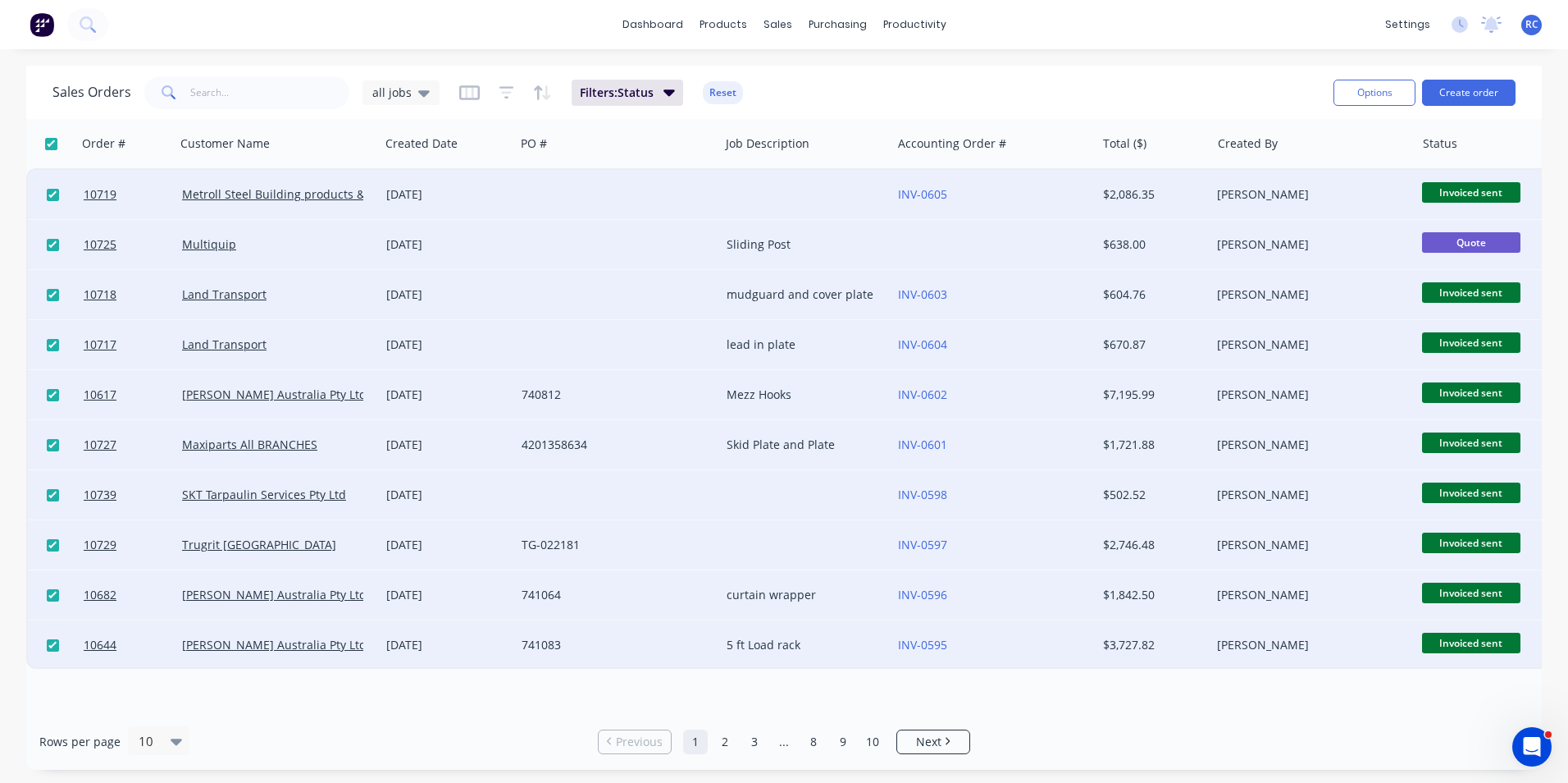
click at [50, 239] on input "checkbox" at bounding box center [52, 244] width 12 height 12
checkbox input "false"
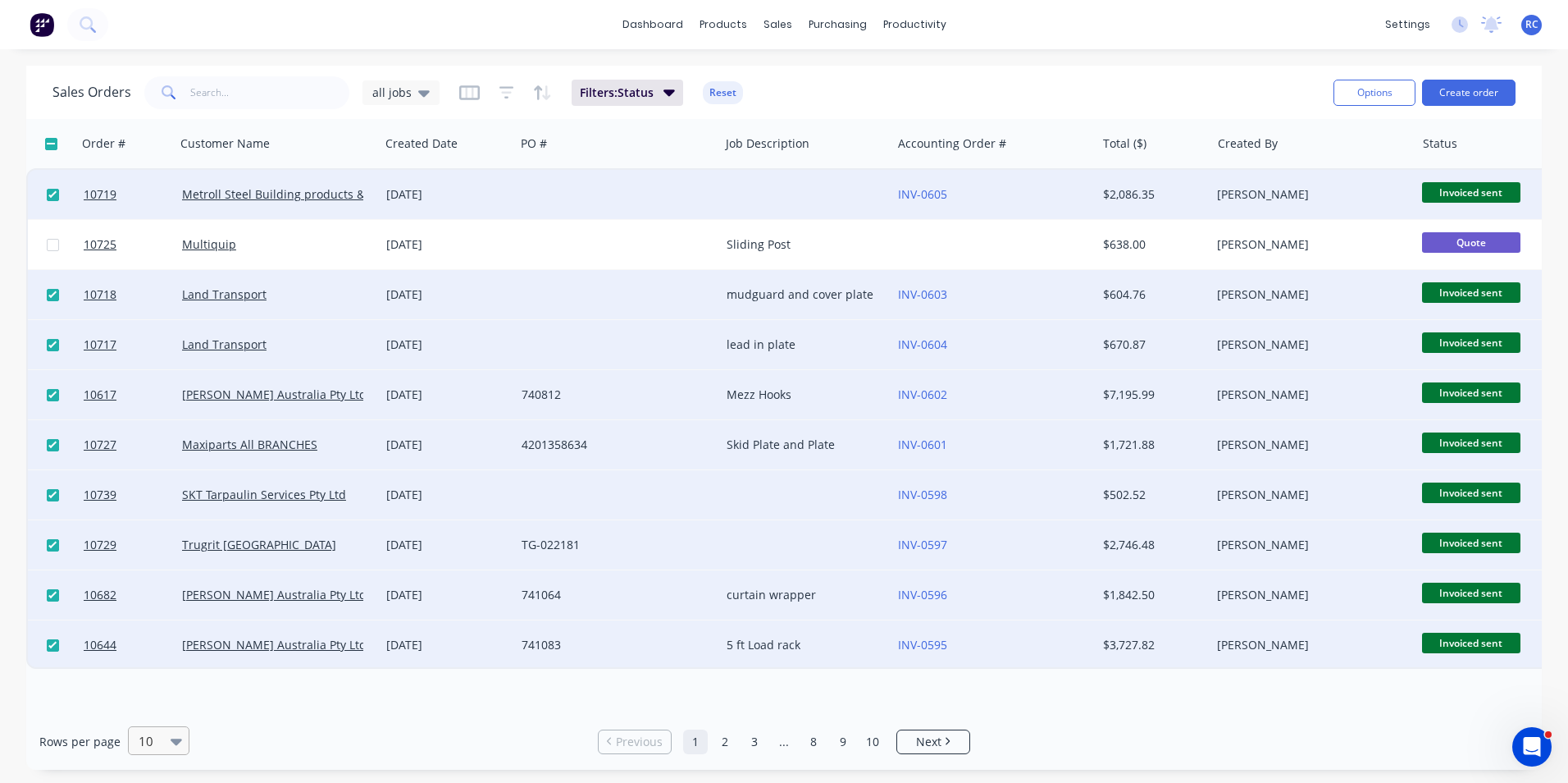
click at [163, 744] on div "10" at bounding box center [151, 740] width 38 height 27
click at [152, 699] on div "100" at bounding box center [156, 701] width 62 height 31
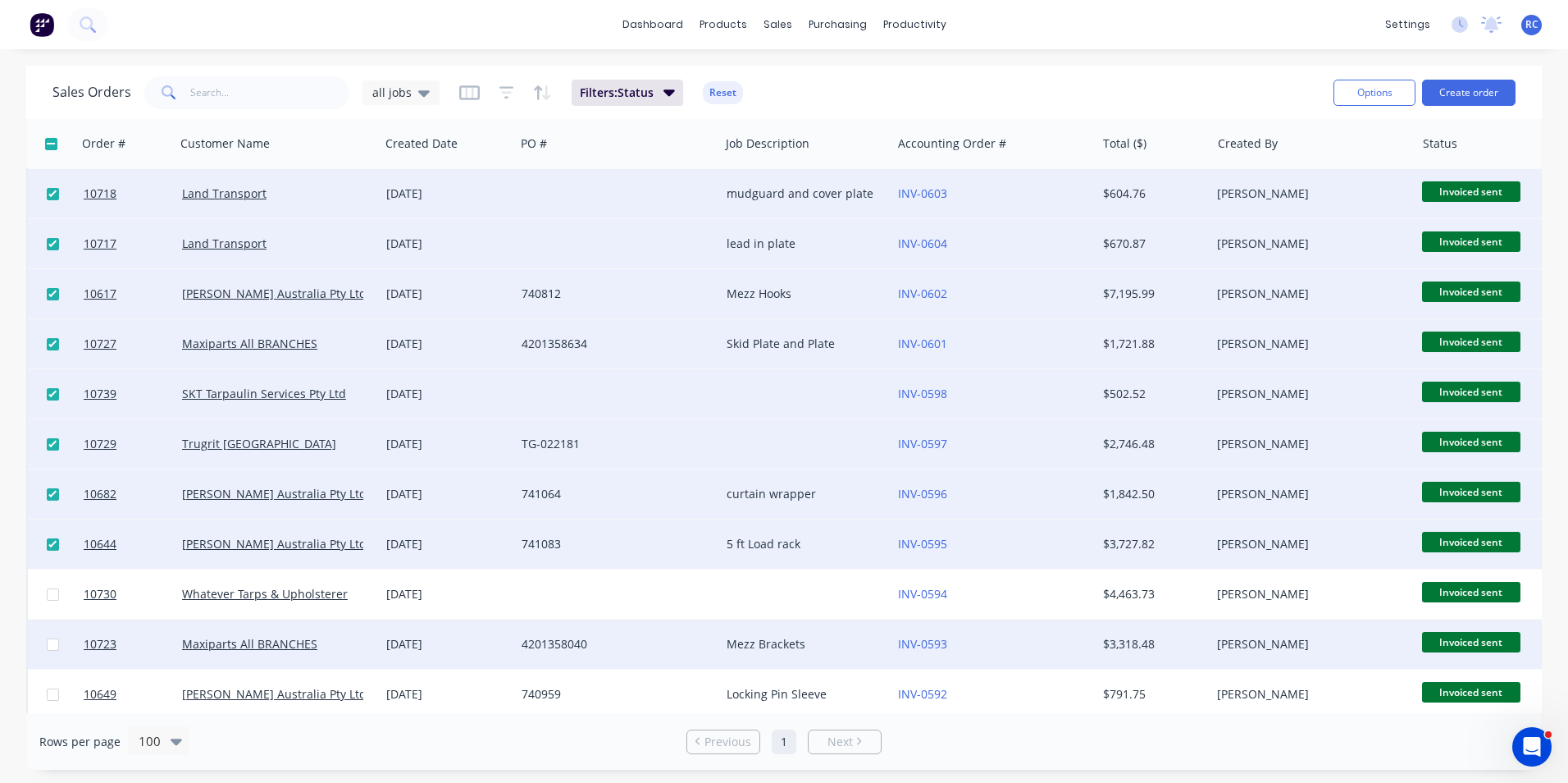
scroll to position [328, 0]
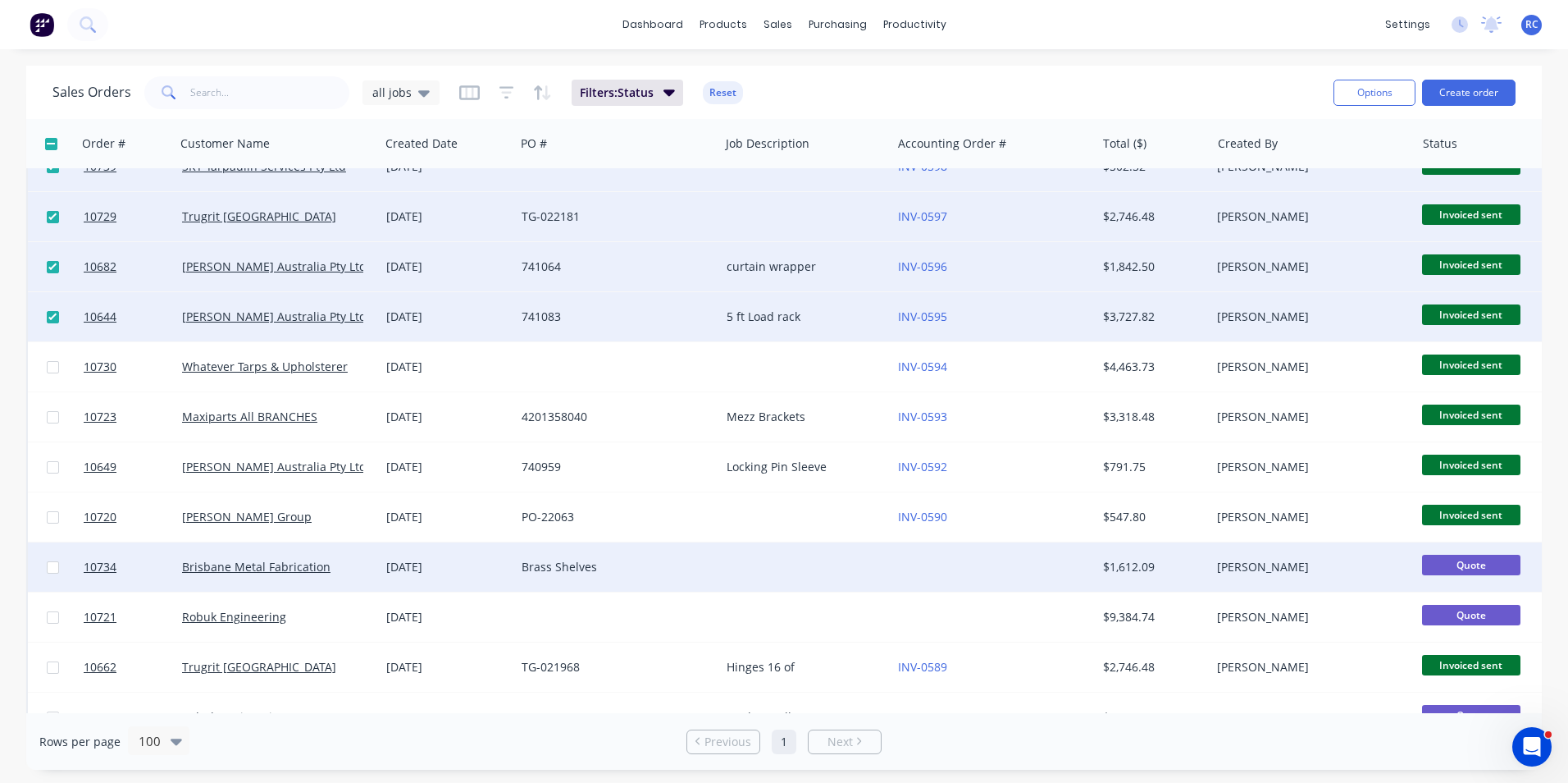
click at [52, 565] on input "checkbox" at bounding box center [52, 567] width 12 height 12
checkbox input "true"
click at [54, 150] on input "checkbox" at bounding box center [51, 144] width 12 height 12
checkbox input "true"
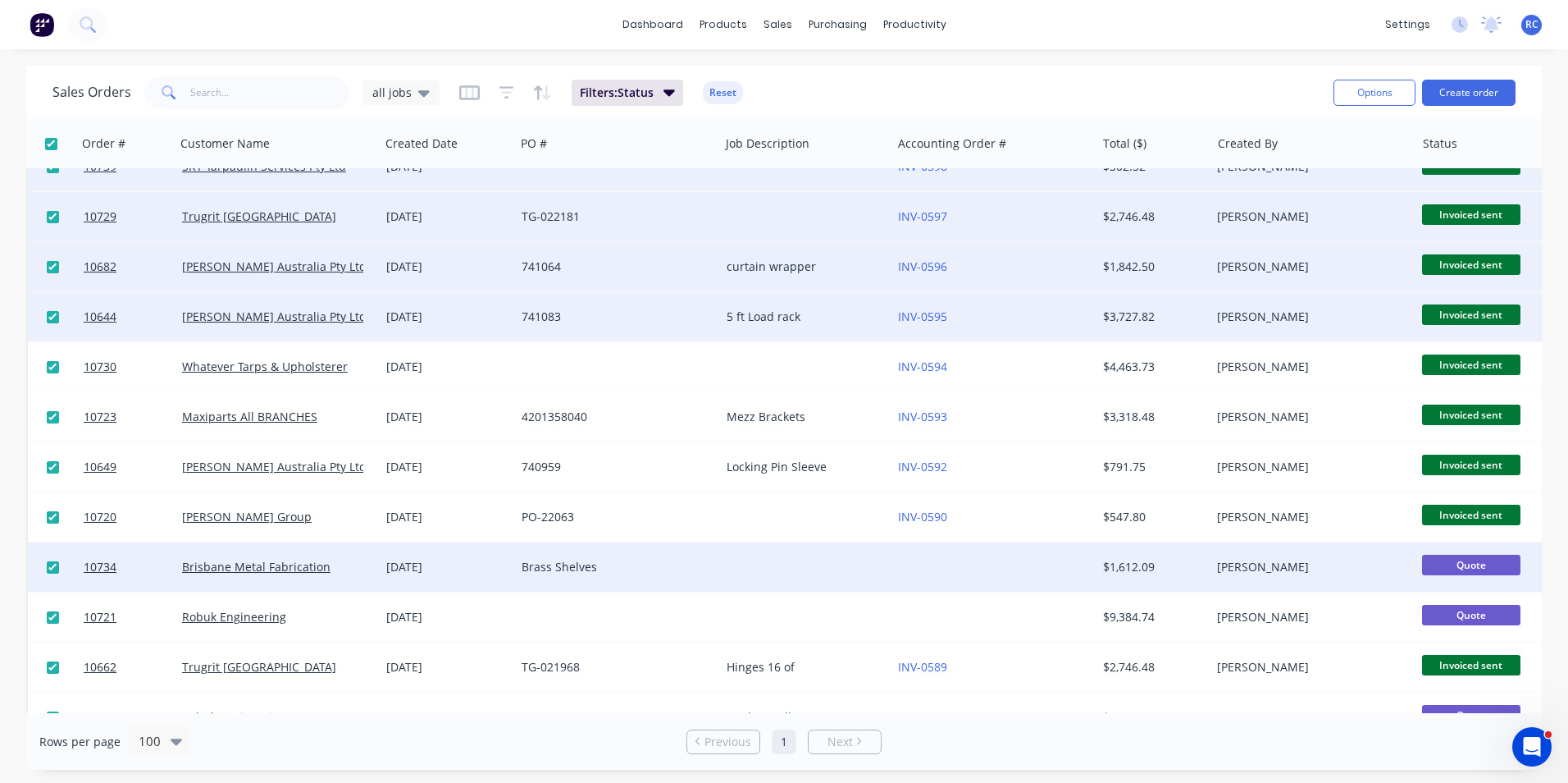
checkbox input "true"
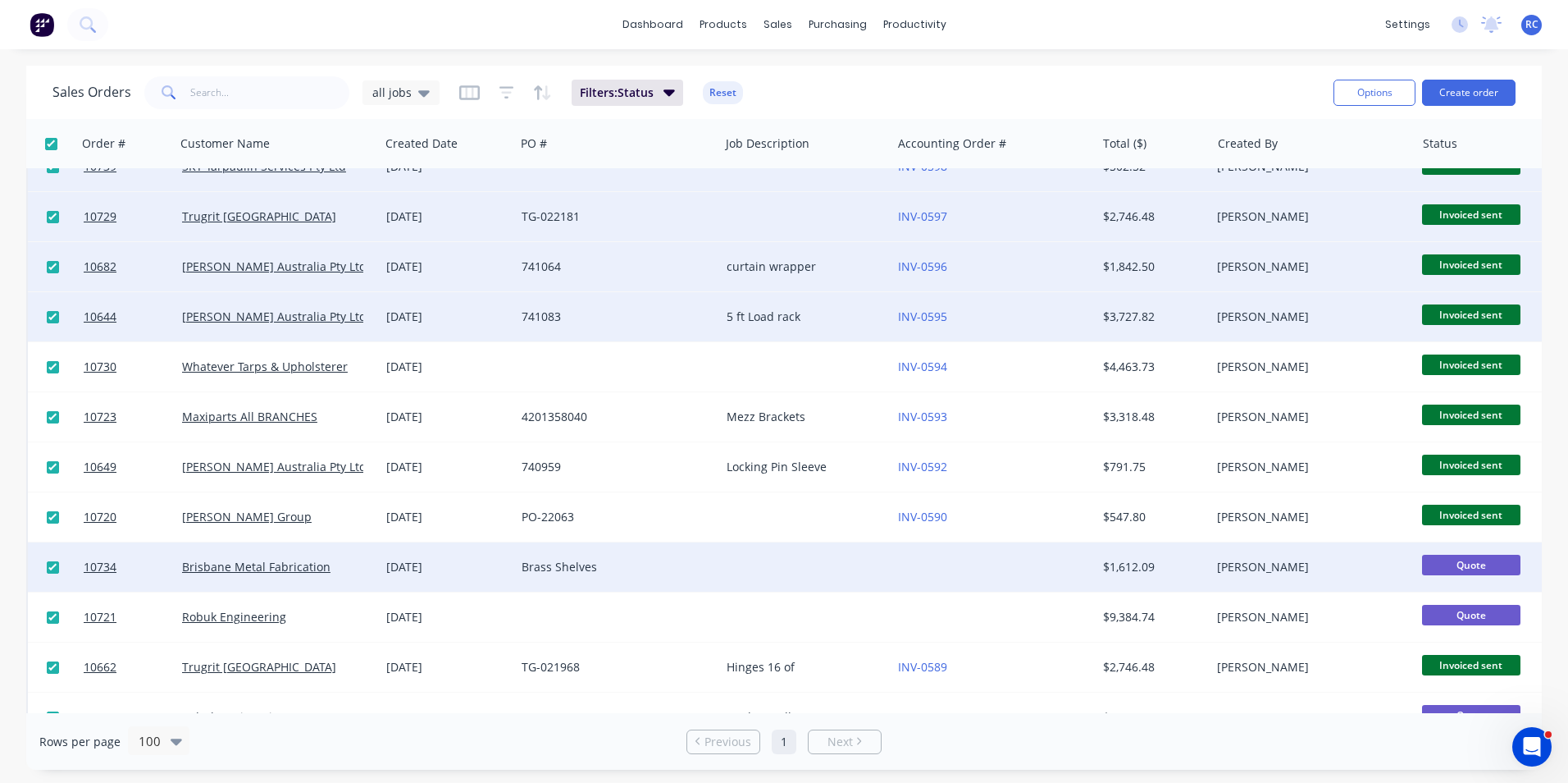
checkbox input "true"
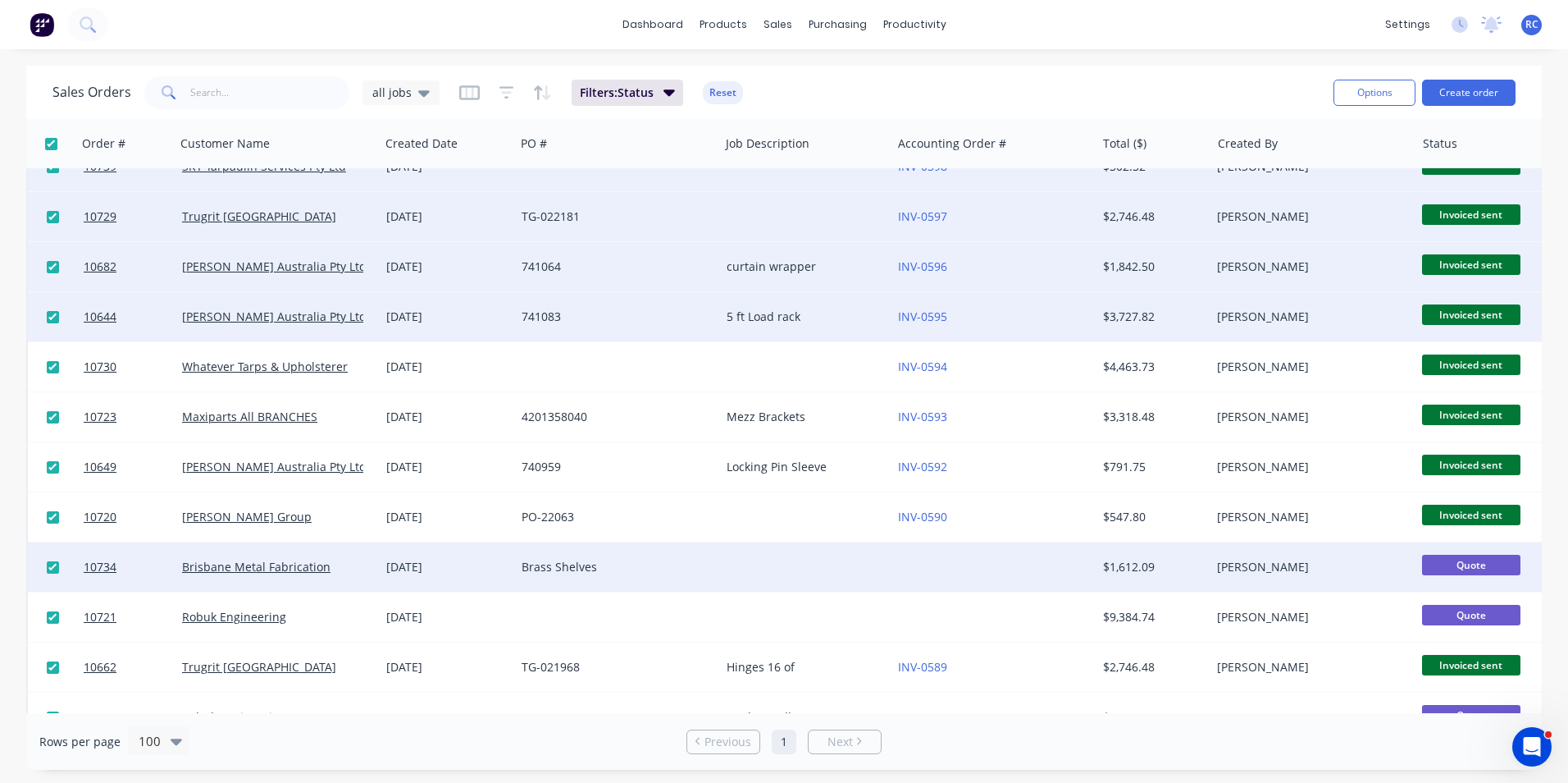
checkbox input "true"
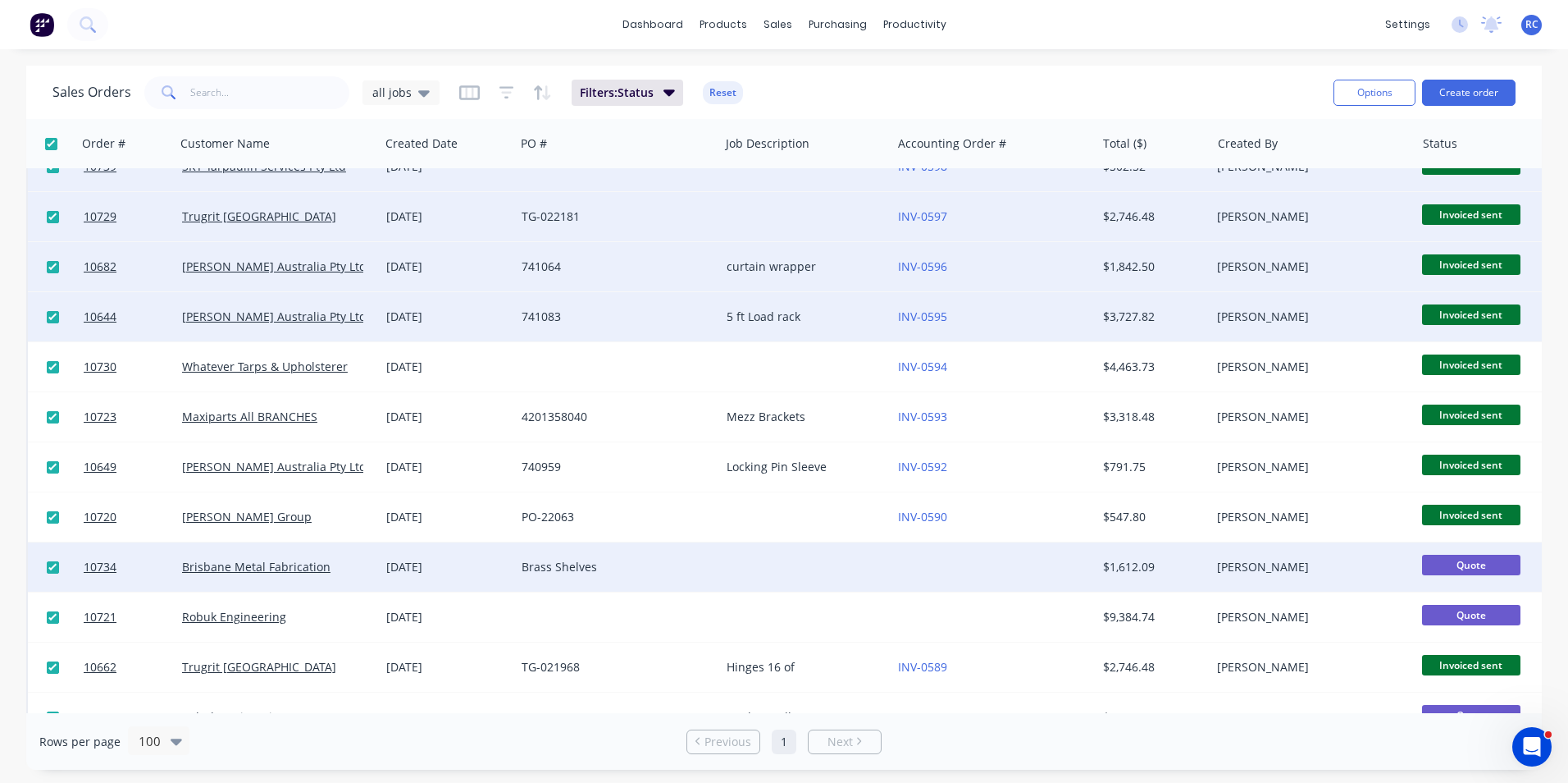
checkbox input "true"
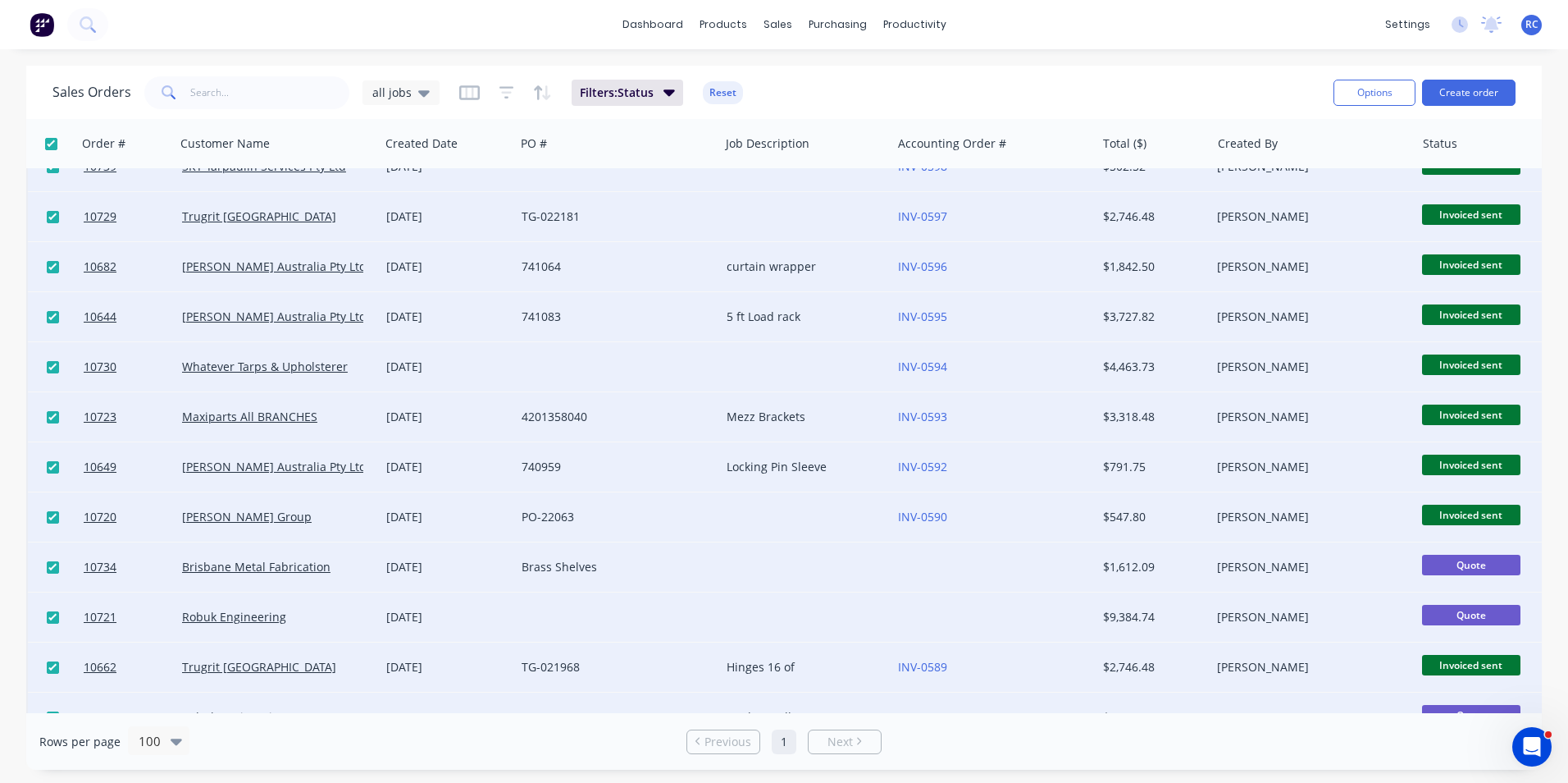
click at [55, 567] on input "checkbox" at bounding box center [52, 567] width 12 height 12
checkbox input "false"
click at [55, 567] on input "checkbox" at bounding box center [52, 567] width 12 height 12
checkbox input "true"
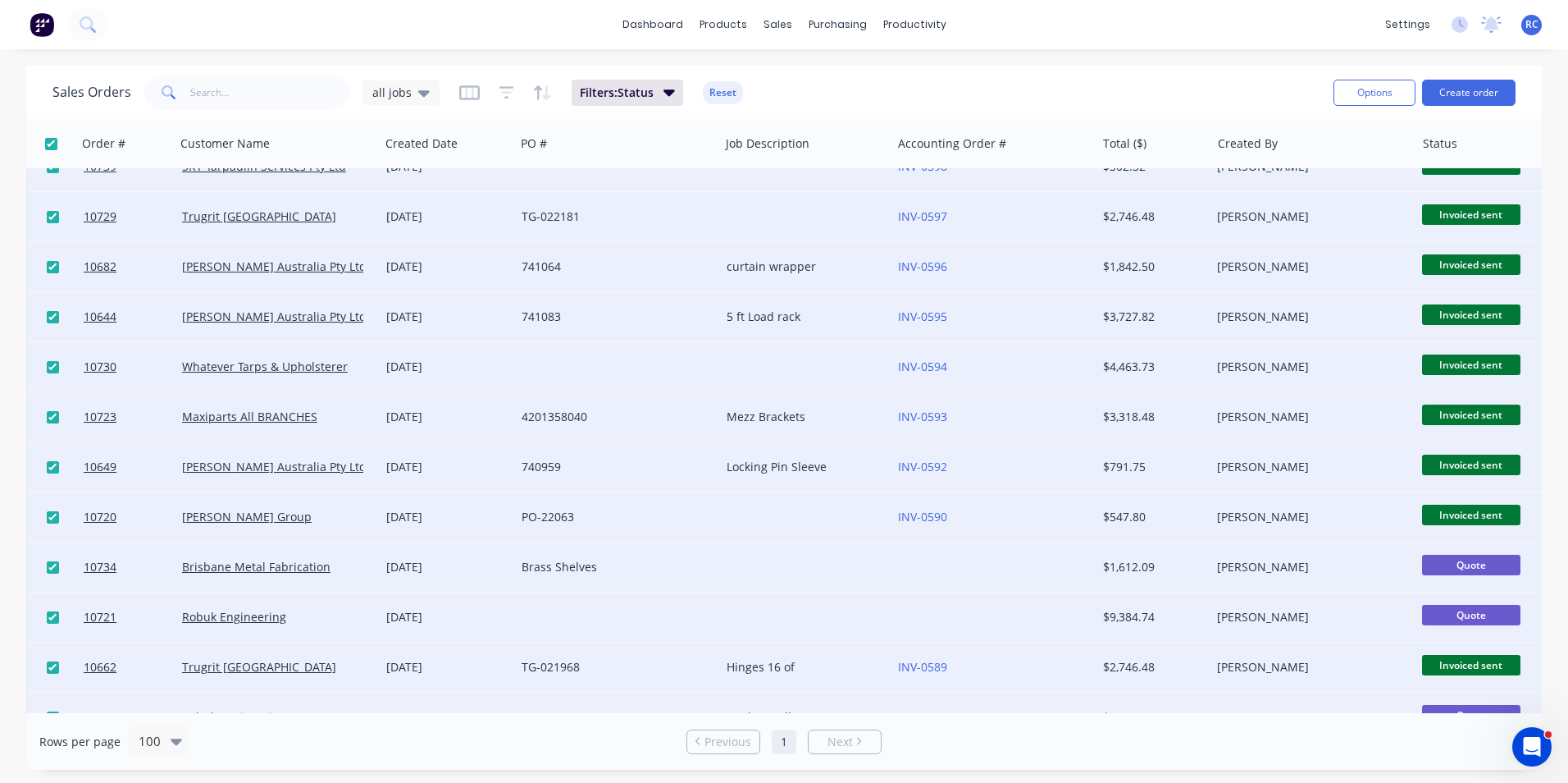
checkbox input "true"
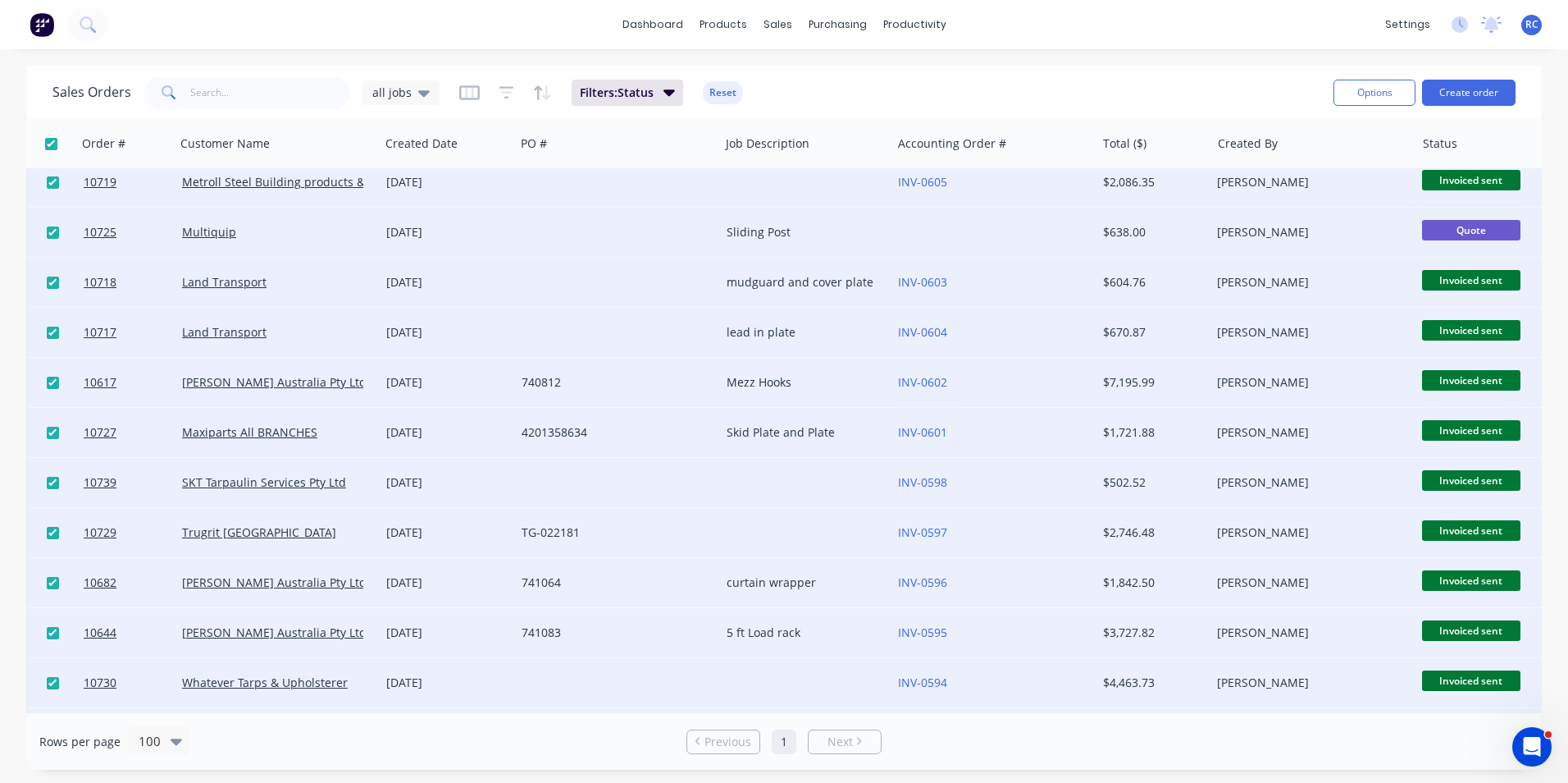
scroll to position [0, 0]
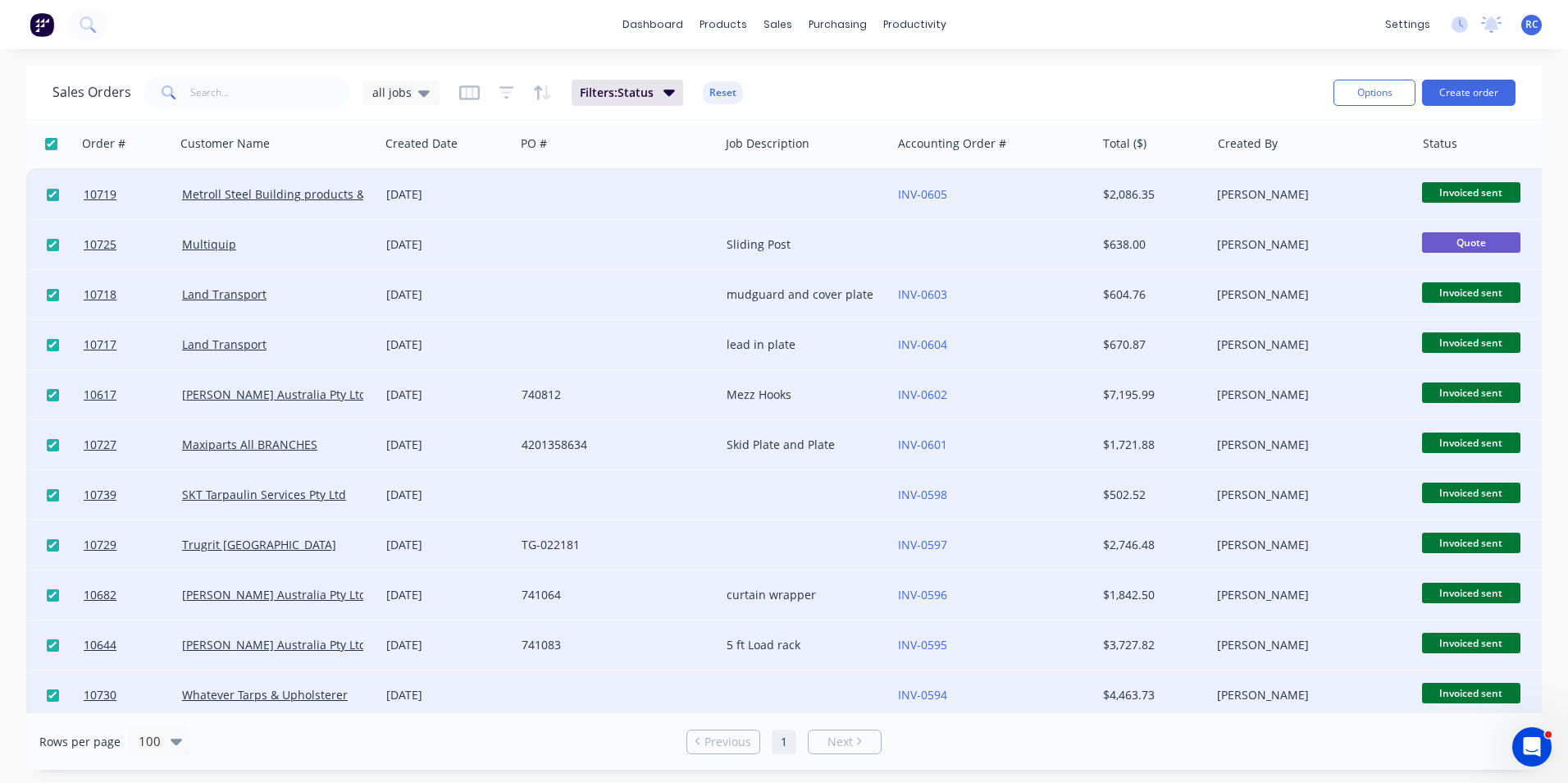
click at [55, 243] on input "checkbox" at bounding box center [52, 244] width 12 height 12
checkbox input "false"
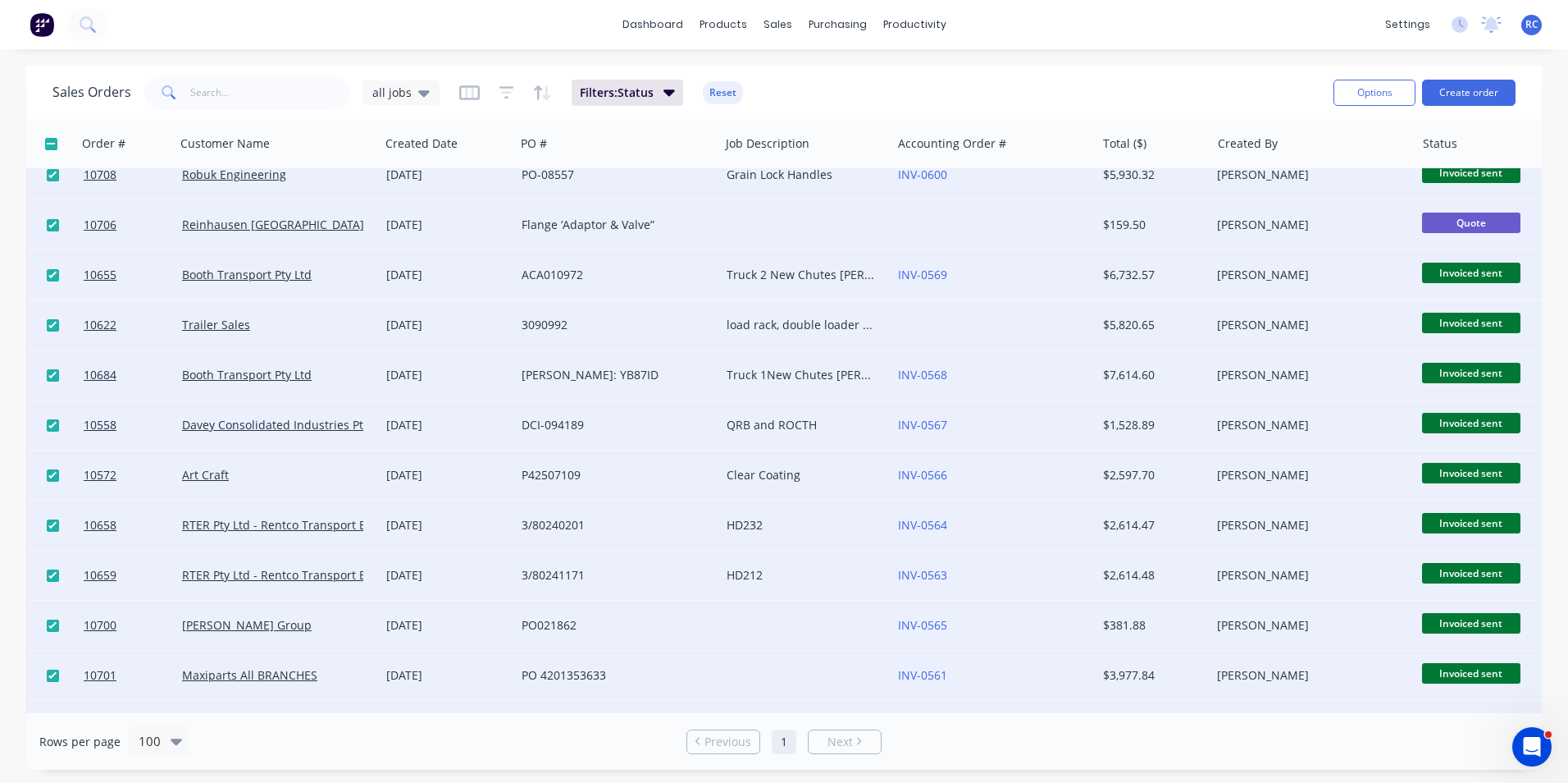
scroll to position [1757, 0]
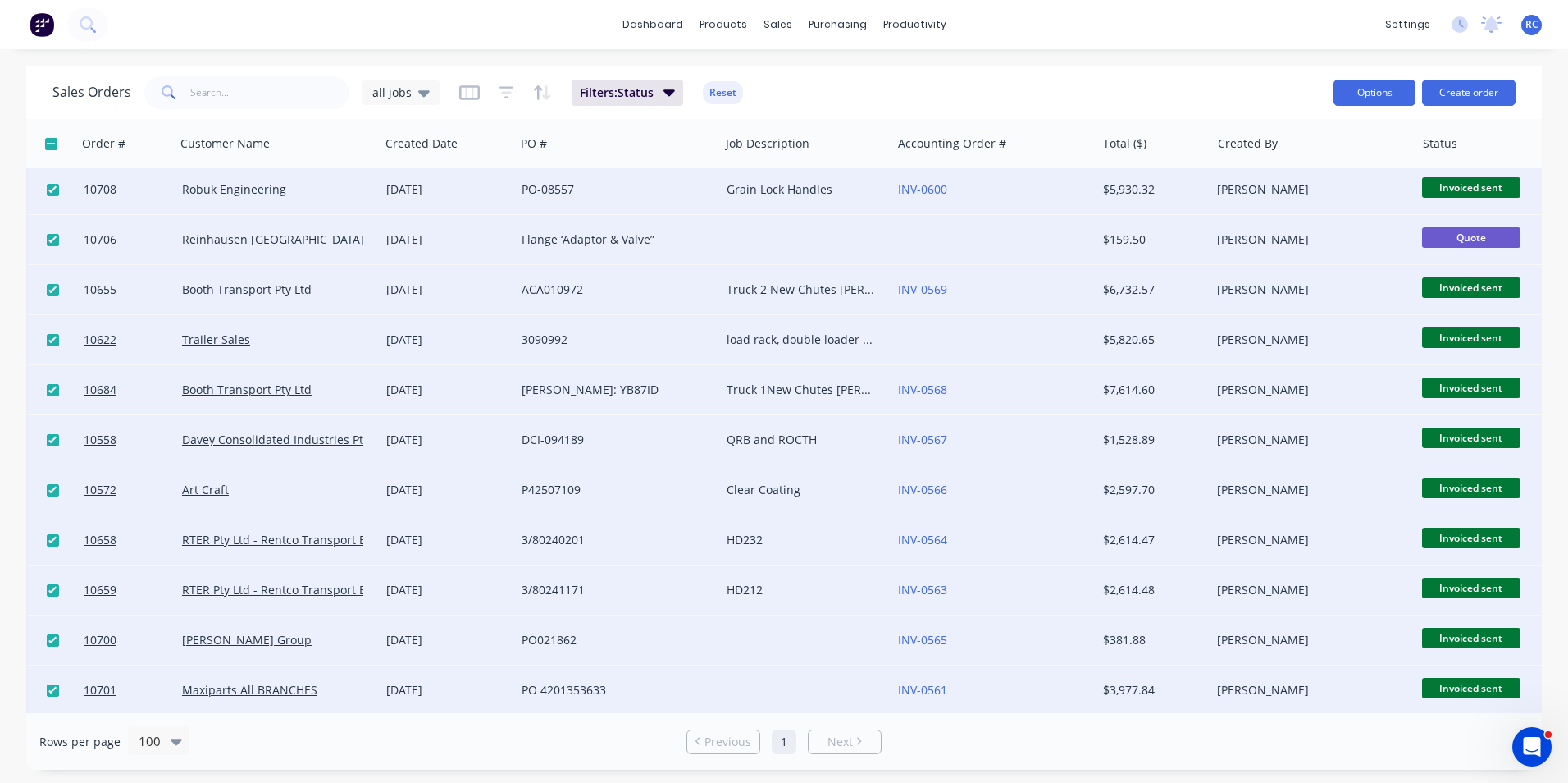
click at [1378, 90] on button "Options" at bounding box center [1375, 93] width 82 height 27
click at [1301, 158] on div "Archive" at bounding box center [1325, 167] width 151 height 24
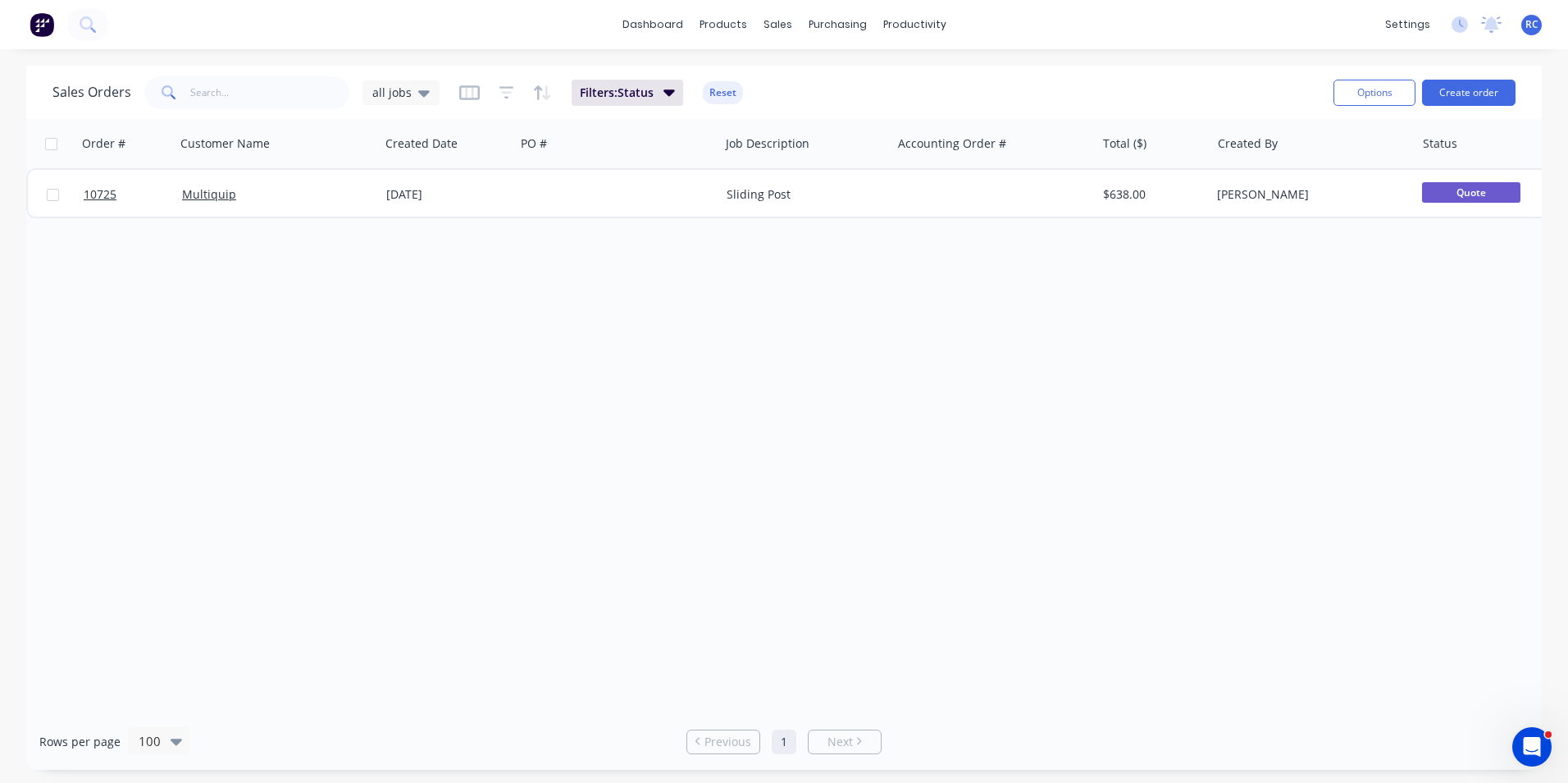
scroll to position [0, 0]
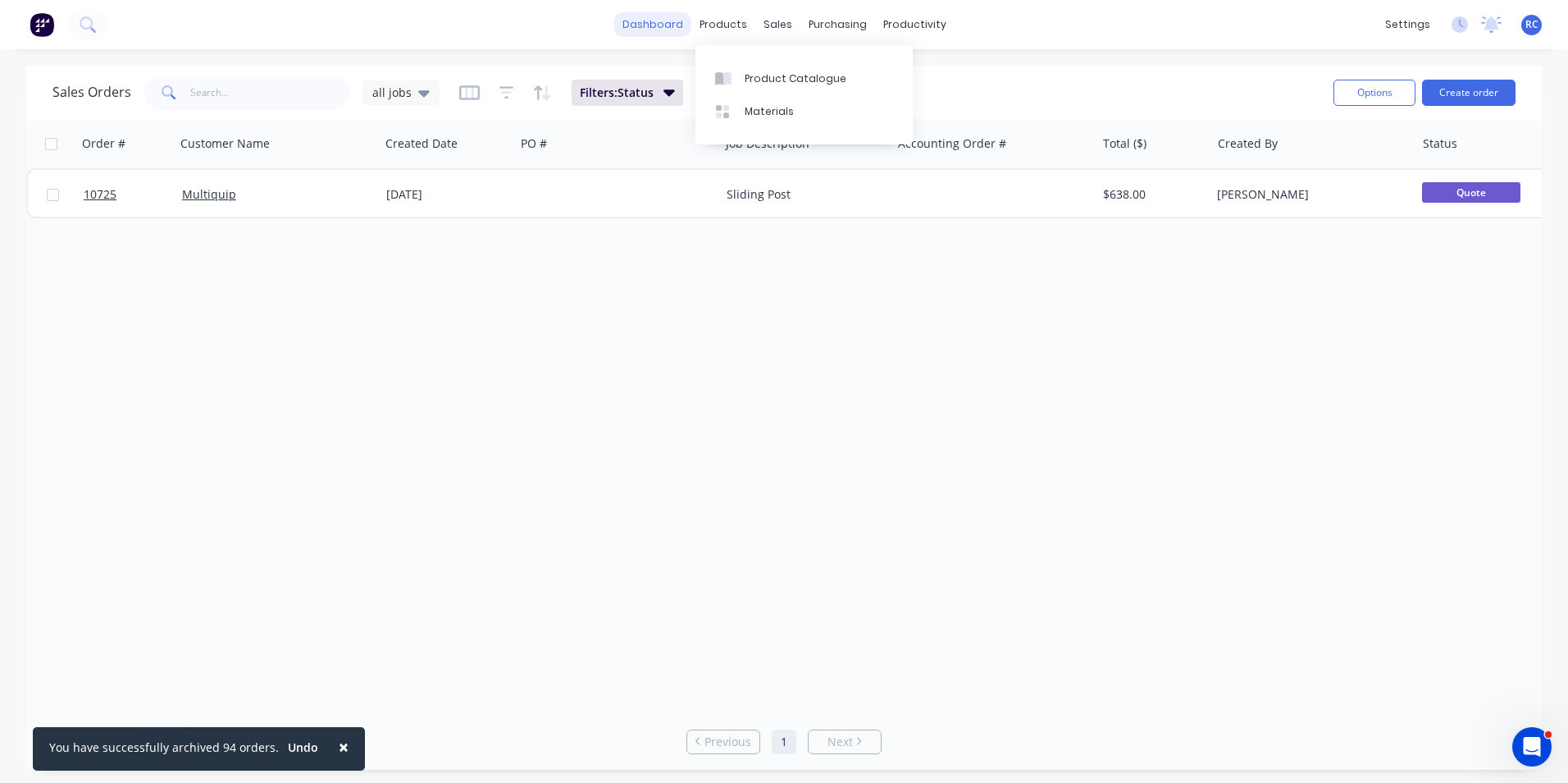
click at [655, 21] on link "dashboard" at bounding box center [652, 25] width 77 height 25
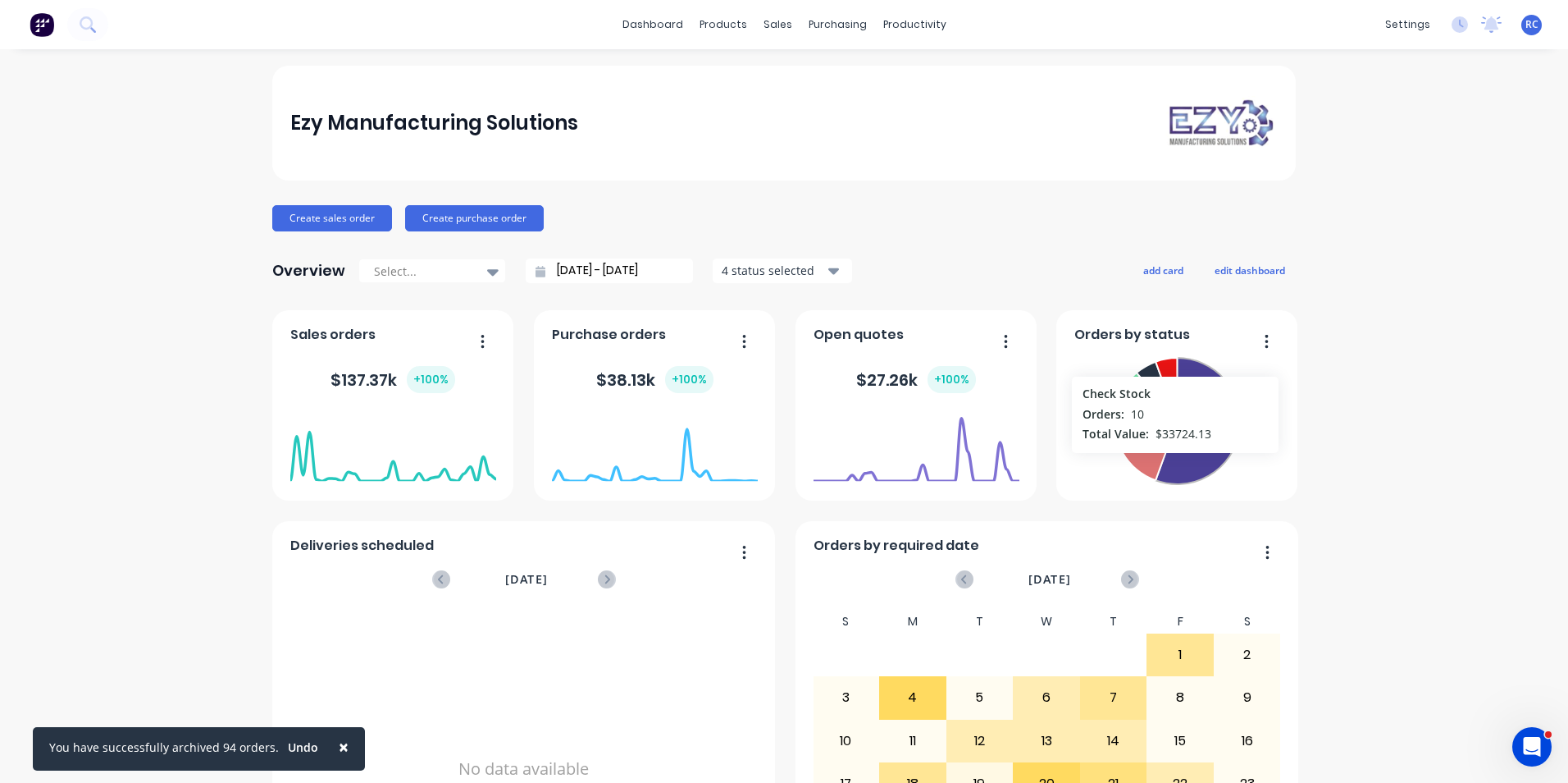
click at [1169, 461] on icon at bounding box center [1197, 421] width 85 height 126
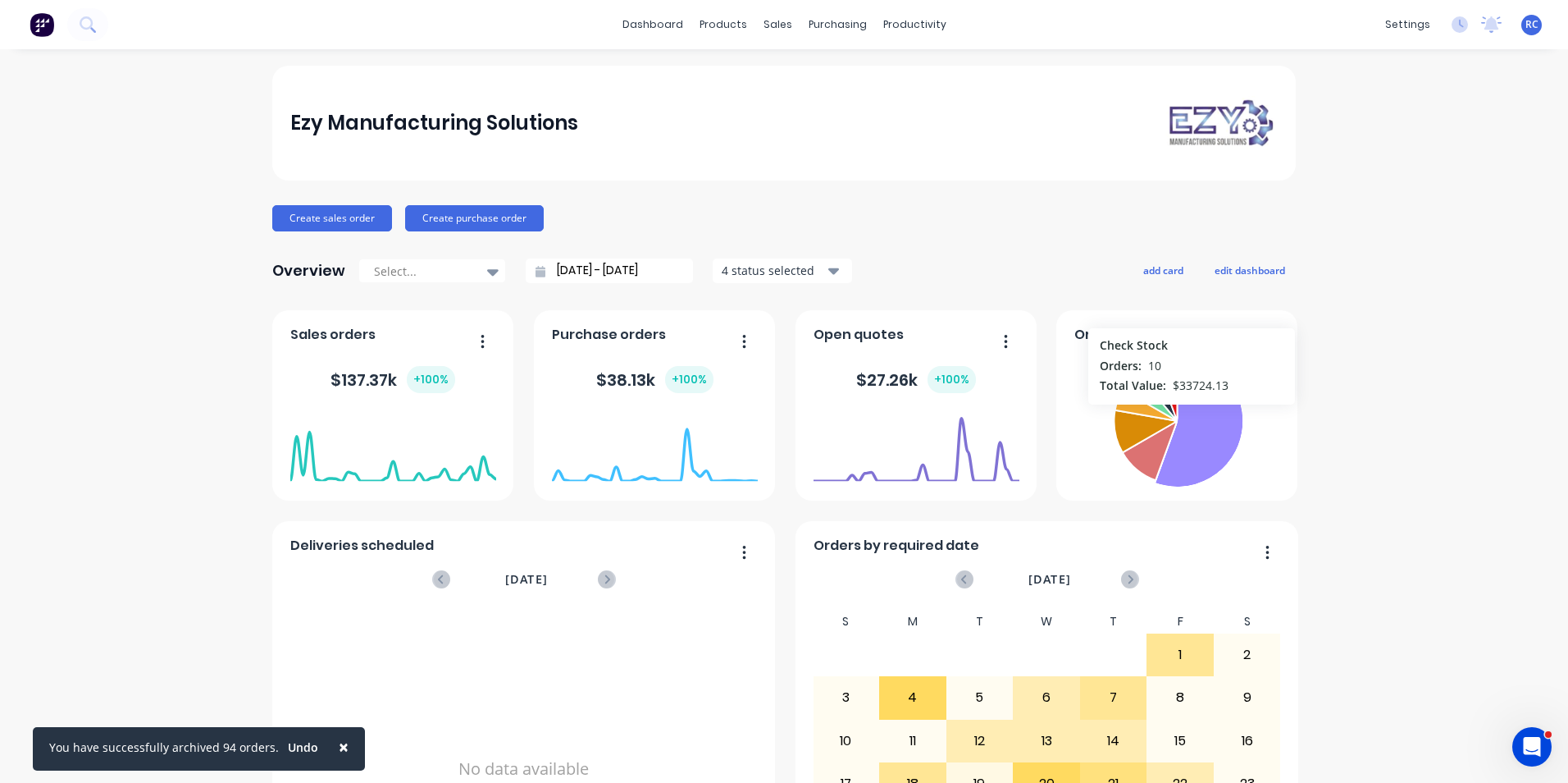
click at [1186, 413] on icon at bounding box center [1198, 421] width 90 height 133
click at [1193, 383] on icon at bounding box center [1197, 421] width 85 height 126
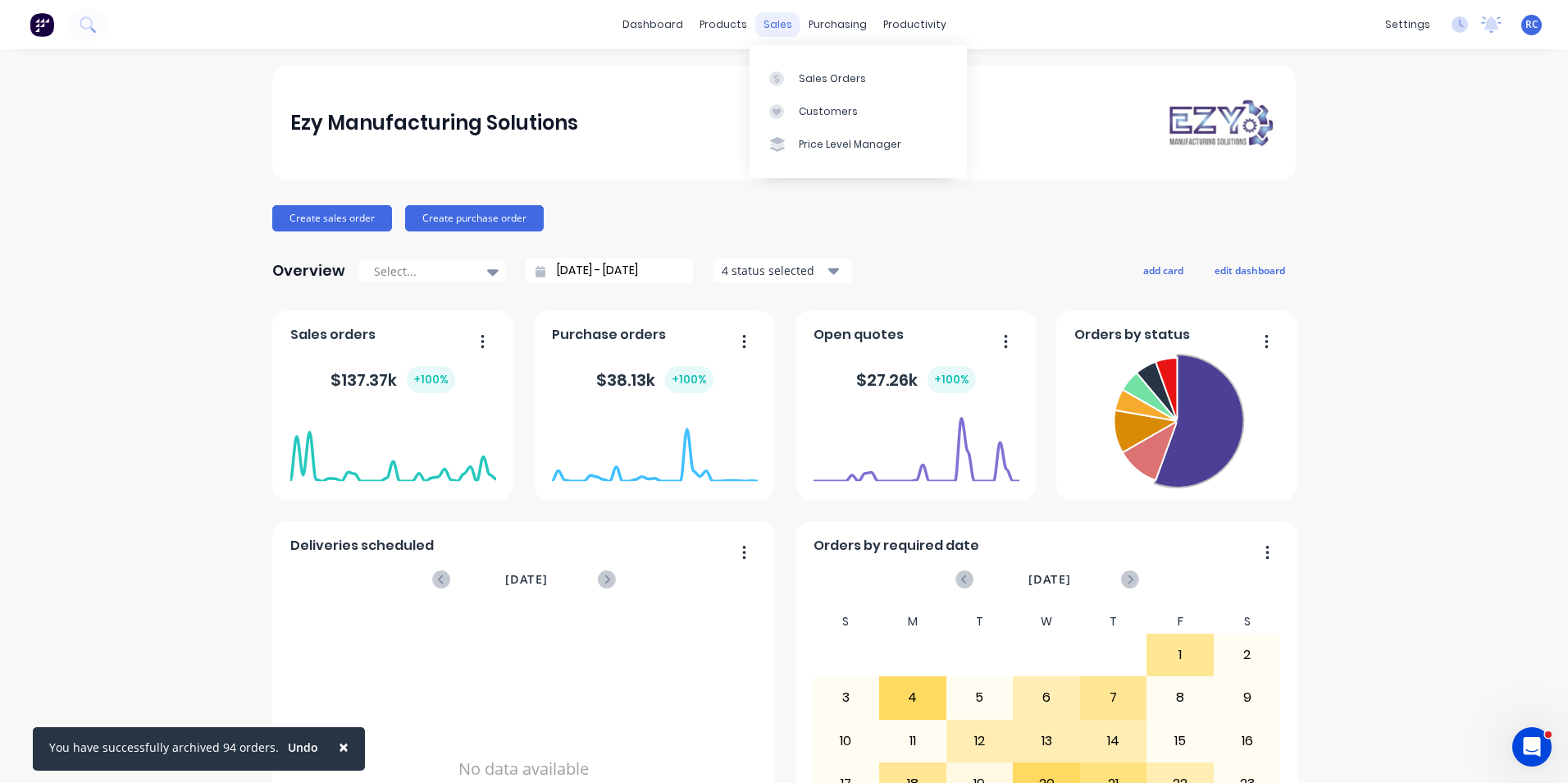
click at [775, 18] on div "sales" at bounding box center [777, 25] width 45 height 25
click at [804, 84] on div "Sales Orders" at bounding box center [832, 78] width 68 height 14
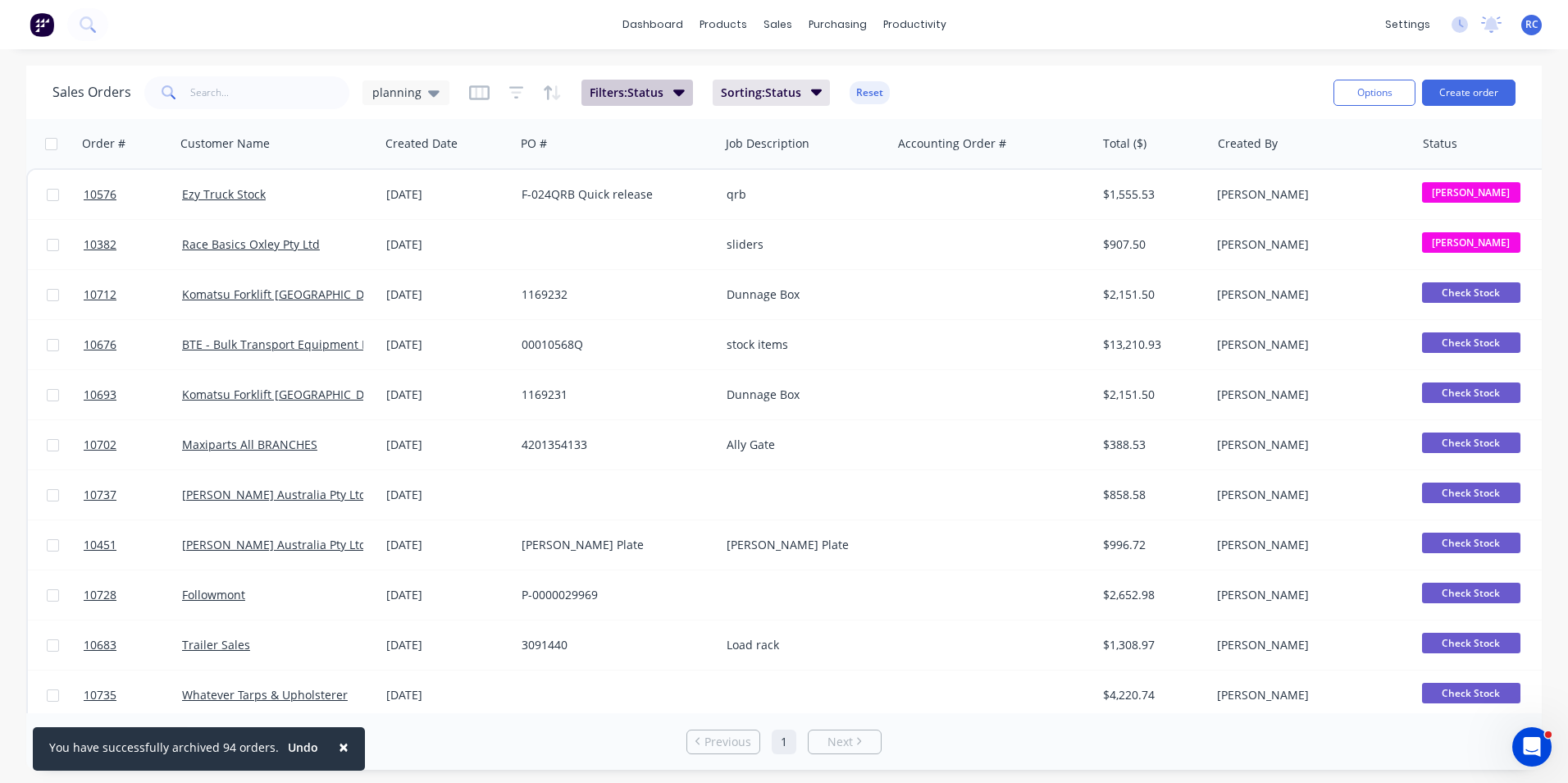
click at [663, 95] on button "Filters: Status" at bounding box center [637, 93] width 112 height 27
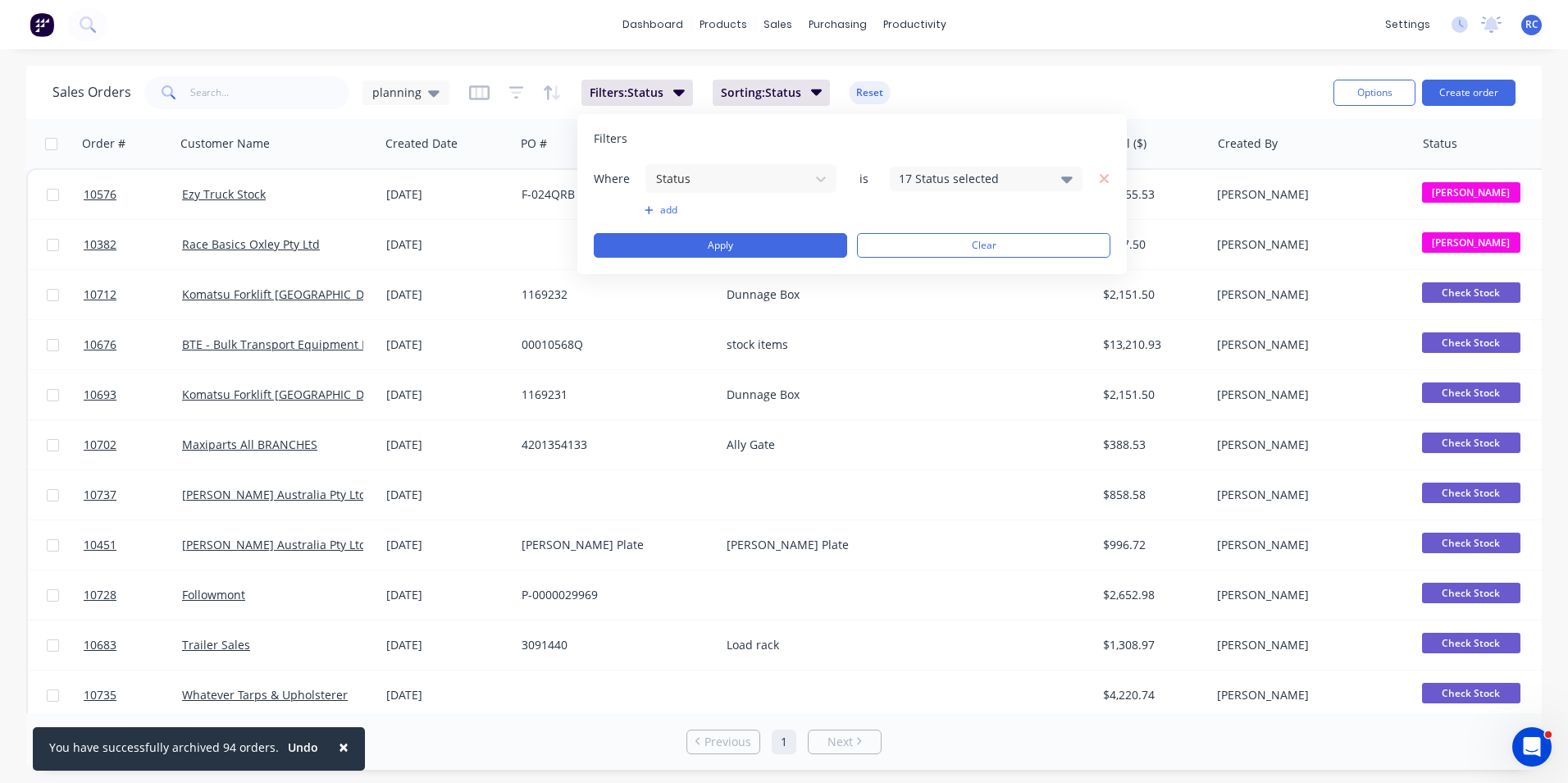
click at [992, 176] on div "17 Status selected" at bounding box center [973, 178] width 149 height 17
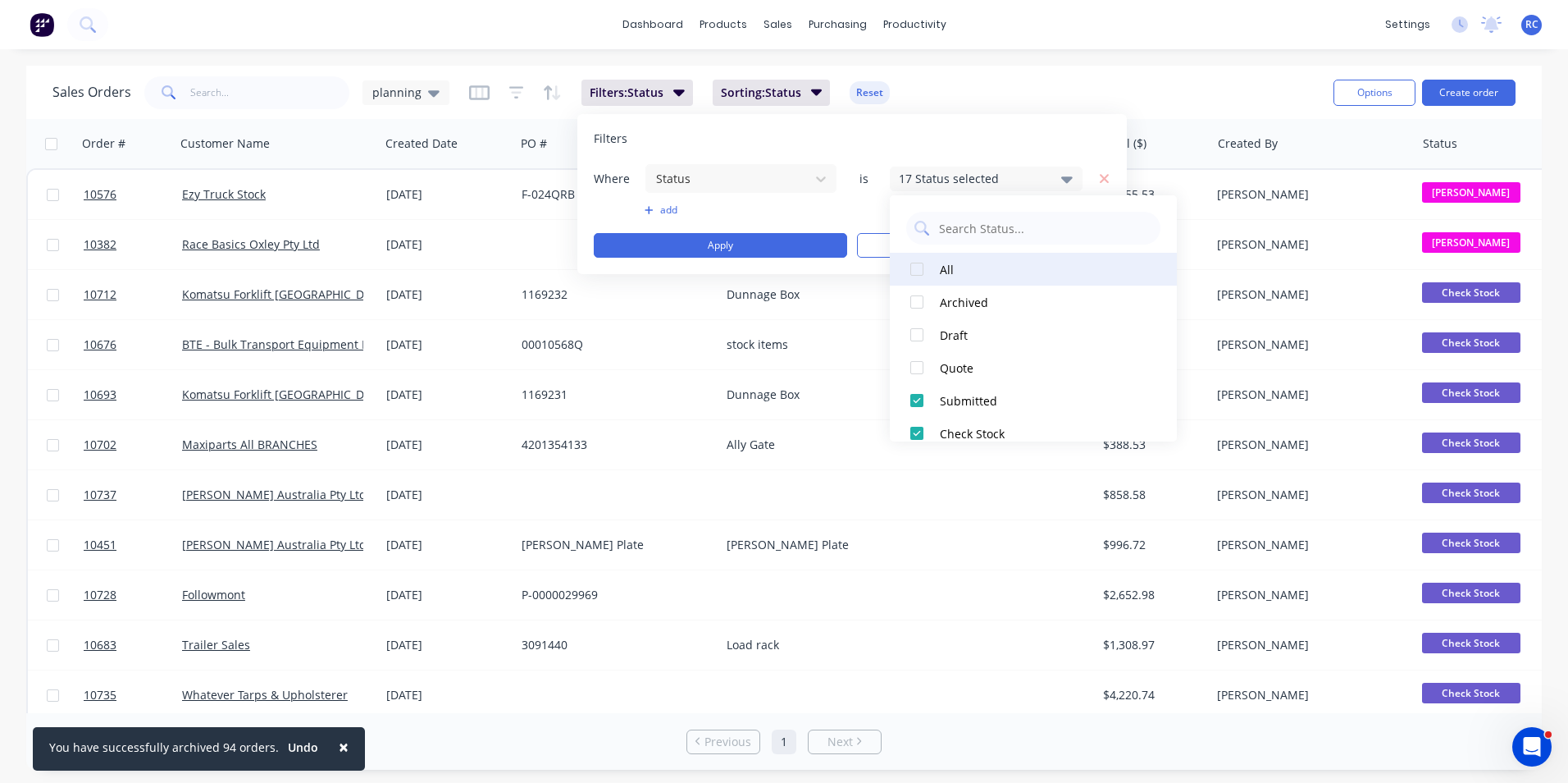
click at [919, 265] on div at bounding box center [917, 269] width 32 height 32
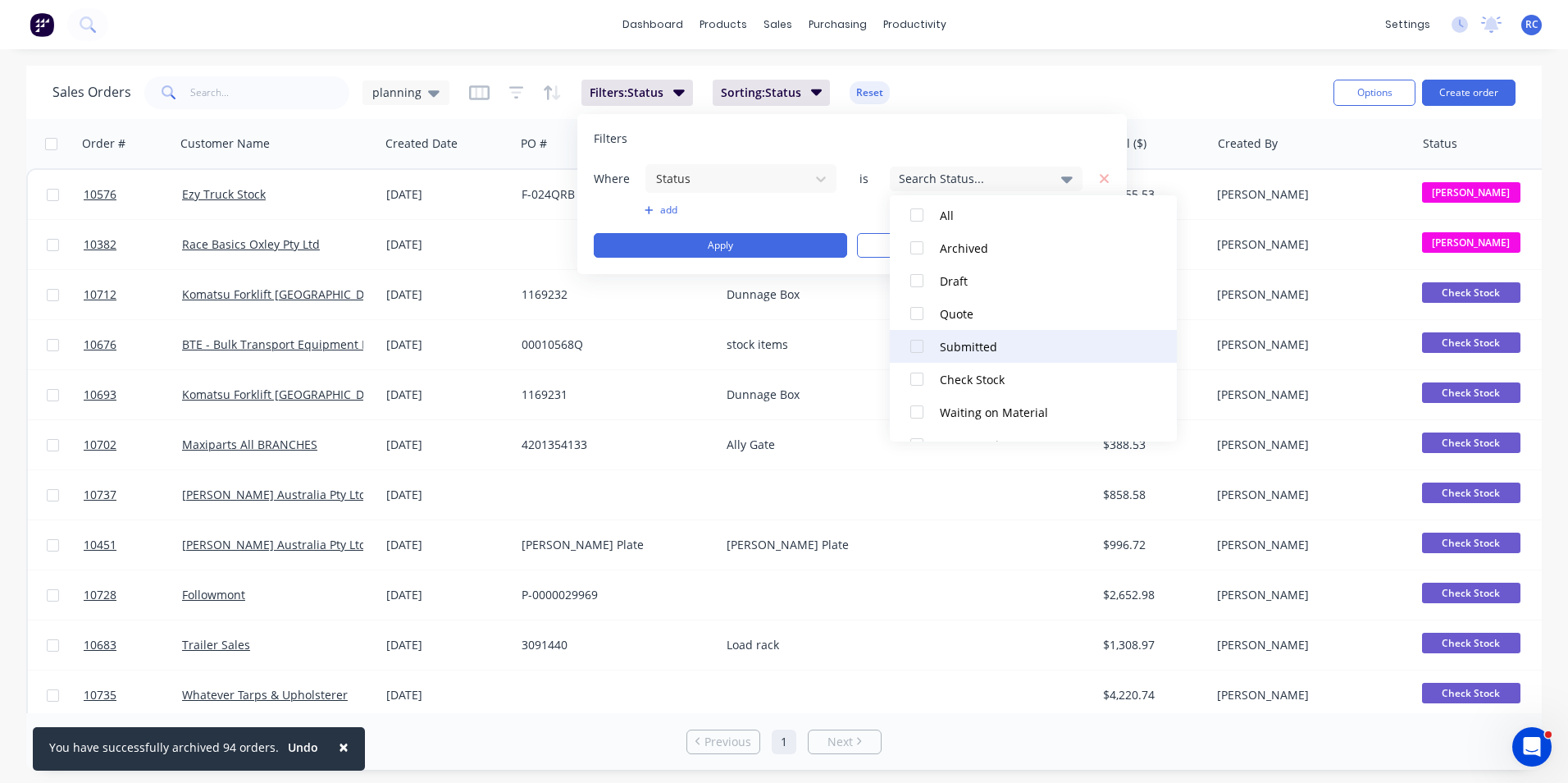
scroll to position [82, 0]
click at [913, 344] on div at bounding box center [917, 351] width 32 height 32
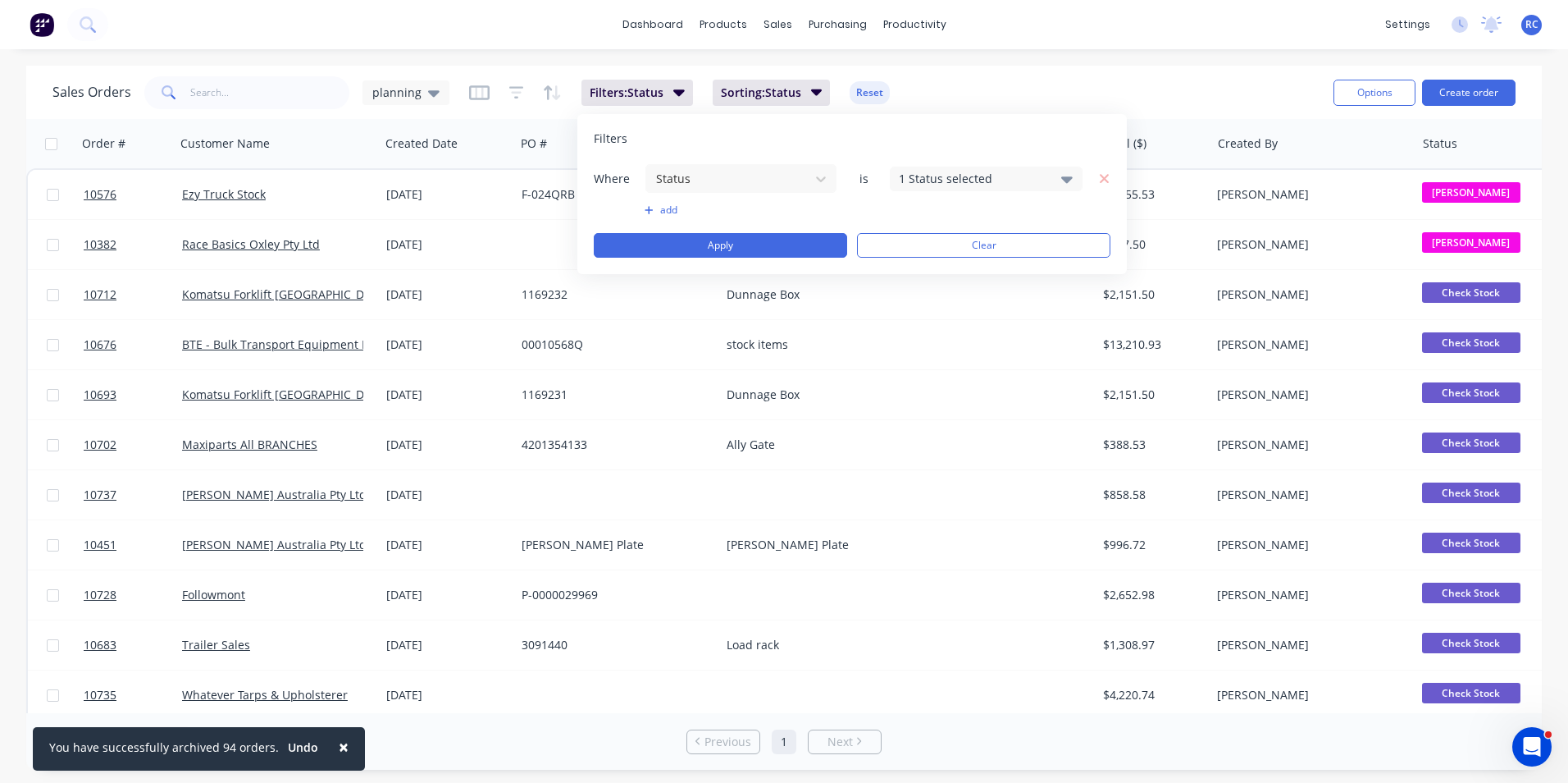
click at [722, 267] on div "Filters Where Status is 1 Status selected add Apply Clear" at bounding box center [852, 195] width 549 height 160
click at [713, 232] on div "Where Status is 1 Status selected add Apply Clear" at bounding box center [852, 210] width 517 height 94
click at [722, 242] on button "Apply" at bounding box center [721, 245] width 254 height 25
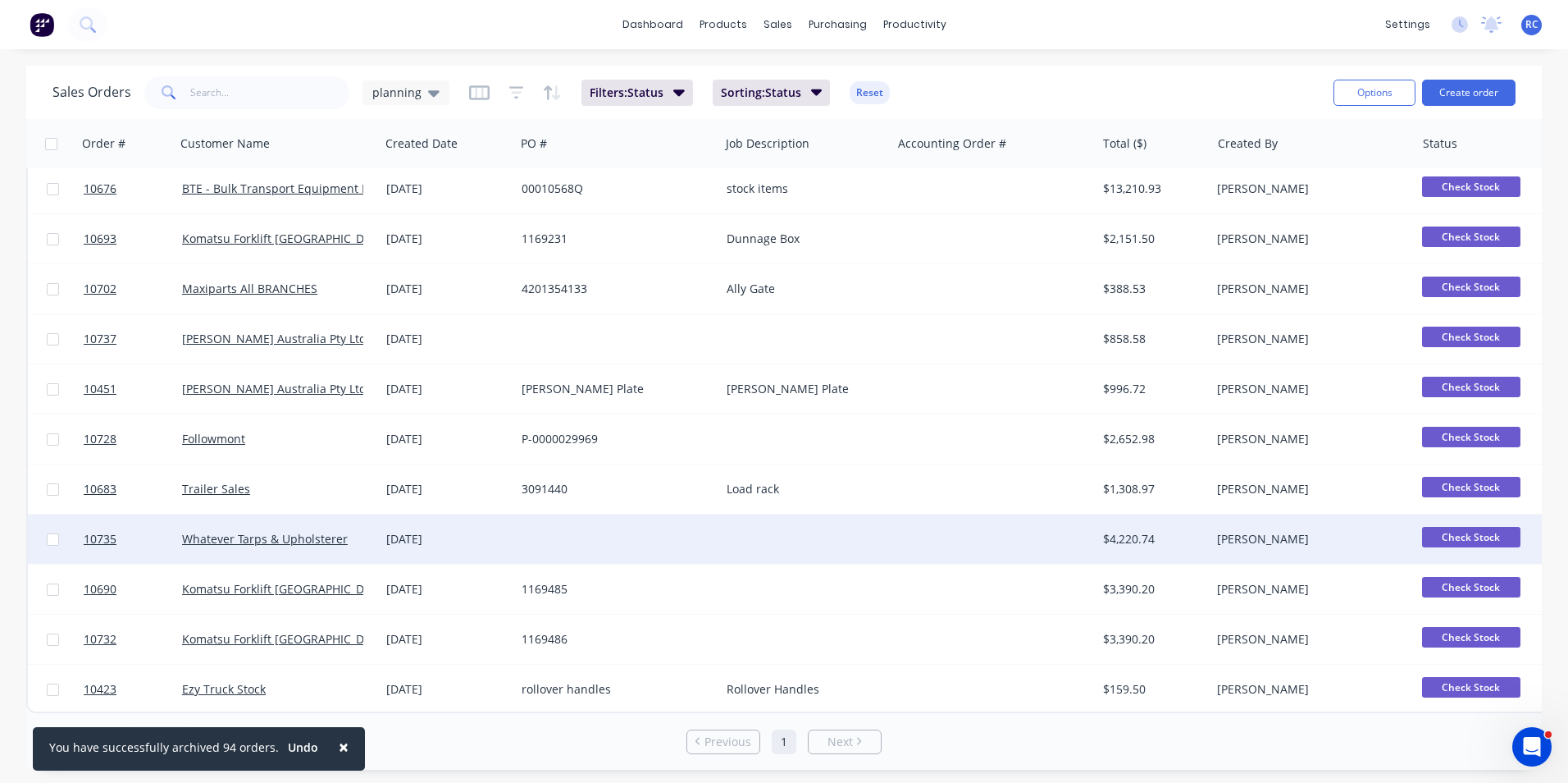
scroll to position [0, 0]
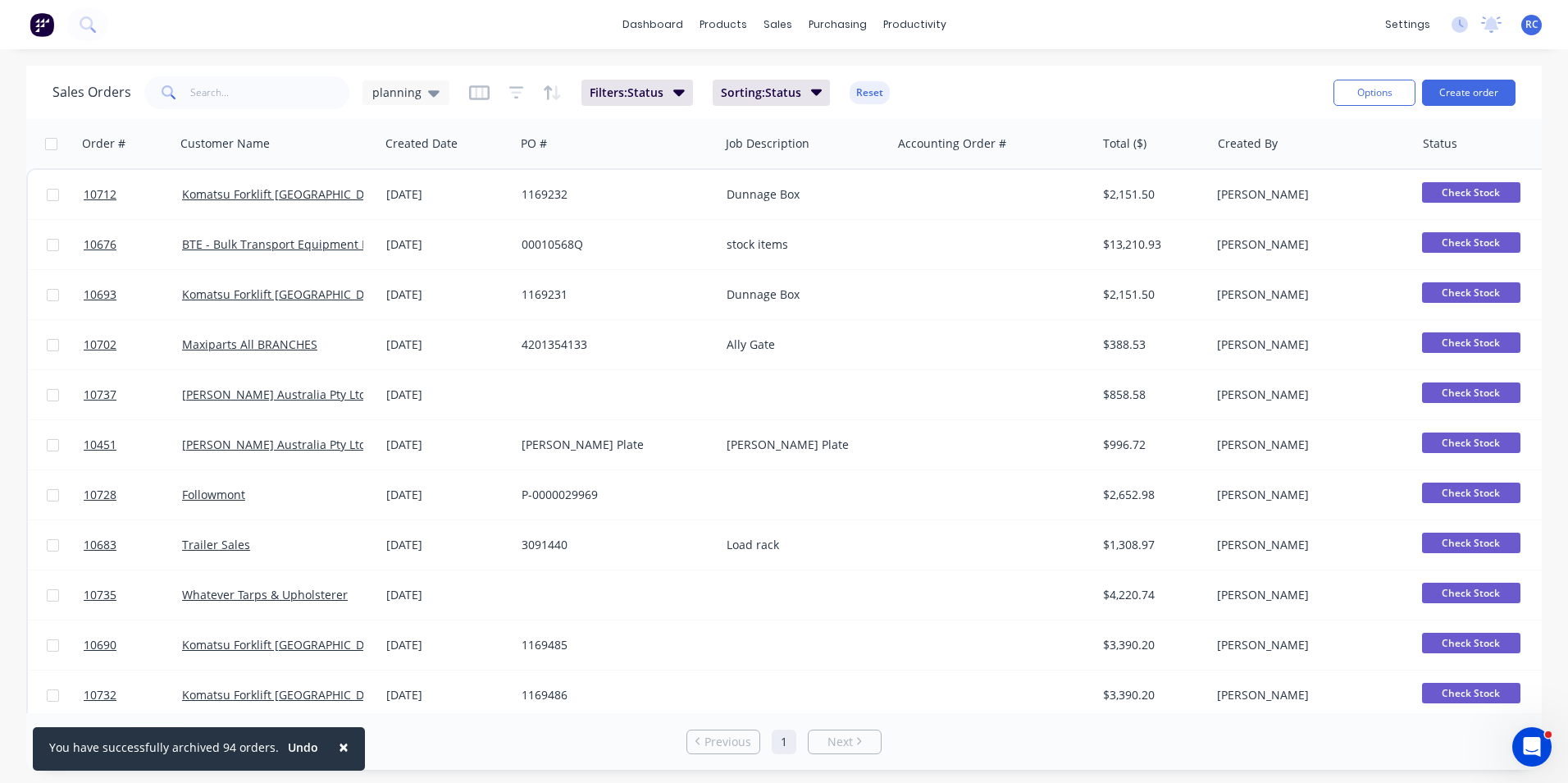
click at [339, 744] on button "×" at bounding box center [343, 746] width 43 height 39
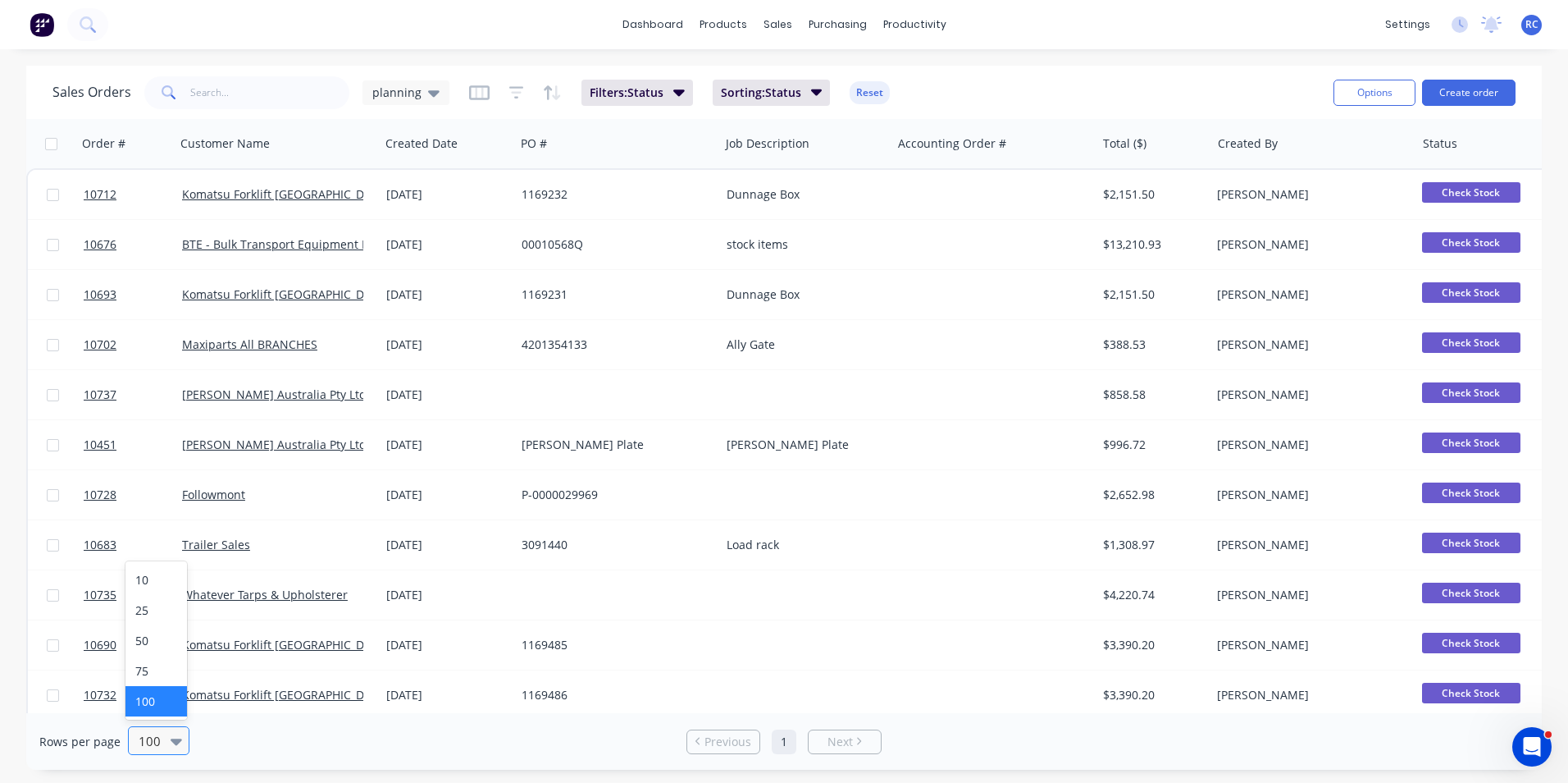
click at [151, 739] on div at bounding box center [152, 740] width 29 height 20
click at [151, 584] on div "10" at bounding box center [156, 580] width 62 height 31
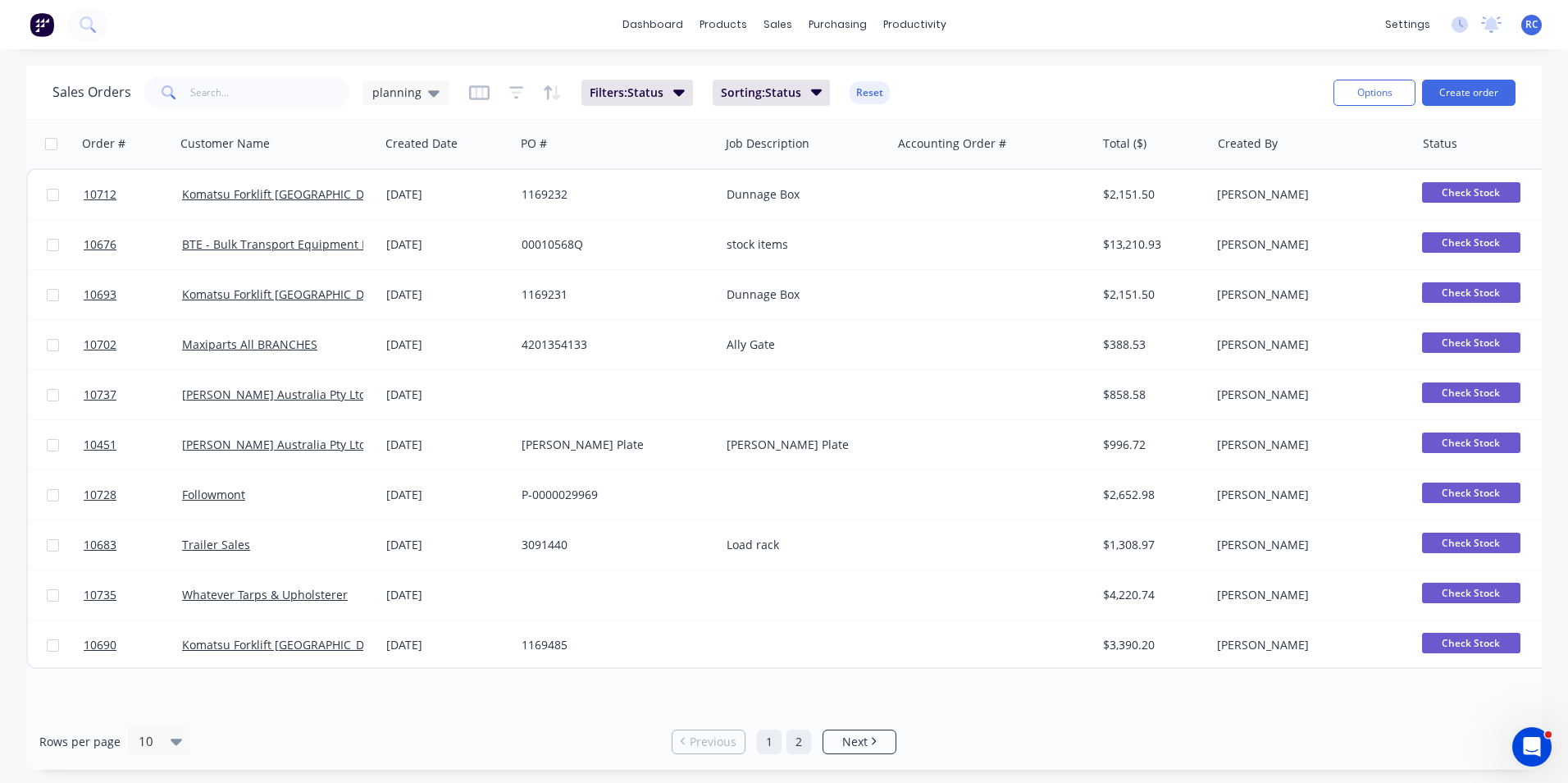
click at [793, 742] on link "2" at bounding box center [799, 742] width 25 height 25
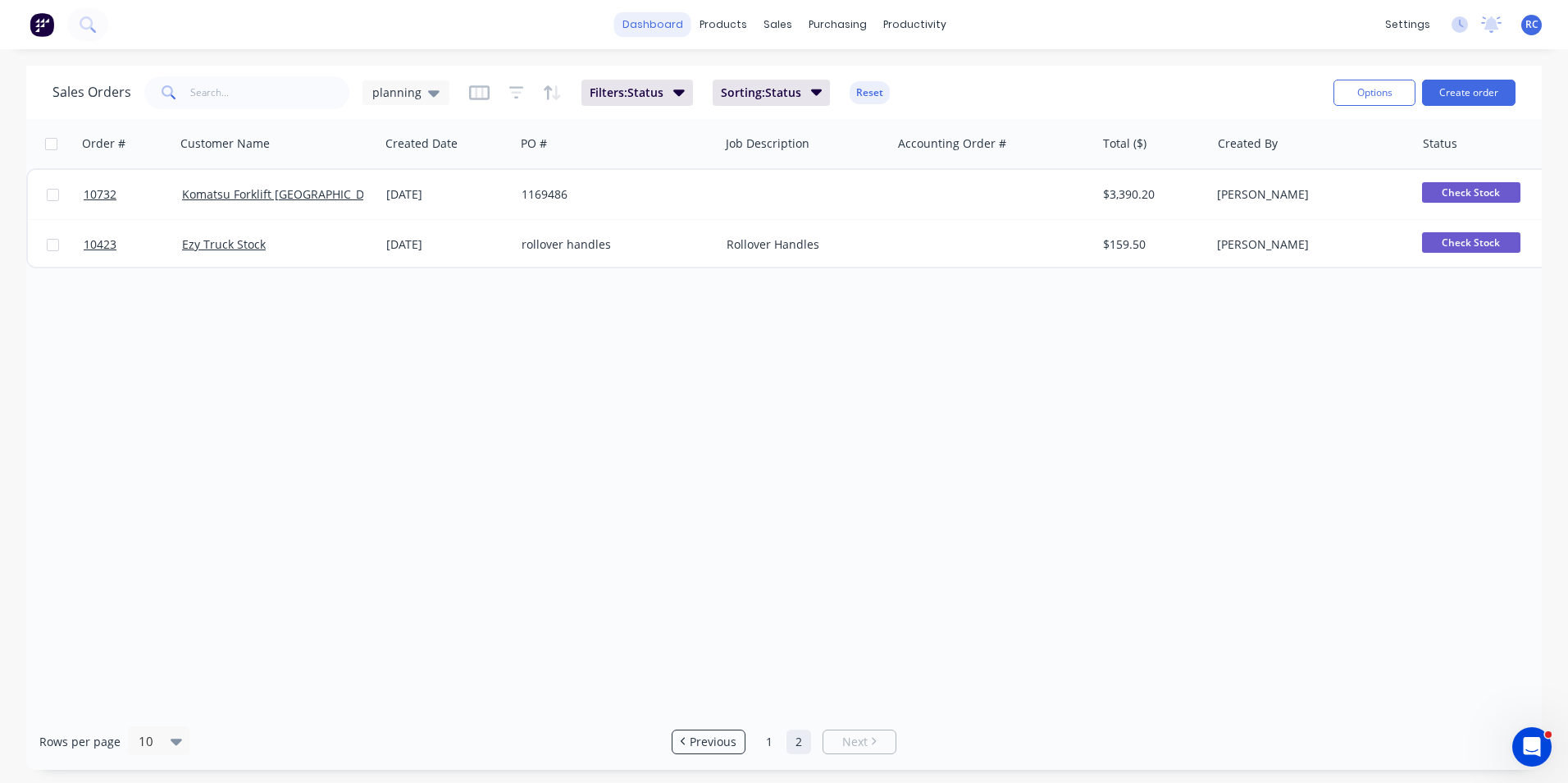
click at [657, 31] on link "dashboard" at bounding box center [652, 25] width 77 height 25
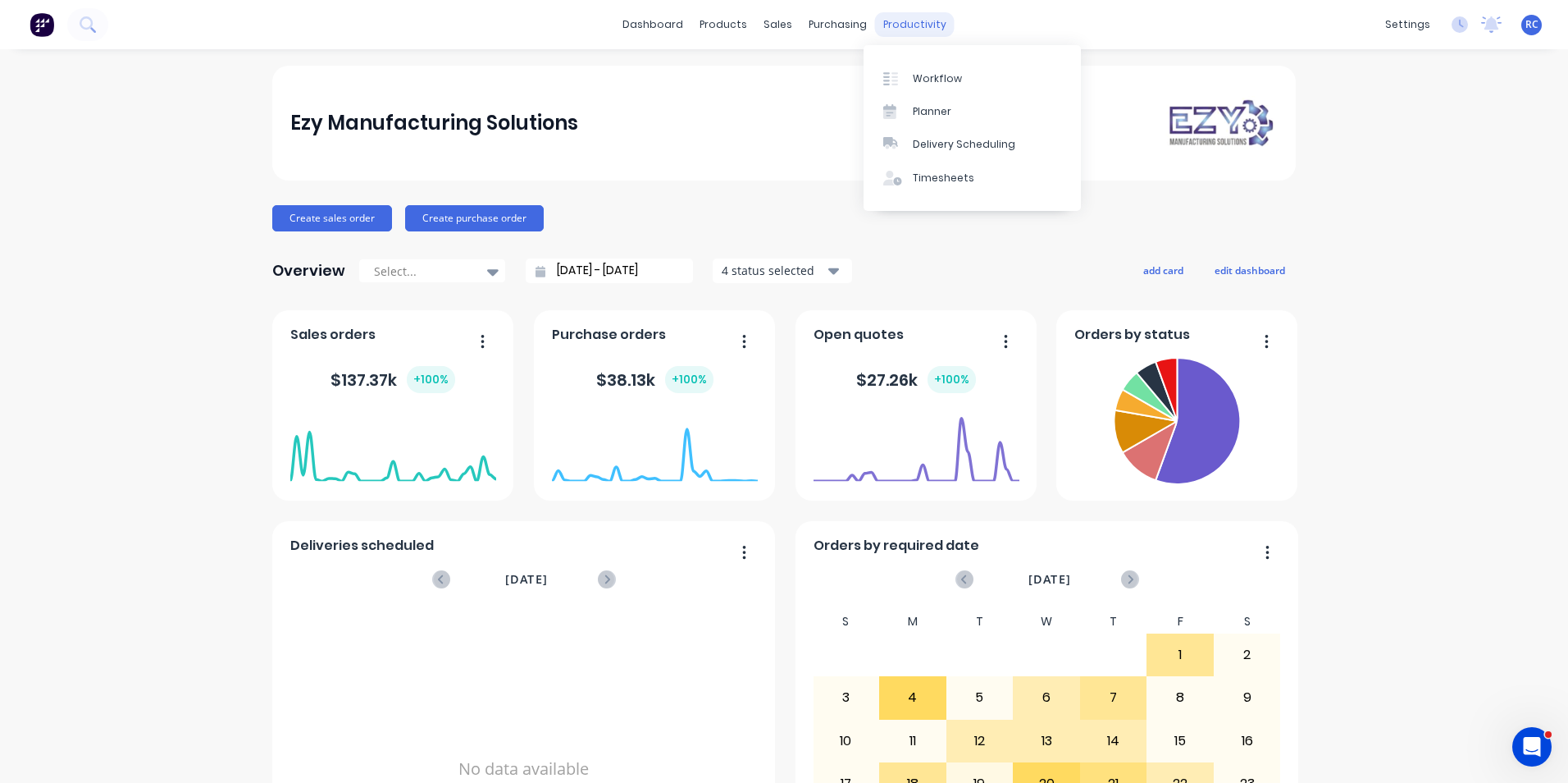
click at [905, 23] on div "productivity" at bounding box center [914, 25] width 79 height 25
click at [940, 177] on div "Timesheets" at bounding box center [943, 177] width 62 height 14
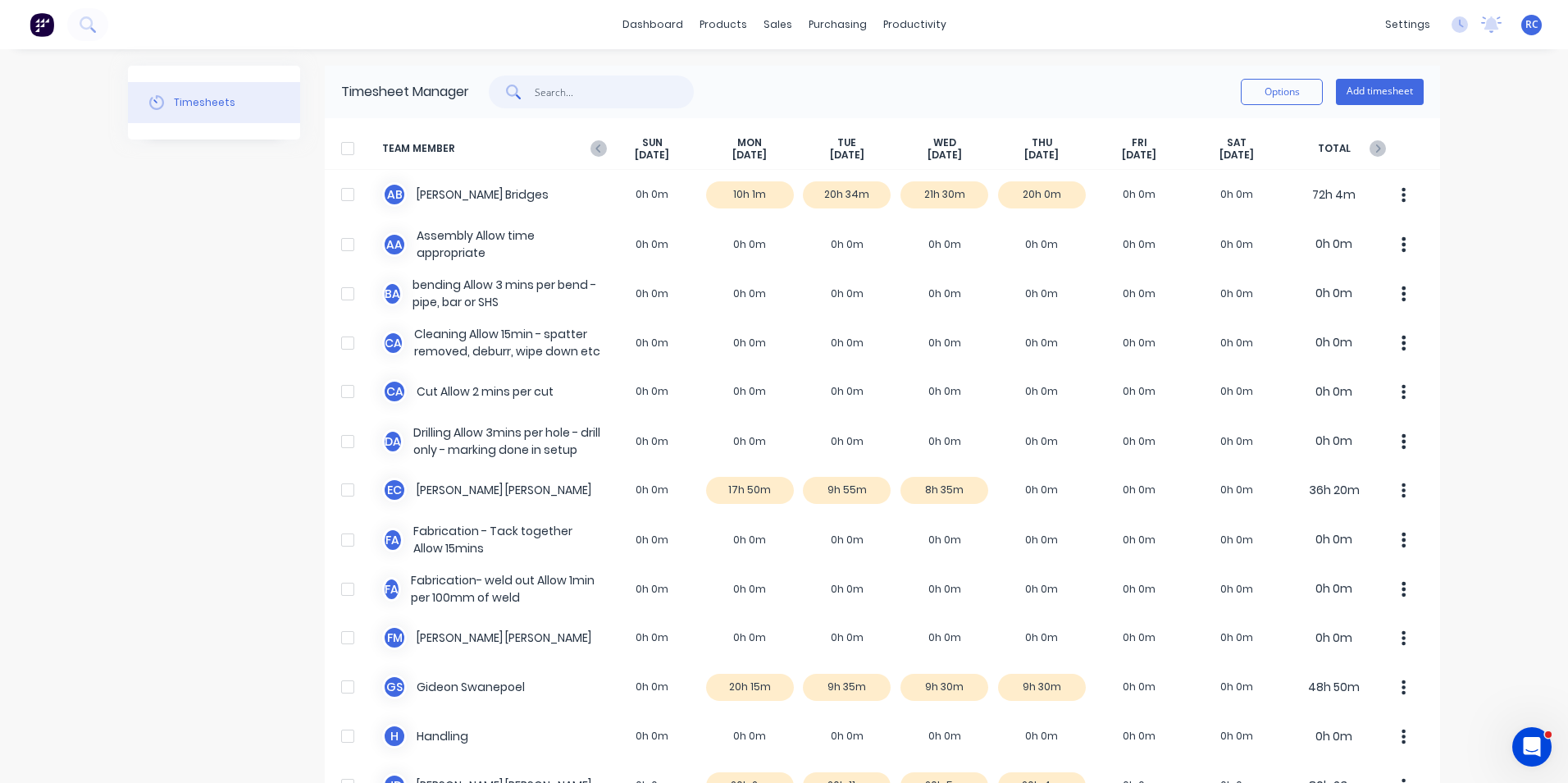
click at [581, 82] on input "text" at bounding box center [615, 92] width 160 height 32
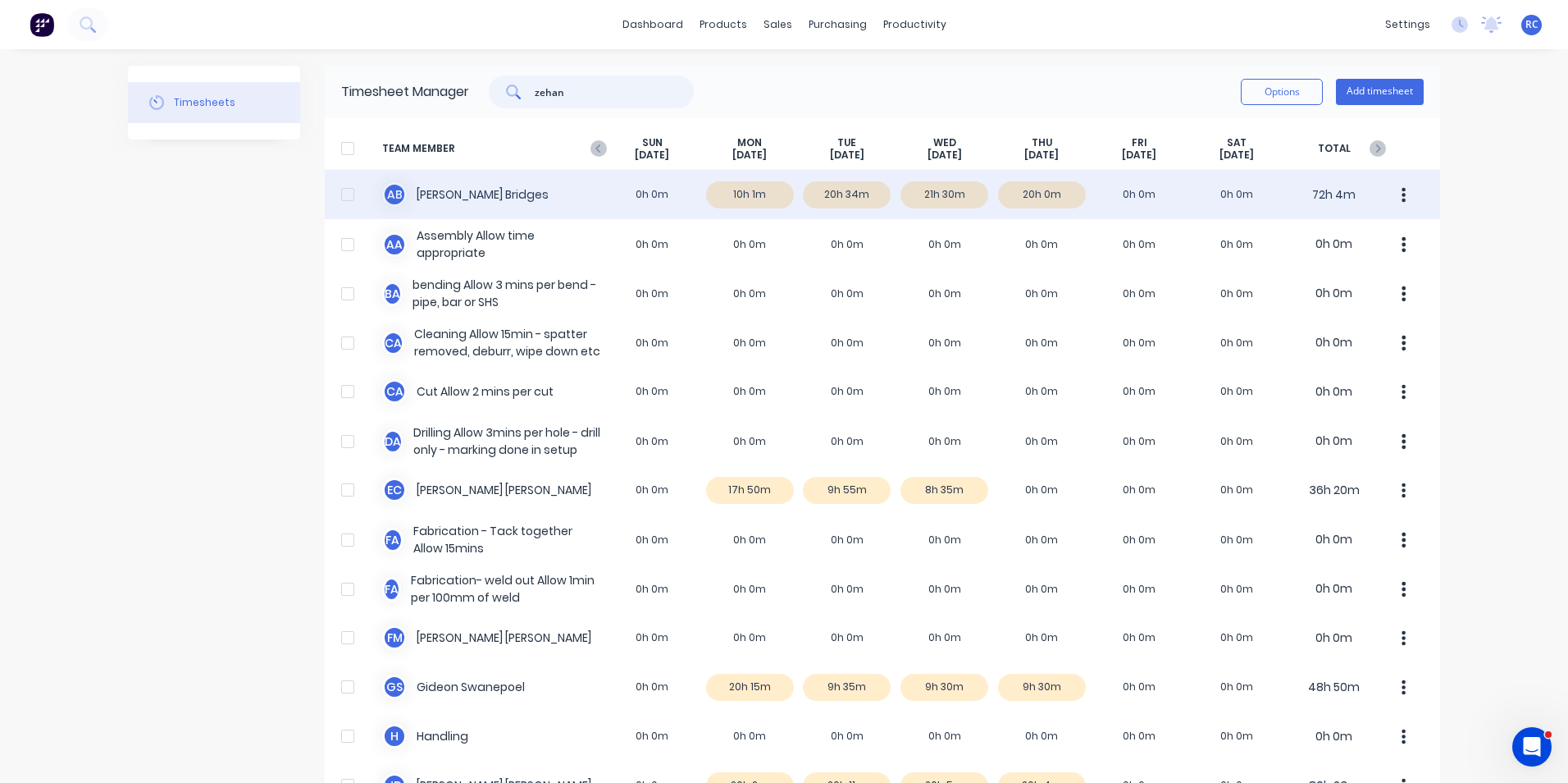
type input "zehan"
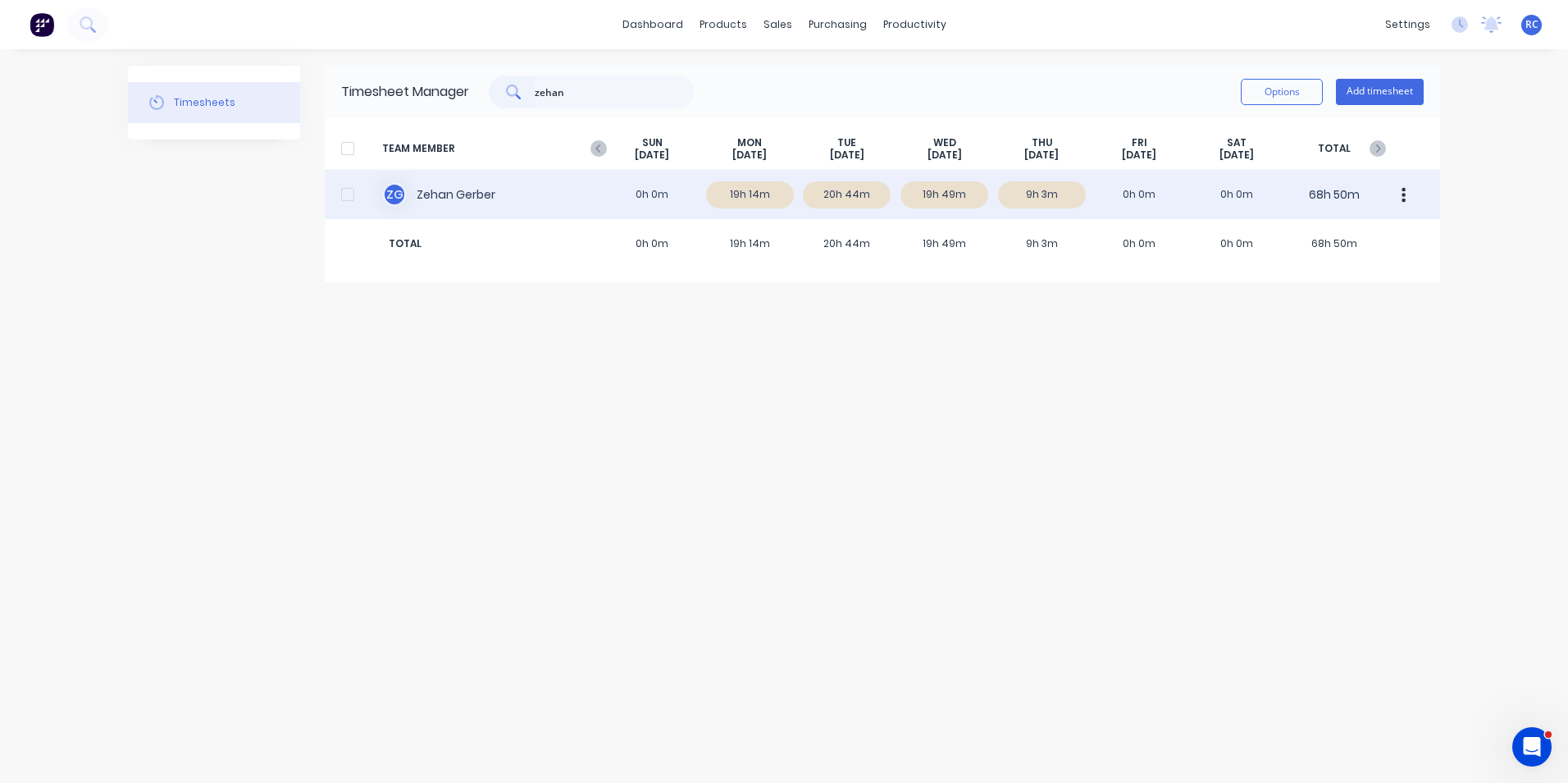
click at [762, 197] on div "Z G [PERSON_NAME] 0h 0m 19h 14m 20h 44m 19h 49m 9h 3m 0h 0m 0h 0m 68h 50m" at bounding box center [883, 195] width 1115 height 50
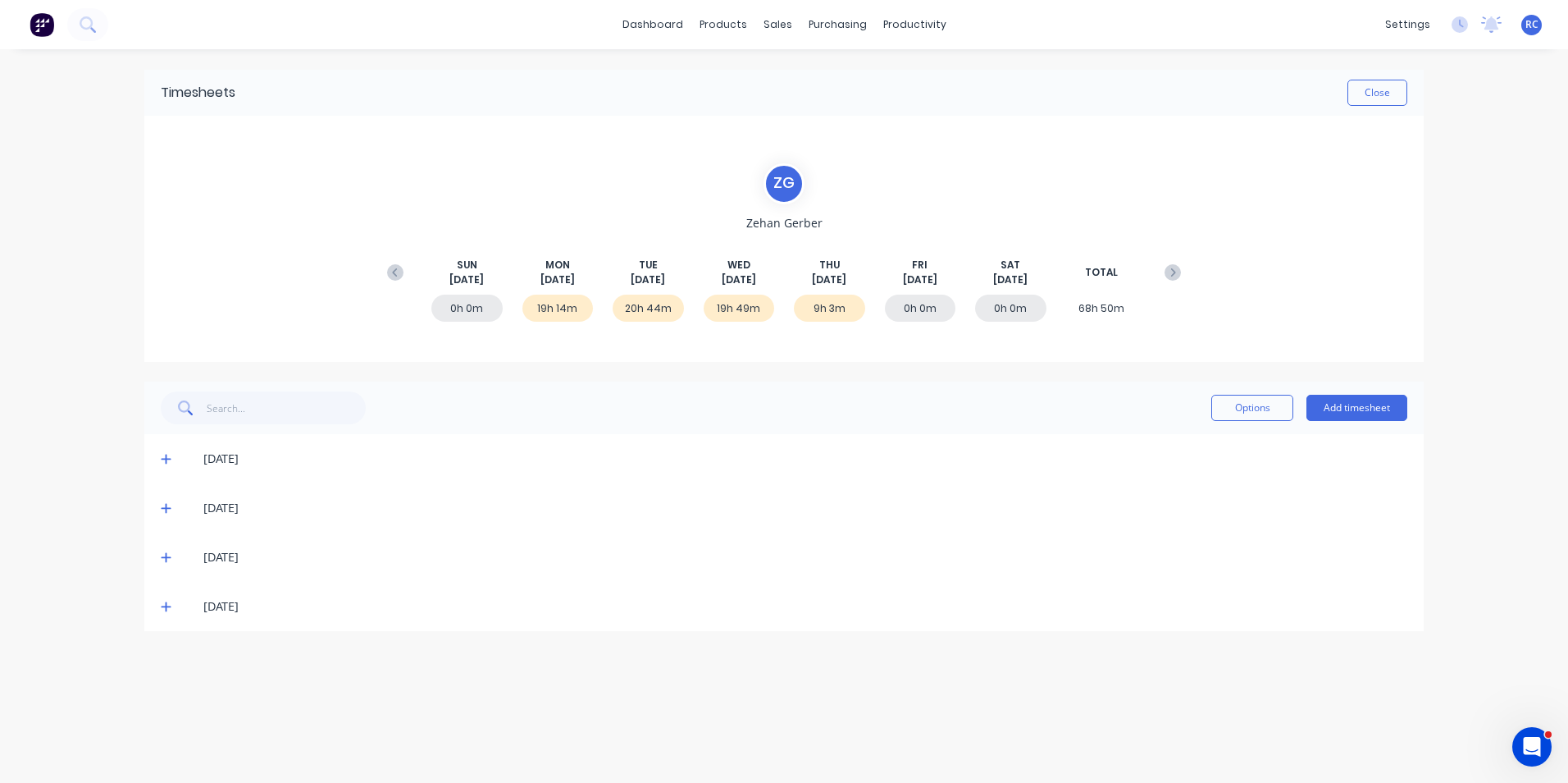
drag, startPoint x: 166, startPoint y: 461, endPoint x: 179, endPoint y: 464, distance: 13.3
click at [166, 462] on icon at bounding box center [166, 460] width 10 height 10
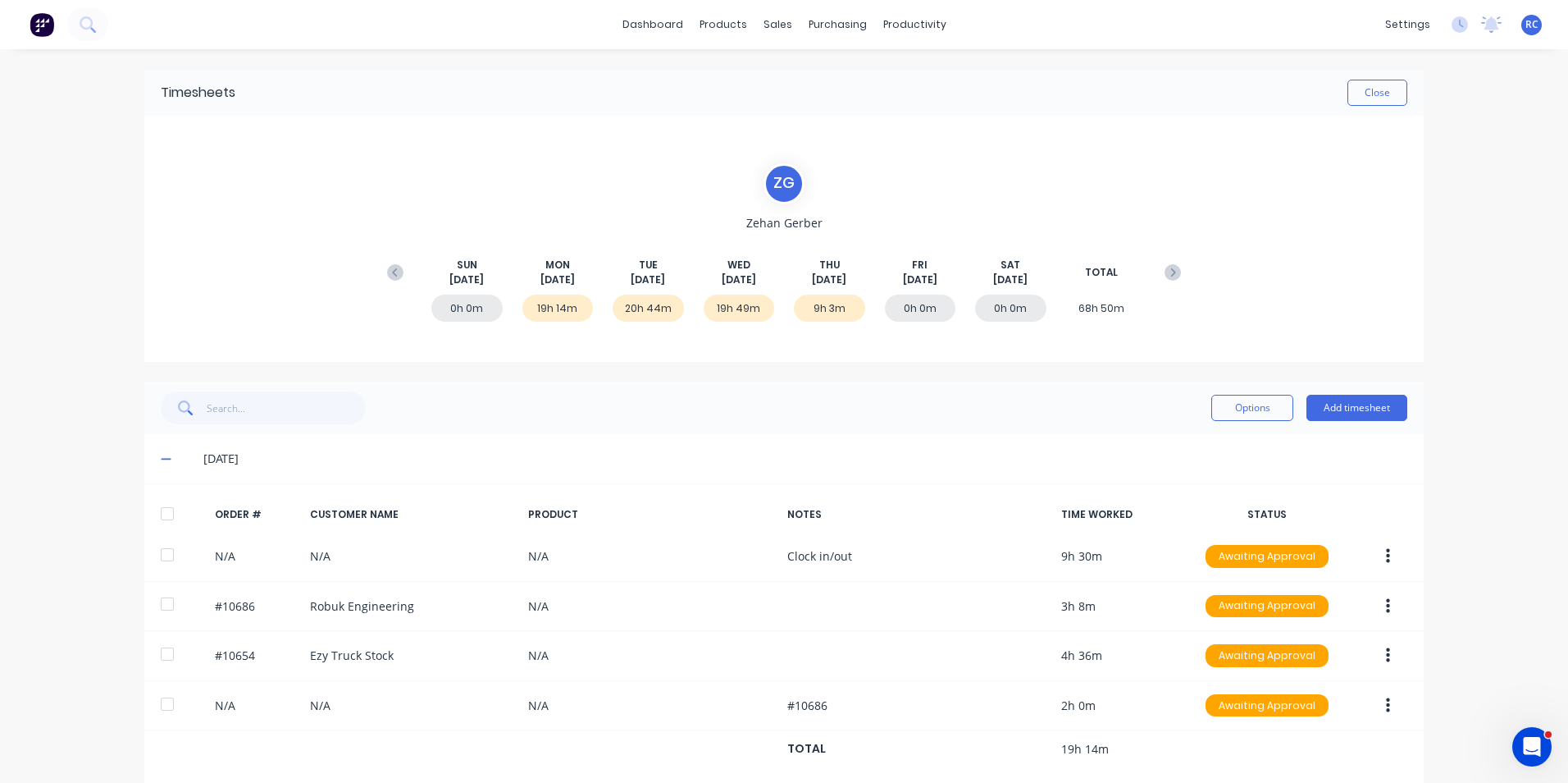
scroll to position [82, 0]
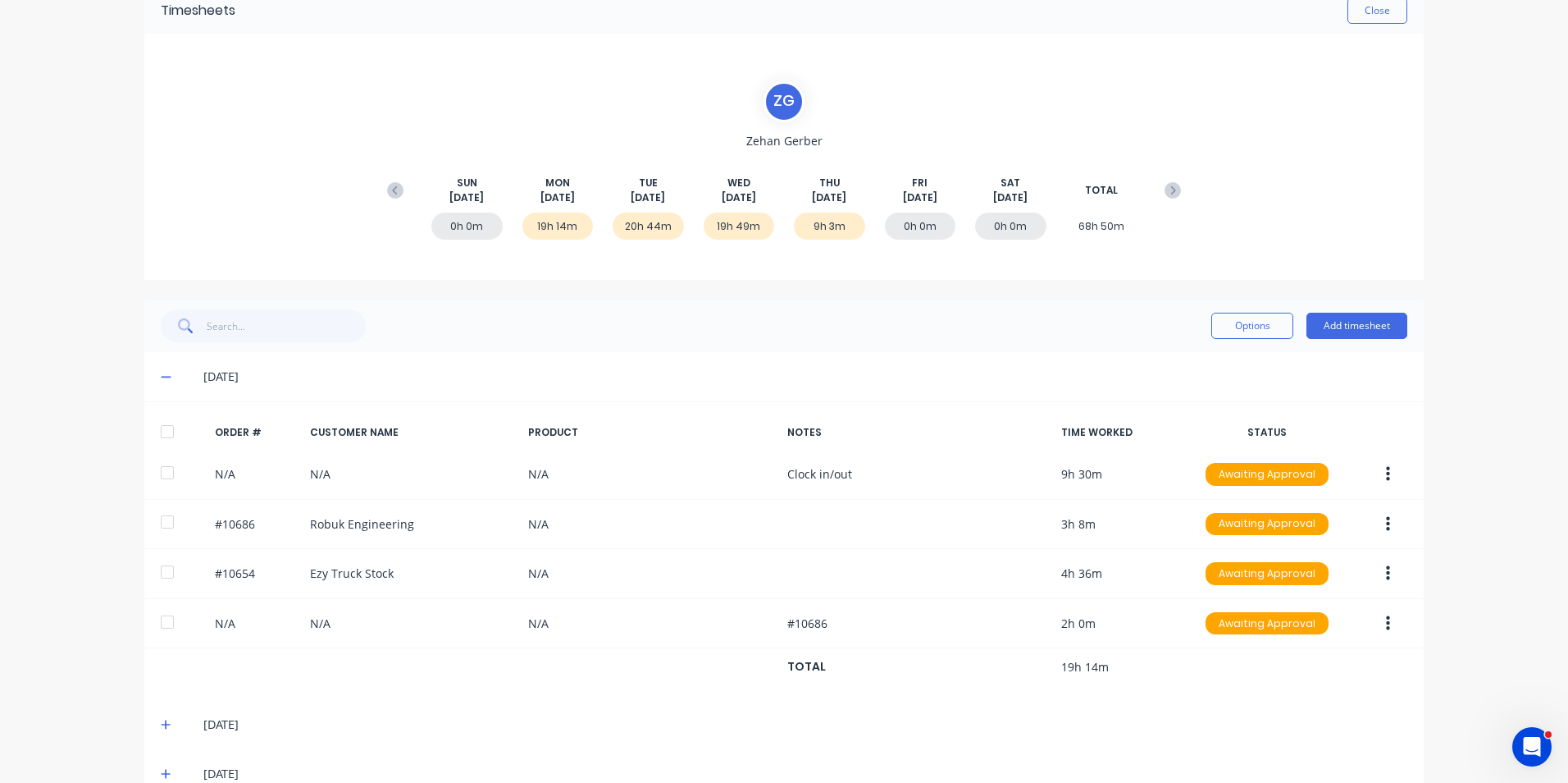
click at [165, 728] on icon at bounding box center [166, 725] width 10 height 11
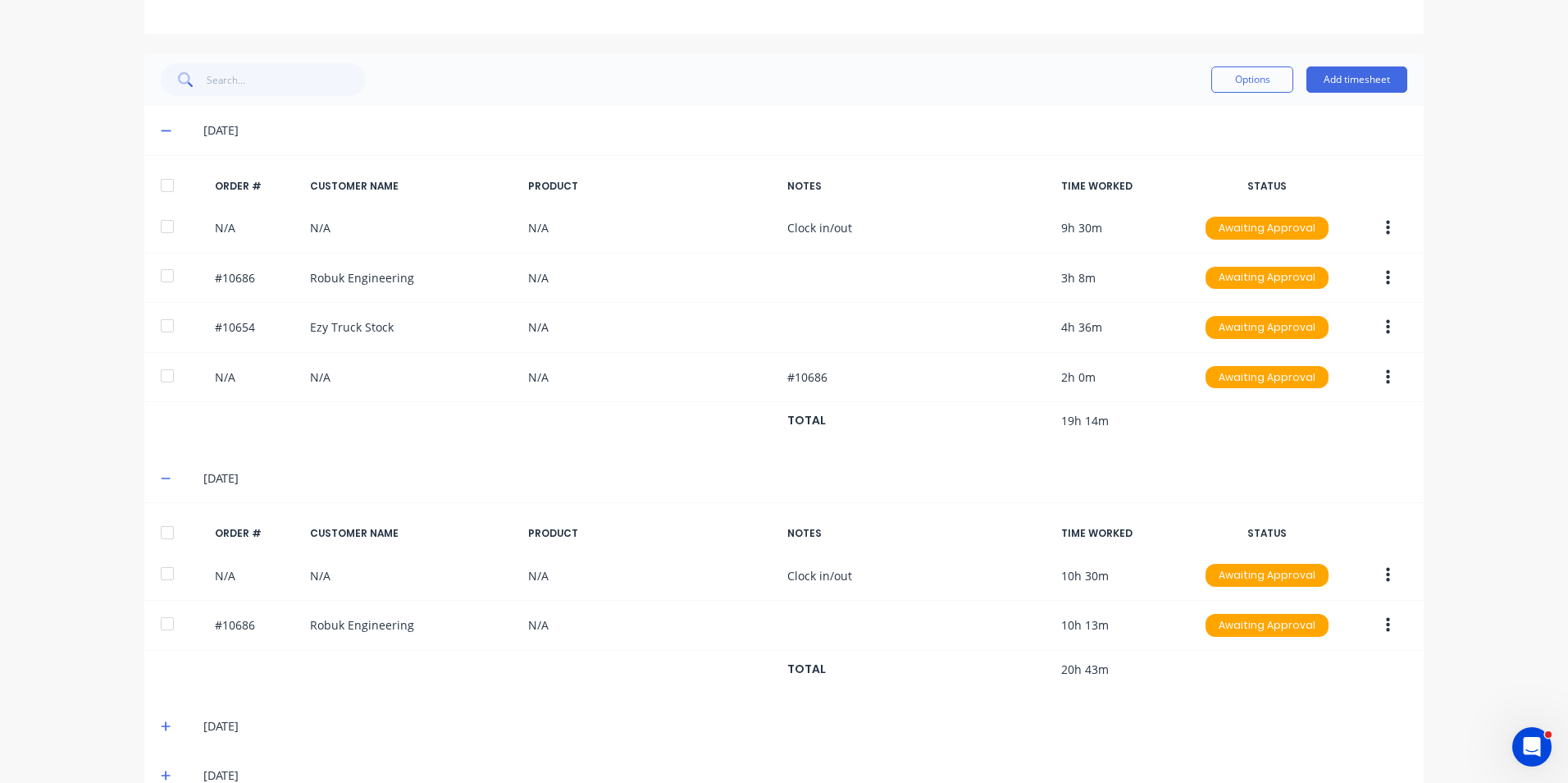
scroll to position [366, 0]
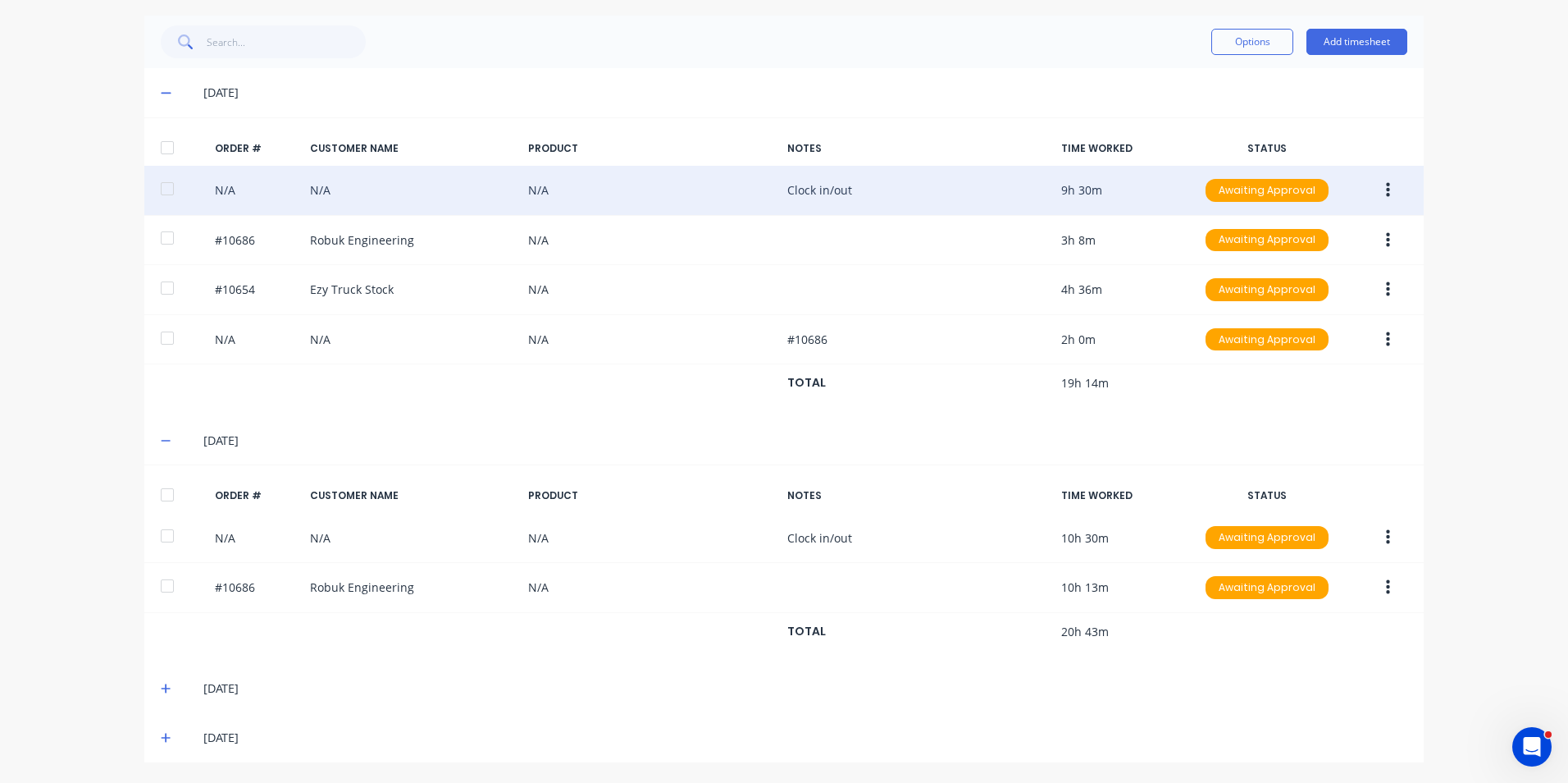
click at [1097, 189] on div "N/A N/A N/A Clock in/out 9h 30m Awaiting Approval" at bounding box center [784, 191] width 1279 height 50
click at [1375, 185] on button "button" at bounding box center [1388, 190] width 38 height 30
click at [1300, 308] on div "Edit" at bounding box center [1329, 299] width 126 height 24
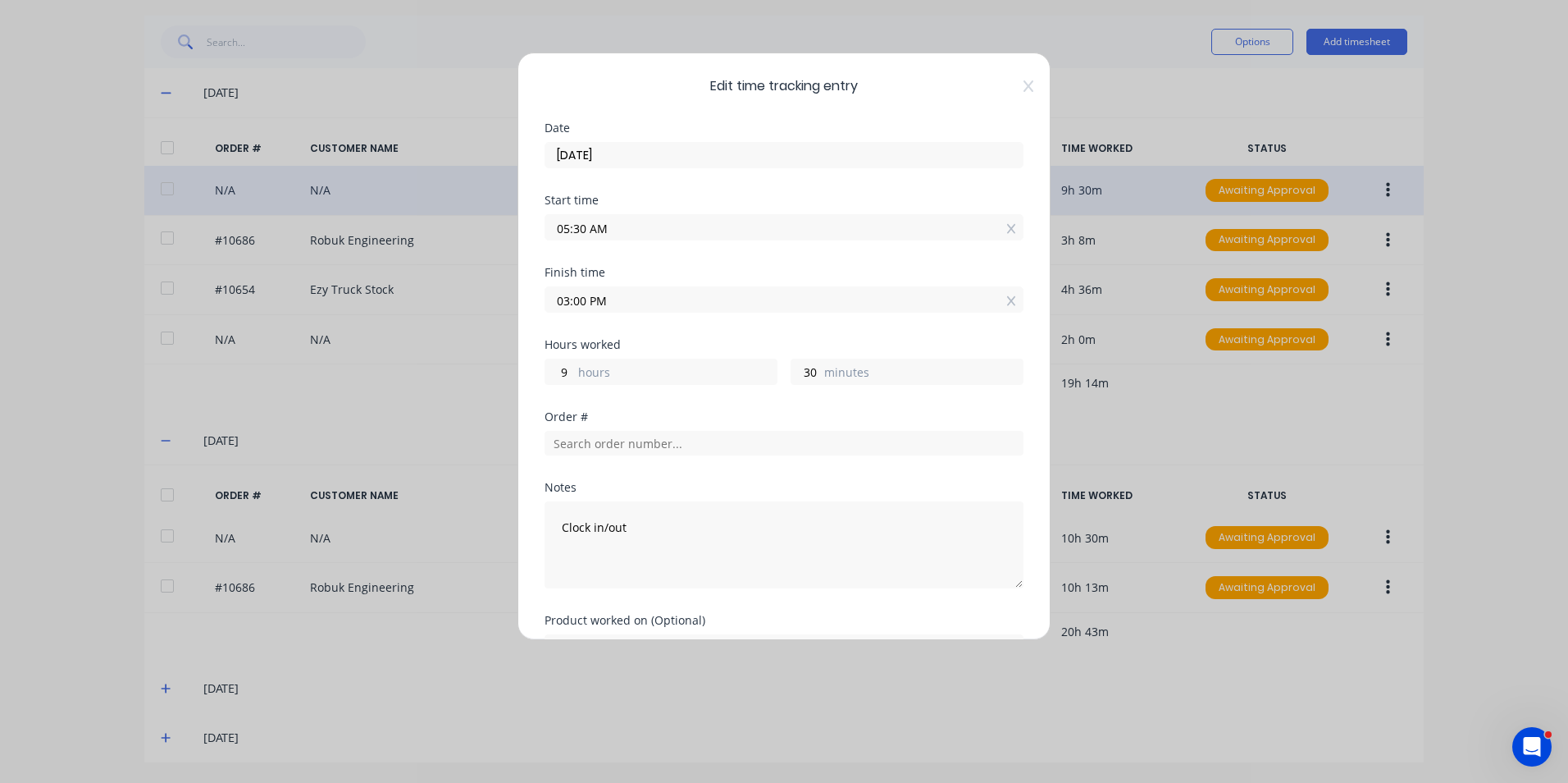
click at [651, 228] on input "05:30 AM" at bounding box center [784, 227] width 478 height 25
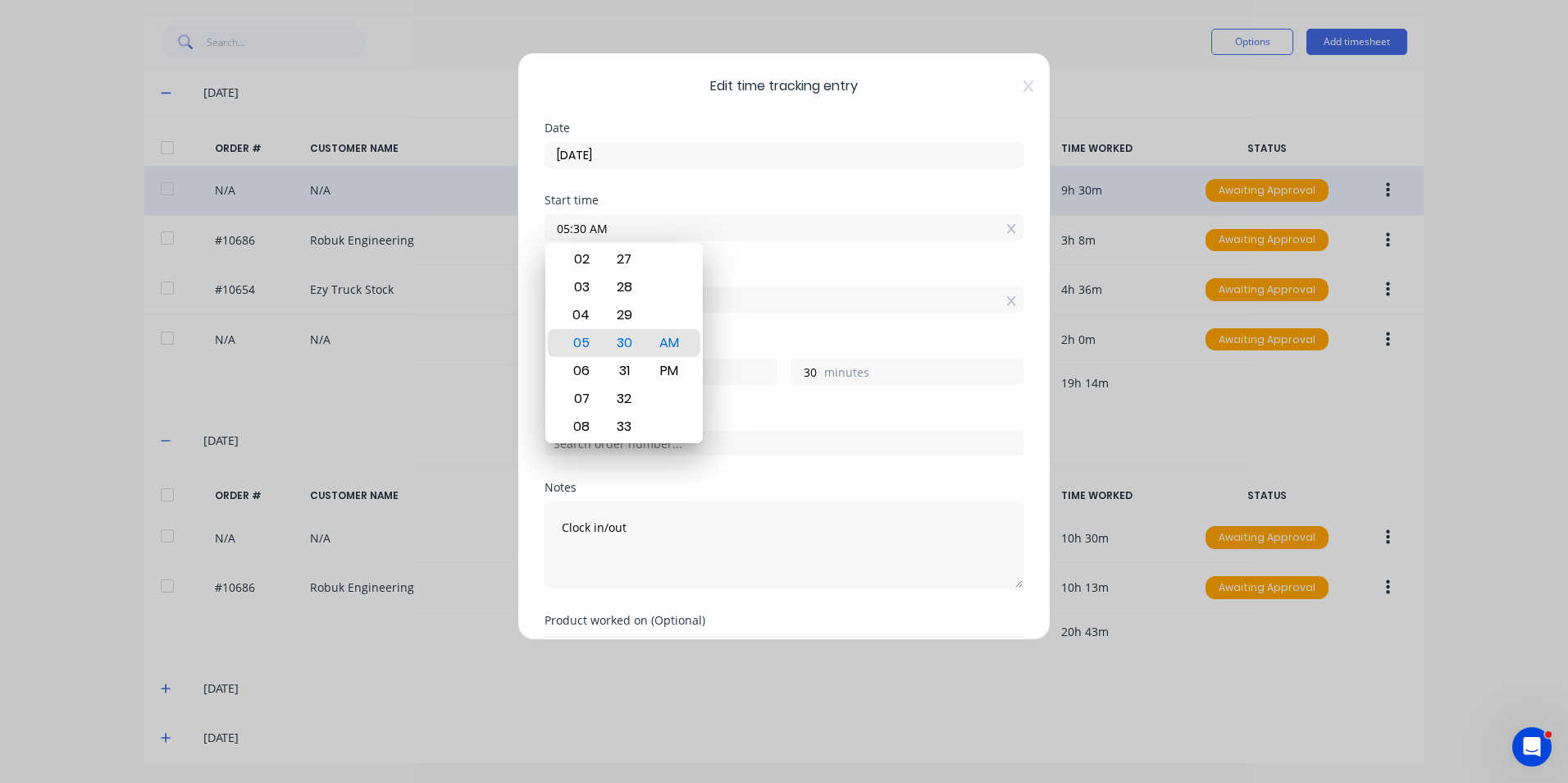
click at [929, 222] on input "05:30 AM" at bounding box center [784, 227] width 478 height 25
click at [913, 273] on div "Finish time" at bounding box center [784, 273] width 479 height 11
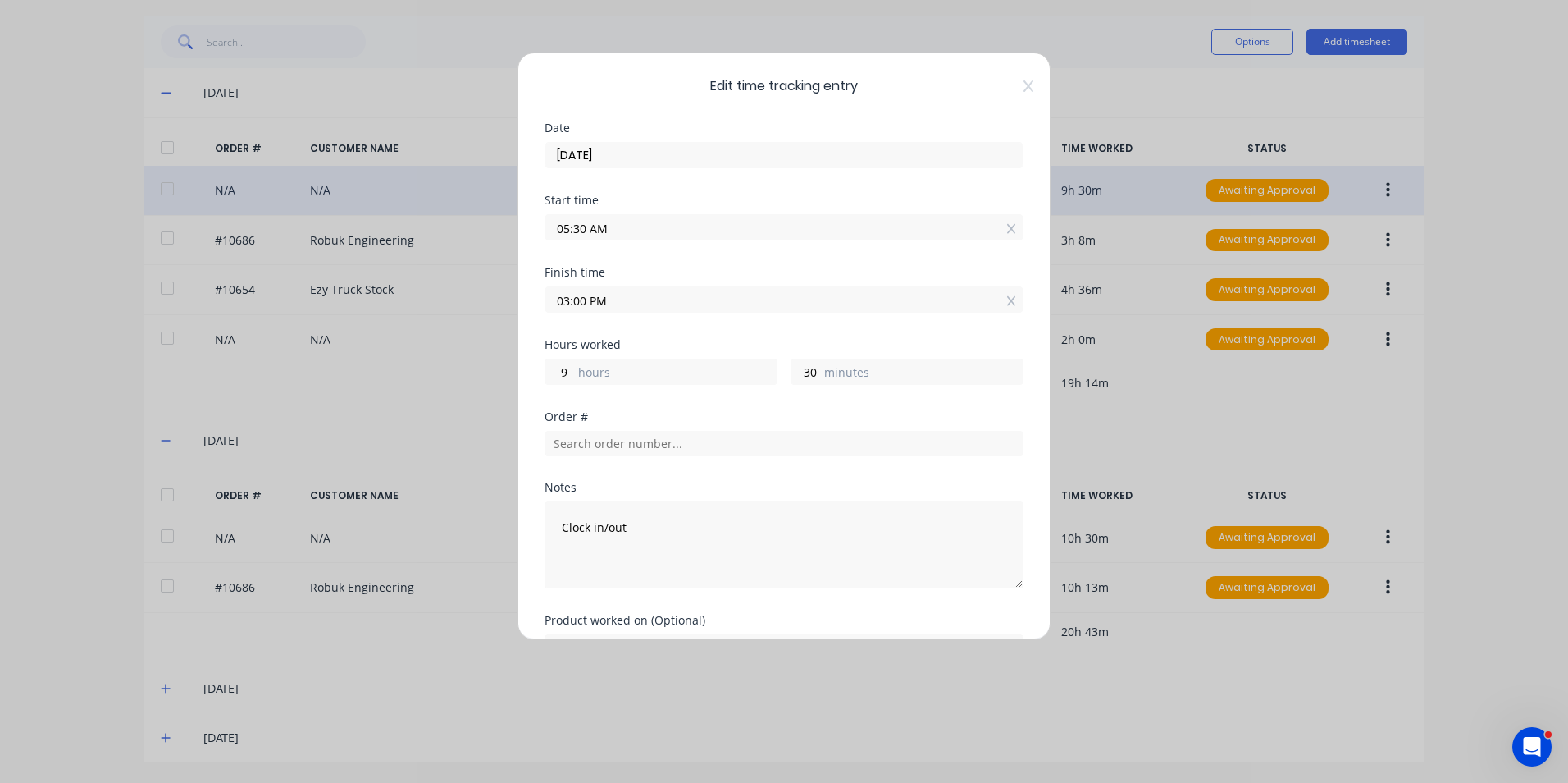
click at [1118, 14] on div "Edit time tracking entry Date [DATE] Start time 05:30 AM Finish time 03:00 PM H…" at bounding box center [784, 391] width 1568 height 783
click at [1024, 85] on icon at bounding box center [1028, 86] width 10 height 13
